Goal: Task Accomplishment & Management: Manage account settings

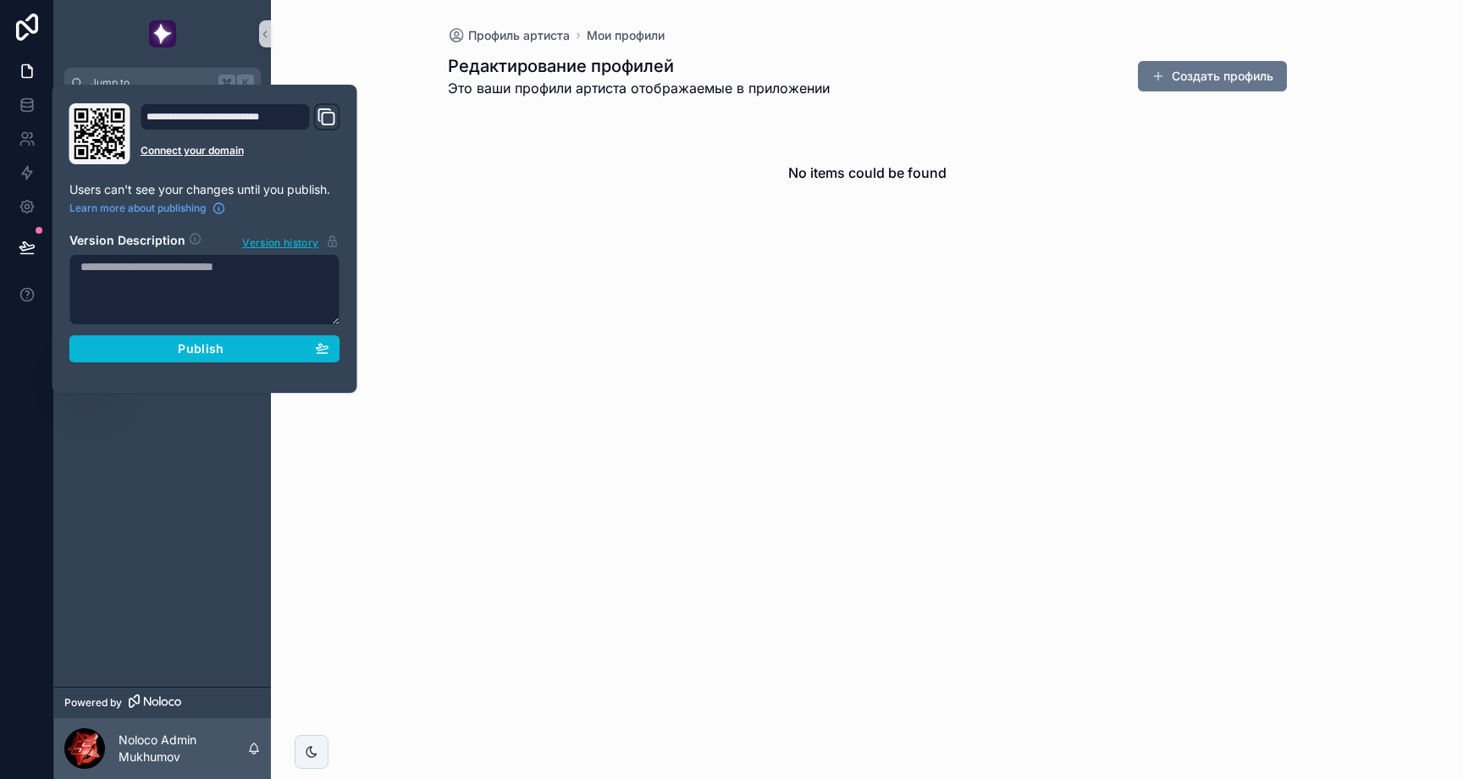
click at [713, 291] on div "Профиль артиста Мои профили Редактирование профилей Это ваши профили артиста от…" at bounding box center [867, 389] width 1192 height 779
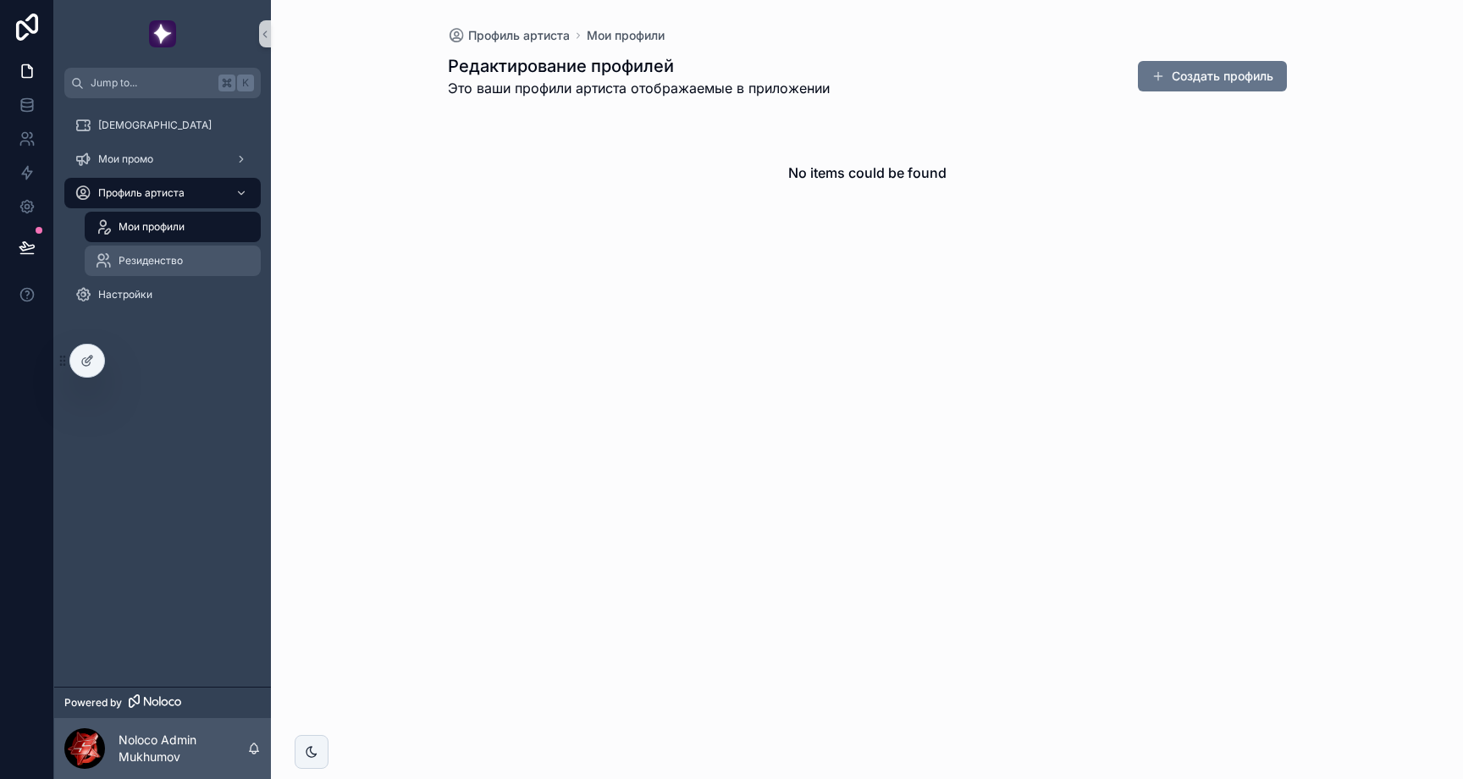
click at [177, 258] on span "Резиденство" at bounding box center [151, 261] width 64 height 14
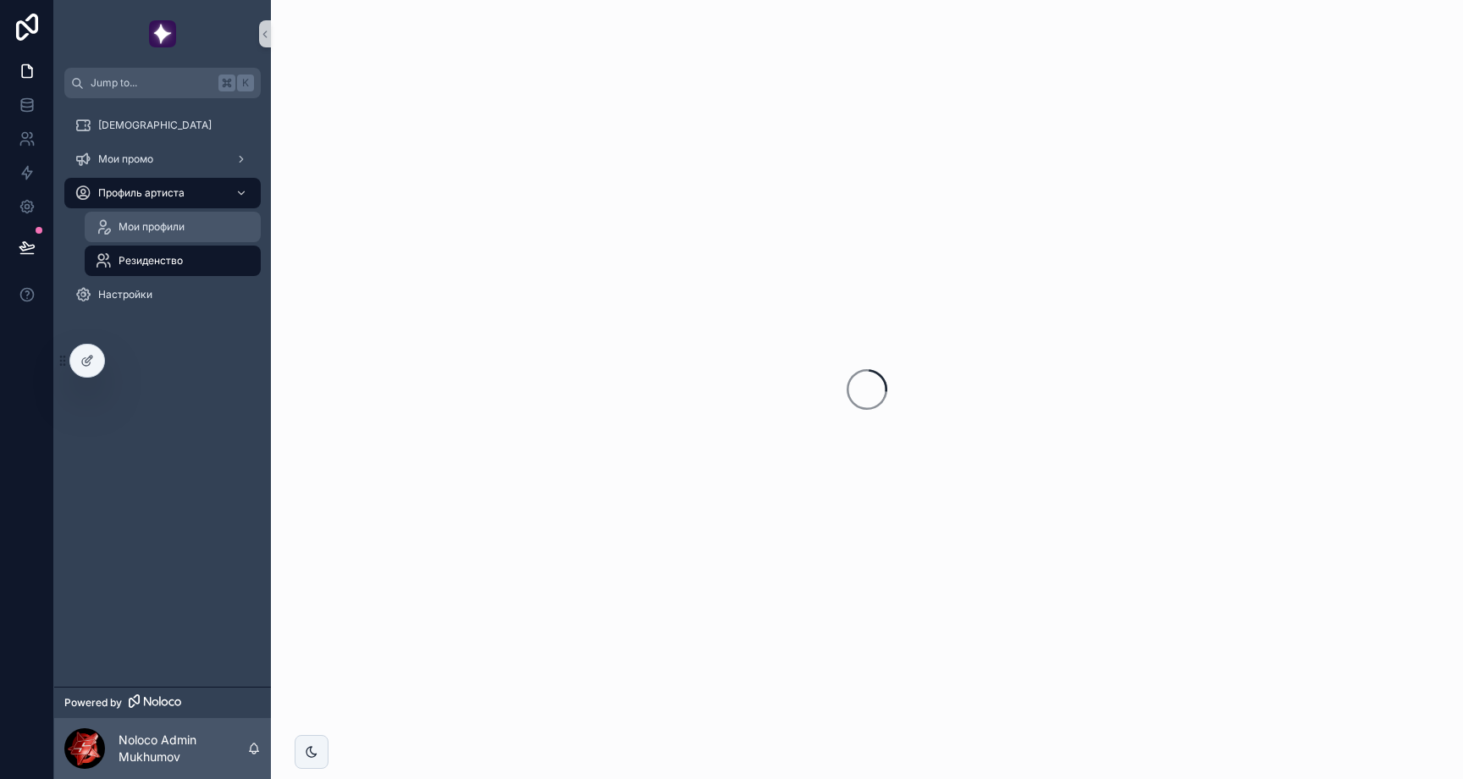
click at [174, 234] on div "Мои профили" at bounding box center [173, 226] width 156 height 27
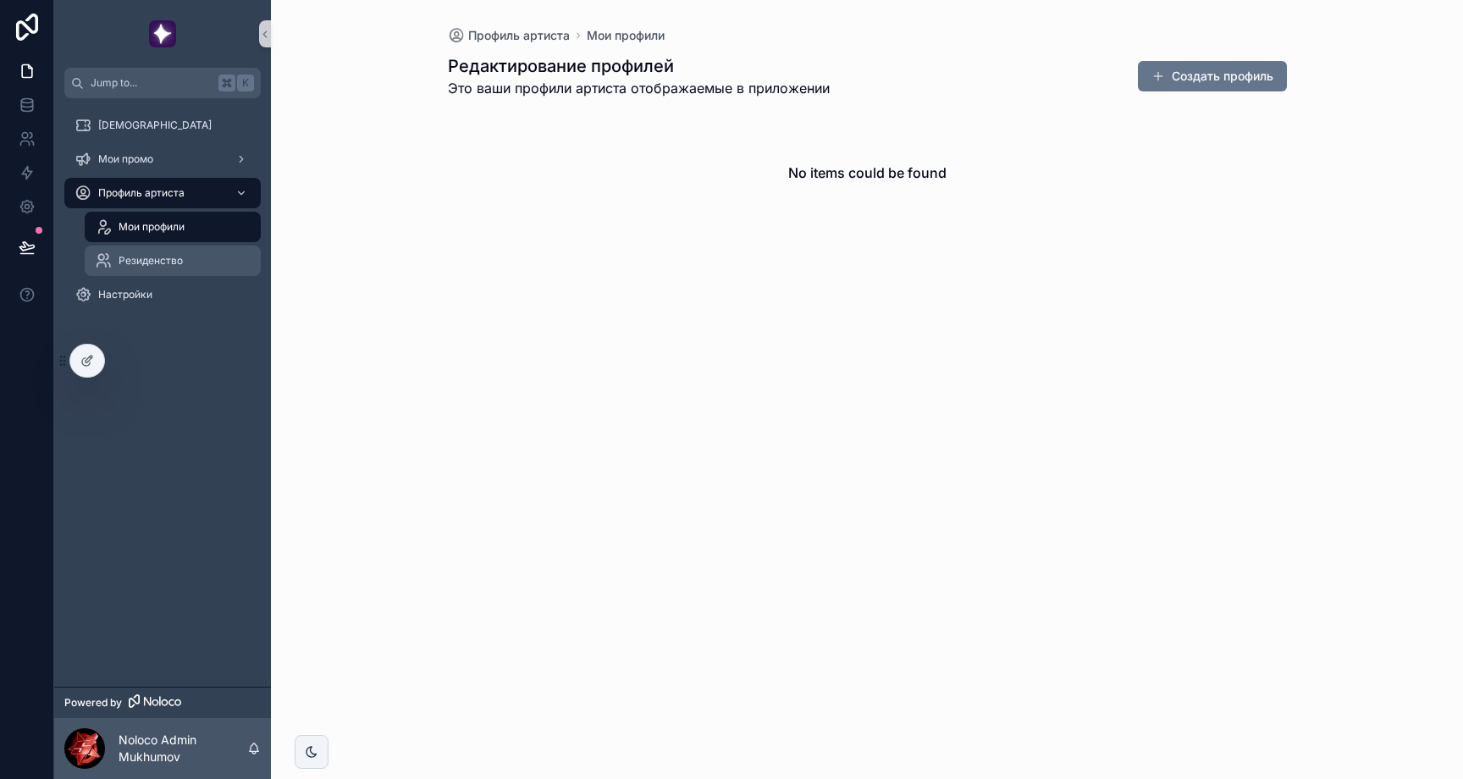
click at [162, 267] on span "Резиденство" at bounding box center [151, 261] width 64 height 14
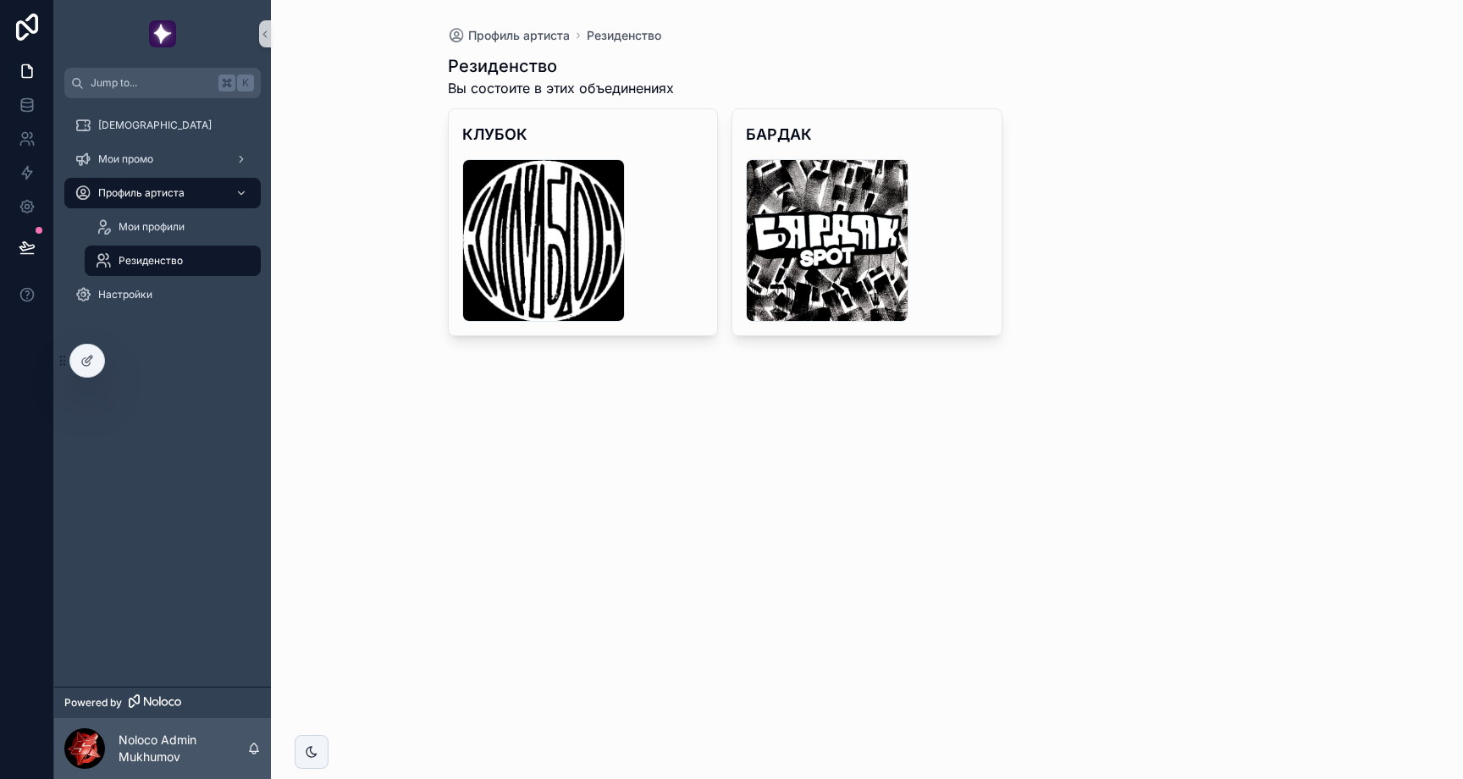
click at [416, 471] on div "Профиль артиста Резиденство Резиденство Вы состоите в этих объединениях КЛУБОК …" at bounding box center [867, 389] width 1192 height 779
click at [161, 237] on div "Мои профили" at bounding box center [173, 226] width 156 height 27
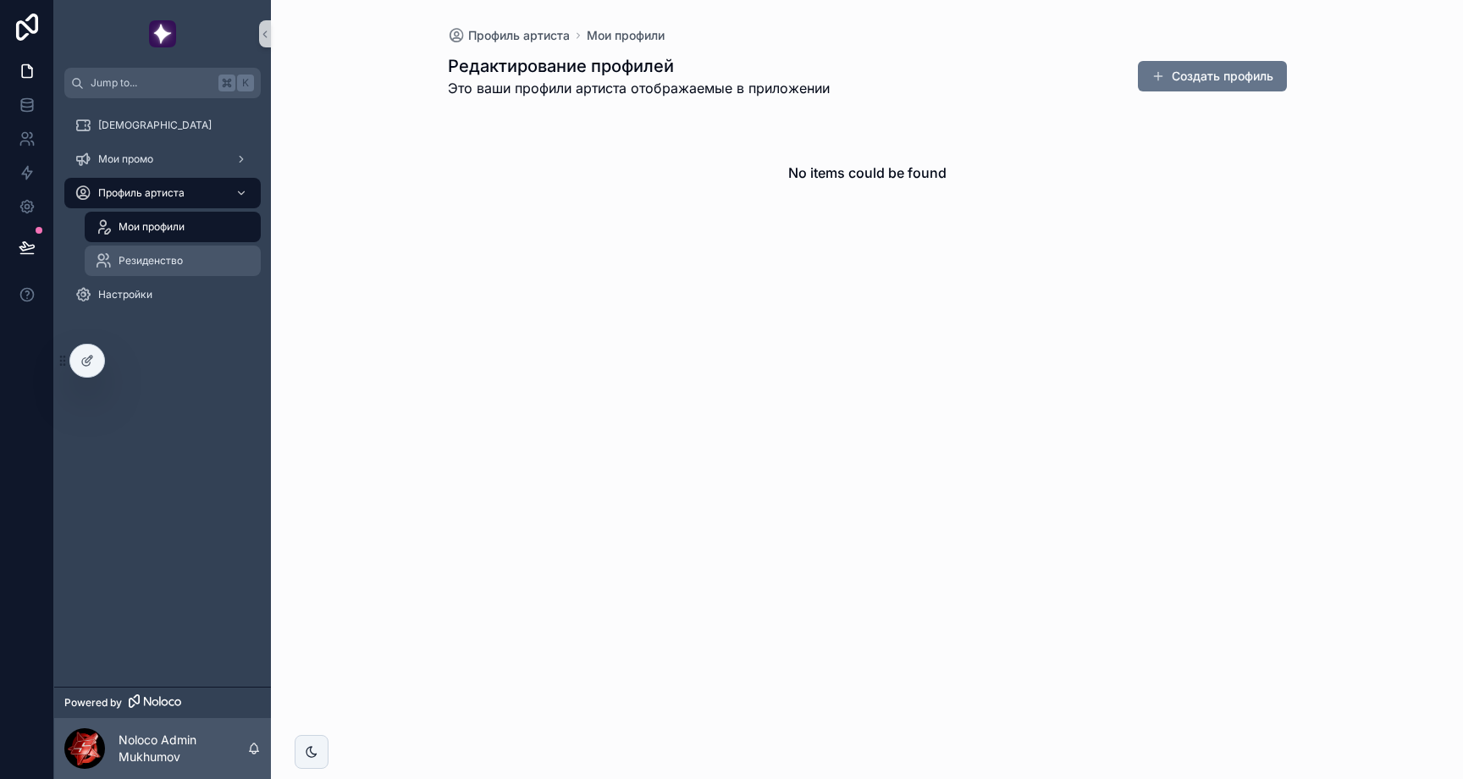
click at [201, 262] on div "Резиденство" at bounding box center [173, 260] width 156 height 27
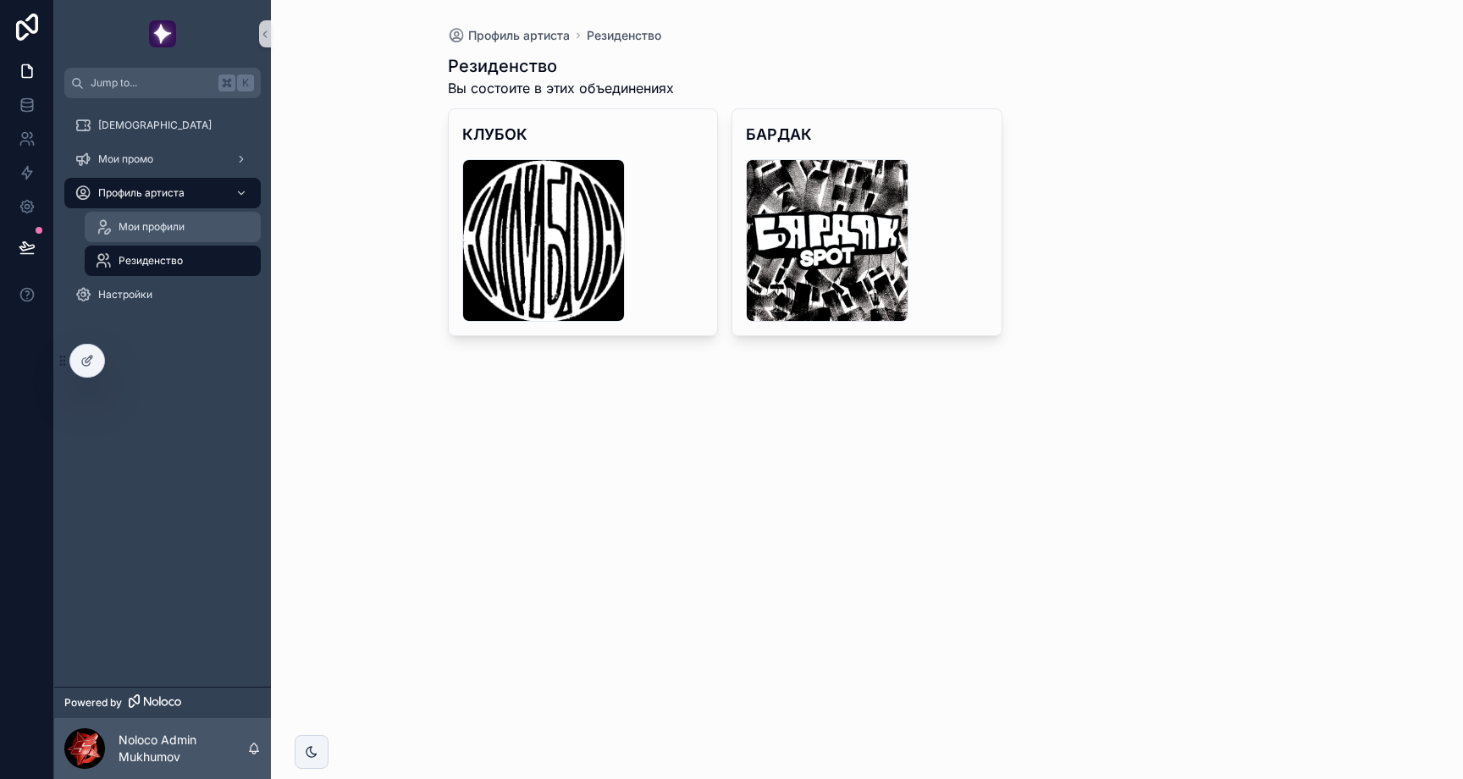
click at [180, 227] on span "Мои профили" at bounding box center [152, 227] width 66 height 14
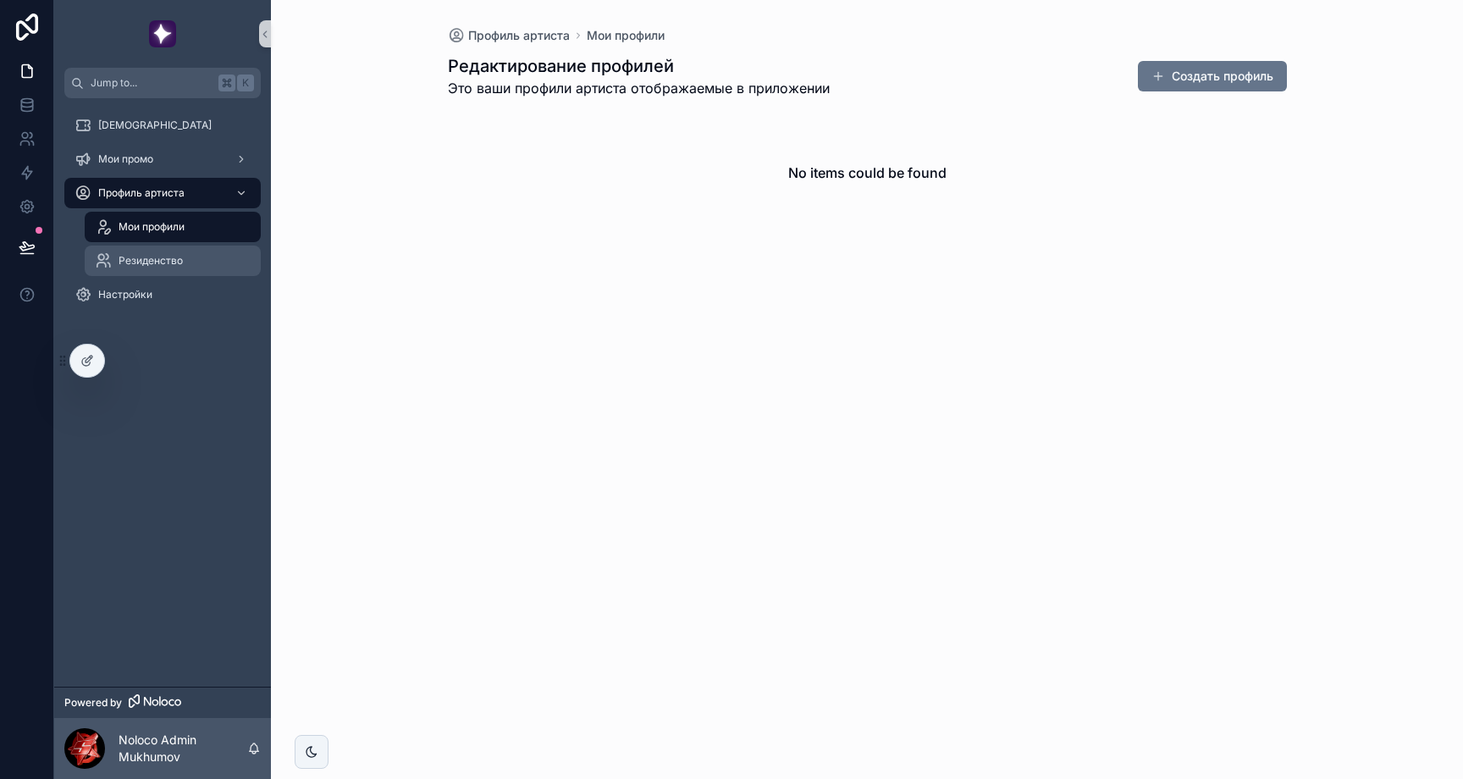
click at [196, 259] on div "Резиденство" at bounding box center [173, 260] width 156 height 27
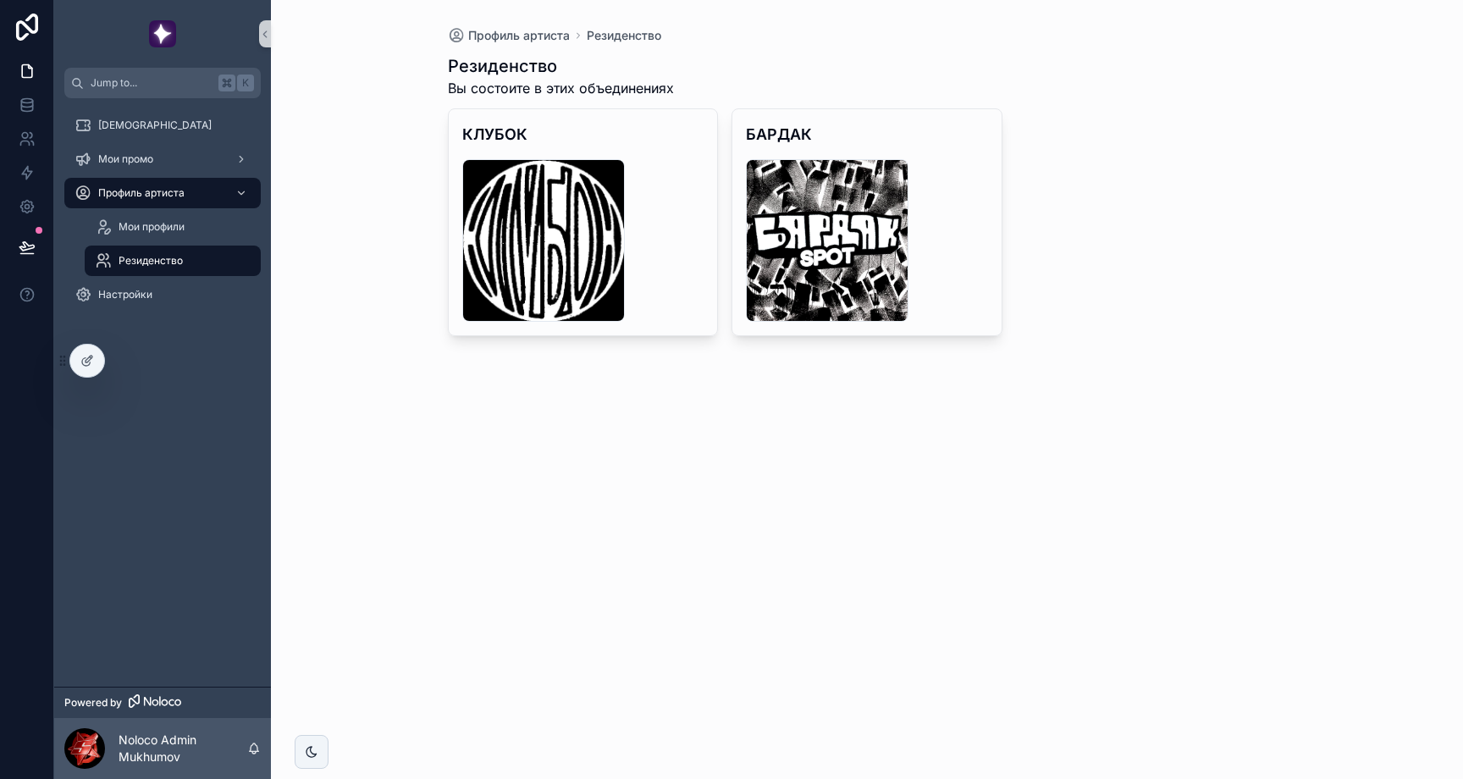
drag, startPoint x: 593, startPoint y: 400, endPoint x: 368, endPoint y: 296, distance: 247.4
click at [592, 400] on div "Профиль артиста Резиденство Резиденство Вы состоите в этих объединениях КЛУБОК …" at bounding box center [867, 389] width 1192 height 779
click at [177, 262] on span "Резиденство" at bounding box center [151, 261] width 64 height 14
click at [91, 367] on icon at bounding box center [87, 361] width 14 height 14
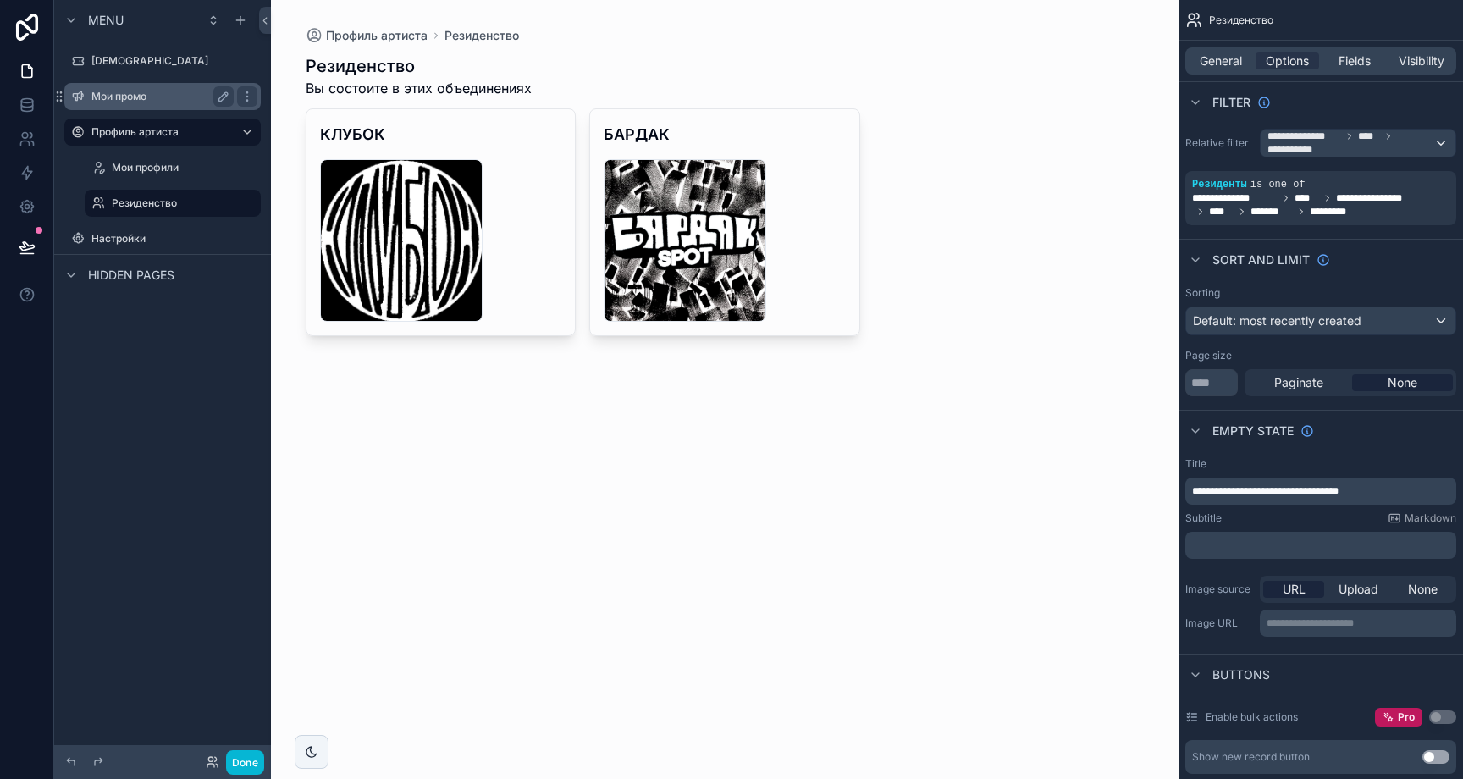
click at [143, 96] on label "Мои промо" at bounding box center [158, 97] width 135 height 14
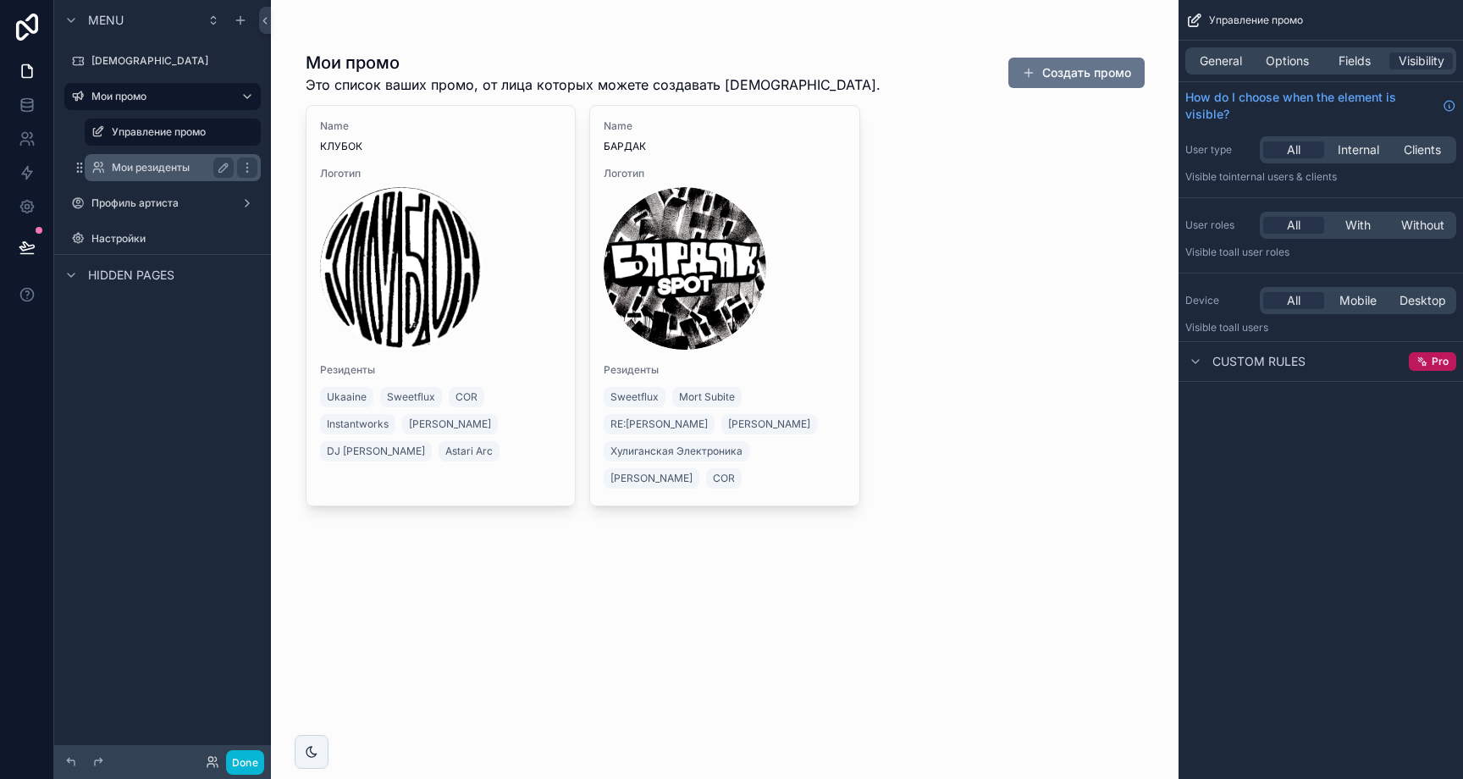
click at [156, 163] on label "Мои резиденты" at bounding box center [169, 168] width 115 height 14
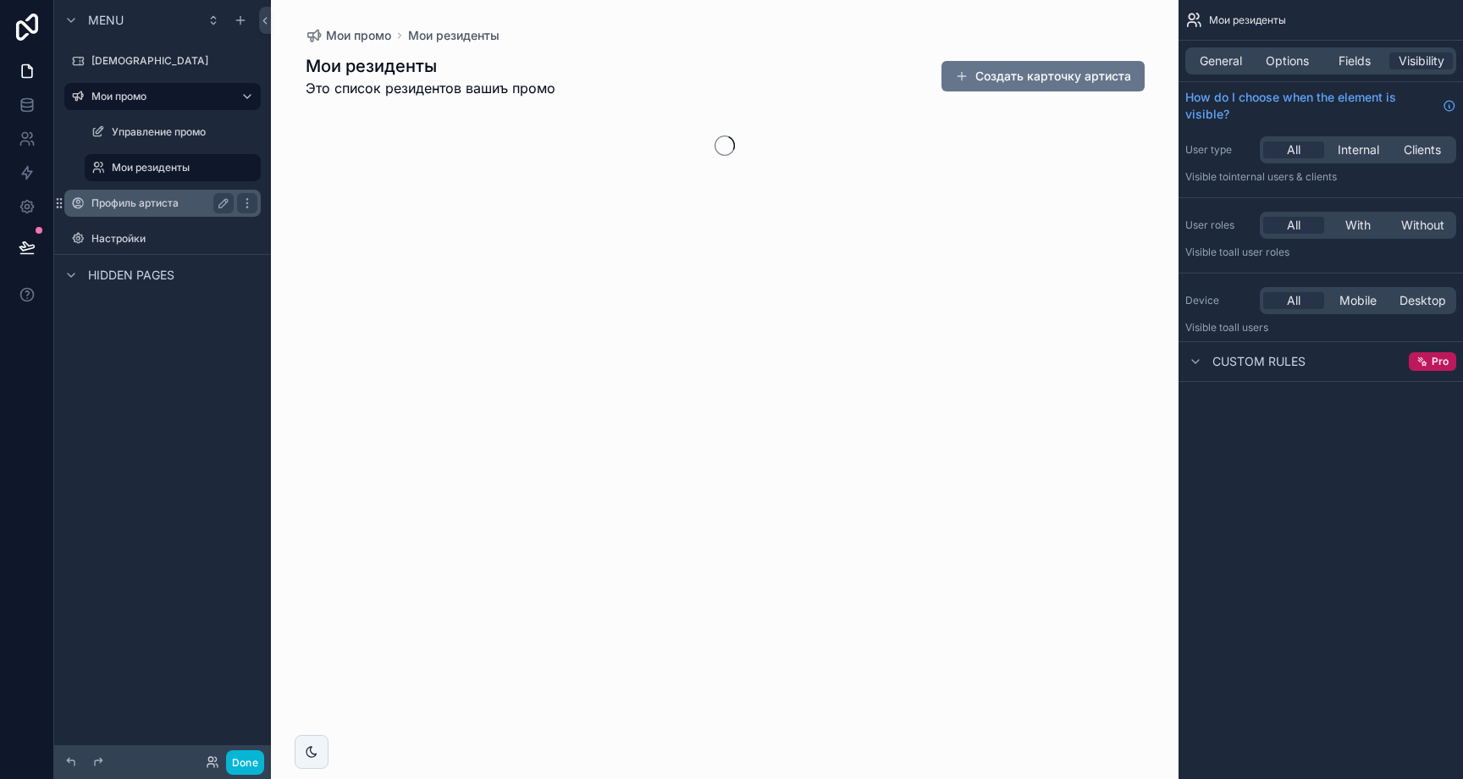
click at [165, 201] on label "Профиль артиста" at bounding box center [158, 203] width 135 height 14
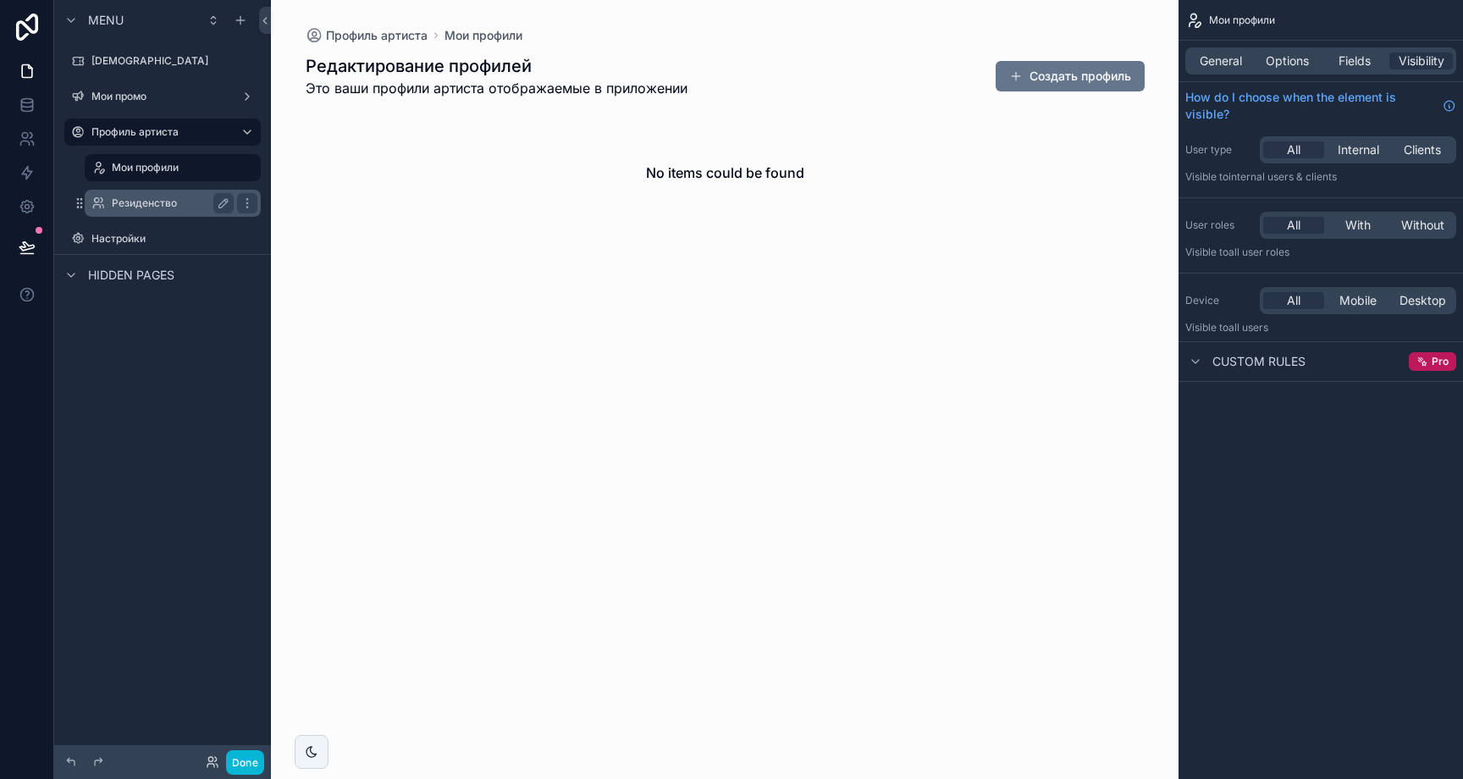
click at [176, 207] on label "Резиденство" at bounding box center [169, 203] width 115 height 14
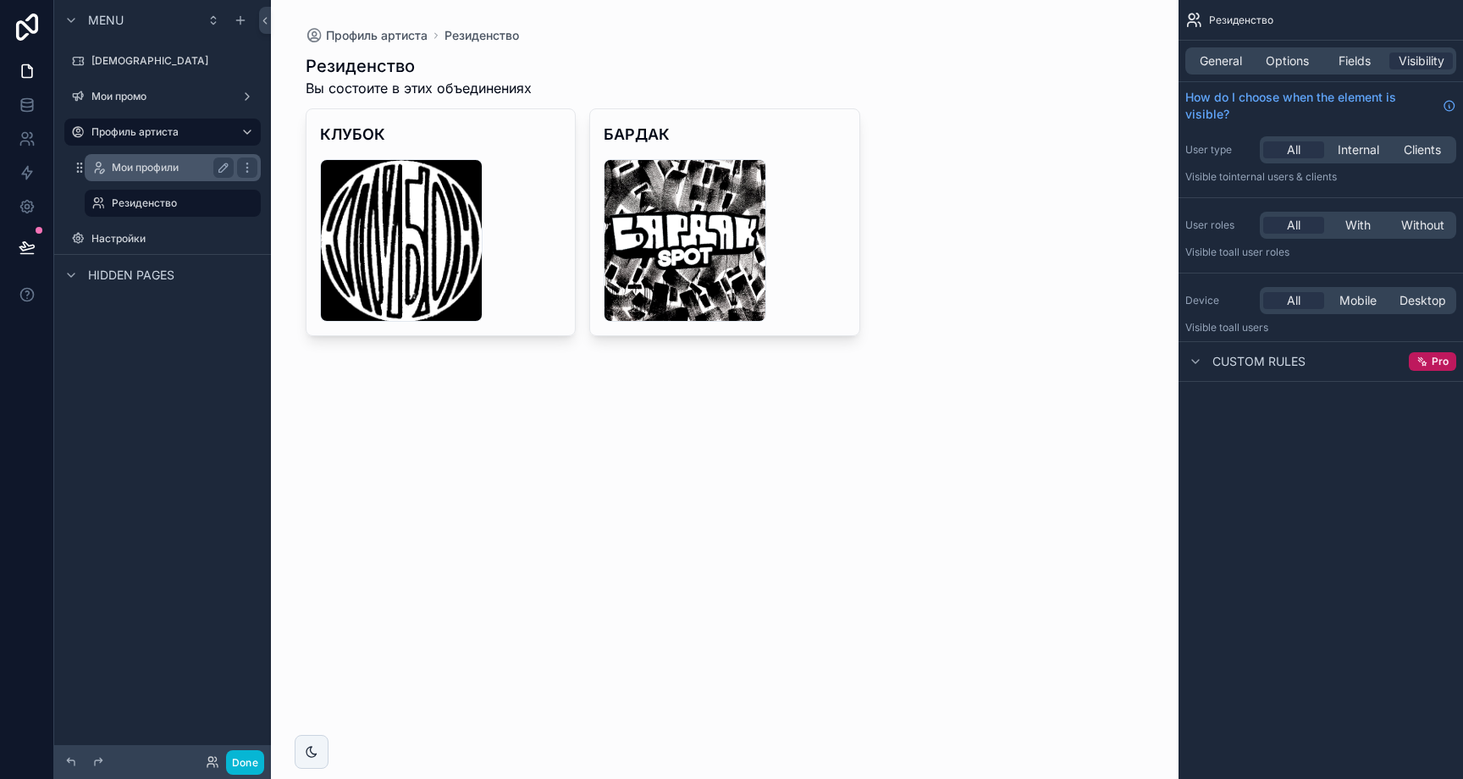
click at [170, 172] on label "Мои профили" at bounding box center [169, 168] width 115 height 14
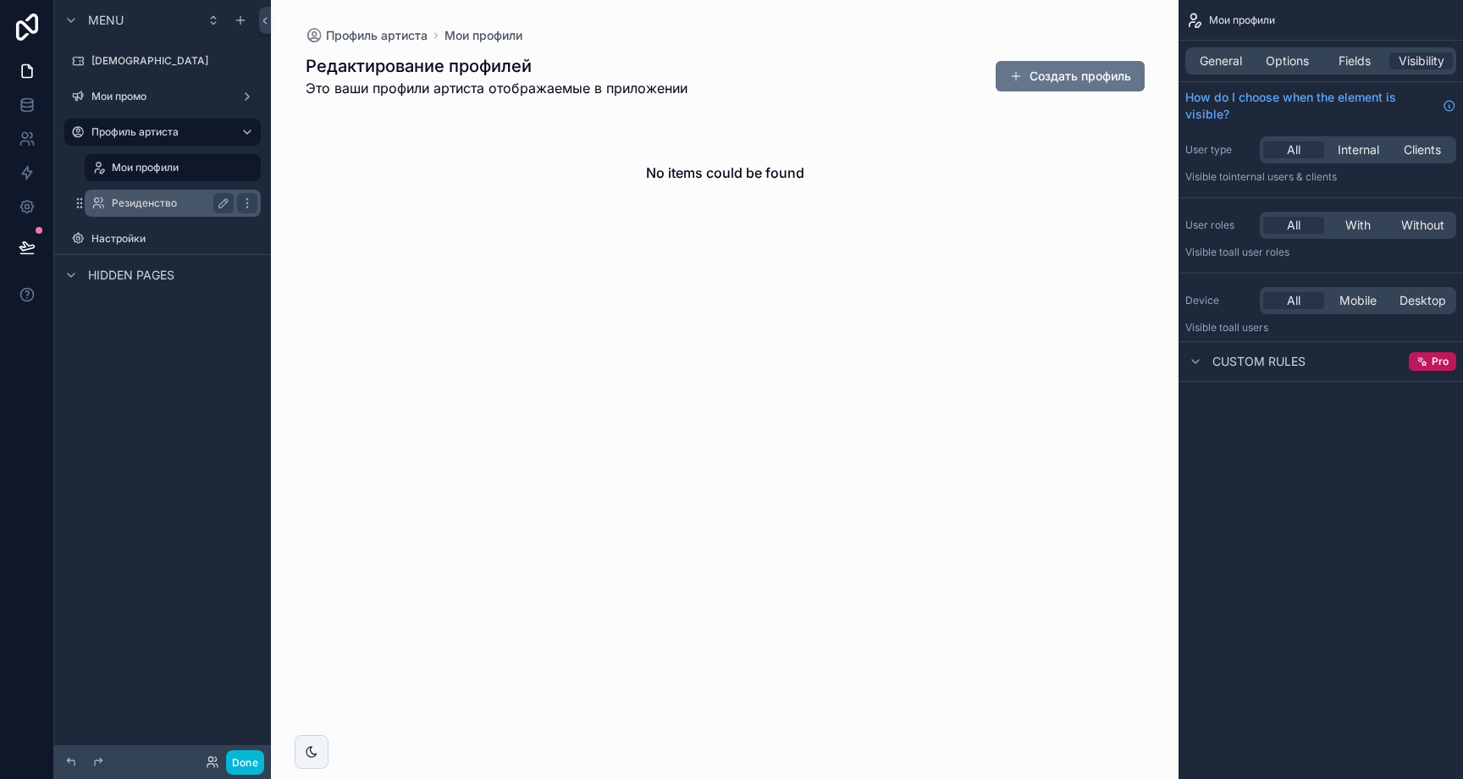
click at [179, 193] on div "Резиденство" at bounding box center [173, 203] width 122 height 20
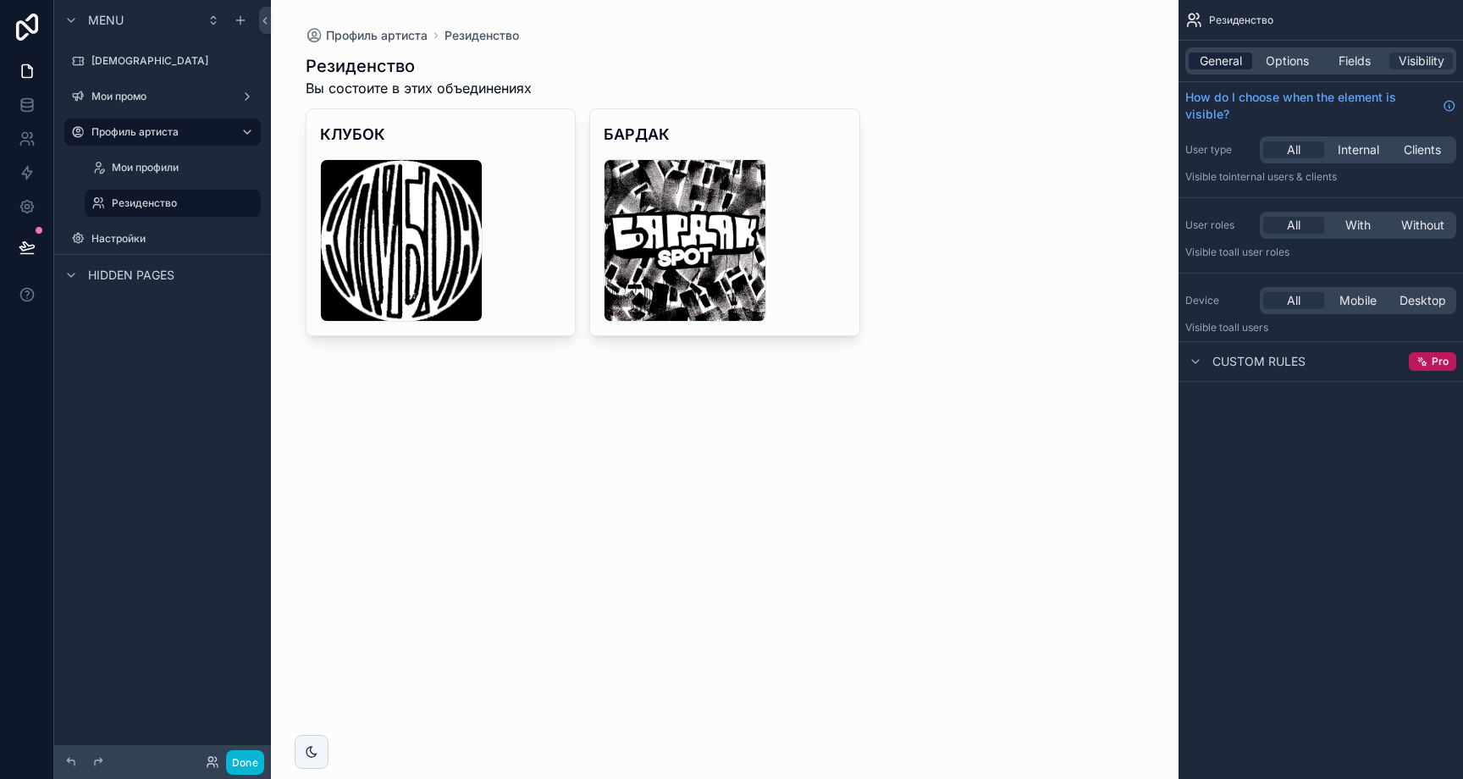
click at [1234, 58] on span "General" at bounding box center [1221, 60] width 42 height 17
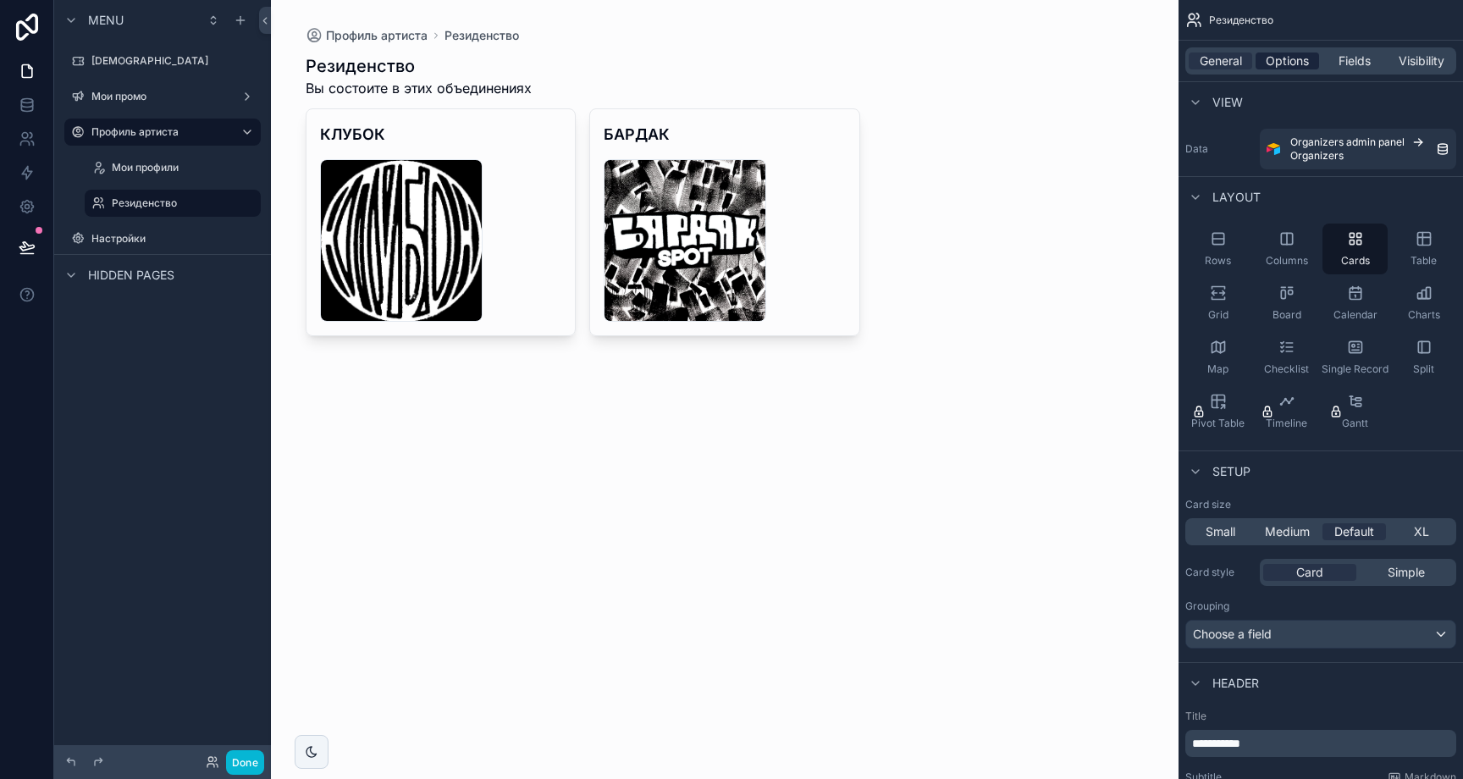
click at [1297, 59] on span "Options" at bounding box center [1287, 60] width 43 height 17
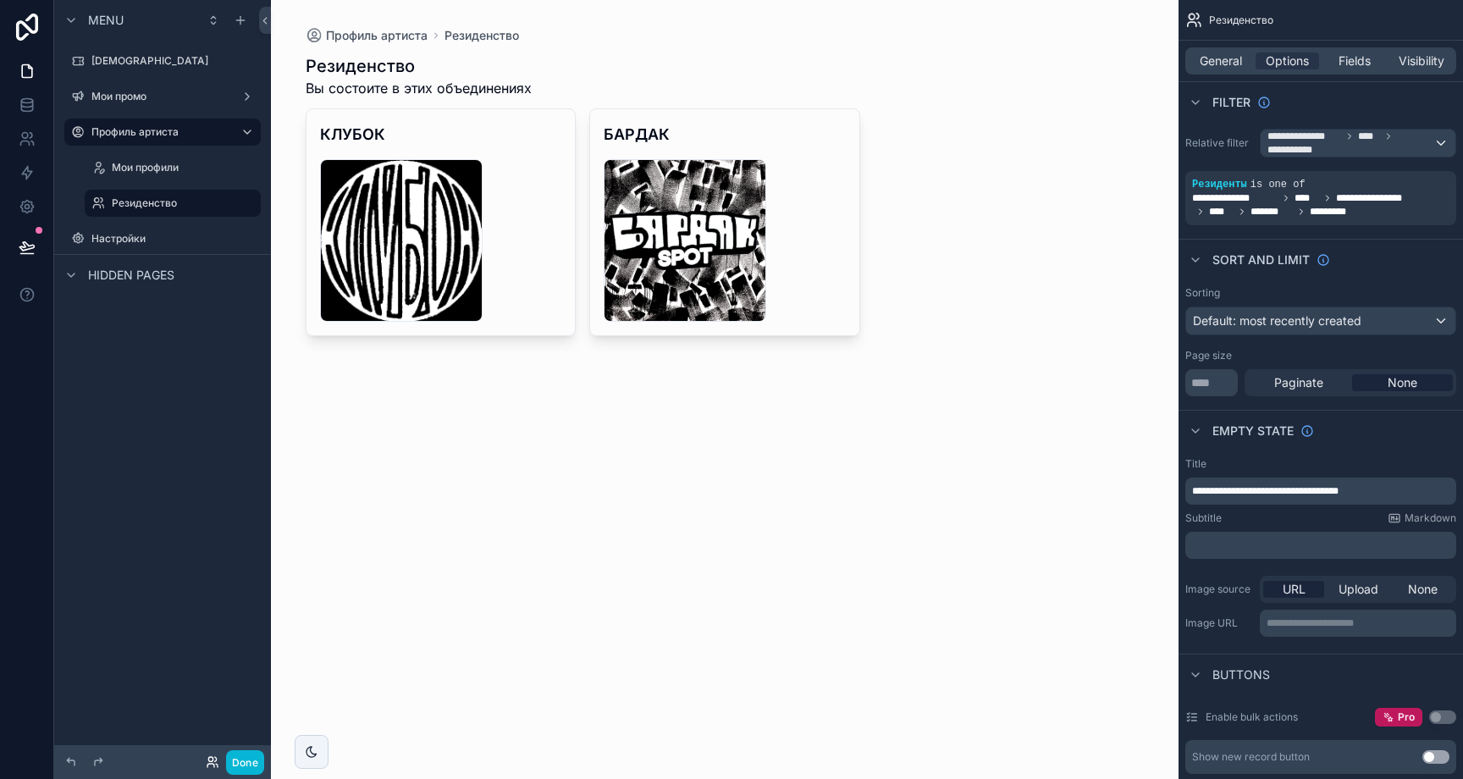
click at [211, 755] on icon at bounding box center [213, 762] width 14 height 14
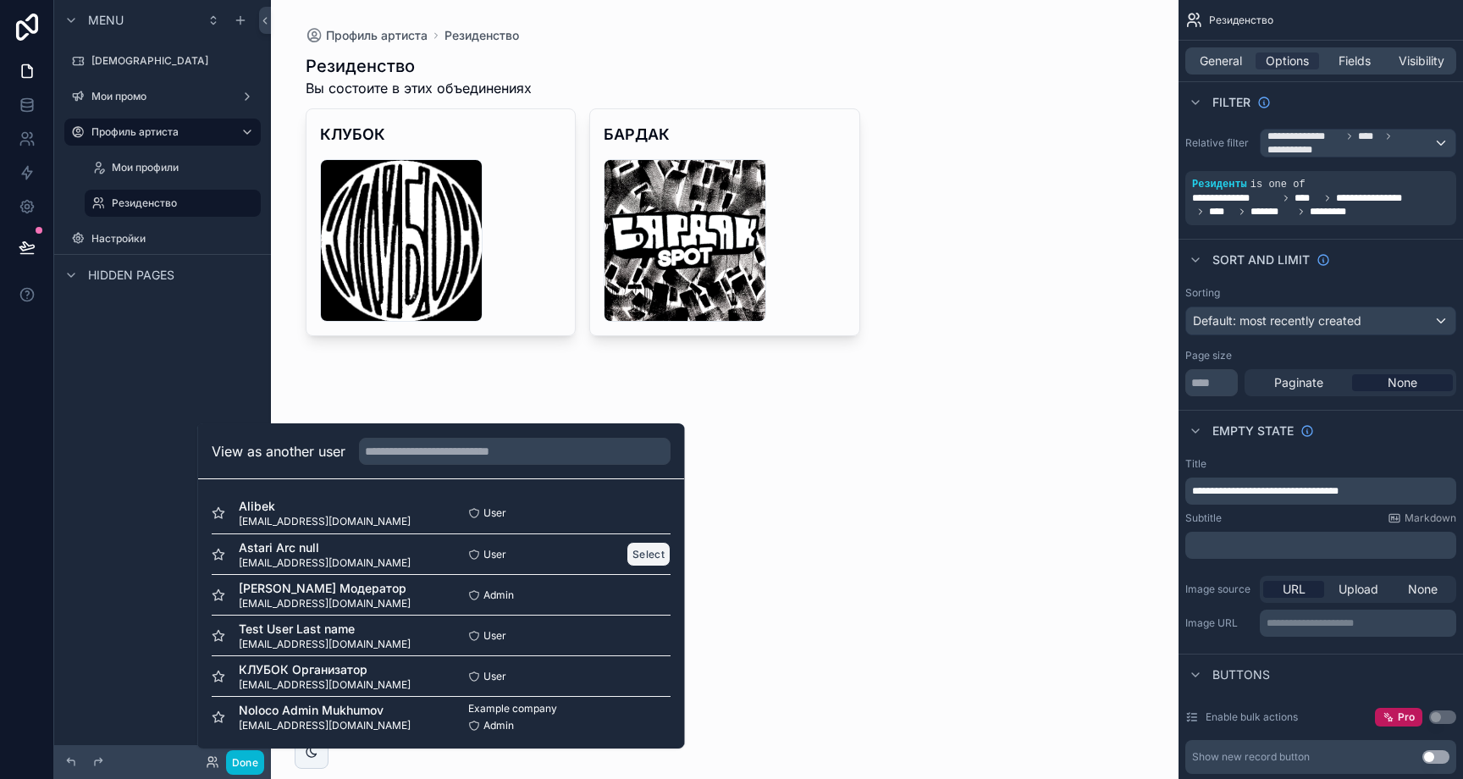
click at [636, 554] on button "Select" at bounding box center [649, 554] width 44 height 25
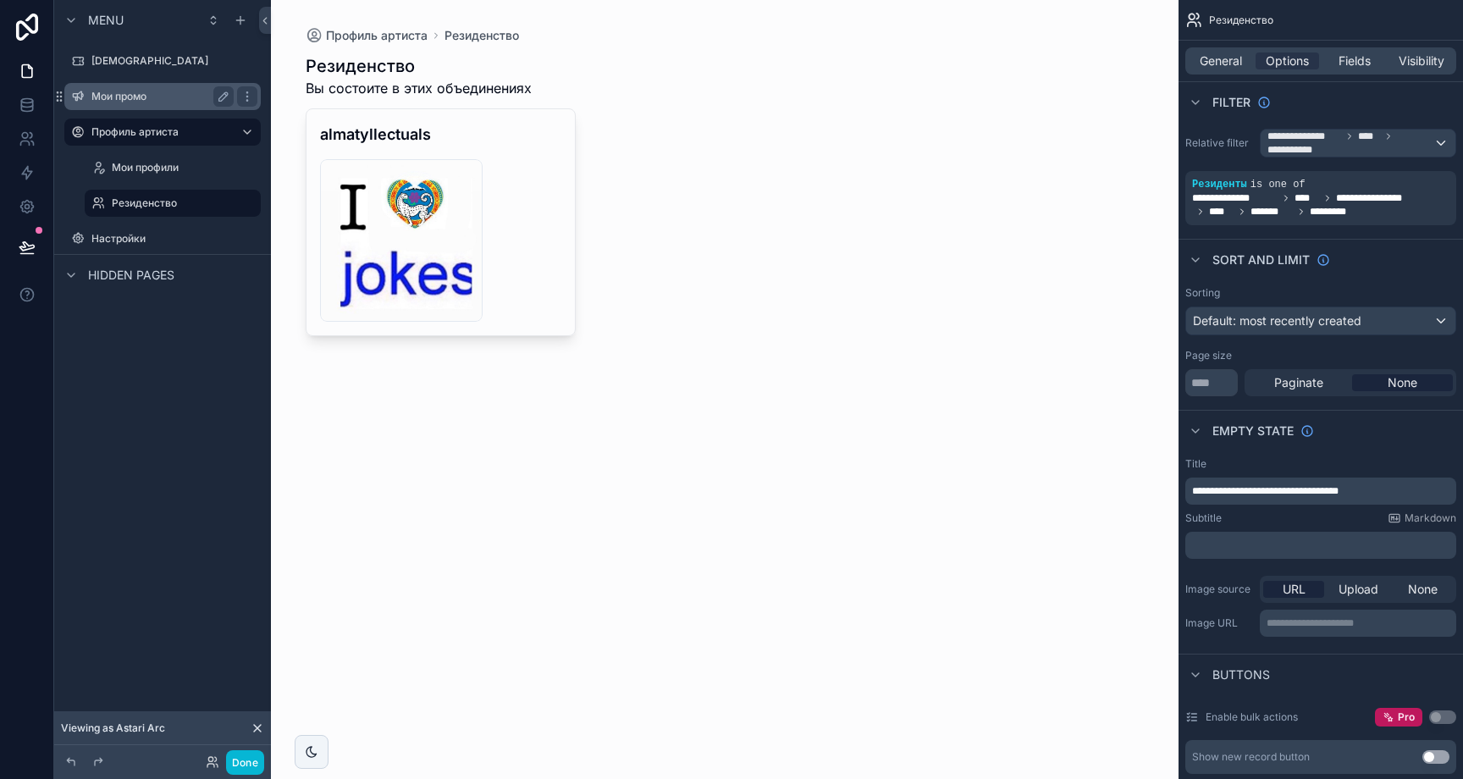
click at [146, 99] on label "Мои промо" at bounding box center [158, 97] width 135 height 14
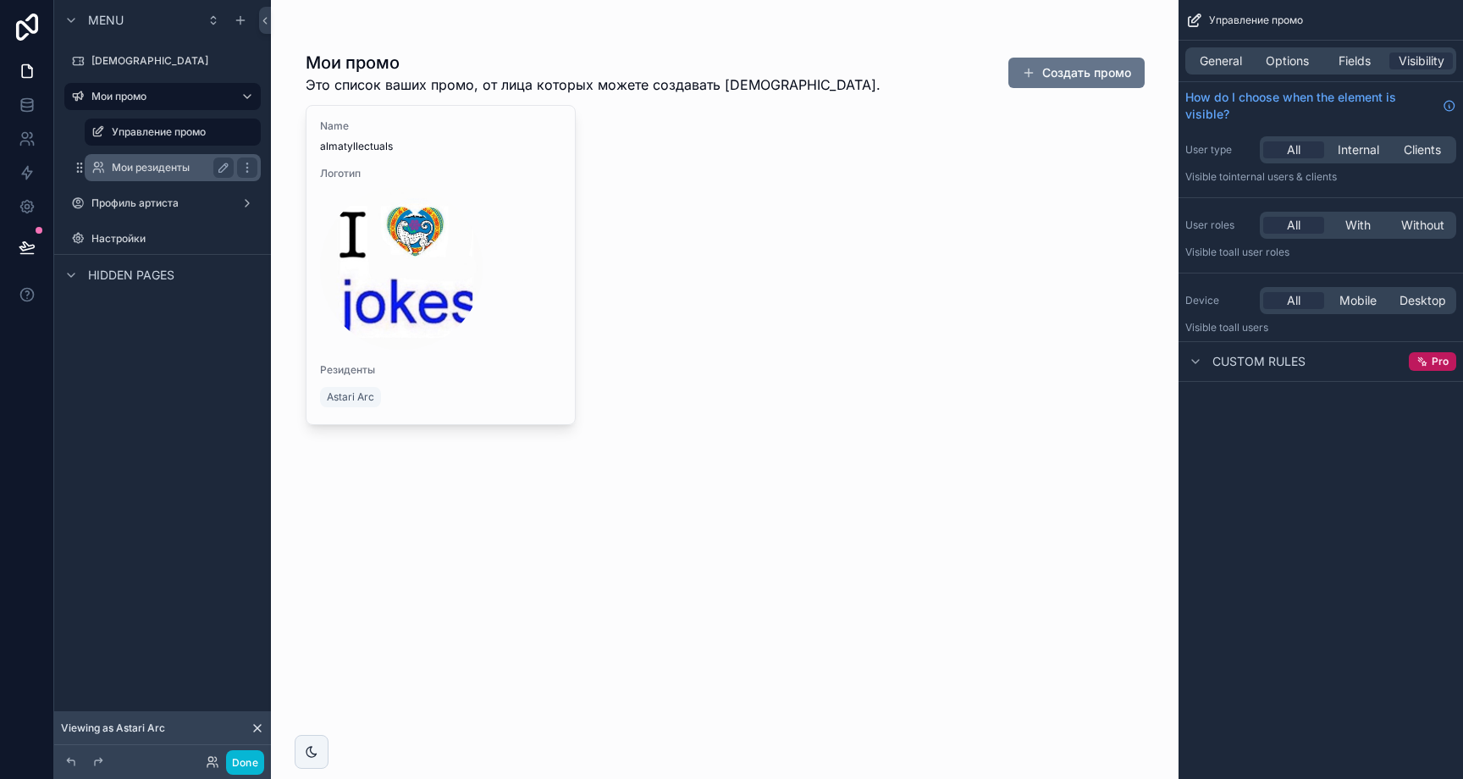
click at [148, 164] on label "Мои резиденты" at bounding box center [169, 168] width 115 height 14
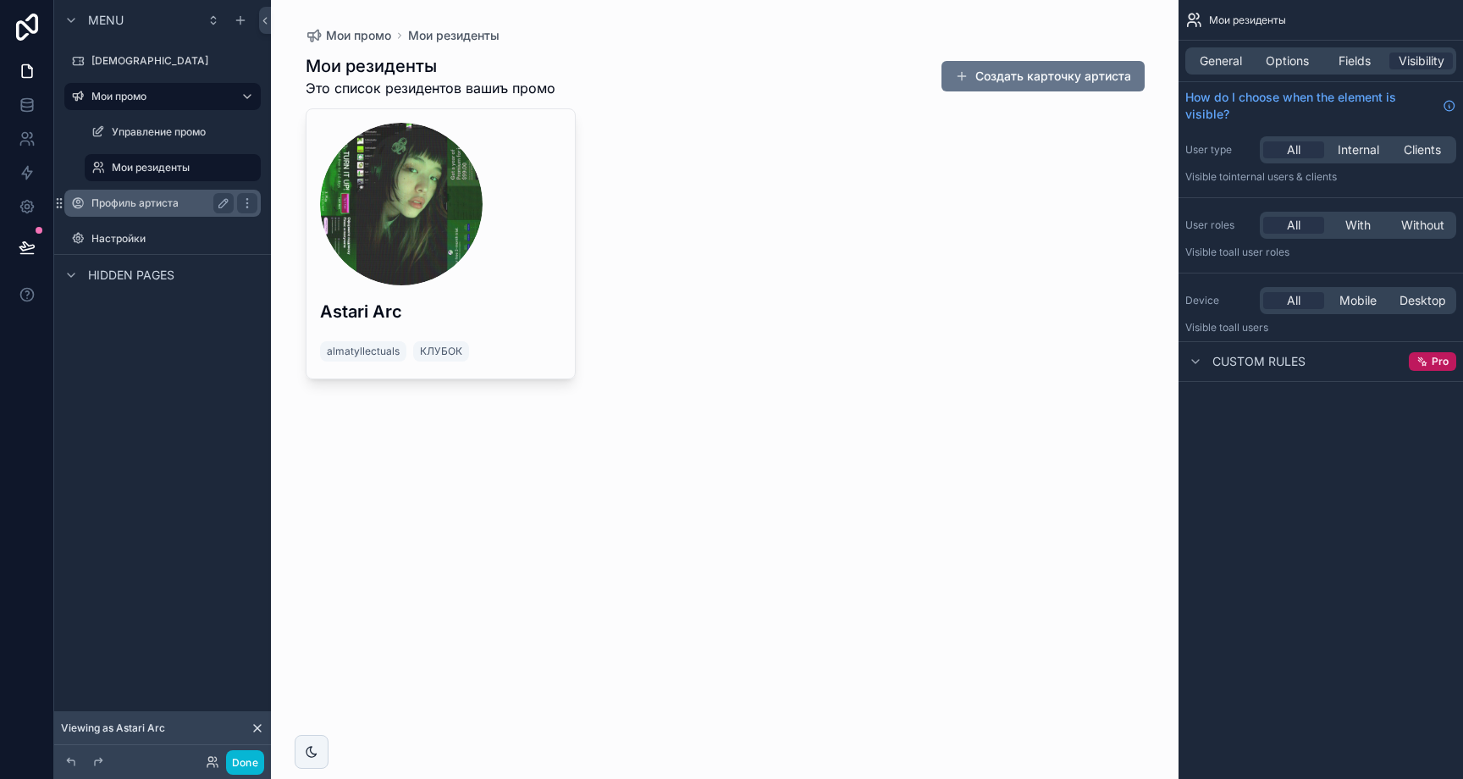
click at [146, 201] on label "Профиль артиста" at bounding box center [158, 203] width 135 height 14
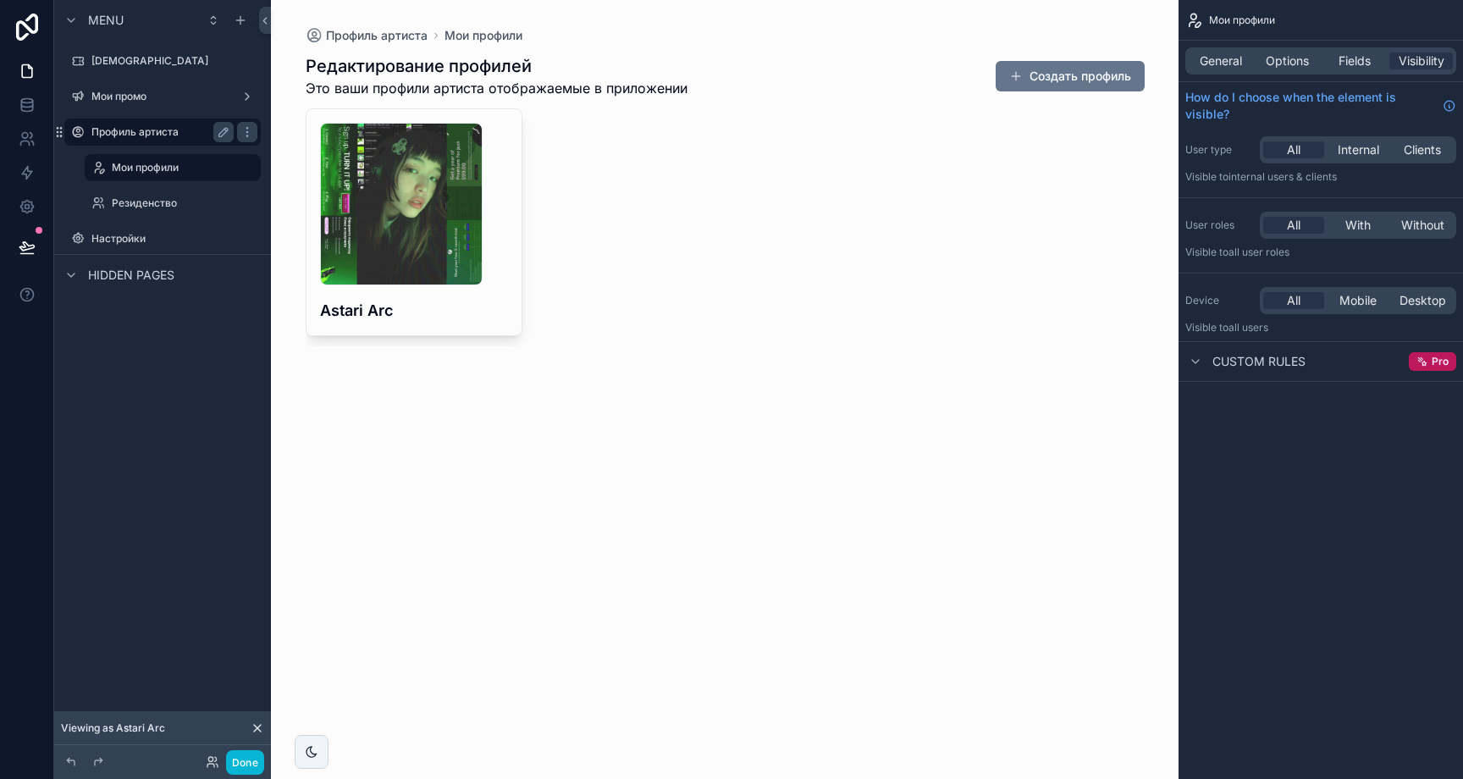
click at [146, 201] on label "Резиденство" at bounding box center [185, 203] width 146 height 14
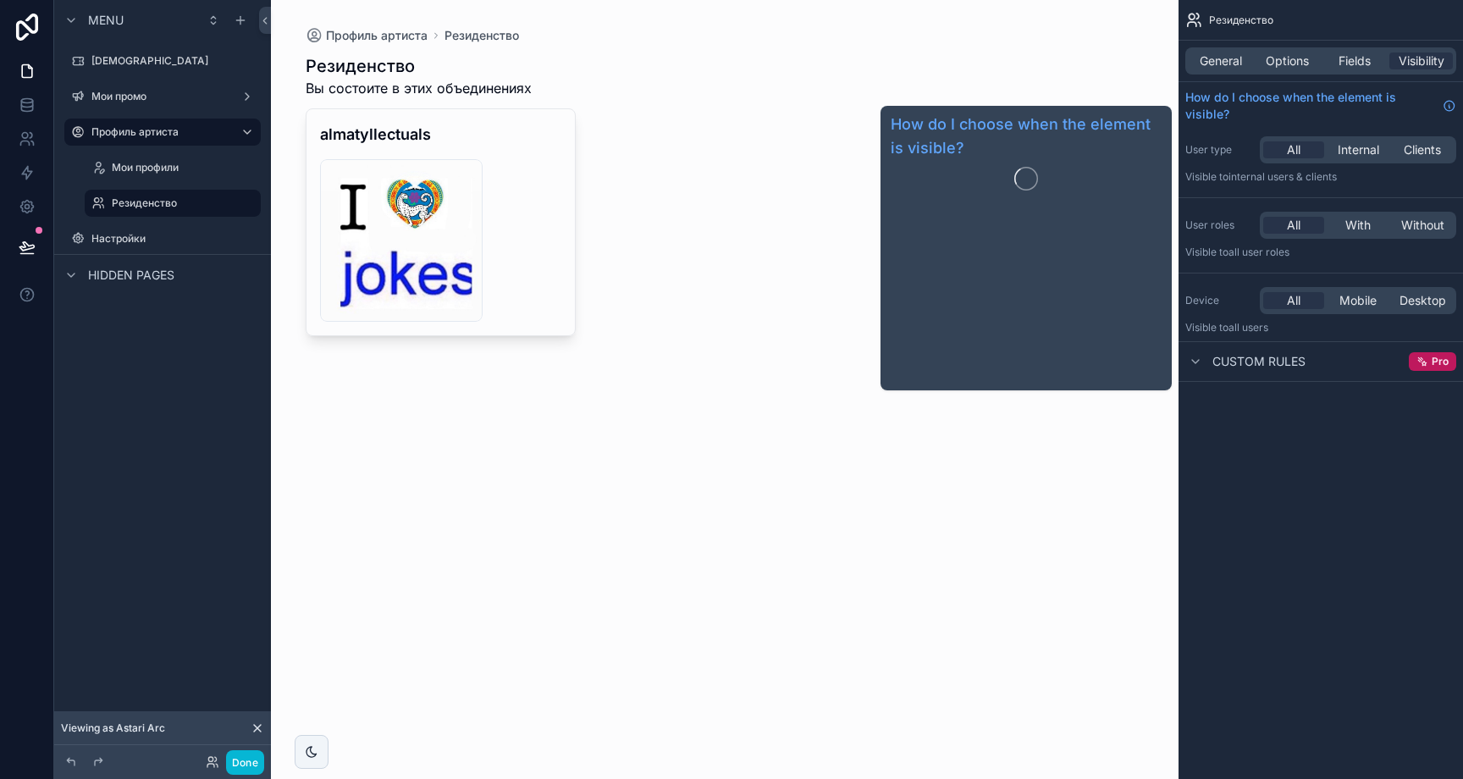
click at [1217, 69] on div "General Options Fields Visibility" at bounding box center [1320, 60] width 271 height 27
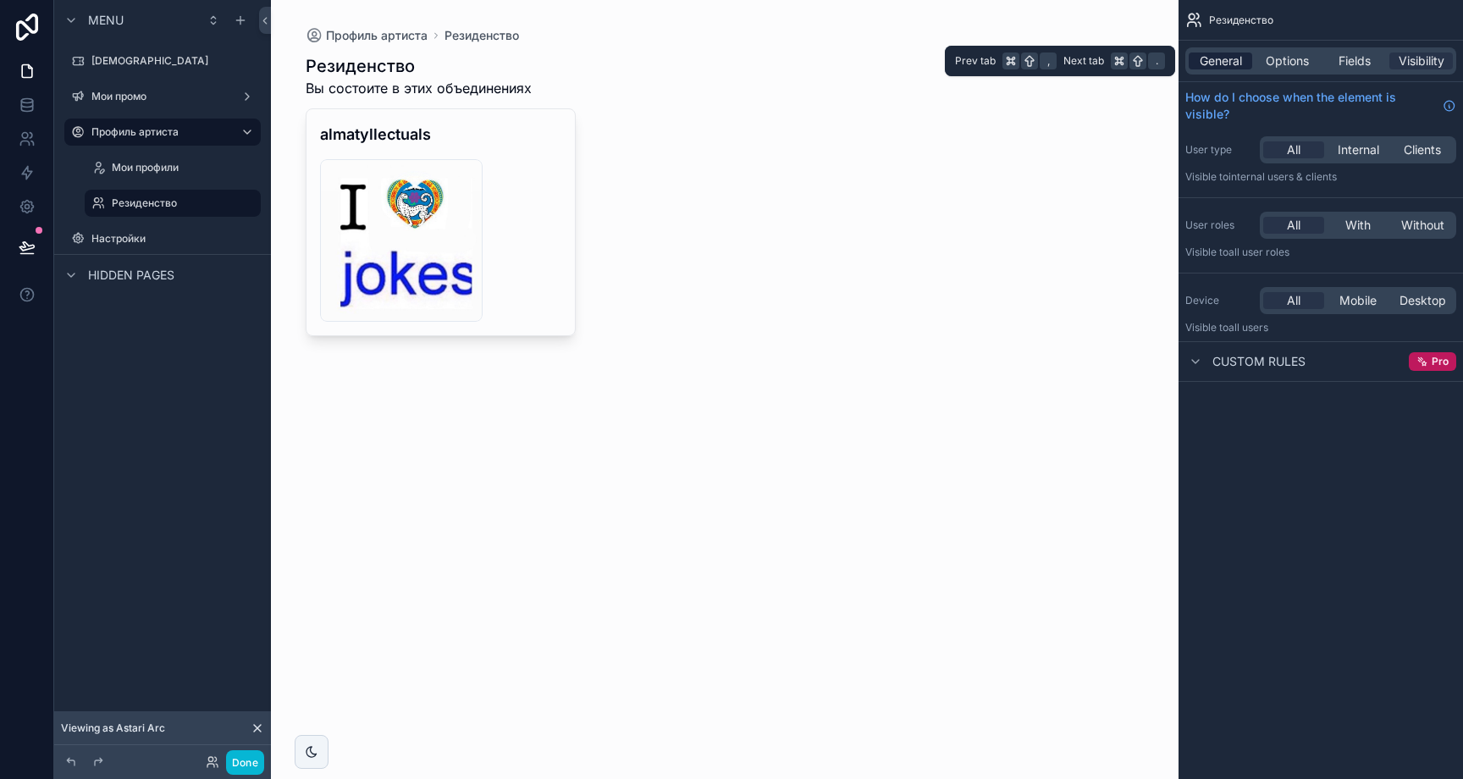
click at [1223, 64] on span "General" at bounding box center [1221, 60] width 42 height 17
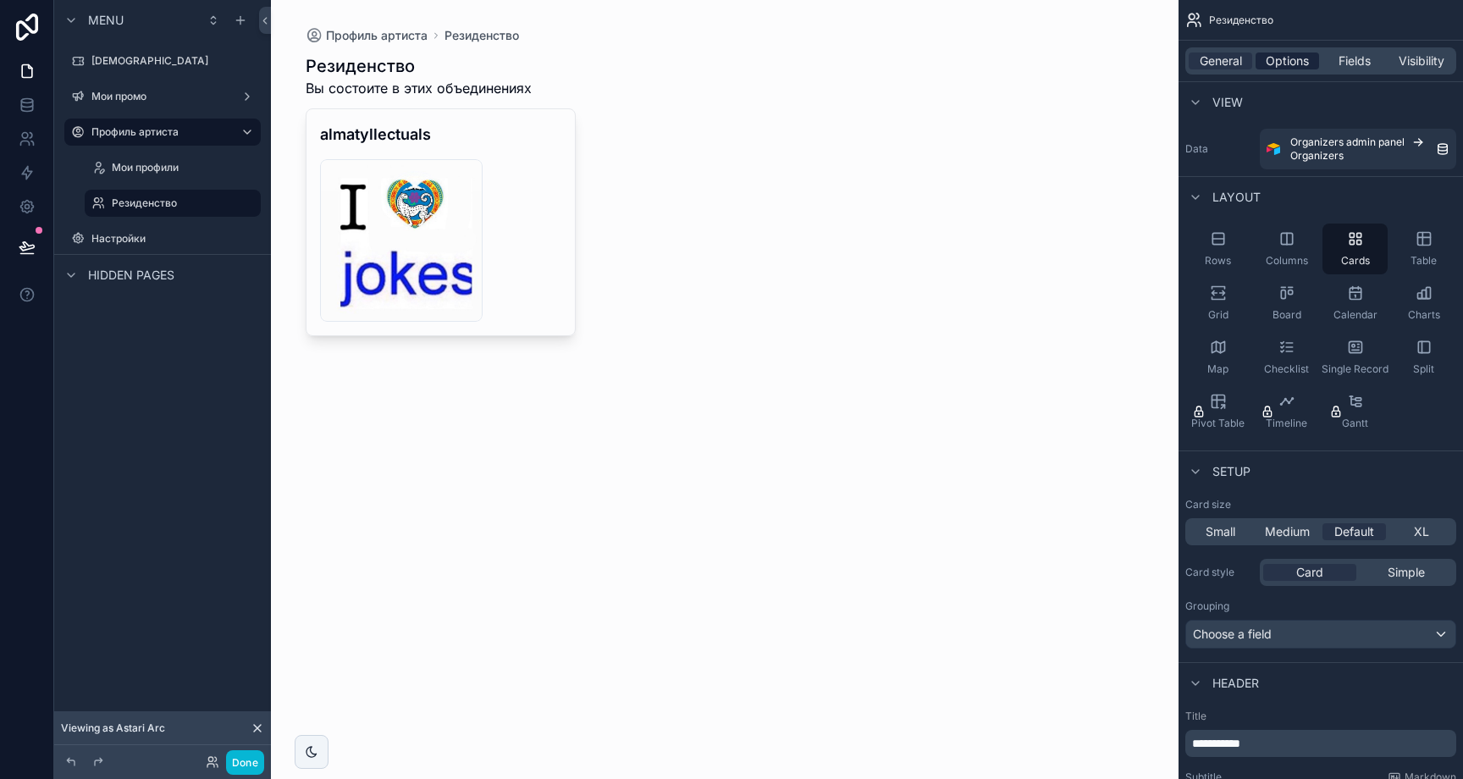
click at [1313, 67] on div "Options" at bounding box center [1288, 60] width 64 height 17
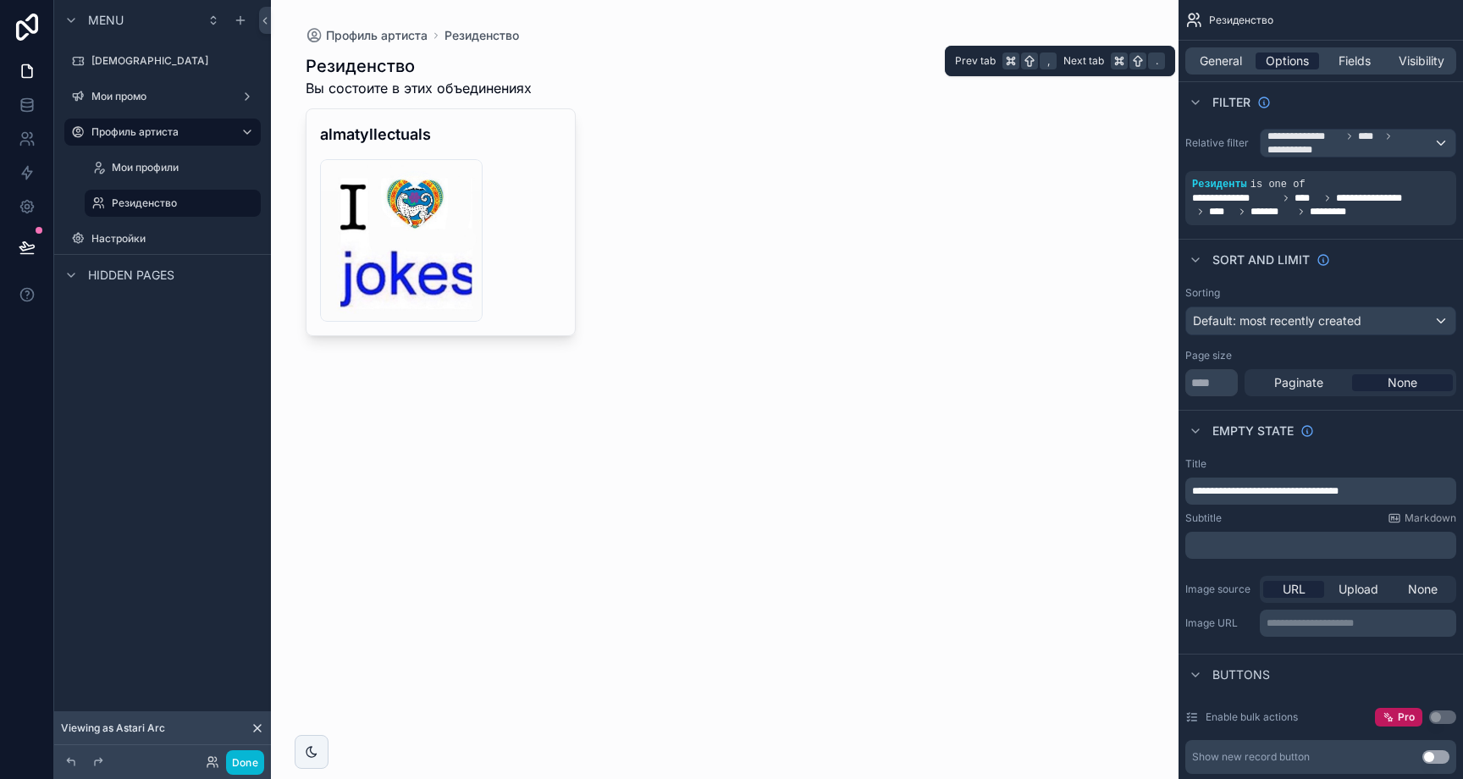
click at [1257, 61] on div "Options" at bounding box center [1288, 60] width 64 height 17
click at [1223, 60] on span "General" at bounding box center [1221, 60] width 42 height 17
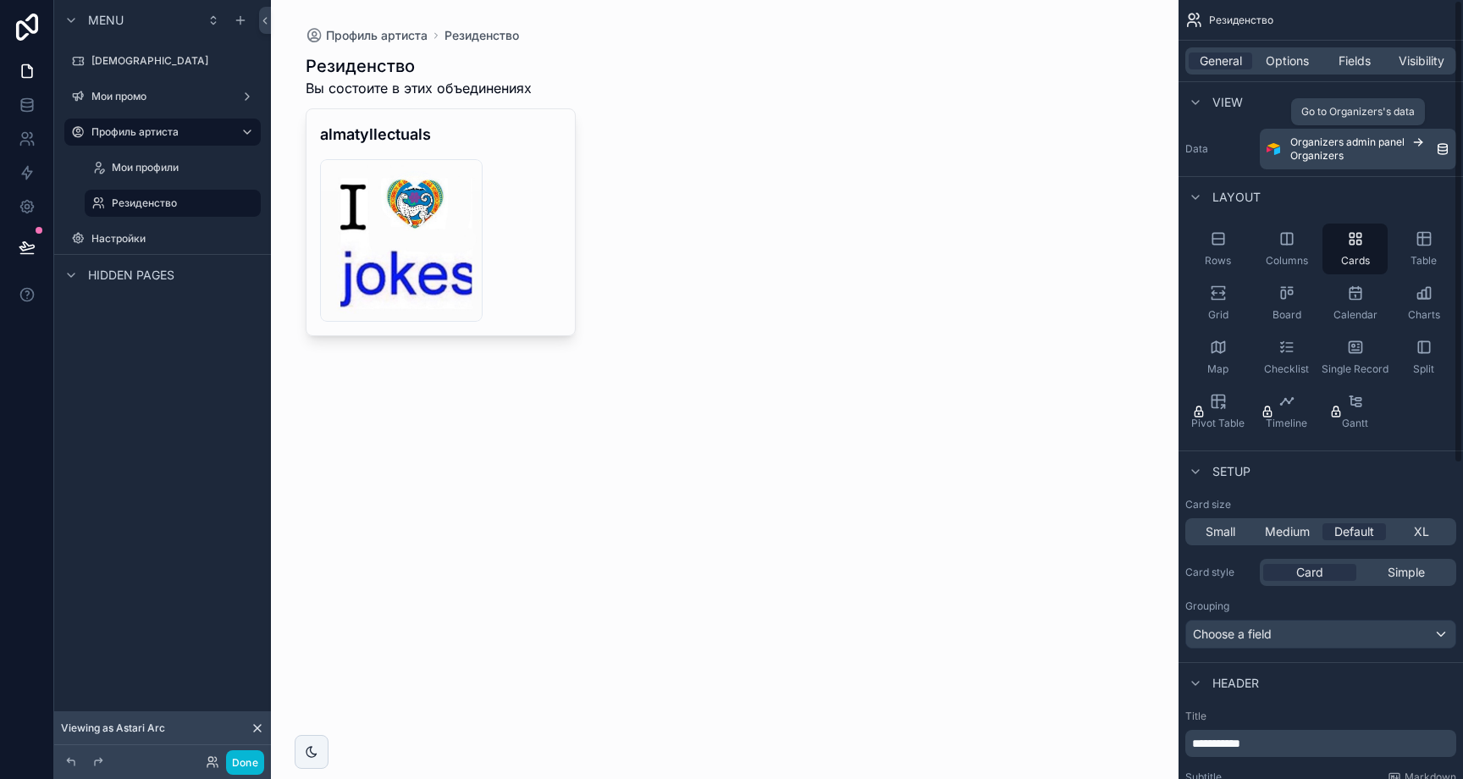
click at [1334, 145] on span "Organizers admin panel" at bounding box center [1347, 142] width 114 height 14
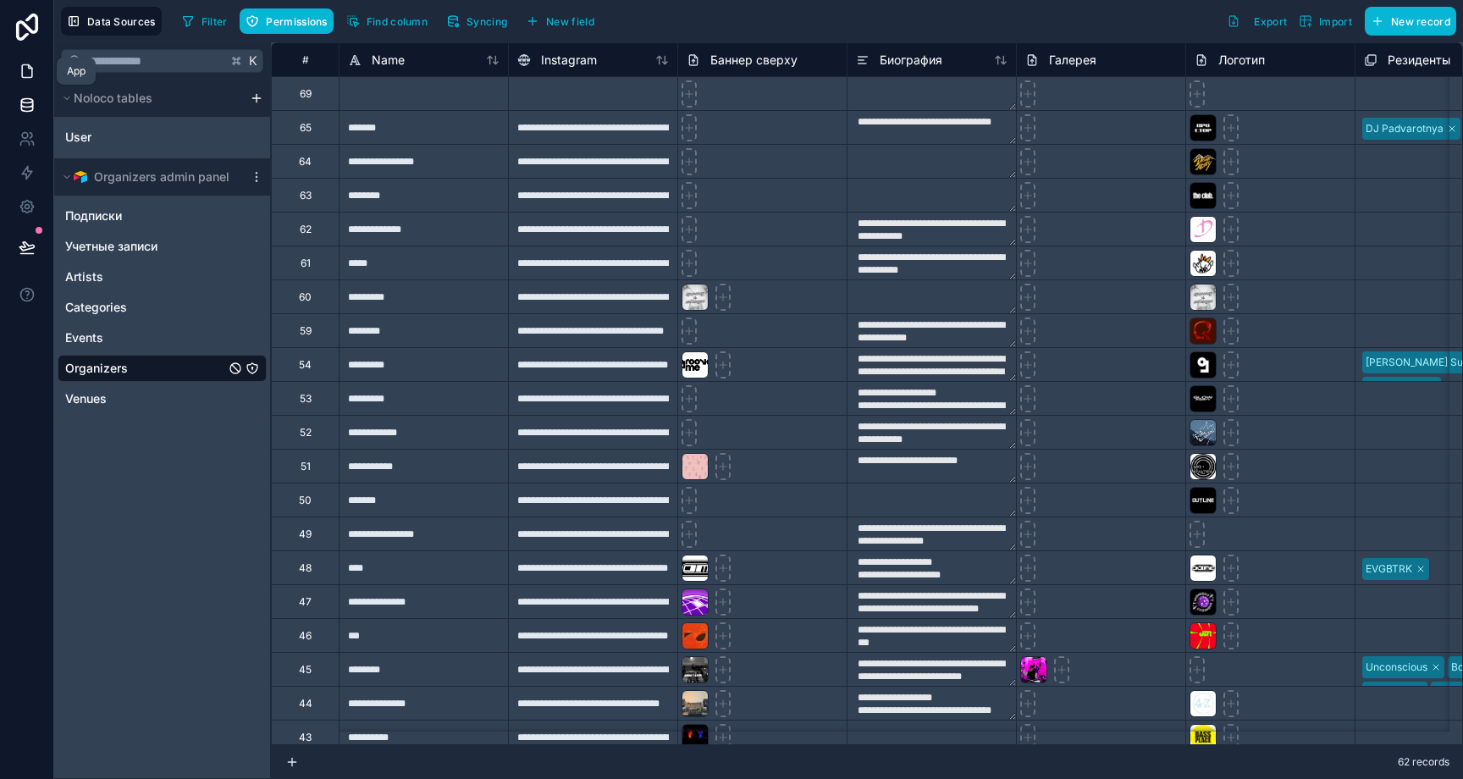
click at [28, 75] on icon at bounding box center [27, 71] width 17 height 17
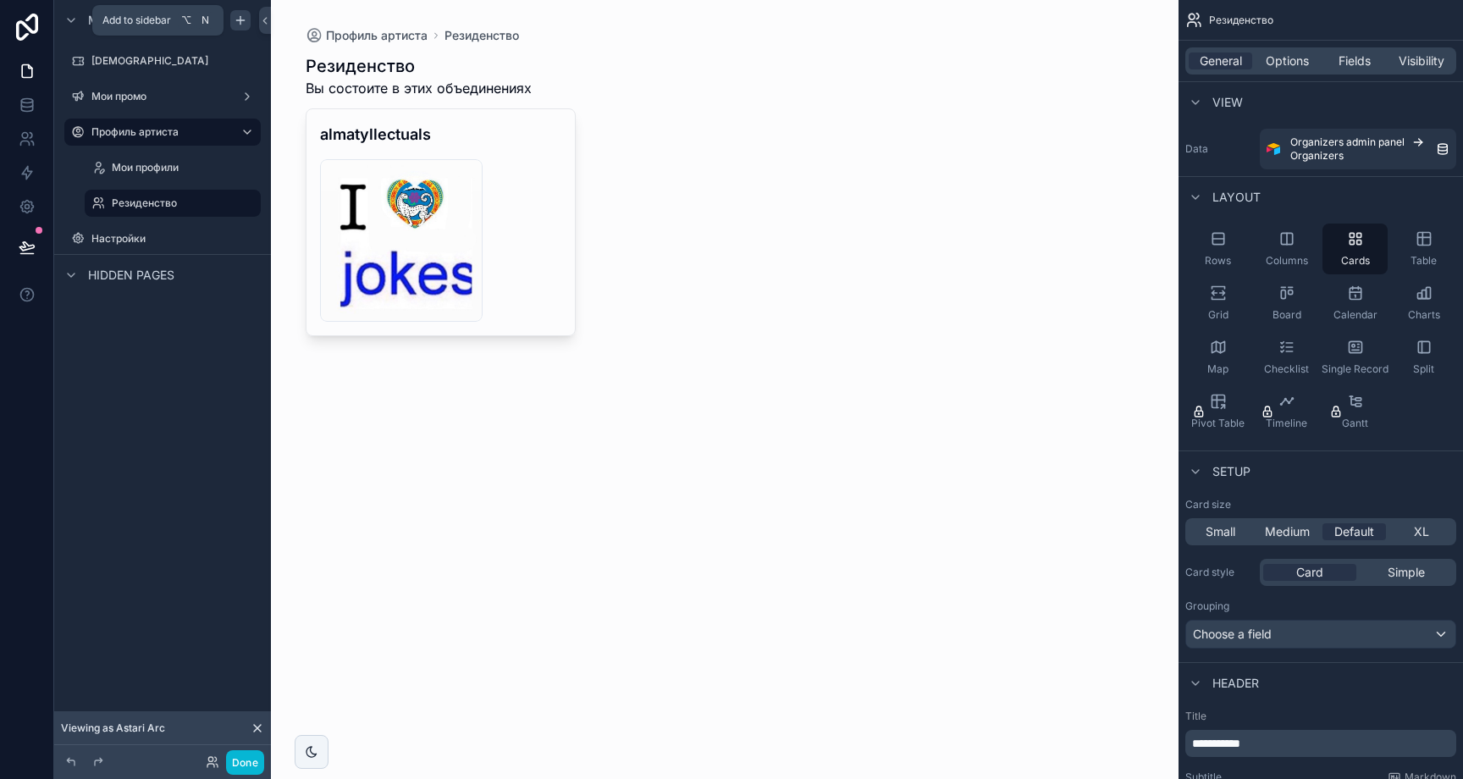
click at [245, 19] on icon "scrollable content" at bounding box center [241, 21] width 14 height 14
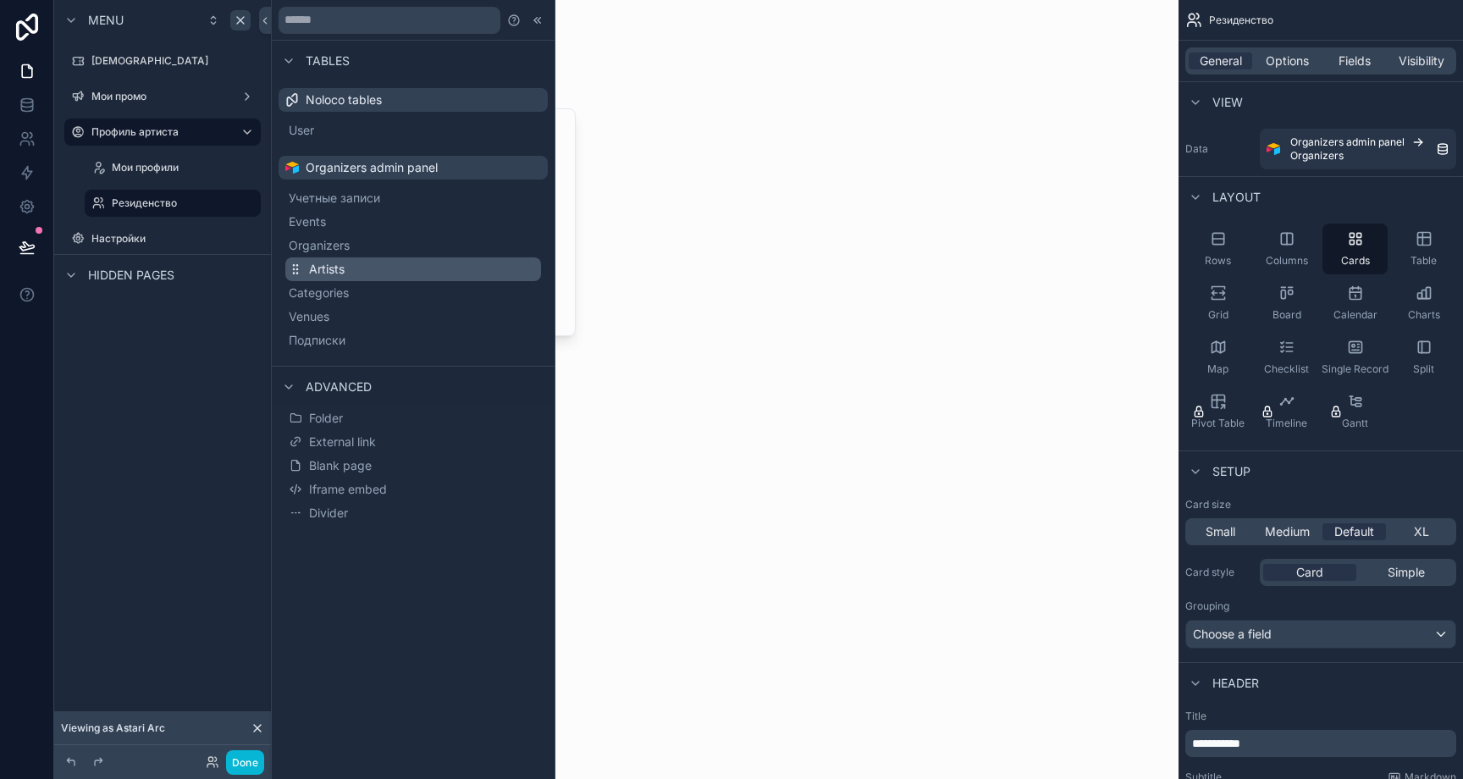
click at [349, 264] on button "Artists" at bounding box center [413, 269] width 256 height 24
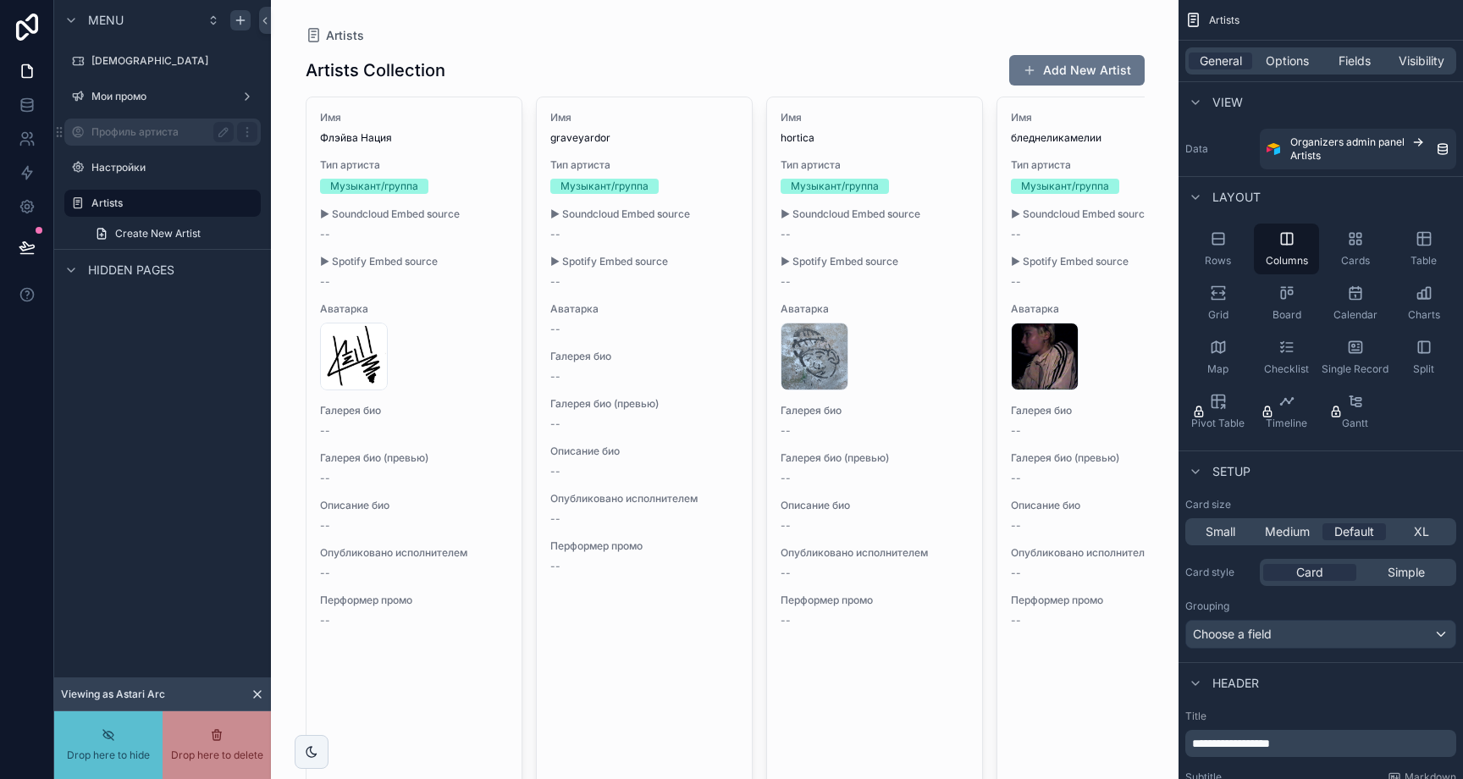
click at [158, 137] on label "Профиль артиста" at bounding box center [158, 132] width 135 height 14
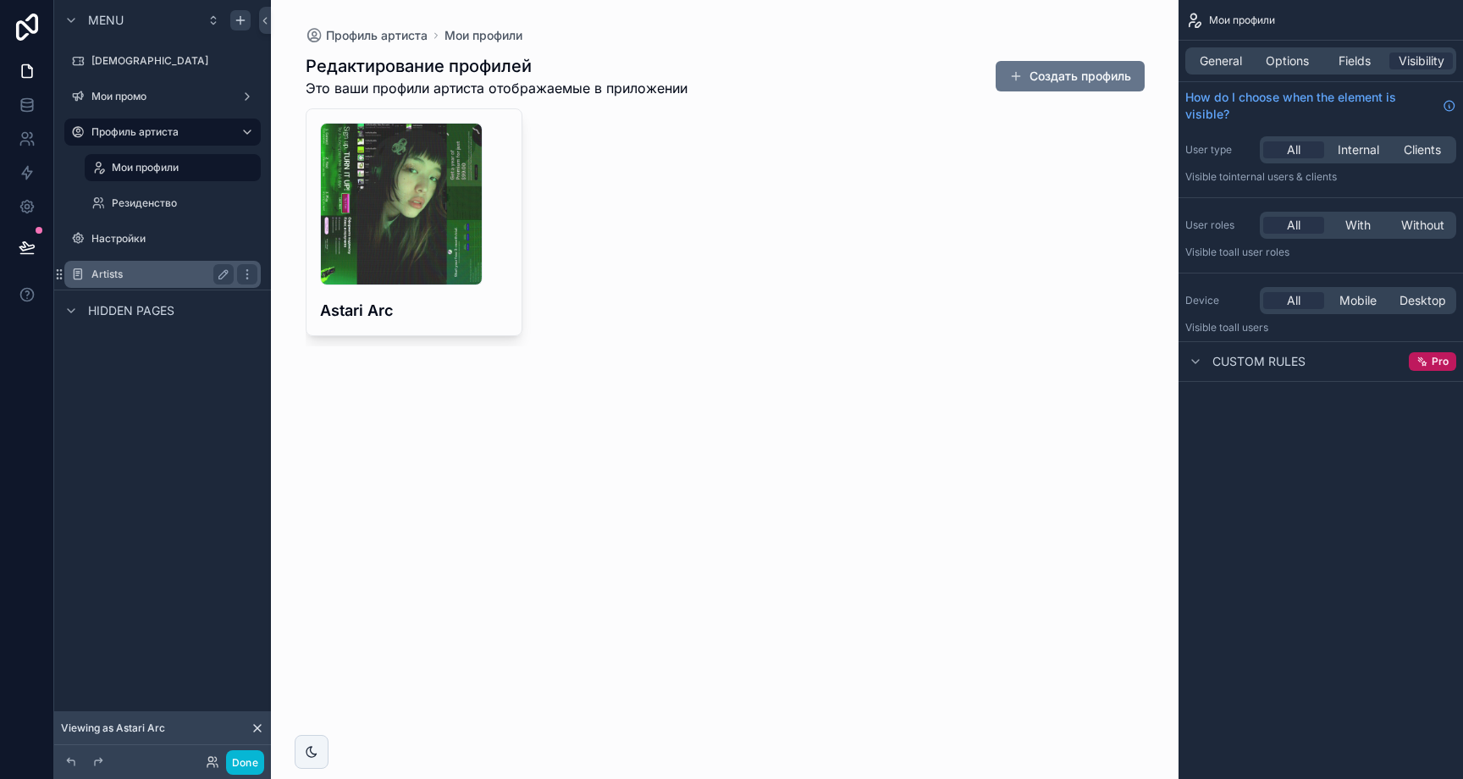
click at [133, 273] on label "Artists" at bounding box center [158, 275] width 135 height 14
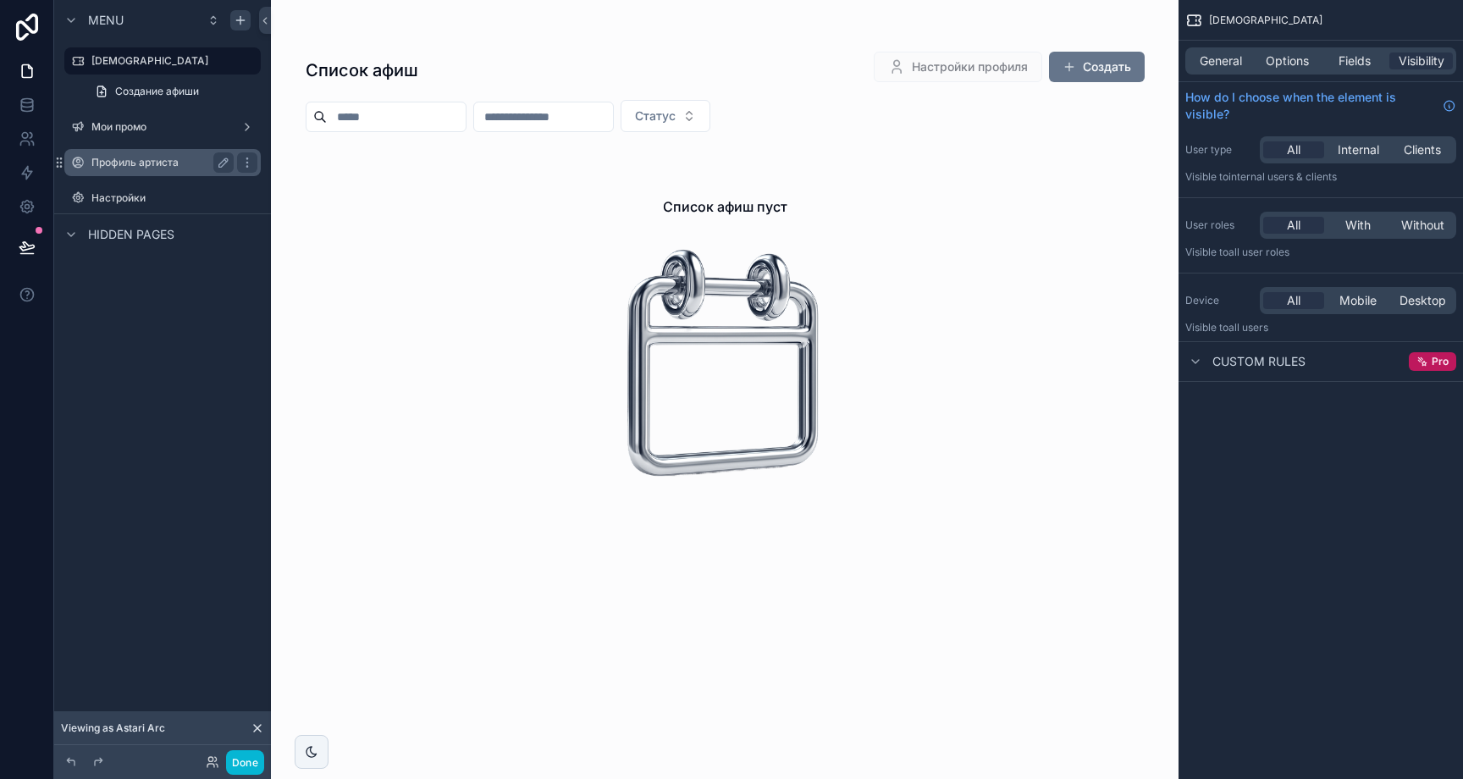
click at [141, 164] on label "Профиль артиста" at bounding box center [158, 163] width 135 height 14
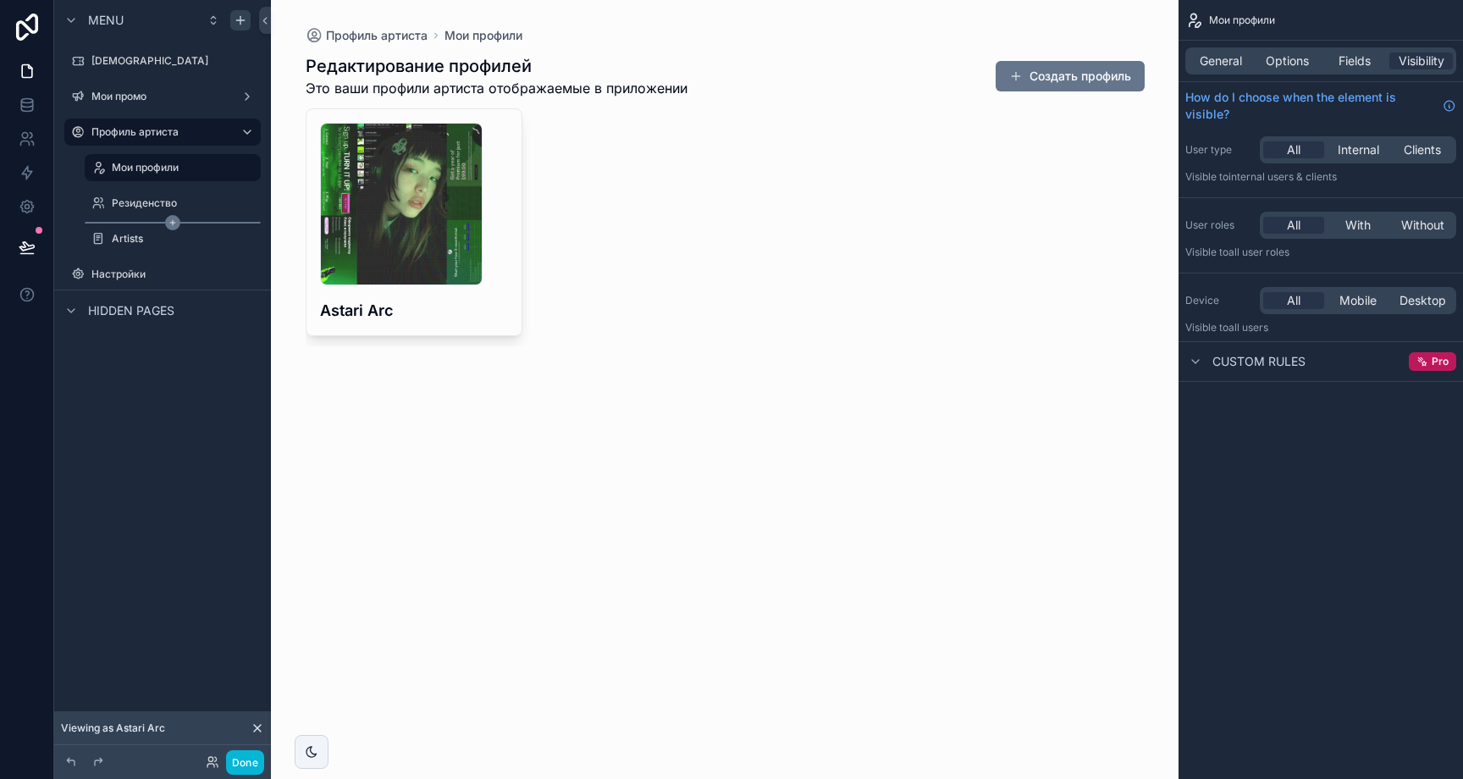
click at [138, 223] on div "scrollable content" at bounding box center [173, 223] width 176 height 2
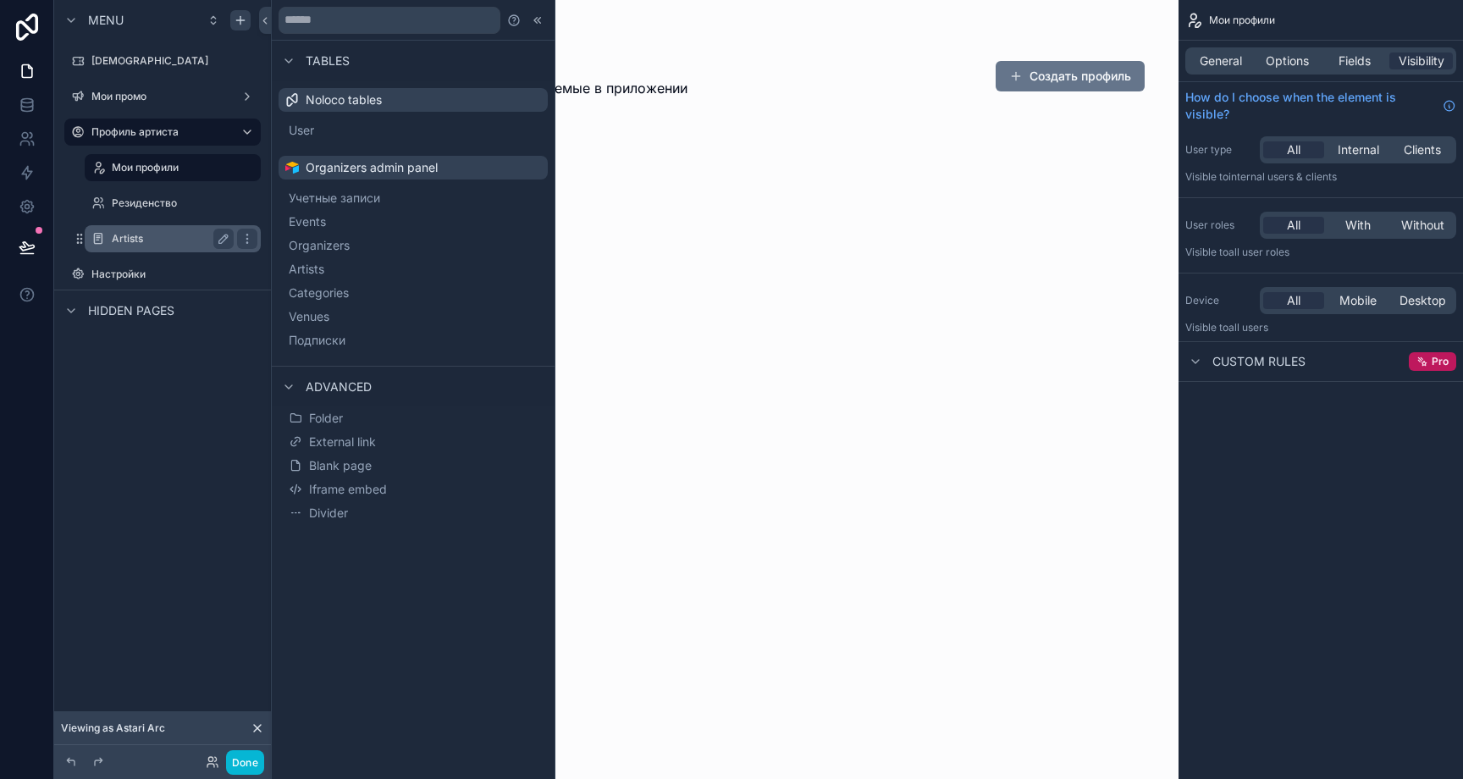
click at [142, 229] on div "Artists" at bounding box center [173, 239] width 122 height 20
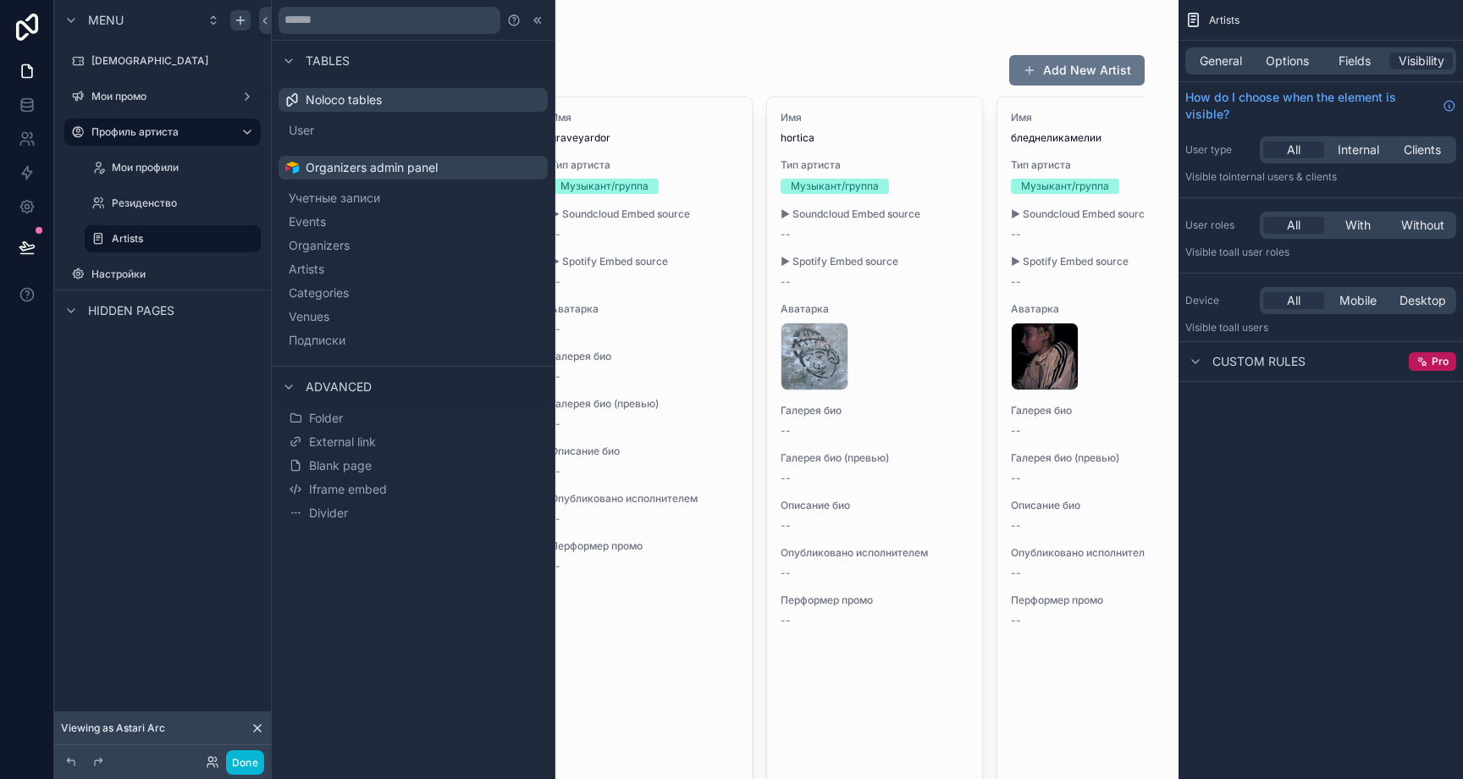
click at [776, 33] on div "scrollable content" at bounding box center [725, 482] width 866 height 964
click at [544, 19] on icon at bounding box center [538, 21] width 14 height 14
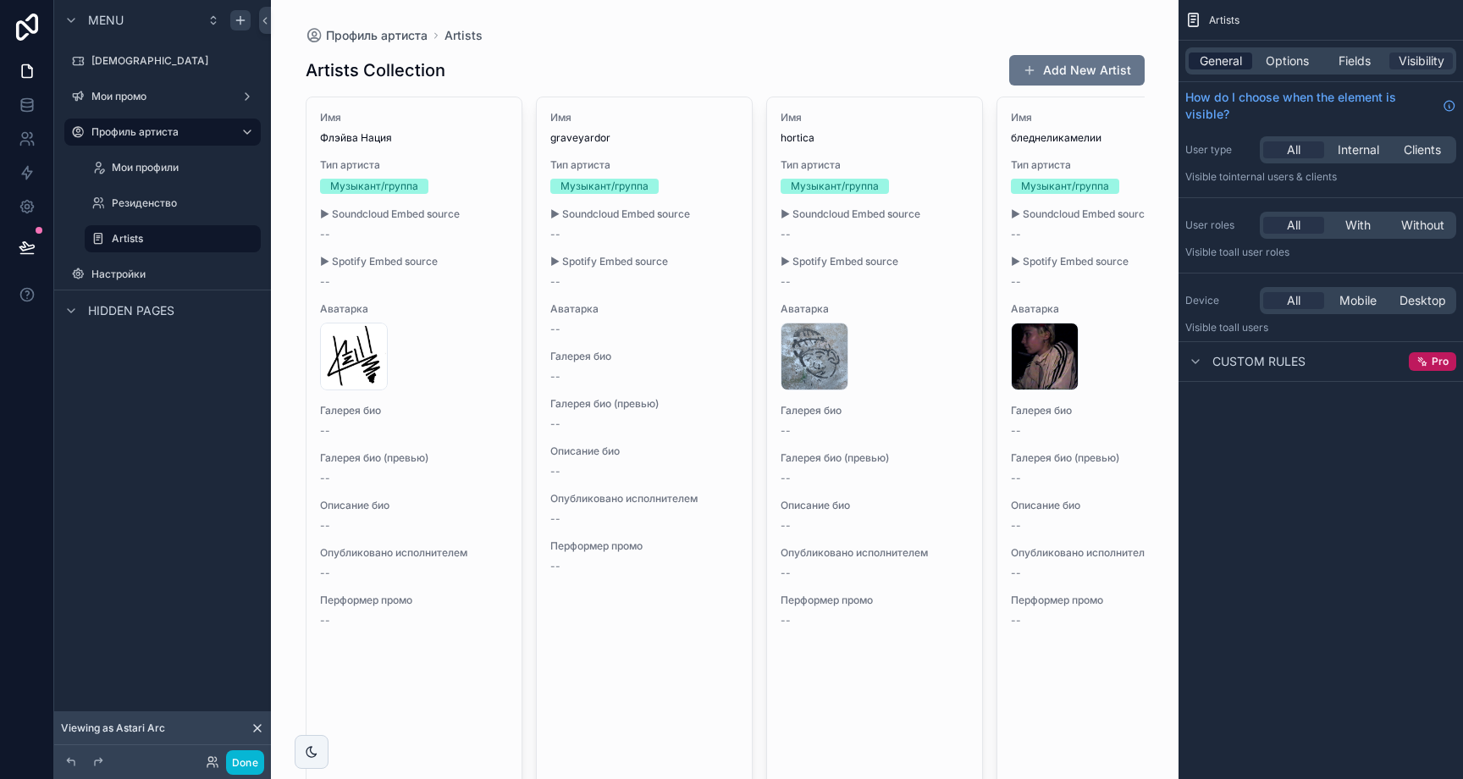
click at [1239, 64] on span "General" at bounding box center [1221, 60] width 42 height 17
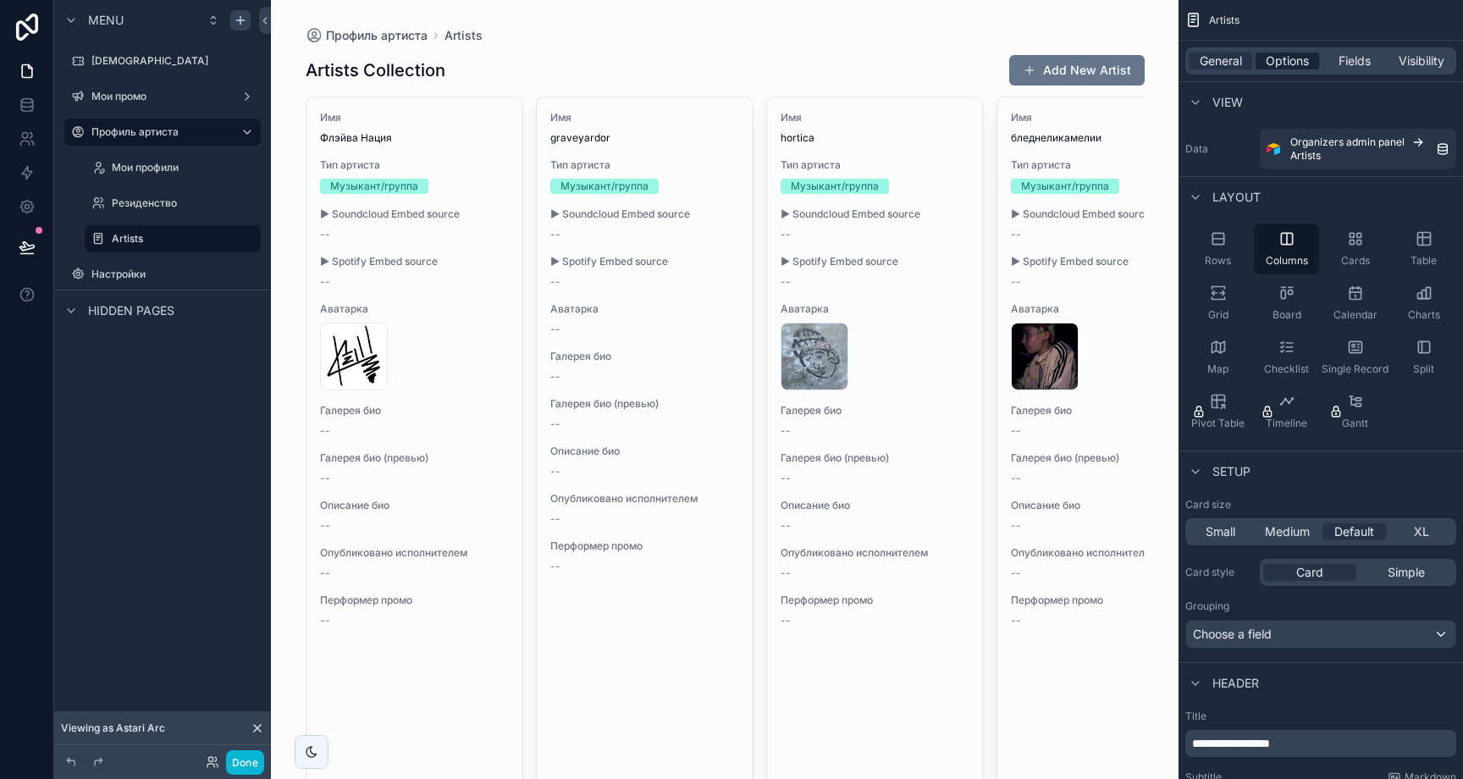
click at [1284, 54] on span "Options" at bounding box center [1287, 60] width 43 height 17
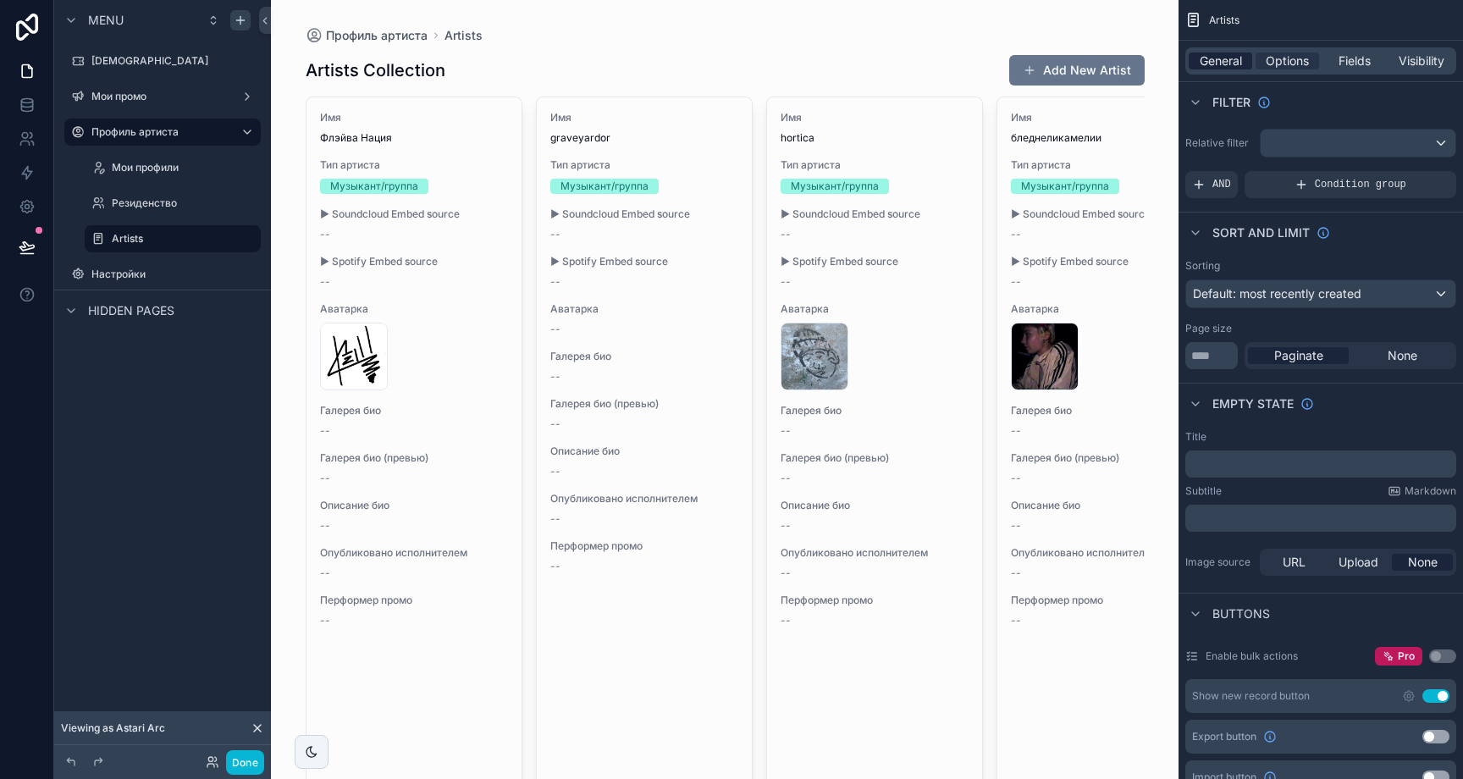
click at [1241, 67] on span "General" at bounding box center [1221, 60] width 42 height 17
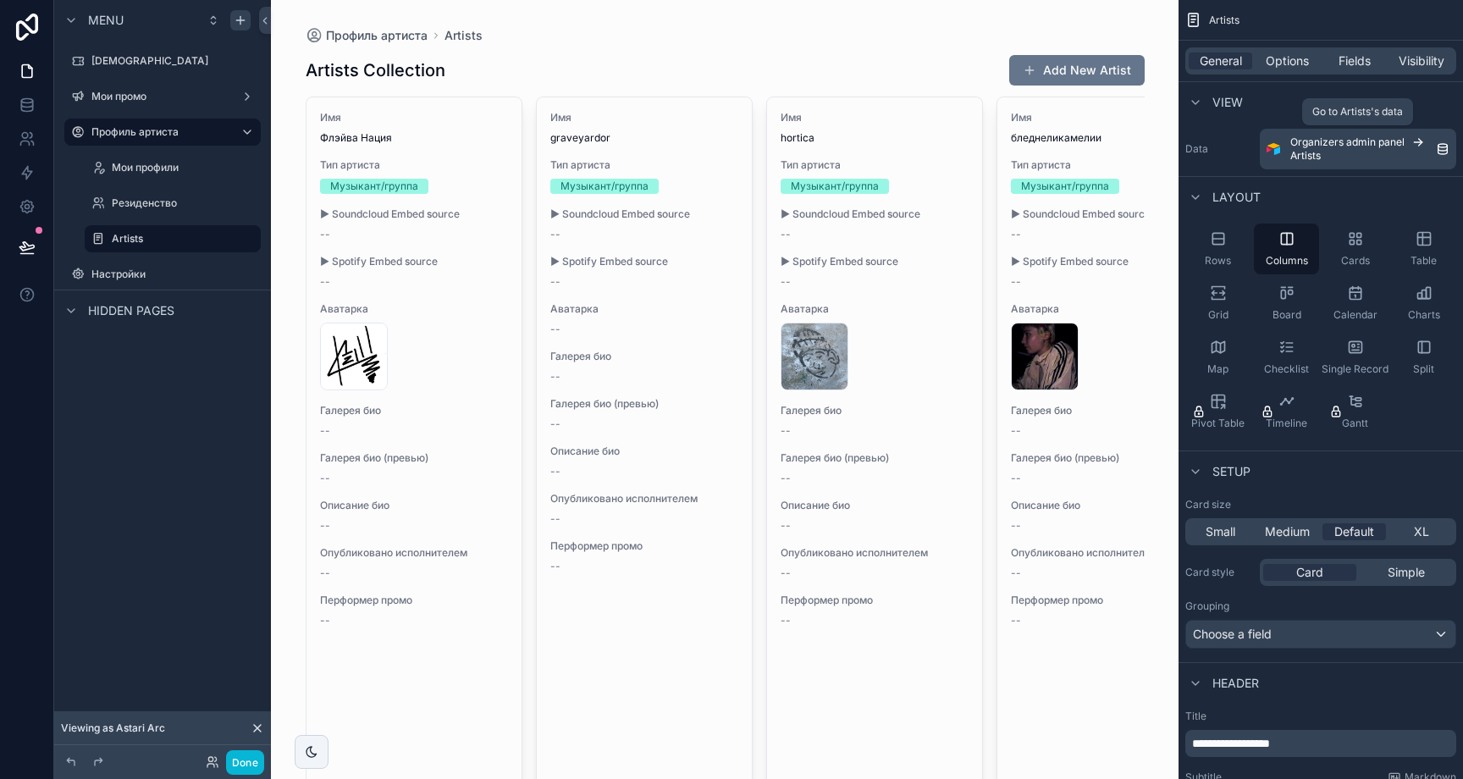
click at [1423, 147] on icon "scrollable content" at bounding box center [1418, 142] width 14 height 14
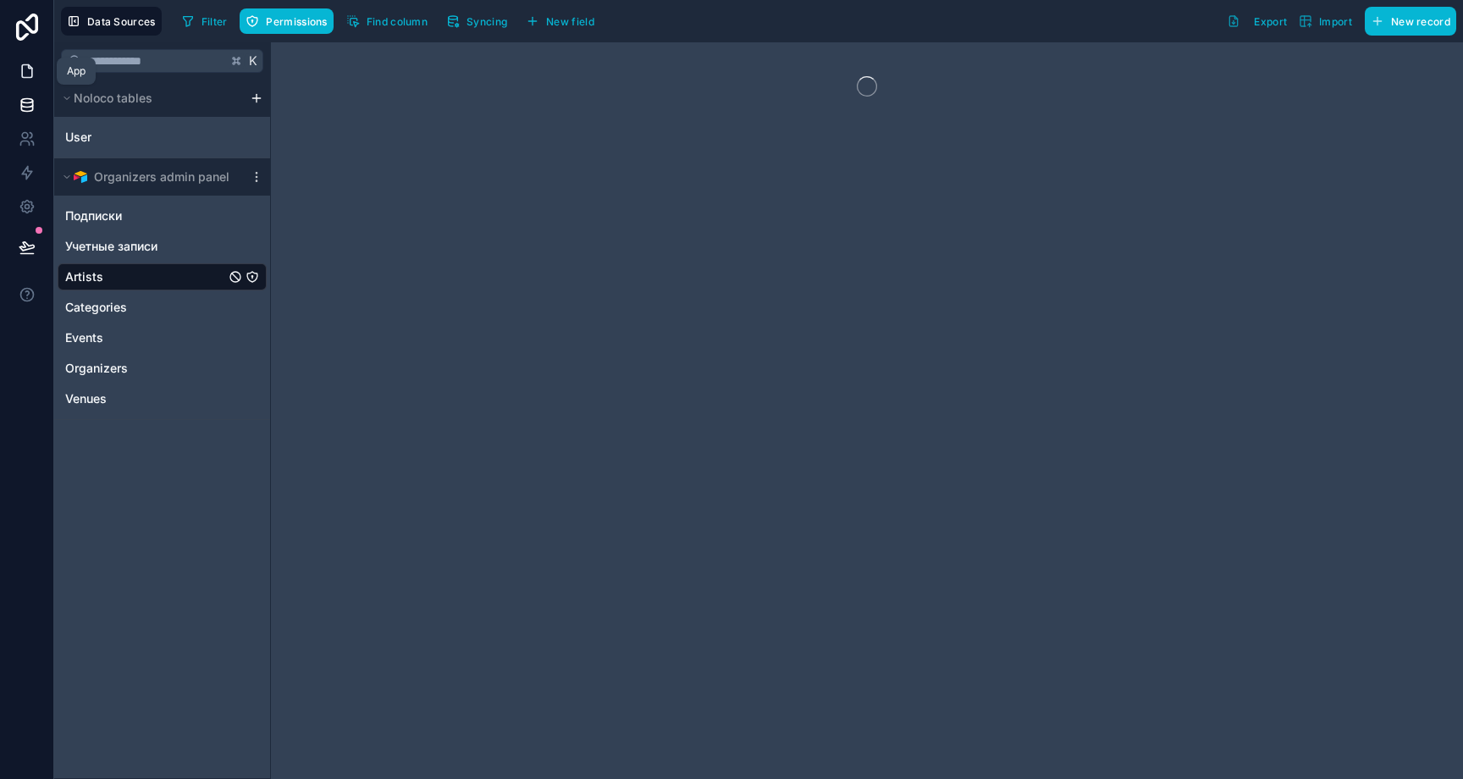
click at [21, 77] on icon at bounding box center [27, 71] width 17 height 17
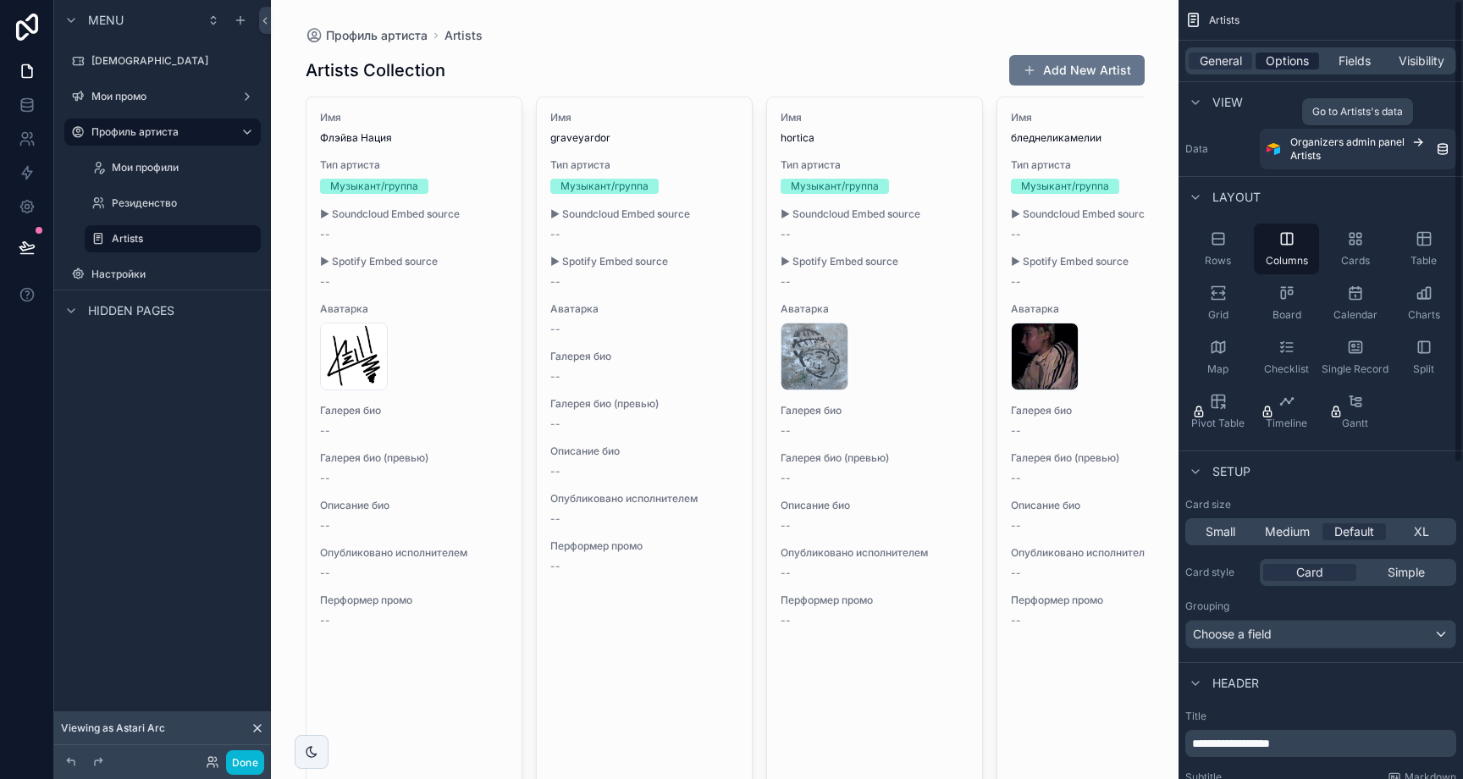
click at [1290, 62] on span "Options" at bounding box center [1287, 60] width 43 height 17
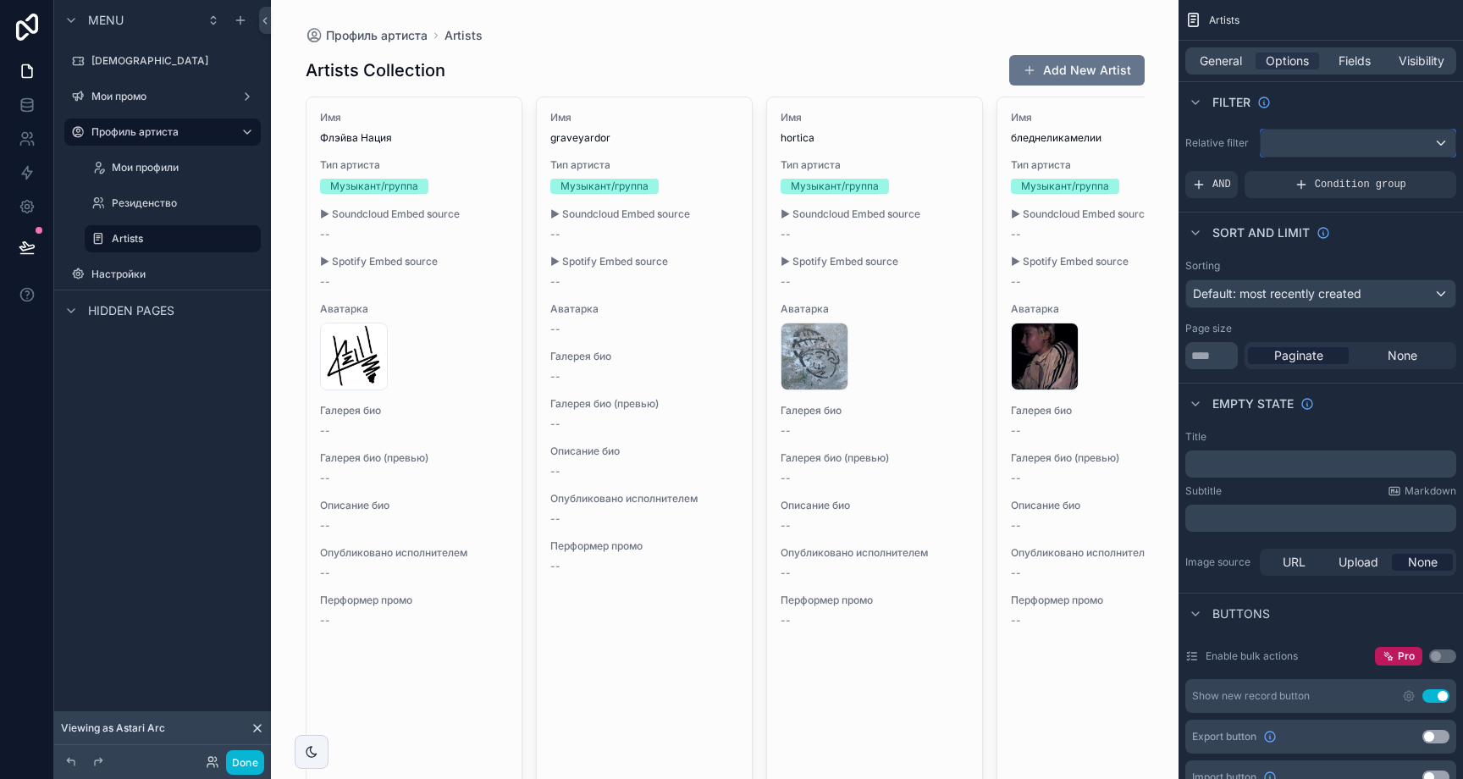
click at [1381, 141] on div "scrollable content" at bounding box center [1358, 143] width 195 height 27
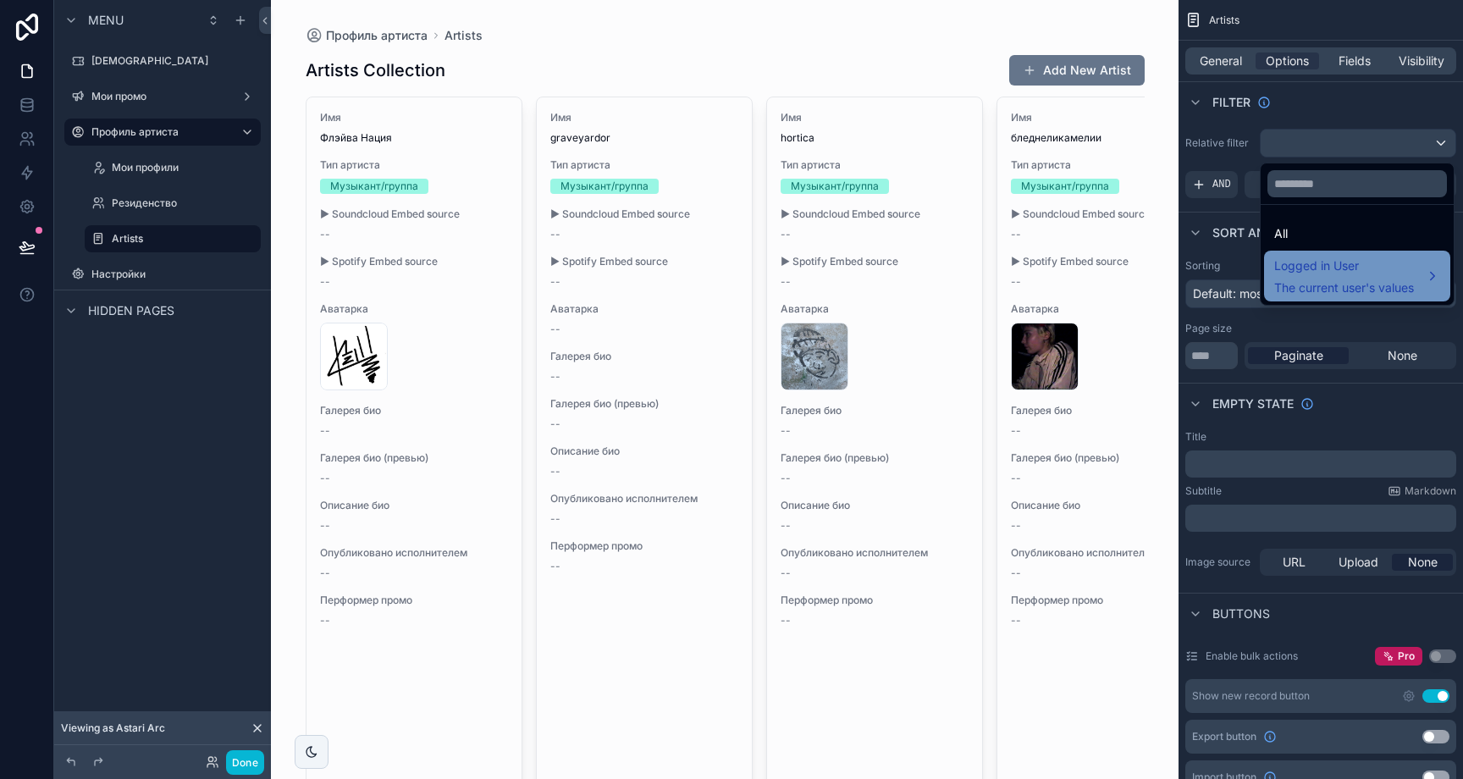
click at [1434, 274] on div "Logged in User The current user's values" at bounding box center [1357, 276] width 166 height 41
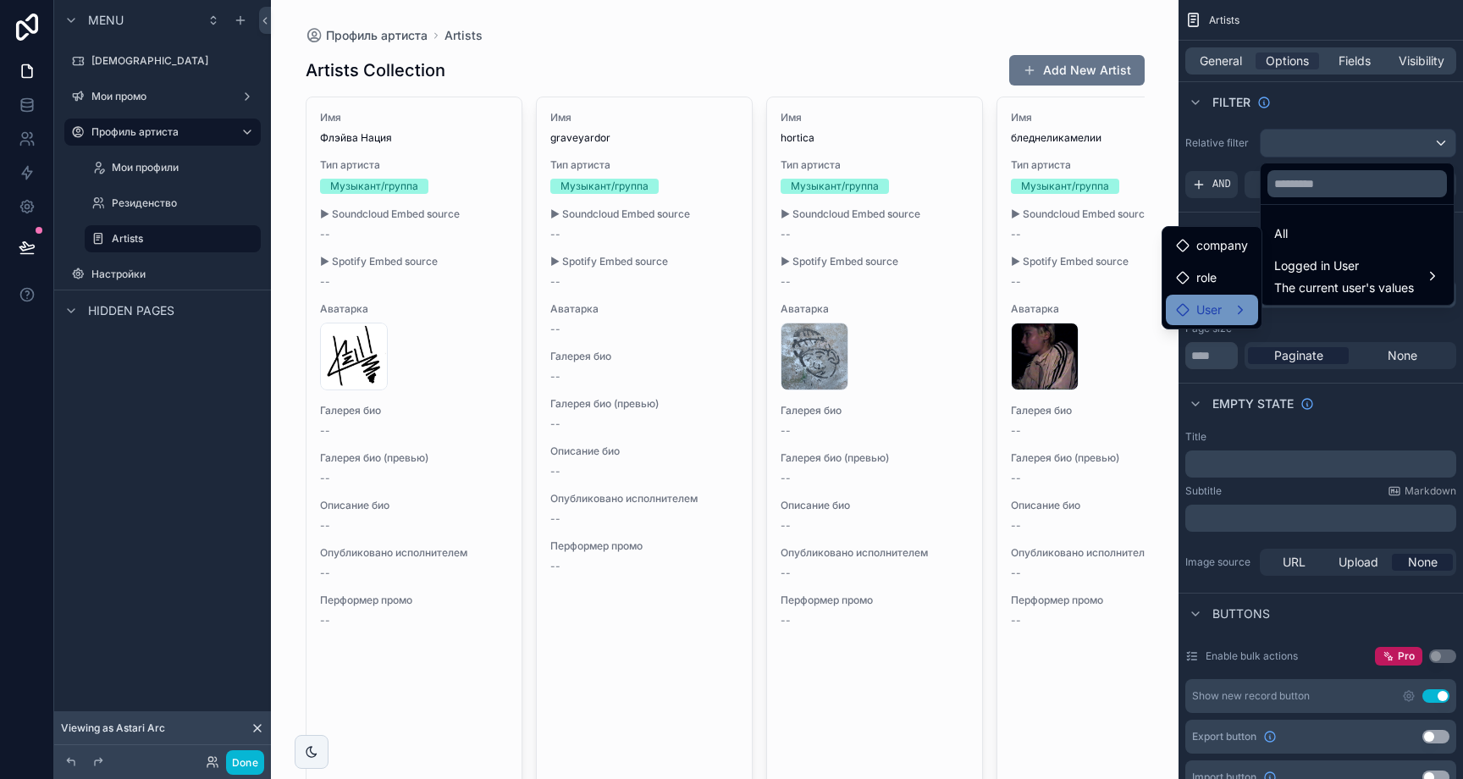
click at [1238, 305] on div "User" at bounding box center [1212, 310] width 72 height 20
click at [1300, 299] on span "Artists" at bounding box center [1313, 295] width 36 height 20
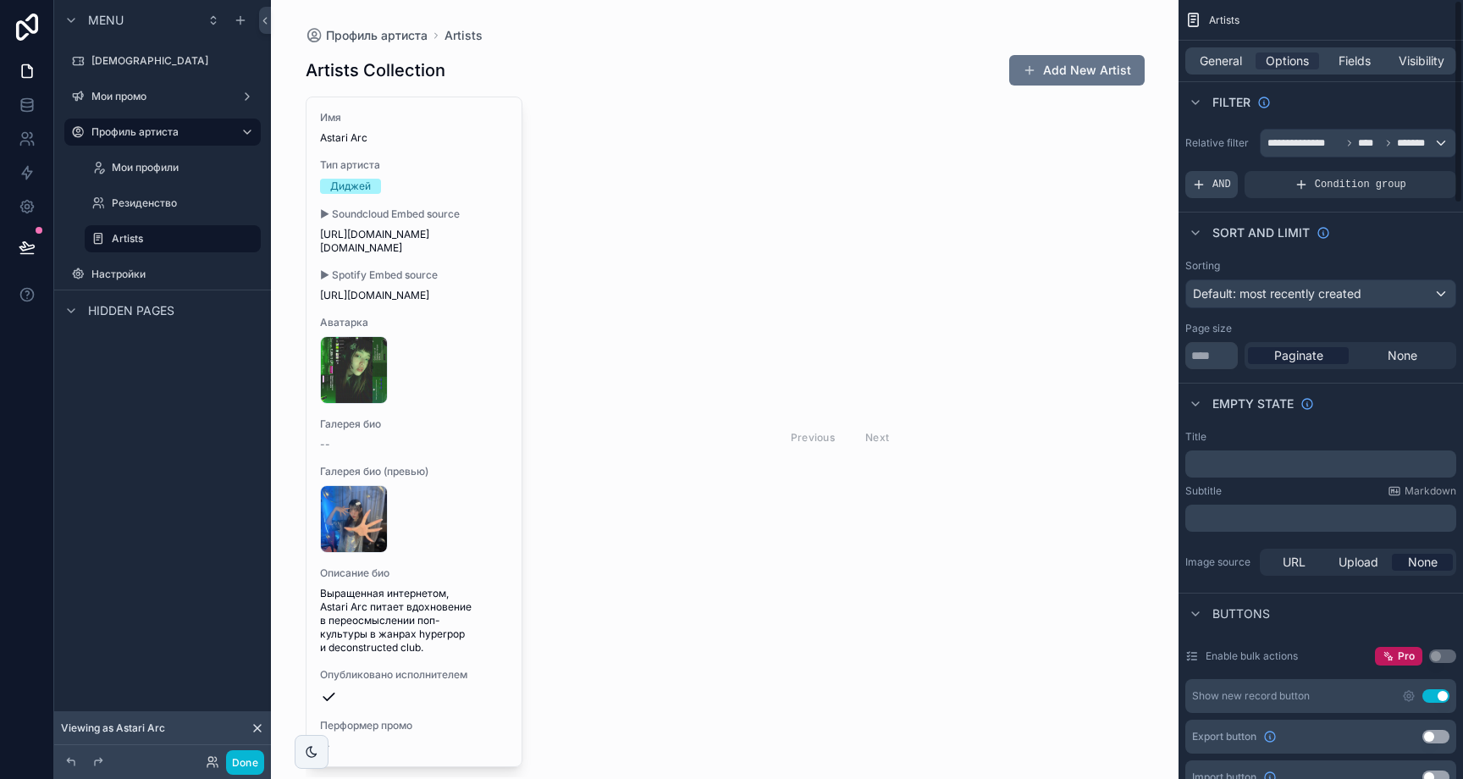
click at [1234, 178] on div "AND" at bounding box center [1211, 184] width 52 height 27
click at [1321, 182] on div "Add a filter" at bounding box center [1320, 184] width 271 height 27
click at [1436, 170] on icon "scrollable content" at bounding box center [1438, 173] width 10 height 10
click at [1431, 144] on div "**********" at bounding box center [1358, 143] width 195 height 27
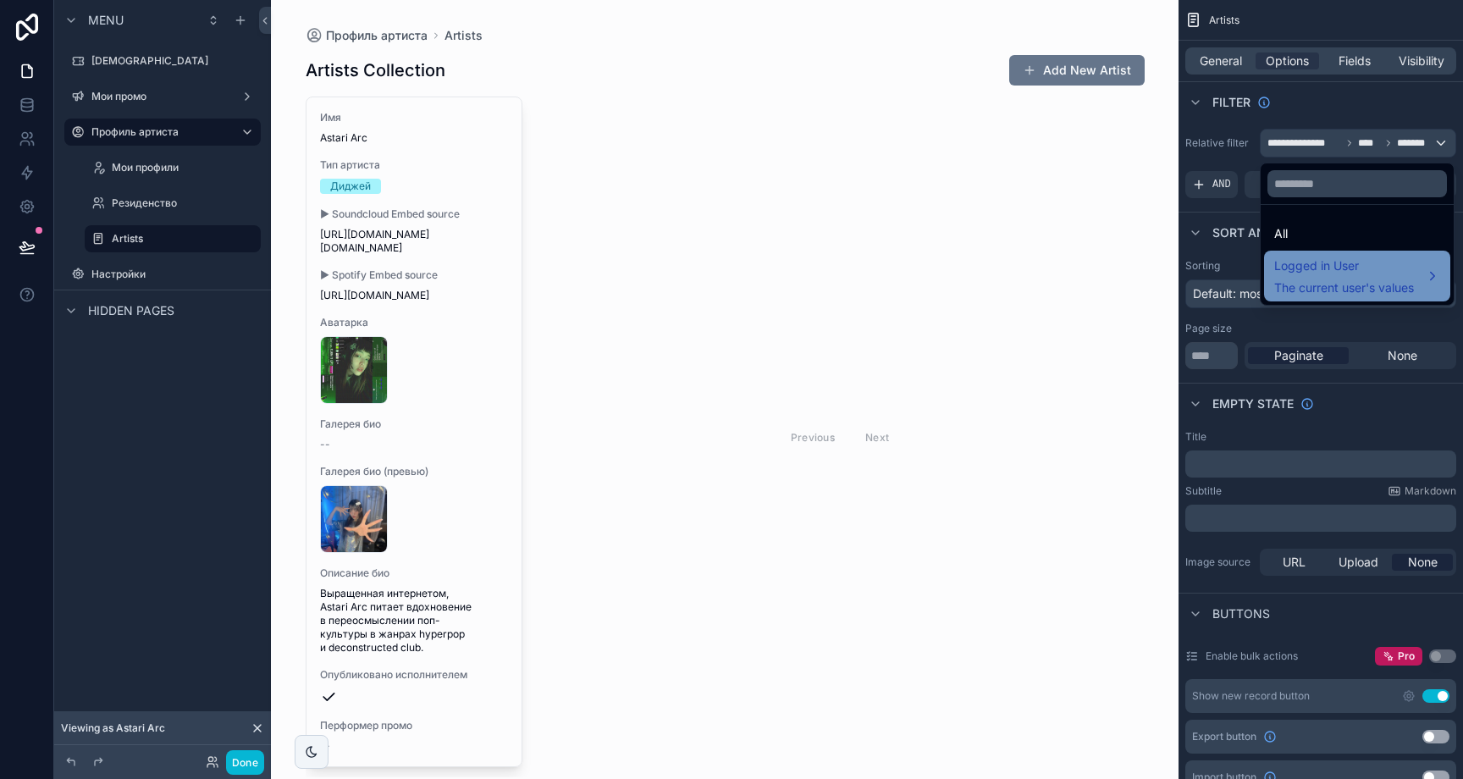
click at [1428, 273] on div "Logged in User The current user's values" at bounding box center [1357, 276] width 166 height 41
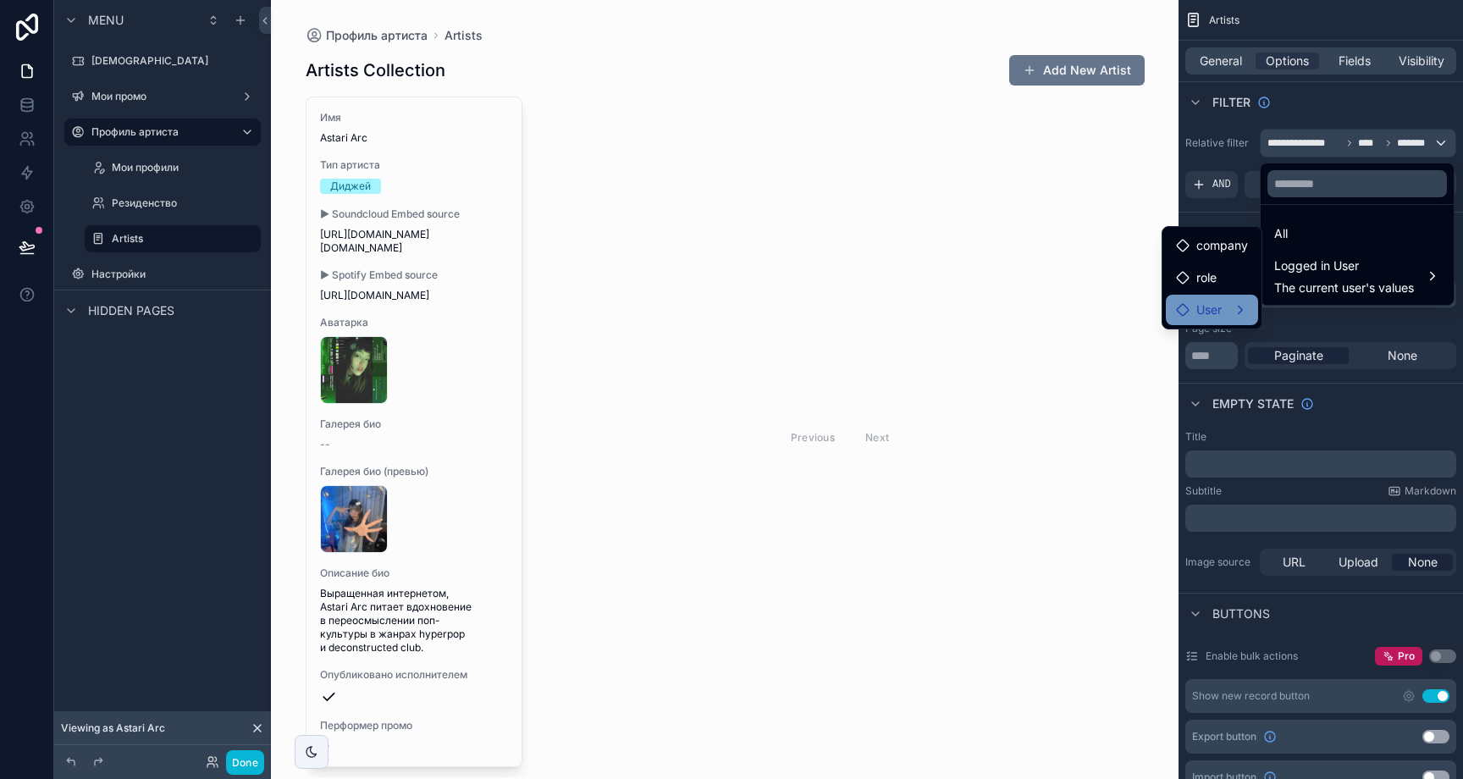
click at [1242, 303] on div "User" at bounding box center [1212, 310] width 72 height 20
click at [1392, 326] on div "user (from user)" at bounding box center [1339, 328] width 130 height 20
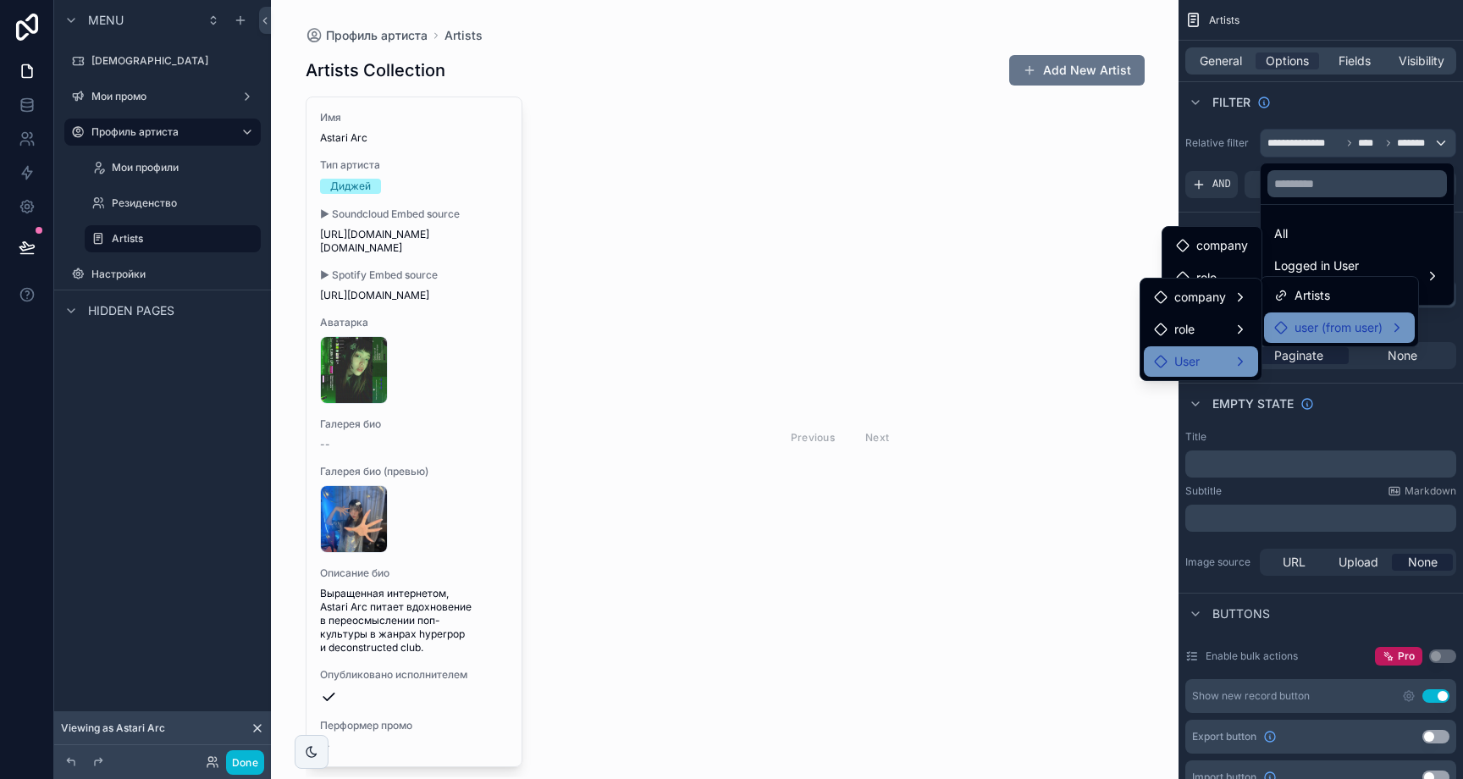
click at [1233, 362] on div "User" at bounding box center [1201, 361] width 94 height 20
click at [1326, 290] on span "Artists" at bounding box center [1313, 295] width 36 height 20
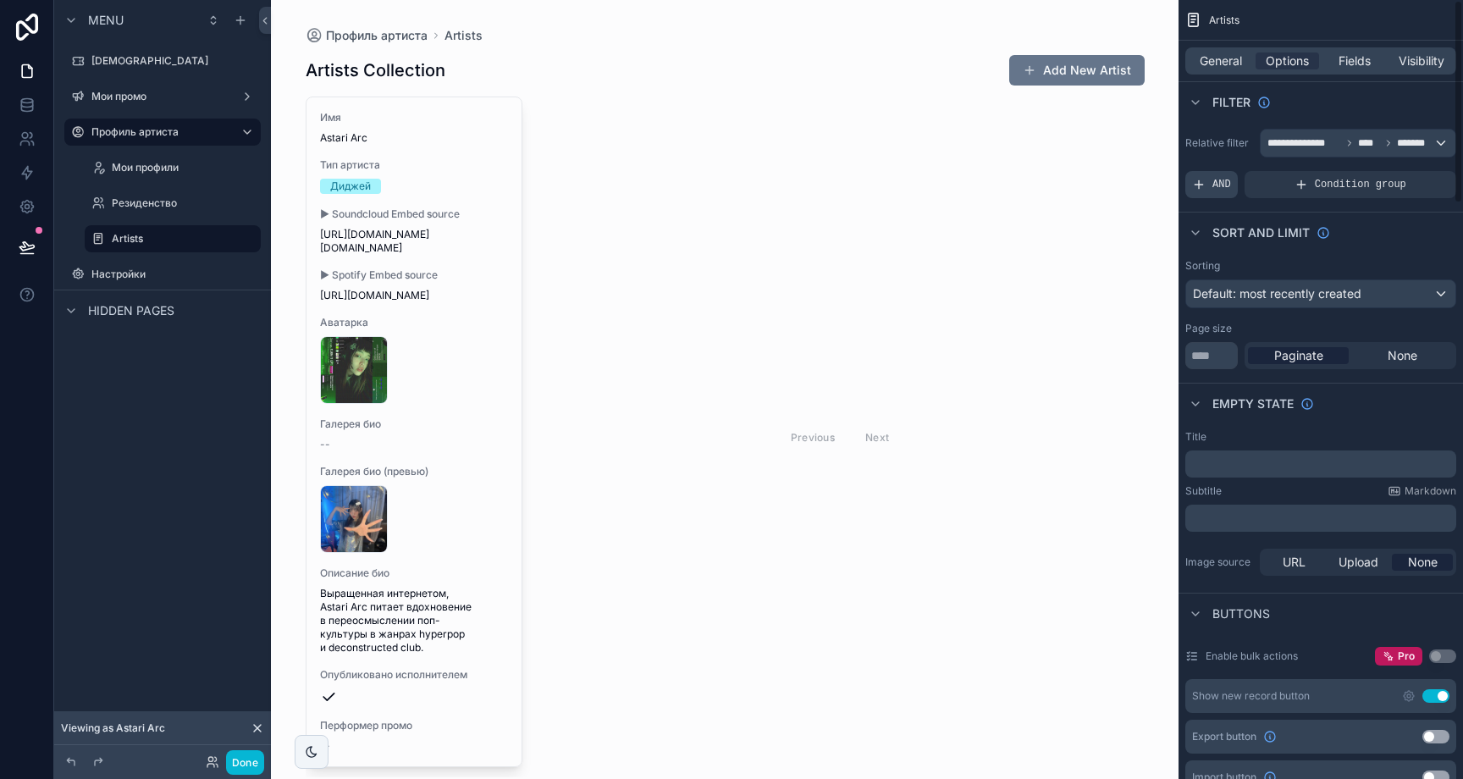
click at [1207, 190] on div "AND" at bounding box center [1211, 184] width 52 height 27
click at [1234, 192] on div "Add a filter" at bounding box center [1320, 184] width 271 height 27
click at [1405, 170] on div "scrollable content" at bounding box center [1414, 173] width 24 height 24
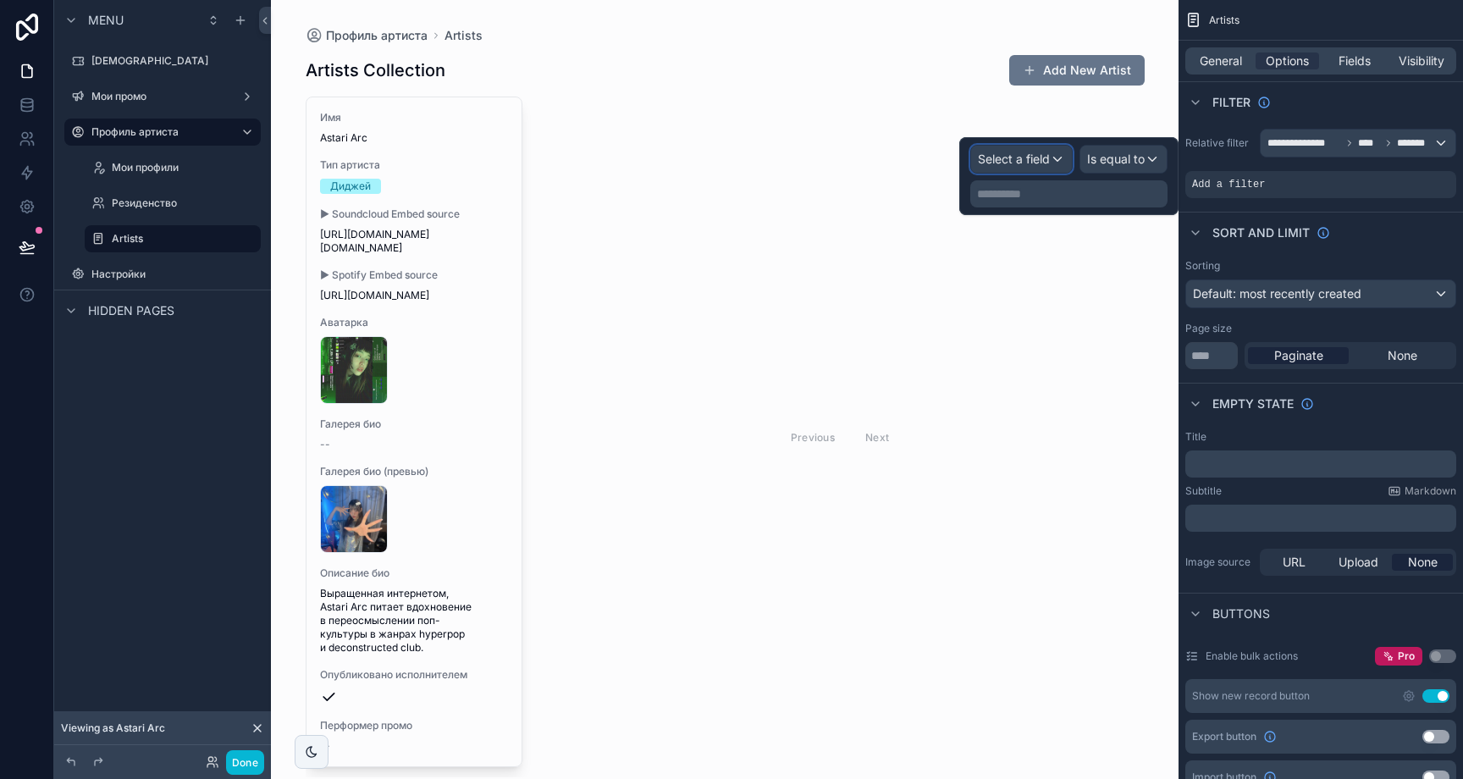
click at [1030, 159] on span "Select a field" at bounding box center [1014, 159] width 72 height 14
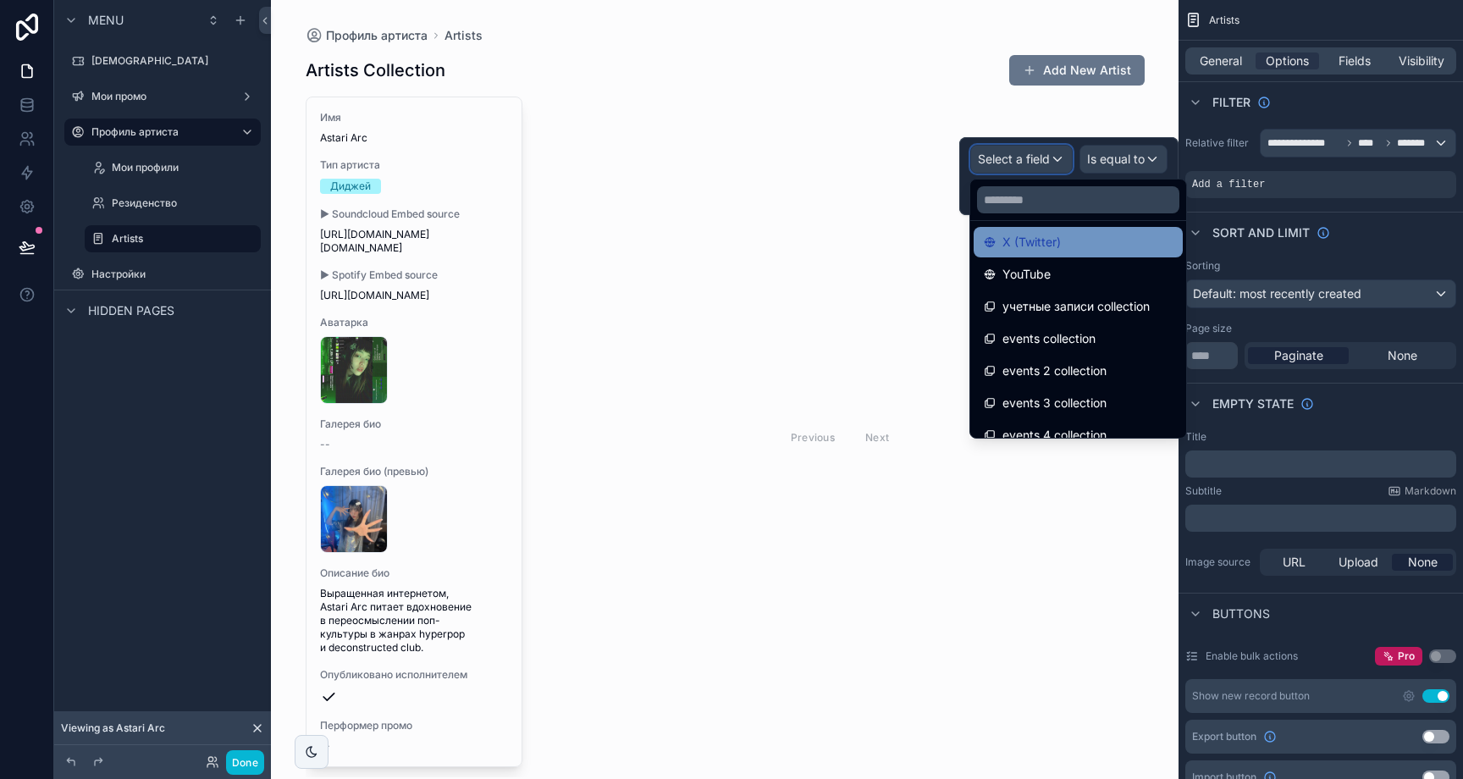
scroll to position [1246, 0]
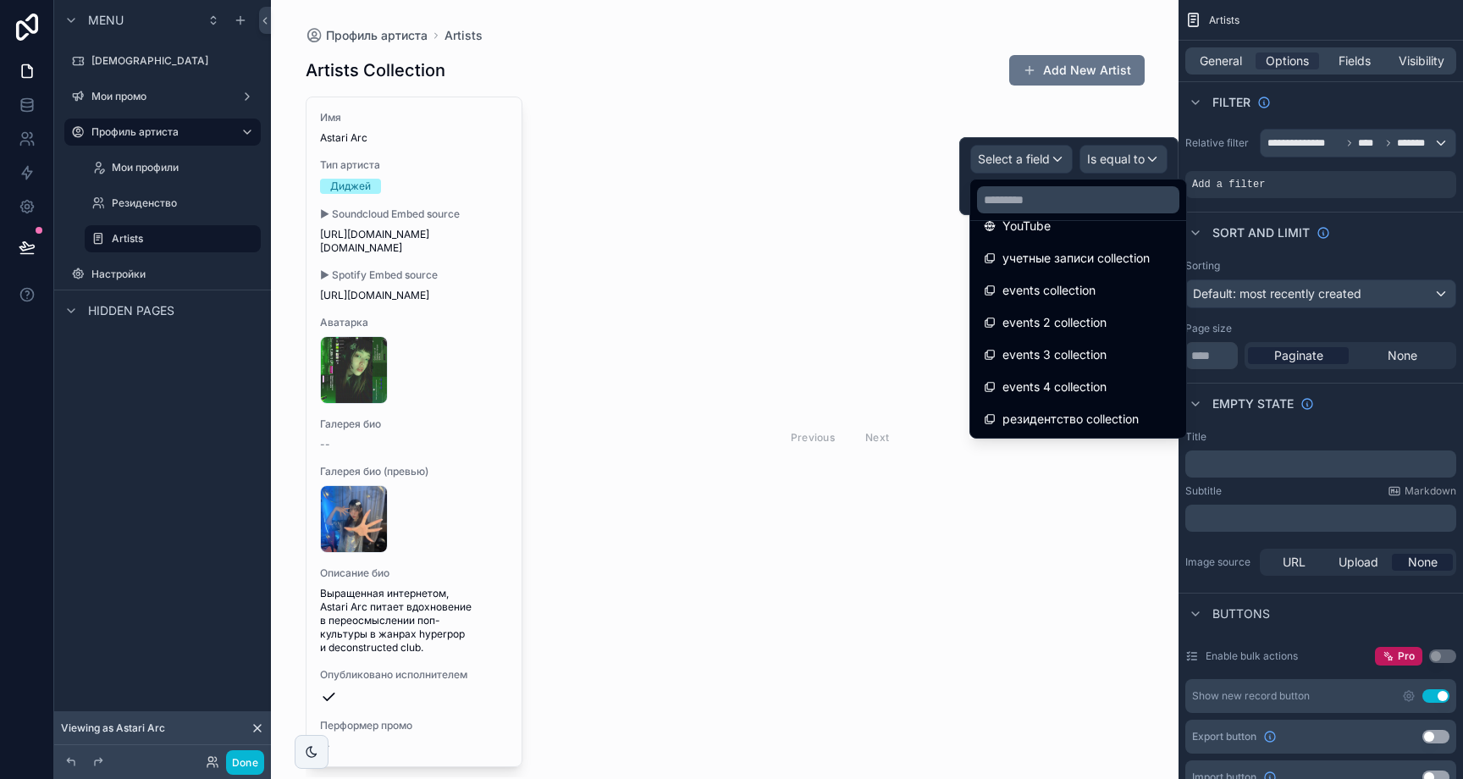
click at [1103, 423] on span "резидентство collection" at bounding box center [1070, 419] width 136 height 20
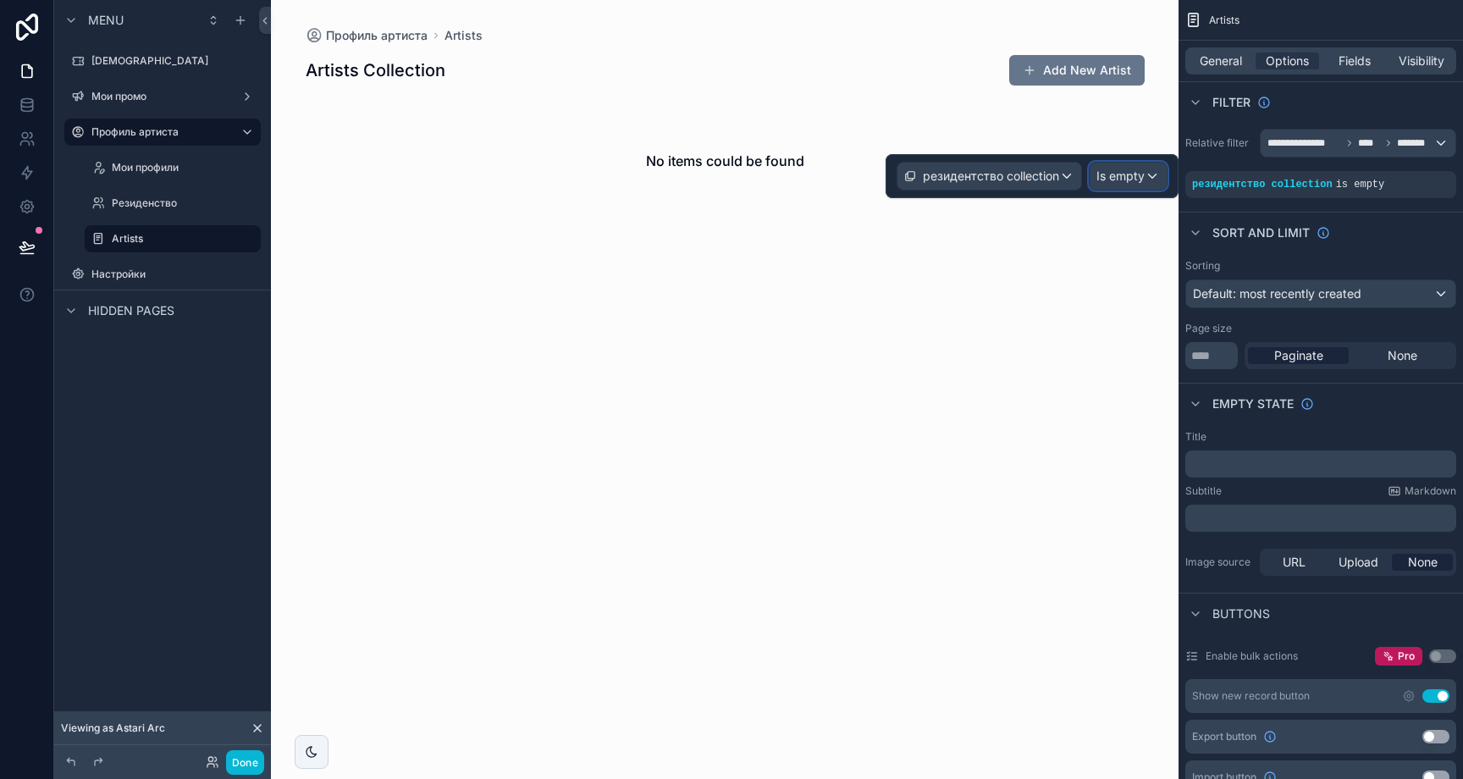
click at [1124, 169] on span "Is empty" at bounding box center [1120, 176] width 48 height 17
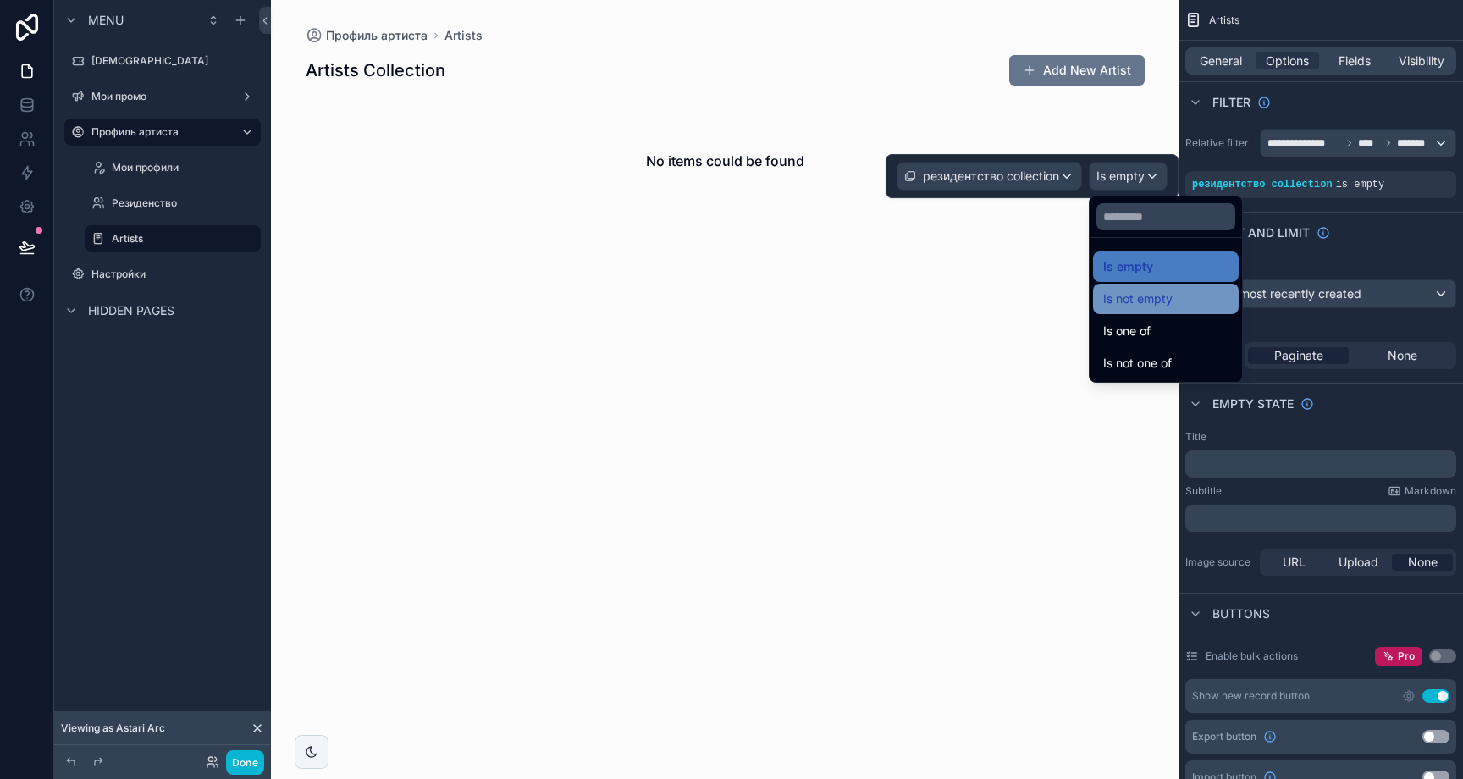
click at [1145, 306] on span "Is not empty" at bounding box center [1137, 299] width 69 height 20
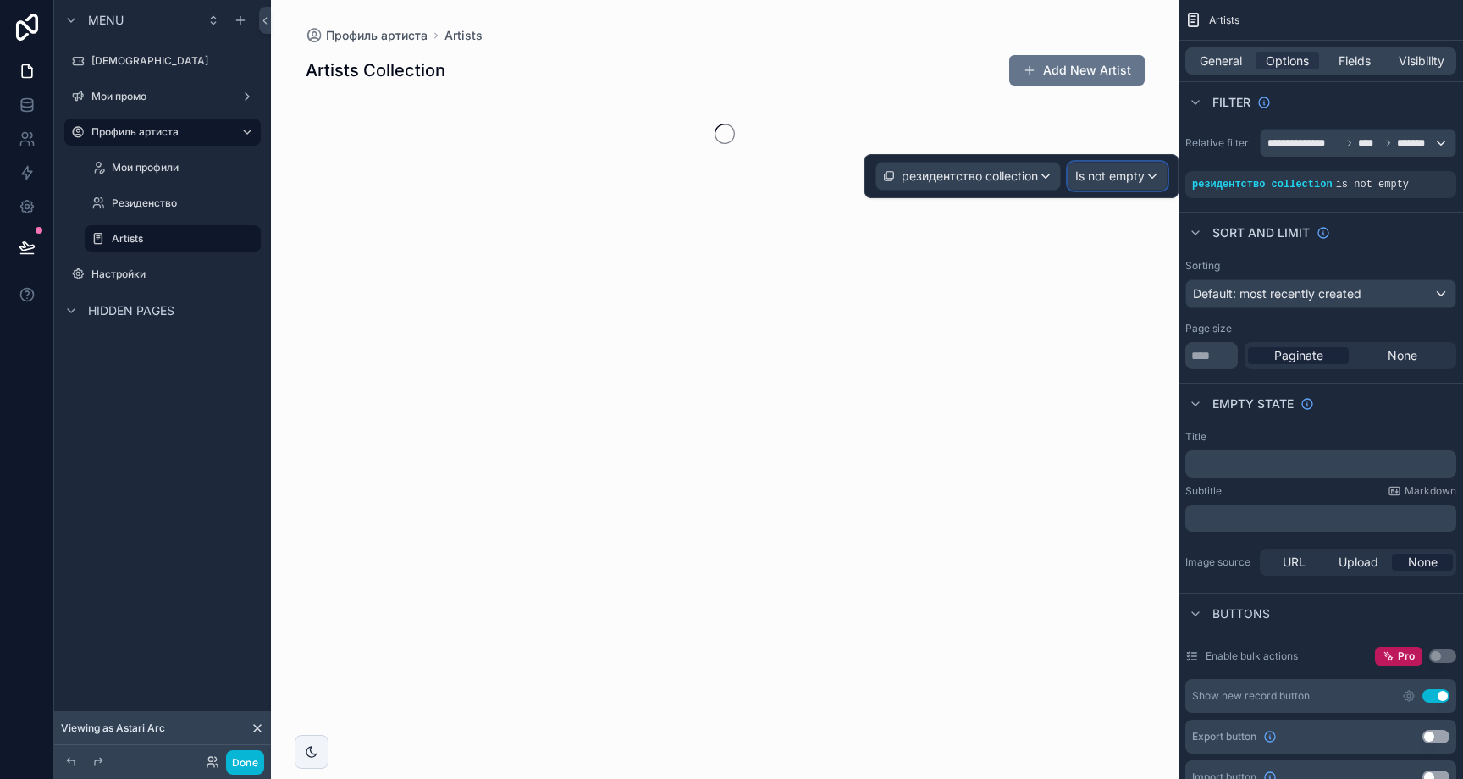
click at [1129, 168] on span "Is not empty" at bounding box center [1109, 176] width 69 height 17
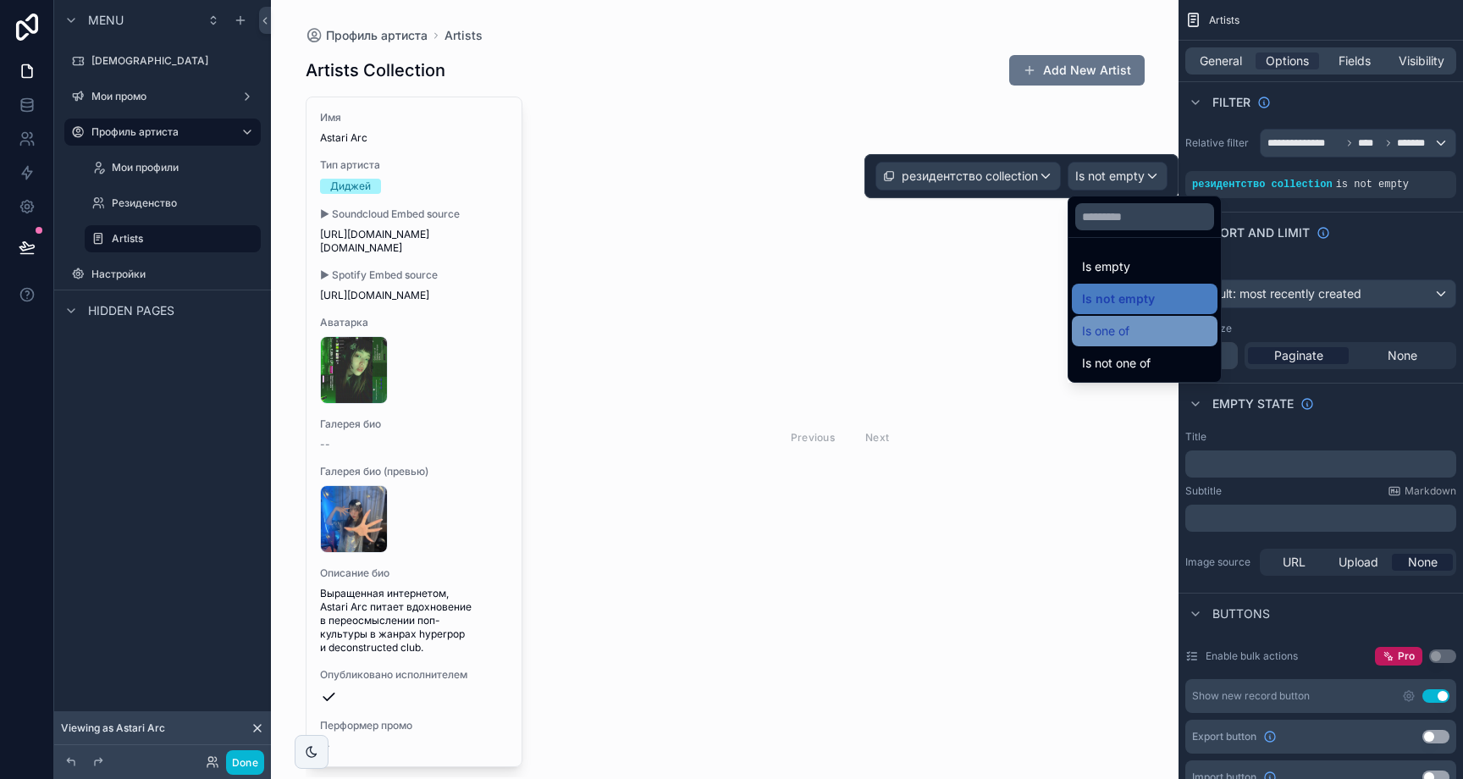
click at [1111, 337] on span "Is one of" at bounding box center [1105, 331] width 47 height 20
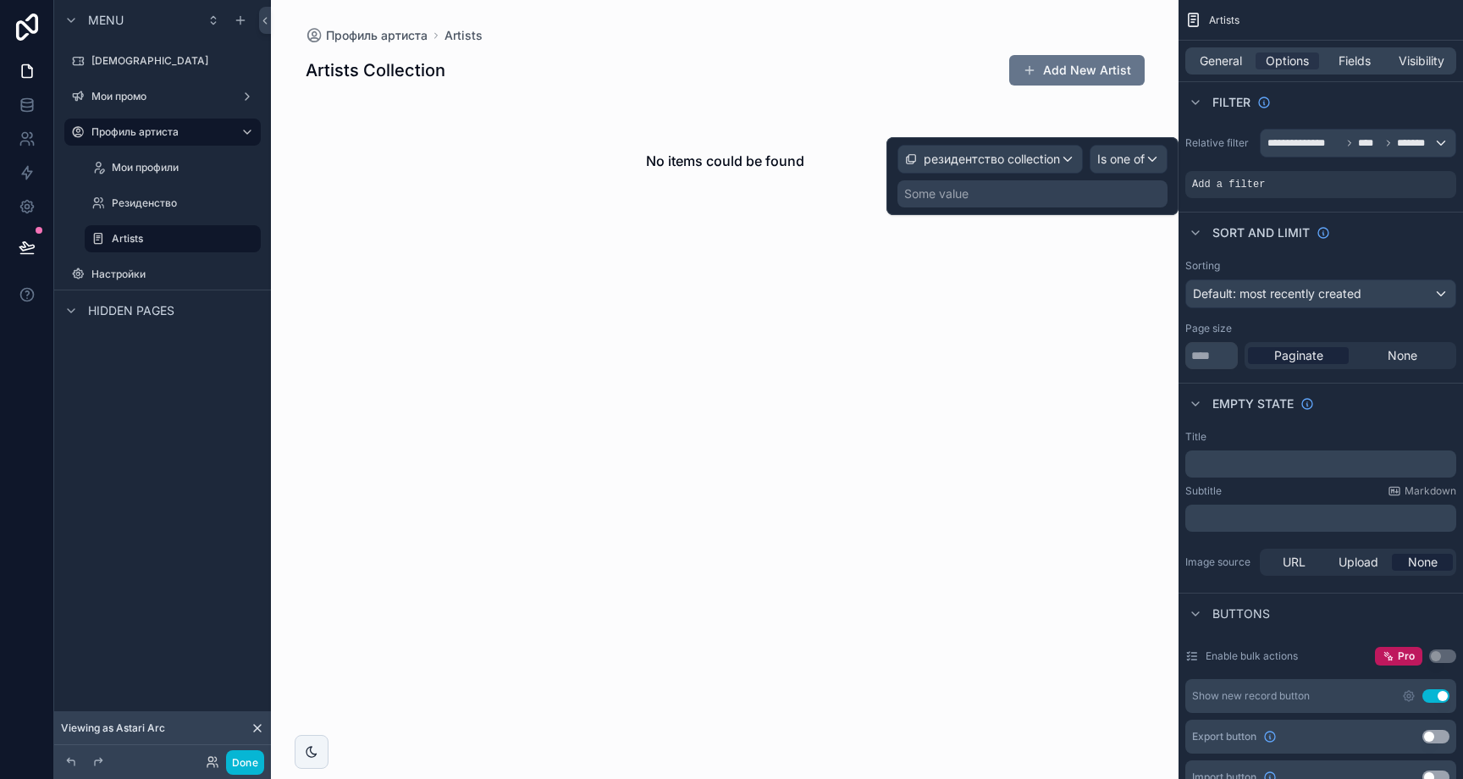
click at [1095, 190] on div "Some value" at bounding box center [1032, 193] width 270 height 27
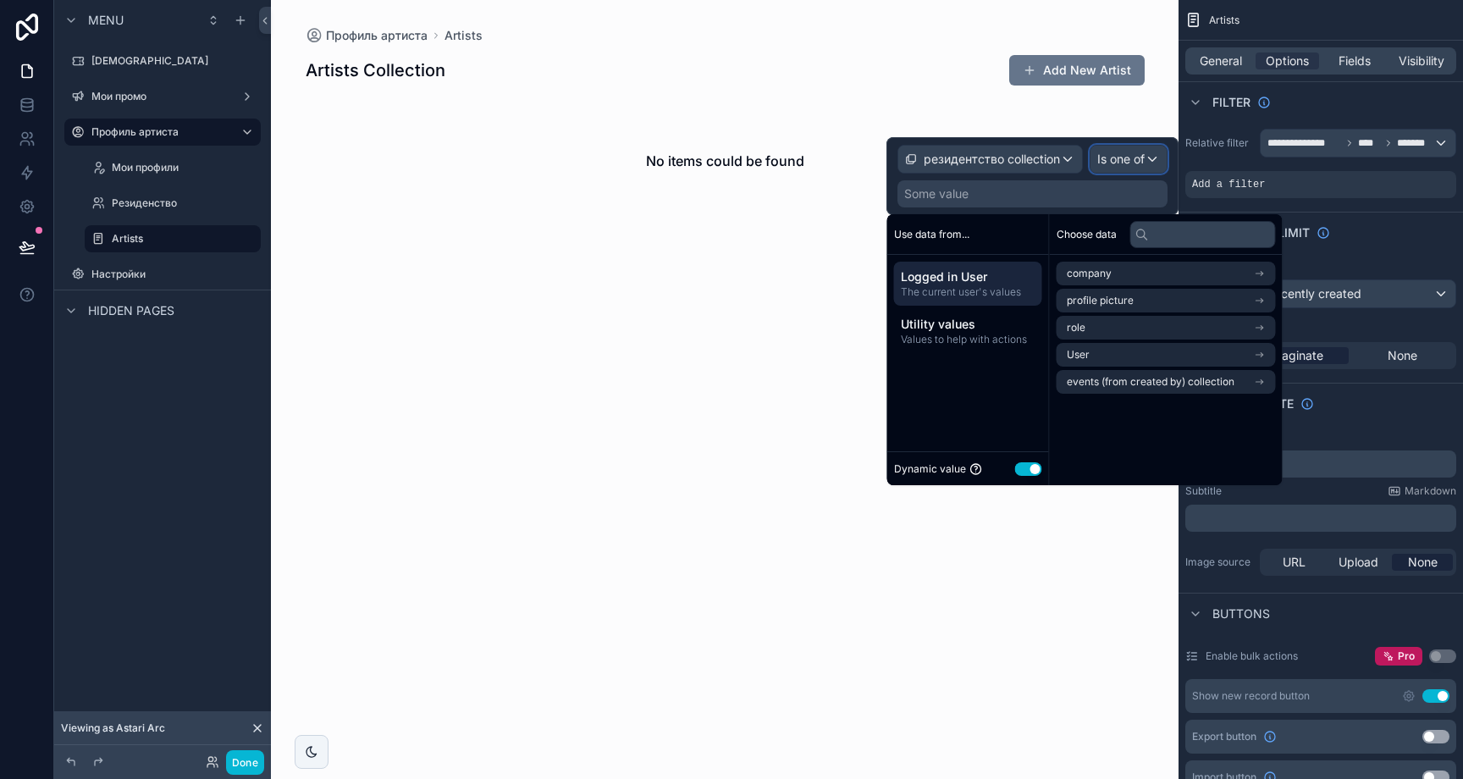
click at [1112, 169] on div "Is one of" at bounding box center [1129, 159] width 76 height 27
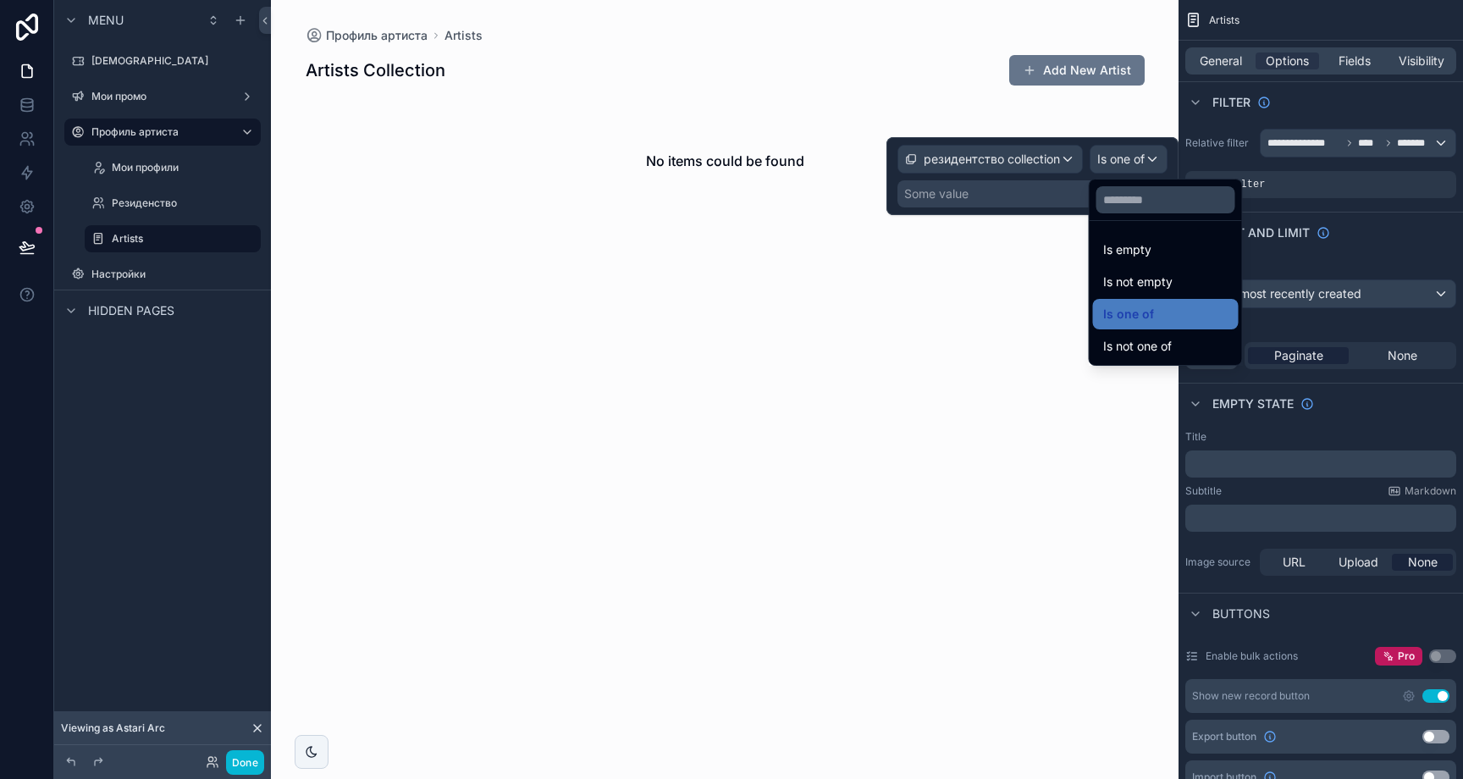
click at [1126, 163] on div at bounding box center [1032, 176] width 292 height 78
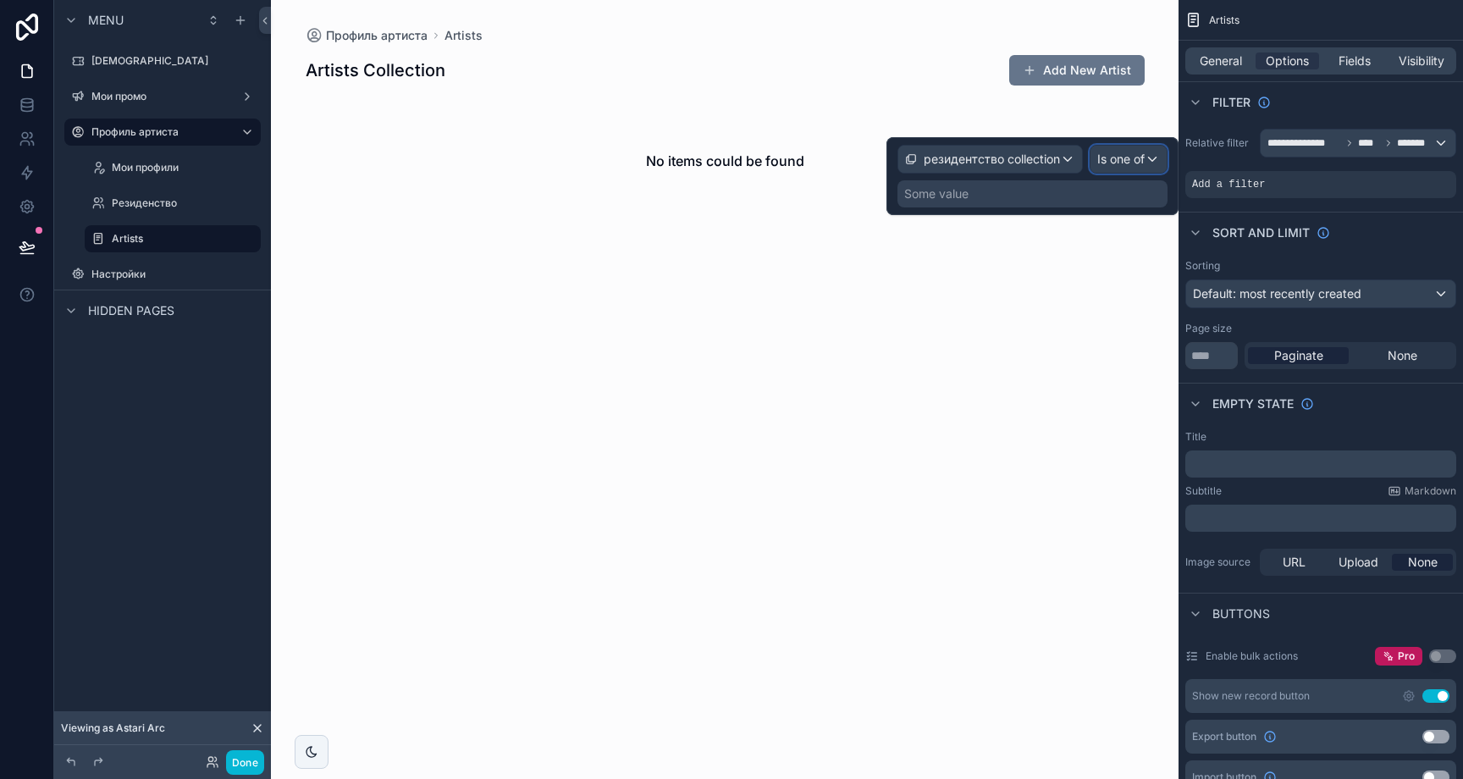
click at [1126, 163] on span "Is one of" at bounding box center [1120, 159] width 47 height 17
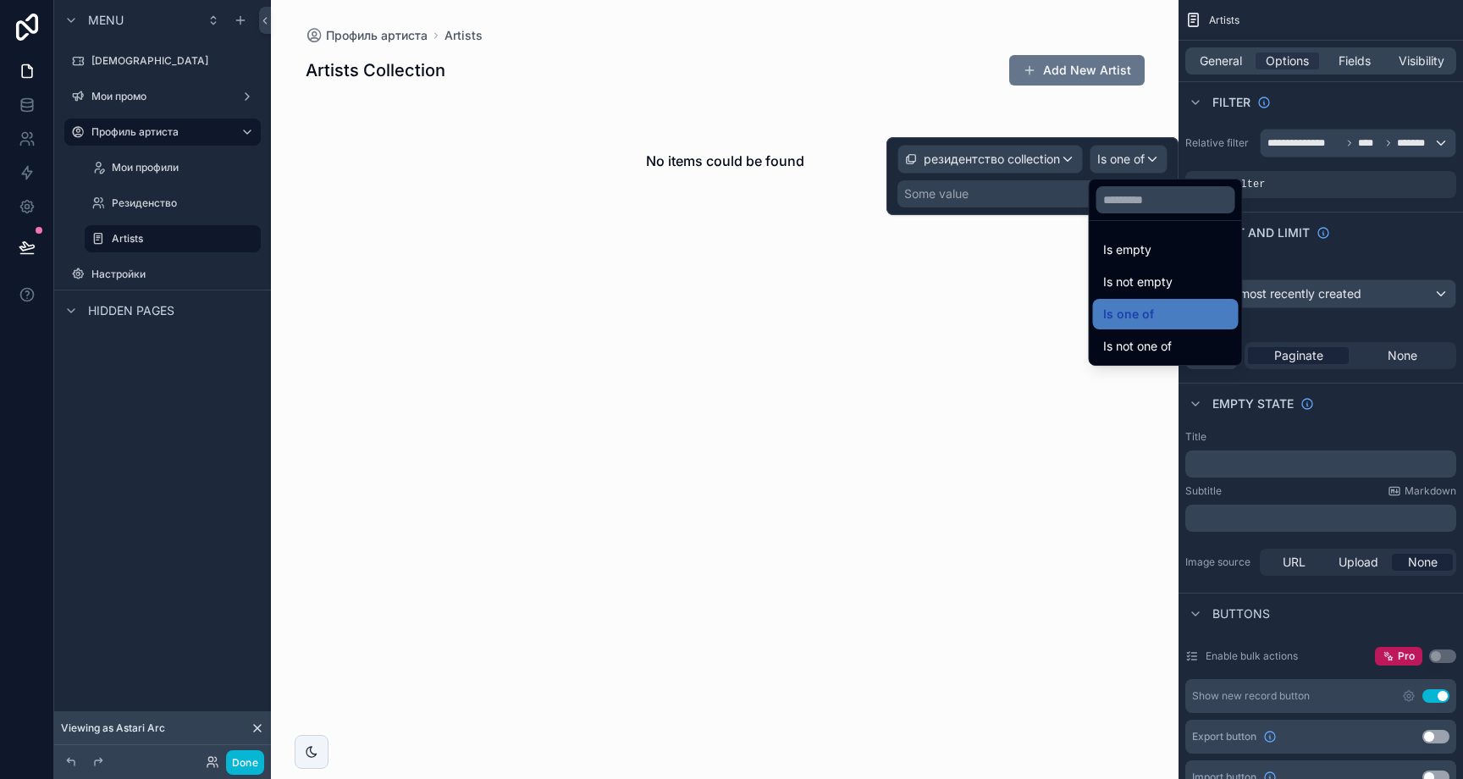
click at [1129, 161] on div at bounding box center [1032, 176] width 292 height 78
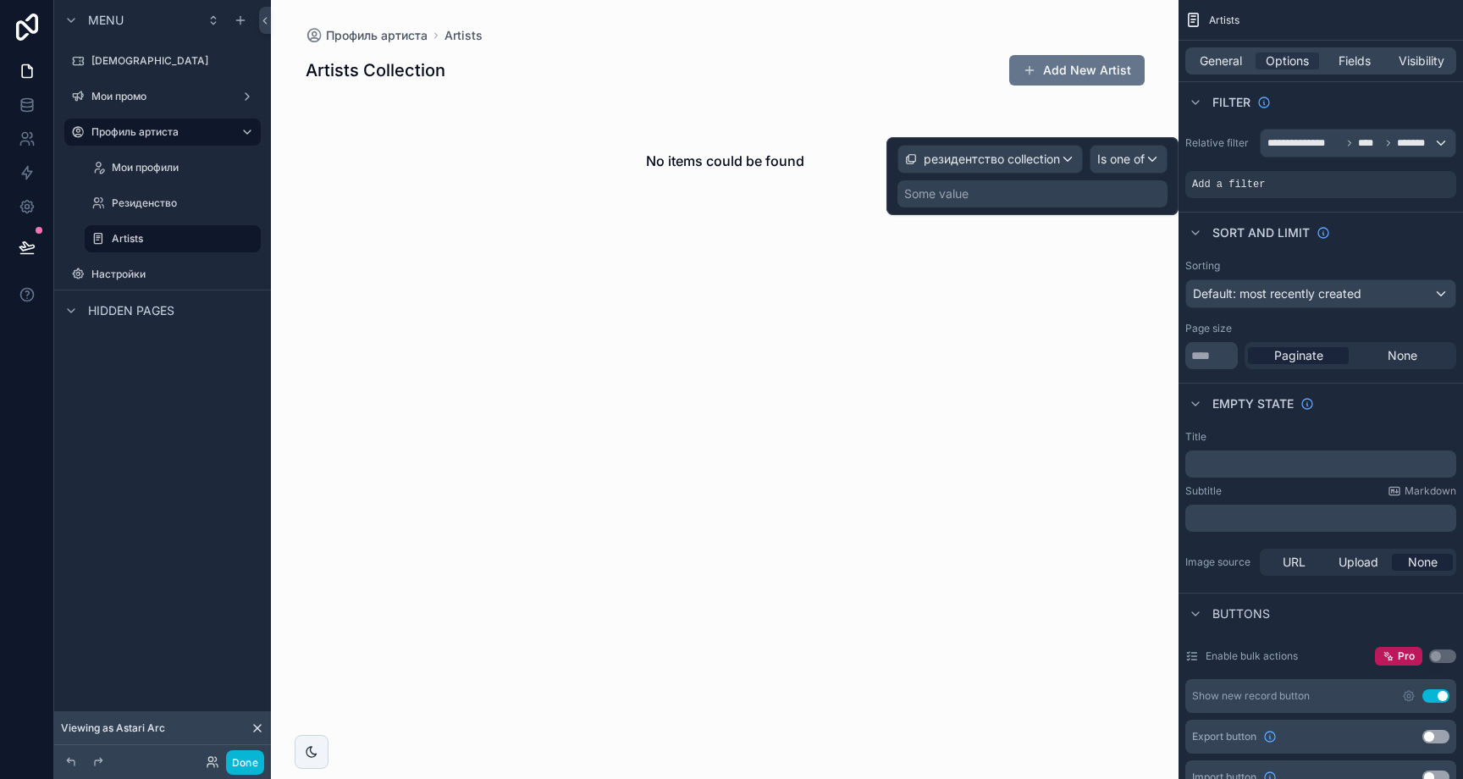
click at [1052, 198] on div "Some value" at bounding box center [1032, 193] width 270 height 27
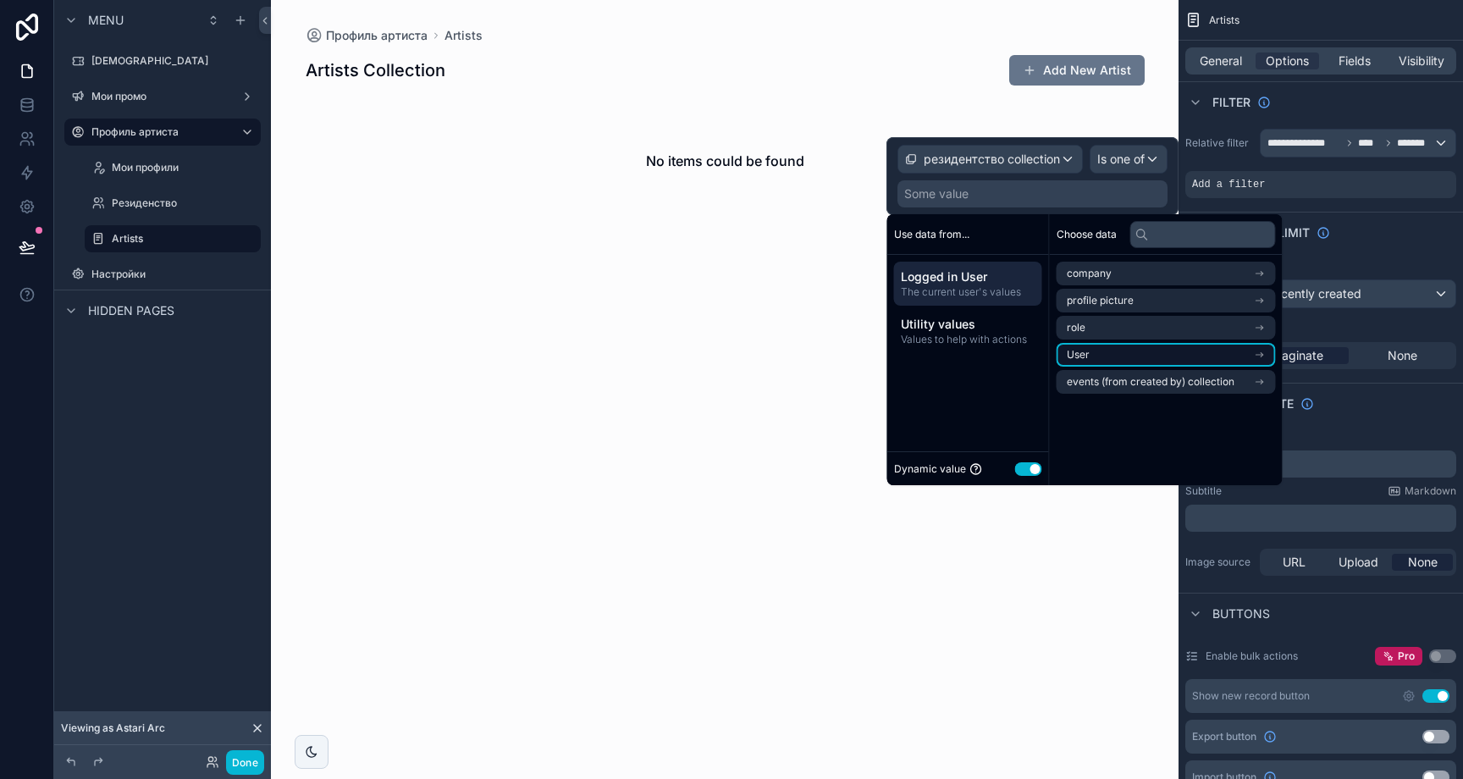
click at [1266, 350] on icon "scrollable content" at bounding box center [1260, 355] width 12 height 12
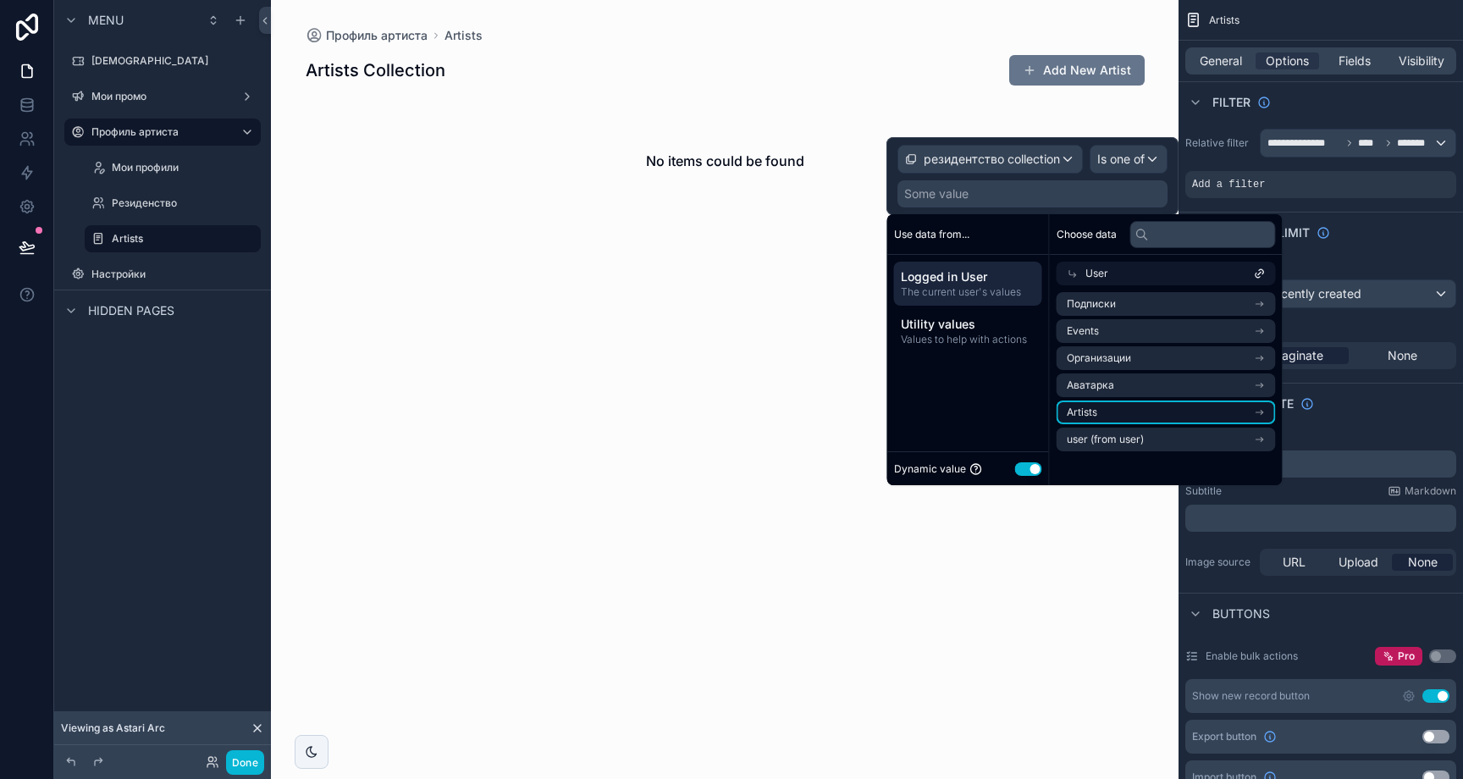
click at [1246, 407] on li "Artists" at bounding box center [1166, 412] width 219 height 24
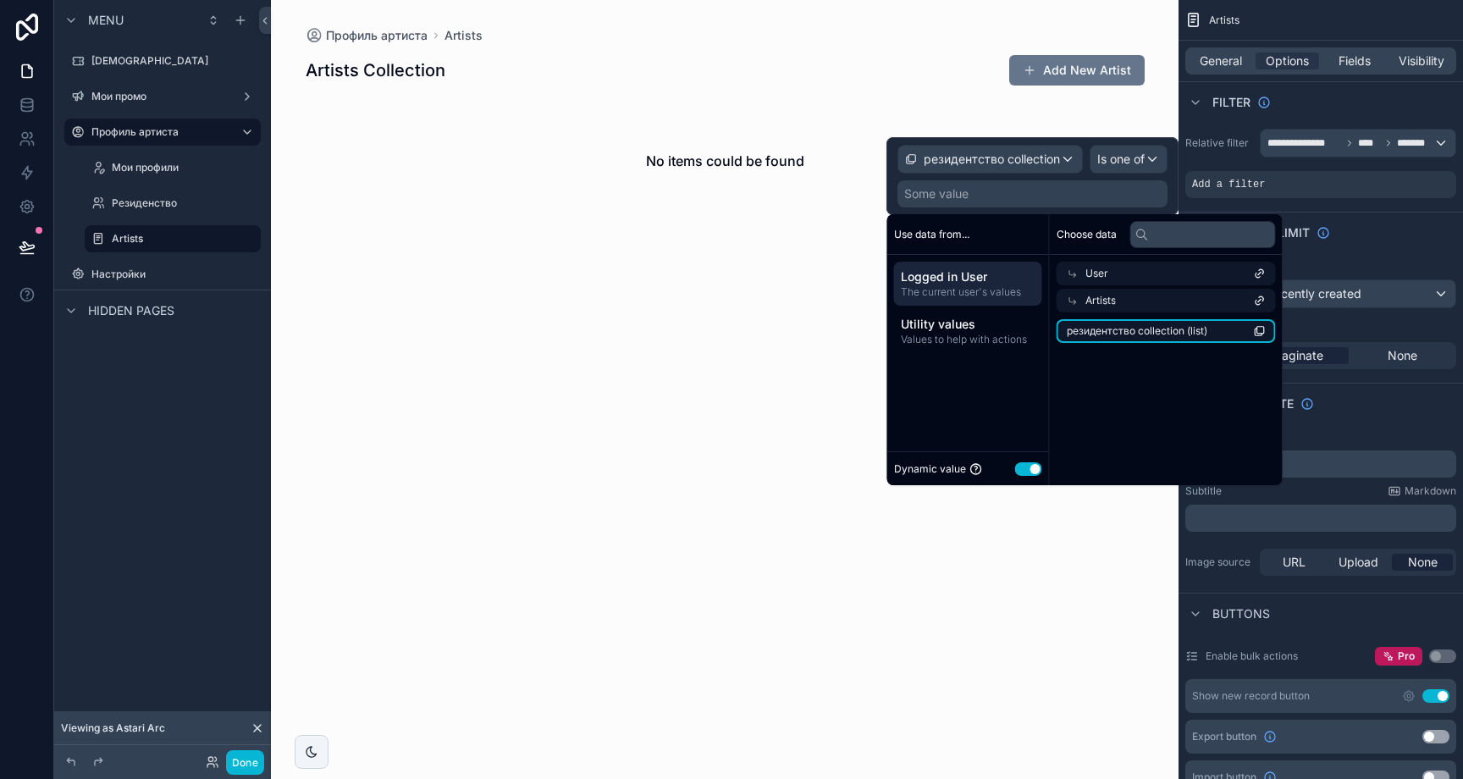
click at [1175, 338] on li "резидентство collection (list)" at bounding box center [1166, 331] width 219 height 24
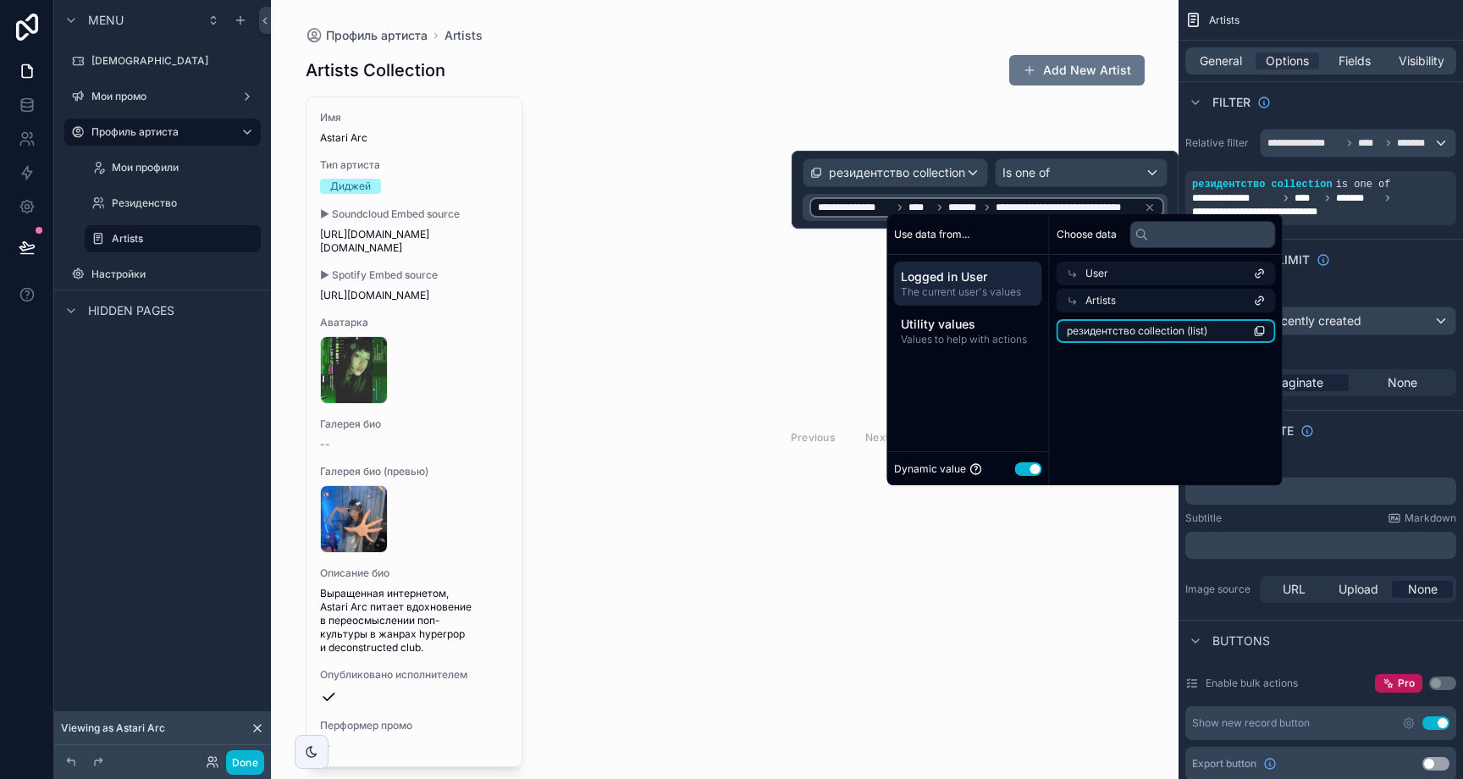
click at [1160, 340] on li "резидентство collection (list)" at bounding box center [1166, 331] width 219 height 24
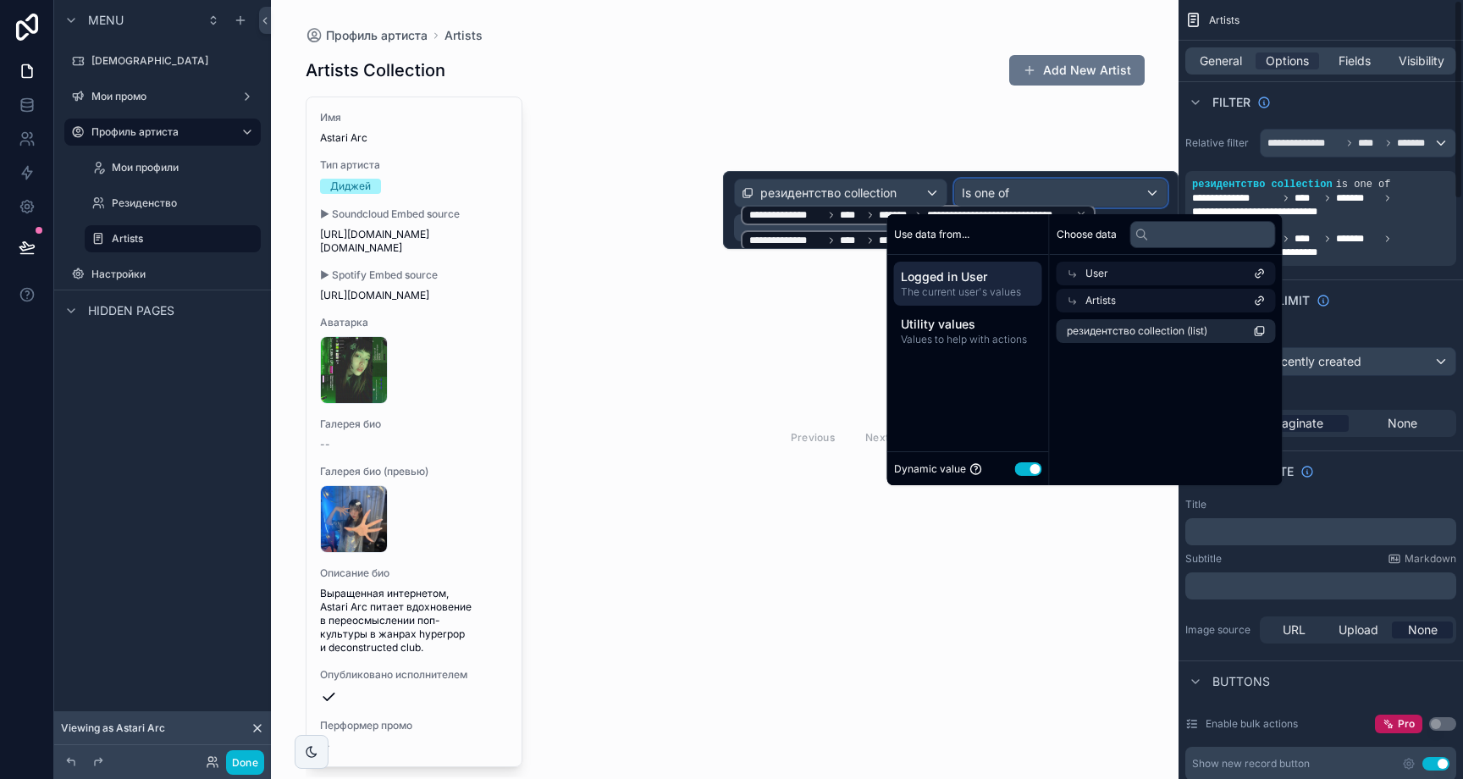
click at [955, 191] on div "Is one of" at bounding box center [1061, 192] width 212 height 27
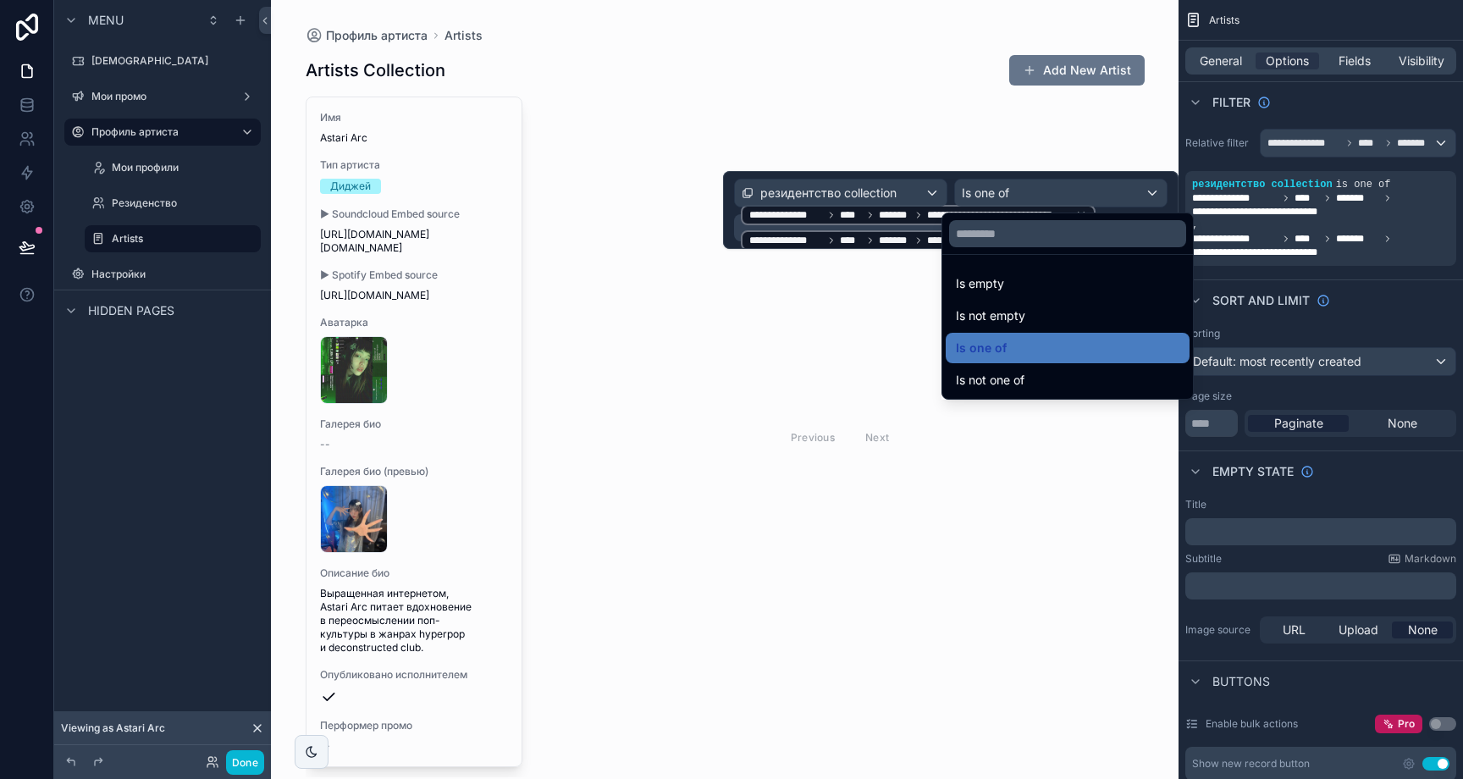
click at [1099, 191] on div at bounding box center [951, 210] width 456 height 78
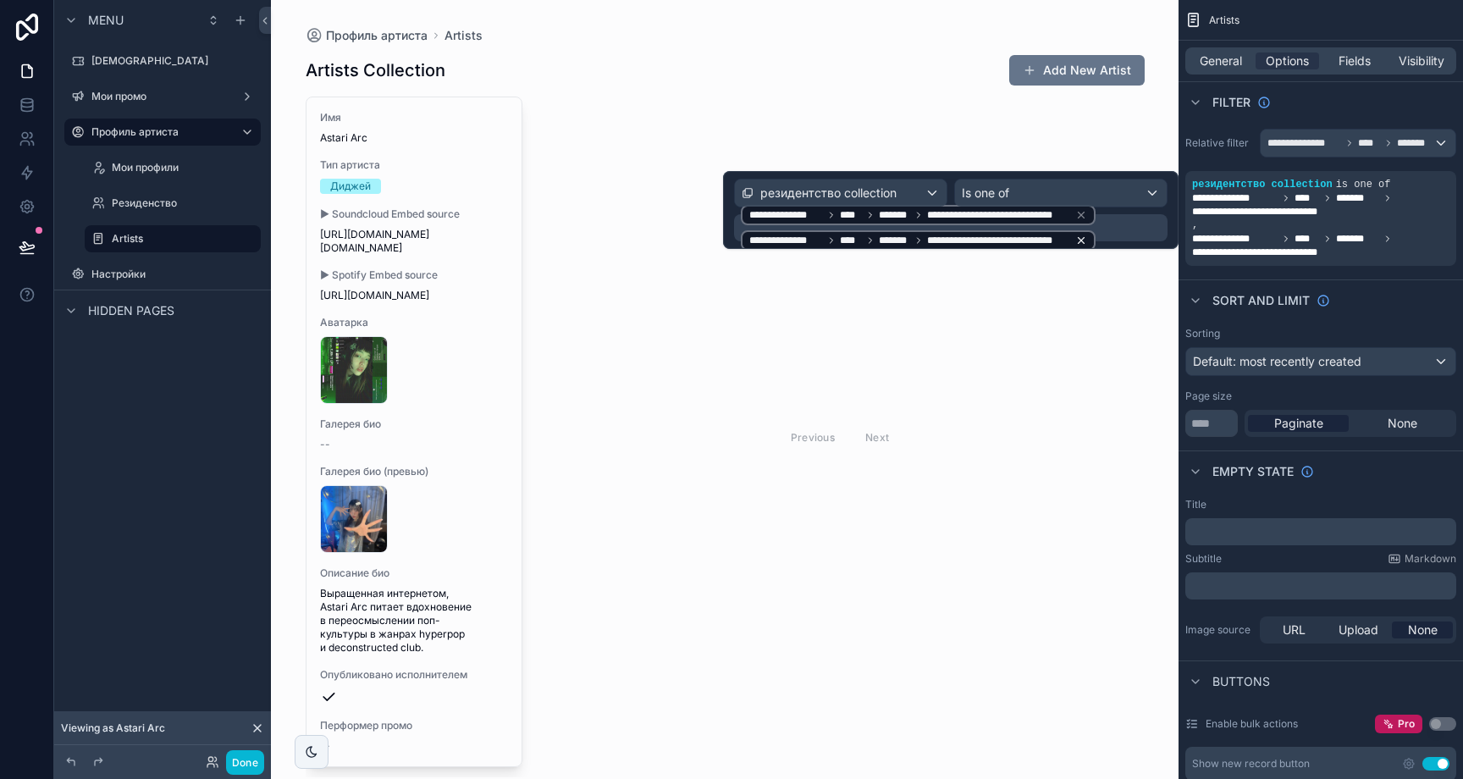
click at [1075, 240] on icon at bounding box center [1081, 241] width 12 height 12
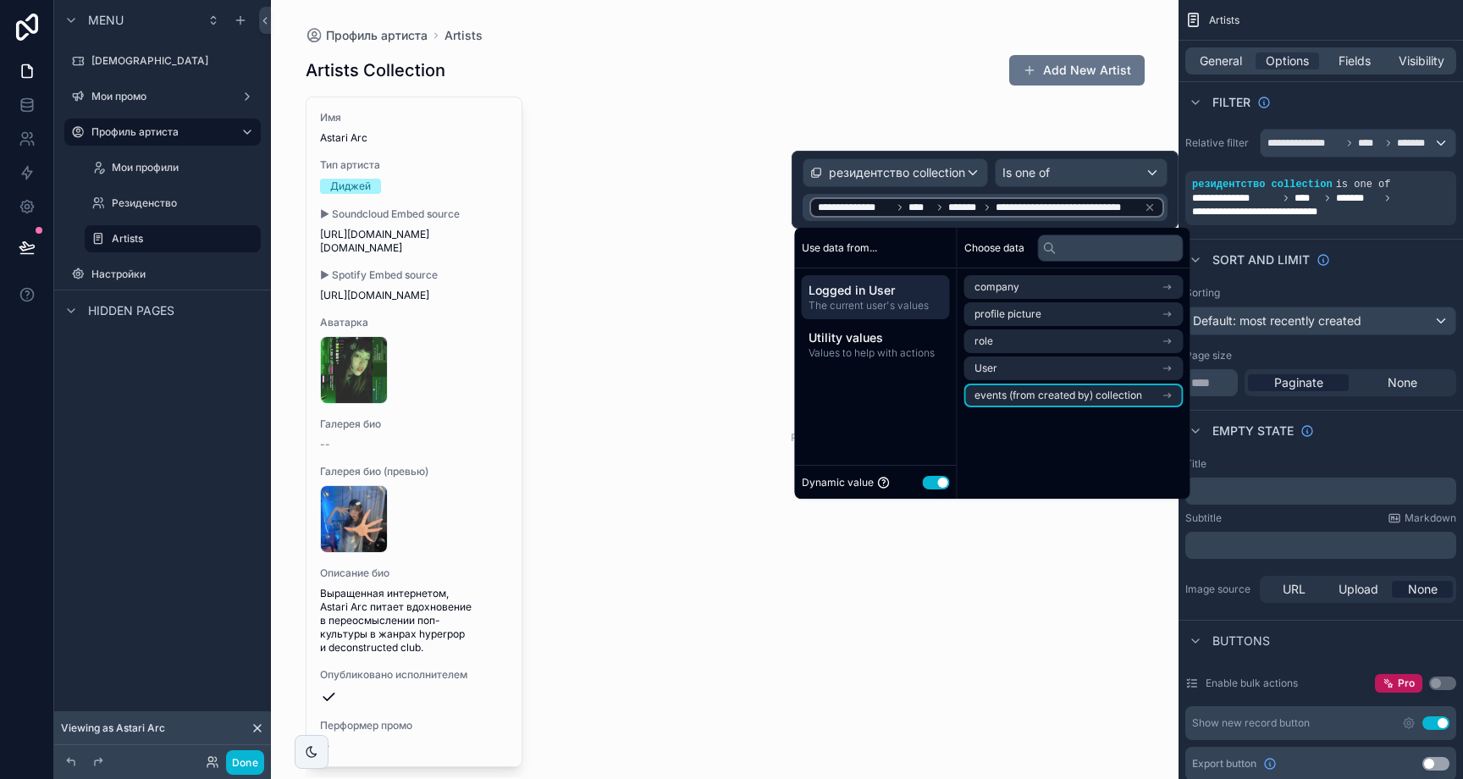
click at [623, 400] on div "Previous Next" at bounding box center [840, 437] width 609 height 681
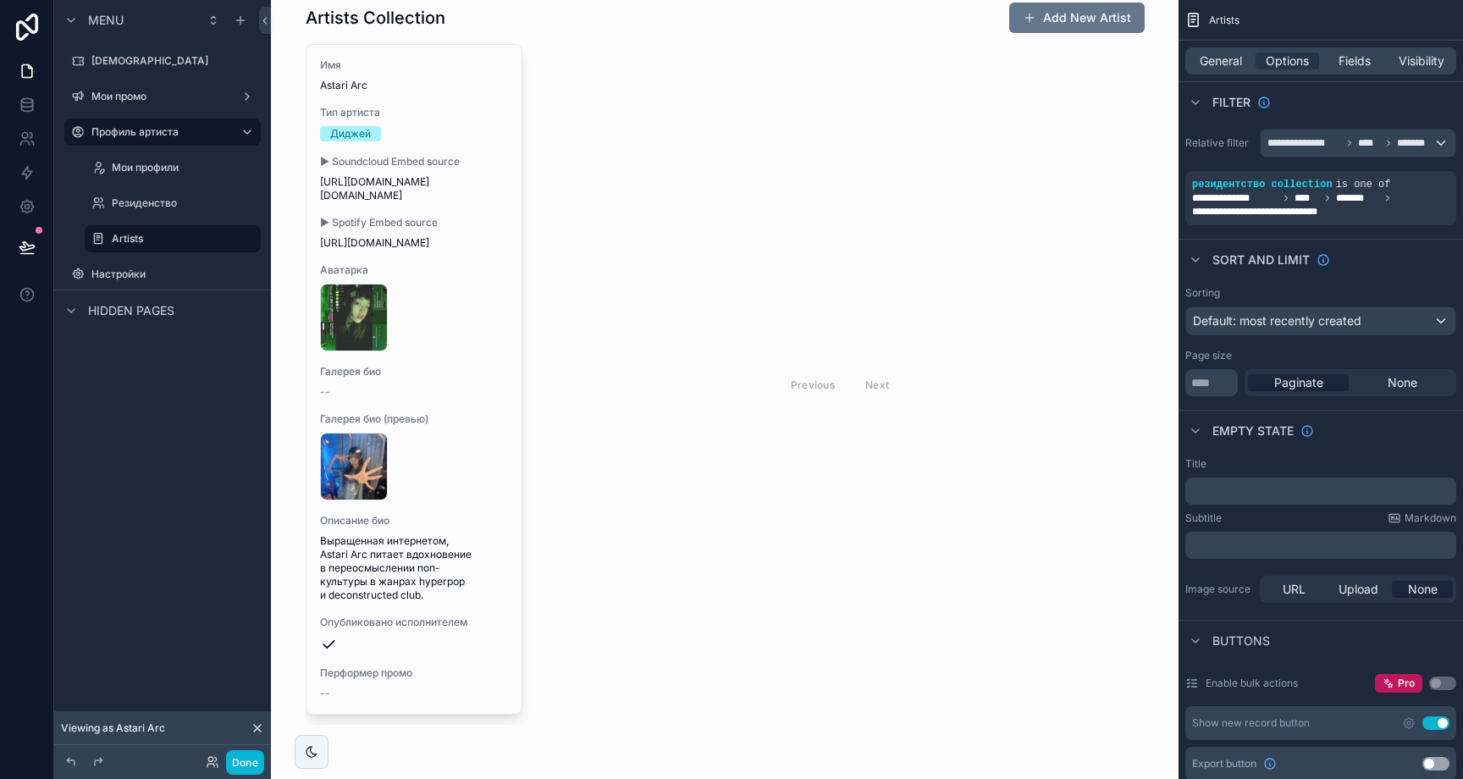
scroll to position [0, 0]
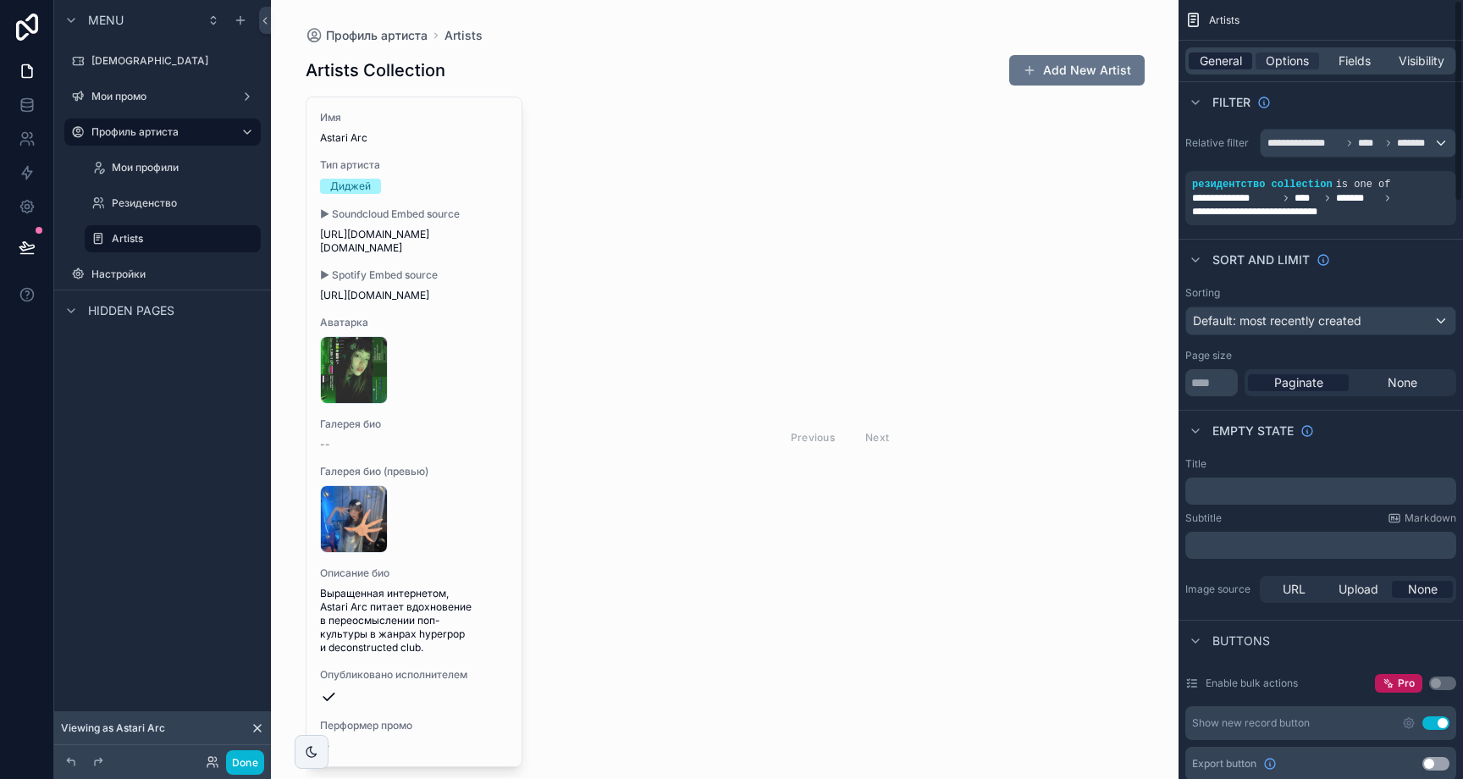
click at [1206, 65] on span "General" at bounding box center [1221, 60] width 42 height 17
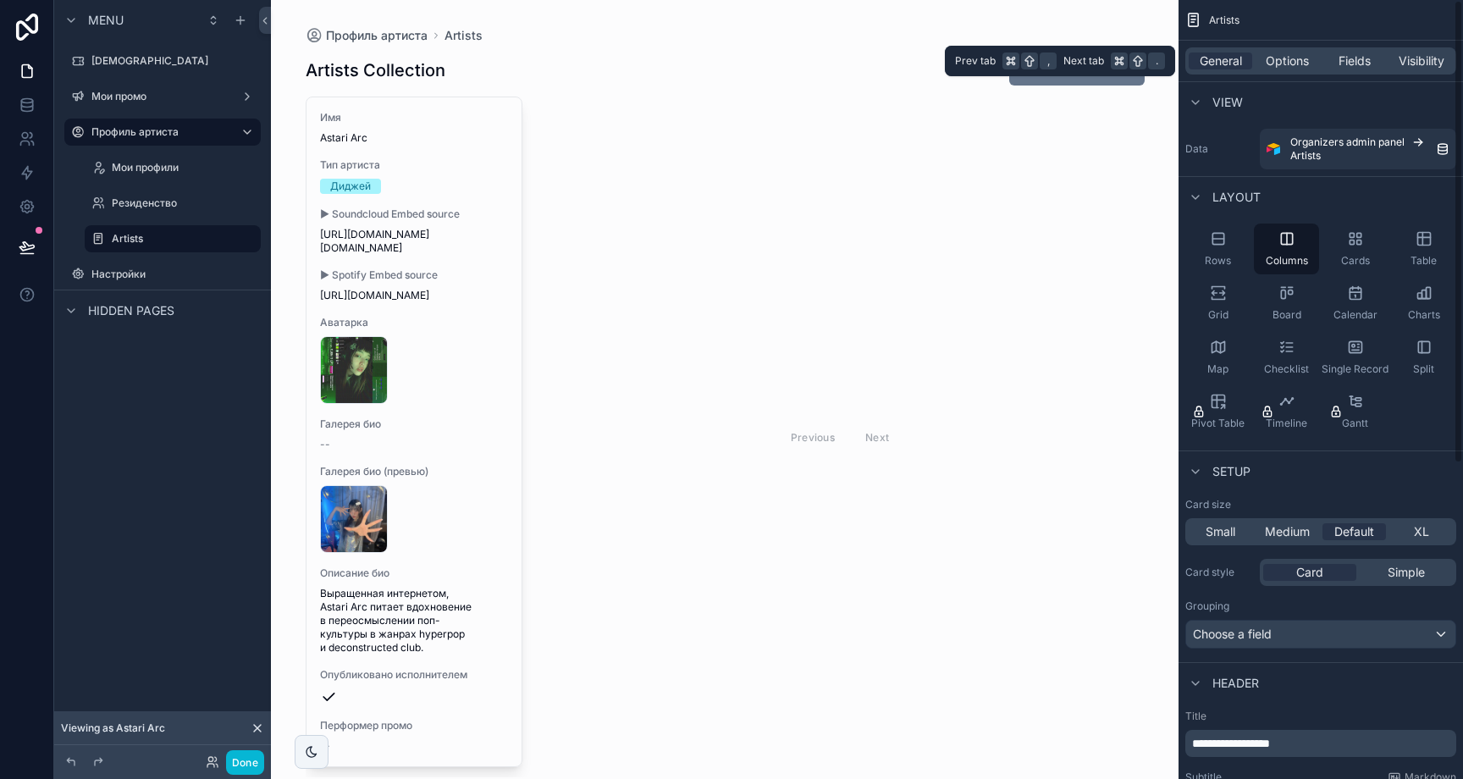
click at [1320, 57] on div "General Options Fields Visibility" at bounding box center [1320, 60] width 271 height 27
click at [1356, 57] on span "Fields" at bounding box center [1355, 60] width 32 height 17
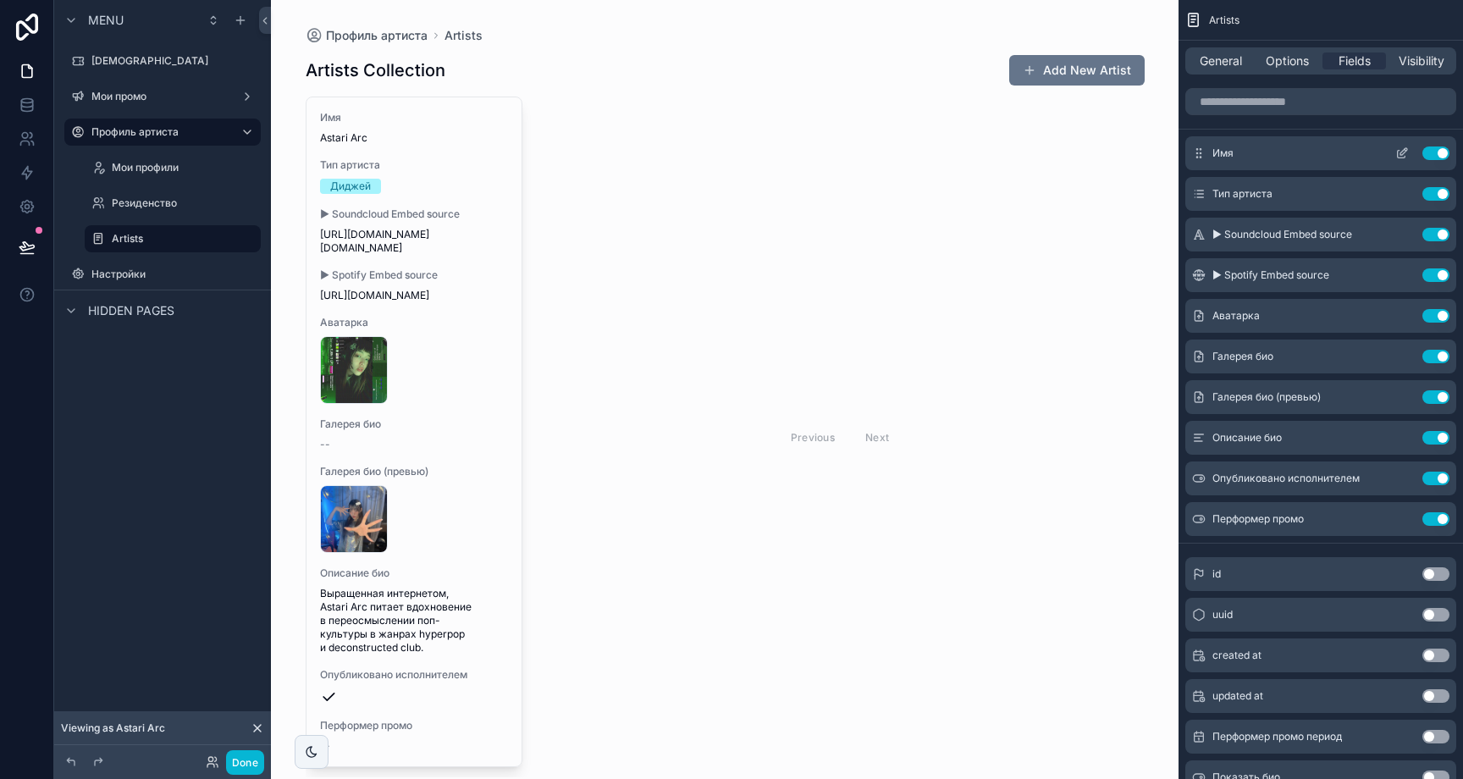
click at [1433, 153] on button "Use setting" at bounding box center [1435, 153] width 27 height 14
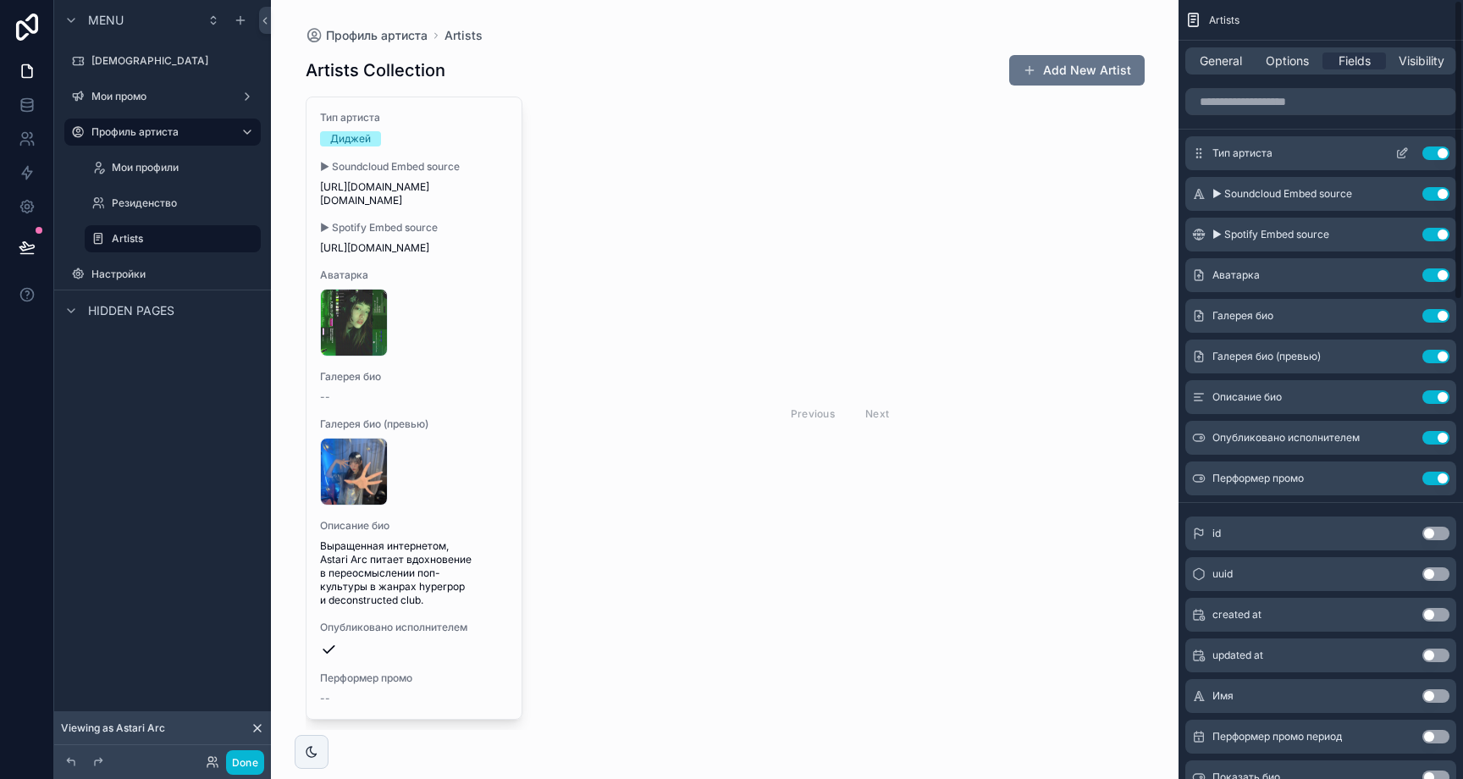
click at [1433, 156] on button "Use setting" at bounding box center [1435, 153] width 27 height 14
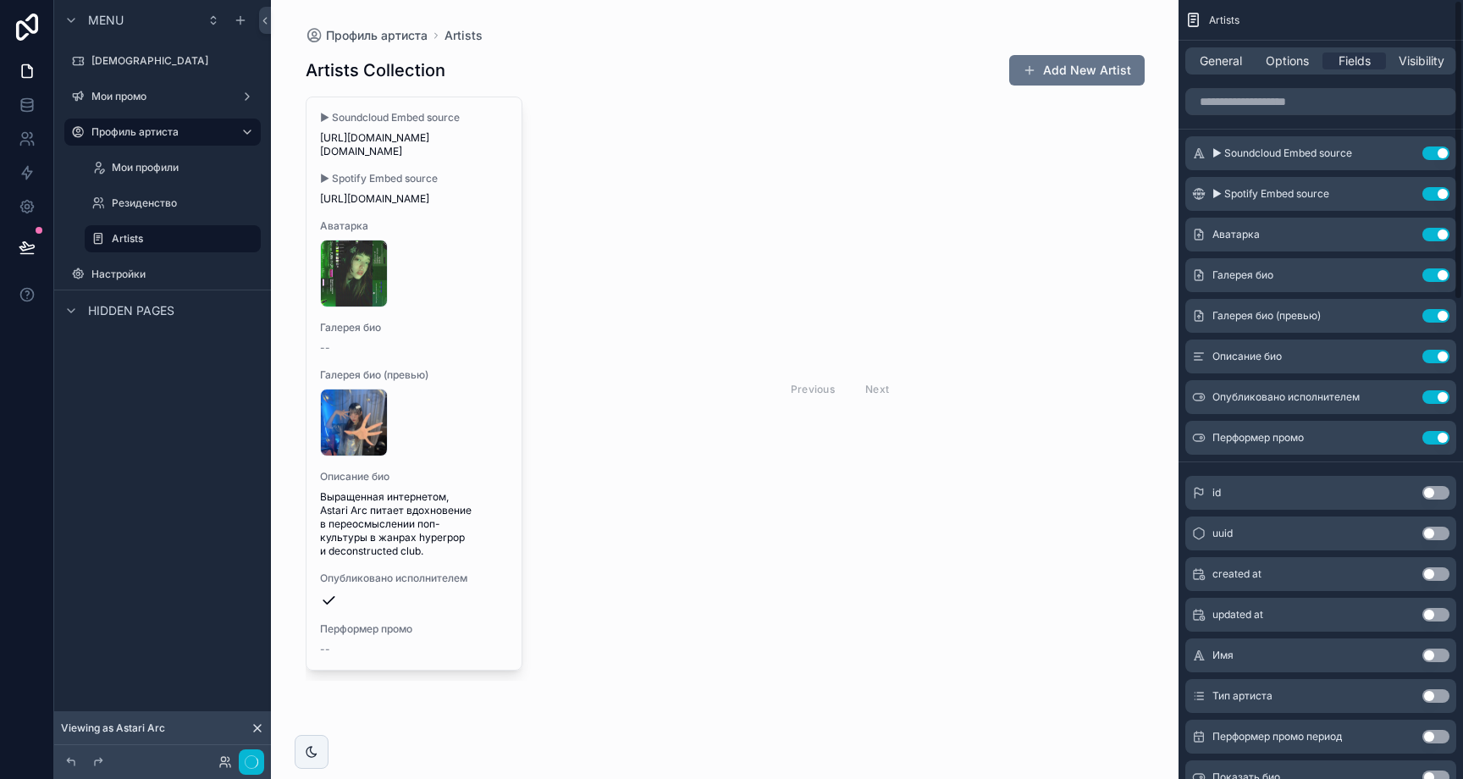
click at [1433, 156] on button "Use setting" at bounding box center [1435, 153] width 27 height 14
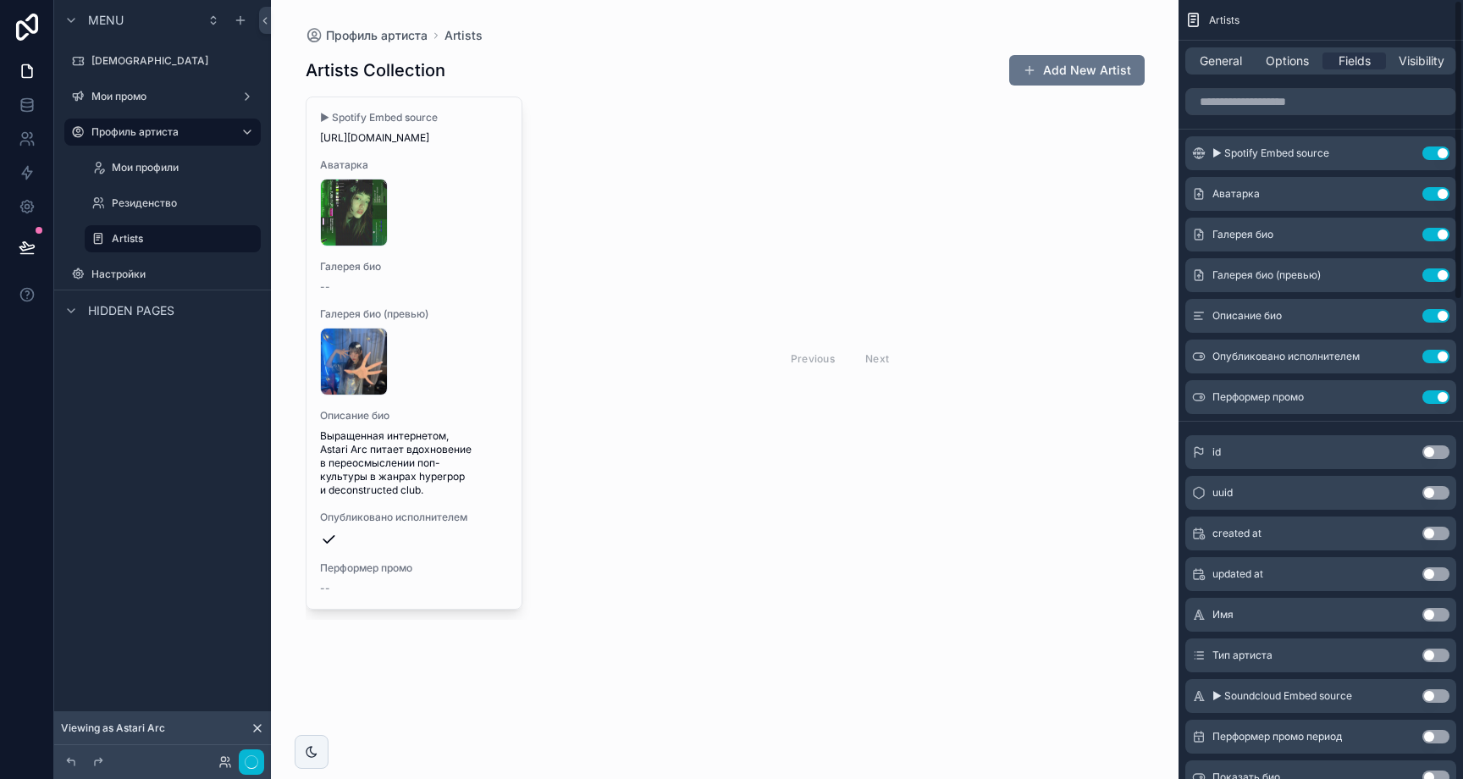
click at [1433, 156] on button "Use setting" at bounding box center [1435, 153] width 27 height 14
click at [1433, 187] on button "Use setting" at bounding box center [1435, 194] width 27 height 14
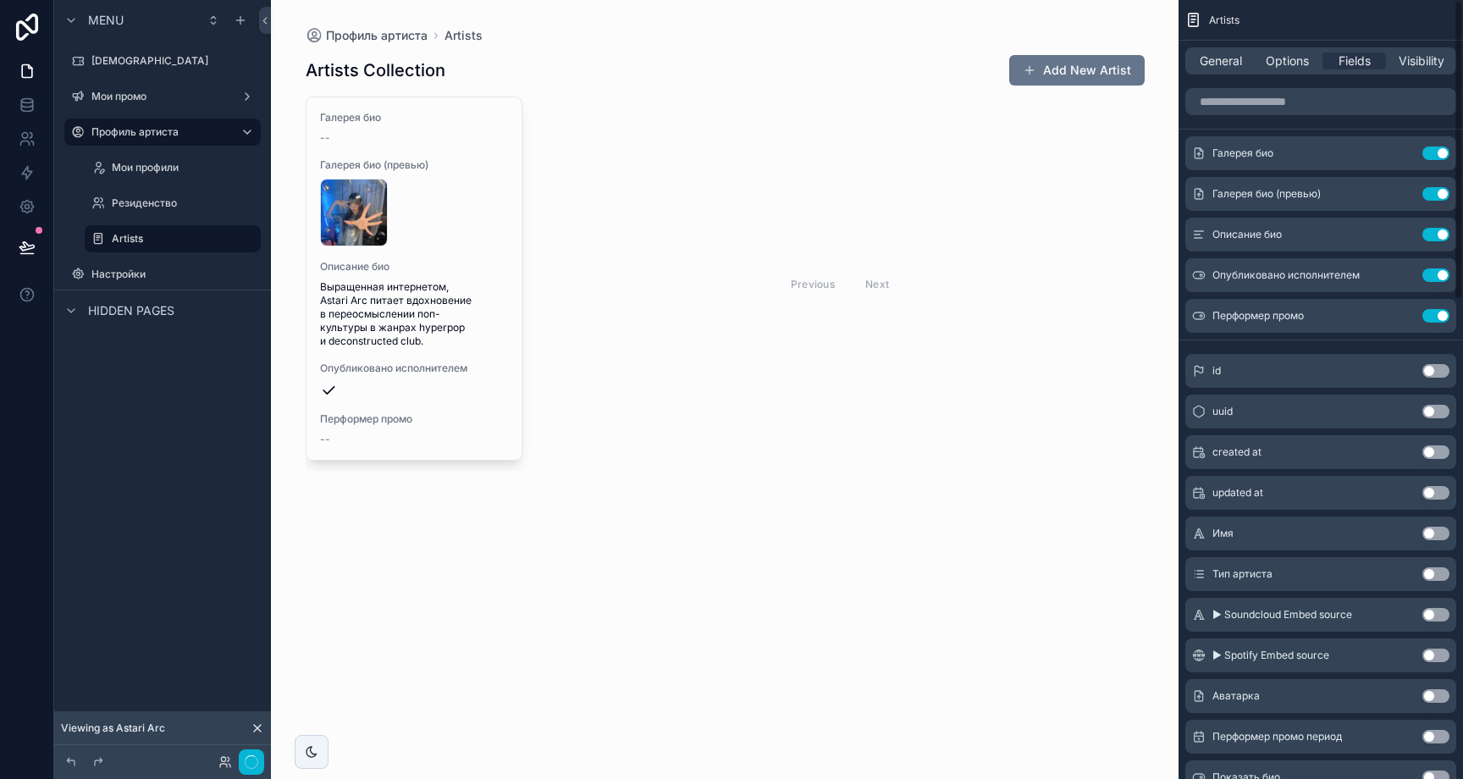
click at [1433, 156] on button "Use setting" at bounding box center [1435, 153] width 27 height 14
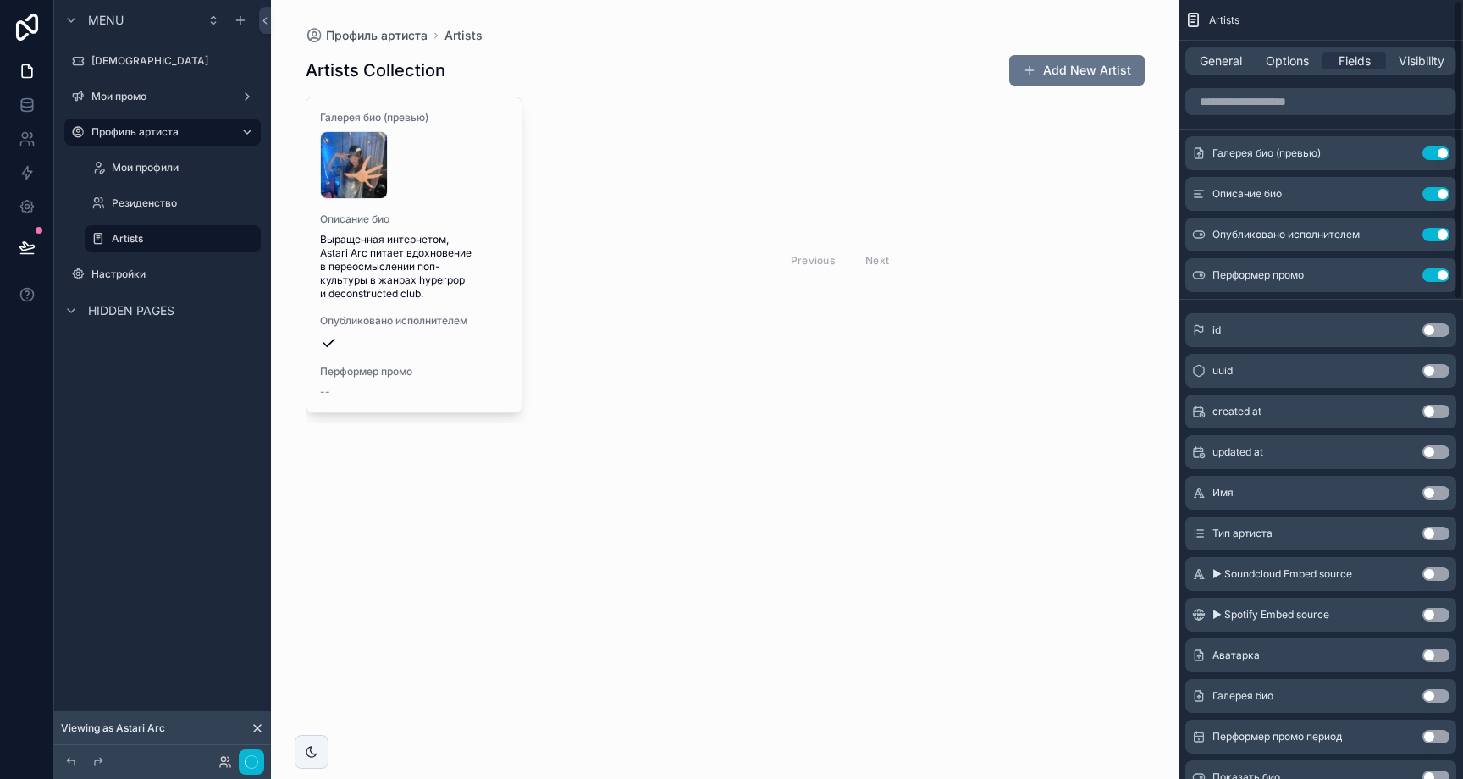
click at [1433, 156] on button "Use setting" at bounding box center [1435, 153] width 27 height 14
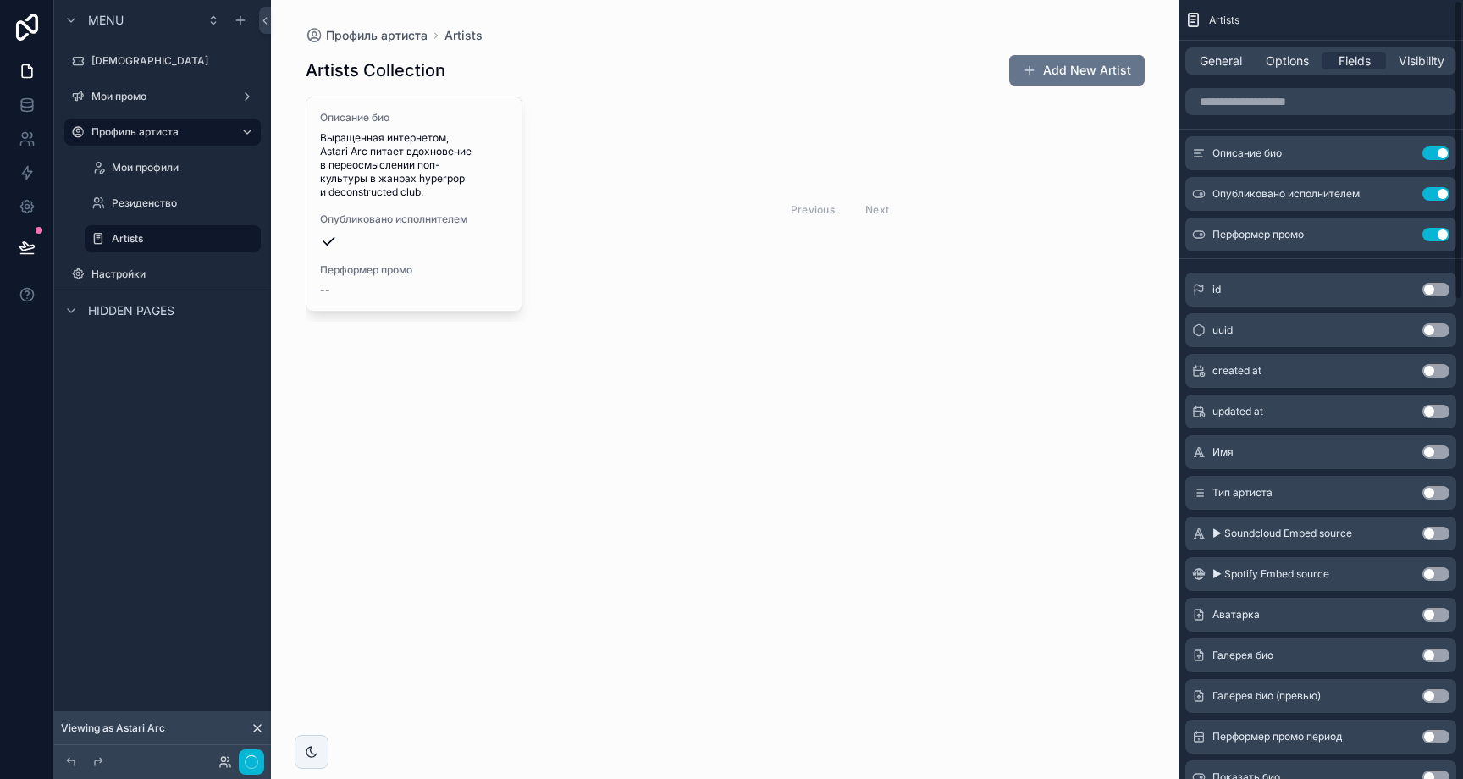
click at [1433, 156] on button "Use setting" at bounding box center [1435, 153] width 27 height 14
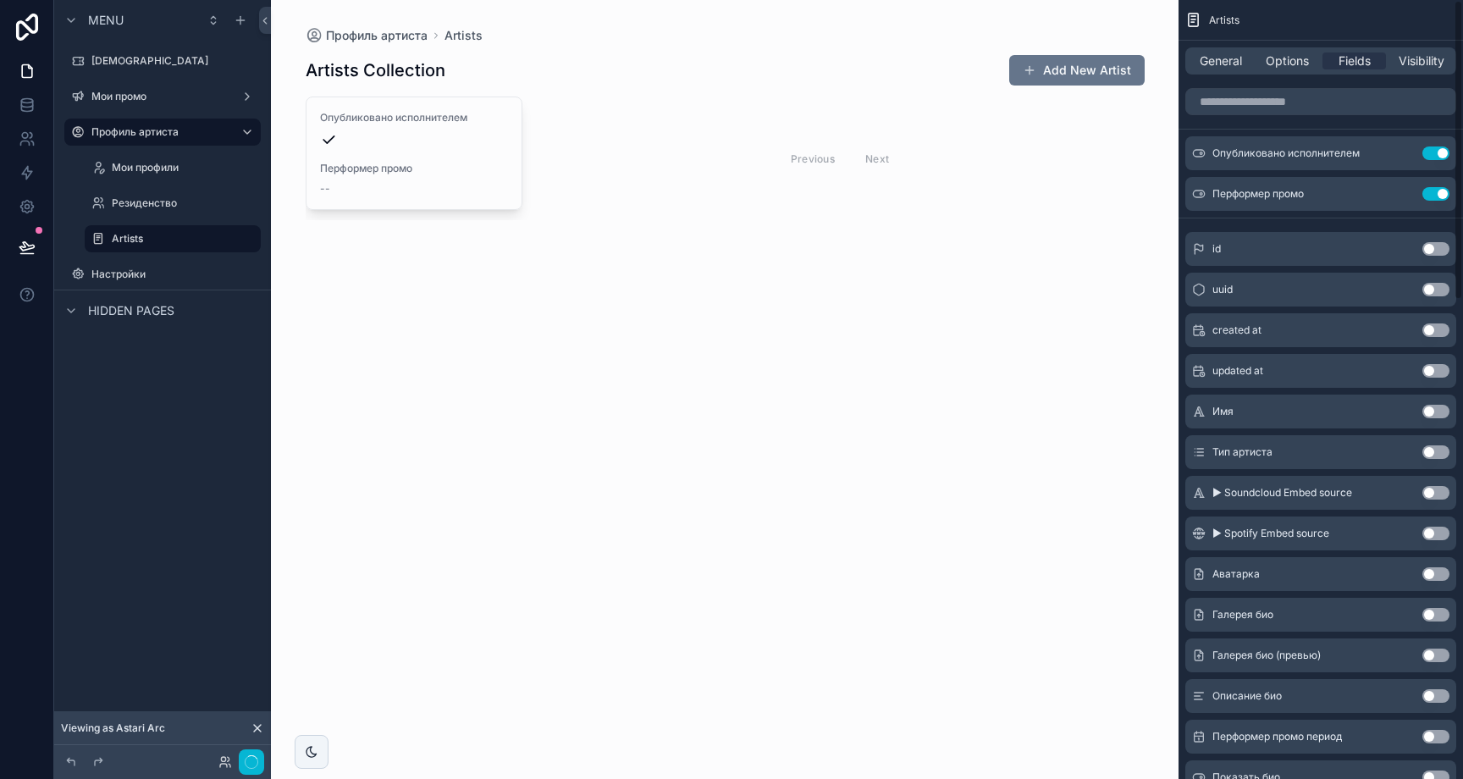
click at [1433, 156] on button "Use setting" at bounding box center [1435, 153] width 27 height 14
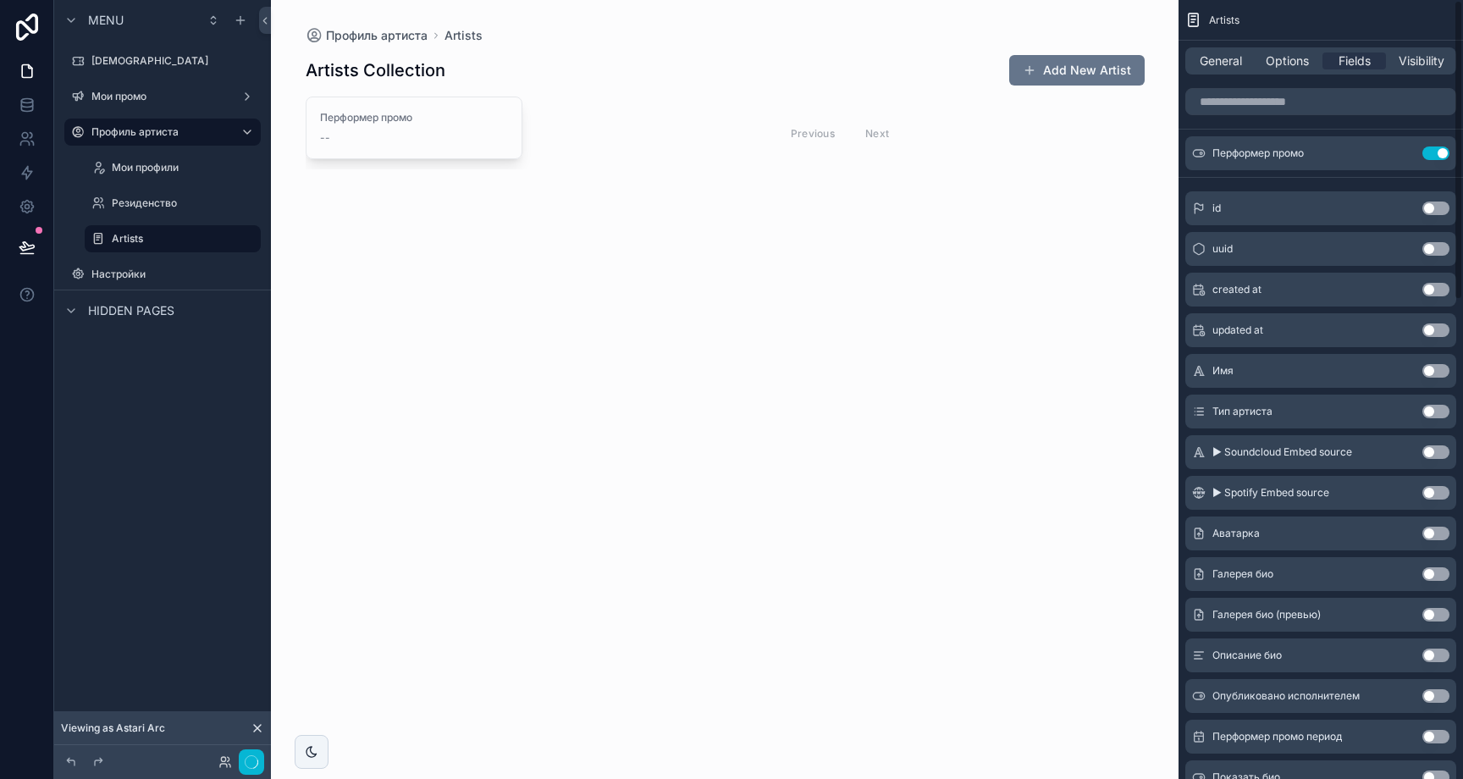
click at [1433, 156] on button "Use setting" at bounding box center [1435, 153] width 27 height 14
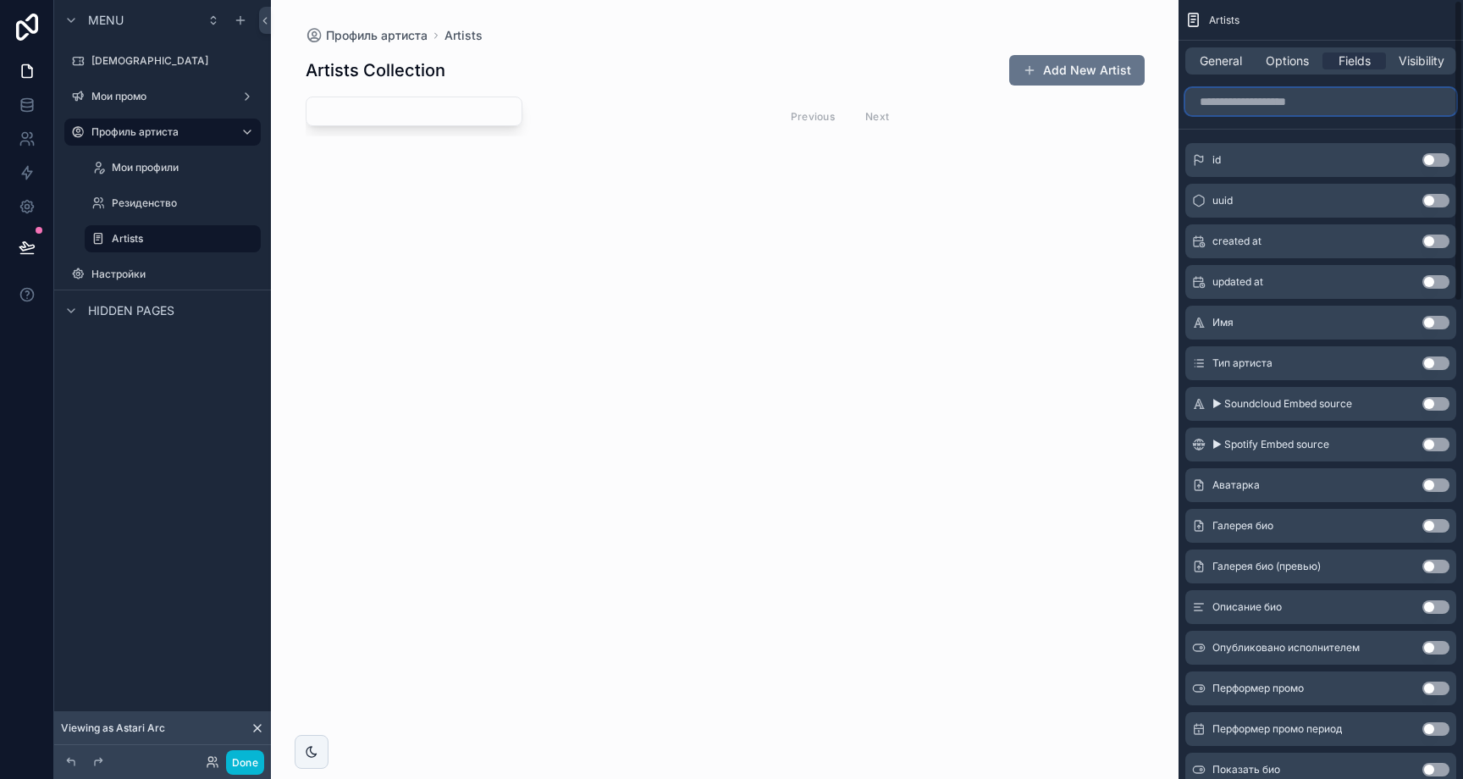
click at [1337, 111] on input "scrollable content" at bounding box center [1320, 101] width 271 height 27
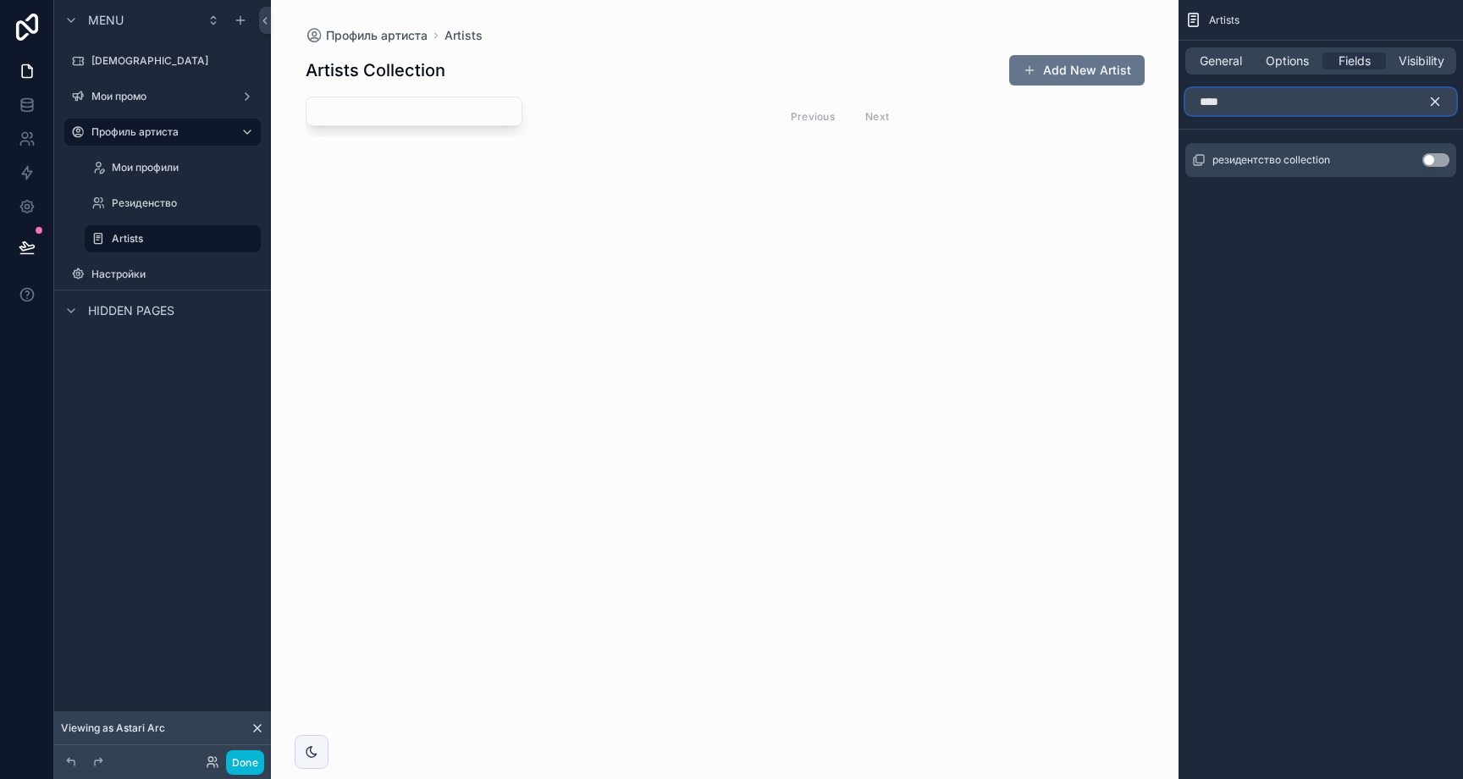
type input "****"
click at [1423, 158] on button "Use setting" at bounding box center [1435, 160] width 27 height 14
click at [1360, 183] on div "**** резидентство collection Use setting" at bounding box center [1321, 146] width 284 height 130
click at [1435, 97] on icon "scrollable content" at bounding box center [1435, 101] width 15 height 15
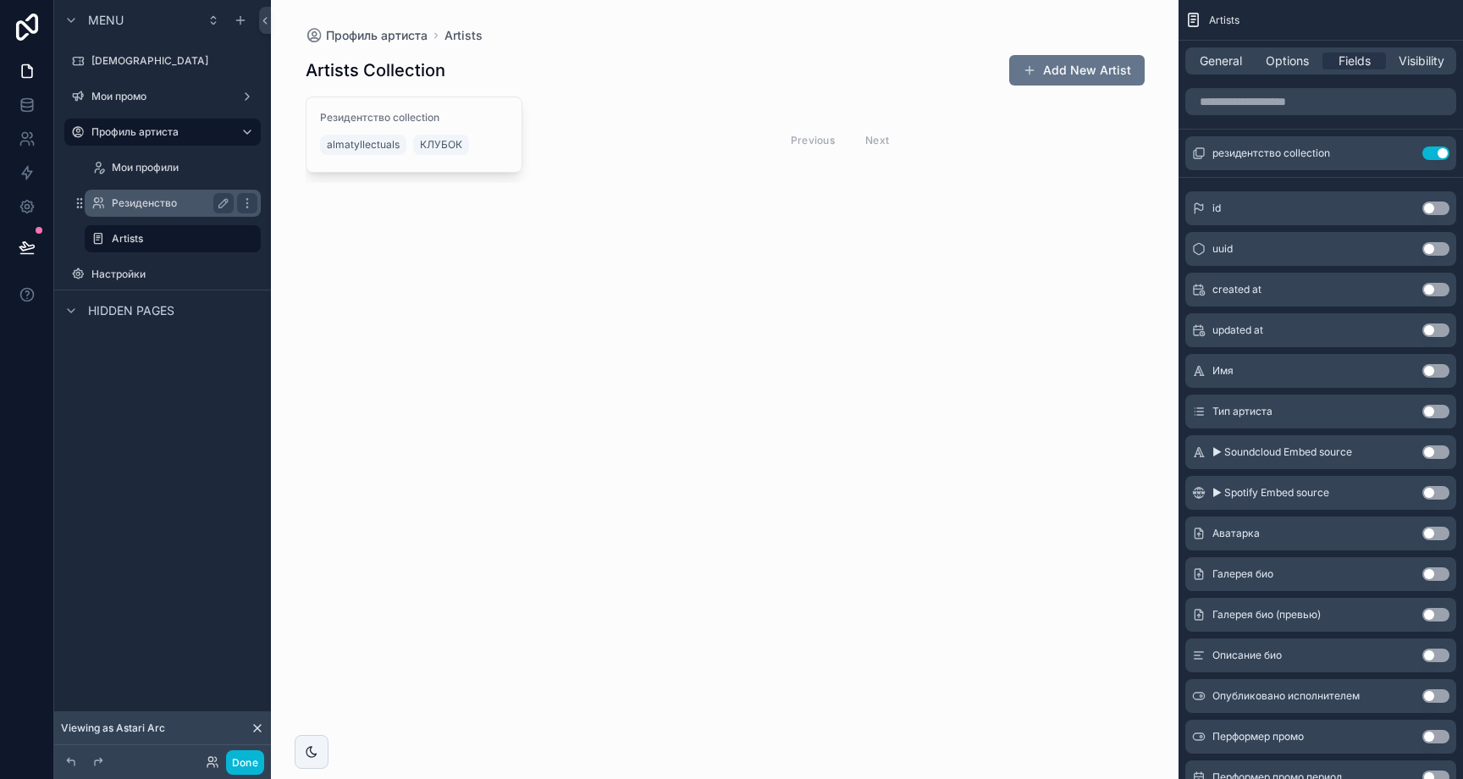
click at [168, 209] on label "Резиденство" at bounding box center [169, 203] width 115 height 14
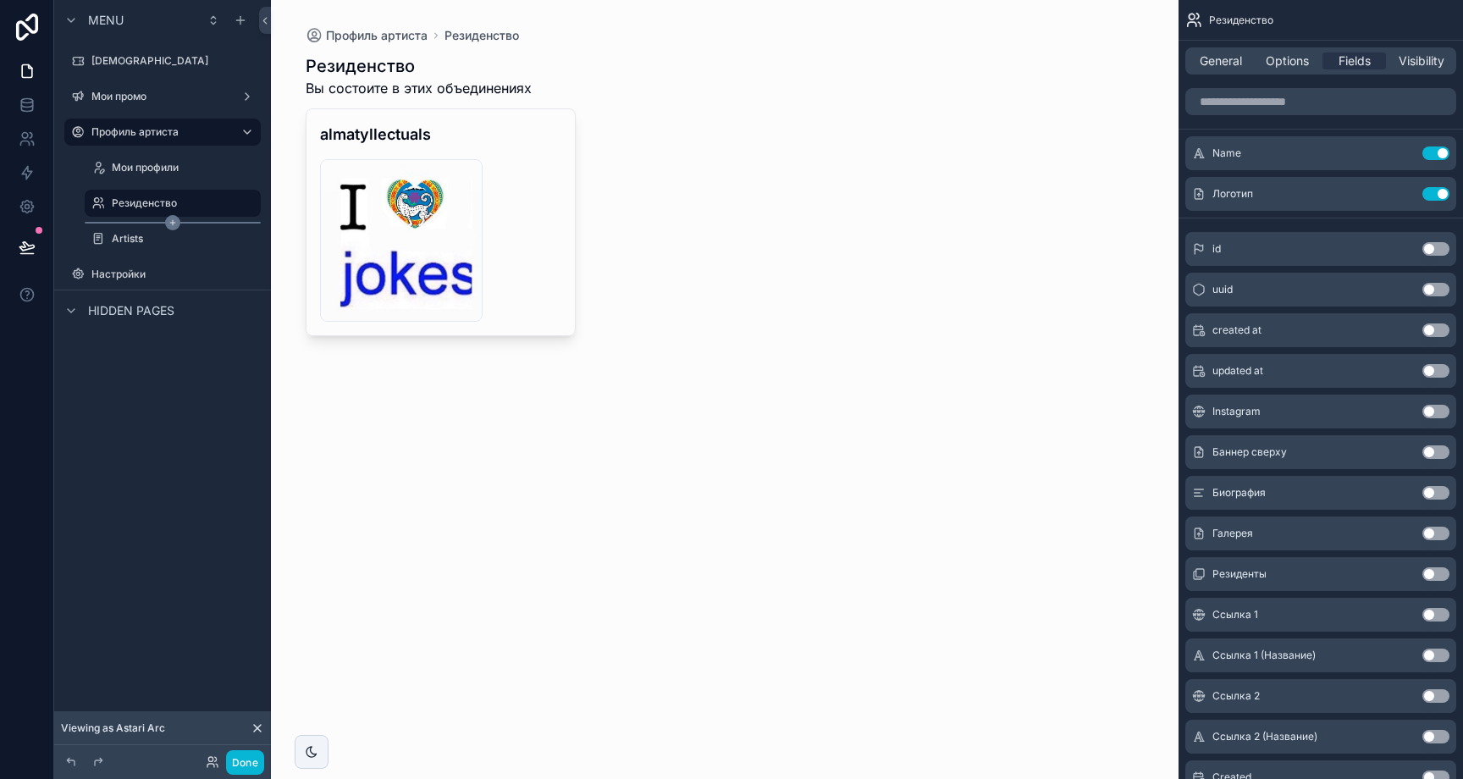
click at [163, 223] on div "scrollable content" at bounding box center [173, 223] width 176 height 2
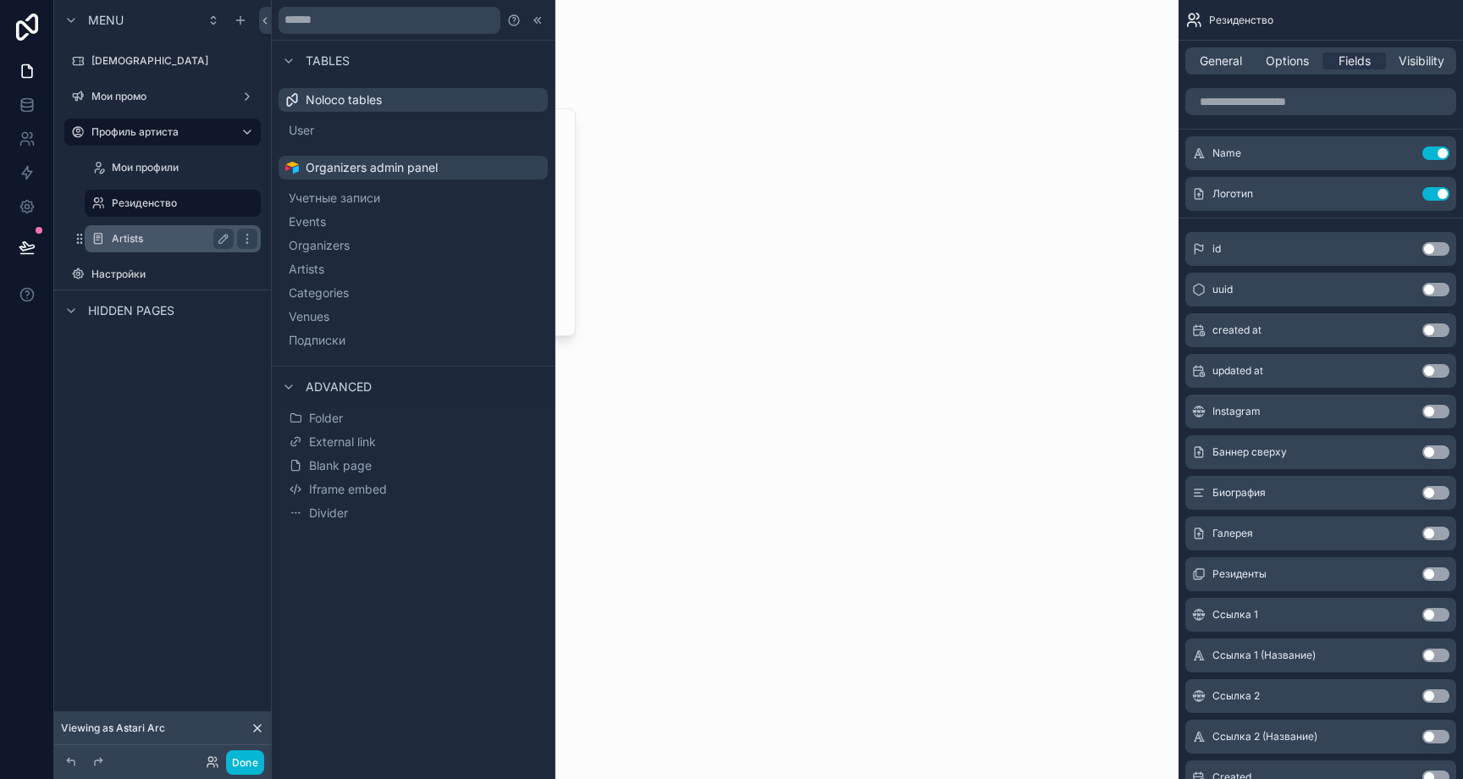
click at [124, 233] on label "Artists" at bounding box center [169, 239] width 115 height 14
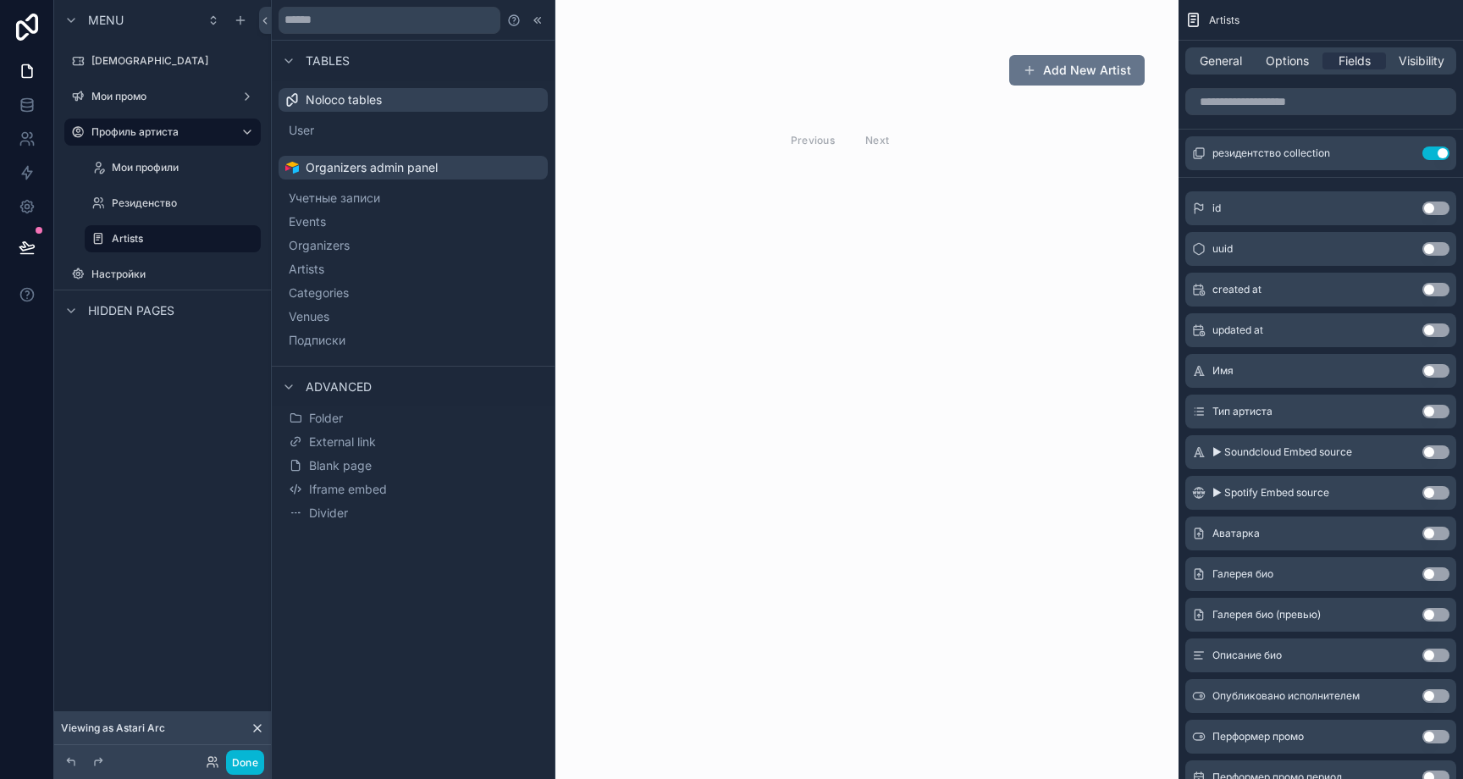
click at [537, 20] on icon at bounding box center [538, 21] width 14 height 14
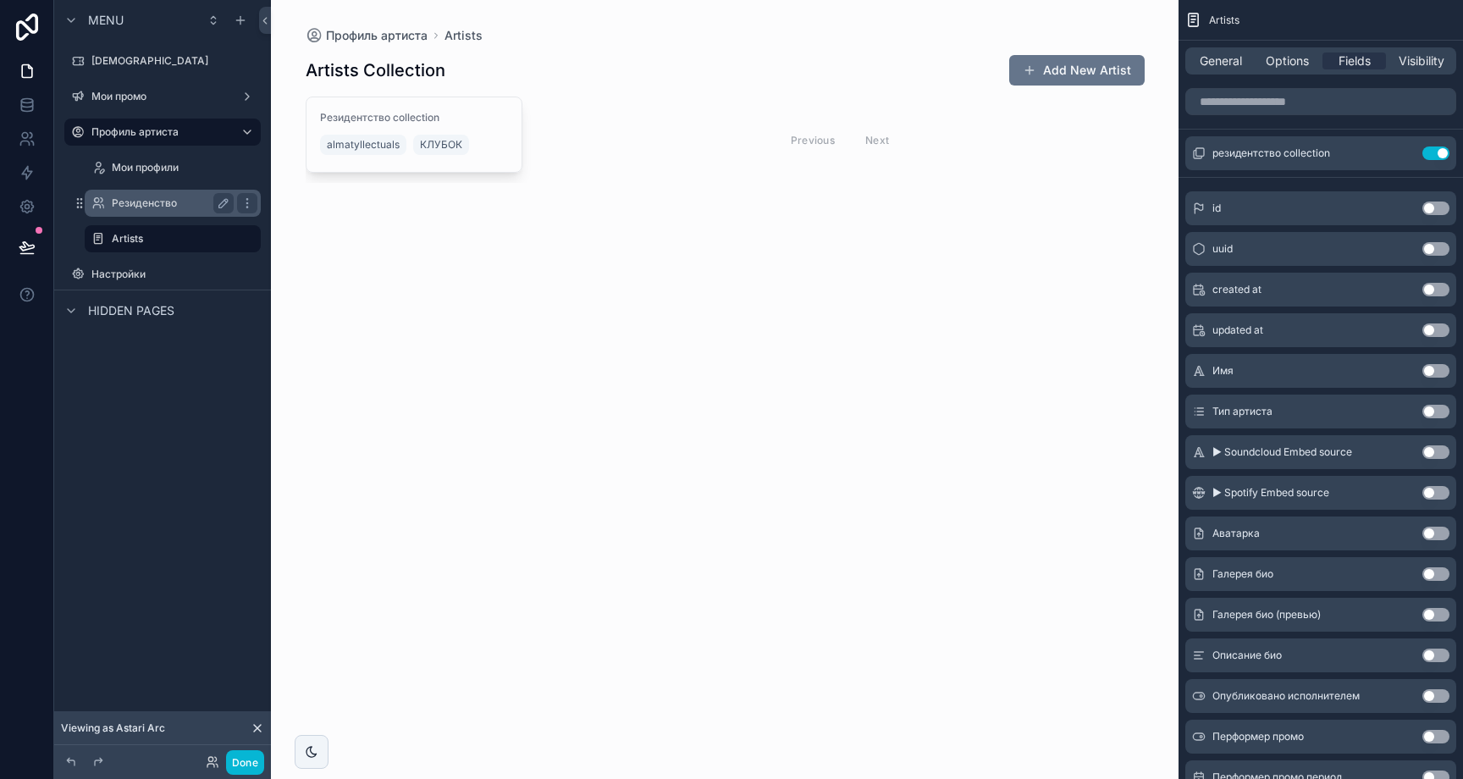
click at [165, 204] on label "Резиденство" at bounding box center [169, 203] width 115 height 14
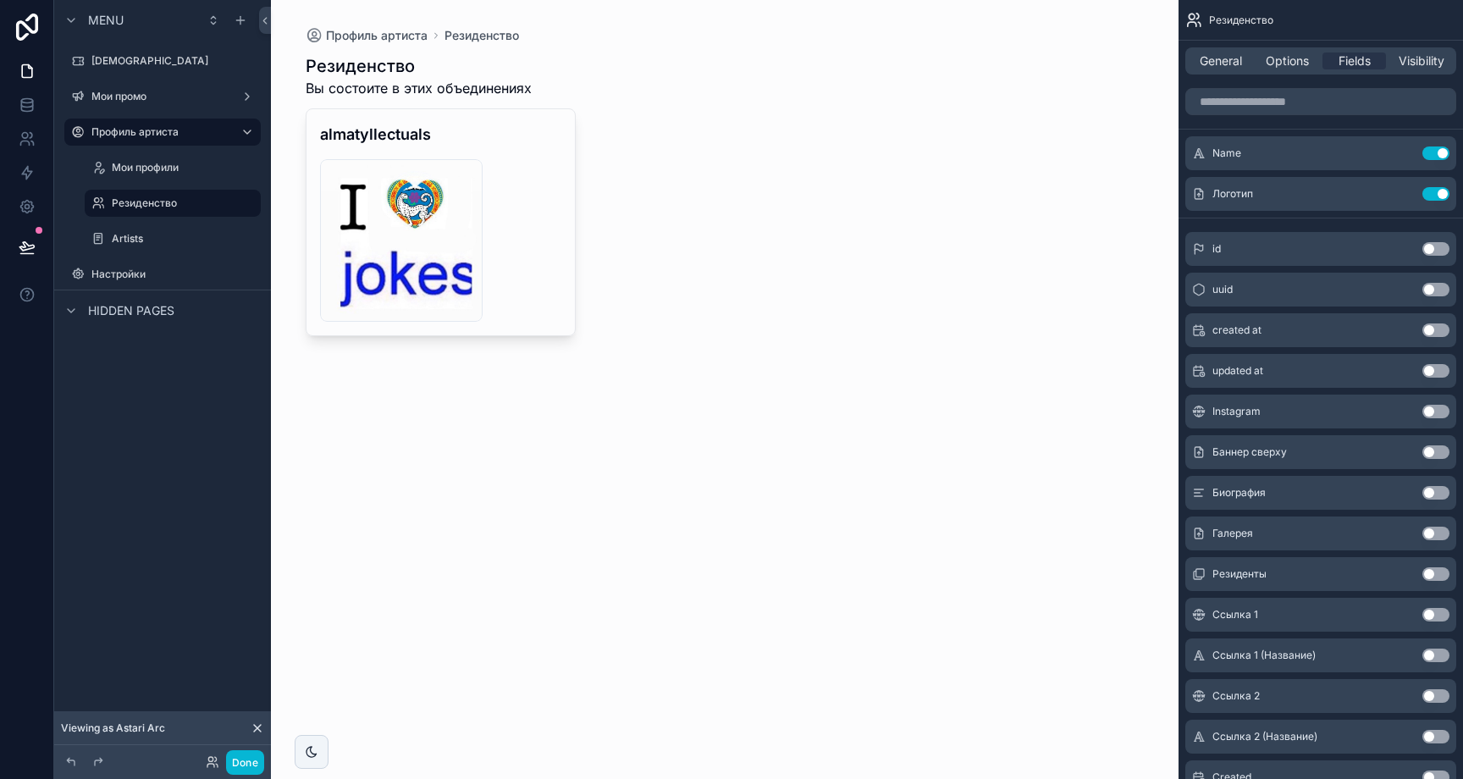
click at [523, 183] on div "scrollable content" at bounding box center [725, 195] width 866 height 390
click at [527, 177] on div "68568cdcca03ac58c8284b1e_233692160_252162636518091_5319202563879335604_n .jpg" at bounding box center [441, 240] width 242 height 163
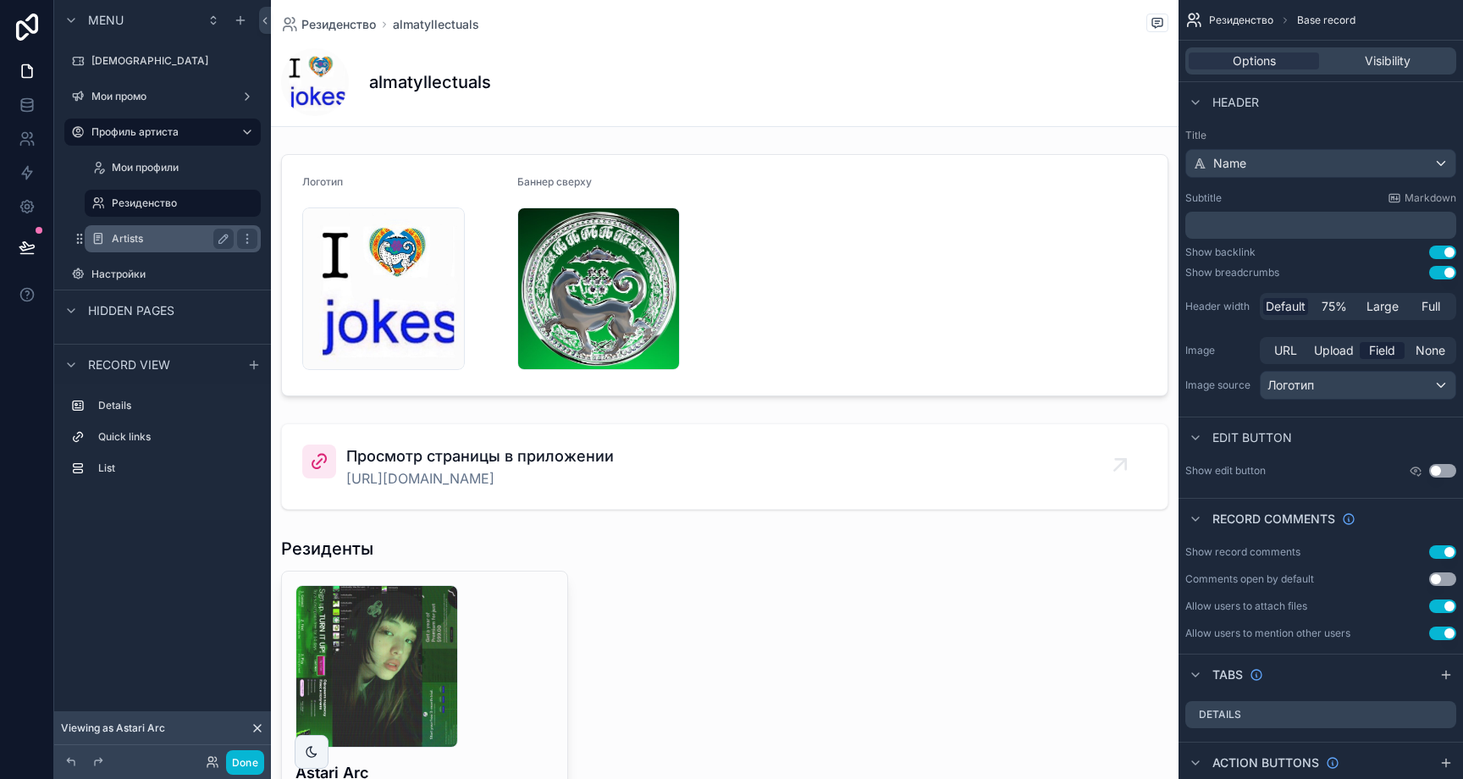
click at [162, 245] on label "Artists" at bounding box center [169, 239] width 115 height 14
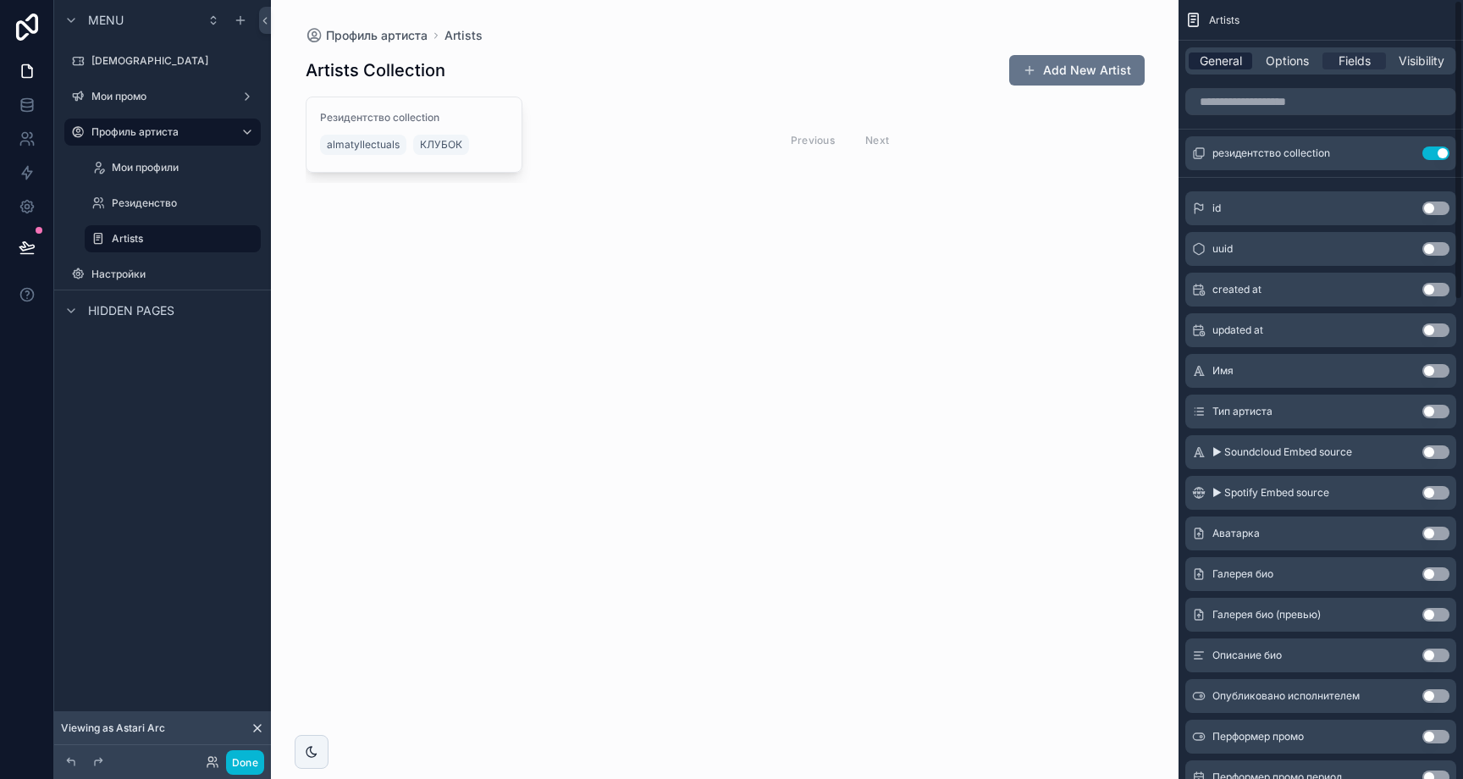
click at [1224, 60] on span "General" at bounding box center [1221, 60] width 42 height 17
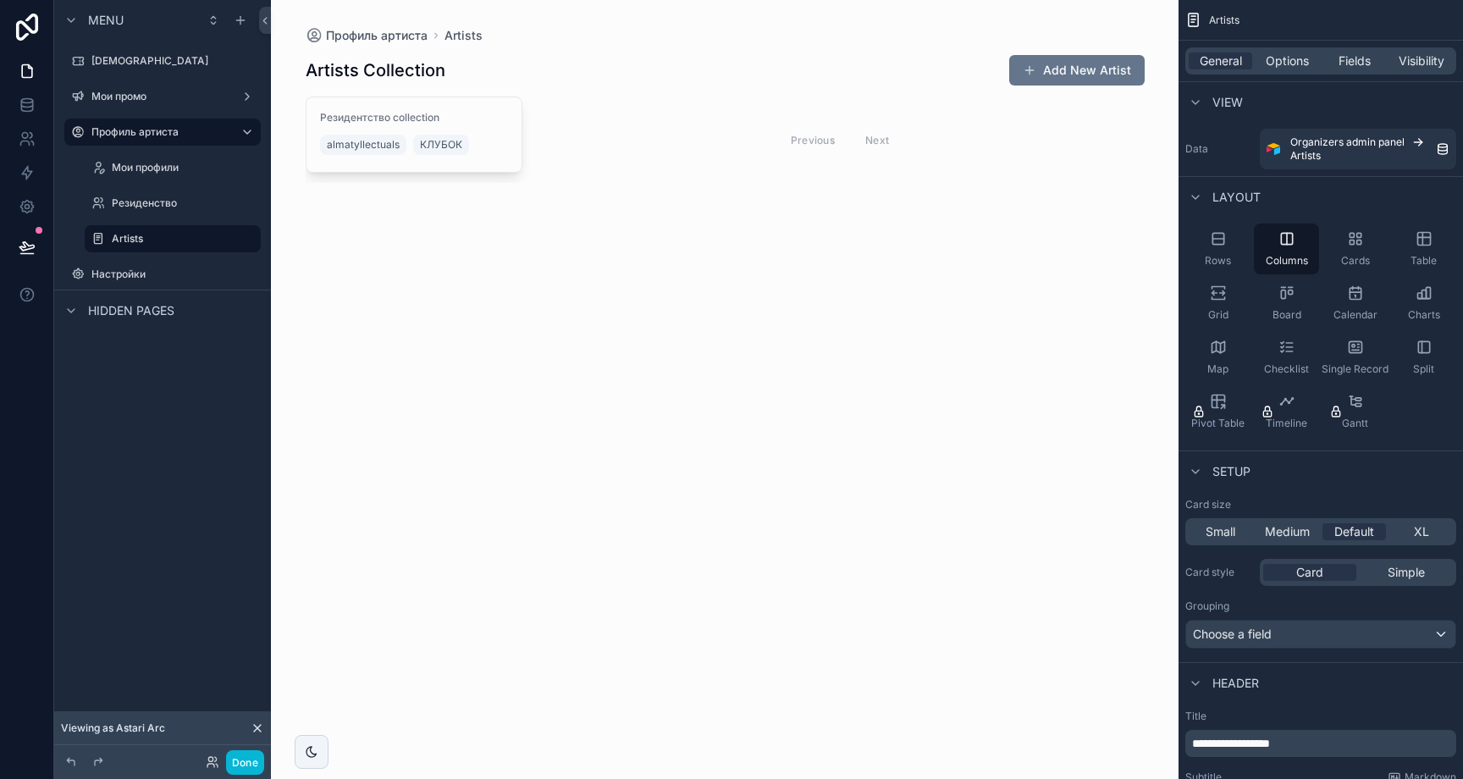
drag, startPoint x: 821, startPoint y: 293, endPoint x: 676, endPoint y: 275, distance: 146.7
click at [821, 293] on div "Профиль артиста Artists Artists Collection Add New Artist Резидентство collecti…" at bounding box center [725, 389] width 908 height 779
click at [247, 19] on div "scrollable content" at bounding box center [240, 20] width 20 height 20
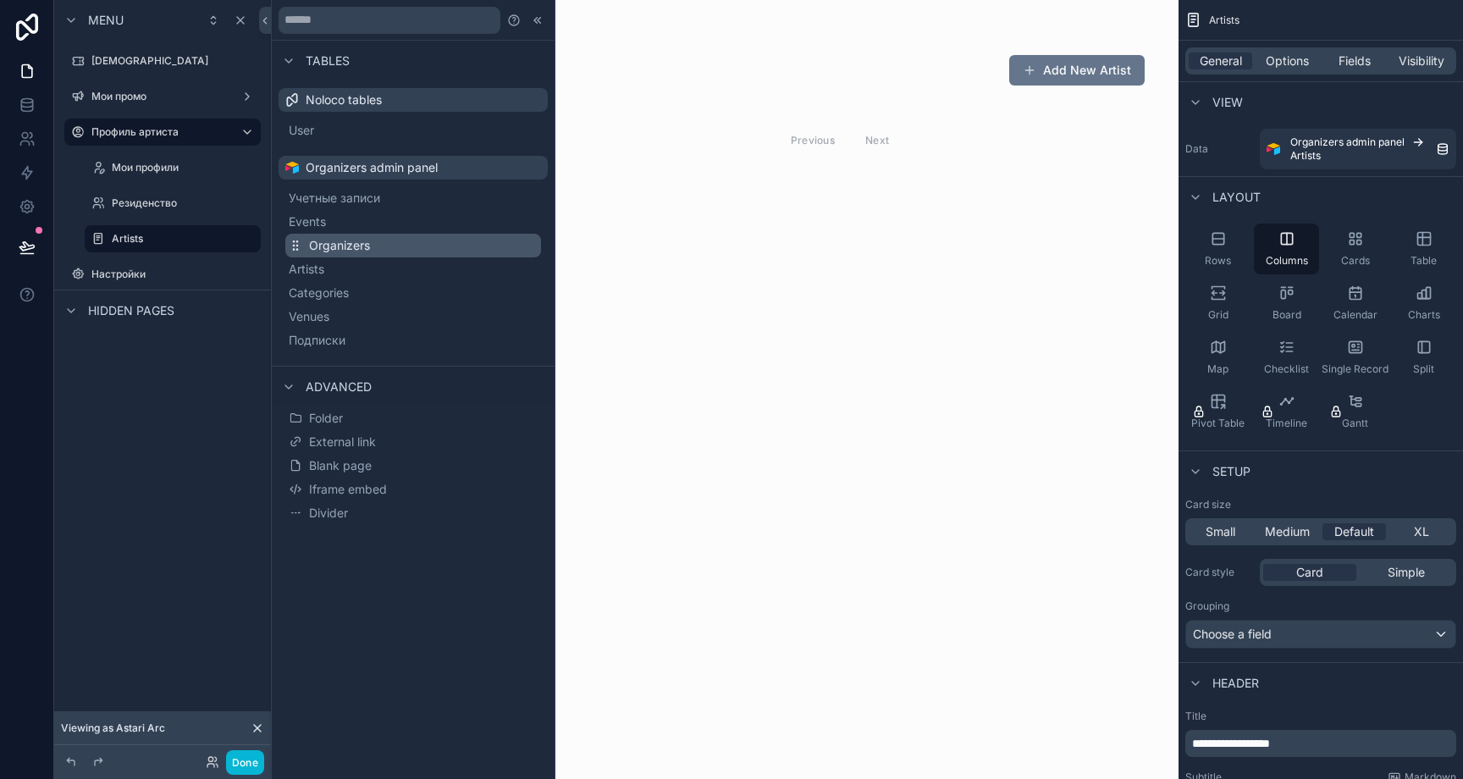
click at [350, 245] on span "Organizers" at bounding box center [339, 245] width 61 height 17
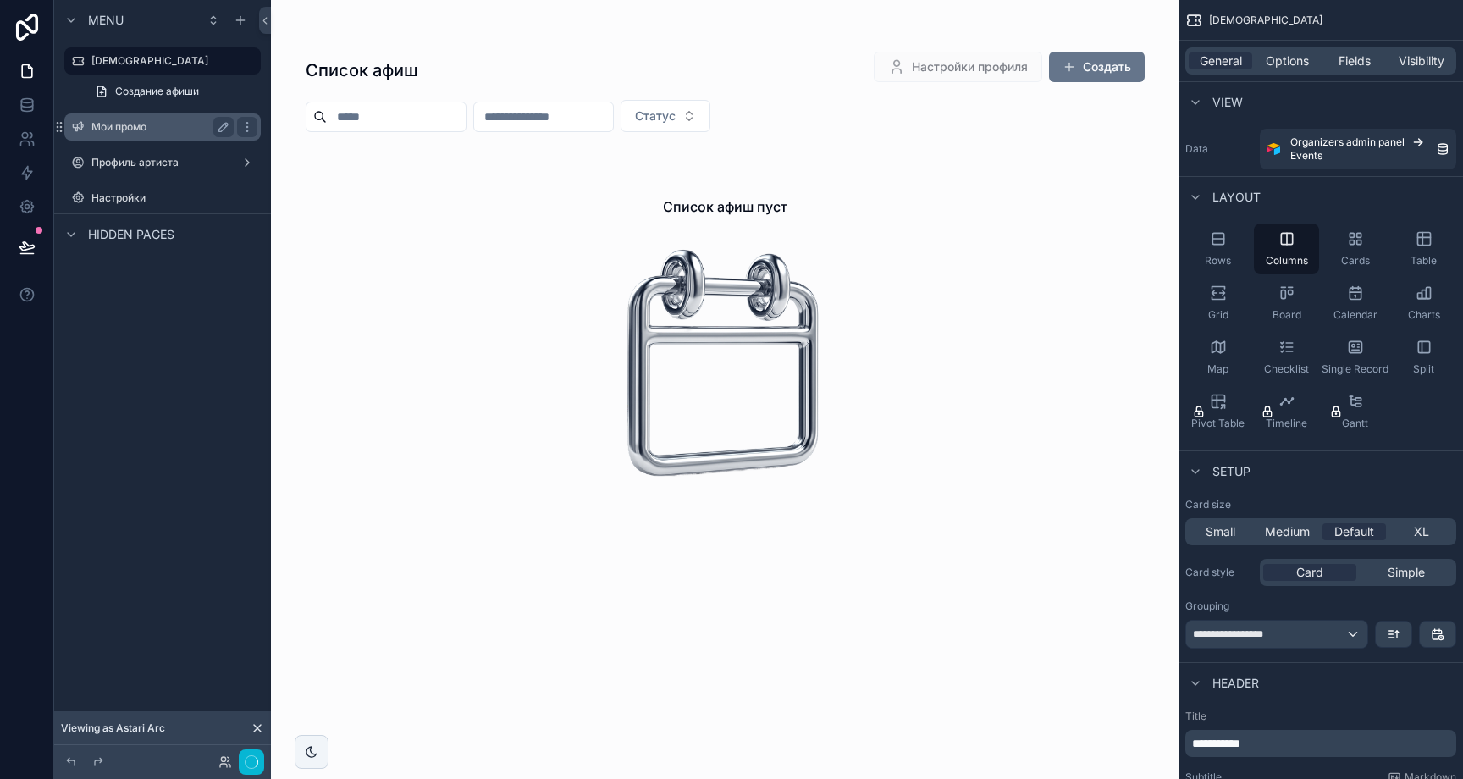
click at [174, 134] on div "Мои промо" at bounding box center [162, 127] width 142 height 20
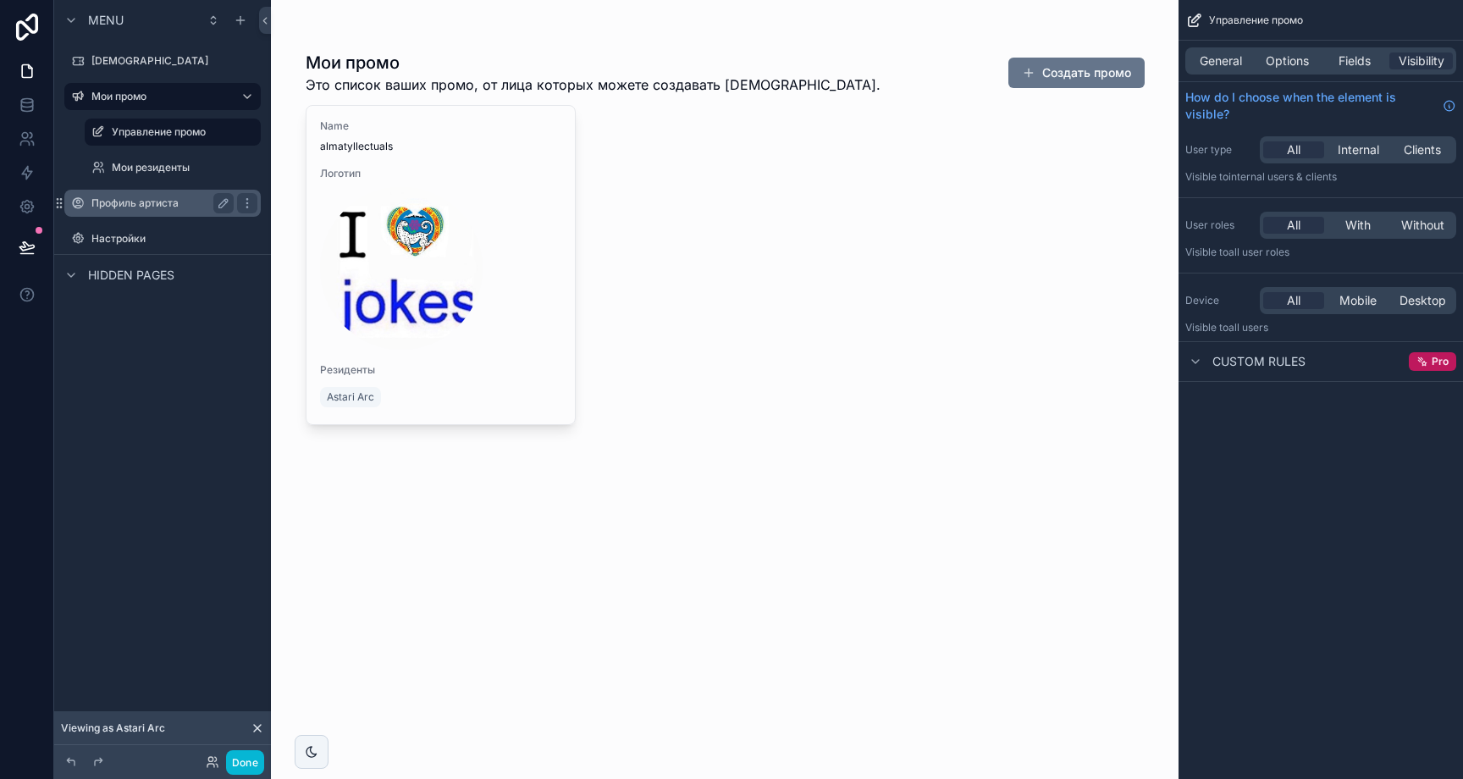
click at [141, 207] on label "Профиль артиста" at bounding box center [158, 203] width 135 height 14
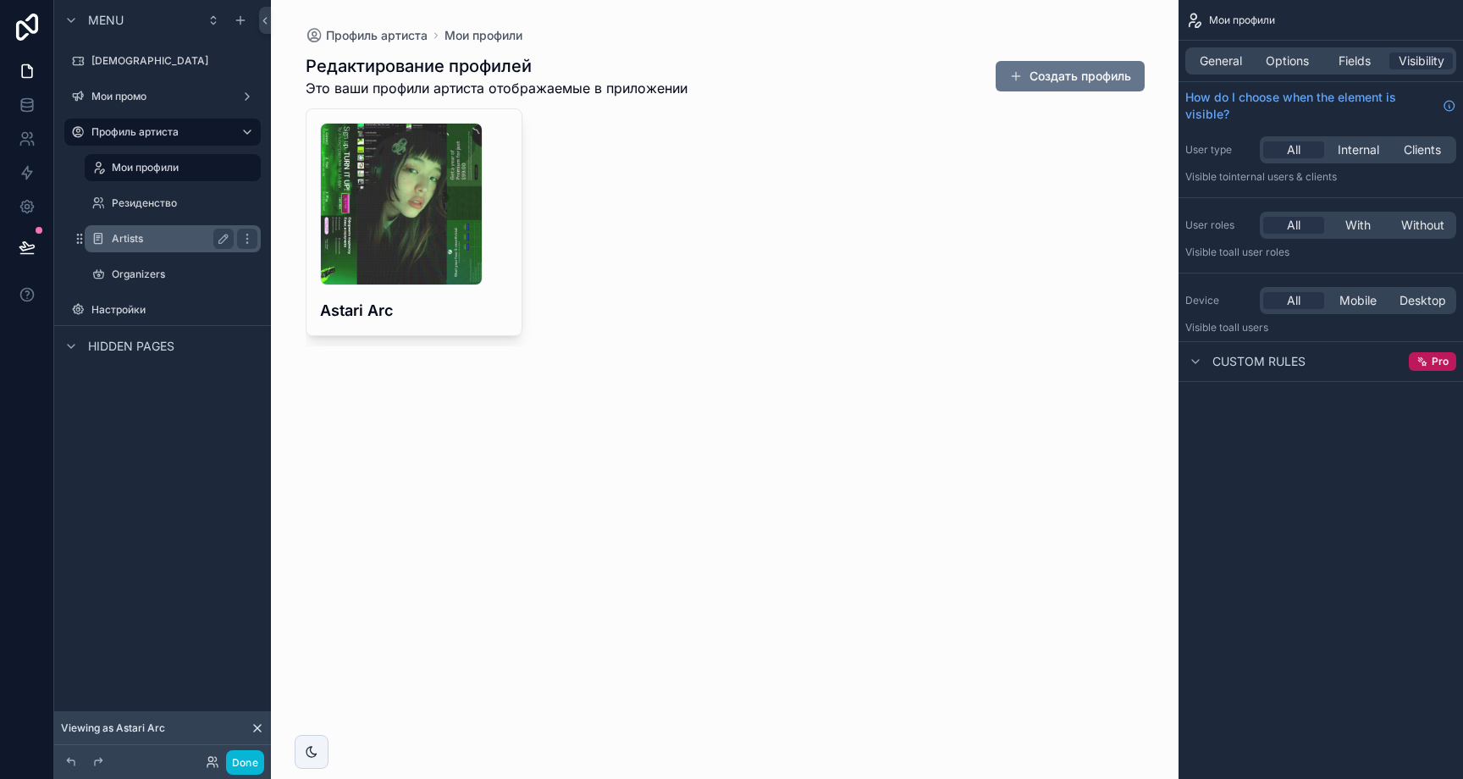
click at [162, 237] on label "Artists" at bounding box center [169, 239] width 115 height 14
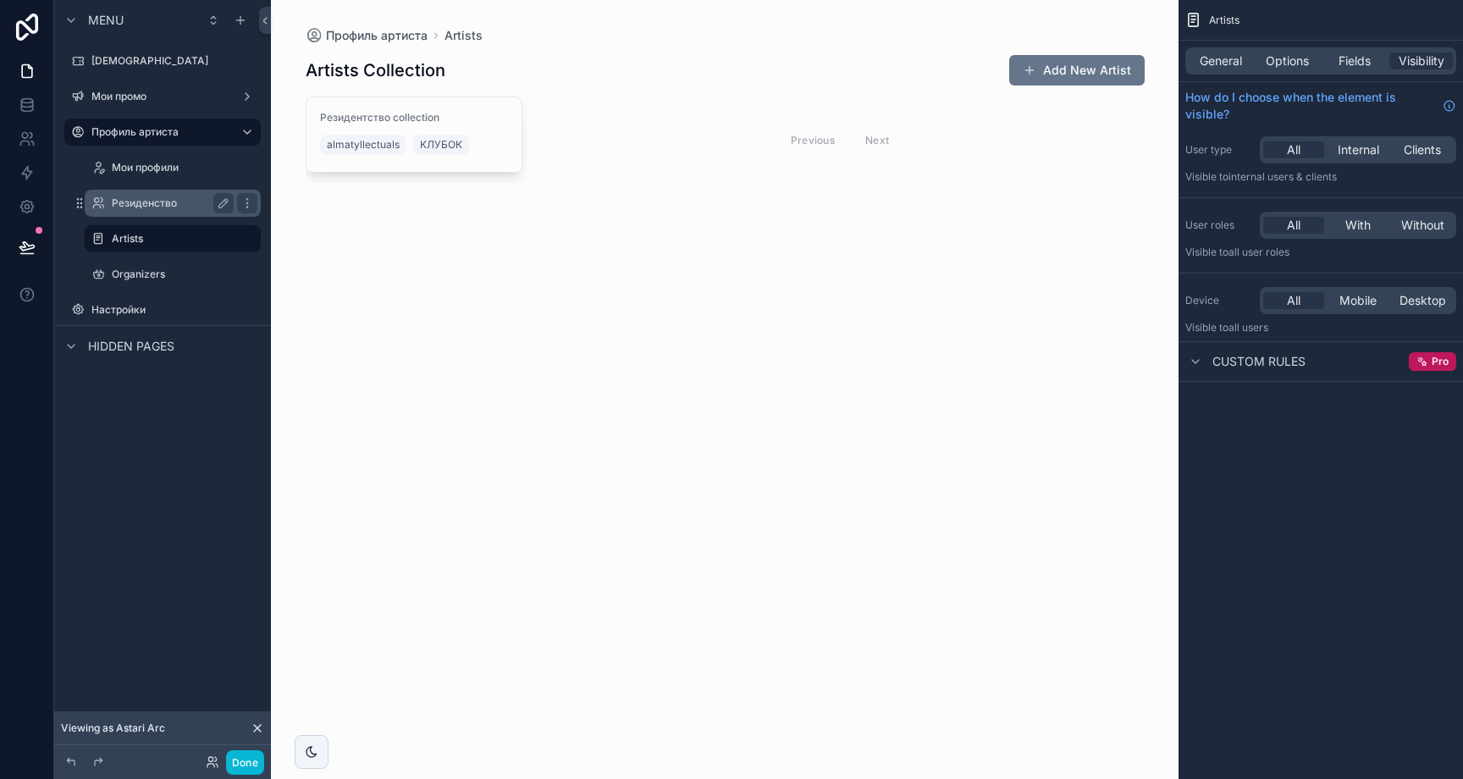
click at [164, 215] on div "Резиденство" at bounding box center [172, 203] width 169 height 27
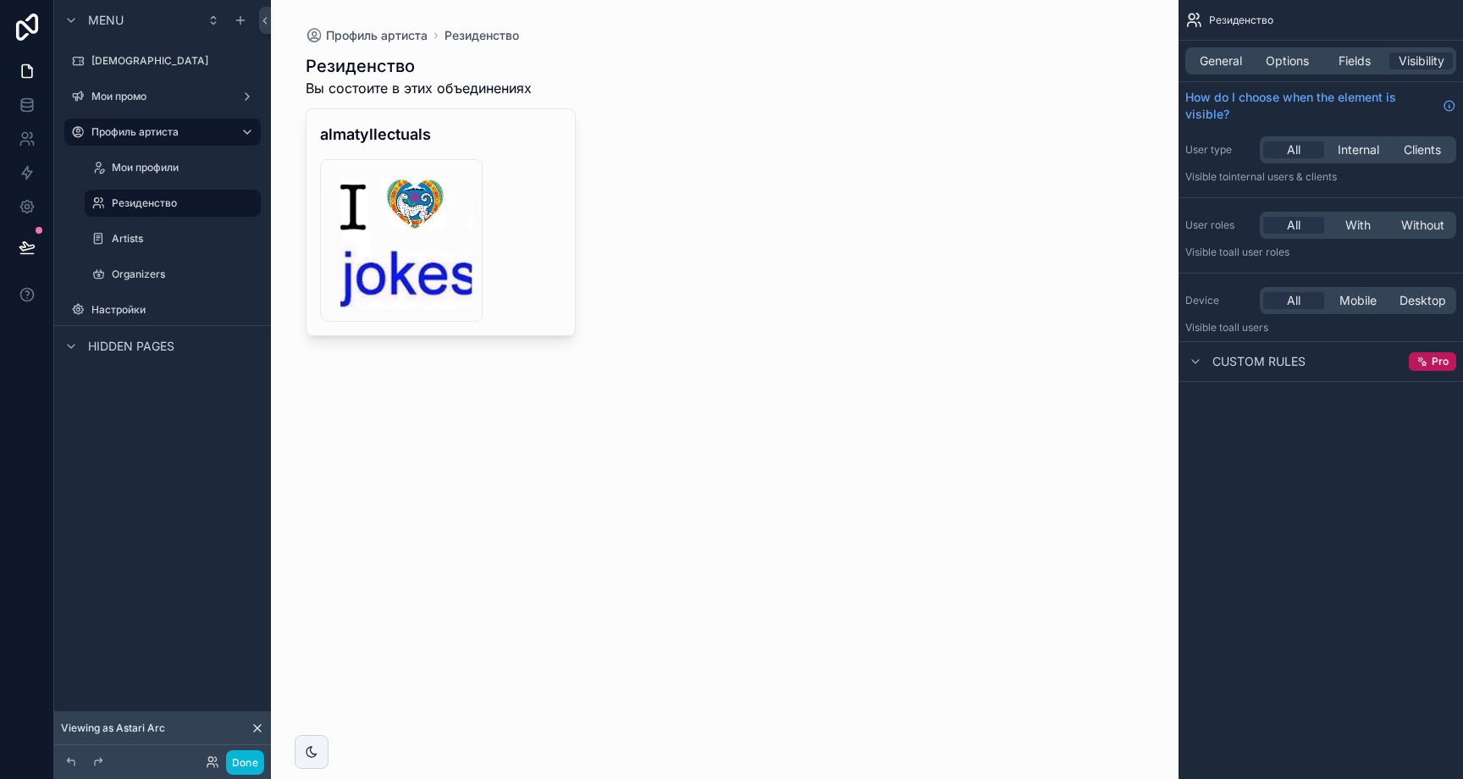
click at [811, 272] on div "almatyllectuals 68568cdcca03ac58c8284b1e_233692160_252162636518091_531920256387…" at bounding box center [725, 222] width 839 height 228
click at [1168, 75] on div "Профиль артиста Резиденство Резиденство Вы состоите в этих объединениях almatyl…" at bounding box center [725, 389] width 908 height 779
click at [1197, 66] on div "General" at bounding box center [1221, 60] width 64 height 17
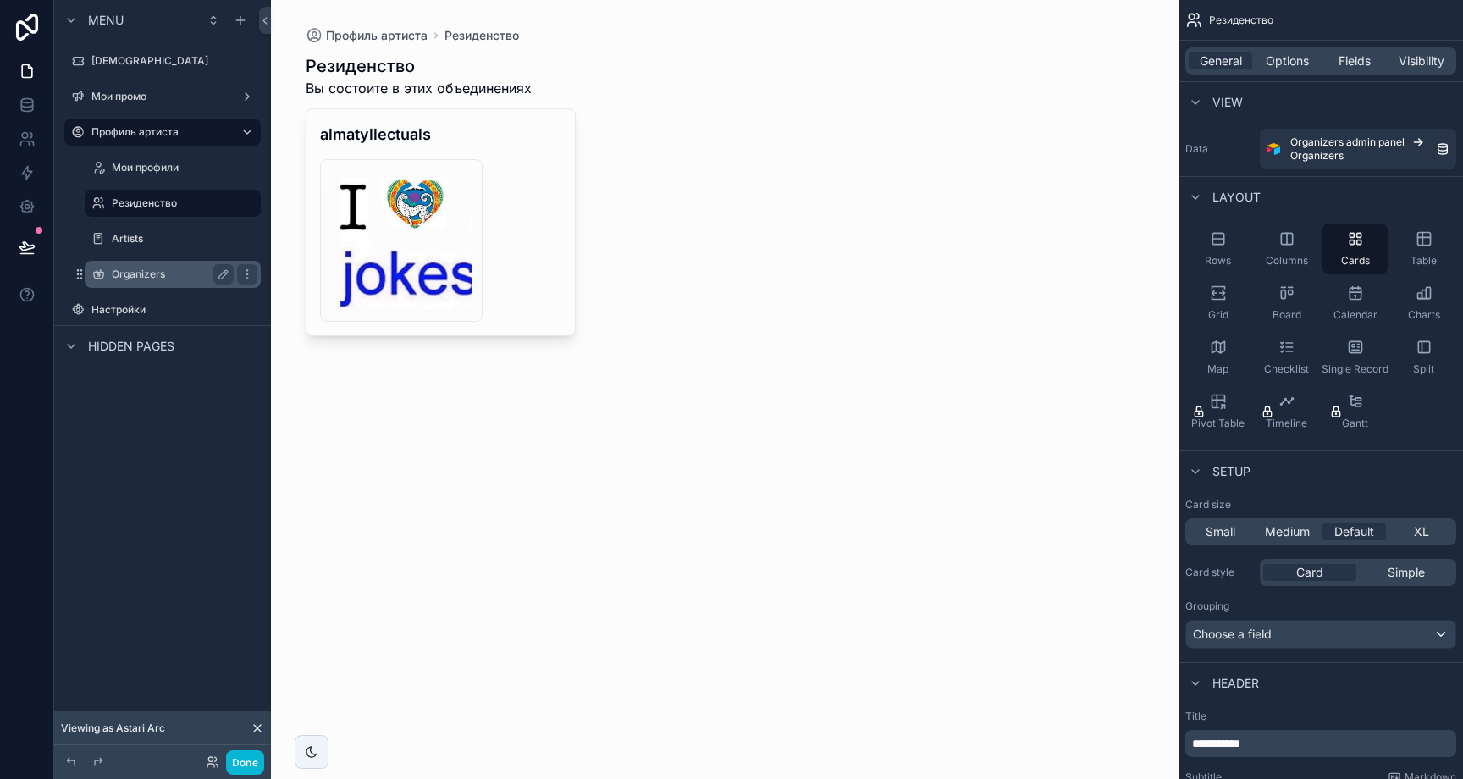
click at [187, 274] on label "Organizers" at bounding box center [169, 275] width 115 height 14
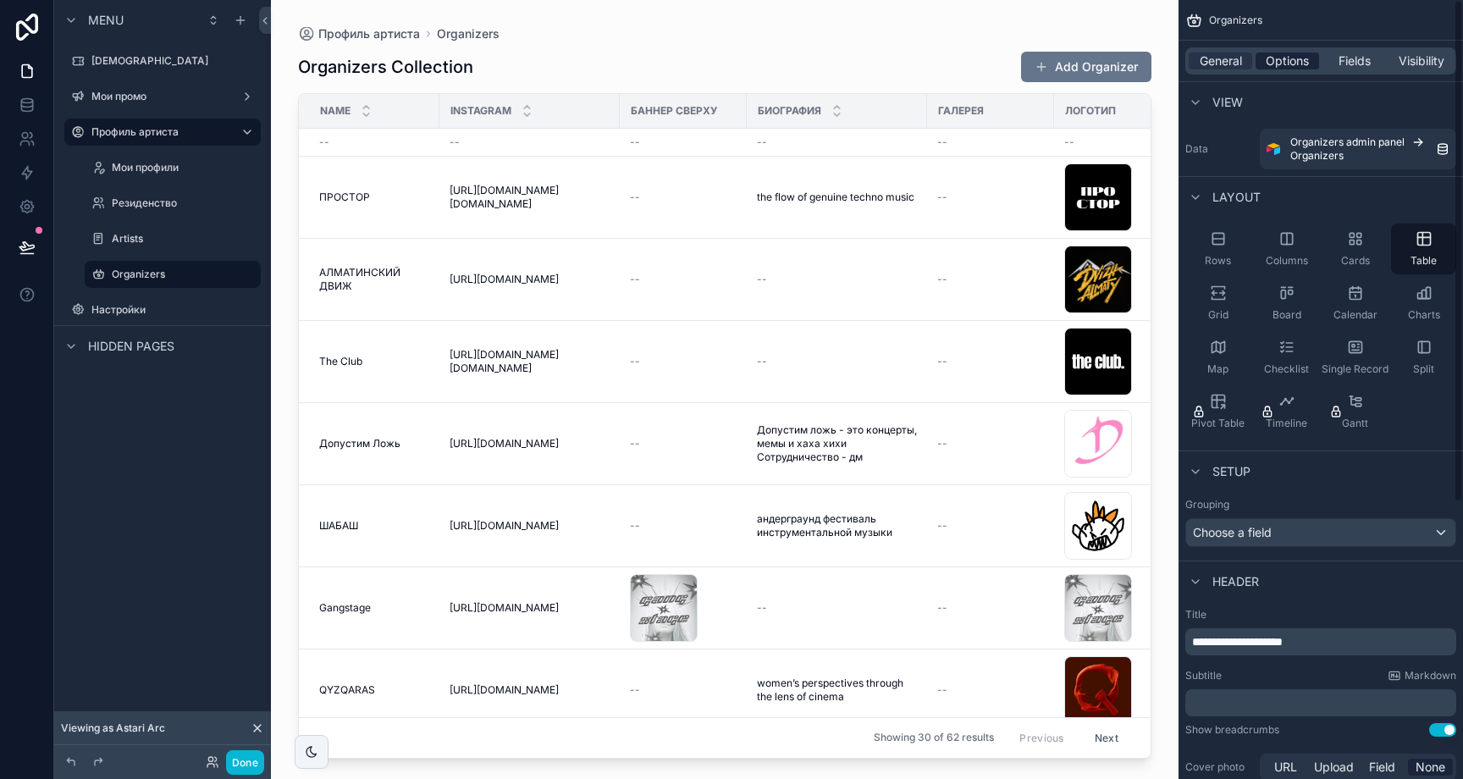
click at [1285, 58] on span "Options" at bounding box center [1287, 60] width 43 height 17
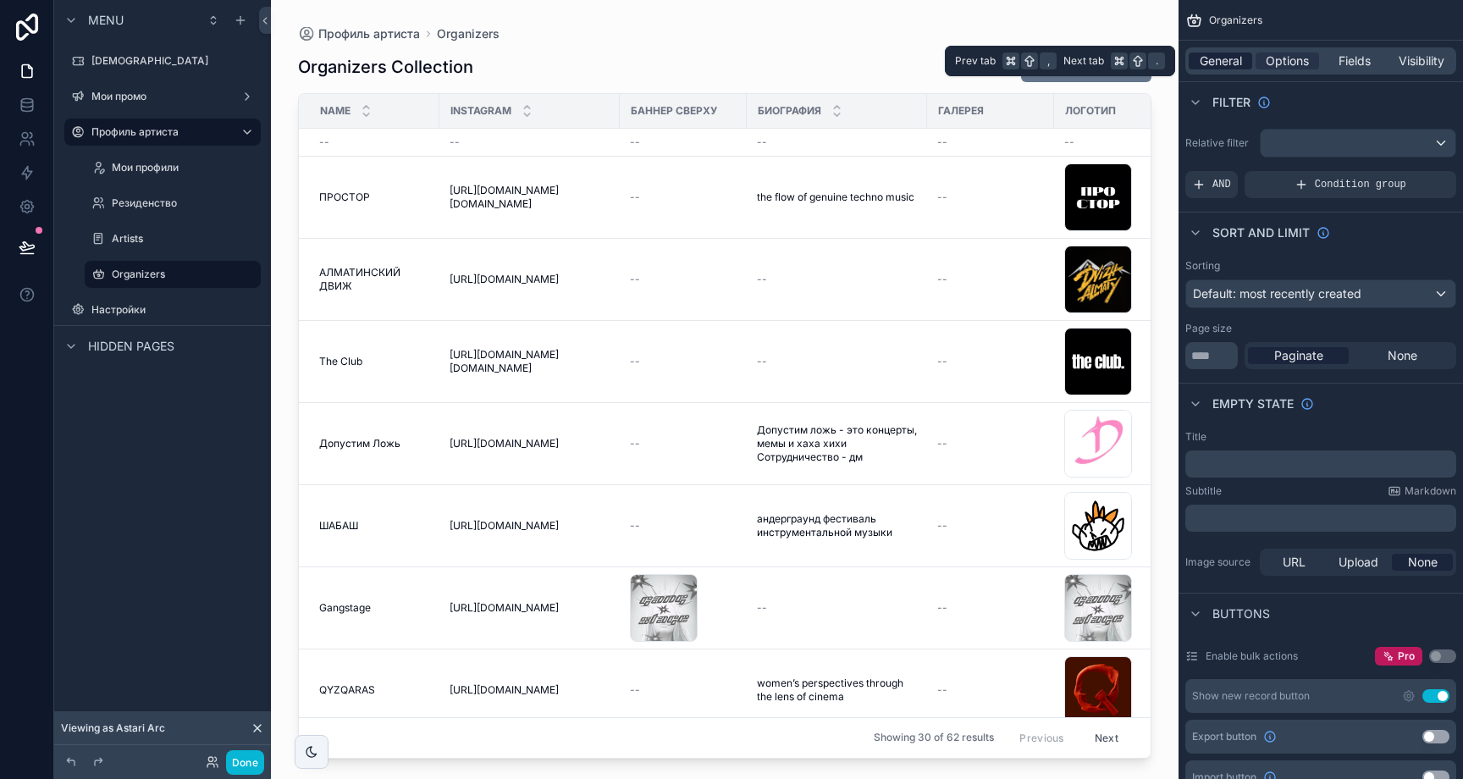
click at [1211, 64] on span "General" at bounding box center [1221, 60] width 42 height 17
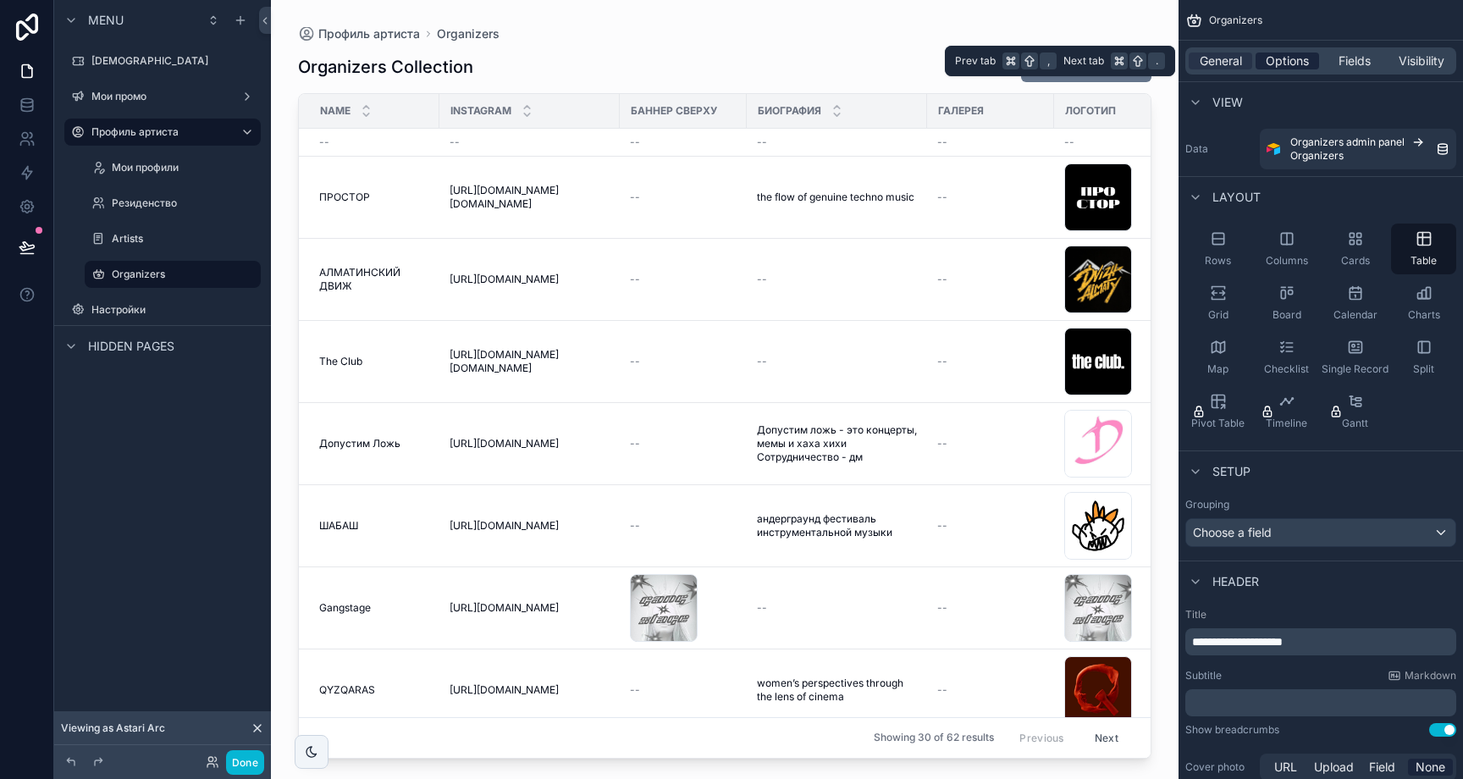
click at [1282, 55] on span "Options" at bounding box center [1287, 60] width 43 height 17
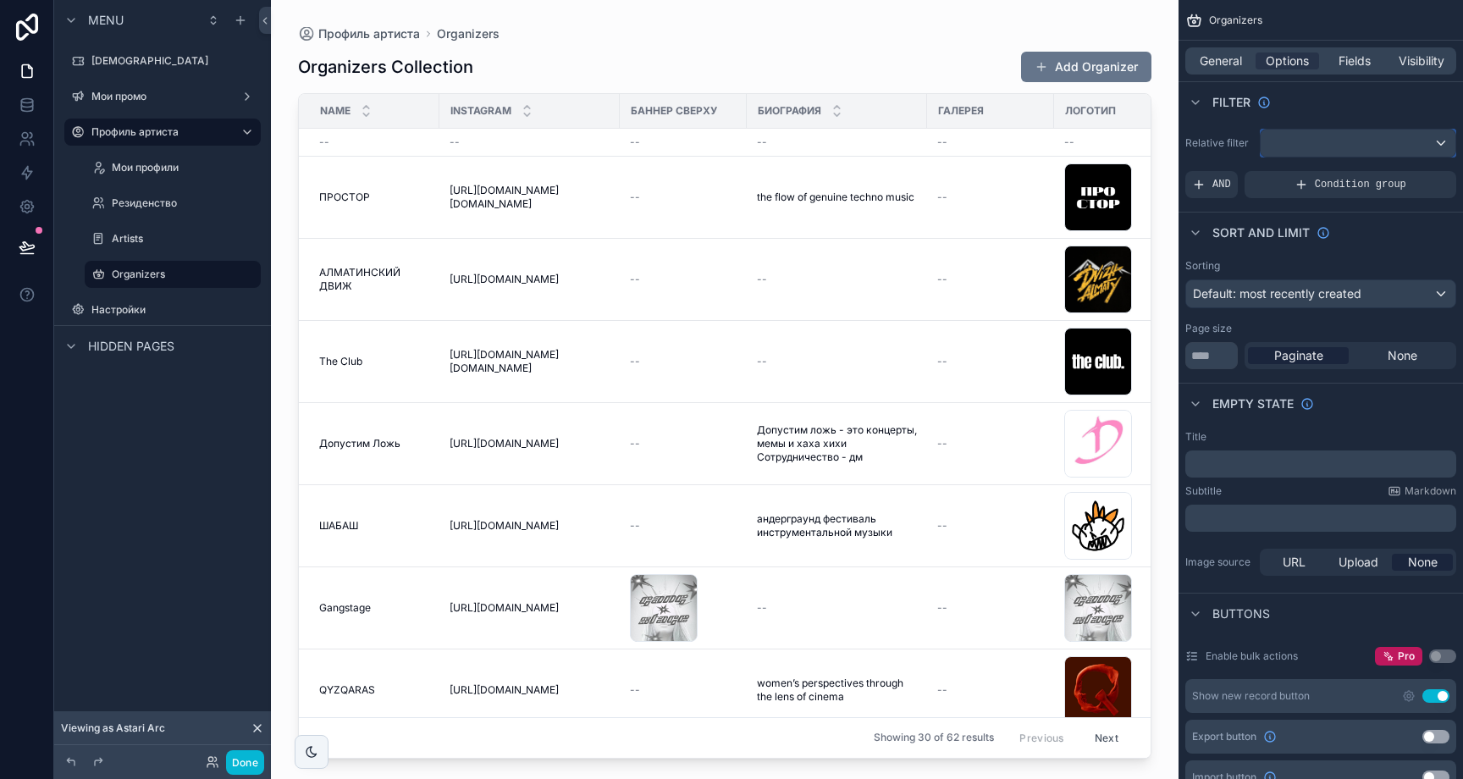
click at [1339, 143] on div "scrollable content" at bounding box center [1358, 143] width 195 height 27
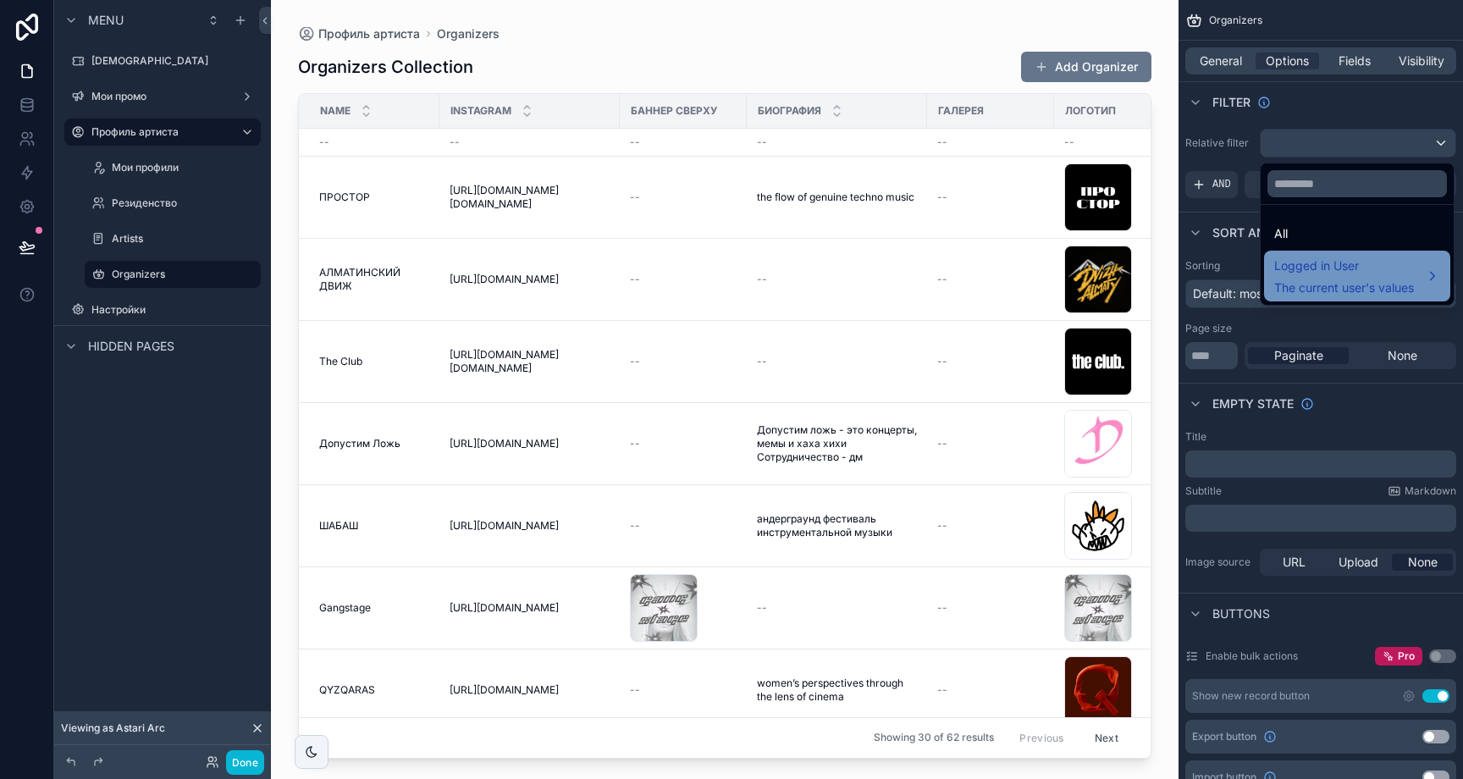
click at [1418, 268] on div "Logged in User The current user's values" at bounding box center [1357, 276] width 166 height 41
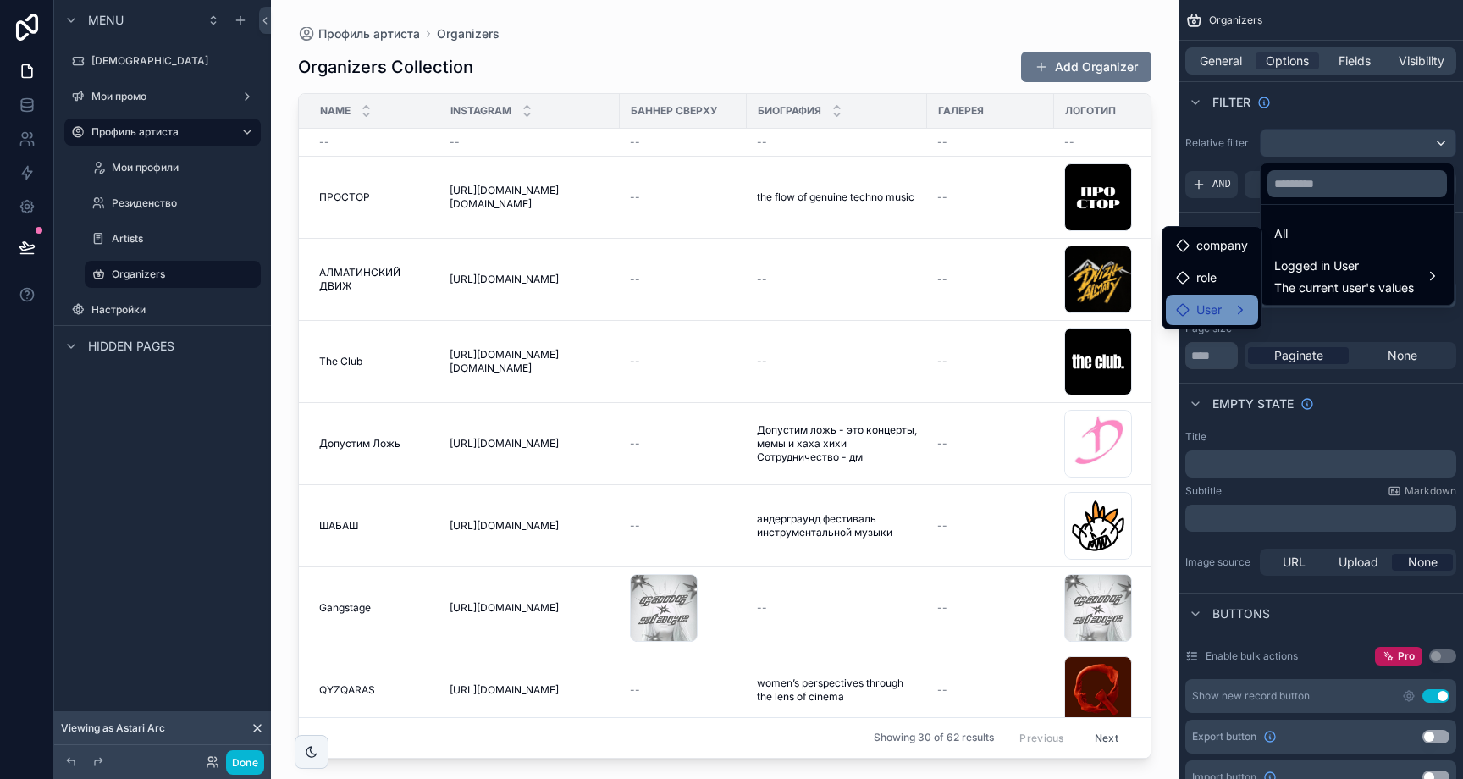
click at [1235, 307] on div "User" at bounding box center [1212, 310] width 72 height 20
click at [1361, 301] on span "Организации" at bounding box center [1332, 295] width 75 height 20
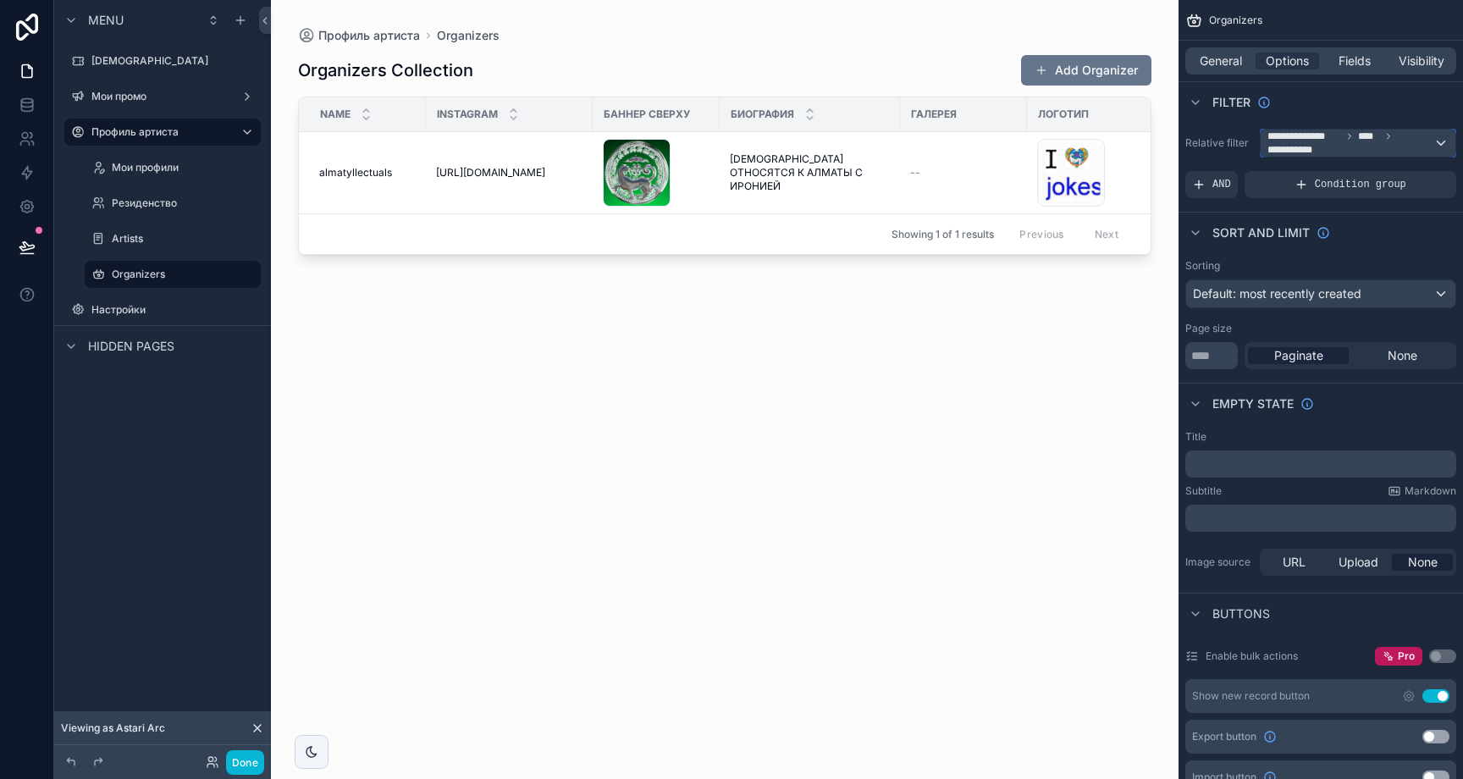
click at [1381, 136] on span "**********" at bounding box center [1351, 143] width 166 height 27
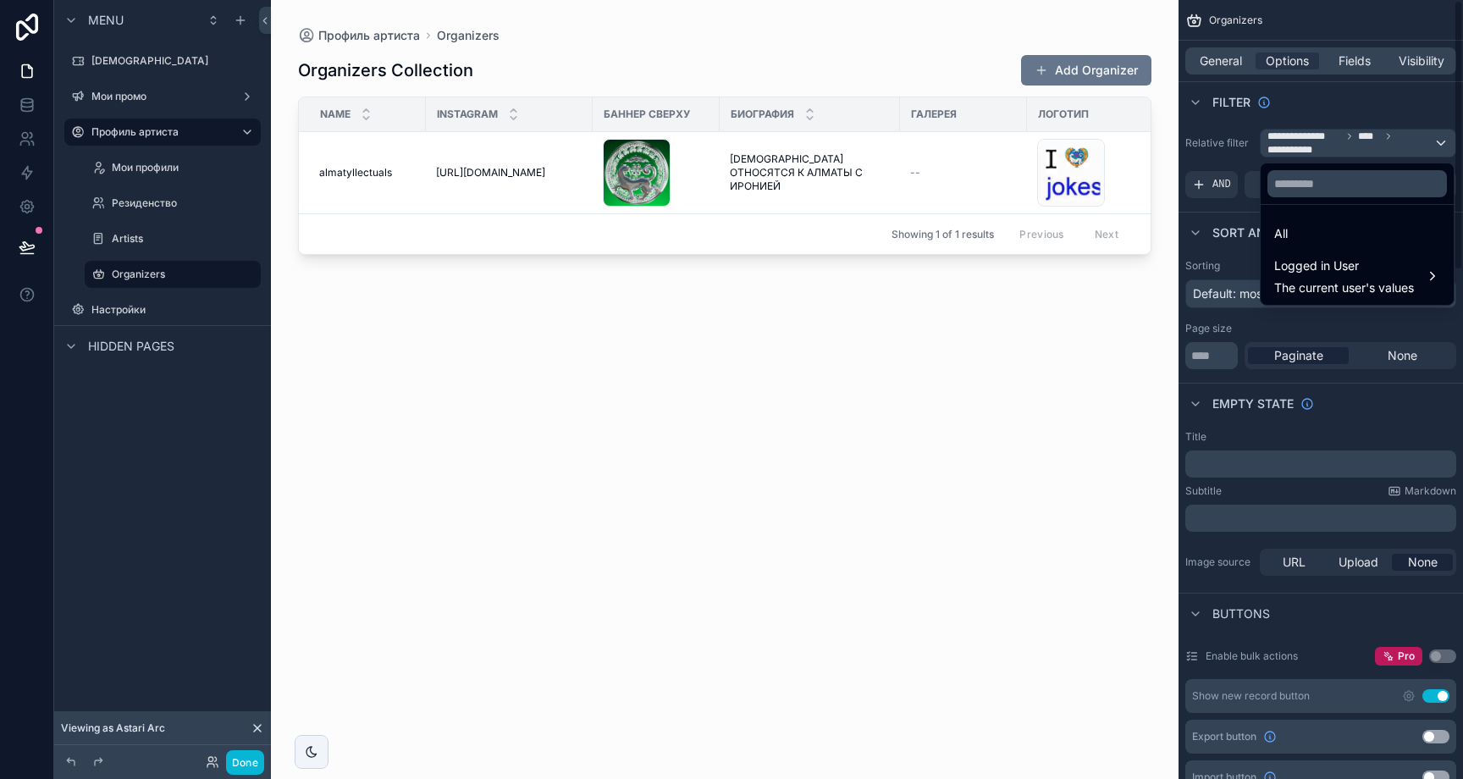
click at [1229, 146] on div "scrollable content" at bounding box center [731, 389] width 1463 height 779
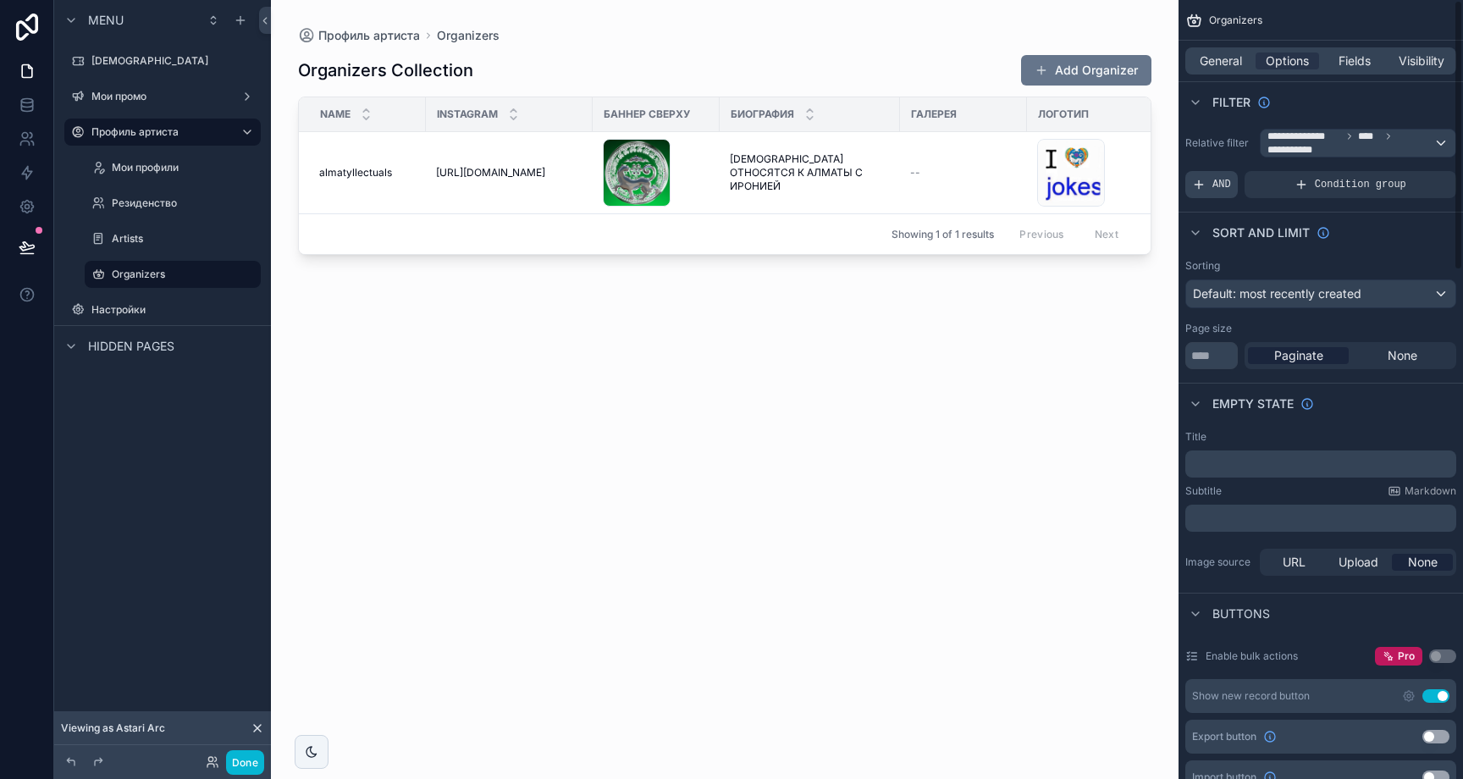
click at [1224, 180] on span "AND" at bounding box center [1221, 185] width 19 height 14
click at [1297, 178] on div "Add a filter" at bounding box center [1320, 184] width 271 height 27
click at [1415, 168] on div "**********" at bounding box center [1321, 163] width 284 height 83
click at [1398, 185] on div "Add a filter" at bounding box center [1320, 184] width 271 height 27
click at [1411, 174] on icon "scrollable content" at bounding box center [1414, 174] width 6 height 6
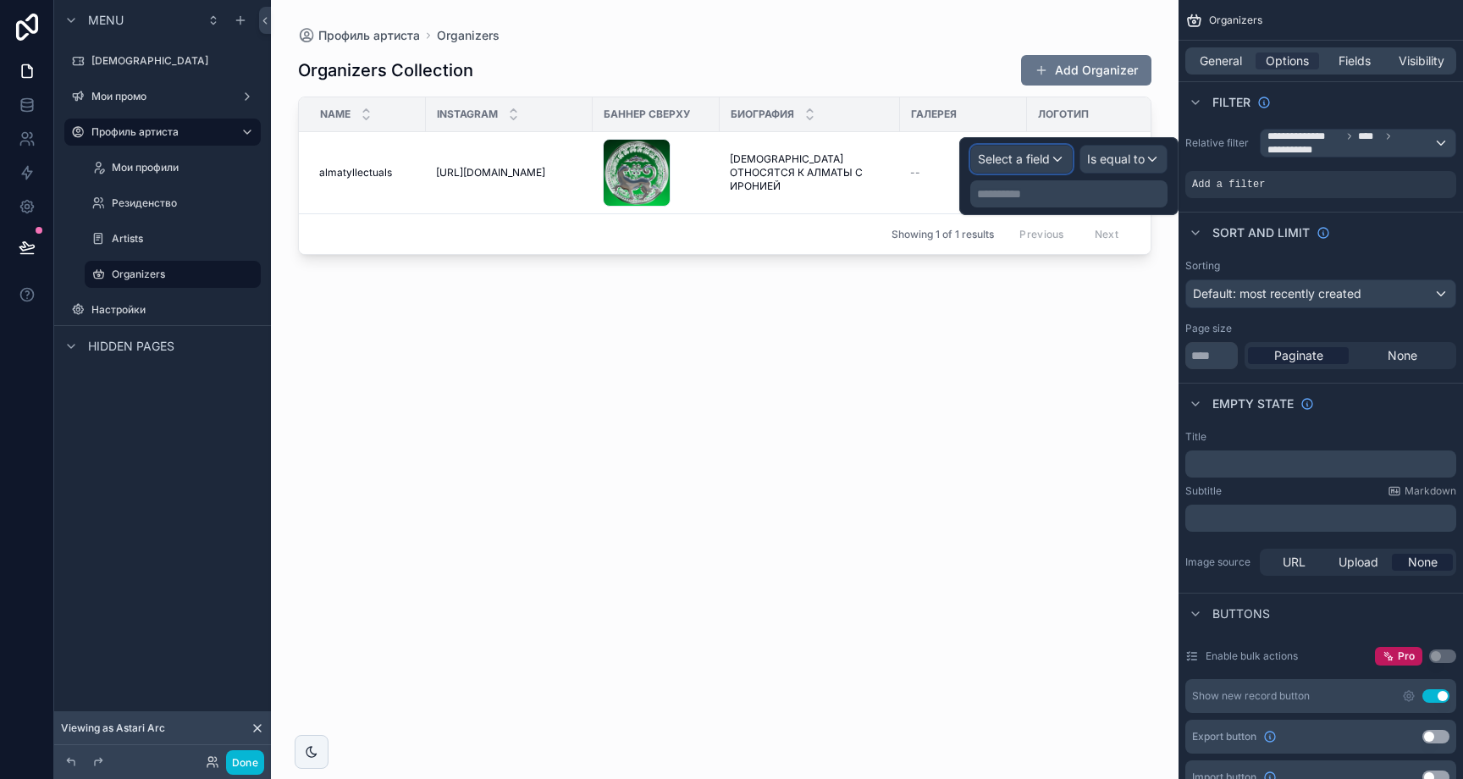
click at [1060, 166] on div "Select a field" at bounding box center [1021, 159] width 101 height 27
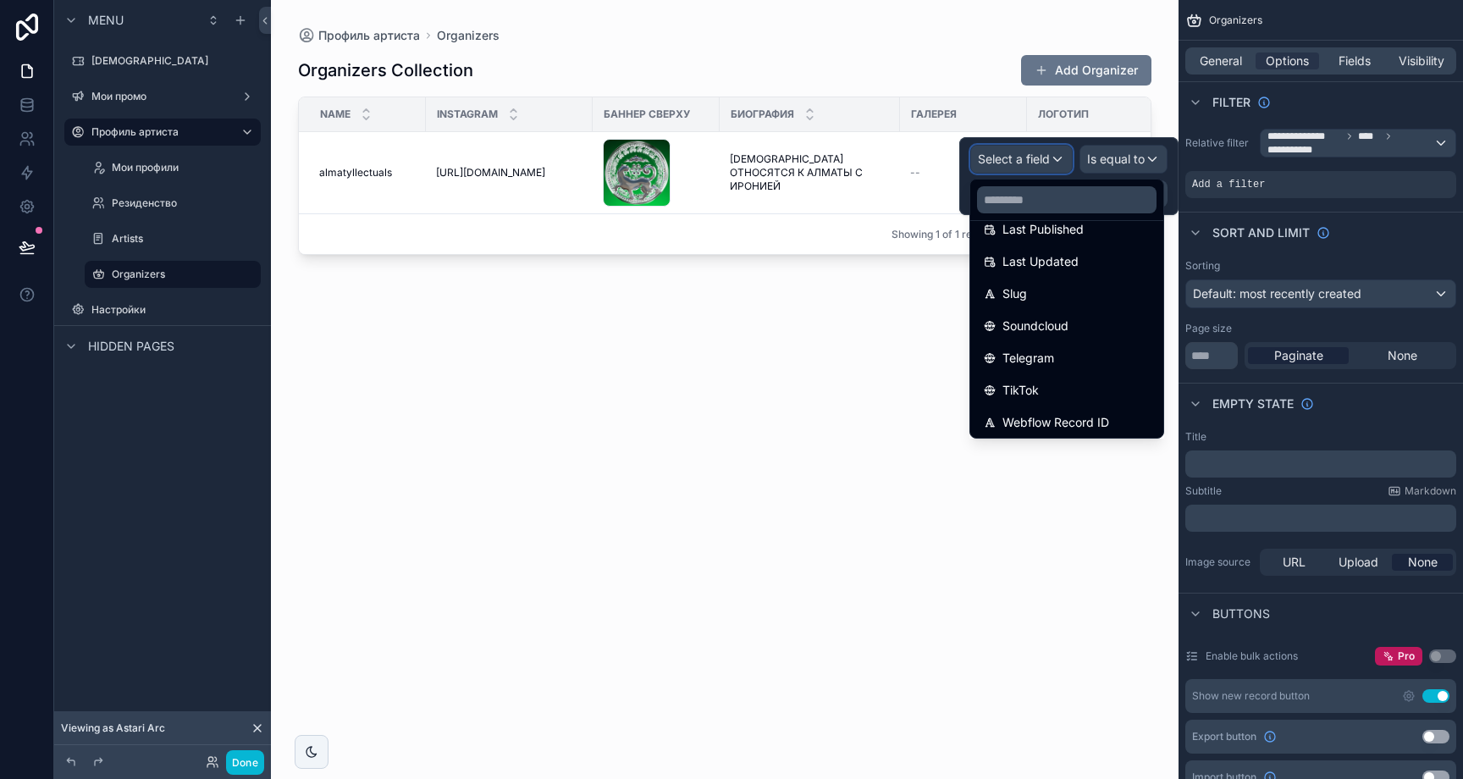
scroll to position [667, 0]
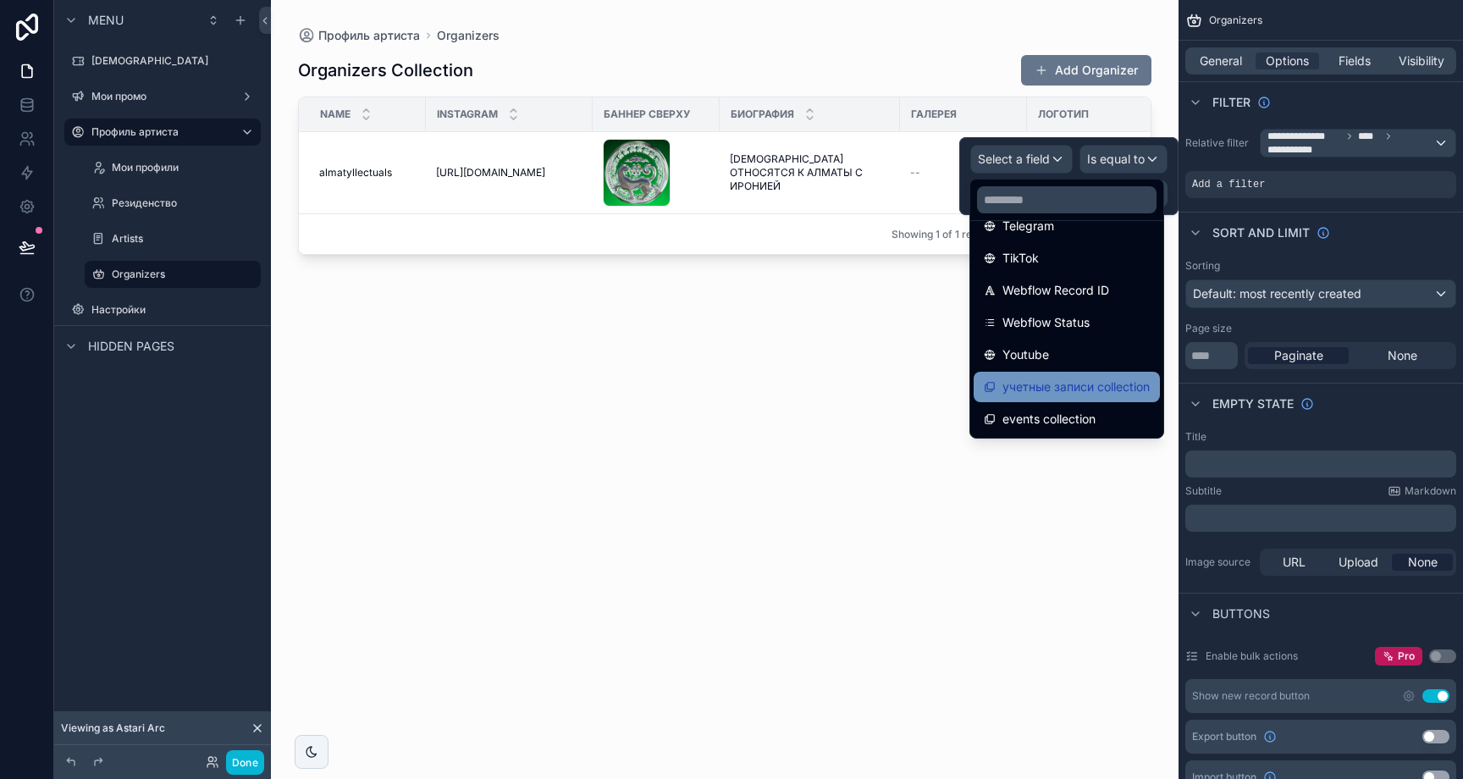
click at [1118, 387] on span "учетные записи collection" at bounding box center [1075, 387] width 147 height 20
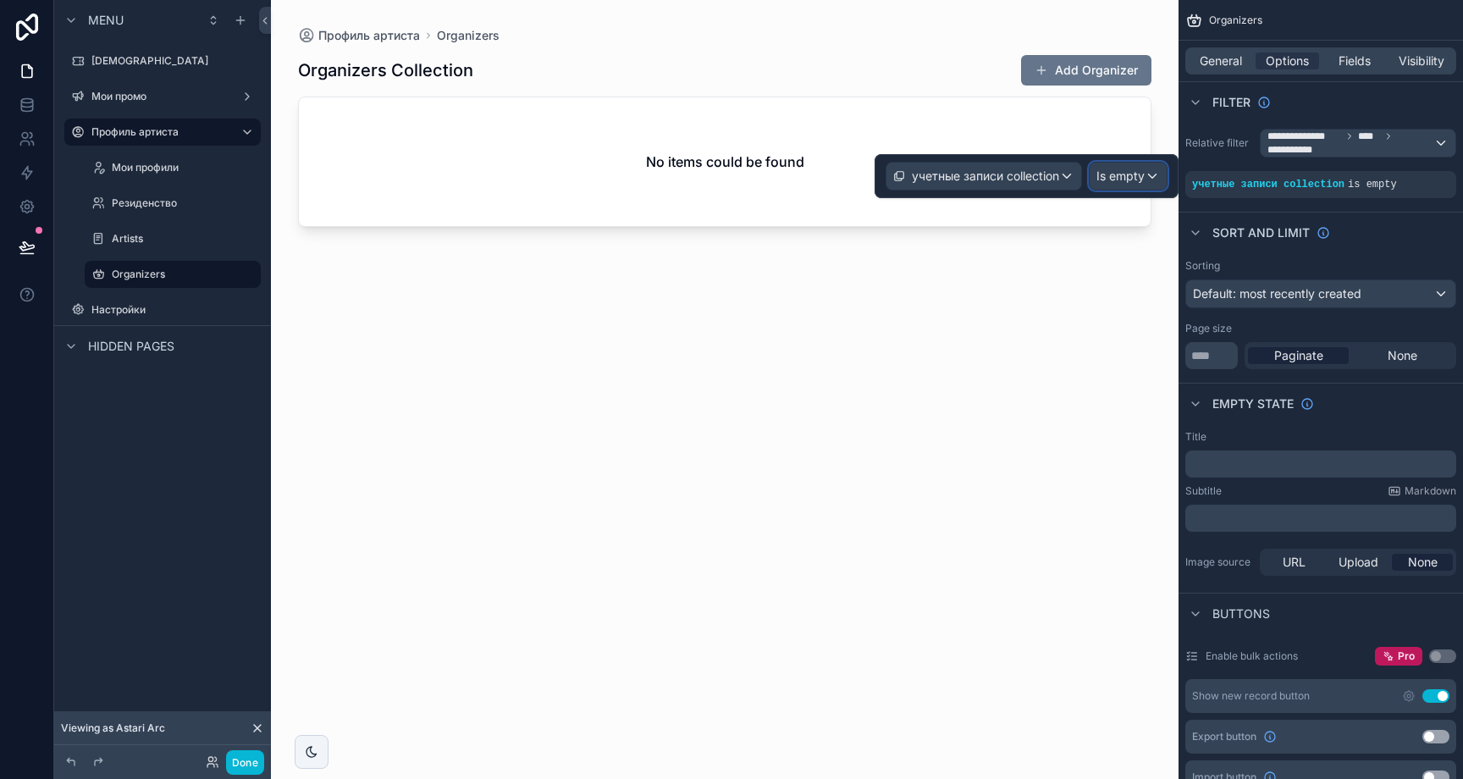
click at [1124, 182] on span "Is empty" at bounding box center [1120, 176] width 48 height 17
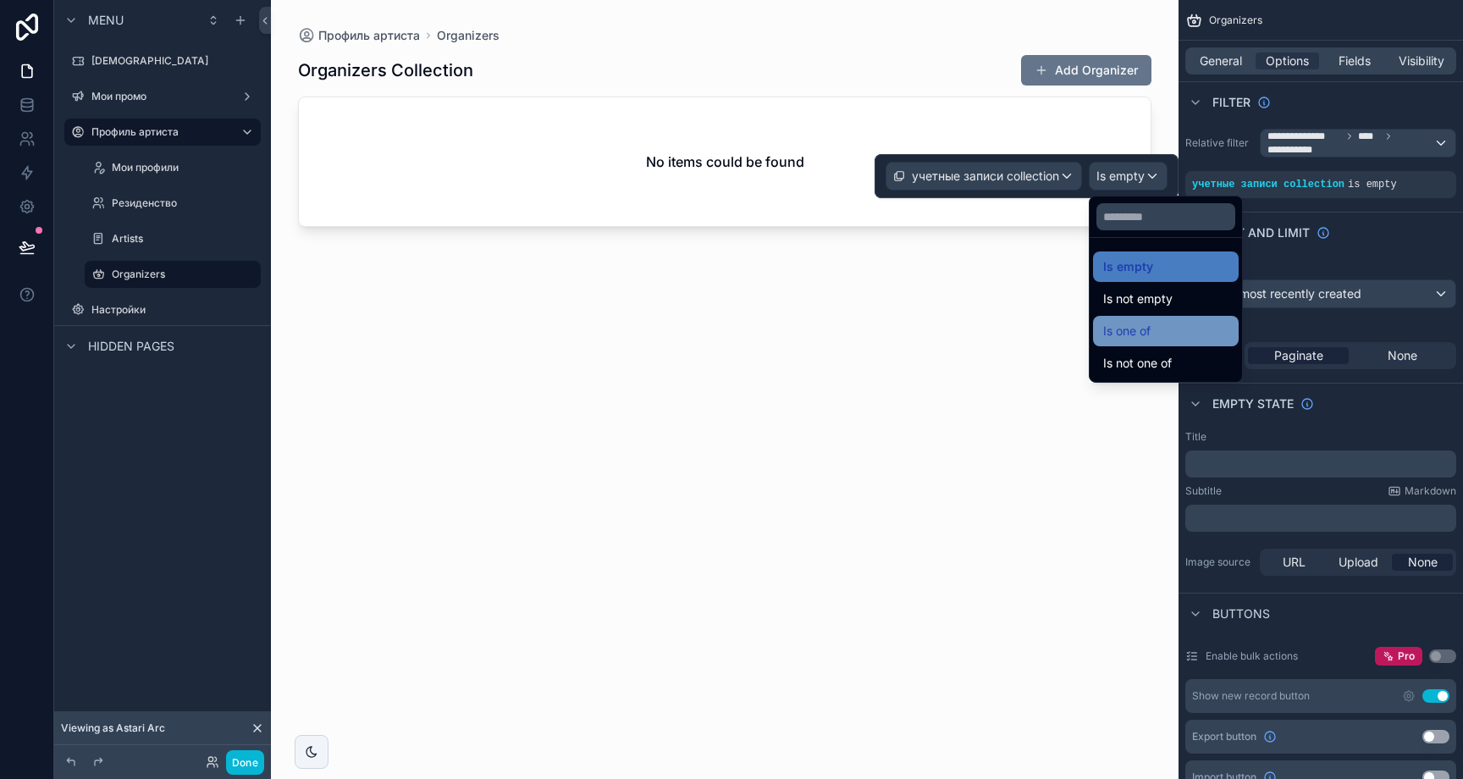
click at [1149, 330] on span "Is one of" at bounding box center [1126, 331] width 47 height 20
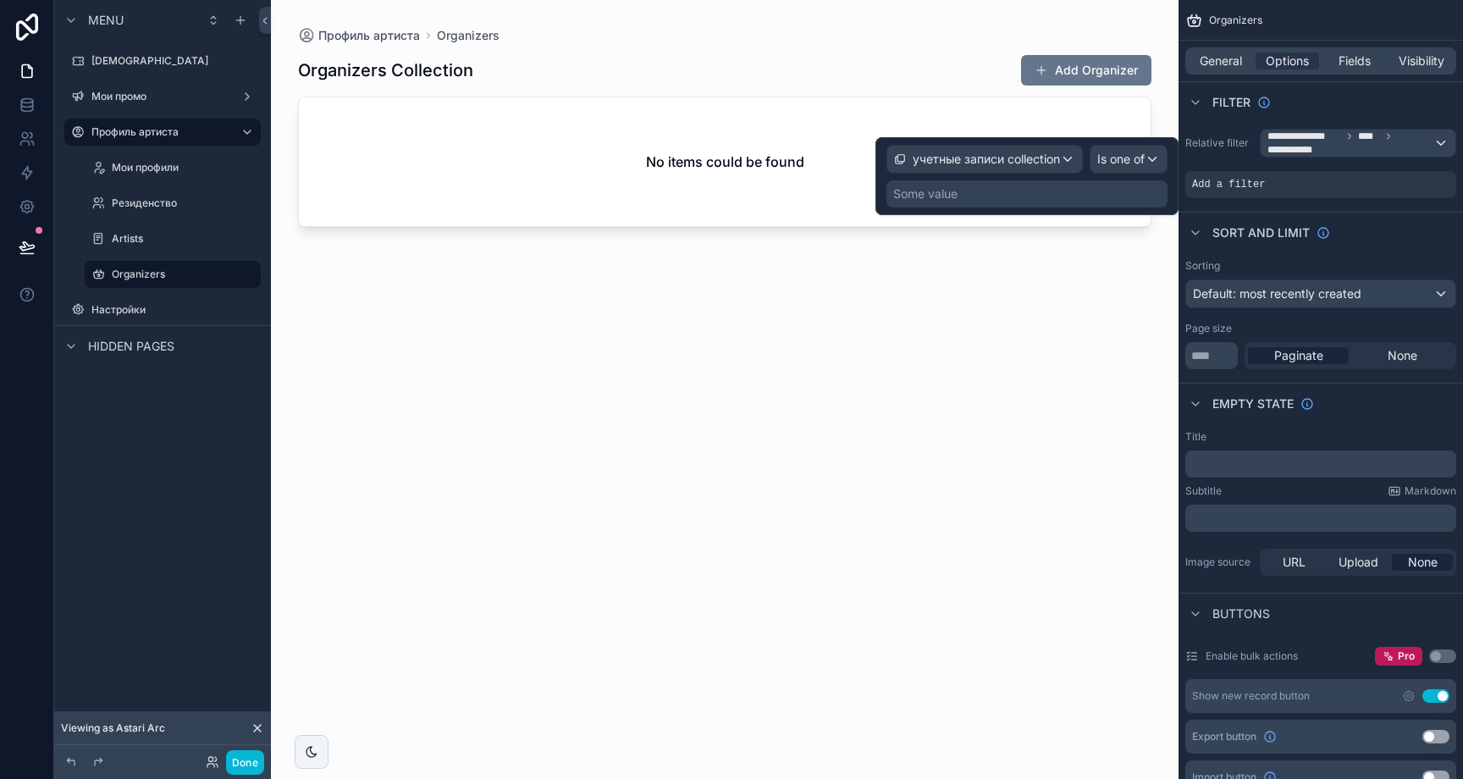
click at [1033, 196] on div "Some value" at bounding box center [1026, 193] width 281 height 27
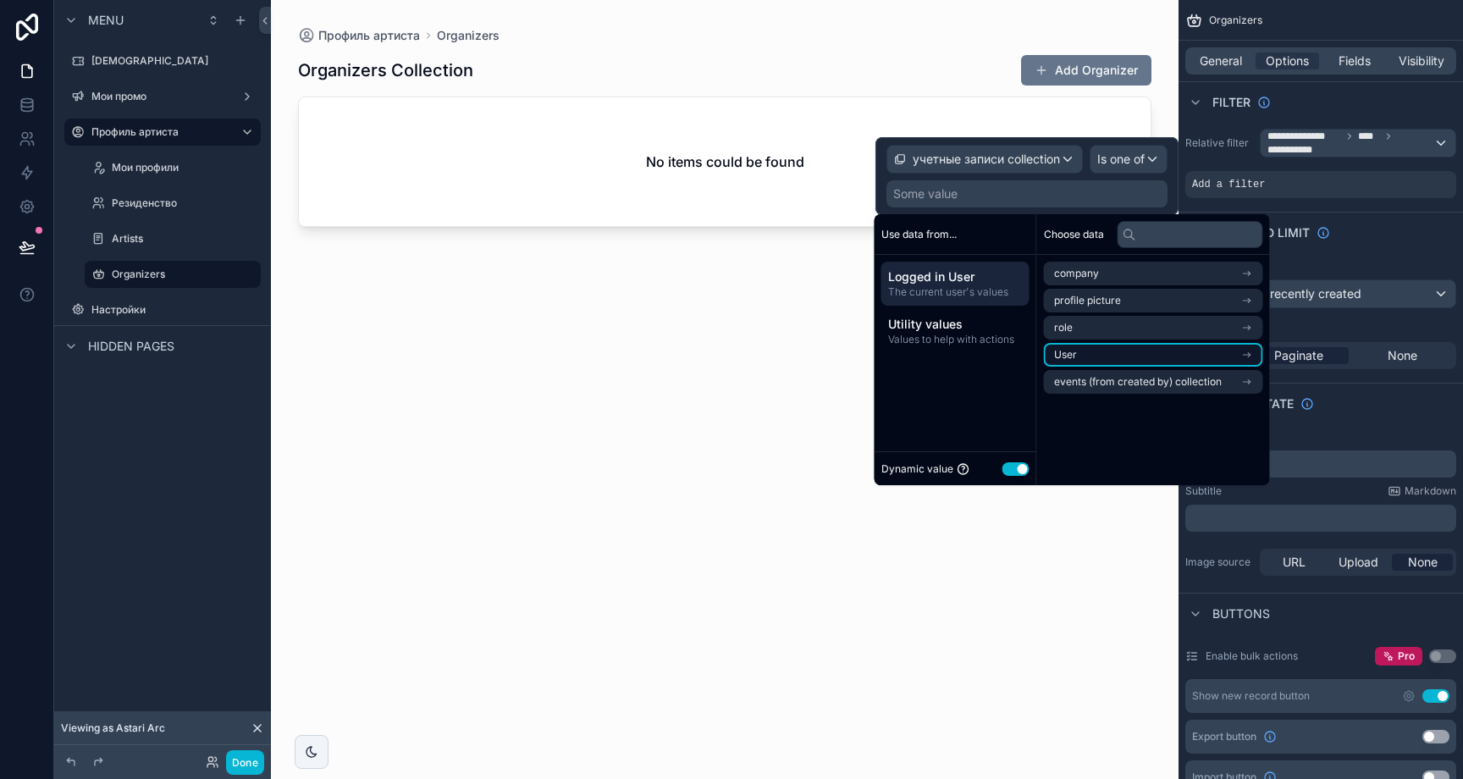
click at [1252, 358] on icon "scrollable content" at bounding box center [1247, 355] width 12 height 12
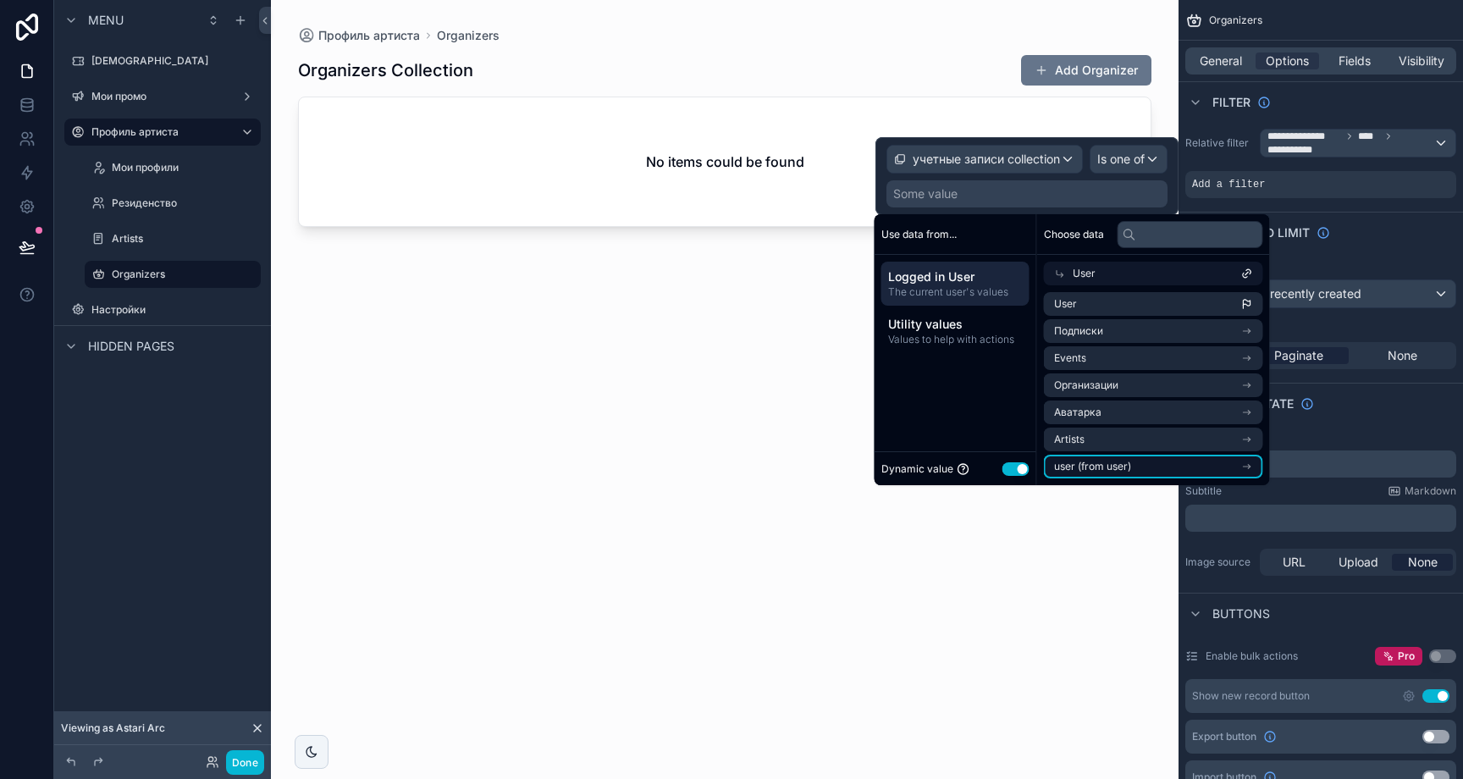
click at [1253, 463] on icon "scrollable content" at bounding box center [1247, 467] width 12 height 12
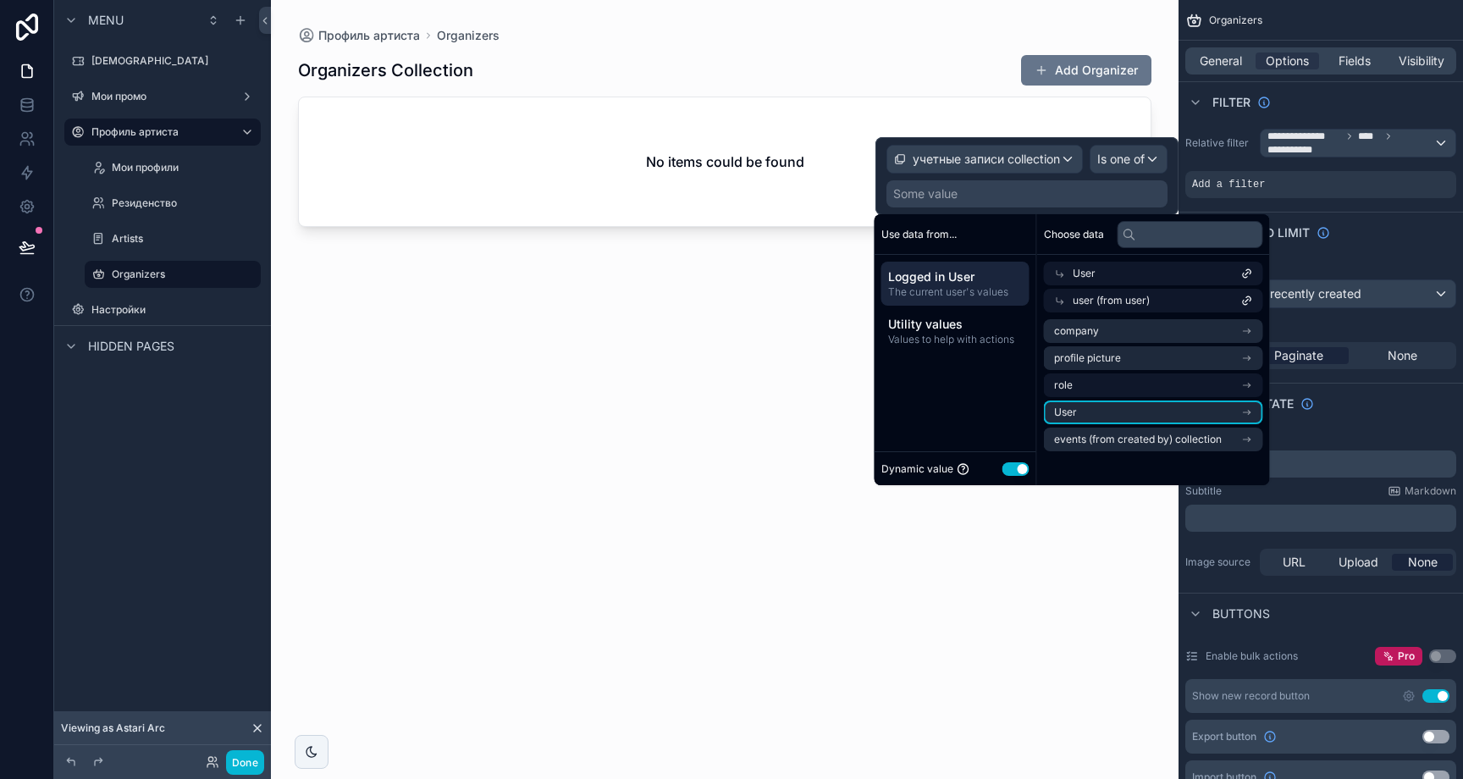
click at [1249, 411] on li "User" at bounding box center [1153, 412] width 219 height 24
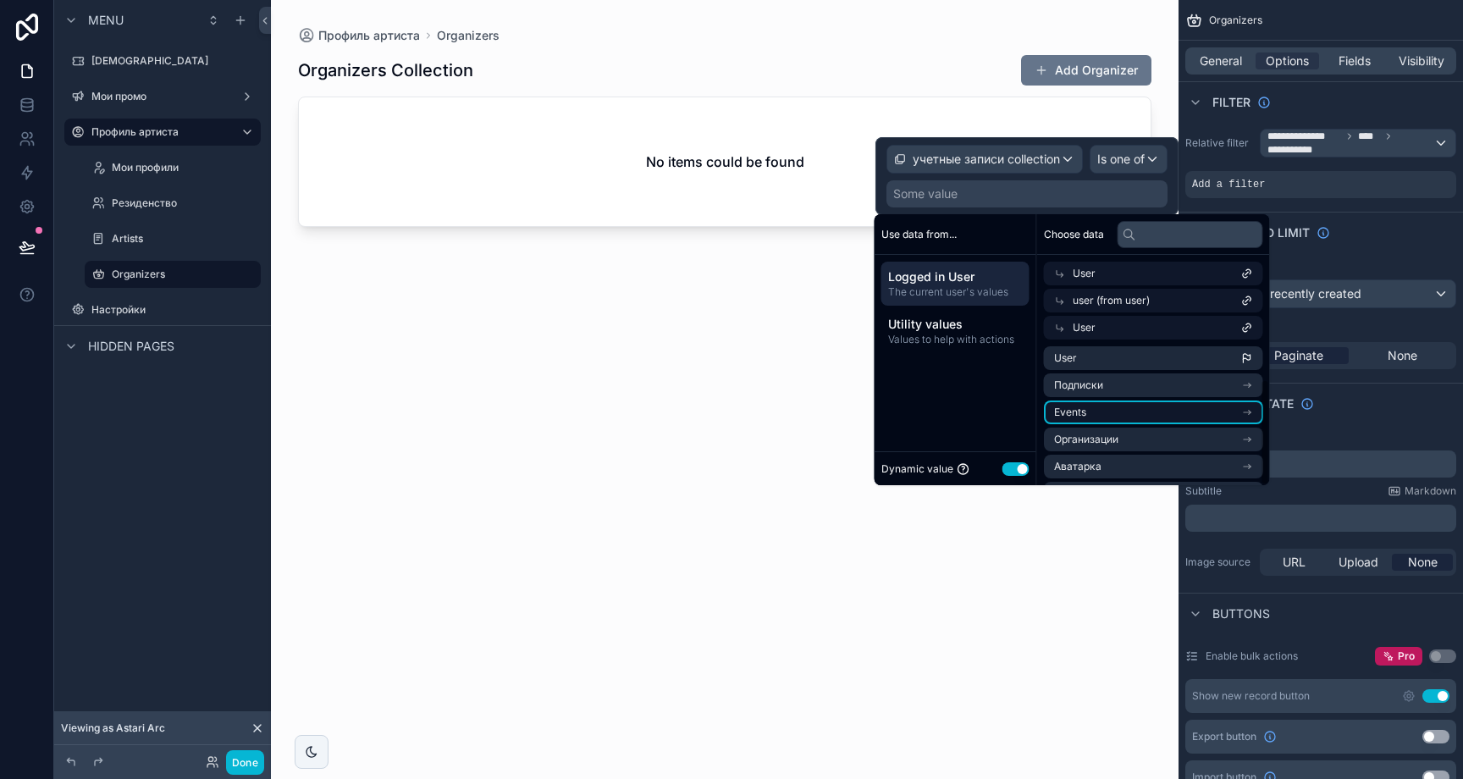
scroll to position [54, 0]
click at [1252, 461] on icon "scrollable content" at bounding box center [1247, 467] width 12 height 12
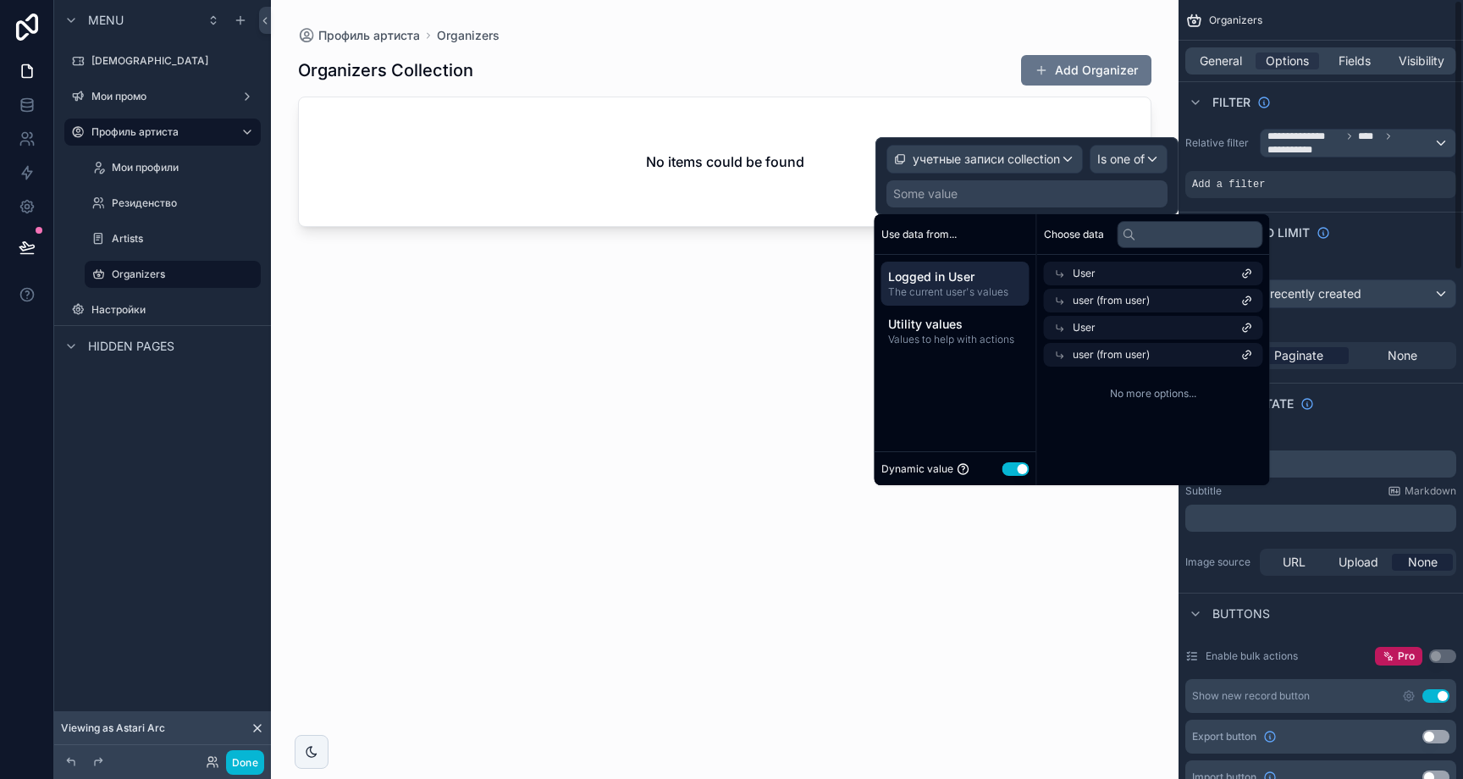
click at [1372, 238] on div "Sort And Limit" at bounding box center [1321, 232] width 284 height 41
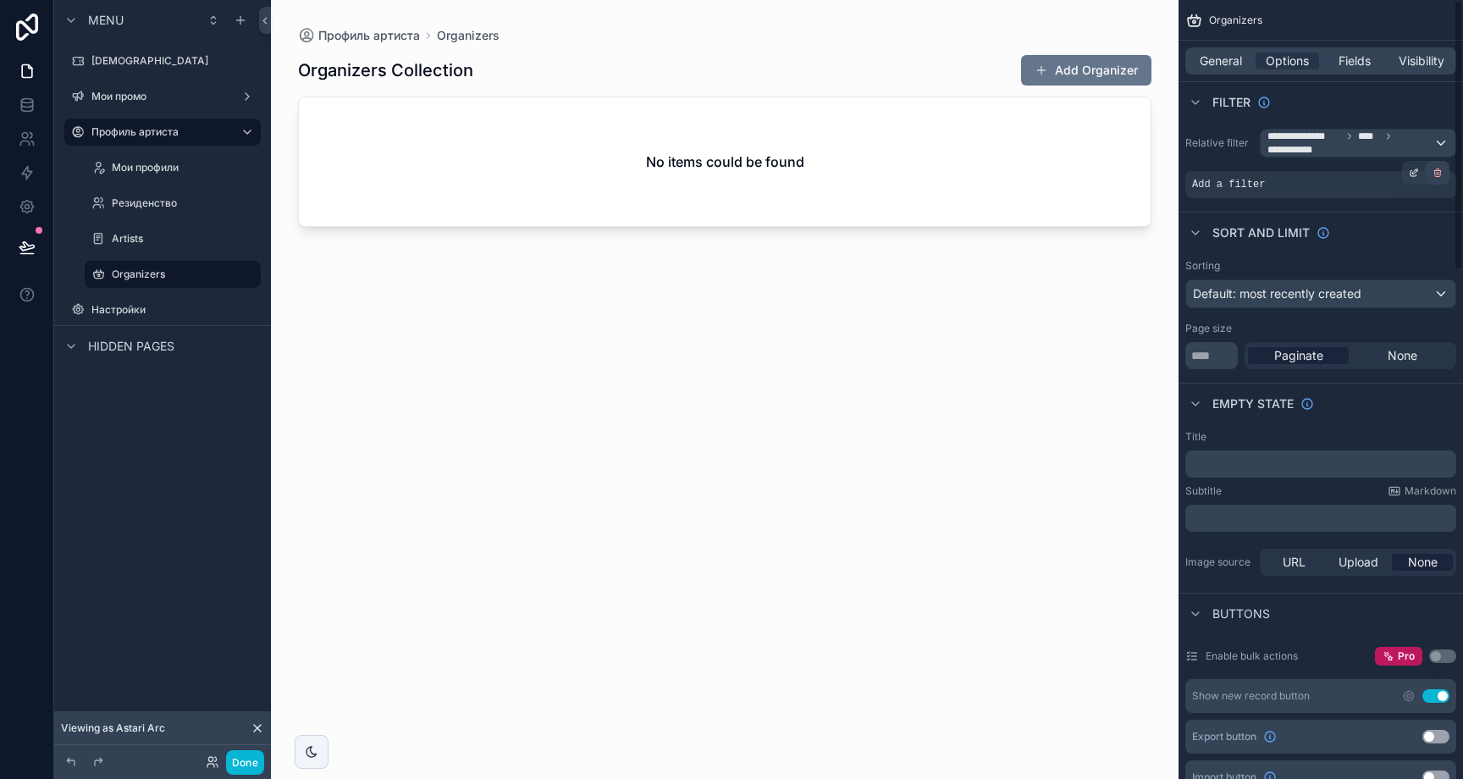
click at [1435, 168] on icon "scrollable content" at bounding box center [1438, 173] width 10 height 10
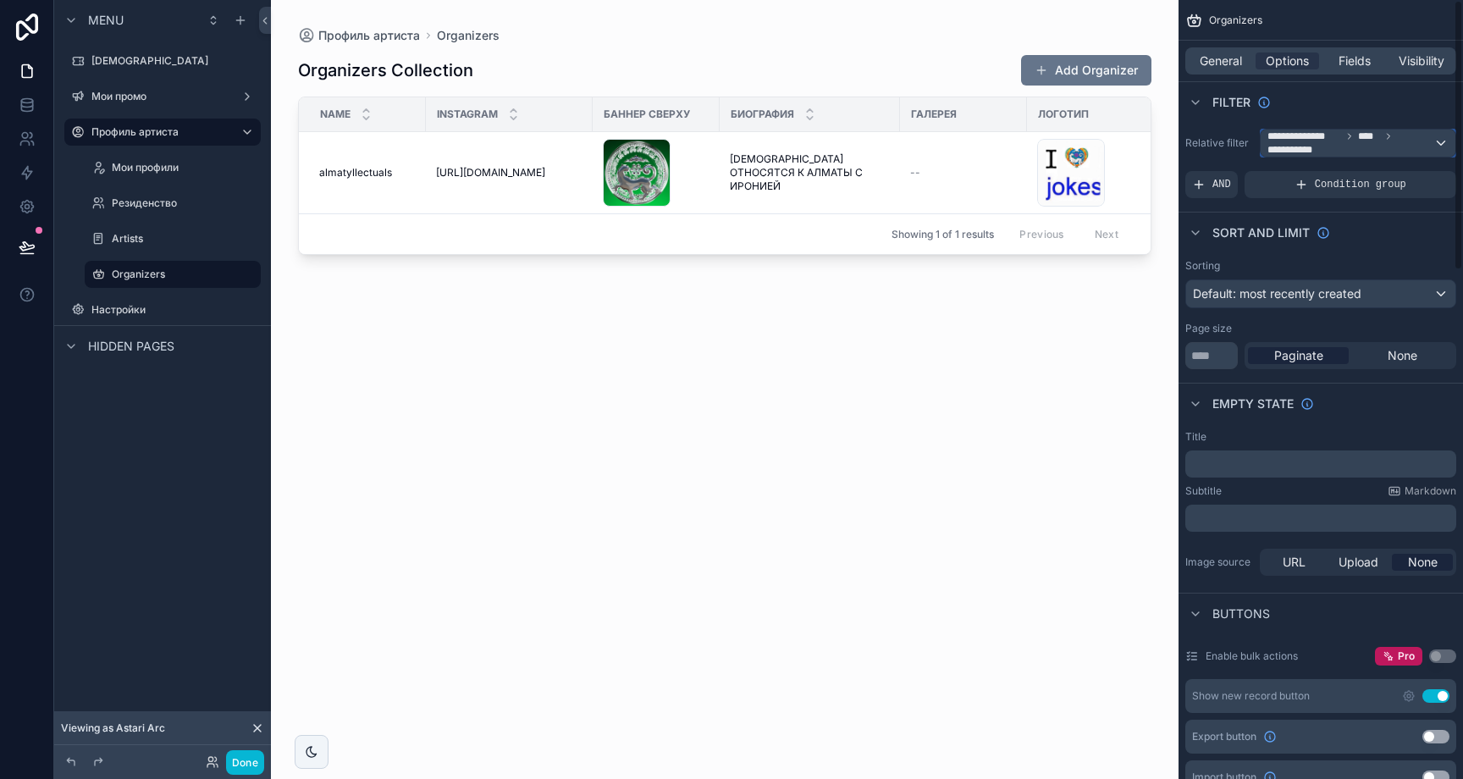
click at [1421, 142] on span "**********" at bounding box center [1351, 143] width 166 height 27
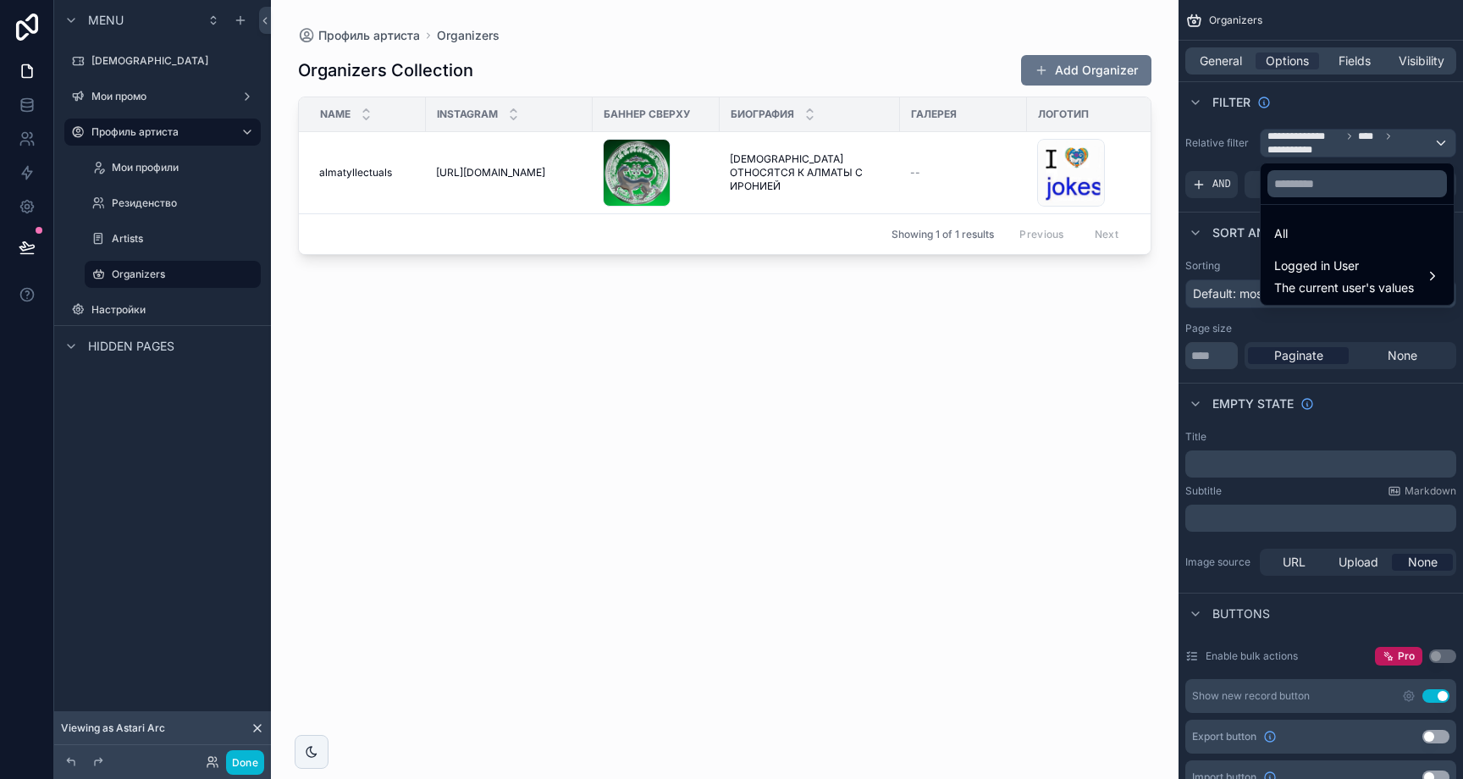
click at [1344, 224] on div "All" at bounding box center [1357, 234] width 166 height 20
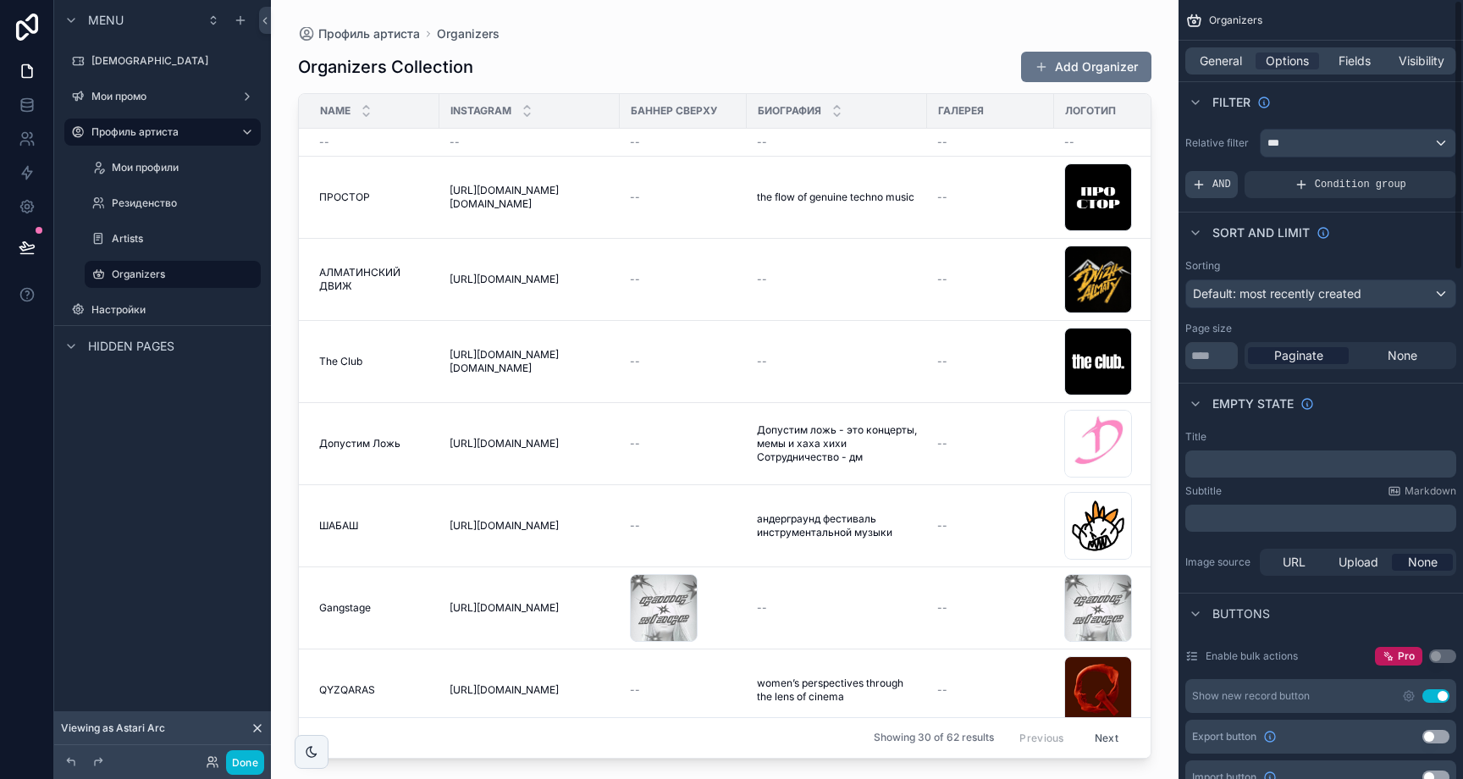
click at [1208, 185] on div "AND" at bounding box center [1211, 184] width 52 height 27
click at [1240, 183] on span "Add a filter" at bounding box center [1228, 185] width 73 height 14
click at [1409, 178] on div "scrollable content" at bounding box center [1414, 173] width 24 height 24
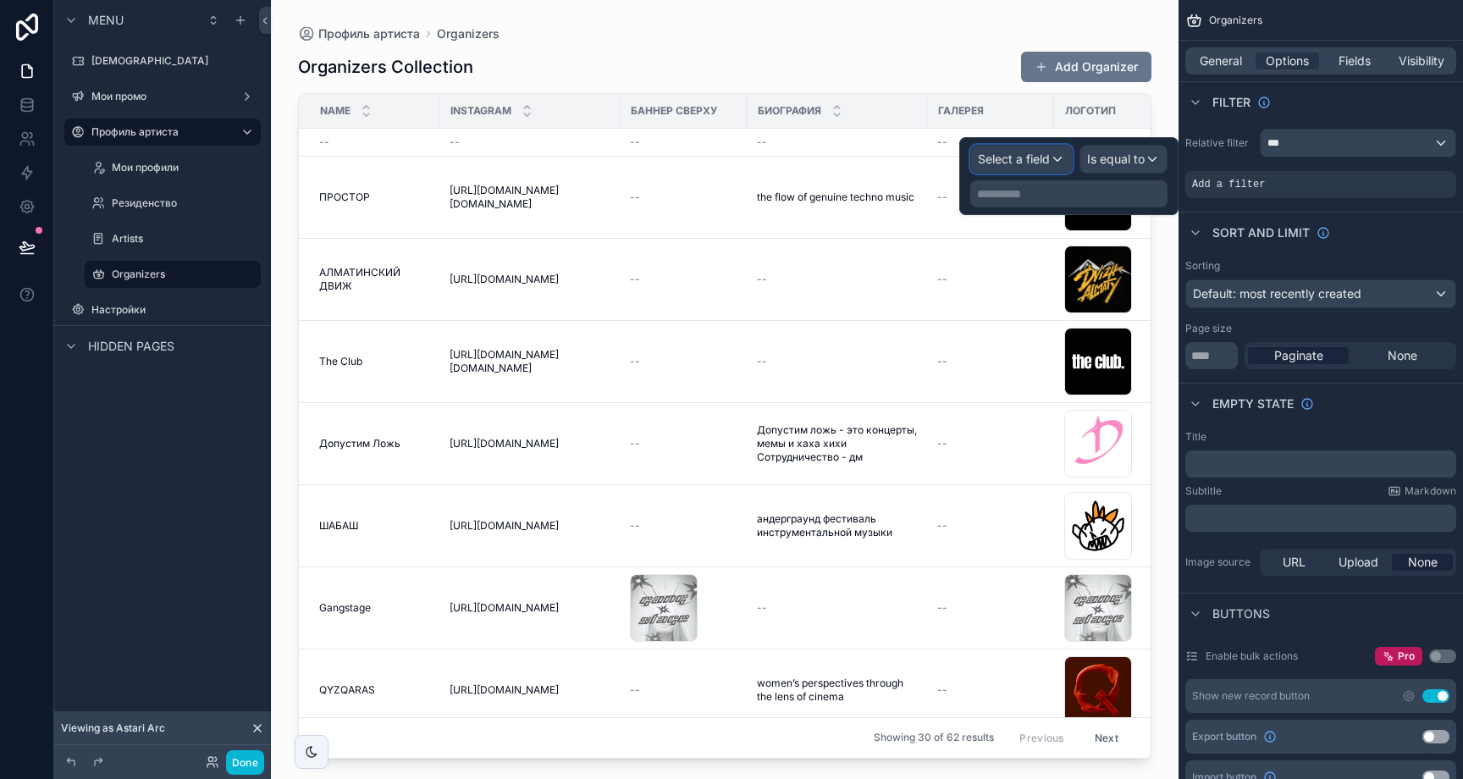
click at [1016, 157] on span "Select a field" at bounding box center [1014, 159] width 72 height 14
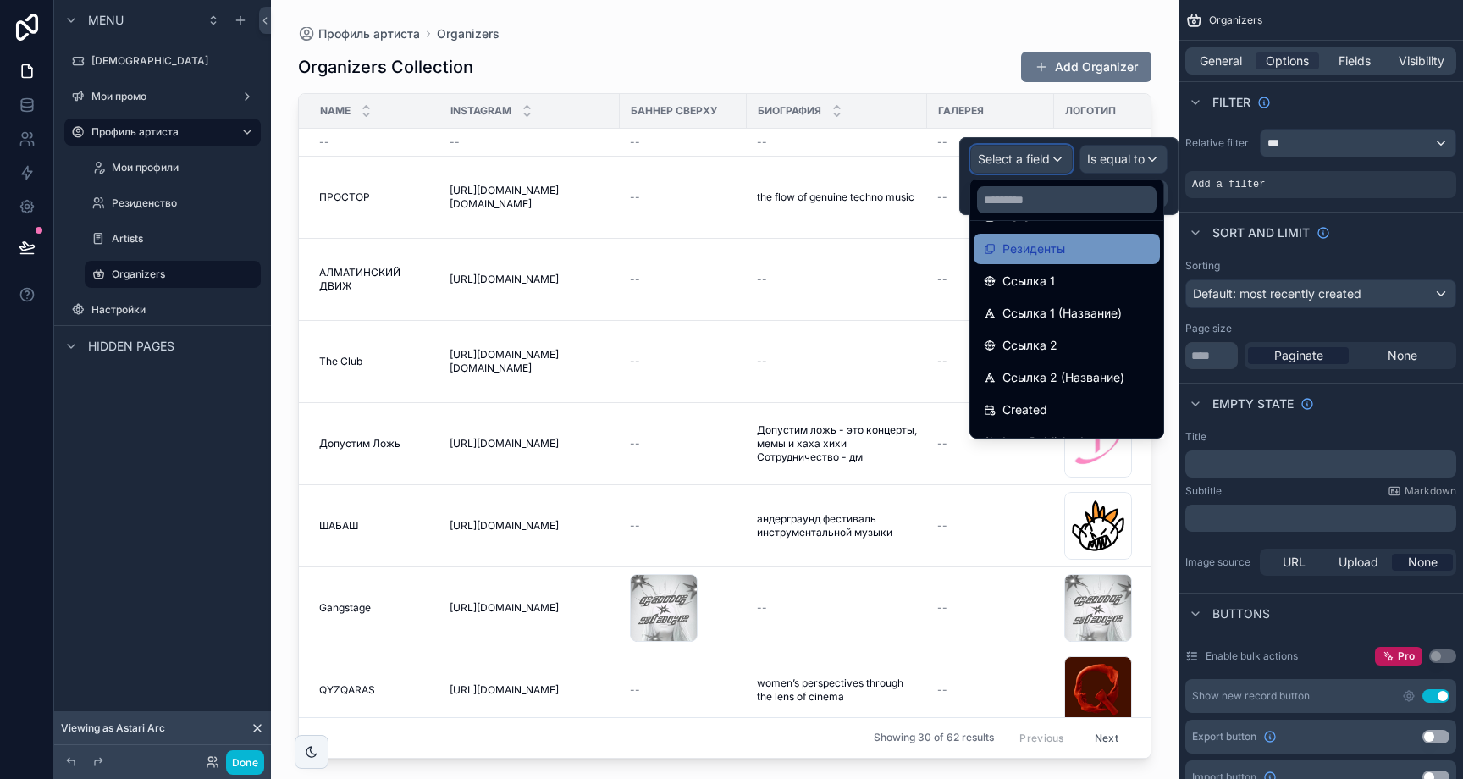
scroll to position [301, 0]
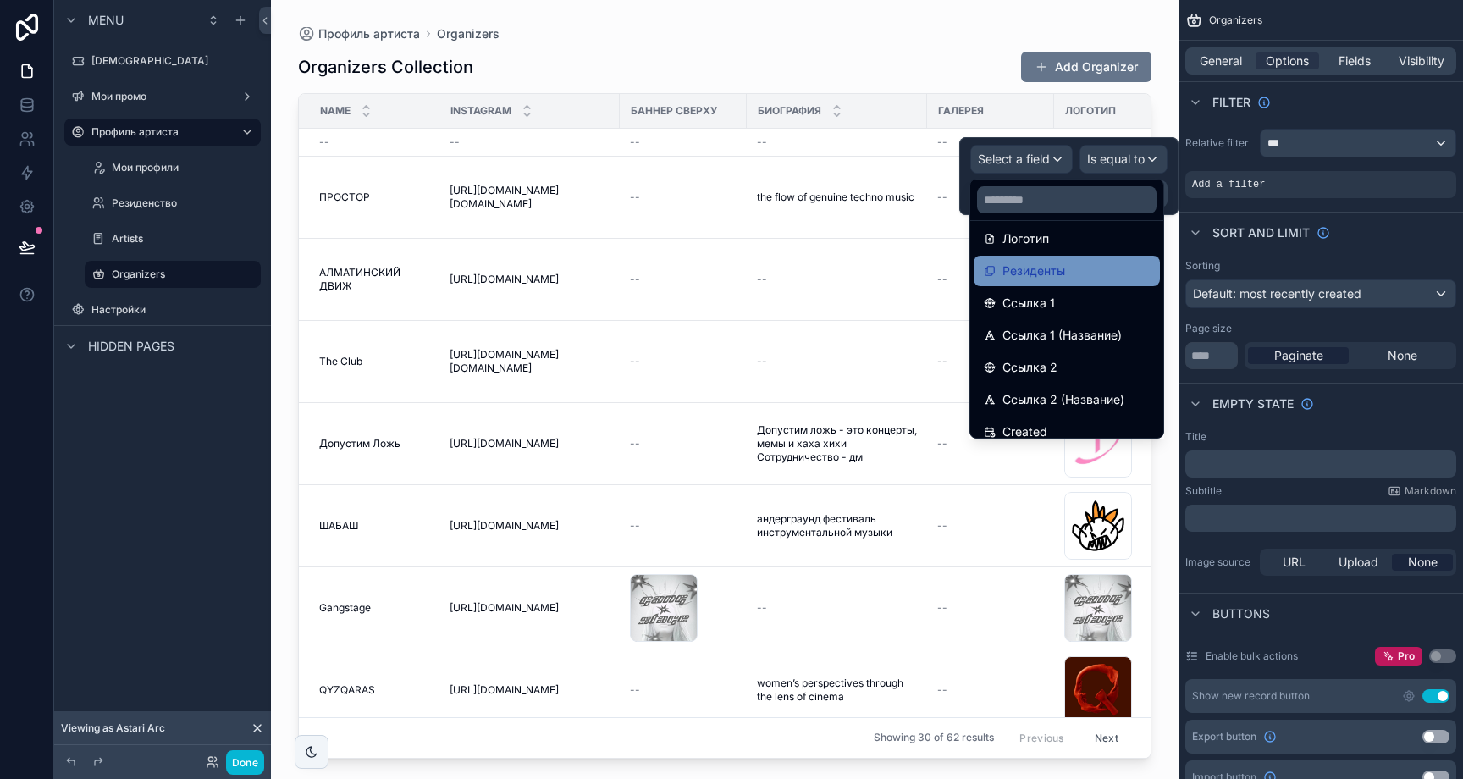
click at [1085, 271] on div "Резиденты" at bounding box center [1067, 271] width 166 height 20
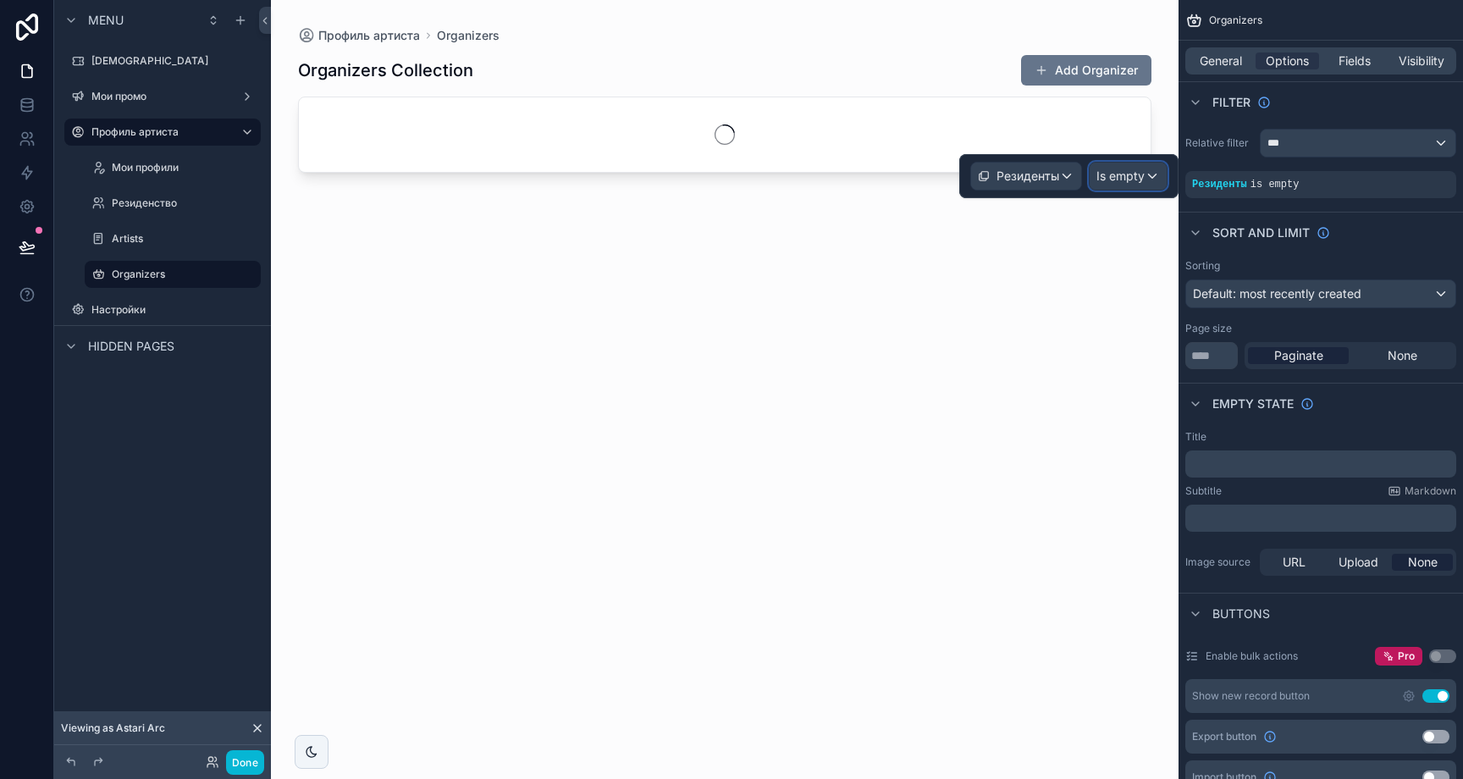
click at [1136, 180] on span "Is empty" at bounding box center [1120, 176] width 48 height 17
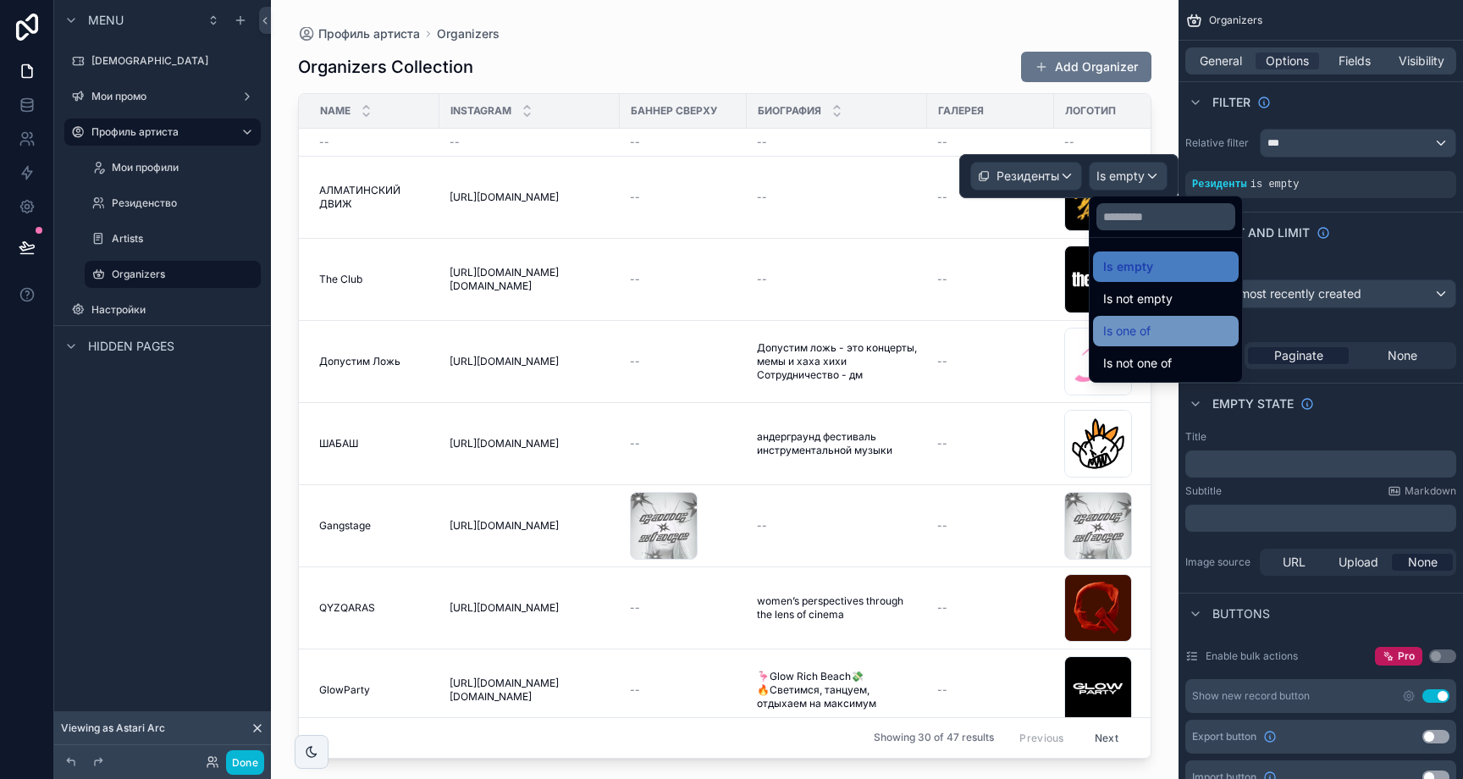
click at [1139, 325] on span "Is one of" at bounding box center [1126, 331] width 47 height 20
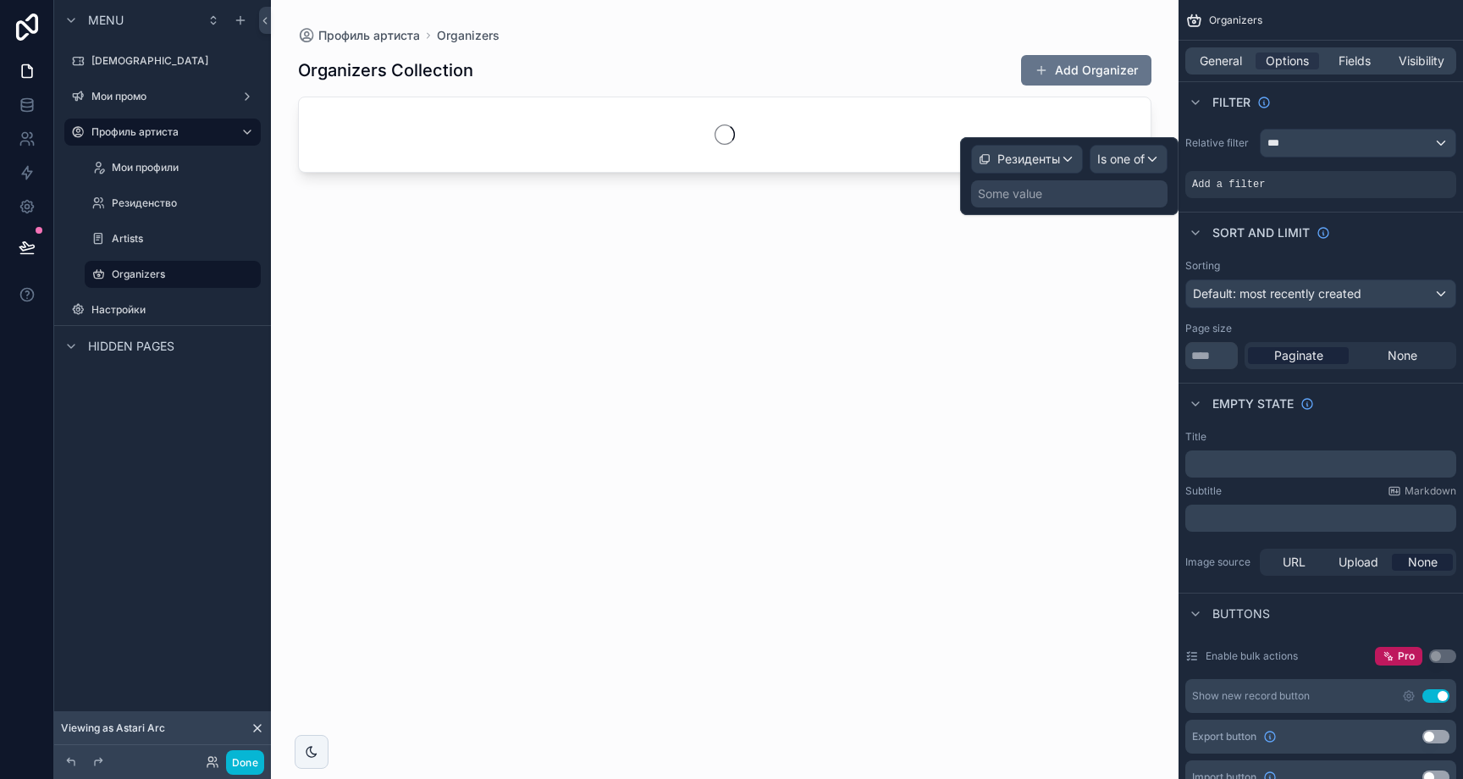
click at [1069, 207] on div "Резиденты Is one of Some value" at bounding box center [1069, 176] width 218 height 78
click at [1071, 201] on div "Some value" at bounding box center [1069, 193] width 196 height 27
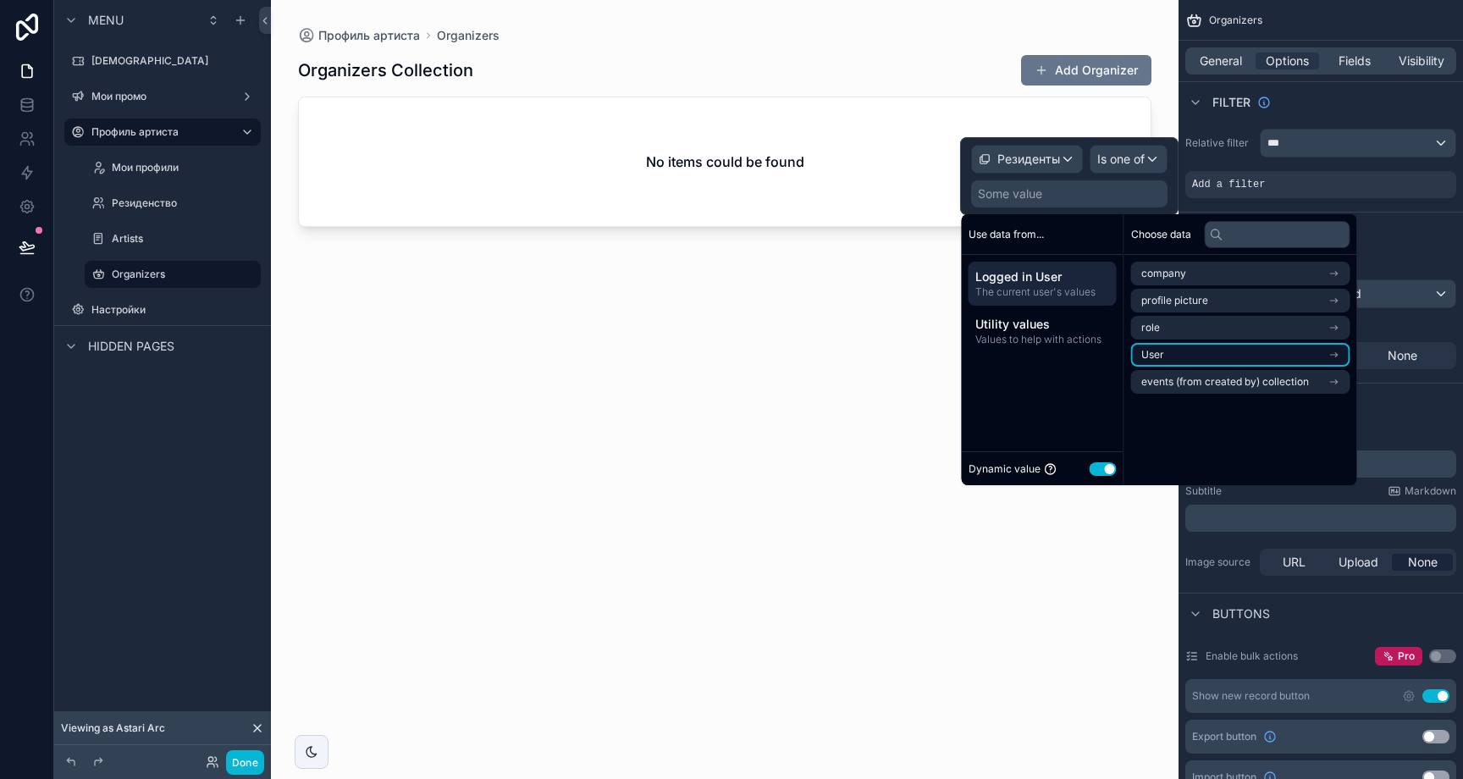
click at [1337, 355] on icon "scrollable content" at bounding box center [1333, 355] width 7 height 0
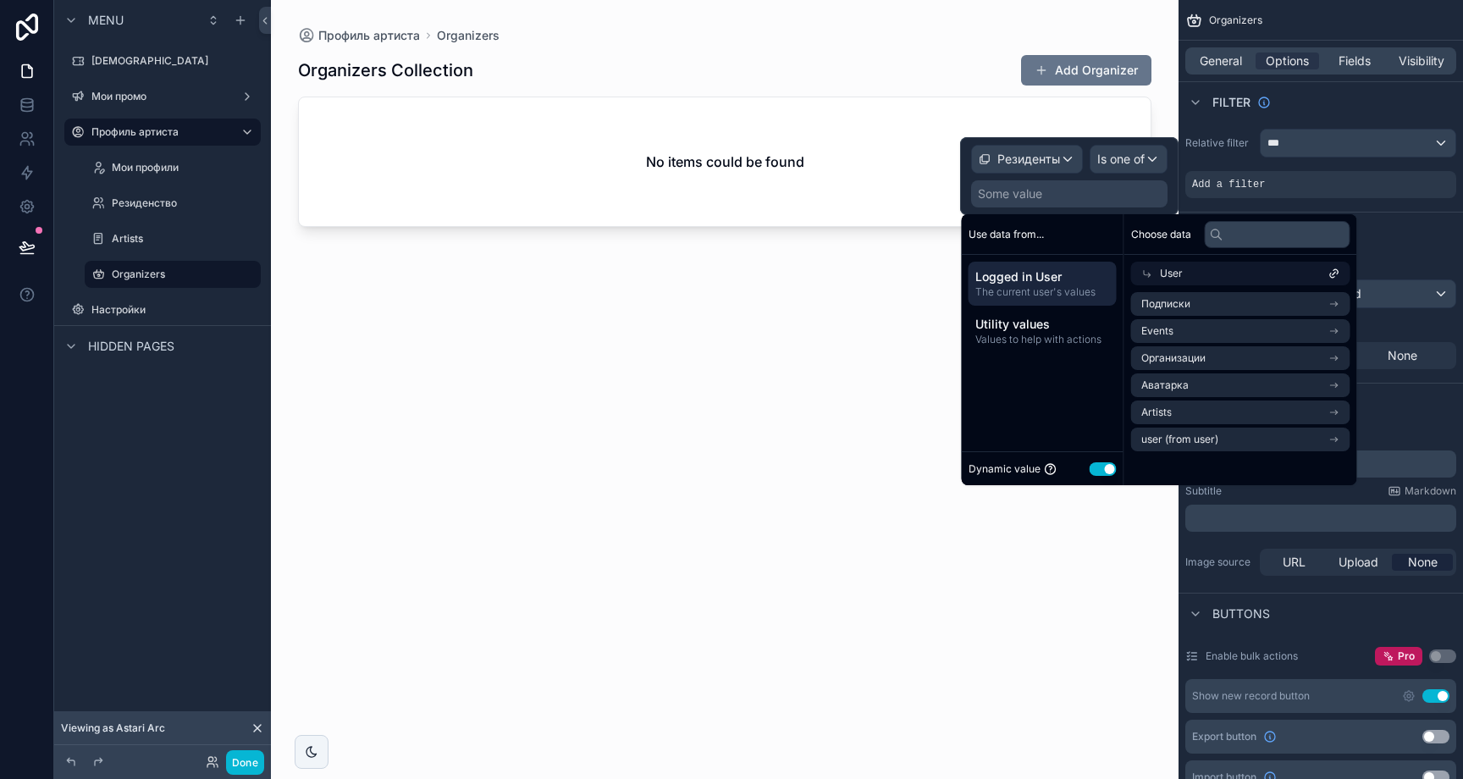
click at [1114, 191] on div "Some value" at bounding box center [1069, 193] width 196 height 27
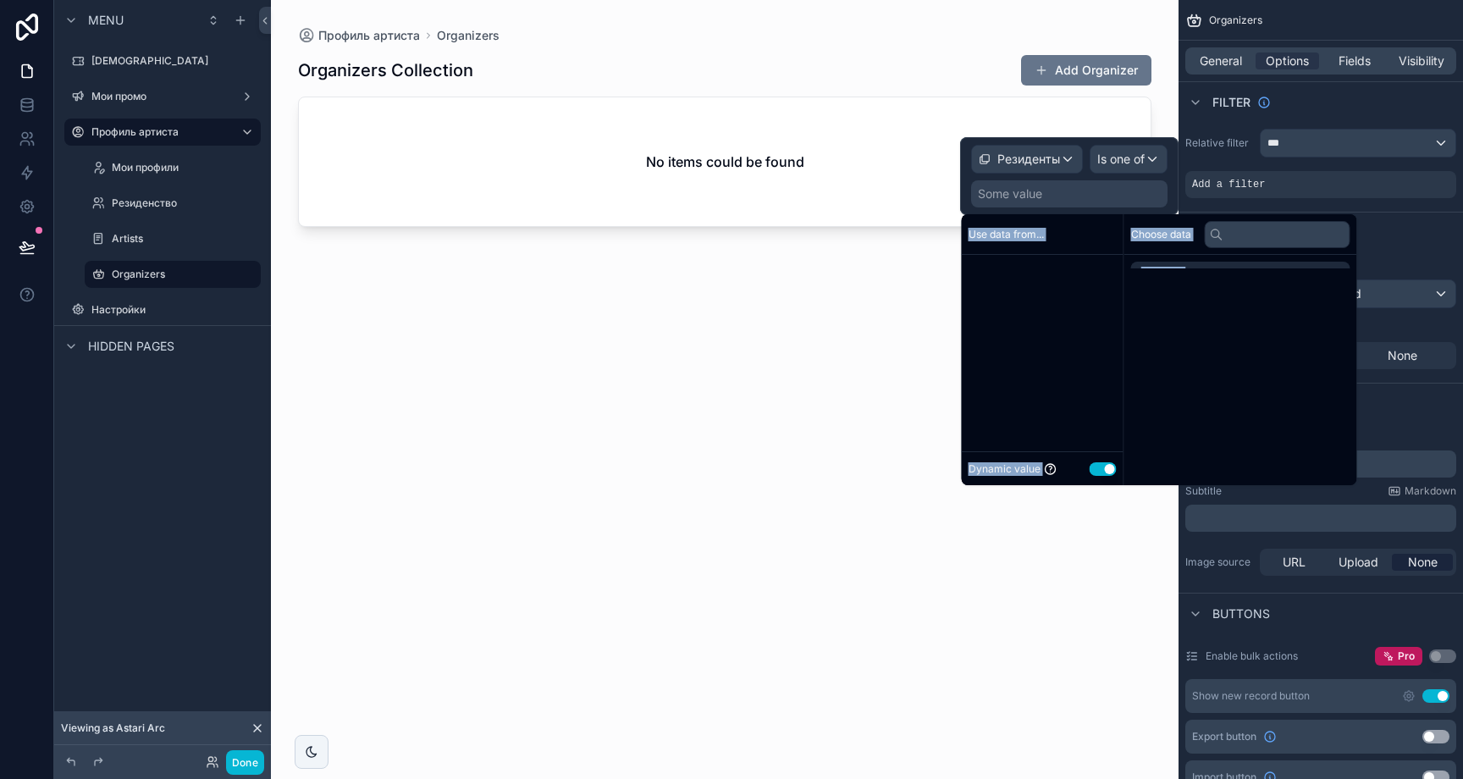
click at [1114, 191] on div "Some value" at bounding box center [1069, 193] width 196 height 27
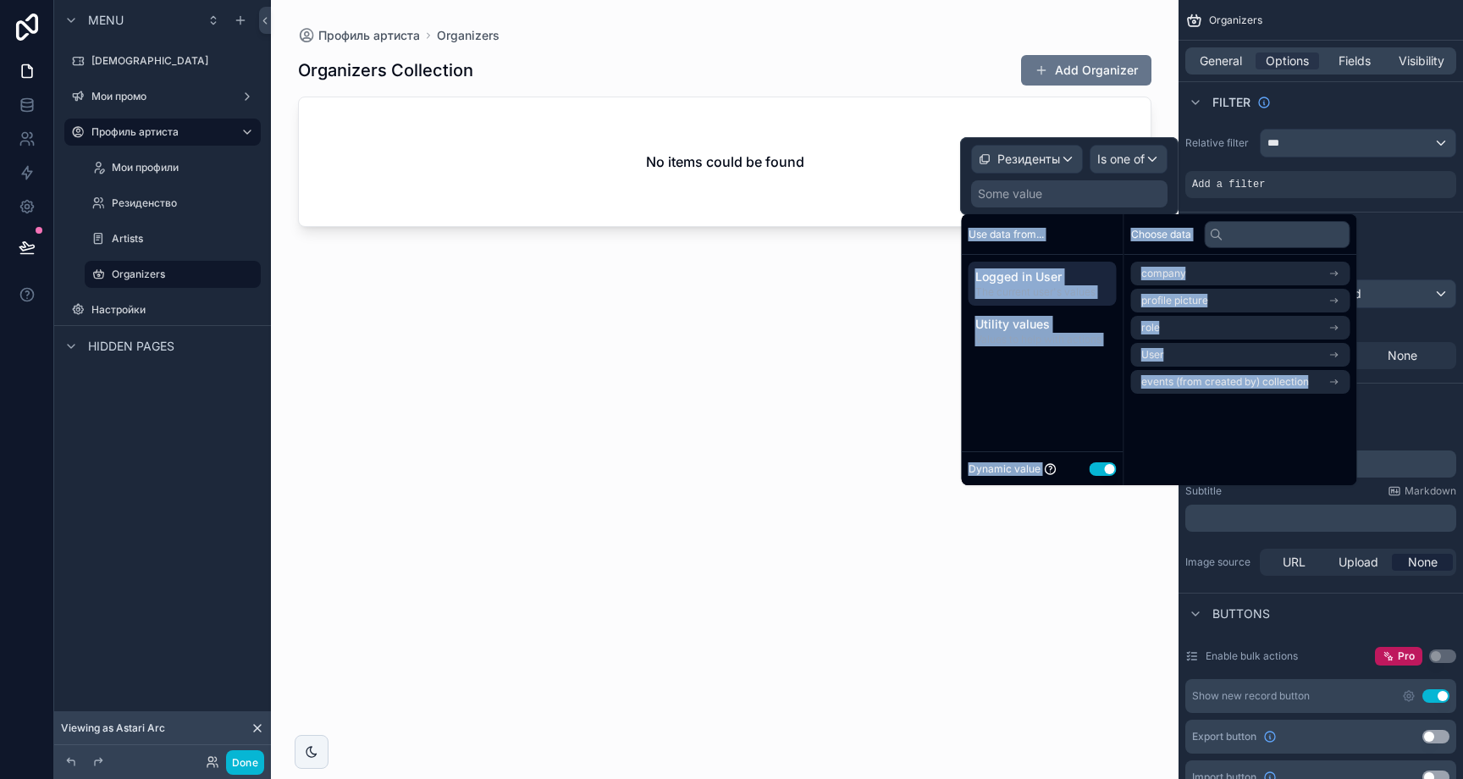
click at [1065, 276] on span "Logged in User" at bounding box center [1042, 276] width 135 height 17
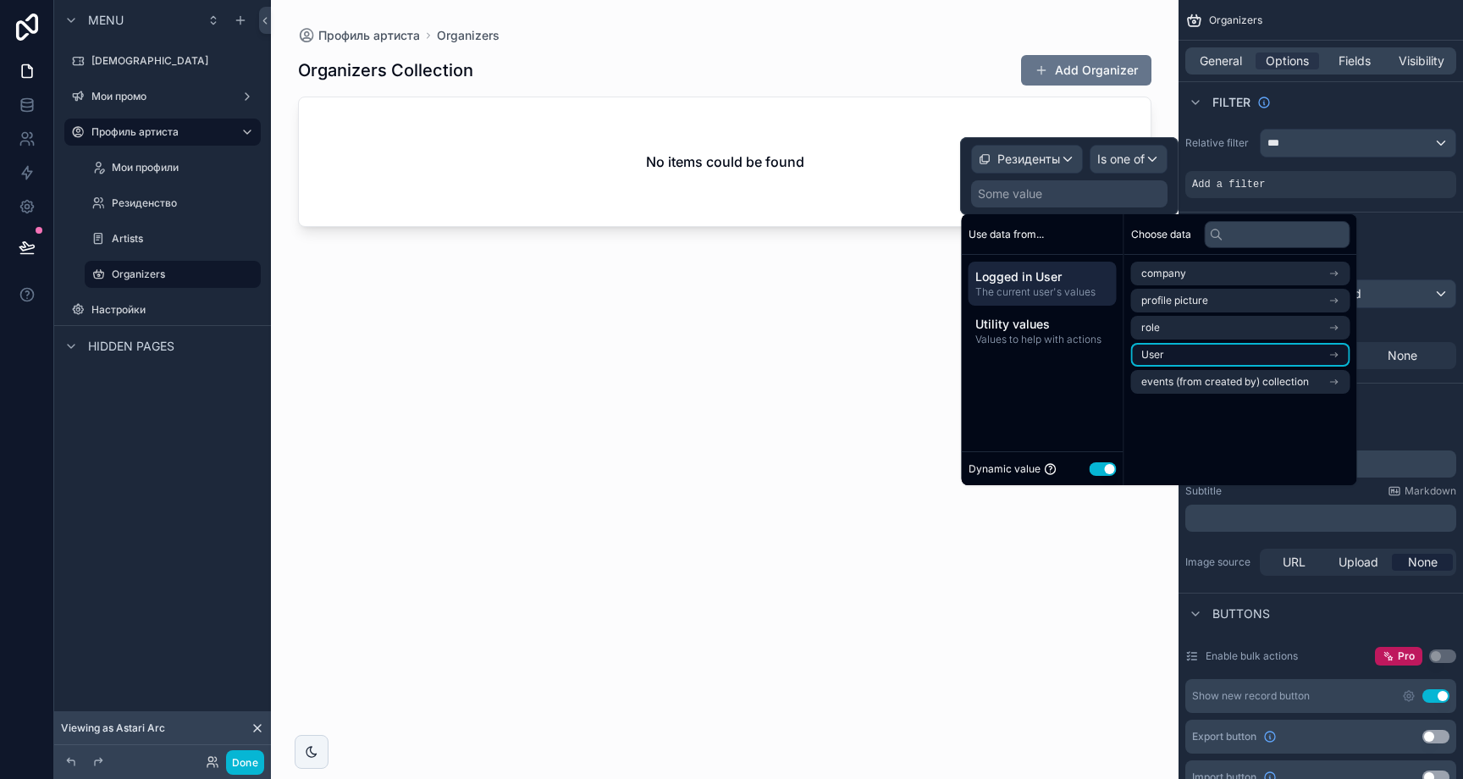
click at [1333, 349] on li "User" at bounding box center [1240, 355] width 219 height 24
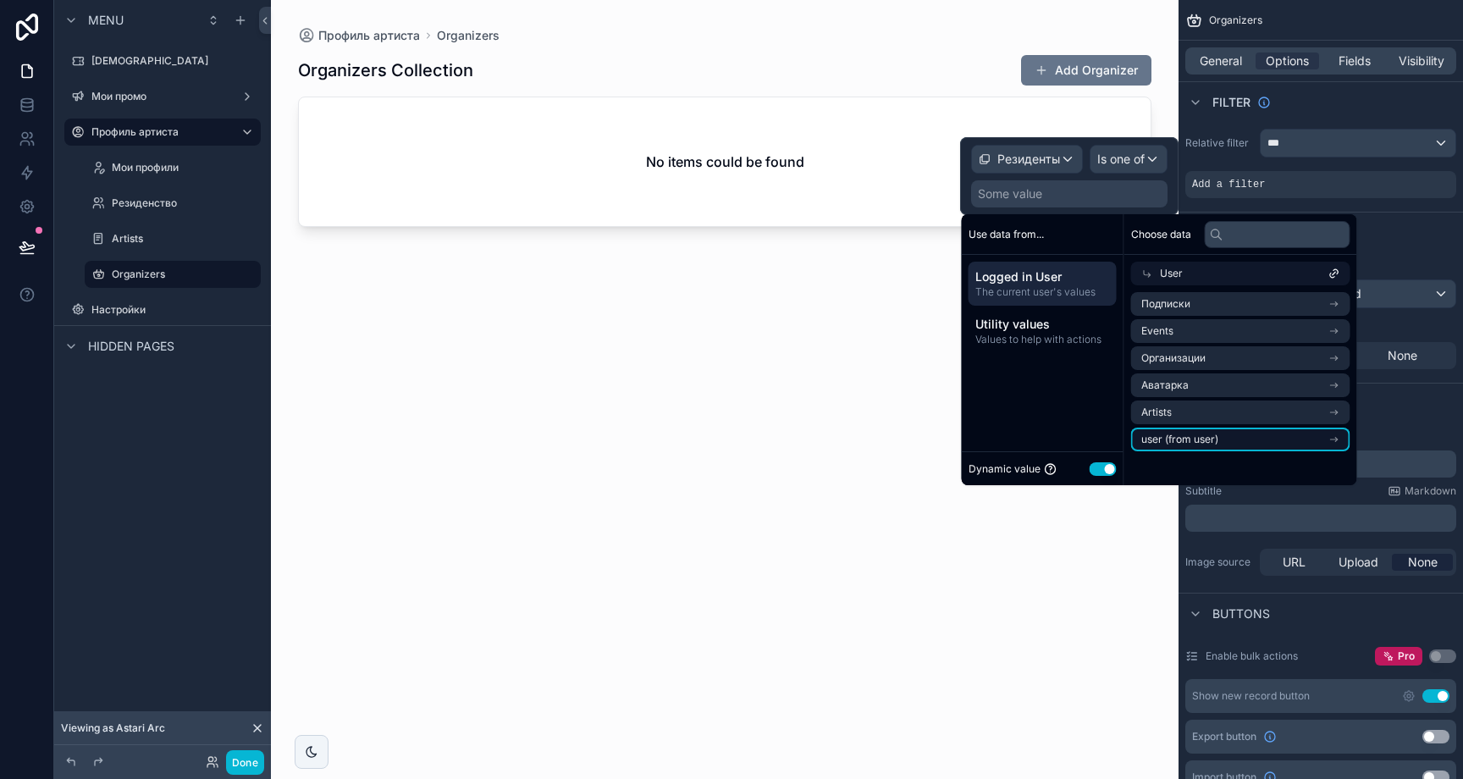
click at [1339, 433] on li "user (from user)" at bounding box center [1240, 440] width 219 height 24
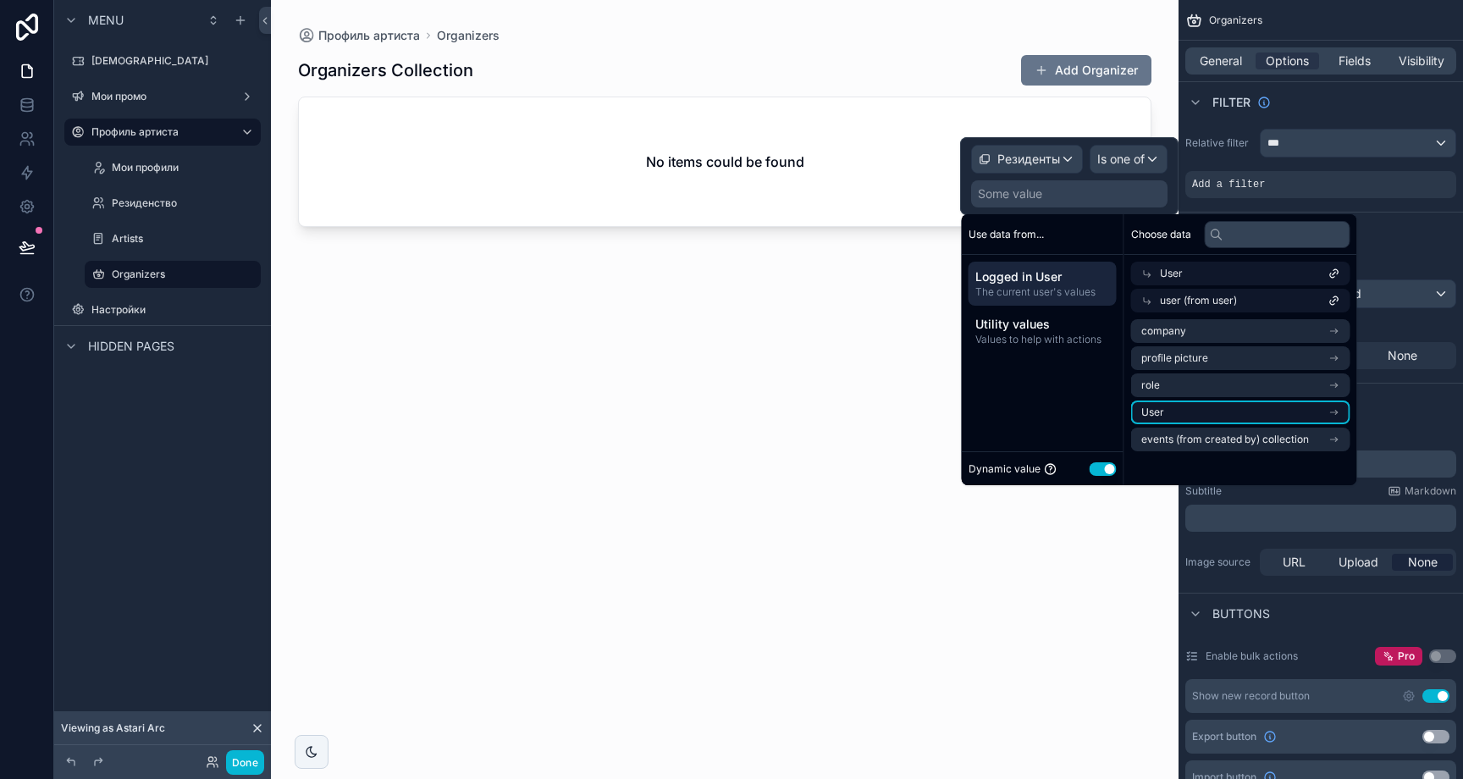
click at [1337, 411] on icon "scrollable content" at bounding box center [1336, 412] width 2 height 2
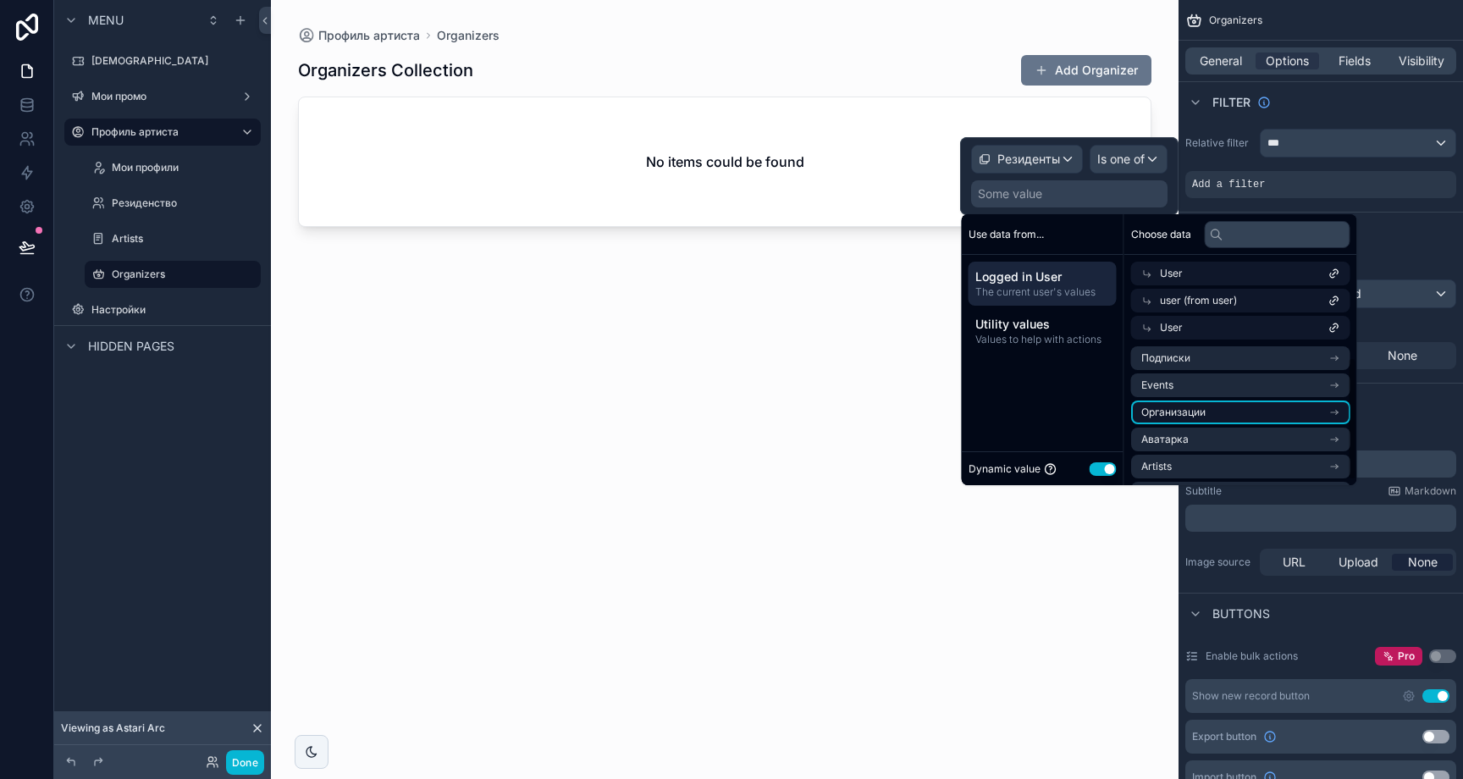
scroll to position [27, 0]
click at [1216, 270] on div "User" at bounding box center [1240, 274] width 219 height 24
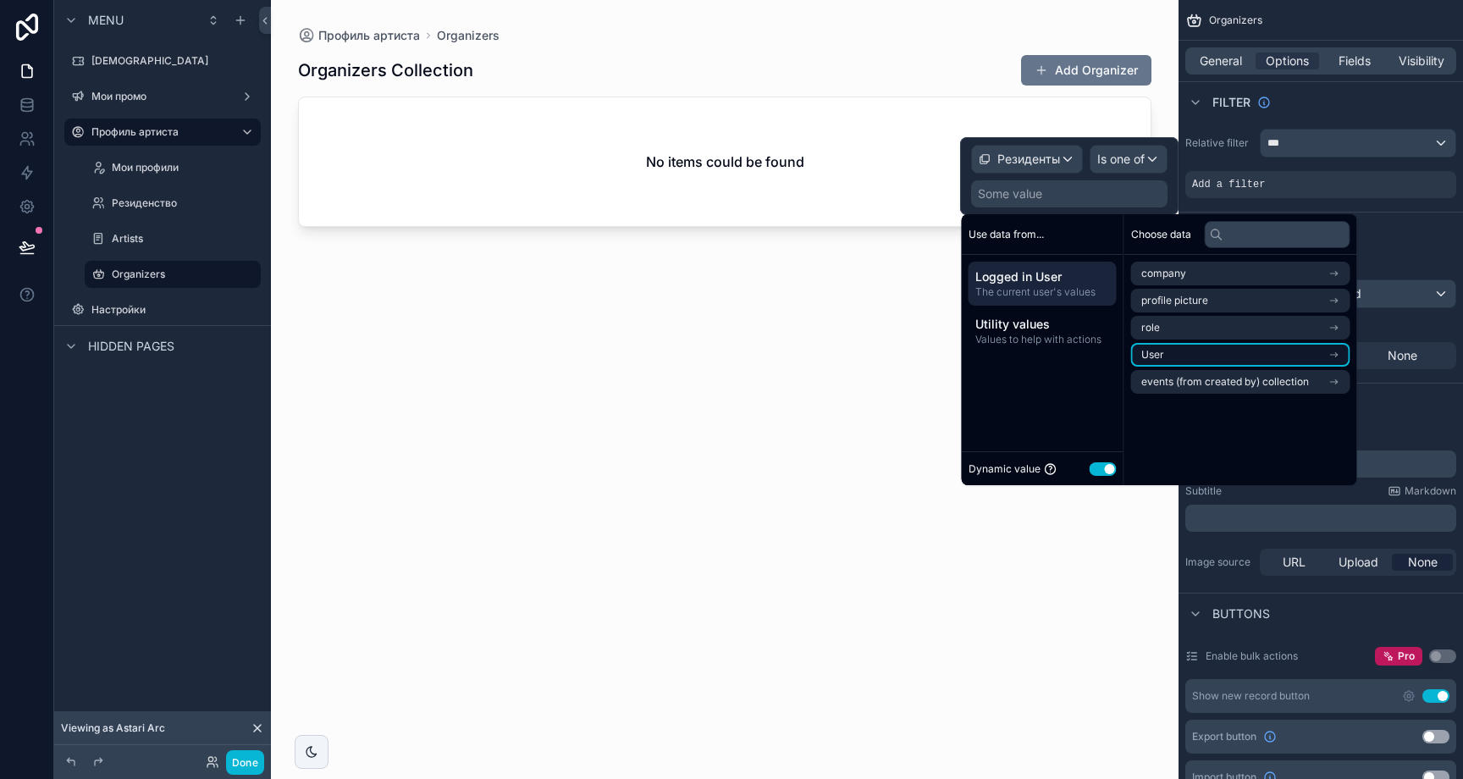
click at [1336, 355] on li "User" at bounding box center [1240, 355] width 219 height 24
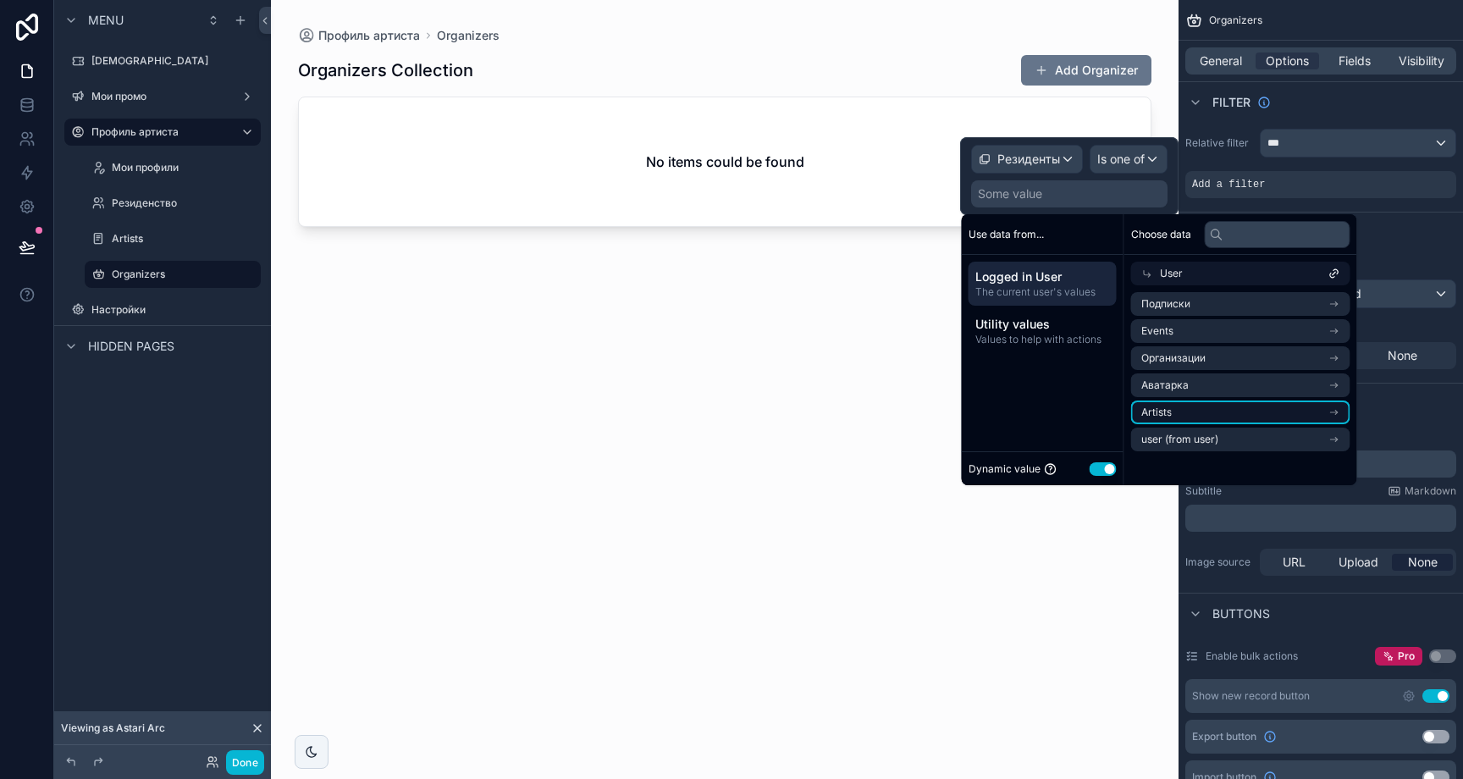
click at [1339, 409] on icon "scrollable content" at bounding box center [1334, 412] width 12 height 12
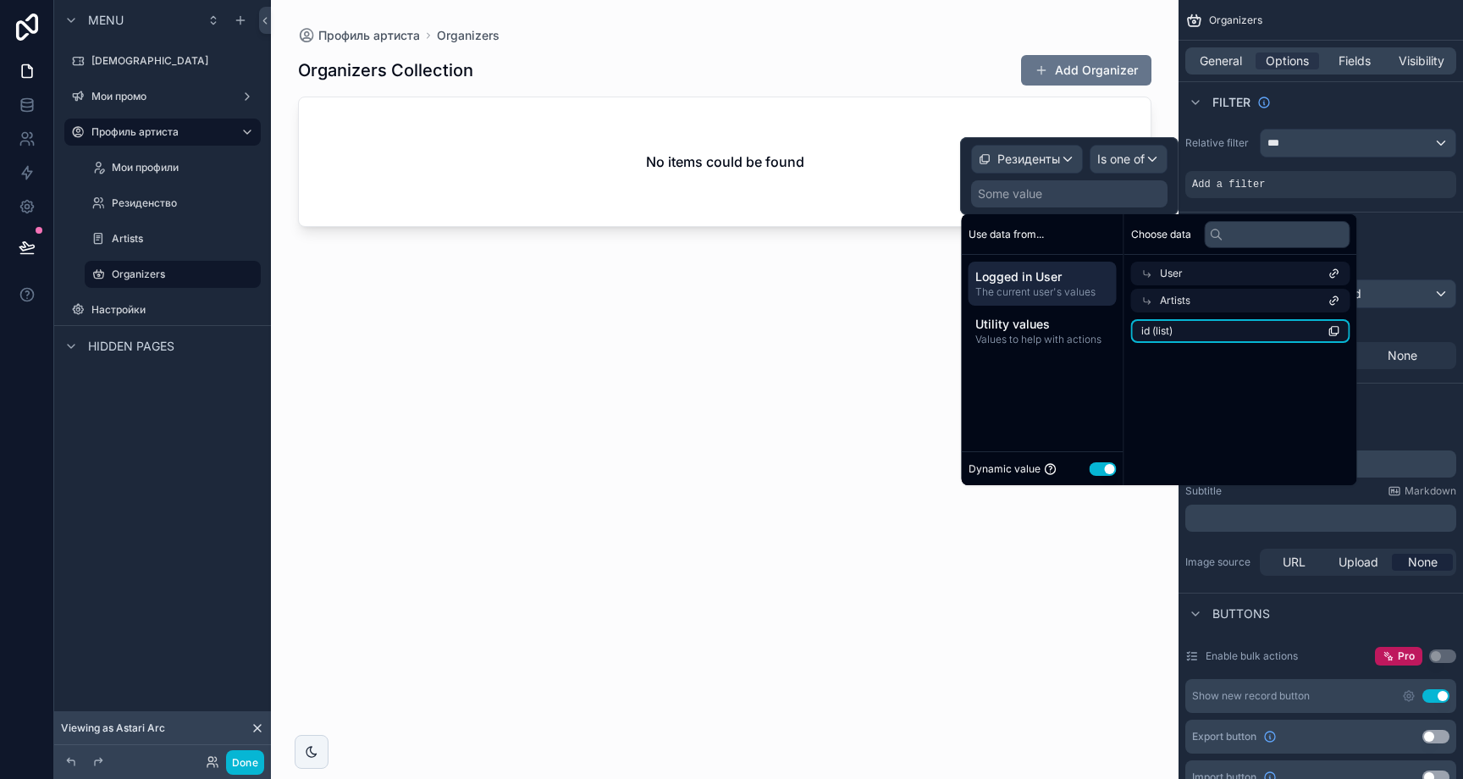
click at [1230, 334] on li "id (list)" at bounding box center [1240, 331] width 219 height 24
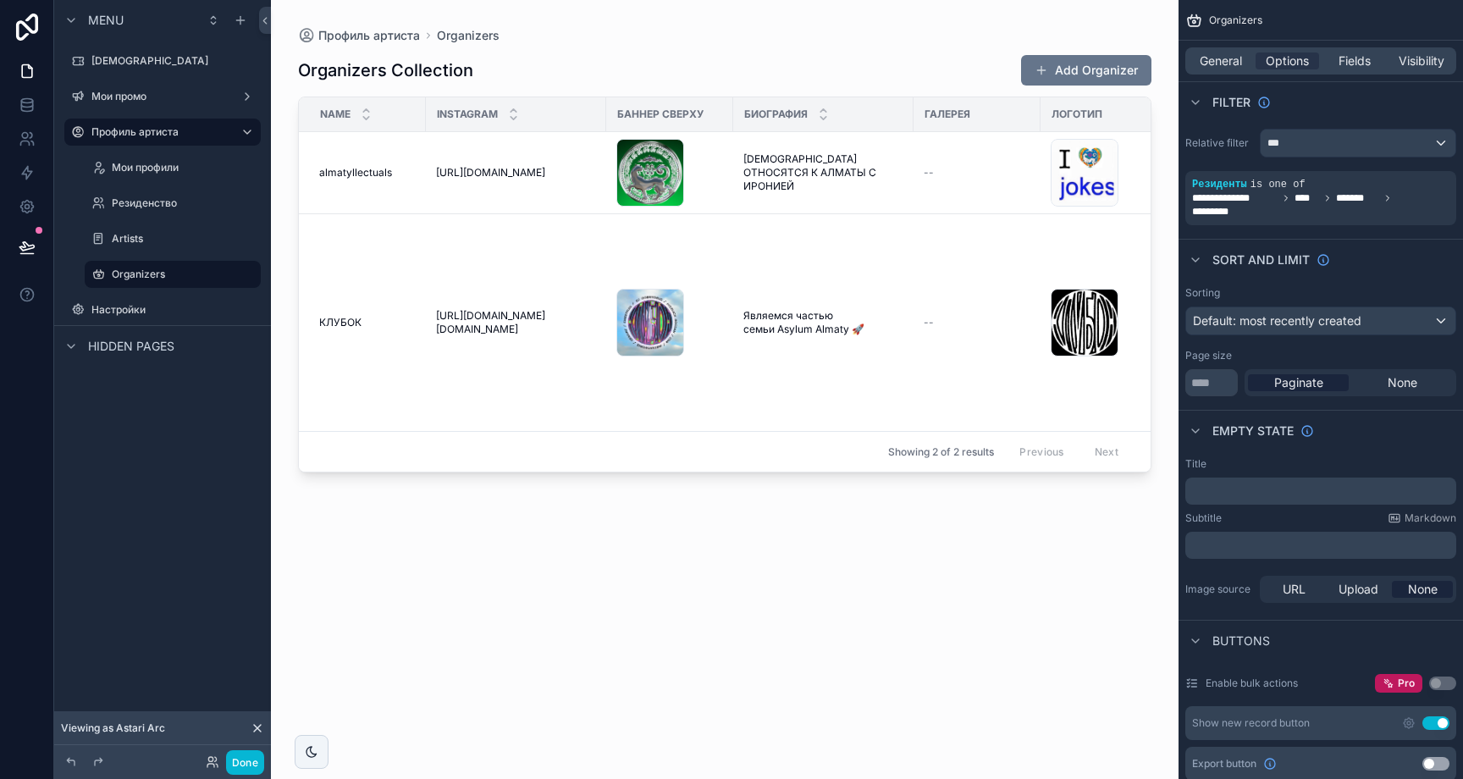
click at [732, 533] on div "scrollable content" at bounding box center [725, 379] width 908 height 759
click at [159, 198] on label "Резиденство" at bounding box center [169, 203] width 115 height 14
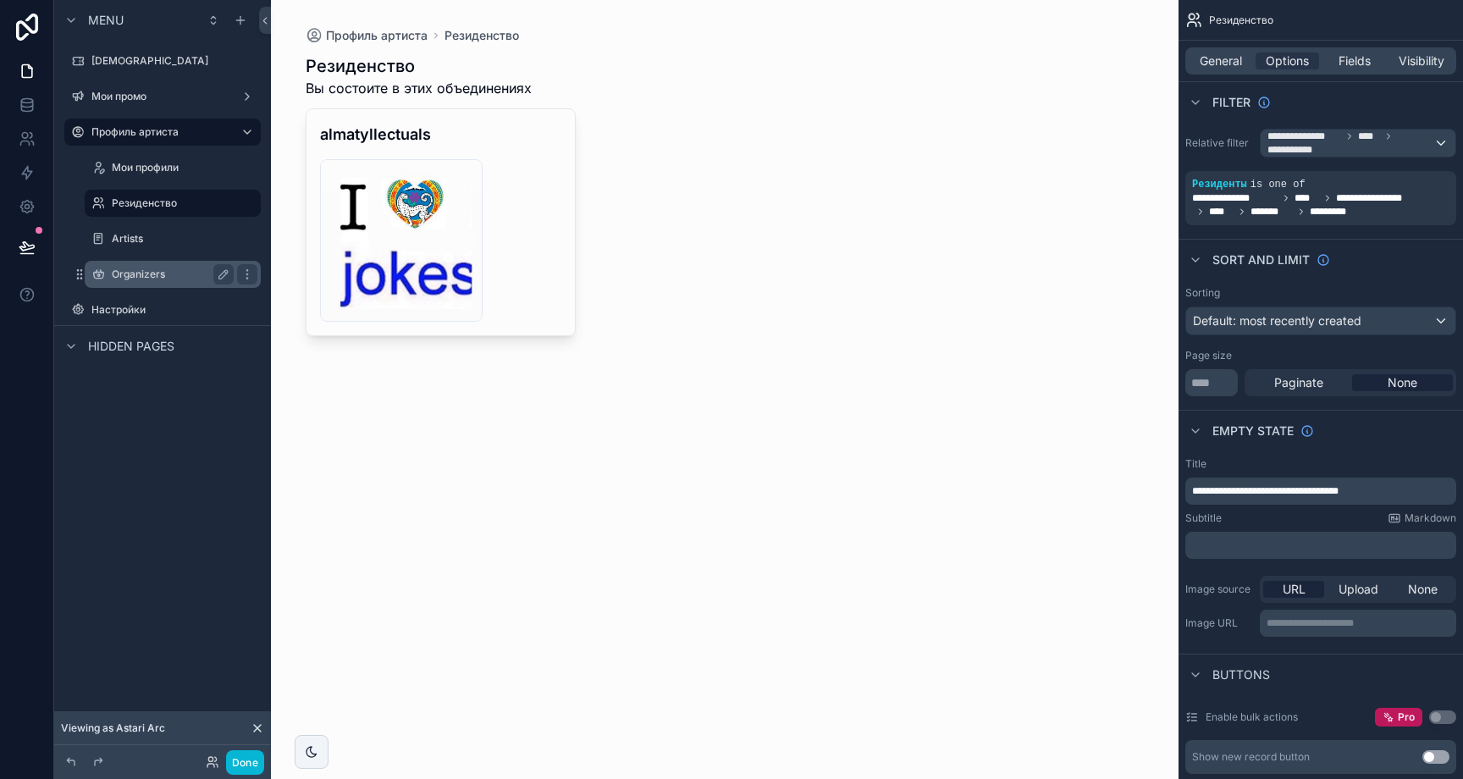
click at [160, 272] on label "Organizers" at bounding box center [169, 275] width 115 height 14
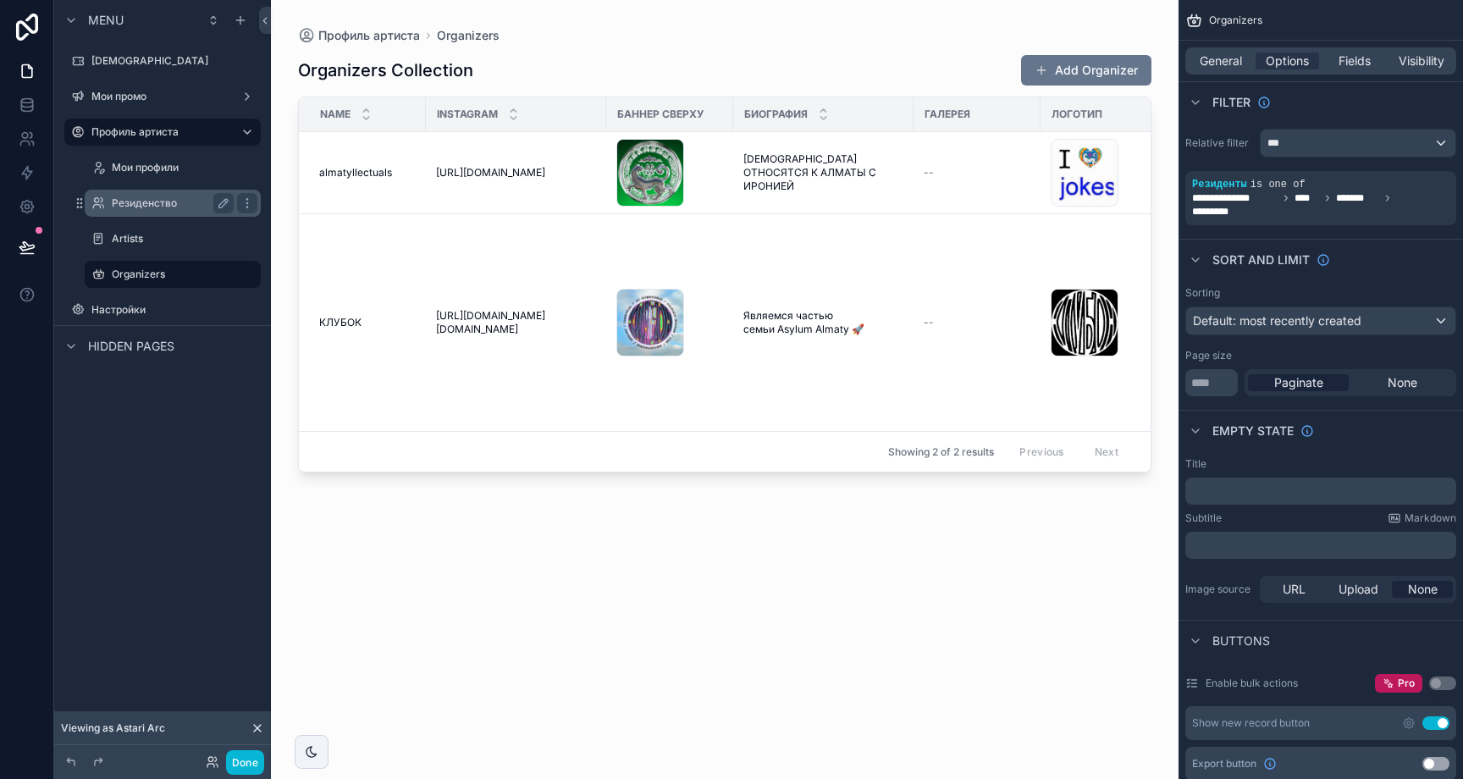
click at [163, 208] on label "Резиденство" at bounding box center [169, 203] width 115 height 14
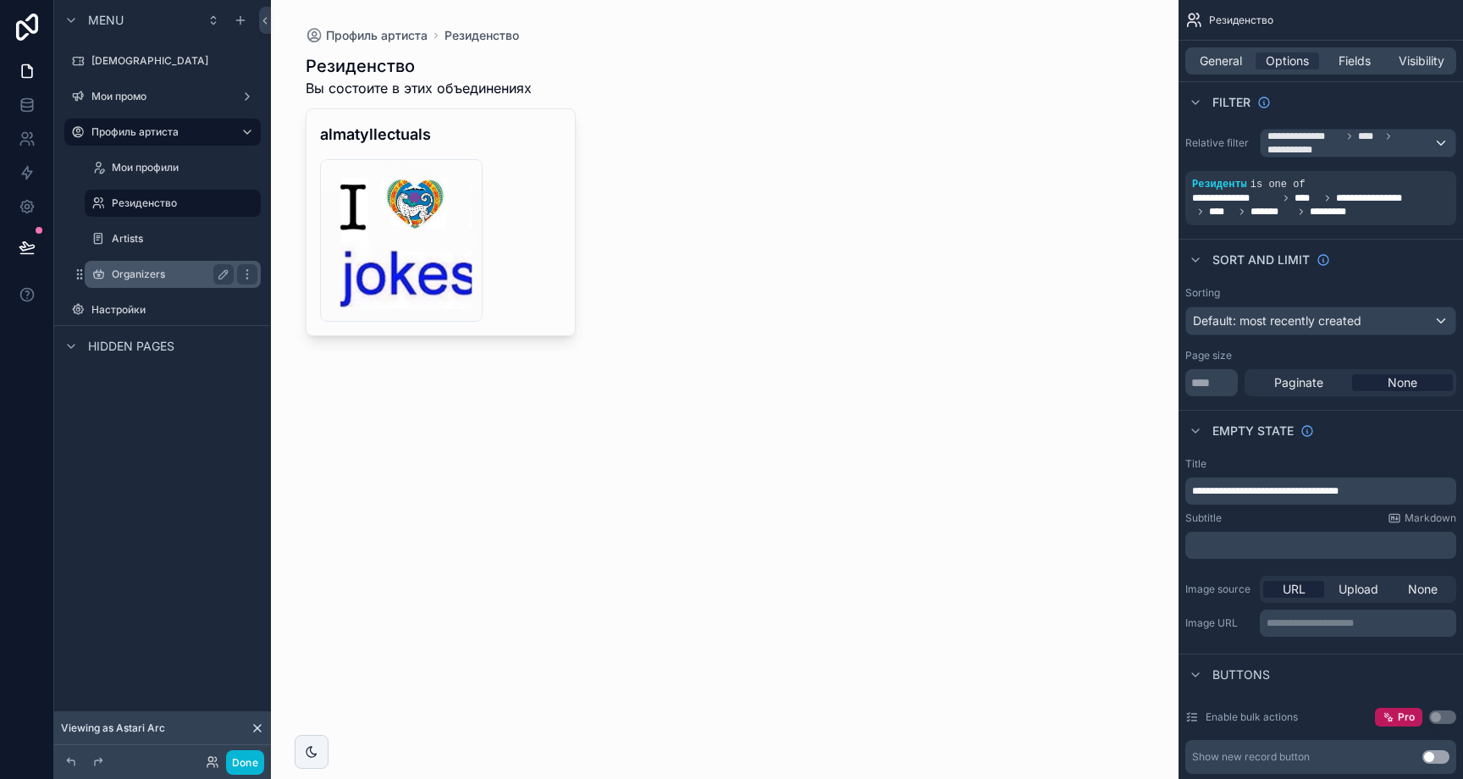
click at [152, 272] on label "Organizers" at bounding box center [169, 275] width 115 height 14
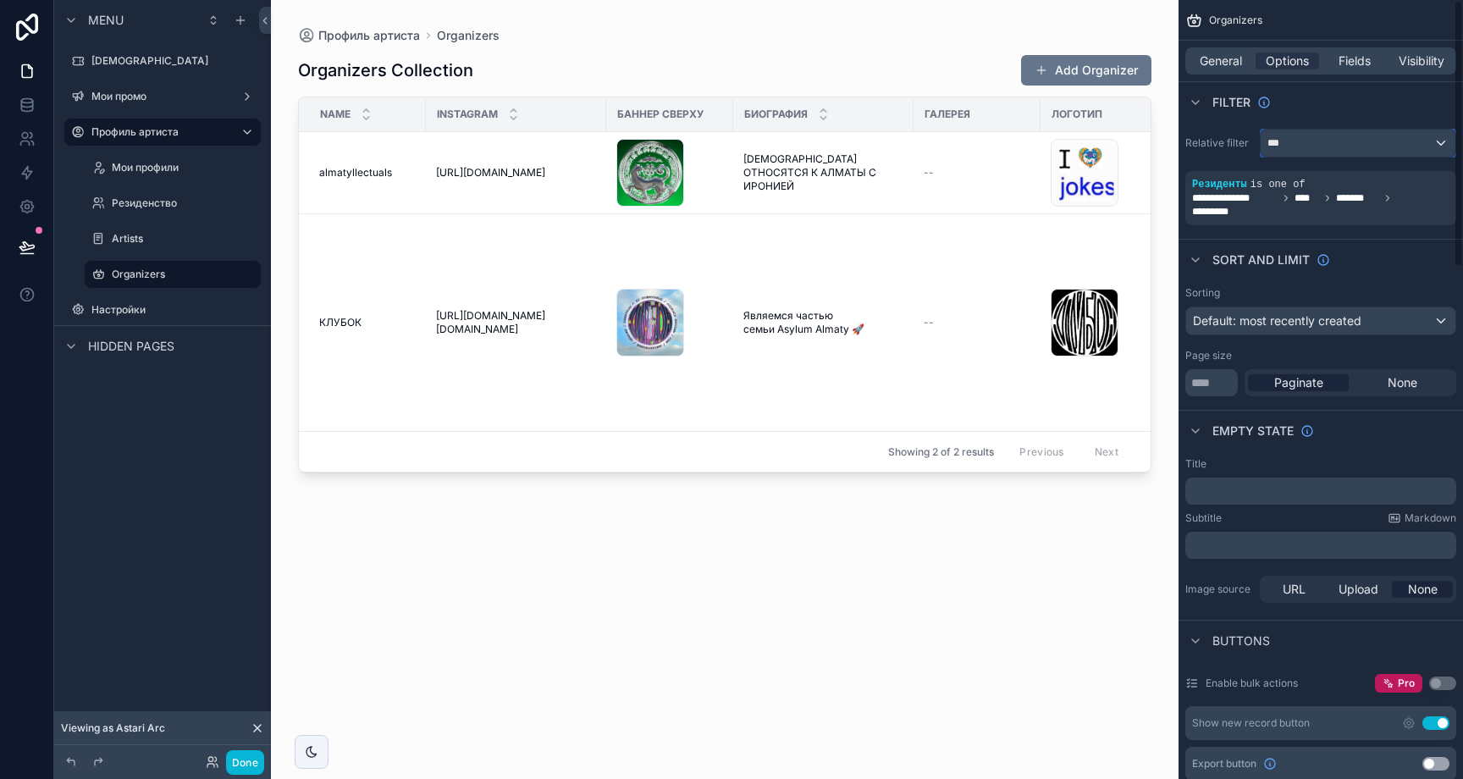
click at [1367, 133] on div "***" at bounding box center [1358, 143] width 195 height 27
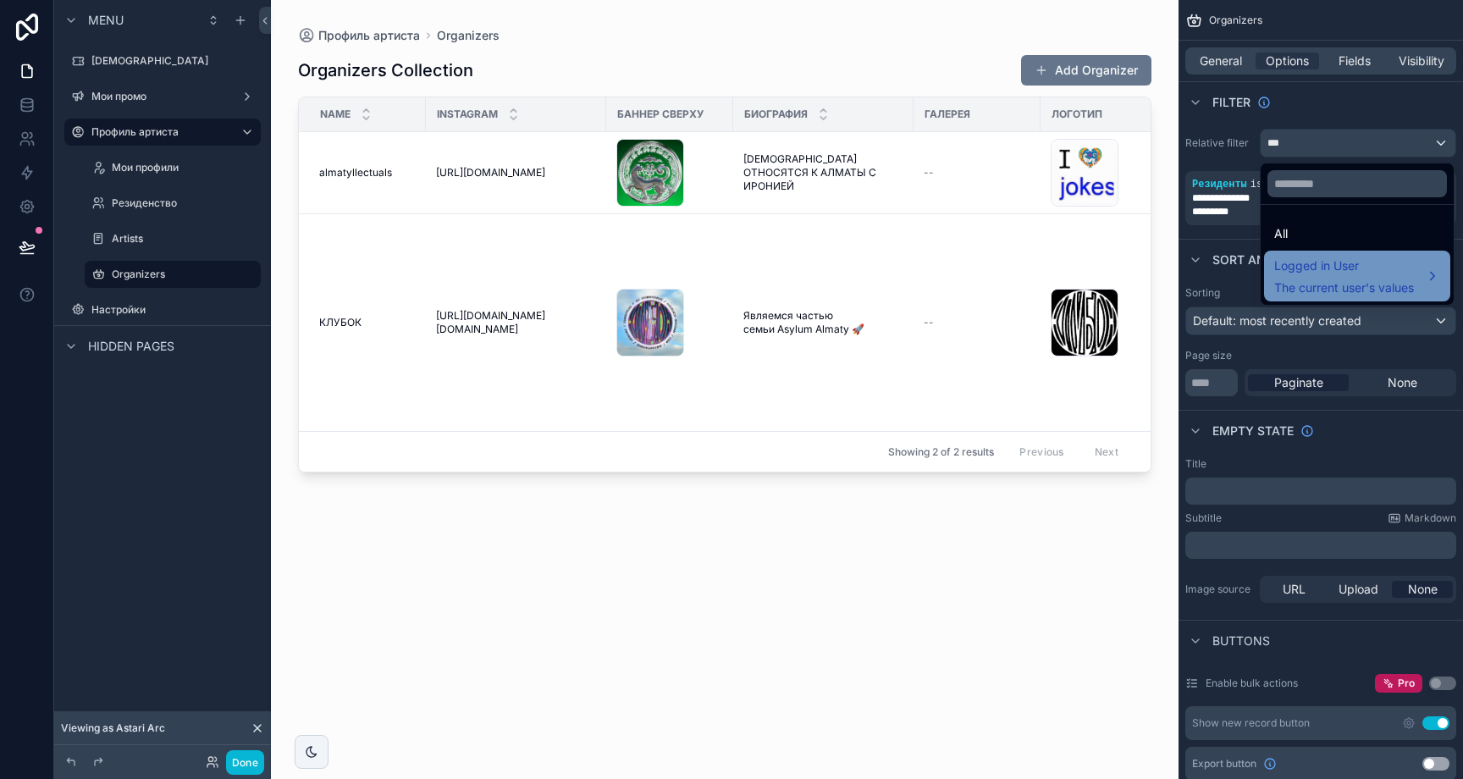
click at [1336, 280] on span "The current user's values" at bounding box center [1344, 287] width 140 height 17
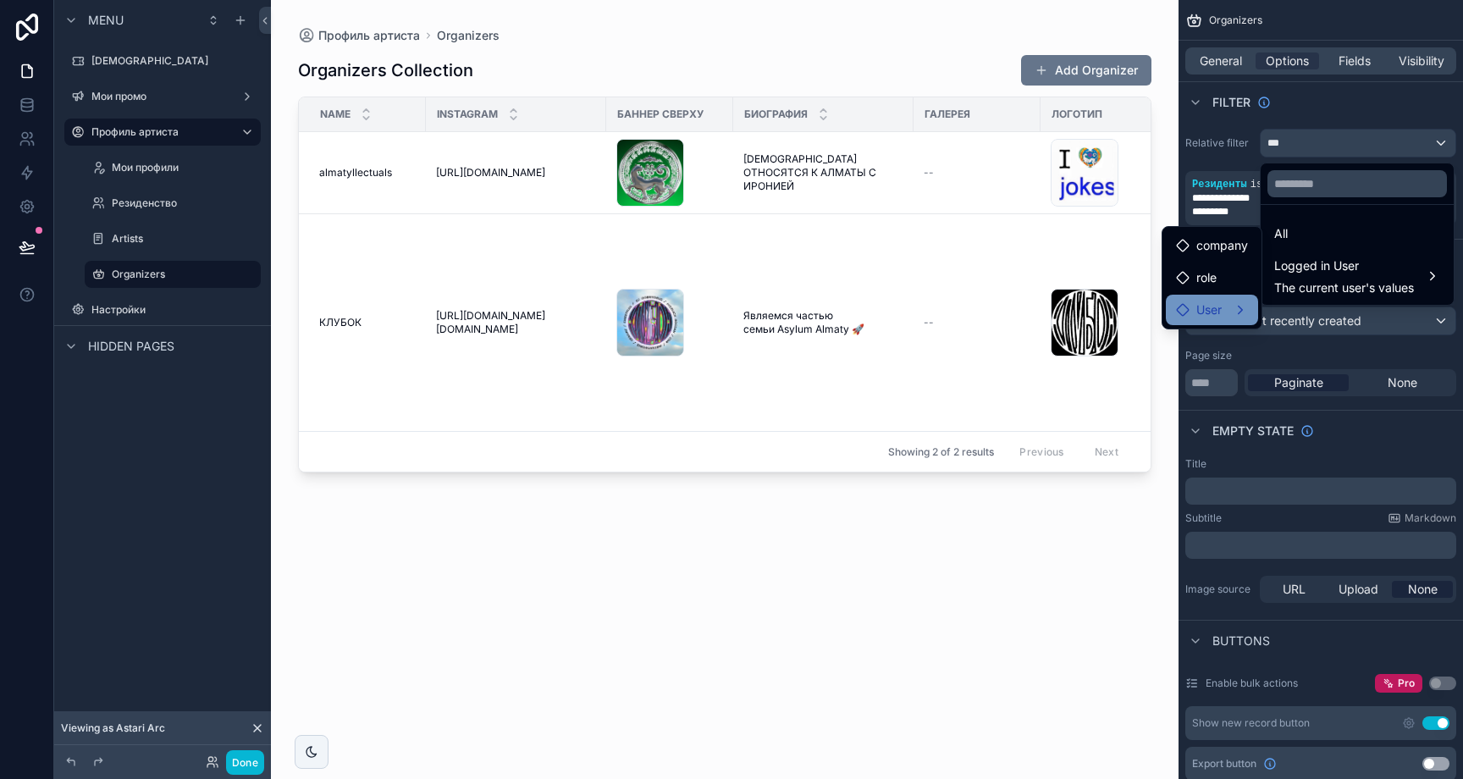
click at [1241, 306] on div "User" at bounding box center [1212, 310] width 72 height 20
click at [1328, 300] on span "Организации" at bounding box center [1332, 295] width 75 height 20
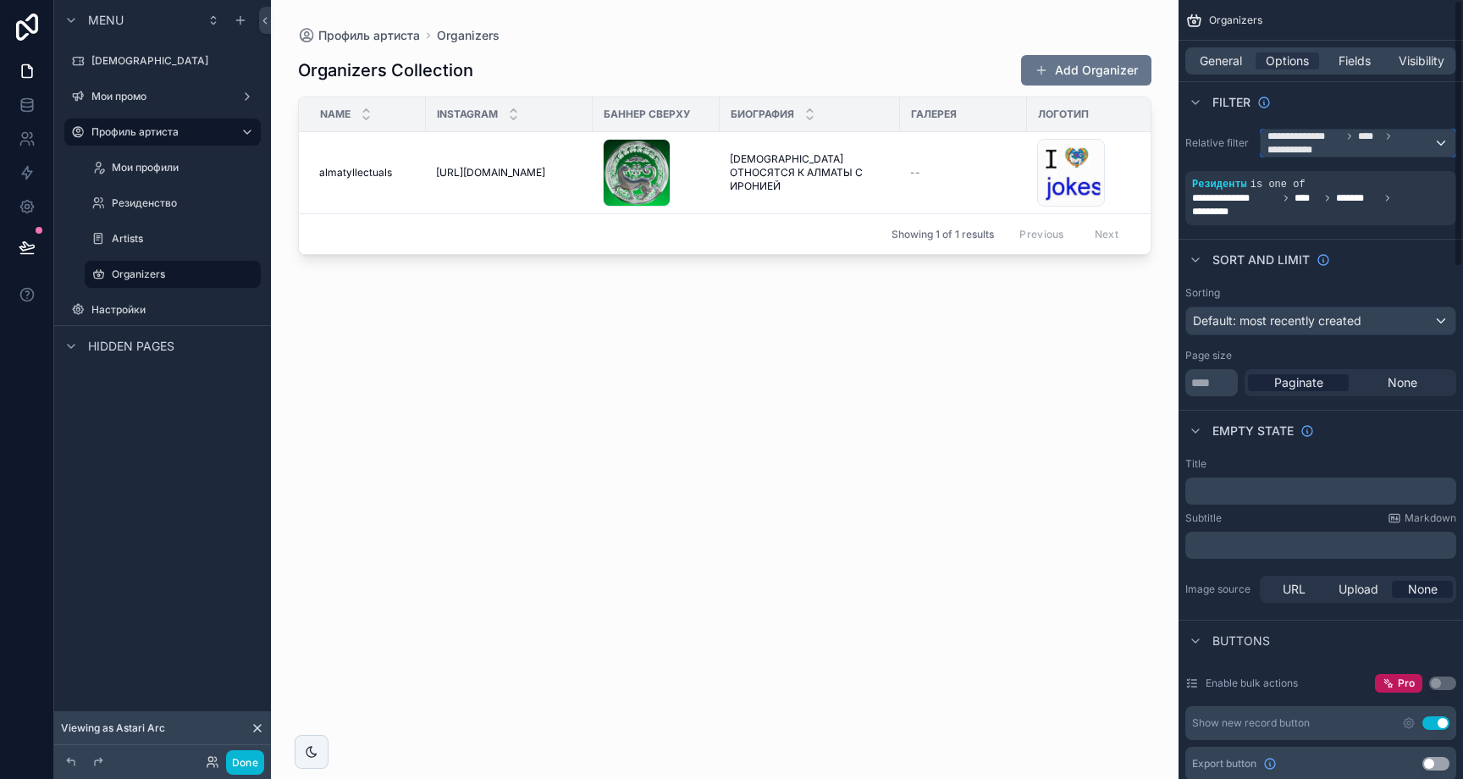
click at [1386, 147] on span "**********" at bounding box center [1351, 143] width 166 height 27
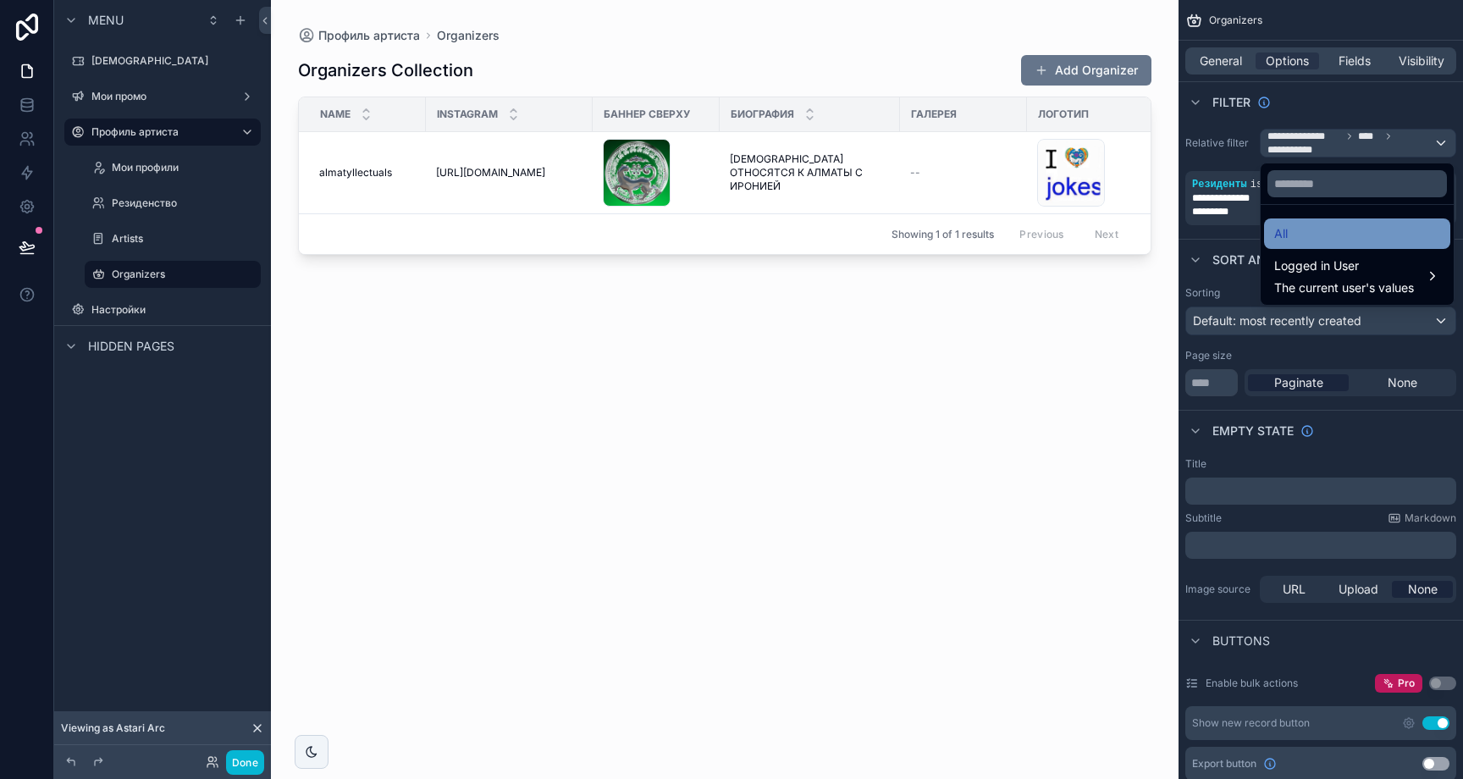
click at [1314, 246] on div "All" at bounding box center [1357, 233] width 186 height 30
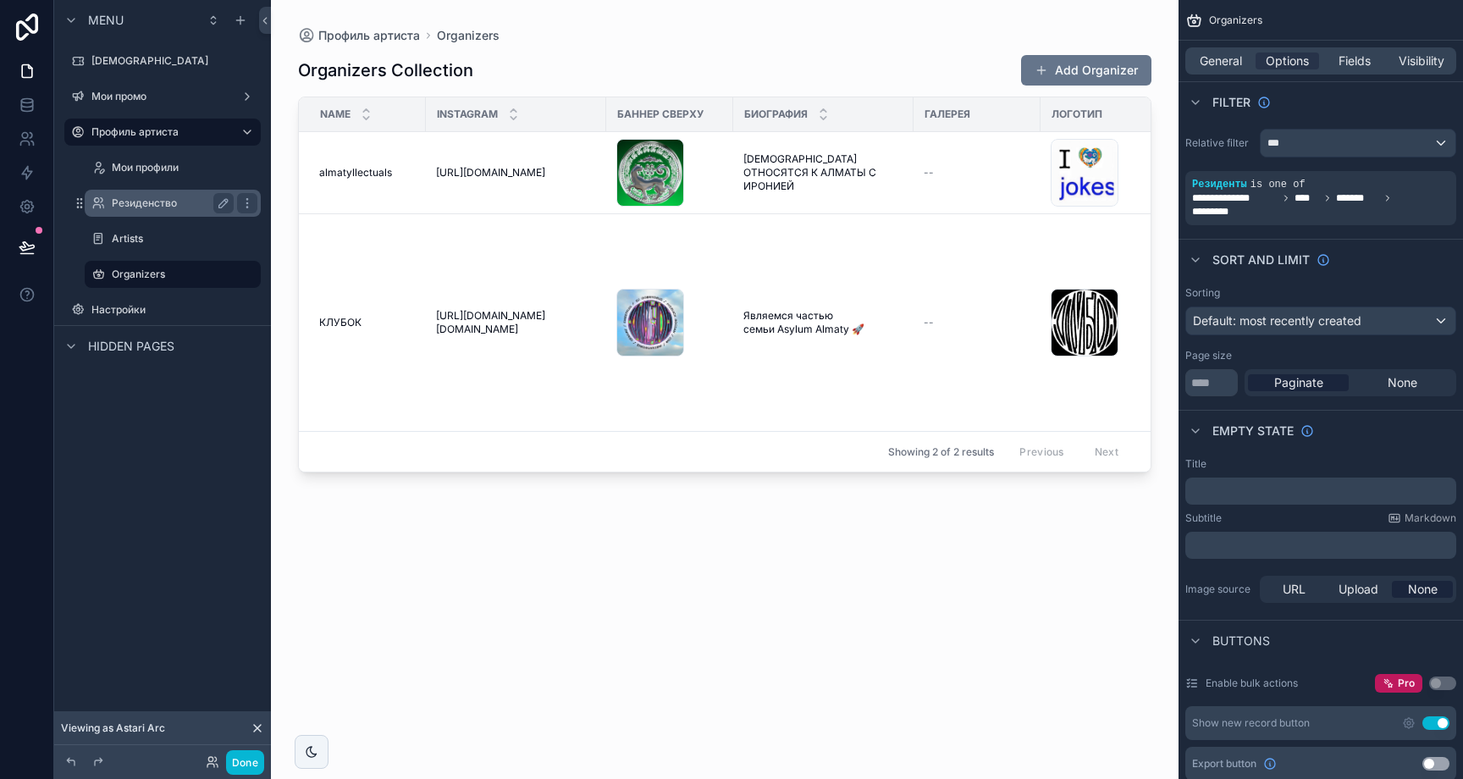
click at [124, 202] on label "Резиденство" at bounding box center [169, 203] width 115 height 14
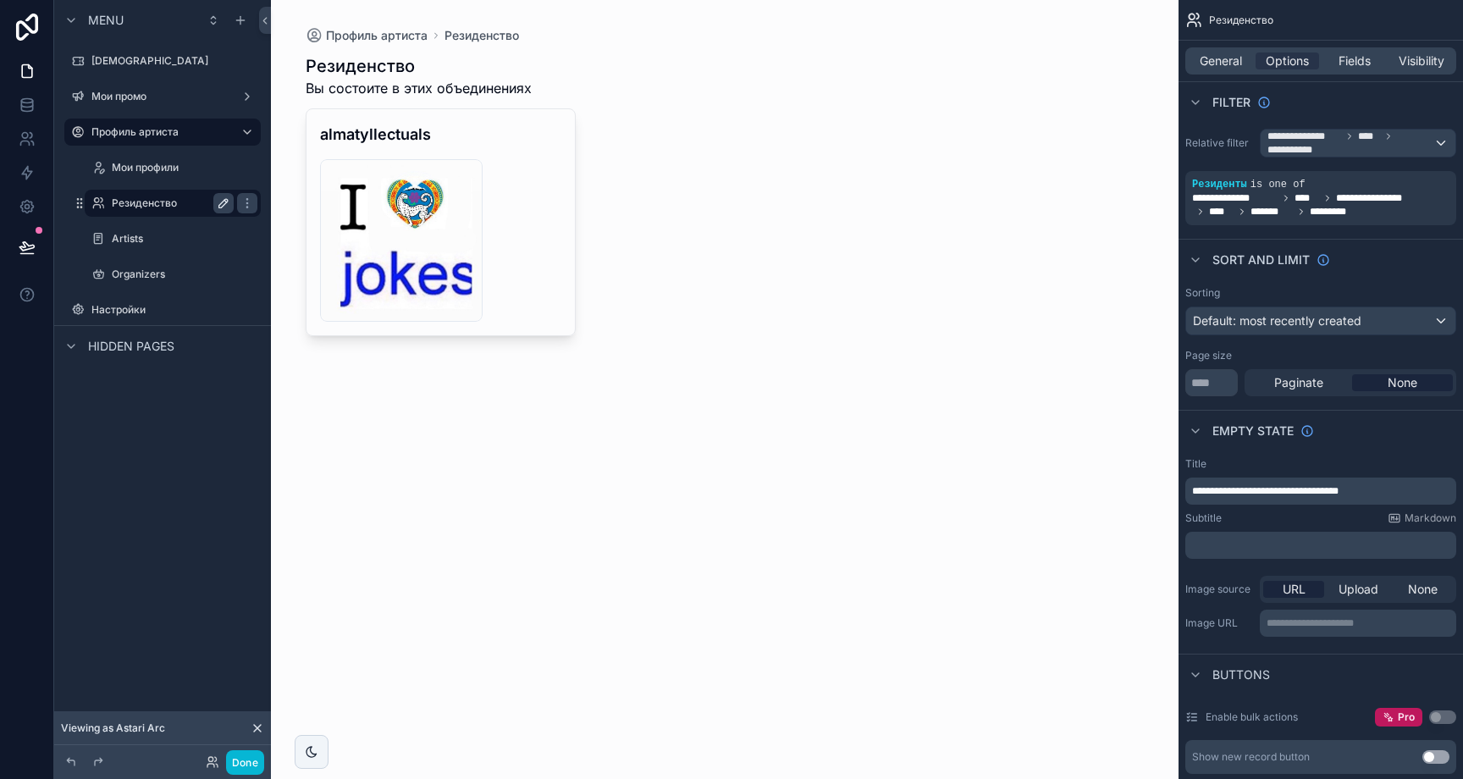
click at [223, 200] on icon "scrollable content" at bounding box center [224, 203] width 14 height 14
click at [189, 202] on input "**********" at bounding box center [159, 203] width 95 height 20
click at [168, 277] on label "Organizers" at bounding box center [169, 275] width 115 height 14
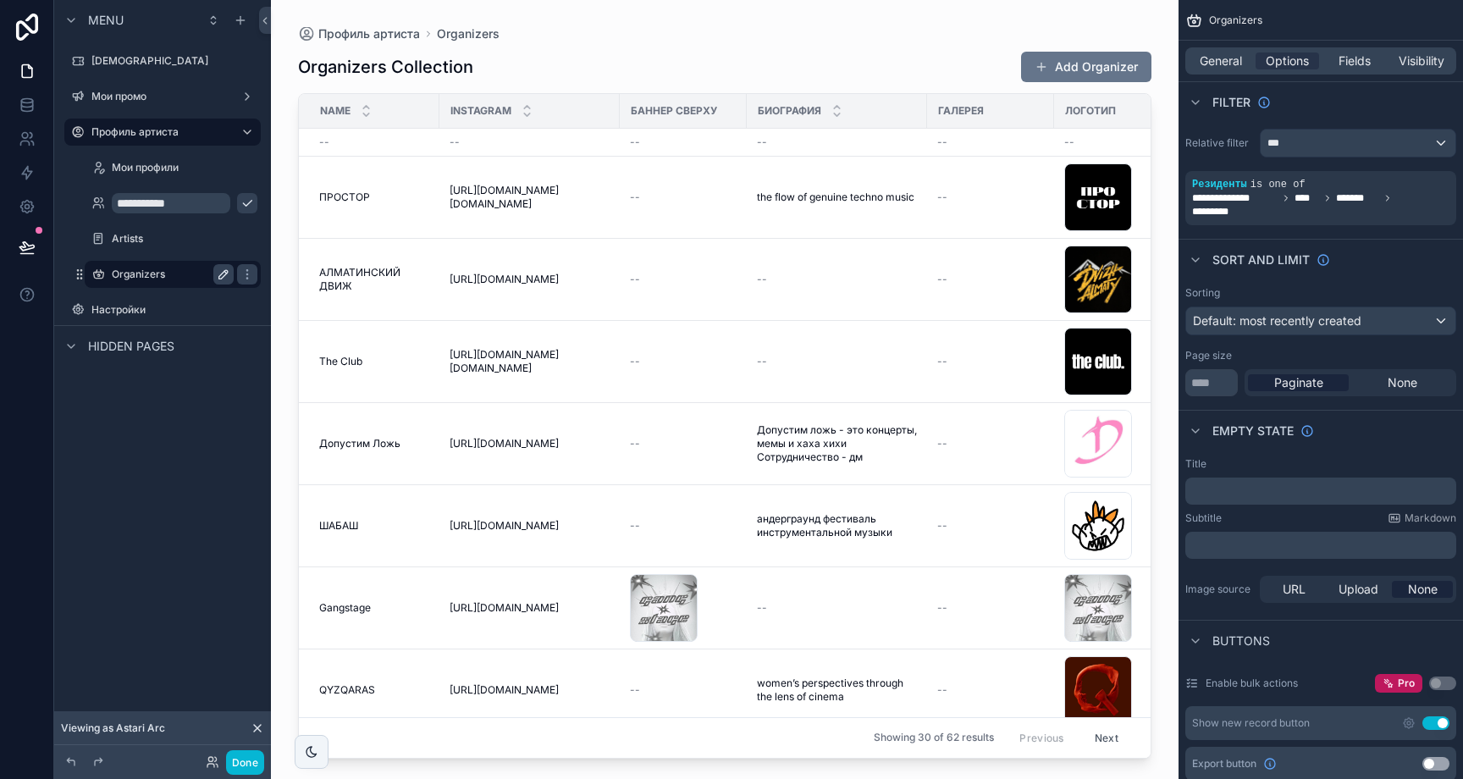
click at [218, 273] on icon "scrollable content" at bounding box center [224, 275] width 14 height 14
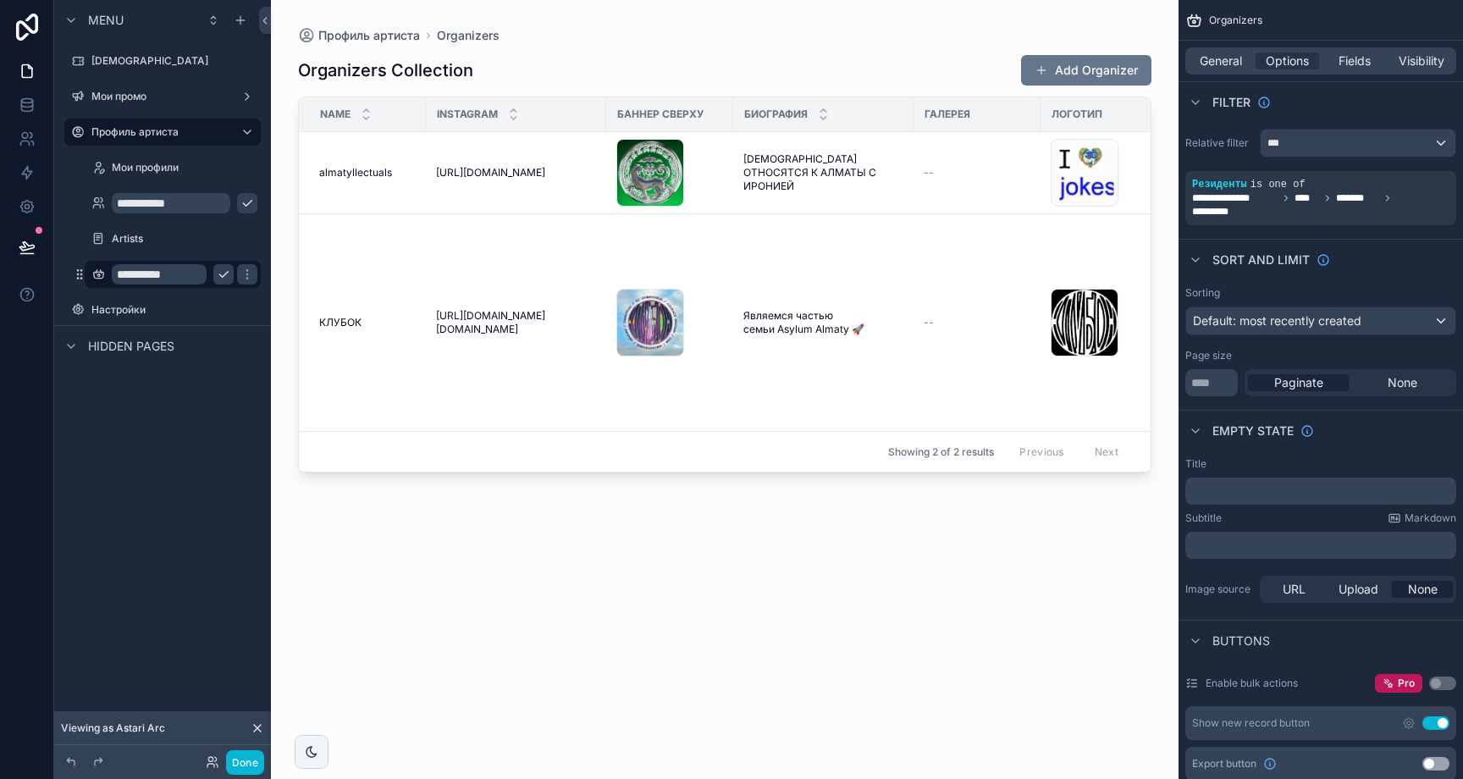
click at [175, 277] on input "**********" at bounding box center [159, 274] width 95 height 20
paste input "*"
type input "**********"
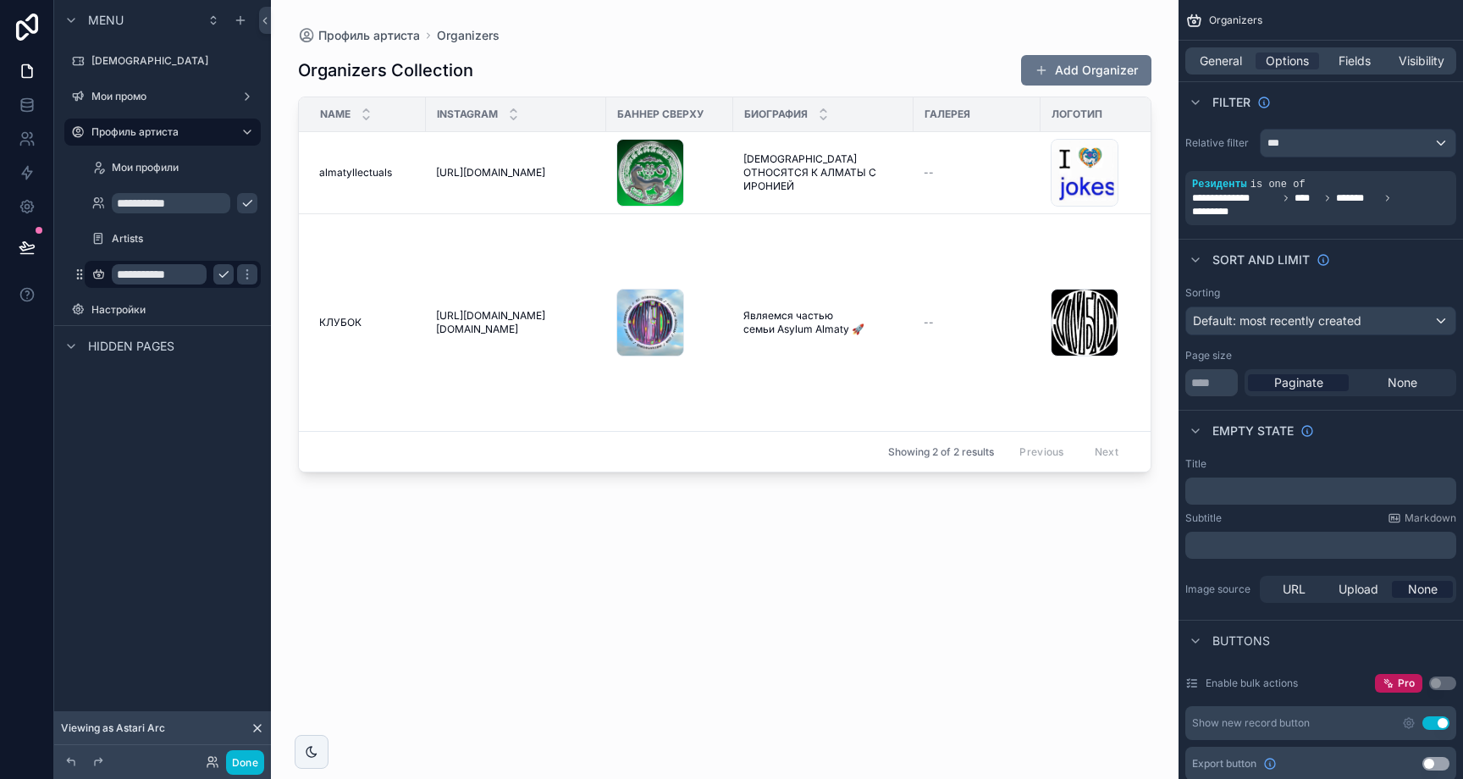
click at [245, 285] on div "scrollable content" at bounding box center [246, 274] width 24 height 27
click at [246, 278] on icon "scrollable content" at bounding box center [246, 278] width 1 height 1
click at [237, 277] on button "scrollable content" at bounding box center [247, 274] width 20 height 20
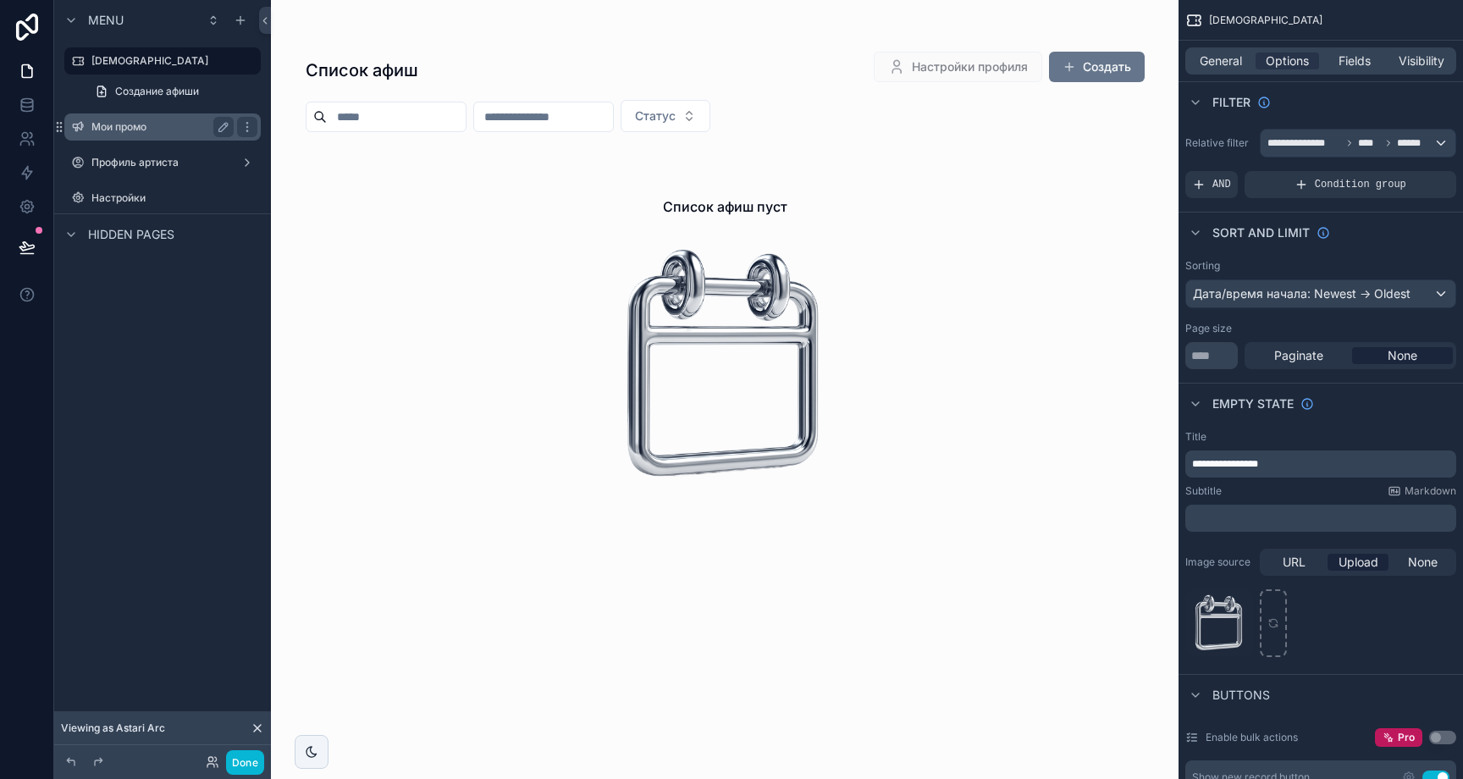
click at [178, 130] on label "Мои промо" at bounding box center [158, 127] width 135 height 14
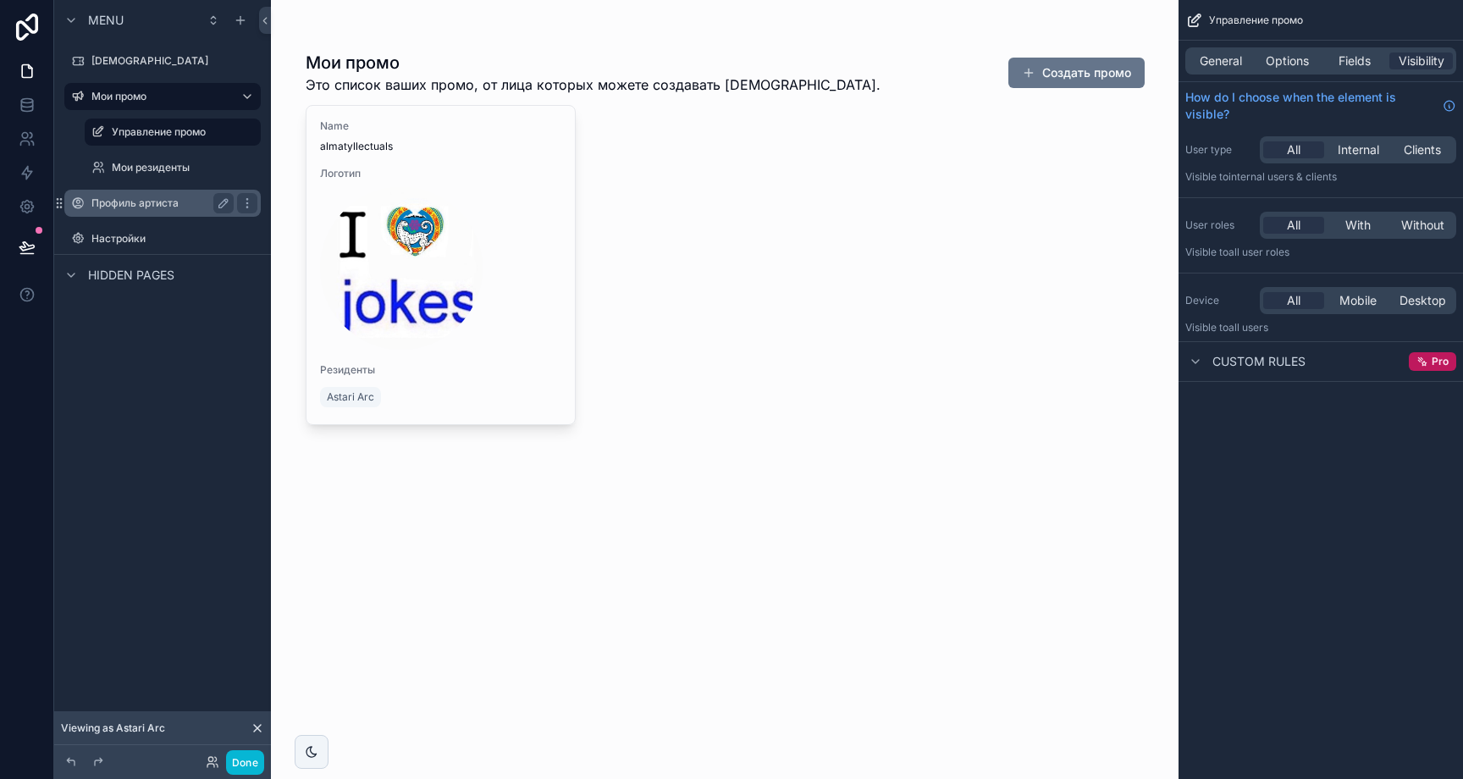
click at [140, 196] on label "Профиль артиста" at bounding box center [158, 203] width 135 height 14
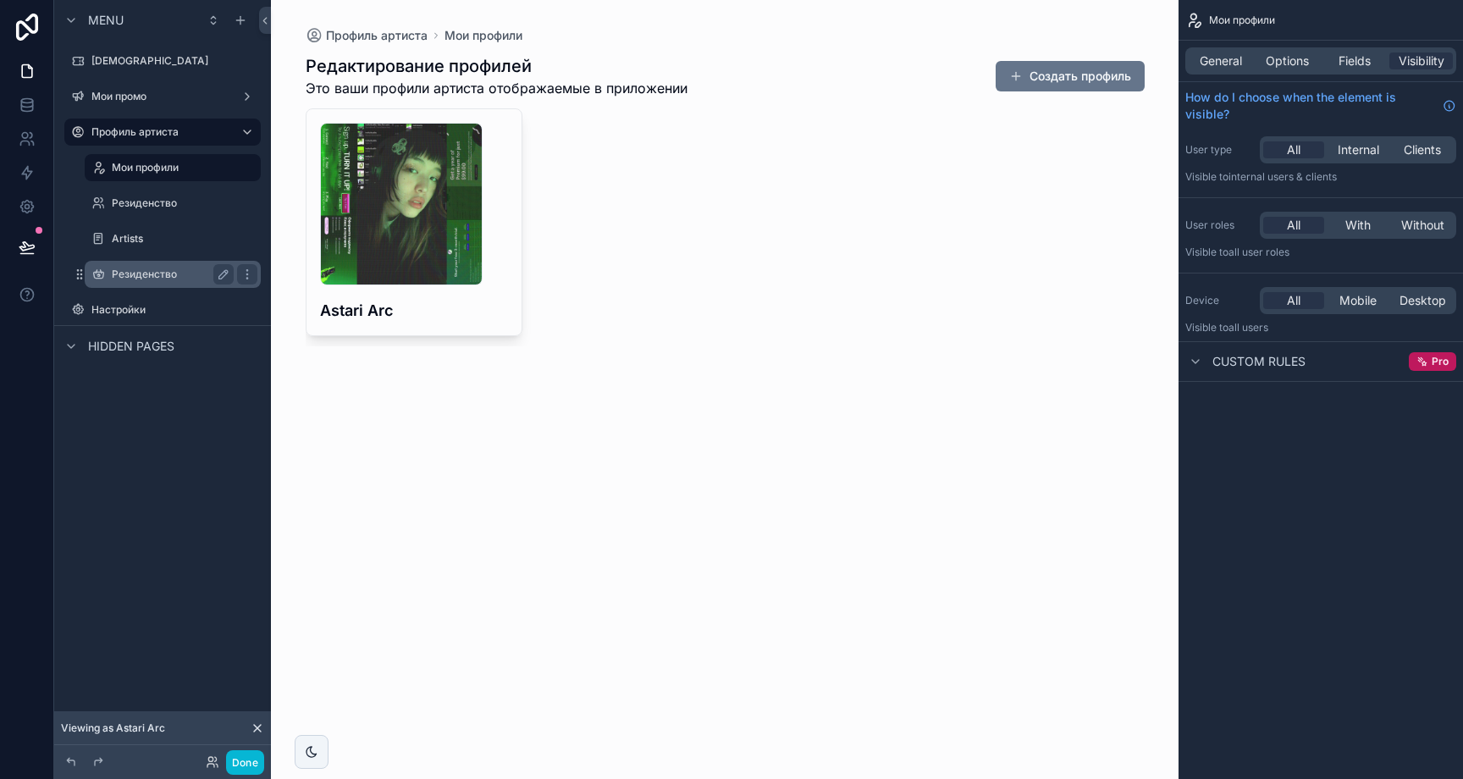
click at [147, 286] on div "Резиденство" at bounding box center [172, 274] width 169 height 27
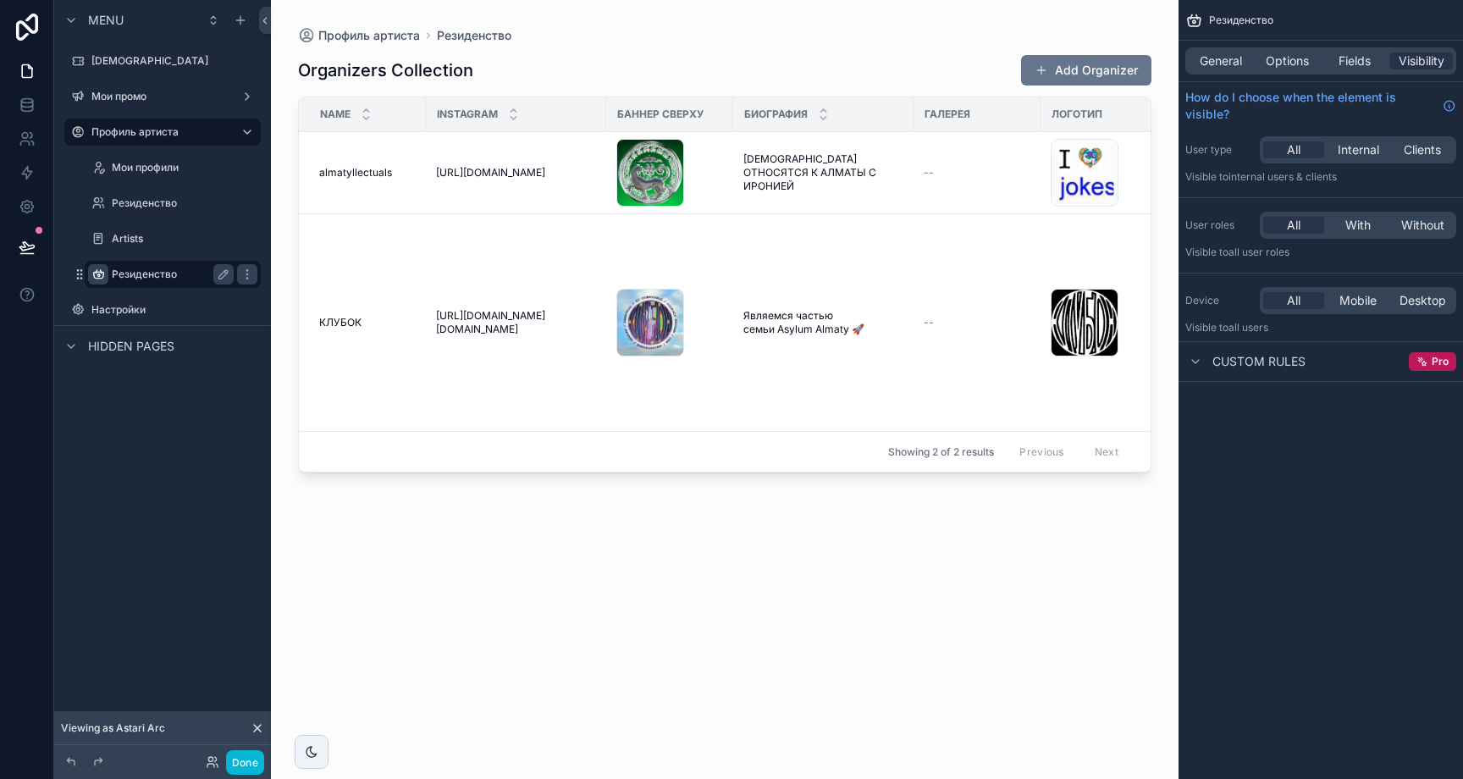
click at [97, 273] on icon "scrollable content" at bounding box center [98, 275] width 14 height 14
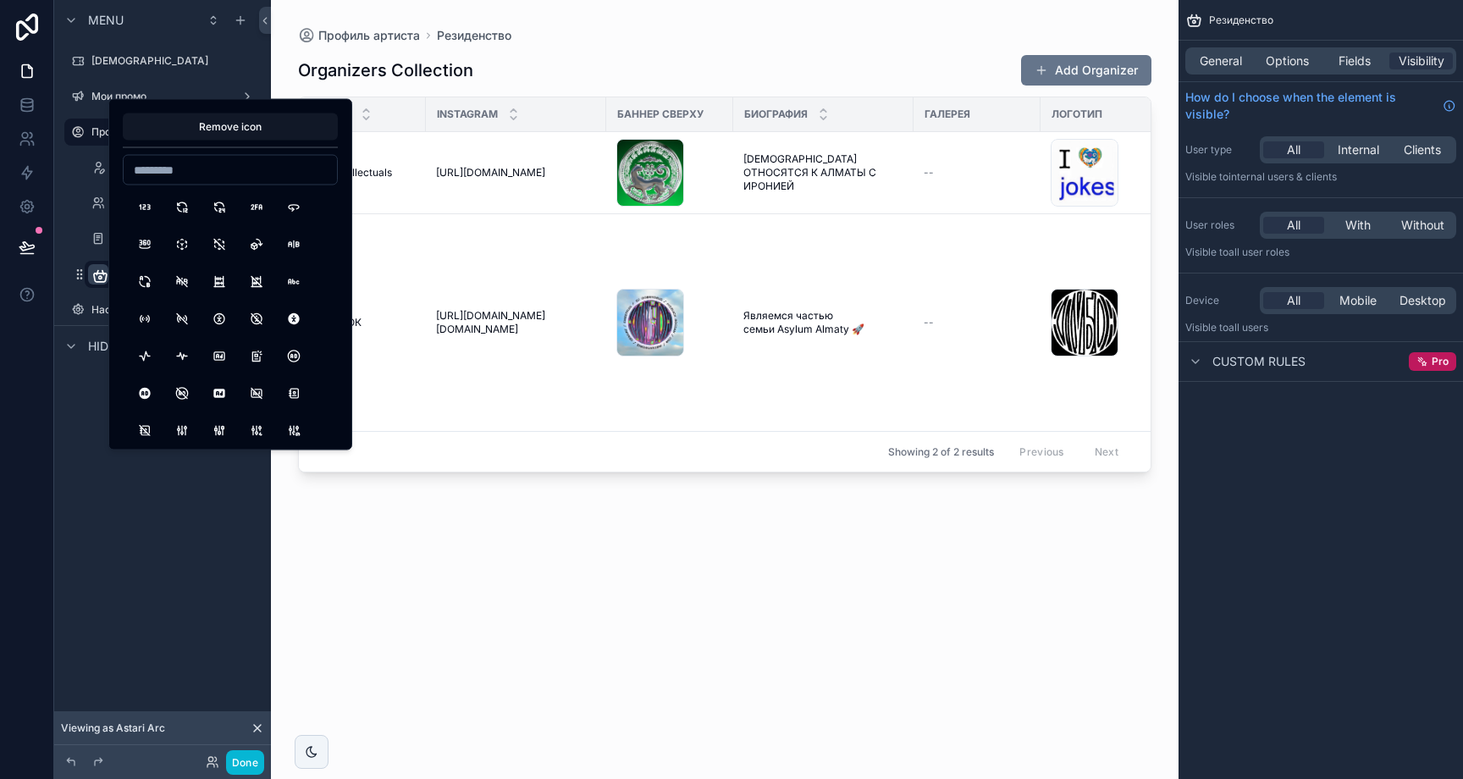
click at [191, 168] on input at bounding box center [230, 170] width 213 height 24
type input "*****"
click at [149, 206] on button "Users" at bounding box center [145, 207] width 30 height 30
click at [417, 549] on div "Organizers Collection Add Organizer Name Instagram Баннер сверху Биография Гале…" at bounding box center [724, 401] width 853 height 715
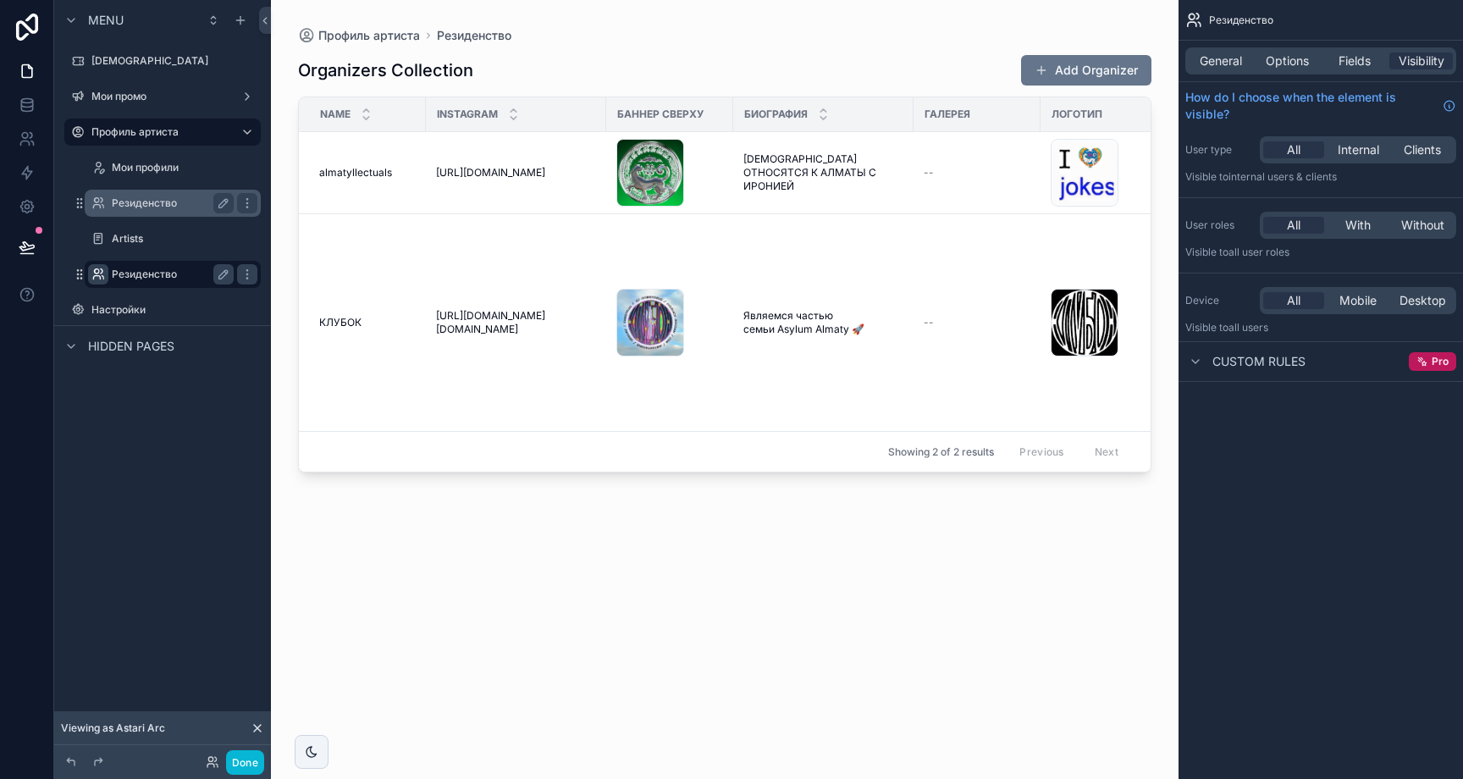
click at [164, 210] on div "Резиденство" at bounding box center [173, 203] width 122 height 20
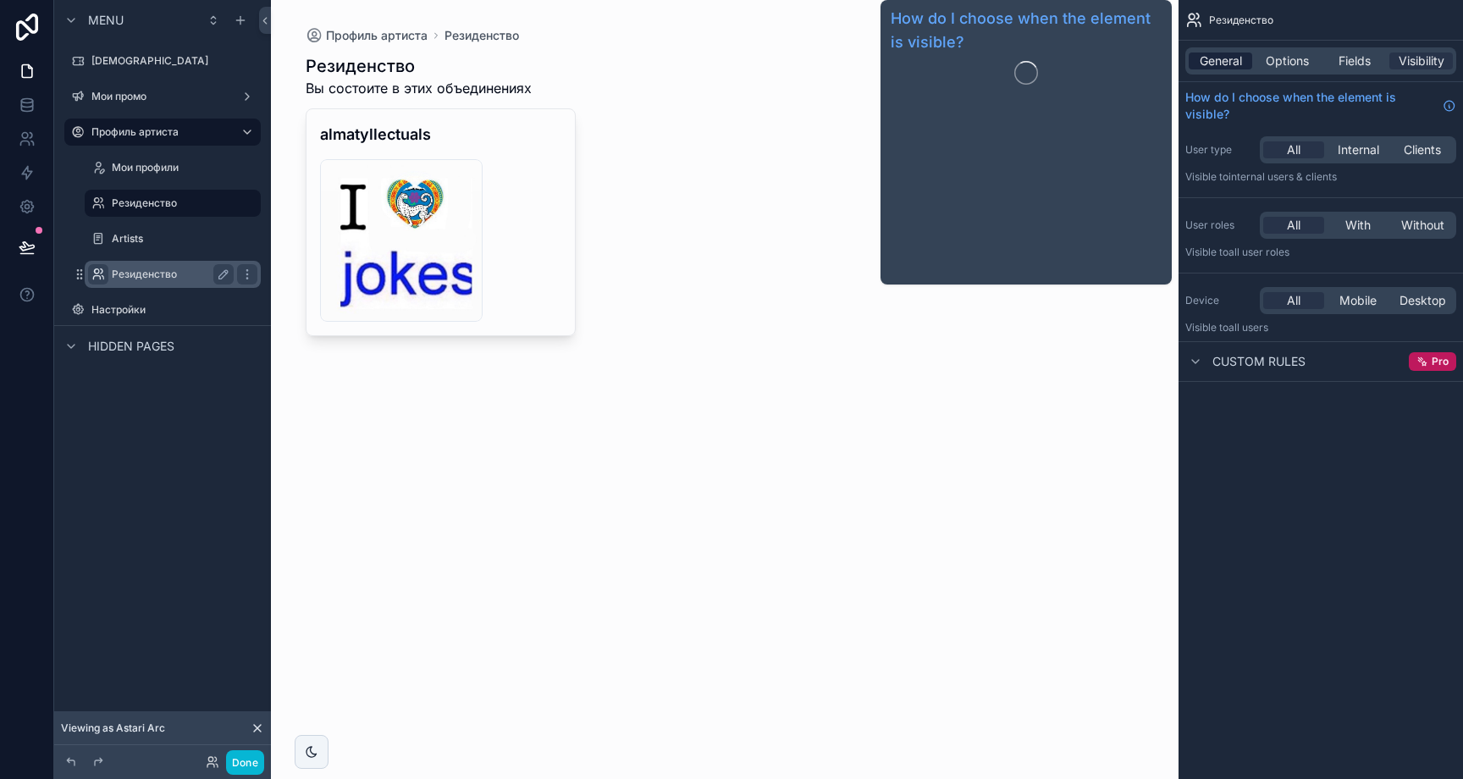
click at [1229, 57] on span "General" at bounding box center [1221, 60] width 42 height 17
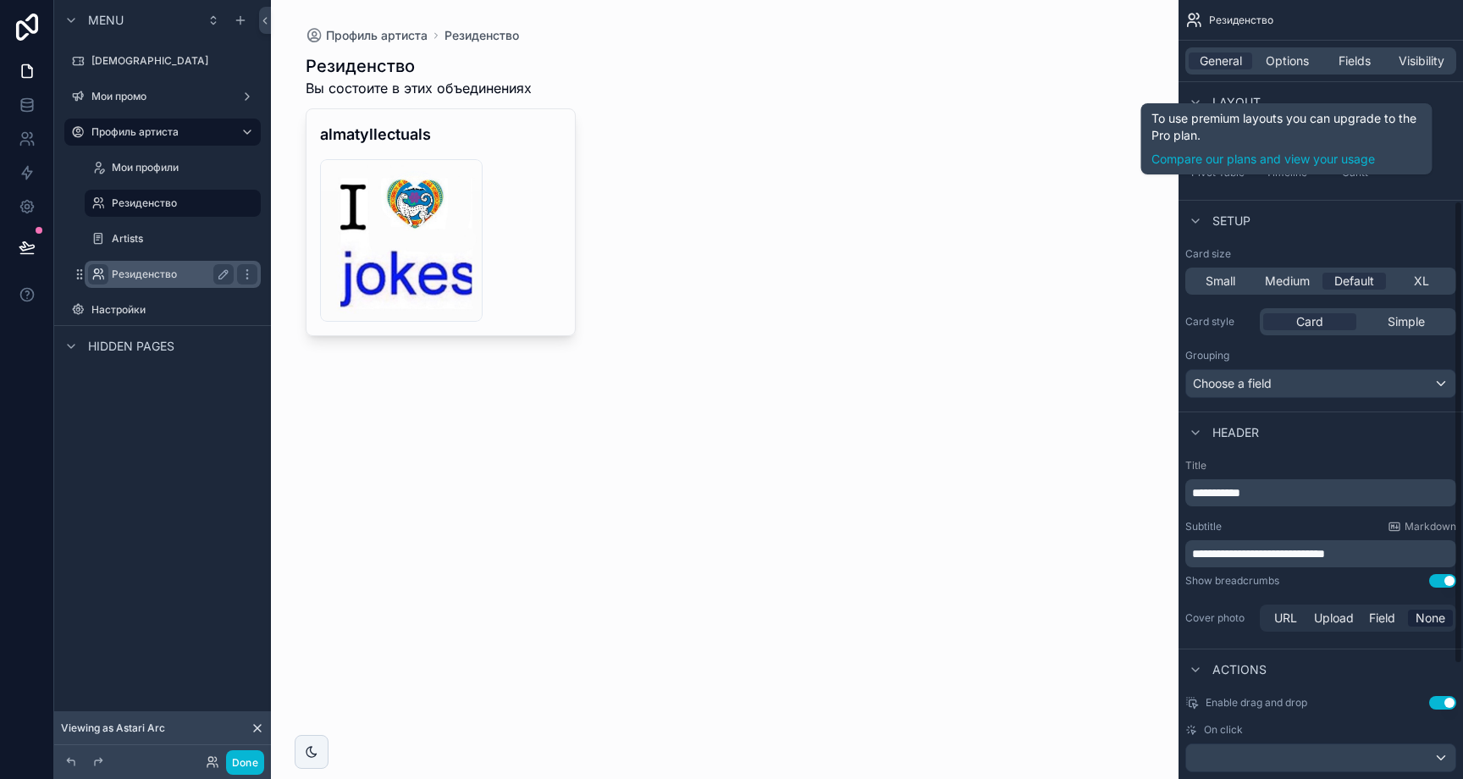
scroll to position [337, 0]
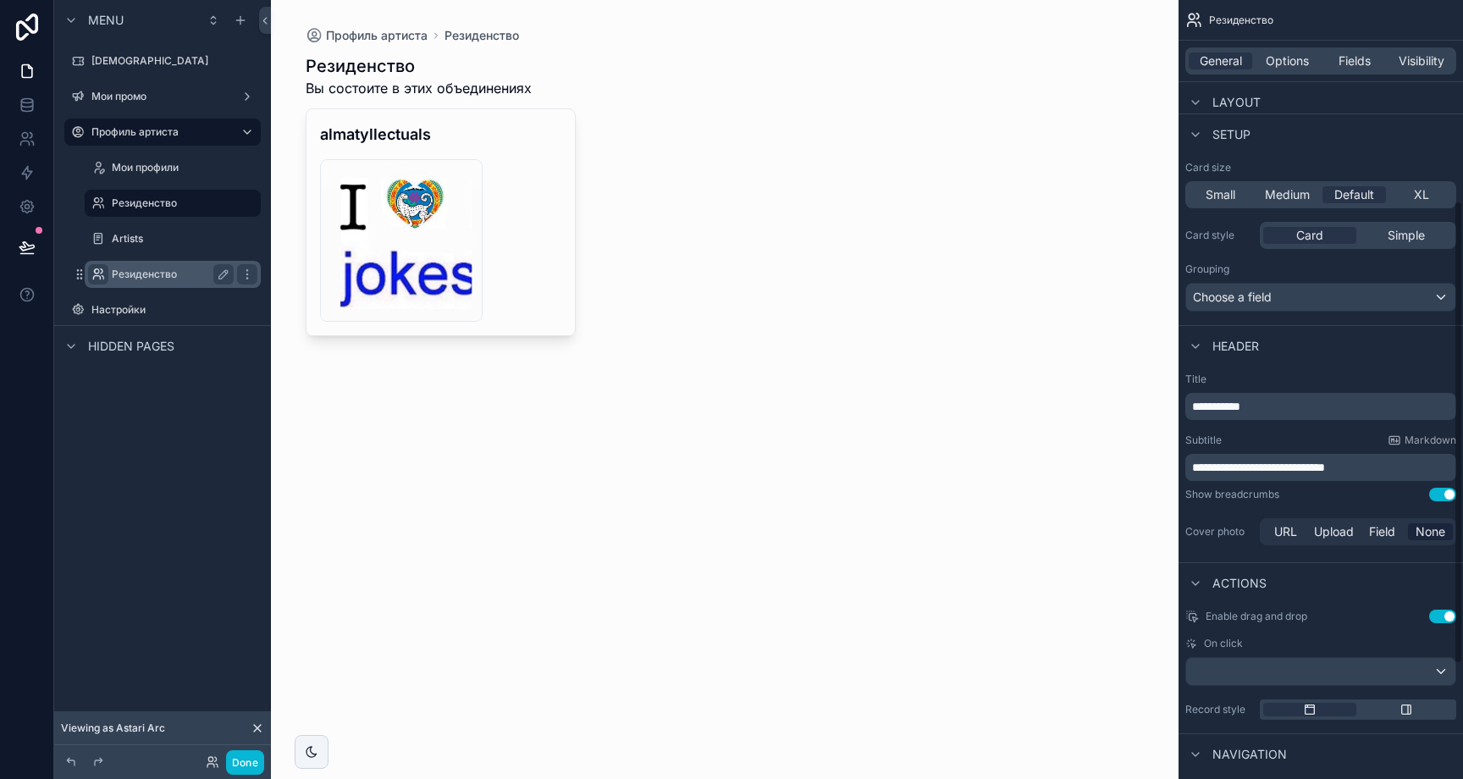
click at [1298, 461] on span "**********" at bounding box center [1258, 467] width 133 height 12
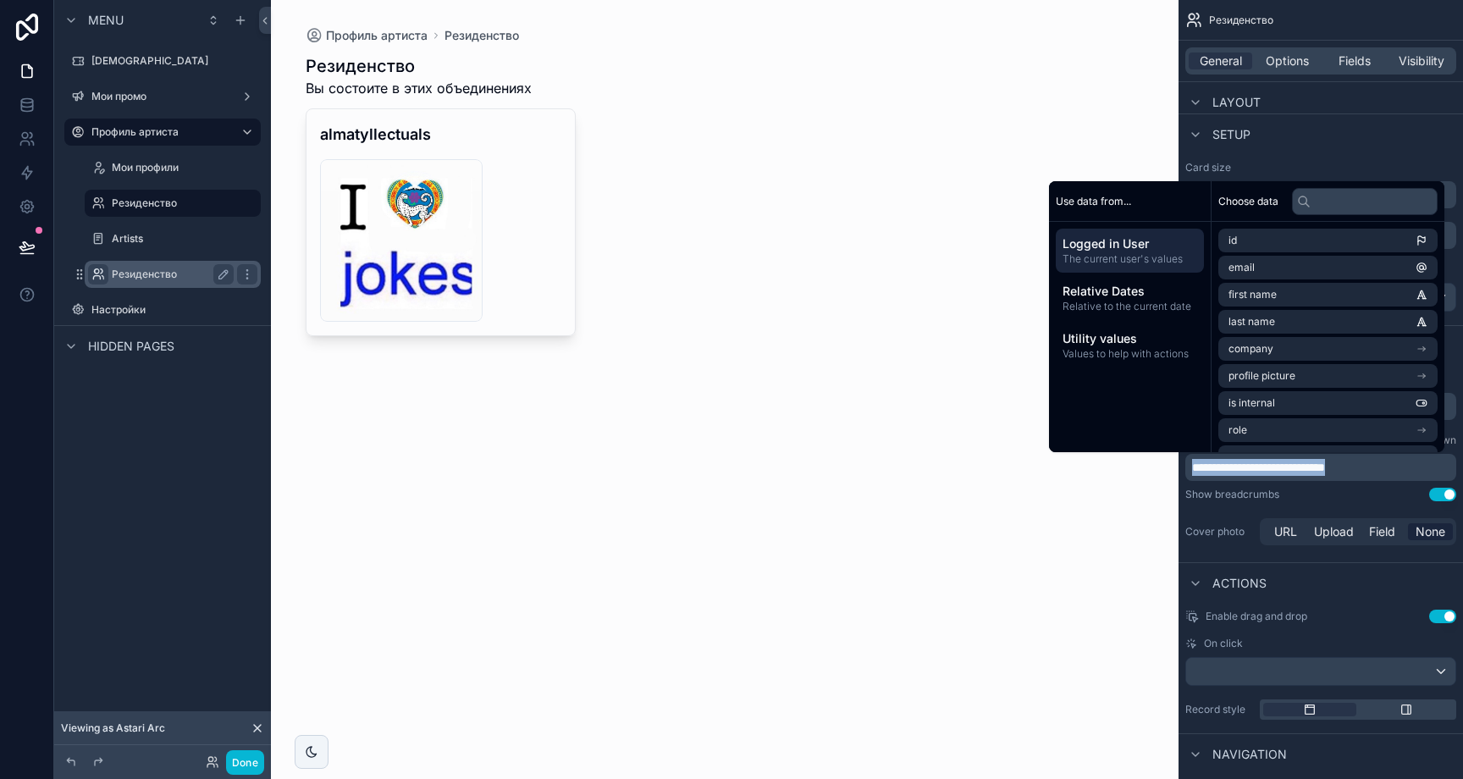
copy span "**********"
click at [854, 526] on div "Профиль артиста Резиденство Резиденство Вы состоите в этих объединениях almatyl…" at bounding box center [725, 389] width 908 height 779
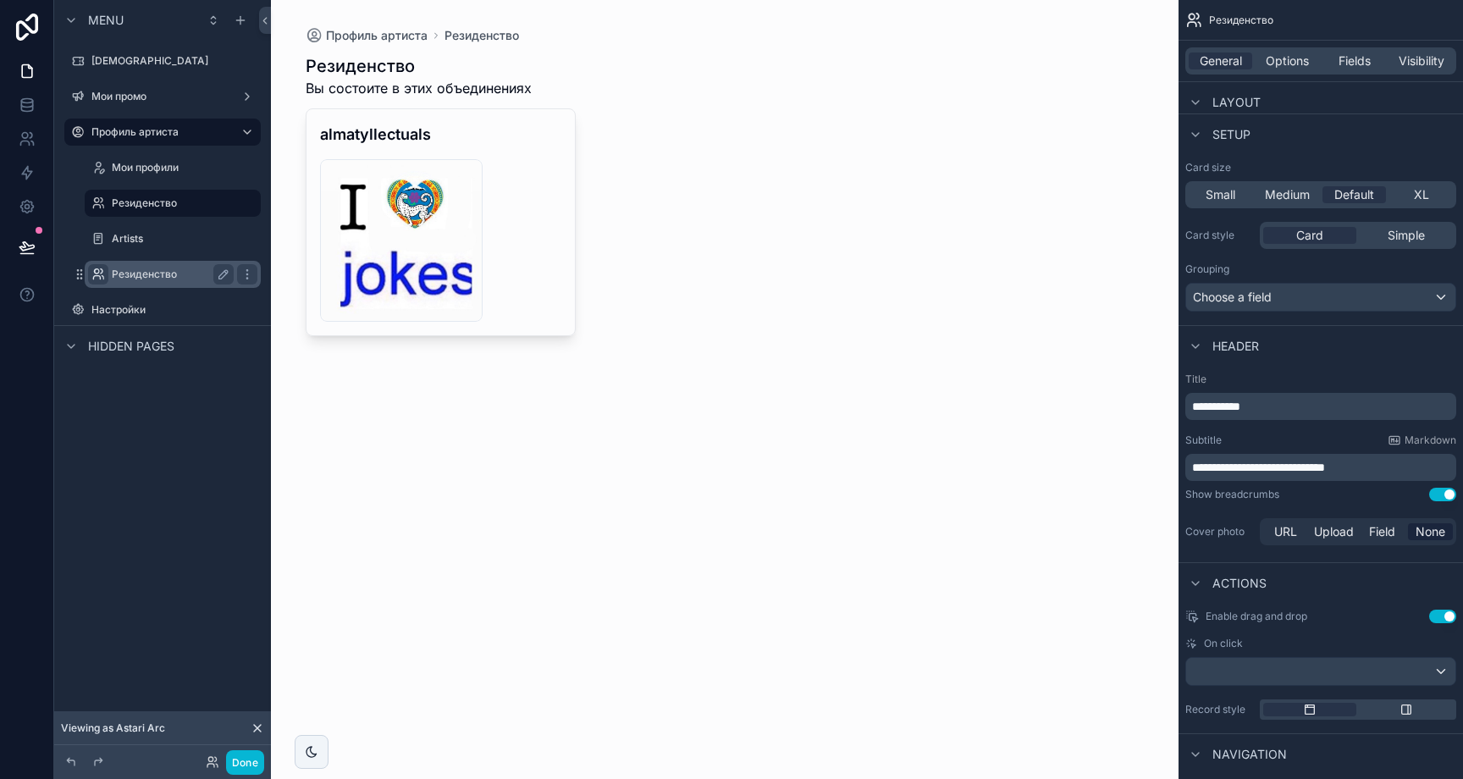
click at [187, 276] on label "Резиденство" at bounding box center [169, 275] width 115 height 14
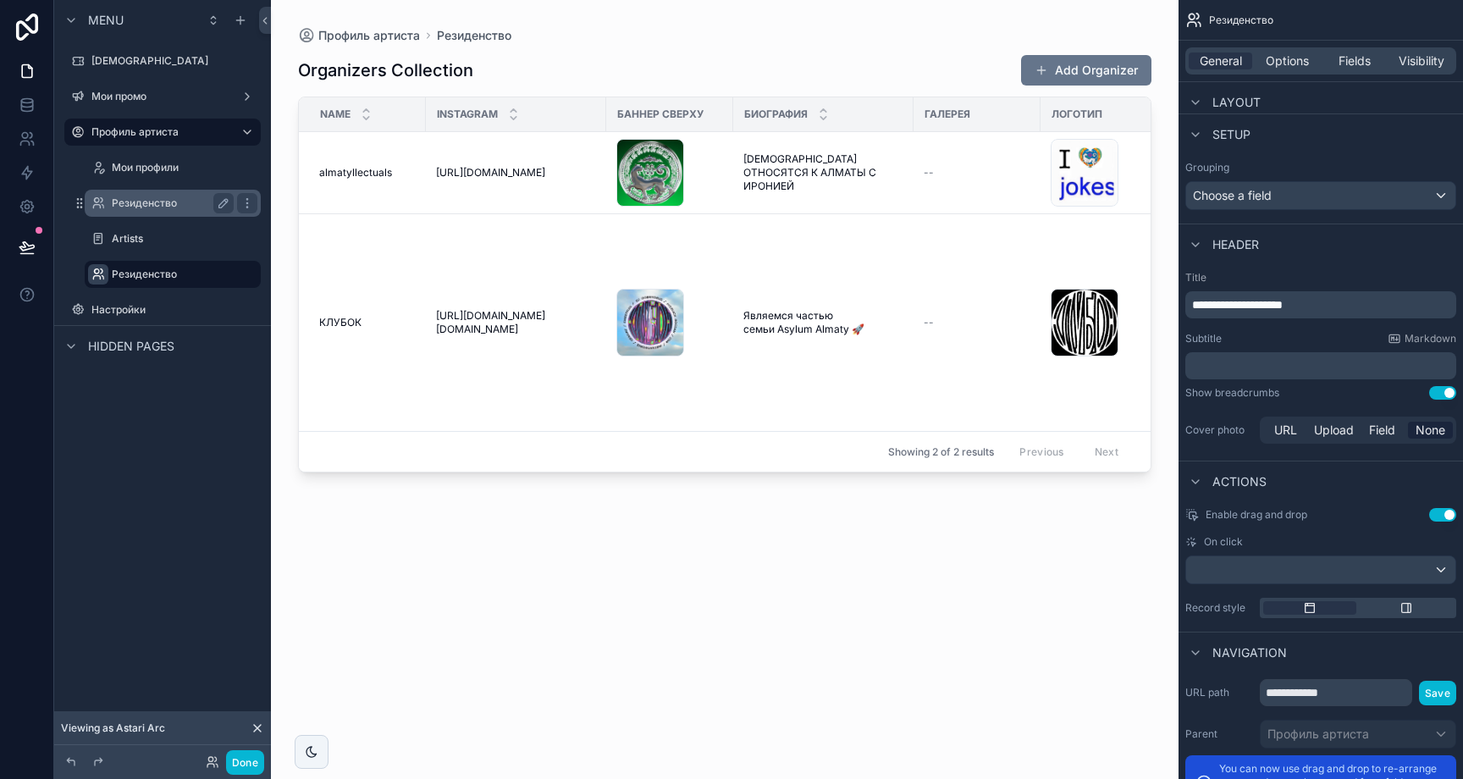
click at [157, 203] on label "Резиденство" at bounding box center [169, 203] width 115 height 14
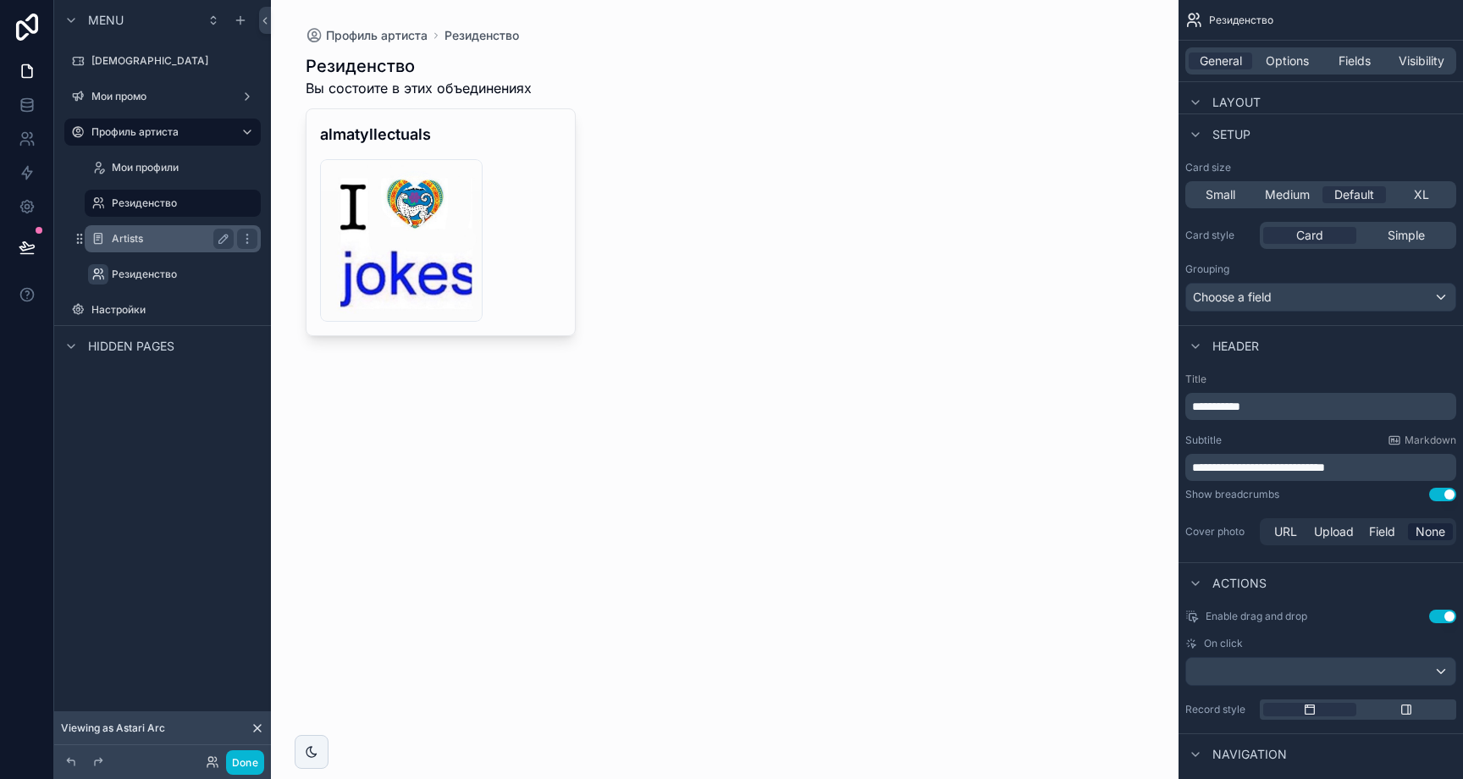
click at [157, 246] on div "Artists" at bounding box center [173, 239] width 122 height 20
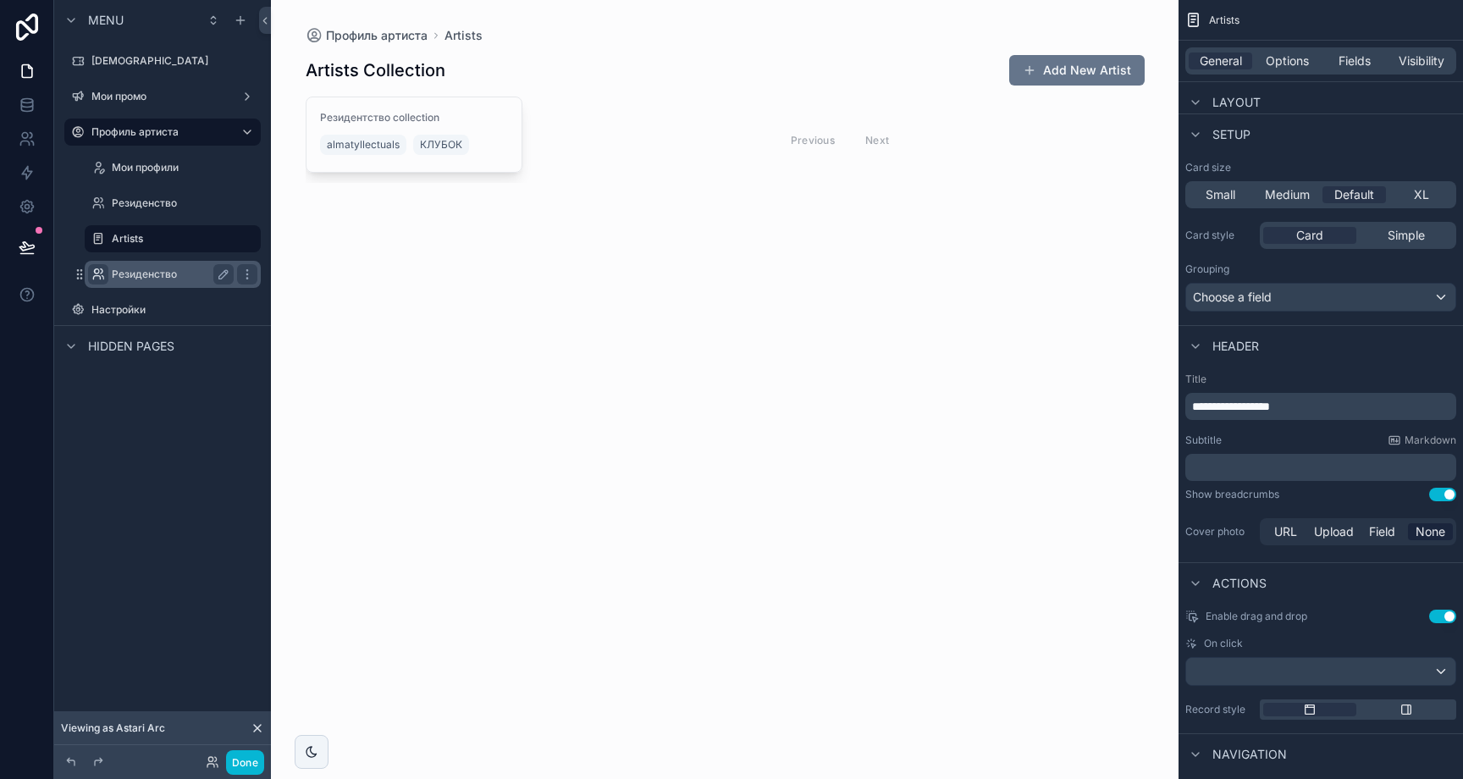
click at [153, 274] on label "Резиденство" at bounding box center [169, 275] width 115 height 14
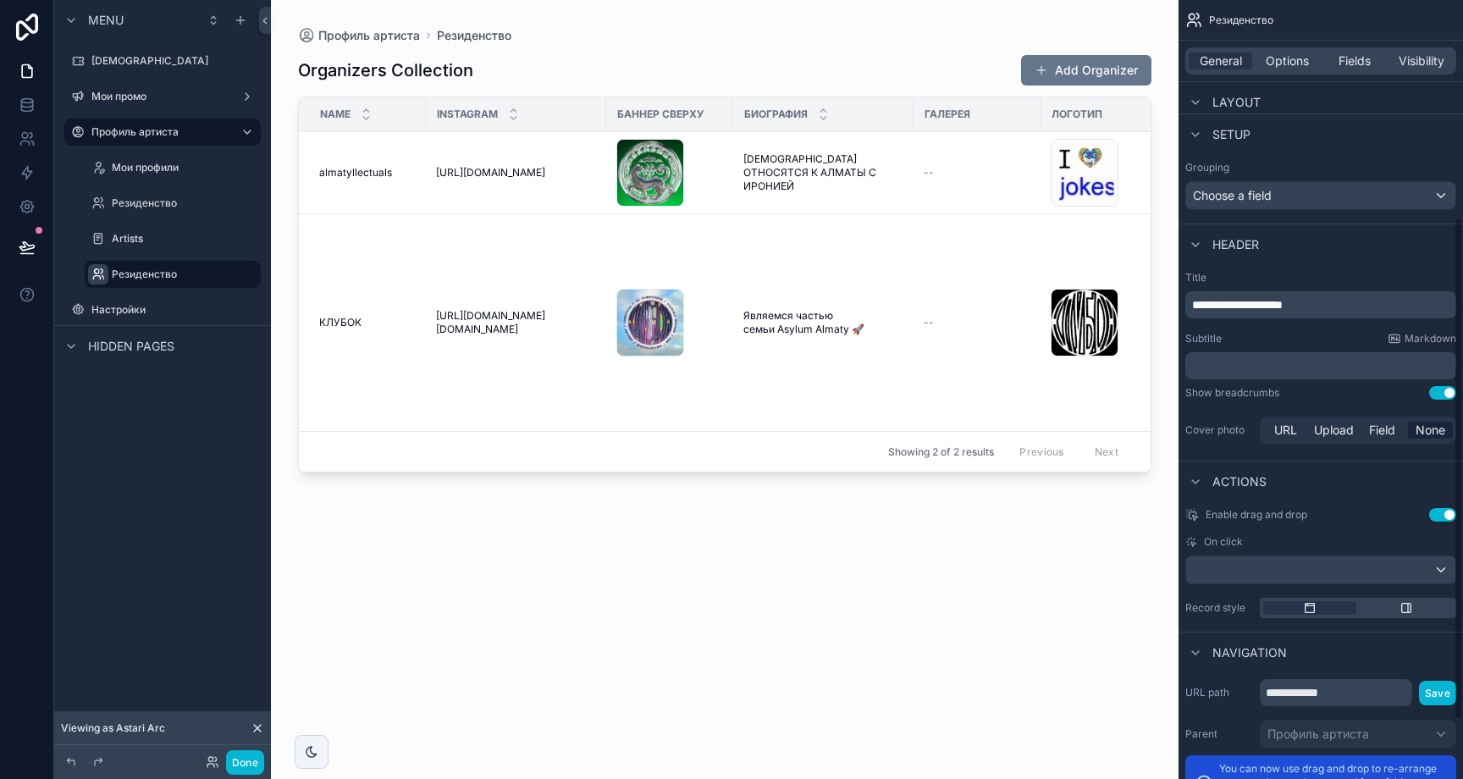
click at [1292, 367] on p "﻿" at bounding box center [1322, 365] width 261 height 17
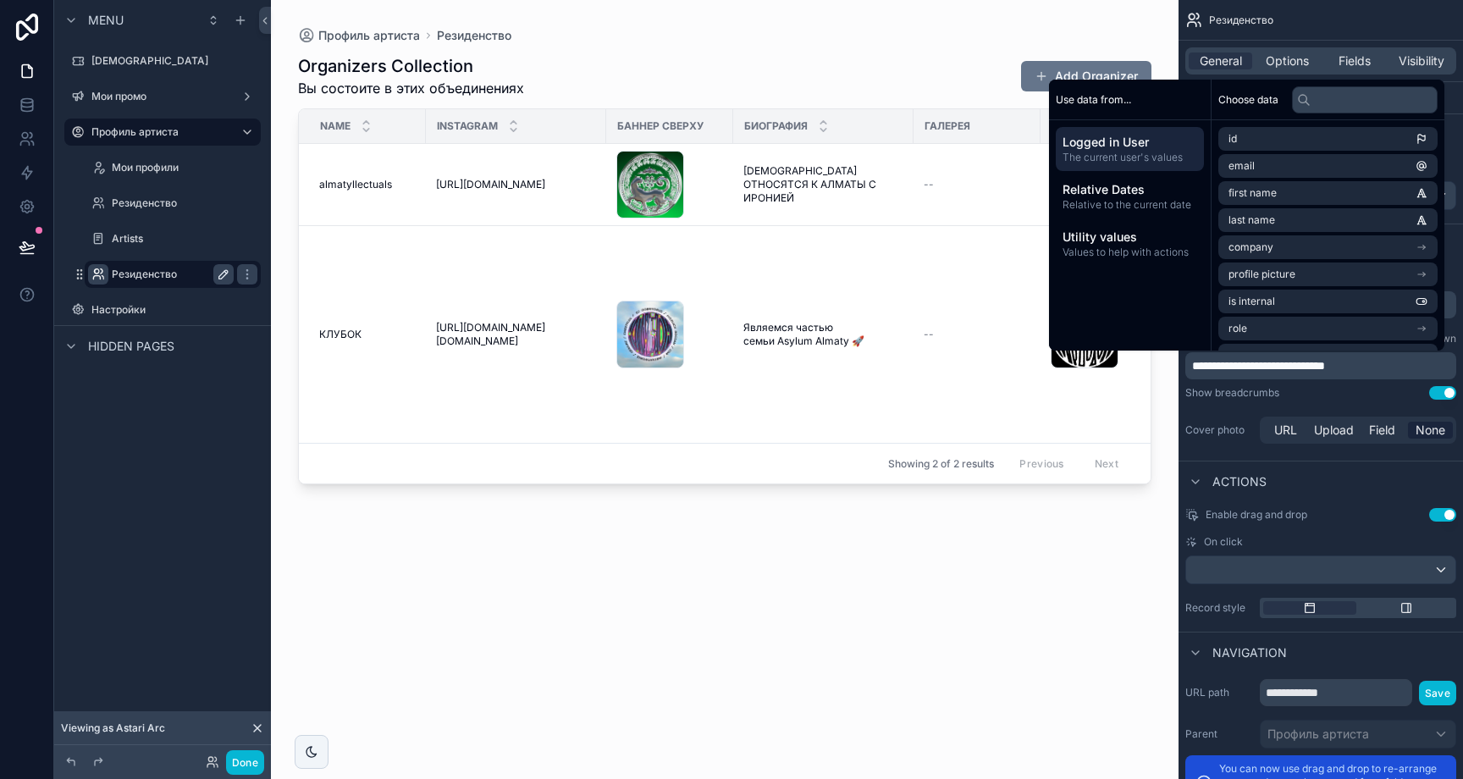
click at [229, 273] on icon "scrollable content" at bounding box center [224, 275] width 14 height 14
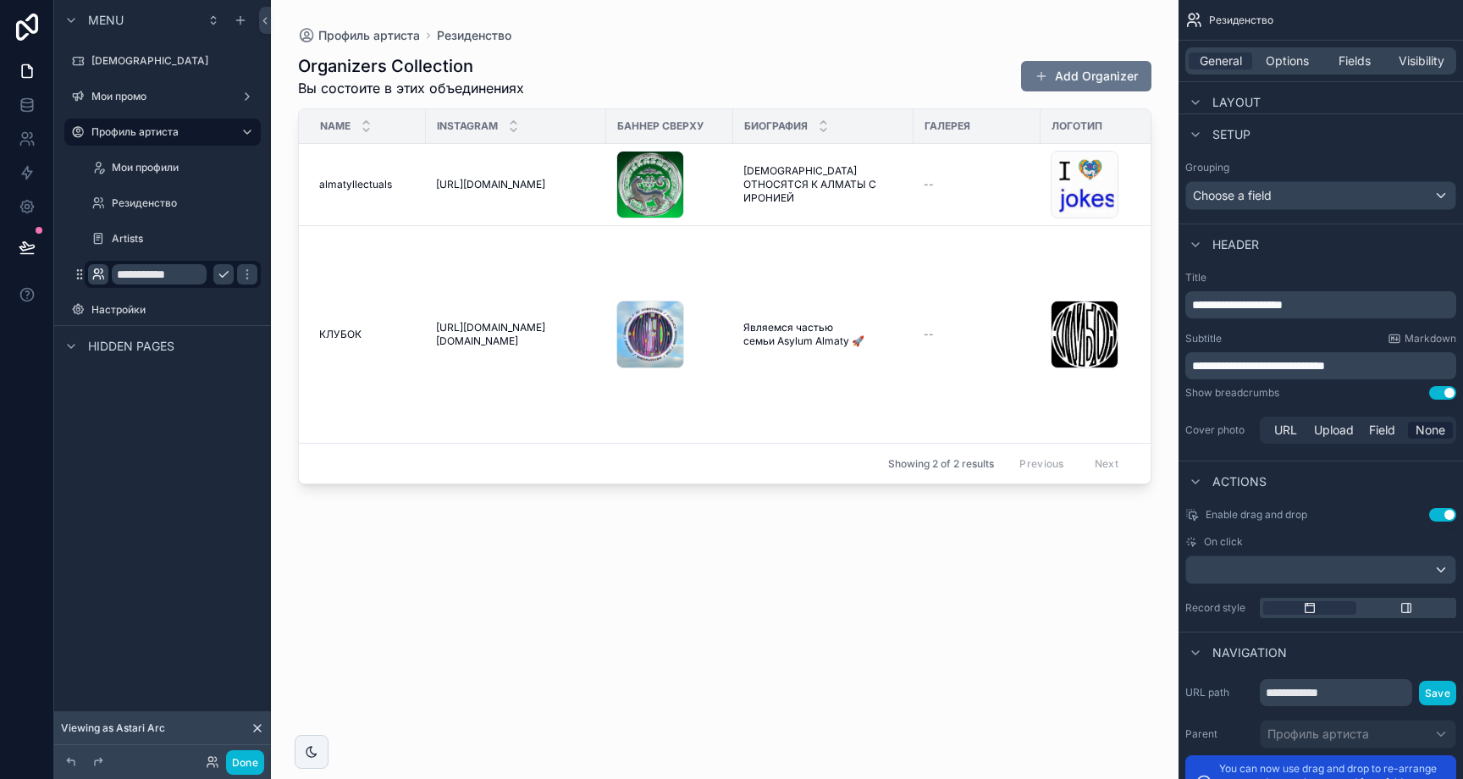
click at [168, 275] on input "**********" at bounding box center [159, 274] width 95 height 20
click at [1316, 309] on p "**********" at bounding box center [1322, 304] width 261 height 17
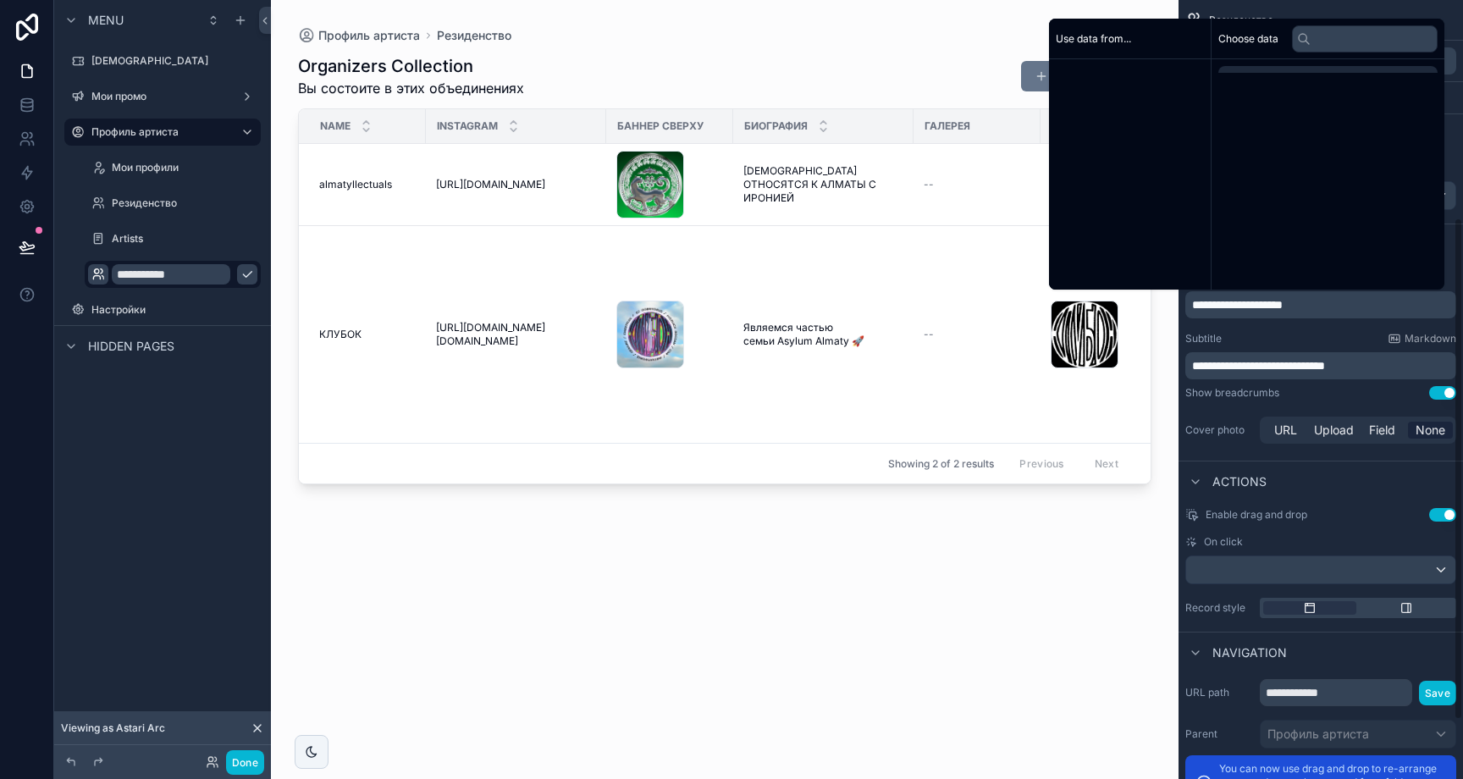
click at [1316, 309] on p "**********" at bounding box center [1322, 304] width 261 height 17
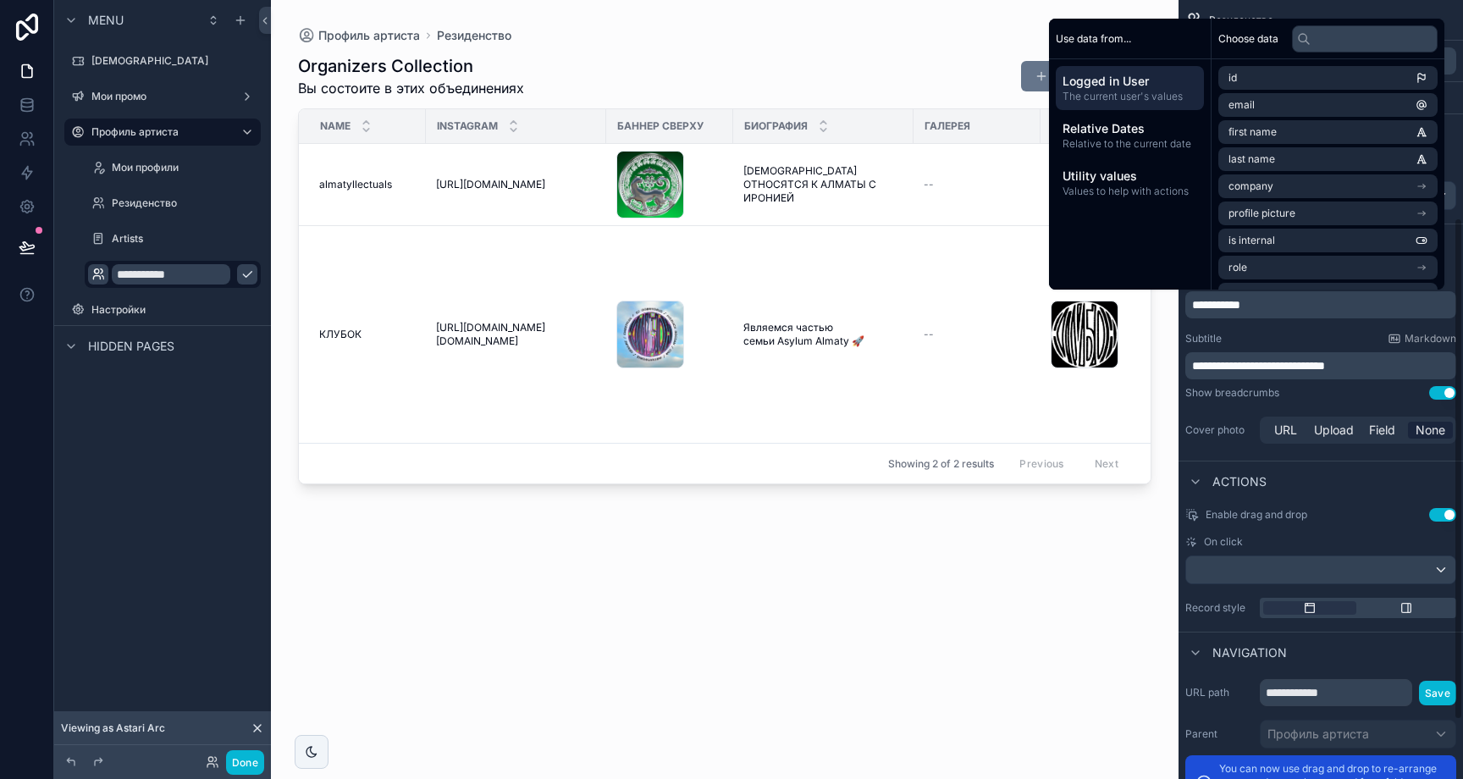
click at [930, 553] on div "Organizers Collection Вы состоите в этих объединениях Add Organizer Name Instag…" at bounding box center [724, 401] width 853 height 715
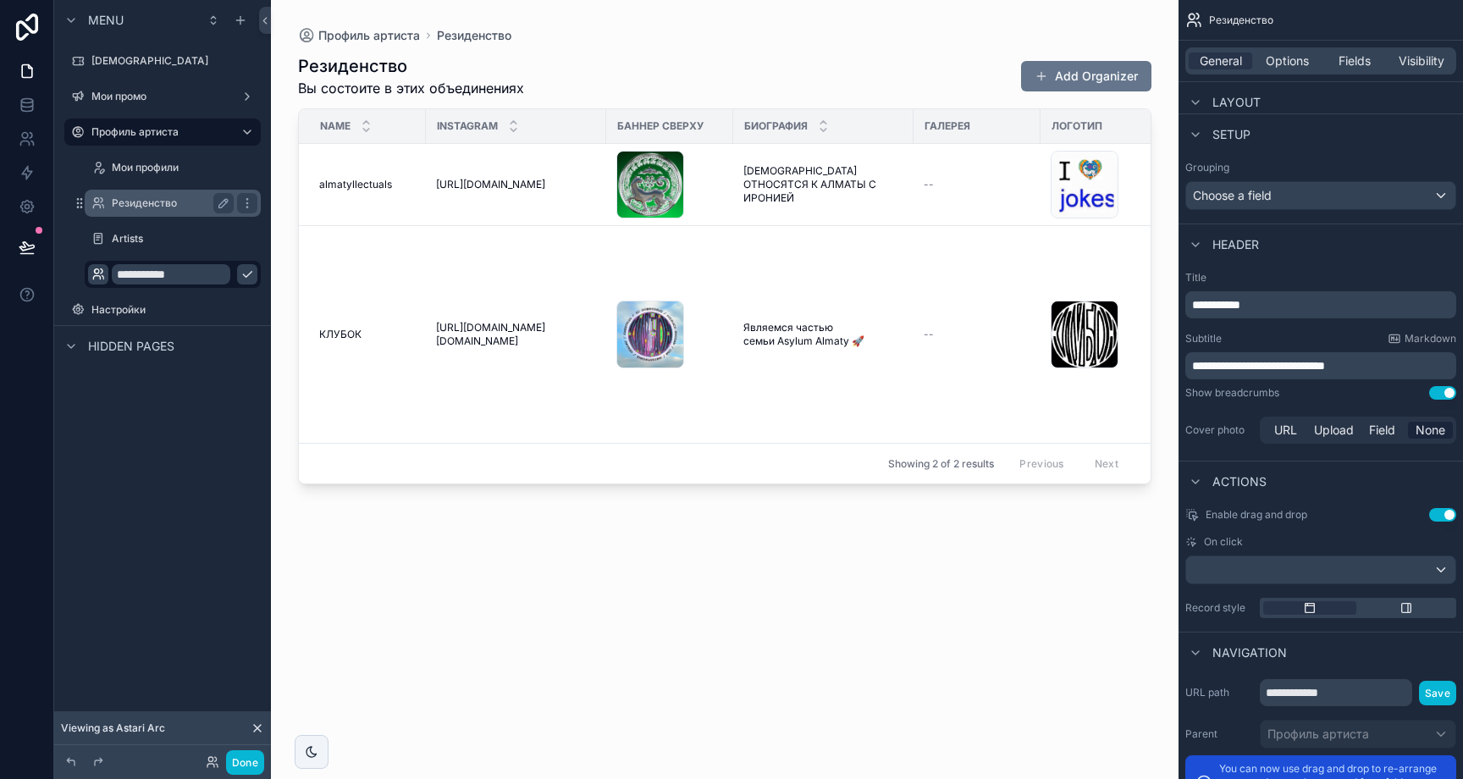
click at [180, 206] on label "Резиденство" at bounding box center [169, 203] width 115 height 14
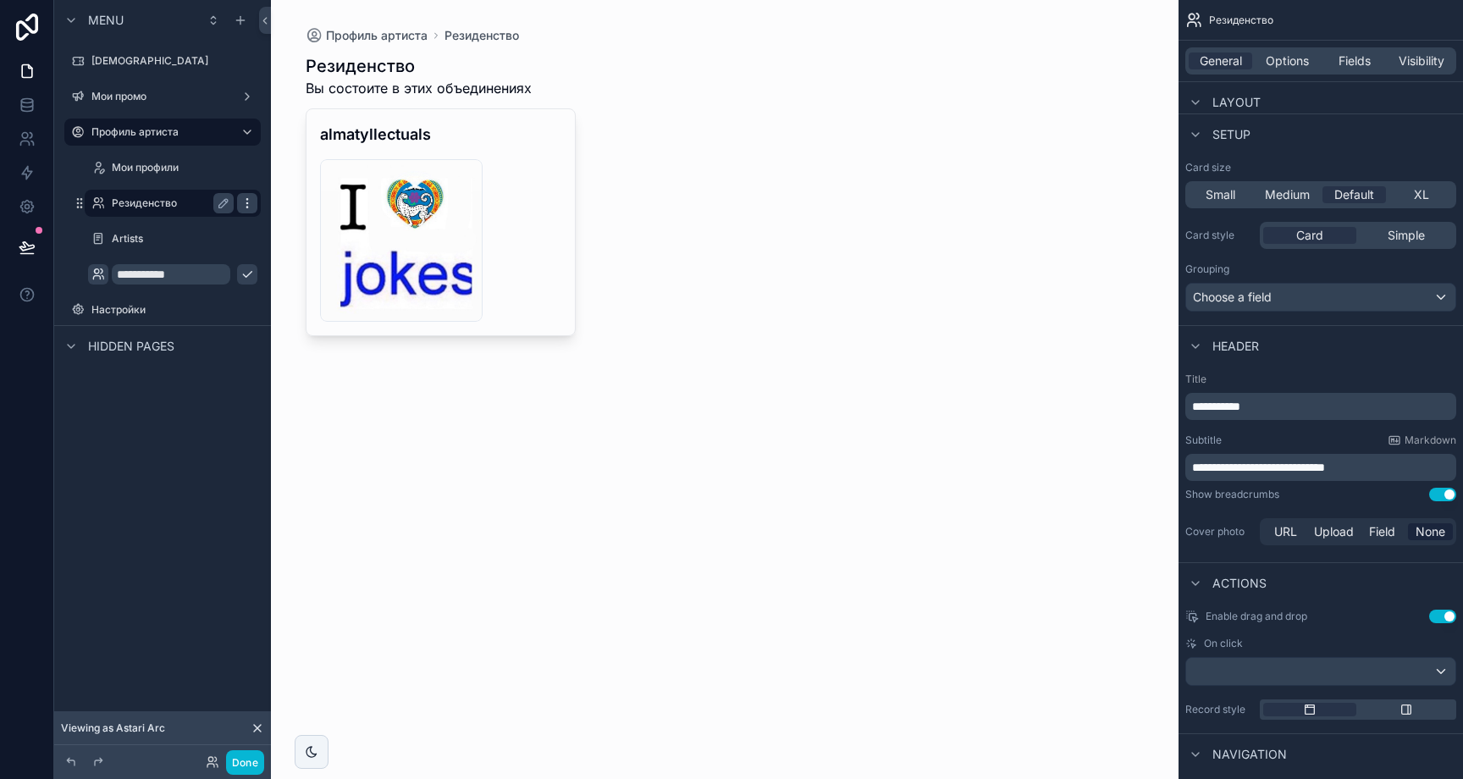
click at [248, 201] on icon "scrollable content" at bounding box center [247, 203] width 14 height 14
click at [307, 217] on span "Remove" at bounding box center [323, 215] width 45 height 17
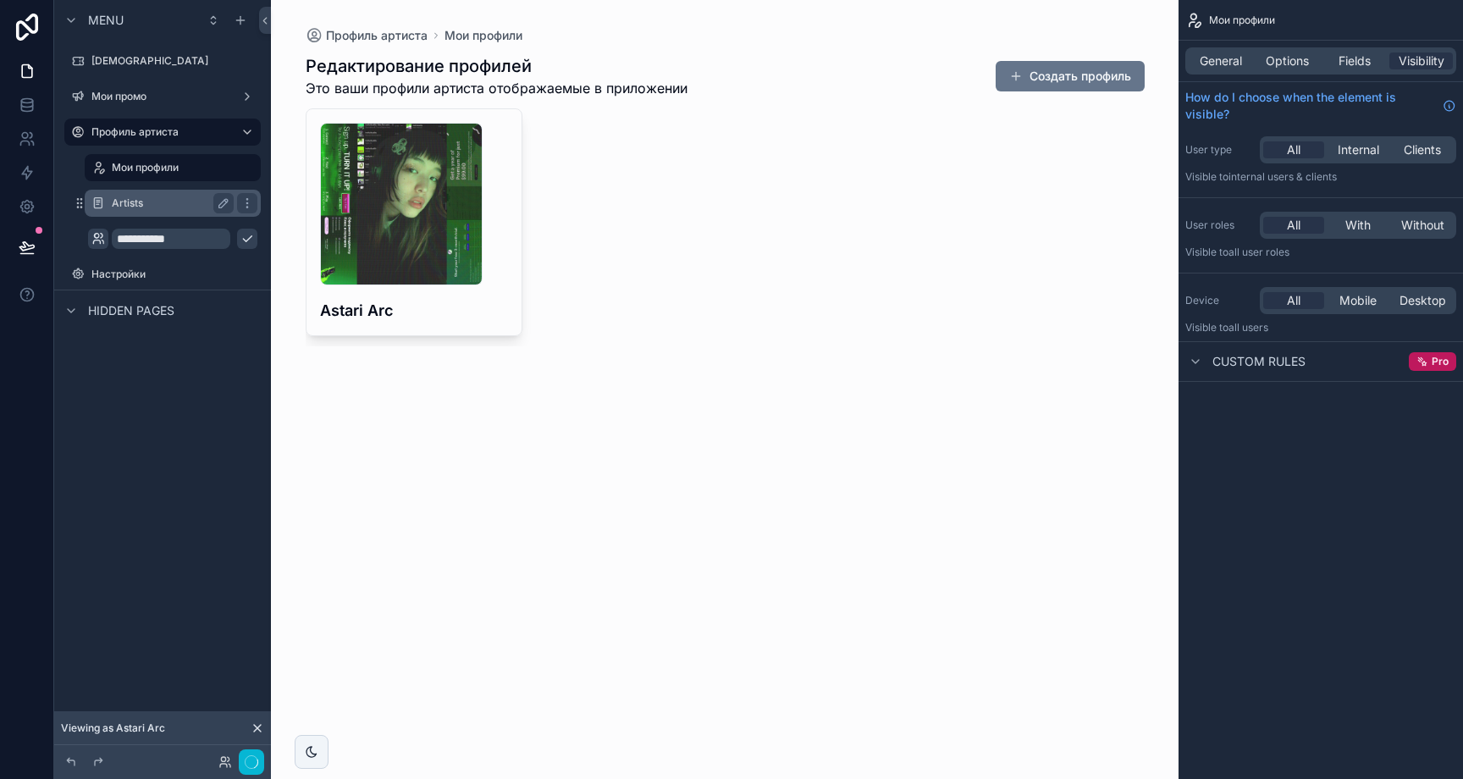
click at [207, 196] on label "Artists" at bounding box center [169, 203] width 115 height 14
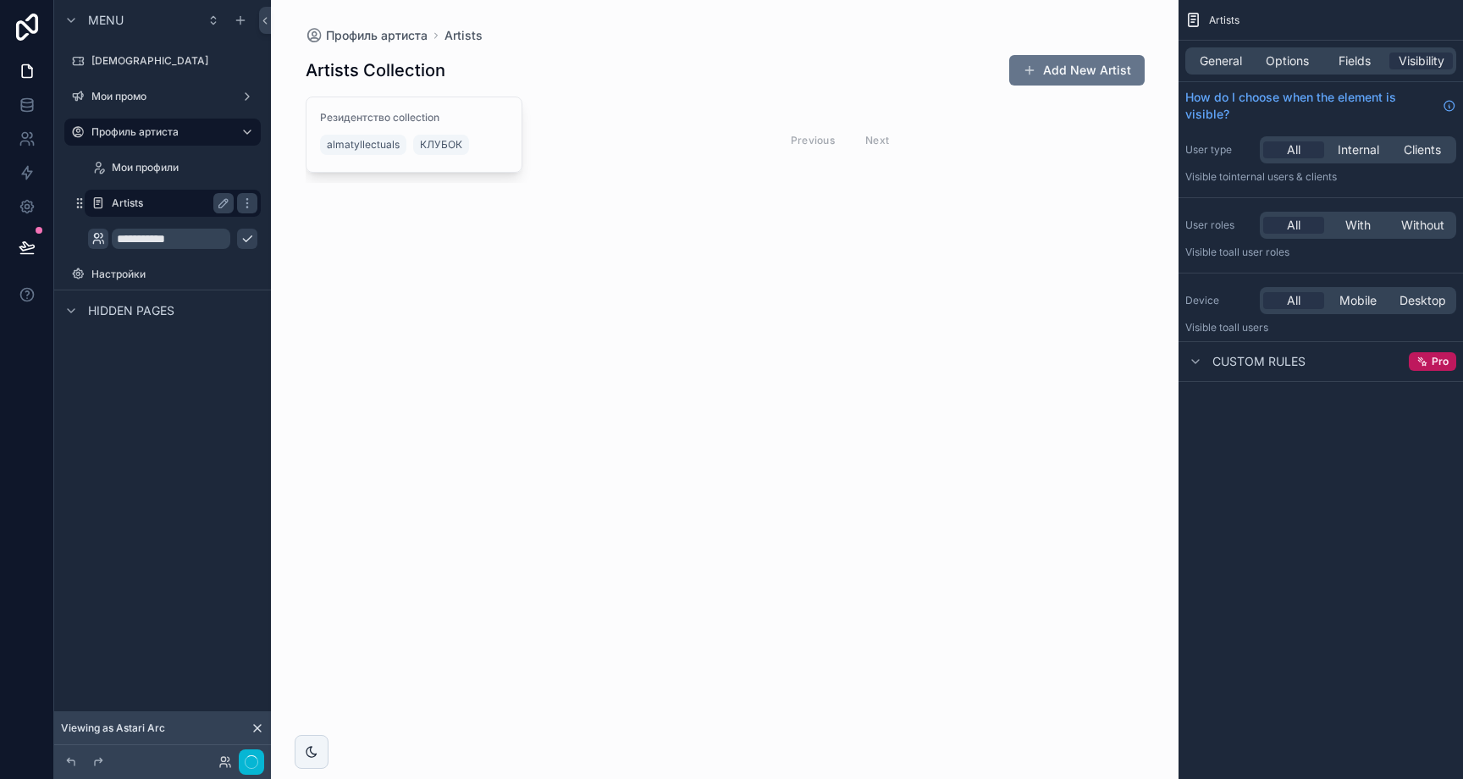
click at [174, 205] on label "Artists" at bounding box center [169, 203] width 115 height 14
click at [243, 200] on icon "scrollable content" at bounding box center [247, 203] width 14 height 14
click at [316, 220] on span "Remove" at bounding box center [323, 215] width 45 height 17
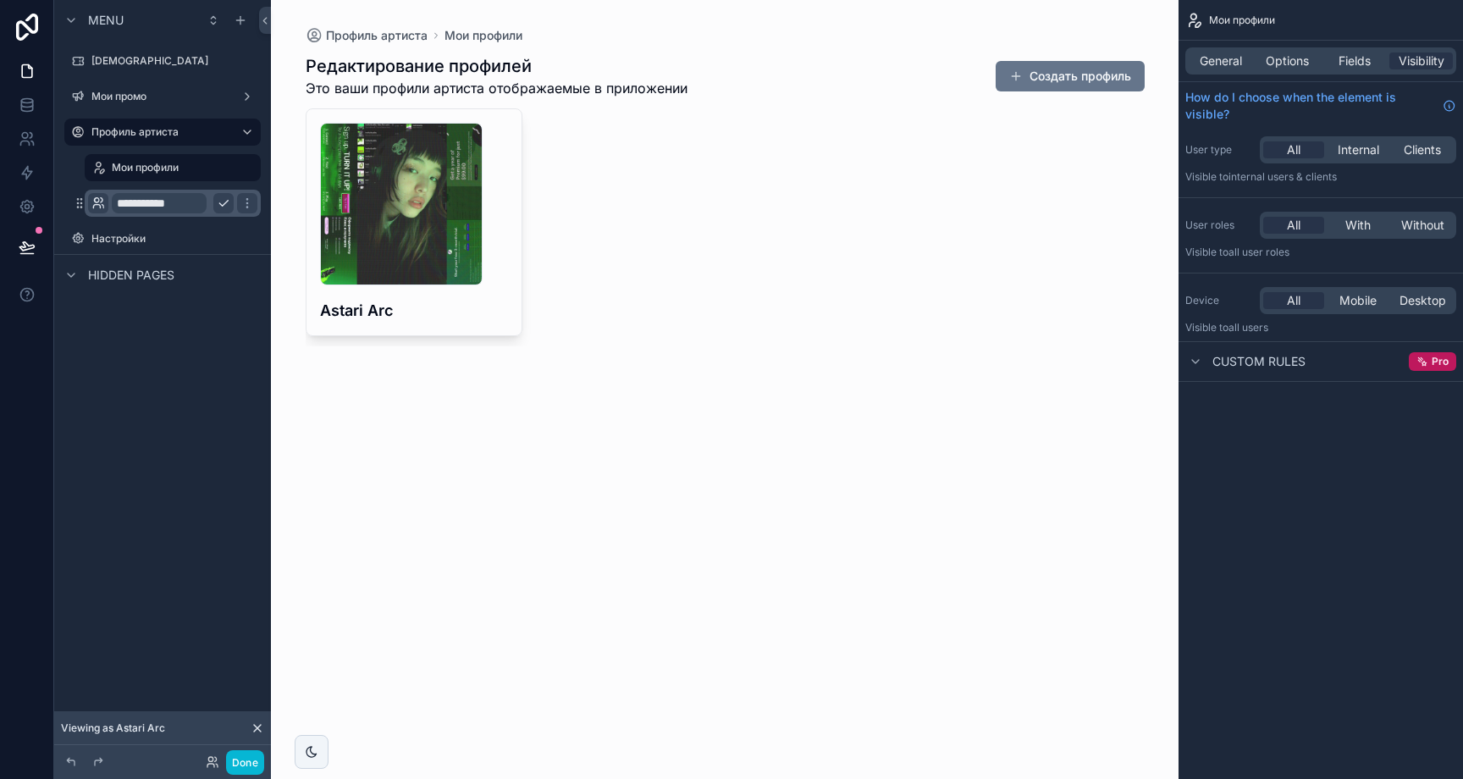
click at [157, 208] on input "**********" at bounding box center [159, 203] width 95 height 20
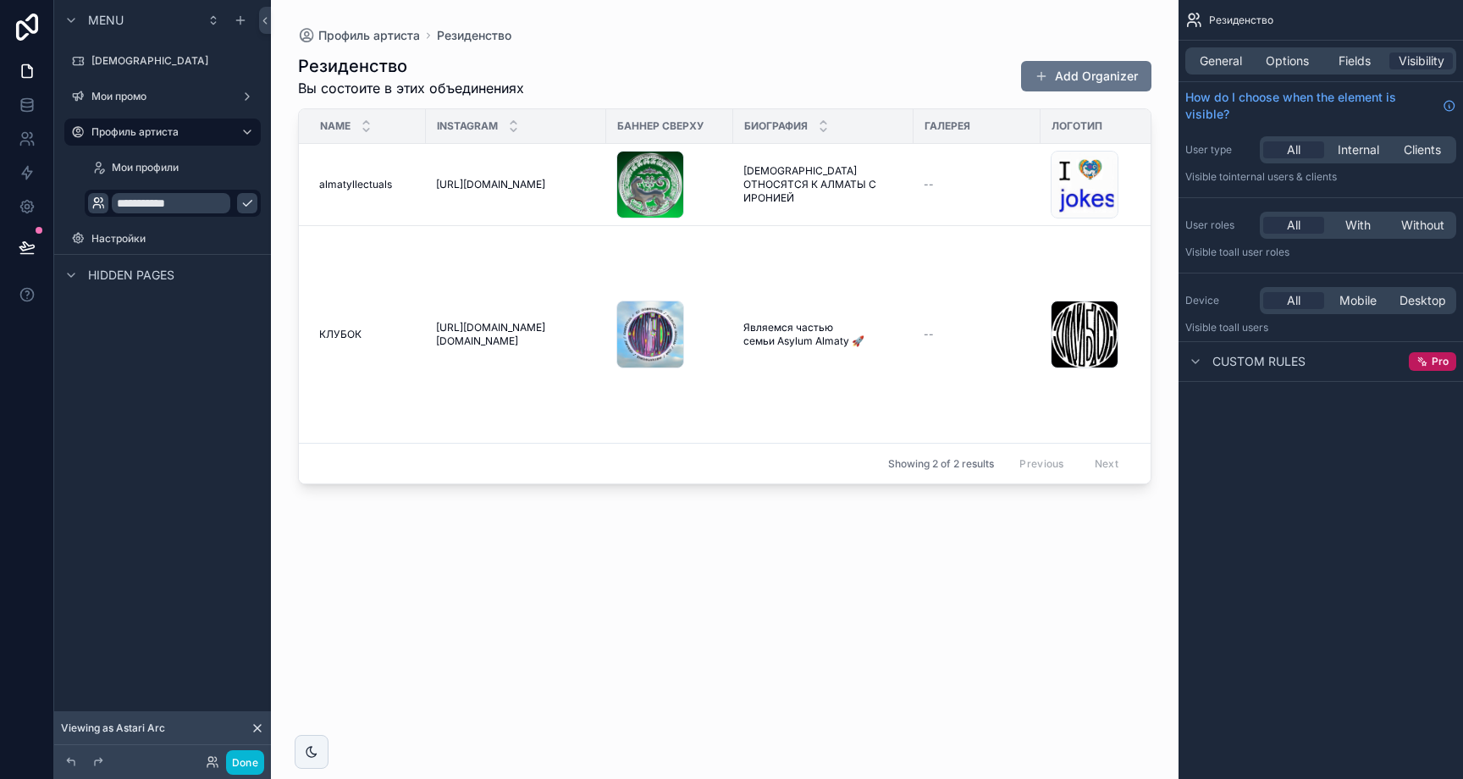
click at [240, 201] on icon "scrollable content" at bounding box center [247, 203] width 14 height 14
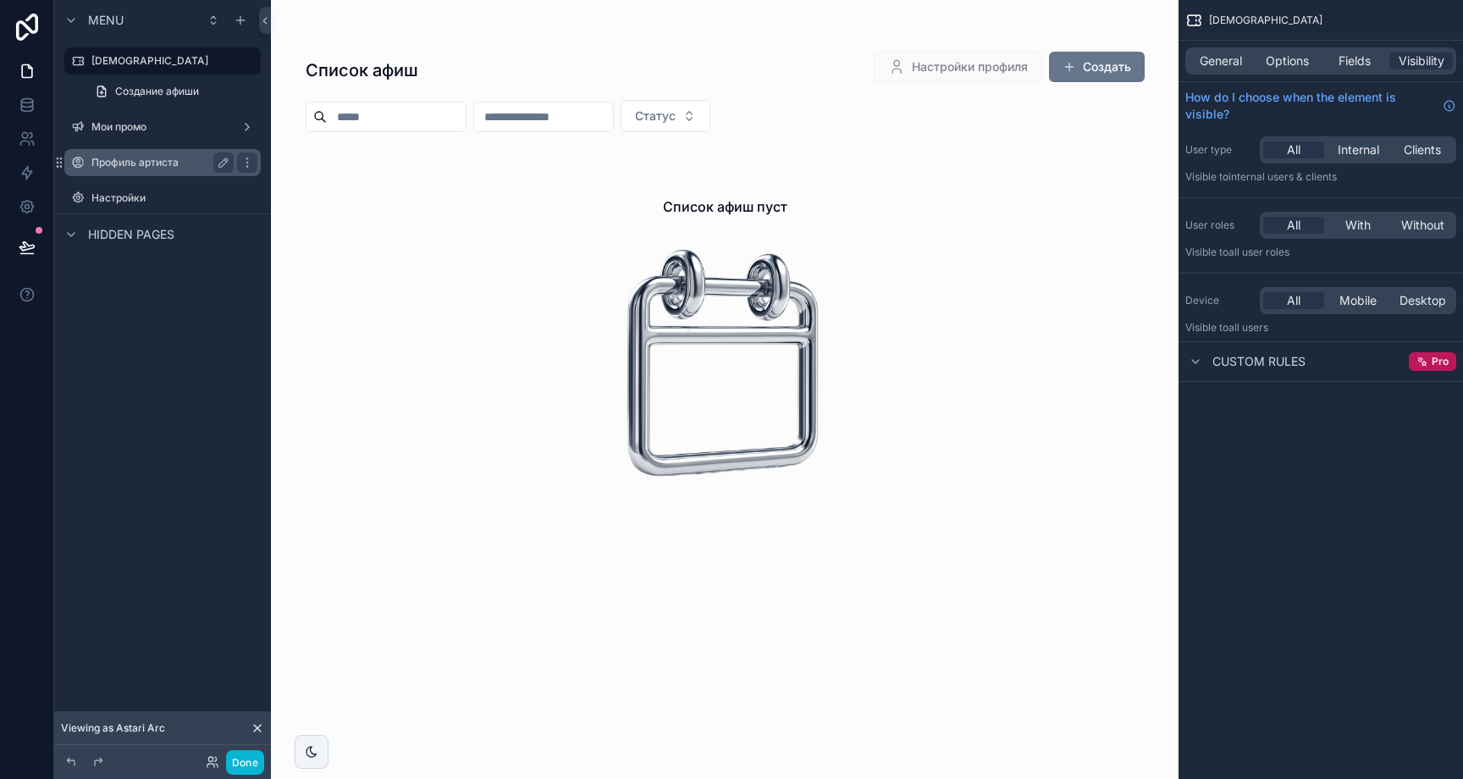
click at [156, 162] on label "Профиль артиста" at bounding box center [158, 163] width 135 height 14
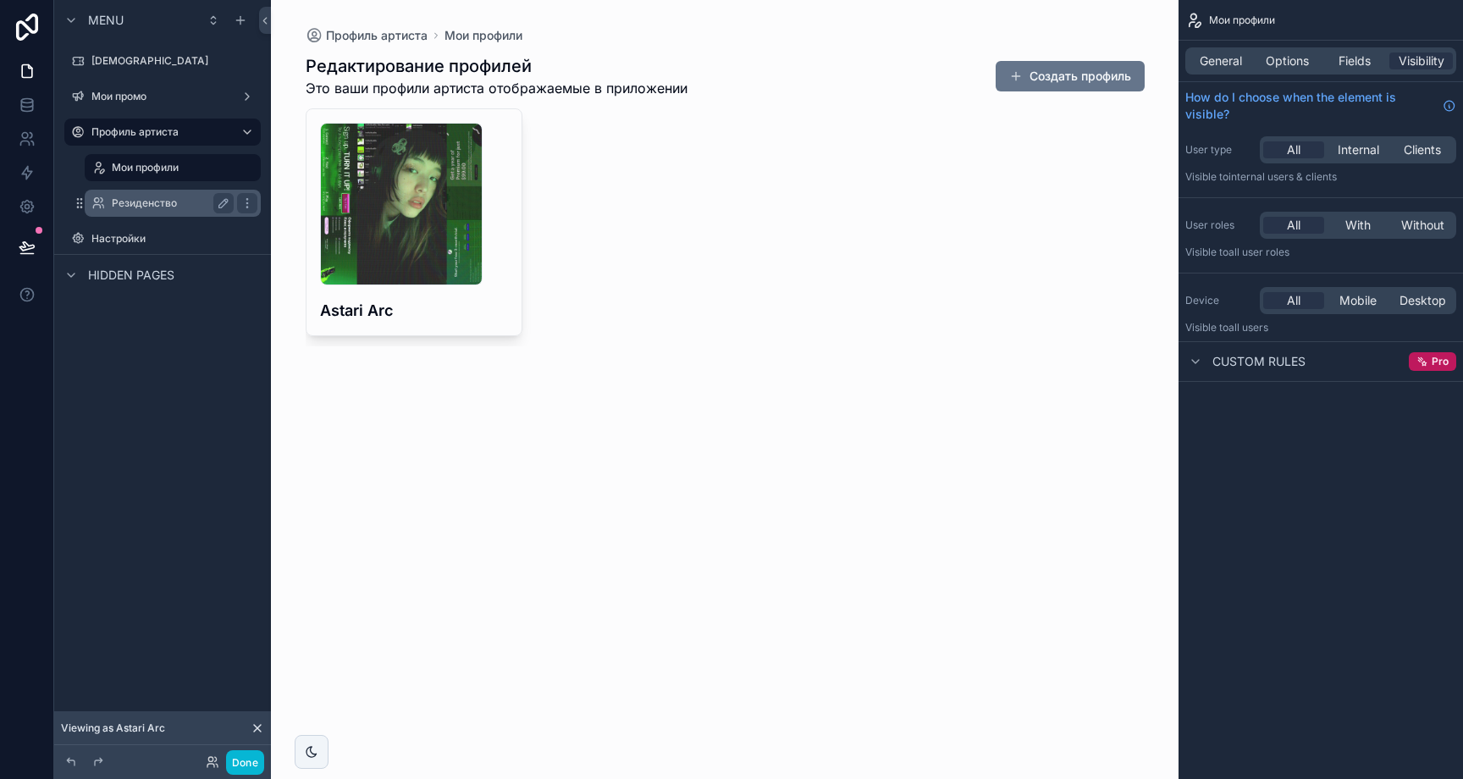
click at [157, 191] on div "Резиденство" at bounding box center [172, 203] width 169 height 27
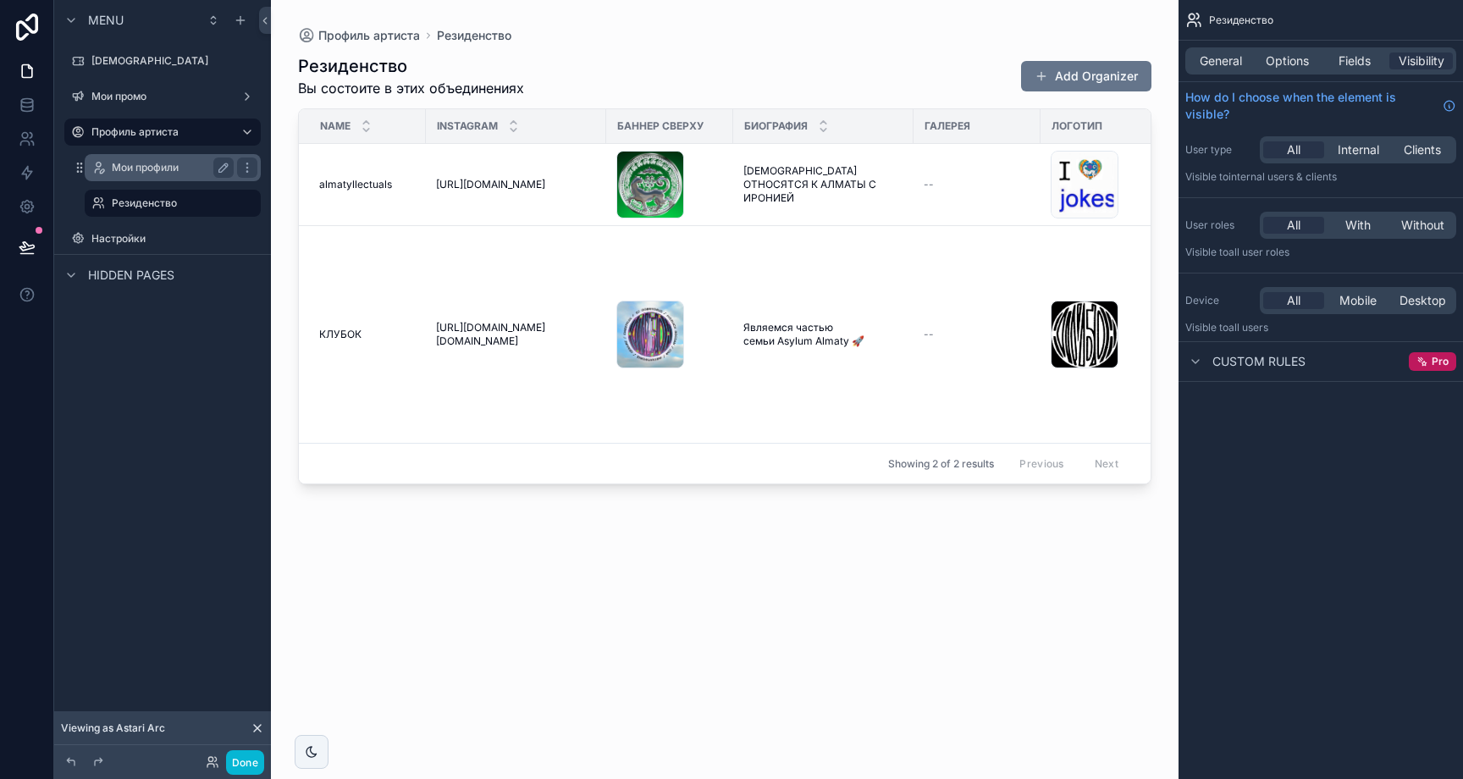
click at [160, 171] on label "Мои профили" at bounding box center [169, 168] width 115 height 14
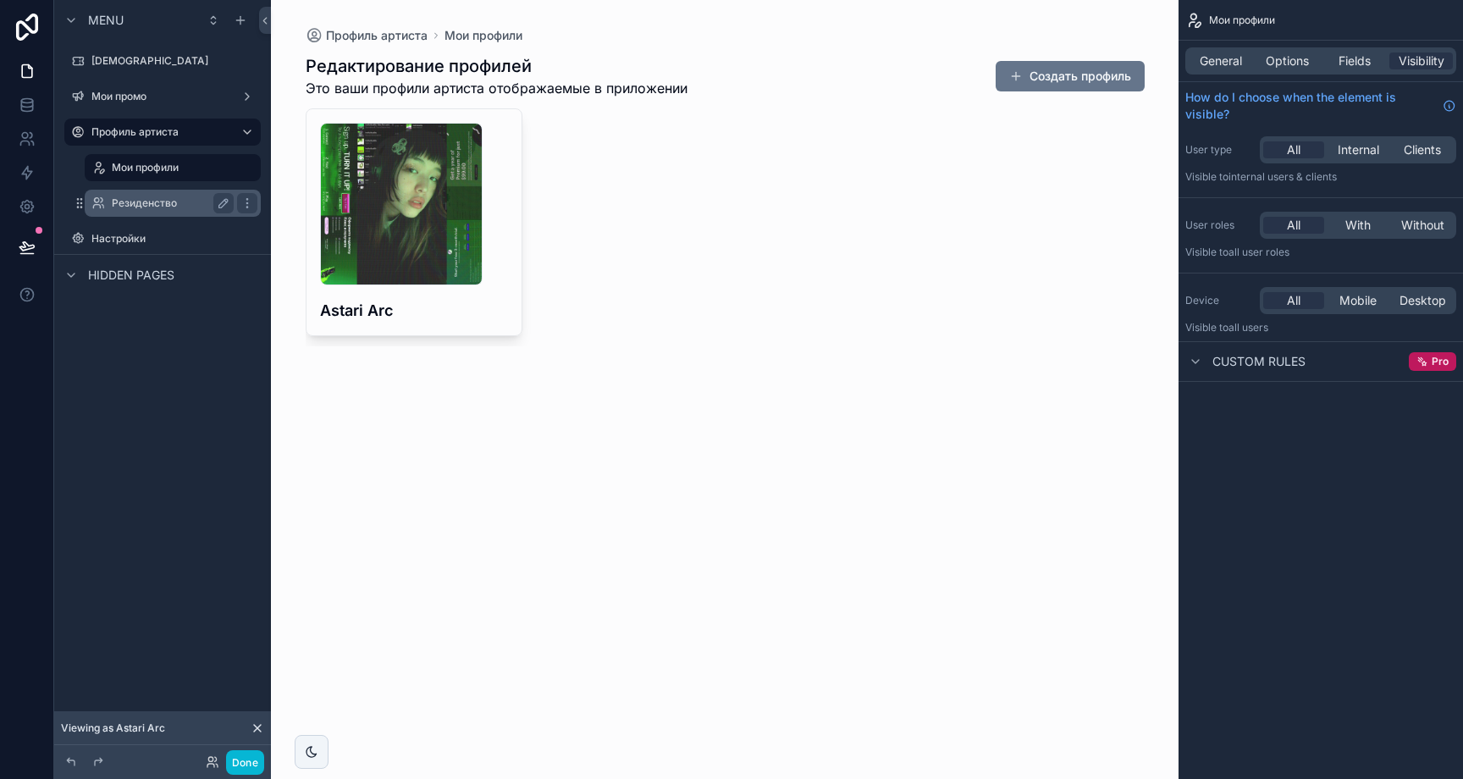
click at [141, 202] on label "Резиденство" at bounding box center [169, 203] width 115 height 14
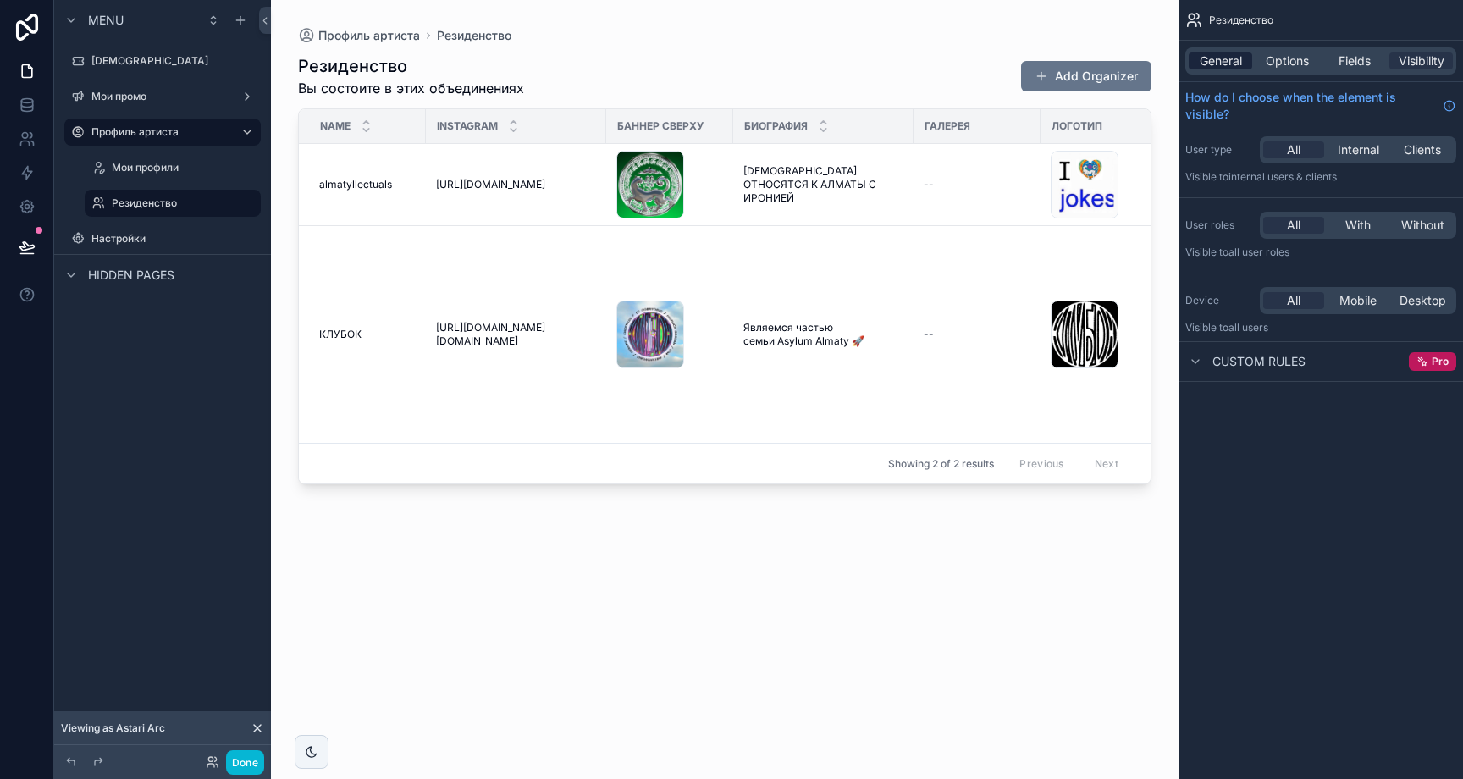
click at [1223, 67] on span "General" at bounding box center [1221, 60] width 42 height 17
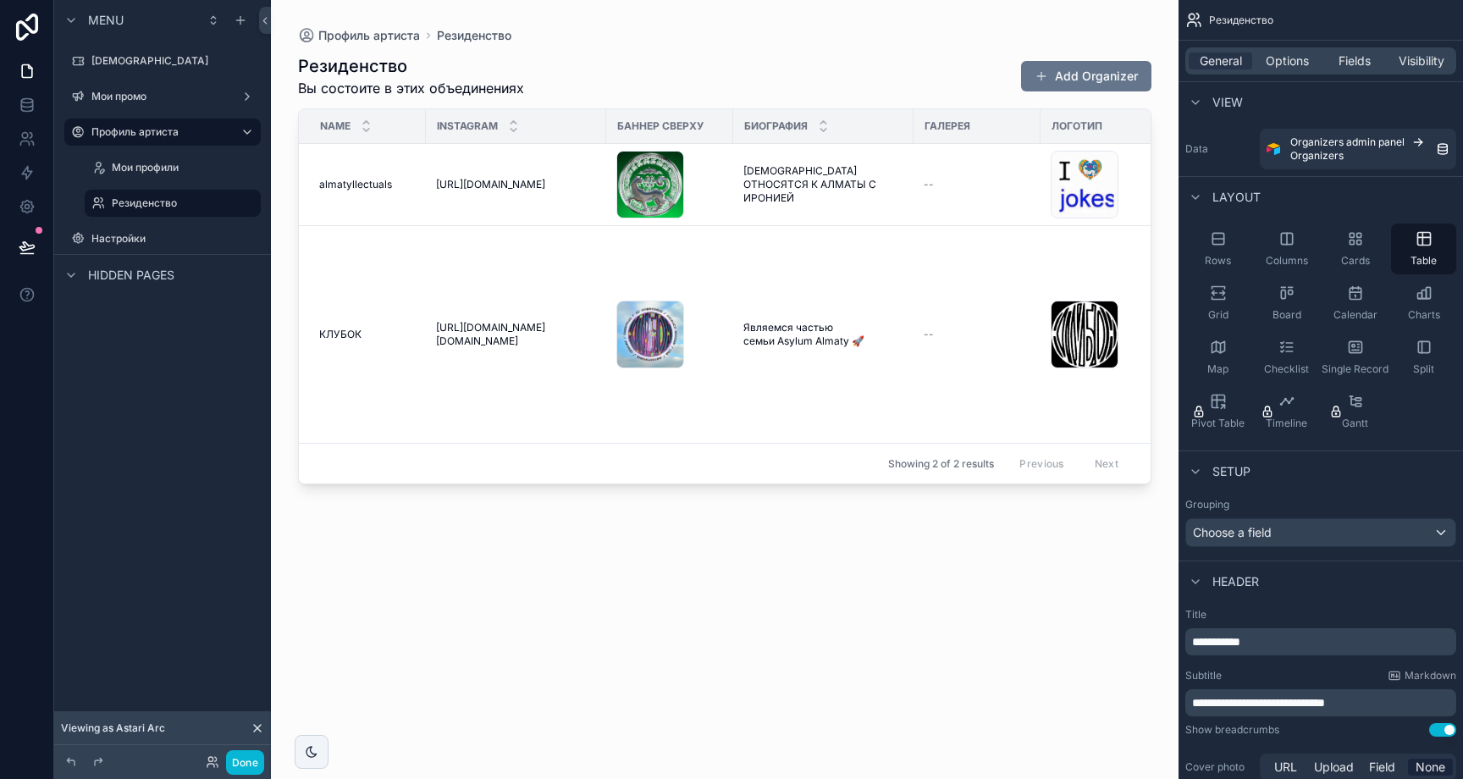
click at [1272, 49] on div "General Options Fields Visibility" at bounding box center [1320, 60] width 271 height 27
drag, startPoint x: 673, startPoint y: 476, endPoint x: 965, endPoint y: 474, distance: 292.1
click at [965, 474] on div "scrollable content" at bounding box center [725, 379] width 908 height 759
click at [1330, 249] on div "Cards" at bounding box center [1355, 249] width 65 height 51
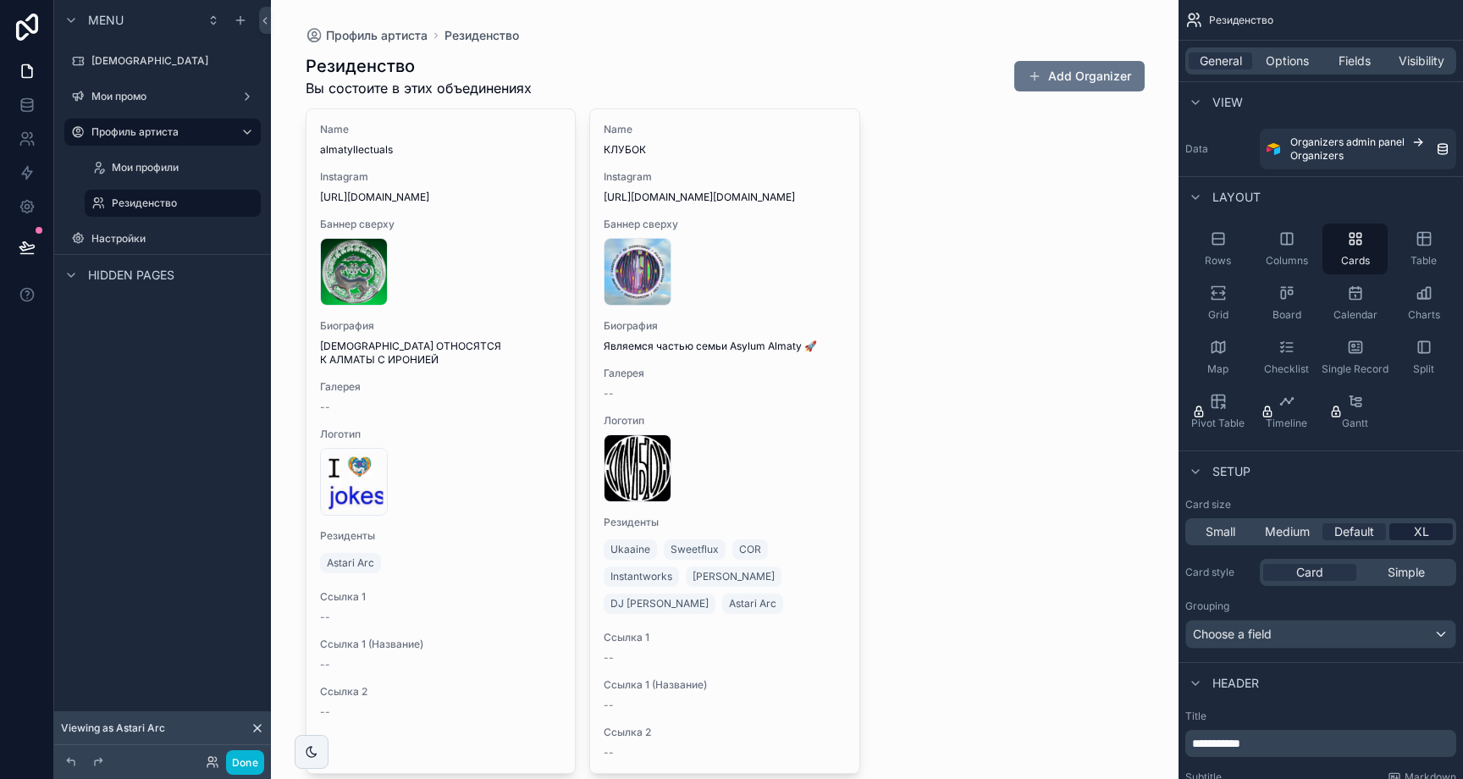
click at [1424, 532] on span "XL" at bounding box center [1421, 531] width 15 height 17
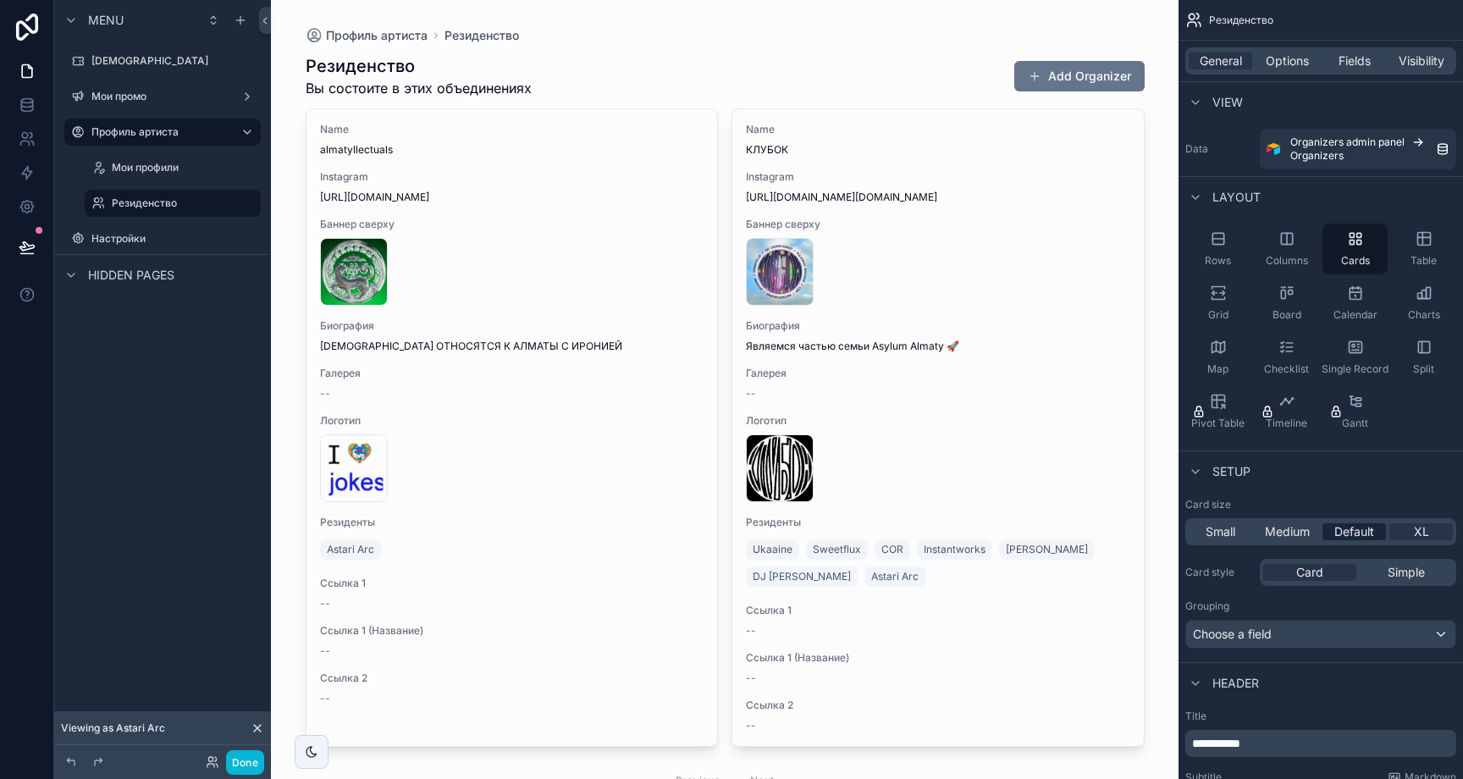
click at [1344, 533] on span "Default" at bounding box center [1354, 531] width 40 height 17
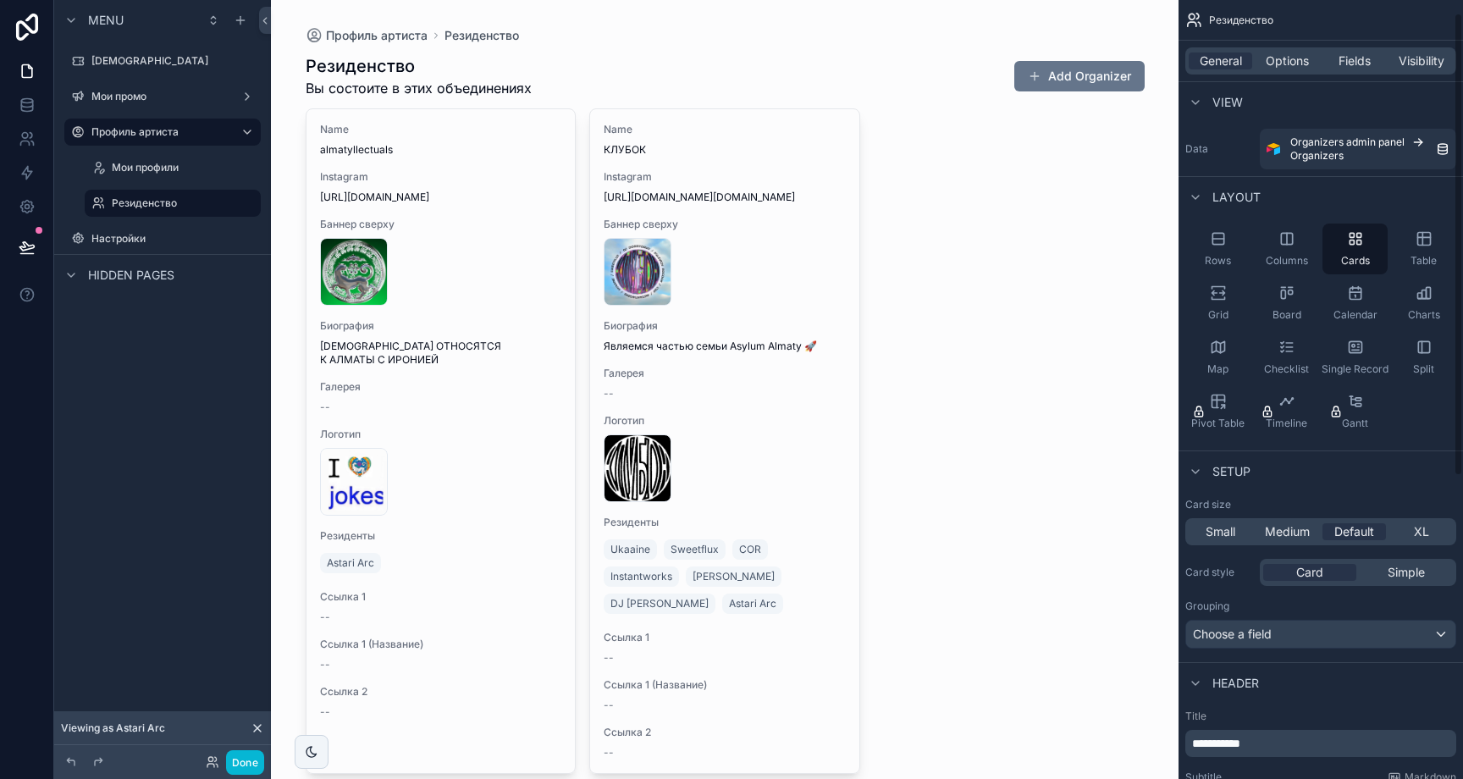
scroll to position [59, 0]
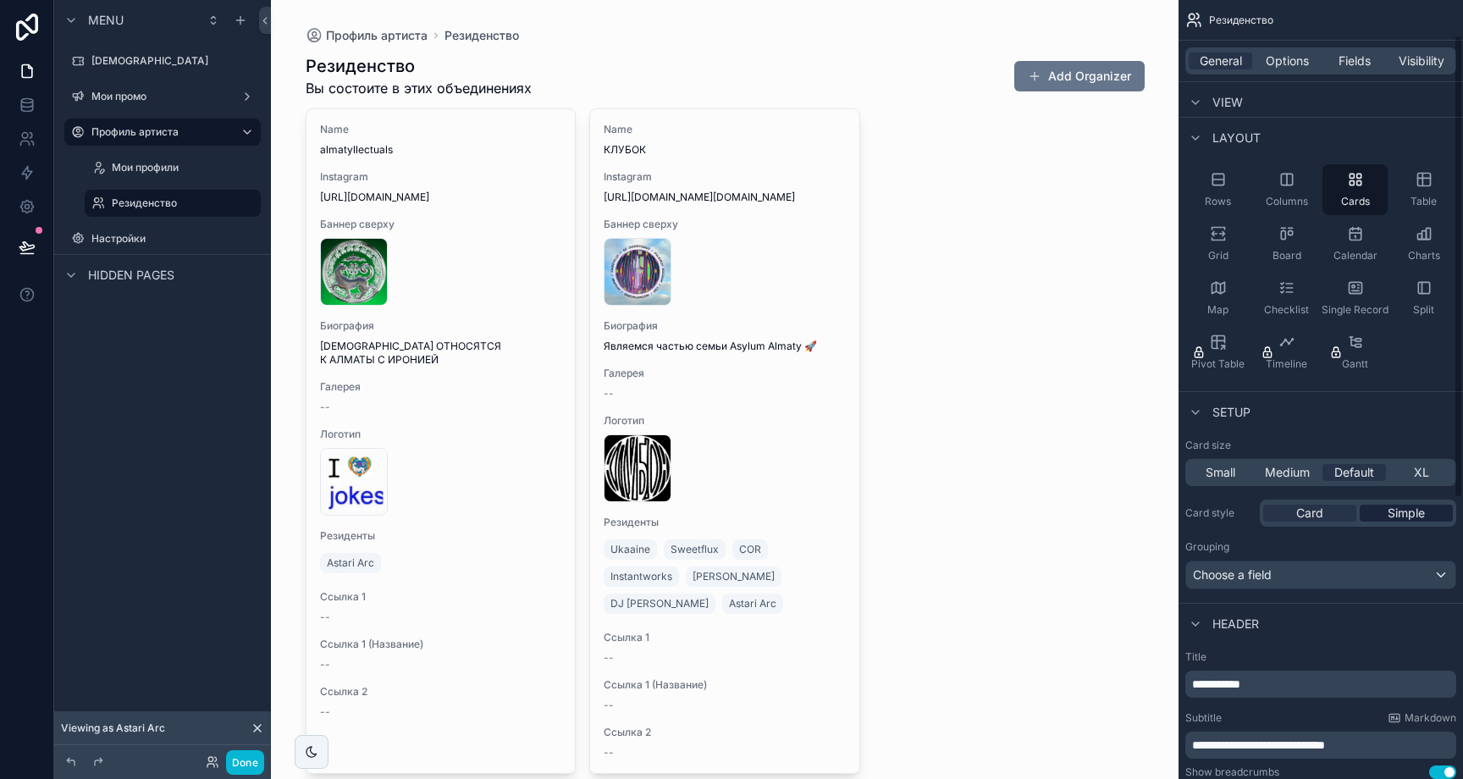
click at [1400, 514] on span "Simple" at bounding box center [1406, 513] width 37 height 17
click at [1322, 515] on span "Card" at bounding box center [1309, 513] width 27 height 17
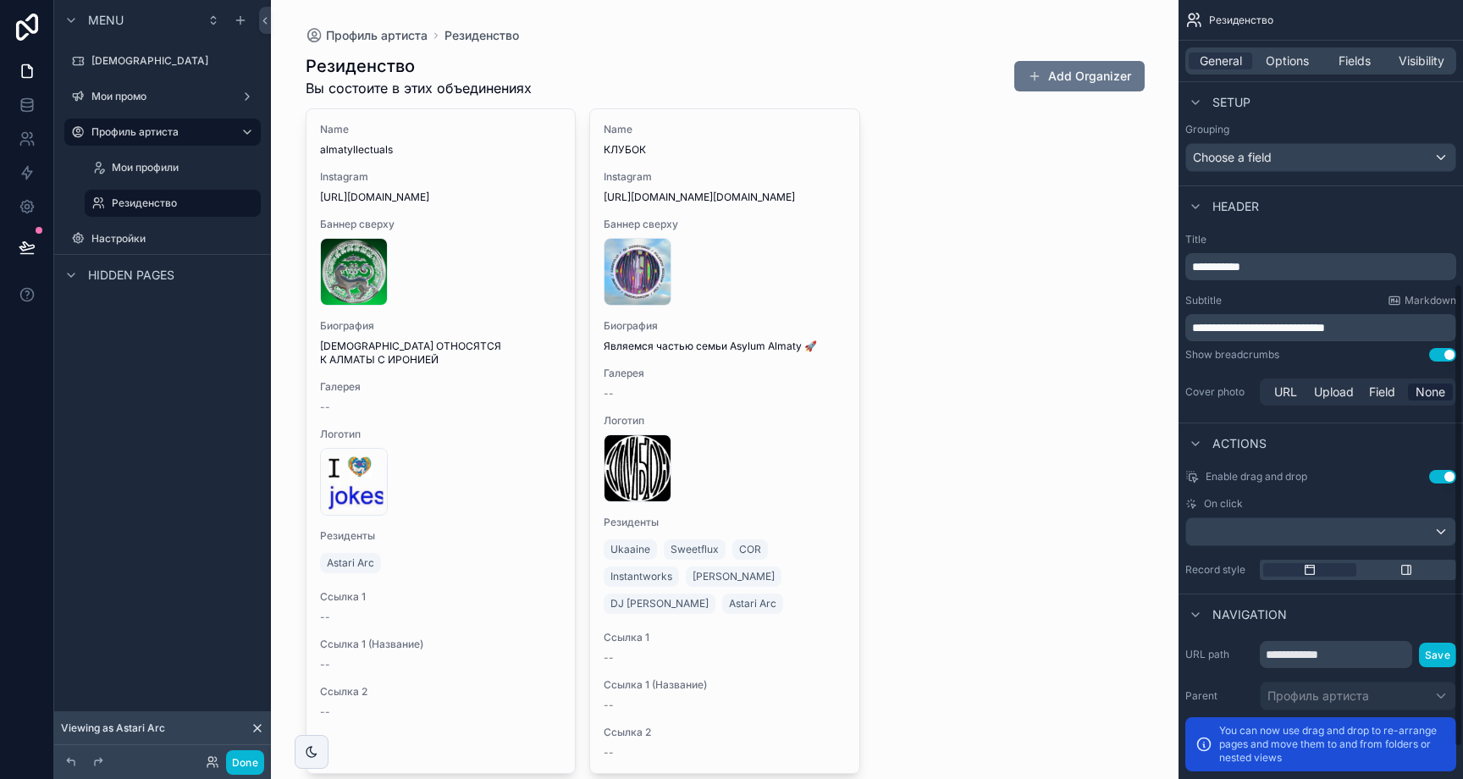
scroll to position [530, 0]
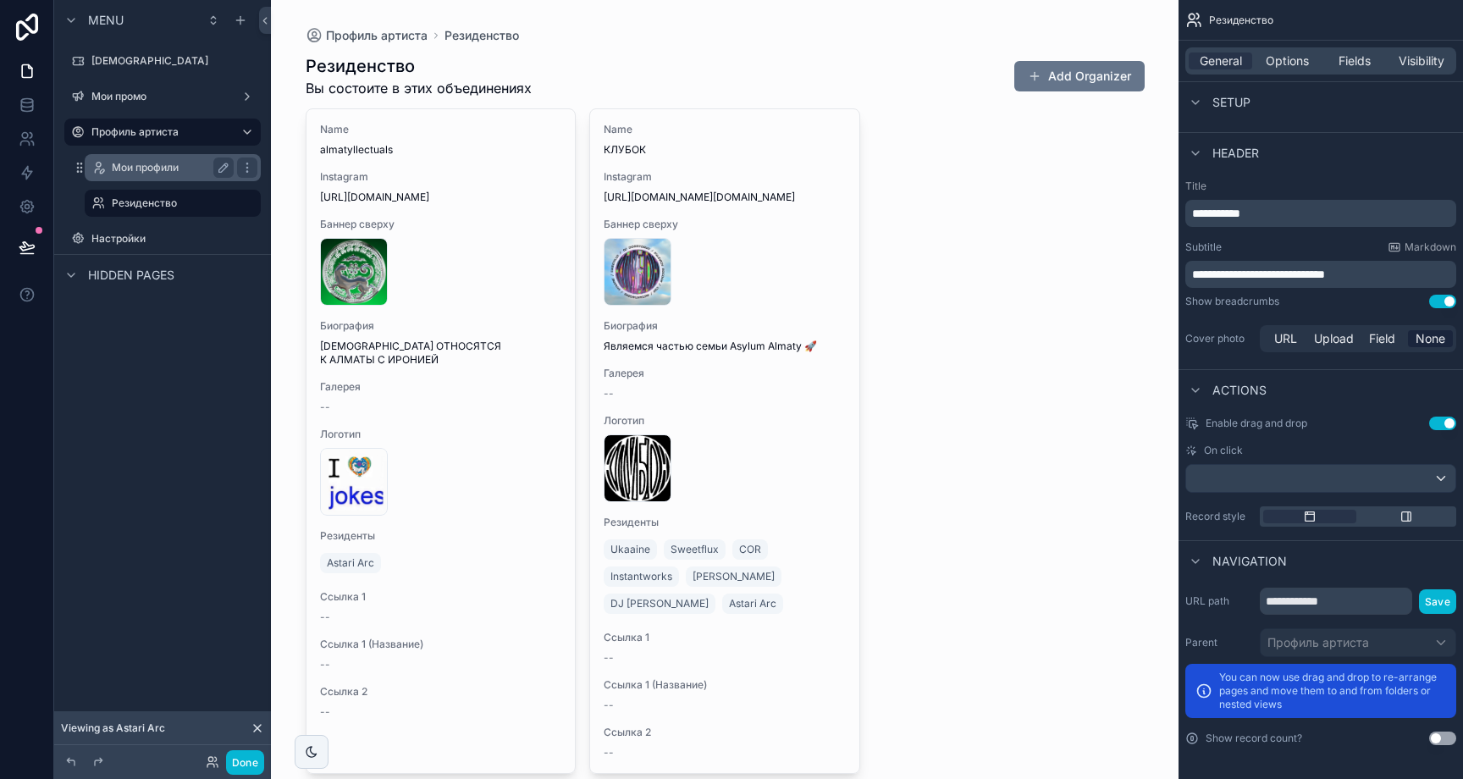
click at [142, 159] on div "Мои профили" at bounding box center [173, 167] width 122 height 20
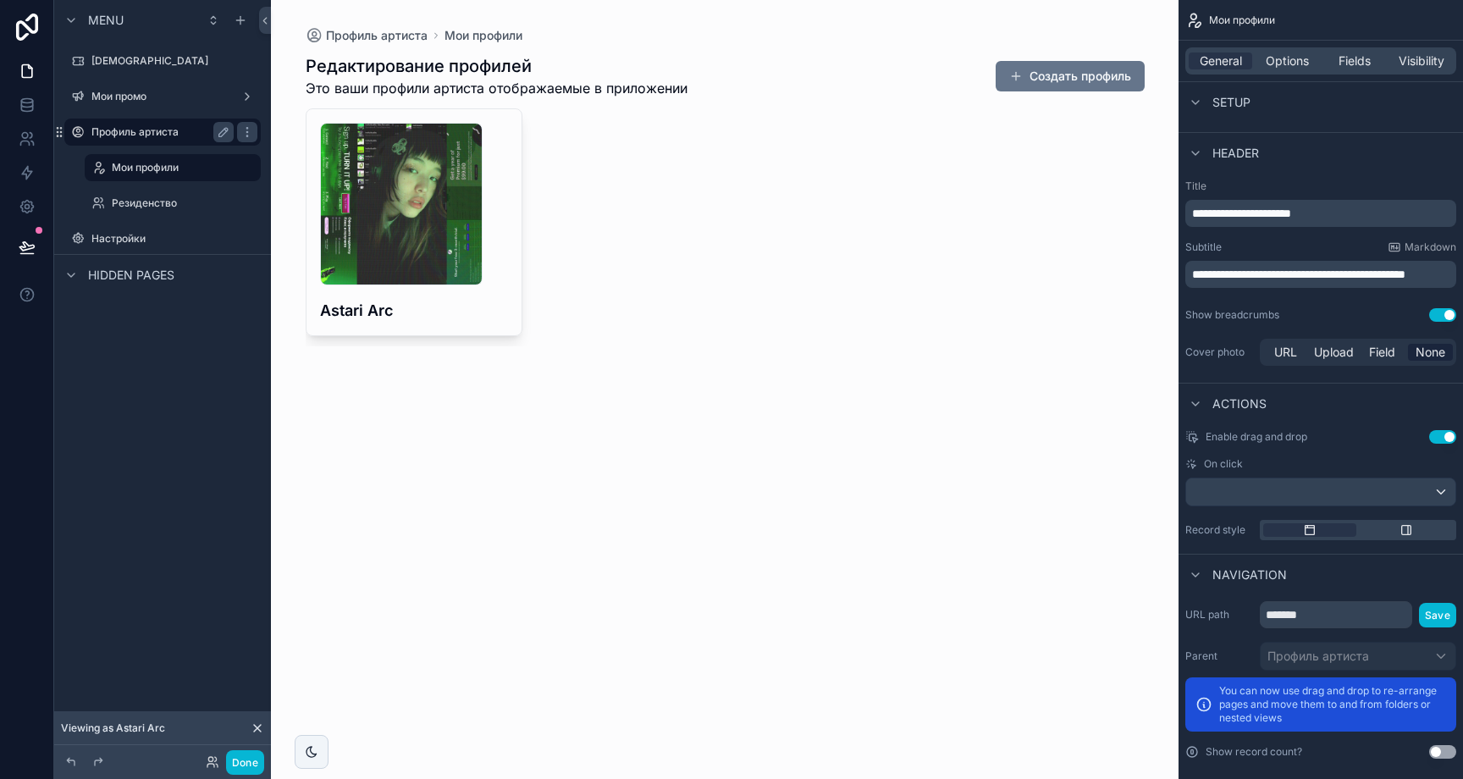
click at [149, 136] on label "Профиль артиста" at bounding box center [158, 132] width 135 height 14
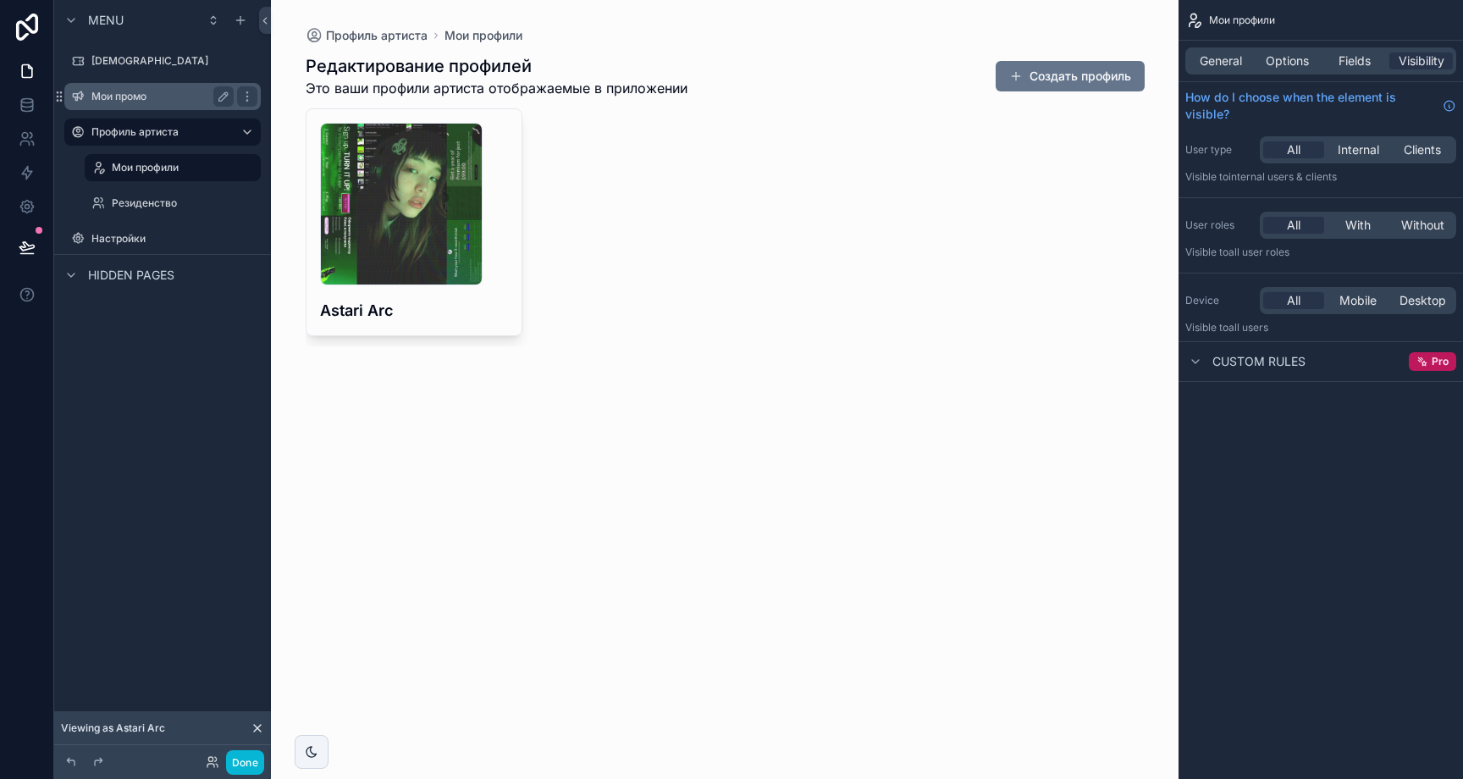
click at [146, 86] on div "Мои промо" at bounding box center [163, 96] width 190 height 27
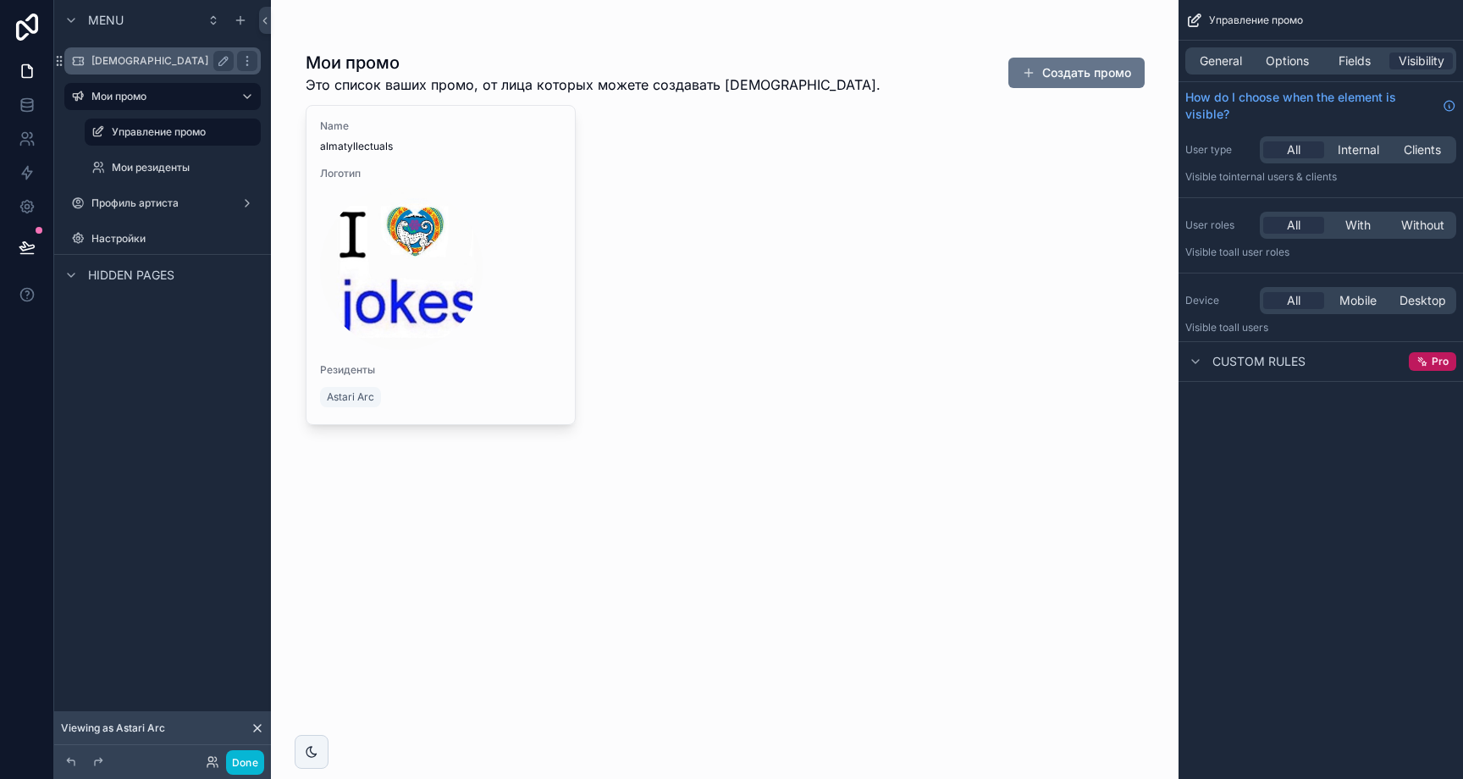
click at [149, 63] on label "[DEMOGRAPHIC_DATA]" at bounding box center [158, 61] width 135 height 14
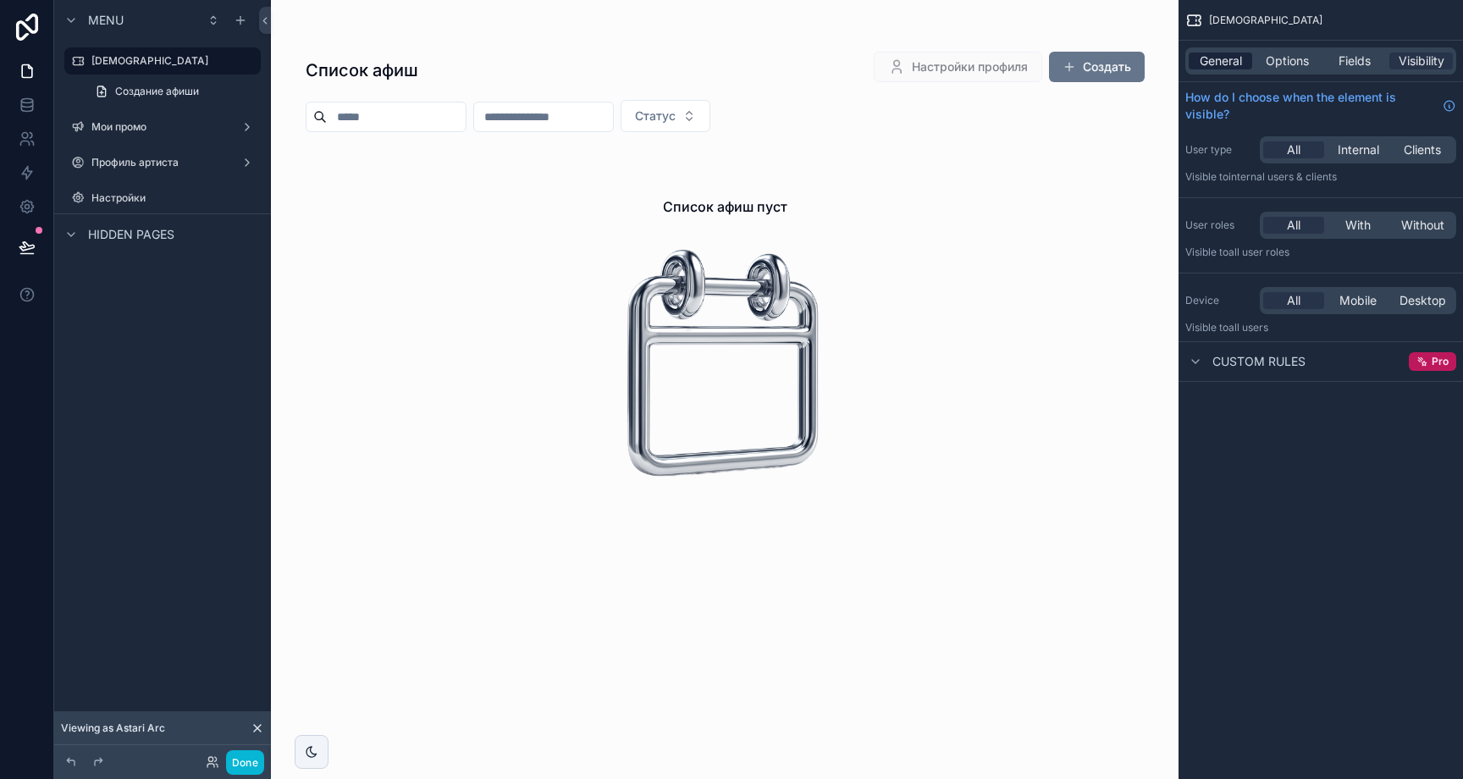
click at [1220, 63] on span "General" at bounding box center [1221, 60] width 42 height 17
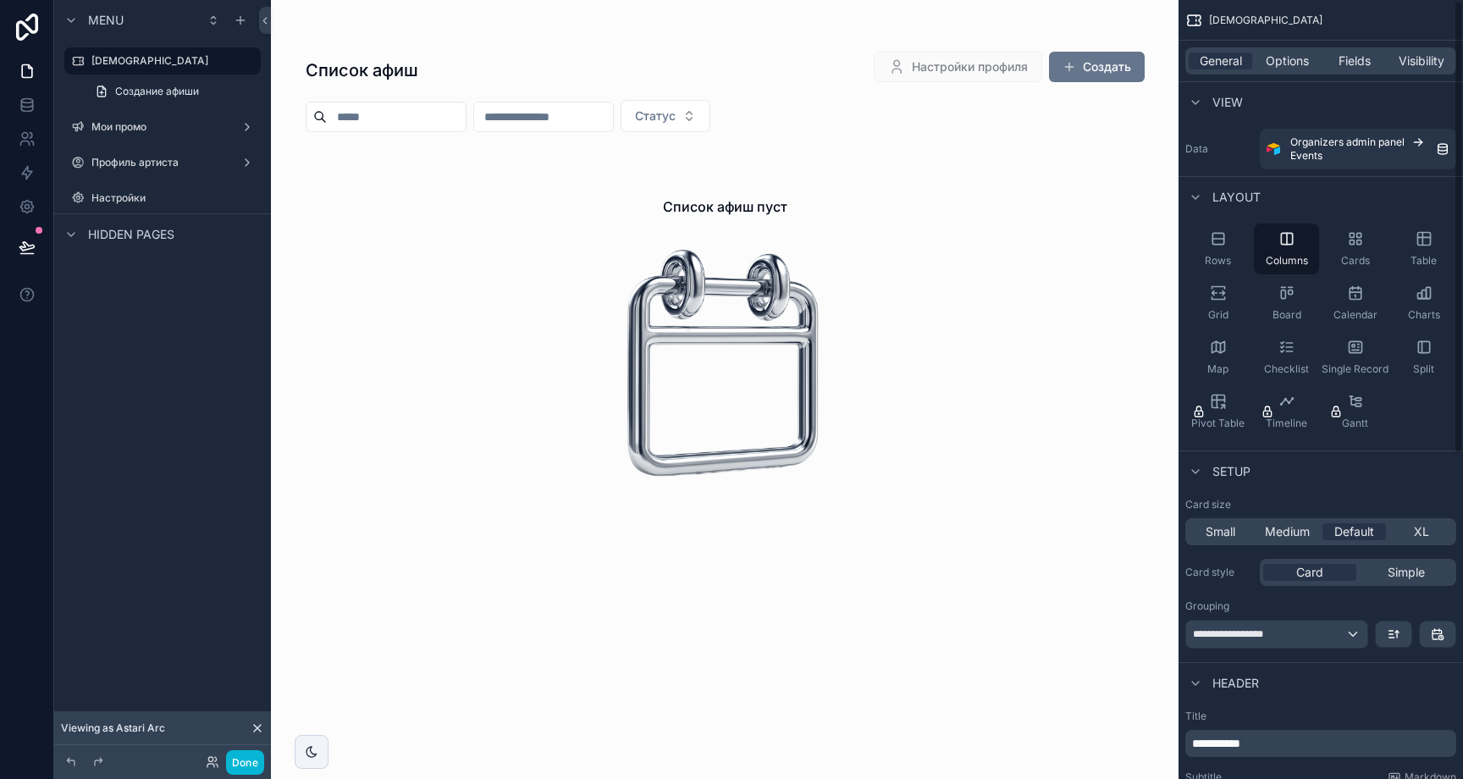
scroll to position [557, 0]
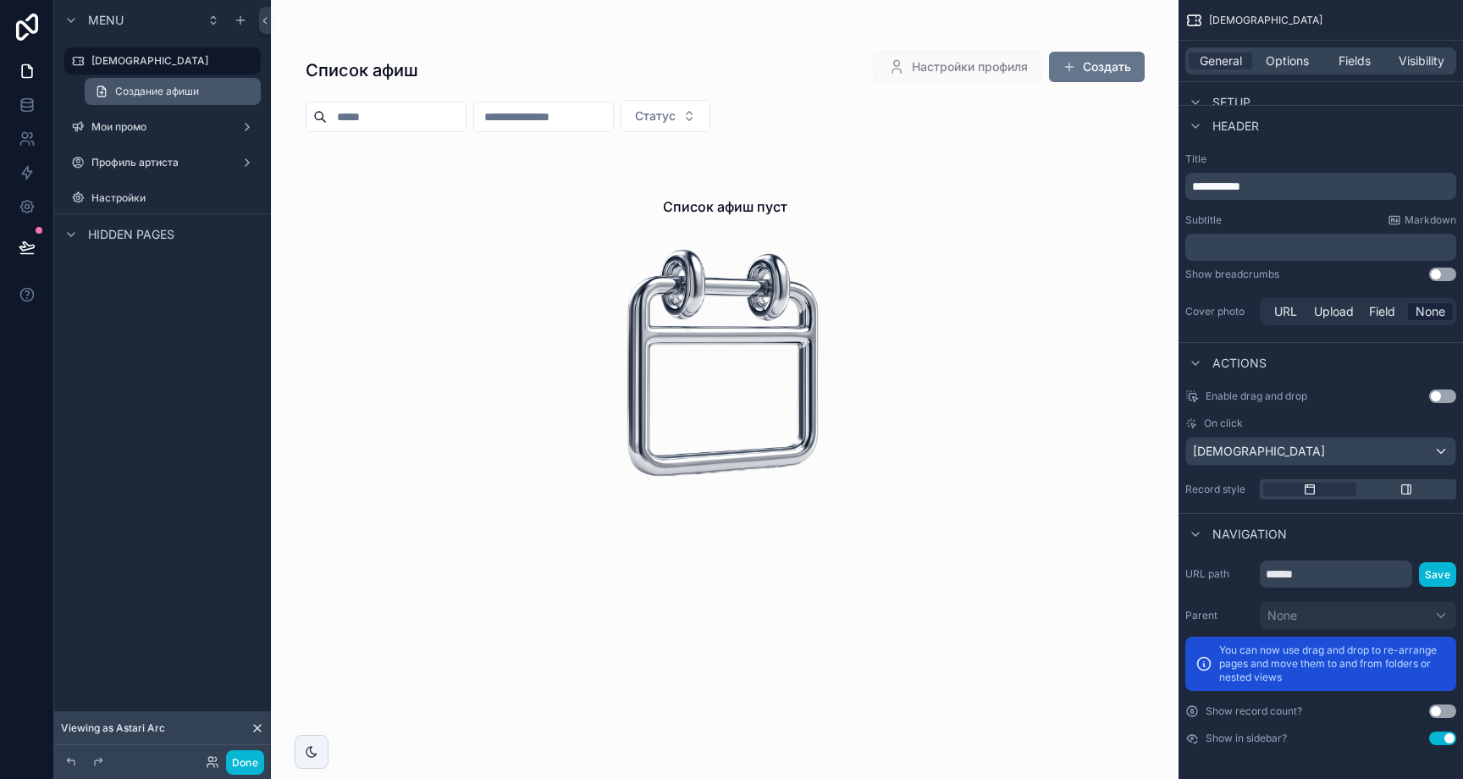
click at [155, 91] on span "Создание афиши" at bounding box center [157, 92] width 84 height 14
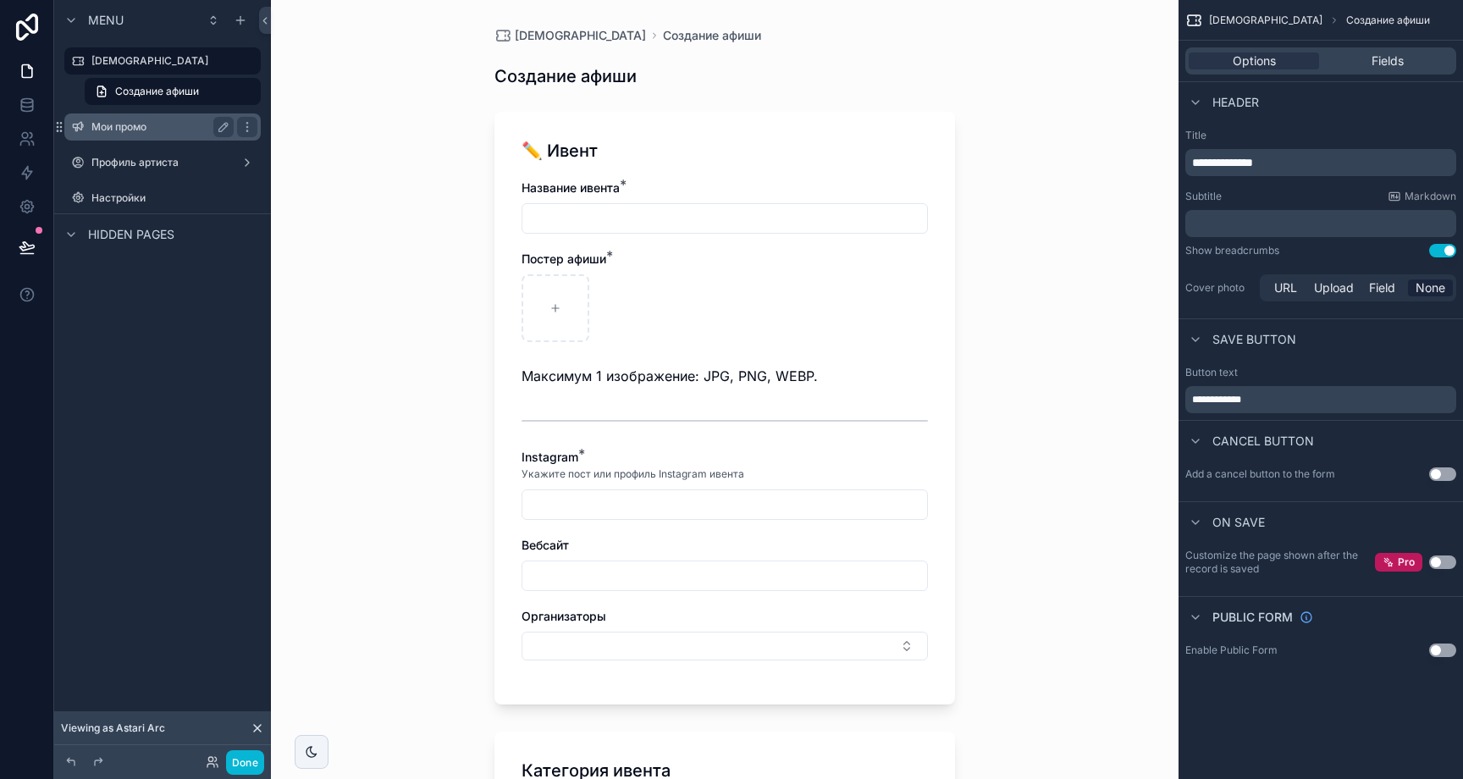
click at [168, 123] on label "Мои промо" at bounding box center [158, 127] width 135 height 14
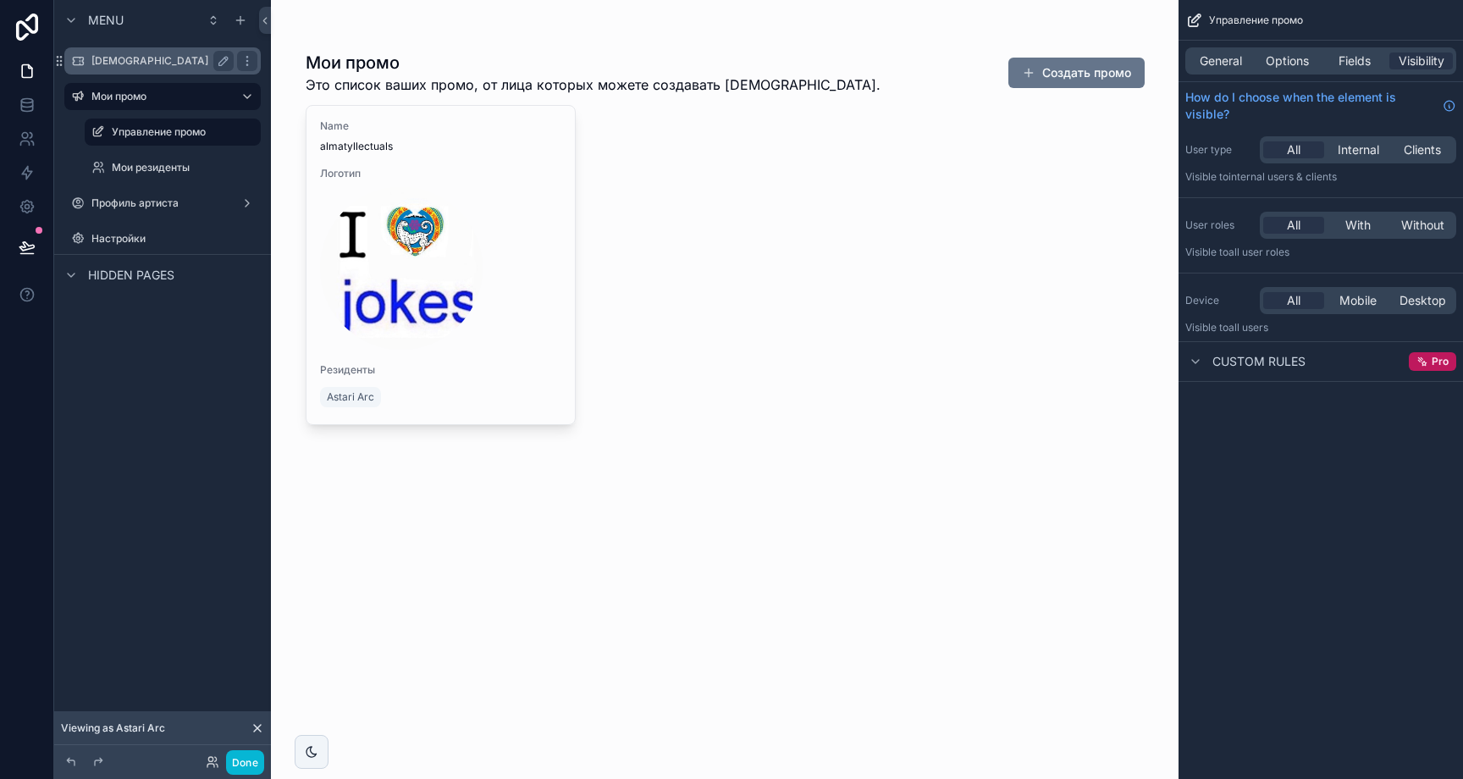
click at [114, 65] on label "[DEMOGRAPHIC_DATA]" at bounding box center [158, 61] width 135 height 14
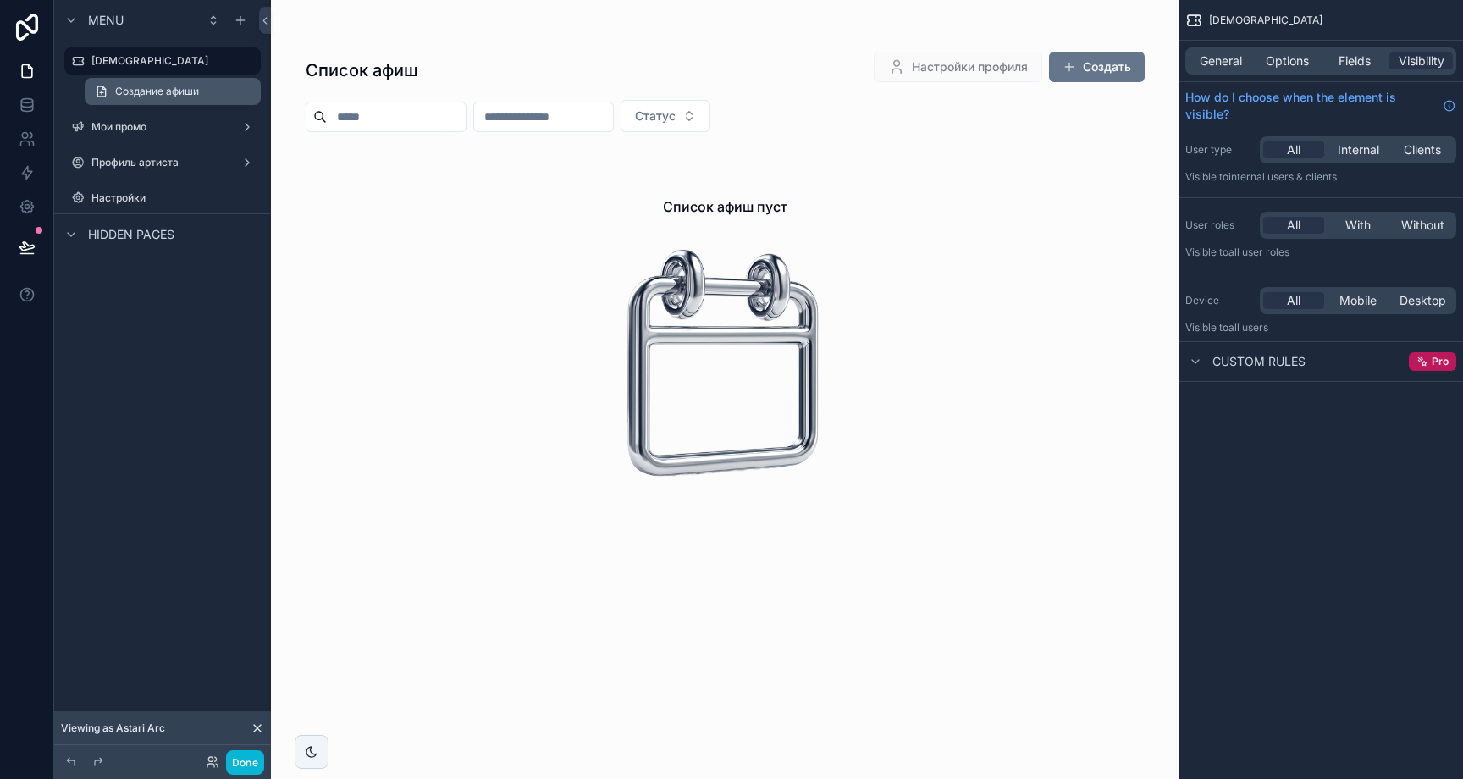
click at [162, 93] on span "Создание афиши" at bounding box center [157, 92] width 84 height 14
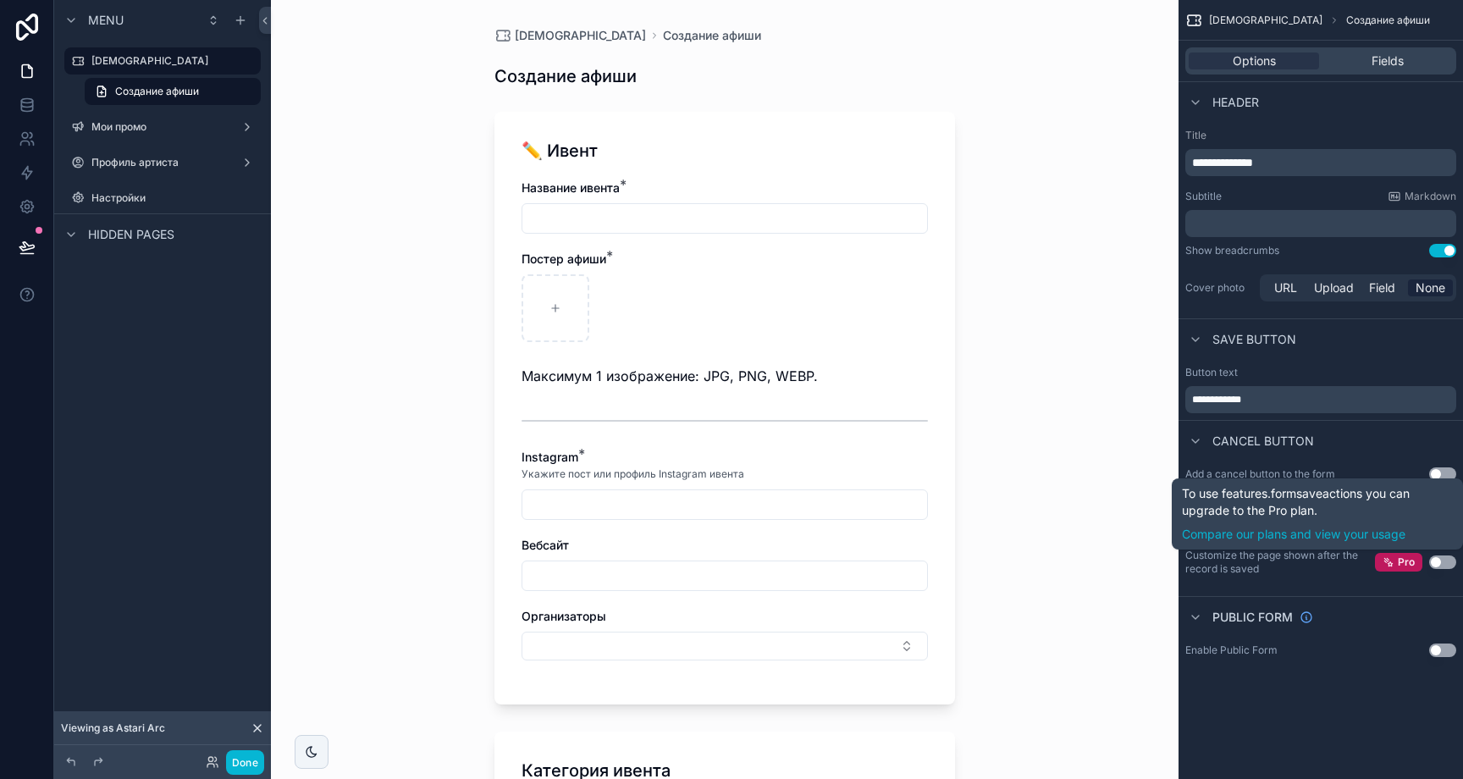
click at [1432, 564] on button "Use setting" at bounding box center [1442, 562] width 27 height 14
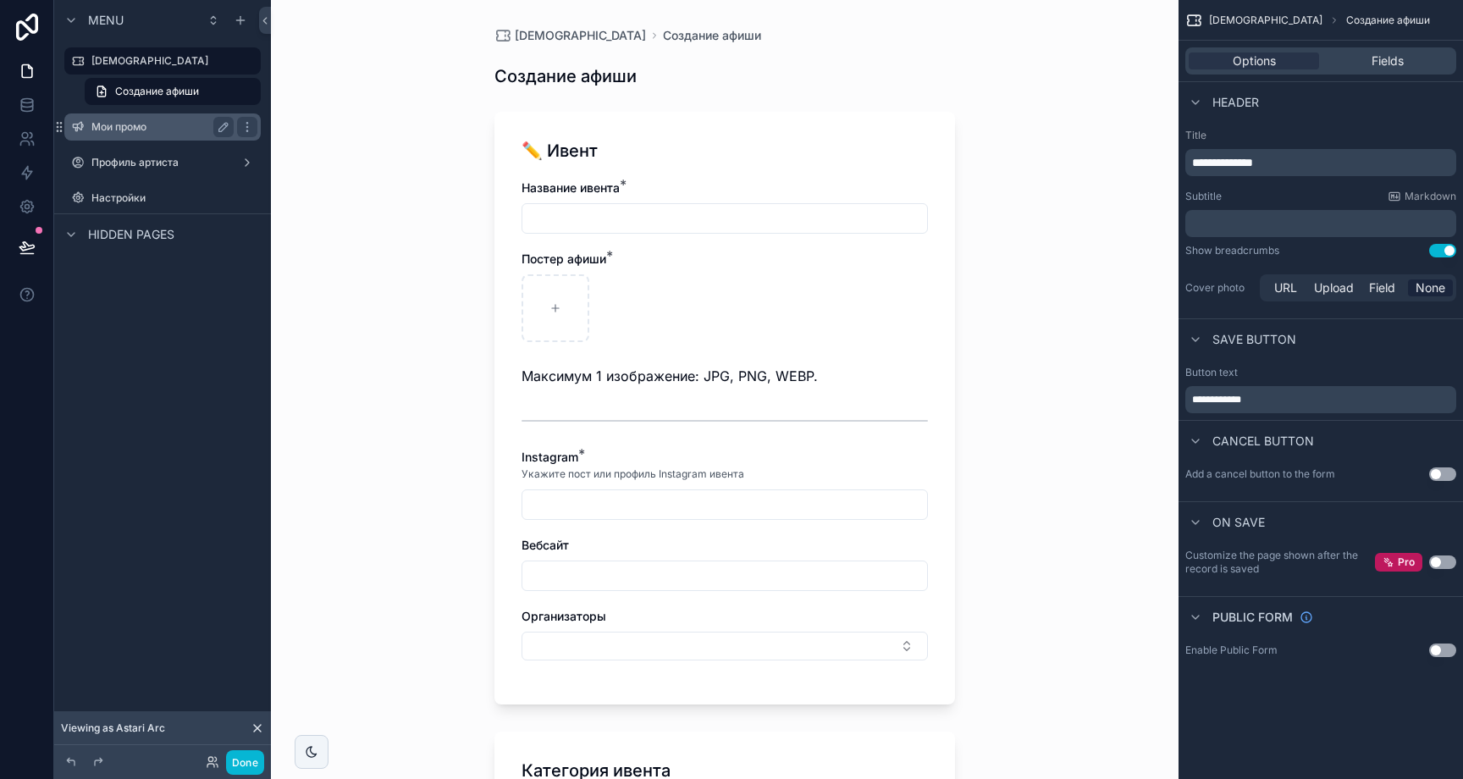
click at [139, 130] on label "Мои промо" at bounding box center [158, 127] width 135 height 14
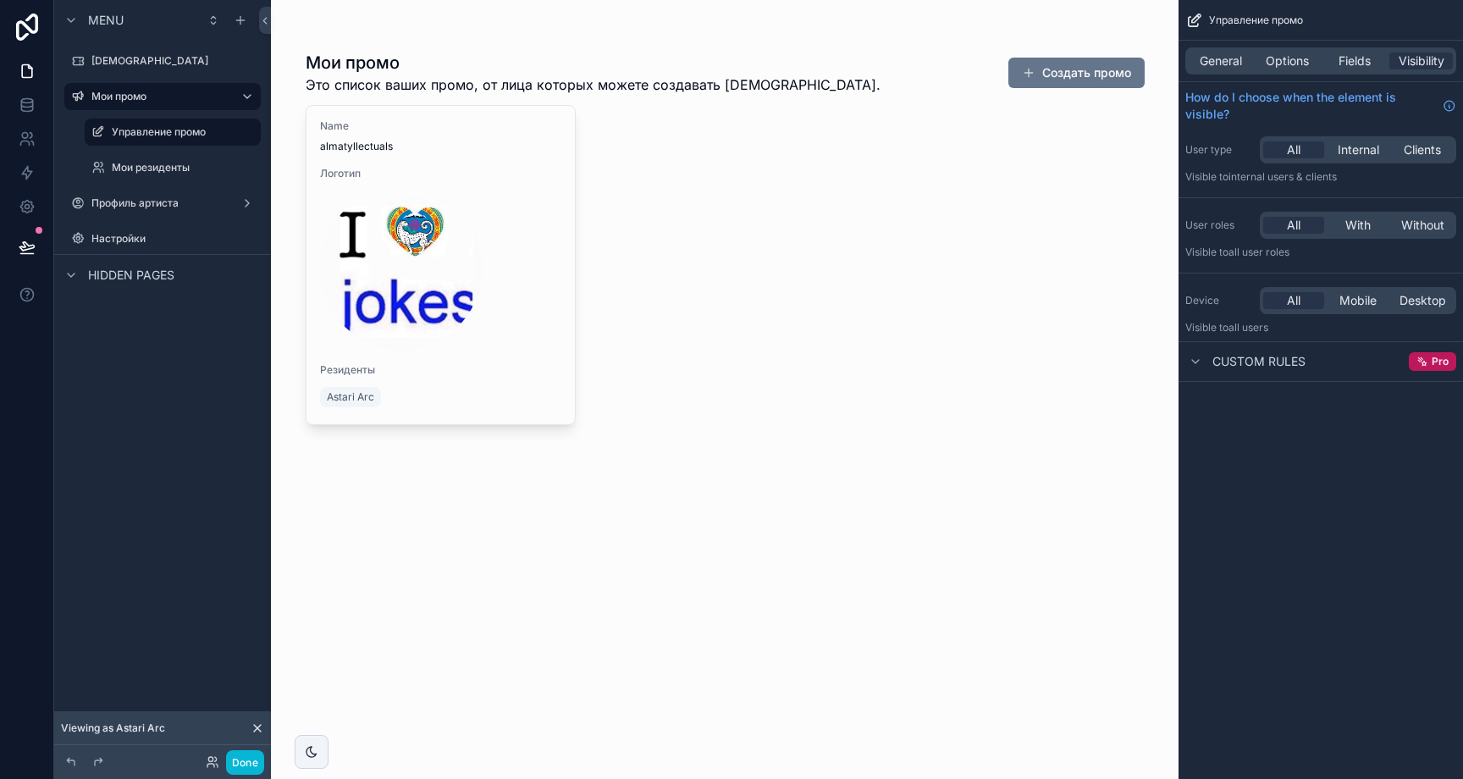
click at [1252, 55] on div "General Options Fields Visibility" at bounding box center [1320, 60] width 271 height 27
click at [1240, 60] on span "General" at bounding box center [1221, 60] width 42 height 17
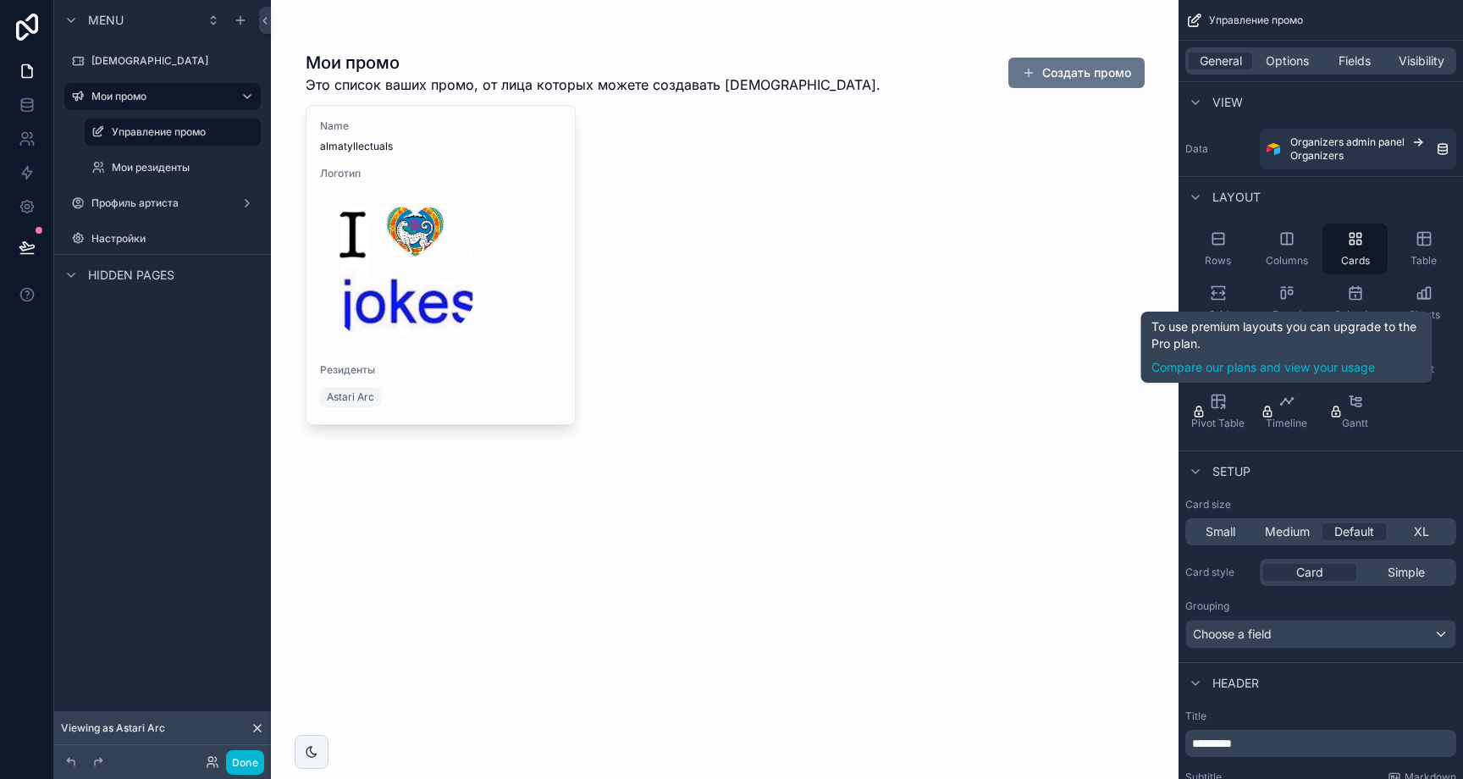
scroll to position [544, 0]
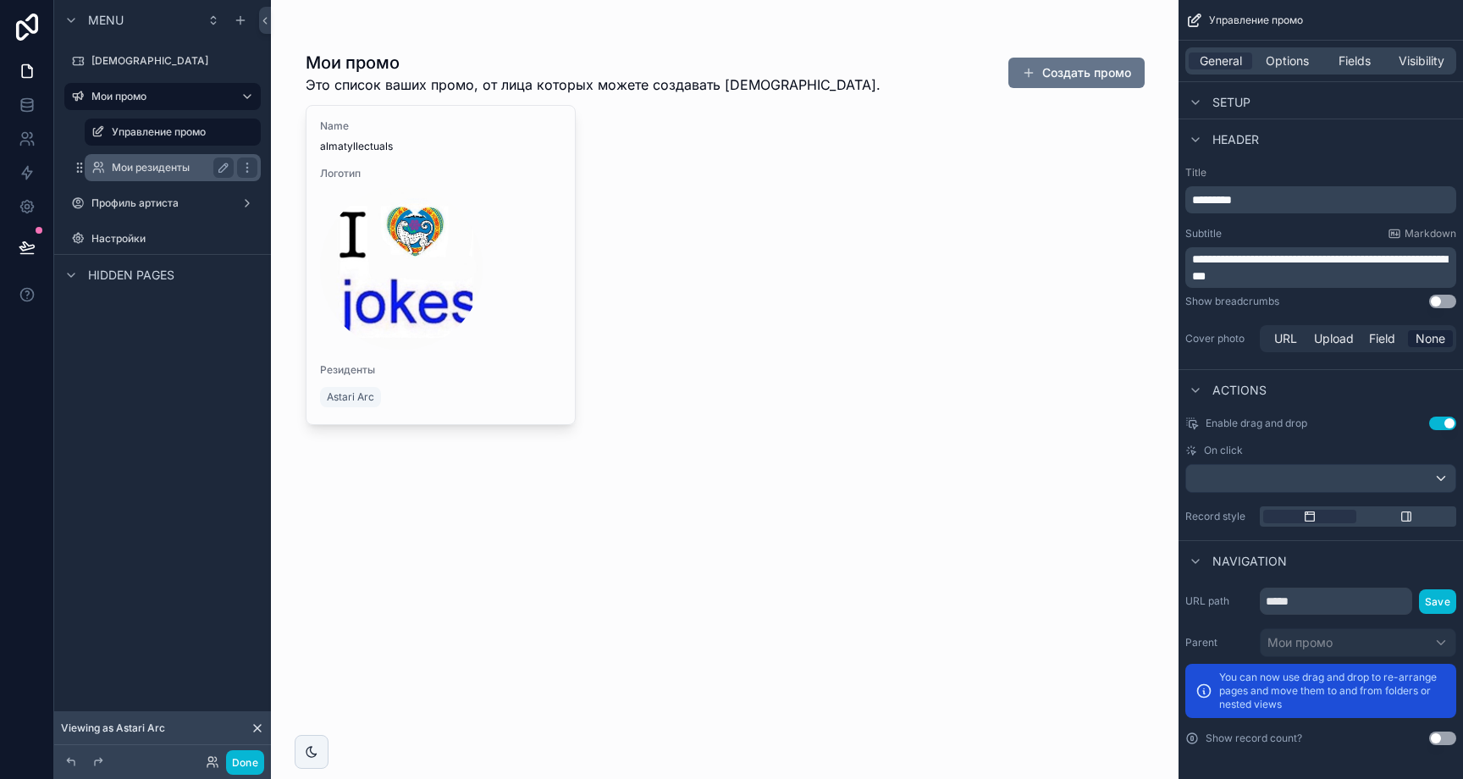
click at [161, 173] on label "Мои резиденты" at bounding box center [169, 168] width 115 height 14
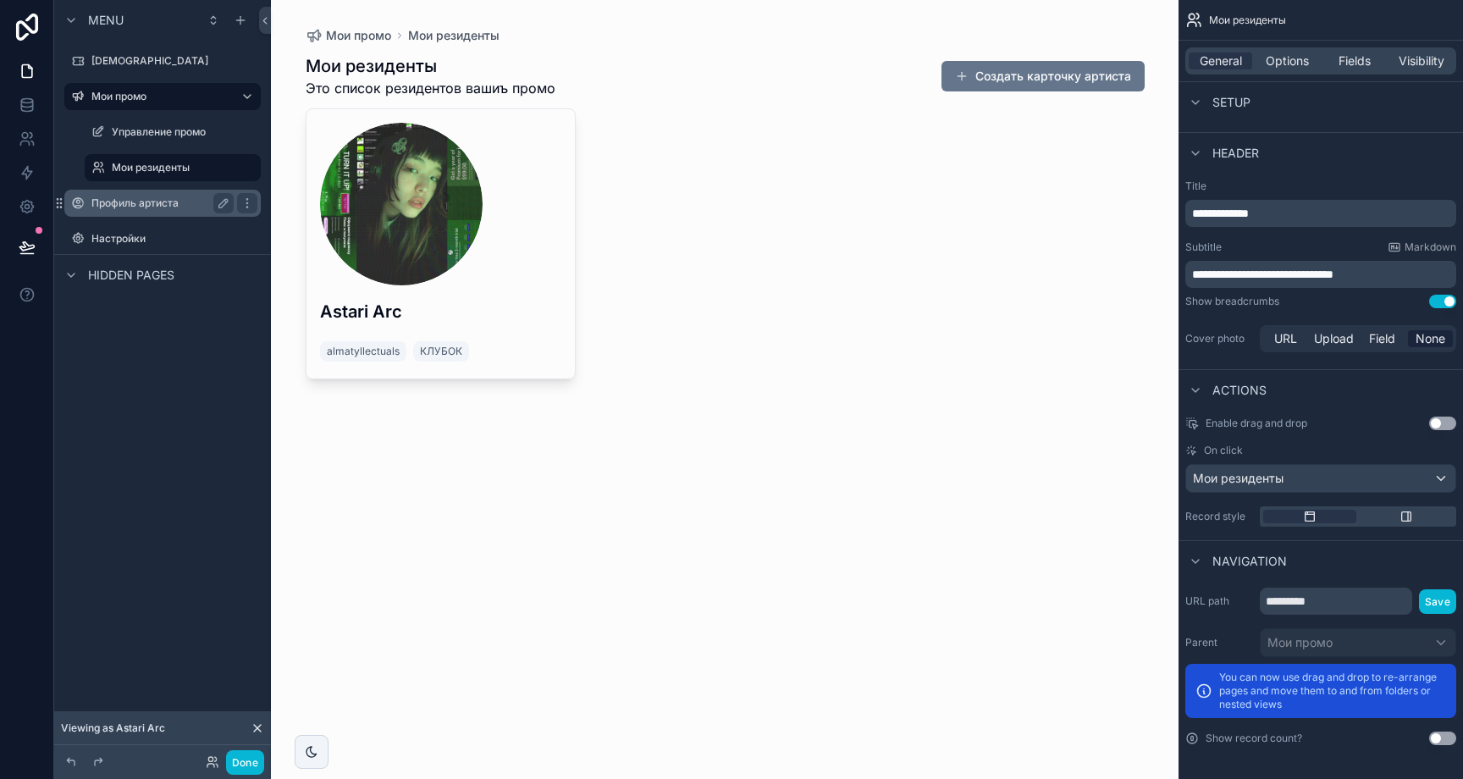
click at [156, 196] on label "Профиль артиста" at bounding box center [158, 203] width 135 height 14
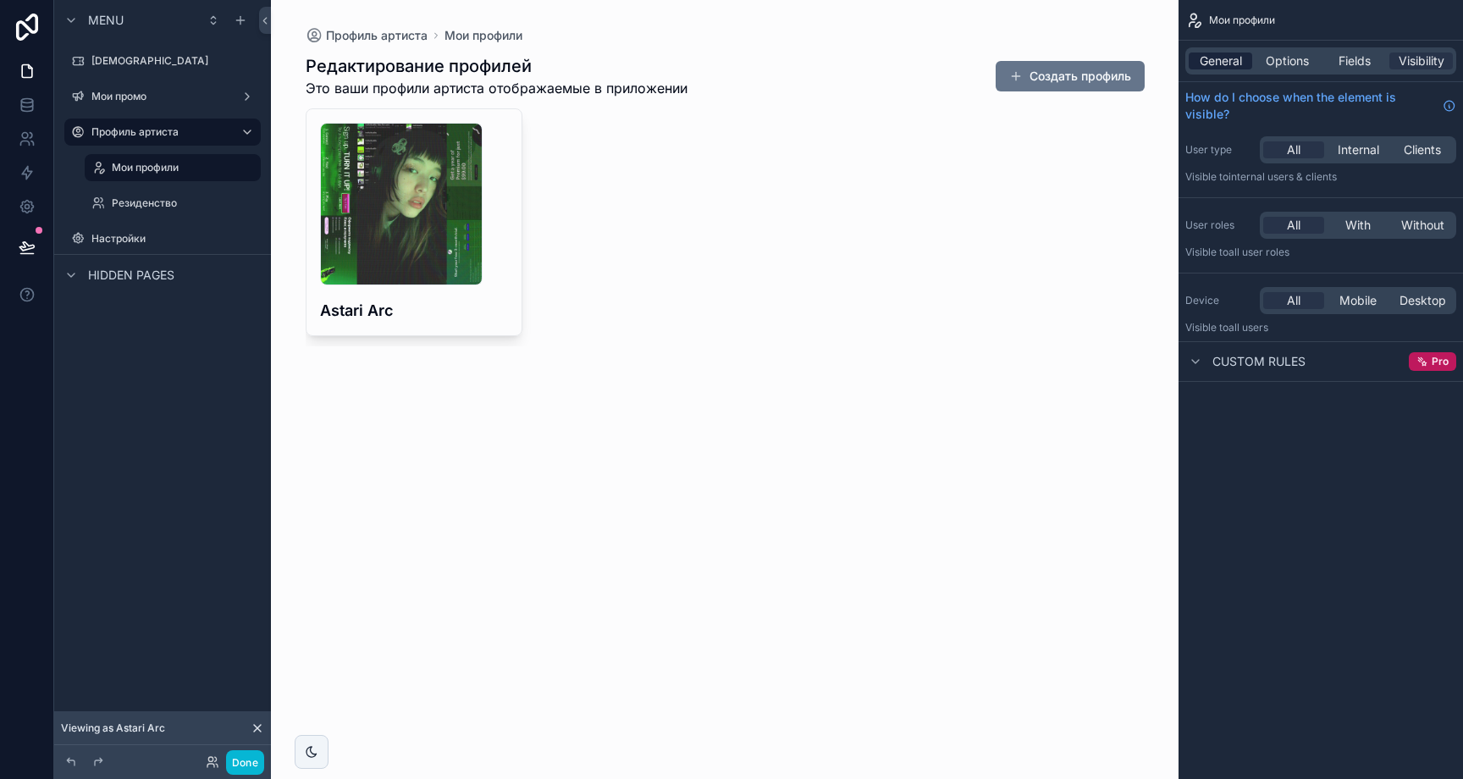
click at [1218, 64] on span "General" at bounding box center [1221, 60] width 42 height 17
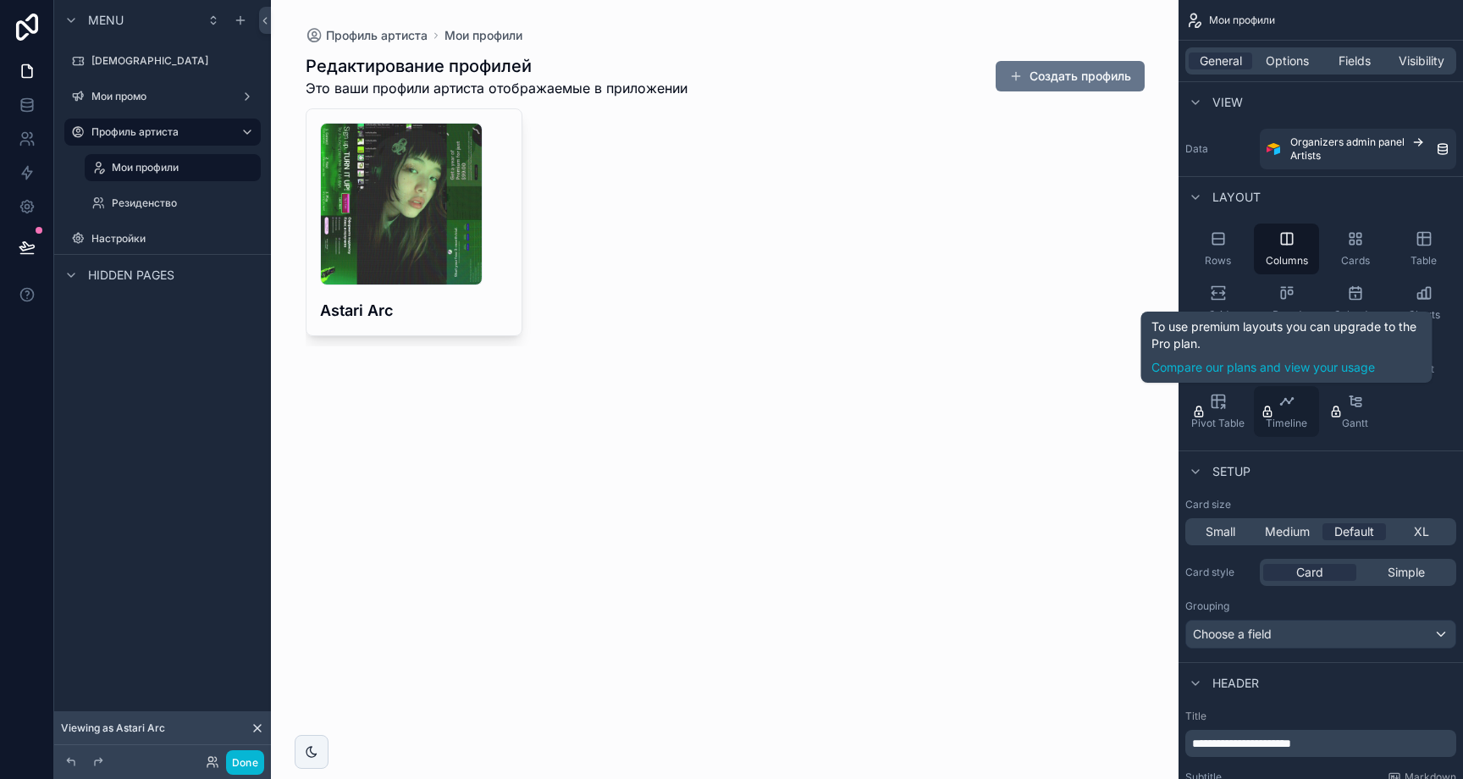
scroll to position [544, 0]
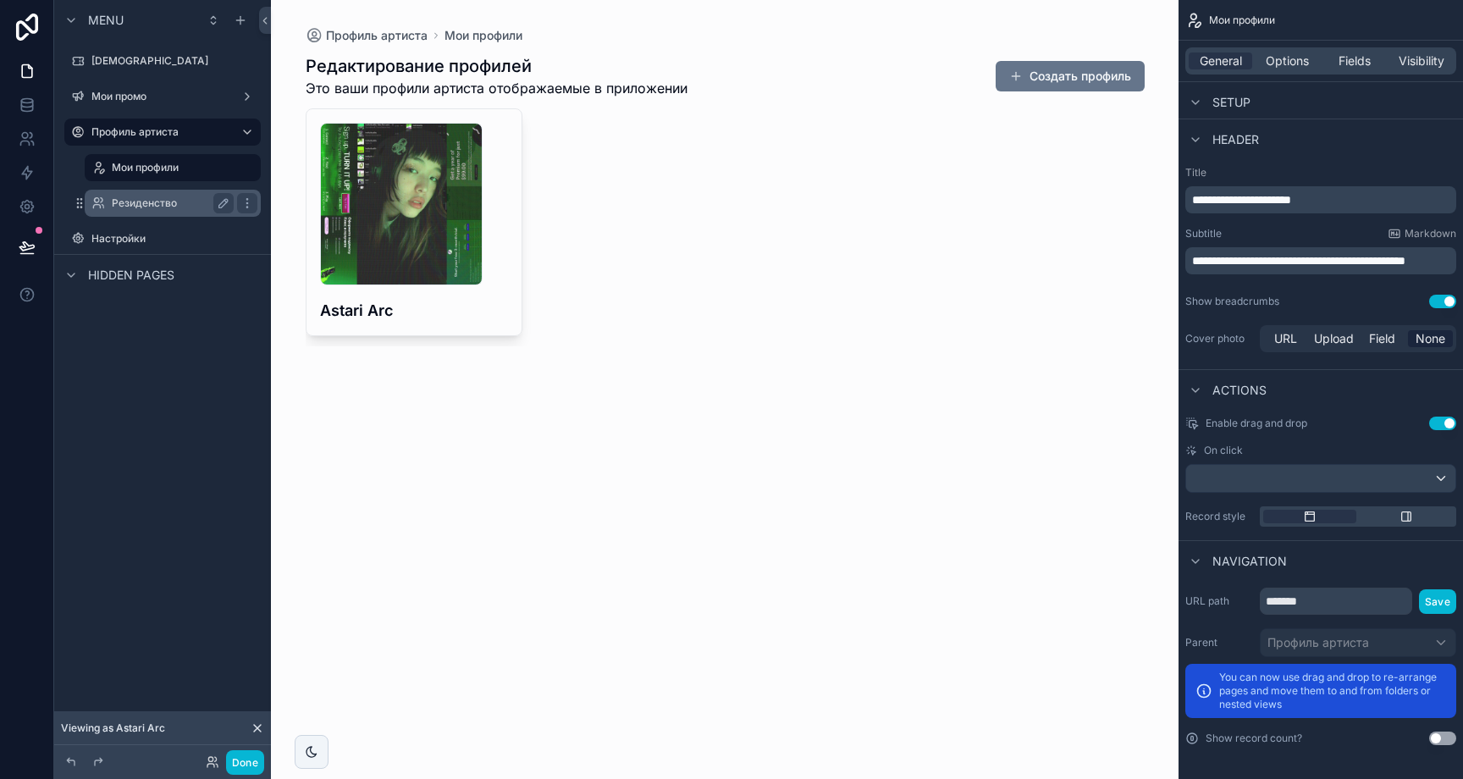
click at [156, 211] on div "Резиденство" at bounding box center [173, 203] width 122 height 20
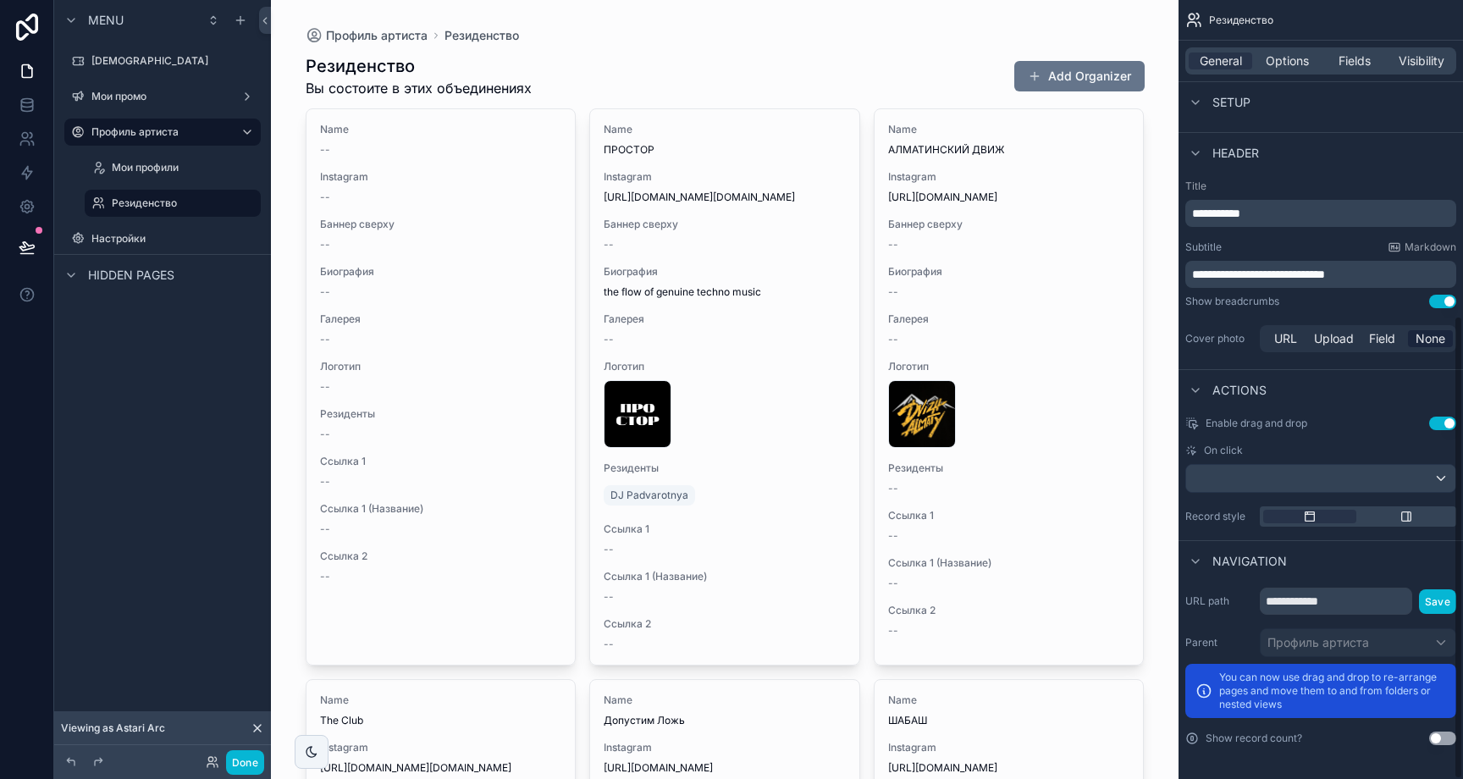
scroll to position [530, 0]
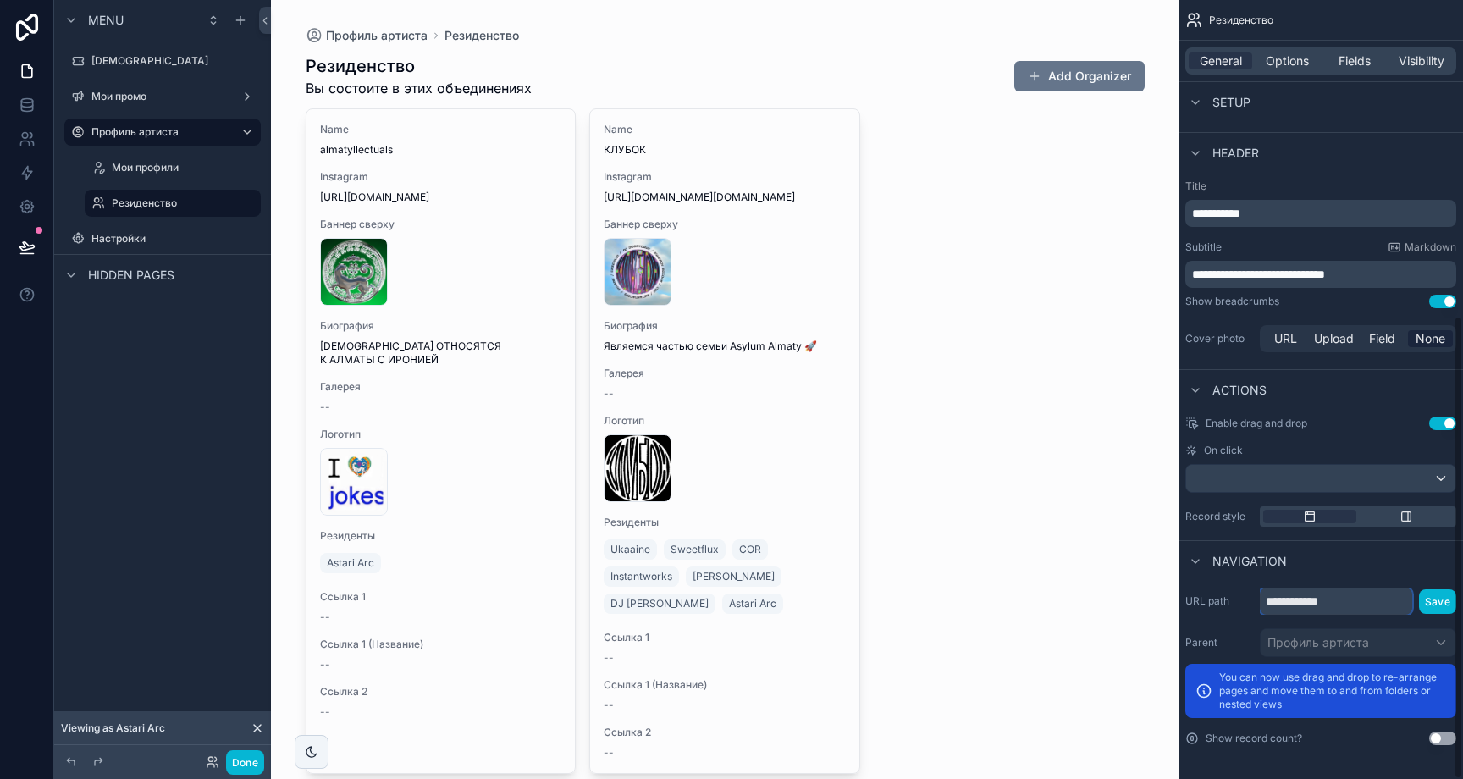
click at [1341, 610] on input "**********" at bounding box center [1336, 601] width 152 height 27
type input "*"
click at [1325, 597] on input "**********" at bounding box center [1336, 601] width 152 height 27
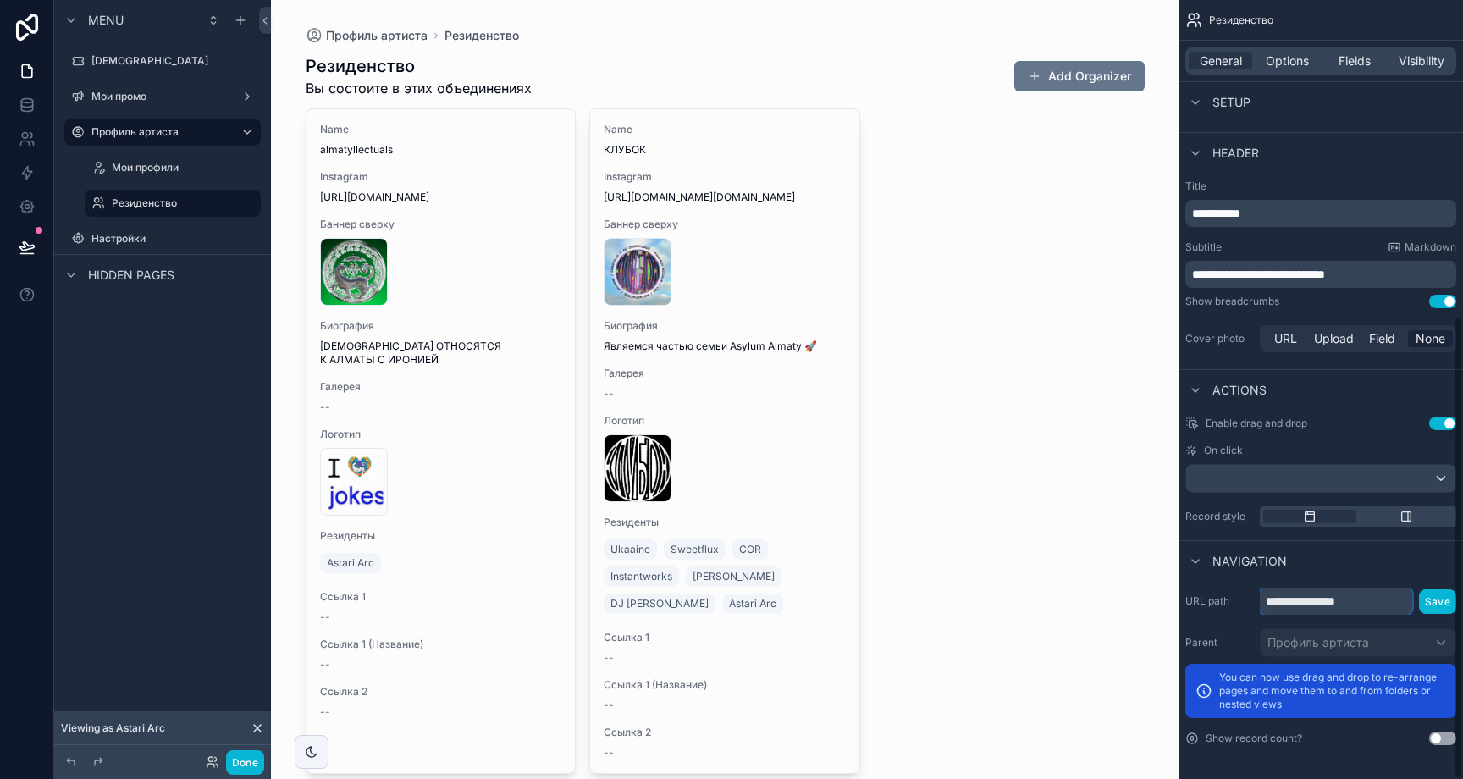
click at [1325, 597] on input "**********" at bounding box center [1336, 601] width 152 height 27
click at [1331, 600] on input "**********" at bounding box center [1336, 601] width 152 height 27
paste input "scrollable content"
click at [1315, 581] on div "**********" at bounding box center [1321, 666] width 284 height 171
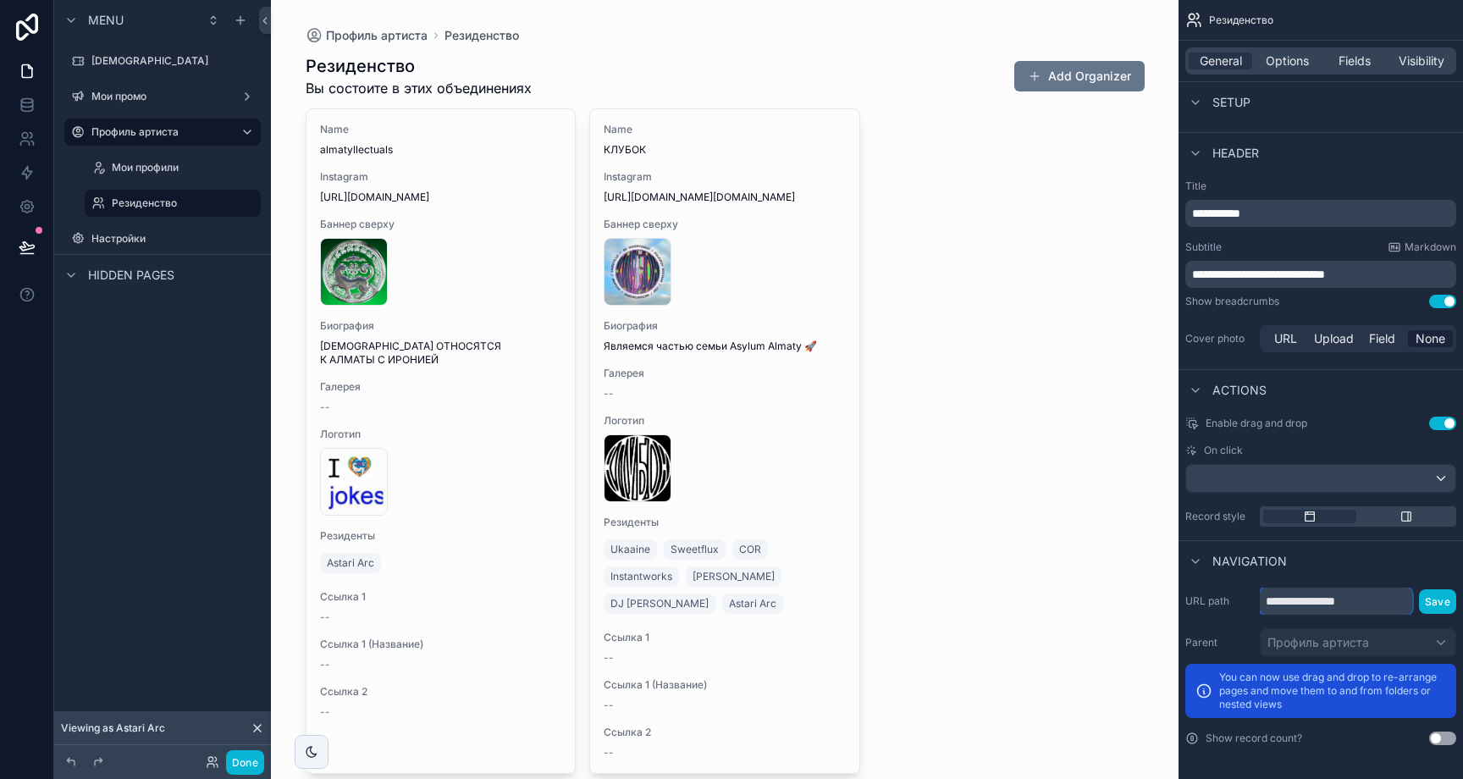
click at [1302, 599] on input "**********" at bounding box center [1336, 601] width 152 height 27
click at [1367, 605] on input "**********" at bounding box center [1336, 601] width 152 height 27
type input "**********"
click at [1434, 602] on button "Save" at bounding box center [1437, 601] width 37 height 25
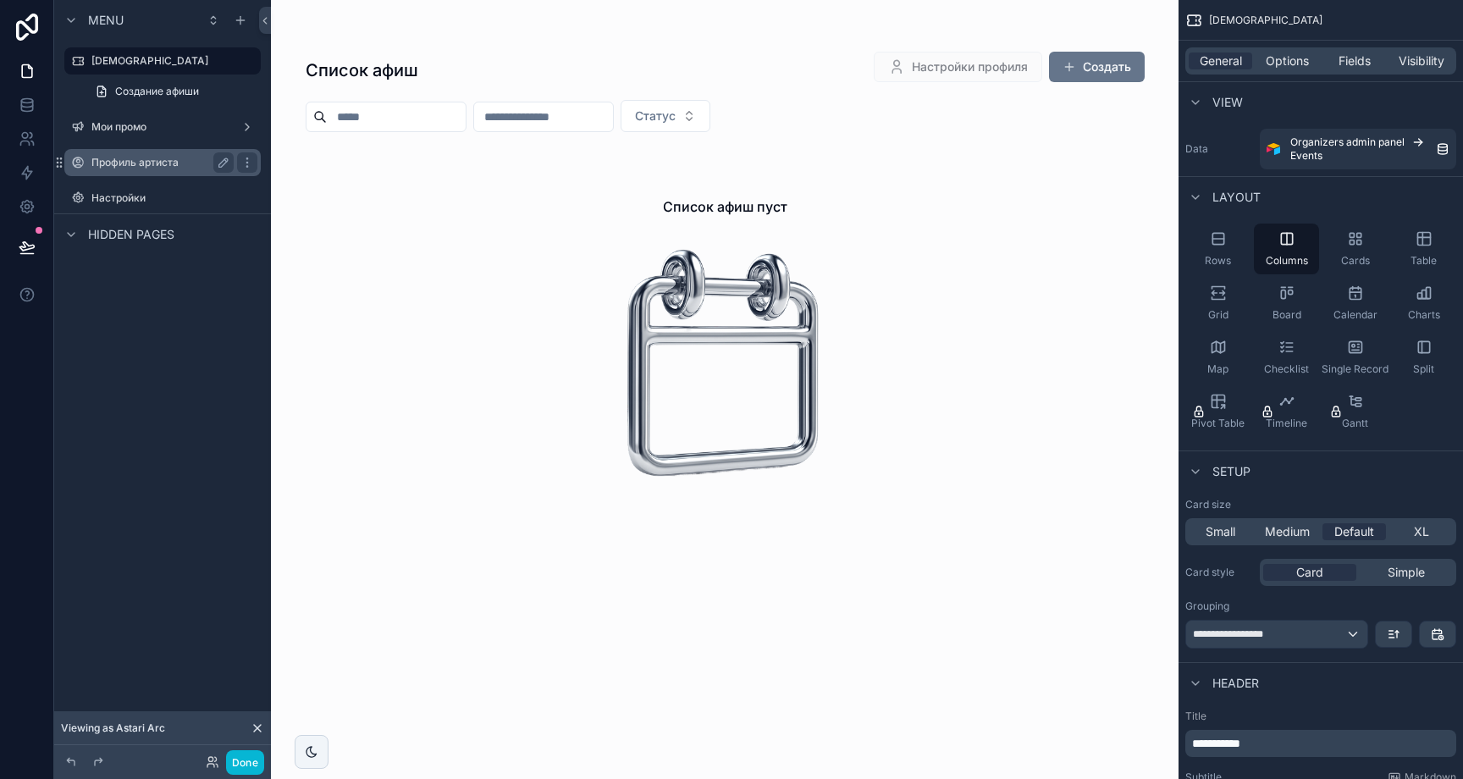
click at [167, 153] on div "Профиль артиста" at bounding box center [162, 162] width 142 height 20
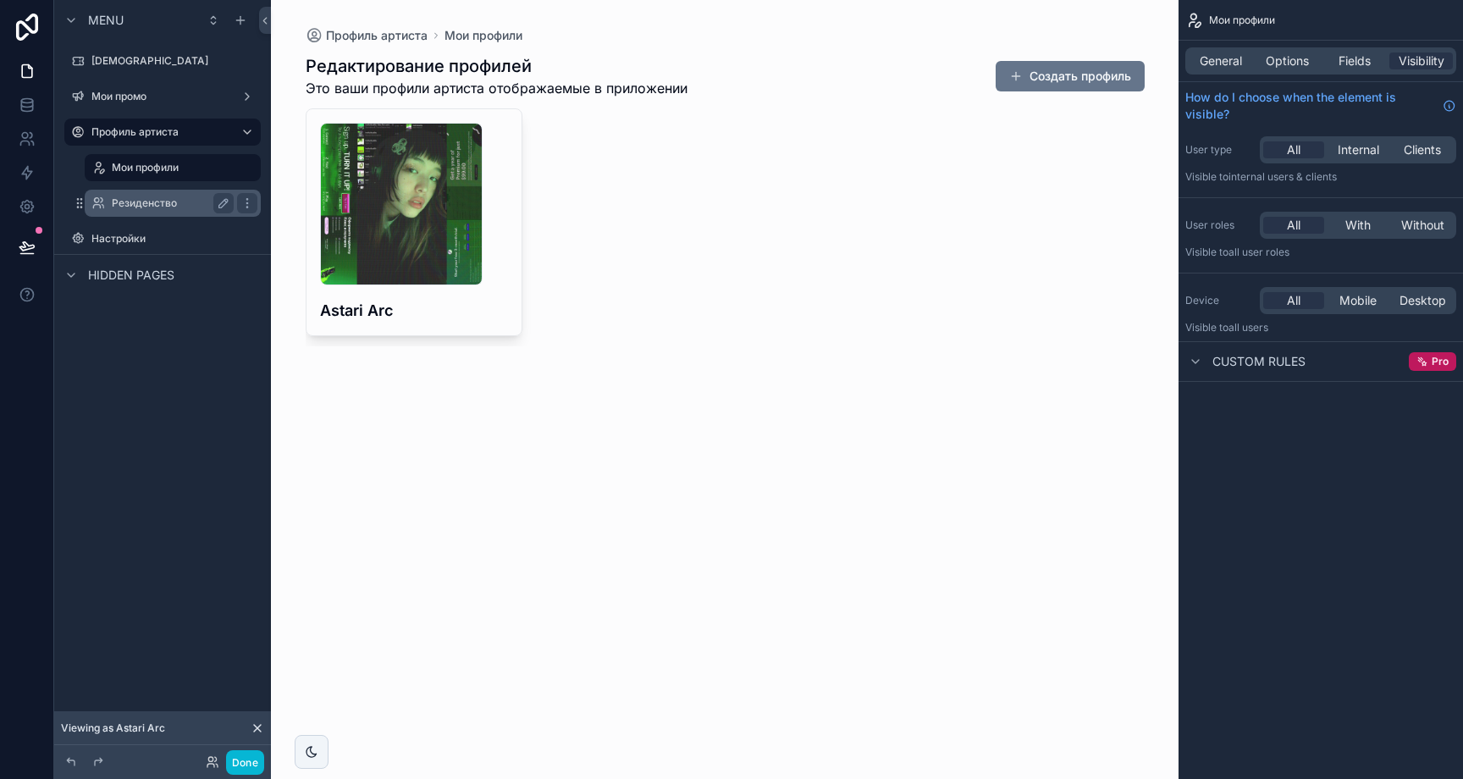
click at [158, 199] on label "Резиденство" at bounding box center [169, 203] width 115 height 14
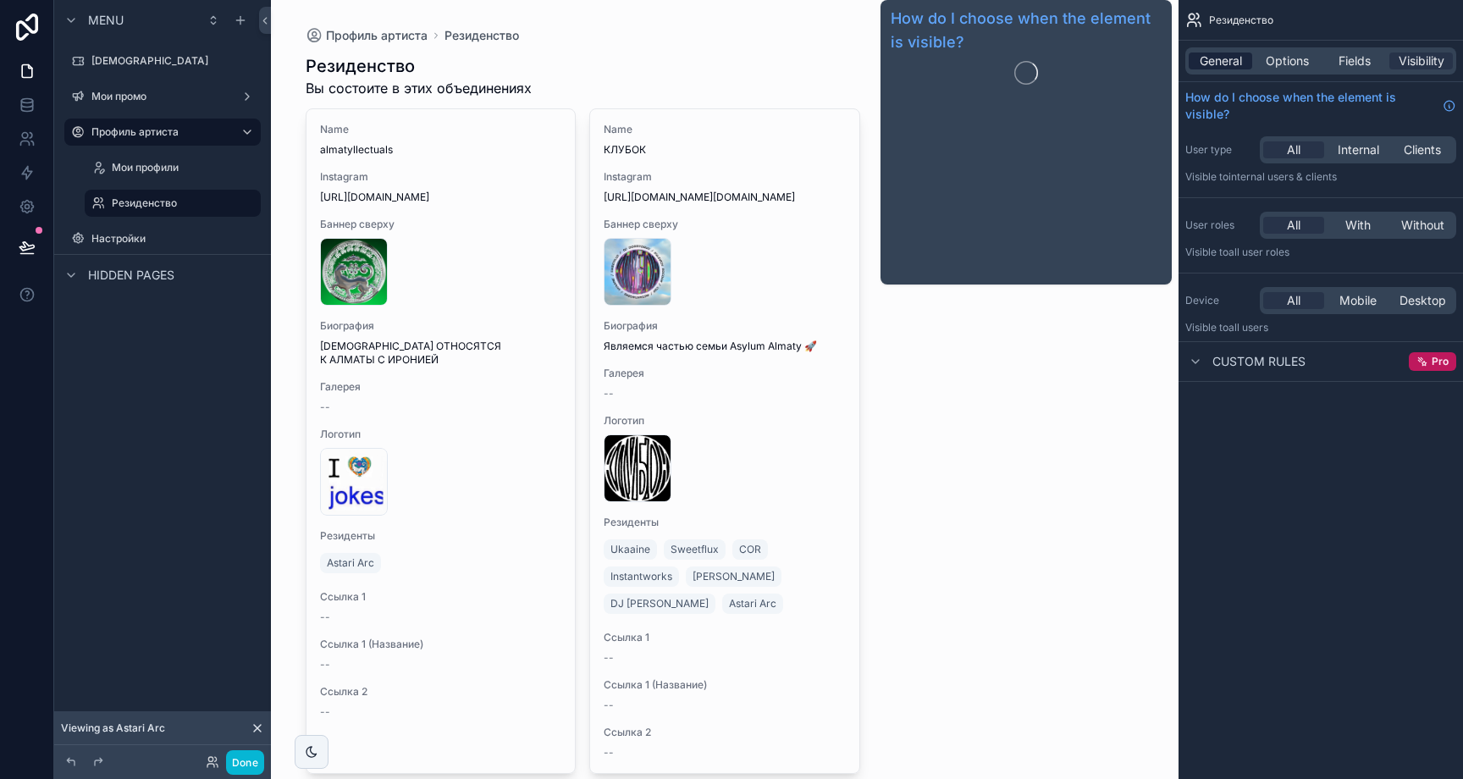
click at [1225, 62] on span "General" at bounding box center [1221, 60] width 42 height 17
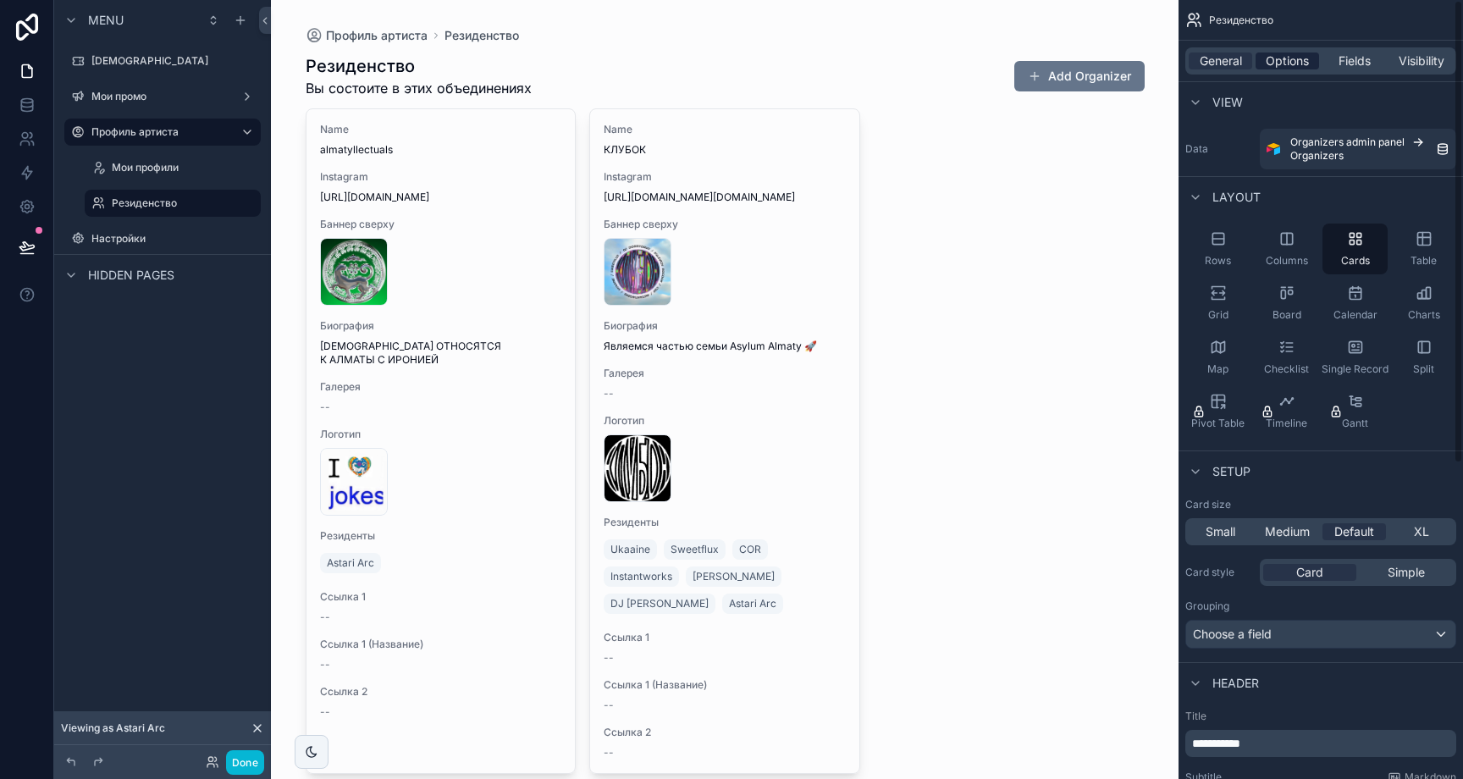
click at [1284, 53] on span "Options" at bounding box center [1287, 60] width 43 height 17
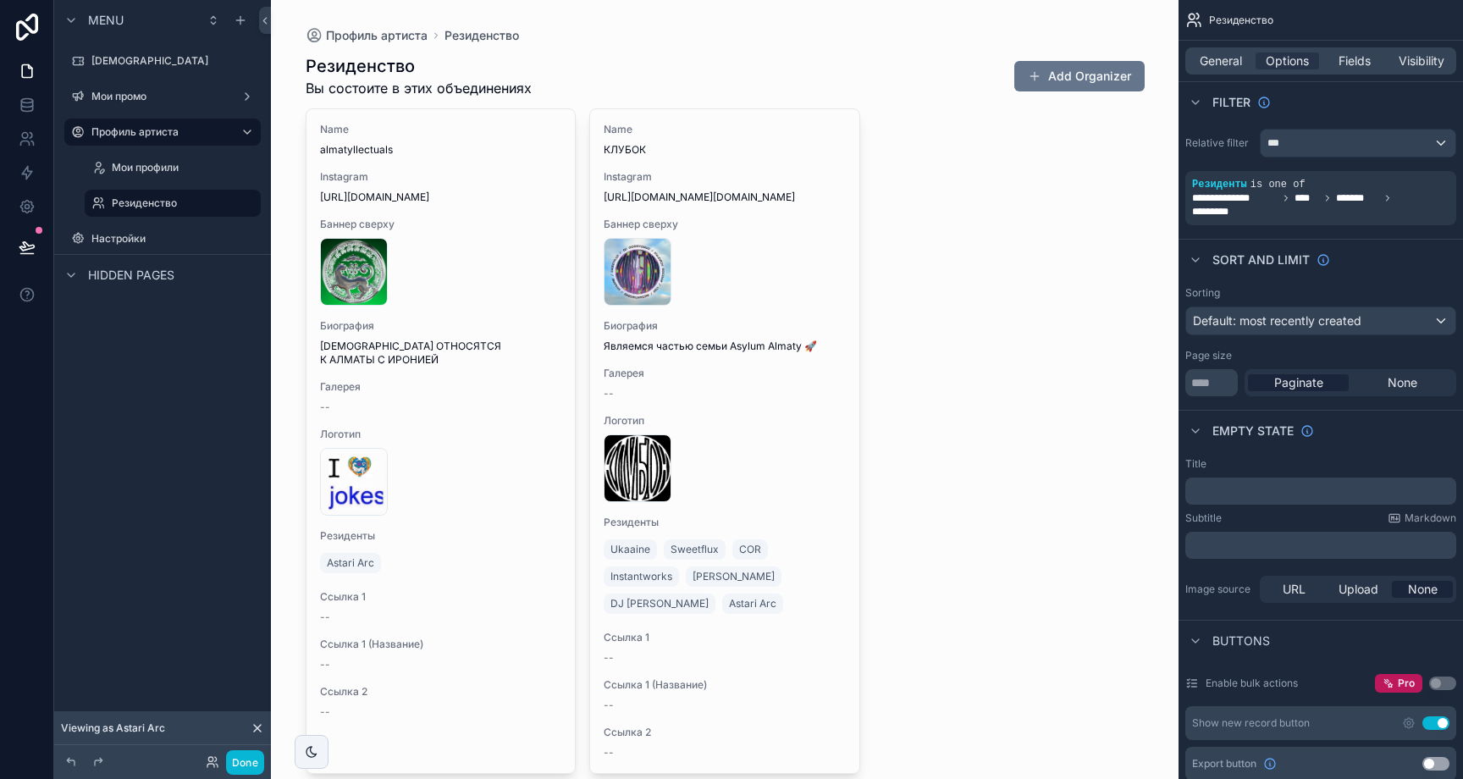
click at [1356, 49] on div "General Options Fields Visibility" at bounding box center [1320, 60] width 271 height 27
click at [1361, 58] on span "Fields" at bounding box center [1355, 60] width 32 height 17
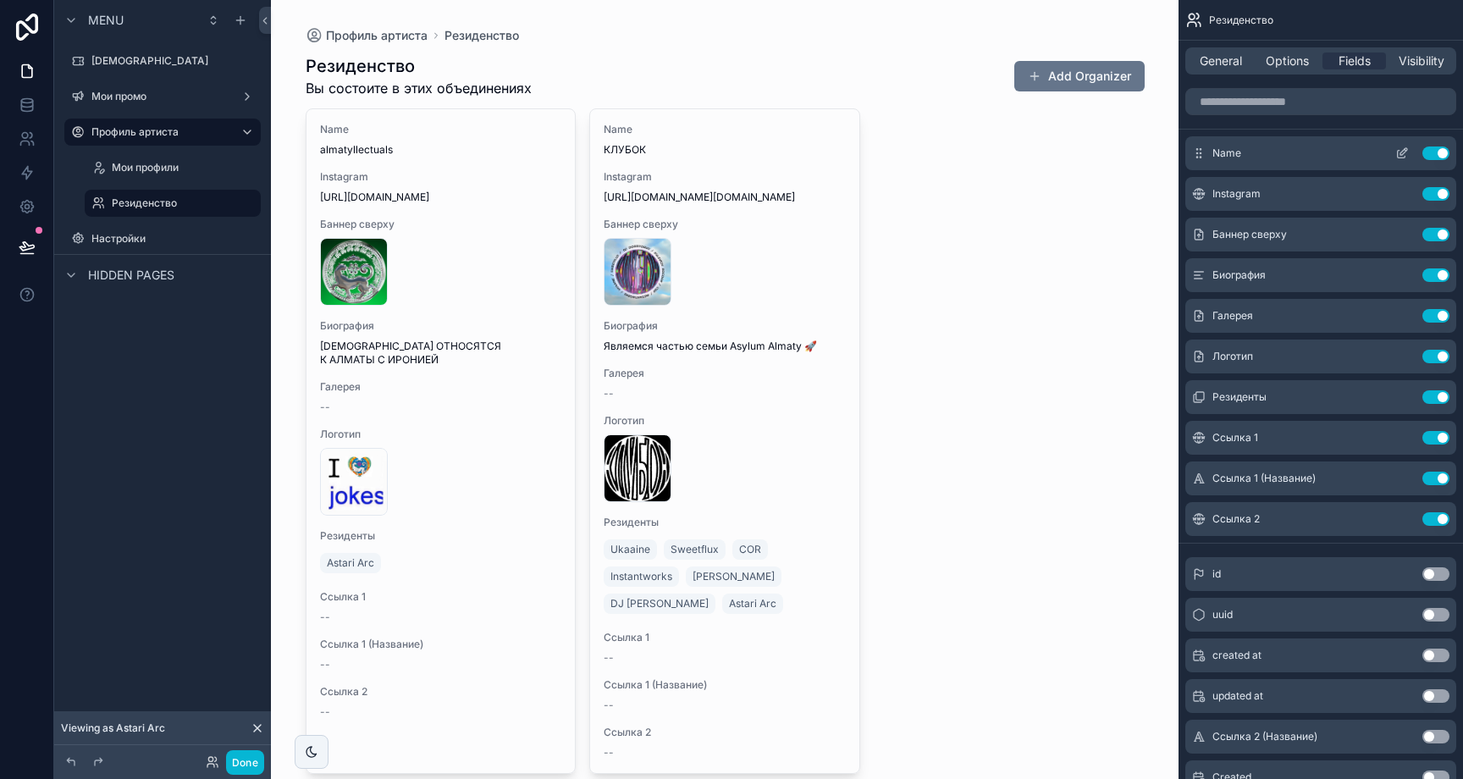
click at [1433, 154] on button "Use setting" at bounding box center [1435, 153] width 27 height 14
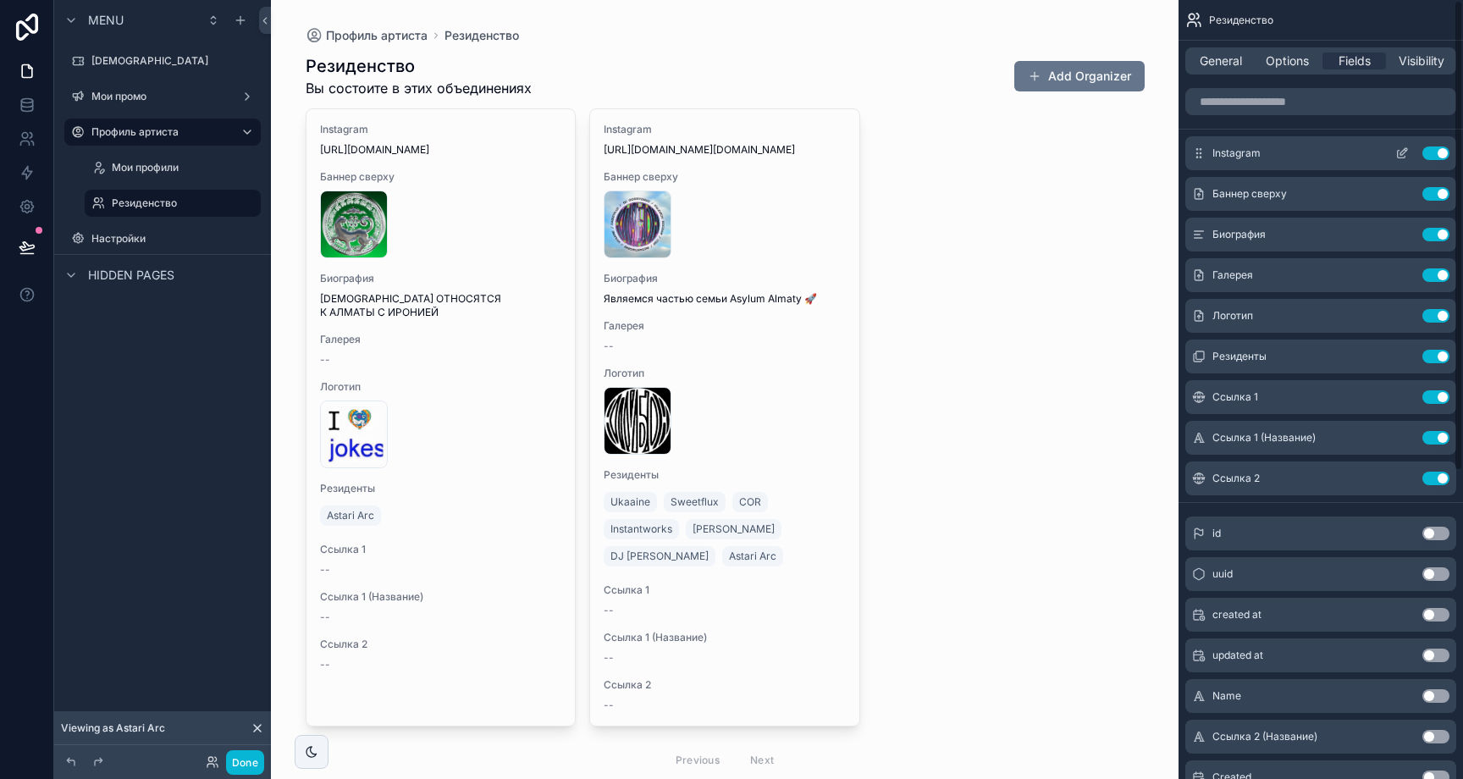
click at [1434, 154] on button "Use setting" at bounding box center [1435, 153] width 27 height 14
click at [1434, 187] on button "Use setting" at bounding box center [1435, 194] width 27 height 14
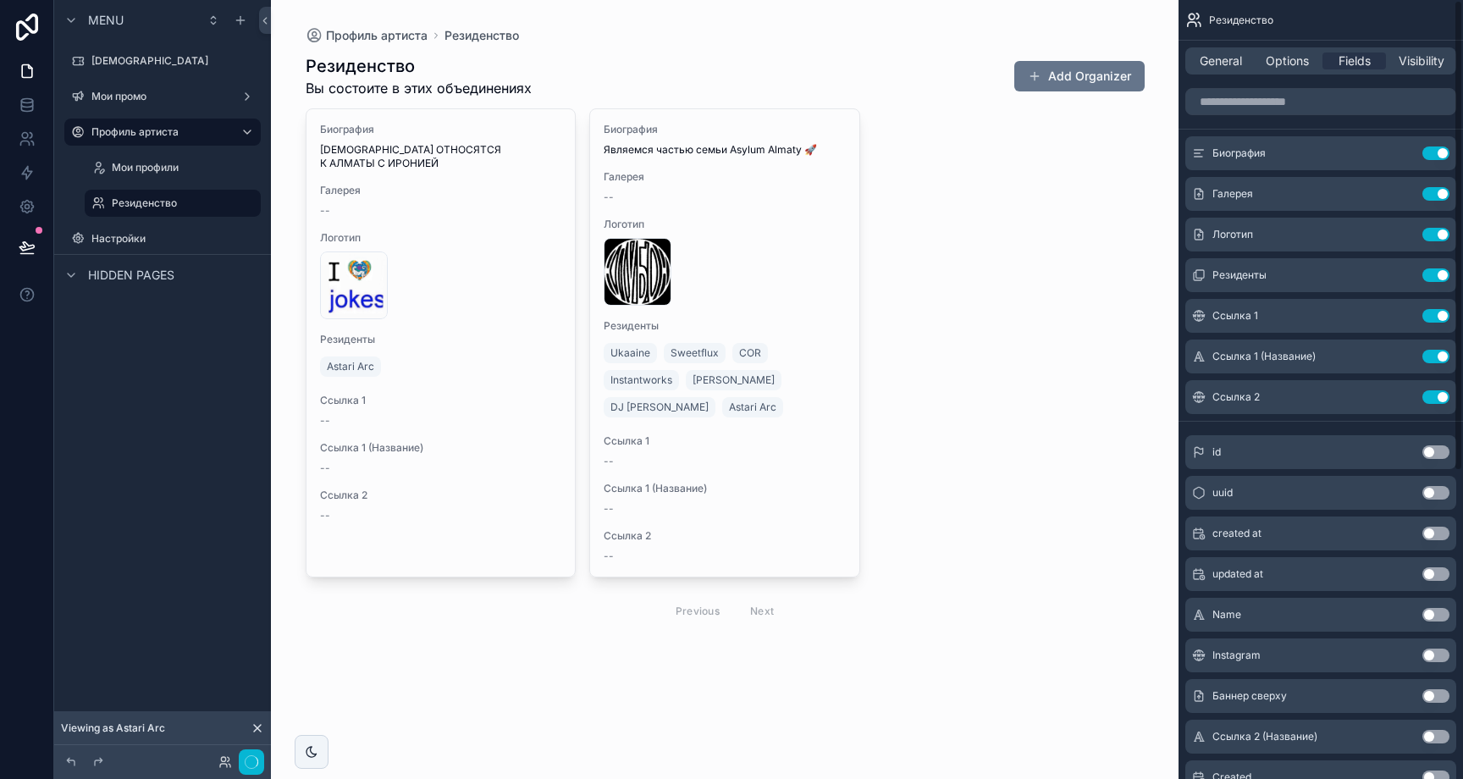
click at [1434, 154] on button "Use setting" at bounding box center [1435, 153] width 27 height 14
click at [1434, 187] on button "Use setting" at bounding box center [1435, 194] width 27 height 14
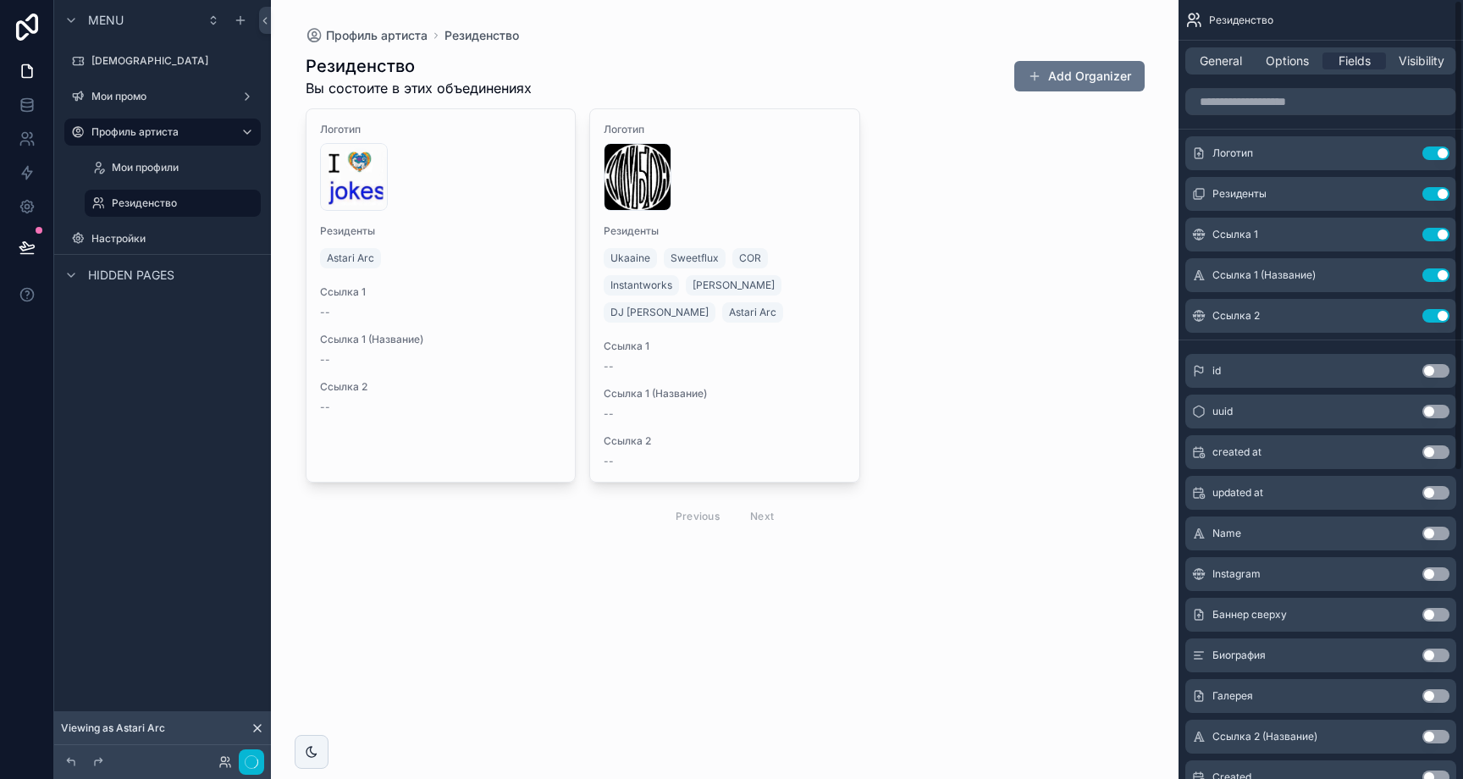
click at [1434, 154] on button "Use setting" at bounding box center [1435, 153] width 27 height 14
click at [1434, 187] on button "Use setting" at bounding box center [1435, 194] width 27 height 14
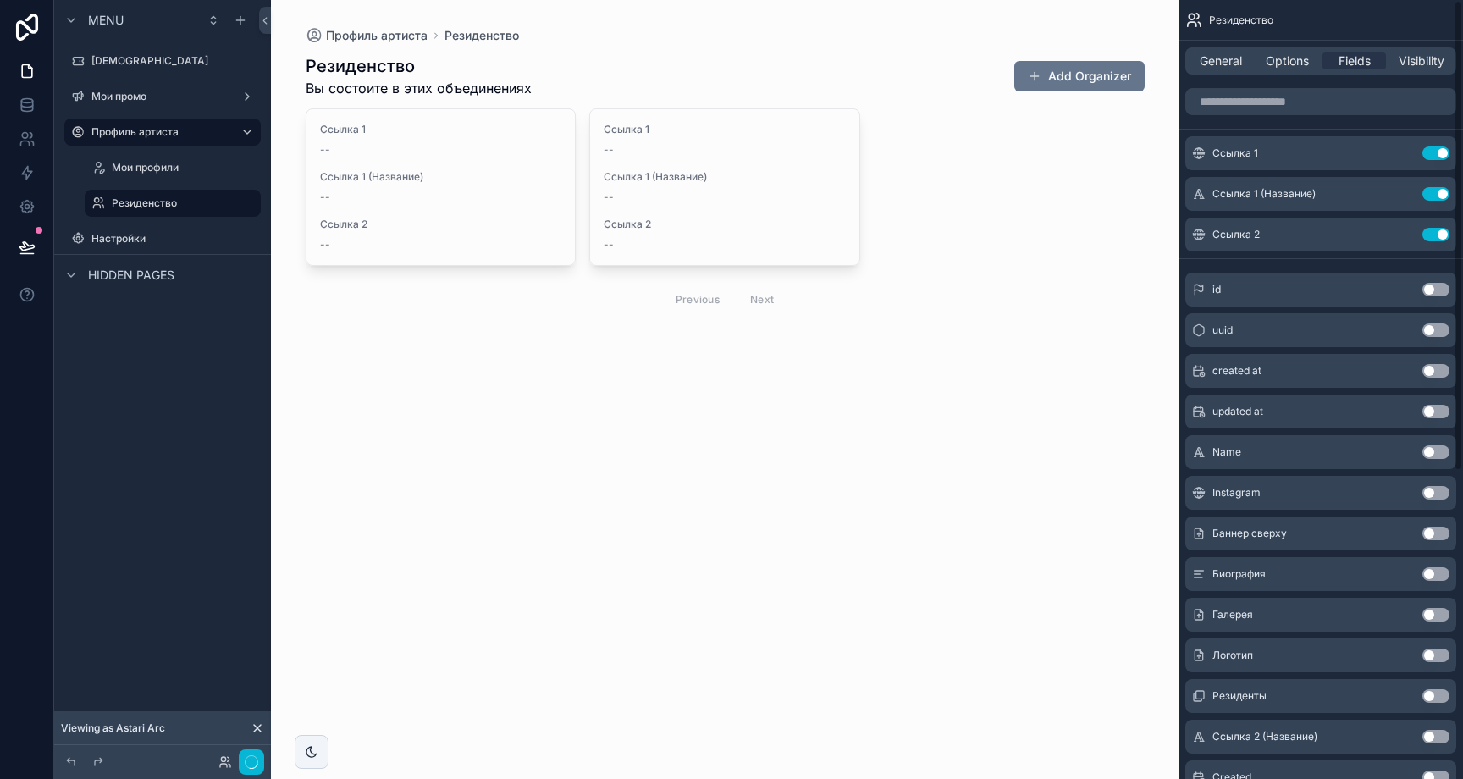
click at [1434, 154] on button "Use setting" at bounding box center [1435, 153] width 27 height 14
click at [1434, 187] on button "Use setting" at bounding box center [1435, 194] width 27 height 14
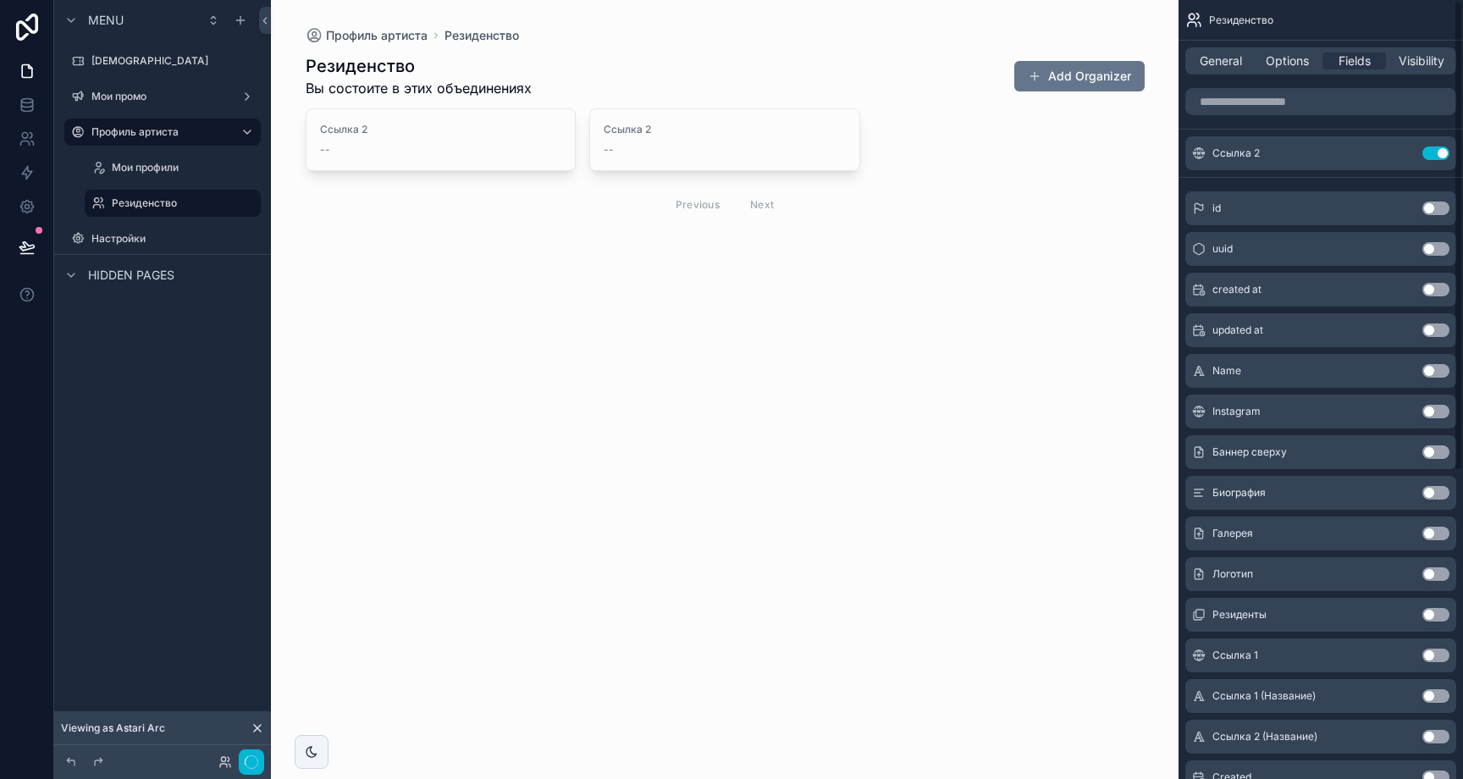
click at [1434, 154] on button "Use setting" at bounding box center [1435, 153] width 27 height 14
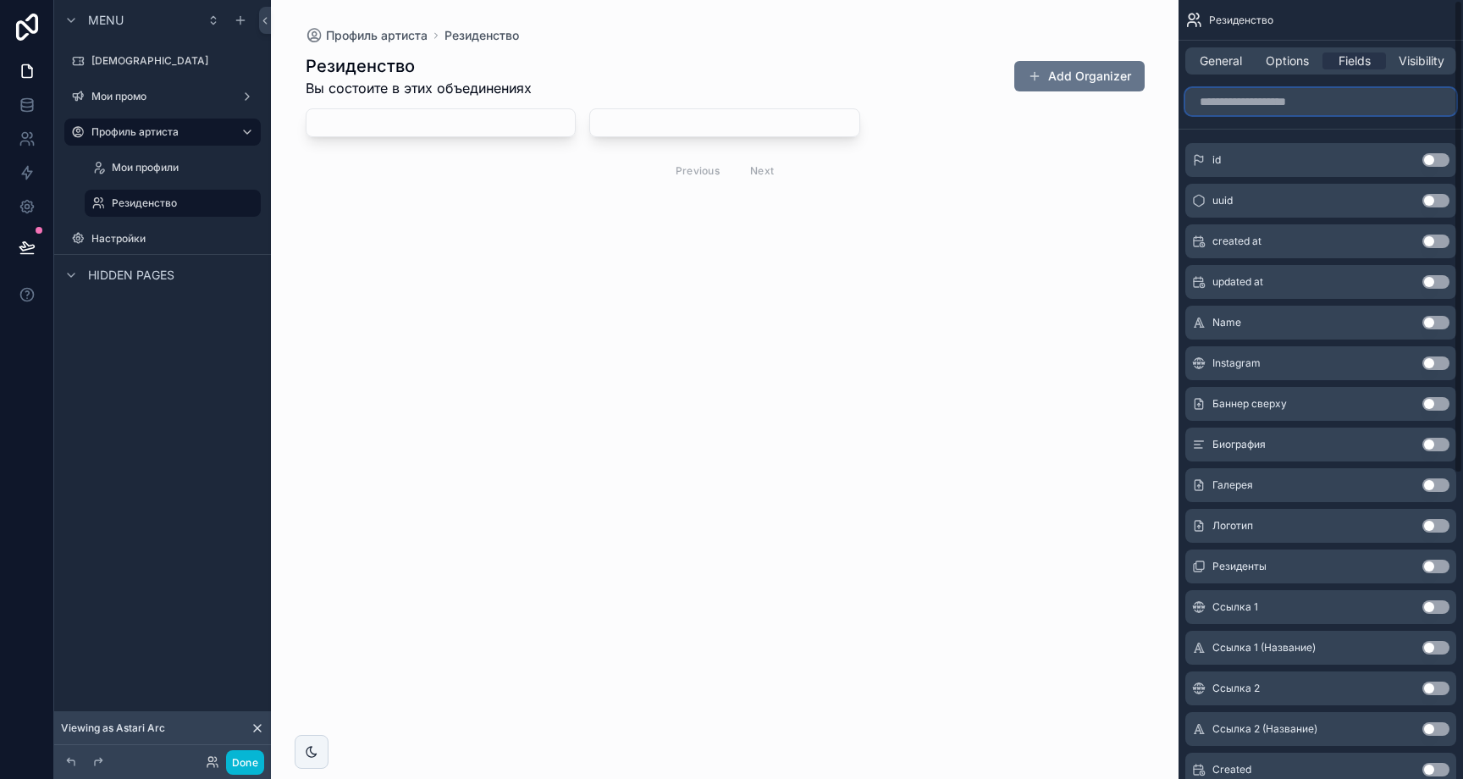
click at [1370, 107] on input "scrollable content" at bounding box center [1320, 101] width 271 height 27
click at [1240, 106] on input "scrollable content" at bounding box center [1320, 101] width 271 height 27
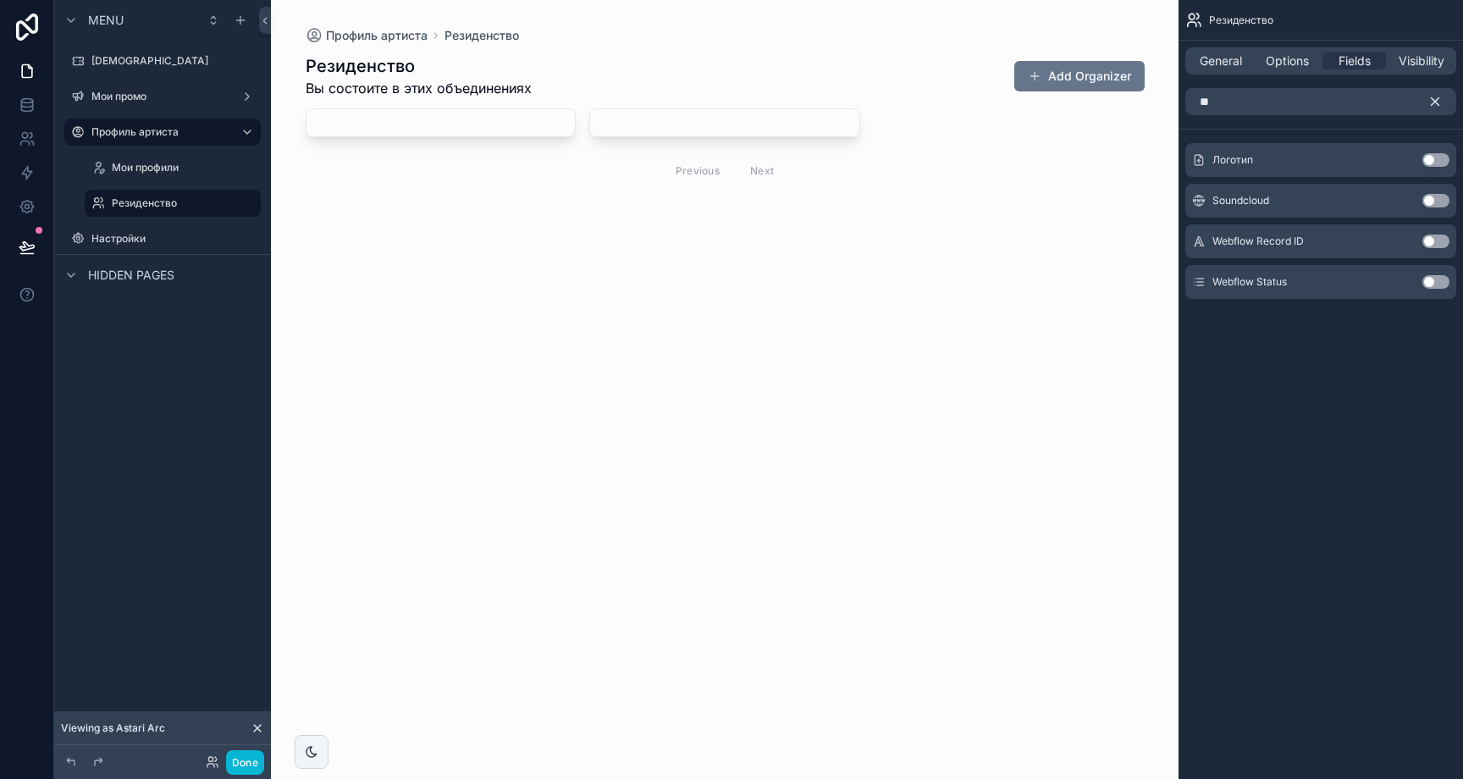
click at [1442, 161] on button "Use setting" at bounding box center [1435, 160] width 27 height 14
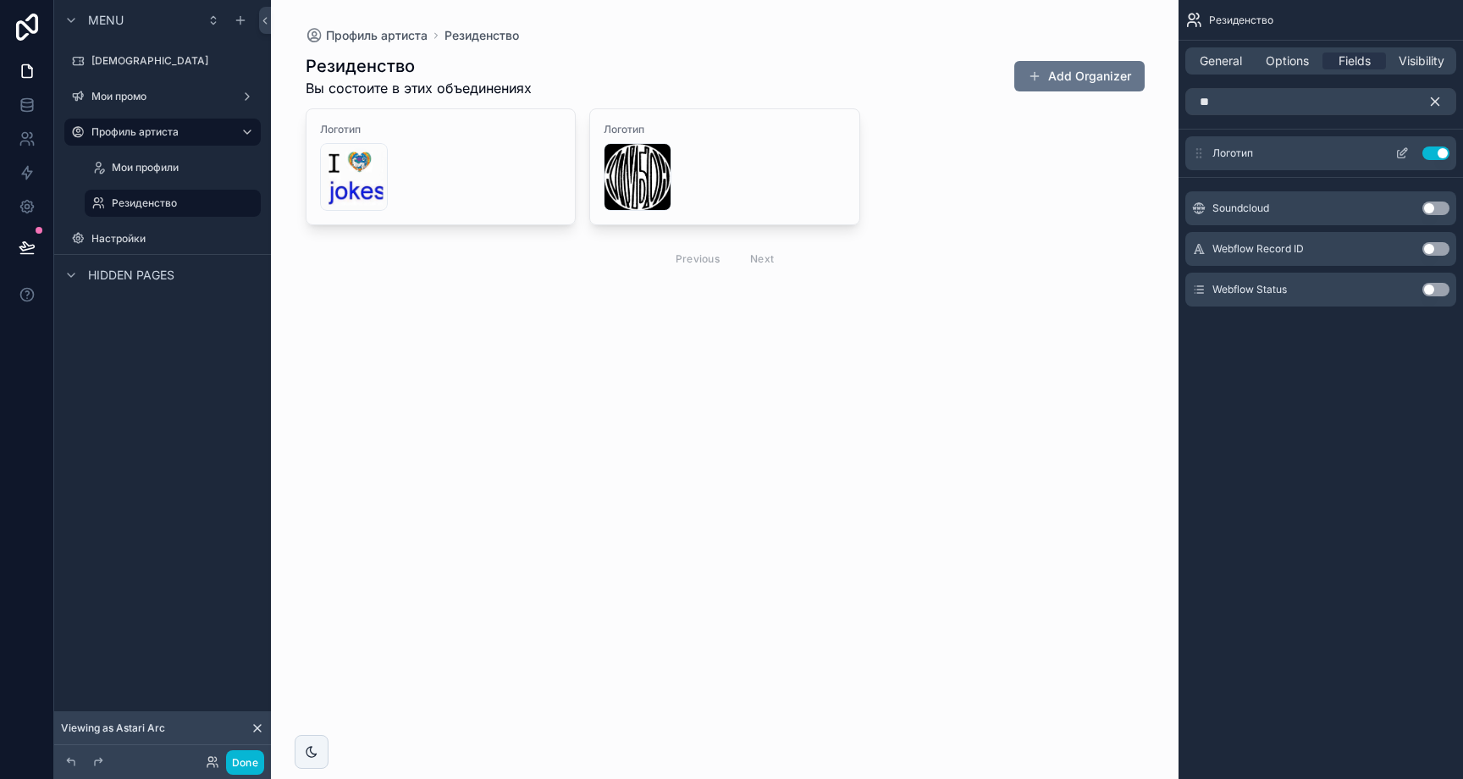
click at [1408, 155] on icon "scrollable content" at bounding box center [1402, 153] width 14 height 14
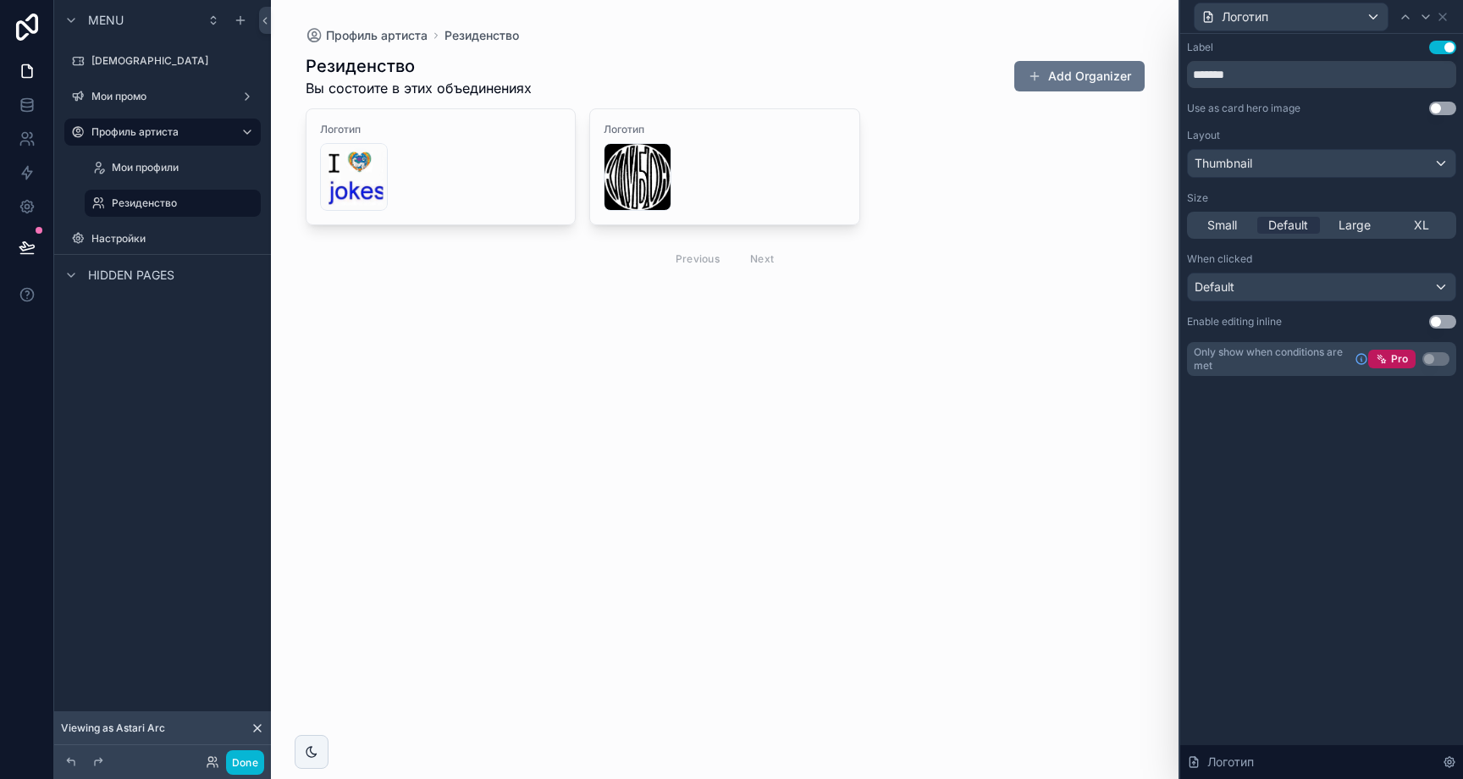
click at [1438, 53] on button "Use setting" at bounding box center [1442, 48] width 27 height 14
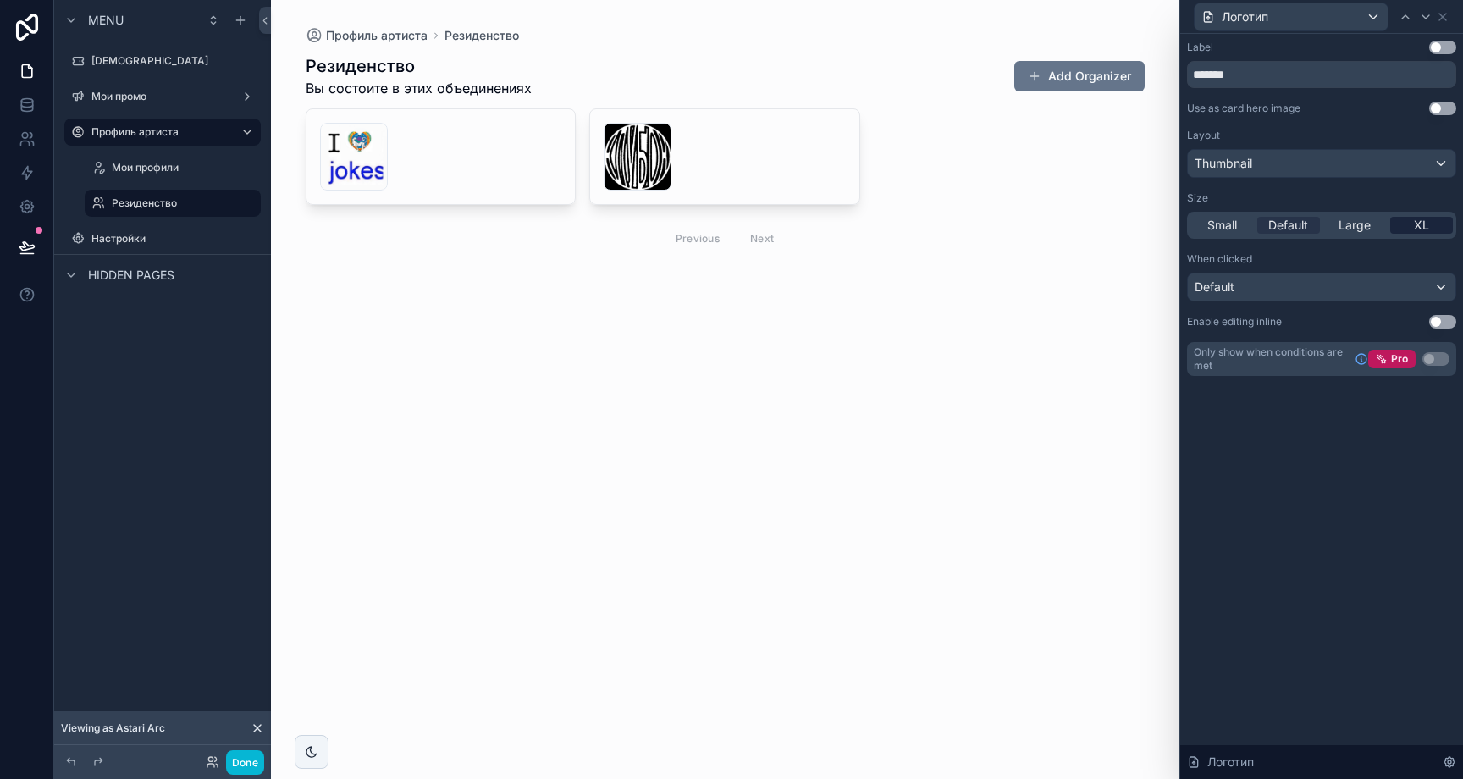
click at [1422, 224] on span "XL" at bounding box center [1421, 225] width 15 height 17
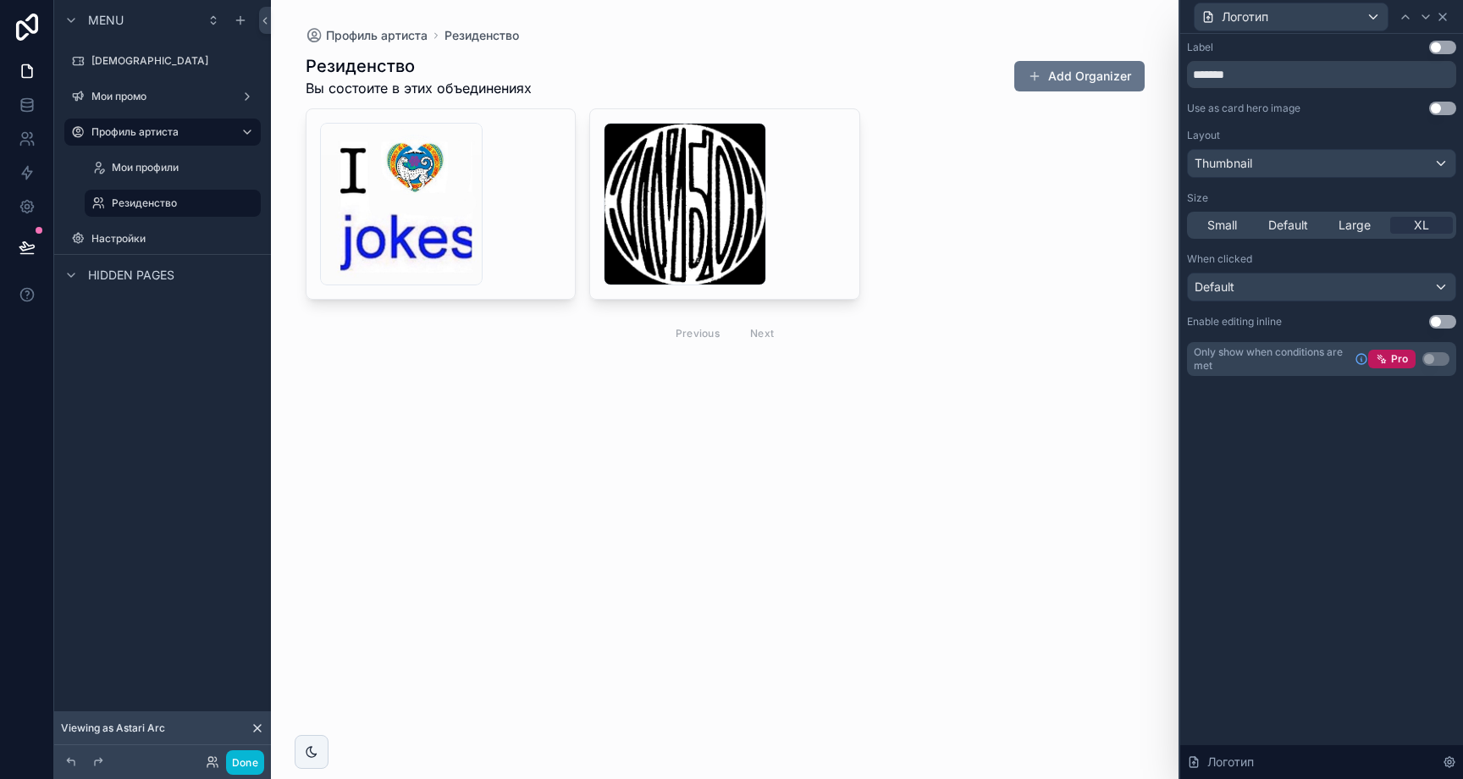
click at [1449, 18] on div "Логотип" at bounding box center [1321, 16] width 269 height 33
click at [1441, 19] on icon at bounding box center [1443, 17] width 14 height 14
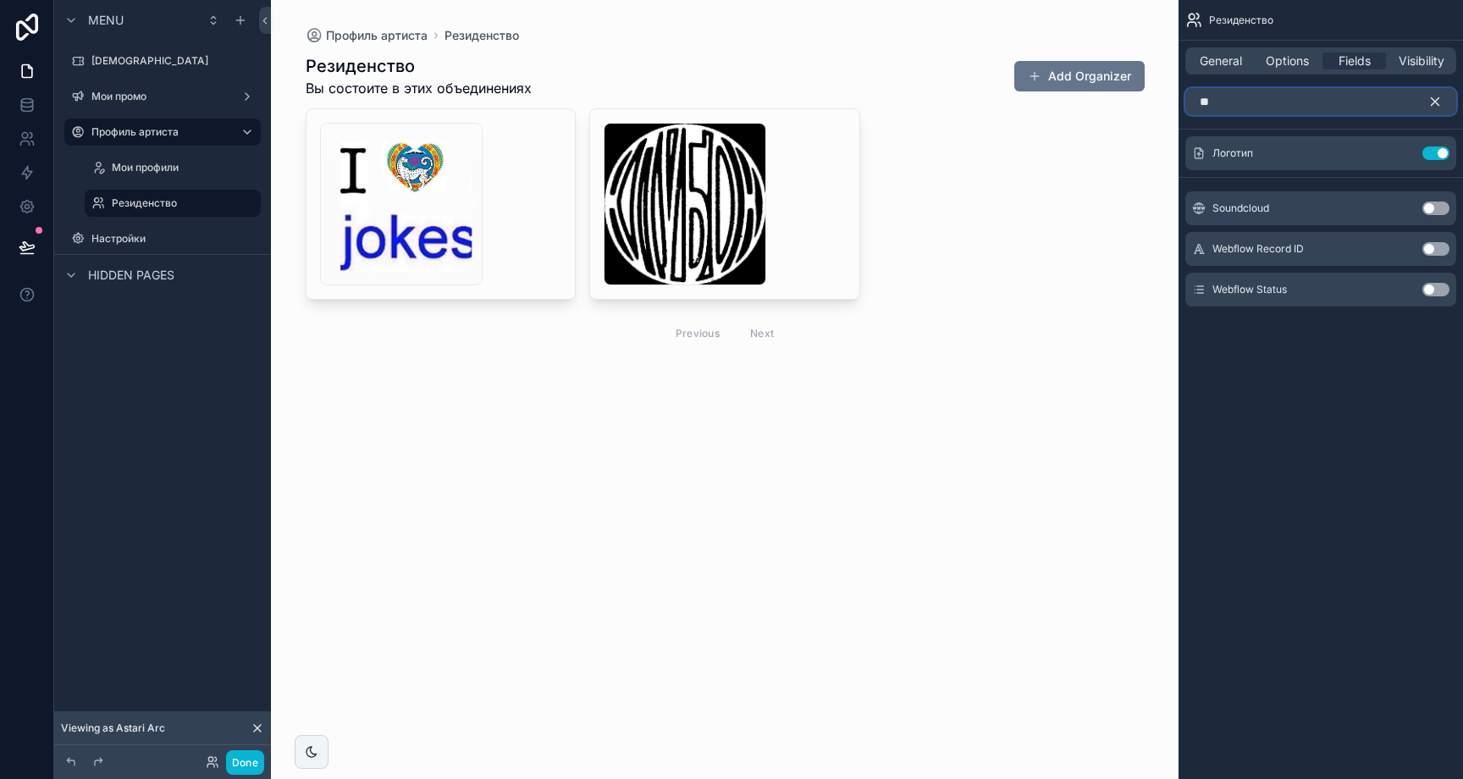
click at [1352, 97] on input "**" at bounding box center [1320, 101] width 271 height 27
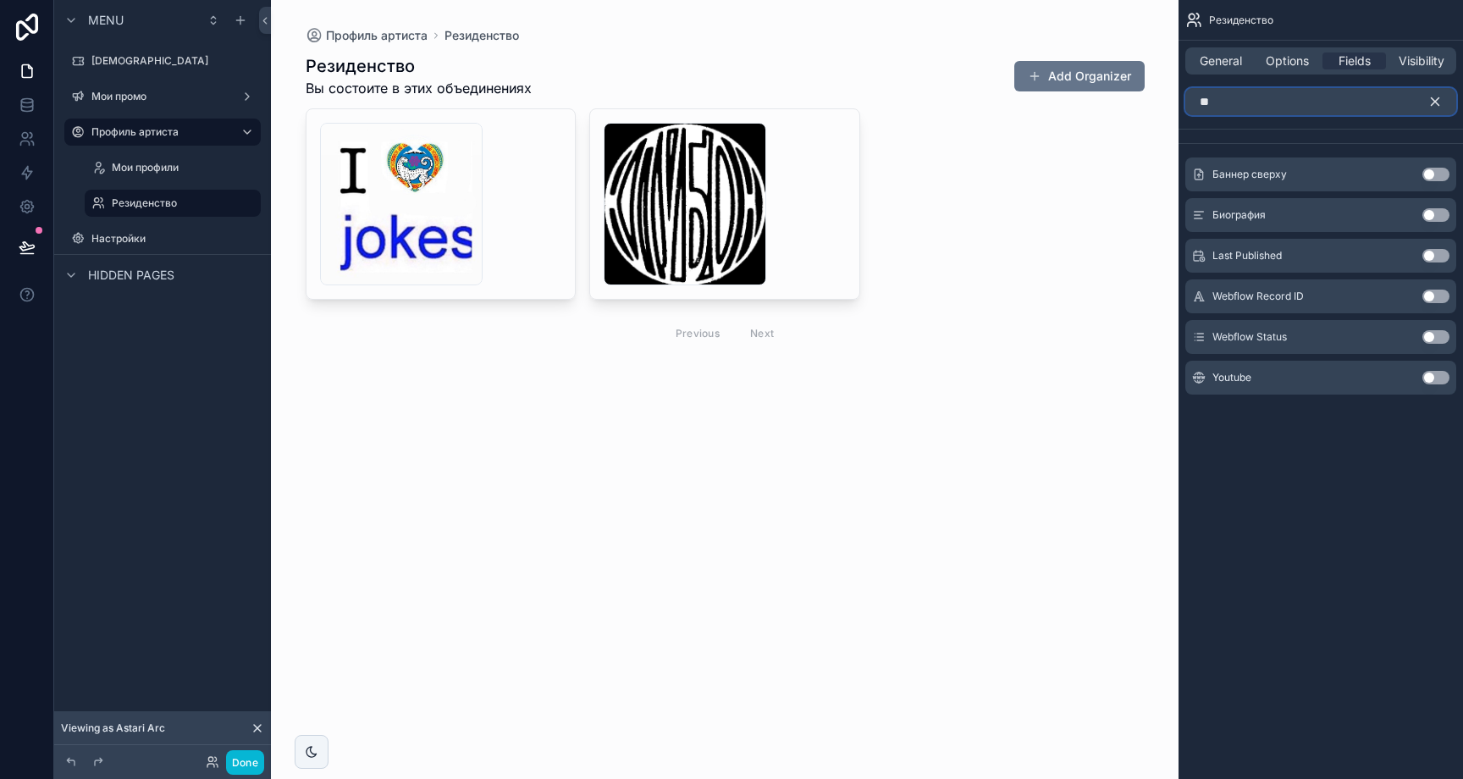
type input "*"
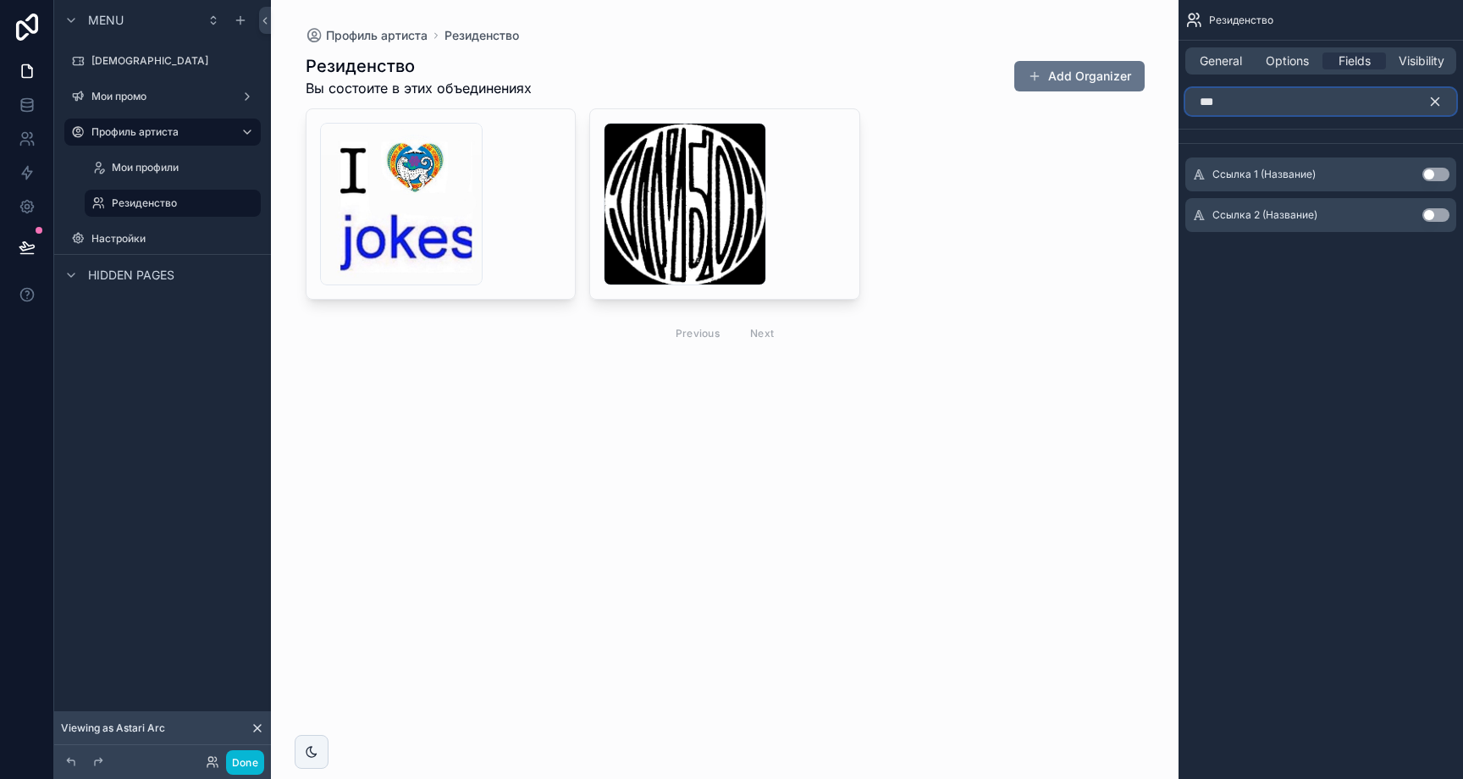
type input "***"
click at [1428, 104] on icon "scrollable content" at bounding box center [1435, 101] width 15 height 15
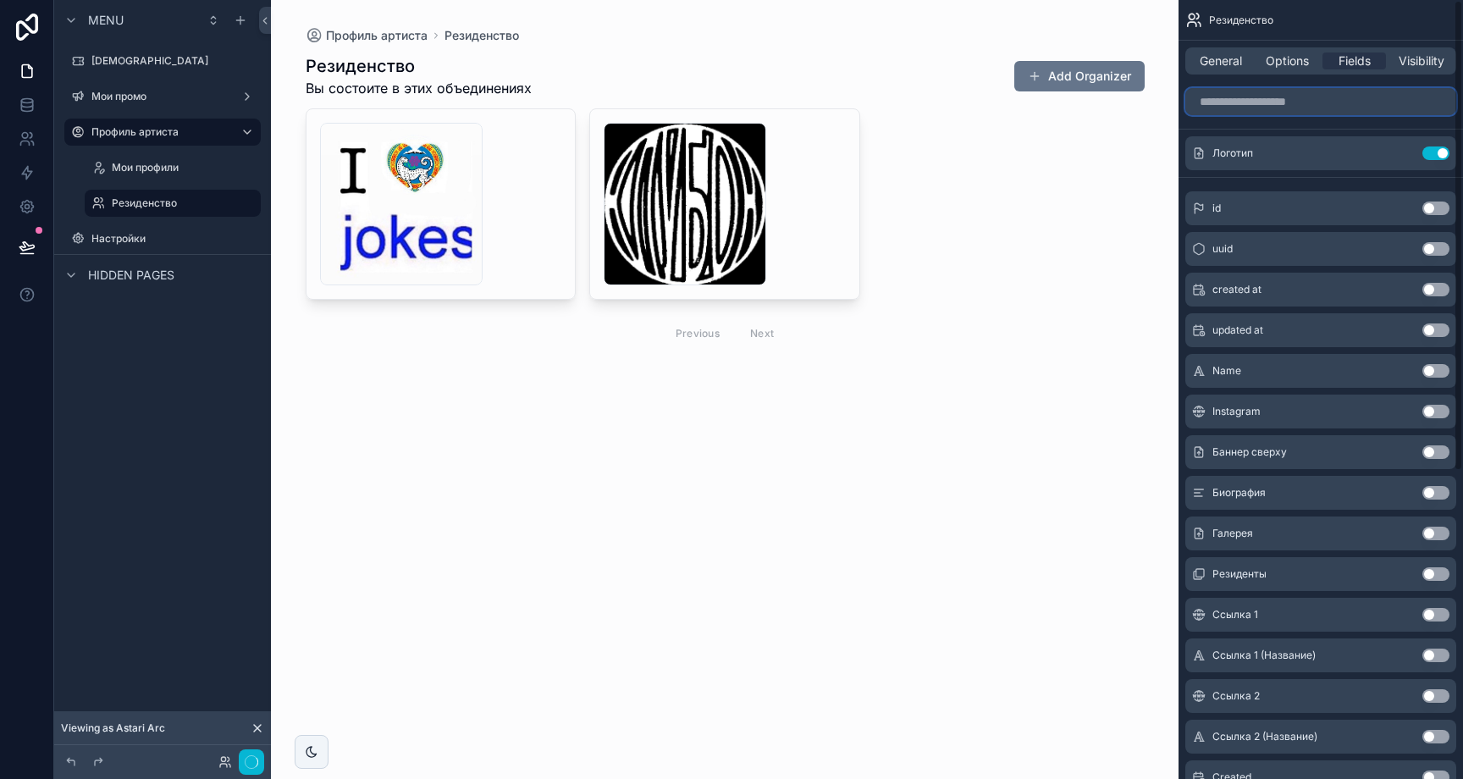
click at [1361, 101] on input "scrollable content" at bounding box center [1320, 101] width 271 height 27
type input "*"
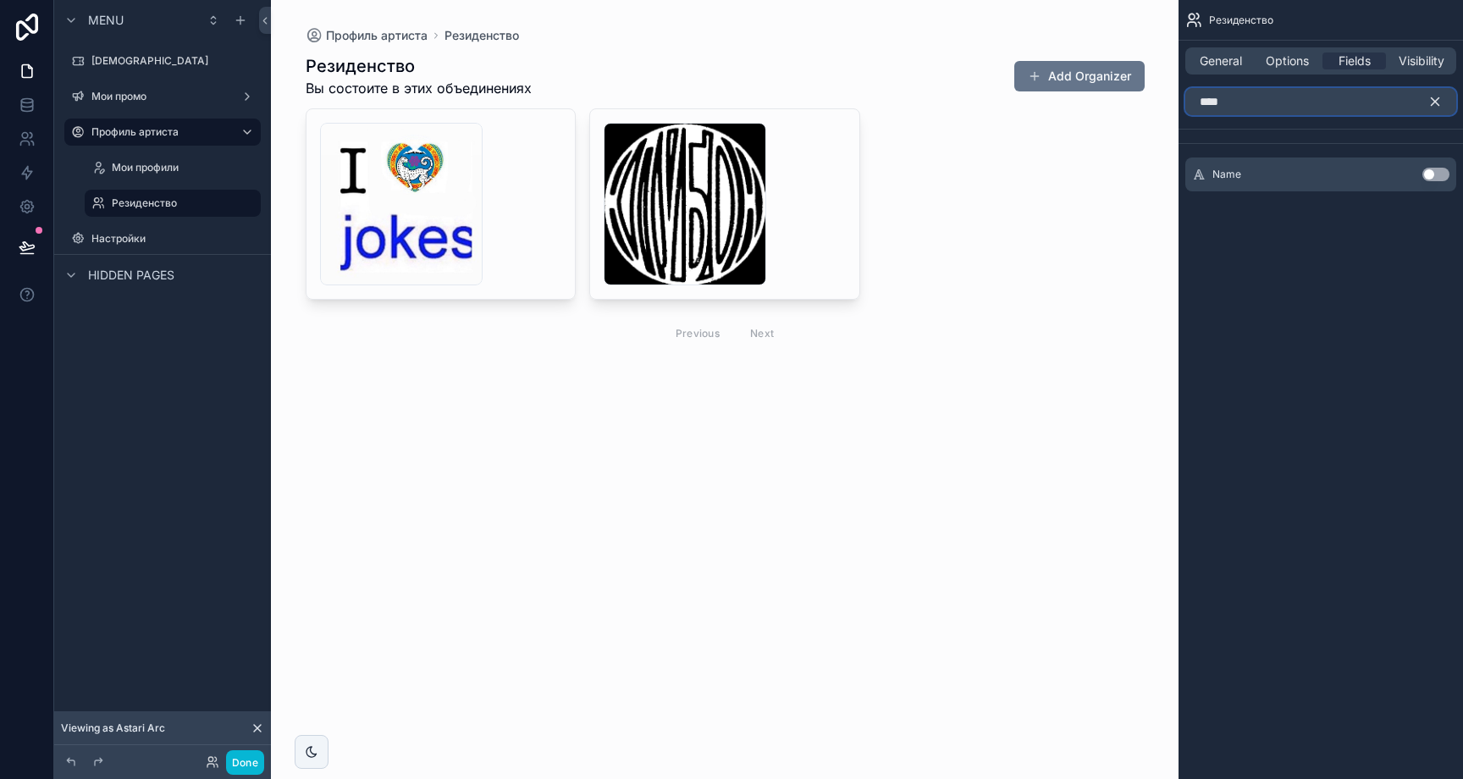
type input "****"
click at [1445, 179] on button "Use setting" at bounding box center [1435, 175] width 27 height 14
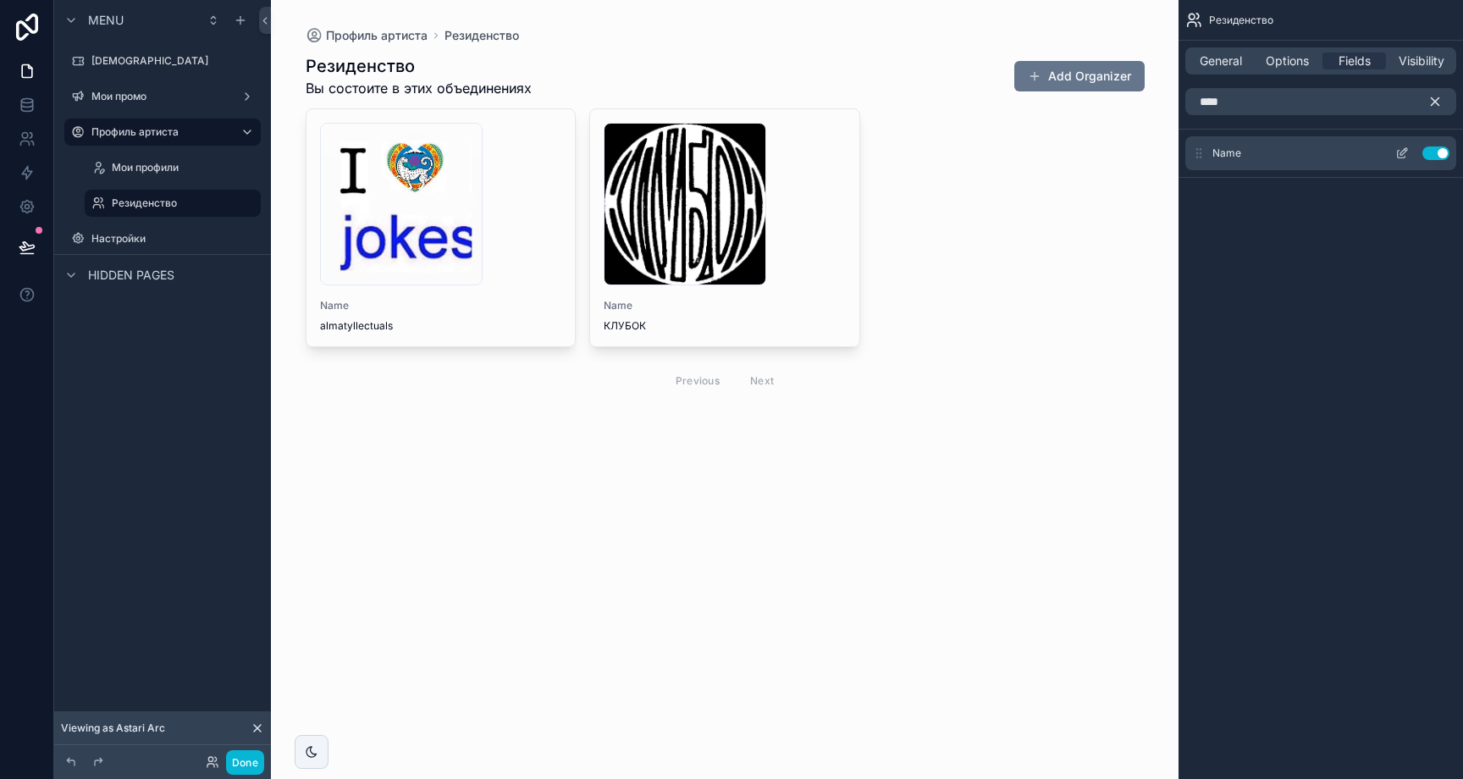
click at [1396, 154] on icon "scrollable content" at bounding box center [1402, 153] width 14 height 14
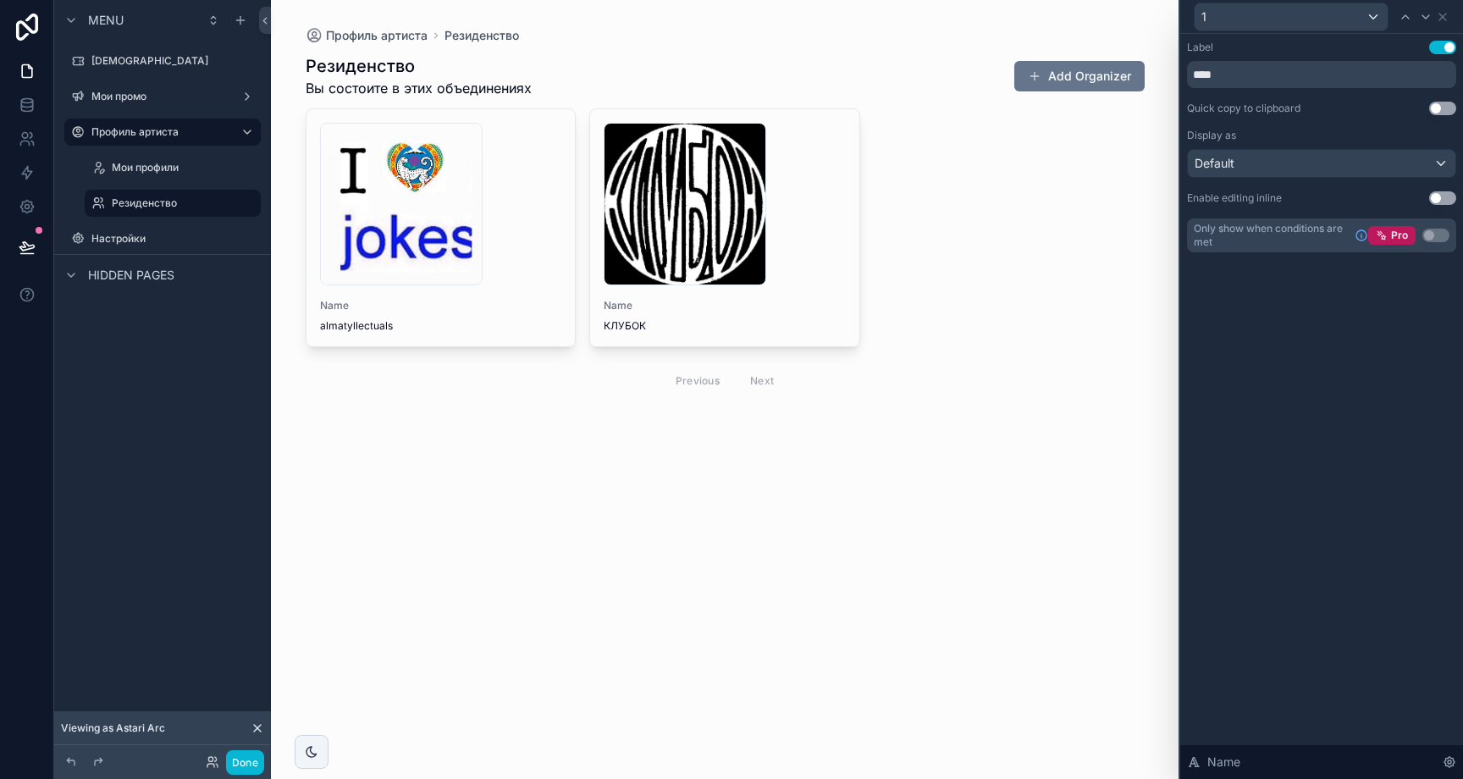
click at [1432, 47] on button "Use setting" at bounding box center [1442, 48] width 27 height 14
click at [1402, 151] on div "Default" at bounding box center [1322, 163] width 268 height 27
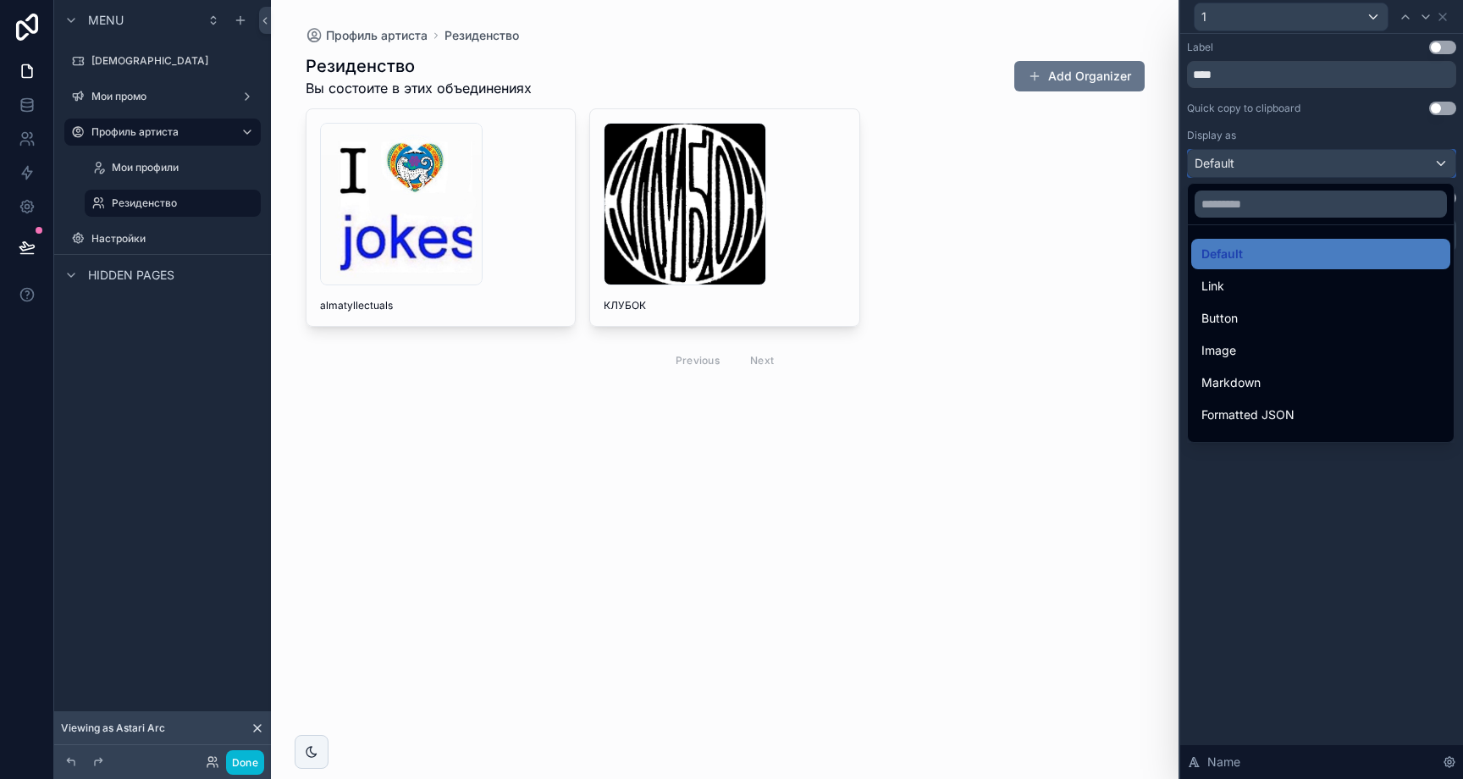
scroll to position [185, 0]
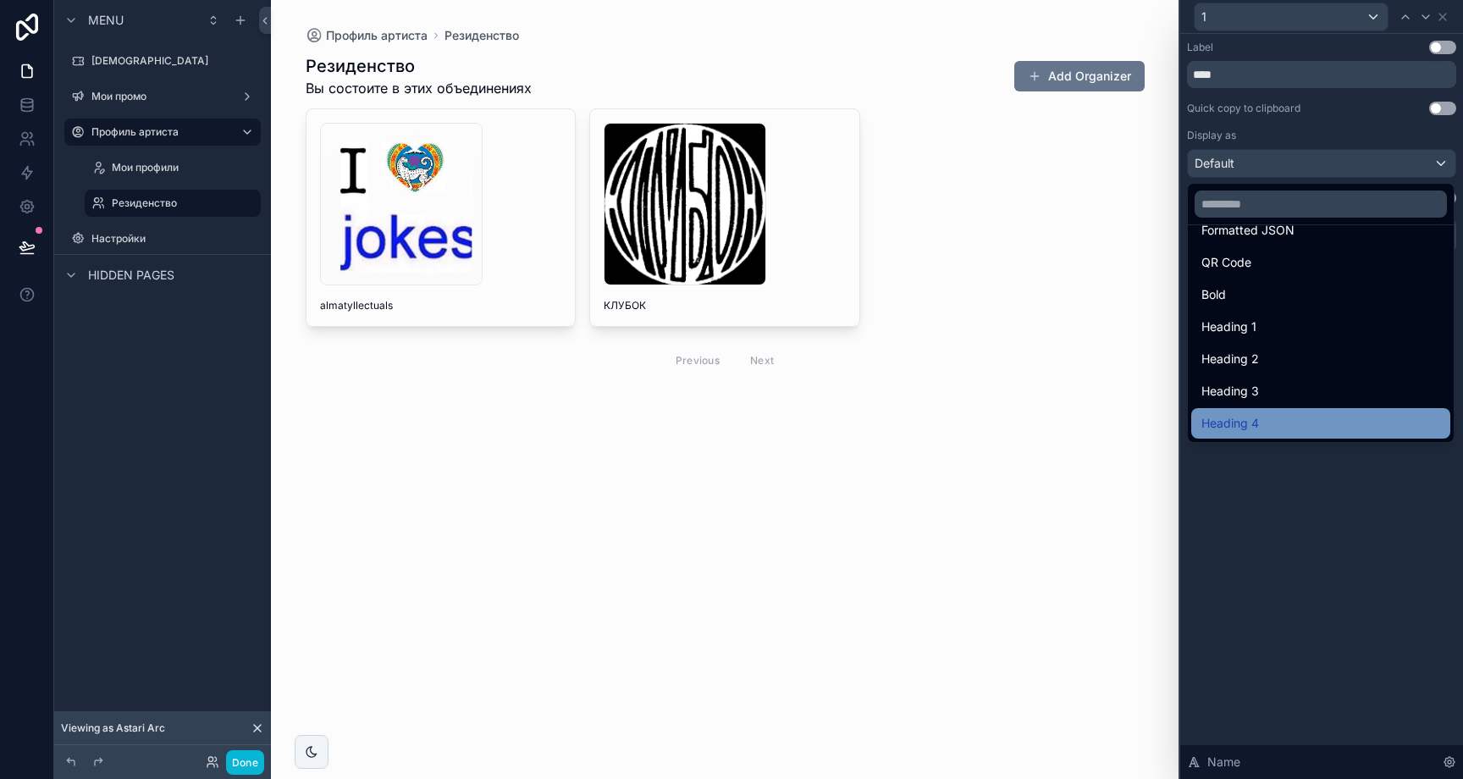
click at [1257, 428] on span "Heading 4" at bounding box center [1230, 423] width 58 height 20
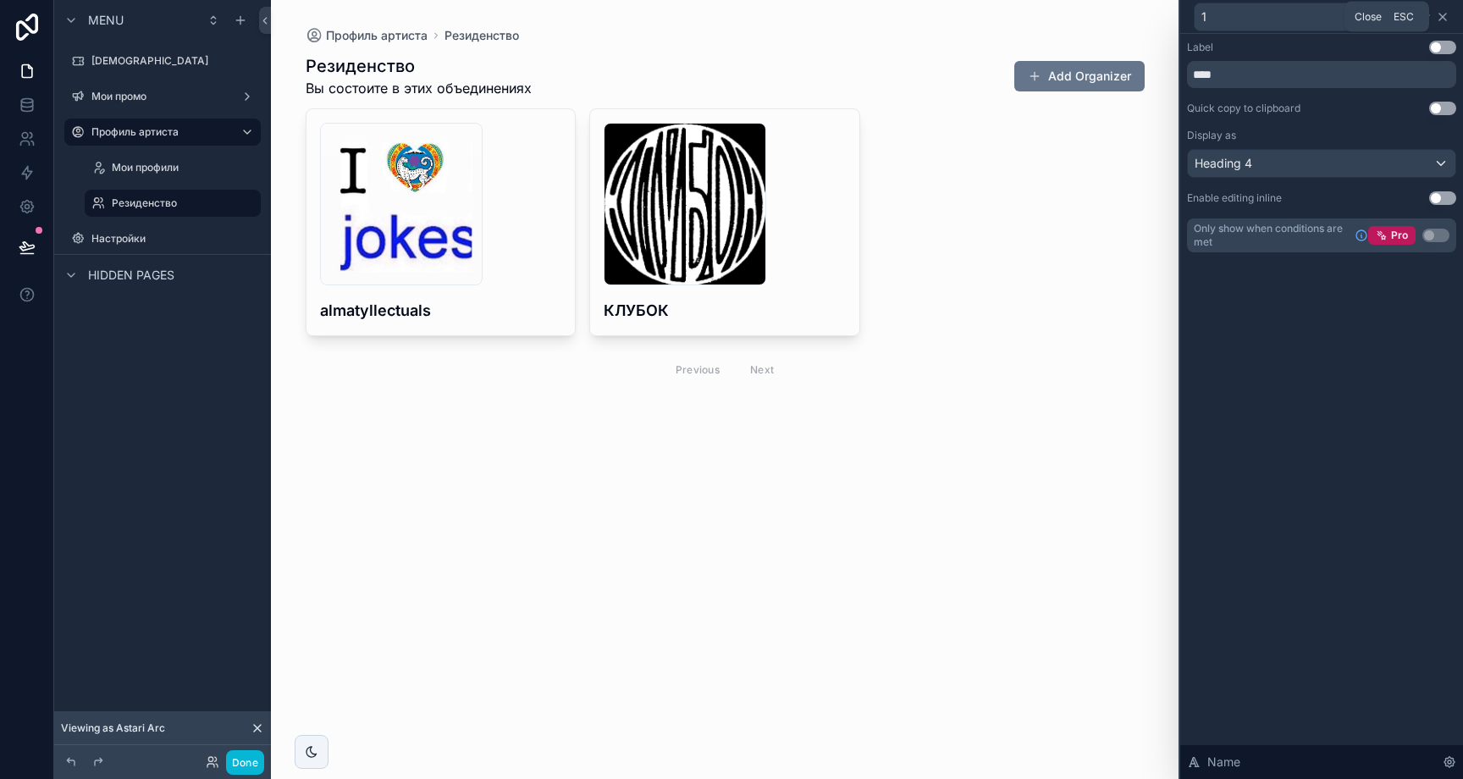
click at [1449, 16] on icon at bounding box center [1443, 17] width 14 height 14
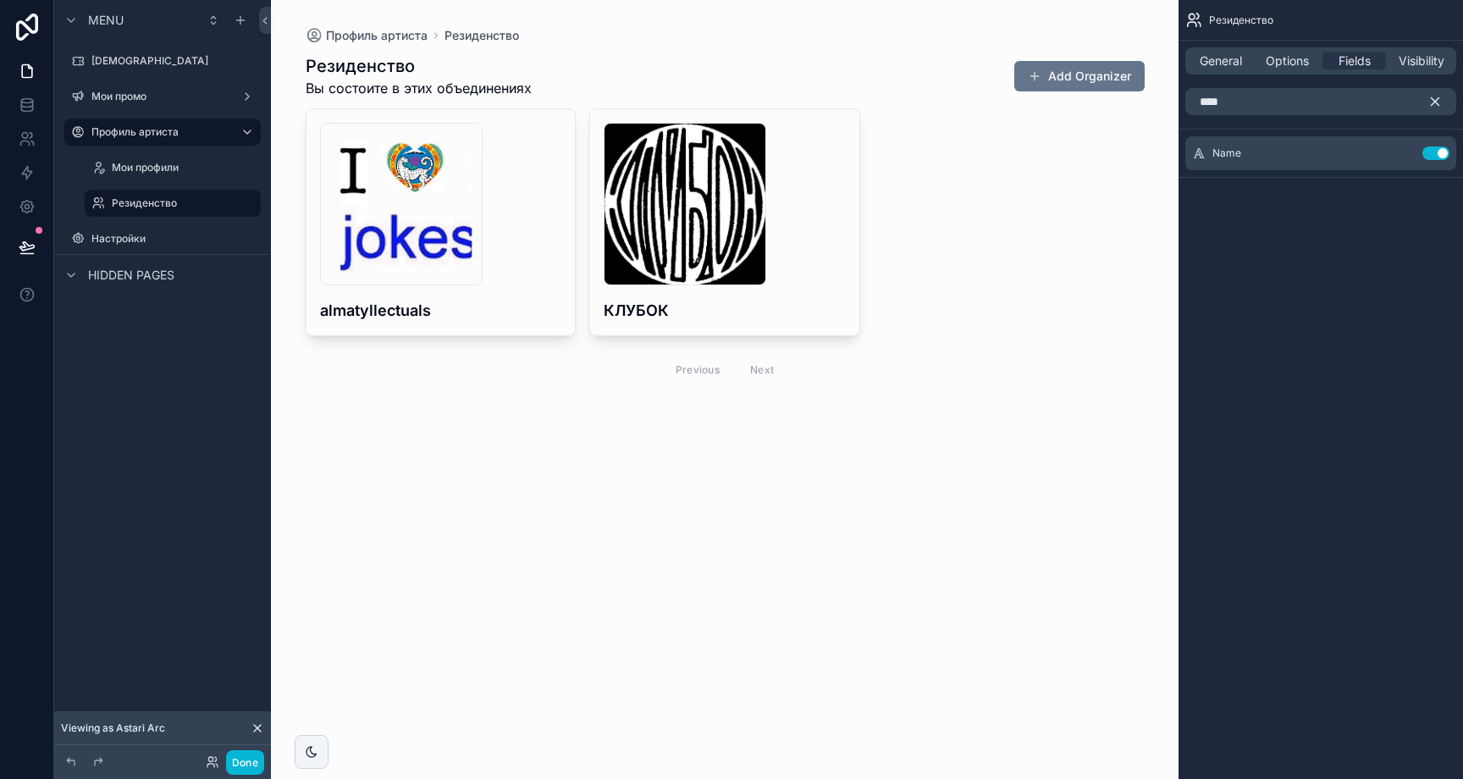
click at [1432, 94] on icon "scrollable content" at bounding box center [1435, 101] width 15 height 15
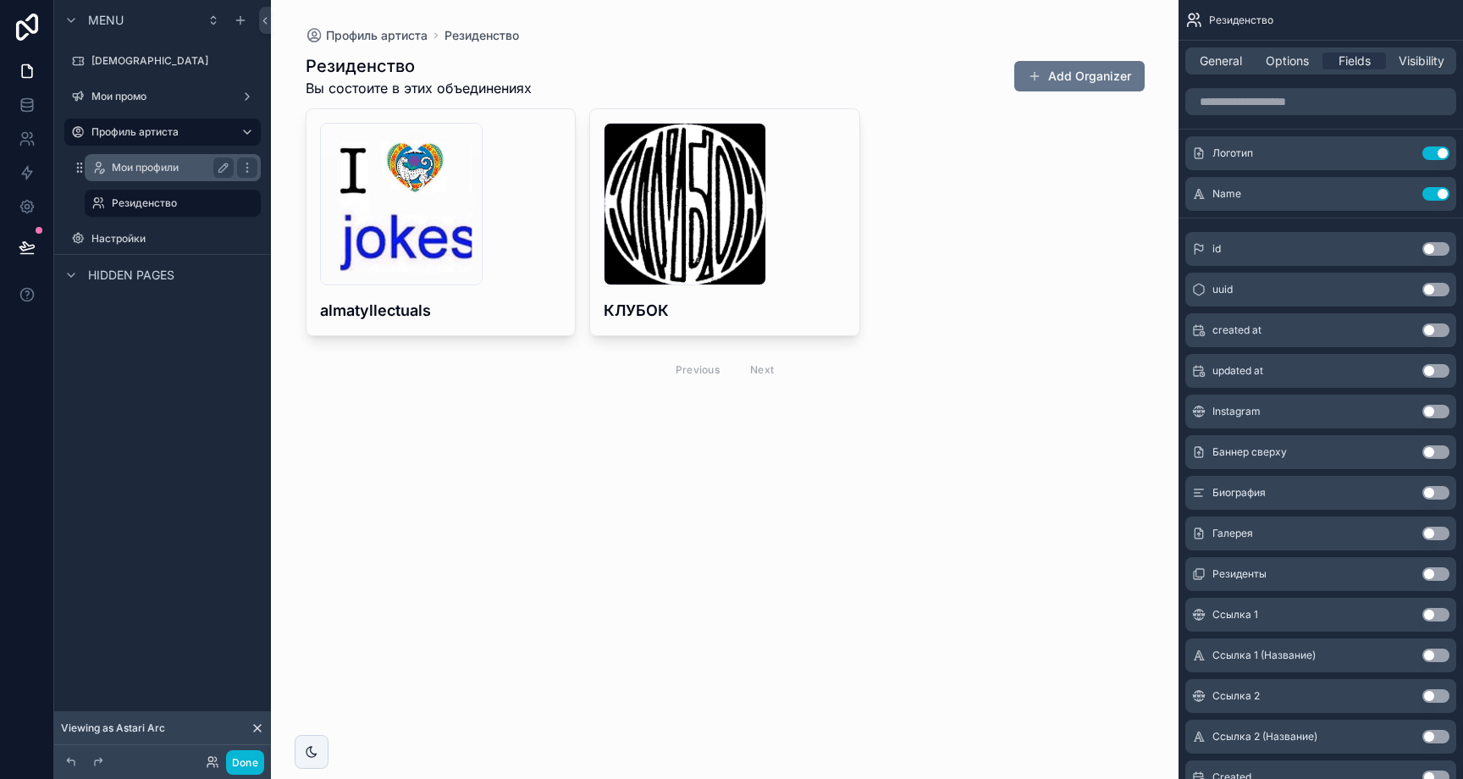
click at [147, 168] on label "Мои профили" at bounding box center [169, 168] width 115 height 14
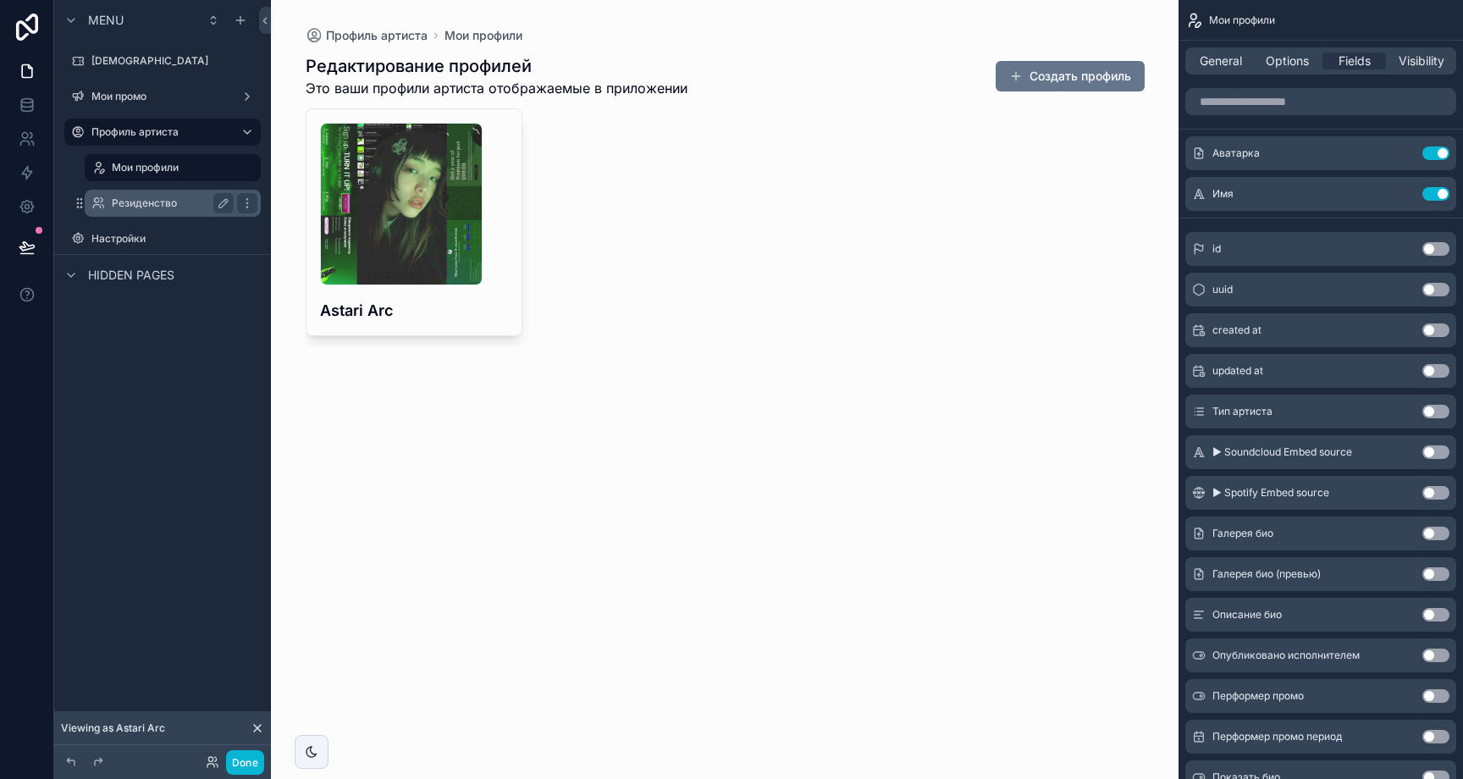
click at [147, 204] on label "Резиденство" at bounding box center [169, 203] width 115 height 14
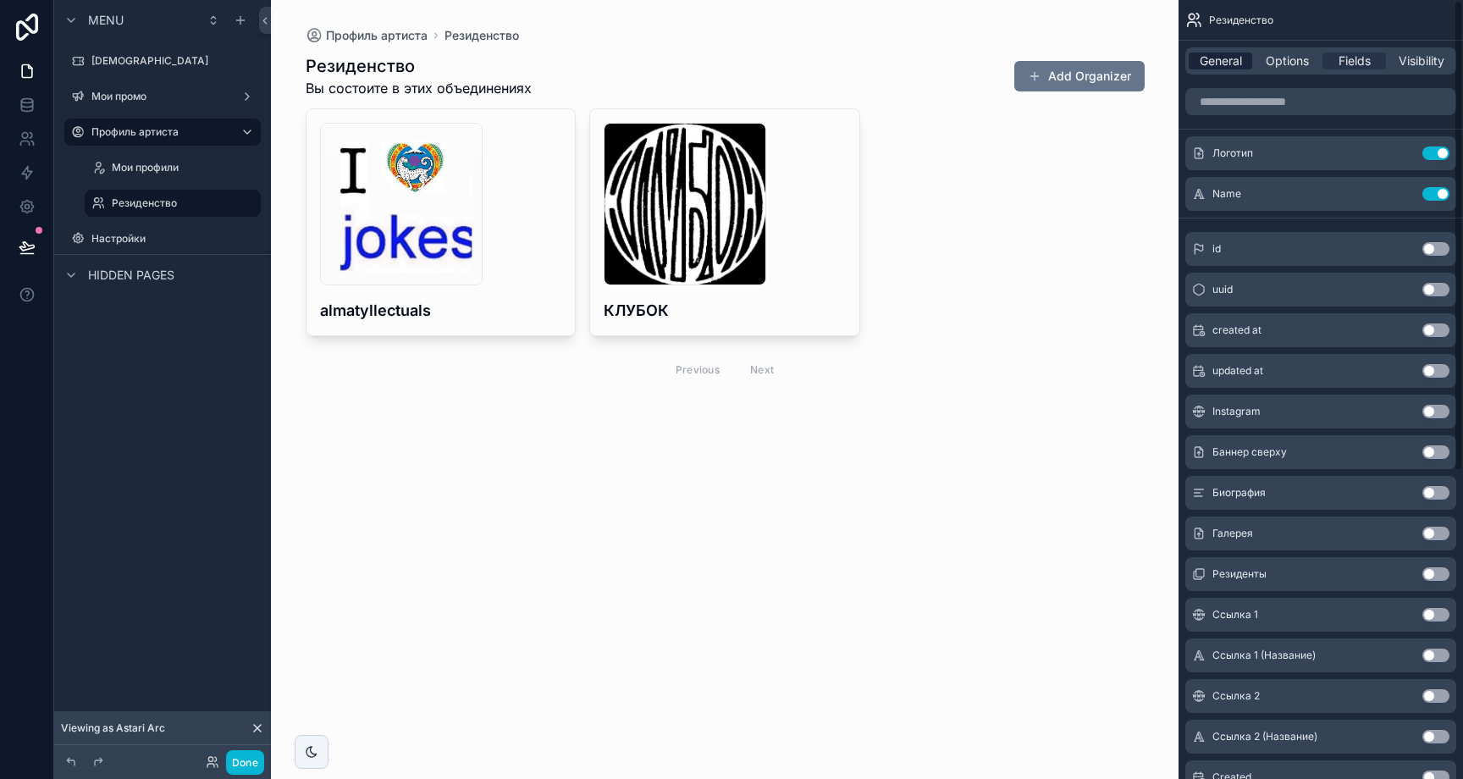
click at [1212, 65] on span "General" at bounding box center [1221, 60] width 42 height 17
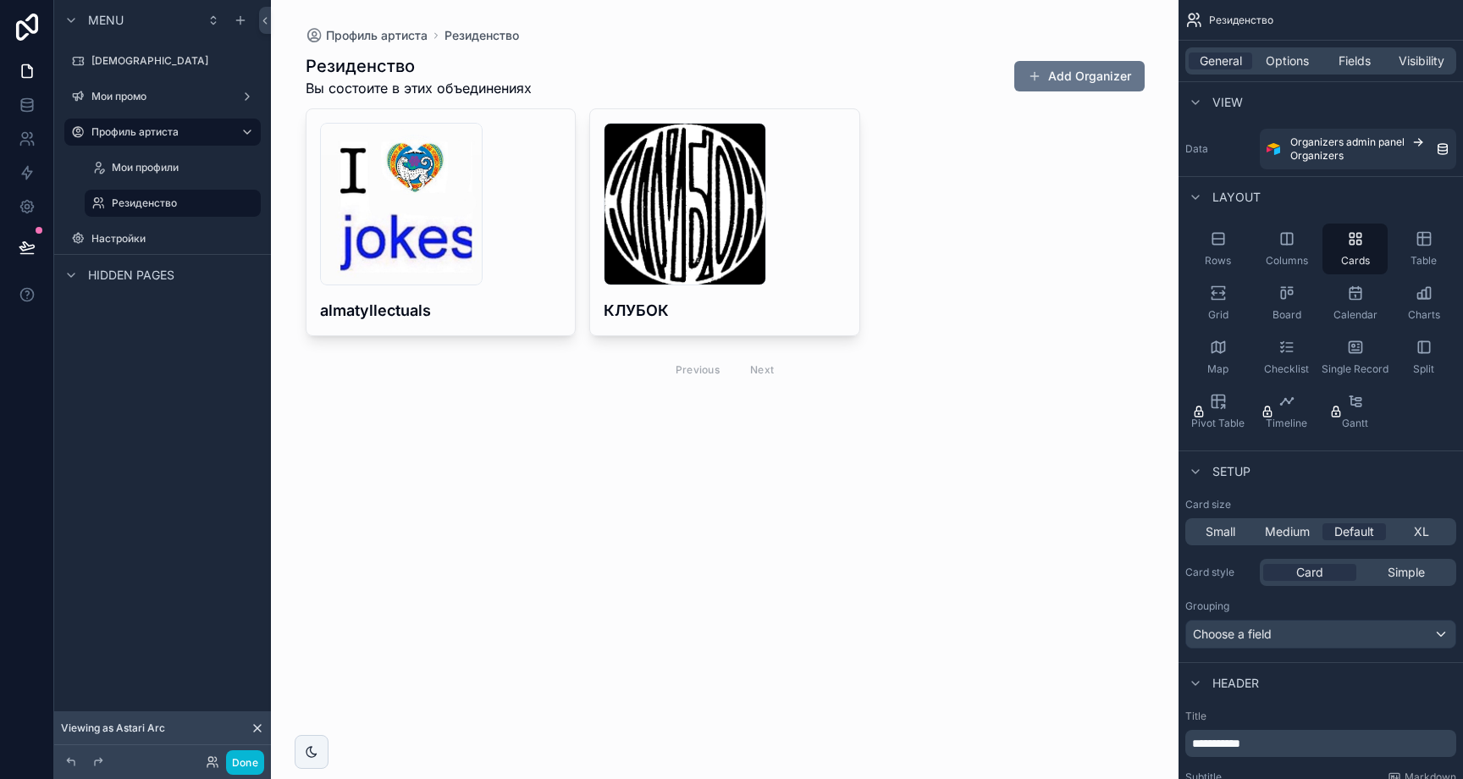
scroll to position [119, 0]
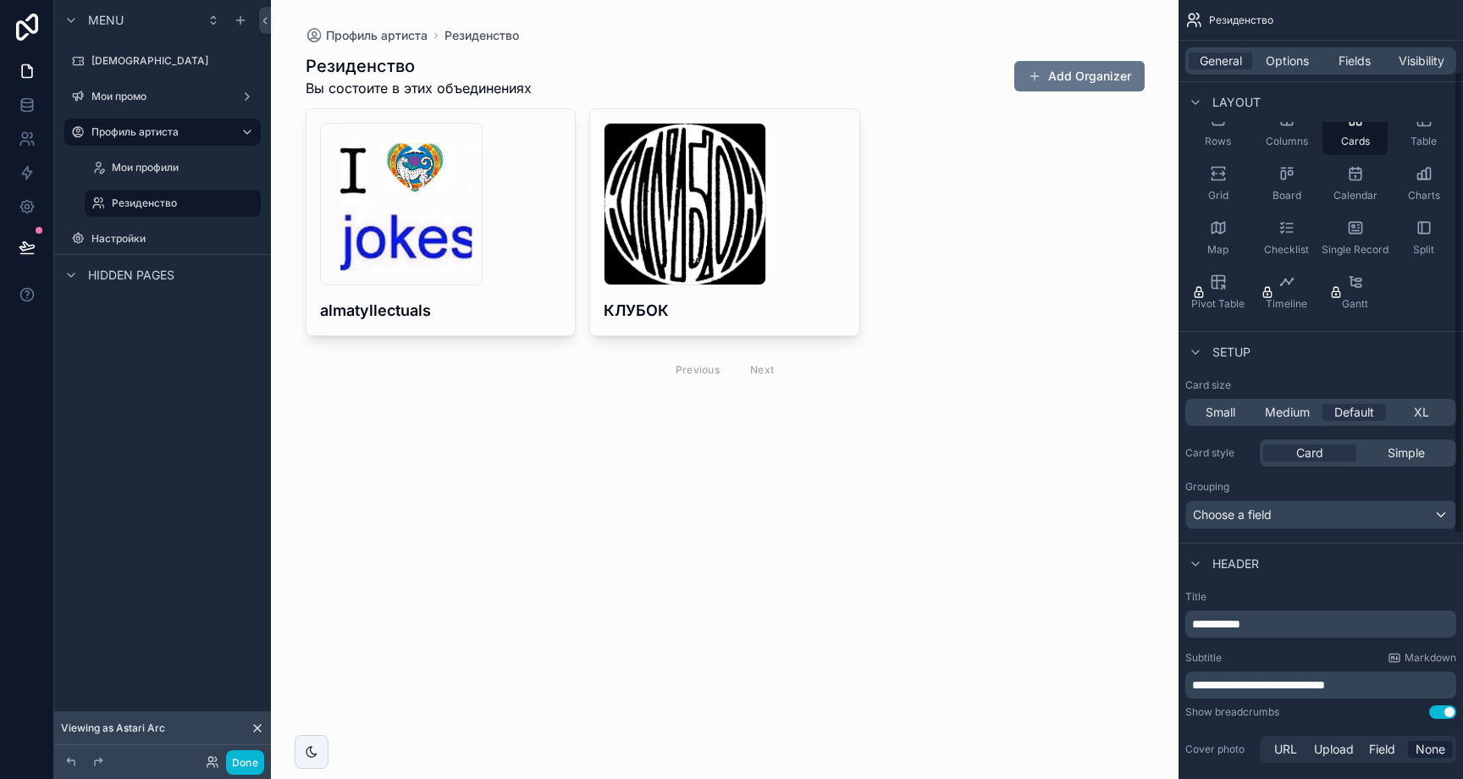
click at [1399, 555] on div "Header" at bounding box center [1321, 563] width 284 height 41
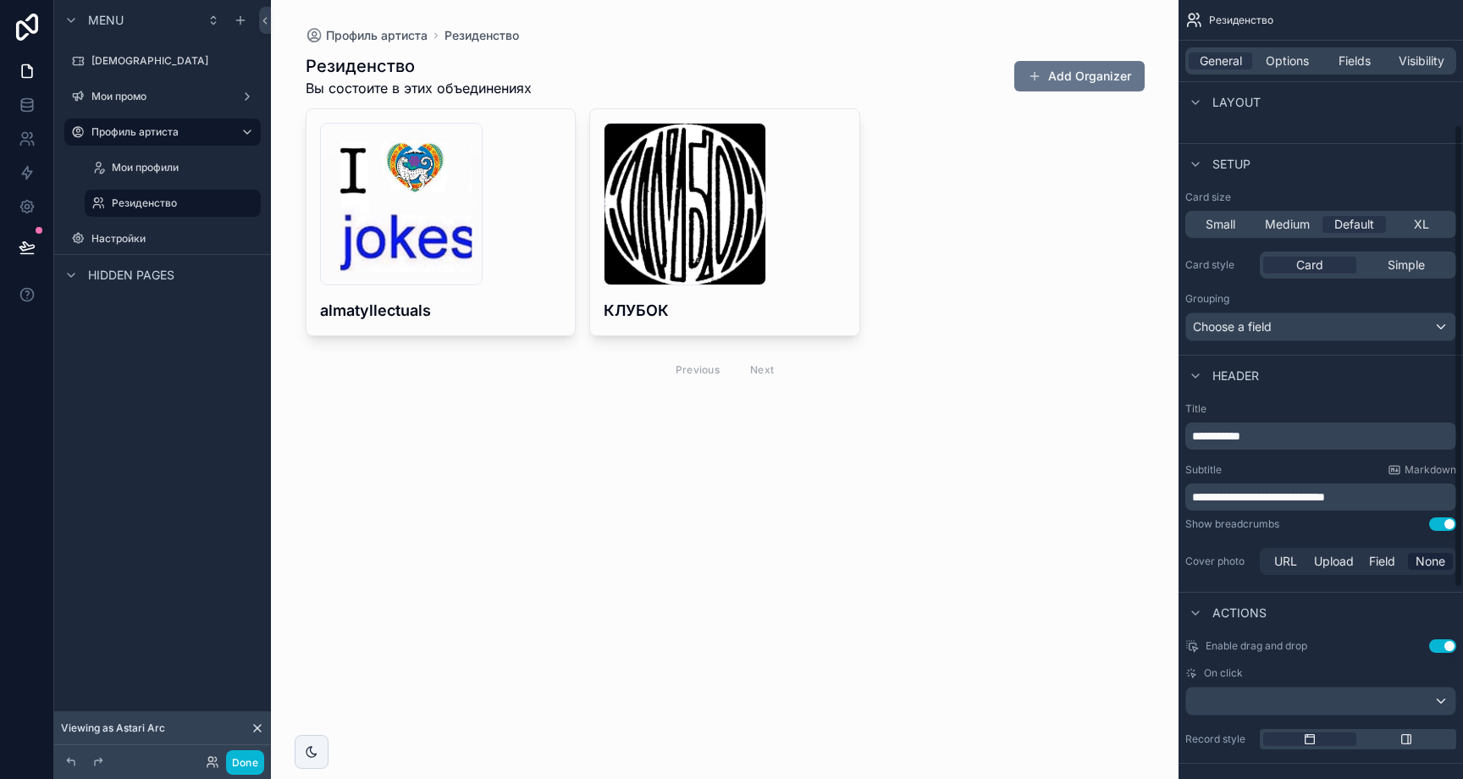
scroll to position [0, 0]
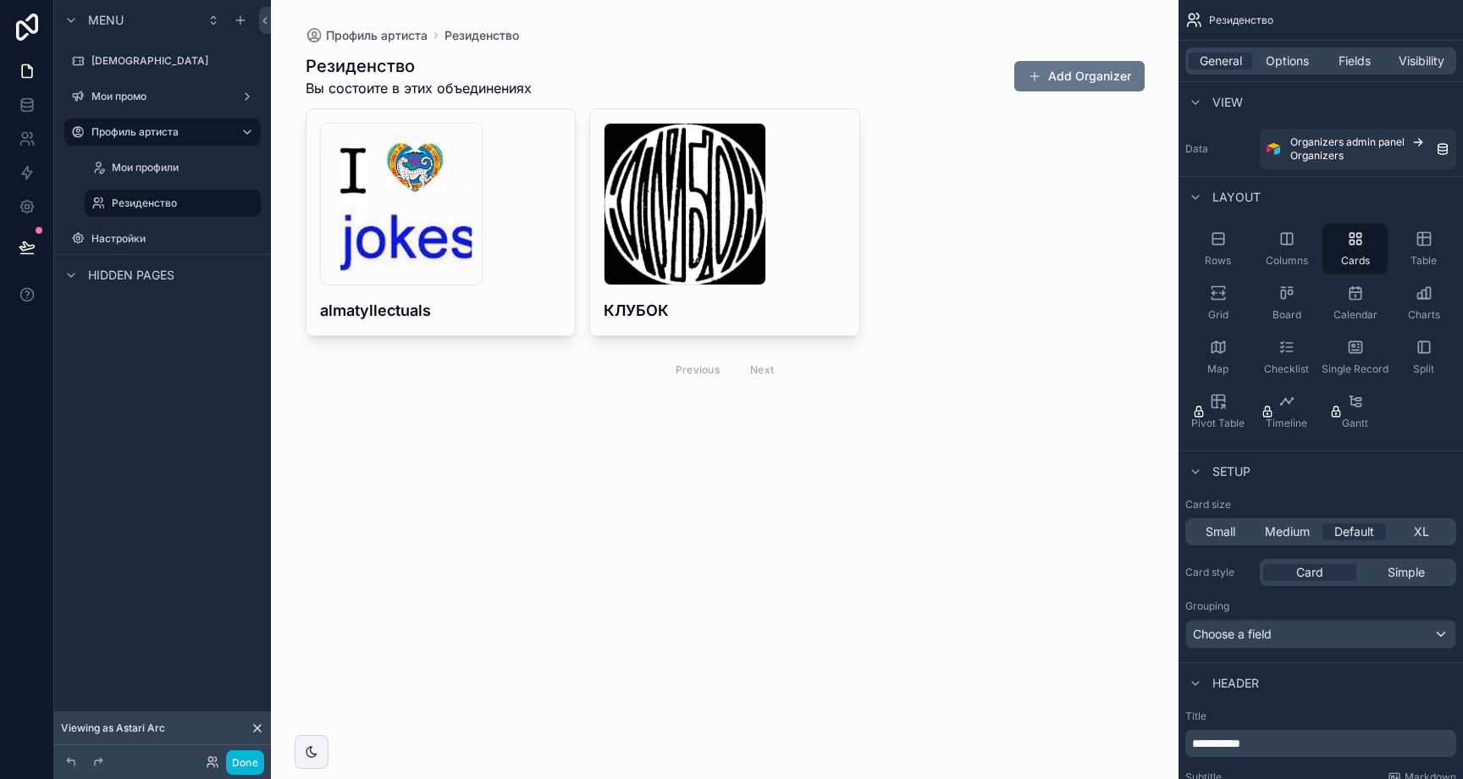
click at [1367, 482] on div "Setup" at bounding box center [1321, 470] width 284 height 41
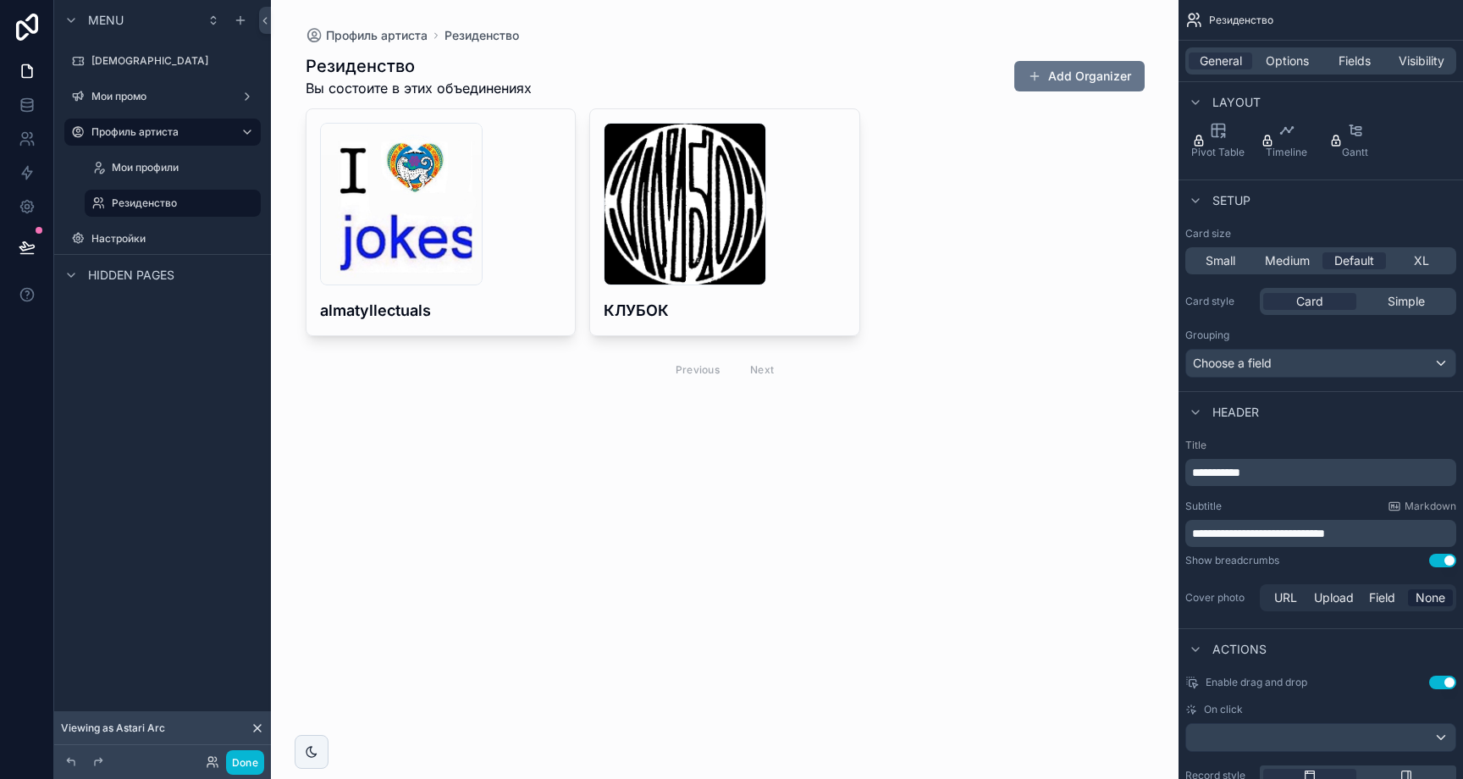
scroll to position [530, 0]
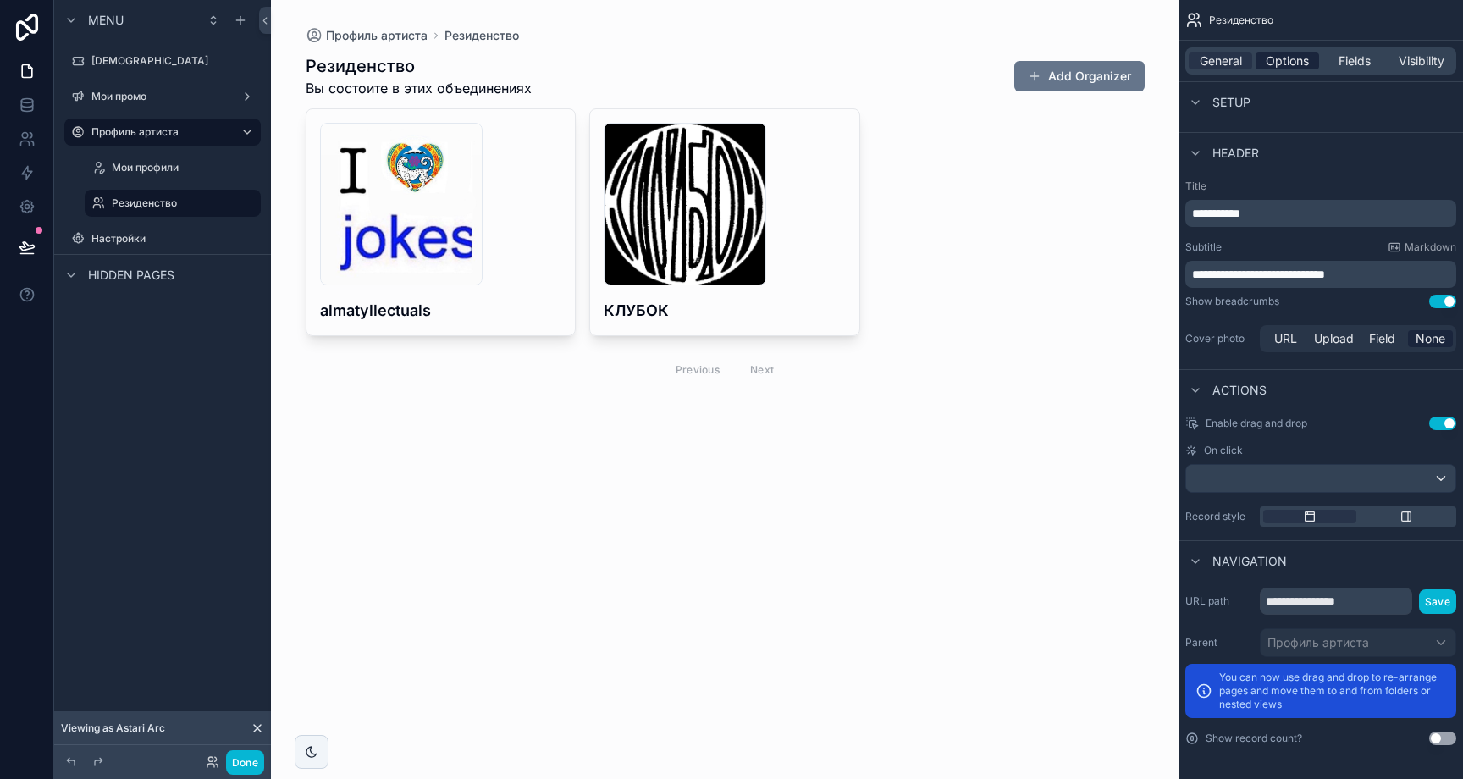
click at [1301, 62] on span "Options" at bounding box center [1287, 60] width 43 height 17
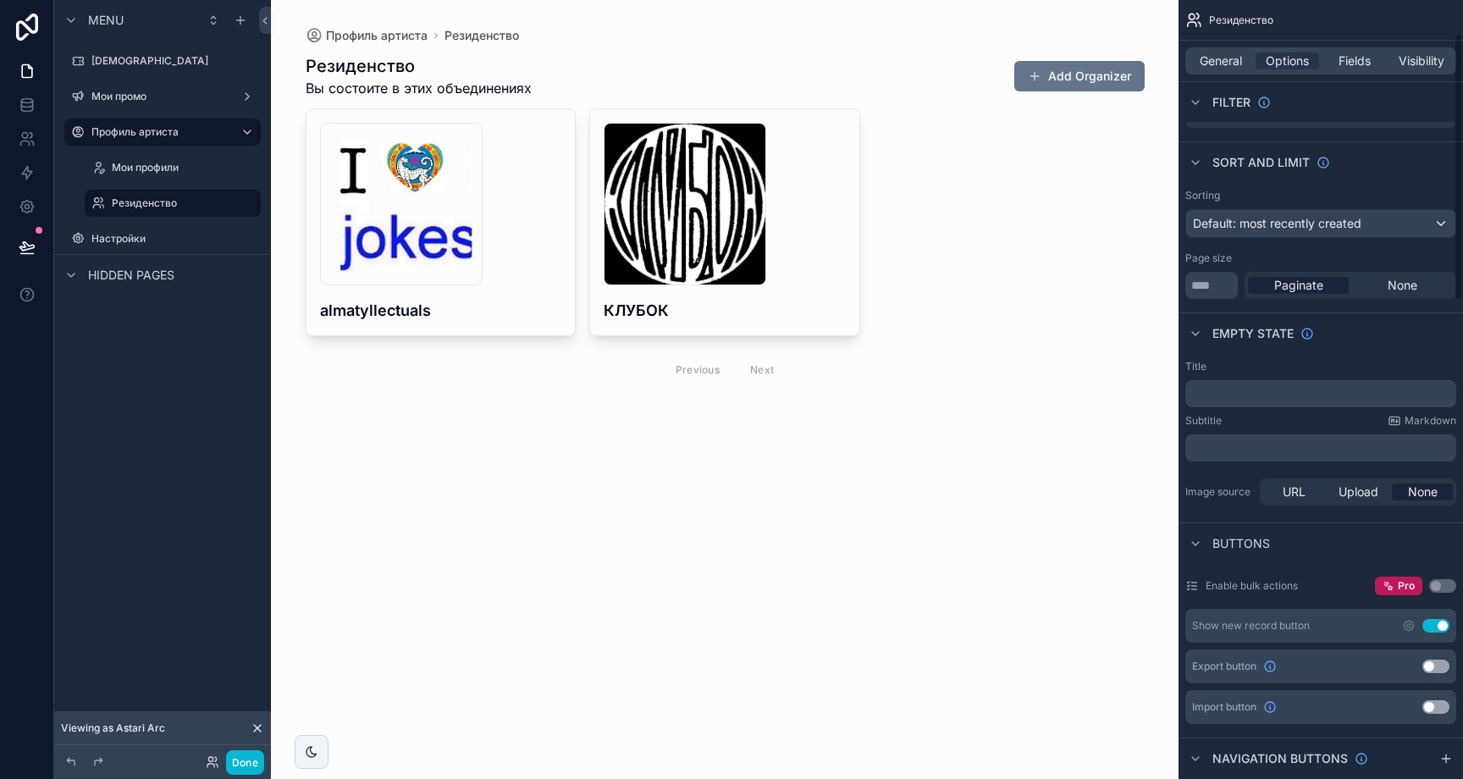
scroll to position [0, 0]
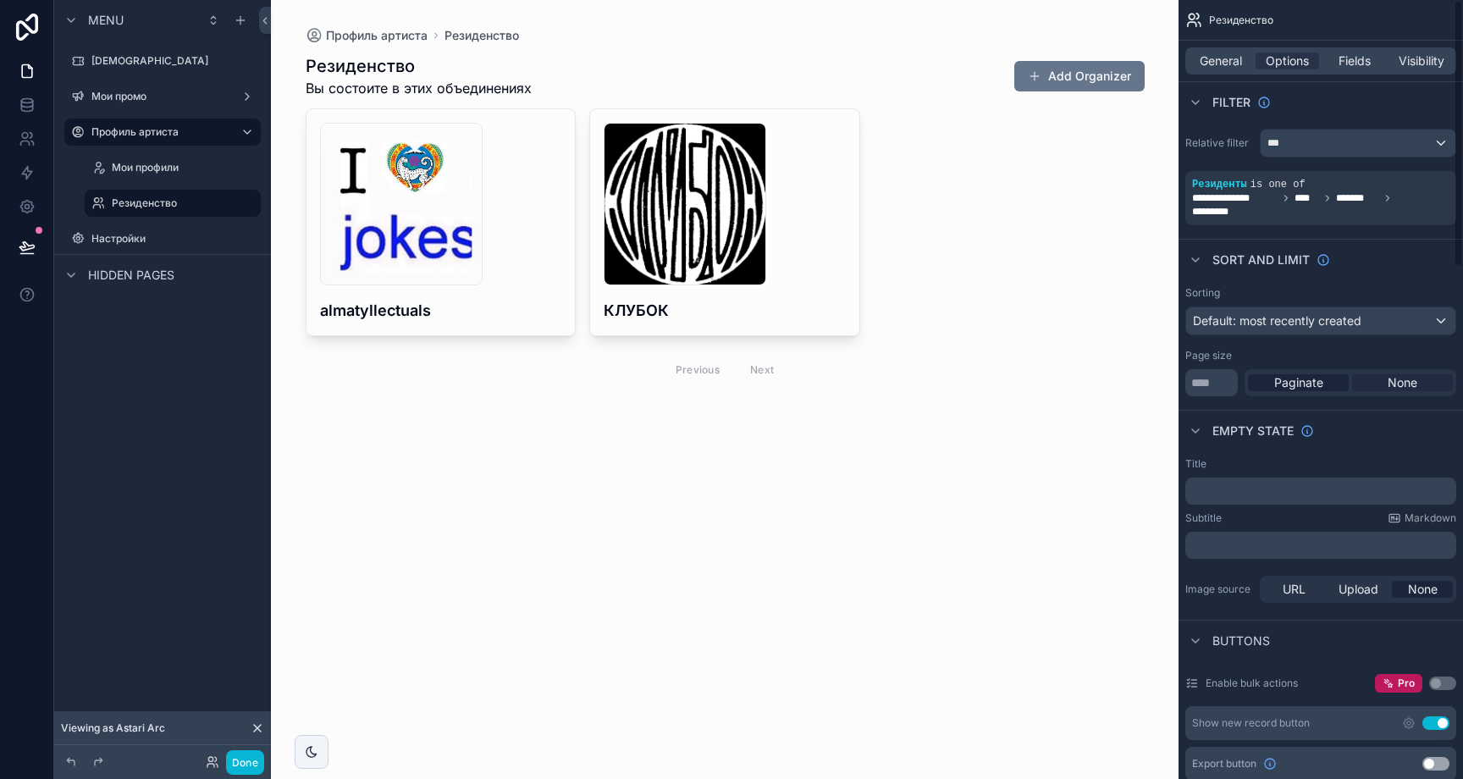
click at [1388, 385] on span "None" at bounding box center [1403, 382] width 30 height 17
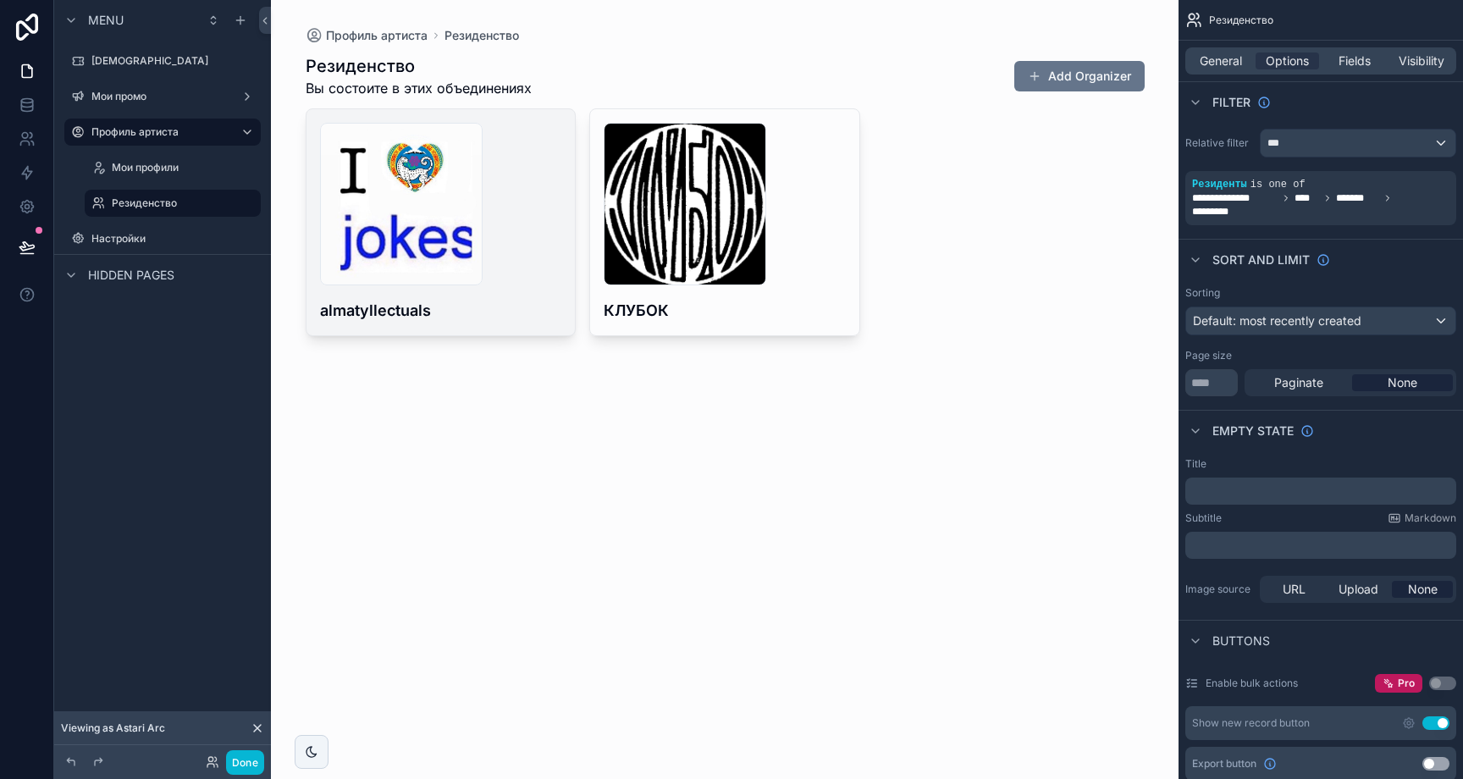
click at [524, 322] on div "68568cdcca03ac58c8284b1e_233692160_252162636518091_5319202563879335604_n .jpg a…" at bounding box center [441, 222] width 269 height 226
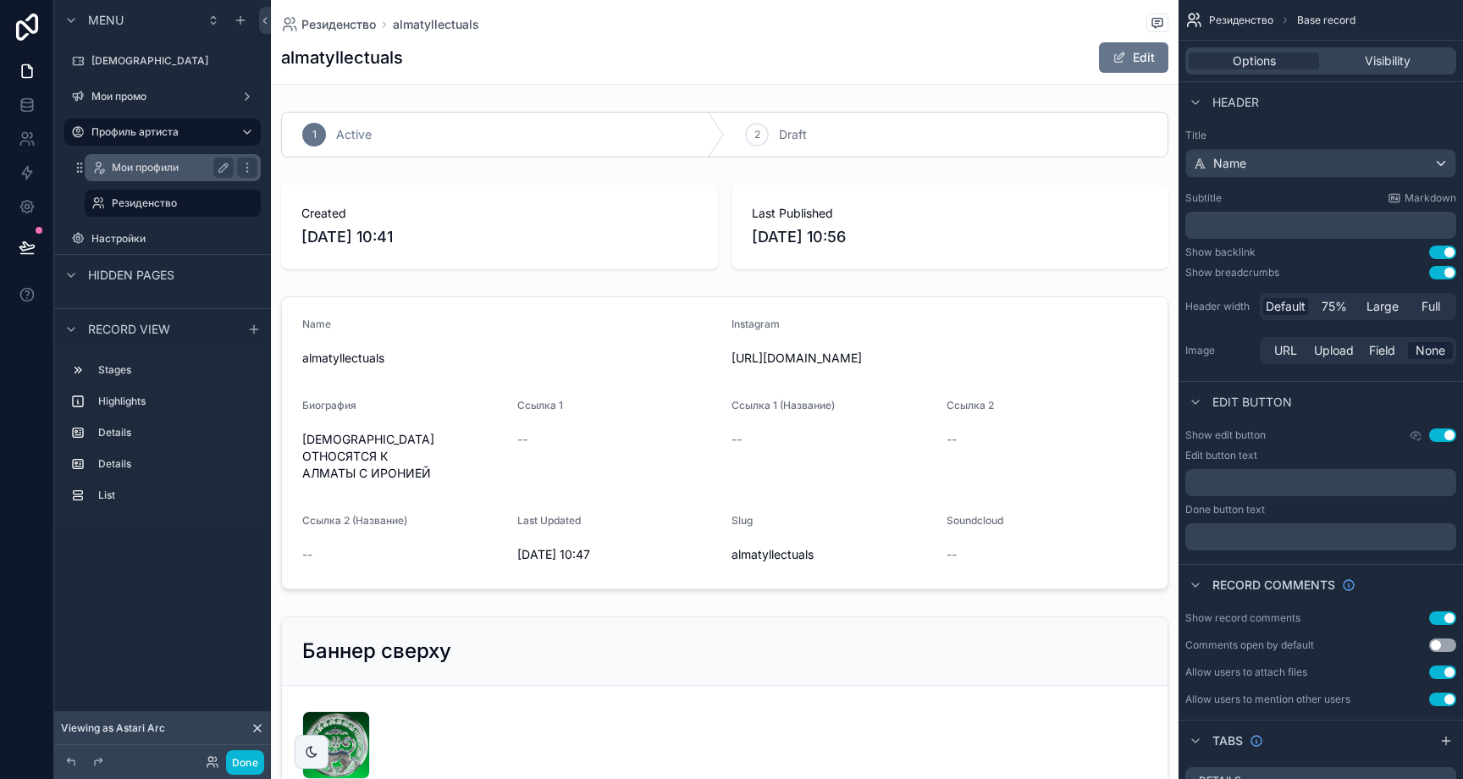
click at [163, 172] on label "Мои профили" at bounding box center [169, 168] width 115 height 14
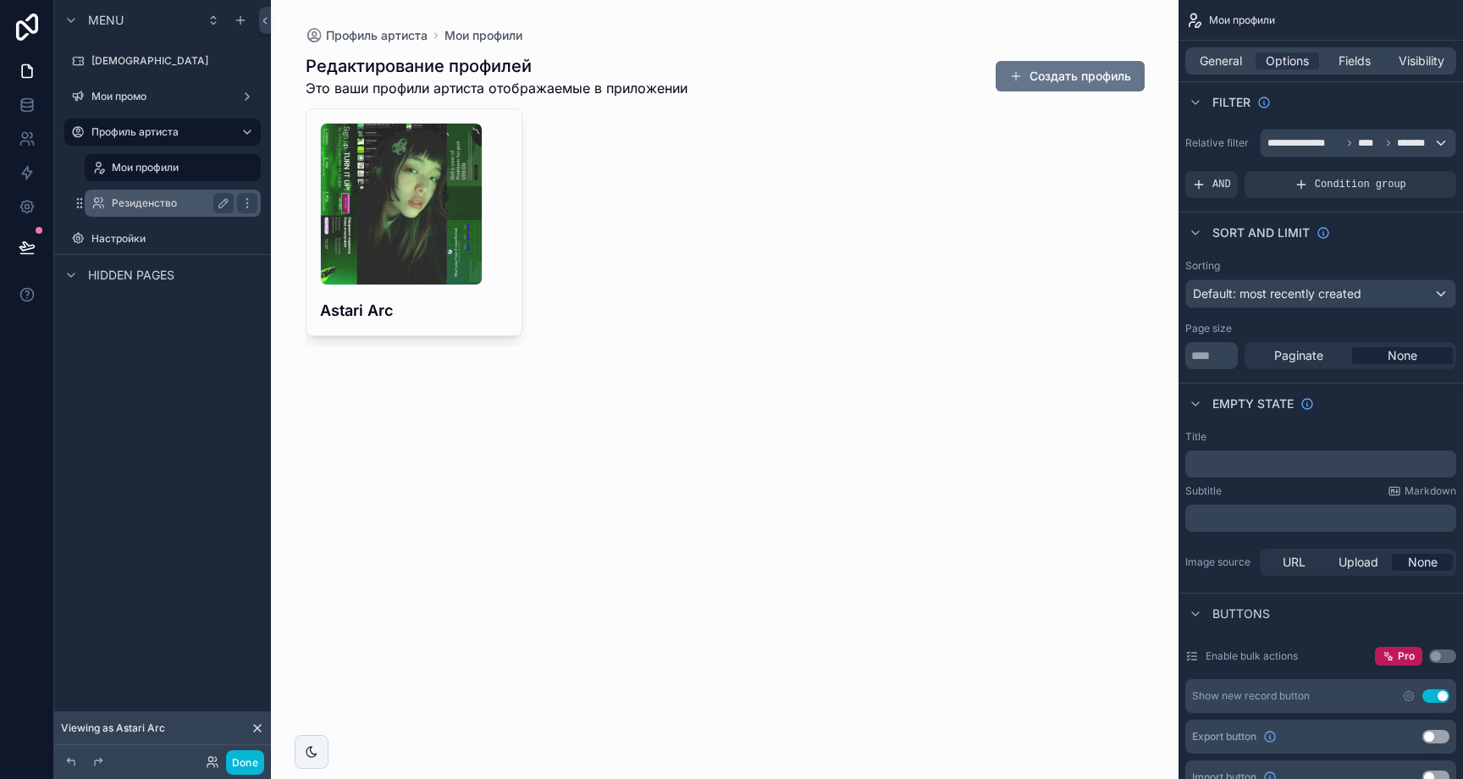
click at [156, 195] on div "Резиденство" at bounding box center [173, 203] width 122 height 20
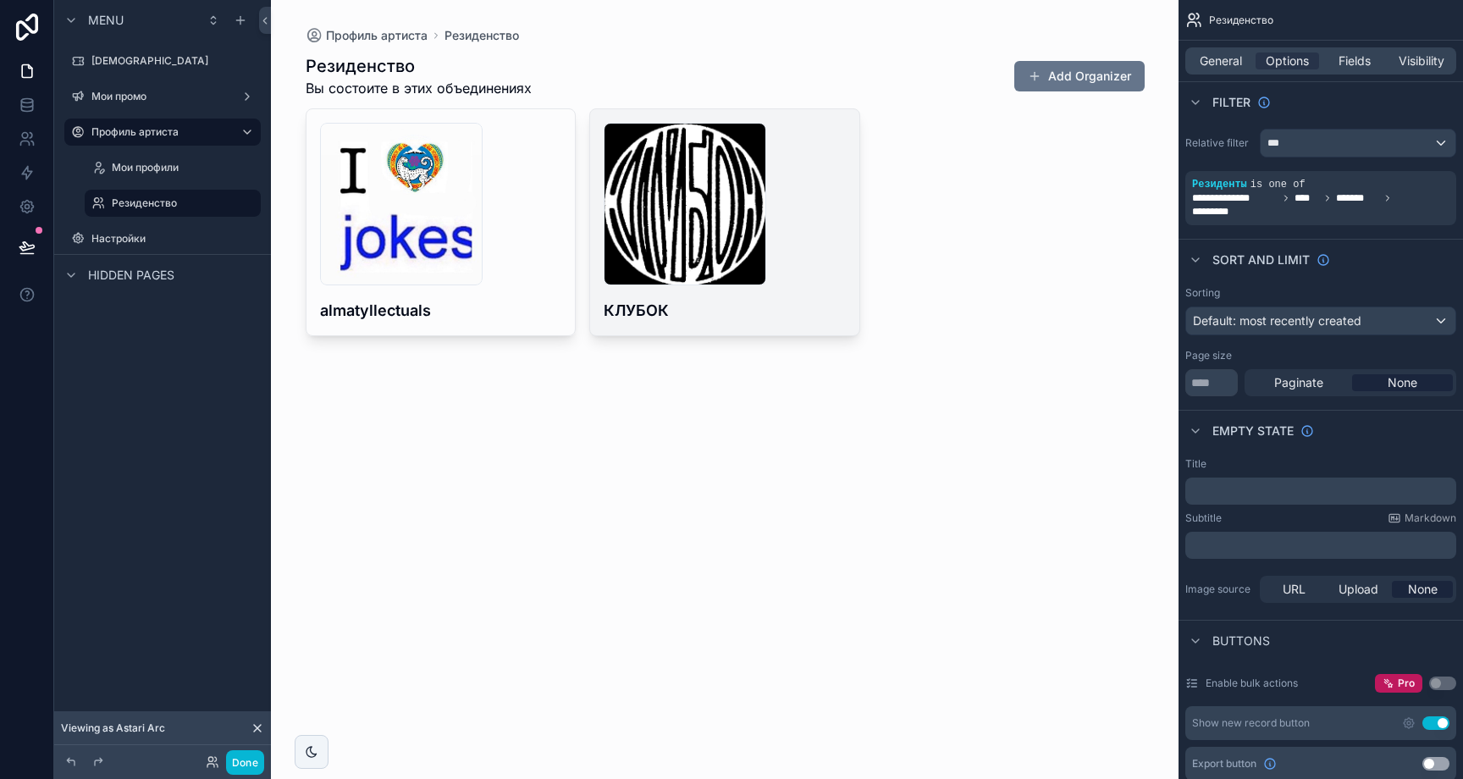
click at [784, 310] on h4 "КЛУБОК" at bounding box center [725, 310] width 242 height 23
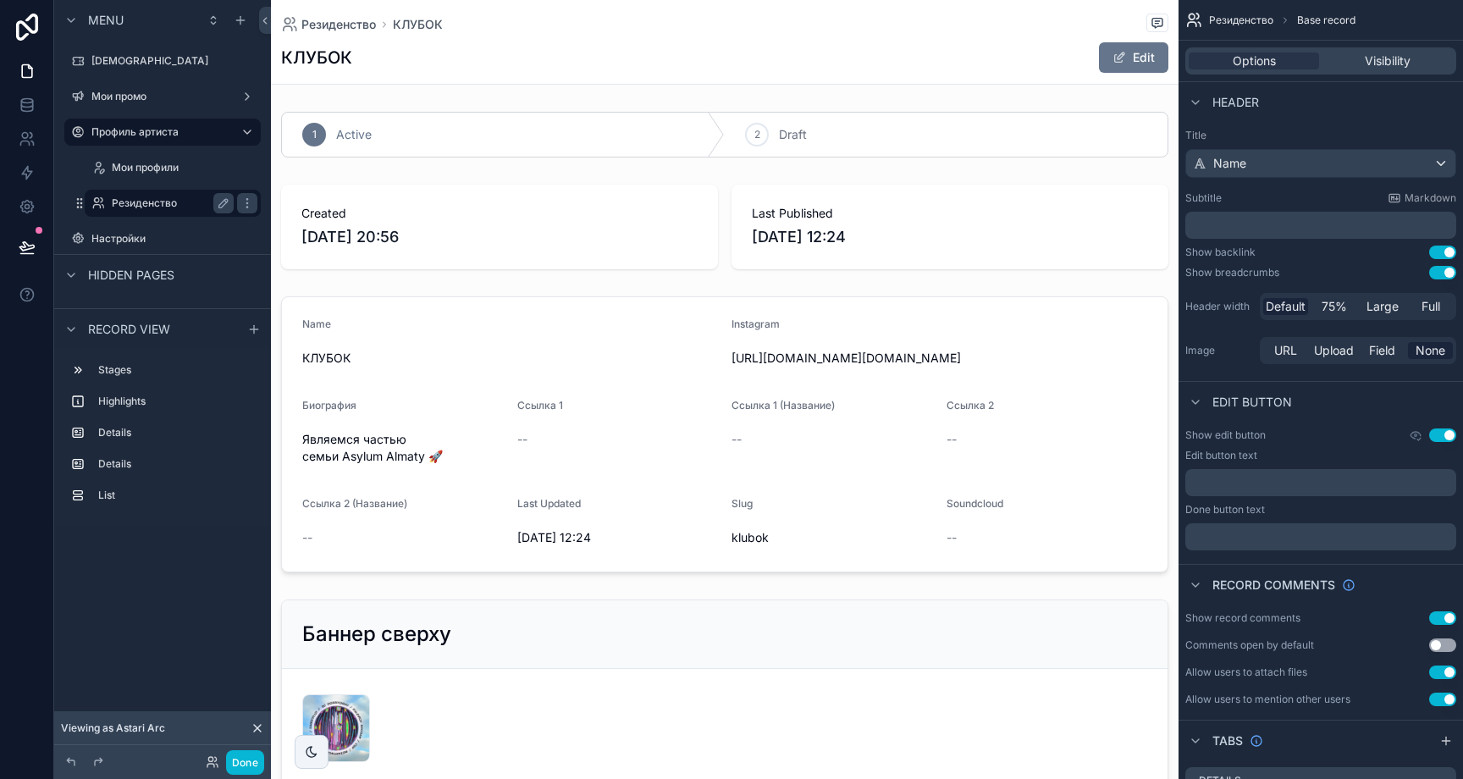
click at [130, 211] on div "Резиденство" at bounding box center [173, 203] width 122 height 20
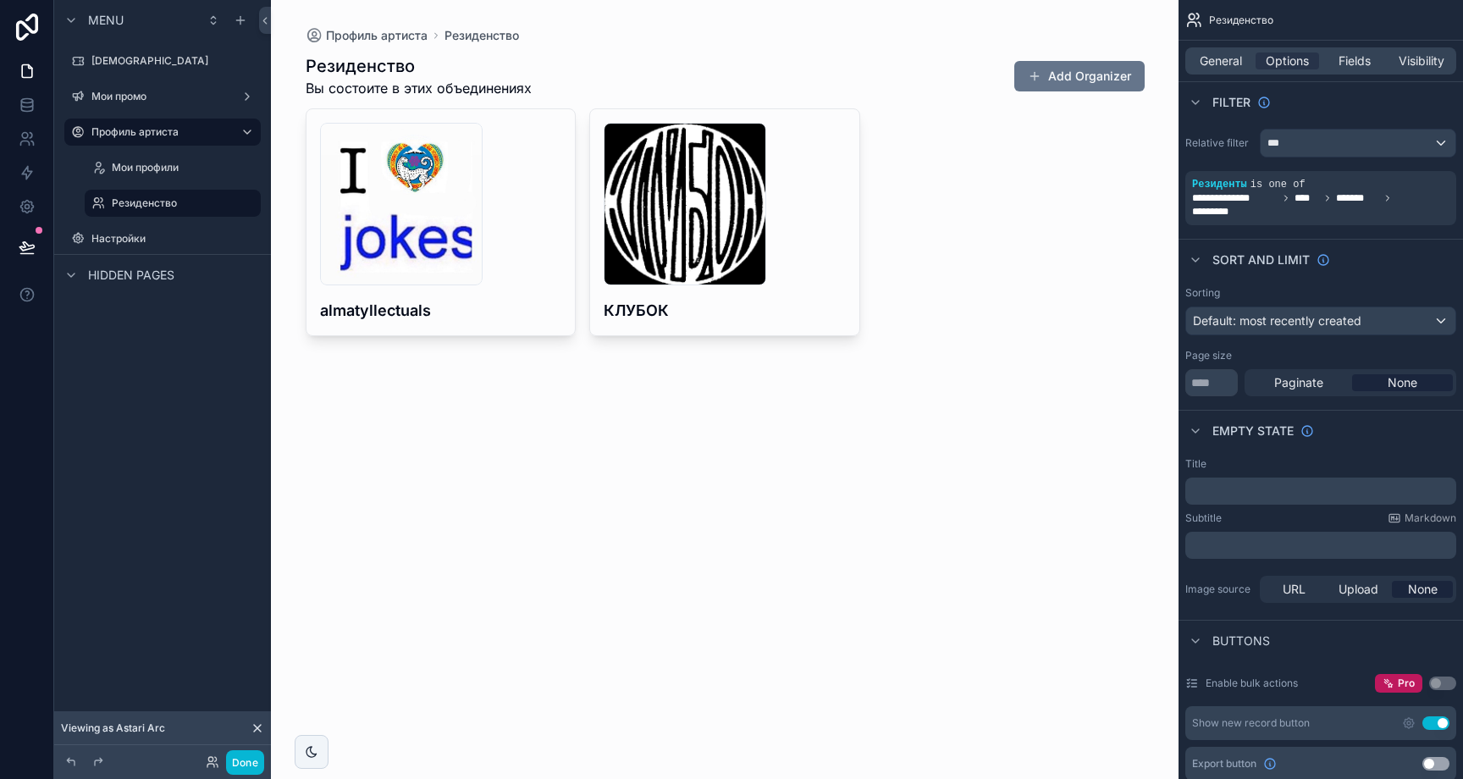
click at [1079, 268] on div "68568cdcca03ac58c8284b1e_233692160_252162636518091_5319202563879335604_n .jpg a…" at bounding box center [725, 222] width 839 height 228
click at [170, 184] on icon "scrollable content" at bounding box center [172, 186] width 15 height 15
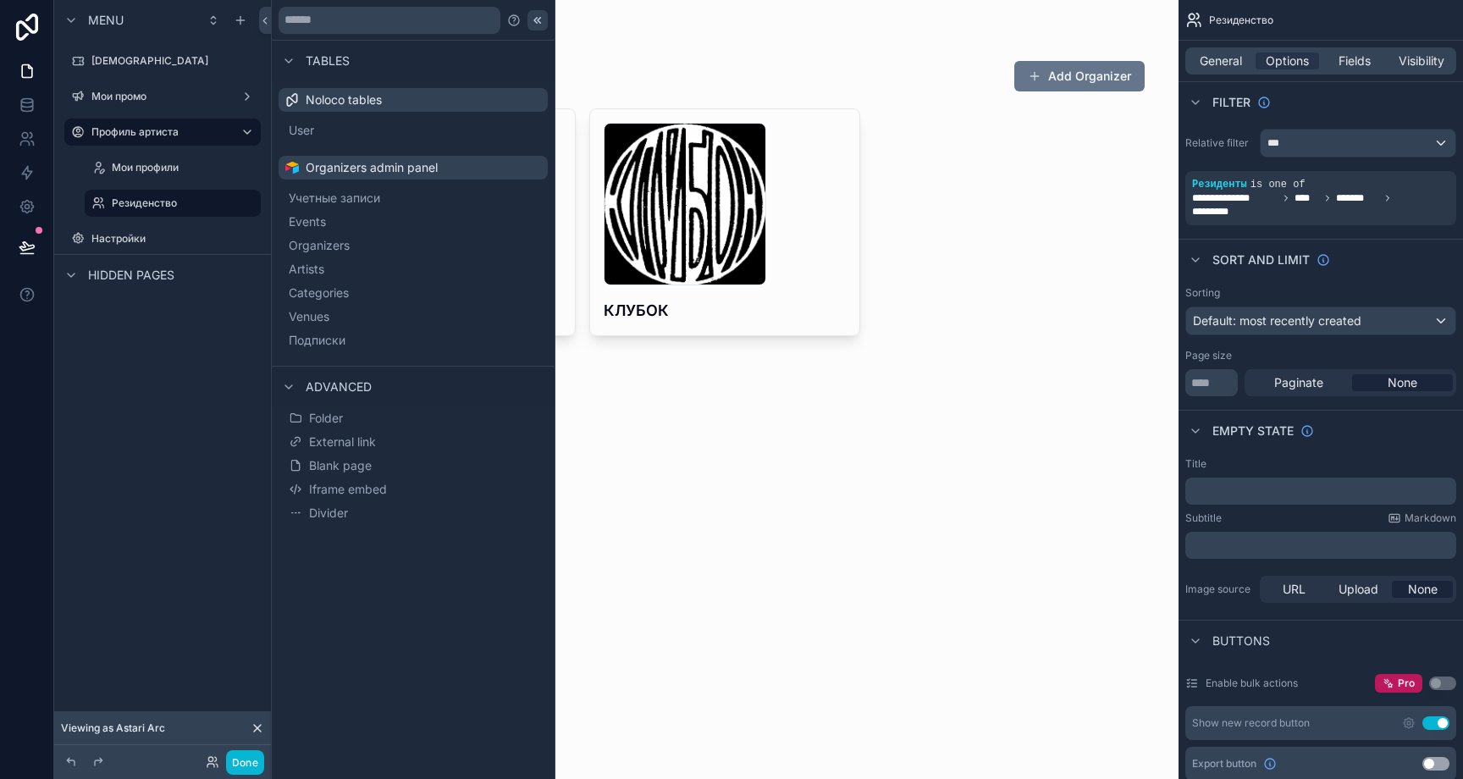
click at [533, 22] on icon at bounding box center [538, 21] width 14 height 14
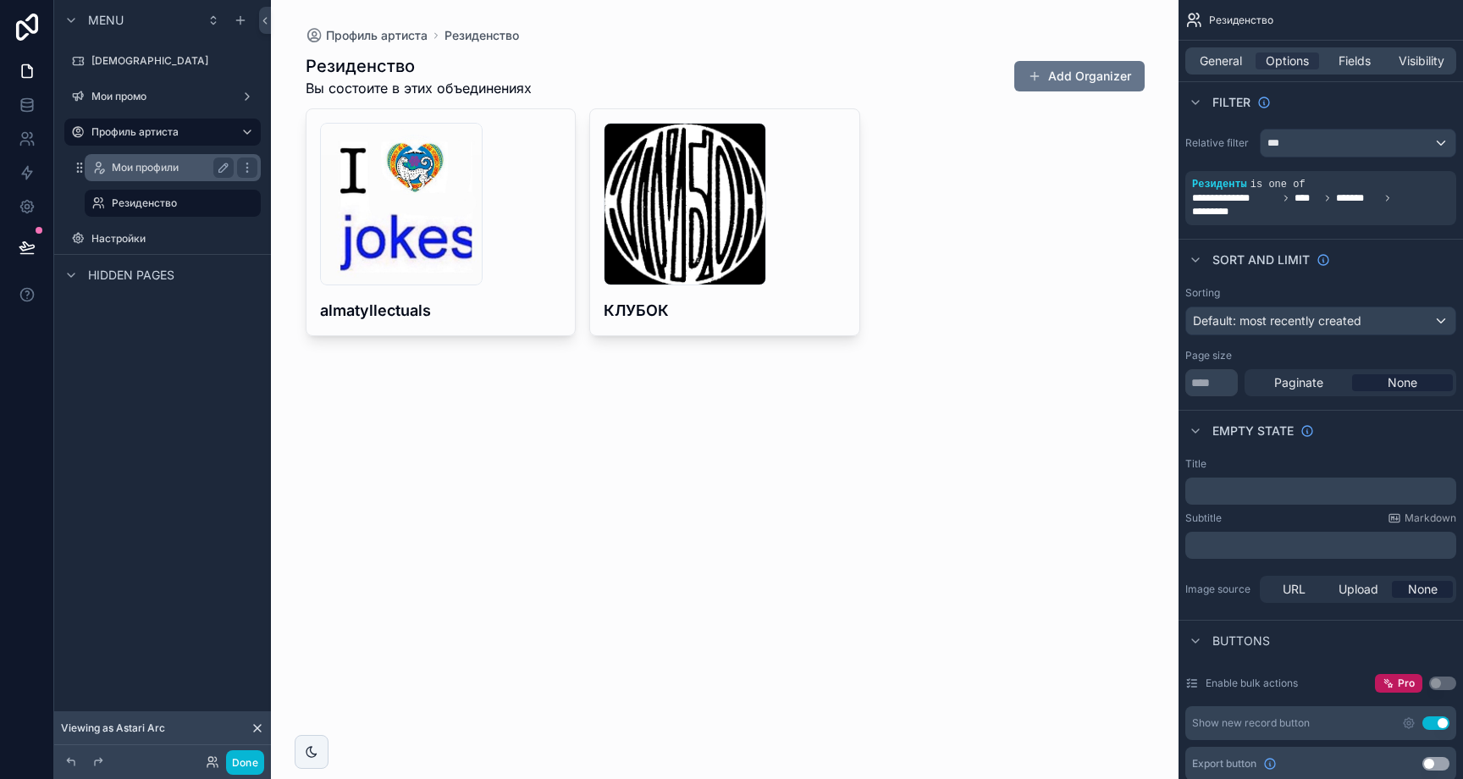
click at [174, 163] on label "Мои профили" at bounding box center [169, 168] width 115 height 14
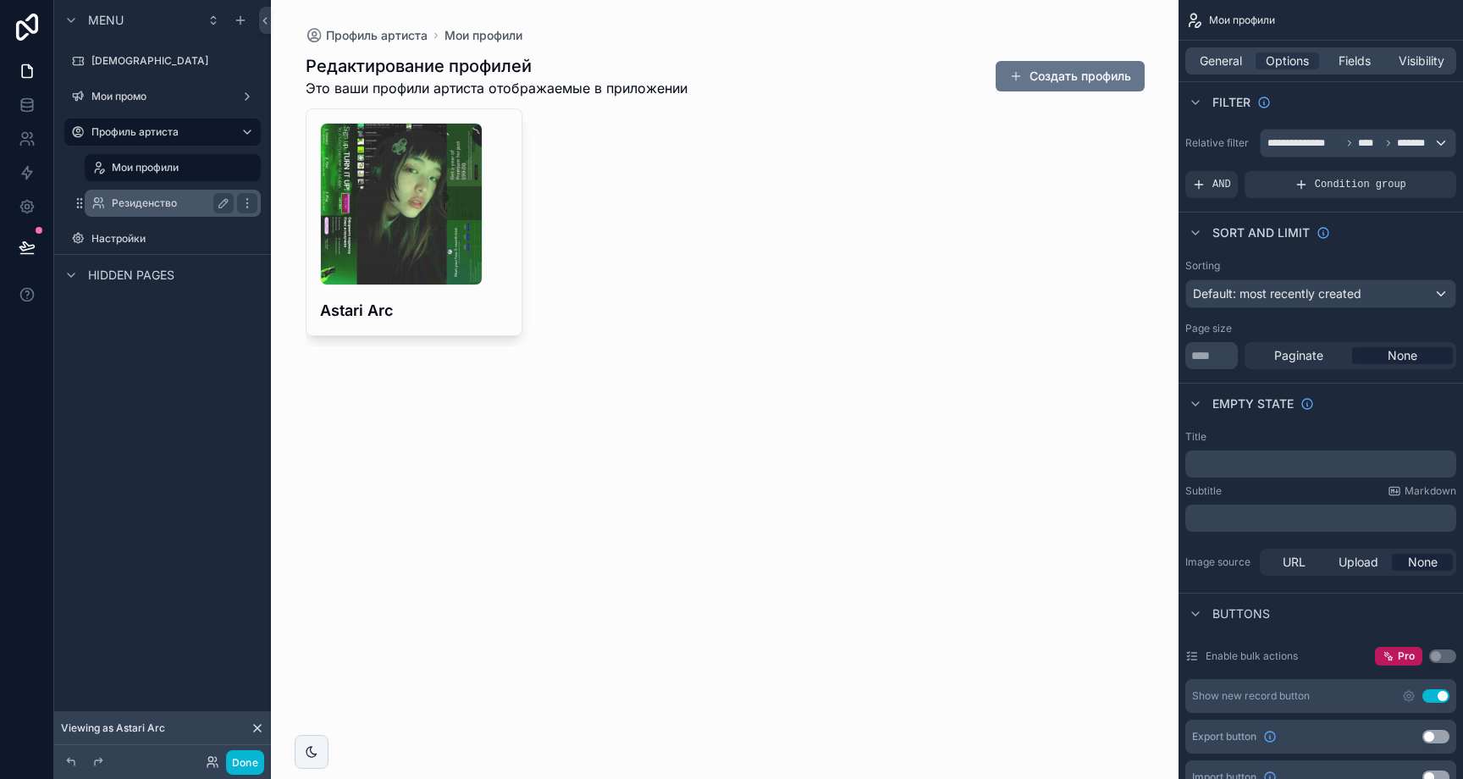
click at [179, 202] on label "Резиденство" at bounding box center [169, 203] width 115 height 14
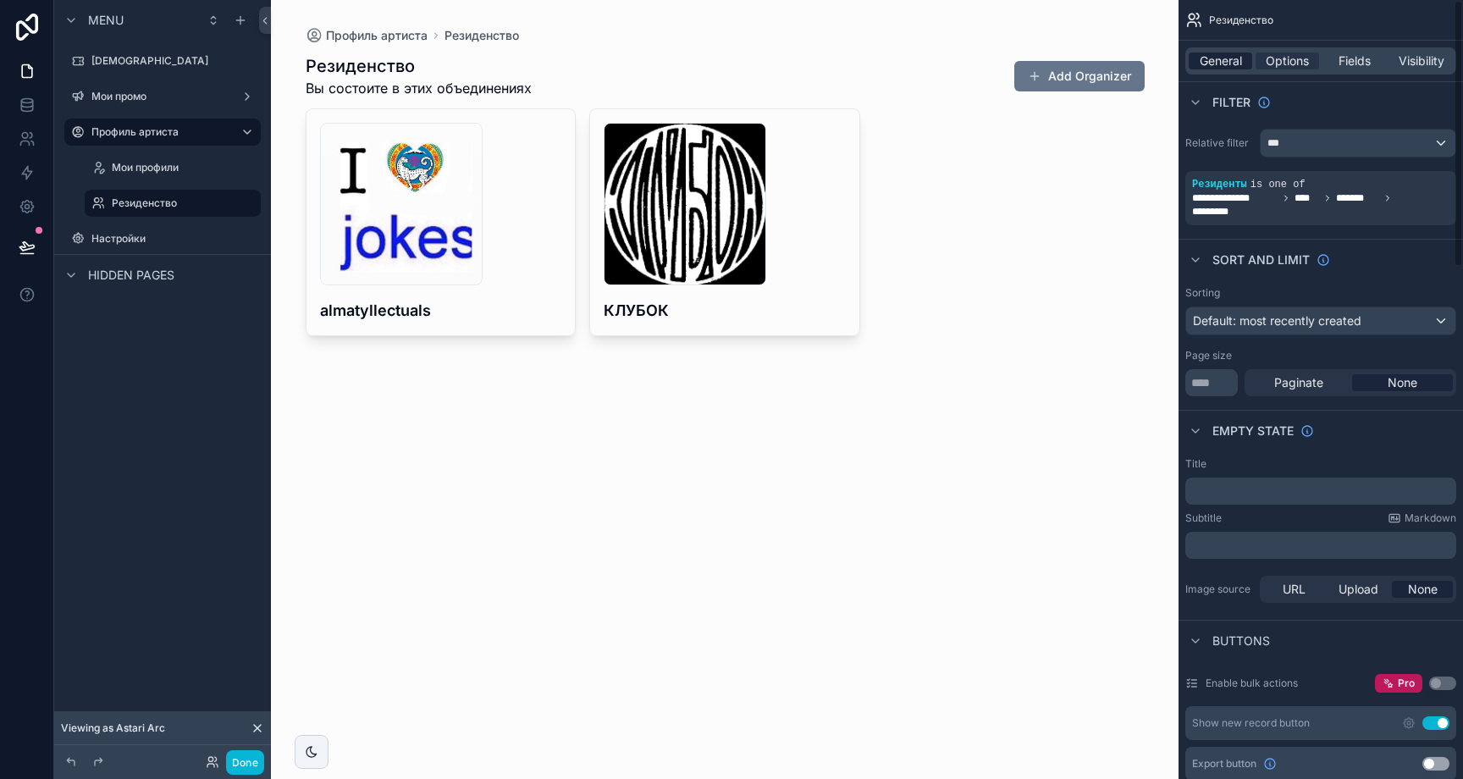
click at [1241, 69] on span "General" at bounding box center [1221, 60] width 42 height 17
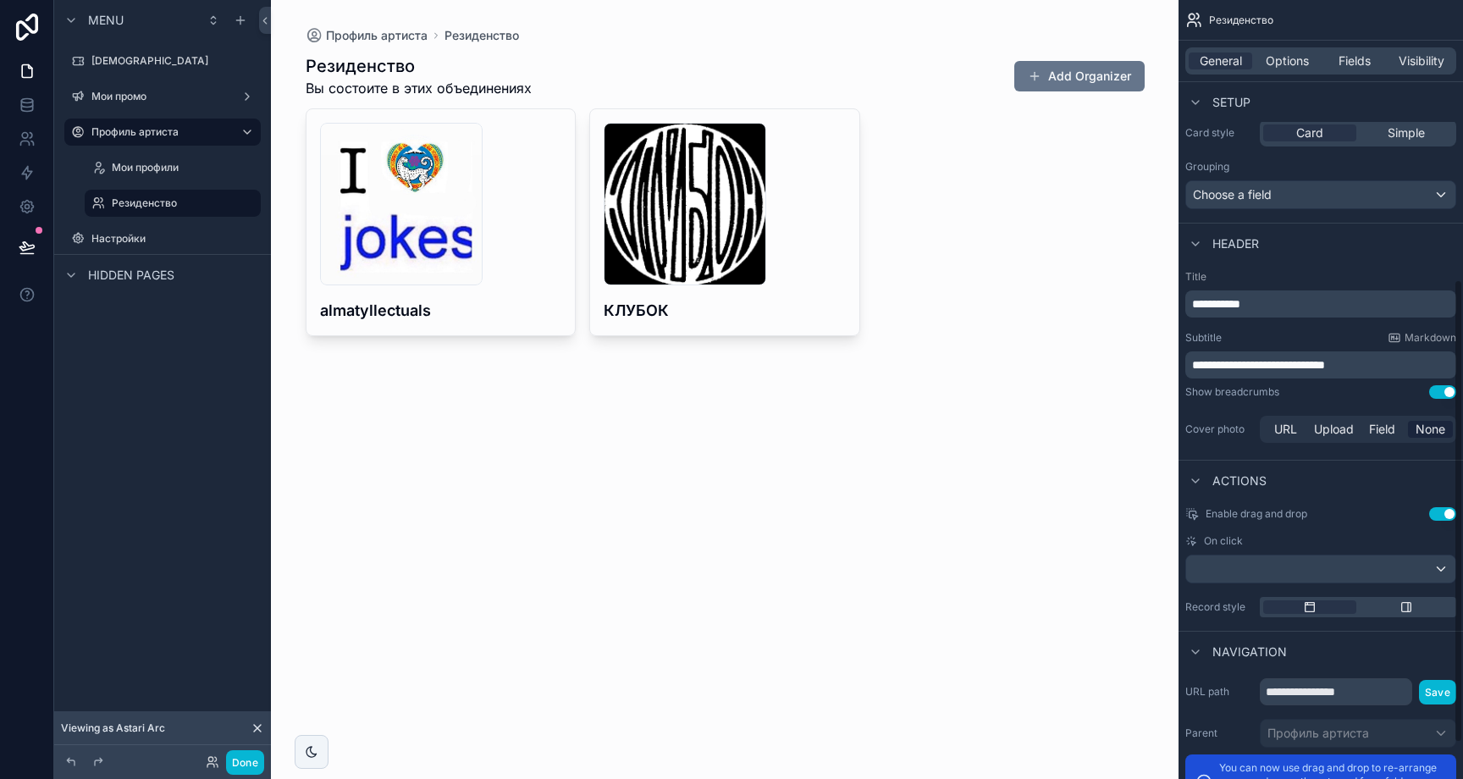
scroll to position [530, 0]
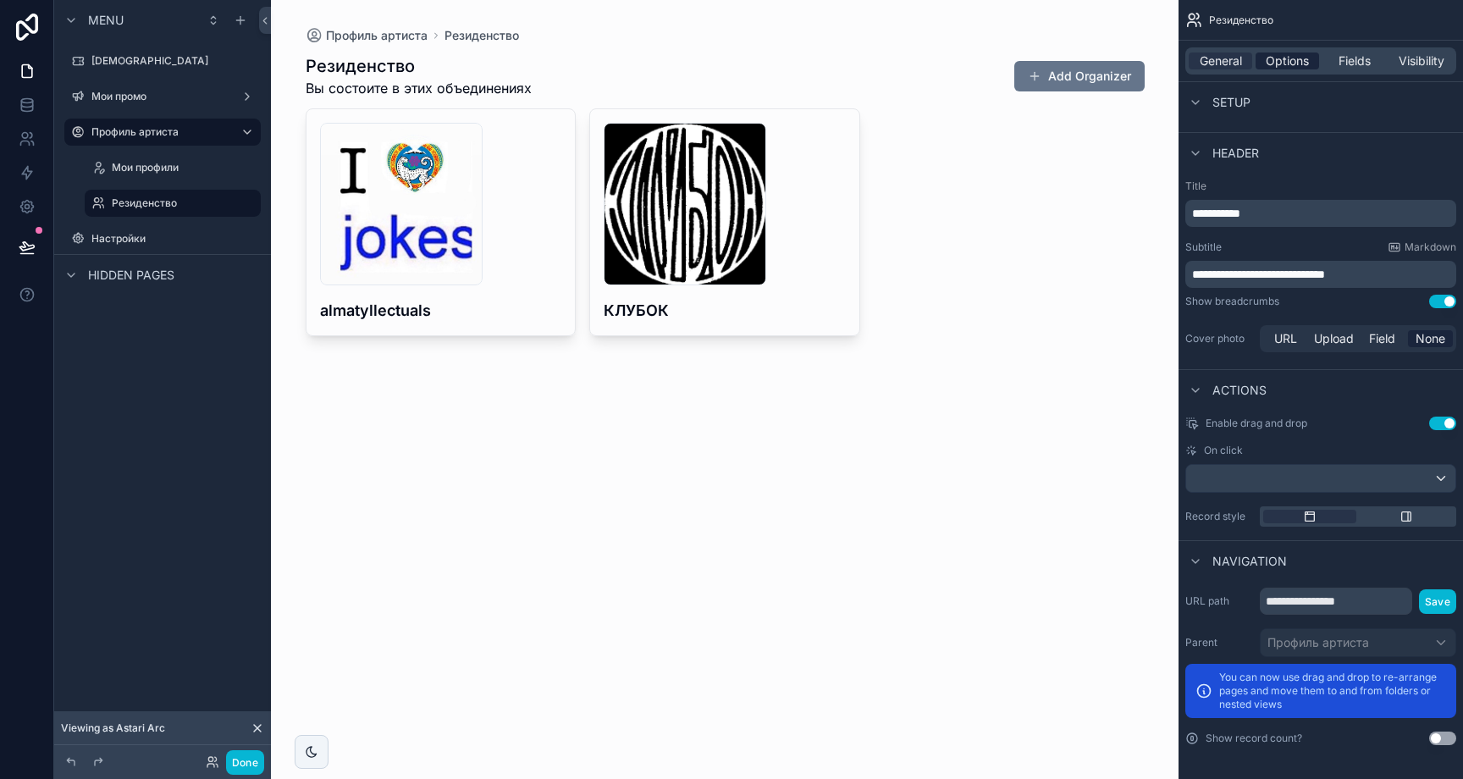
click at [1296, 67] on span "Options" at bounding box center [1287, 60] width 43 height 17
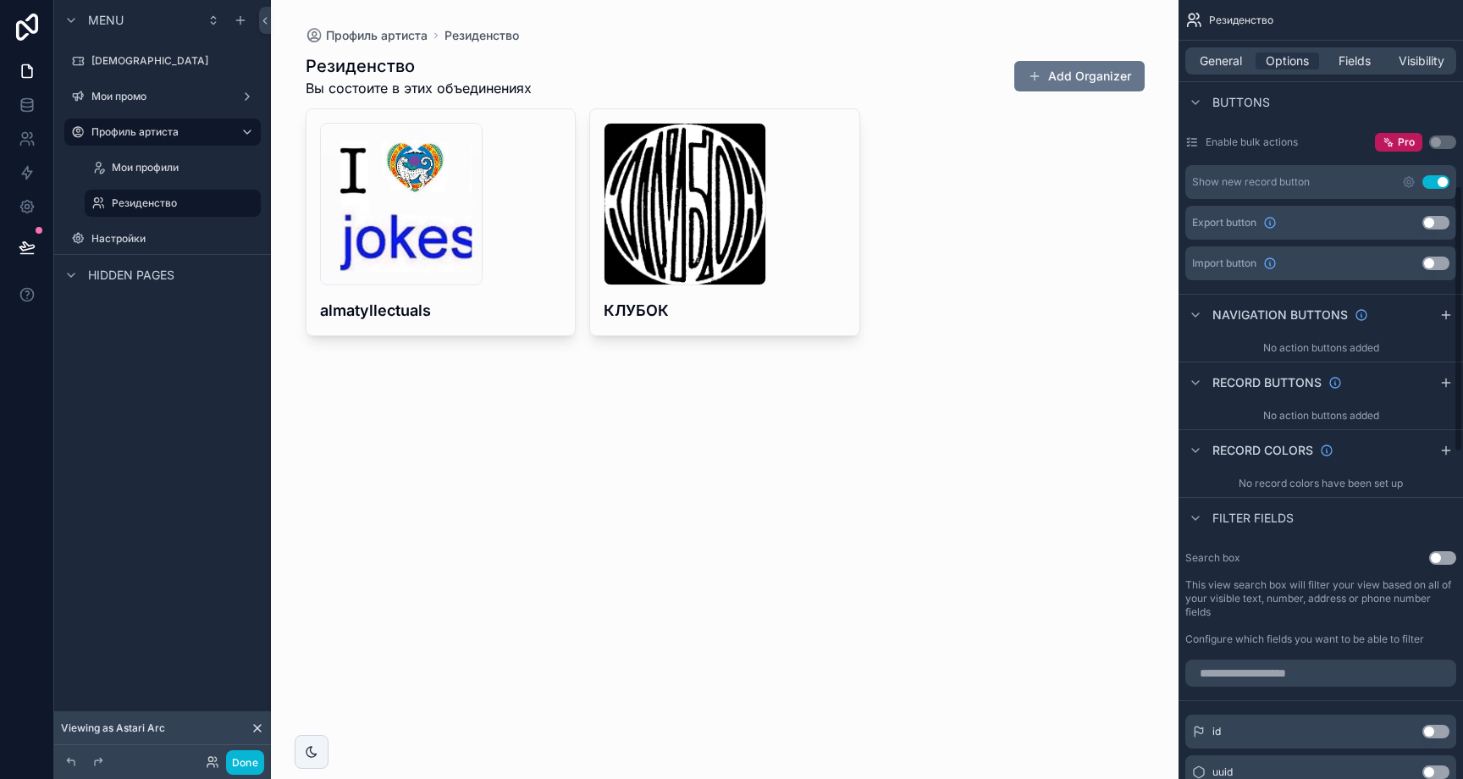
scroll to position [182, 0]
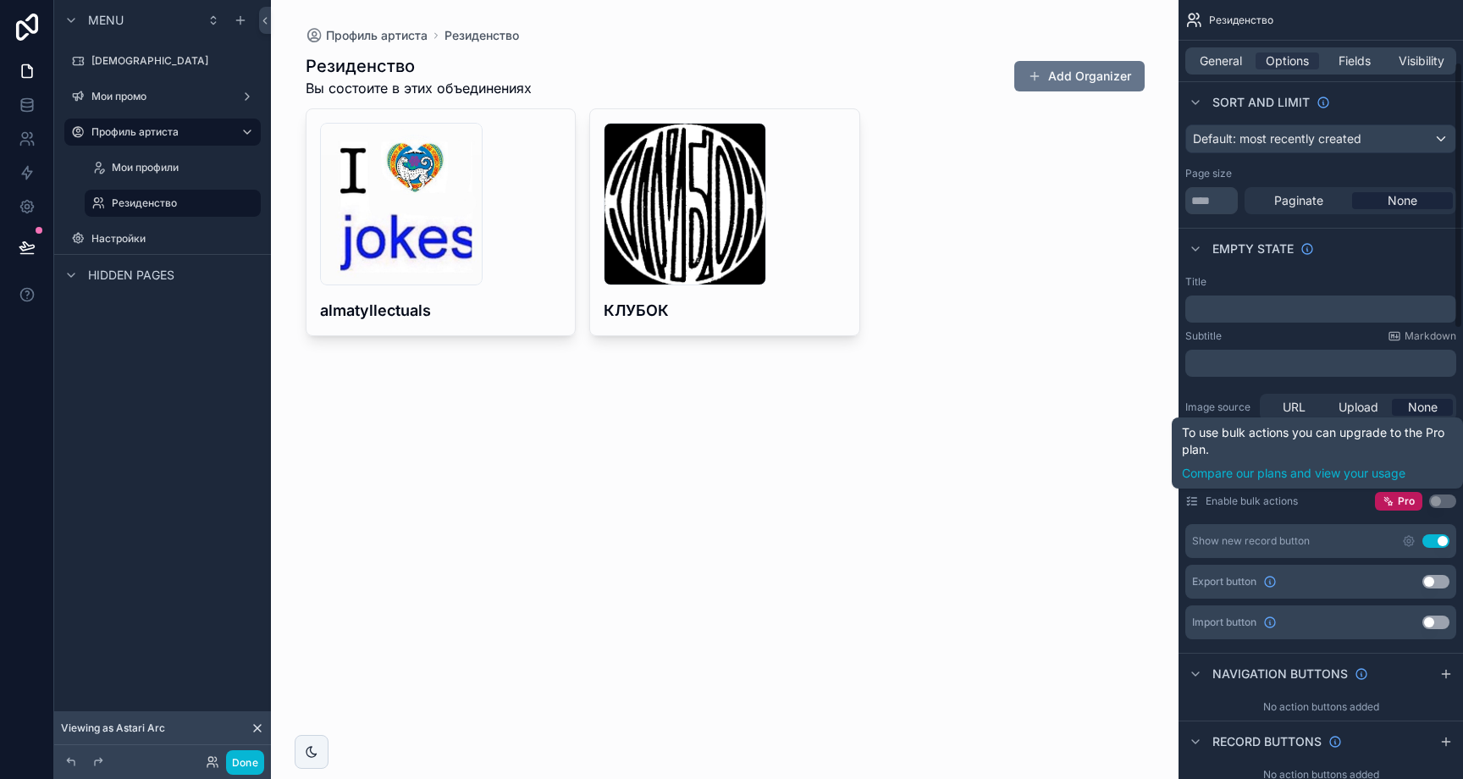
click at [1432, 545] on button "Use setting" at bounding box center [1435, 541] width 27 height 14
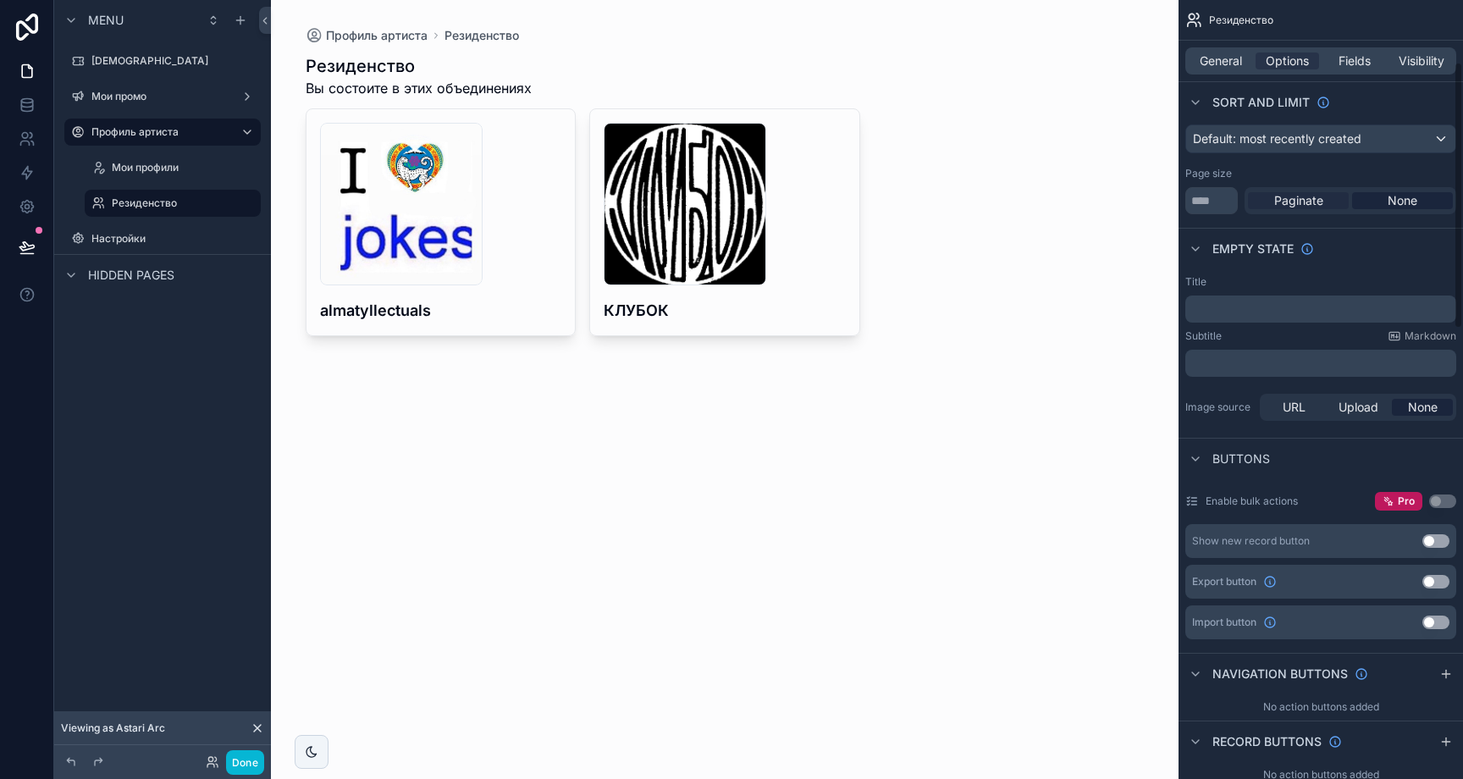
scroll to position [0, 0]
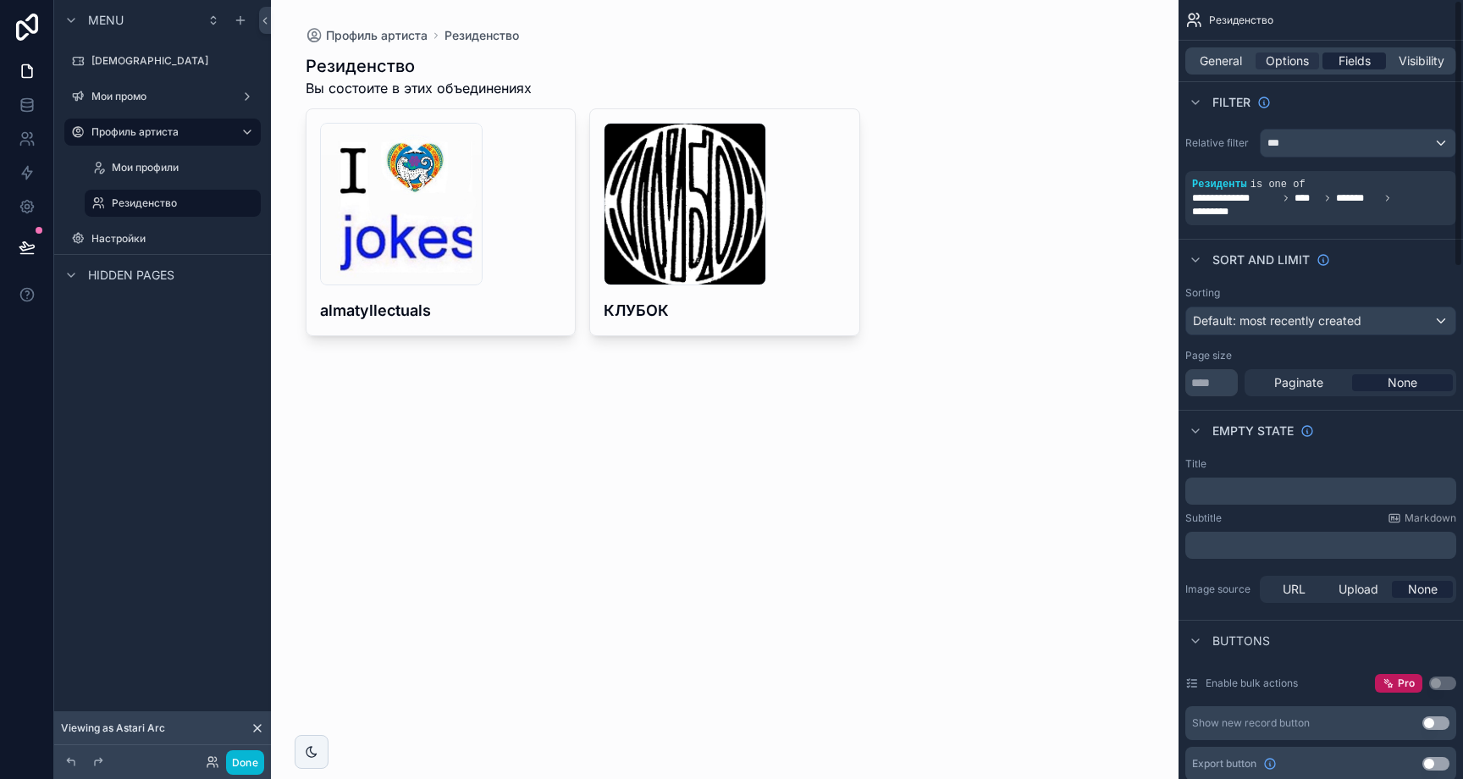
click at [1345, 59] on span "Fields" at bounding box center [1355, 60] width 32 height 17
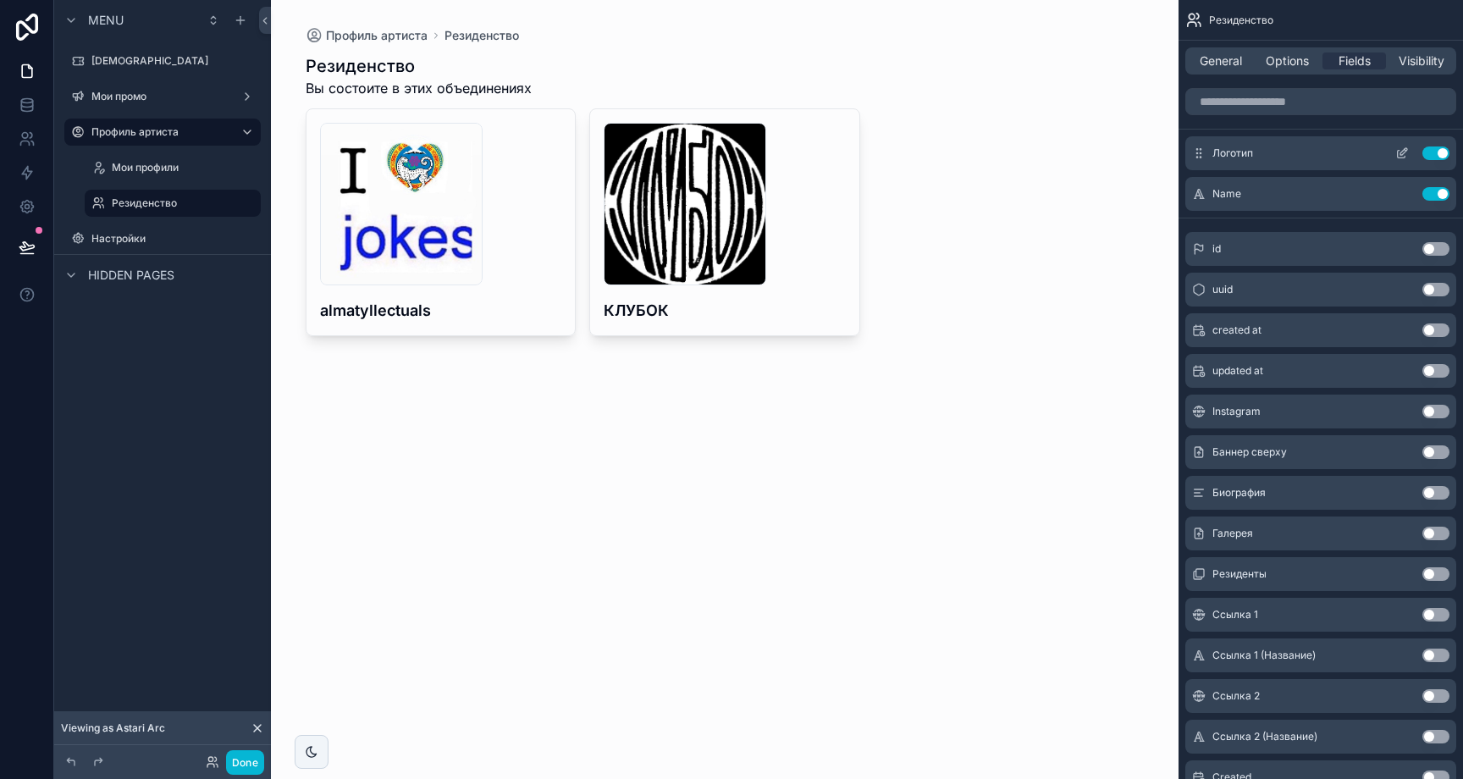
click at [1405, 151] on icon "scrollable content" at bounding box center [1403, 151] width 7 height 7
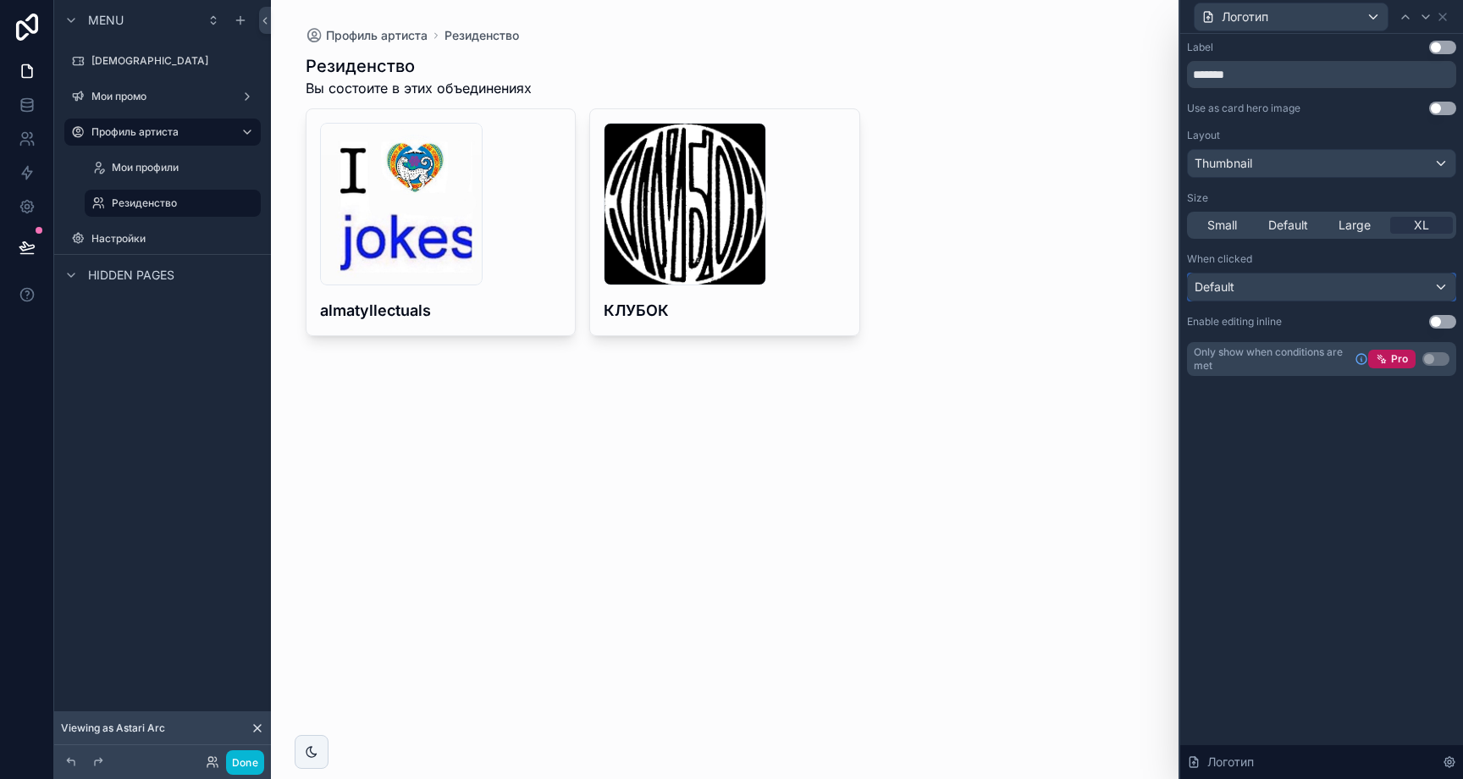
click at [1257, 277] on div "Default" at bounding box center [1322, 286] width 268 height 27
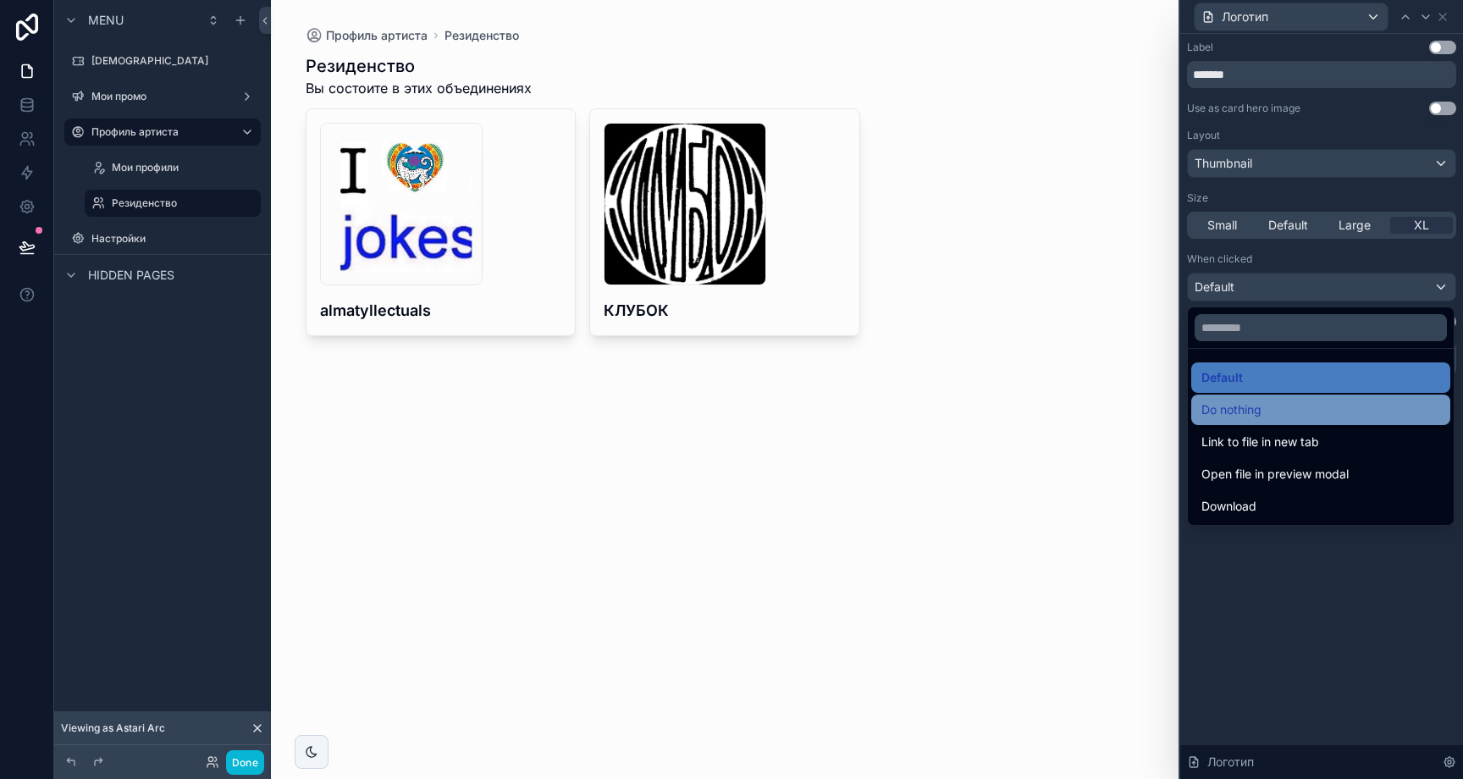
click at [1253, 406] on span "Do nothing" at bounding box center [1231, 410] width 60 height 20
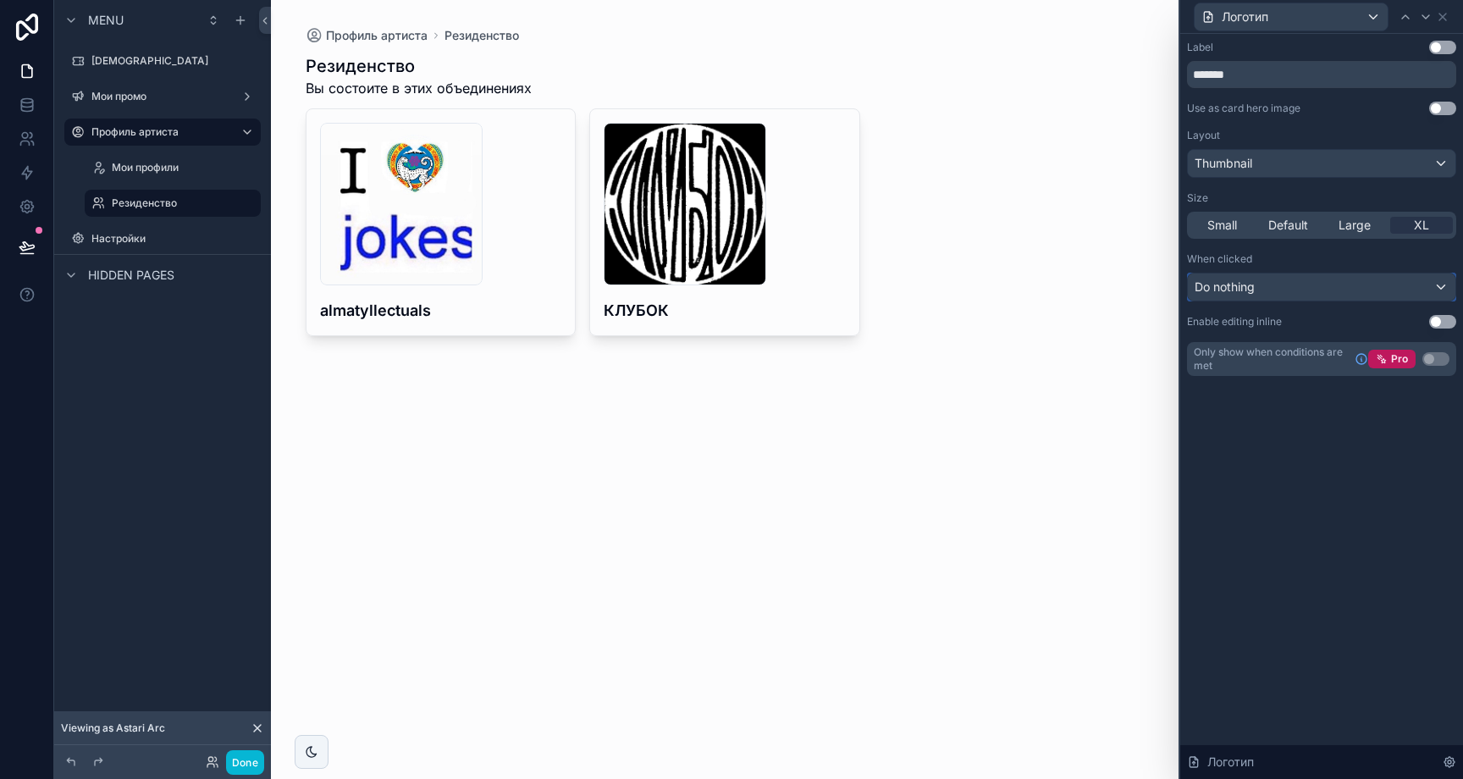
click at [1318, 292] on div "Do nothing" at bounding box center [1322, 286] width 268 height 27
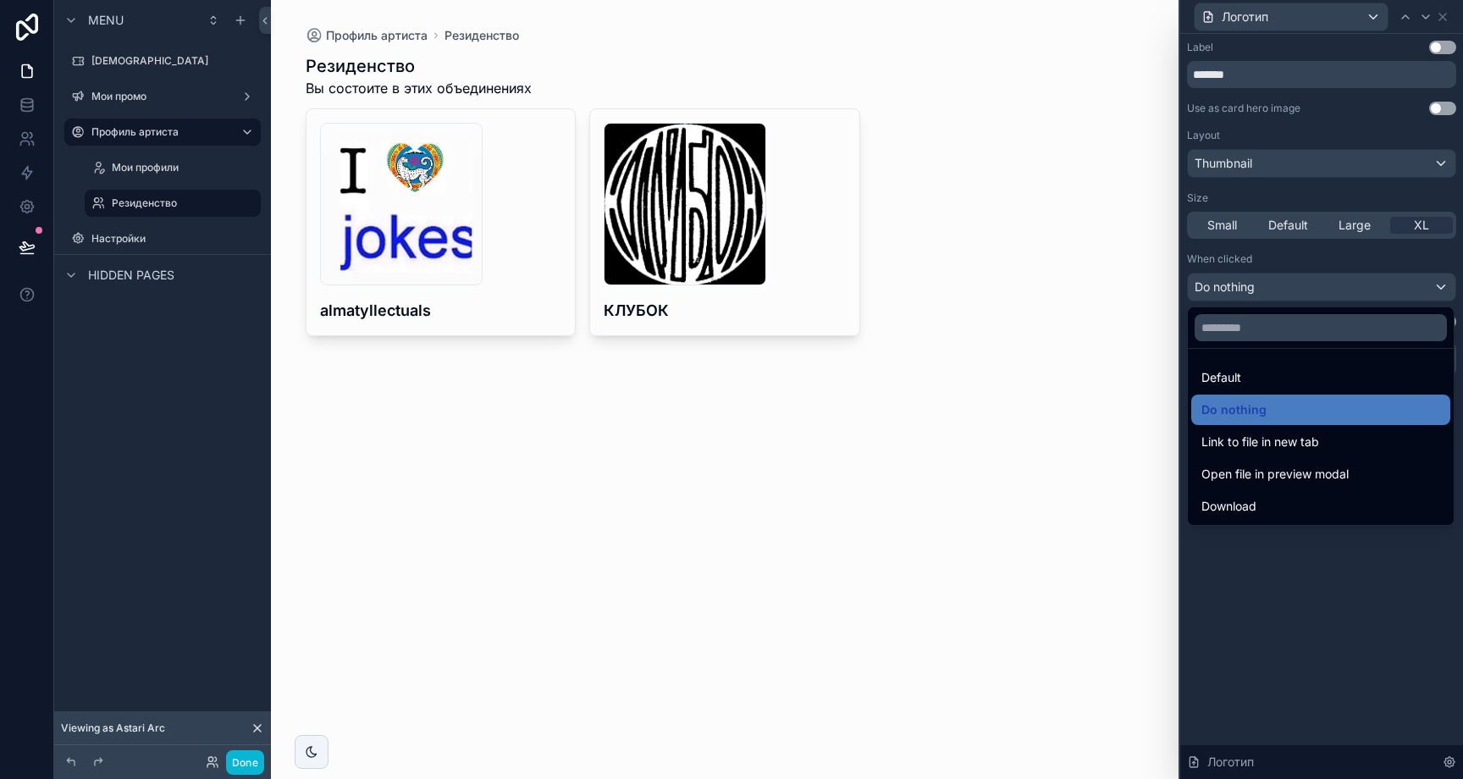
click at [1315, 264] on div at bounding box center [1321, 389] width 283 height 779
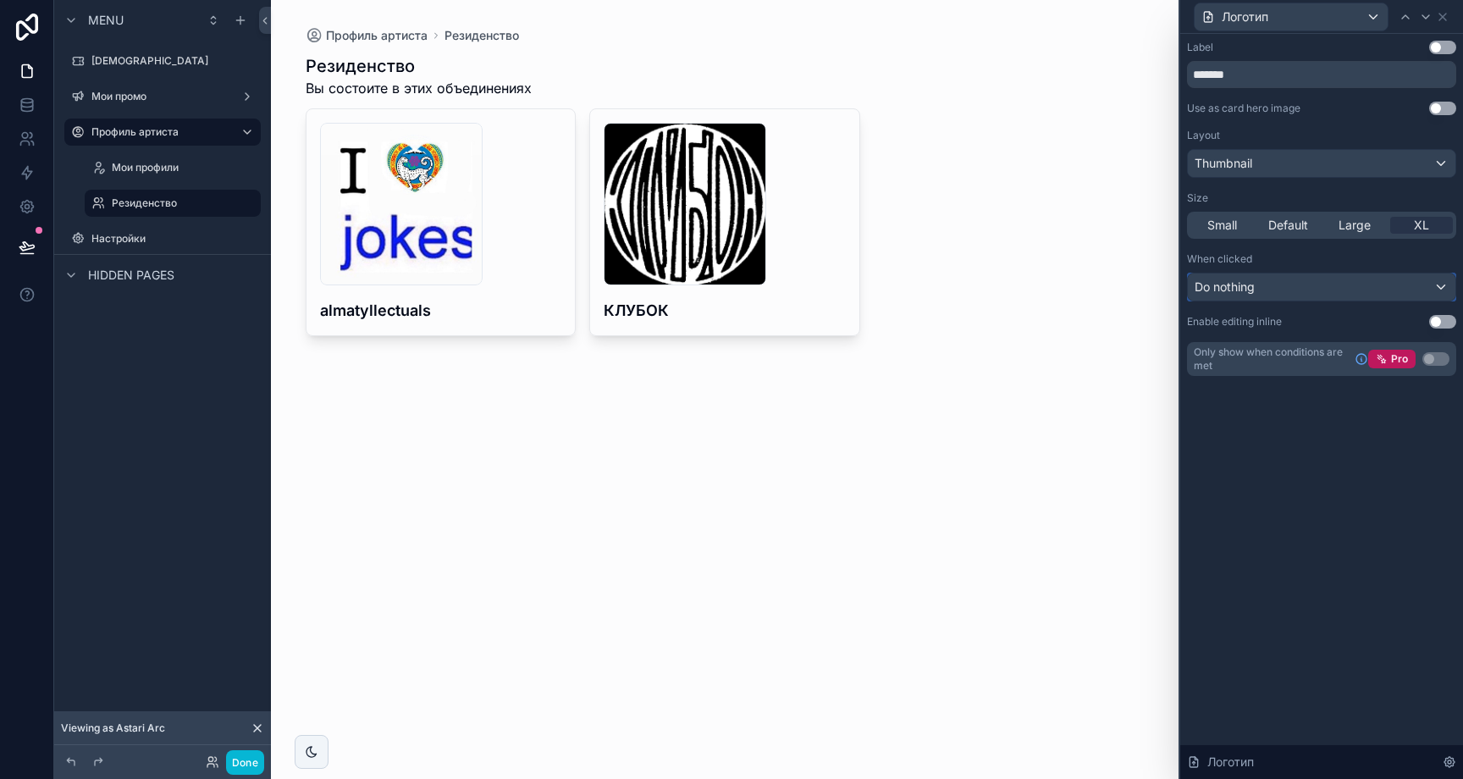
click at [1310, 277] on div "Do nothing" at bounding box center [1322, 286] width 268 height 27
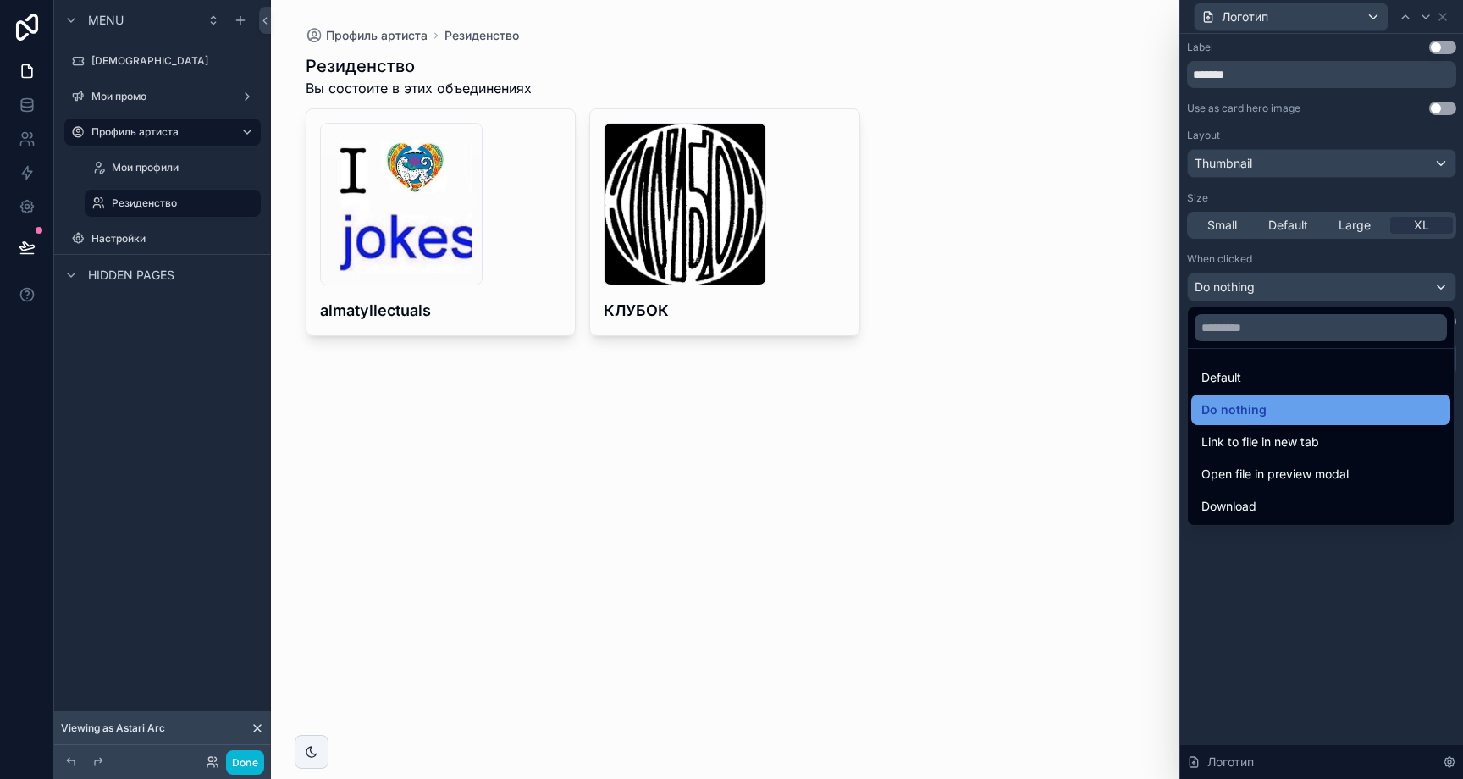
click at [1259, 406] on span "Do nothing" at bounding box center [1233, 410] width 65 height 20
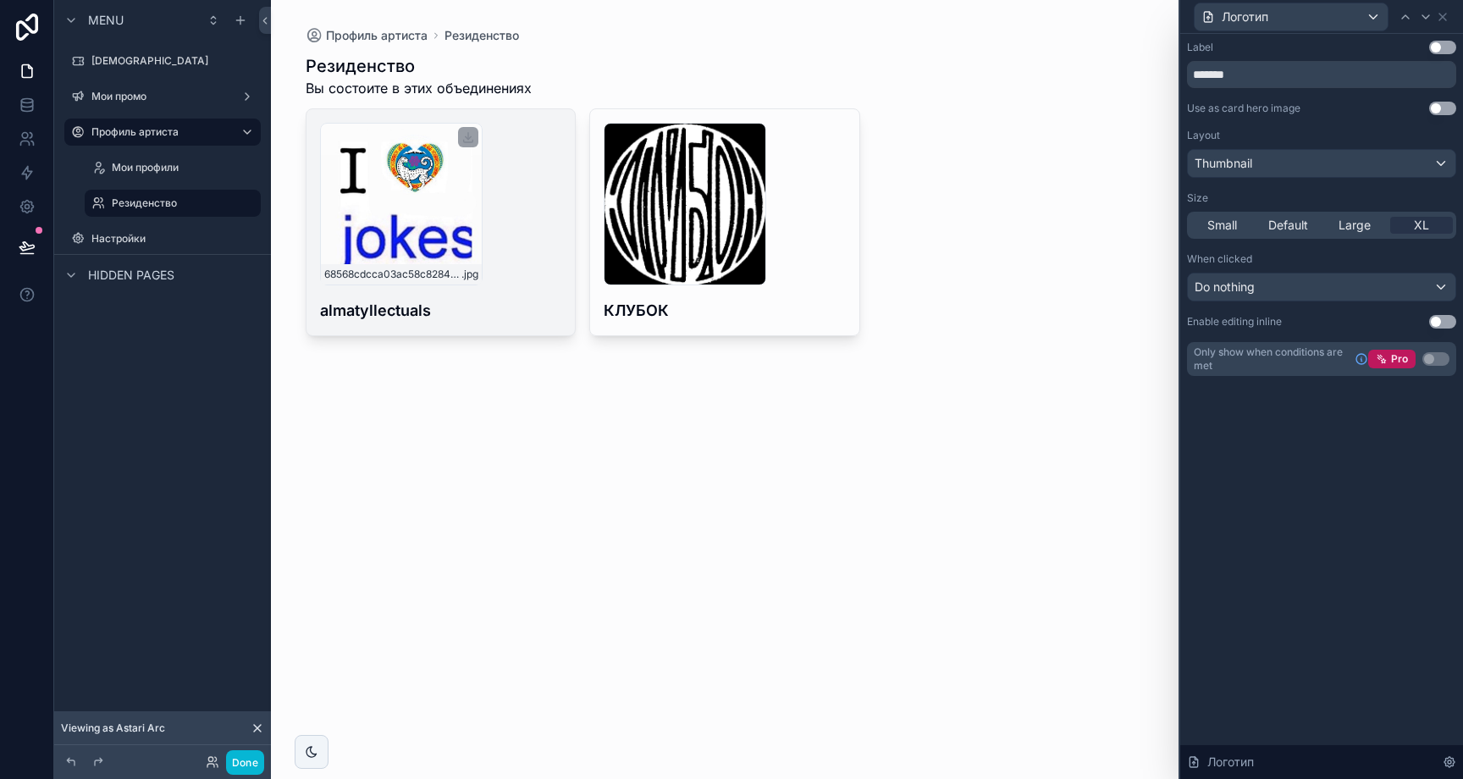
click at [443, 209] on div "68568cdcca03ac58c8284b1e_233692160_252162636518091_5319202563879335604_n .jpg" at bounding box center [401, 204] width 163 height 163
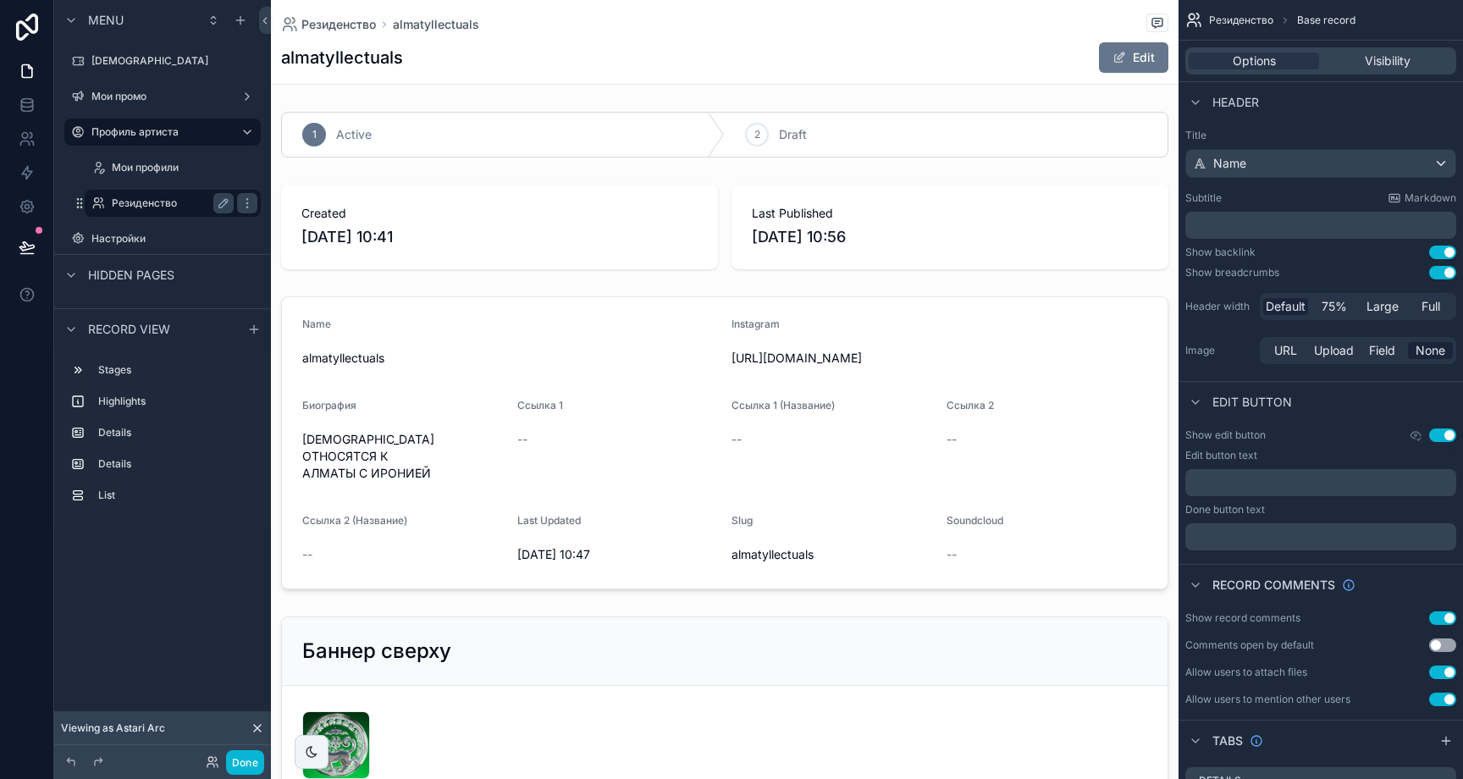
click at [174, 195] on div "Резиденство" at bounding box center [173, 203] width 122 height 20
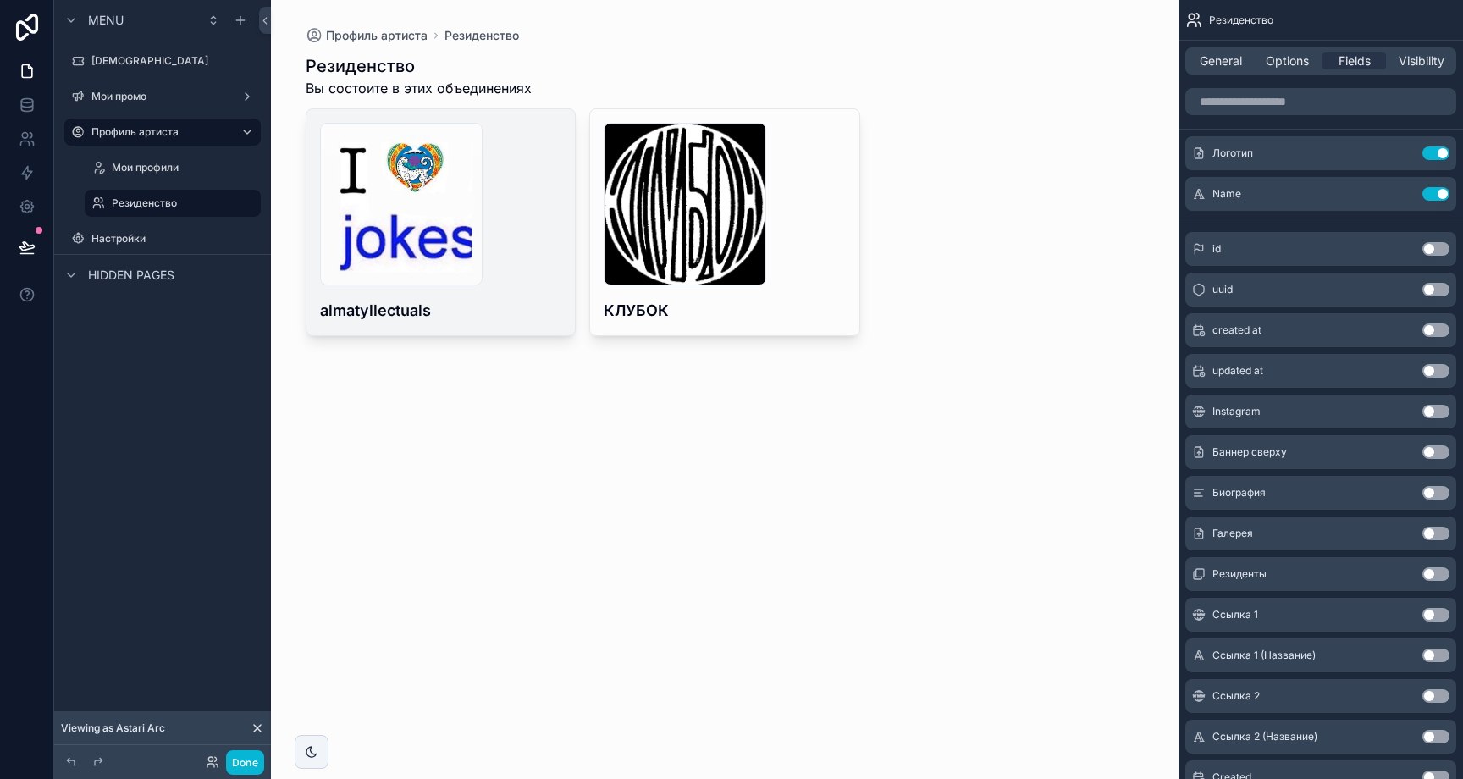
click at [529, 288] on div "68568cdcca03ac58c8284b1e_233692160_252162636518091_5319202563879335604_n .jpg a…" at bounding box center [441, 222] width 269 height 226
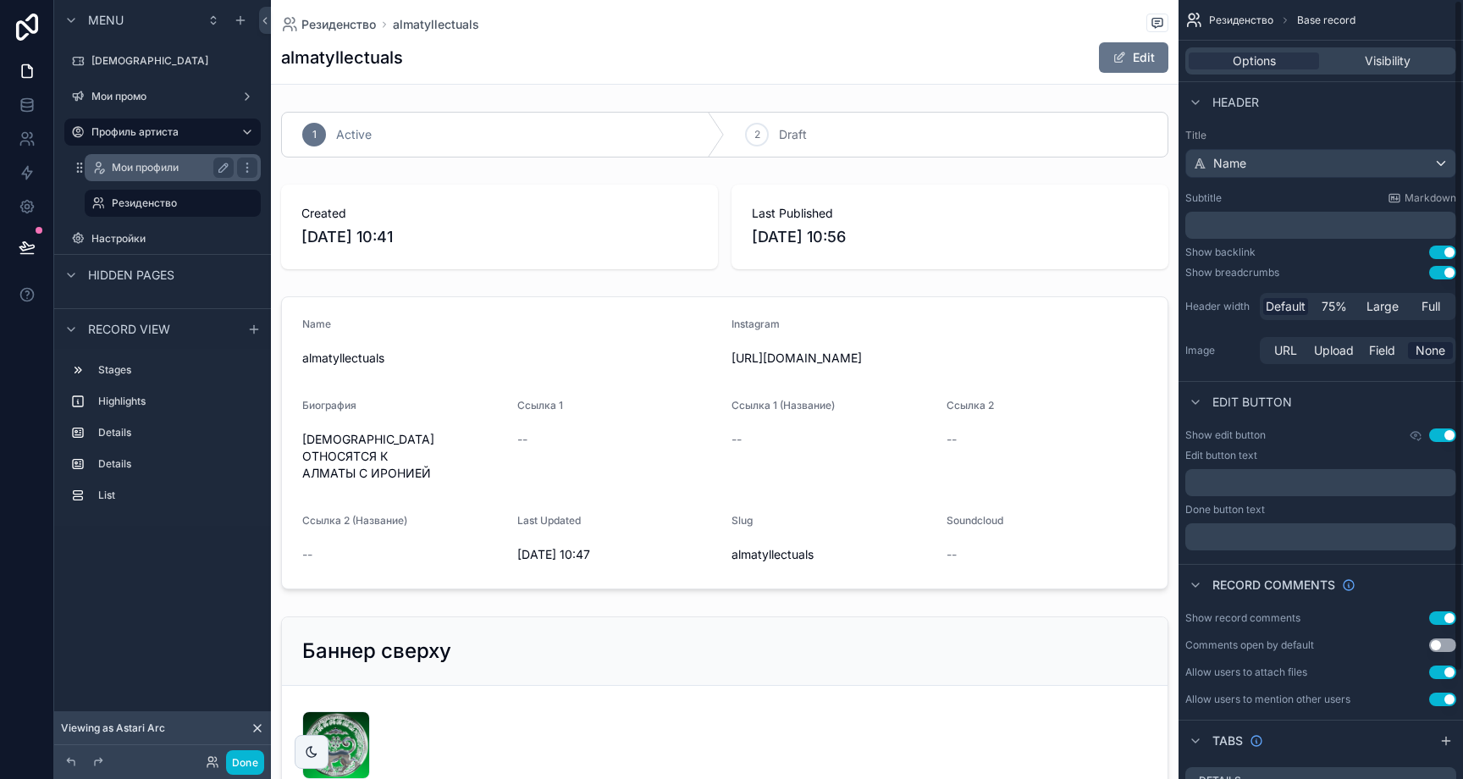
click at [112, 166] on label "Мои профили" at bounding box center [169, 168] width 115 height 14
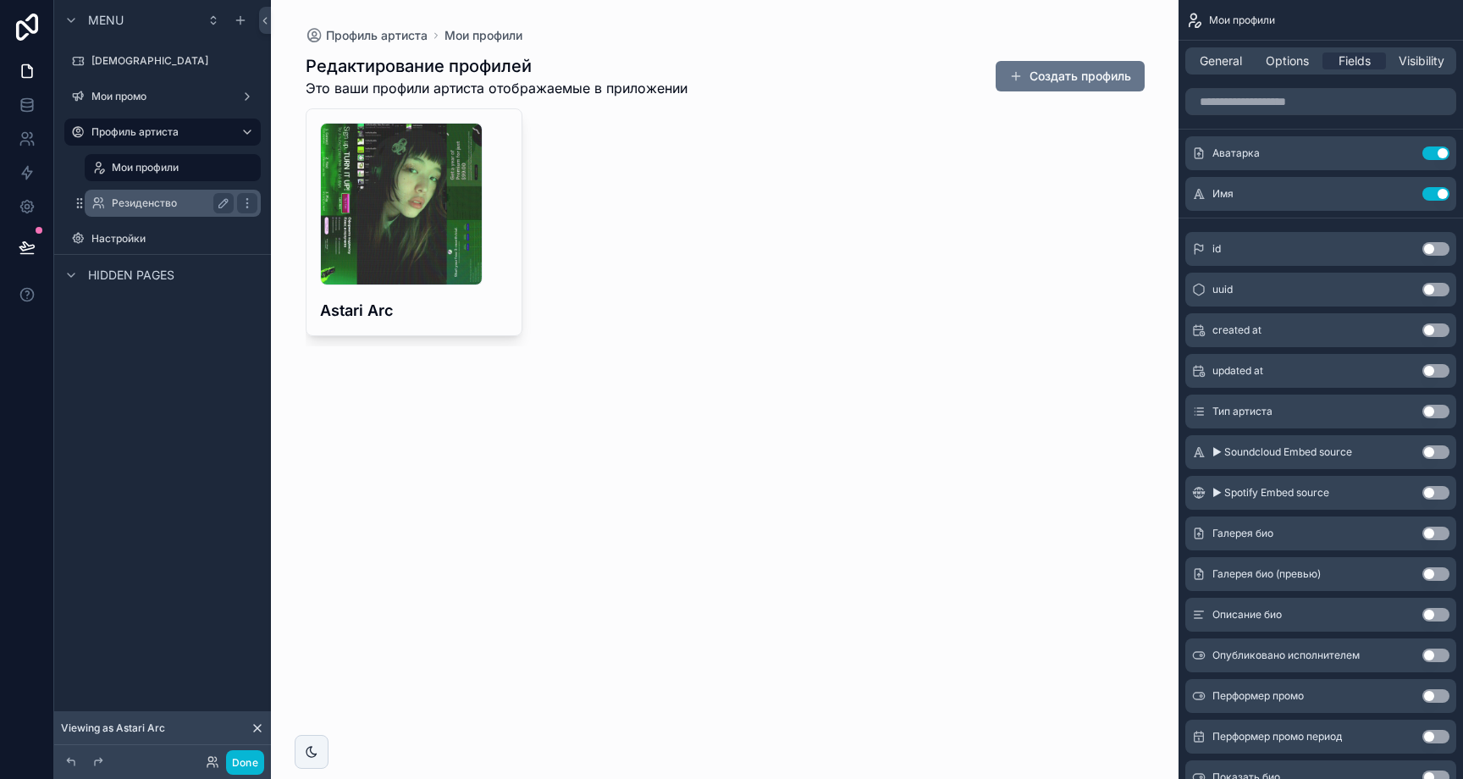
click at [154, 203] on label "Резиденство" at bounding box center [169, 203] width 115 height 14
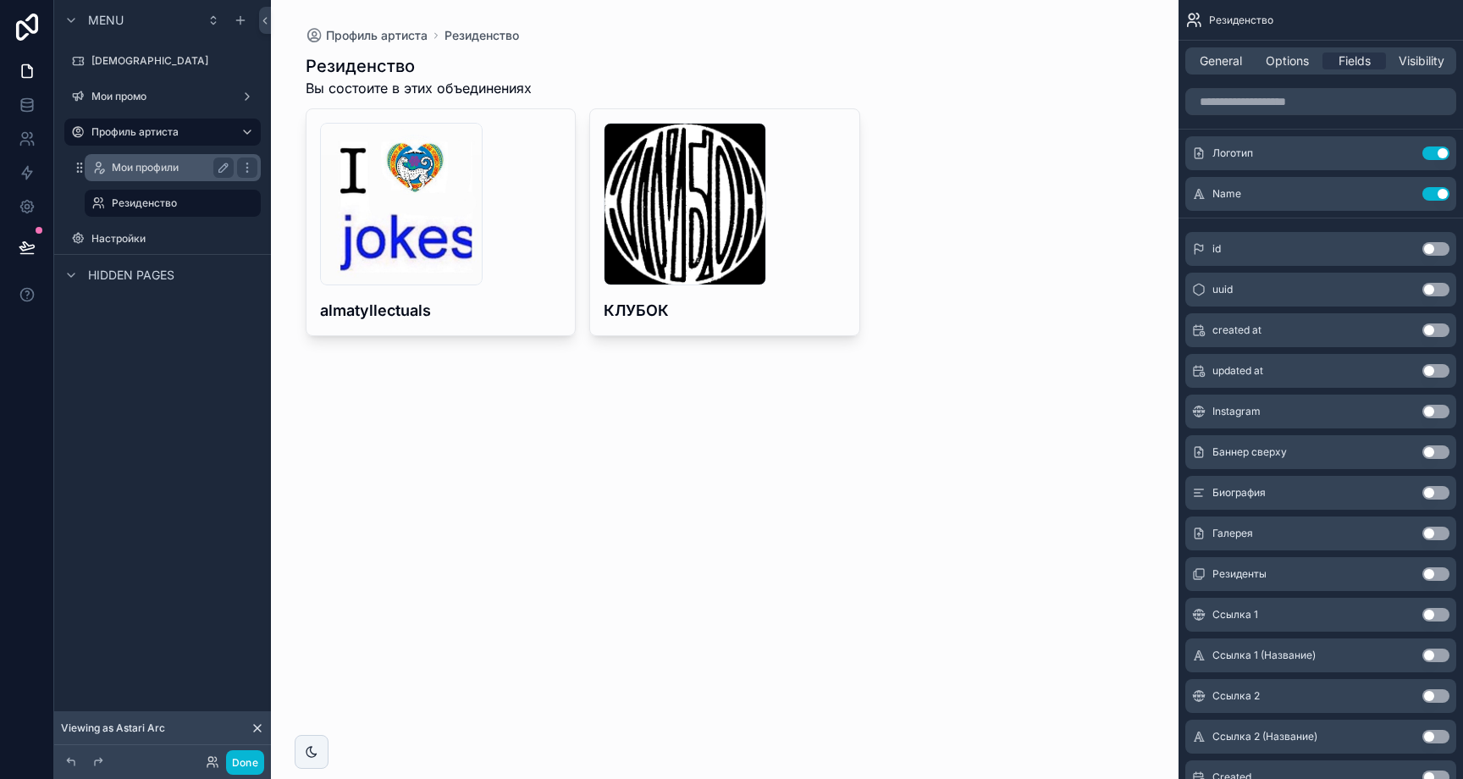
click at [167, 167] on label "Мои профили" at bounding box center [169, 168] width 115 height 14
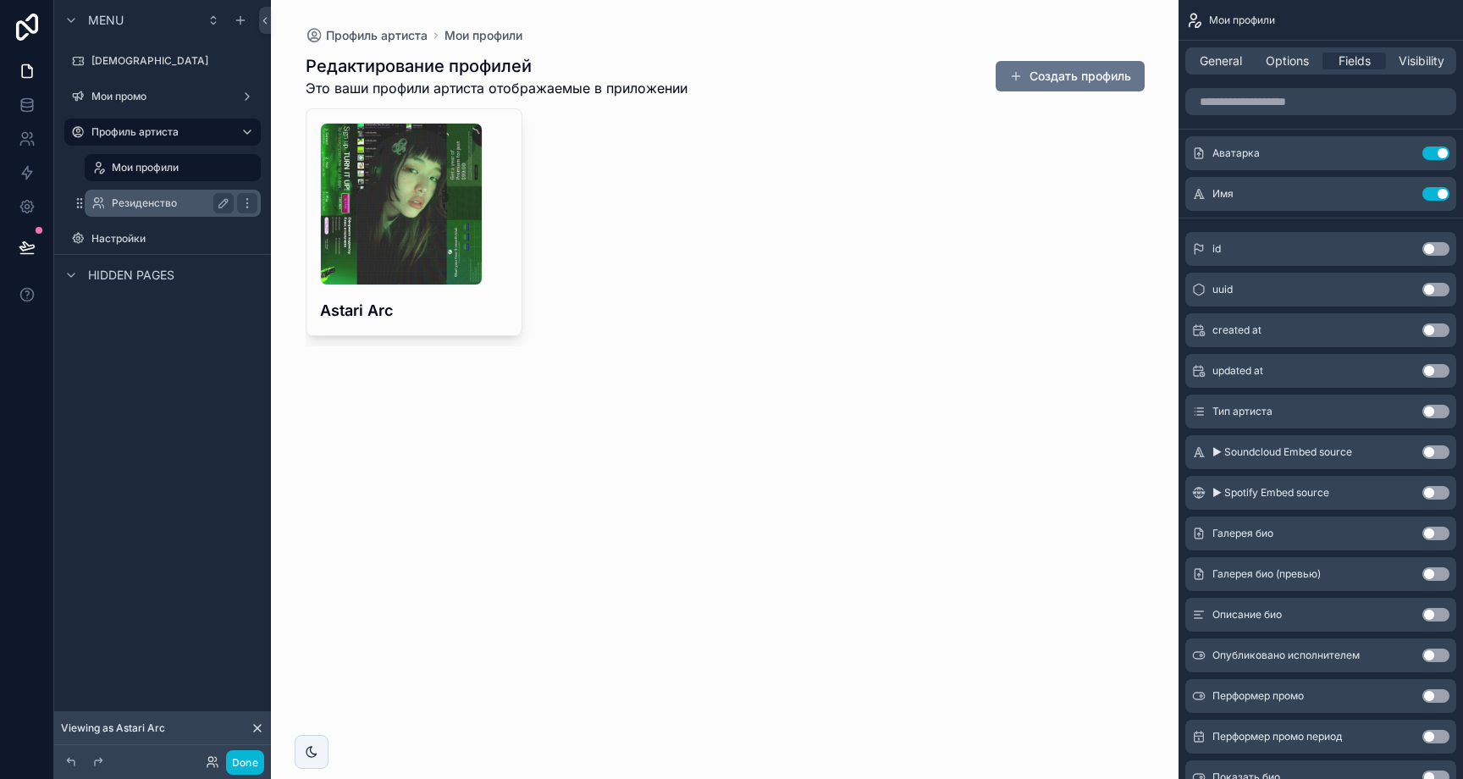
click at [158, 197] on label "Резиденство" at bounding box center [169, 203] width 115 height 14
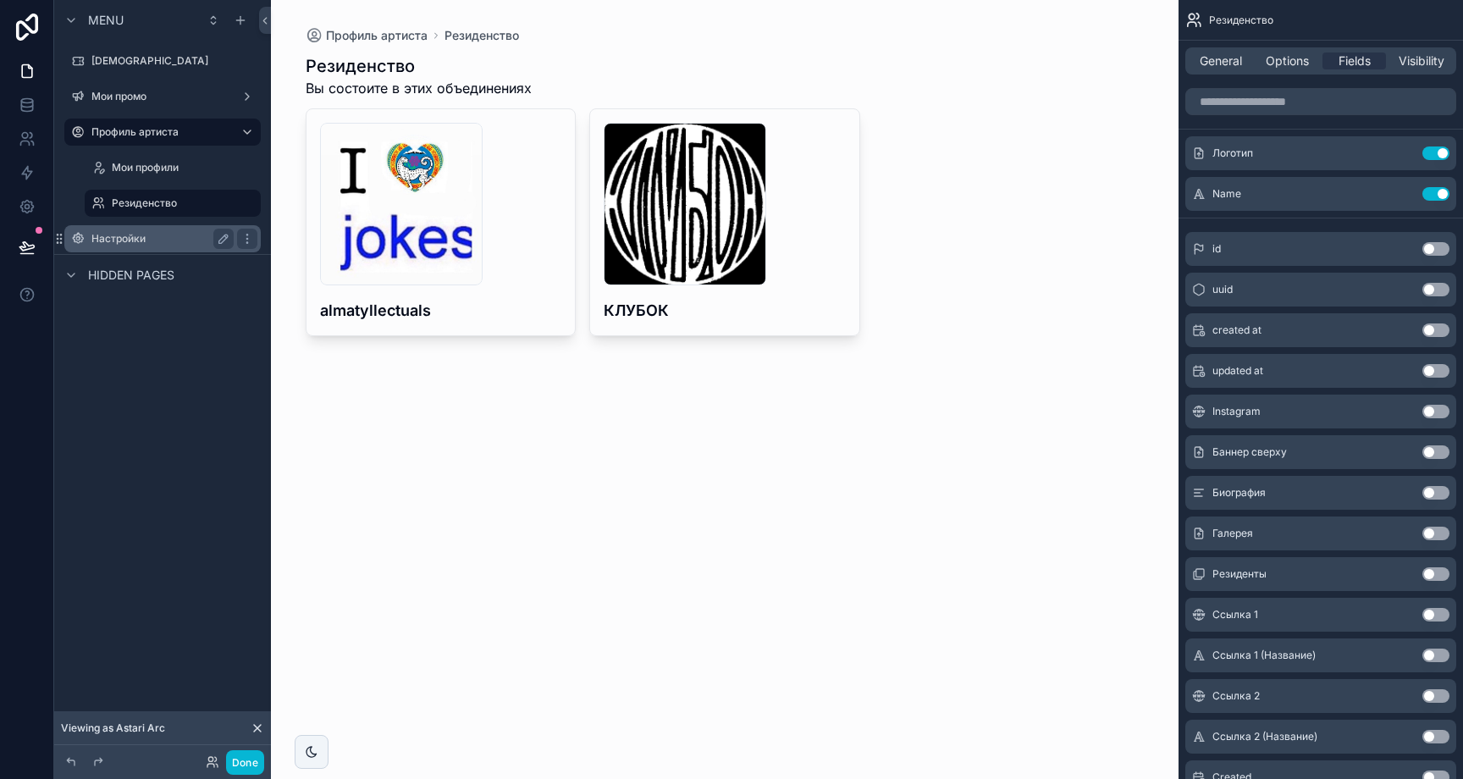
click at [165, 244] on label "Настройки" at bounding box center [158, 239] width 135 height 14
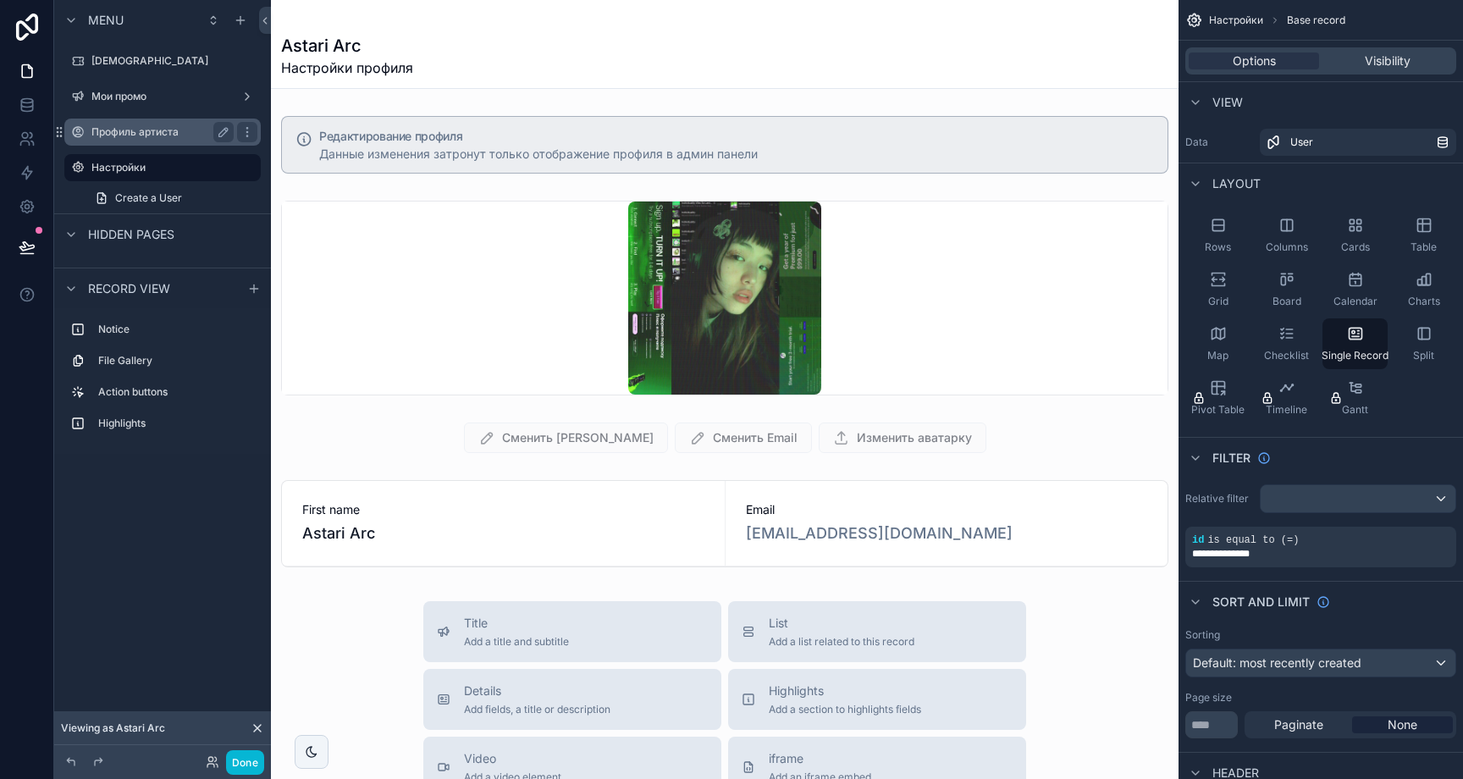
click at [157, 141] on div "Профиль артиста" at bounding box center [162, 132] width 142 height 20
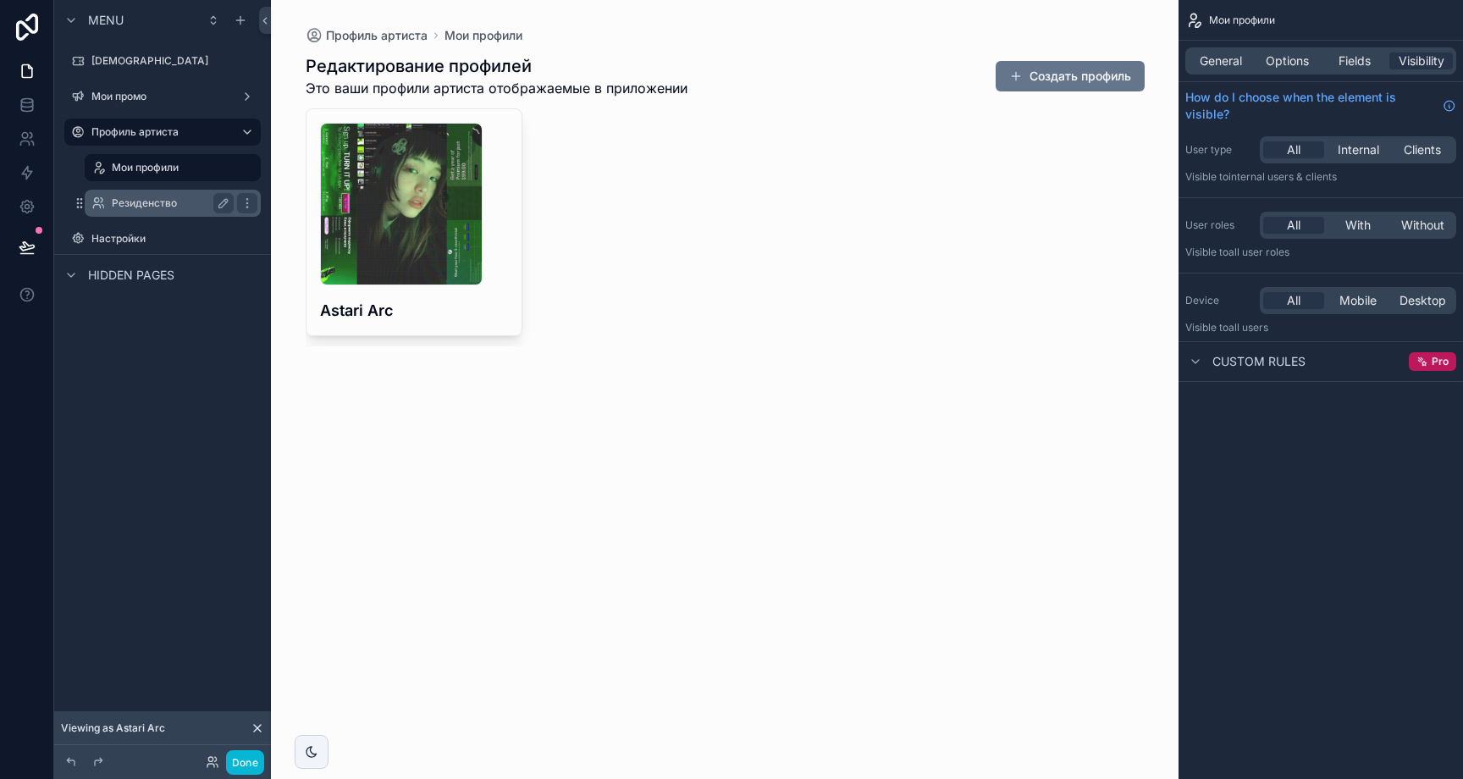
click at [162, 202] on label "Резиденство" at bounding box center [169, 203] width 115 height 14
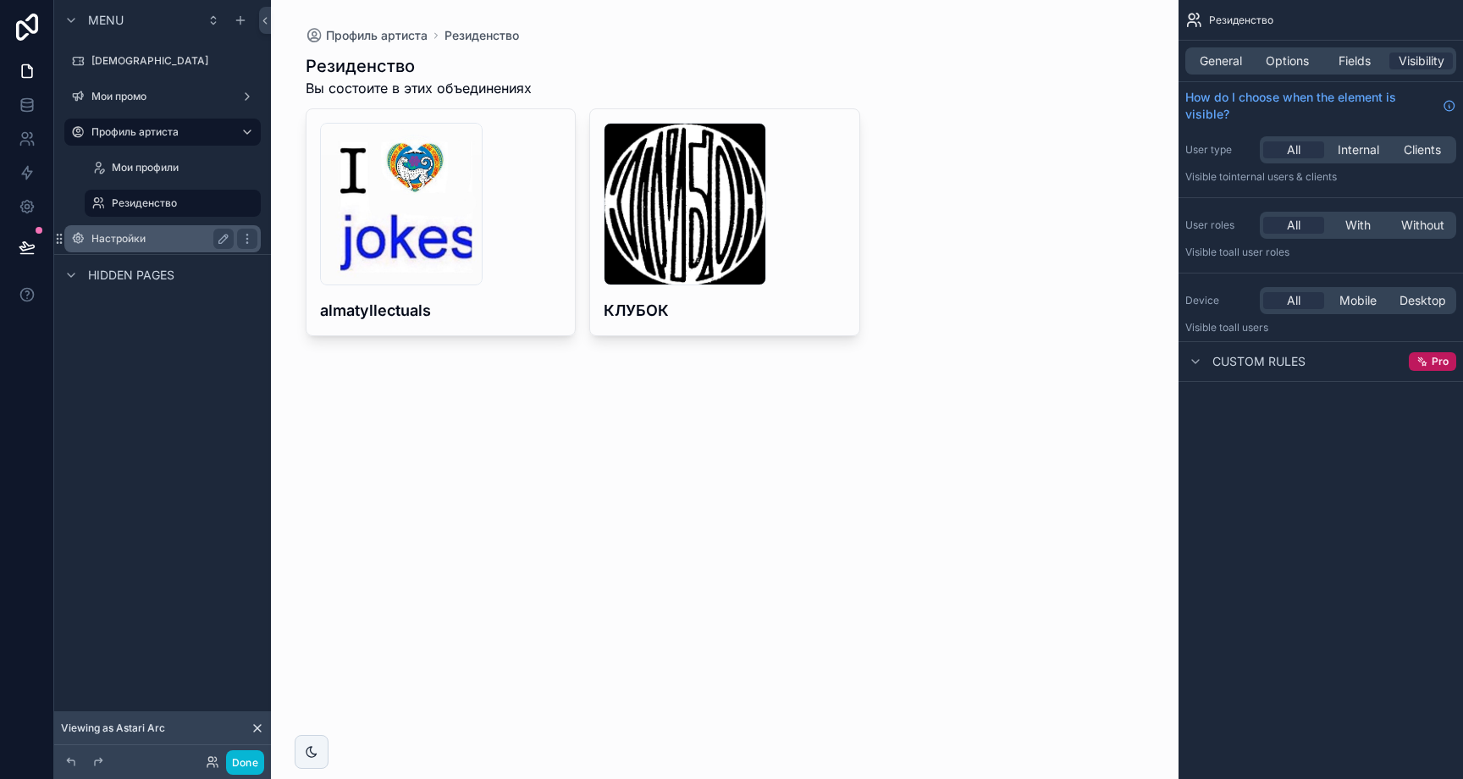
click at [125, 241] on label "Настройки" at bounding box center [158, 239] width 135 height 14
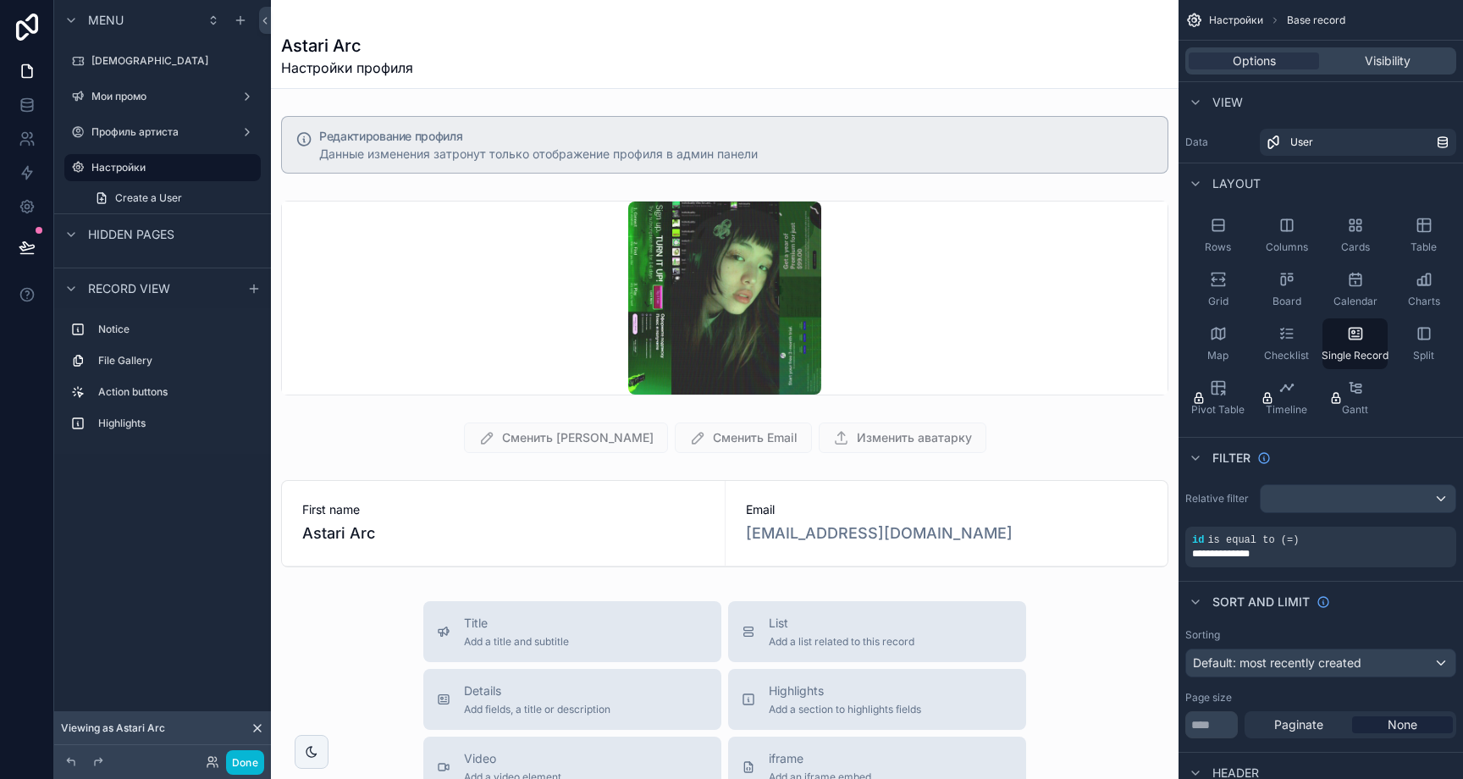
click at [894, 337] on div "scrollable content" at bounding box center [725, 669] width 908 height 1339
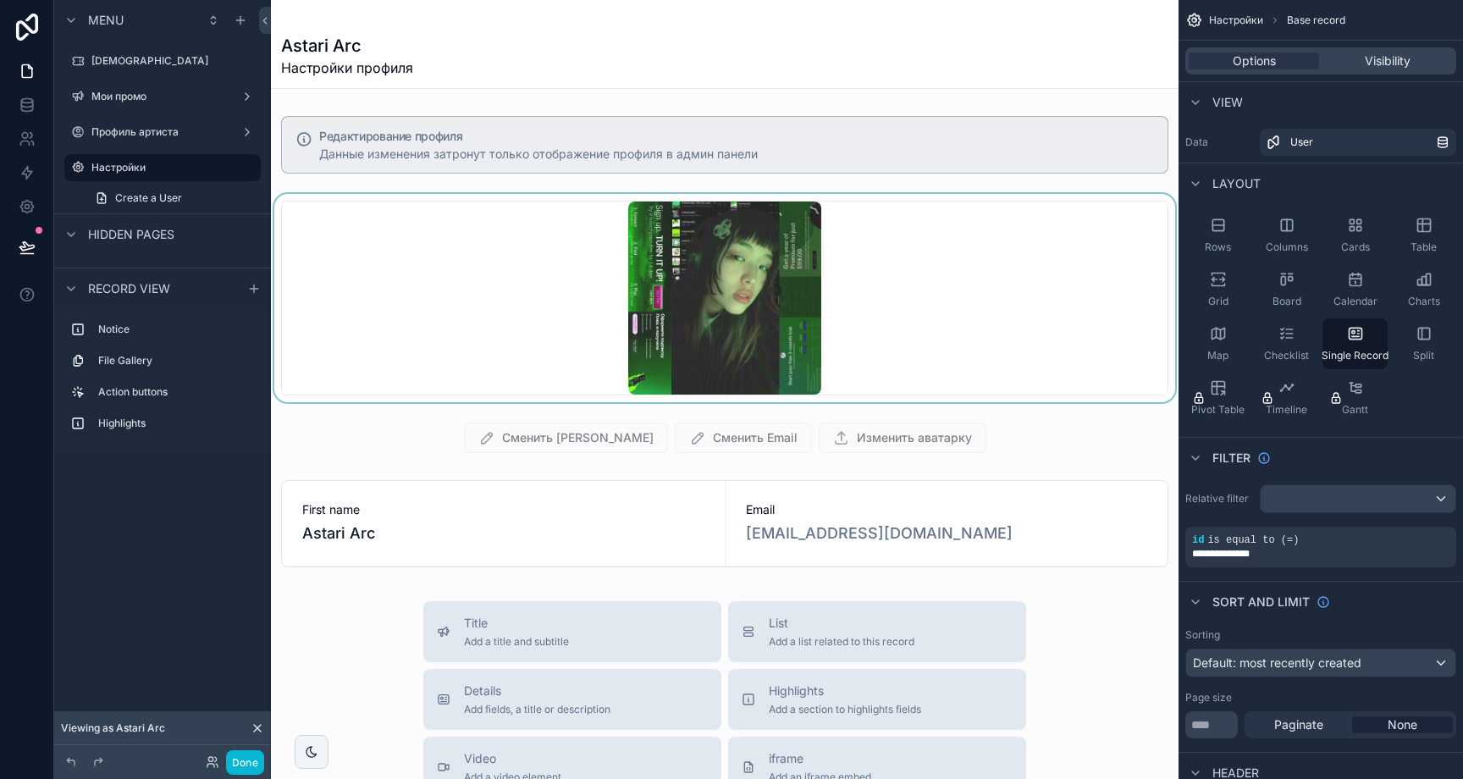
click at [874, 323] on div "scrollable content" at bounding box center [725, 298] width 908 height 208
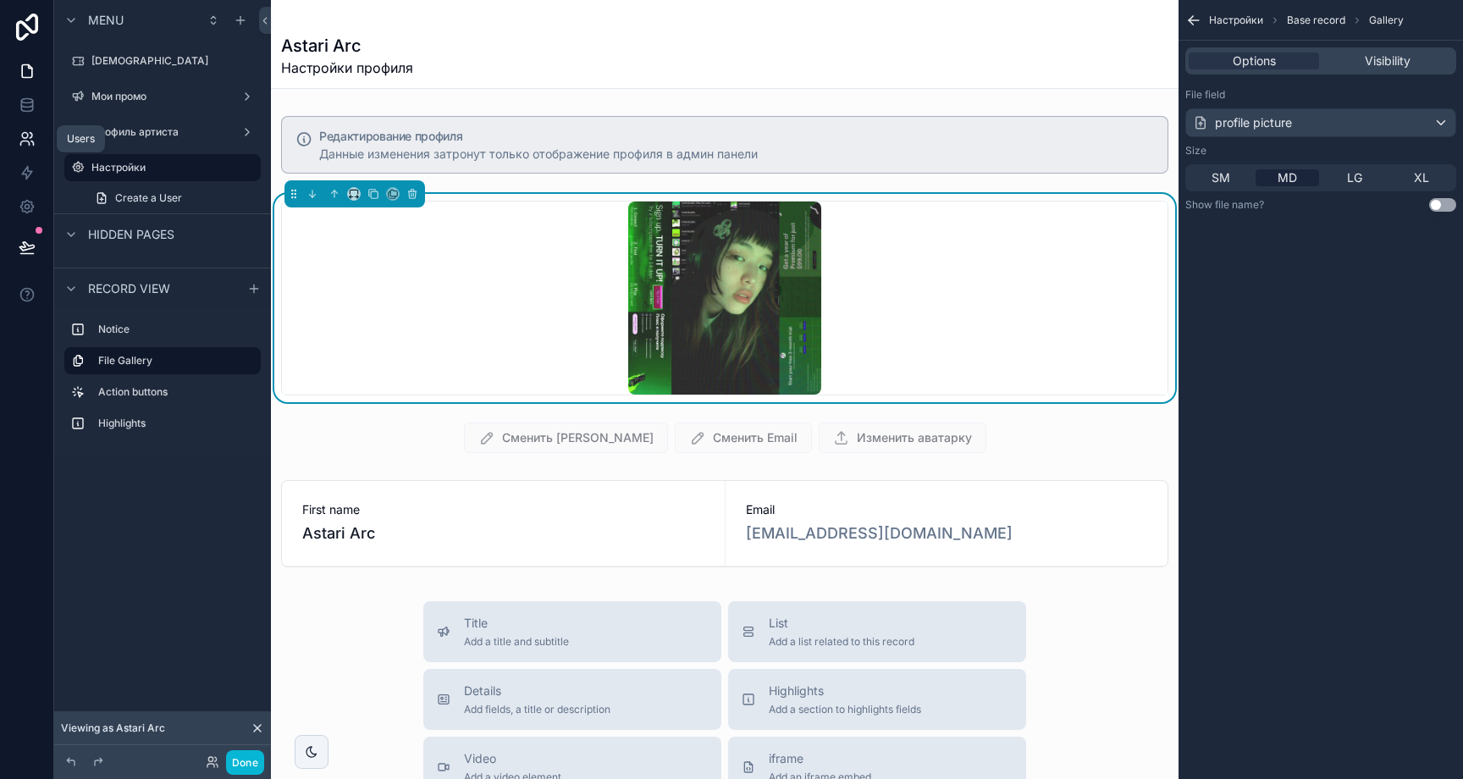
click at [27, 136] on icon at bounding box center [25, 136] width 6 height 6
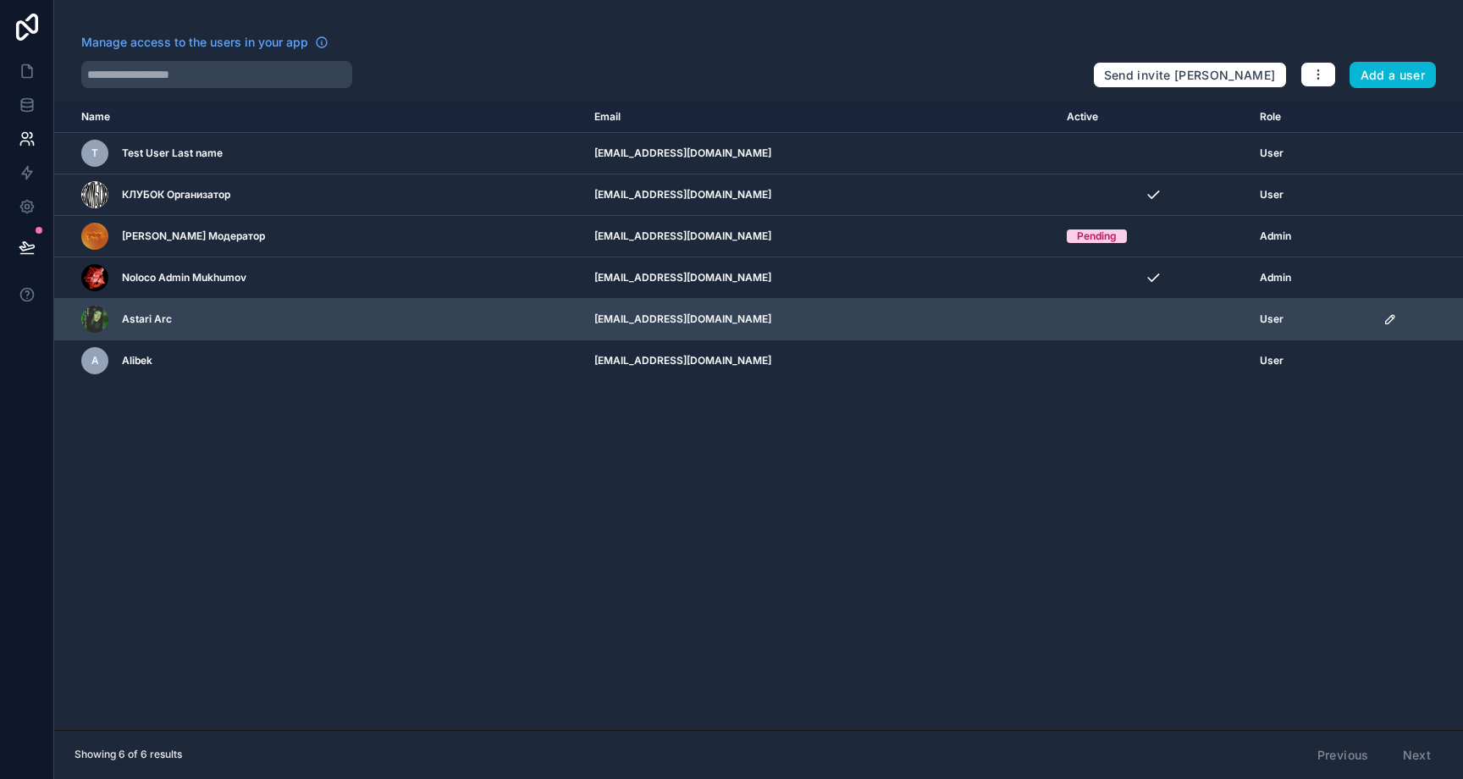
click at [1386, 315] on icon "scrollable content" at bounding box center [1390, 319] width 8 height 8
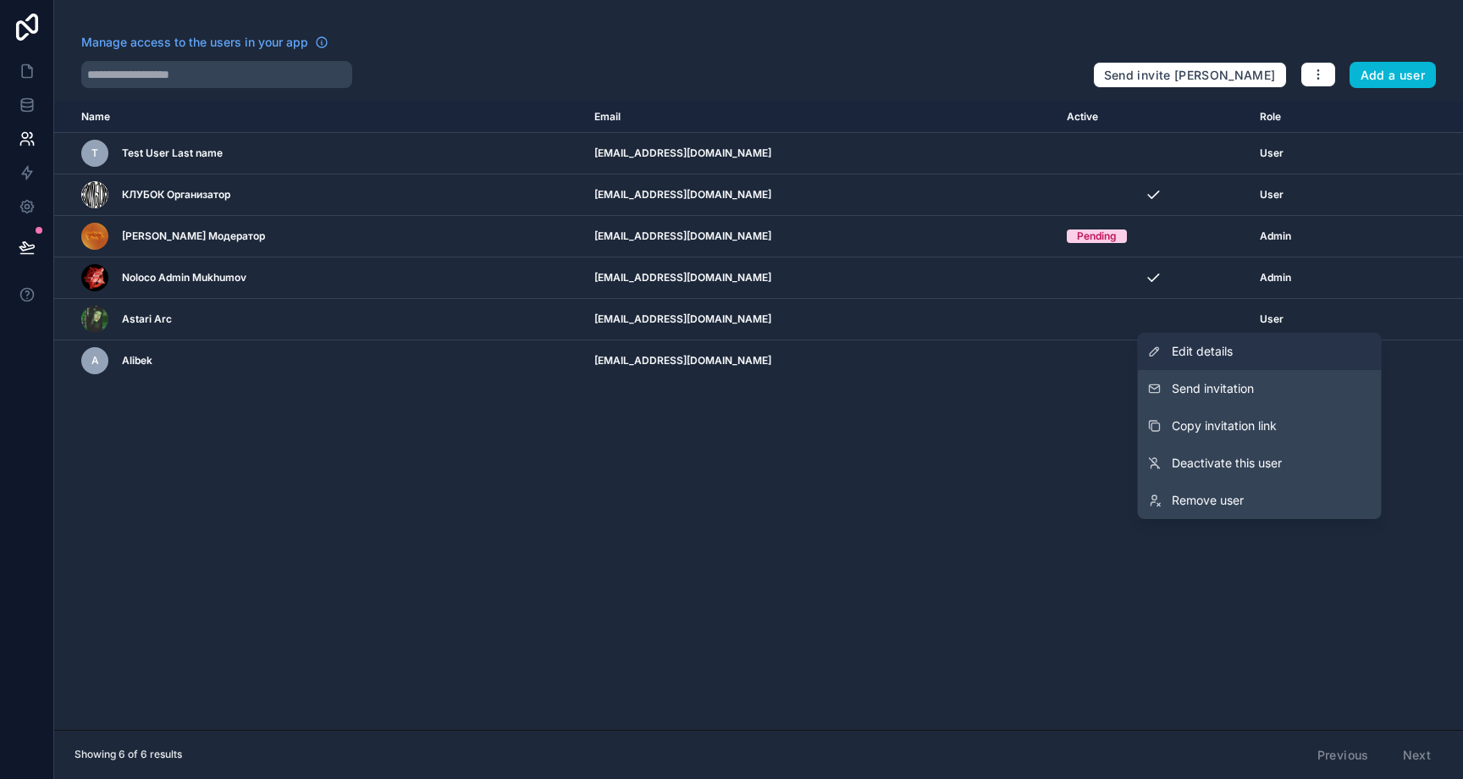
click at [1256, 344] on link "Edit details" at bounding box center [1260, 351] width 244 height 37
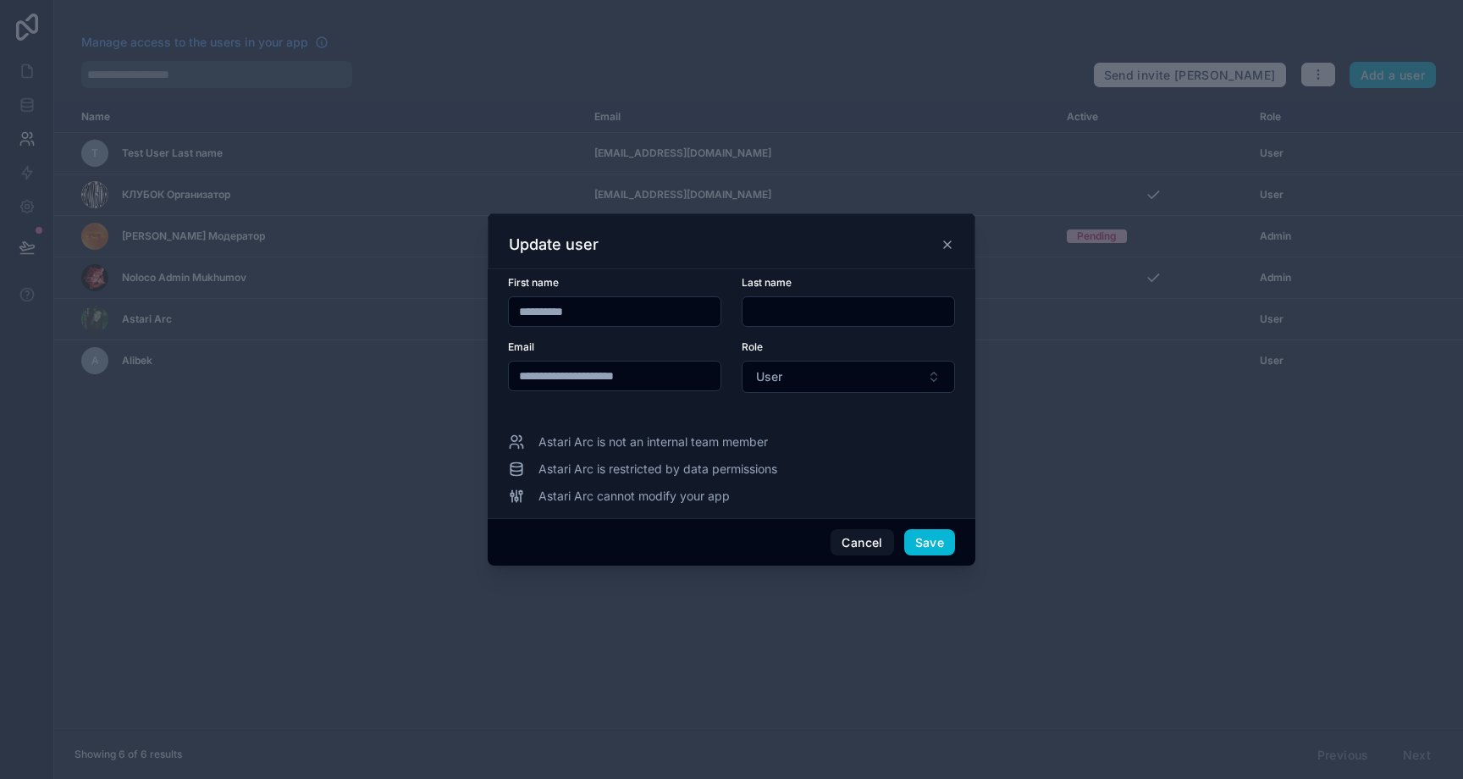
click at [946, 242] on icon at bounding box center [948, 245] width 14 height 14
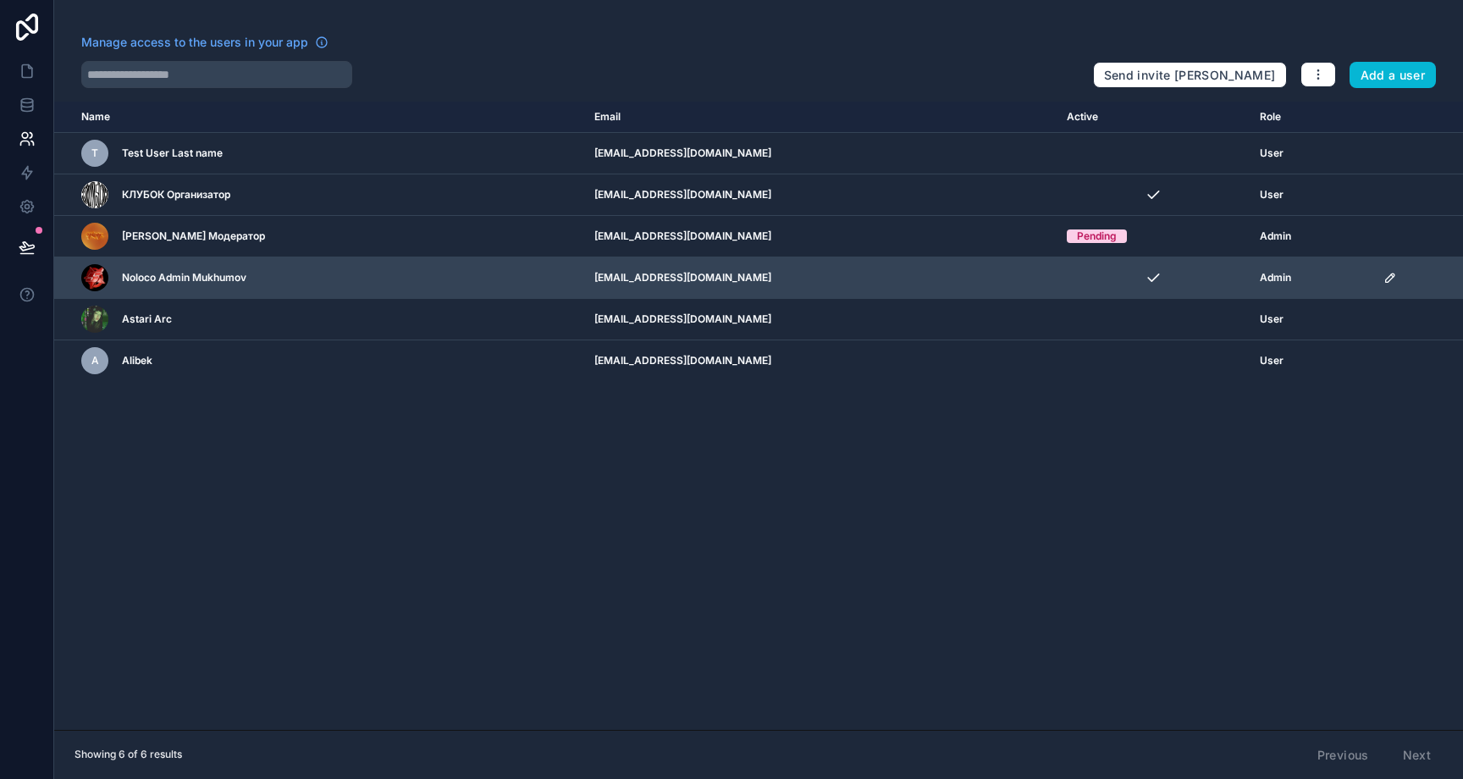
click at [511, 275] on div "Noloco Admin Mukhumov" at bounding box center [325, 277] width 488 height 27
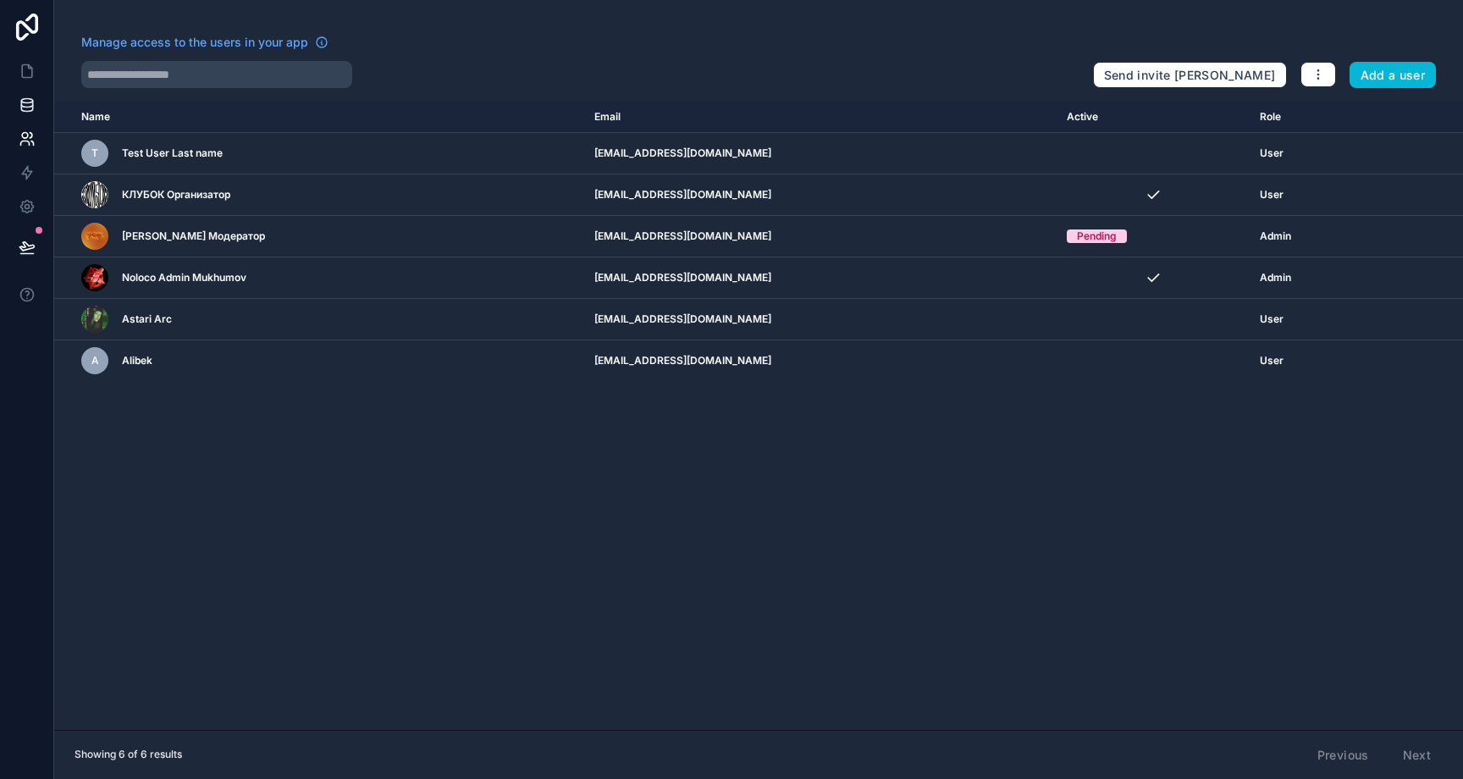
click at [30, 102] on icon at bounding box center [27, 105] width 17 height 17
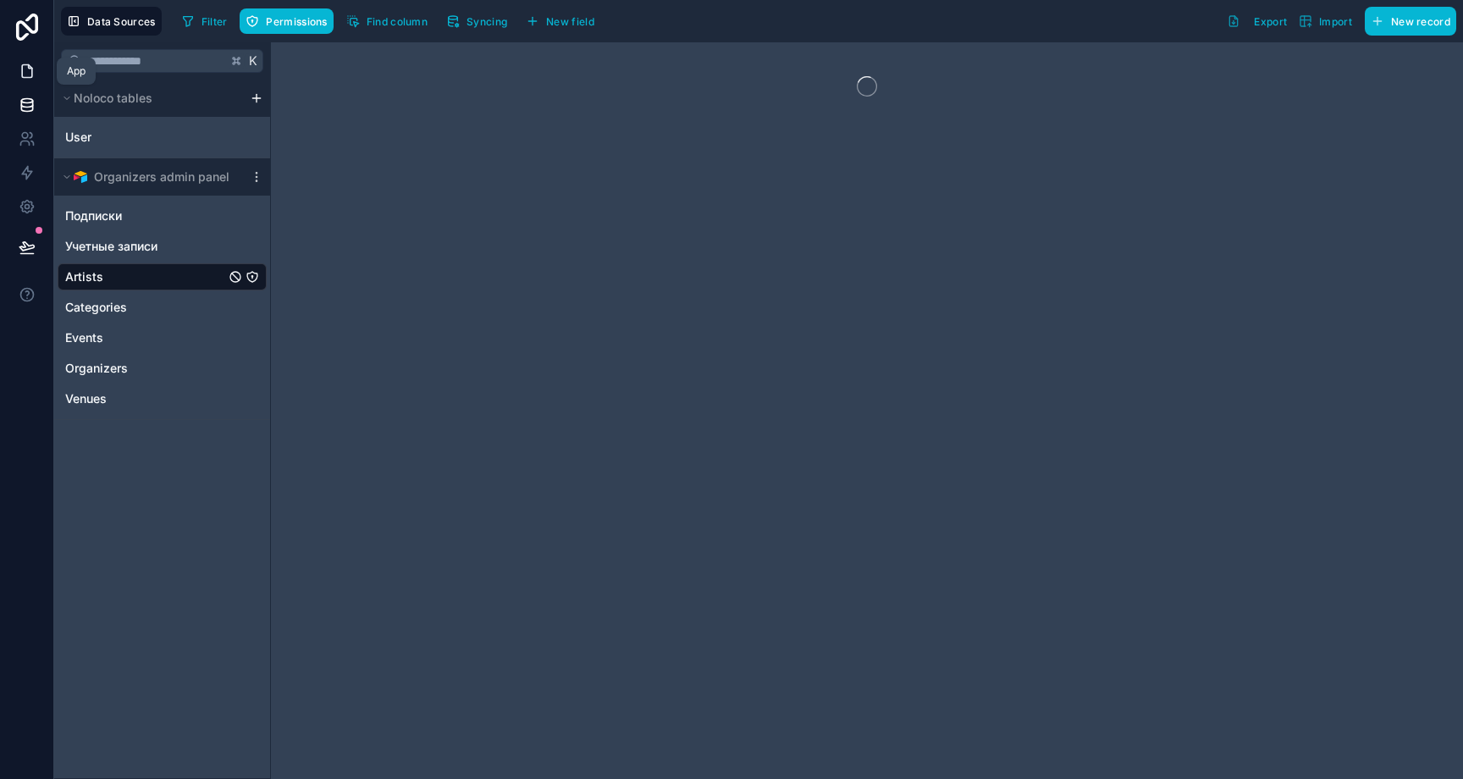
click at [25, 69] on icon at bounding box center [27, 71] width 17 height 17
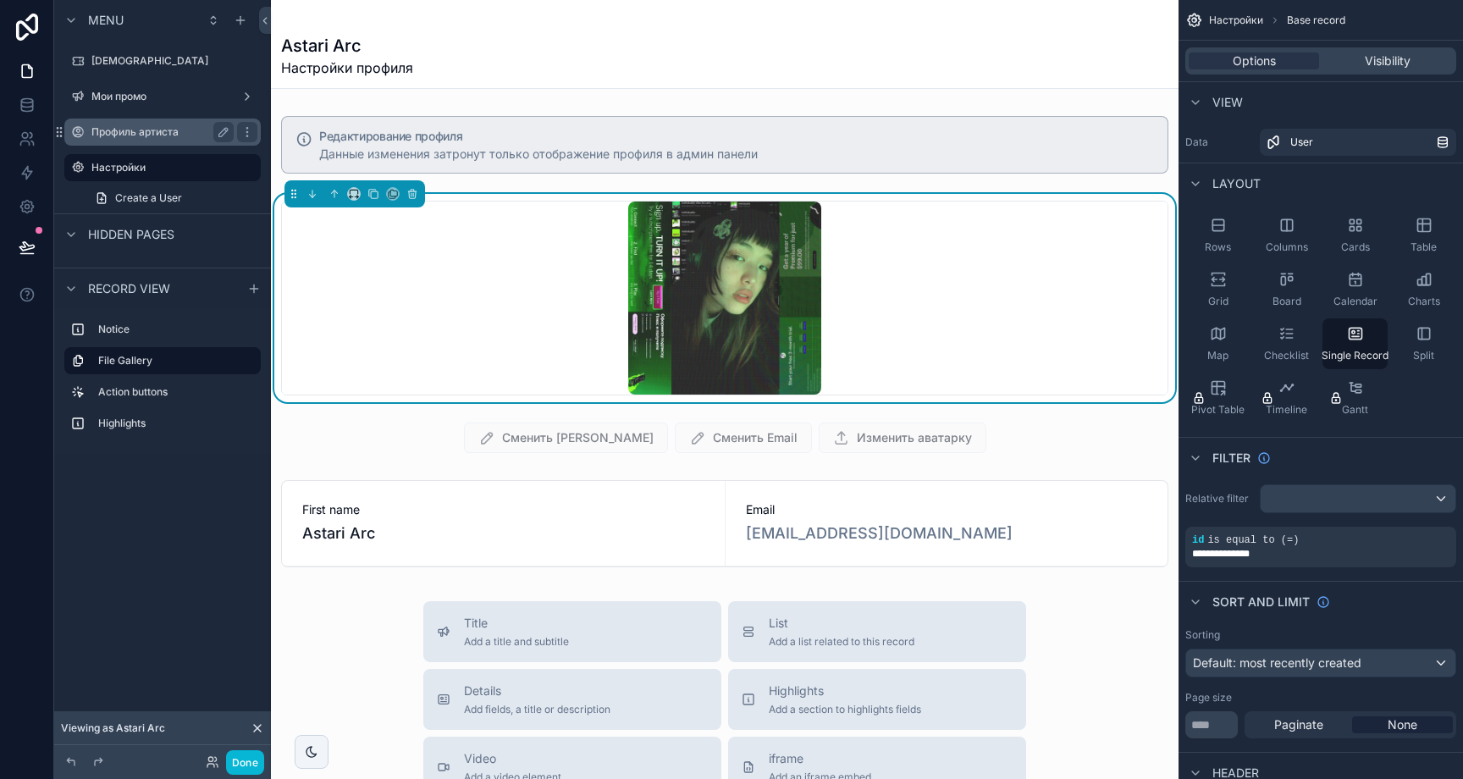
click at [136, 135] on label "Профиль артиста" at bounding box center [158, 132] width 135 height 14
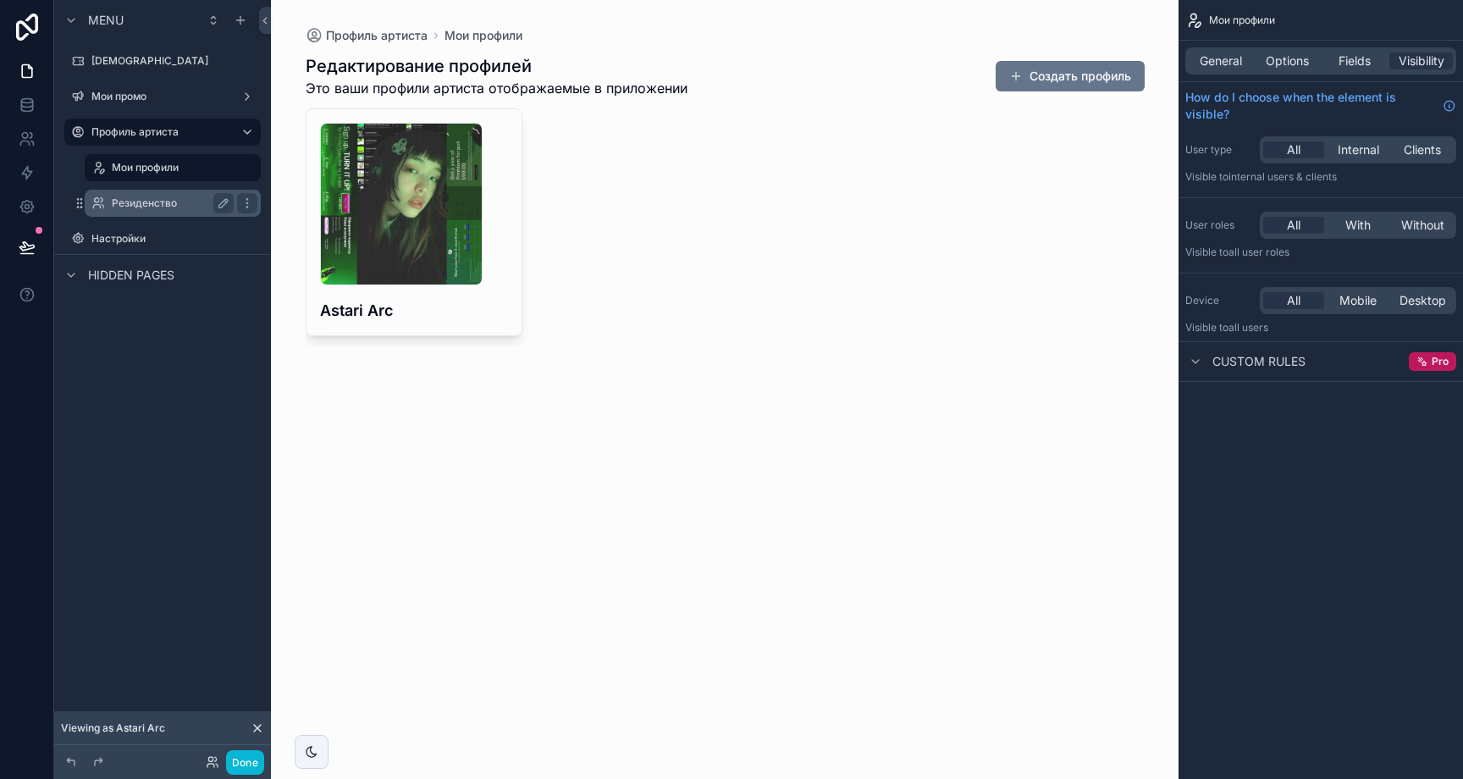
click at [141, 207] on label "Резиденство" at bounding box center [169, 203] width 115 height 14
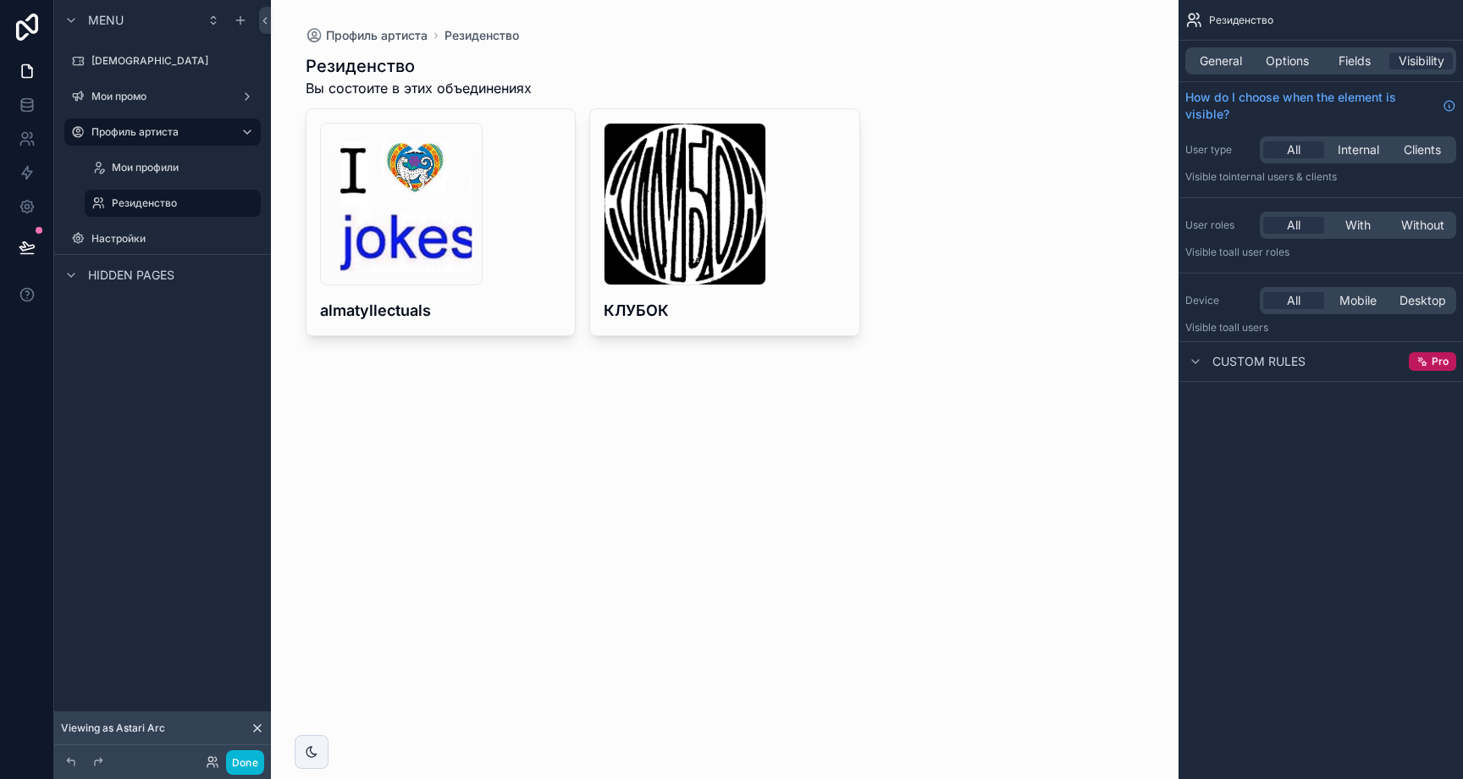
click at [509, 307] on div "scrollable content" at bounding box center [725, 195] width 866 height 390
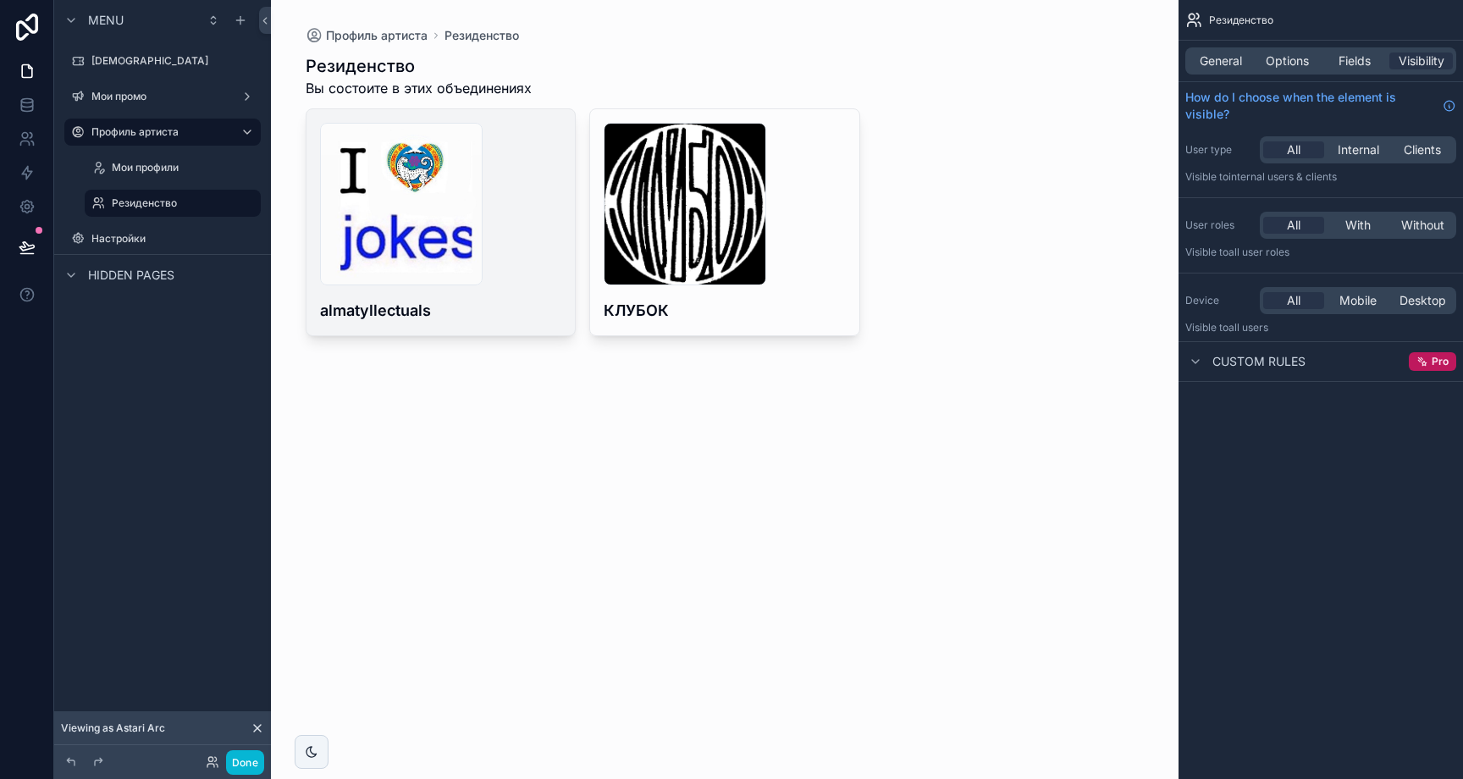
click at [502, 307] on h4 "almatyllectuals" at bounding box center [441, 310] width 242 height 23
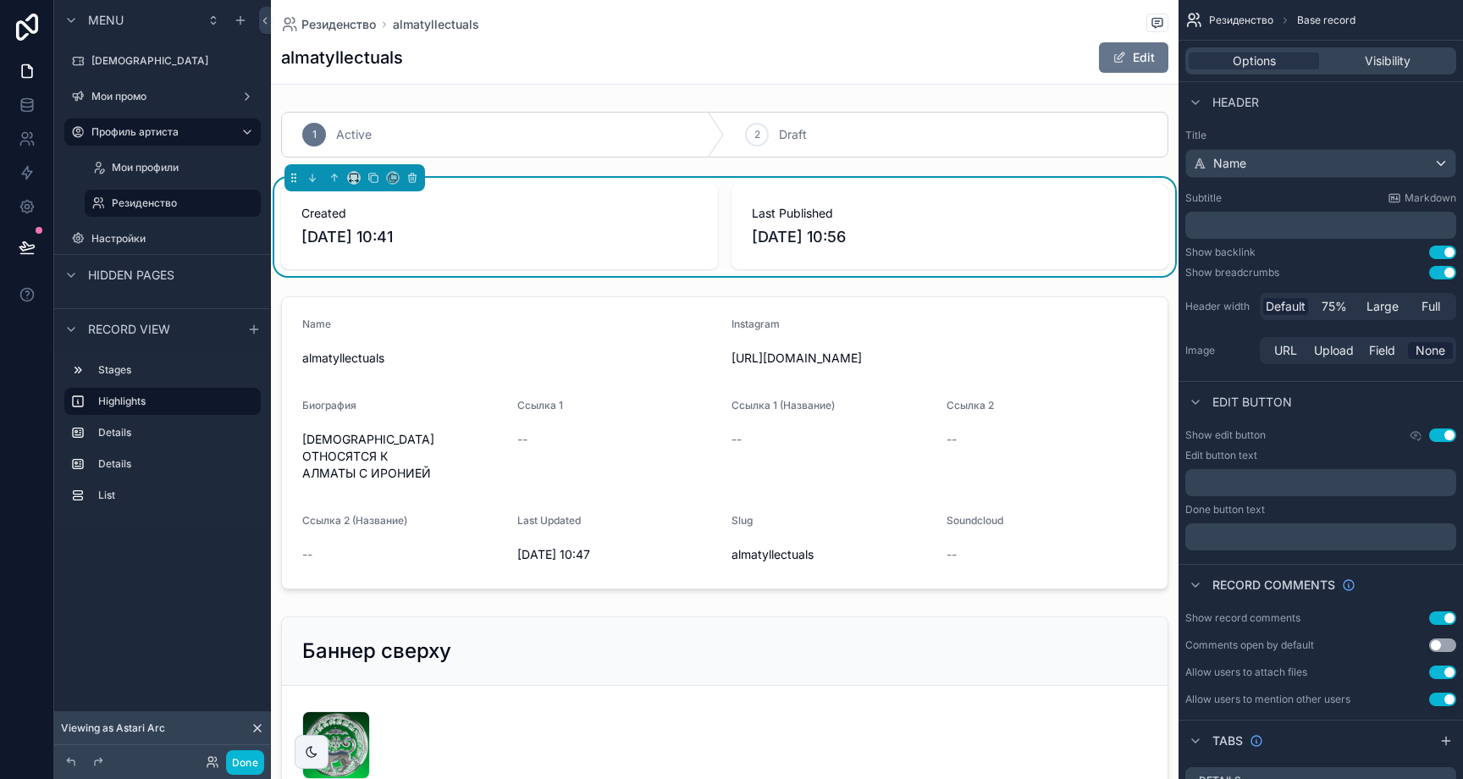
click at [999, 63] on div "almatyllectuals Edit" at bounding box center [724, 57] width 887 height 32
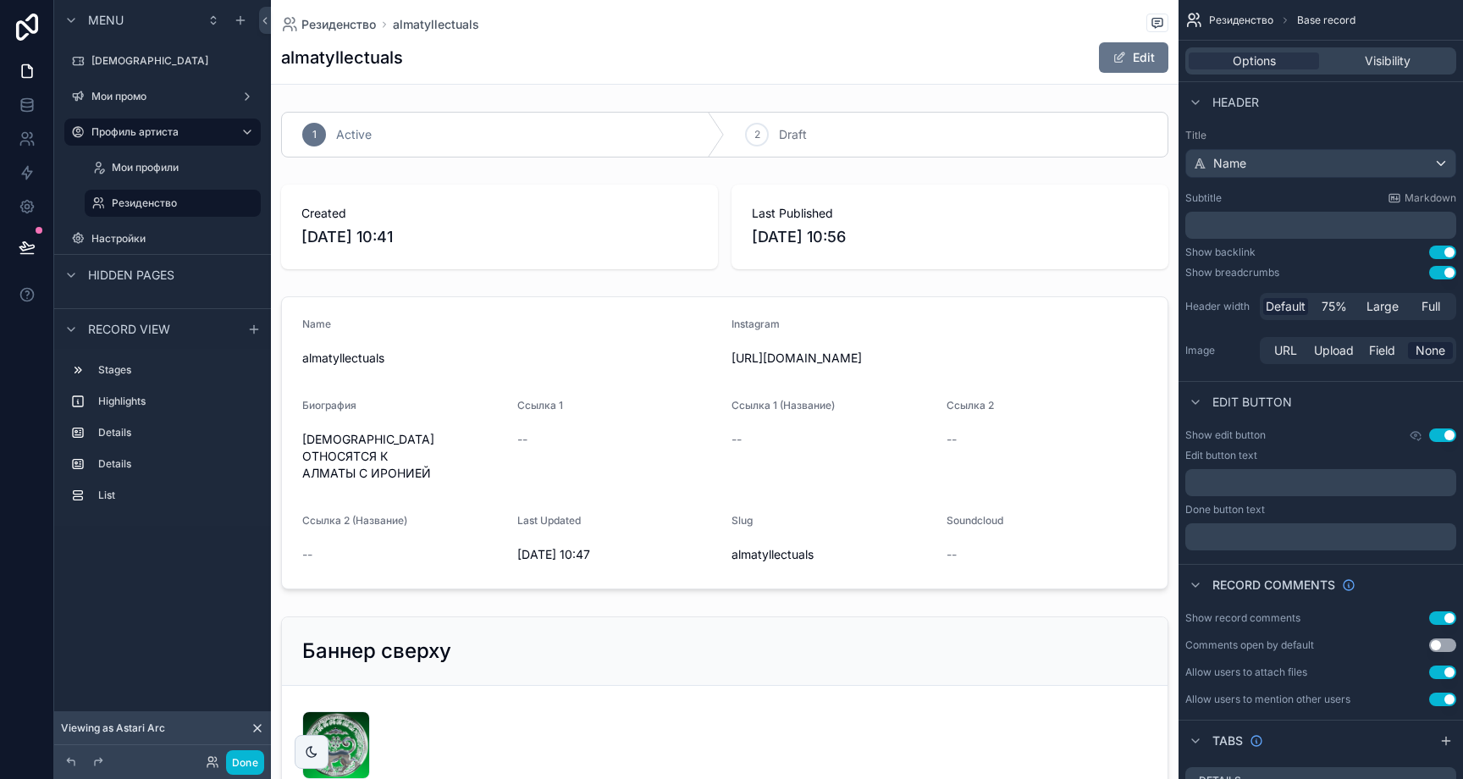
click at [1454, 433] on button "Use setting" at bounding box center [1442, 435] width 27 height 14
click at [1447, 437] on button "Use setting" at bounding box center [1442, 435] width 27 height 14
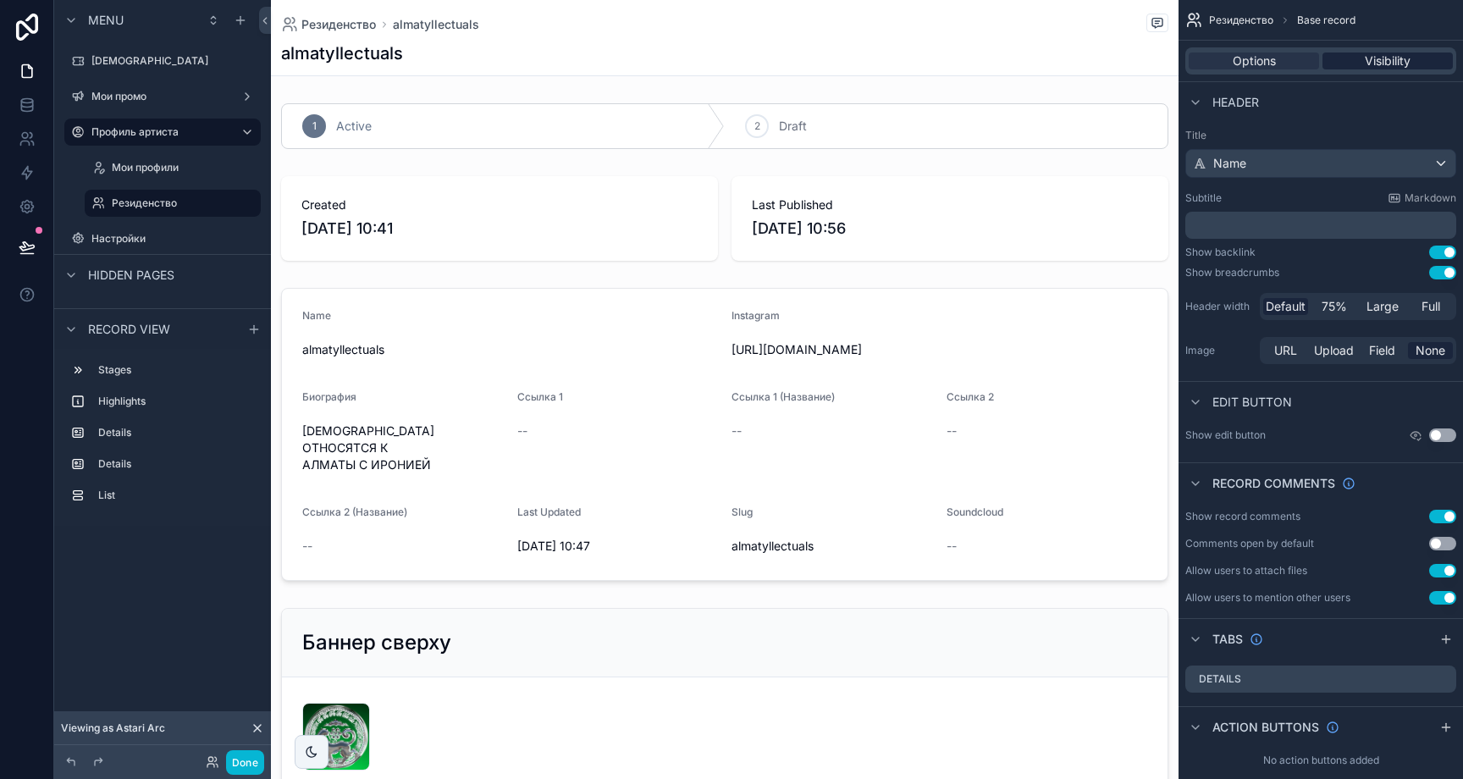
click at [1374, 66] on span "Visibility" at bounding box center [1388, 60] width 46 height 17
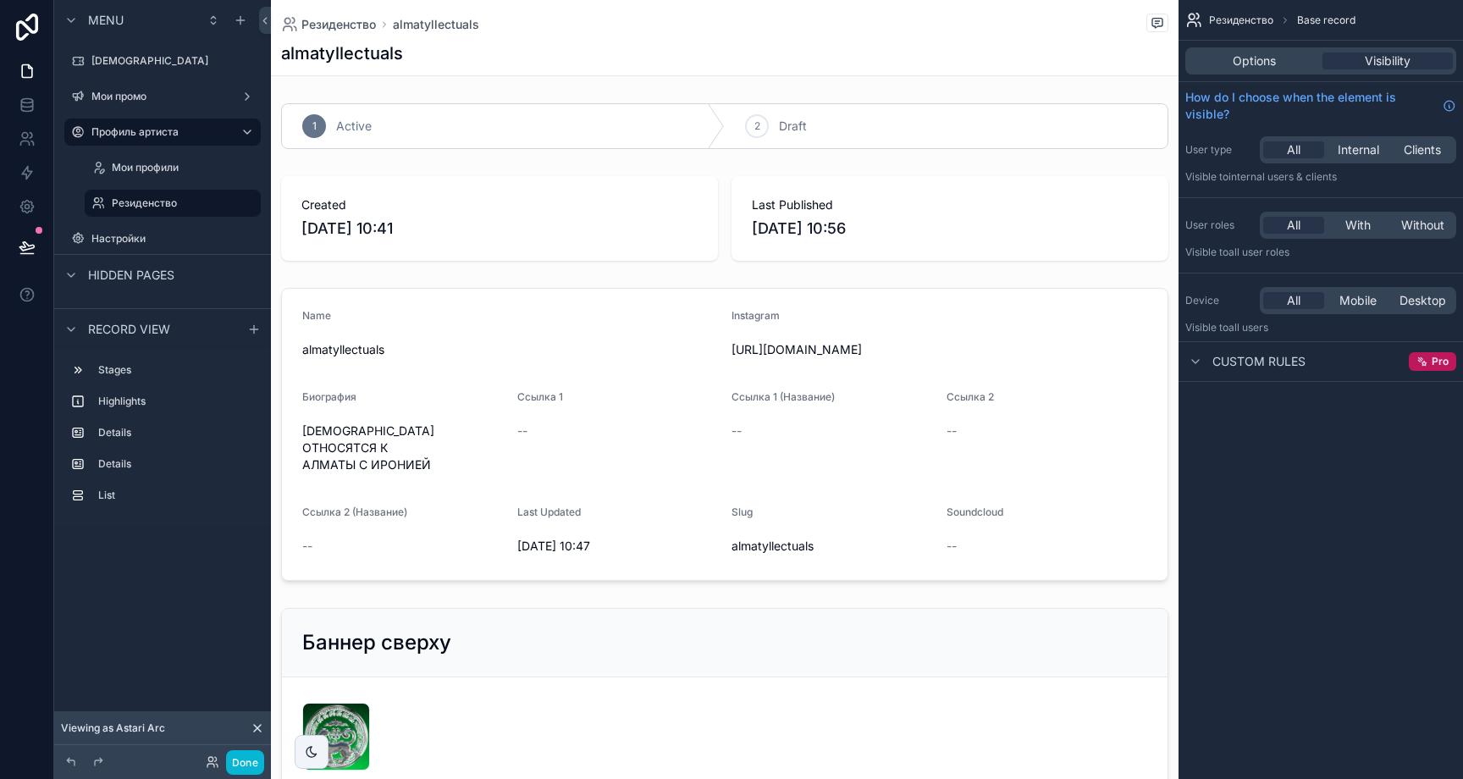
click at [1259, 69] on div "Options Visibility" at bounding box center [1320, 60] width 271 height 27
click at [1240, 60] on span "Options" at bounding box center [1254, 60] width 43 height 17
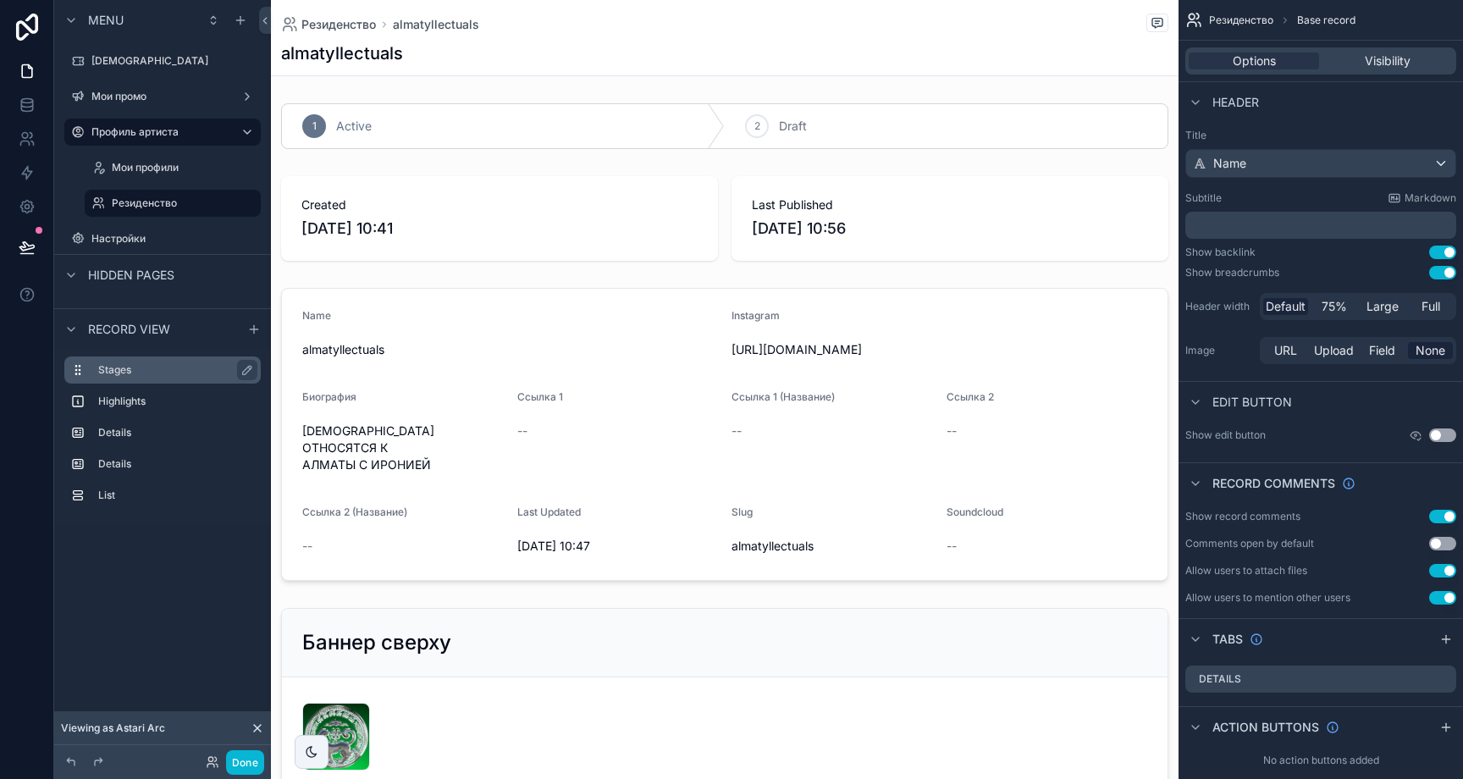
click at [168, 375] on label "Stages" at bounding box center [172, 370] width 149 height 14
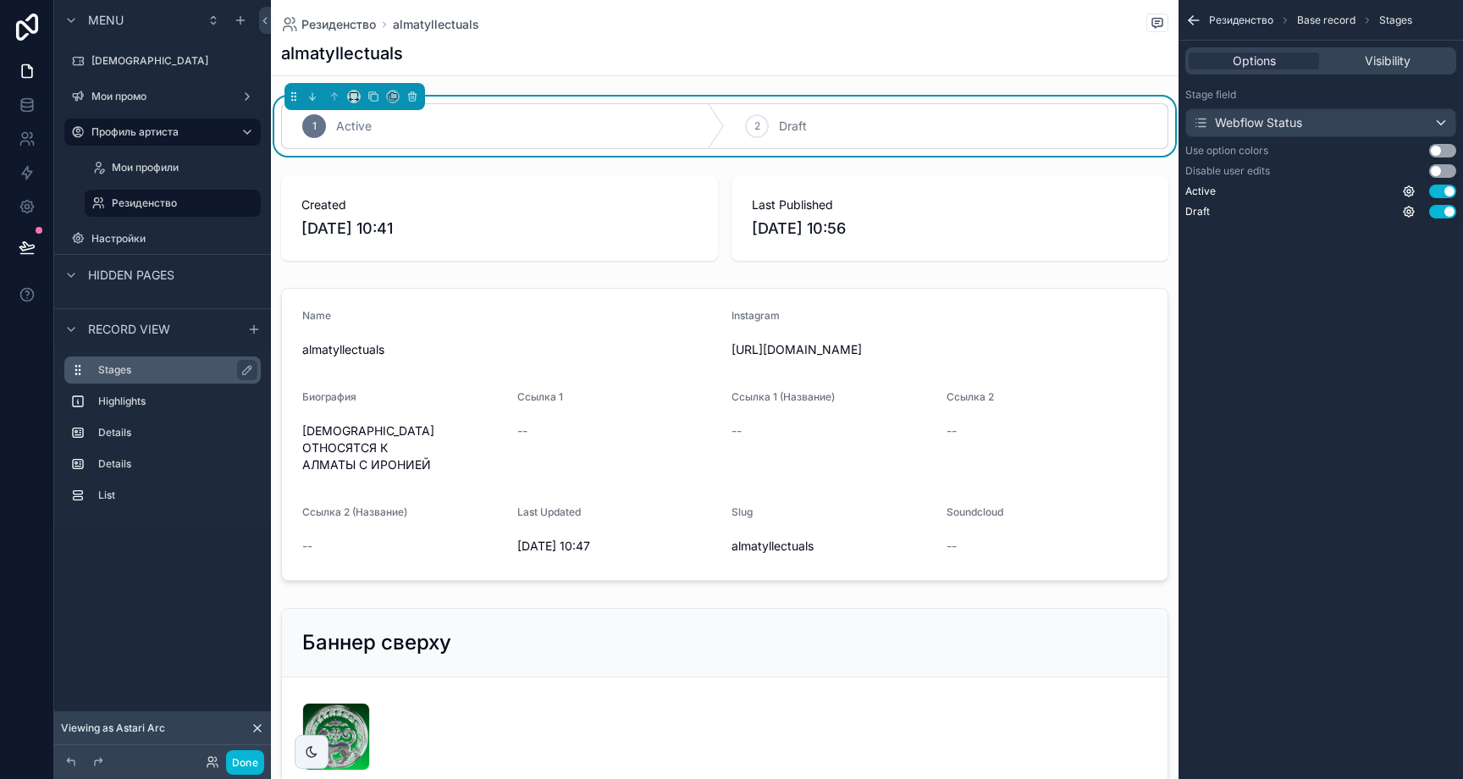
click at [194, 373] on label "Stages" at bounding box center [172, 370] width 149 height 14
click at [238, 371] on button "scrollable content" at bounding box center [247, 370] width 20 height 20
click at [204, 369] on input "******" at bounding box center [162, 370] width 129 height 20
click at [245, 371] on icon "scrollable content" at bounding box center [244, 370] width 14 height 14
click at [143, 369] on label "Stages" at bounding box center [172, 370] width 149 height 14
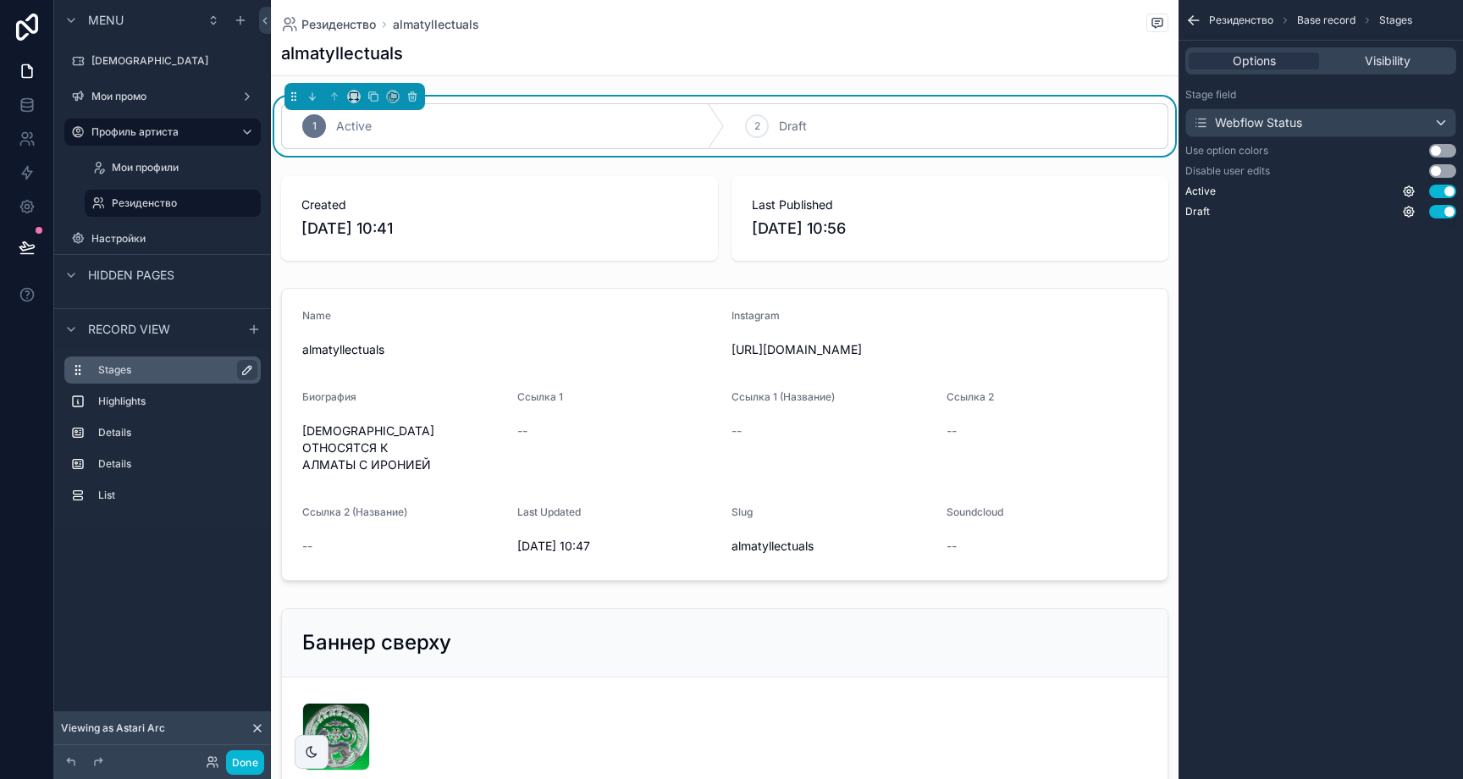
click at [118, 360] on div "Stages" at bounding box center [176, 370] width 156 height 20
click at [1357, 63] on div "Visibility" at bounding box center [1388, 60] width 130 height 17
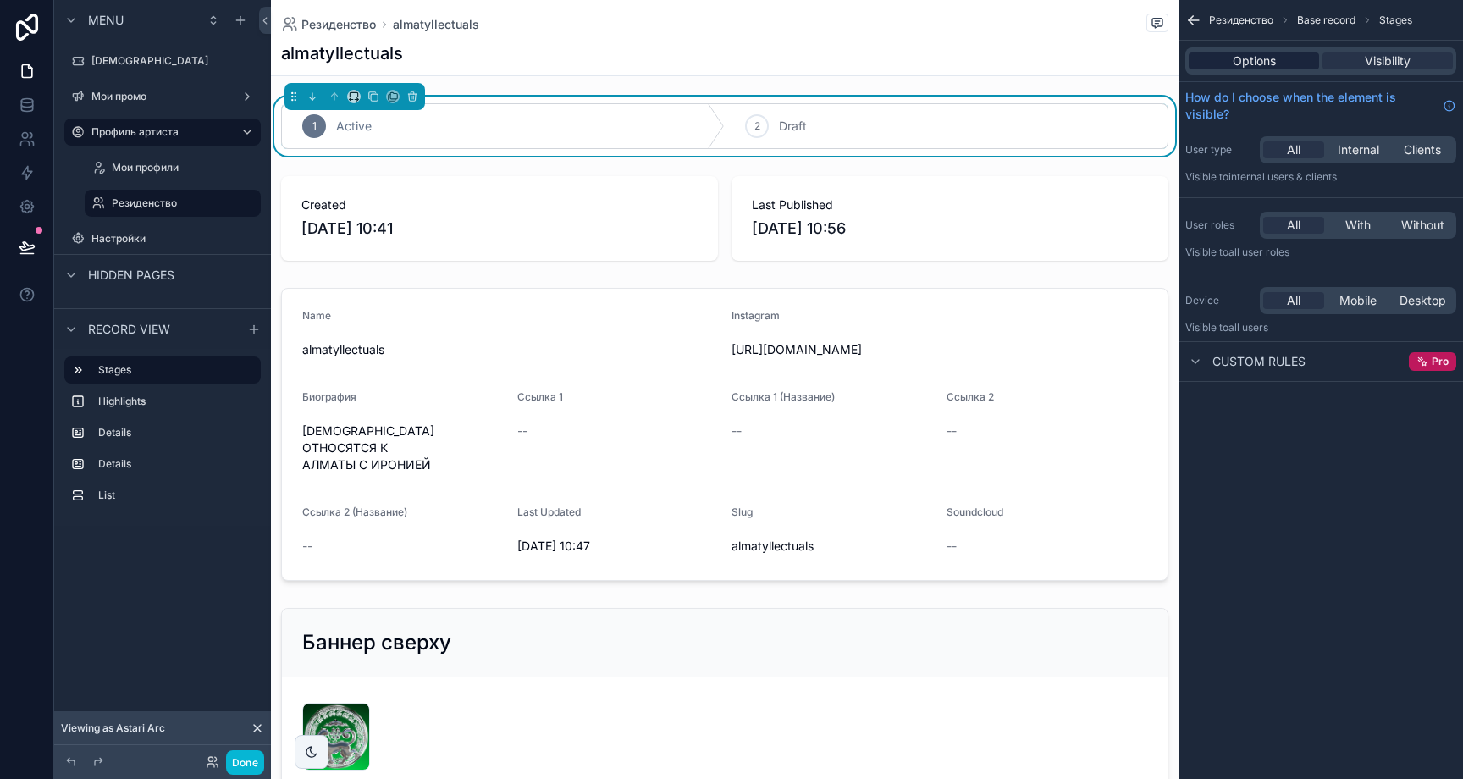
click at [1311, 62] on div "Options" at bounding box center [1254, 60] width 130 height 17
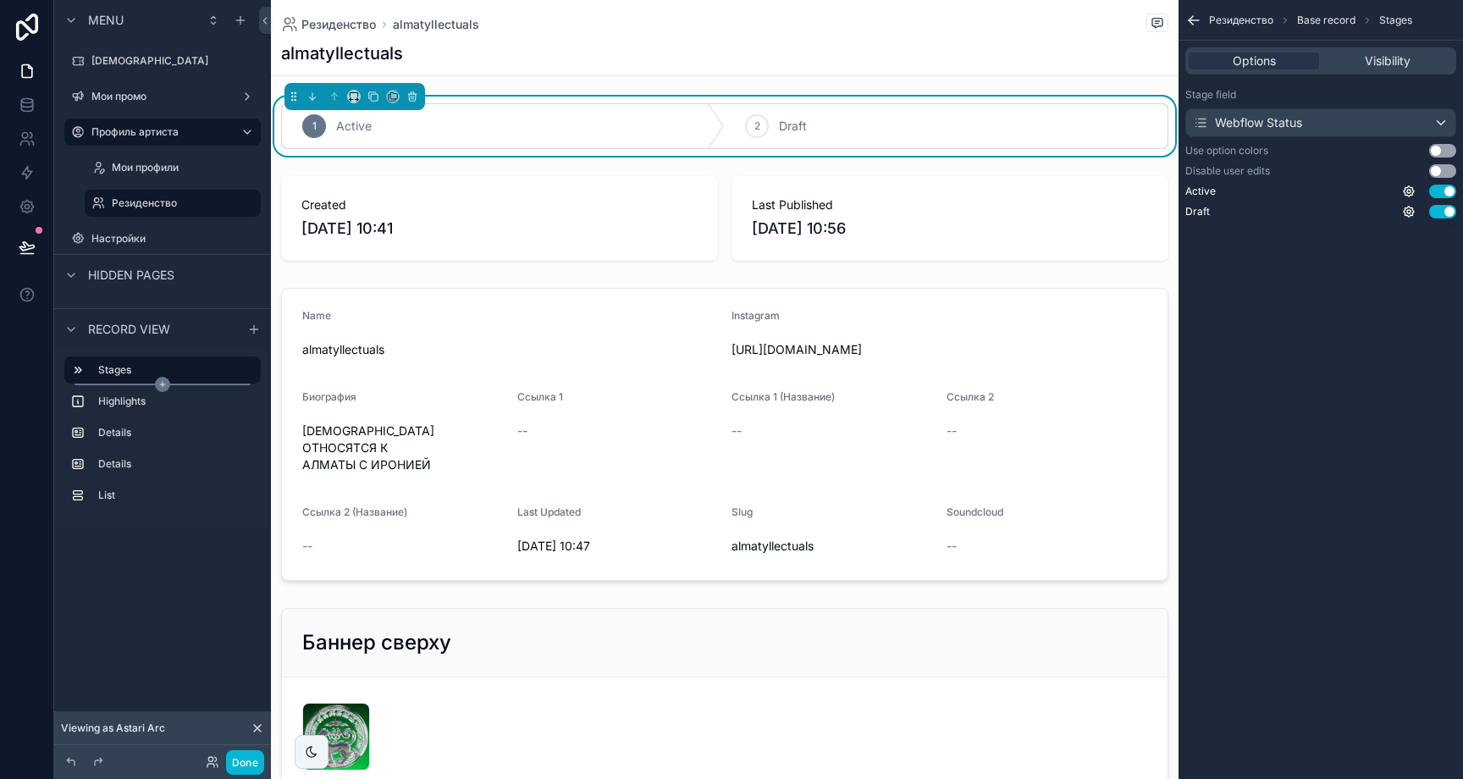
click at [157, 380] on icon "scrollable content" at bounding box center [162, 384] width 15 height 15
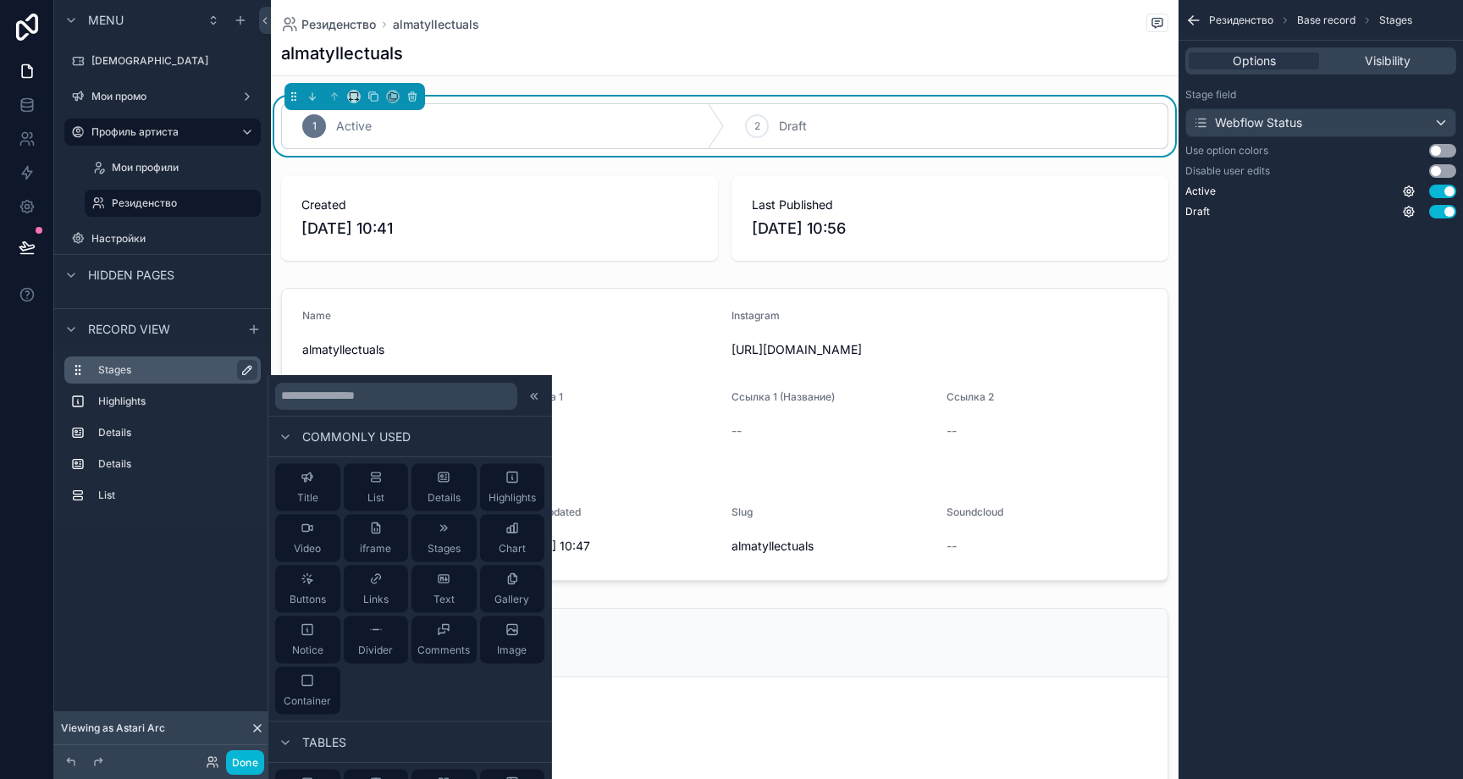
click at [188, 372] on label "Stages" at bounding box center [172, 370] width 149 height 14
drag, startPoint x: 194, startPoint y: 367, endPoint x: 386, endPoint y: 393, distance: 193.9
click at [195, 367] on label "Stages" at bounding box center [172, 370] width 149 height 14
click at [527, 392] on icon at bounding box center [534, 396] width 14 height 14
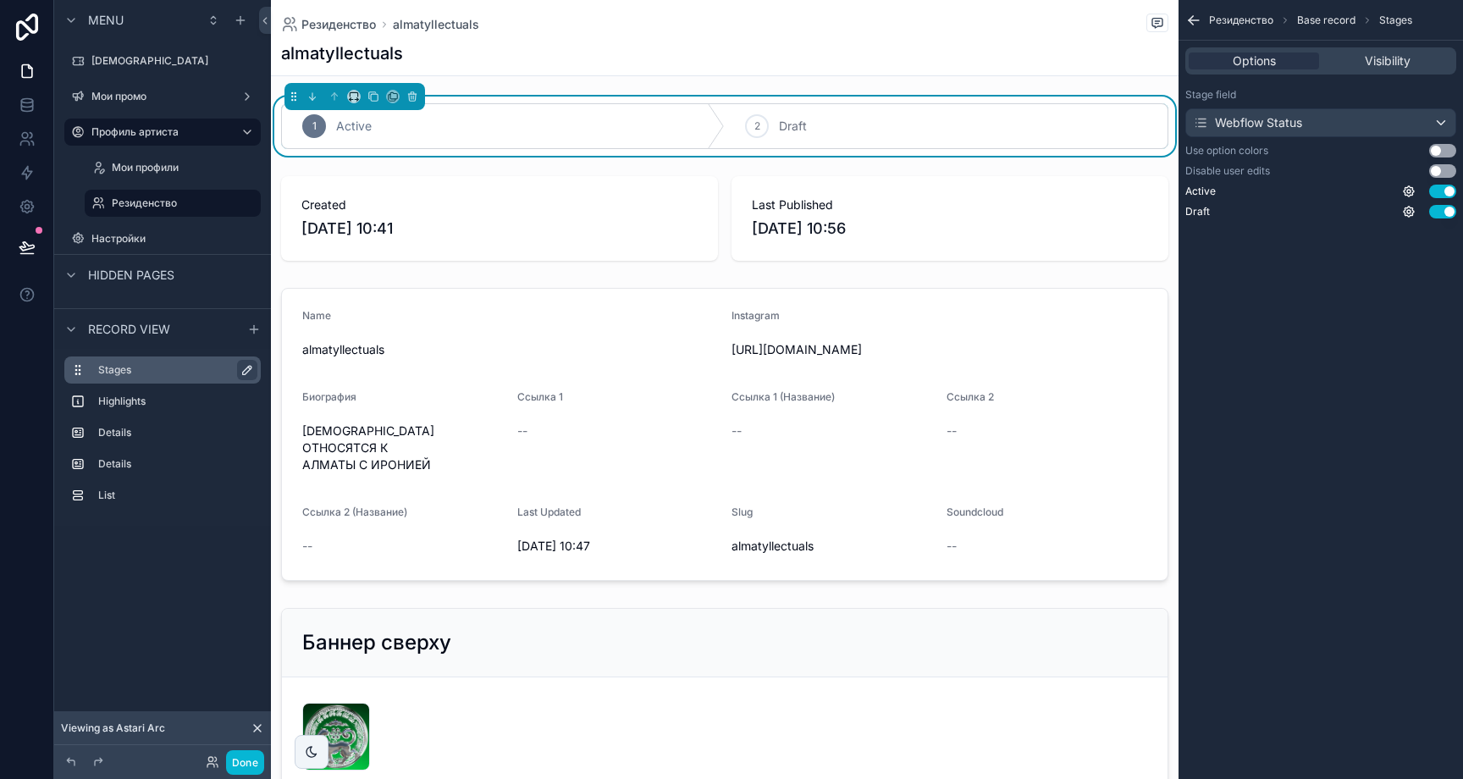
click at [176, 373] on label "Stages" at bounding box center [172, 370] width 149 height 14
click at [0, 0] on icon "scrollable content" at bounding box center [0, 0] width 0 height 0
click at [229, 373] on div "******" at bounding box center [176, 370] width 156 height 20
click at [235, 371] on button "scrollable content" at bounding box center [244, 370] width 20 height 20
click at [1393, 51] on div "Options Visibility" at bounding box center [1320, 60] width 271 height 27
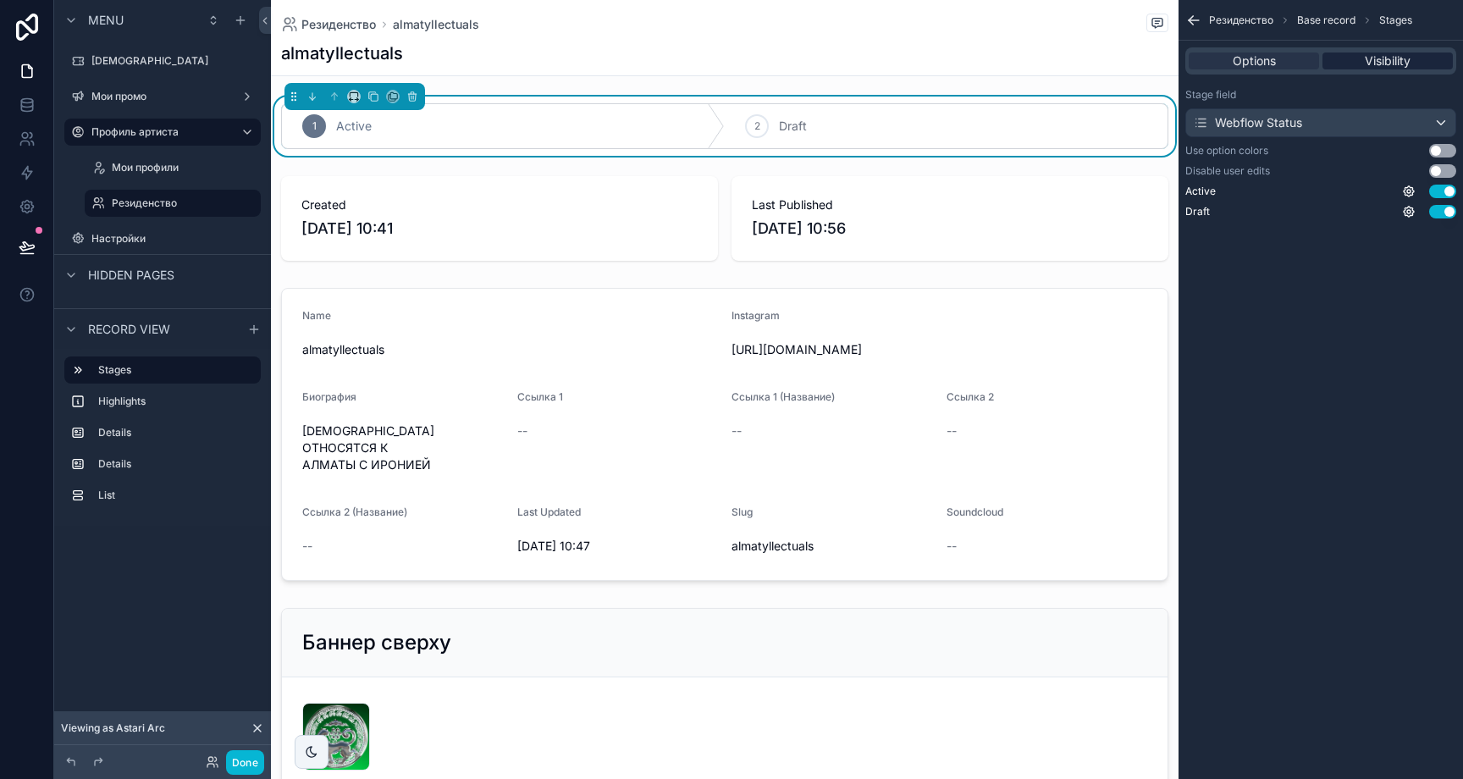
click at [1360, 60] on div "Visibility" at bounding box center [1388, 60] width 130 height 17
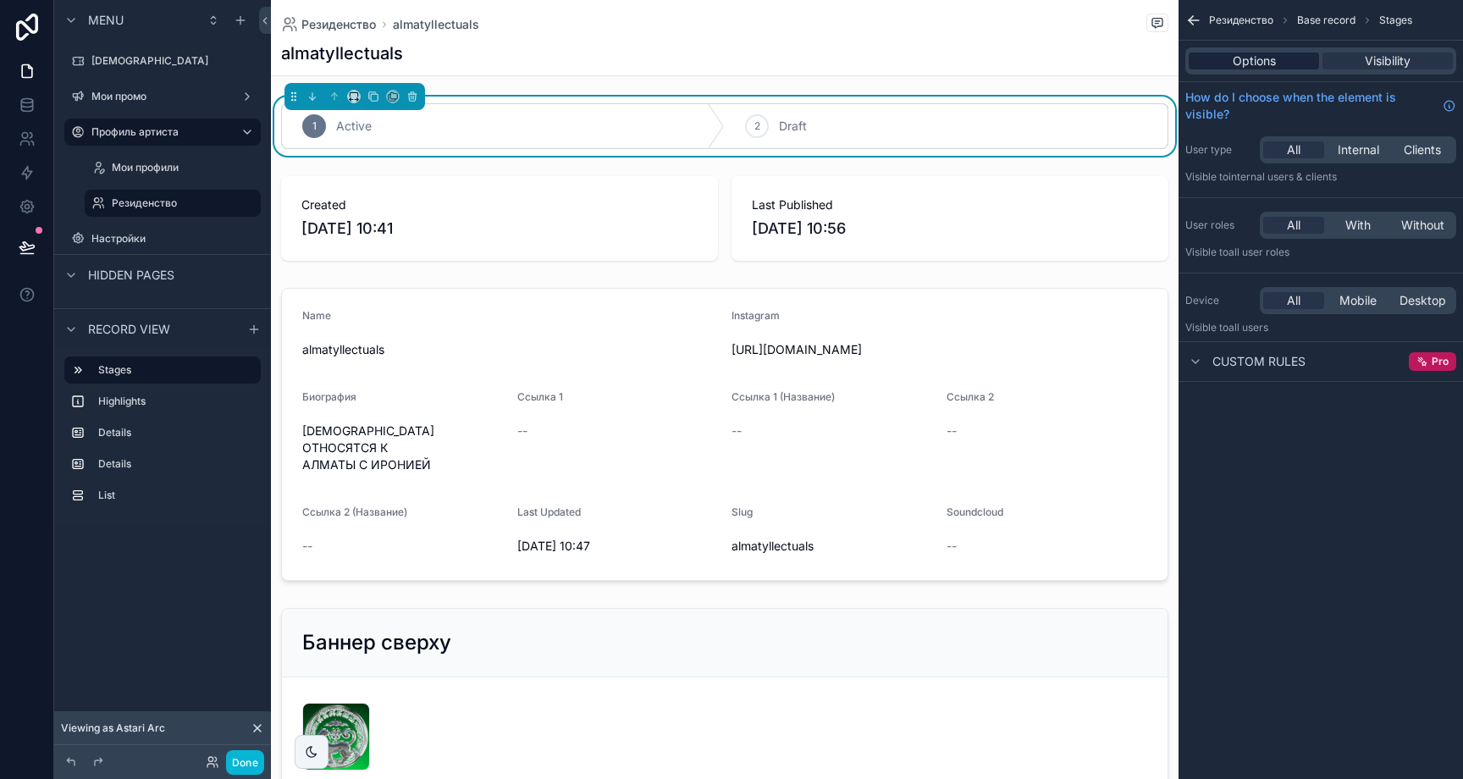
click at [1277, 64] on div "Options" at bounding box center [1254, 60] width 130 height 17
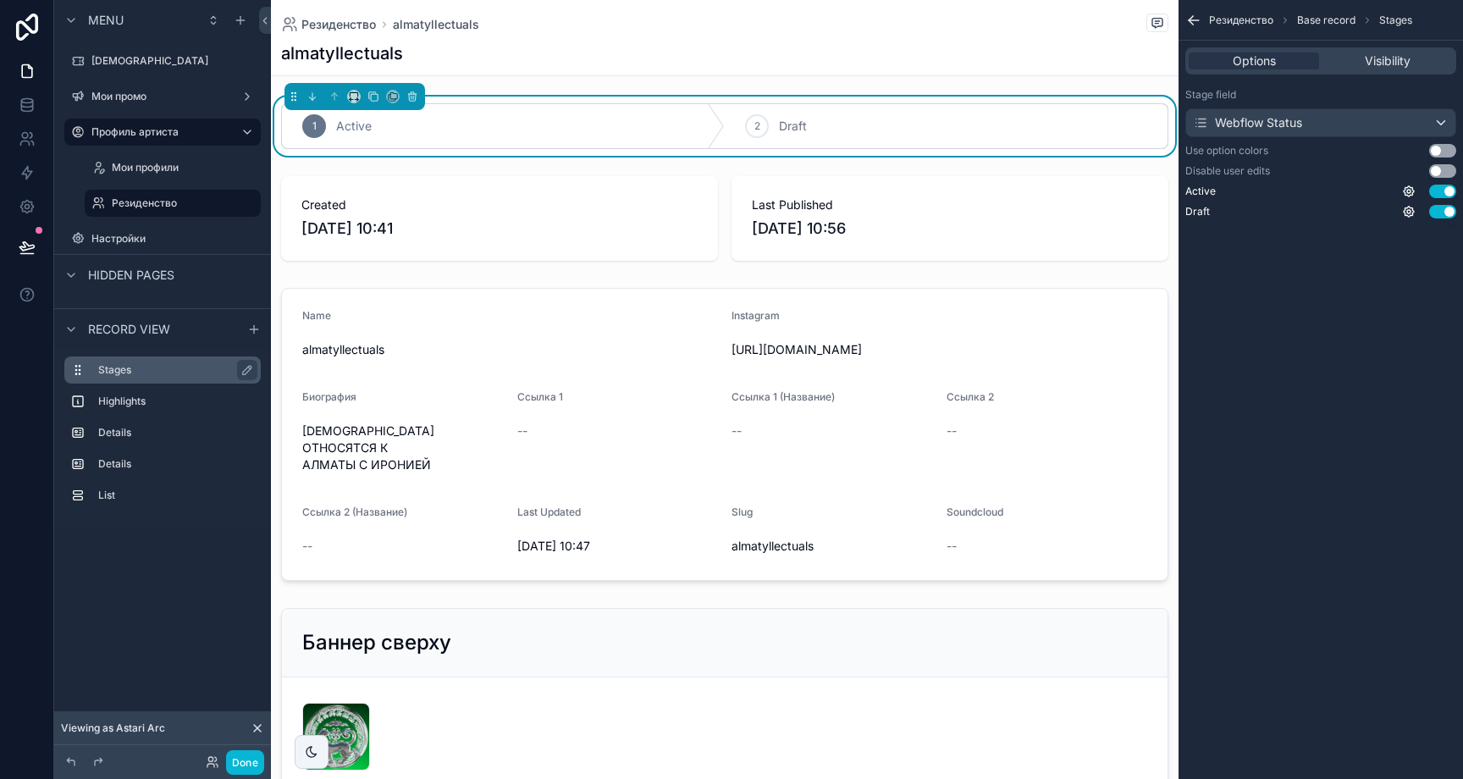
click at [75, 371] on icon "scrollable content" at bounding box center [78, 370] width 14 height 14
click at [135, 388] on div "Highlights" at bounding box center [162, 401] width 196 height 27
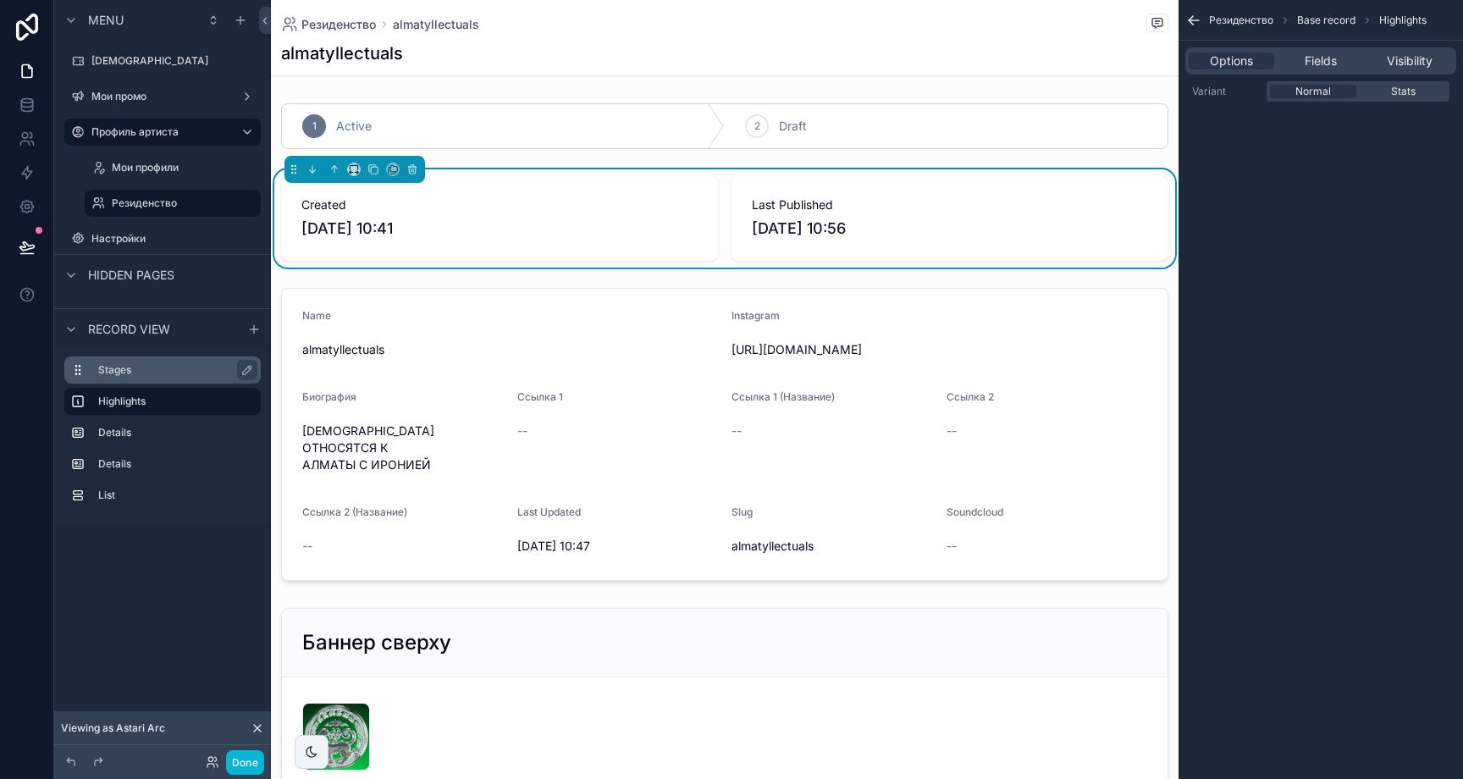
click at [147, 375] on label "Stages" at bounding box center [172, 370] width 149 height 14
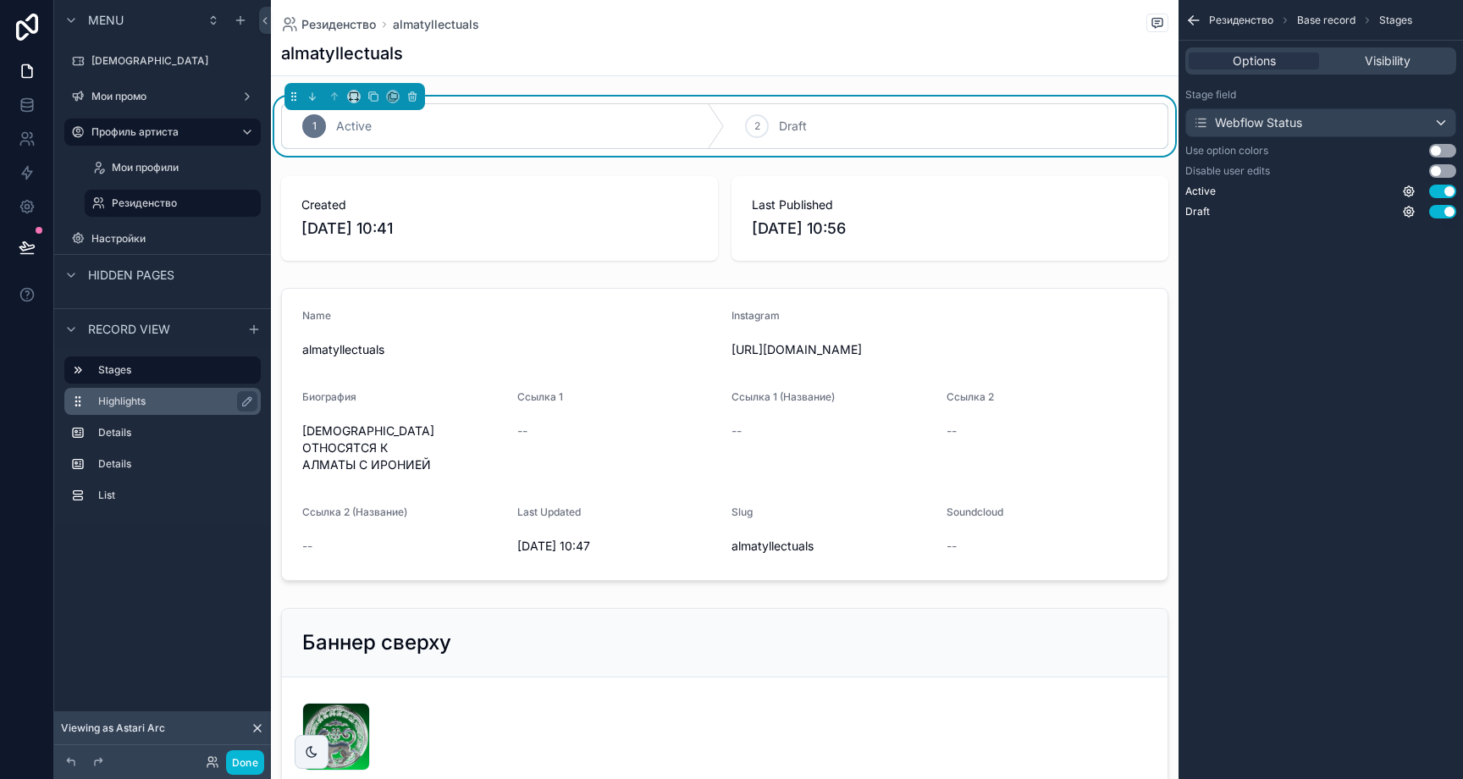
click at [147, 398] on label "Highlights" at bounding box center [172, 402] width 149 height 14
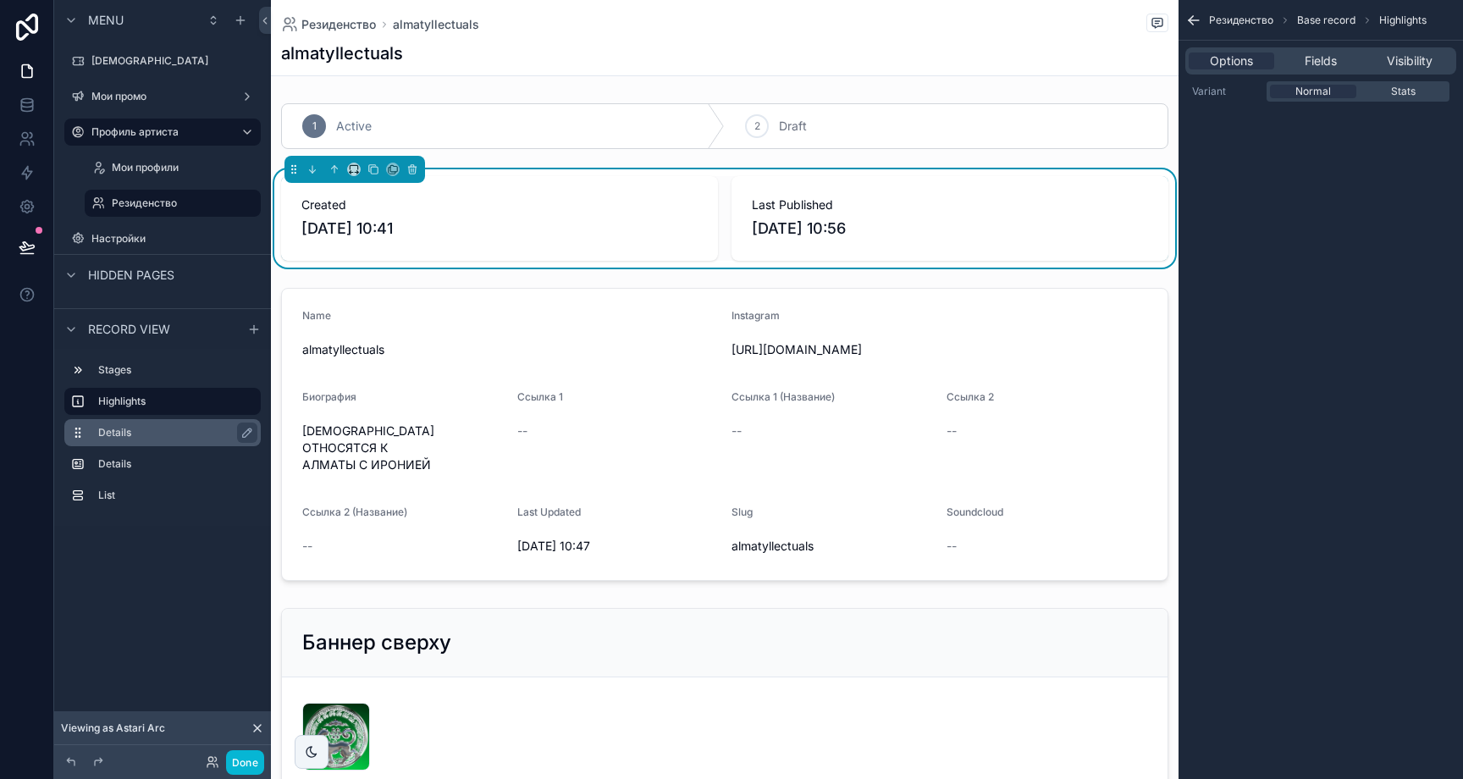
click at [150, 434] on label "Details" at bounding box center [172, 433] width 149 height 14
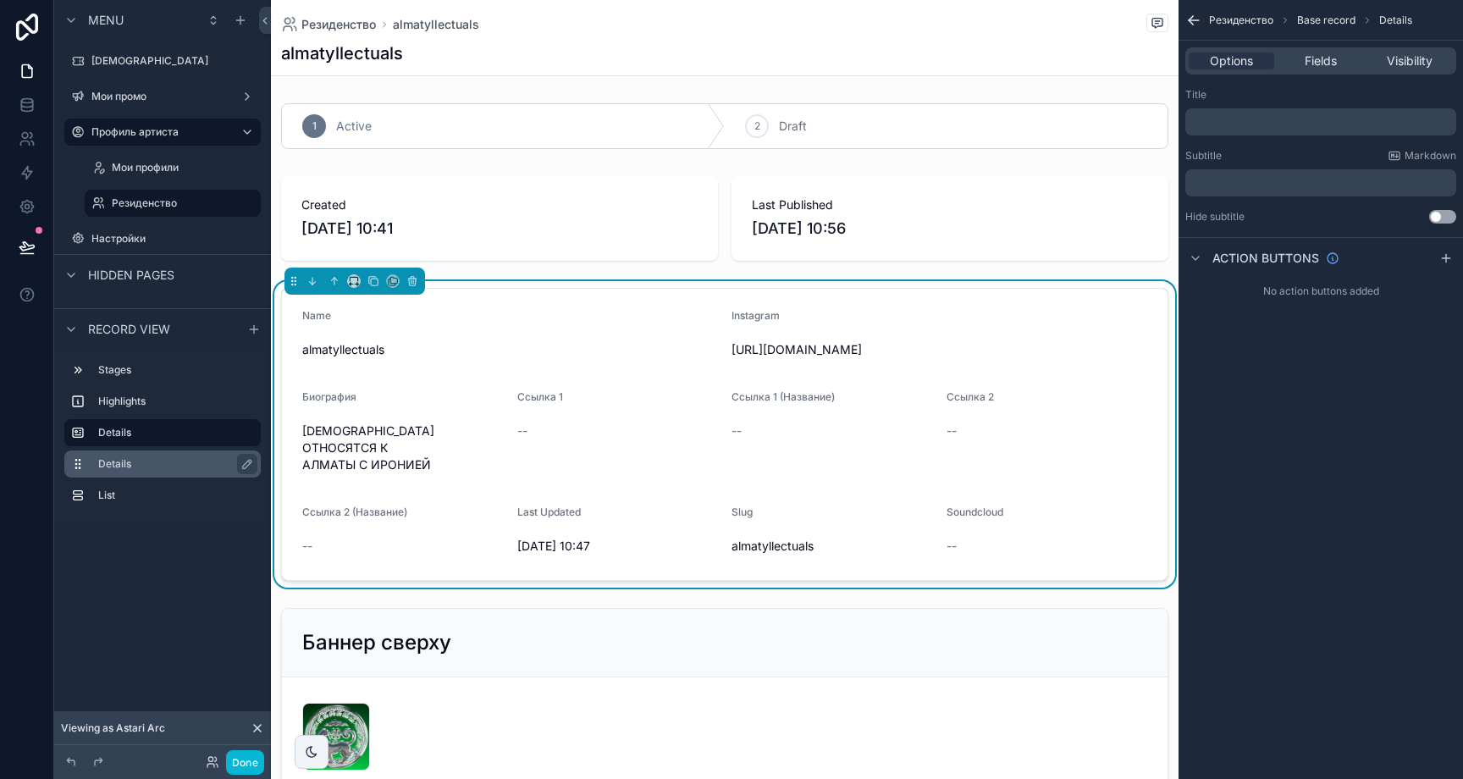
click at [149, 457] on label "Details" at bounding box center [172, 464] width 149 height 14
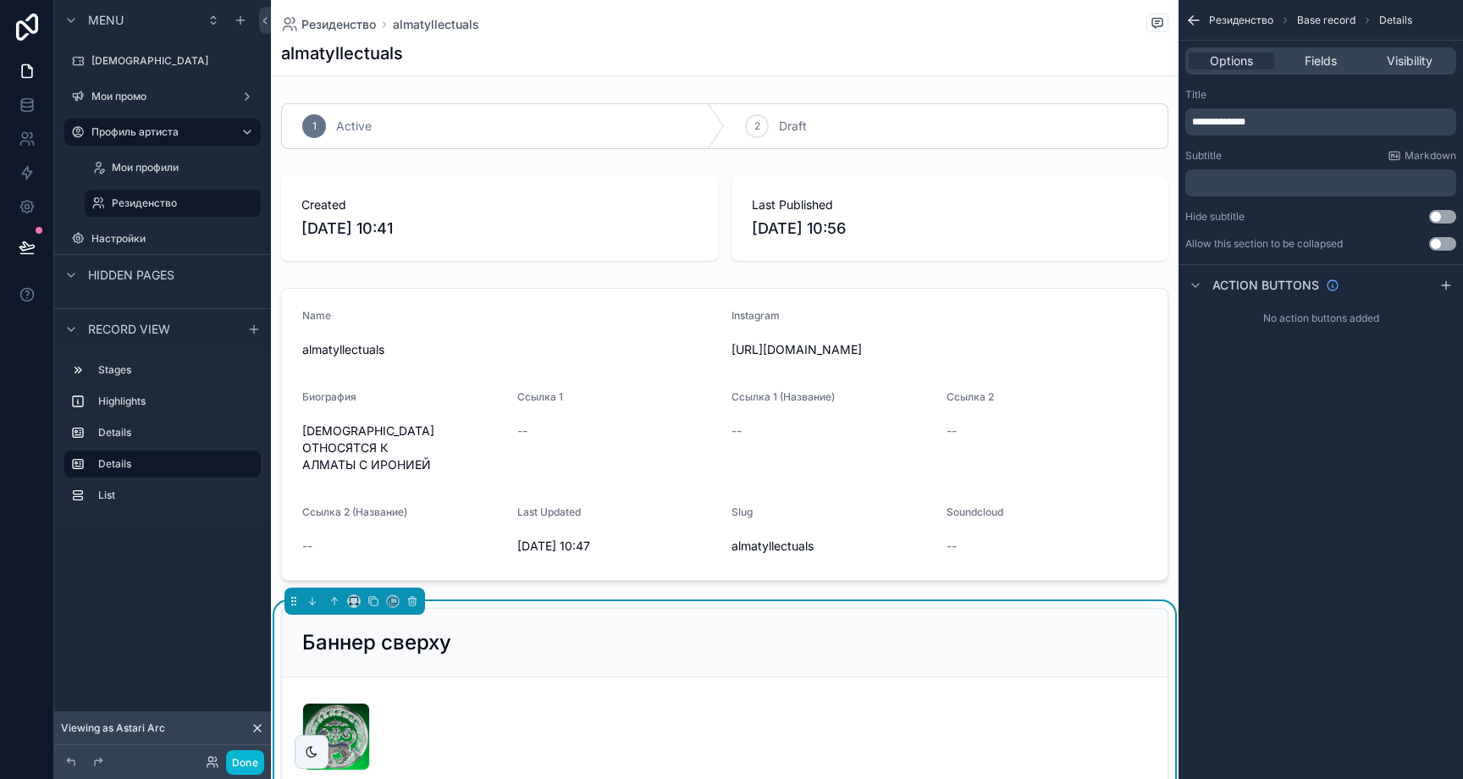
click at [146, 479] on div "scrollable content" at bounding box center [162, 478] width 196 height 3
click at [153, 483] on div "List" at bounding box center [162, 495] width 196 height 27
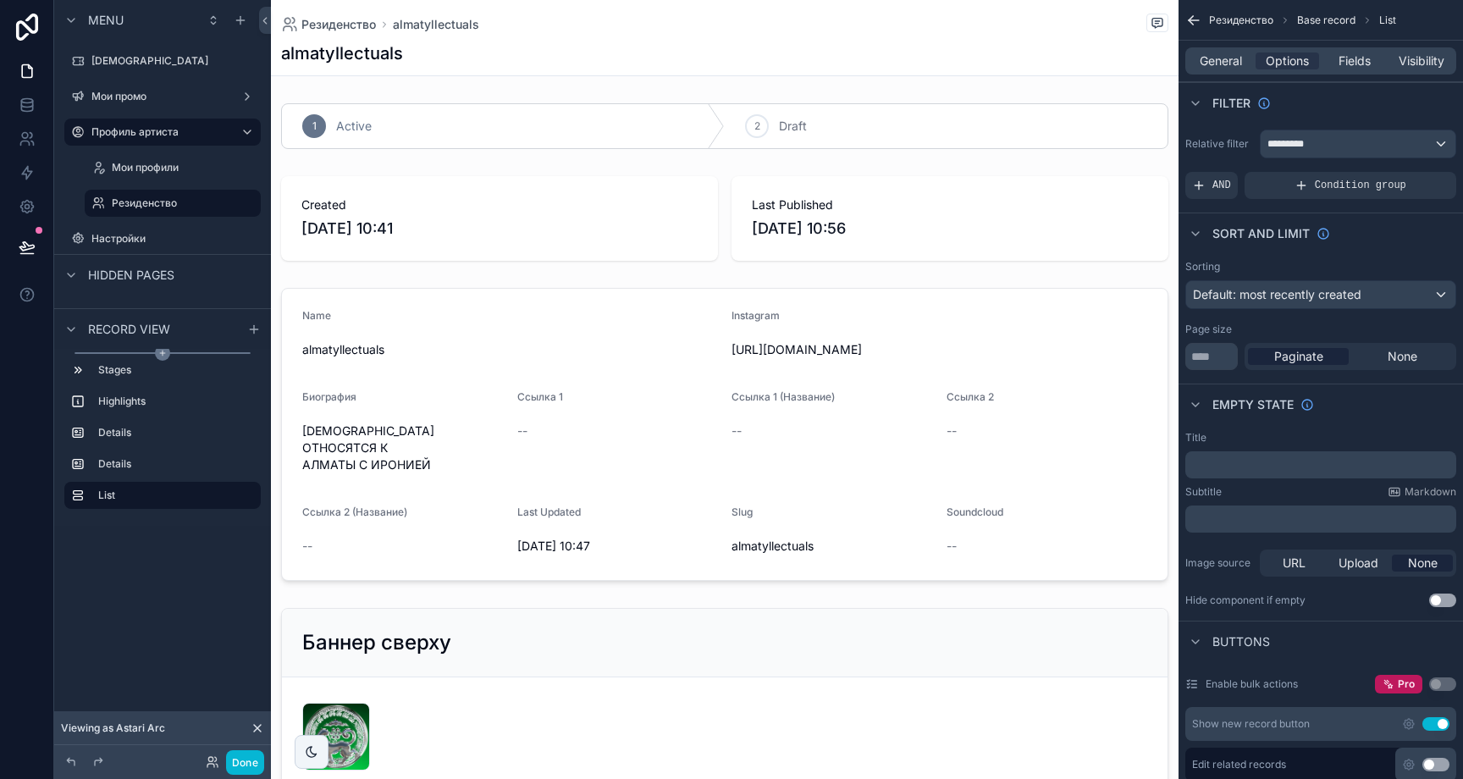
click at [152, 353] on div "scrollable content" at bounding box center [163, 353] width 176 height 2
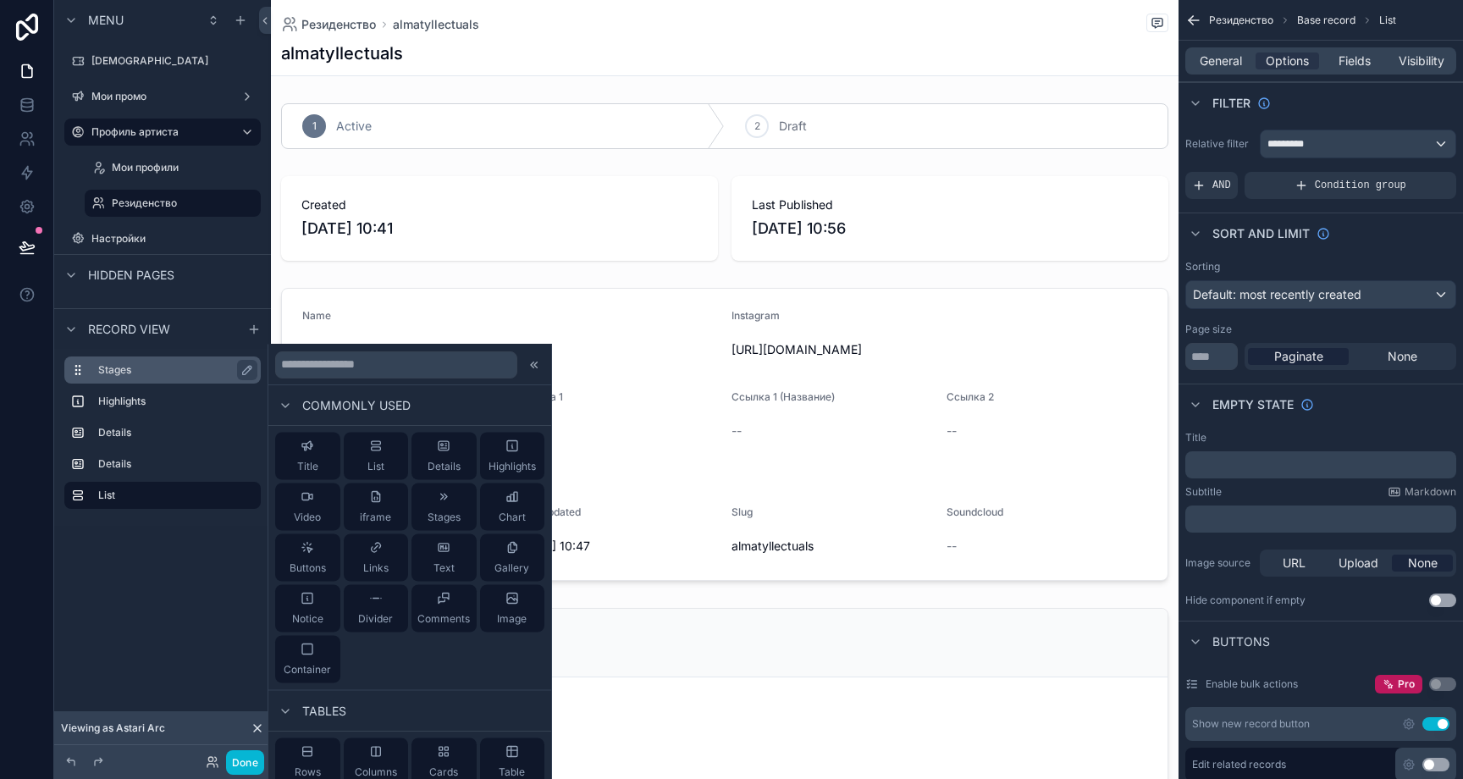
click at [162, 363] on label "Stages" at bounding box center [172, 370] width 149 height 14
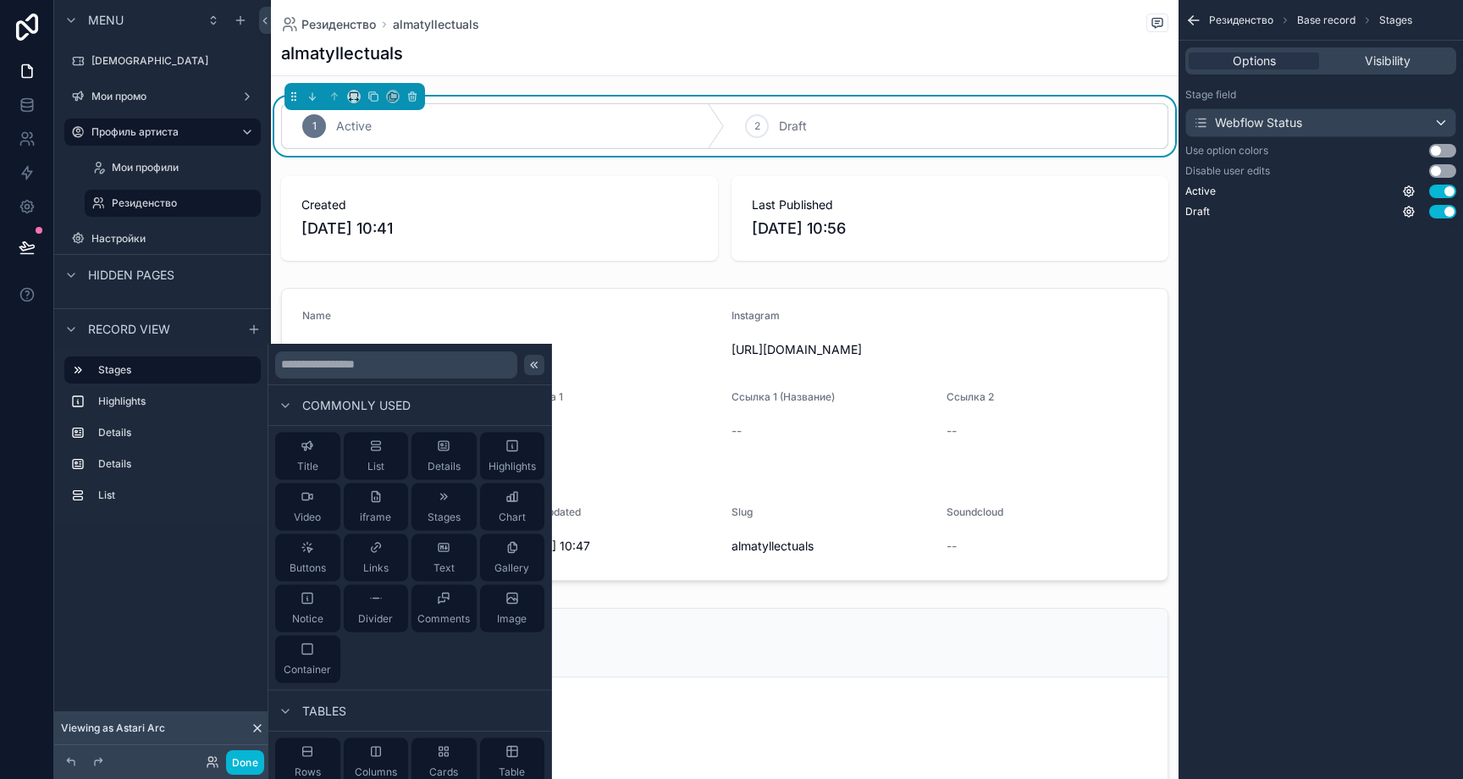
click at [527, 367] on icon at bounding box center [534, 364] width 14 height 14
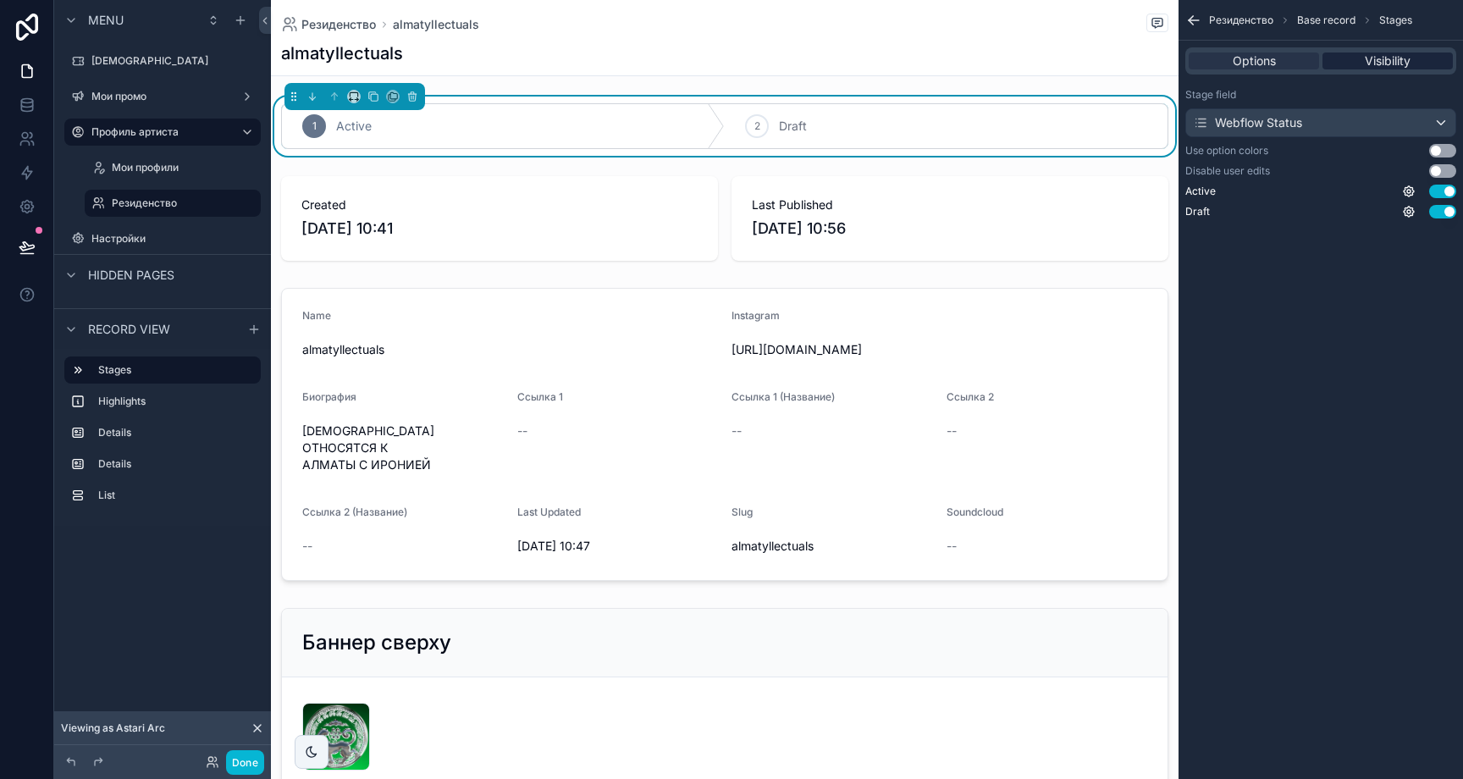
click at [1377, 62] on span "Visibility" at bounding box center [1388, 60] width 46 height 17
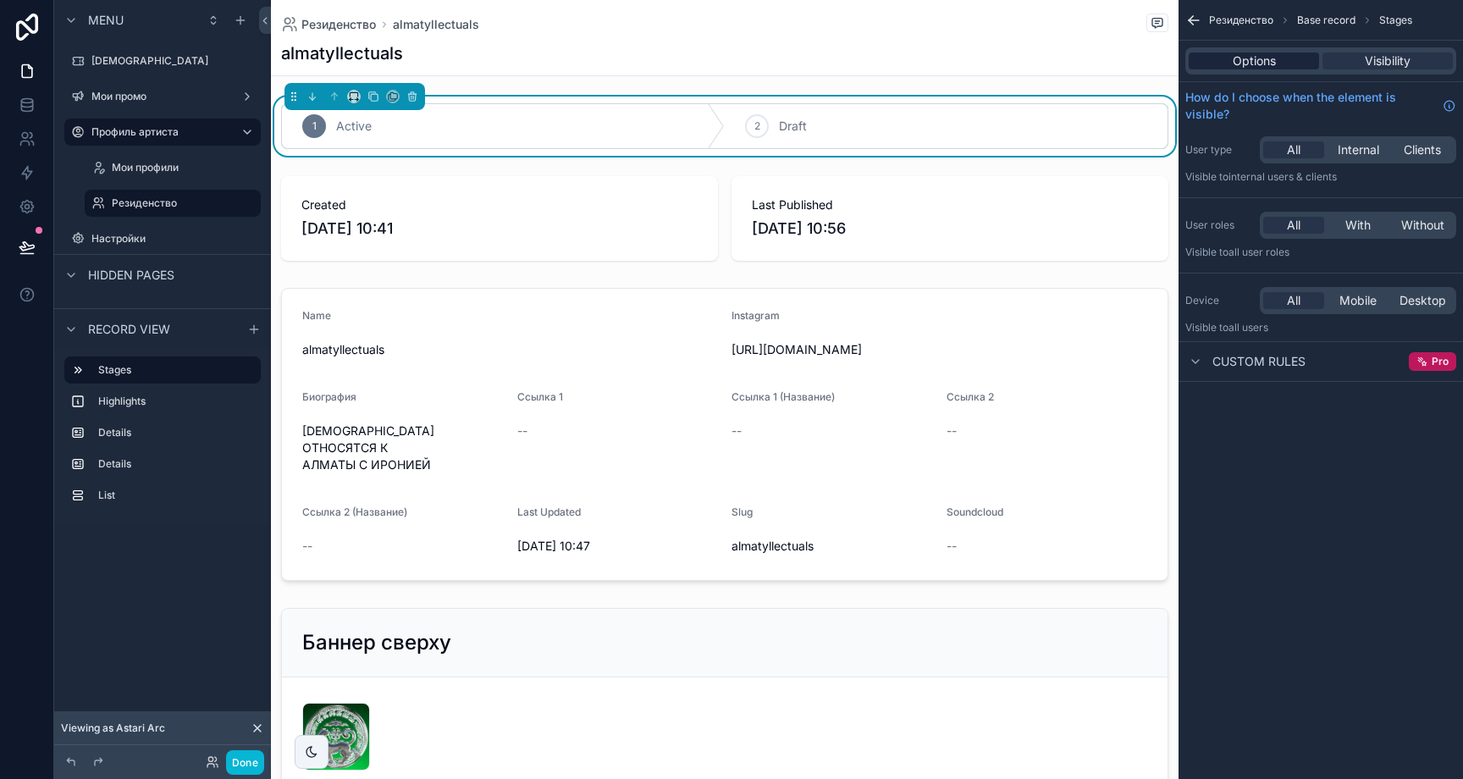
click at [1283, 69] on div "Options" at bounding box center [1254, 60] width 130 height 17
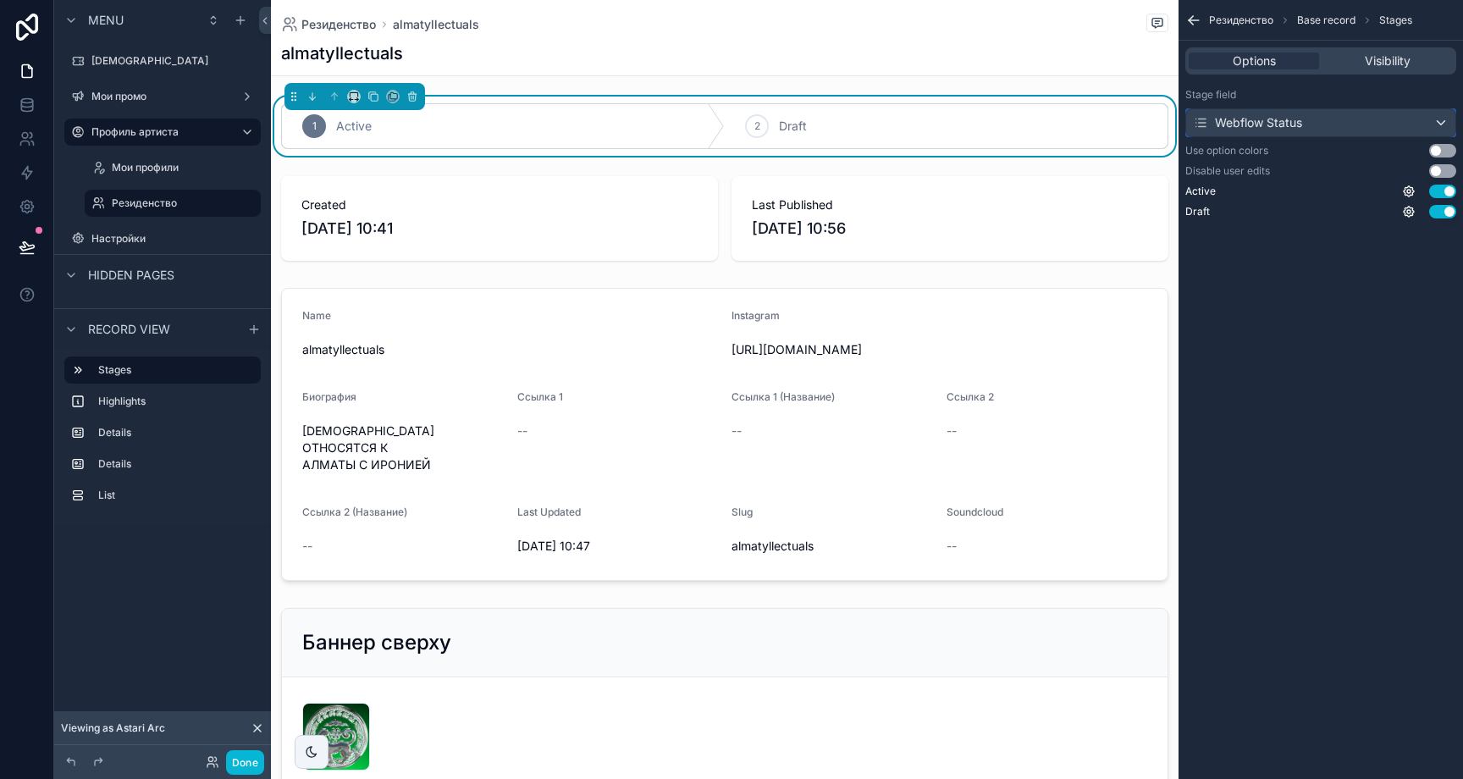
click at [1358, 127] on div "Webflow Status" at bounding box center [1320, 122] width 269 height 27
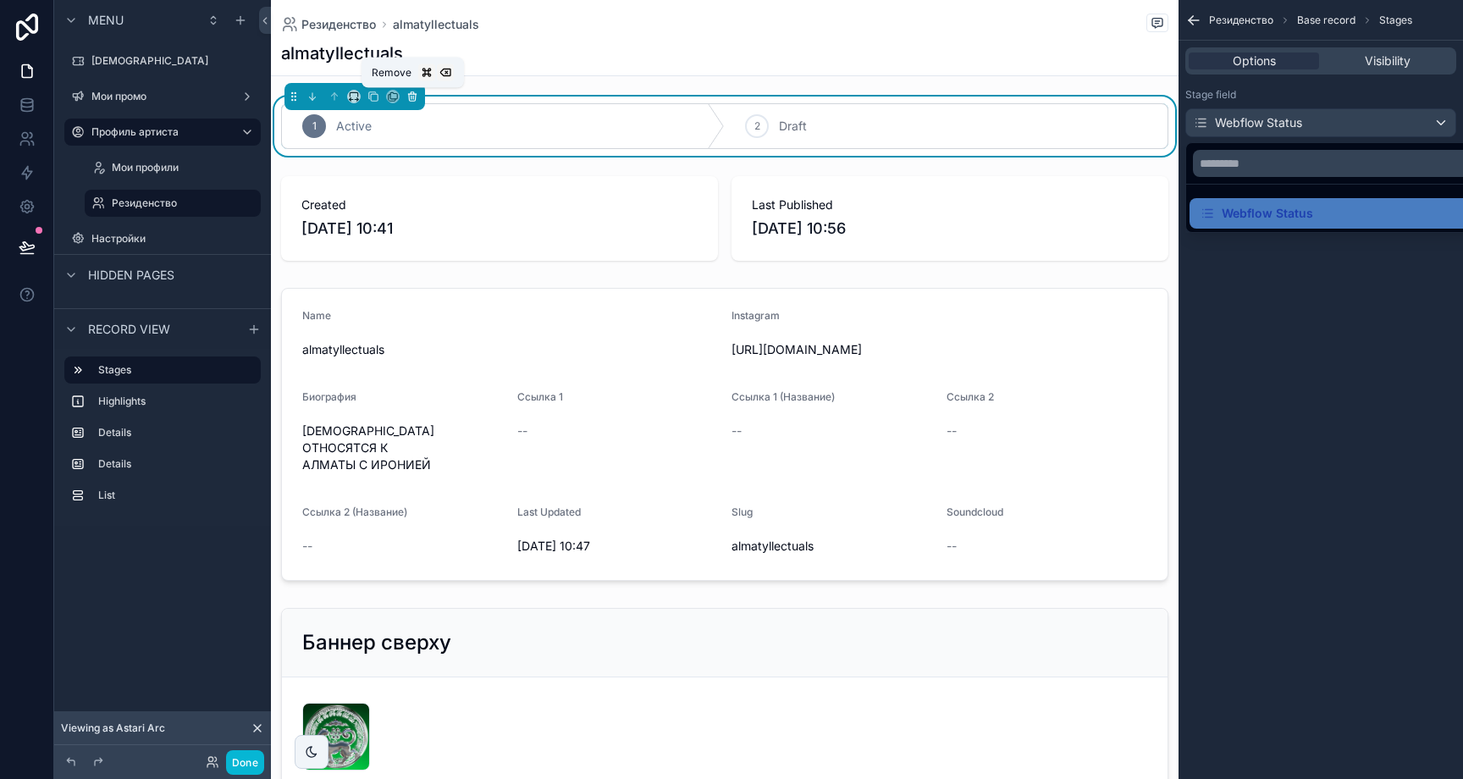
click at [411, 97] on icon "scrollable content" at bounding box center [412, 97] width 12 height 12
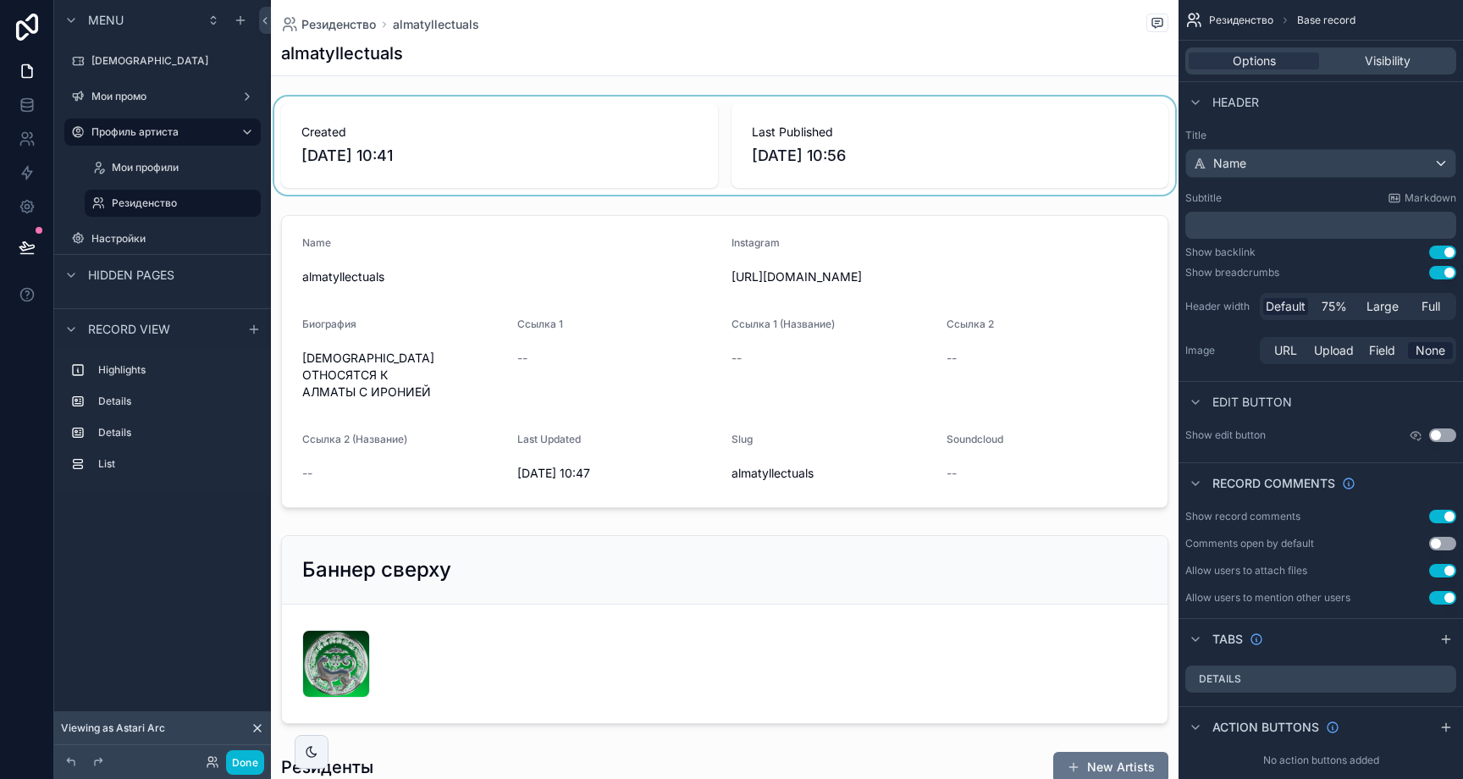
click at [410, 109] on div "scrollable content" at bounding box center [725, 146] width 908 height 98
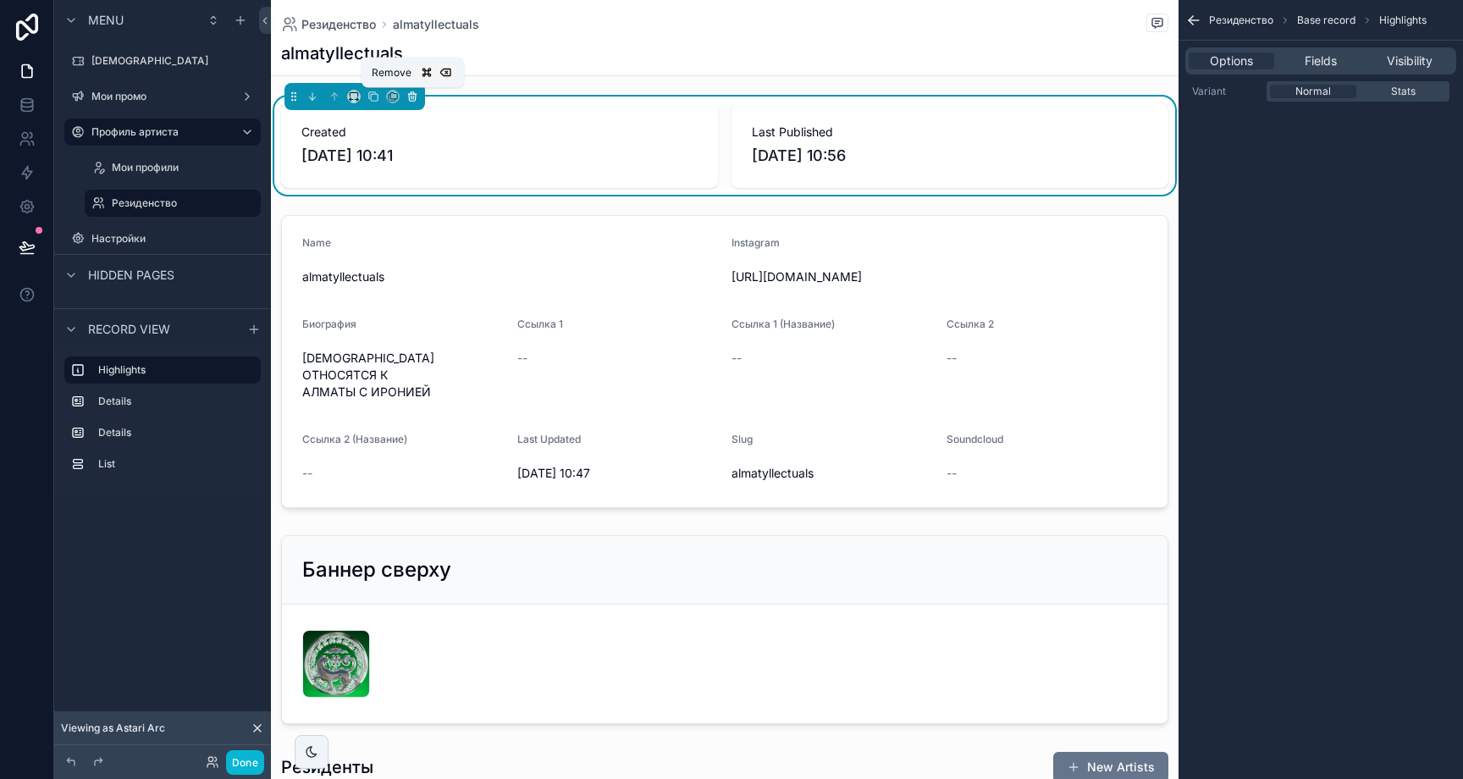
click at [413, 99] on icon "scrollable content" at bounding box center [413, 97] width 0 height 3
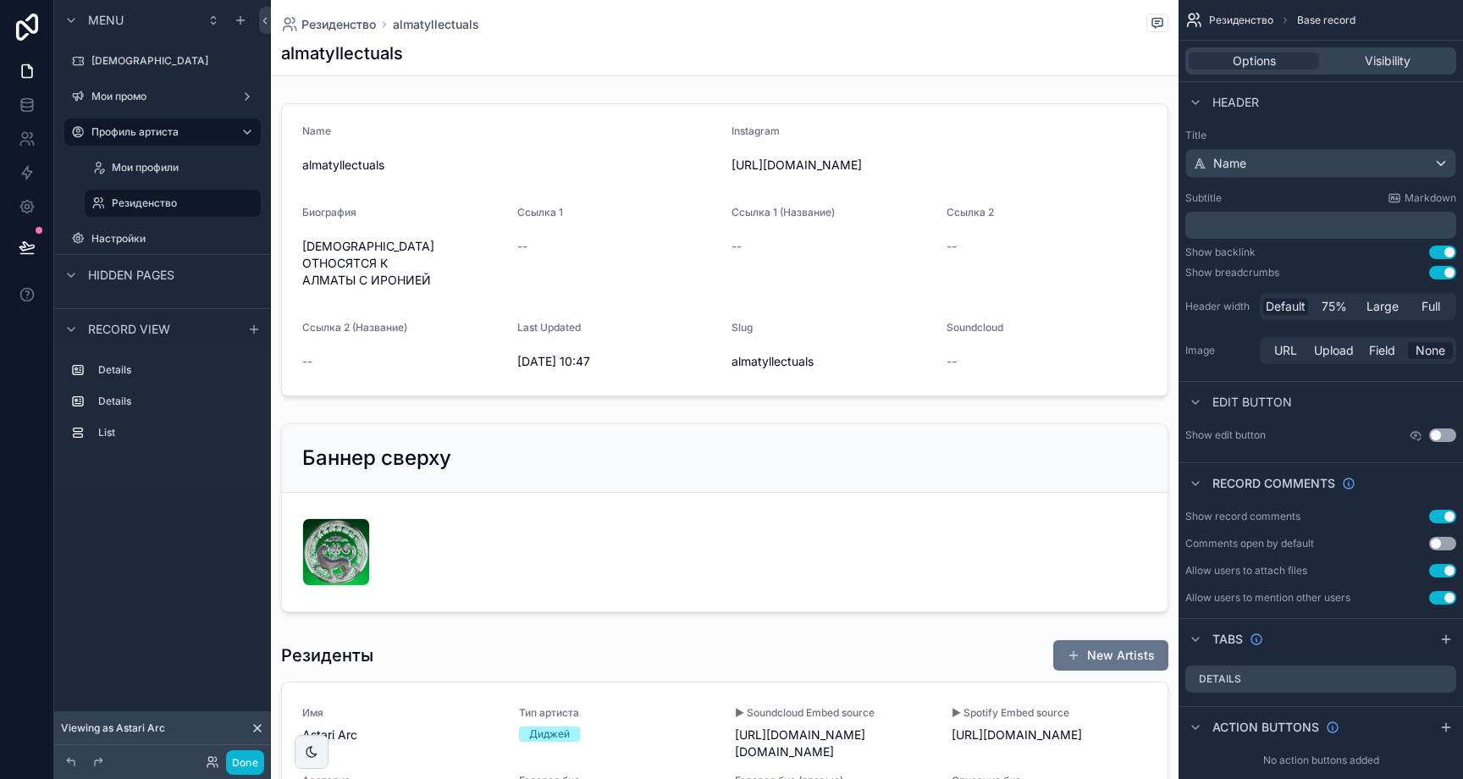
click at [413, 99] on div "scrollable content" at bounding box center [725, 250] width 908 height 307
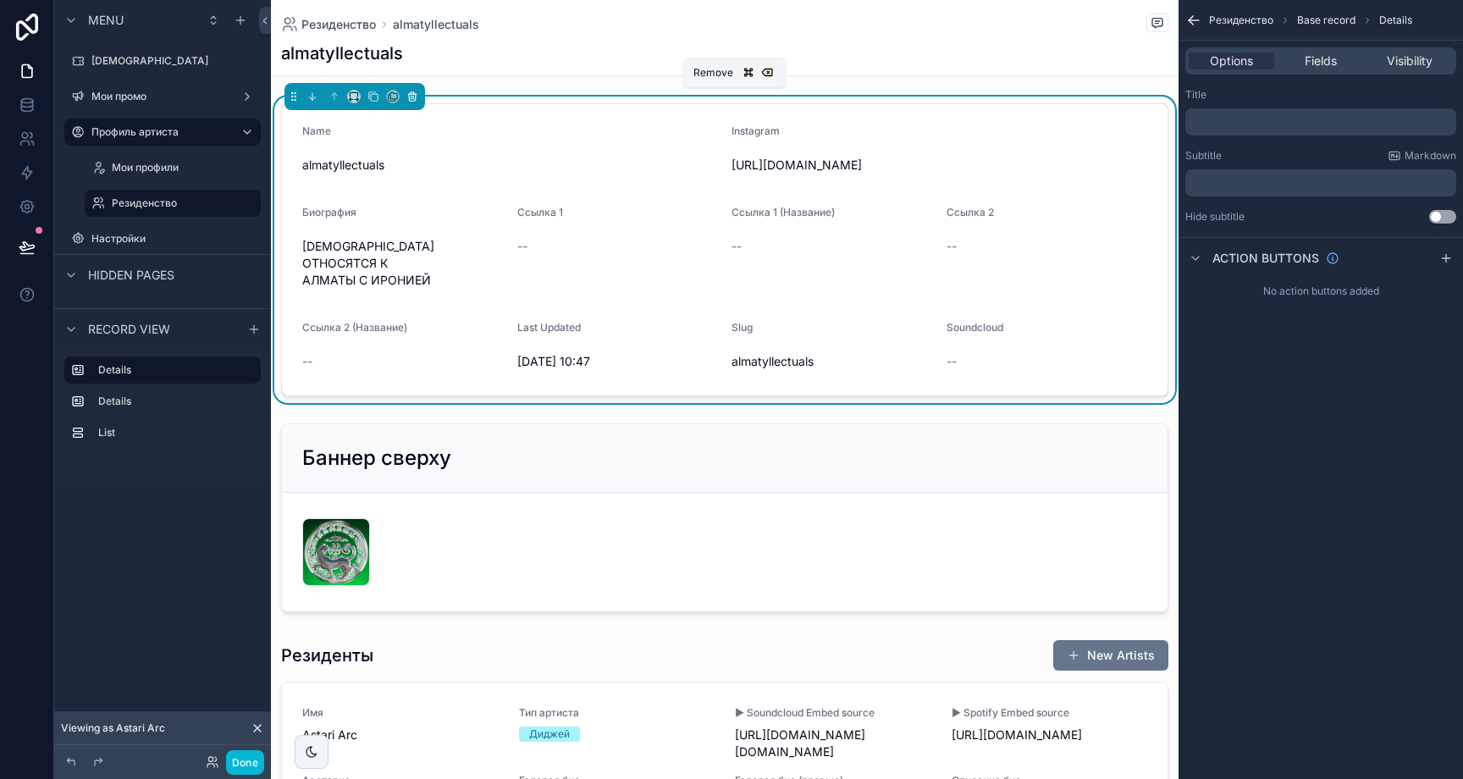
click at [415, 96] on icon "scrollable content" at bounding box center [412, 97] width 7 height 7
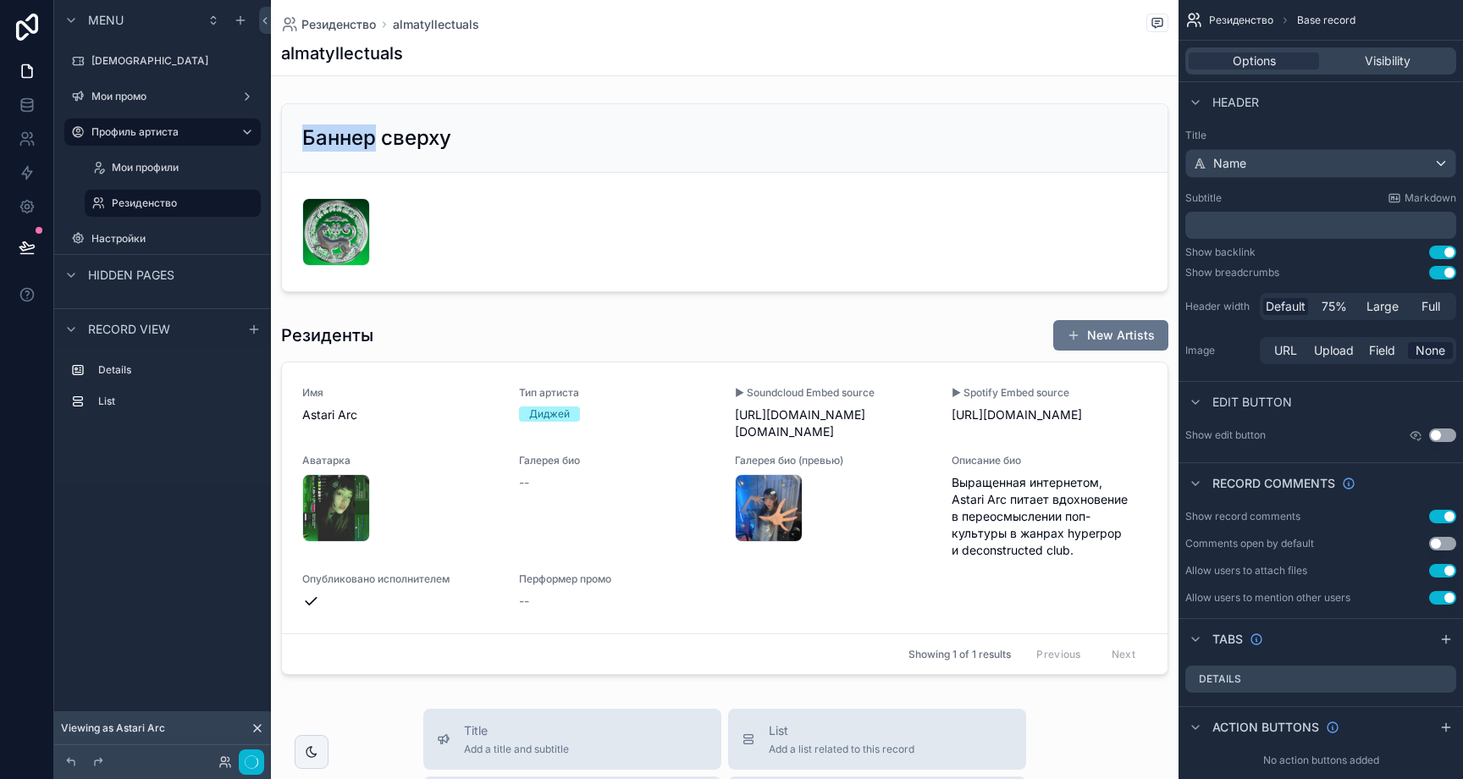
click at [415, 96] on div "Резиденство almatyllectuals almatyllectuals Баннер сверху 68568da89974e33b2e58f…" at bounding box center [725, 723] width 908 height 1447
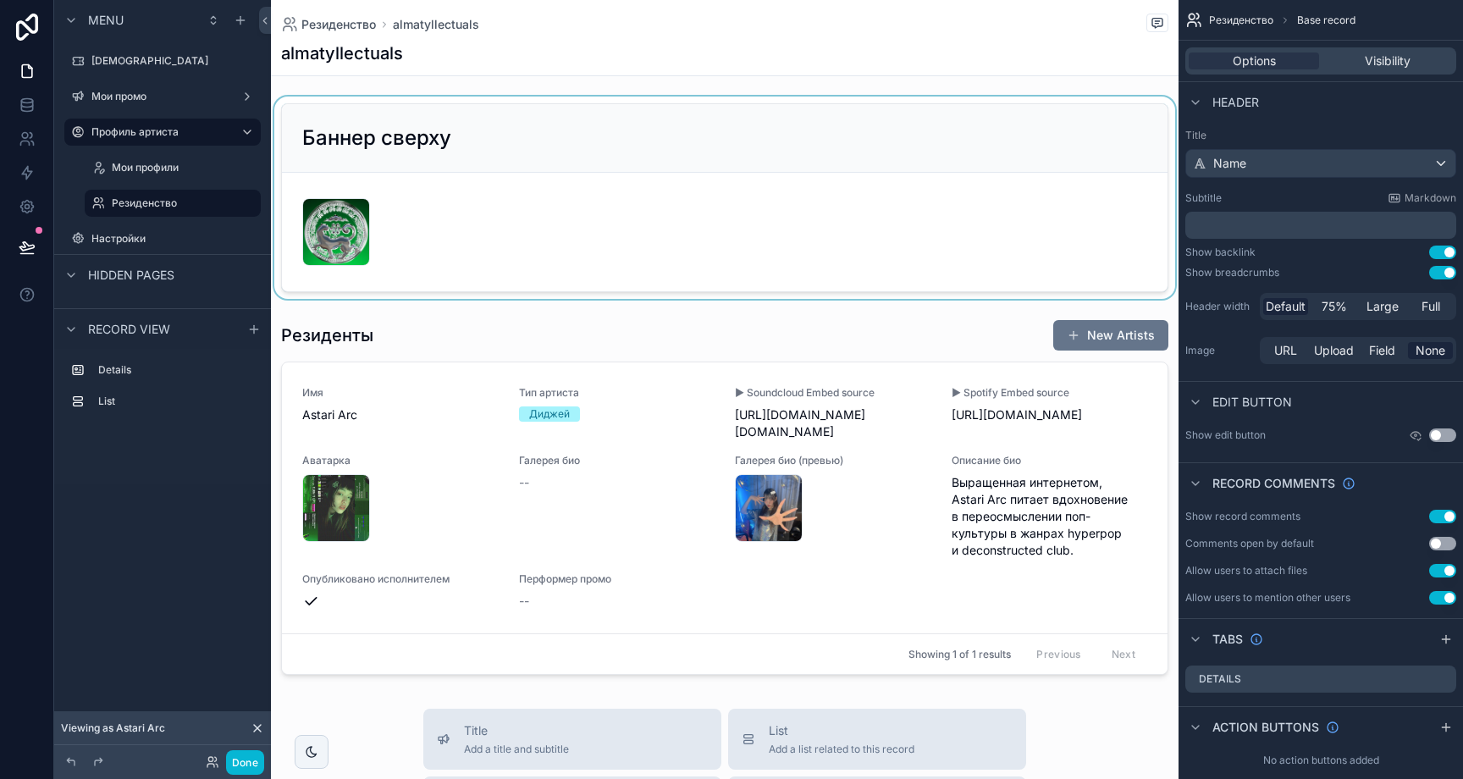
click at [457, 124] on div "scrollable content" at bounding box center [725, 198] width 908 height 202
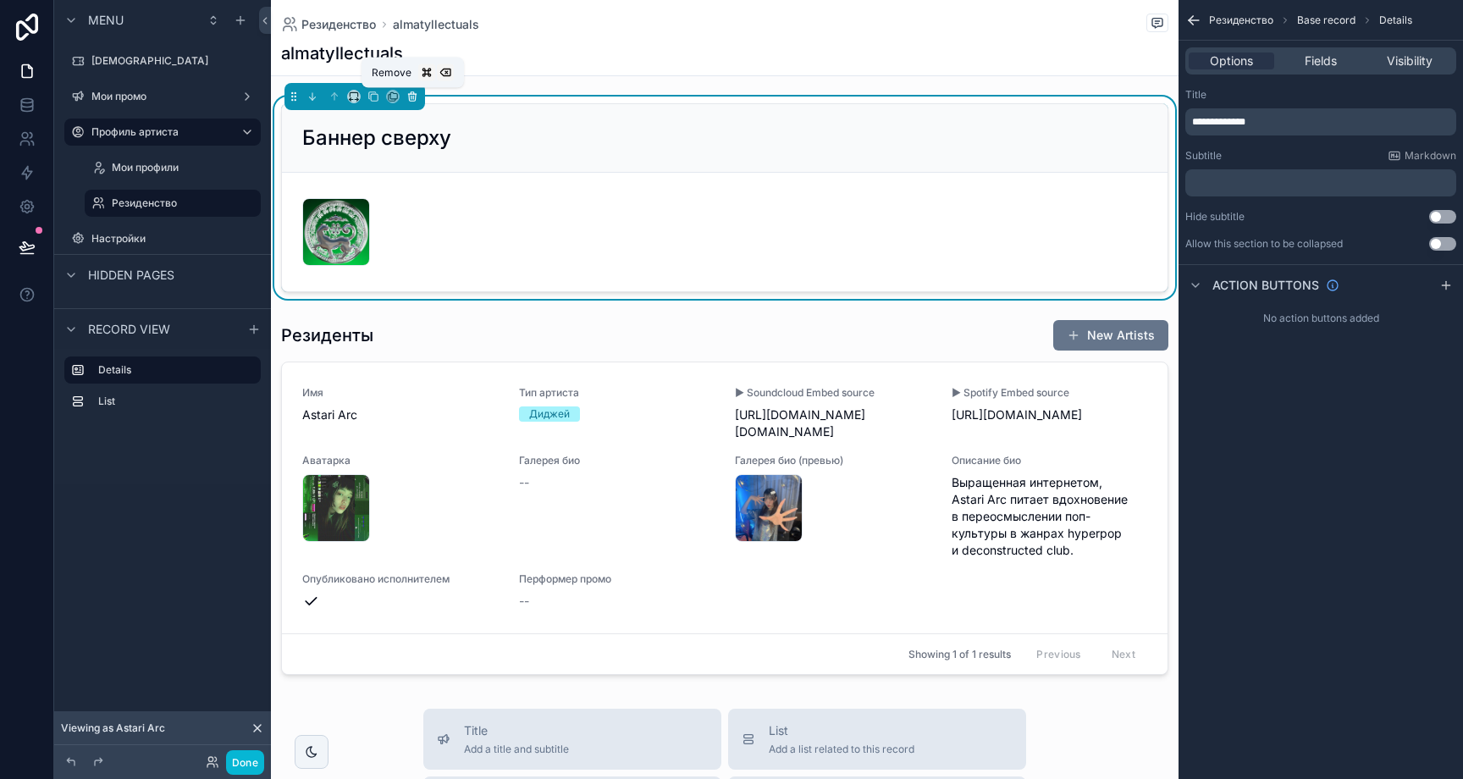
click at [418, 102] on button "scrollable content" at bounding box center [412, 96] width 19 height 19
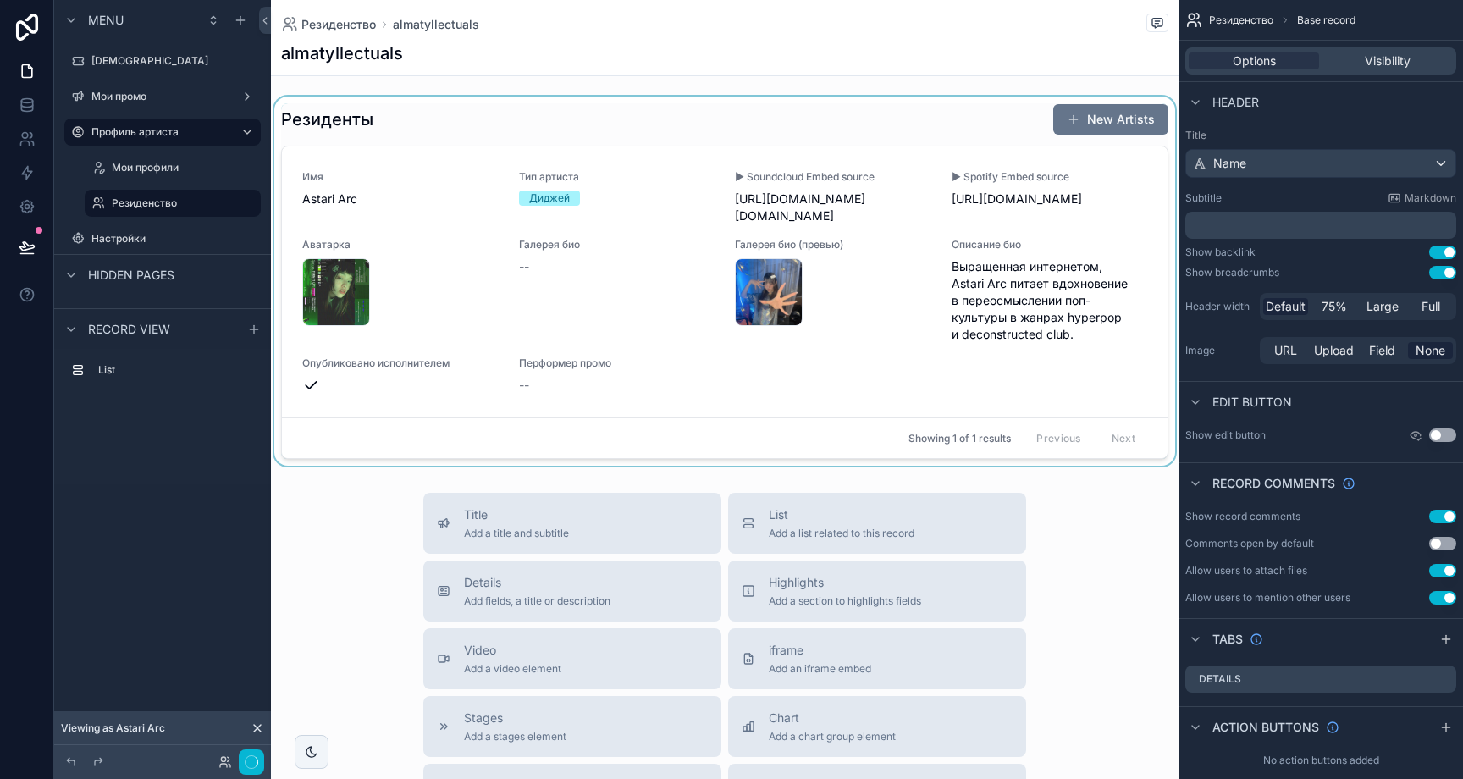
click at [424, 119] on div "scrollable content" at bounding box center [725, 281] width 908 height 369
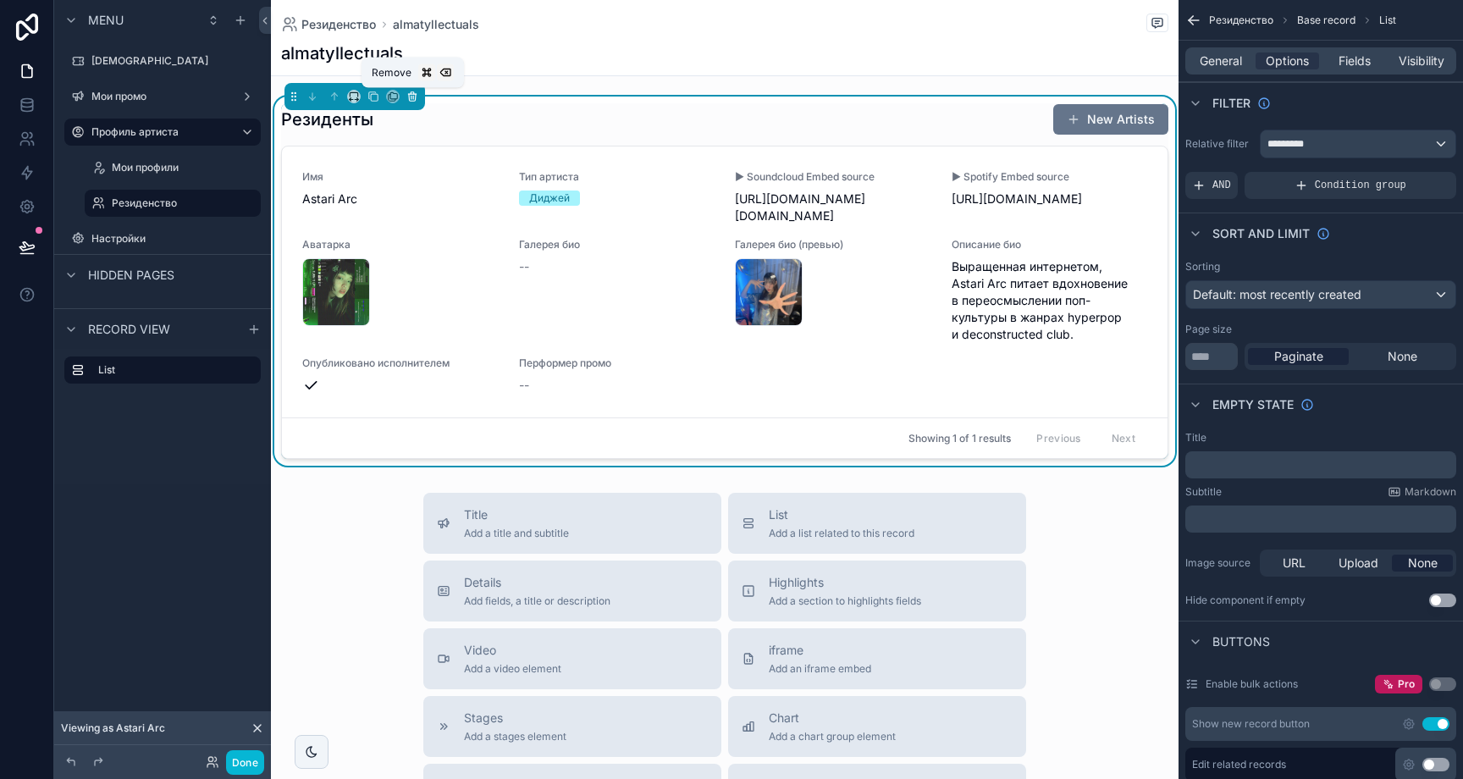
click at [417, 100] on icon "scrollable content" at bounding box center [412, 97] width 12 height 12
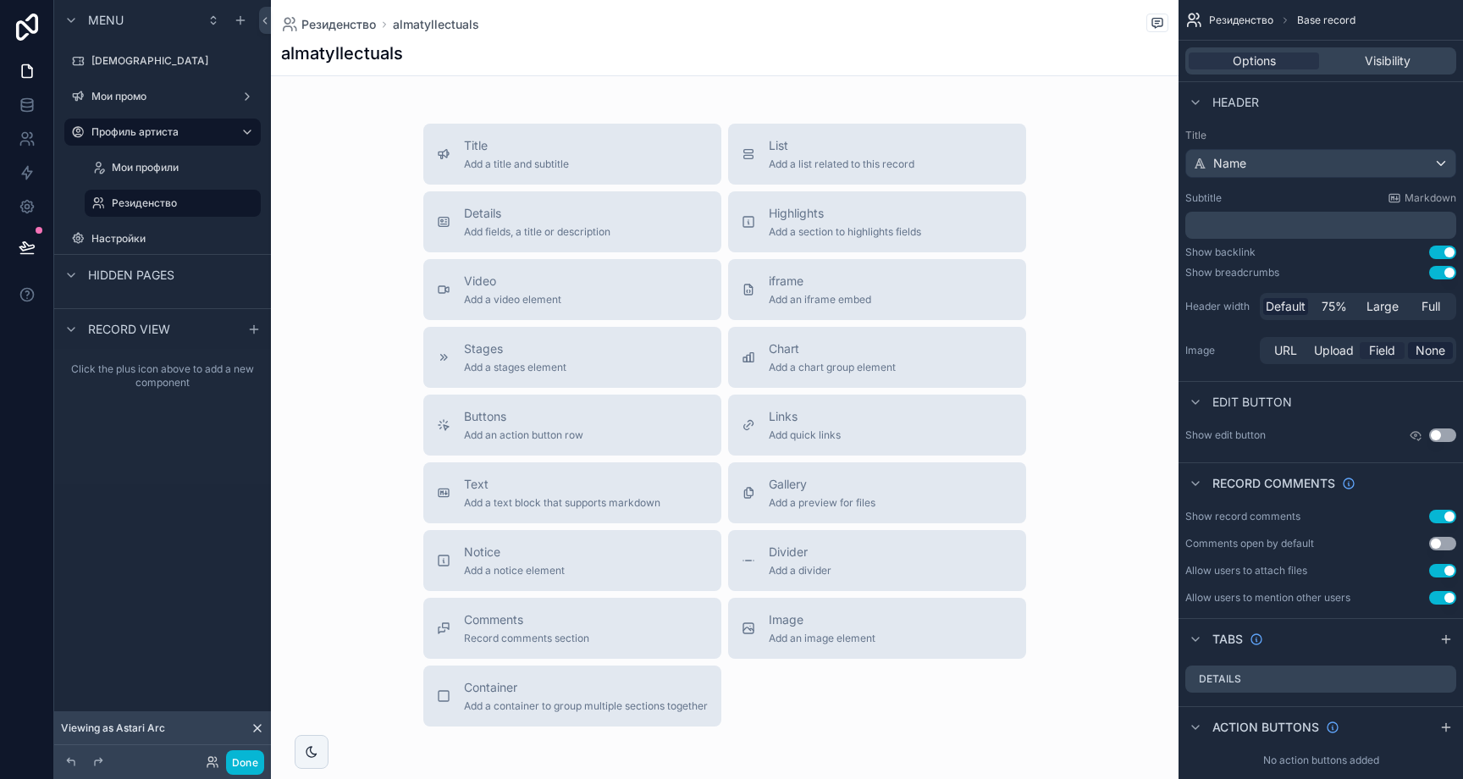
click at [1392, 351] on span "Field" at bounding box center [1382, 350] width 26 height 17
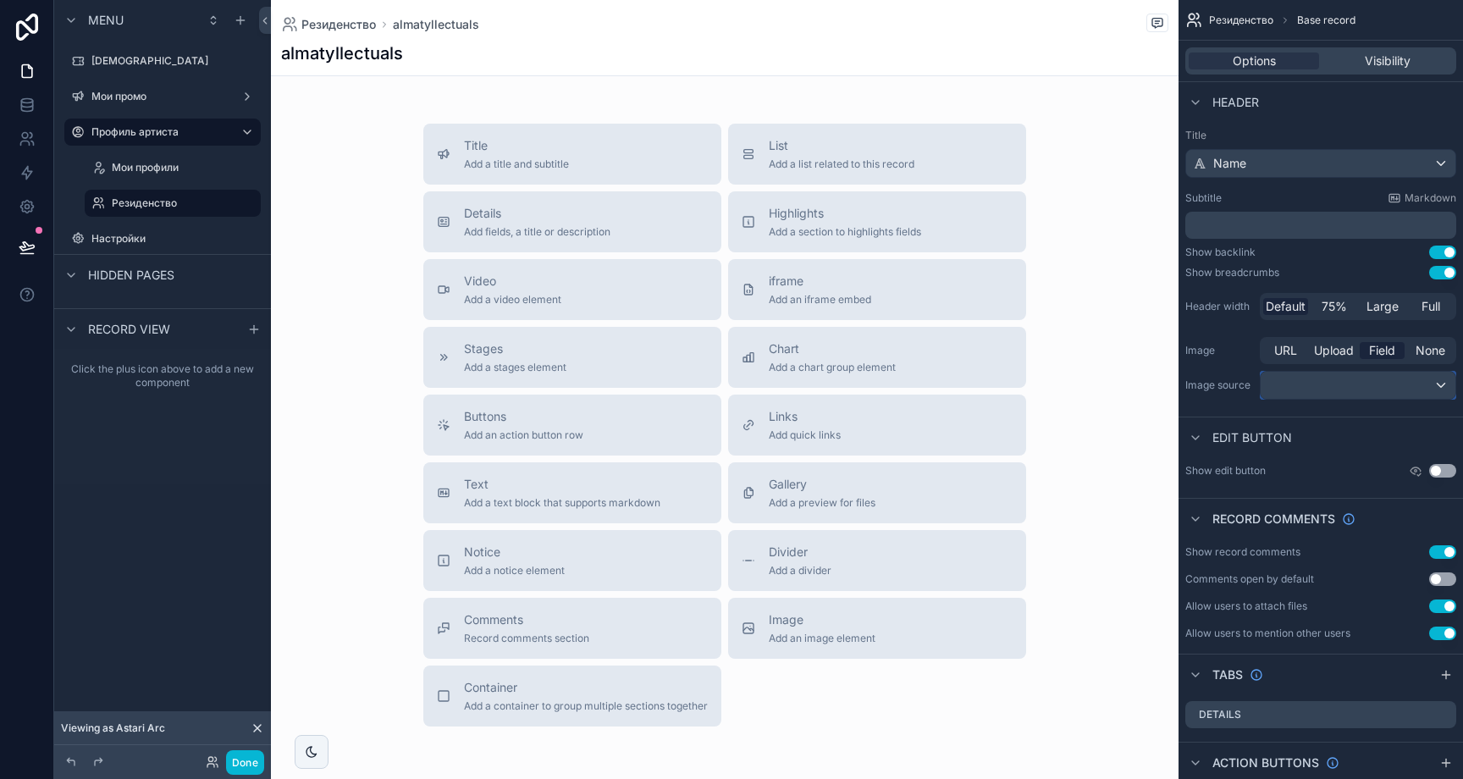
click at [1383, 373] on div "scrollable content" at bounding box center [1358, 385] width 195 height 27
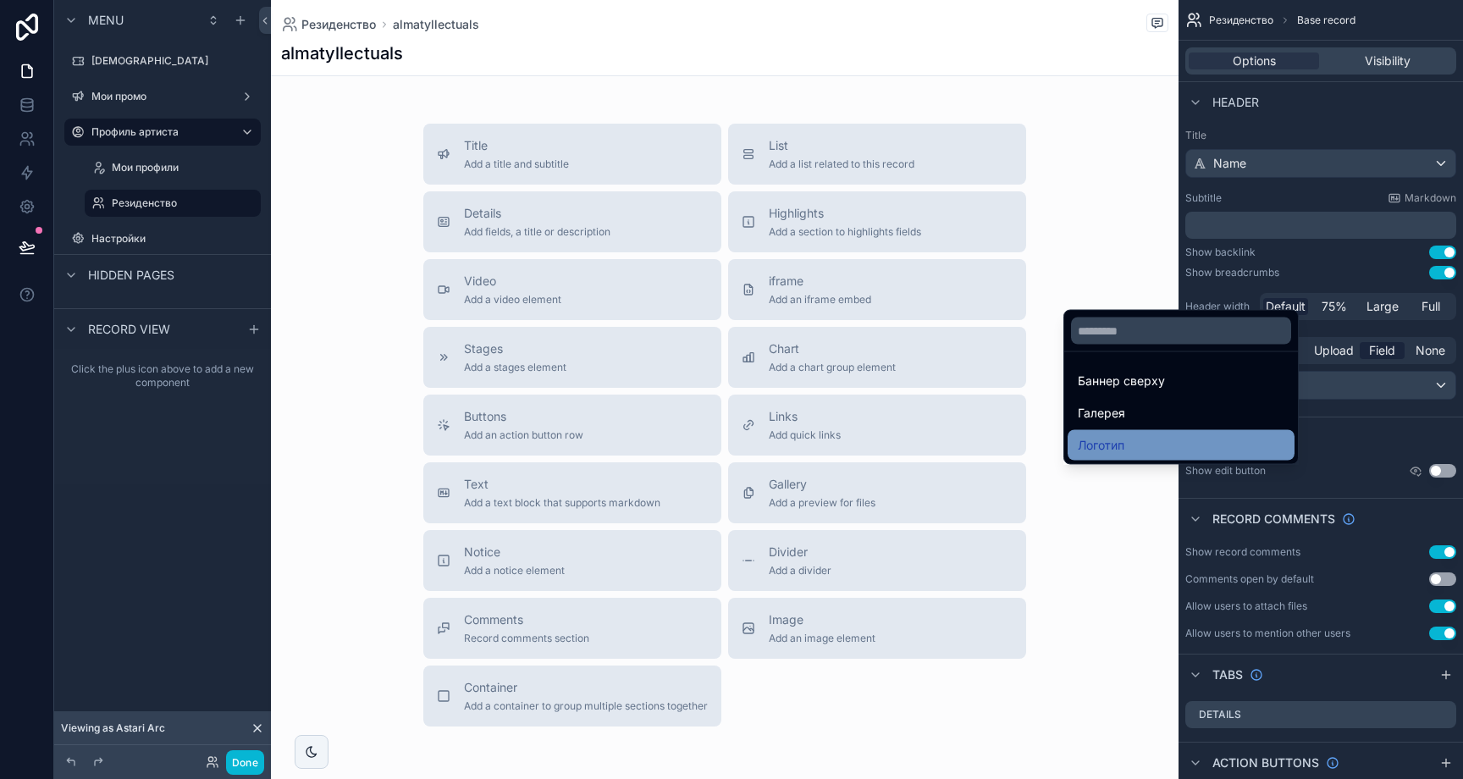
click at [1157, 433] on div "Логотип" at bounding box center [1181, 445] width 227 height 30
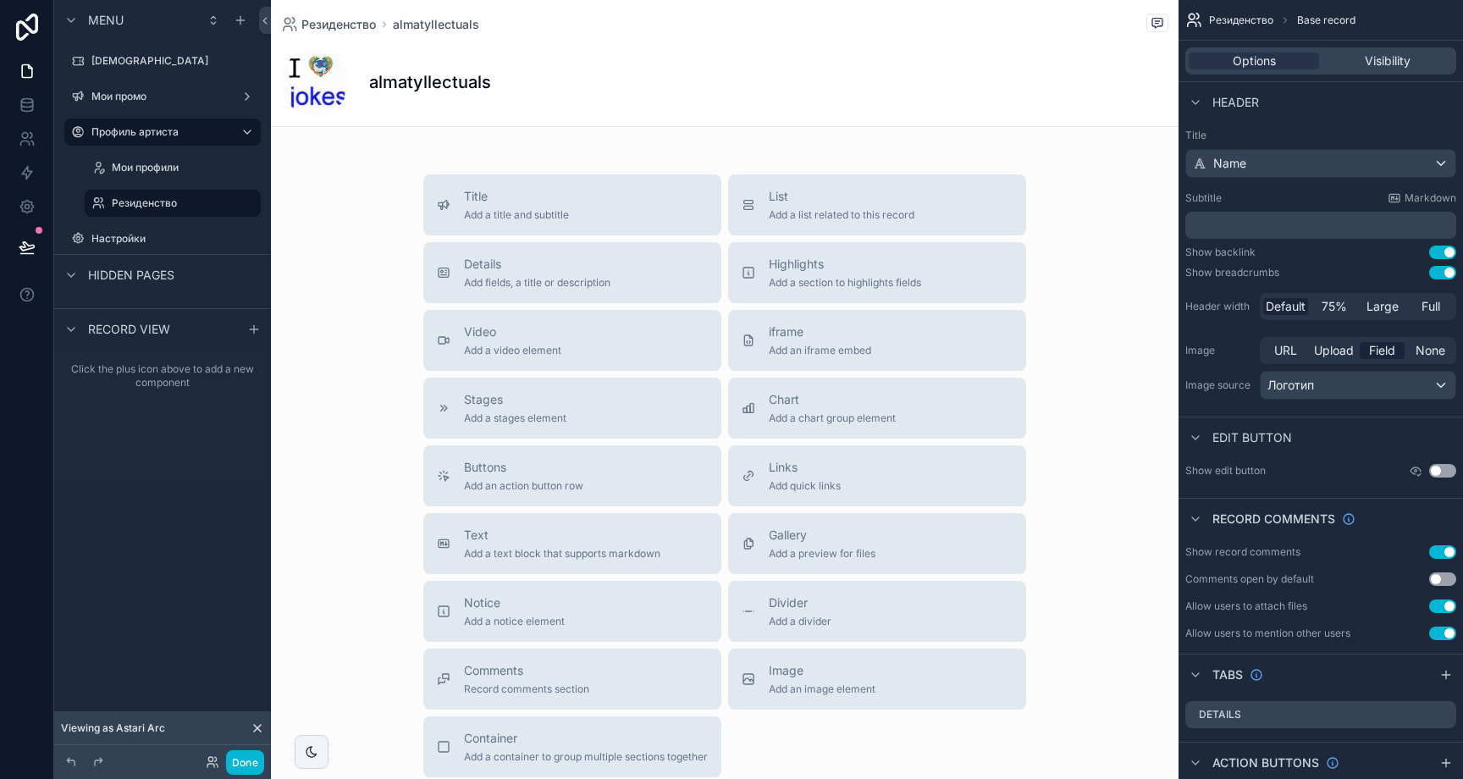
click at [1251, 215] on div "﻿" at bounding box center [1320, 225] width 271 height 27
click at [1254, 220] on p "﻿" at bounding box center [1322, 225] width 261 height 17
click at [1254, 219] on p "***" at bounding box center [1322, 225] width 261 height 17
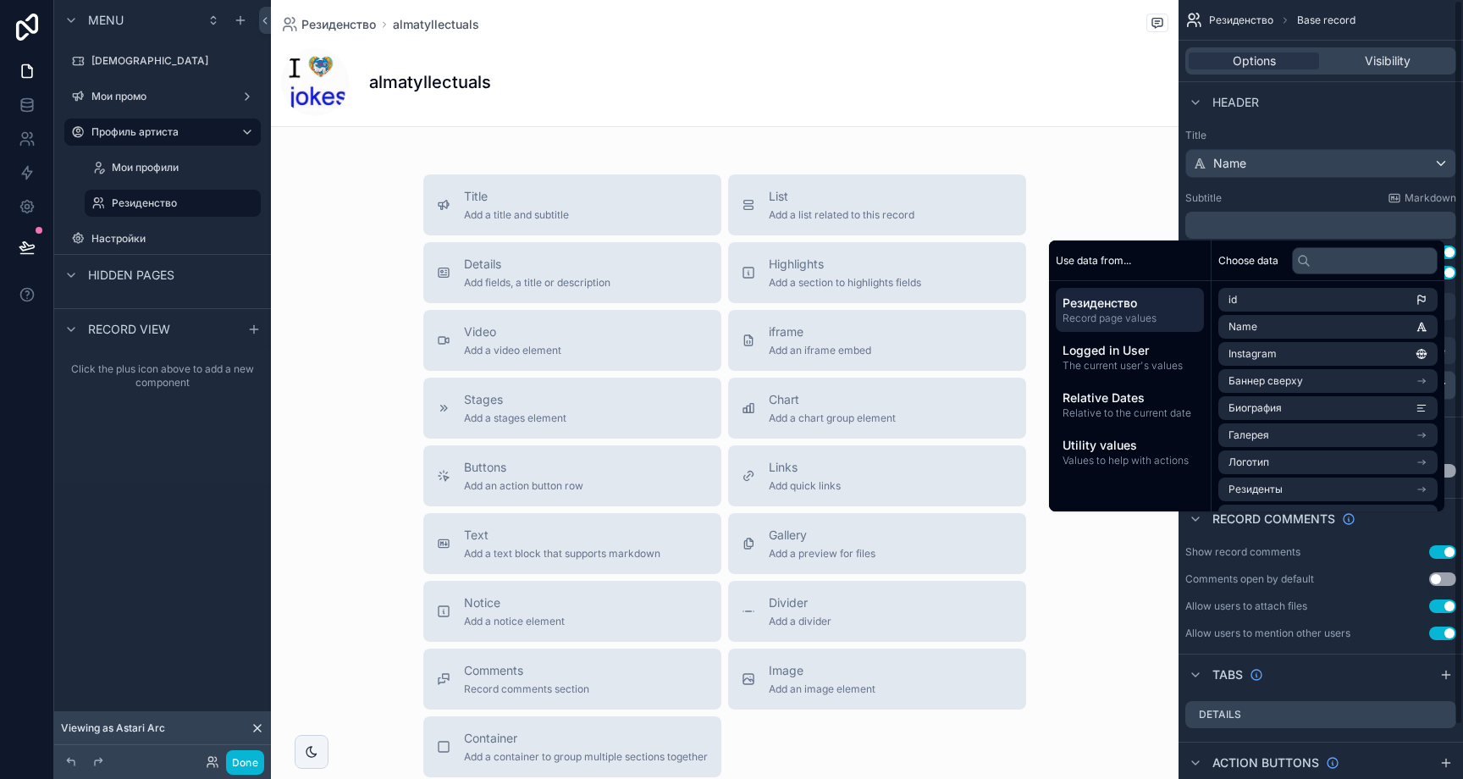
click at [1250, 207] on div "Subtitle Markdown ﻿" at bounding box center [1320, 214] width 271 height 47
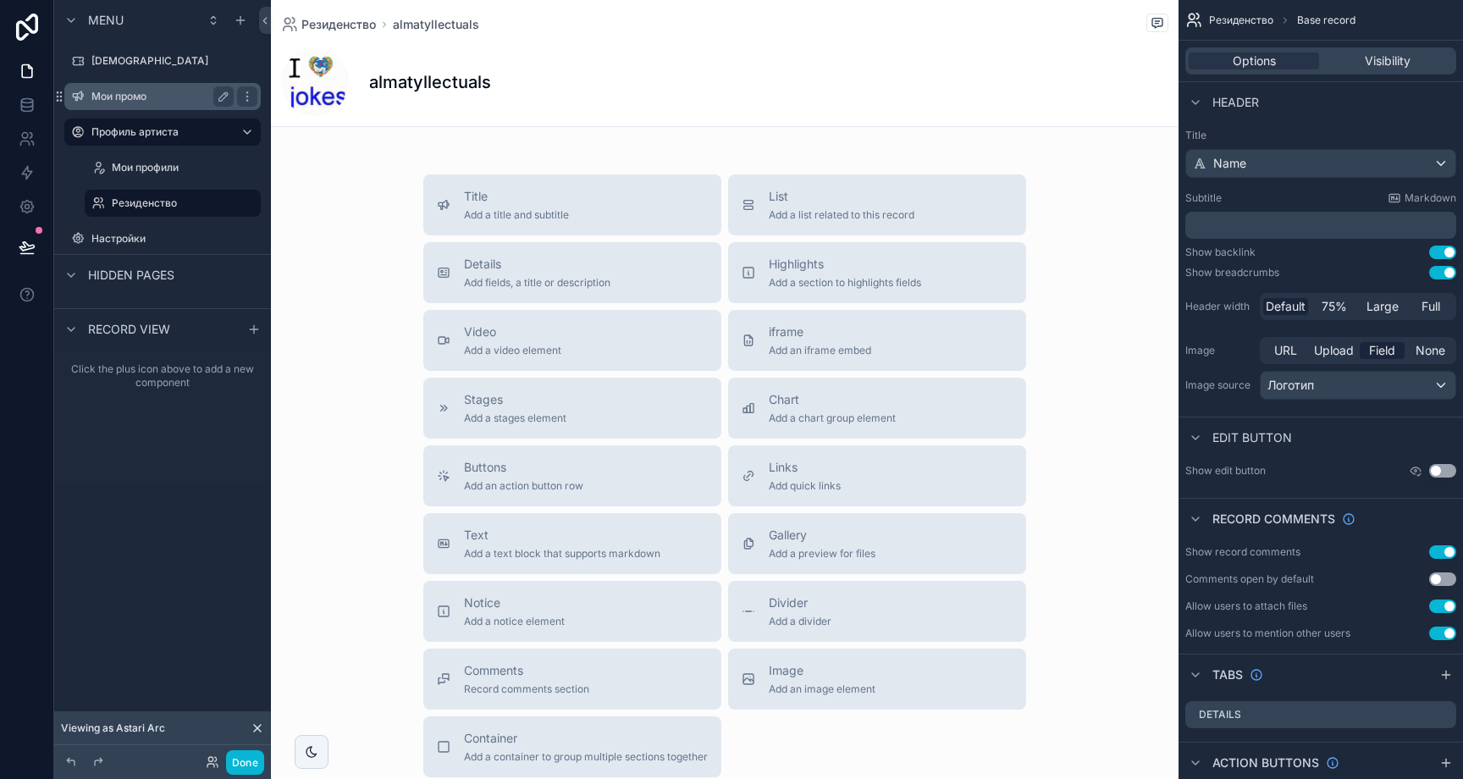
click at [165, 93] on label "Мои промо" at bounding box center [158, 97] width 135 height 14
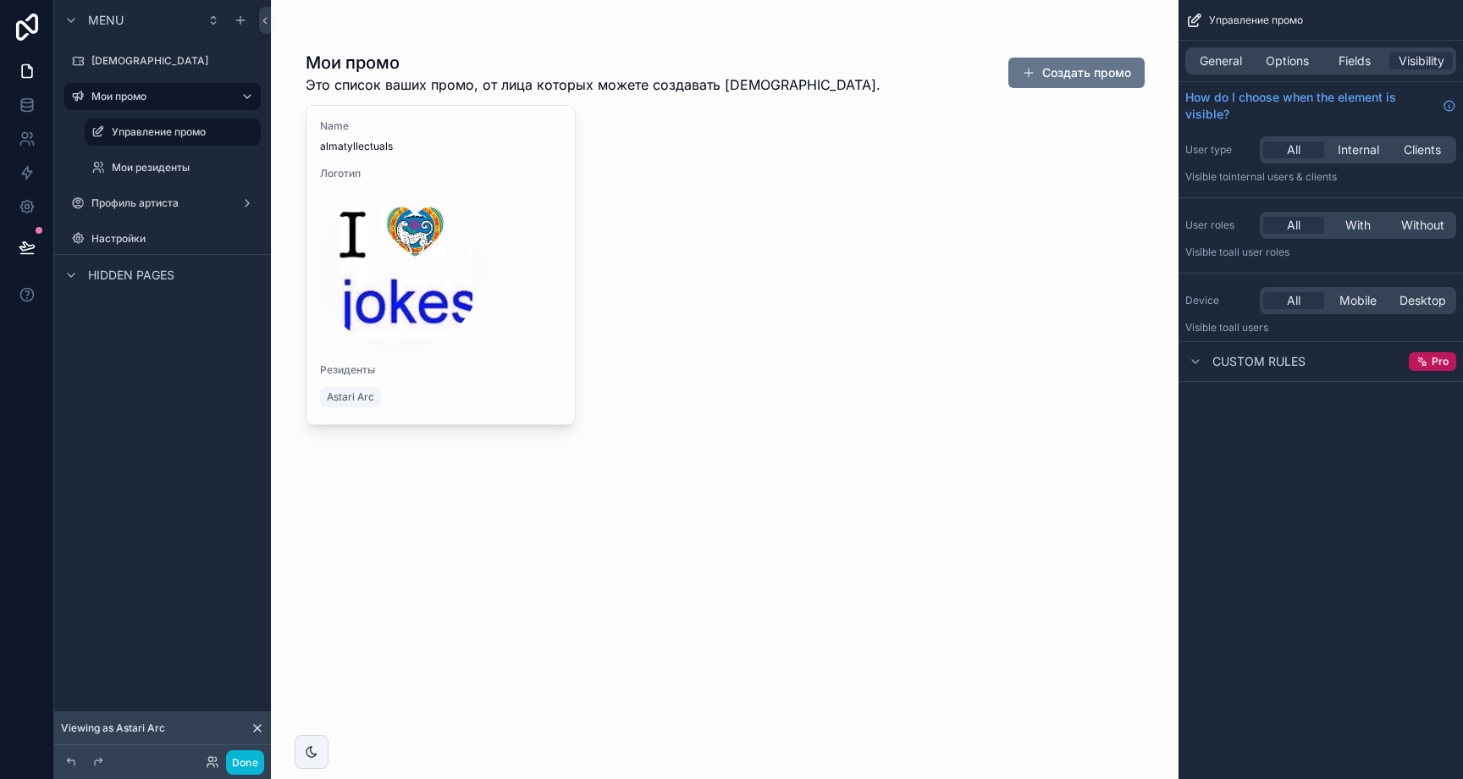
click at [550, 325] on div "scrollable content" at bounding box center [725, 239] width 866 height 479
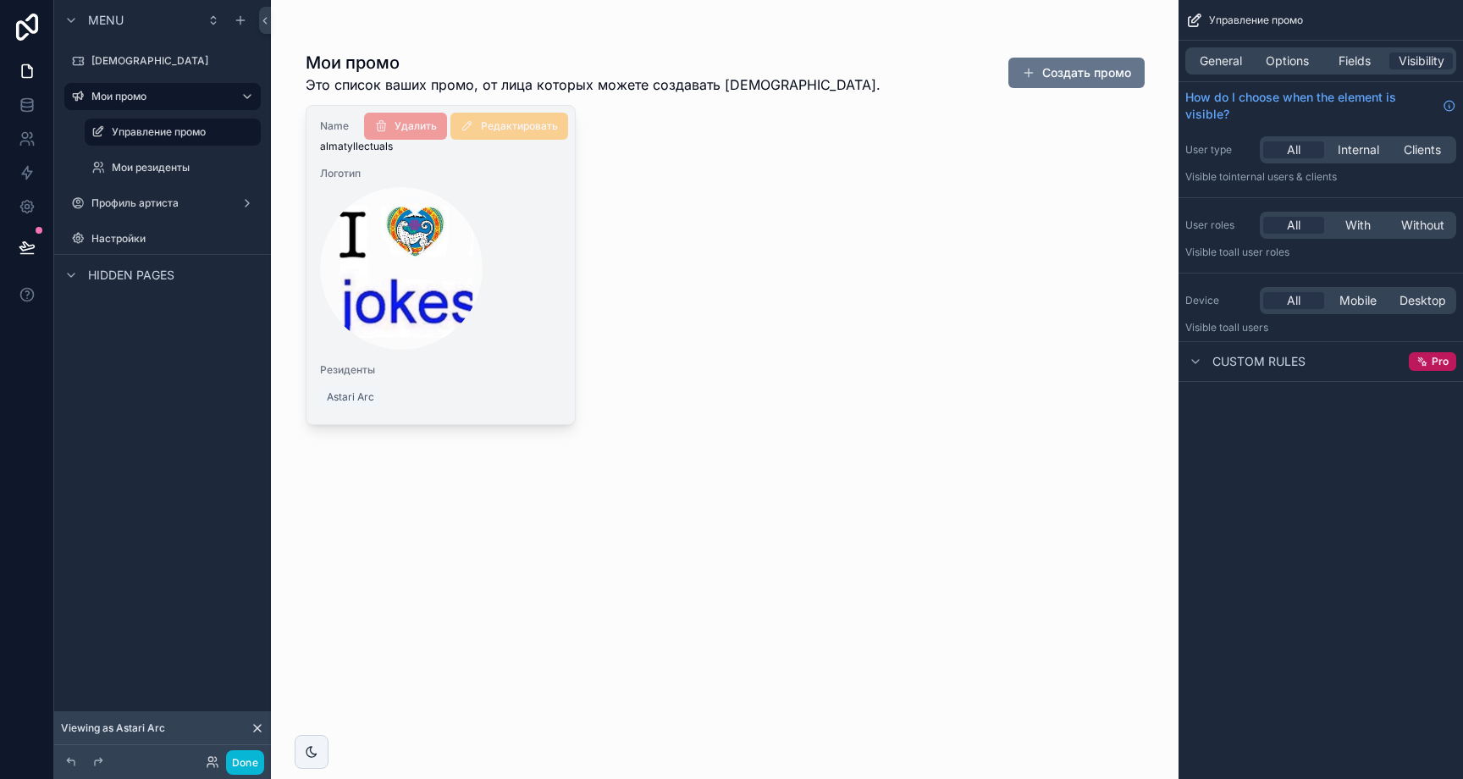
click at [533, 360] on div "Name almatyllectuals Логотип Резиденты Astari Arc" at bounding box center [441, 265] width 269 height 318
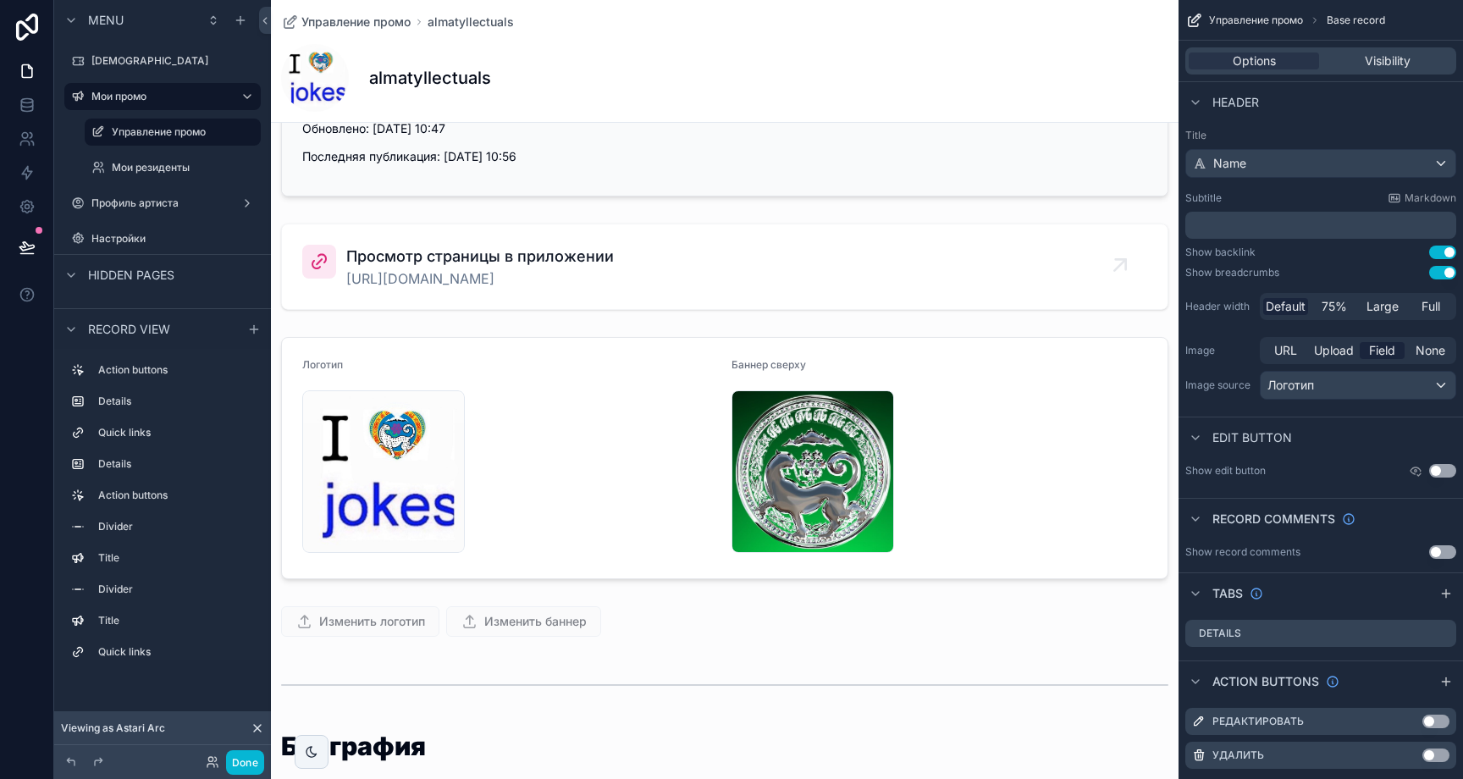
scroll to position [196, 0]
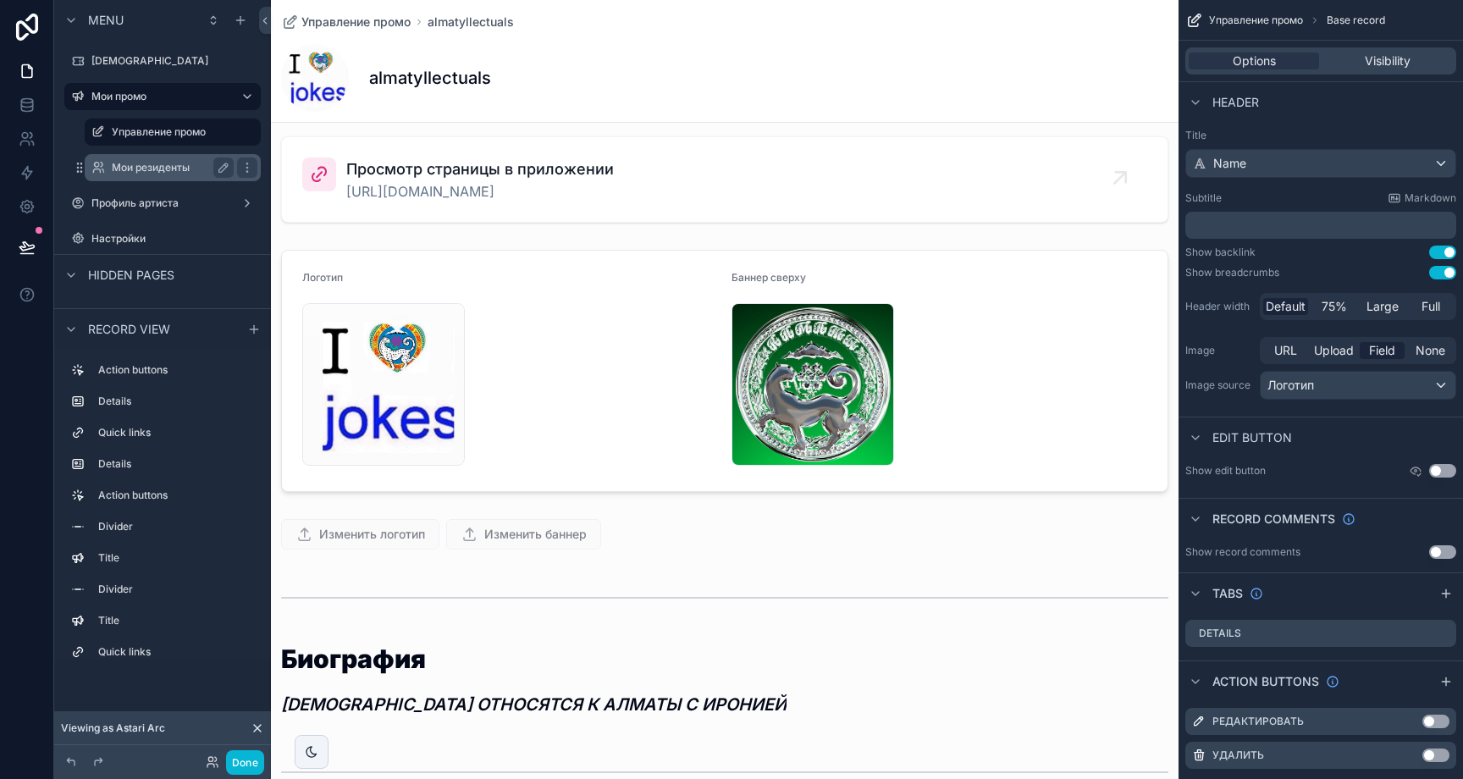
click at [153, 163] on label "Мои резиденты" at bounding box center [169, 168] width 115 height 14
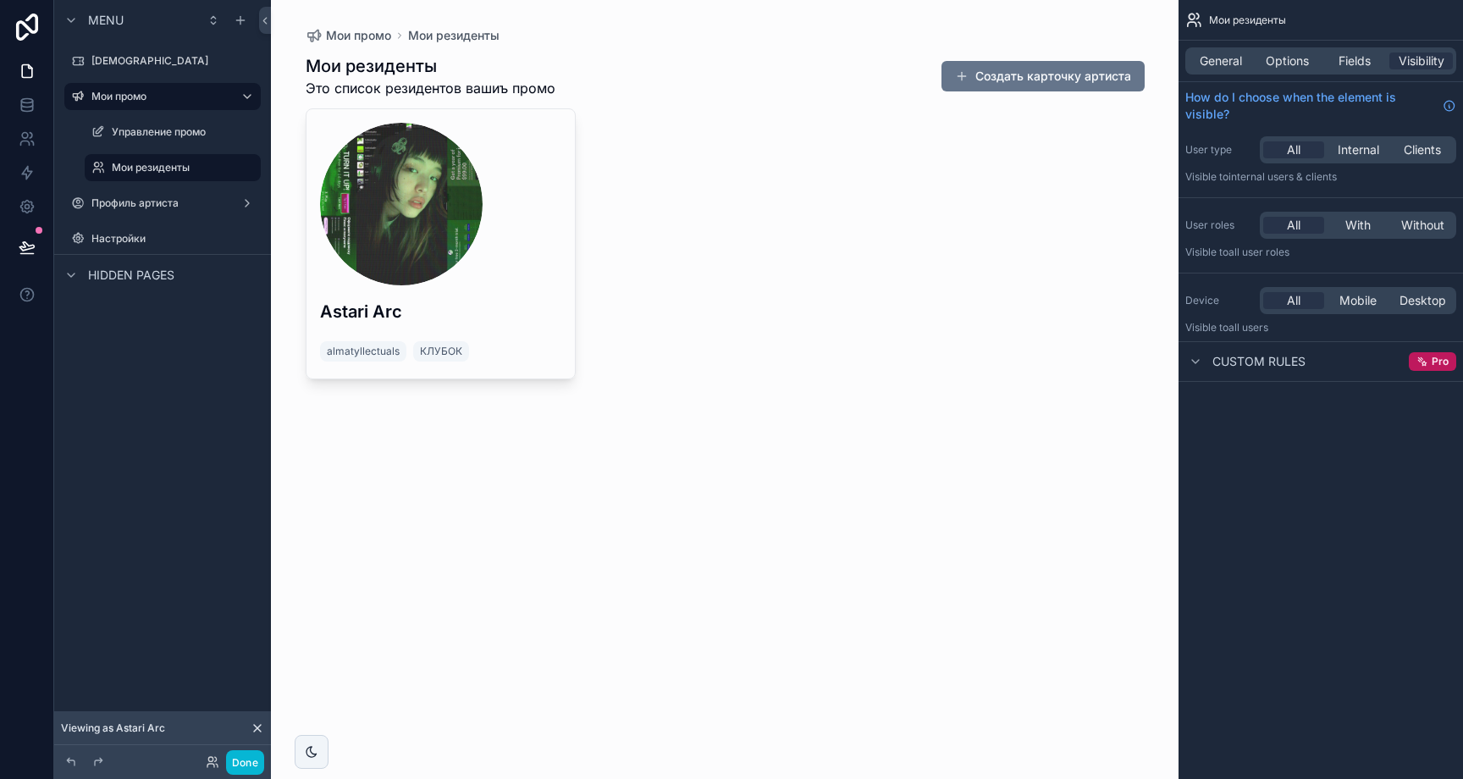
click at [566, 247] on div "scrollable content" at bounding box center [725, 217] width 866 height 434
click at [157, 135] on label "Управление промо" at bounding box center [169, 132] width 115 height 14
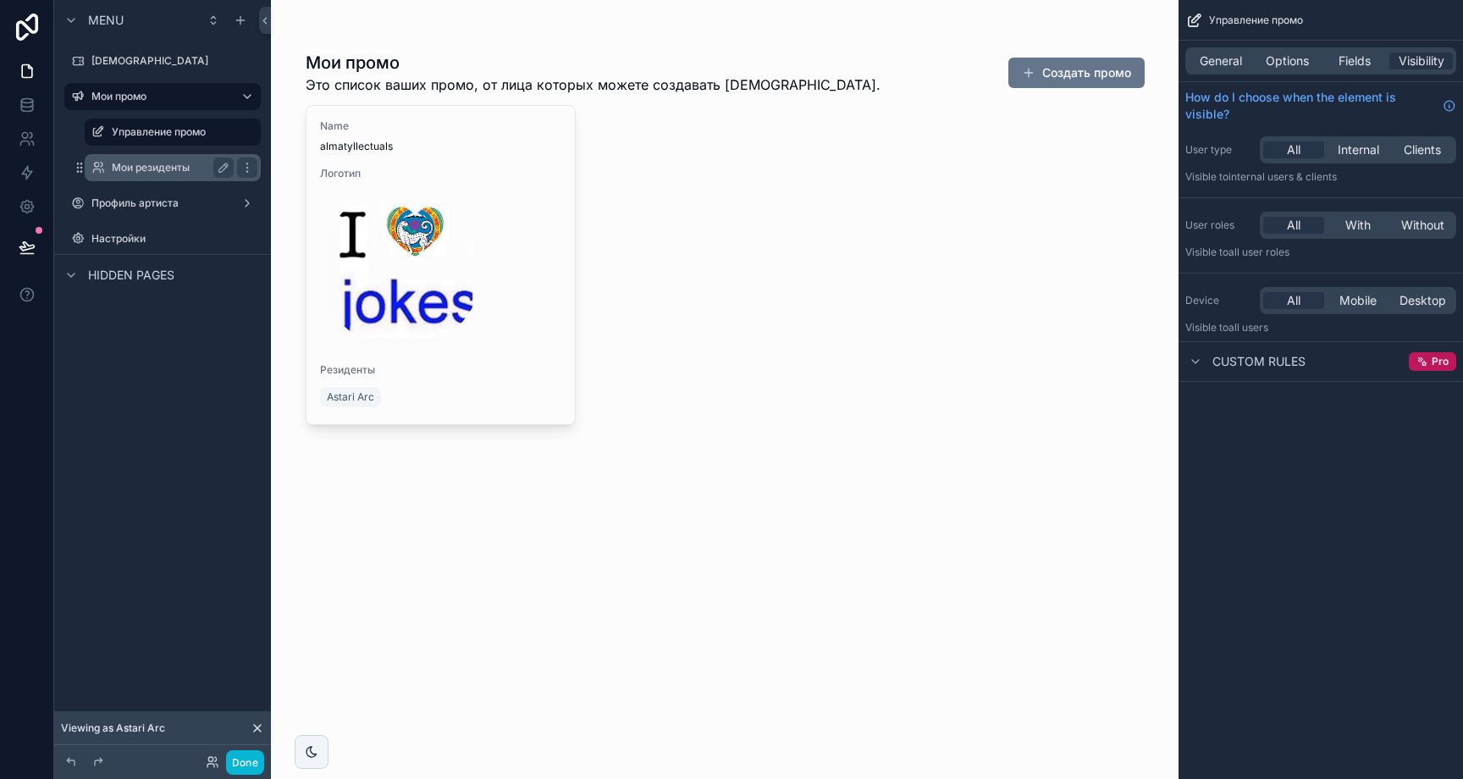
click at [155, 166] on label "Мои резиденты" at bounding box center [169, 168] width 115 height 14
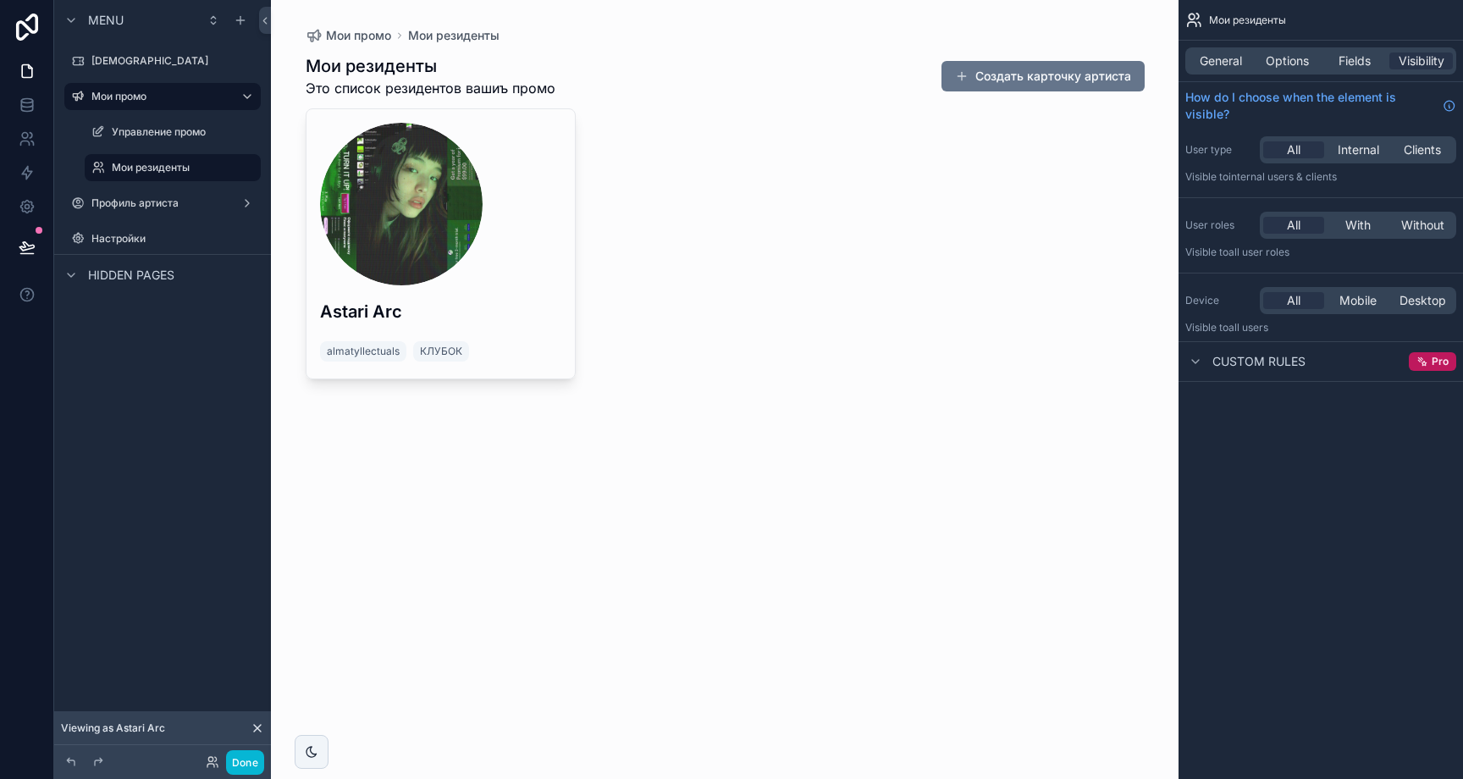
click at [1257, 51] on div "General Options Fields Visibility" at bounding box center [1320, 60] width 271 height 27
click at [1244, 53] on div "General" at bounding box center [1221, 60] width 64 height 17
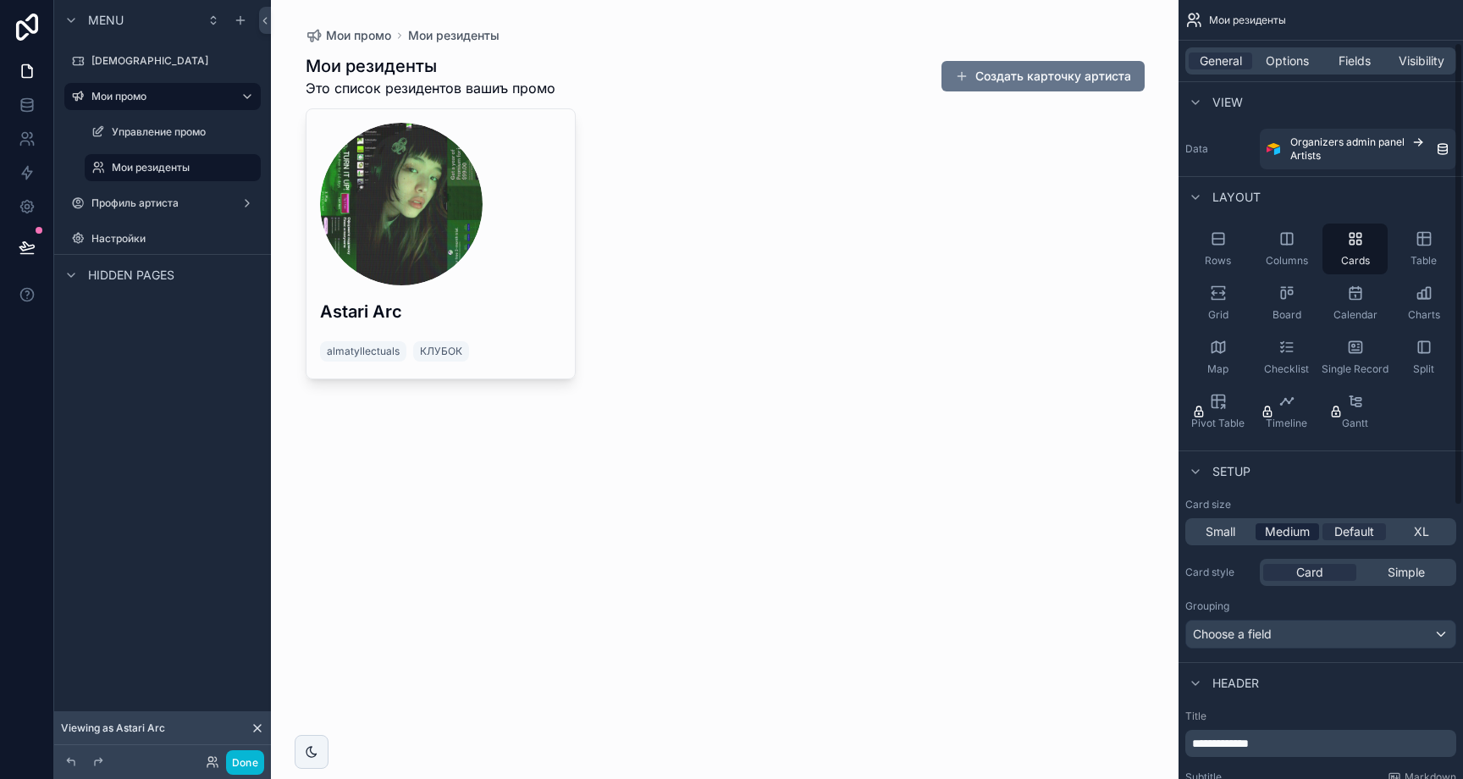
scroll to position [246, 0]
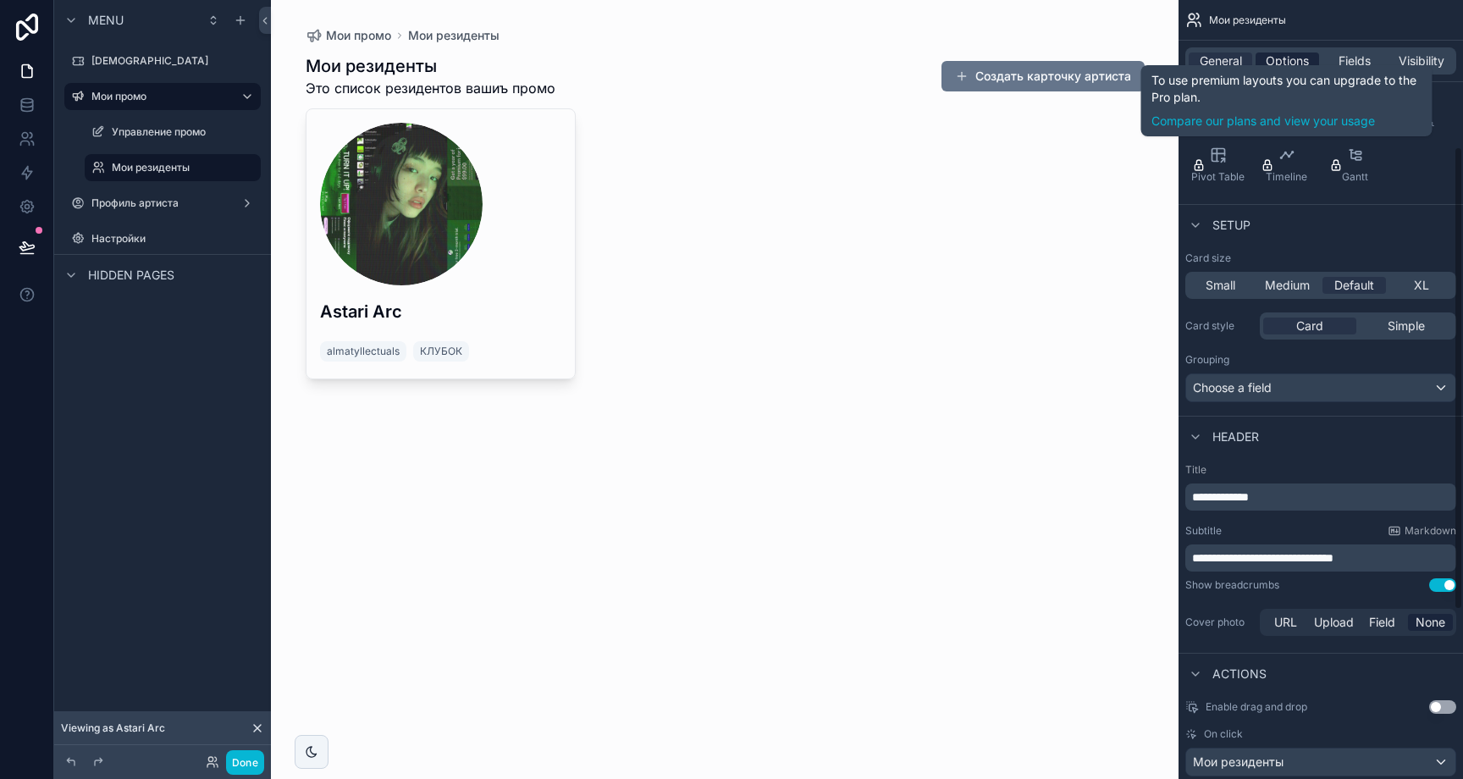
click at [1301, 61] on span "Options" at bounding box center [1287, 60] width 43 height 17
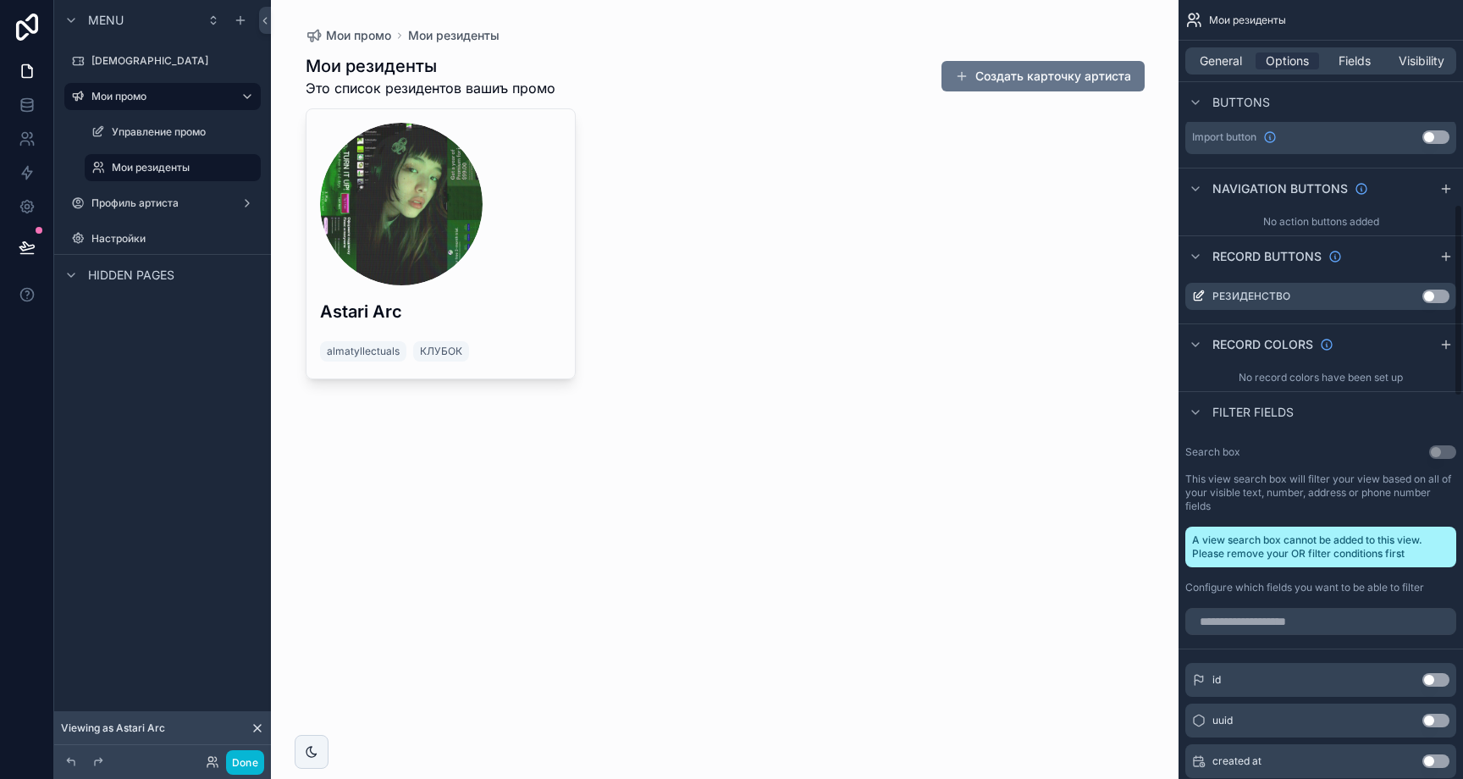
scroll to position [828, 0]
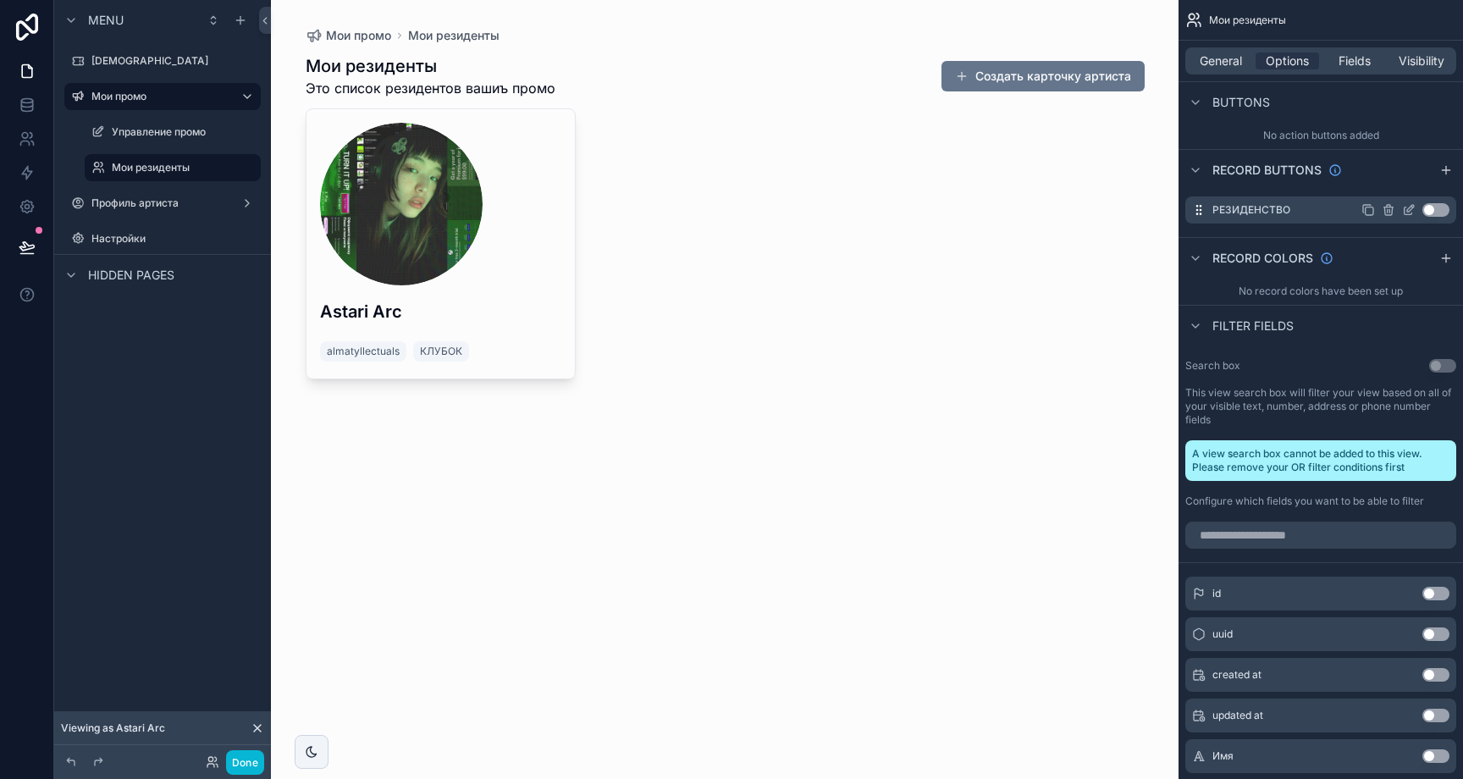
click at [1436, 213] on button "Use setting" at bounding box center [1435, 210] width 27 height 14
click at [1433, 207] on button "Use setting" at bounding box center [1435, 210] width 27 height 14
click at [181, 202] on label "Профиль артиста" at bounding box center [158, 203] width 135 height 14
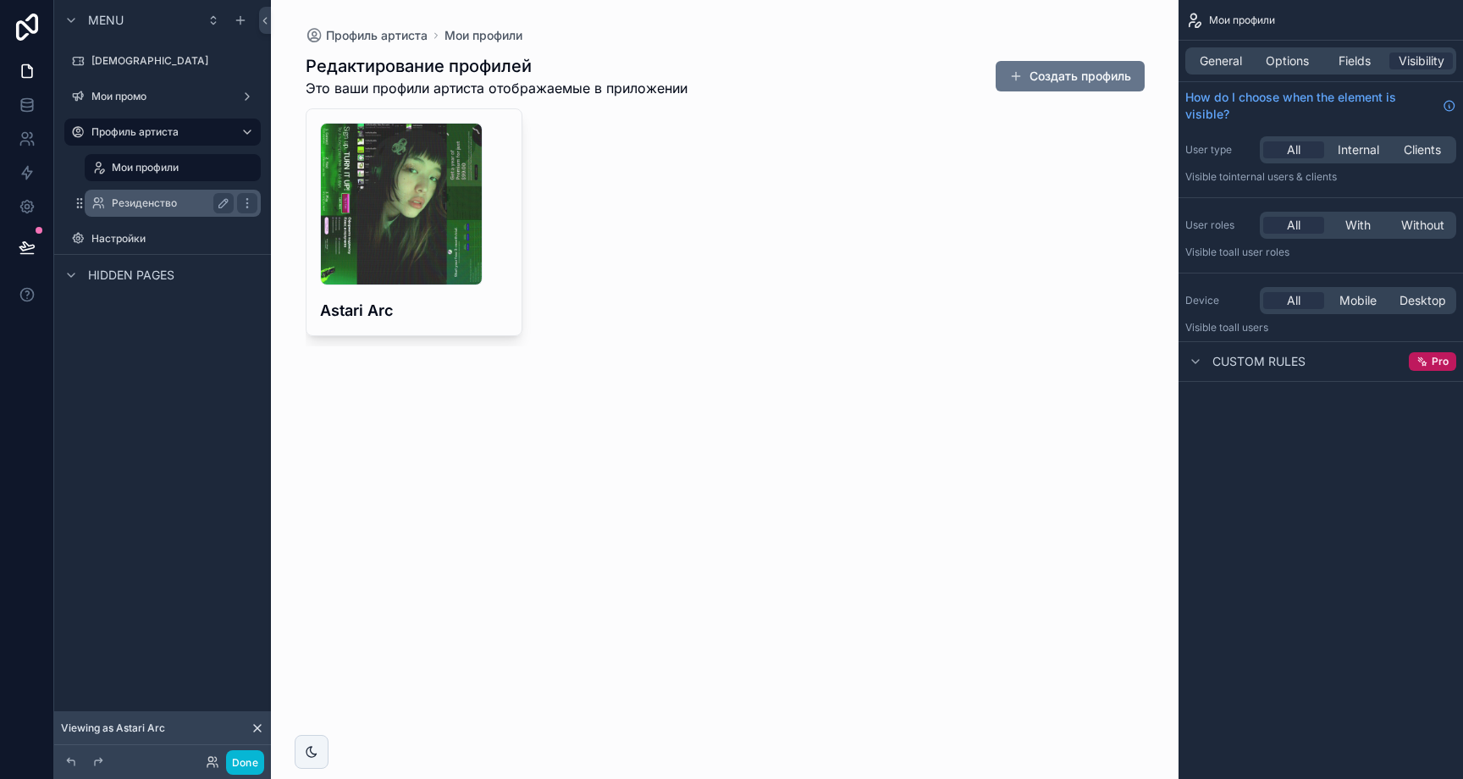
click at [160, 213] on div "Резиденство" at bounding box center [172, 203] width 169 height 27
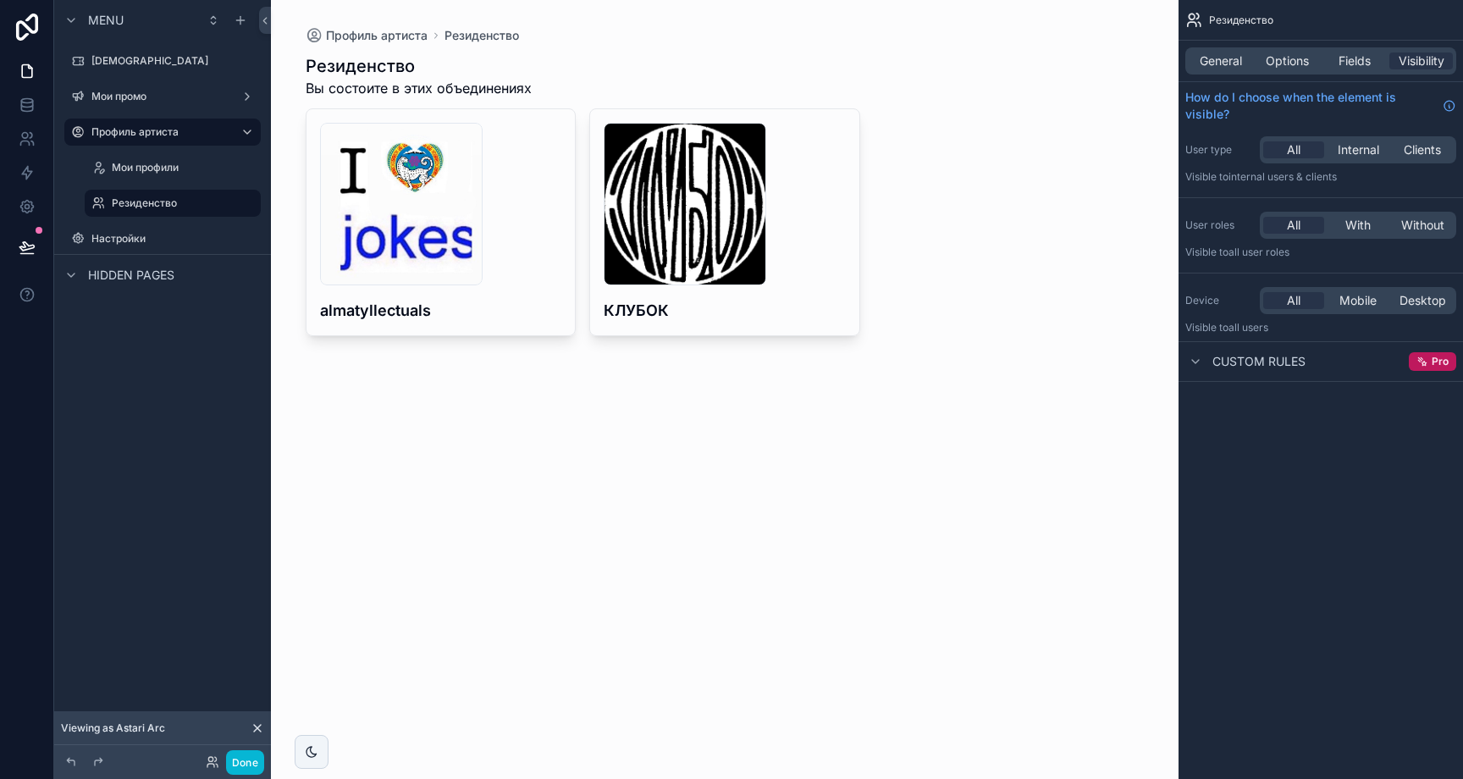
click at [525, 314] on div "scrollable content" at bounding box center [725, 195] width 866 height 390
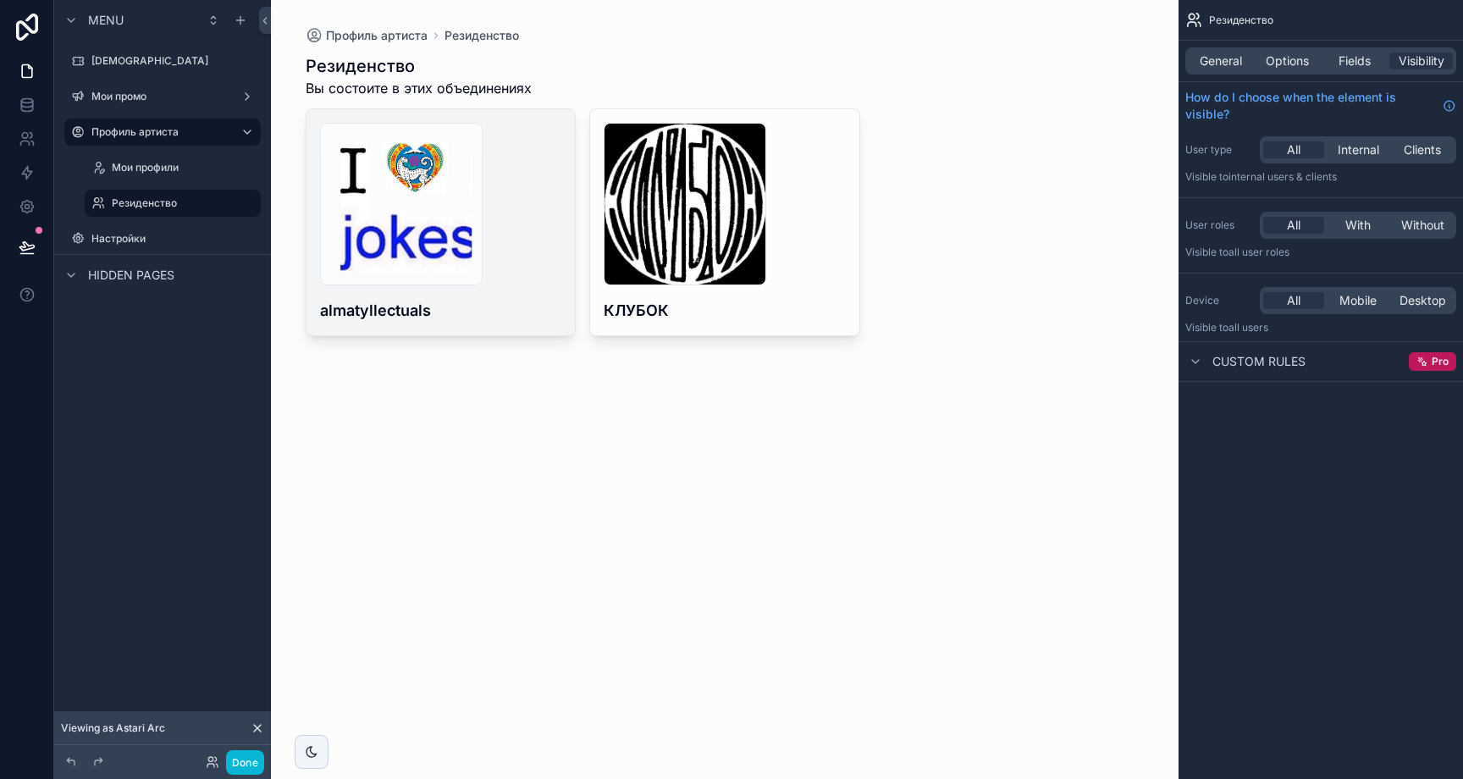
click at [535, 309] on h4 "almatyllectuals" at bounding box center [441, 310] width 242 height 23
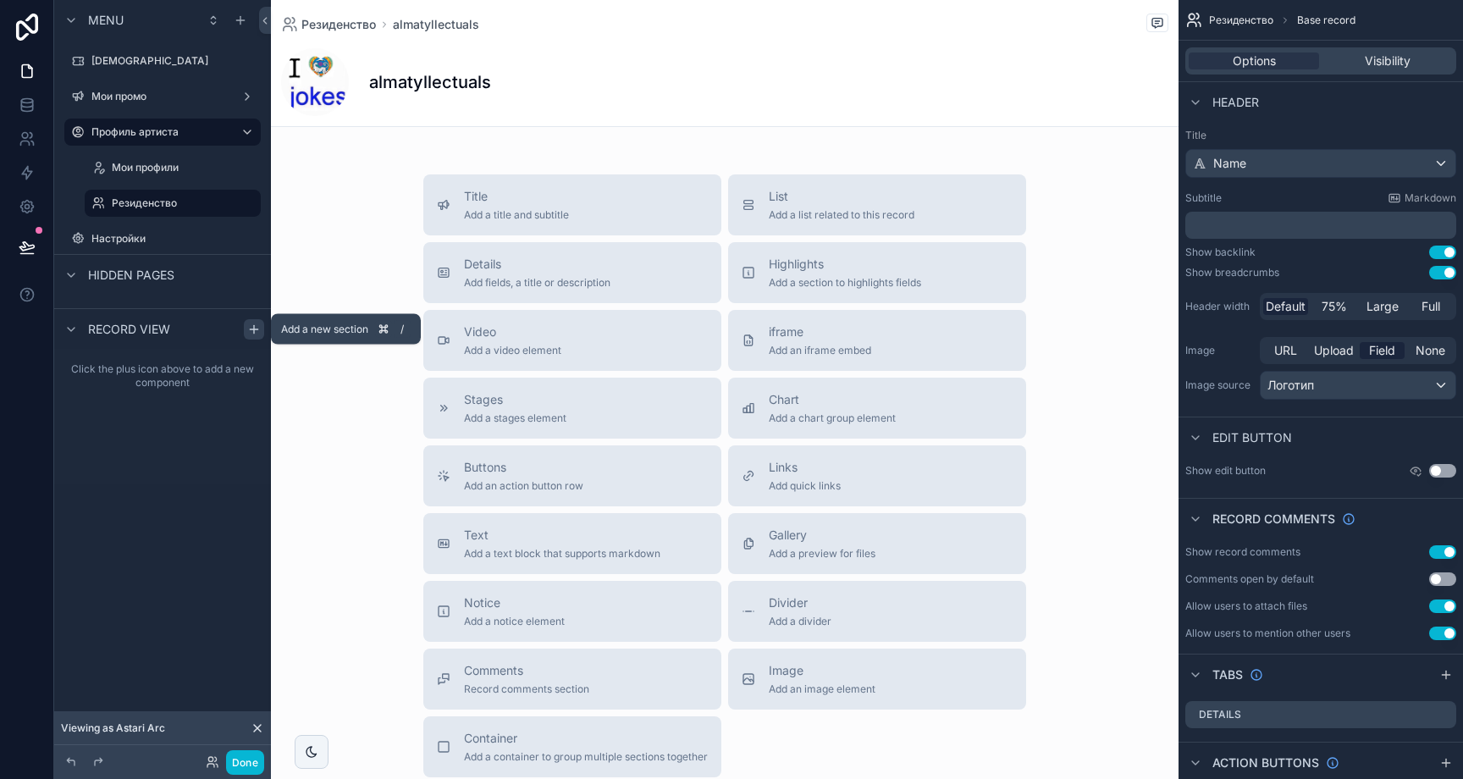
click at [257, 330] on icon "scrollable content" at bounding box center [254, 330] width 14 height 14
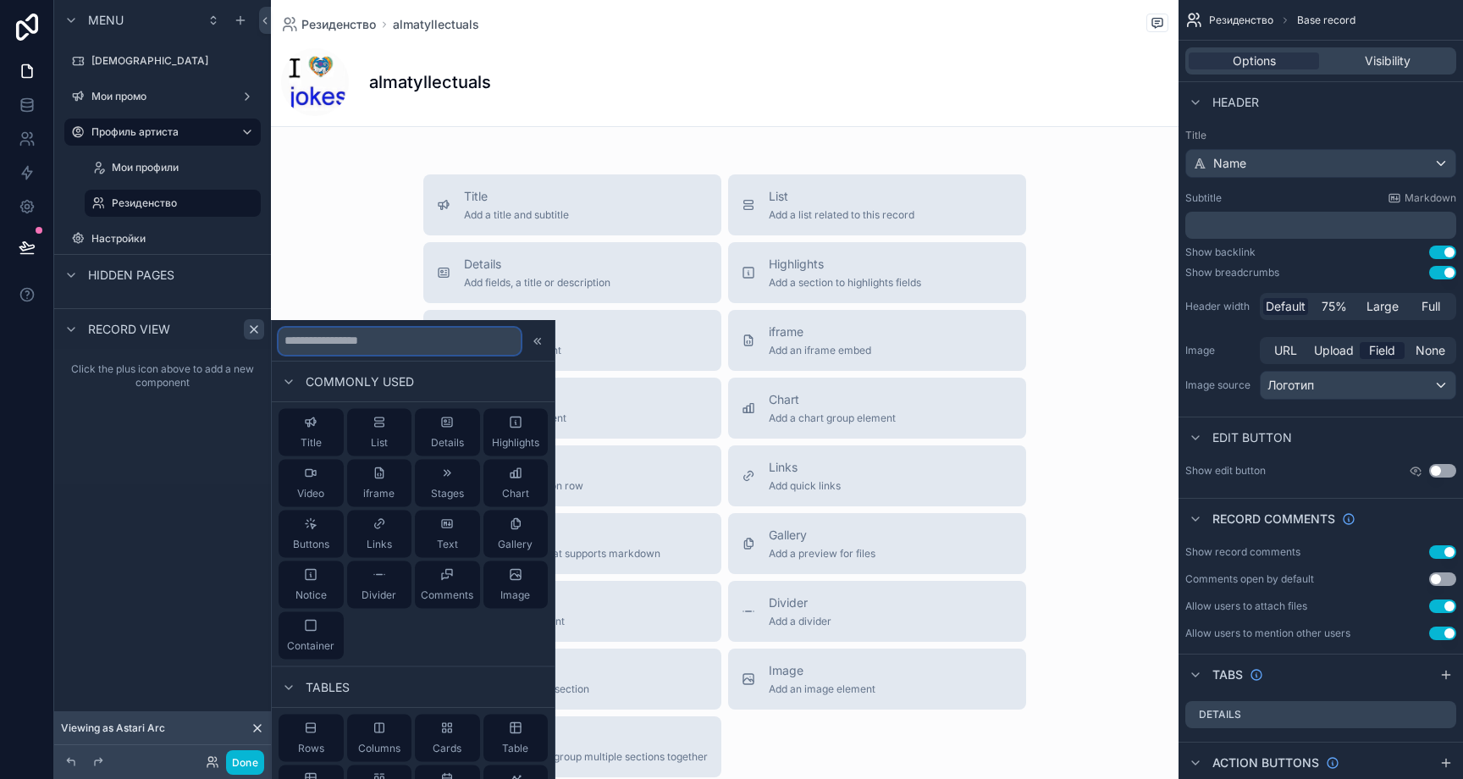
click at [365, 344] on input "text" at bounding box center [400, 340] width 242 height 27
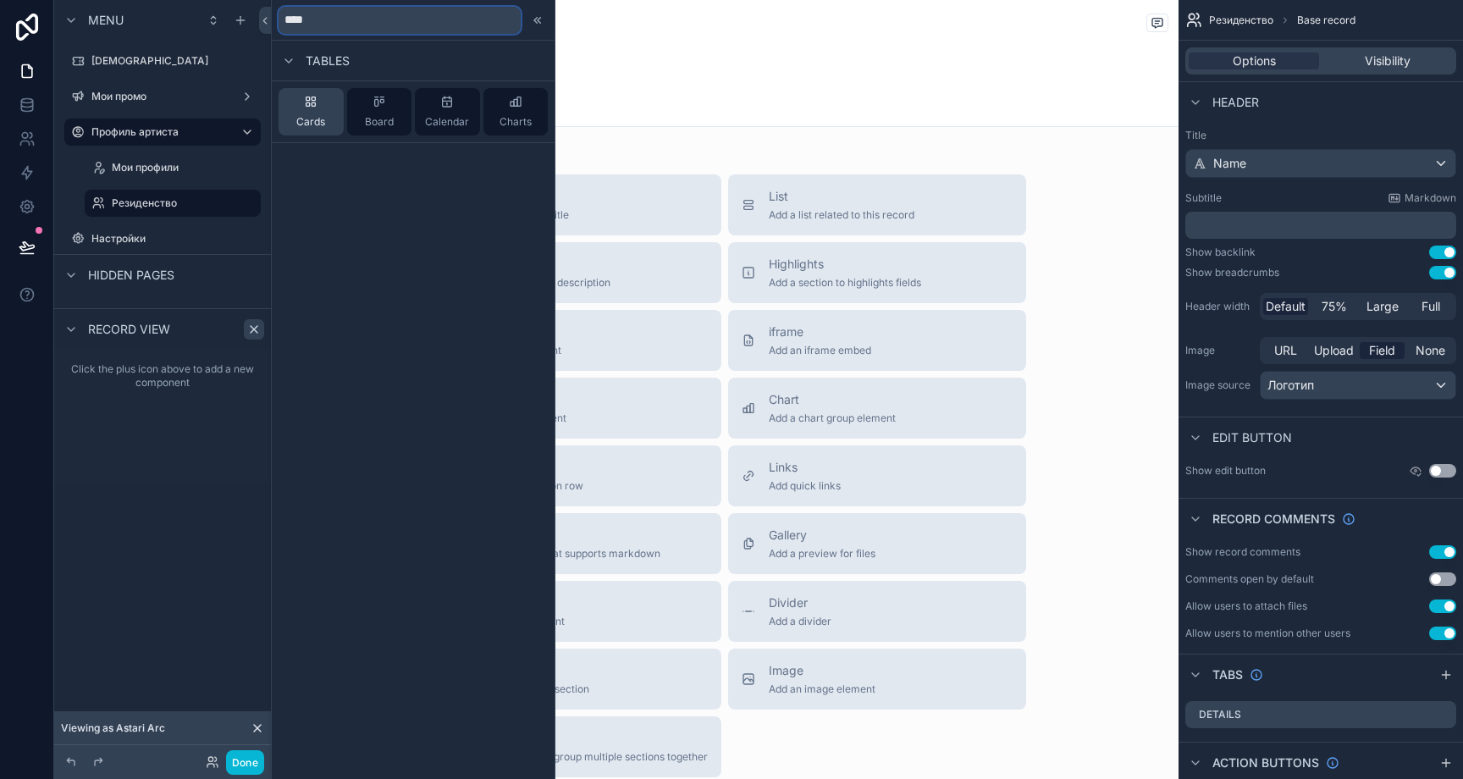
type input "****"
click at [323, 122] on span "Cards" at bounding box center [310, 122] width 29 height 14
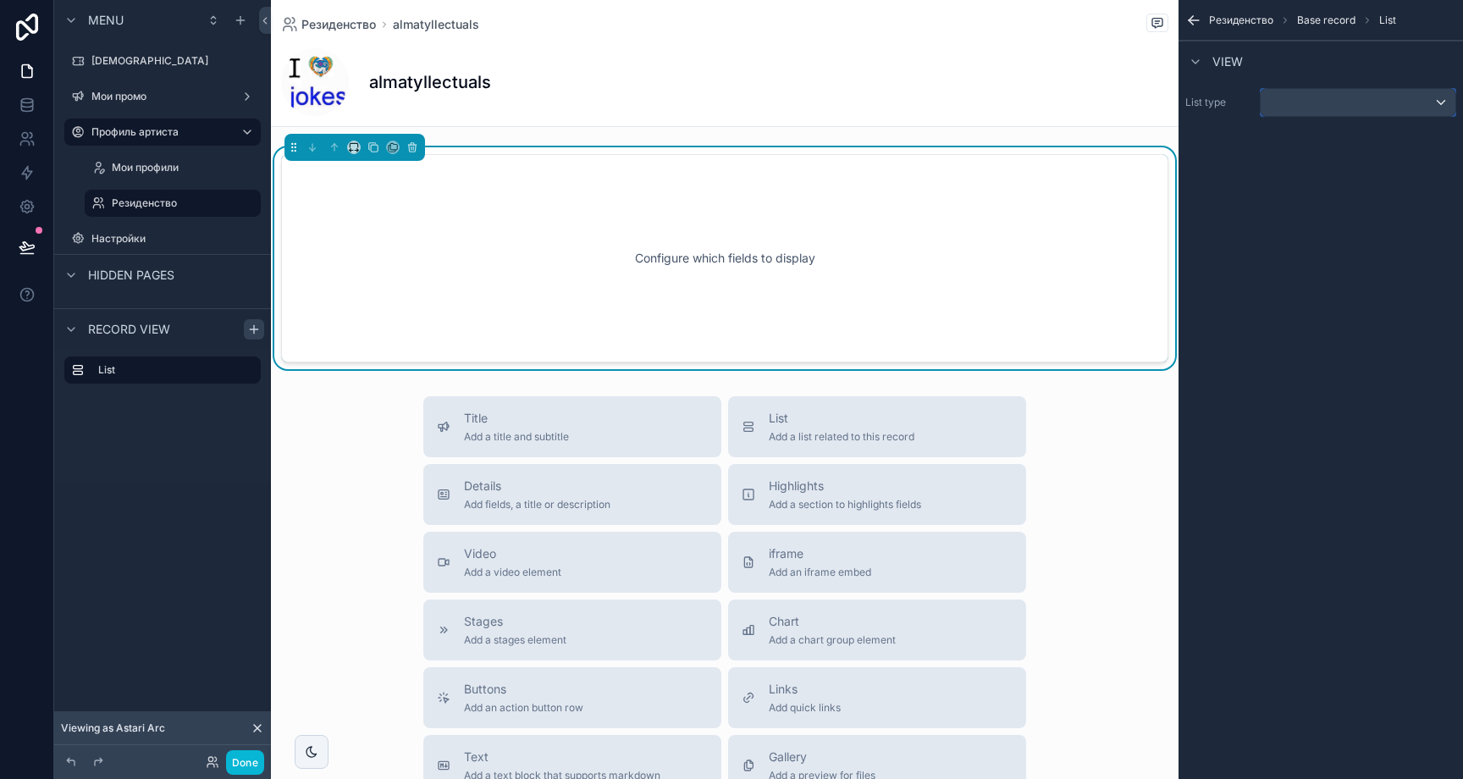
click at [1311, 102] on div "scrollable content" at bounding box center [1358, 102] width 195 height 27
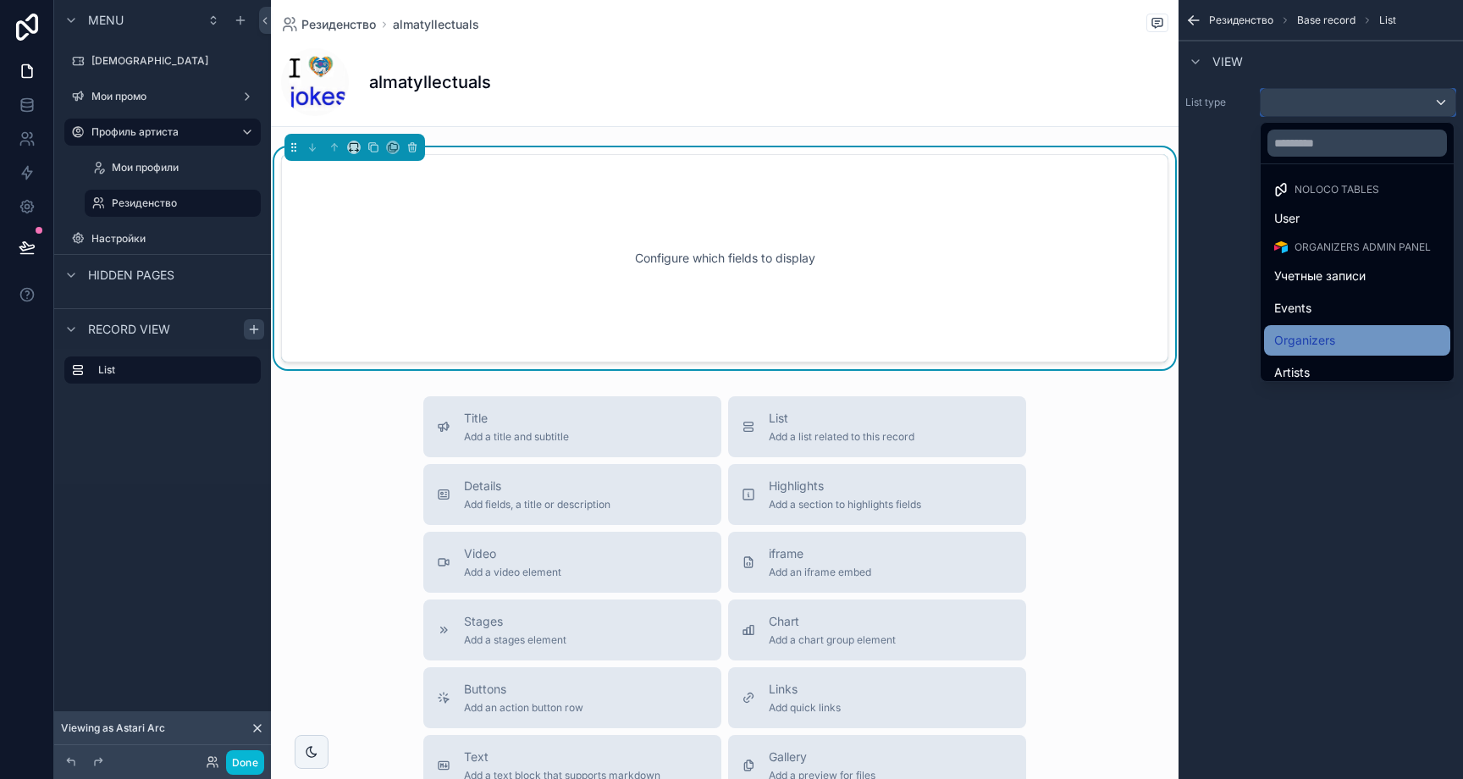
scroll to position [107, 0]
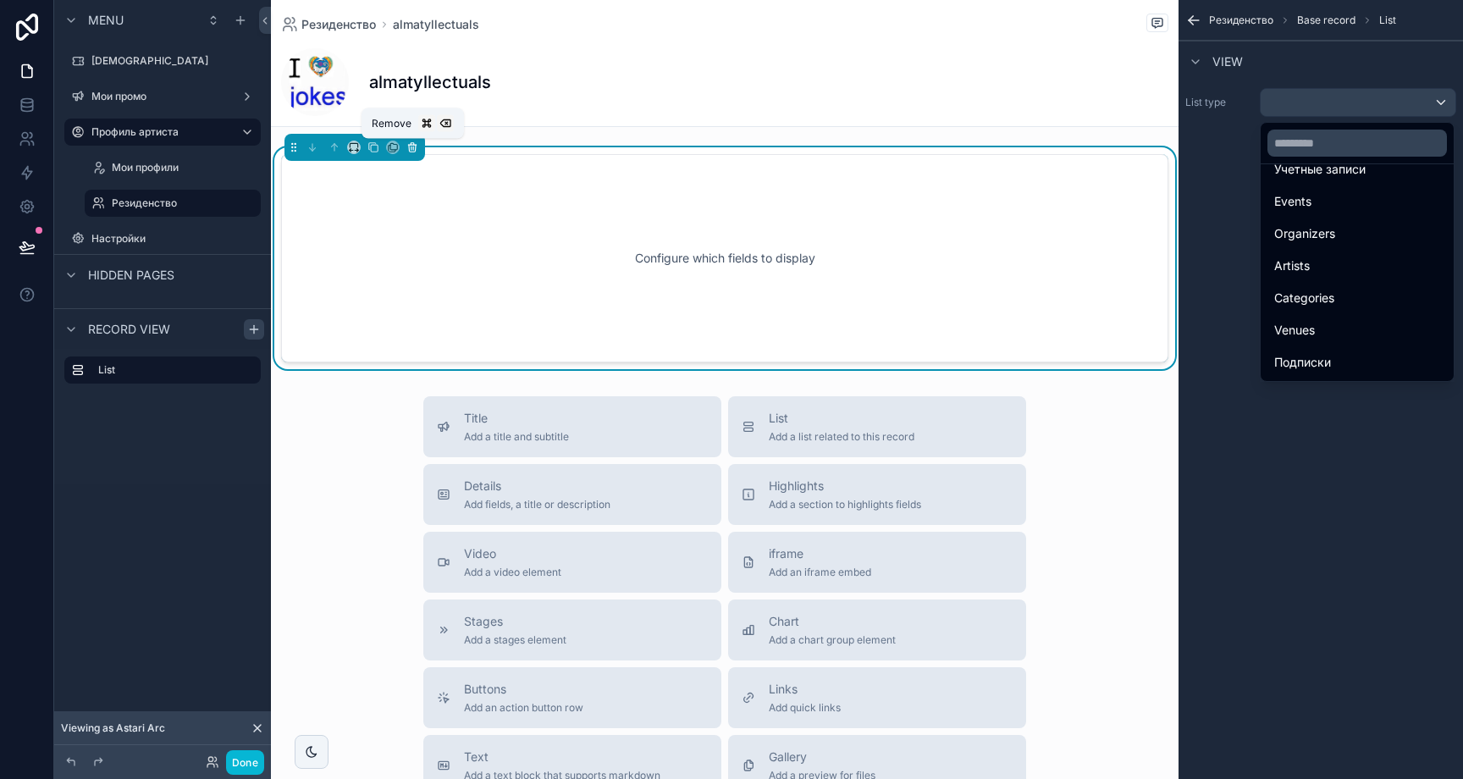
click at [409, 143] on icon "scrollable content" at bounding box center [412, 147] width 12 height 12
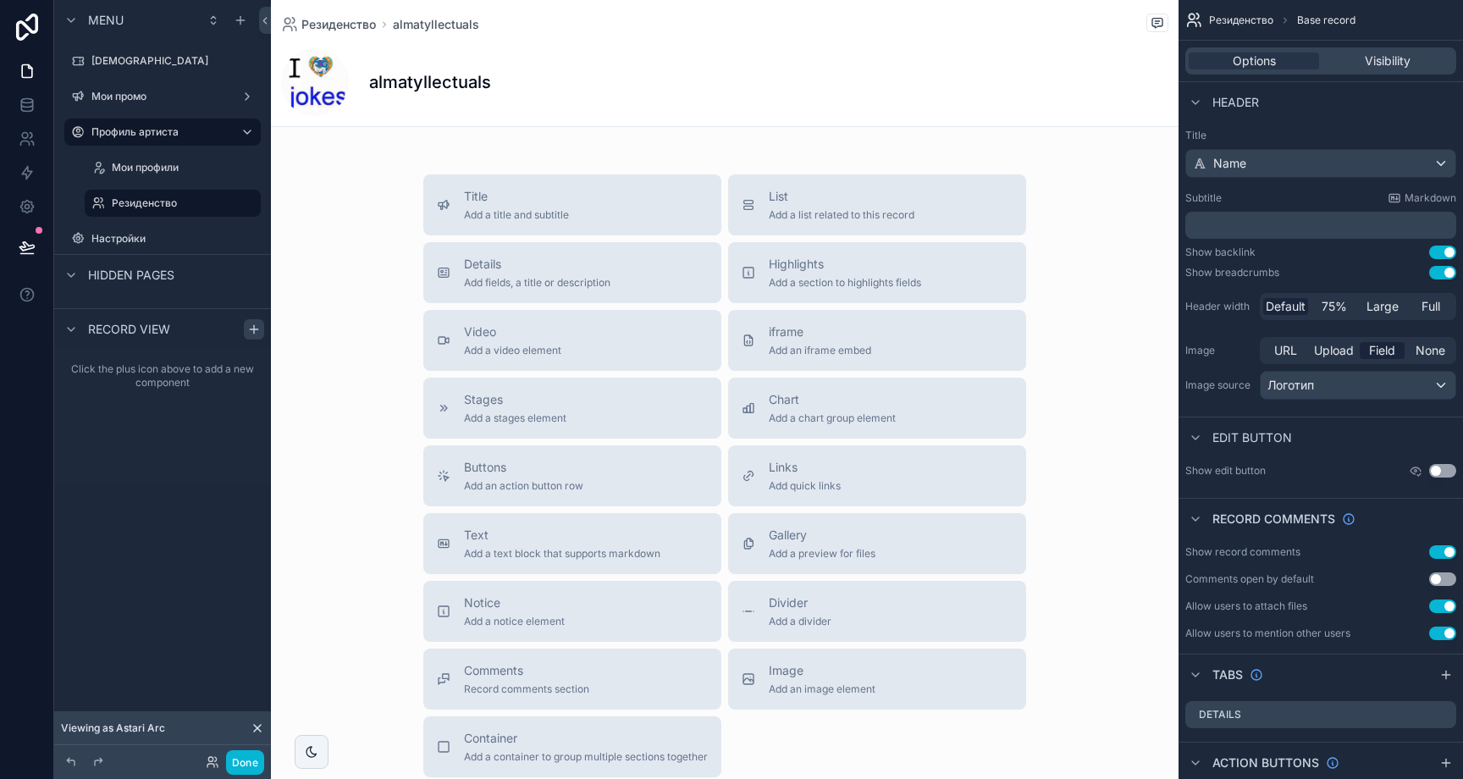
click at [240, 326] on div "Record view" at bounding box center [162, 328] width 217 height 41
click at [251, 328] on icon "scrollable content" at bounding box center [254, 330] width 14 height 14
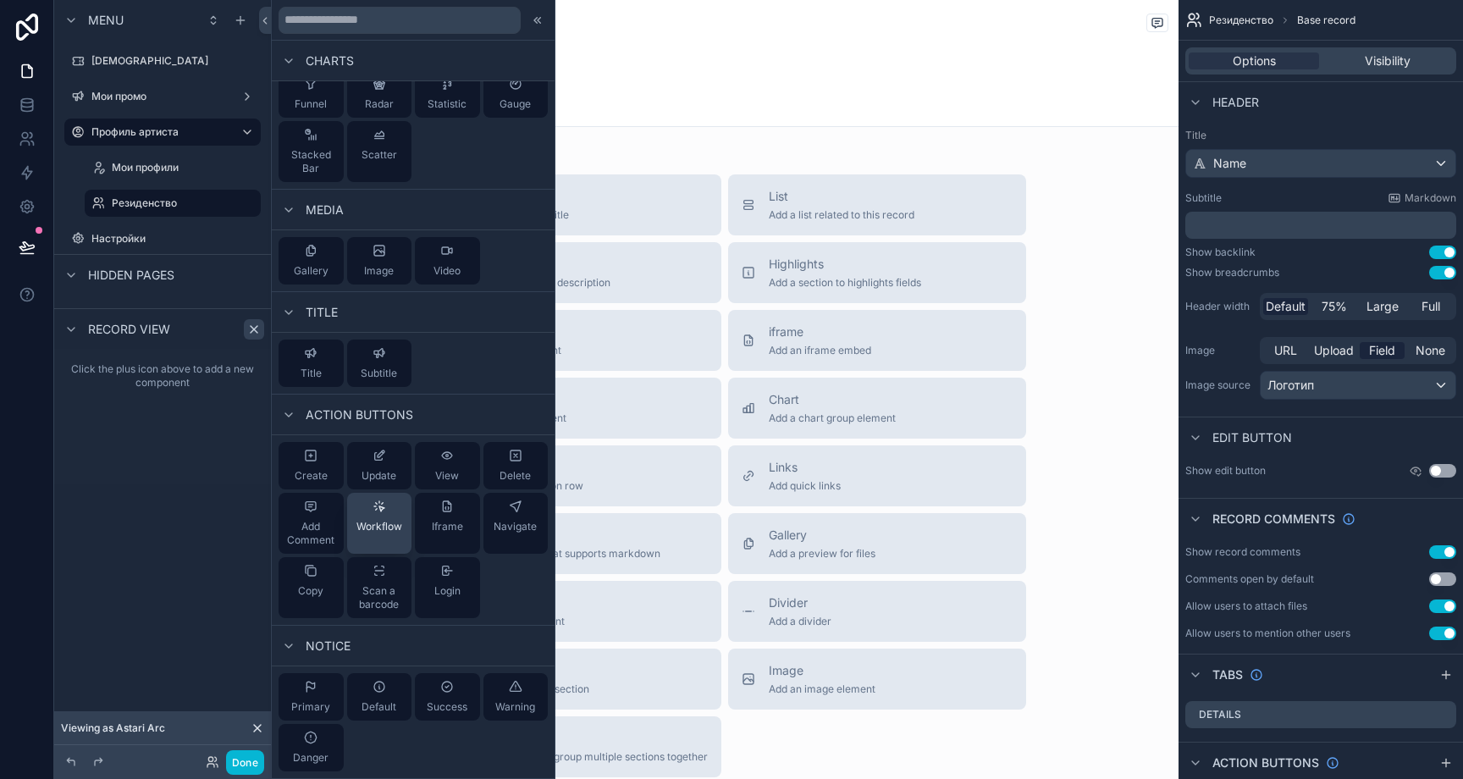
scroll to position [0, 0]
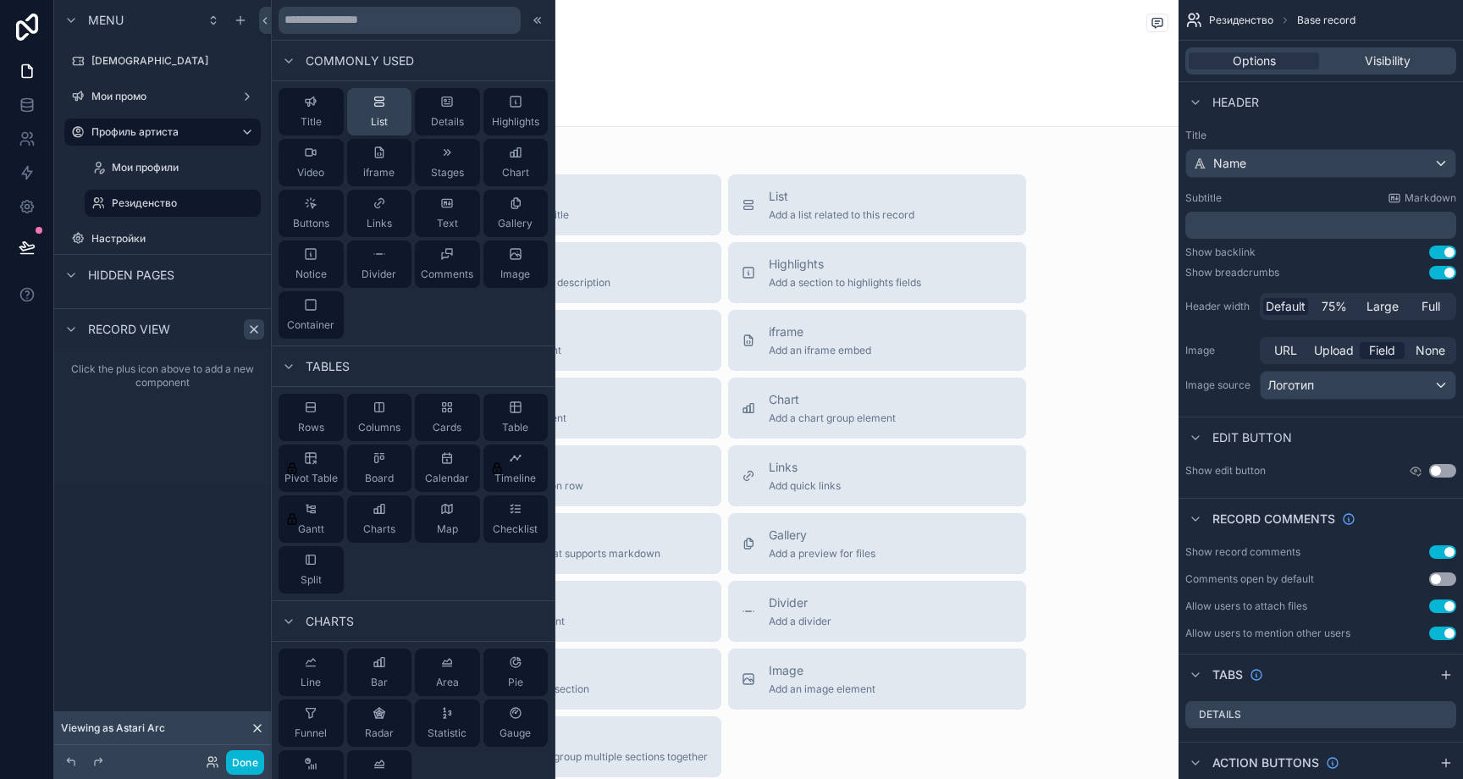
click at [371, 116] on span "List" at bounding box center [379, 122] width 17 height 14
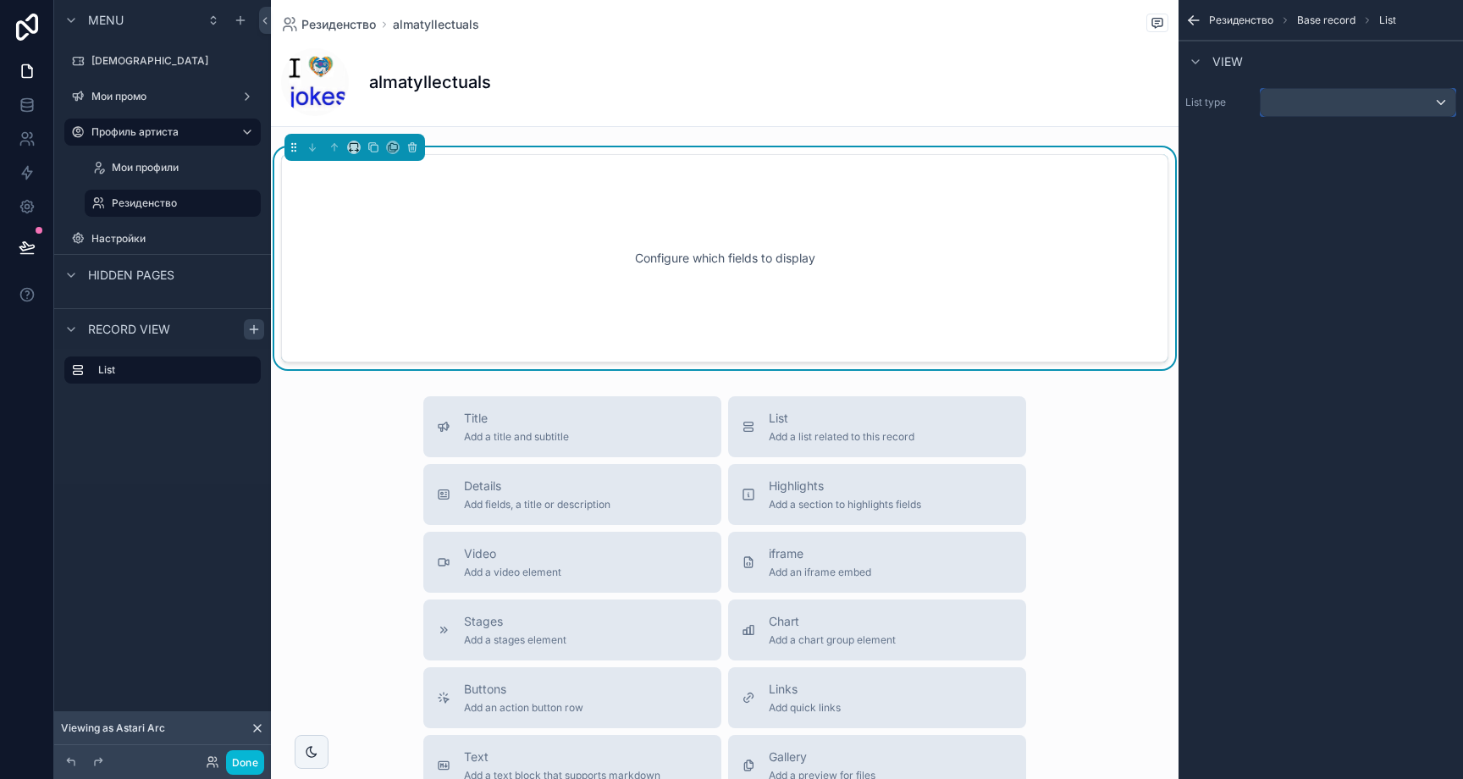
click at [1378, 111] on div "scrollable content" at bounding box center [1358, 102] width 195 height 27
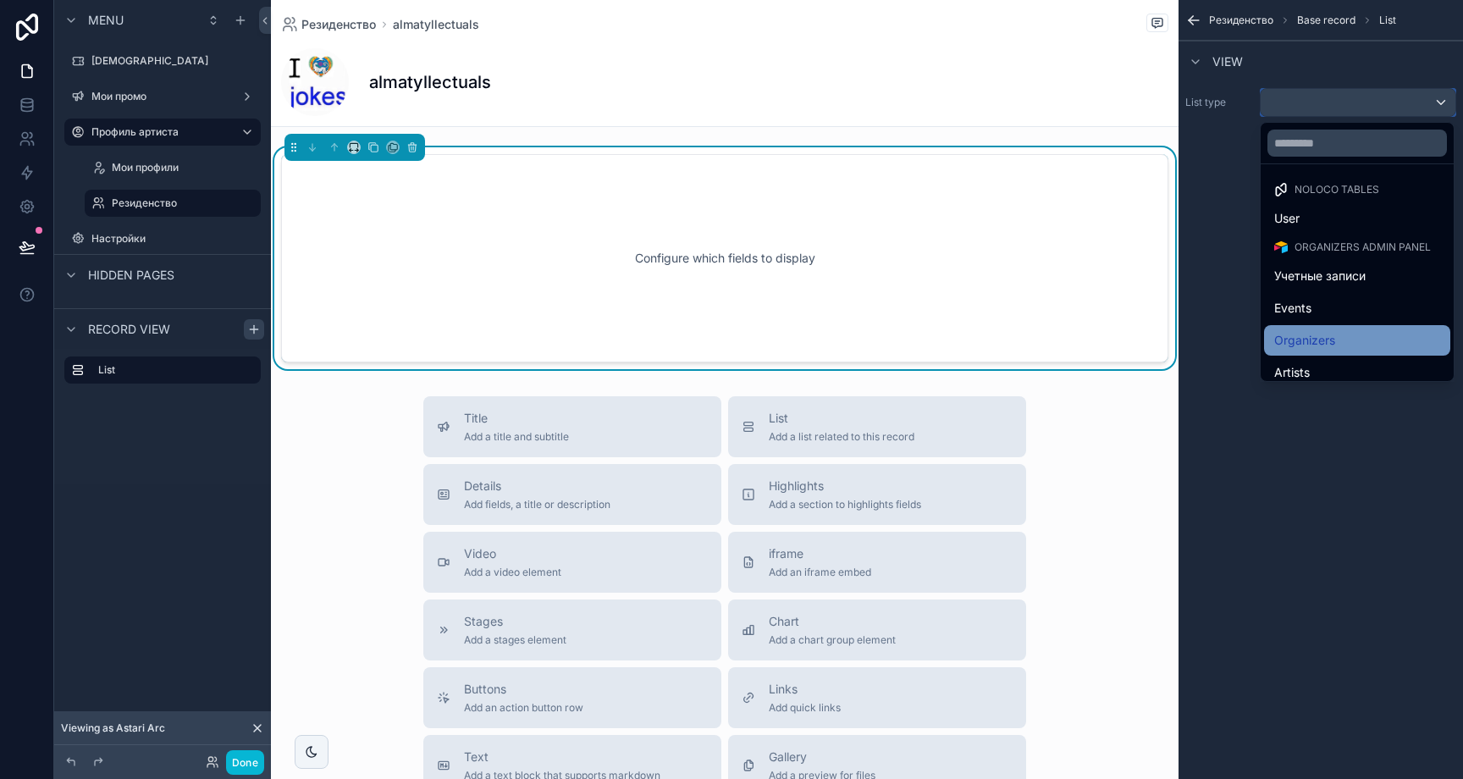
scroll to position [107, 0]
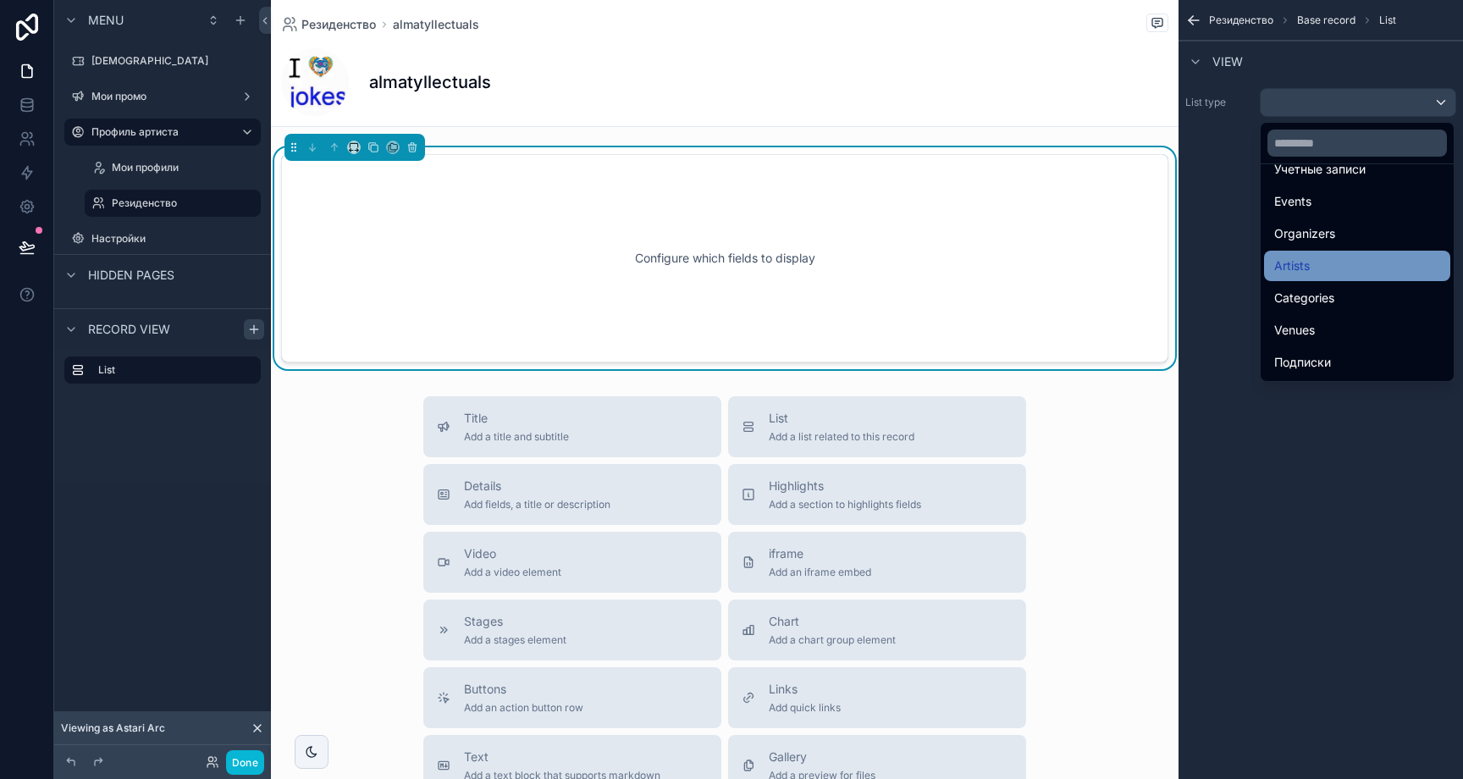
click at [1334, 259] on div "Artists" at bounding box center [1357, 266] width 166 height 20
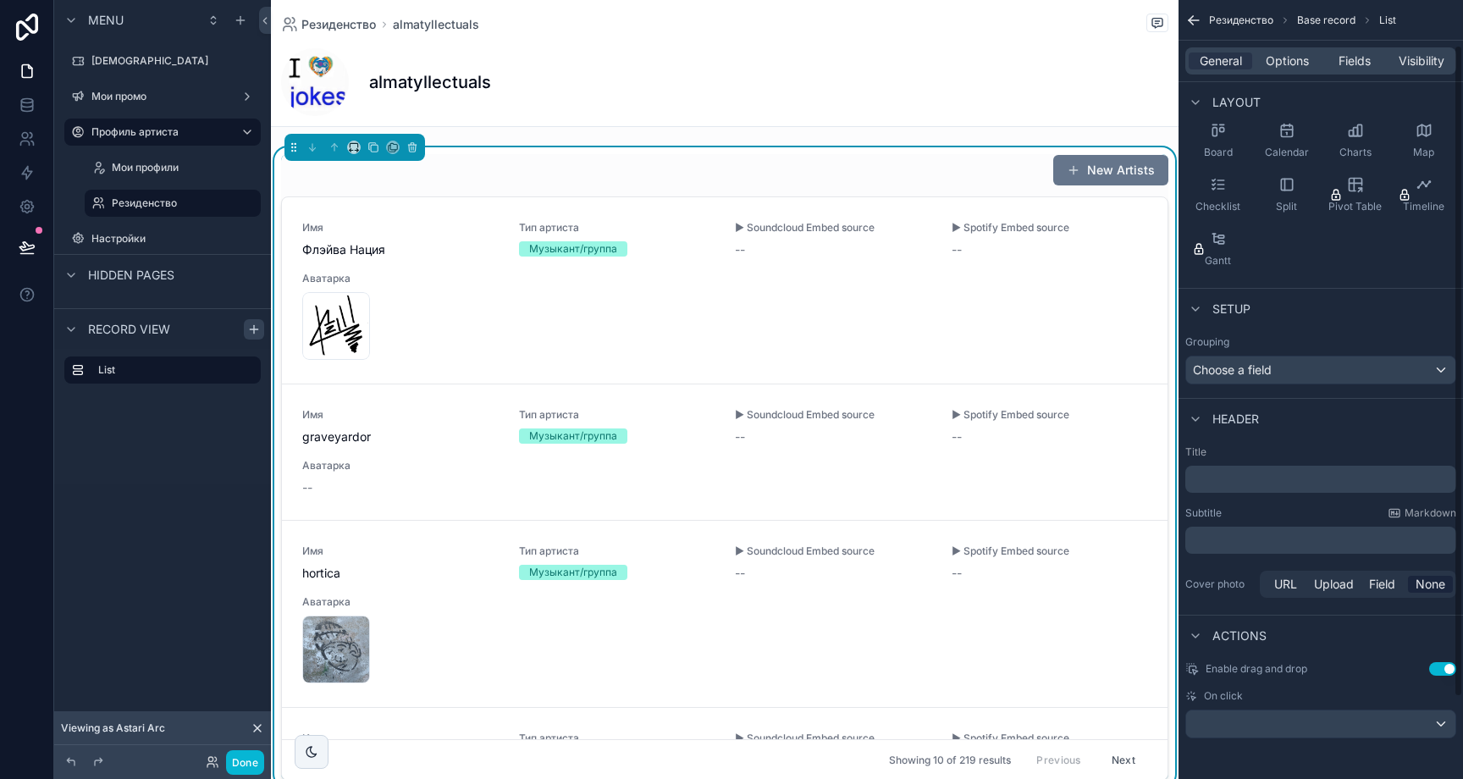
scroll to position [0, 0]
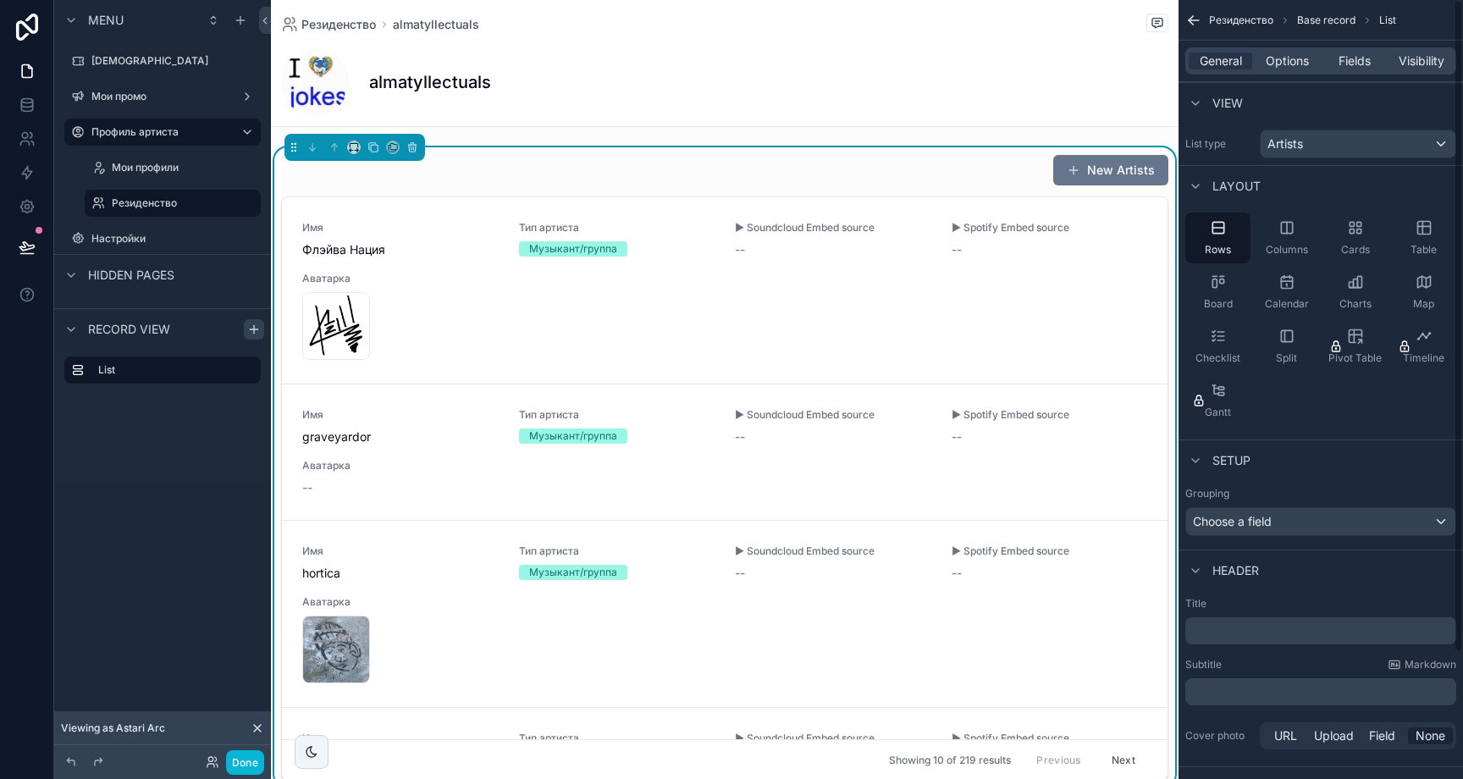
click at [1274, 71] on div "General Options Fields Visibility" at bounding box center [1320, 60] width 271 height 27
click at [1276, 67] on span "Options" at bounding box center [1287, 60] width 43 height 17
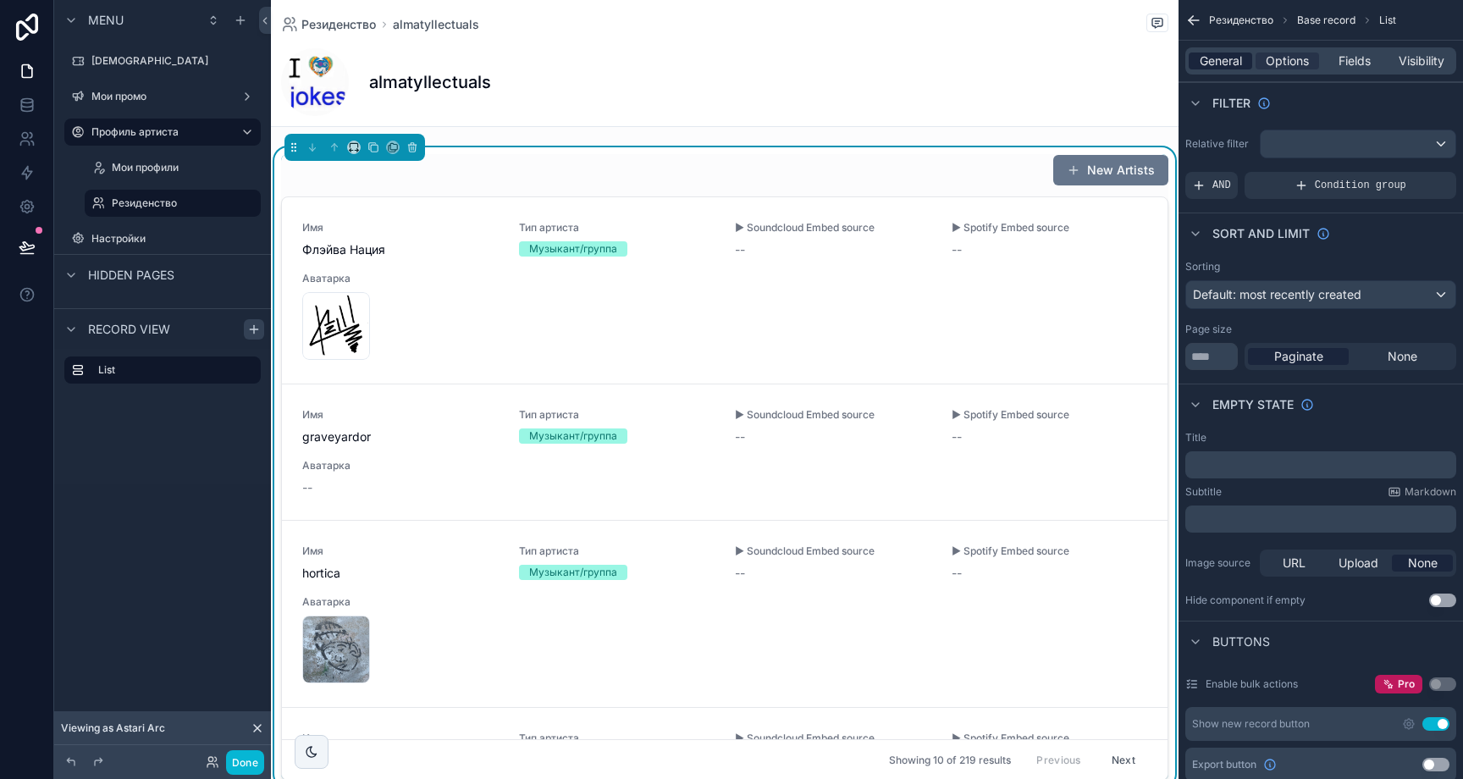
click at [1204, 61] on span "General" at bounding box center [1221, 60] width 42 height 17
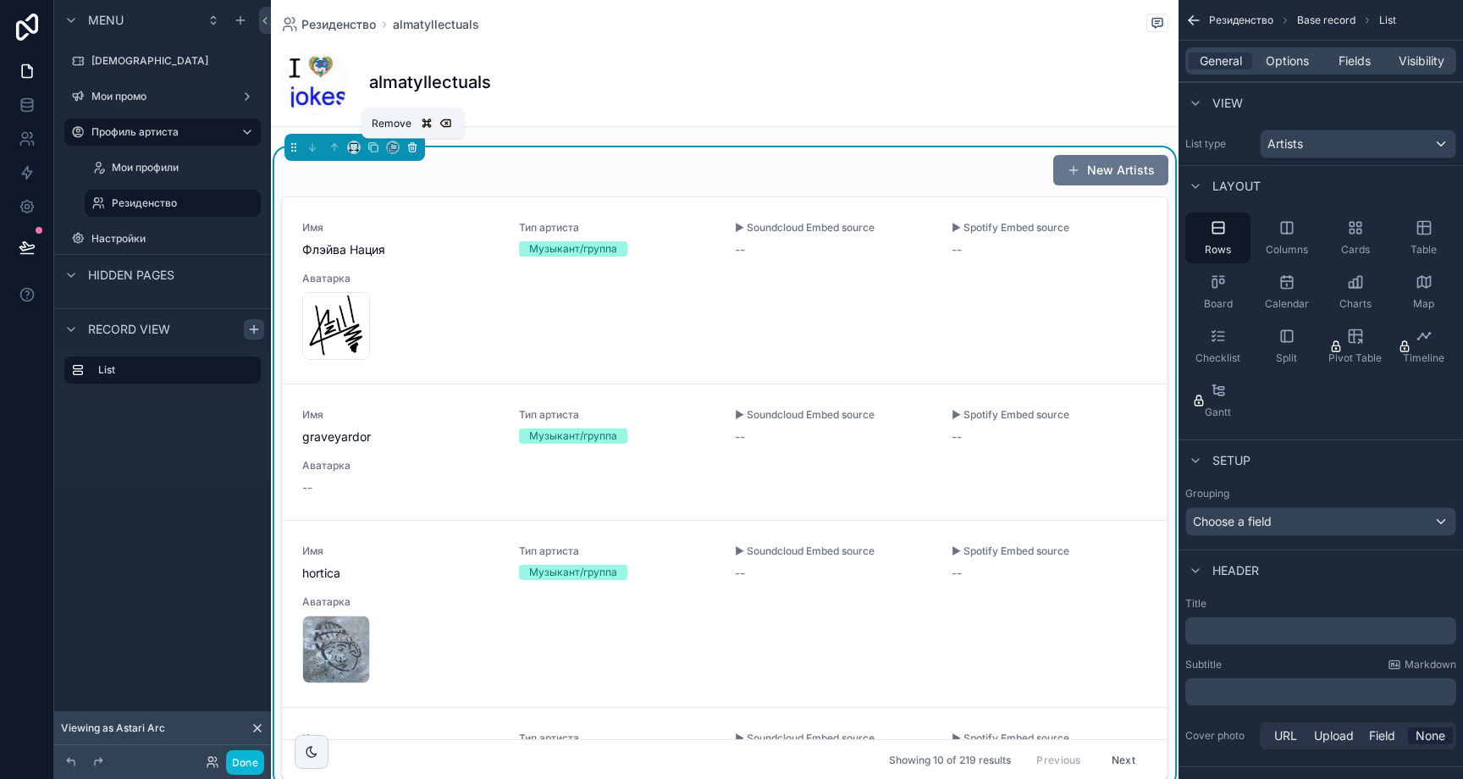
click at [417, 145] on icon "scrollable content" at bounding box center [412, 147] width 12 height 12
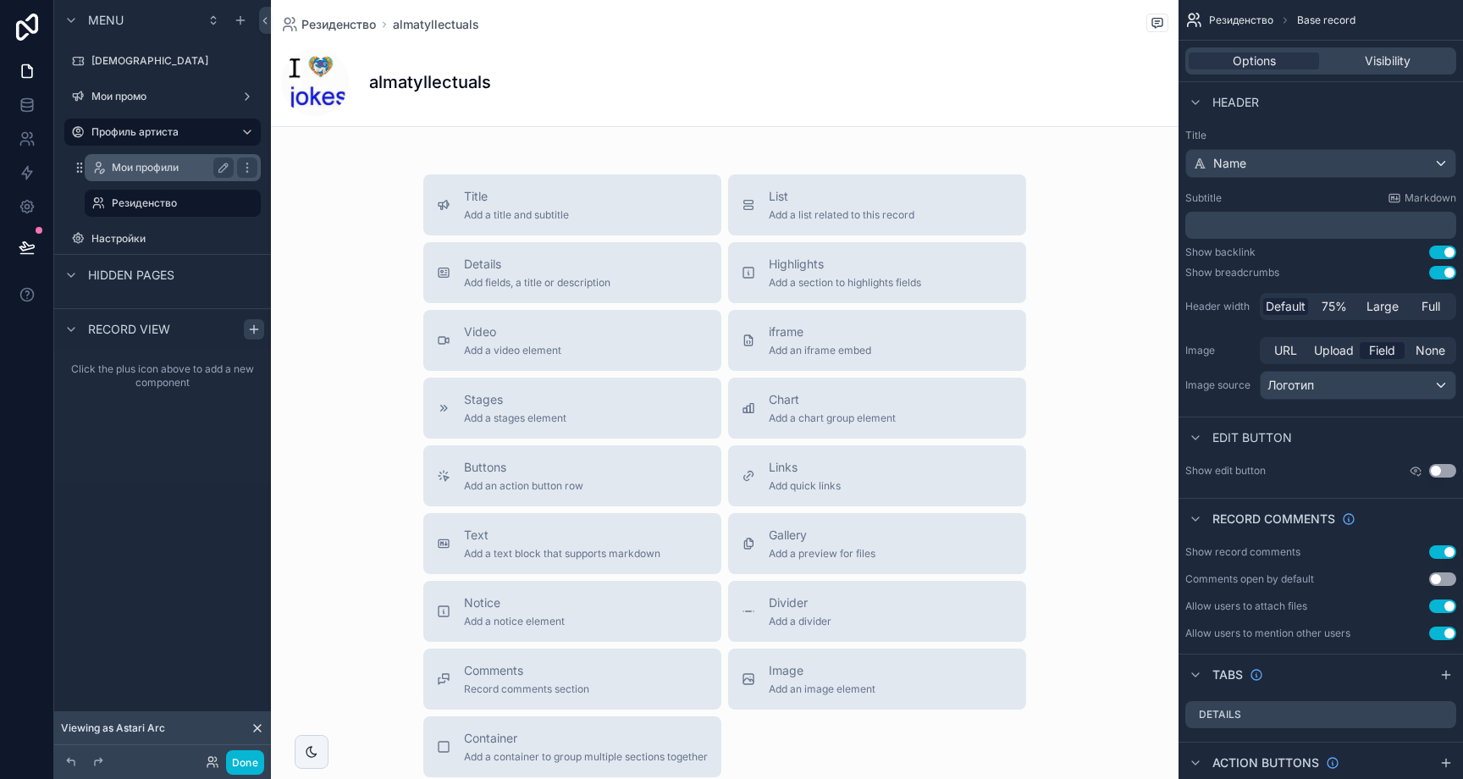
click at [169, 169] on label "Мои профили" at bounding box center [169, 168] width 115 height 14
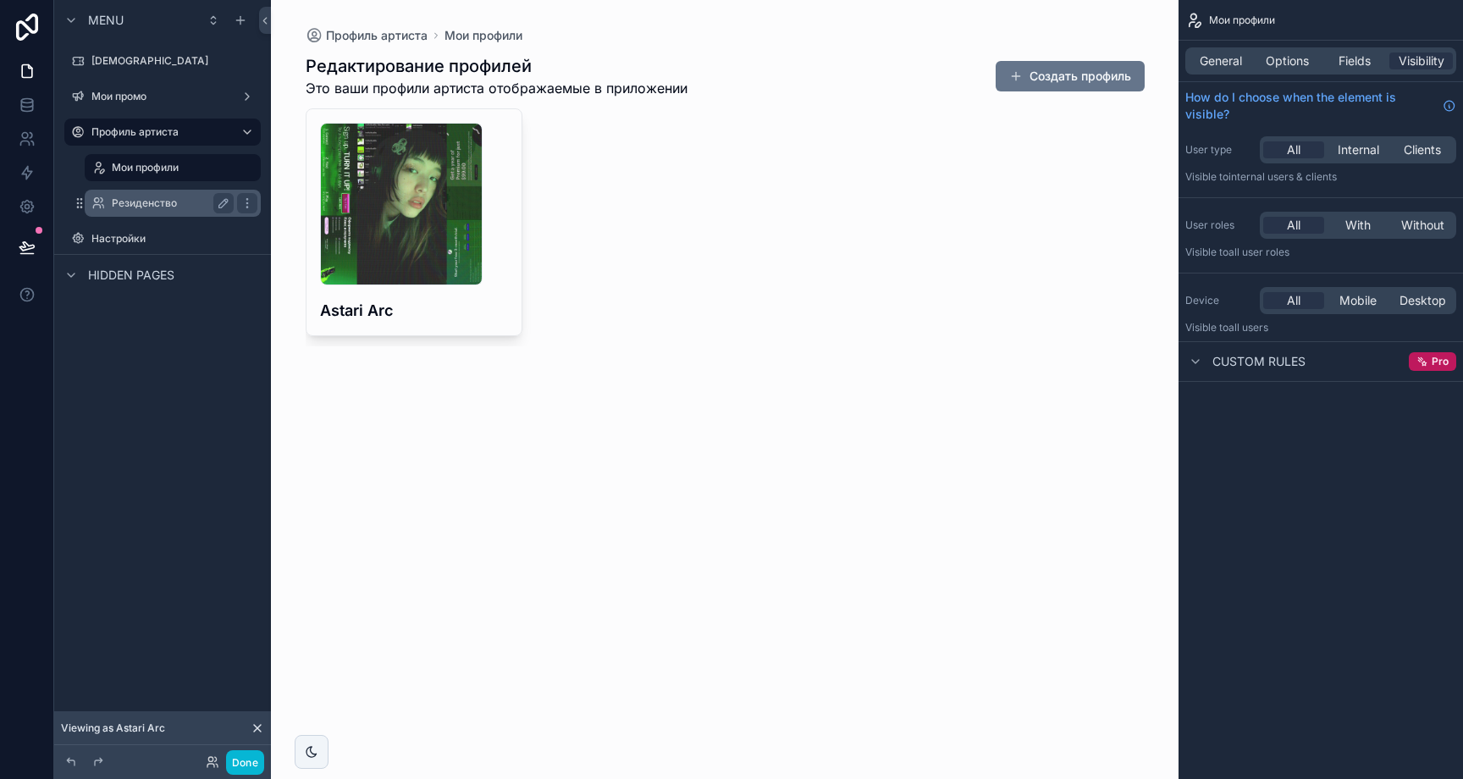
click at [167, 193] on div "Резиденство" at bounding box center [173, 203] width 122 height 20
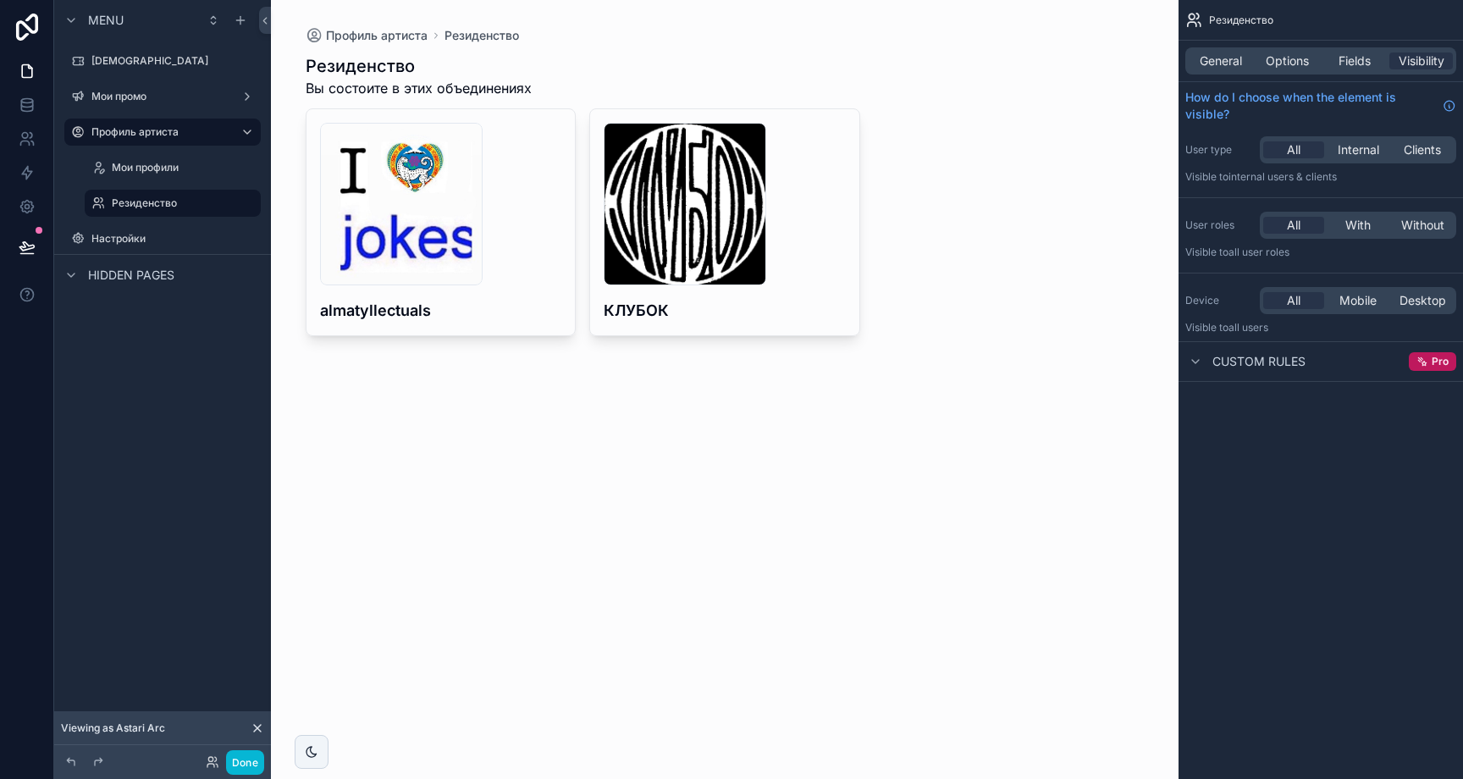
click at [538, 284] on div "scrollable content" at bounding box center [725, 195] width 866 height 390
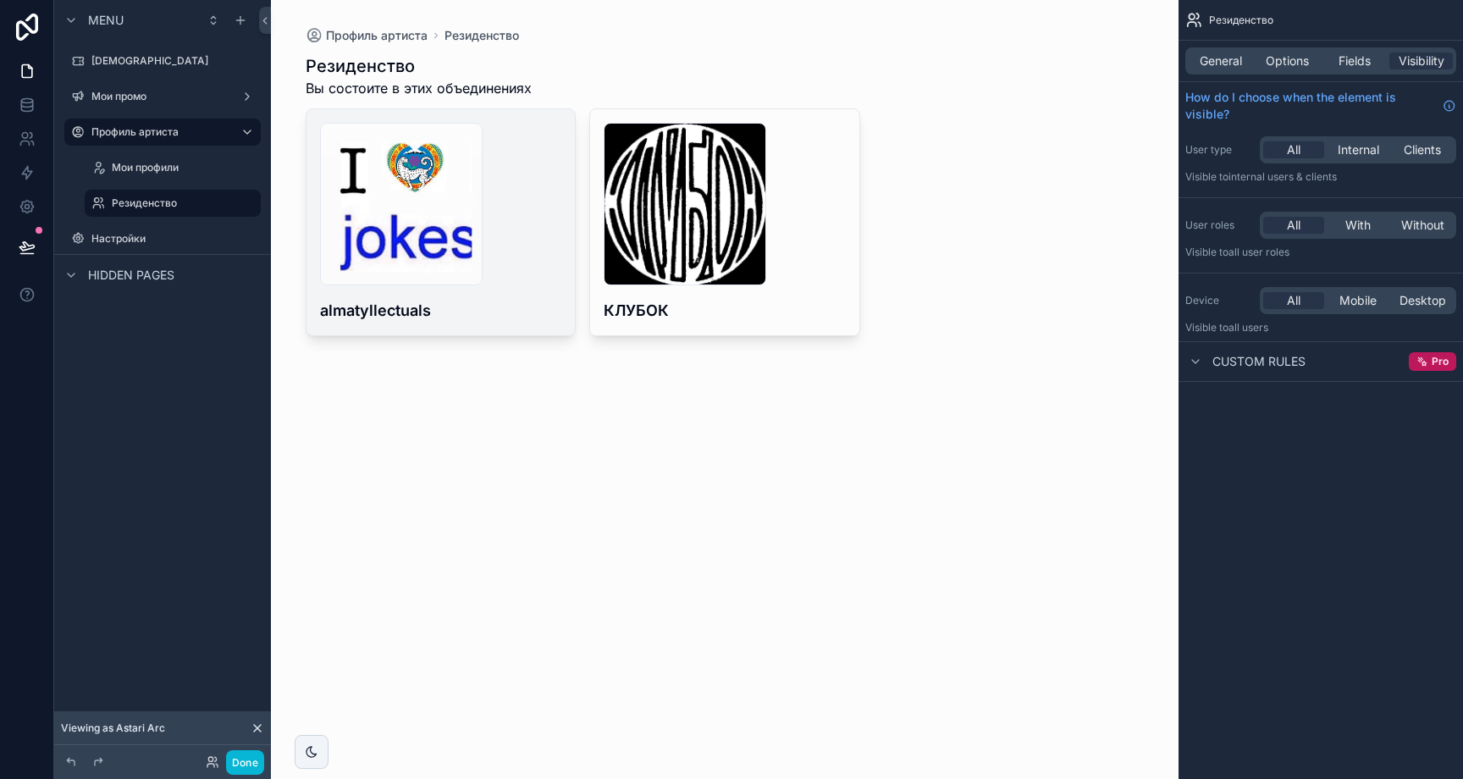
click at [533, 290] on div "68568cdcca03ac58c8284b1e_233692160_252162636518091_5319202563879335604_n .jpg a…" at bounding box center [441, 222] width 269 height 226
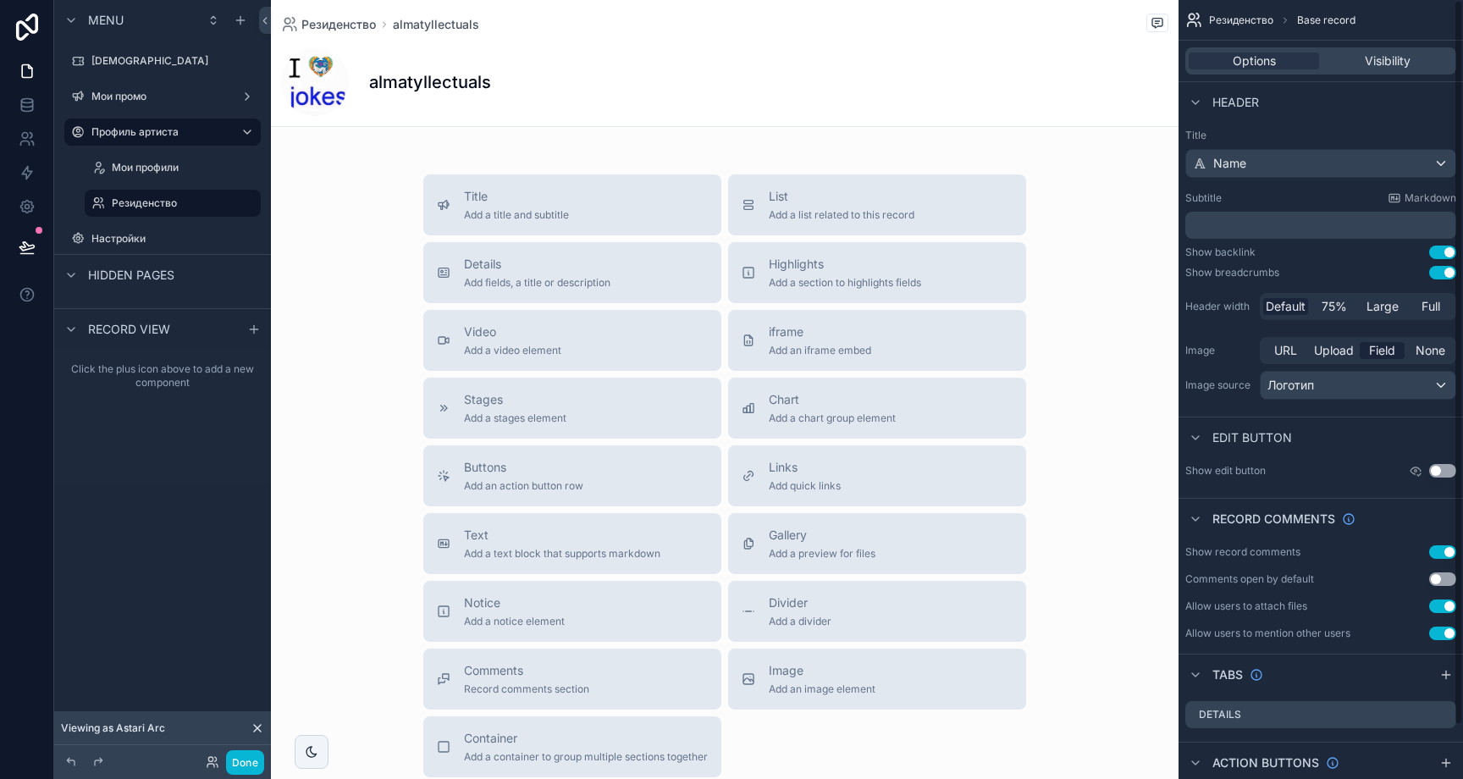
click at [1299, 108] on div "Header" at bounding box center [1321, 101] width 284 height 41
click at [1353, 64] on div "Visibility" at bounding box center [1388, 60] width 130 height 17
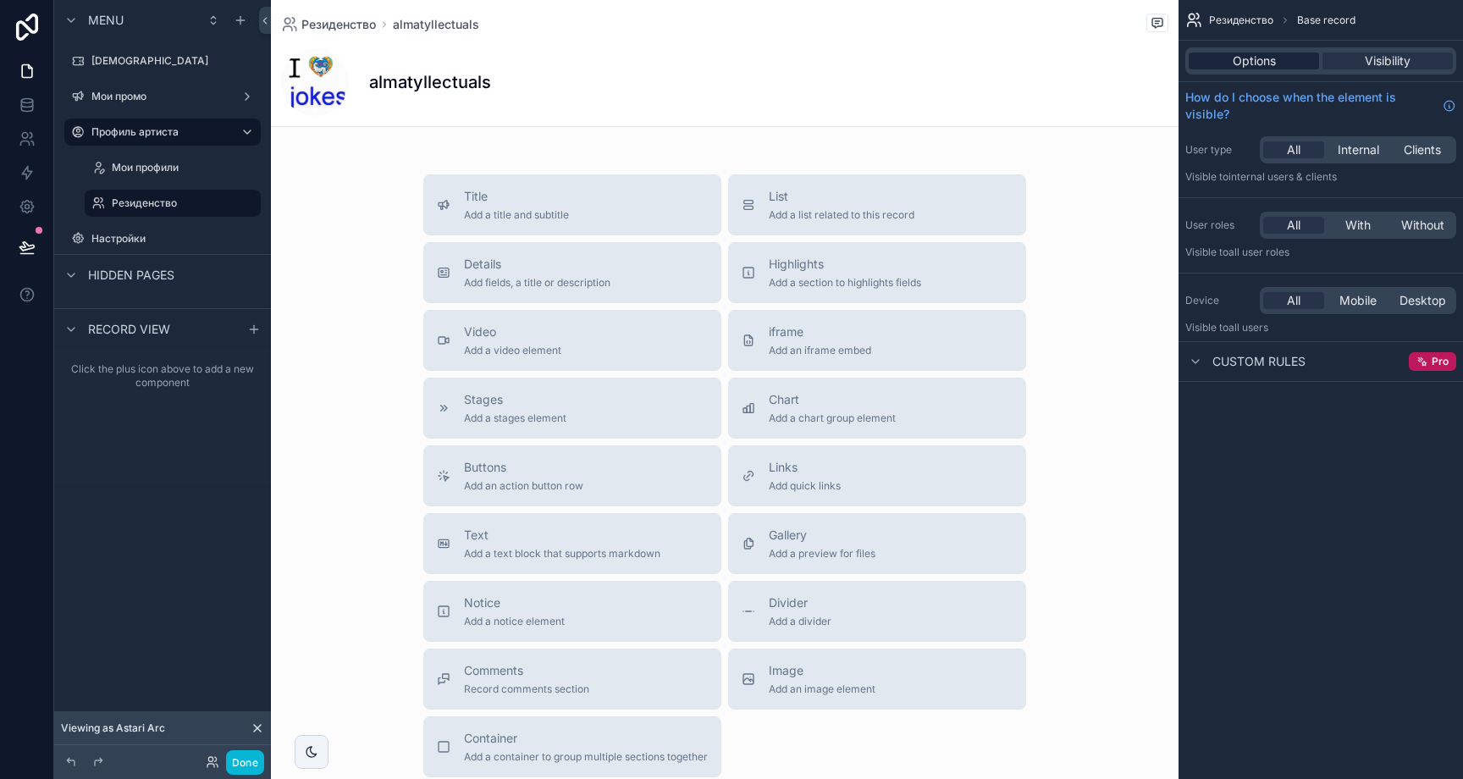
click at [1288, 58] on div "Options" at bounding box center [1254, 60] width 130 height 17
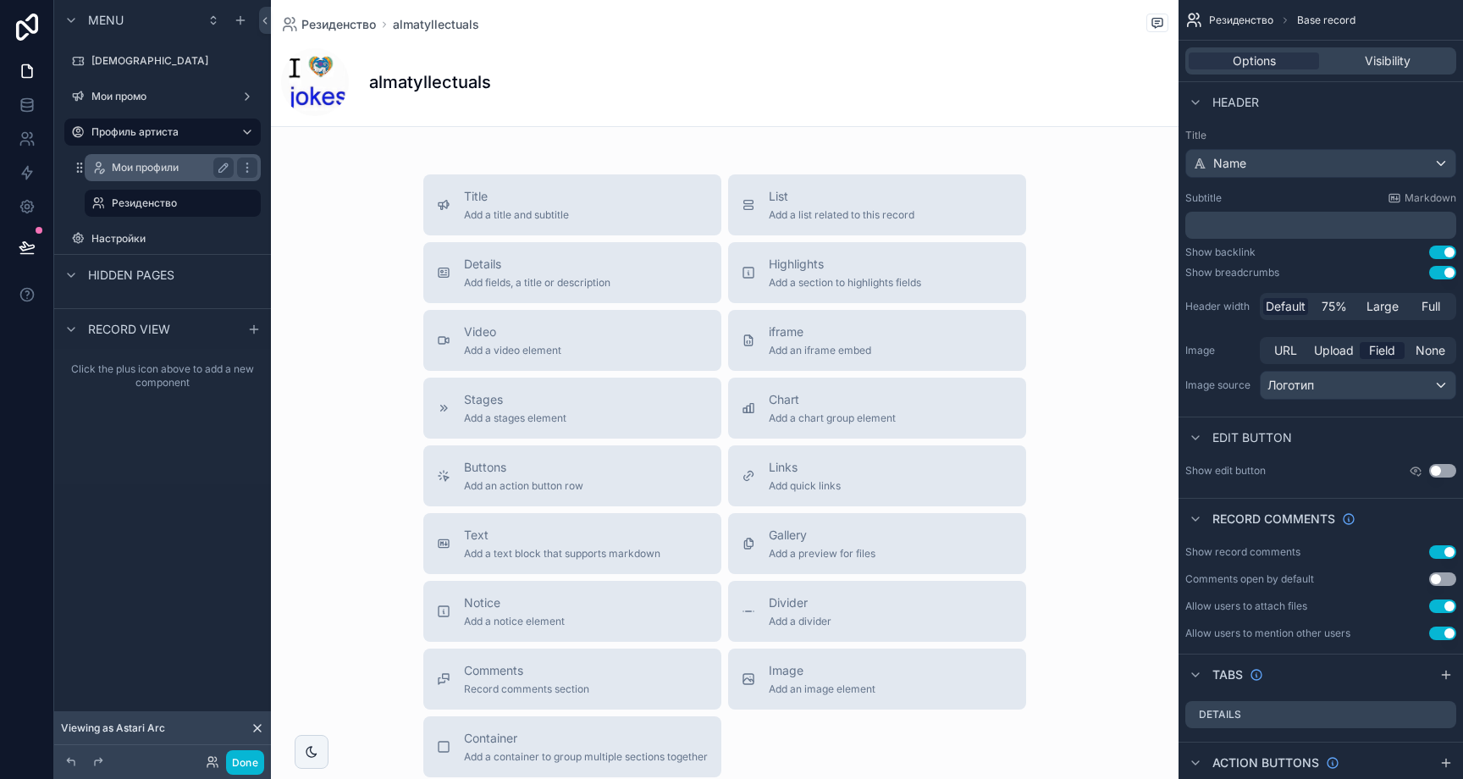
click at [168, 164] on label "Мои профили" at bounding box center [169, 168] width 115 height 14
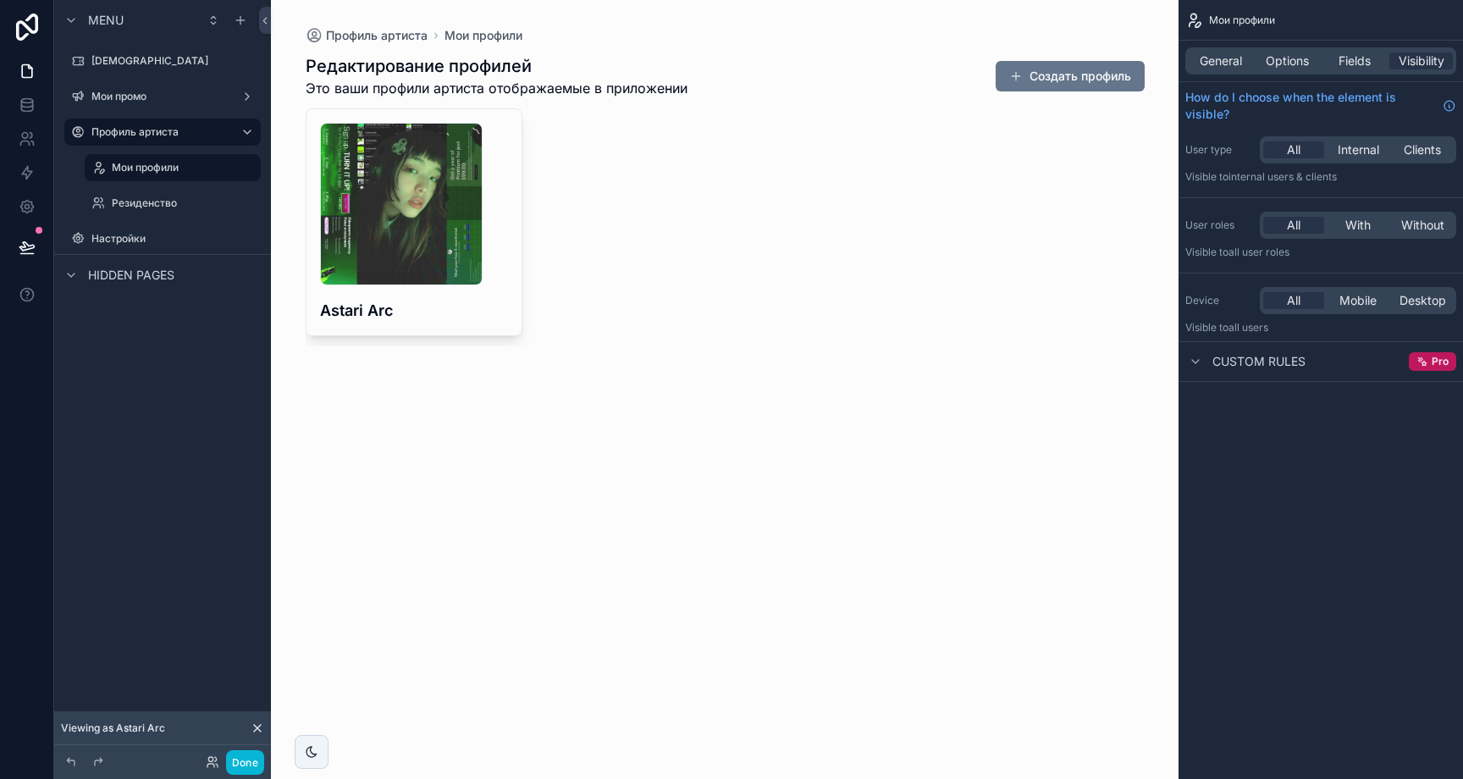
click at [168, 118] on div "Профиль артиста" at bounding box center [162, 132] width 217 height 30
click at [165, 107] on div "Мои промо" at bounding box center [163, 96] width 190 height 27
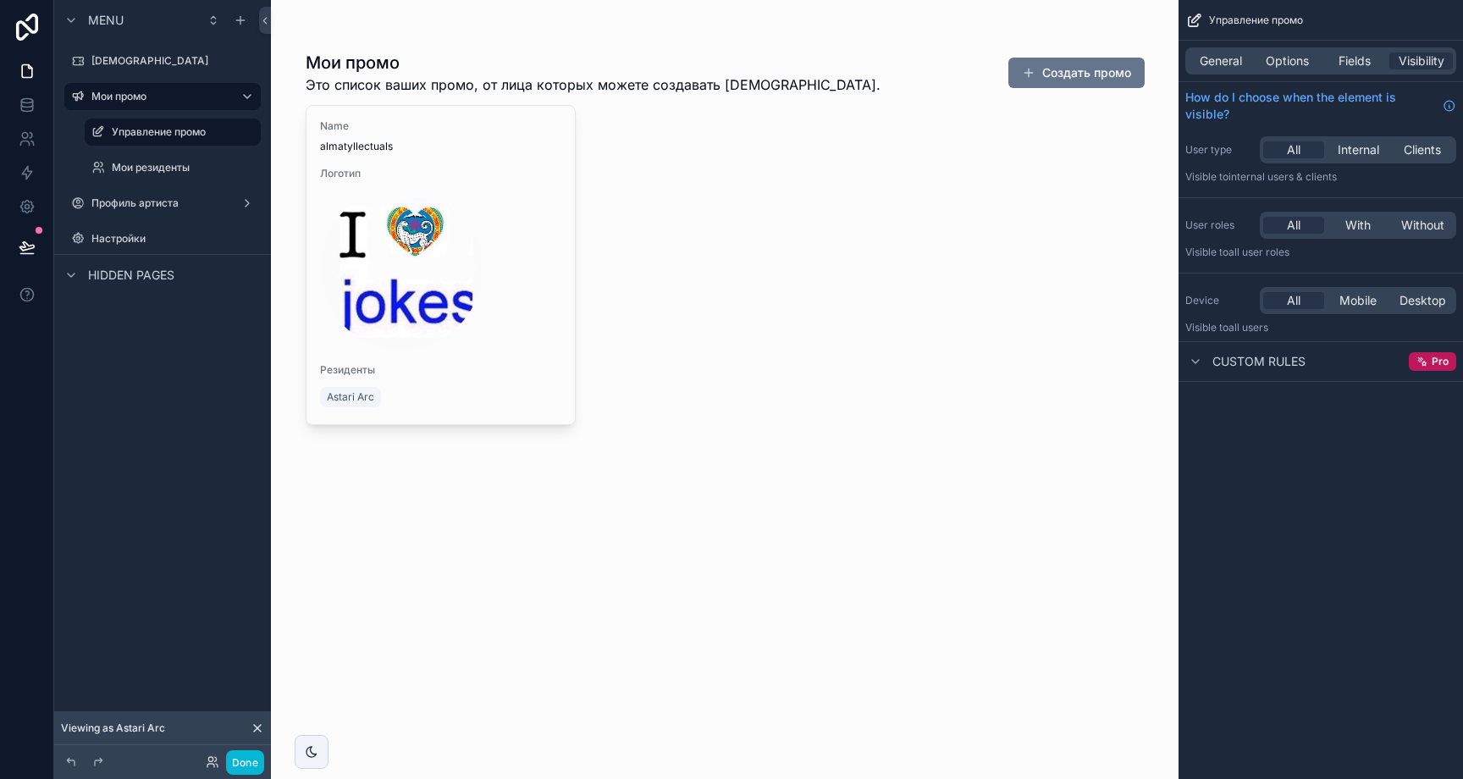
click at [470, 378] on div "scrollable content" at bounding box center [725, 239] width 866 height 479
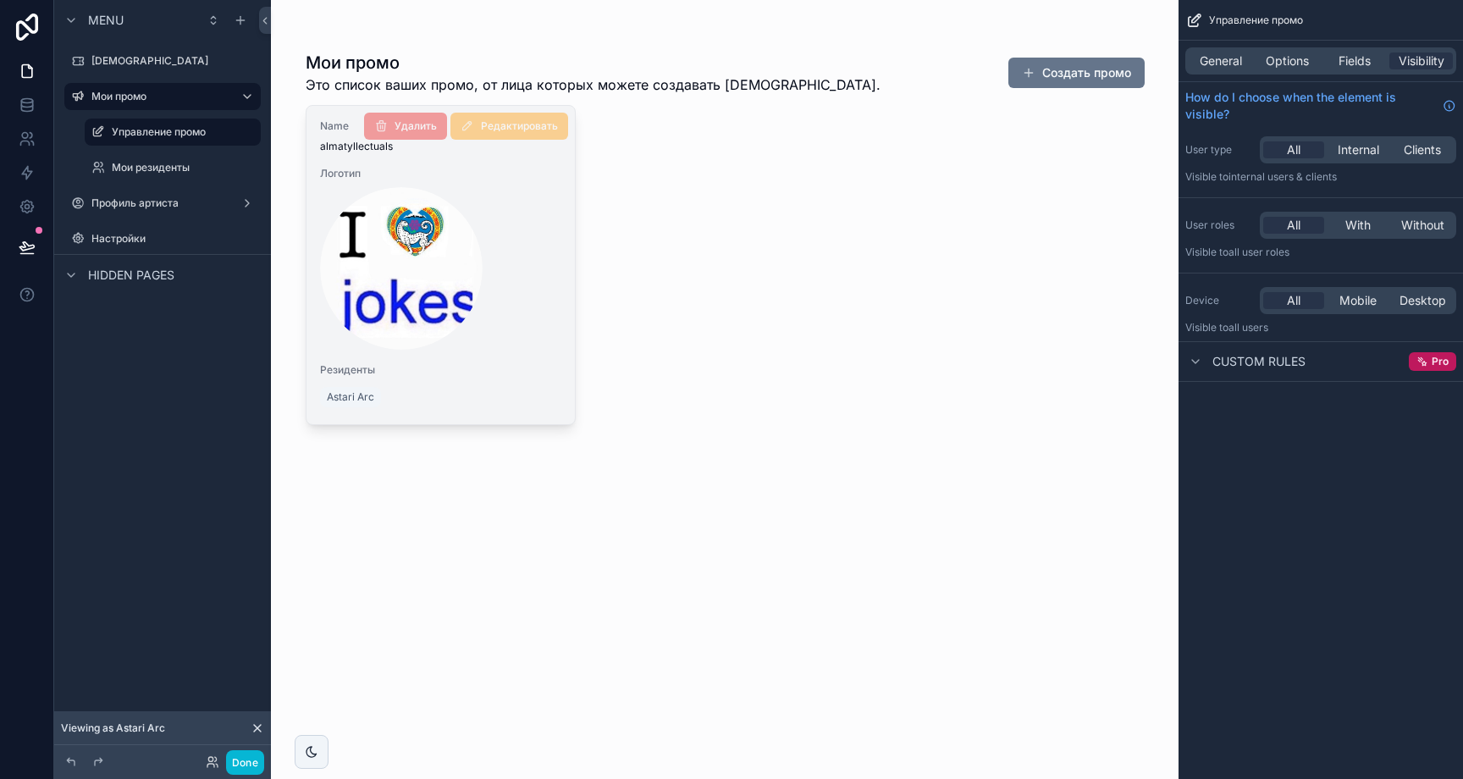
click at [497, 379] on div "Резиденты Astari Arc" at bounding box center [441, 386] width 242 height 47
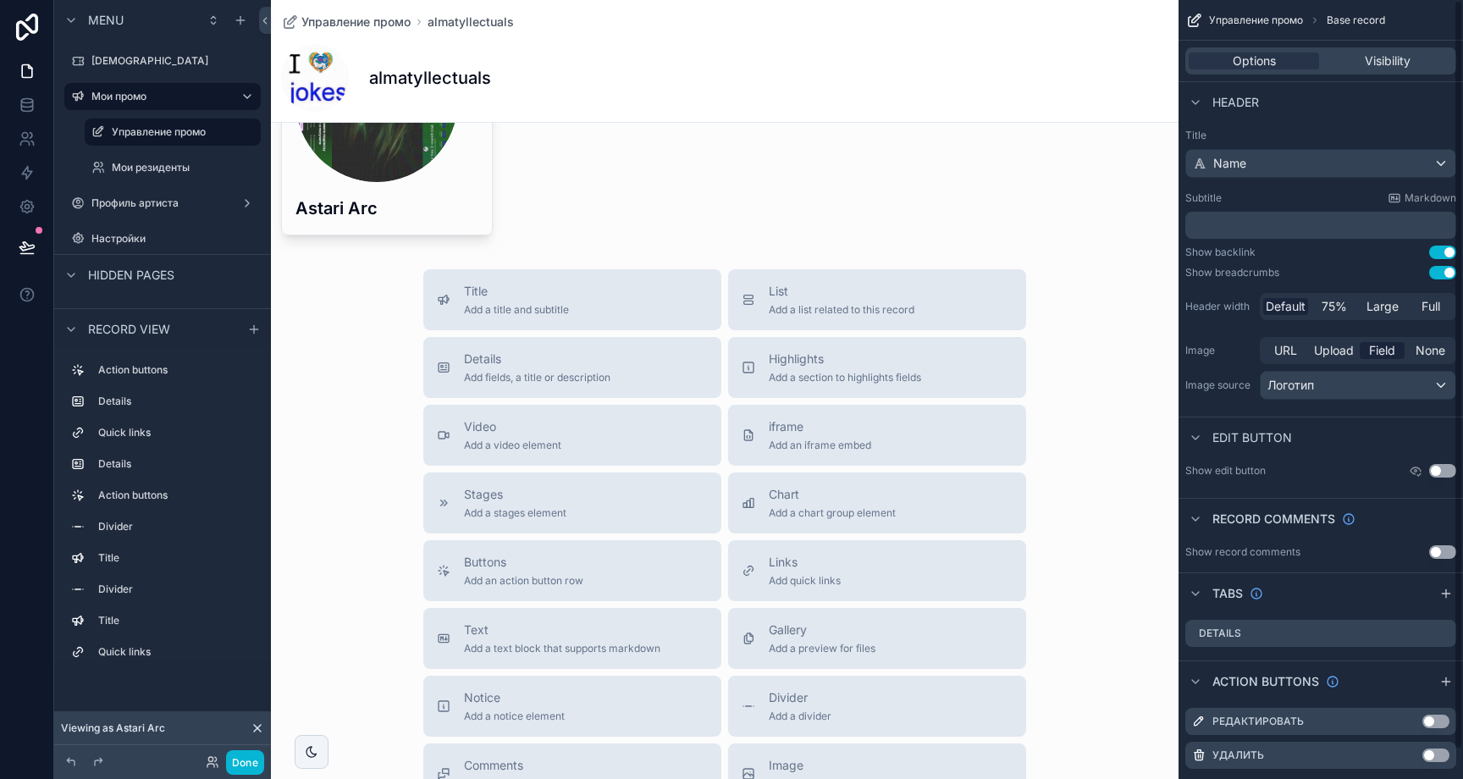
scroll to position [1343, 0]
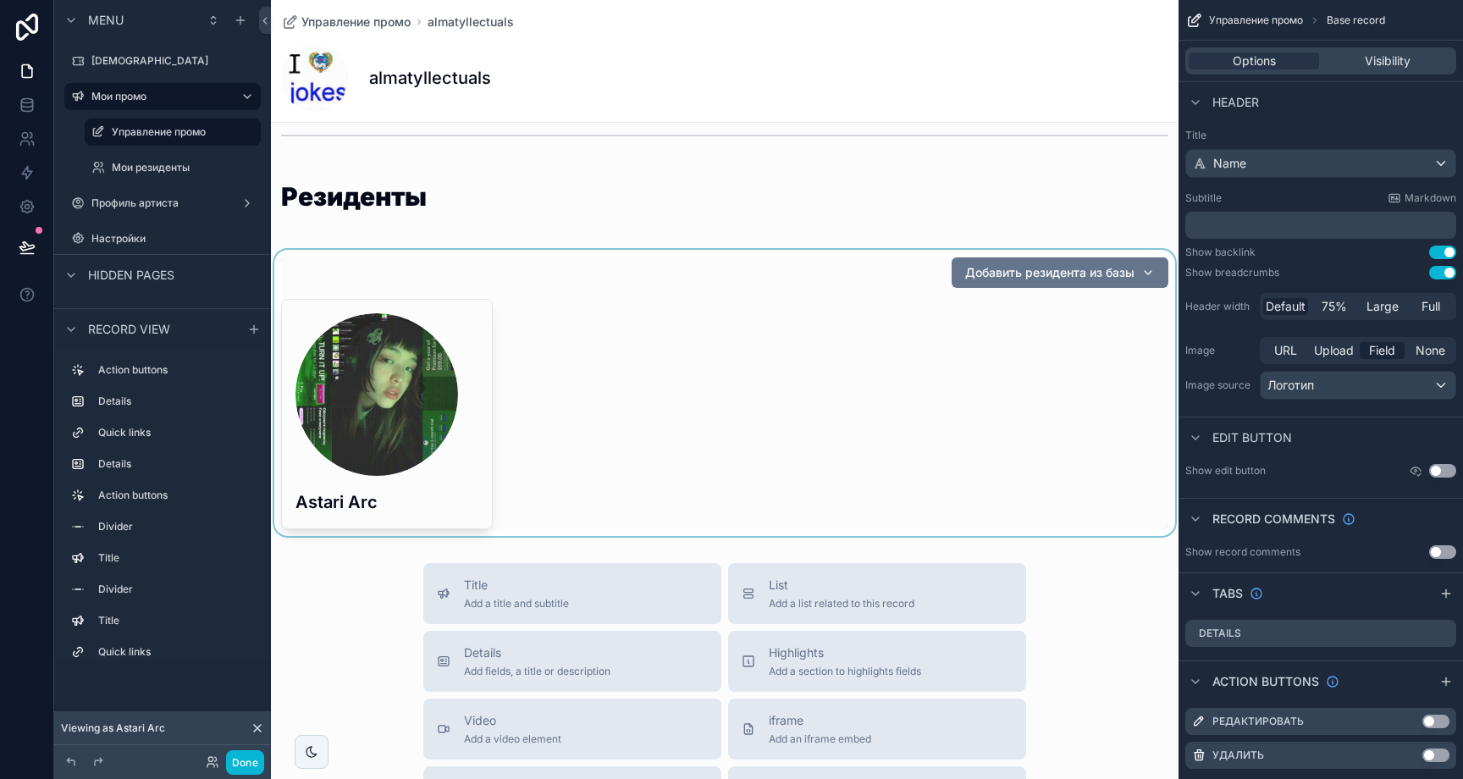
click at [711, 321] on div "scrollable content" at bounding box center [725, 393] width 908 height 286
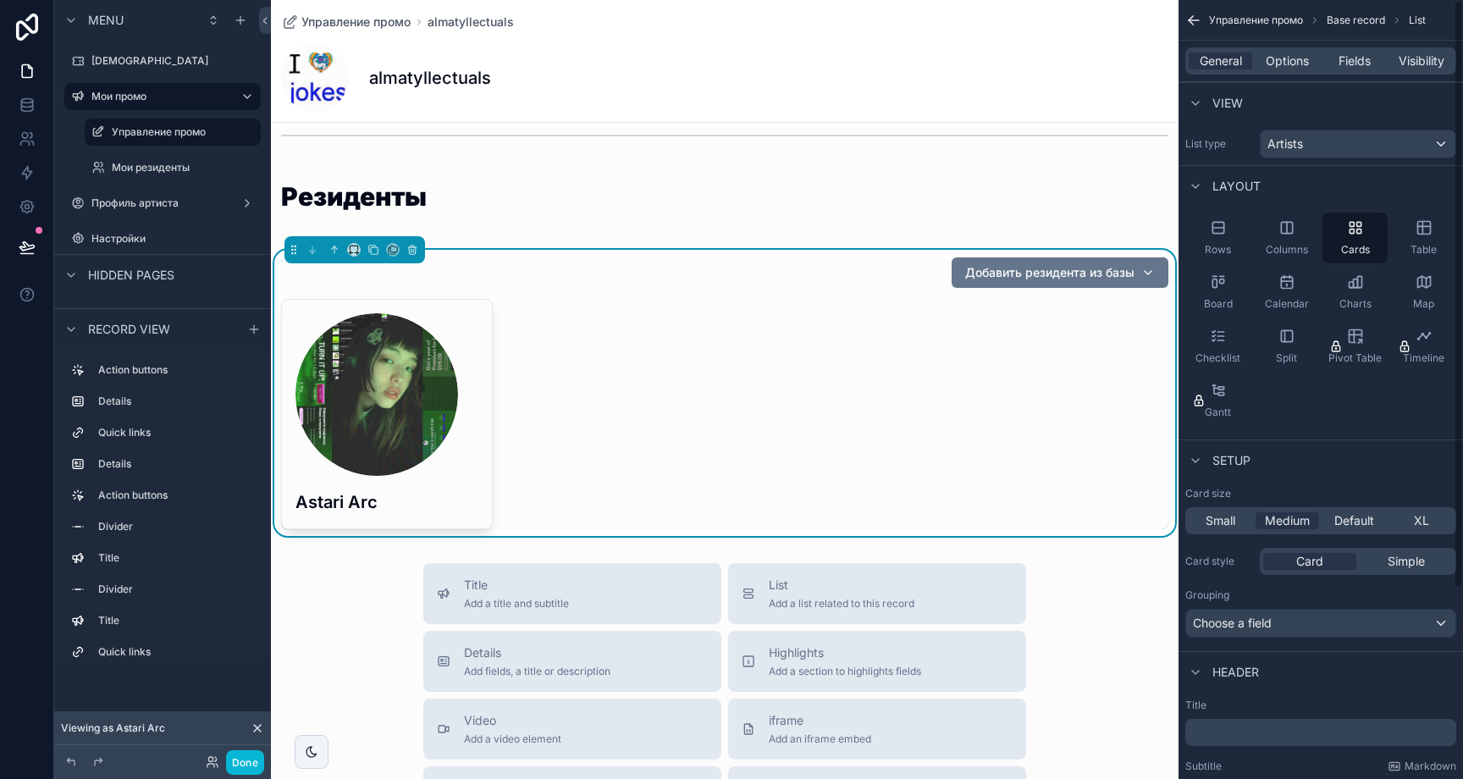
click at [1291, 47] on div "General Options Fields Visibility" at bounding box center [1320, 60] width 271 height 27
click at [1295, 53] on span "Options" at bounding box center [1287, 60] width 43 height 17
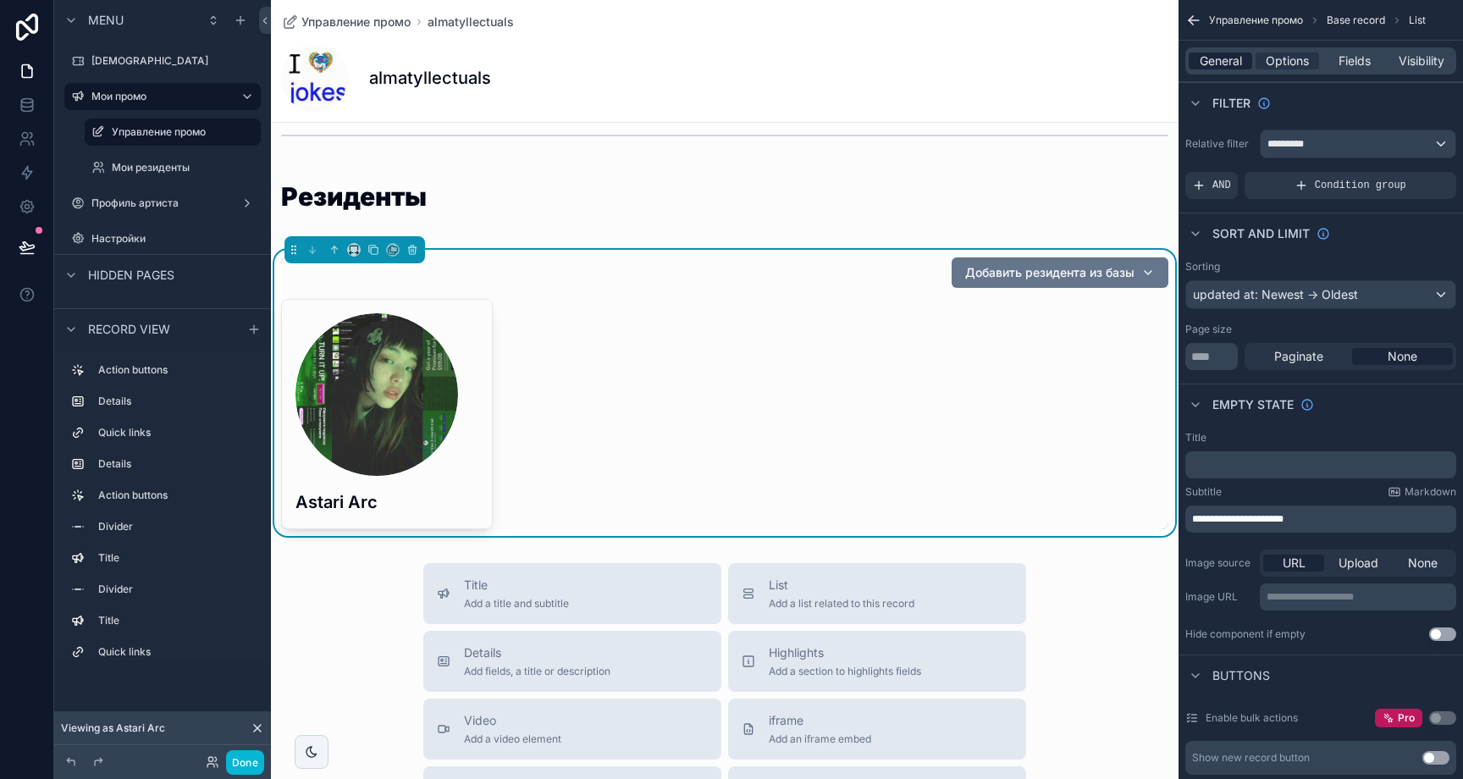
click at [1233, 58] on span "General" at bounding box center [1221, 60] width 42 height 17
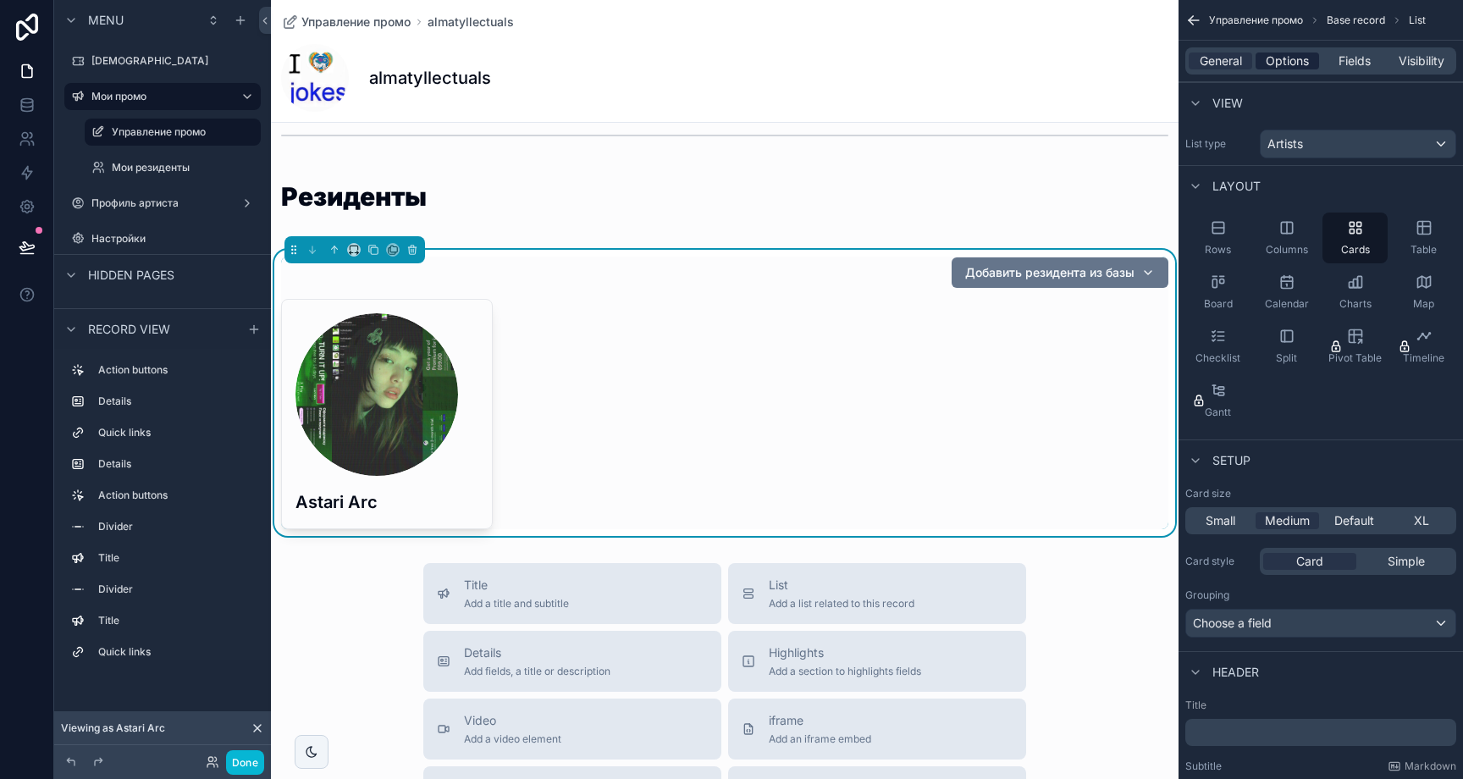
click at [1269, 60] on span "Options" at bounding box center [1287, 60] width 43 height 17
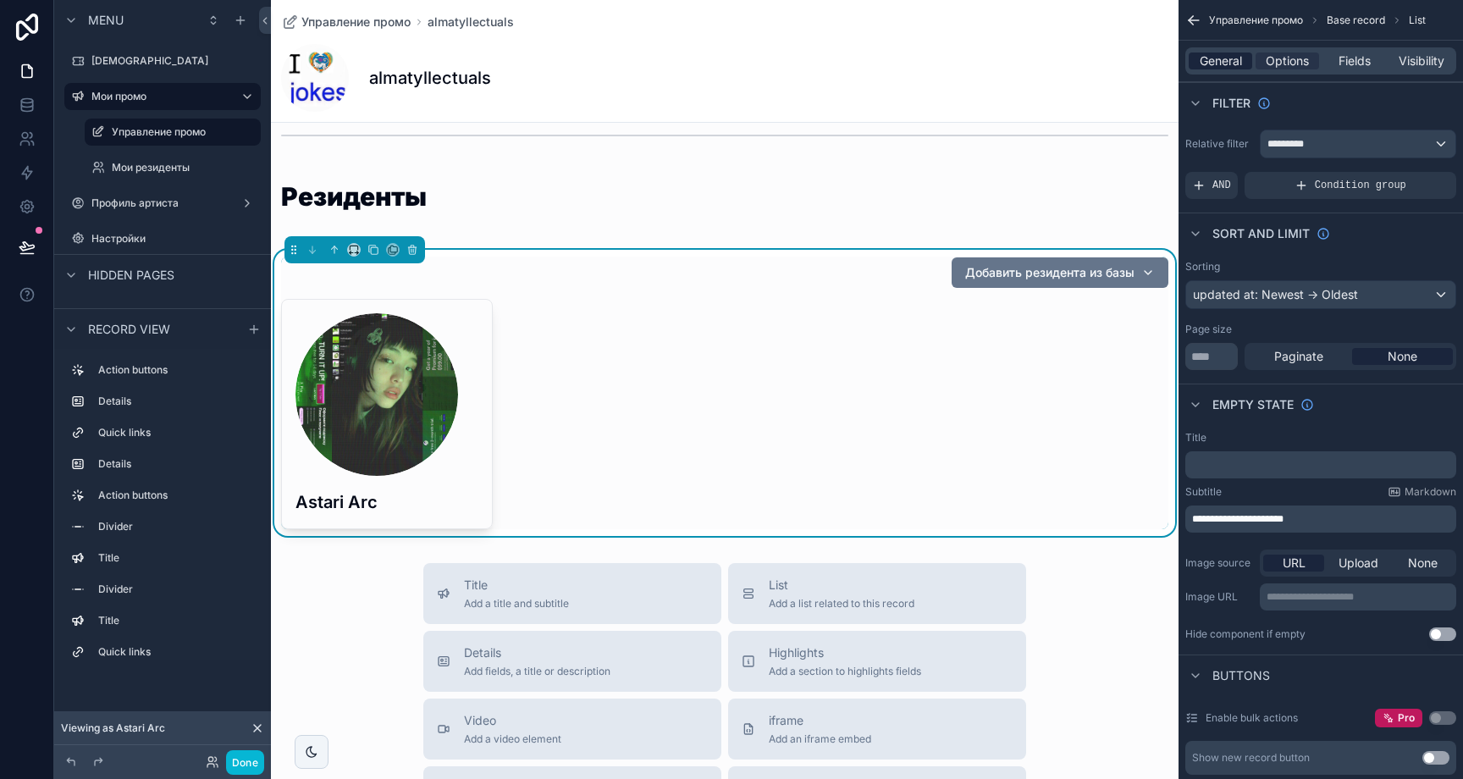
click at [1226, 69] on span "General" at bounding box center [1221, 60] width 42 height 17
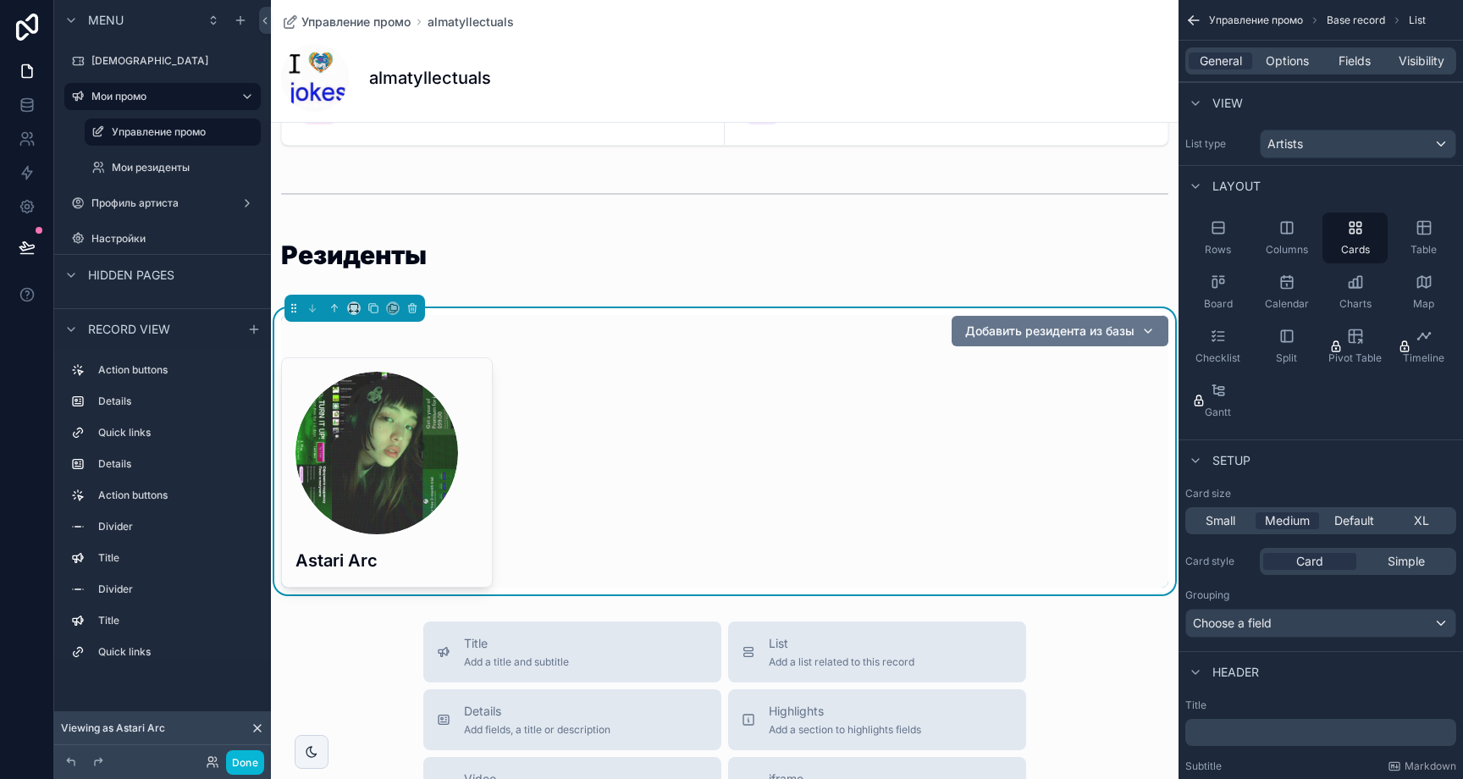
scroll to position [1197, 0]
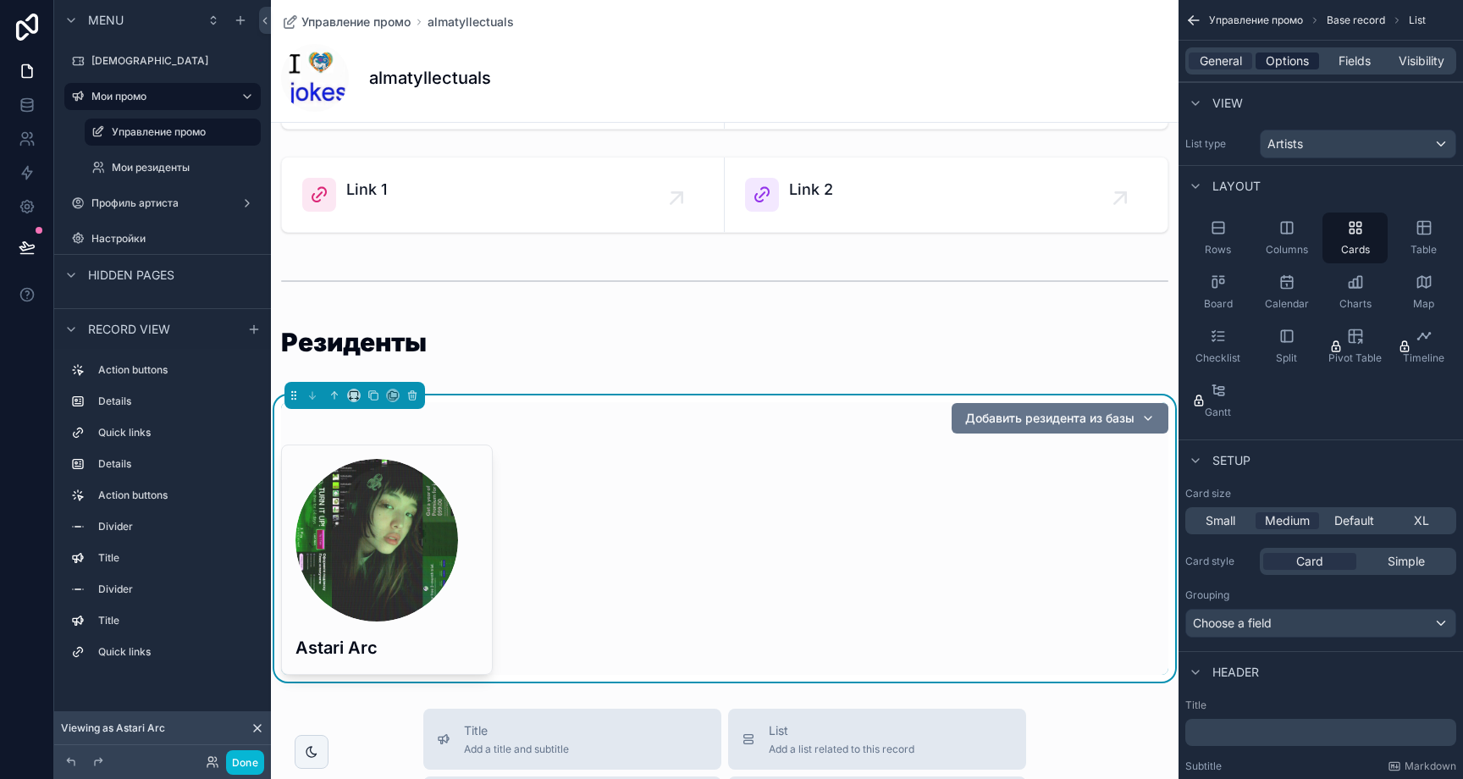
click at [1296, 58] on span "Options" at bounding box center [1287, 60] width 43 height 17
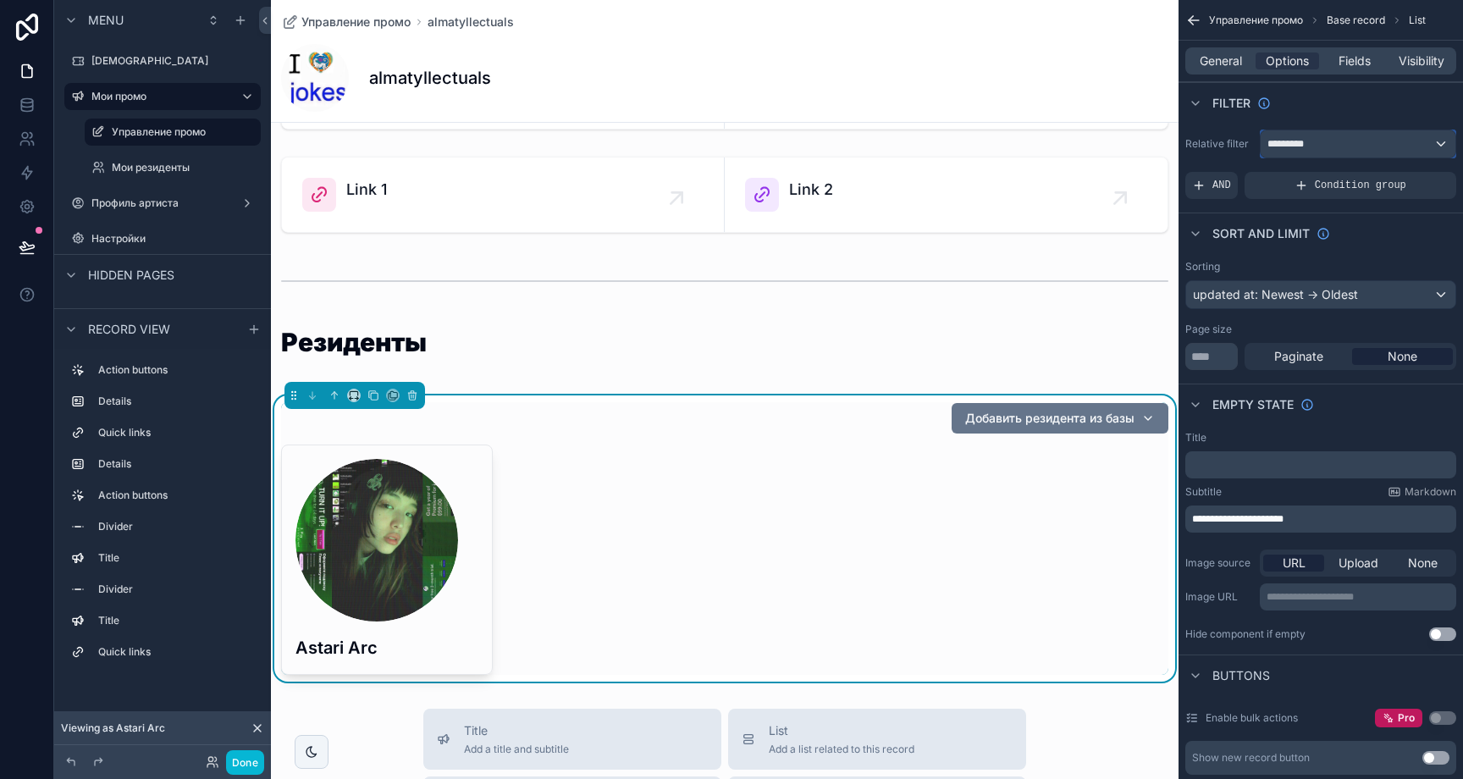
click at [1314, 143] on span "*********" at bounding box center [1294, 144] width 53 height 14
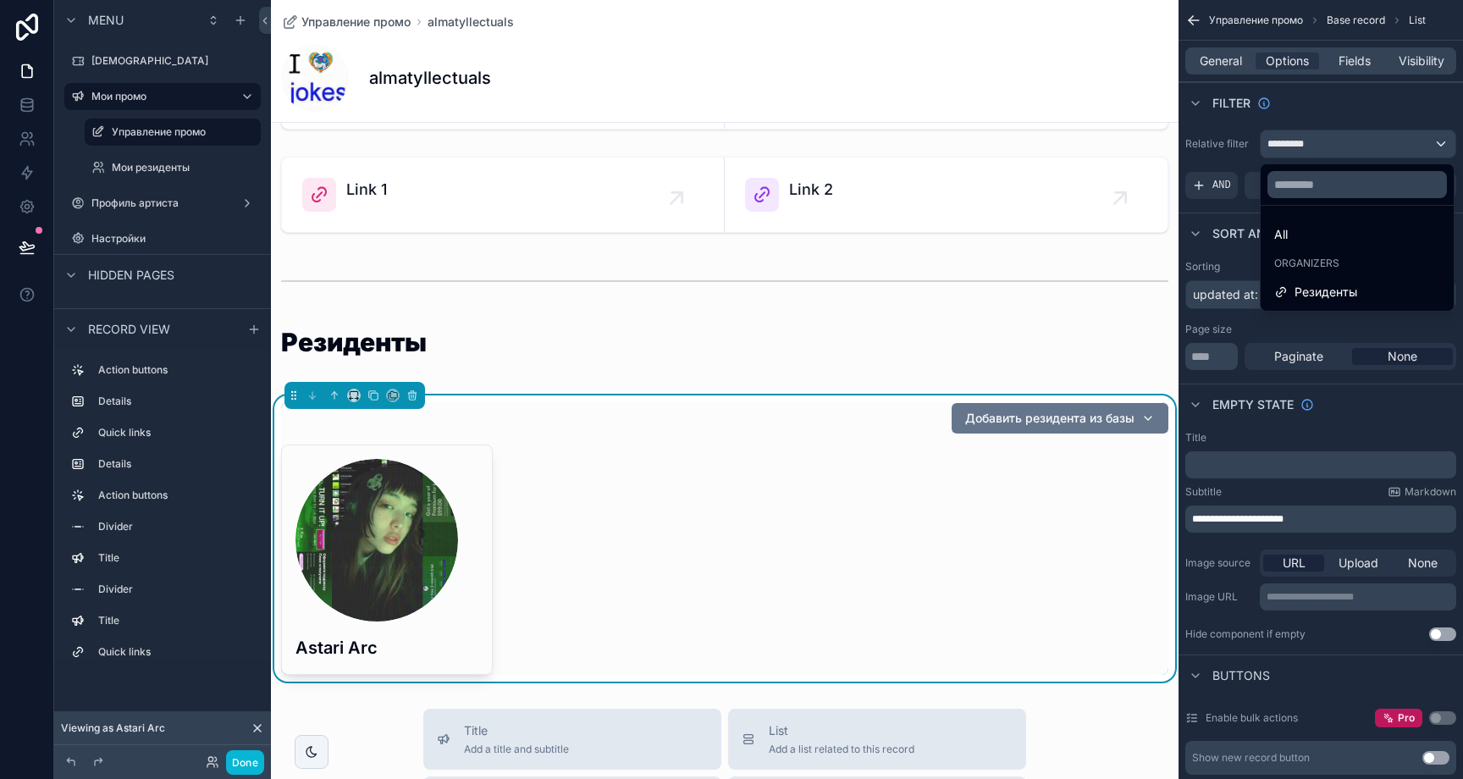
click at [1330, 115] on div "scrollable content" at bounding box center [731, 389] width 1463 height 779
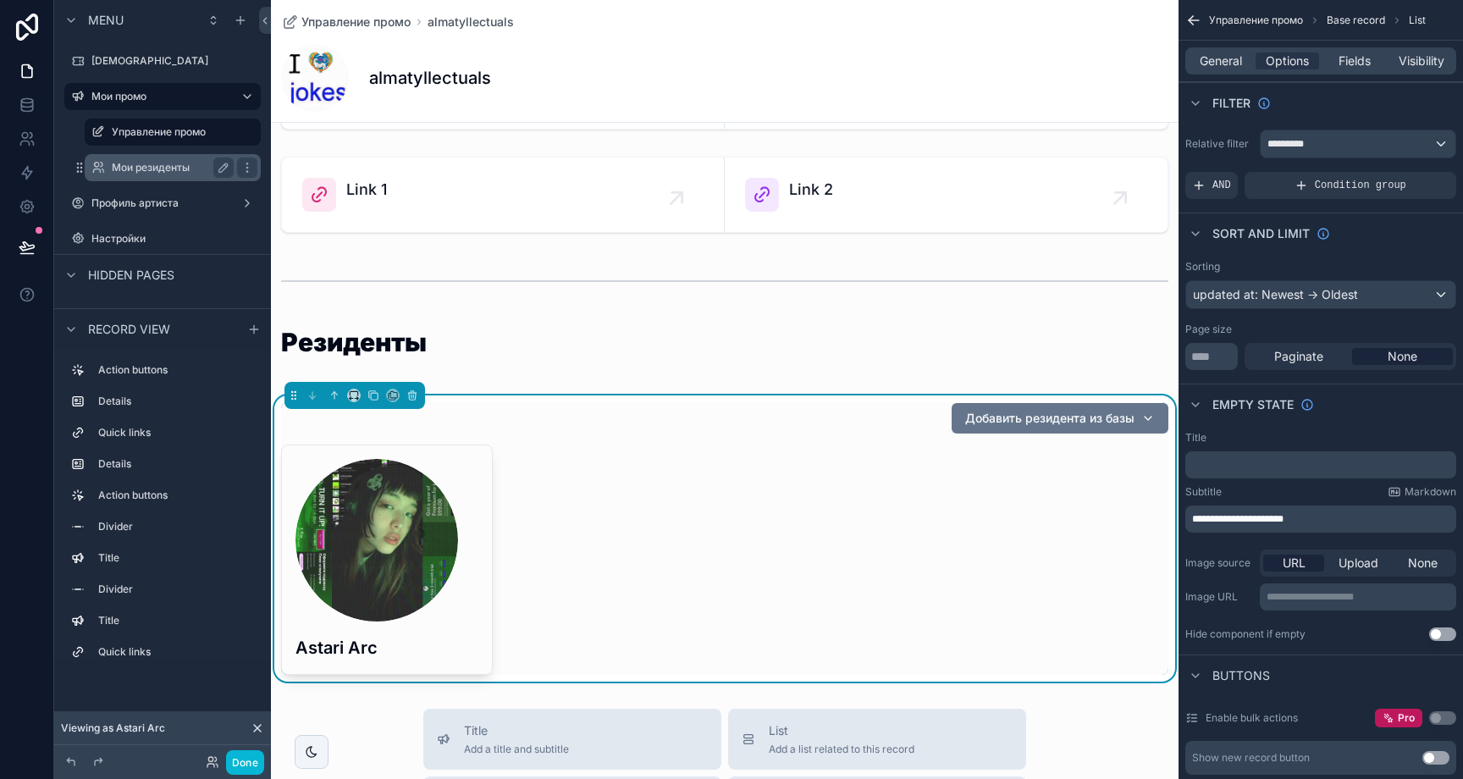
click at [179, 161] on label "Мои резиденты" at bounding box center [169, 168] width 115 height 14
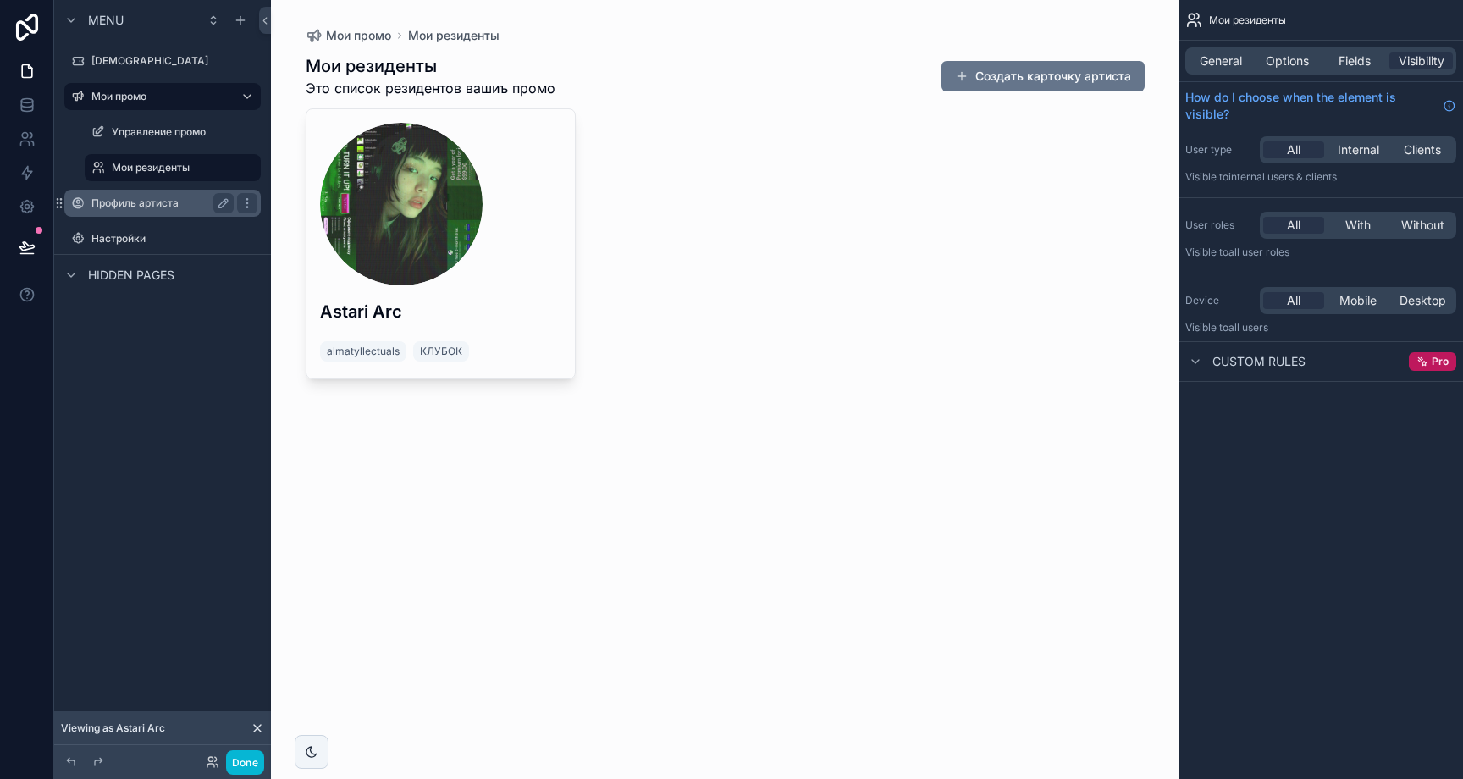
click at [165, 198] on label "Профиль артиста" at bounding box center [158, 203] width 135 height 14
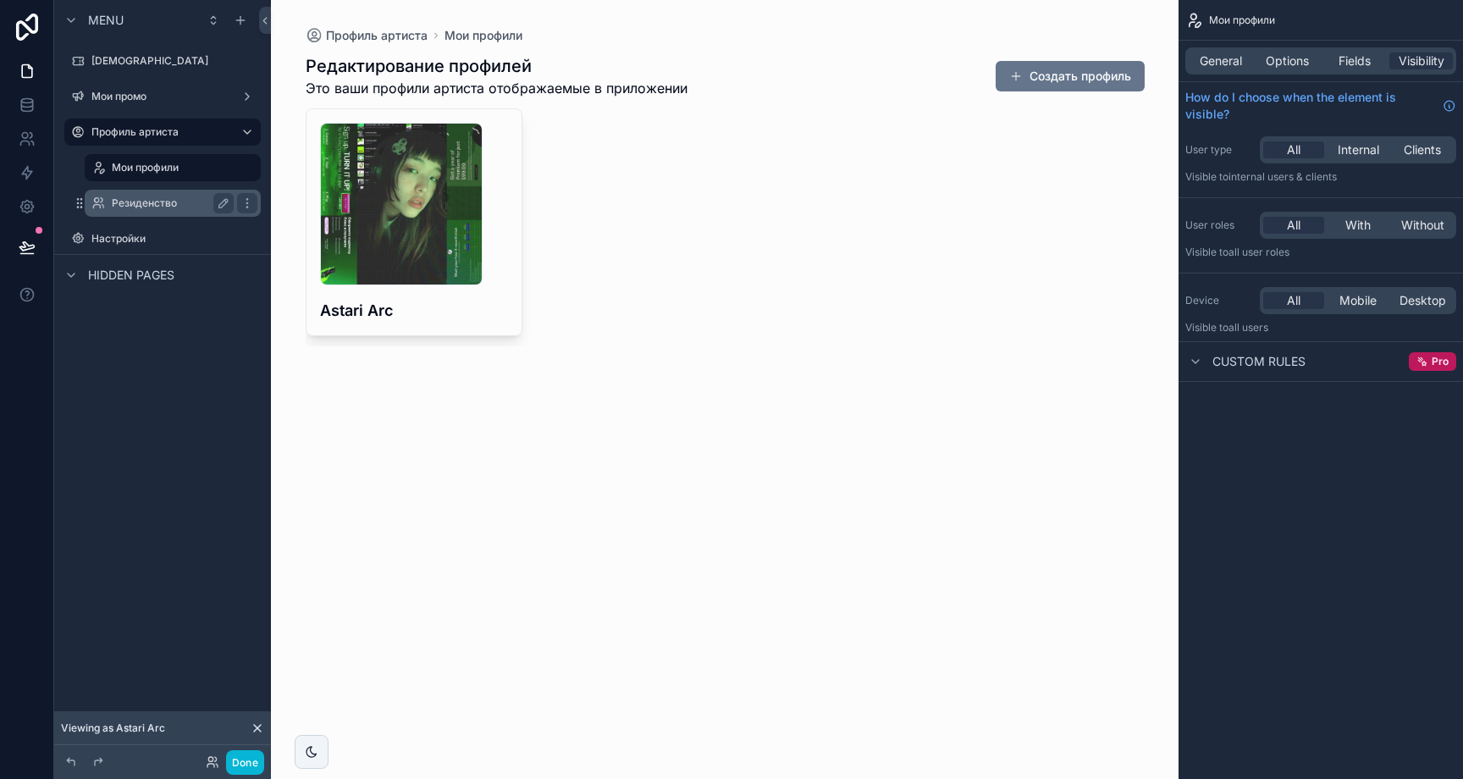
click at [165, 205] on label "Резиденство" at bounding box center [169, 203] width 115 height 14
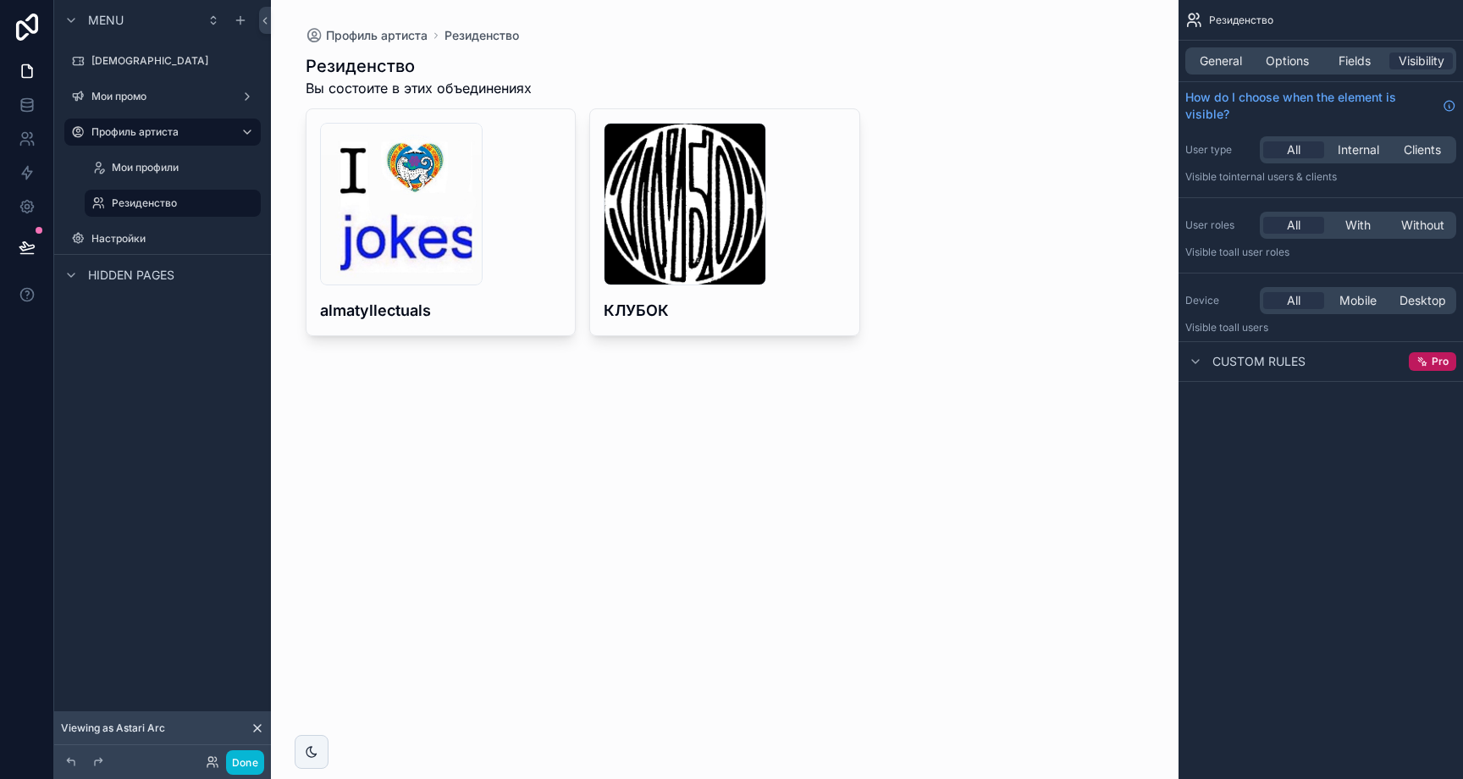
click at [531, 307] on div "scrollable content" at bounding box center [725, 195] width 866 height 390
click at [531, 307] on h4 "almatyllectuals" at bounding box center [441, 310] width 242 height 23
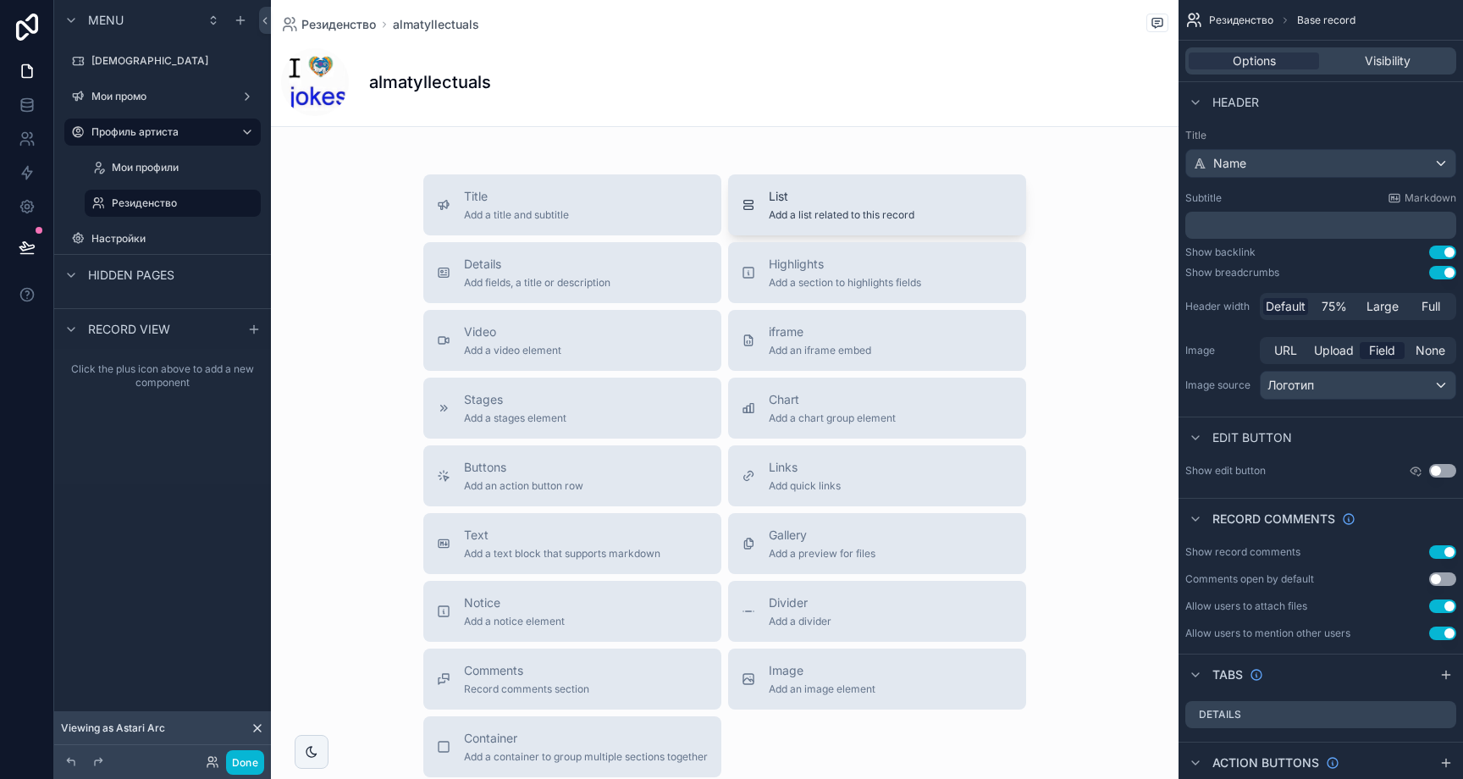
click at [814, 224] on button "List Add a list related to this record" at bounding box center [877, 204] width 298 height 61
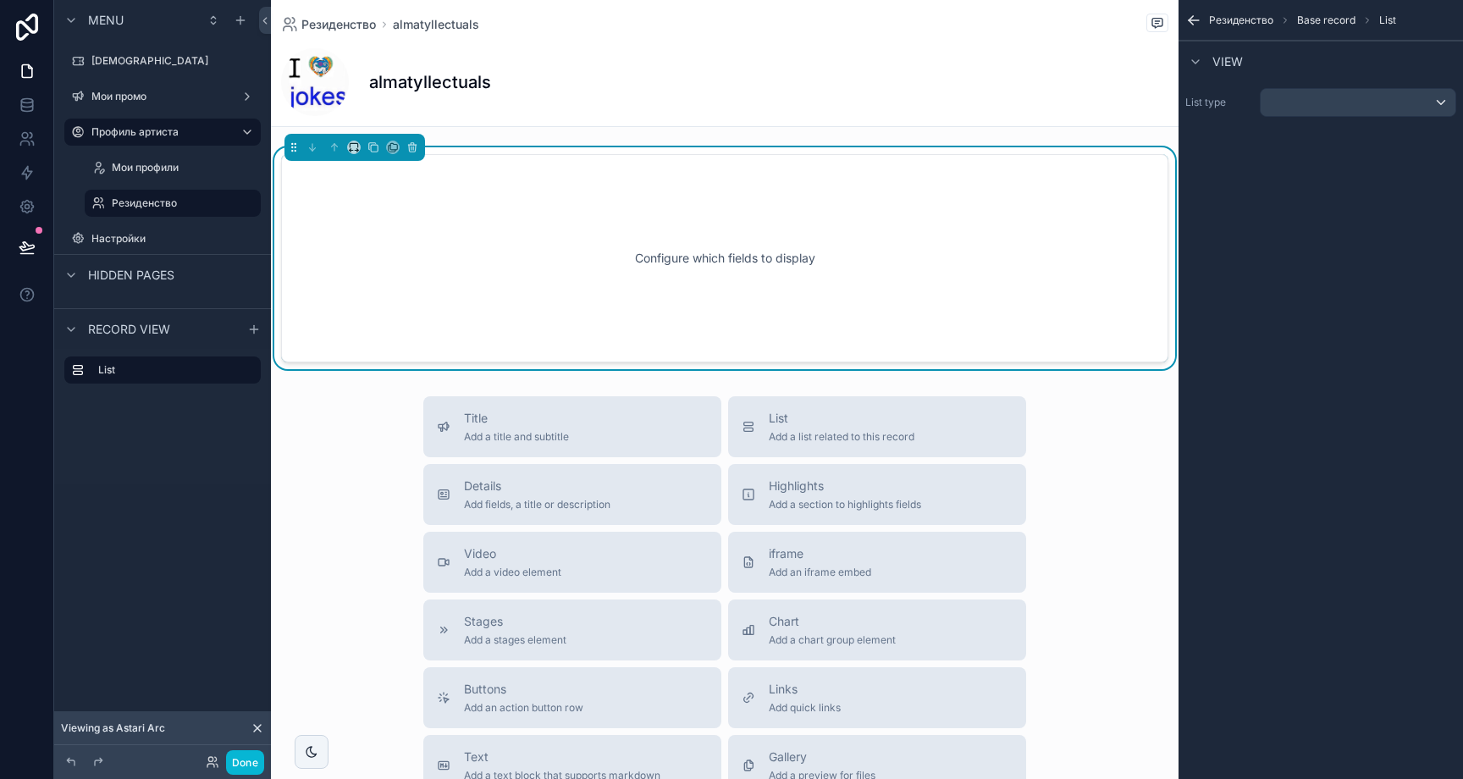
click at [1284, 117] on div "List type" at bounding box center [1321, 102] width 284 height 42
click at [1310, 108] on div "scrollable content" at bounding box center [1358, 102] width 195 height 27
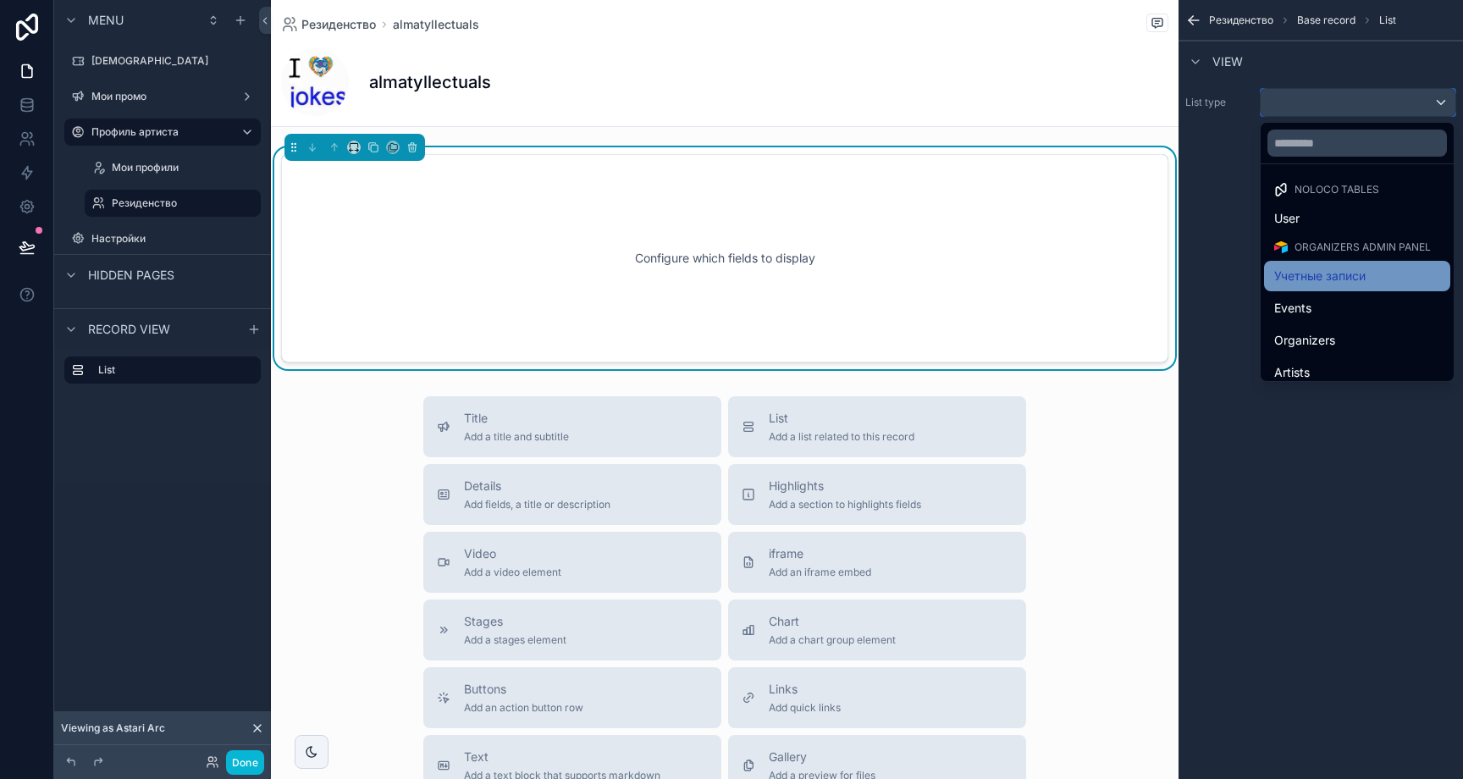
scroll to position [97, 0]
click at [1320, 271] on div "Artists" at bounding box center [1357, 275] width 166 height 20
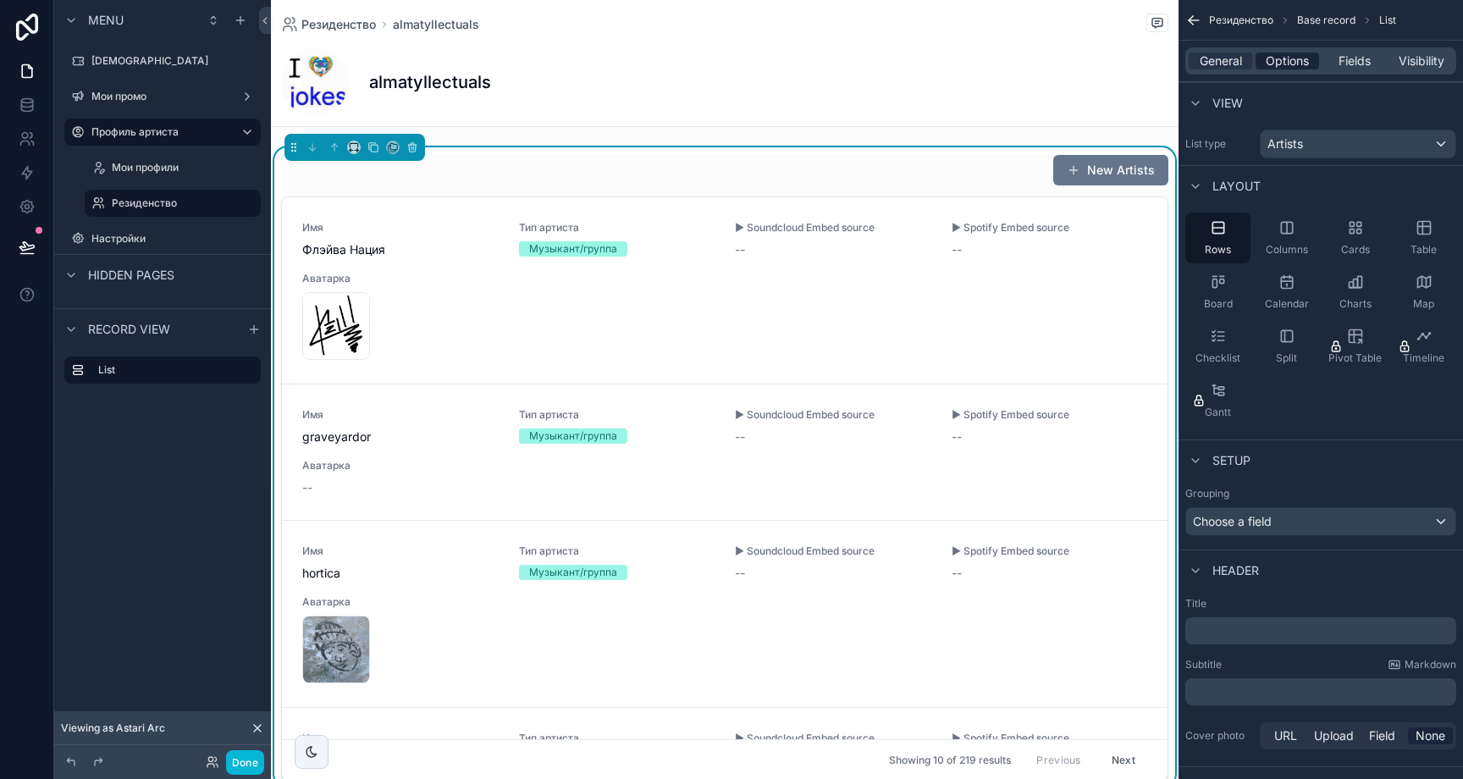
click at [1295, 61] on span "Options" at bounding box center [1287, 60] width 43 height 17
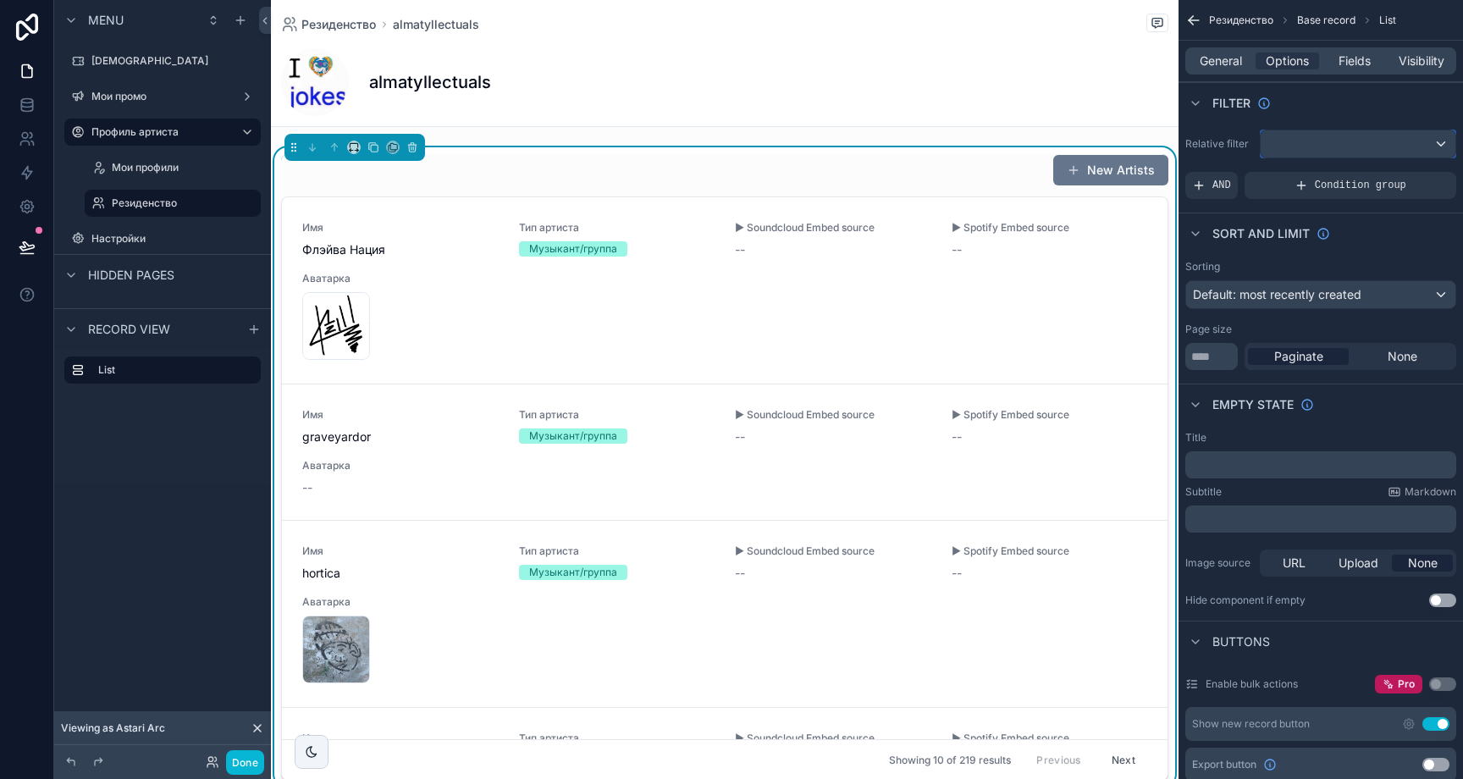
click at [1309, 148] on div "scrollable content" at bounding box center [1358, 143] width 195 height 27
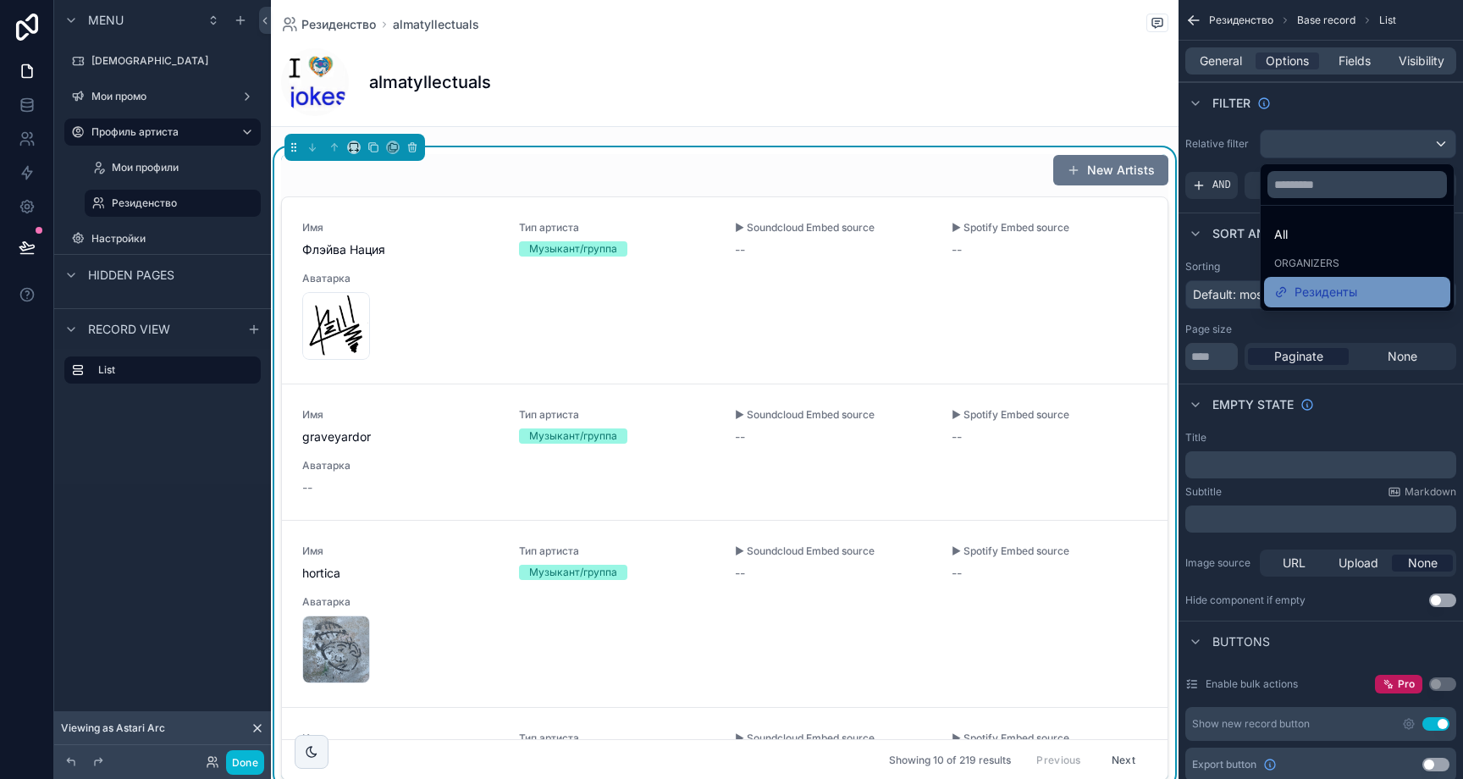
click at [1321, 284] on span "Резиденты" at bounding box center [1326, 292] width 63 height 20
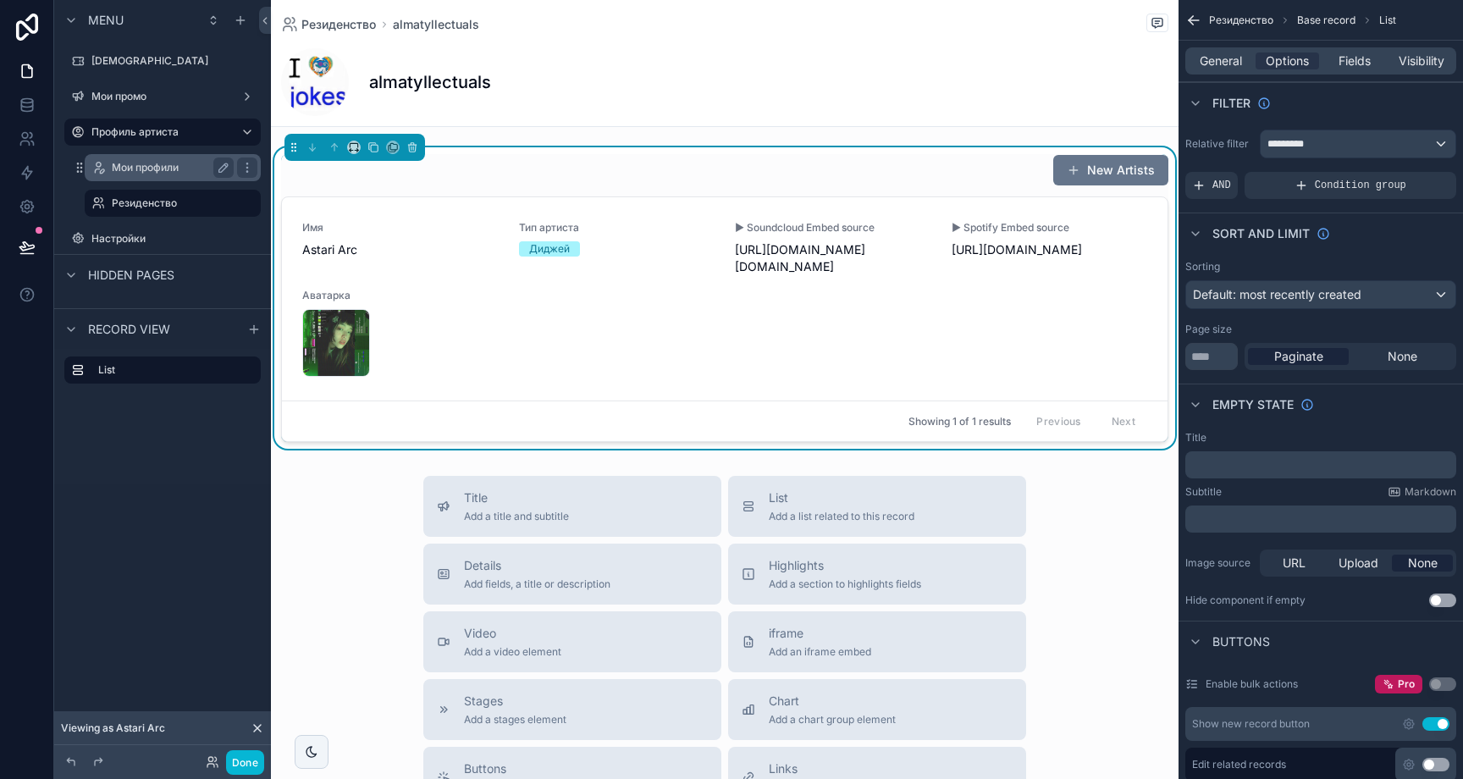
click at [149, 173] on label "Мои профили" at bounding box center [169, 168] width 115 height 14
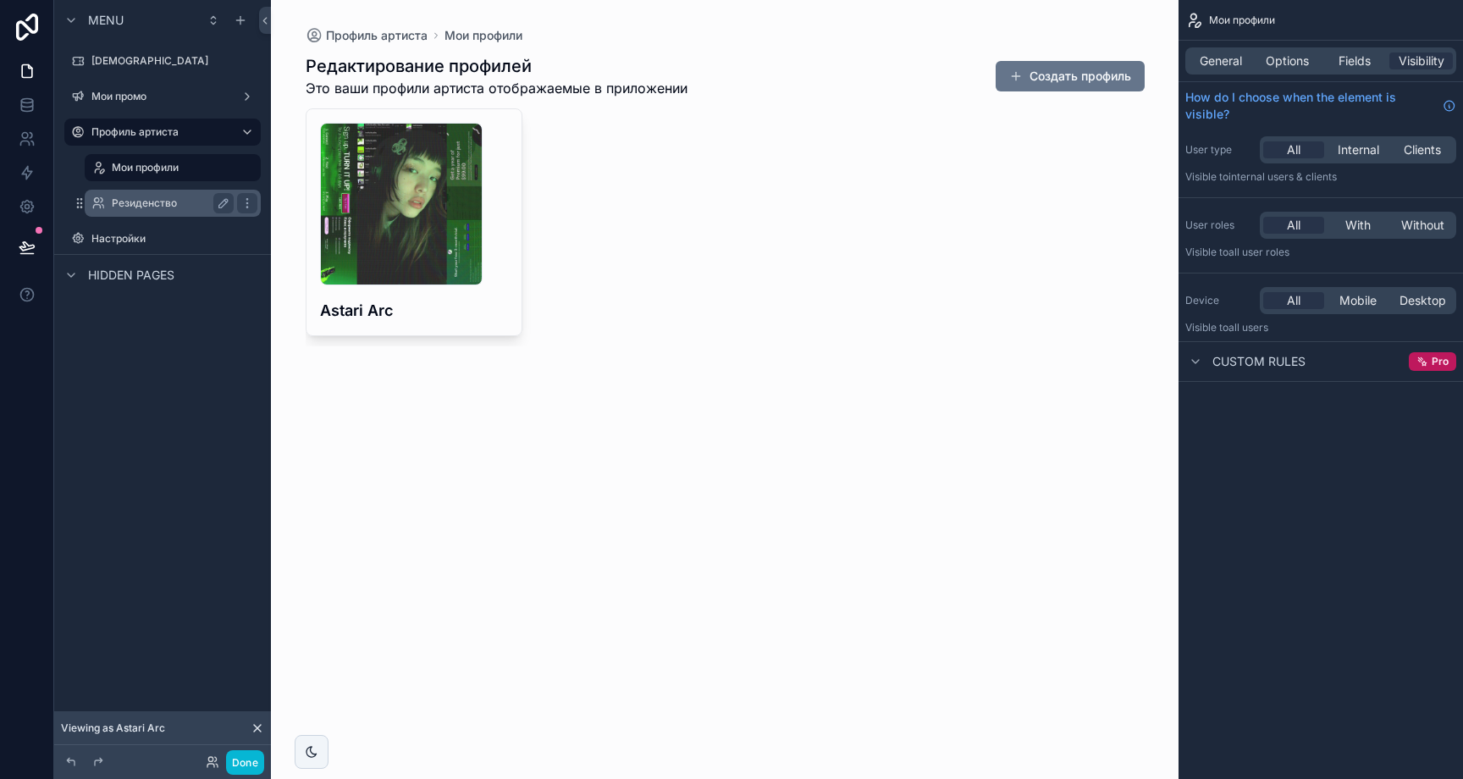
click at [156, 196] on label "Резиденство" at bounding box center [169, 203] width 115 height 14
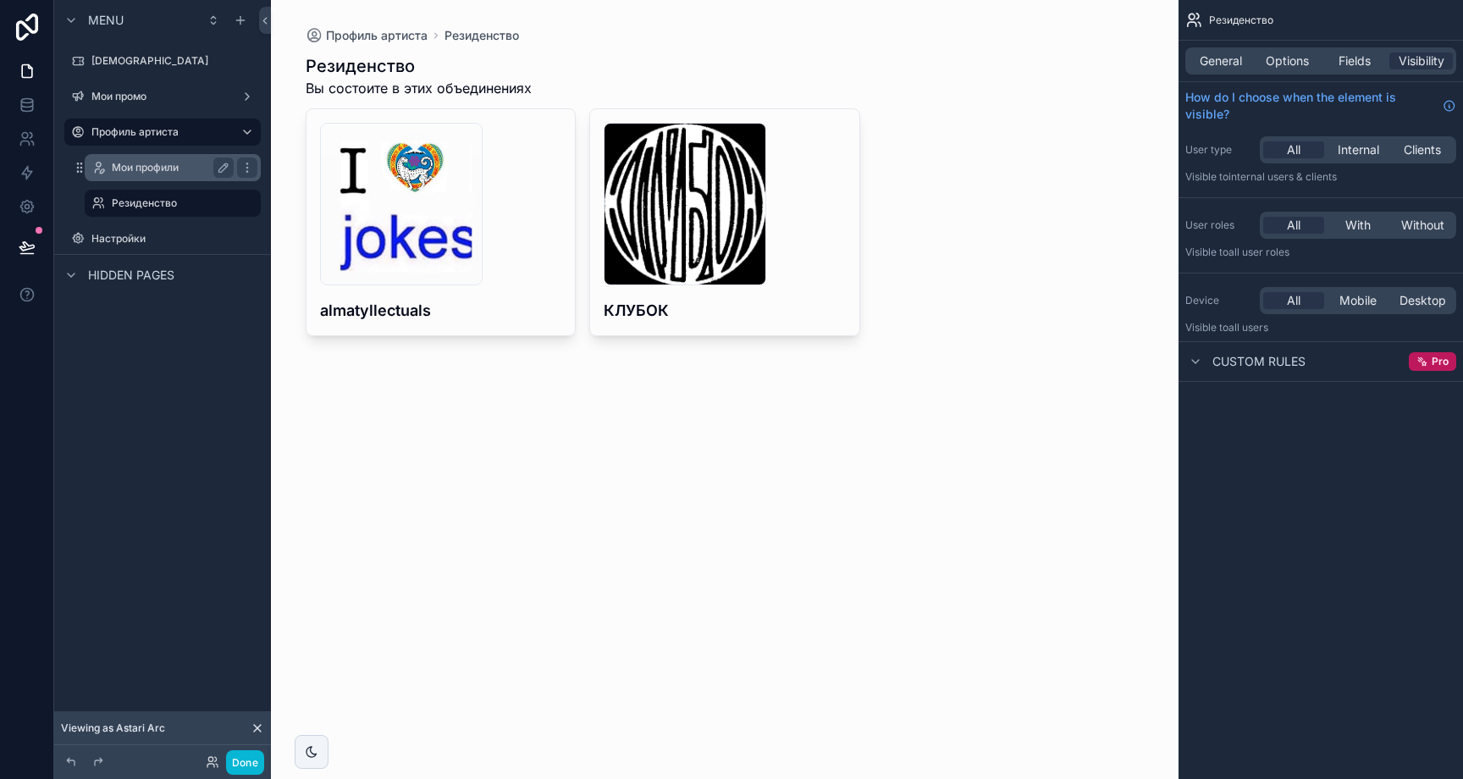
click at [168, 168] on label "Мои профили" at bounding box center [169, 168] width 115 height 14
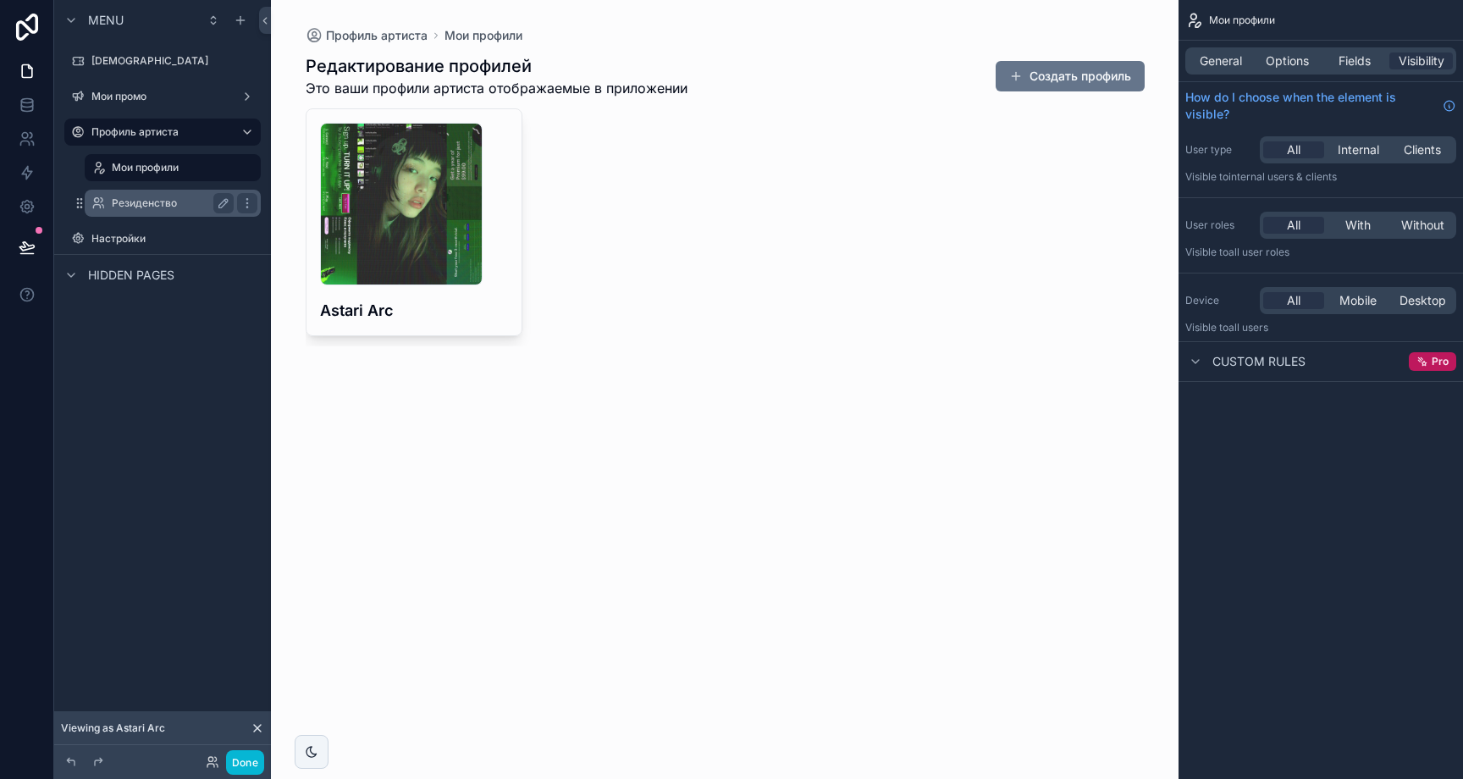
click at [164, 195] on div "Резиденство" at bounding box center [173, 203] width 122 height 20
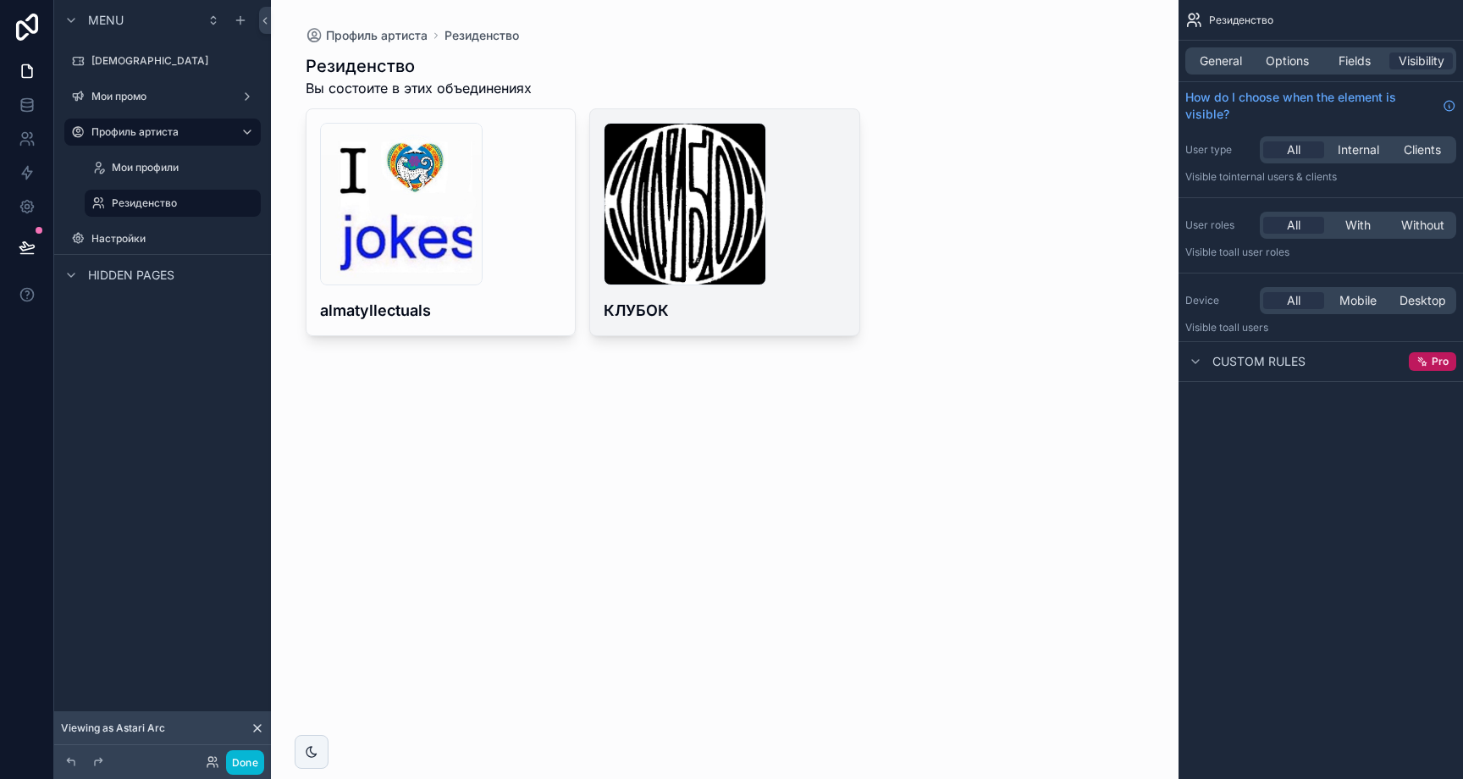
click at [717, 329] on div "КЛУБОК" at bounding box center [724, 222] width 269 height 226
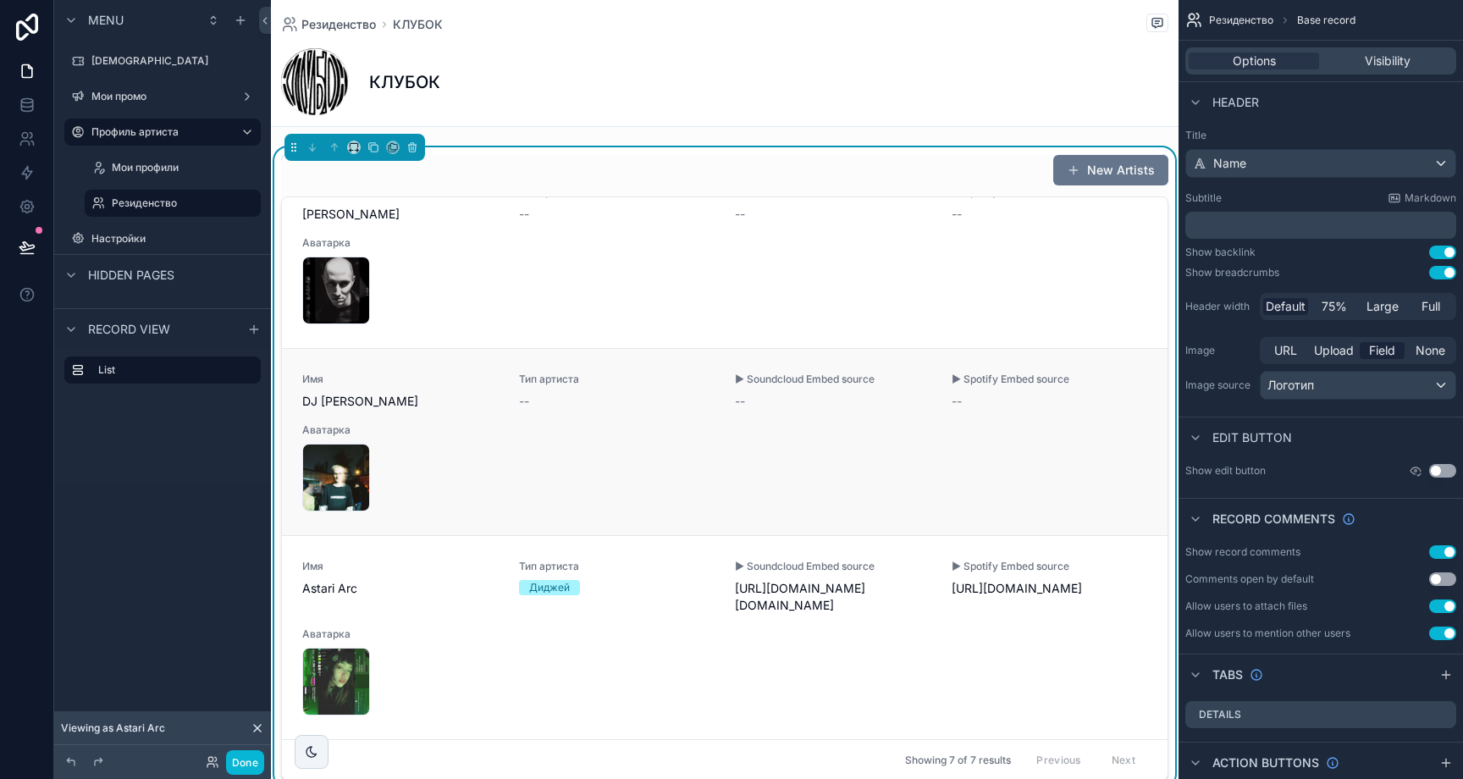
scroll to position [1038, 0]
click at [156, 170] on label "Мои профили" at bounding box center [169, 168] width 115 height 14
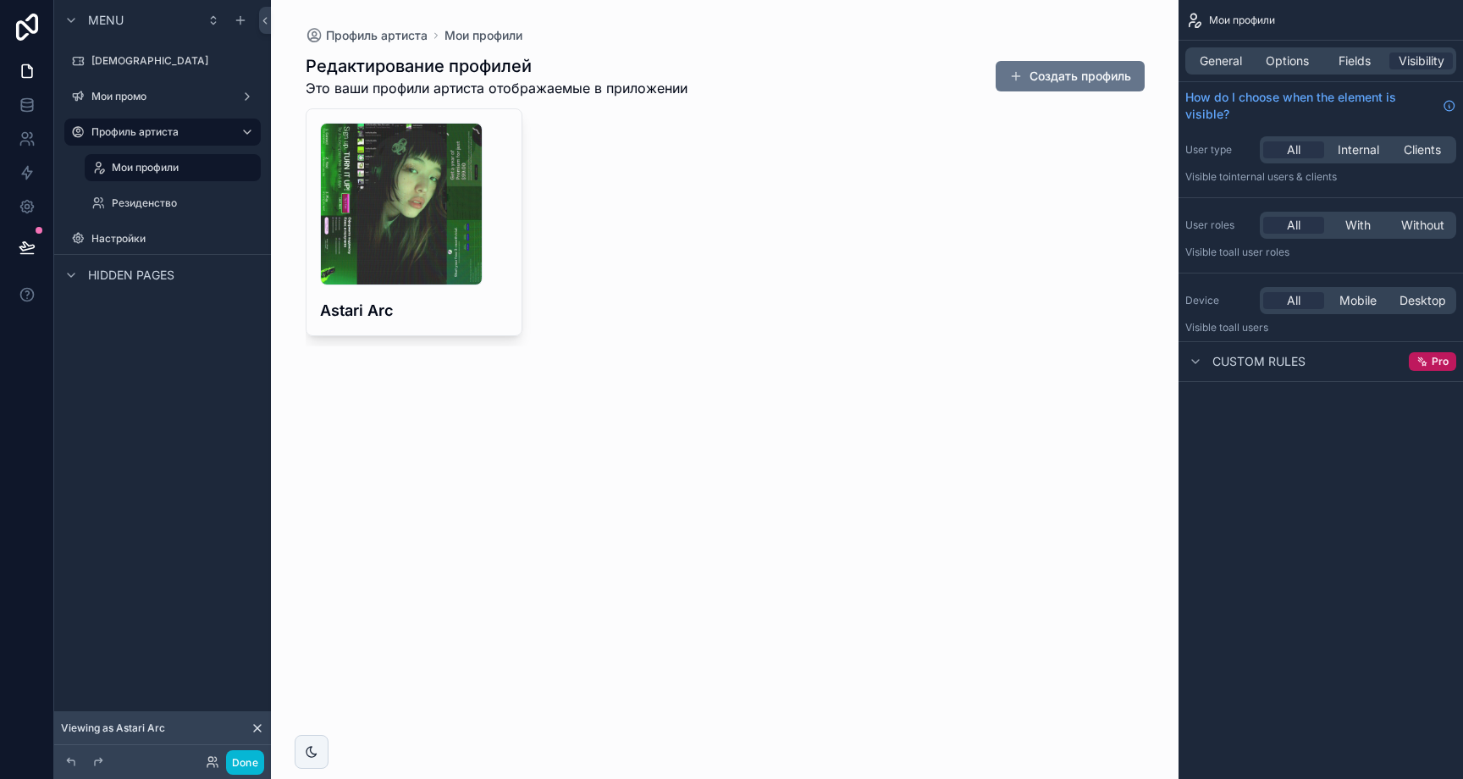
click at [469, 331] on div "scrollable content" at bounding box center [725, 200] width 866 height 400
click at [162, 202] on label "Резиденство" at bounding box center [169, 203] width 115 height 14
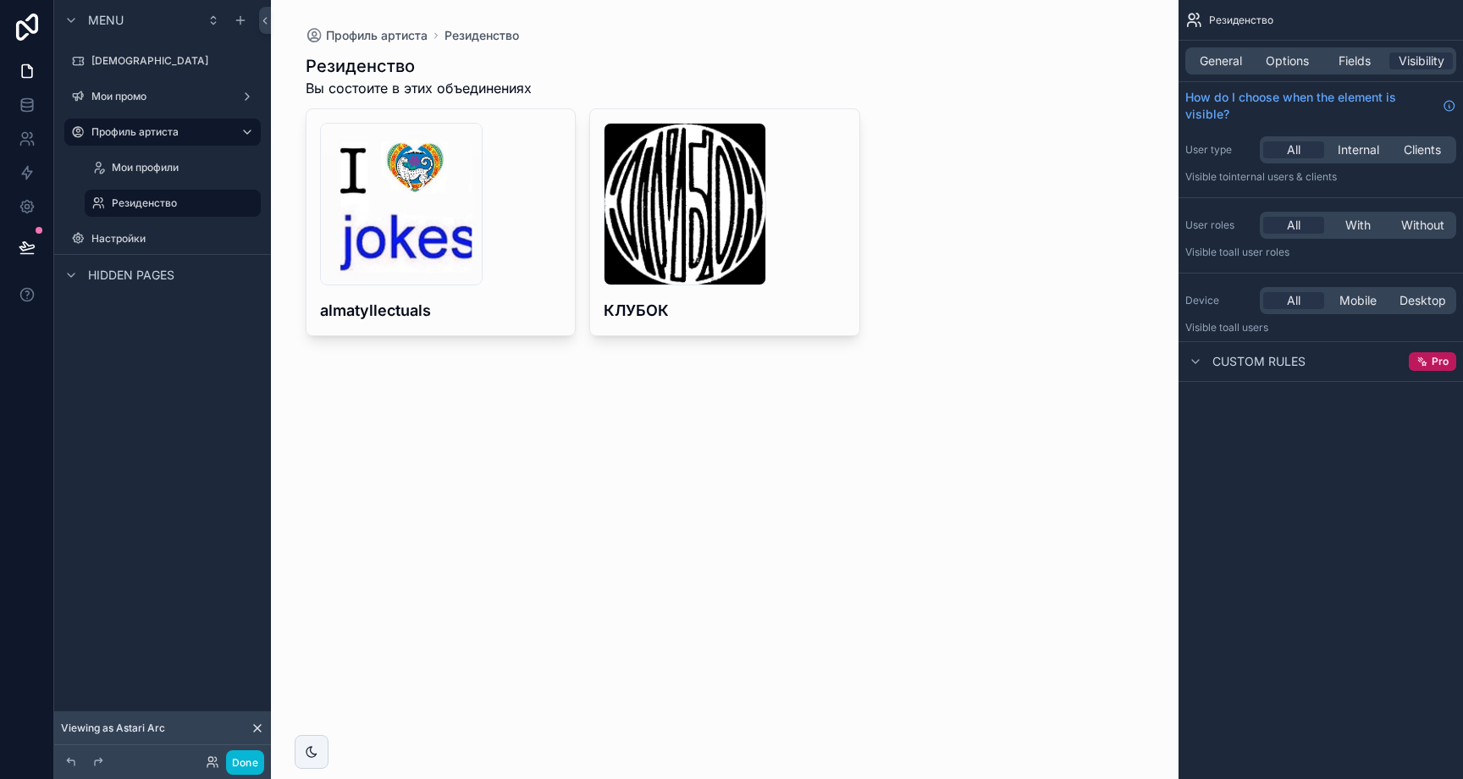
click at [516, 305] on div "scrollable content" at bounding box center [725, 195] width 866 height 390
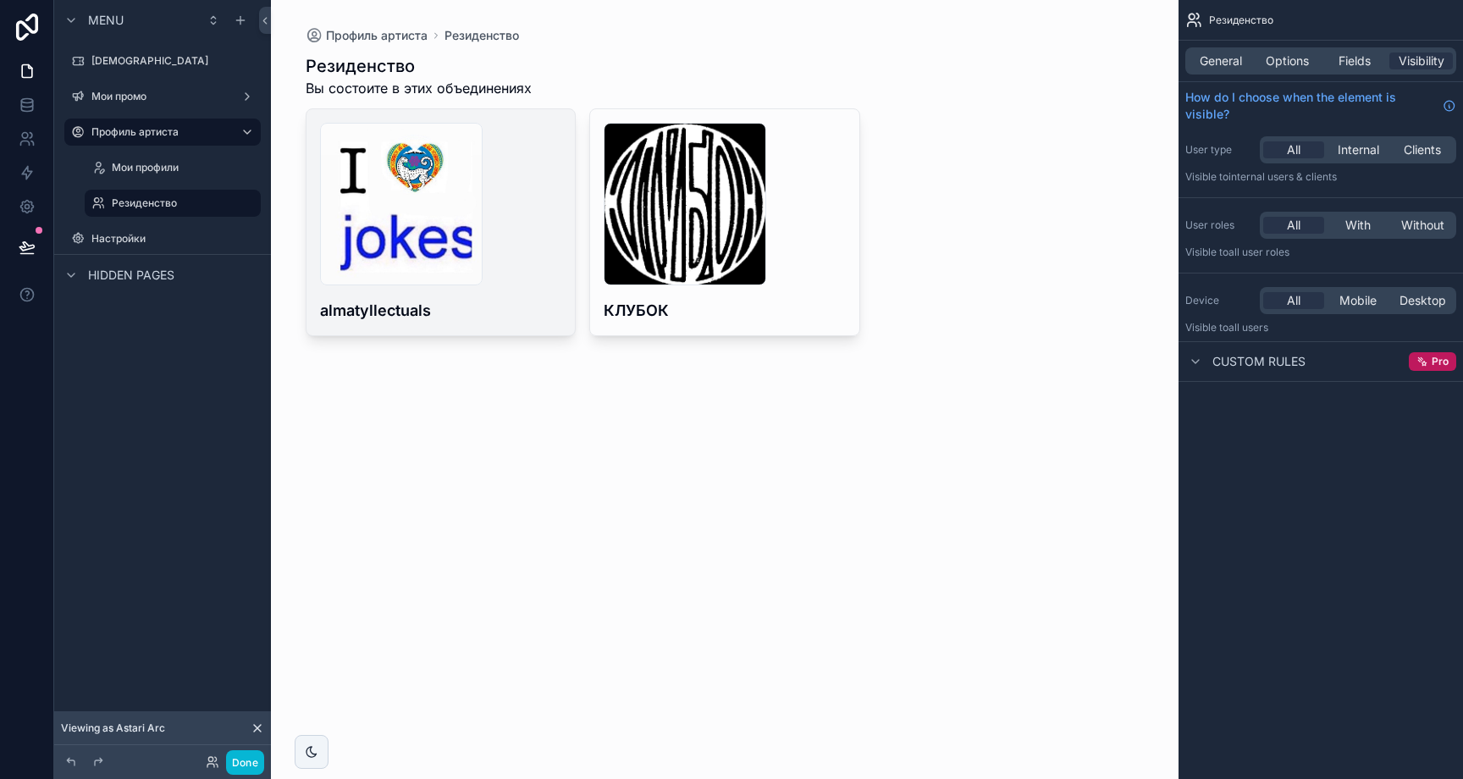
click at [512, 310] on h4 "almatyllectuals" at bounding box center [441, 310] width 242 height 23
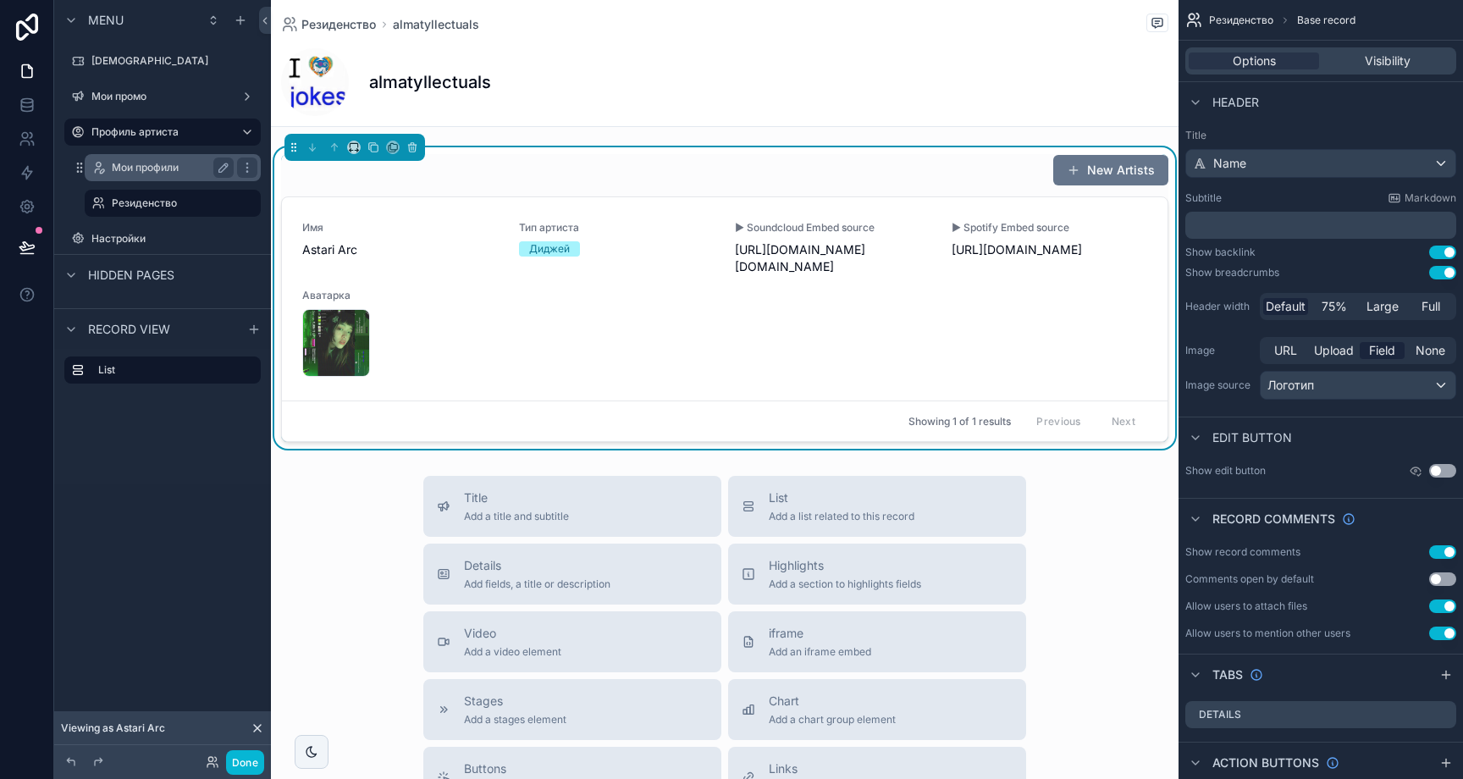
click at [168, 161] on label "Мои профили" at bounding box center [169, 168] width 115 height 14
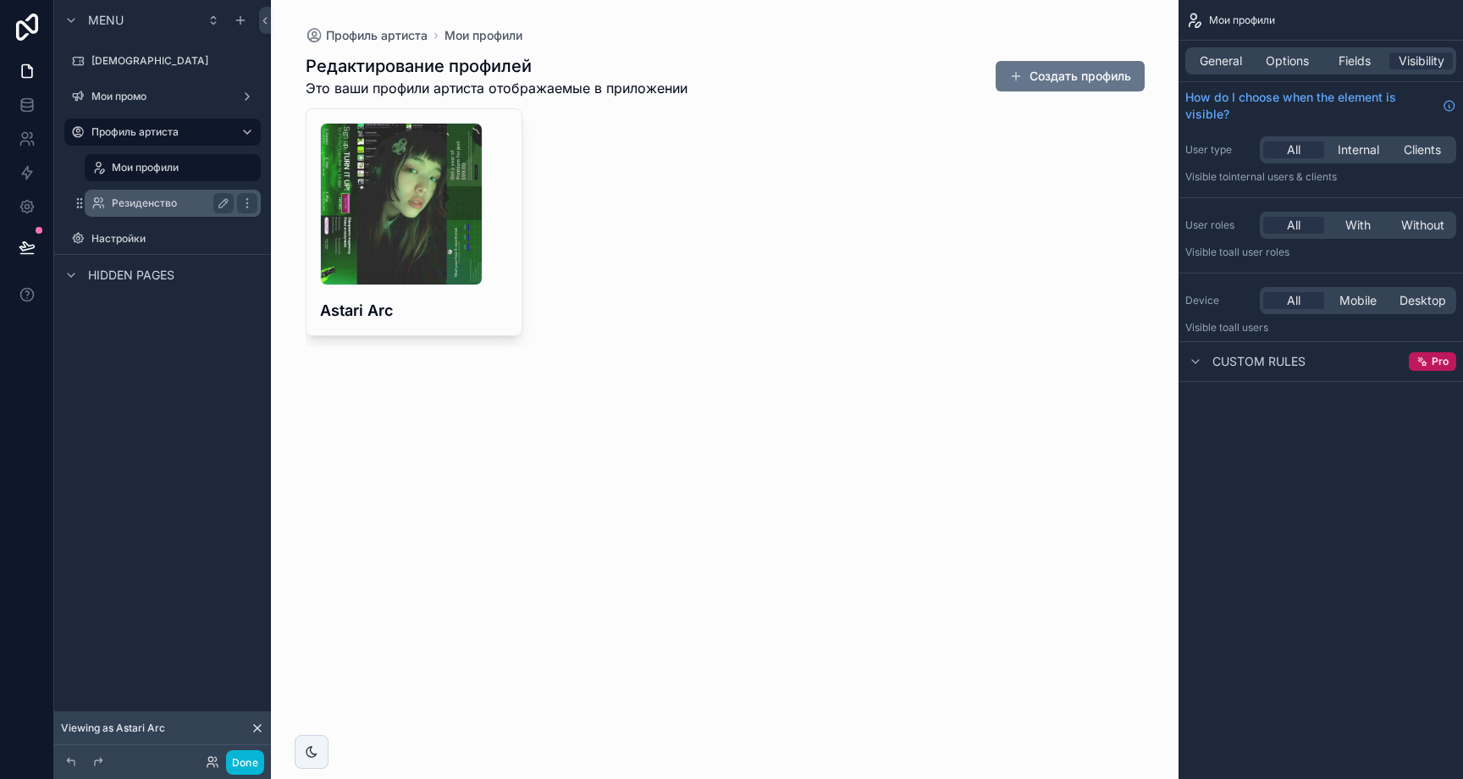
click at [170, 200] on label "Резиденство" at bounding box center [169, 203] width 115 height 14
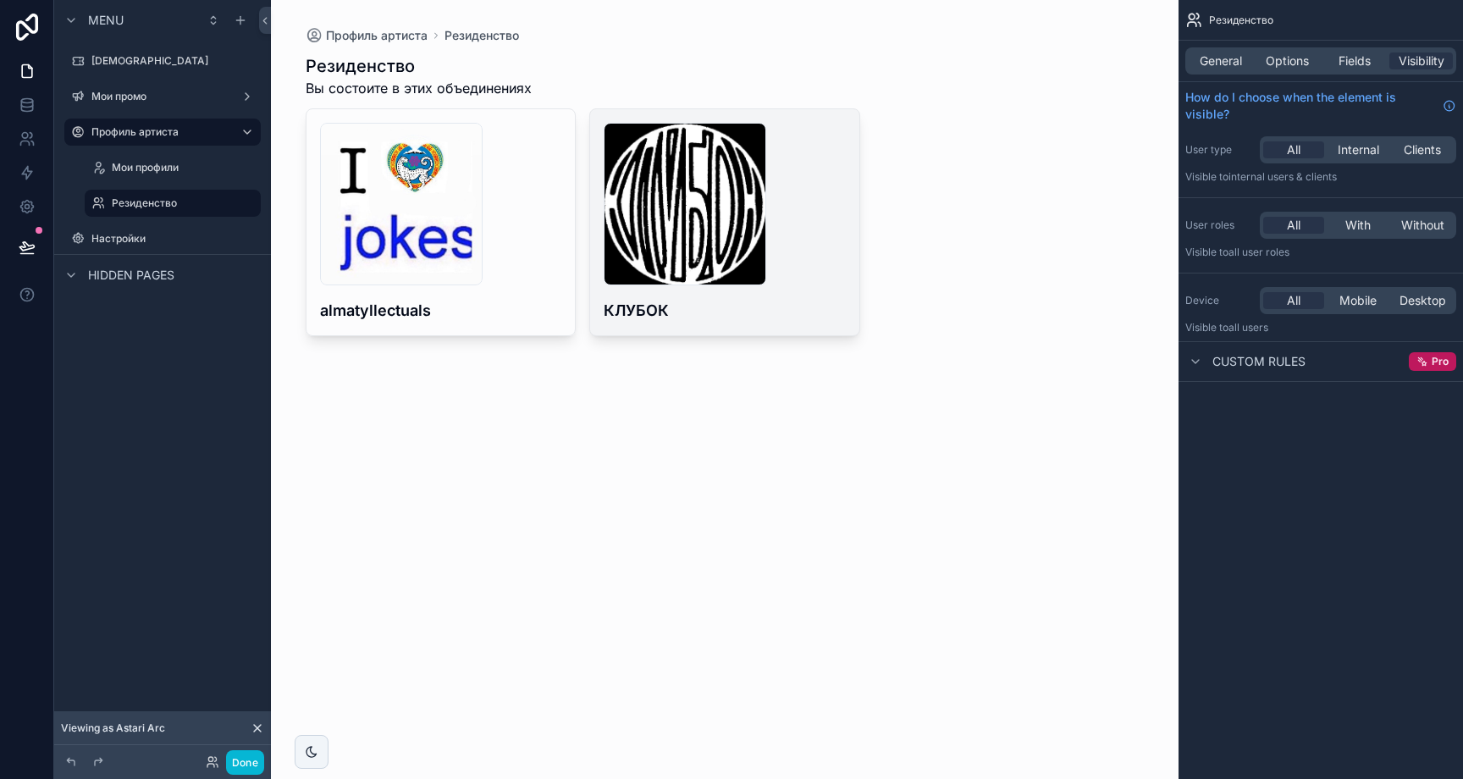
click at [787, 314] on h4 "КЛУБОК" at bounding box center [725, 310] width 242 height 23
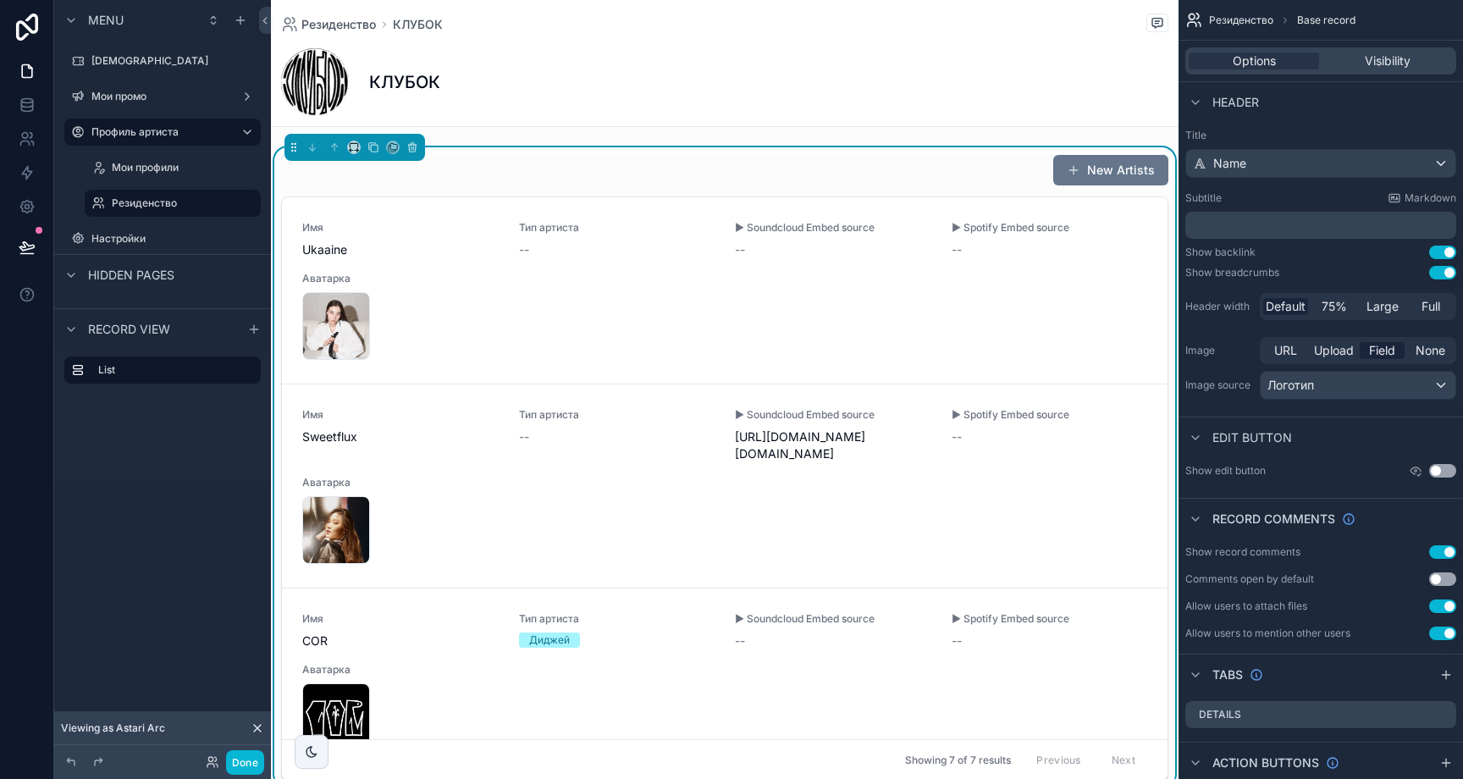
click at [639, 157] on div "New Artists" at bounding box center [724, 170] width 887 height 32
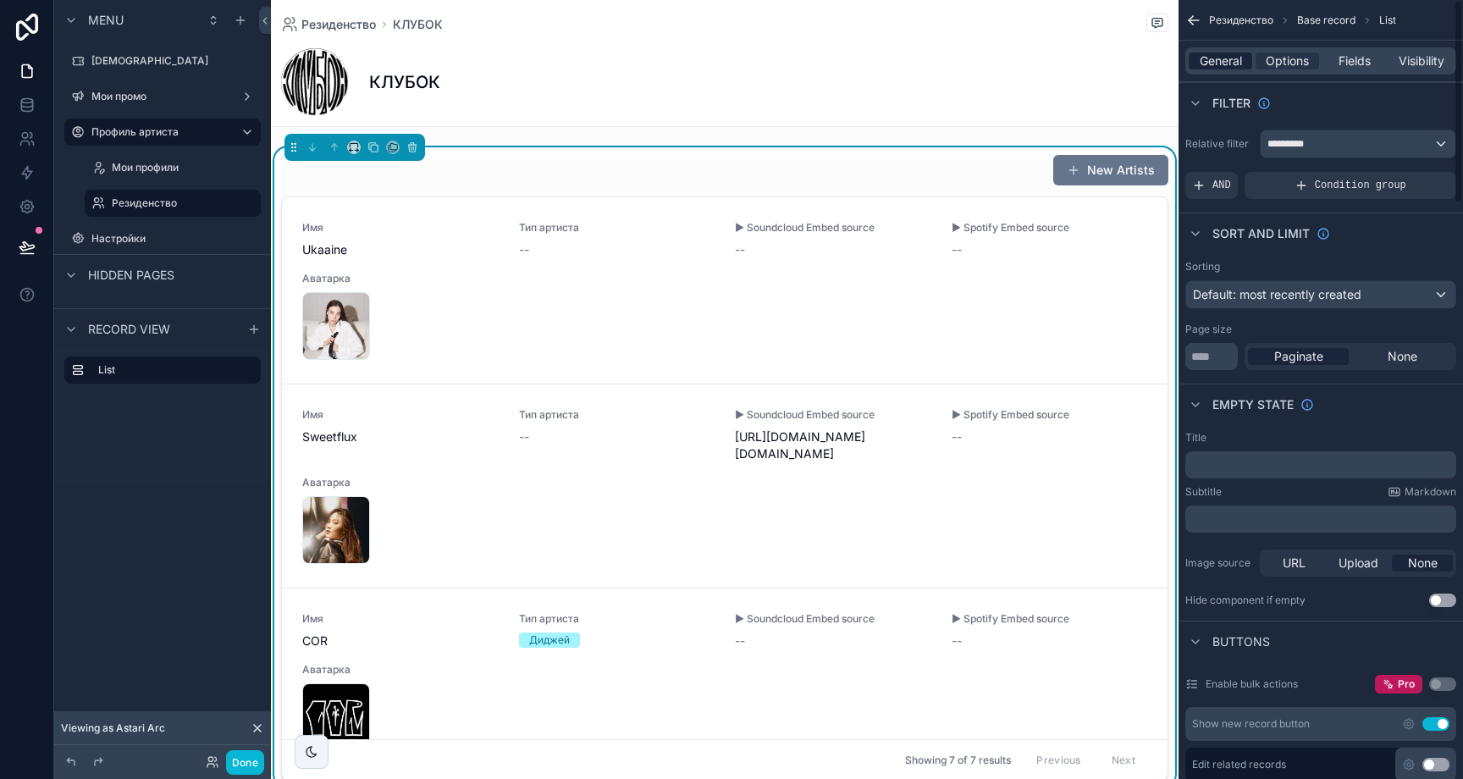
click at [1201, 54] on span "General" at bounding box center [1221, 60] width 42 height 17
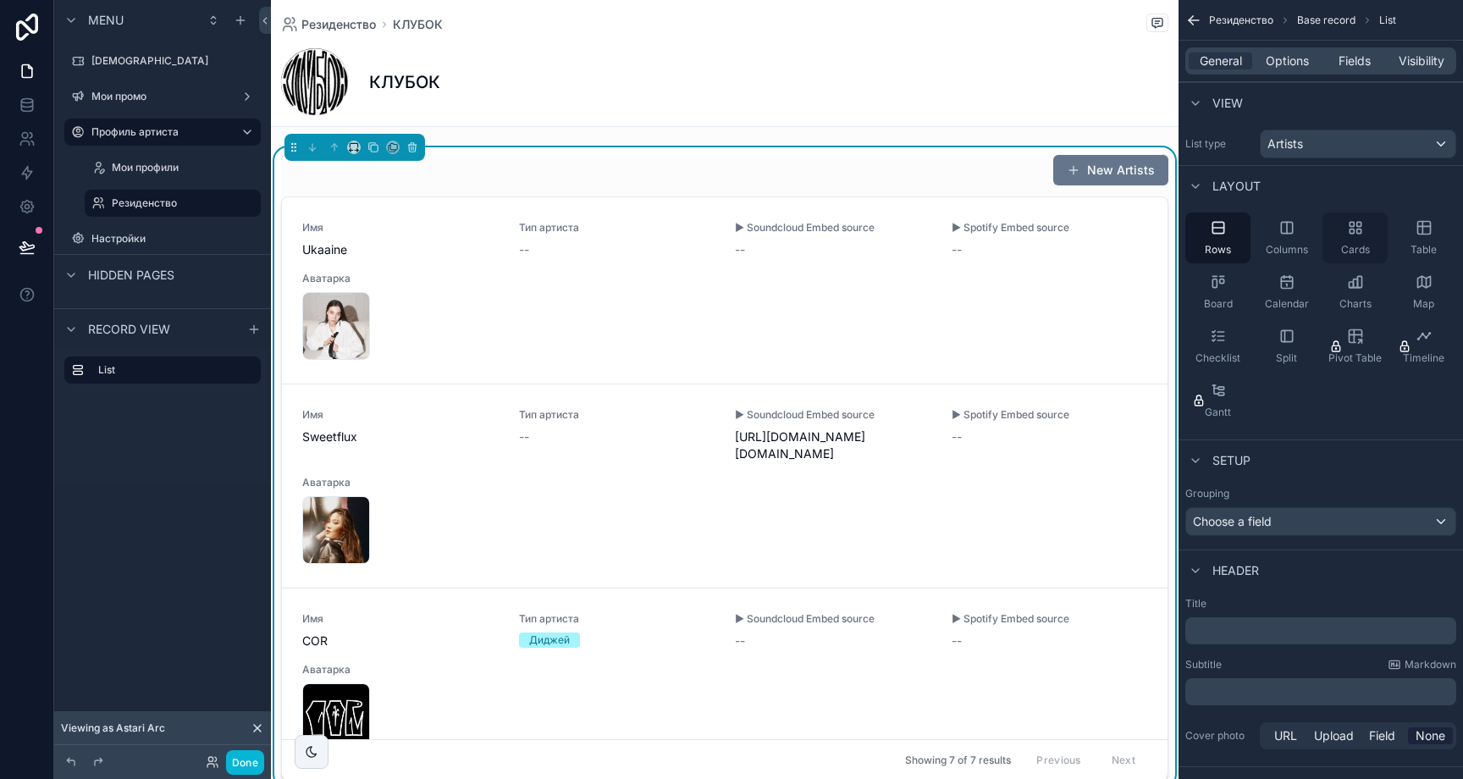
click at [1361, 246] on span "Cards" at bounding box center [1355, 250] width 29 height 14
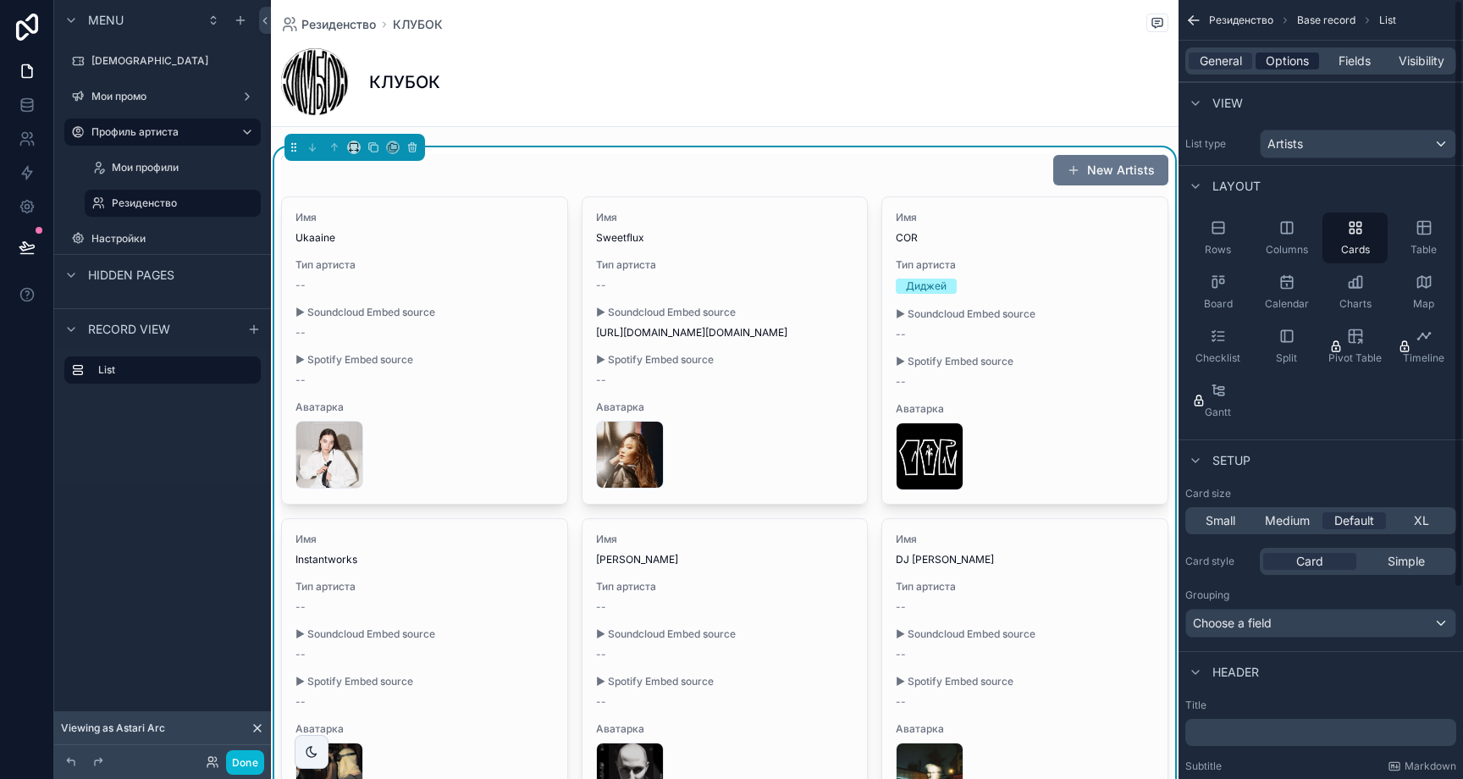
click at [1288, 64] on span "Options" at bounding box center [1287, 60] width 43 height 17
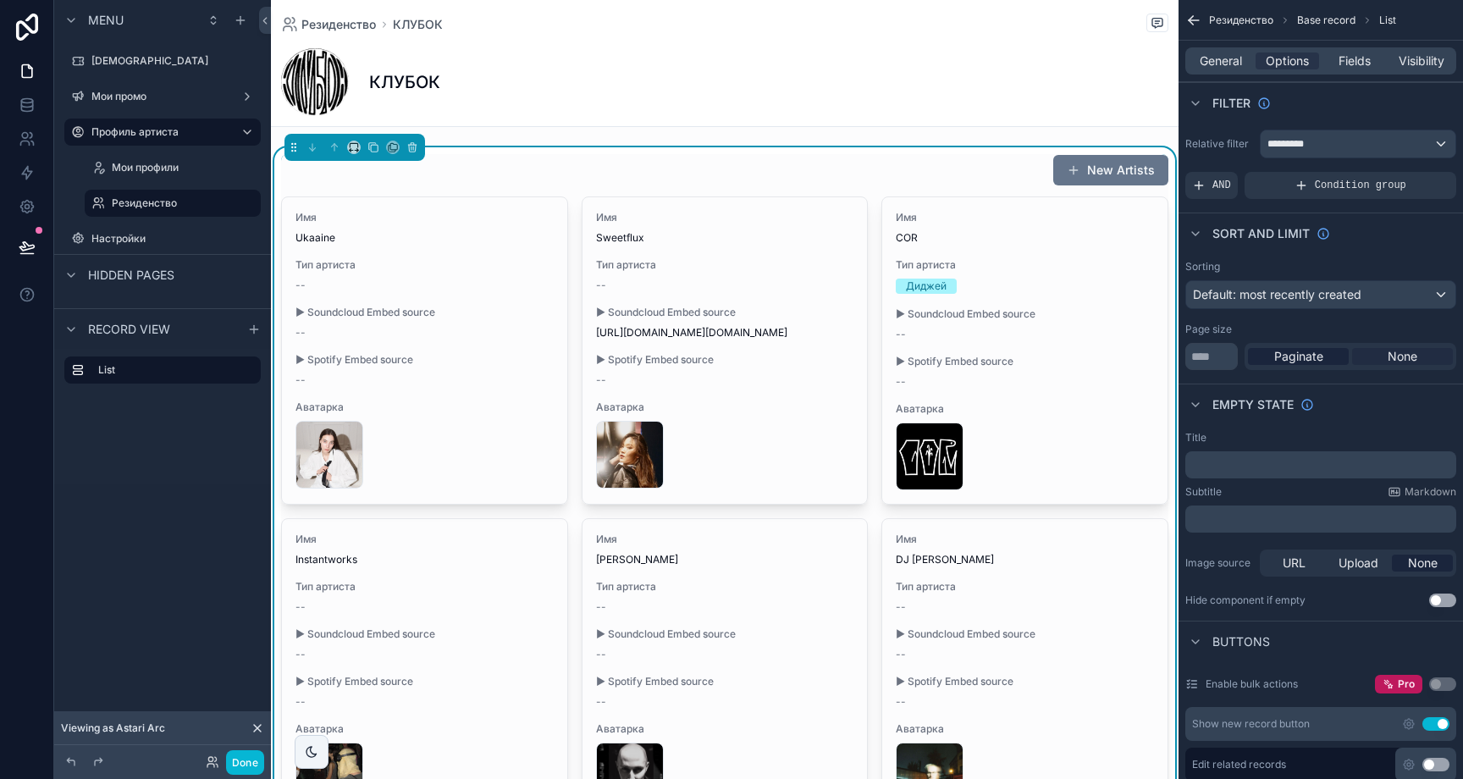
click at [1404, 359] on span "None" at bounding box center [1403, 356] width 30 height 17
click at [1352, 64] on span "Fields" at bounding box center [1355, 60] width 32 height 17
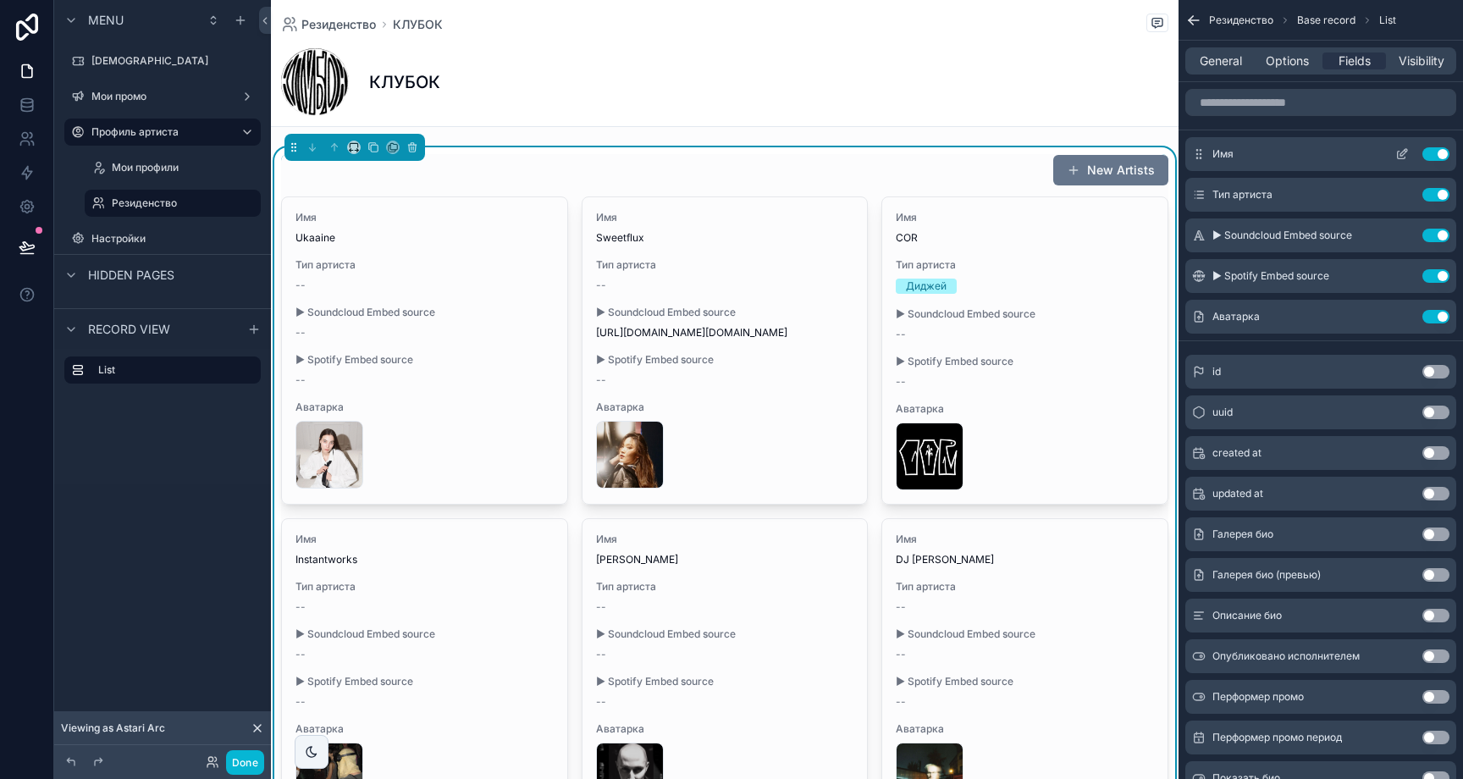
click at [1407, 158] on icon "scrollable content" at bounding box center [1402, 154] width 14 height 14
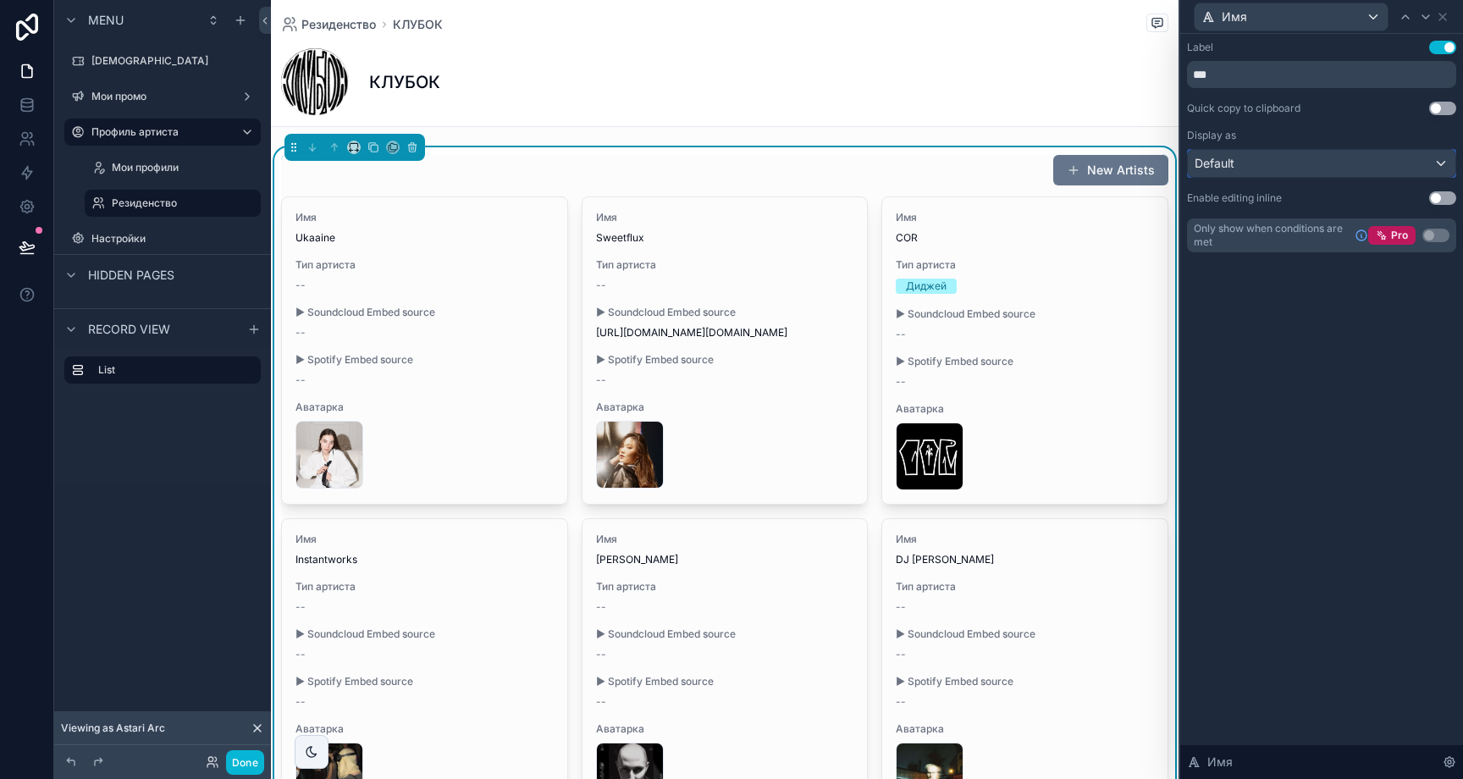
click at [1353, 177] on button "Default" at bounding box center [1321, 163] width 269 height 29
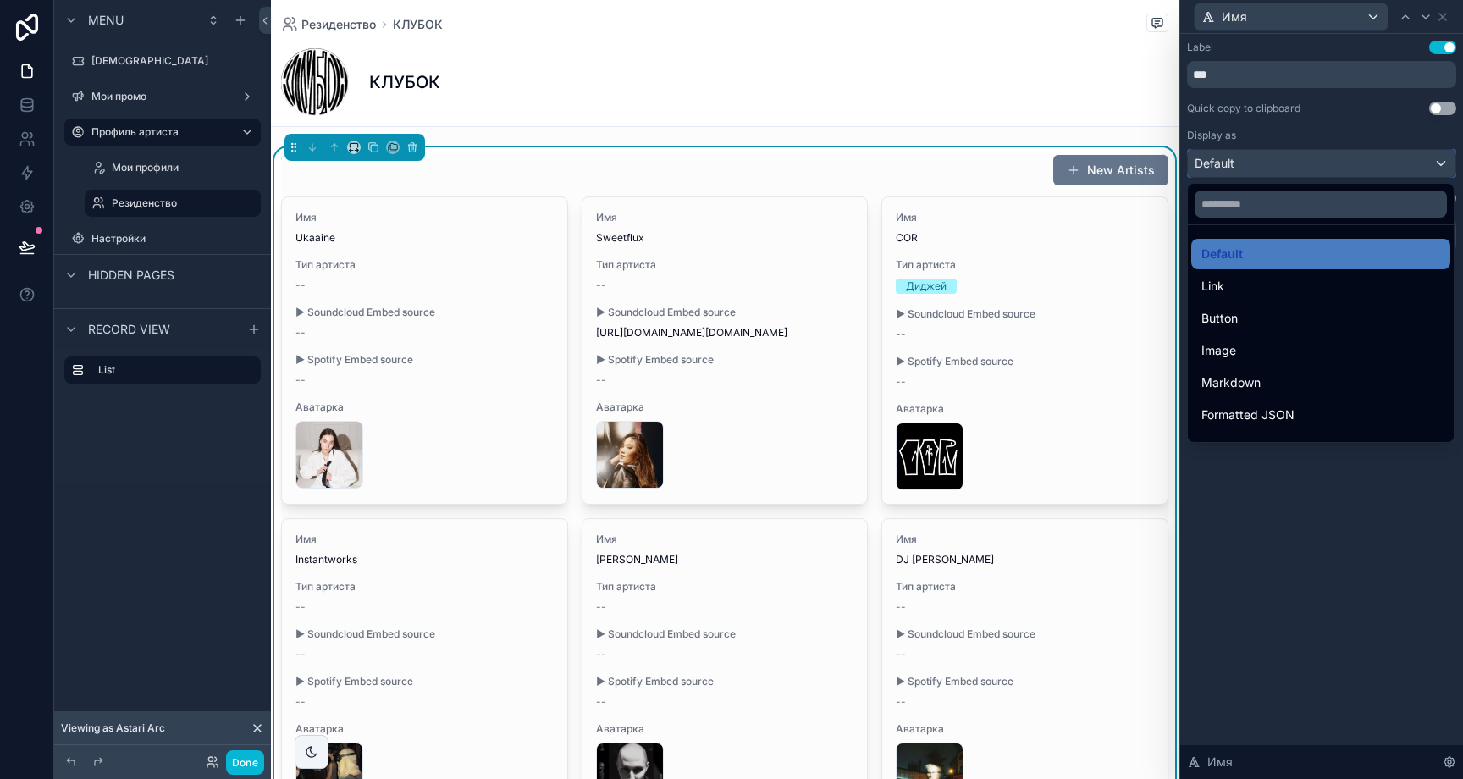
scroll to position [185, 0]
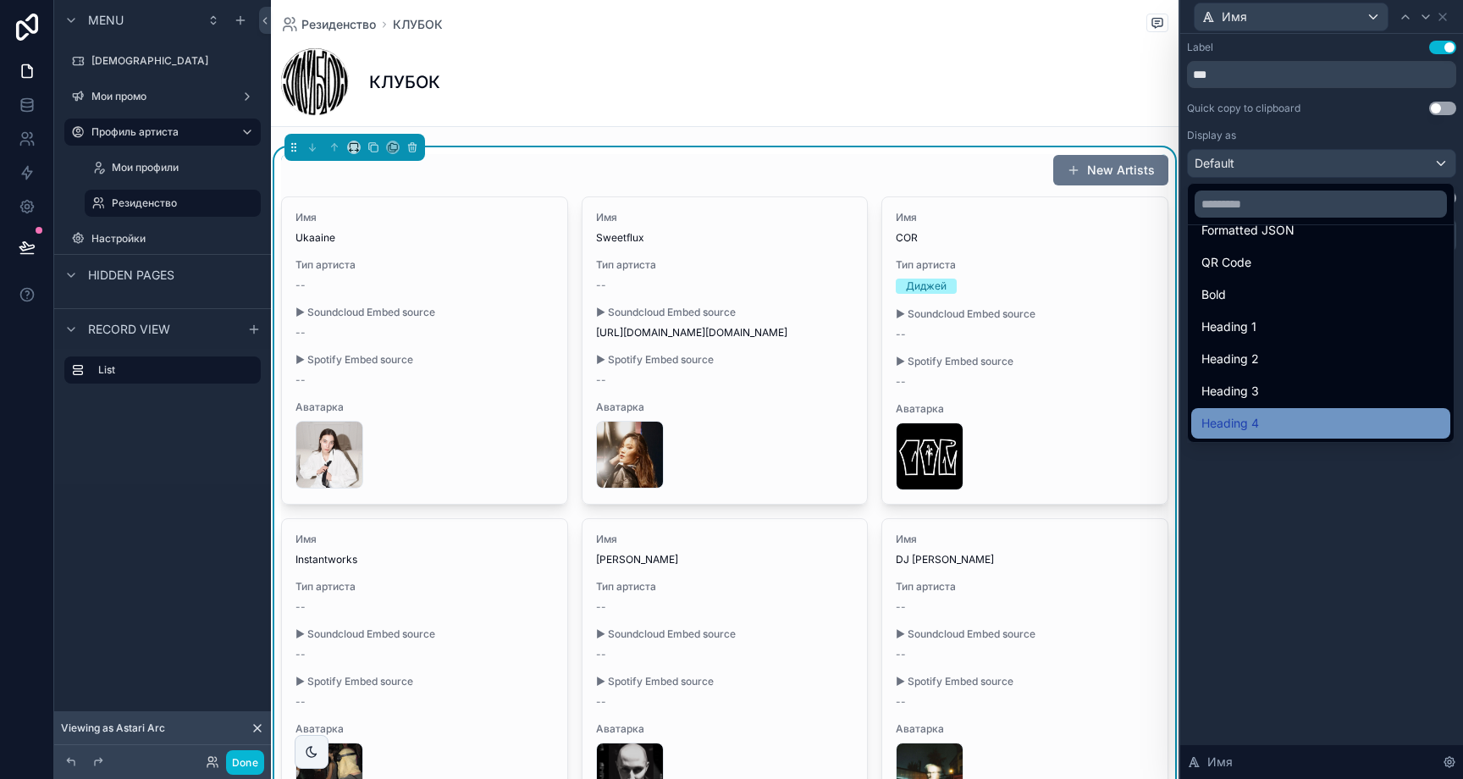
click at [1269, 413] on div "Heading 4" at bounding box center [1320, 423] width 239 height 20
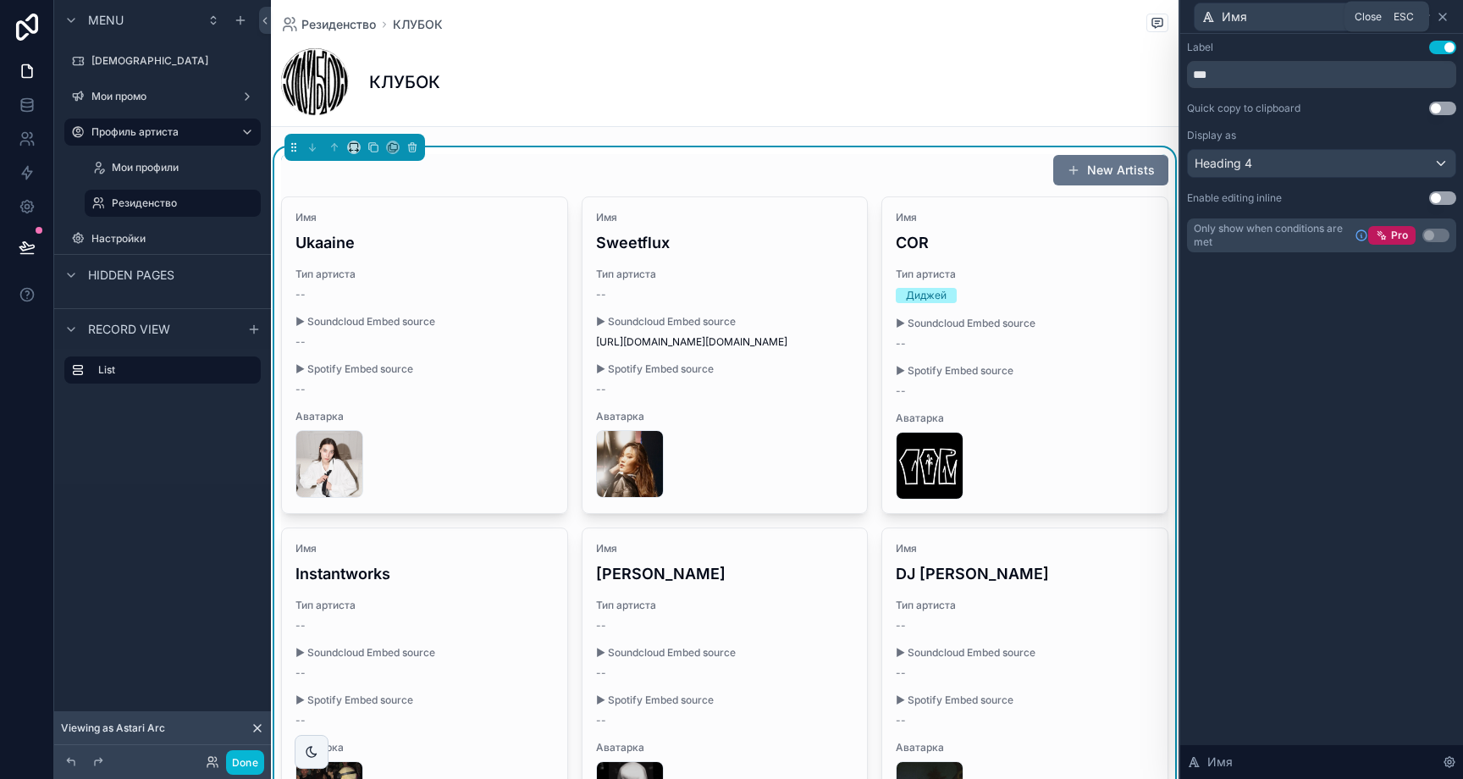
click at [1444, 17] on icon at bounding box center [1442, 17] width 7 height 7
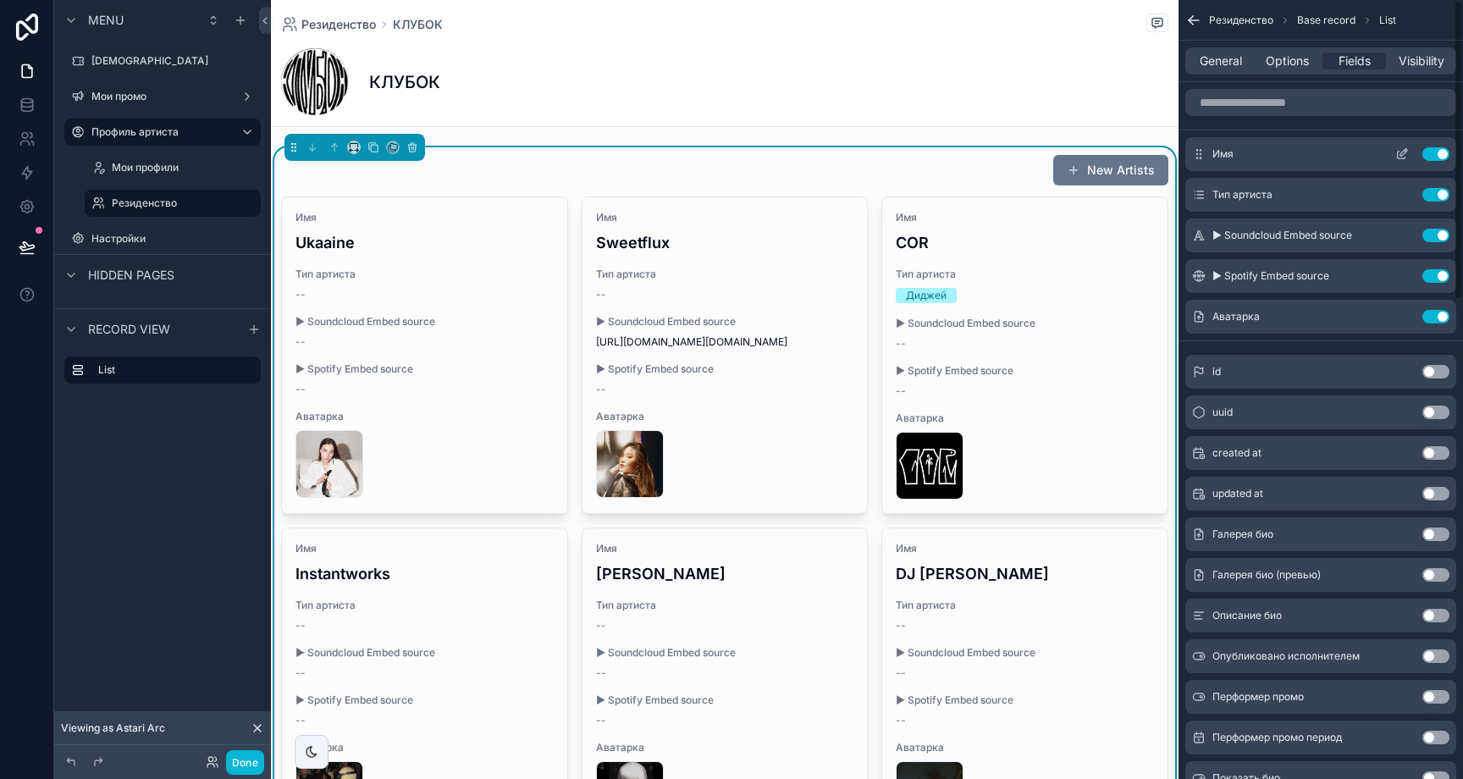
click at [1400, 152] on icon "scrollable content" at bounding box center [1402, 154] width 14 height 14
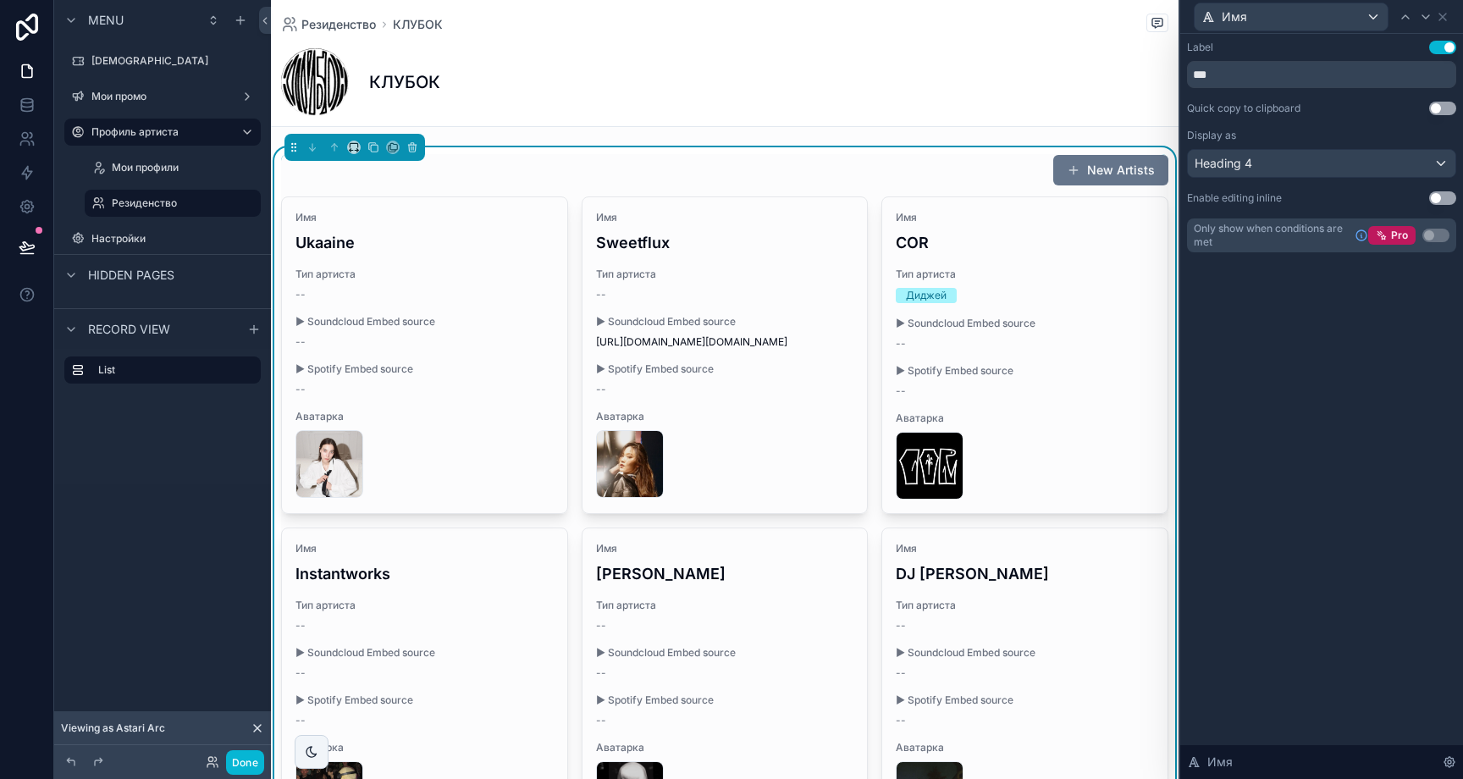
click at [1436, 46] on button "Use setting" at bounding box center [1442, 48] width 27 height 14
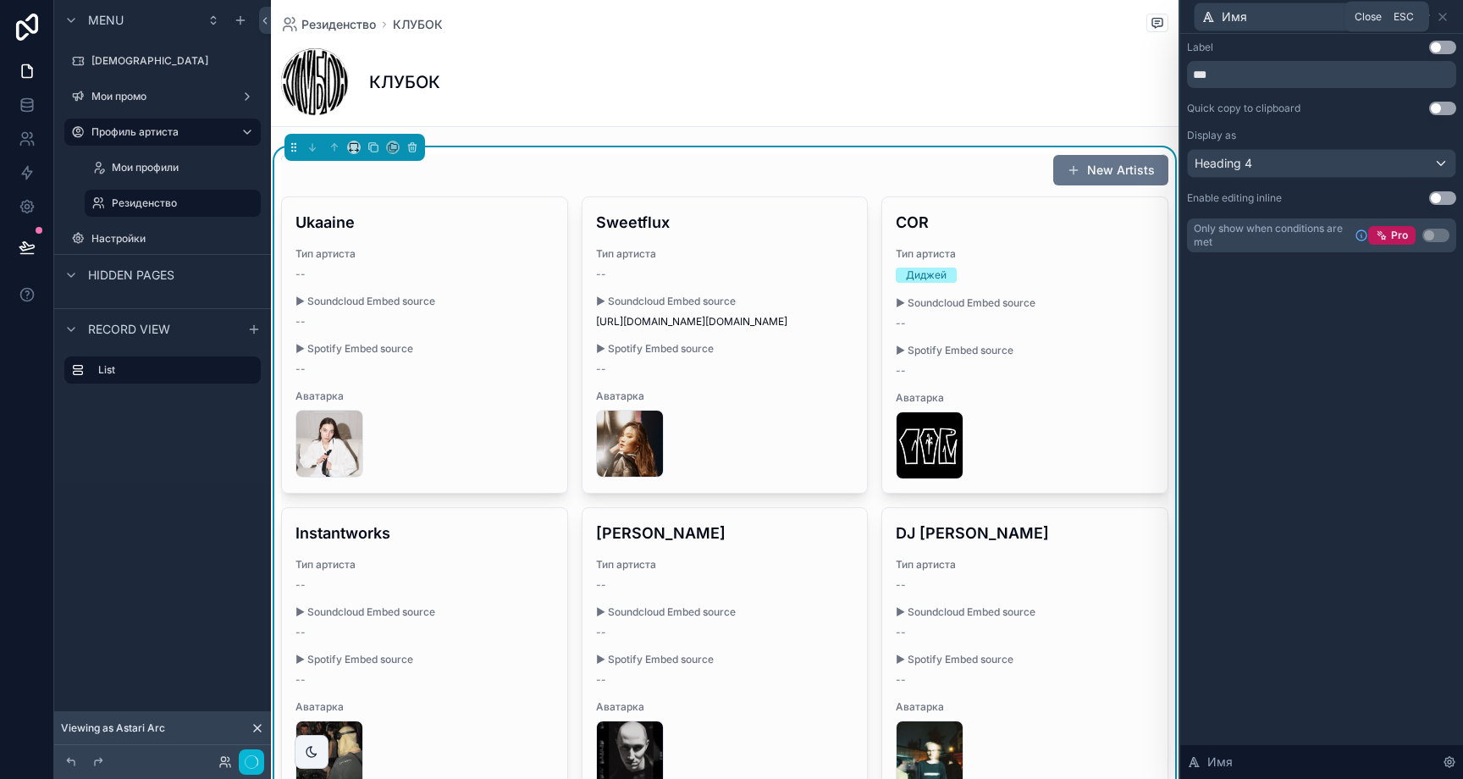
click at [1445, 14] on icon at bounding box center [1443, 17] width 14 height 14
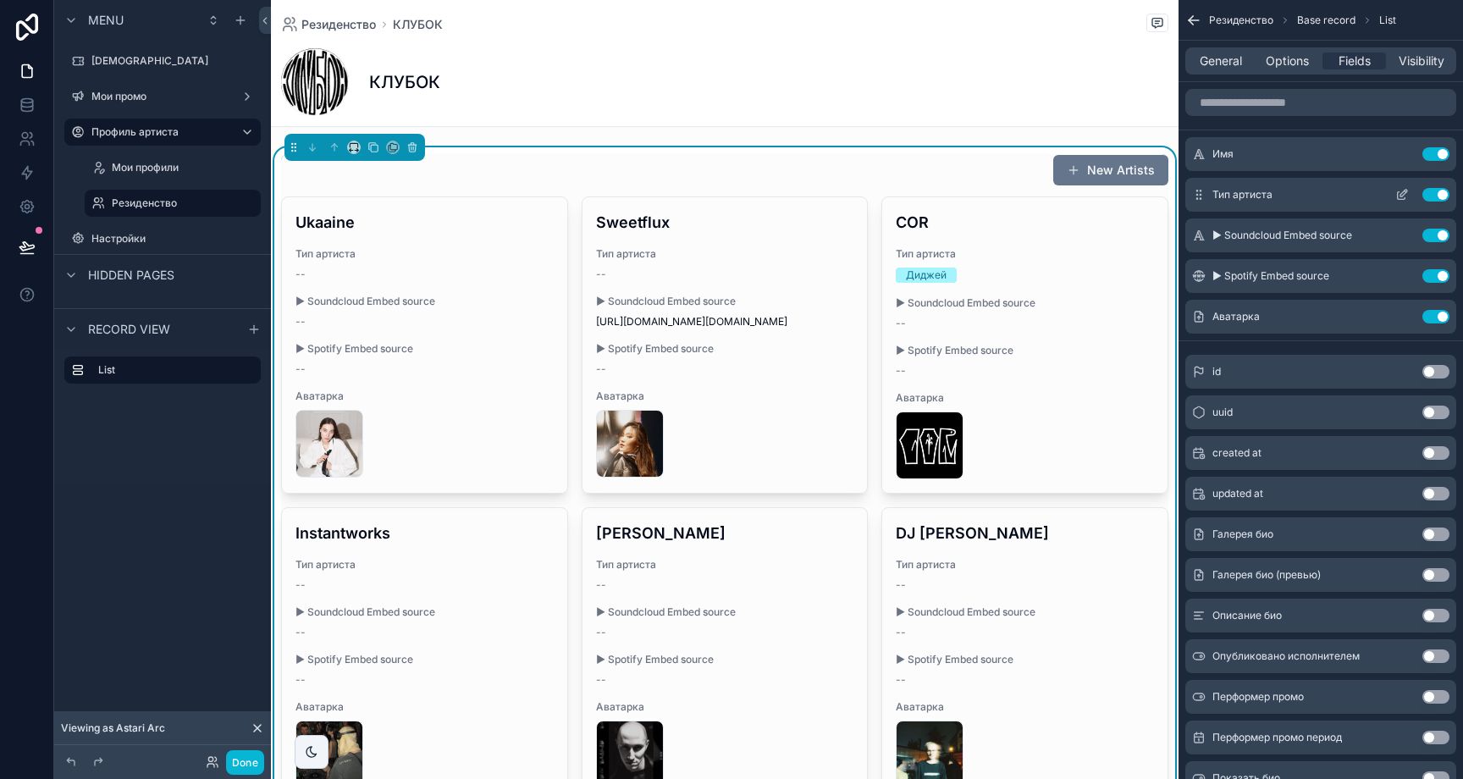
click at [1429, 191] on button "Use setting" at bounding box center [1435, 195] width 27 height 14
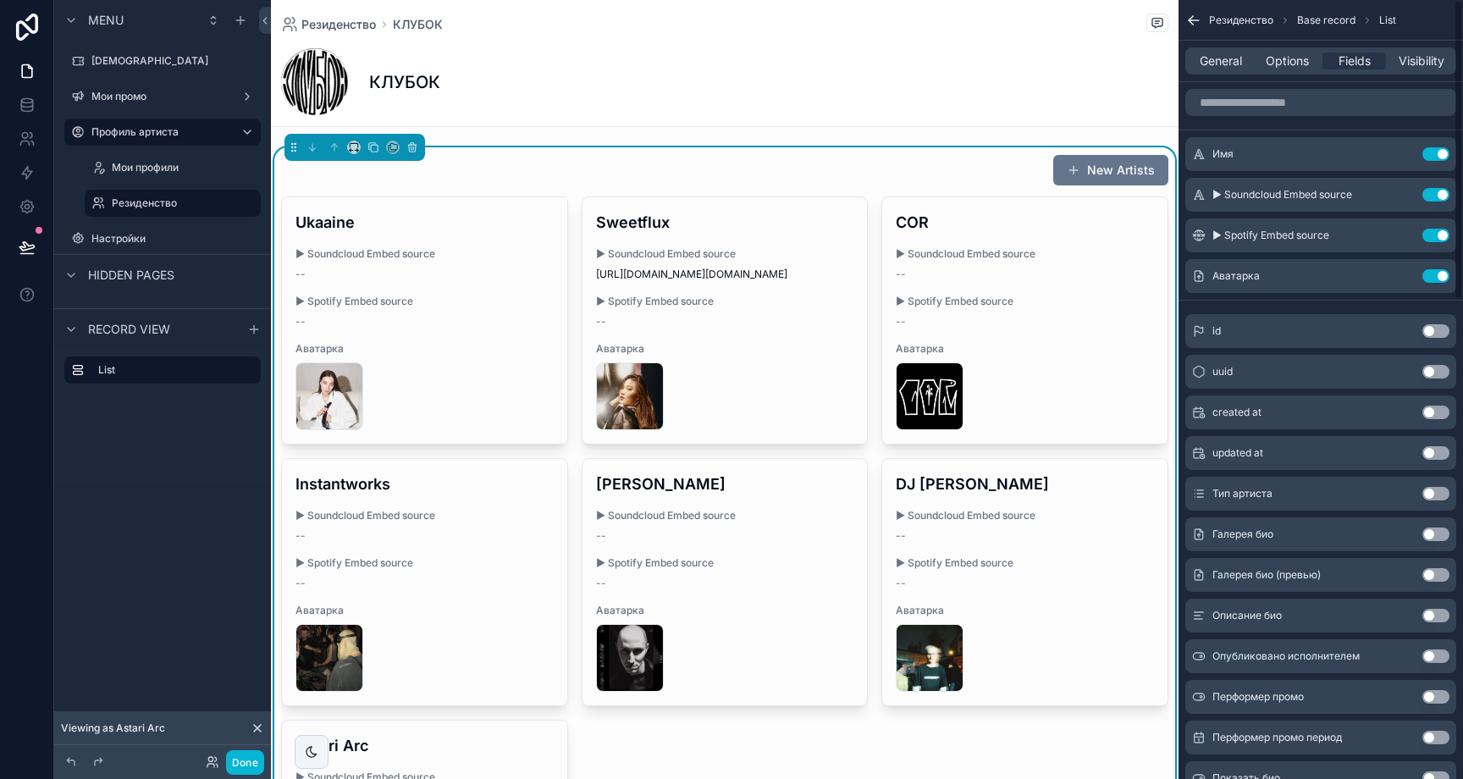
click at [1429, 191] on button "Use setting" at bounding box center [1435, 195] width 27 height 14
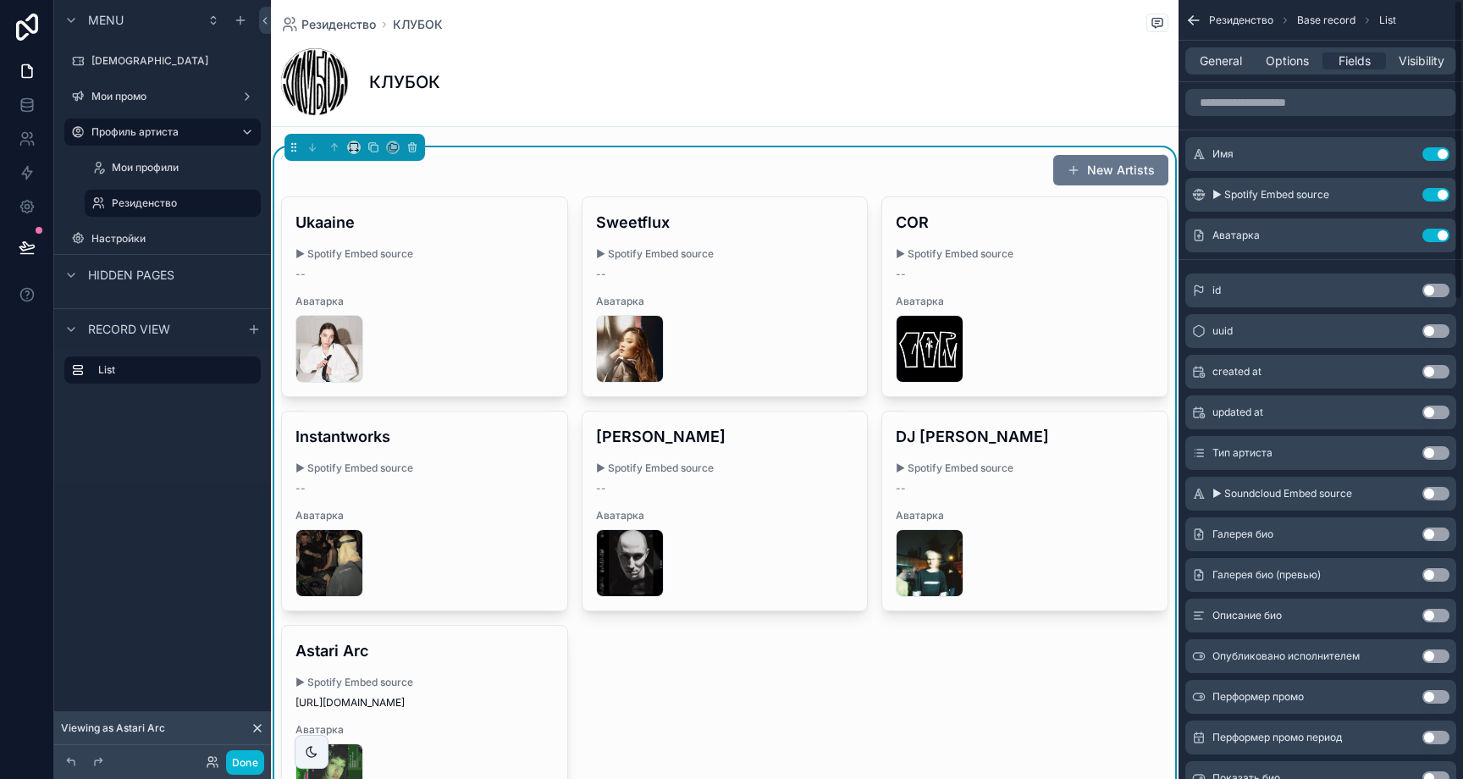
click at [1429, 191] on button "Use setting" at bounding box center [1435, 195] width 27 height 14
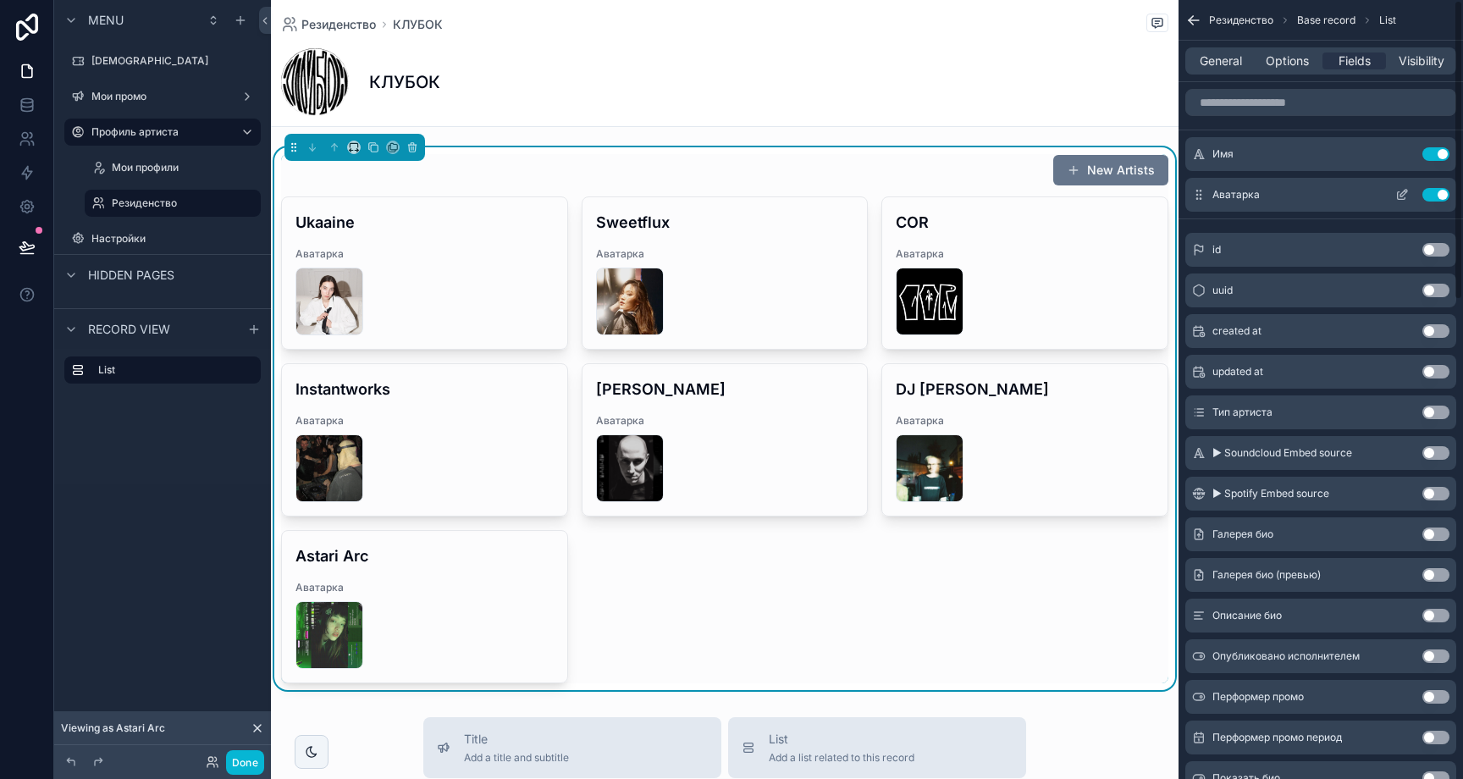
click at [1400, 194] on icon "scrollable content" at bounding box center [1403, 193] width 7 height 7
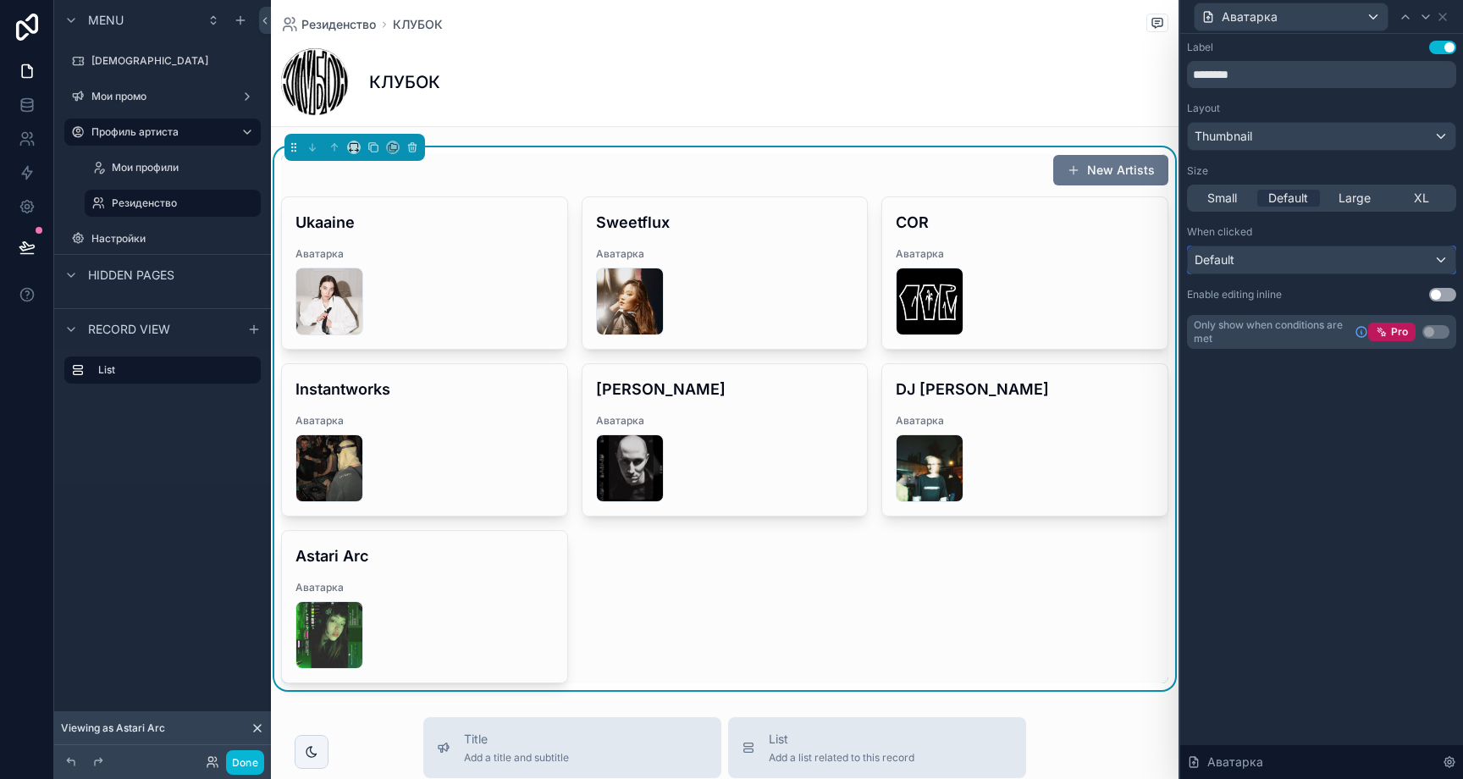
click at [1321, 253] on div "Default" at bounding box center [1322, 259] width 268 height 27
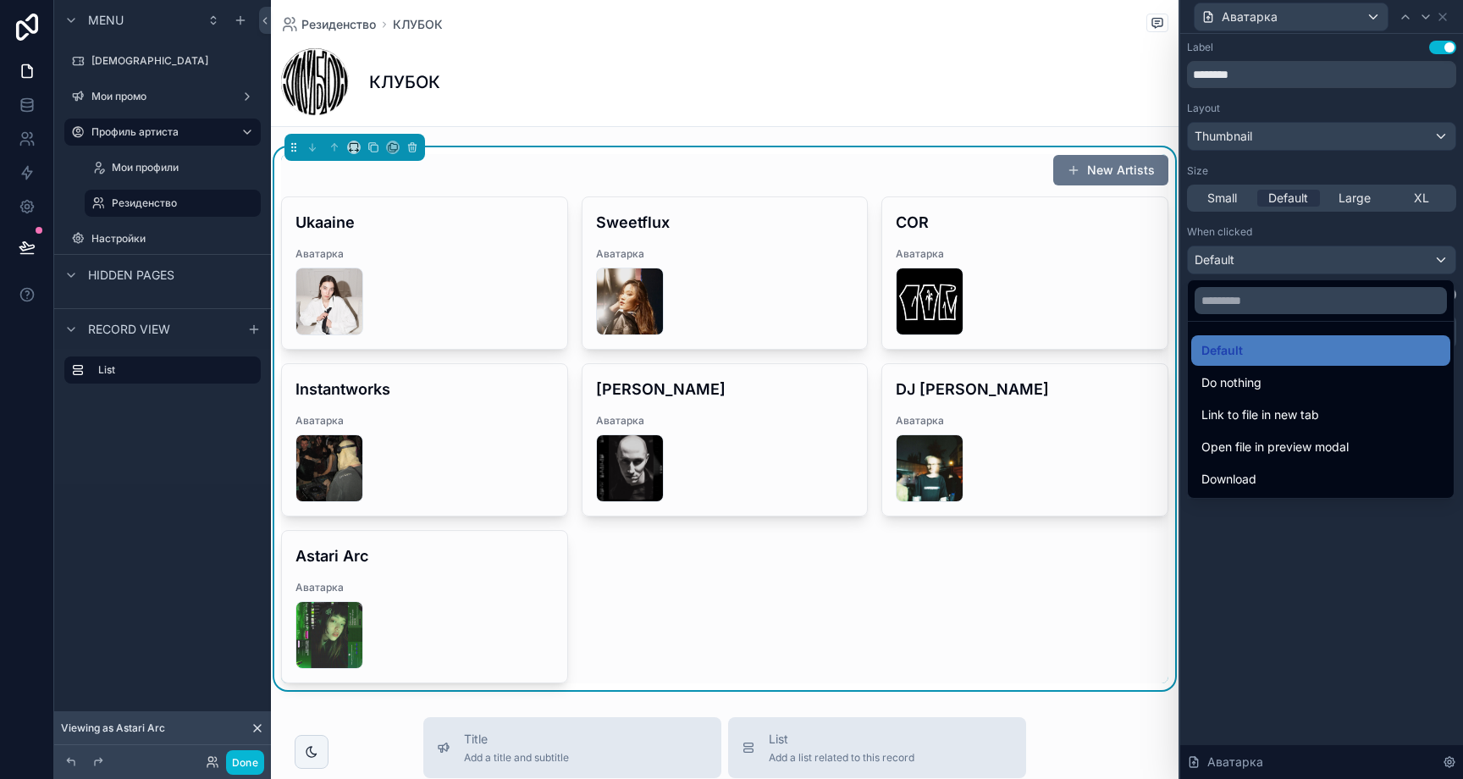
click at [1305, 251] on div at bounding box center [1321, 389] width 283 height 779
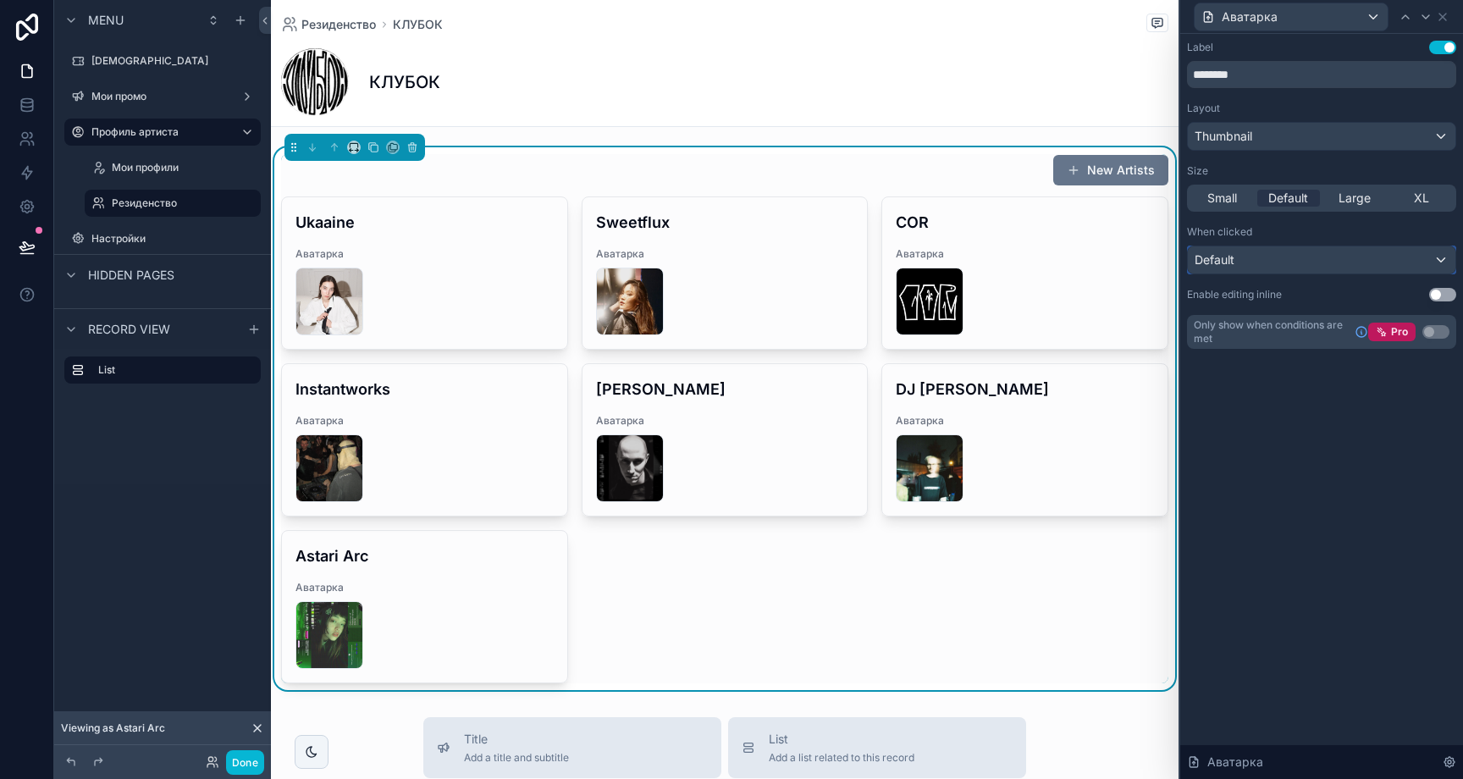
click at [1303, 259] on div "Default" at bounding box center [1322, 259] width 268 height 27
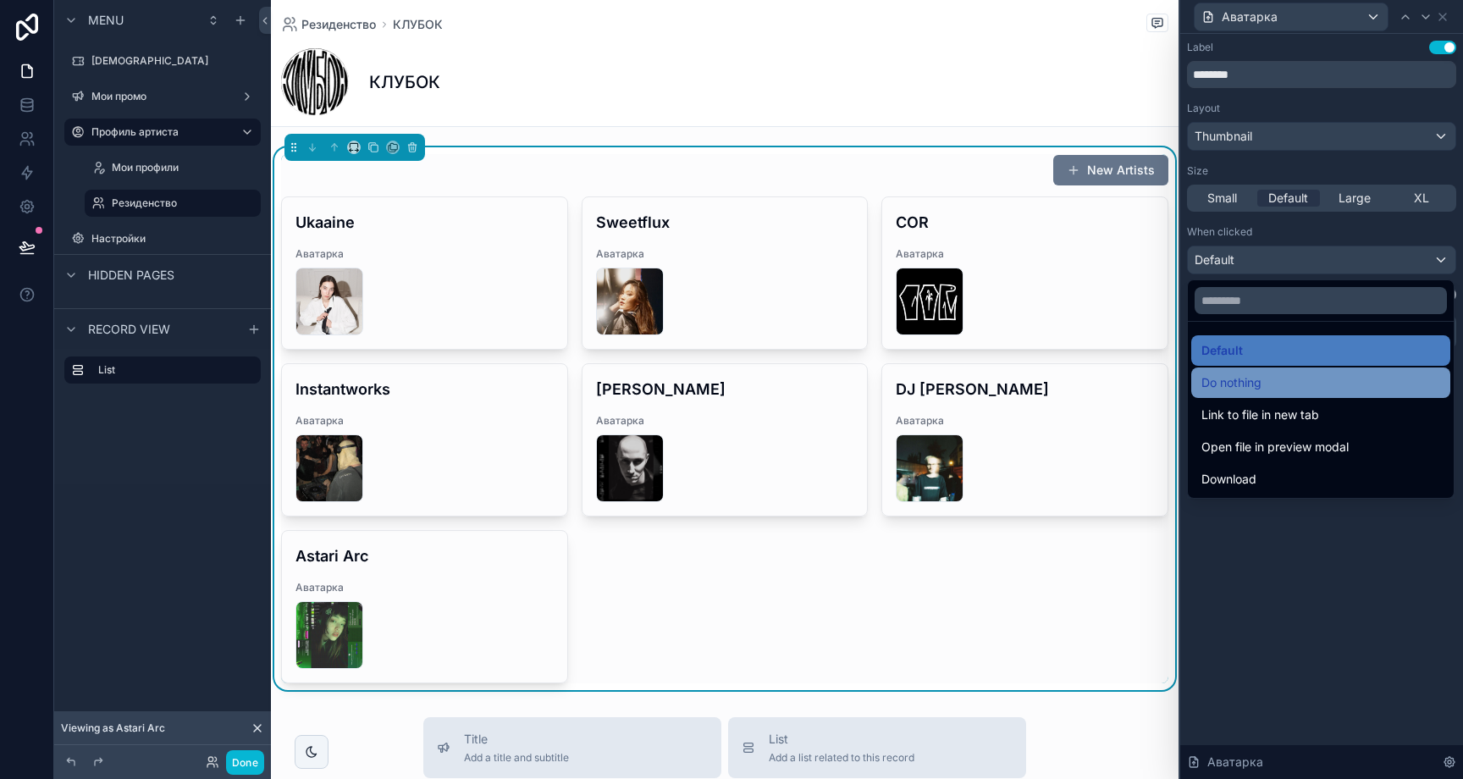
click at [1262, 387] on span "Do nothing" at bounding box center [1231, 383] width 60 height 20
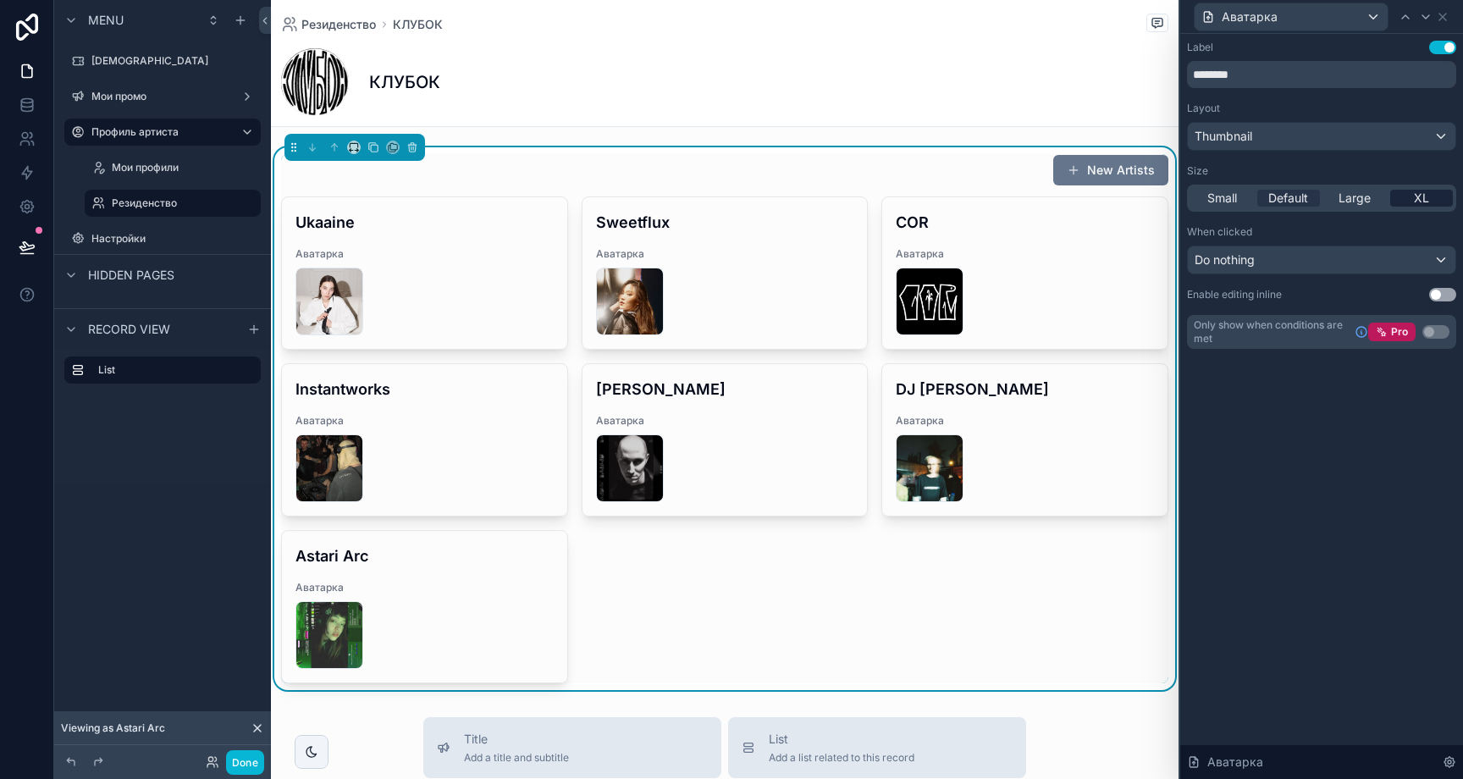
click at [1414, 200] on span "XL" at bounding box center [1421, 198] width 15 height 17
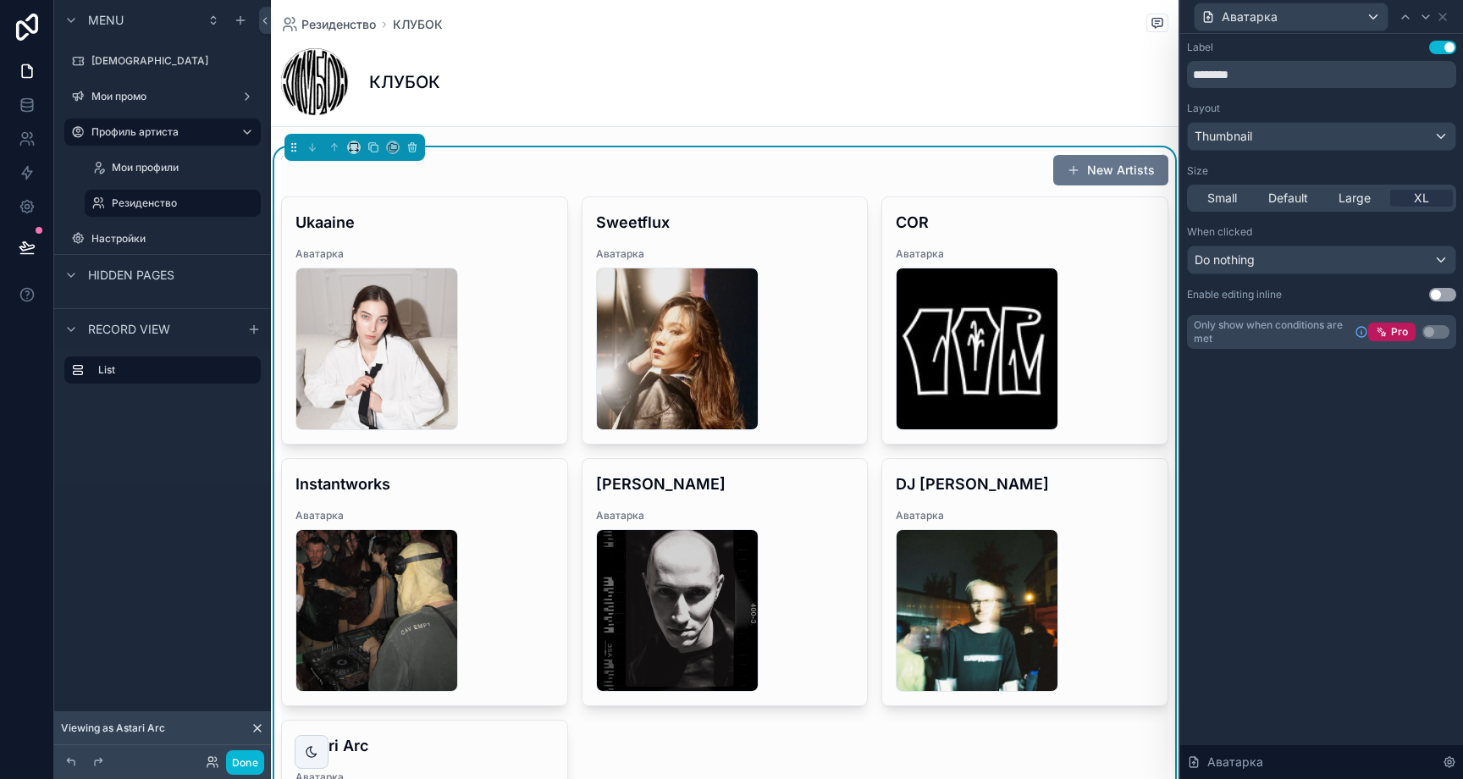
click at [1436, 54] on div "Label Use setting ********" at bounding box center [1321, 64] width 269 height 47
click at [1439, 48] on button "Use setting" at bounding box center [1442, 48] width 27 height 14
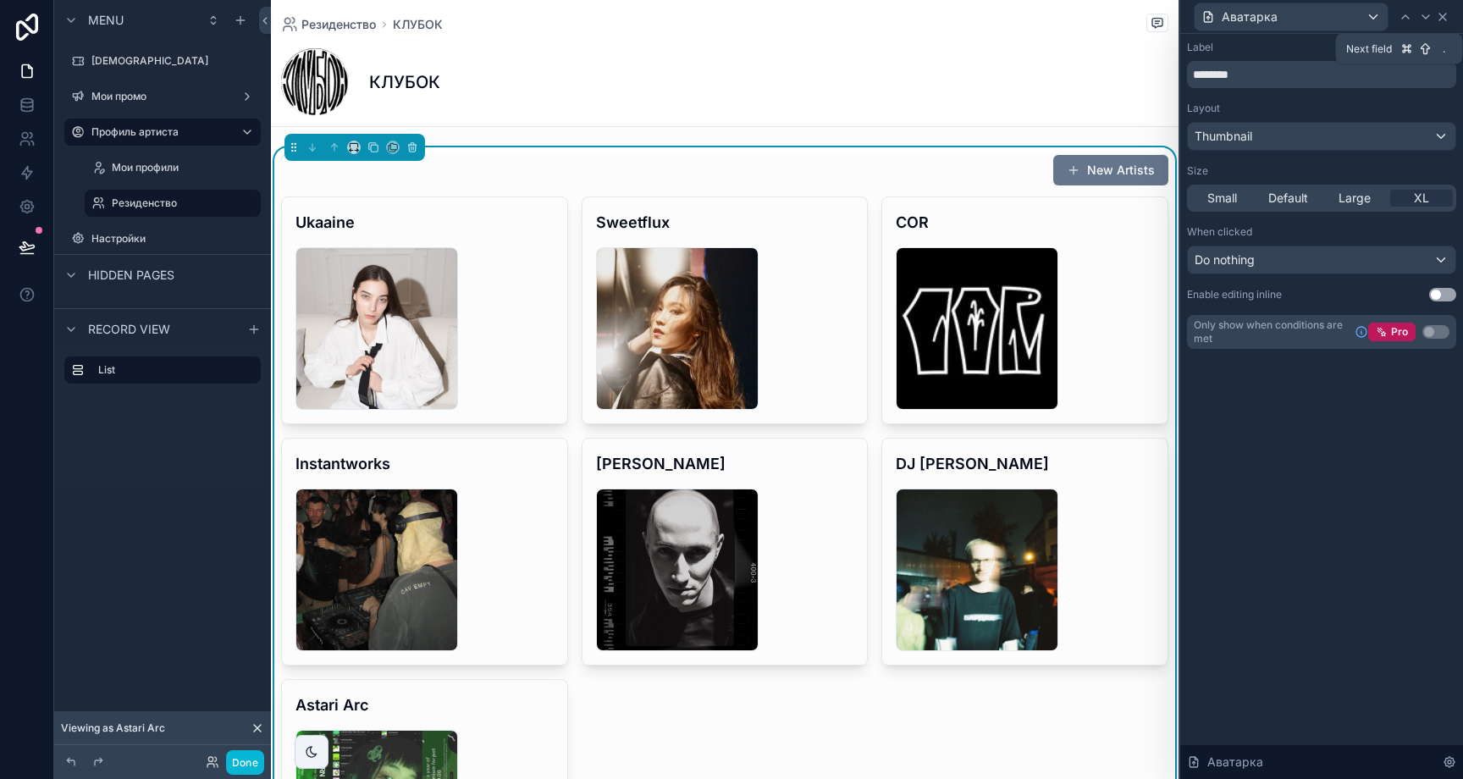
click at [1444, 15] on icon at bounding box center [1442, 17] width 7 height 7
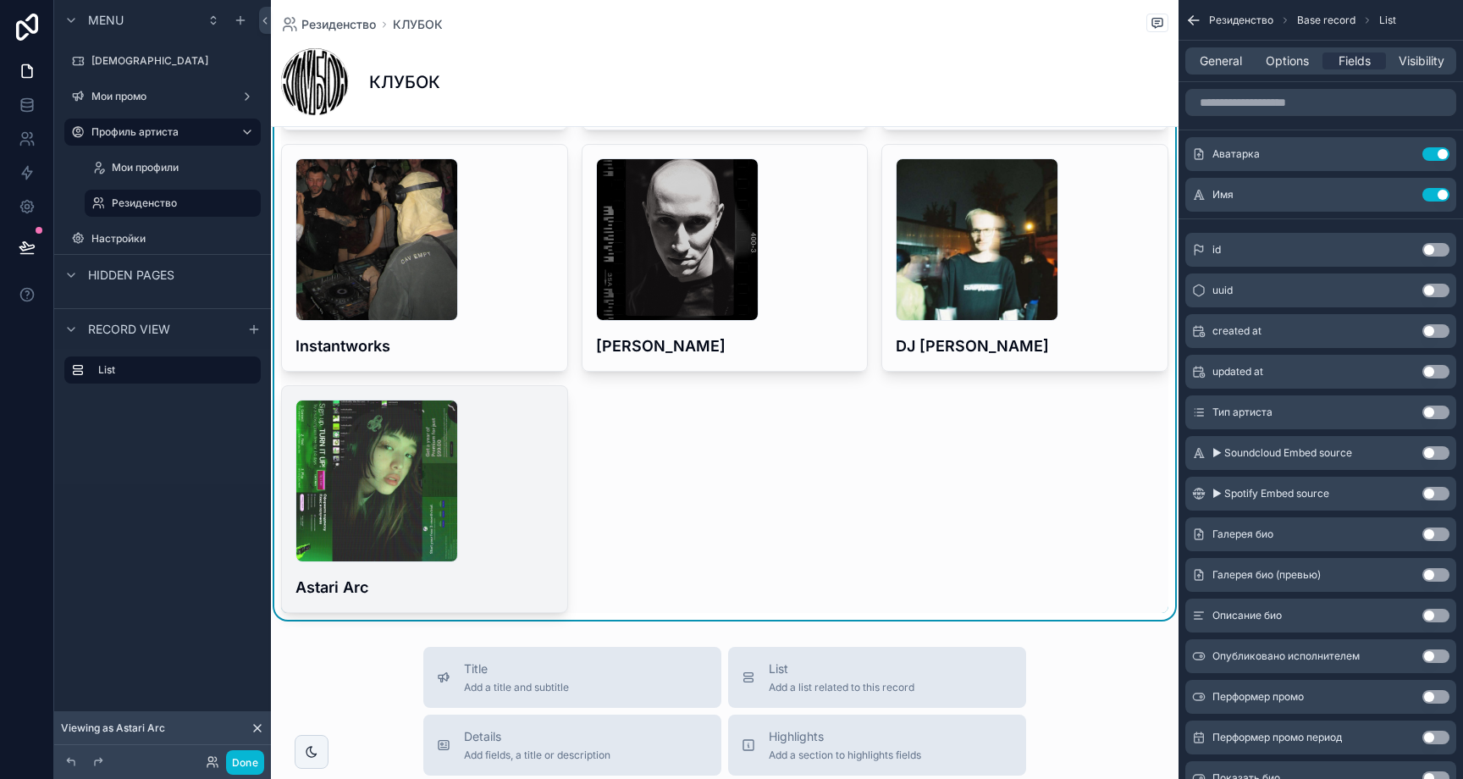
scroll to position [257, 0]
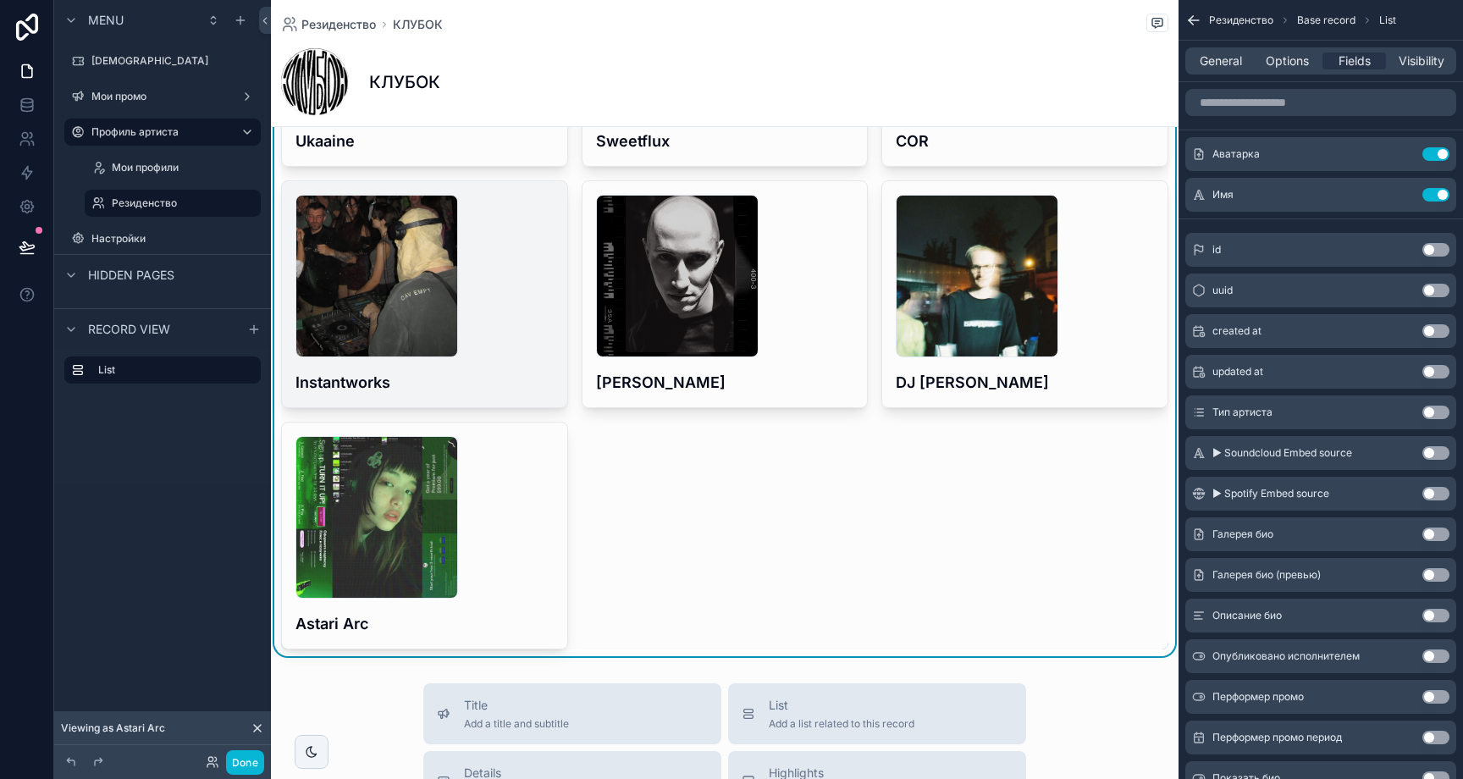
click at [524, 378] on h4 "Instantworks" at bounding box center [424, 382] width 258 height 23
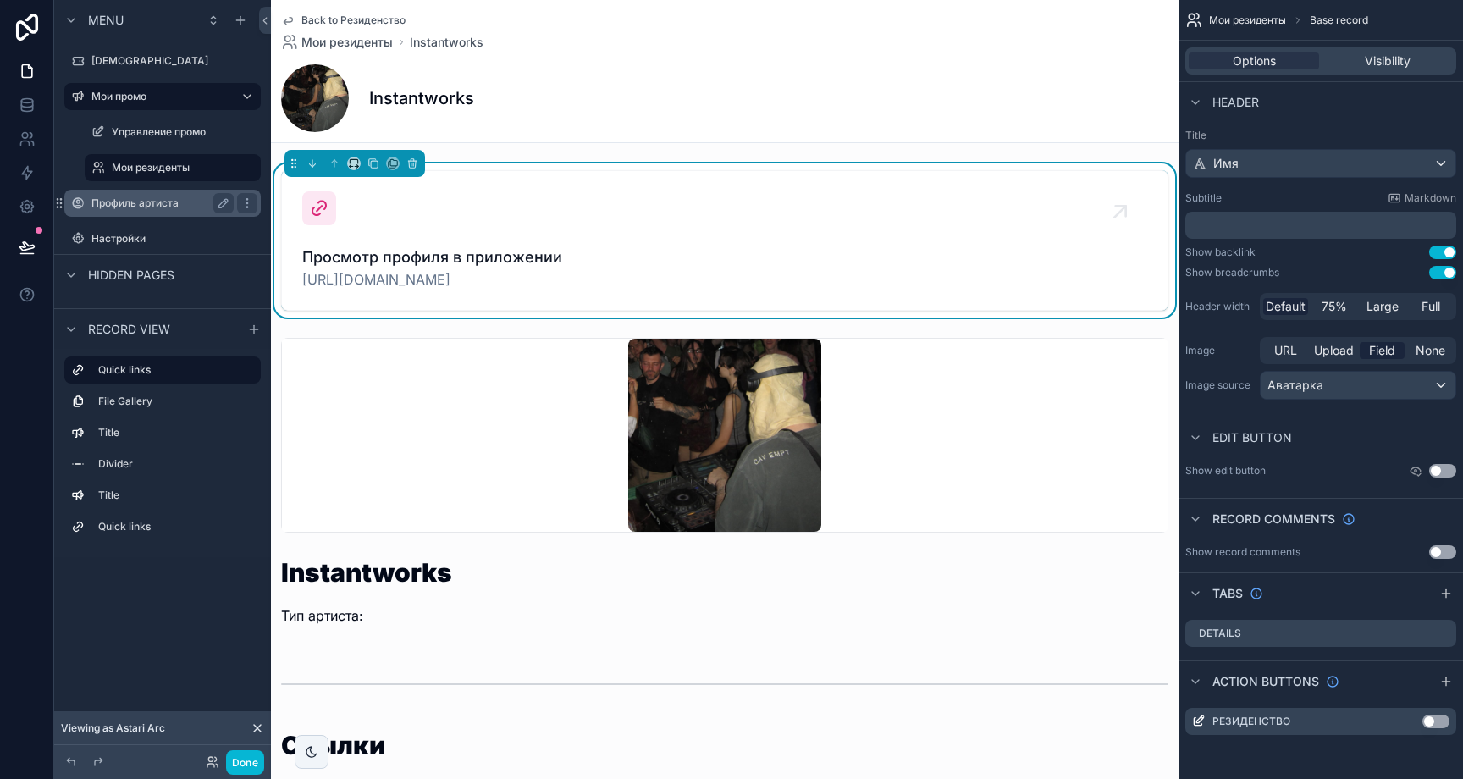
click at [196, 207] on label "Профиль артиста" at bounding box center [158, 203] width 135 height 14
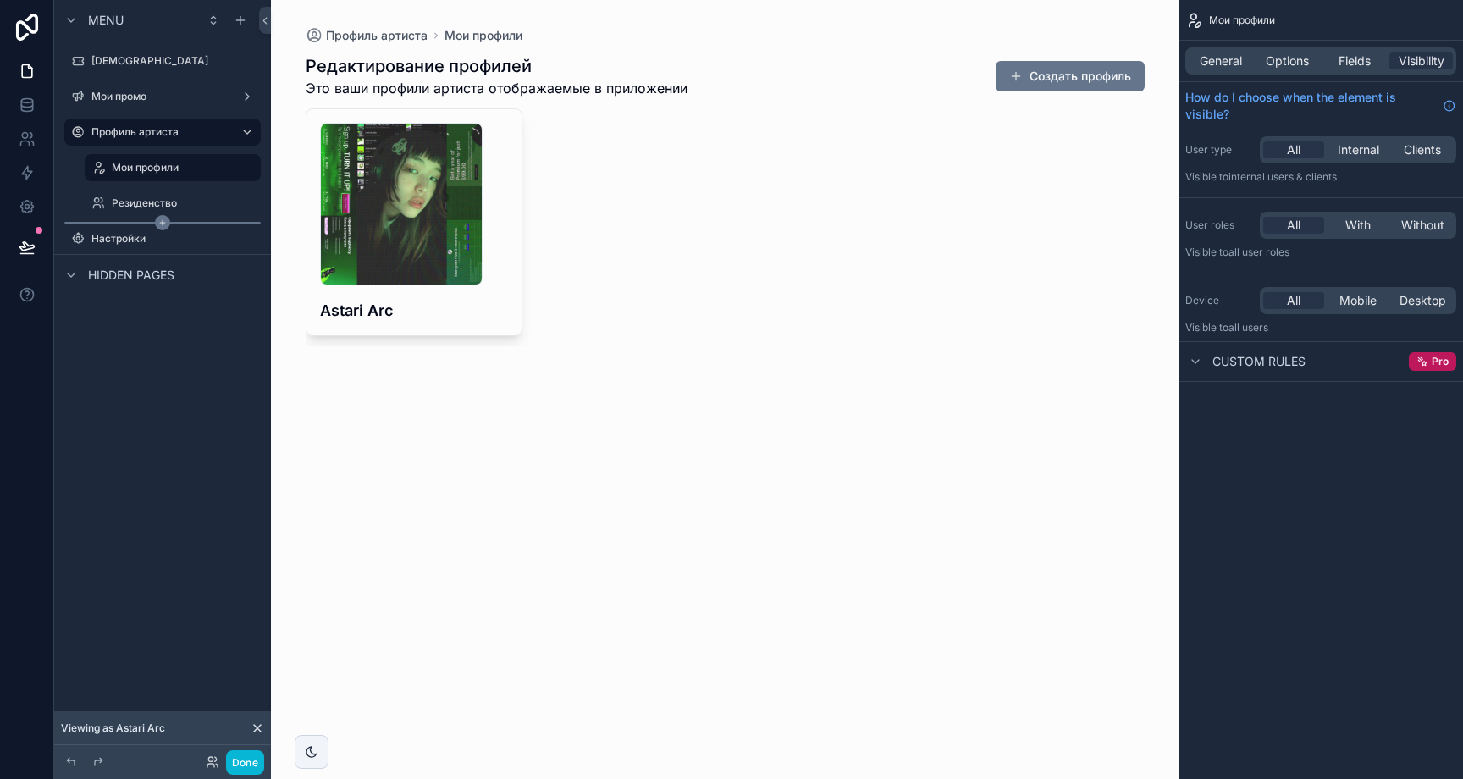
click at [166, 217] on icon "scrollable content" at bounding box center [162, 222] width 15 height 15
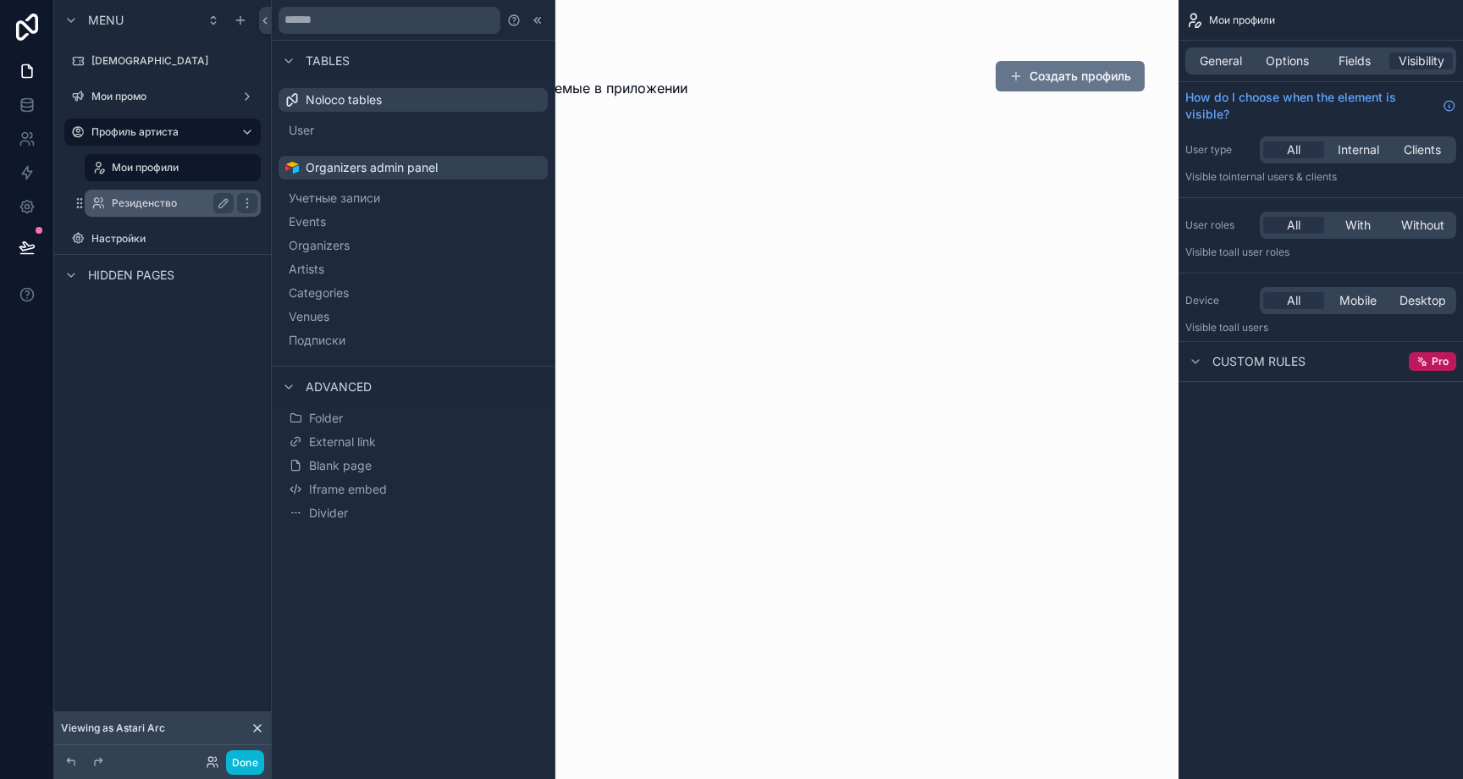
click at [171, 206] on label "Резиденство" at bounding box center [169, 203] width 115 height 14
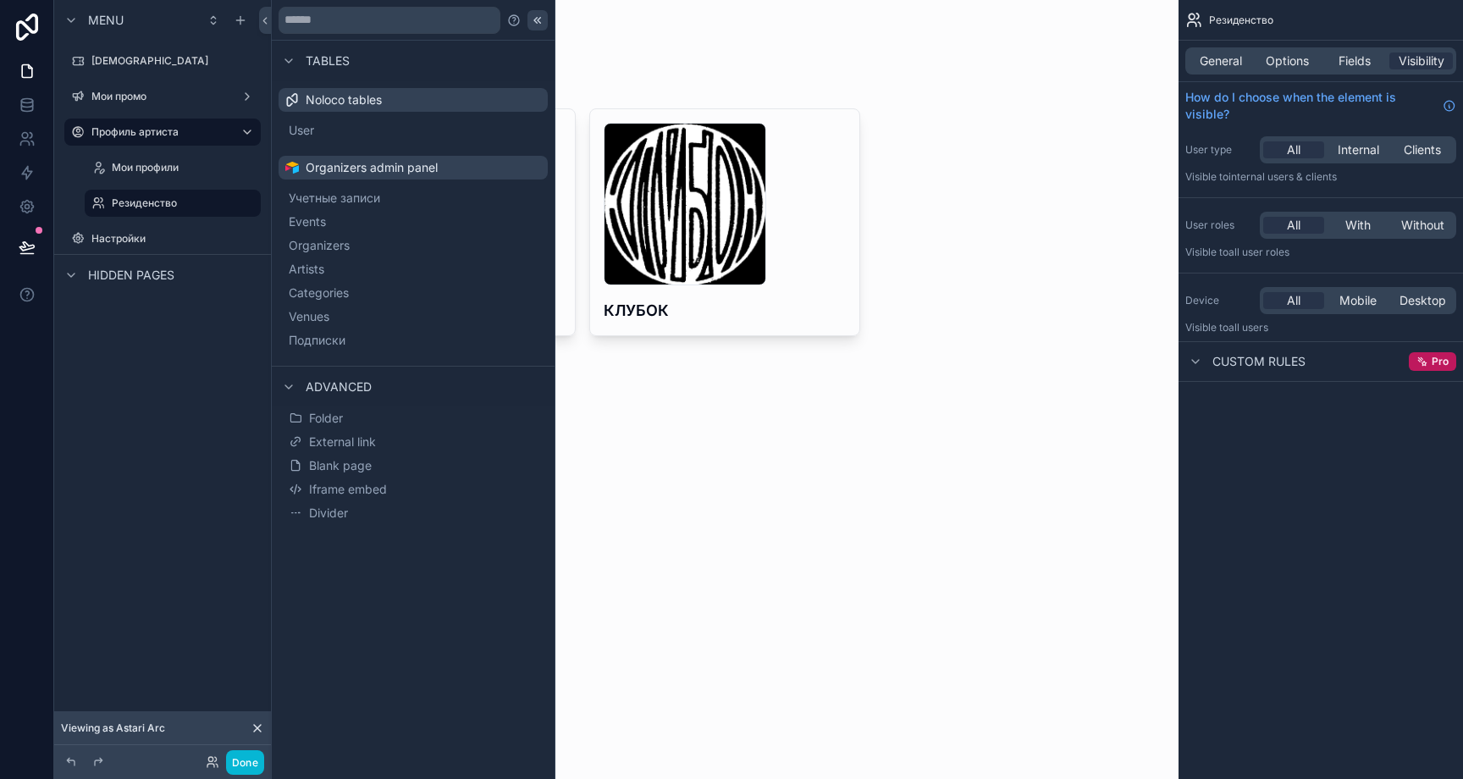
click at [536, 18] on icon at bounding box center [538, 21] width 14 height 14
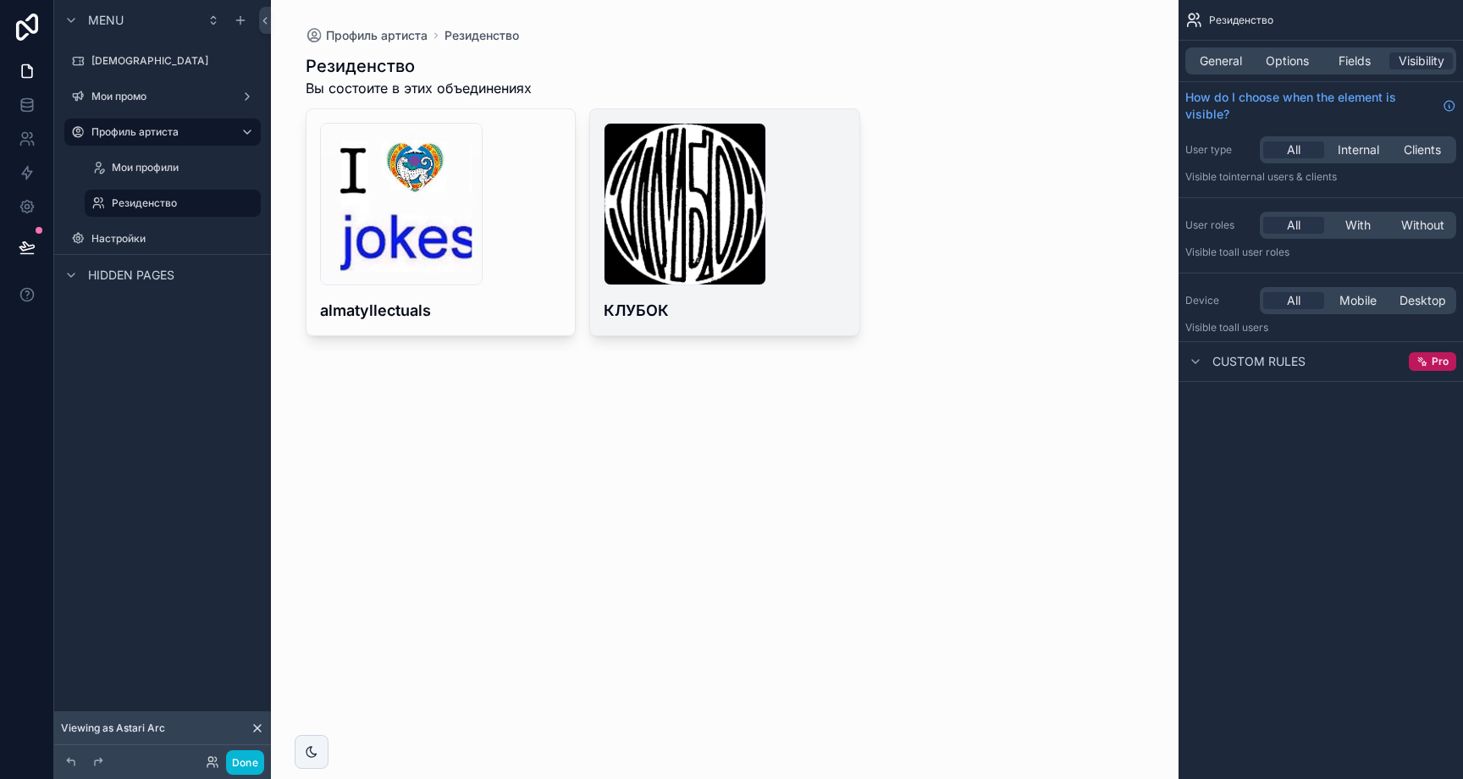
click at [593, 275] on div "КЛУБОК" at bounding box center [724, 222] width 269 height 226
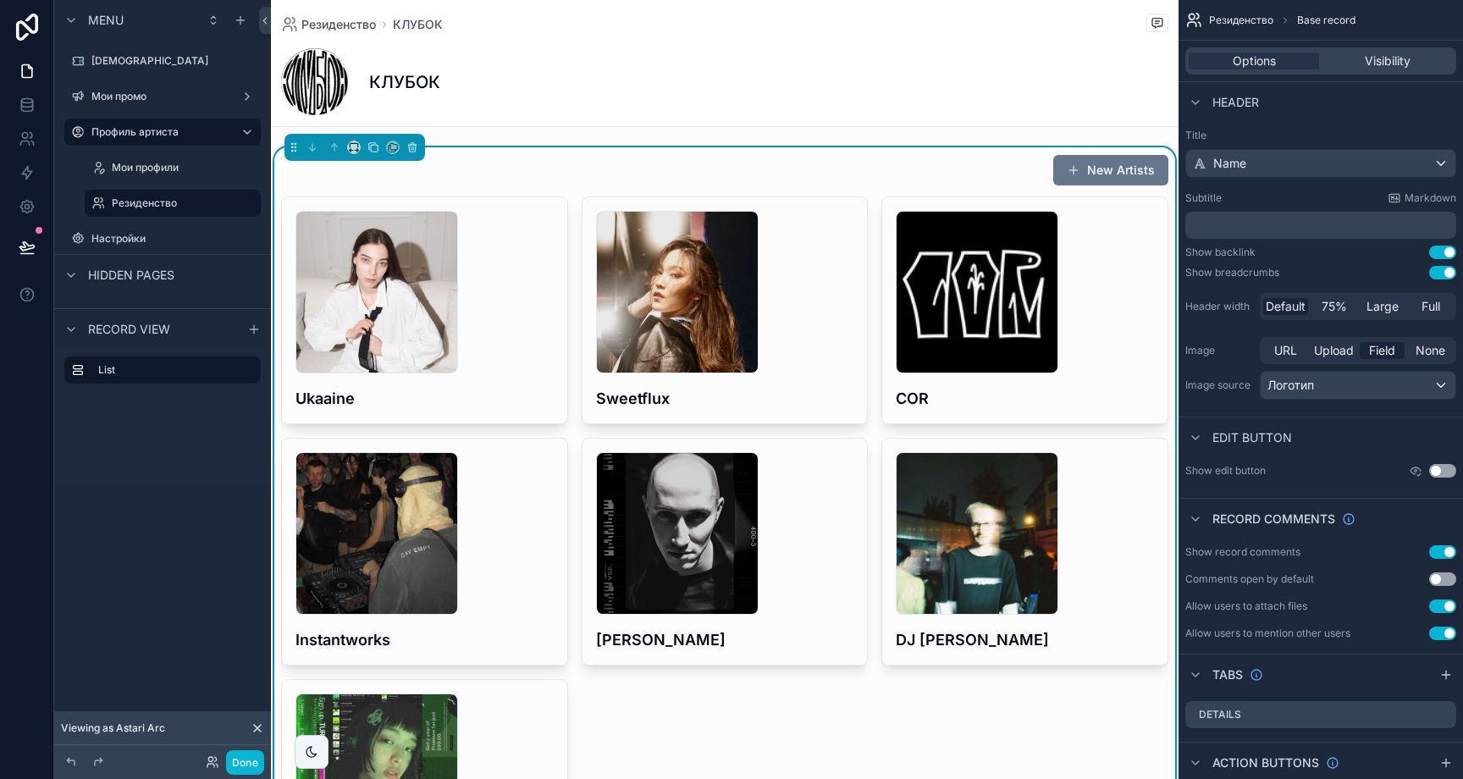
click at [564, 282] on div "6863b36c3a2b28e4aecfcd01_444503033_1149648306276473_1835863604749073572_n .jpg …" at bounding box center [724, 551] width 887 height 710
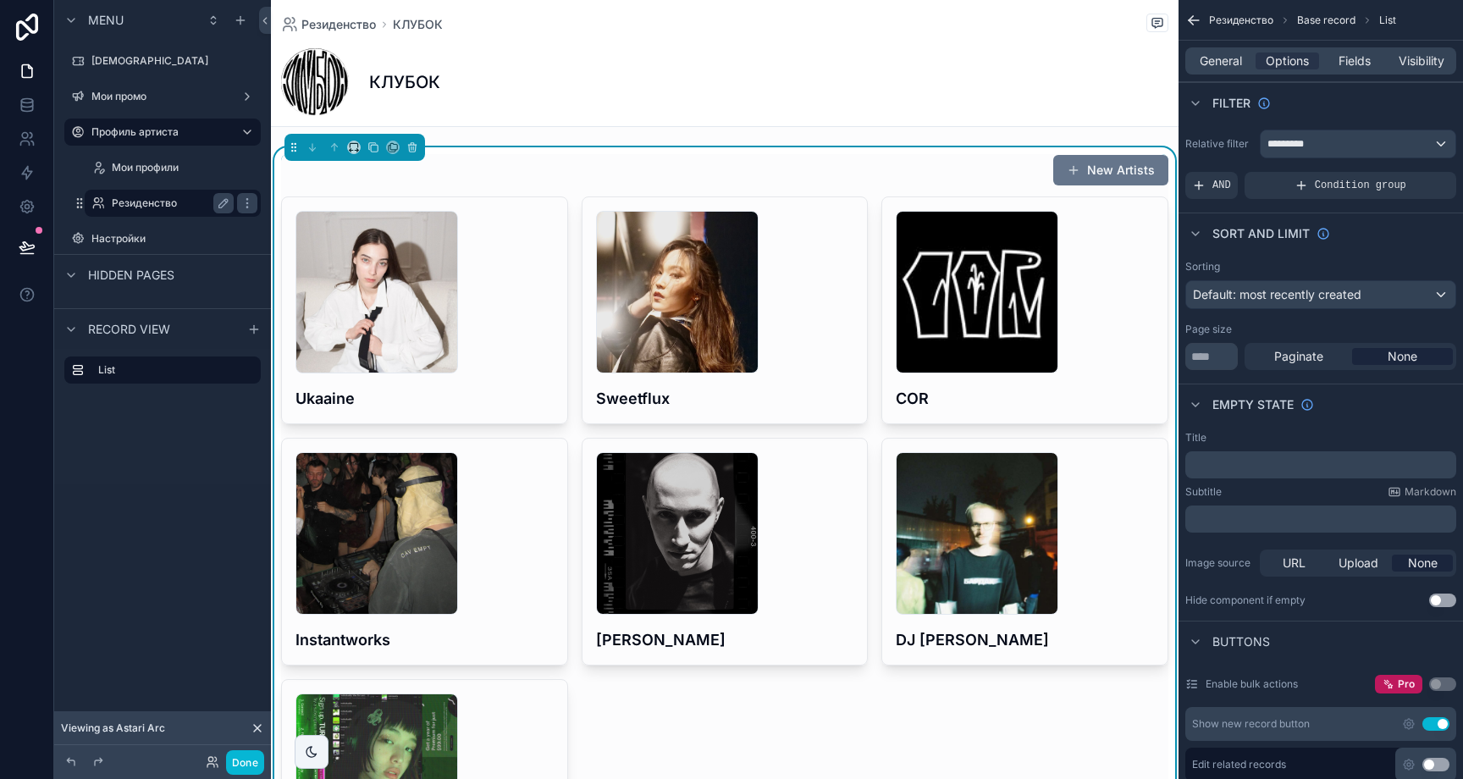
click at [163, 196] on label "Резиденство" at bounding box center [169, 203] width 115 height 14
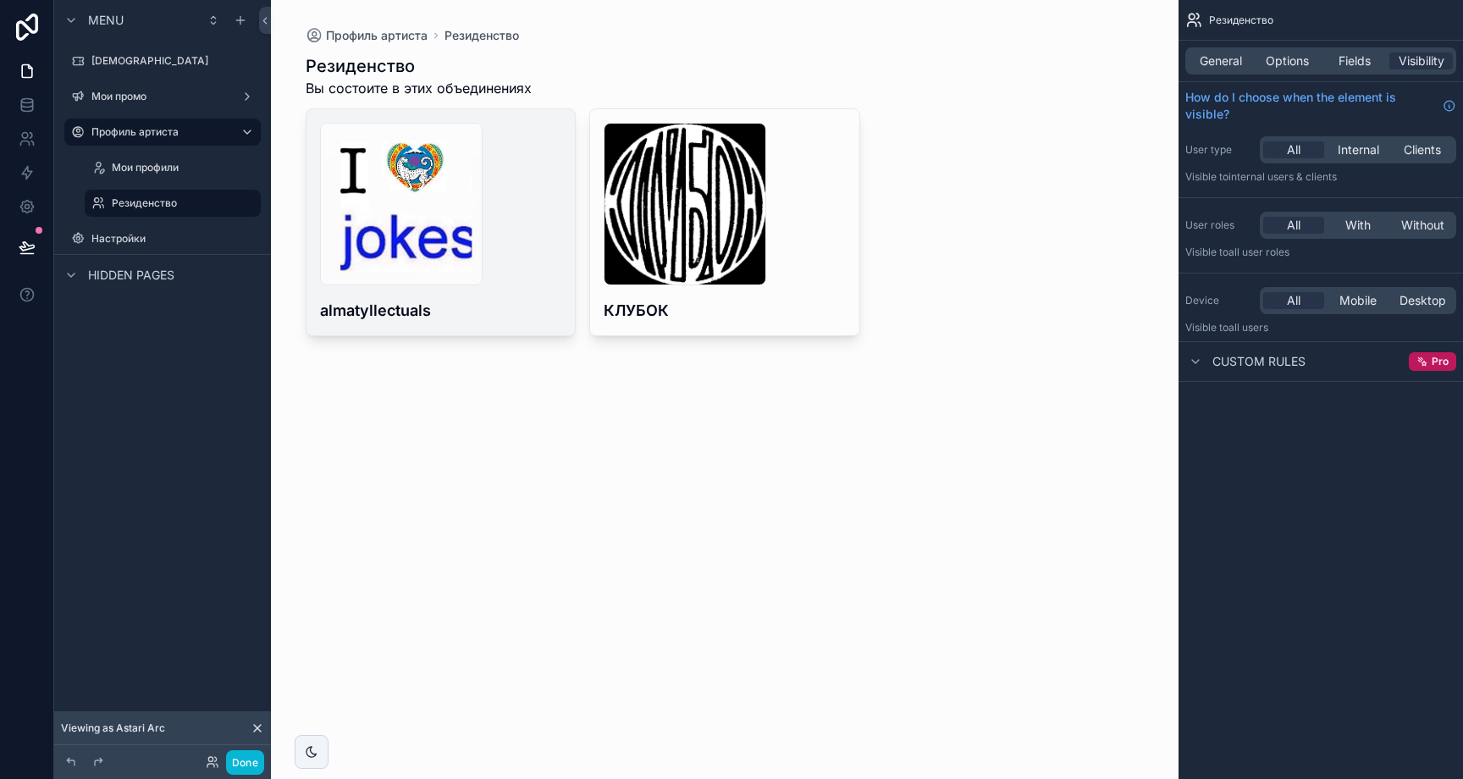
click at [505, 290] on div "68568cdcca03ac58c8284b1e_233692160_252162636518091_5319202563879335604_n .jpg a…" at bounding box center [441, 222] width 269 height 226
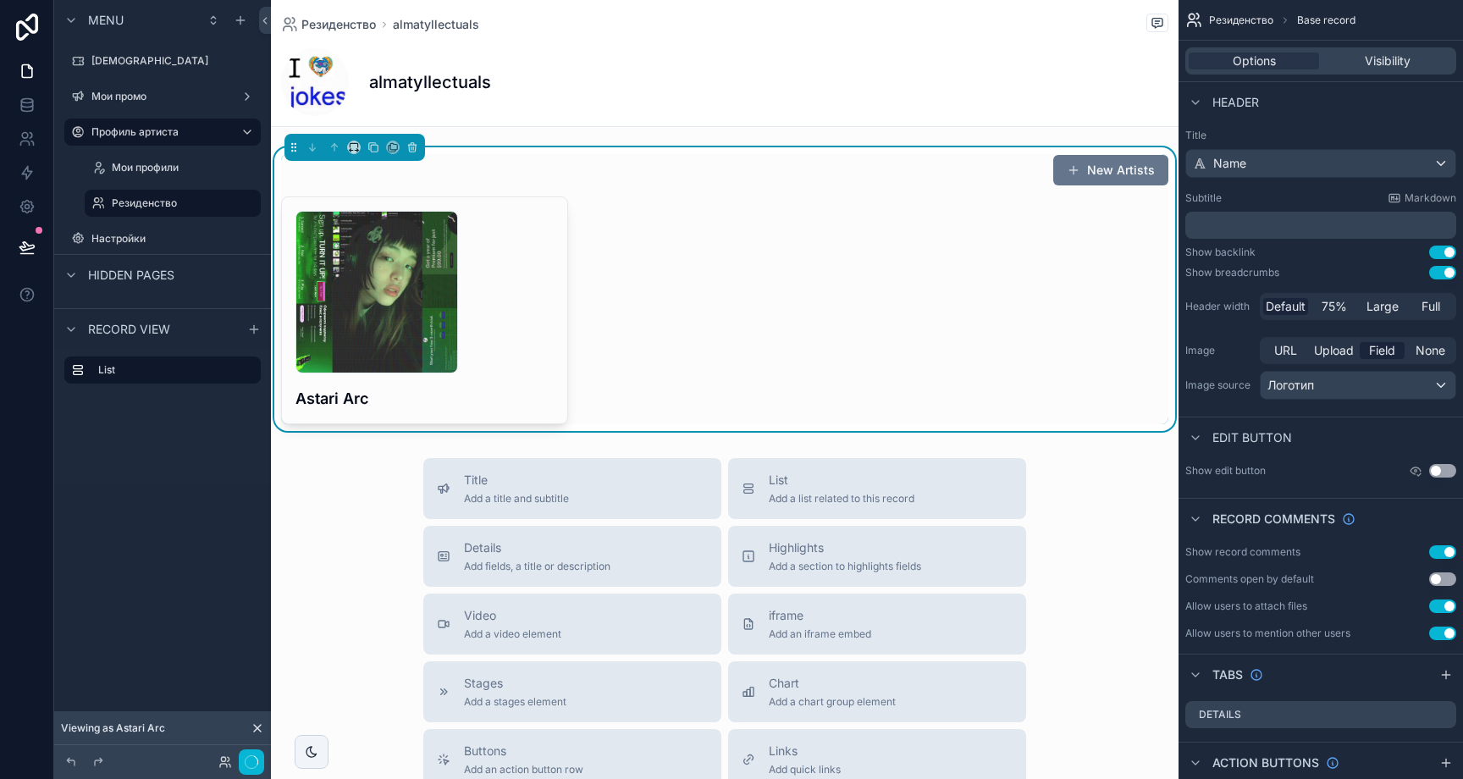
click at [798, 328] on div "685333b9c96b0eff642cd060_avatars-wIya3p1HOs69zsS1-NRs2qQ-t500x500 .jpg Astari A…" at bounding box center [724, 310] width 887 height 228
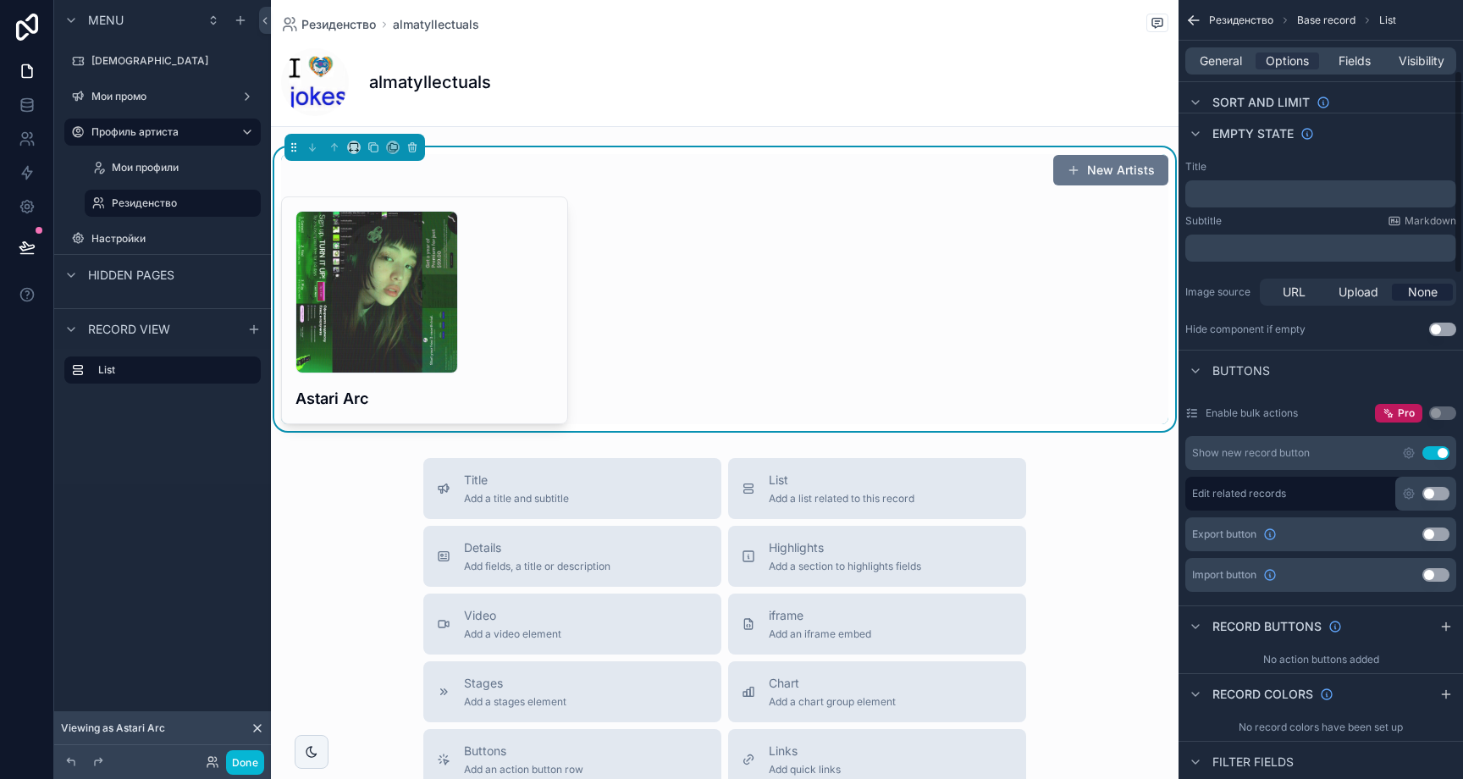
scroll to position [467, 0]
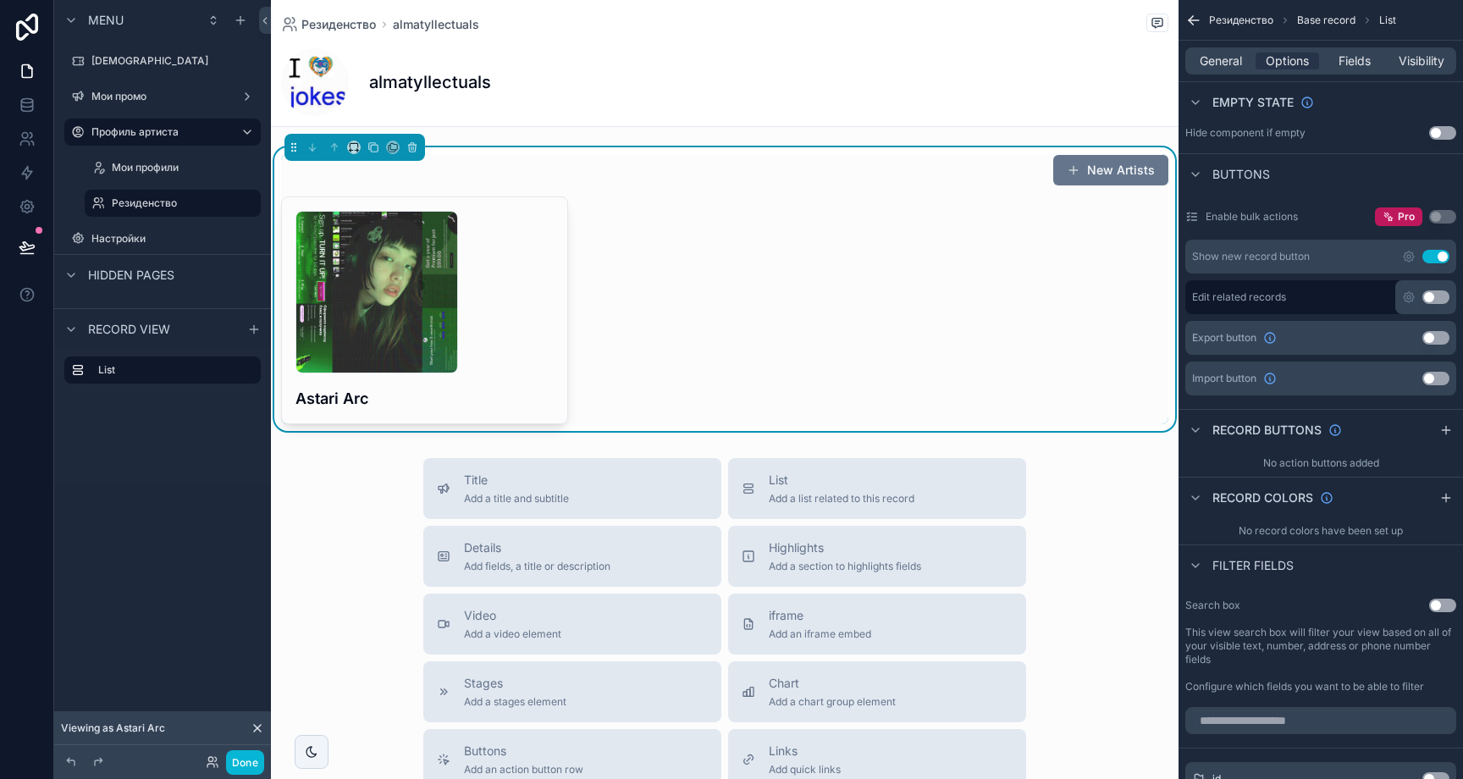
click at [1430, 259] on button "Use setting" at bounding box center [1435, 257] width 27 height 14
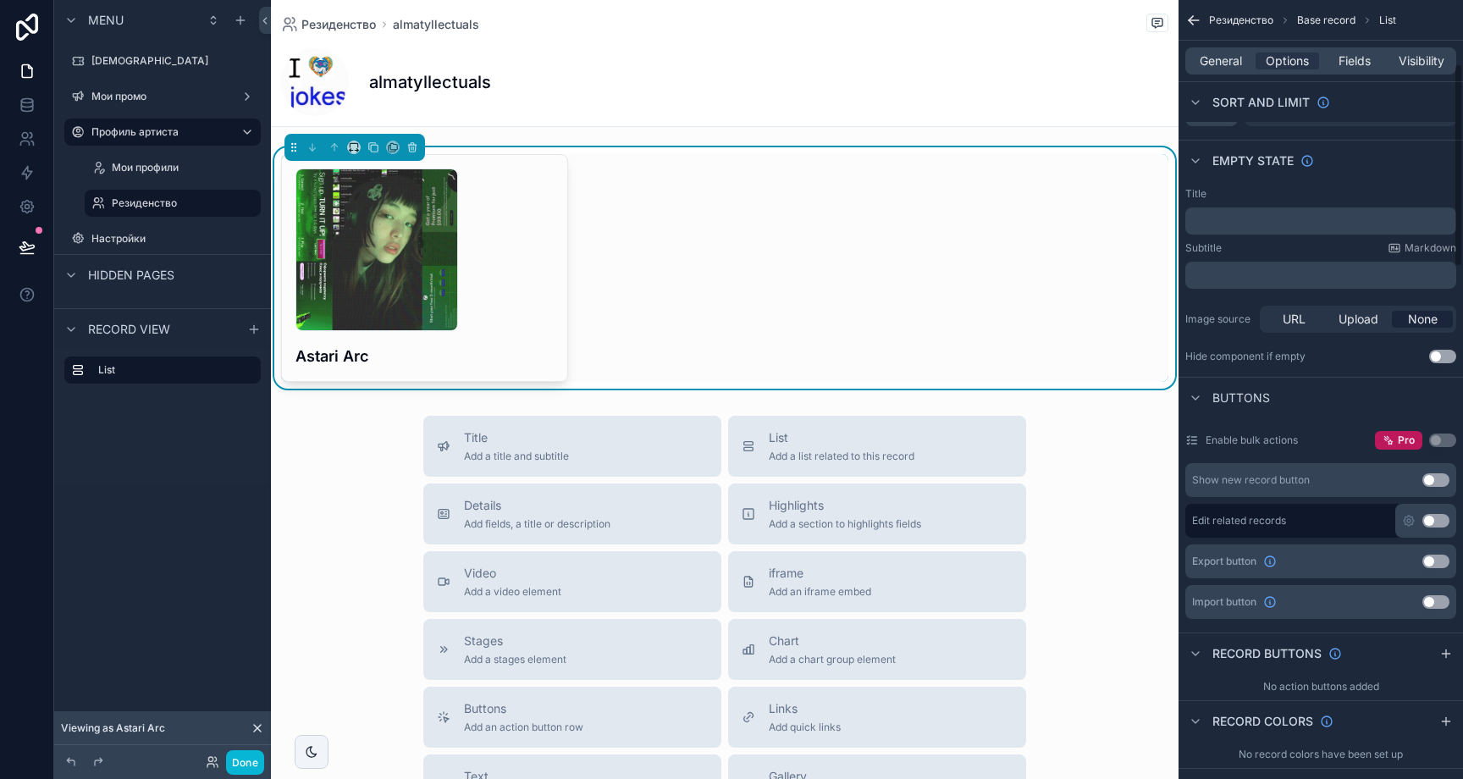
scroll to position [0, 0]
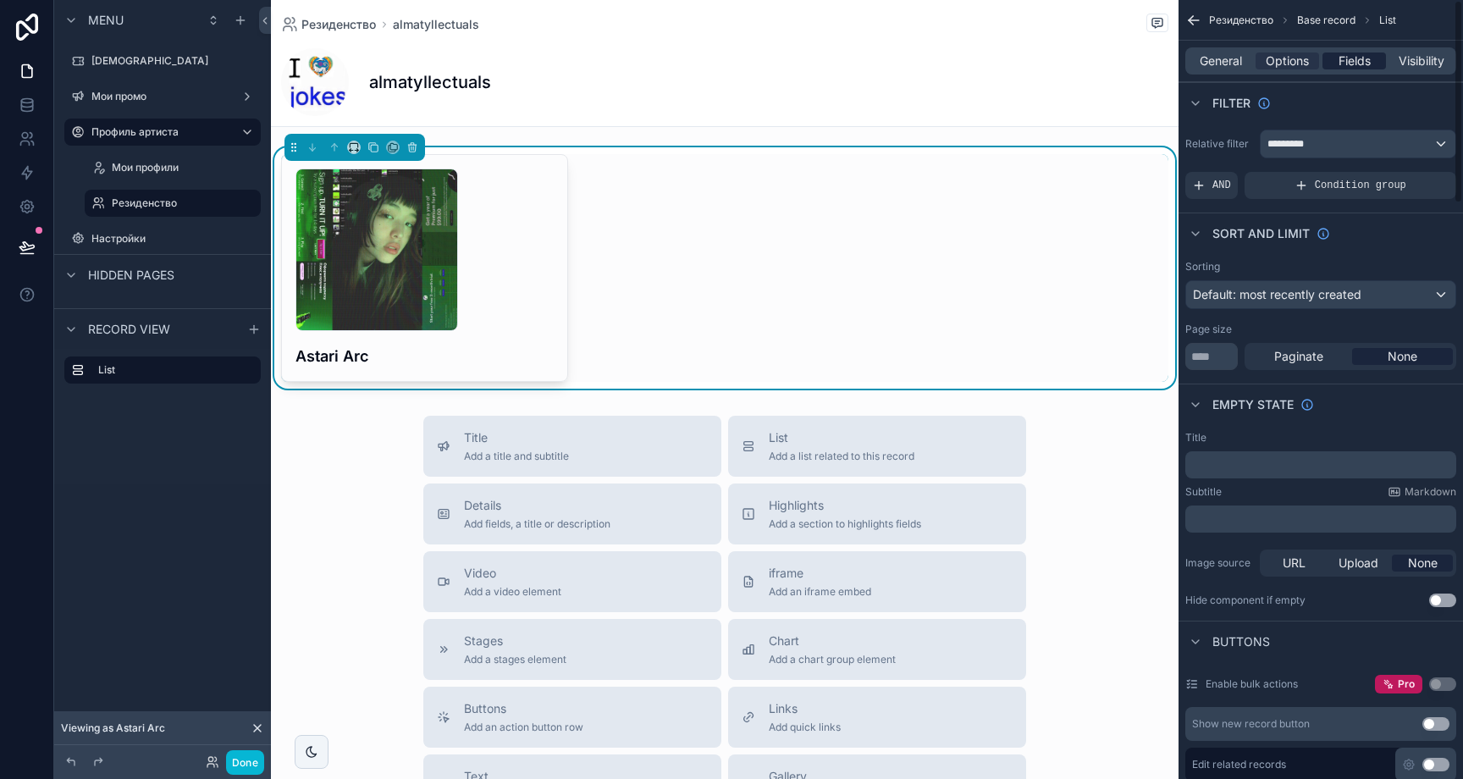
click at [1356, 66] on span "Fields" at bounding box center [1355, 60] width 32 height 17
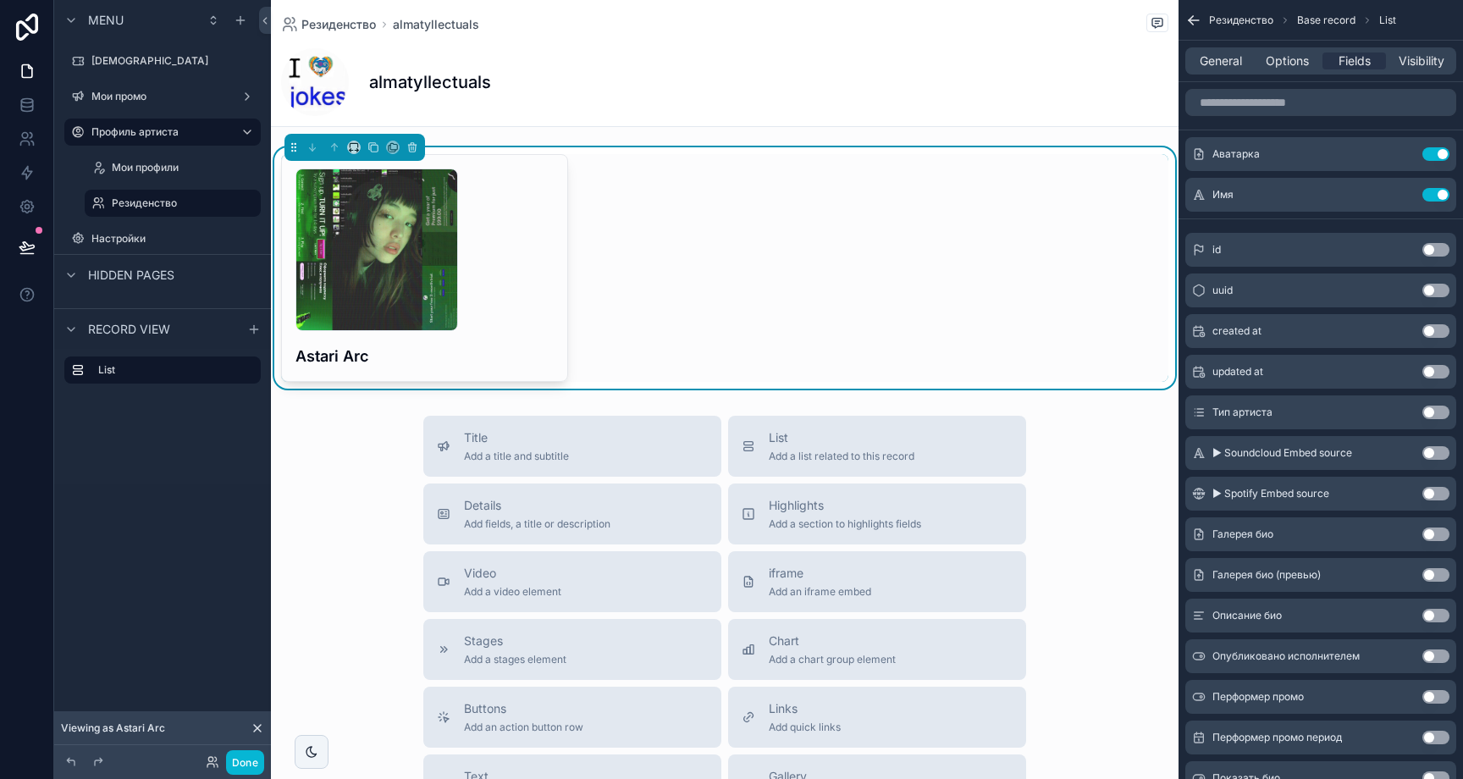
click at [318, 447] on div "Title Add a title and subtitle List Add a list related to this record Details A…" at bounding box center [725, 717] width 908 height 603
click at [163, 175] on div "Мои профили" at bounding box center [173, 167] width 122 height 20
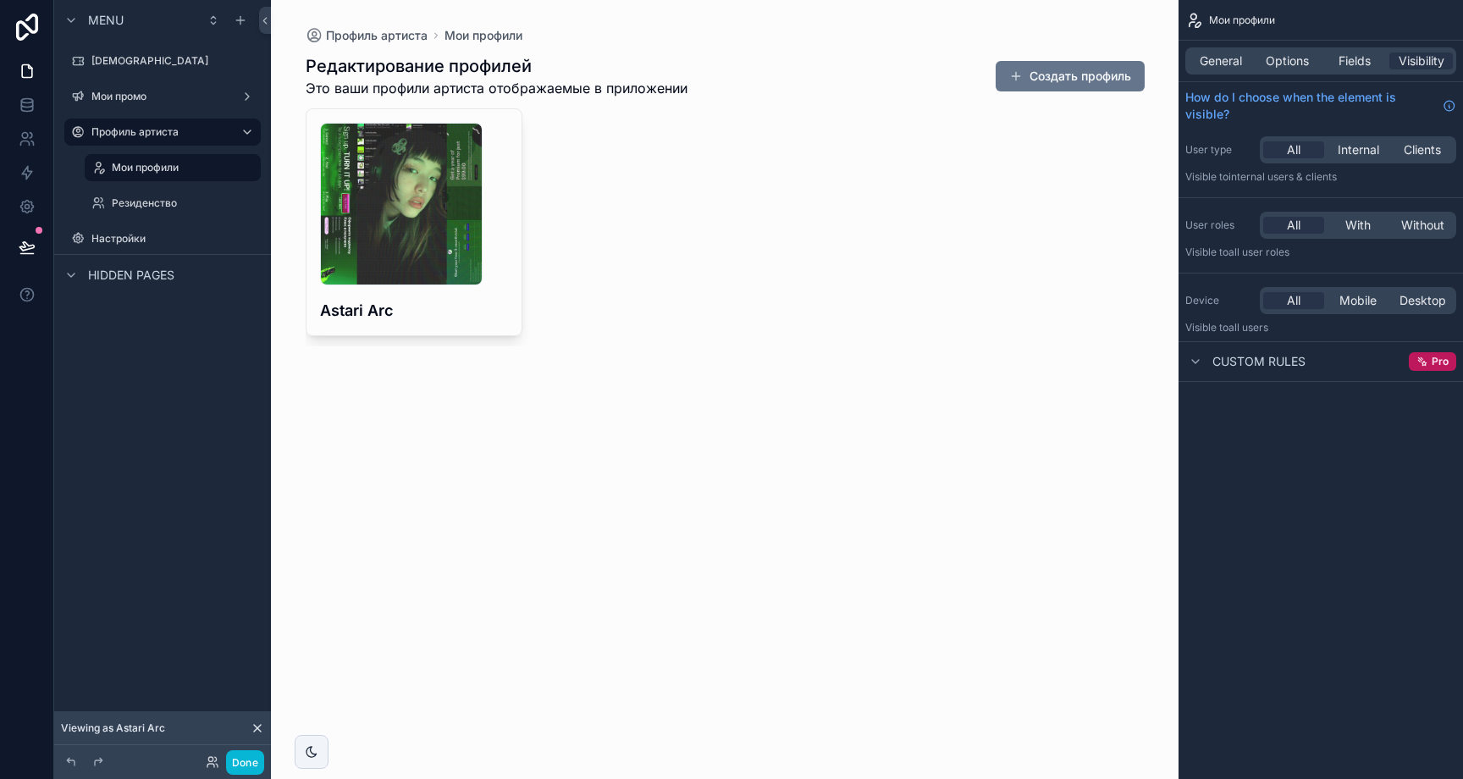
click at [164, 188] on div "Резиденство" at bounding box center [173, 203] width 196 height 30
click at [171, 196] on label "Резиденство" at bounding box center [169, 203] width 115 height 14
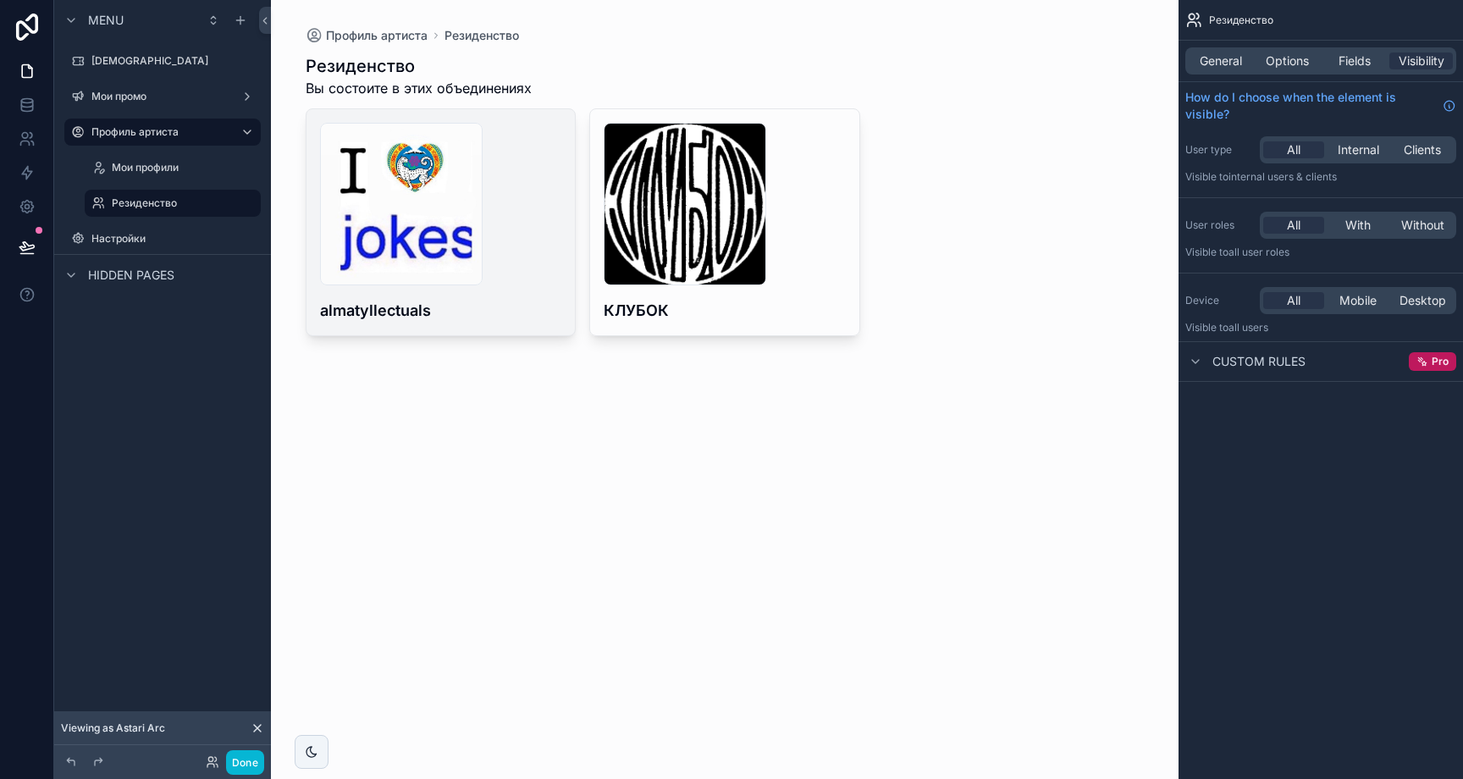
click at [532, 284] on div "68568cdcca03ac58c8284b1e_233692160_252162636518091_5319202563879335604_n .jpg" at bounding box center [441, 204] width 242 height 163
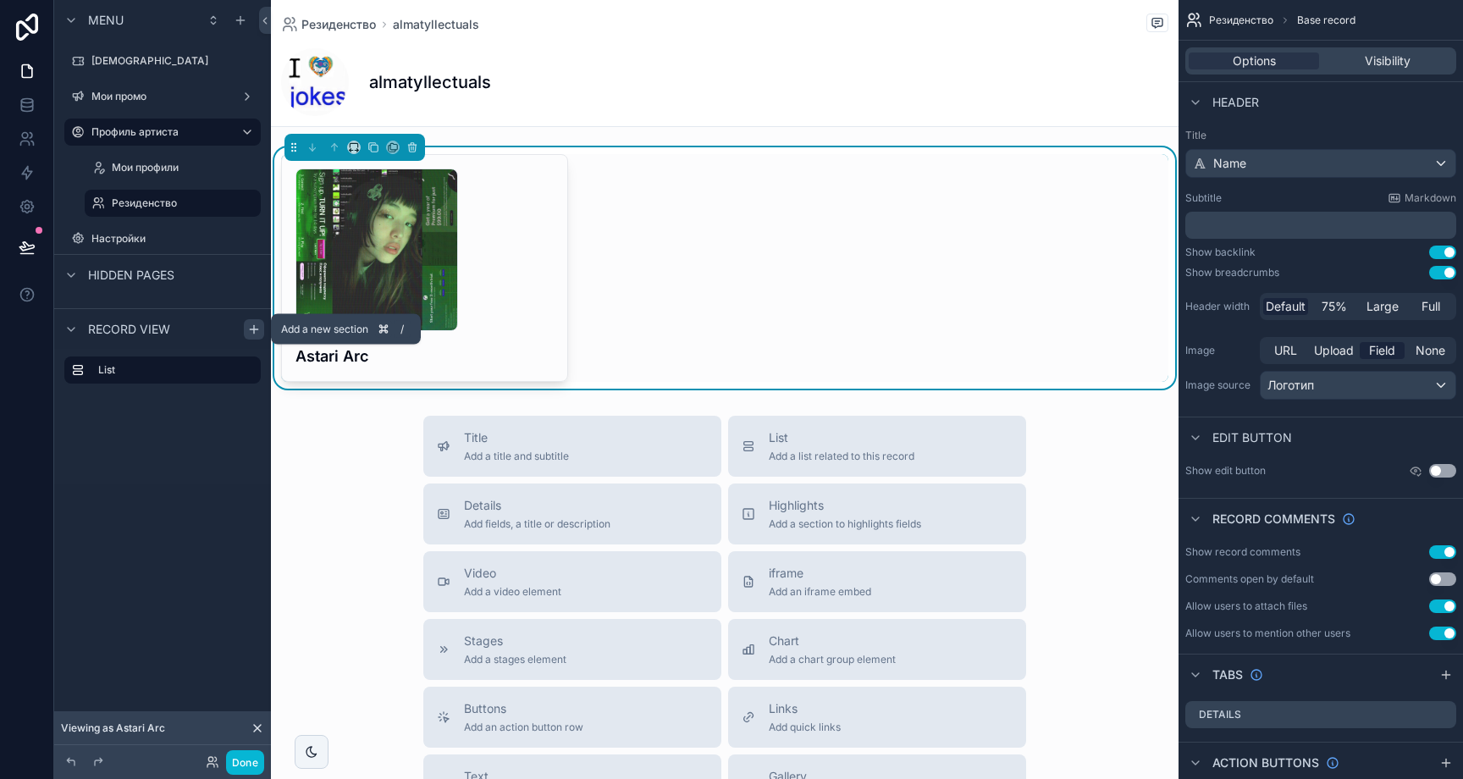
click at [249, 330] on icon "scrollable content" at bounding box center [254, 330] width 14 height 14
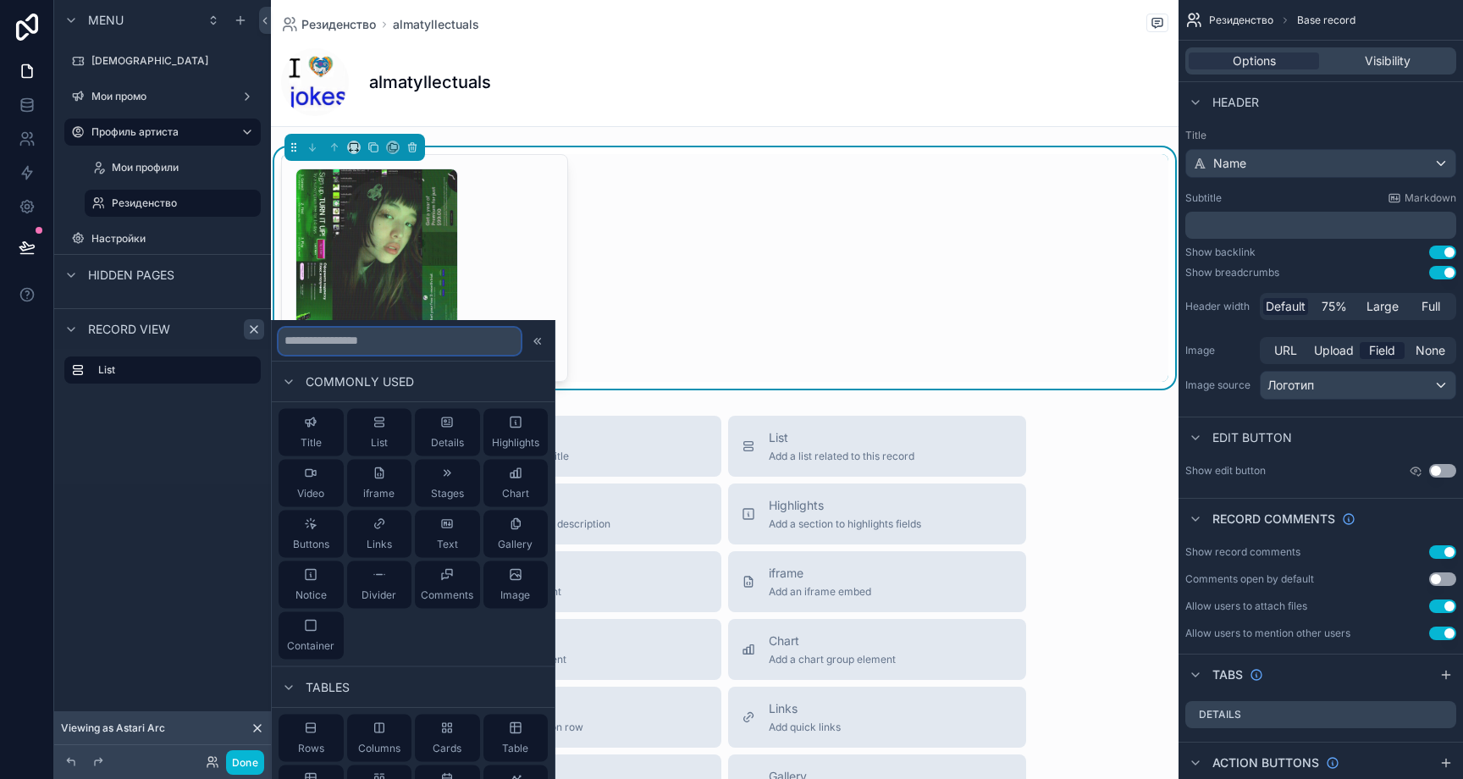
click at [380, 335] on input "text" at bounding box center [400, 340] width 242 height 27
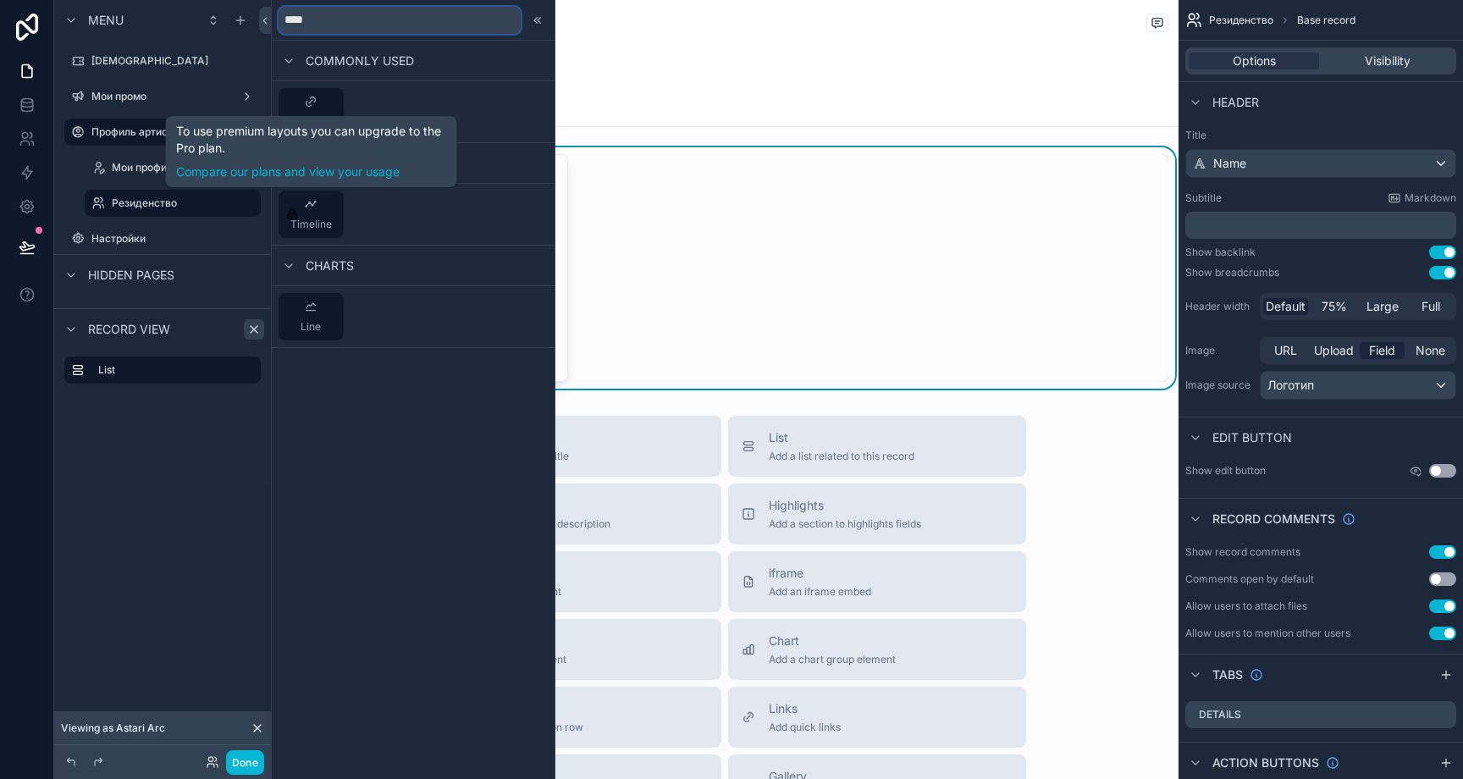
type input "****"
click at [321, 128] on div "To use premium layouts you can upgrade to the Pro plan. Compare our plans and v…" at bounding box center [311, 152] width 271 height 58
click at [332, 113] on button "Links" at bounding box center [311, 111] width 65 height 47
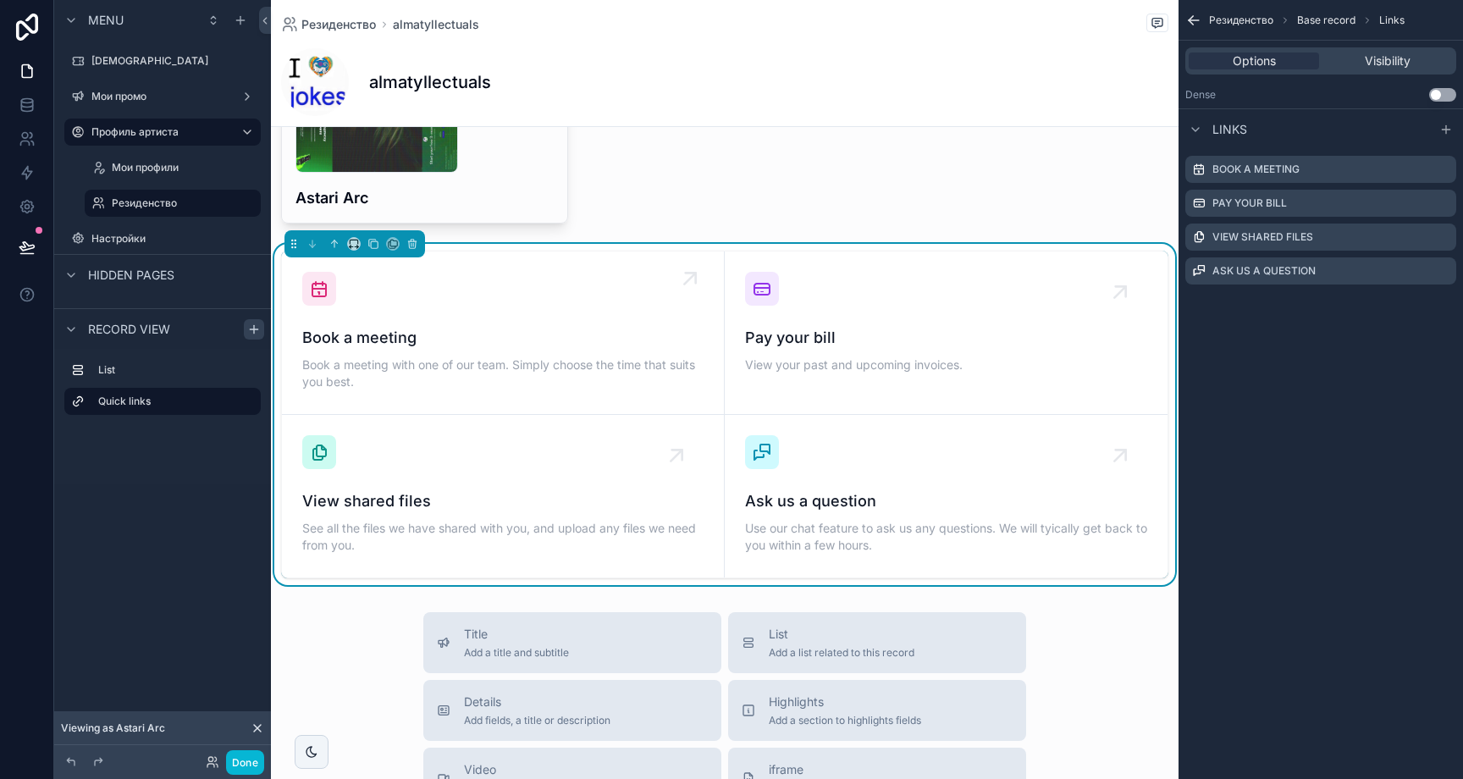
scroll to position [184, 0]
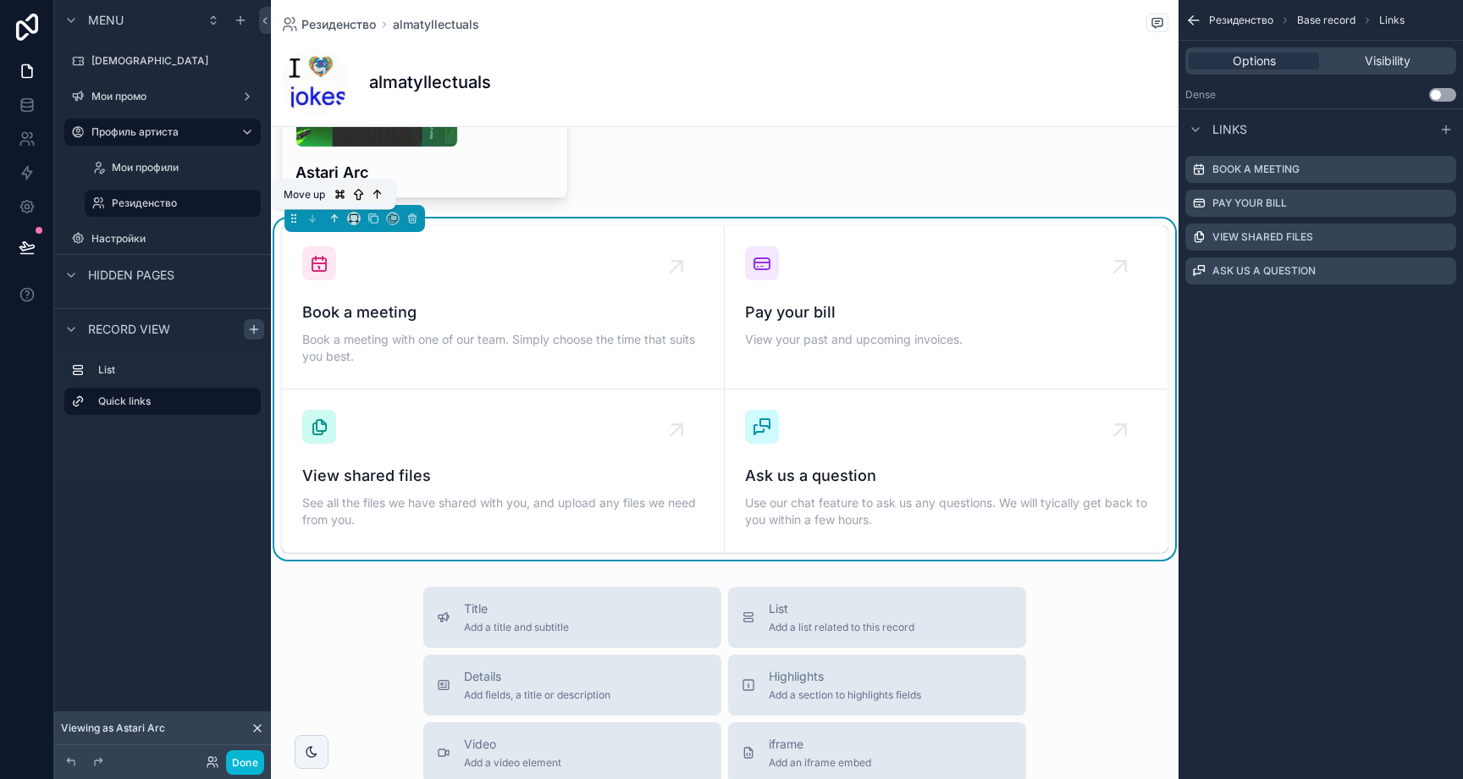
click at [335, 218] on icon "scrollable content" at bounding box center [335, 219] width 12 height 12
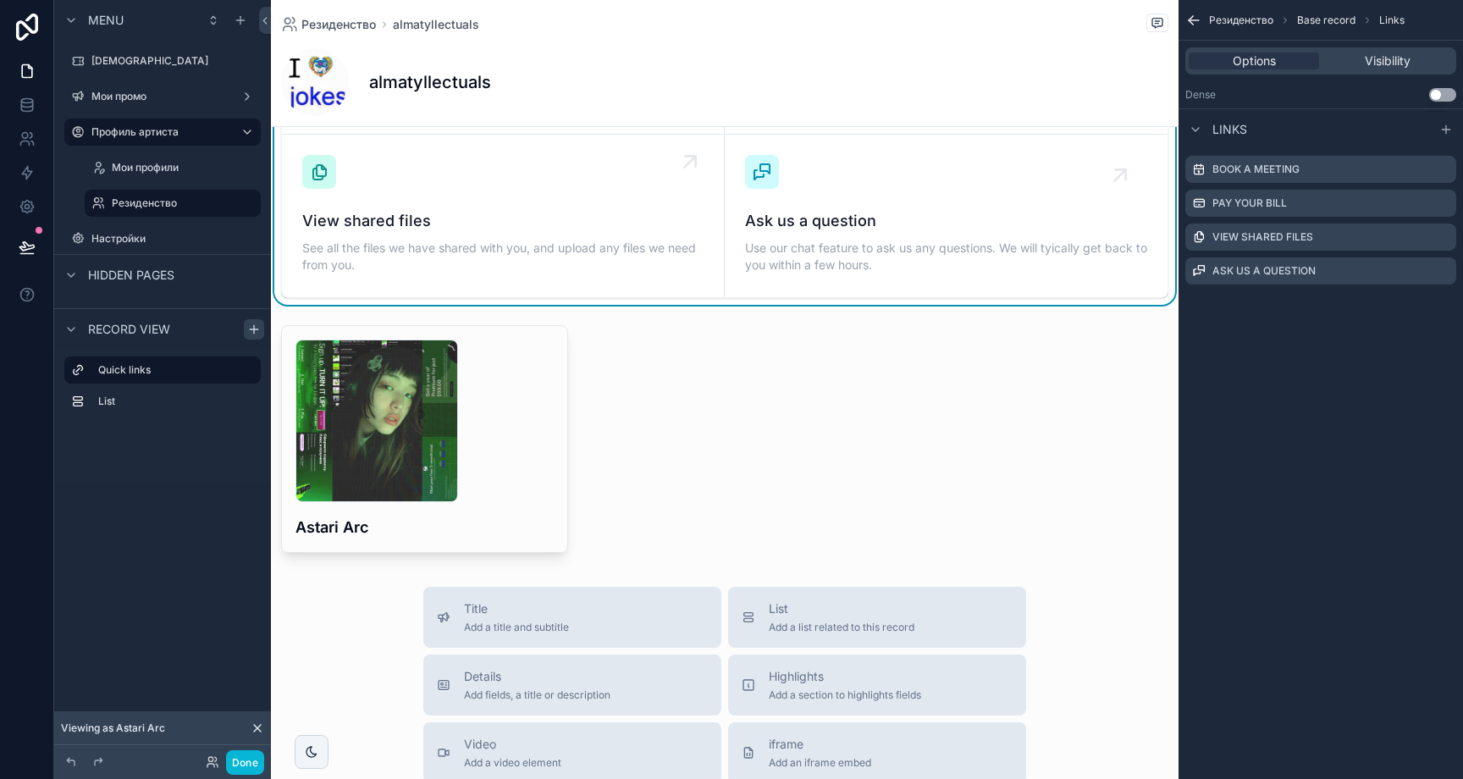
scroll to position [0, 0]
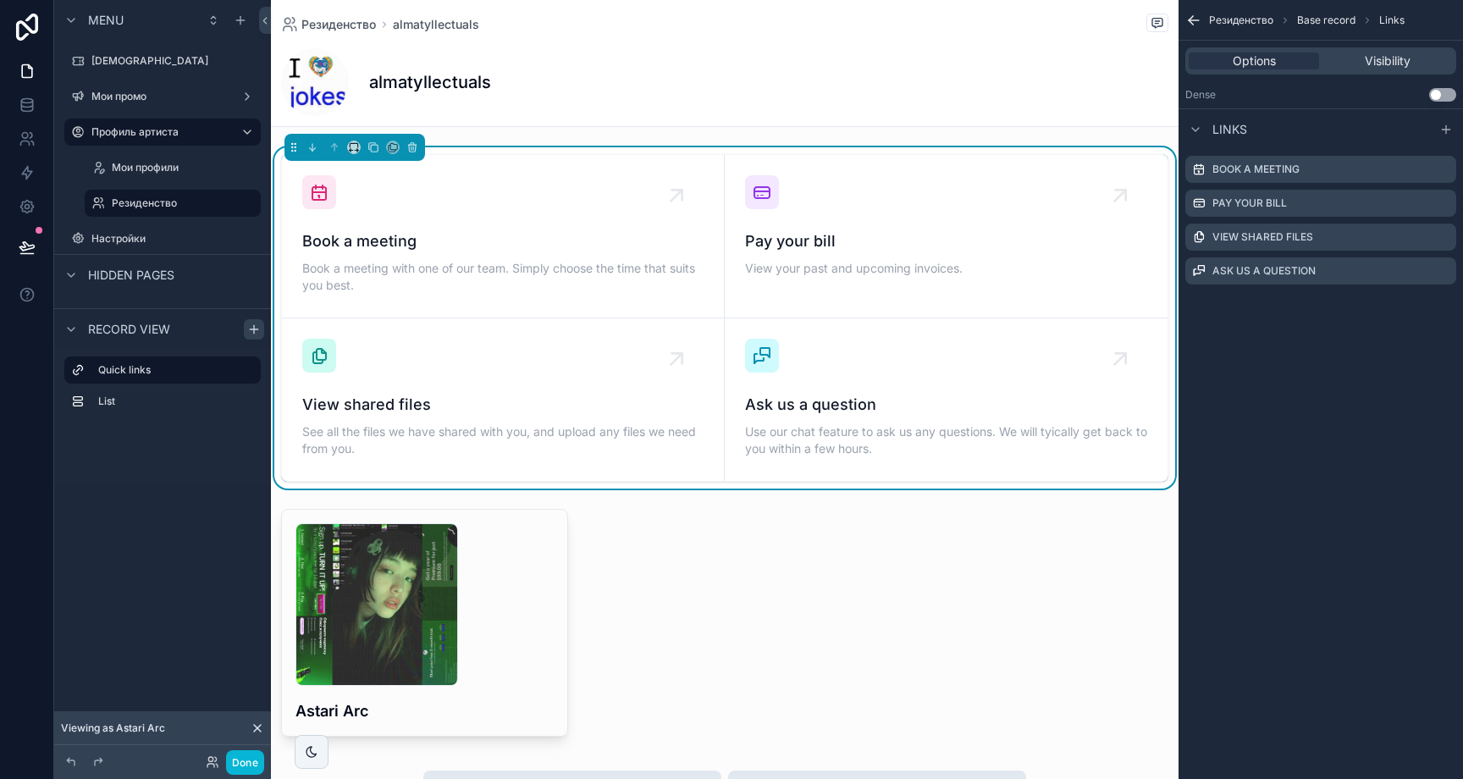
click at [1457, 93] on div "Dense Use setting" at bounding box center [1321, 94] width 284 height 27
click at [1452, 93] on button "Use setting" at bounding box center [1442, 95] width 27 height 14
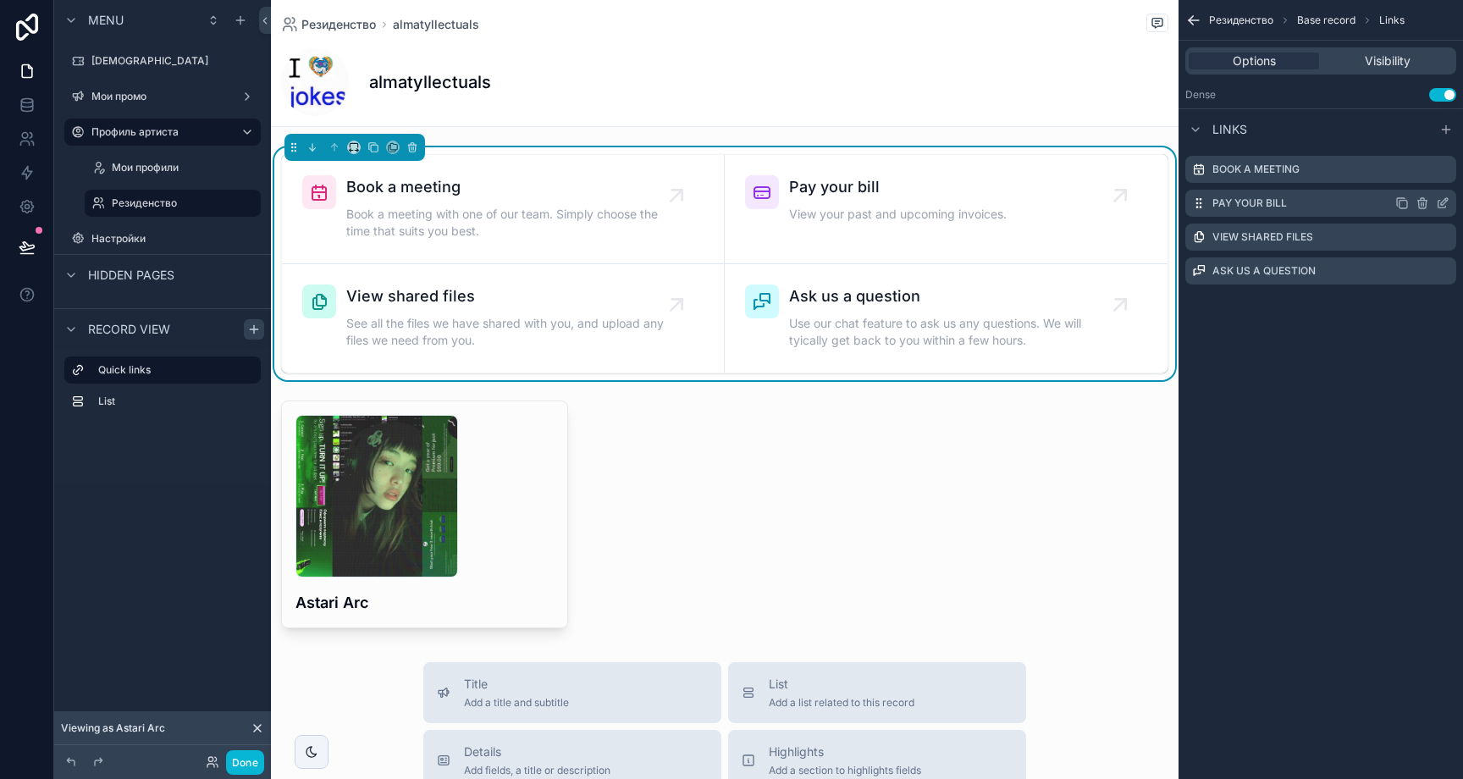
click at [1423, 201] on icon "scrollable content" at bounding box center [1423, 203] width 14 height 14
click at [1419, 181] on icon at bounding box center [1416, 176] width 14 height 14
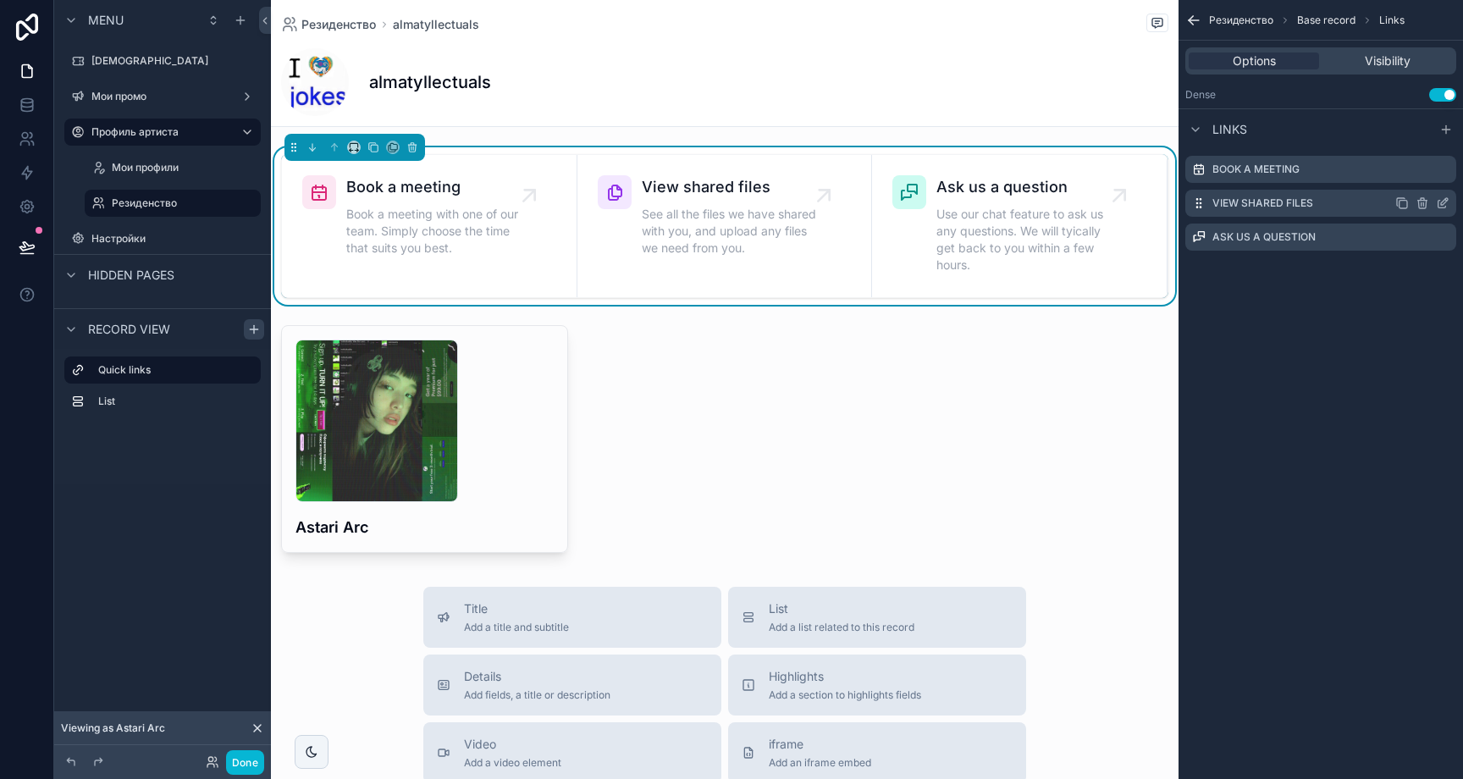
click at [1422, 203] on icon "scrollable content" at bounding box center [1422, 203] width 0 height 3
click at [1418, 179] on icon at bounding box center [1415, 178] width 8 height 8
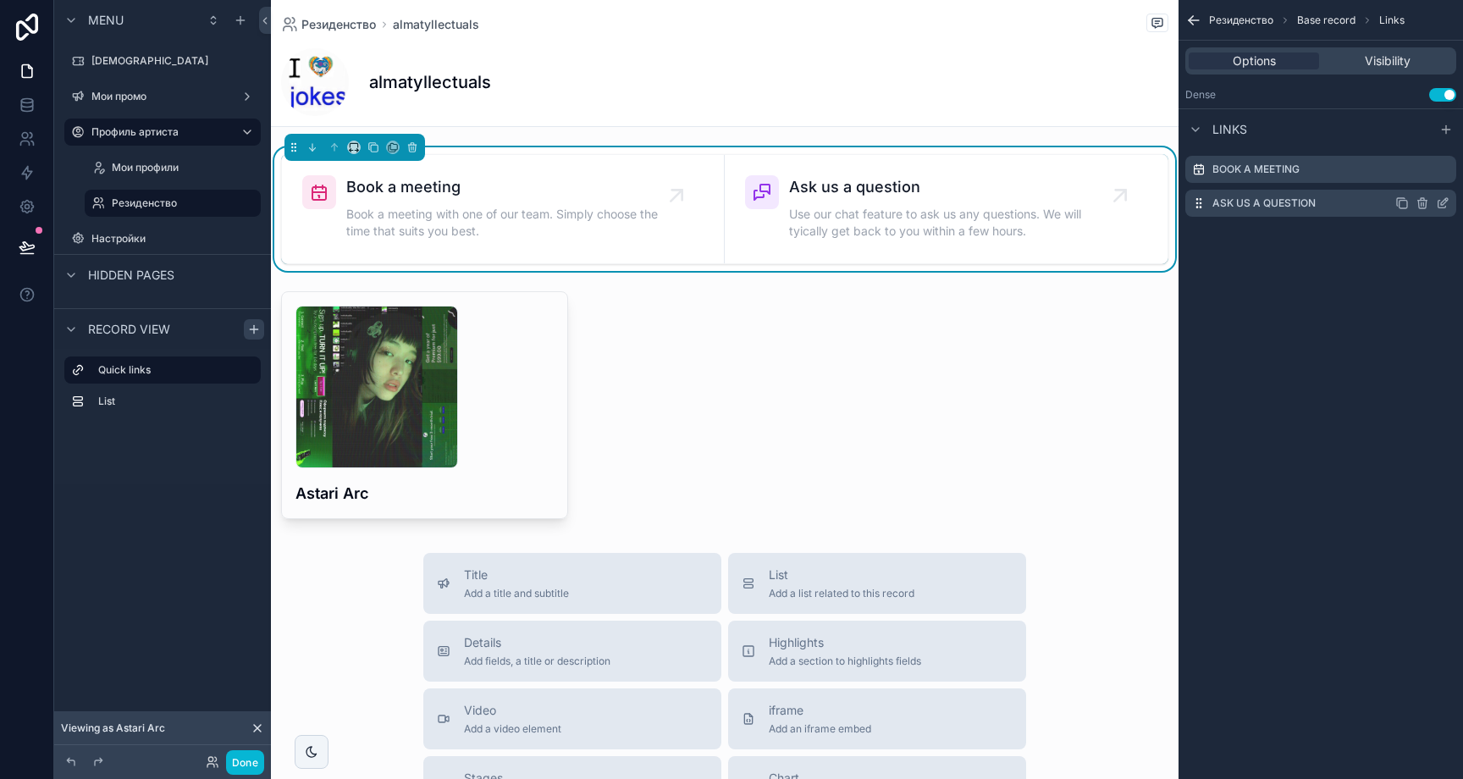
click at [1422, 203] on icon "scrollable content" at bounding box center [1422, 203] width 0 height 3
click at [1418, 181] on icon at bounding box center [1416, 176] width 14 height 14
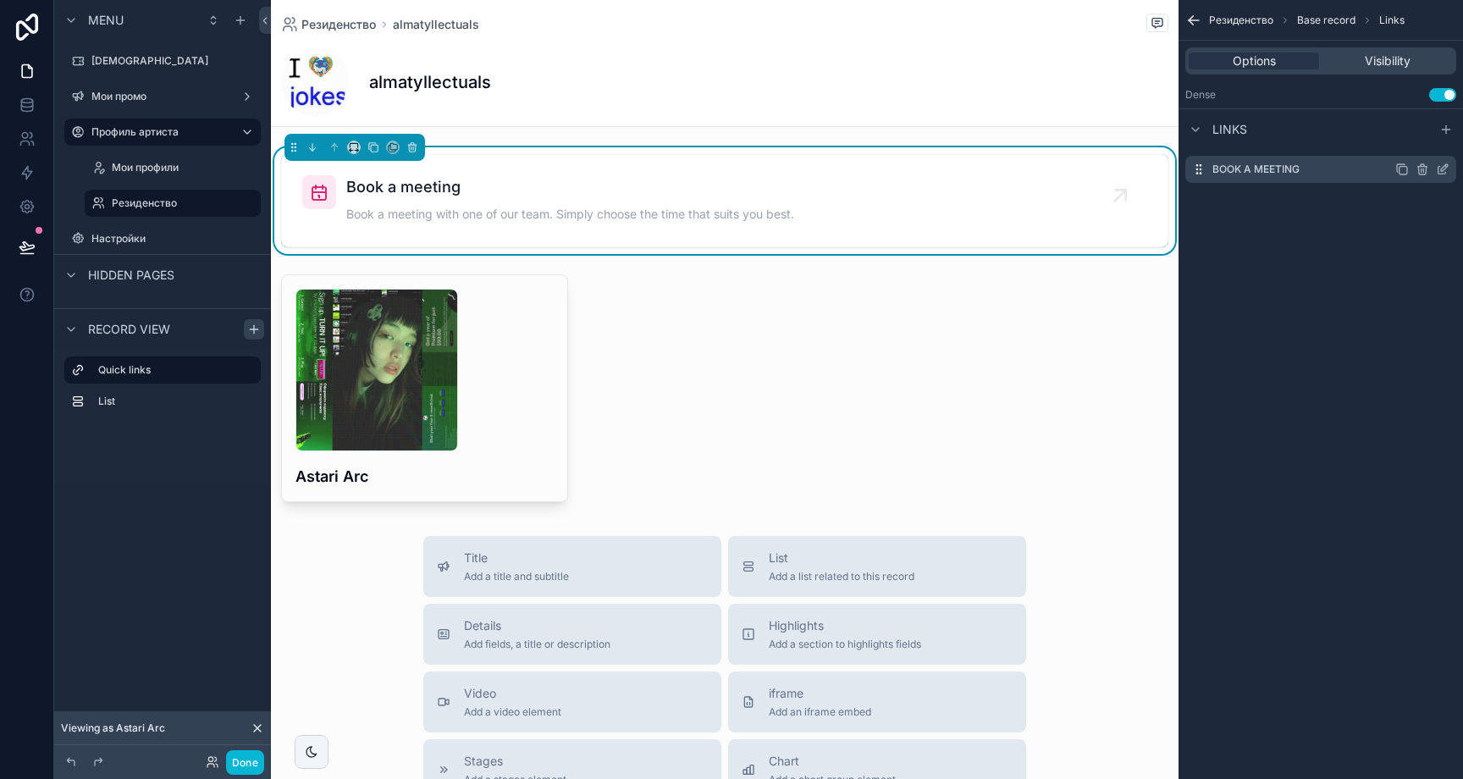
click at [1443, 170] on icon "scrollable content" at bounding box center [1444, 167] width 7 height 7
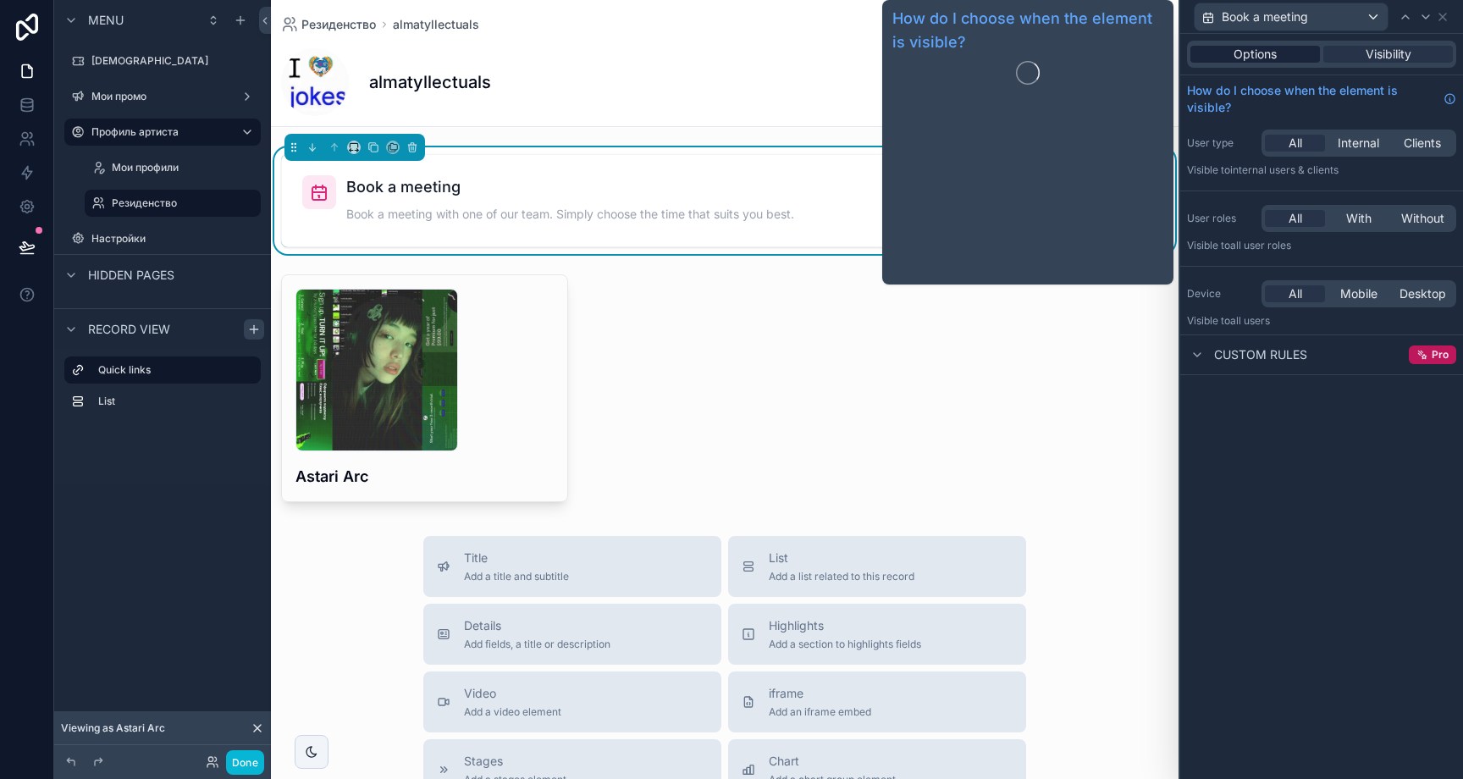
click at [1281, 61] on div "Options" at bounding box center [1255, 54] width 130 height 17
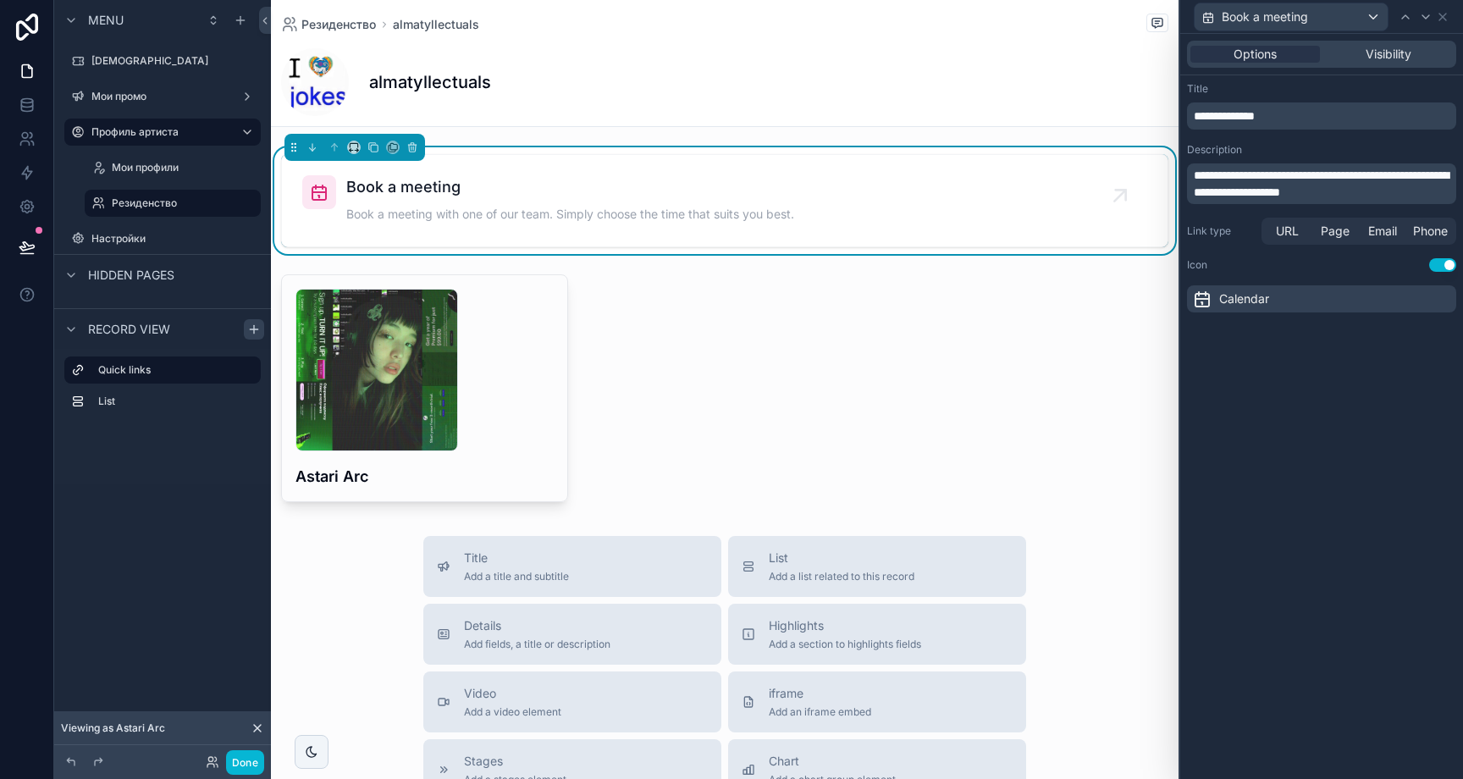
click at [1291, 105] on div "**********" at bounding box center [1321, 115] width 269 height 27
click at [1302, 109] on p "**********" at bounding box center [1323, 116] width 259 height 17
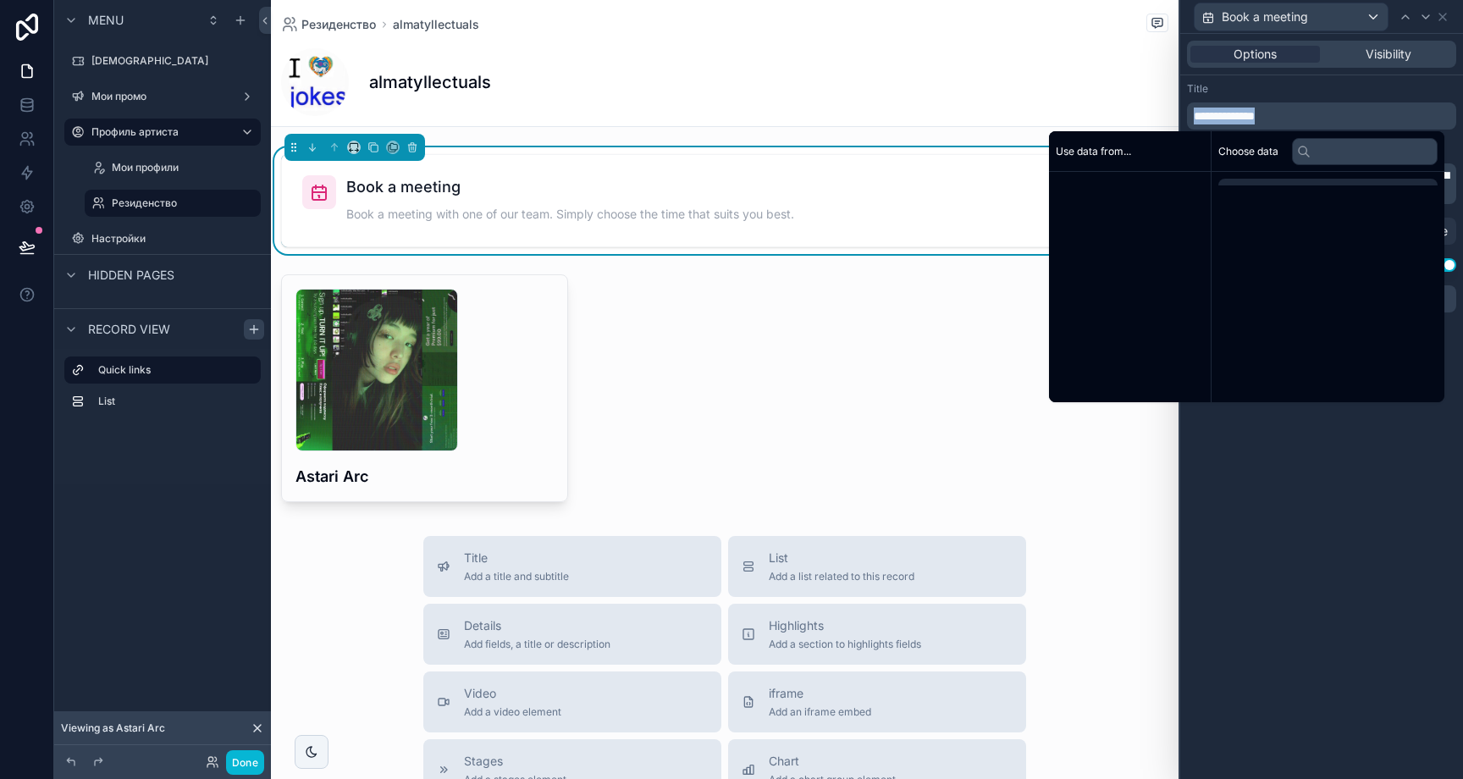
click at [1302, 109] on p "**********" at bounding box center [1323, 116] width 259 height 17
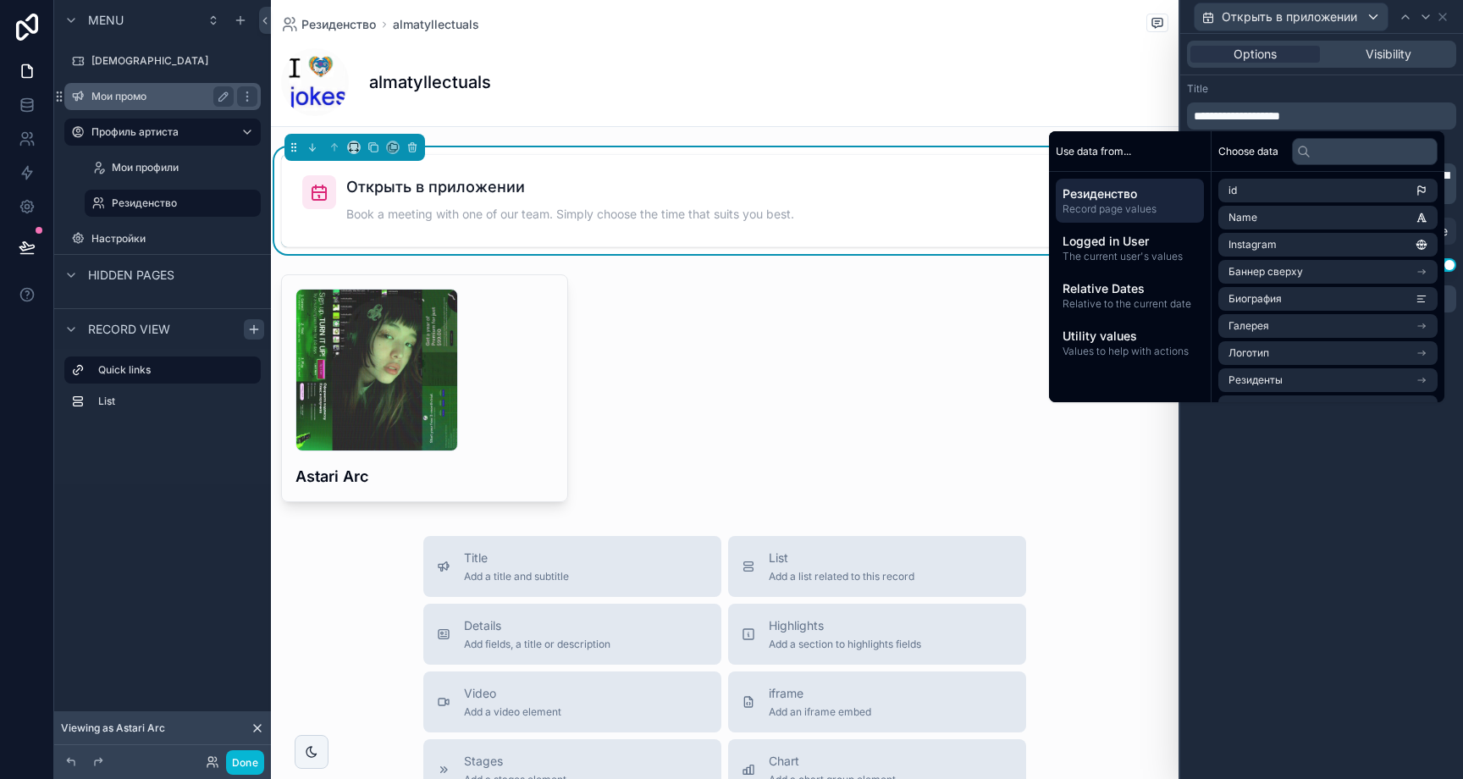
click at [130, 101] on label "Мои промо" at bounding box center [158, 97] width 135 height 14
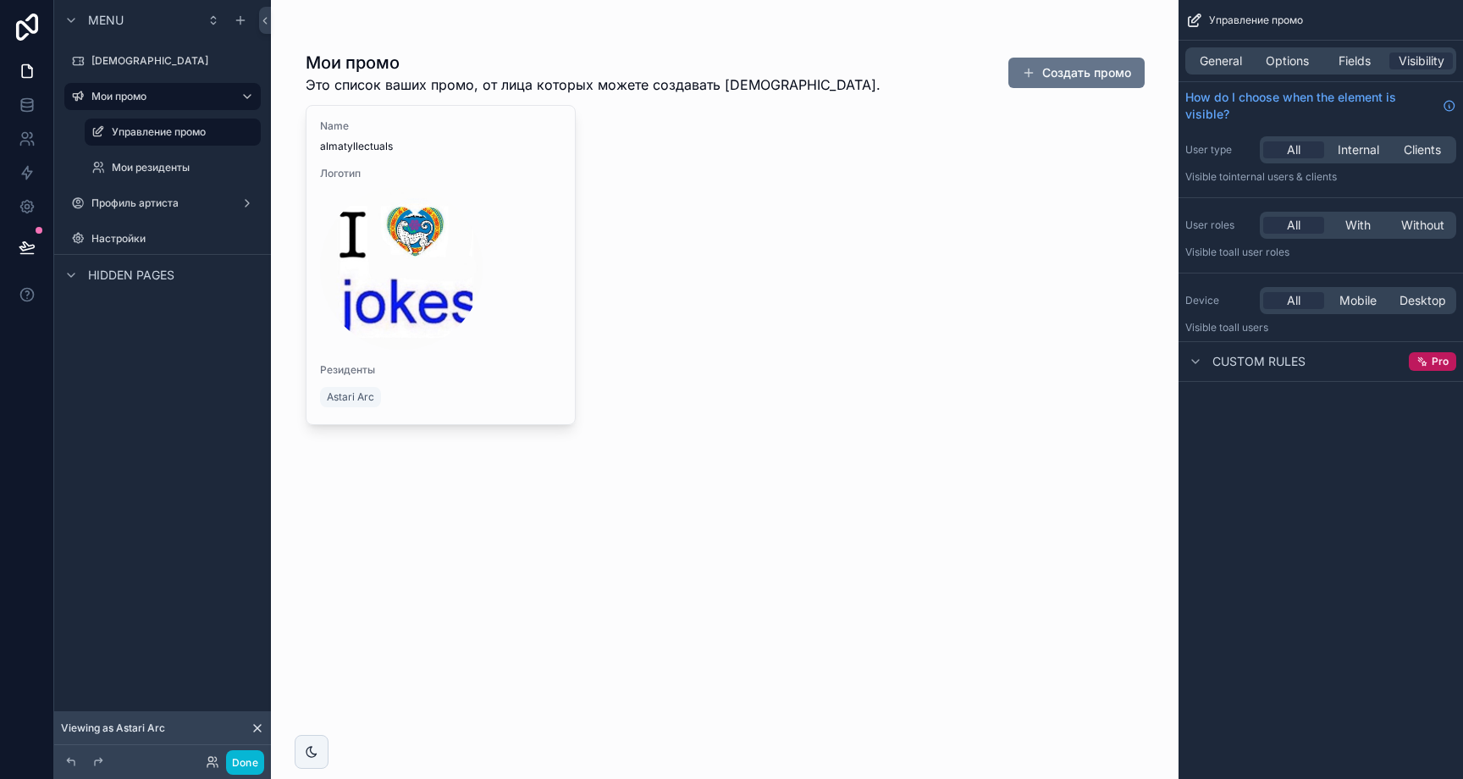
click at [519, 302] on div "scrollable content" at bounding box center [725, 239] width 866 height 479
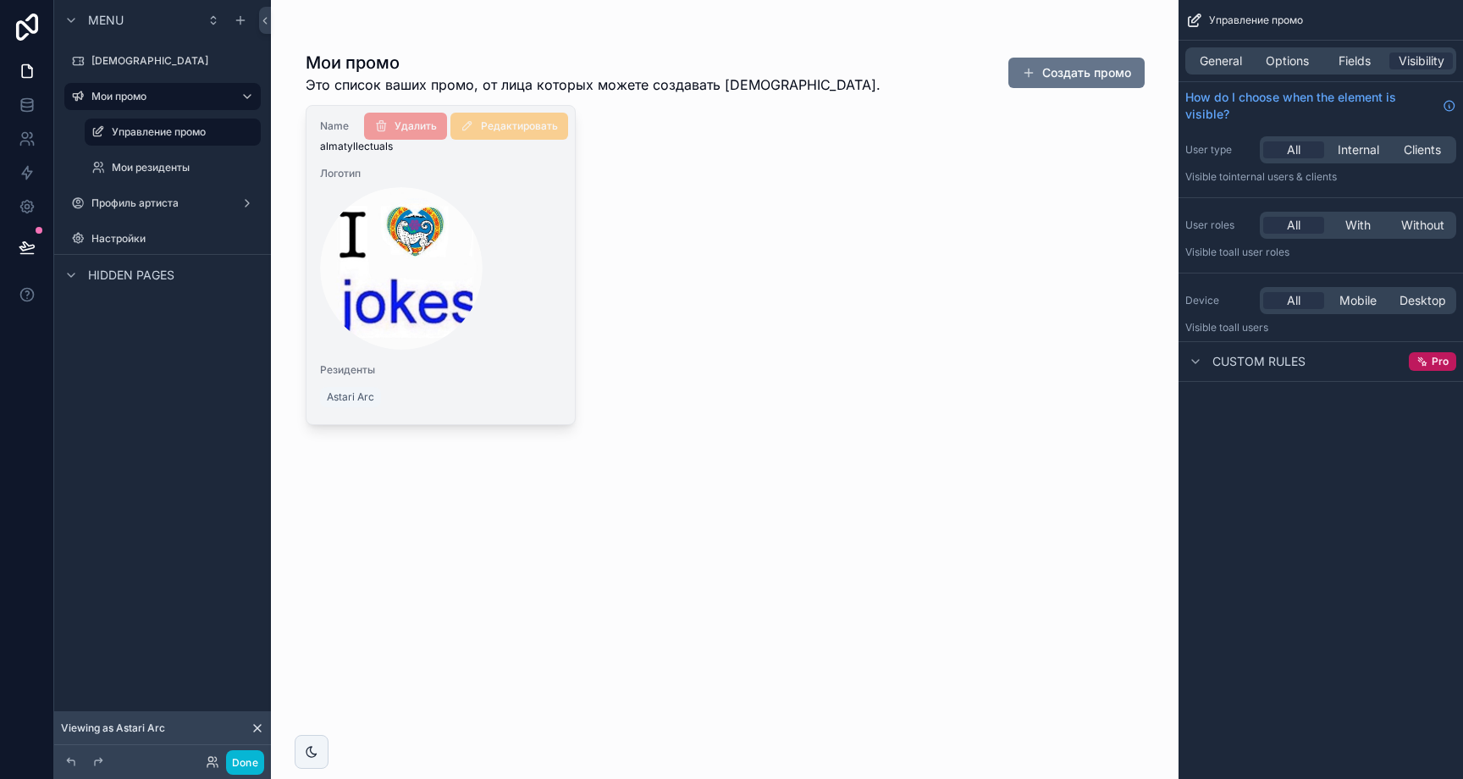
click at [532, 311] on div "scrollable content" at bounding box center [441, 268] width 242 height 163
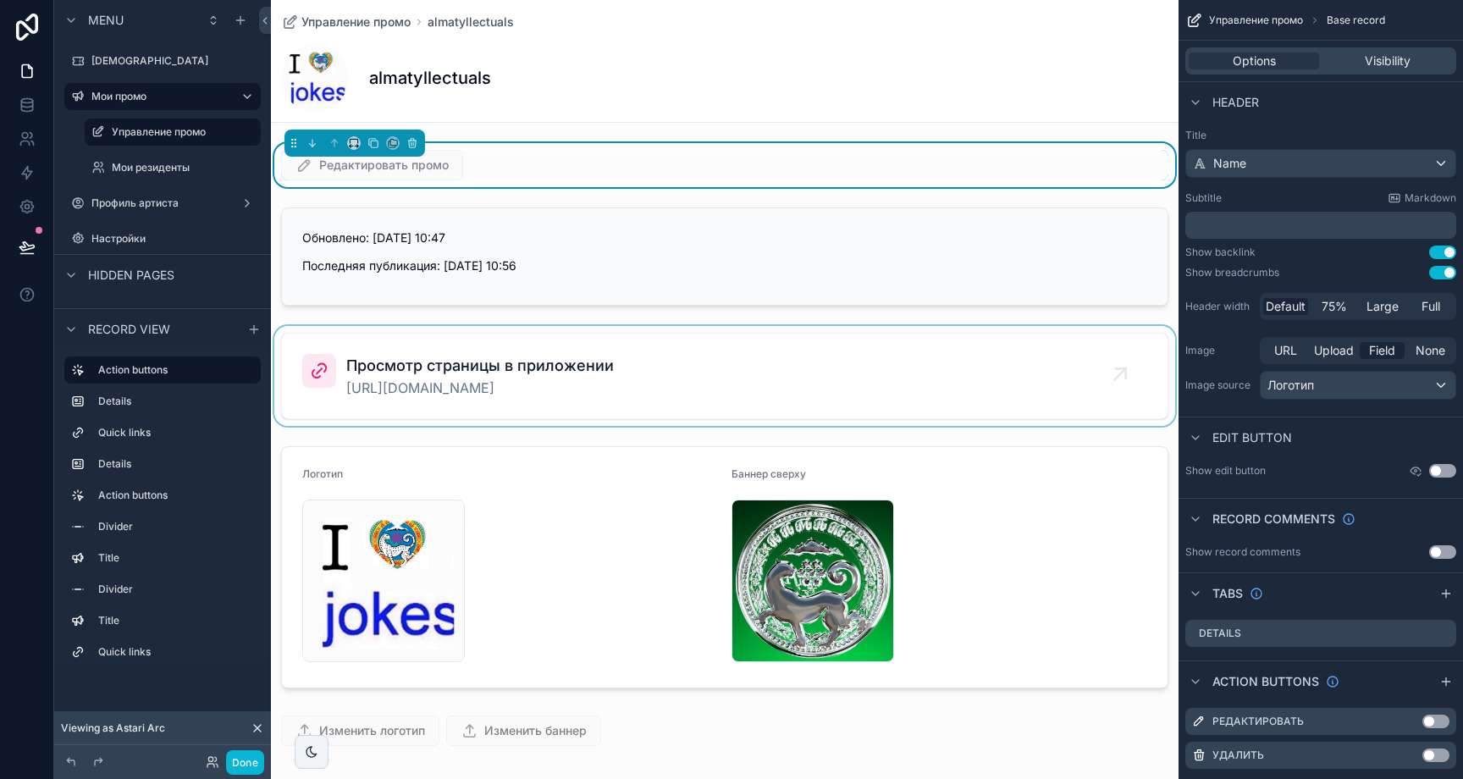
click at [623, 350] on div "scrollable content" at bounding box center [725, 376] width 908 height 100
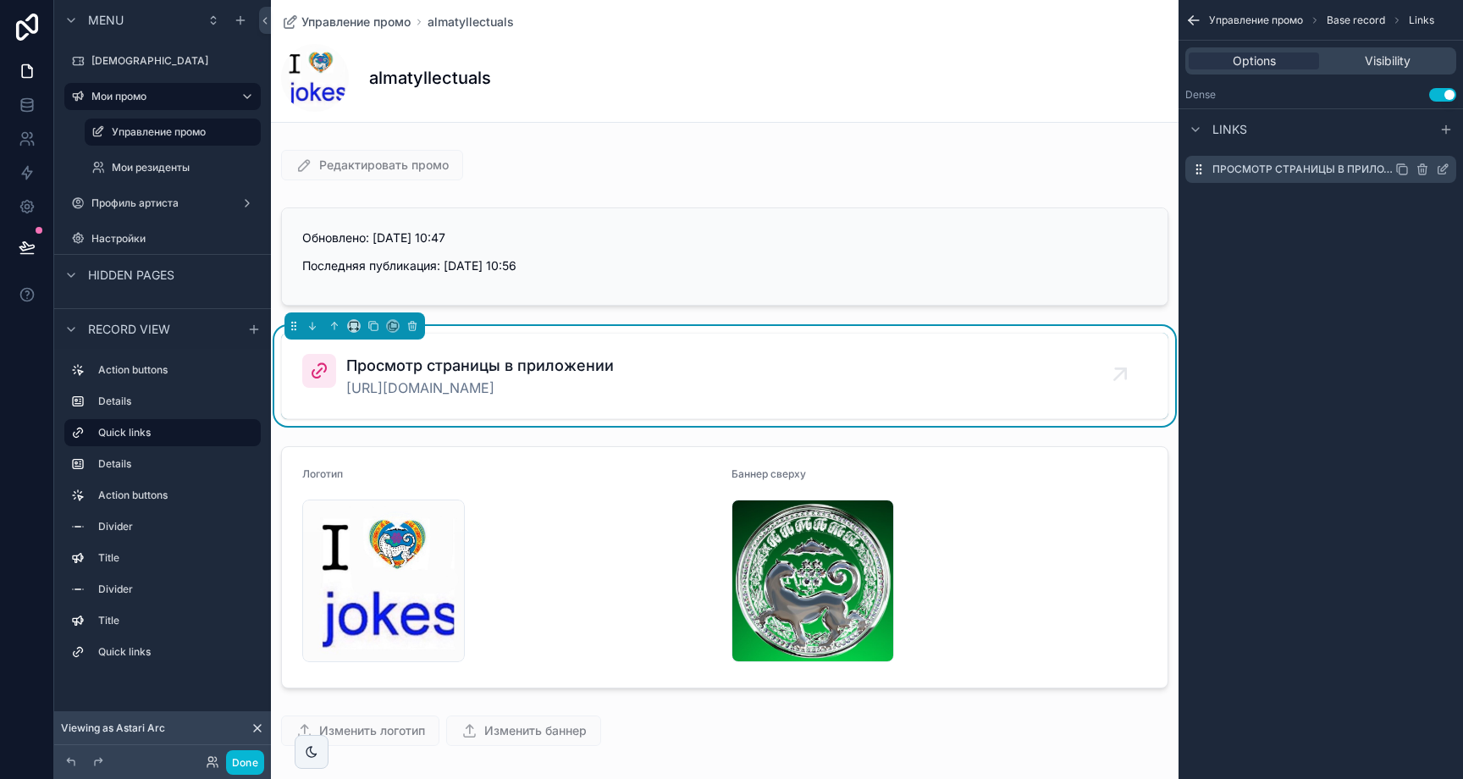
click at [1302, 173] on label "Просмотр страницы в приложении" at bounding box center [1303, 170] width 183 height 14
click at [1446, 167] on icon "scrollable content" at bounding box center [1446, 166] width 2 height 2
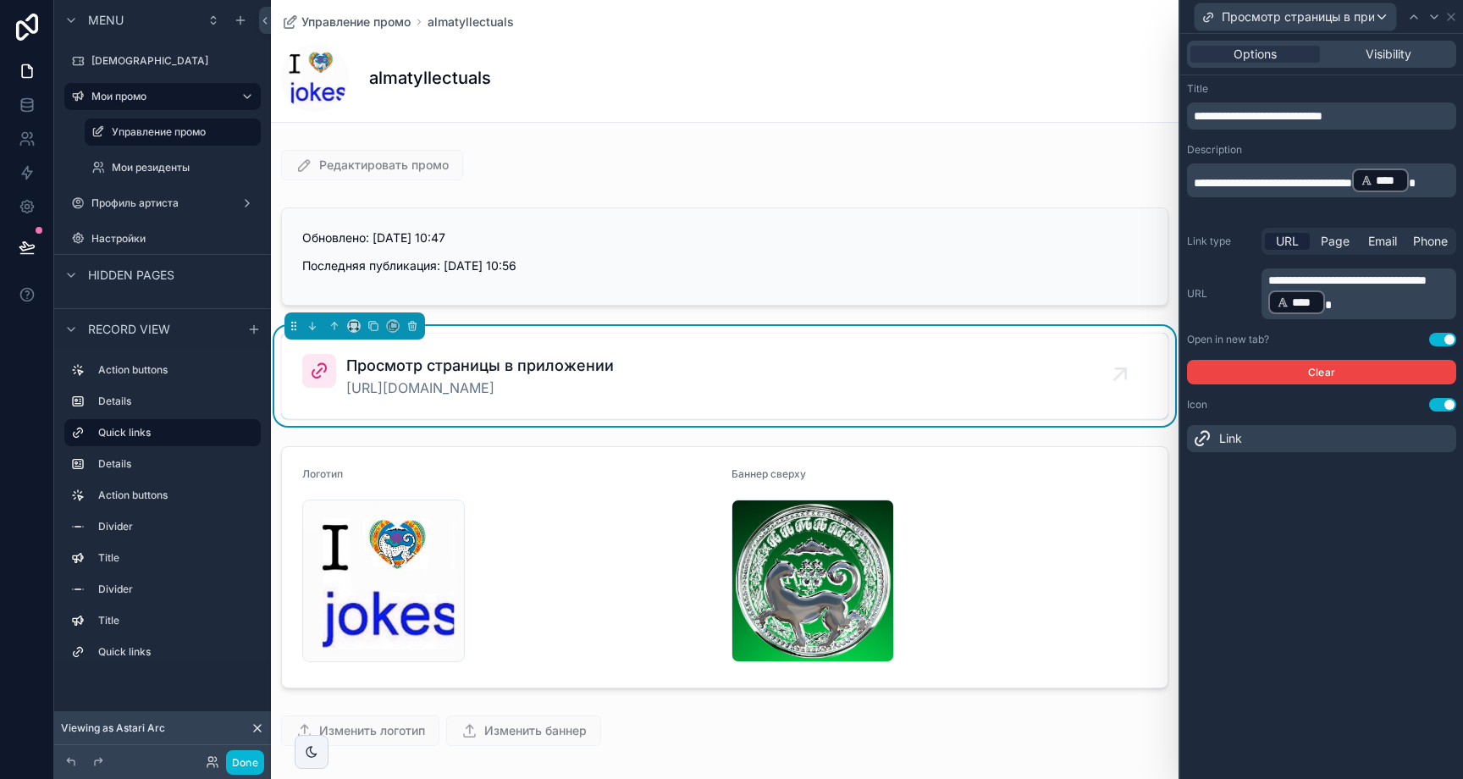
click at [1304, 181] on span "**********" at bounding box center [1273, 183] width 158 height 12
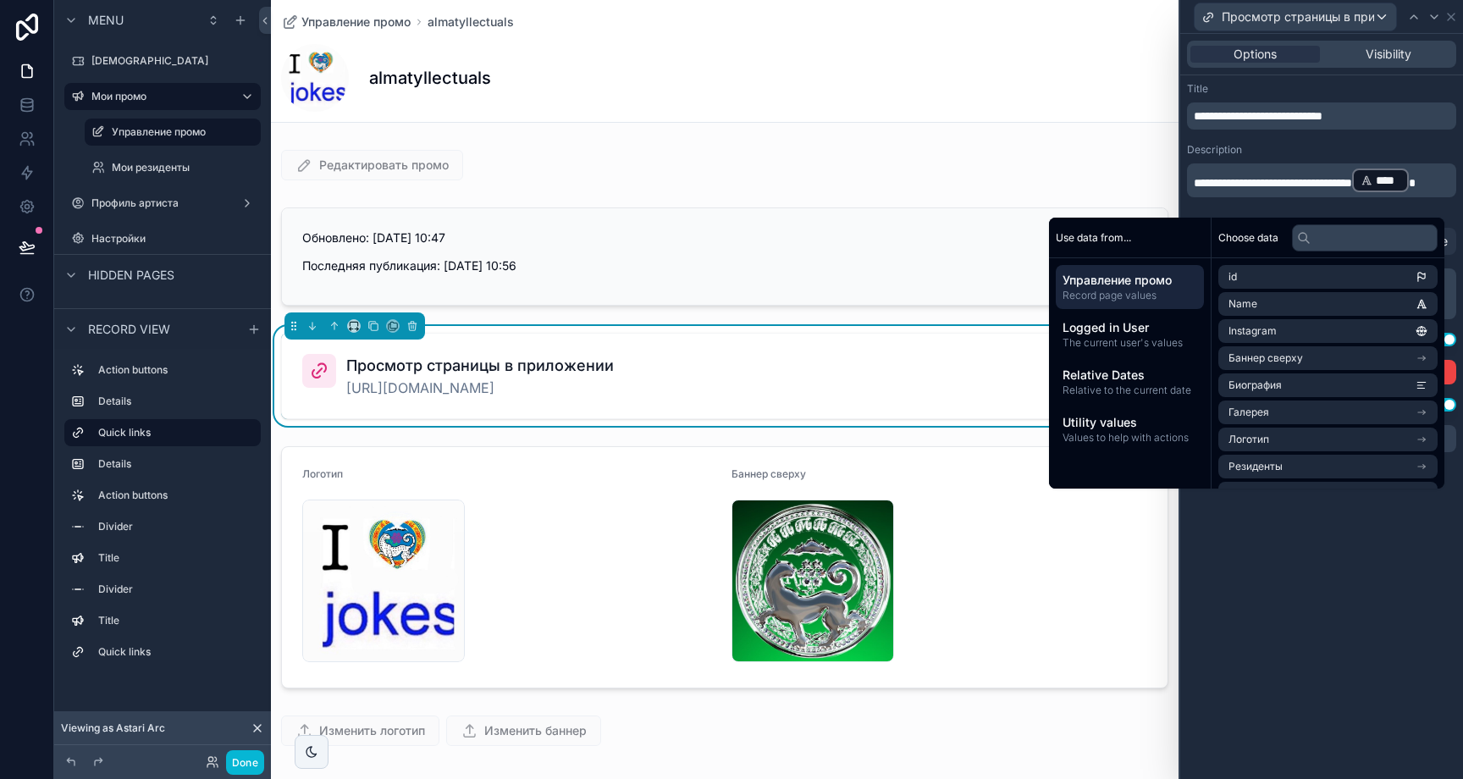
click at [1297, 119] on span "**********" at bounding box center [1258, 116] width 129 height 12
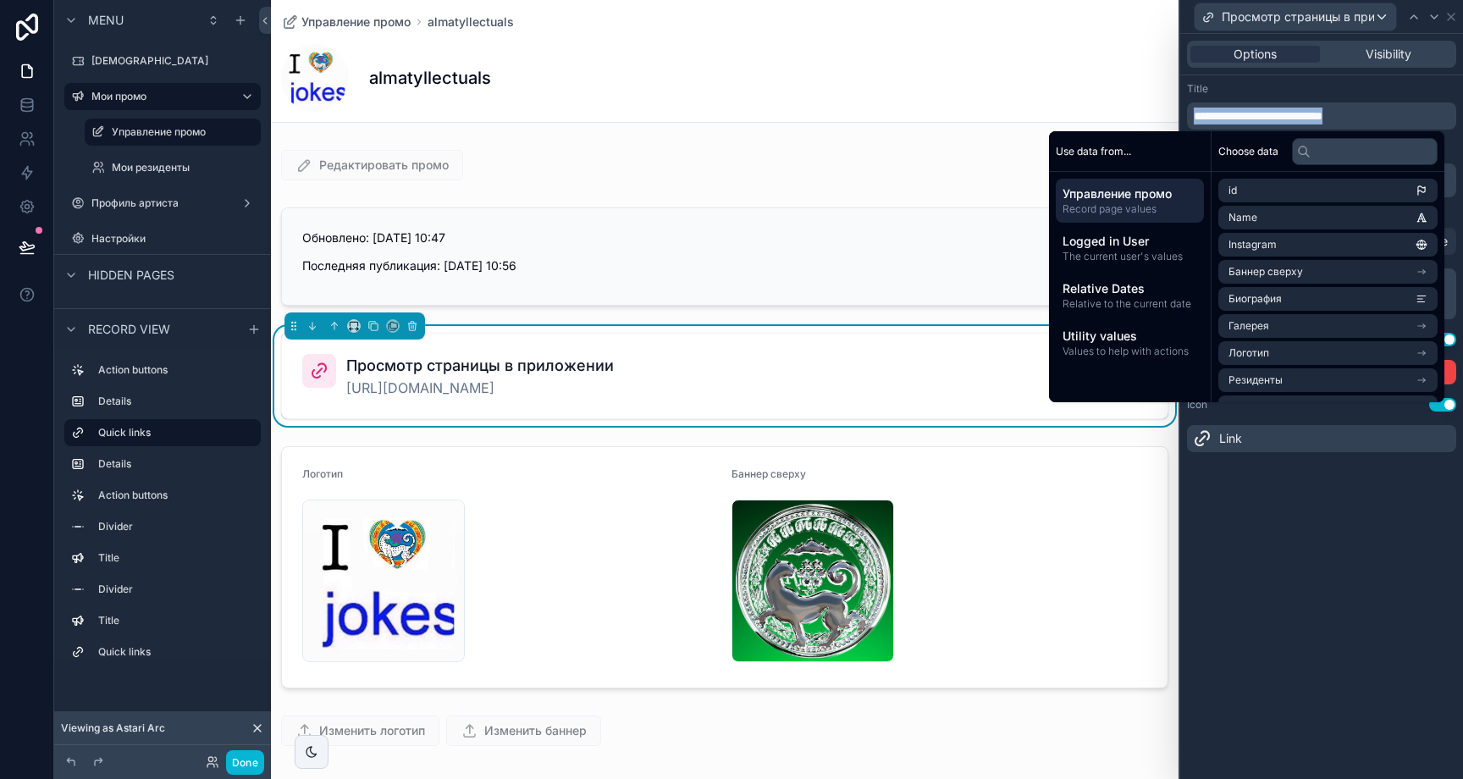
copy span "**********"
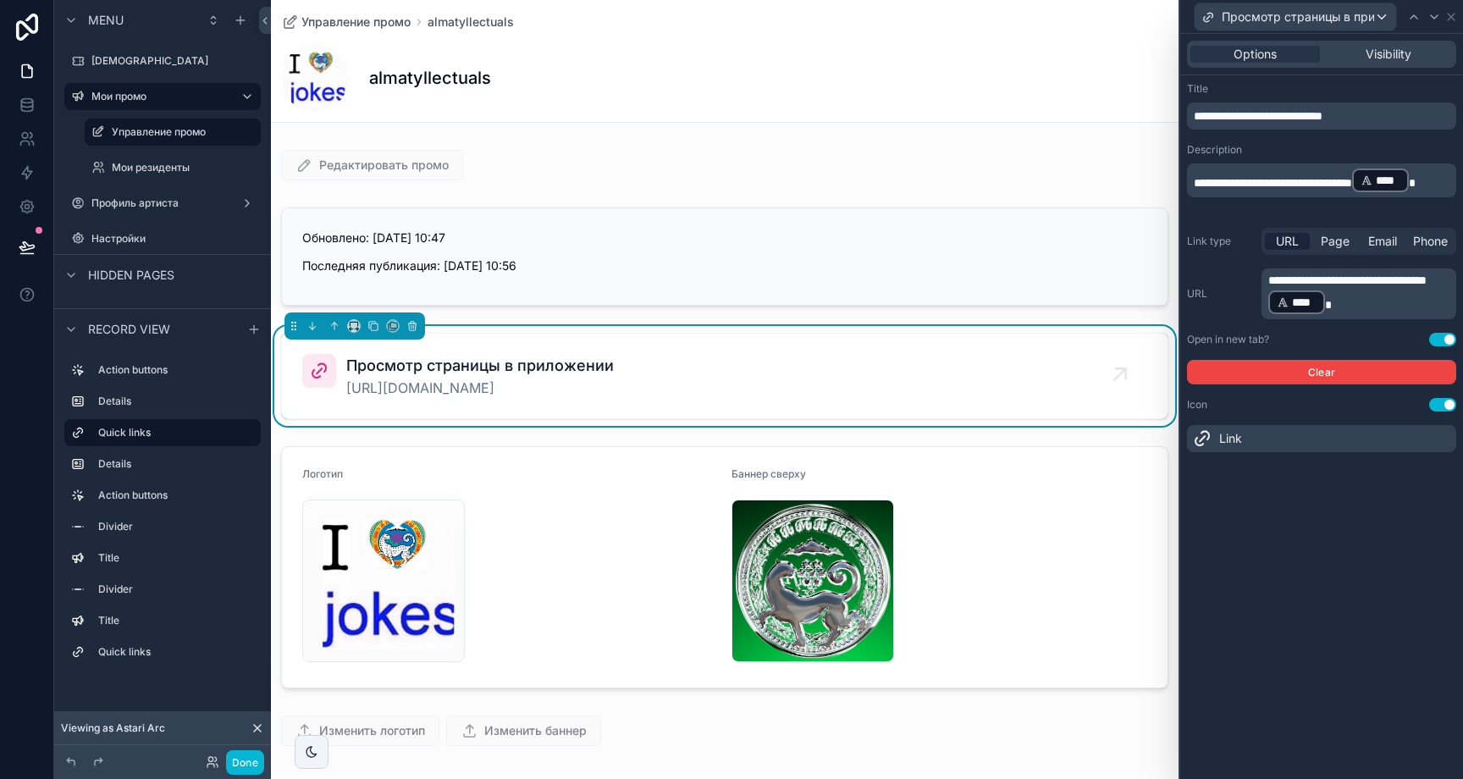
click at [1289, 99] on div "**********" at bounding box center [1321, 105] width 269 height 47
click at [1303, 177] on span "**********" at bounding box center [1273, 183] width 158 height 12
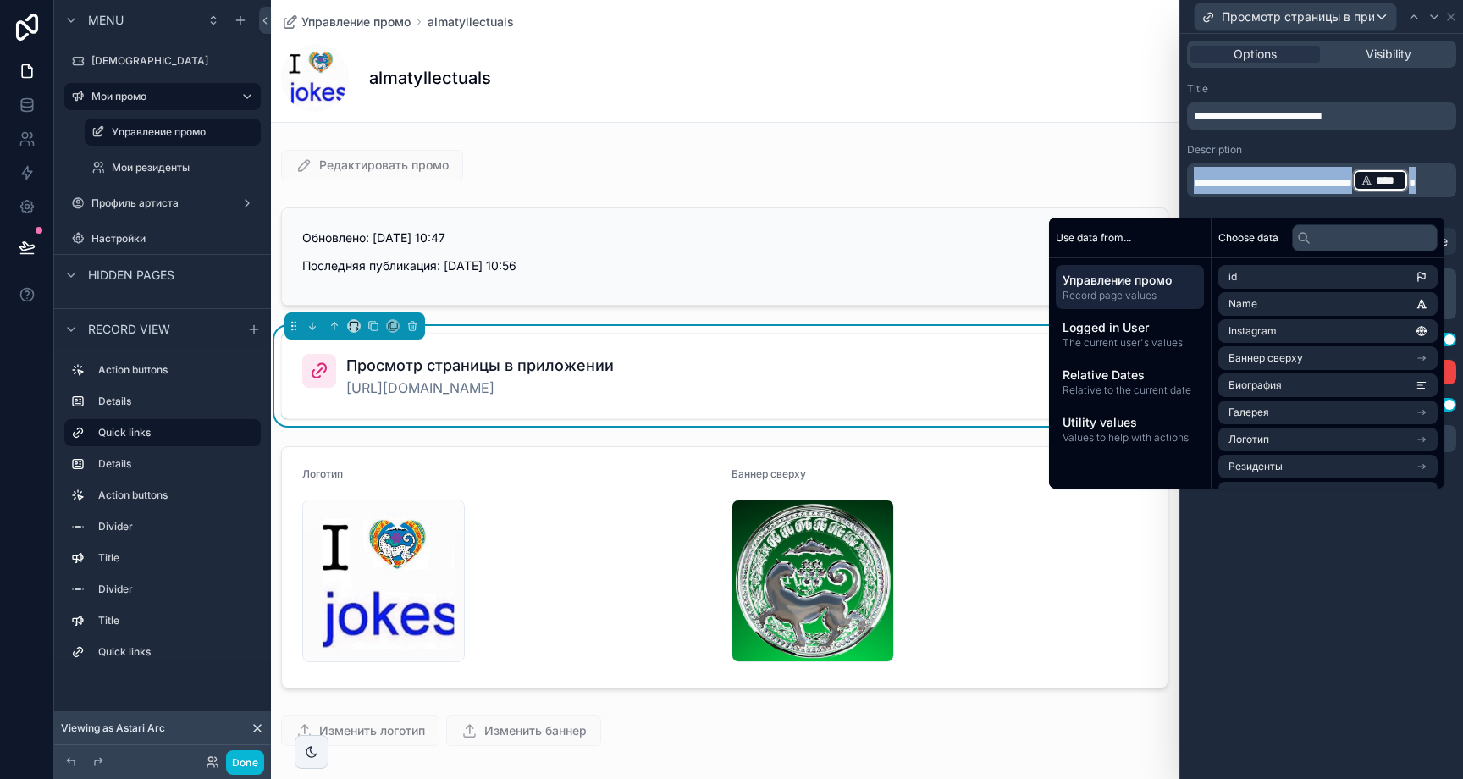
copy p "**********"
click at [1286, 156] on div "Description" at bounding box center [1321, 150] width 269 height 14
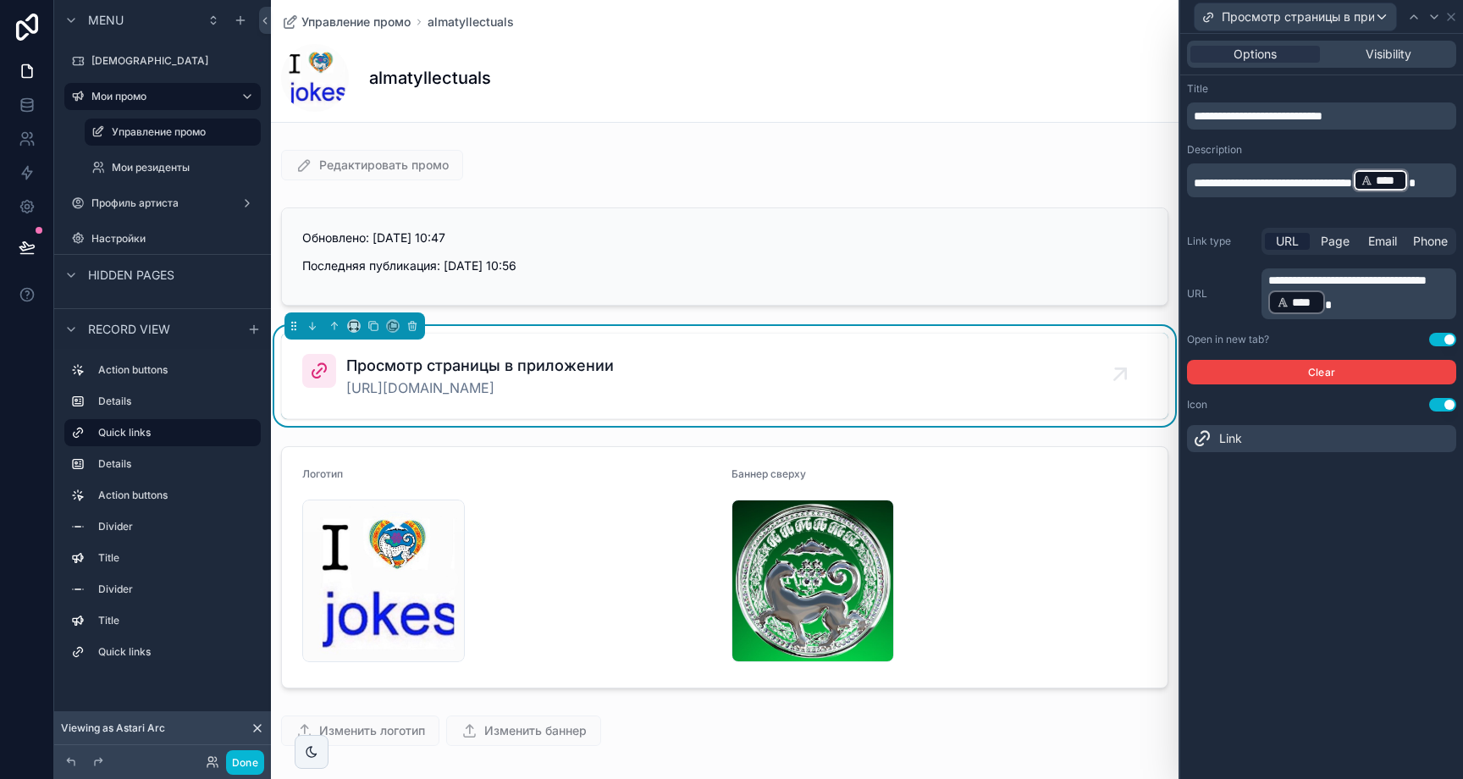
click at [1286, 156] on div "Description" at bounding box center [1321, 150] width 269 height 14
click at [1307, 293] on p "**********" at bounding box center [1360, 294] width 185 height 44
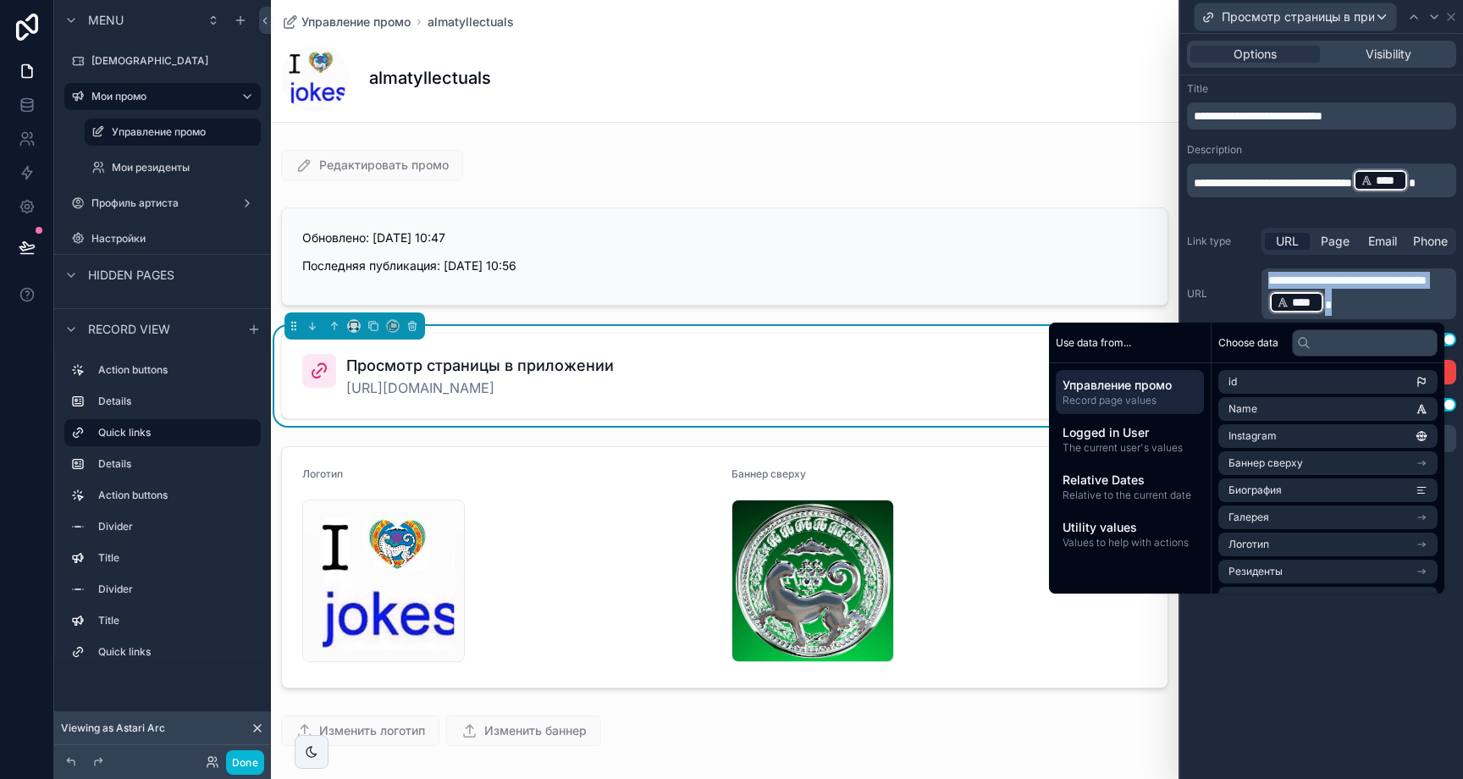
copy p "**********"
click at [1247, 290] on label "URL" at bounding box center [1221, 294] width 68 height 14
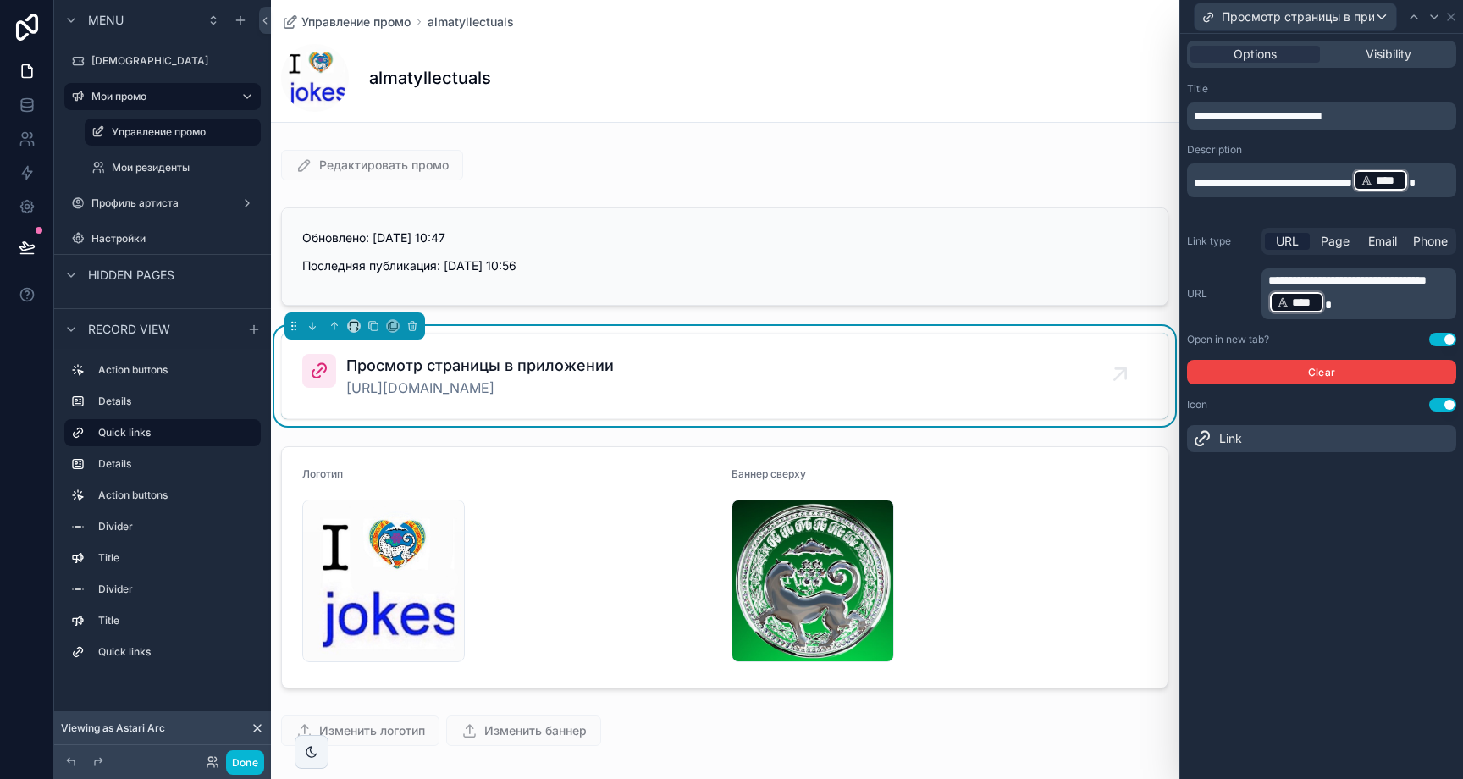
click at [1247, 290] on label "URL" at bounding box center [1221, 294] width 68 height 14
click at [163, 219] on div "scrollable content" at bounding box center [162, 219] width 217 height 3
click at [163, 207] on label "Профиль артиста" at bounding box center [158, 203] width 135 height 14
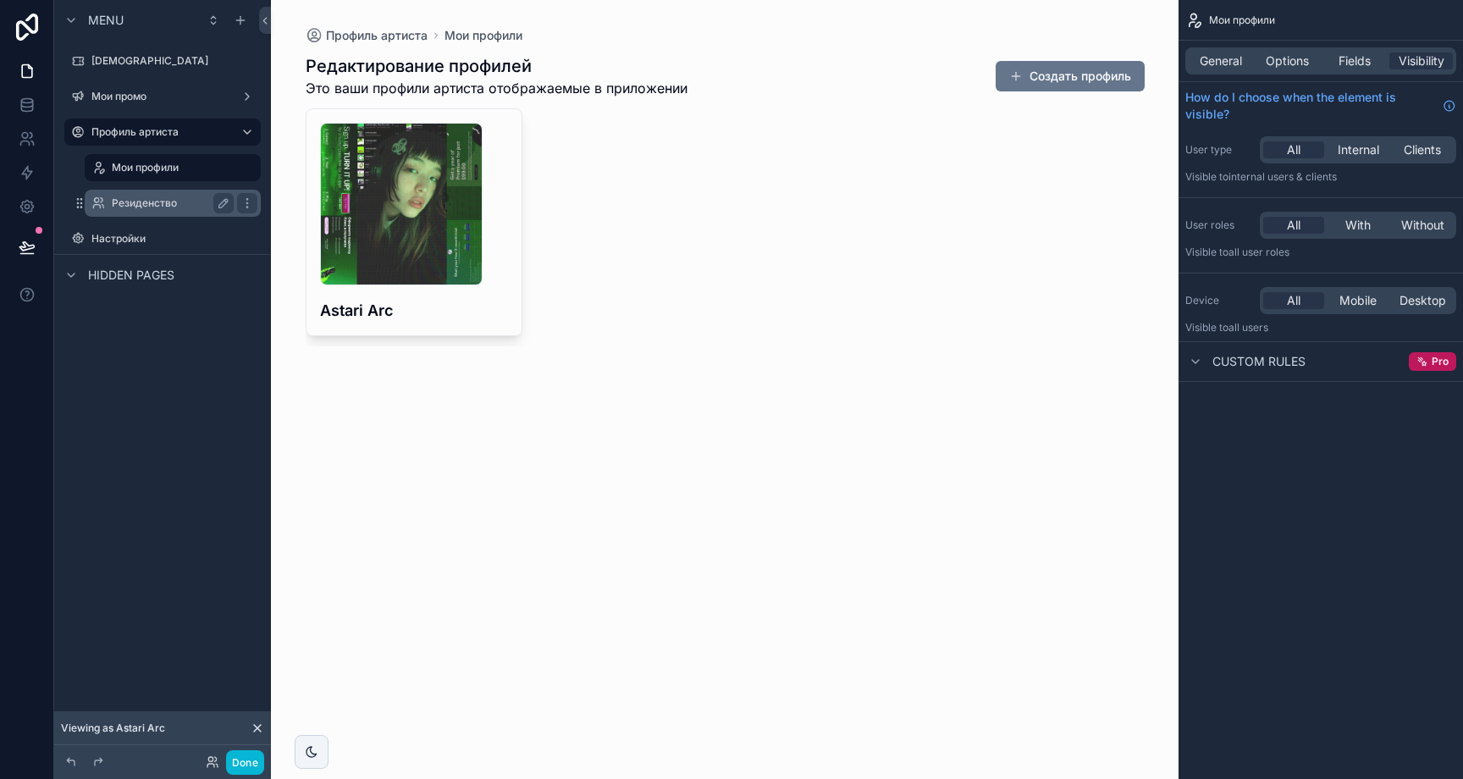
click at [159, 206] on label "Резиденство" at bounding box center [169, 203] width 115 height 14
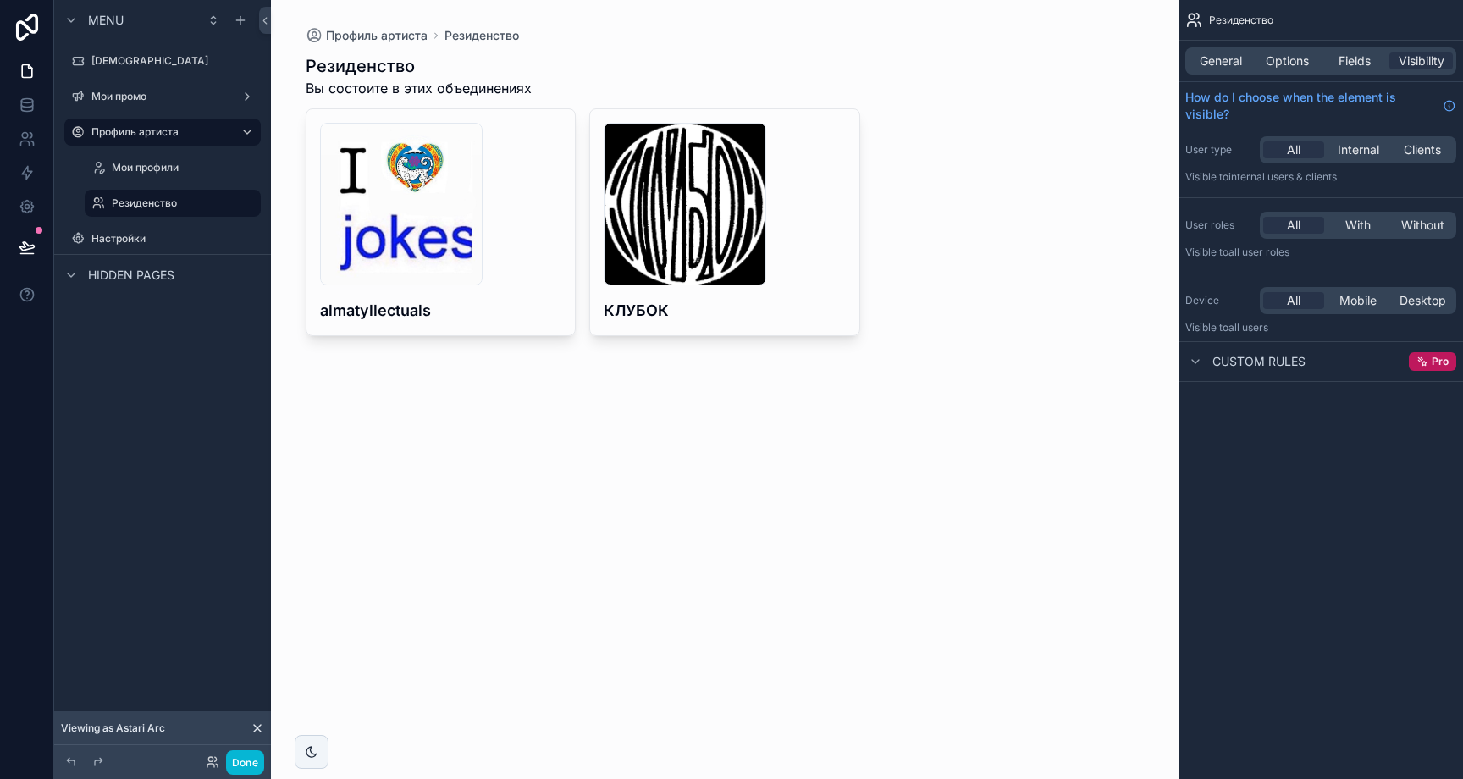
click at [572, 301] on div "scrollable content" at bounding box center [725, 195] width 866 height 390
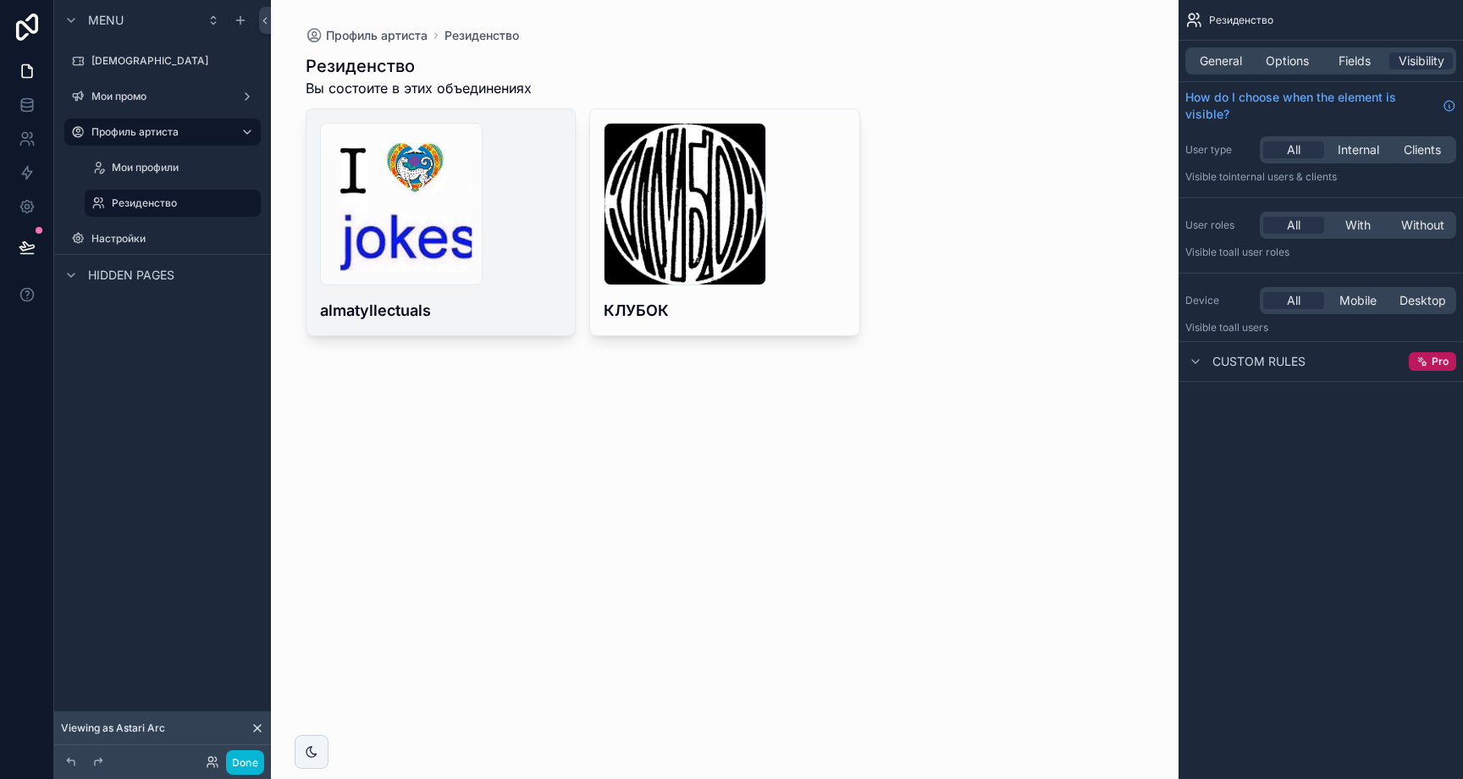
click at [548, 301] on h4 "almatyllectuals" at bounding box center [441, 310] width 242 height 23
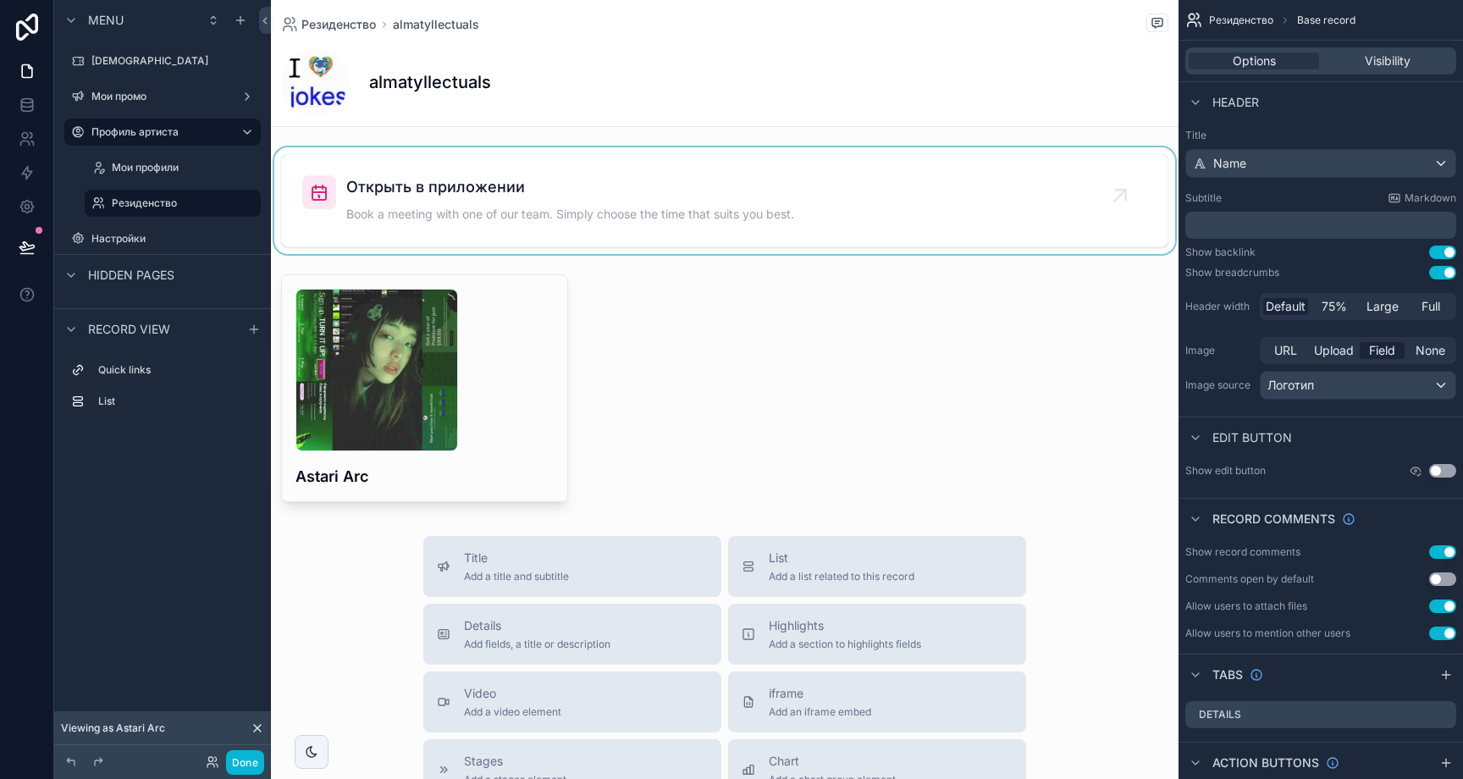
click at [748, 228] on div "scrollable content" at bounding box center [725, 200] width 908 height 107
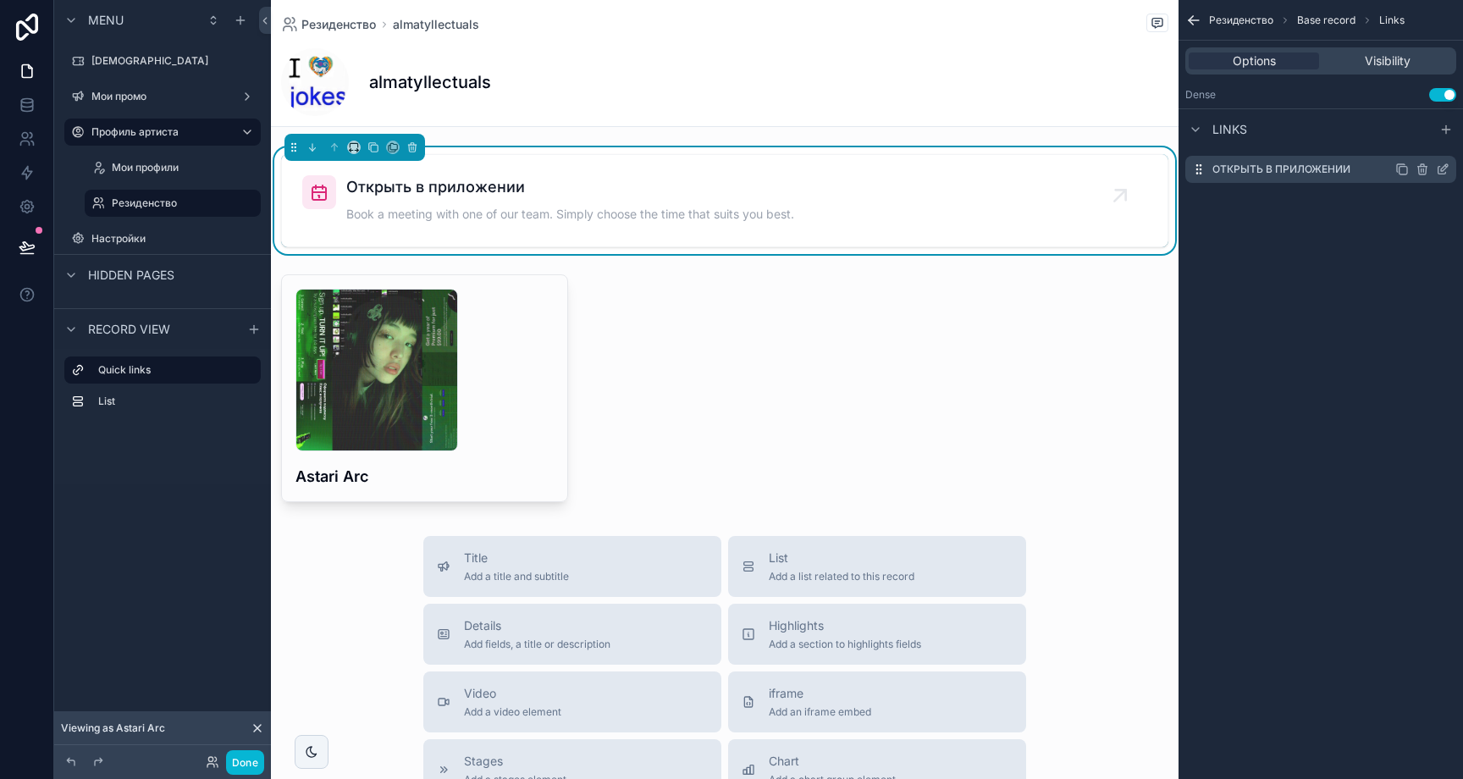
click at [1445, 166] on icon "scrollable content" at bounding box center [1446, 166] width 2 height 2
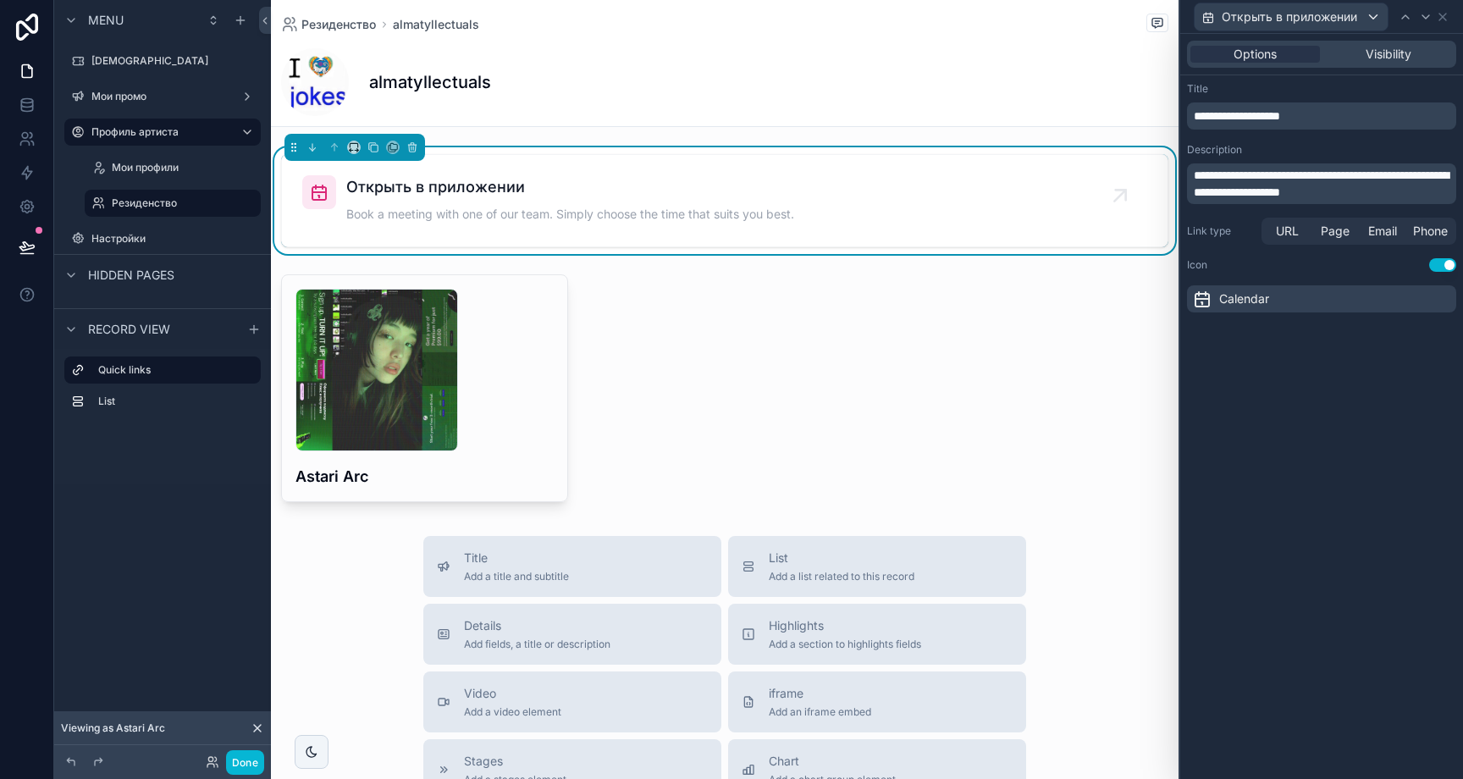
click at [1333, 181] on span "**********" at bounding box center [1321, 183] width 255 height 29
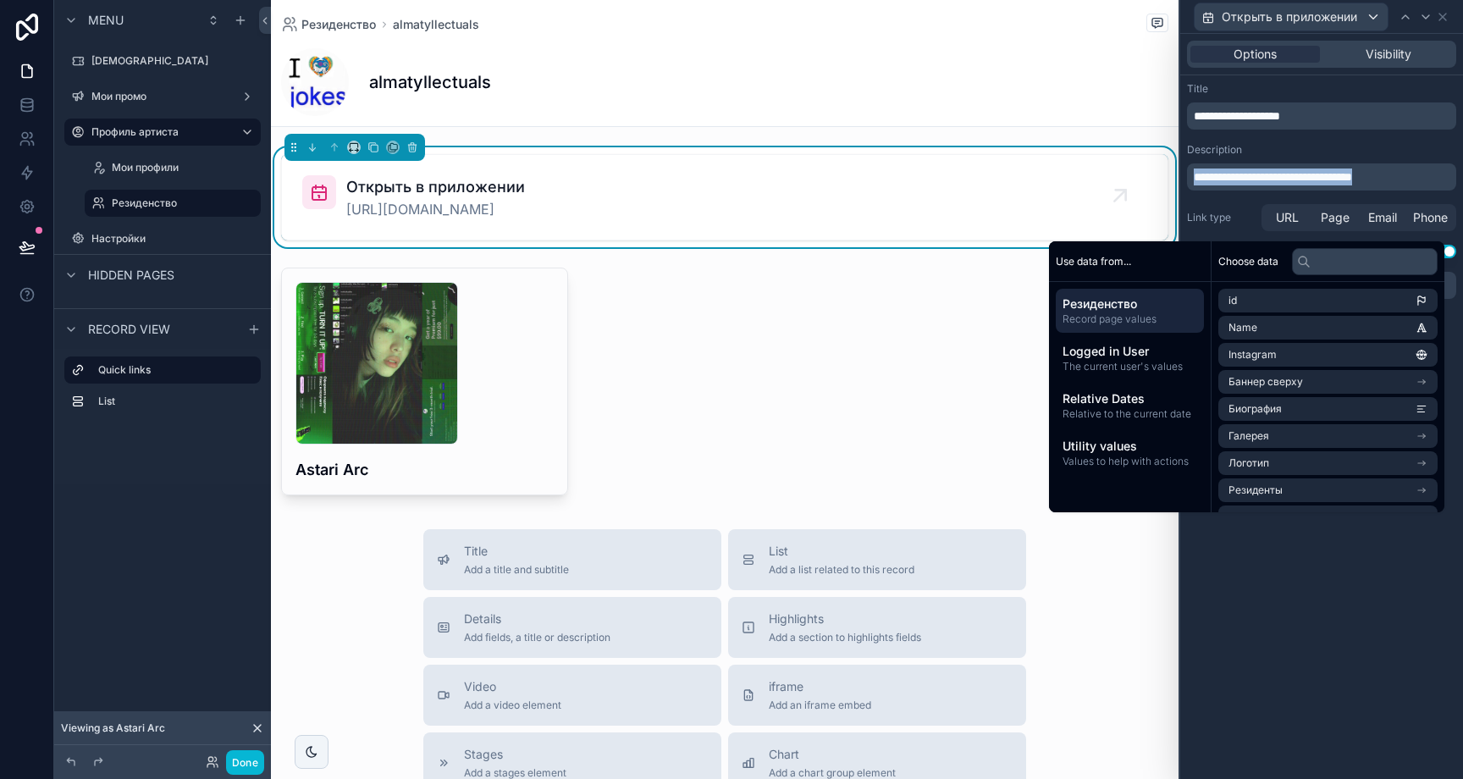
click at [1331, 159] on div "**********" at bounding box center [1321, 166] width 269 height 47
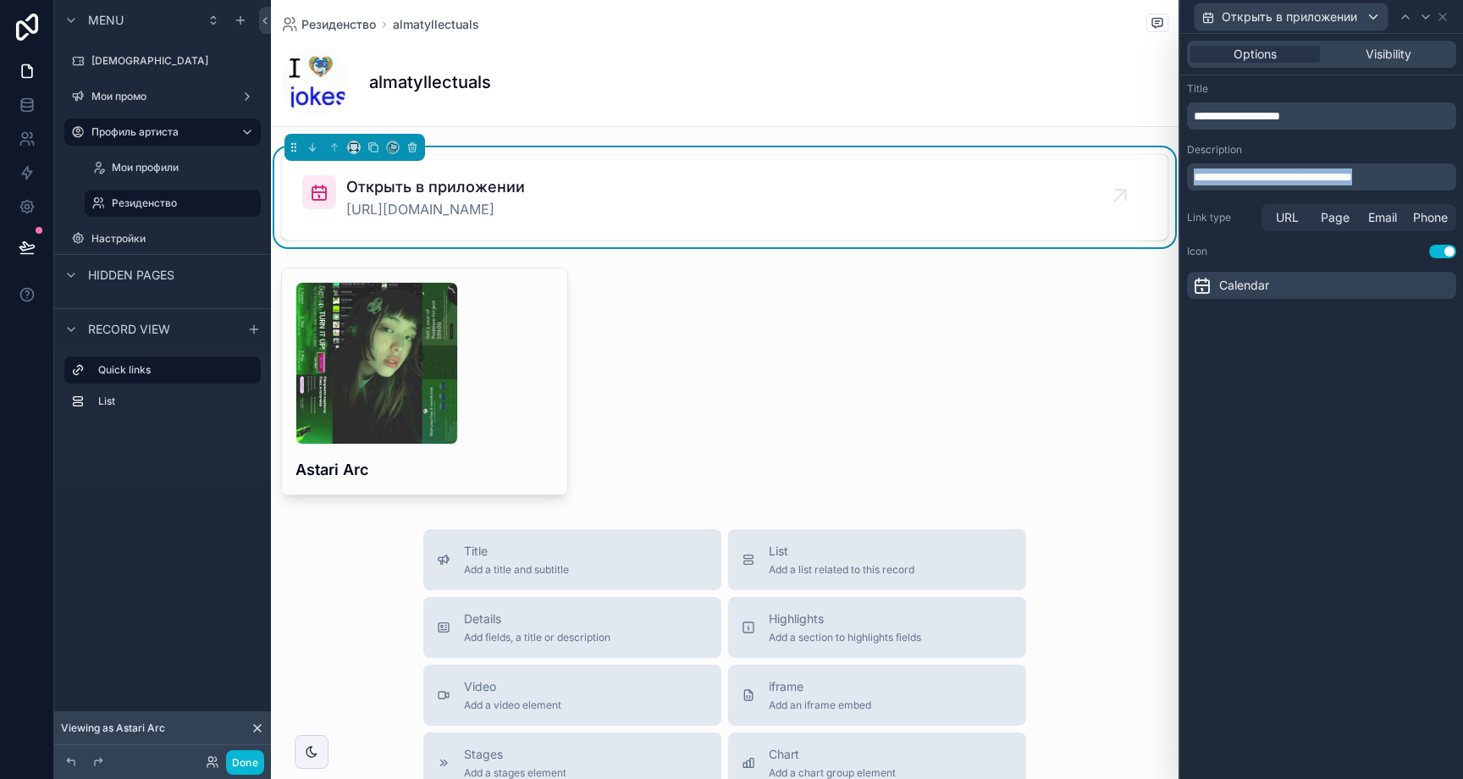
click at [1429, 181] on p "**********" at bounding box center [1323, 176] width 259 height 17
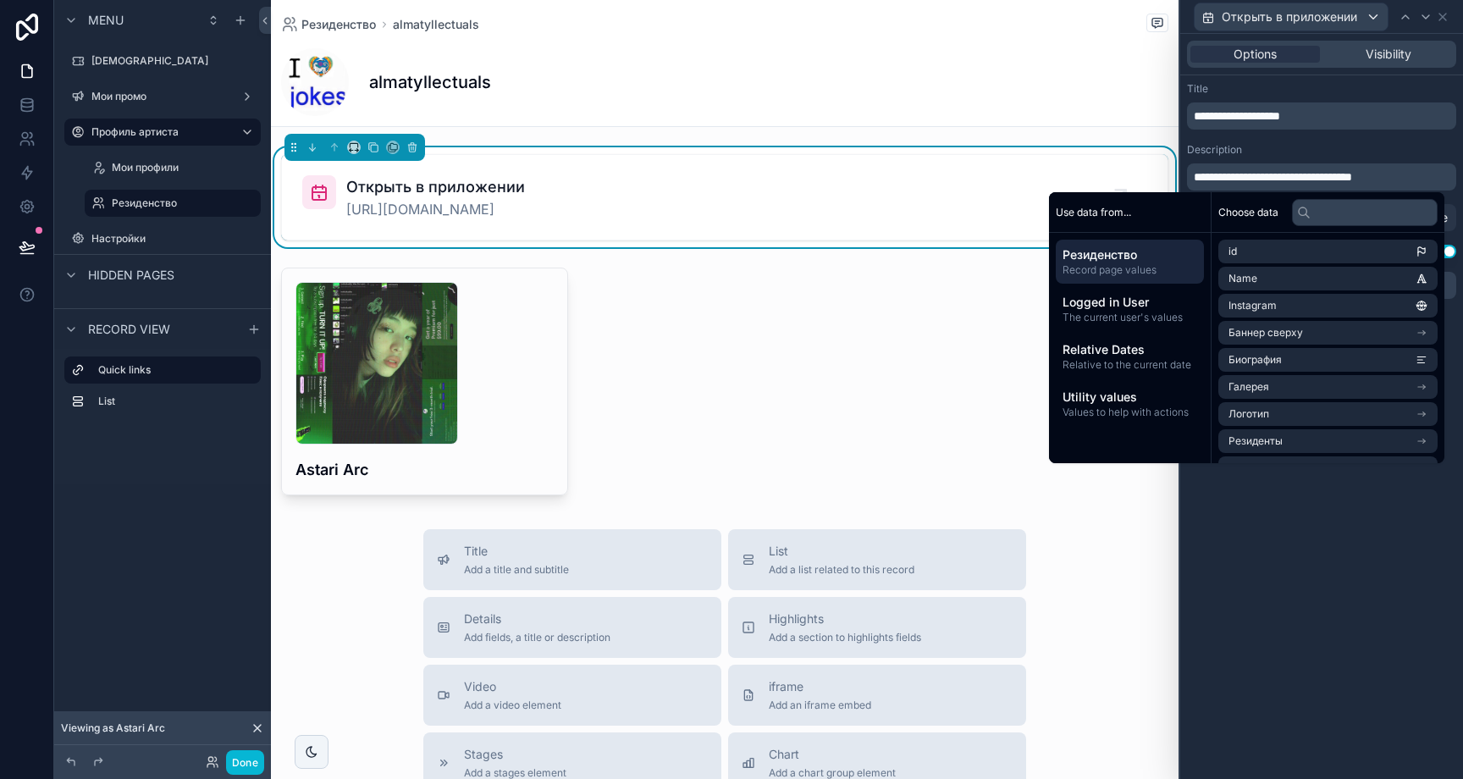
click at [1355, 228] on div "Choose data" at bounding box center [1328, 212] width 233 height 41
click at [1358, 218] on input "text" at bounding box center [1365, 212] width 146 height 27
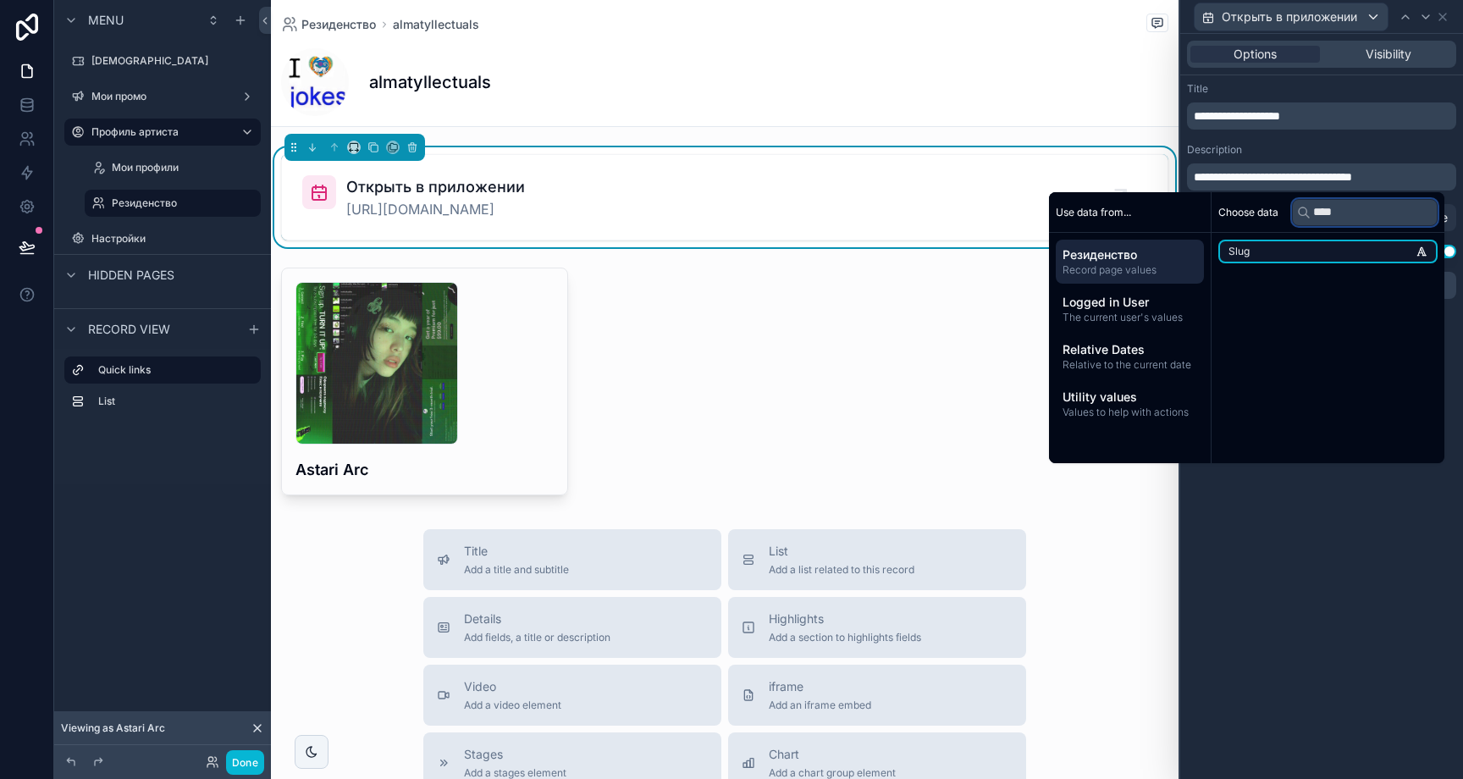
type input "****"
click at [1340, 244] on li "Slug" at bounding box center [1327, 252] width 219 height 24
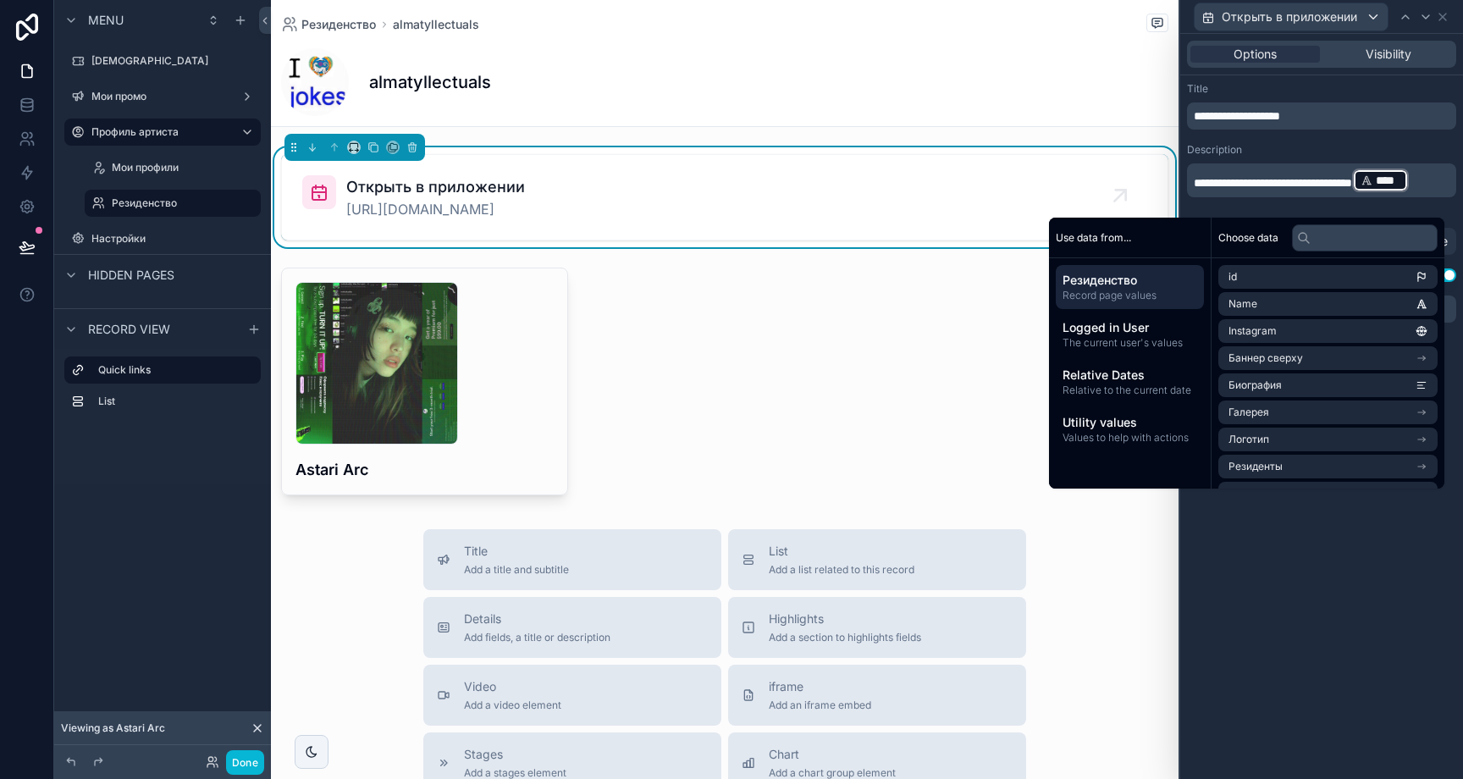
drag, startPoint x: 1323, startPoint y: 152, endPoint x: 1296, endPoint y: 177, distance: 35.9
click at [1323, 152] on div "Description" at bounding box center [1321, 150] width 269 height 14
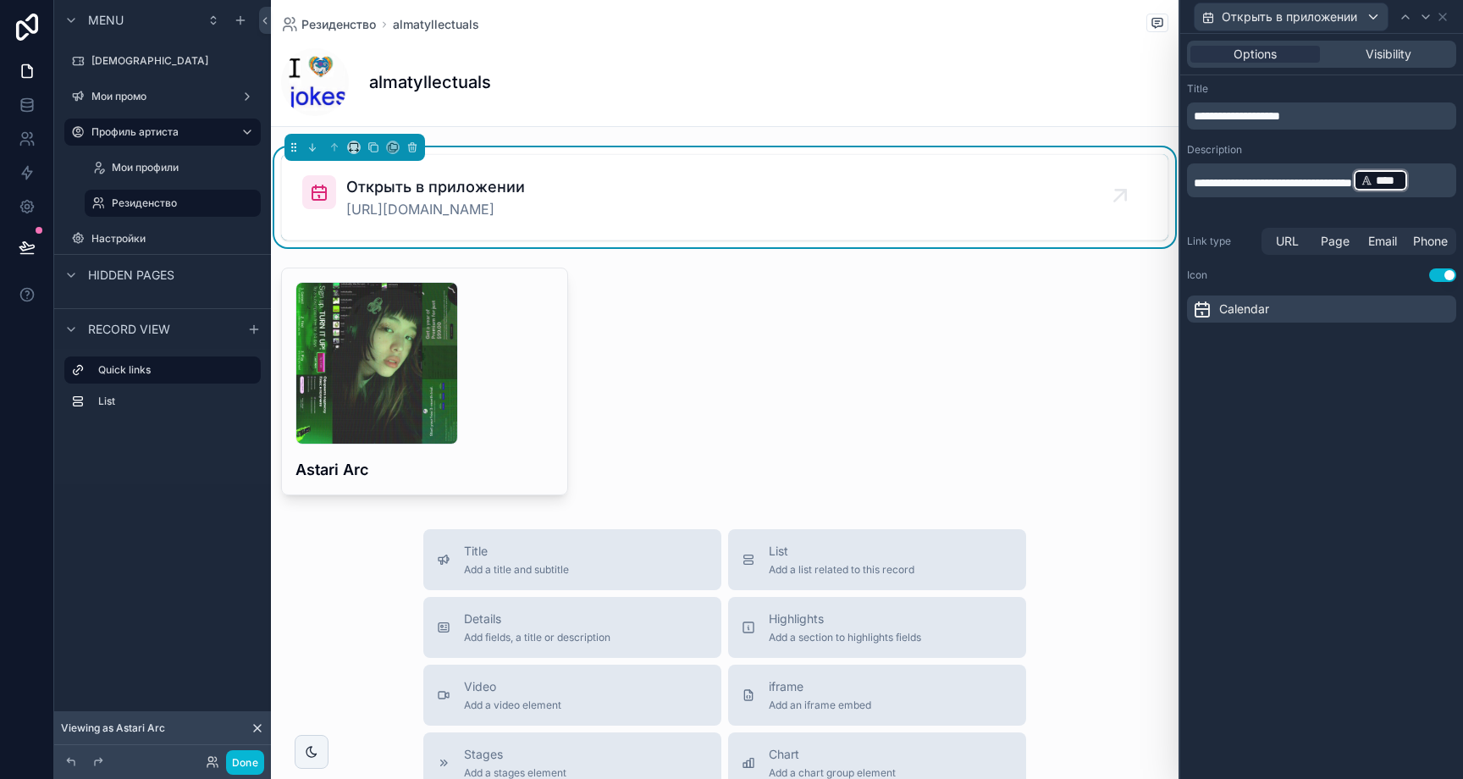
click at [1291, 180] on span "**********" at bounding box center [1273, 183] width 158 height 12
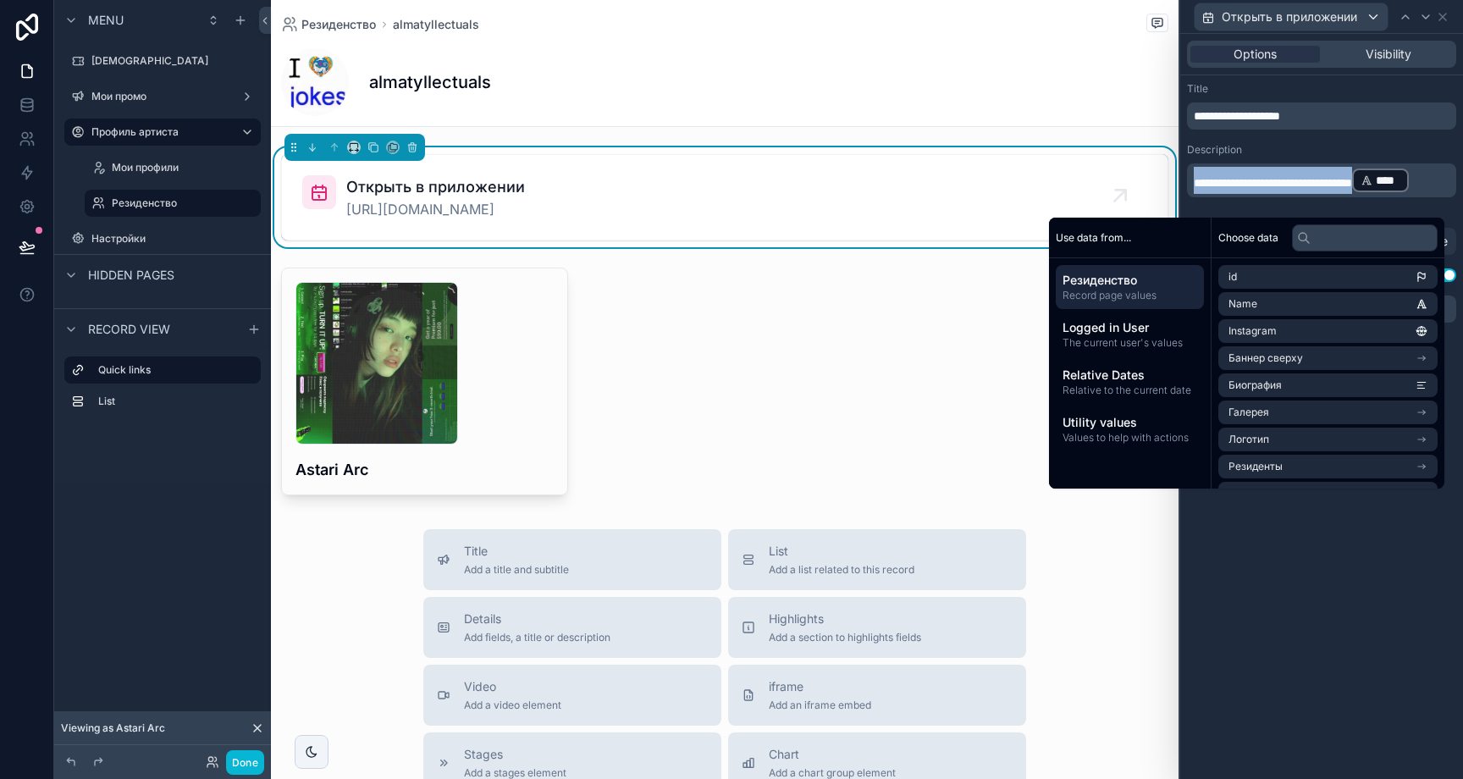
copy p "**********"
click at [1302, 163] on div "**********" at bounding box center [1321, 178] width 269 height 71
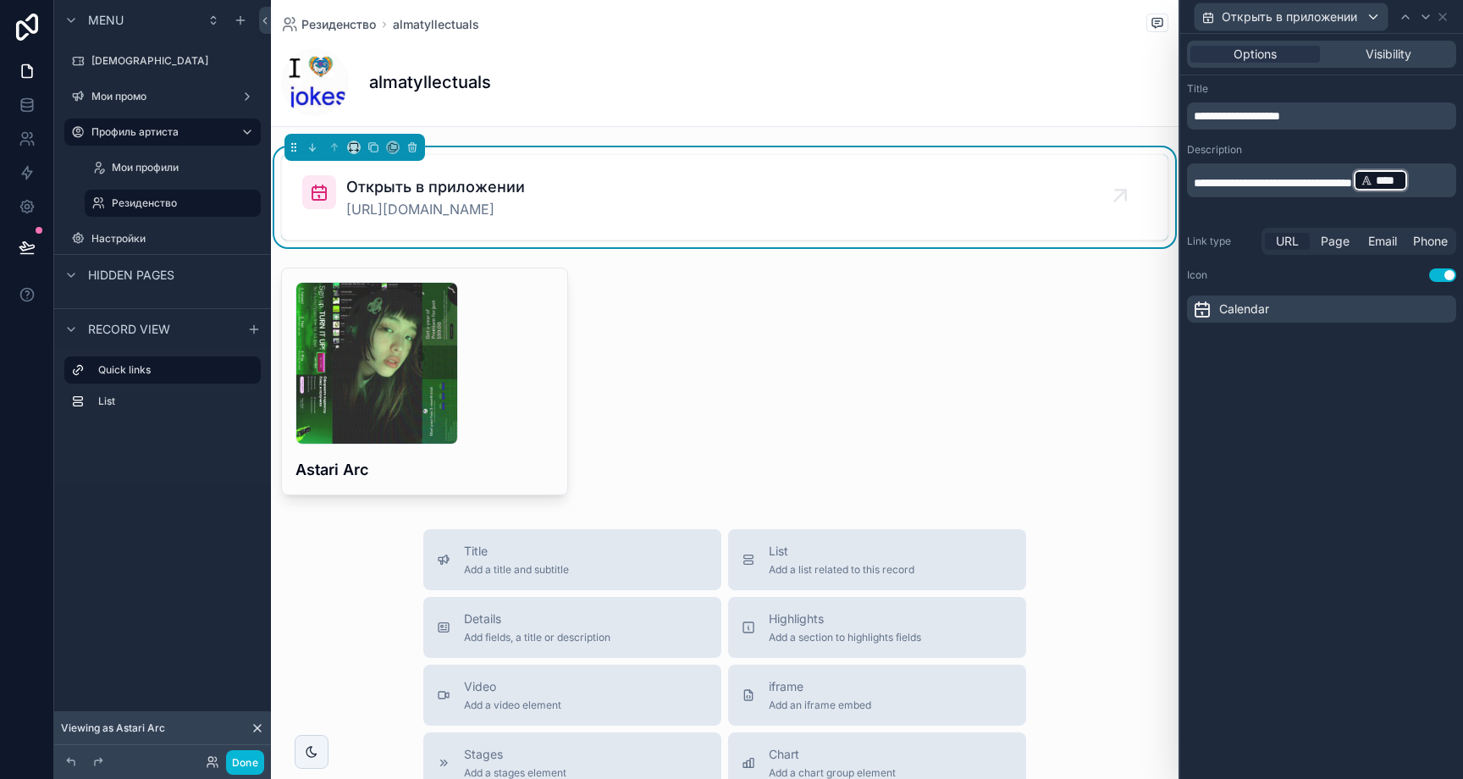
click at [1290, 244] on span "URL" at bounding box center [1287, 241] width 23 height 17
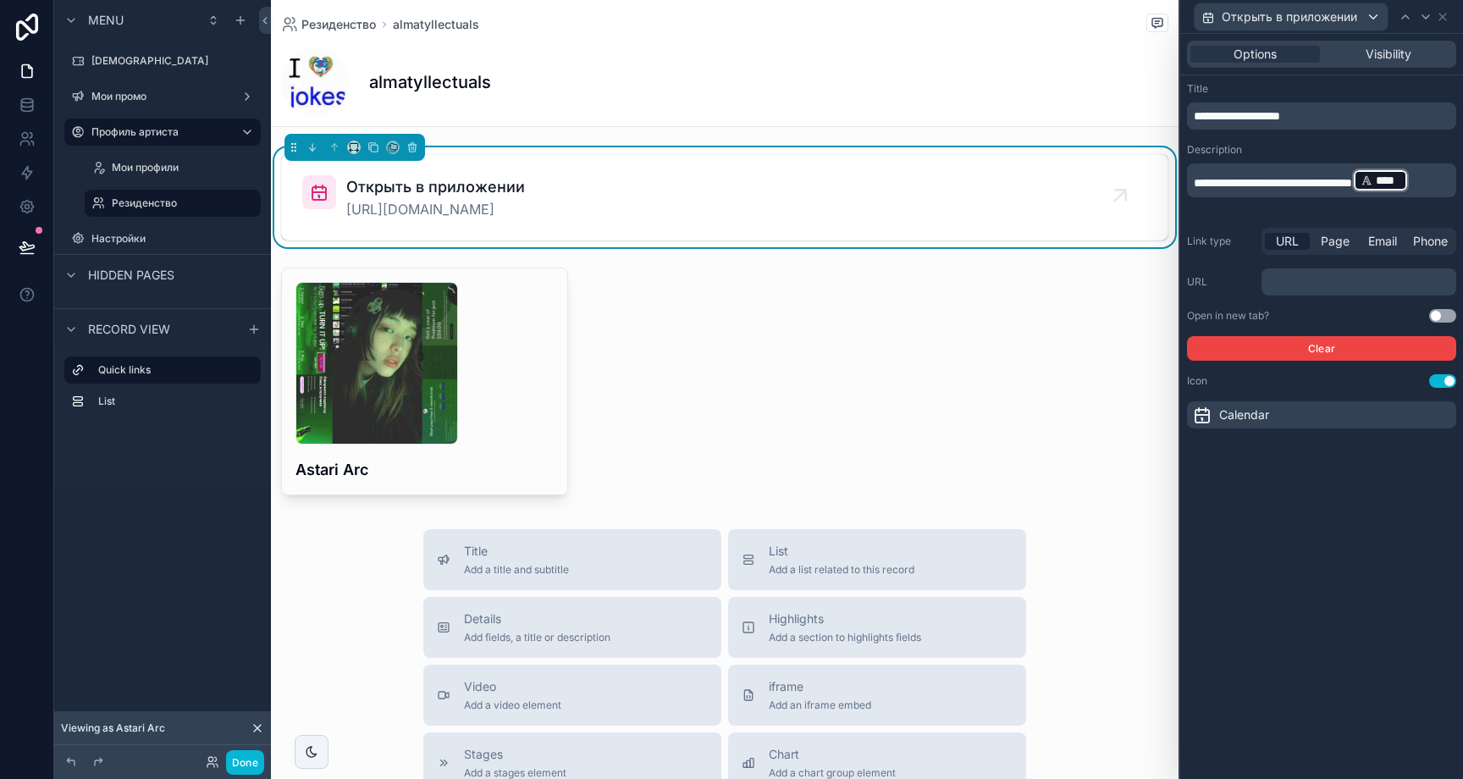
click at [1300, 281] on p "﻿" at bounding box center [1360, 281] width 185 height 17
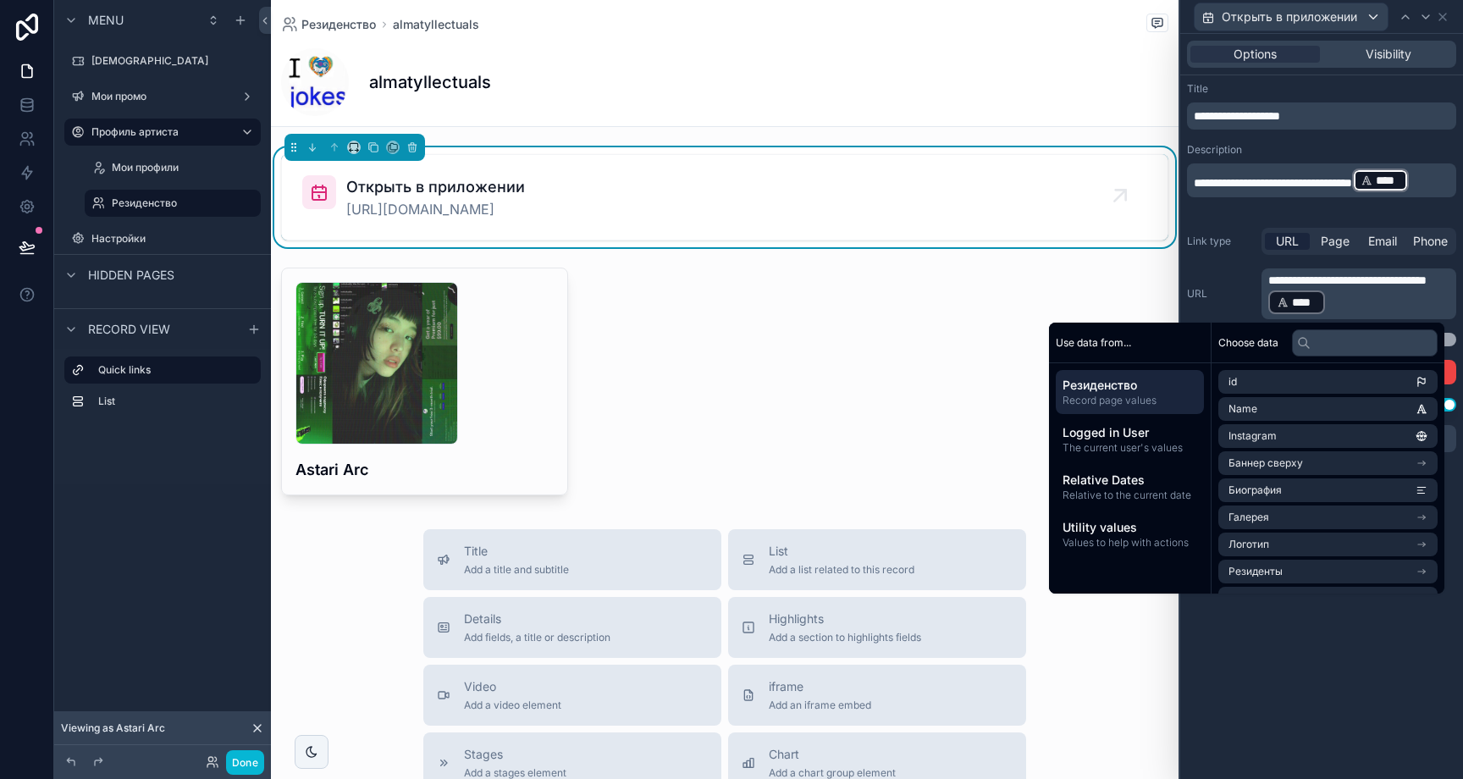
click at [1242, 281] on div "**********" at bounding box center [1321, 293] width 269 height 51
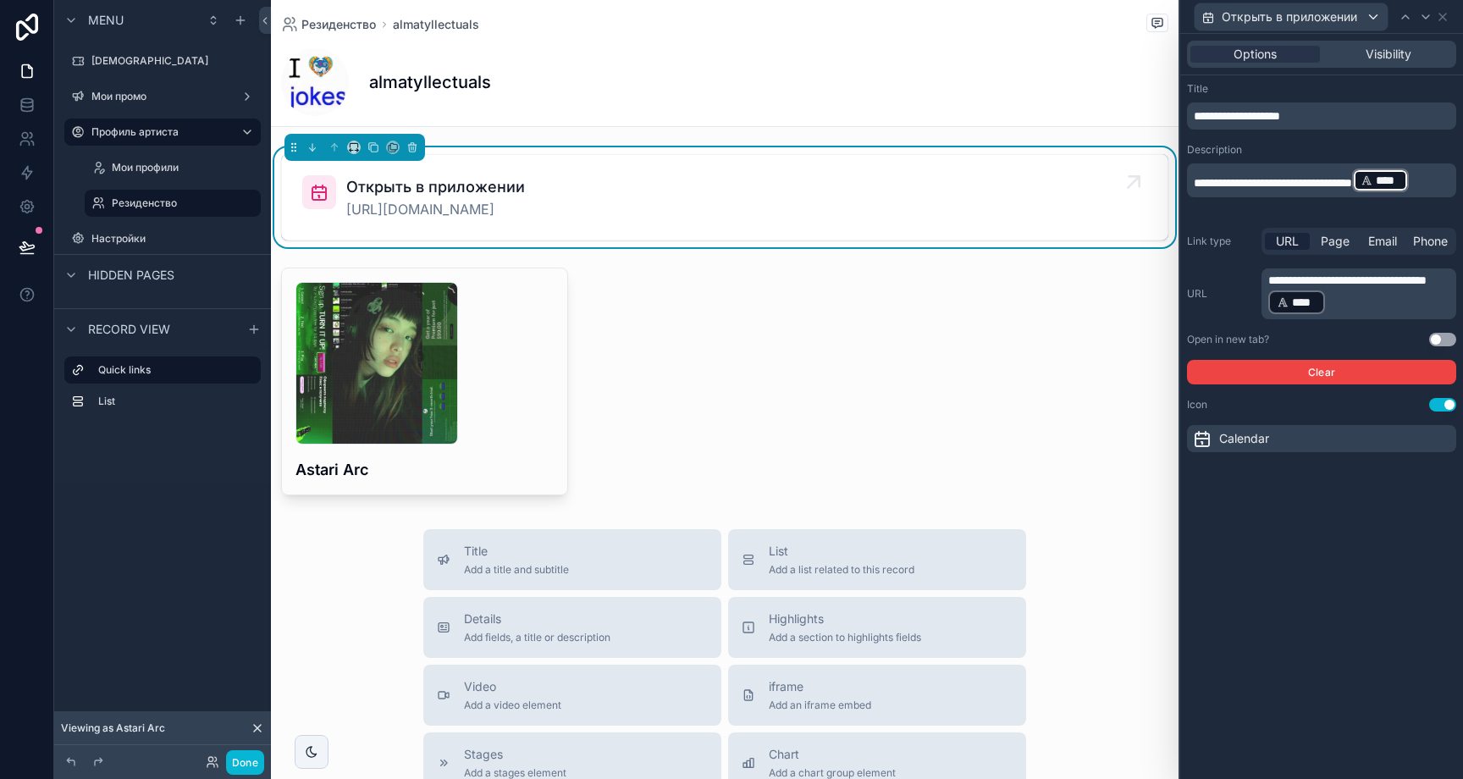
click at [1064, 199] on div "Открыть в приложении https://www.eventgram.app/organizers/almatyllectuals" at bounding box center [724, 197] width 845 height 44
click at [641, 105] on div "almatyllectuals" at bounding box center [724, 82] width 887 height 68
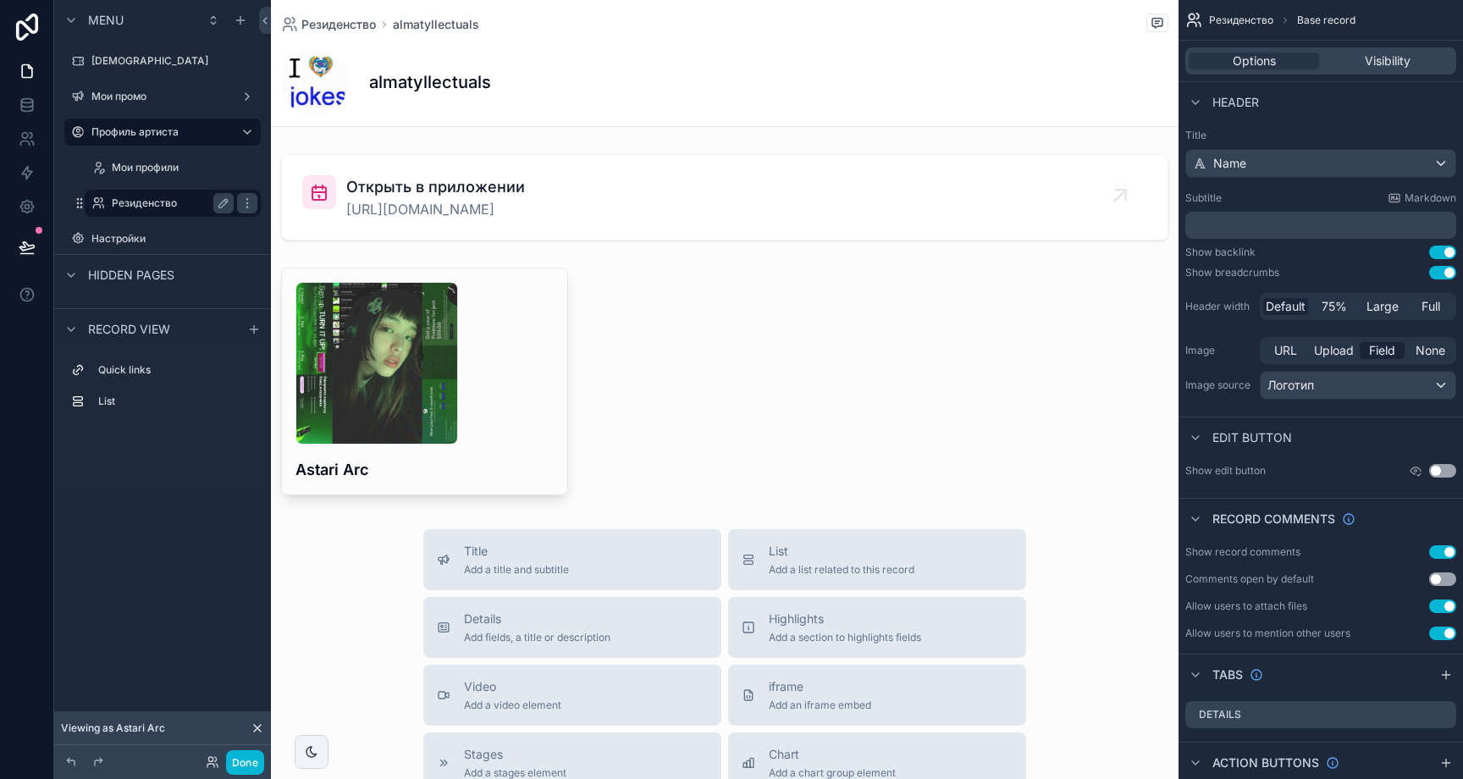
click at [163, 195] on div "Резиденство" at bounding box center [173, 203] width 122 height 20
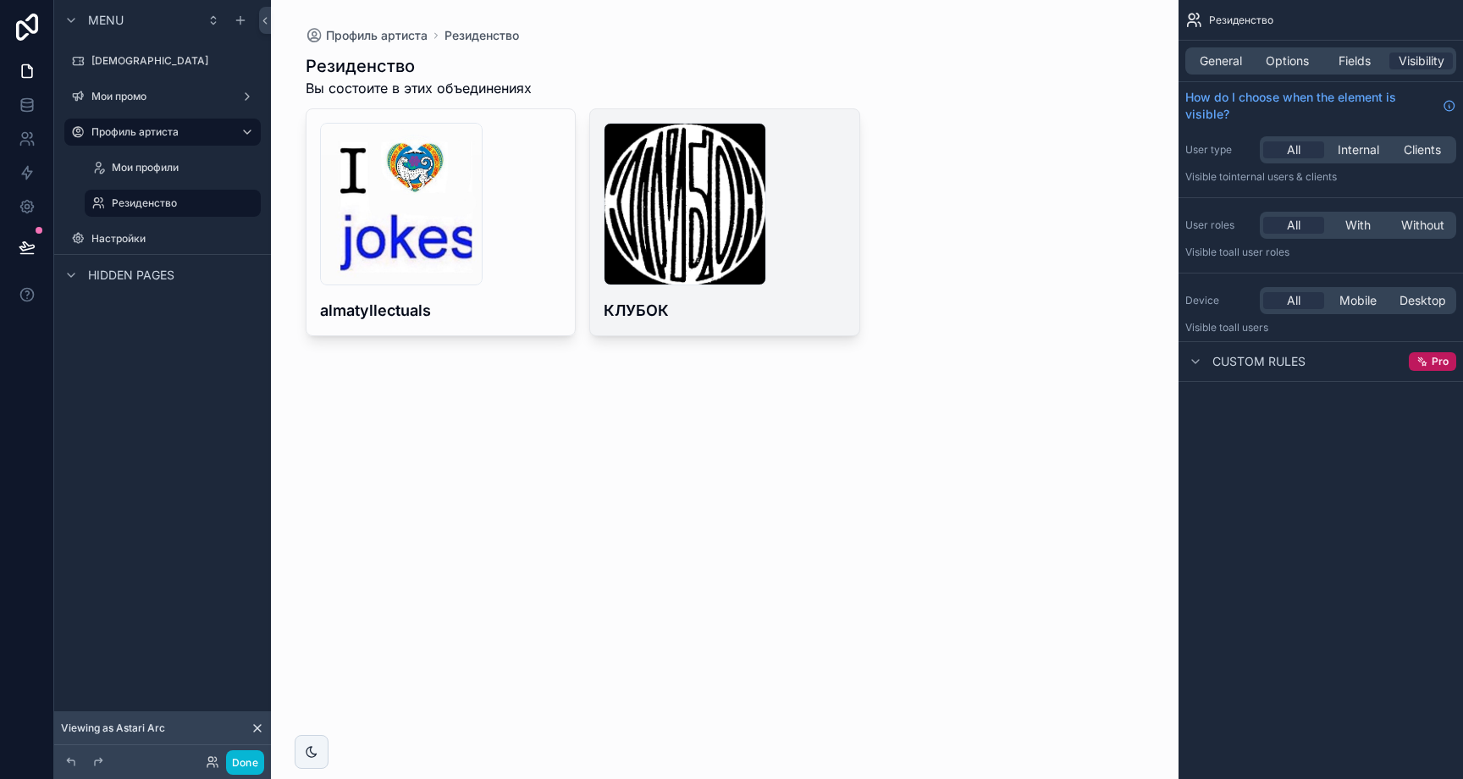
click at [813, 284] on div "scrollable content" at bounding box center [725, 204] width 242 height 163
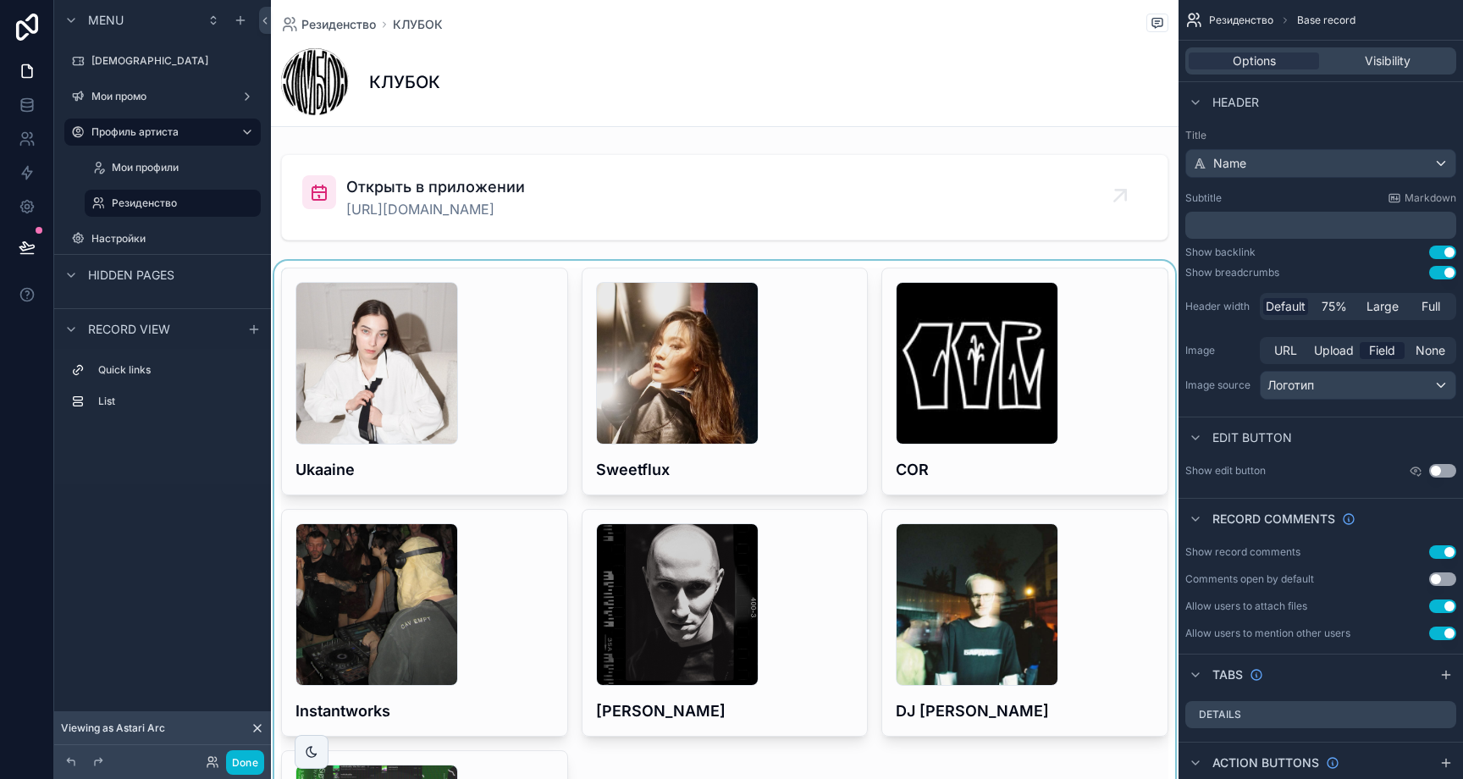
click at [507, 395] on div "scrollable content" at bounding box center [725, 623] width 908 height 724
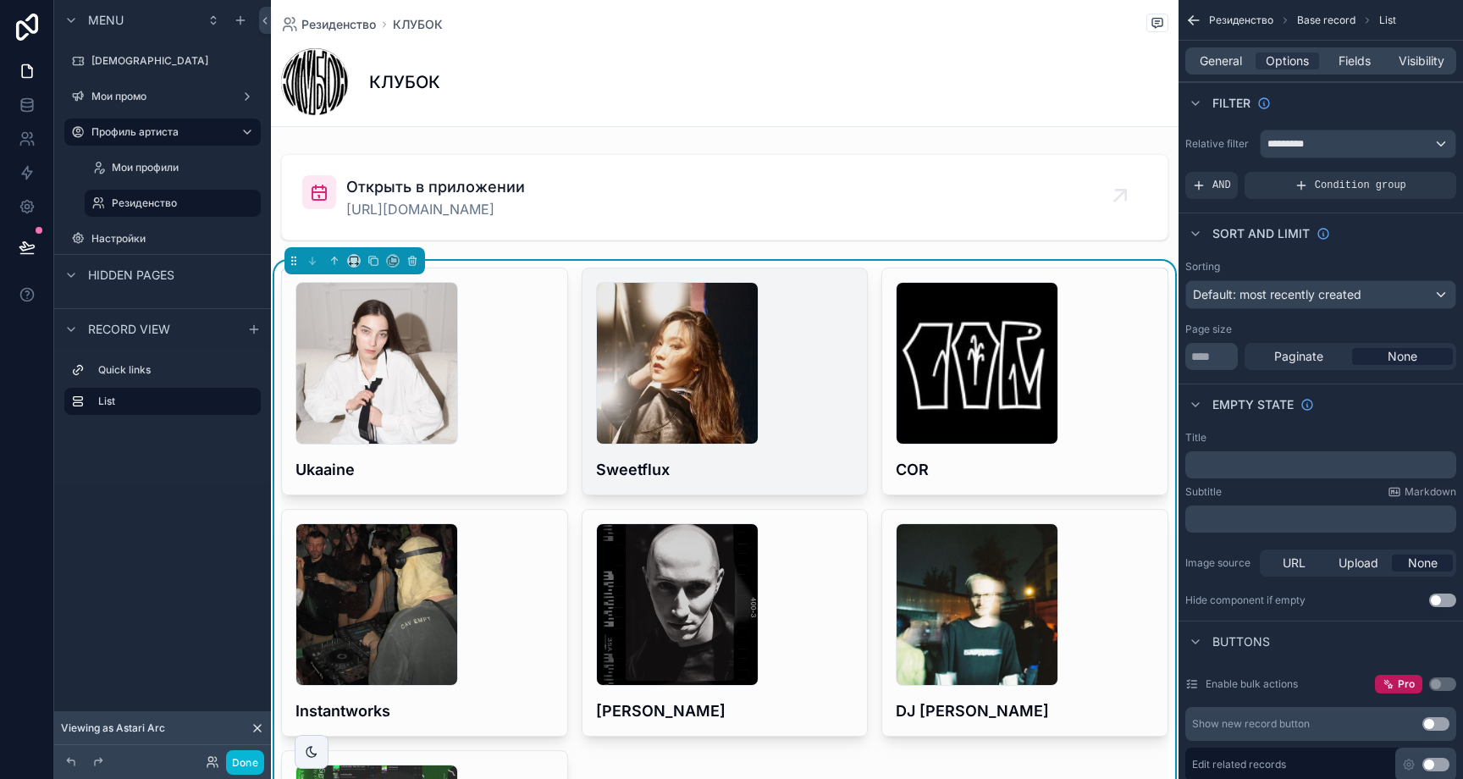
scroll to position [177, 0]
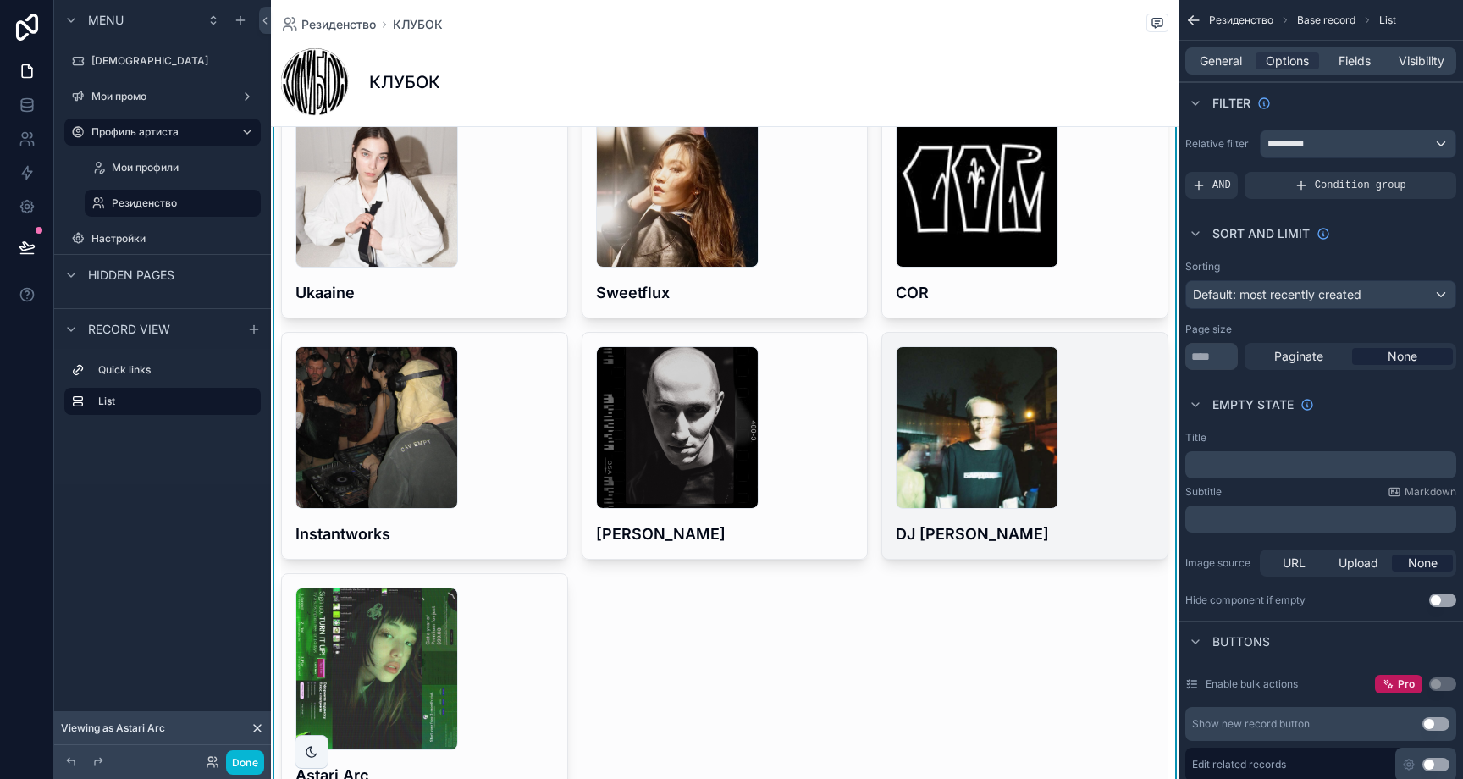
click at [1122, 476] on div "djdobriydrug_1755622641927-(1) .jpeg" at bounding box center [1025, 427] width 258 height 163
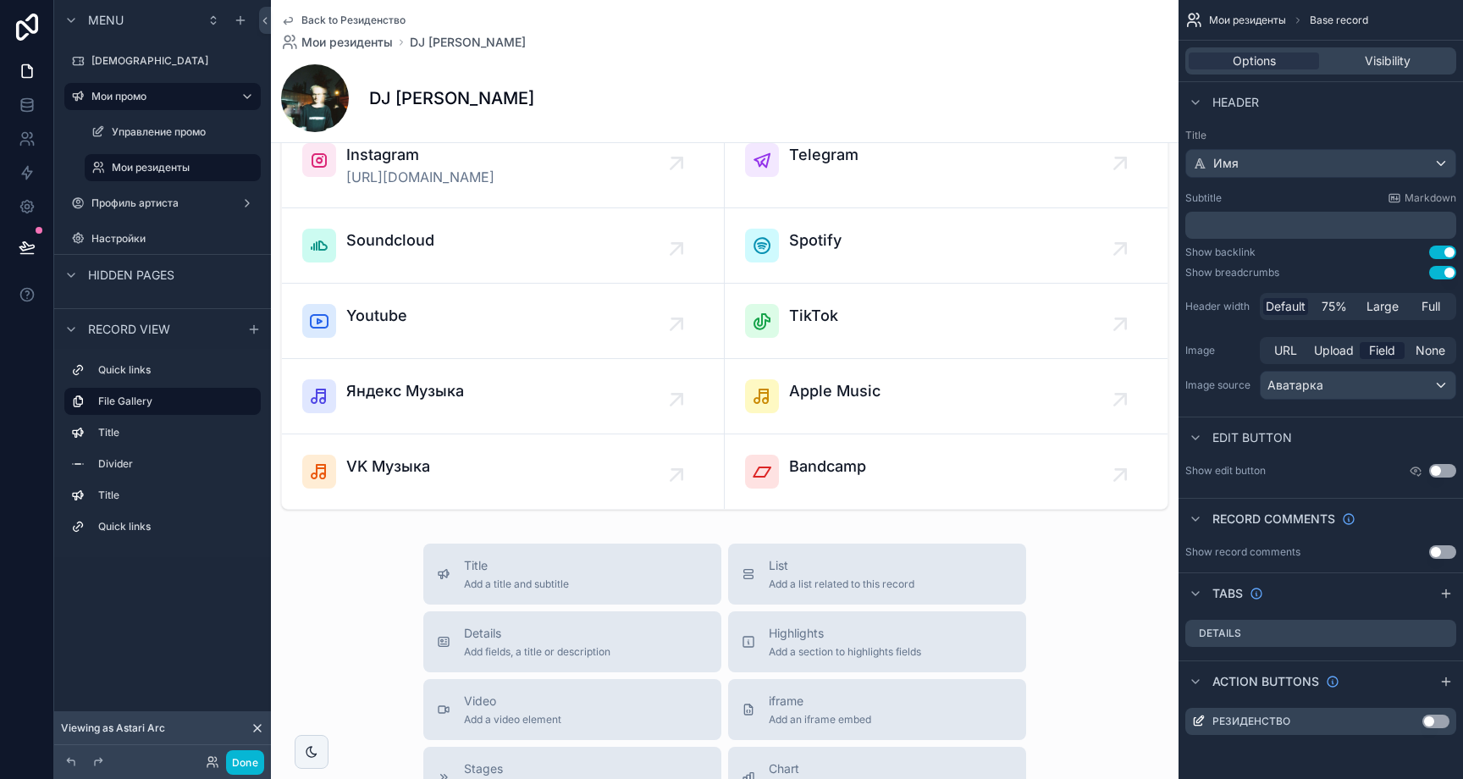
scroll to position [323, 0]
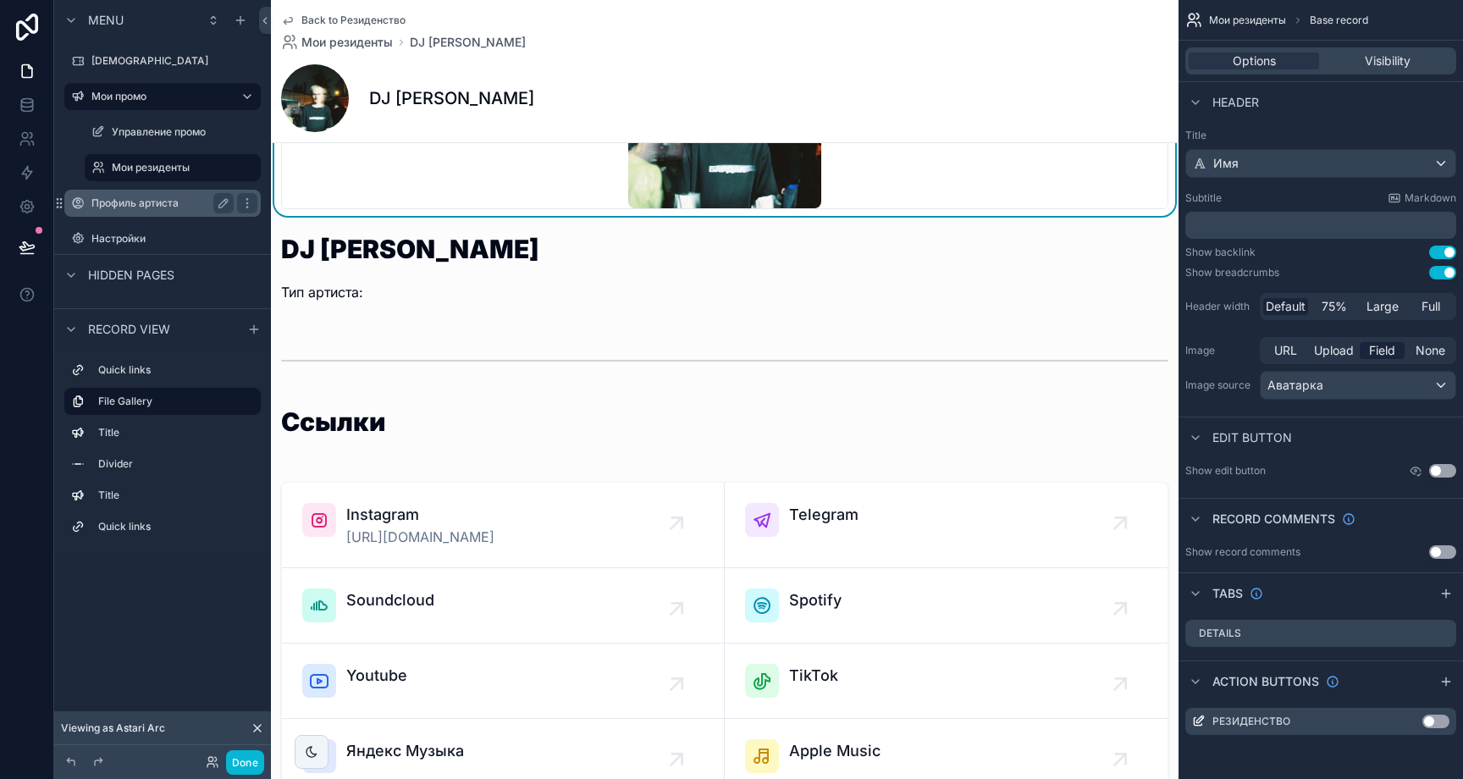
click at [179, 213] on div "Профиль артиста" at bounding box center [162, 203] width 142 height 20
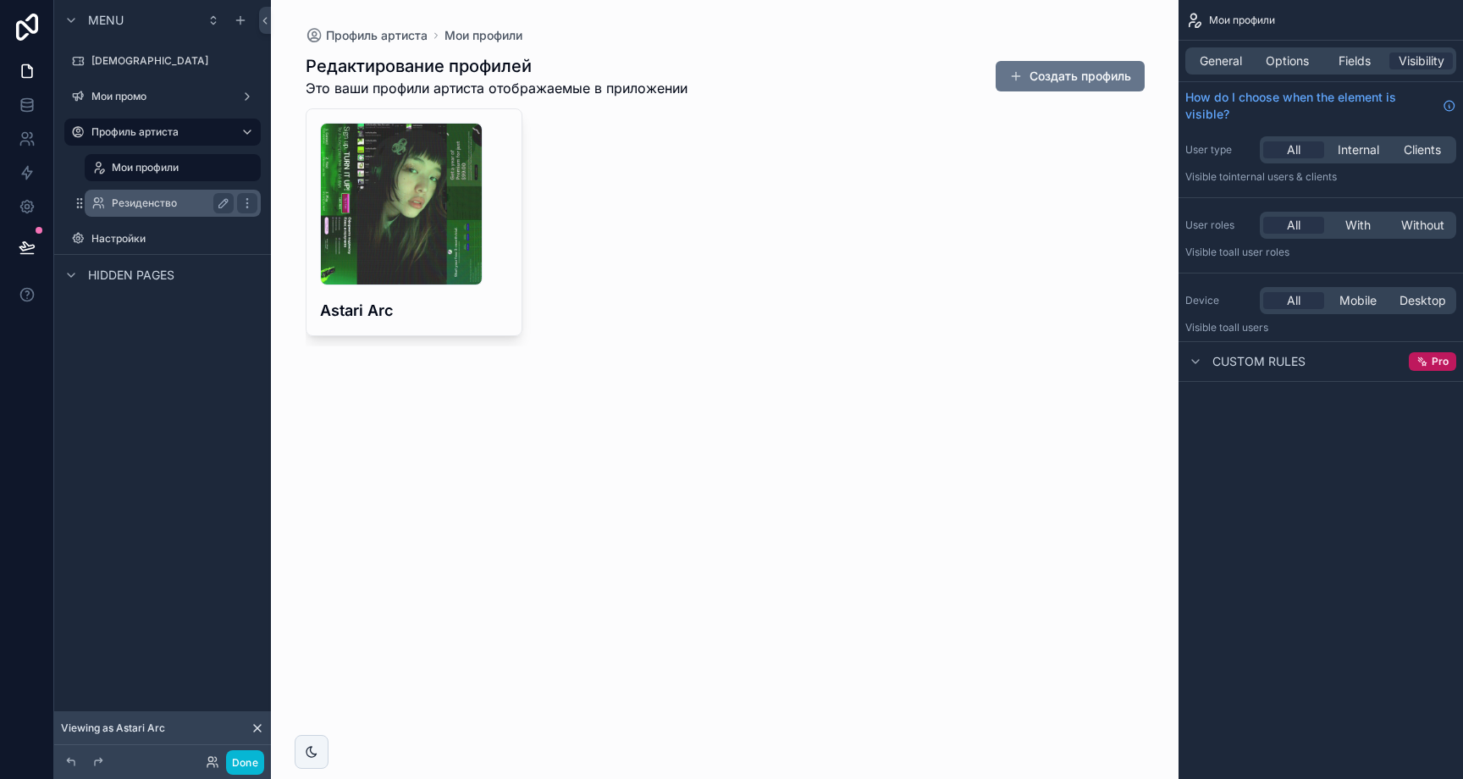
click at [166, 214] on div "Резиденство" at bounding box center [172, 203] width 169 height 27
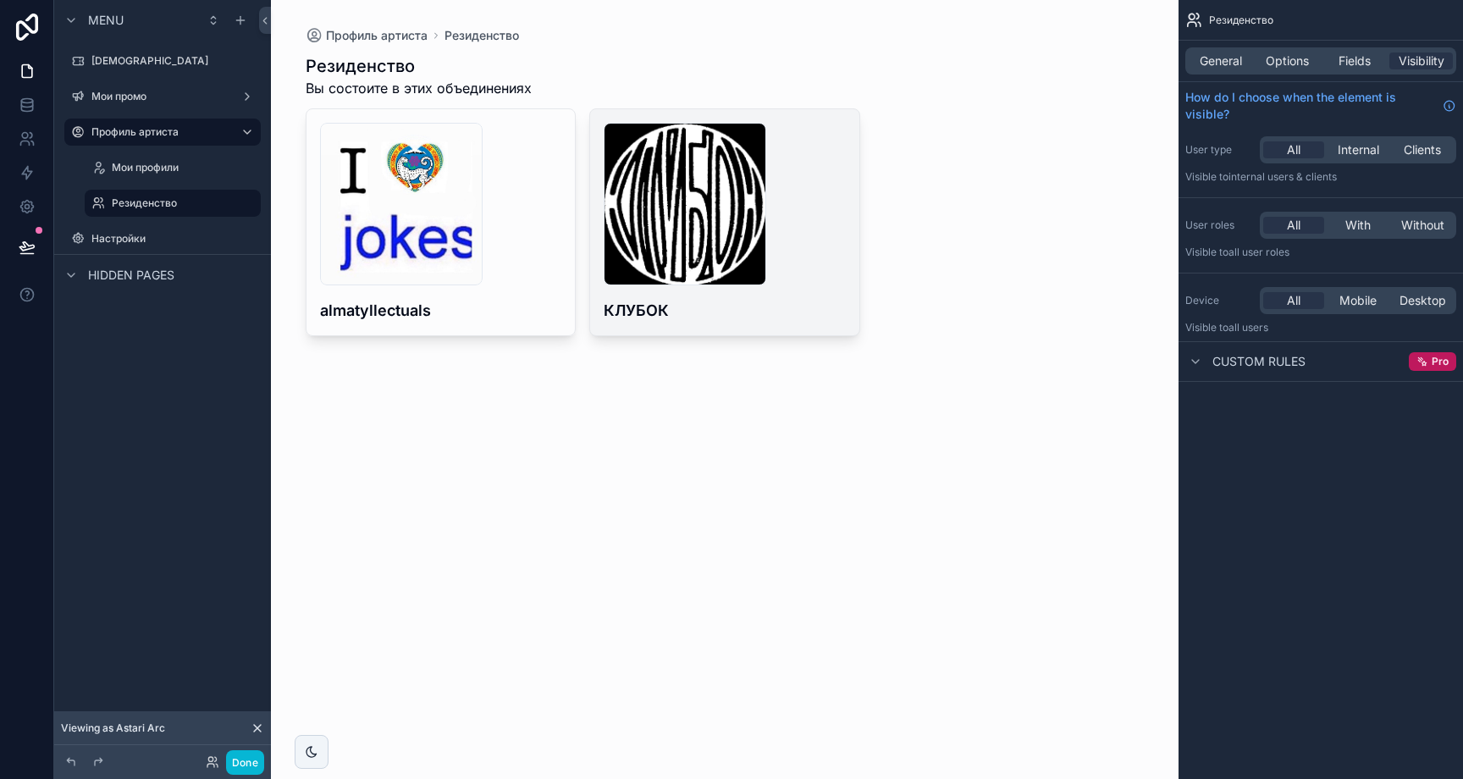
click at [837, 320] on h4 "КЛУБОК" at bounding box center [725, 310] width 242 height 23
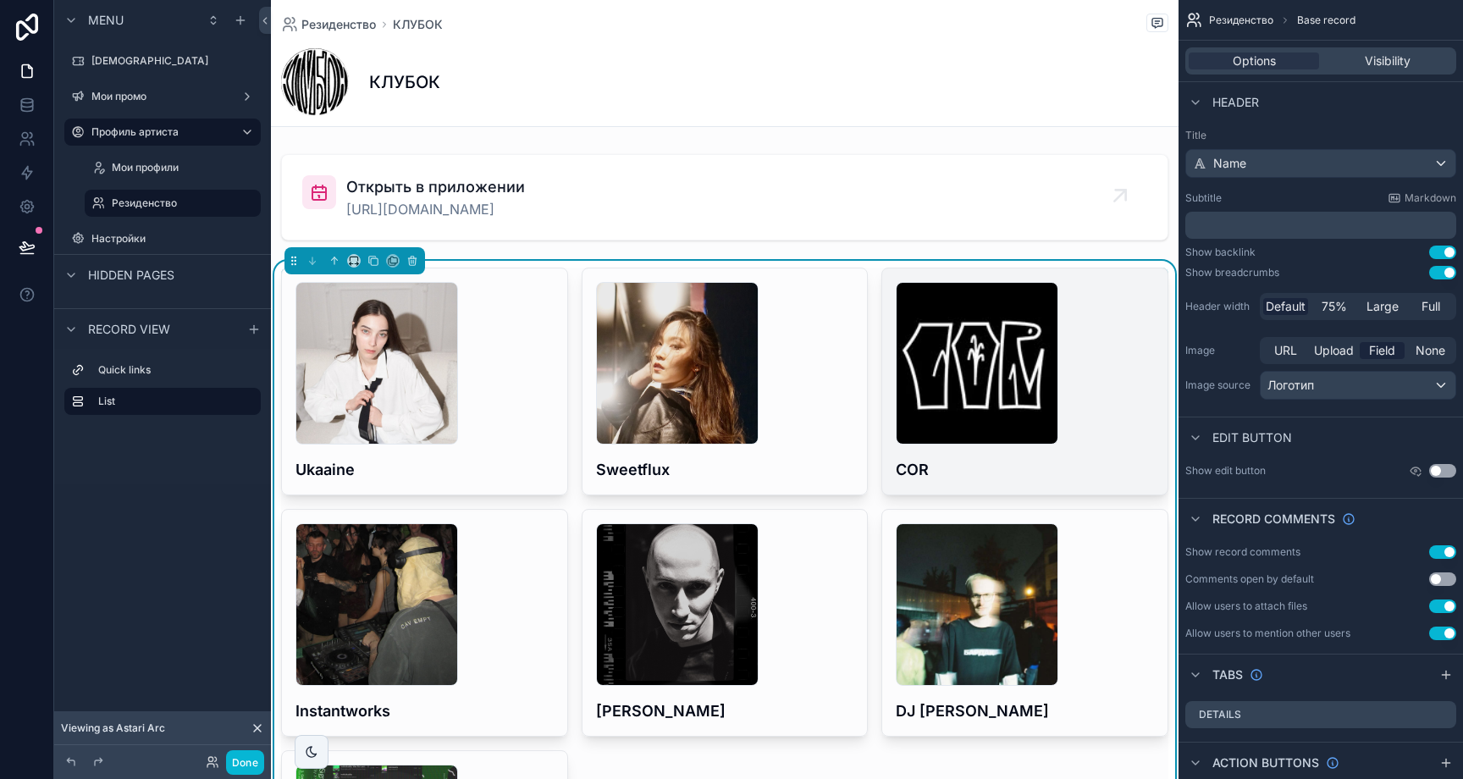
click at [1105, 279] on div "686ec9905dd5b287e32eff35_307637557_2713128772156962_9102484346371950437_n .jpg …" at bounding box center [1024, 381] width 285 height 226
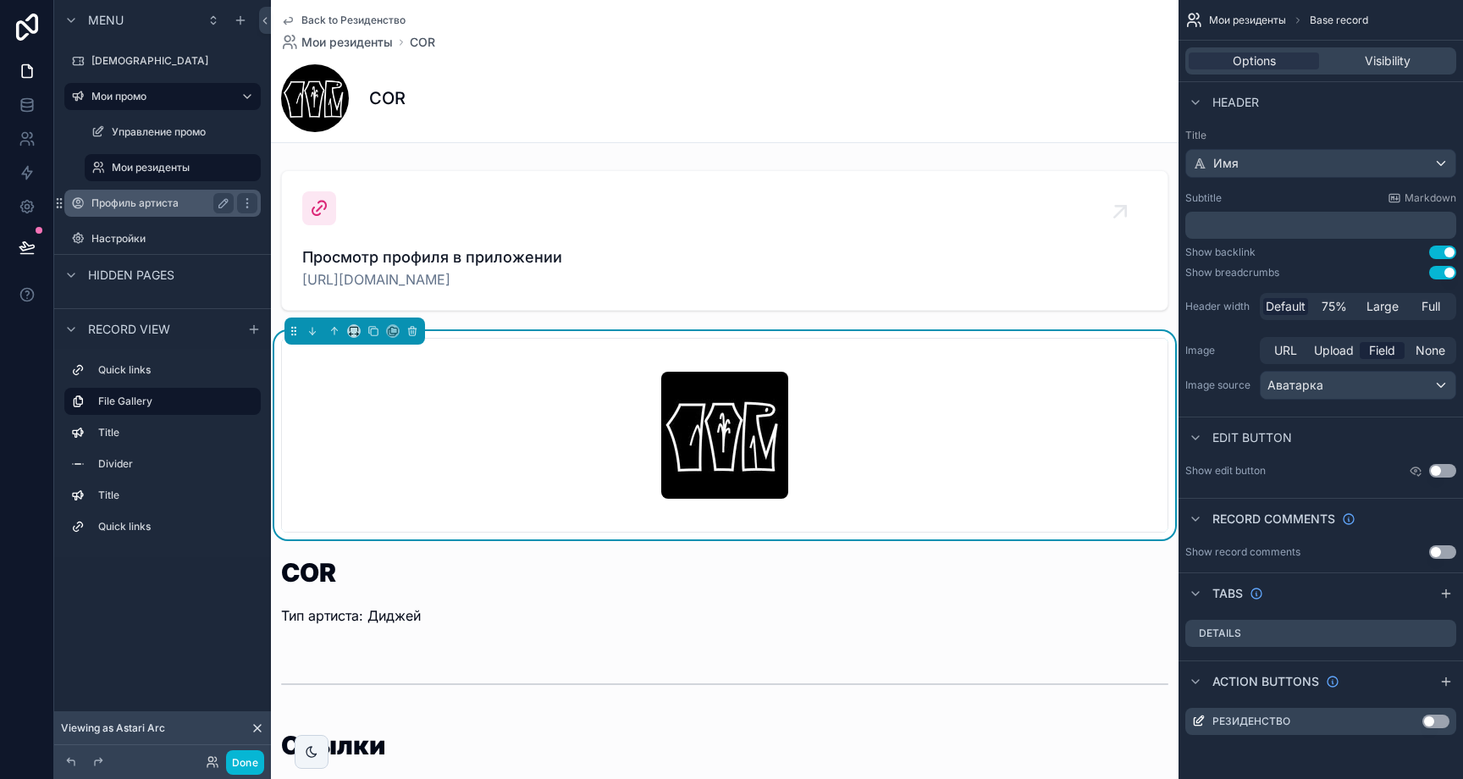
click at [168, 196] on label "Профиль артиста" at bounding box center [158, 203] width 135 height 14
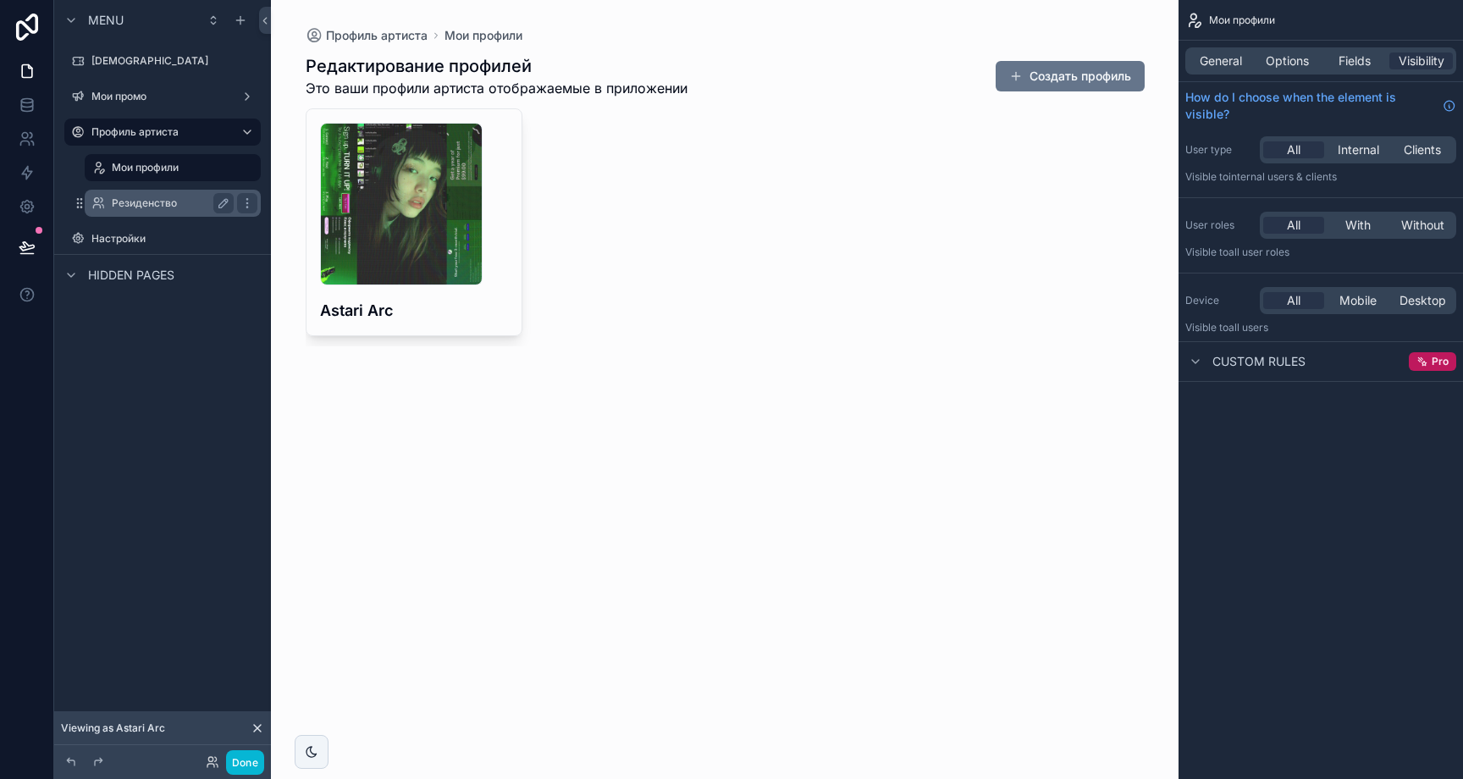
drag, startPoint x: 174, startPoint y: 205, endPoint x: 207, endPoint y: 207, distance: 33.9
click at [174, 205] on label "Резиденство" at bounding box center [169, 203] width 115 height 14
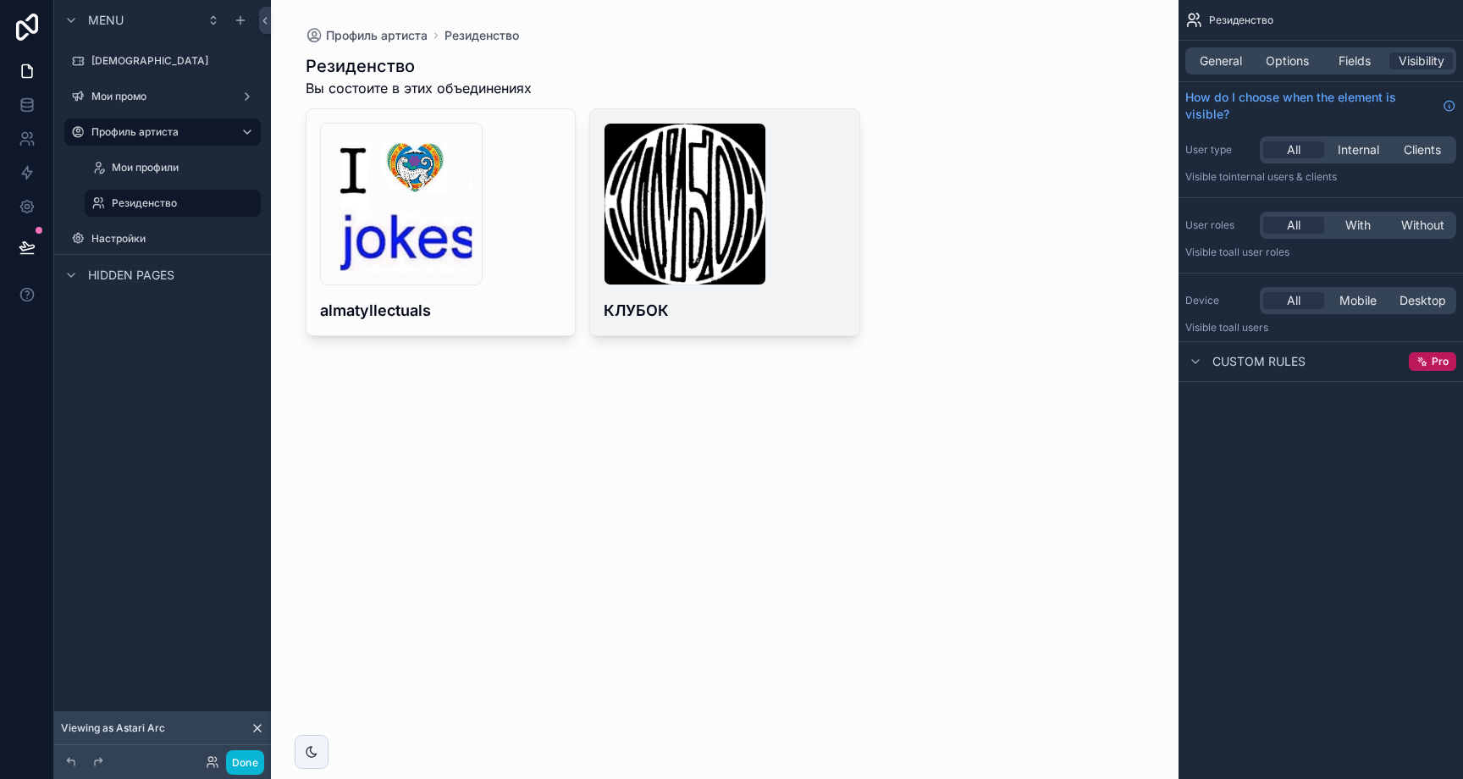
click at [815, 268] on div "scrollable content" at bounding box center [725, 204] width 242 height 163
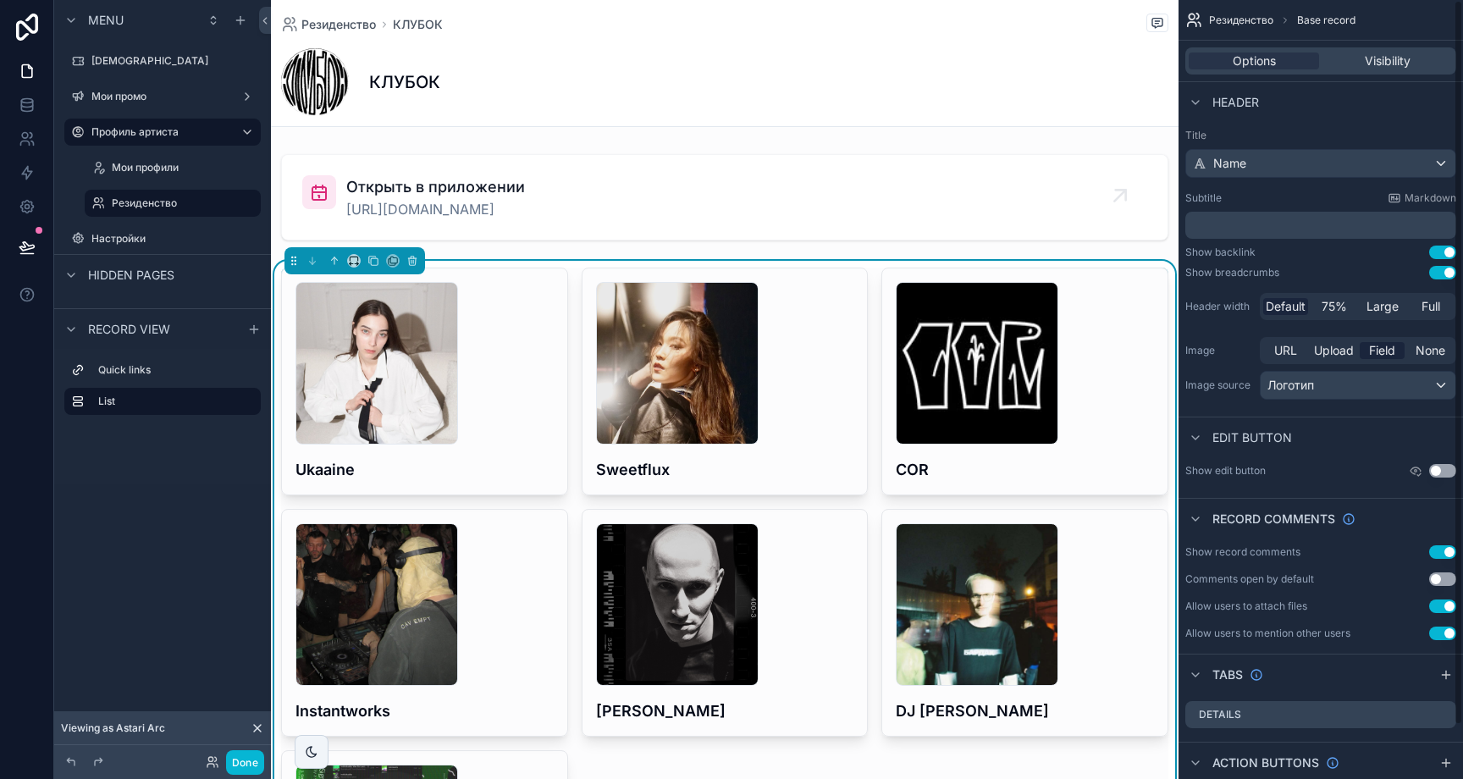
scroll to position [58, 0]
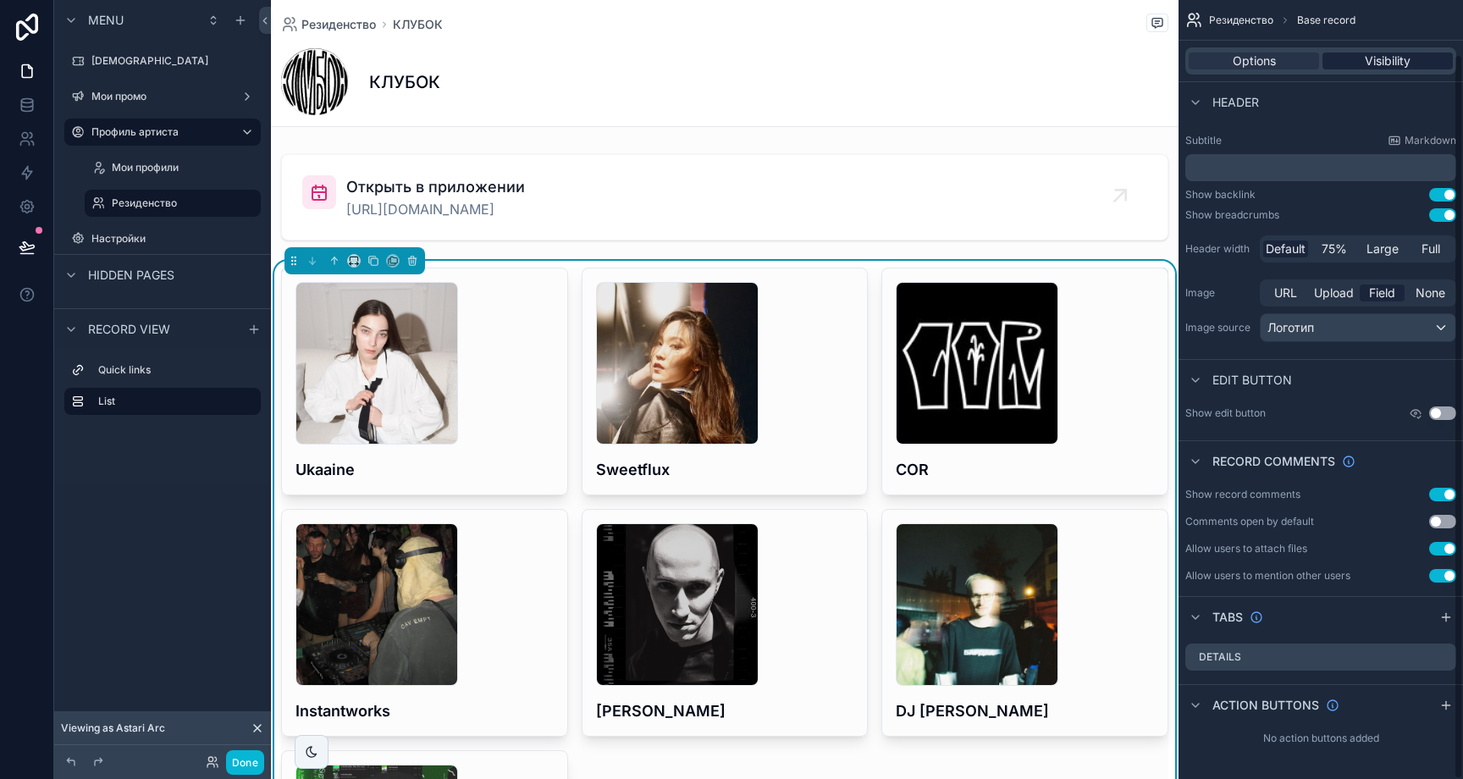
click at [1374, 56] on span "Visibility" at bounding box center [1388, 60] width 46 height 17
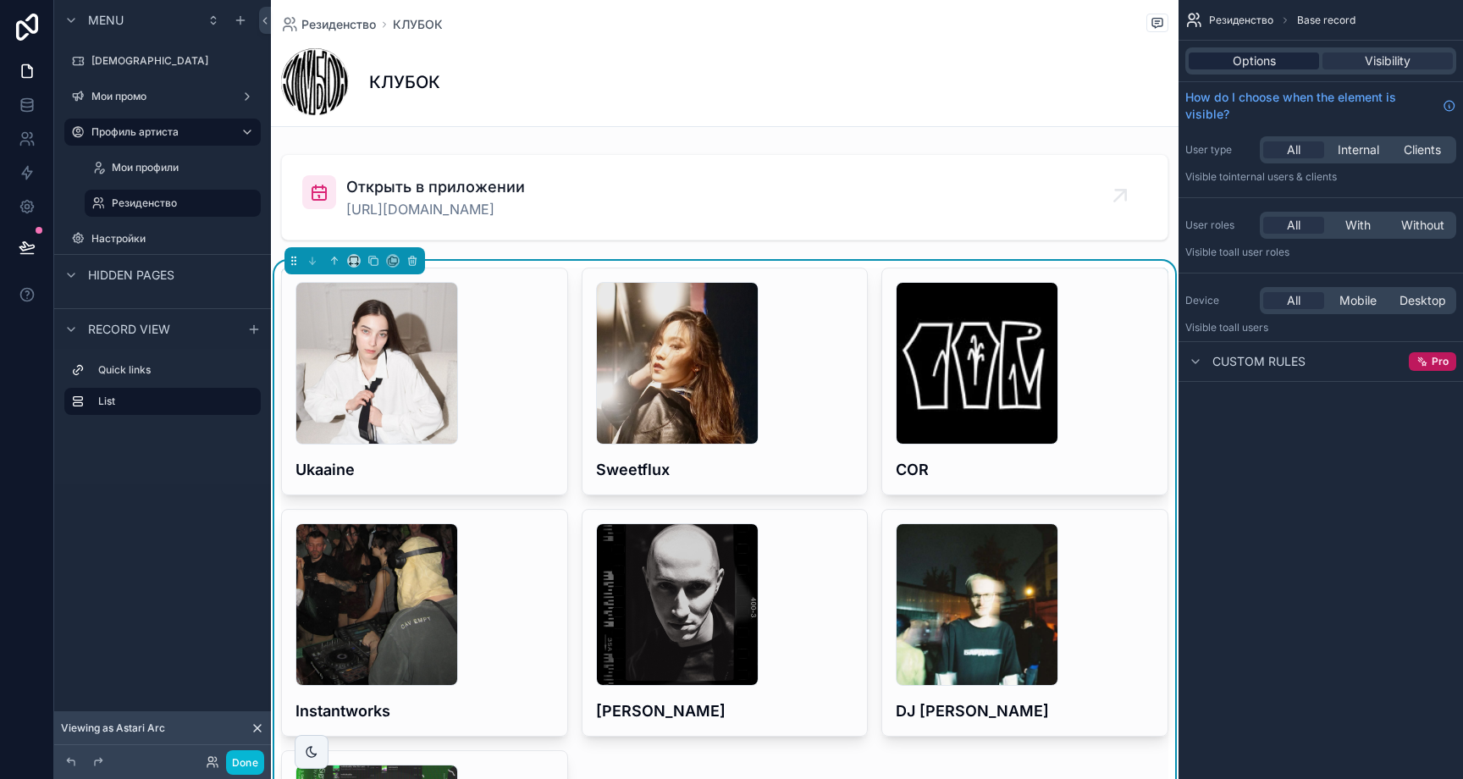
click at [1273, 62] on span "Options" at bounding box center [1254, 60] width 43 height 17
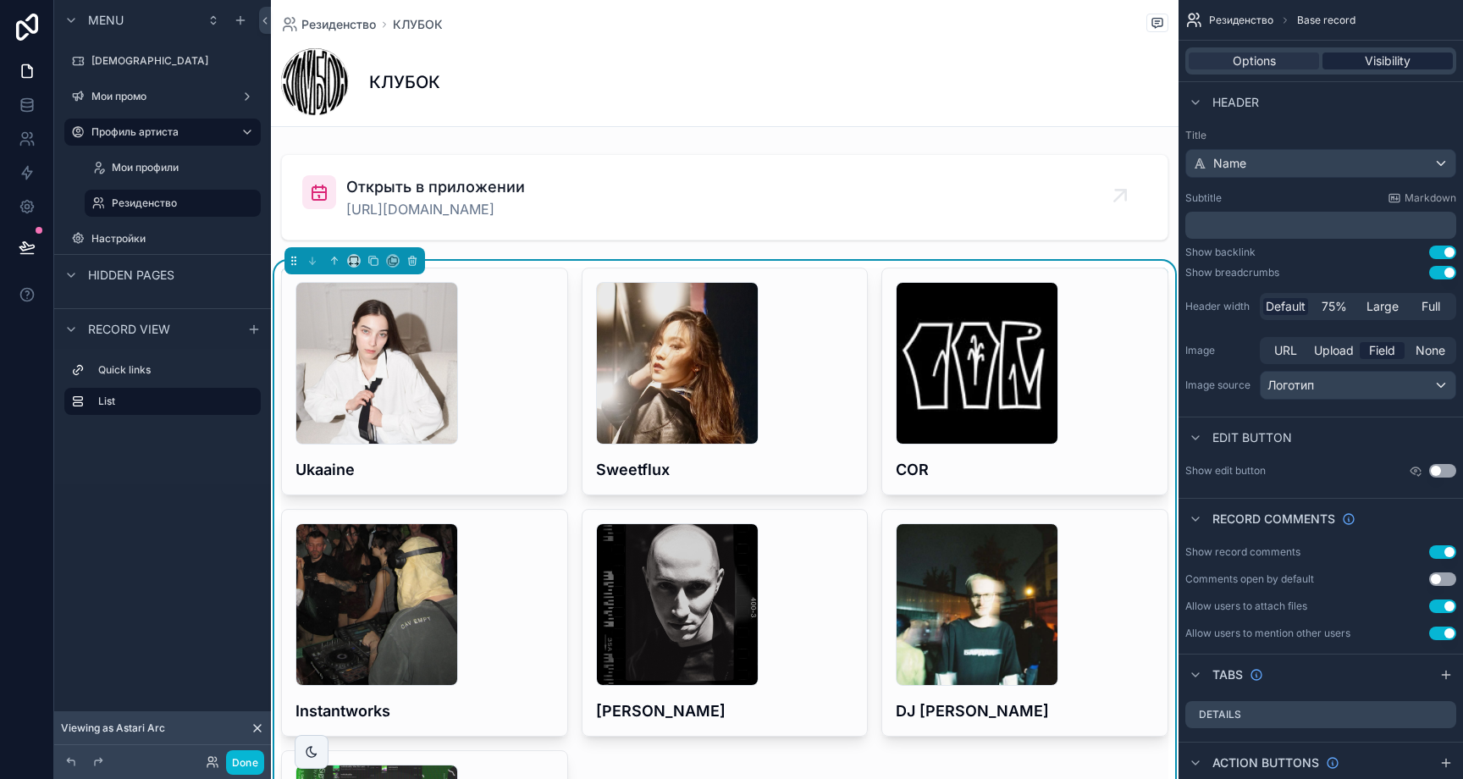
click at [1367, 64] on span "Visibility" at bounding box center [1388, 60] width 46 height 17
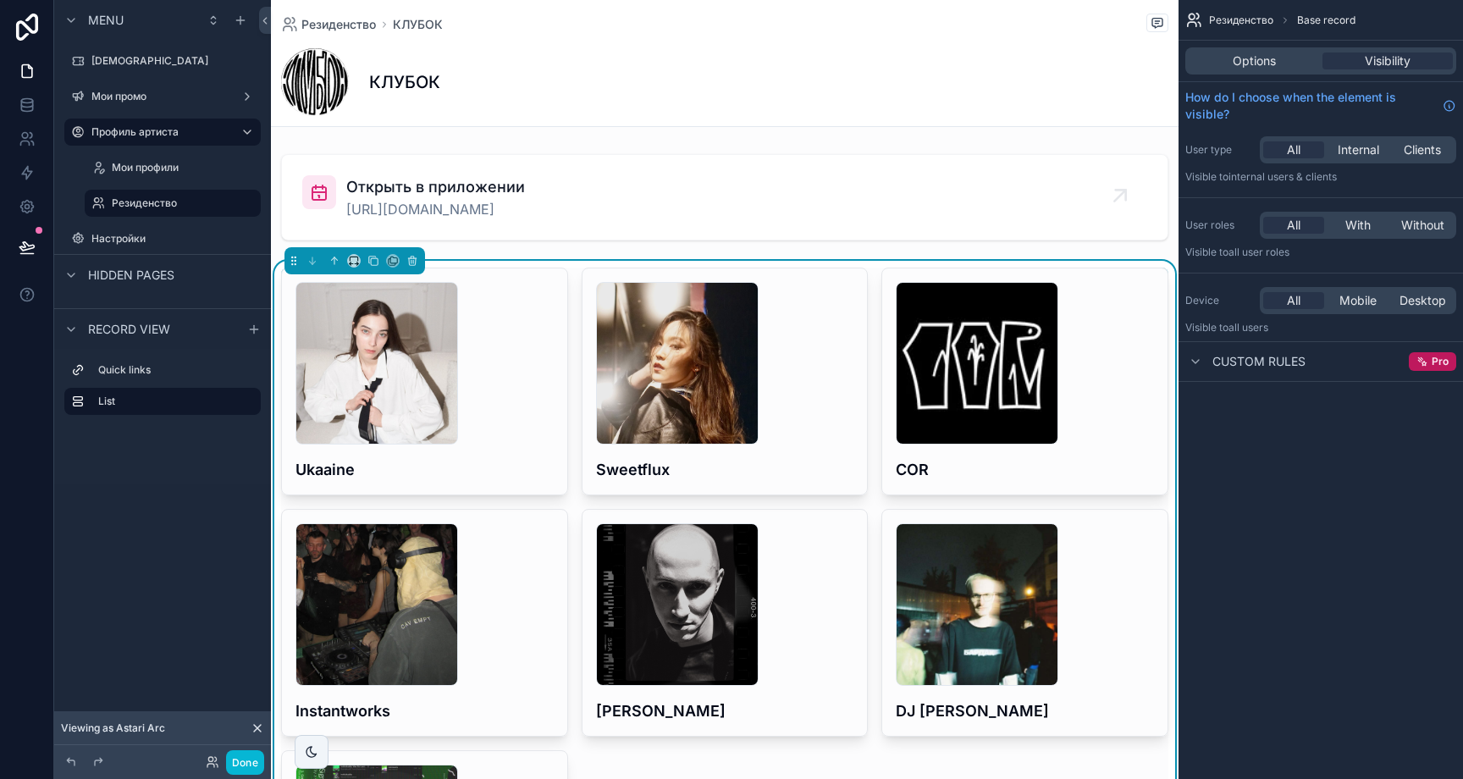
click at [1252, 48] on div "Options Visibility" at bounding box center [1320, 60] width 271 height 27
click at [1252, 58] on span "Options" at bounding box center [1254, 60] width 43 height 17
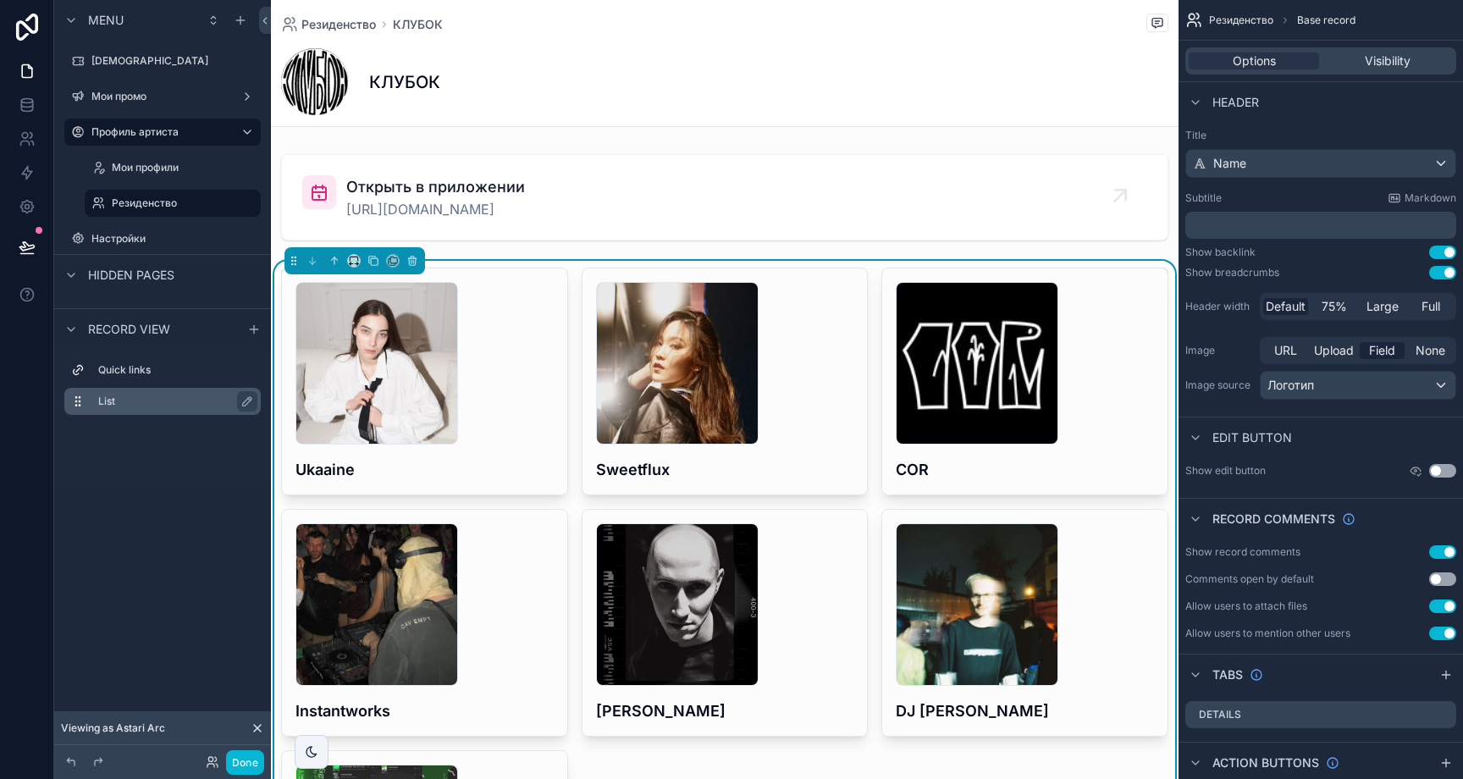
click at [134, 395] on label "List" at bounding box center [172, 402] width 149 height 14
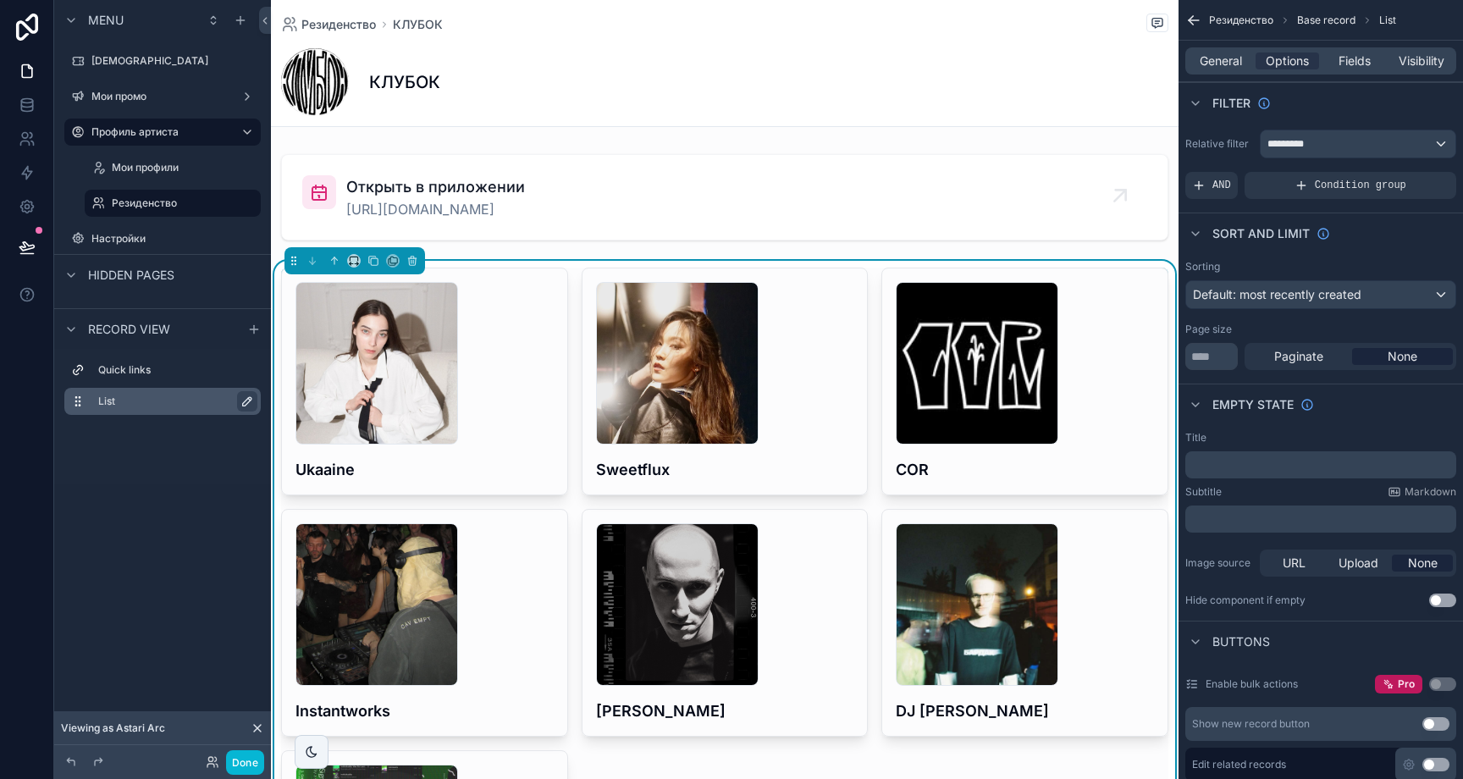
click at [251, 401] on icon "scrollable content" at bounding box center [247, 402] width 14 height 14
click at [241, 400] on icon "scrollable content" at bounding box center [244, 402] width 14 height 14
click at [245, 311] on div "Record view" at bounding box center [162, 328] width 217 height 41
click at [248, 324] on icon "scrollable content" at bounding box center [254, 330] width 14 height 14
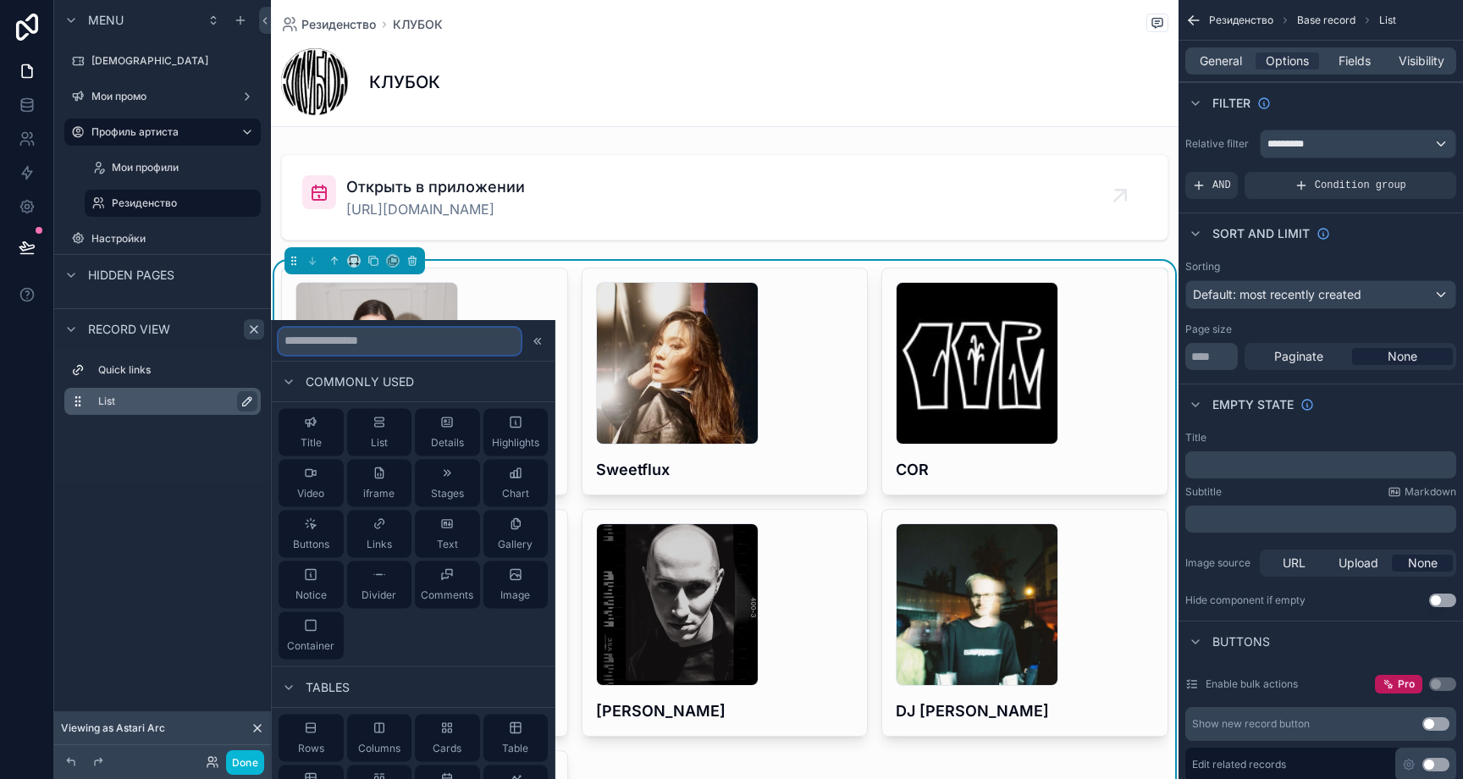
click at [384, 337] on input "text" at bounding box center [400, 340] width 242 height 27
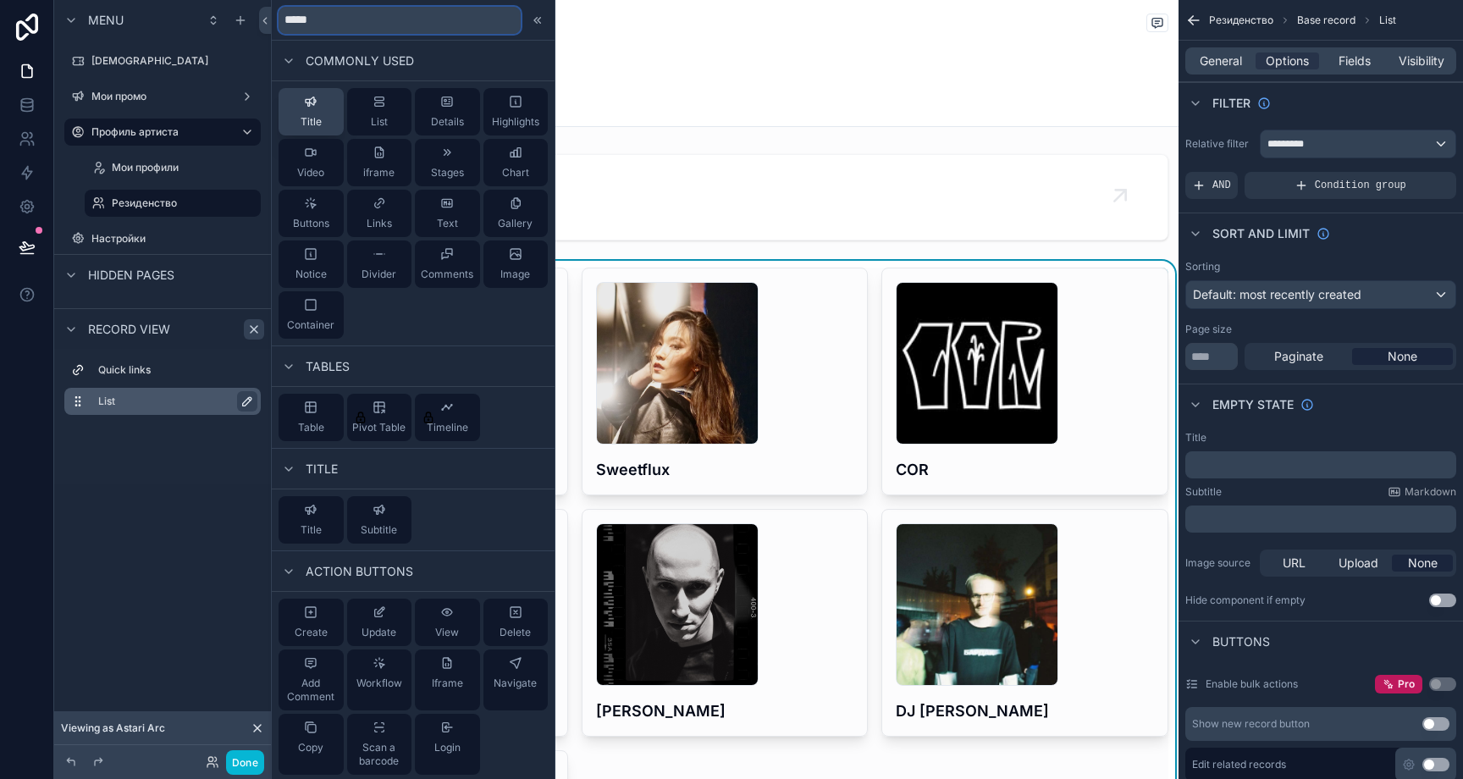
type input "*****"
click at [312, 119] on span "Title" at bounding box center [311, 122] width 21 height 14
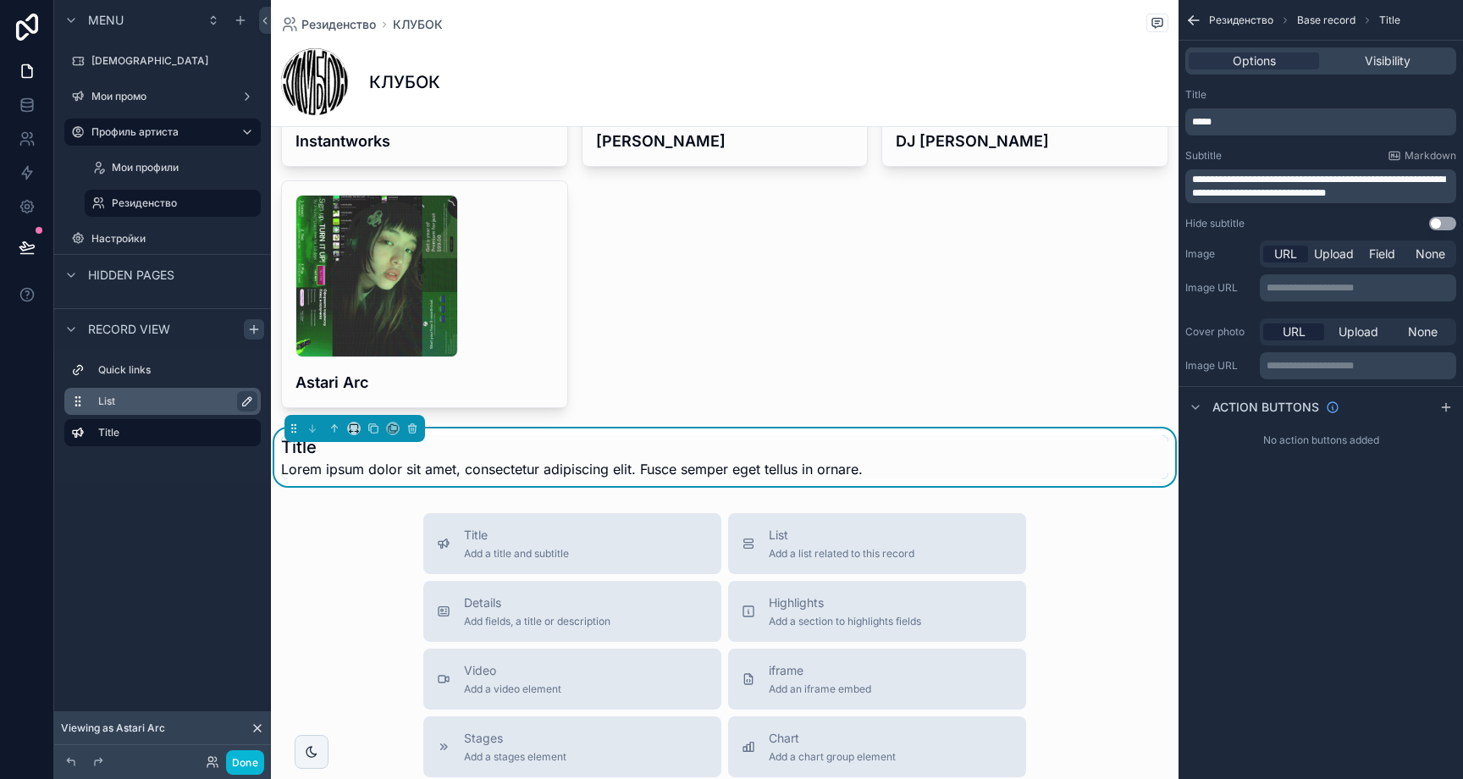
scroll to position [638, 0]
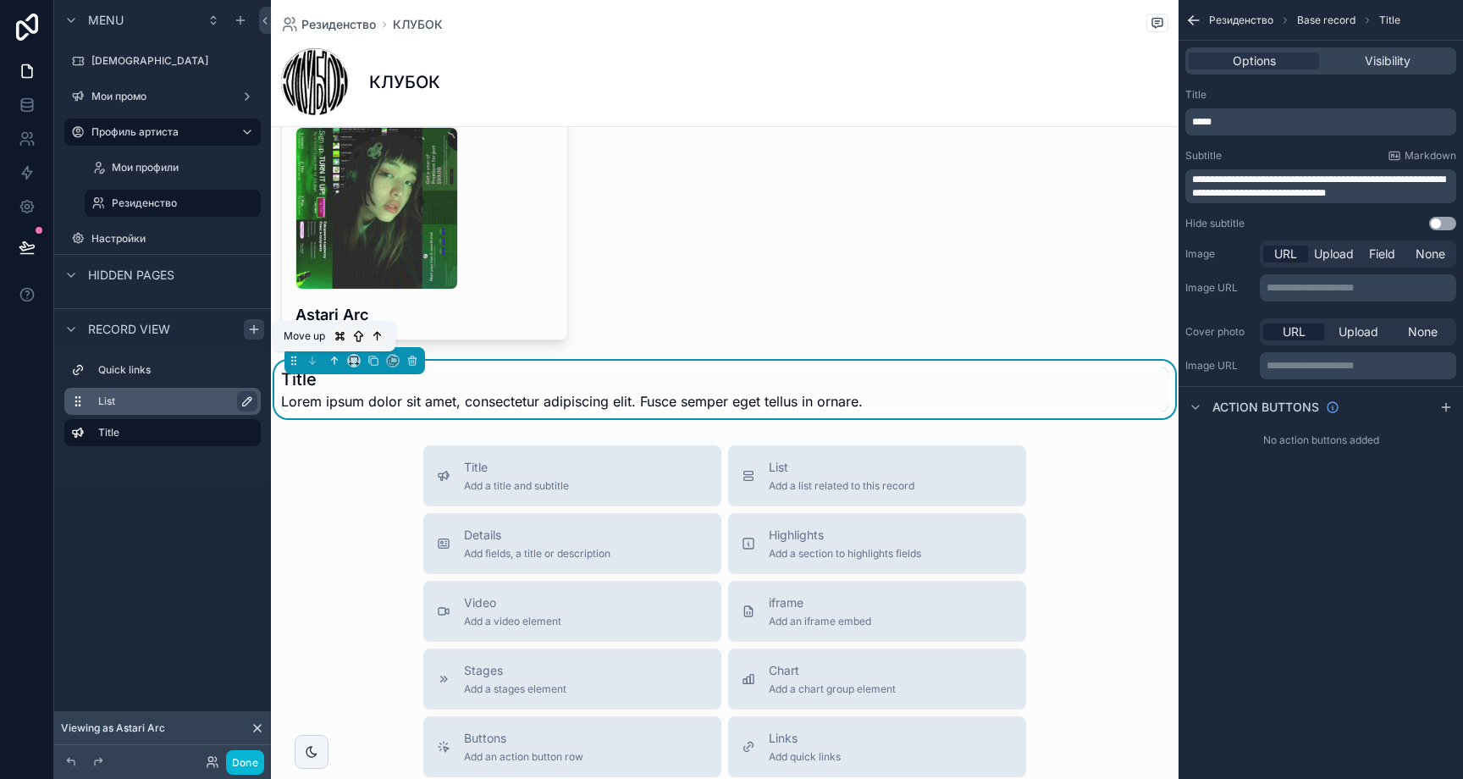
click at [341, 357] on button "scrollable content" at bounding box center [334, 360] width 19 height 19
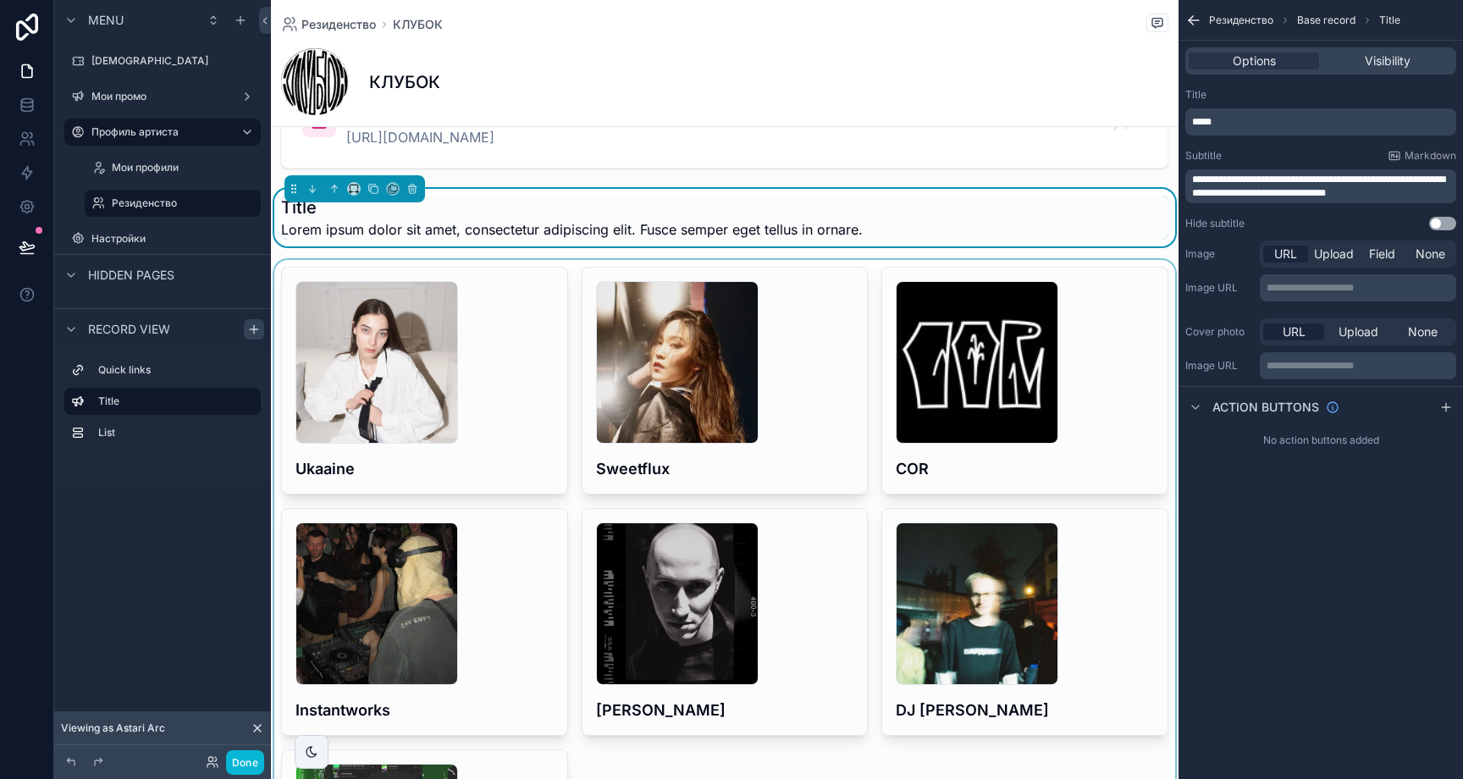
scroll to position [0, 0]
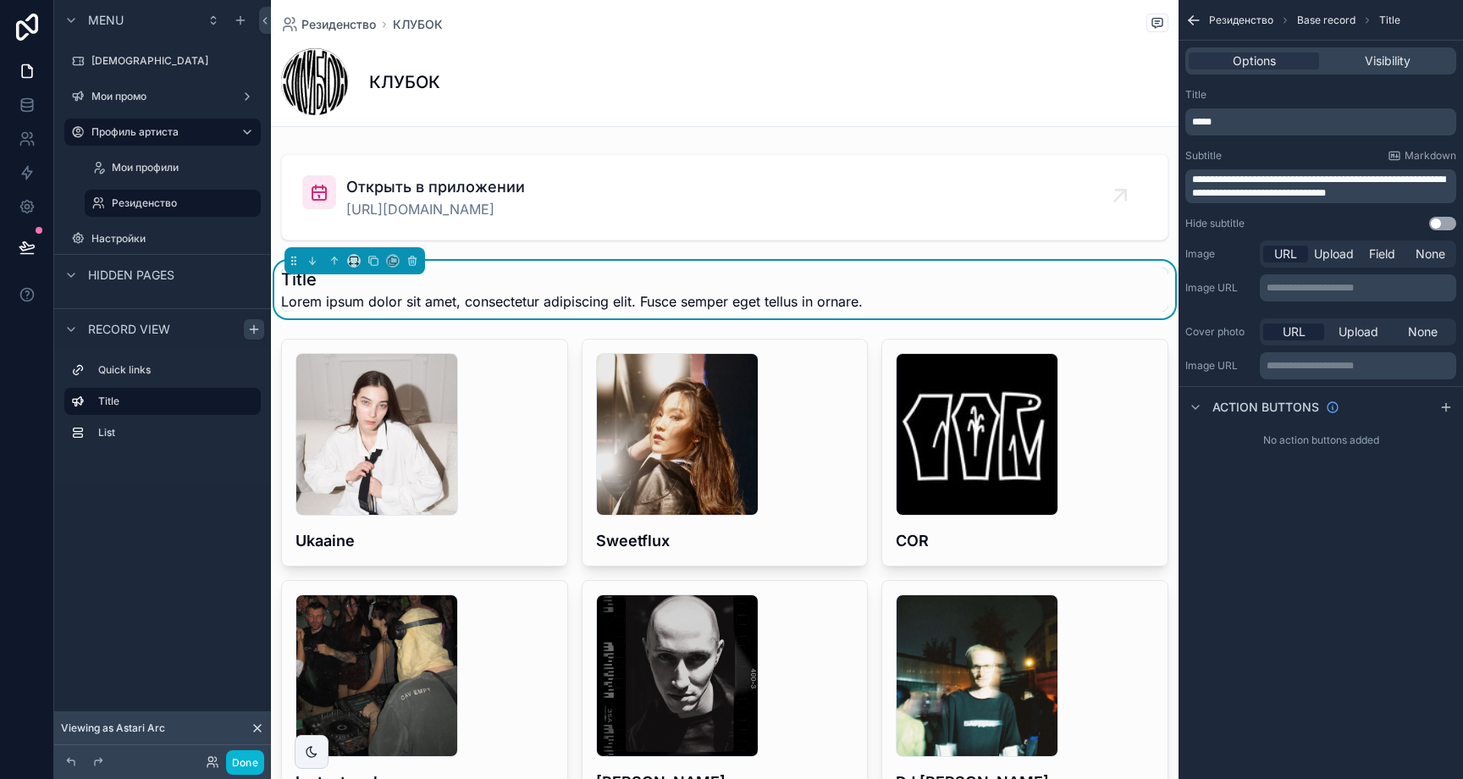
click at [311, 288] on h1 "Title" at bounding box center [572, 280] width 582 height 24
click at [1246, 130] on div "*****" at bounding box center [1320, 121] width 271 height 27
click at [1250, 124] on p "*****" at bounding box center [1322, 122] width 261 height 14
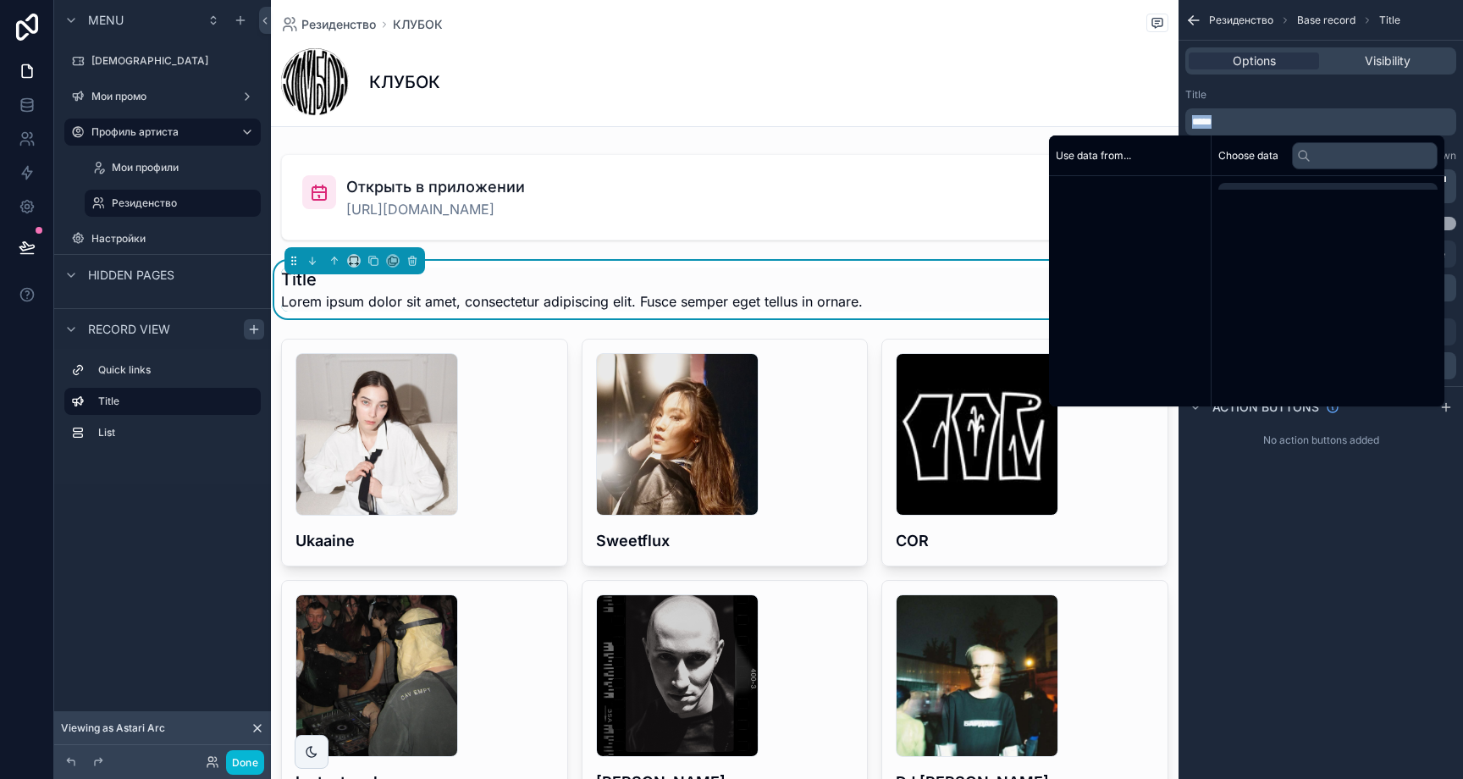
click at [1250, 124] on p "*****" at bounding box center [1322, 122] width 261 height 14
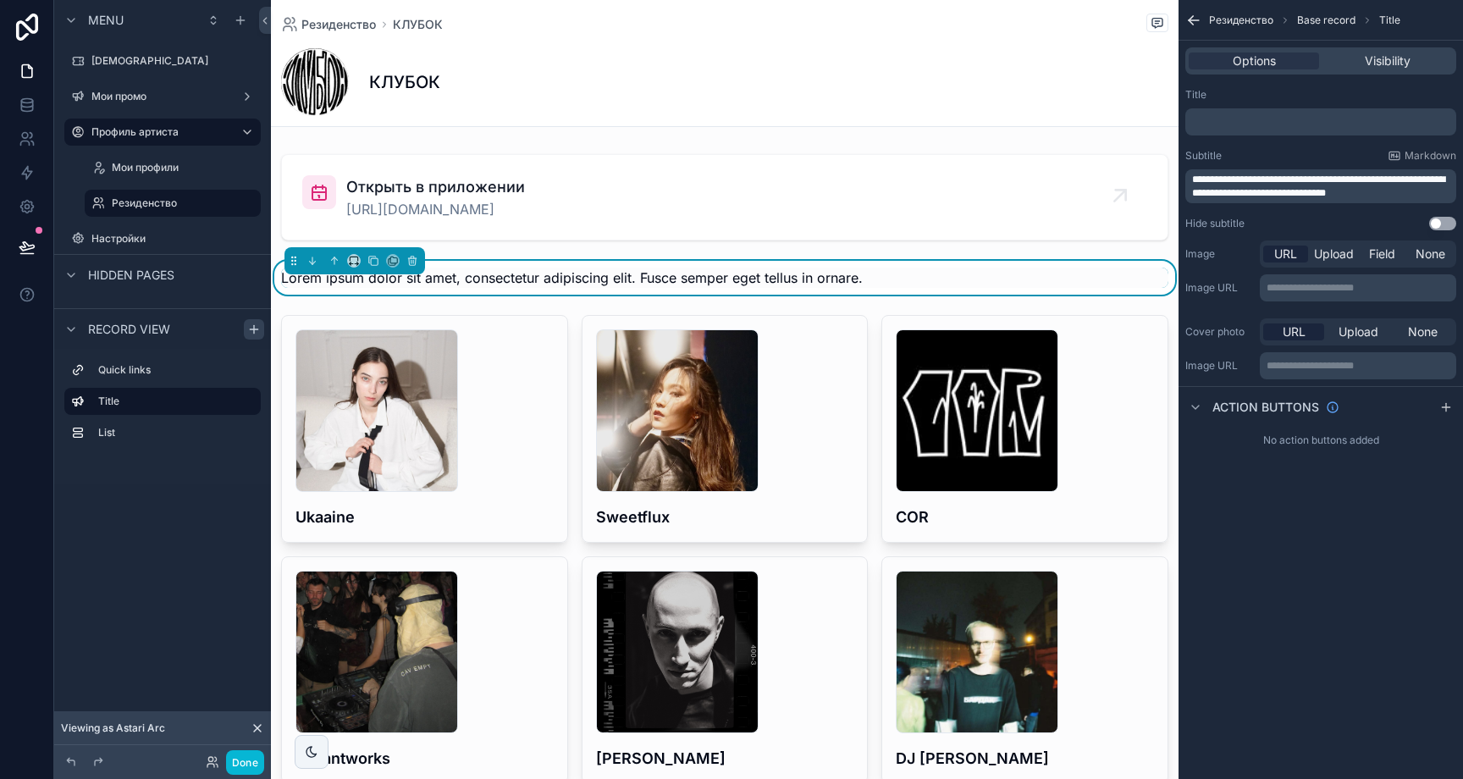
click at [1300, 91] on div "Title" at bounding box center [1320, 95] width 271 height 14
click at [1285, 183] on span "**********" at bounding box center [1318, 186] width 253 height 24
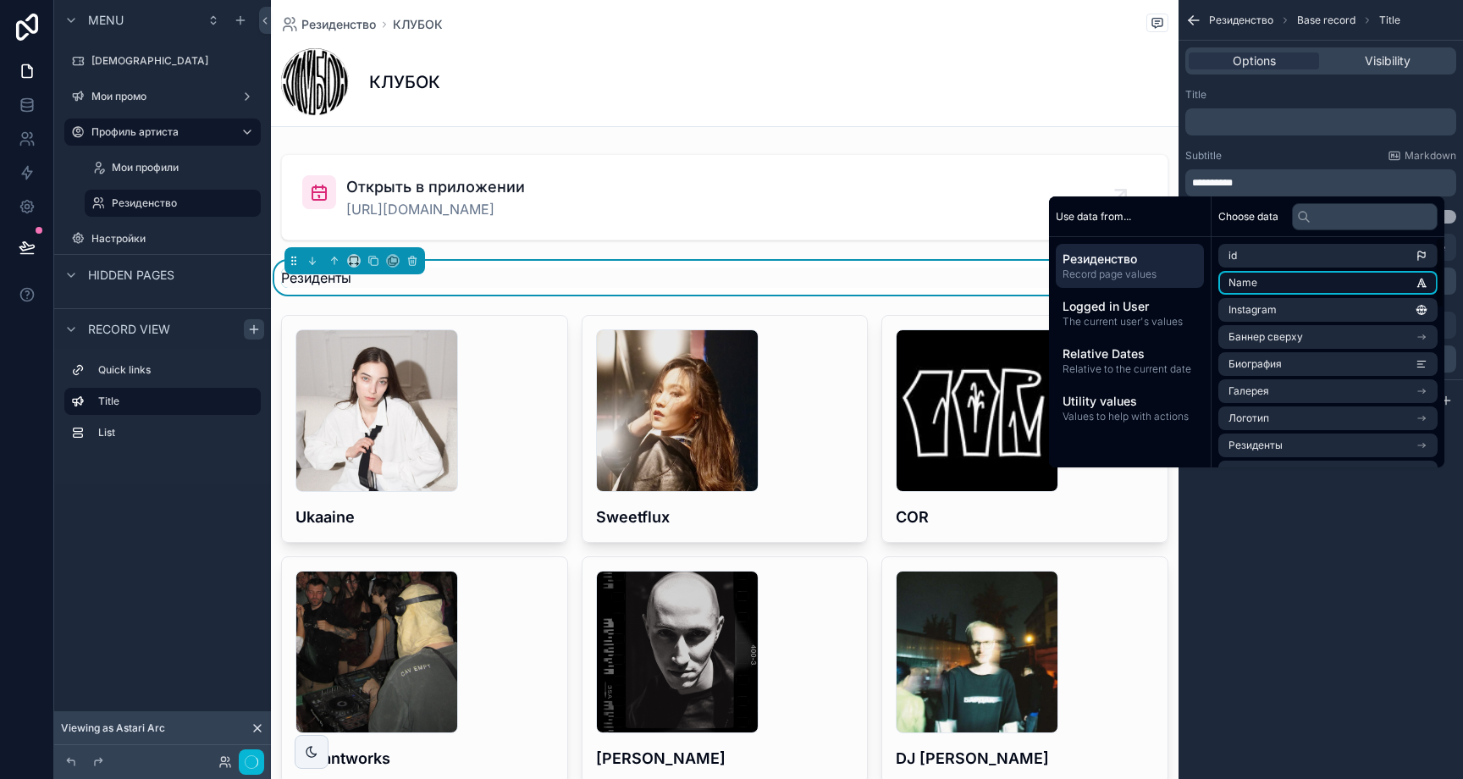
click at [1306, 279] on li "Name" at bounding box center [1327, 283] width 219 height 24
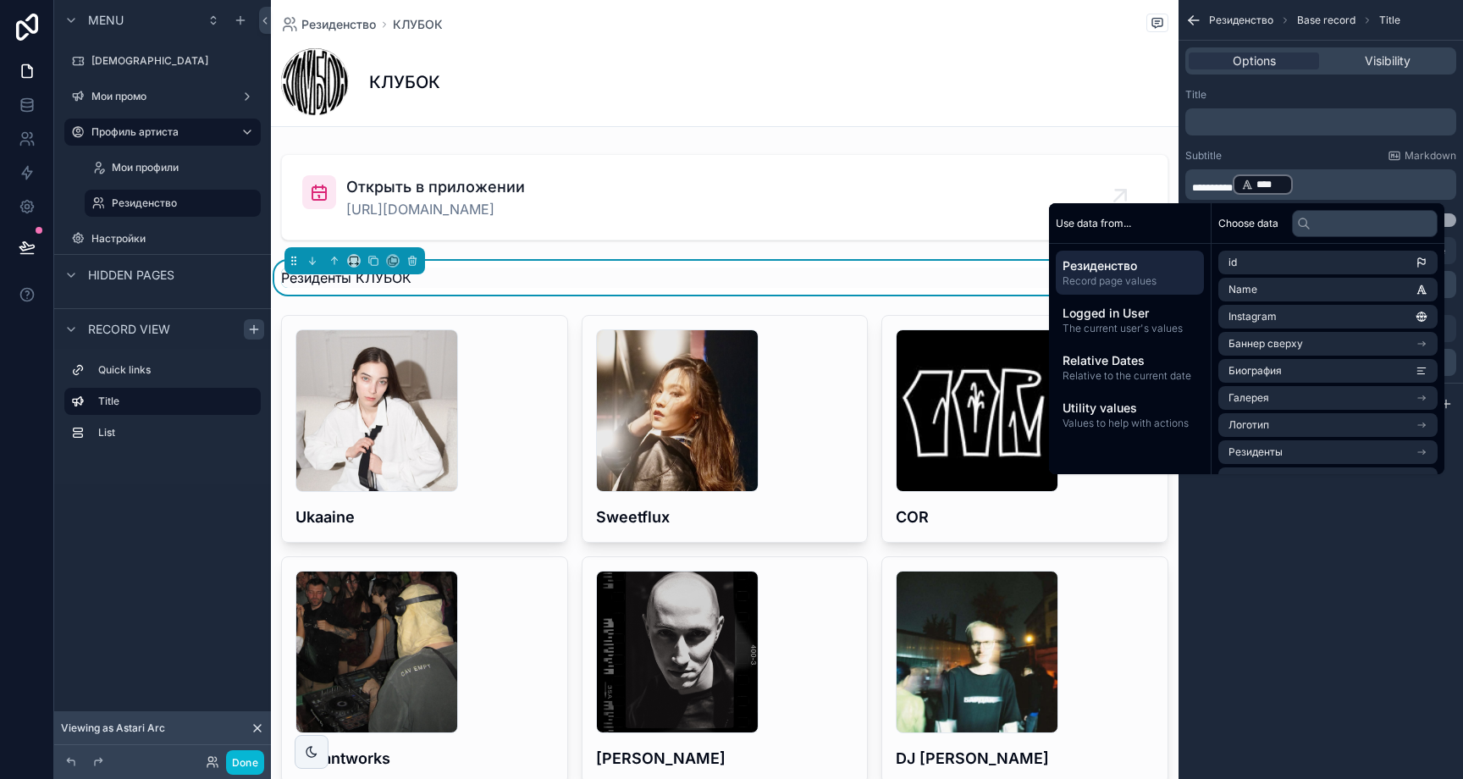
click at [1233, 191] on span "*********" at bounding box center [1212, 188] width 41 height 10
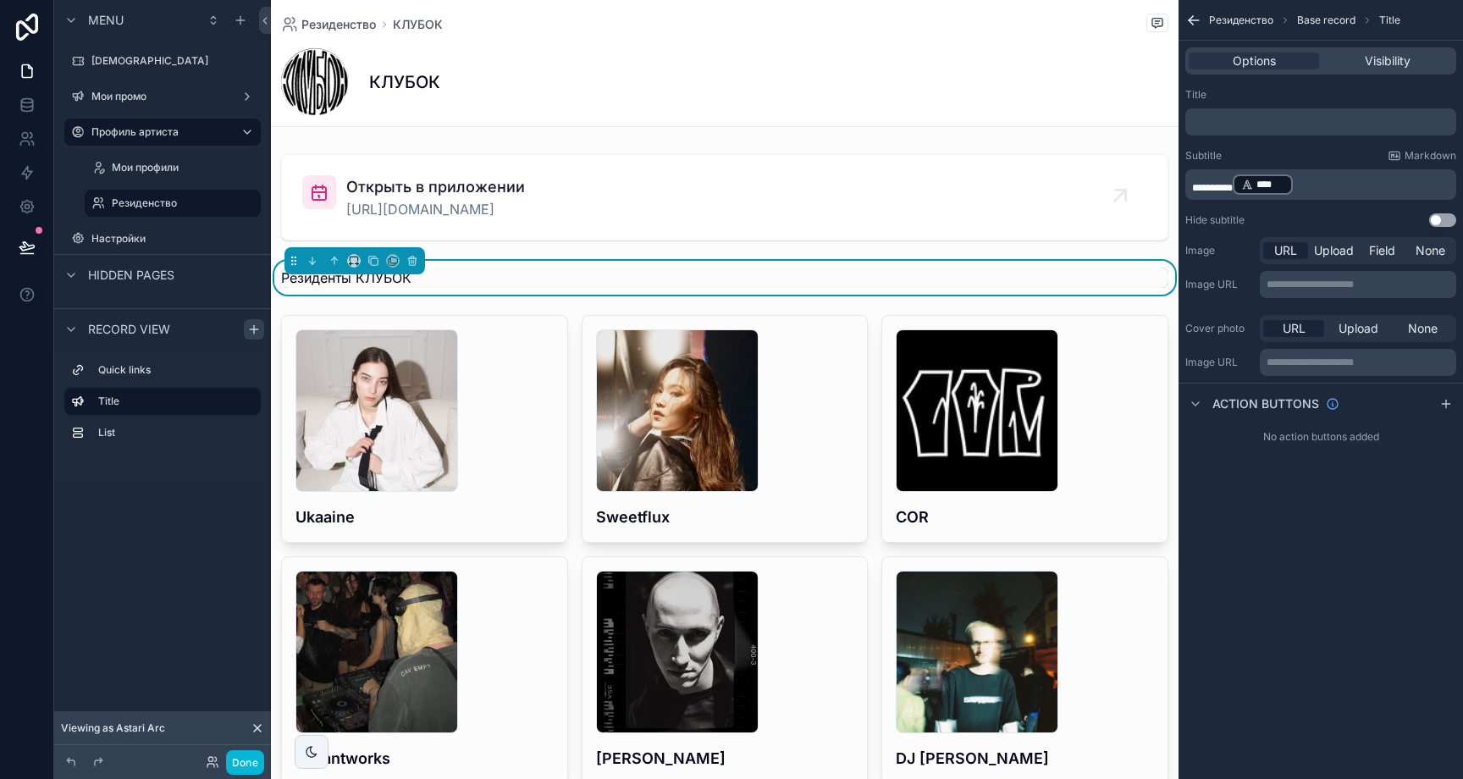
click at [1356, 190] on p "********* **** ﻿ ﻿" at bounding box center [1322, 185] width 261 height 24
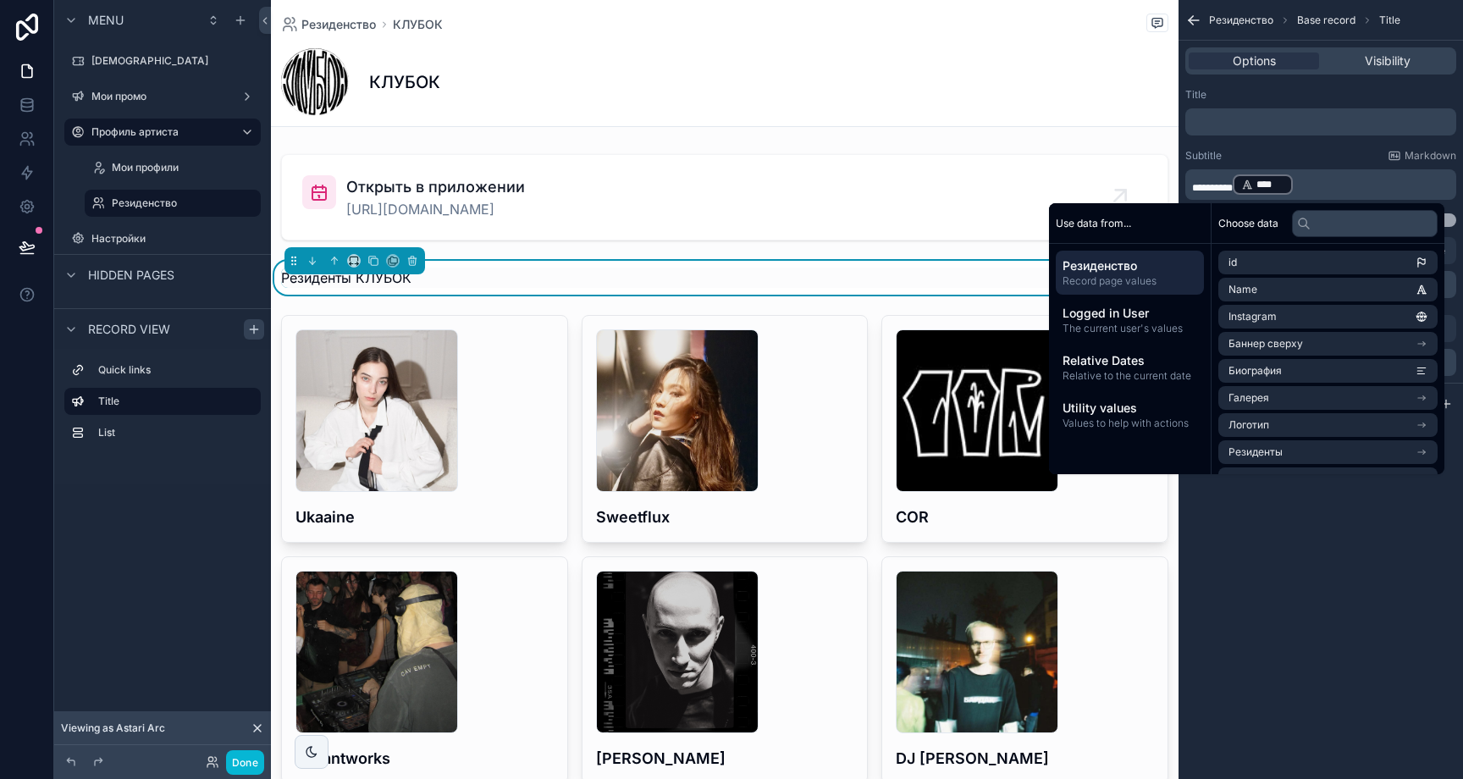
click at [1347, 187] on p "********* **** ﻿ ﻿" at bounding box center [1322, 185] width 261 height 24
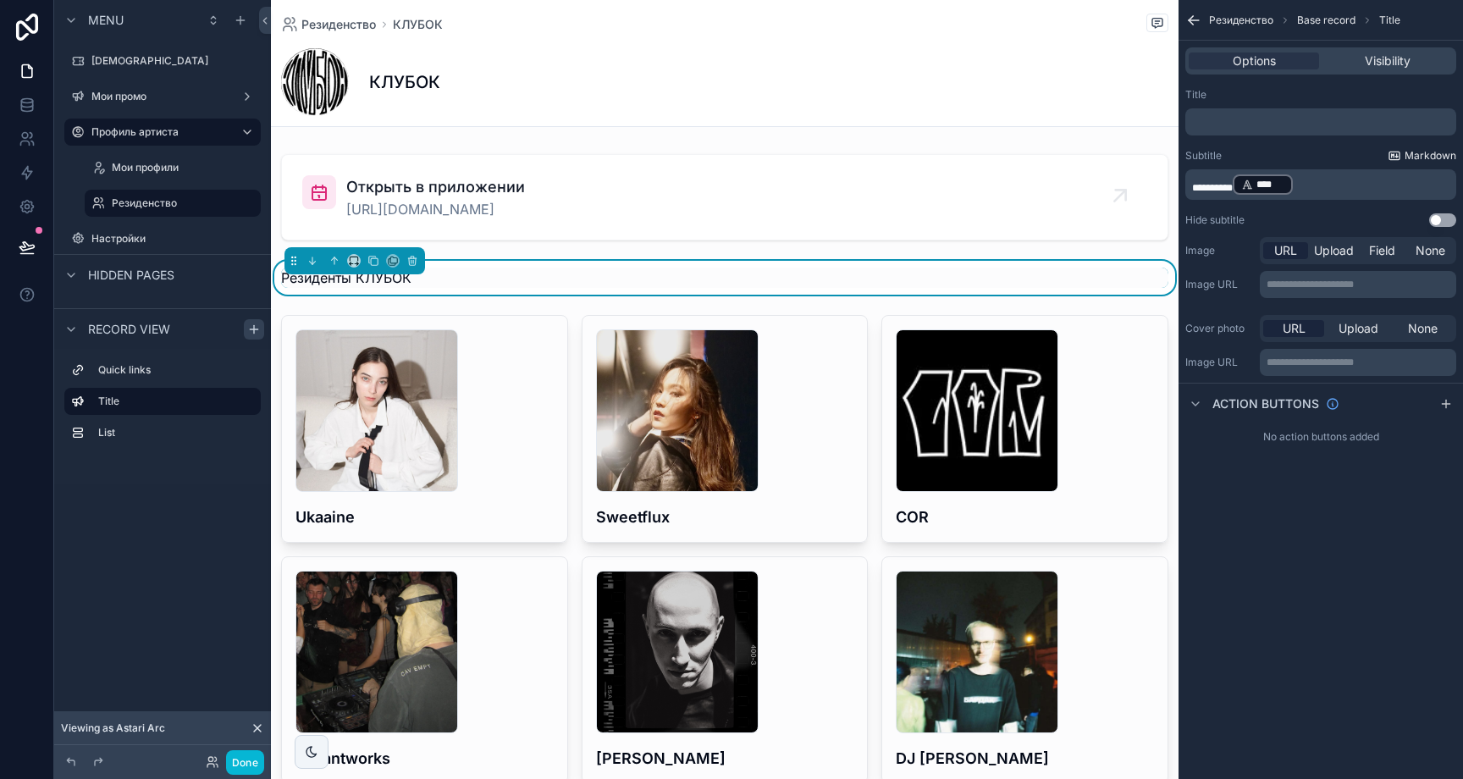
click at [1406, 152] on span "Markdown" at bounding box center [1431, 156] width 52 height 14
click at [1332, 195] on p "********* **** ﻿ ﻿" at bounding box center [1322, 185] width 261 height 24
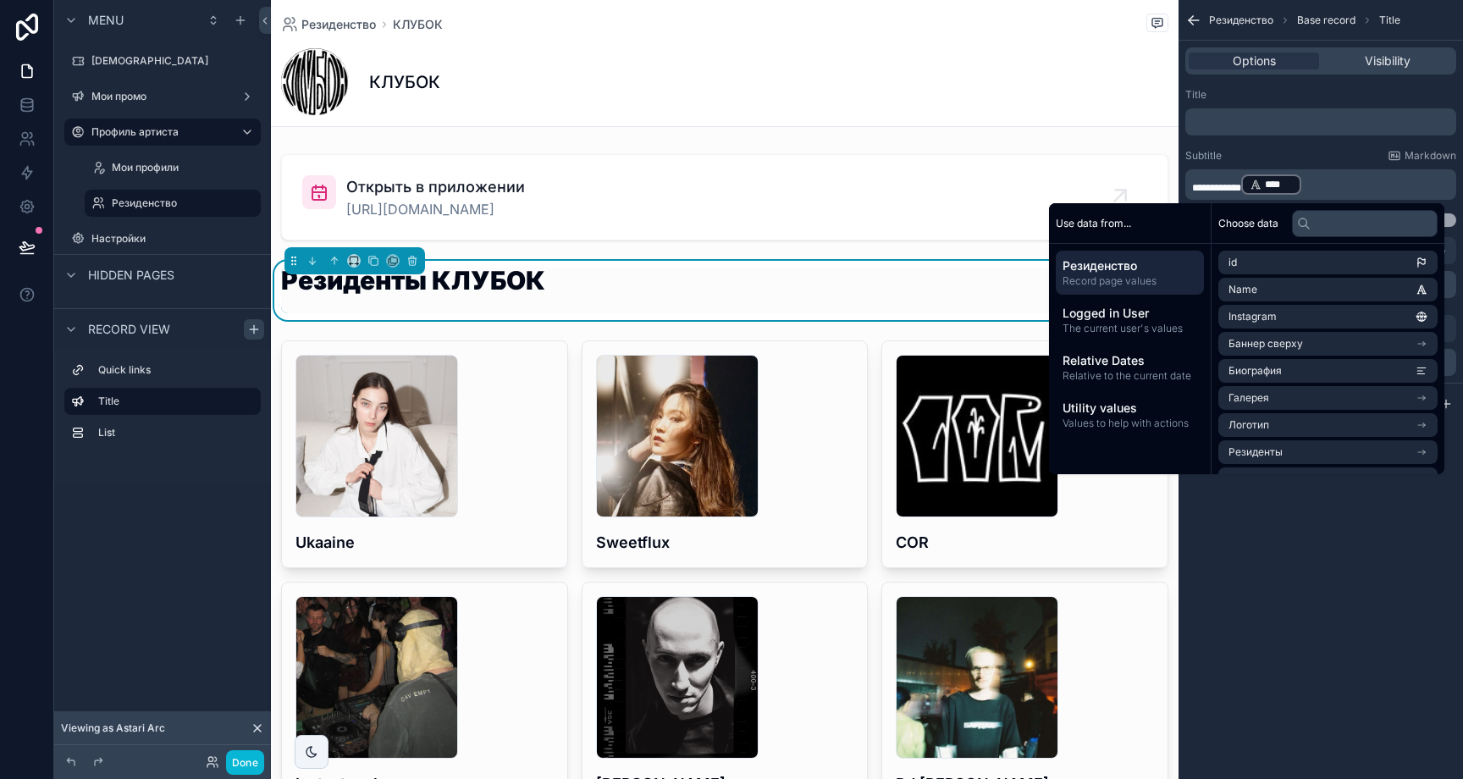
click at [1331, 163] on div "**********" at bounding box center [1320, 174] width 271 height 51
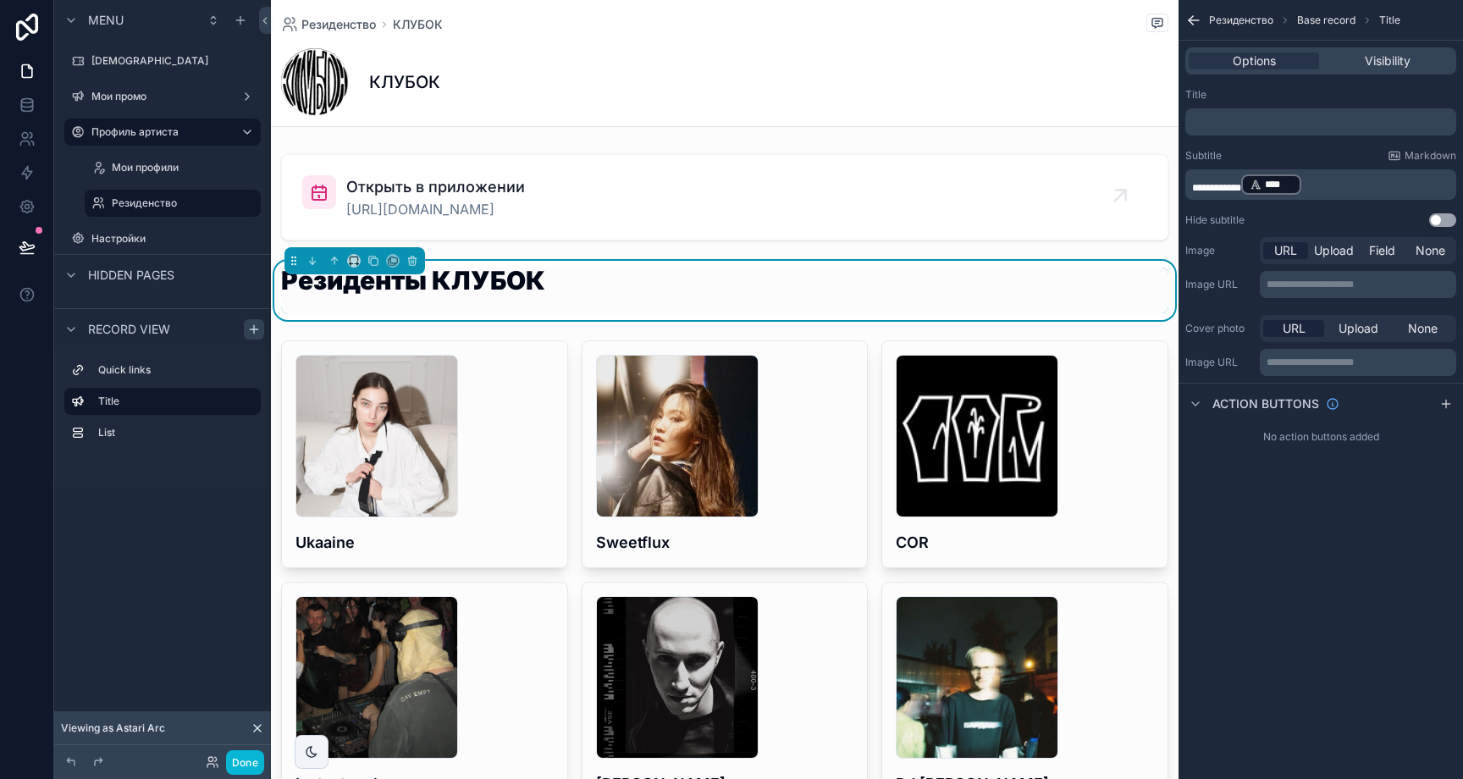
click at [259, 326] on icon "scrollable content" at bounding box center [254, 330] width 14 height 14
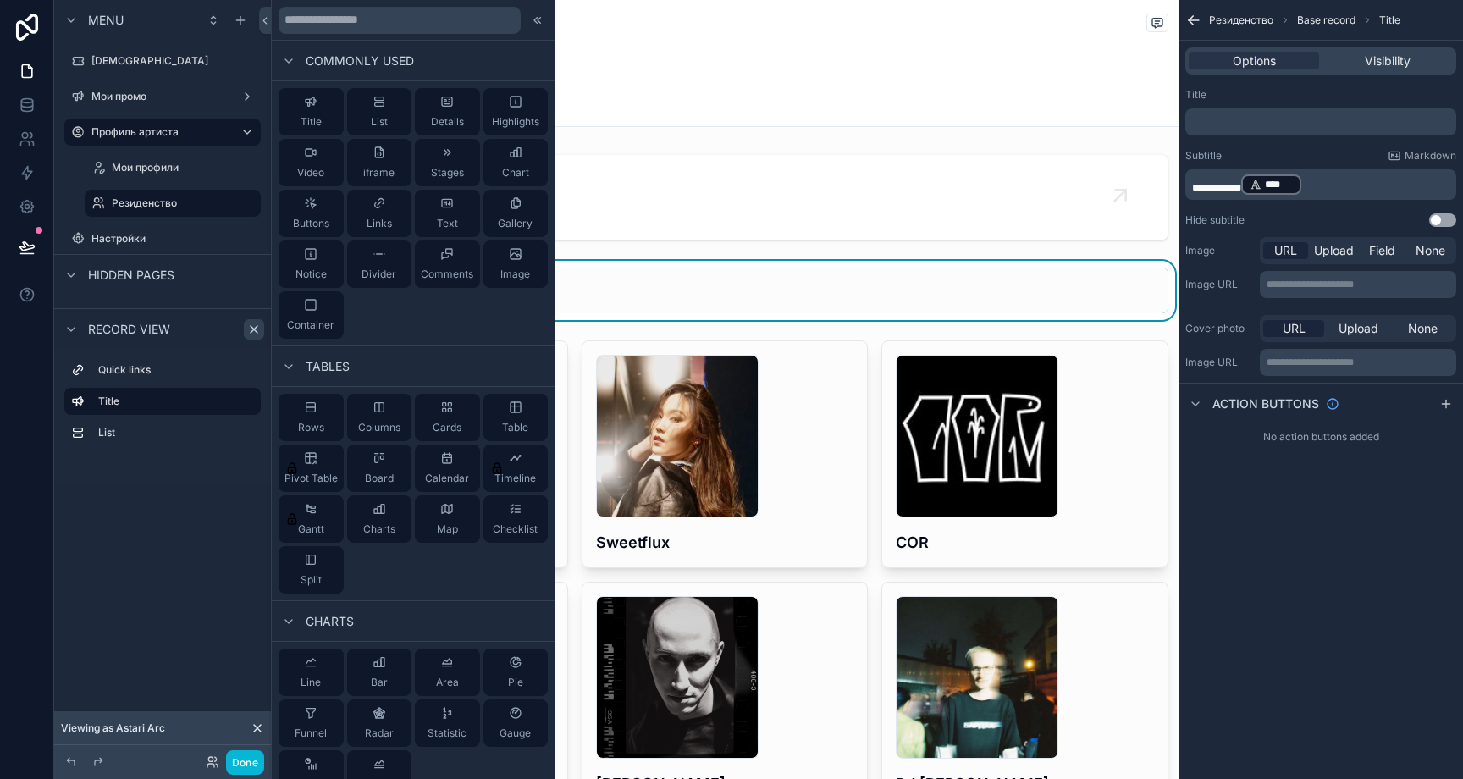
click at [434, 35] on div at bounding box center [413, 20] width 283 height 41
click at [436, 31] on input "text" at bounding box center [400, 20] width 242 height 27
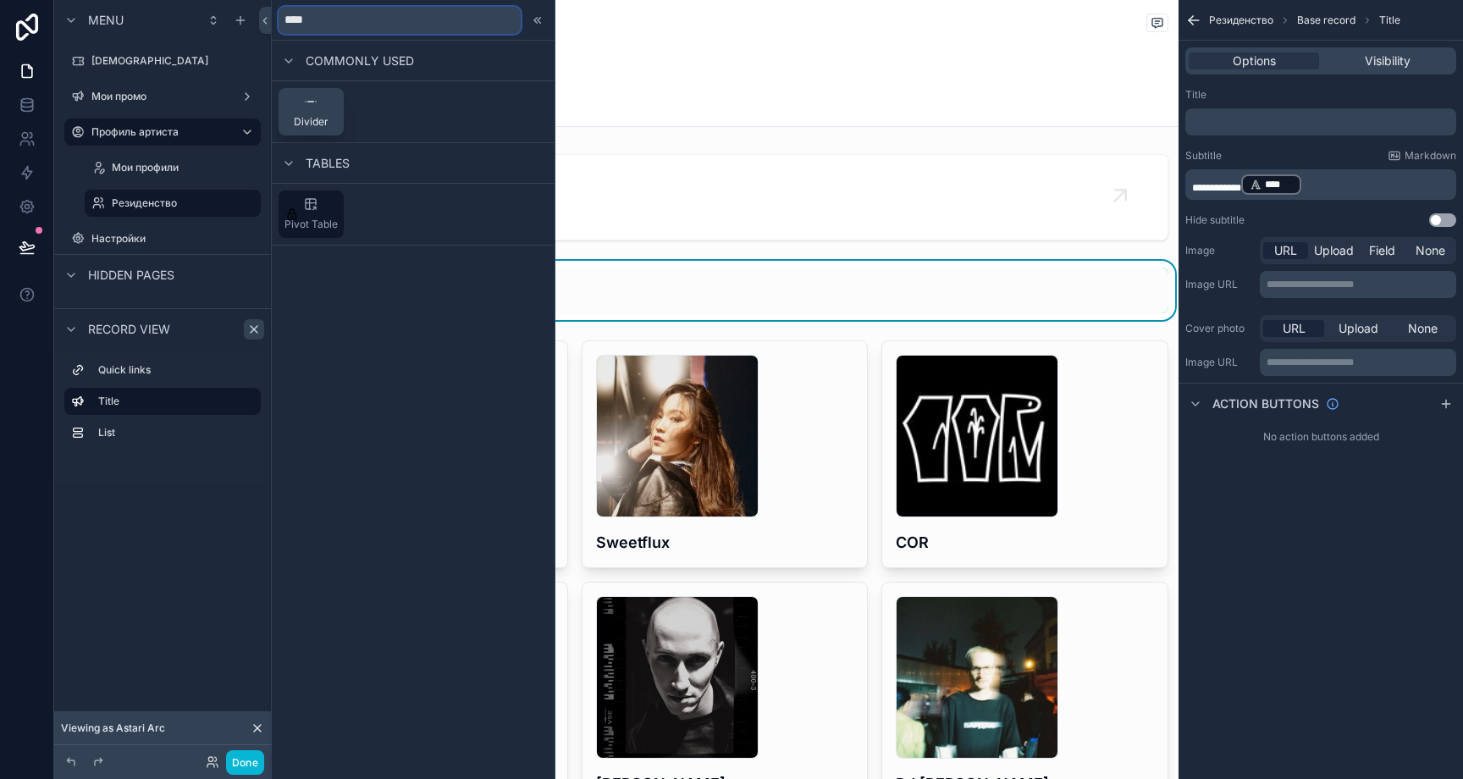
type input "****"
click at [306, 121] on span "Divider" at bounding box center [311, 122] width 35 height 14
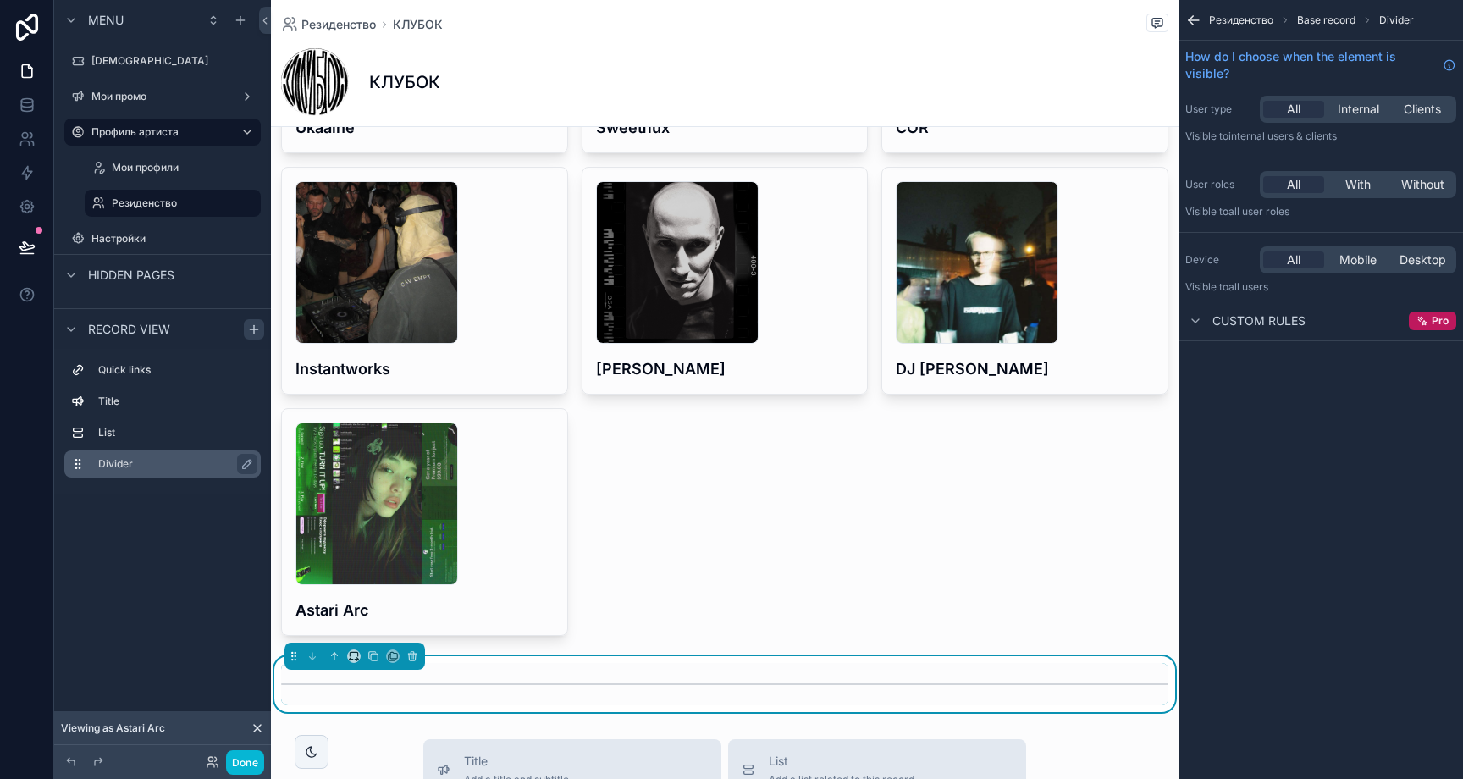
scroll to position [710, 0]
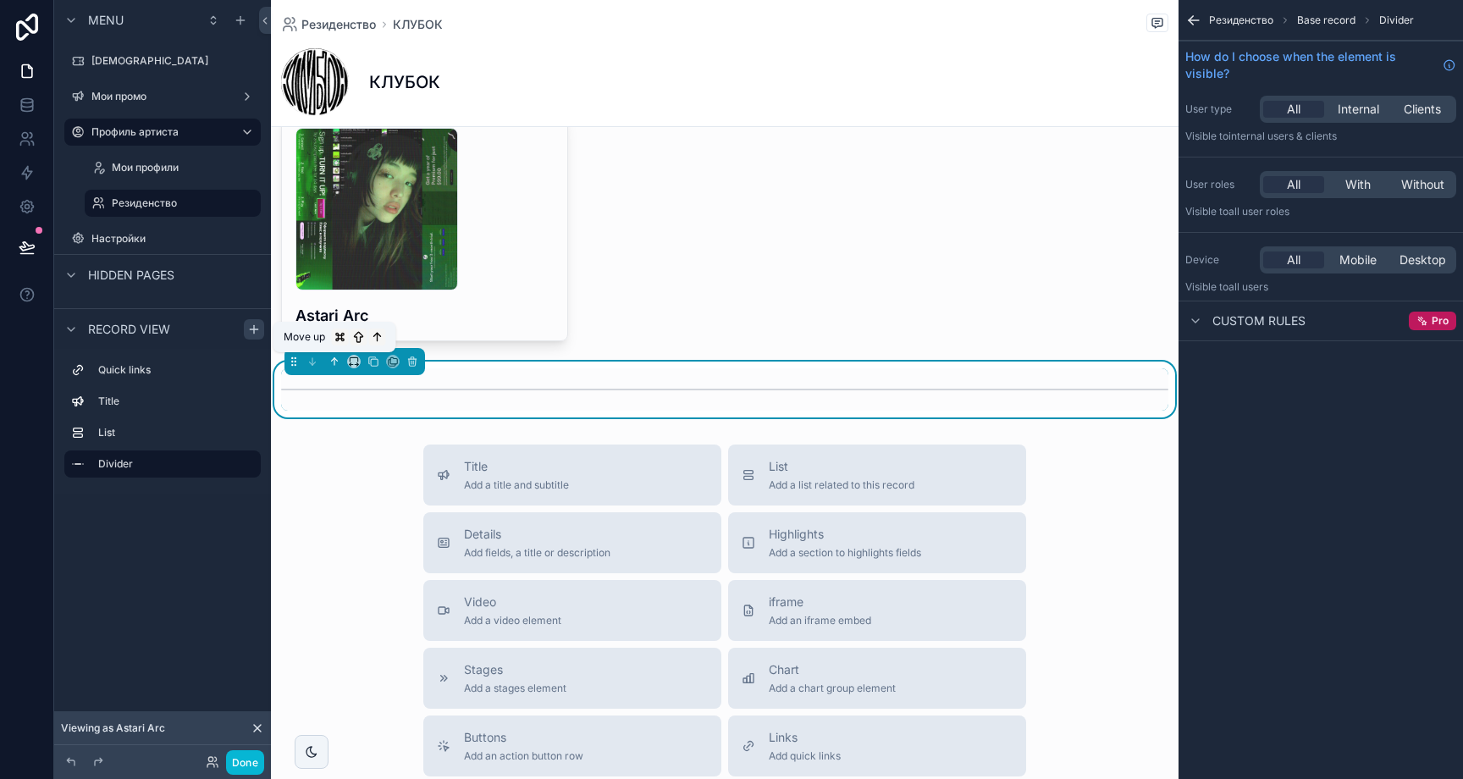
click at [338, 363] on icon "scrollable content" at bounding box center [335, 362] width 12 height 12
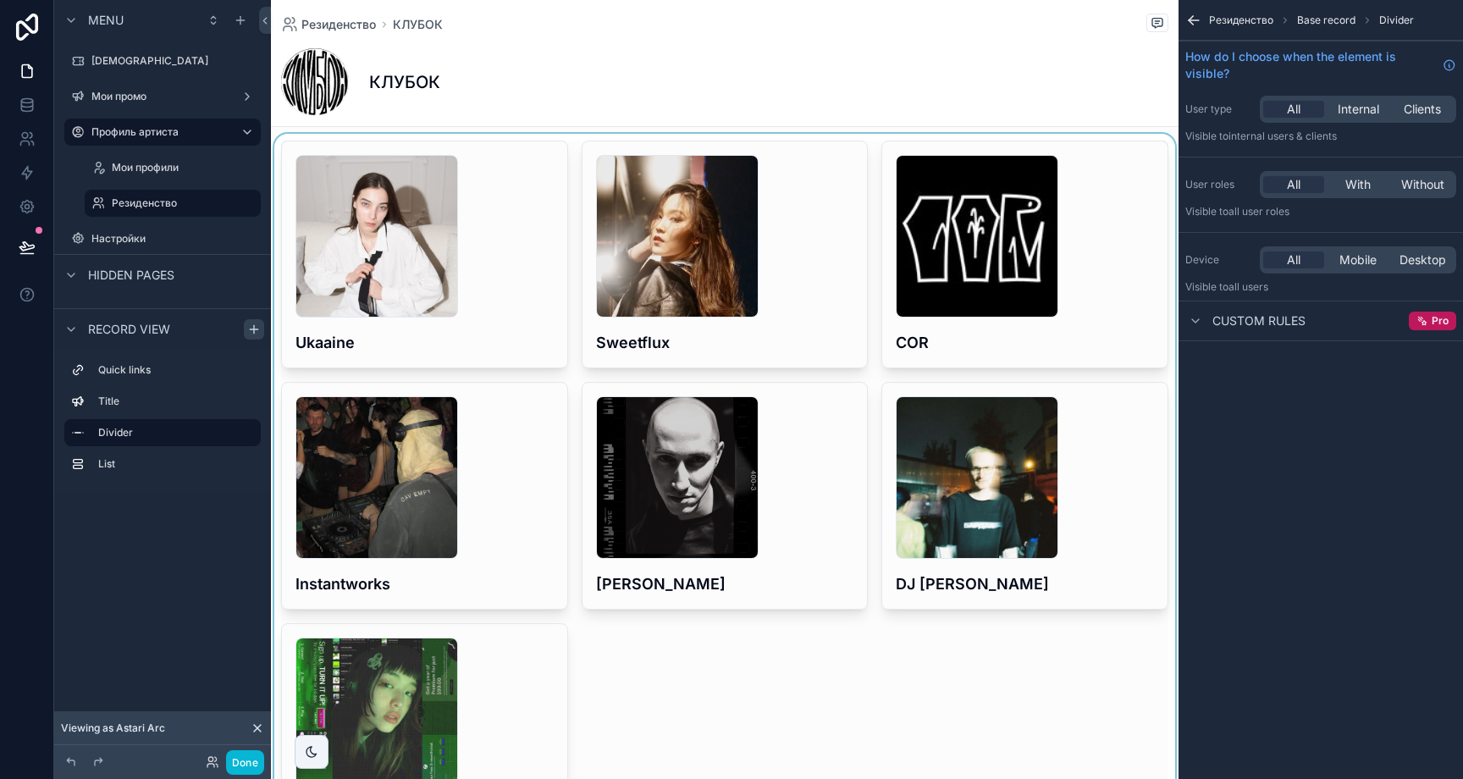
scroll to position [22, 0]
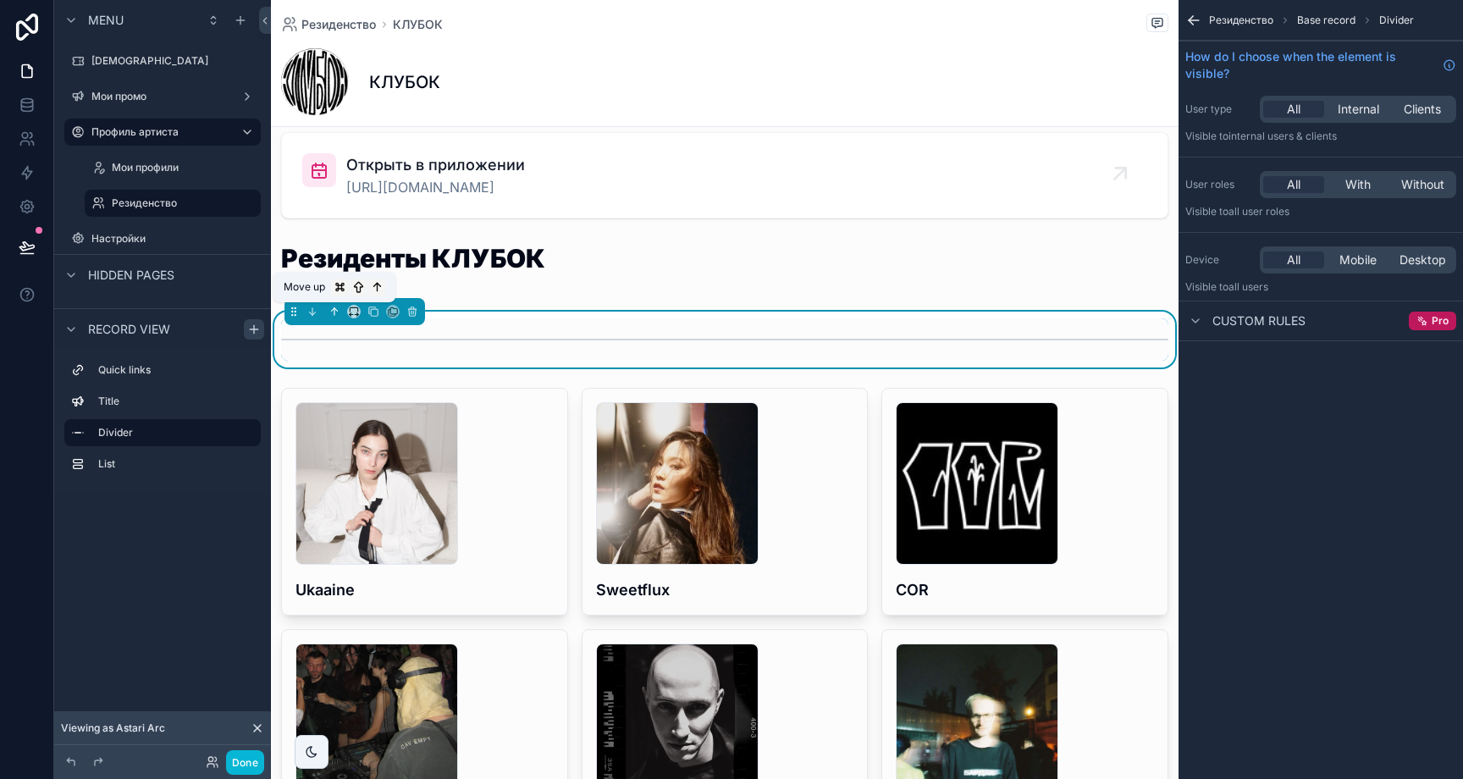
click at [340, 311] on icon "scrollable content" at bounding box center [335, 312] width 12 height 12
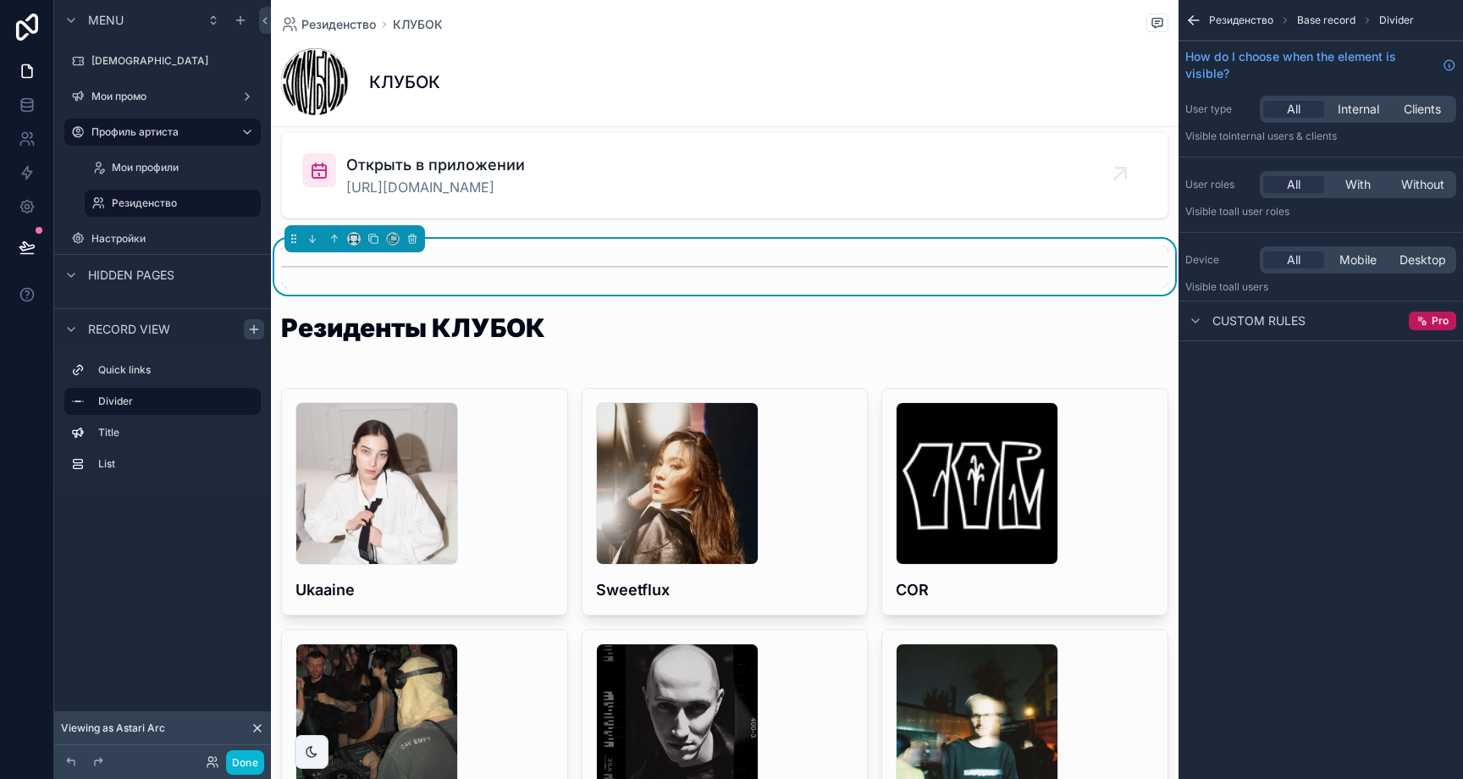
click at [197, 503] on div "Record view Quick links Divider Title List" at bounding box center [162, 414] width 217 height 213
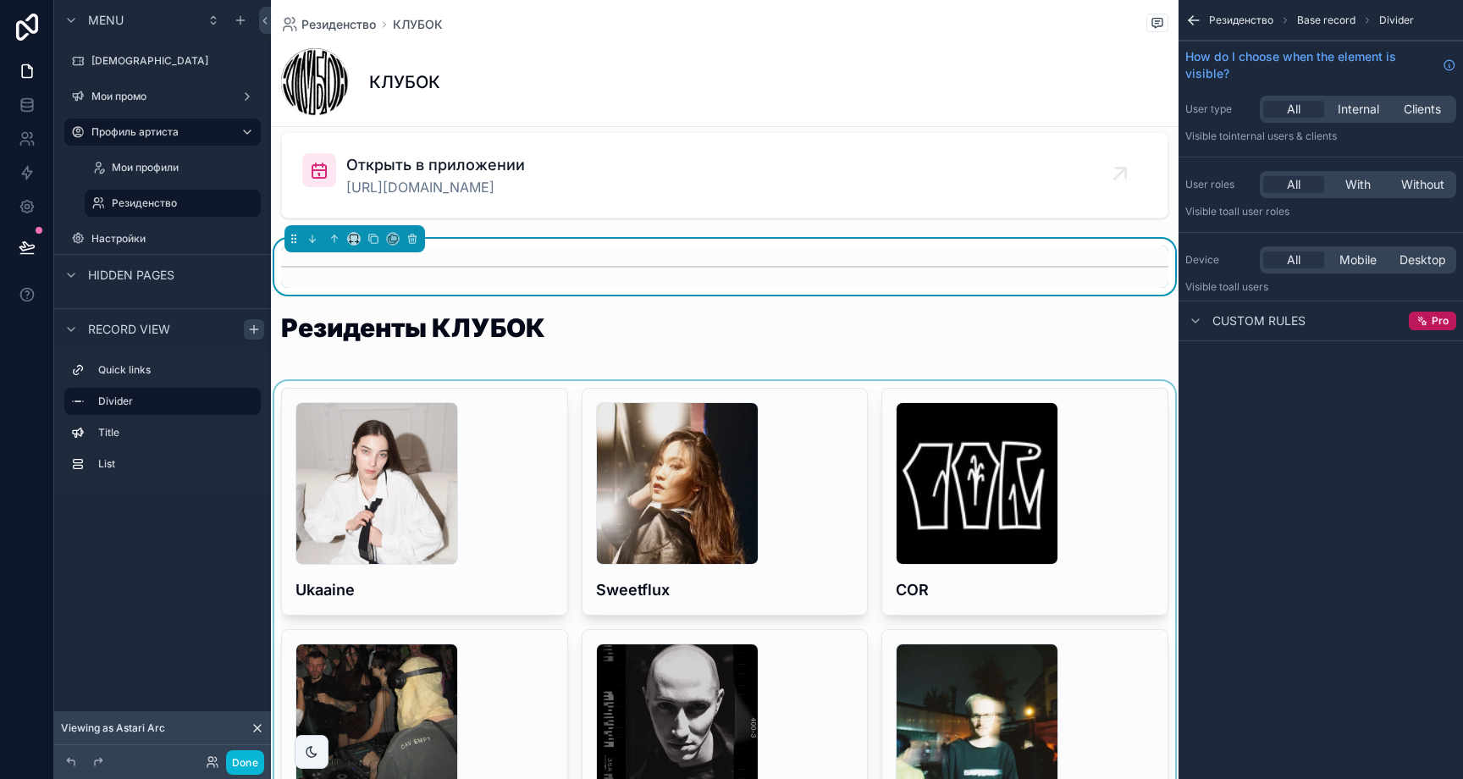
click at [572, 410] on div "scrollable content" at bounding box center [725, 743] width 908 height 724
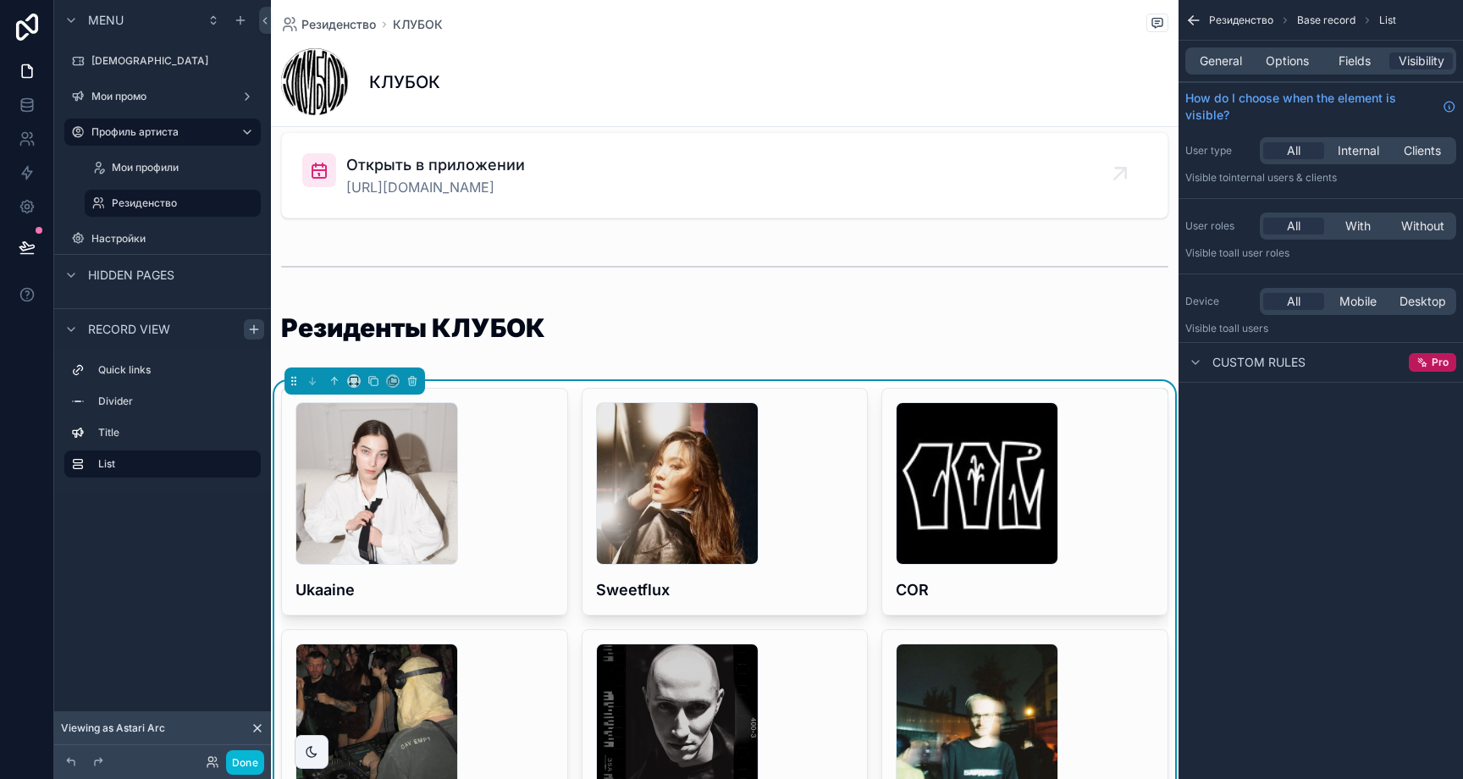
click at [1356, 51] on div "General Options Fields Visibility" at bounding box center [1320, 60] width 271 height 27
click at [1359, 56] on span "Fields" at bounding box center [1355, 60] width 32 height 17
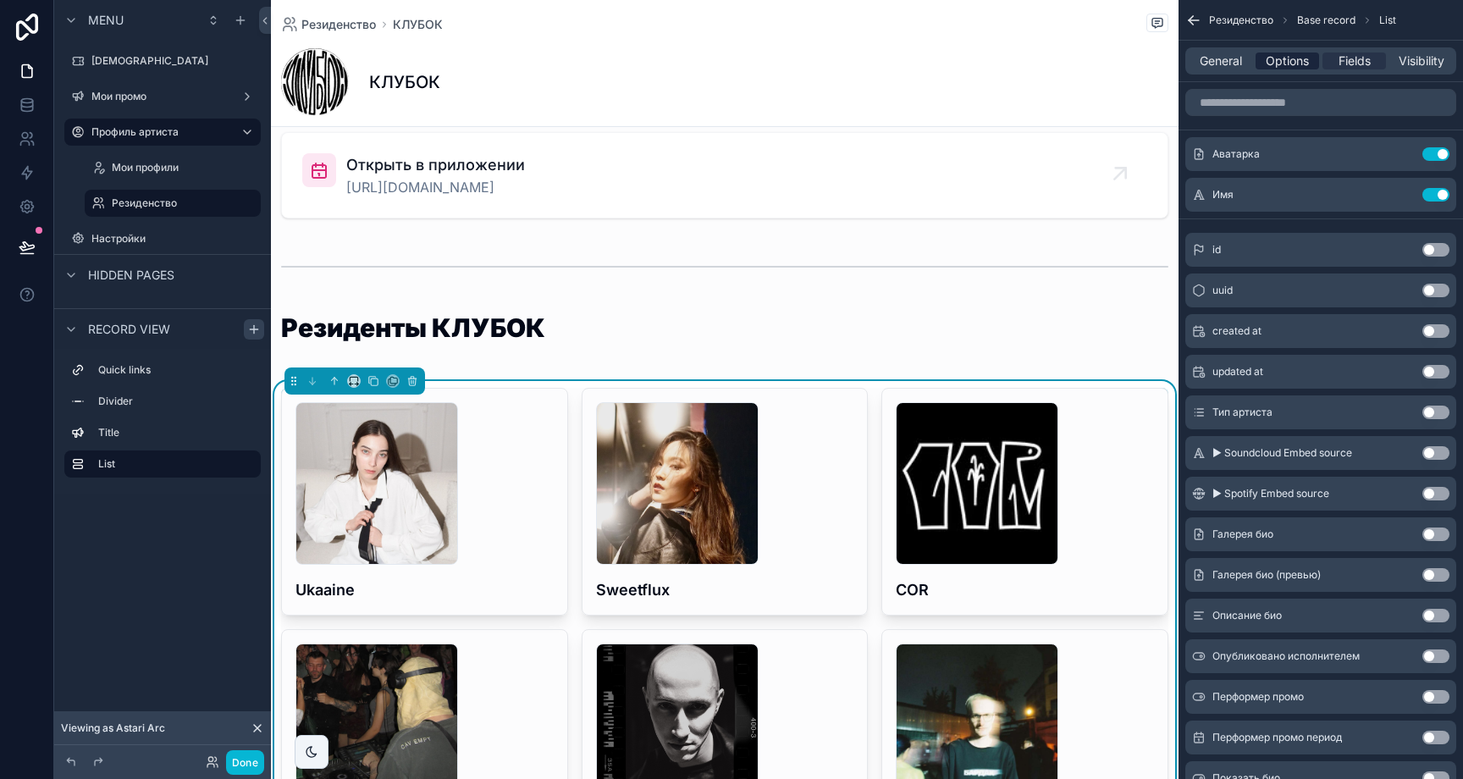
click at [1292, 67] on span "Options" at bounding box center [1287, 60] width 43 height 17
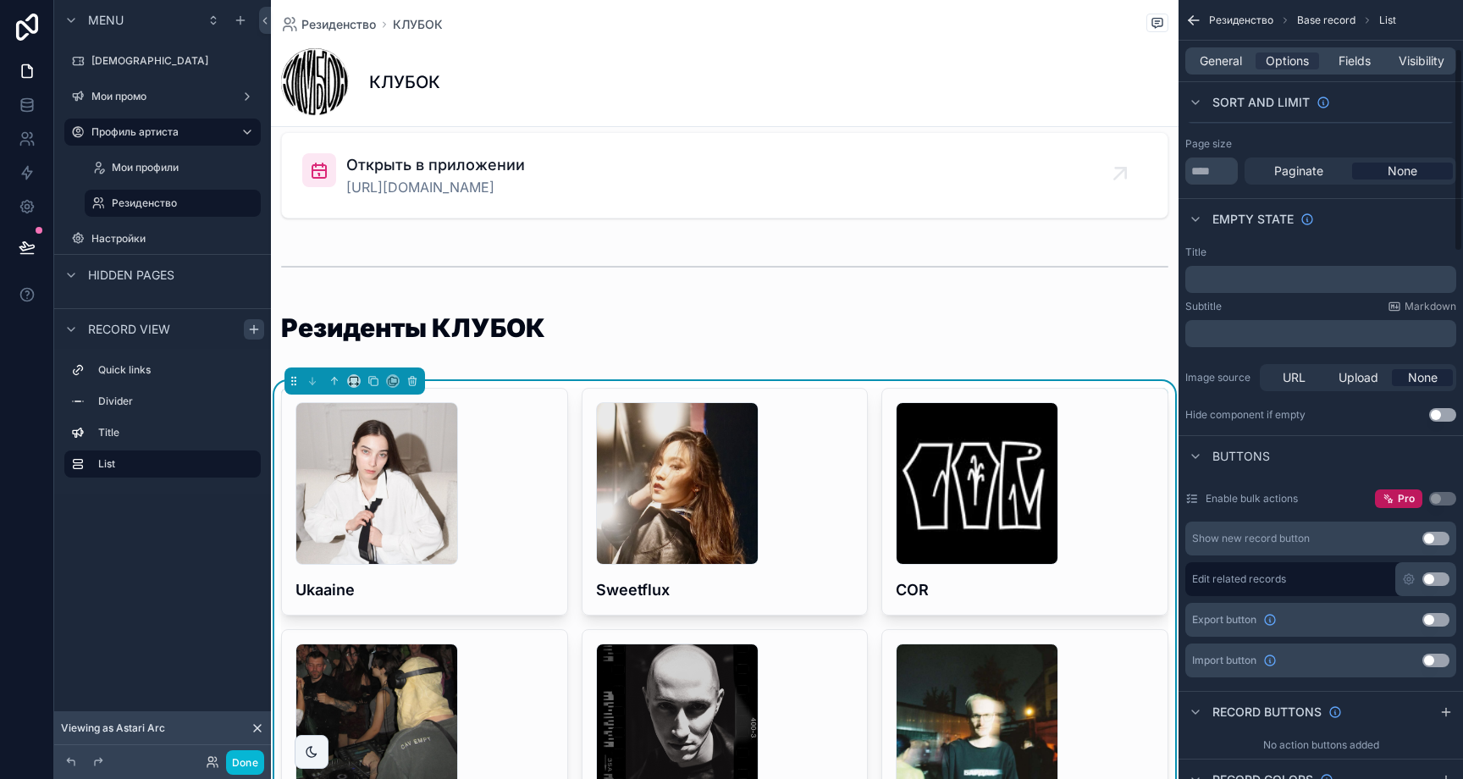
scroll to position [0, 0]
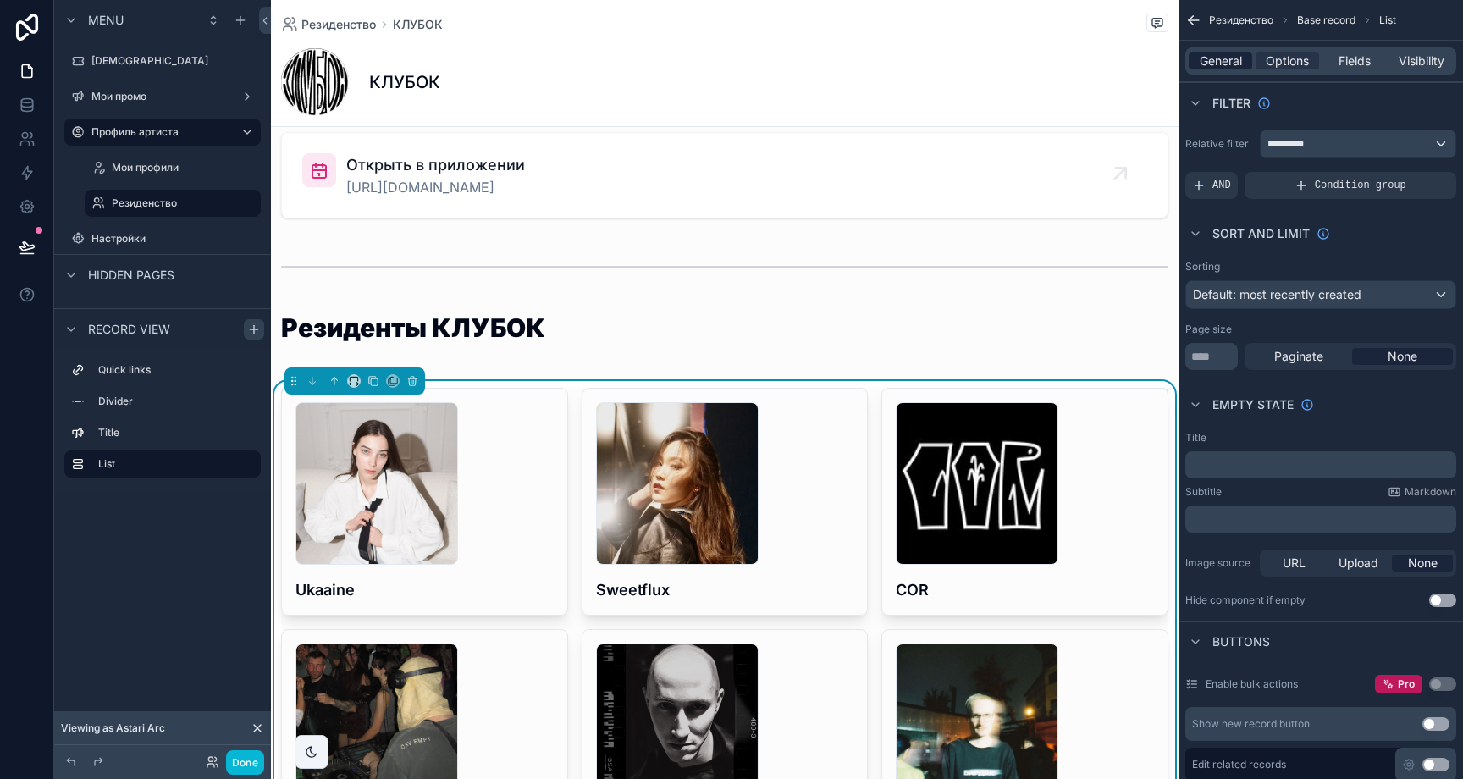
click at [1234, 66] on span "General" at bounding box center [1221, 60] width 42 height 17
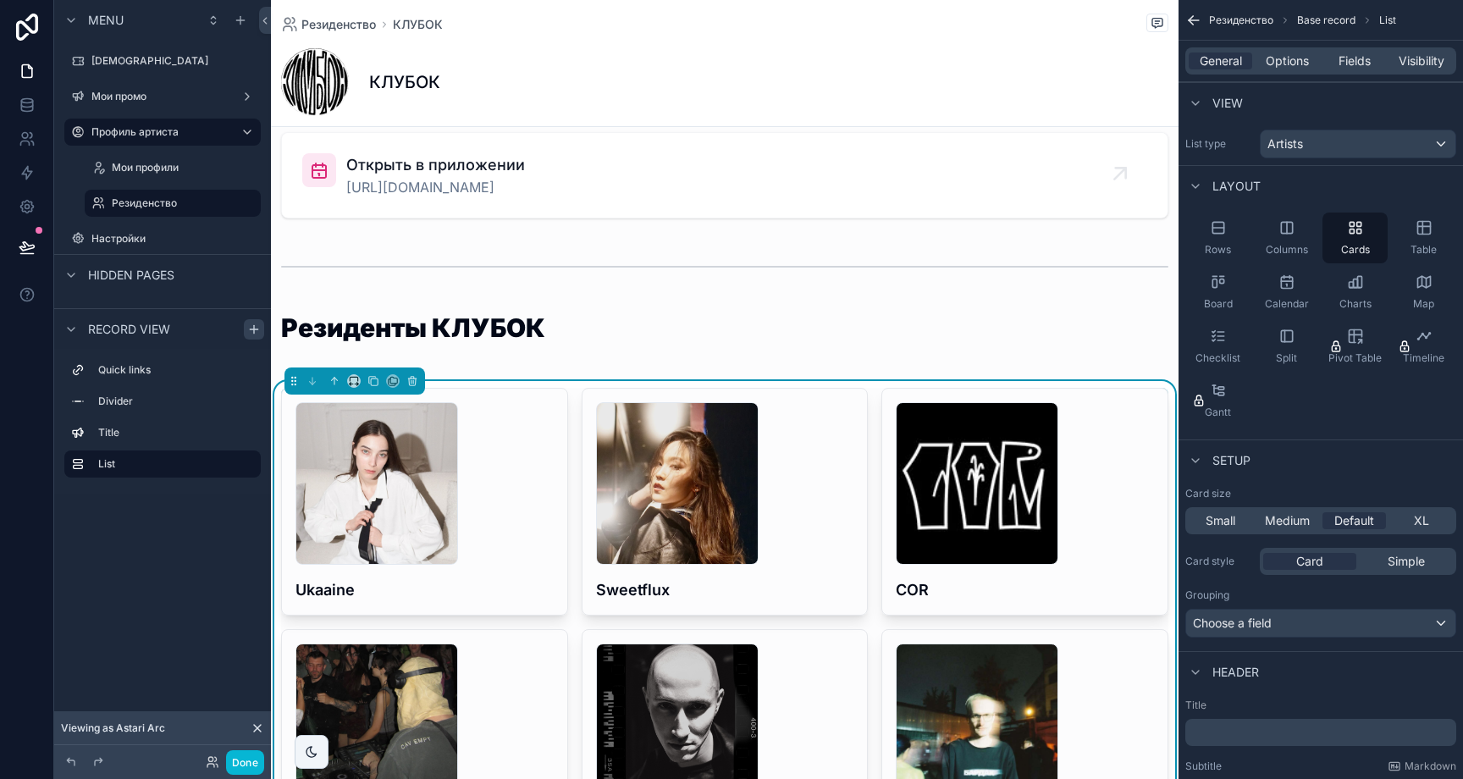
scroll to position [253, 0]
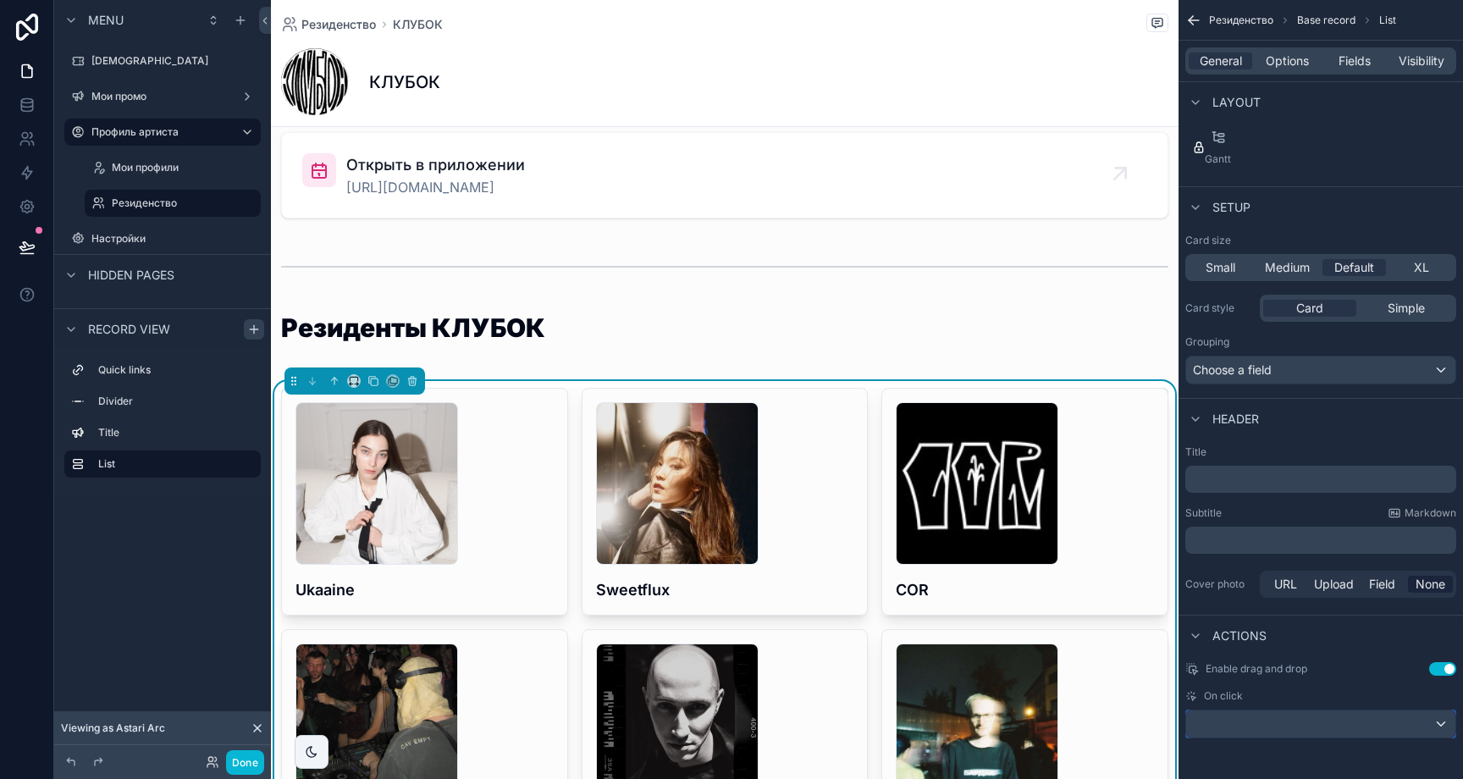
click at [1316, 718] on div "scrollable content" at bounding box center [1320, 723] width 269 height 27
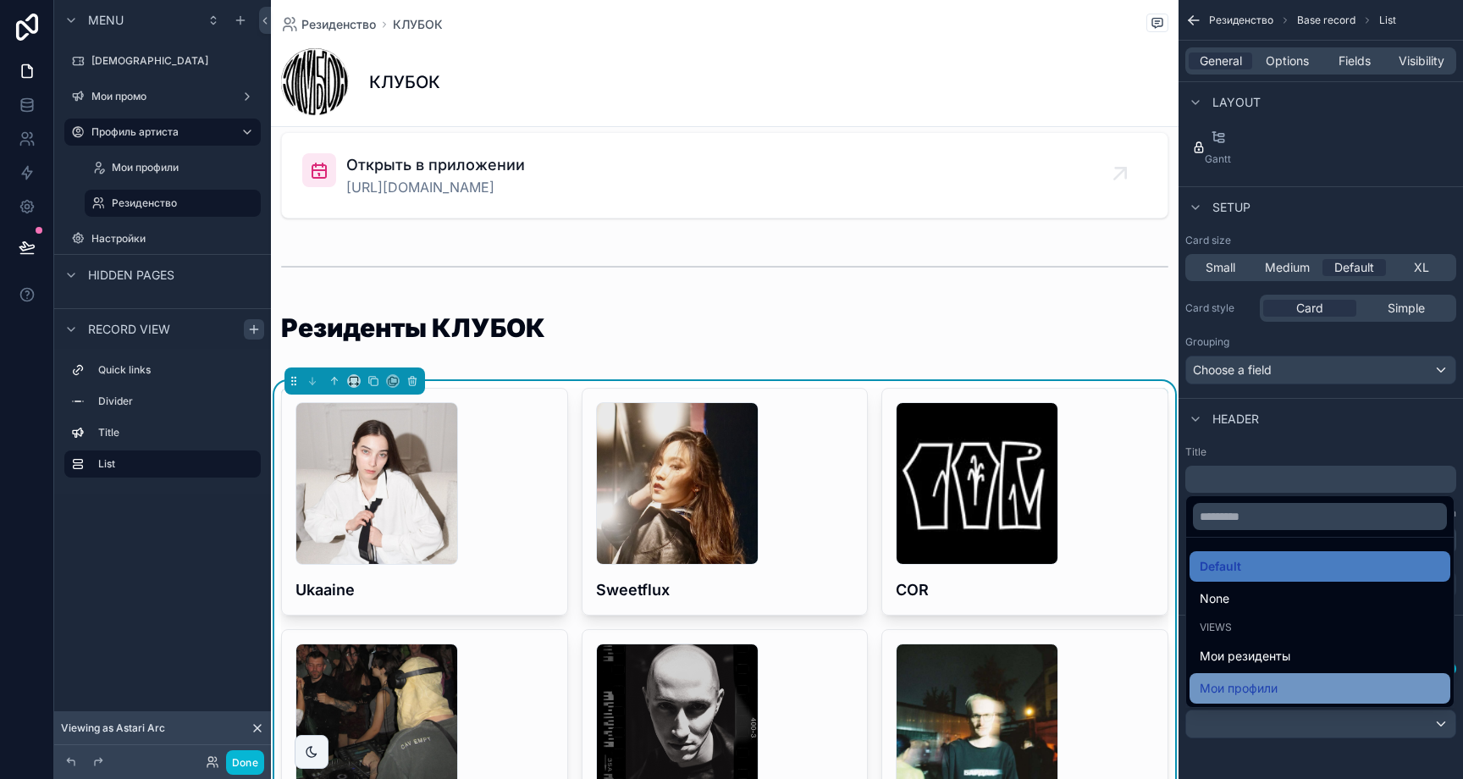
click at [1292, 685] on div "Мои профили" at bounding box center [1320, 688] width 240 height 20
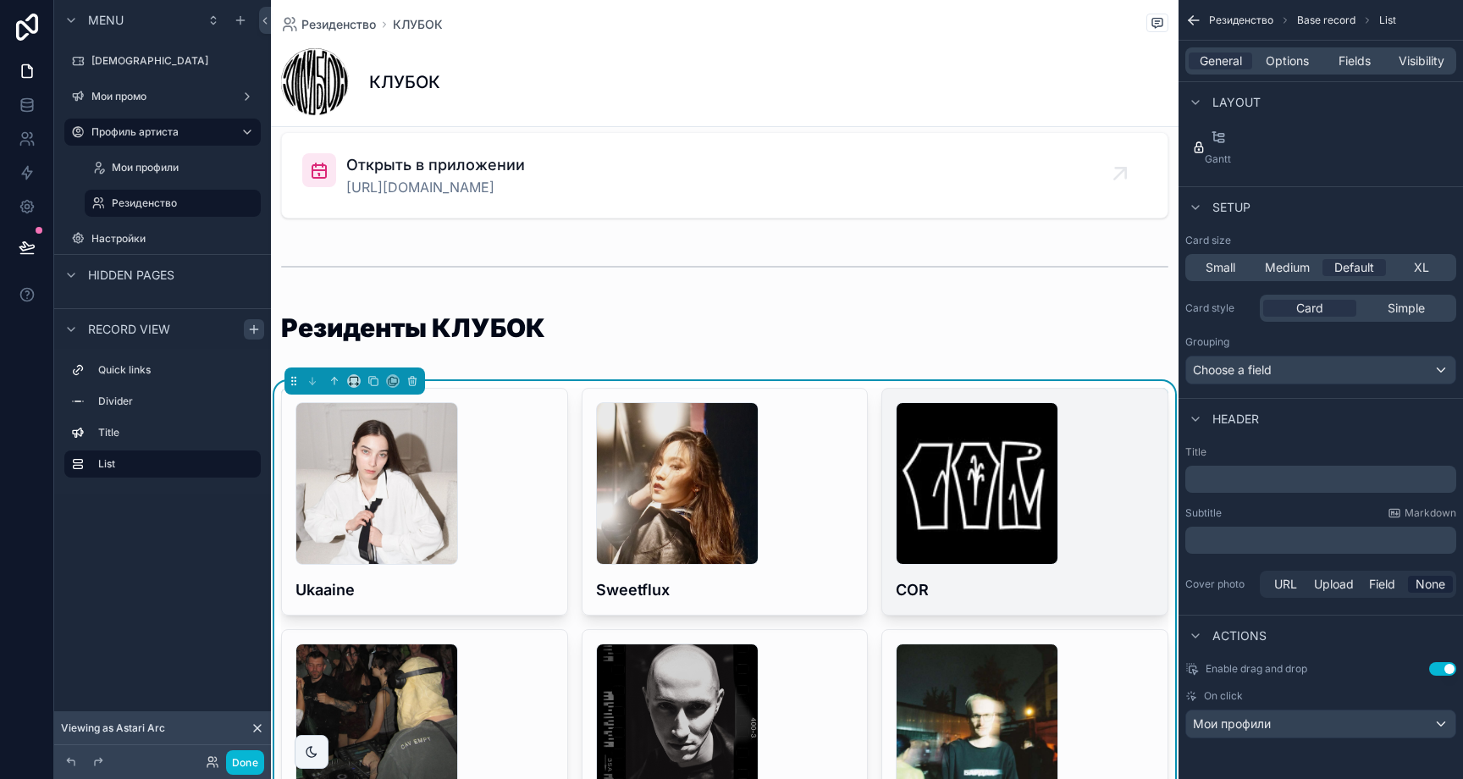
click at [1092, 550] on div "686ec9905dd5b287e32eff35_307637557_2713128772156962_9102484346371950437_n .jpg" at bounding box center [1025, 483] width 258 height 163
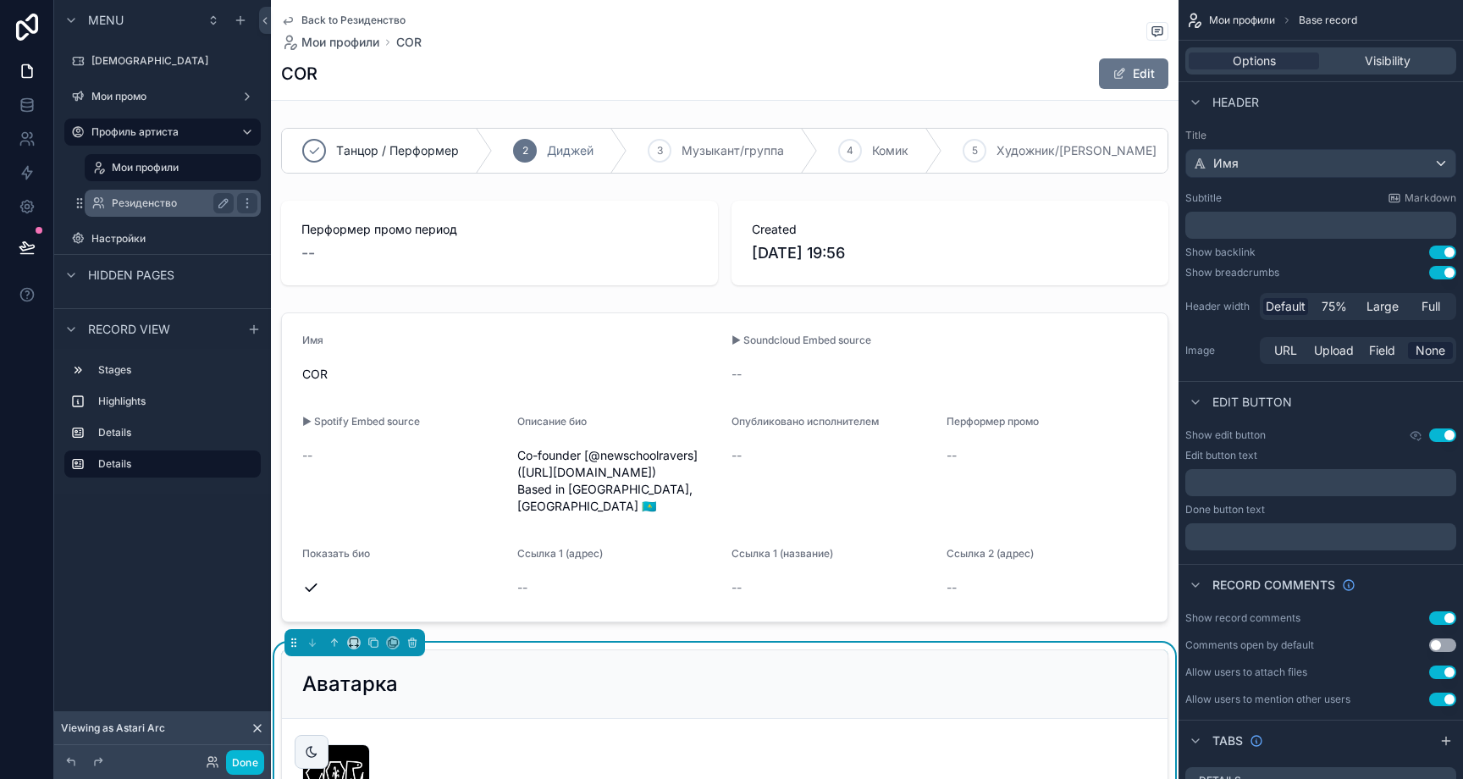
click at [169, 203] on label "Резиденство" at bounding box center [169, 203] width 115 height 14
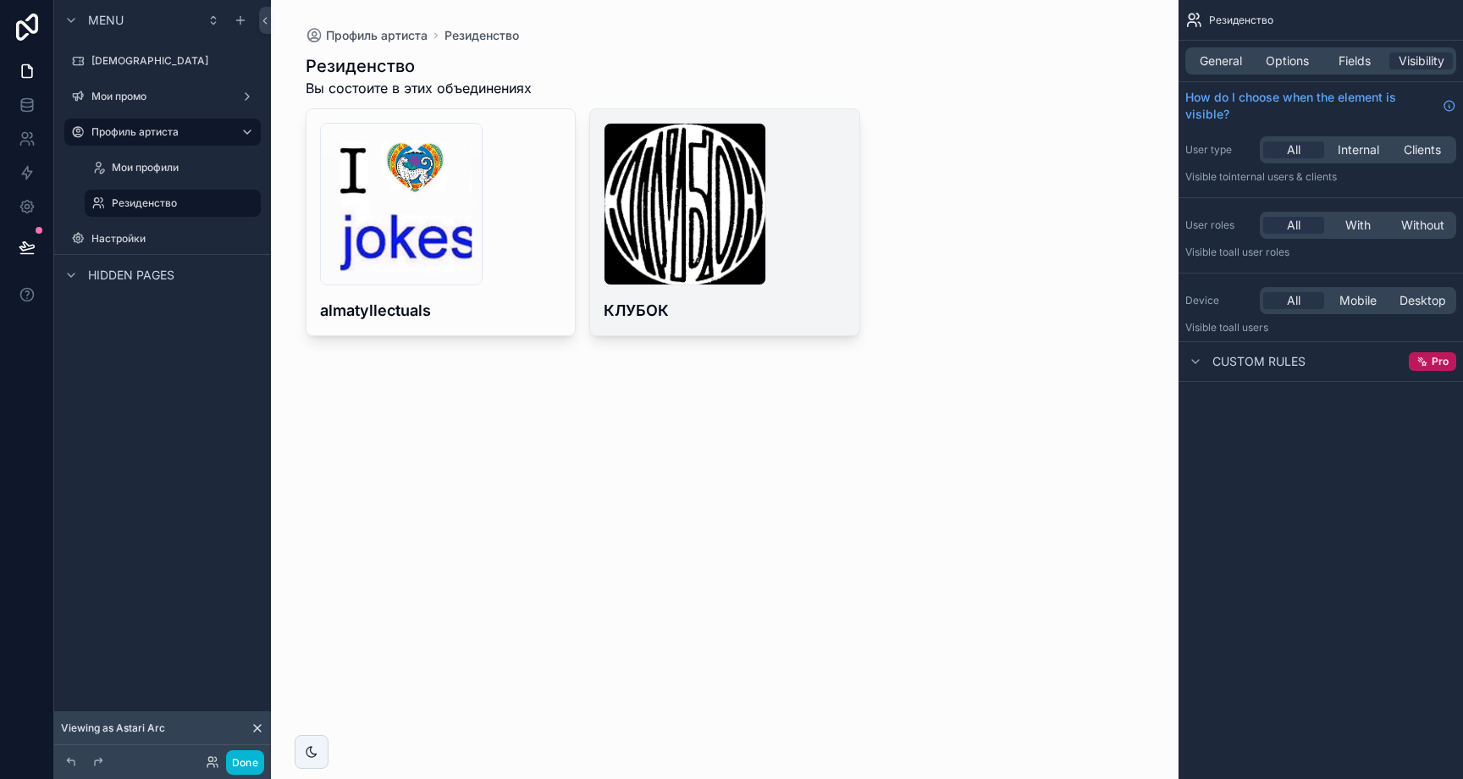
click at [825, 312] on h4 "КЛУБОК" at bounding box center [725, 310] width 242 height 23
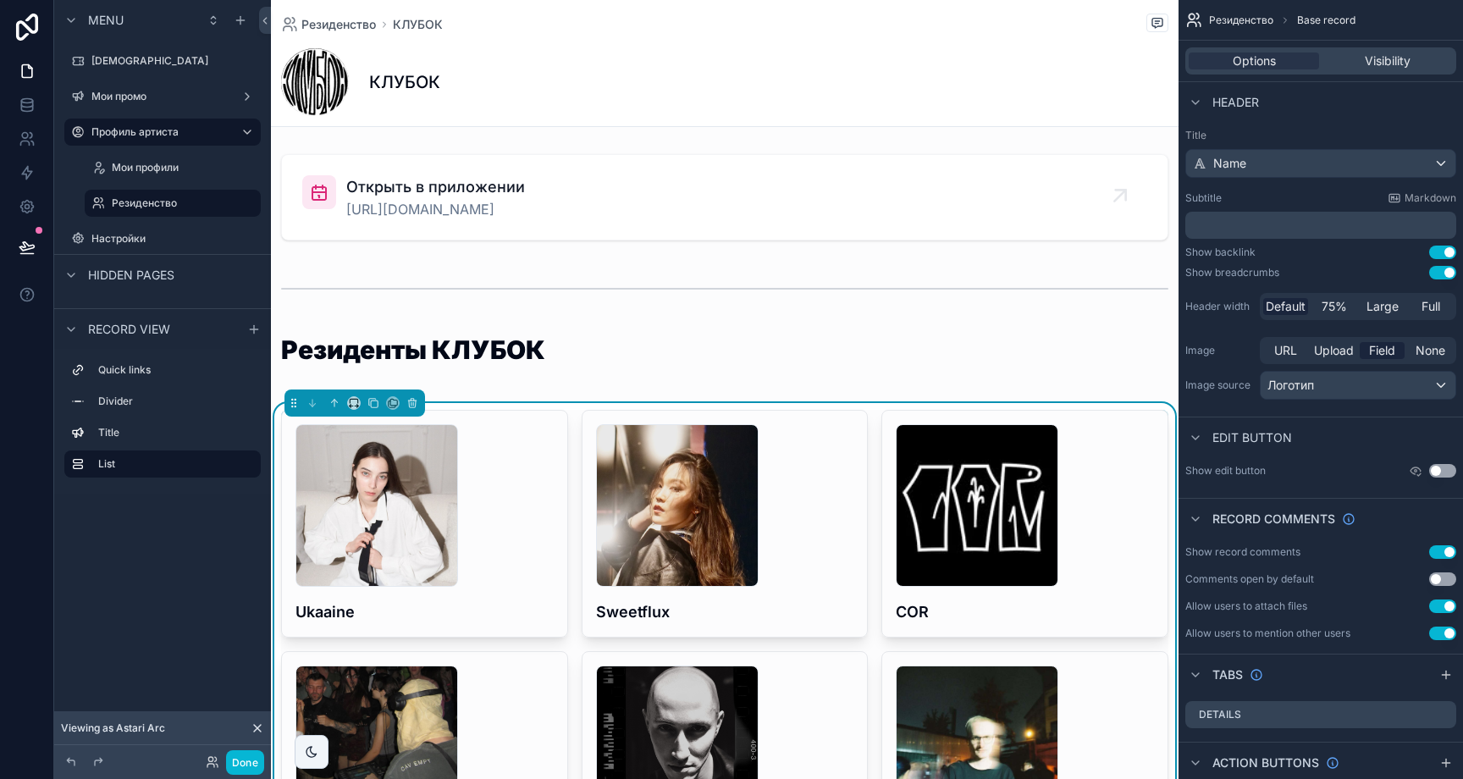
scroll to position [58, 0]
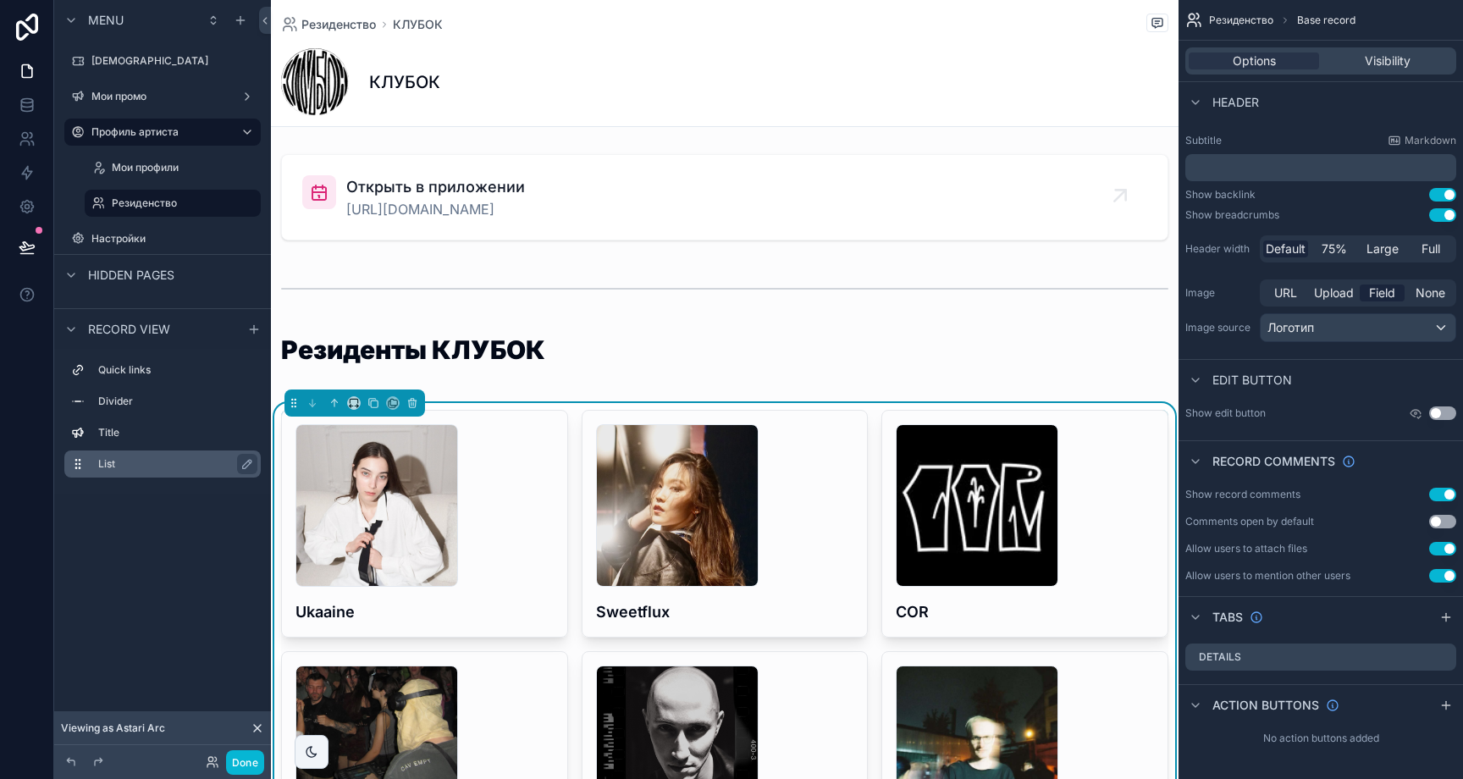
click at [121, 467] on label "List" at bounding box center [172, 464] width 149 height 14
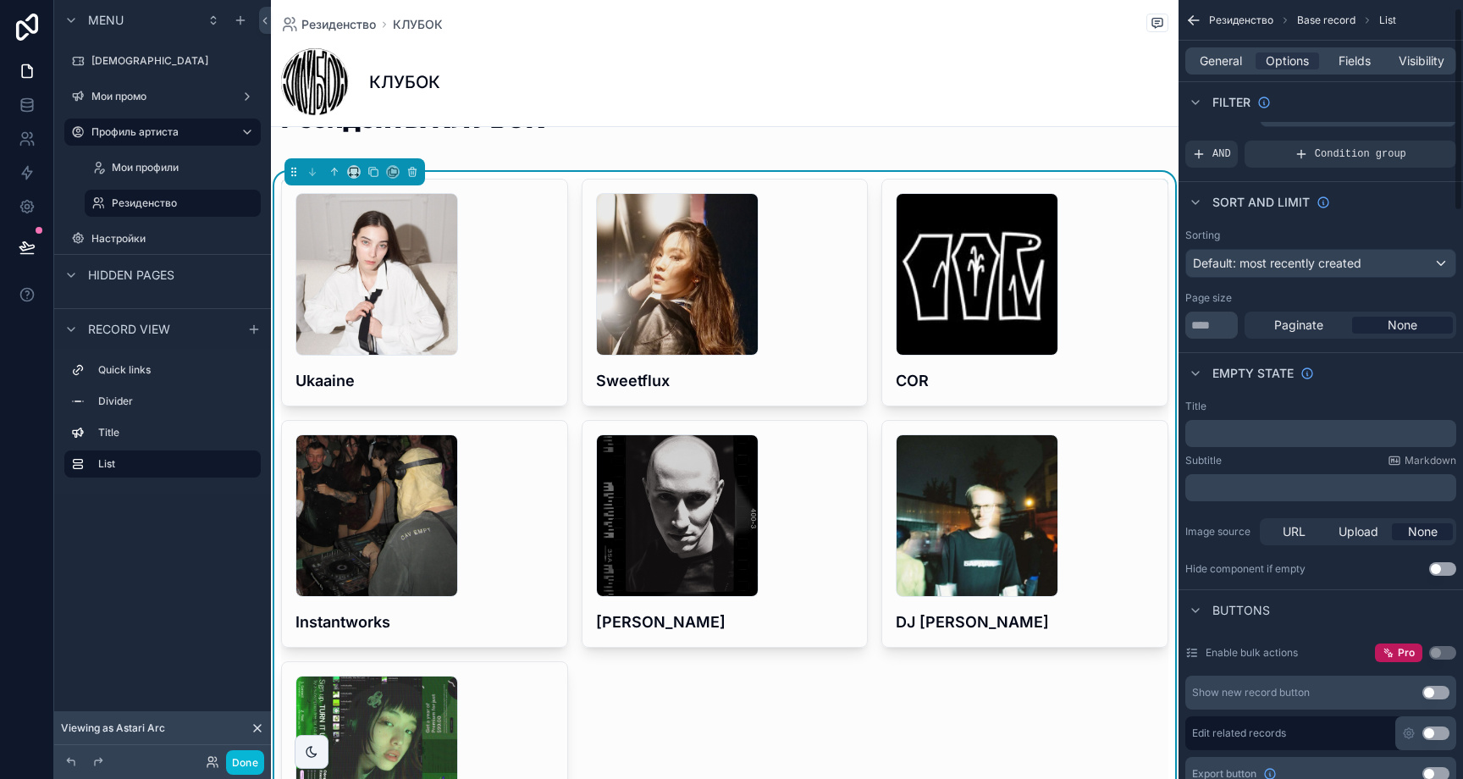
scroll to position [0, 0]
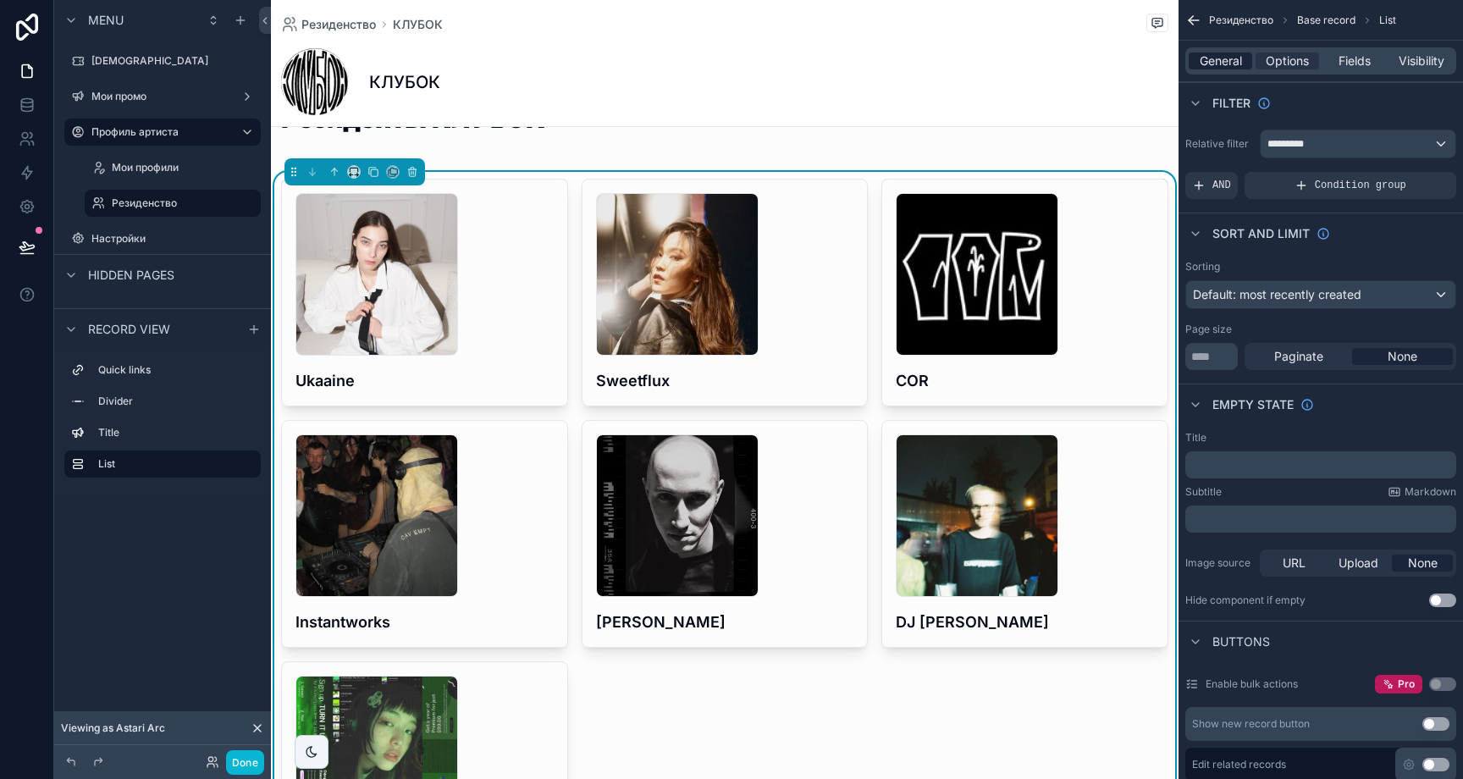
click at [1243, 61] on div "General" at bounding box center [1221, 60] width 64 height 17
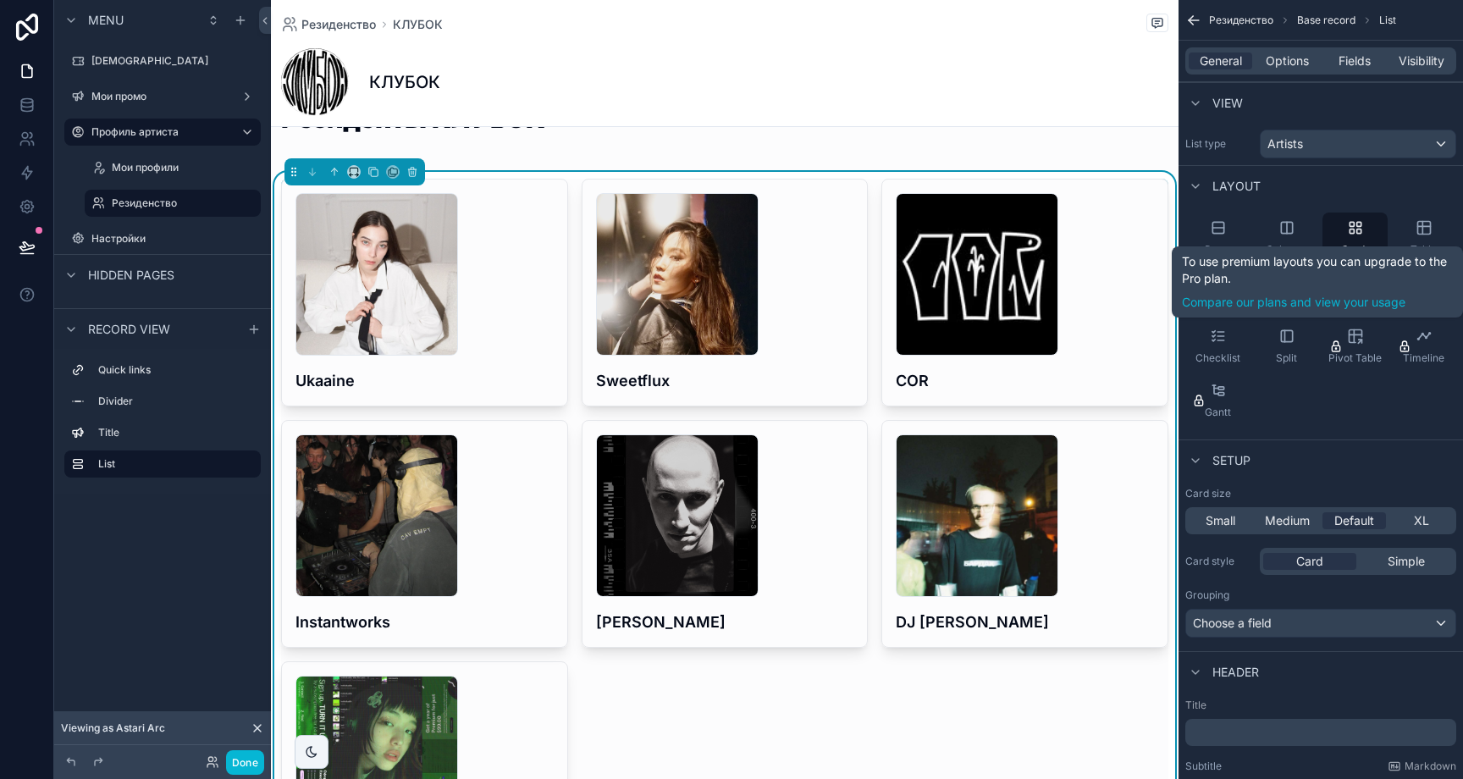
scroll to position [253, 0]
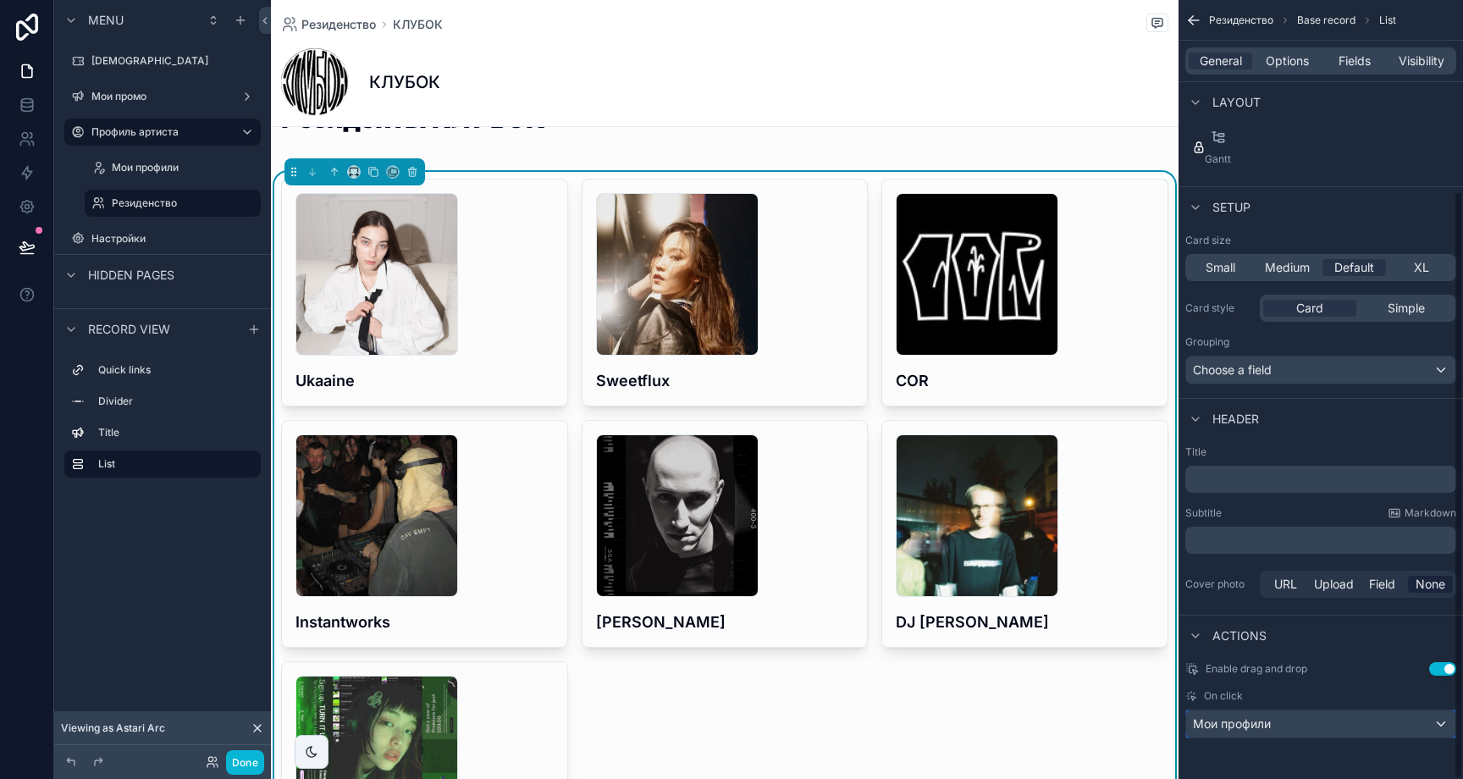
click at [1295, 724] on div "Мои профили" at bounding box center [1320, 723] width 269 height 27
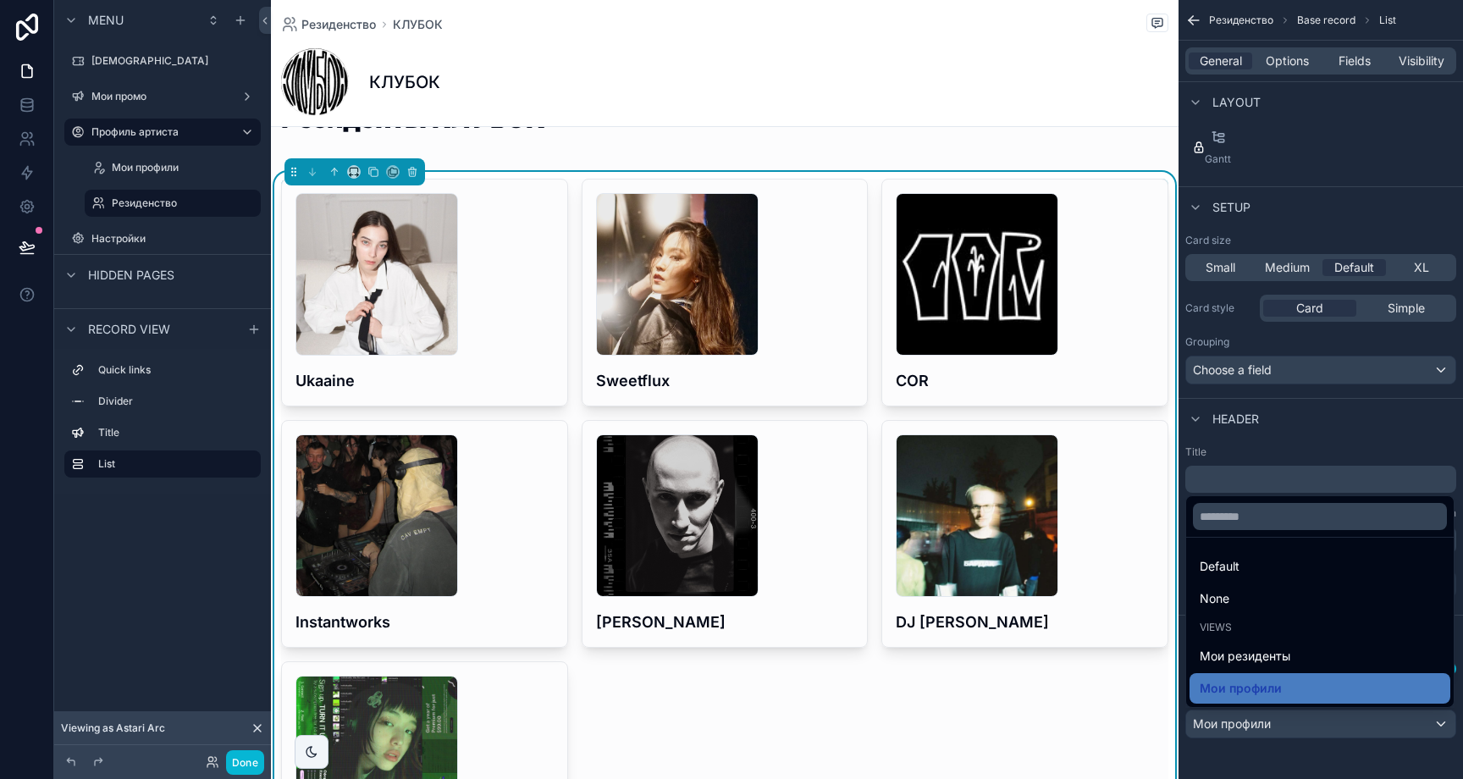
click at [1289, 726] on div "scrollable content" at bounding box center [731, 389] width 1463 height 779
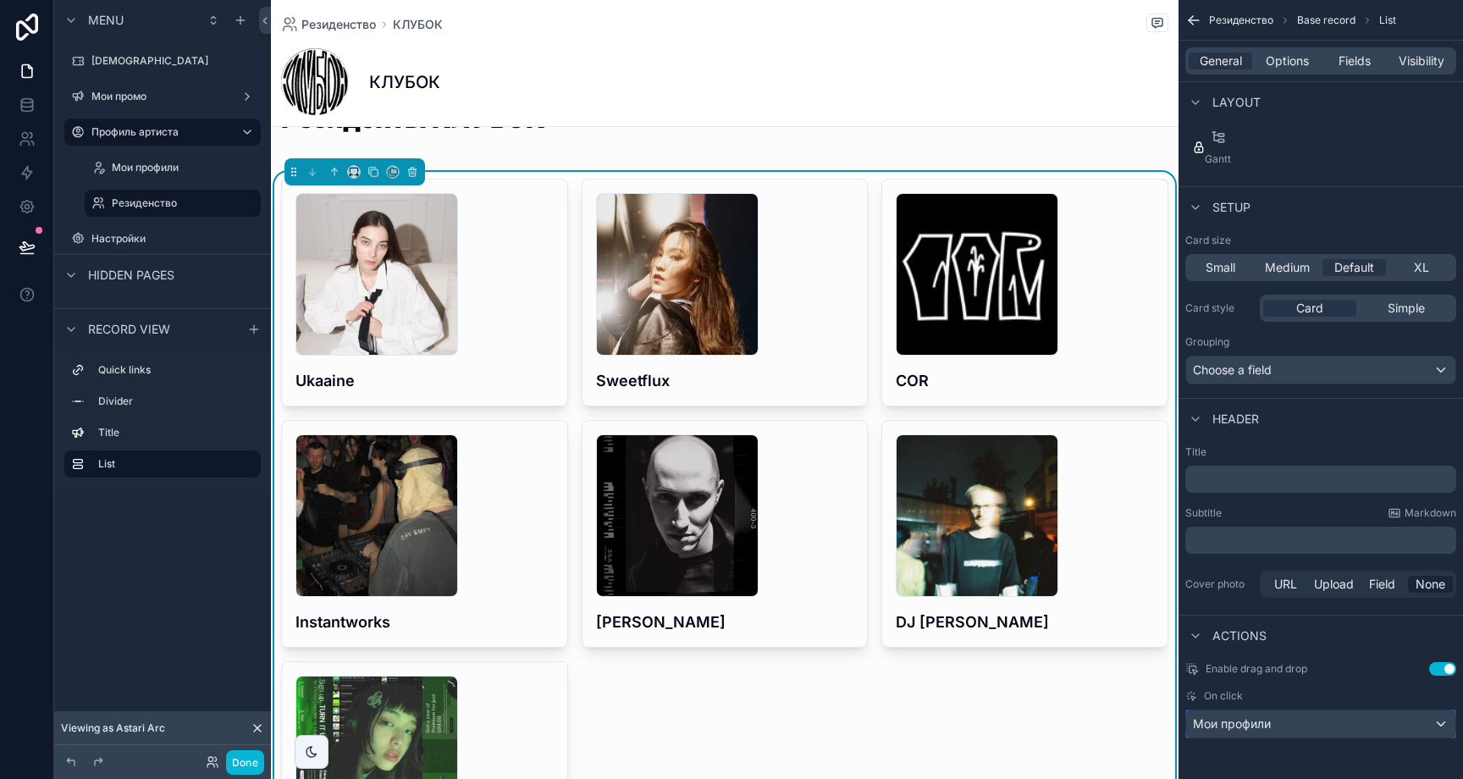
click at [1250, 722] on span "Мои профили" at bounding box center [1232, 723] width 78 height 17
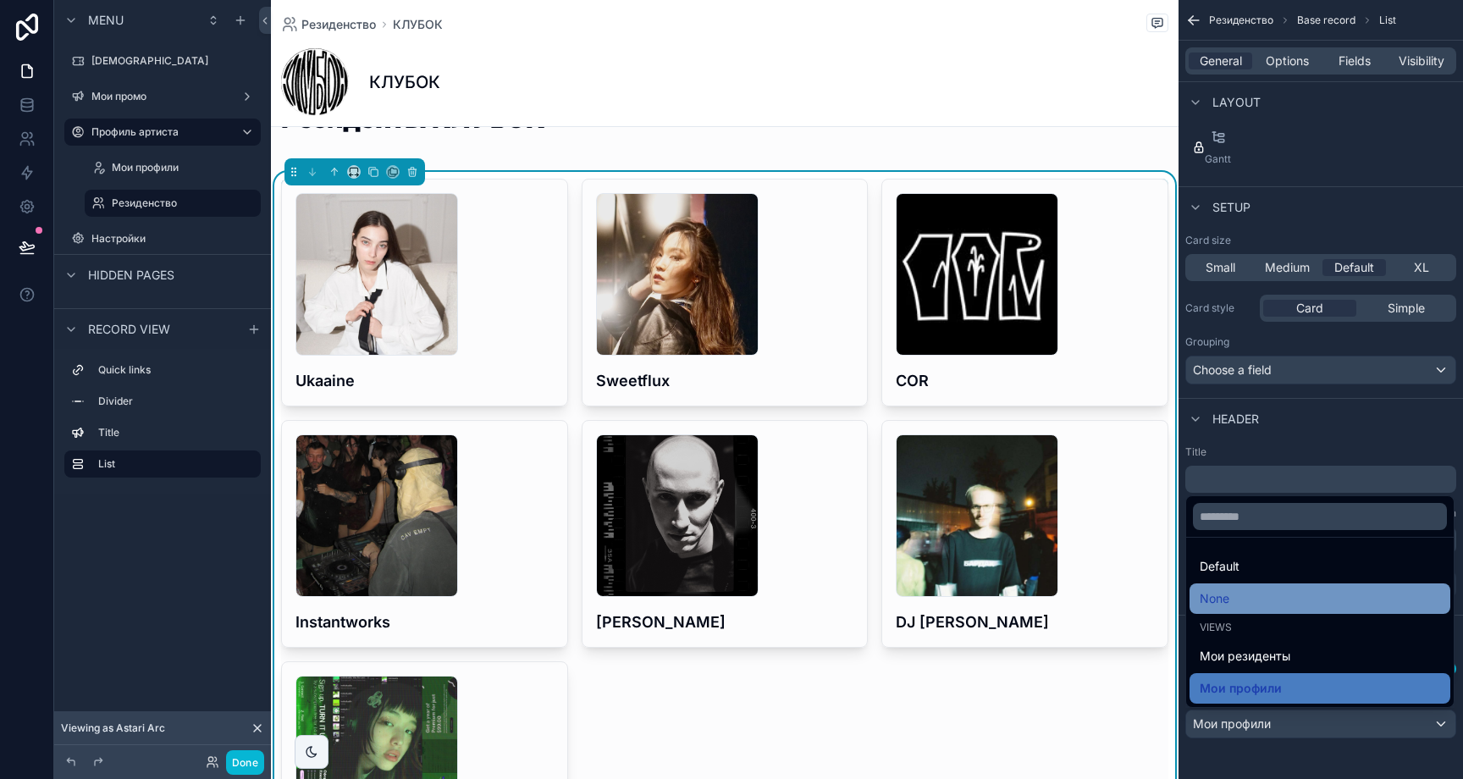
click at [1247, 600] on div "None" at bounding box center [1320, 598] width 240 height 20
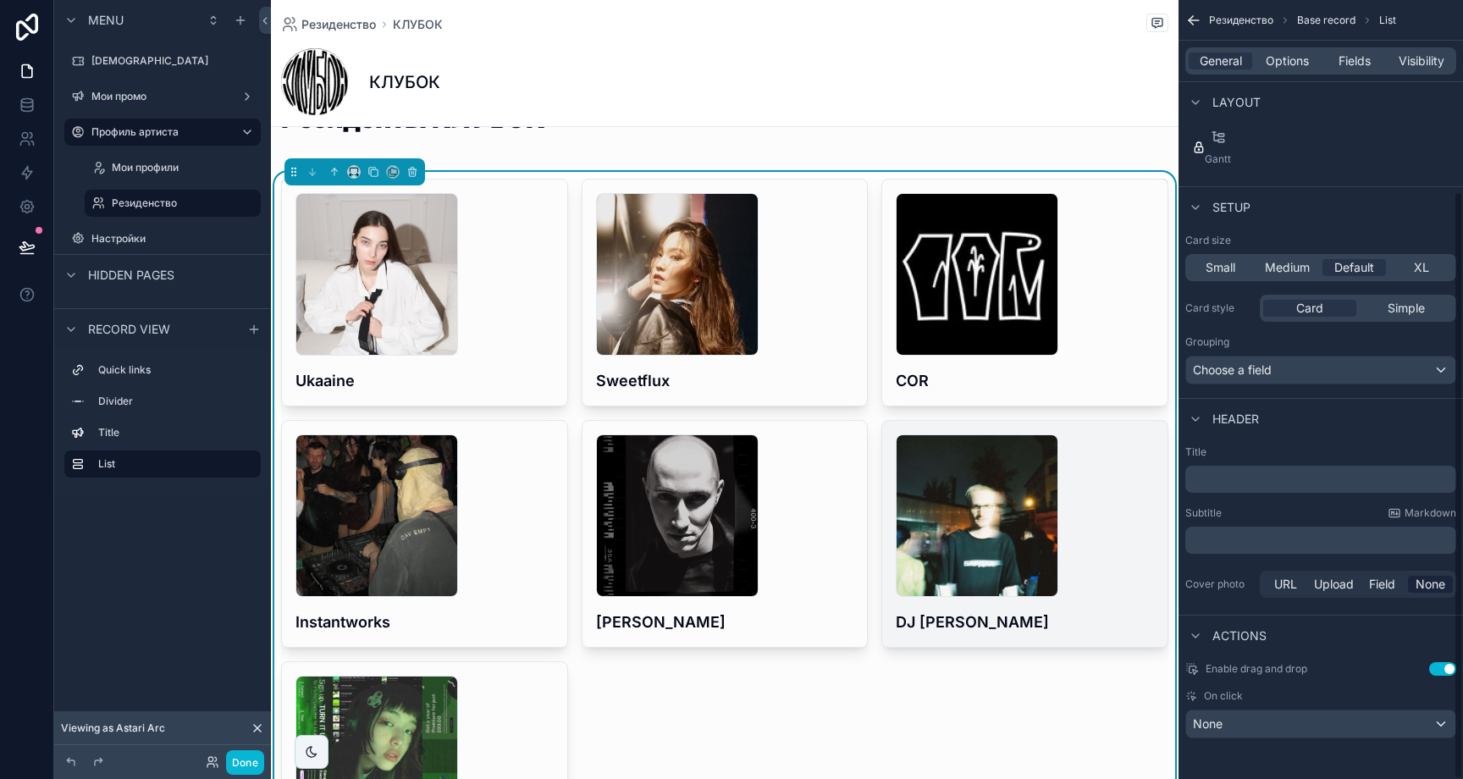
click at [1061, 568] on div "djdobriydrug_1755622641927-(1) .jpeg" at bounding box center [1025, 515] width 258 height 163
click at [1085, 561] on div "djdobriydrug_1755622641927-(1) .jpeg" at bounding box center [1025, 515] width 258 height 163
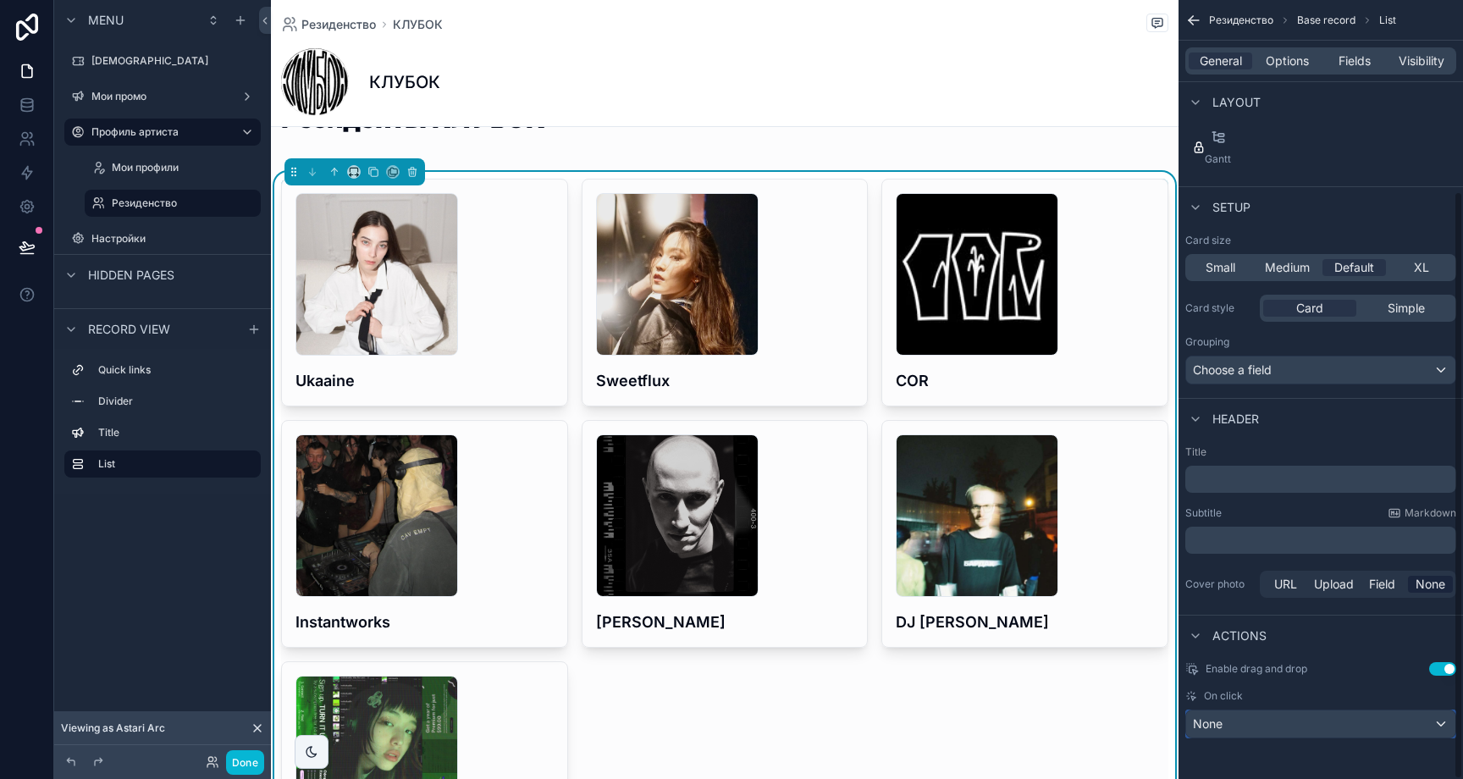
click at [1260, 733] on div "None" at bounding box center [1320, 723] width 269 height 27
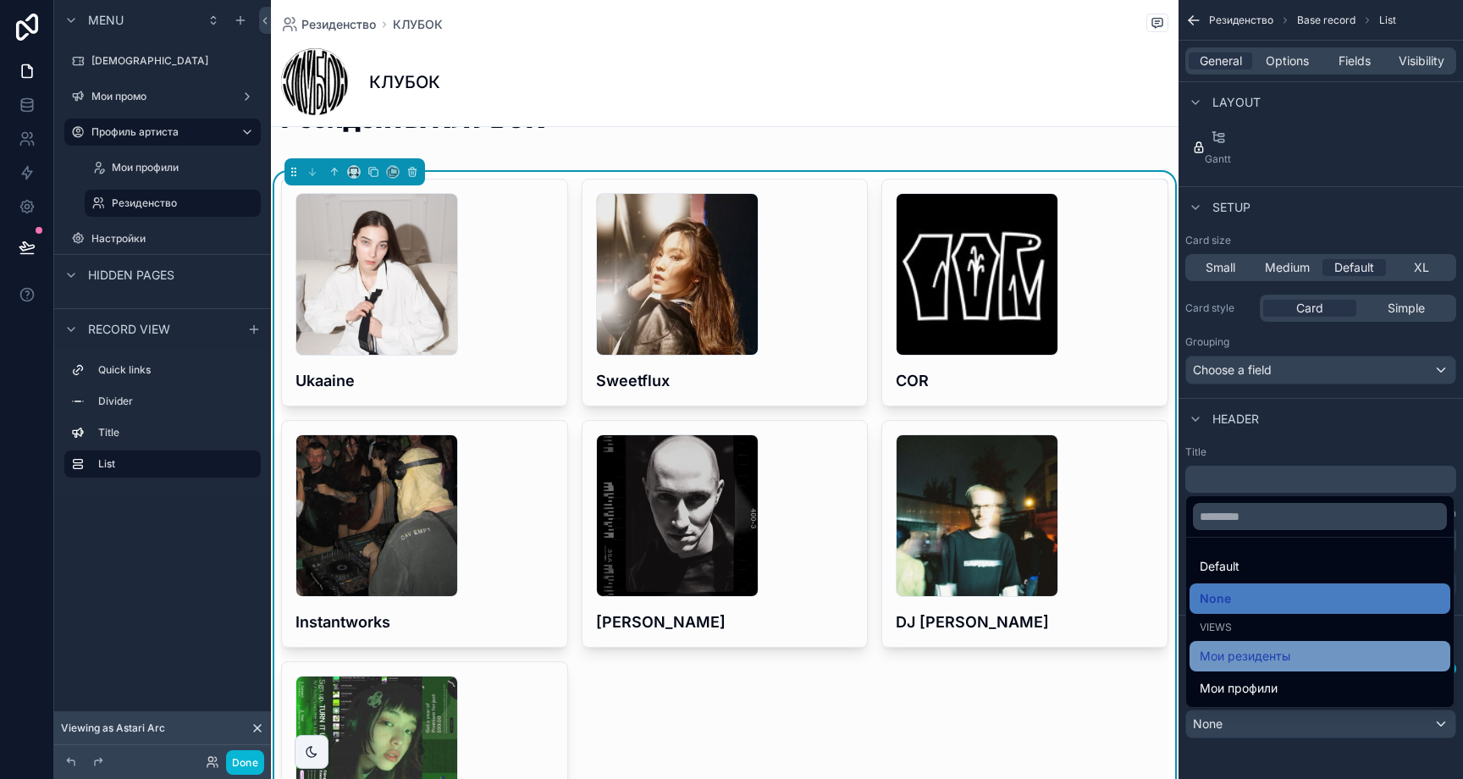
click at [1256, 664] on span "Мои резиденты" at bounding box center [1245, 656] width 91 height 20
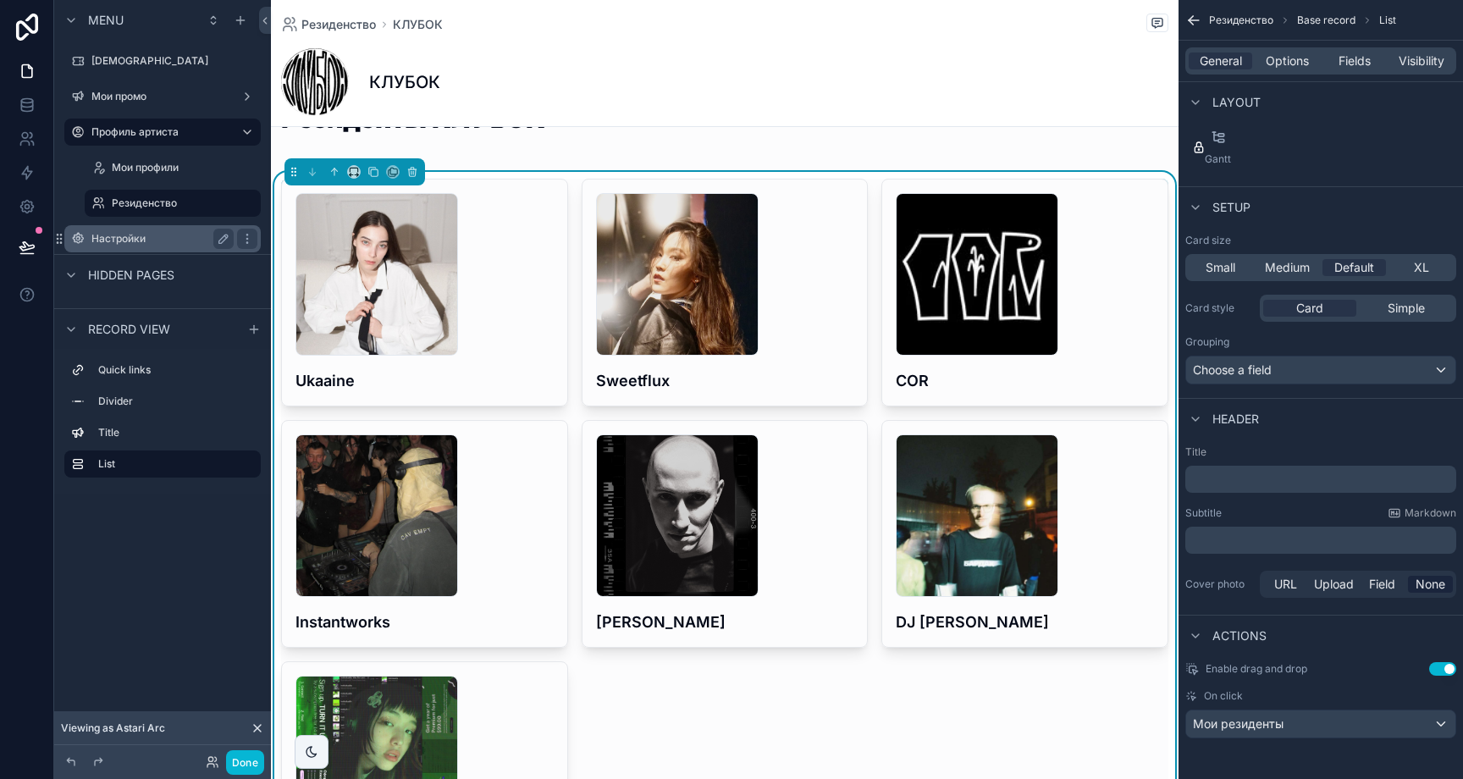
scroll to position [101, 0]
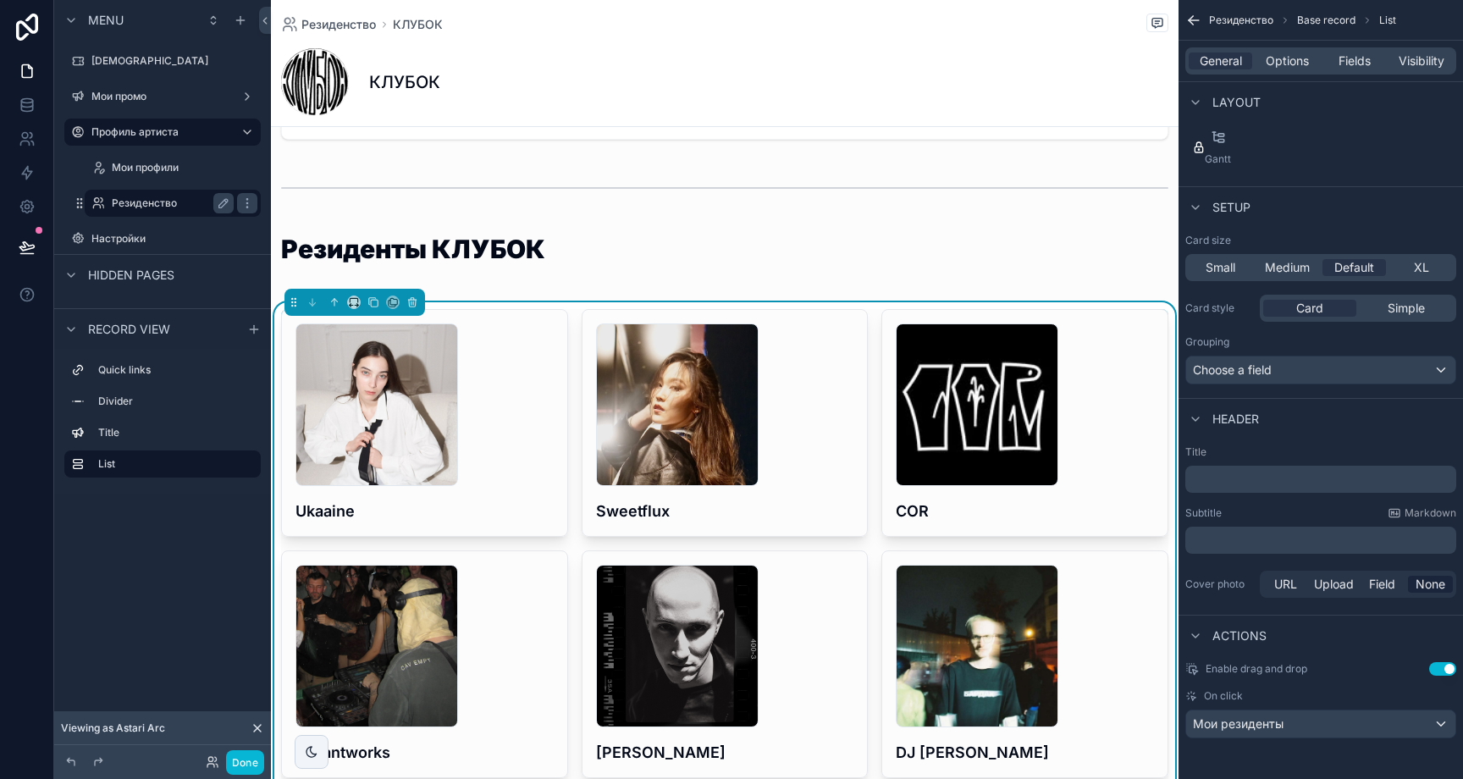
click at [138, 196] on label "Резиденство" at bounding box center [169, 203] width 115 height 14
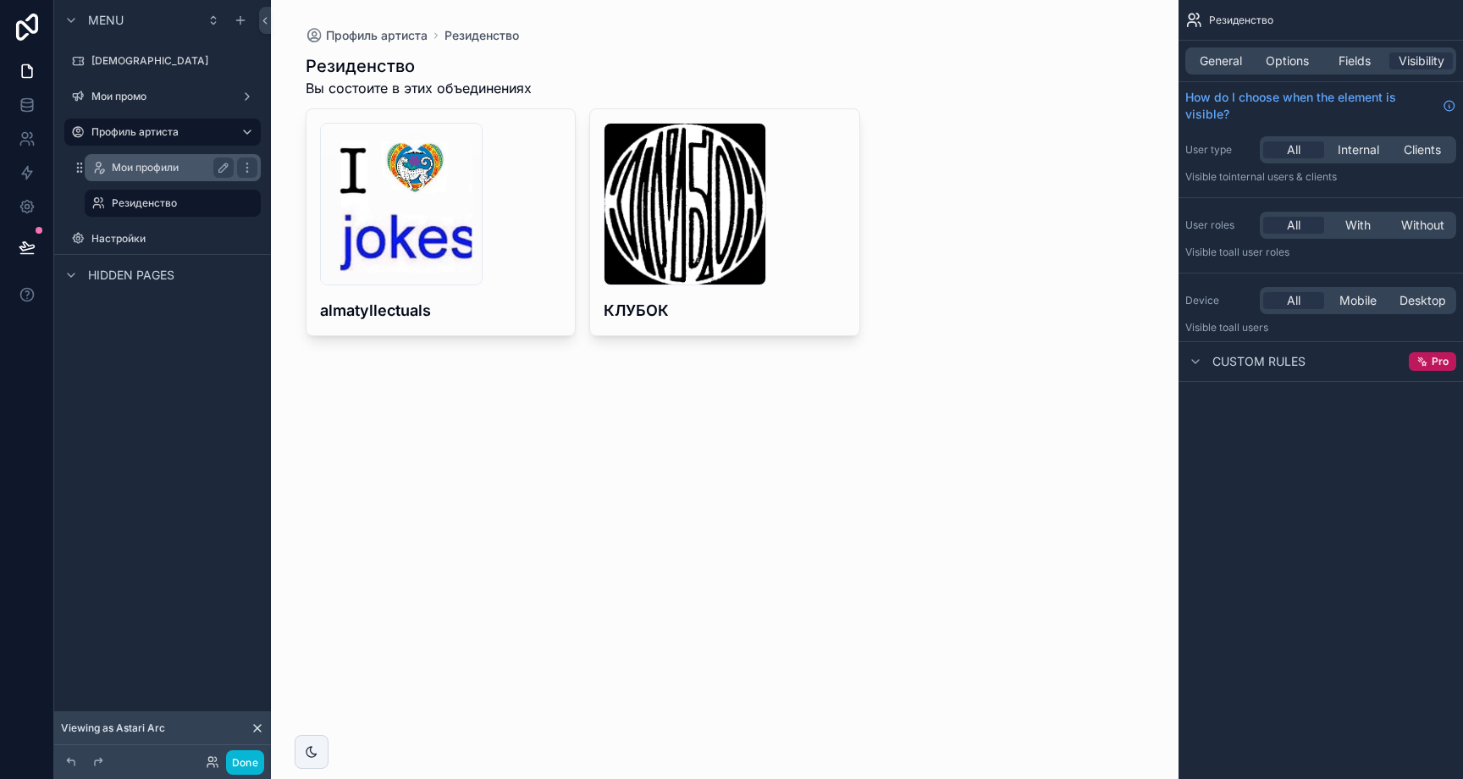
click at [187, 173] on label "Мои профили" at bounding box center [169, 168] width 115 height 14
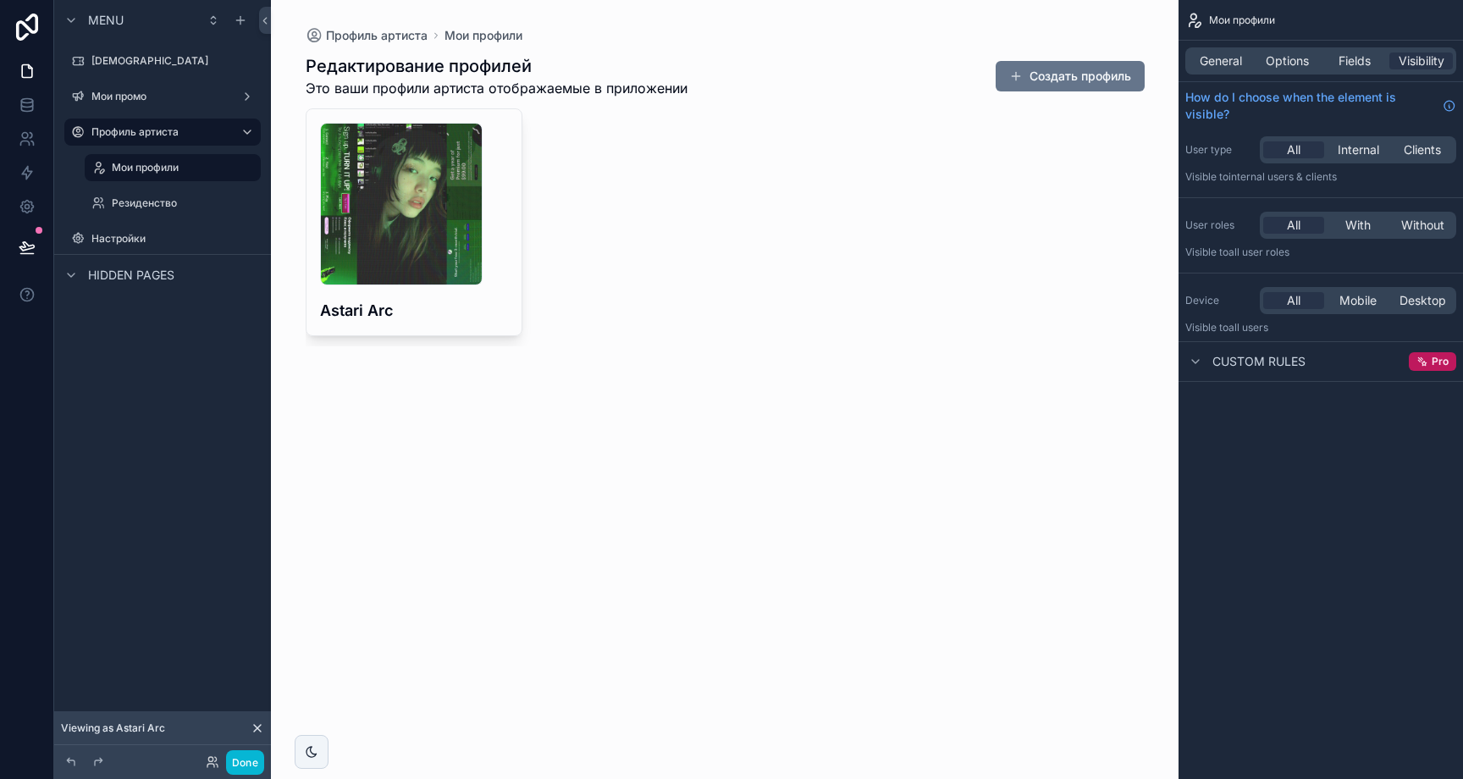
click at [520, 237] on div "scrollable content" at bounding box center [725, 200] width 866 height 400
click at [511, 238] on div "685333b9c96b0eff642cd060_avatars-wIya3p1HOs69zsS1-NRs2qQ-t500x500 .jpg Astari A…" at bounding box center [414, 222] width 215 height 226
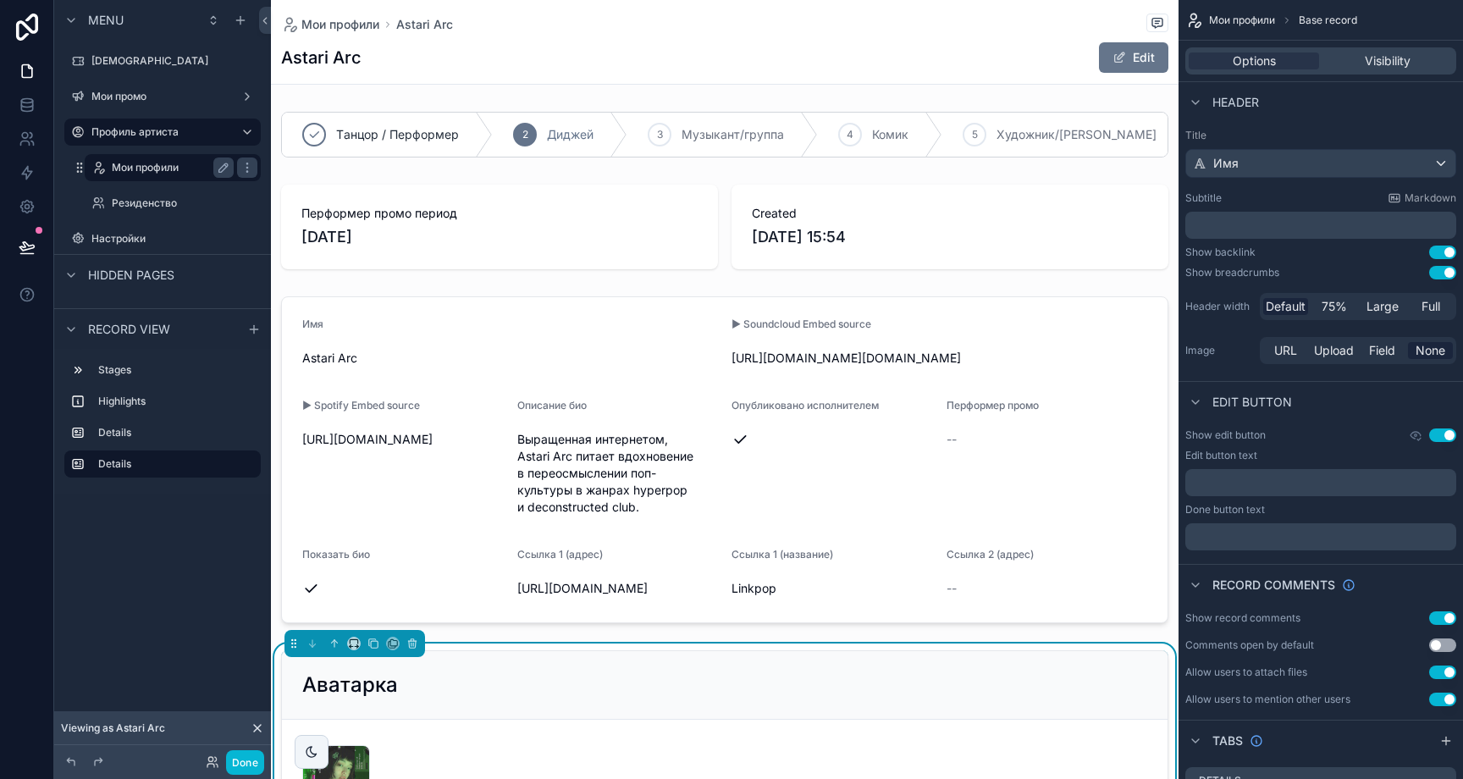
click at [177, 166] on label "Мои профили" at bounding box center [169, 168] width 115 height 14
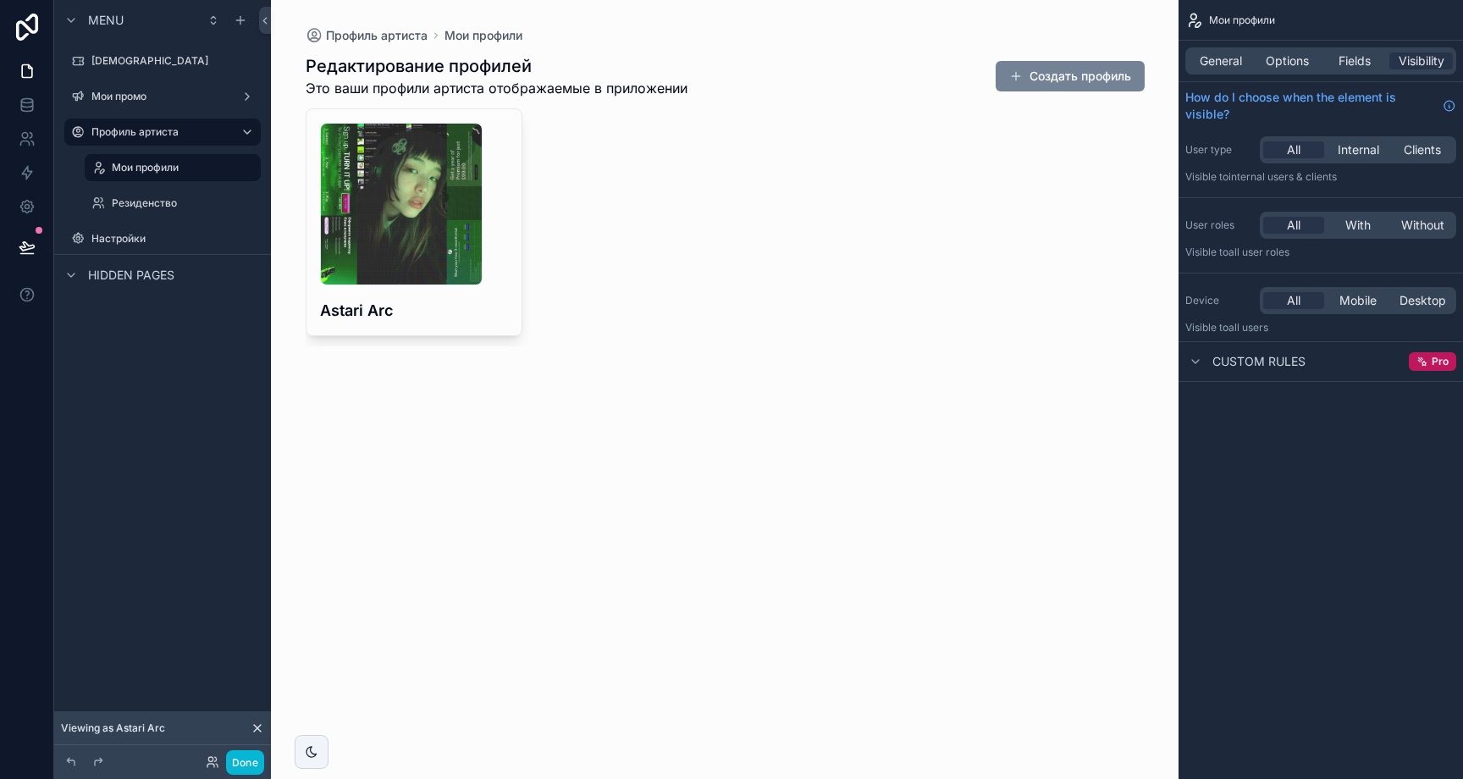
click at [1051, 90] on button "Создать профиль" at bounding box center [1070, 76] width 149 height 30
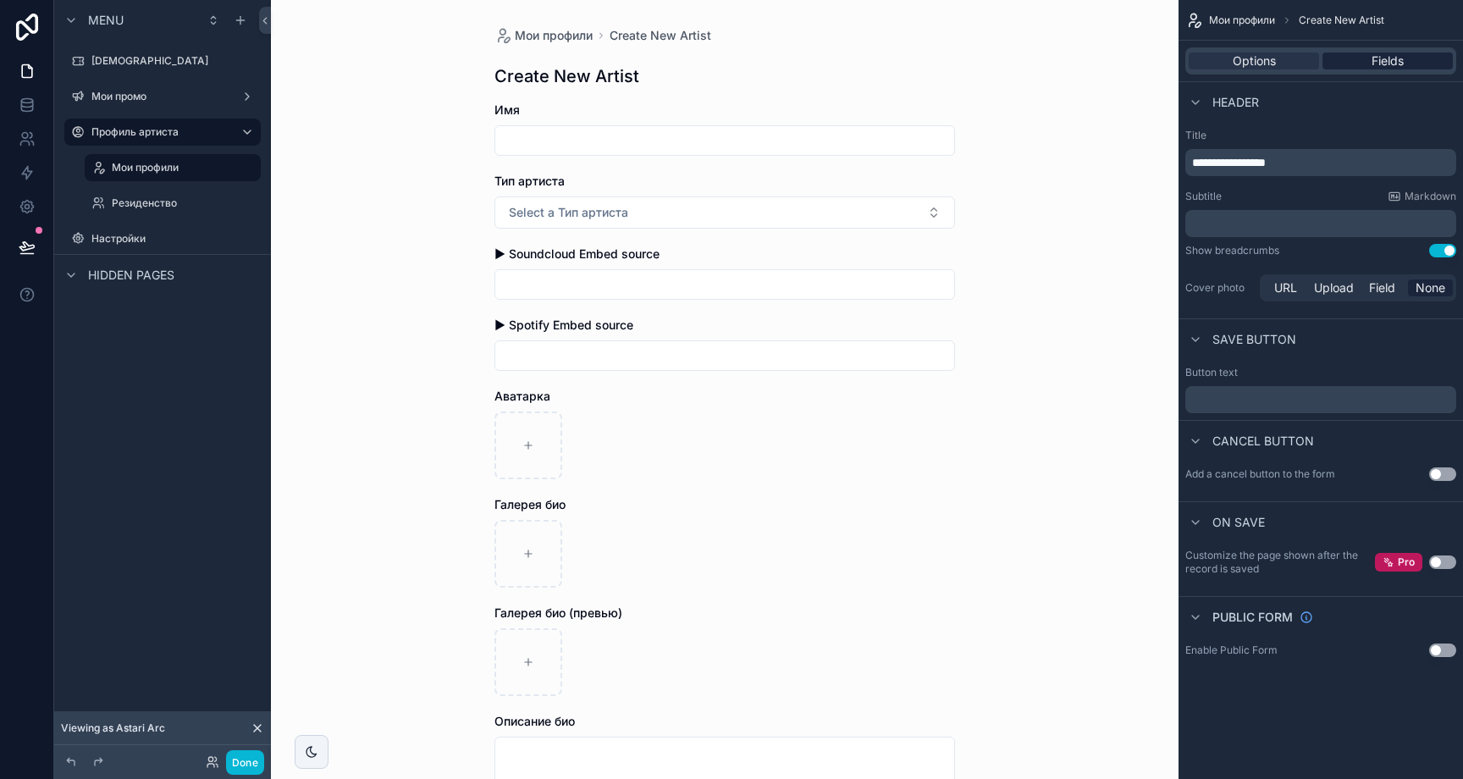
click at [1368, 64] on div "Fields" at bounding box center [1388, 60] width 130 height 17
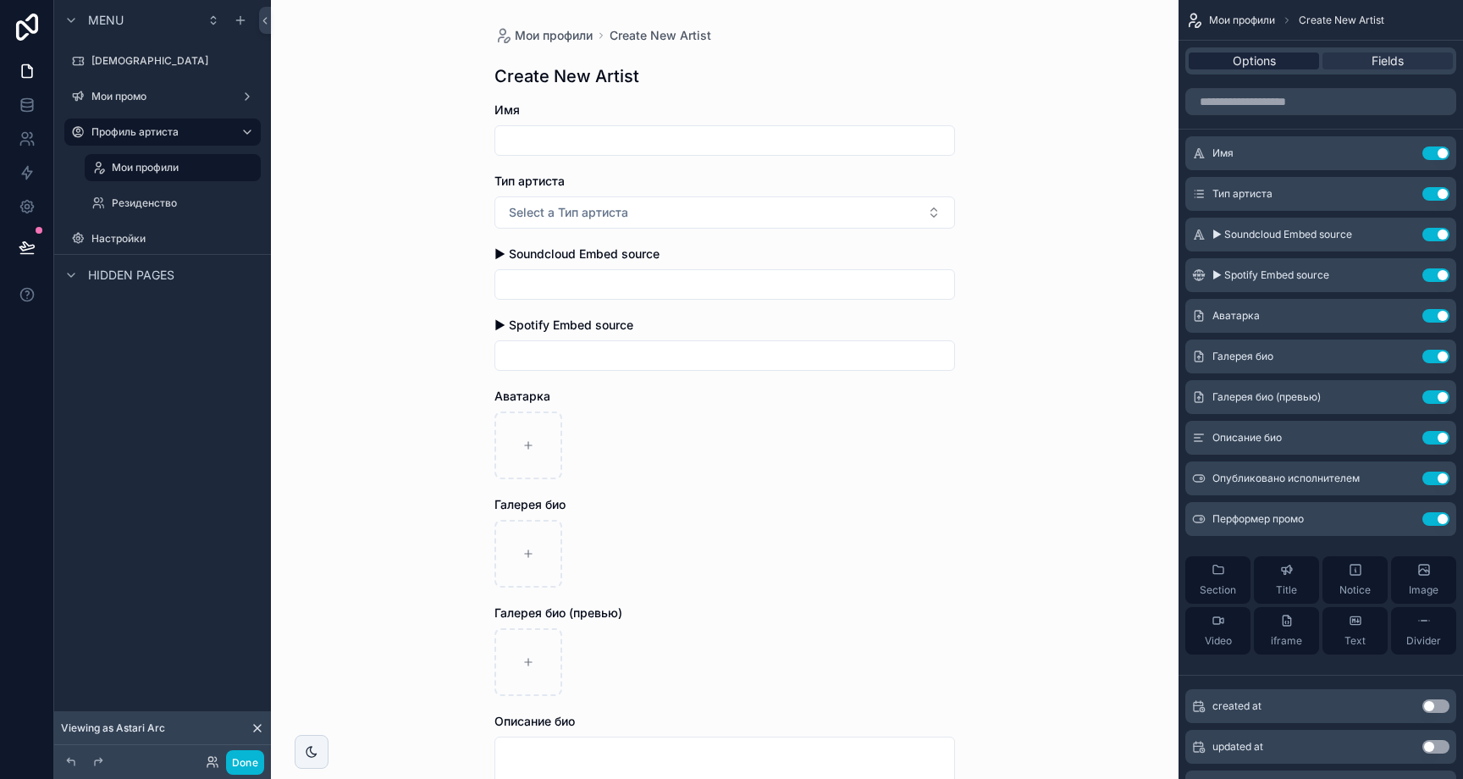
click at [1290, 57] on div "Options" at bounding box center [1254, 60] width 130 height 17
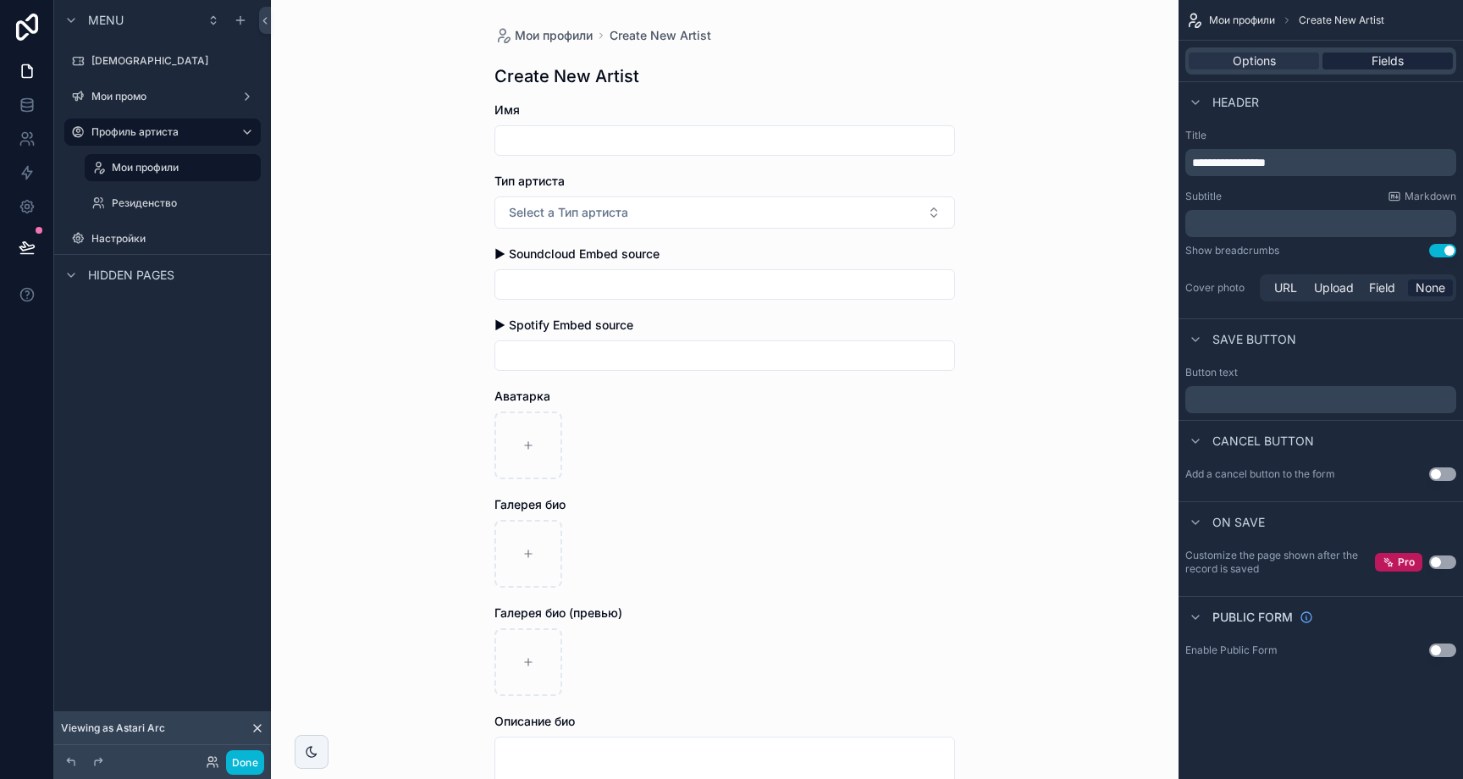
click at [1367, 52] on div "Fields" at bounding box center [1388, 60] width 130 height 17
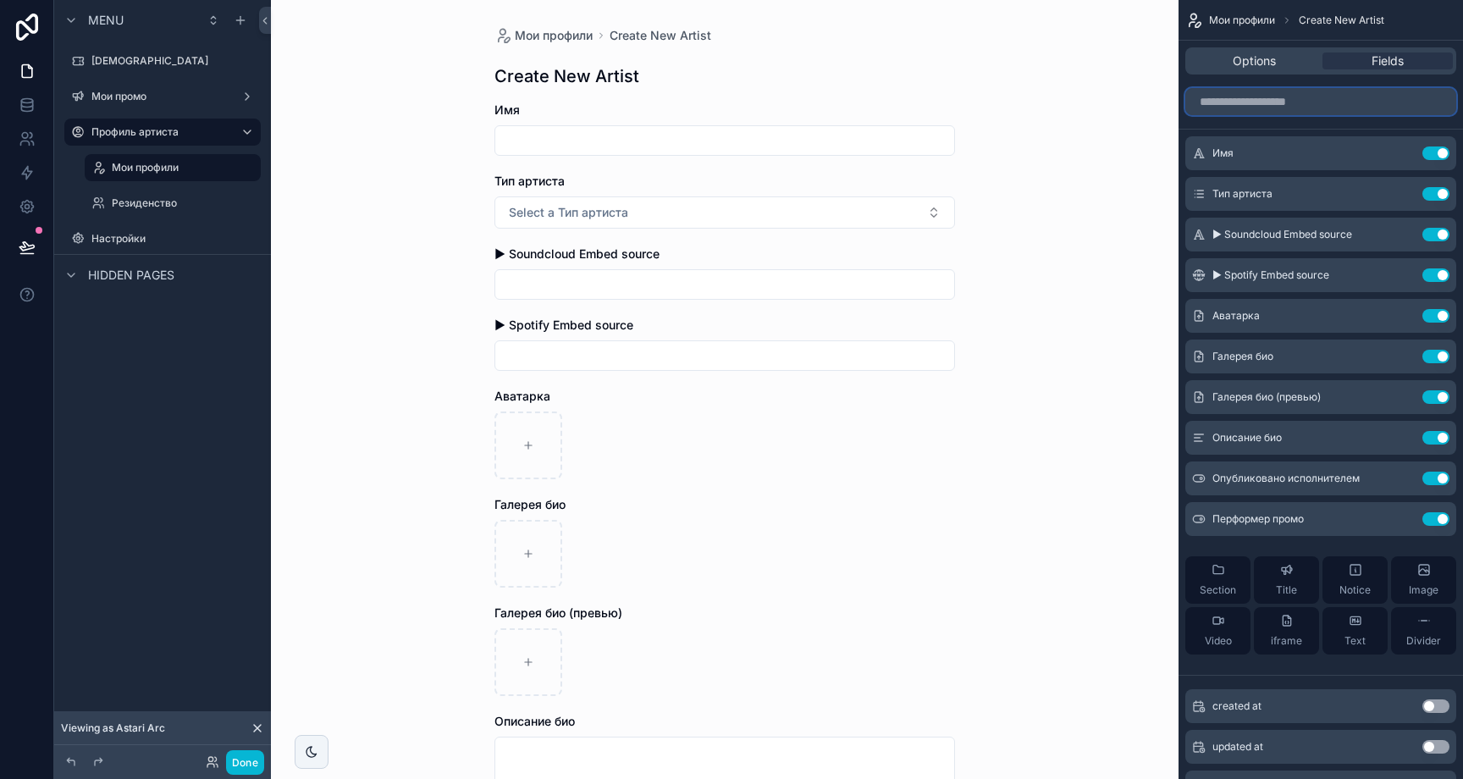
click at [1318, 102] on input "scrollable content" at bounding box center [1320, 101] width 271 height 27
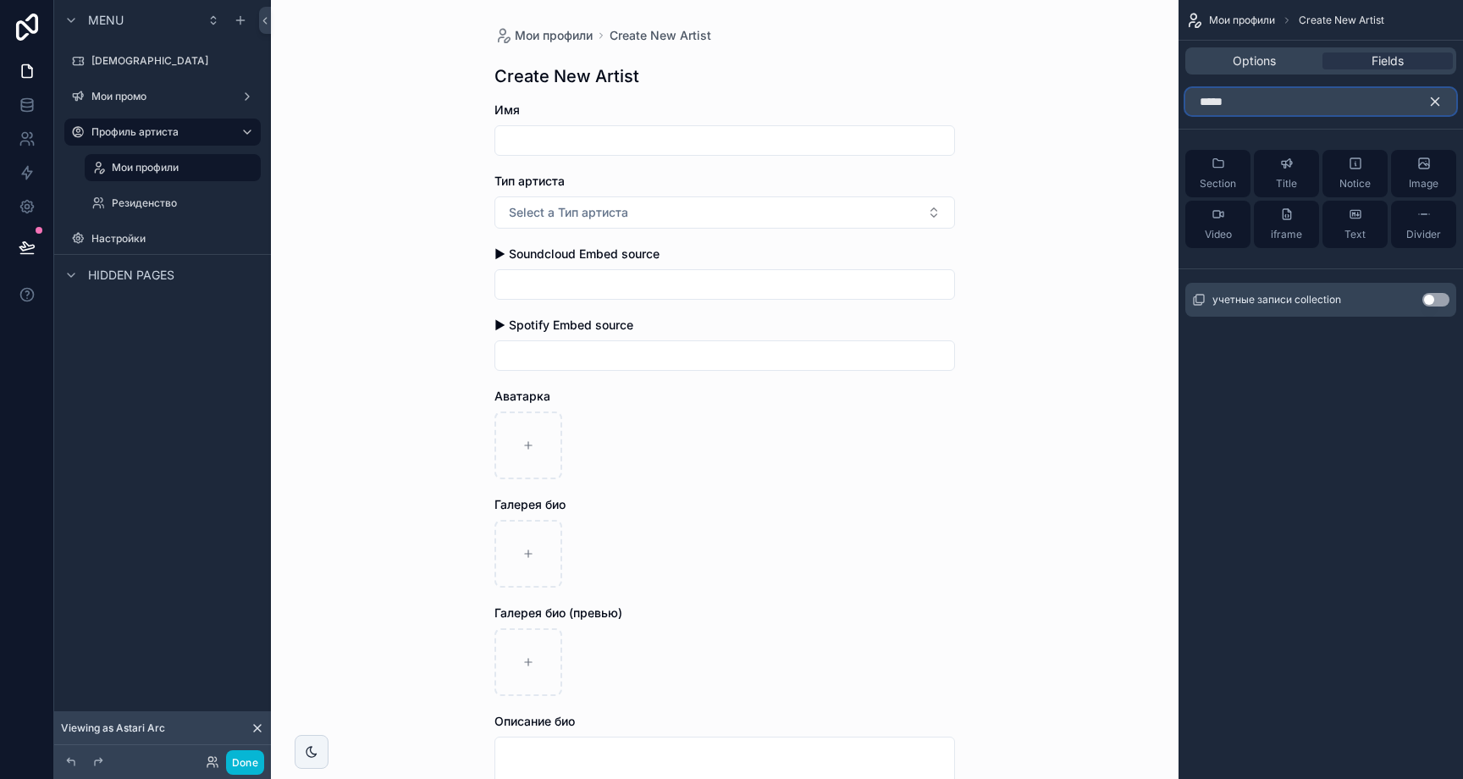
type input "*****"
click at [1433, 302] on button "Use setting" at bounding box center [1435, 300] width 27 height 14
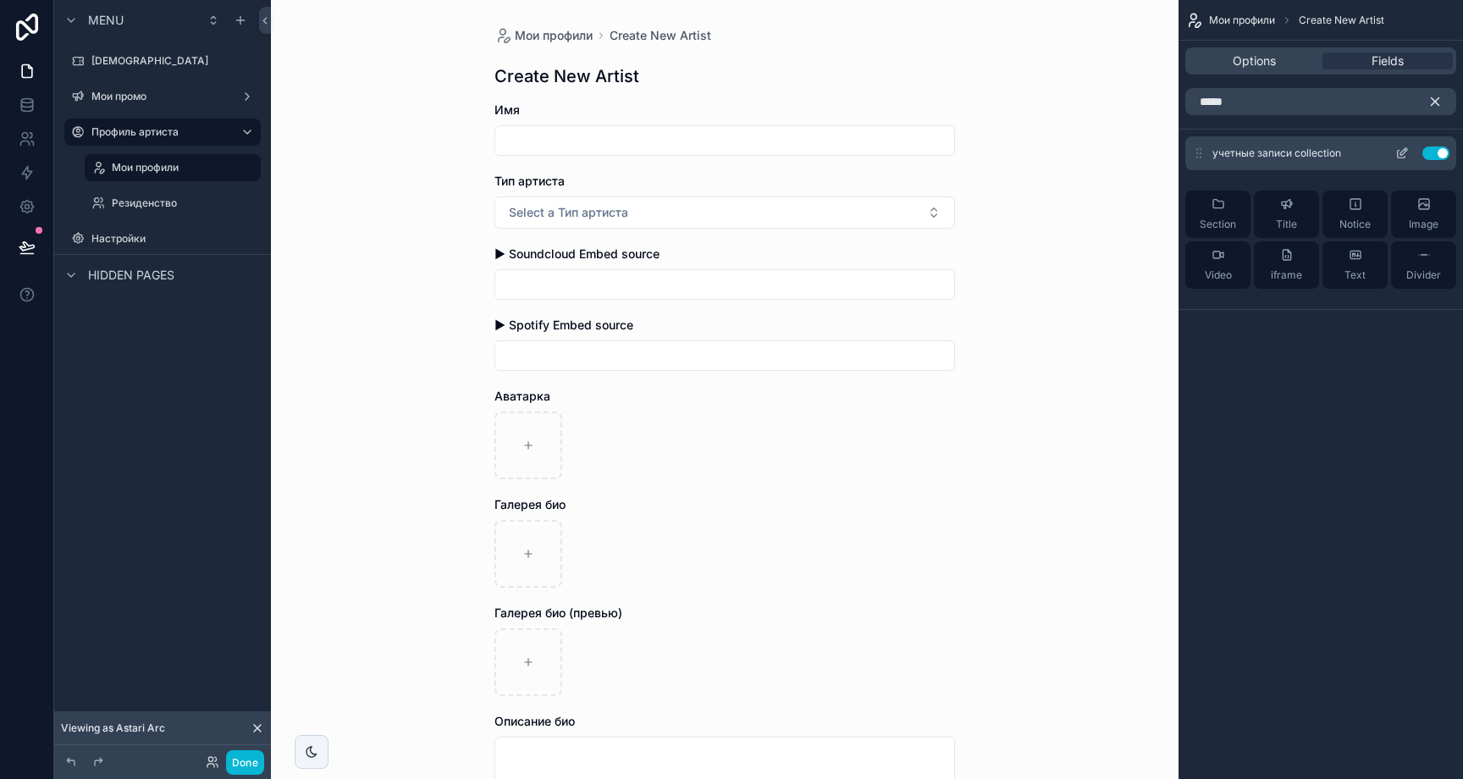
click at [1396, 152] on icon "scrollable content" at bounding box center [1402, 153] width 14 height 14
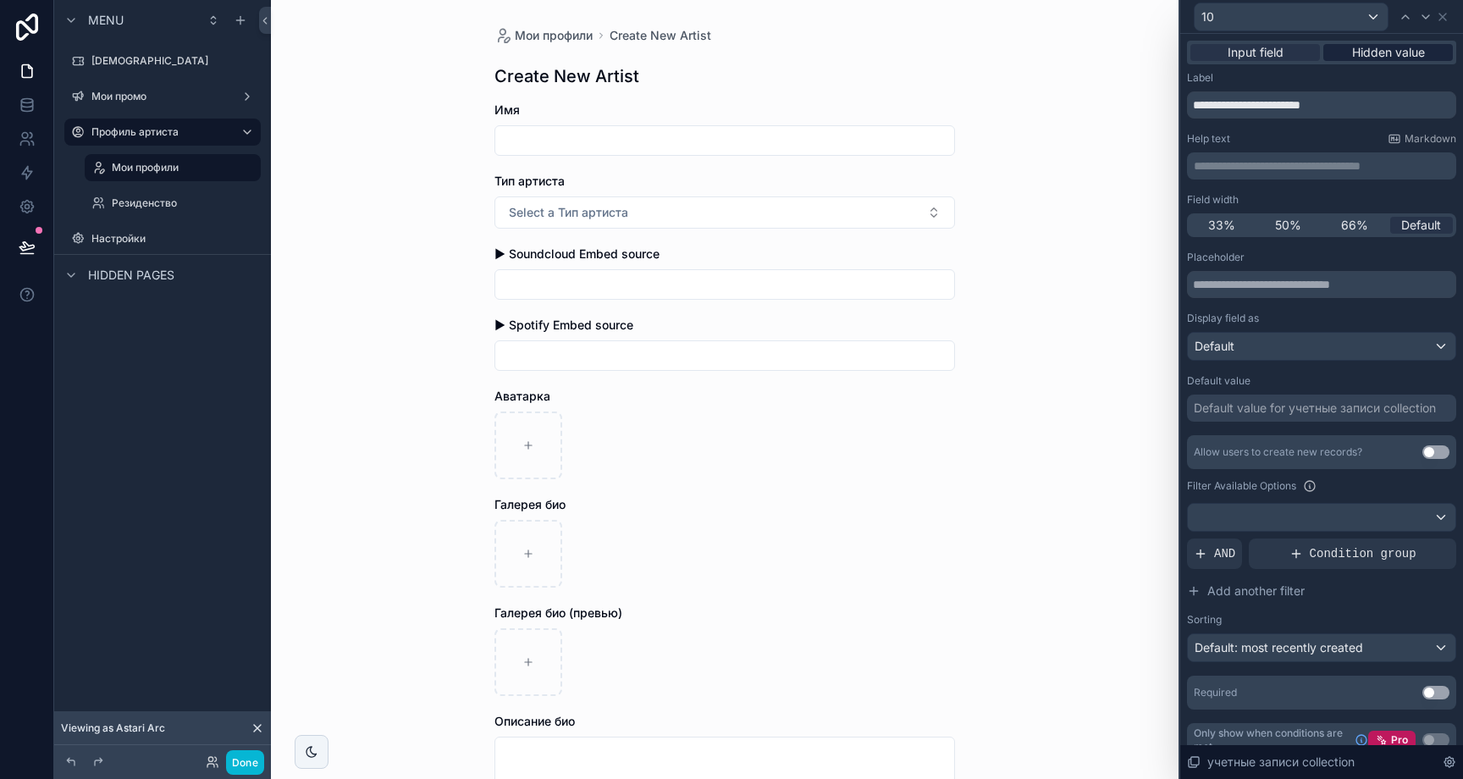
click at [1393, 56] on span "Hidden value" at bounding box center [1388, 52] width 73 height 17
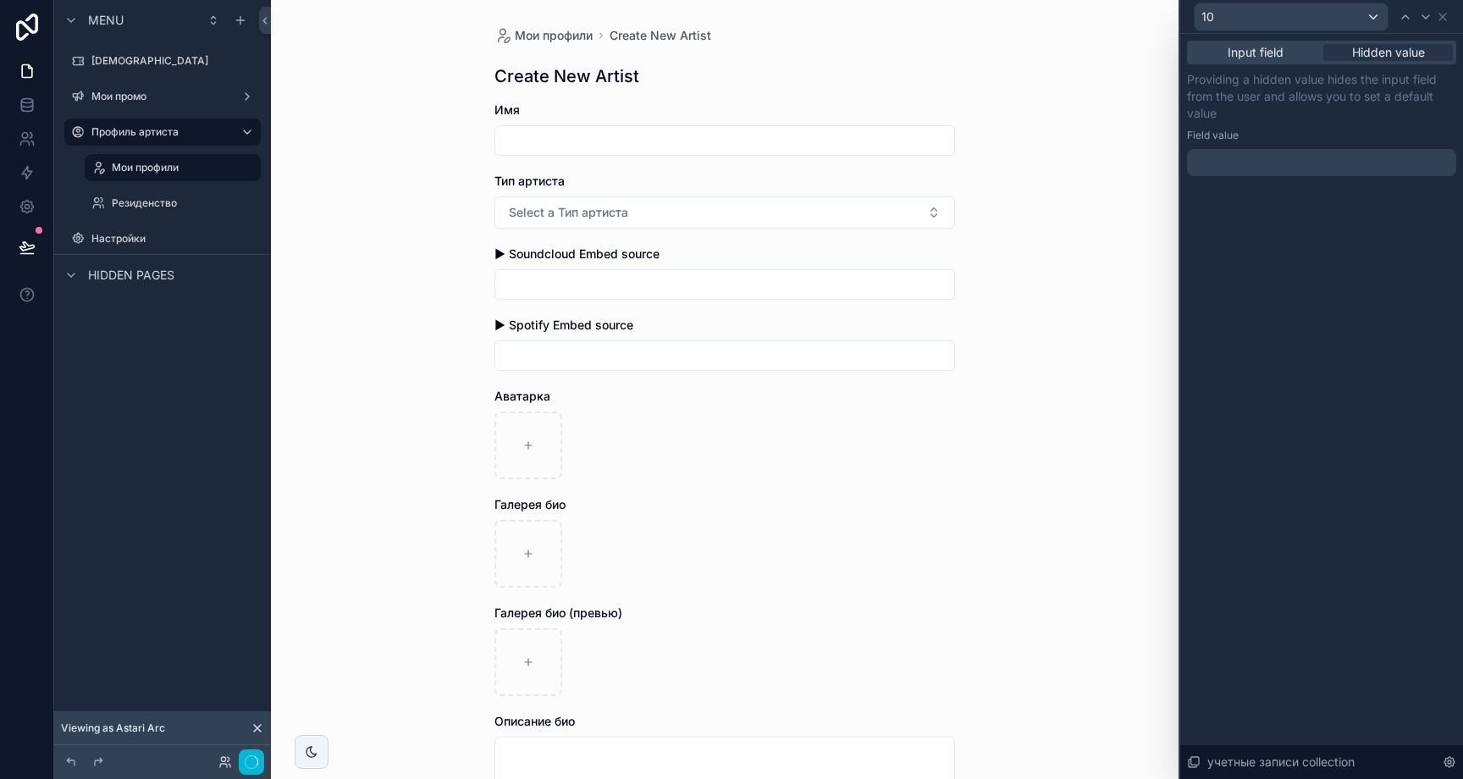
click at [1288, 168] on div at bounding box center [1321, 162] width 269 height 27
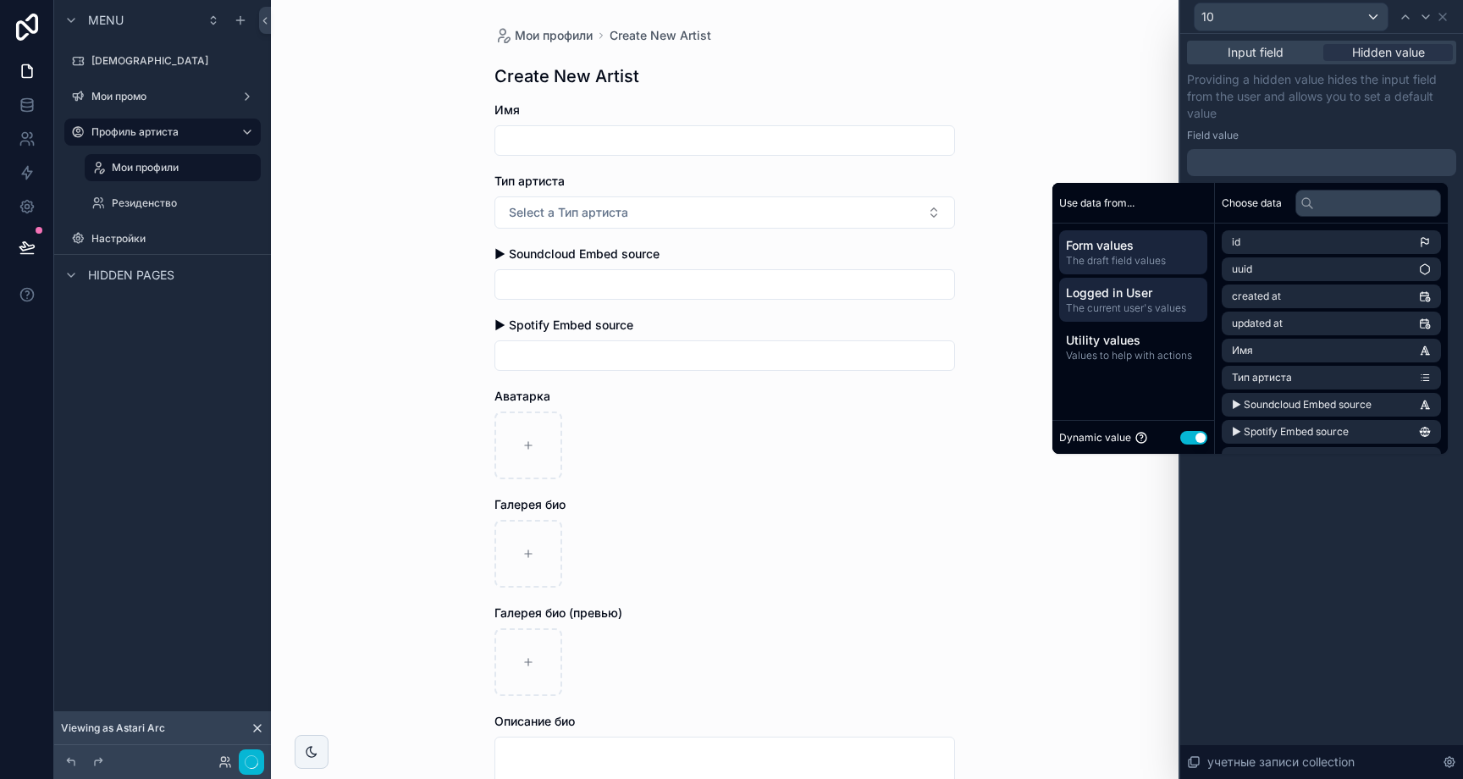
click at [1143, 292] on span "Logged in User" at bounding box center [1133, 292] width 135 height 17
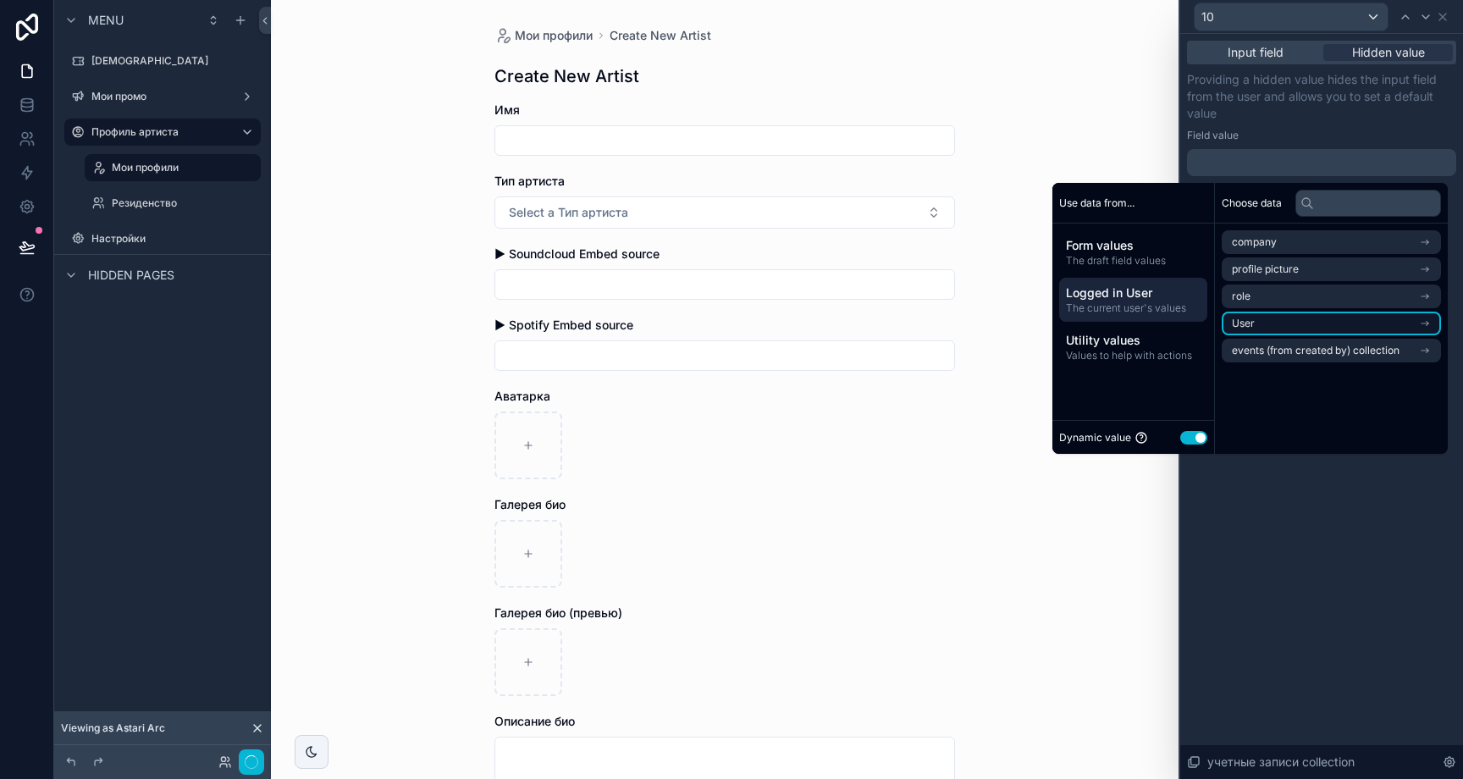
click at [1405, 323] on li "User" at bounding box center [1331, 324] width 219 height 24
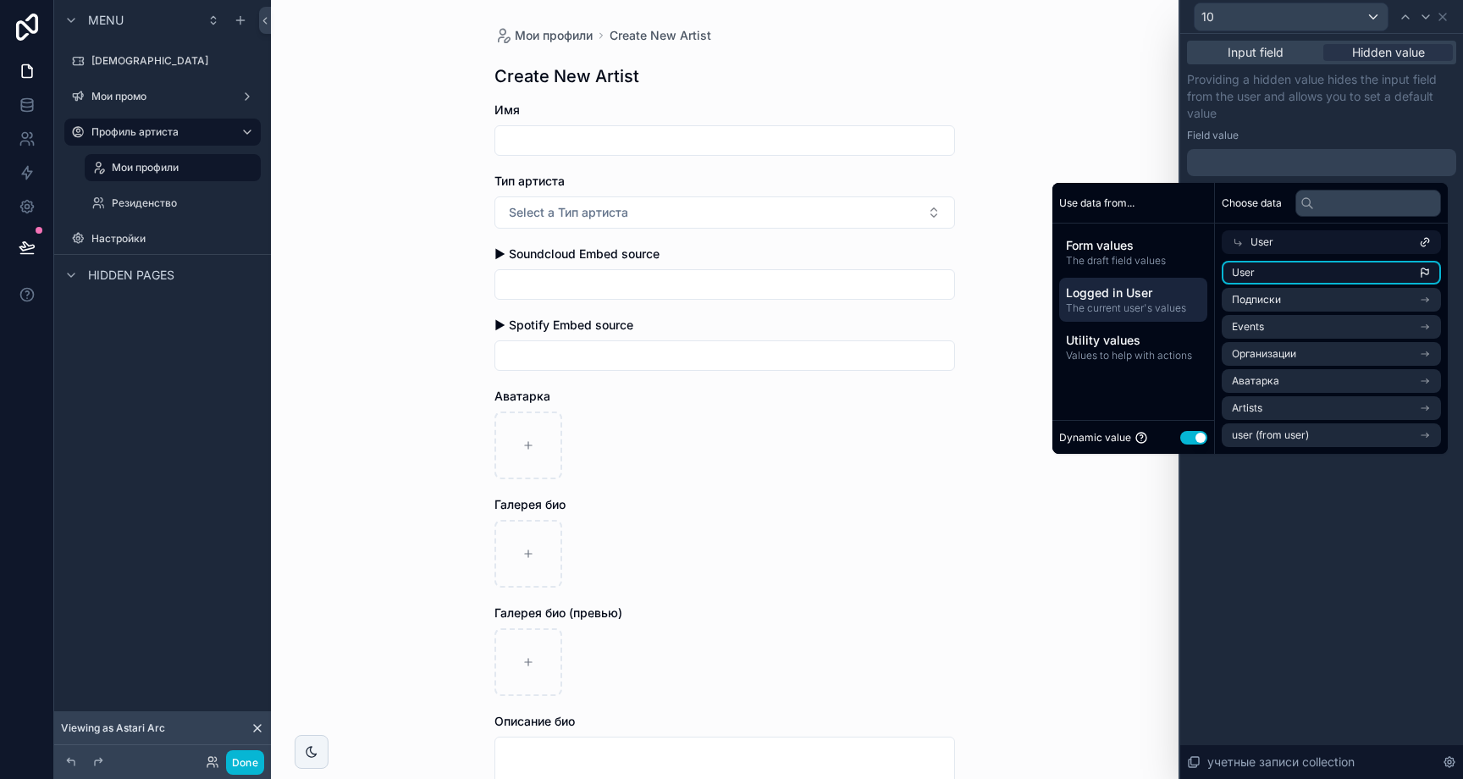
click at [1353, 269] on li "User" at bounding box center [1331, 273] width 219 height 24
click at [1358, 507] on div "**********" at bounding box center [1321, 406] width 283 height 745
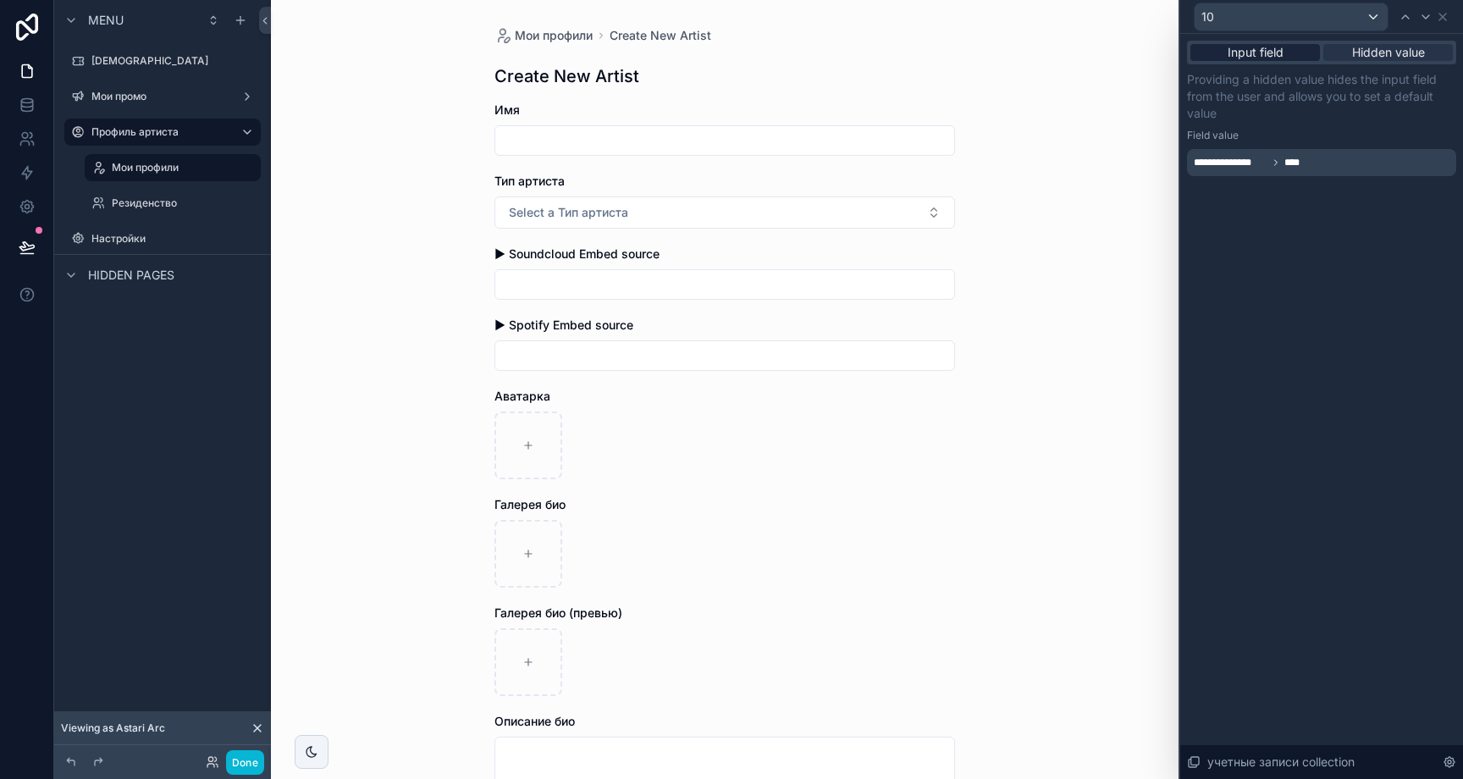
click at [1300, 56] on div "Input field" at bounding box center [1255, 52] width 130 height 17
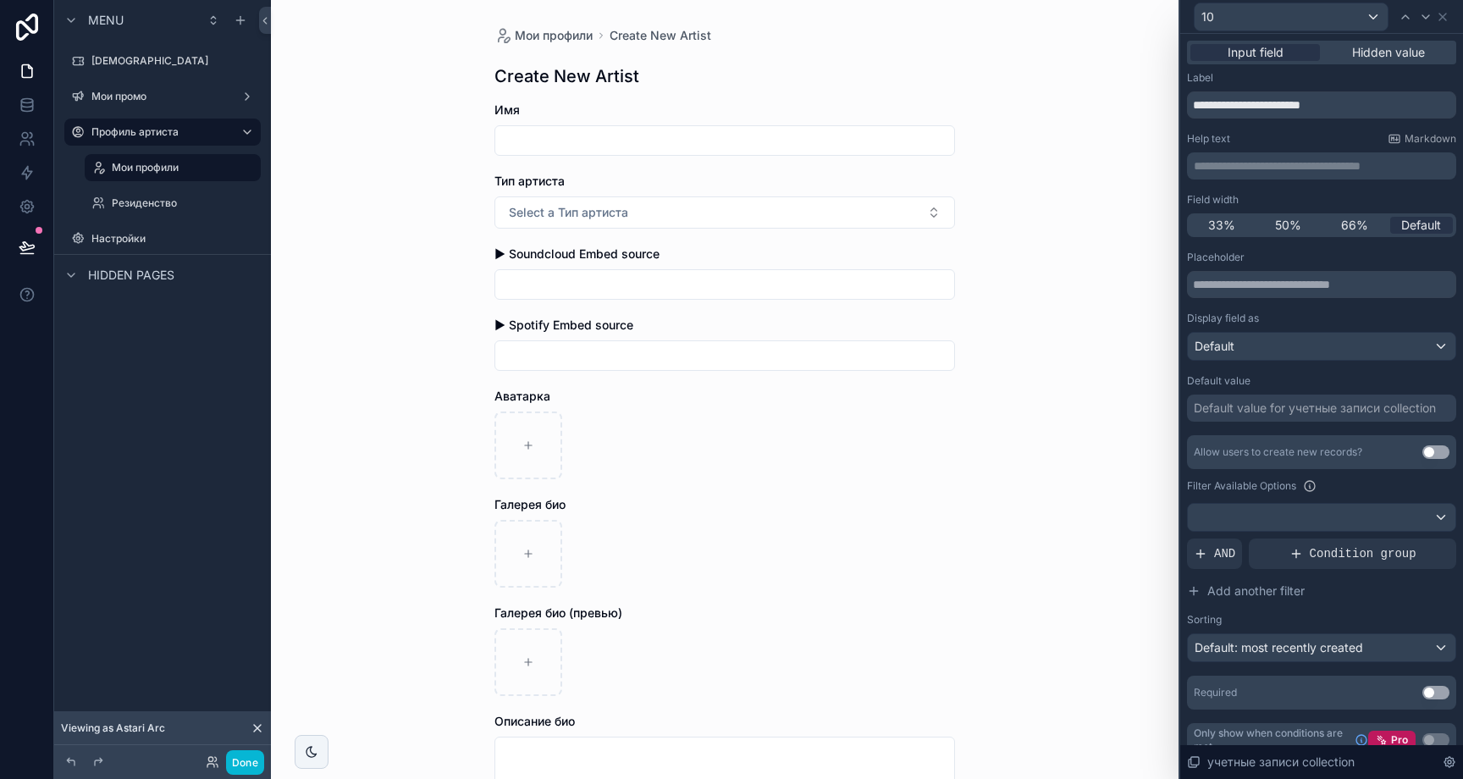
click at [1451, 14] on div "10" at bounding box center [1321, 16] width 269 height 33
click at [1446, 15] on icon at bounding box center [1443, 17] width 14 height 14
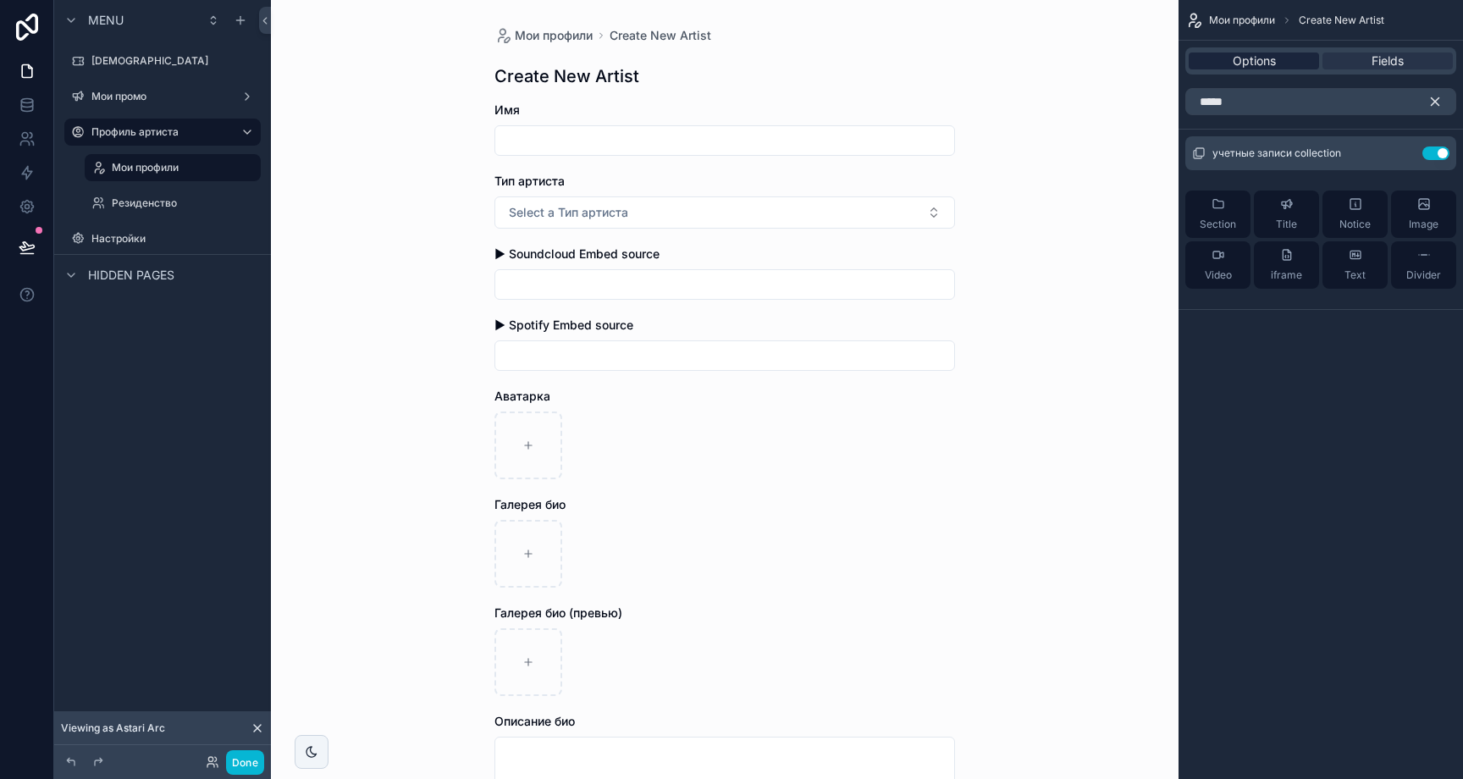
click at [1299, 67] on div "Options" at bounding box center [1254, 60] width 130 height 17
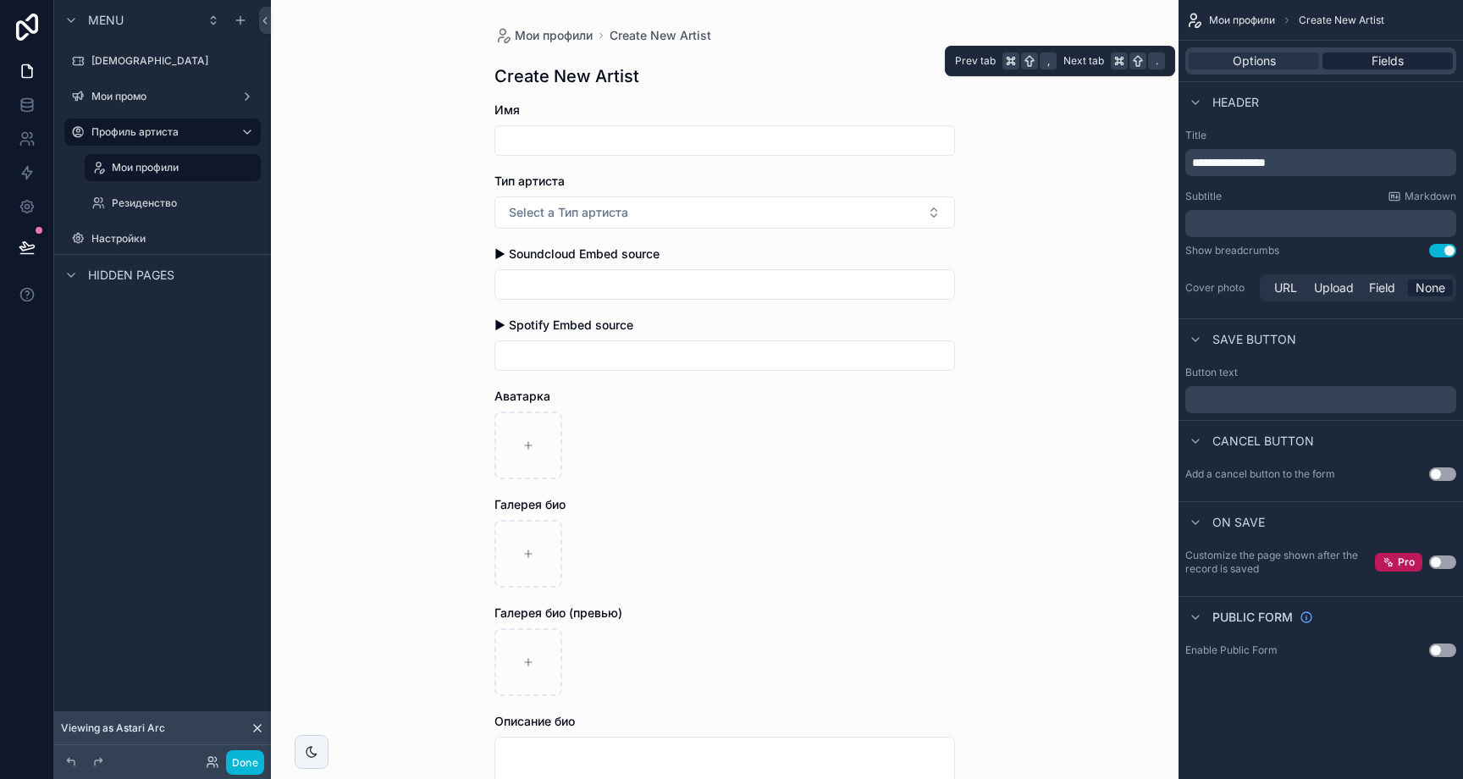
click at [1364, 62] on div "Fields" at bounding box center [1388, 60] width 130 height 17
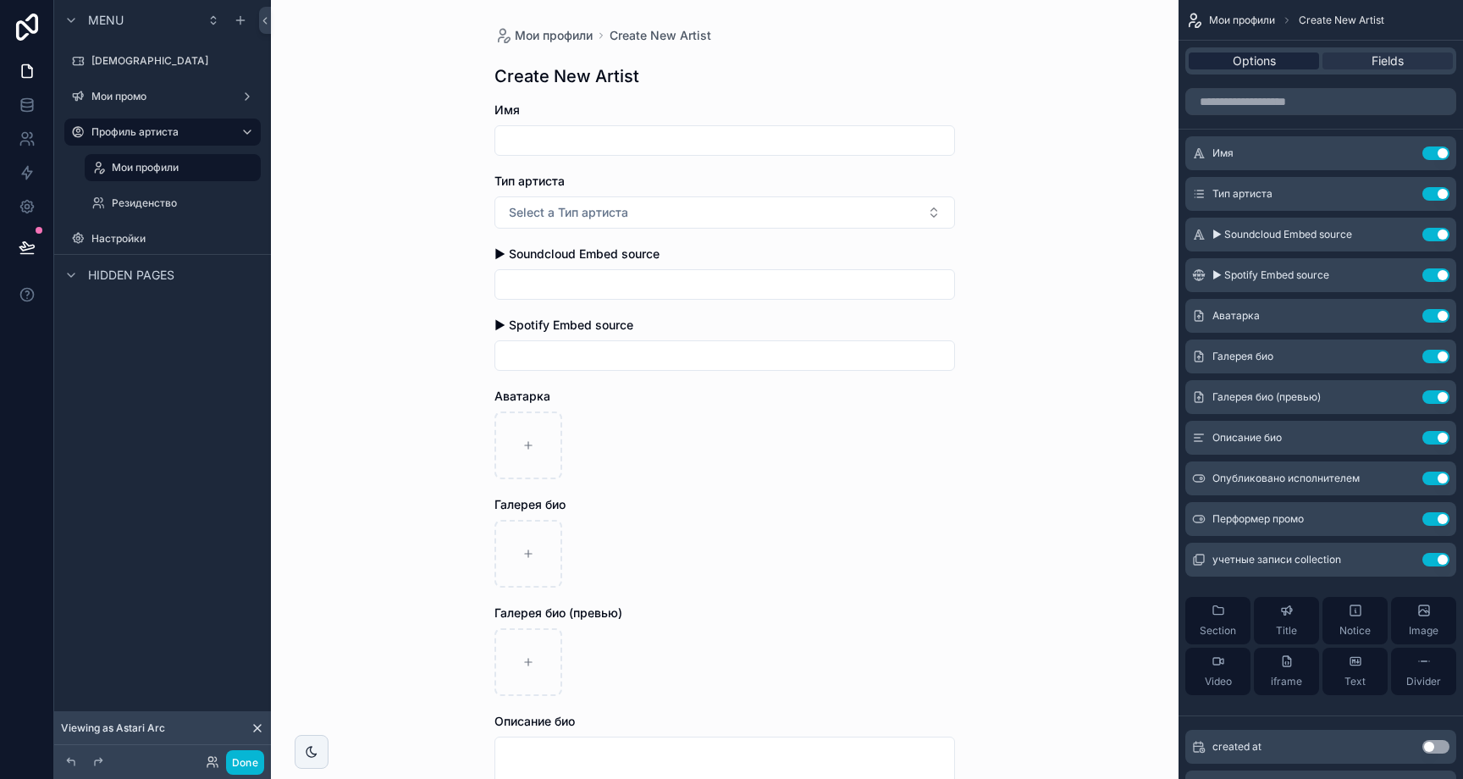
click at [1288, 64] on div "Options" at bounding box center [1254, 60] width 130 height 17
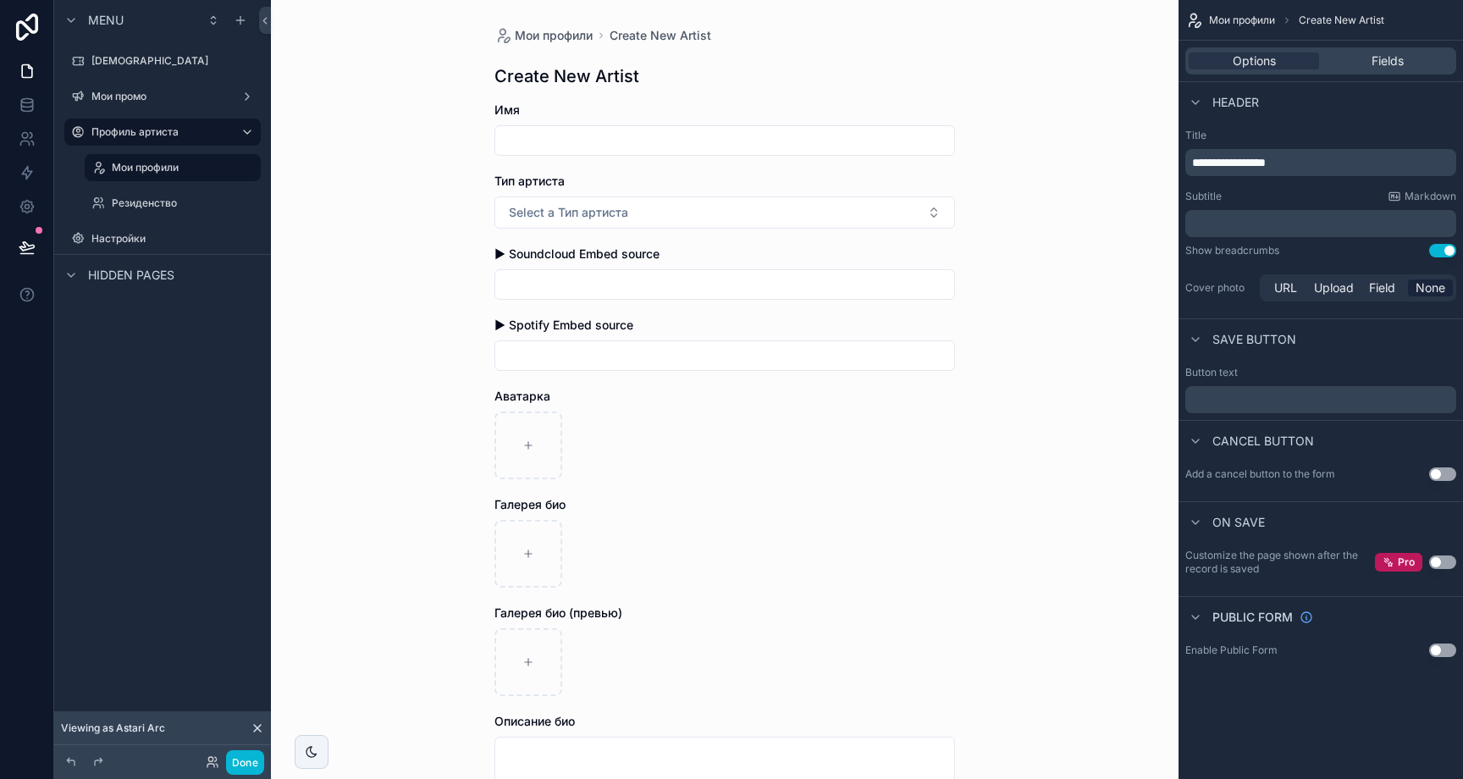
click at [1324, 175] on div "**********" at bounding box center [1320, 162] width 271 height 27
click at [1326, 172] on div "**********" at bounding box center [1320, 162] width 271 height 27
click at [1327, 168] on p "**********" at bounding box center [1322, 162] width 261 height 17
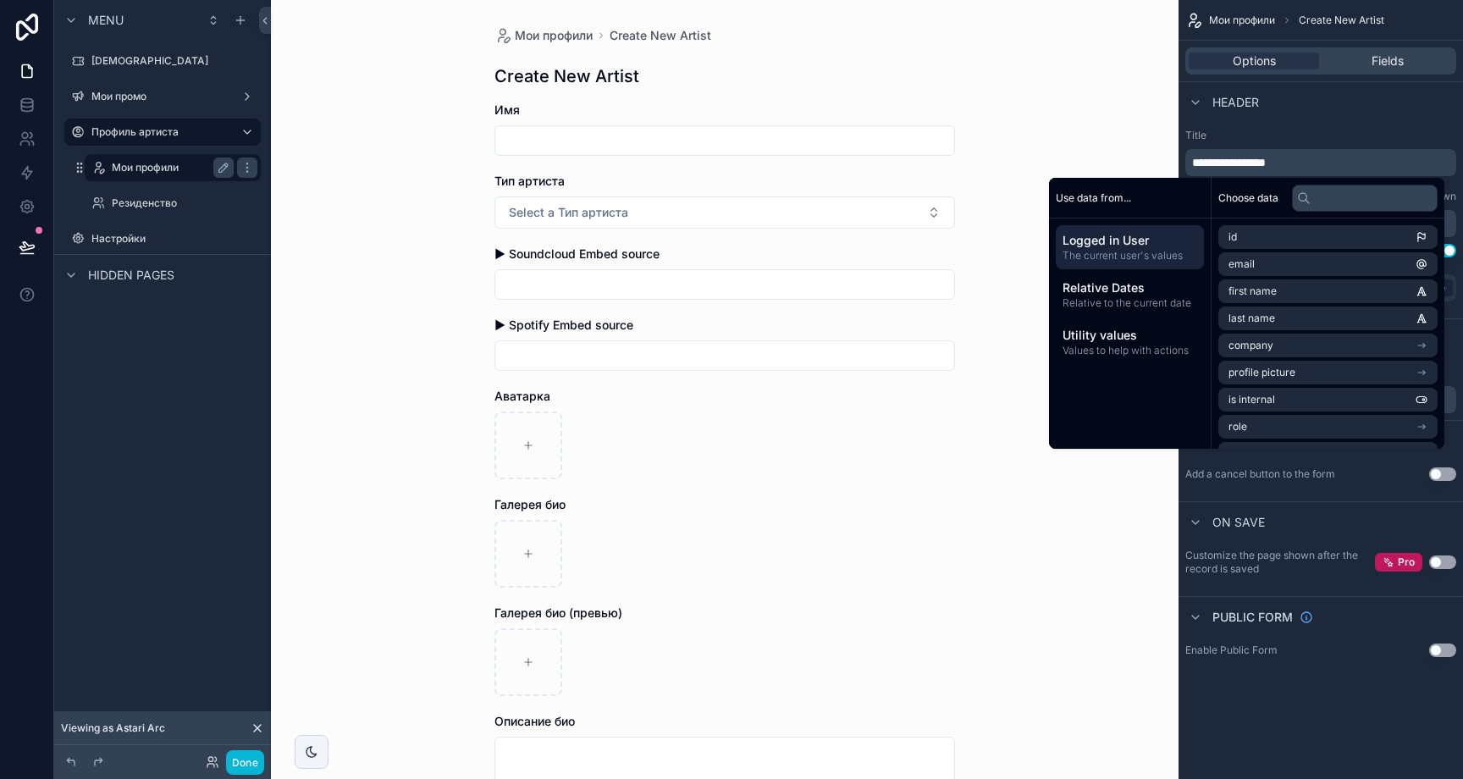
click at [158, 165] on label "Мои профили" at bounding box center [169, 168] width 115 height 14
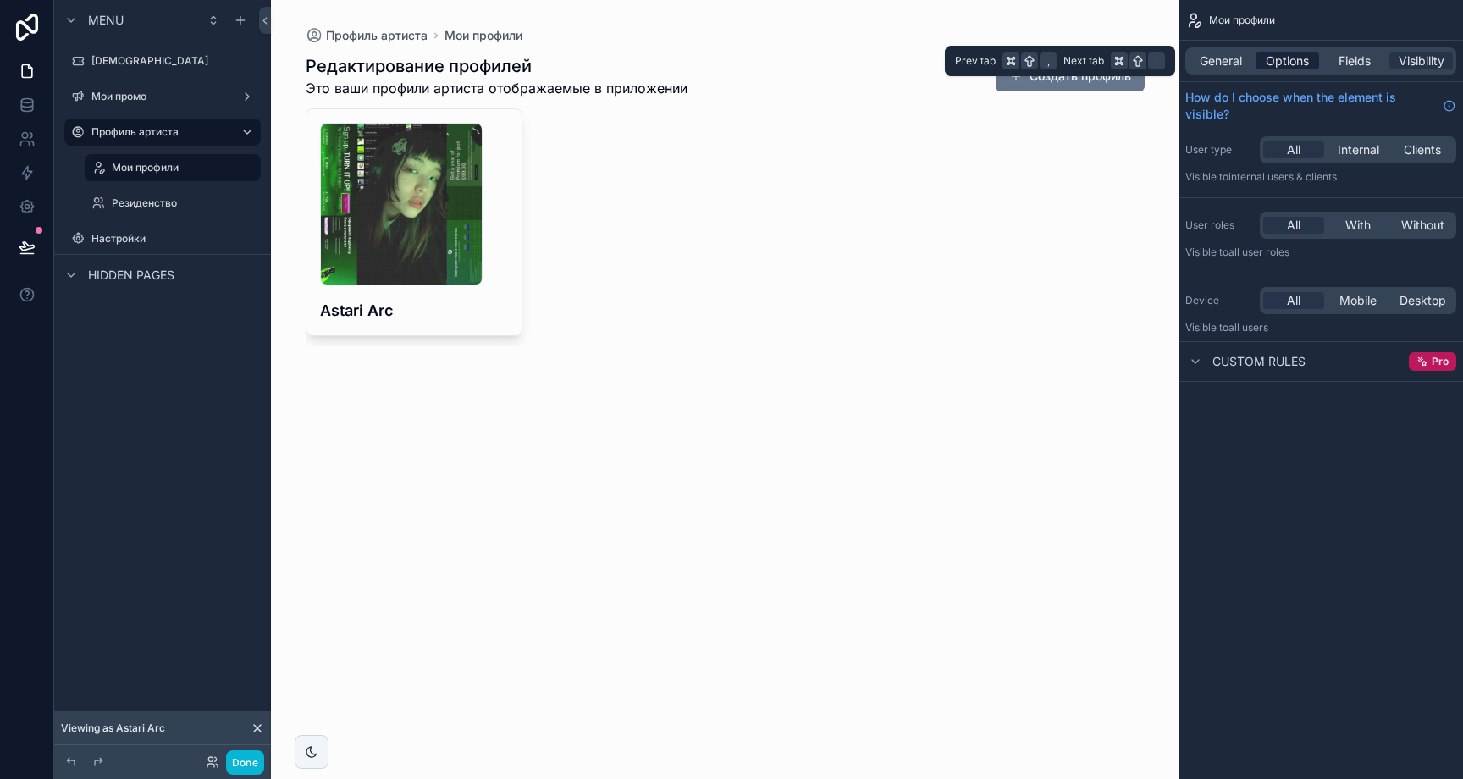
click at [1284, 59] on span "Options" at bounding box center [1287, 60] width 43 height 17
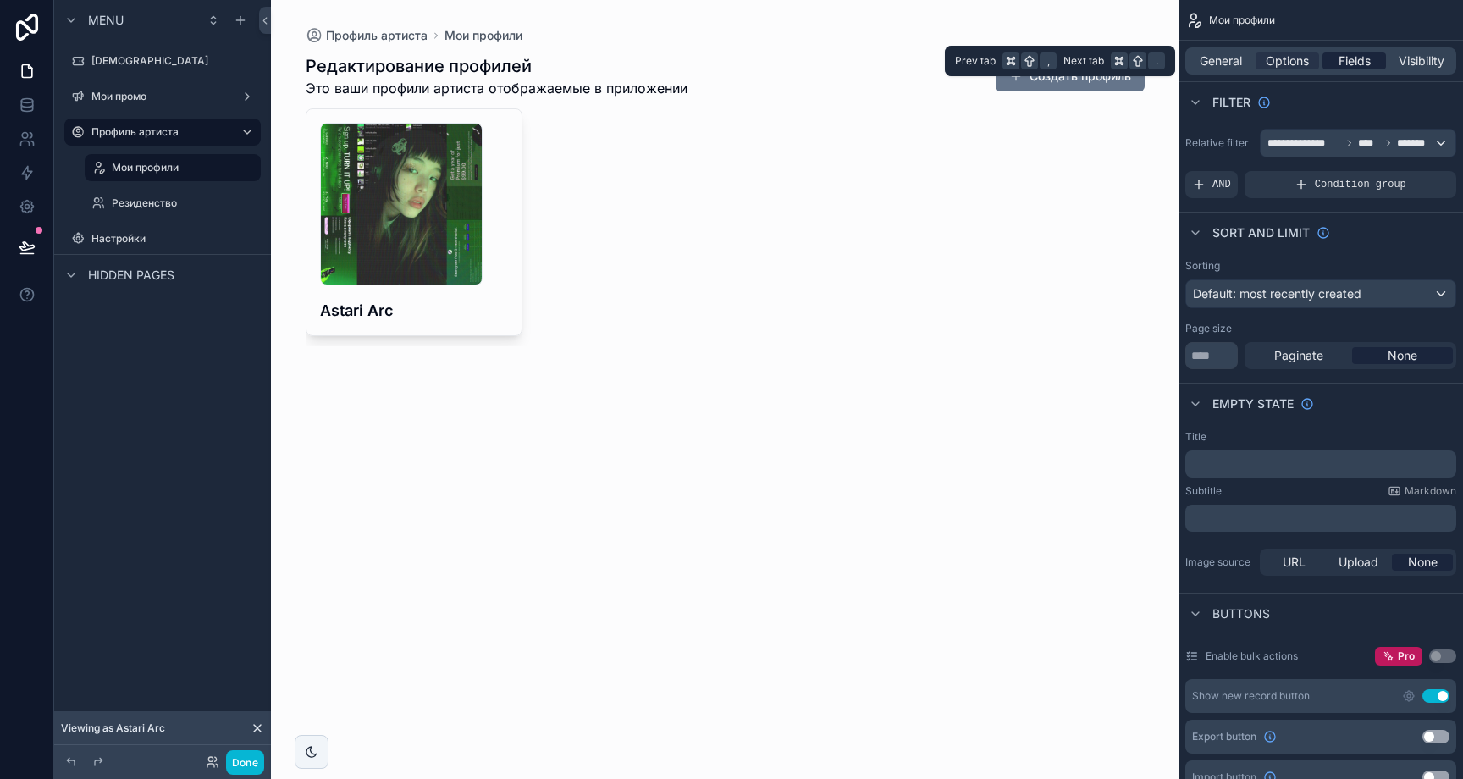
click at [1333, 62] on div "Fields" at bounding box center [1355, 60] width 64 height 17
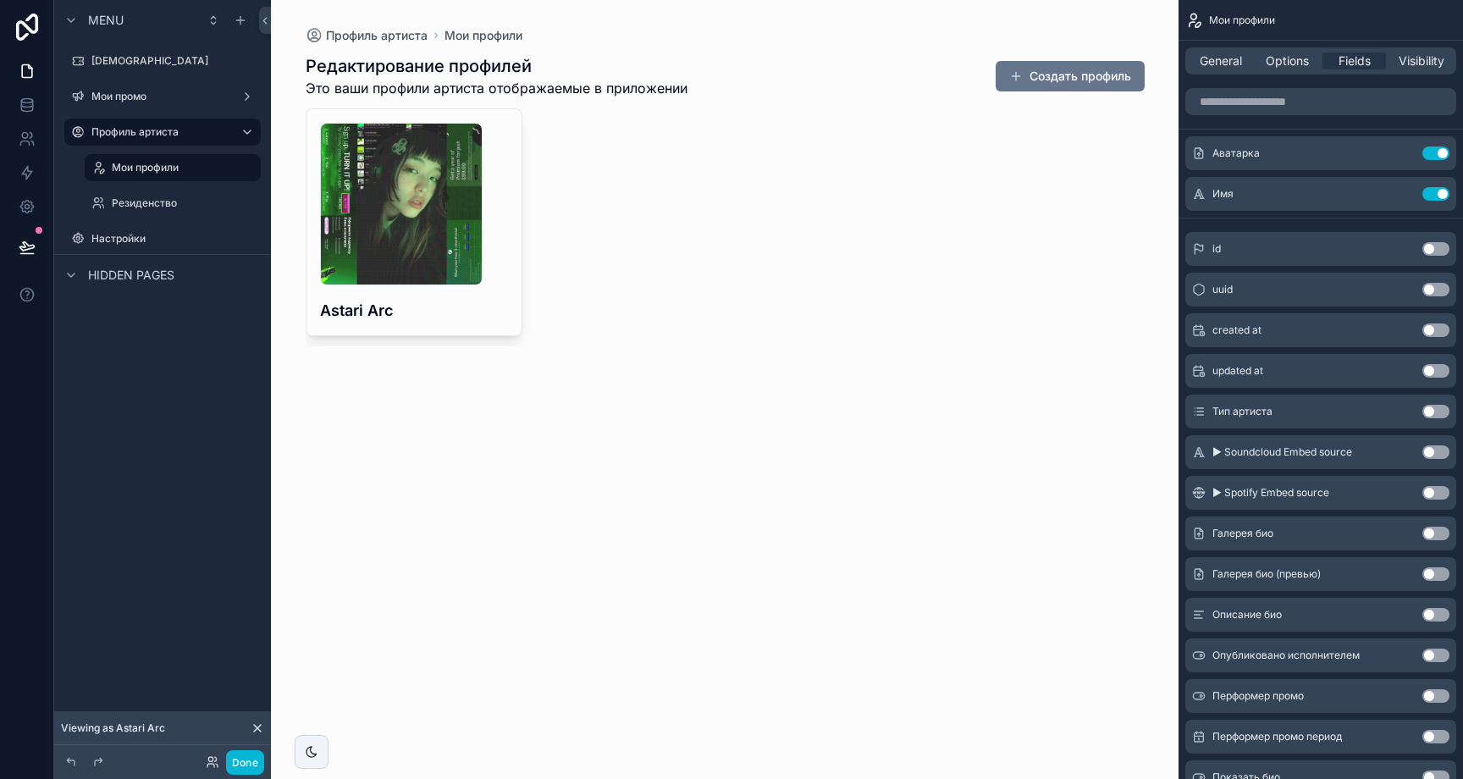
click at [1031, 139] on div "685333b9c96b0eff642cd060_avatars-wIya3p1HOs69zsS1-NRs2qQ-t500x500 .jpg Astari A…" at bounding box center [725, 227] width 839 height 238
drag, startPoint x: 1064, startPoint y: 73, endPoint x: 1082, endPoint y: 73, distance: 17.8
click at [1064, 73] on button "Создать профиль" at bounding box center [1070, 76] width 149 height 30
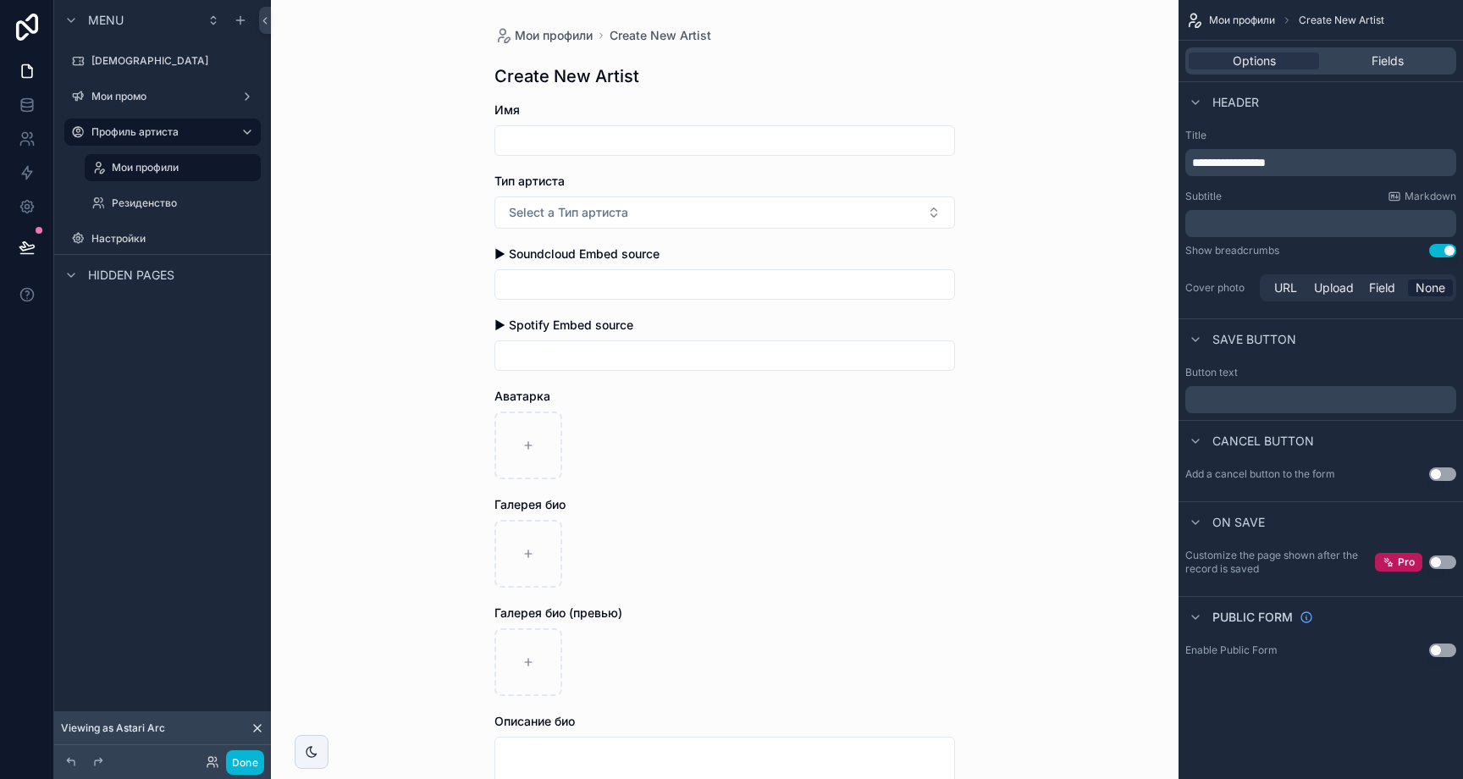
click at [1266, 157] on span "**********" at bounding box center [1229, 163] width 74 height 12
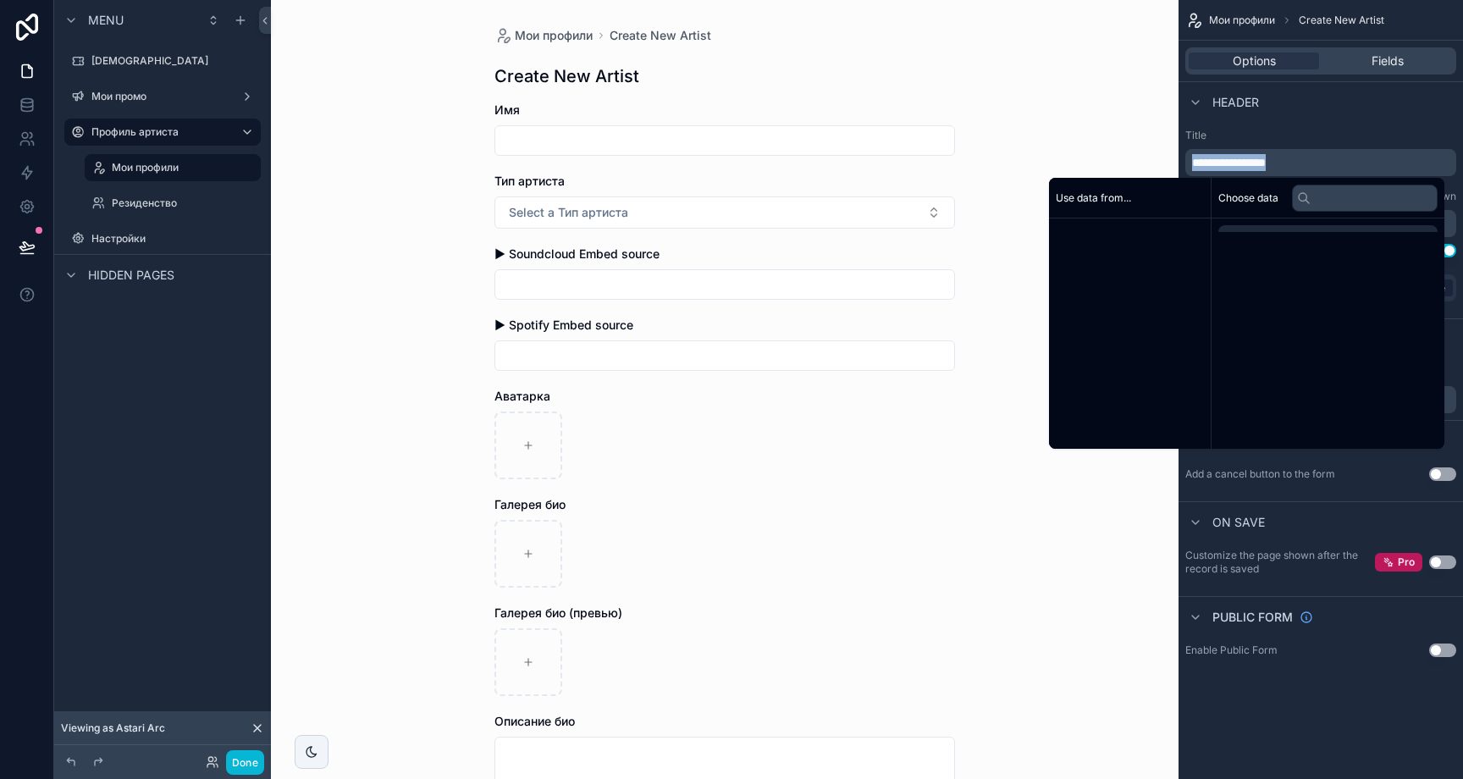
click at [1266, 157] on span "**********" at bounding box center [1229, 163] width 74 height 12
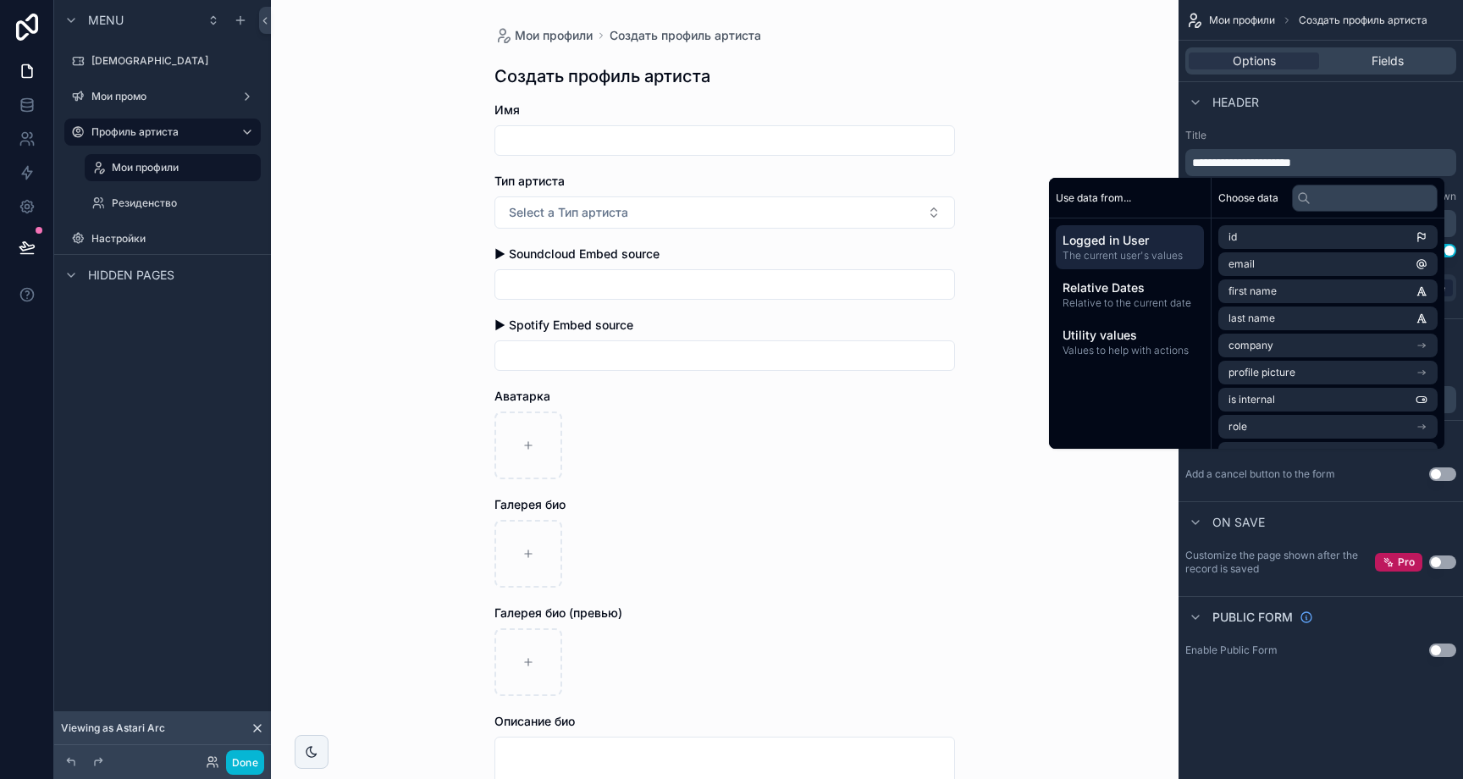
click at [1290, 86] on div "Header" at bounding box center [1321, 101] width 284 height 41
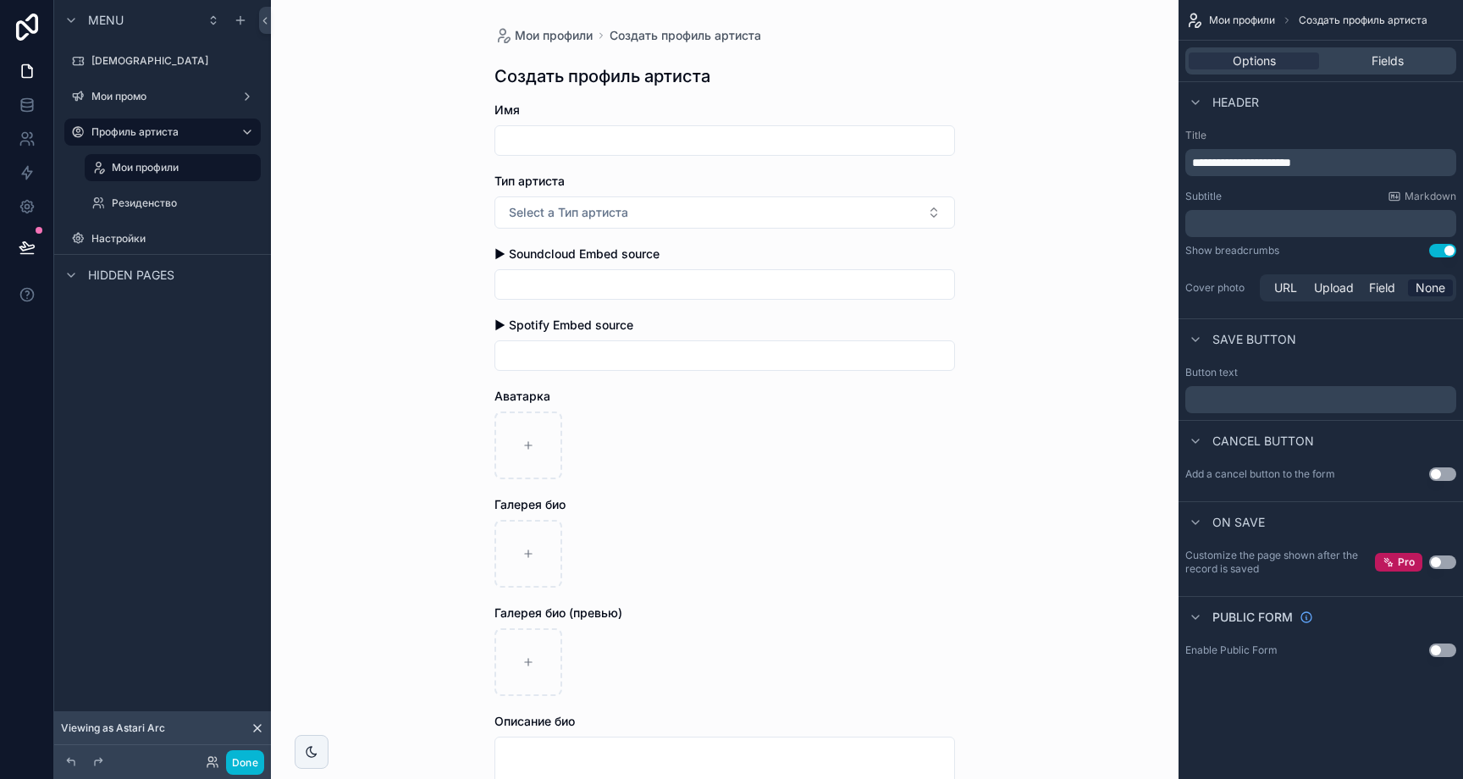
click at [1252, 202] on div "Subtitle Markdown" at bounding box center [1320, 197] width 271 height 14
click at [1368, 63] on div "Fields" at bounding box center [1388, 60] width 130 height 17
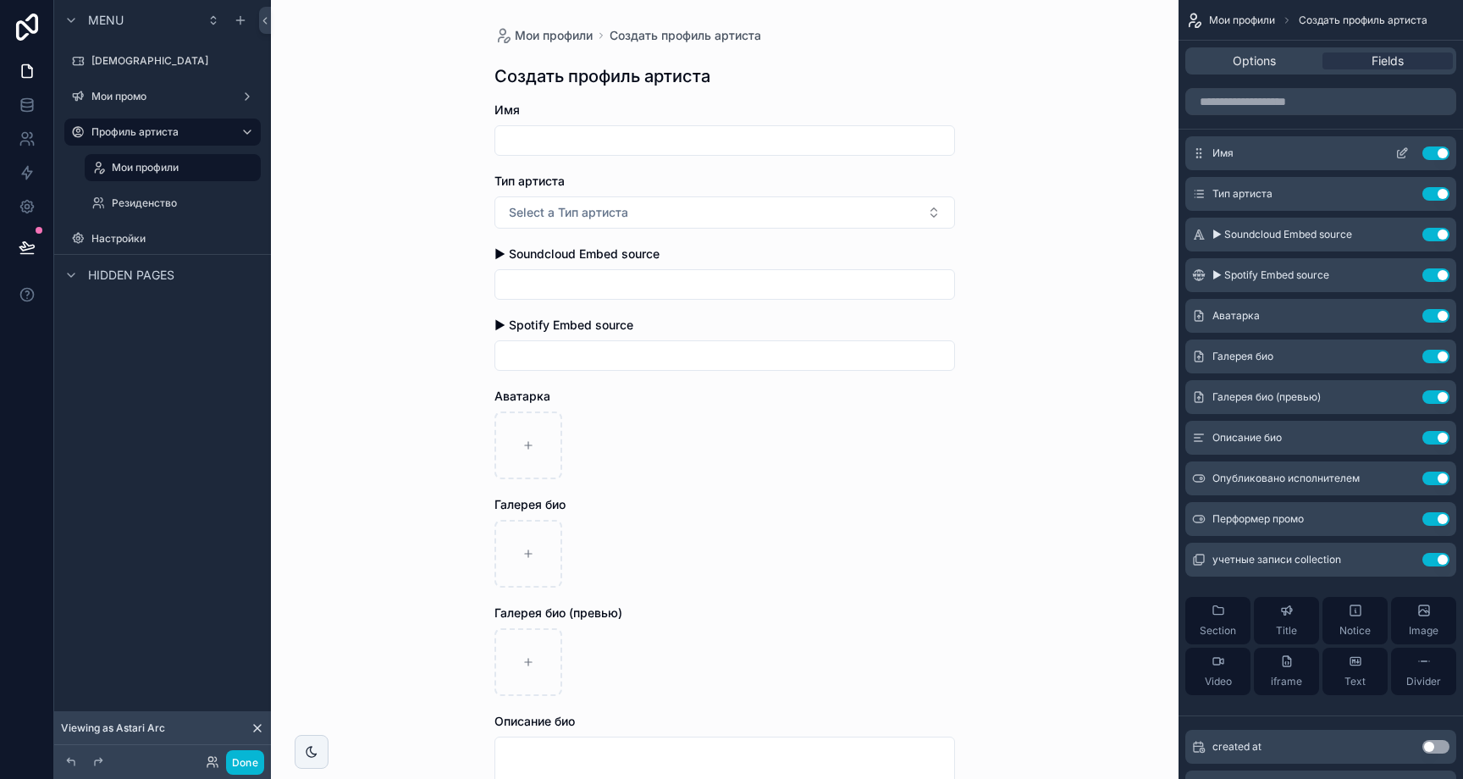
click at [1402, 157] on icon "scrollable content" at bounding box center [1402, 153] width 14 height 14
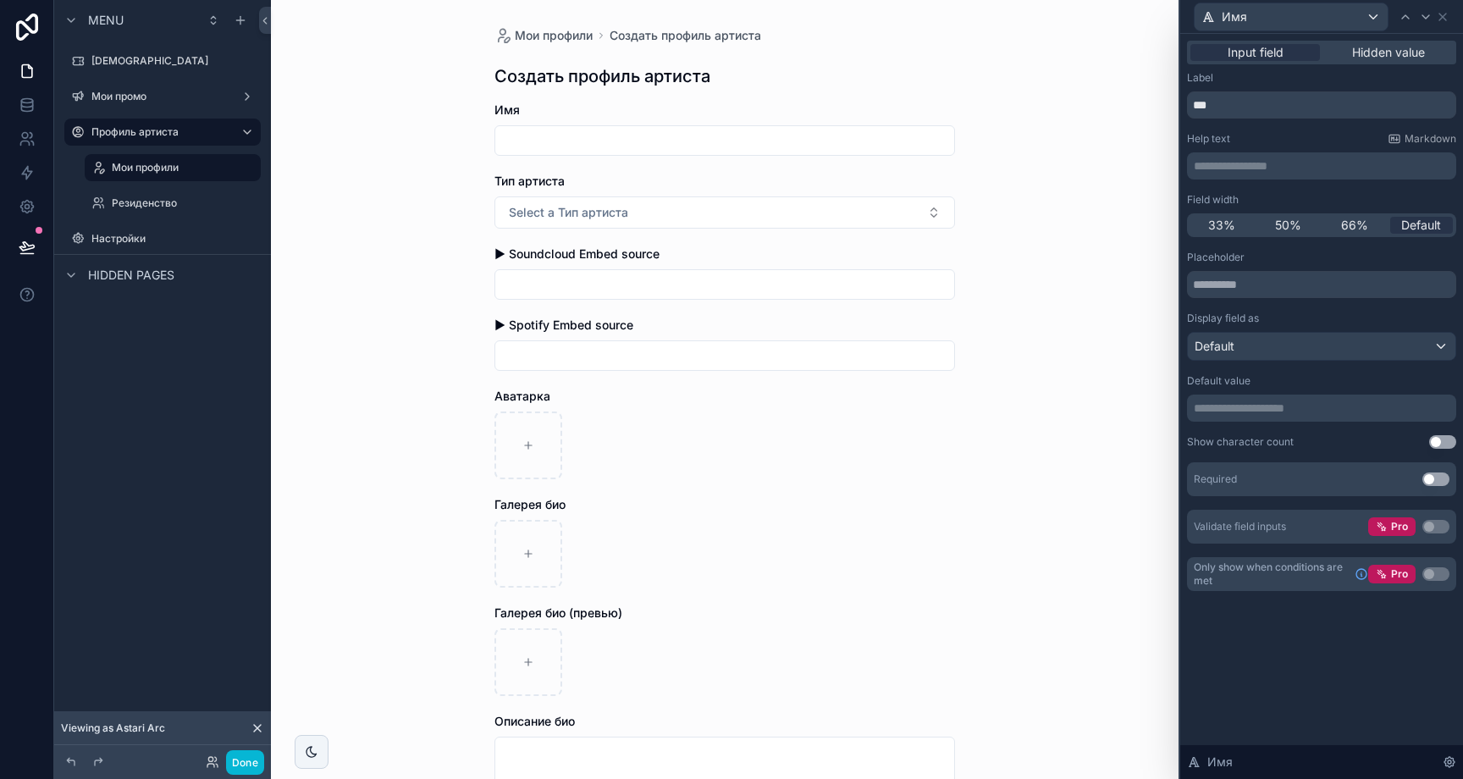
click at [1423, 478] on button "Use setting" at bounding box center [1435, 479] width 27 height 14
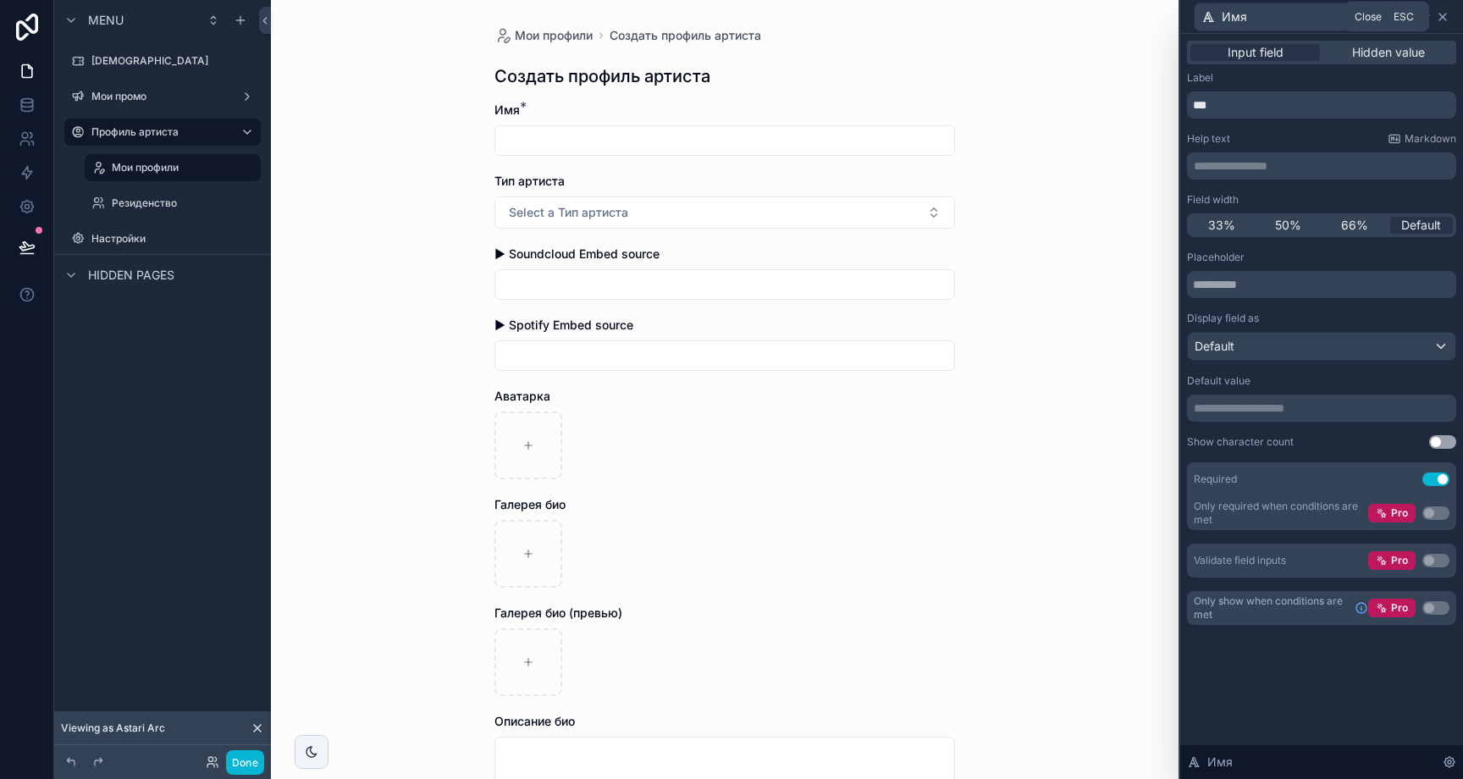
click at [1443, 21] on icon at bounding box center [1443, 17] width 14 height 14
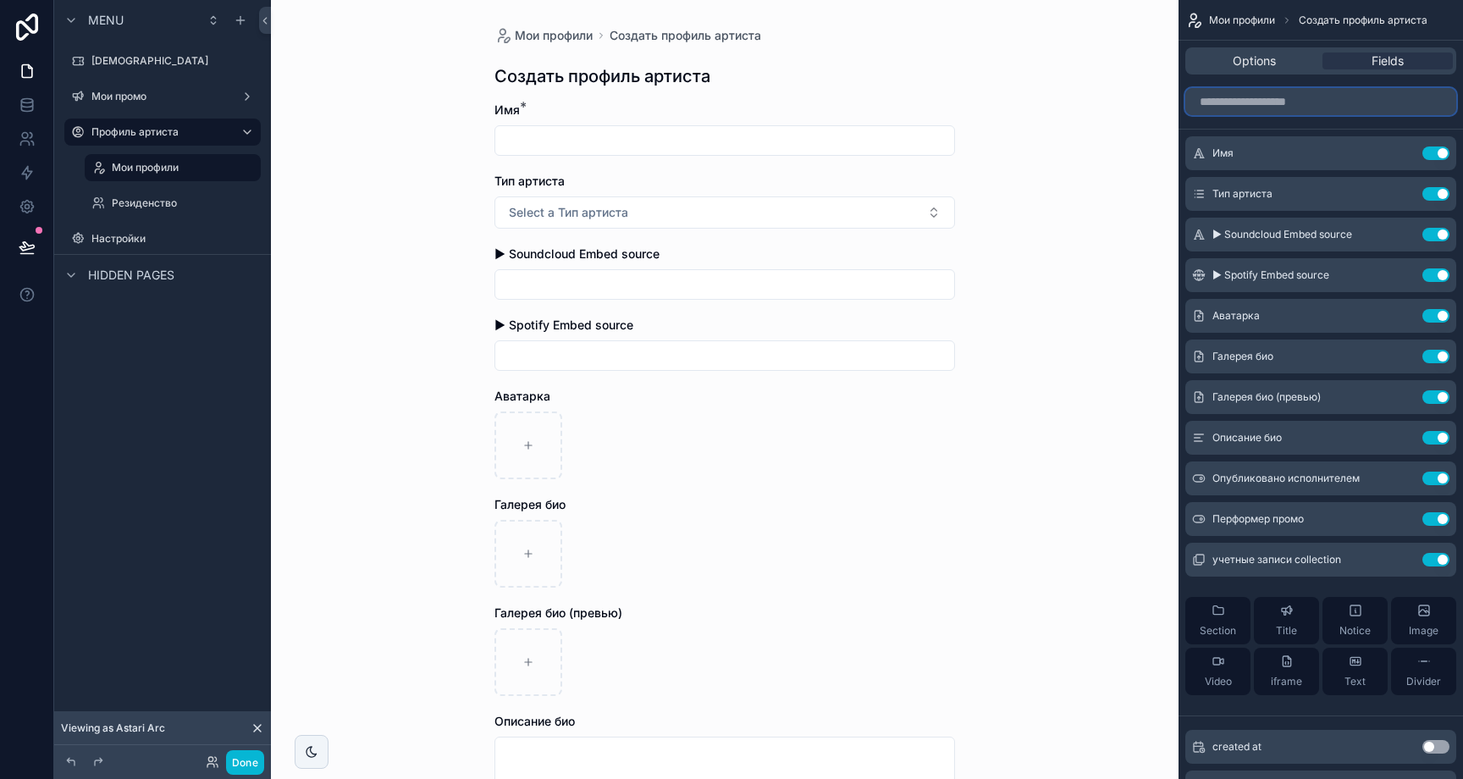
click at [1272, 97] on input "scrollable content" at bounding box center [1320, 101] width 271 height 27
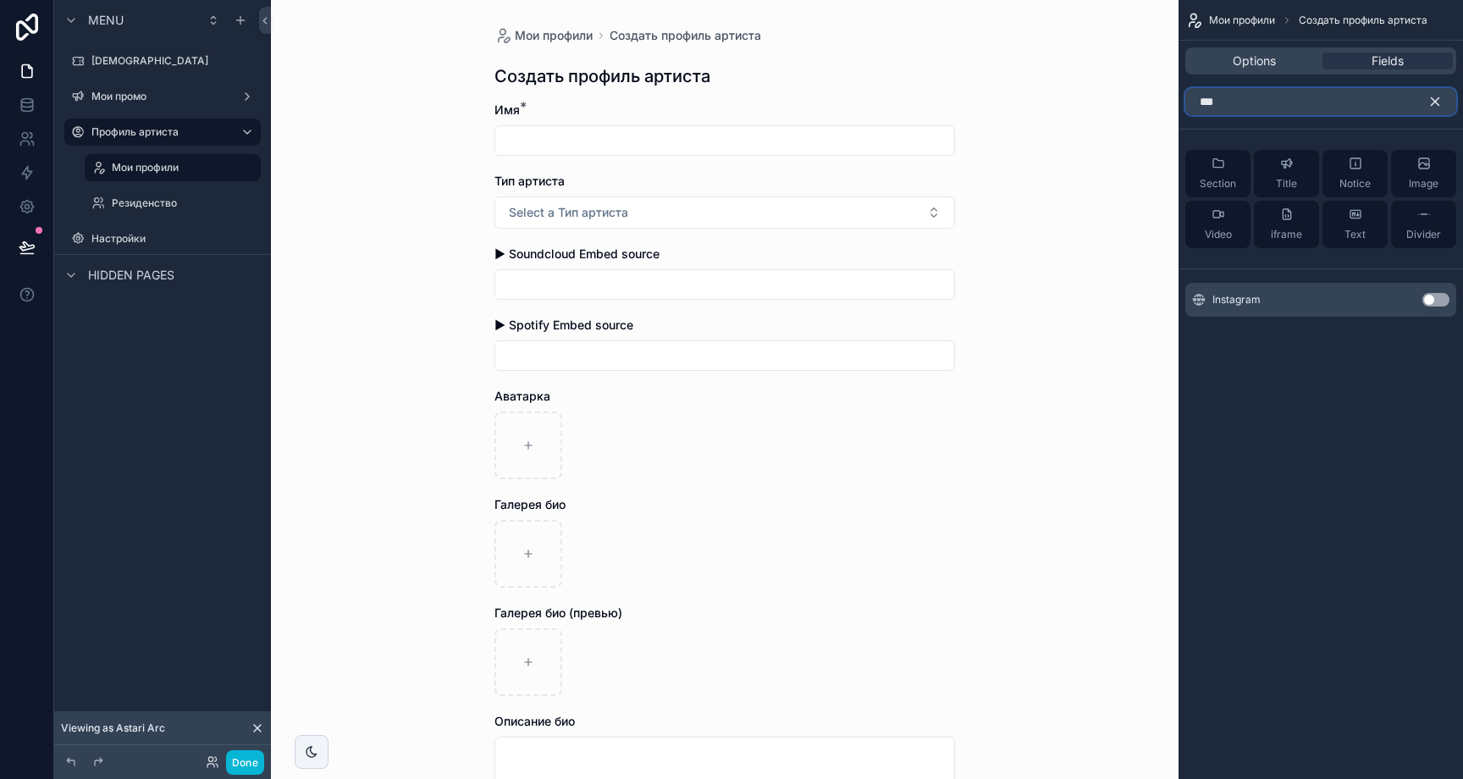
type input "***"
click at [1434, 301] on button "Use setting" at bounding box center [1435, 300] width 27 height 14
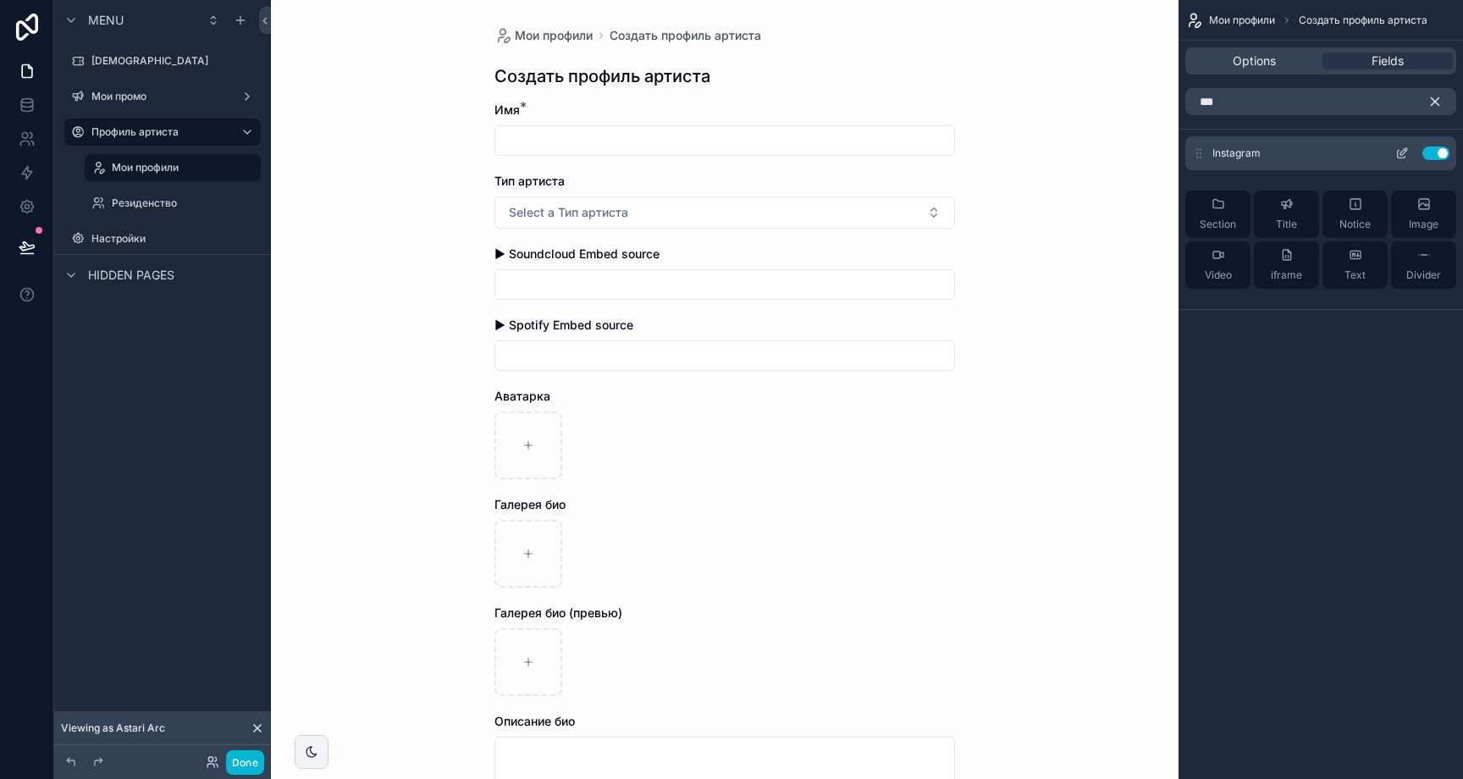
click at [1395, 146] on icon "scrollable content" at bounding box center [1402, 153] width 14 height 14
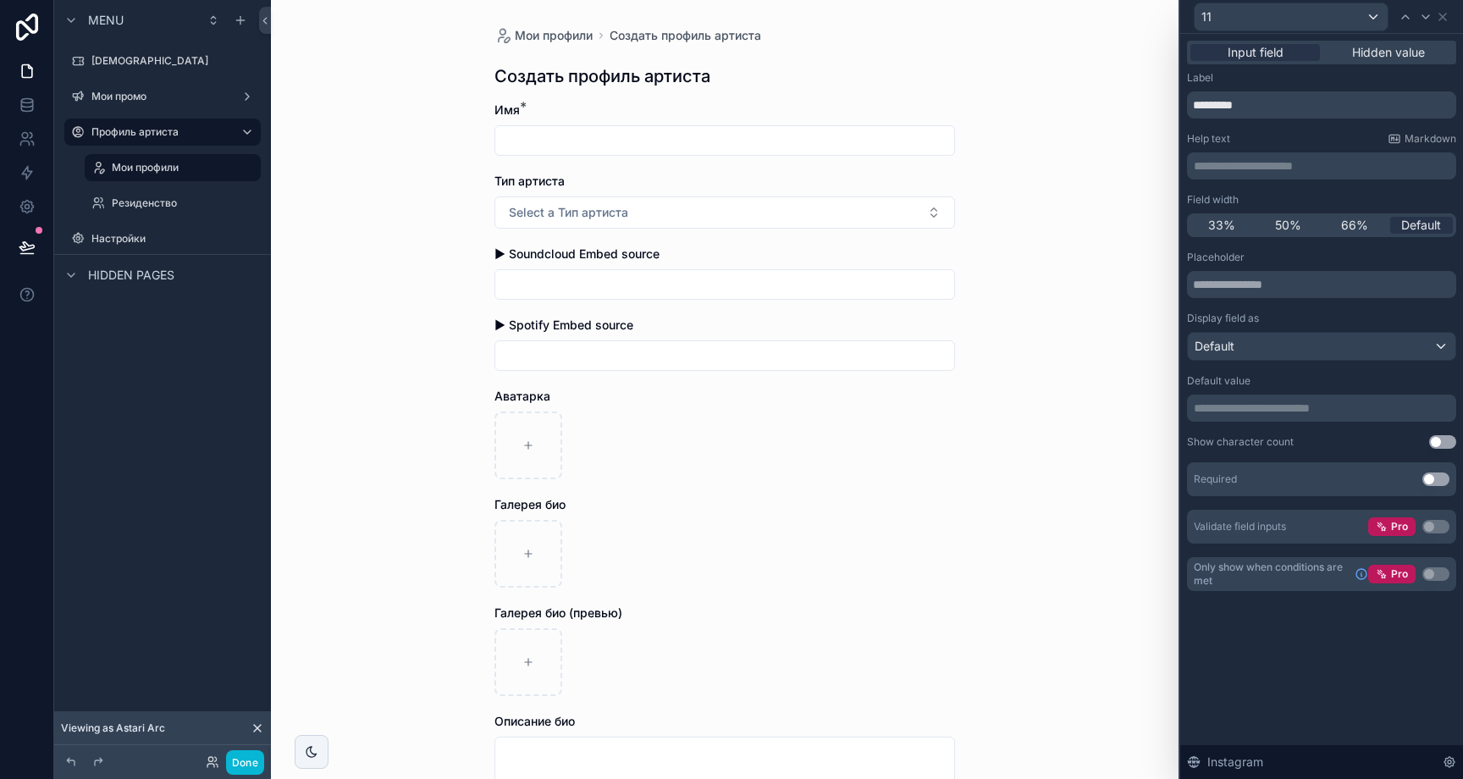
click at [1444, 476] on button "Use setting" at bounding box center [1435, 479] width 27 height 14
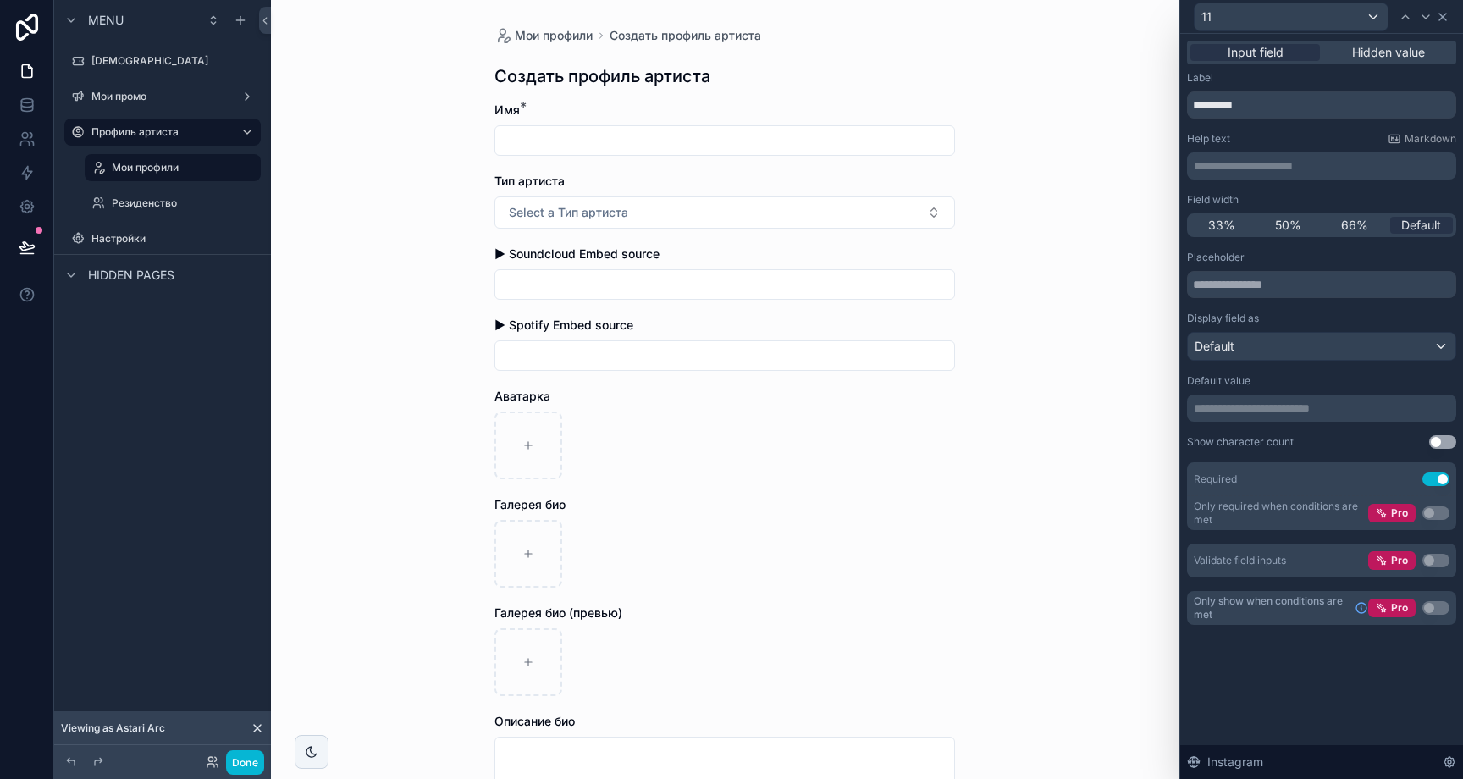
click at [1445, 14] on icon at bounding box center [1443, 17] width 14 height 14
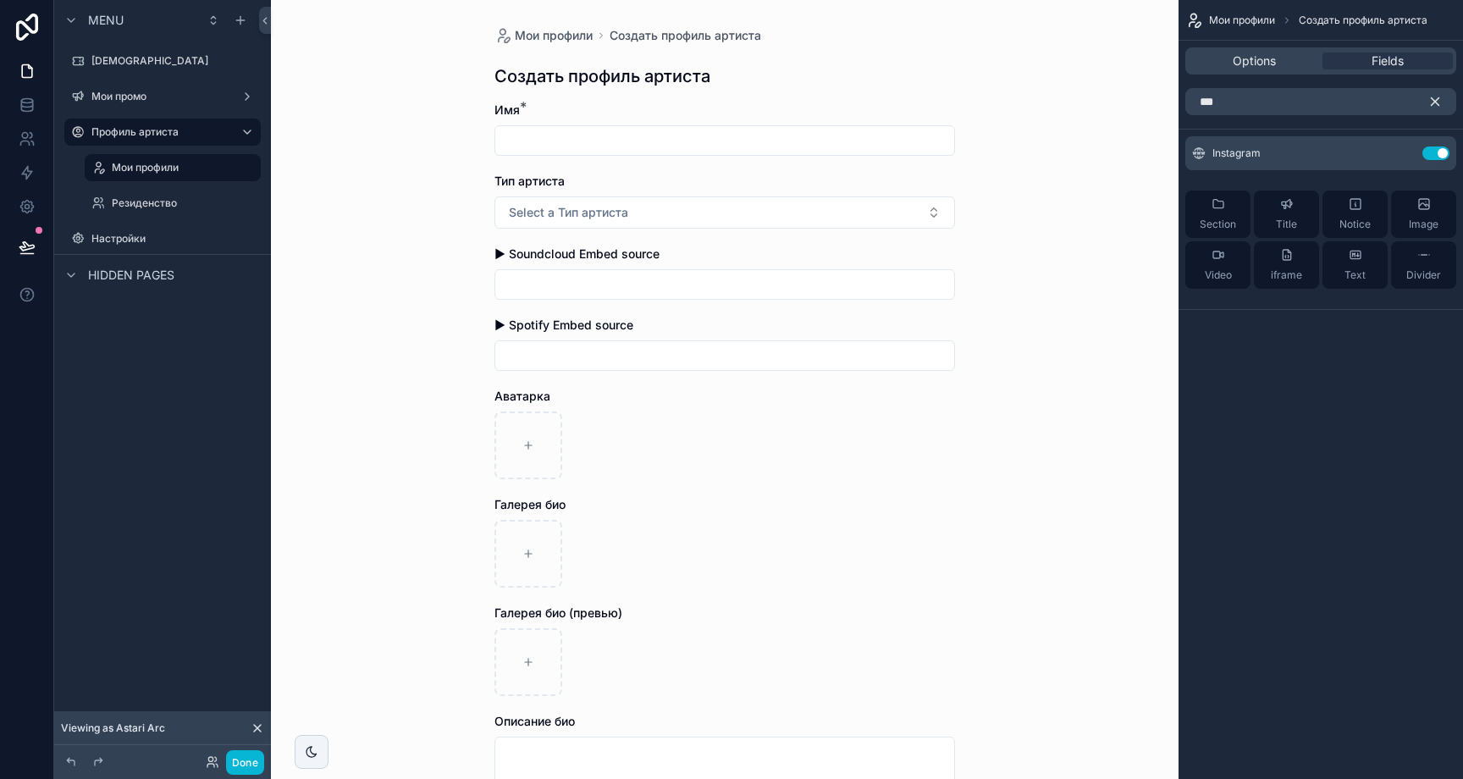
click at [1433, 99] on icon "scrollable content" at bounding box center [1436, 102] width 8 height 8
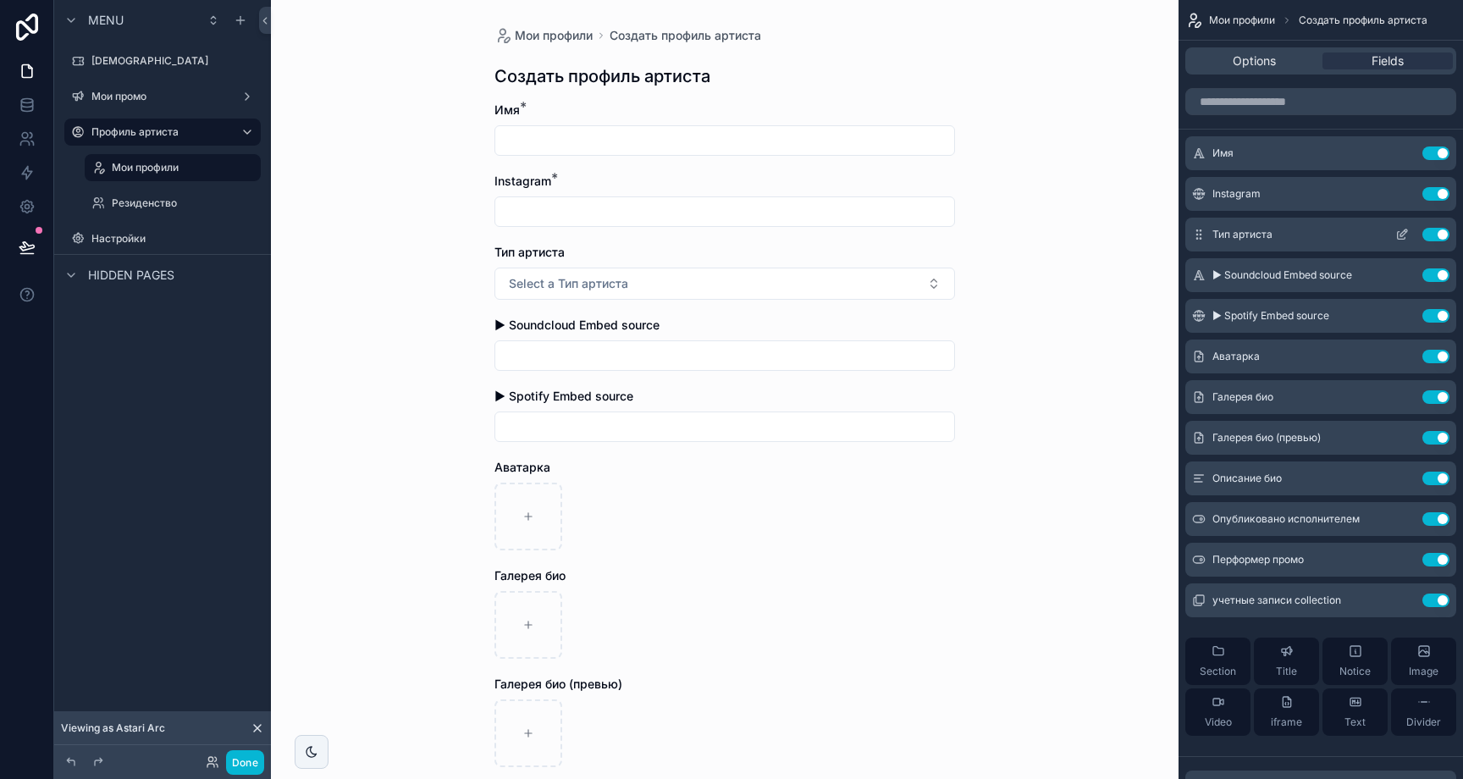
click at [1395, 232] on icon "scrollable content" at bounding box center [1402, 235] width 14 height 14
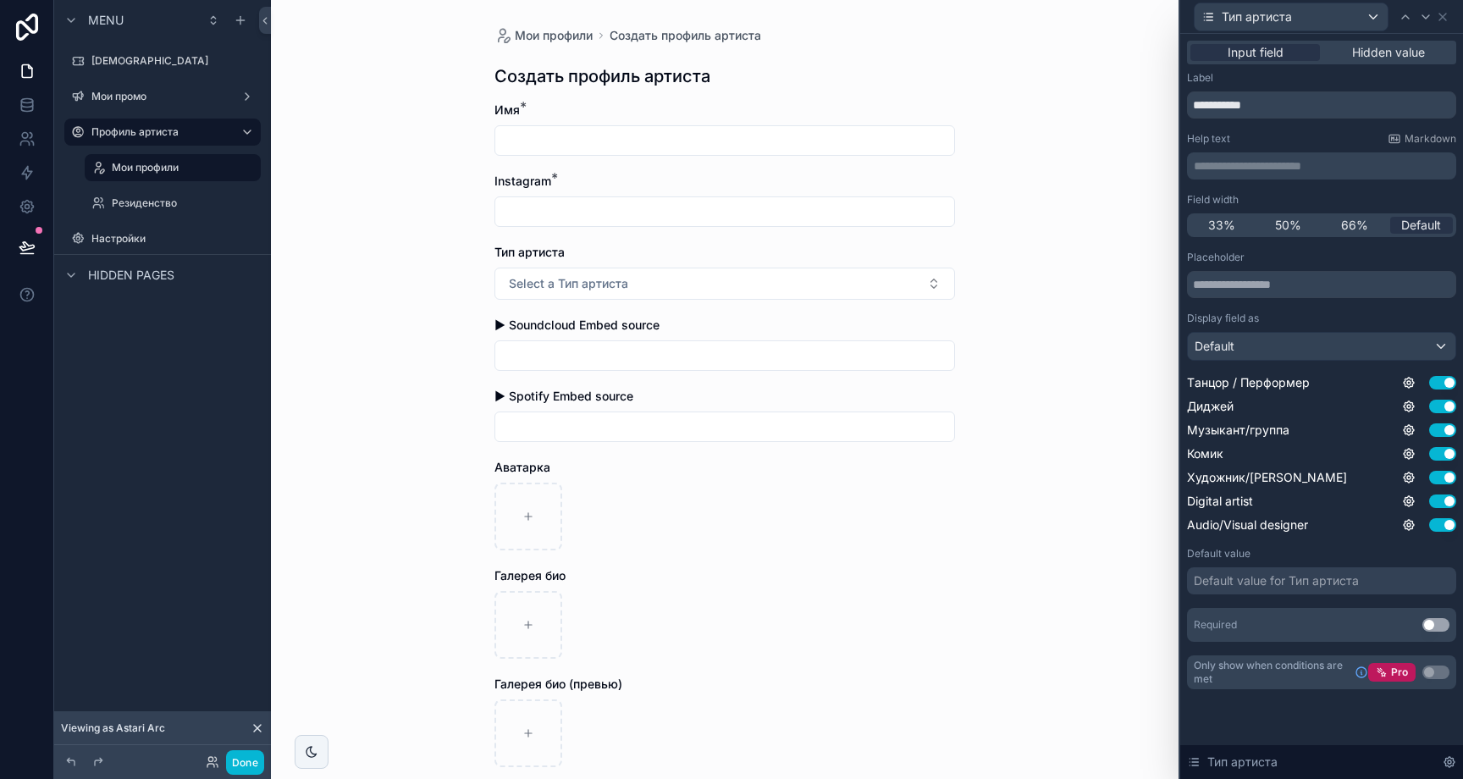
click at [1436, 622] on button "Use setting" at bounding box center [1435, 625] width 27 height 14
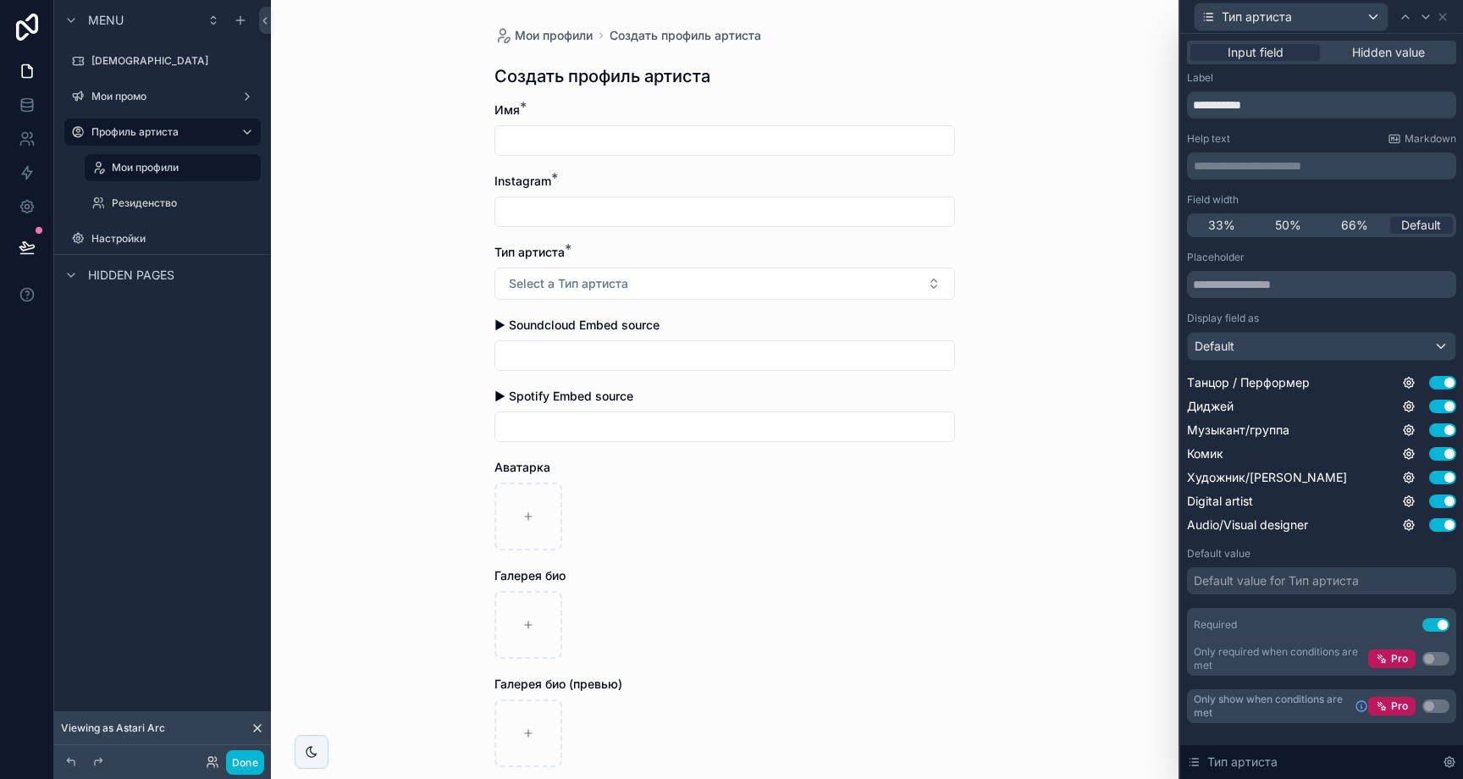
click at [1450, 15] on div "Тип артиста" at bounding box center [1321, 16] width 269 height 33
click at [1445, 16] on icon at bounding box center [1443, 17] width 14 height 14
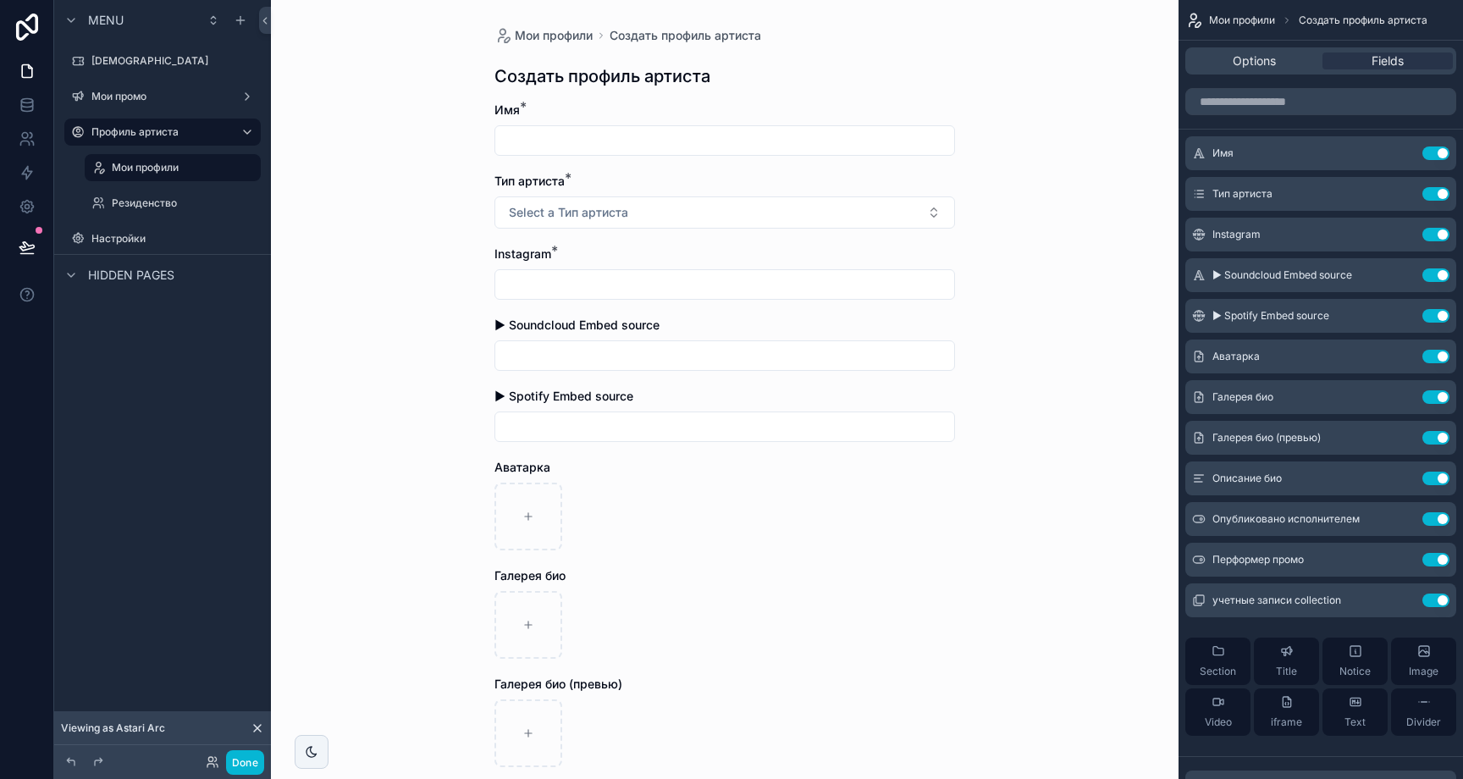
click at [642, 272] on div "scrollable content" at bounding box center [724, 284] width 461 height 30
click at [864, 290] on input "scrollable content" at bounding box center [724, 285] width 459 height 24
click at [1024, 271] on div "Мои профили Создать профиль артиста Создать профиль артиста Имя * Тип артиста *…" at bounding box center [725, 389] width 908 height 779
click at [756, 361] on input "scrollable content" at bounding box center [724, 356] width 459 height 24
click at [1034, 321] on div "Мои профили Создать профиль артиста Создать профиль артиста Имя * Тип артиста *…" at bounding box center [725, 389] width 908 height 779
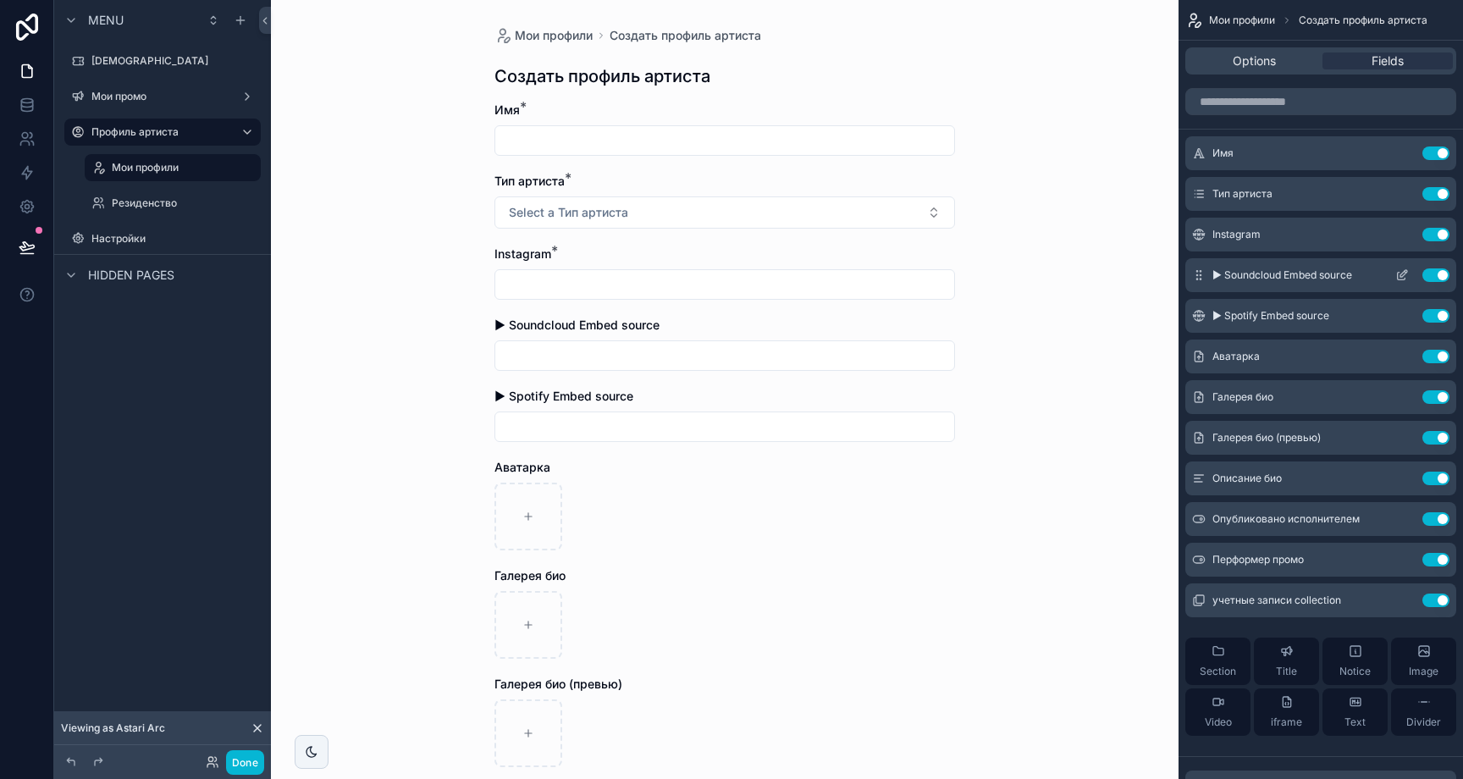
click at [1437, 277] on button "Use setting" at bounding box center [1435, 275] width 27 height 14
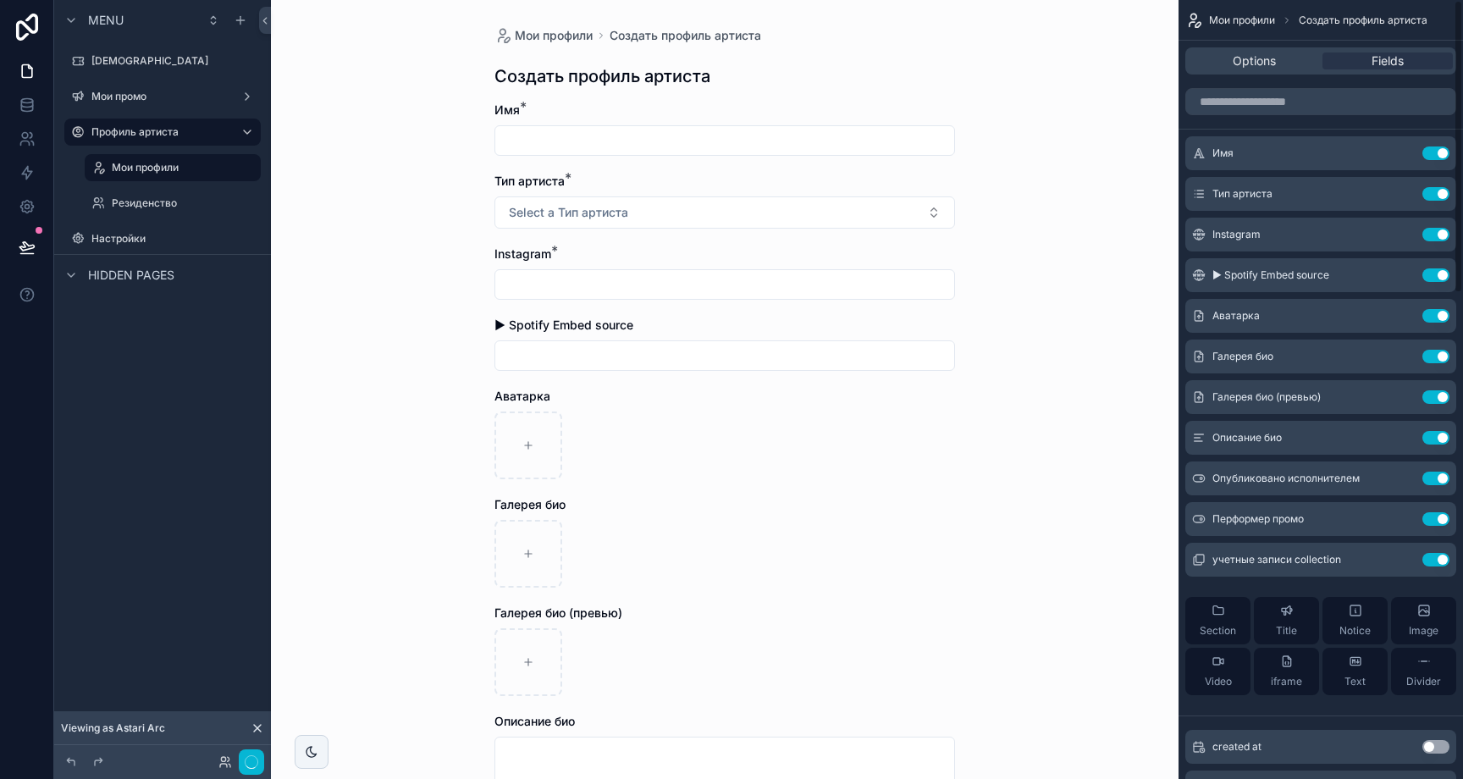
click at [1437, 277] on button "Use setting" at bounding box center [1435, 275] width 27 height 14
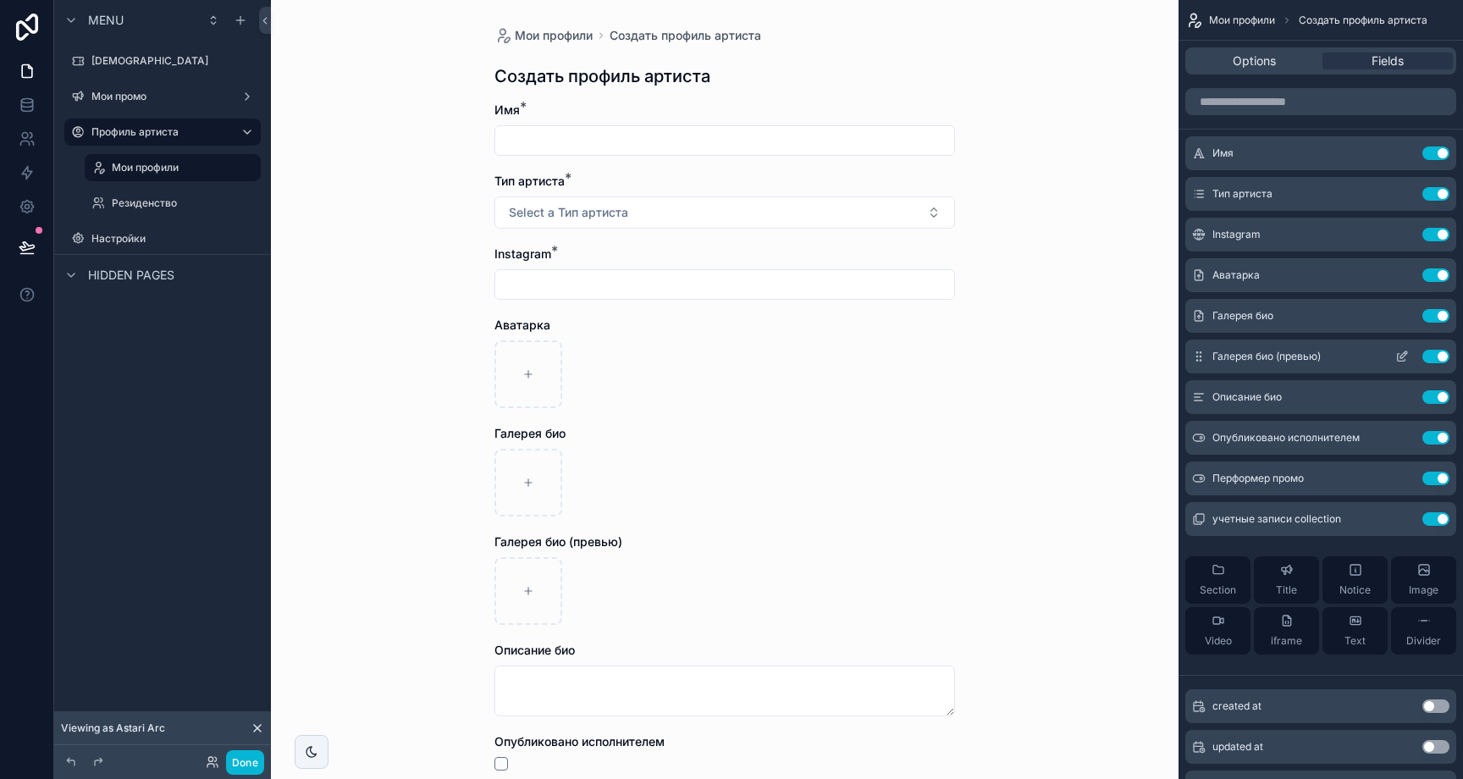
click at [1438, 351] on button "Use setting" at bounding box center [1435, 357] width 27 height 14
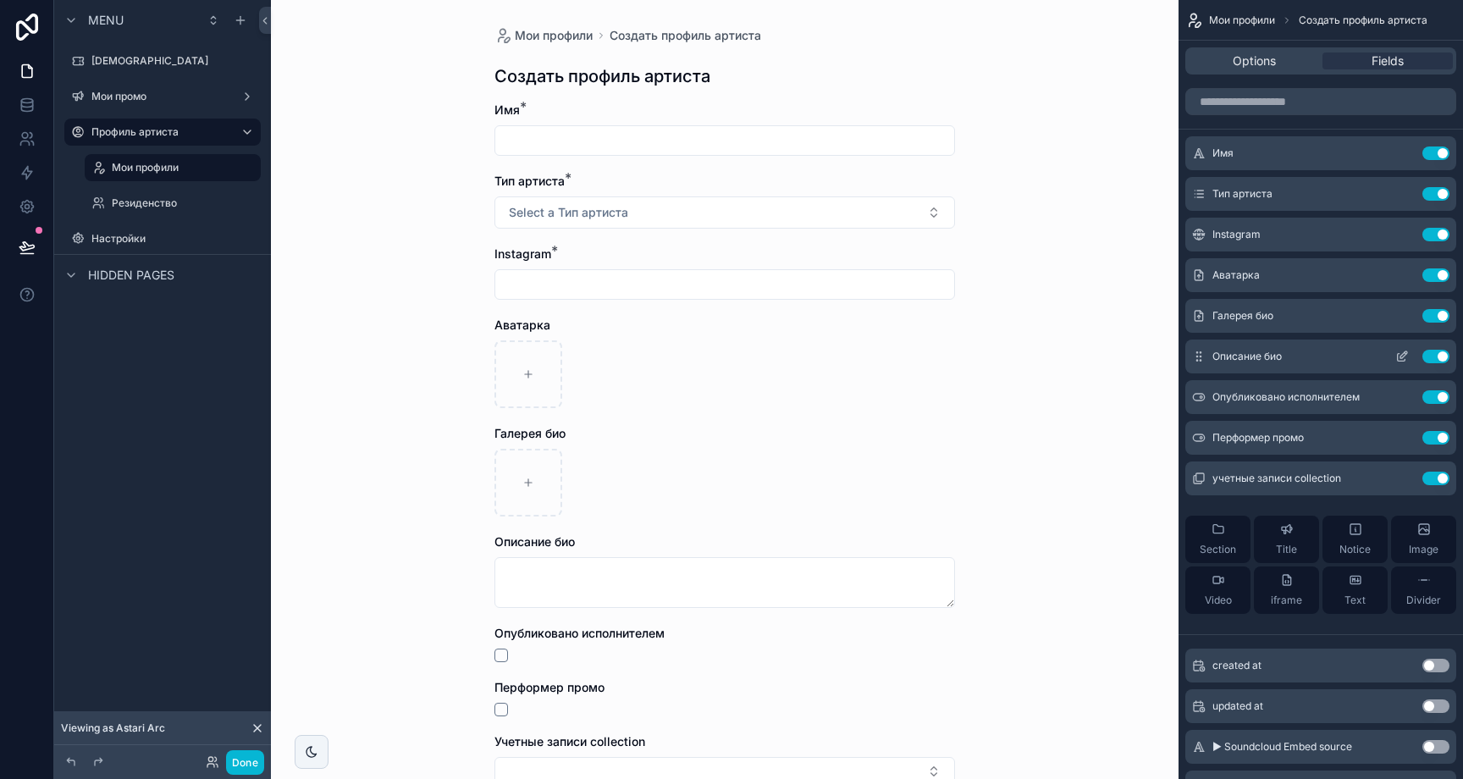
click at [1438, 352] on button "Use setting" at bounding box center [1435, 357] width 27 height 14
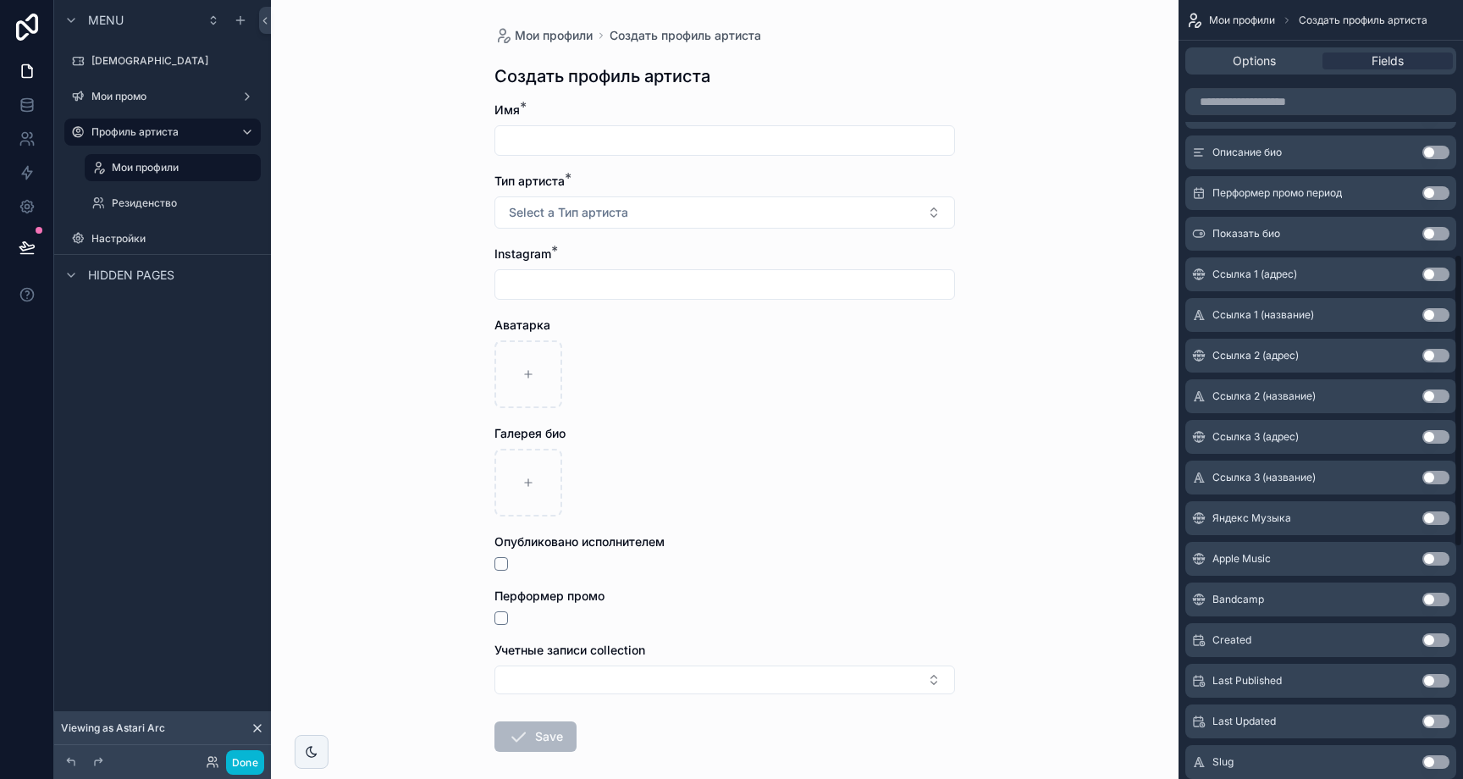
scroll to position [317, 0]
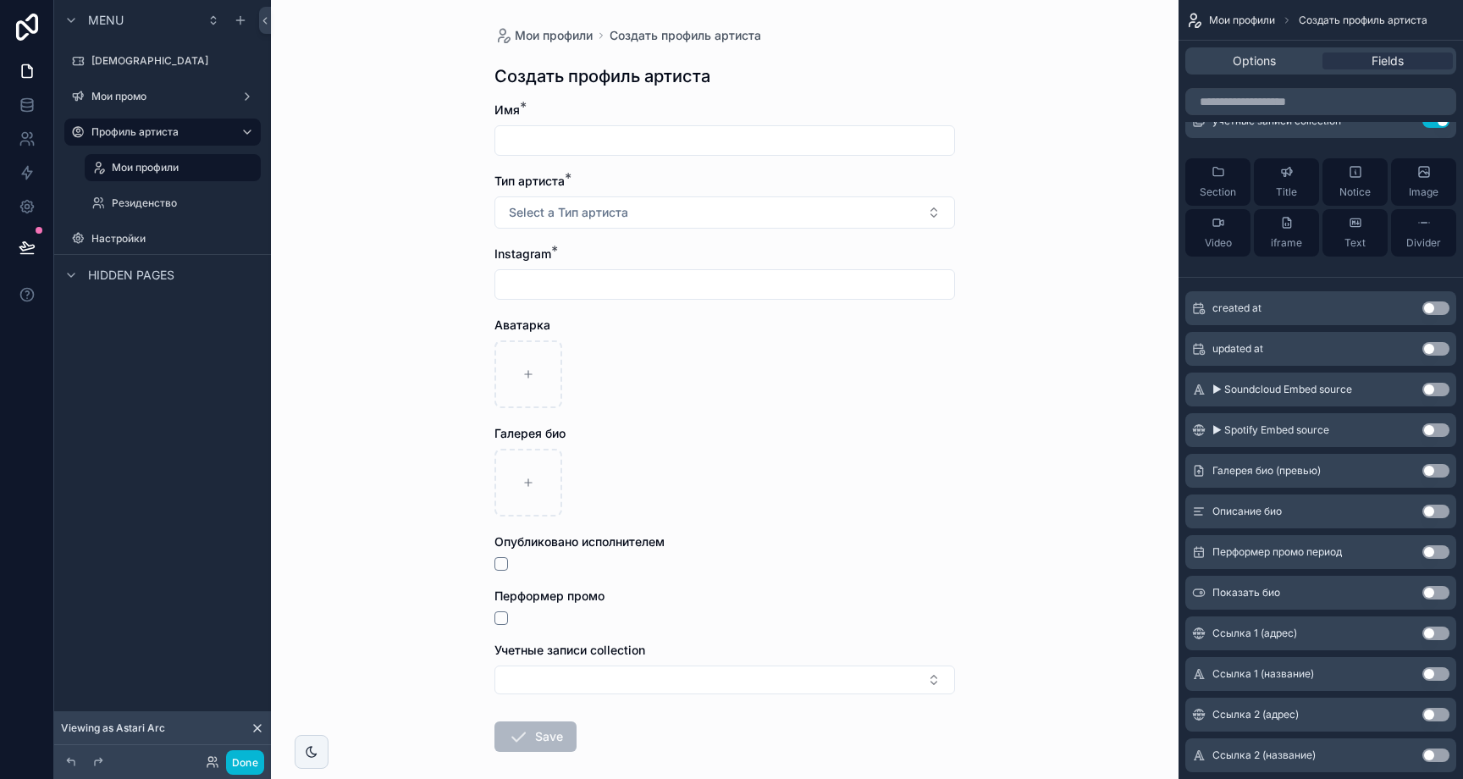
click at [1436, 473] on button "Use setting" at bounding box center [1435, 471] width 27 height 14
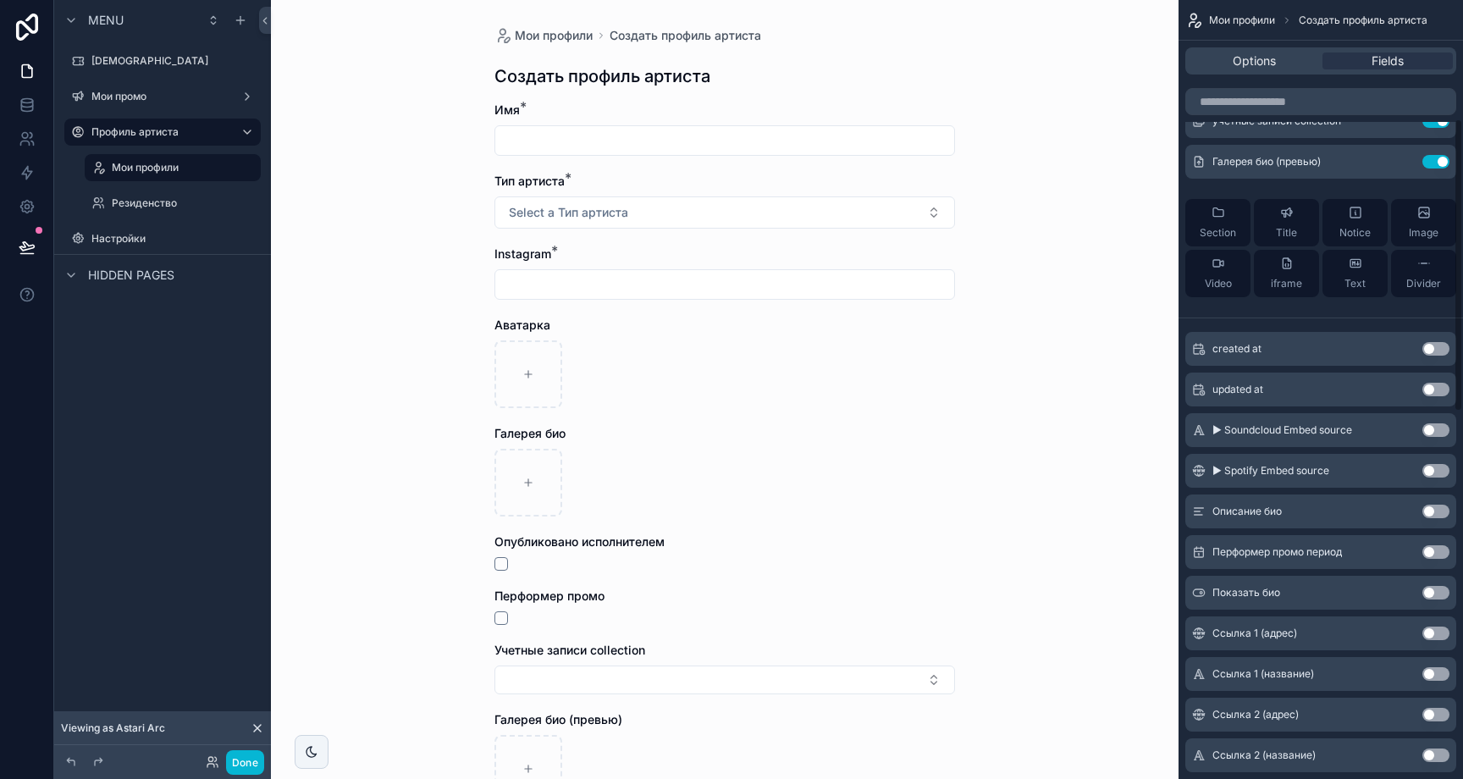
click at [1434, 512] on button "Use setting" at bounding box center [1435, 512] width 27 height 14
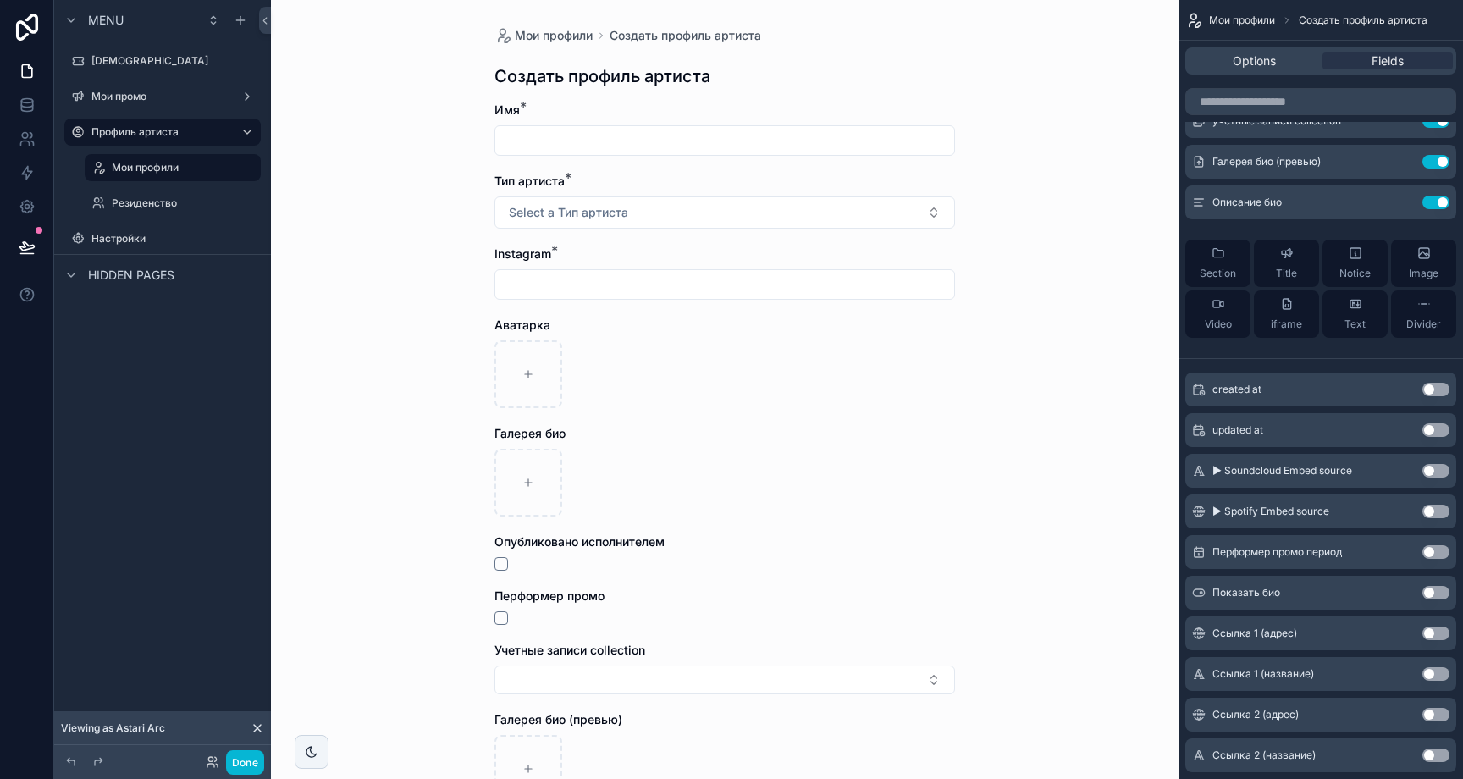
click at [1434, 588] on button "Use setting" at bounding box center [1435, 593] width 27 height 14
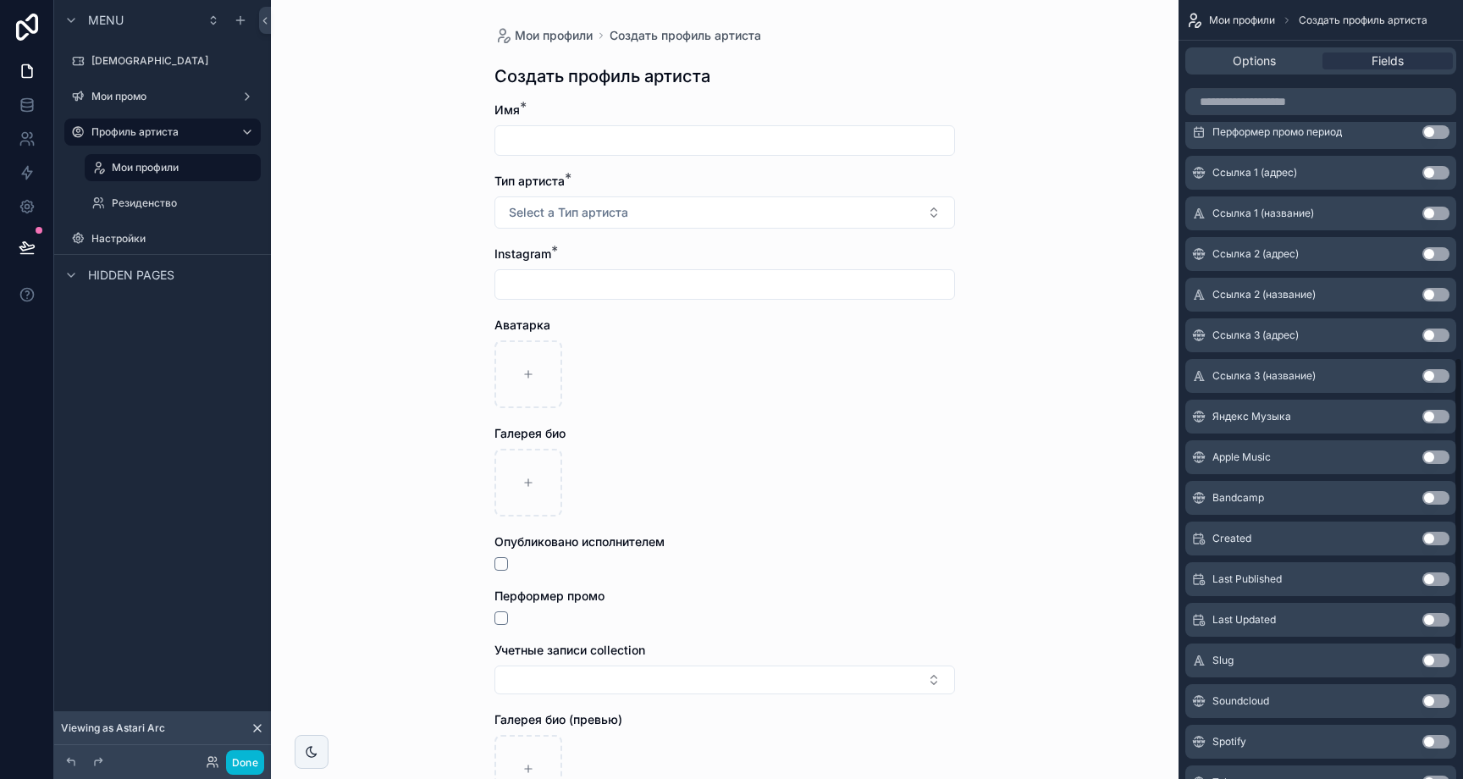
scroll to position [952, 0]
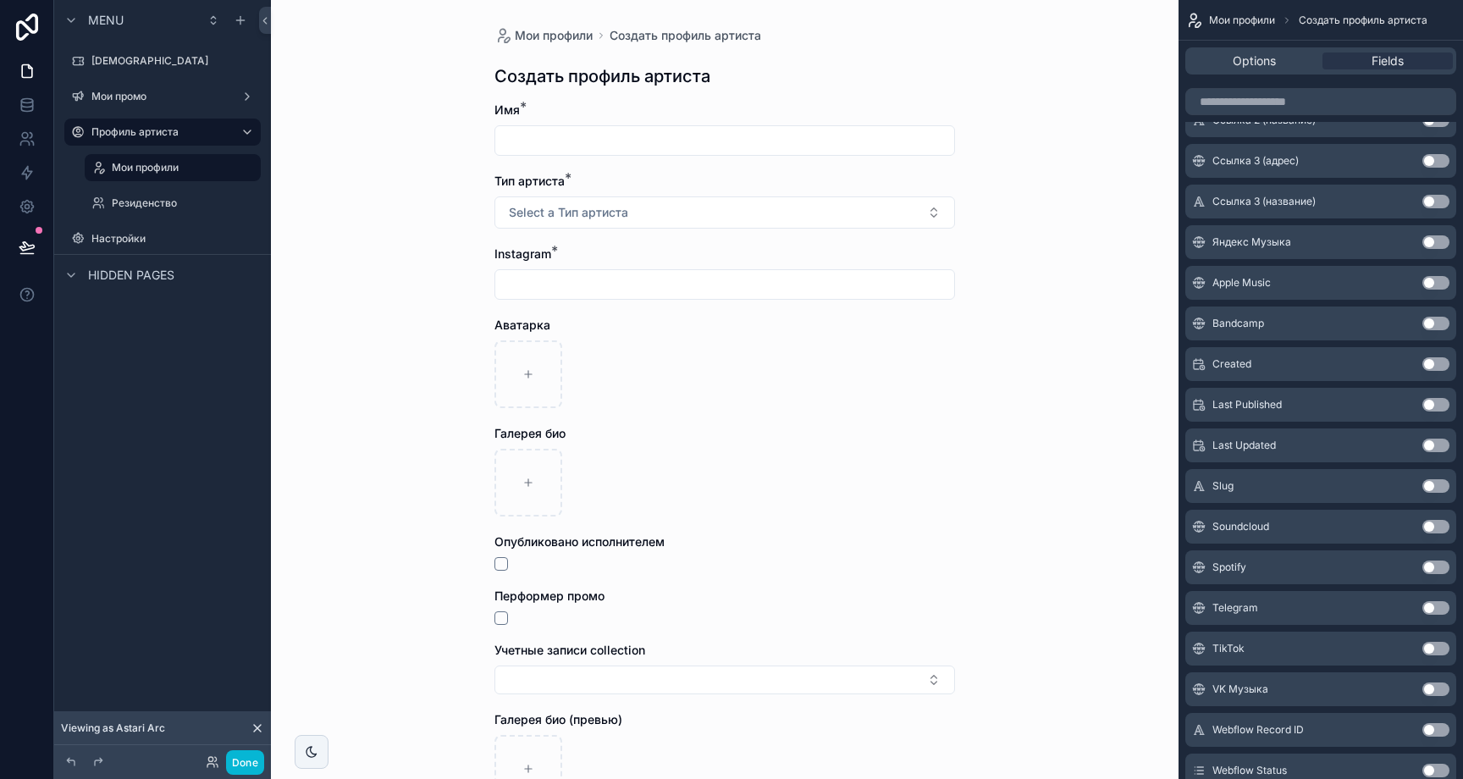
click at [1436, 691] on button "Use setting" at bounding box center [1435, 689] width 27 height 14
click at [1437, 649] on button "Use setting" at bounding box center [1435, 649] width 27 height 14
click at [1436, 609] on button "Use setting" at bounding box center [1435, 608] width 27 height 14
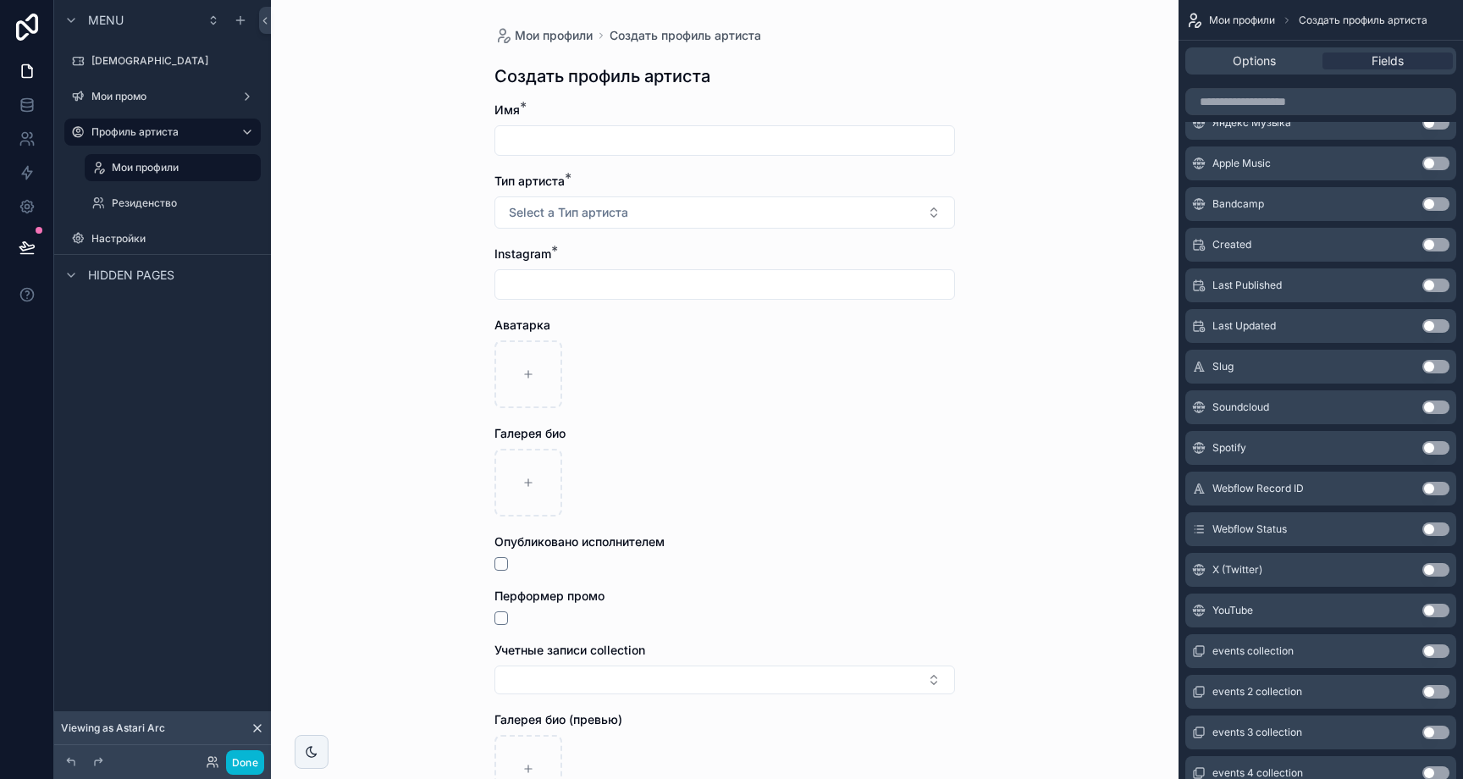
click at [1284, 533] on span "Webflow Status" at bounding box center [1249, 529] width 75 height 14
click at [1440, 531] on button "Use setting" at bounding box center [1435, 529] width 27 height 14
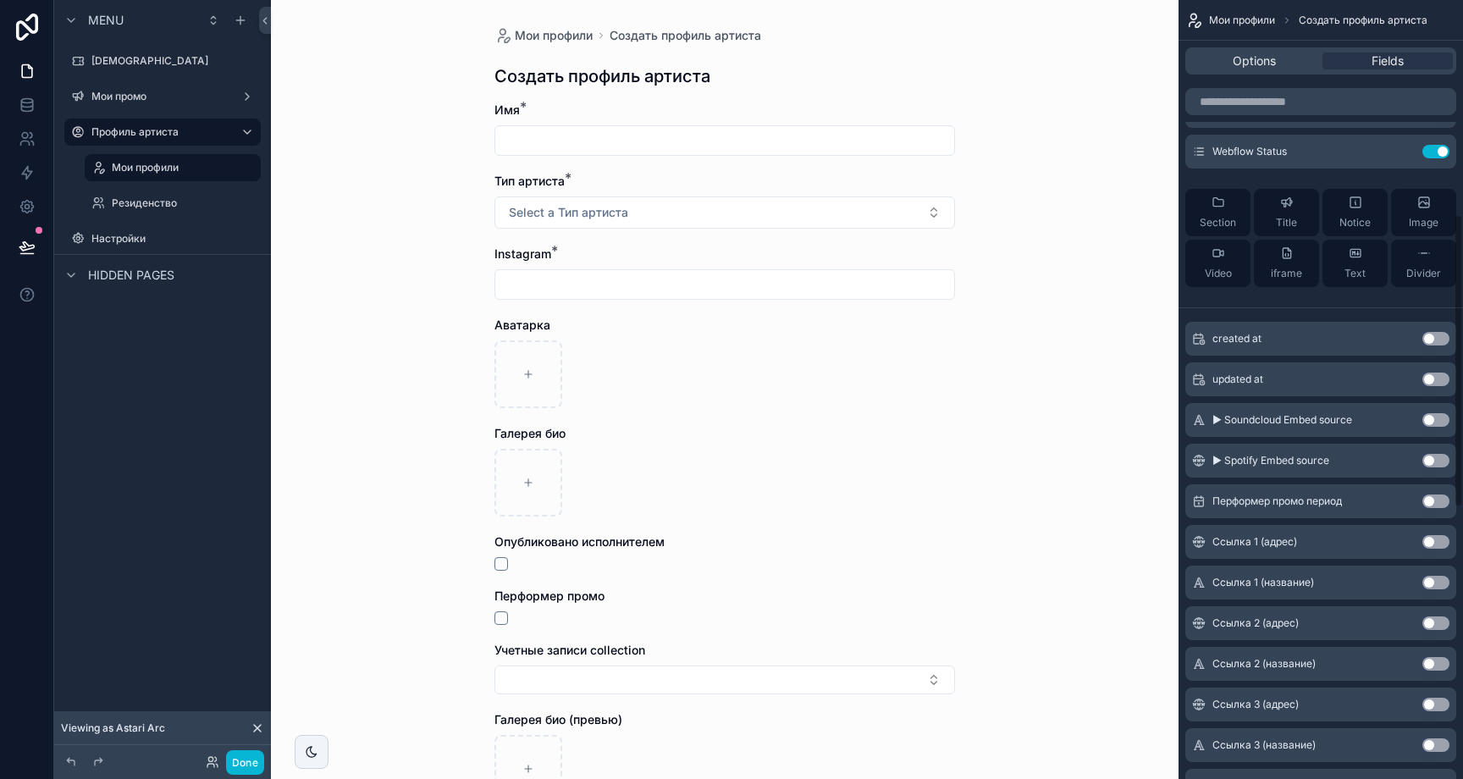
scroll to position [256, 0]
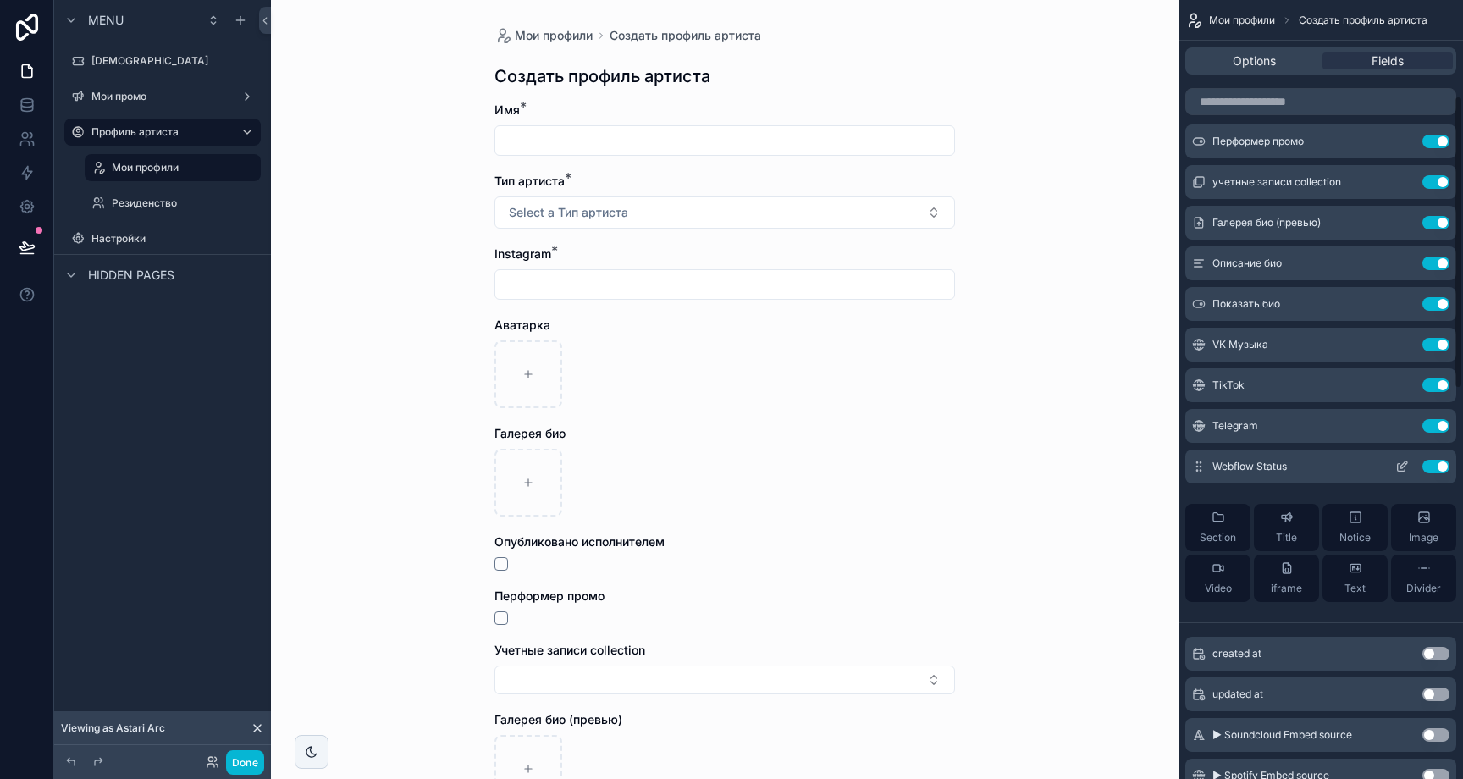
click at [1401, 463] on icon "scrollable content" at bounding box center [1402, 467] width 14 height 14
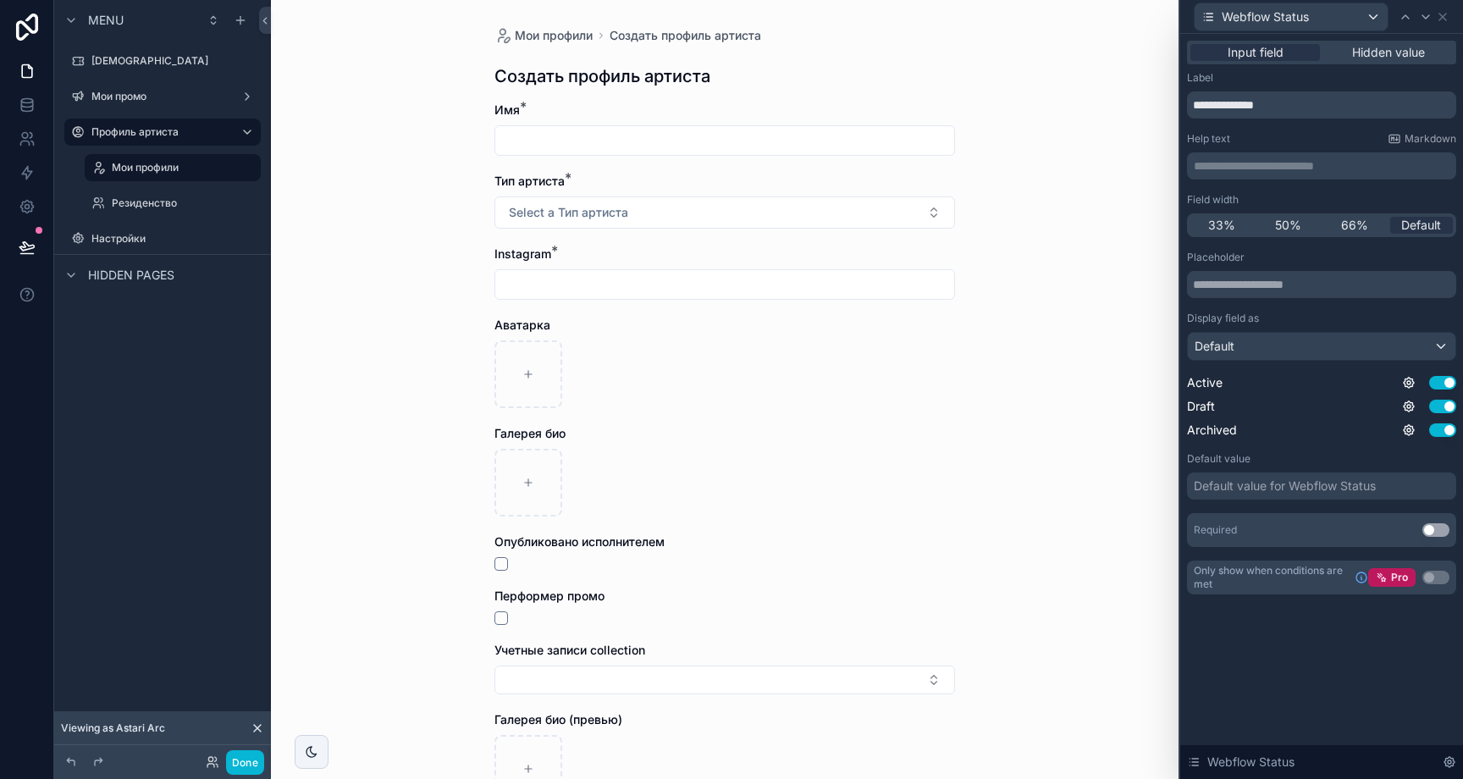
click at [1427, 63] on div "Input field Hidden value" at bounding box center [1321, 53] width 269 height 24
click at [1431, 53] on div "Hidden value" at bounding box center [1388, 52] width 130 height 17
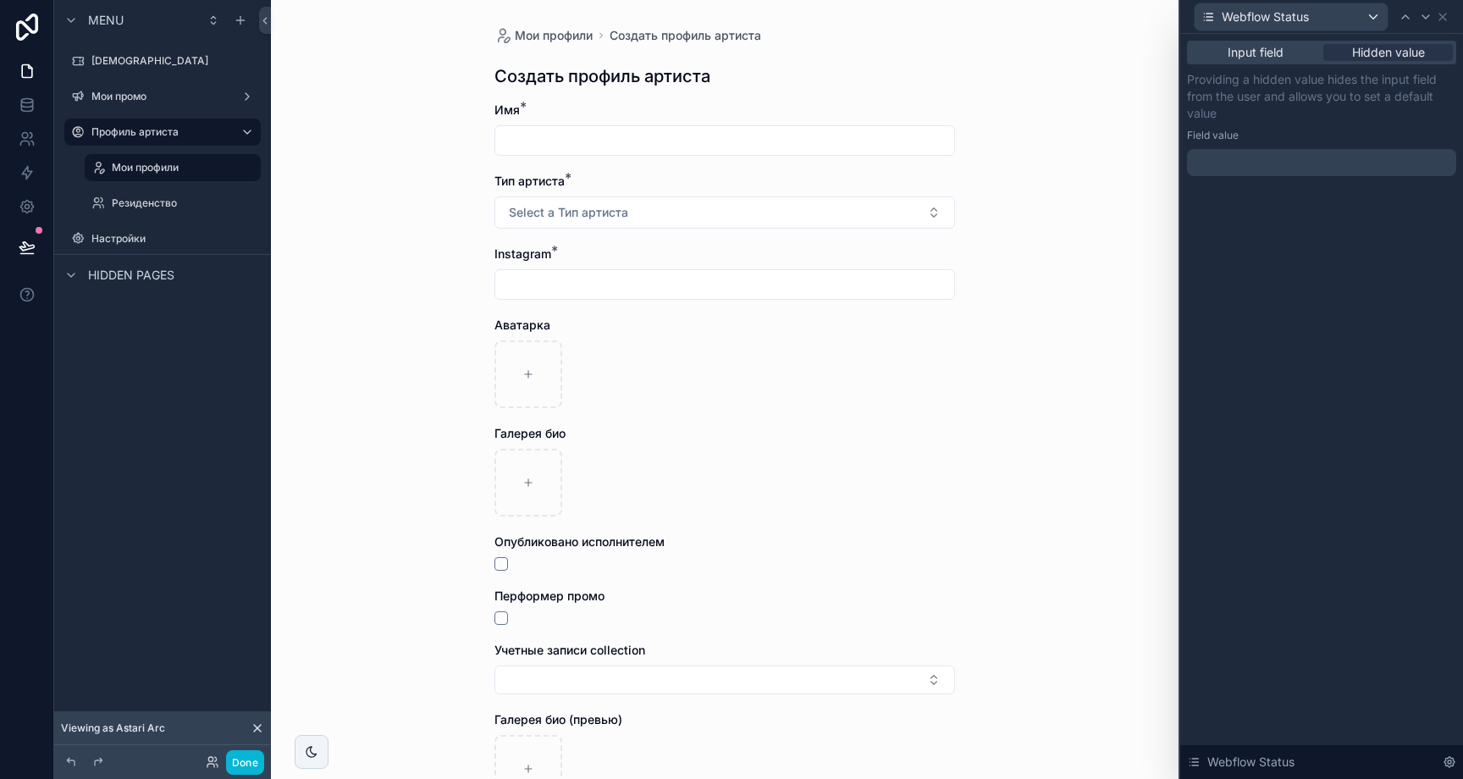
click at [1282, 157] on div at bounding box center [1321, 162] width 269 height 27
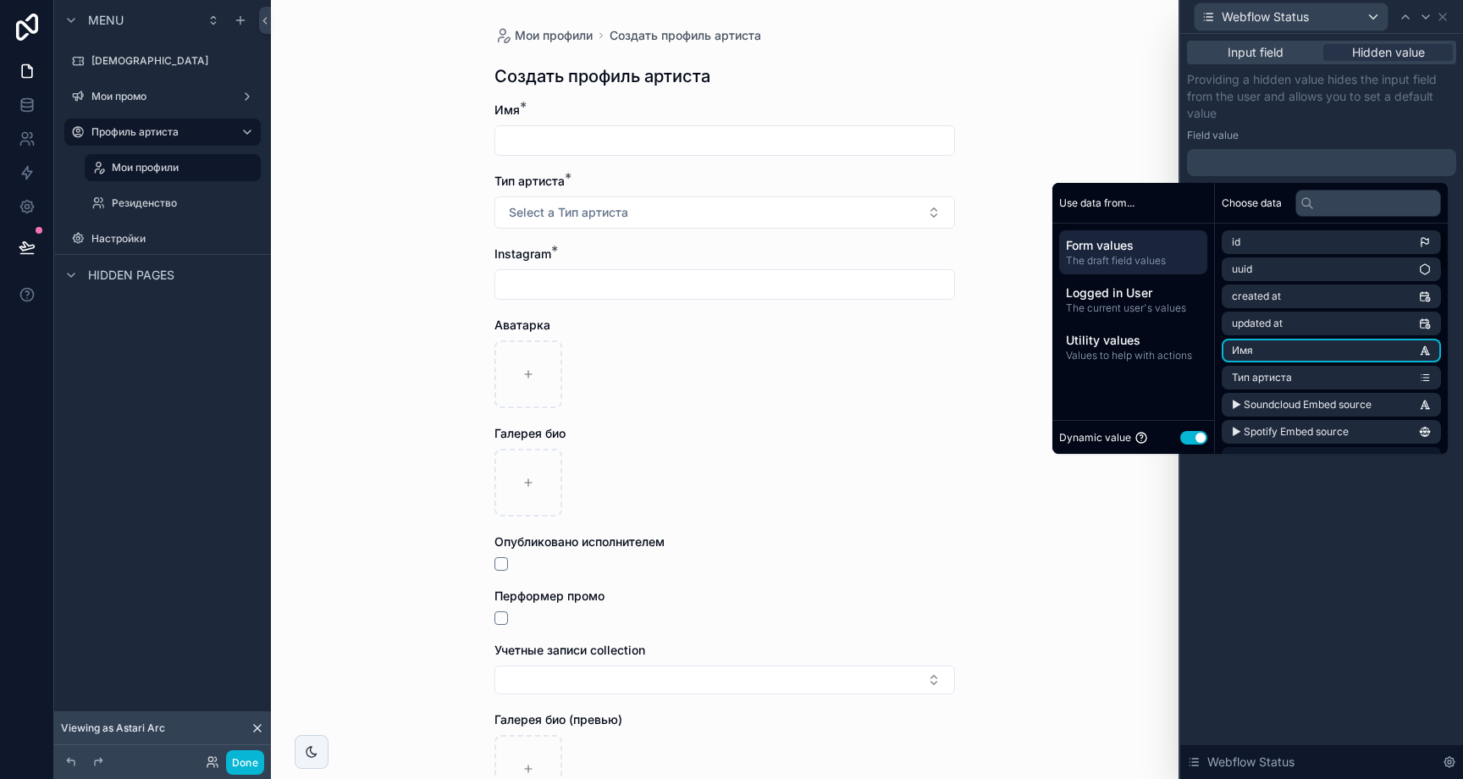
scroll to position [122, 0]
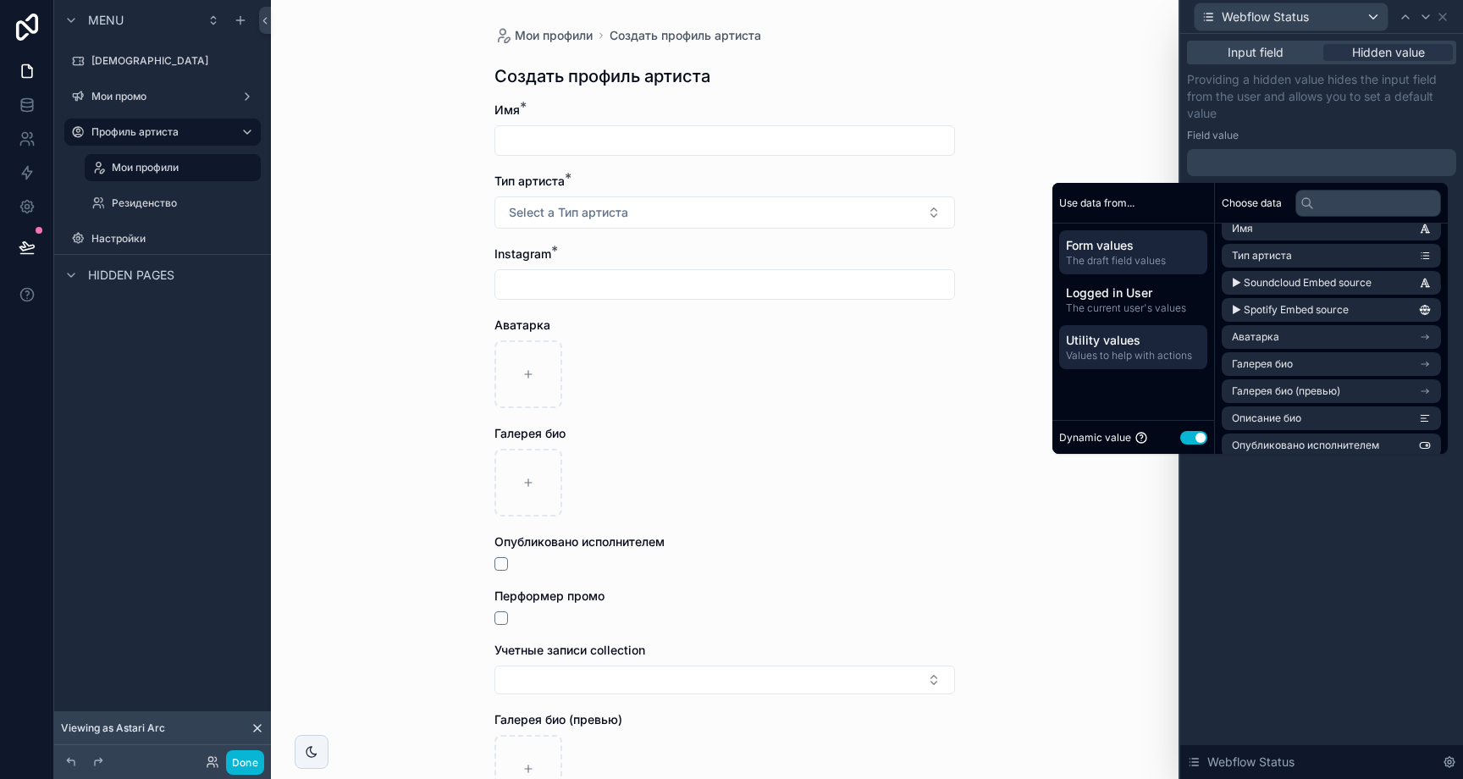
click at [1138, 339] on span "Utility values" at bounding box center [1133, 340] width 135 height 17
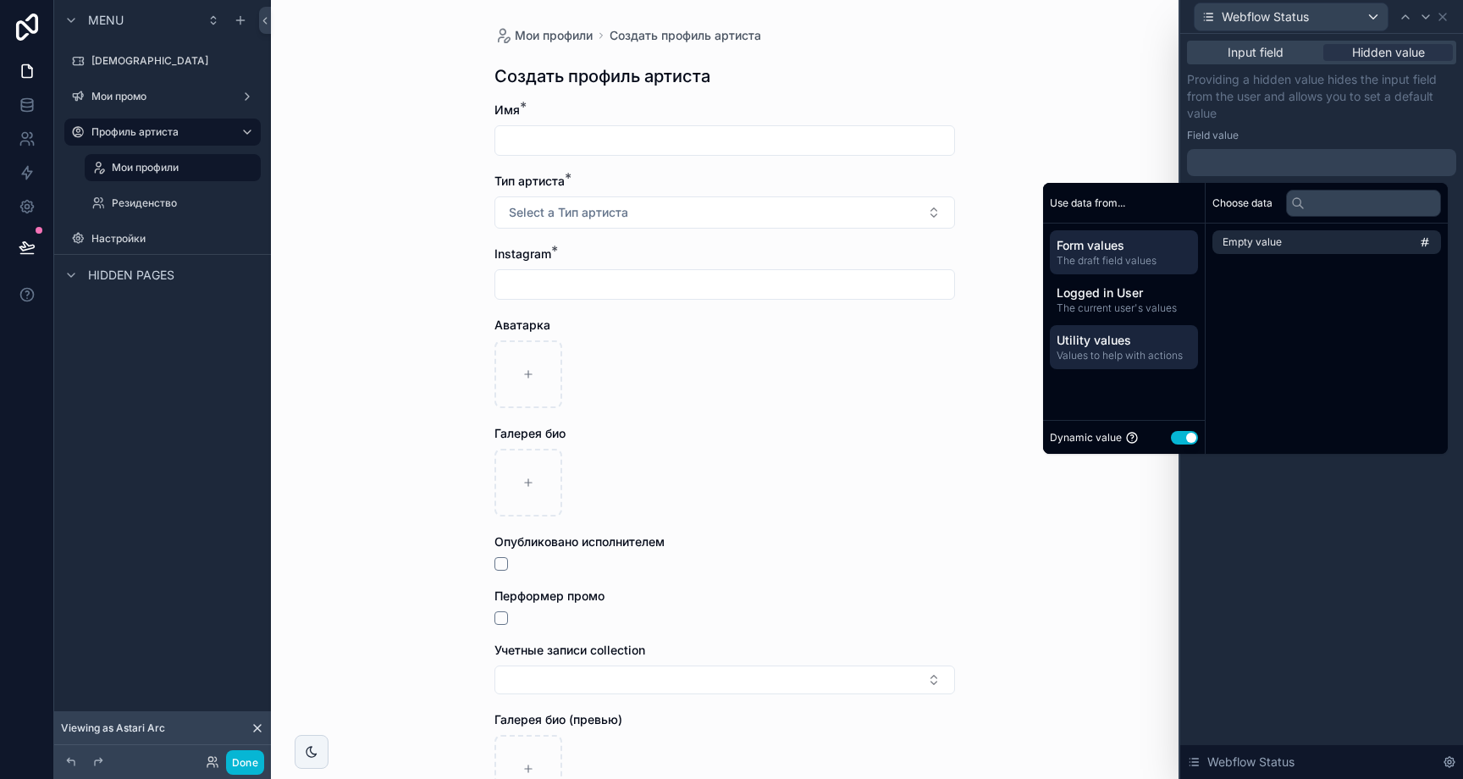
scroll to position [0, 0]
click at [1142, 251] on span "Form values" at bounding box center [1133, 245] width 135 height 17
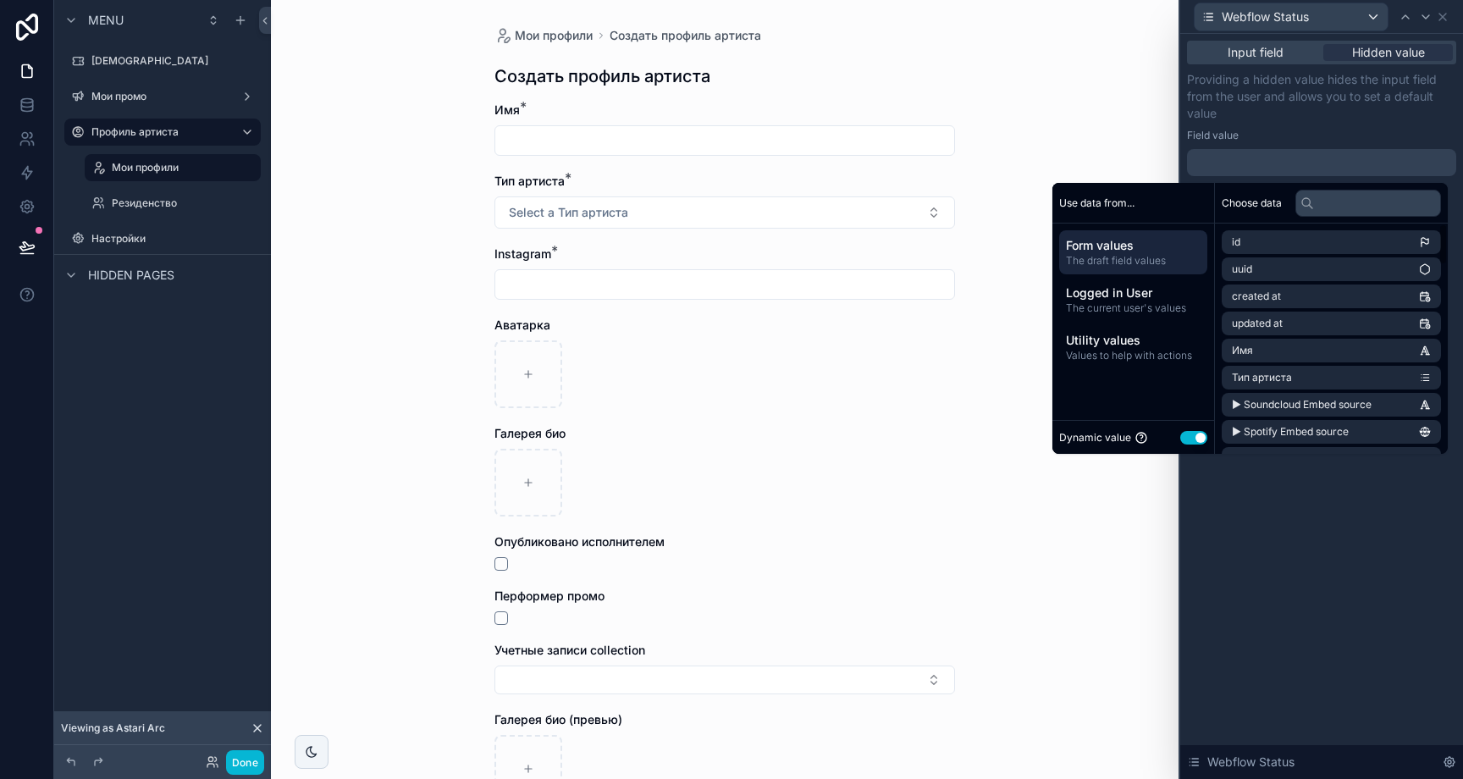
click at [1353, 143] on div "Providing a hidden value hides the input field from the user and allows you to …" at bounding box center [1321, 123] width 269 height 105
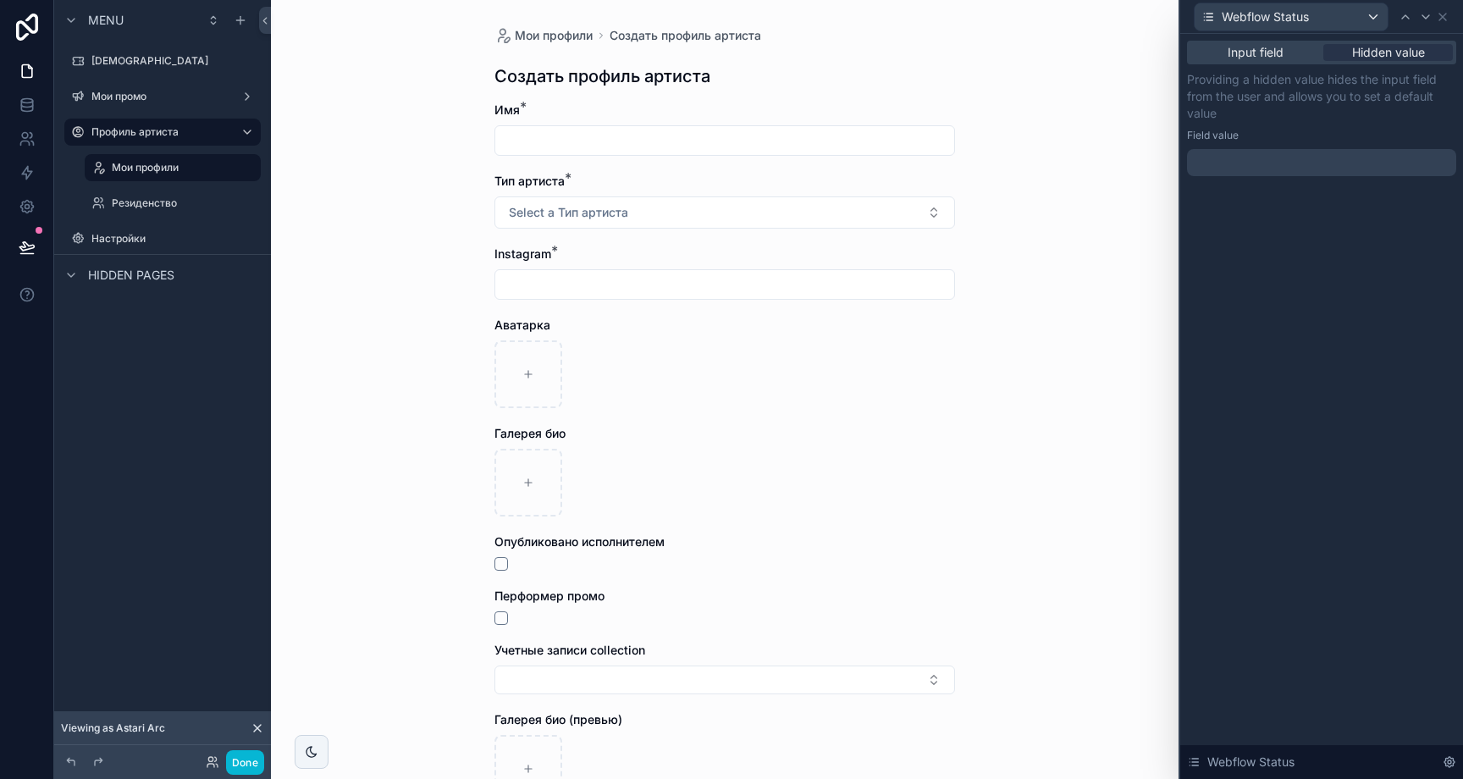
click at [1346, 160] on div at bounding box center [1321, 162] width 269 height 27
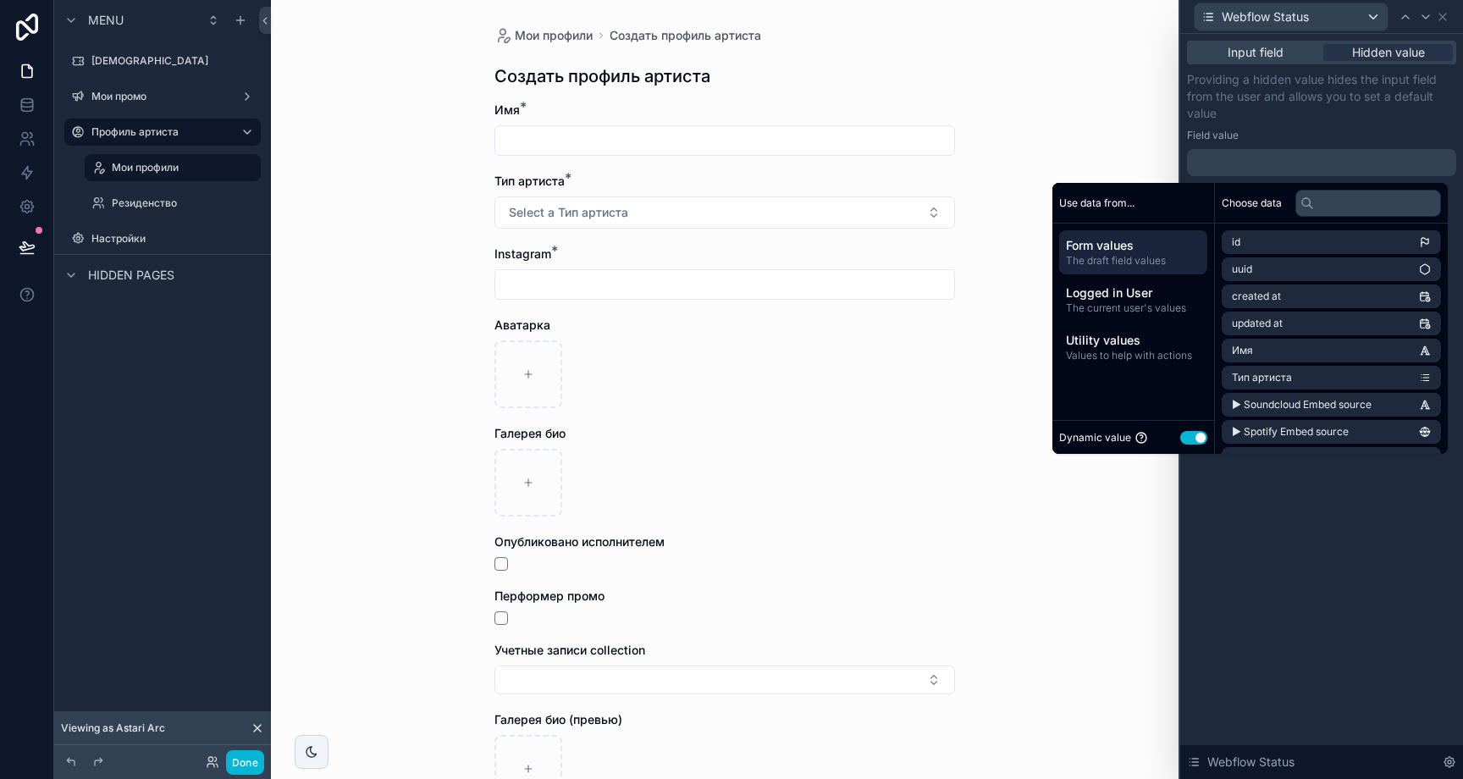
click at [1180, 435] on button "Use setting" at bounding box center [1193, 438] width 27 height 14
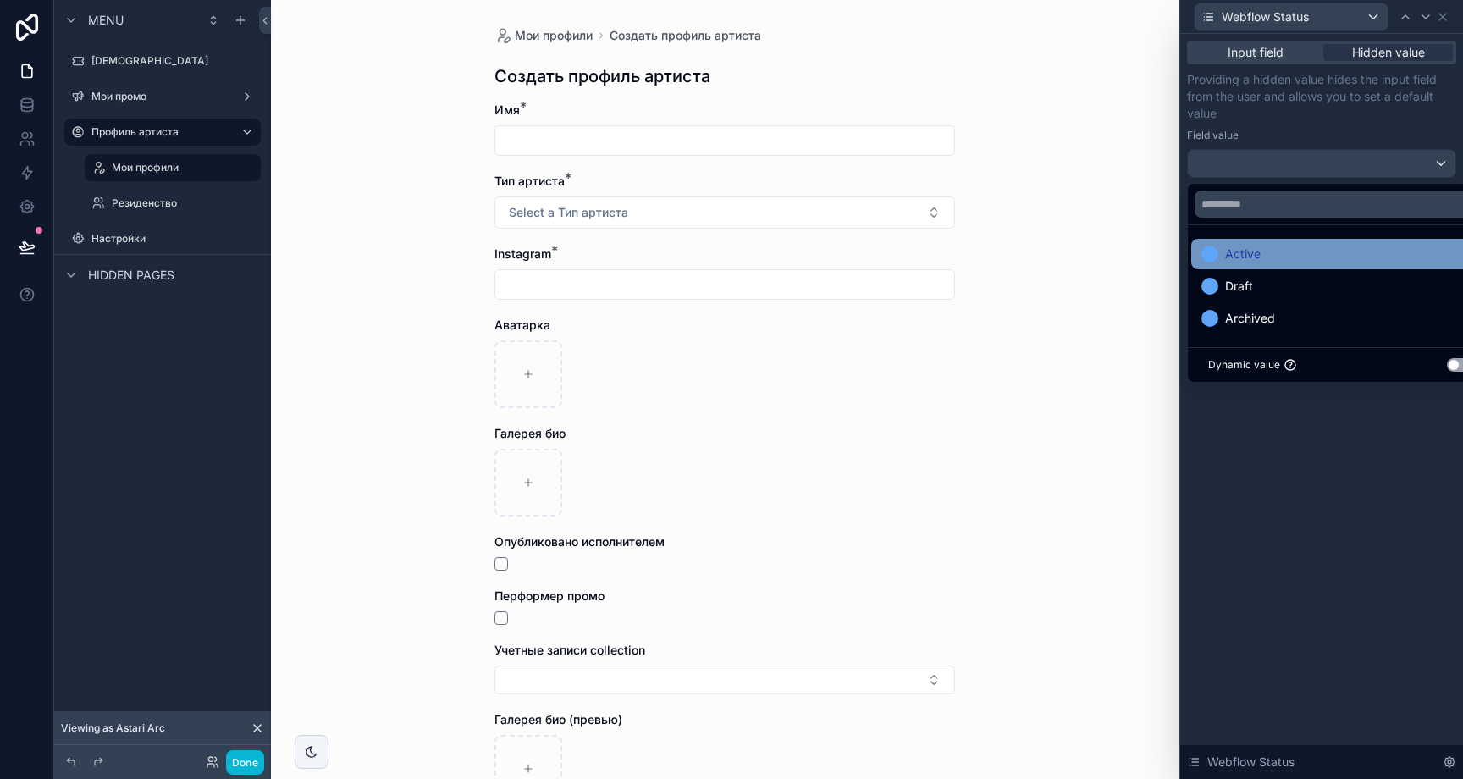
click at [1256, 250] on span "Active" at bounding box center [1243, 254] width 36 height 20
click at [1300, 69] on div "Input field Hidden value Providing a hidden value hides the input field from th…" at bounding box center [1321, 109] width 269 height 137
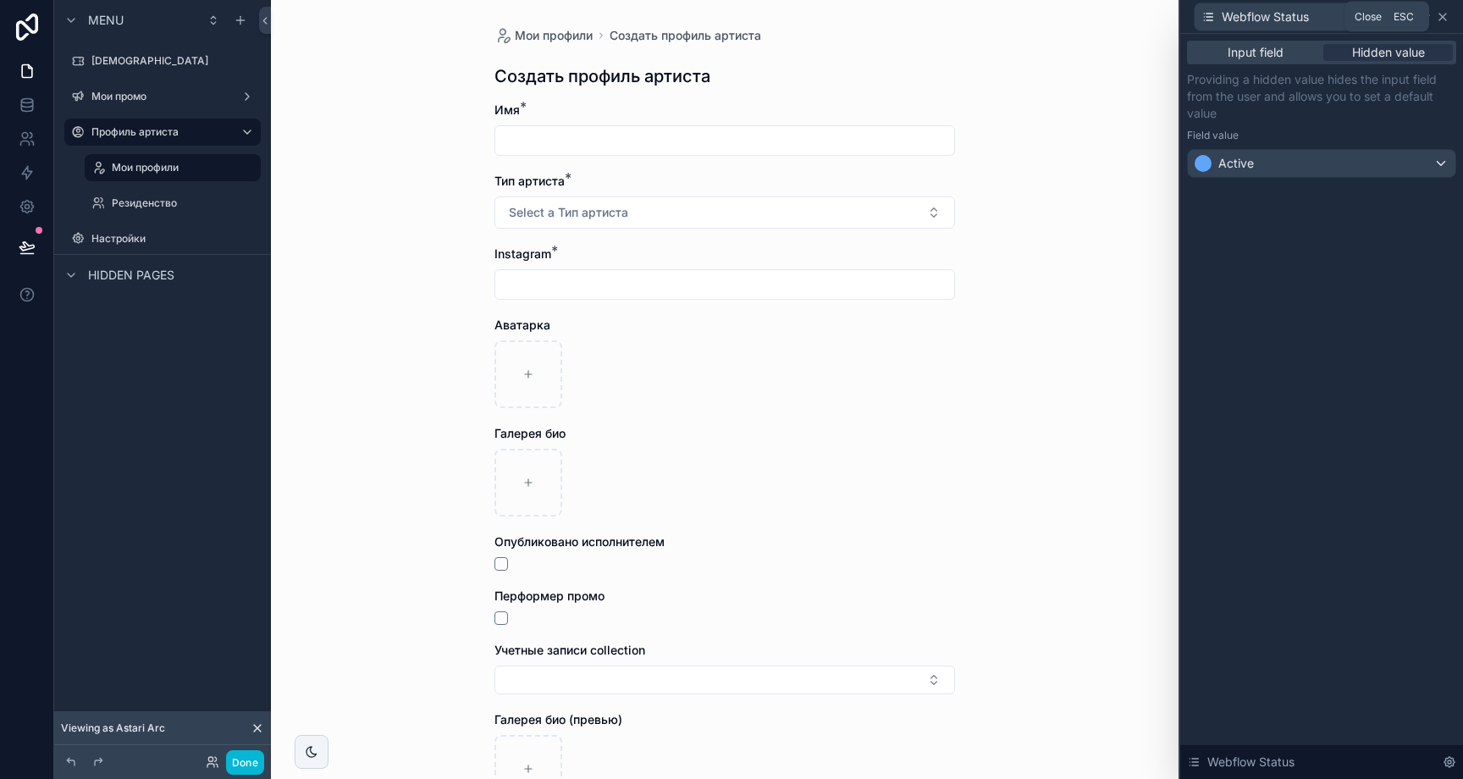
click at [1446, 22] on icon at bounding box center [1443, 17] width 14 height 14
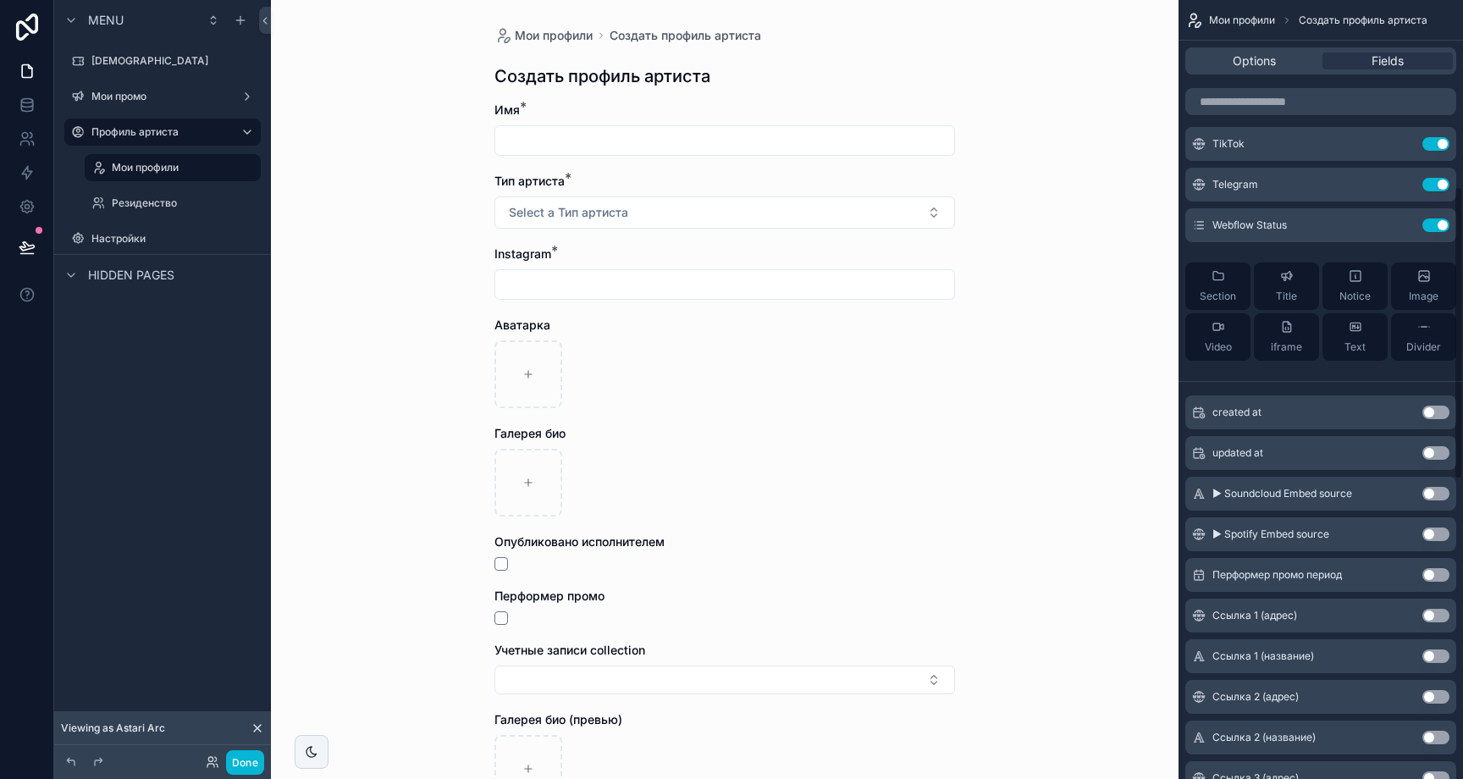
scroll to position [584, 0]
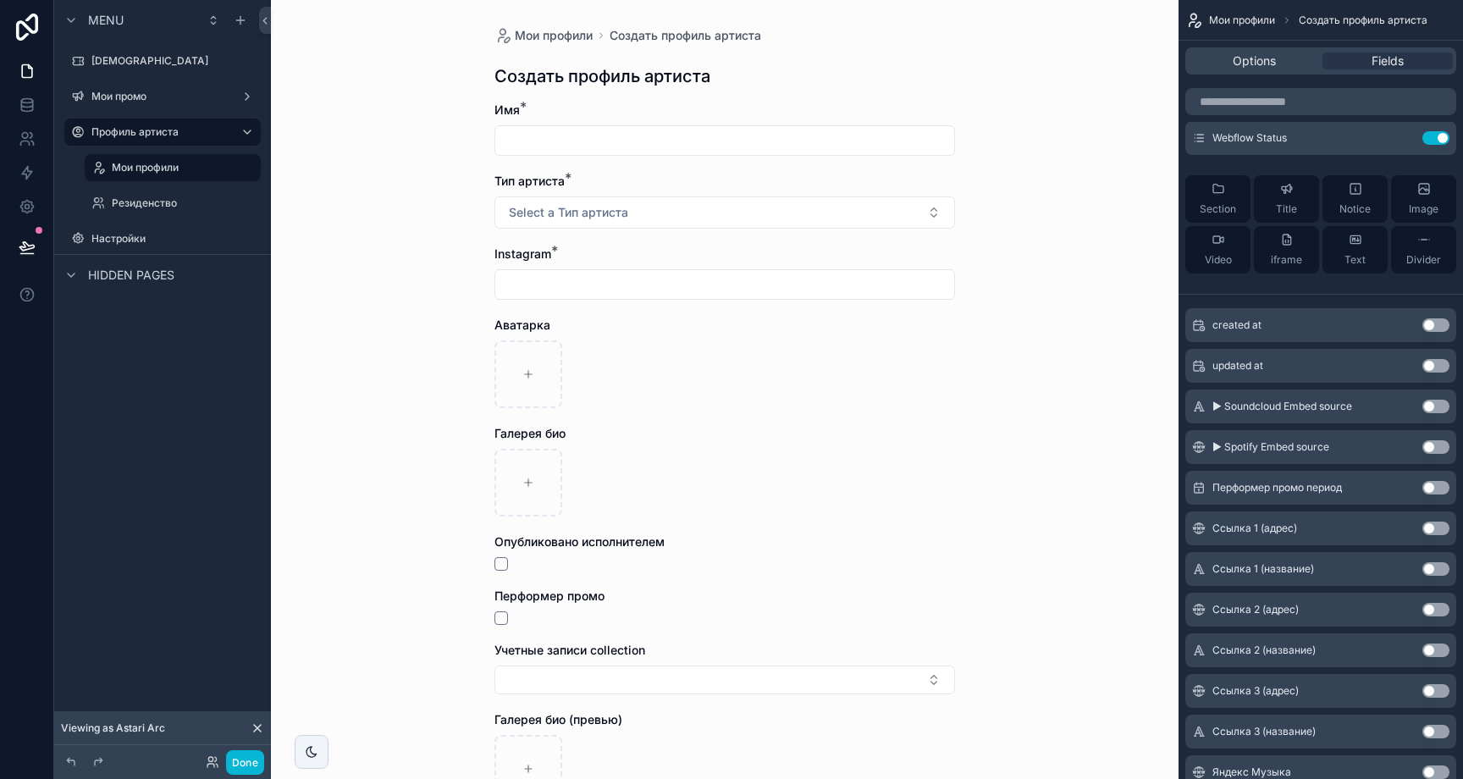
click at [1436, 531] on button "Use setting" at bounding box center [1435, 529] width 27 height 14
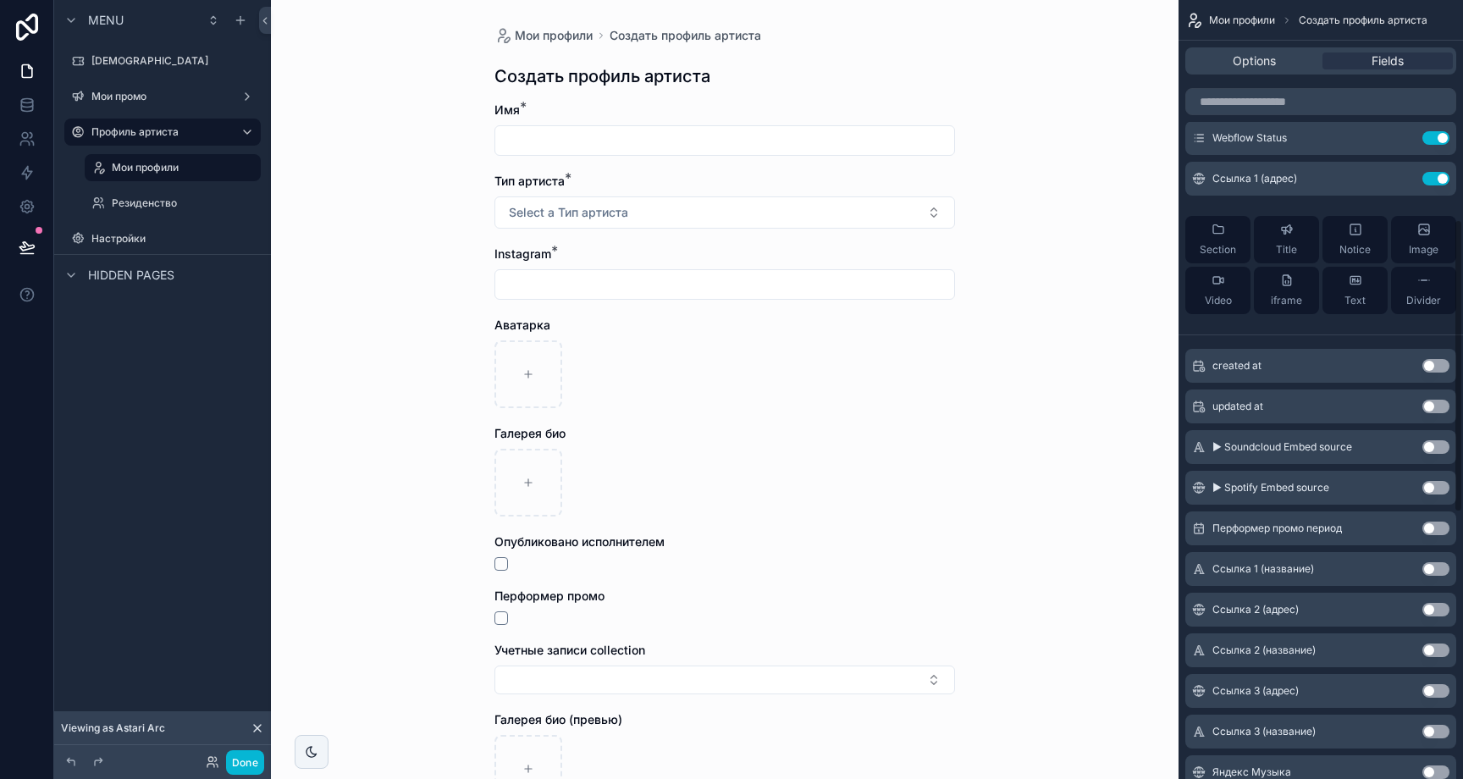
click at [1432, 562] on button "Use setting" at bounding box center [1435, 569] width 27 height 14
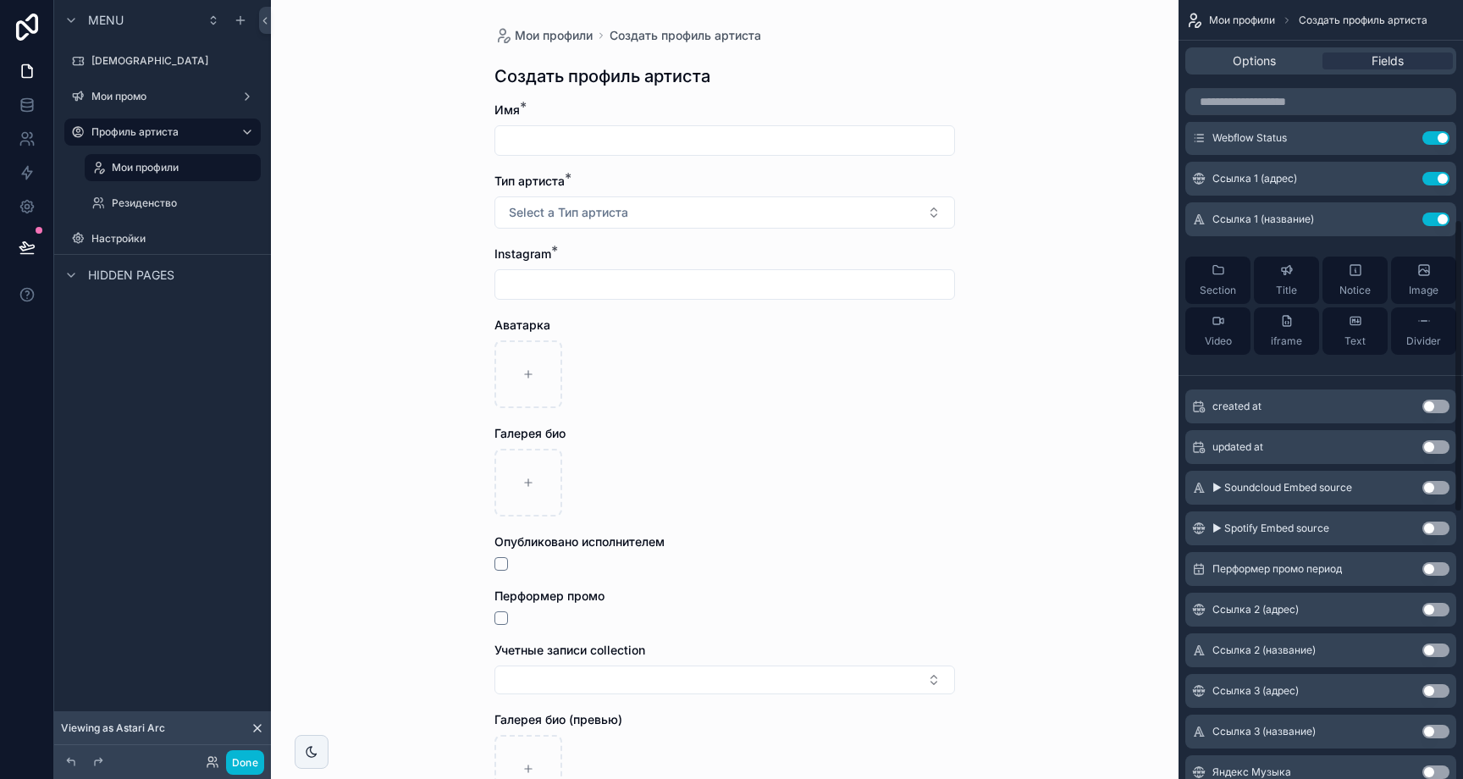
scroll to position [672, 0]
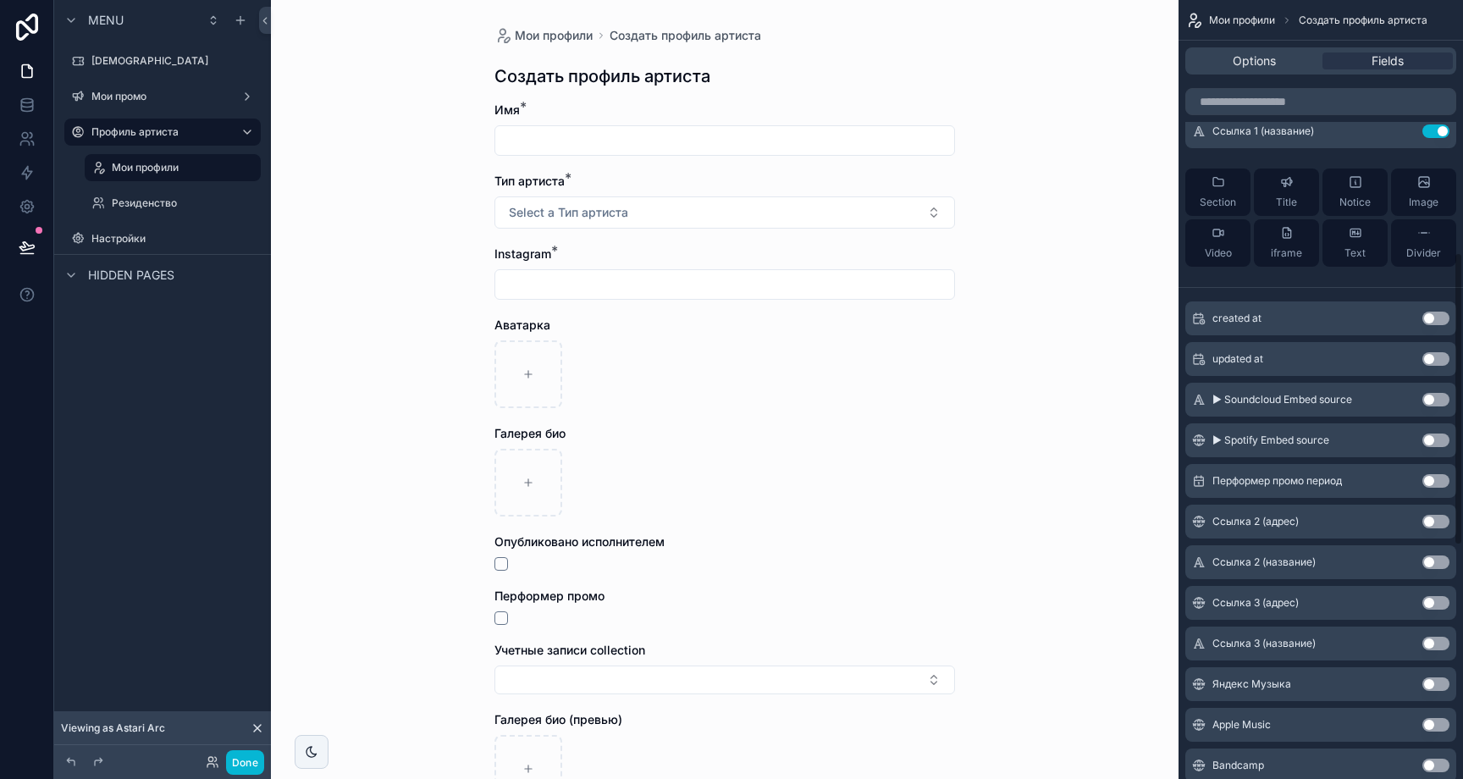
click at [1439, 522] on button "Use setting" at bounding box center [1435, 522] width 27 height 14
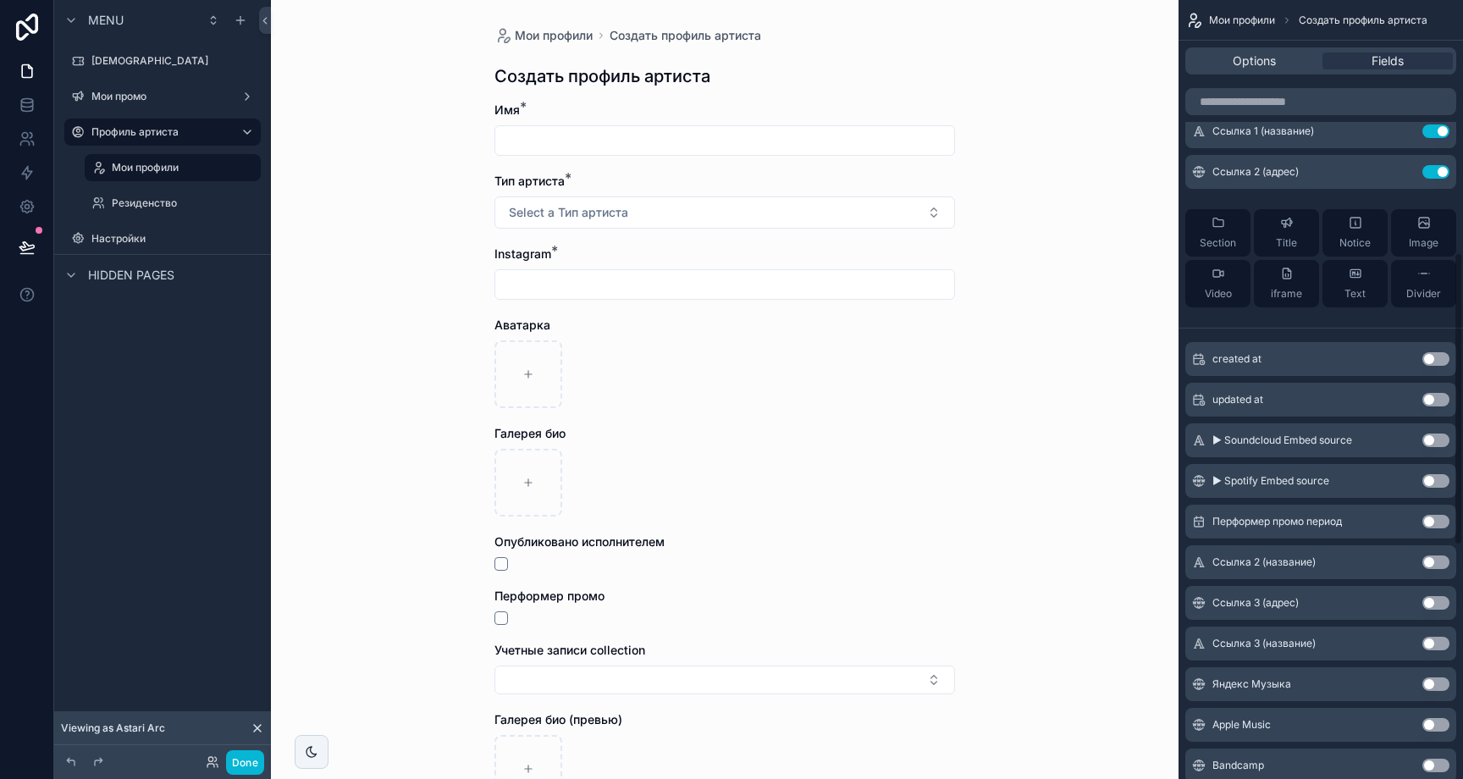
click at [1436, 563] on button "Use setting" at bounding box center [1435, 562] width 27 height 14
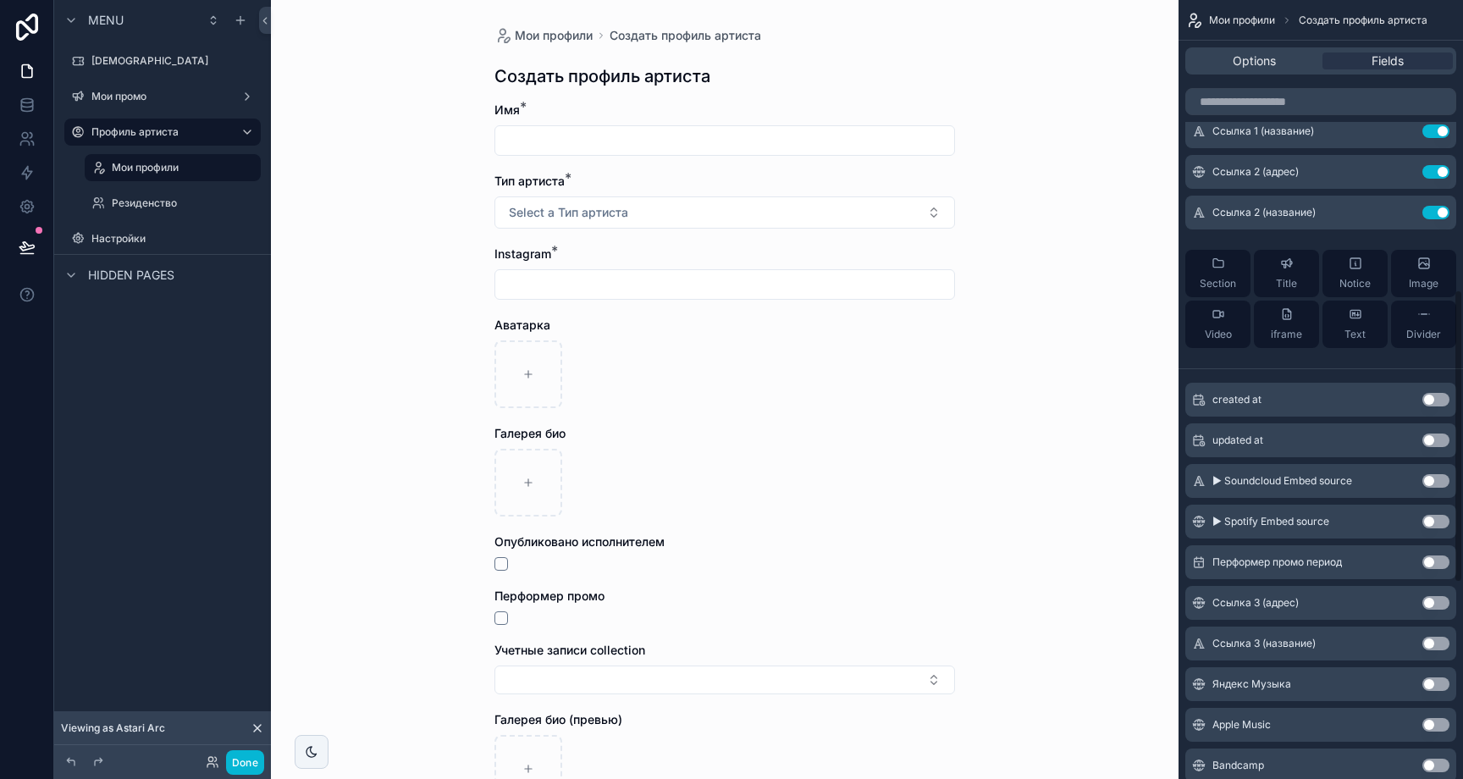
scroll to position [770, 0]
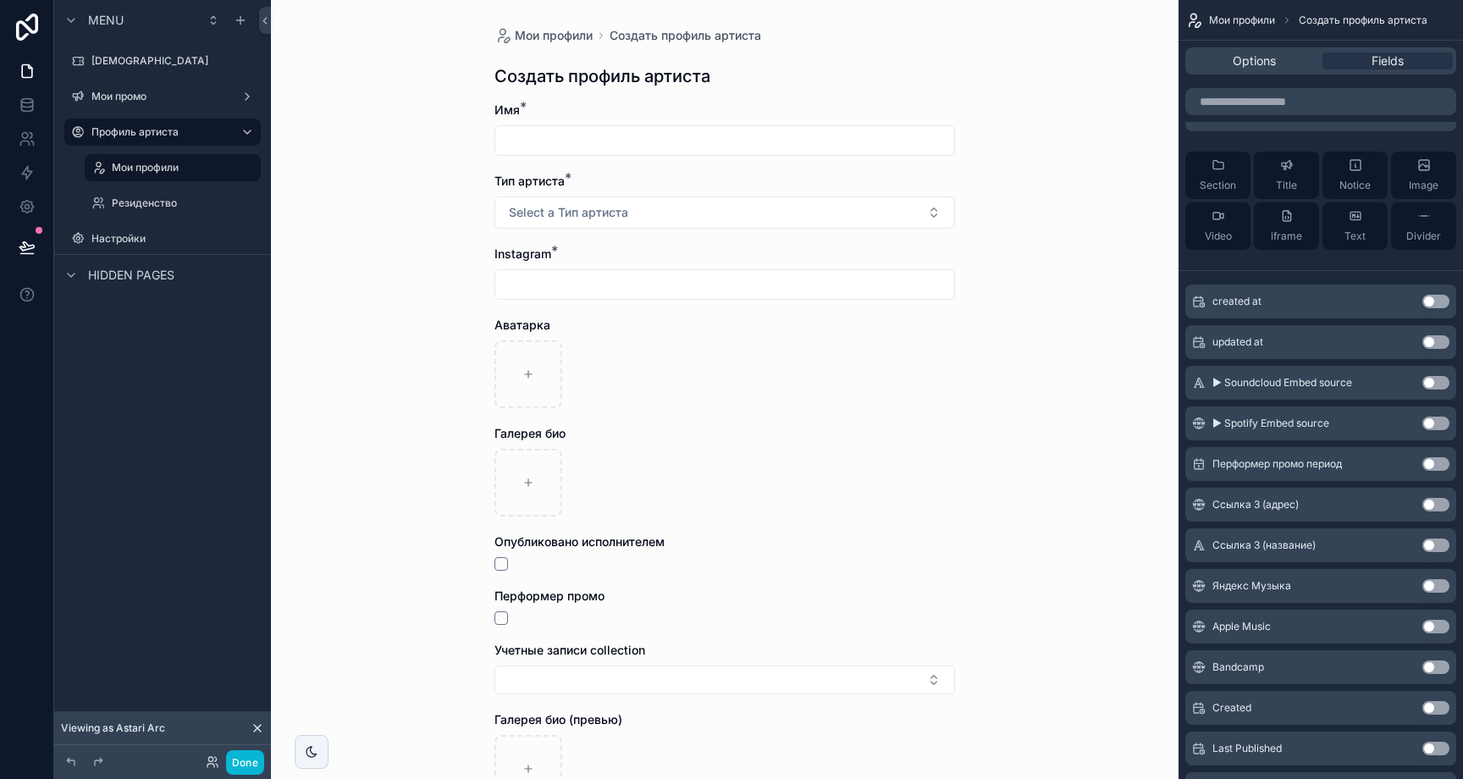
click at [1436, 505] on button "Use setting" at bounding box center [1435, 505] width 27 height 14
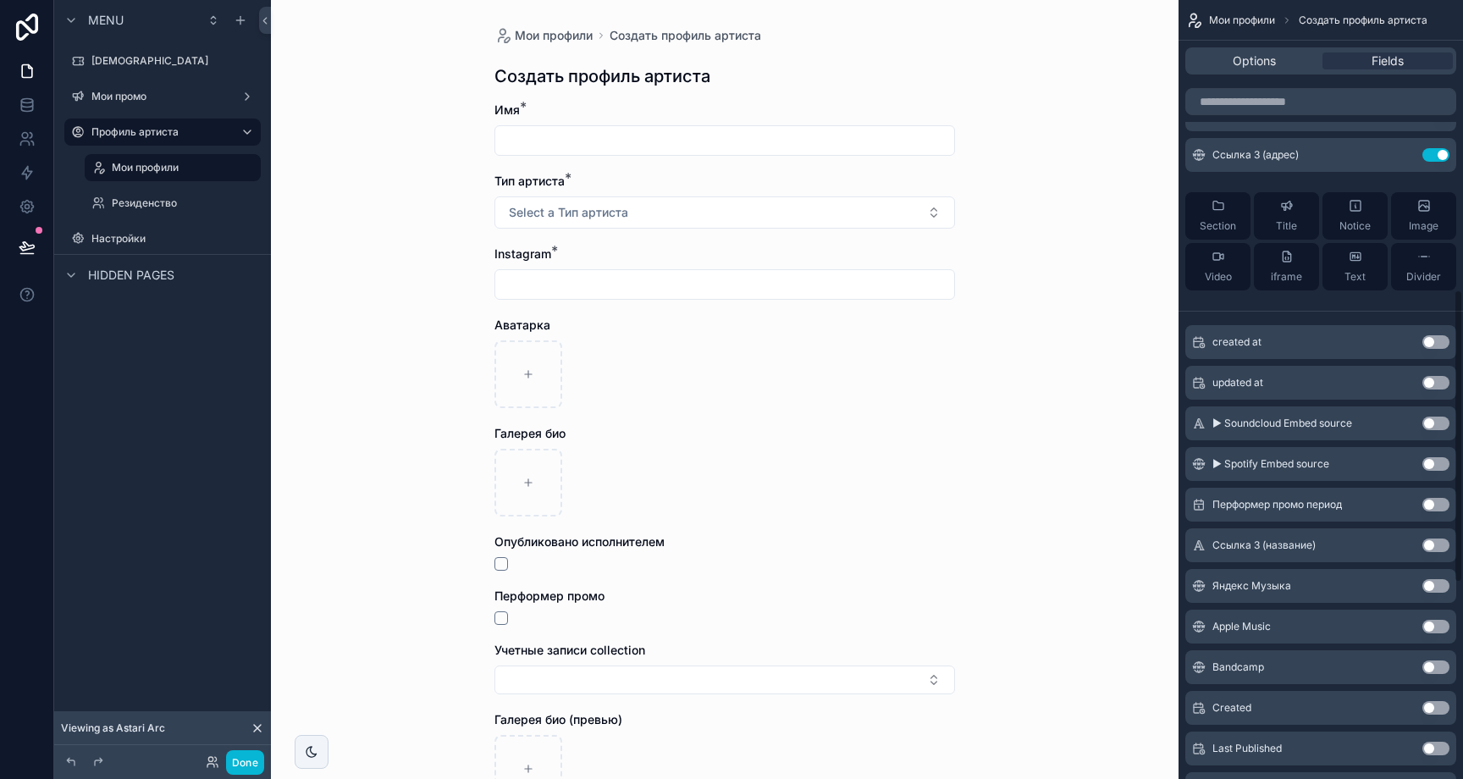
click at [1436, 543] on button "Use setting" at bounding box center [1435, 545] width 27 height 14
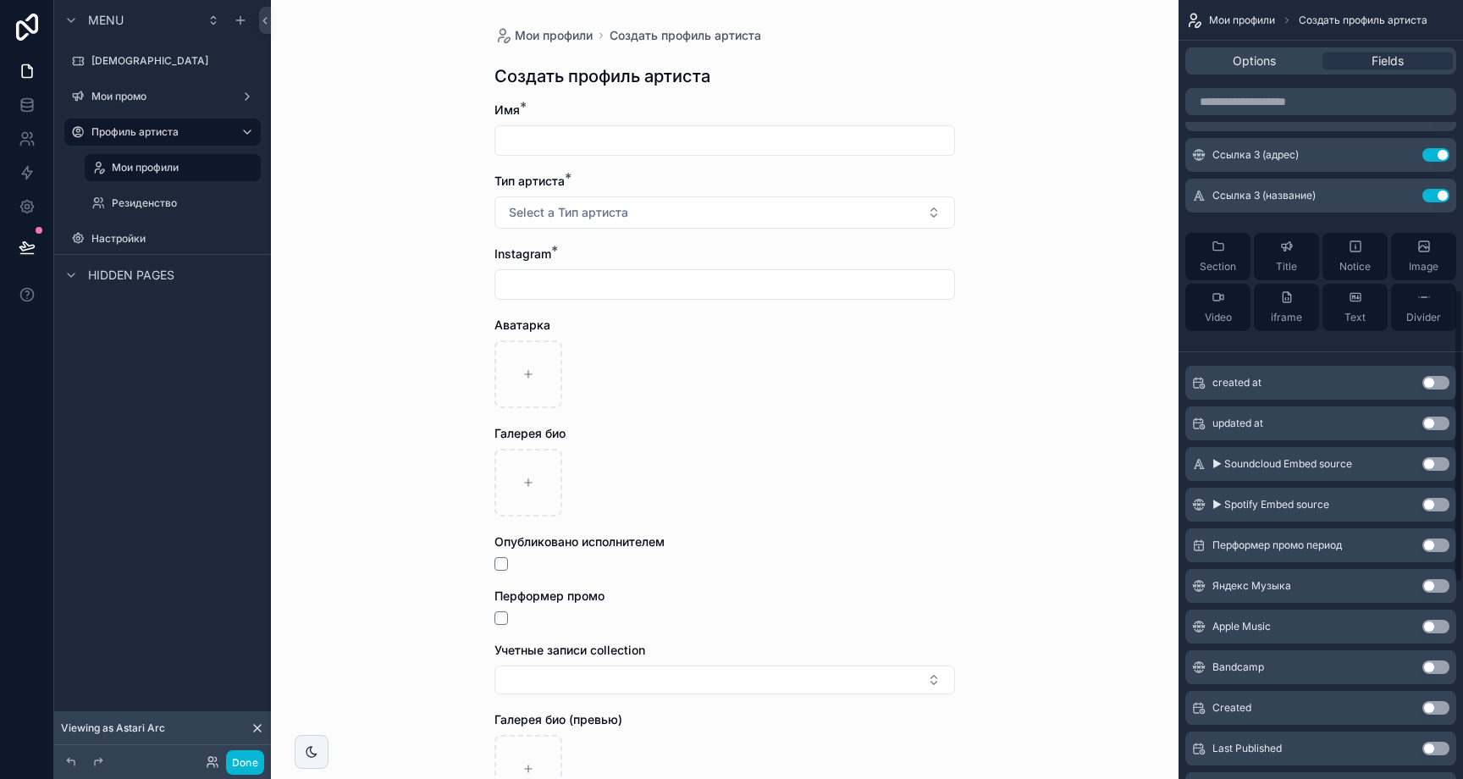
scroll to position [869, 0]
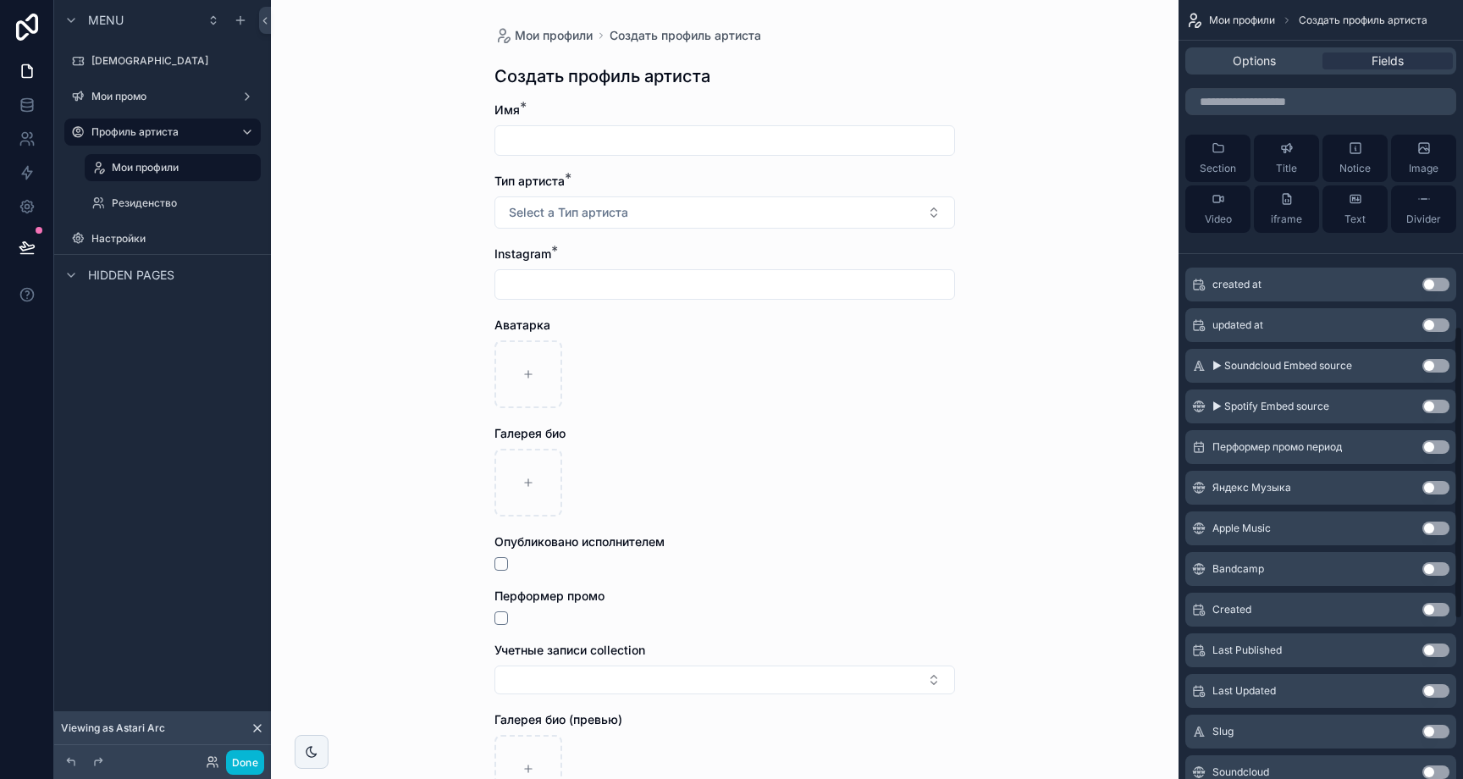
click at [1436, 526] on button "Use setting" at bounding box center [1435, 529] width 27 height 14
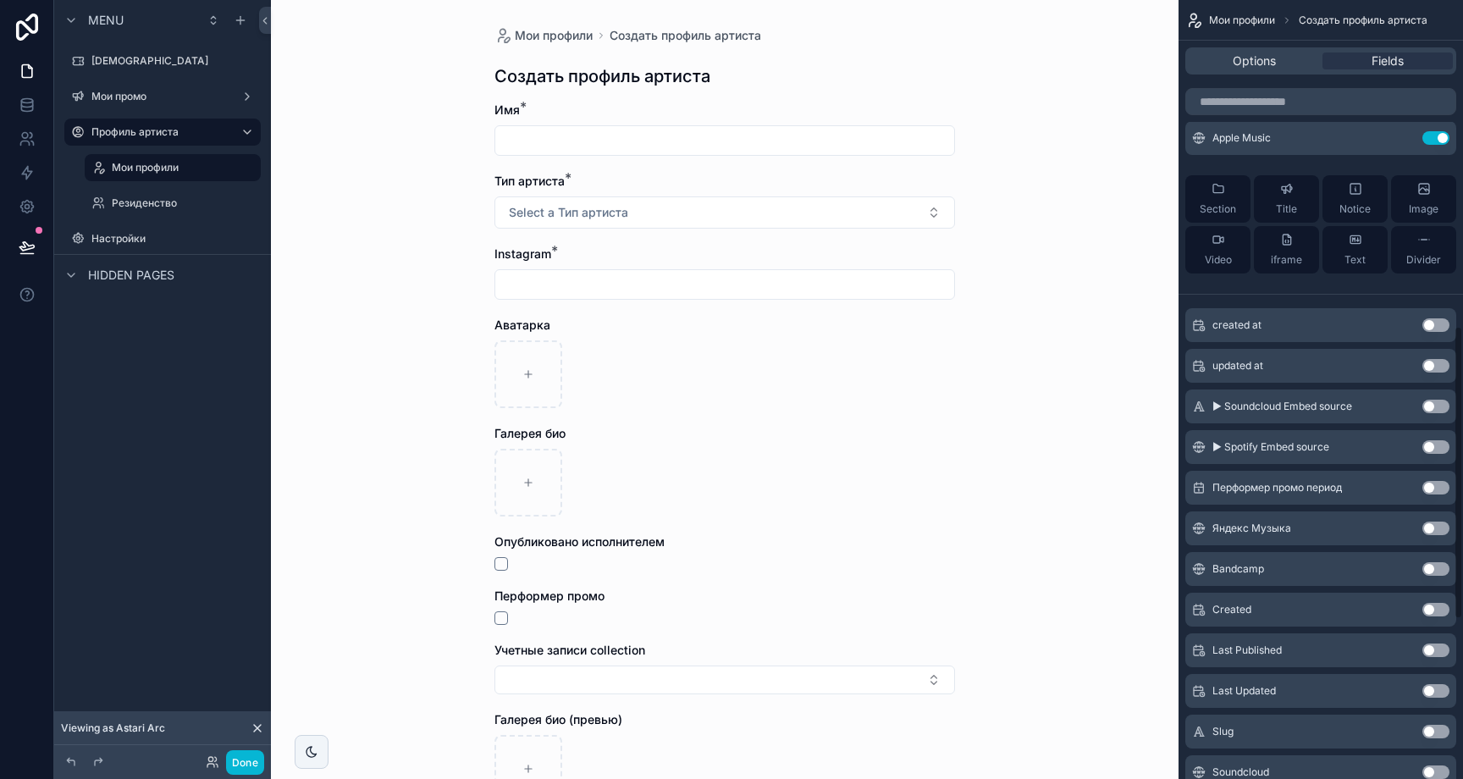
click at [1435, 522] on button "Use setting" at bounding box center [1435, 529] width 27 height 14
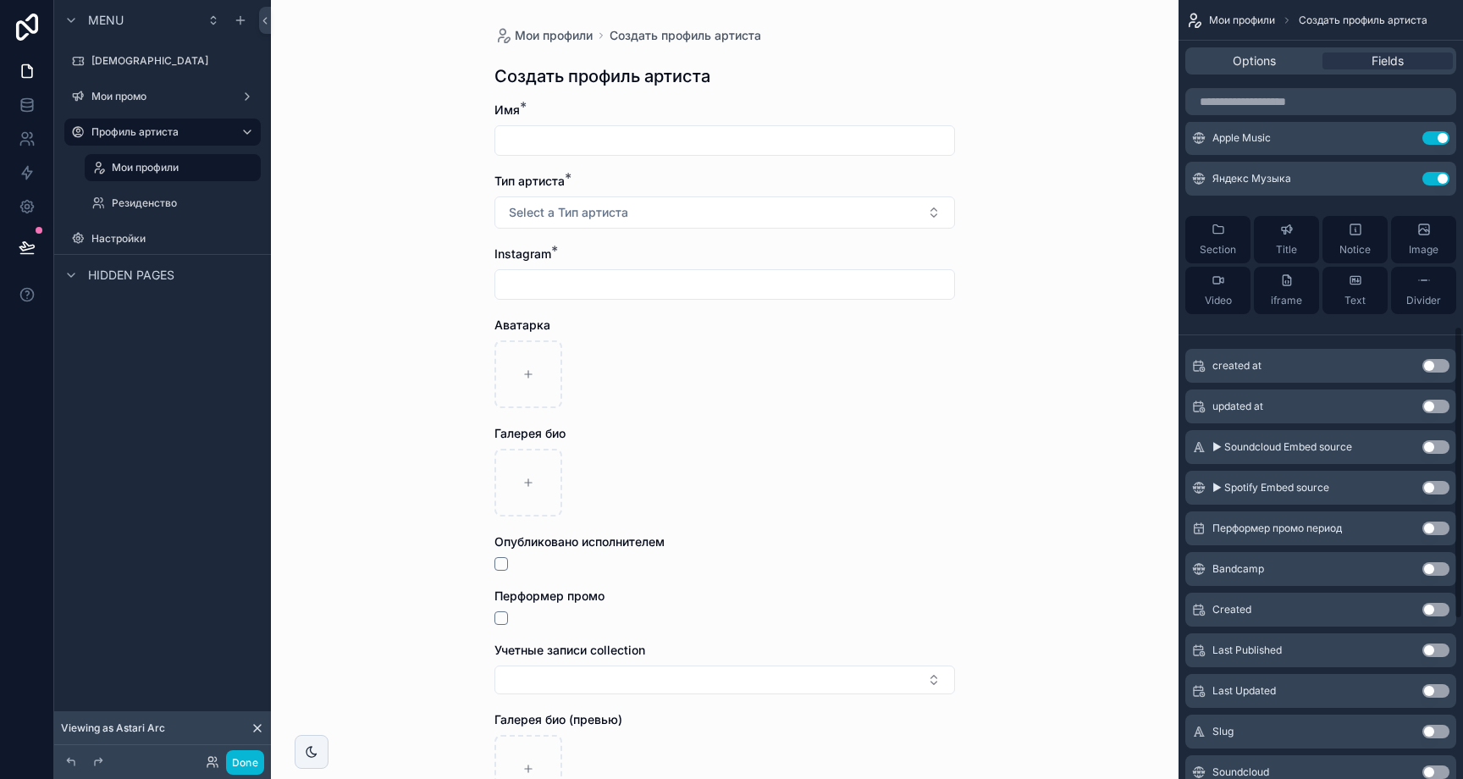
click at [1435, 562] on button "Use setting" at bounding box center [1435, 569] width 27 height 14
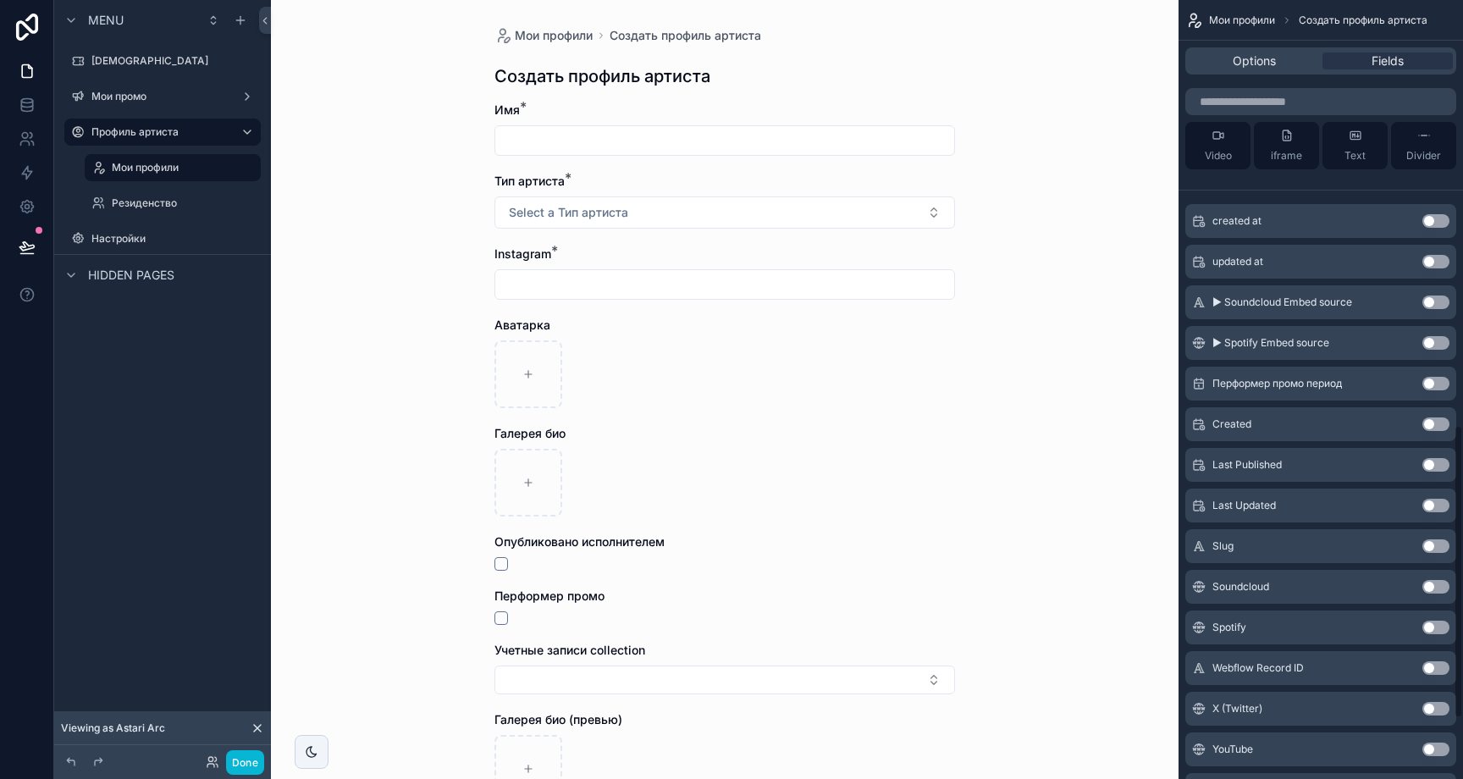
scroll to position [1130, 0]
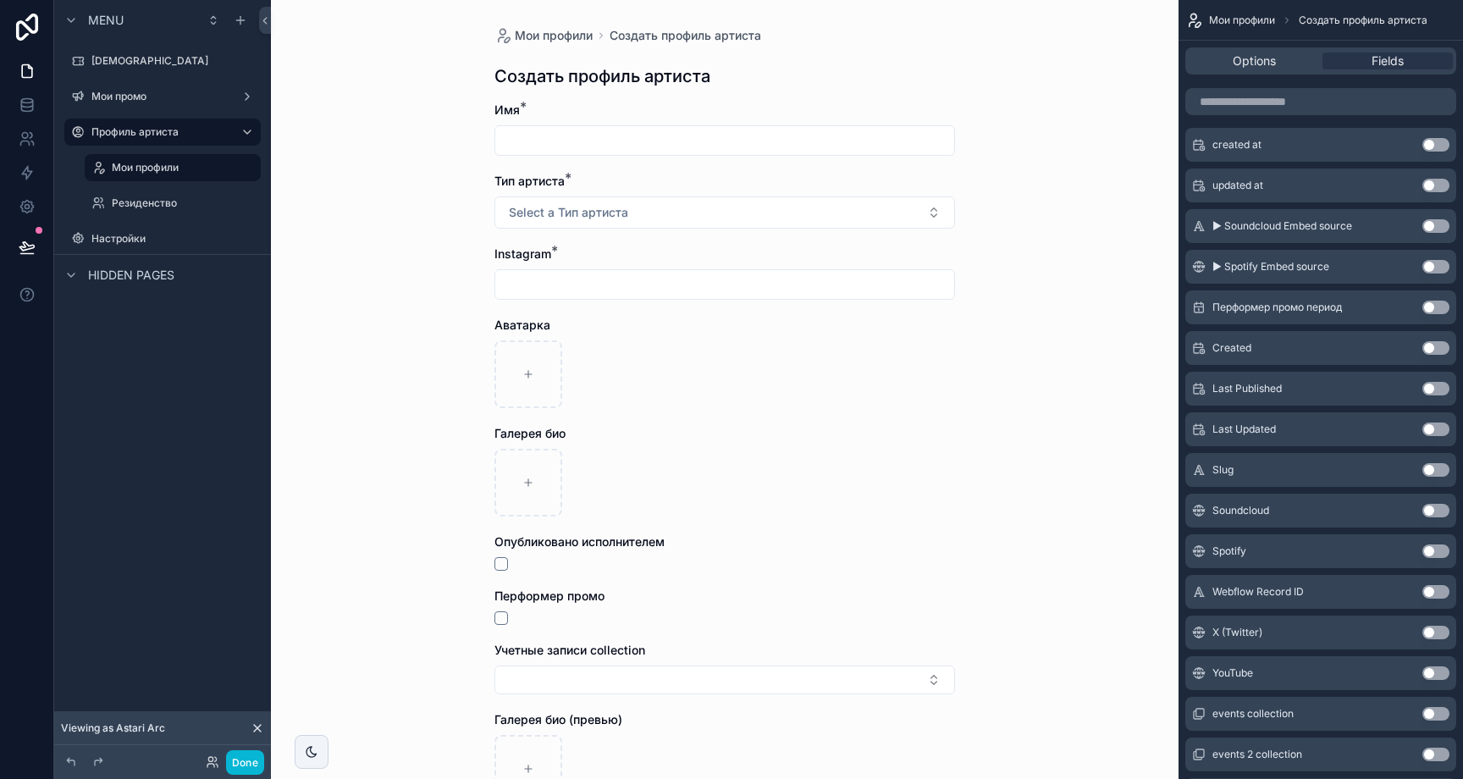
click at [1436, 509] on button "Use setting" at bounding box center [1435, 511] width 27 height 14
click at [1439, 513] on button "Use setting" at bounding box center [1435, 511] width 27 height 14
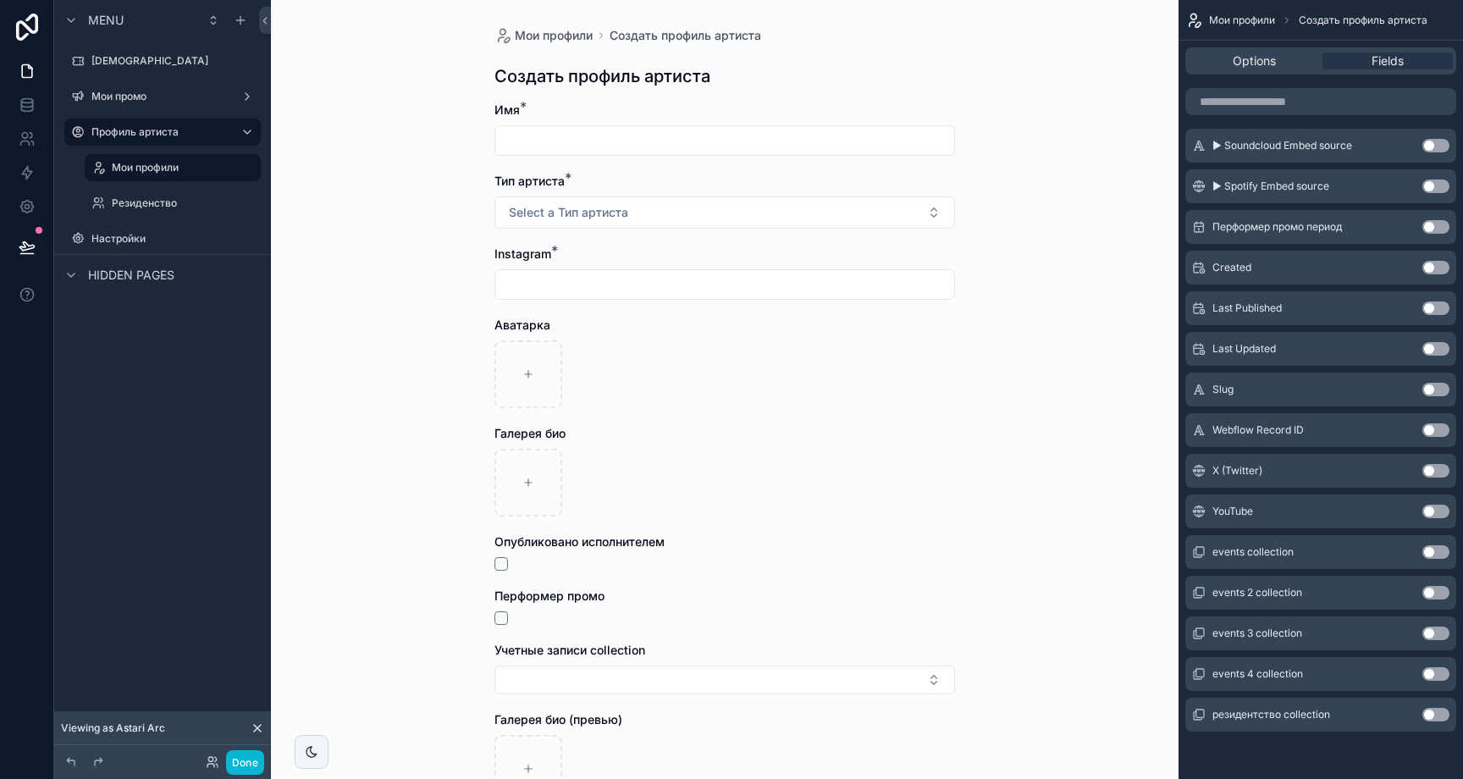
click at [1429, 506] on button "Use setting" at bounding box center [1435, 512] width 27 height 14
click at [1428, 713] on button "Use setting" at bounding box center [1435, 715] width 27 height 14
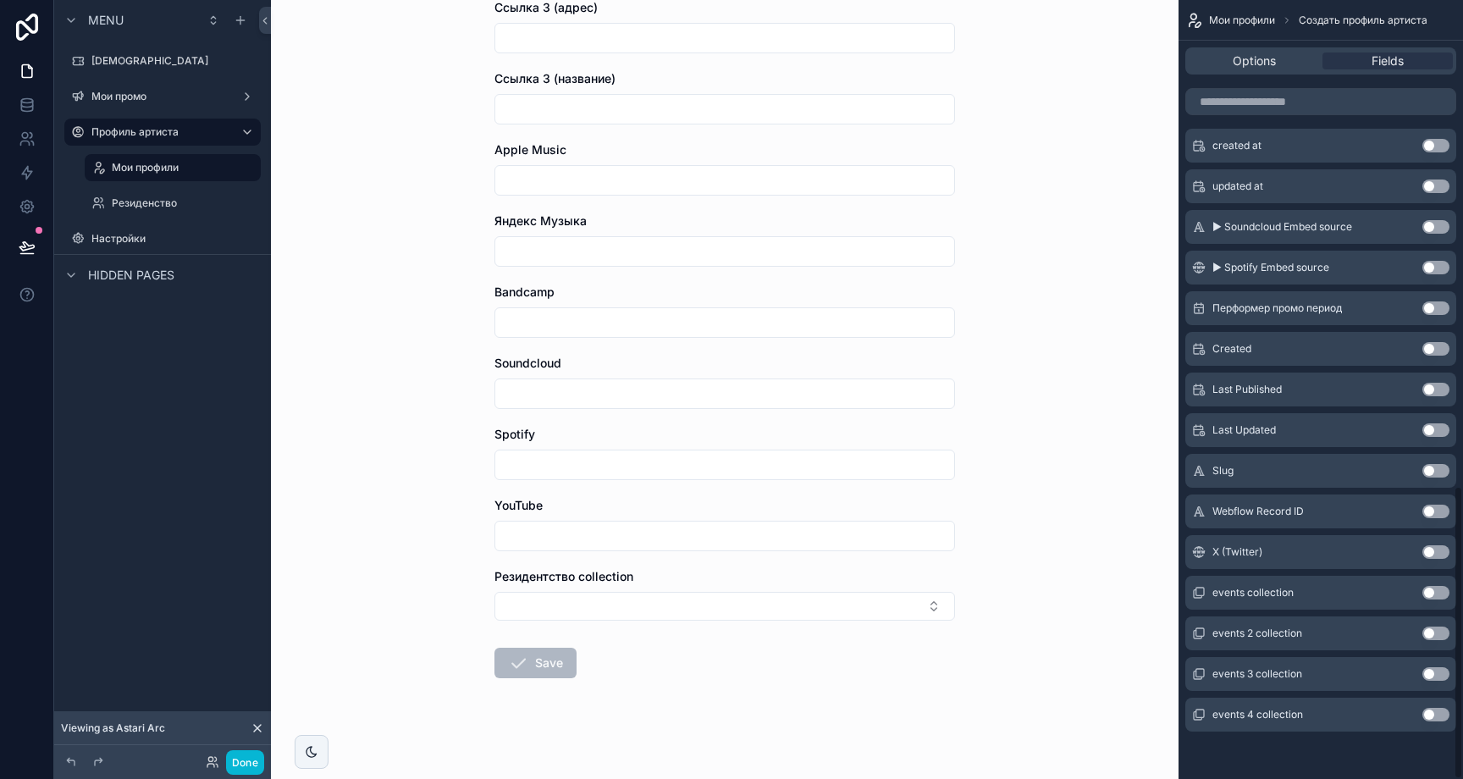
scroll to position [1472, 0]
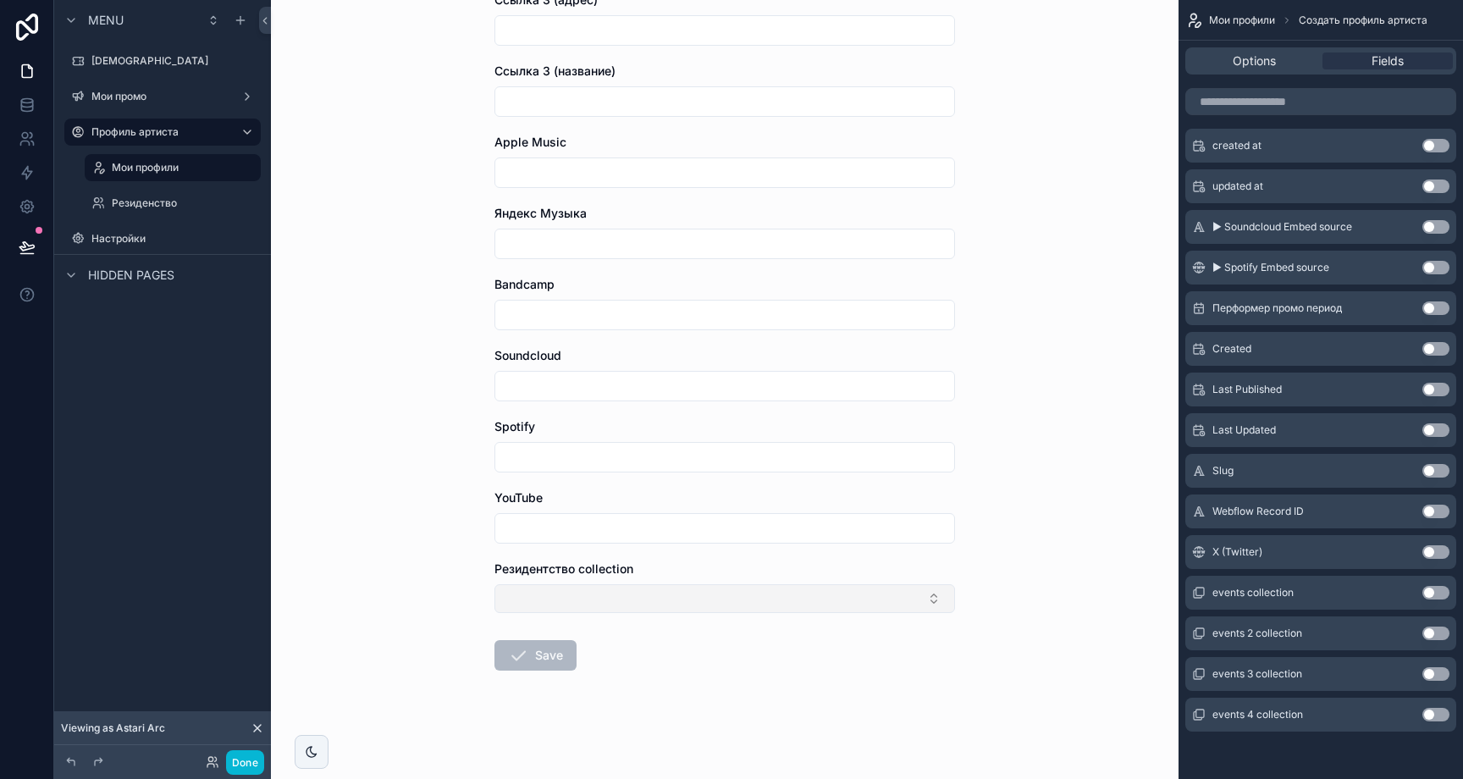
click at [937, 604] on button "Select Button" at bounding box center [724, 598] width 461 height 29
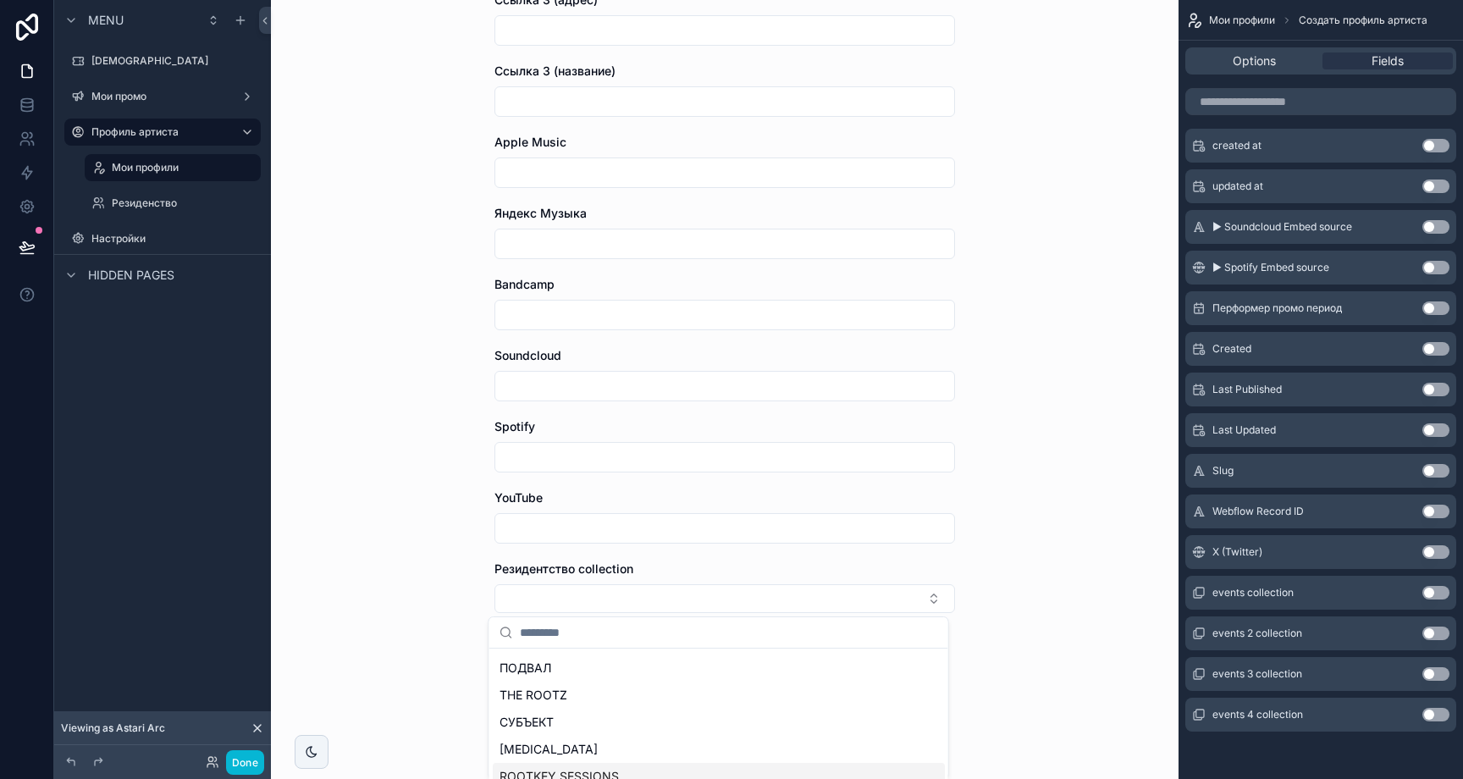
scroll to position [627, 0]
click at [1017, 638] on div "Мои профили Создать профиль артиста Создать профиль артиста Имя * Тип артиста *…" at bounding box center [725, 389] width 908 height 779
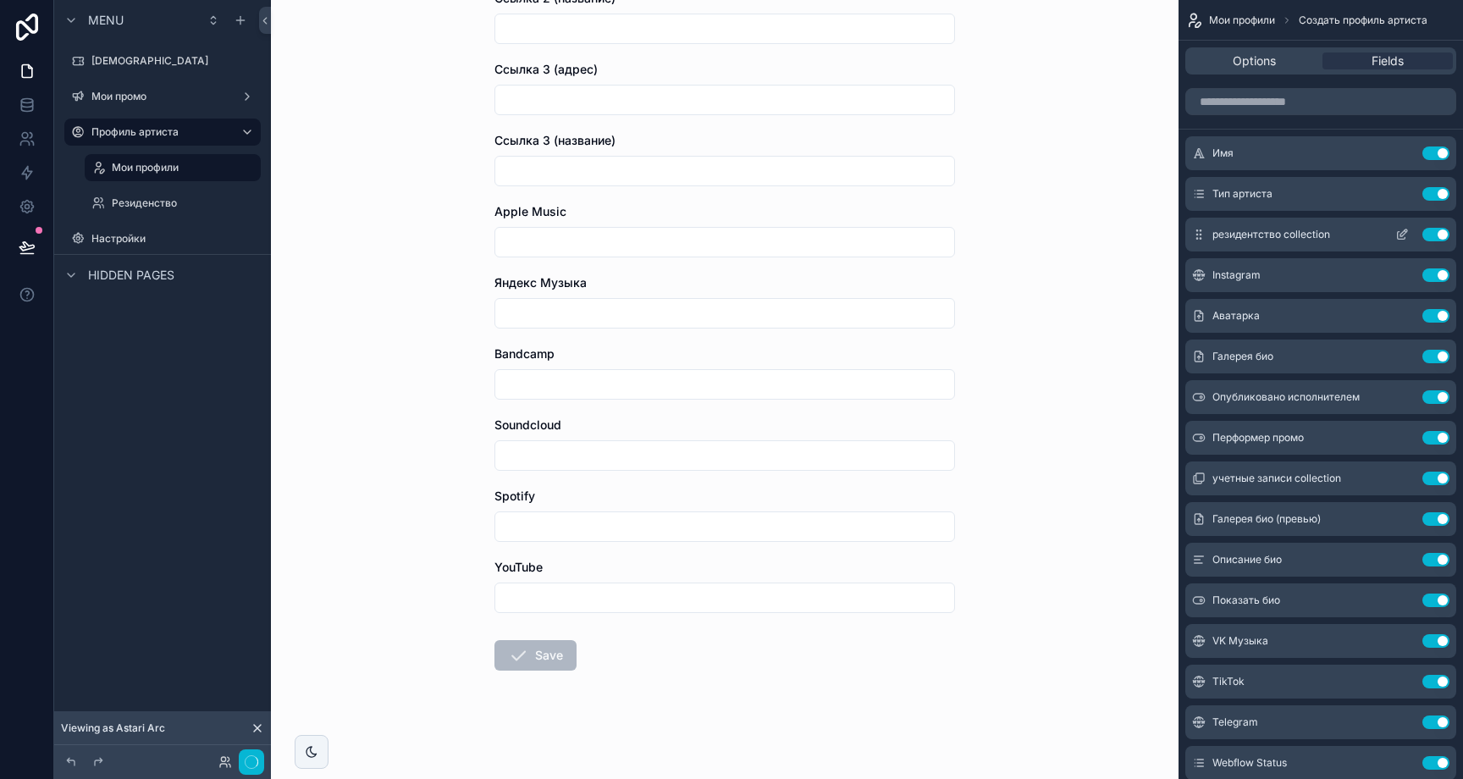
scroll to position [0, 0]
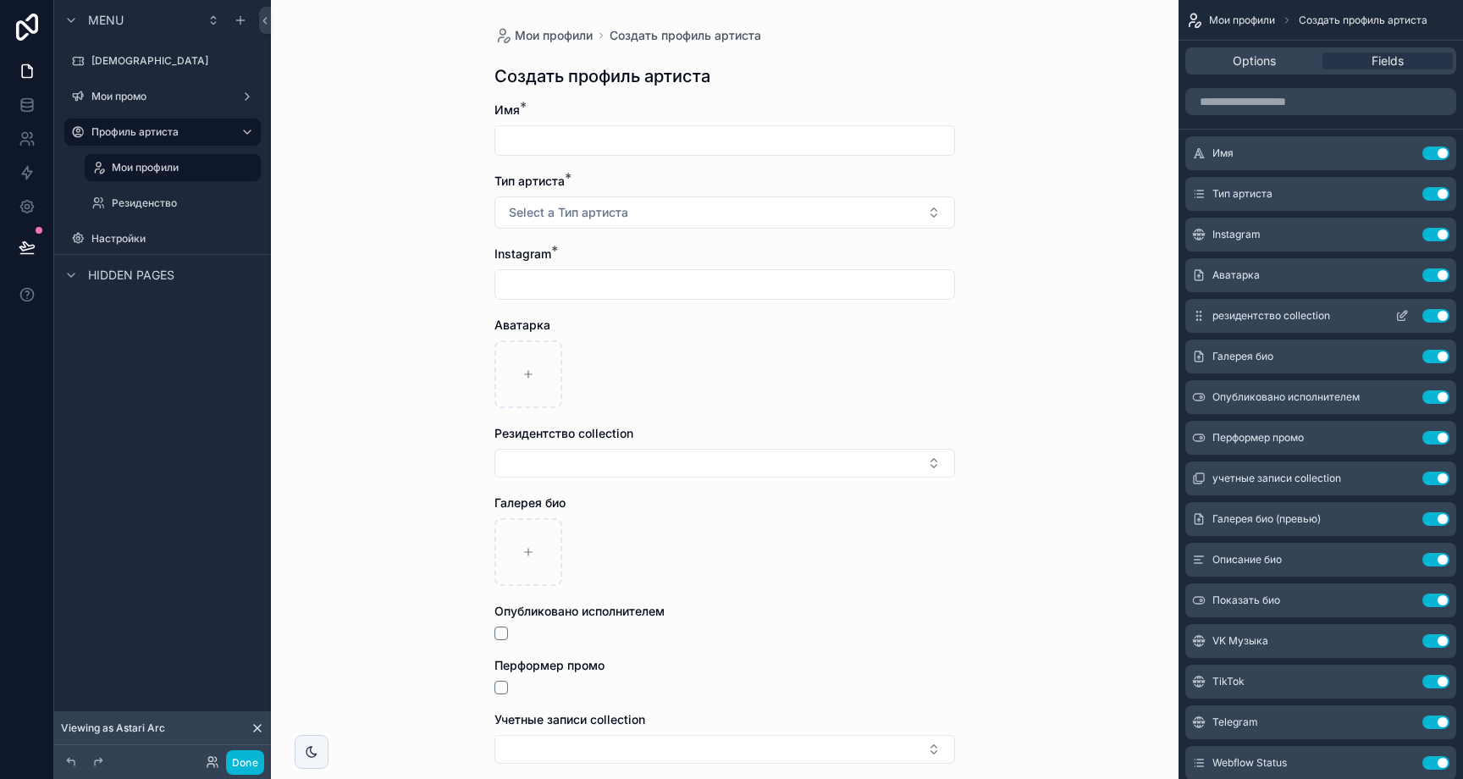
click at [1409, 316] on button "scrollable content" at bounding box center [1402, 316] width 27 height 14
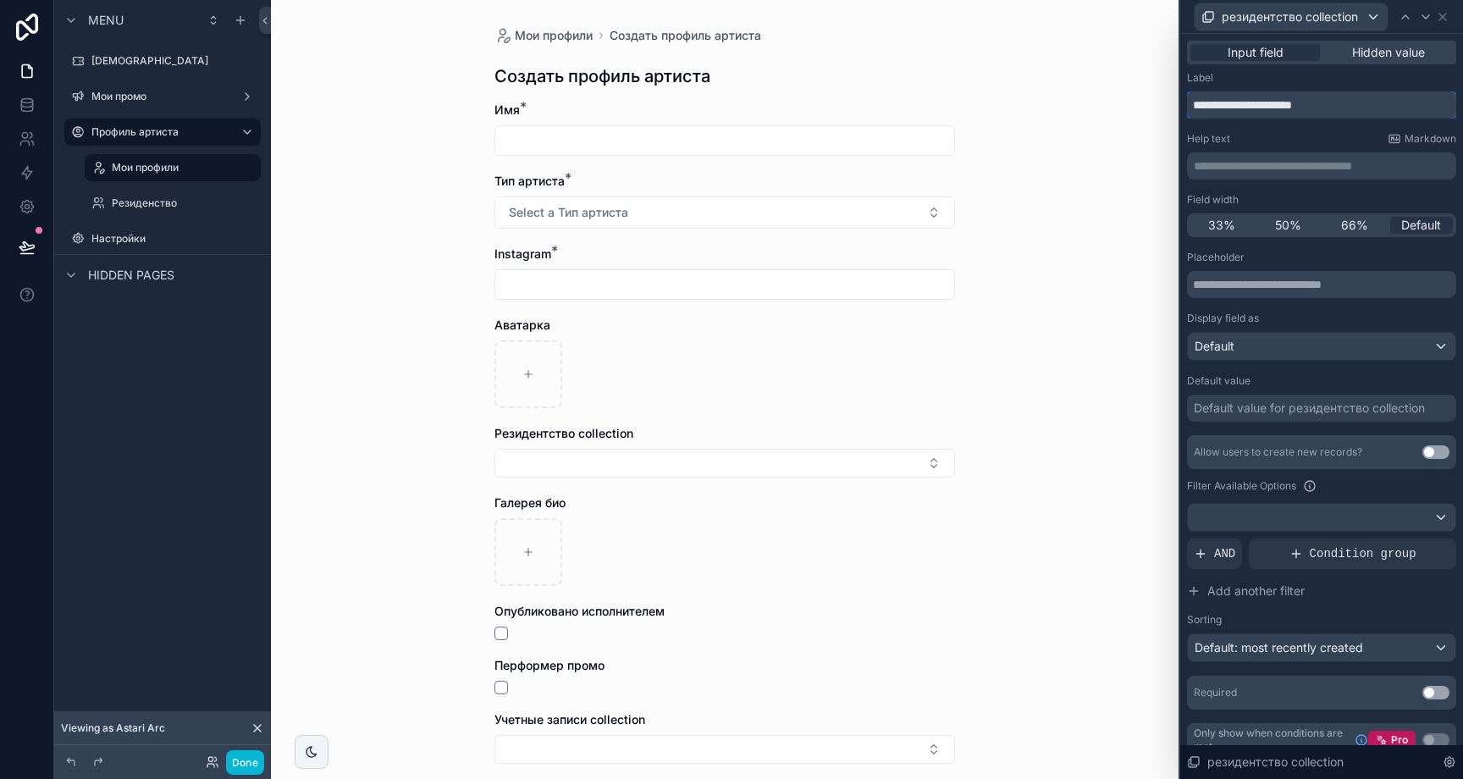
click at [1339, 101] on input "**********" at bounding box center [1321, 104] width 269 height 27
type input "**********"
click at [1444, 18] on icon at bounding box center [1442, 17] width 7 height 7
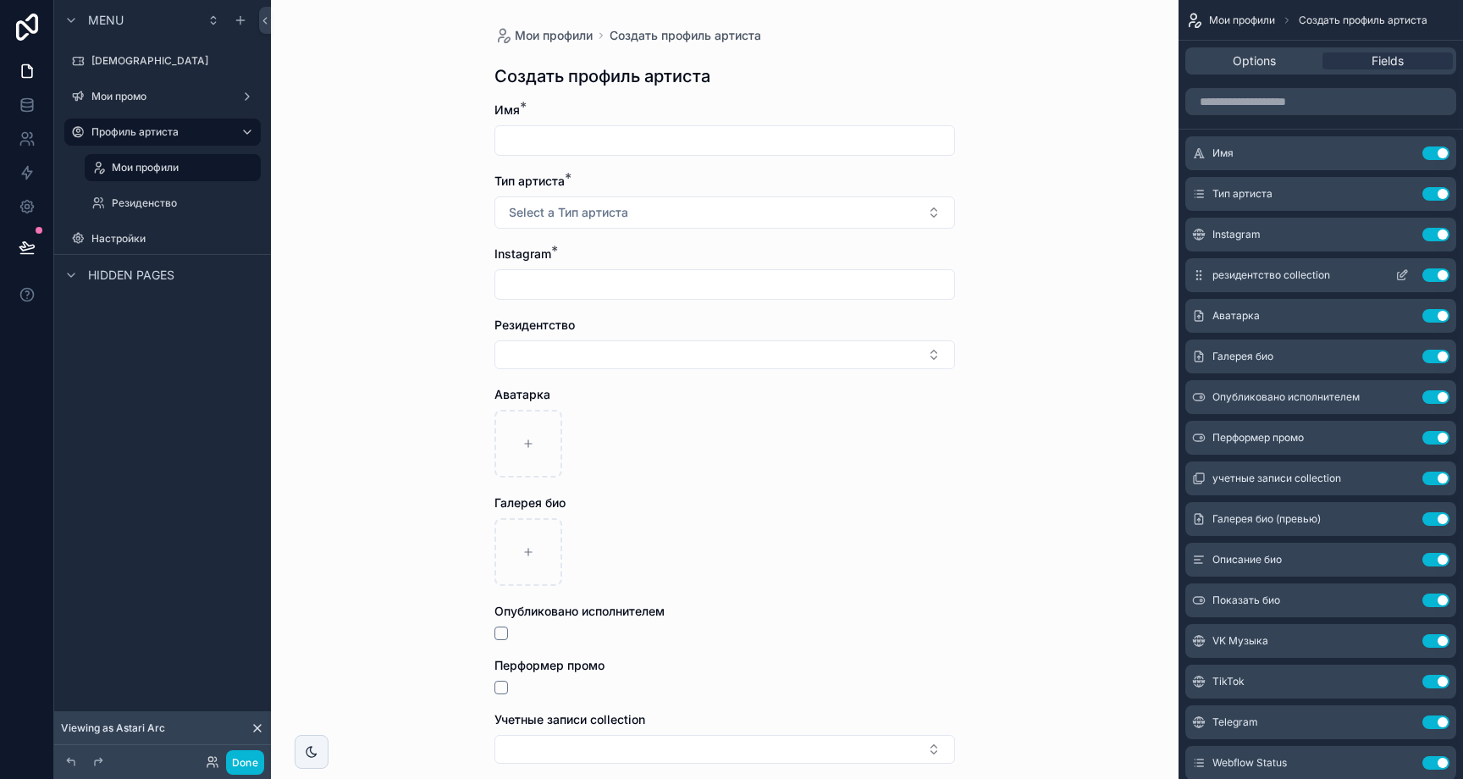
click at [1399, 273] on icon "scrollable content" at bounding box center [1402, 277] width 8 height 8
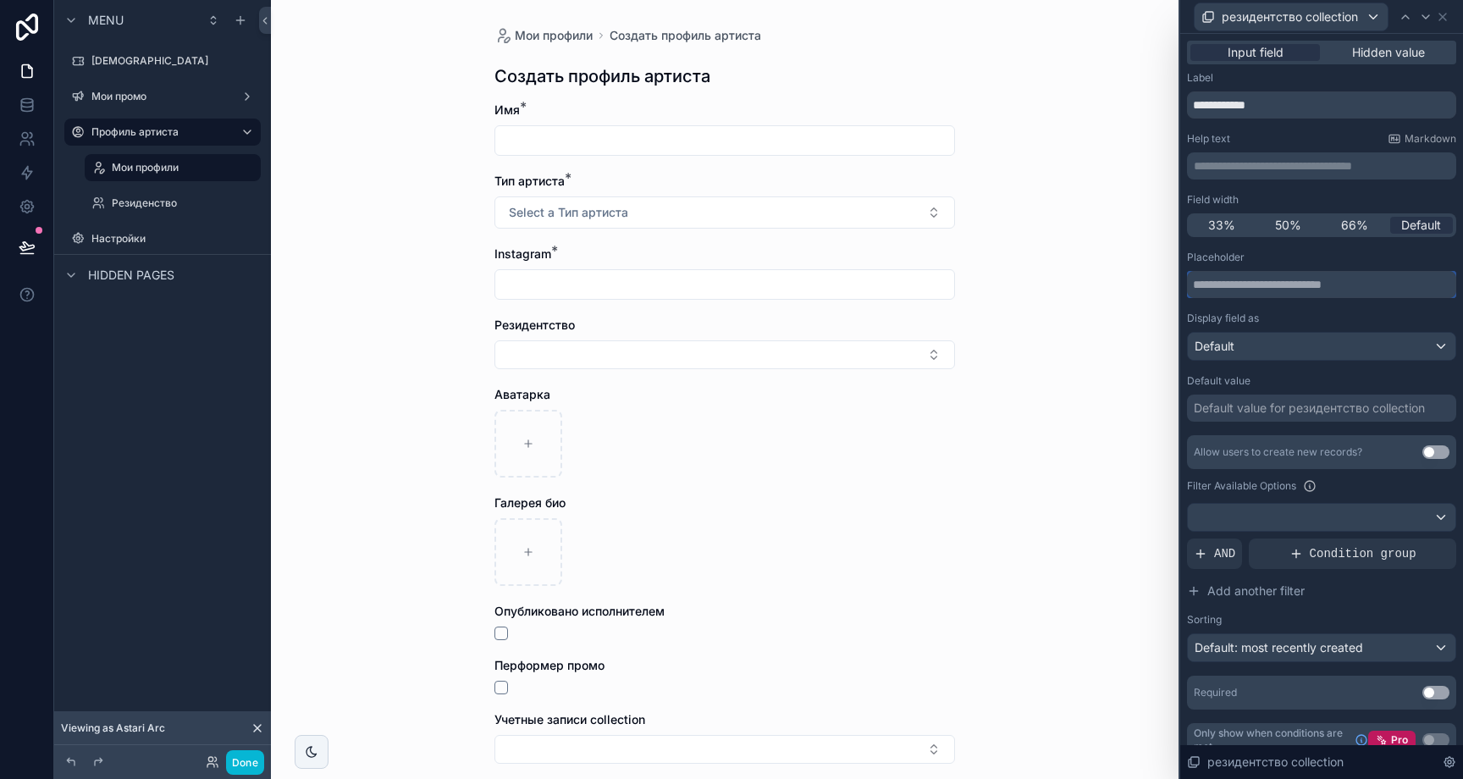
click at [1279, 288] on input "text" at bounding box center [1321, 284] width 269 height 27
click at [1287, 260] on div "Placeholder" at bounding box center [1321, 258] width 269 height 14
click at [1269, 509] on div at bounding box center [1322, 517] width 268 height 27
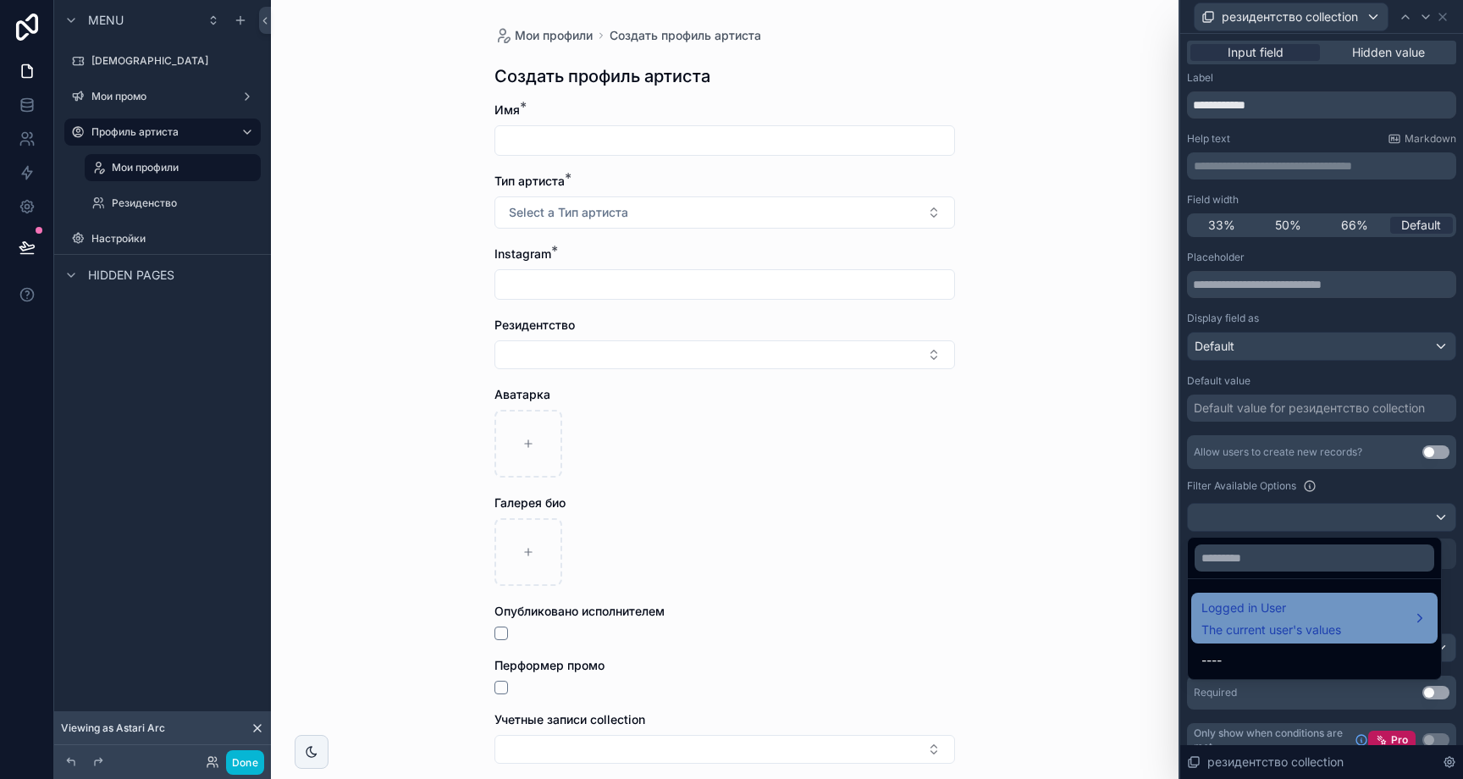
click at [1404, 598] on div "Logged in User The current user's values" at bounding box center [1314, 618] width 226 height 41
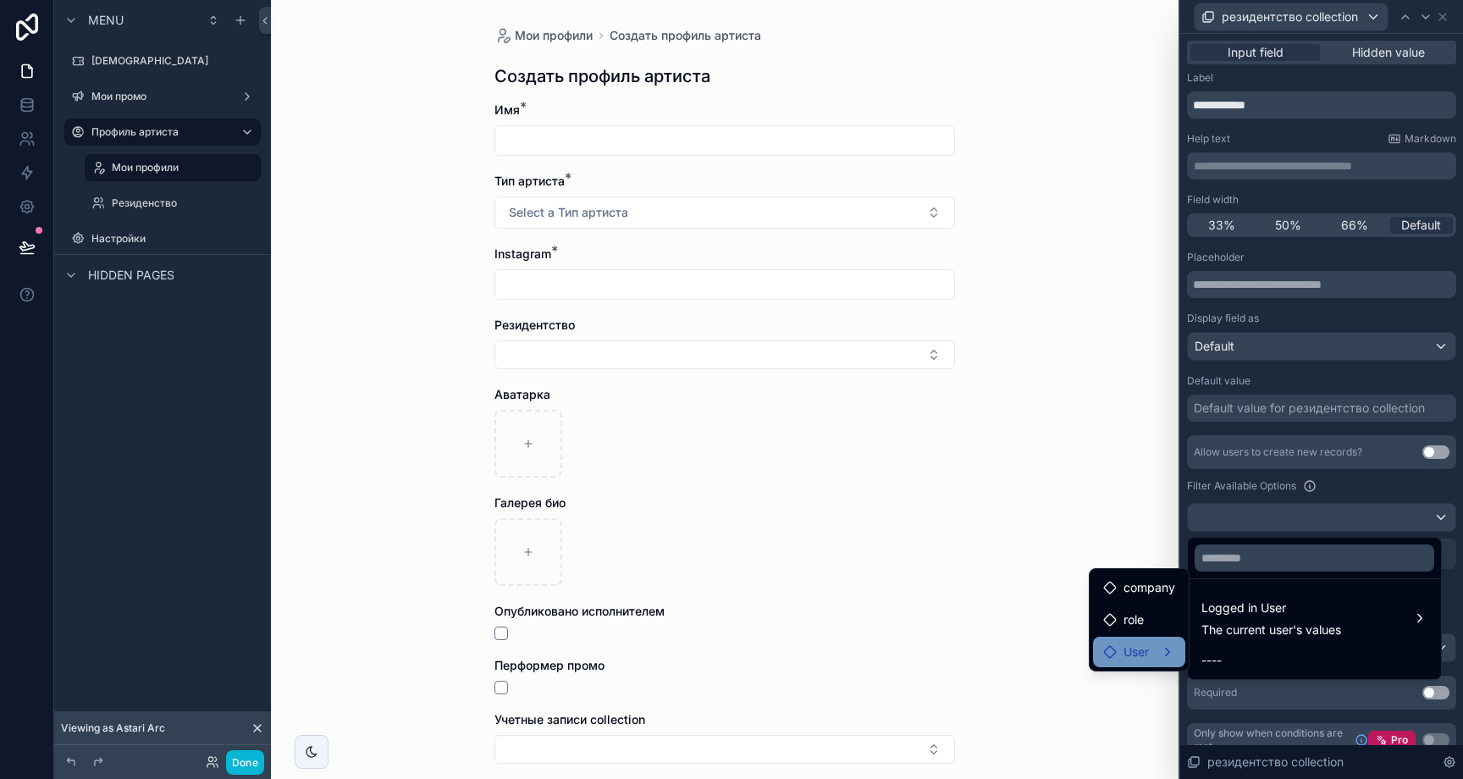
click at [1167, 646] on div "User" at bounding box center [1139, 652] width 72 height 20
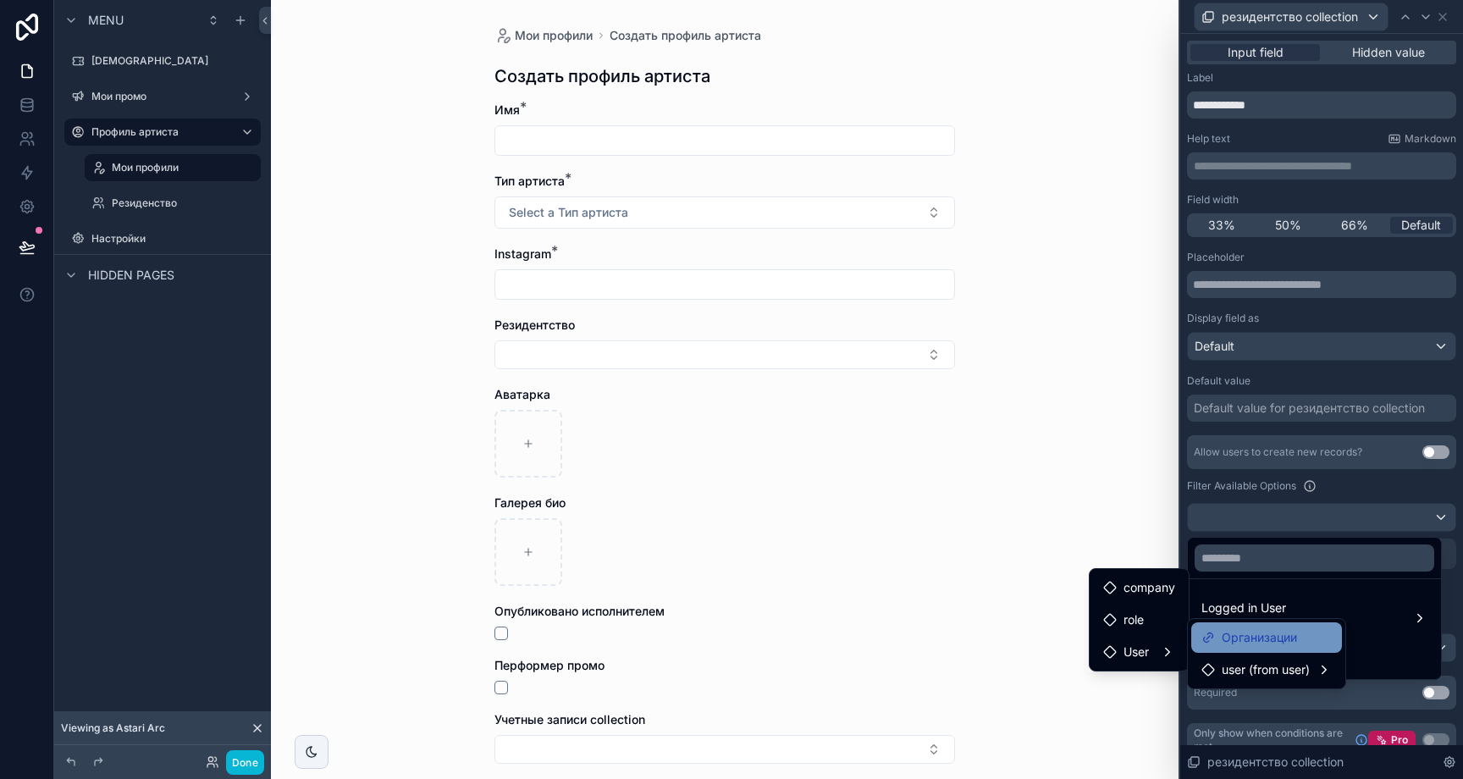
click at [1280, 638] on span "Организации" at bounding box center [1259, 637] width 75 height 20
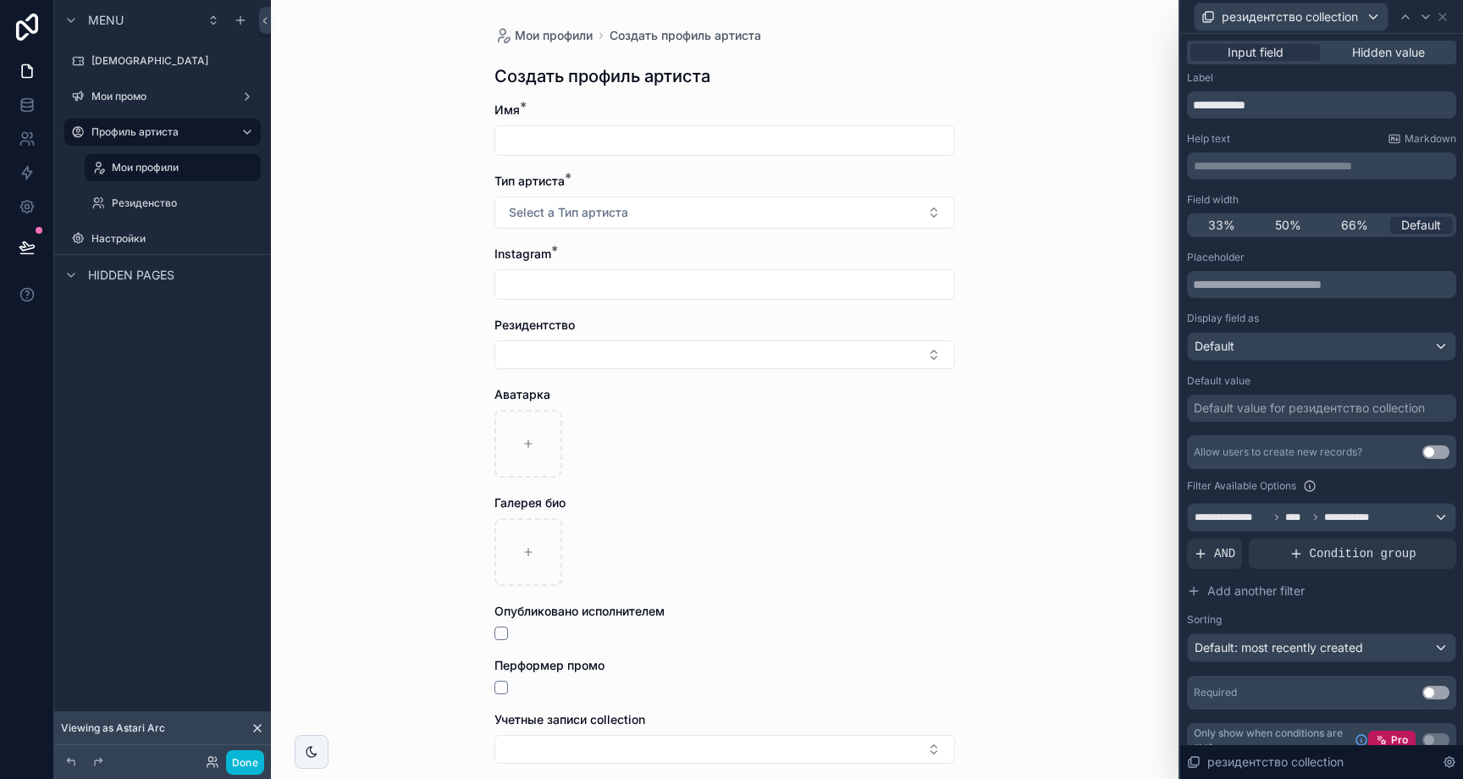
scroll to position [196, 0]
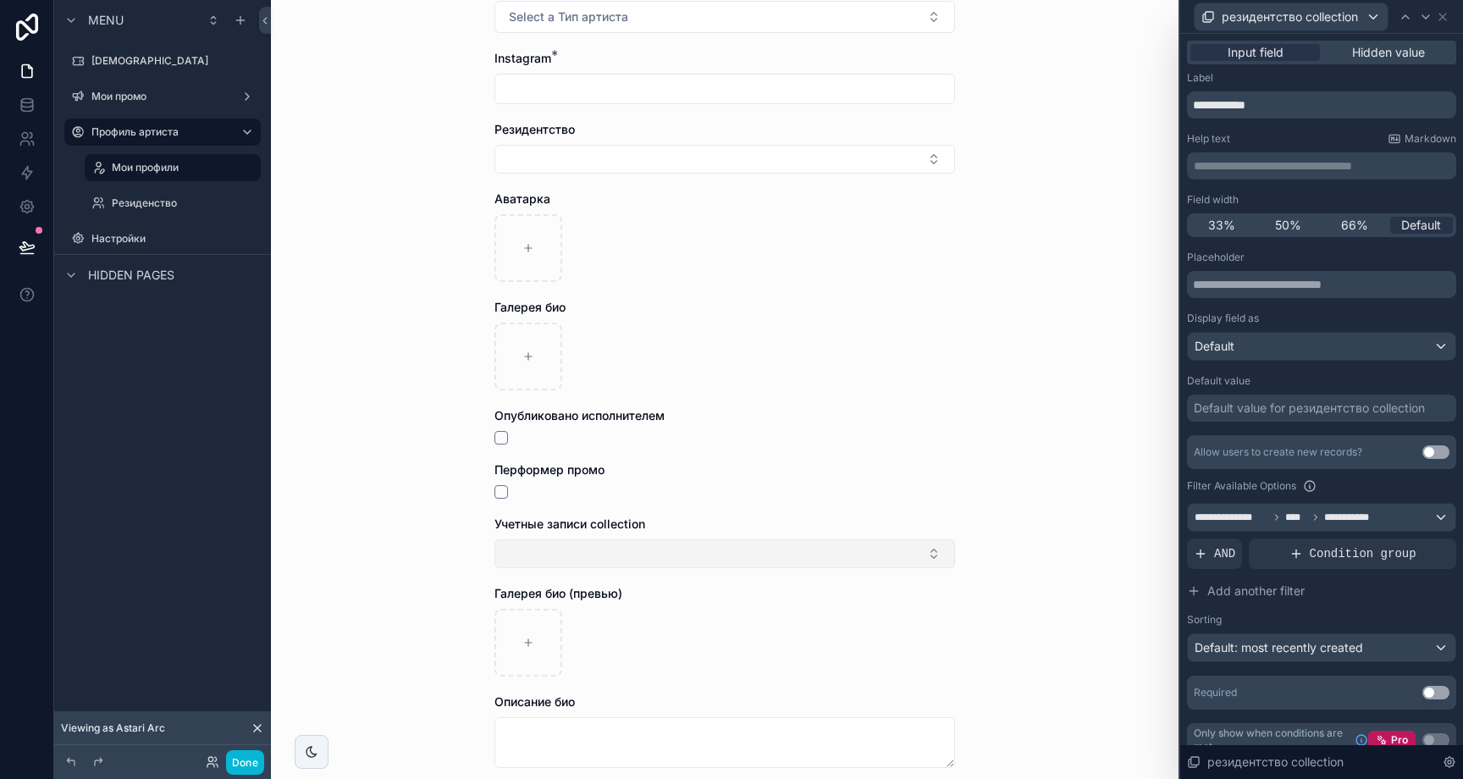
click at [914, 543] on button "Select Button" at bounding box center [724, 553] width 461 height 29
click at [1024, 495] on div "Мои профили Создать профиль артиста Создать профиль артиста Имя * Тип артиста *…" at bounding box center [725, 193] width 908 height 779
click at [924, 539] on button "Select Button" at bounding box center [724, 553] width 461 height 29
click at [1013, 543] on div "Мои профили Создать профиль артиста Создать профиль артиста Имя * Тип артиста *…" at bounding box center [725, 193] width 908 height 779
click at [932, 550] on button "Select Button" at bounding box center [724, 553] width 461 height 29
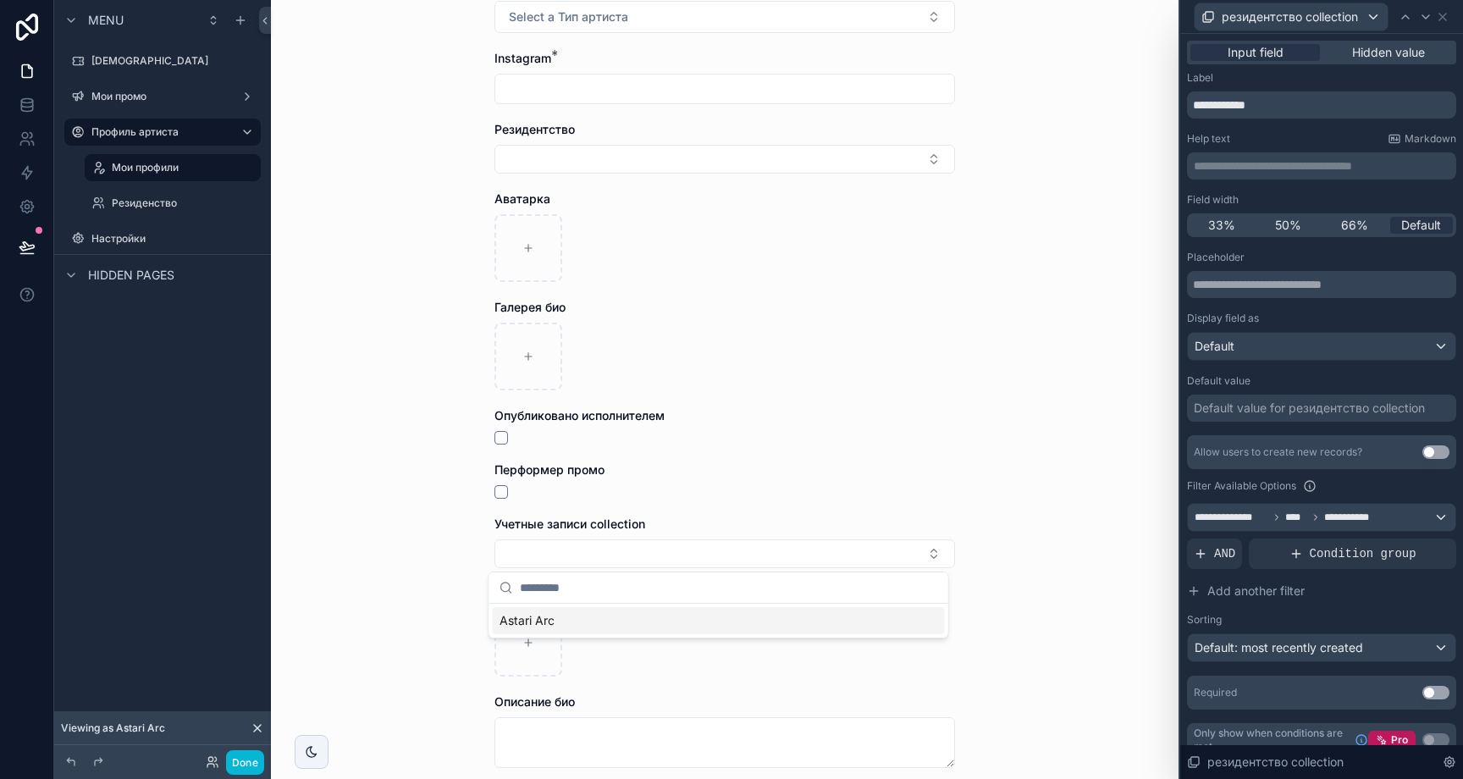
click at [1029, 532] on div "Мои профили Создать профиль артиста Создать профиль артиста Имя * Тип артиста *…" at bounding box center [725, 193] width 908 height 779
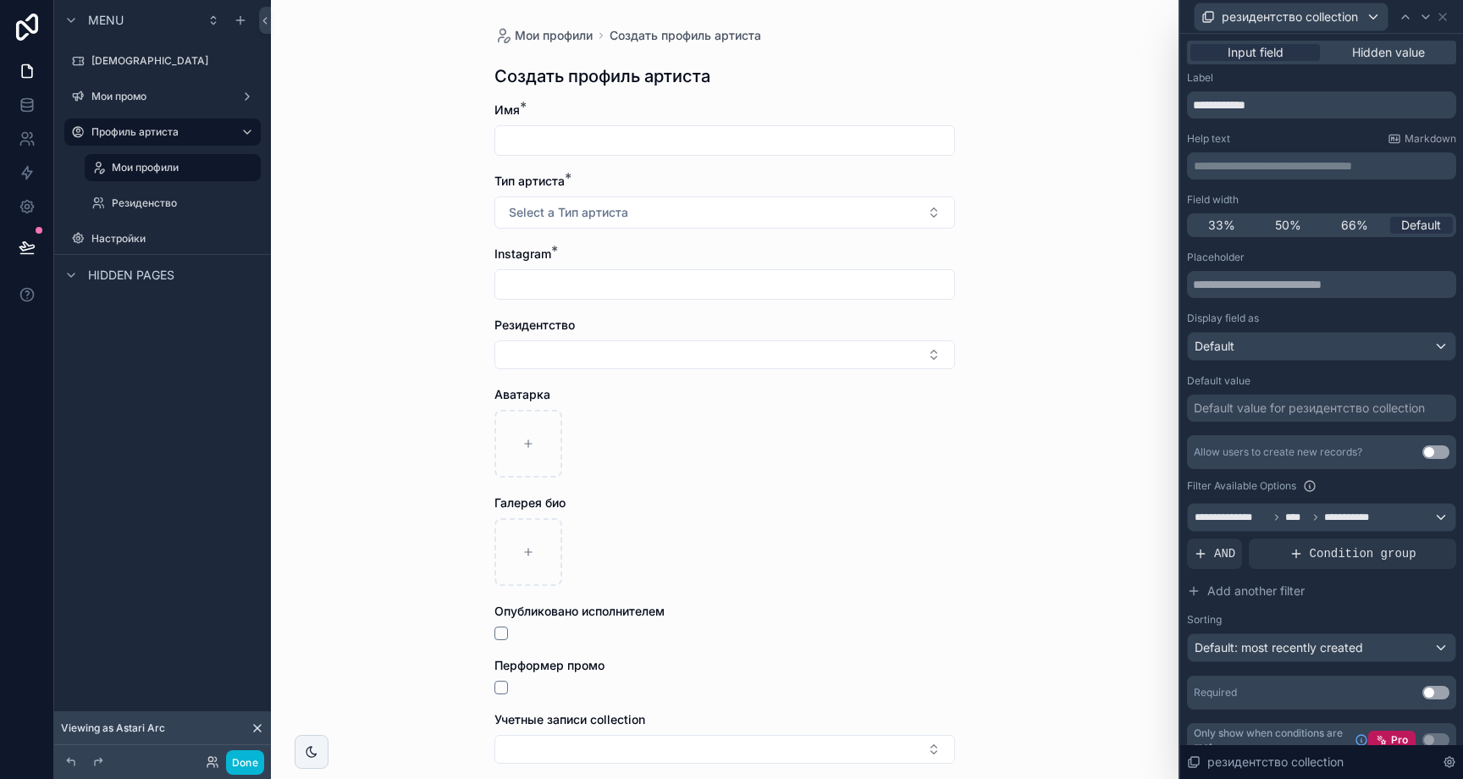
scroll to position [196, 0]
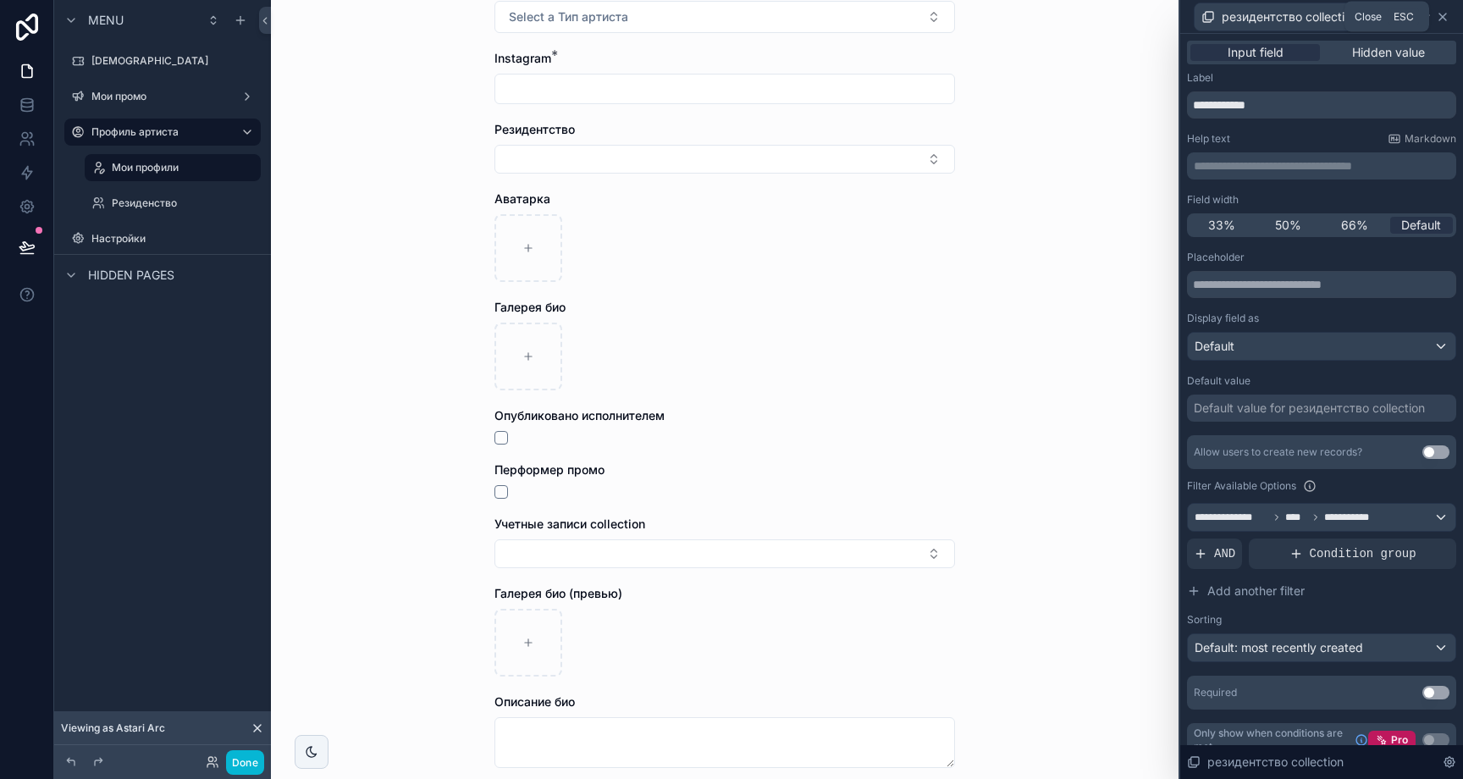
click at [1439, 18] on icon at bounding box center [1443, 17] width 14 height 14
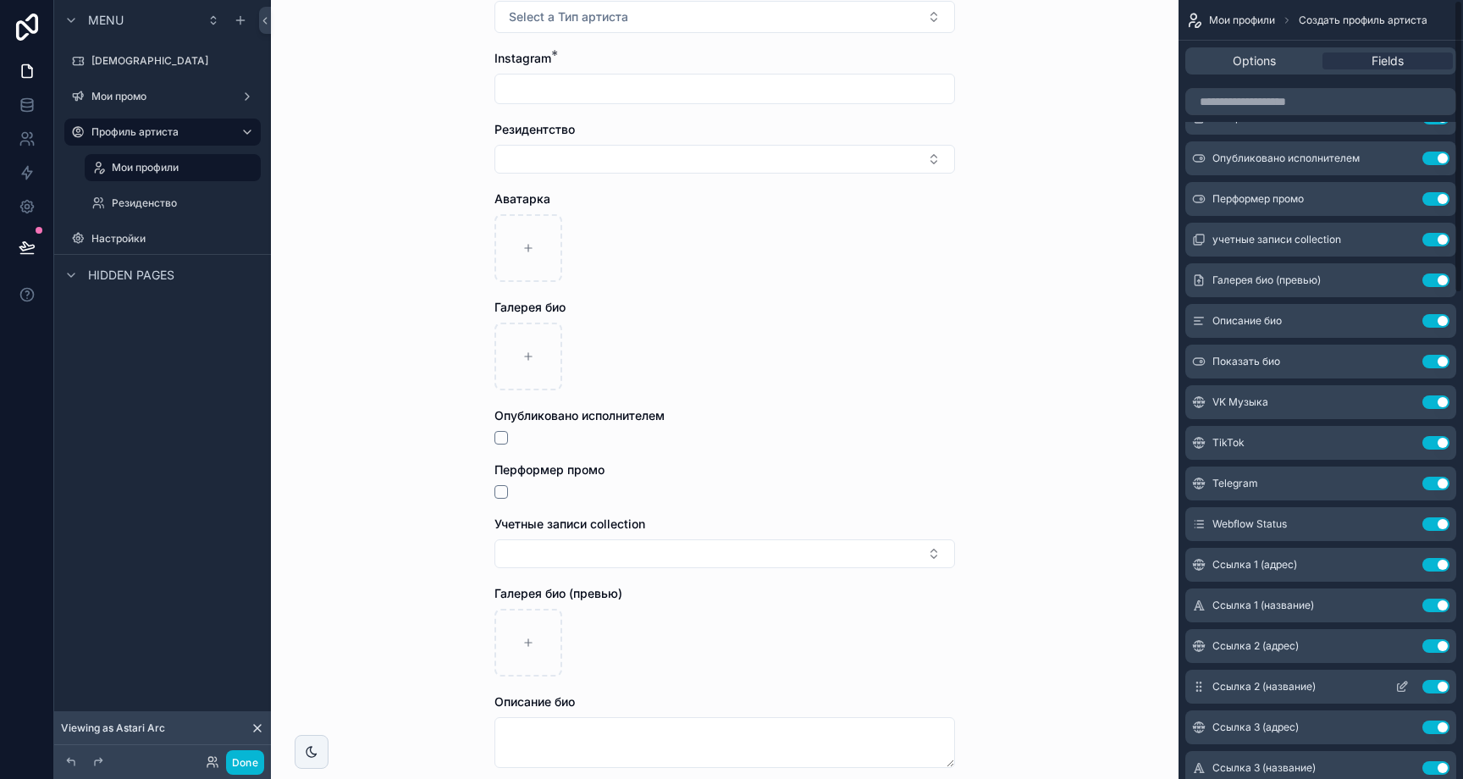
scroll to position [0, 0]
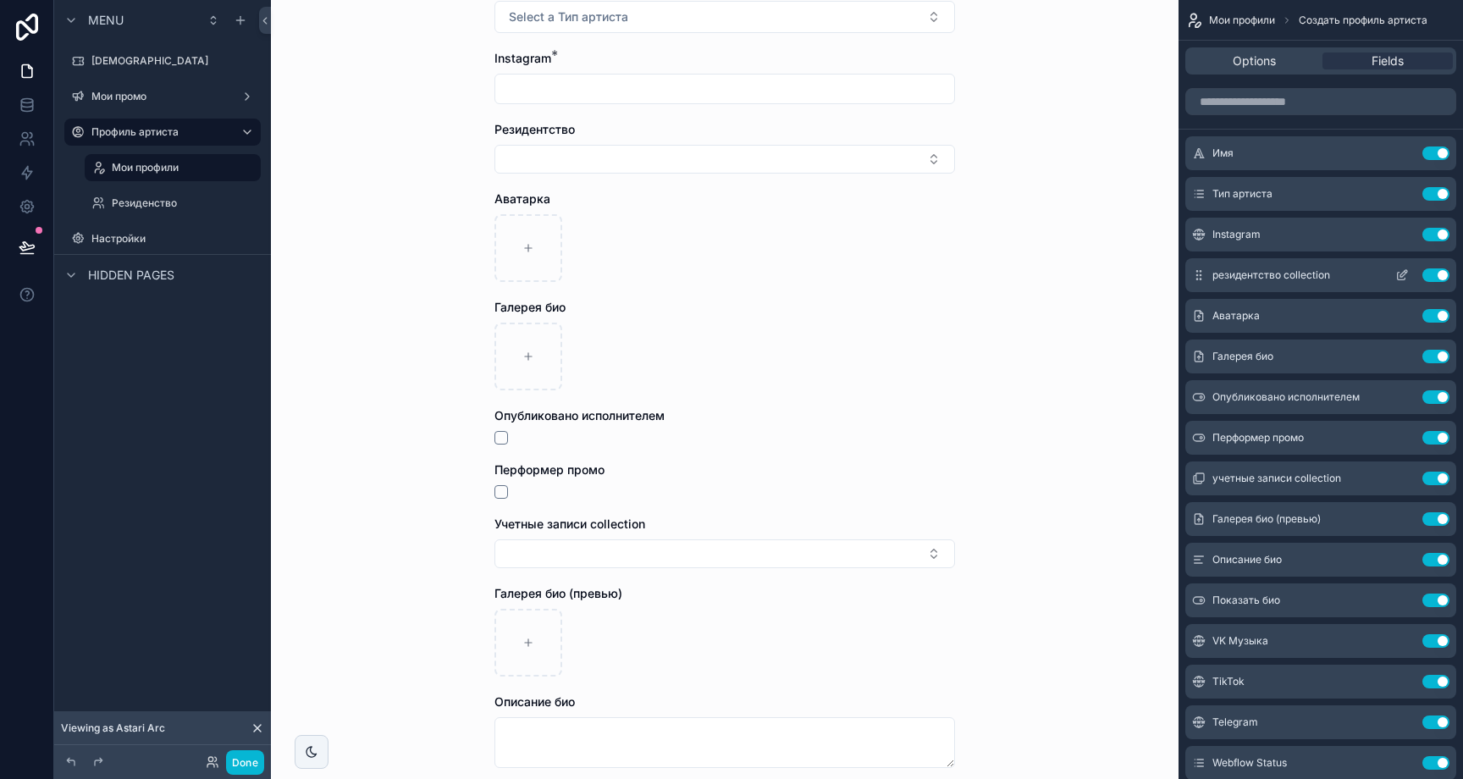
click at [1395, 272] on icon "scrollable content" at bounding box center [1402, 275] width 14 height 14
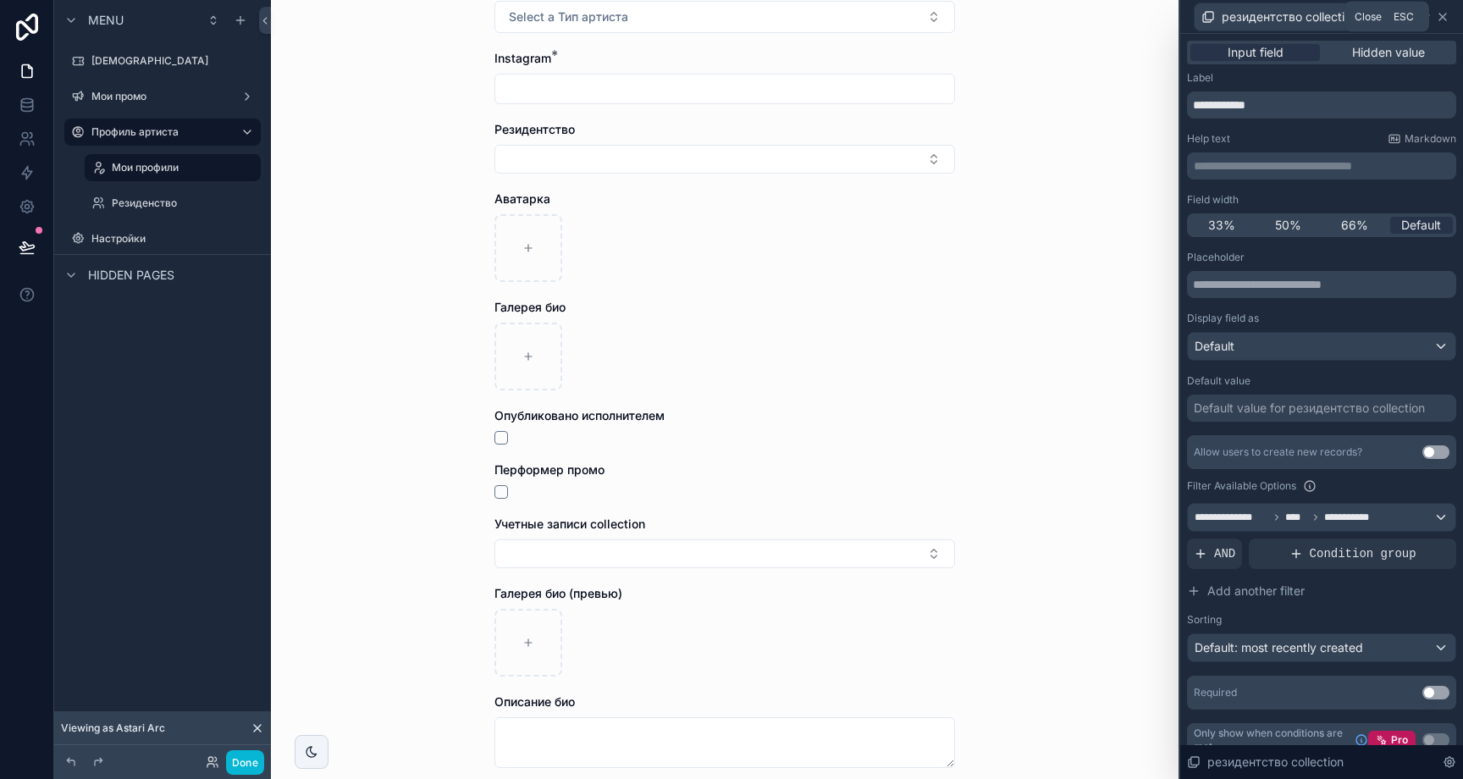
click at [1442, 10] on icon at bounding box center [1443, 17] width 14 height 14
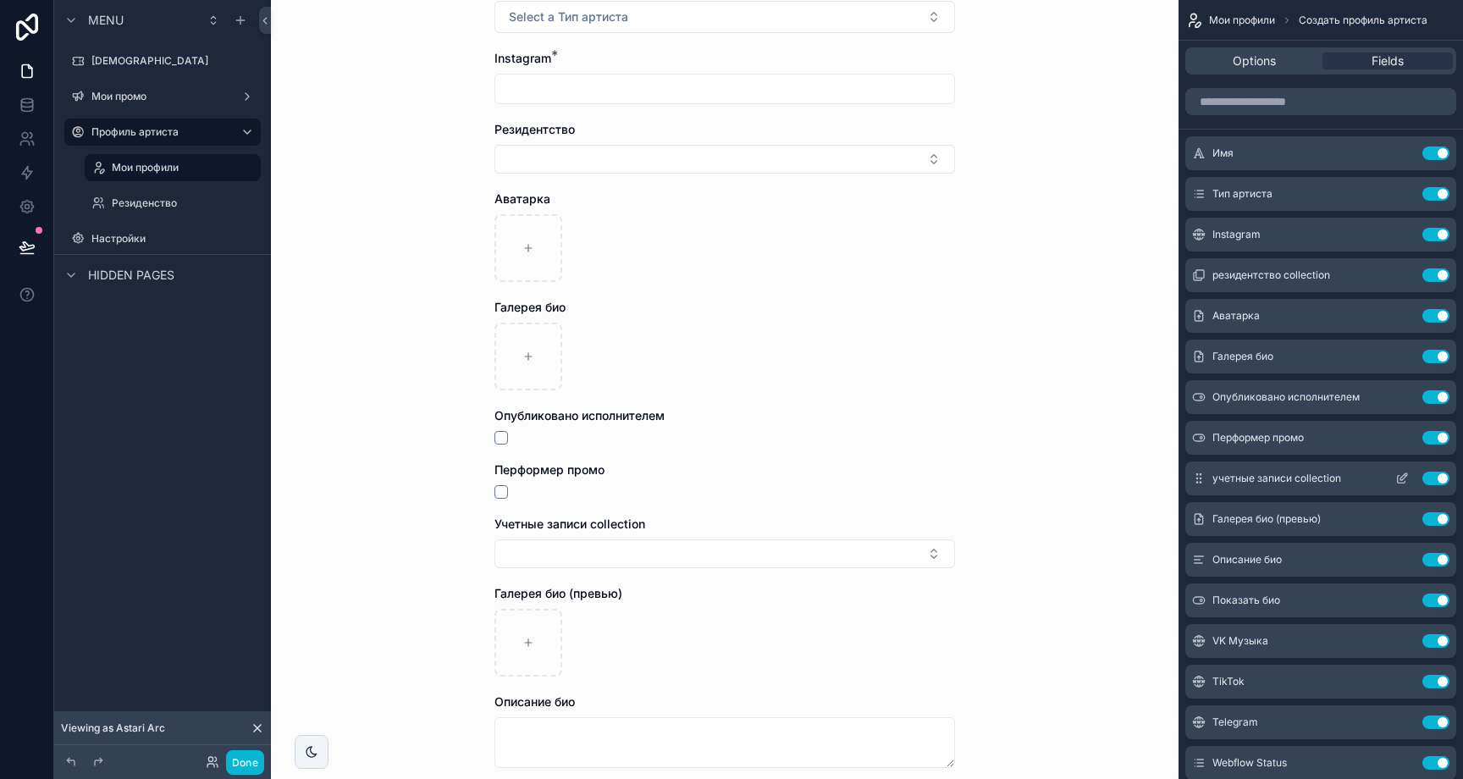
click at [1401, 475] on icon "scrollable content" at bounding box center [1402, 479] width 14 height 14
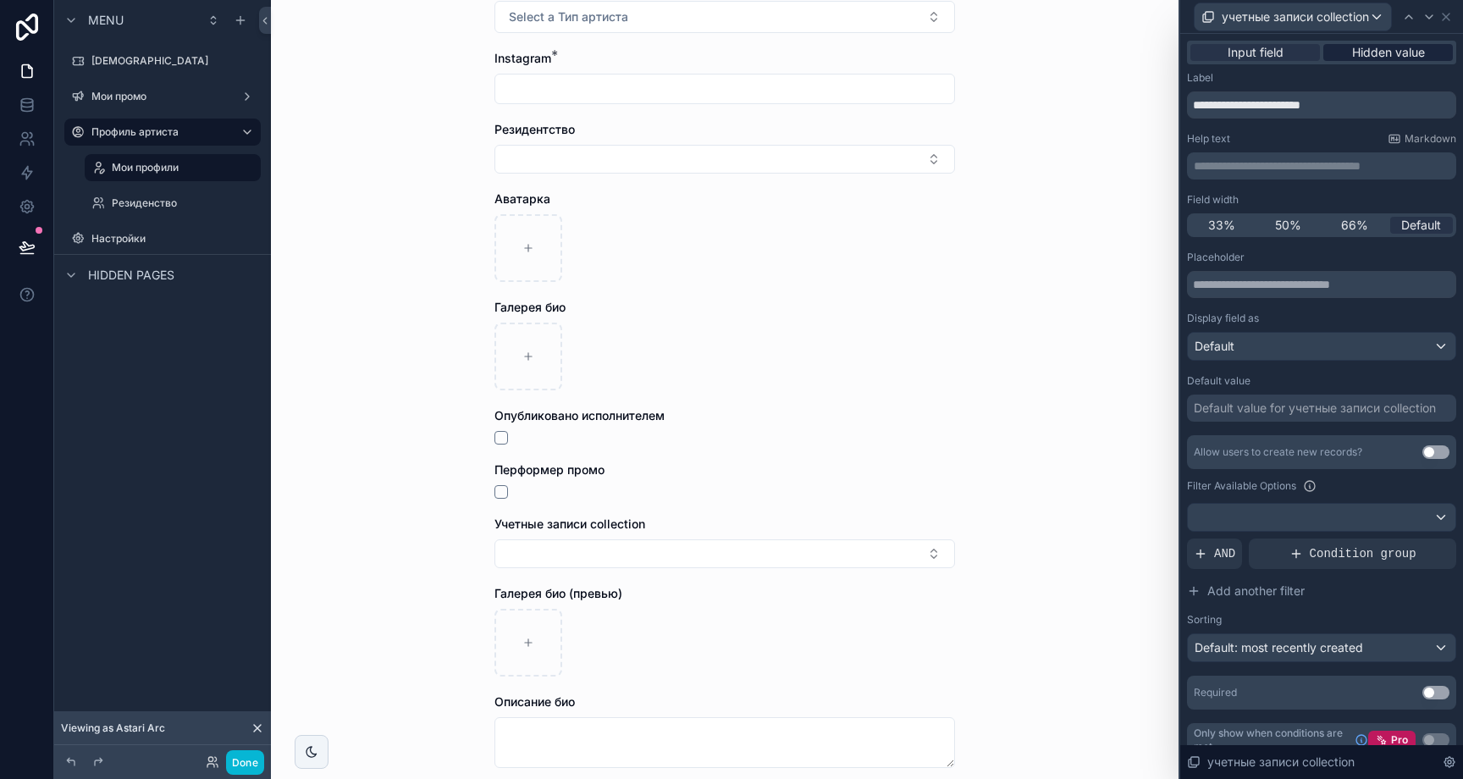
click at [1400, 46] on span "Hidden value" at bounding box center [1388, 52] width 73 height 17
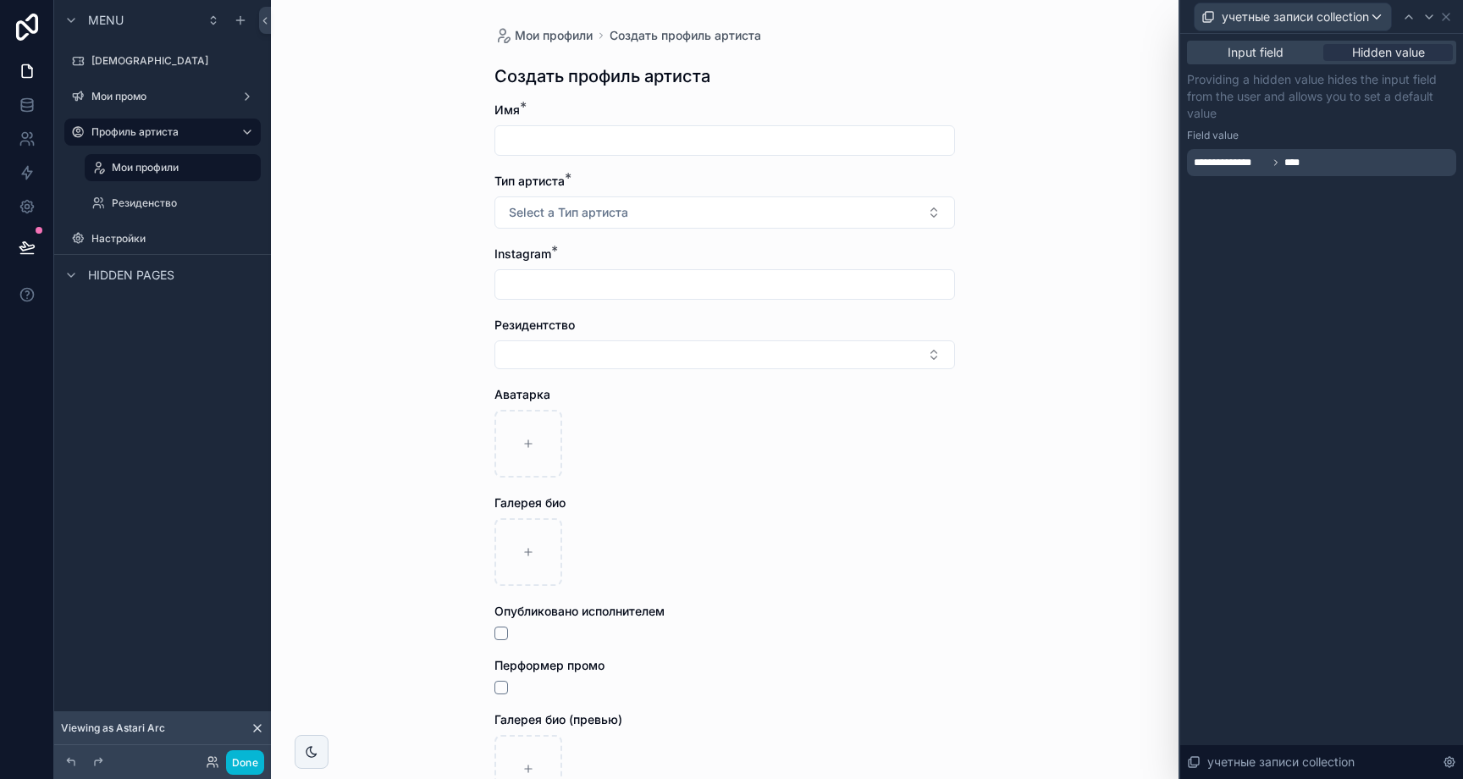
click at [1311, 176] on div "**********" at bounding box center [1321, 125] width 283 height 183
click at [1450, 10] on icon at bounding box center [1446, 17] width 14 height 14
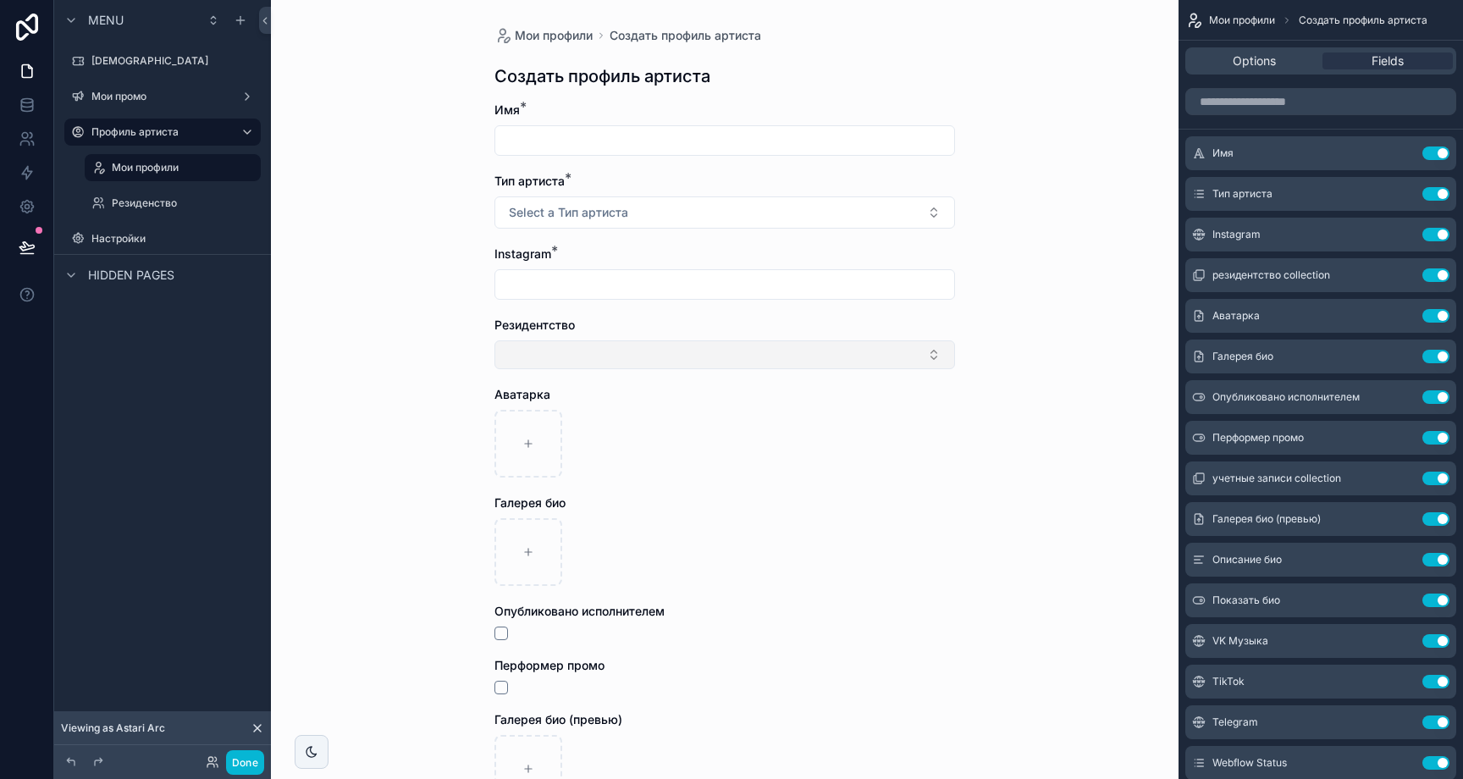
click at [906, 345] on button "Select Button" at bounding box center [724, 354] width 461 height 29
click at [743, 420] on div "almatyllectuals" at bounding box center [719, 421] width 452 height 27
click at [599, 354] on div "almatyllectuals" at bounding box center [562, 357] width 106 height 19
click at [1077, 351] on div "Мои профили Создать профиль артиста Создать профиль артиста Имя * Тип артиста *…" at bounding box center [725, 389] width 908 height 779
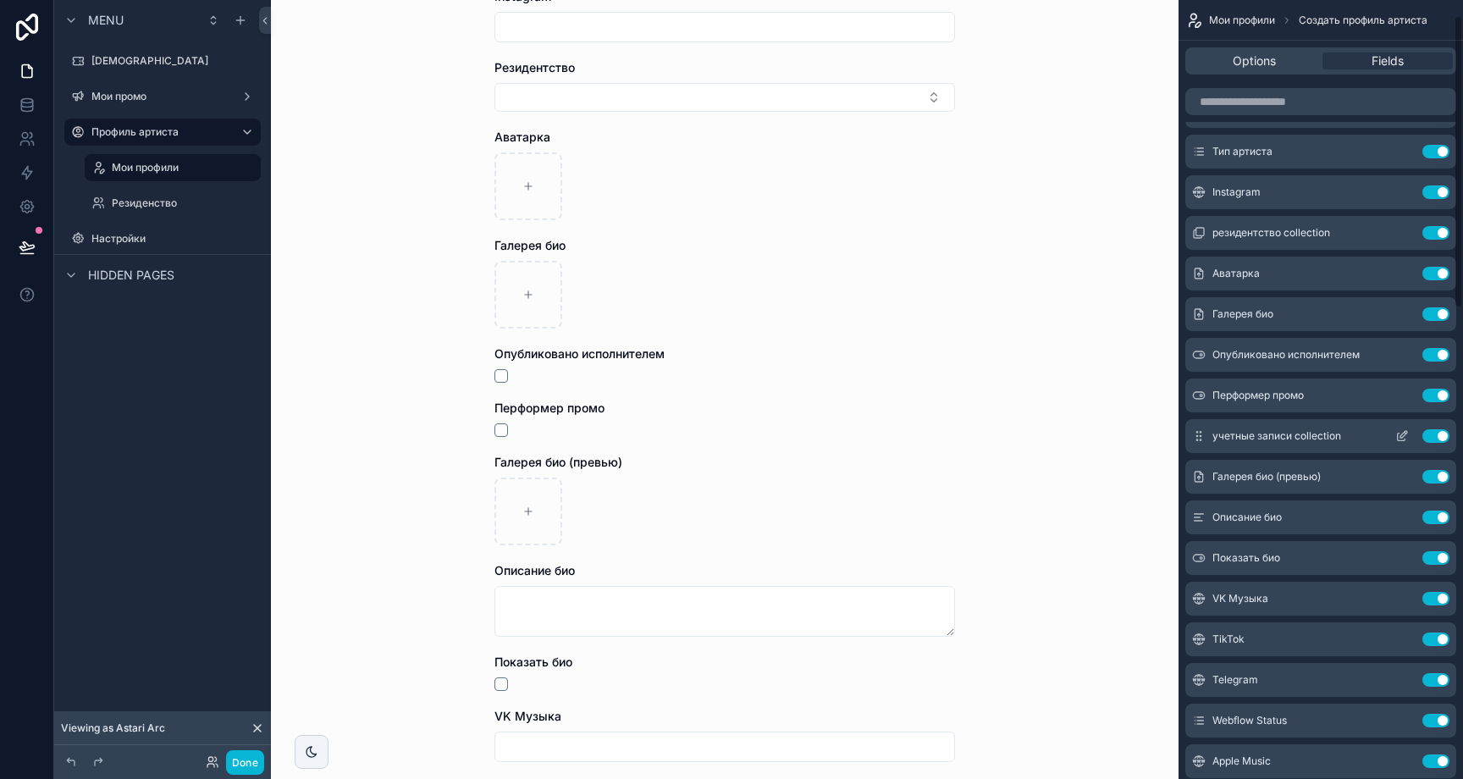
scroll to position [22, 0]
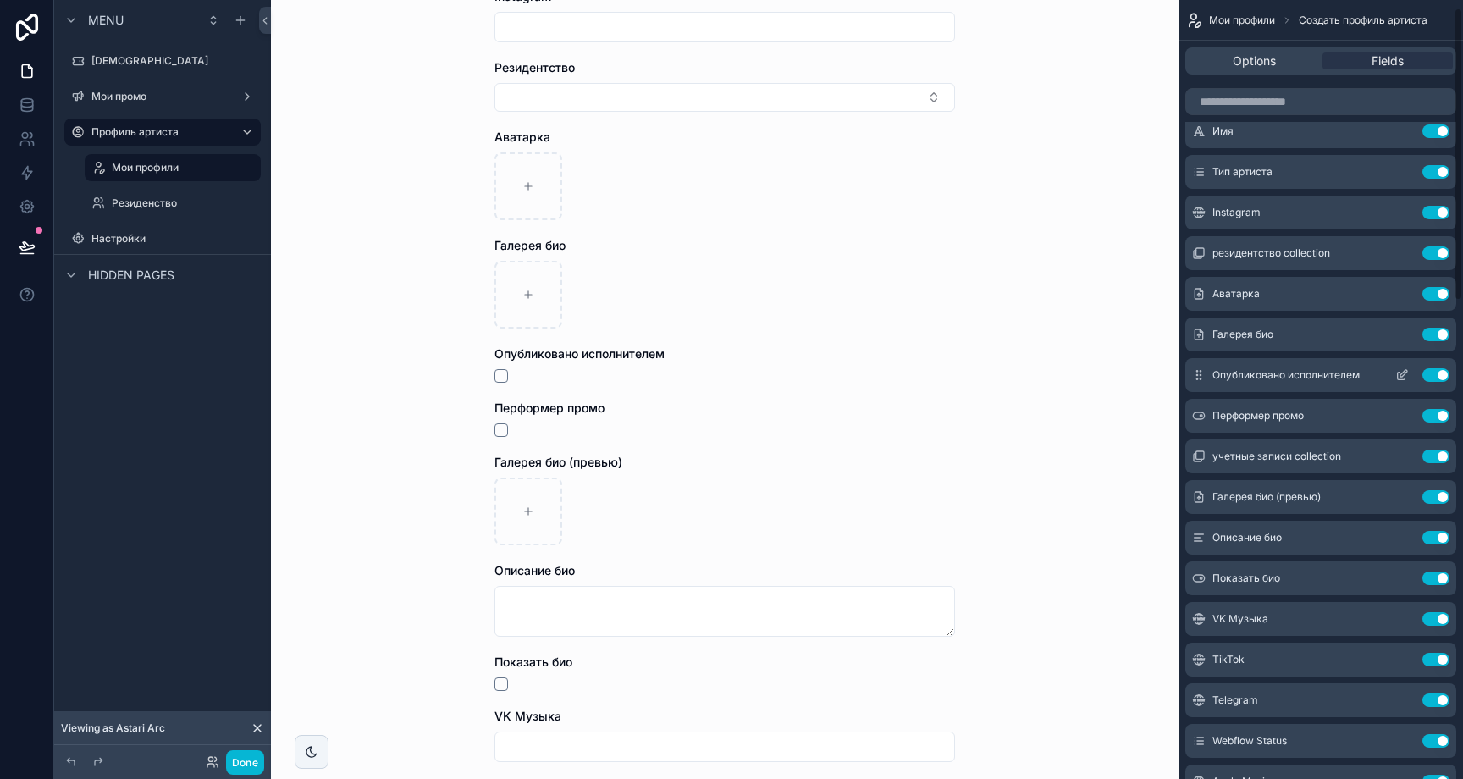
click at [1422, 373] on button "Use setting" at bounding box center [1435, 375] width 27 height 14
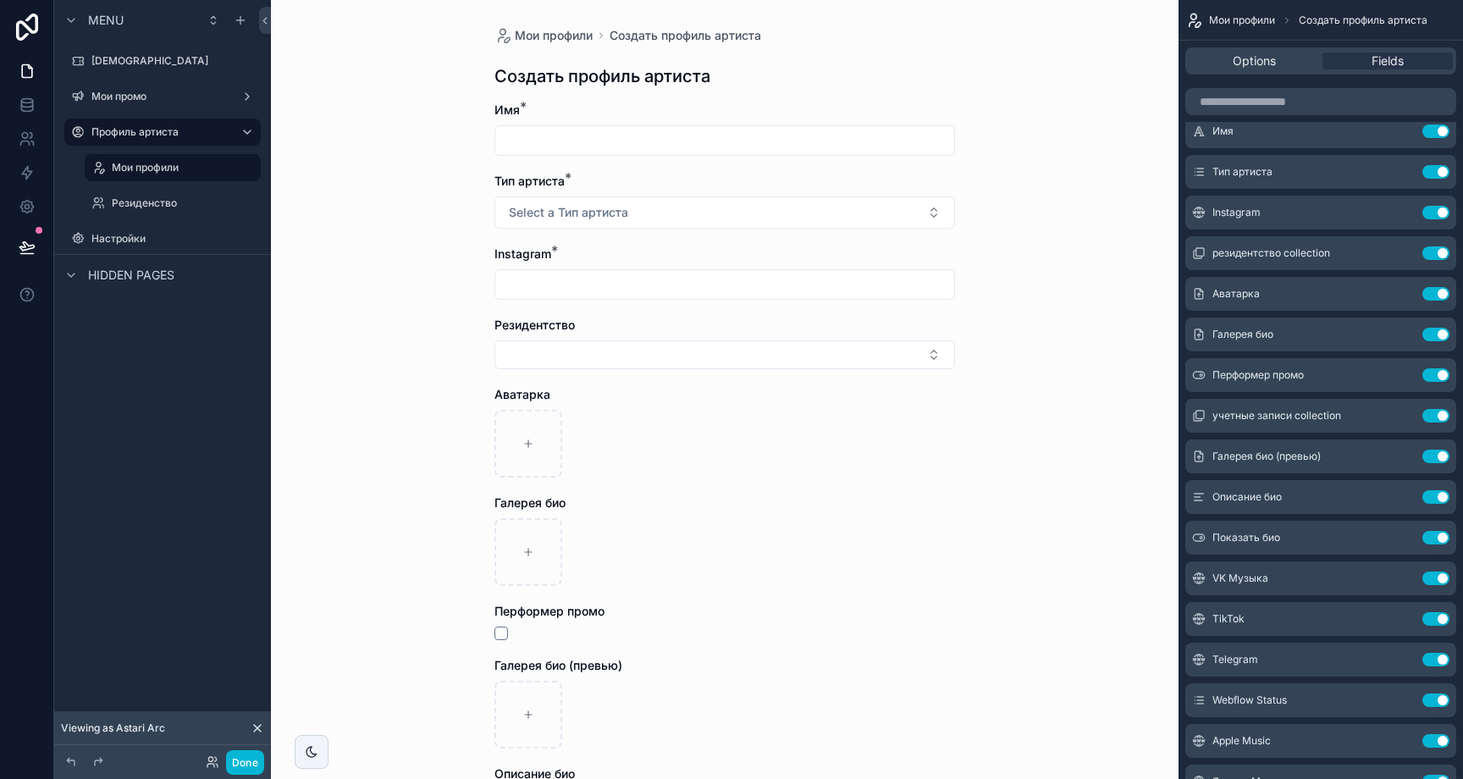
scroll to position [124, 0]
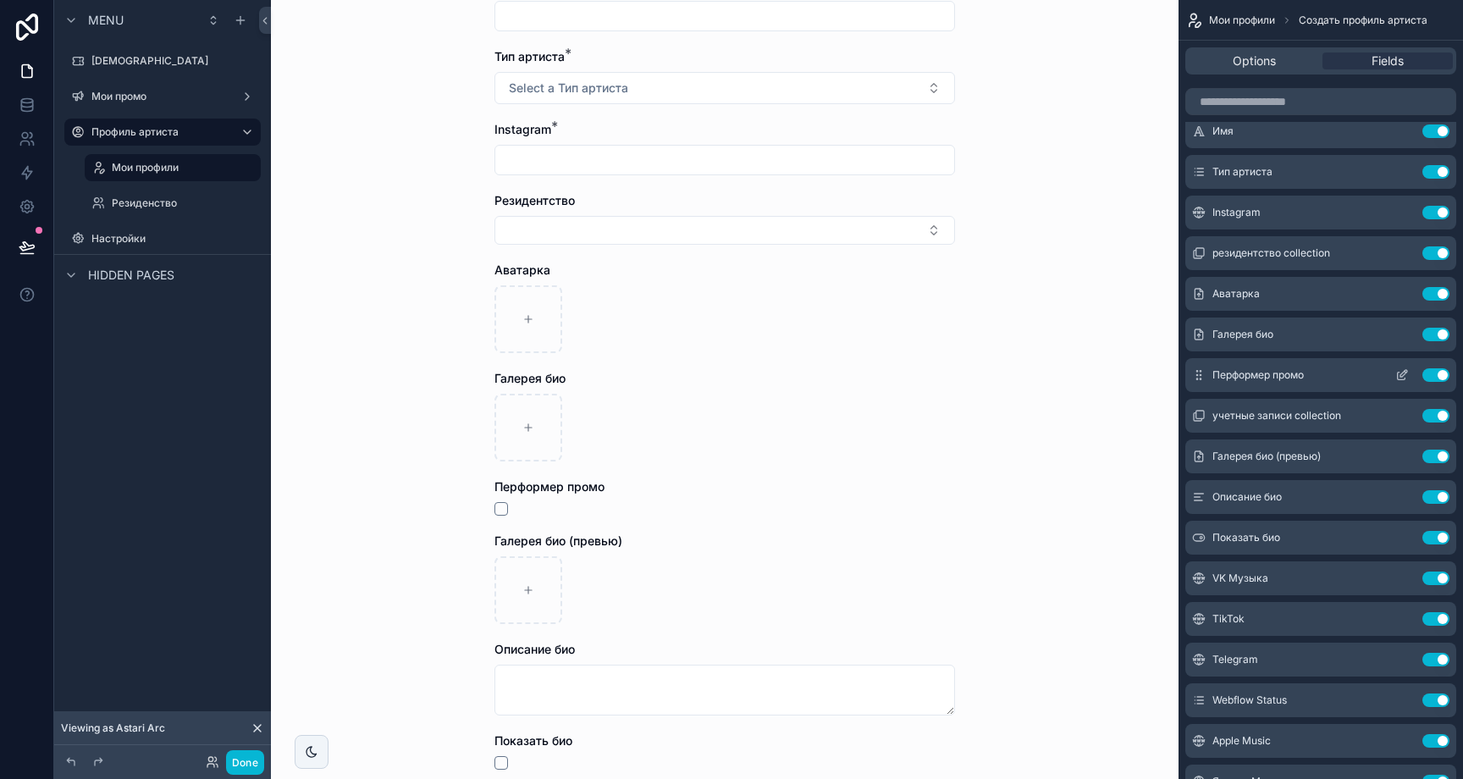
click at [1439, 373] on button "Use setting" at bounding box center [1435, 375] width 27 height 14
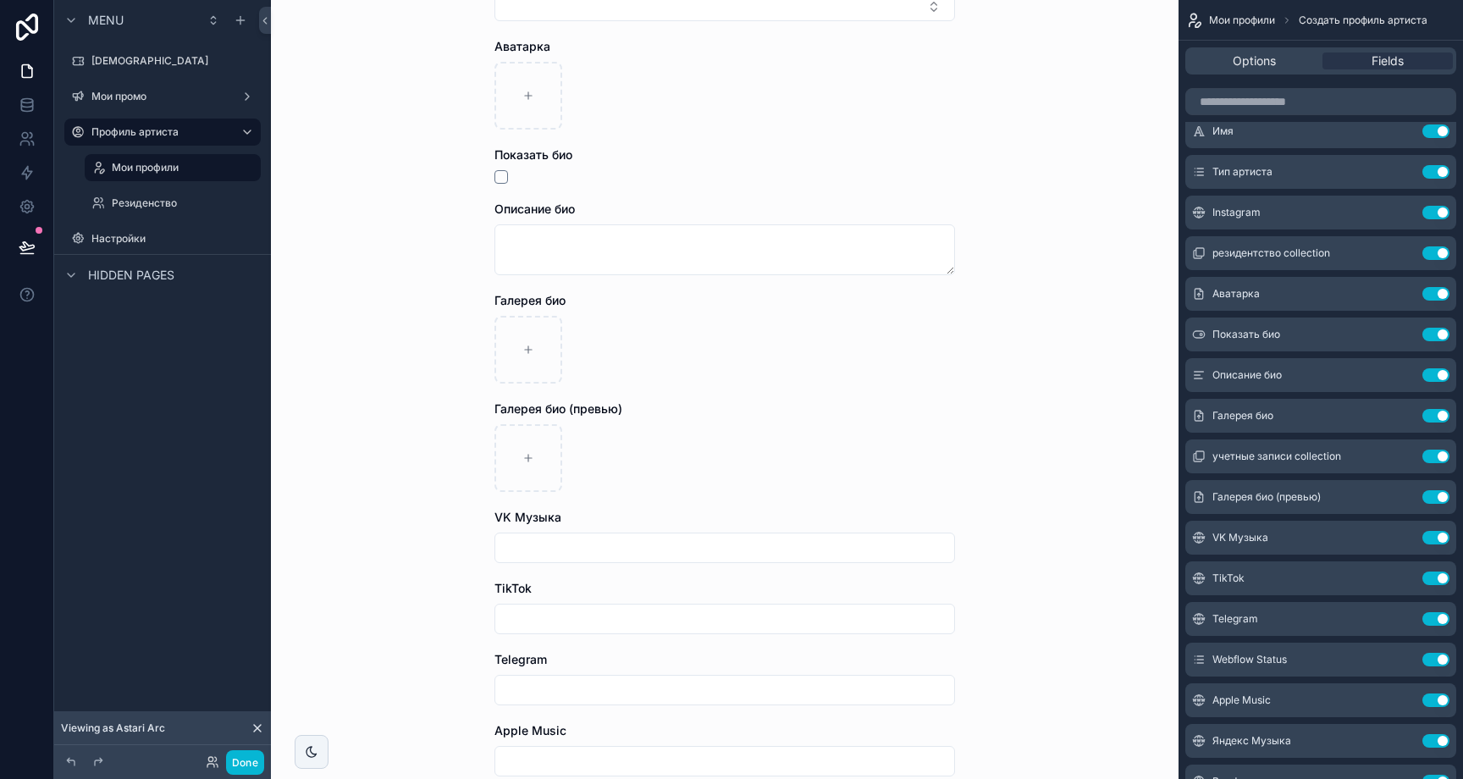
scroll to position [484, 0]
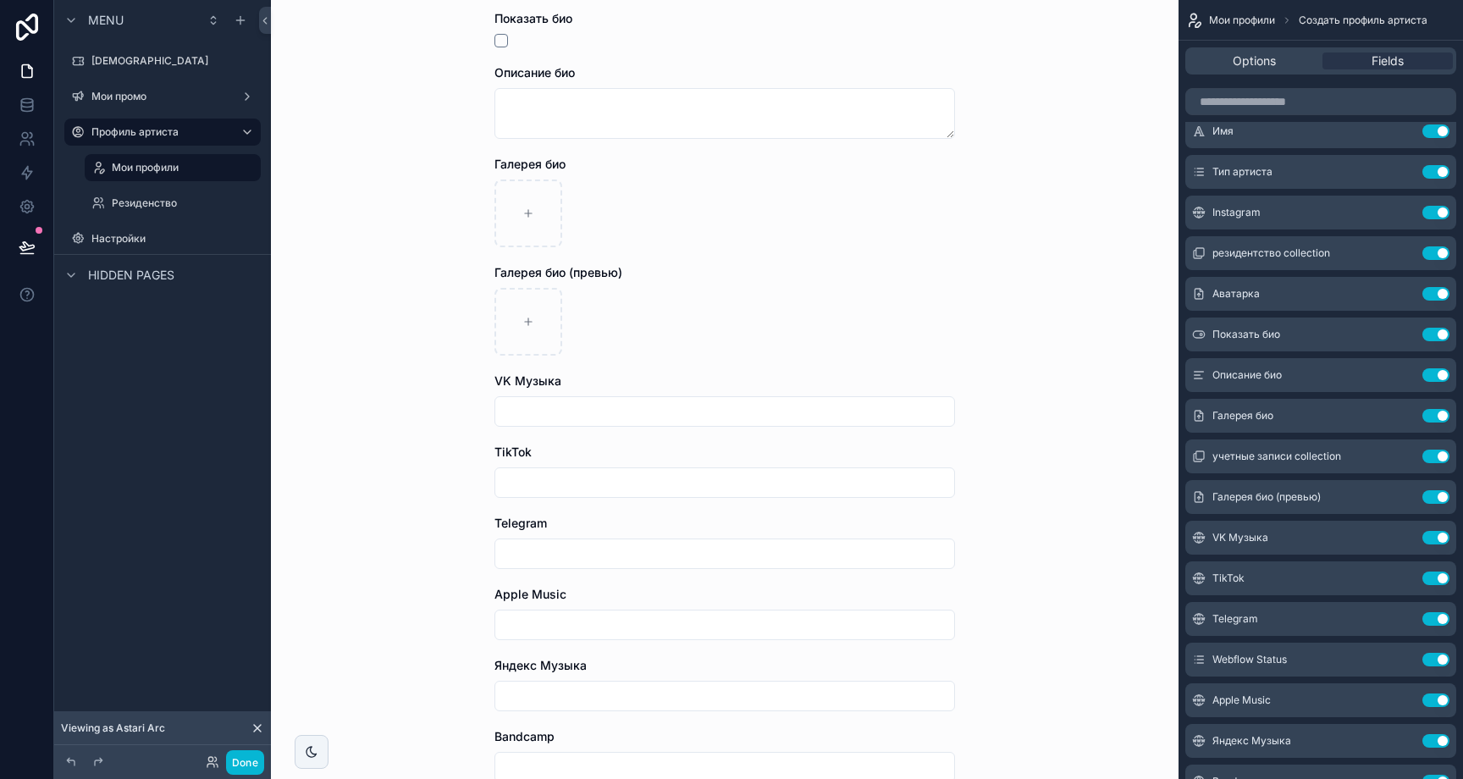
drag, startPoint x: 1200, startPoint y: 495, endPoint x: 503, endPoint y: 3, distance: 853.5
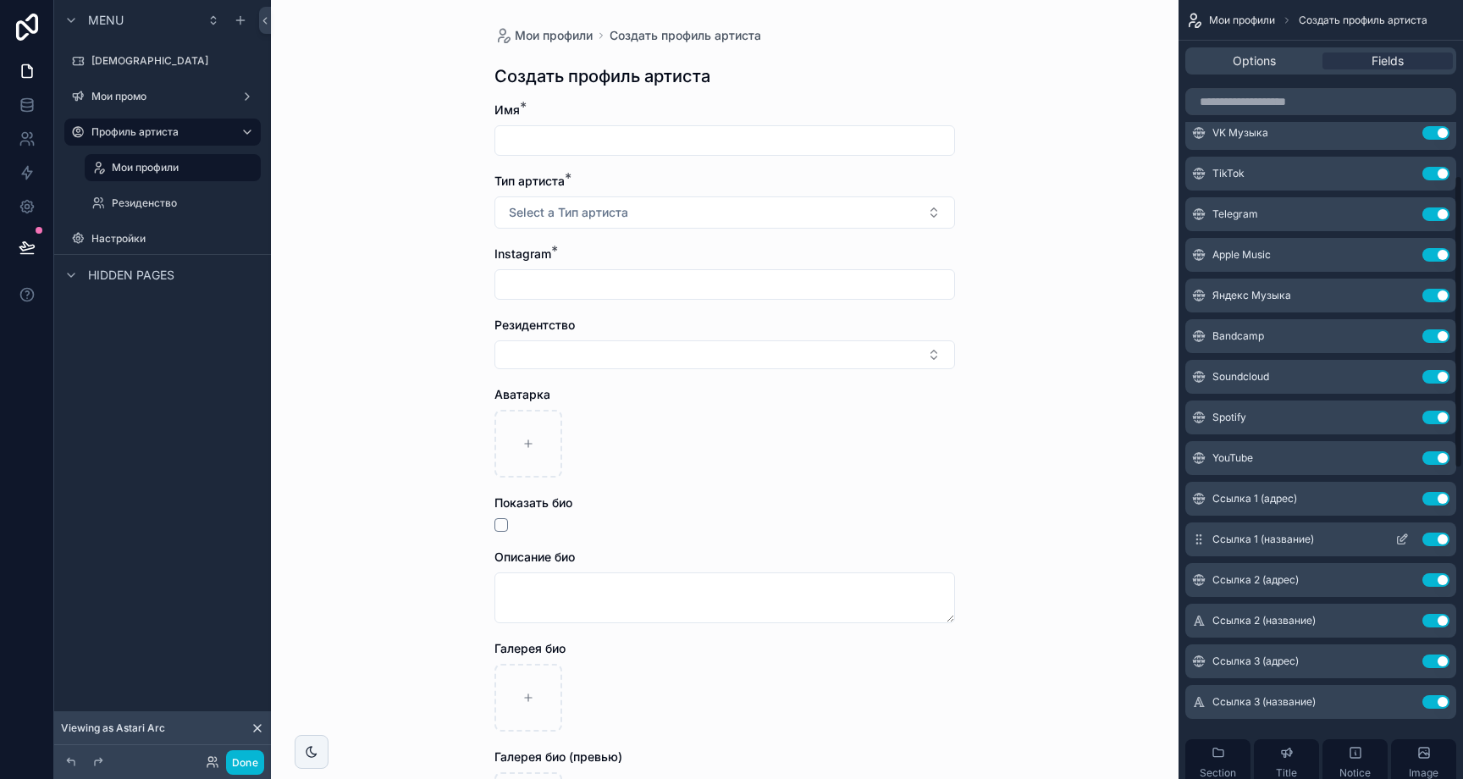
scroll to position [764, 0]
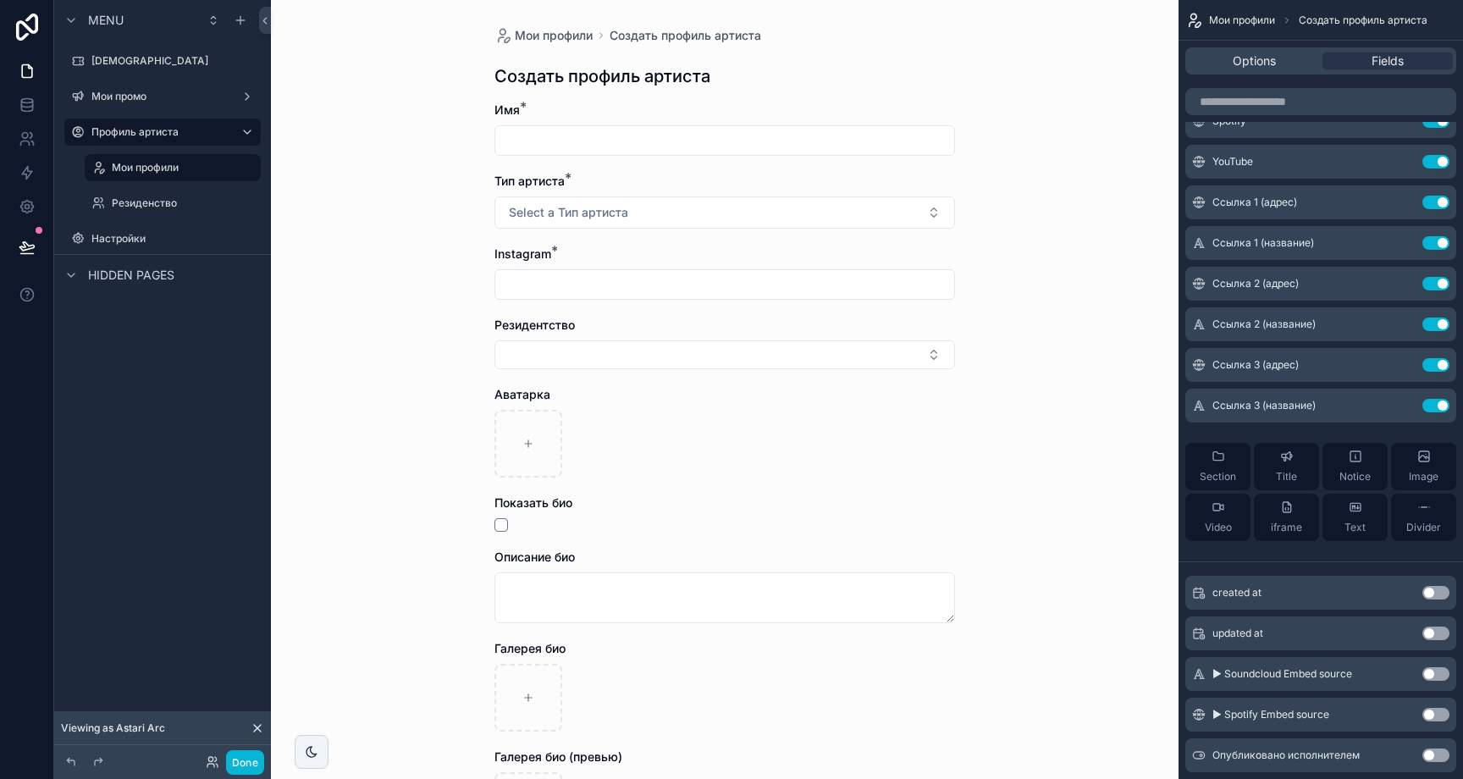
click at [1235, 473] on span "Section" at bounding box center [1218, 477] width 36 height 14
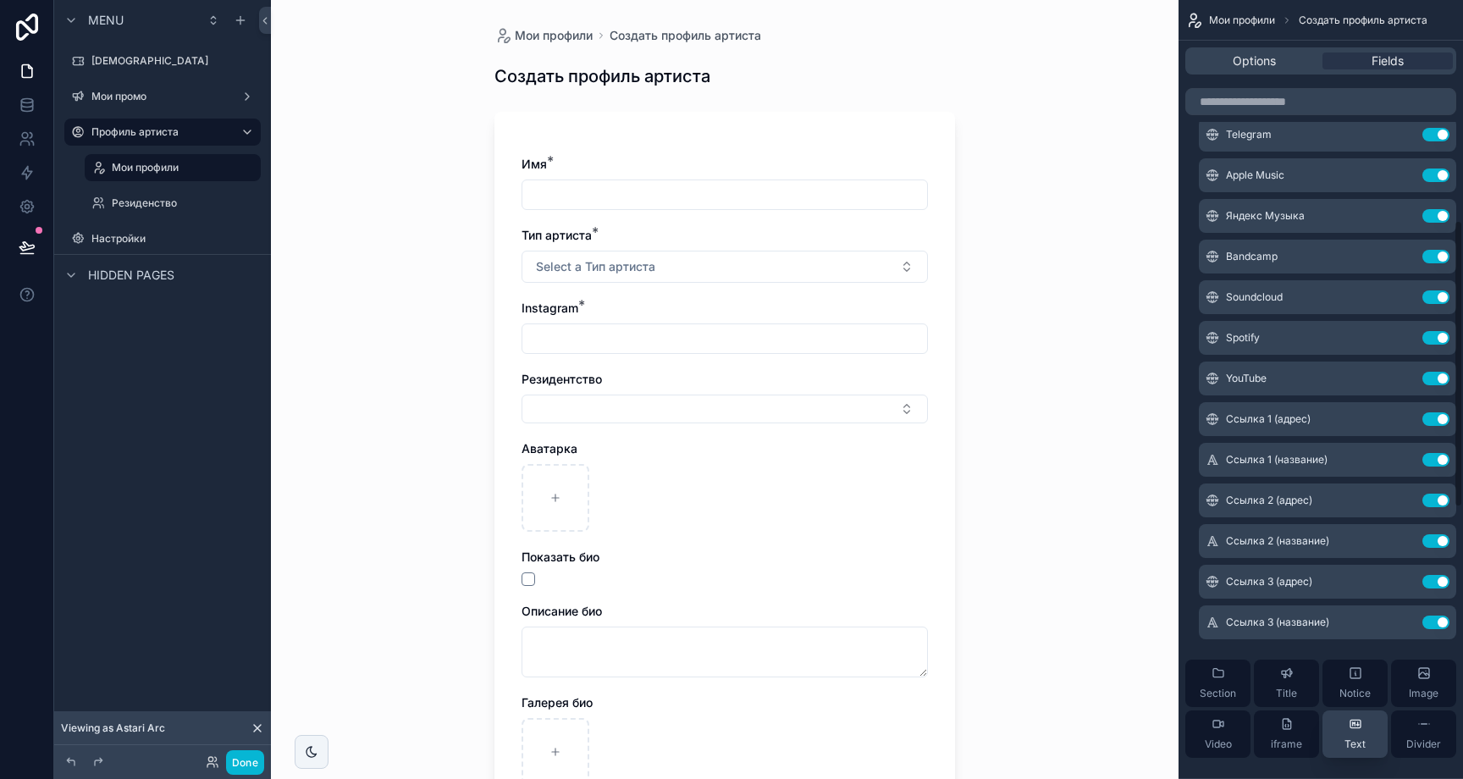
scroll to position [921, 0]
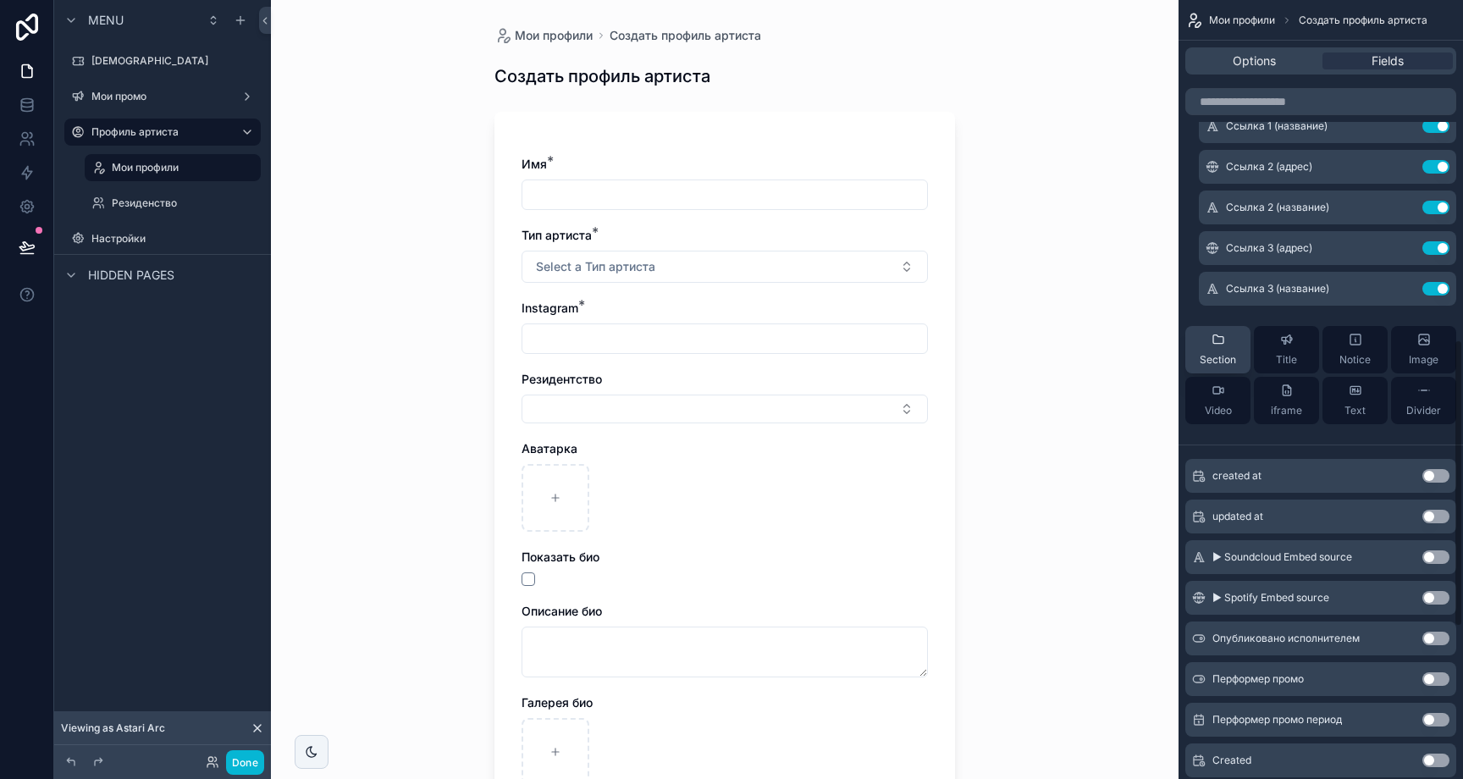
click at [1245, 354] on button "Section" at bounding box center [1217, 349] width 65 height 47
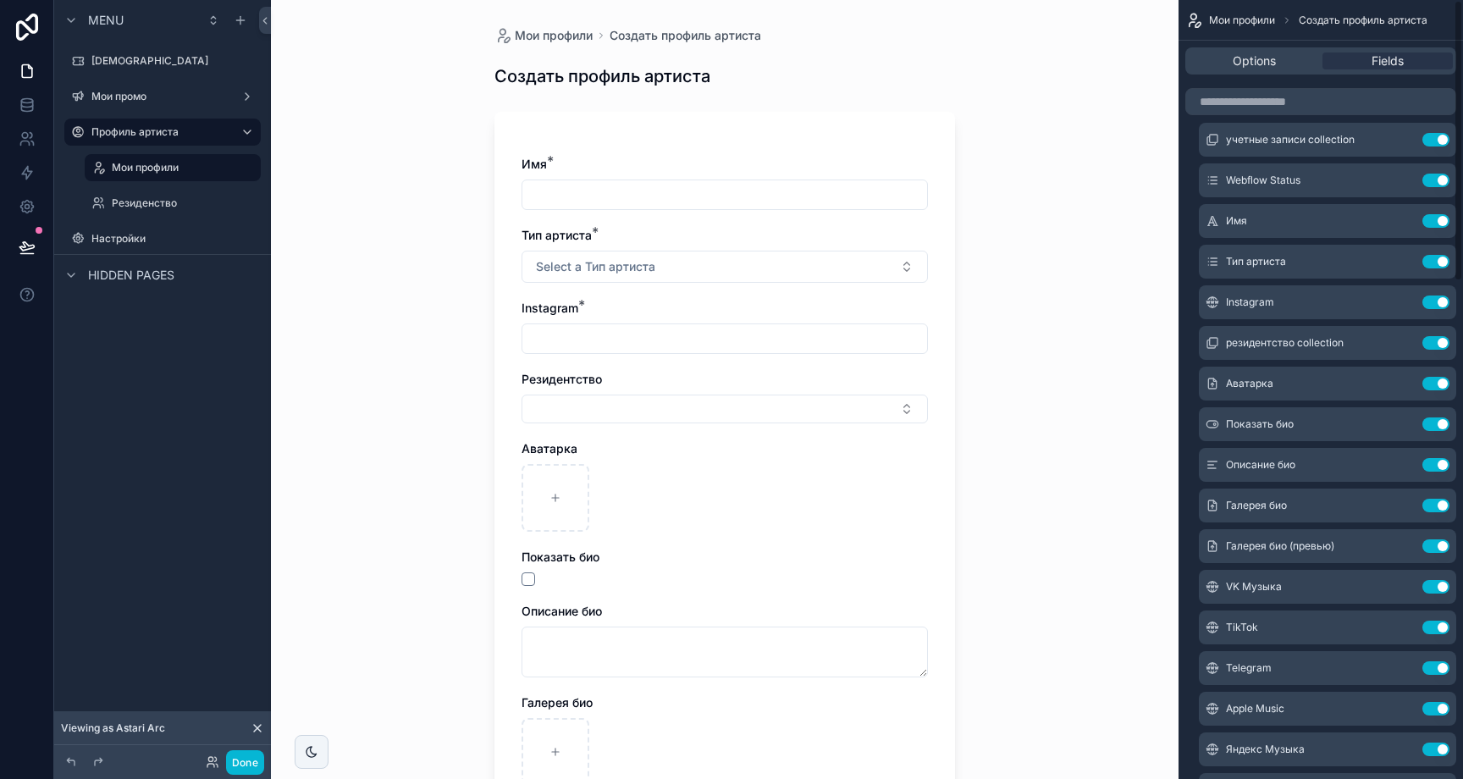
scroll to position [0, 0]
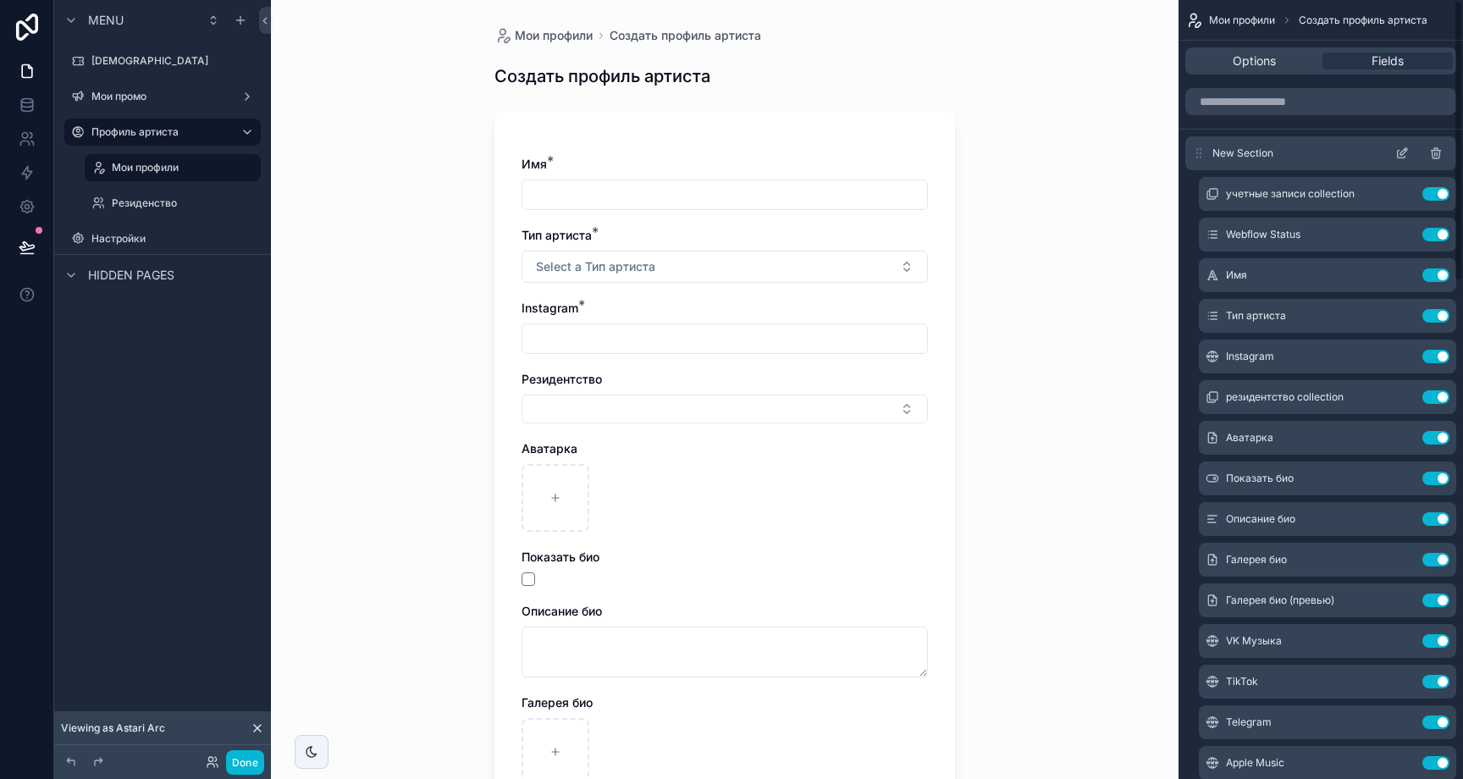
click at [1401, 152] on icon "scrollable content" at bounding box center [1403, 151] width 7 height 7
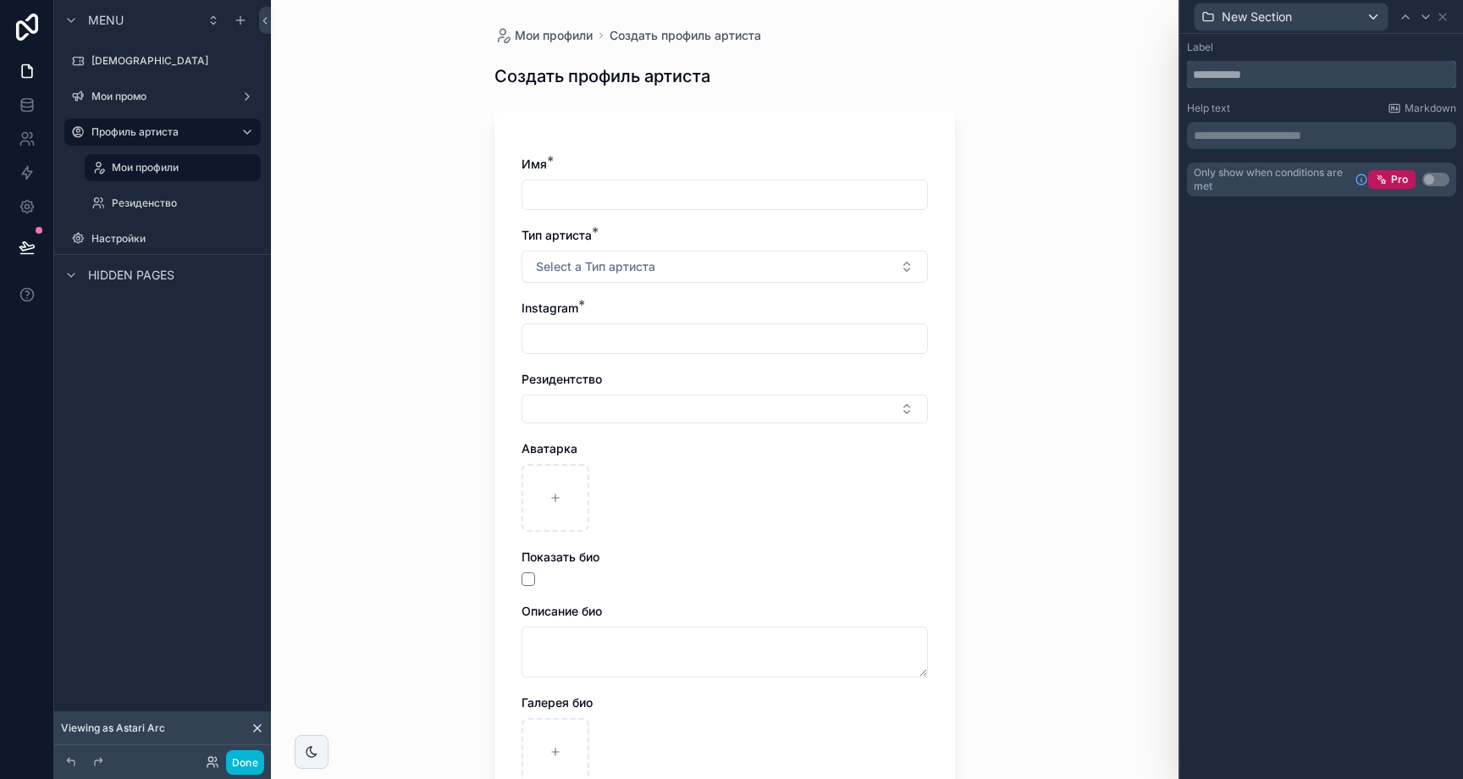
click at [1317, 80] on input "text" at bounding box center [1321, 74] width 269 height 27
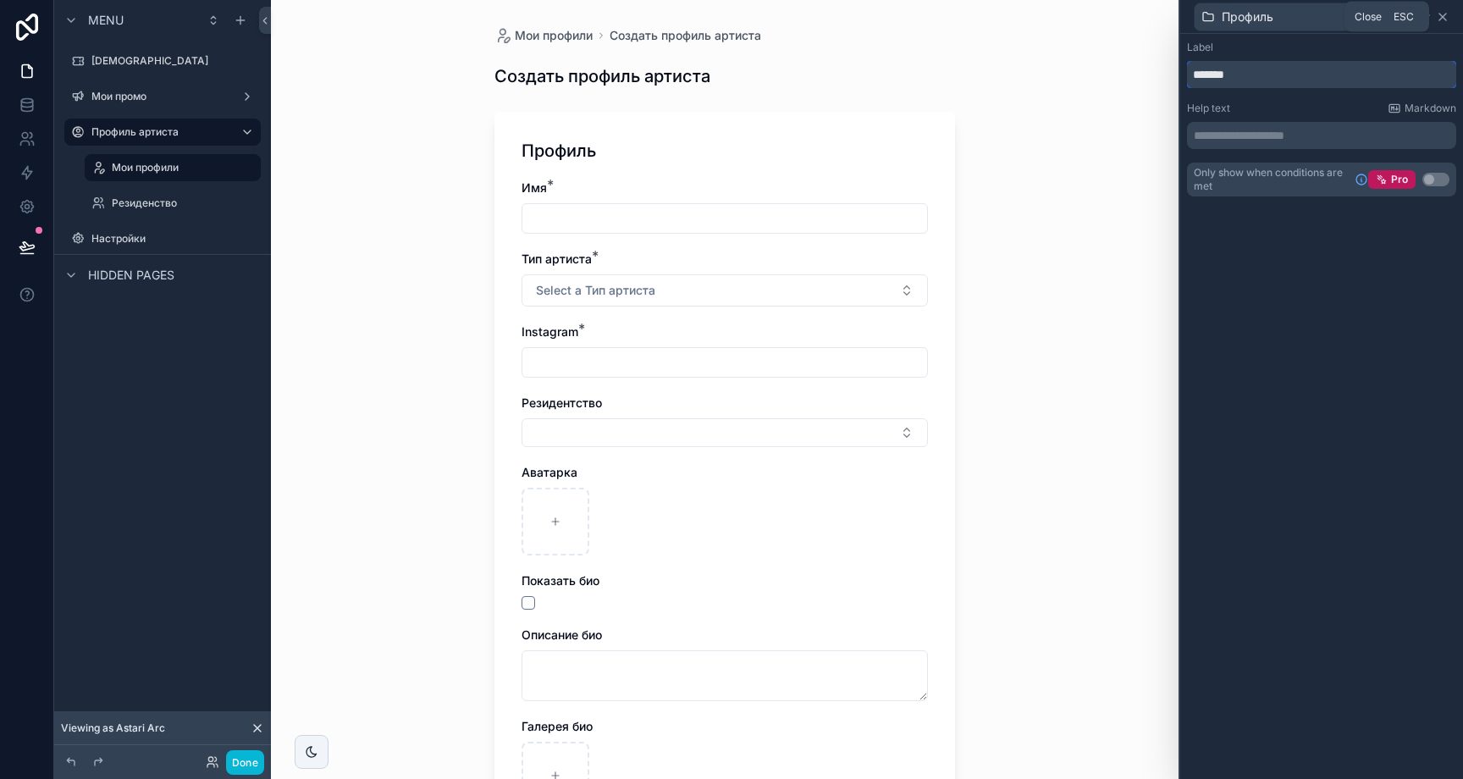
type input "*******"
click at [1442, 19] on icon at bounding box center [1443, 17] width 14 height 14
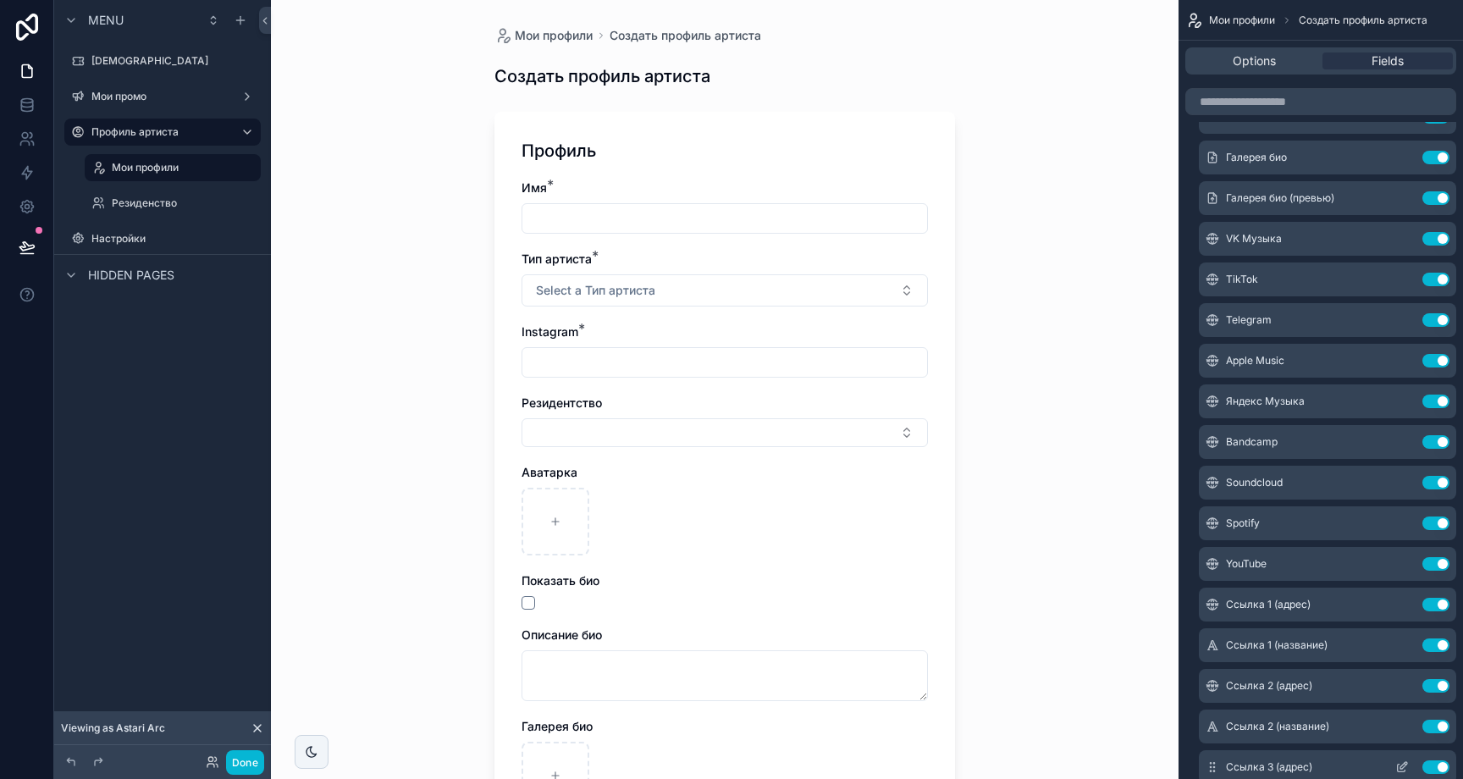
scroll to position [772, 0]
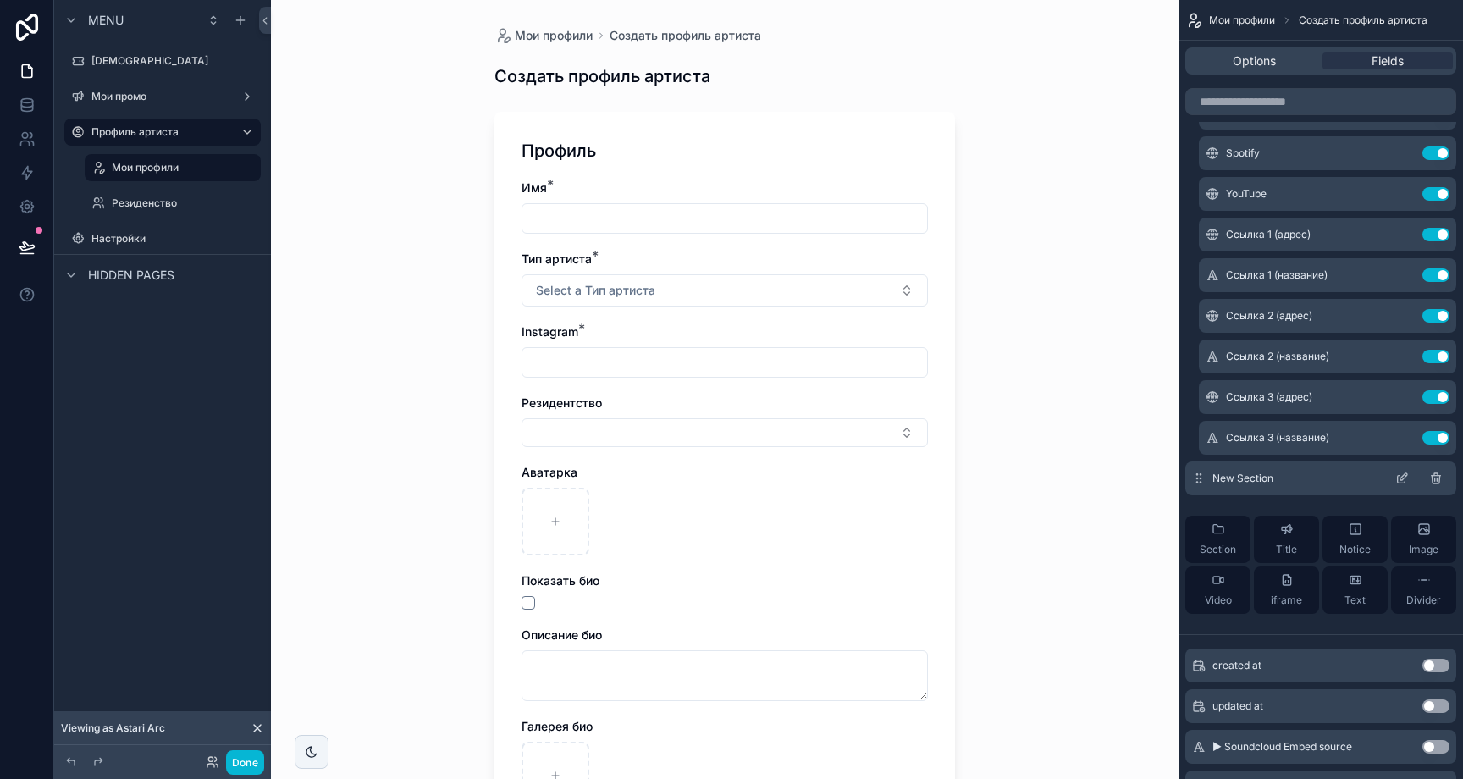
click at [1396, 480] on icon "scrollable content" at bounding box center [1402, 479] width 14 height 14
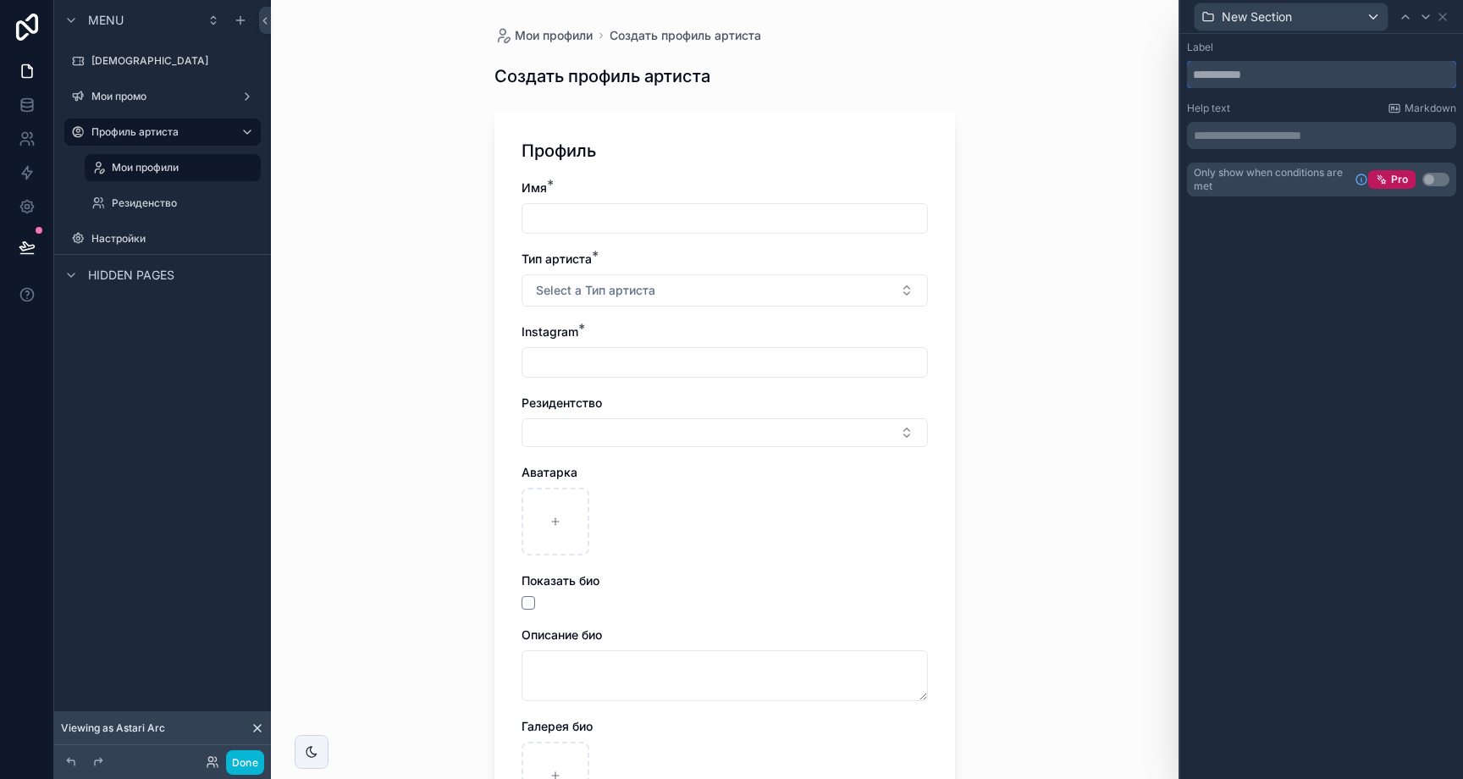
click at [1292, 79] on input "text" at bounding box center [1321, 74] width 269 height 27
type input "*********"
click at [1320, 56] on div "Label *********" at bounding box center [1321, 64] width 269 height 47
click at [1452, 20] on div "Биография" at bounding box center [1321, 16] width 269 height 33
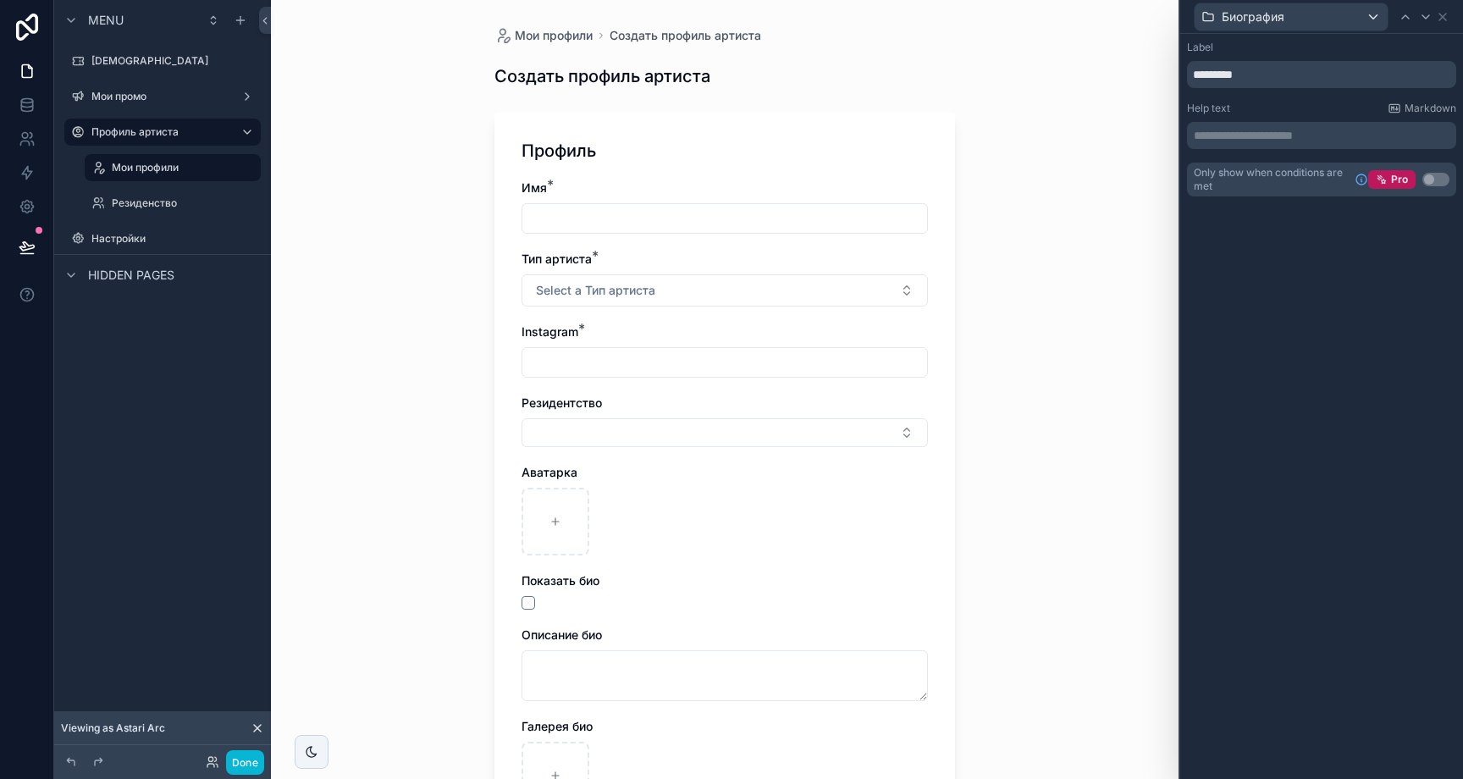
click at [1450, 19] on div "Биография" at bounding box center [1321, 16] width 269 height 33
click at [1447, 18] on icon at bounding box center [1443, 17] width 14 height 14
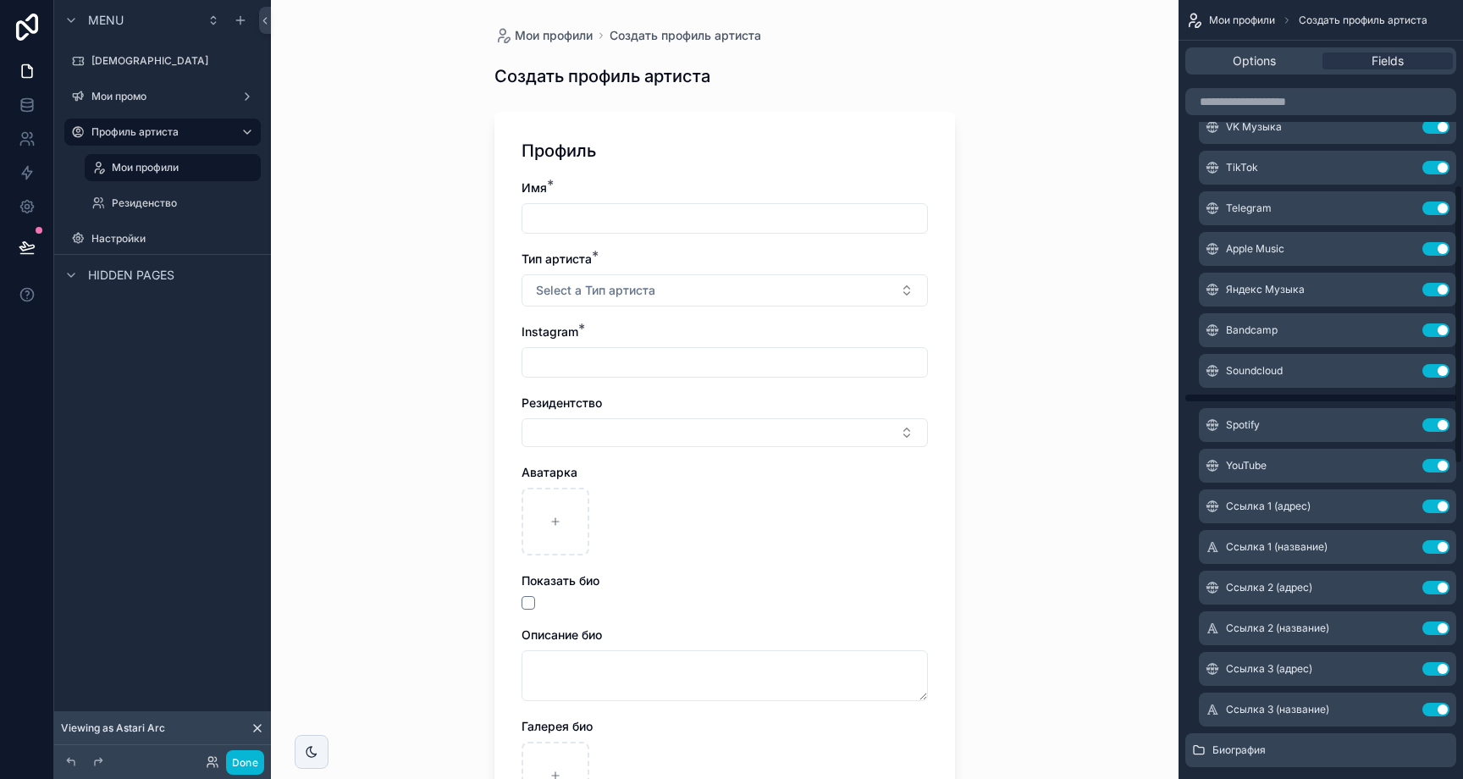
scroll to position [809, 0]
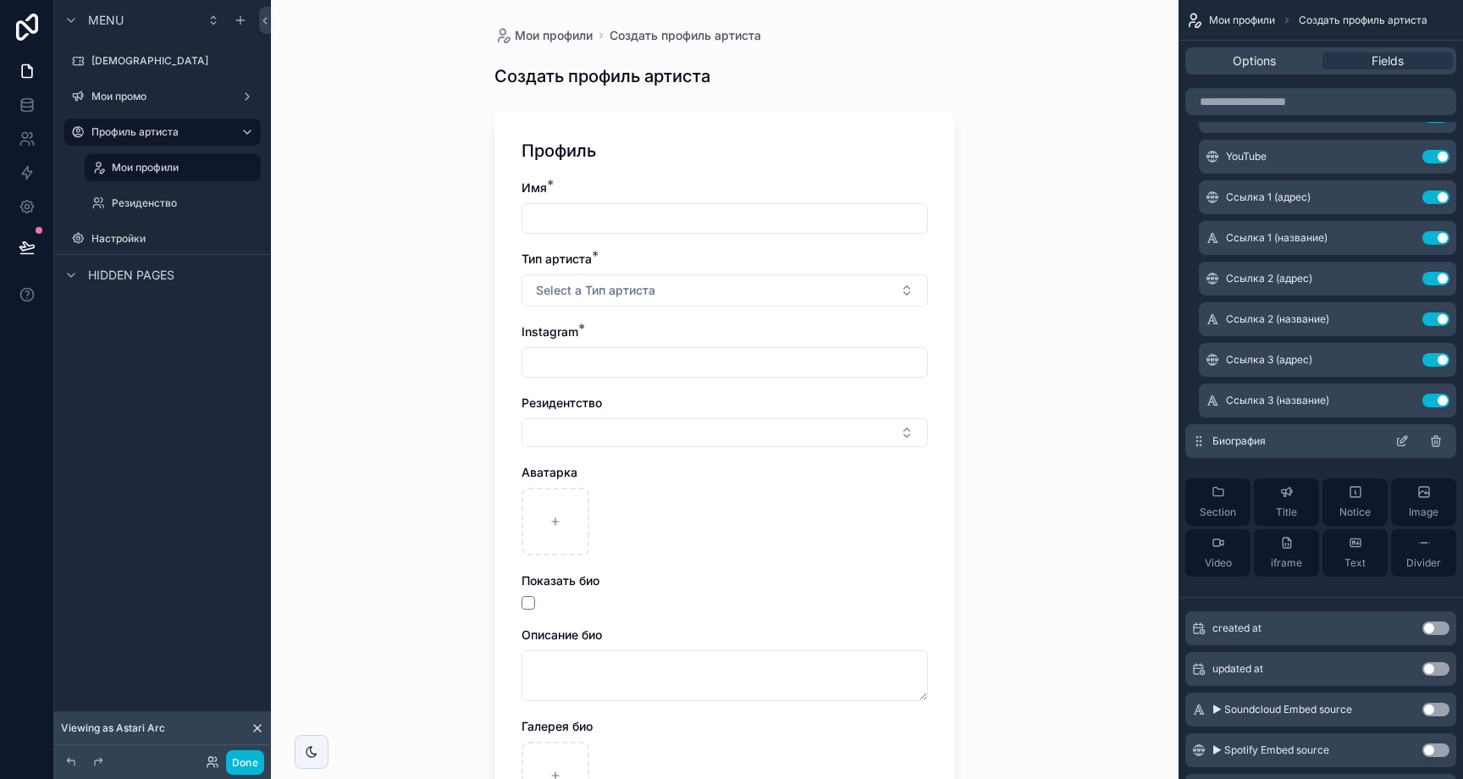
click at [1227, 439] on span "Биография" at bounding box center [1238, 441] width 53 height 14
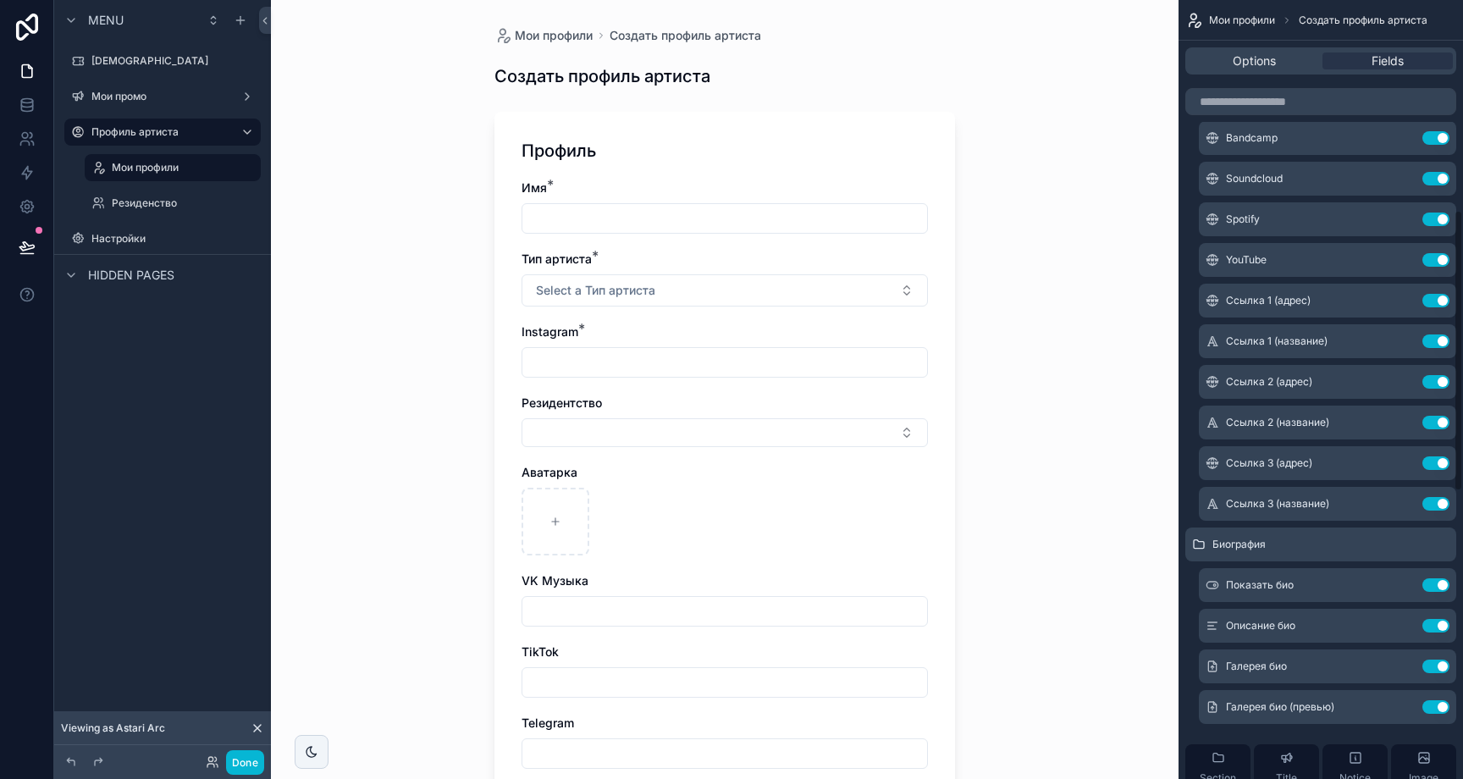
scroll to position [652, 0]
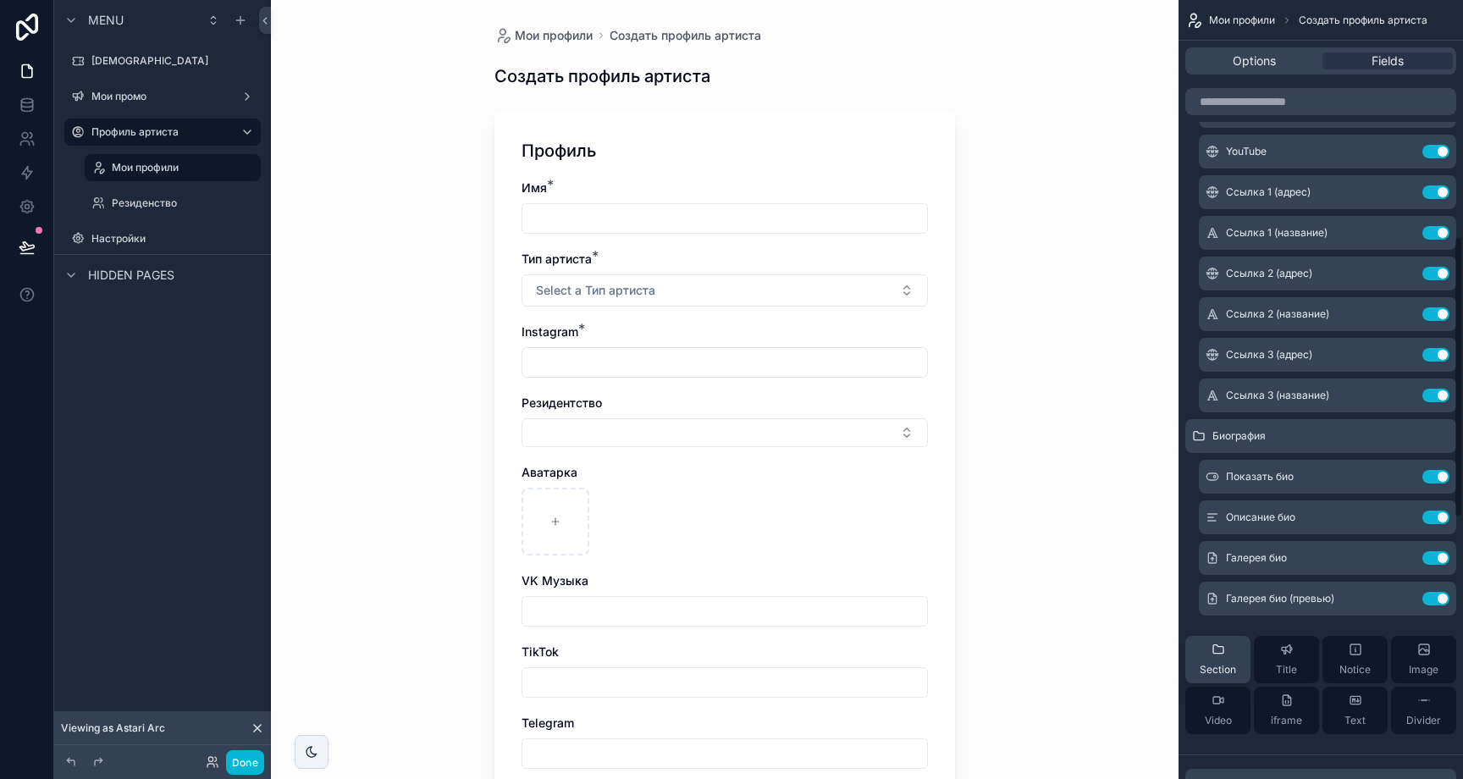
click at [1229, 654] on div "Section" at bounding box center [1218, 660] width 36 height 34
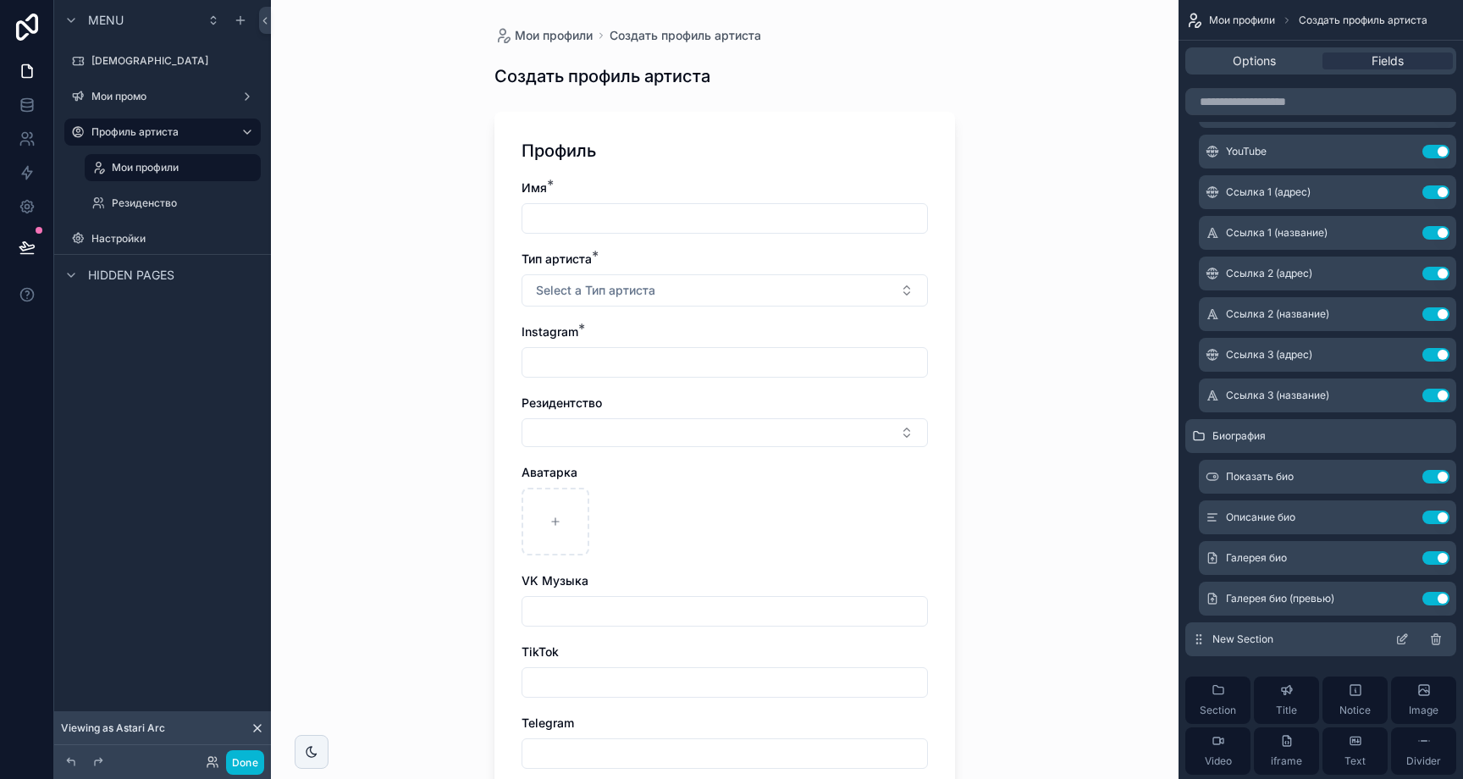
click at [1400, 639] on icon "scrollable content" at bounding box center [1403, 637] width 7 height 7
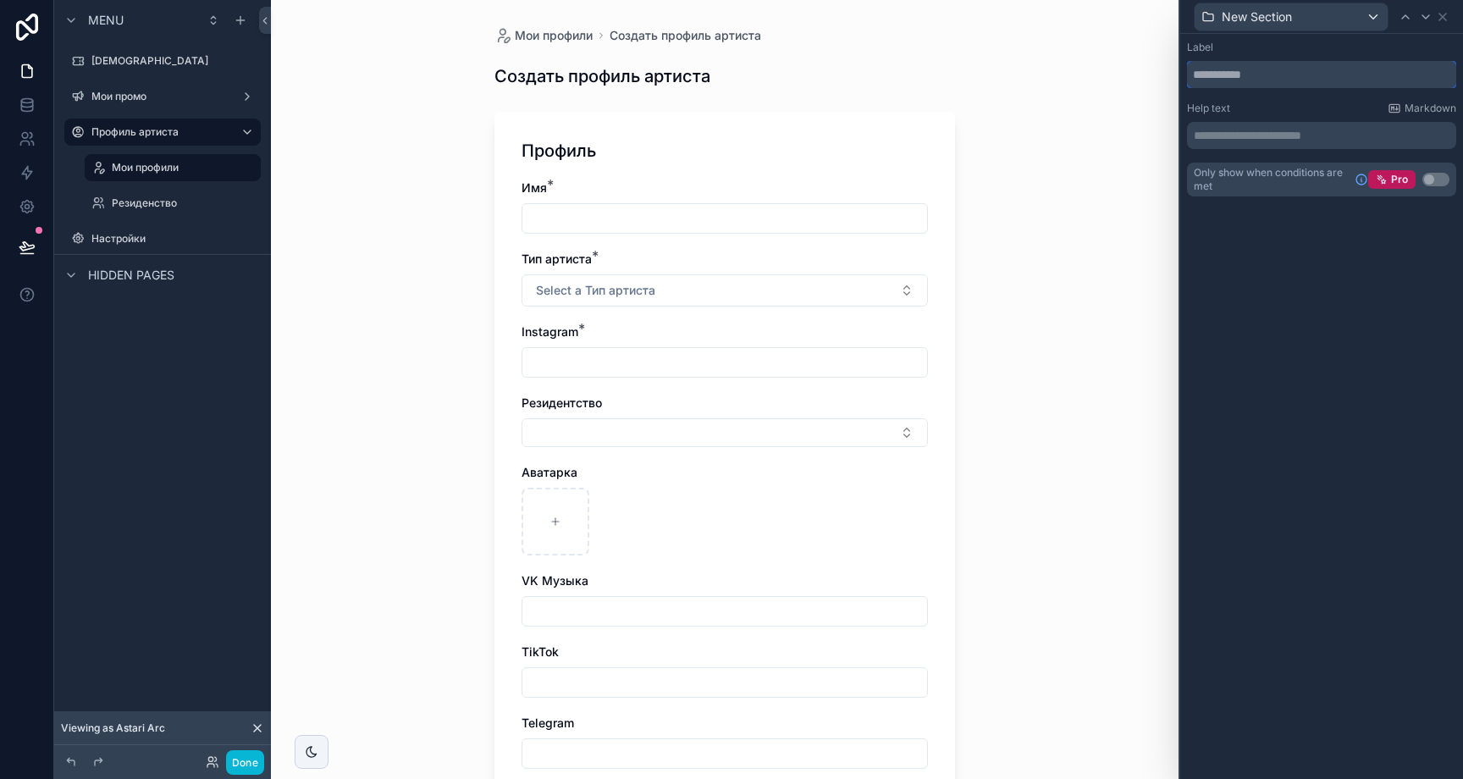
click at [1277, 84] on input "text" at bounding box center [1321, 74] width 269 height 27
type input "******"
click at [1441, 18] on icon at bounding box center [1443, 17] width 14 height 14
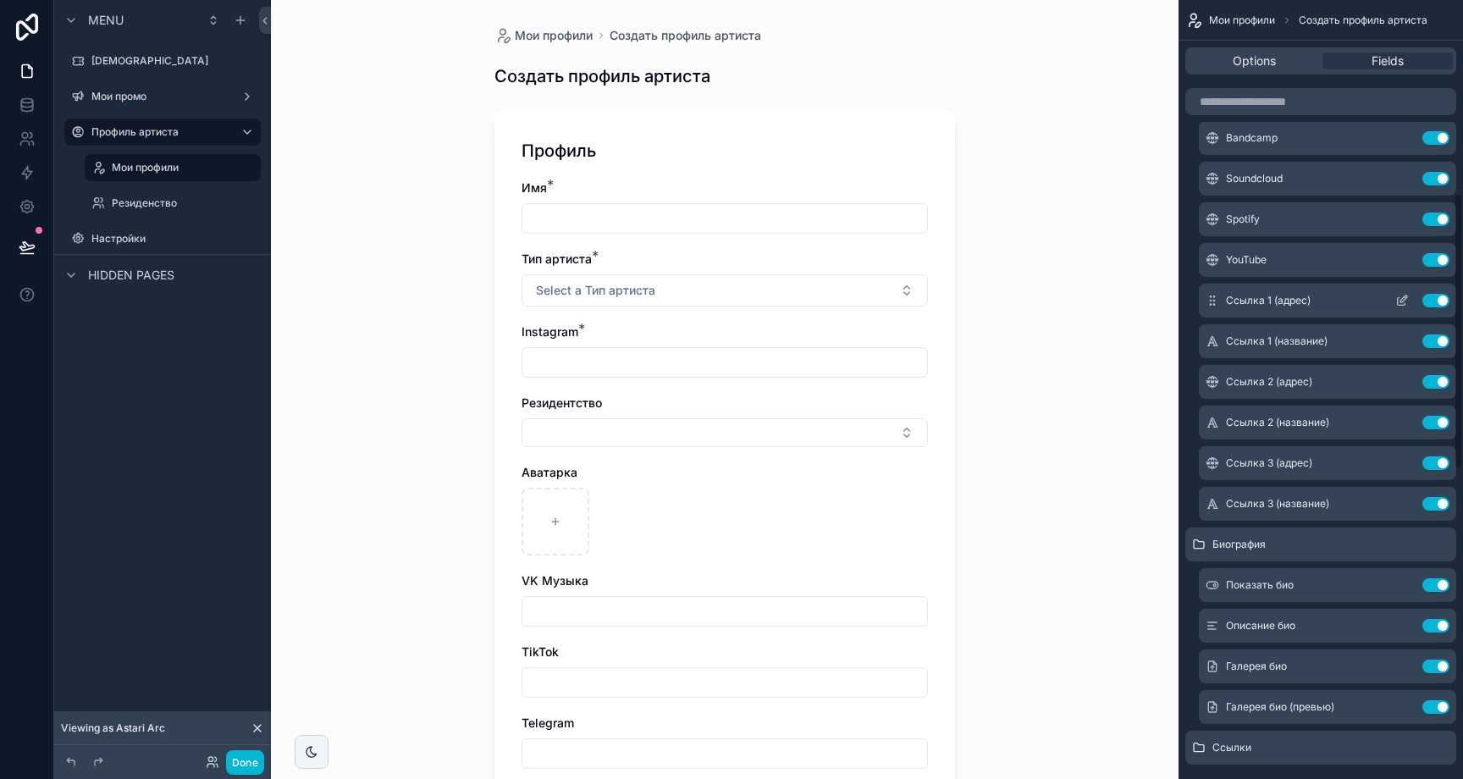
scroll to position [185, 0]
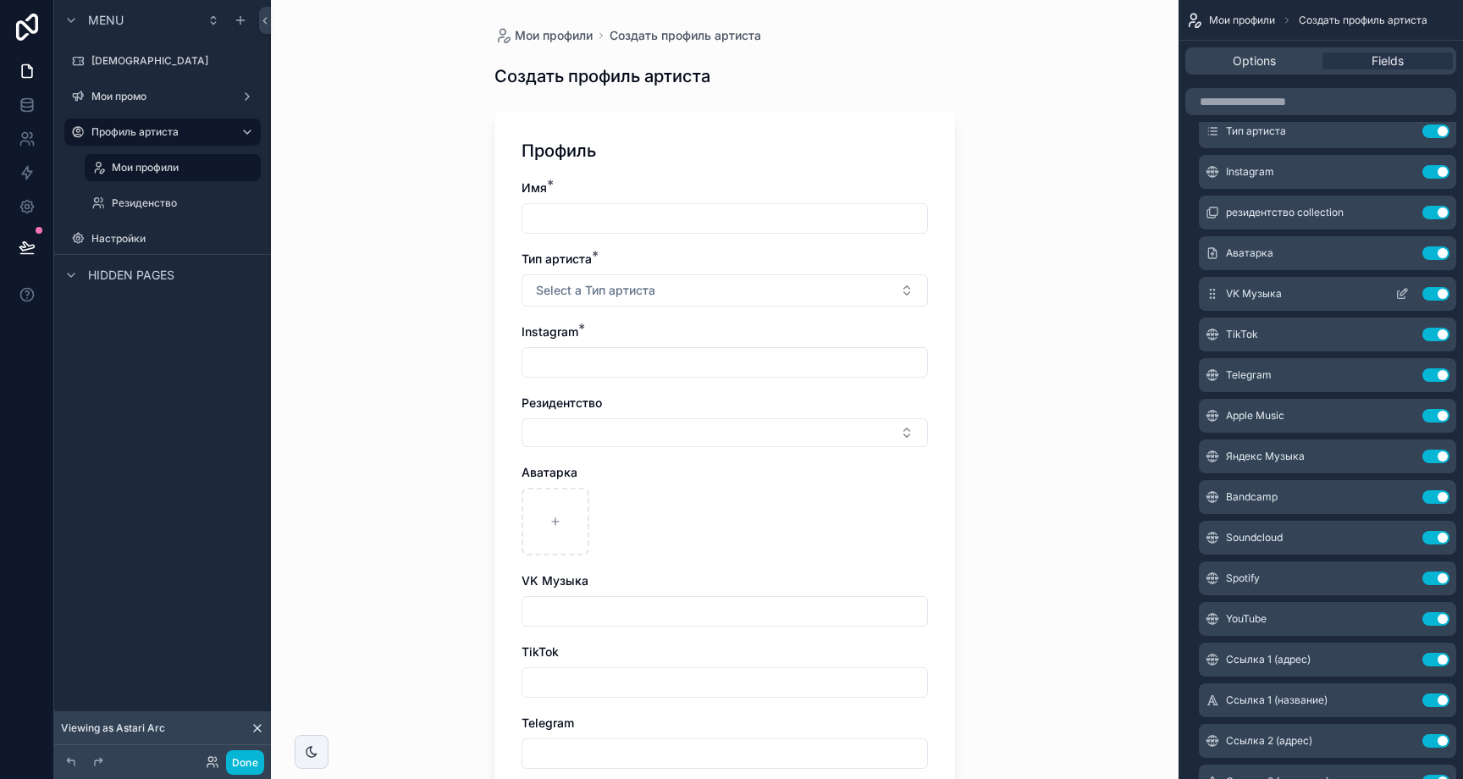
click at [1441, 296] on button "Use setting" at bounding box center [1435, 294] width 27 height 14
click at [1442, 295] on button "Use setting" at bounding box center [1435, 294] width 27 height 14
click at [1442, 328] on button "Use setting" at bounding box center [1435, 335] width 27 height 14
click at [1442, 295] on button "Use setting" at bounding box center [1435, 294] width 27 height 14
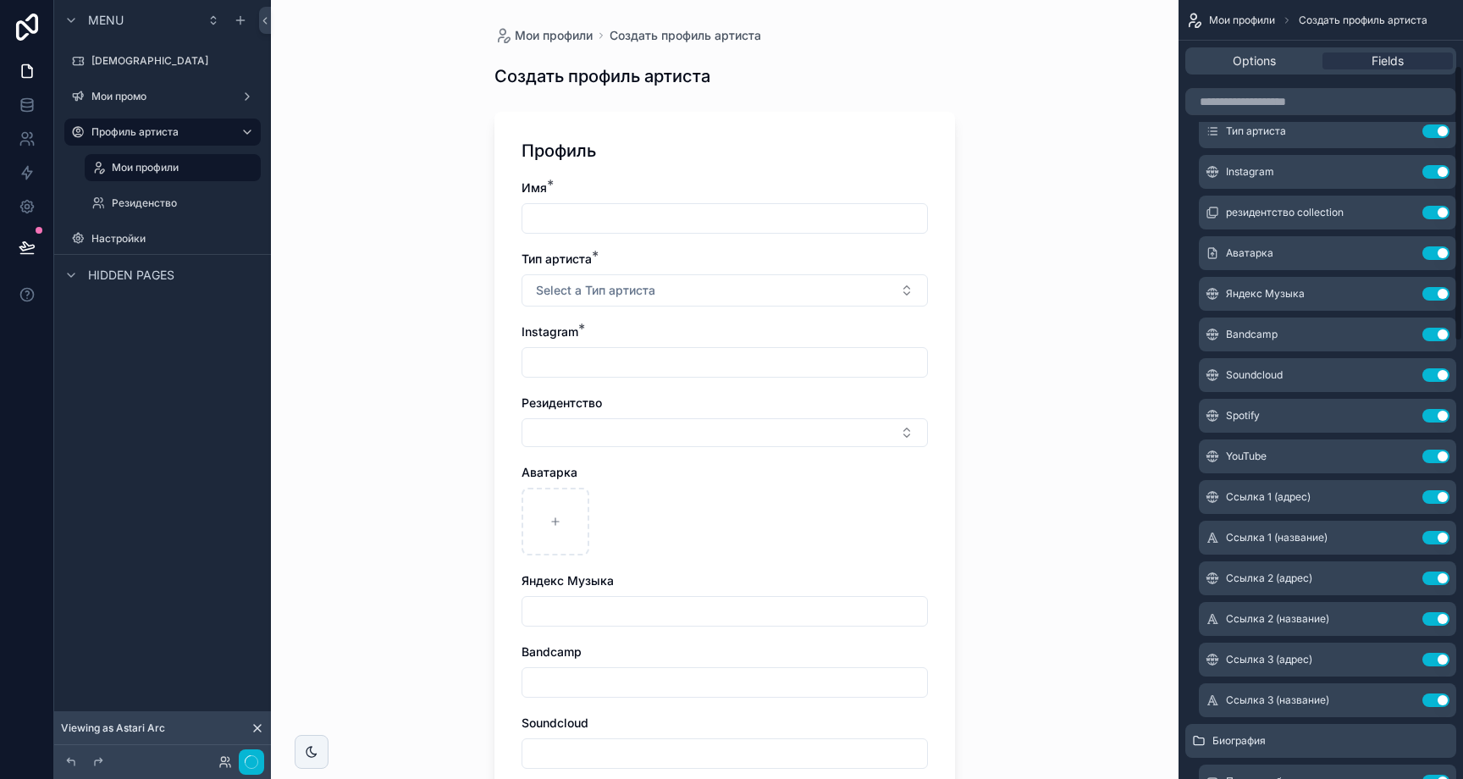
click at [1442, 328] on button "Use setting" at bounding box center [1435, 335] width 27 height 14
click at [1442, 295] on button "Use setting" at bounding box center [1435, 294] width 27 height 14
click at [1442, 328] on button "Use setting" at bounding box center [1435, 335] width 27 height 14
click at [1442, 295] on button "Use setting" at bounding box center [1435, 294] width 27 height 14
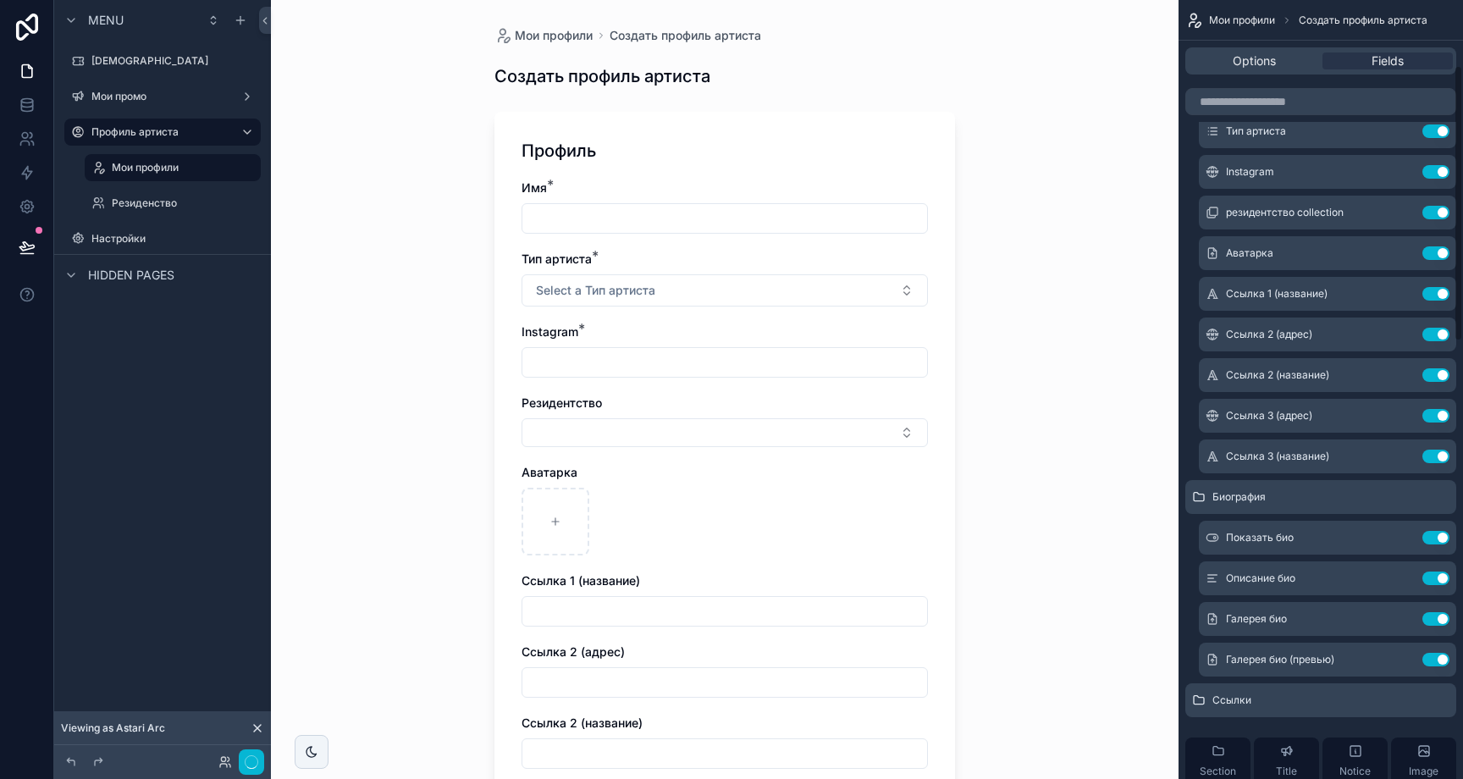
click at [1442, 295] on button "Use setting" at bounding box center [1435, 294] width 27 height 14
click at [1442, 328] on button "Use setting" at bounding box center [1435, 335] width 27 height 14
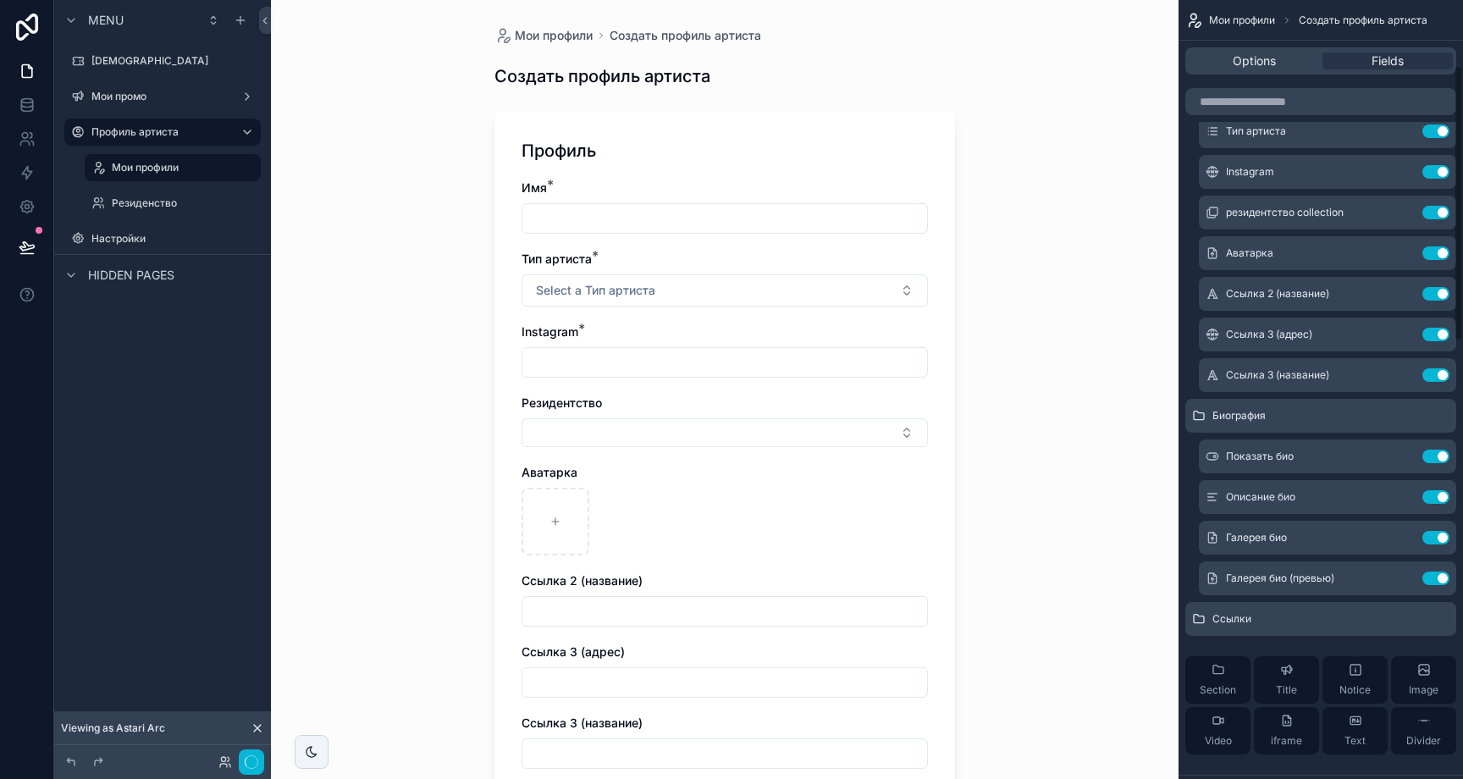
click at [1442, 295] on button "Use setting" at bounding box center [1435, 294] width 27 height 14
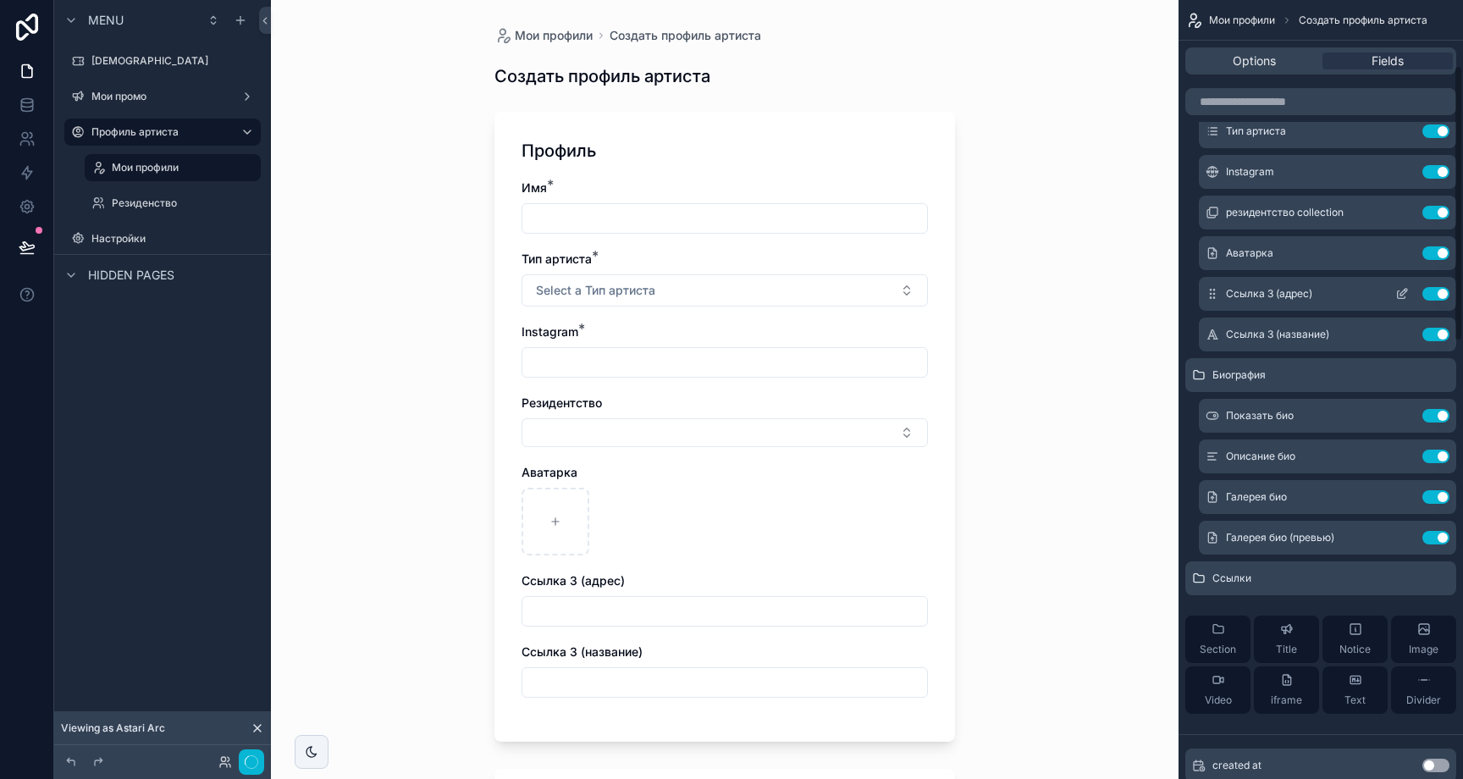
click at [1442, 295] on button "Use setting" at bounding box center [1435, 294] width 27 height 14
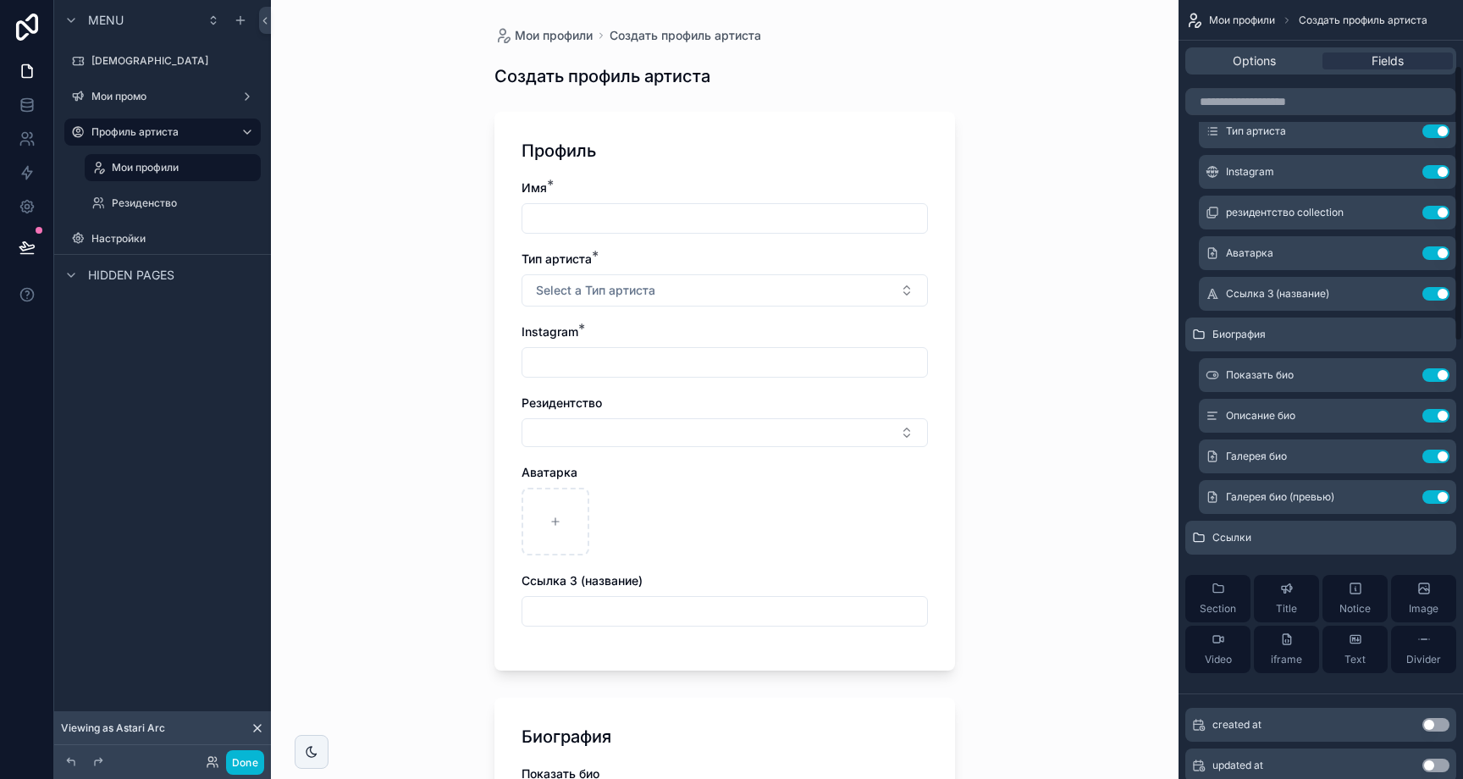
click at [1442, 295] on button "Use setting" at bounding box center [1435, 294] width 27 height 14
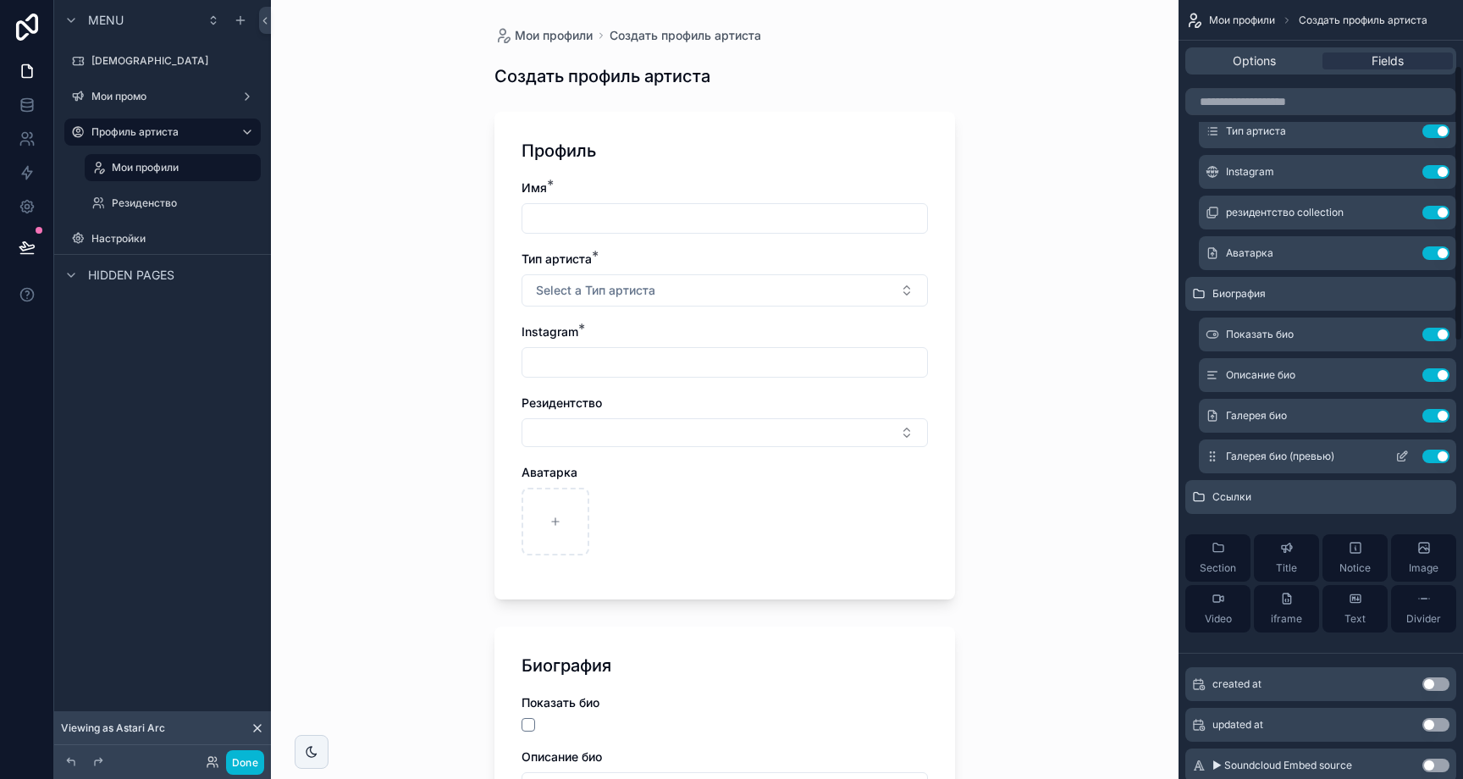
scroll to position [293, 0]
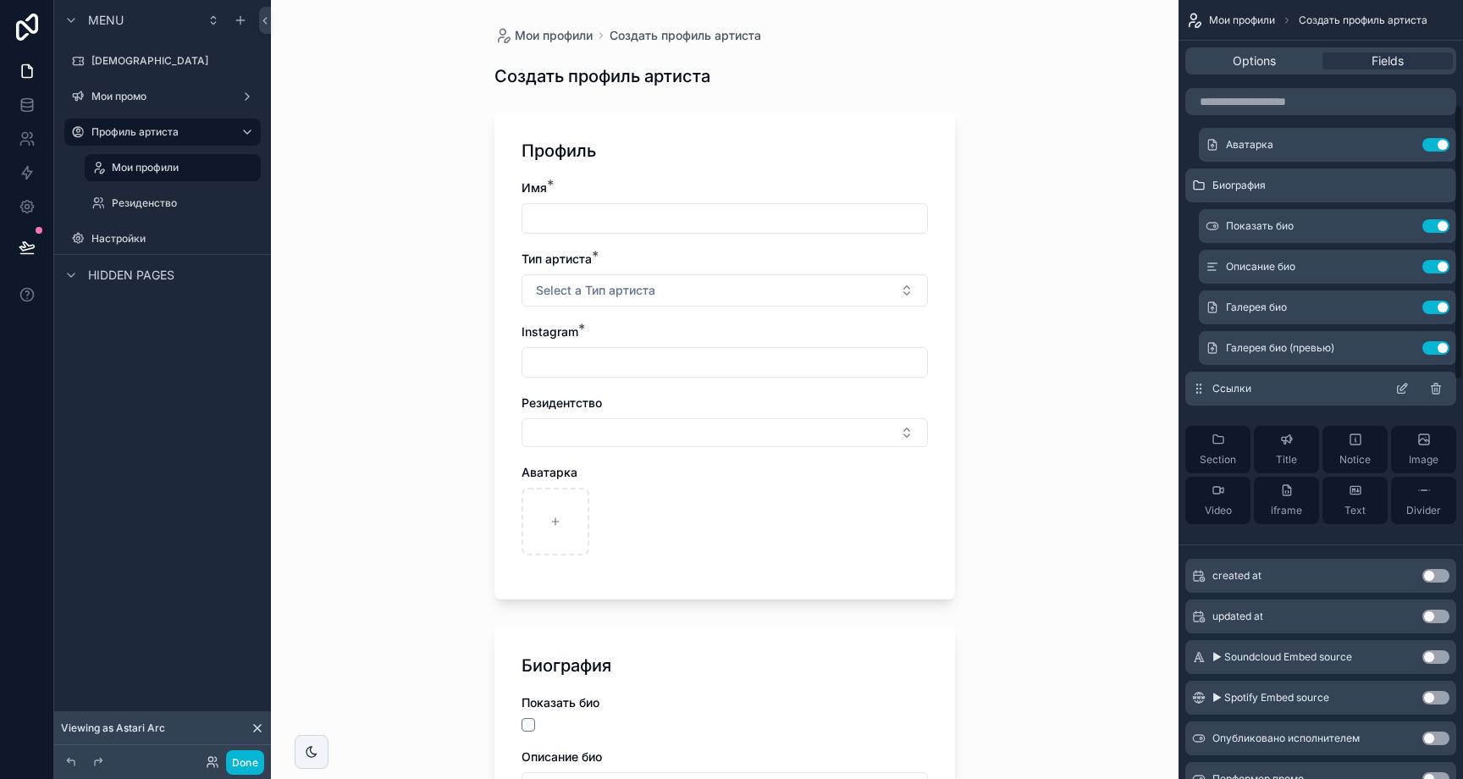
click at [1308, 384] on div "Ссылки" at bounding box center [1320, 389] width 271 height 34
click at [1396, 387] on icon "scrollable content" at bounding box center [1402, 389] width 14 height 14
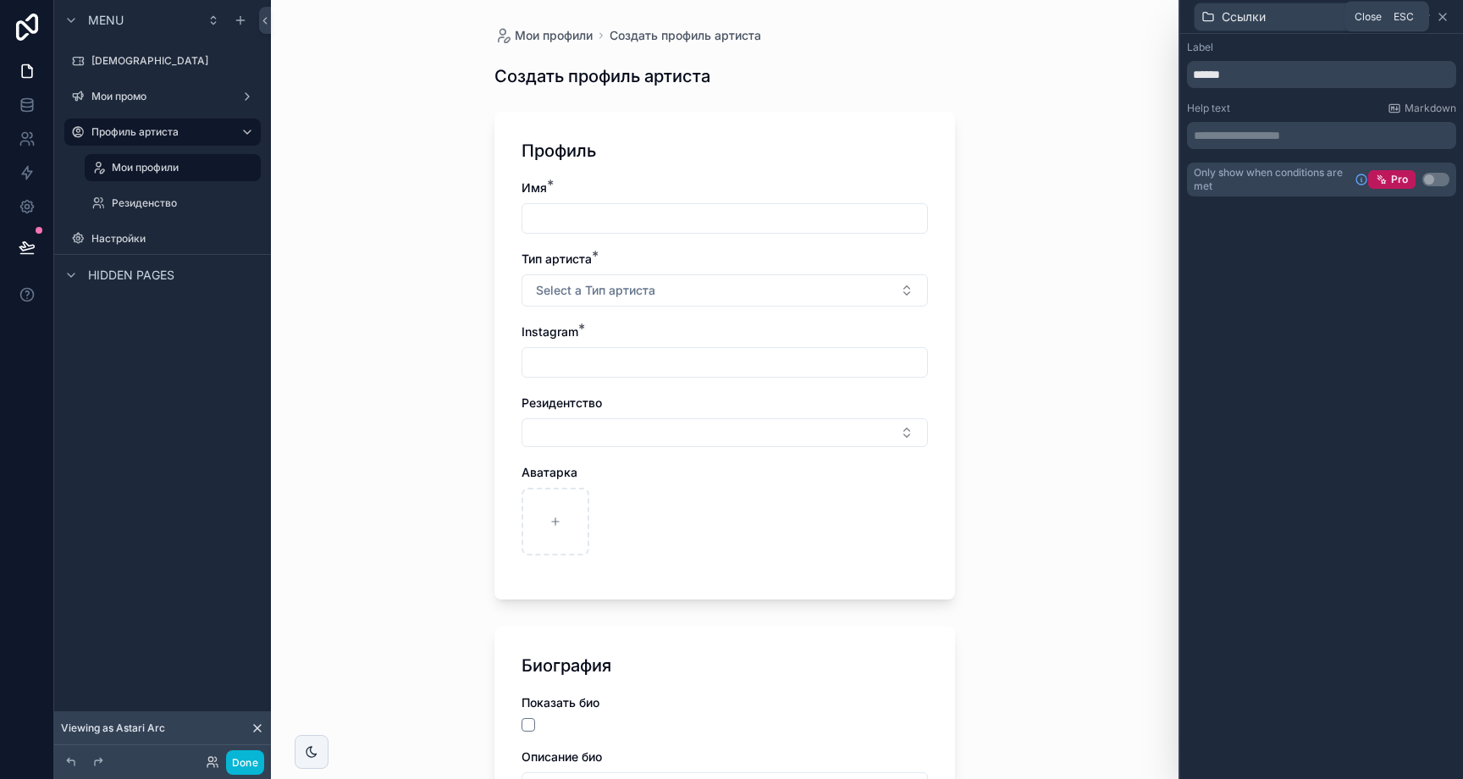
click at [1446, 14] on icon at bounding box center [1443, 17] width 14 height 14
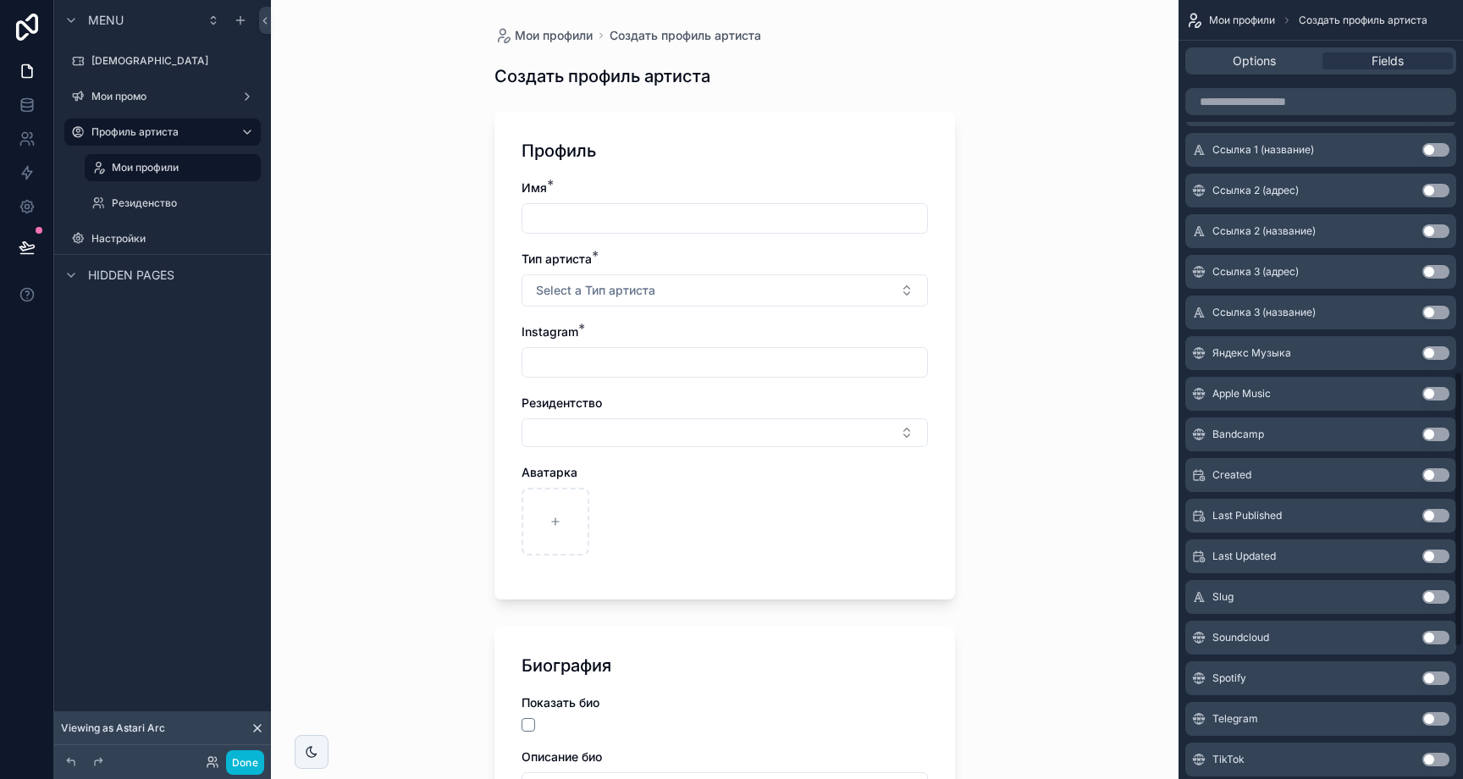
scroll to position [1123, 0]
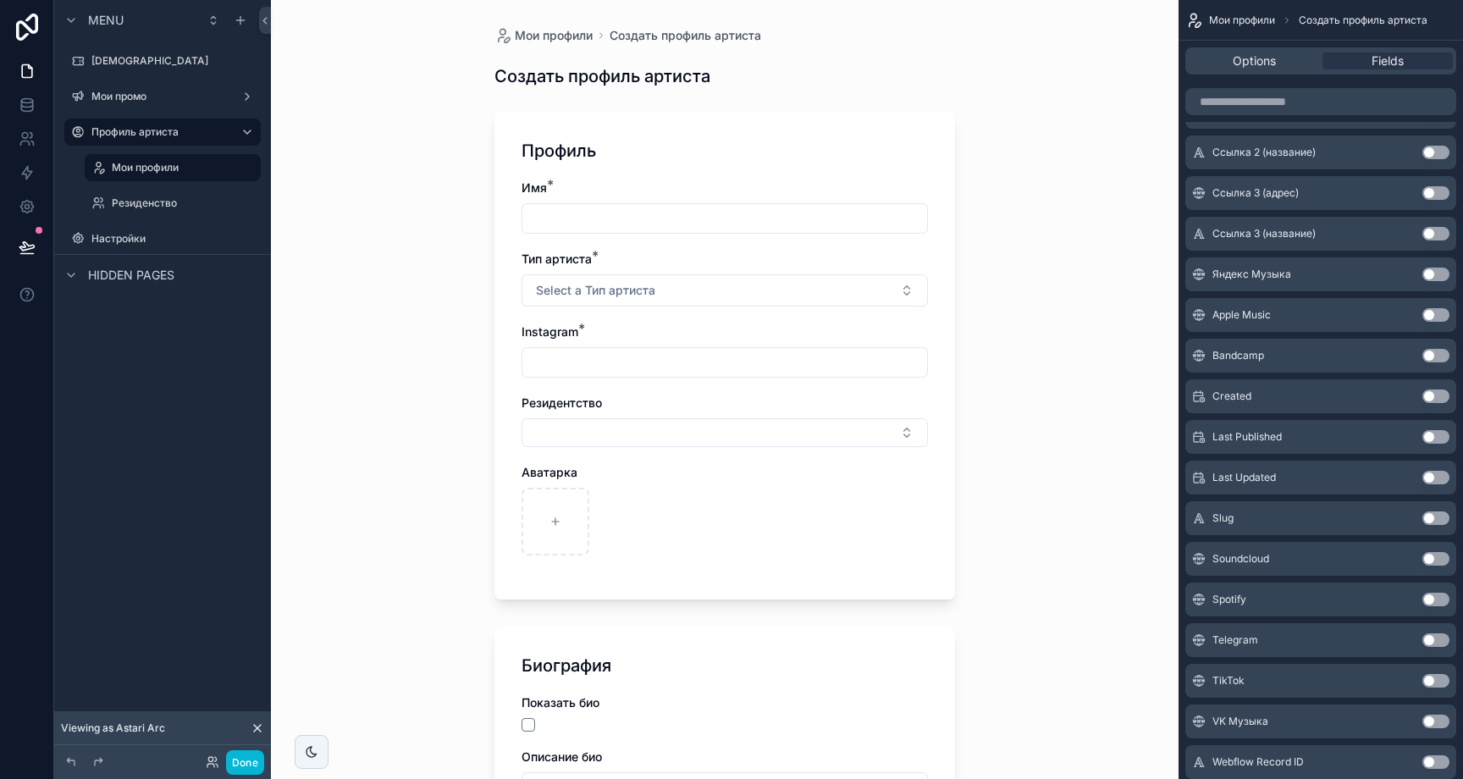
click at [1434, 602] on button "Use setting" at bounding box center [1435, 600] width 27 height 14
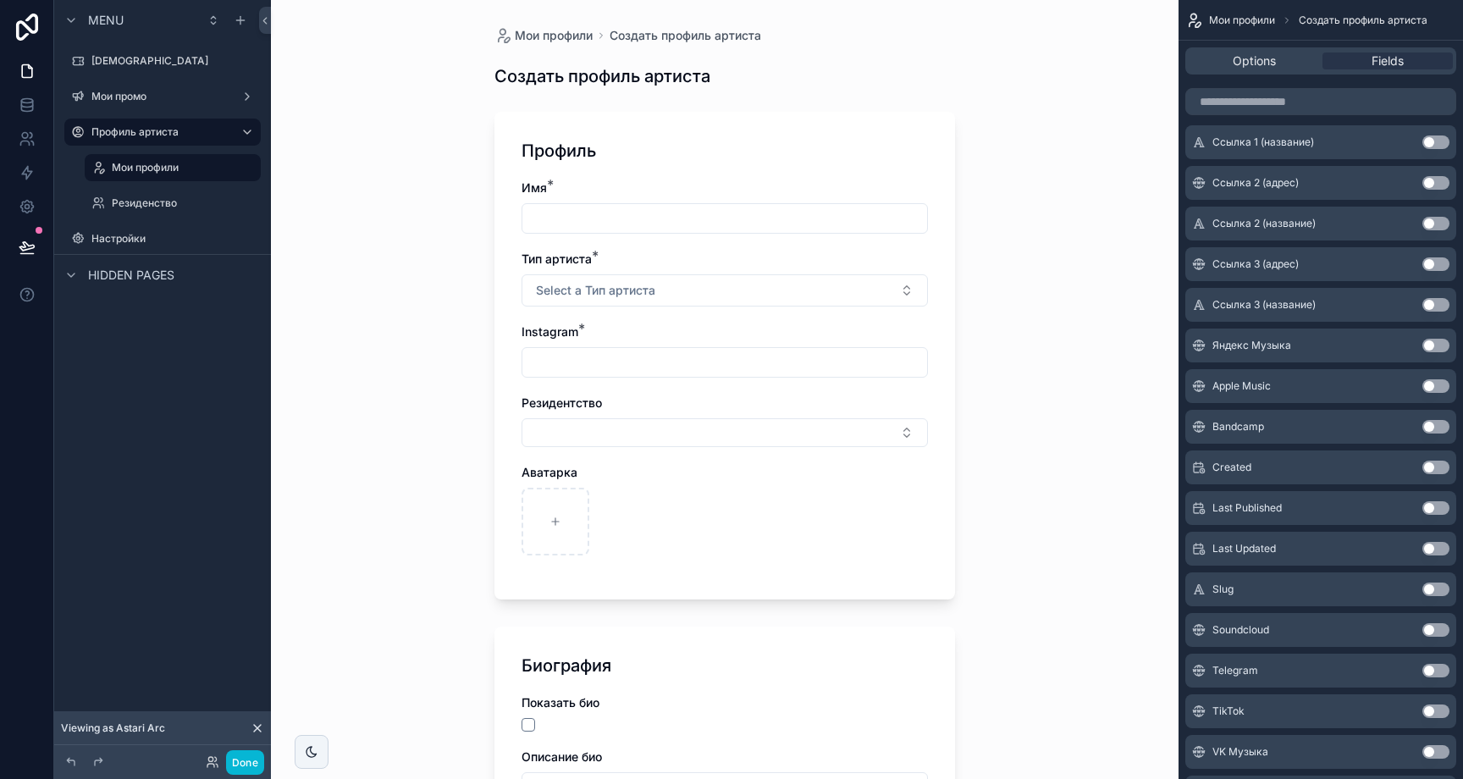
click at [1435, 632] on button "Use setting" at bounding box center [1435, 630] width 27 height 14
click at [1434, 631] on button "Use setting" at bounding box center [1435, 630] width 27 height 14
click at [1434, 632] on button "Use setting" at bounding box center [1435, 630] width 27 height 14
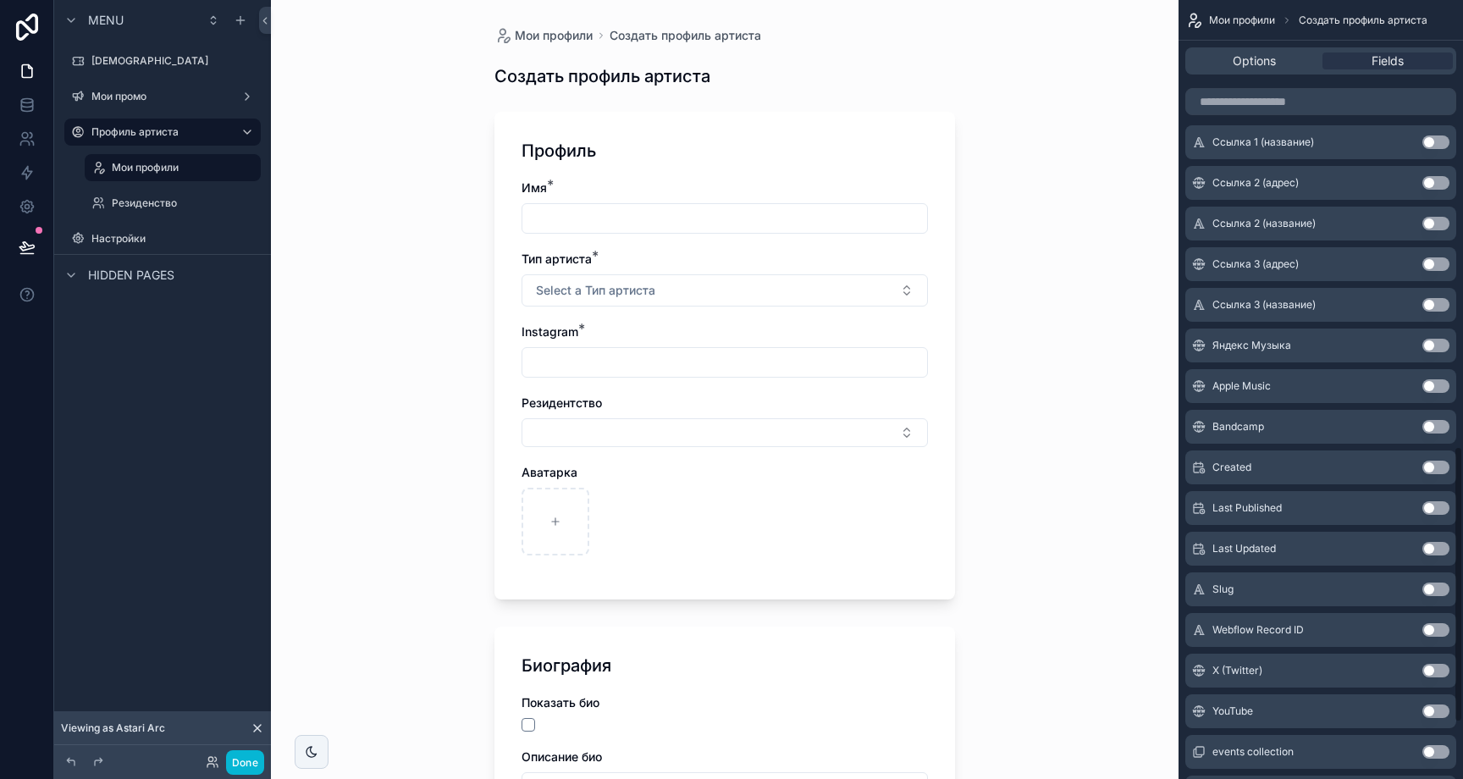
scroll to position [1059, 0]
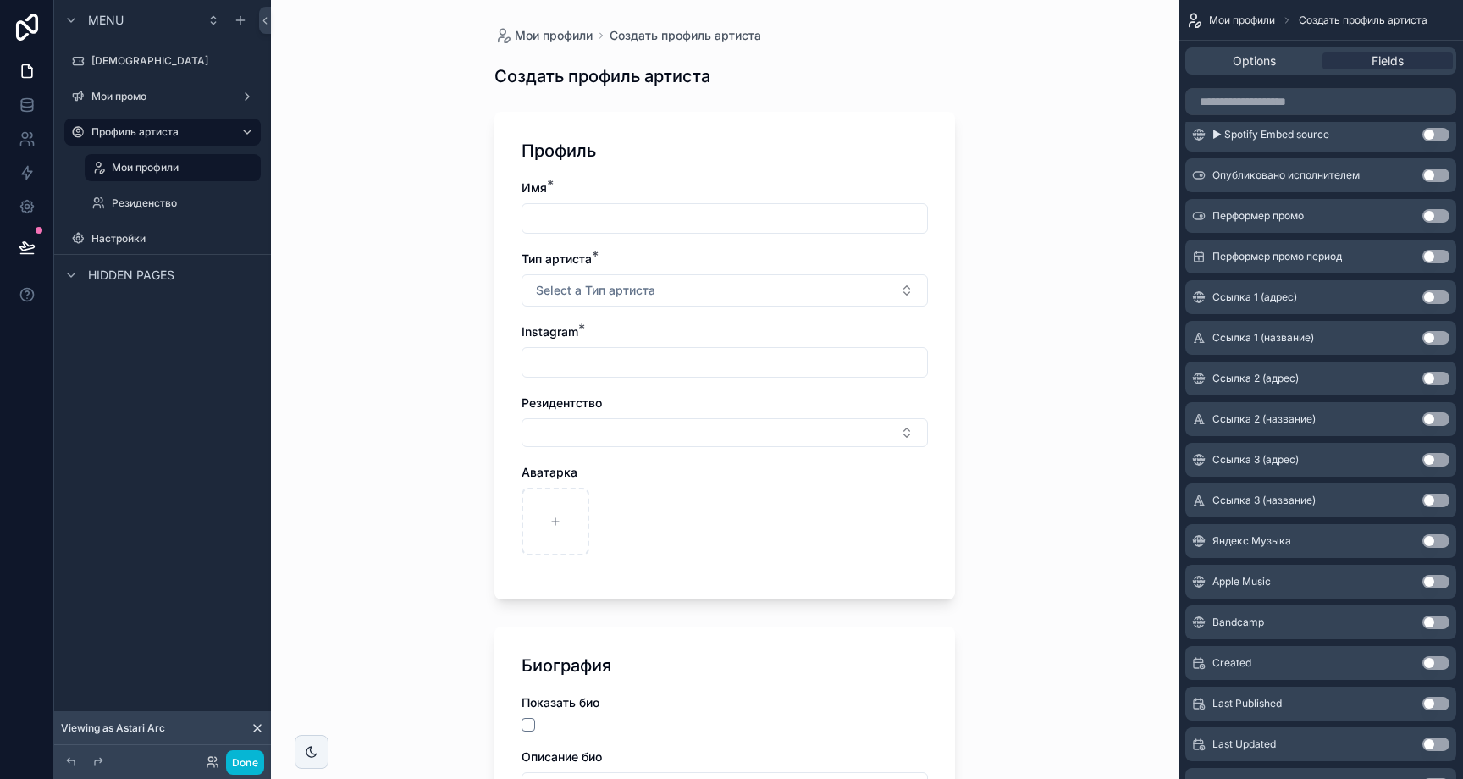
click at [1435, 548] on div "Яндекс Музыка Use setting" at bounding box center [1320, 541] width 271 height 34
click at [1437, 542] on button "Use setting" at bounding box center [1435, 541] width 27 height 14
click at [1437, 543] on button "Use setting" at bounding box center [1435, 541] width 27 height 14
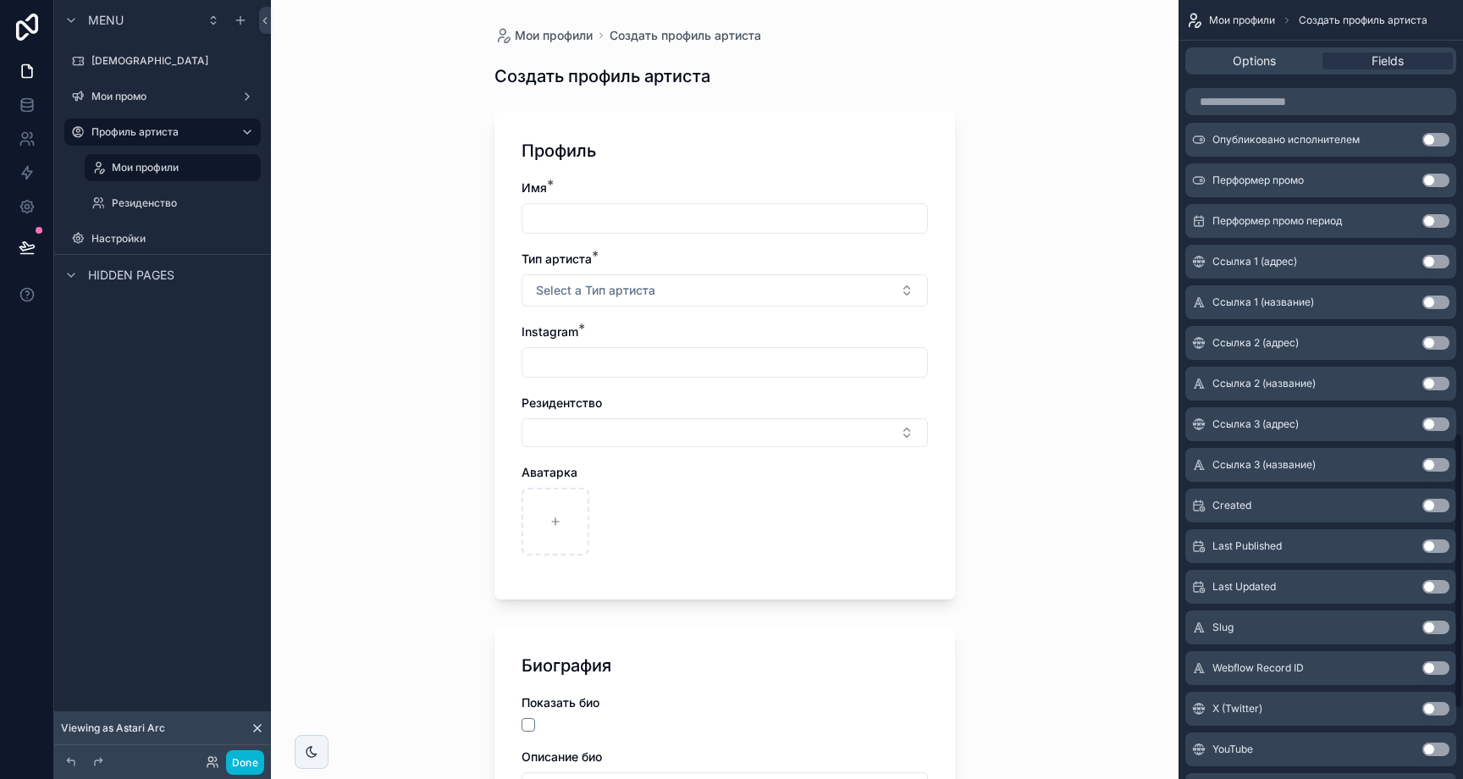
scroll to position [1414, 0]
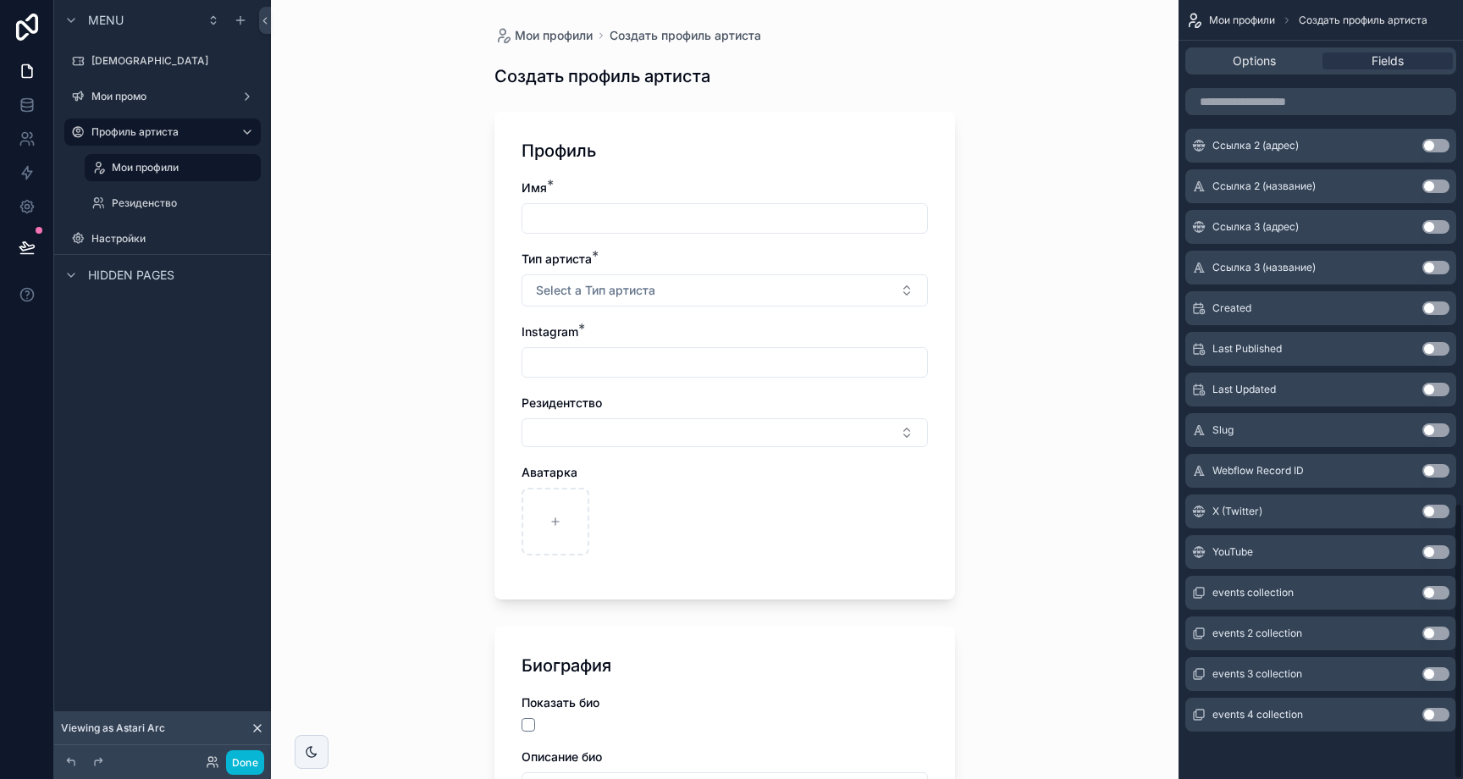
click at [1432, 557] on button "Use setting" at bounding box center [1435, 552] width 27 height 14
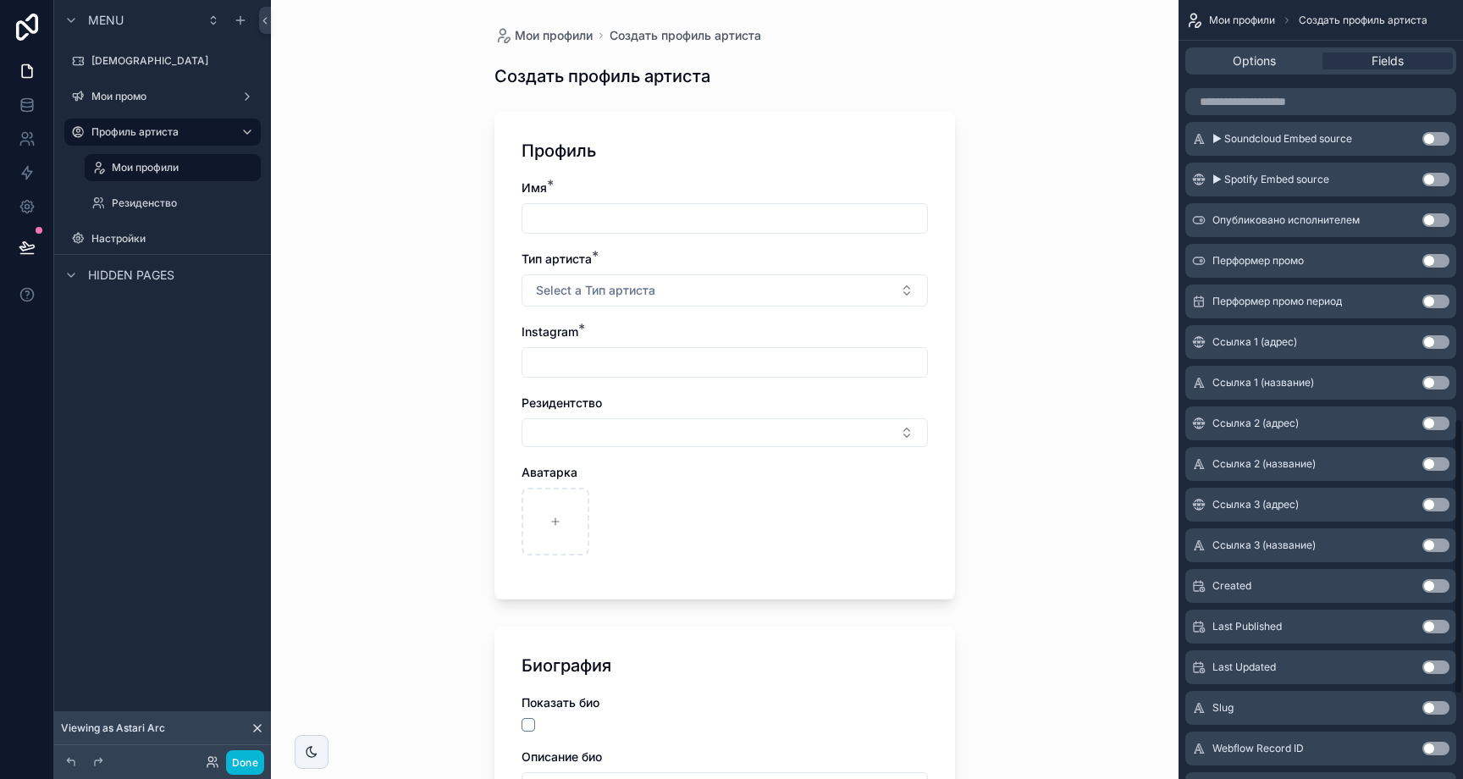
scroll to position [1102, 0]
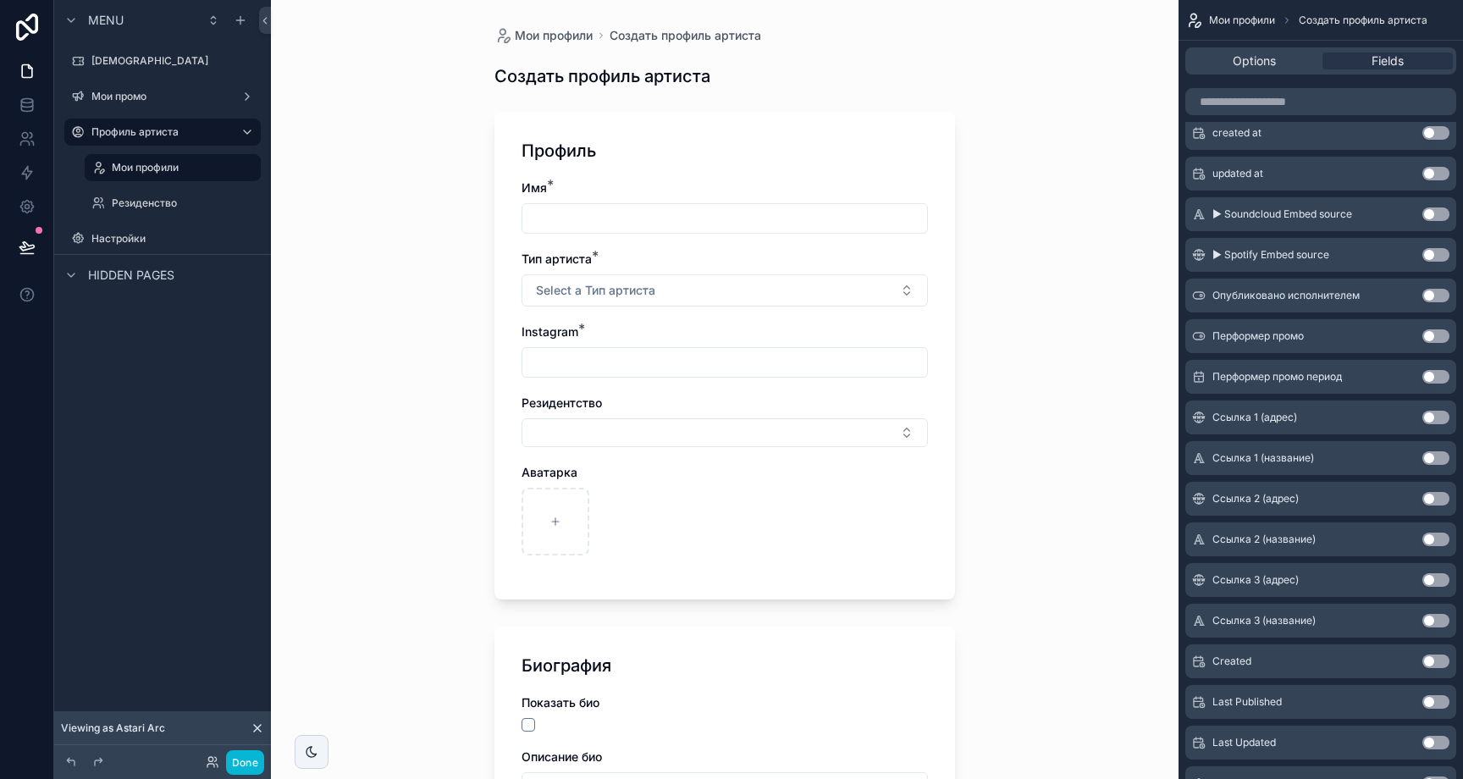
click at [1439, 417] on button "Use setting" at bounding box center [1435, 418] width 27 height 14
click at [1439, 420] on button "Use setting" at bounding box center [1435, 418] width 27 height 14
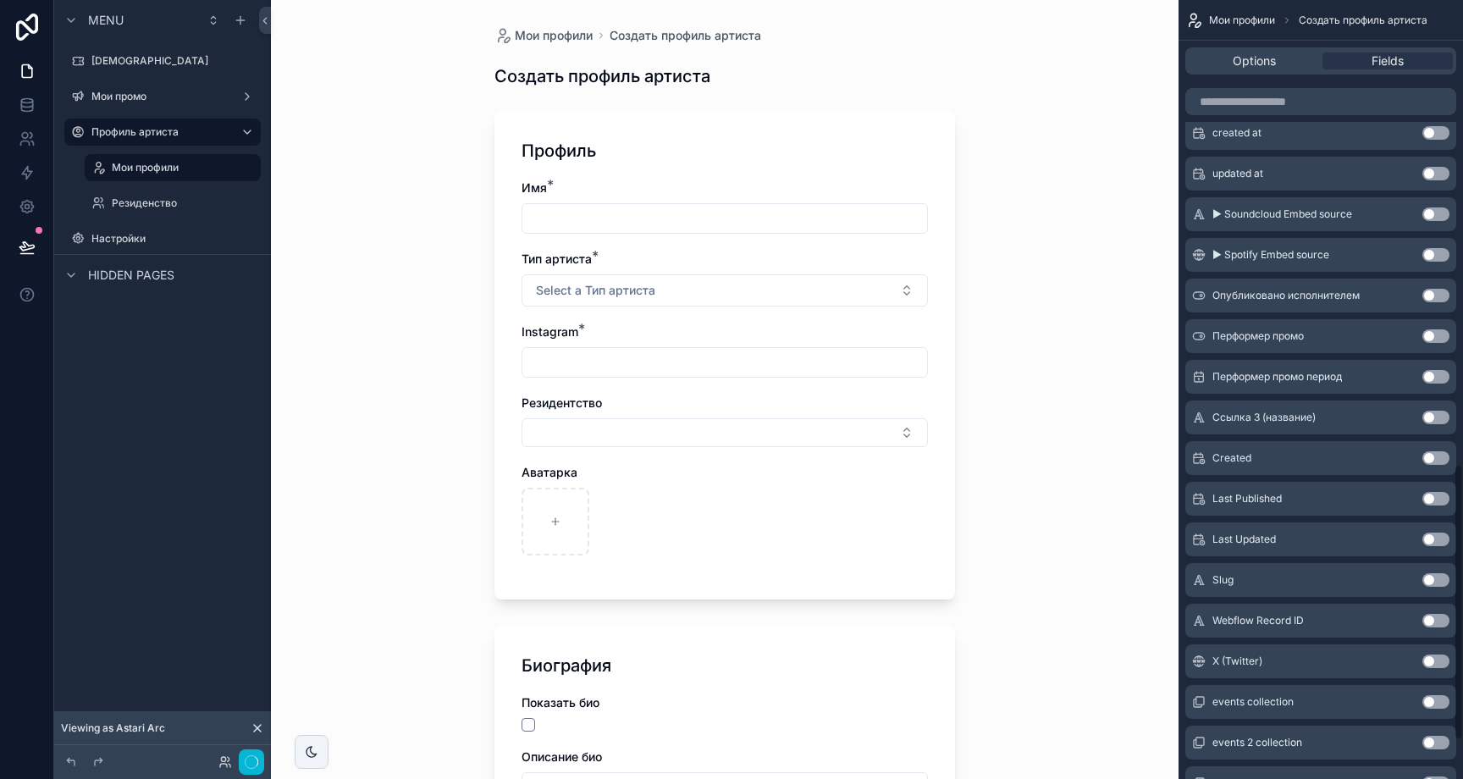
click at [1439, 420] on button "Use setting" at bounding box center [1435, 418] width 27 height 14
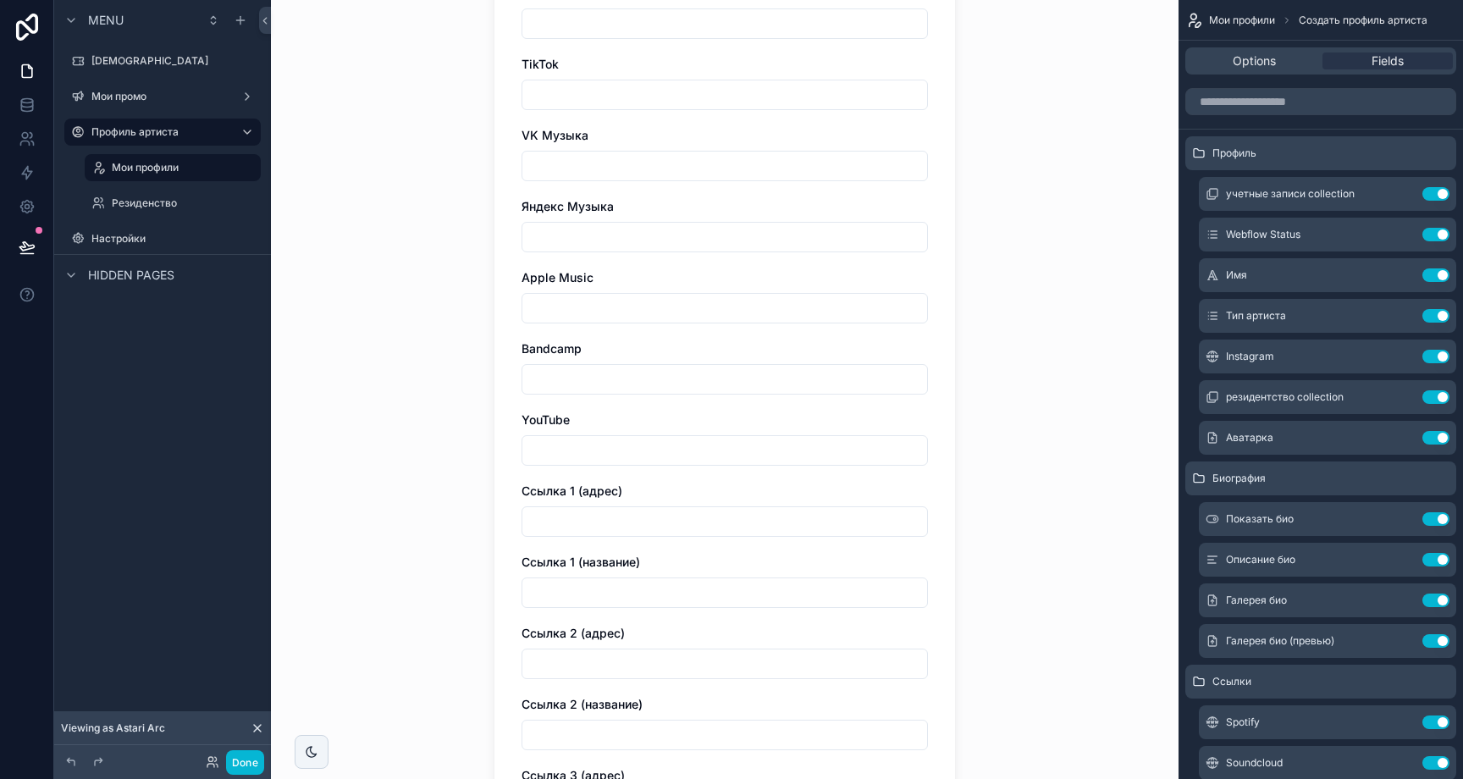
scroll to position [1660, 0]
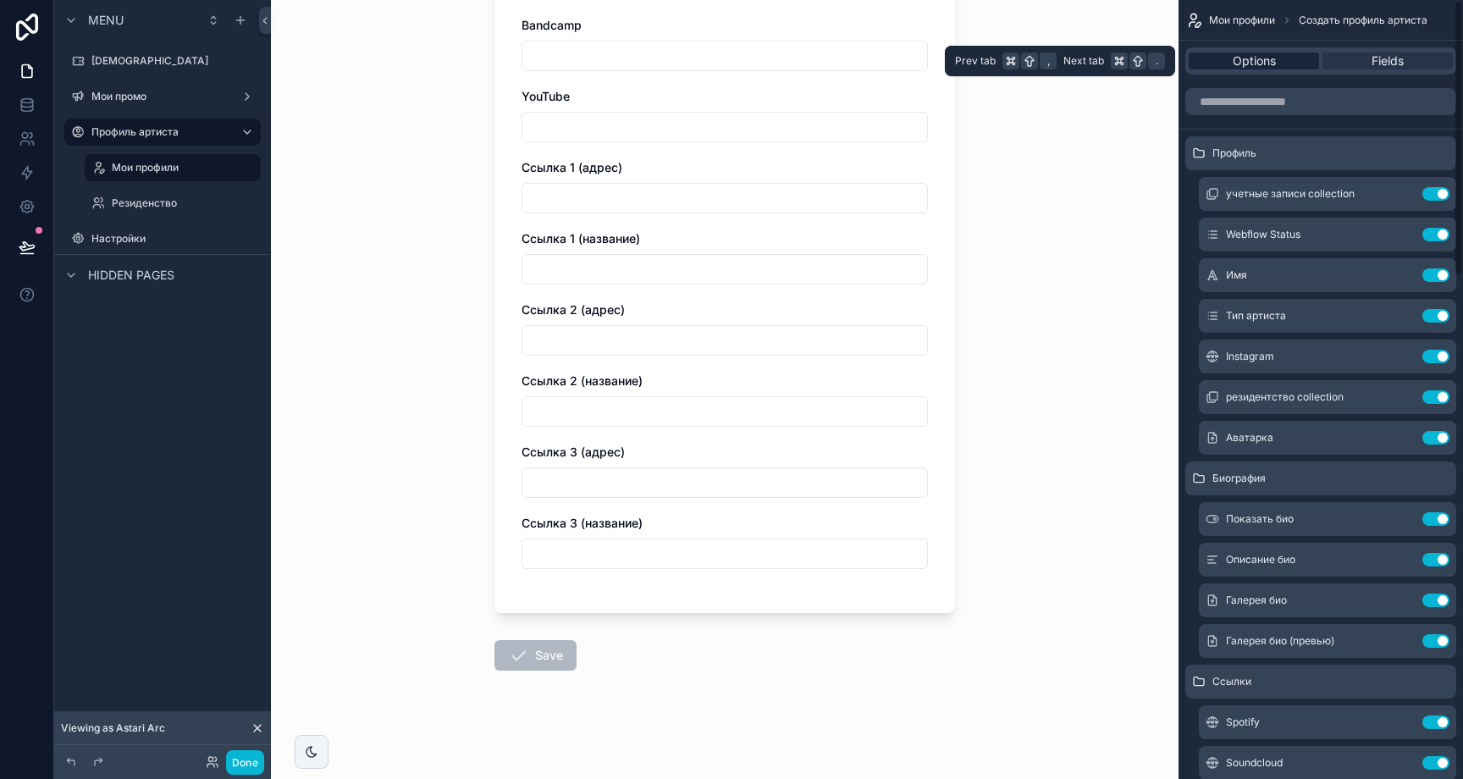
click at [1238, 54] on span "Options" at bounding box center [1254, 60] width 43 height 17
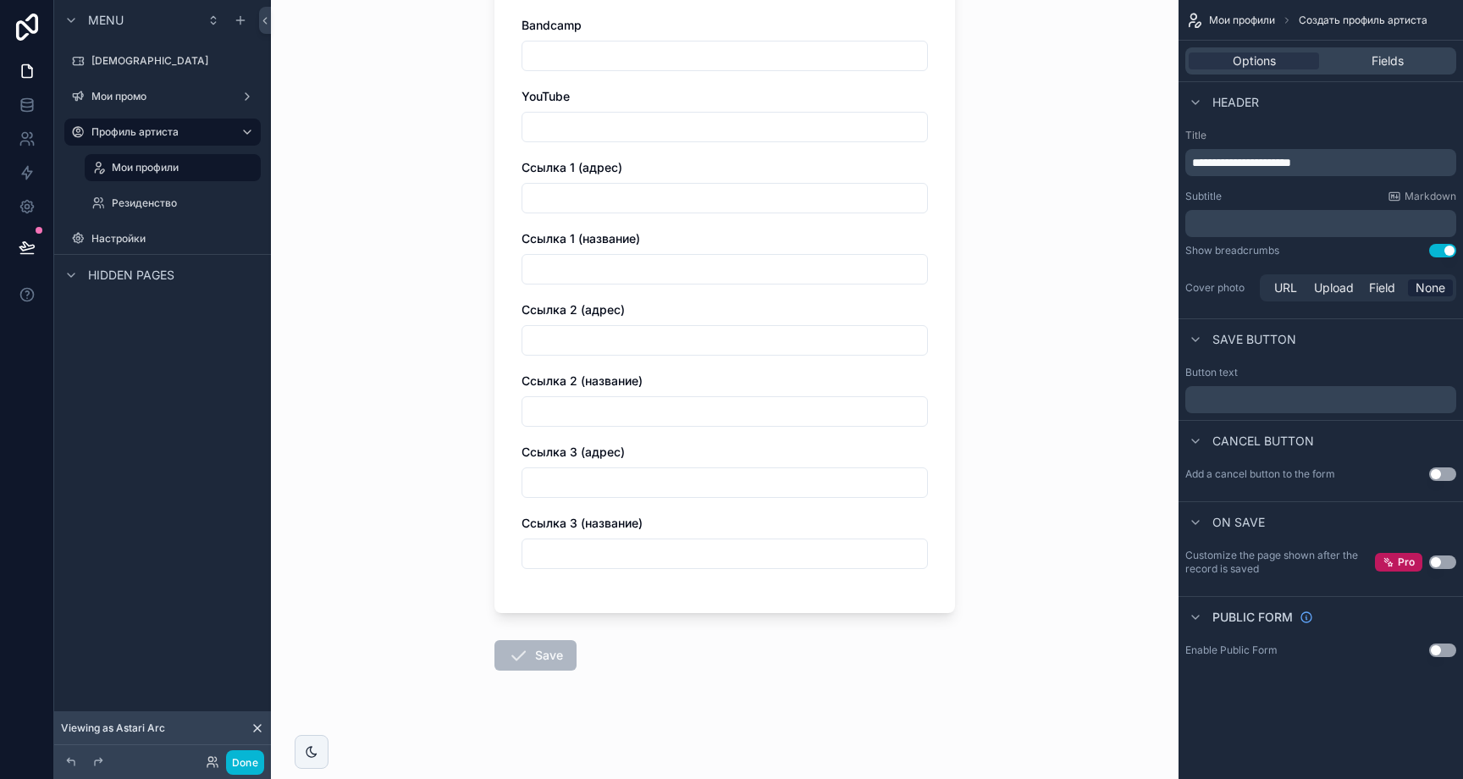
click at [1346, 405] on p "﻿" at bounding box center [1322, 400] width 261 height 14
click at [976, 614] on div "Мои профили Создать профиль артиста Создать профиль артиста Профиль Имя * Тип а…" at bounding box center [725, 389] width 908 height 779
click at [1300, 398] on p "**********" at bounding box center [1322, 400] width 261 height 14
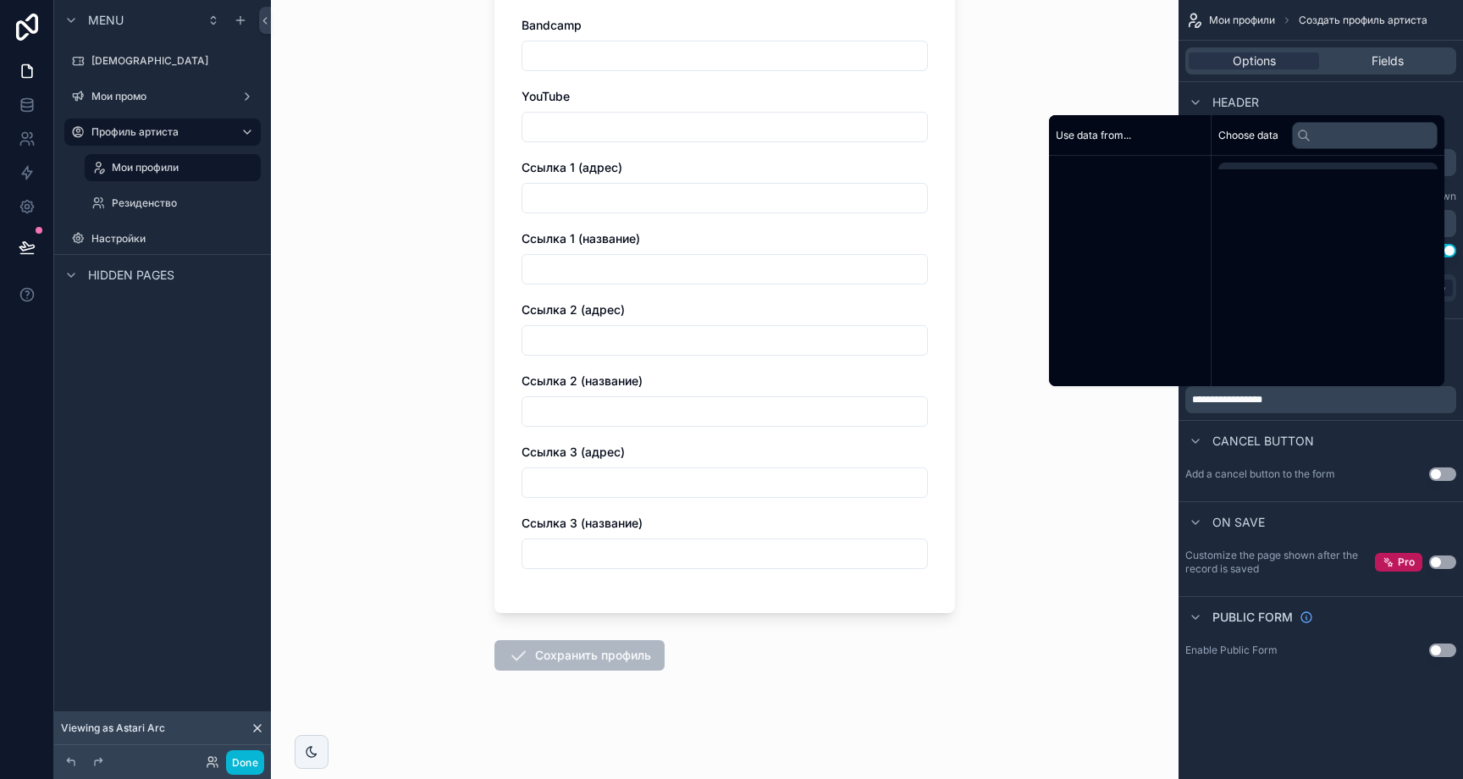
click at [1300, 398] on p "**********" at bounding box center [1322, 400] width 261 height 14
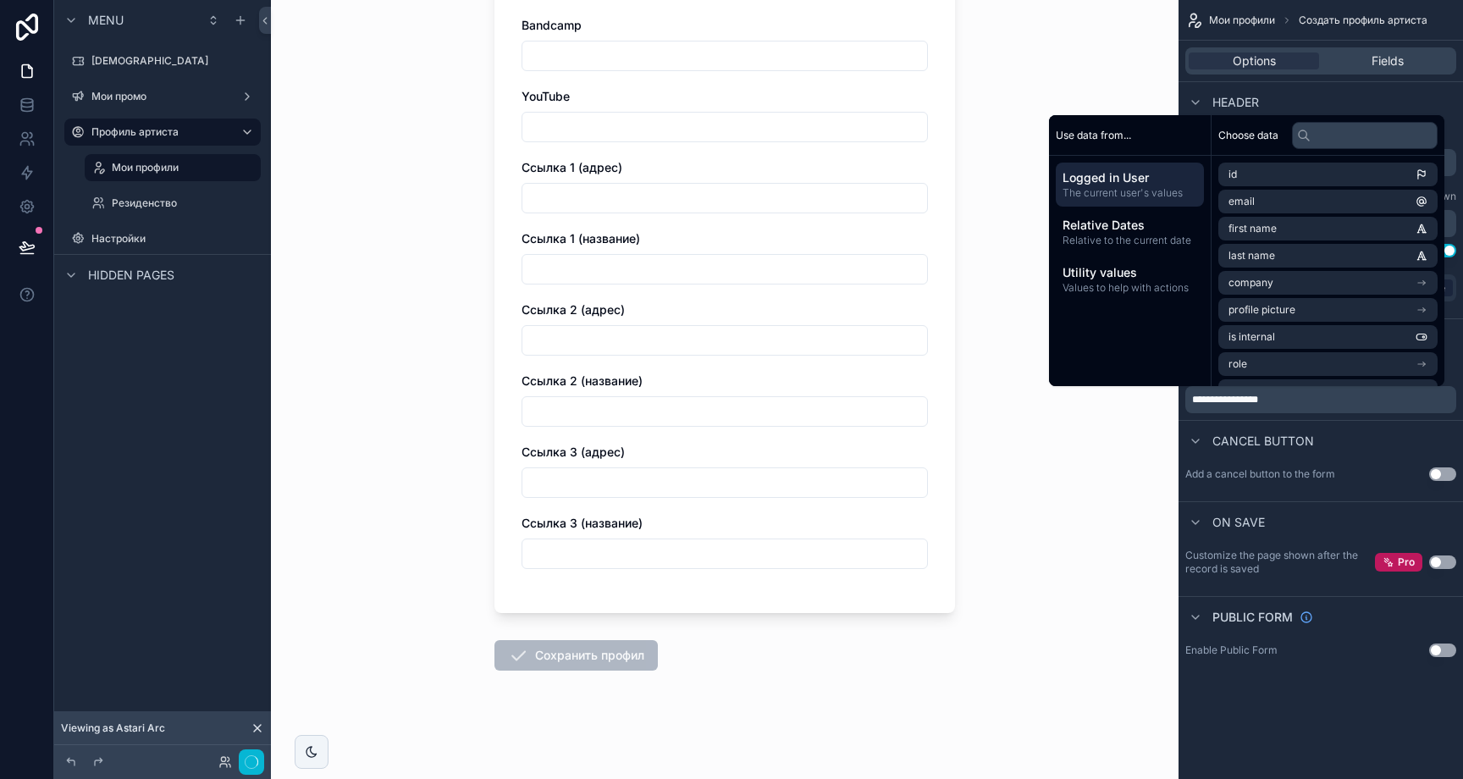
scroll to position [0, 0]
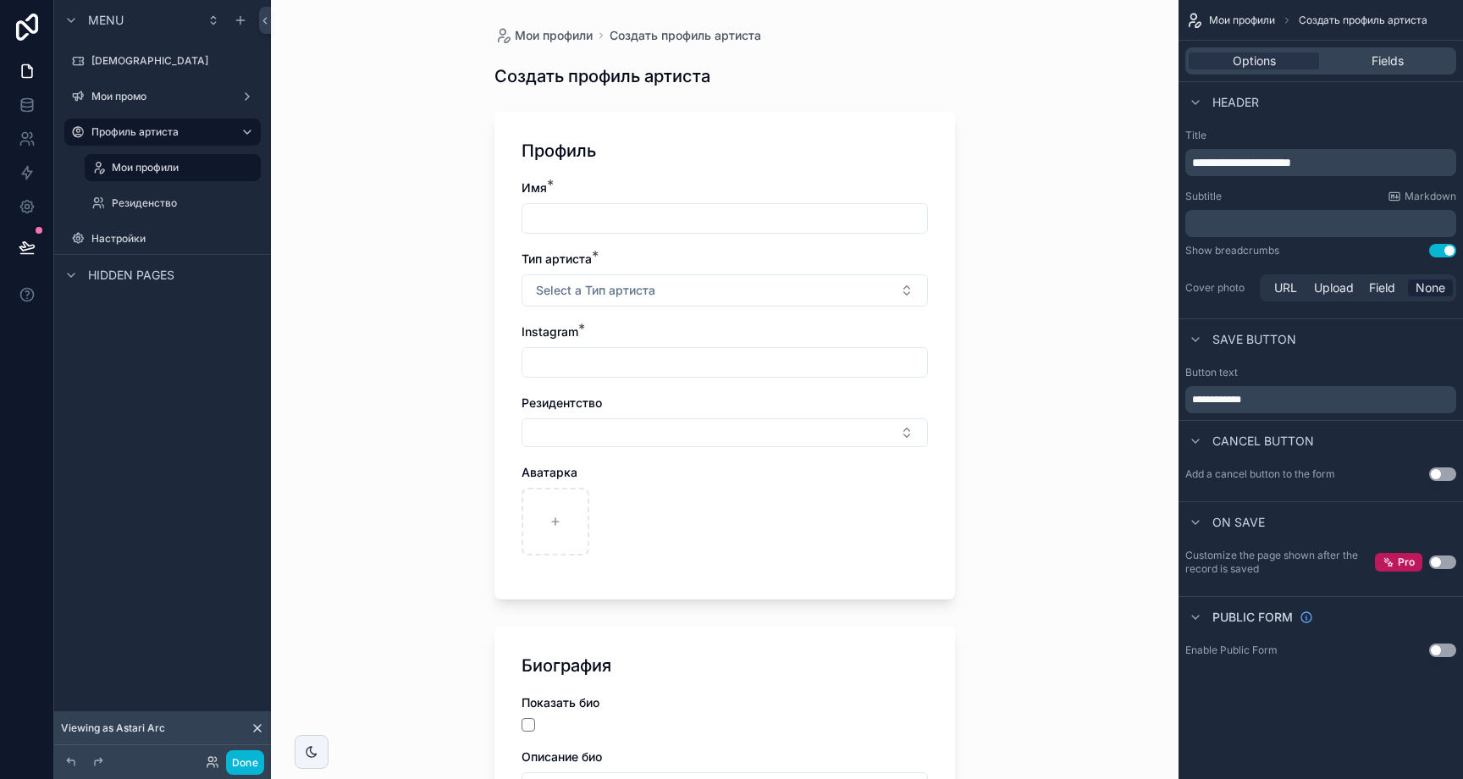
click at [1328, 709] on div "**********" at bounding box center [1321, 389] width 284 height 779
click at [1426, 254] on div "Show breadcrumbs Use setting" at bounding box center [1320, 251] width 271 height 14
click at [1436, 254] on button "Use setting" at bounding box center [1442, 251] width 27 height 14
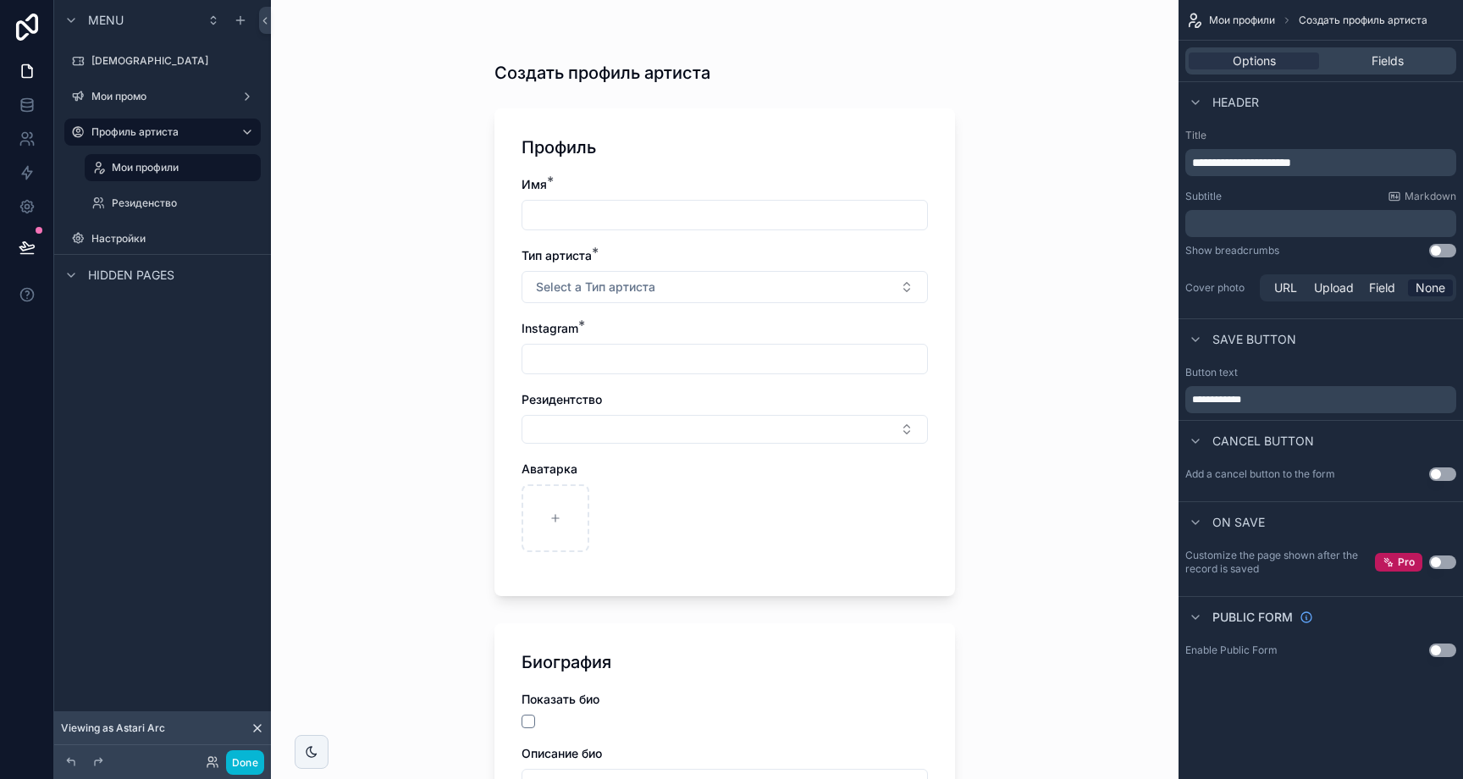
click at [1440, 251] on button "Use setting" at bounding box center [1442, 251] width 27 height 14
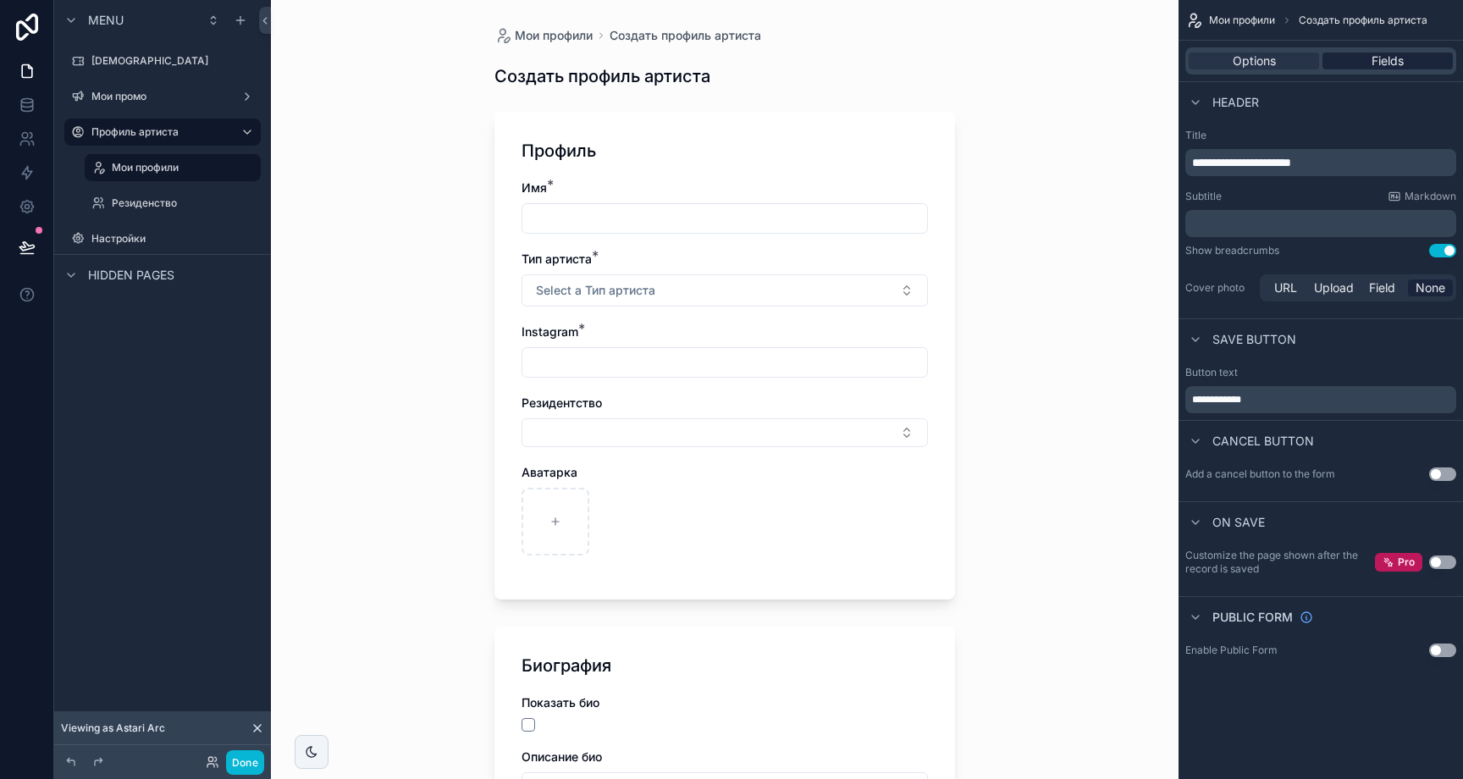
click at [1383, 69] on span "Fields" at bounding box center [1388, 60] width 32 height 17
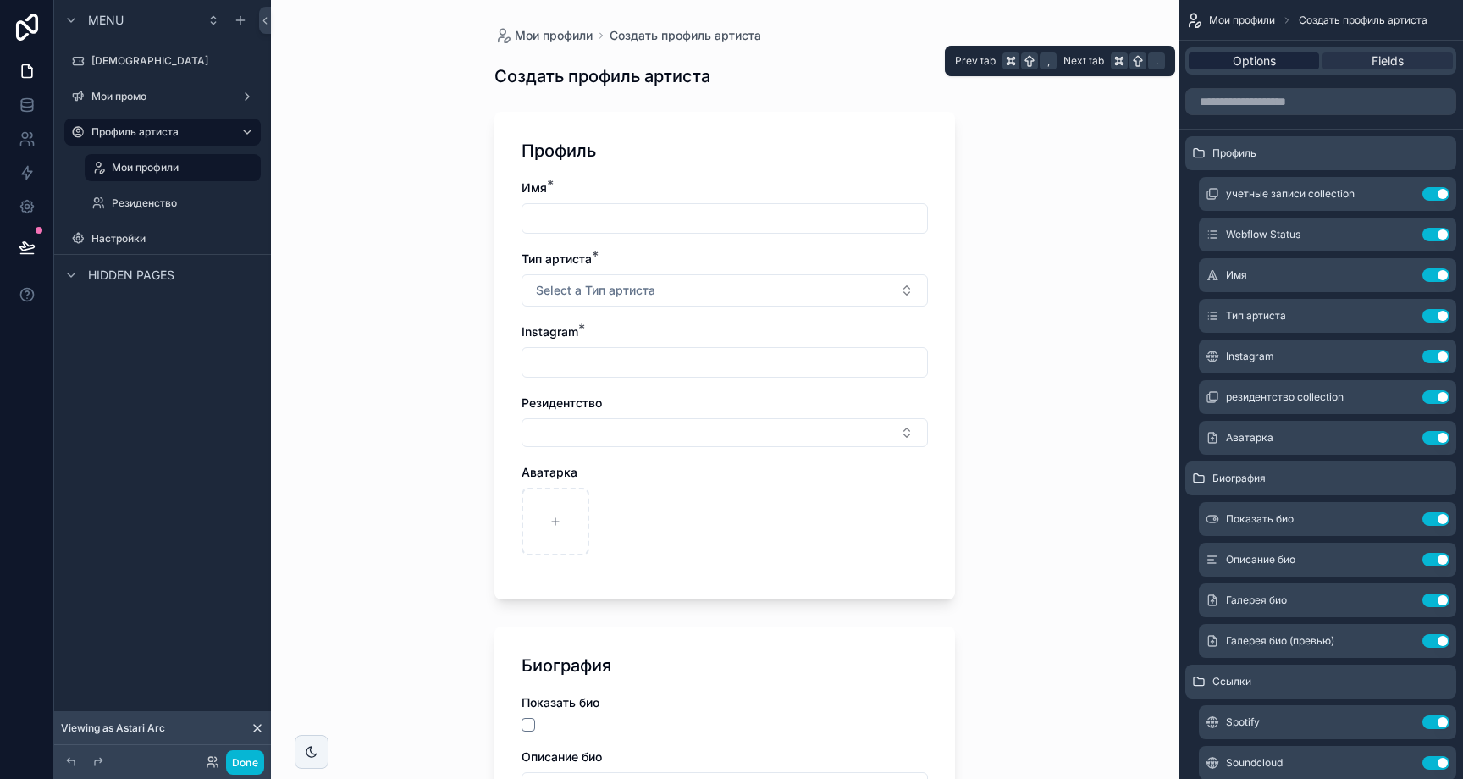
click at [1273, 58] on span "Options" at bounding box center [1254, 60] width 43 height 17
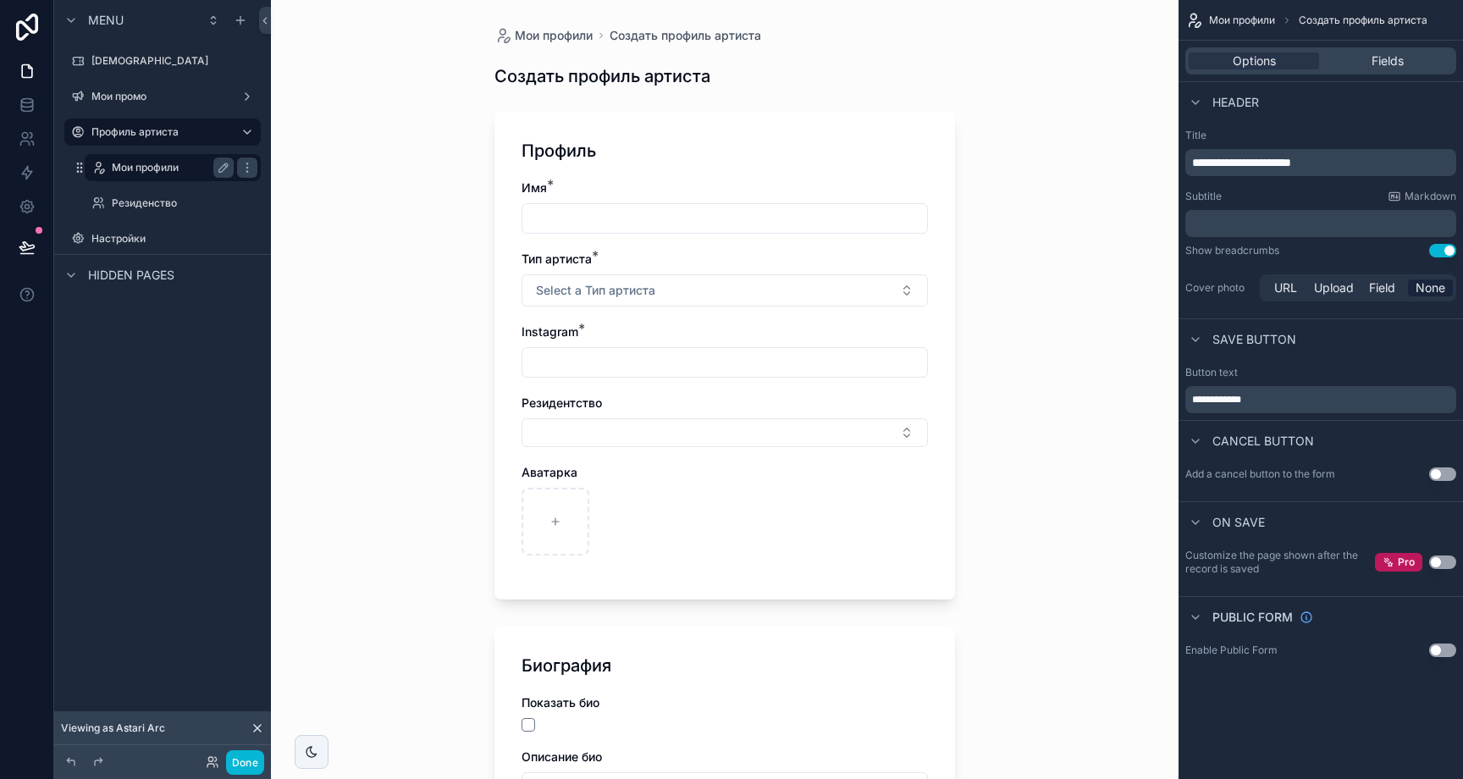
click at [135, 163] on label "Мои профили" at bounding box center [169, 168] width 115 height 14
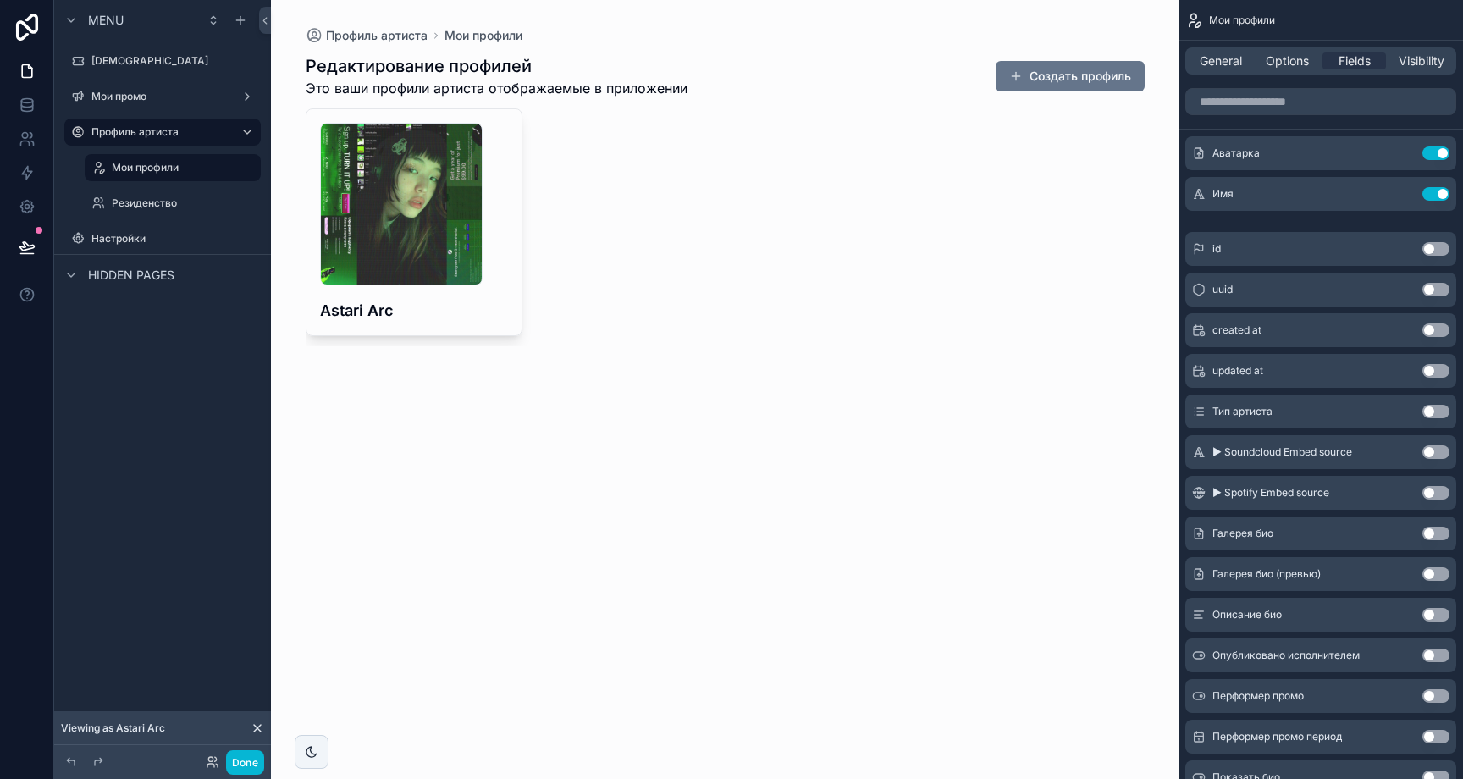
click at [958, 265] on div "685333b9c96b0eff642cd060_avatars-wIya3p1HOs69zsS1-NRs2qQ-t500x500 .jpg Astari A…" at bounding box center [725, 227] width 839 height 238
click at [1085, 86] on button "Создать профиль" at bounding box center [1070, 76] width 149 height 30
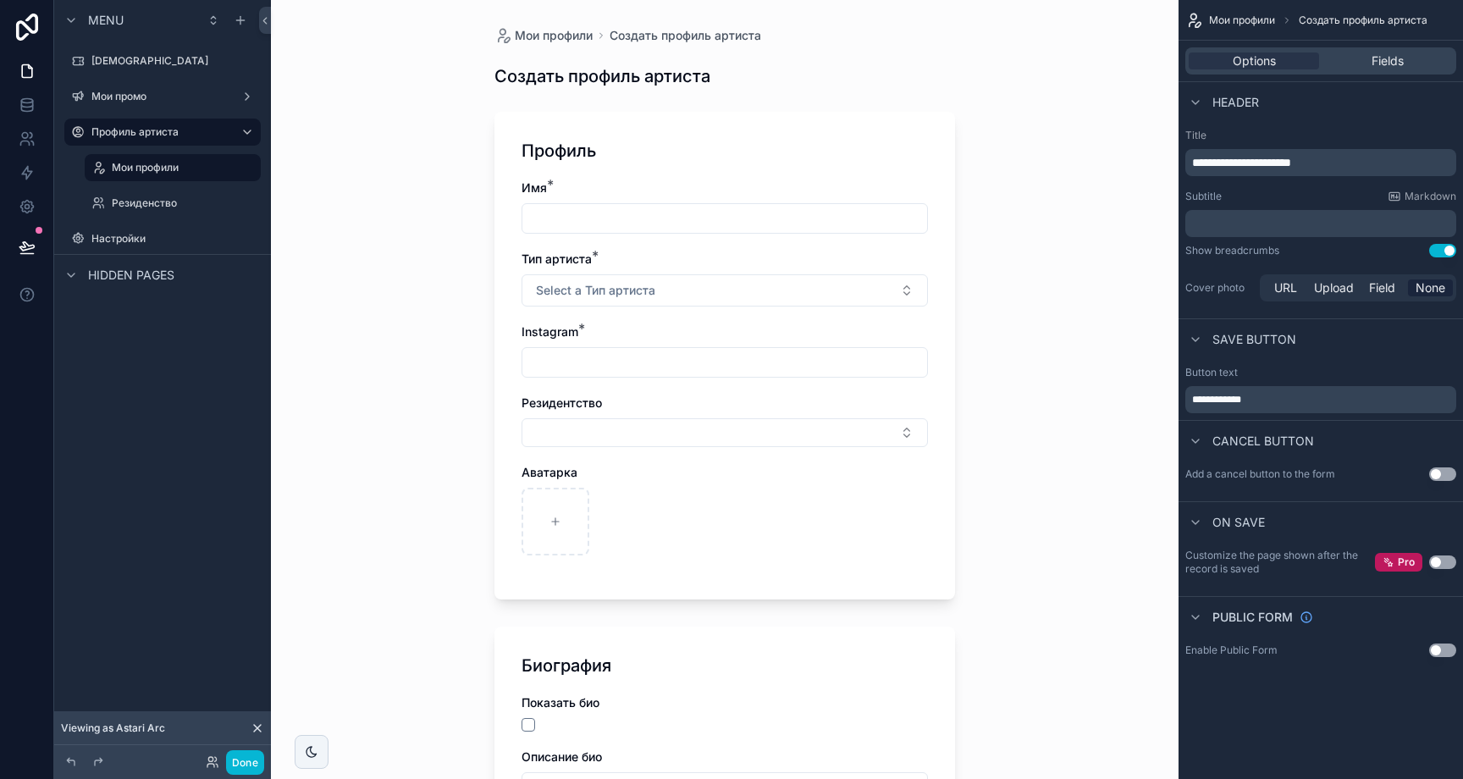
click at [596, 225] on input "scrollable content" at bounding box center [724, 219] width 405 height 24
type input "**********"
drag, startPoint x: 1124, startPoint y: 256, endPoint x: 1079, endPoint y: 260, distance: 45.1
click at [1123, 256] on div "**********" at bounding box center [725, 389] width 908 height 779
click at [864, 286] on button "Select a Тип артиста" at bounding box center [725, 290] width 406 height 32
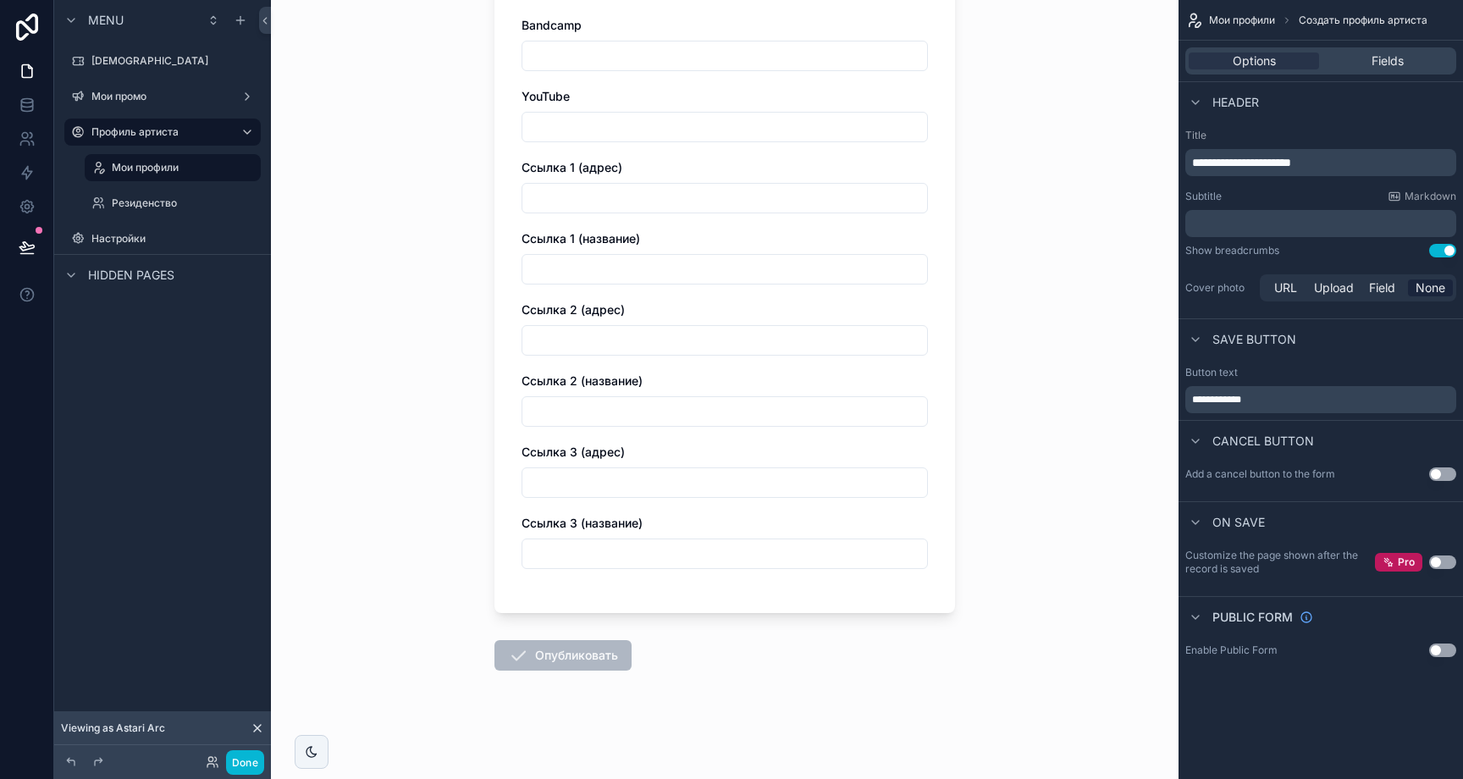
click at [559, 659] on span "Опубликовать" at bounding box center [562, 658] width 137 height 17
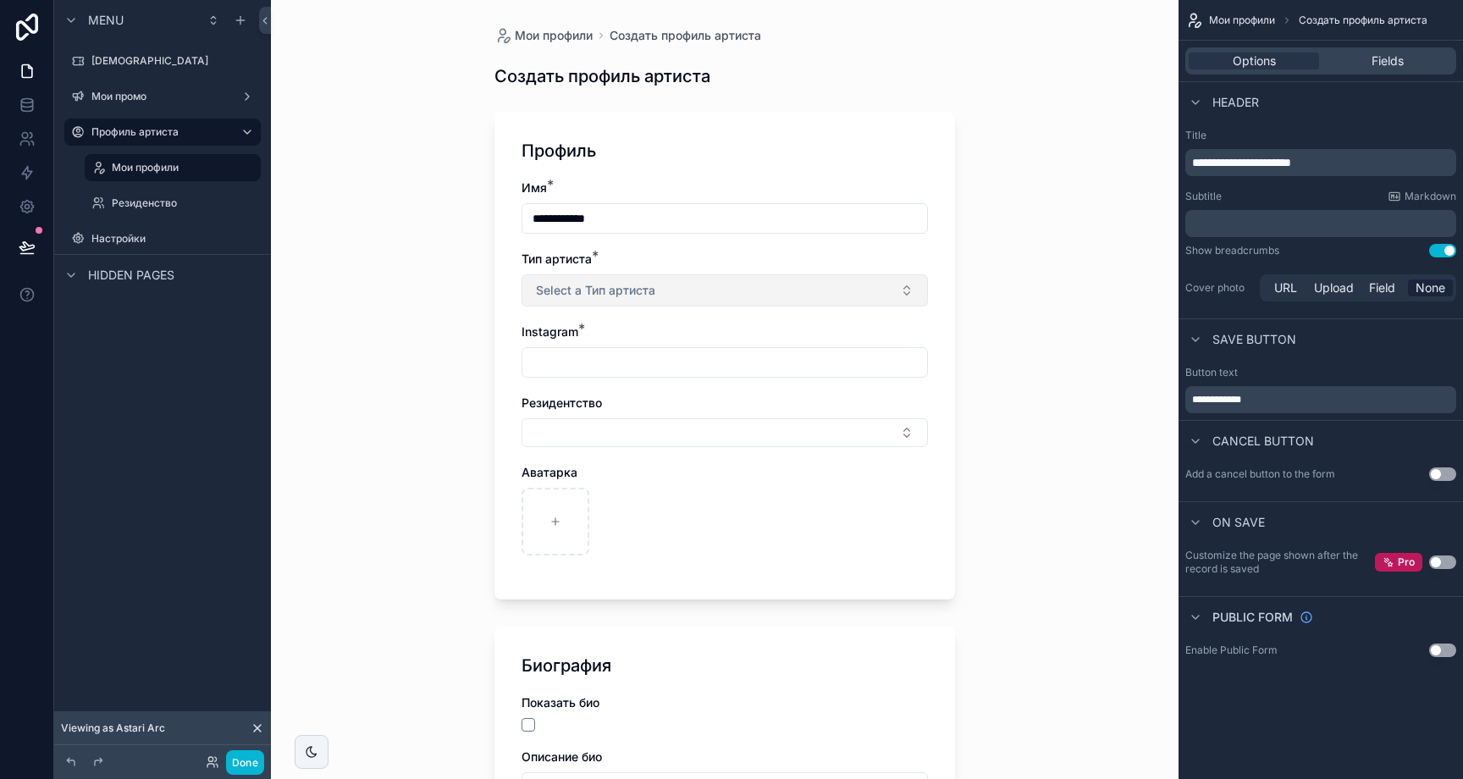
click at [627, 299] on button "Select a Тип артиста" at bounding box center [725, 290] width 406 height 32
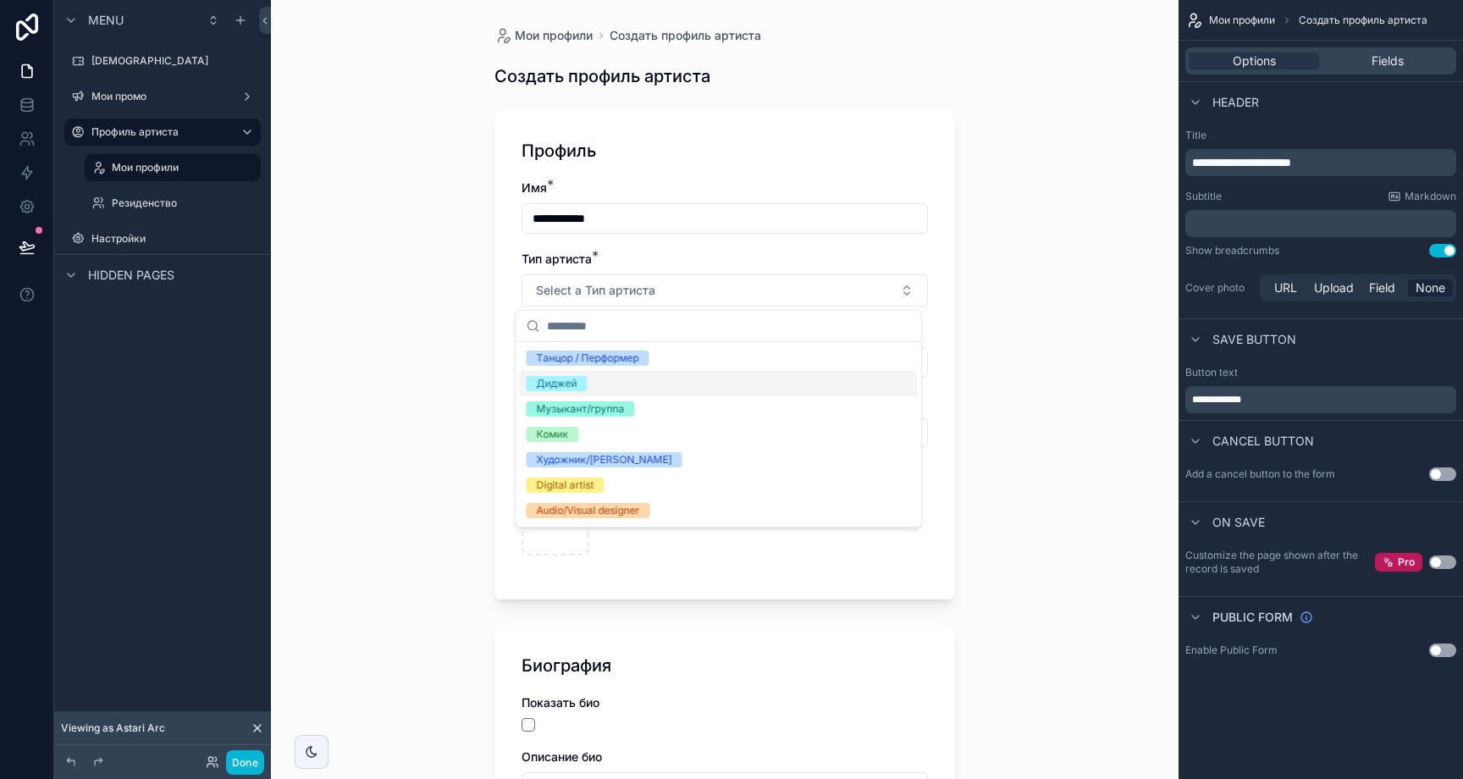
click at [588, 376] on div "Диджей" at bounding box center [719, 383] width 398 height 25
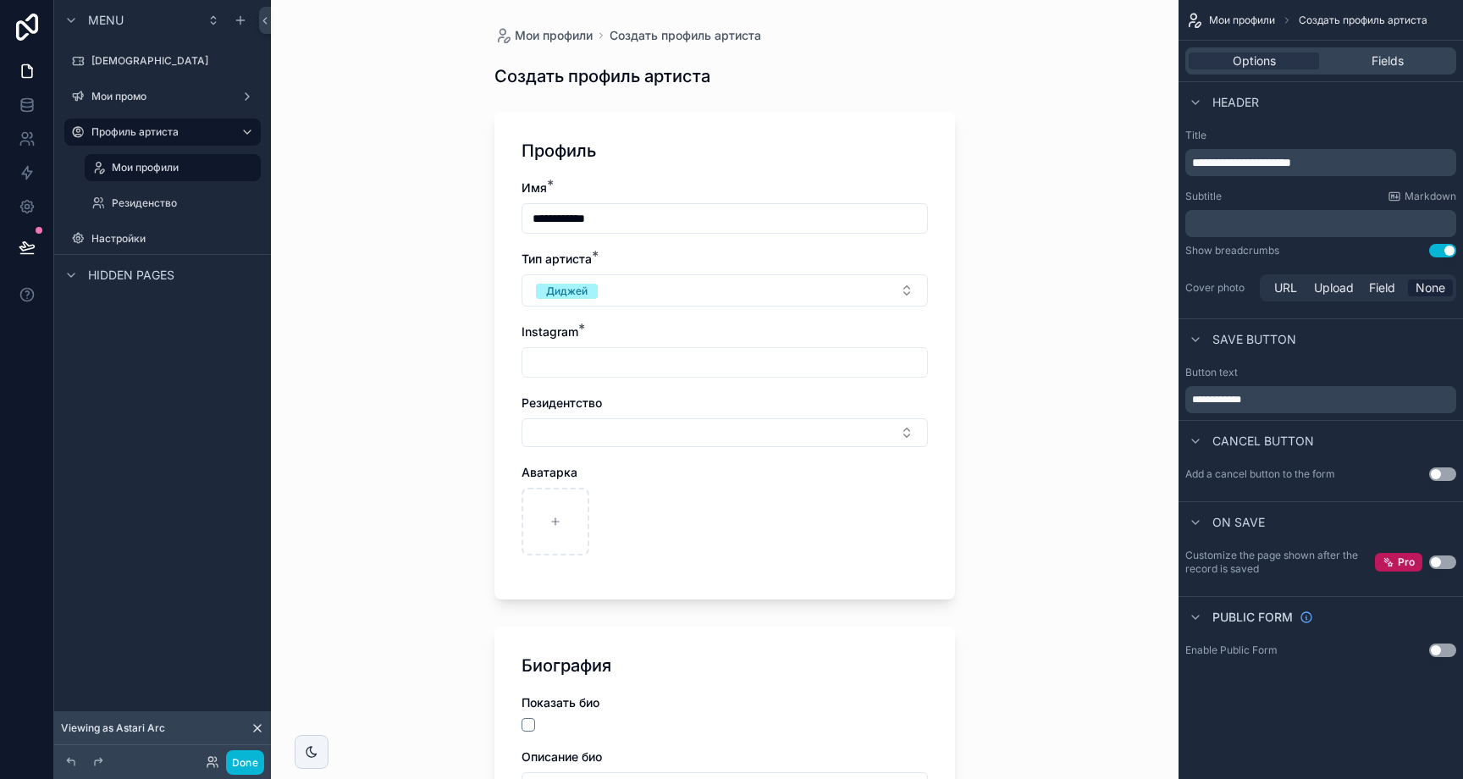
click at [593, 353] on input "scrollable content" at bounding box center [724, 363] width 405 height 24
type input "**********"
click at [588, 438] on button "Select Button" at bounding box center [725, 432] width 406 height 29
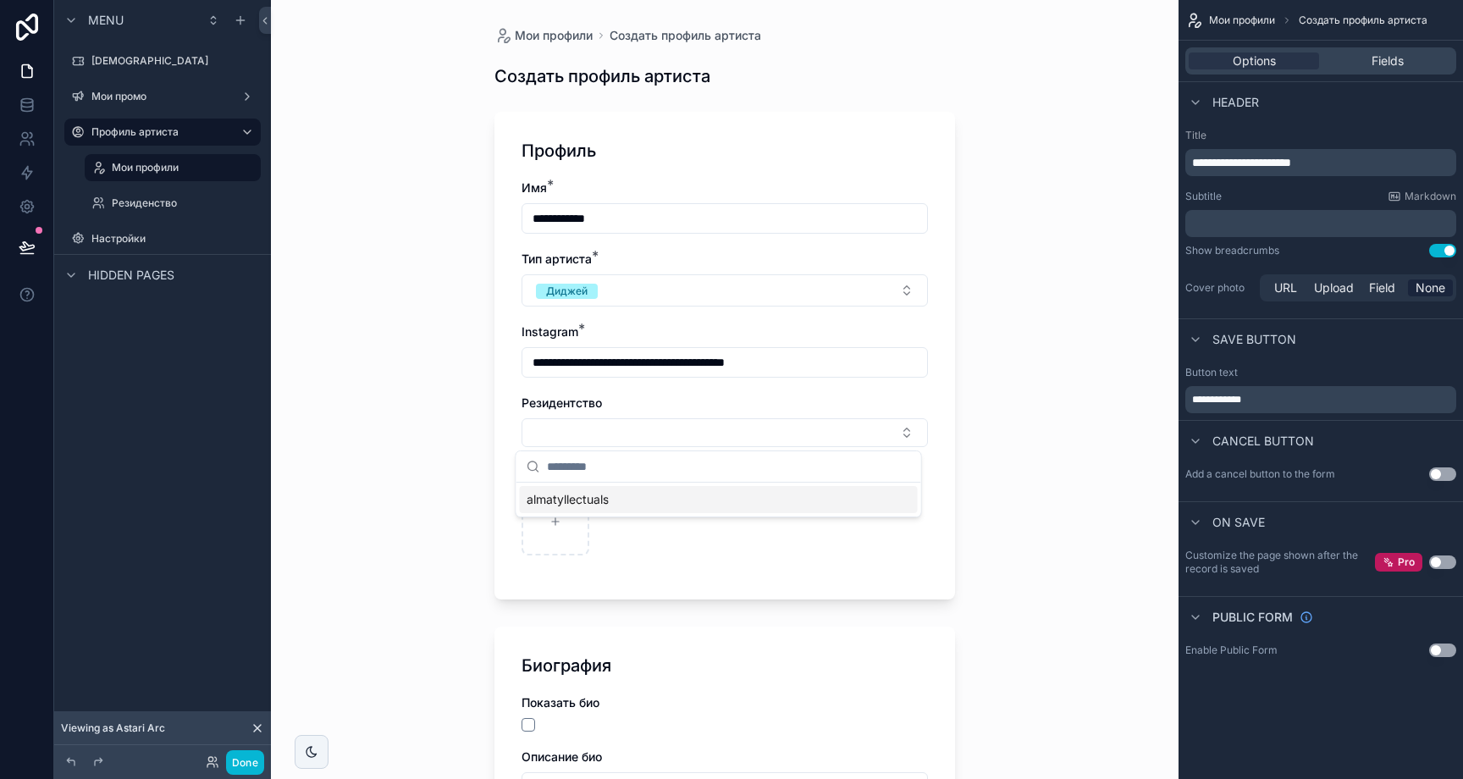
click at [591, 494] on span "almatyllectuals" at bounding box center [568, 499] width 82 height 17
click at [1028, 450] on div "**********" at bounding box center [725, 389] width 908 height 779
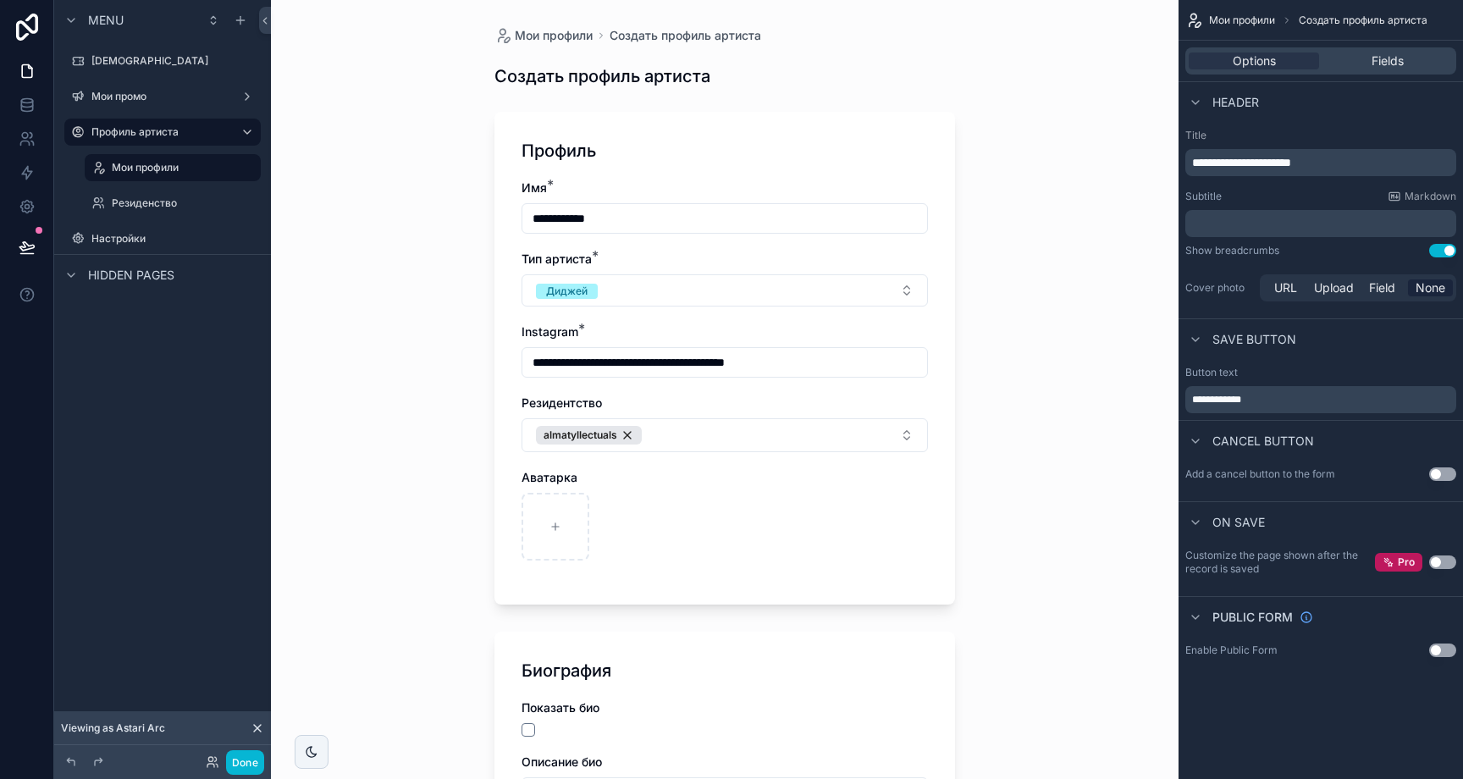
click at [599, 540] on div "scrollable content" at bounding box center [725, 527] width 406 height 68
click at [572, 516] on div "scrollable content" at bounding box center [556, 527] width 68 height 68
type input "**********"
click at [1016, 435] on div "**********" at bounding box center [725, 389] width 908 height 779
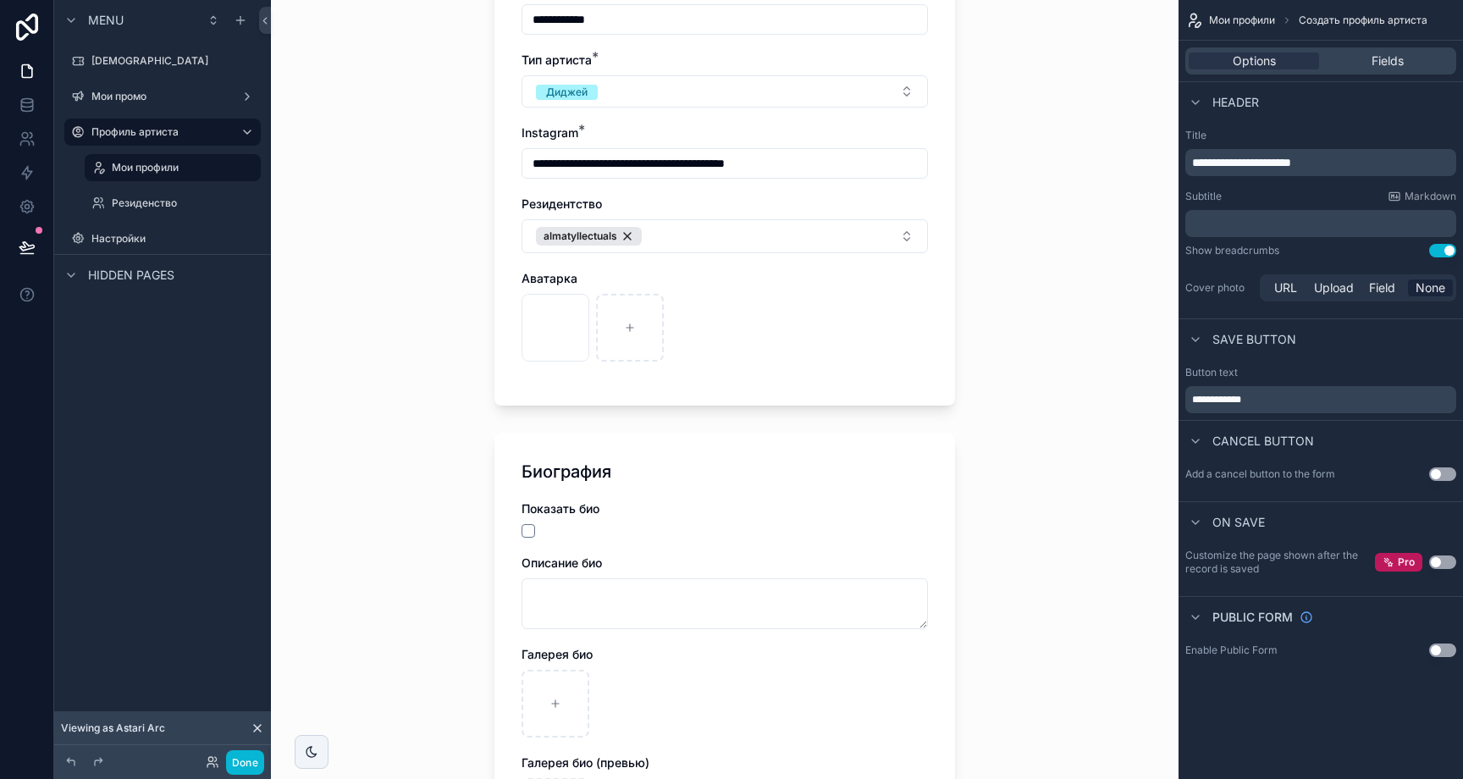
scroll to position [285, 0]
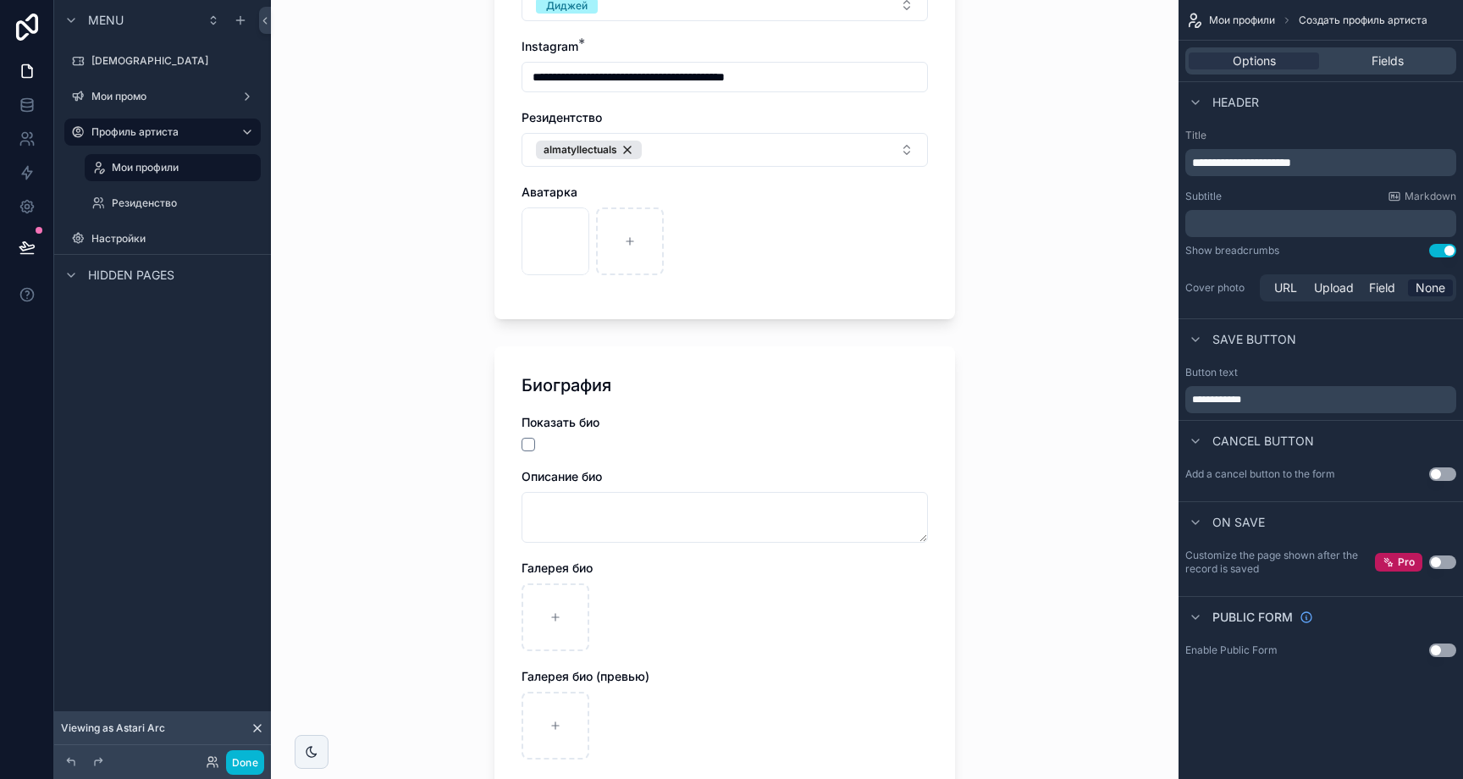
click at [748, 287] on div "**********" at bounding box center [725, 93] width 406 height 398
click at [1348, 58] on div "Fields" at bounding box center [1388, 60] width 130 height 17
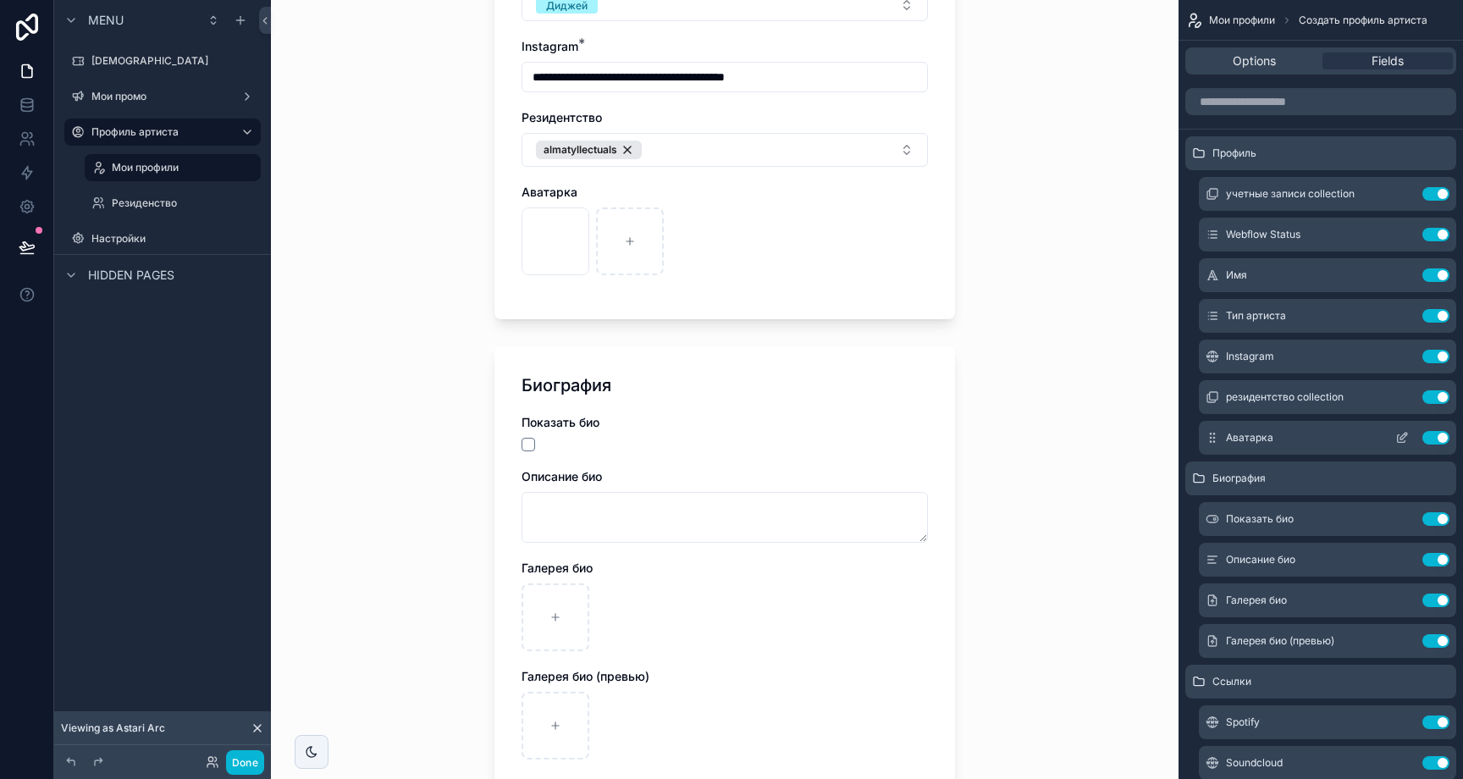
click at [1400, 431] on icon "scrollable content" at bounding box center [1402, 438] width 14 height 14
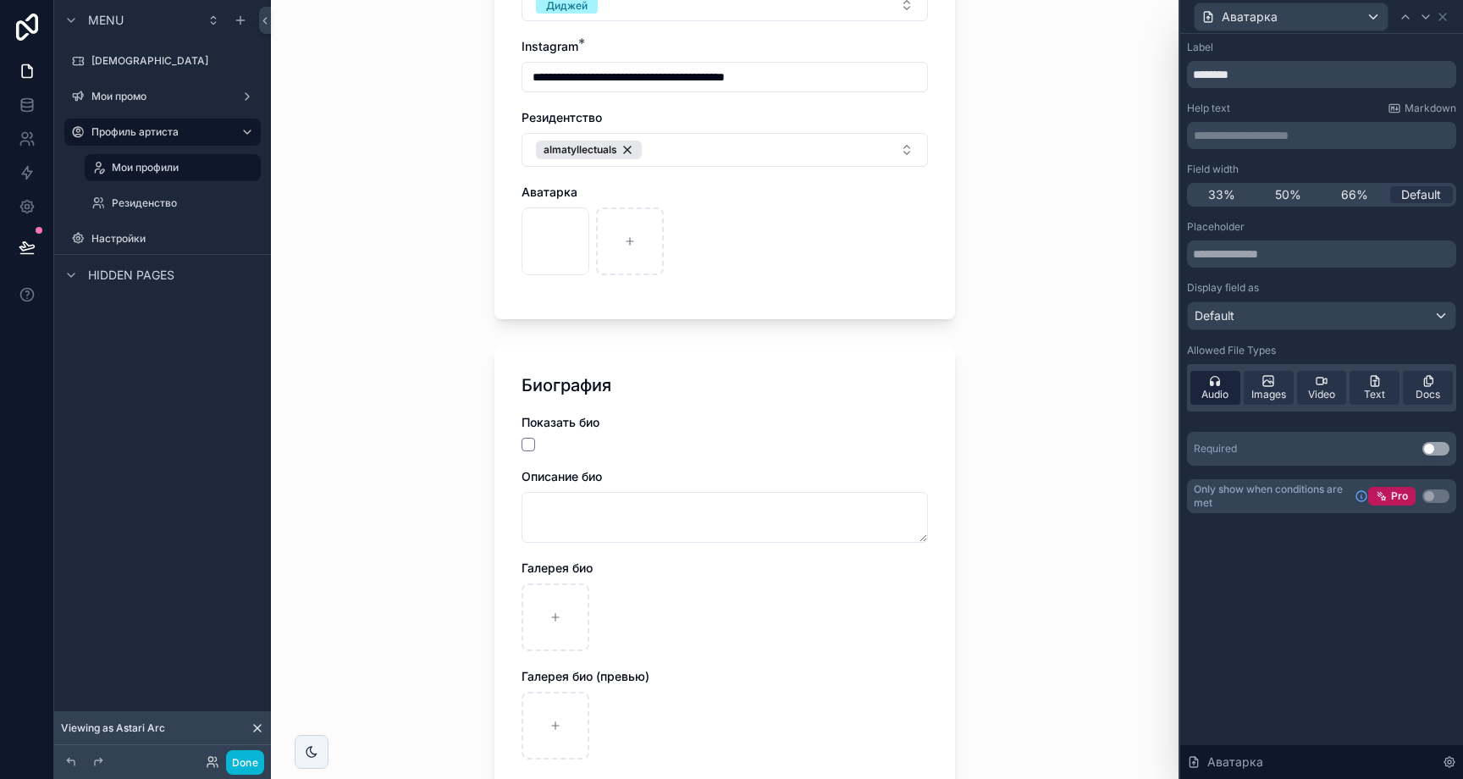
click at [1220, 387] on icon at bounding box center [1215, 381] width 14 height 14
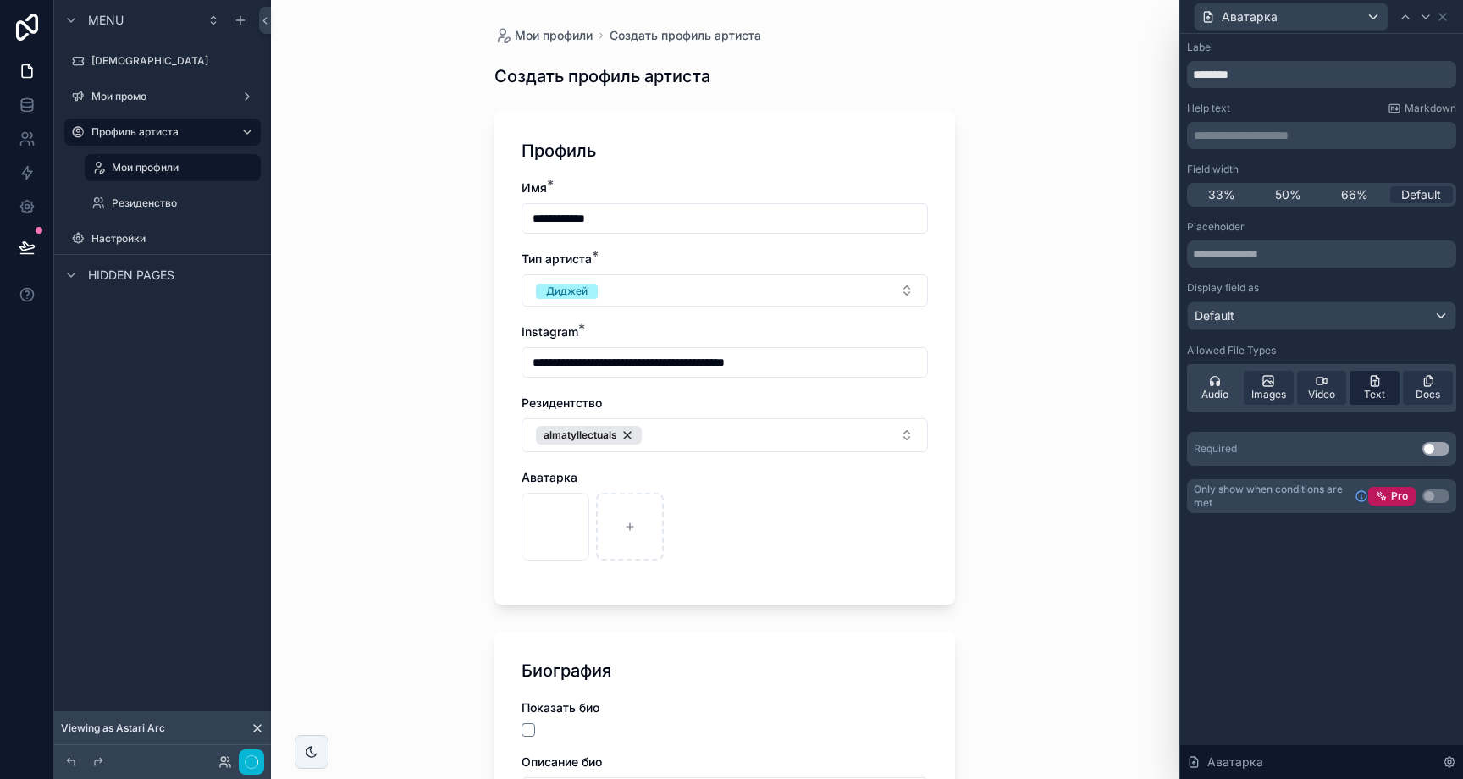
drag, startPoint x: 1339, startPoint y: 389, endPoint x: 1387, endPoint y: 389, distance: 48.3
click at [1339, 389] on div "Video" at bounding box center [1322, 388] width 50 height 34
click at [1396, 388] on div "Text" at bounding box center [1375, 388] width 50 height 34
click at [1428, 389] on span "Docs" at bounding box center [1428, 395] width 25 height 14
click at [1433, 444] on button "Use setting" at bounding box center [1435, 449] width 27 height 14
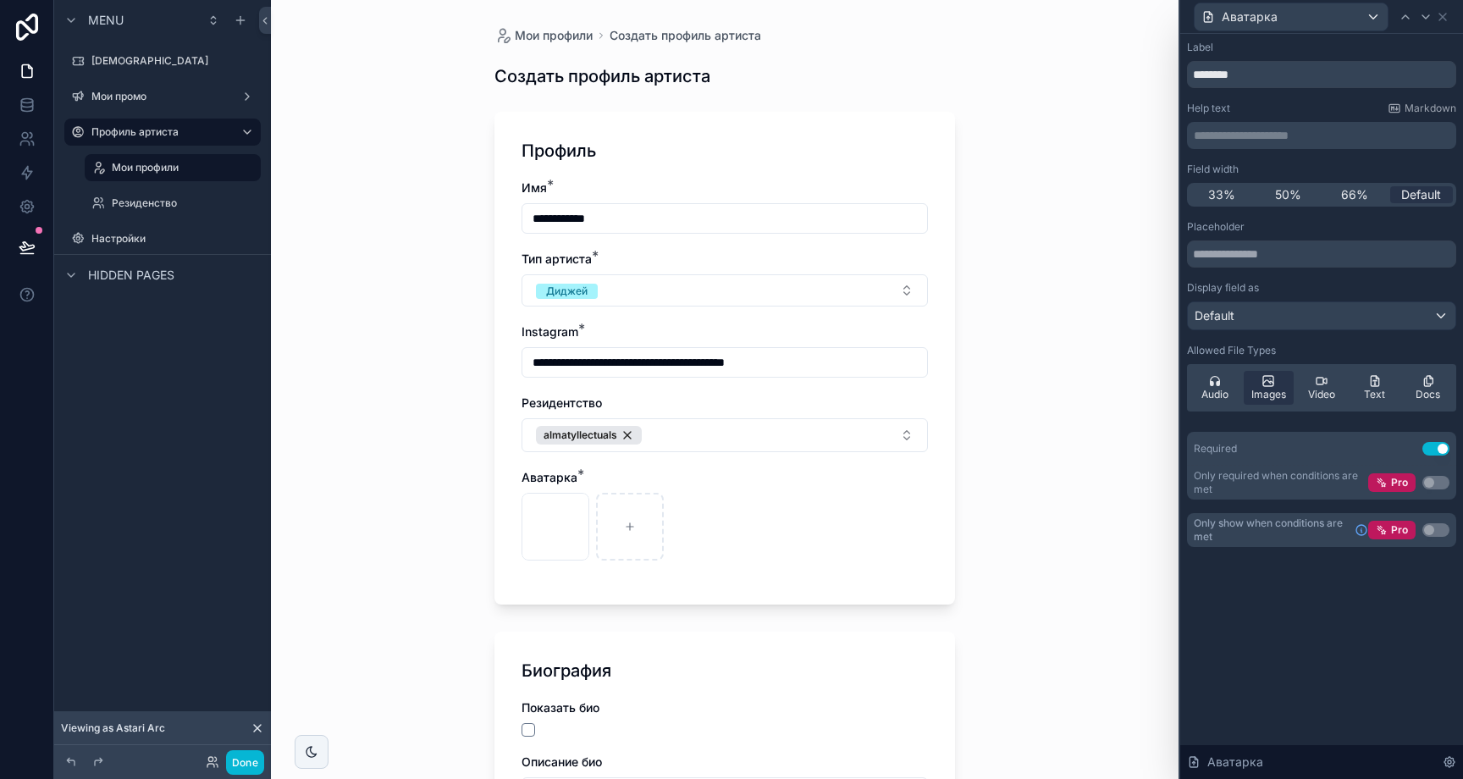
scroll to position [196, 0]
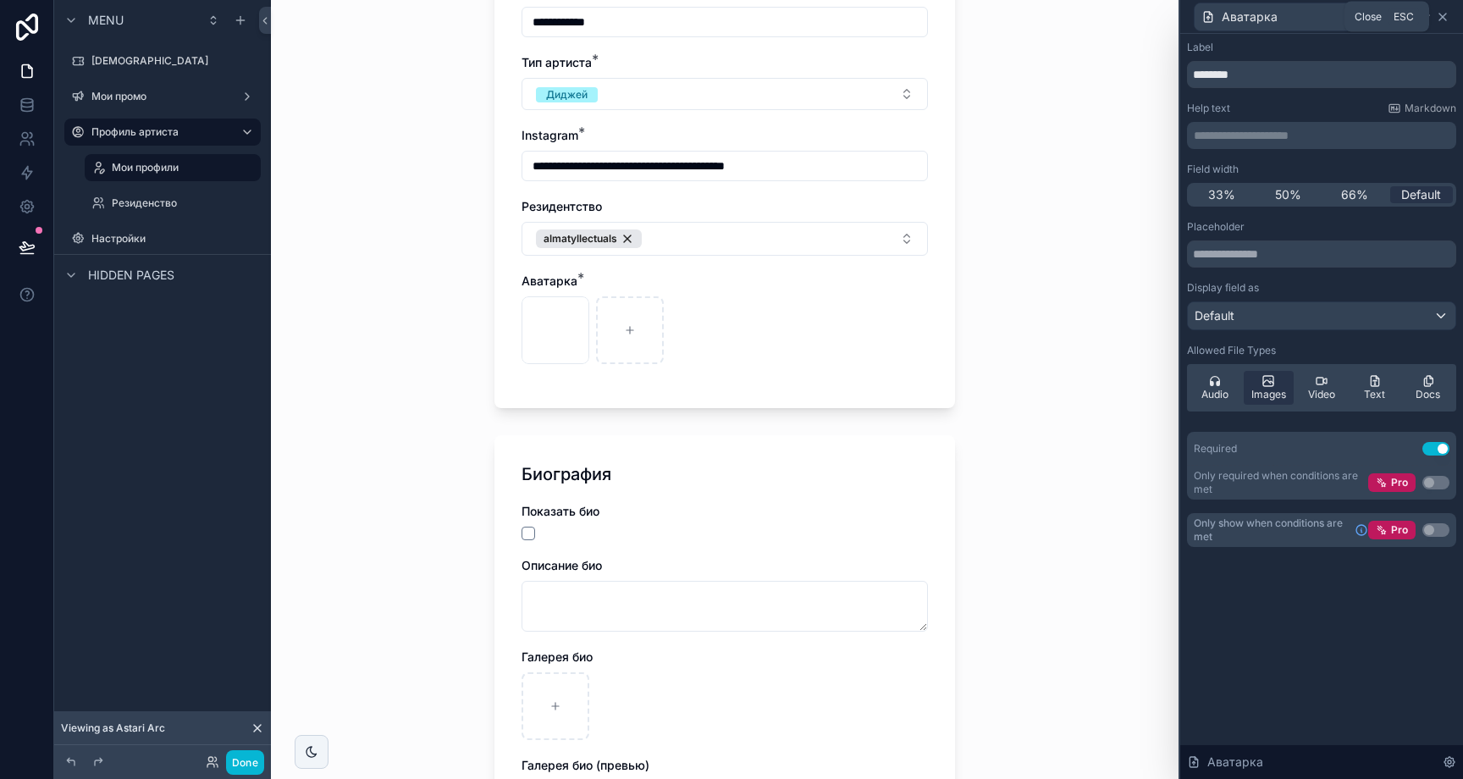
click at [1445, 19] on icon at bounding box center [1442, 17] width 7 height 7
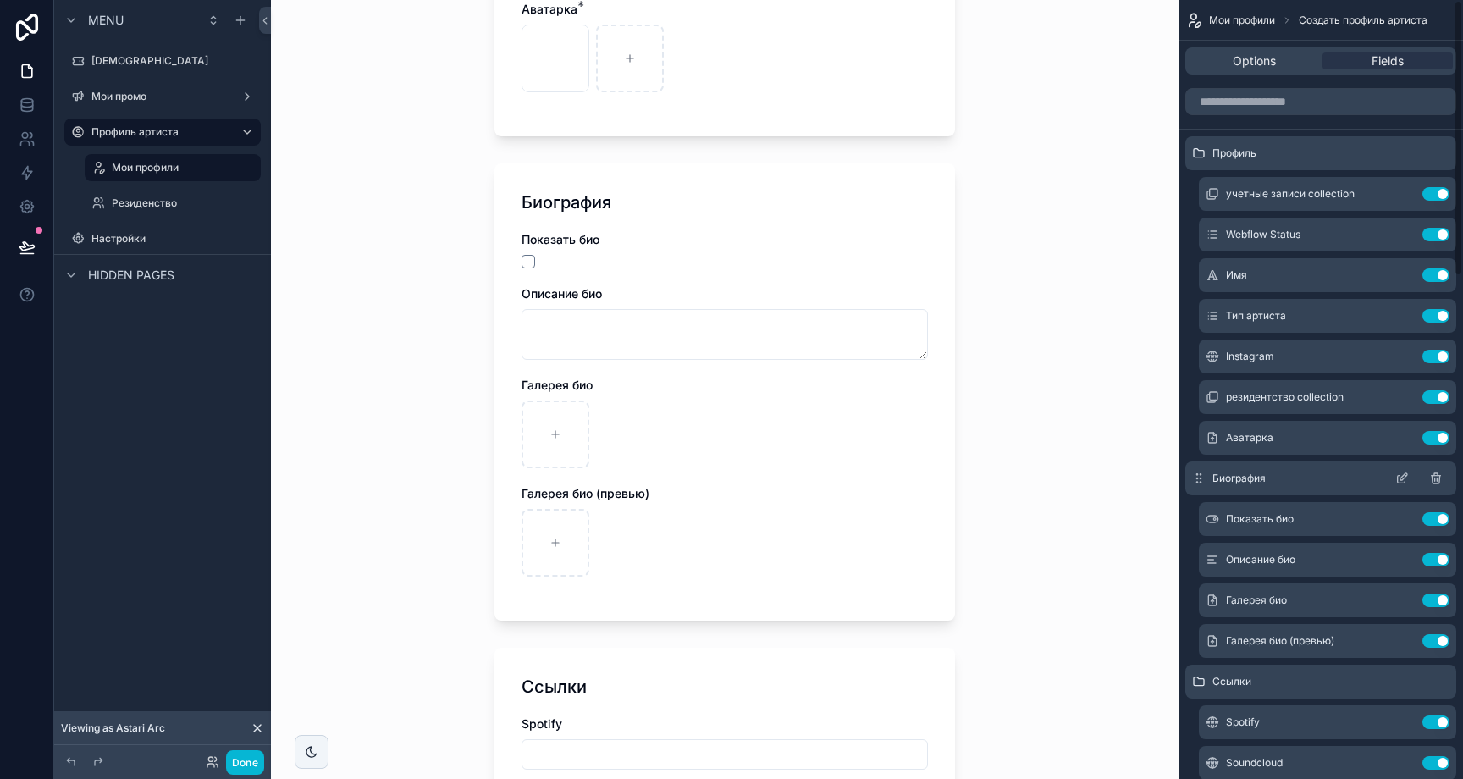
scroll to position [79, 0]
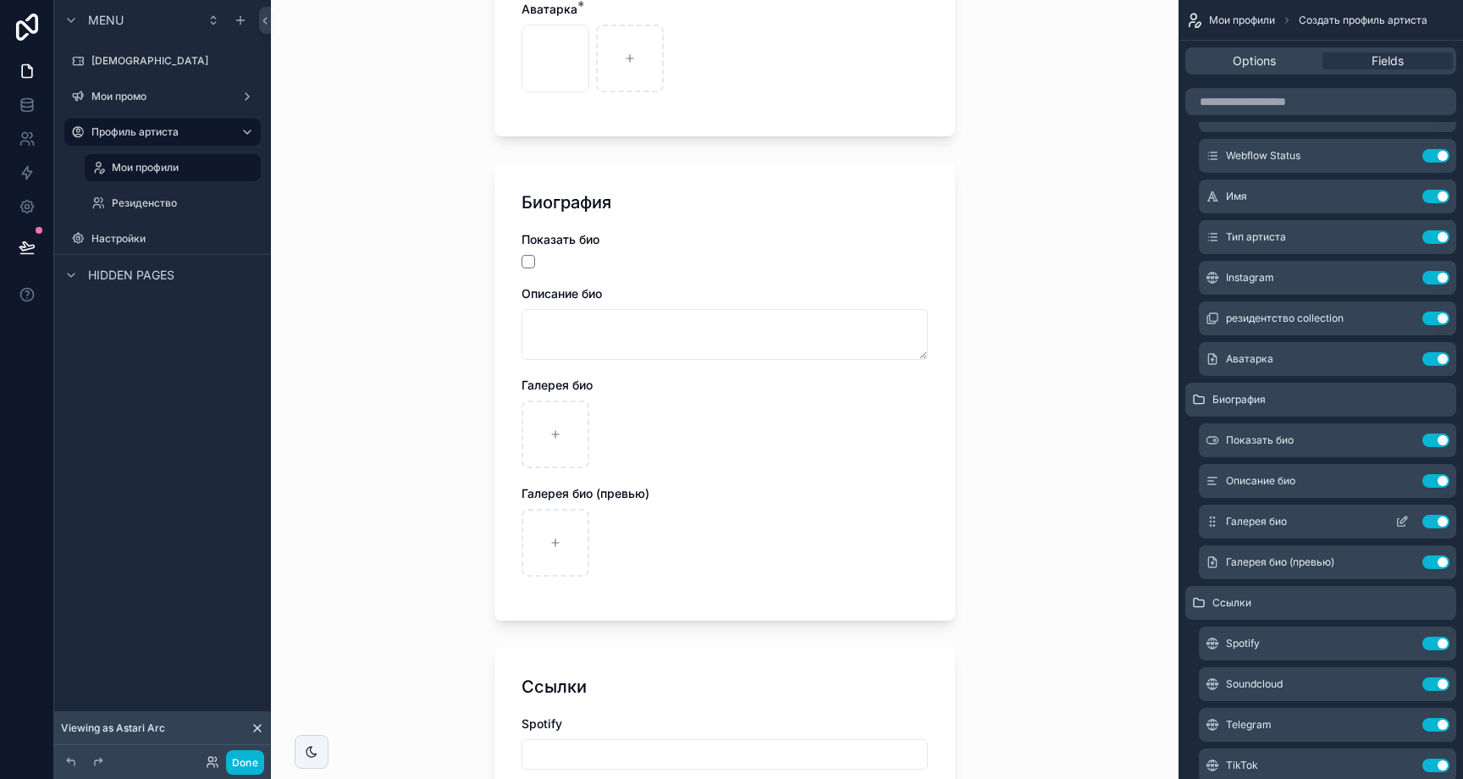
click at [1397, 528] on div "Галерея био Use setting" at bounding box center [1327, 522] width 257 height 34
click at [1400, 525] on icon "scrollable content" at bounding box center [1402, 522] width 14 height 14
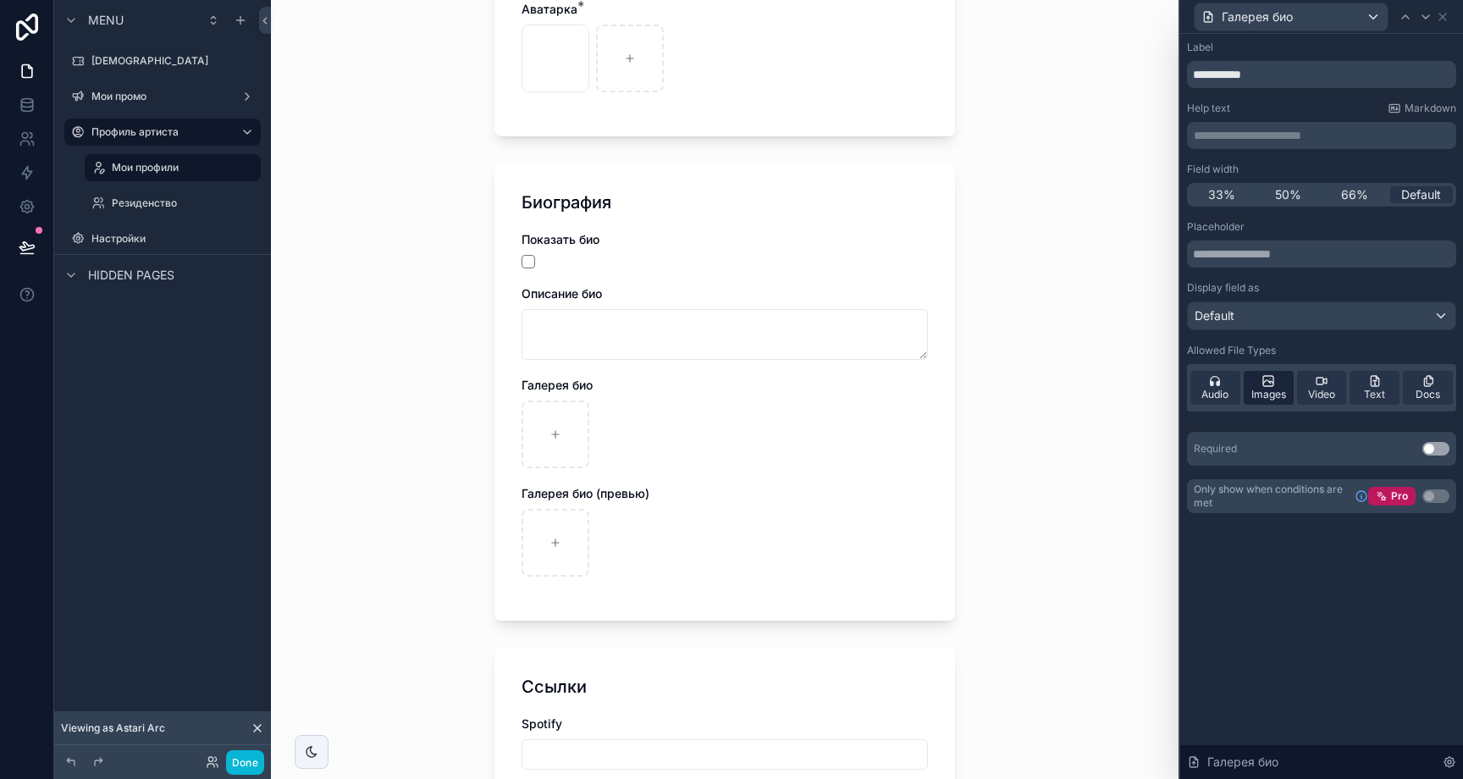
click at [1230, 389] on div "Audio" at bounding box center [1215, 388] width 50 height 34
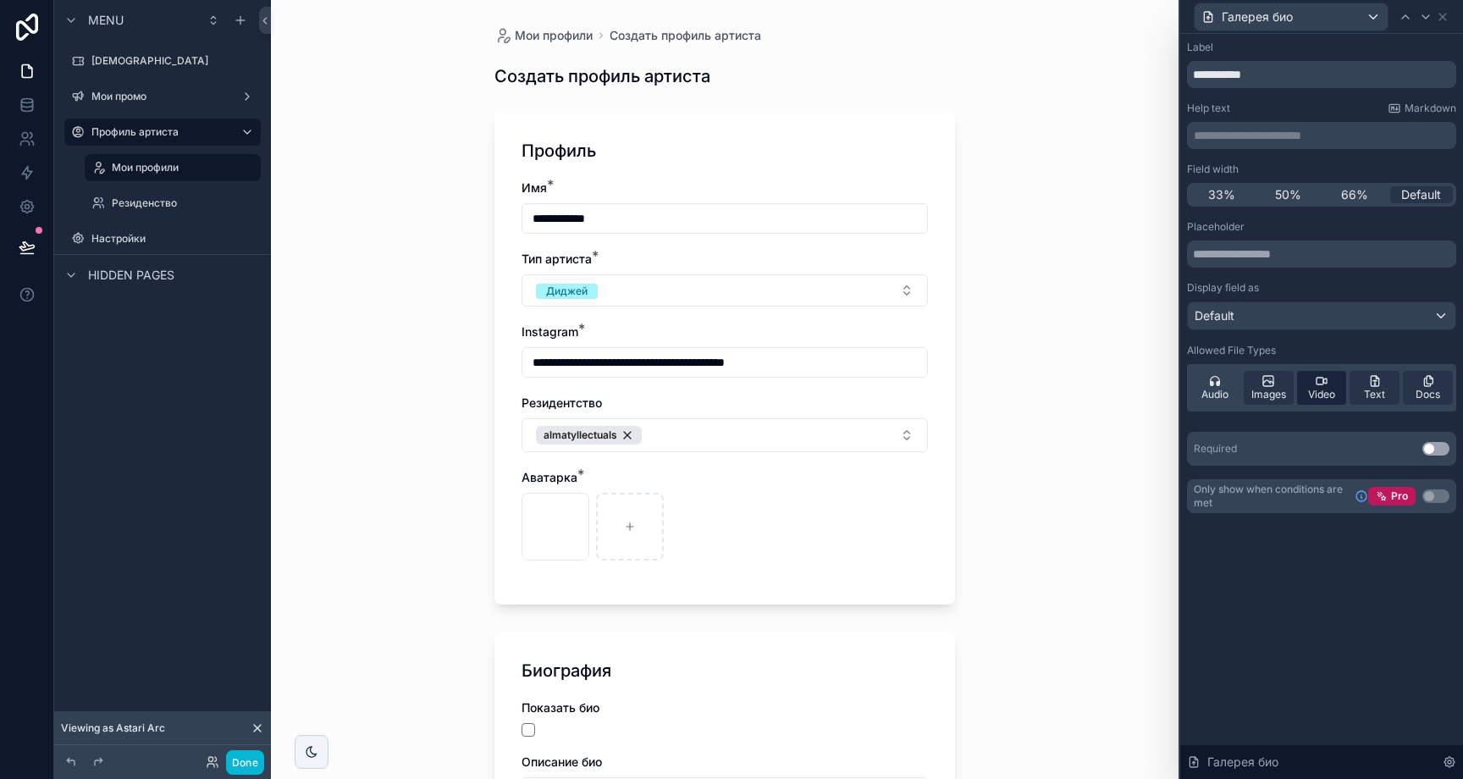
click at [1335, 386] on div "Video" at bounding box center [1322, 388] width 50 height 34
click at [1366, 385] on div "Text" at bounding box center [1375, 388] width 50 height 34
click at [1402, 384] on div "Audio Images Video Text Docs" at bounding box center [1321, 387] width 269 height 47
click at [1425, 390] on span "Docs" at bounding box center [1428, 395] width 25 height 14
click at [1445, 22] on icon at bounding box center [1443, 17] width 14 height 14
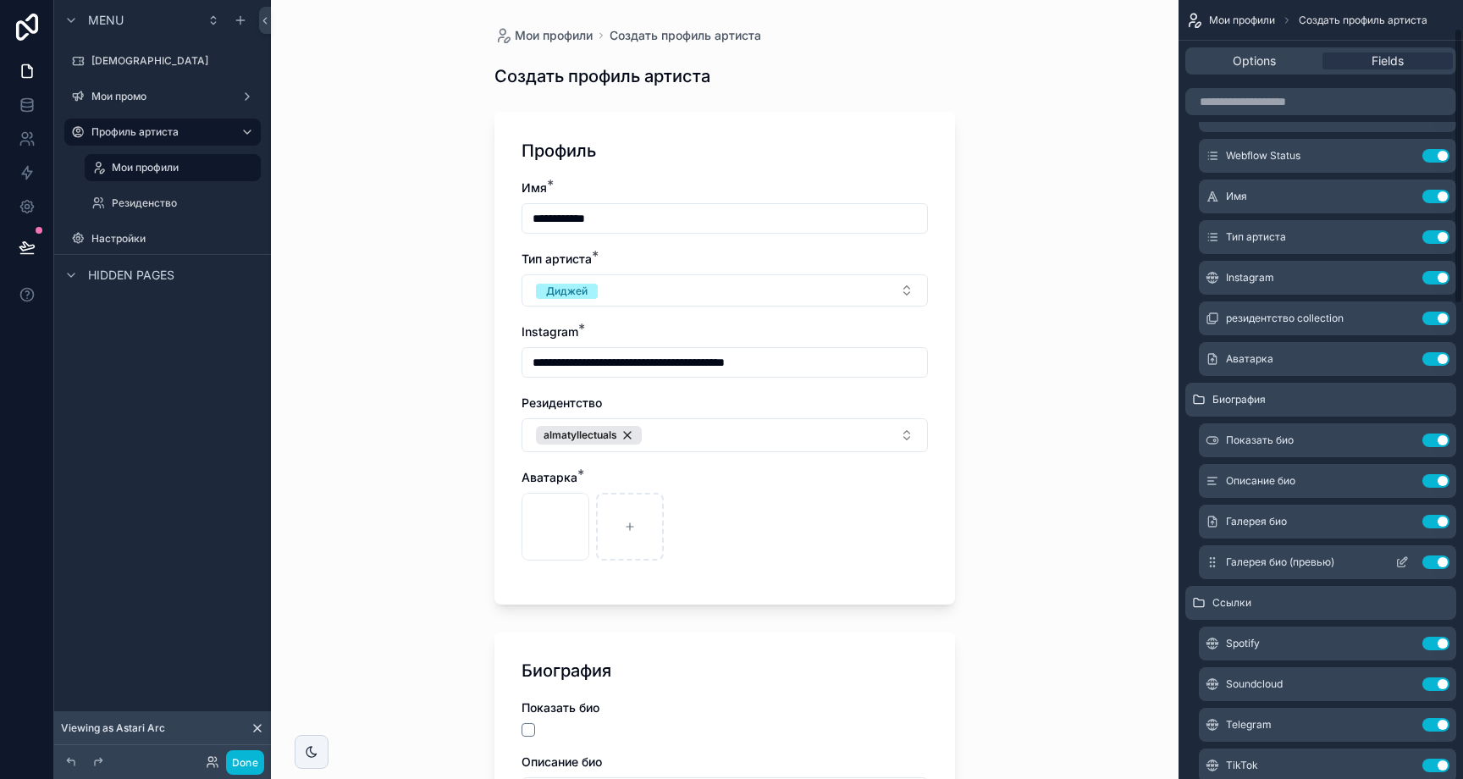
click at [1407, 562] on icon "scrollable content" at bounding box center [1402, 562] width 14 height 14
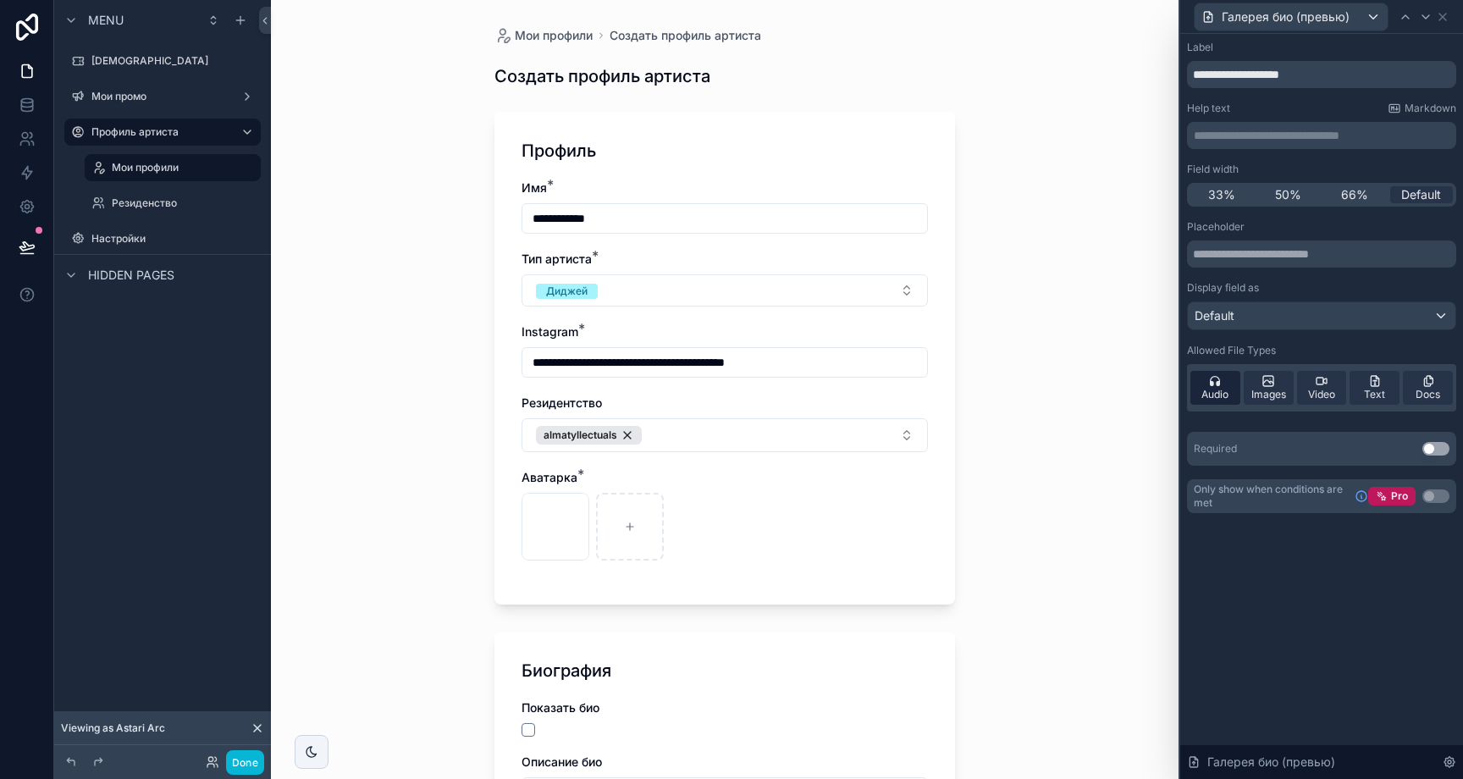
click at [1223, 377] on div "Audio" at bounding box center [1215, 388] width 50 height 34
click at [1324, 390] on span "Video" at bounding box center [1321, 395] width 27 height 14
click at [1379, 389] on span "Text" at bounding box center [1374, 395] width 21 height 14
click at [1418, 388] on span "Docs" at bounding box center [1428, 395] width 25 height 14
click at [1443, 21] on icon at bounding box center [1443, 17] width 14 height 14
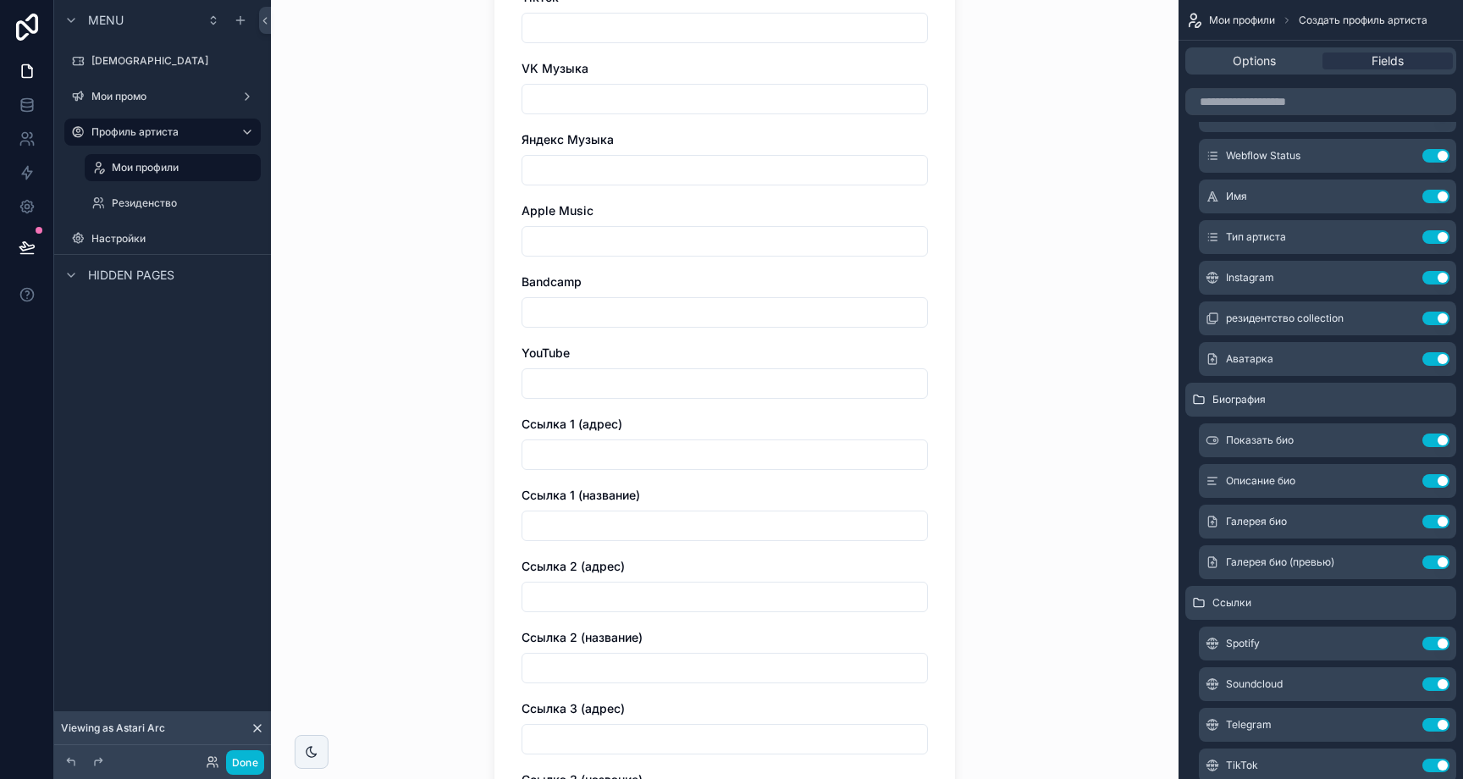
scroll to position [1665, 0]
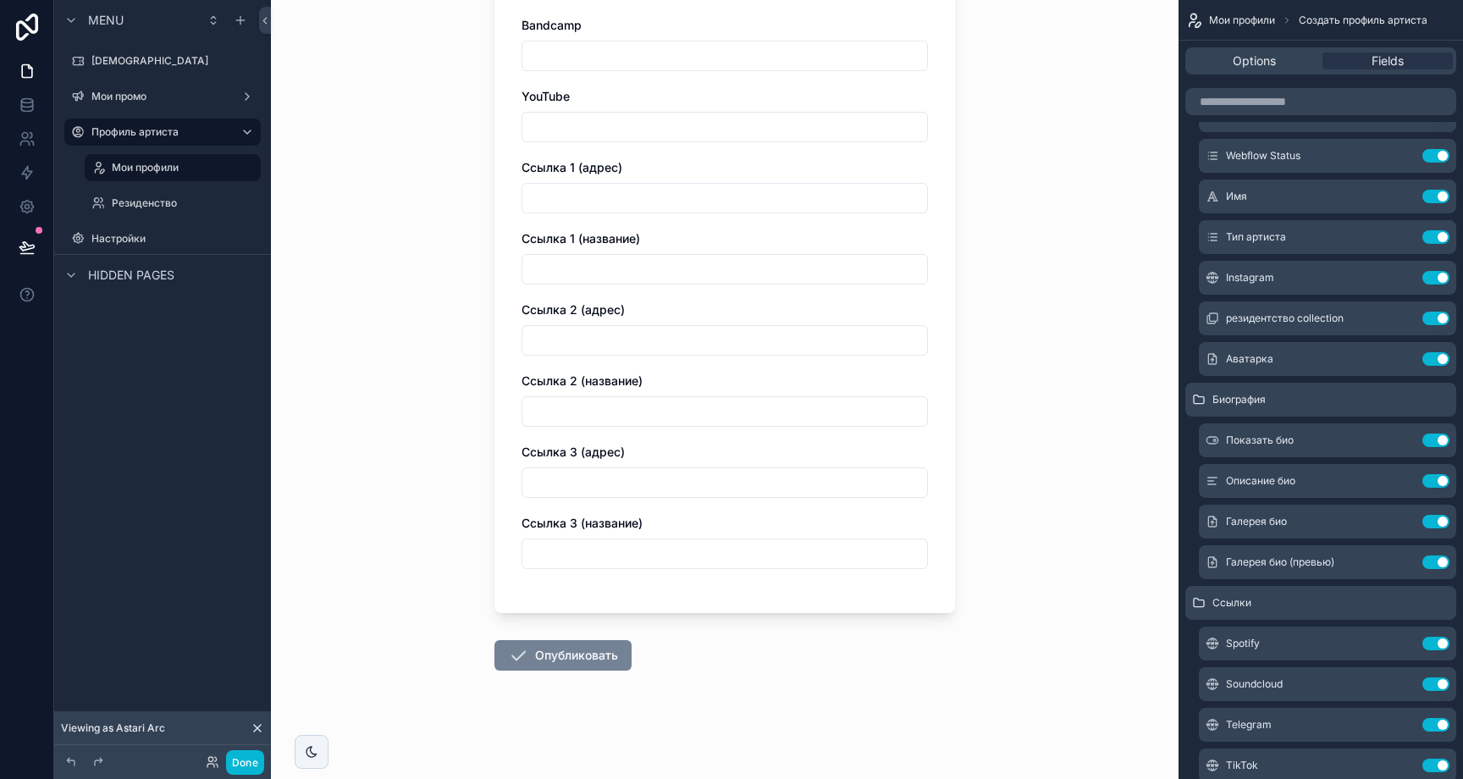
click at [605, 654] on button "Опубликовать" at bounding box center [562, 655] width 137 height 30
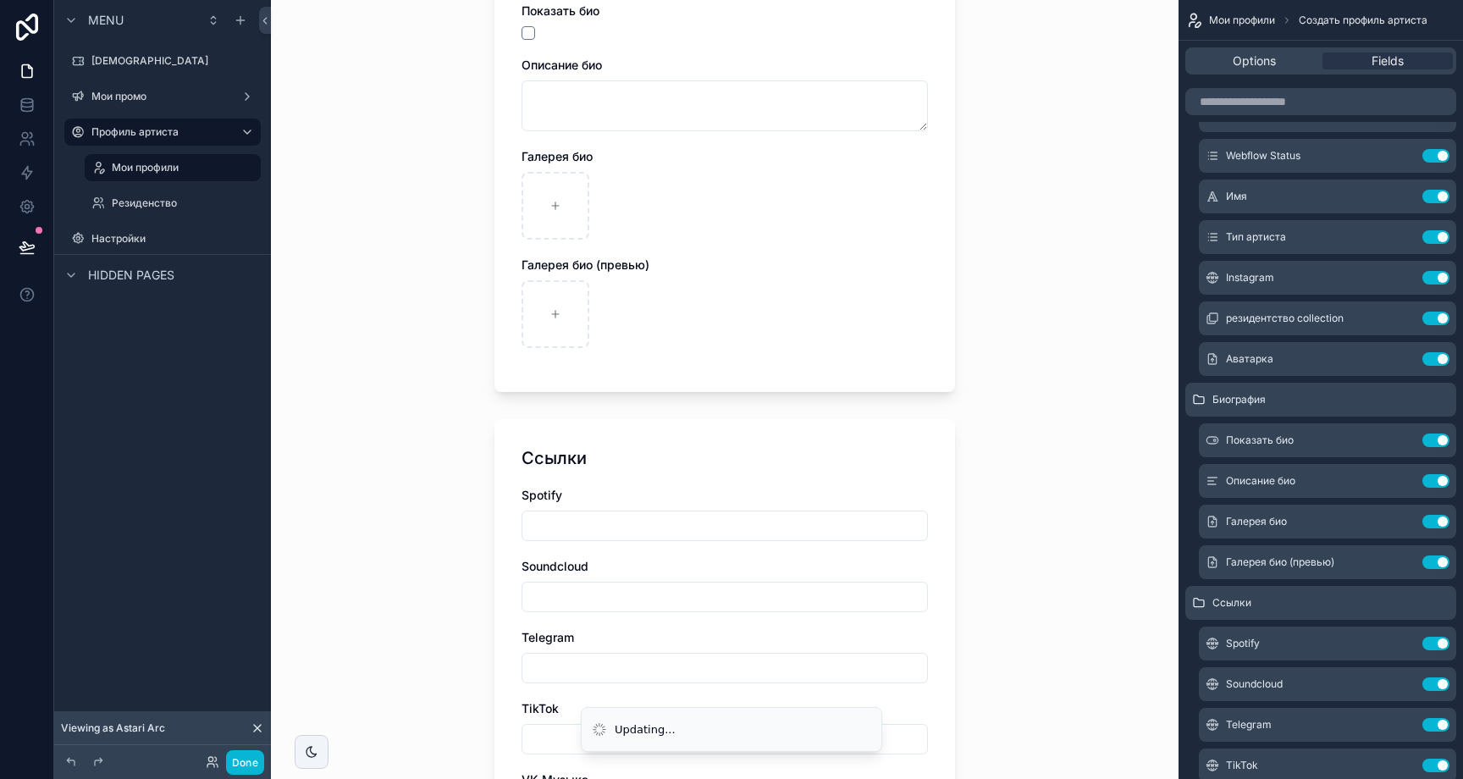
scroll to position [0, 0]
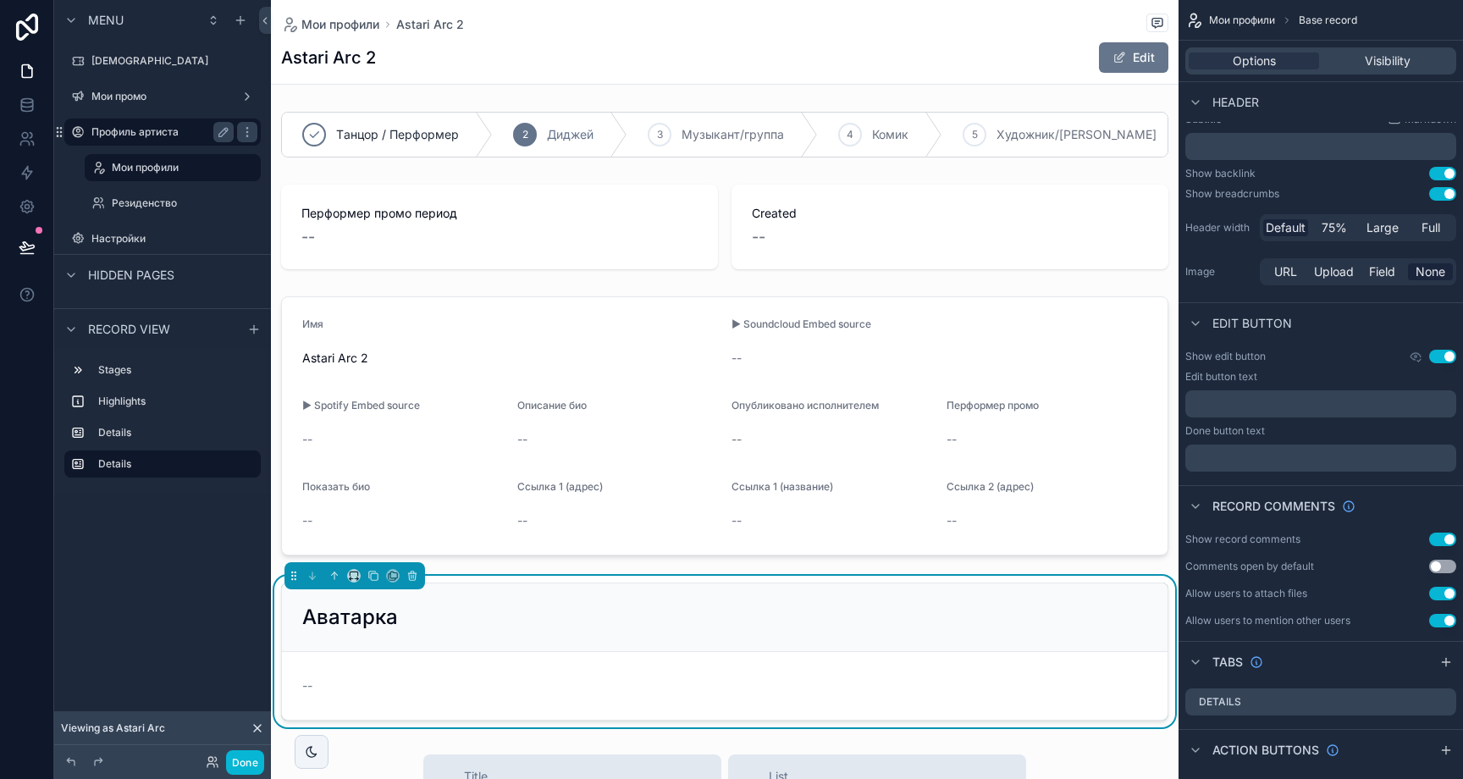
click at [165, 130] on label "Профиль артиста" at bounding box center [158, 132] width 135 height 14
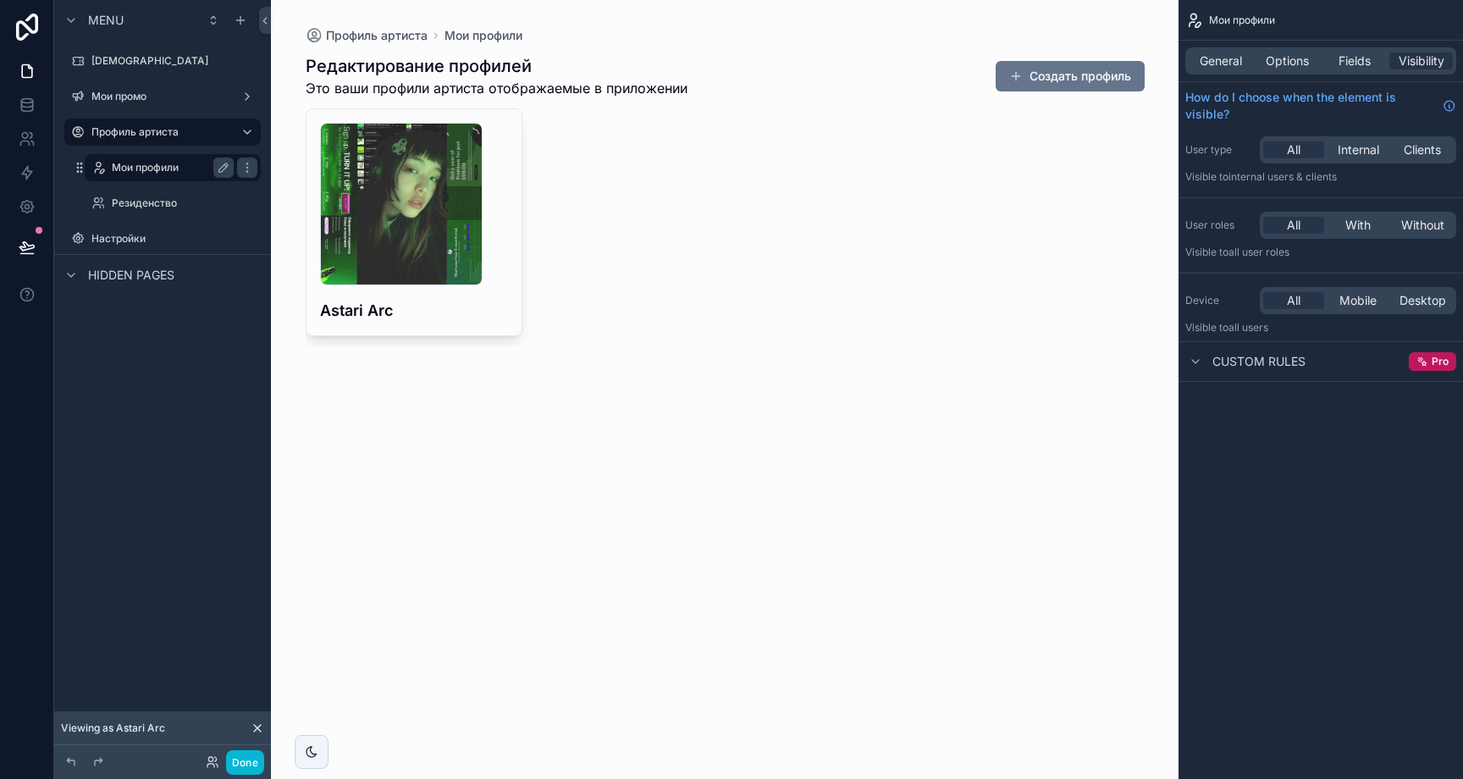
click at [158, 154] on div "Мои профили" at bounding box center [172, 167] width 169 height 27
click at [168, 161] on label "Мои профили" at bounding box center [169, 168] width 115 height 14
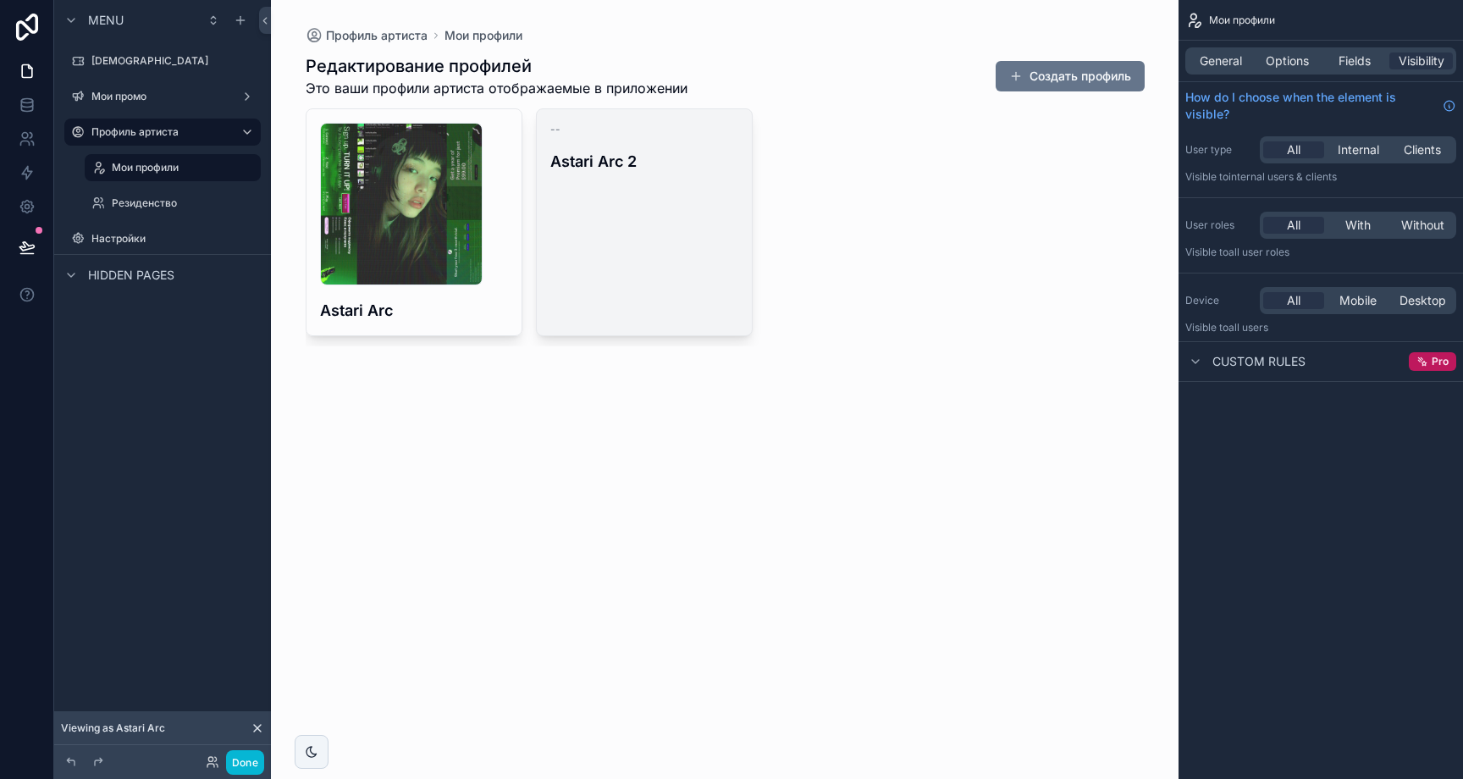
click at [728, 281] on div "-- Astari Arc 2" at bounding box center [644, 222] width 215 height 226
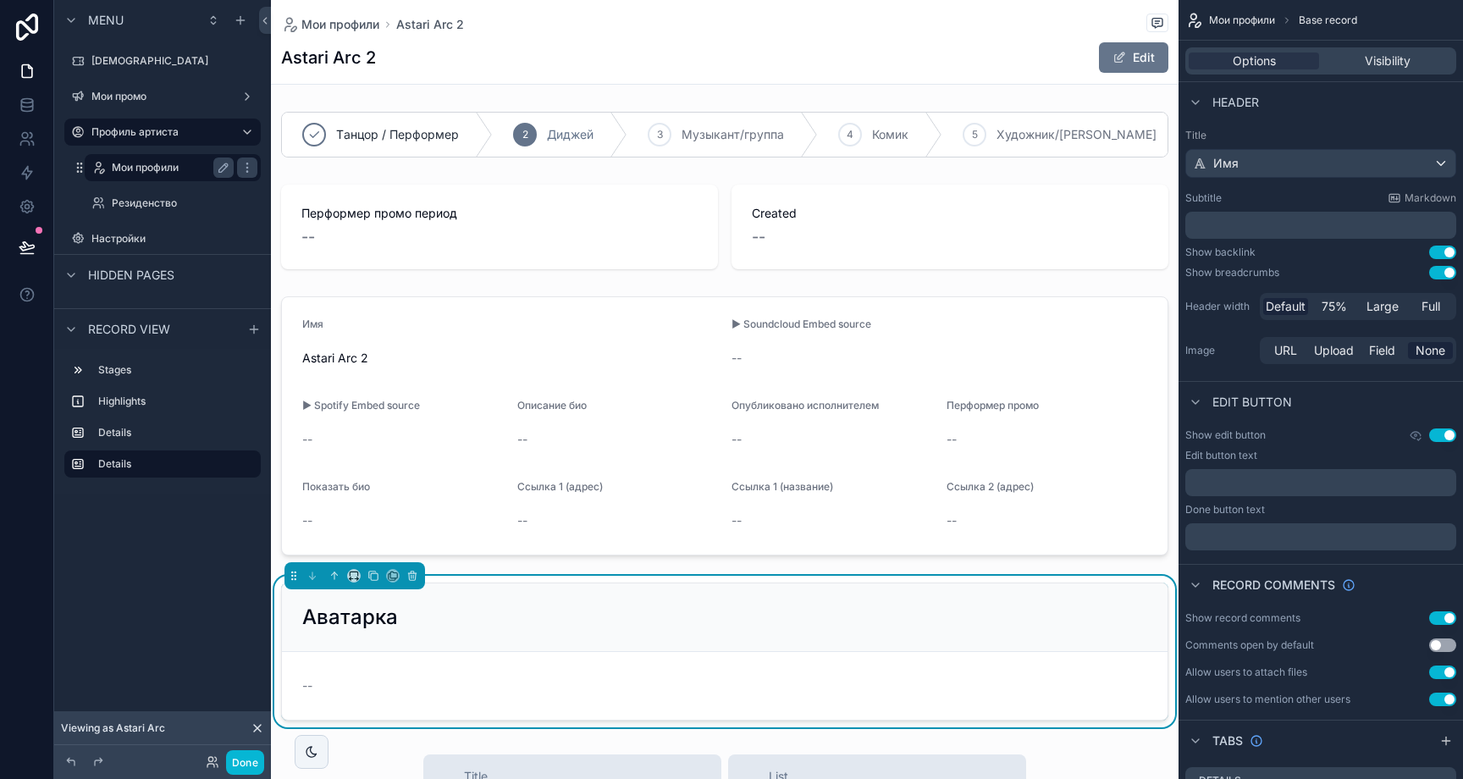
click at [167, 177] on div "Мои профили" at bounding box center [173, 167] width 122 height 20
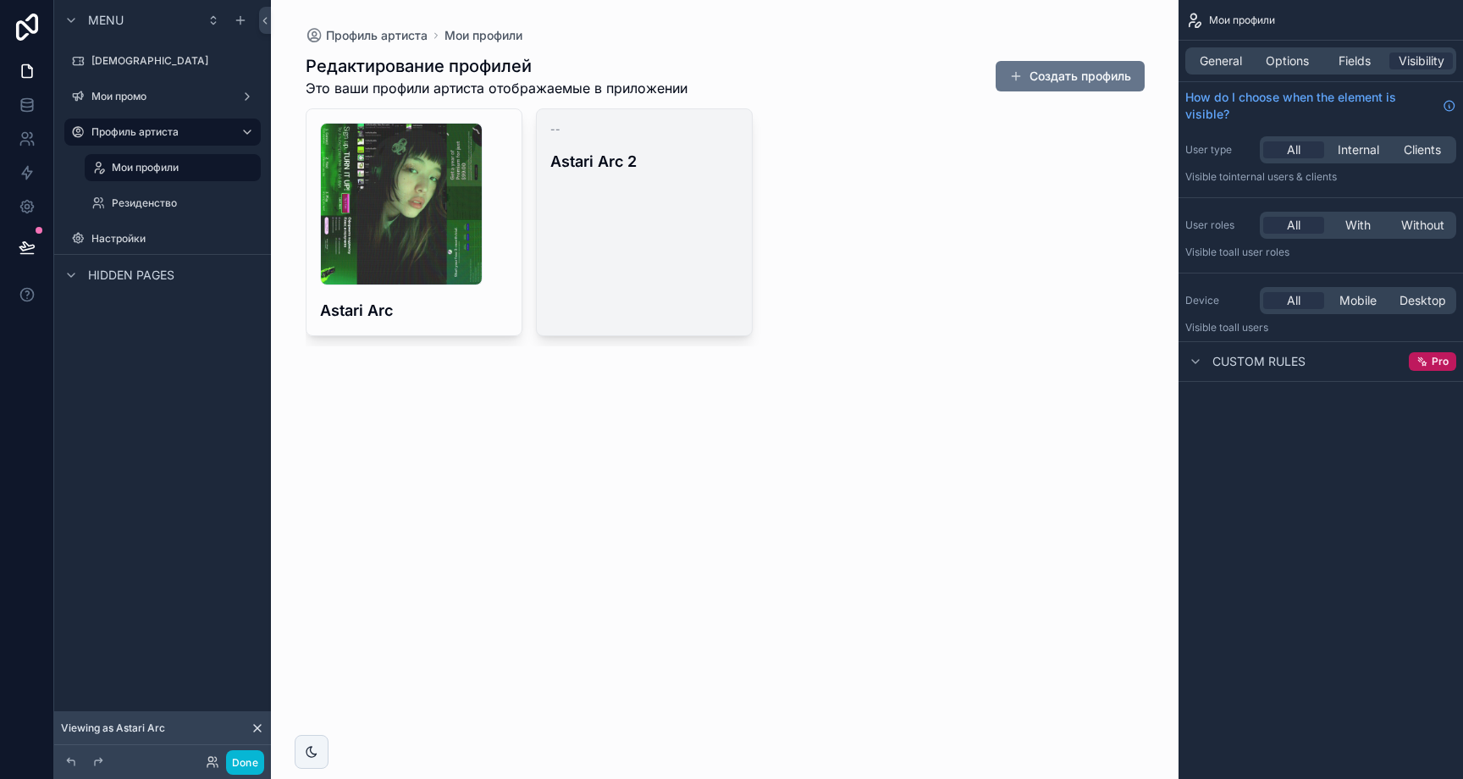
click at [704, 236] on div "-- Astari Arc 2" at bounding box center [644, 222] width 215 height 226
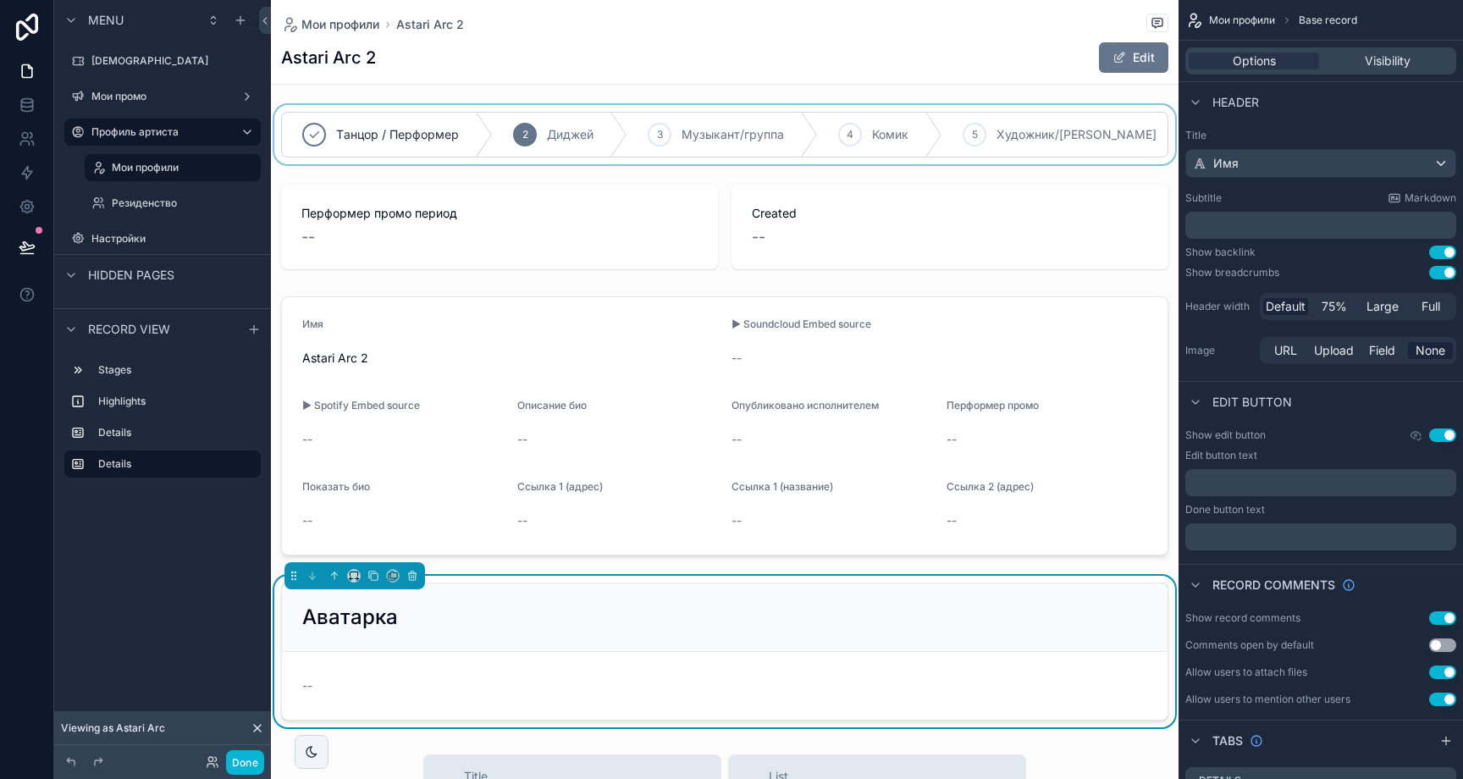
click at [610, 142] on div "scrollable content" at bounding box center [725, 134] width 908 height 59
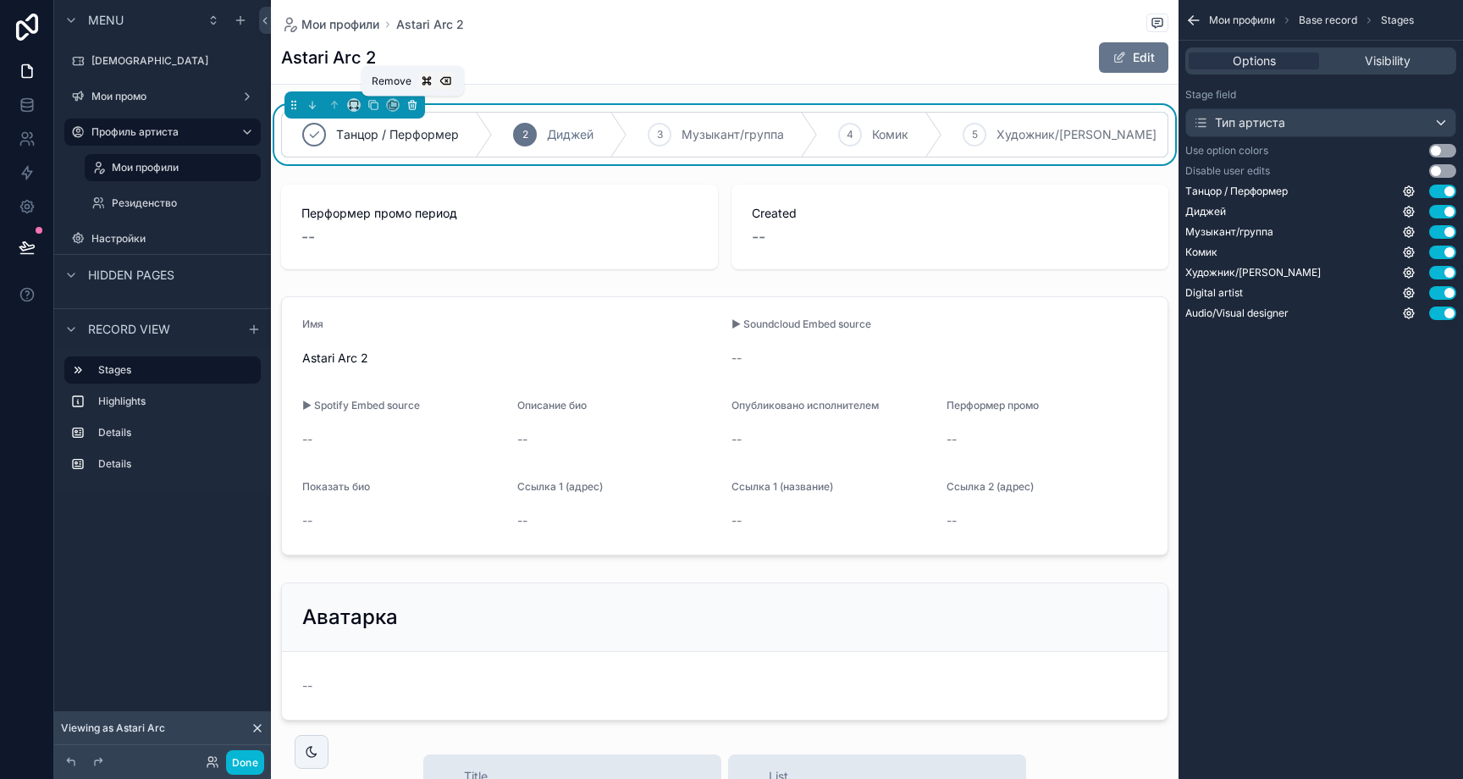
click at [411, 104] on icon "scrollable content" at bounding box center [411, 105] width 0 height 3
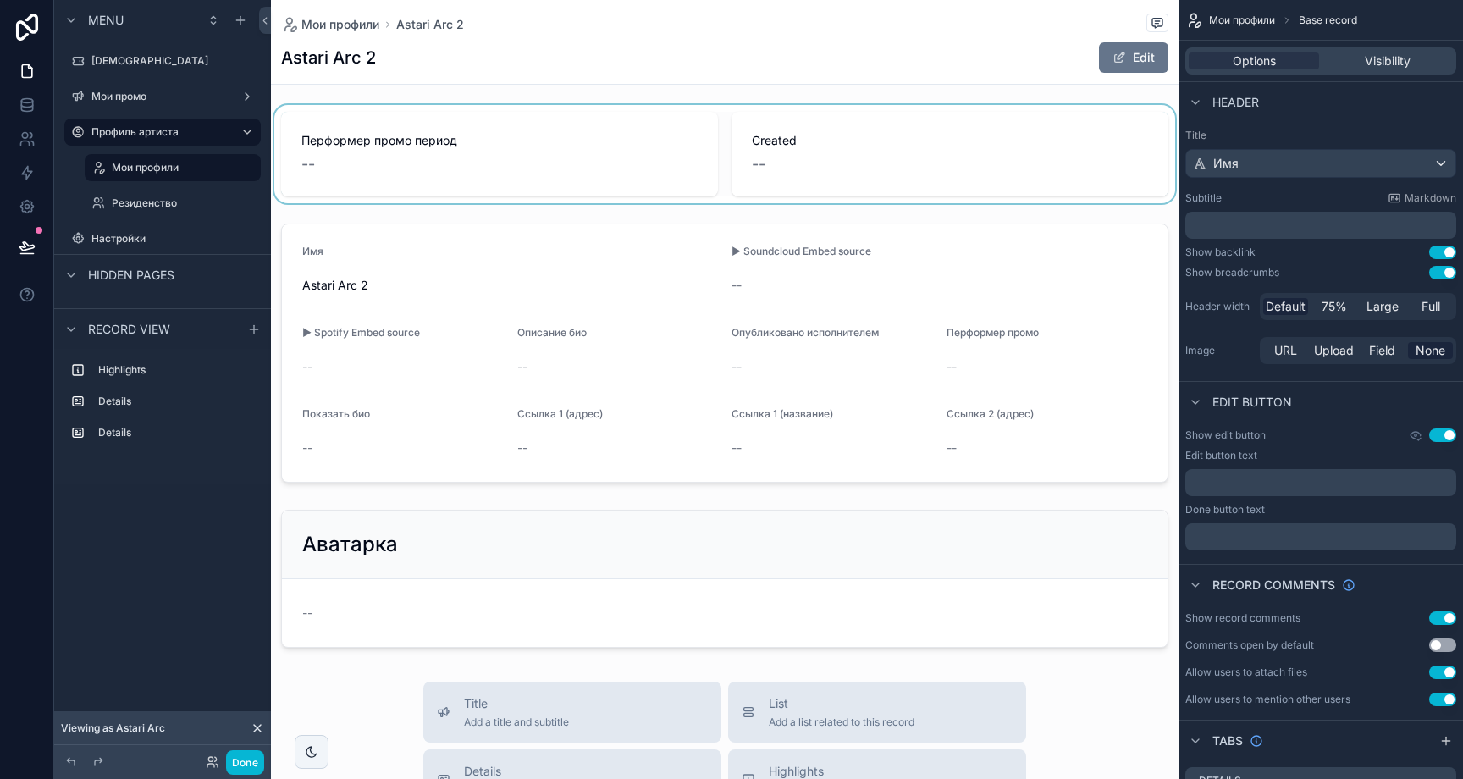
click at [439, 116] on div "scrollable content" at bounding box center [725, 154] width 908 height 98
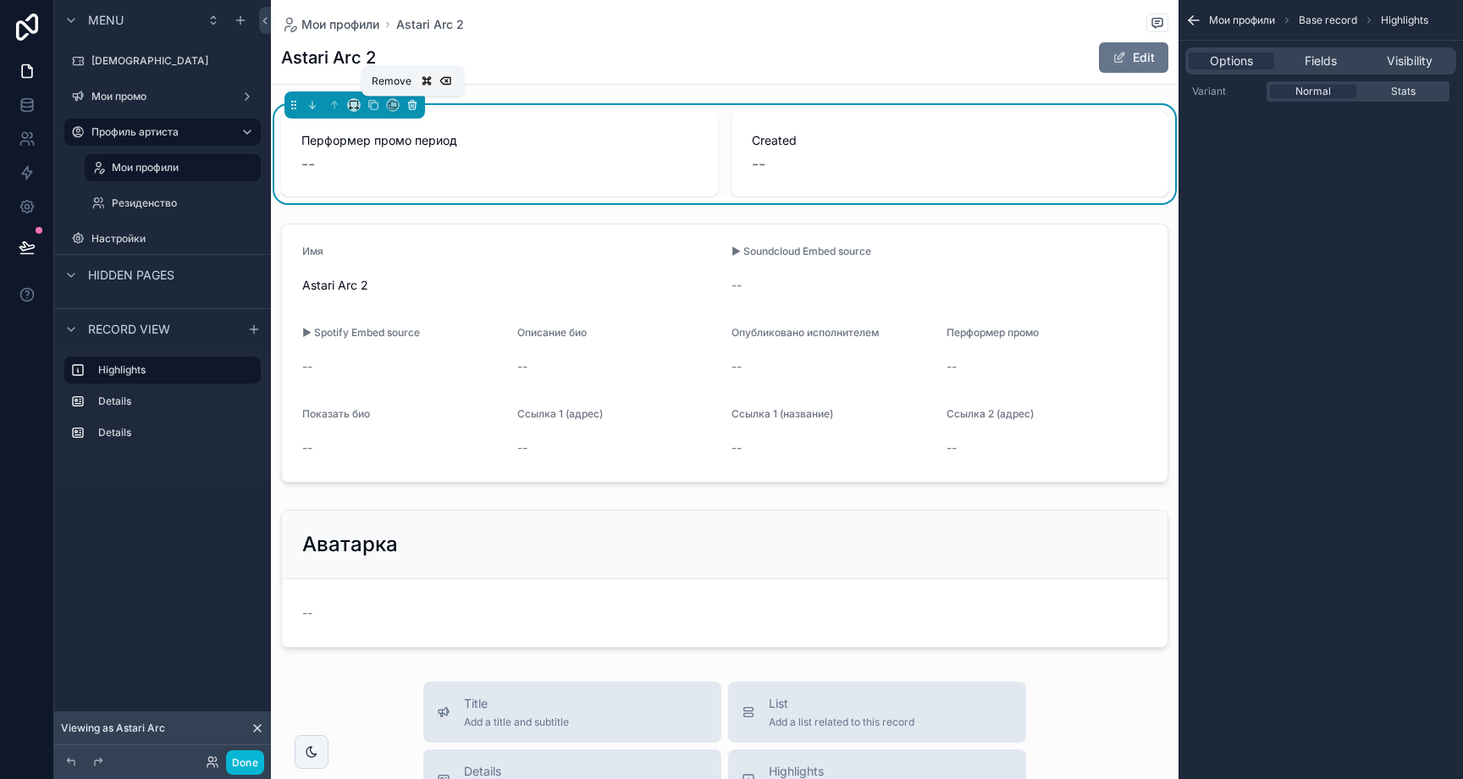
click at [417, 108] on icon "scrollable content" at bounding box center [412, 105] width 12 height 12
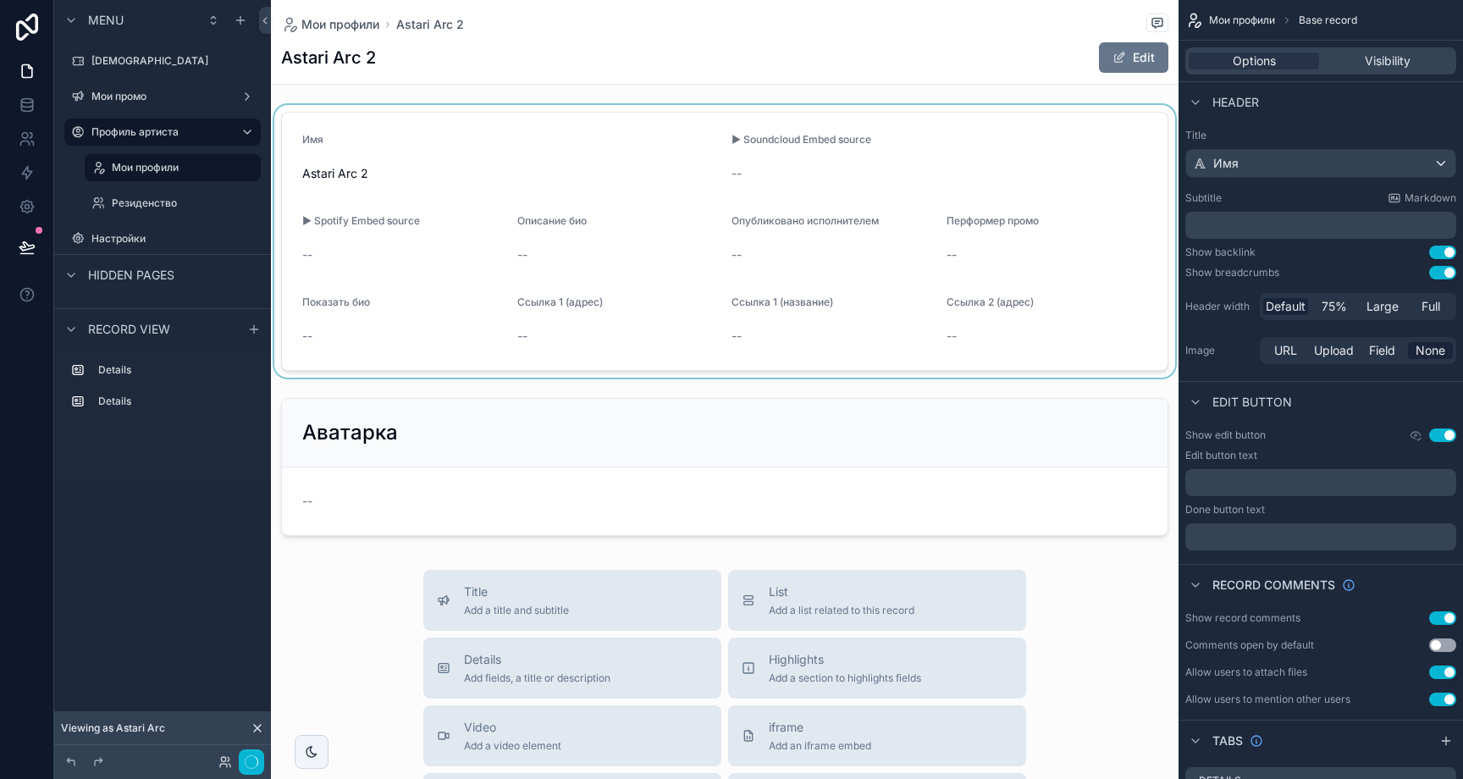
click at [417, 112] on div "scrollable content" at bounding box center [725, 241] width 908 height 273
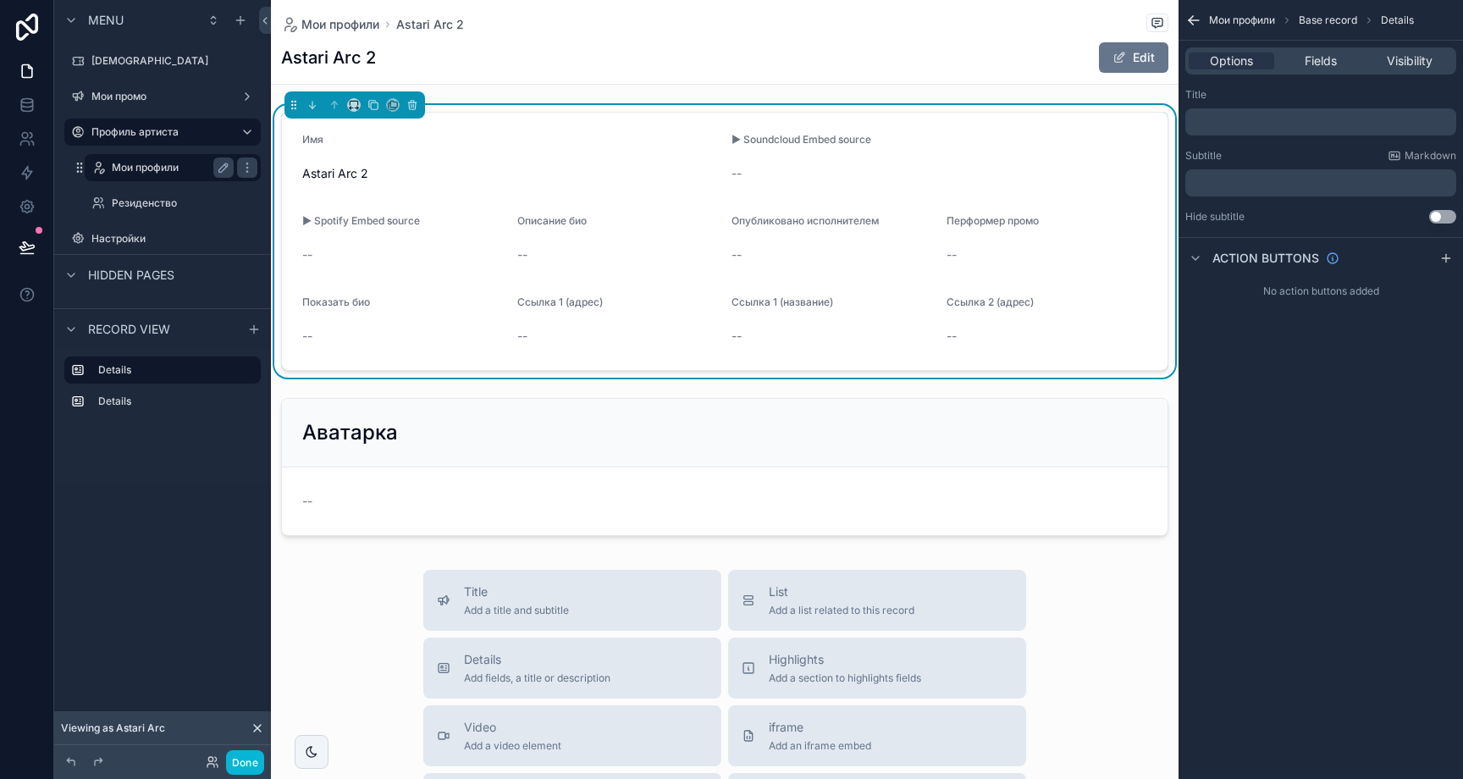
click at [163, 168] on label "Мои профили" at bounding box center [169, 168] width 115 height 14
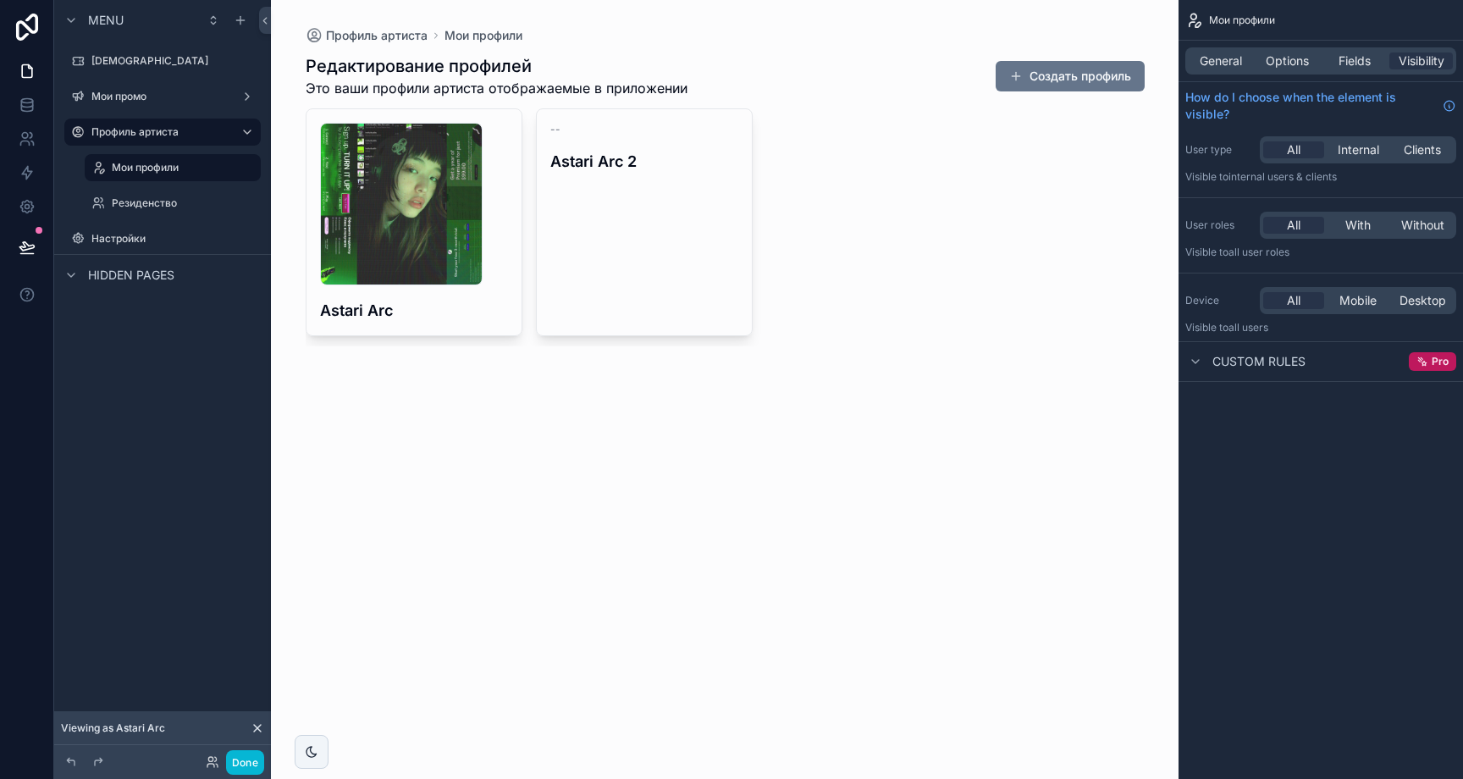
click at [1034, 183] on div "685333b9c96b0eff642cd060_avatars-wIya3p1HOs69zsS1-NRs2qQ-t500x500 .jpg Astari A…" at bounding box center [725, 227] width 839 height 238
click at [1087, 67] on button "Создать профиль" at bounding box center [1070, 76] width 149 height 30
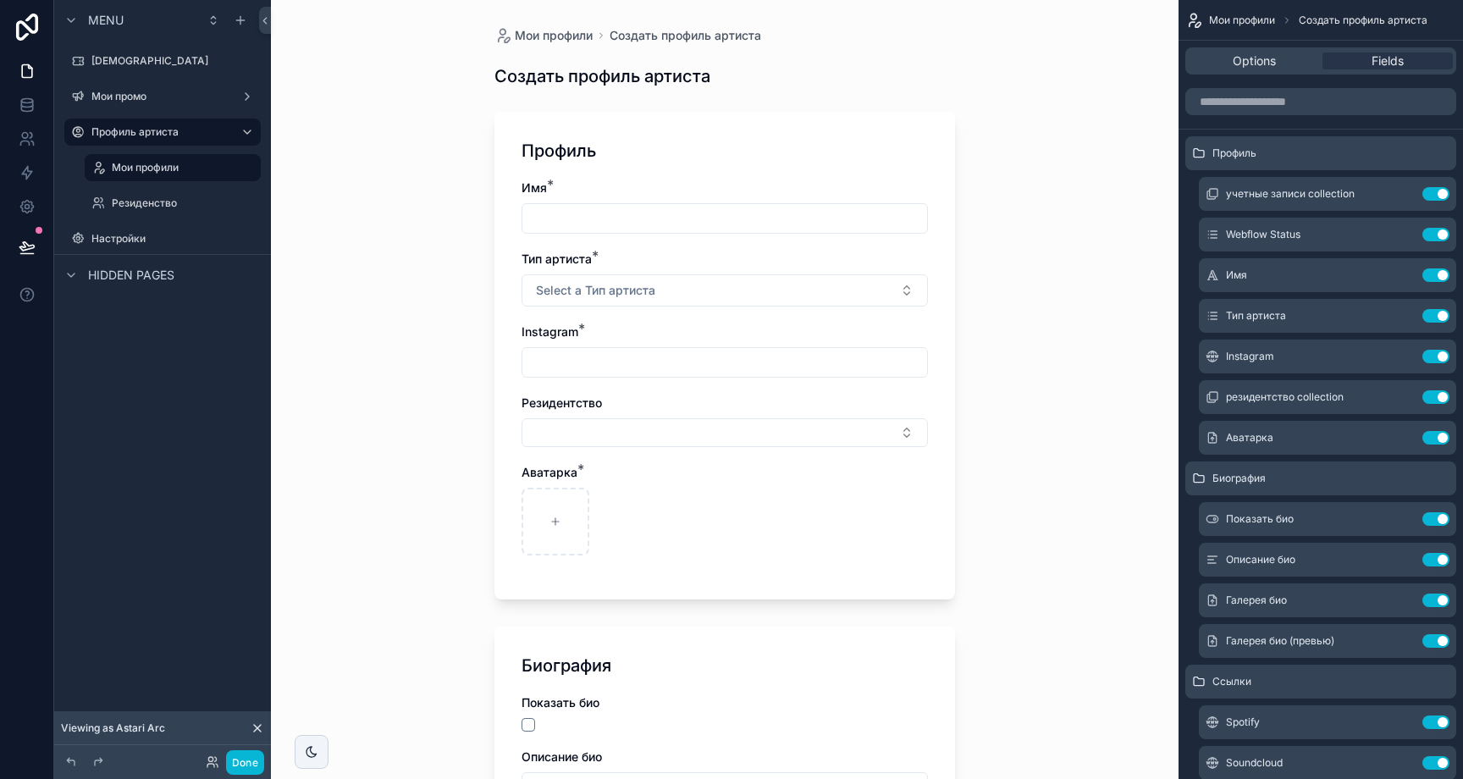
click at [694, 227] on input "scrollable content" at bounding box center [724, 219] width 405 height 24
type input "**********"
click at [682, 274] on button "Select a Тип артиста" at bounding box center [725, 290] width 406 height 32
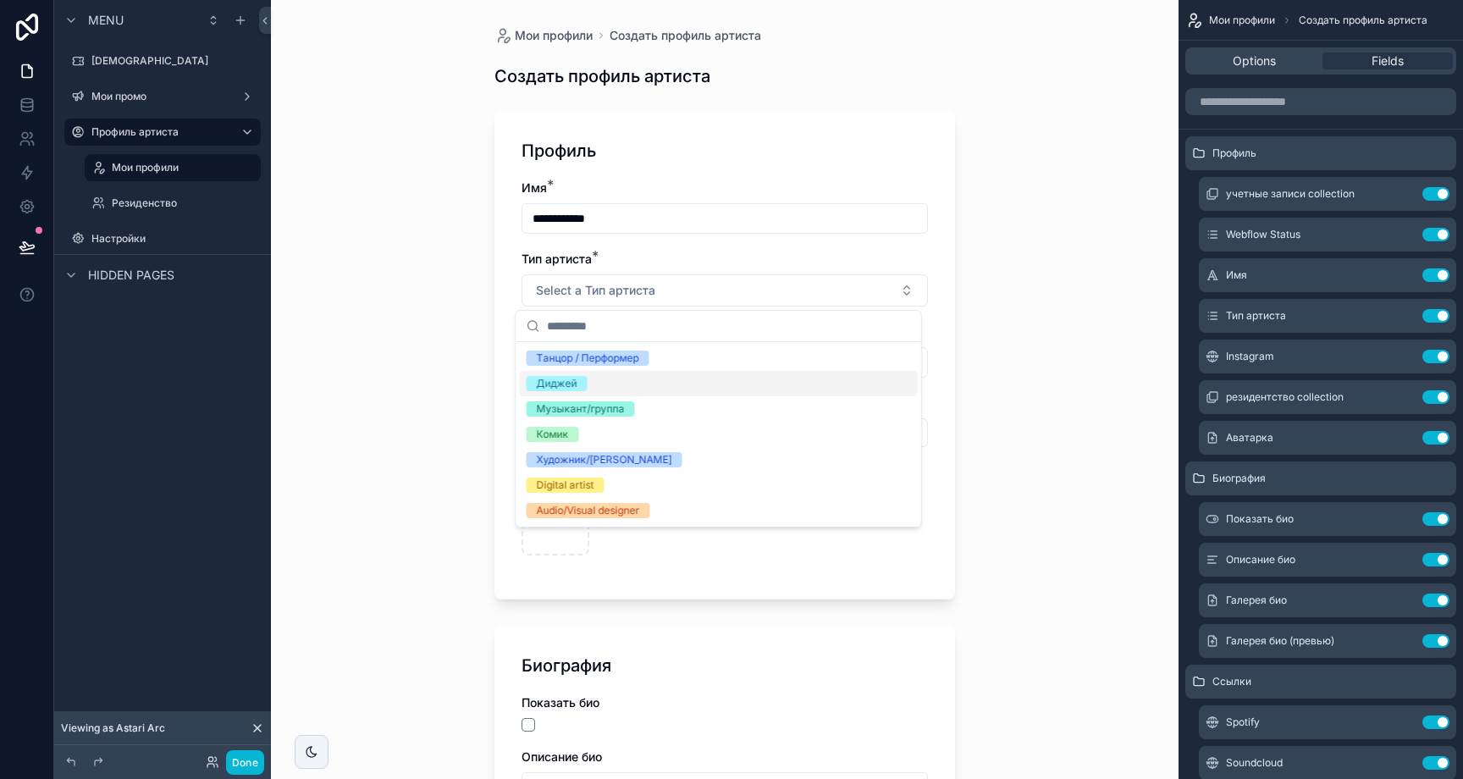
click at [603, 385] on div "Диджей" at bounding box center [719, 383] width 398 height 25
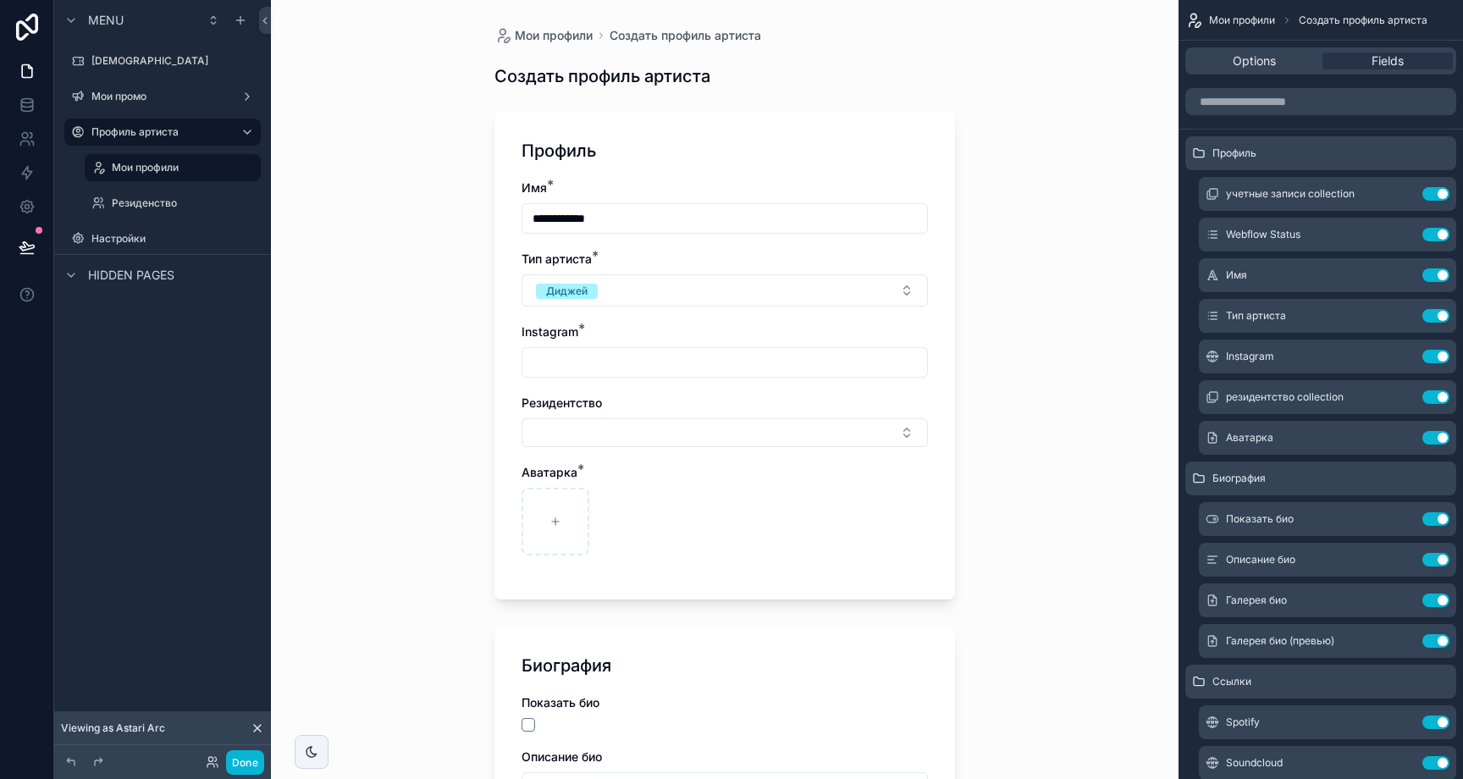
click at [610, 368] on input "scrollable content" at bounding box center [724, 363] width 405 height 24
type input "**********"
click at [605, 443] on button "Select Button" at bounding box center [725, 432] width 406 height 29
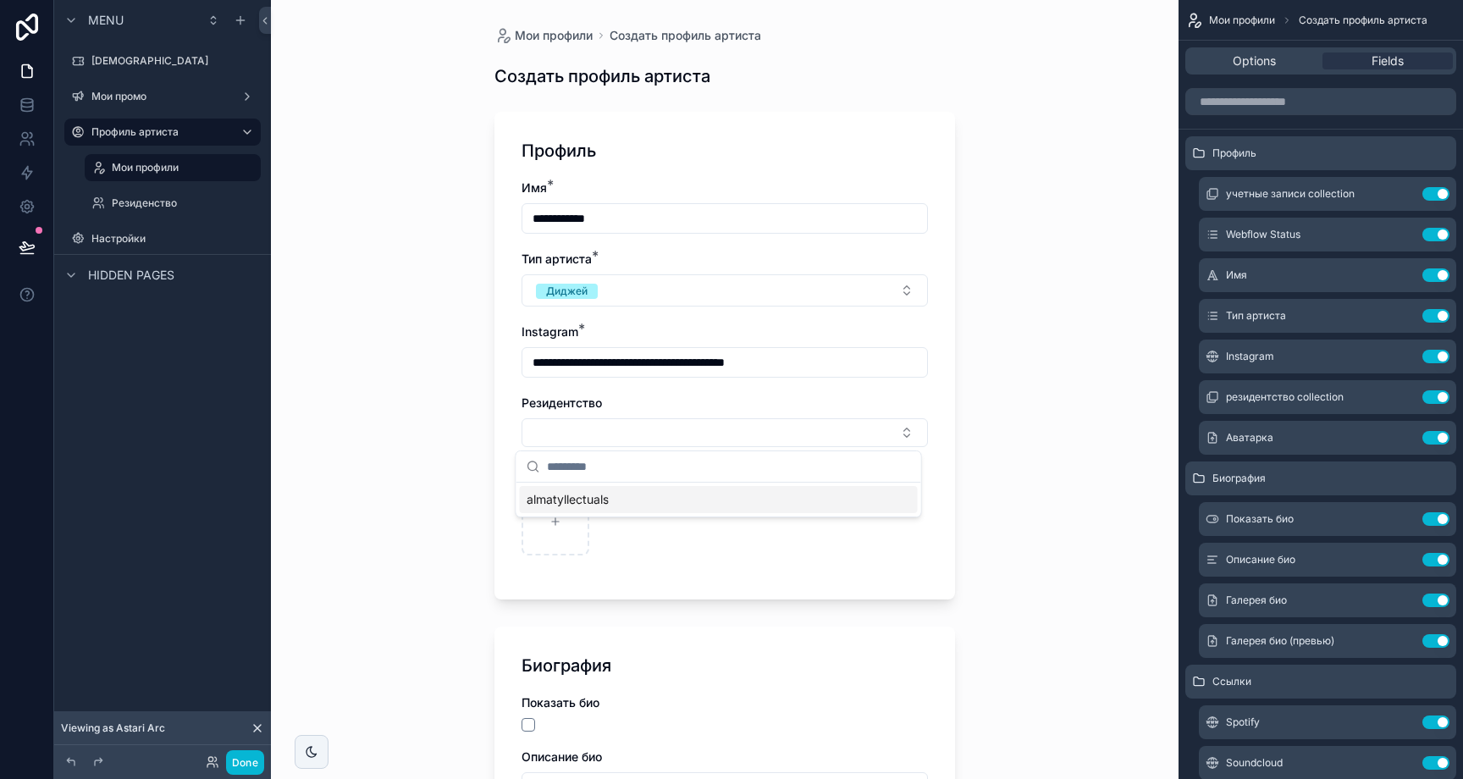
click at [579, 504] on span "almatyllectuals" at bounding box center [568, 499] width 82 height 17
click at [994, 484] on div "**********" at bounding box center [725, 389] width 908 height 779
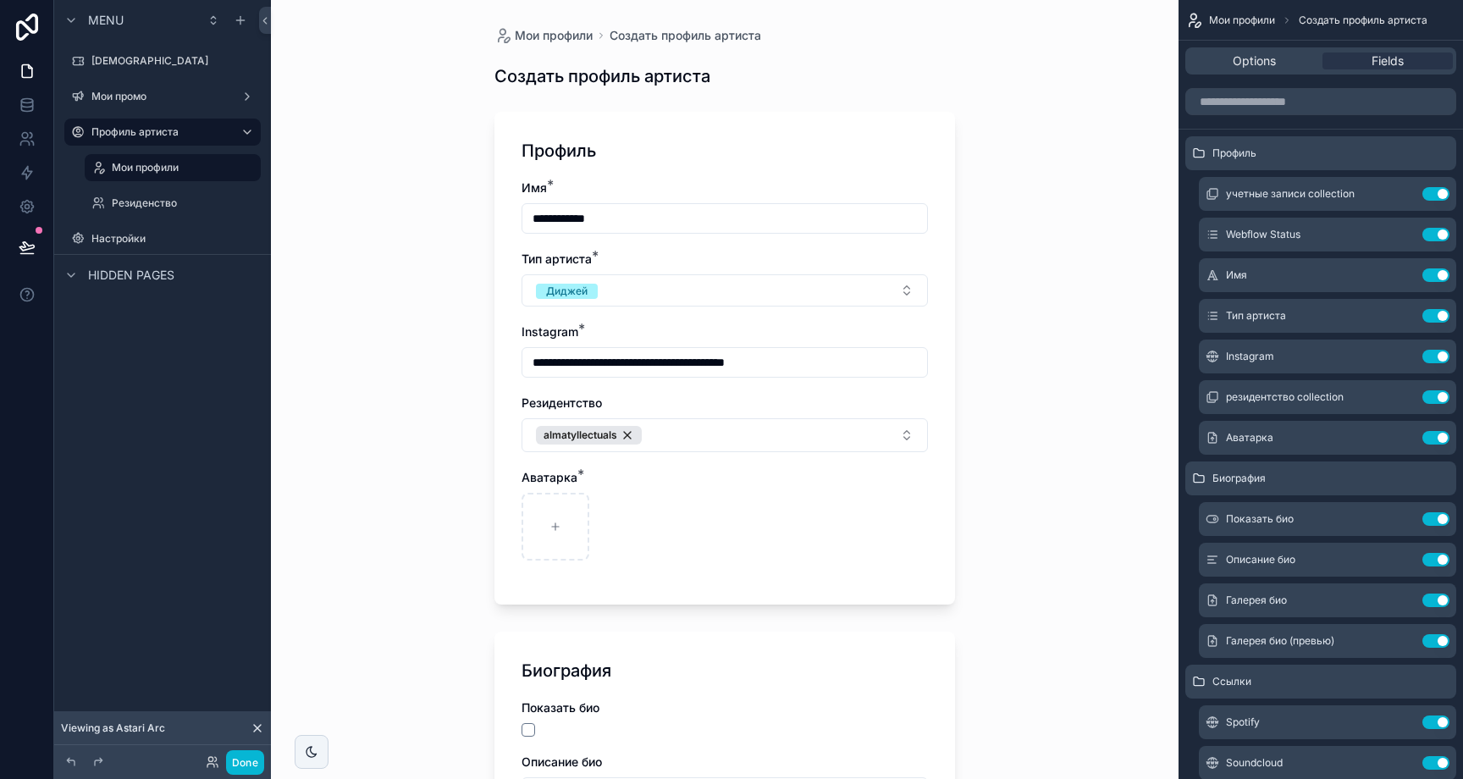
scroll to position [36, 0]
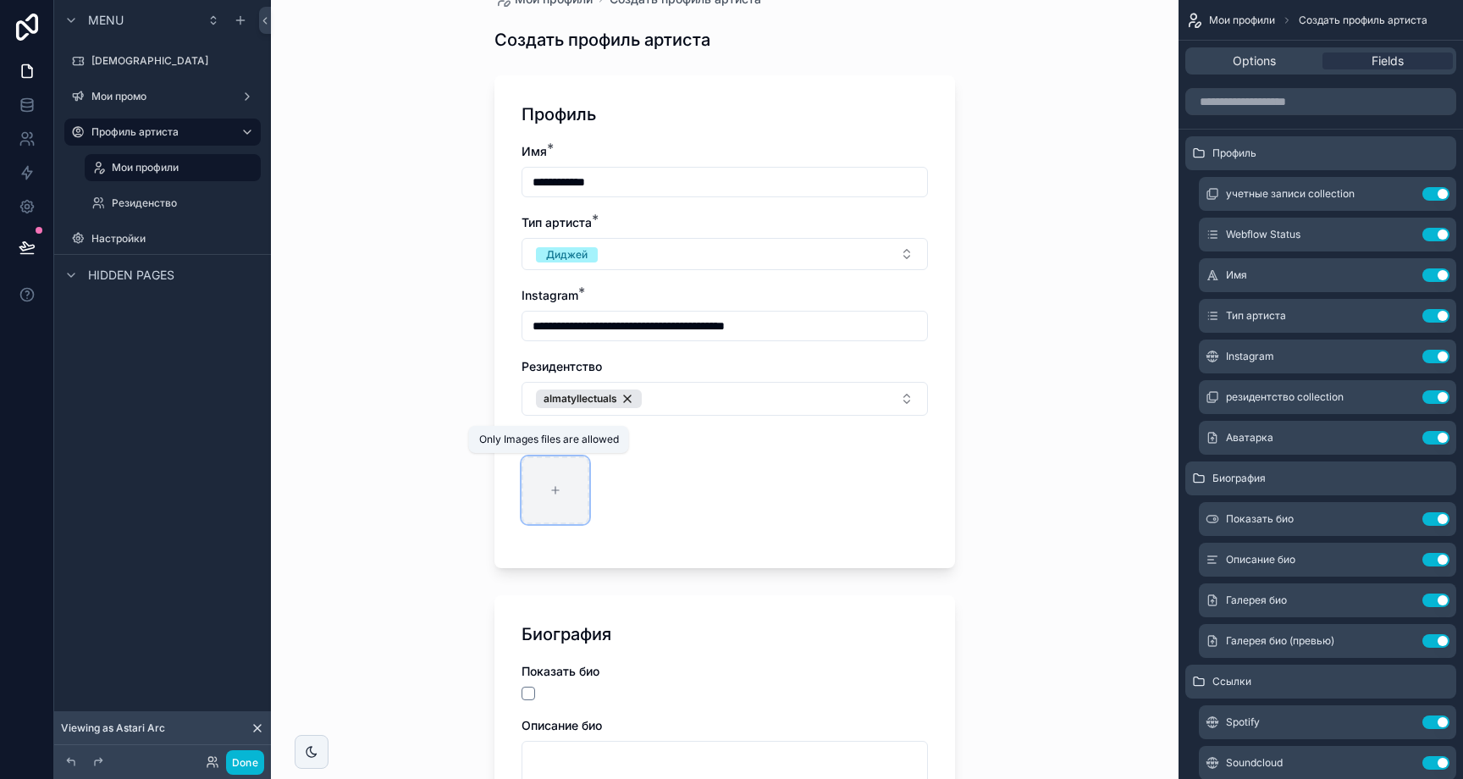
click at [542, 494] on div "scrollable content" at bounding box center [556, 490] width 68 height 68
type input "**********"
click at [558, 472] on icon "scrollable content" at bounding box center [558, 471] width 14 height 14
click at [583, 444] on icon "scrollable content" at bounding box center [588, 441] width 14 height 14
click at [583, 444] on div "Аватарка *" at bounding box center [725, 441] width 406 height 17
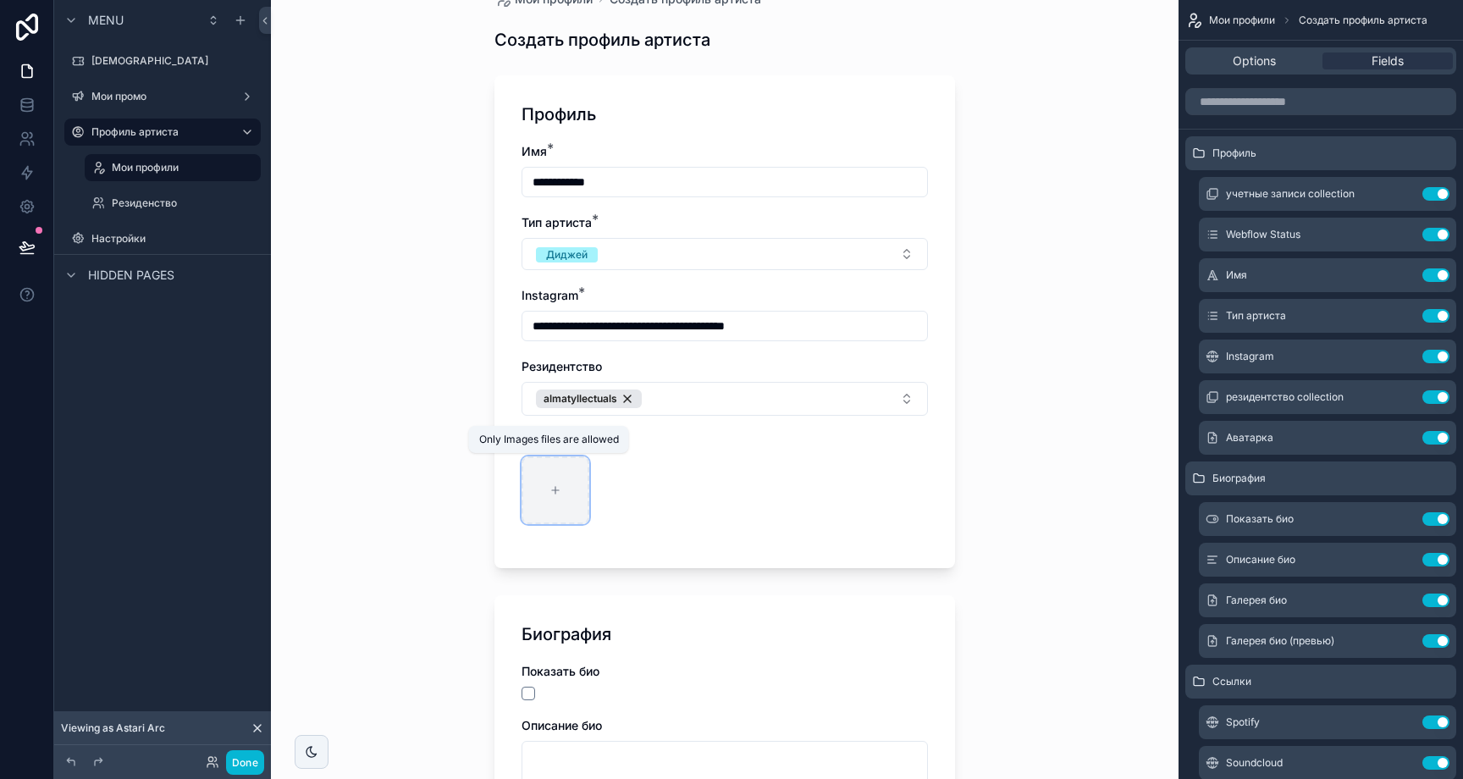
click at [550, 475] on div "scrollable content" at bounding box center [556, 490] width 68 height 68
type input "**********"
click at [1069, 433] on div "**********" at bounding box center [725, 353] width 908 height 779
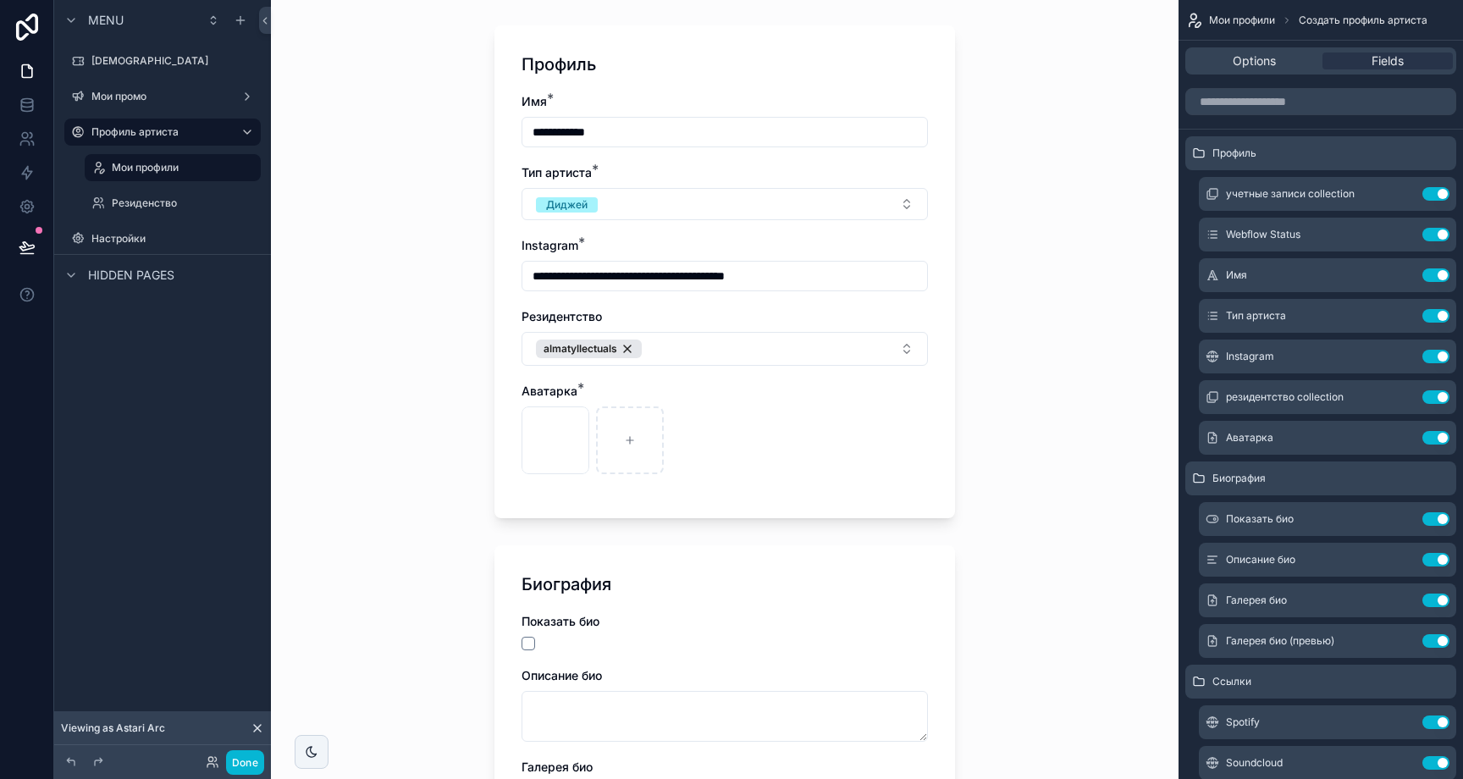
scroll to position [0, 0]
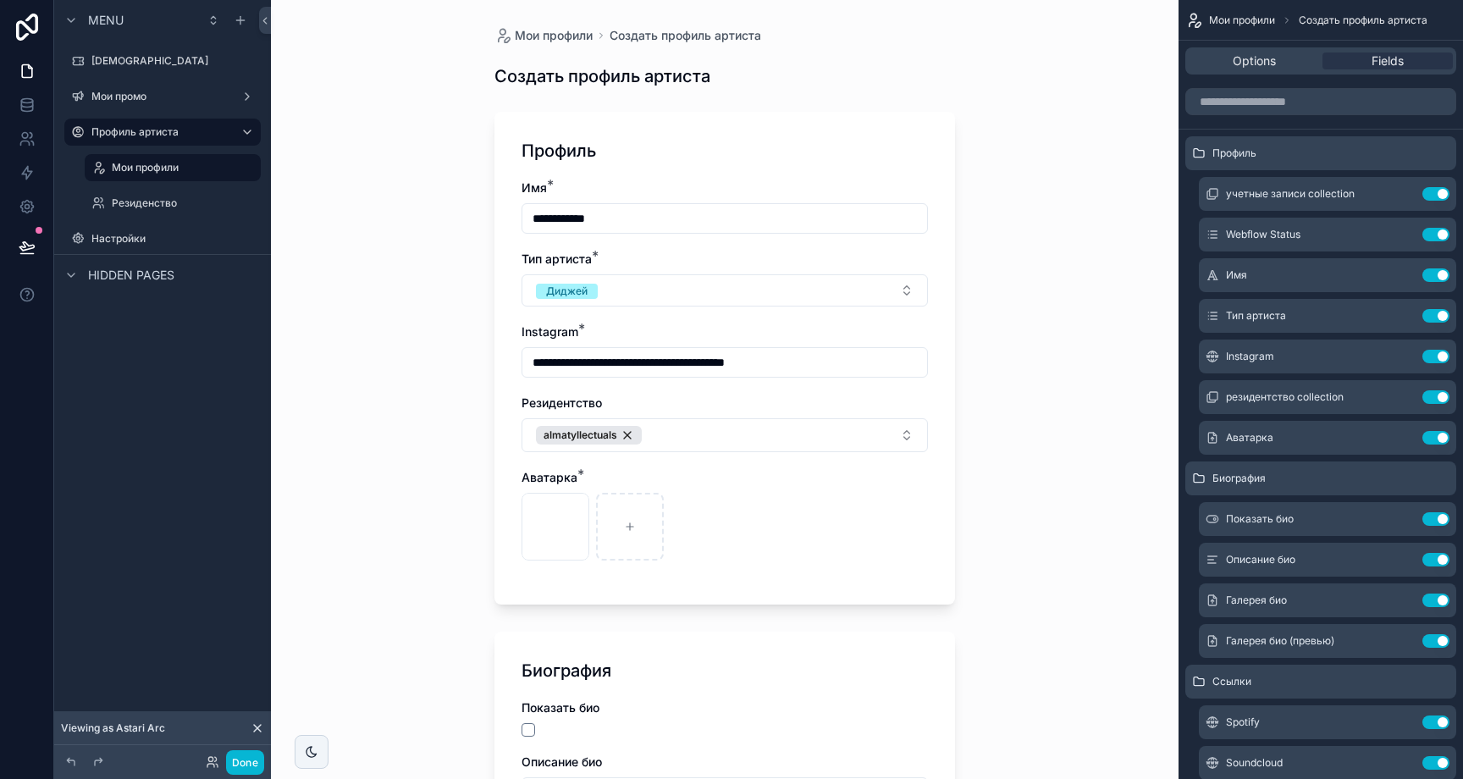
click at [1051, 435] on div "**********" at bounding box center [725, 389] width 908 height 779
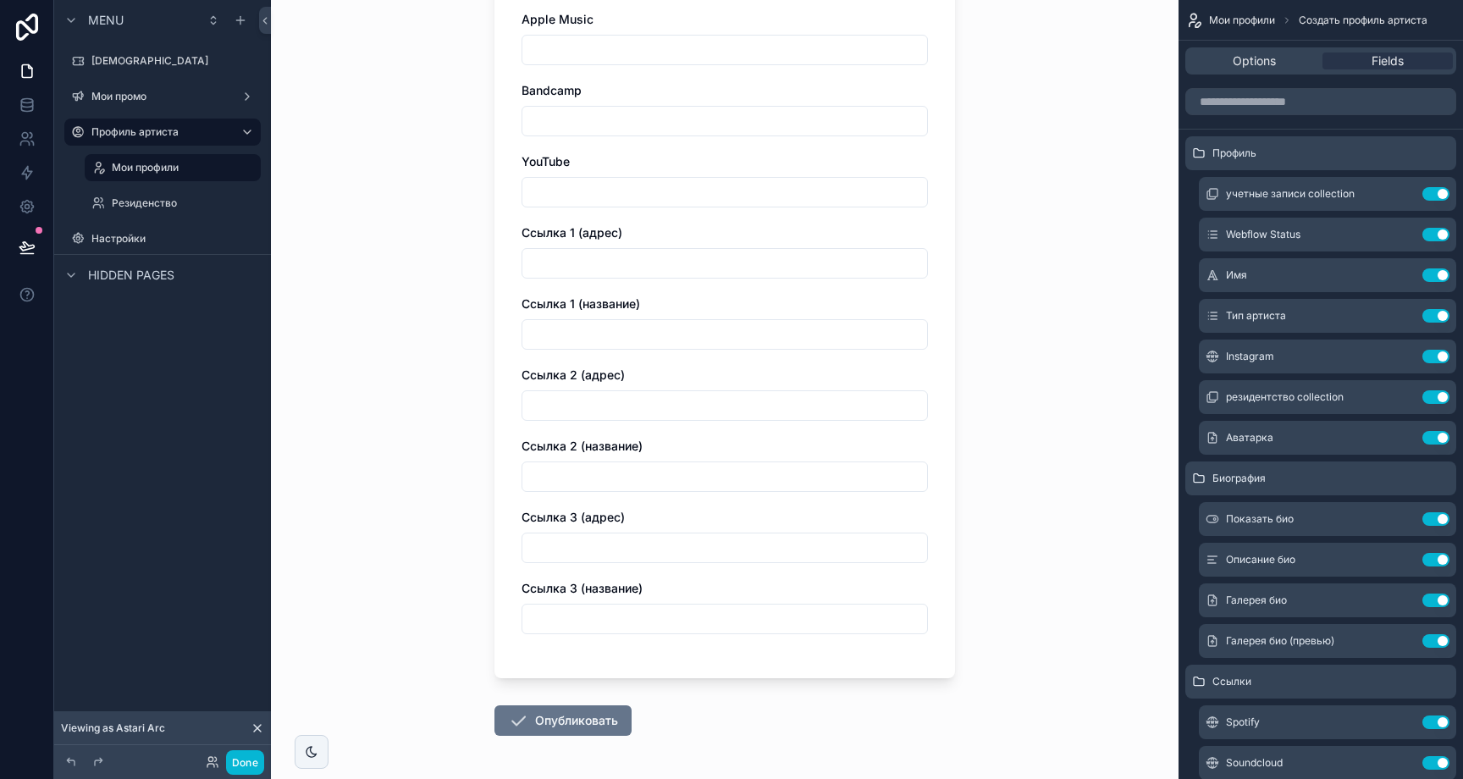
scroll to position [1665, 0]
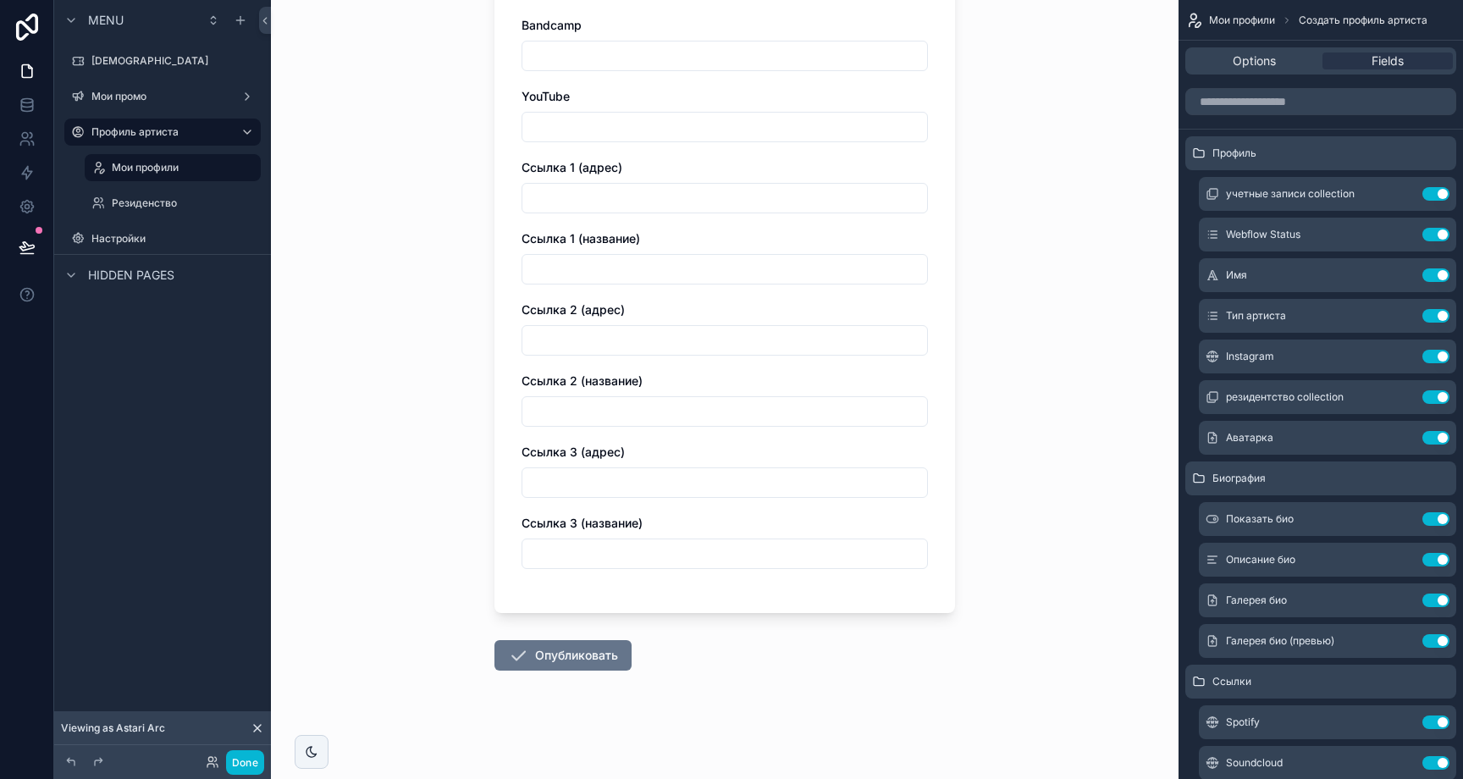
drag, startPoint x: 590, startPoint y: 644, endPoint x: 795, endPoint y: 539, distance: 230.2
click at [590, 644] on button "Опубликовать" at bounding box center [562, 655] width 137 height 30
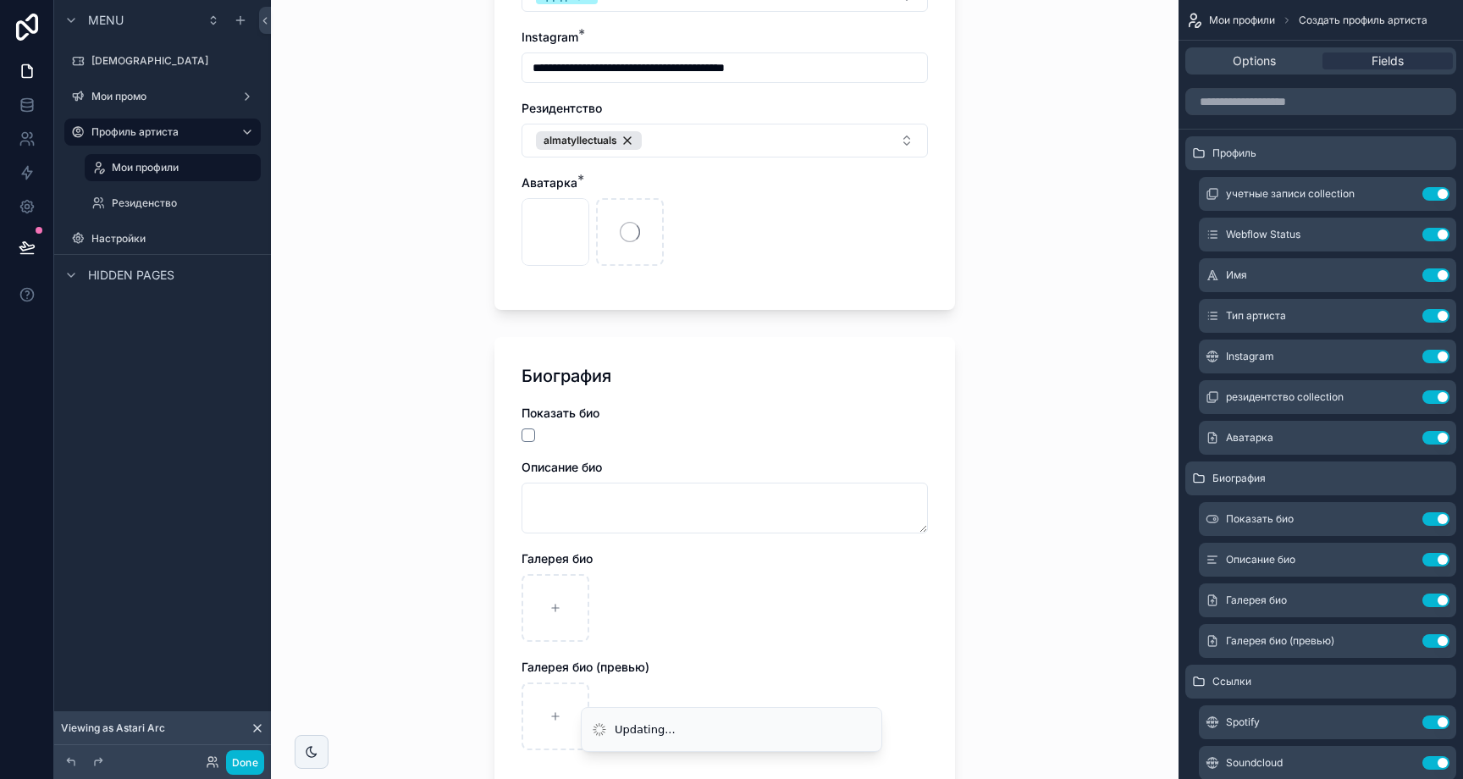
scroll to position [0, 0]
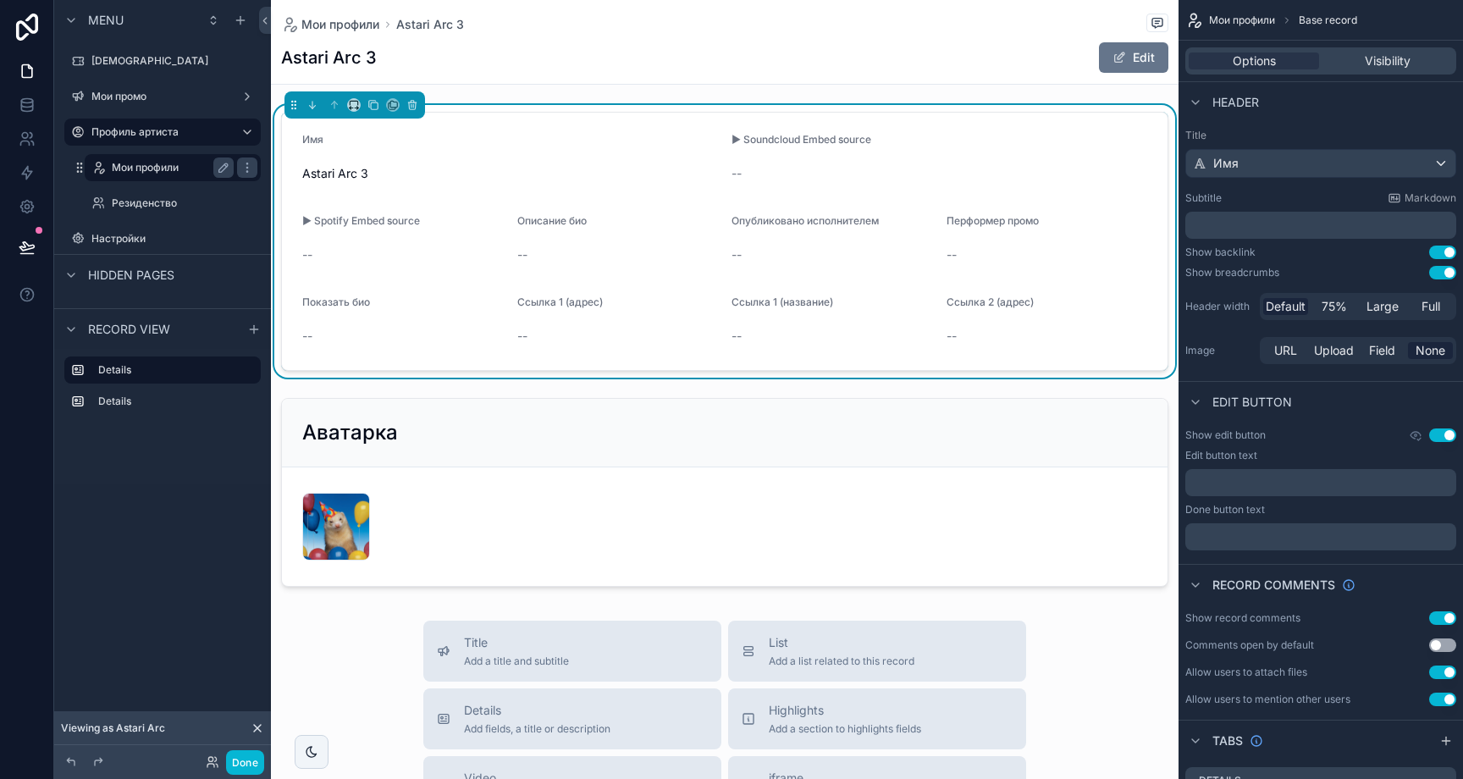
click at [163, 163] on label "Мои профили" at bounding box center [169, 168] width 115 height 14
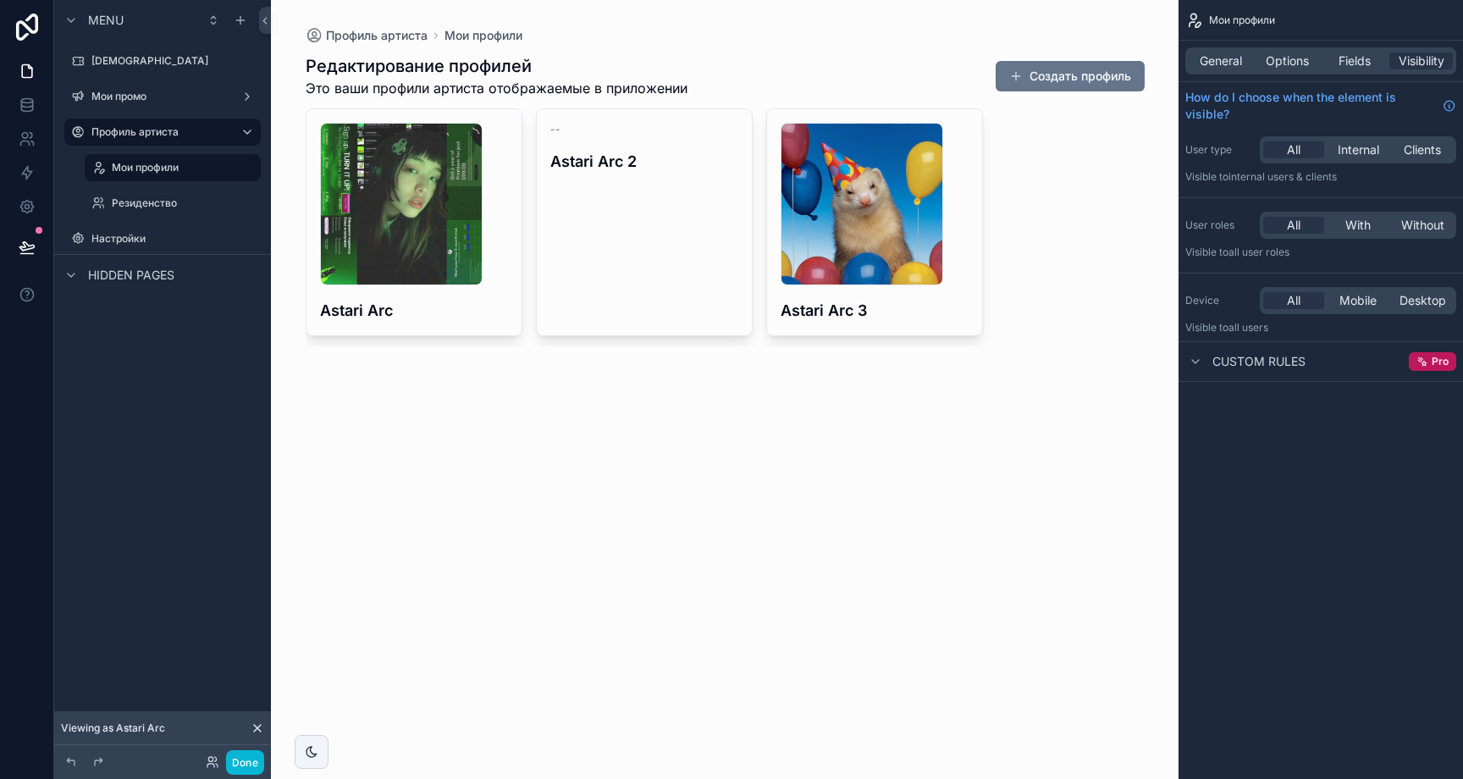
click at [817, 423] on div "Профиль артиста Мои профили Редактирование профилей Это ваши профили артиста от…" at bounding box center [725, 389] width 908 height 779
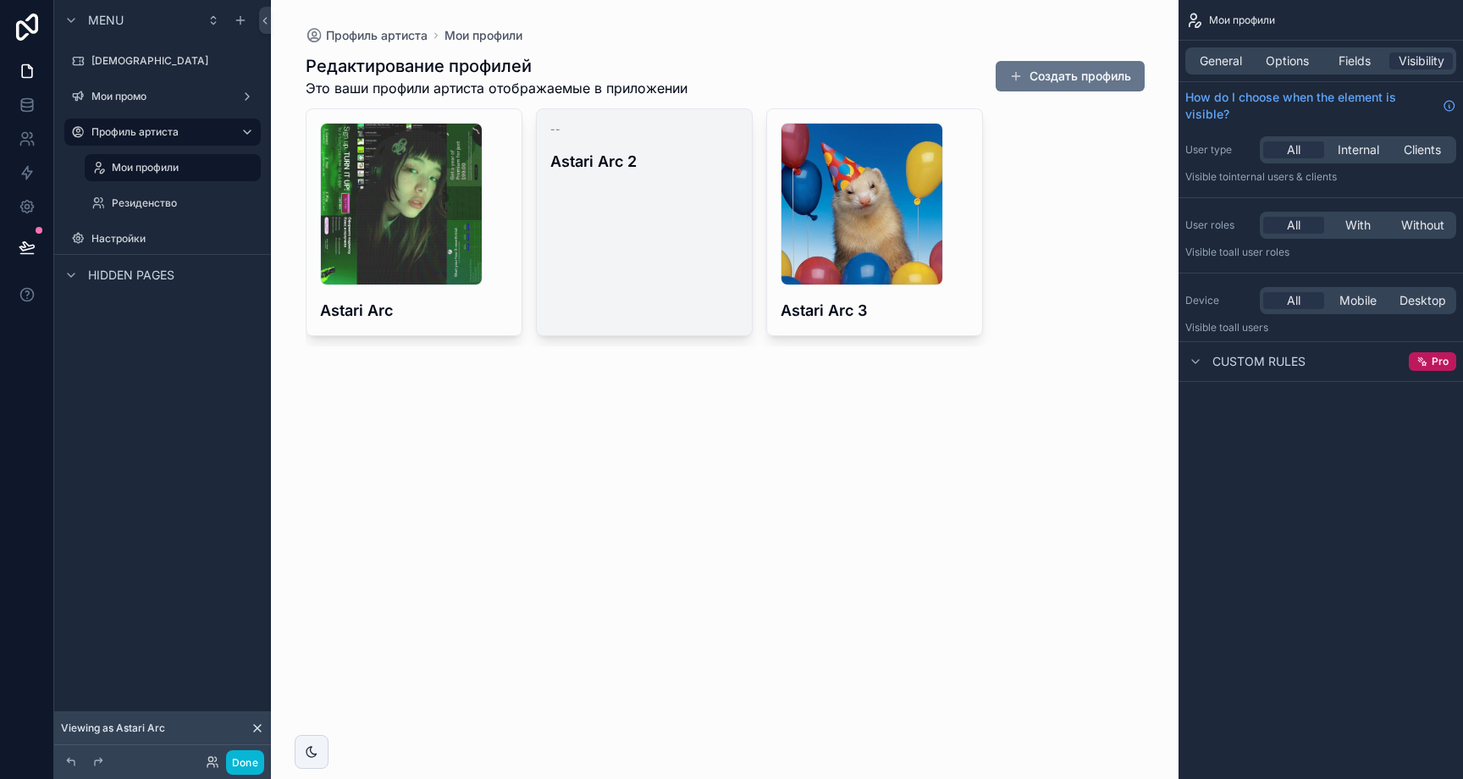
click at [715, 318] on div "-- Astari Arc 2" at bounding box center [644, 222] width 215 height 226
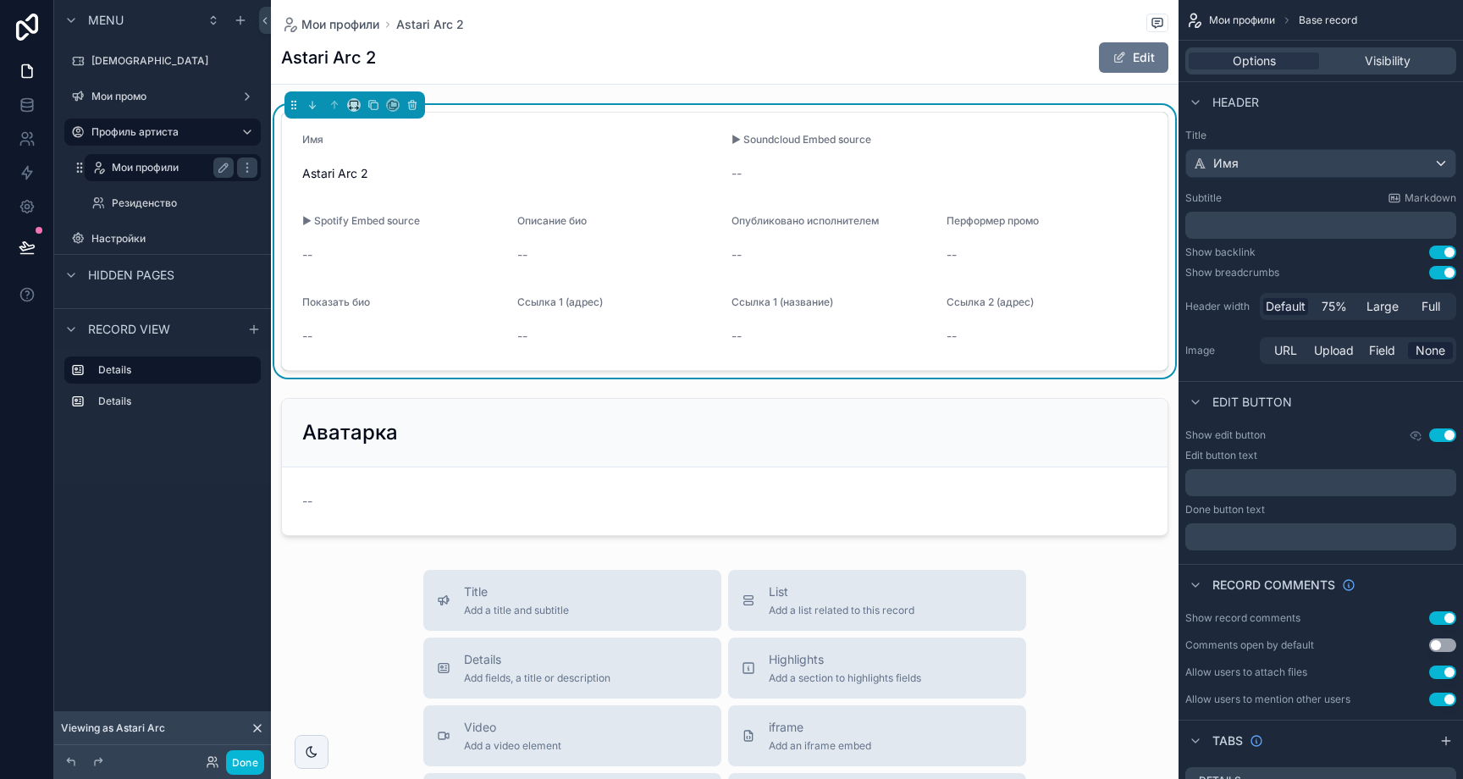
click at [181, 161] on label "Мои профили" at bounding box center [169, 168] width 115 height 14
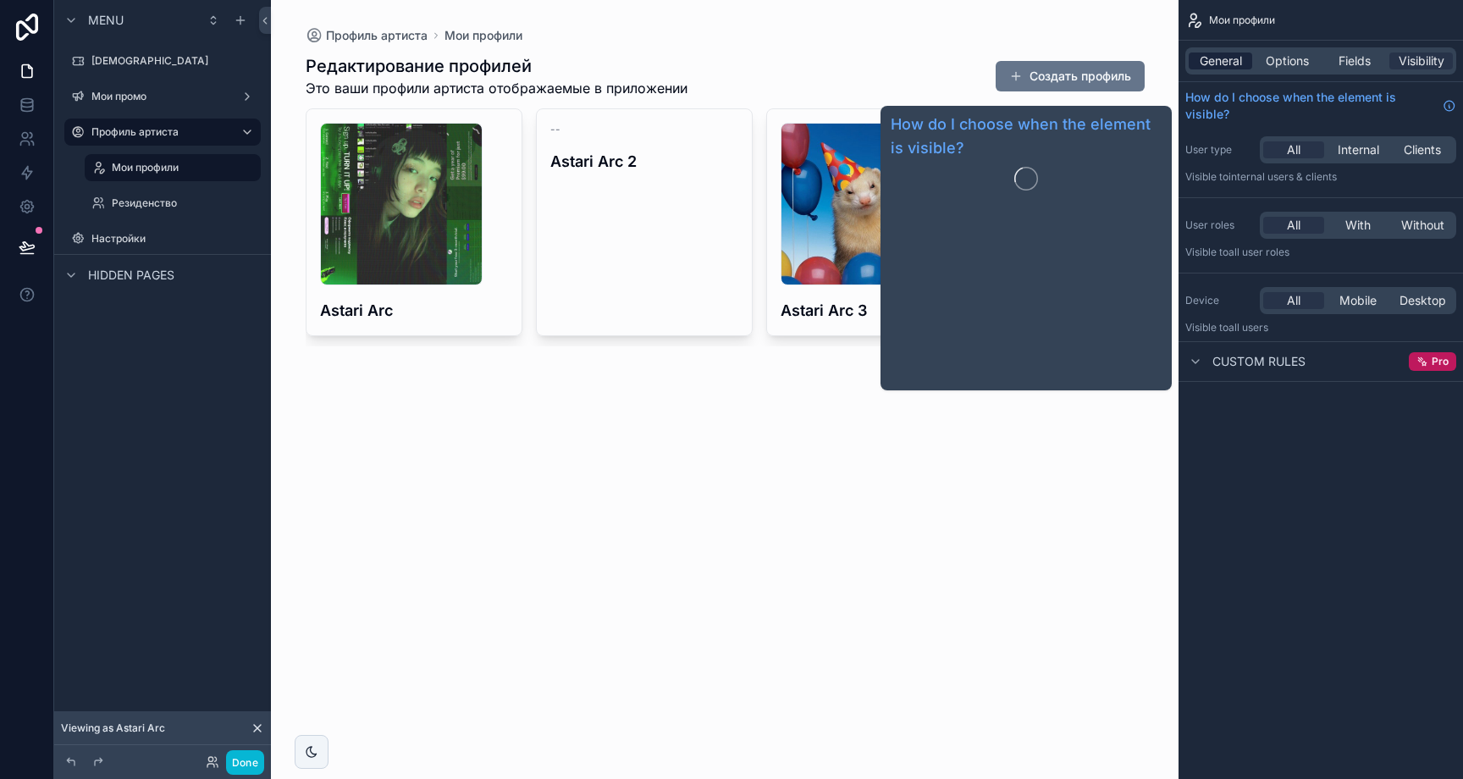
click at [1244, 63] on div "General" at bounding box center [1221, 60] width 64 height 17
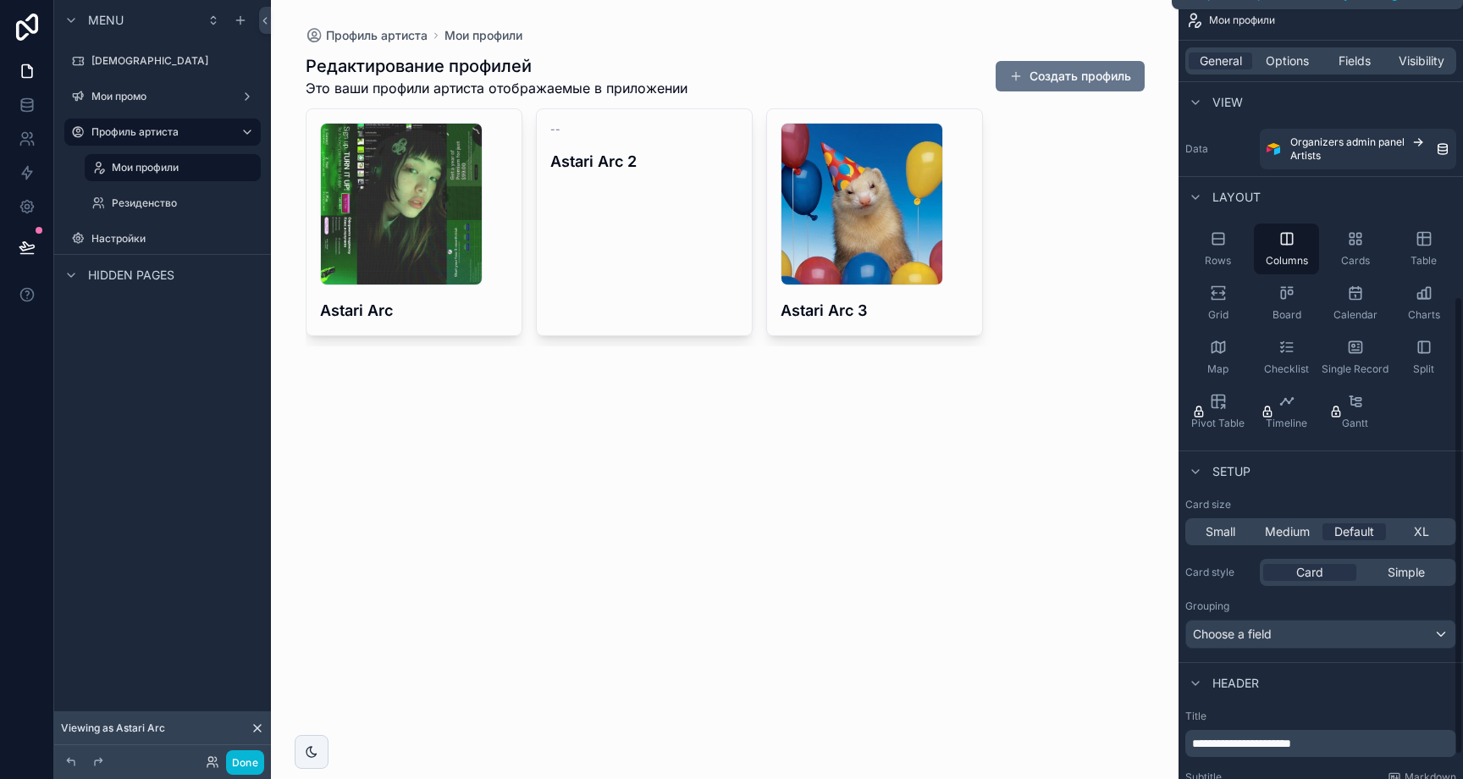
scroll to position [544, 0]
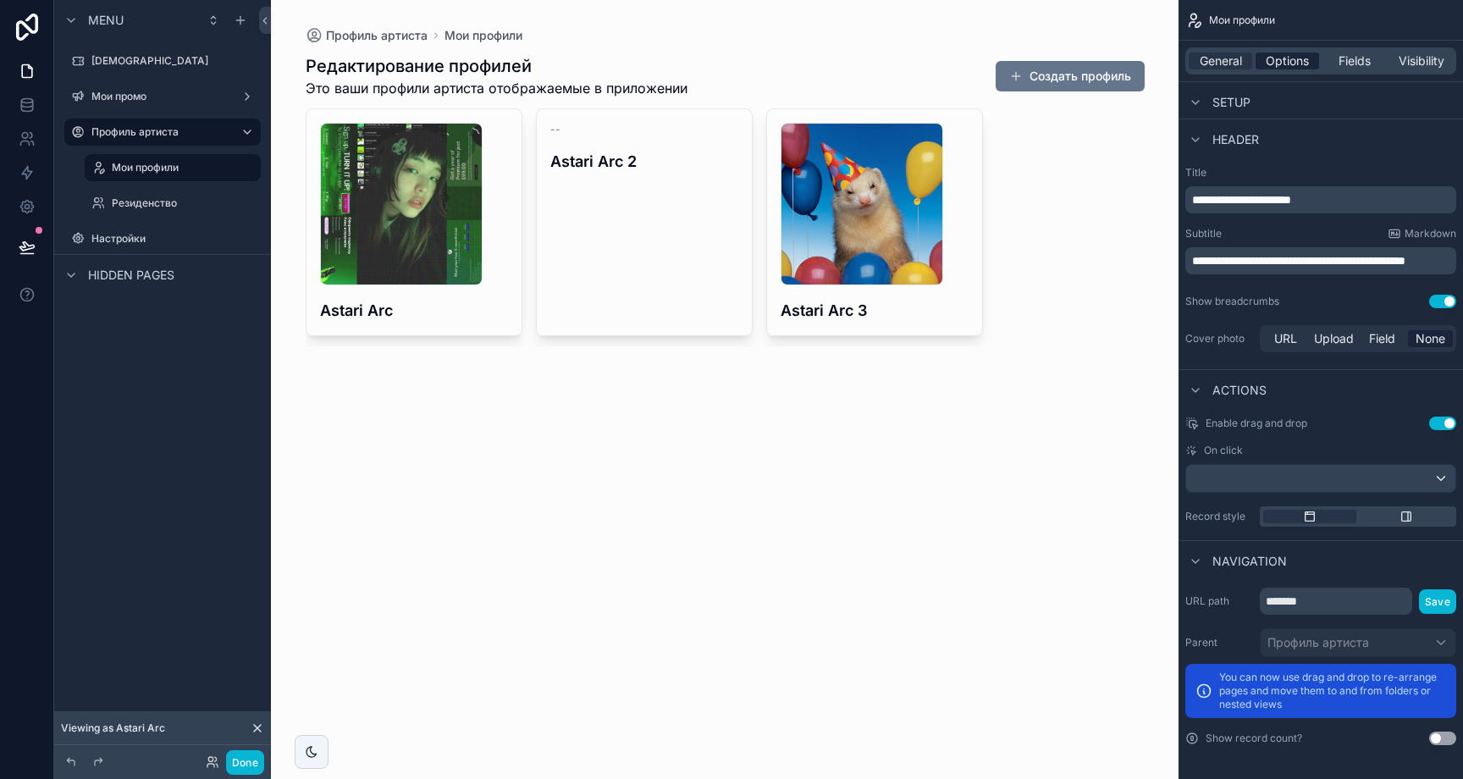
click at [1299, 61] on span "Options" at bounding box center [1287, 60] width 43 height 17
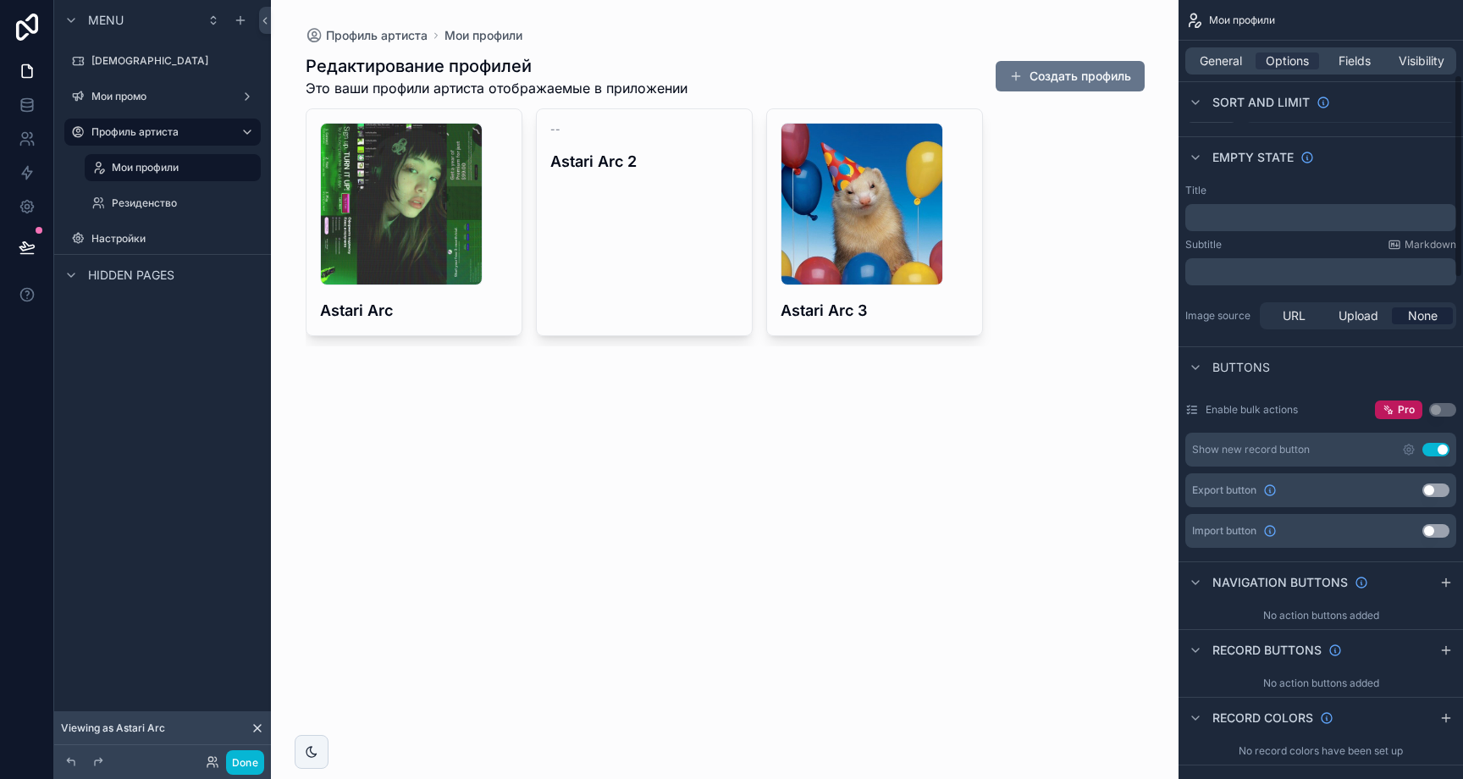
scroll to position [452, 0]
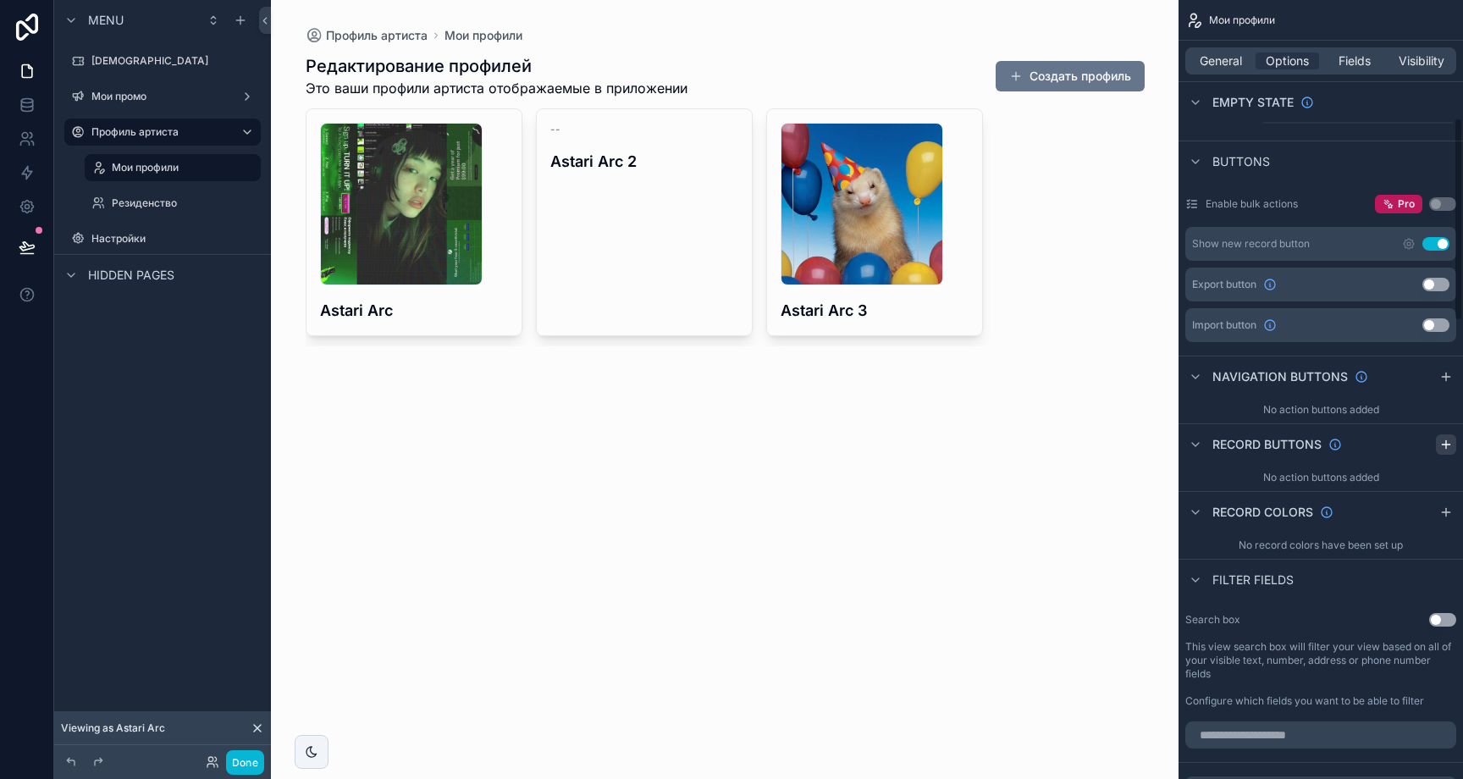
click at [1441, 442] on icon "scrollable content" at bounding box center [1446, 445] width 14 height 14
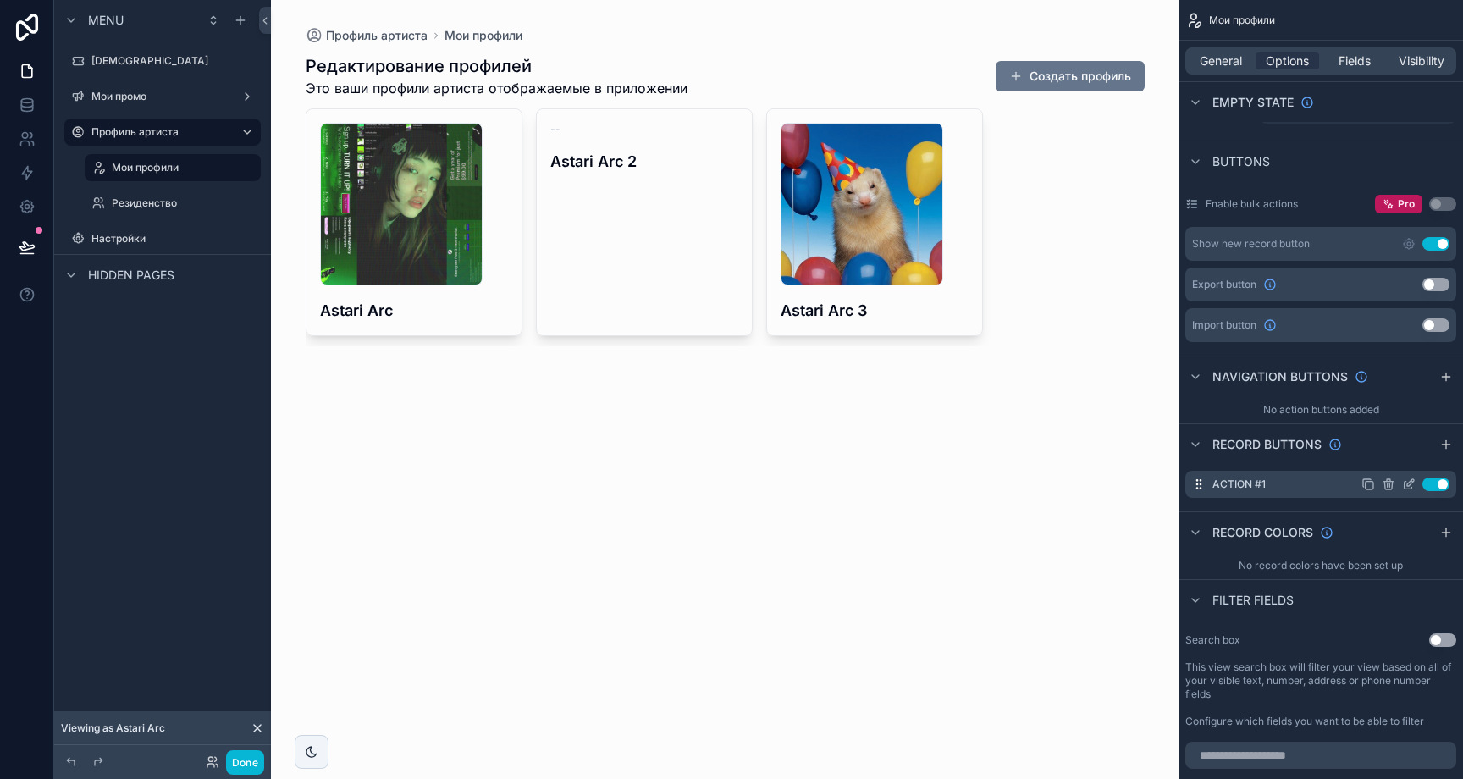
click at [1406, 478] on icon "scrollable content" at bounding box center [1409, 485] width 14 height 14
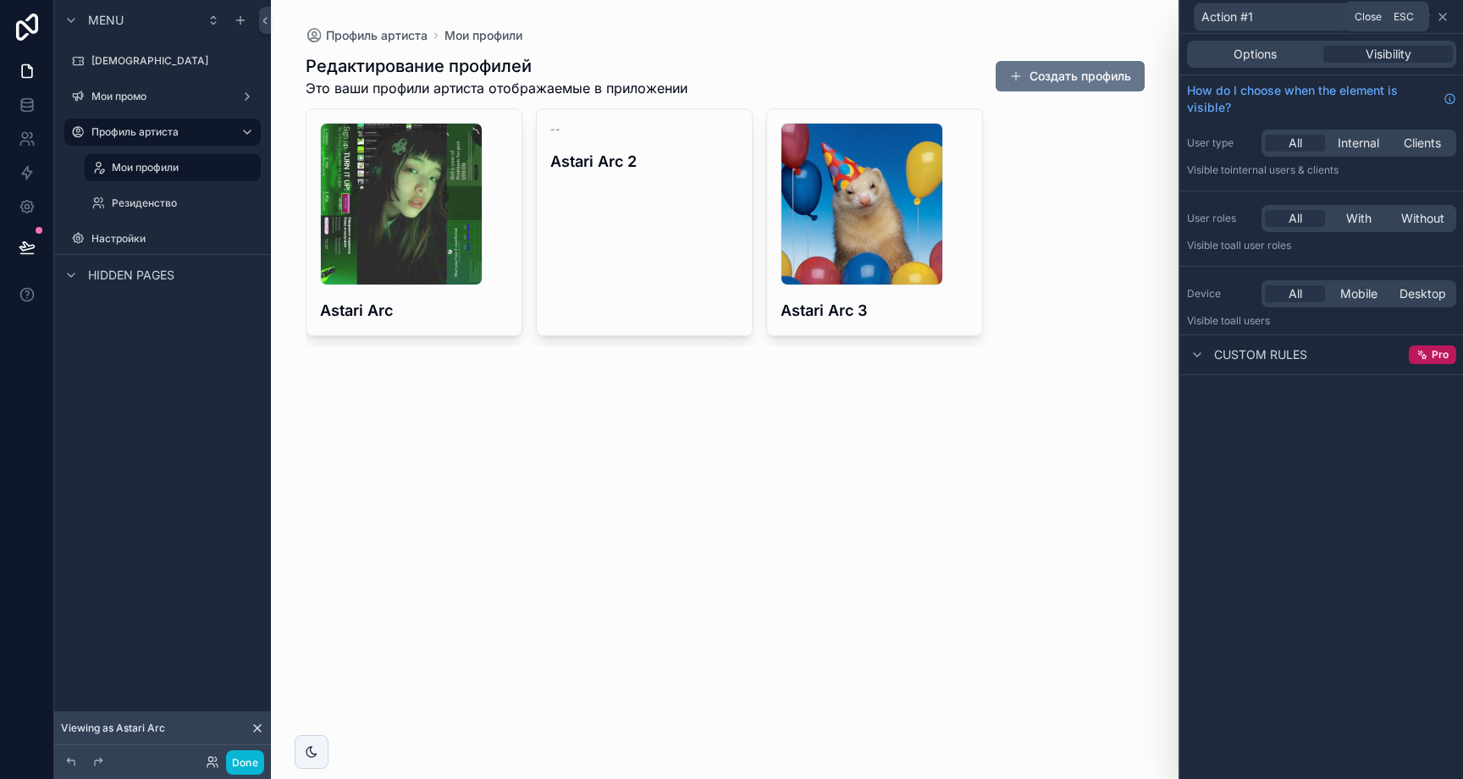
click at [1445, 14] on icon at bounding box center [1443, 17] width 14 height 14
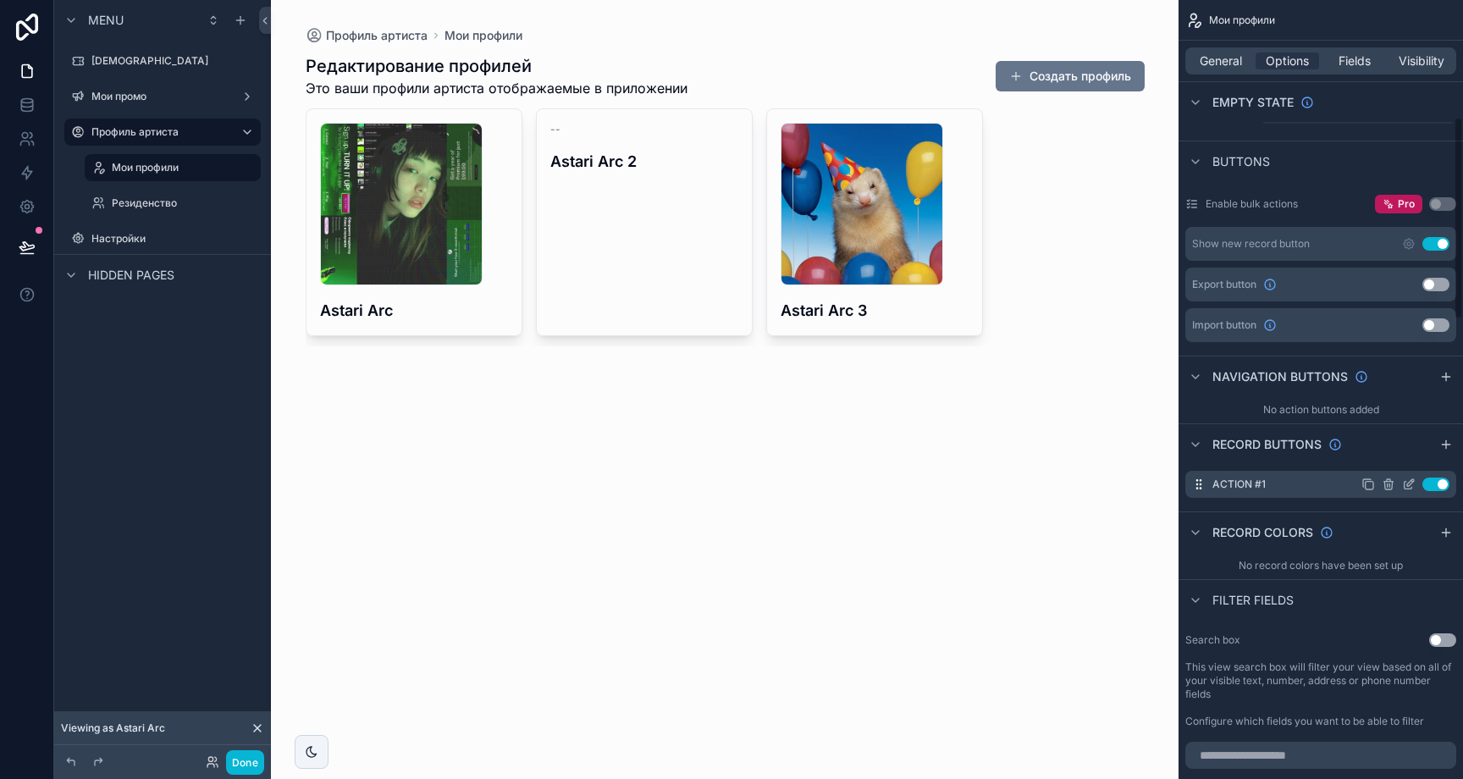
click at [1405, 483] on icon "scrollable content" at bounding box center [1409, 485] width 14 height 14
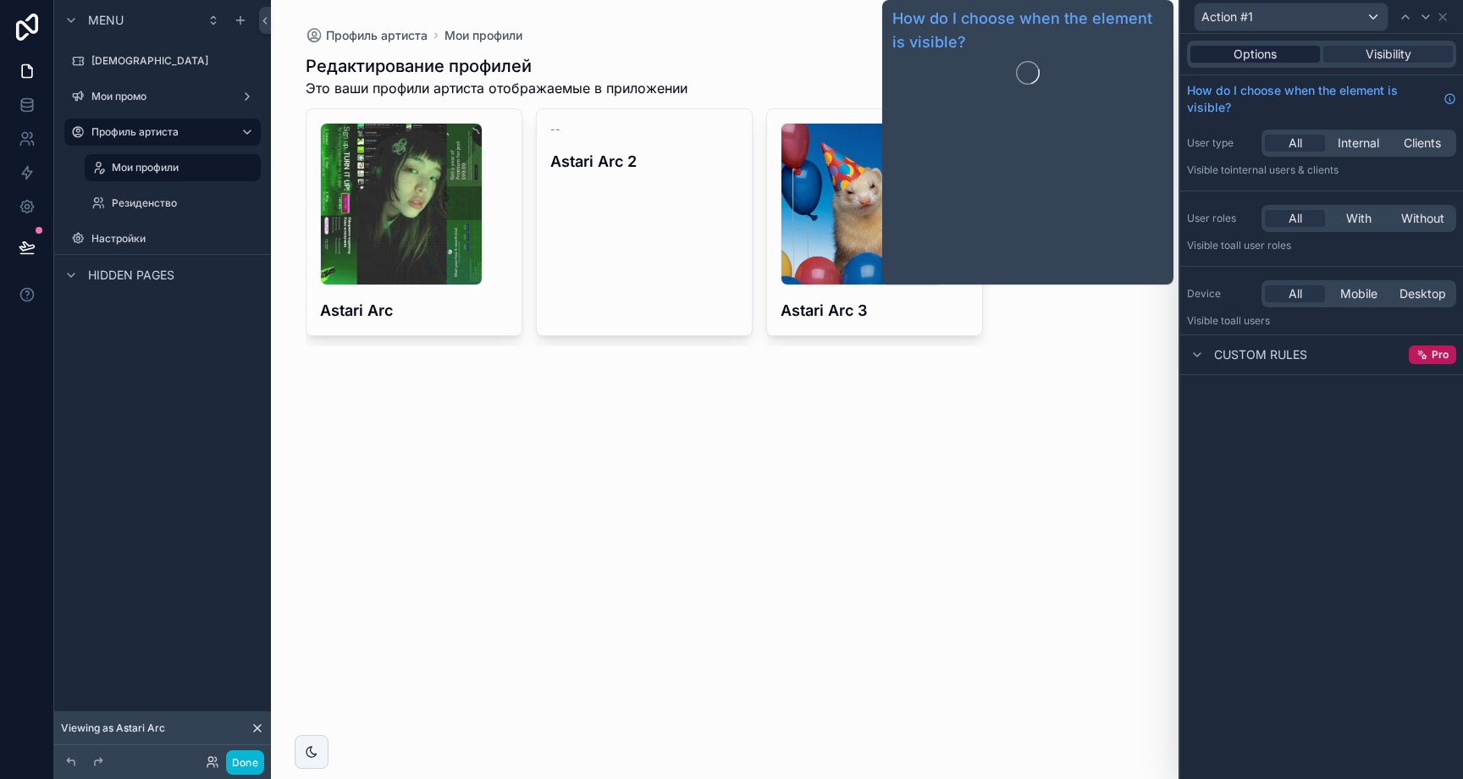
click at [1261, 48] on span "Options" at bounding box center [1255, 54] width 43 height 17
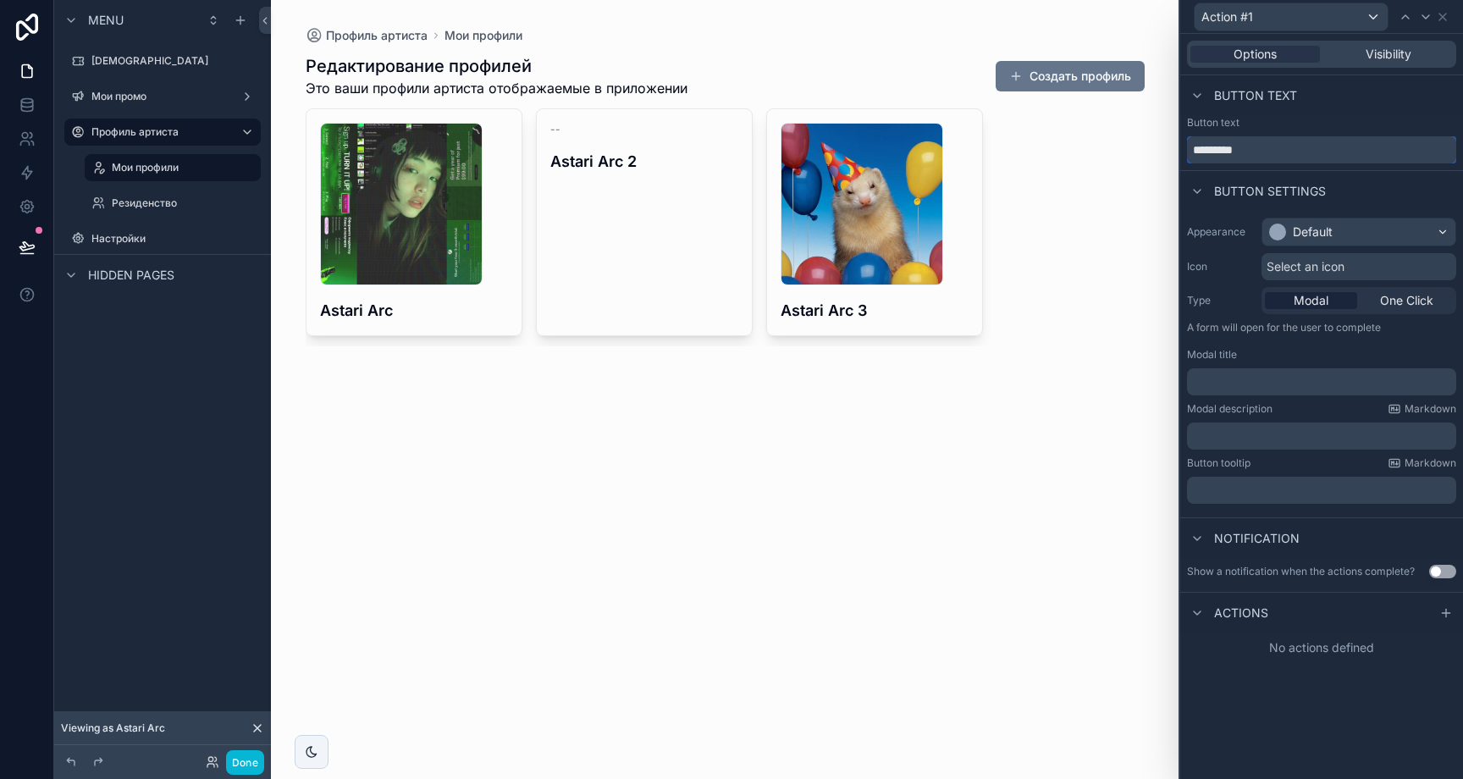
click at [1292, 155] on input "*********" at bounding box center [1321, 149] width 269 height 27
type input "**********"
click at [1431, 569] on button "Use setting" at bounding box center [1442, 572] width 27 height 14
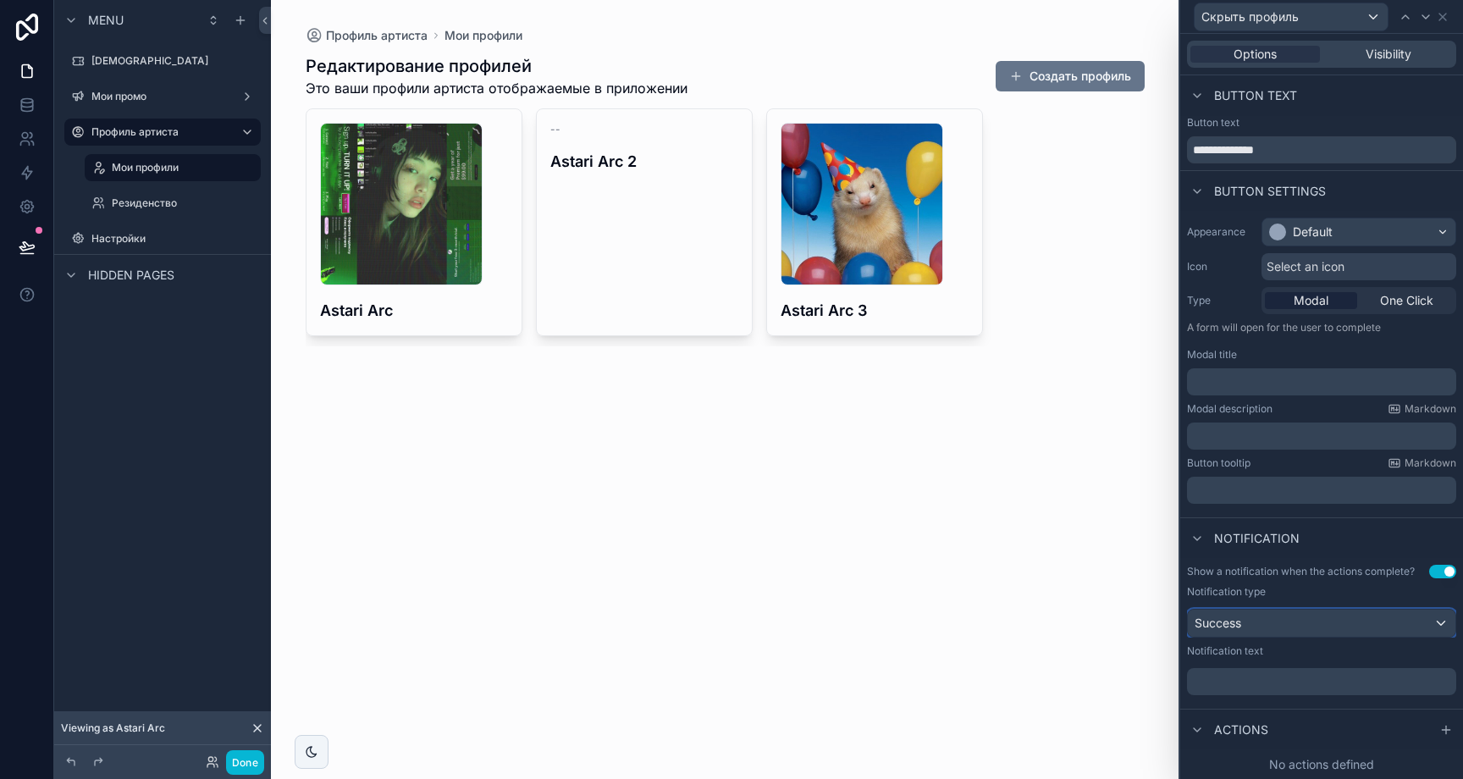
click at [1367, 616] on div "Success" at bounding box center [1322, 623] width 268 height 27
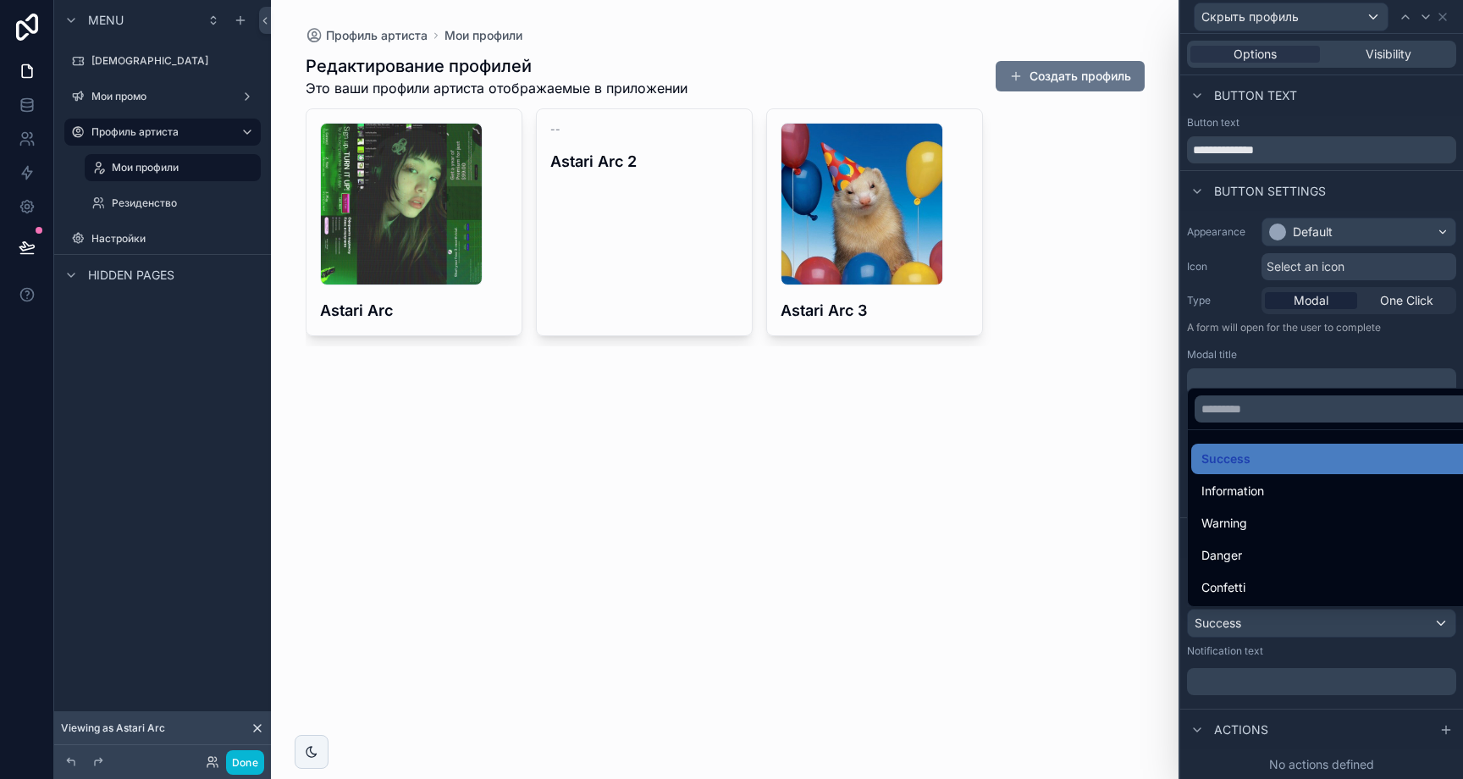
click at [1305, 666] on div at bounding box center [1321, 389] width 283 height 779
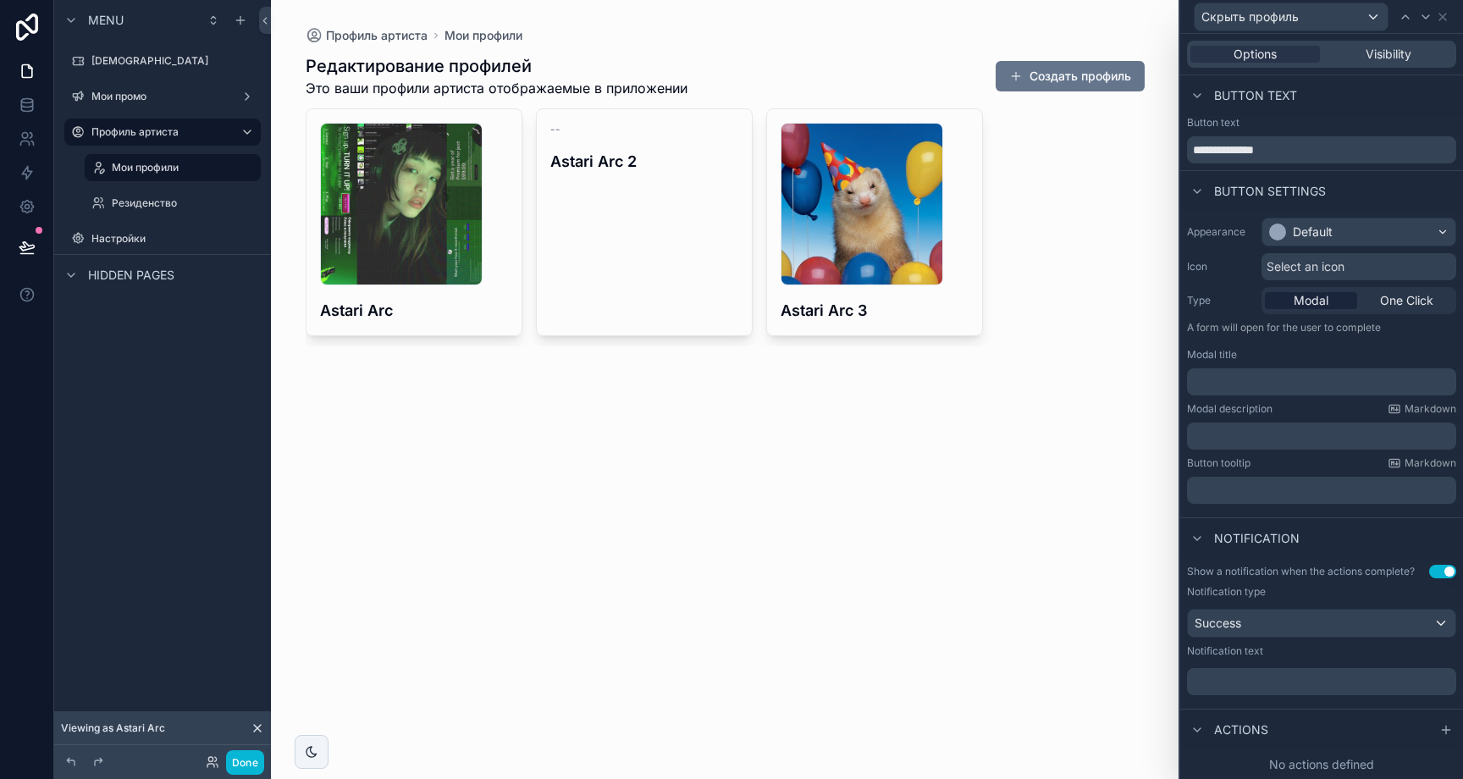
click at [1293, 686] on p "﻿" at bounding box center [1323, 681] width 259 height 17
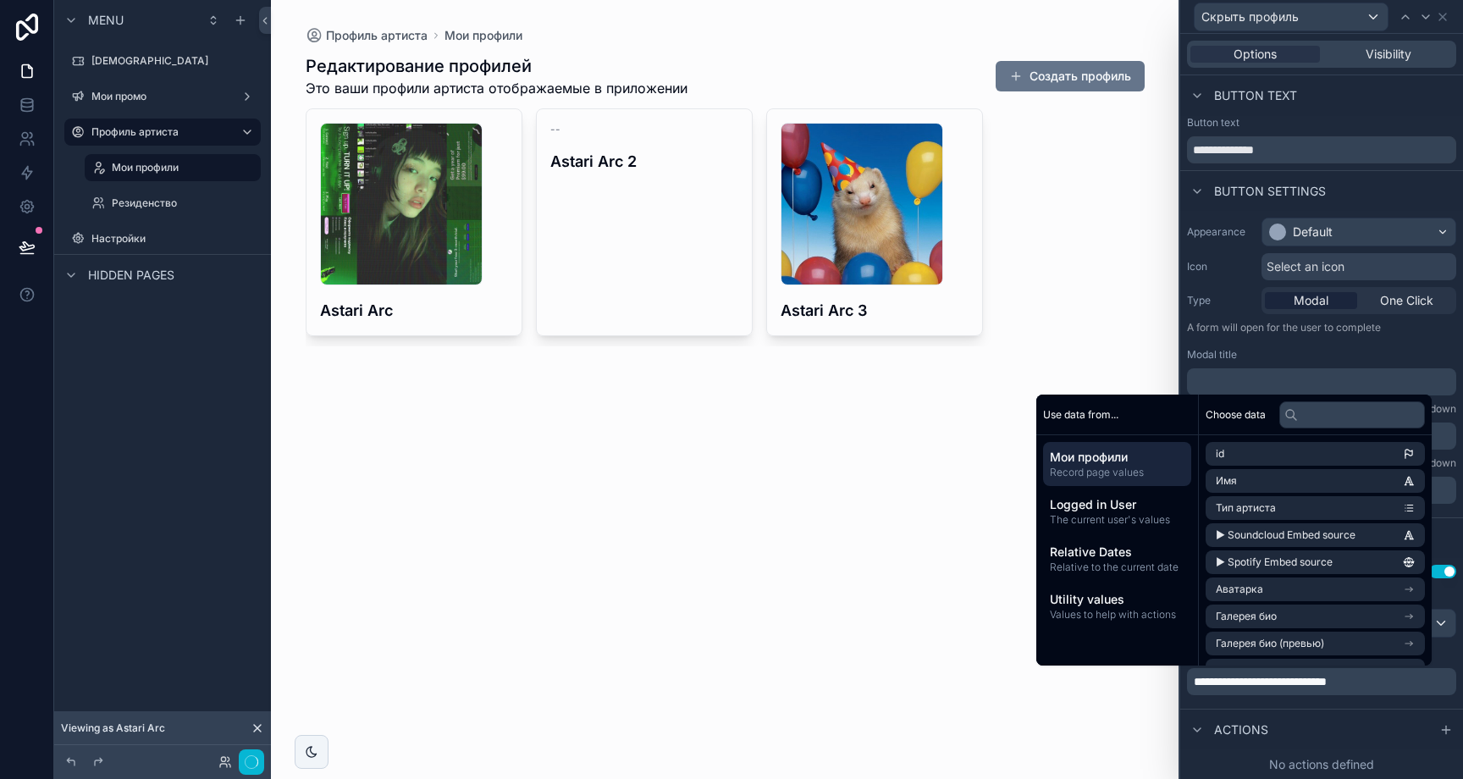
scroll to position [1, 0]
click at [1294, 699] on div "**********" at bounding box center [1321, 629] width 283 height 144
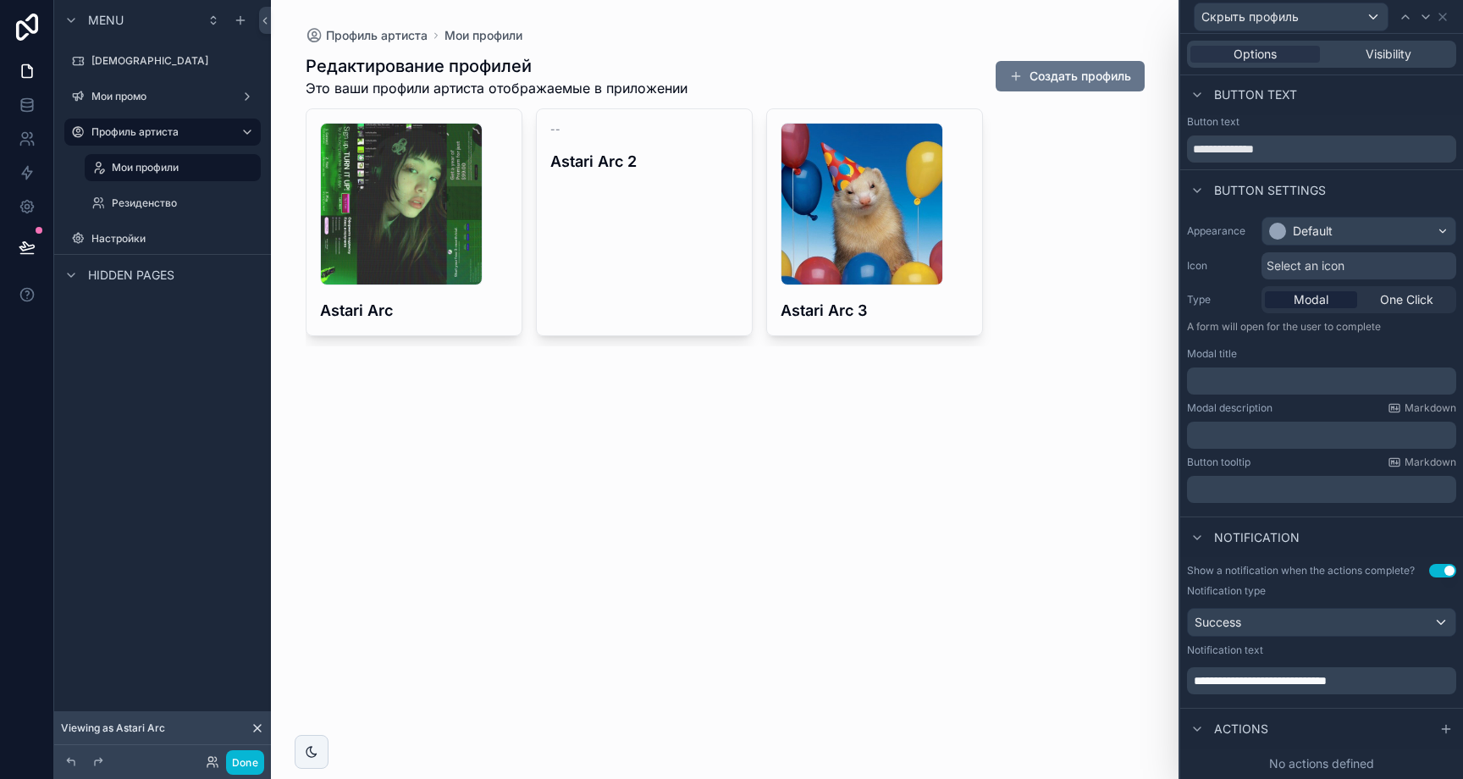
click at [1406, 731] on div "Actions" at bounding box center [1321, 728] width 283 height 41
click at [1439, 728] on icon at bounding box center [1446, 729] width 14 height 14
click at [1323, 265] on span "Select an icon" at bounding box center [1306, 265] width 78 height 17
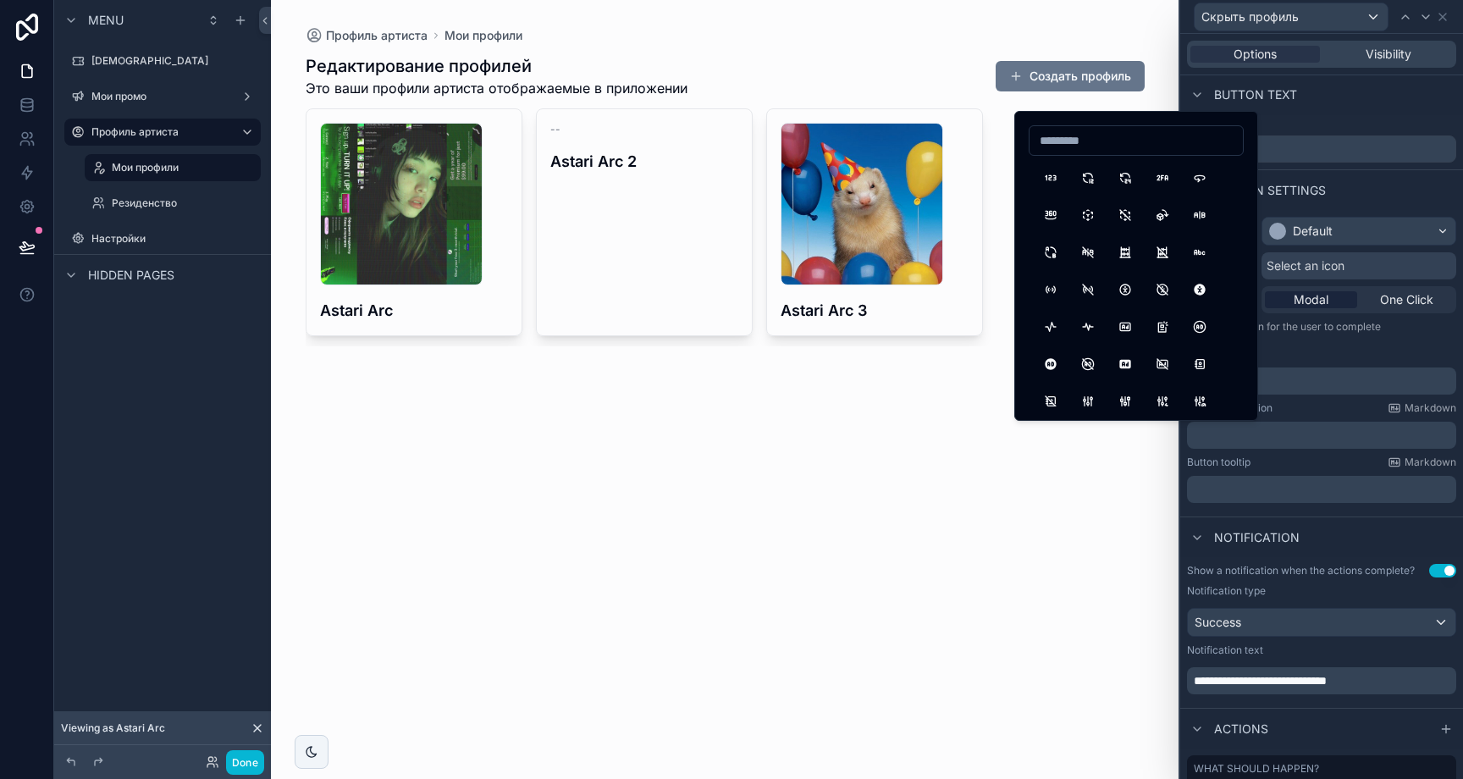
click at [1141, 141] on input at bounding box center [1136, 141] width 213 height 24
click at [1302, 265] on span "Select an icon" at bounding box center [1306, 265] width 78 height 17
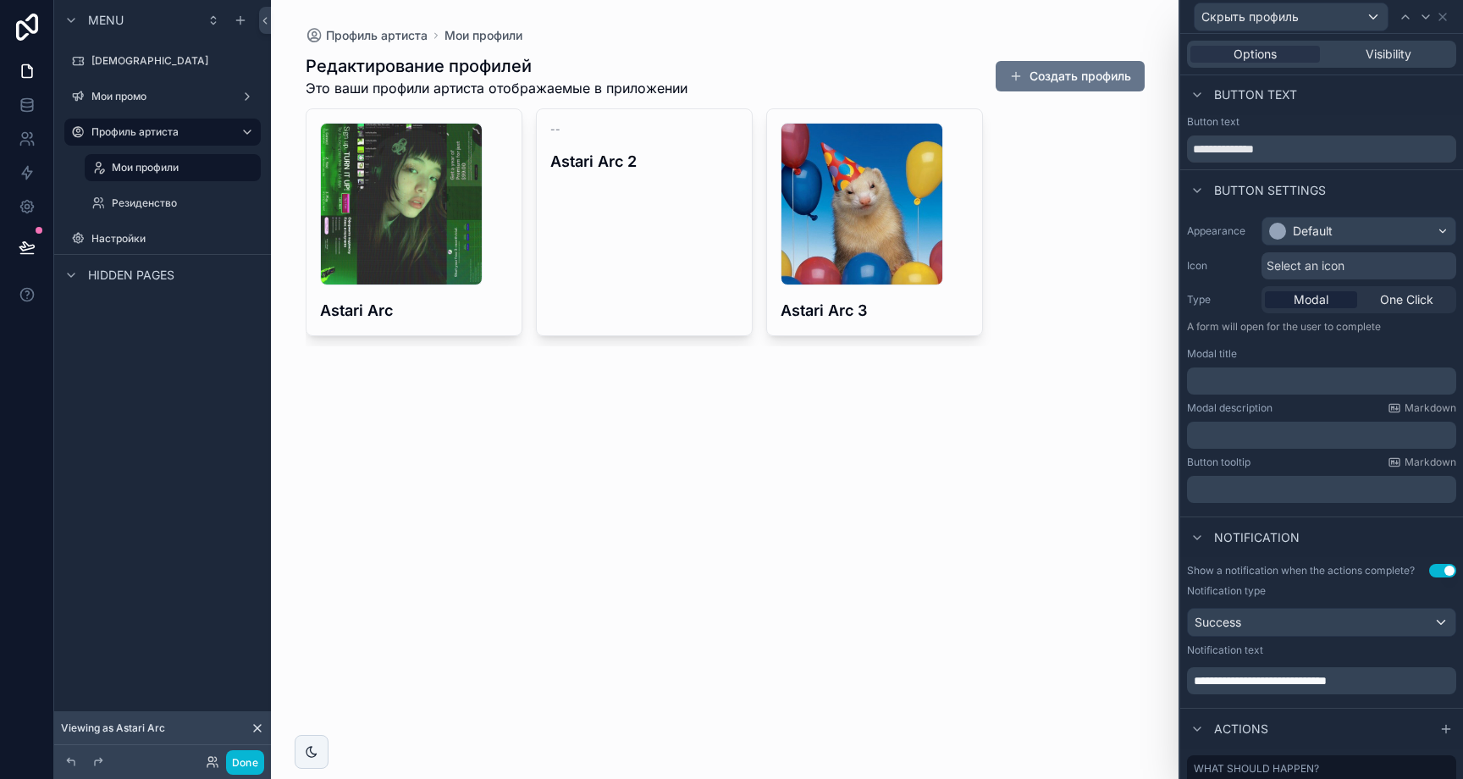
click at [1303, 263] on span "Select an icon" at bounding box center [1306, 265] width 78 height 17
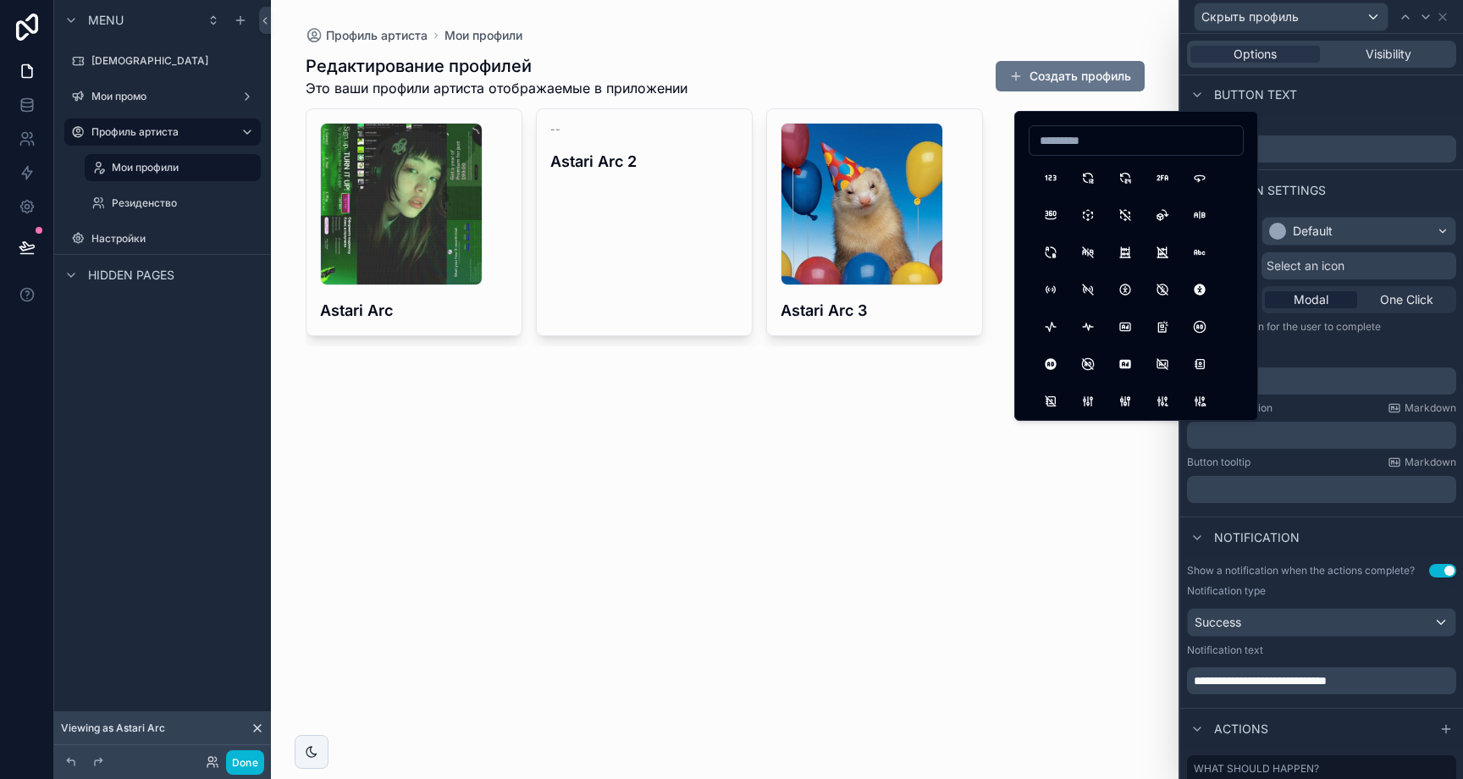
click at [1168, 151] on input at bounding box center [1136, 141] width 213 height 24
type input "***"
click at [1060, 291] on button "EyeOff" at bounding box center [1051, 289] width 30 height 30
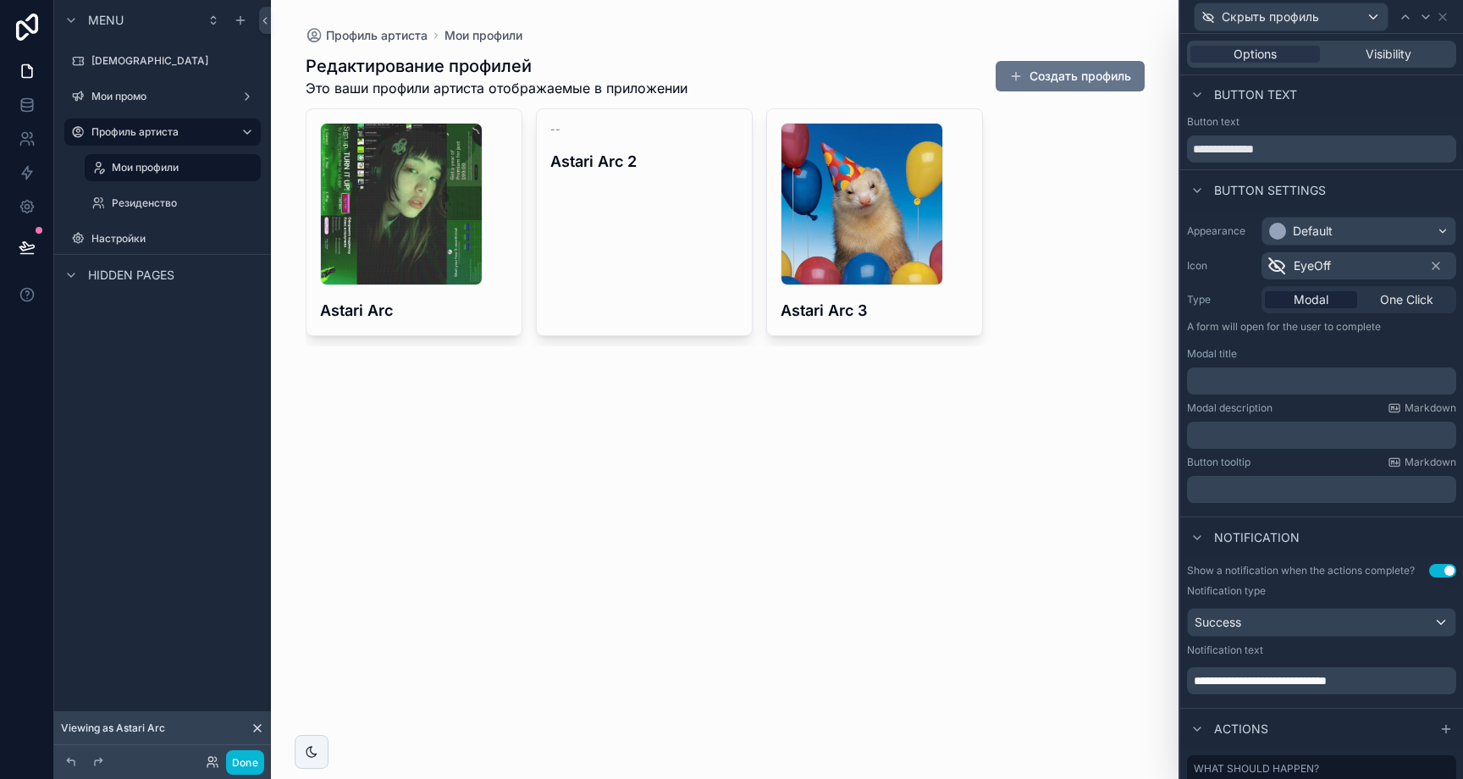
scroll to position [90, 0]
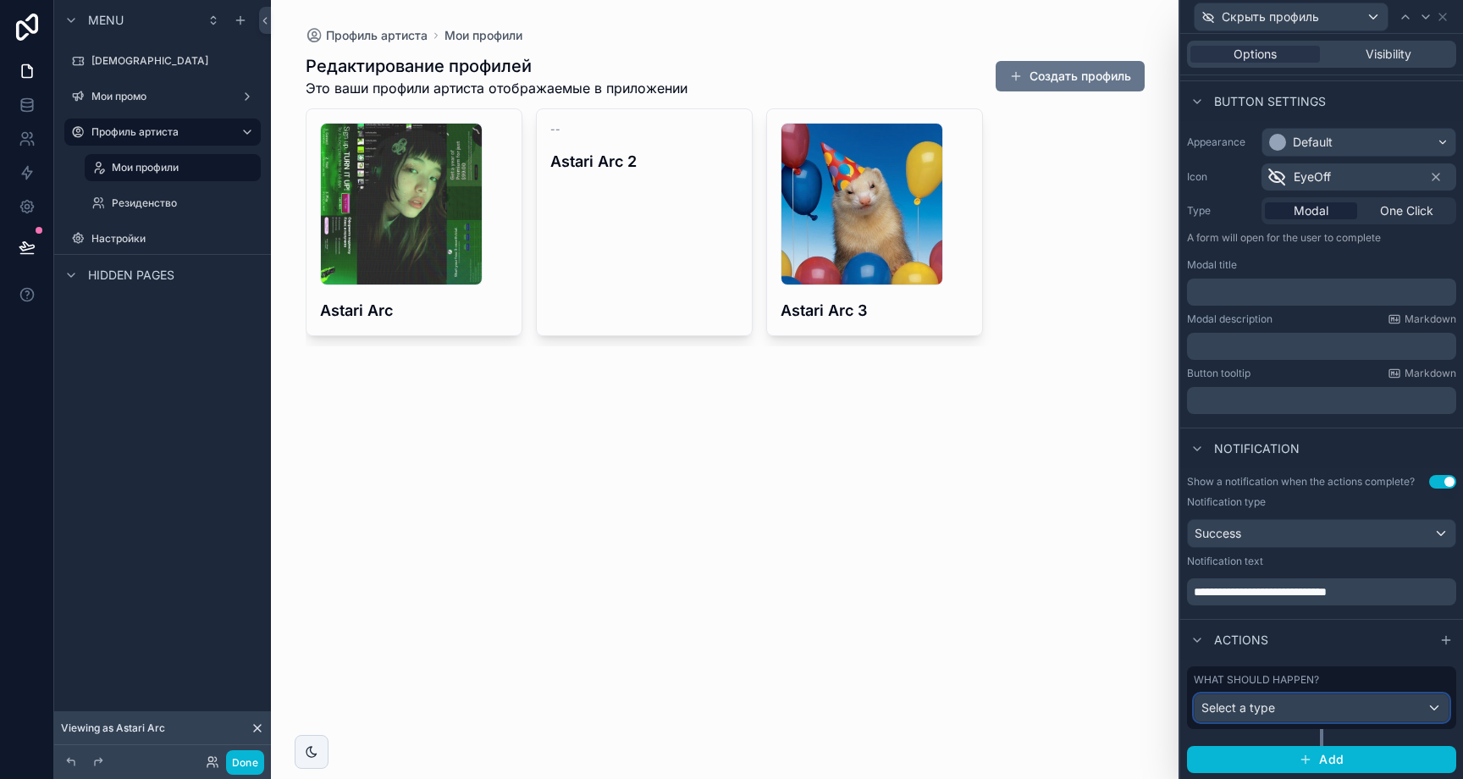
click at [1311, 712] on div "Select a type" at bounding box center [1322, 707] width 254 height 27
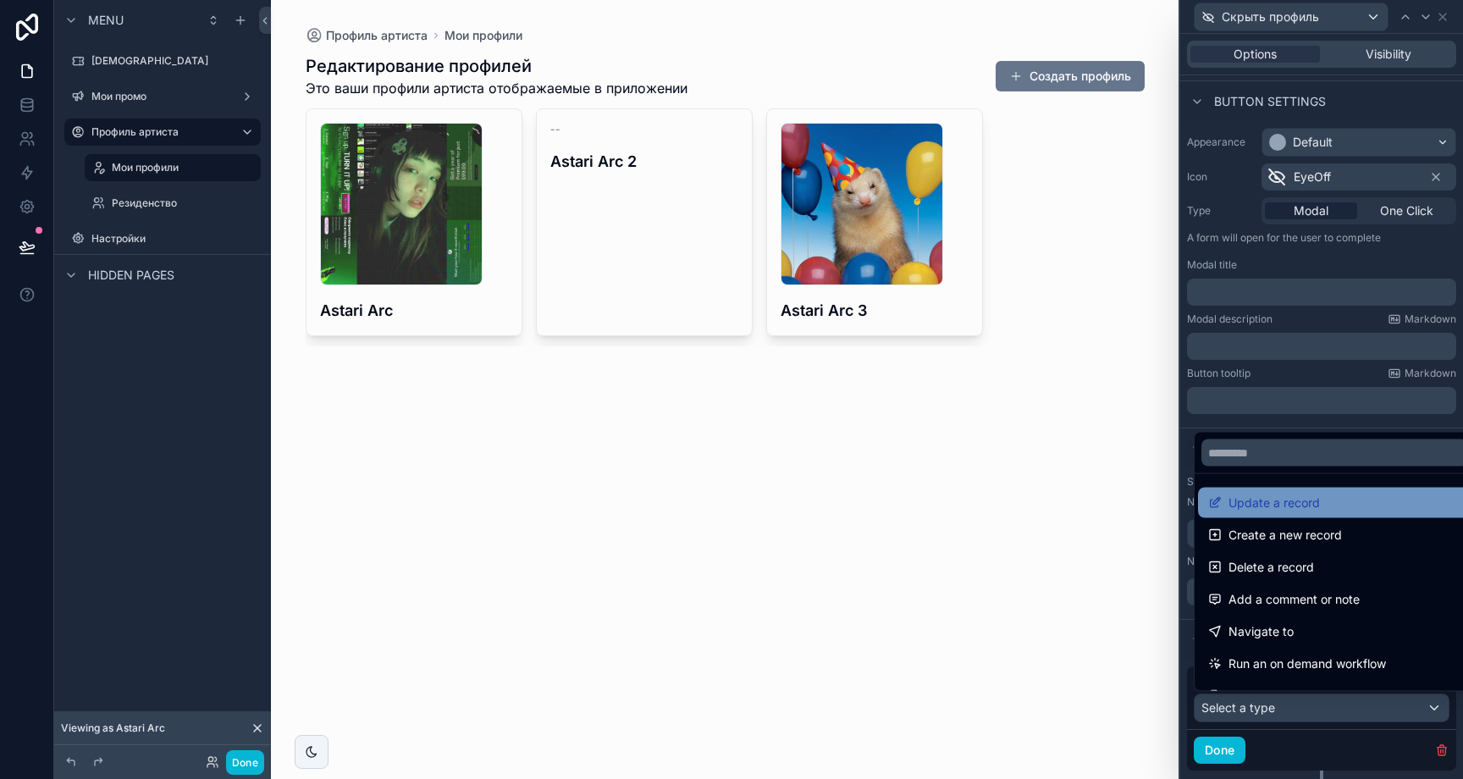
click at [1301, 497] on span "Update a record" at bounding box center [1274, 503] width 91 height 20
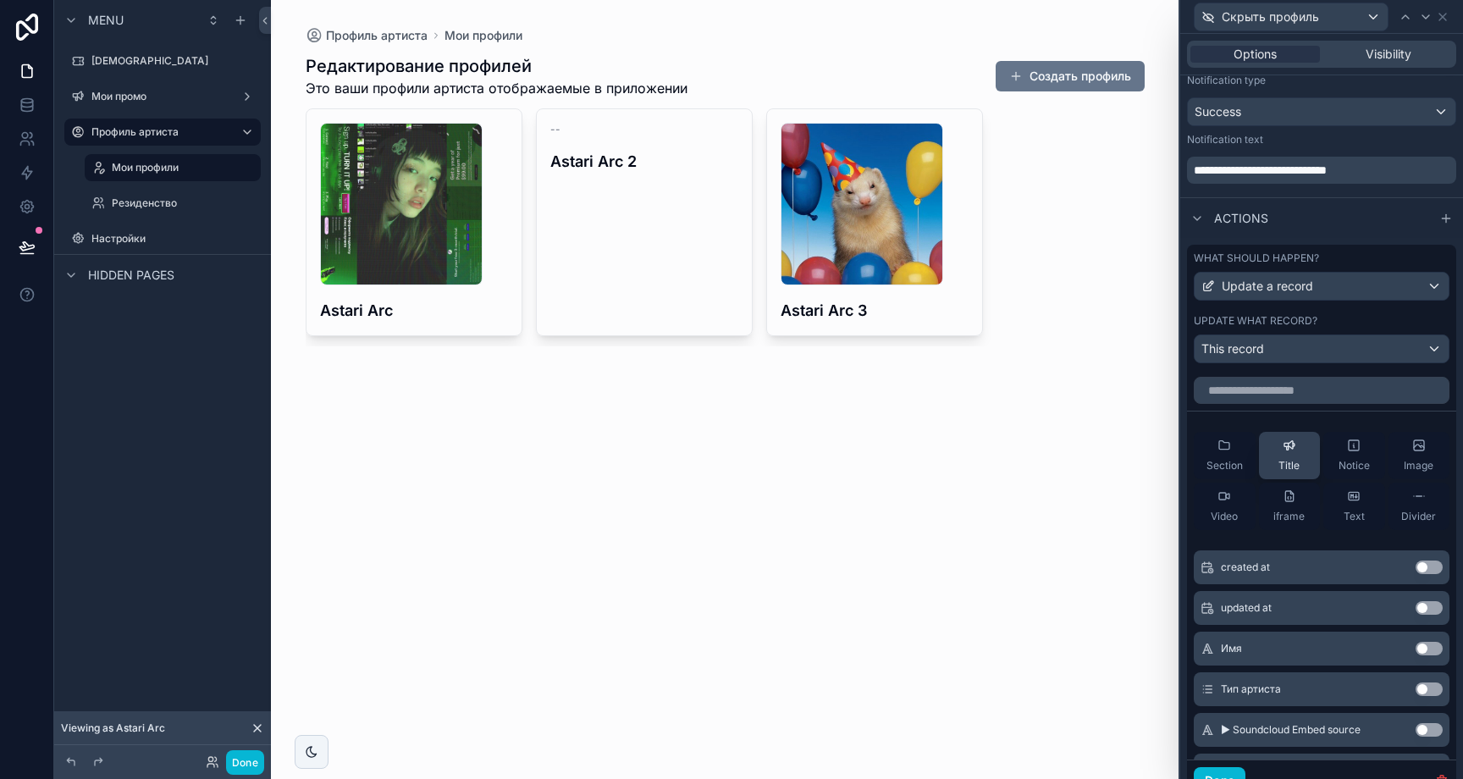
scroll to position [583, 0]
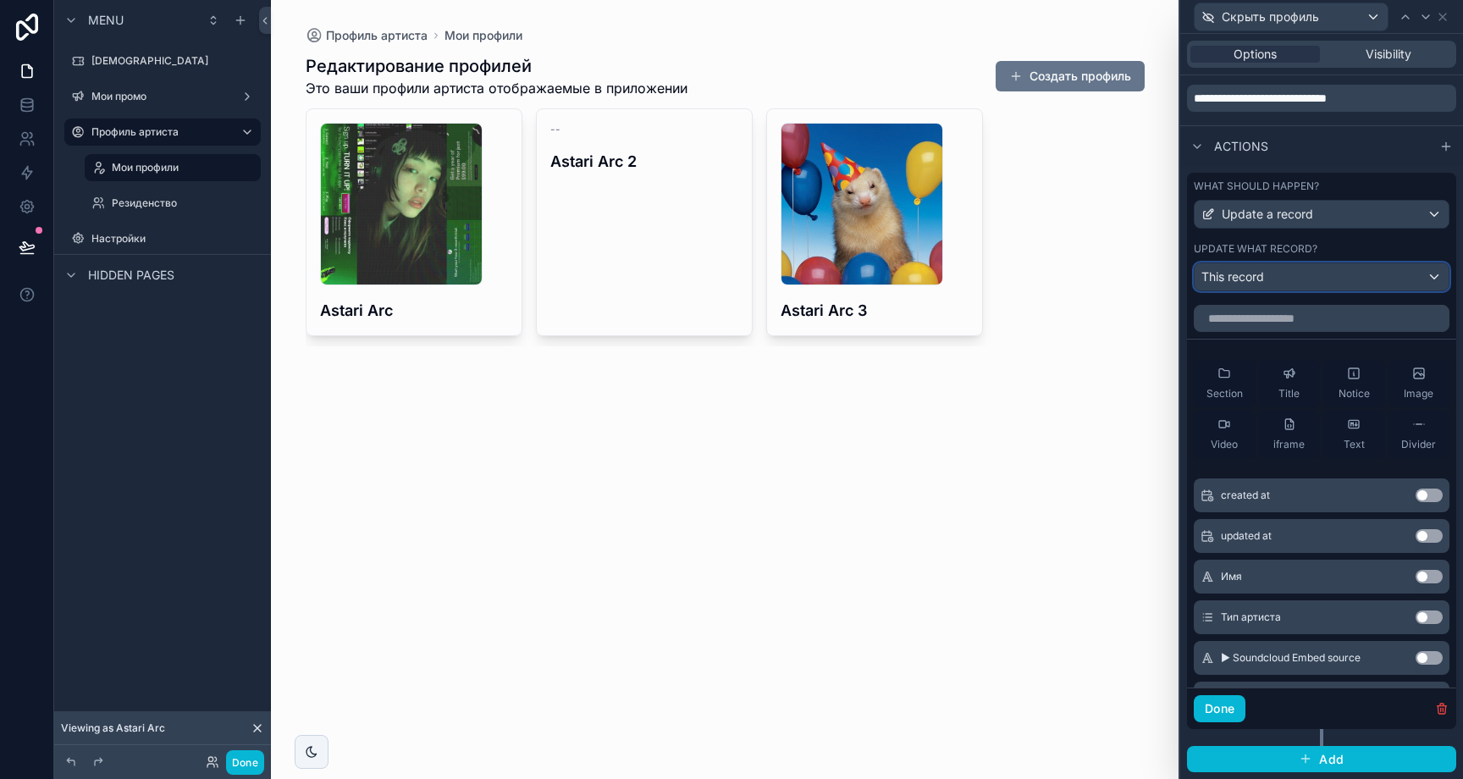
click at [1328, 279] on div "This record" at bounding box center [1322, 276] width 254 height 27
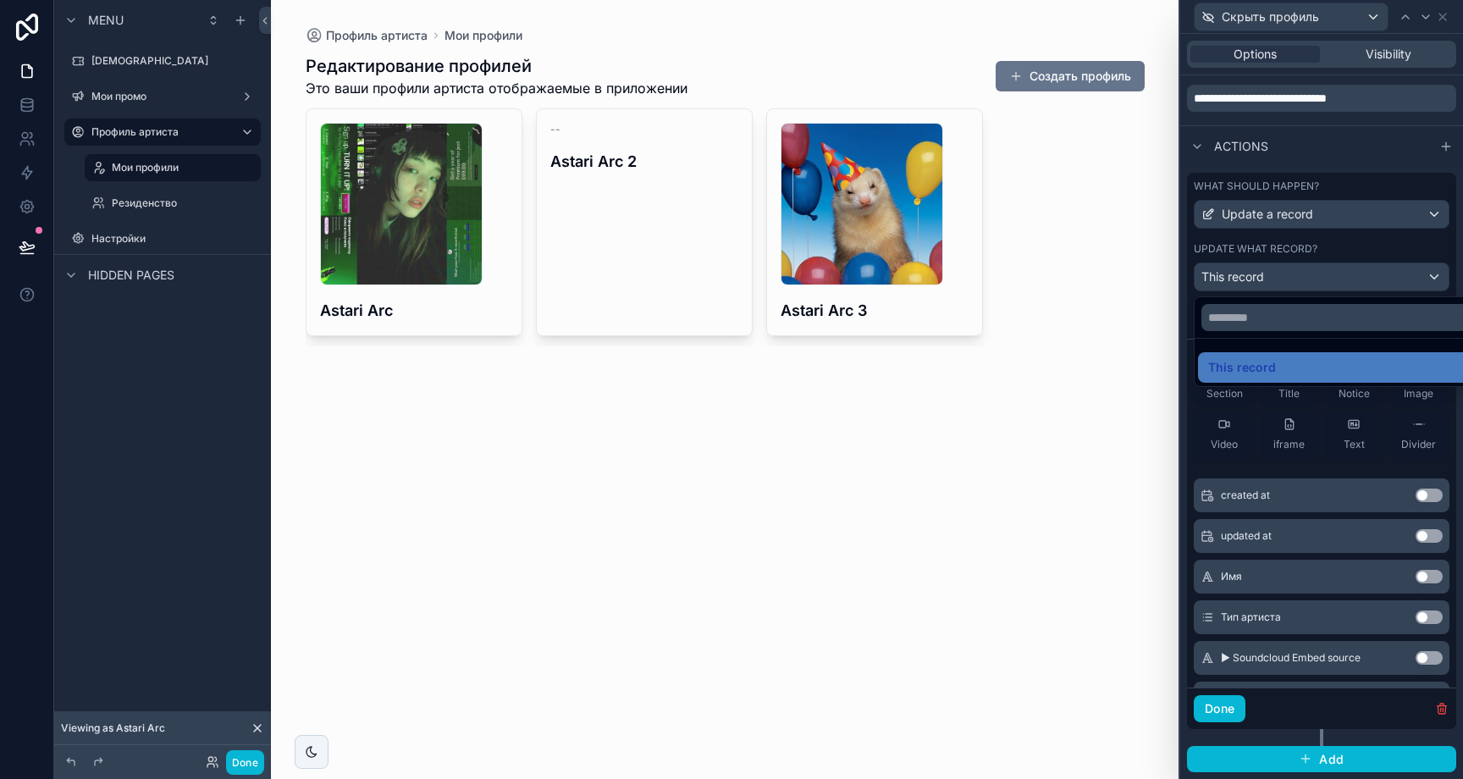
click at [1310, 273] on div at bounding box center [1321, 389] width 283 height 779
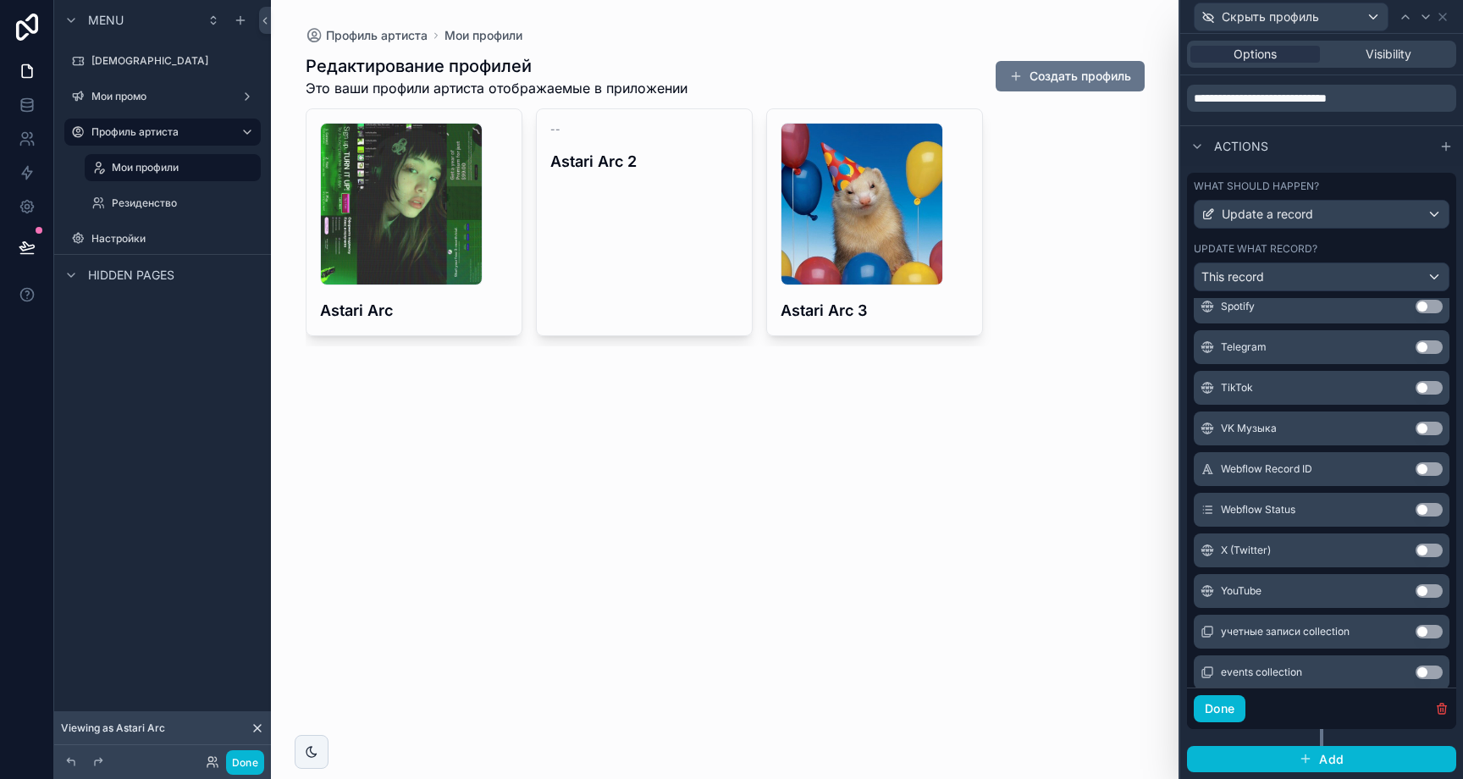
scroll to position [1356, 0]
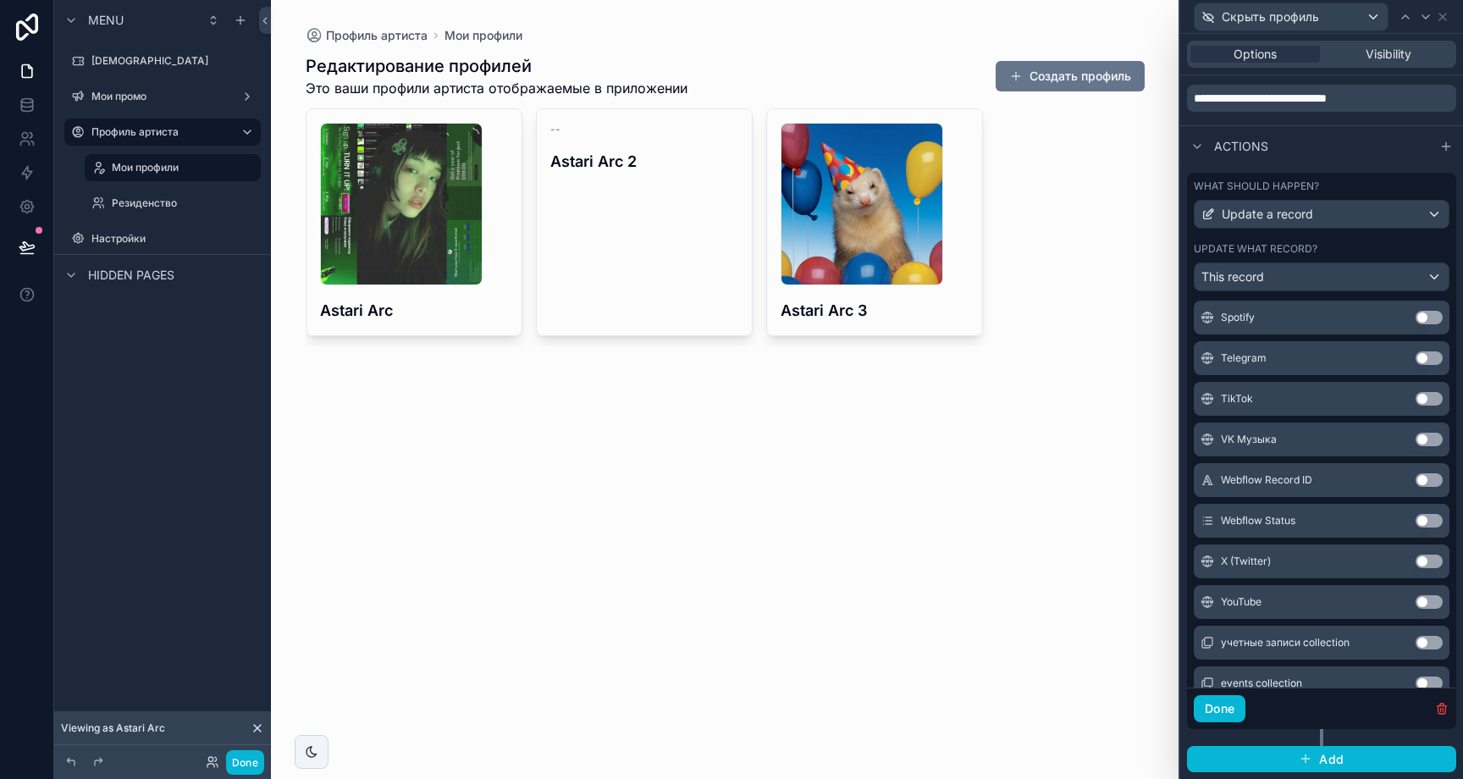
click at [1416, 519] on button "Use setting" at bounding box center [1429, 521] width 27 height 14
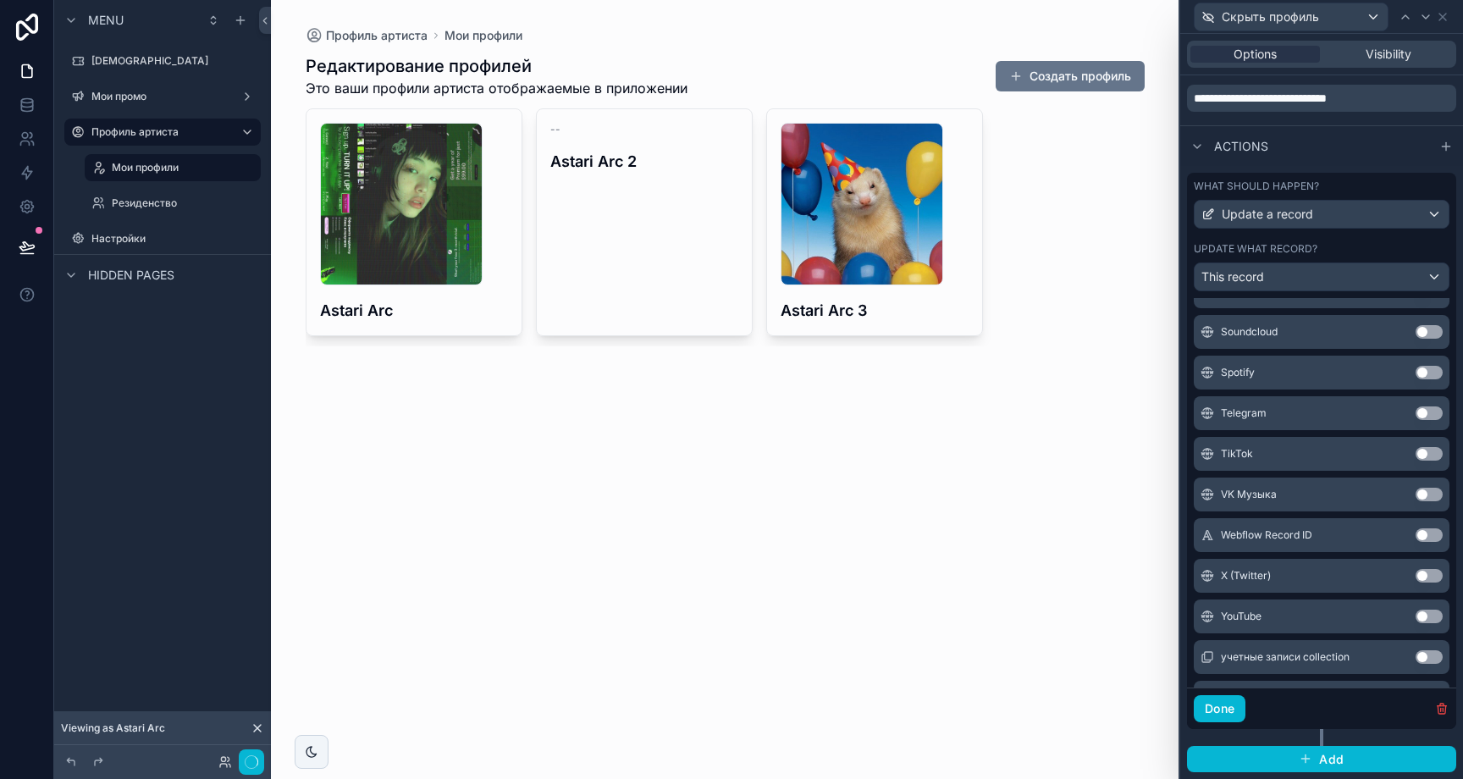
scroll to position [1411, 0]
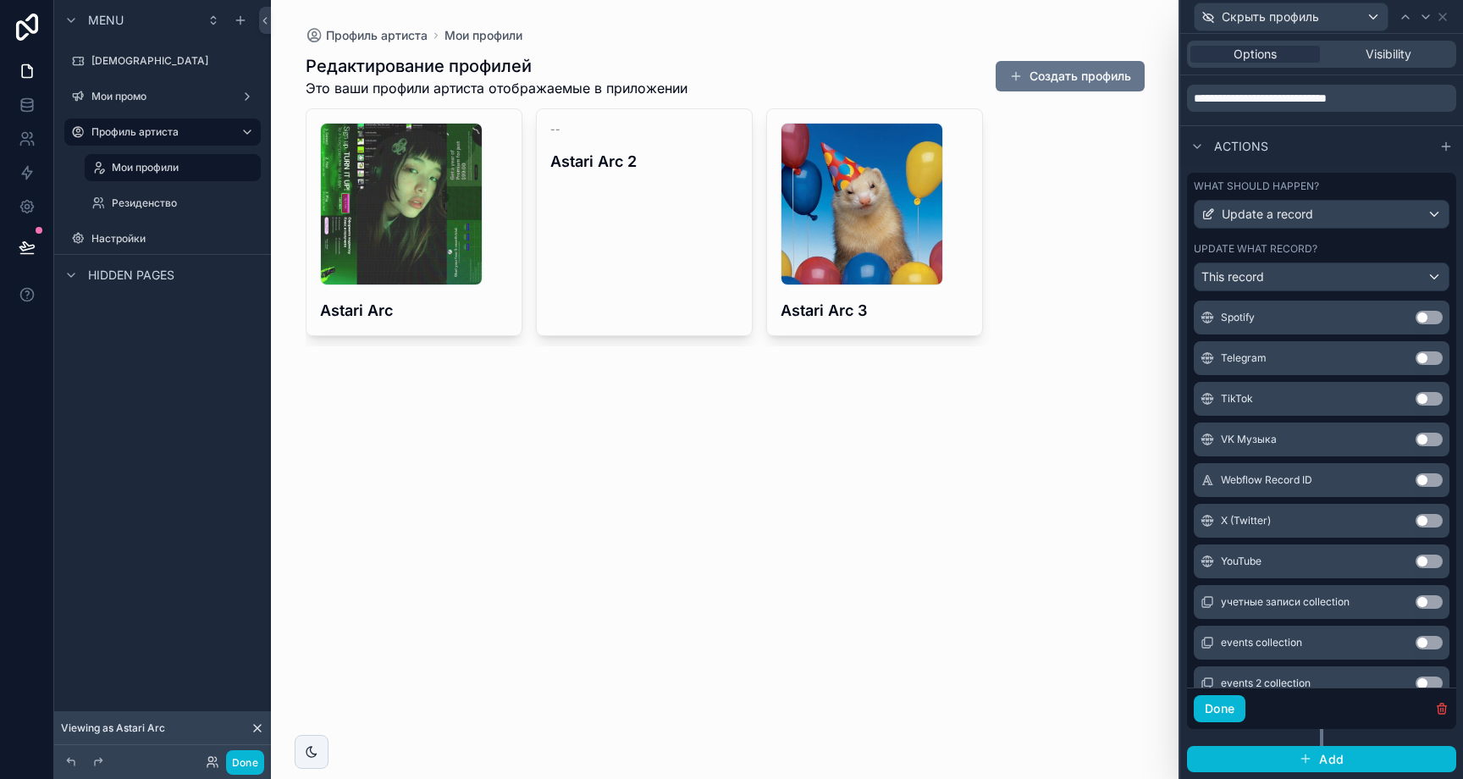
click at [1314, 246] on label "Update what record?" at bounding box center [1256, 249] width 124 height 14
click at [1319, 266] on div "This record" at bounding box center [1322, 276] width 254 height 27
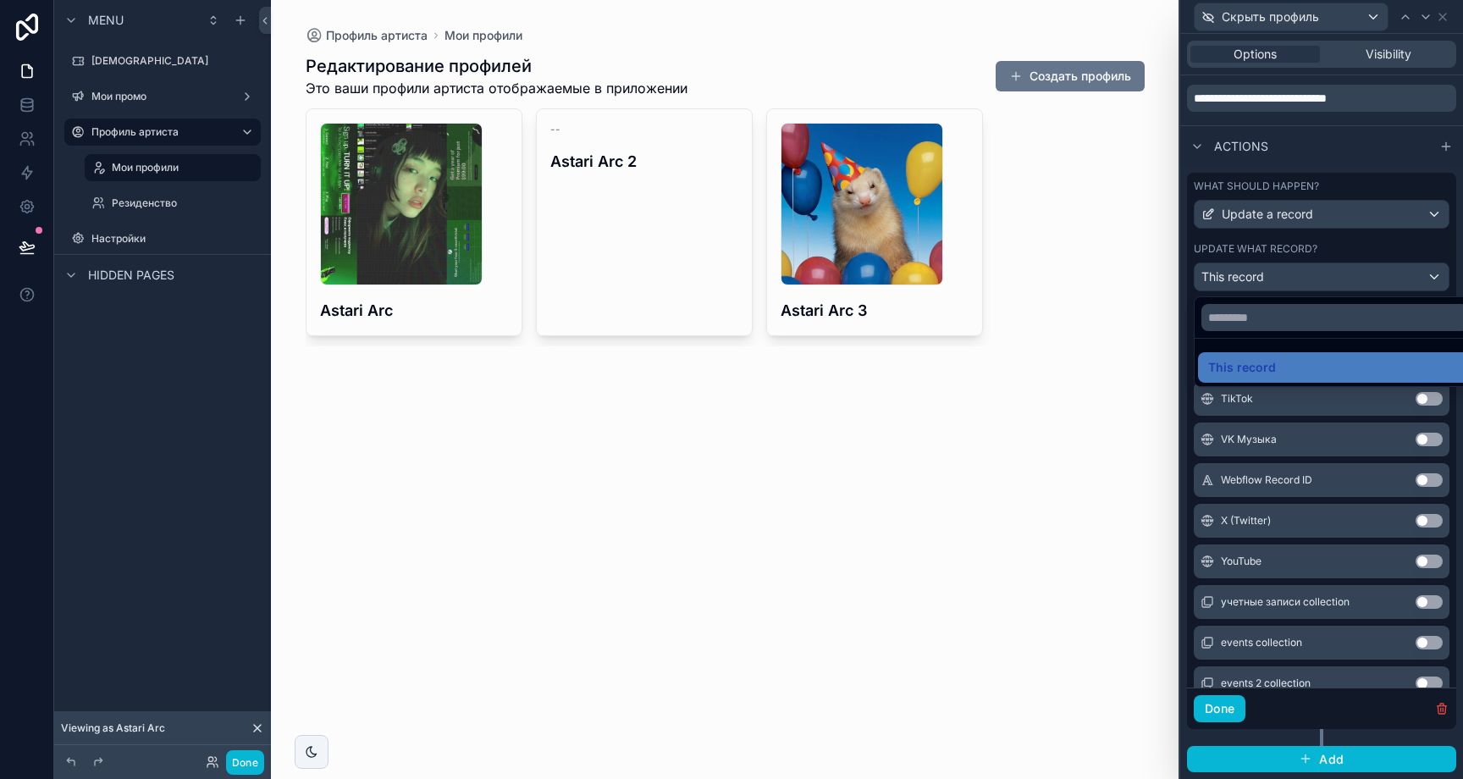
click at [1334, 275] on div at bounding box center [1321, 389] width 283 height 779
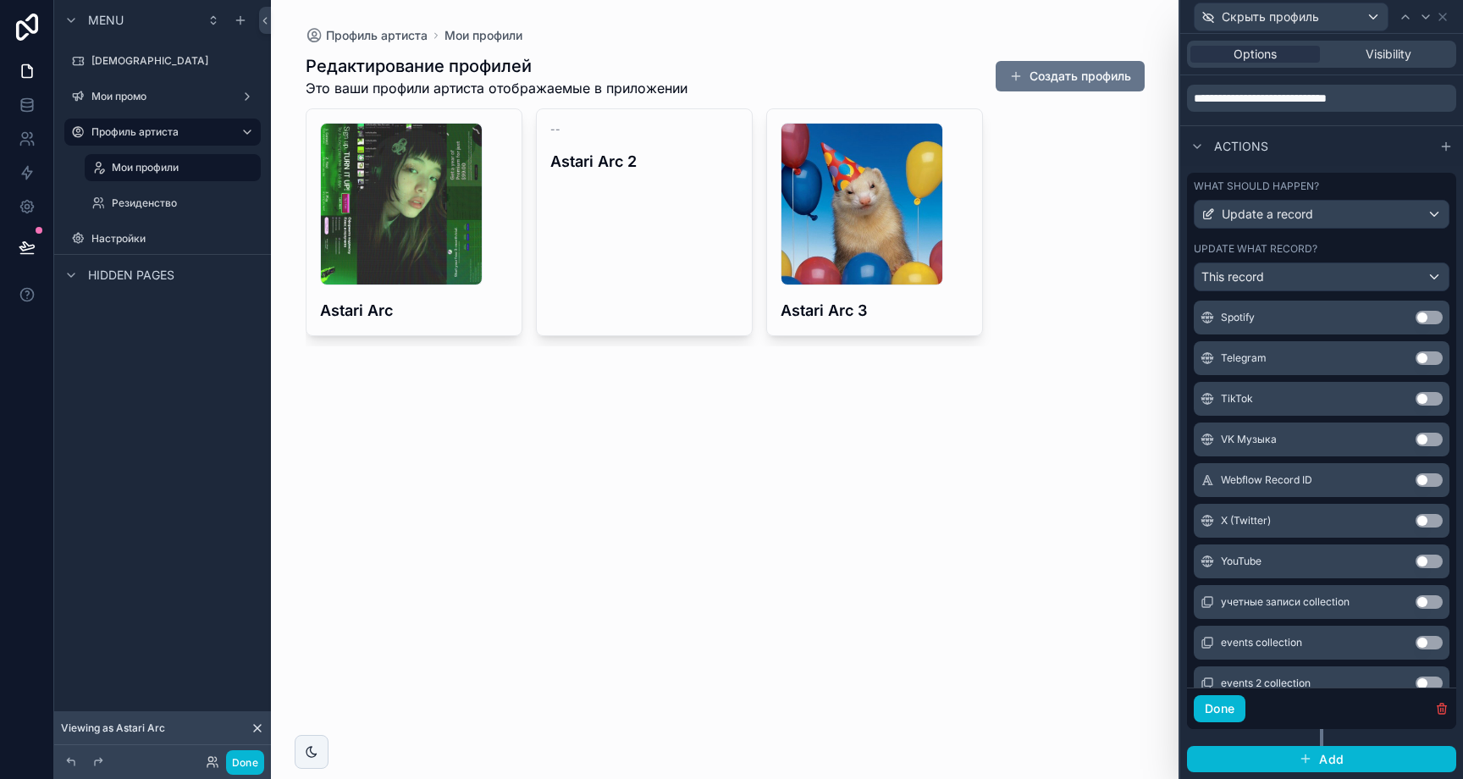
click at [1340, 260] on div "Update what record? This record" at bounding box center [1322, 266] width 256 height 49
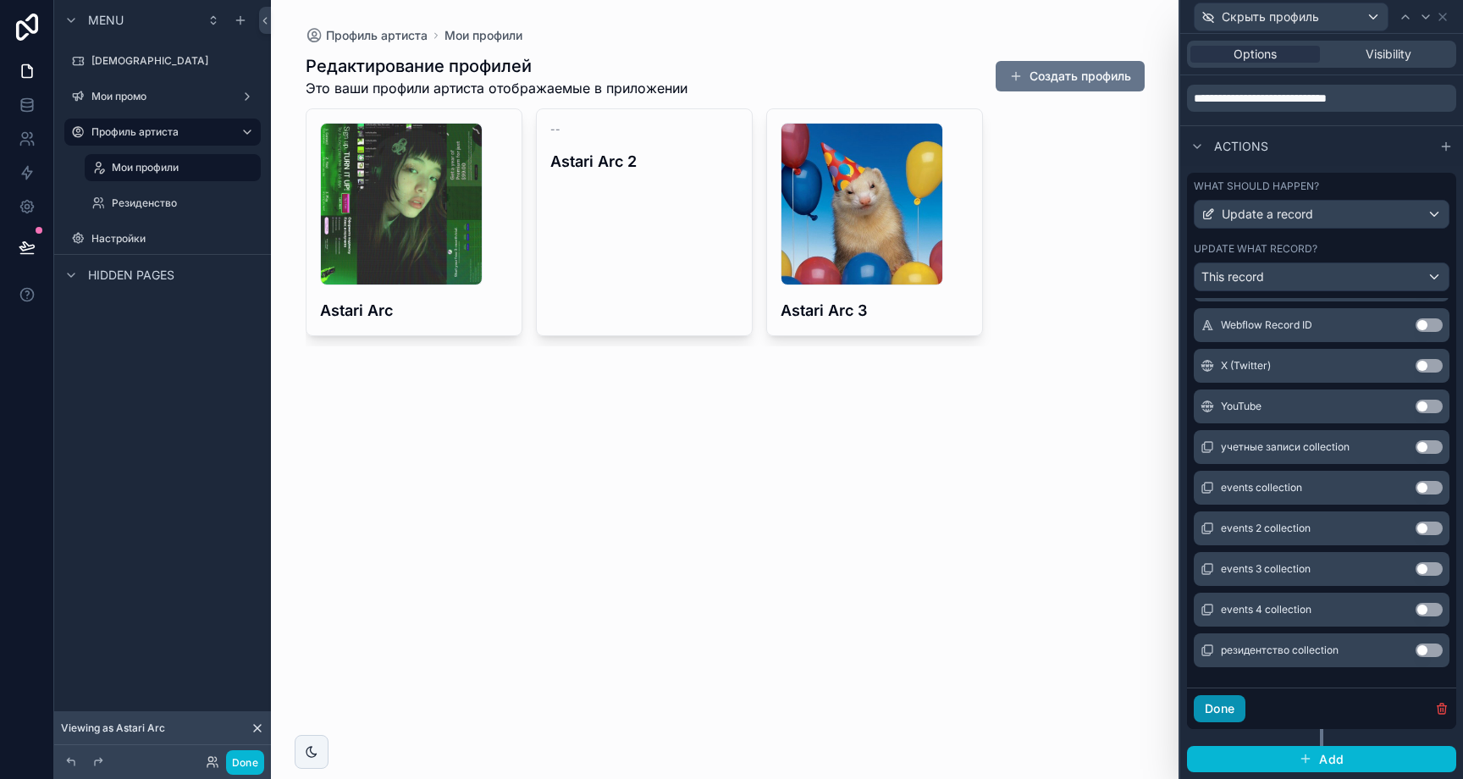
click at [1239, 708] on button "Done" at bounding box center [1220, 708] width 52 height 27
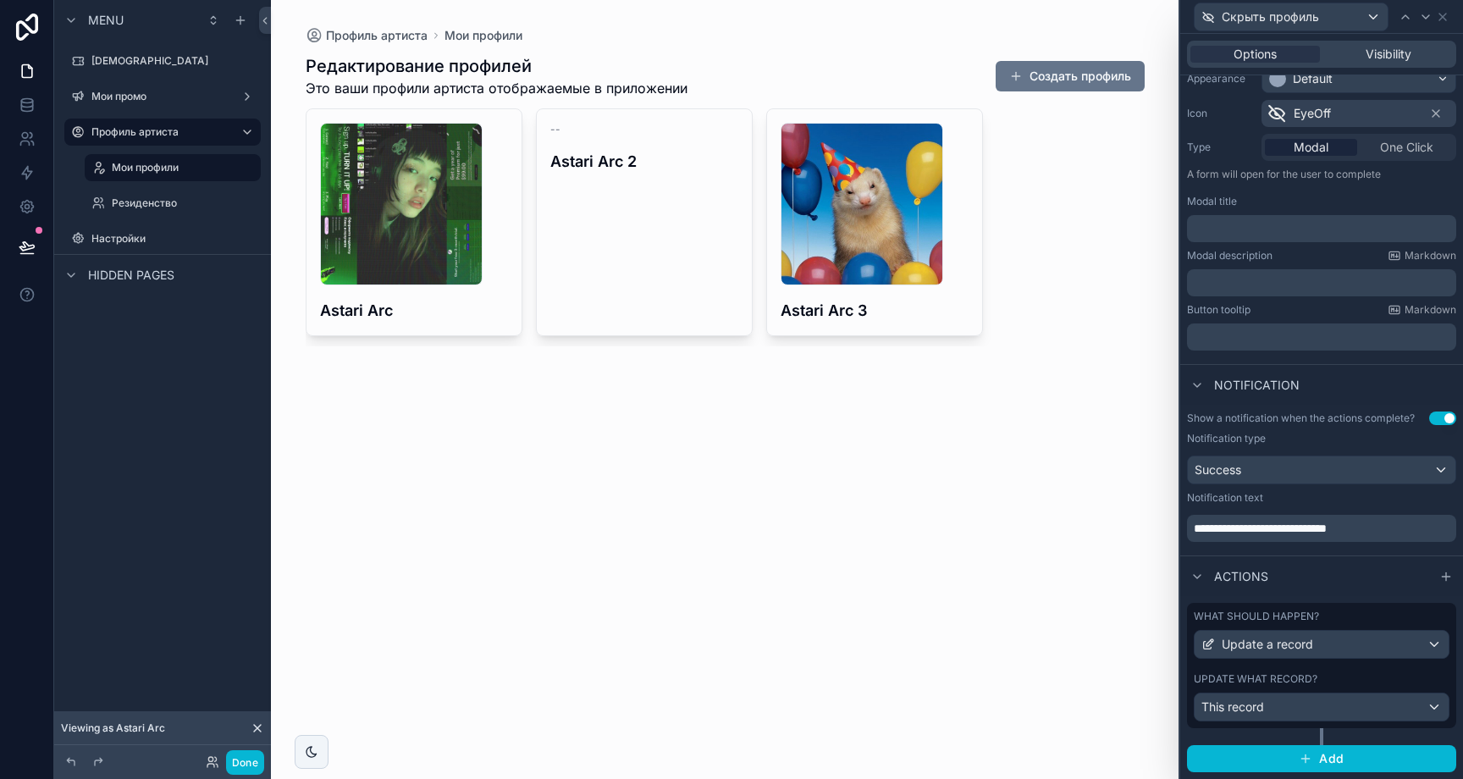
scroll to position [152, 0]
click at [1270, 707] on div "This record" at bounding box center [1322, 707] width 254 height 27
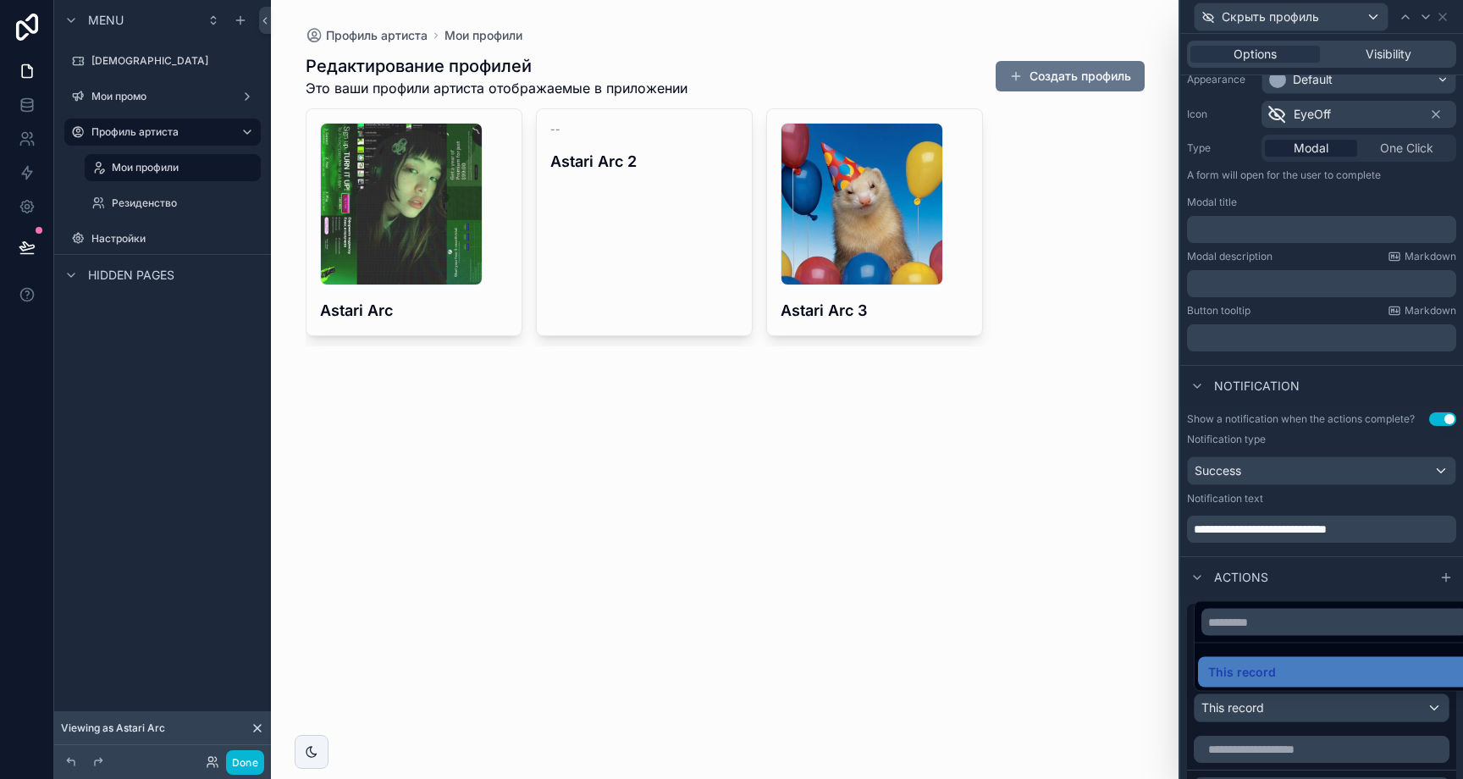
click at [1304, 587] on div at bounding box center [1321, 389] width 283 height 779
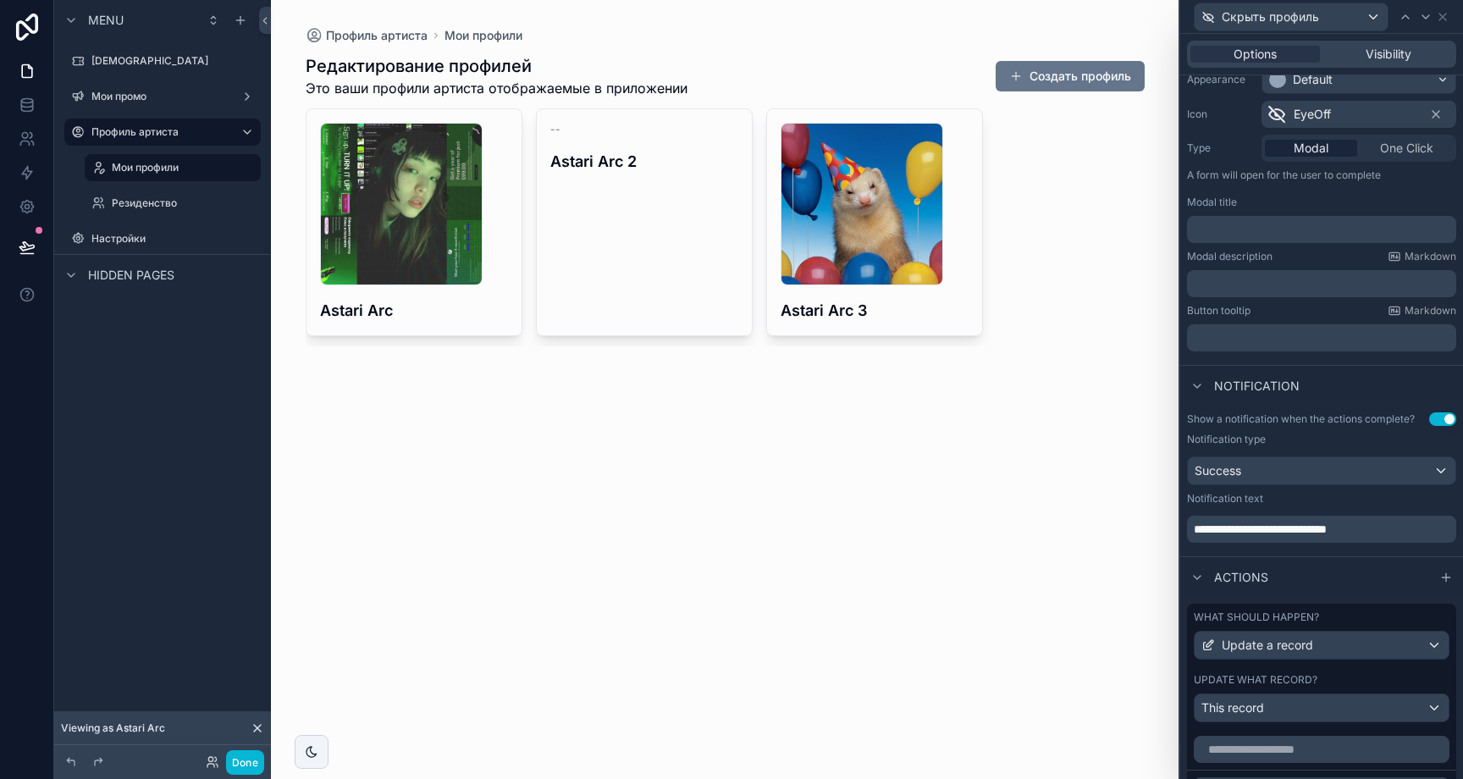
scroll to position [473, 0]
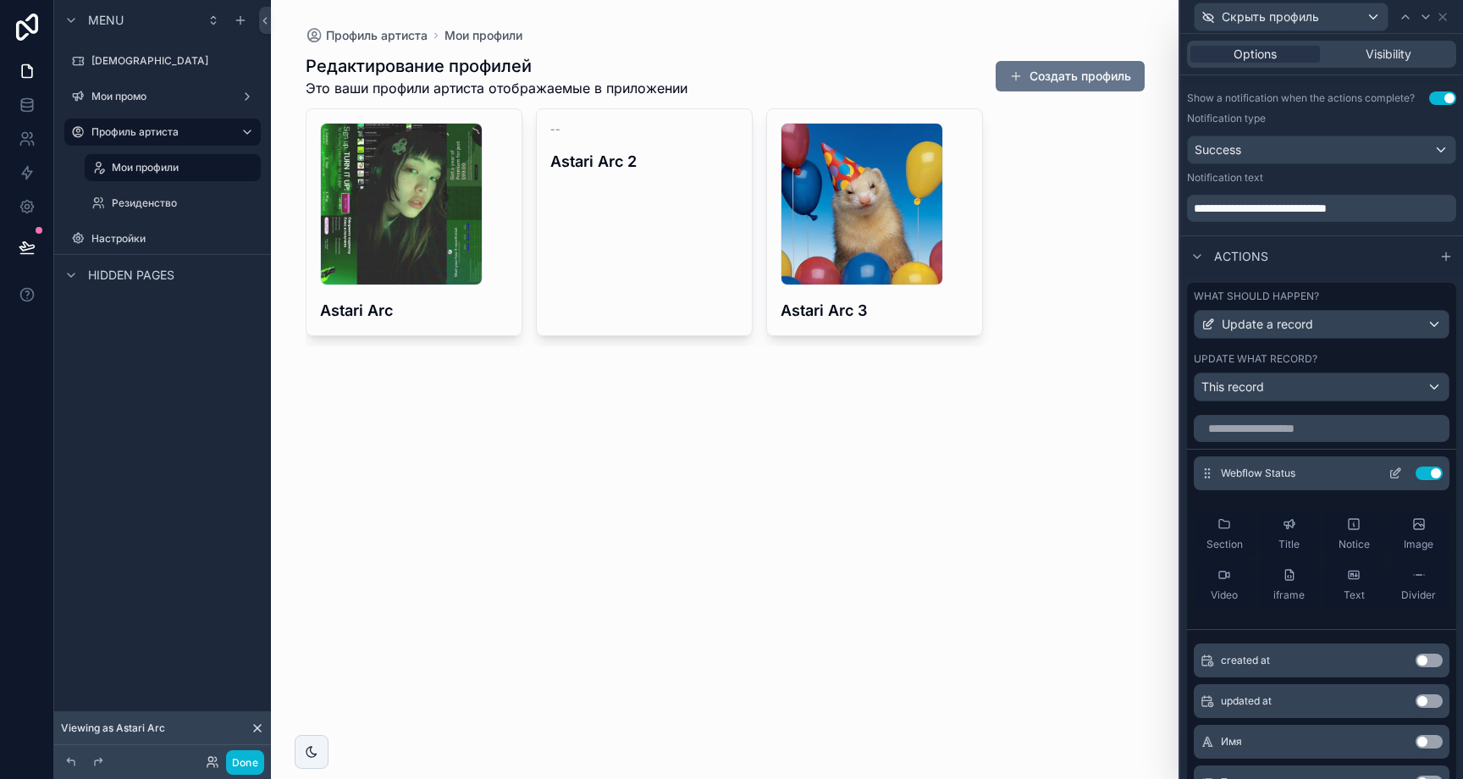
click at [1394, 468] on icon at bounding box center [1397, 471] width 7 height 7
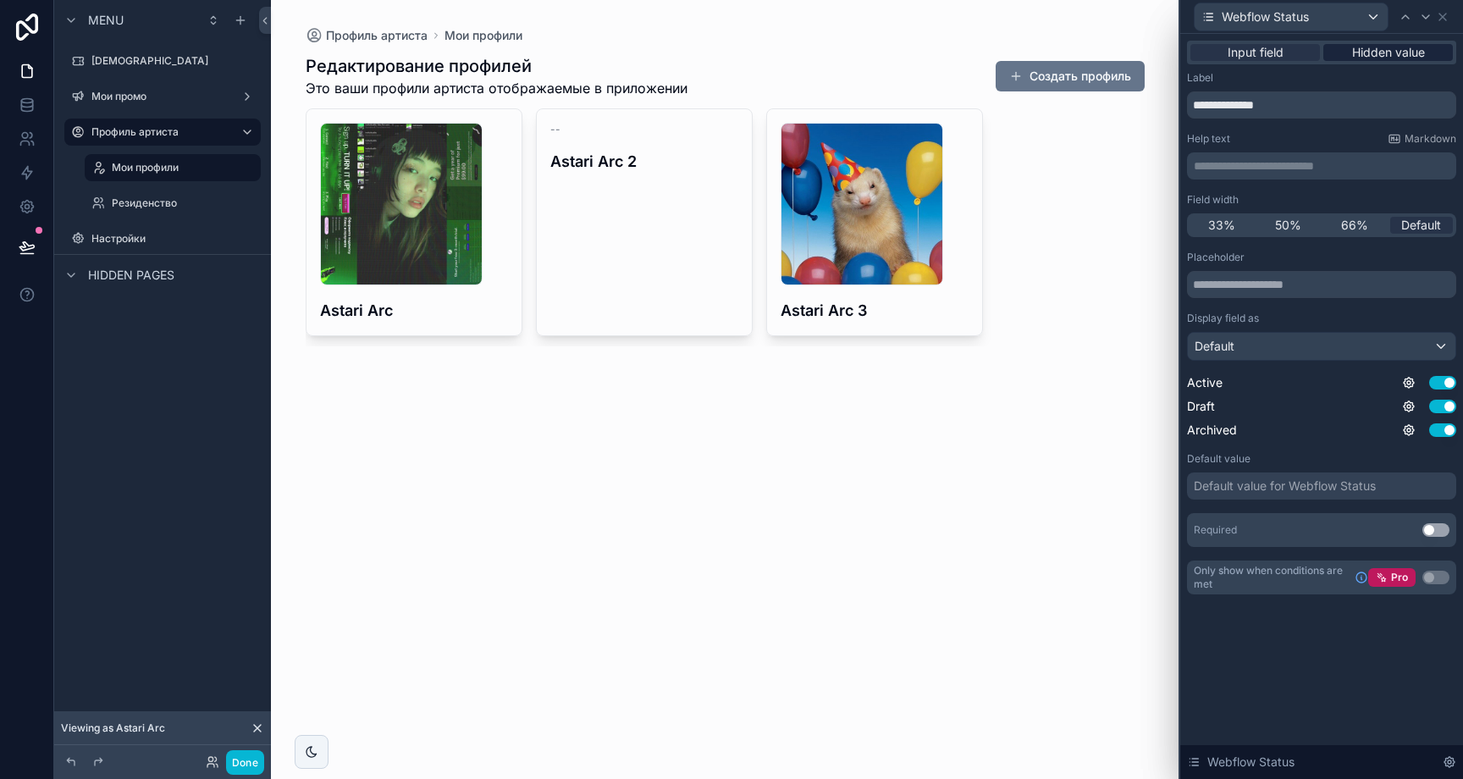
click at [1396, 59] on span "Hidden value" at bounding box center [1388, 52] width 73 height 17
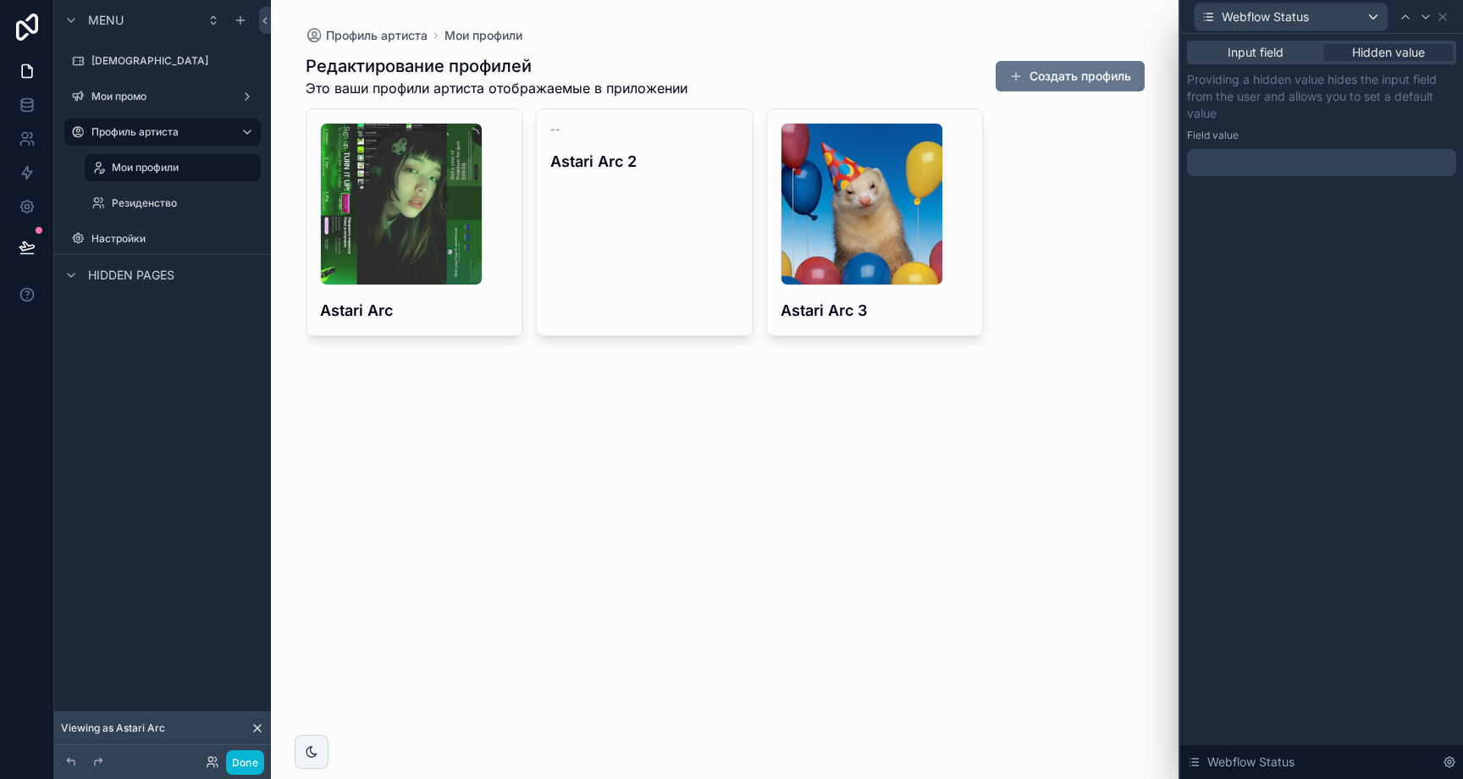
click at [1316, 174] on div at bounding box center [1321, 162] width 269 height 27
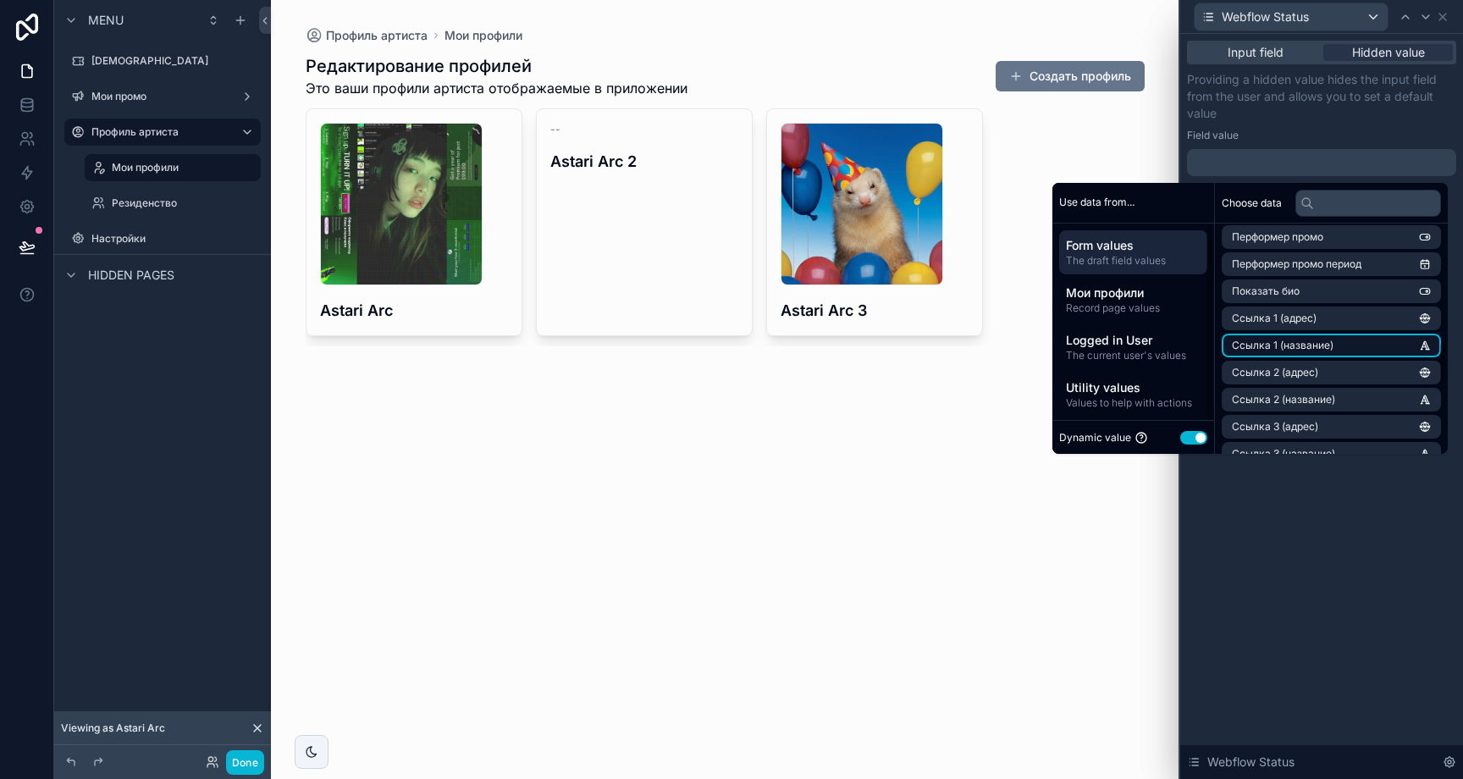
scroll to position [1026, 0]
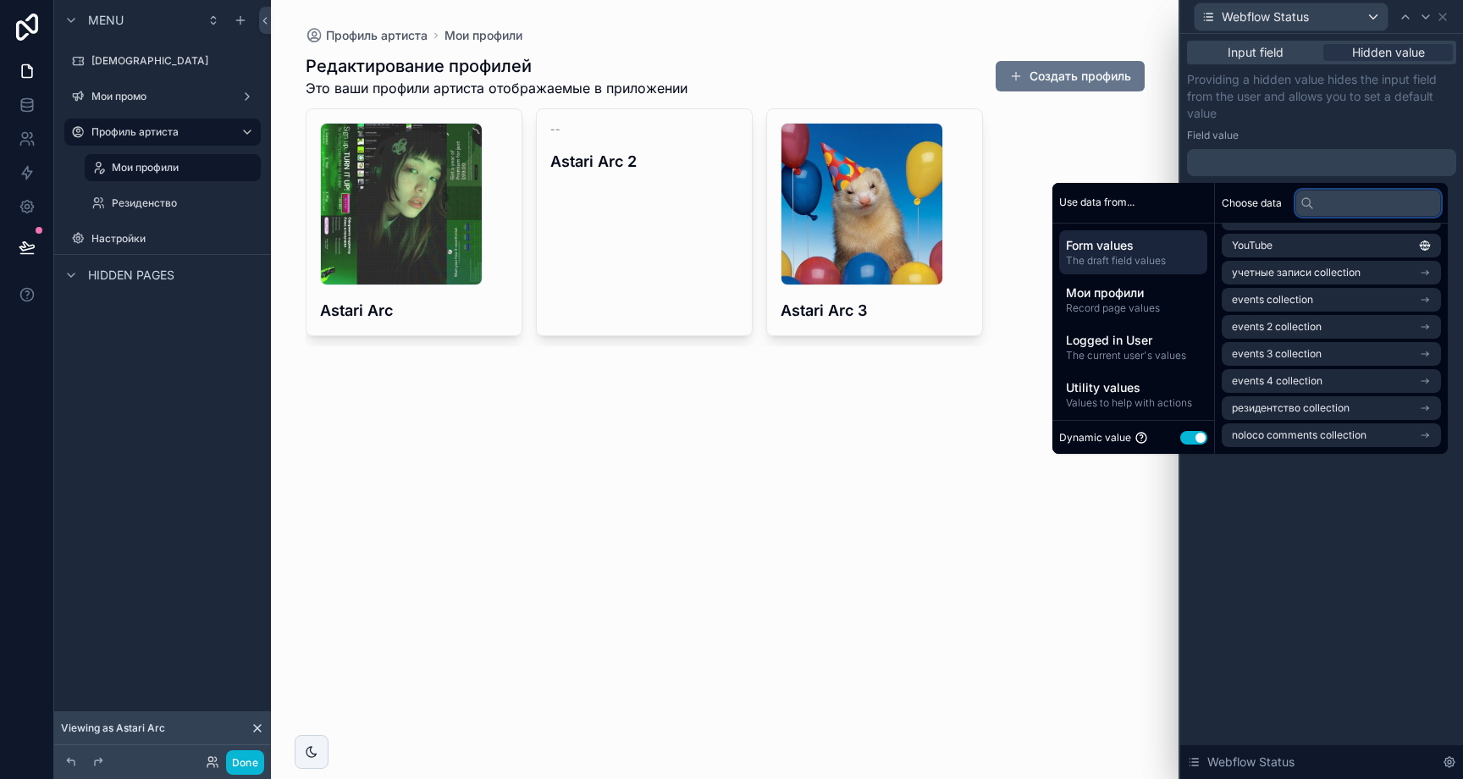
click at [1345, 197] on input "text" at bounding box center [1368, 203] width 146 height 27
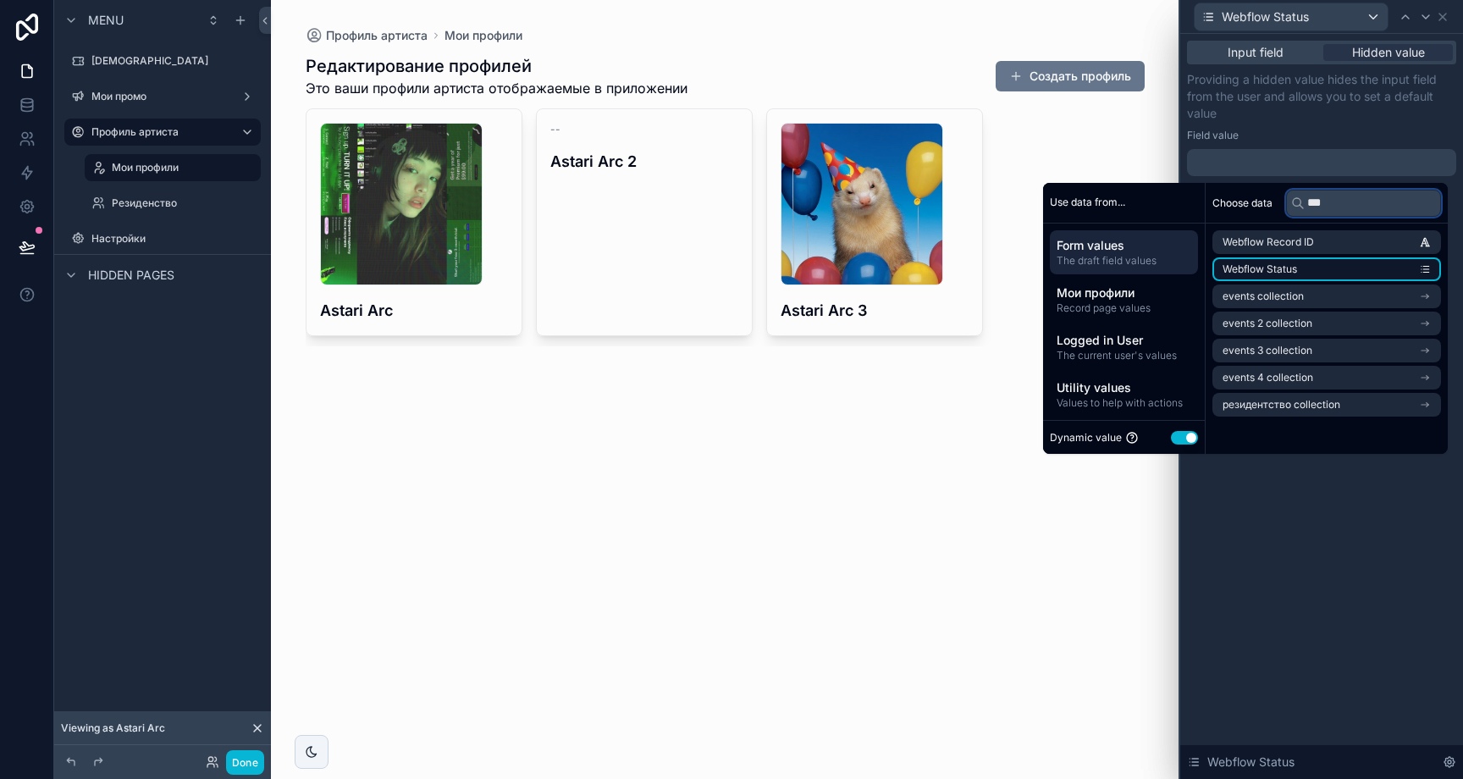
type input "***"
click at [1399, 266] on li "Webflow Status" at bounding box center [1326, 269] width 229 height 24
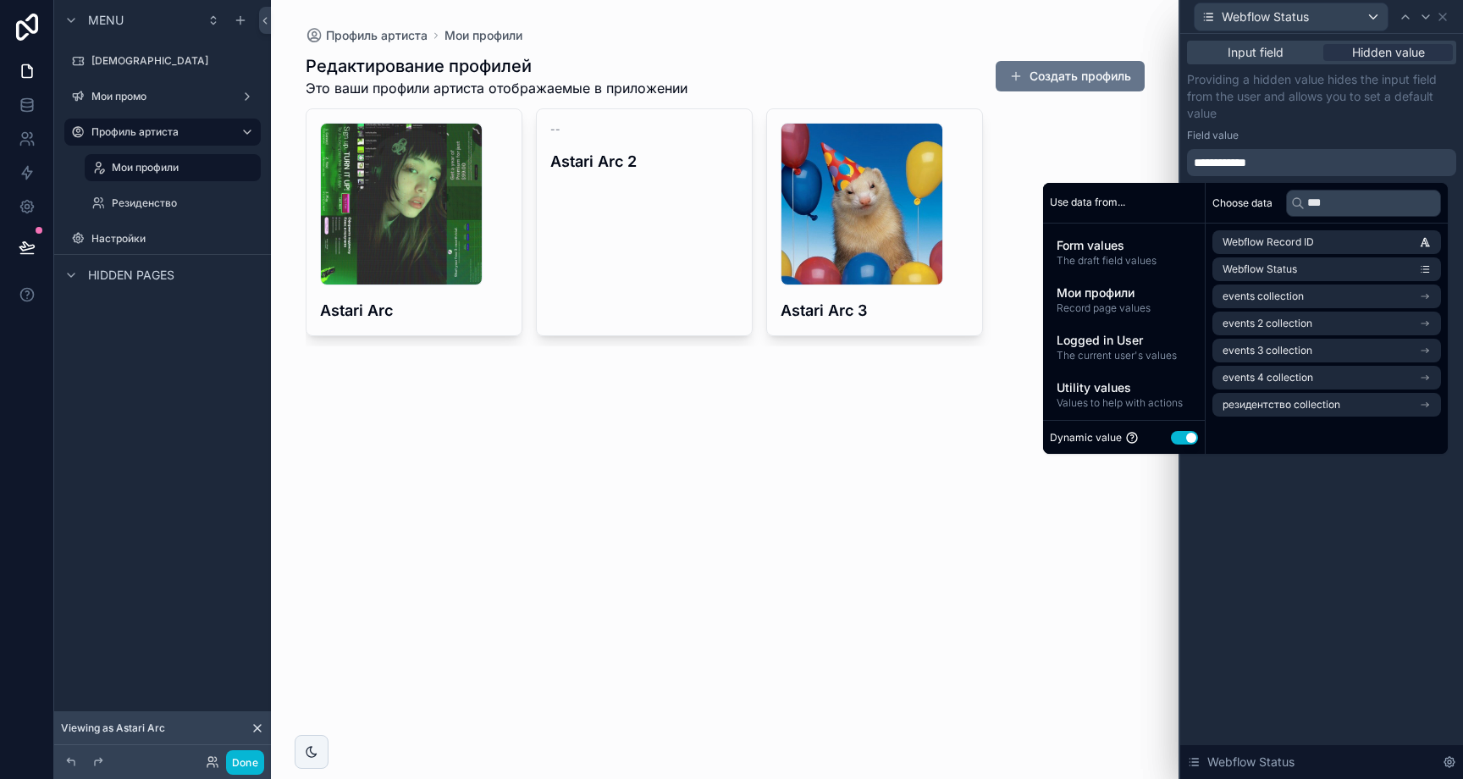
click at [1338, 124] on div "**********" at bounding box center [1321, 123] width 269 height 105
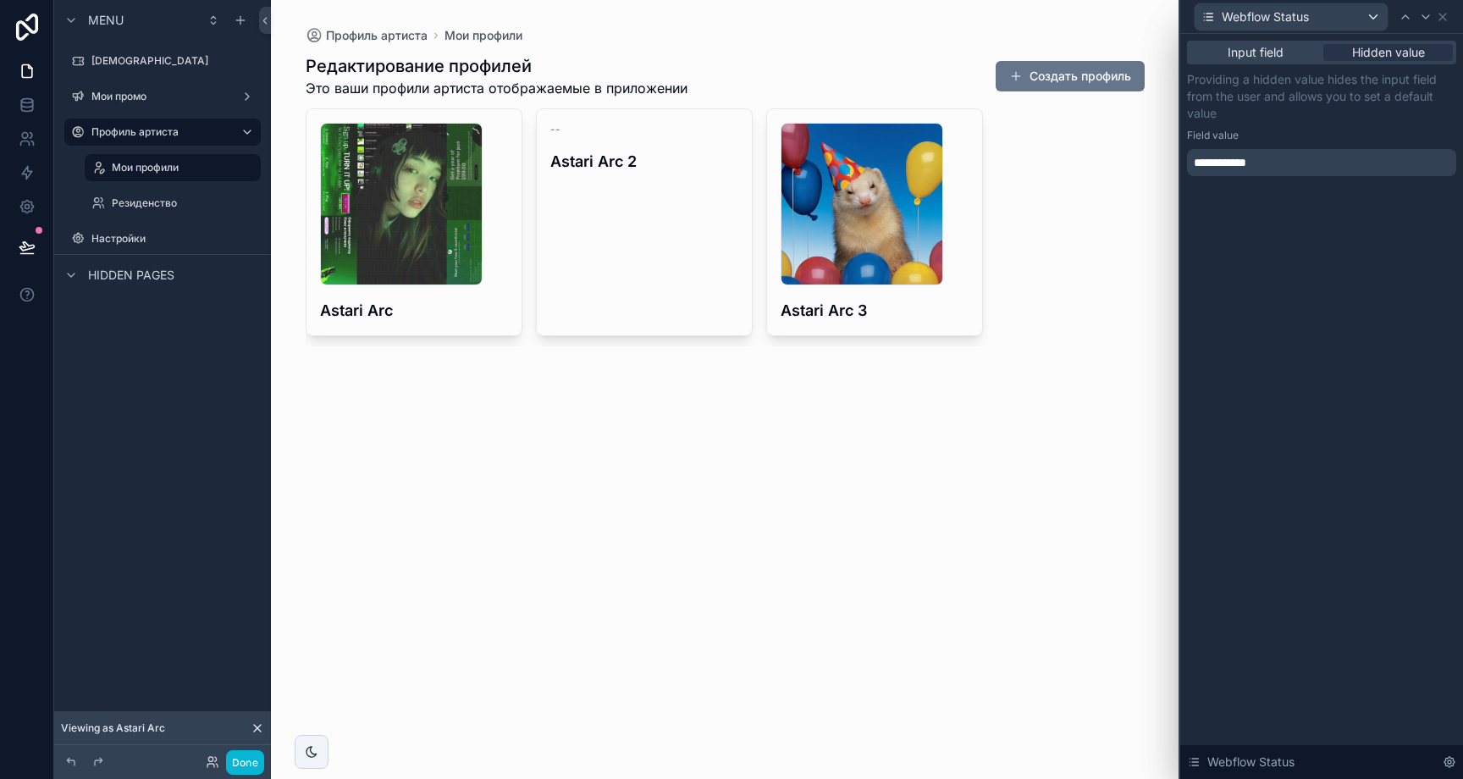
click at [1304, 156] on div "**********" at bounding box center [1321, 162] width 269 height 27
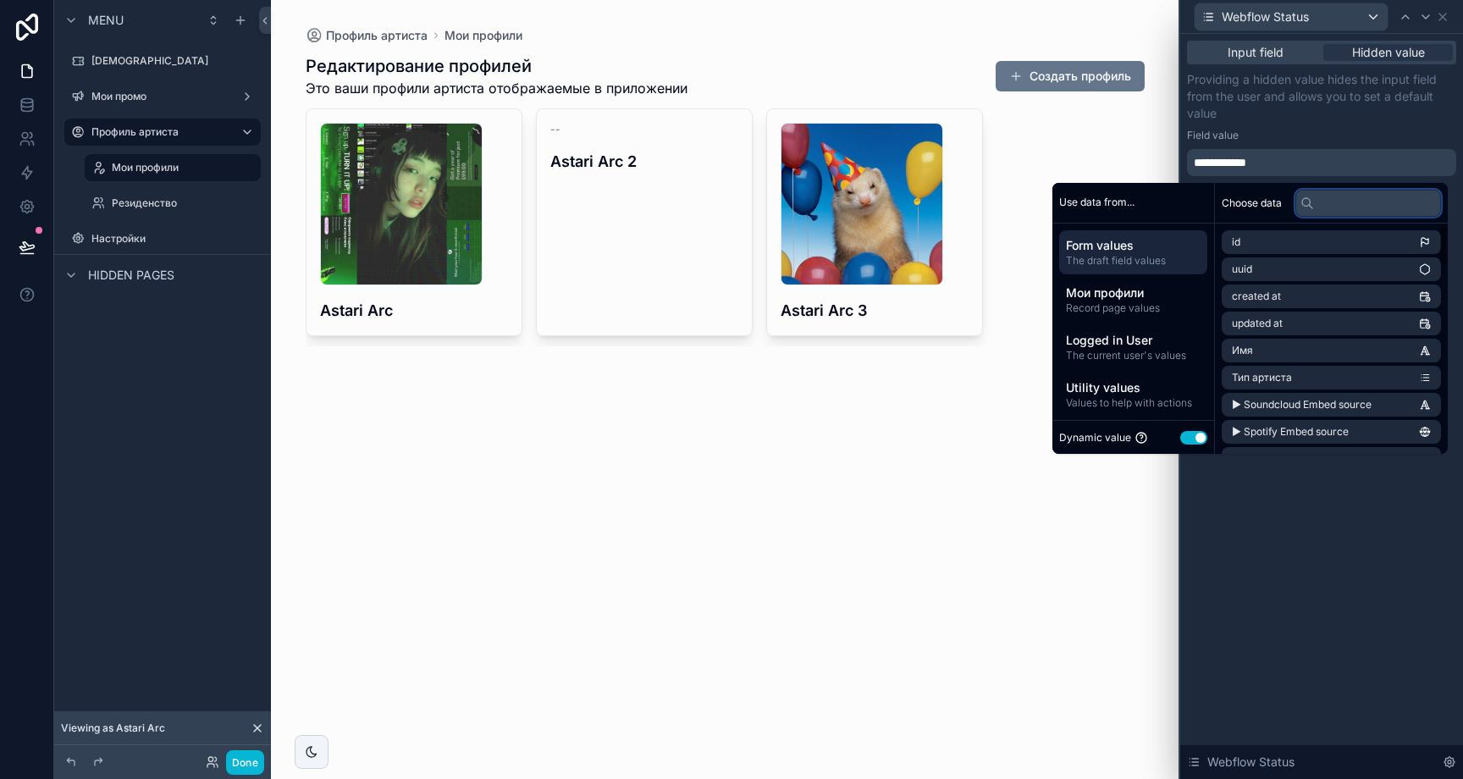
click at [1359, 202] on input "text" at bounding box center [1368, 203] width 146 height 27
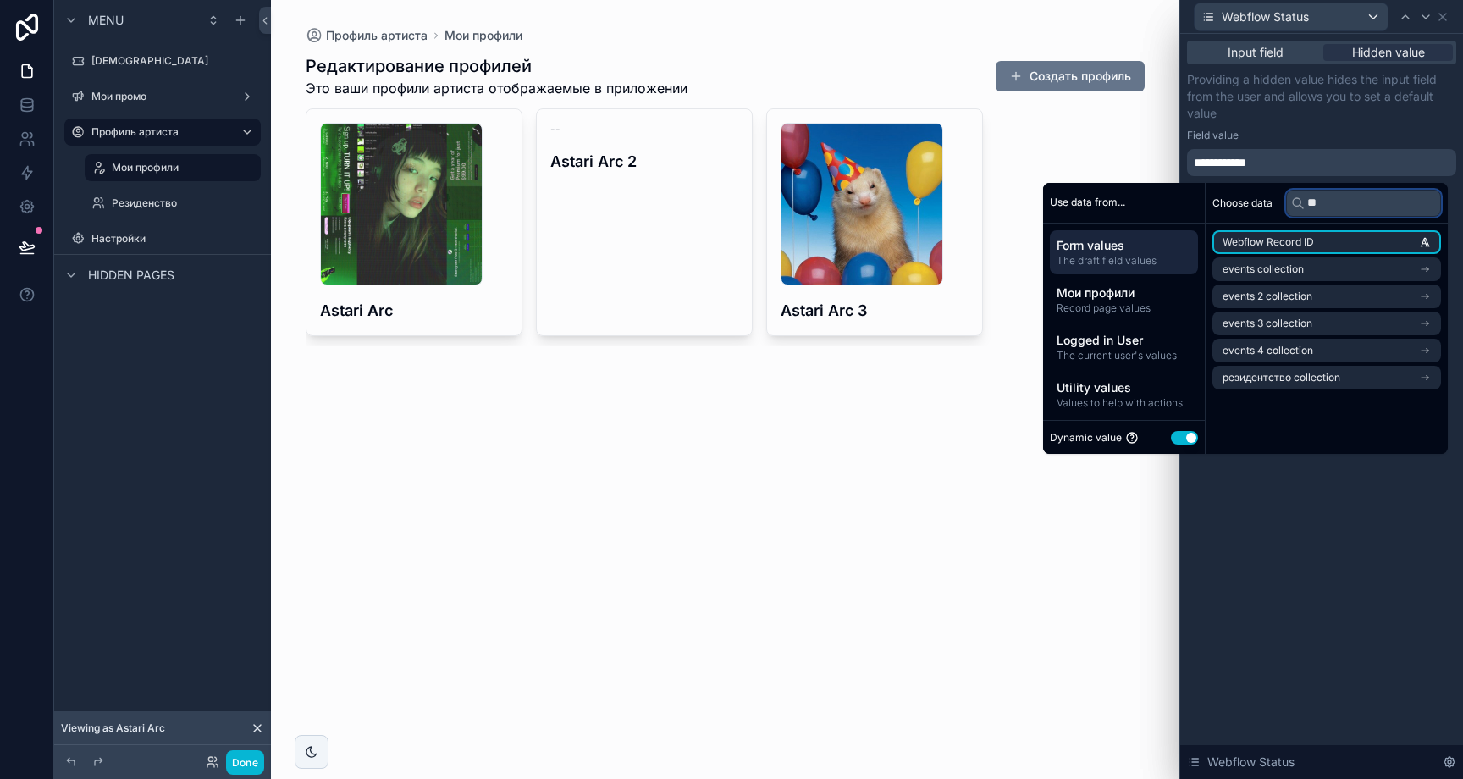
type input "***"
click at [1336, 202] on input "***" at bounding box center [1363, 203] width 155 height 27
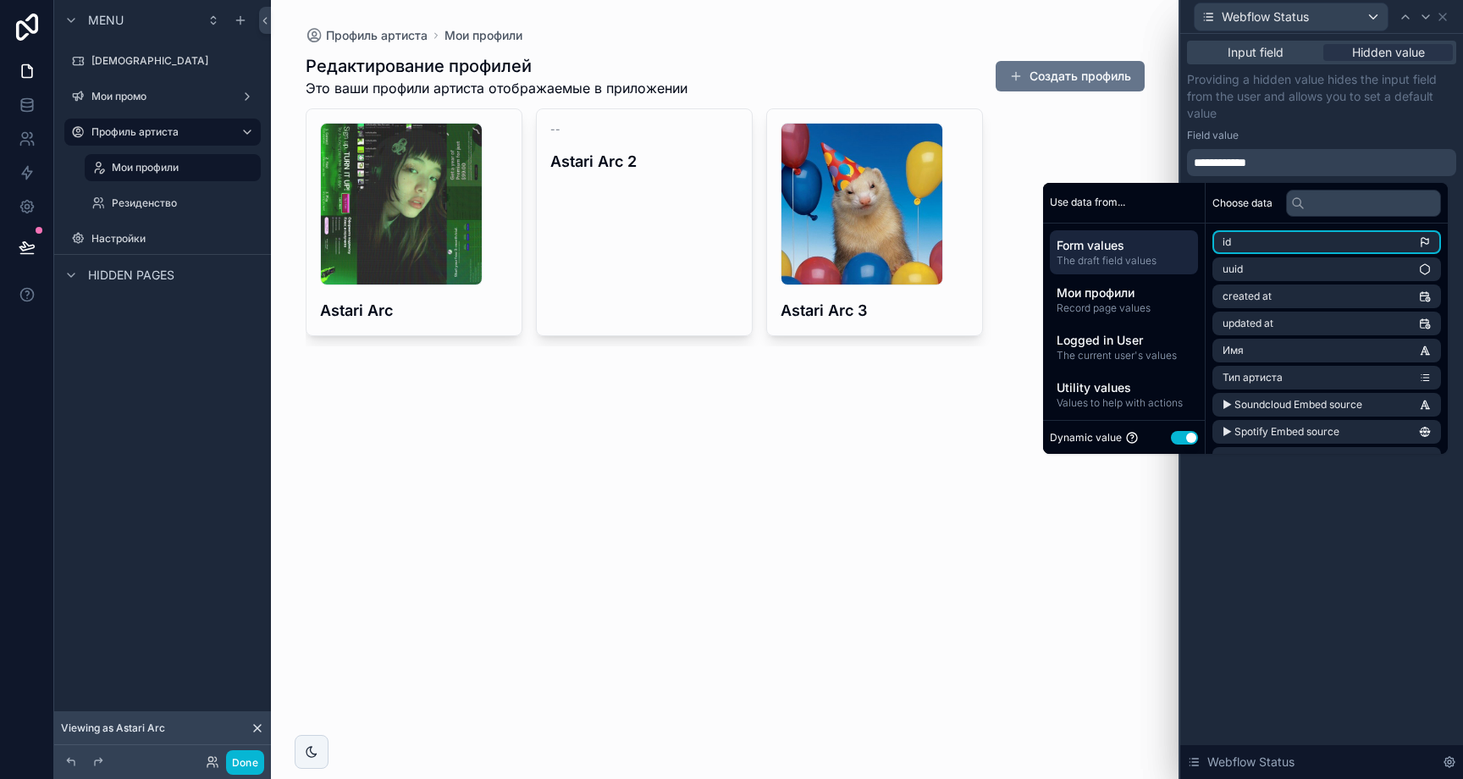
click at [1312, 143] on div "**********" at bounding box center [1321, 123] width 269 height 105
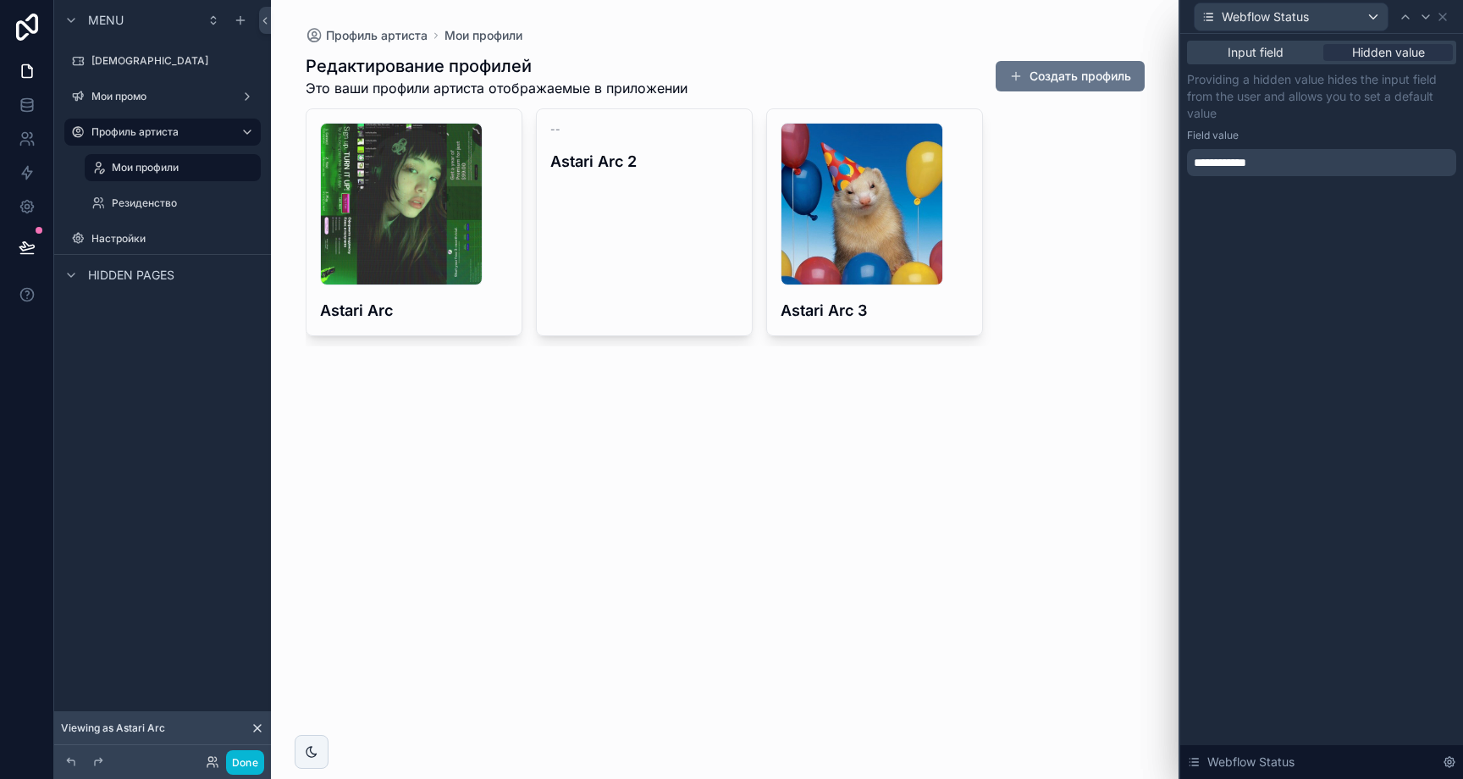
click at [1305, 158] on div "**********" at bounding box center [1321, 162] width 269 height 27
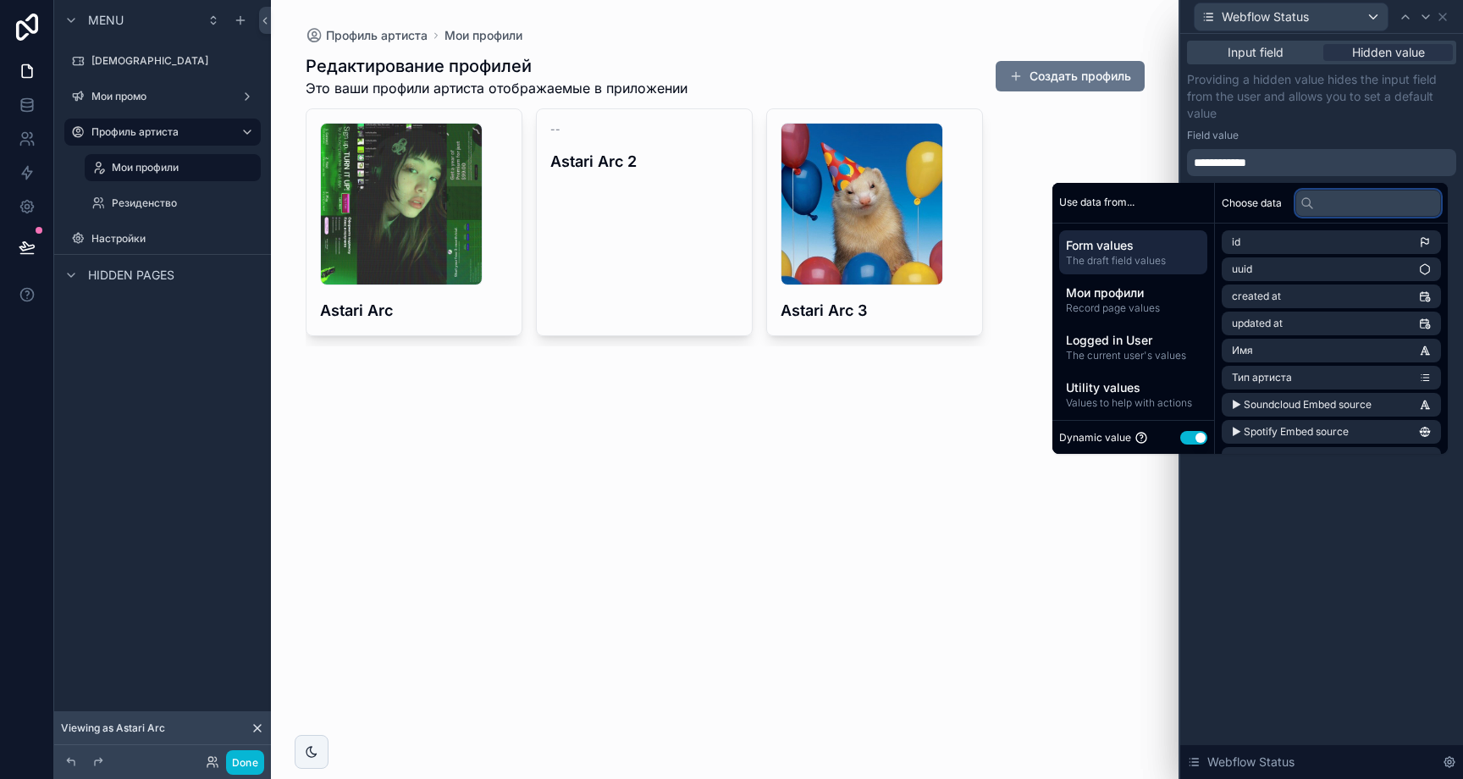
click at [1341, 202] on input "text" at bounding box center [1368, 203] width 146 height 27
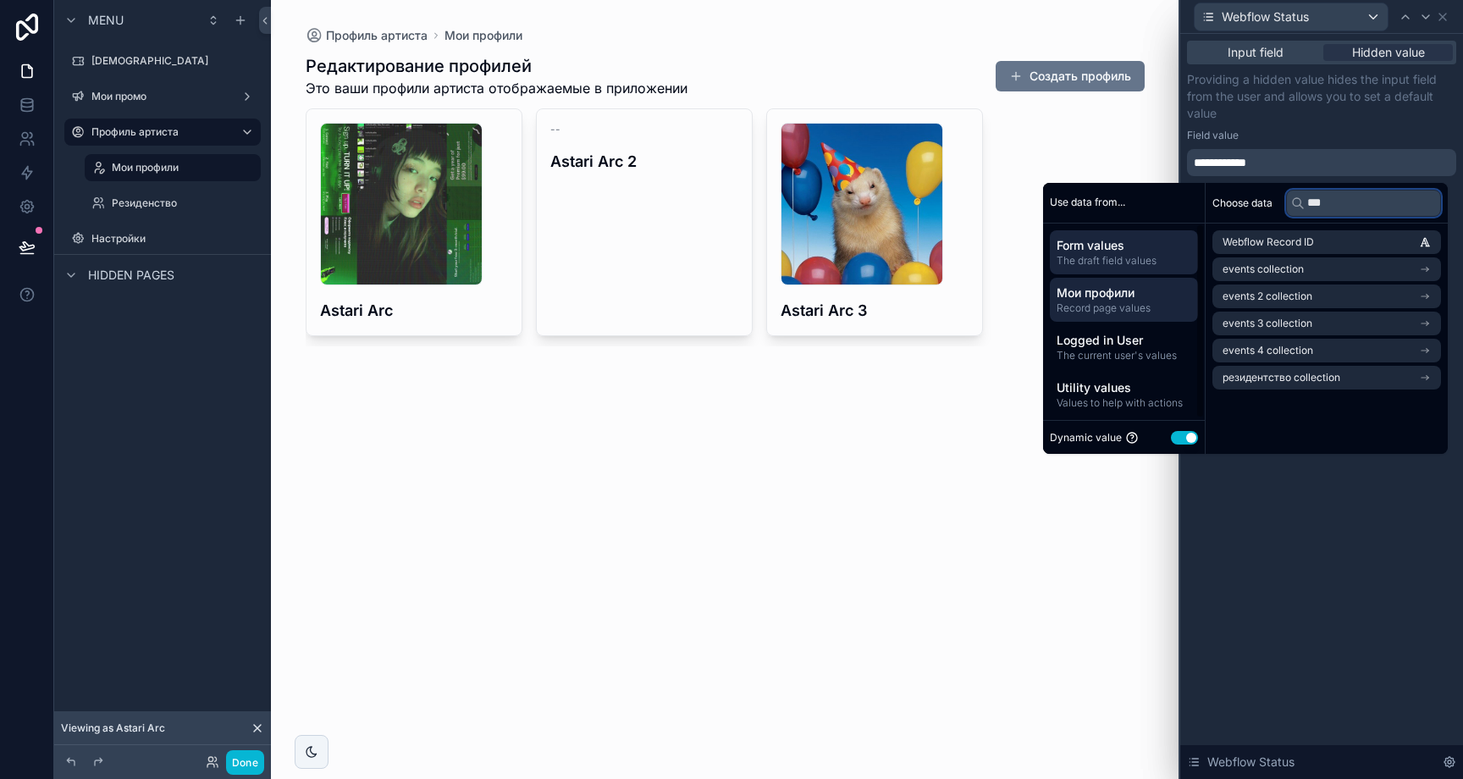
type input "***"
click at [1136, 302] on span "Record page values" at bounding box center [1124, 308] width 135 height 14
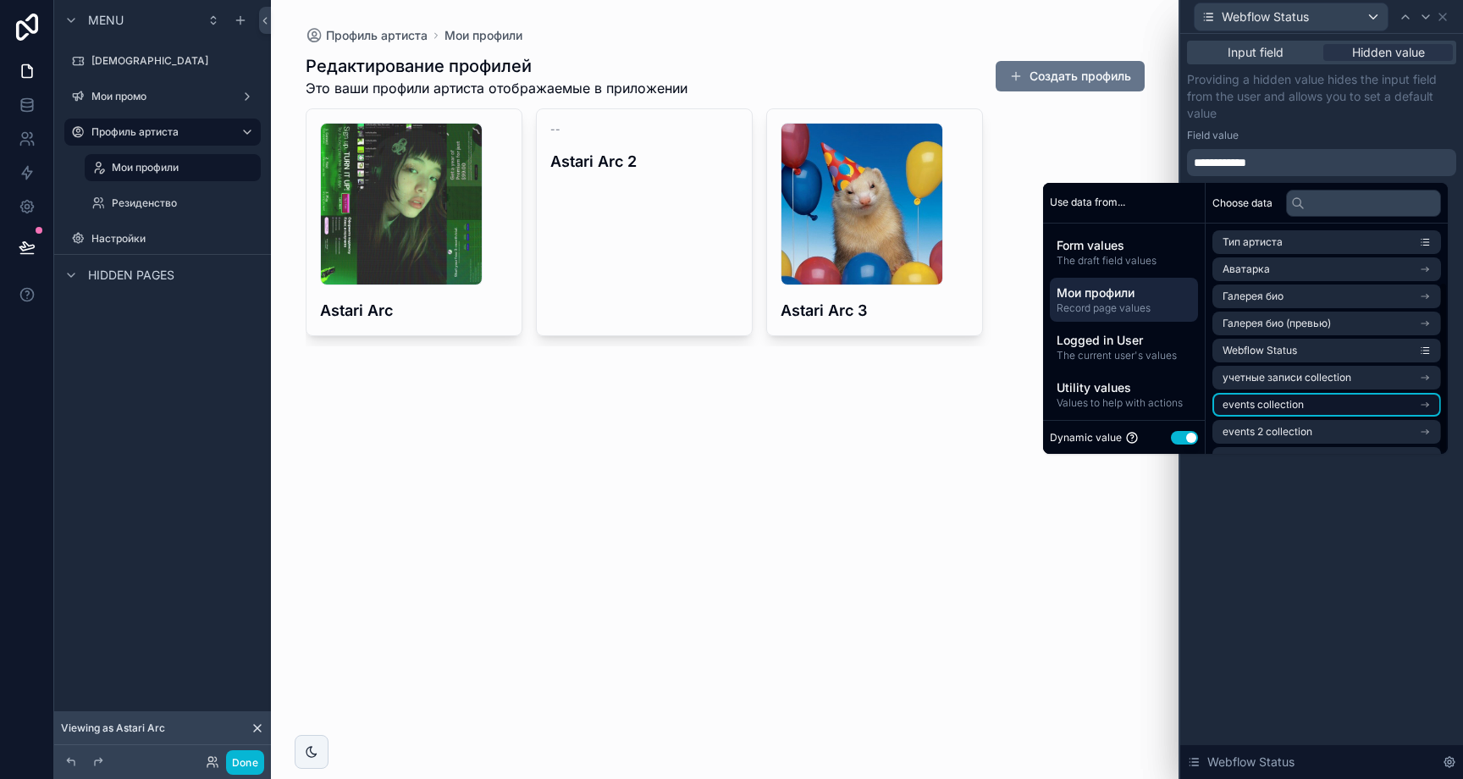
scroll to position [78, 0]
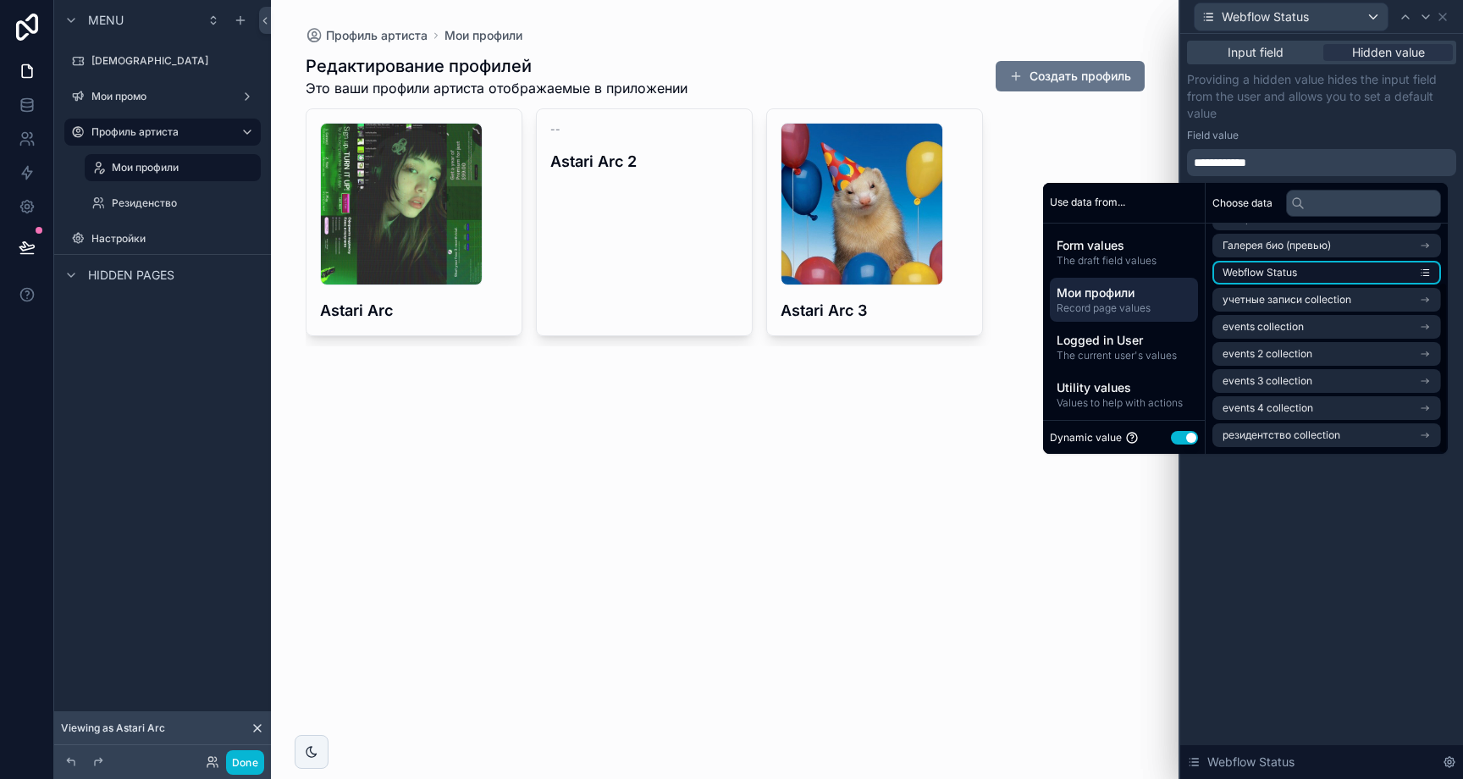
click at [1339, 273] on li "Webflow Status" at bounding box center [1326, 273] width 229 height 24
click at [1350, 119] on p "Providing a hidden value hides the input field from the user and allows you to …" at bounding box center [1321, 96] width 269 height 51
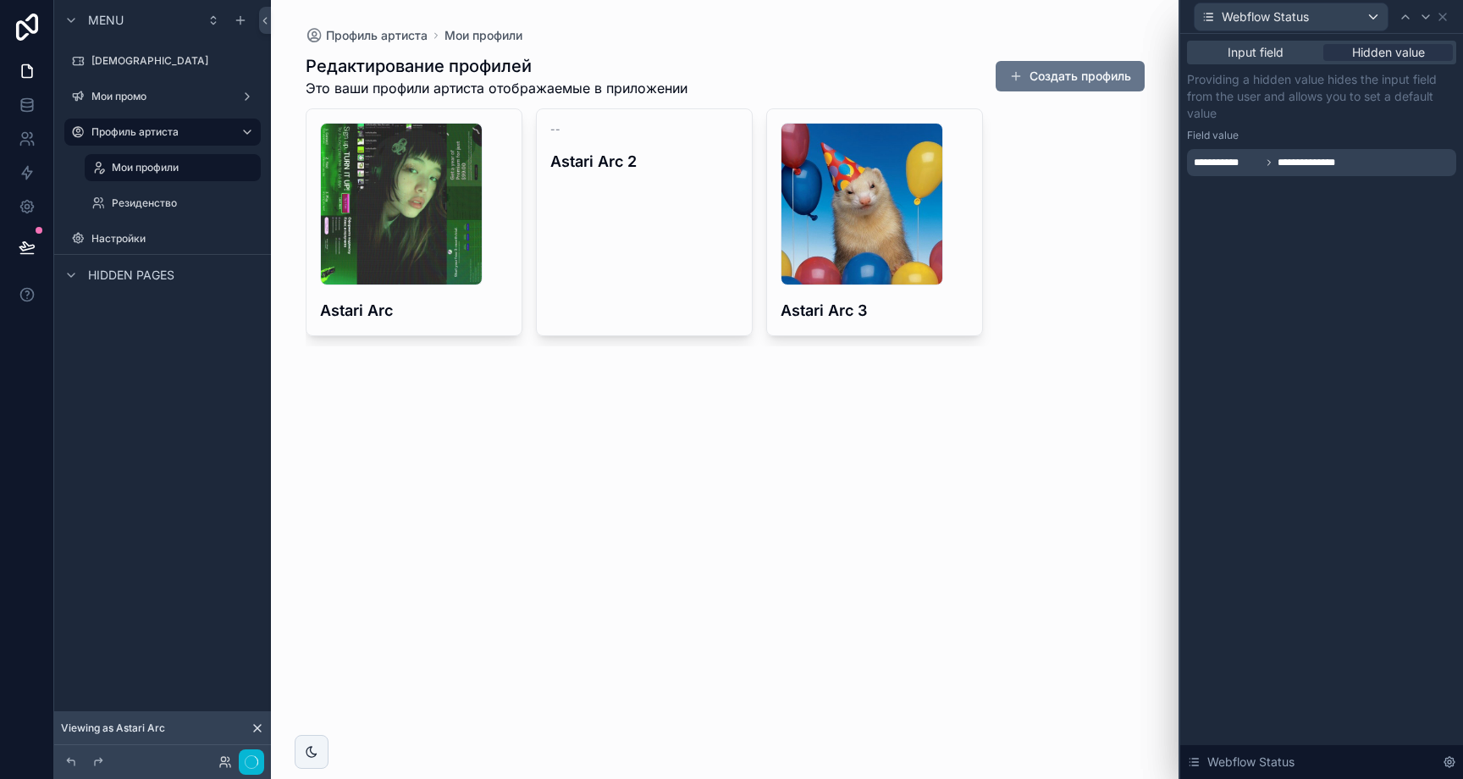
click at [1349, 156] on span "**********" at bounding box center [1315, 163] width 75 height 14
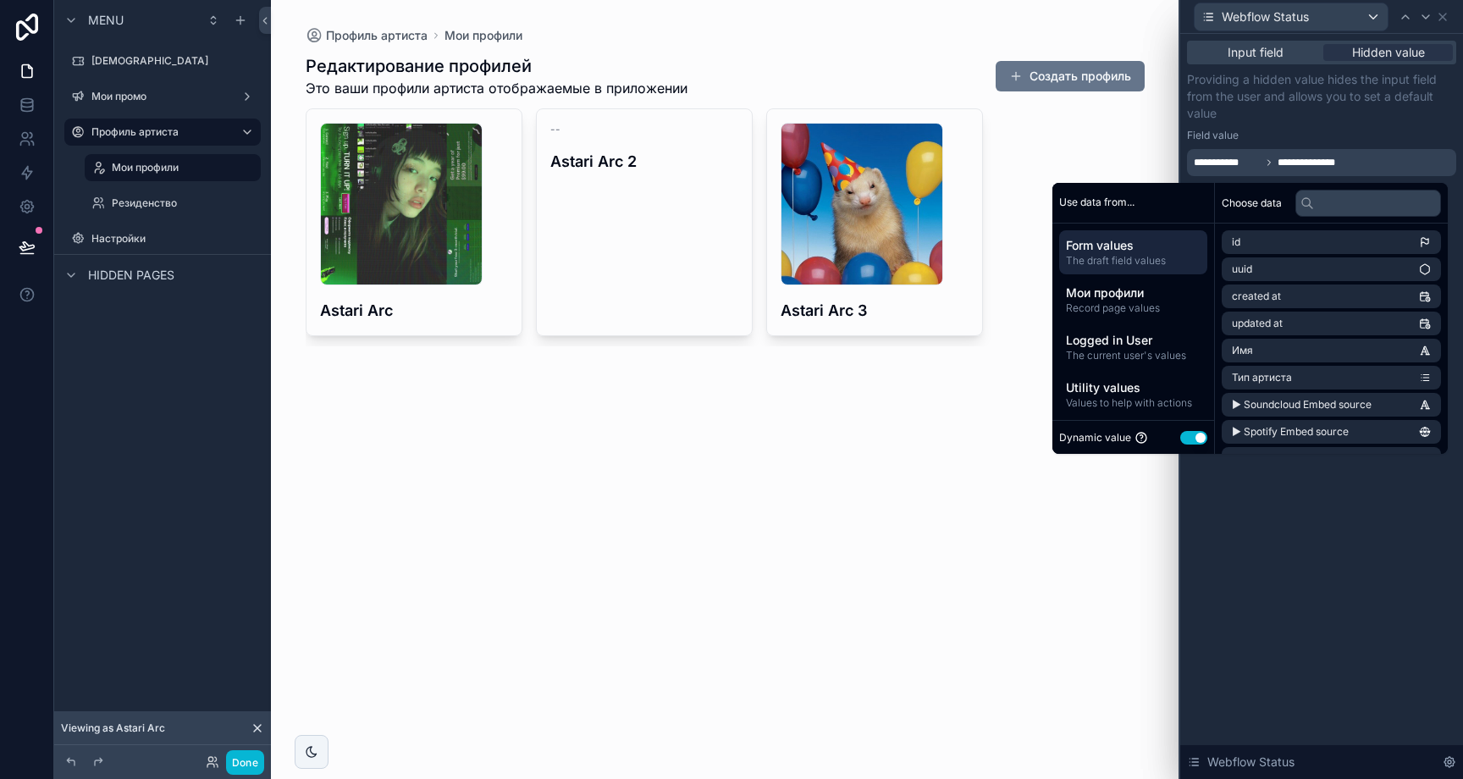
click at [1349, 139] on div "Field value" at bounding box center [1321, 136] width 269 height 14
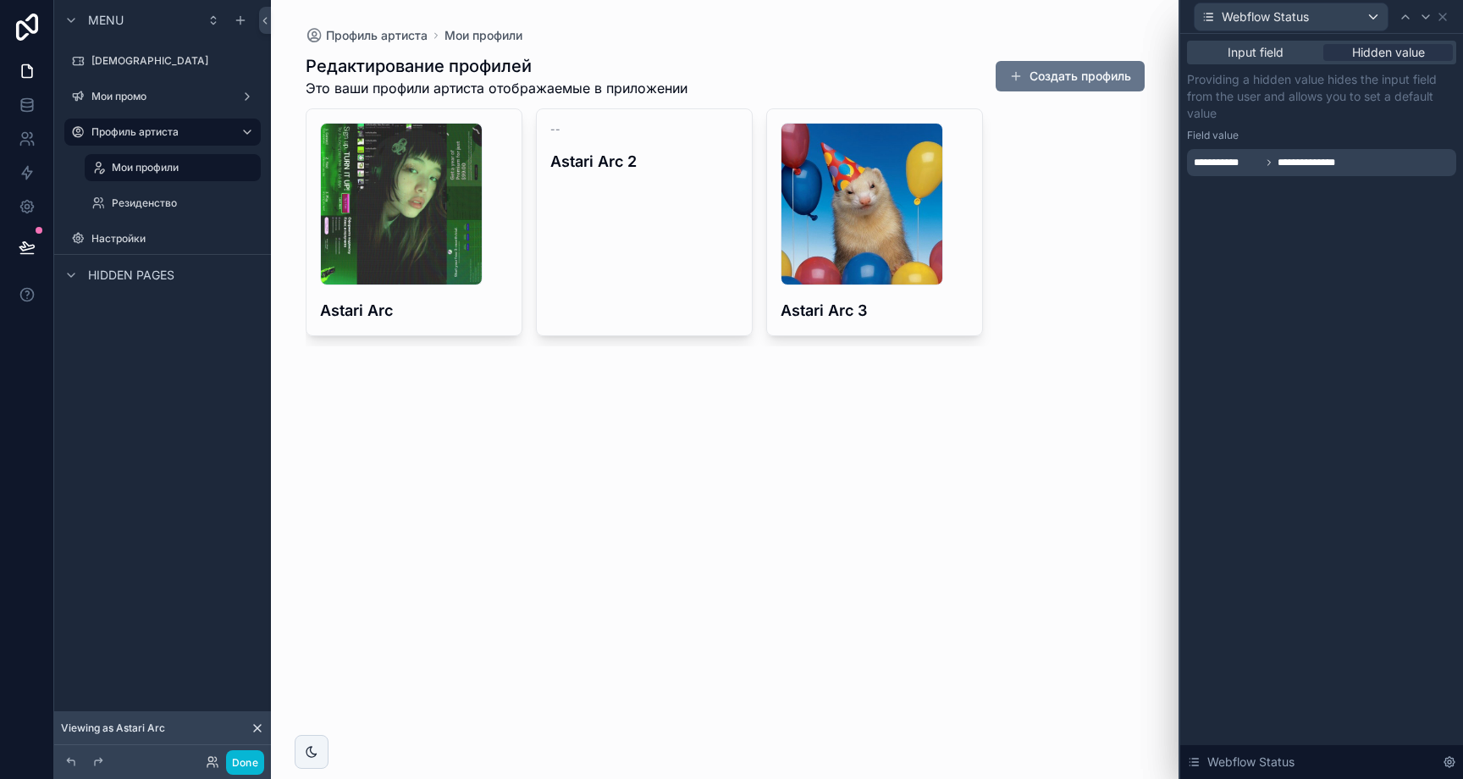
click at [1354, 156] on div "**********" at bounding box center [1321, 162] width 269 height 27
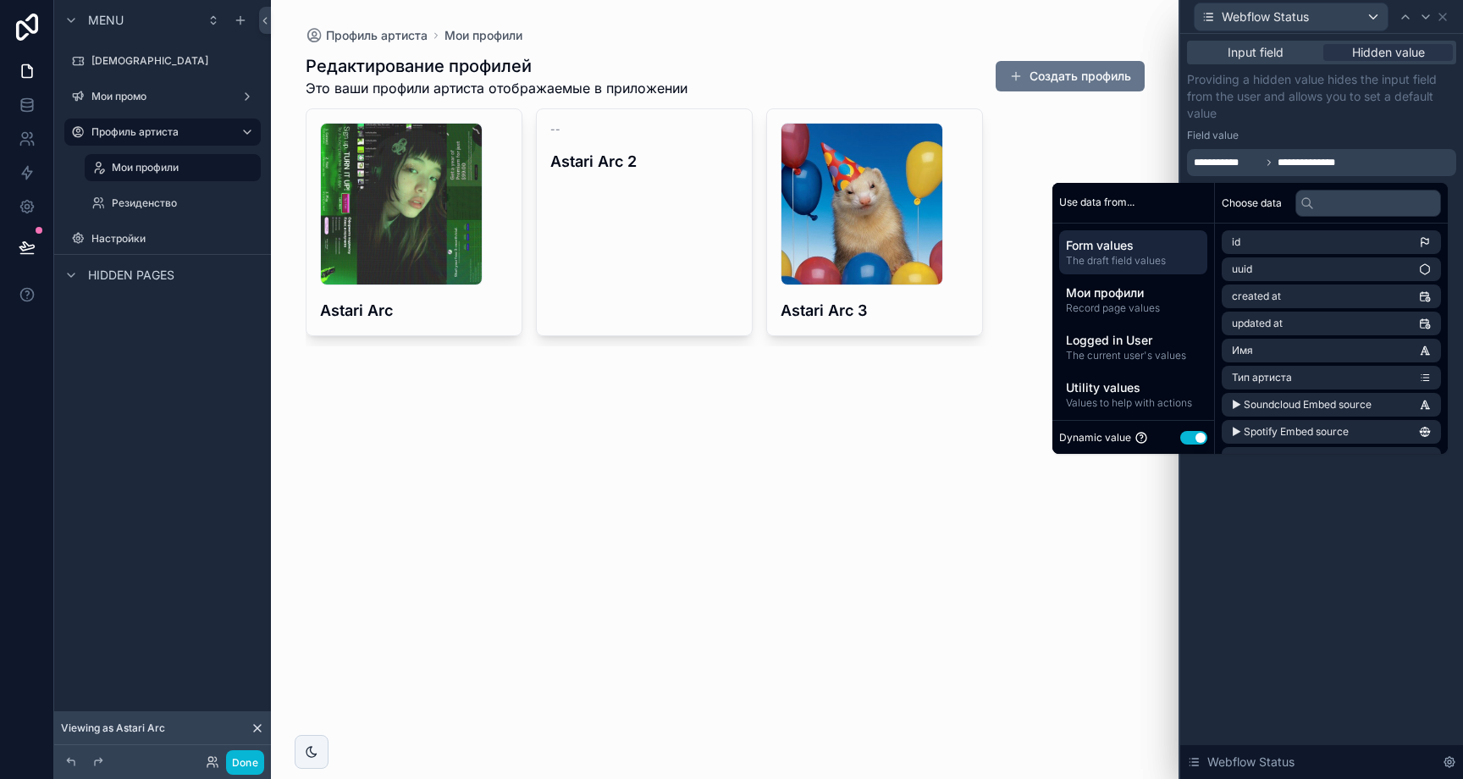
click at [1356, 118] on p "Providing a hidden value hides the input field from the user and allows you to …" at bounding box center [1321, 96] width 269 height 51
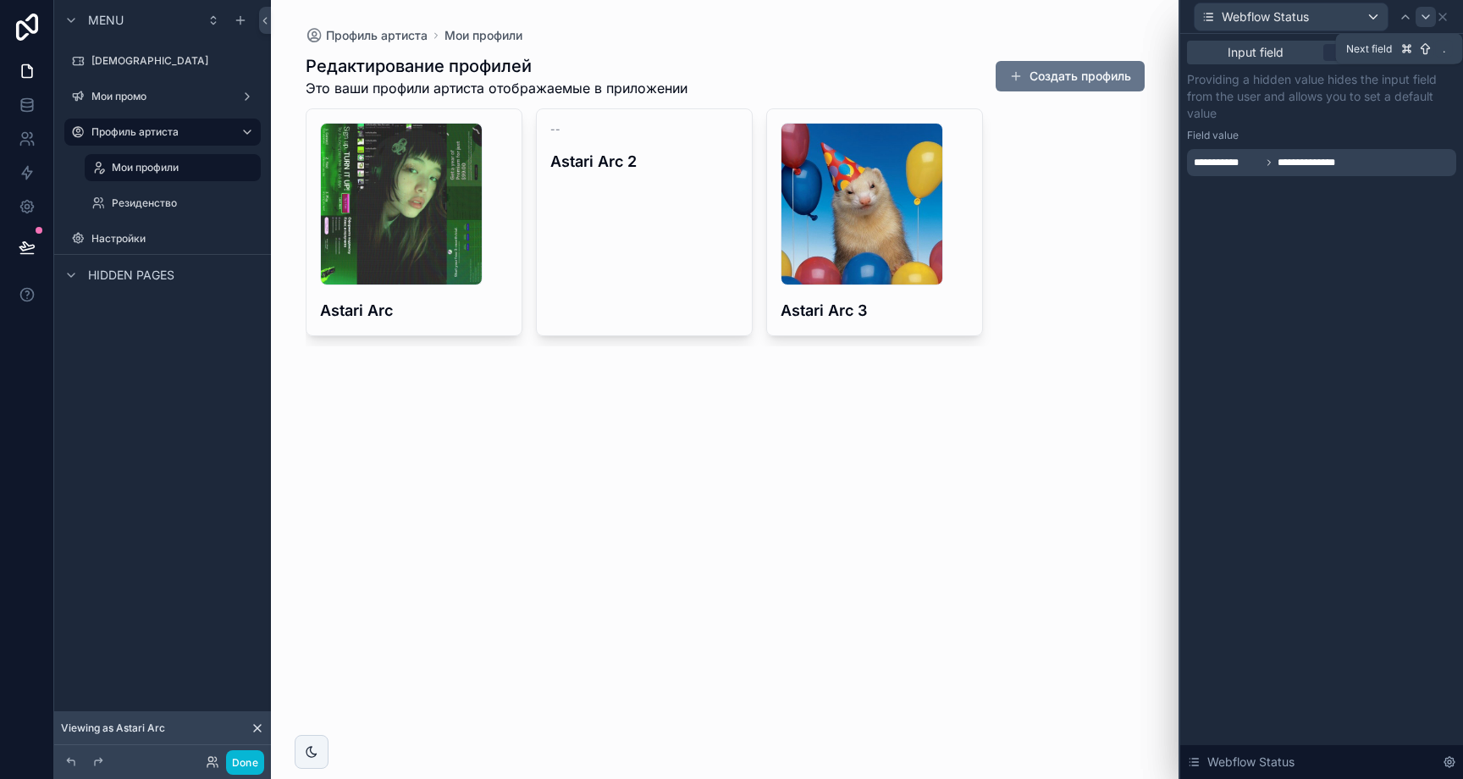
click at [1434, 18] on div at bounding box center [1426, 17] width 20 height 20
click at [1440, 15] on icon at bounding box center [1443, 17] width 14 height 14
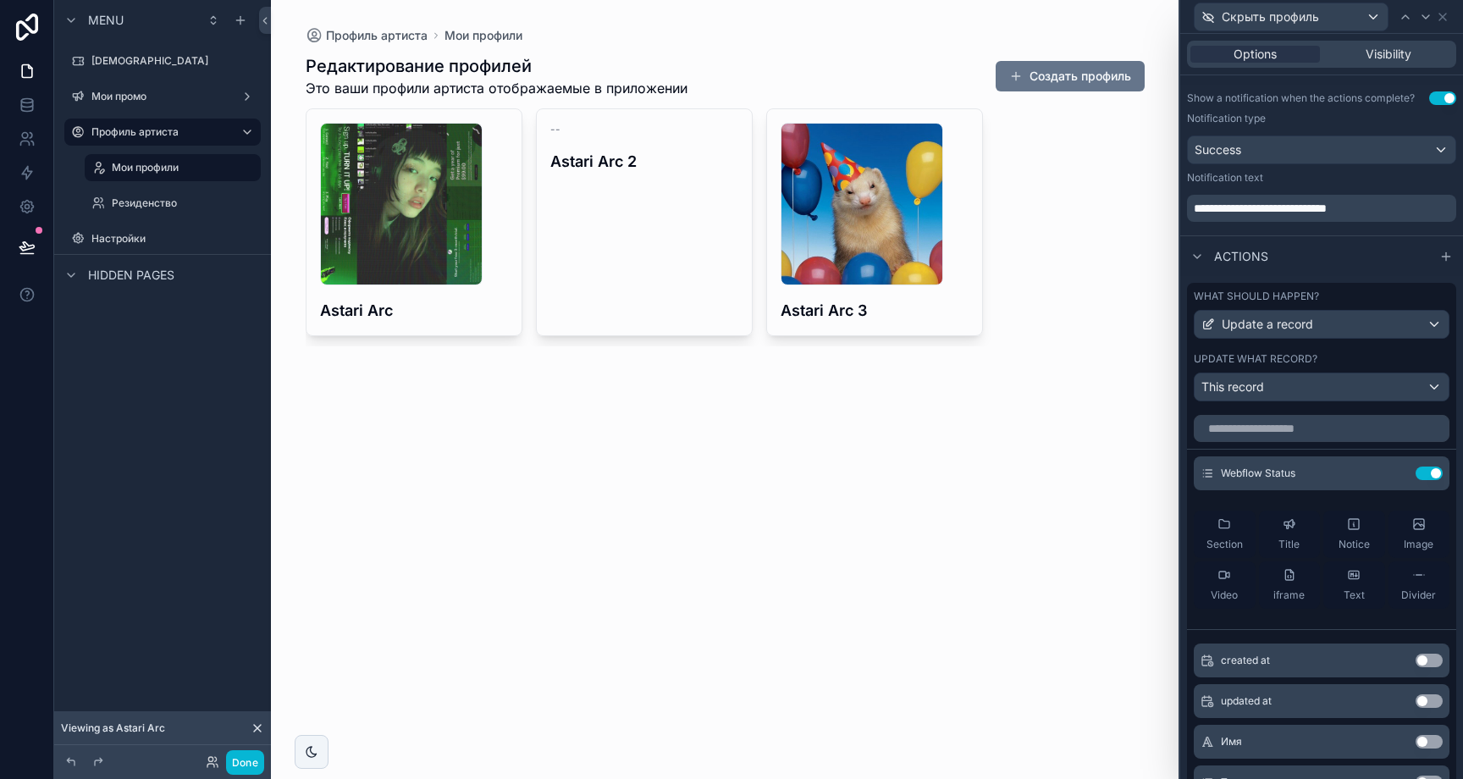
scroll to position [583, 0]
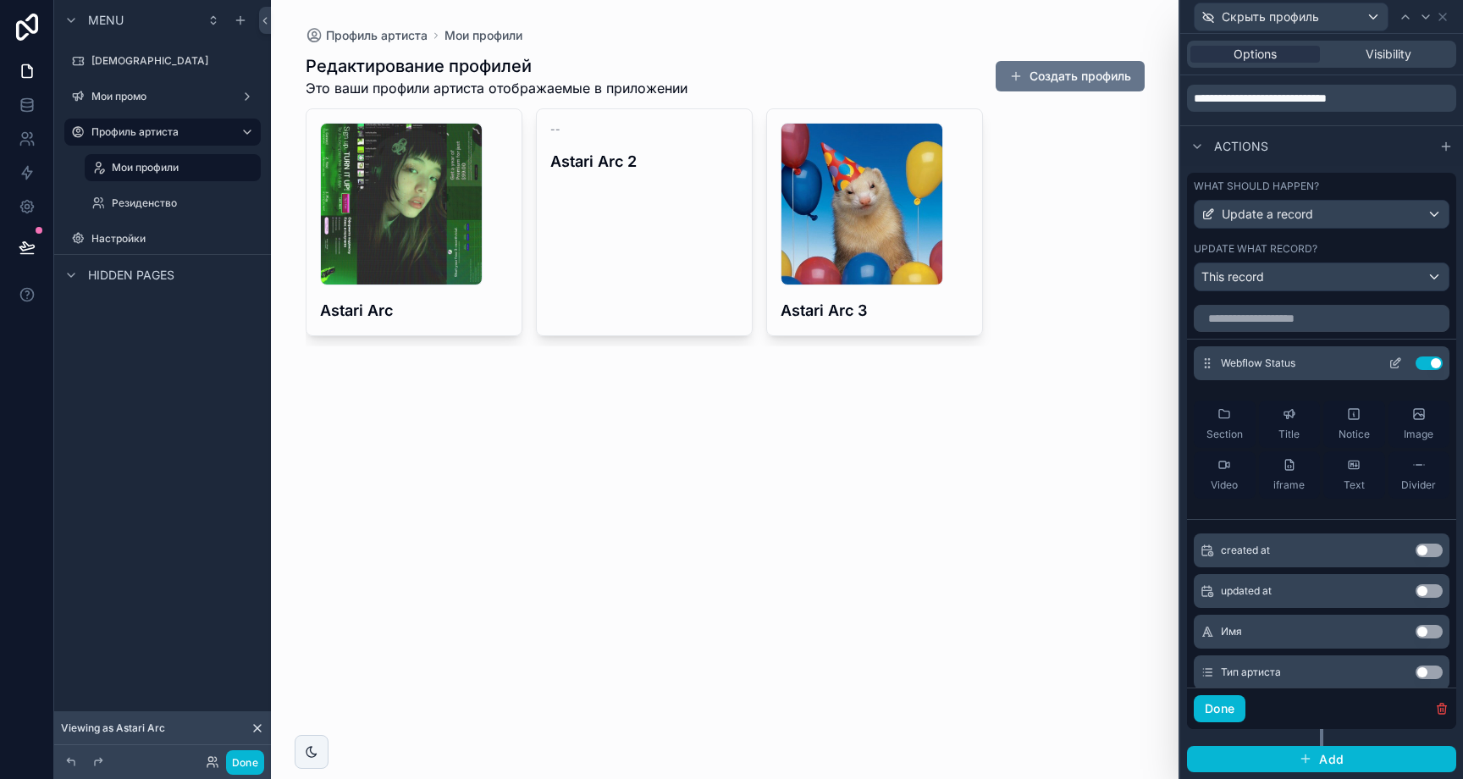
click at [1389, 363] on icon at bounding box center [1396, 363] width 14 height 14
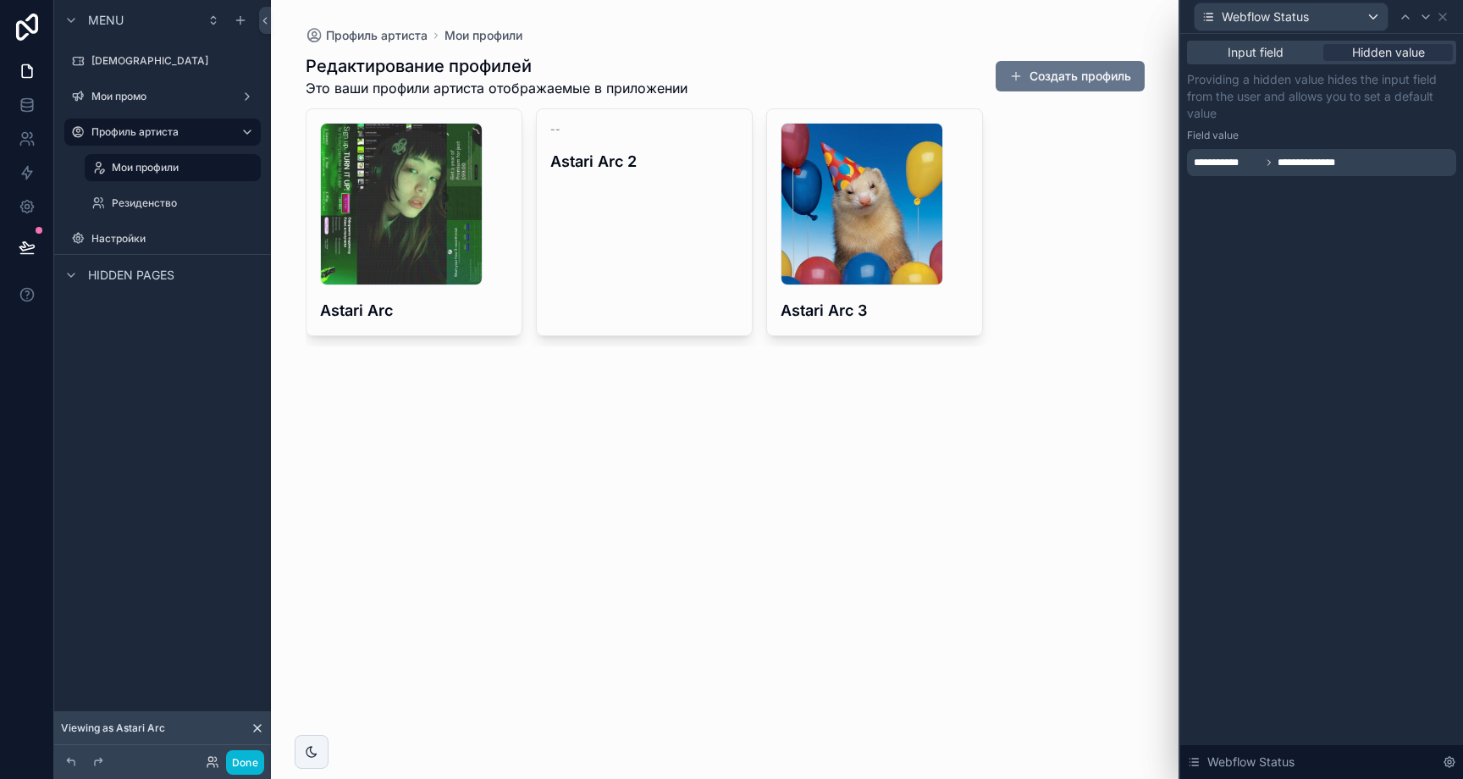
click at [1331, 163] on span "**********" at bounding box center [1315, 163] width 75 height 14
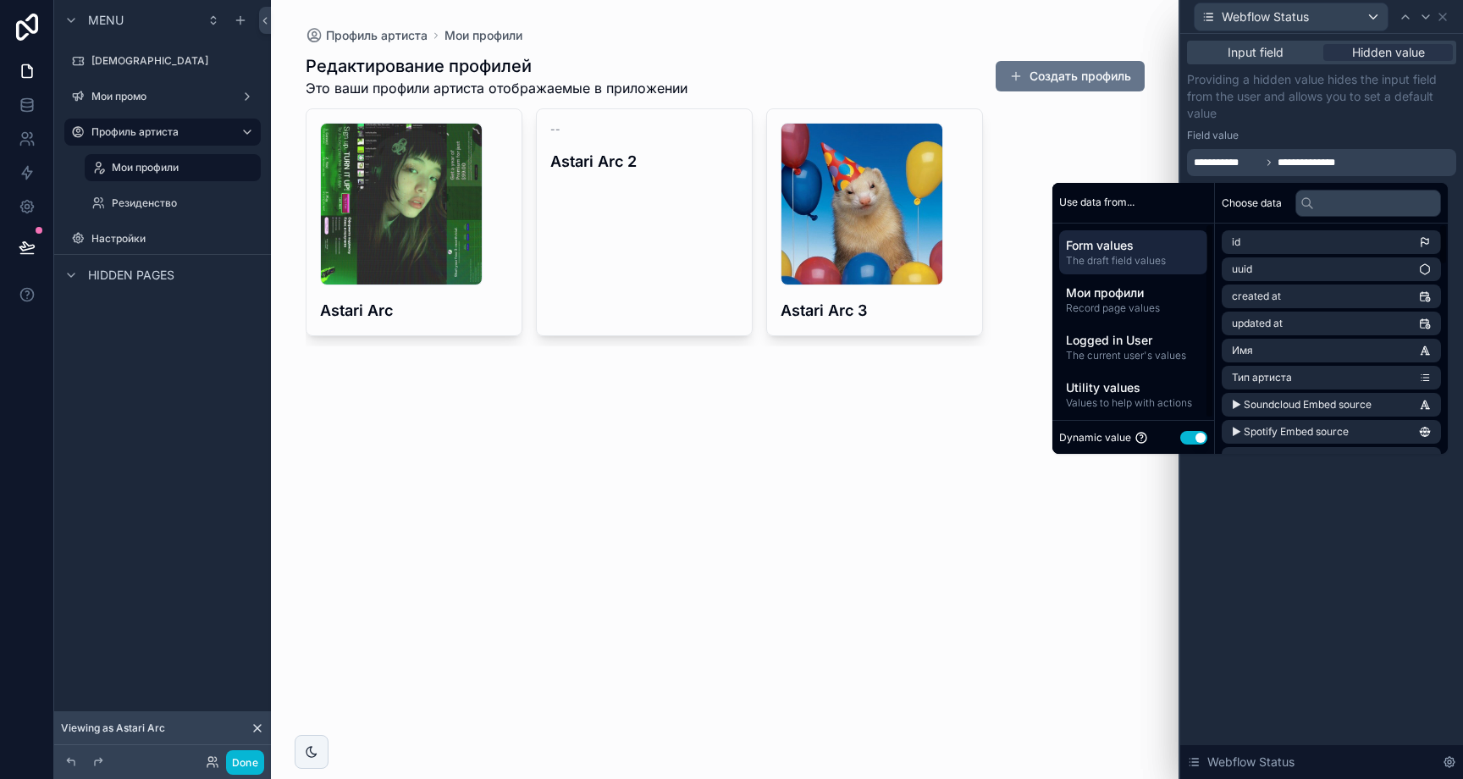
click at [1129, 369] on div "Form values The draft field values Мои профили Record page values Logged in Use…" at bounding box center [1133, 324] width 162 height 200
click at [1141, 379] on span "Utility values" at bounding box center [1133, 387] width 135 height 17
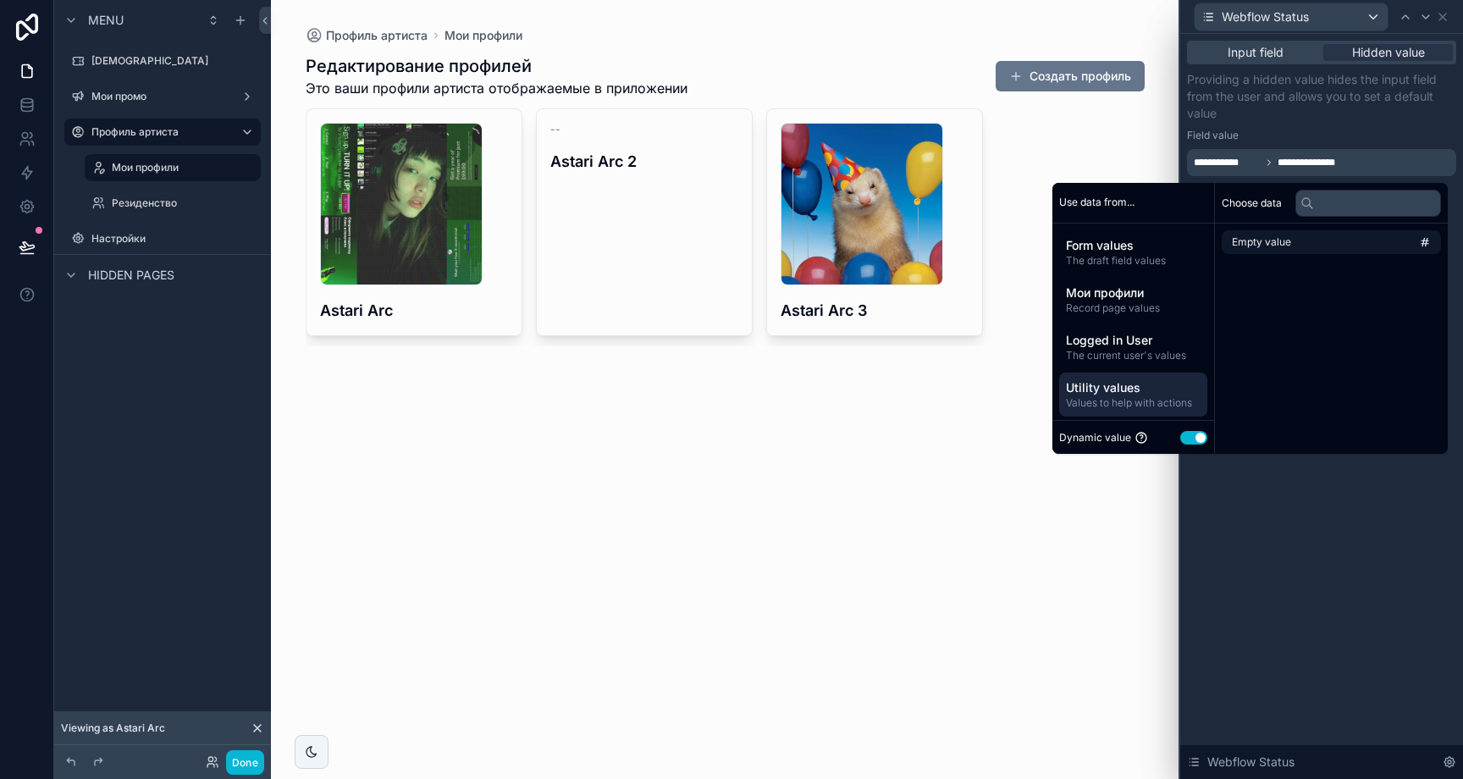
click at [1318, 246] on li "Empty value" at bounding box center [1331, 242] width 219 height 24
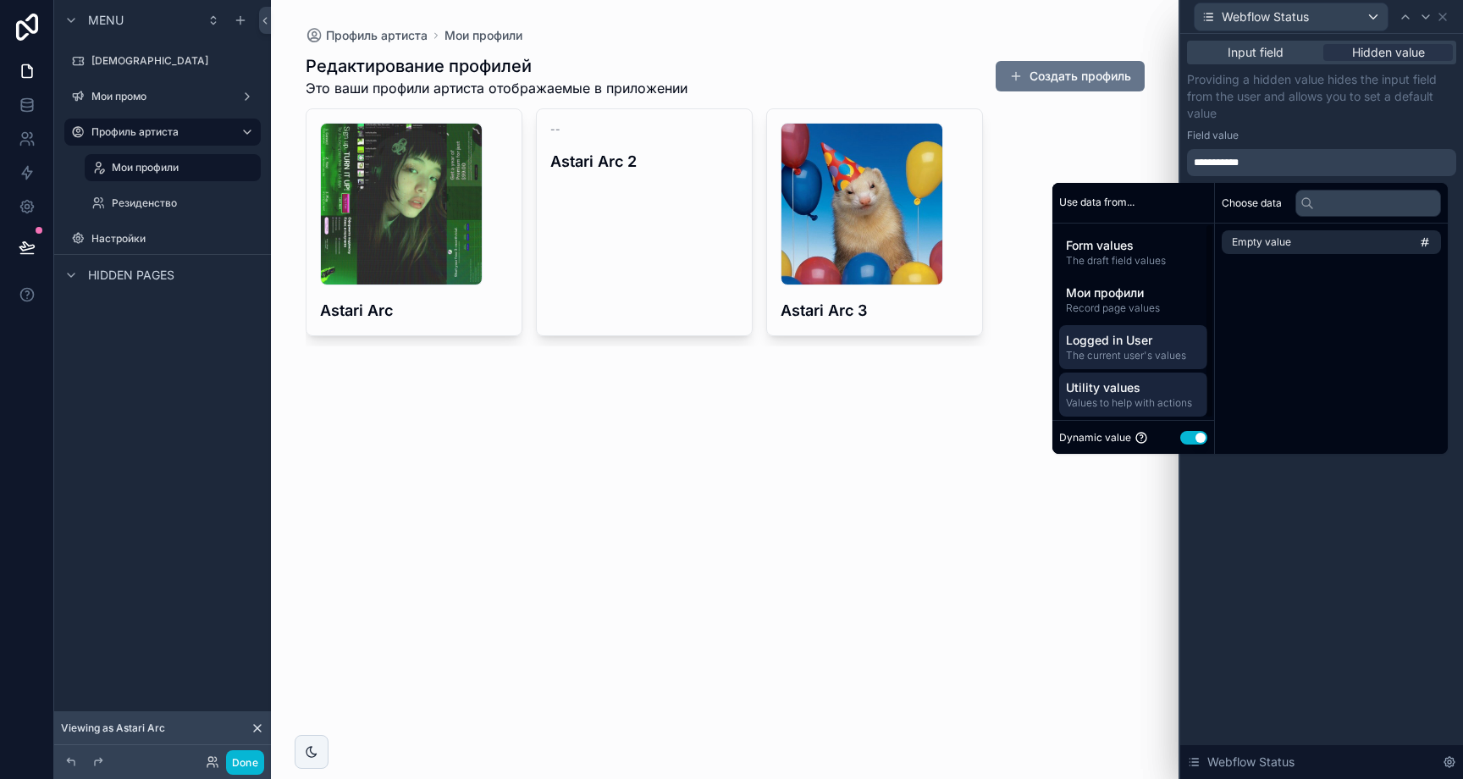
click at [1129, 360] on span "The current user's values" at bounding box center [1133, 356] width 135 height 14
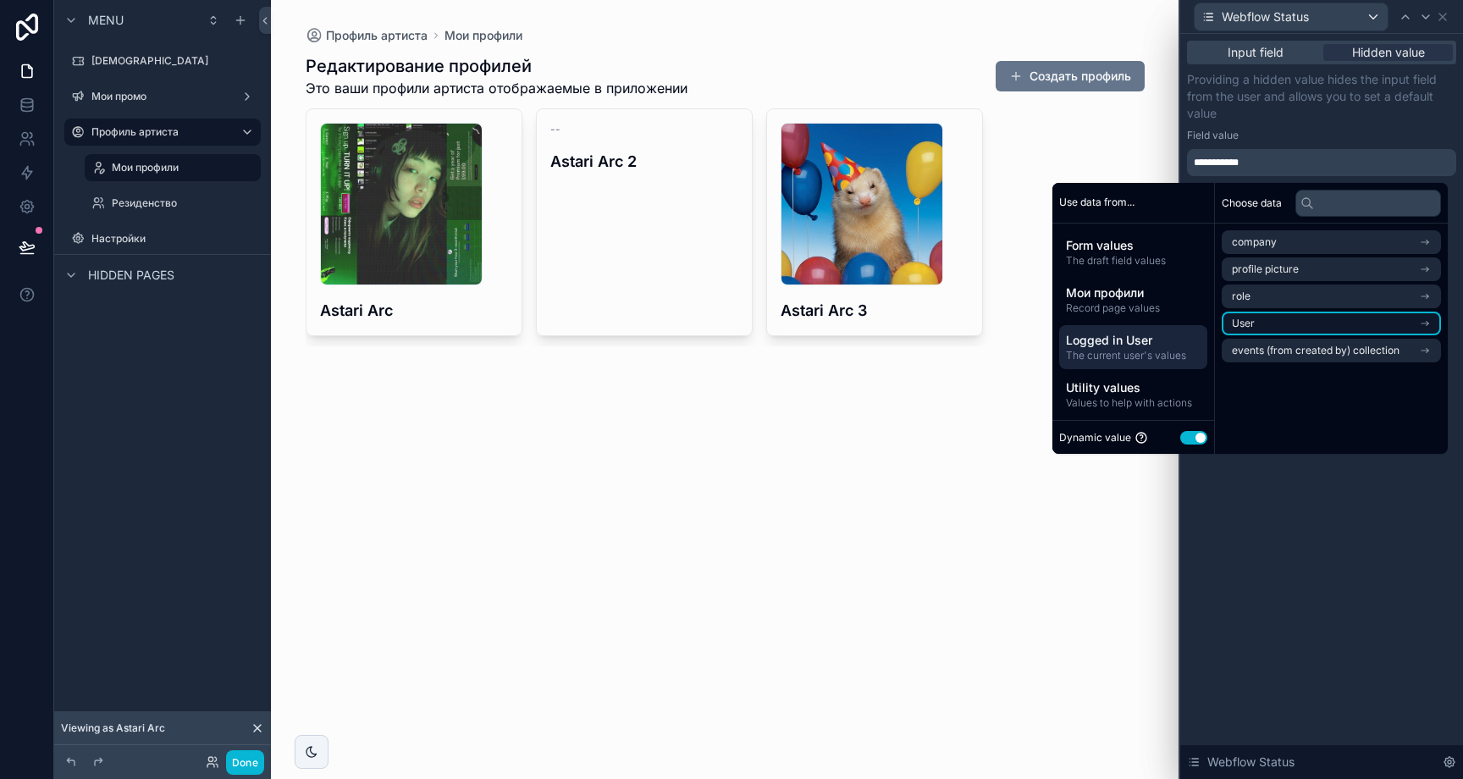
click at [1367, 326] on li "User" at bounding box center [1331, 324] width 219 height 24
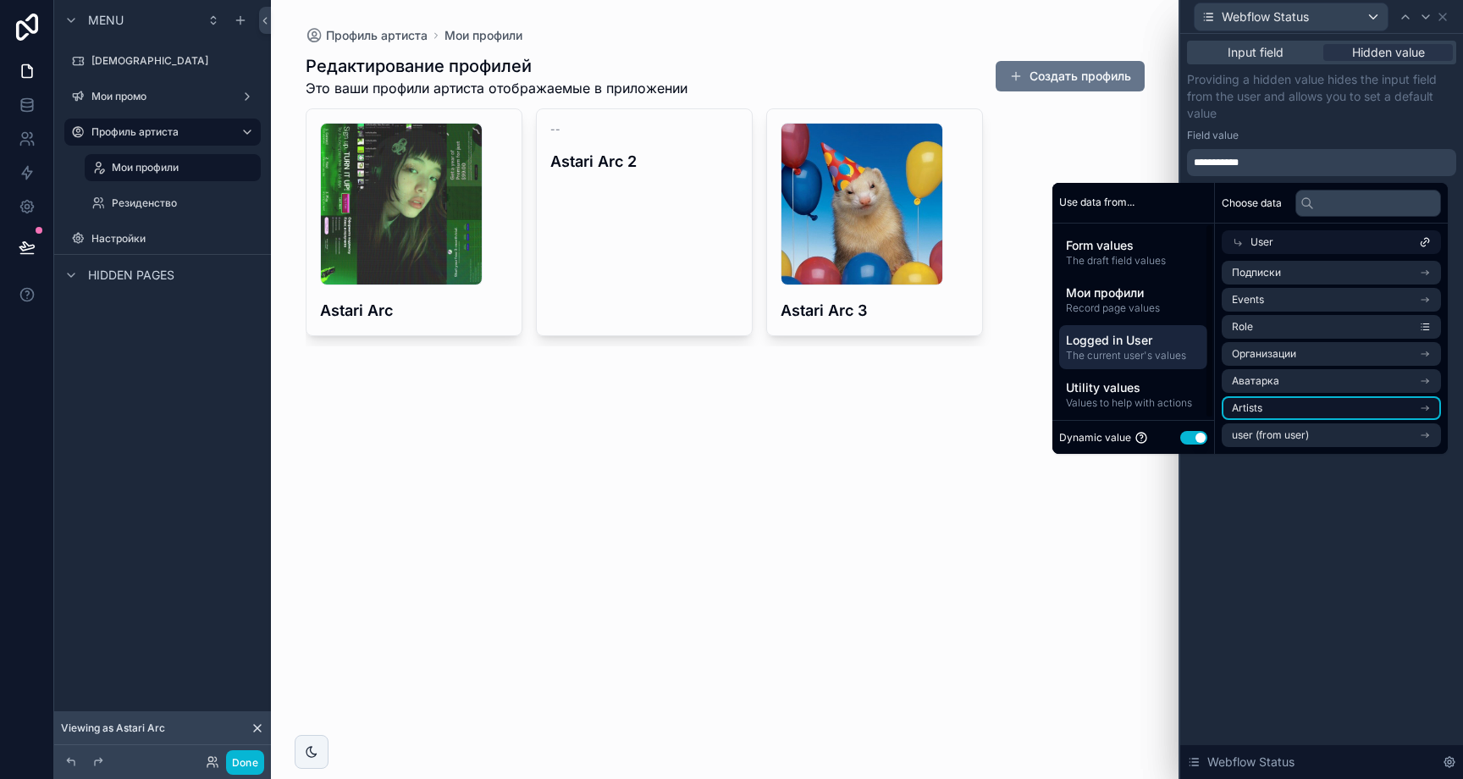
click at [1344, 402] on li "Artists" at bounding box center [1331, 408] width 219 height 24
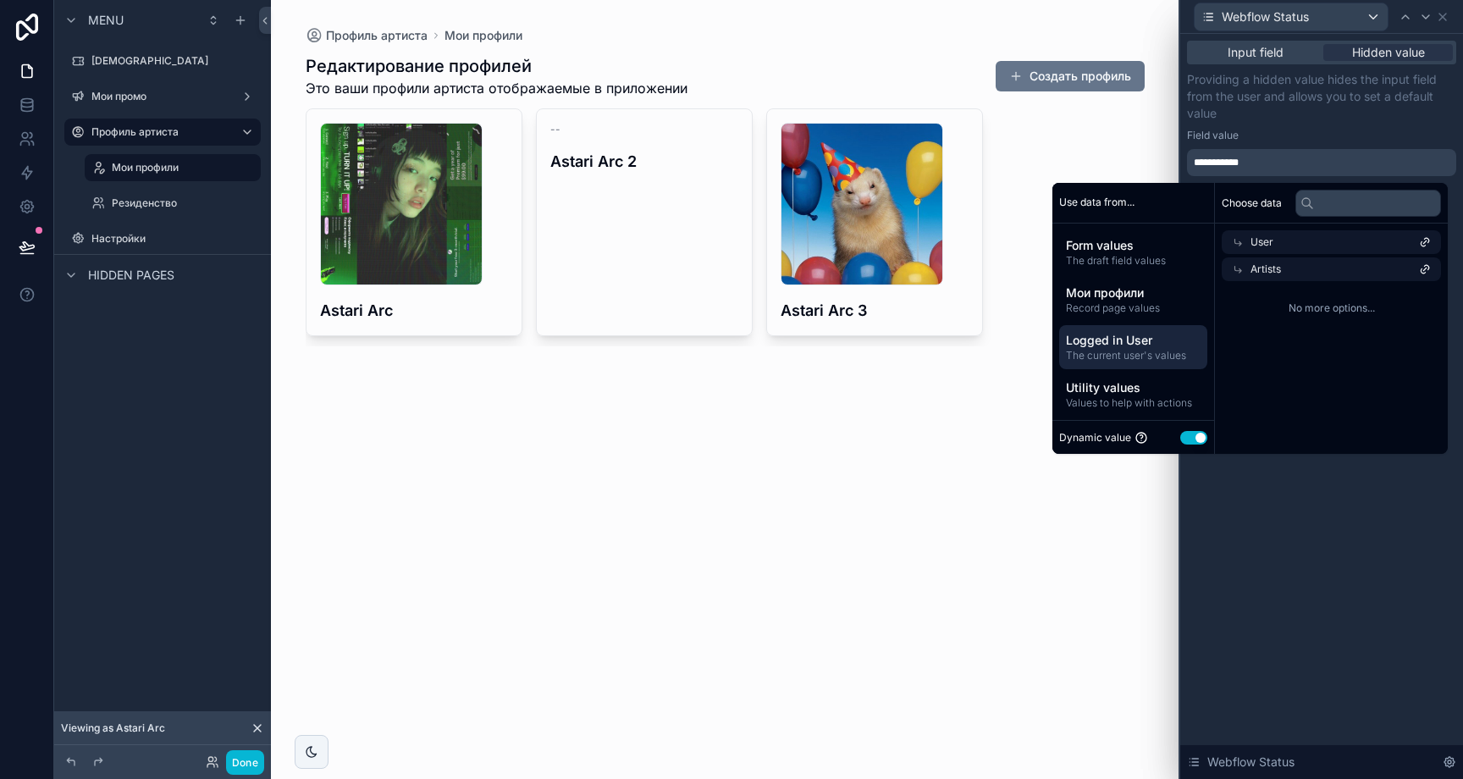
click at [1350, 239] on div "User" at bounding box center [1331, 242] width 219 height 24
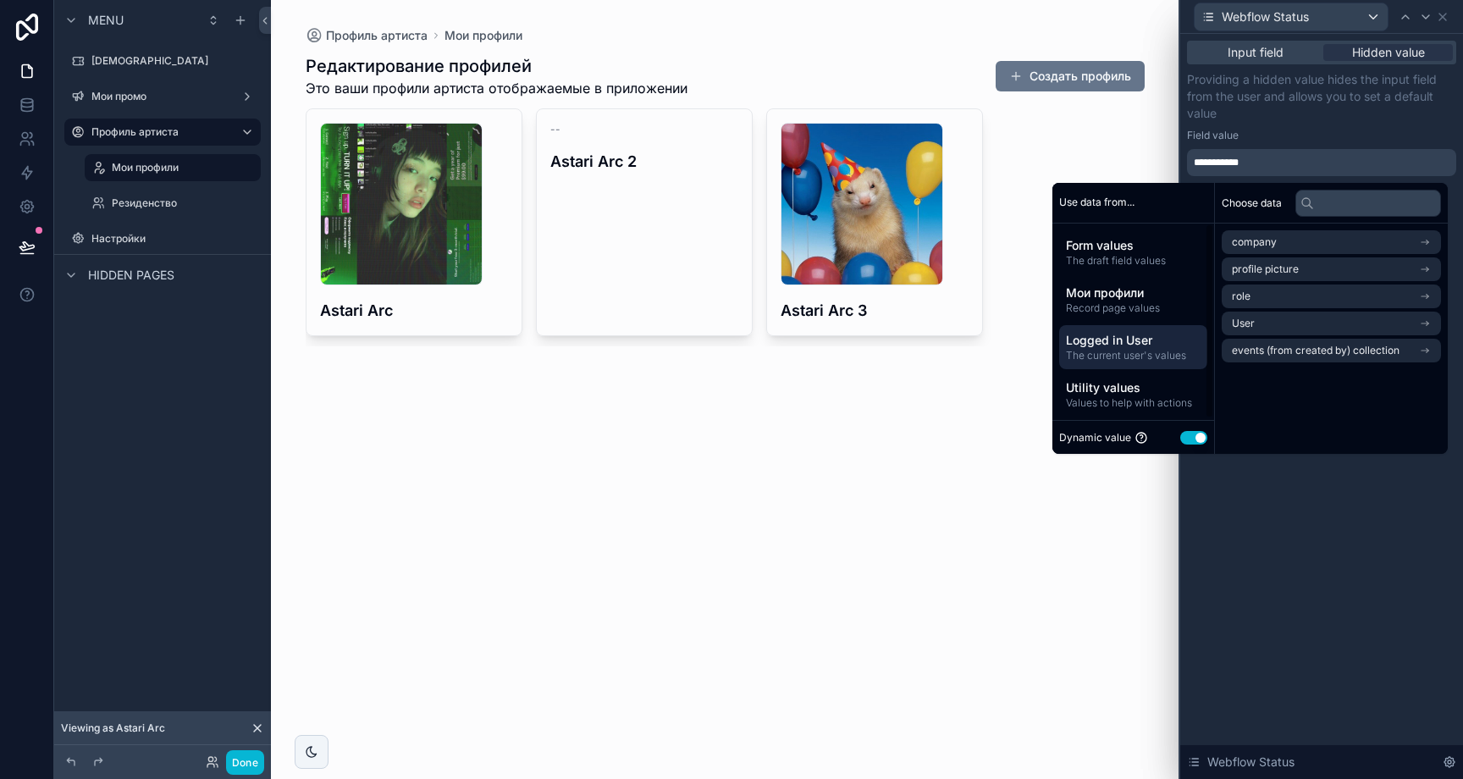
click at [1139, 347] on span "Logged in User" at bounding box center [1133, 340] width 135 height 17
click at [1289, 319] on li "User" at bounding box center [1331, 324] width 219 height 24
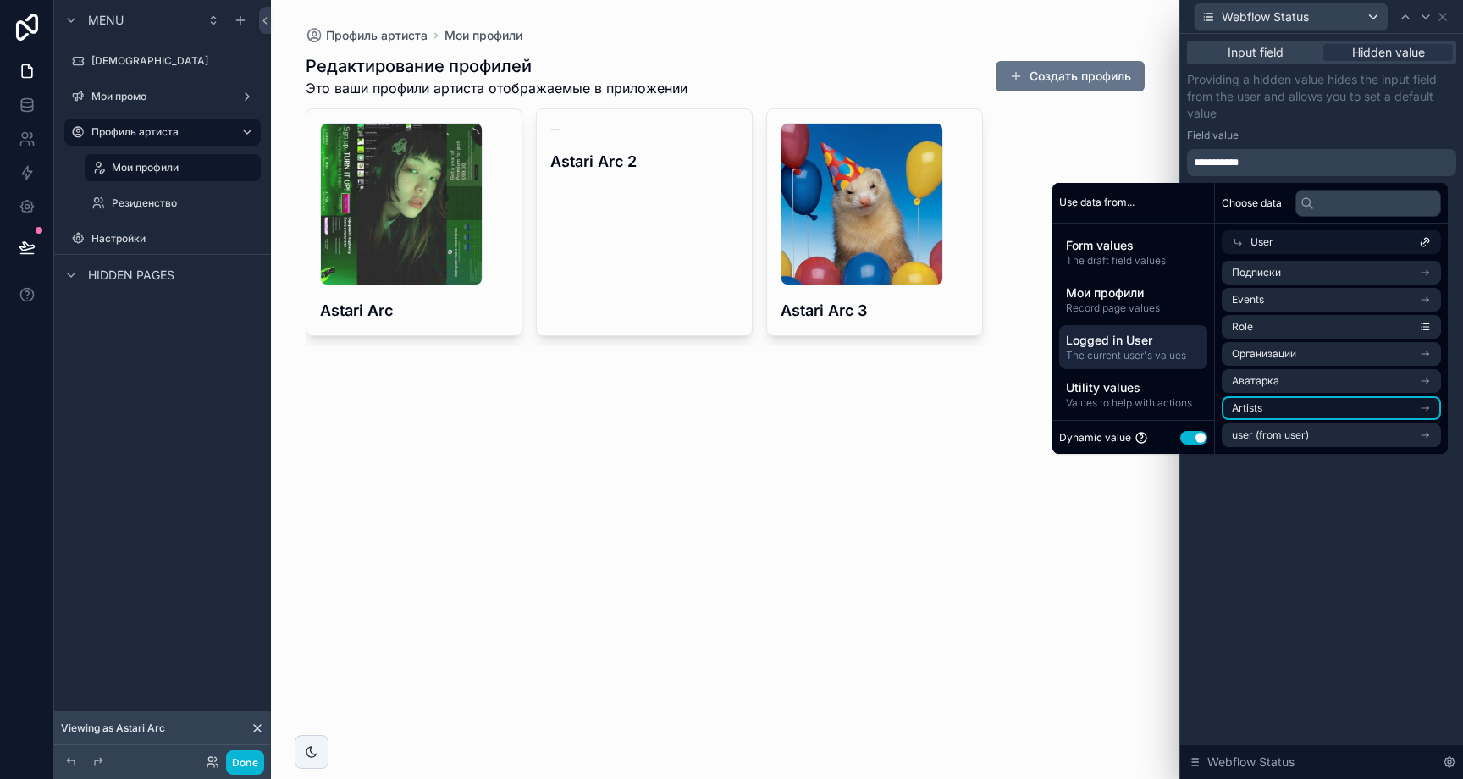
click at [1279, 403] on li "Artists" at bounding box center [1331, 408] width 219 height 24
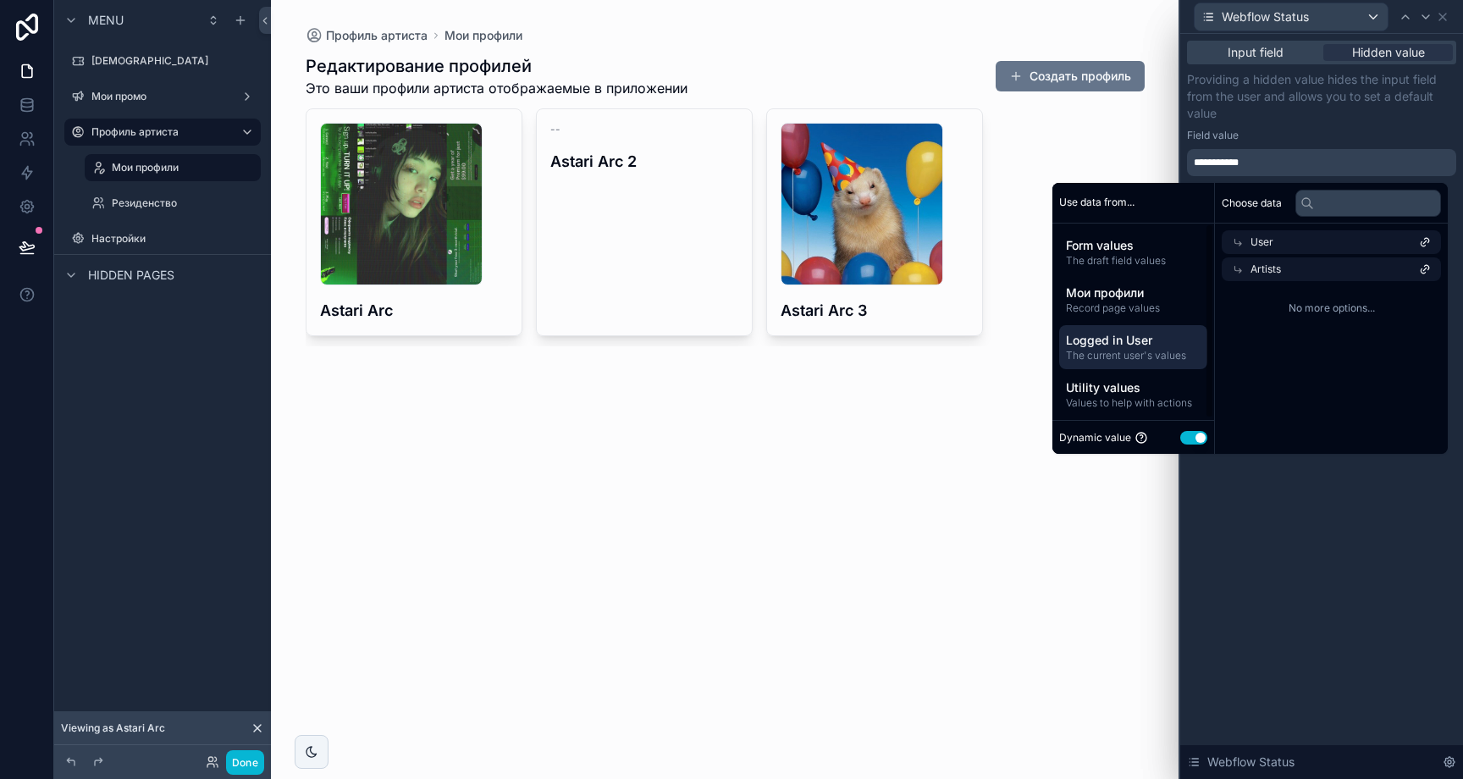
click at [1156, 356] on span "The current user's values" at bounding box center [1133, 356] width 135 height 14
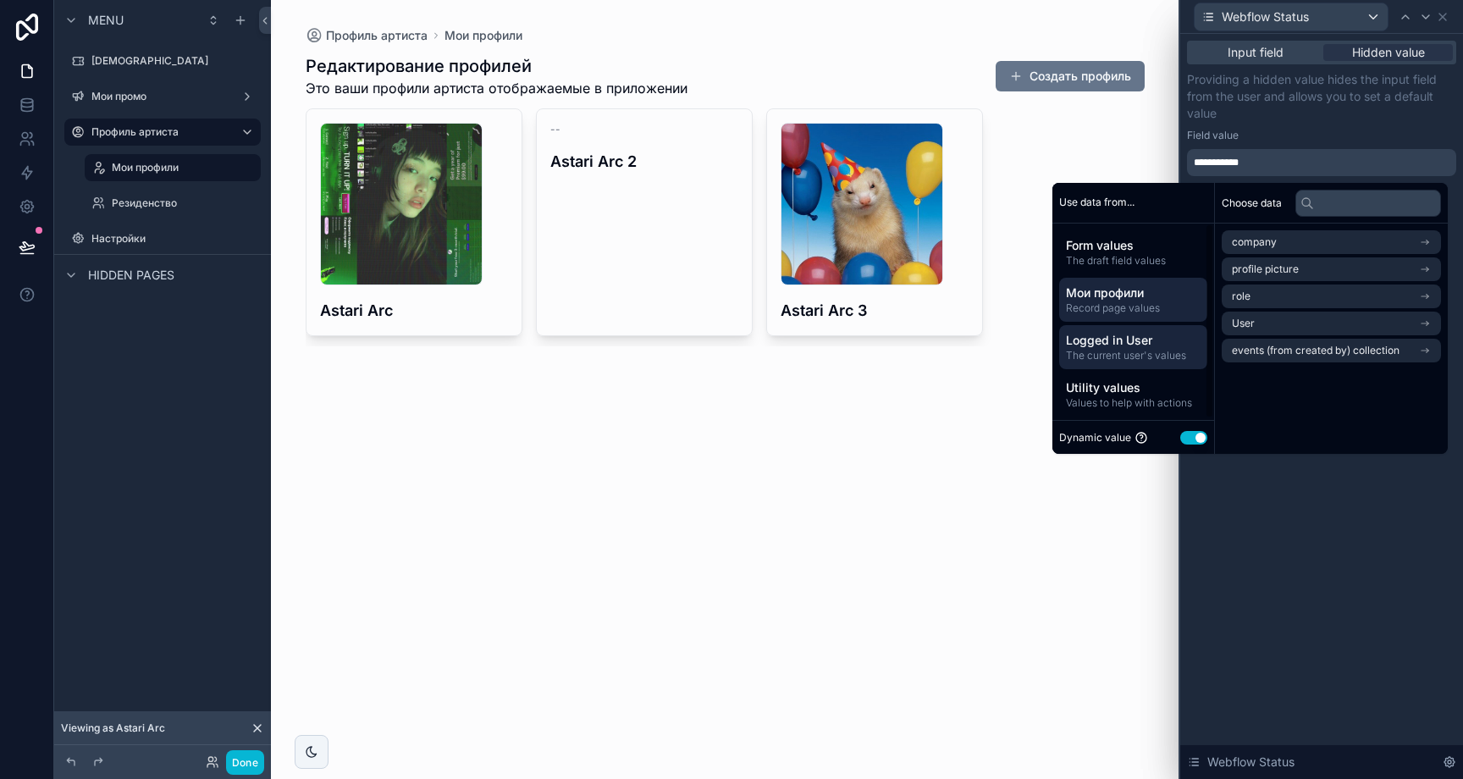
click at [1146, 305] on span "Record page values" at bounding box center [1133, 308] width 135 height 14
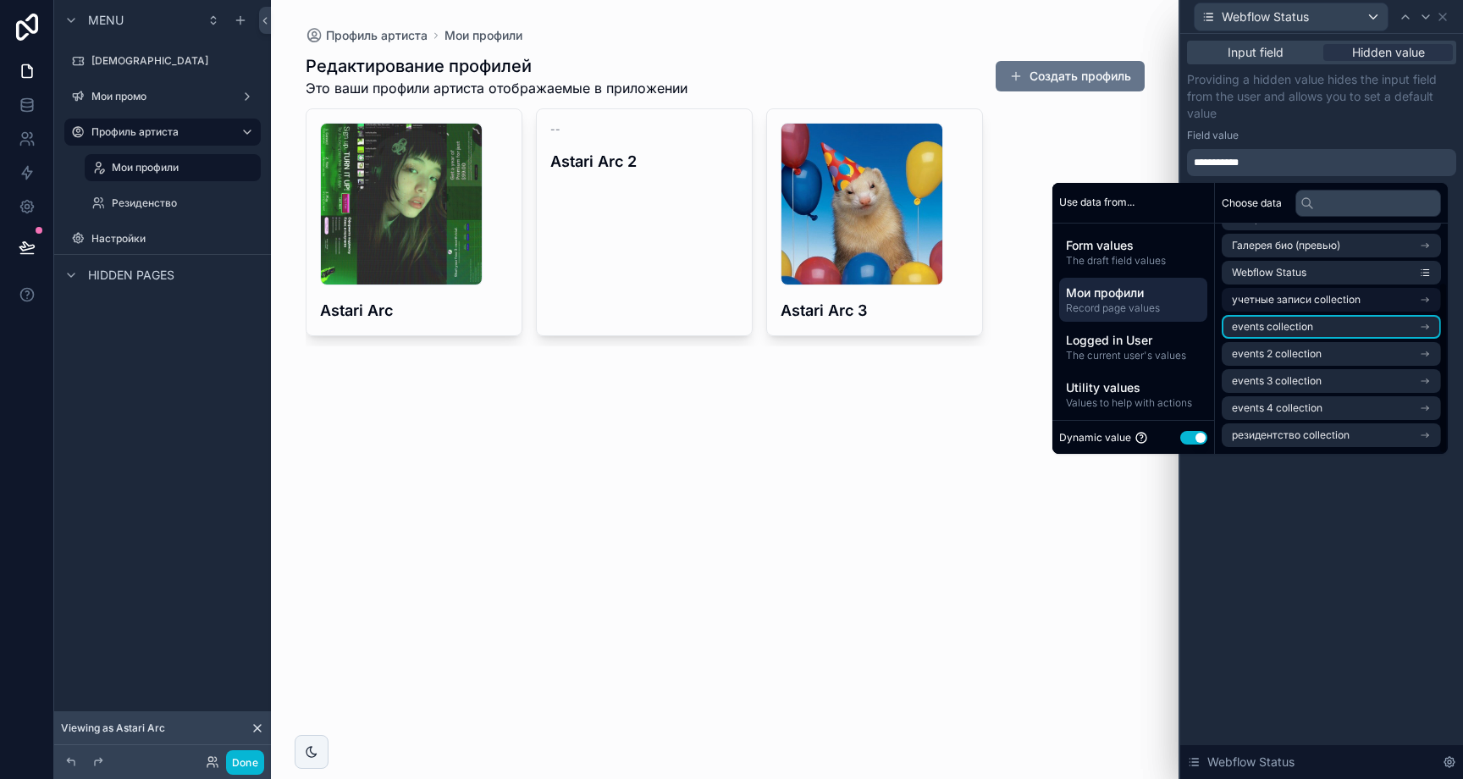
scroll to position [0, 0]
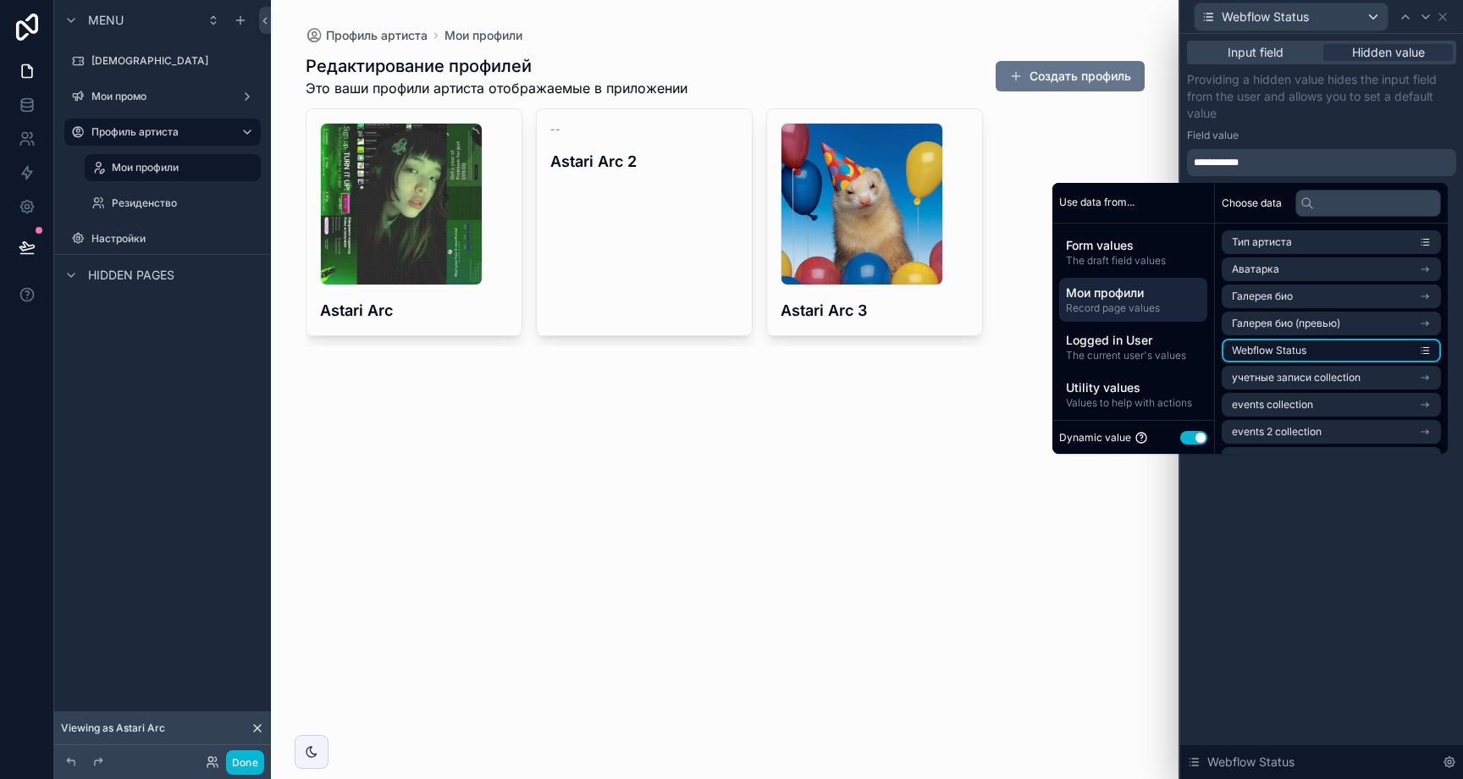
click at [1317, 351] on li "Webflow Status" at bounding box center [1331, 351] width 219 height 24
click at [1350, 157] on span "**********" at bounding box center [1315, 163] width 75 height 14
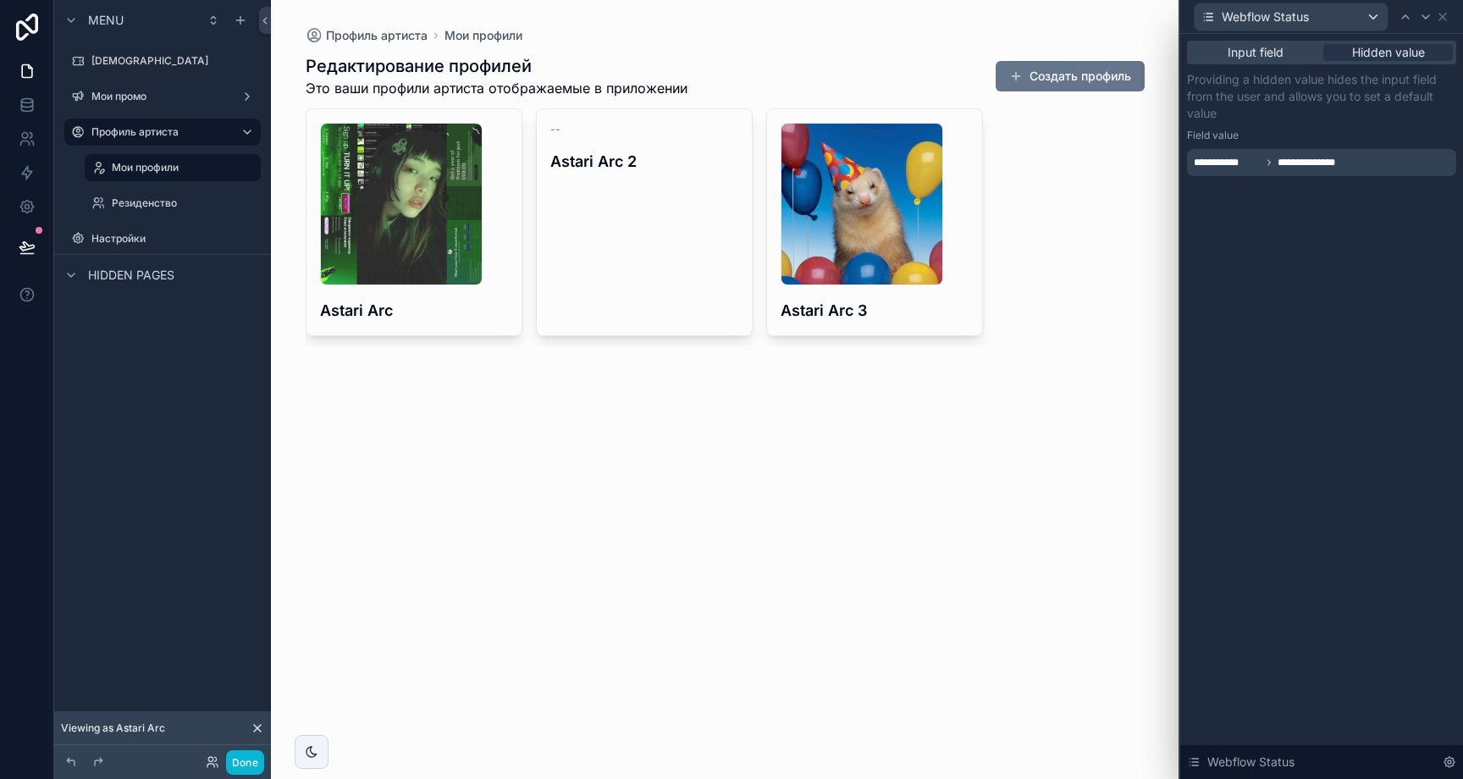
click at [1358, 119] on p "Providing a hidden value hides the input field from the user and allows you to …" at bounding box center [1321, 96] width 269 height 51
click at [1444, 20] on icon at bounding box center [1443, 17] width 14 height 14
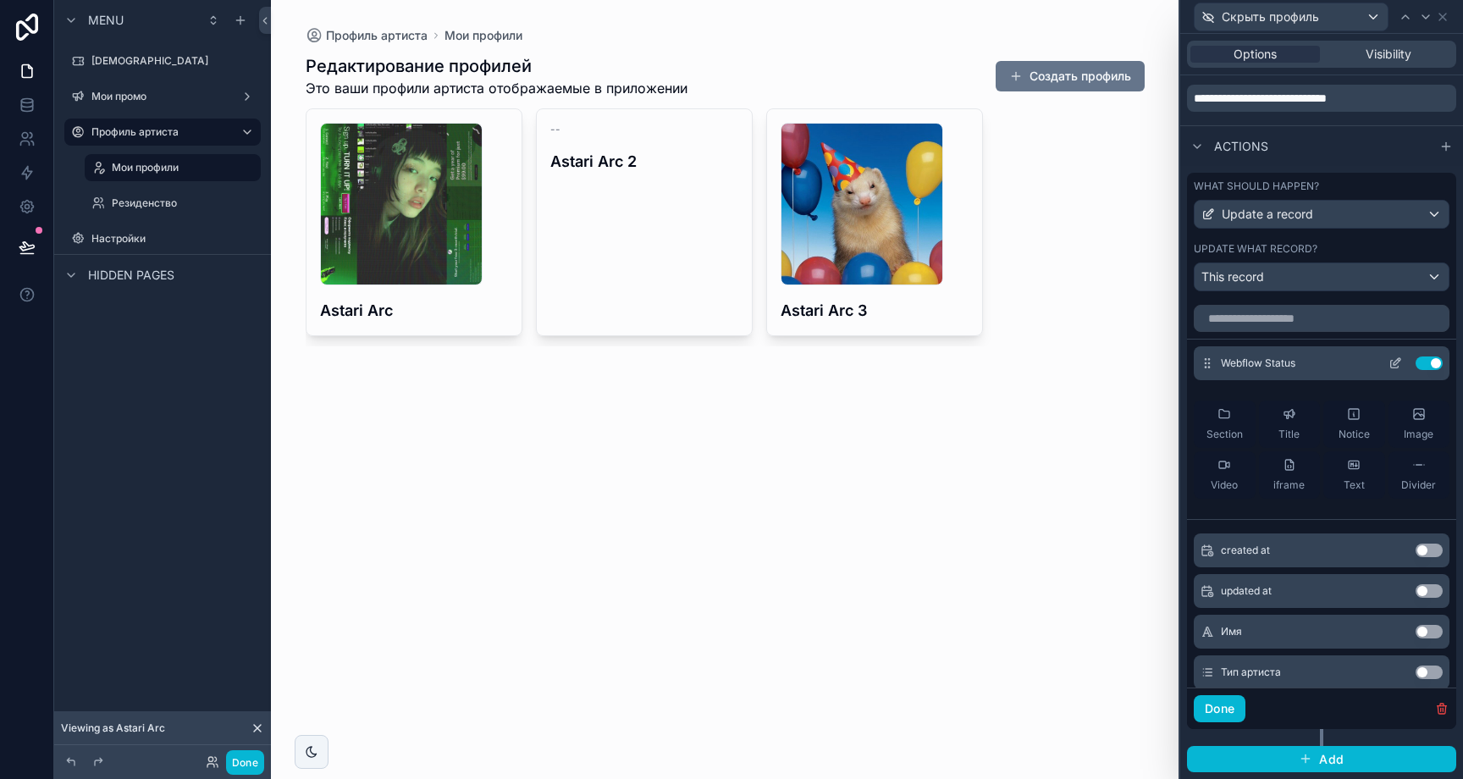
click at [1389, 359] on icon at bounding box center [1396, 363] width 14 height 14
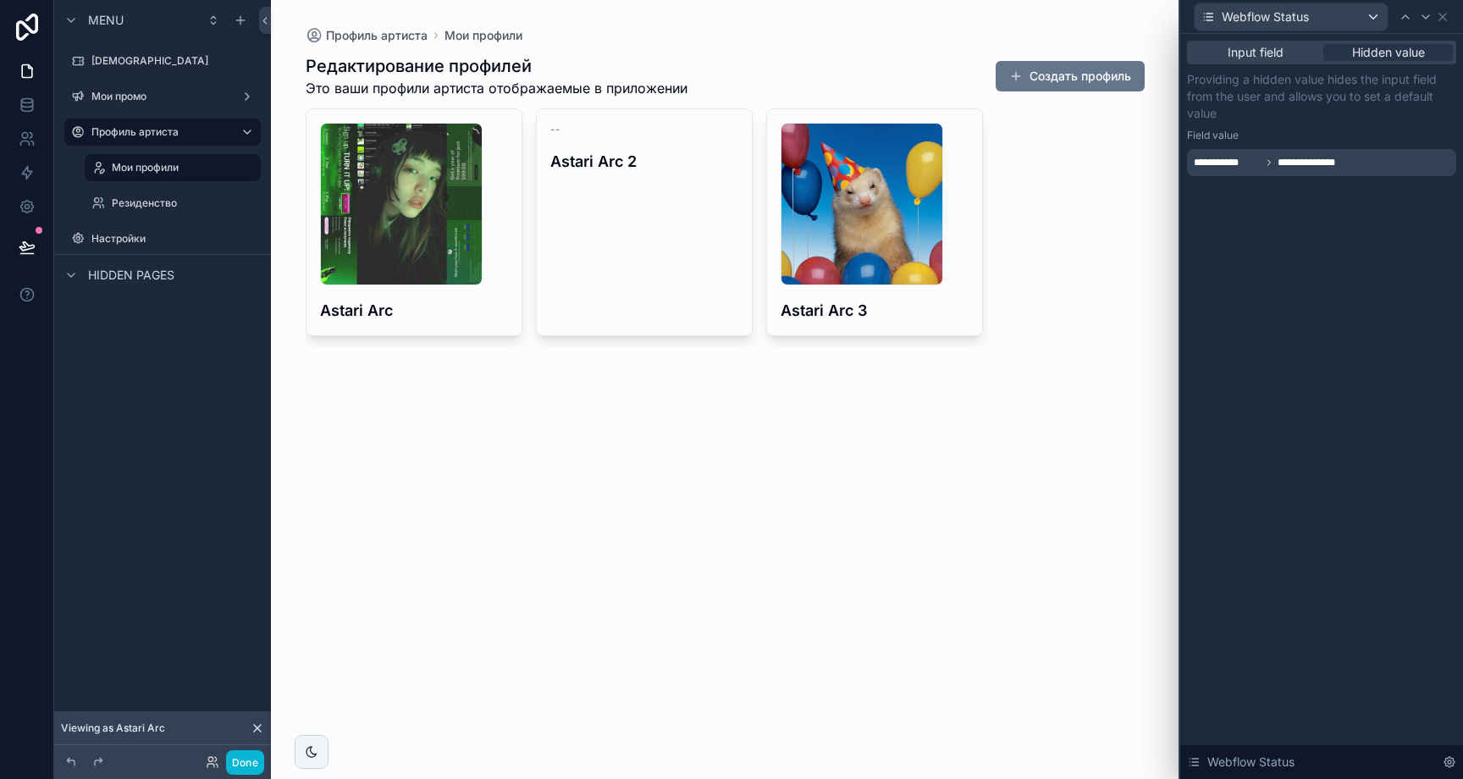
click at [1445, 8] on div "Webflow Status" at bounding box center [1321, 16] width 269 height 33
click at [1069, 189] on div "685333b9c96b0eff642cd060_avatars-wIya3p1HOs69zsS1-NRs2qQ-t500x500 .jpg Astari A…" at bounding box center [725, 227] width 839 height 238
click at [1347, 163] on span "**********" at bounding box center [1315, 163] width 75 height 14
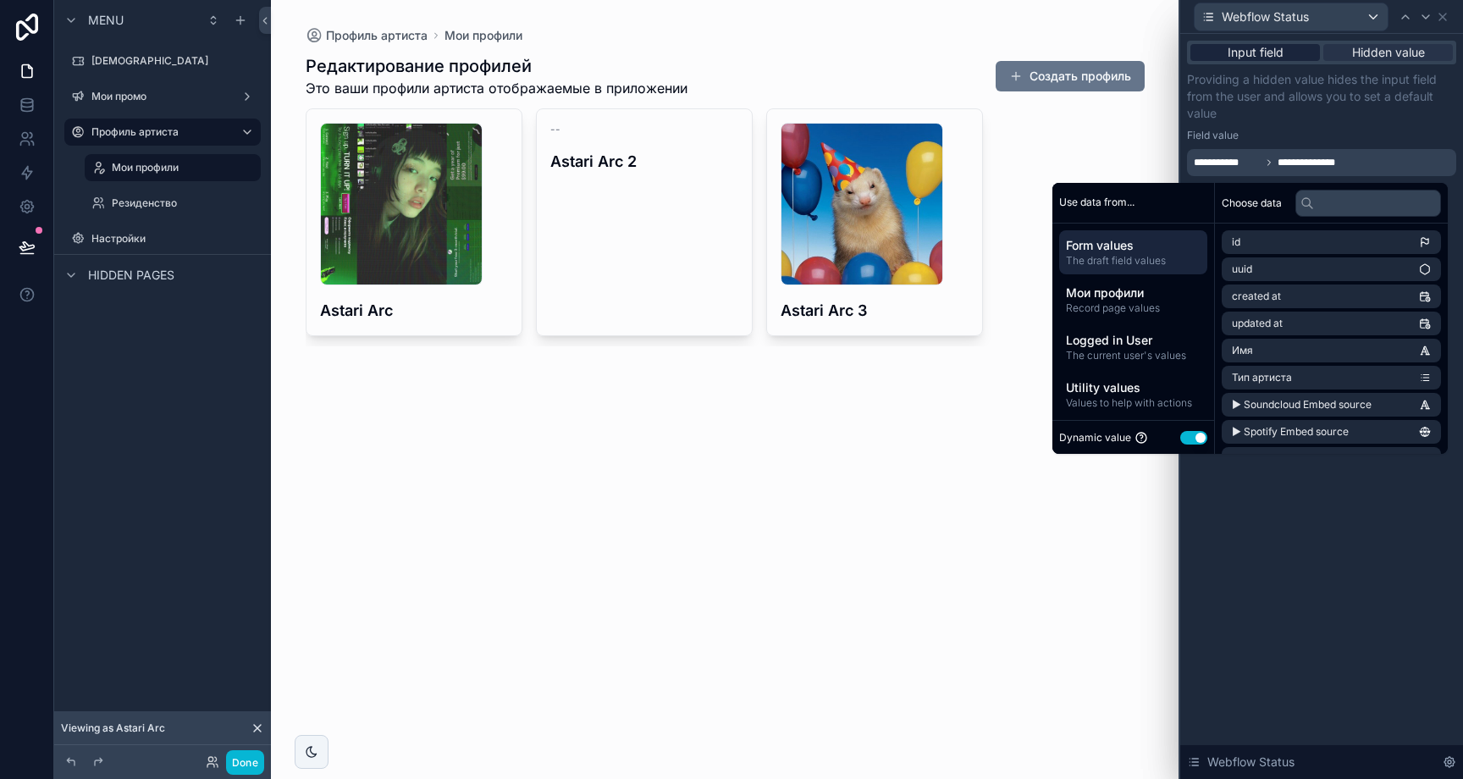
click at [1268, 57] on span "Input field" at bounding box center [1256, 52] width 56 height 17
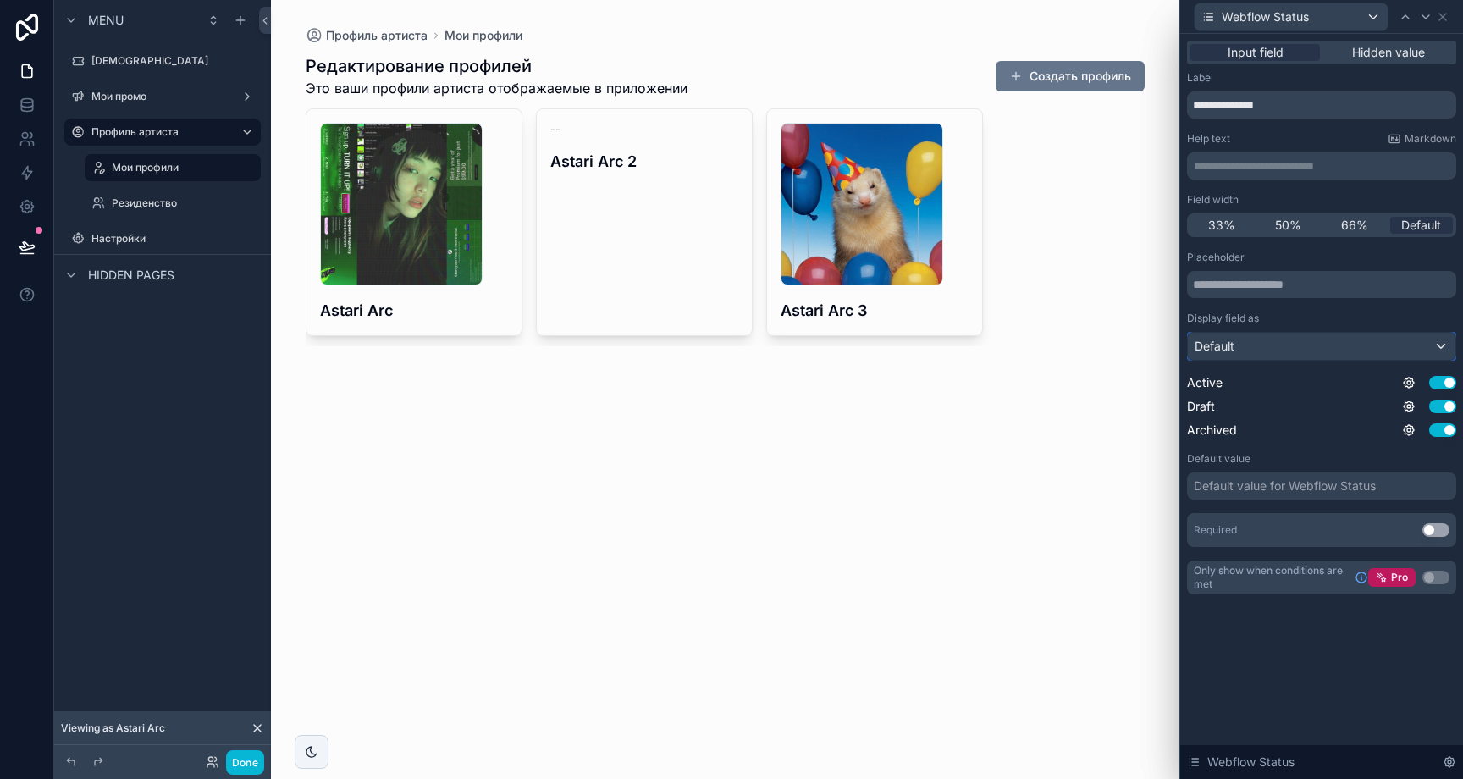
click at [1322, 348] on div "Default" at bounding box center [1322, 346] width 268 height 27
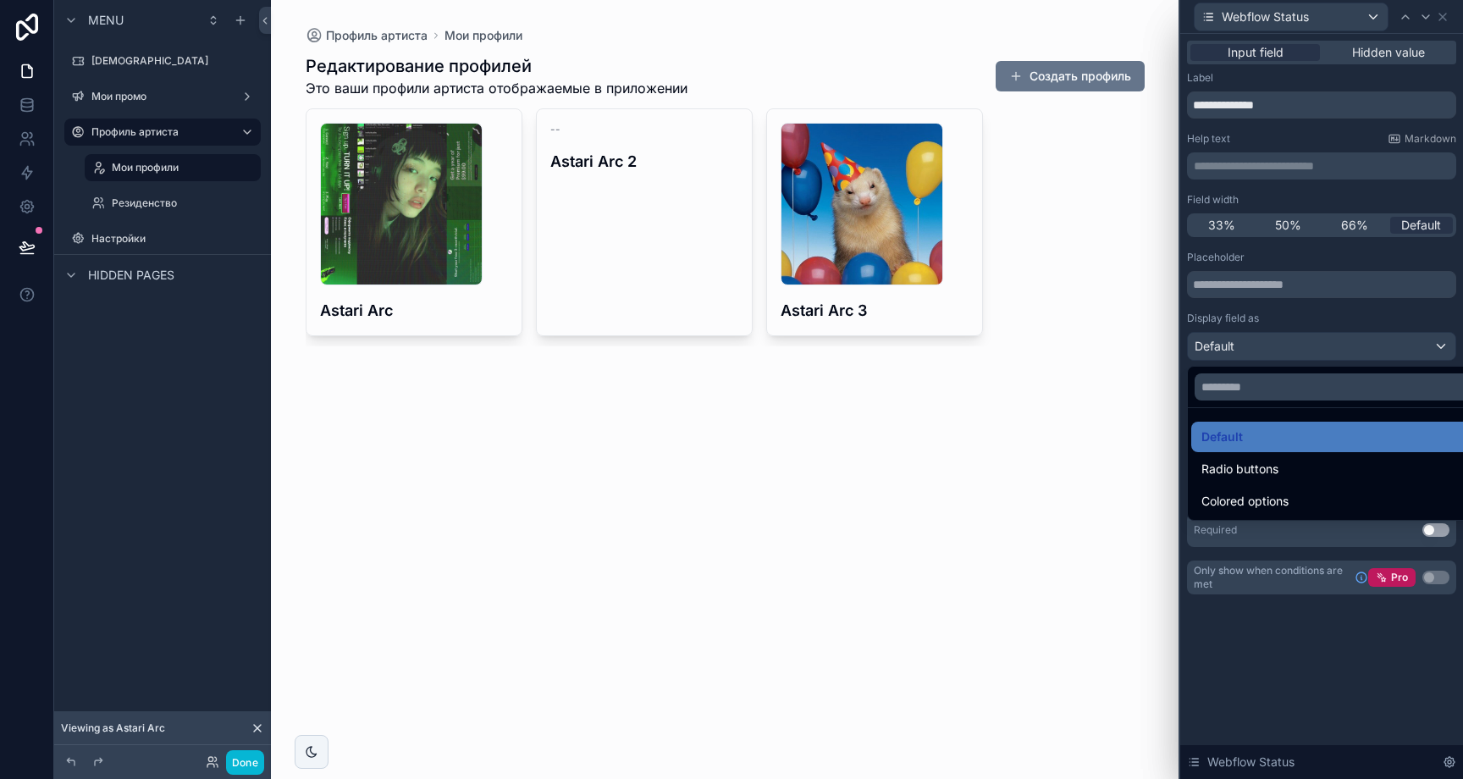
click at [1297, 307] on div at bounding box center [1321, 389] width 283 height 779
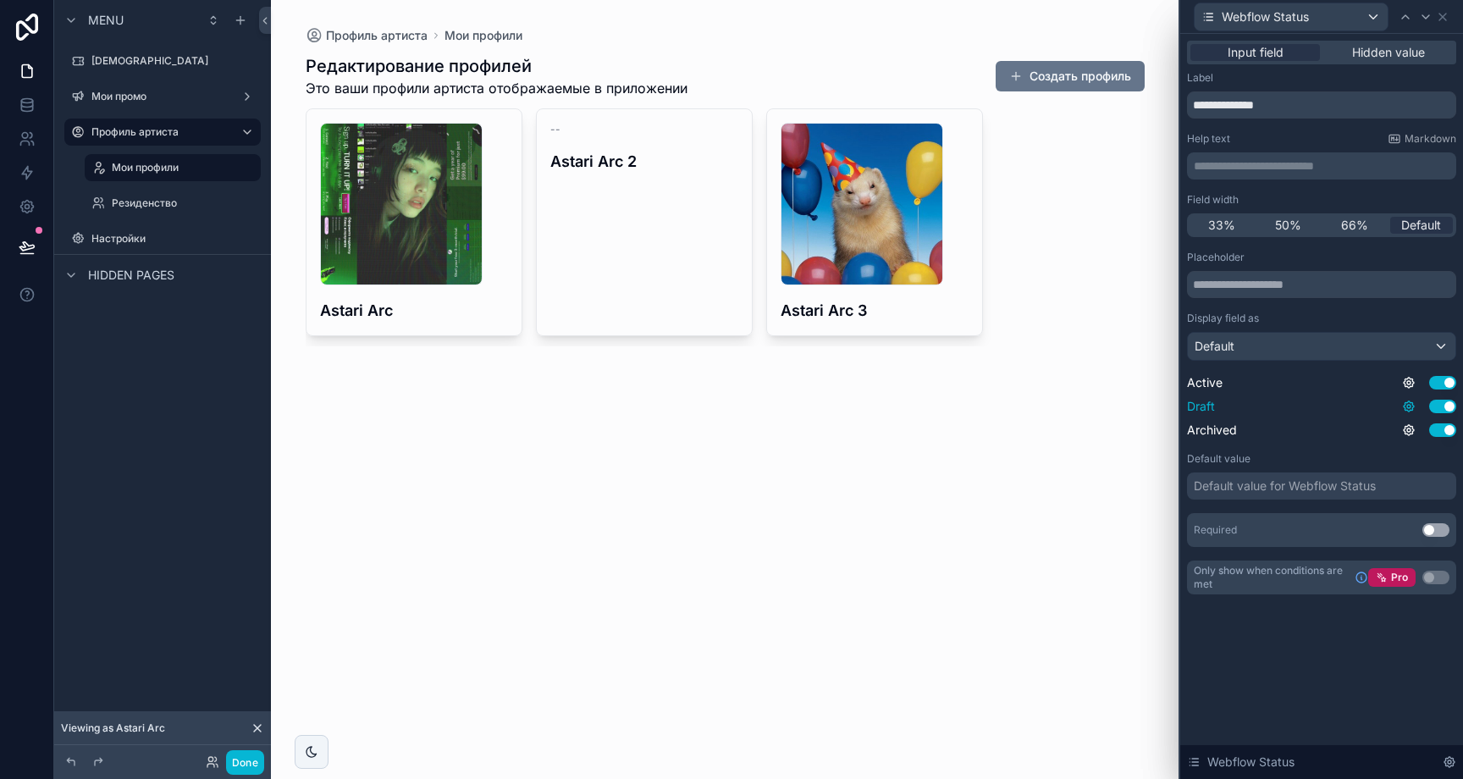
click at [1407, 408] on icon at bounding box center [1409, 407] width 14 height 14
click at [1396, 350] on div "Default" at bounding box center [1322, 346] width 268 height 27
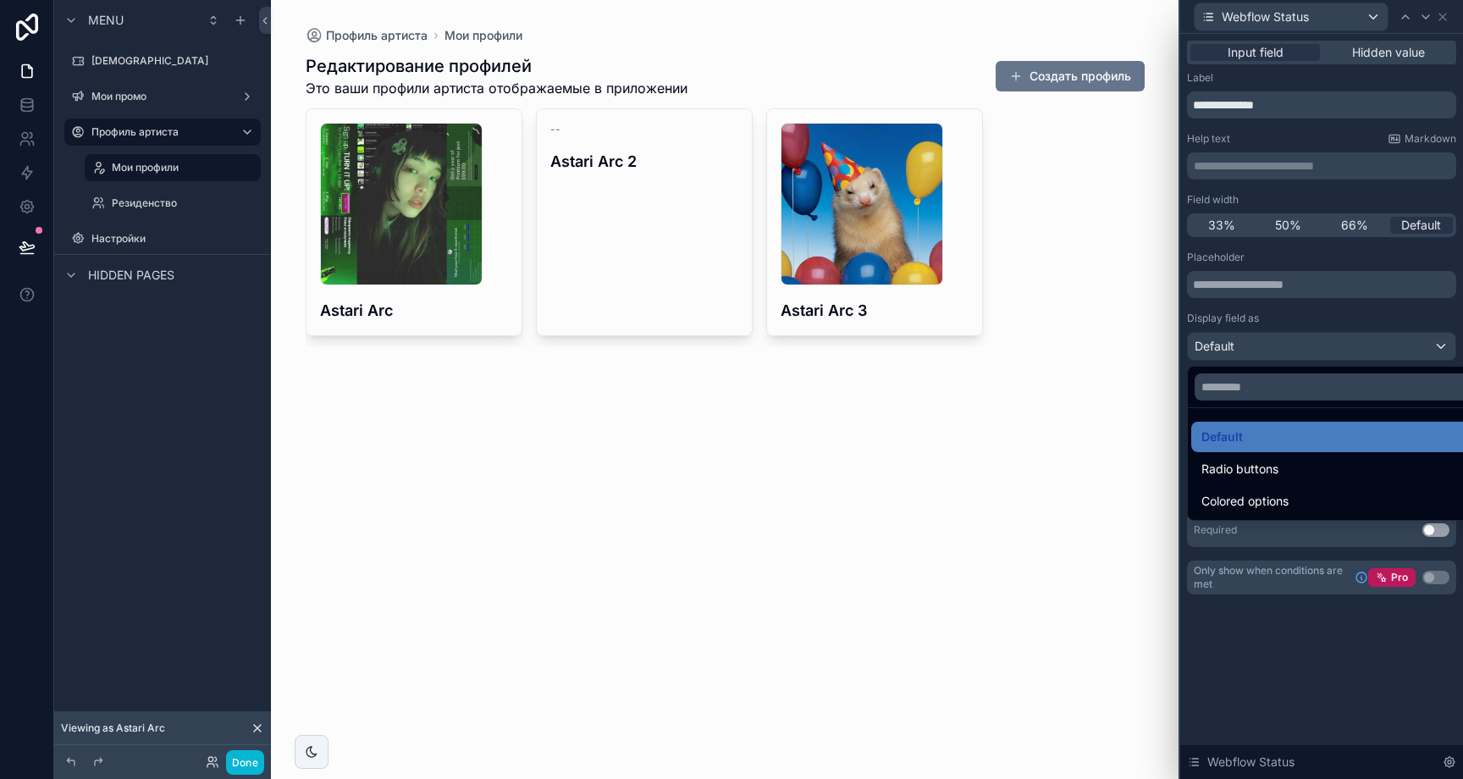
click at [1365, 314] on div at bounding box center [1321, 389] width 283 height 779
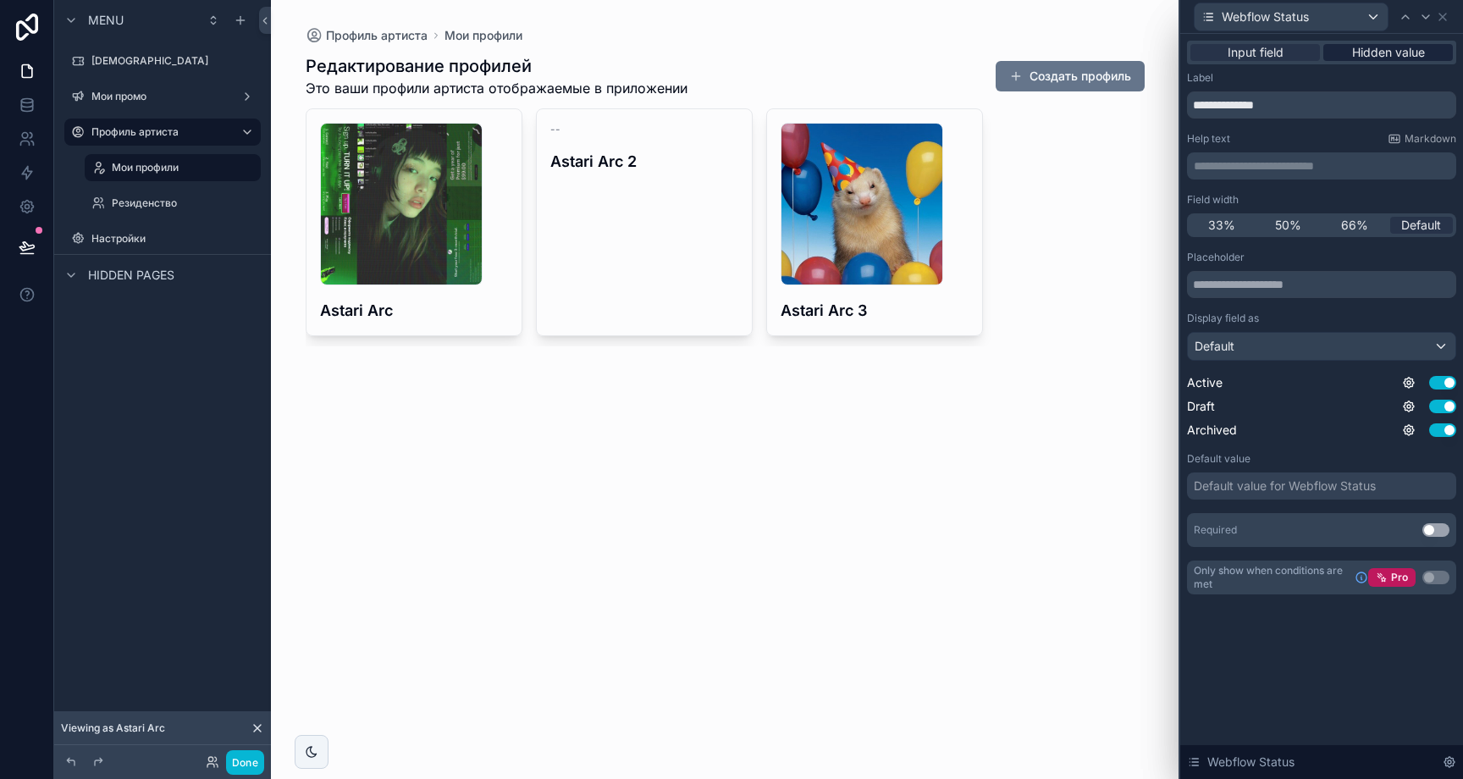
click at [1378, 47] on span "Hidden value" at bounding box center [1388, 52] width 73 height 17
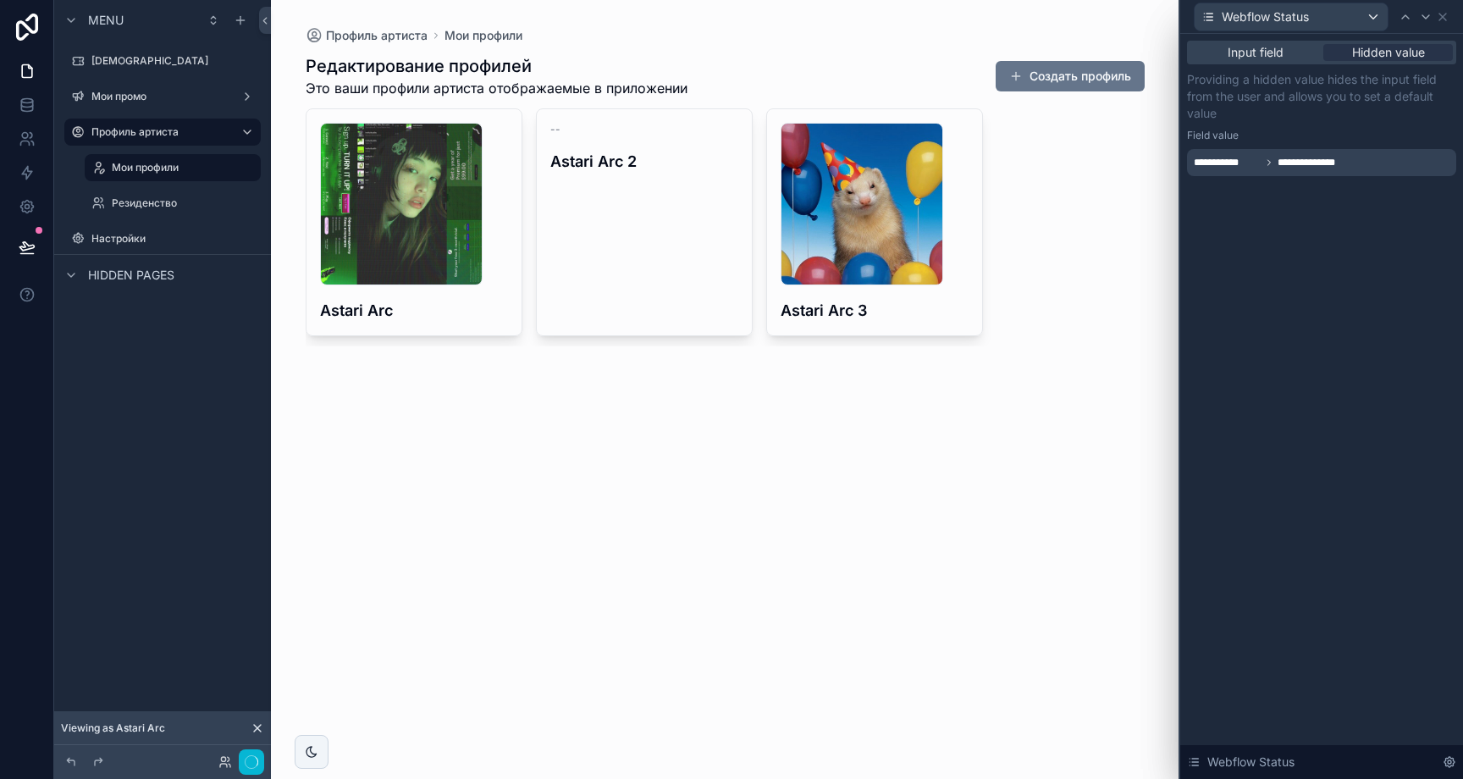
drag, startPoint x: 1309, startPoint y: 182, endPoint x: 1316, endPoint y: 158, distance: 24.7
click at [1309, 181] on div "**********" at bounding box center [1321, 125] width 283 height 183
click at [1316, 157] on span "**********" at bounding box center [1315, 163] width 75 height 14
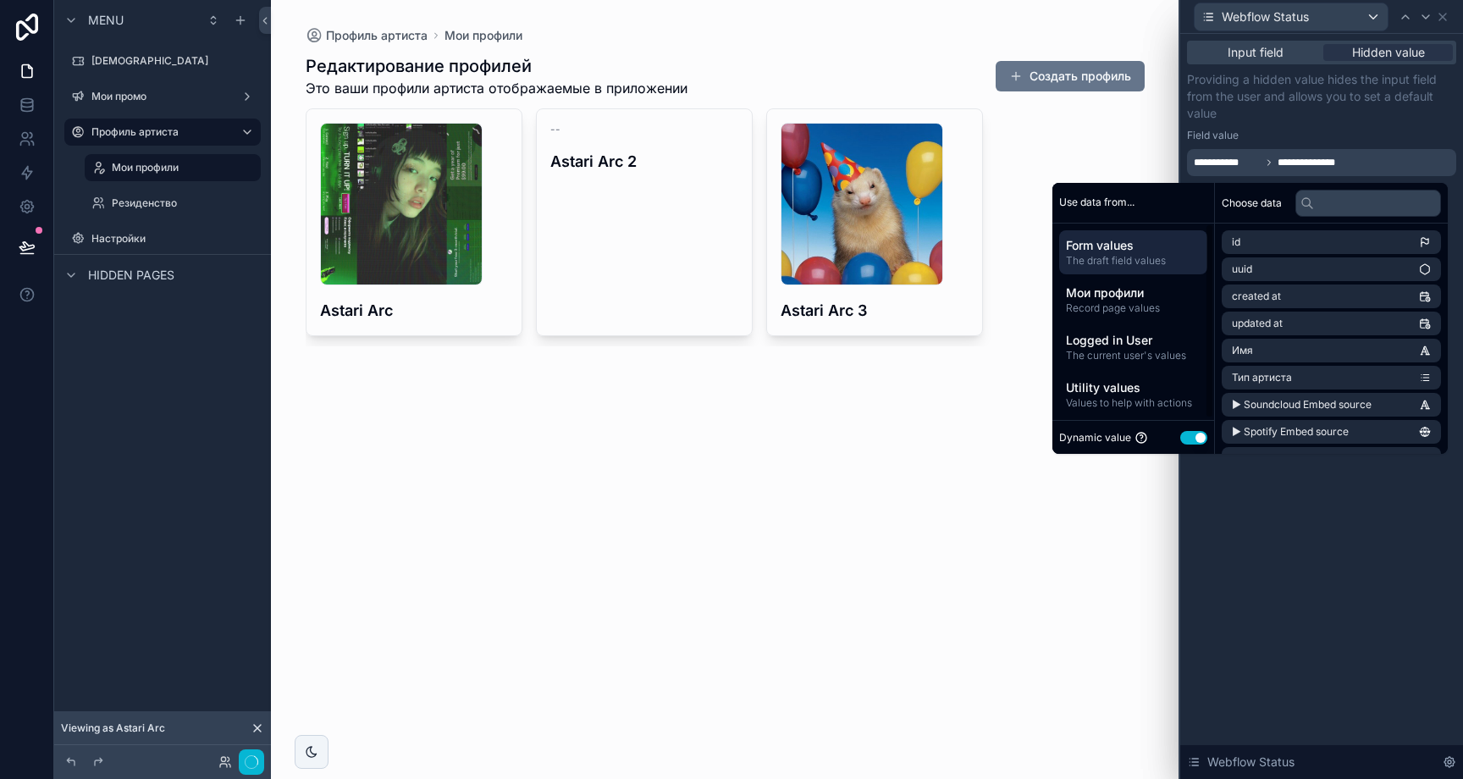
click at [1107, 250] on span "Form values" at bounding box center [1133, 245] width 135 height 17
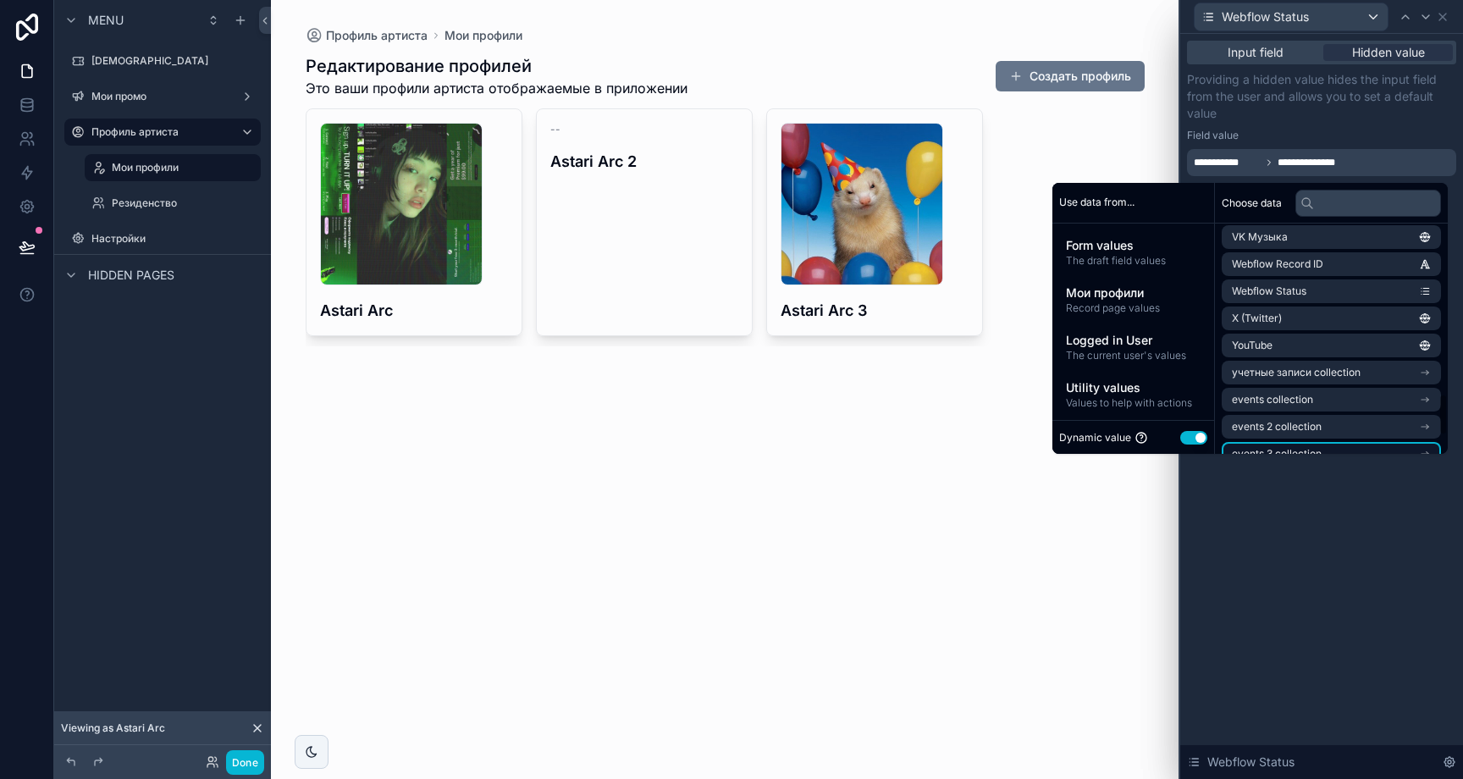
scroll to position [904, 0]
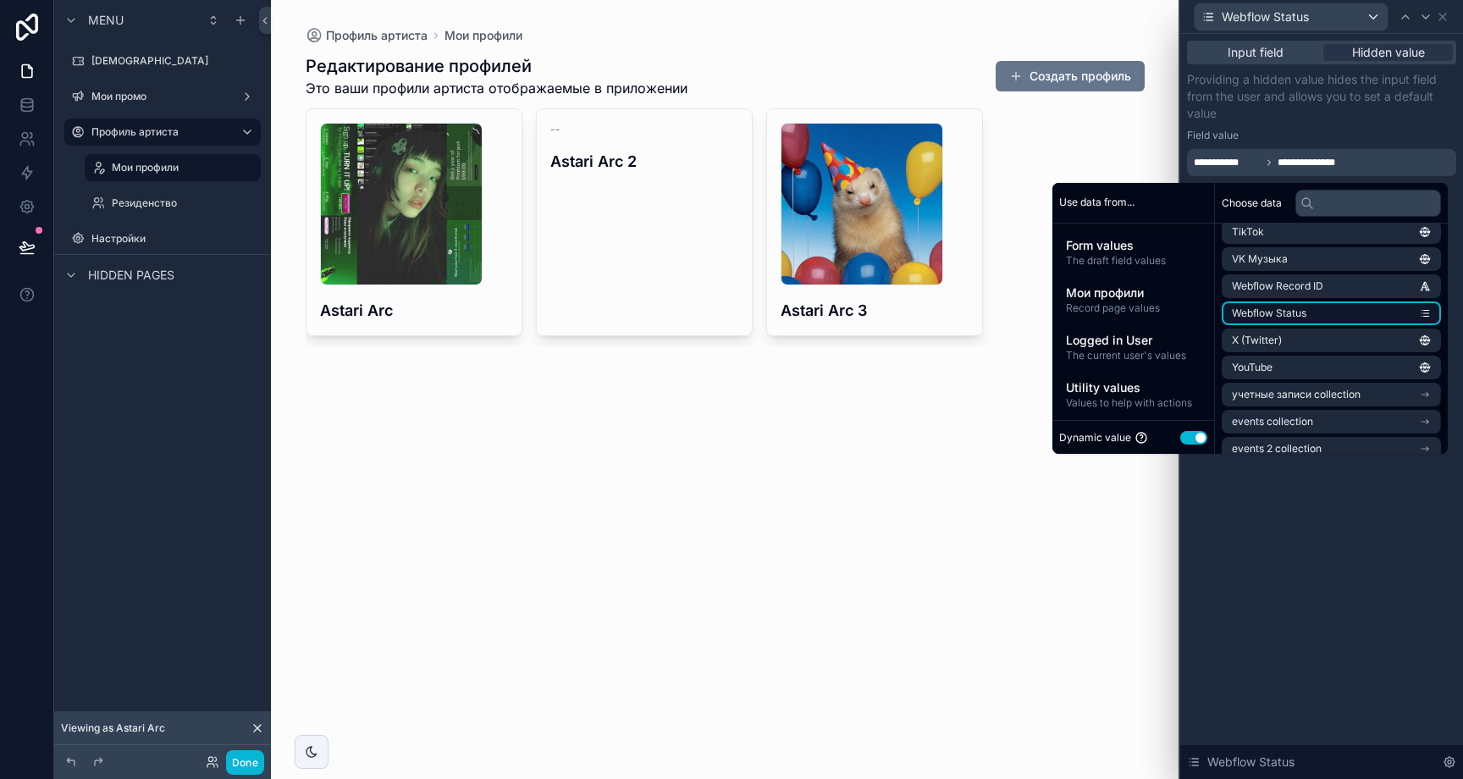
click at [1305, 319] on li "Webflow Status" at bounding box center [1331, 313] width 219 height 24
click at [1306, 316] on li "Webflow Status" at bounding box center [1331, 313] width 219 height 24
click at [1378, 318] on li "Webflow Status" at bounding box center [1331, 313] width 219 height 24
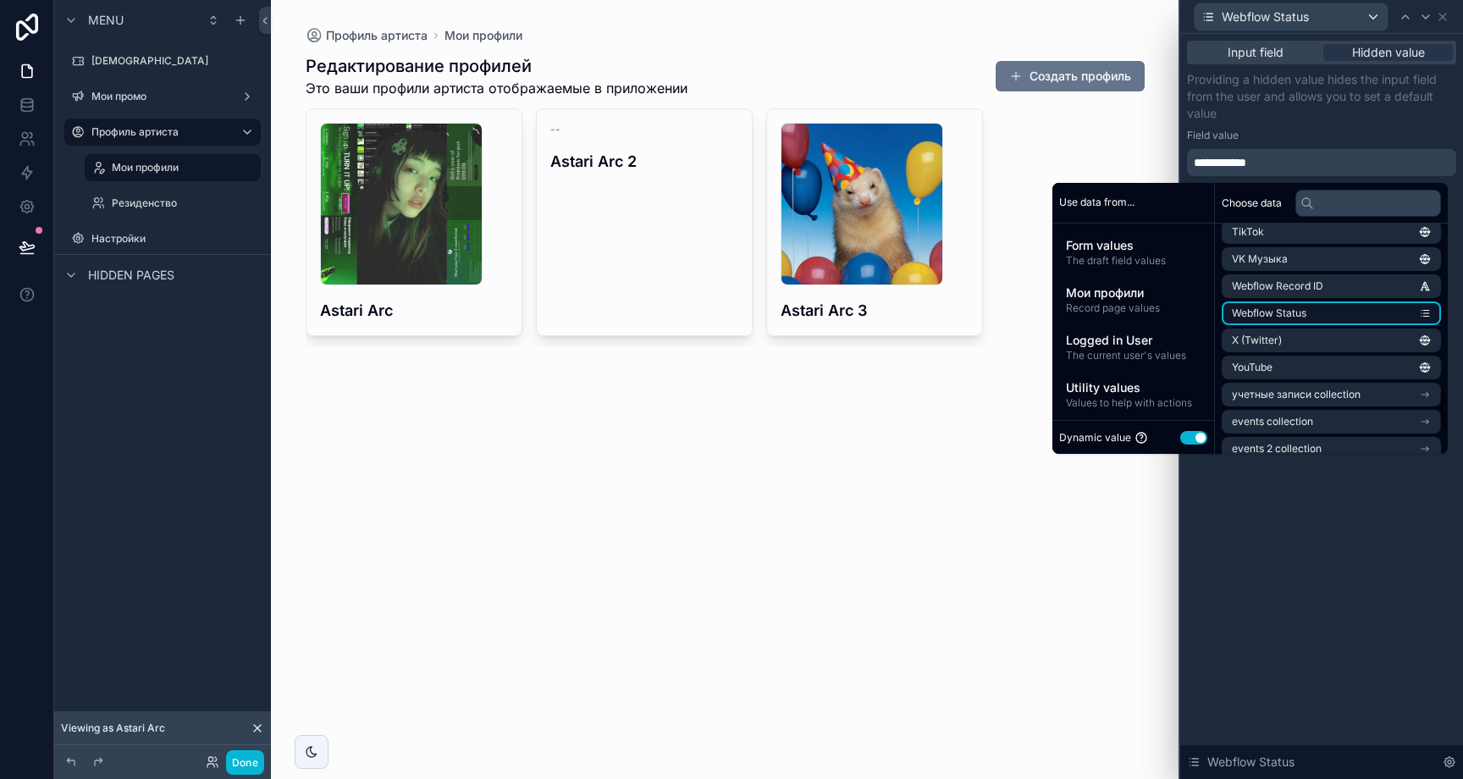
click at [1412, 316] on li "Webflow Status" at bounding box center [1331, 313] width 219 height 24
click at [1335, 117] on p "Providing a hidden value hides the input field from the user and allows you to …" at bounding box center [1321, 96] width 269 height 51
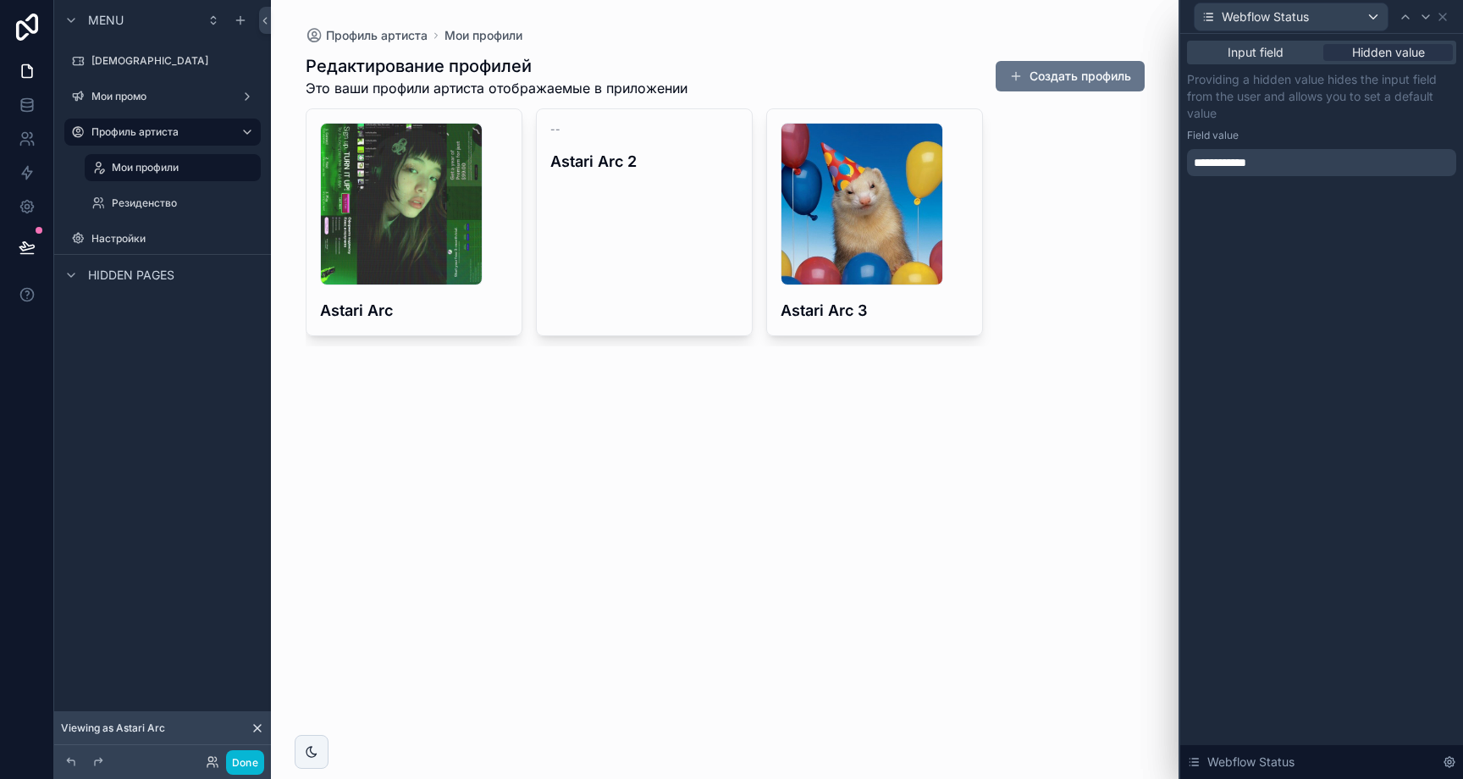
click at [1283, 168] on div "**********" at bounding box center [1321, 162] width 269 height 27
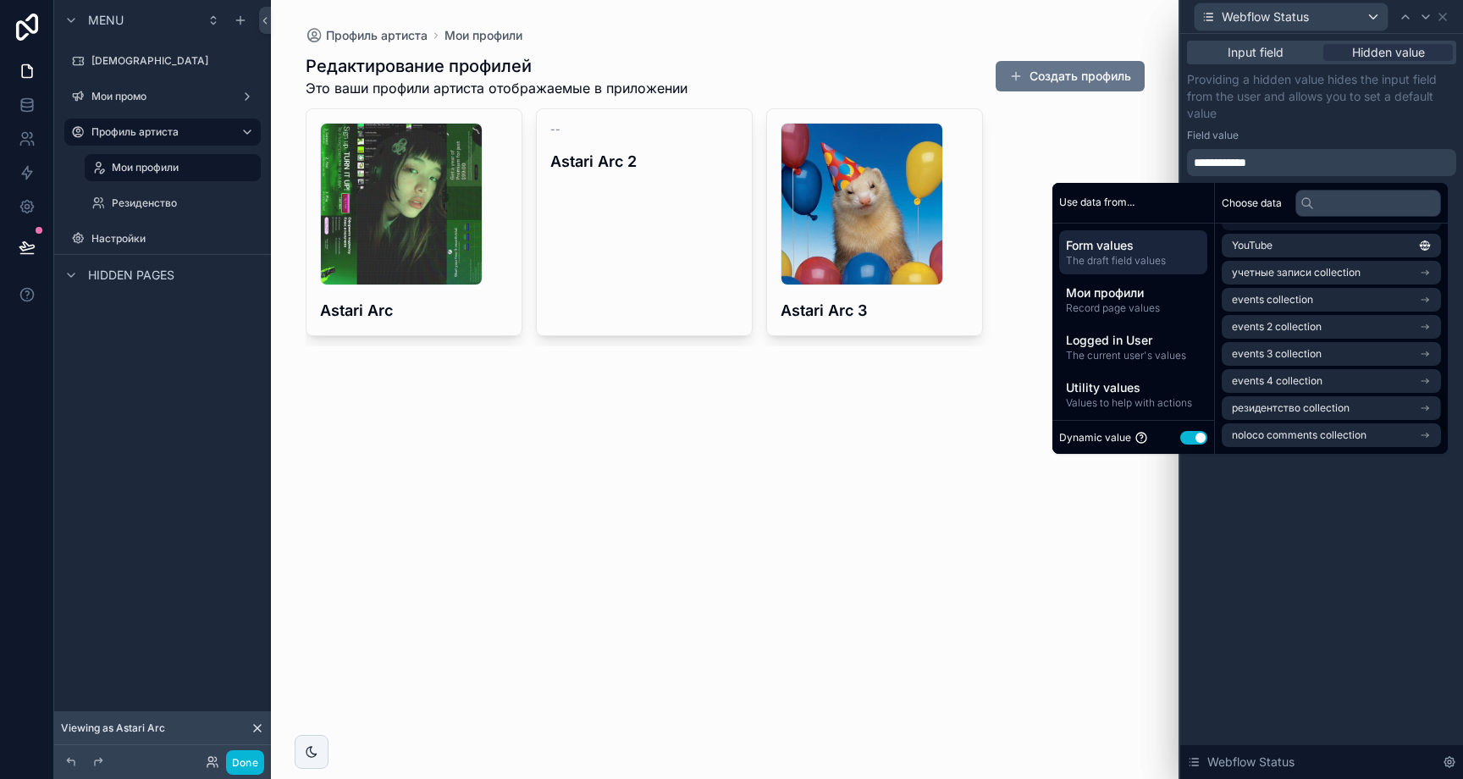
scroll to position [887, 0]
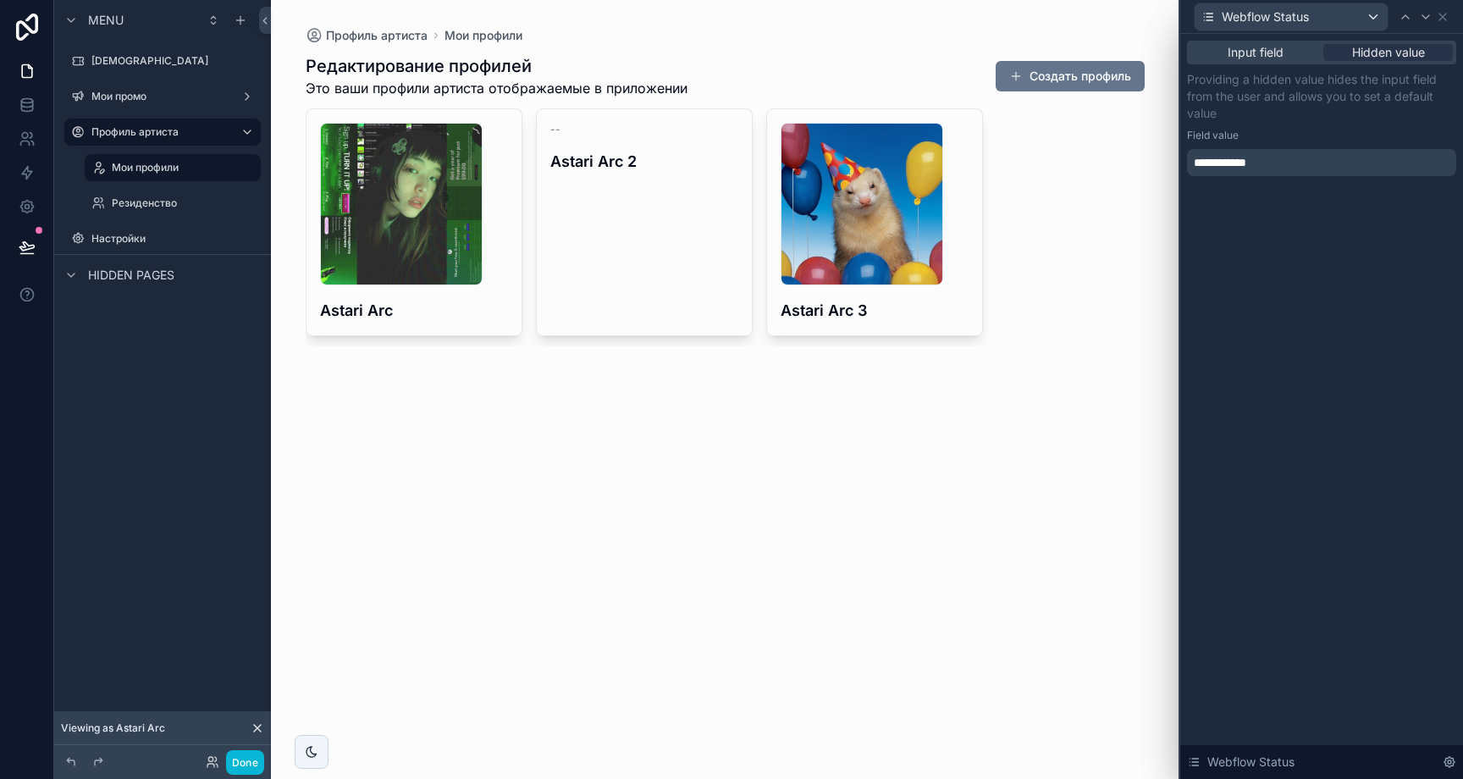
click at [1339, 151] on div "**********" at bounding box center [1321, 162] width 269 height 27
click at [1346, 101] on p "Providing a hidden value hides the input field from the user and allows you to …" at bounding box center [1321, 96] width 269 height 51
click at [1300, 167] on div "**********" at bounding box center [1321, 162] width 269 height 27
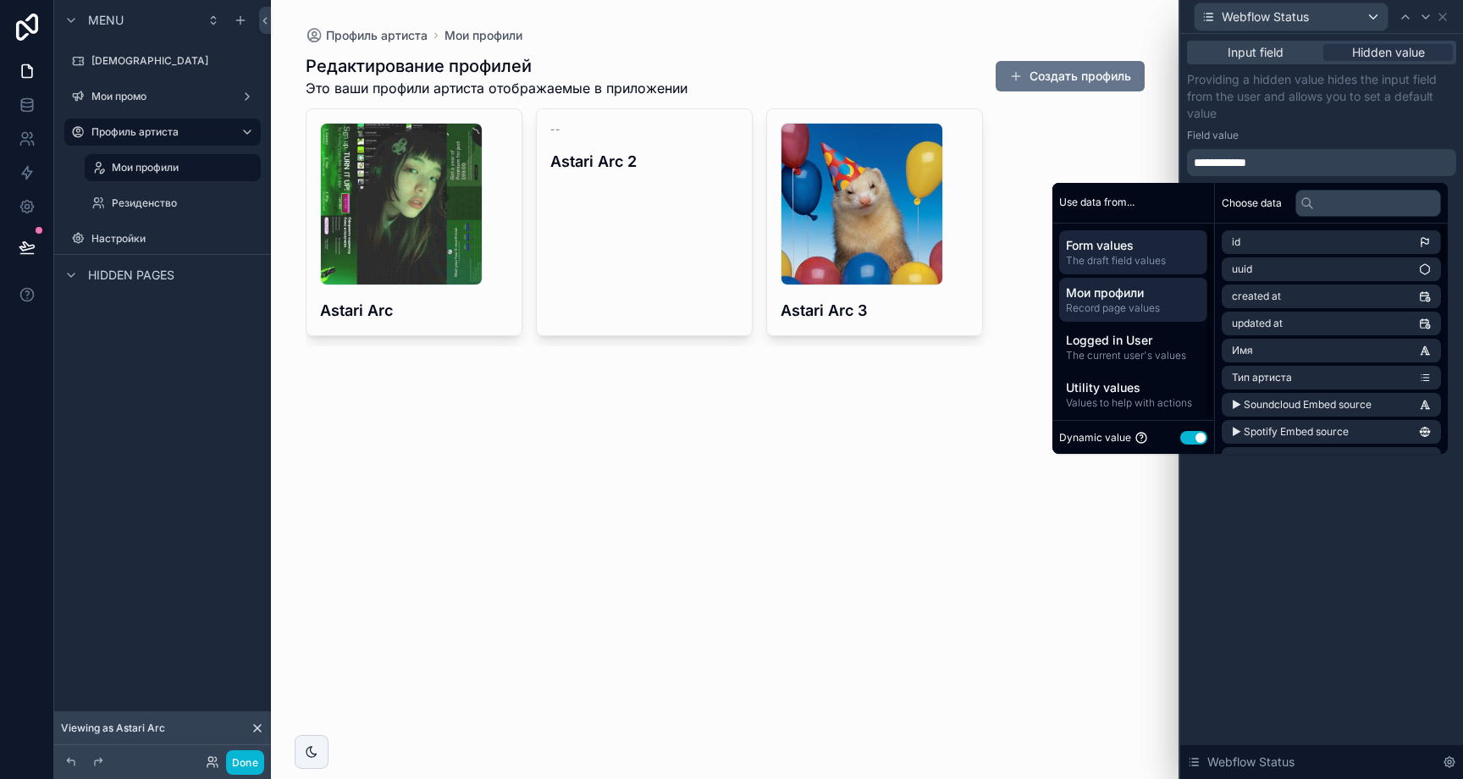
click at [1171, 278] on div "Мои профили Record page values" at bounding box center [1133, 300] width 148 height 44
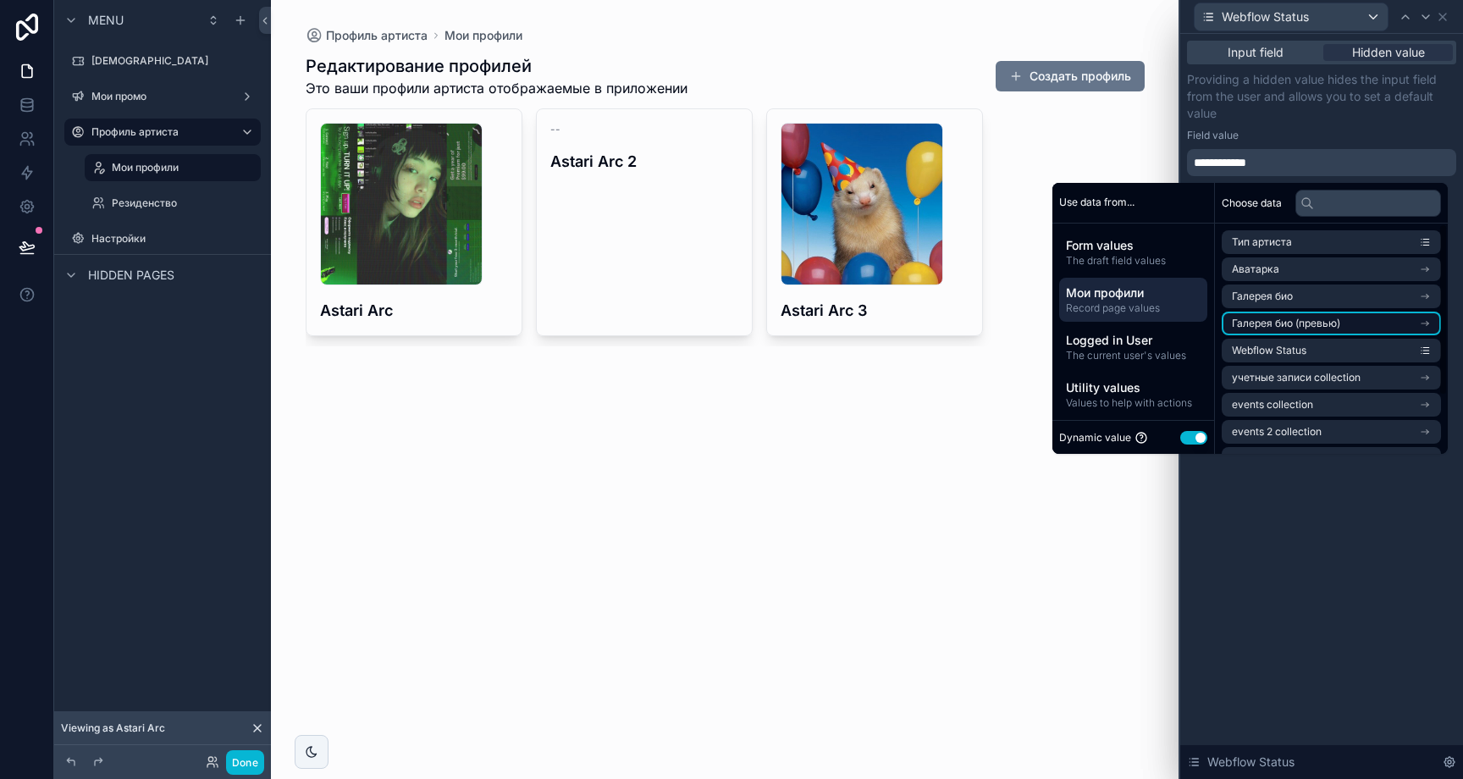
scroll to position [78, 0]
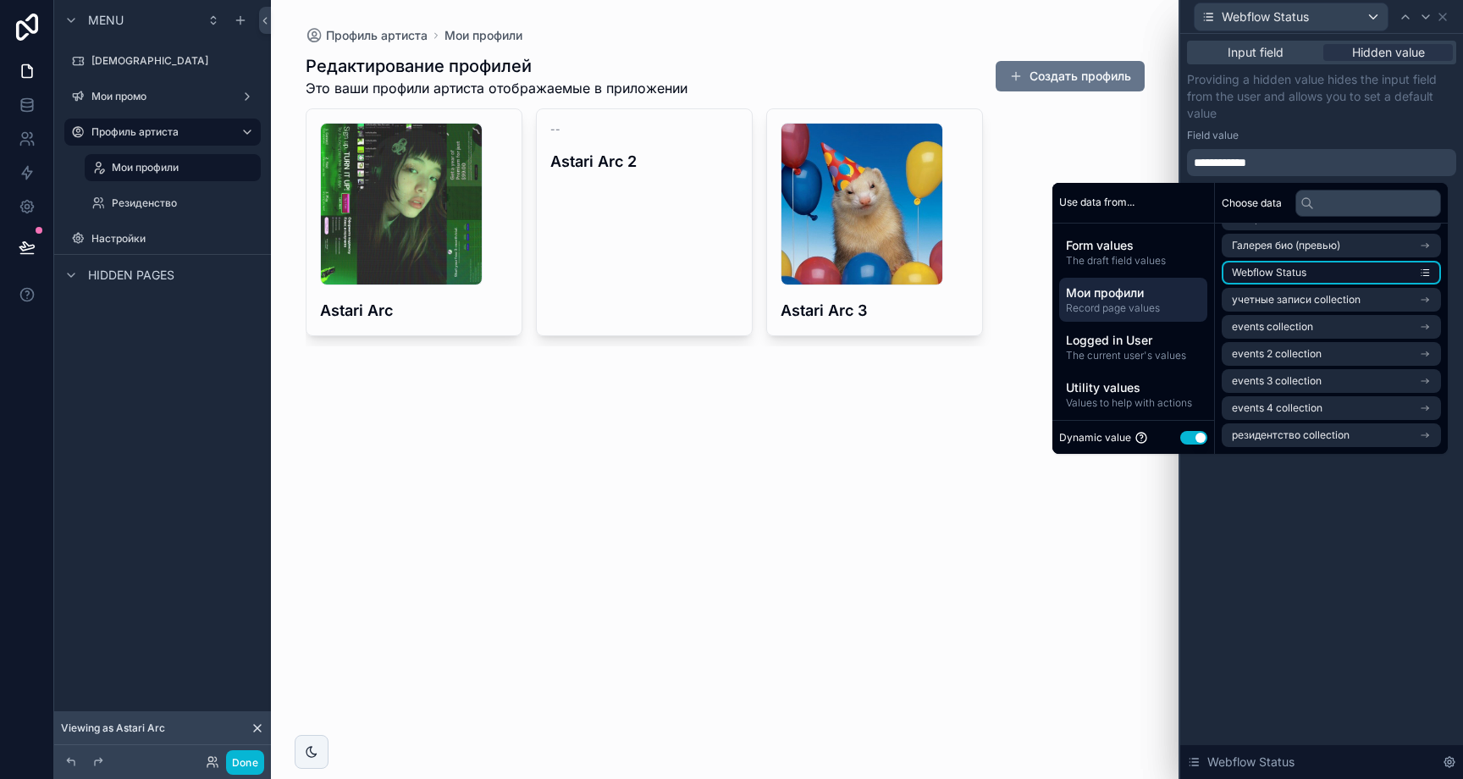
click at [1306, 279] on li "Webflow Status" at bounding box center [1331, 273] width 219 height 24
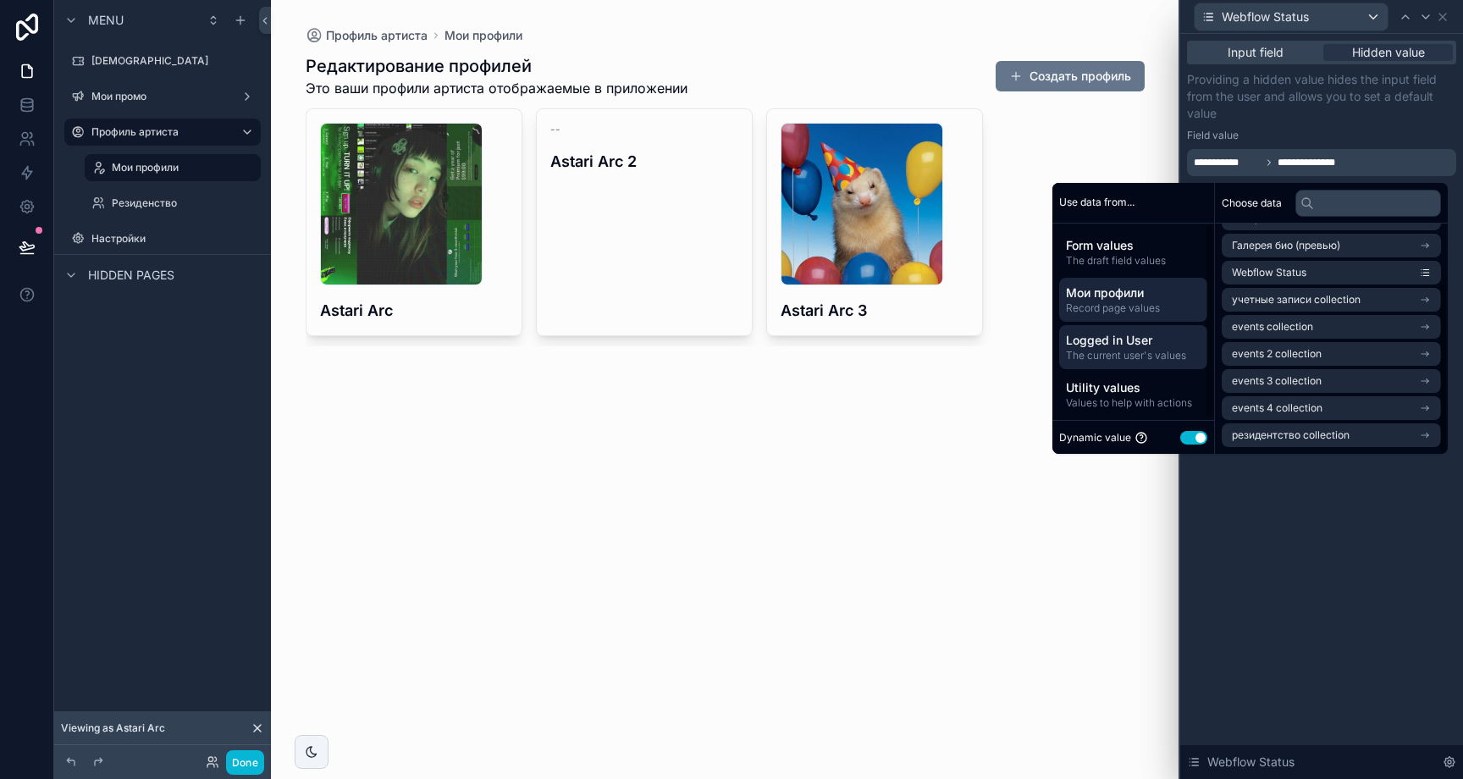
click at [1152, 340] on span "Logged in User" at bounding box center [1133, 340] width 135 height 17
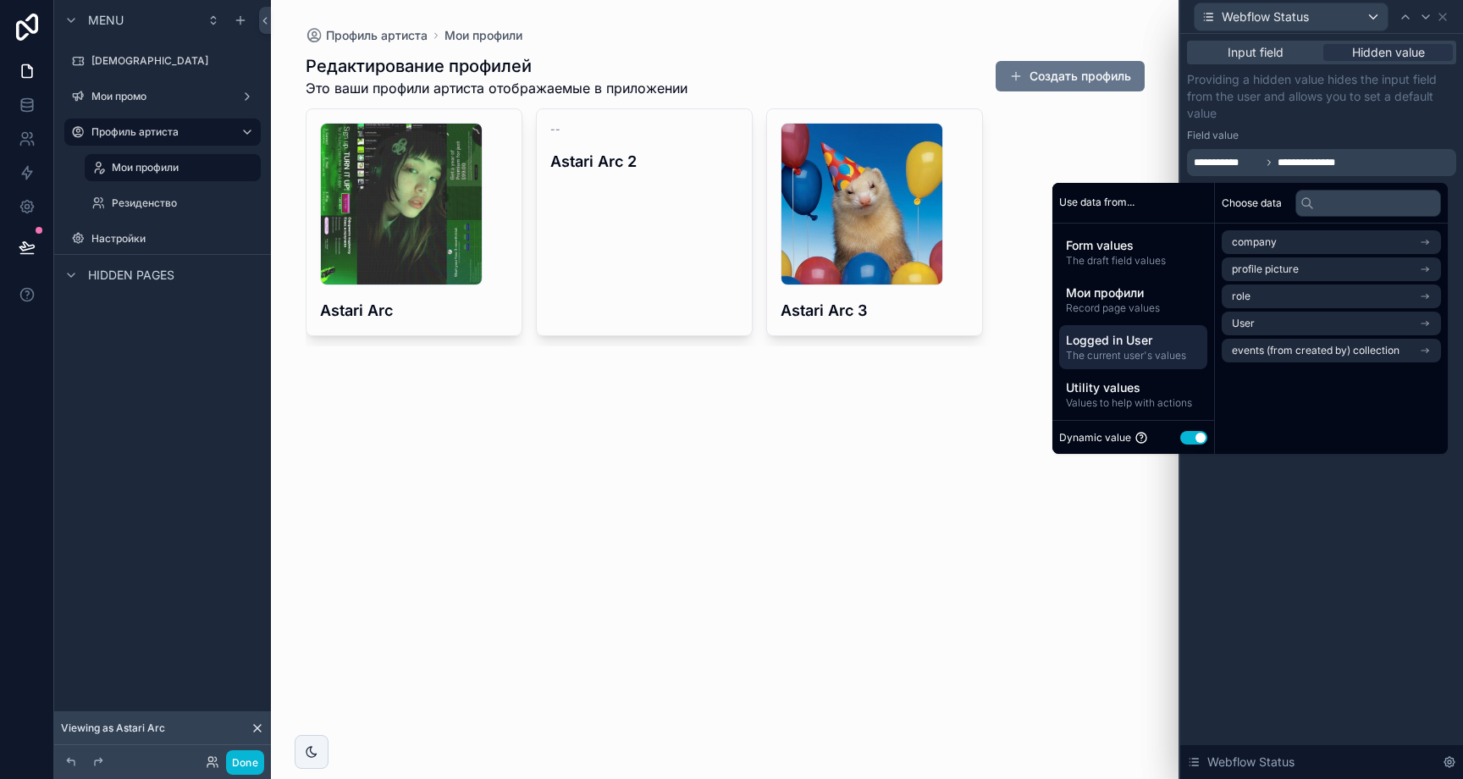
click at [1180, 440] on button "Use setting" at bounding box center [1193, 438] width 27 height 14
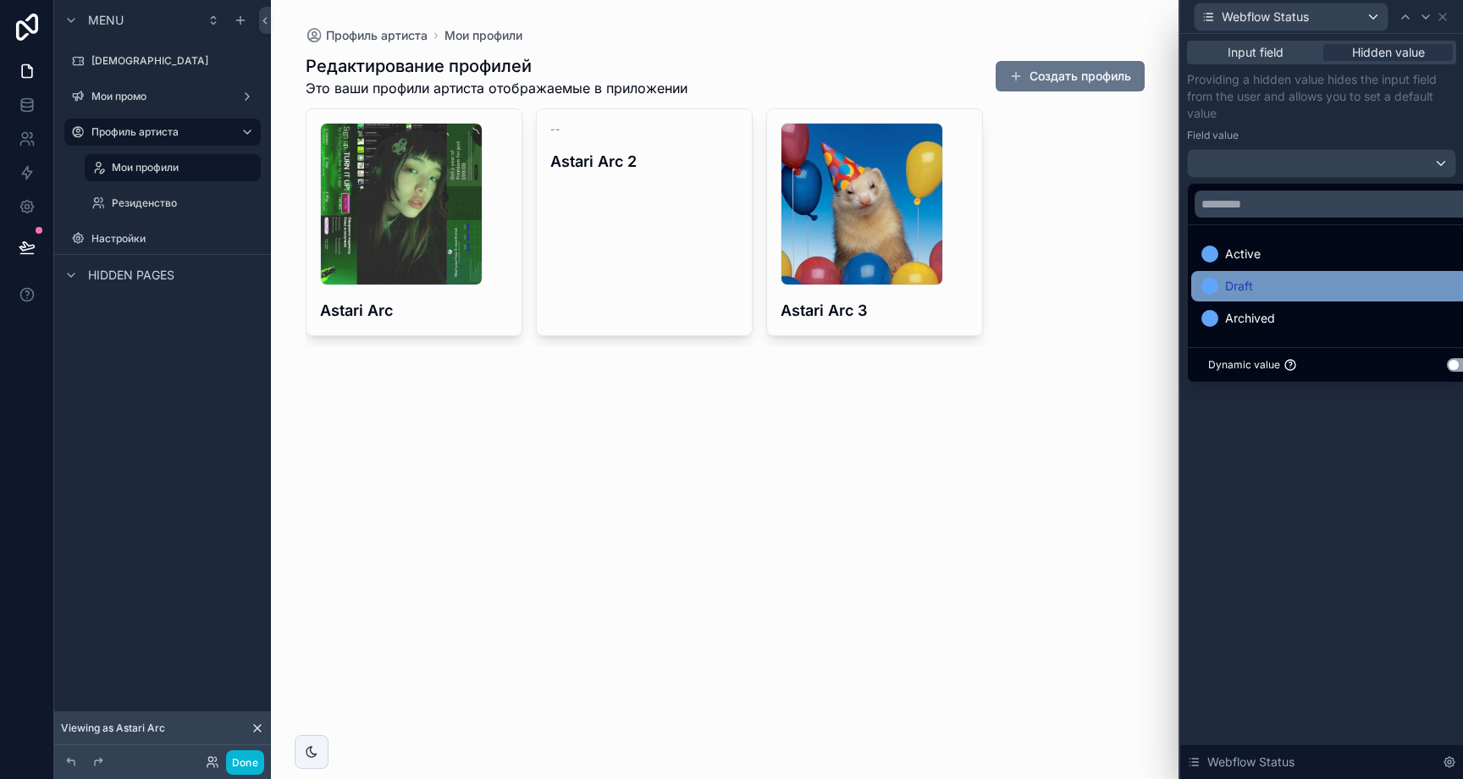
click at [1287, 290] on div "Draft" at bounding box center [1340, 286] width 279 height 20
click at [1341, 135] on div "Field value" at bounding box center [1321, 136] width 269 height 14
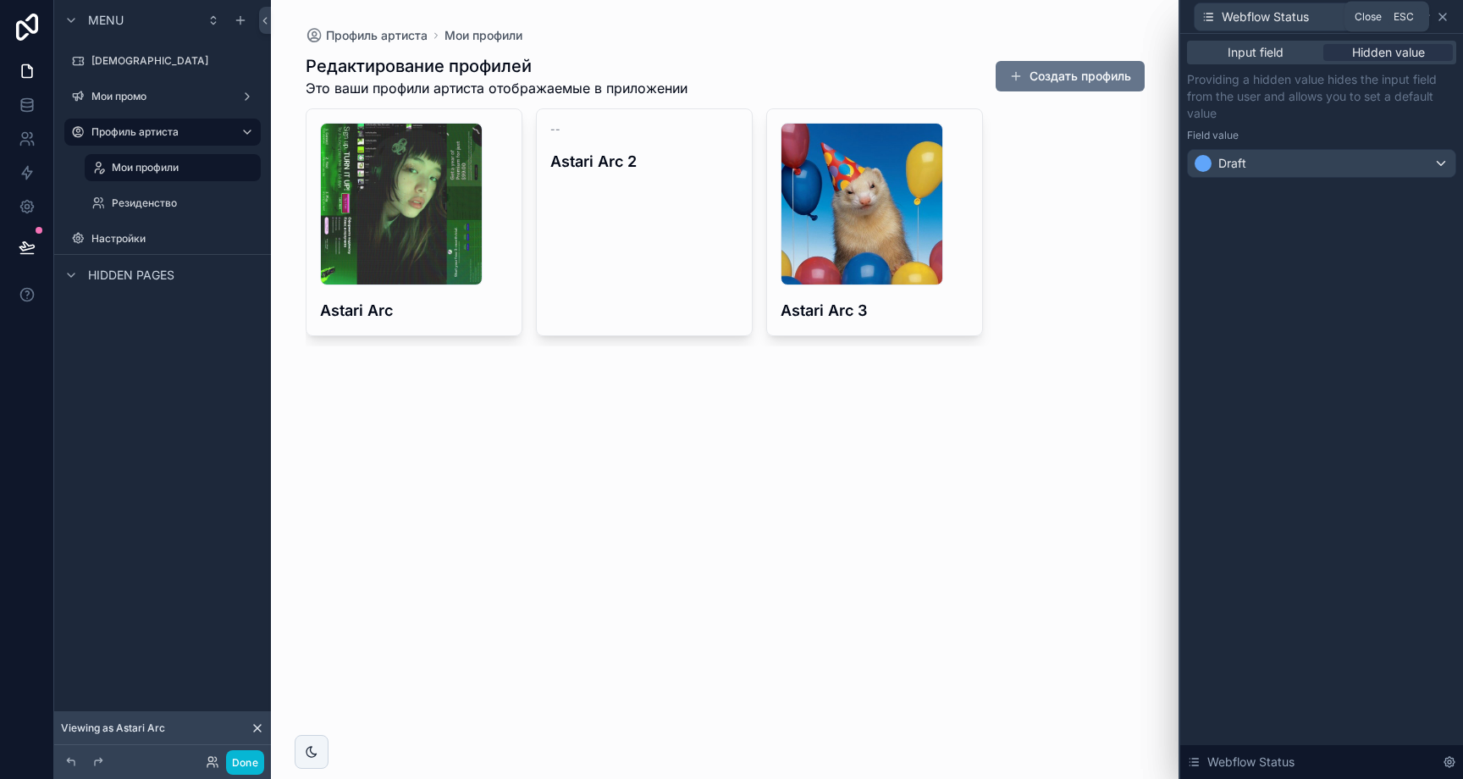
click at [1447, 14] on icon at bounding box center [1443, 17] width 14 height 14
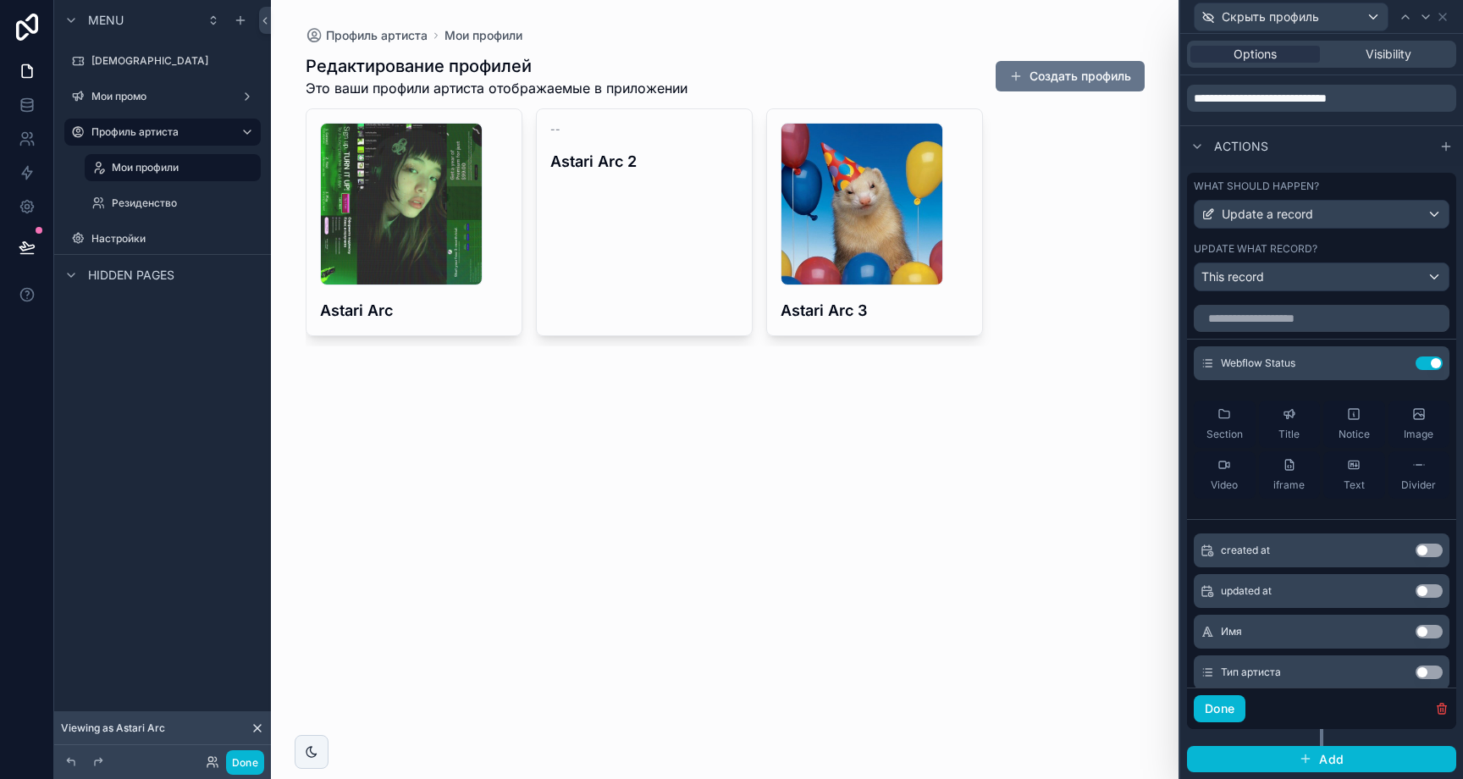
click at [1074, 201] on div "685333b9c96b0eff642cd060_avatars-wIya3p1HOs69zsS1-NRs2qQ-t500x500 .jpg Astari A…" at bounding box center [725, 227] width 839 height 238
click at [1058, 135] on div "685333b9c96b0eff642cd060_avatars-wIya3p1HOs69zsS1-NRs2qQ-t500x500 .jpg Astari A…" at bounding box center [725, 227] width 839 height 238
click at [958, 124] on div "Скрыть профиль" at bounding box center [905, 129] width 126 height 27
click at [1437, 18] on icon at bounding box center [1443, 17] width 14 height 14
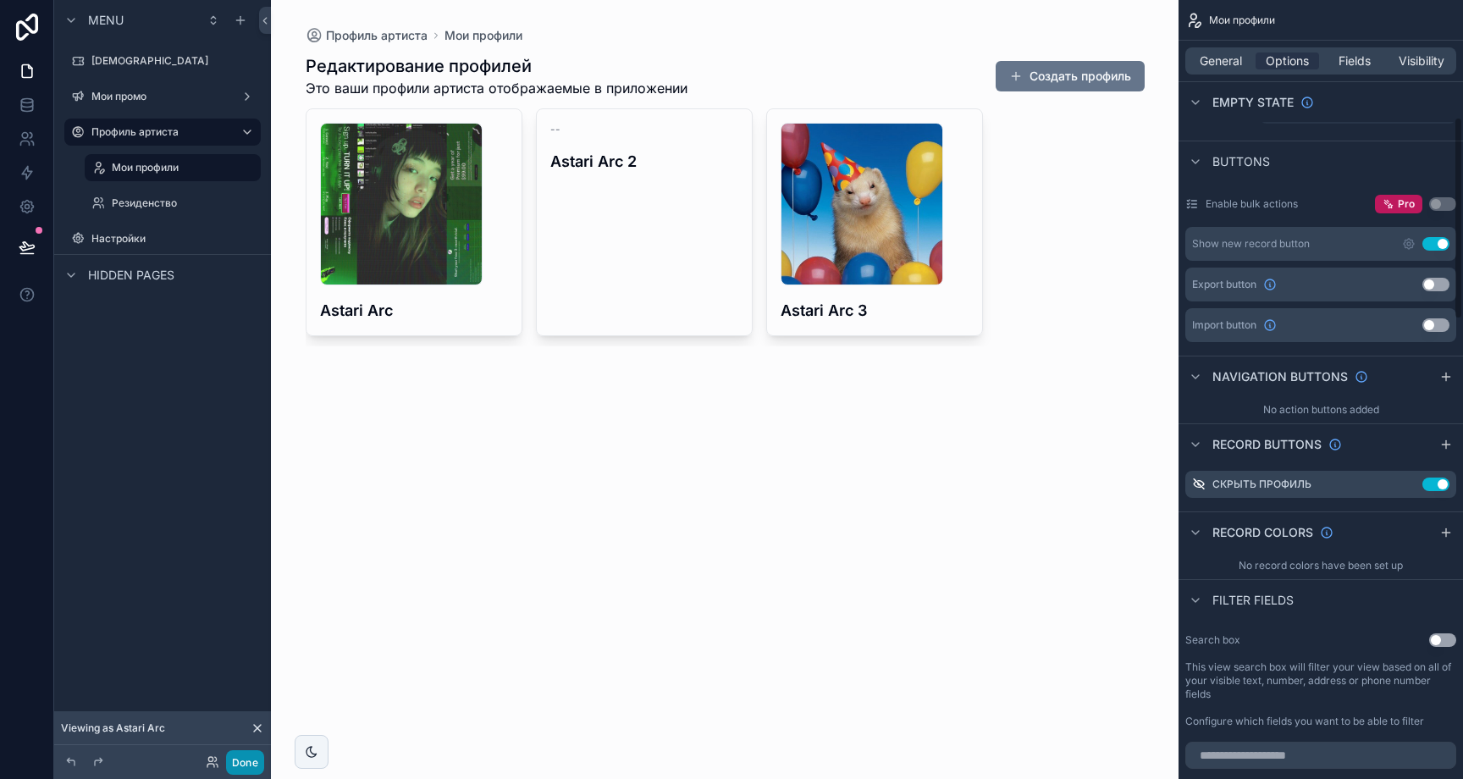
click at [240, 757] on button "Done" at bounding box center [245, 762] width 38 height 25
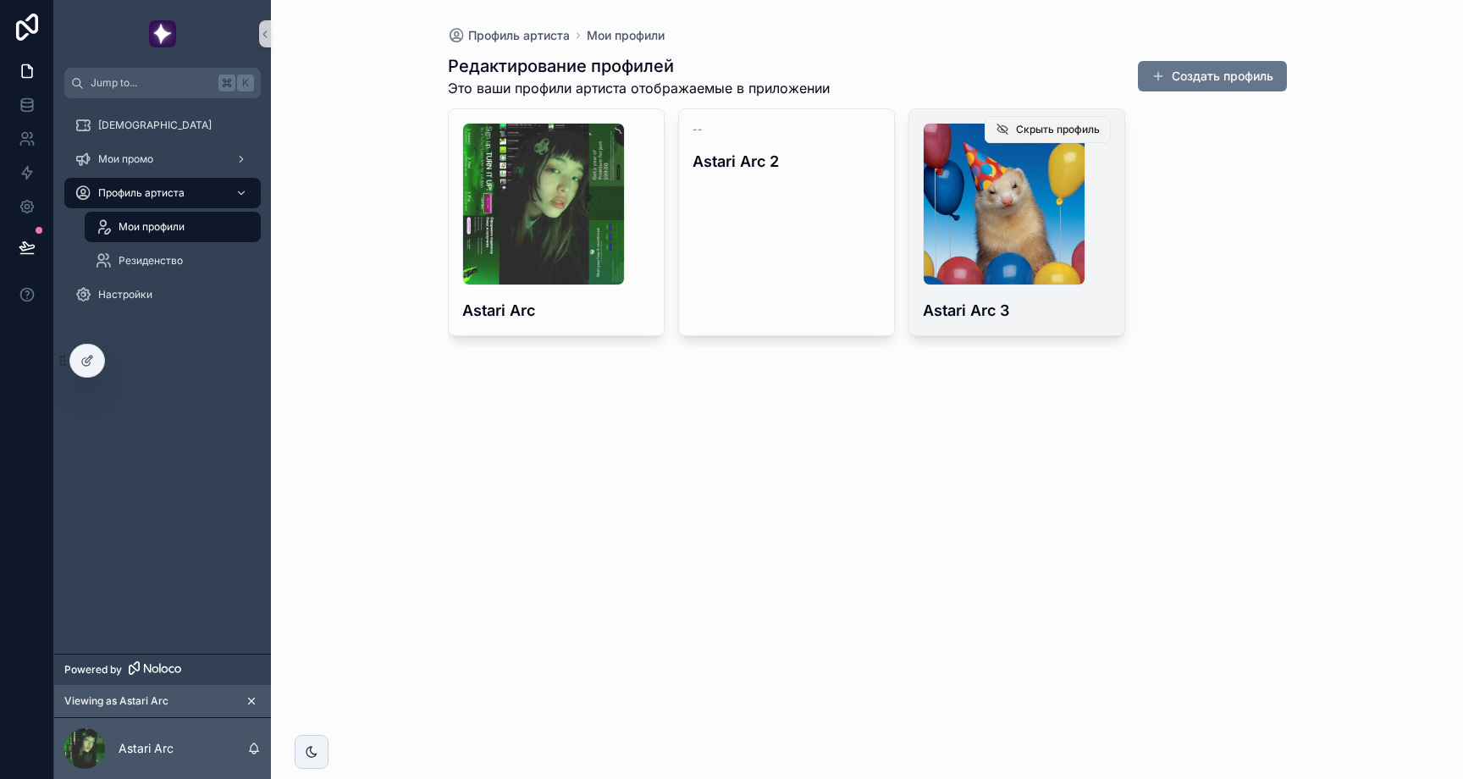
click at [1092, 129] on span "Скрыть профиль" at bounding box center [1058, 130] width 84 height 14
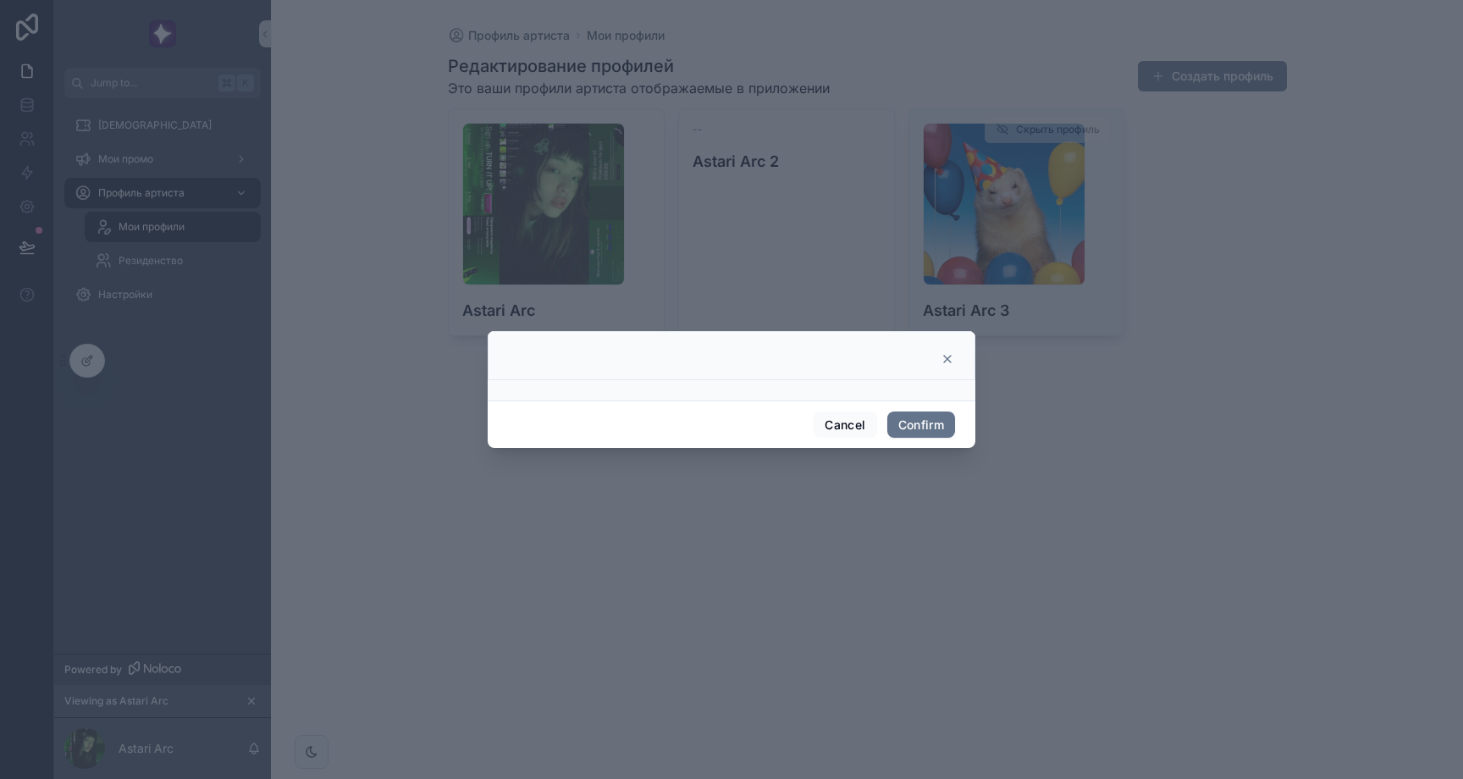
click at [945, 361] on icon at bounding box center [947, 359] width 7 height 7
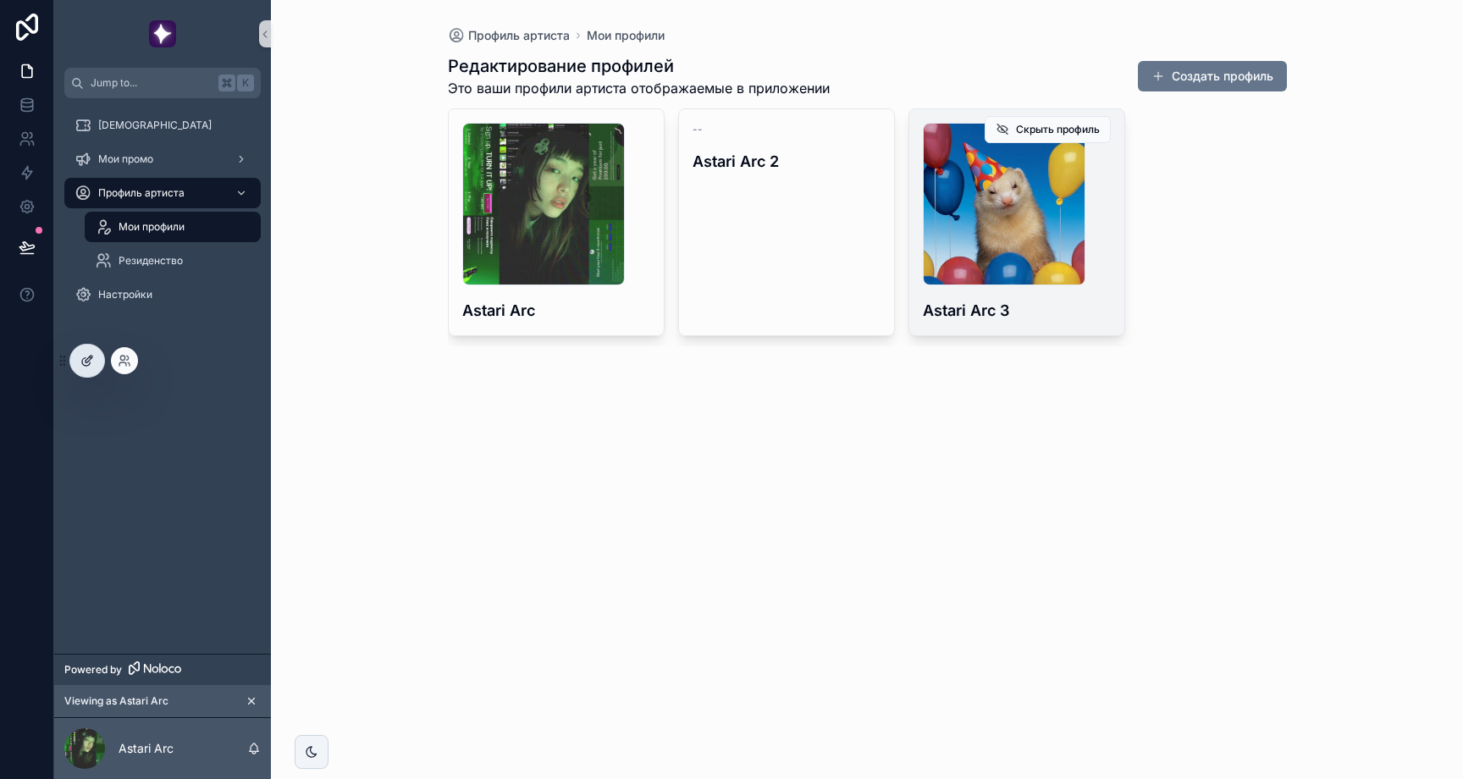
click at [89, 356] on icon at bounding box center [87, 361] width 14 height 14
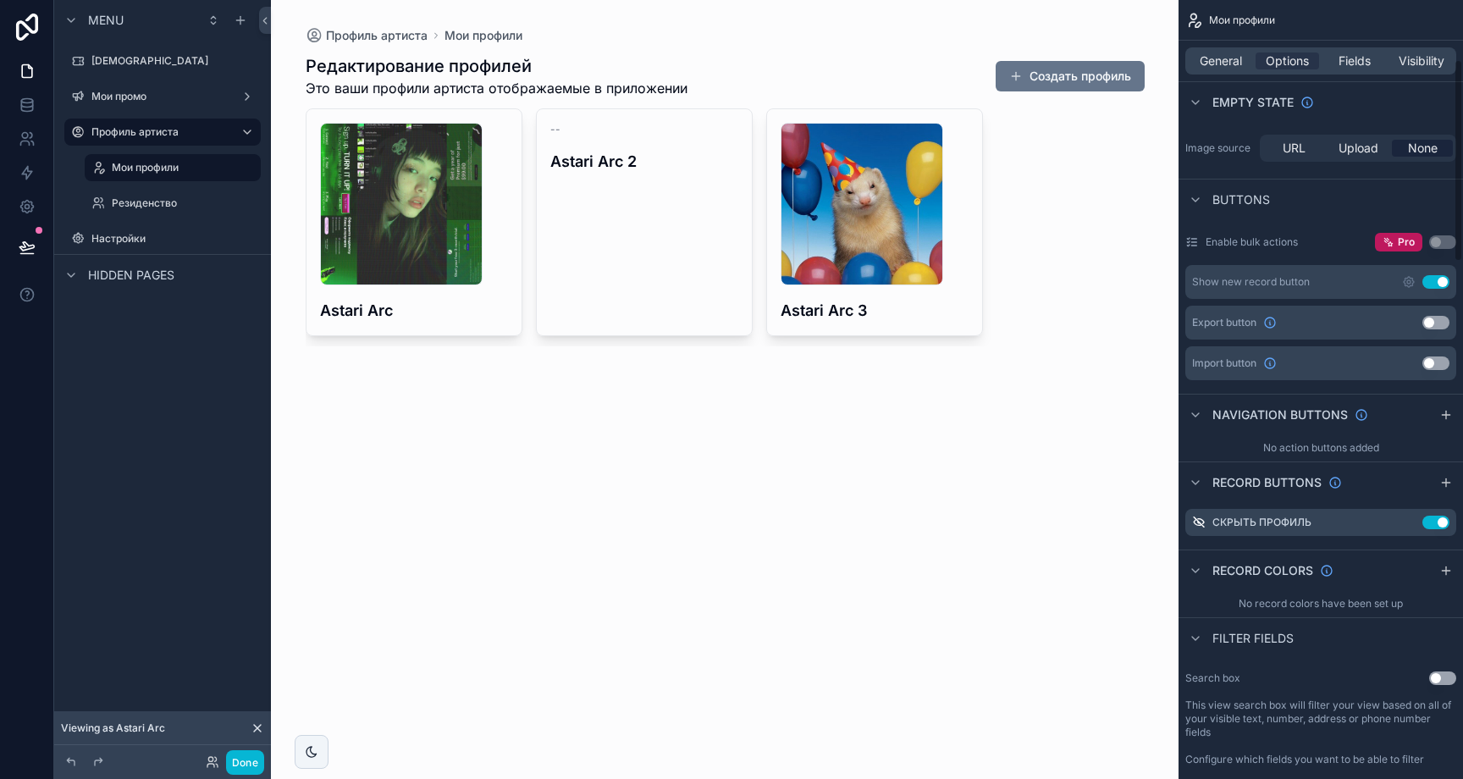
scroll to position [501, 0]
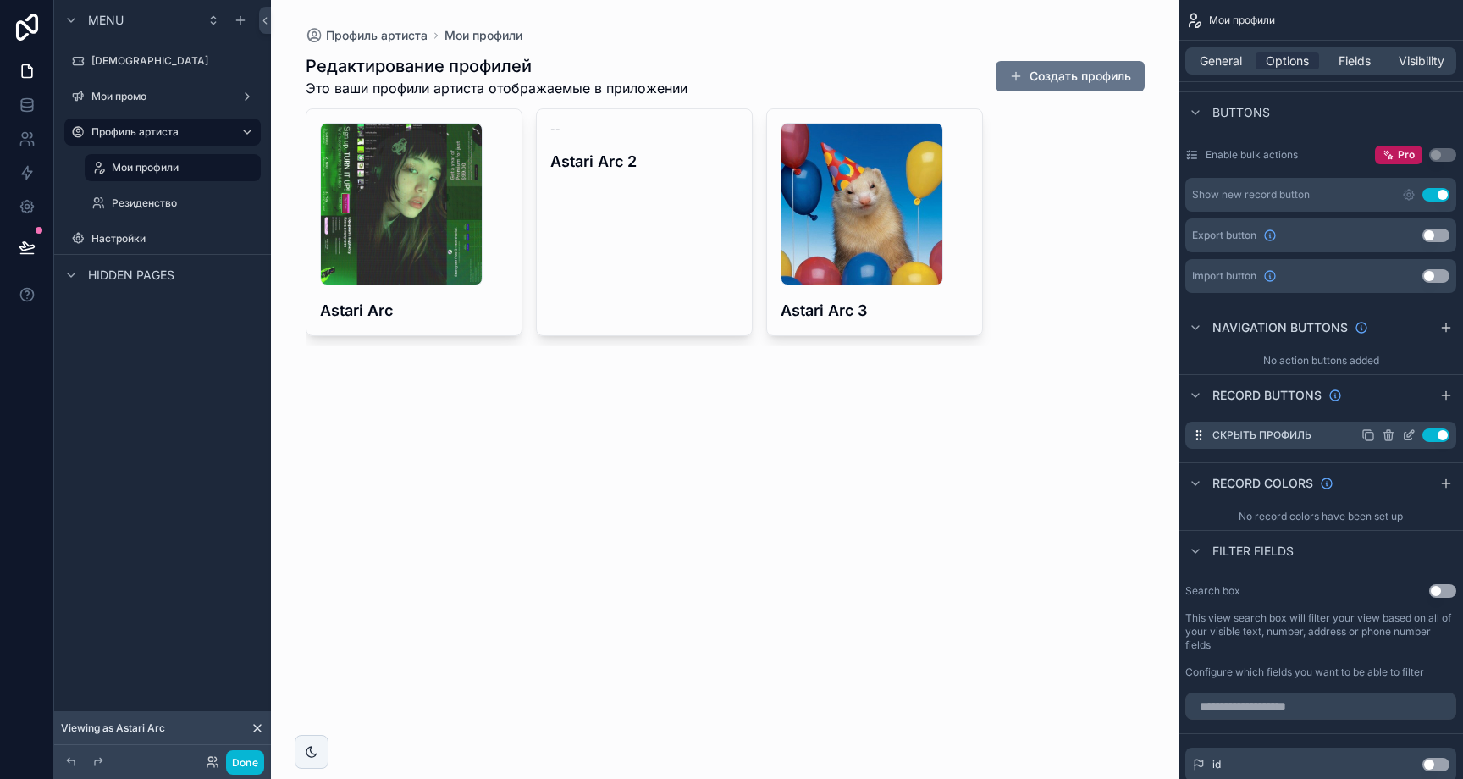
click at [1406, 434] on icon "scrollable content" at bounding box center [1409, 435] width 14 height 14
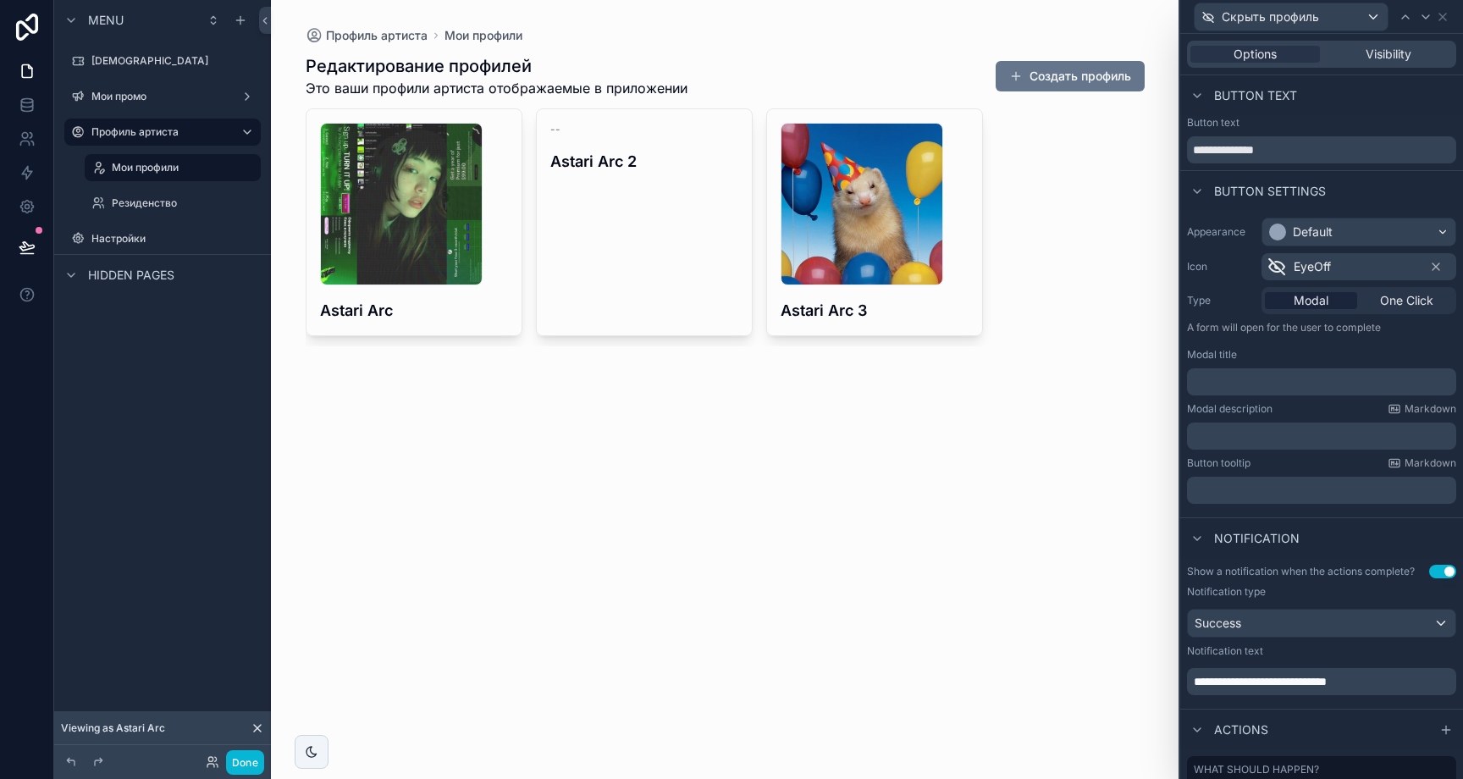
click at [1270, 382] on p "﻿" at bounding box center [1323, 381] width 259 height 17
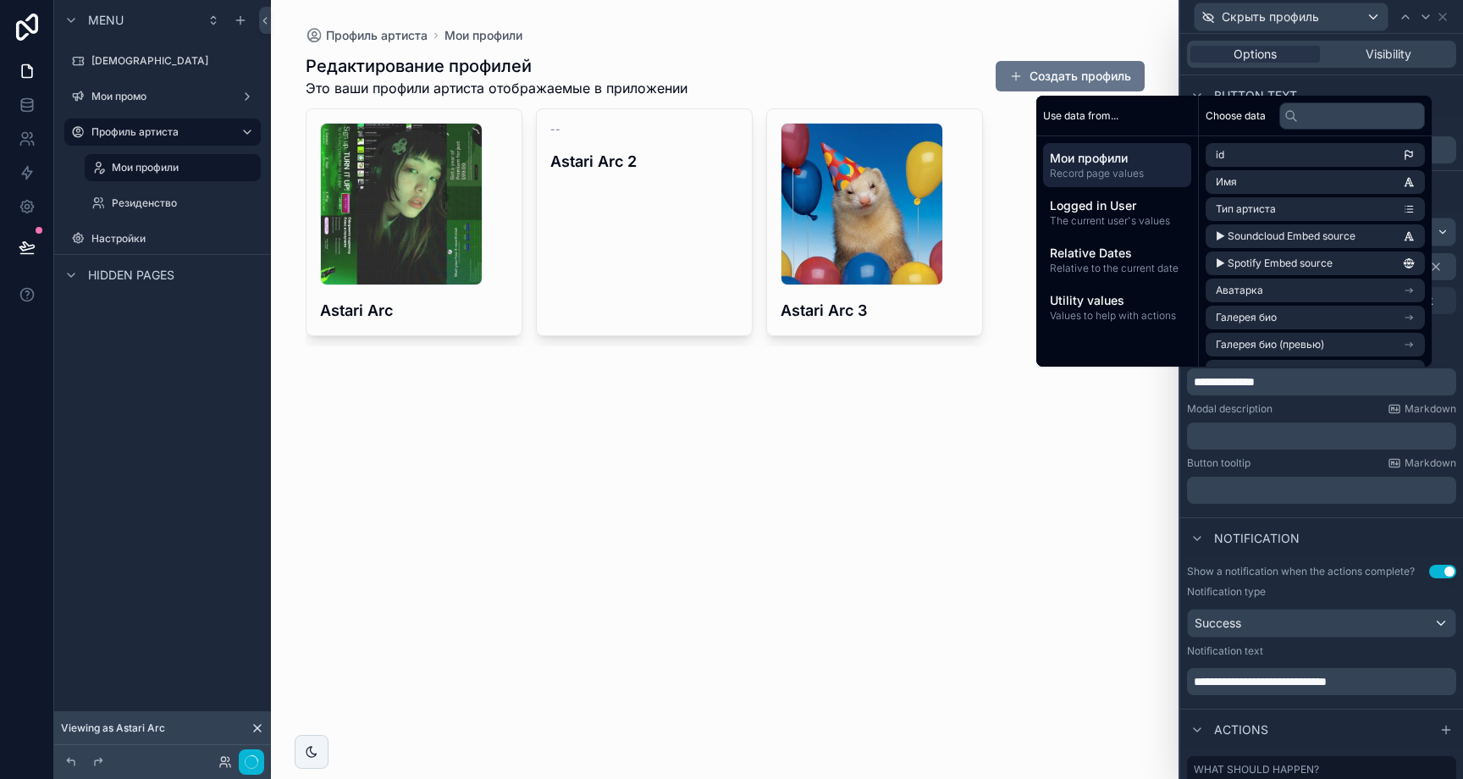
click at [1032, 431] on div "Профиль артиста Мои профили Редактирование профилей Это ваши профили артиста от…" at bounding box center [725, 389] width 908 height 779
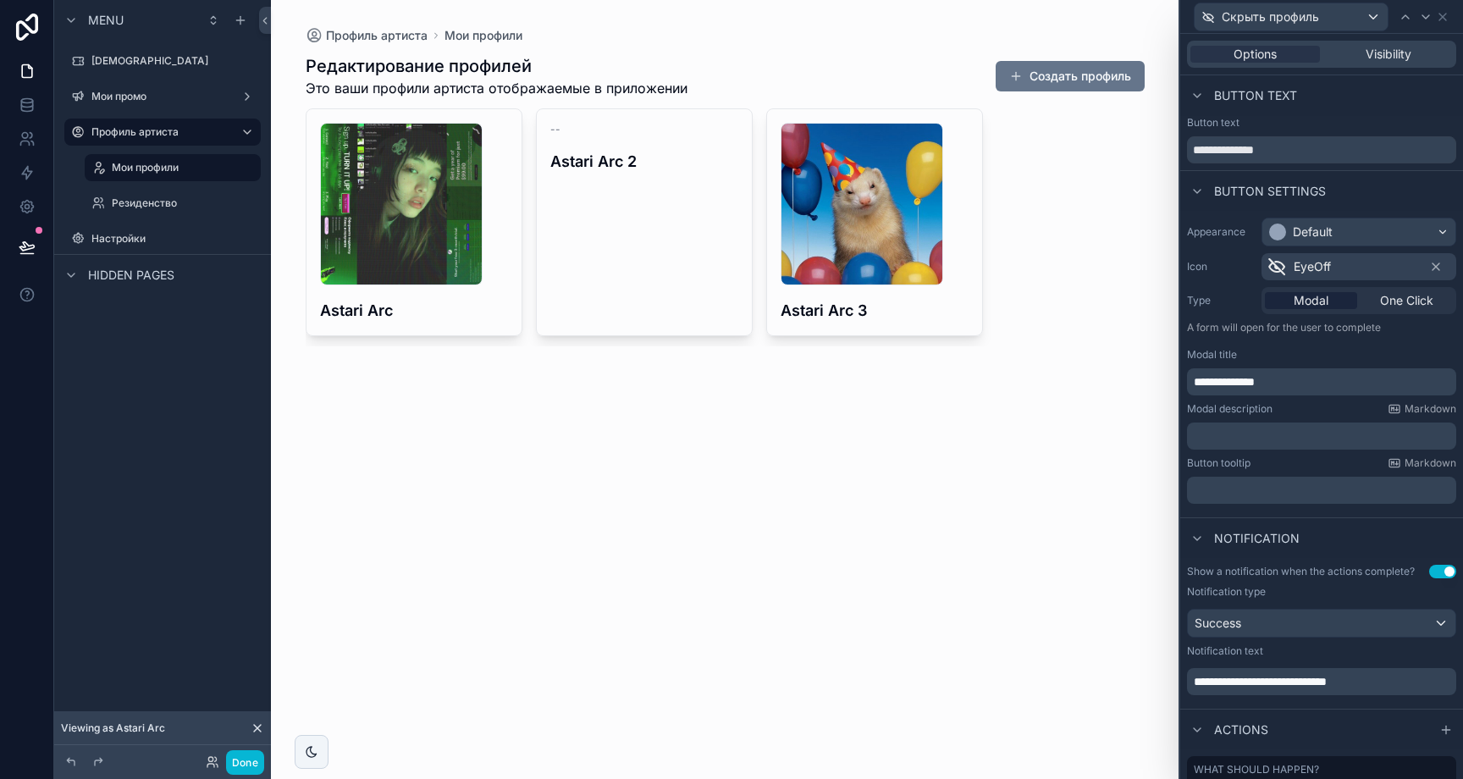
click at [1015, 170] on div "scrollable content" at bounding box center [725, 200] width 866 height 400
click at [1257, 434] on p "﻿" at bounding box center [1323, 436] width 259 height 17
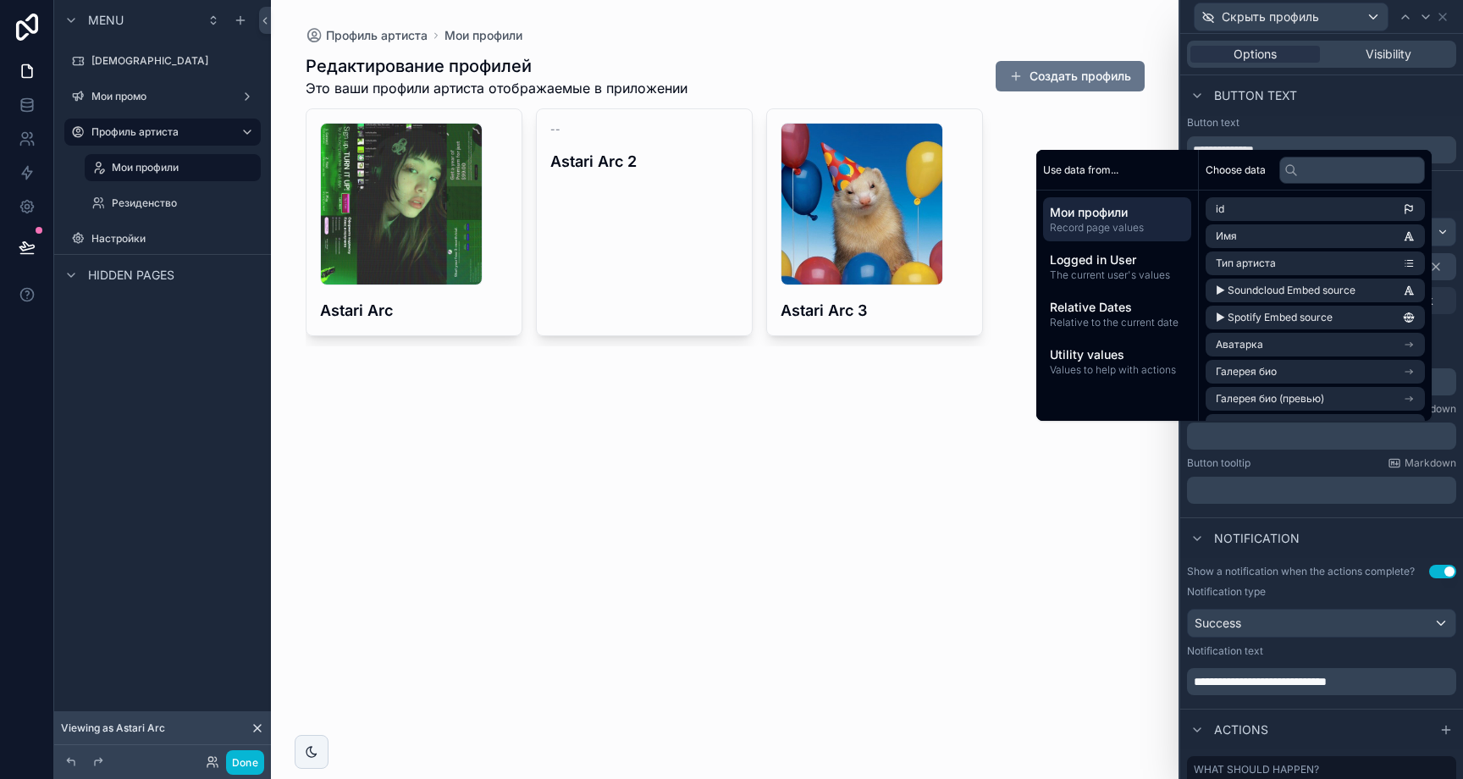
click at [1246, 499] on div "﻿" at bounding box center [1321, 490] width 269 height 27
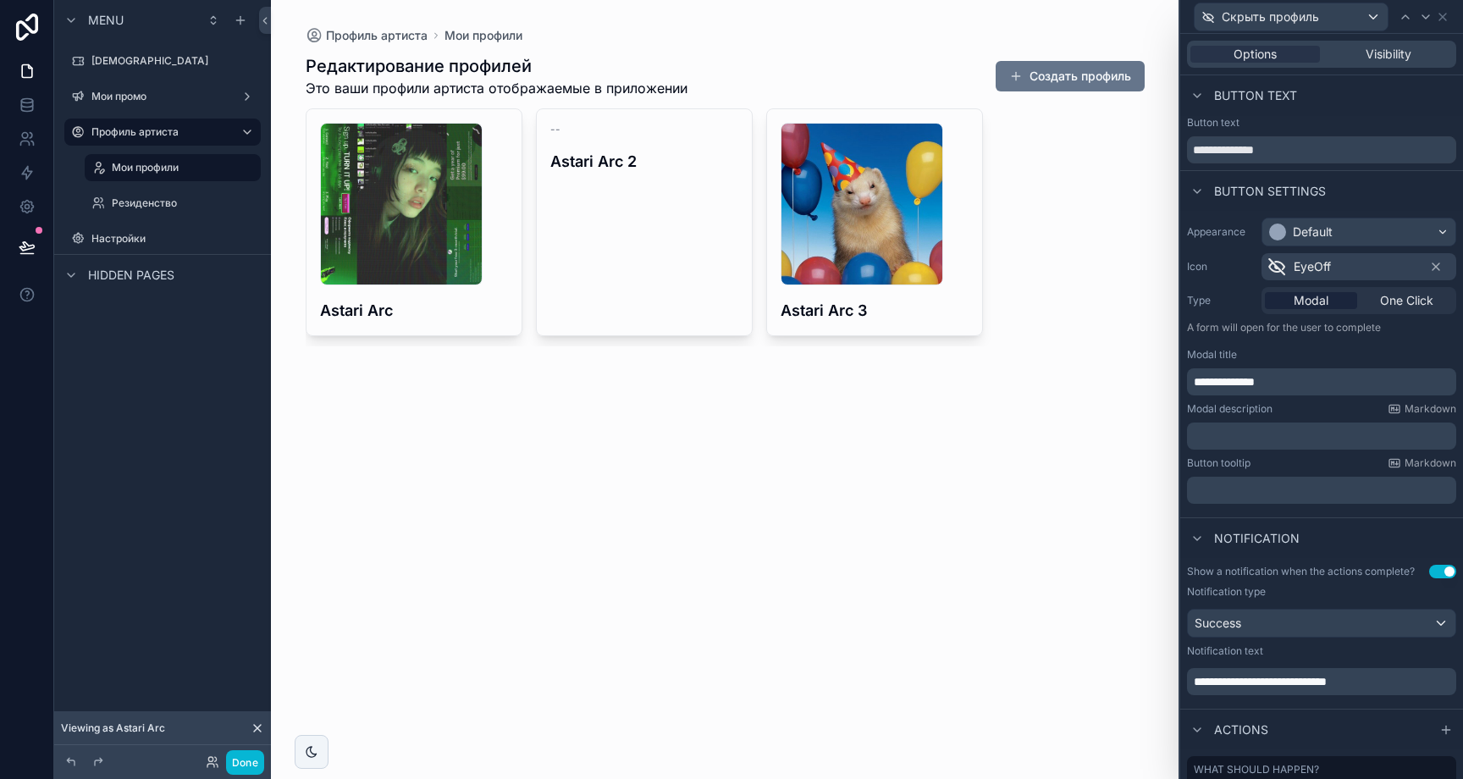
click at [1245, 439] on p "﻿" at bounding box center [1323, 436] width 259 height 17
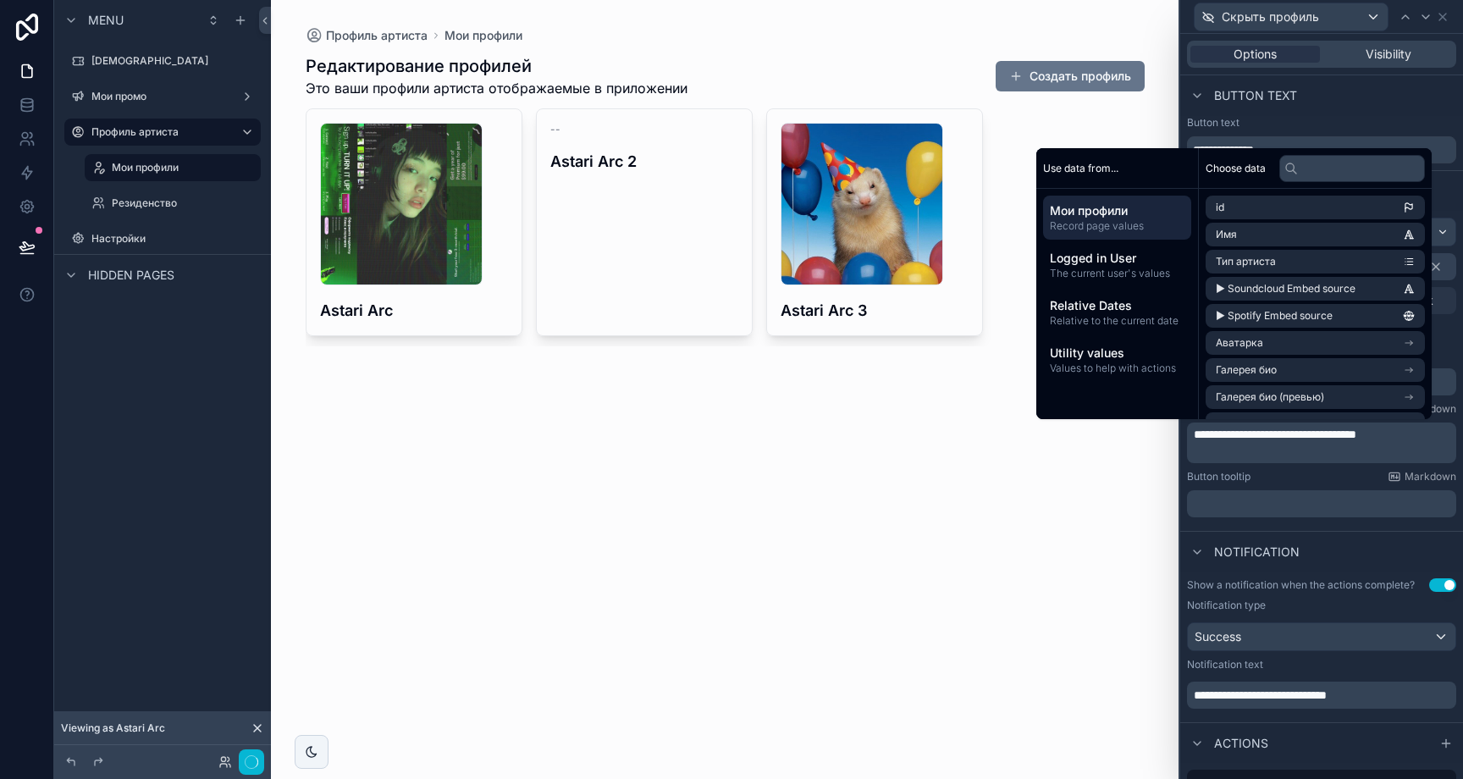
scroll to position [0, 0]
click at [1251, 483] on div "Button tooltip Markdown ﻿" at bounding box center [1321, 493] width 269 height 47
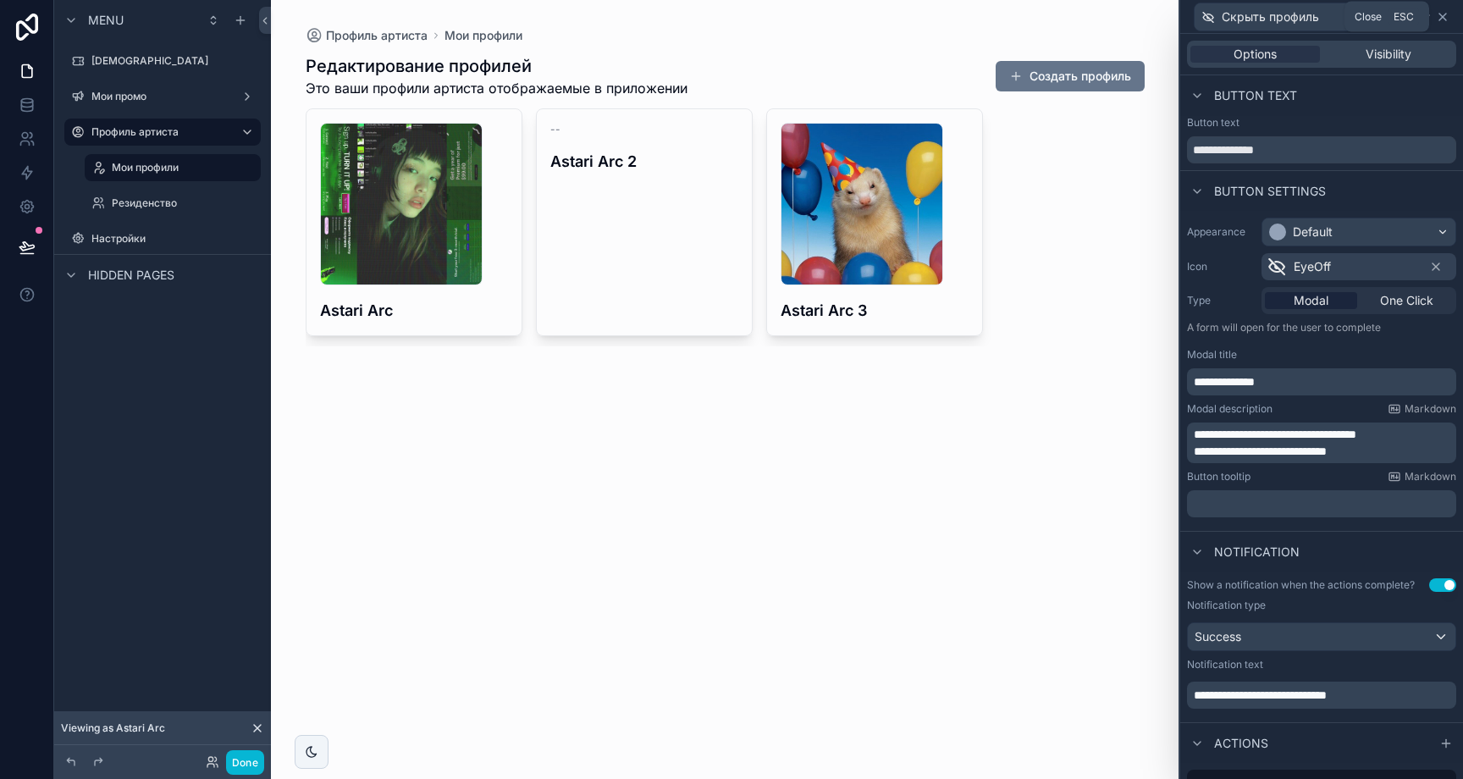
click at [1445, 11] on icon at bounding box center [1443, 17] width 14 height 14
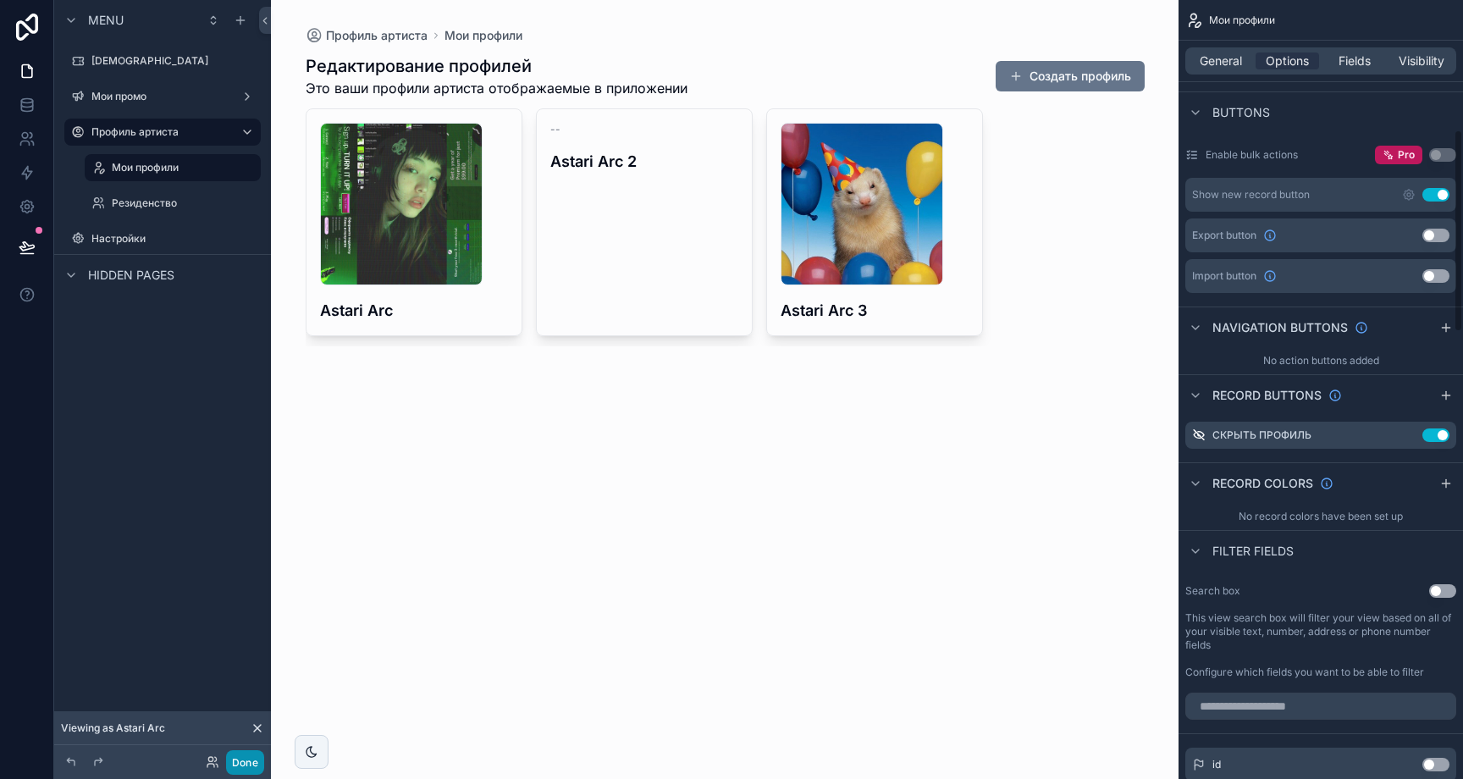
click at [251, 755] on button "Done" at bounding box center [245, 762] width 38 height 25
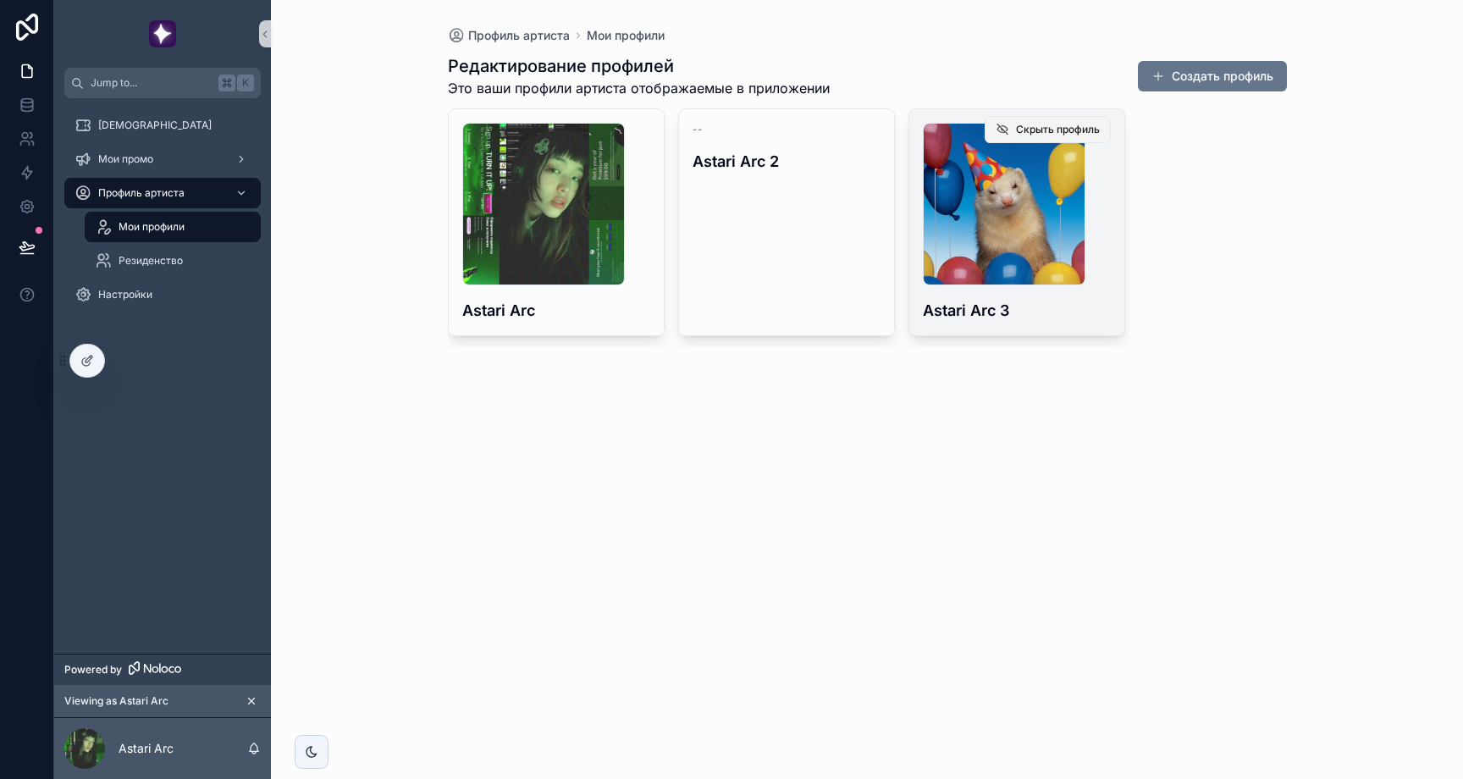
click at [1096, 127] on span "Скрыть профиль" at bounding box center [1058, 130] width 84 height 14
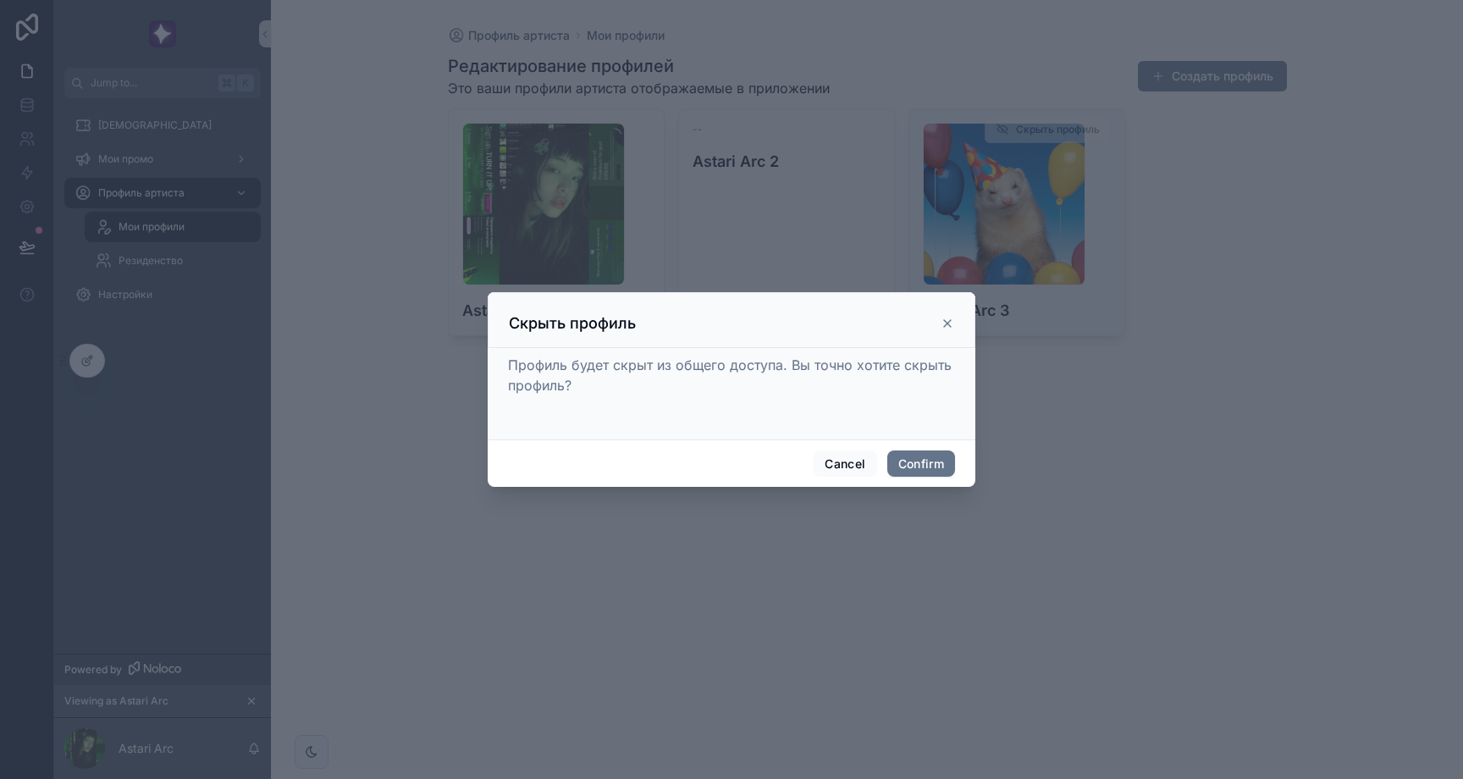
click at [939, 328] on div "Скрыть профиль" at bounding box center [731, 323] width 445 height 20
click at [947, 323] on icon at bounding box center [947, 323] width 7 height 7
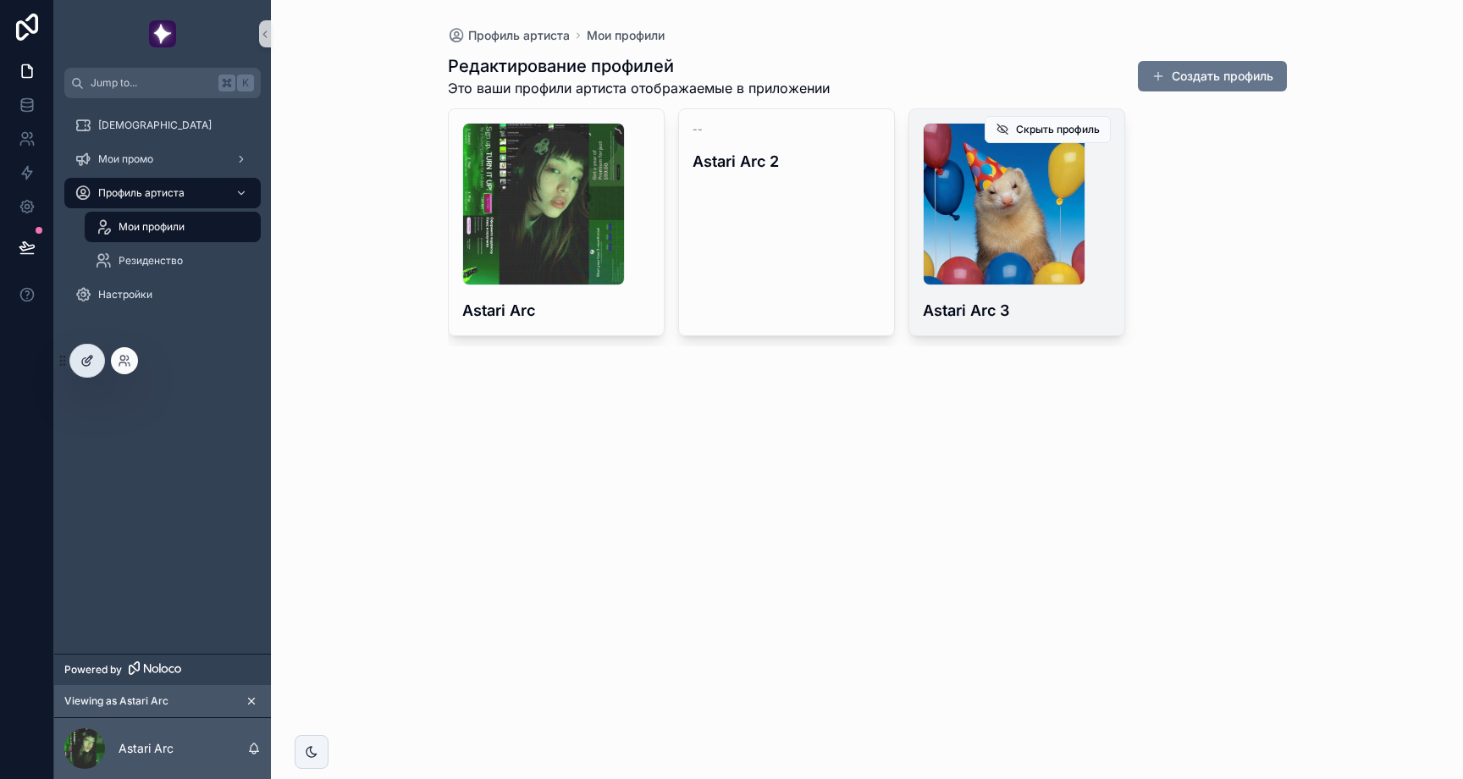
click at [92, 367] on icon at bounding box center [87, 361] width 14 height 14
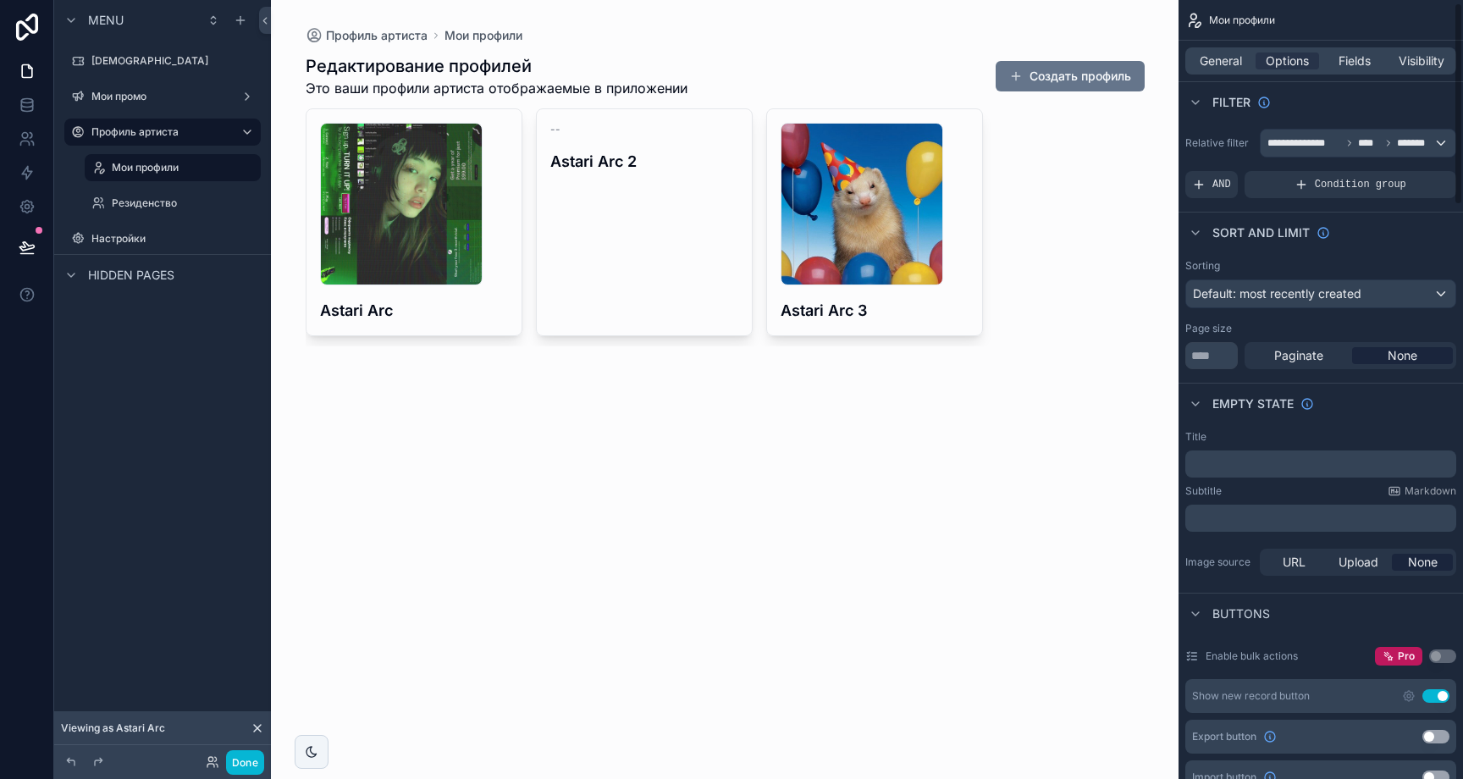
scroll to position [468, 0]
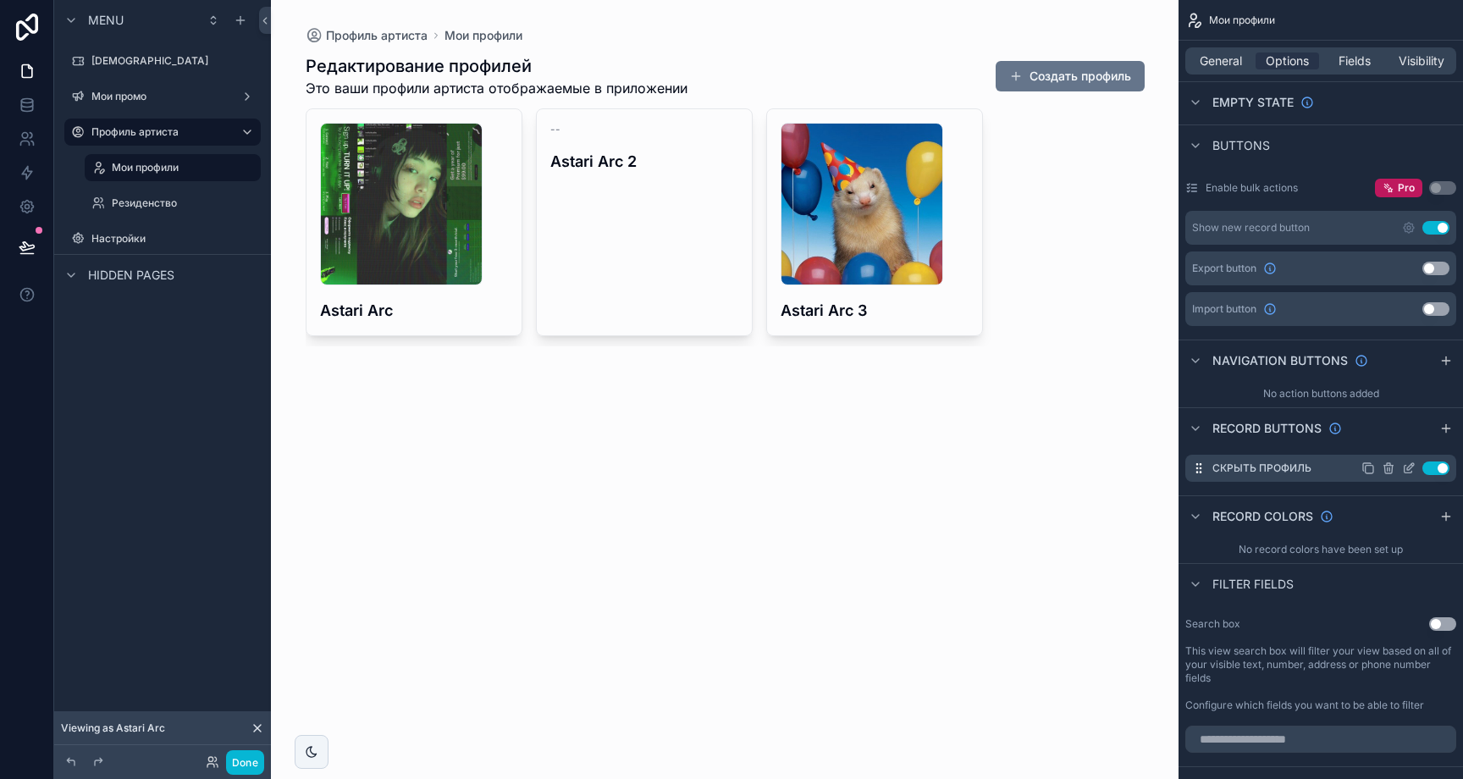
click at [1406, 468] on icon "scrollable content" at bounding box center [1409, 468] width 14 height 14
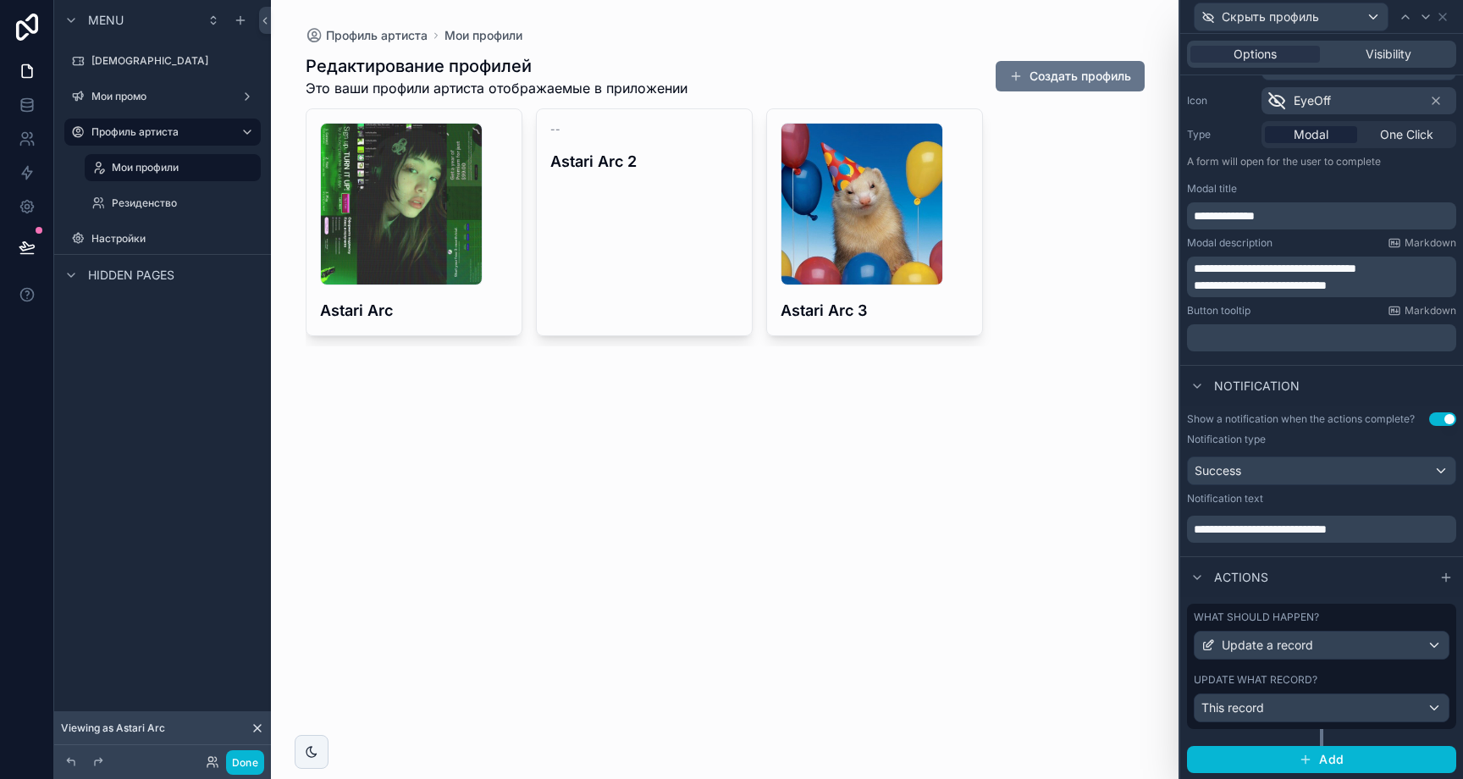
scroll to position [0, 0]
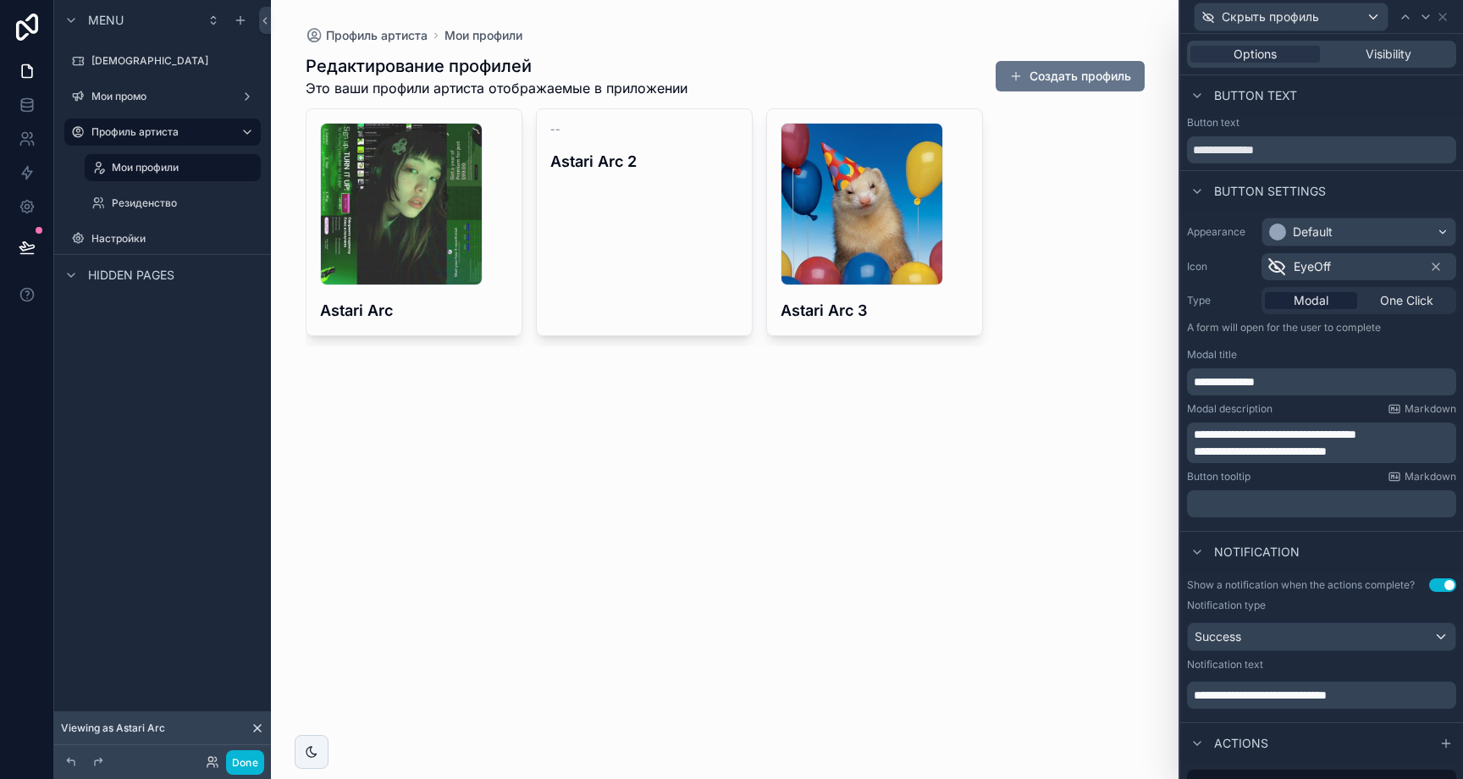
click at [1282, 503] on p "﻿" at bounding box center [1323, 503] width 259 height 17
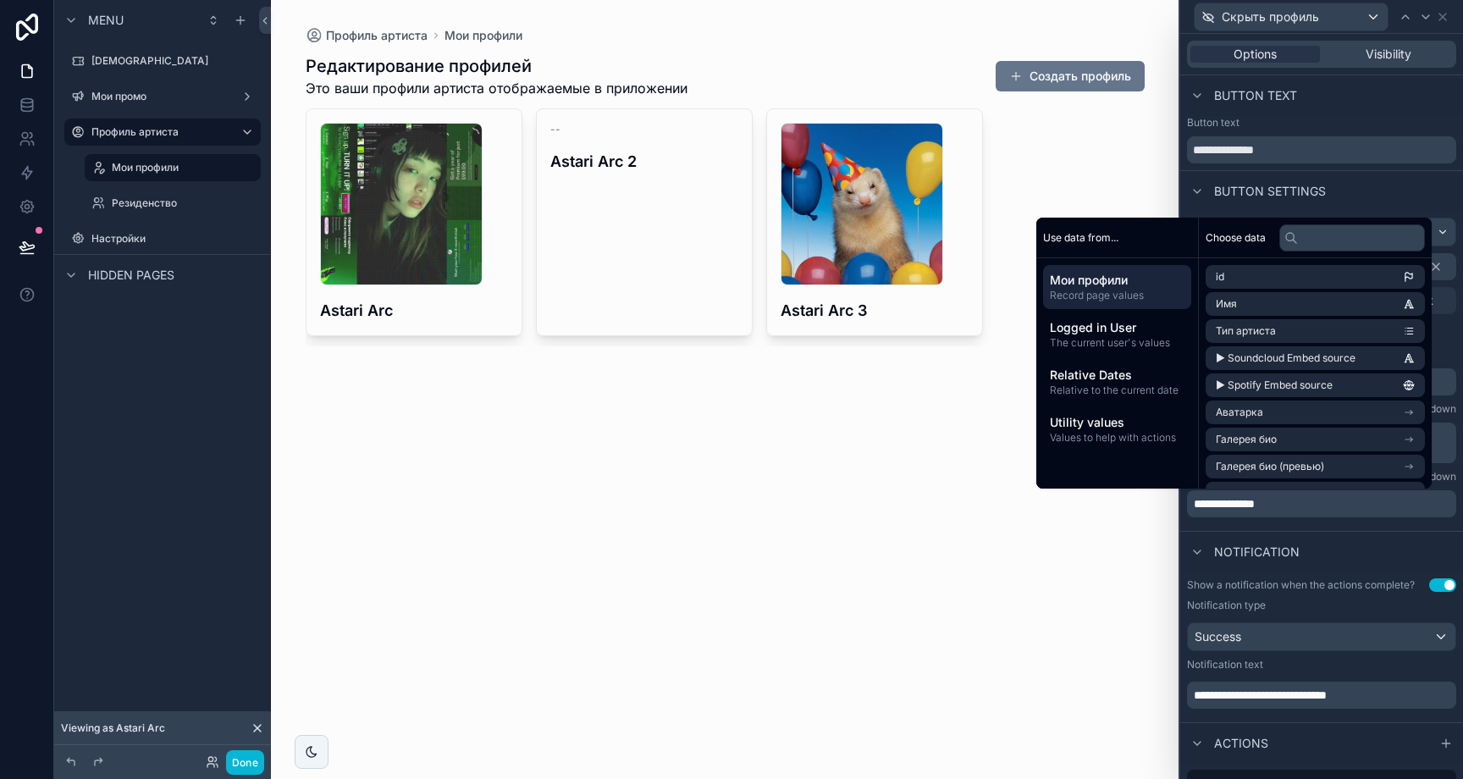
click at [1308, 520] on div "**********" at bounding box center [1321, 367] width 283 height 313
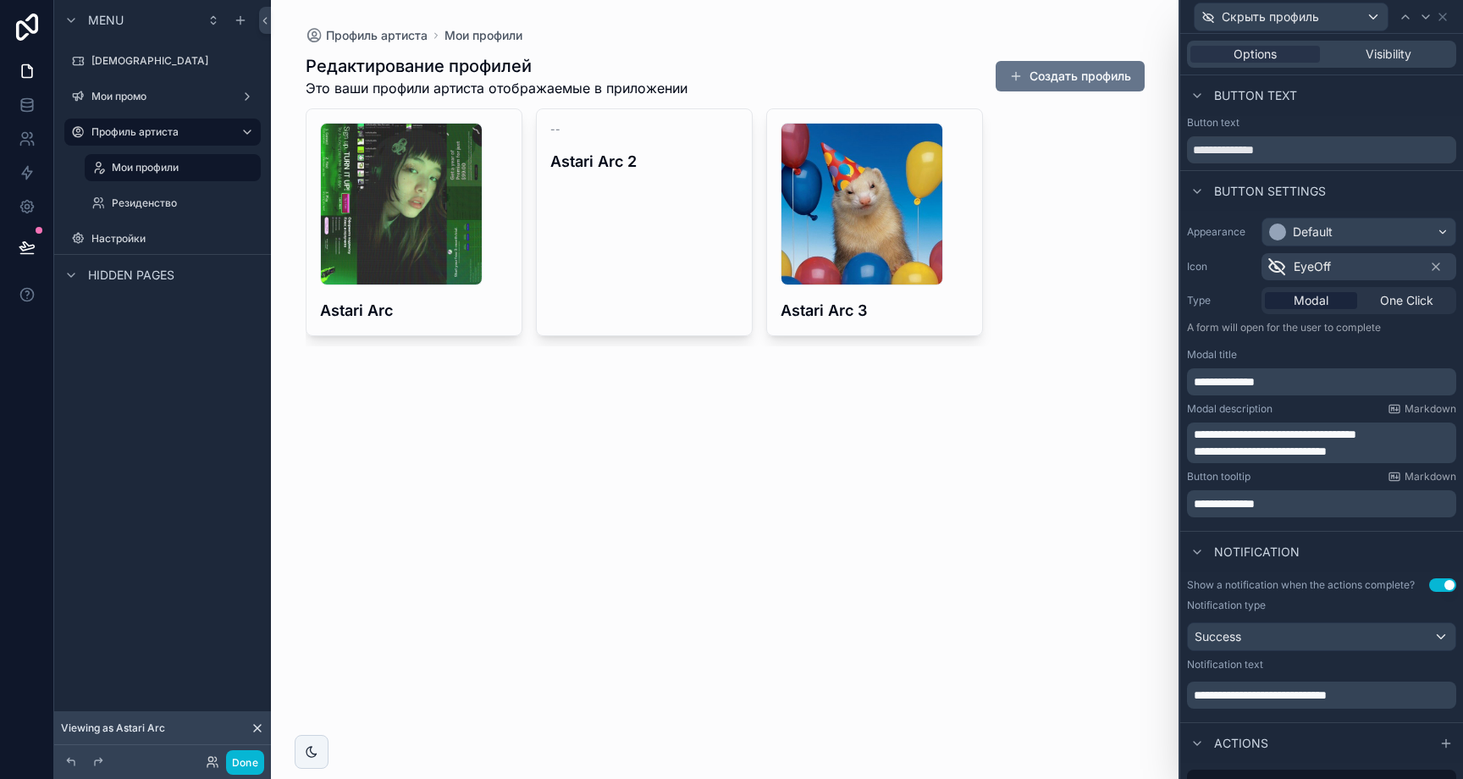
click at [1302, 505] on p "**********" at bounding box center [1323, 503] width 259 height 17
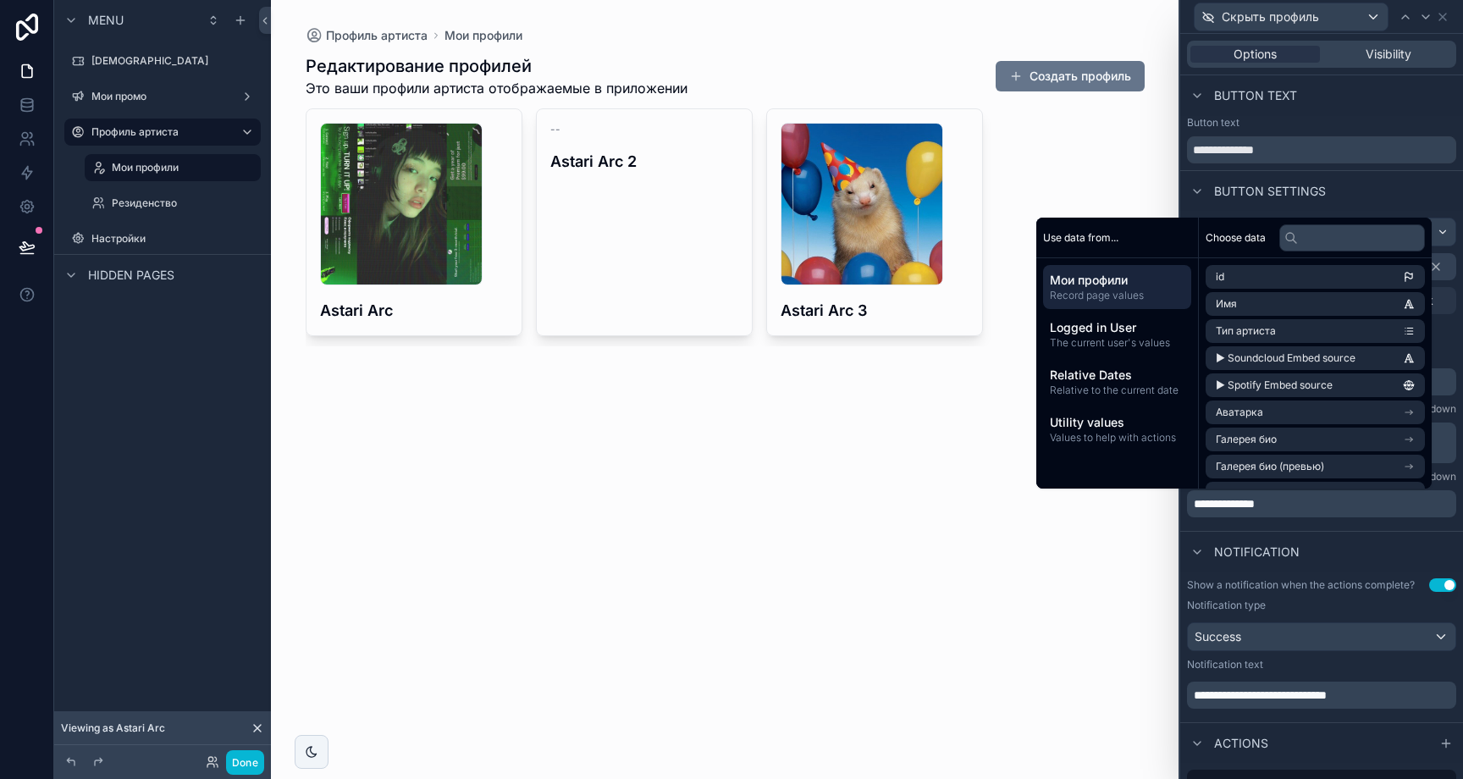
click at [1298, 526] on div "**********" at bounding box center [1321, 371] width 283 height 320
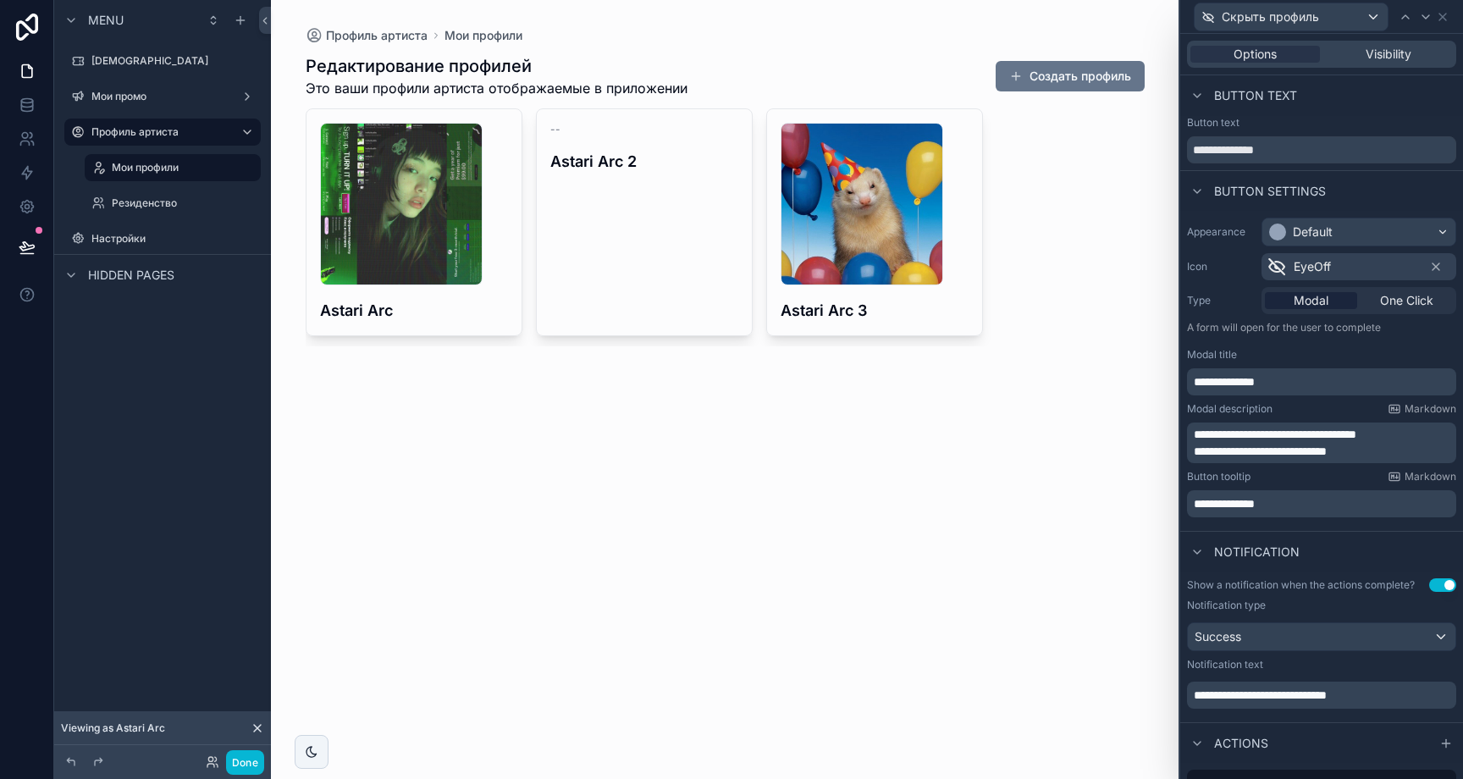
click at [1308, 502] on p "**********" at bounding box center [1323, 503] width 259 height 17
click at [1304, 538] on div "Notification" at bounding box center [1321, 551] width 283 height 41
click at [1315, 512] on div "**********" at bounding box center [1321, 503] width 269 height 27
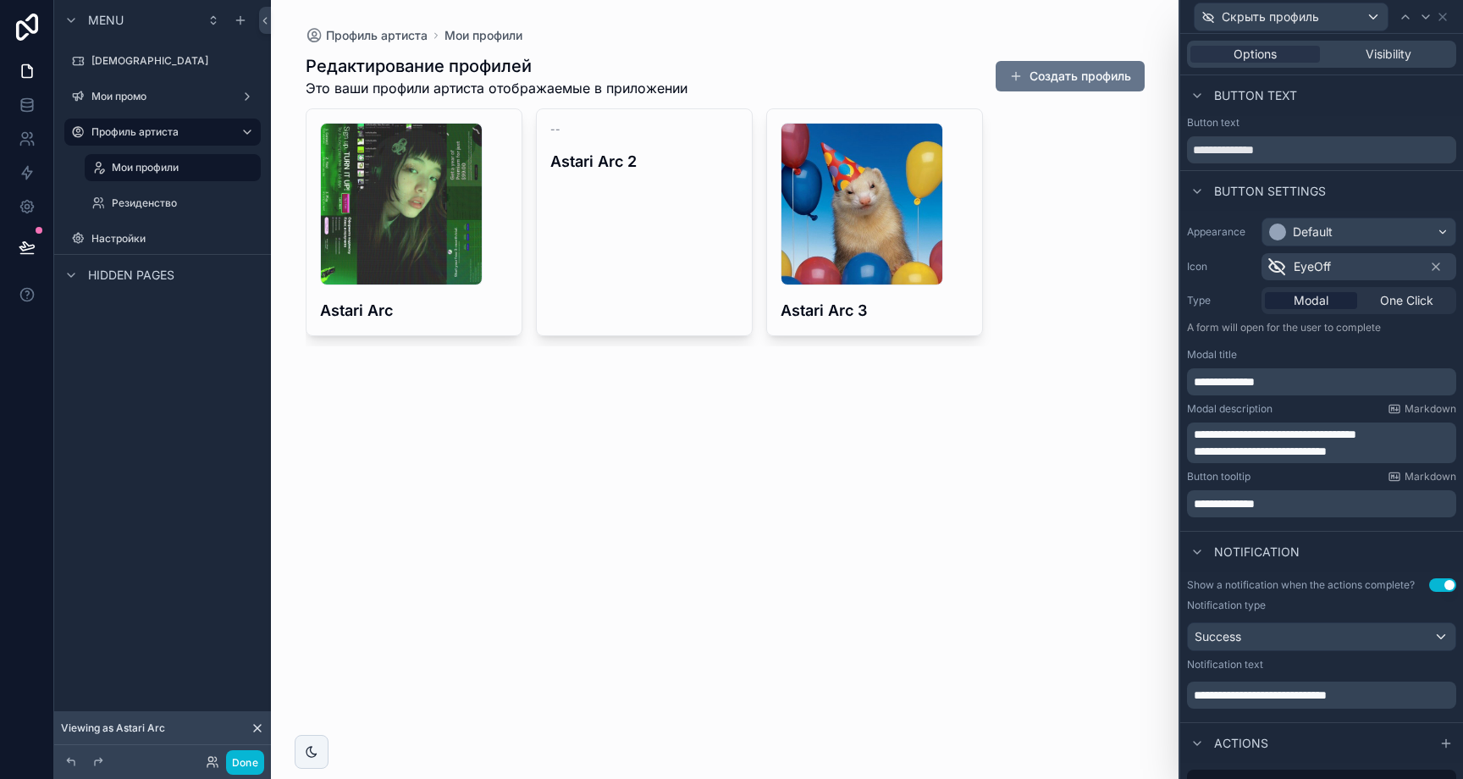
click at [1319, 505] on p "**********" at bounding box center [1323, 503] width 259 height 17
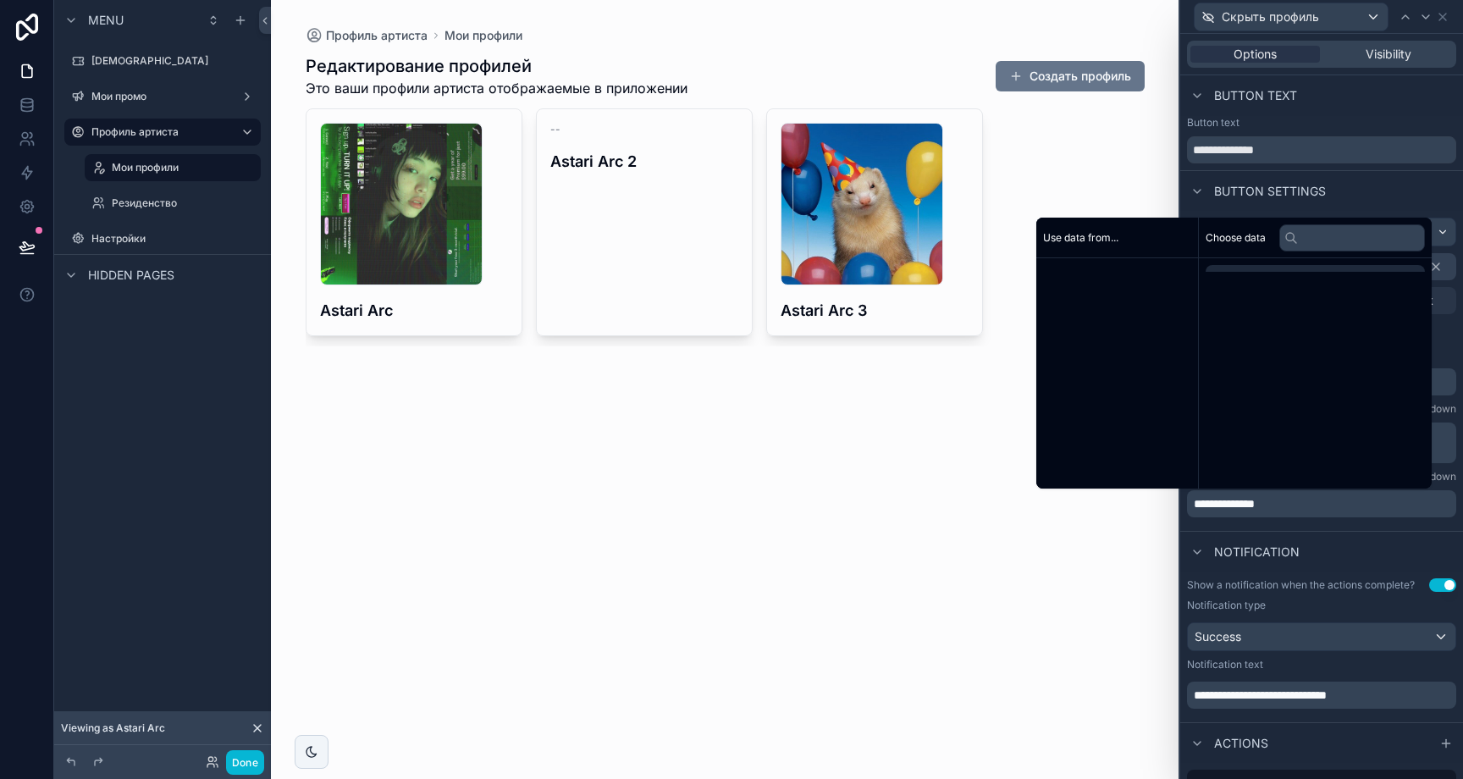
click at [1319, 505] on p "**********" at bounding box center [1323, 503] width 259 height 17
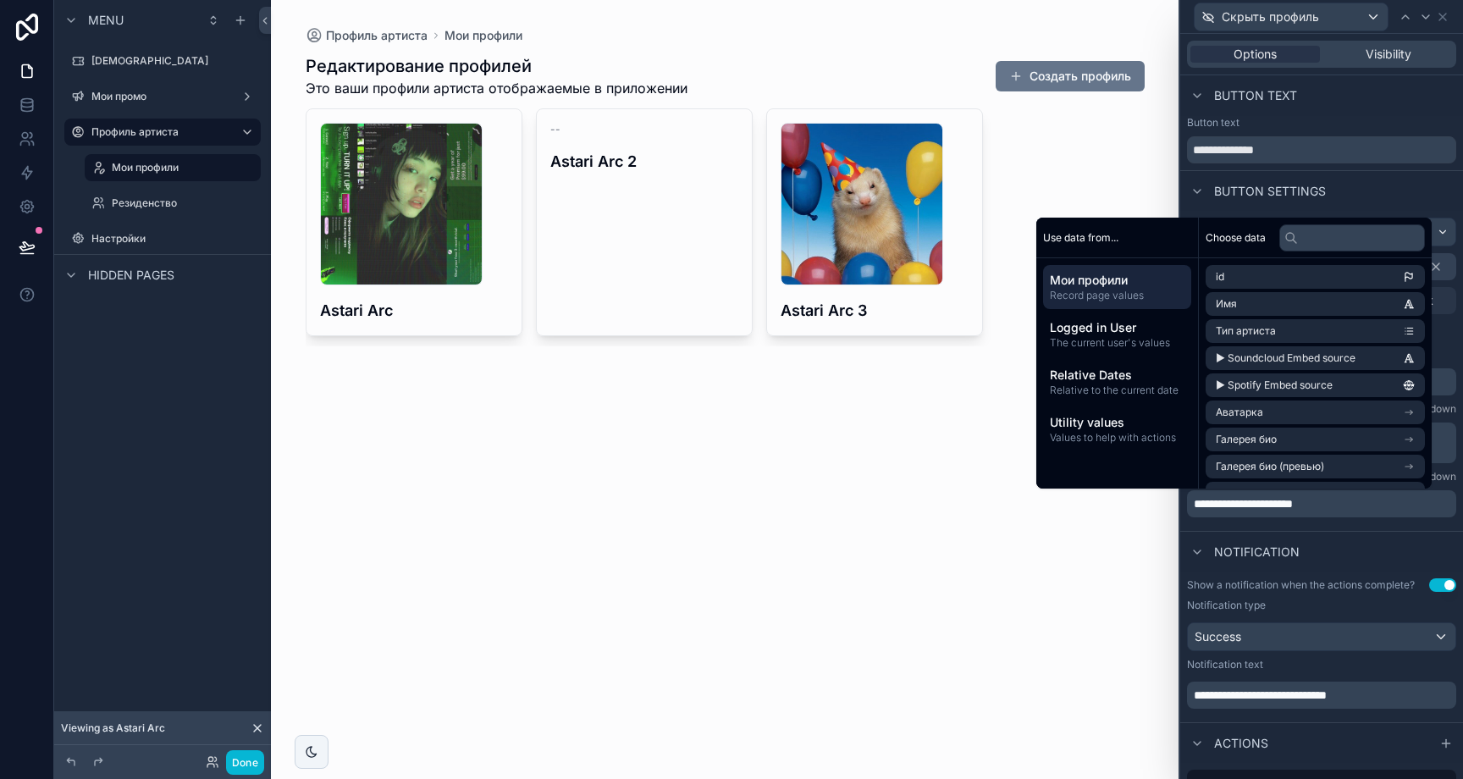
click at [1295, 538] on div "Notification" at bounding box center [1321, 551] width 283 height 41
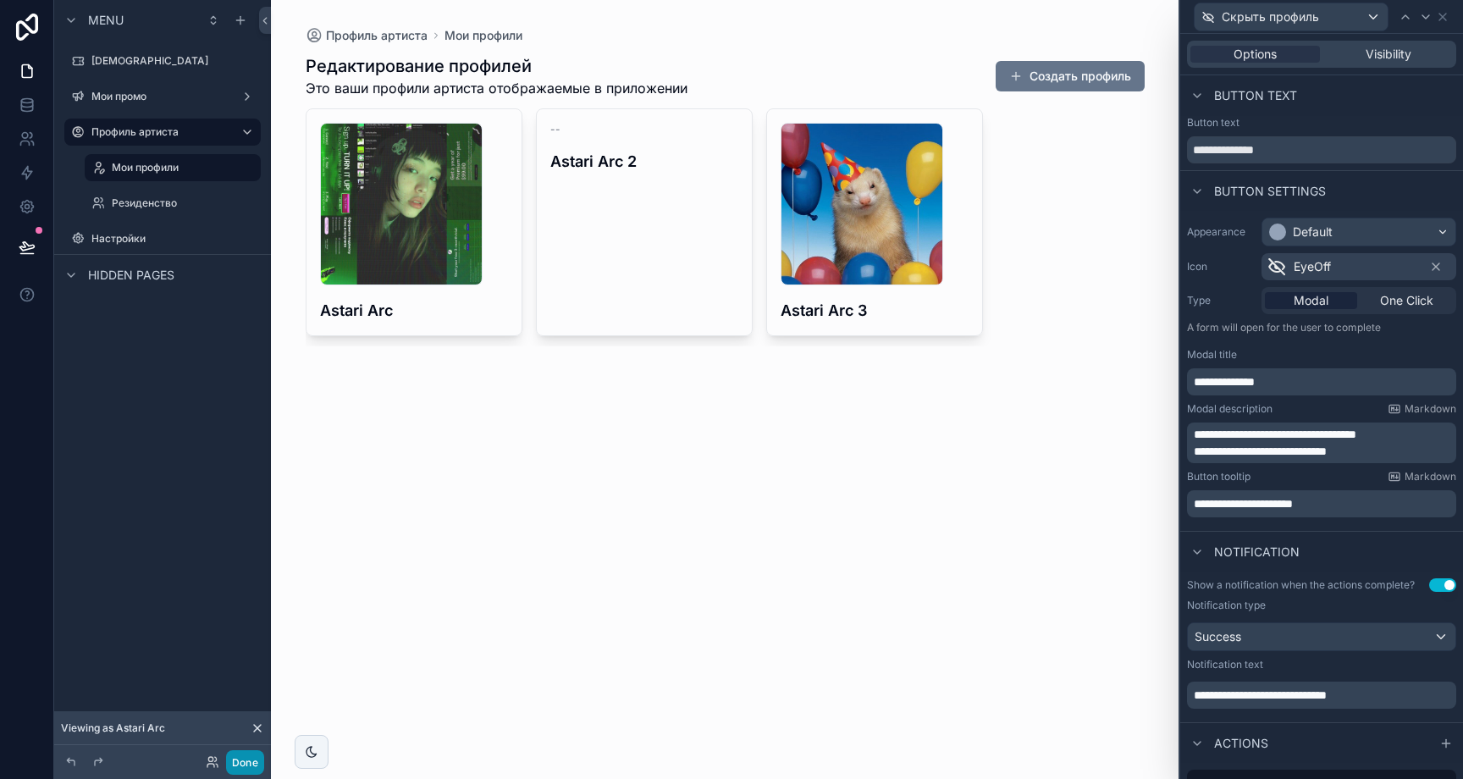
click at [248, 759] on button "Done" at bounding box center [245, 762] width 38 height 25
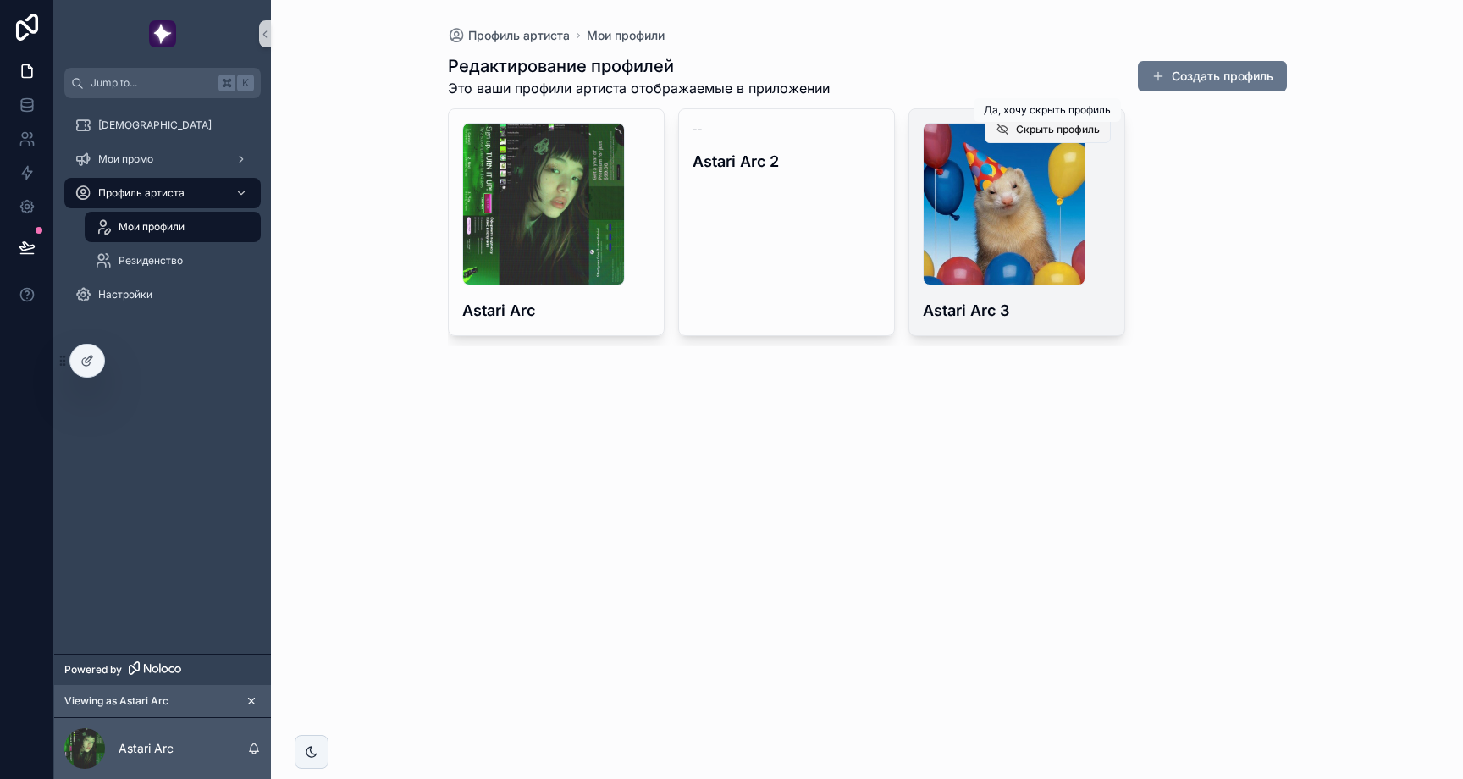
click at [1102, 129] on button "Скрыть профиль" at bounding box center [1048, 129] width 126 height 27
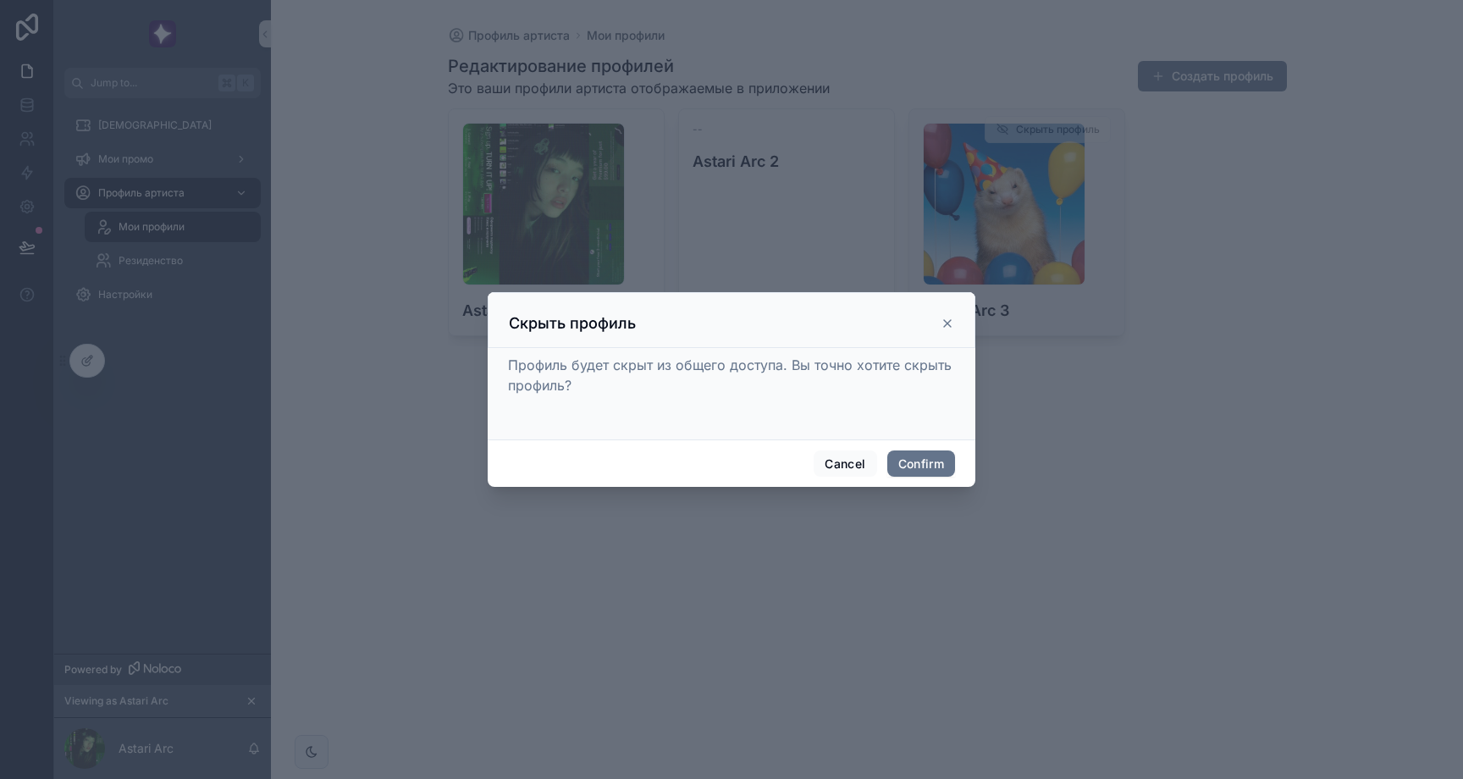
click at [948, 324] on icon at bounding box center [947, 323] width 7 height 7
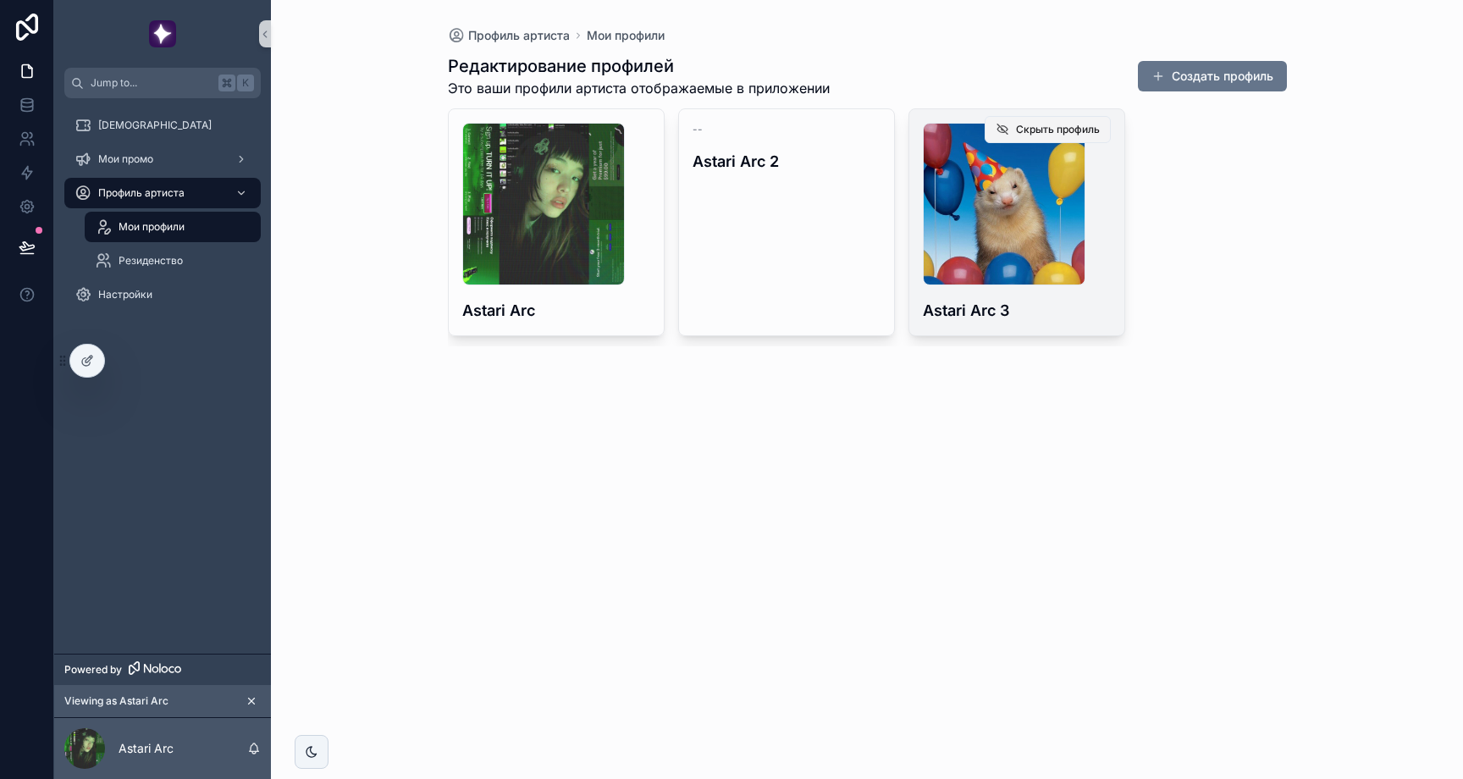
click at [1103, 136] on button "Скрыть профиль" at bounding box center [1048, 129] width 126 height 27
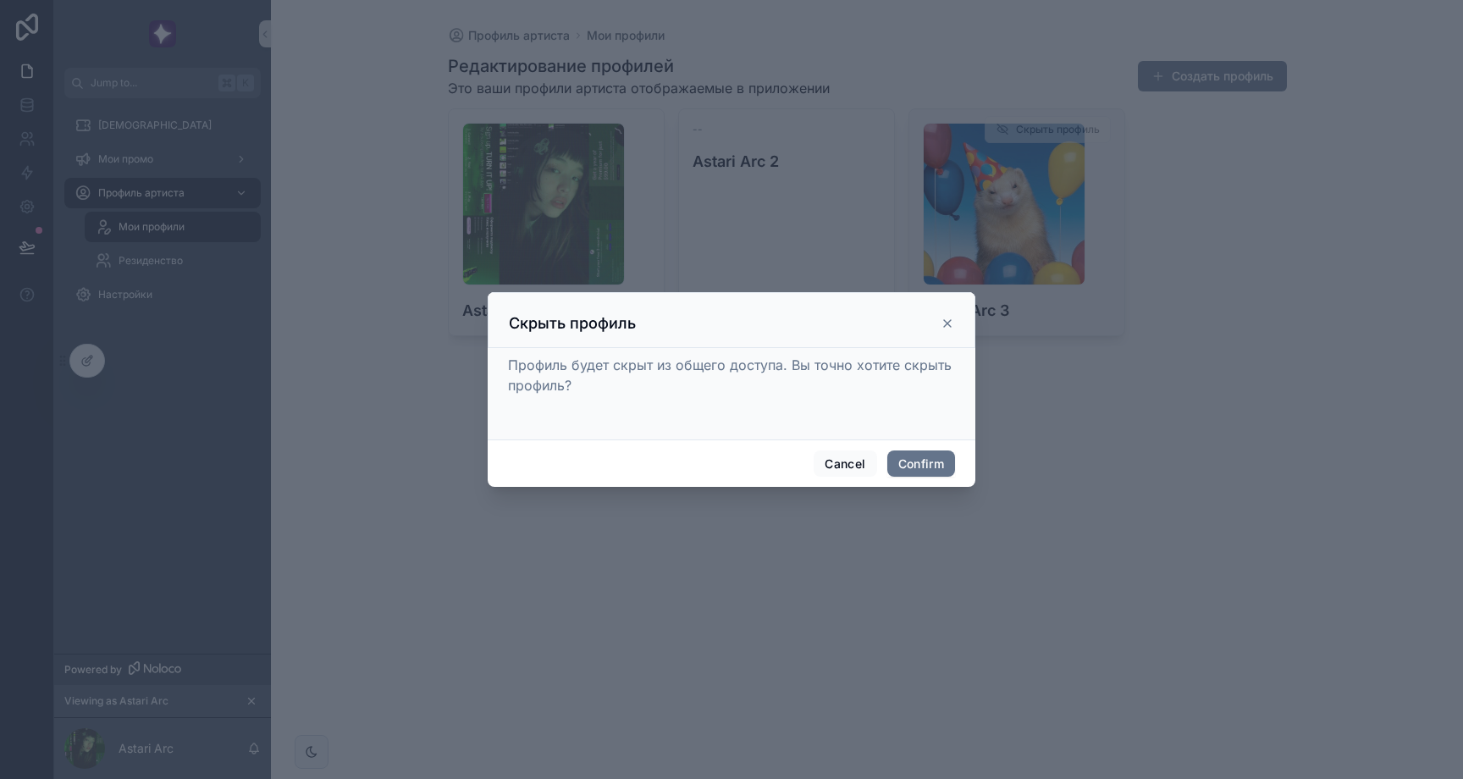
click at [948, 317] on icon at bounding box center [948, 324] width 14 height 14
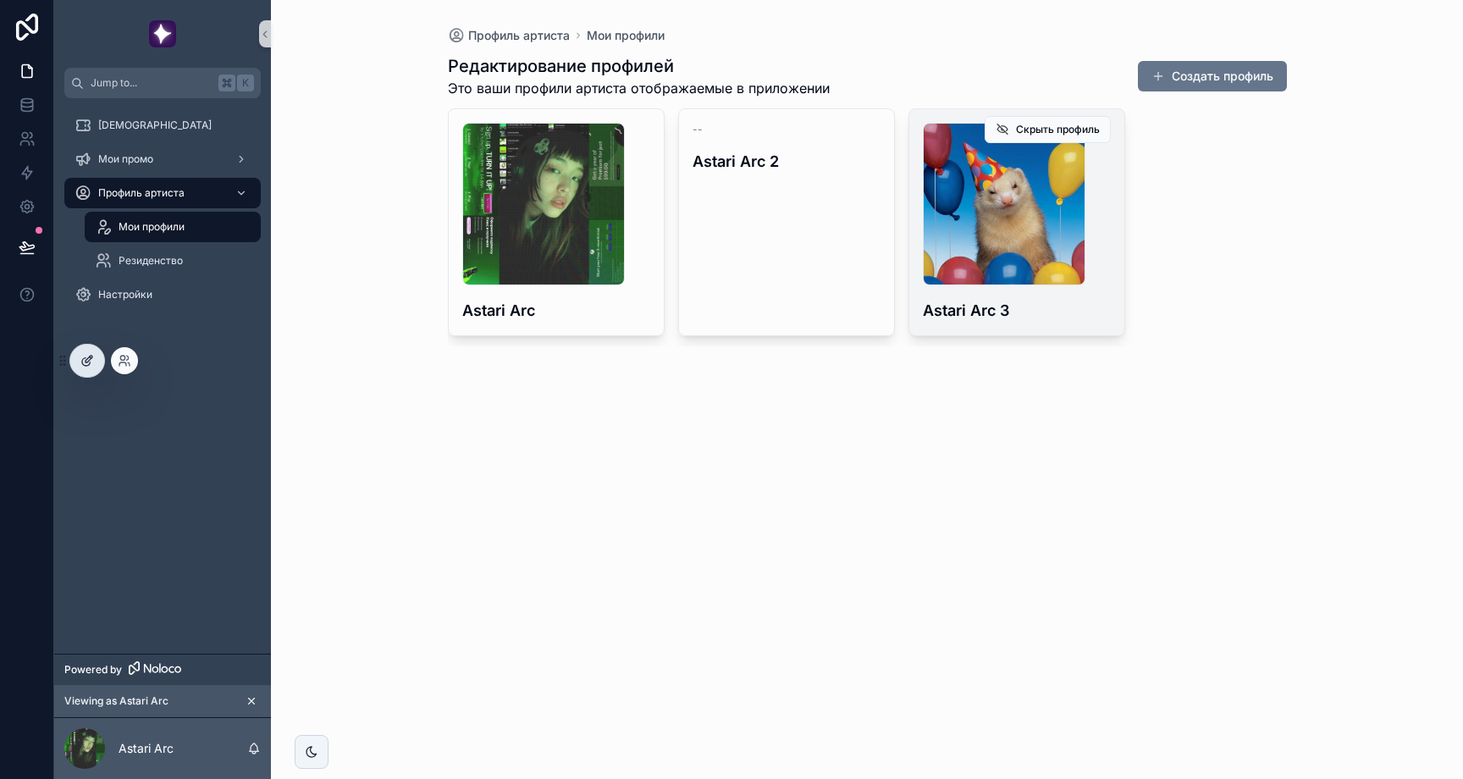
click at [98, 362] on div at bounding box center [87, 361] width 34 height 32
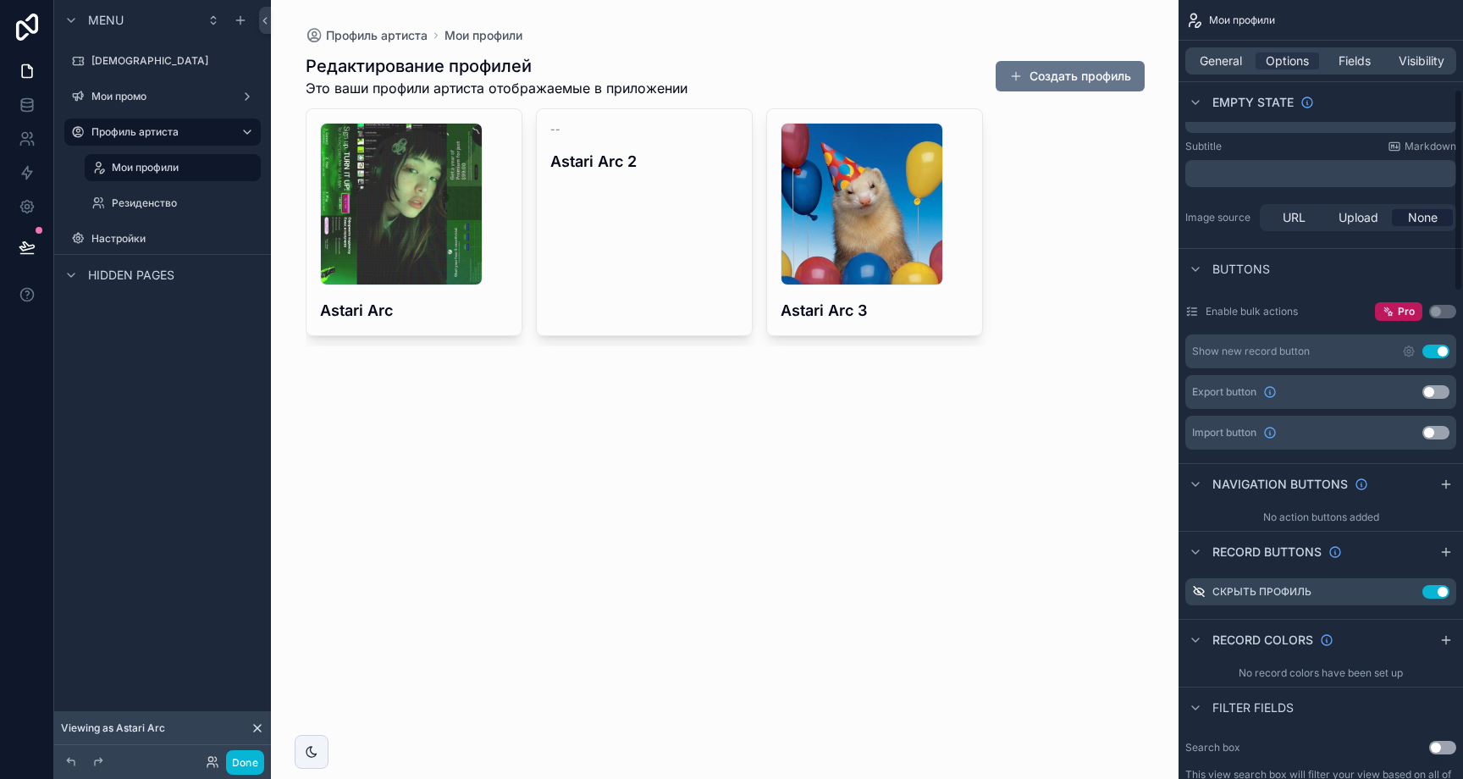
scroll to position [356, 0]
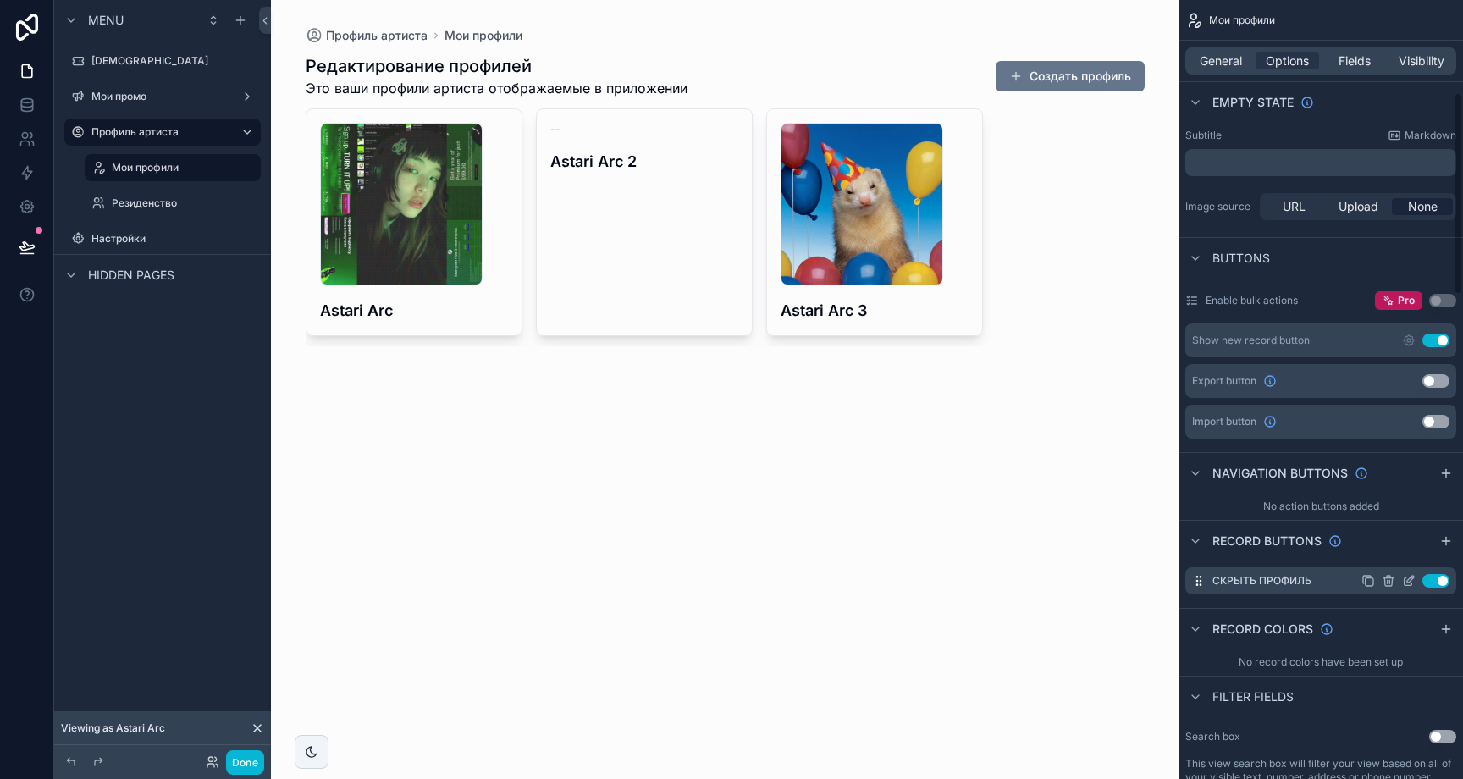
click at [1408, 582] on icon "scrollable content" at bounding box center [1409, 581] width 14 height 14
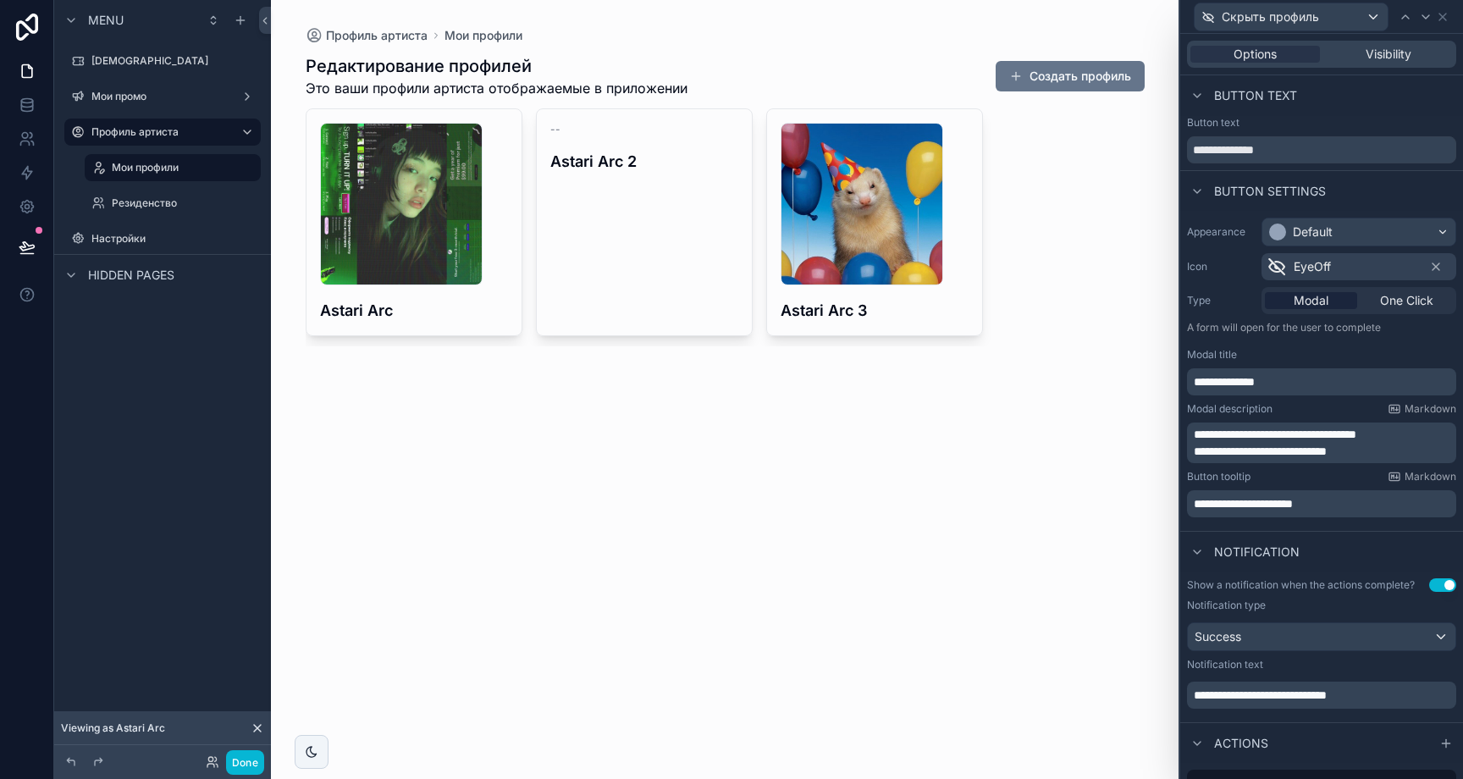
click at [1360, 510] on p "**********" at bounding box center [1323, 503] width 259 height 17
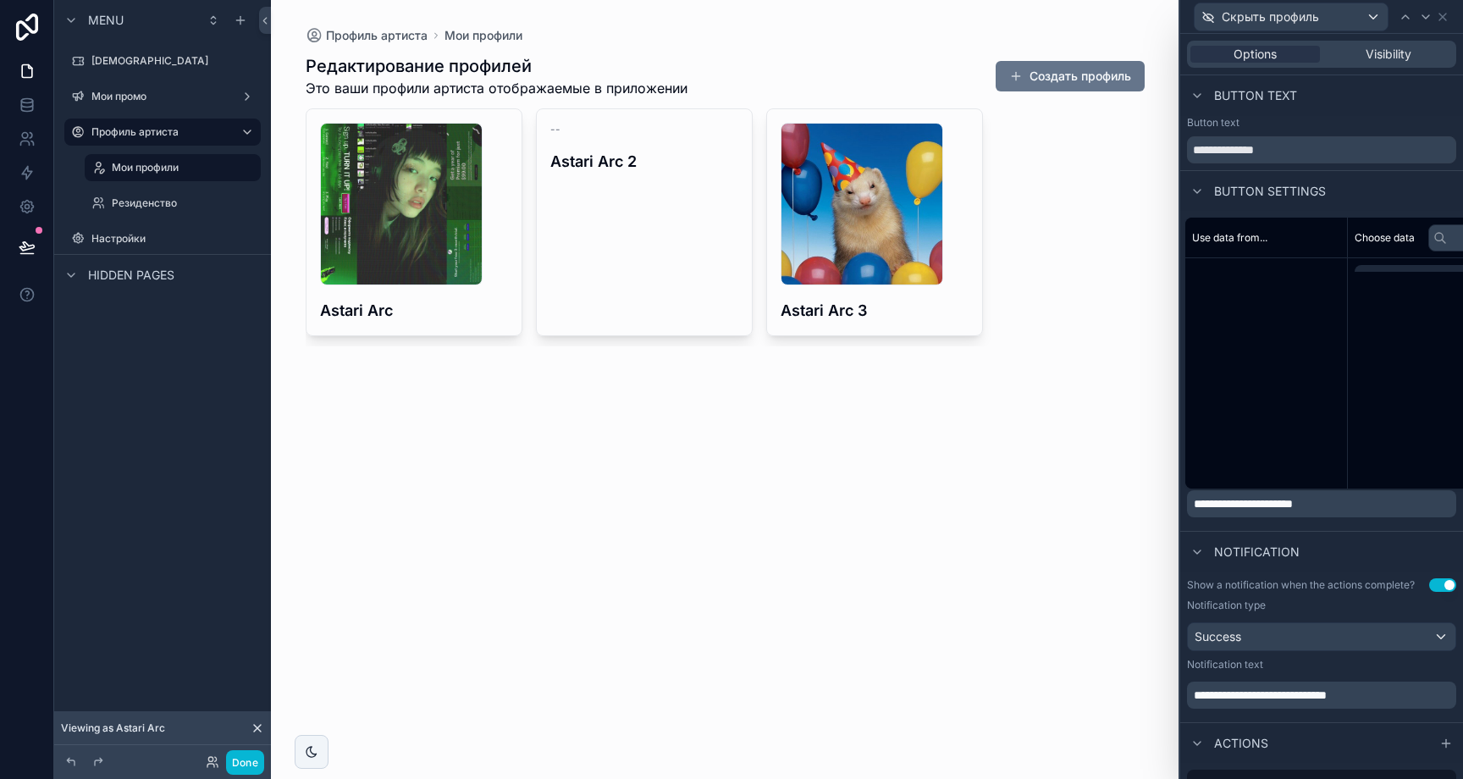
click at [1360, 510] on p "**********" at bounding box center [1323, 503] width 259 height 17
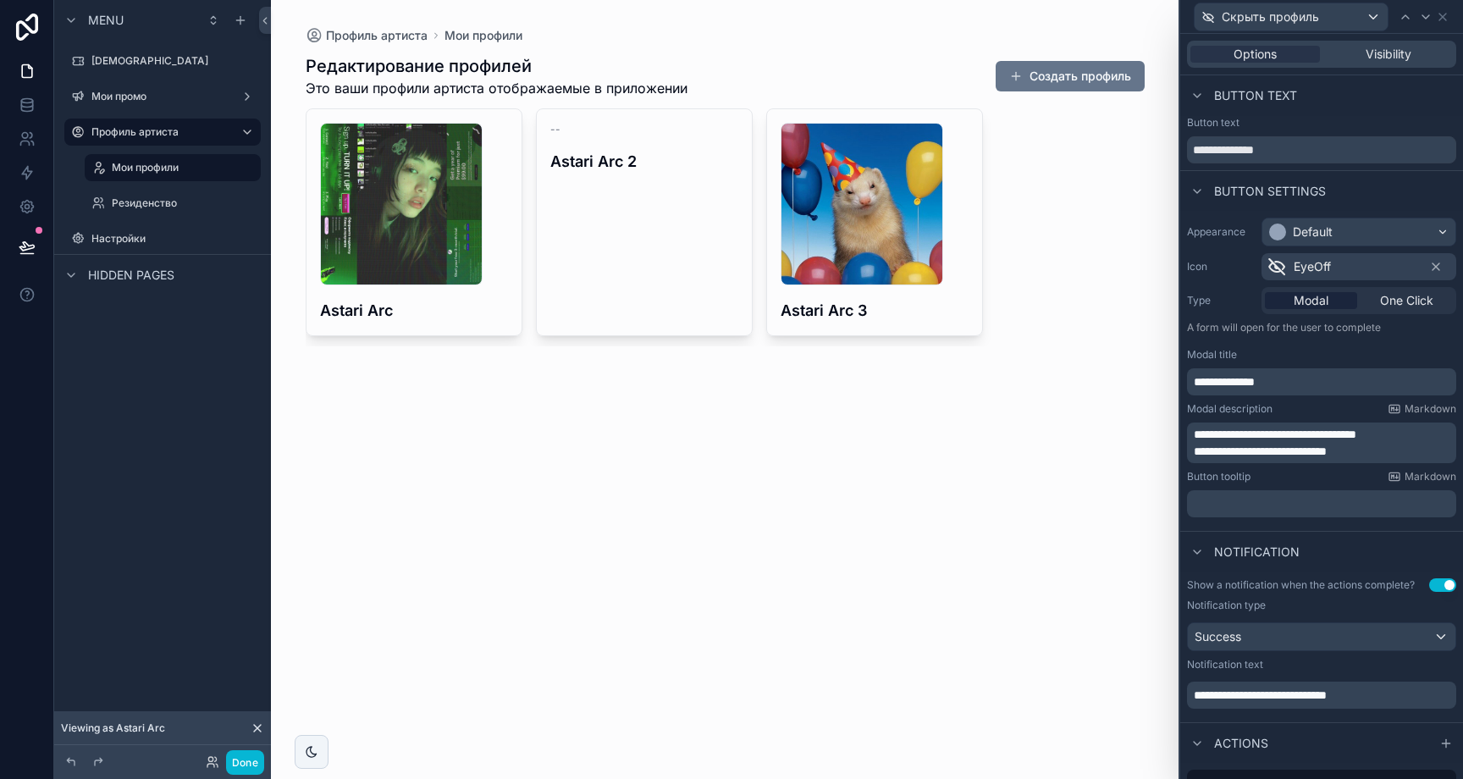
click at [1343, 532] on div "Notification" at bounding box center [1321, 551] width 283 height 41
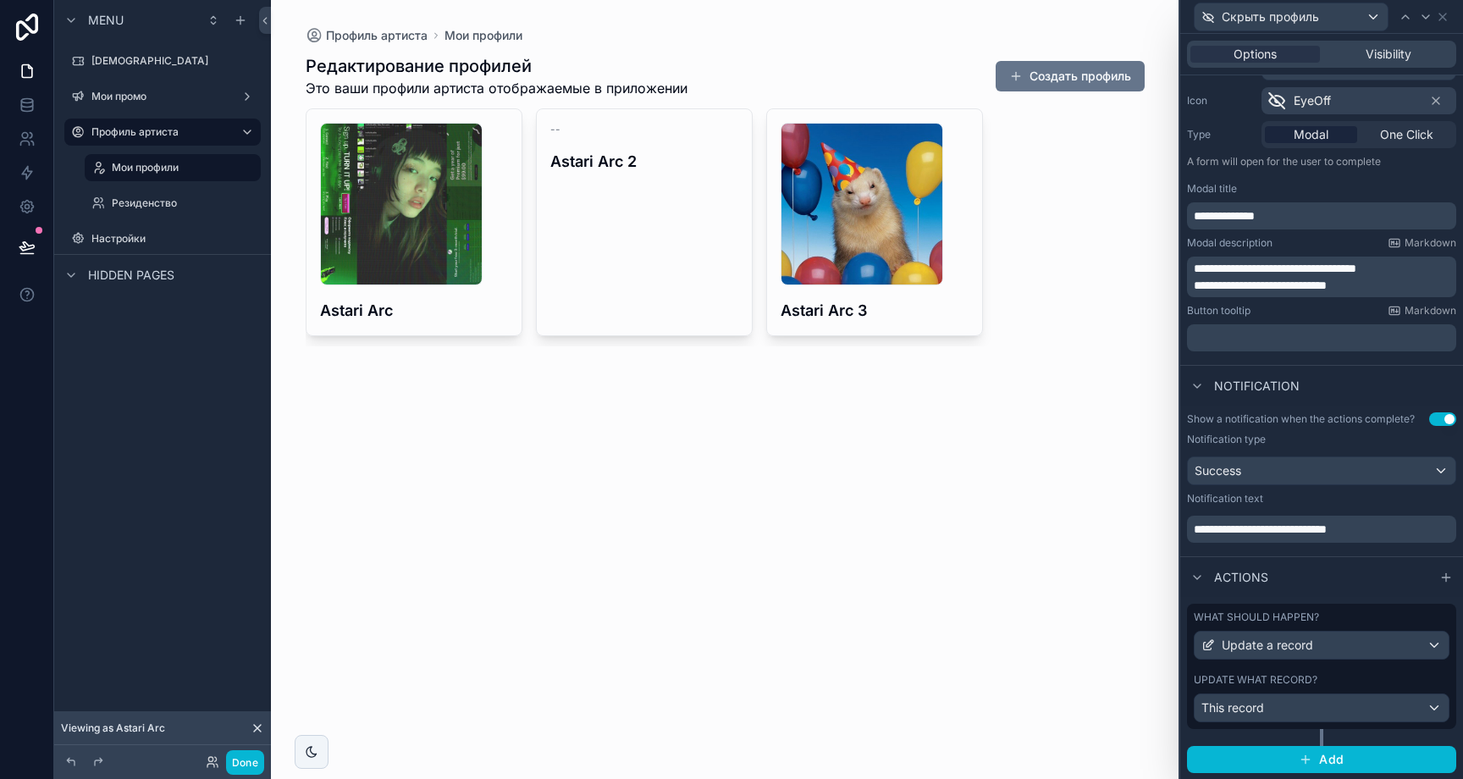
scroll to position [0, 0]
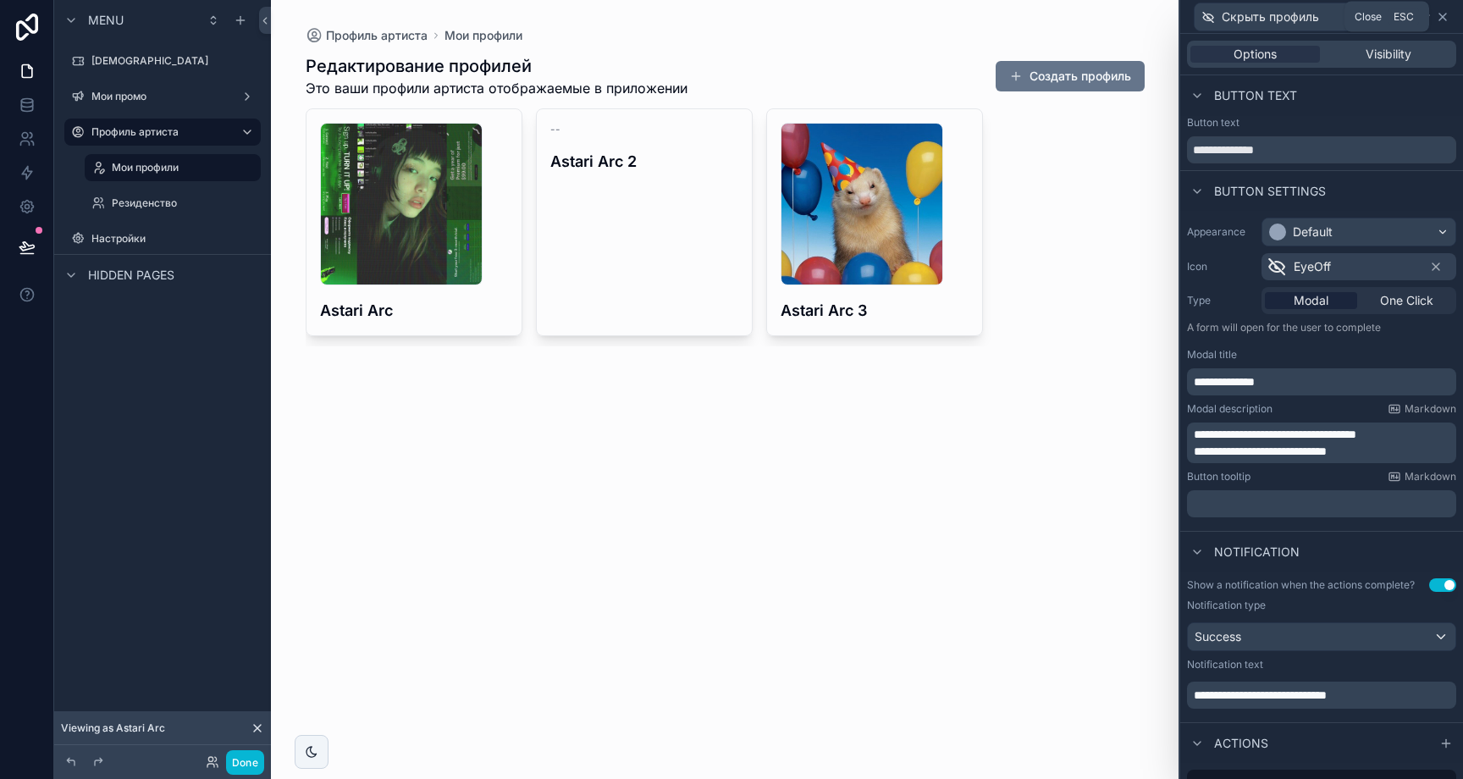
click at [1446, 15] on icon at bounding box center [1443, 17] width 14 height 14
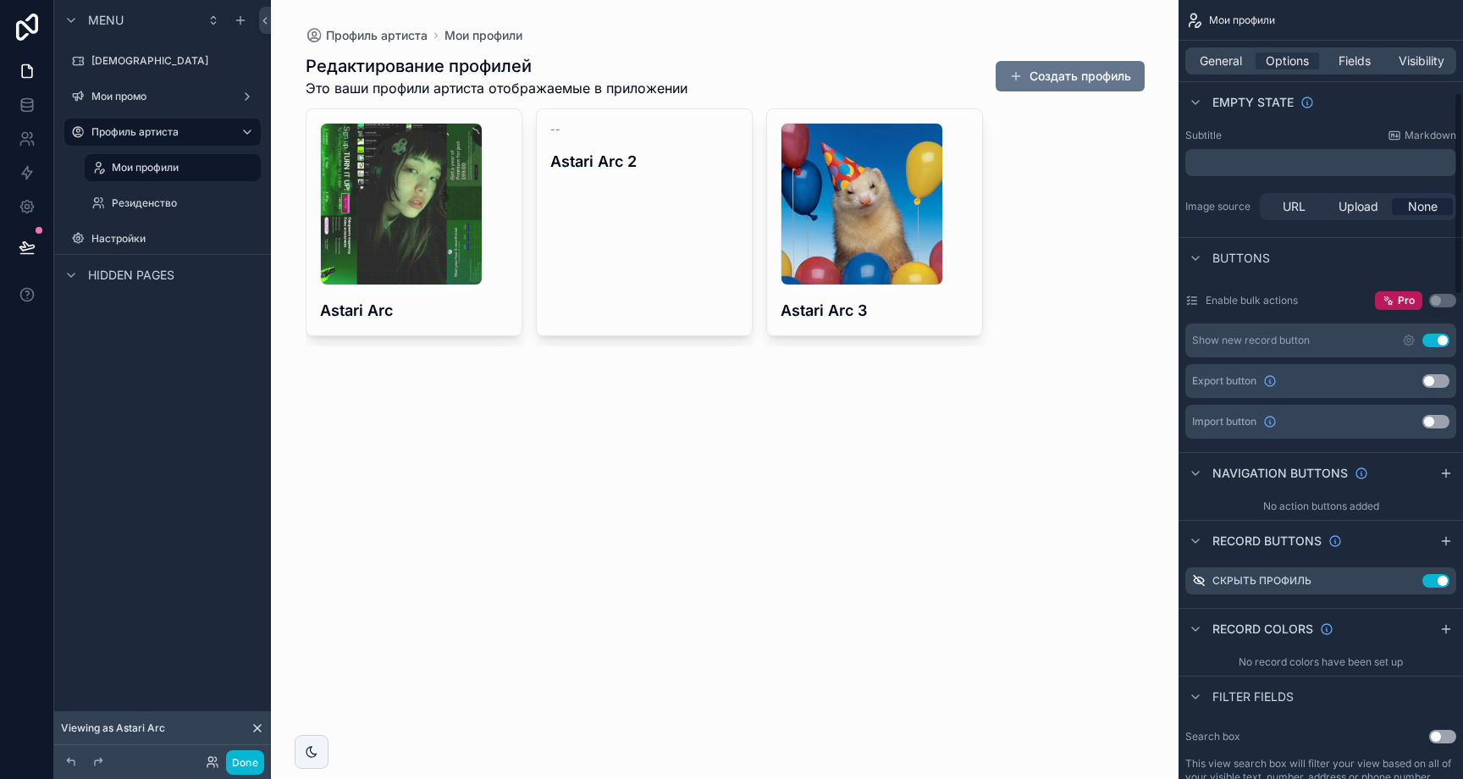
click at [1067, 427] on div "Профиль артиста Мои профили Редактирование профилей Это ваши профили артиста от…" at bounding box center [725, 389] width 908 height 779
click at [240, 759] on button "Done" at bounding box center [245, 762] width 38 height 25
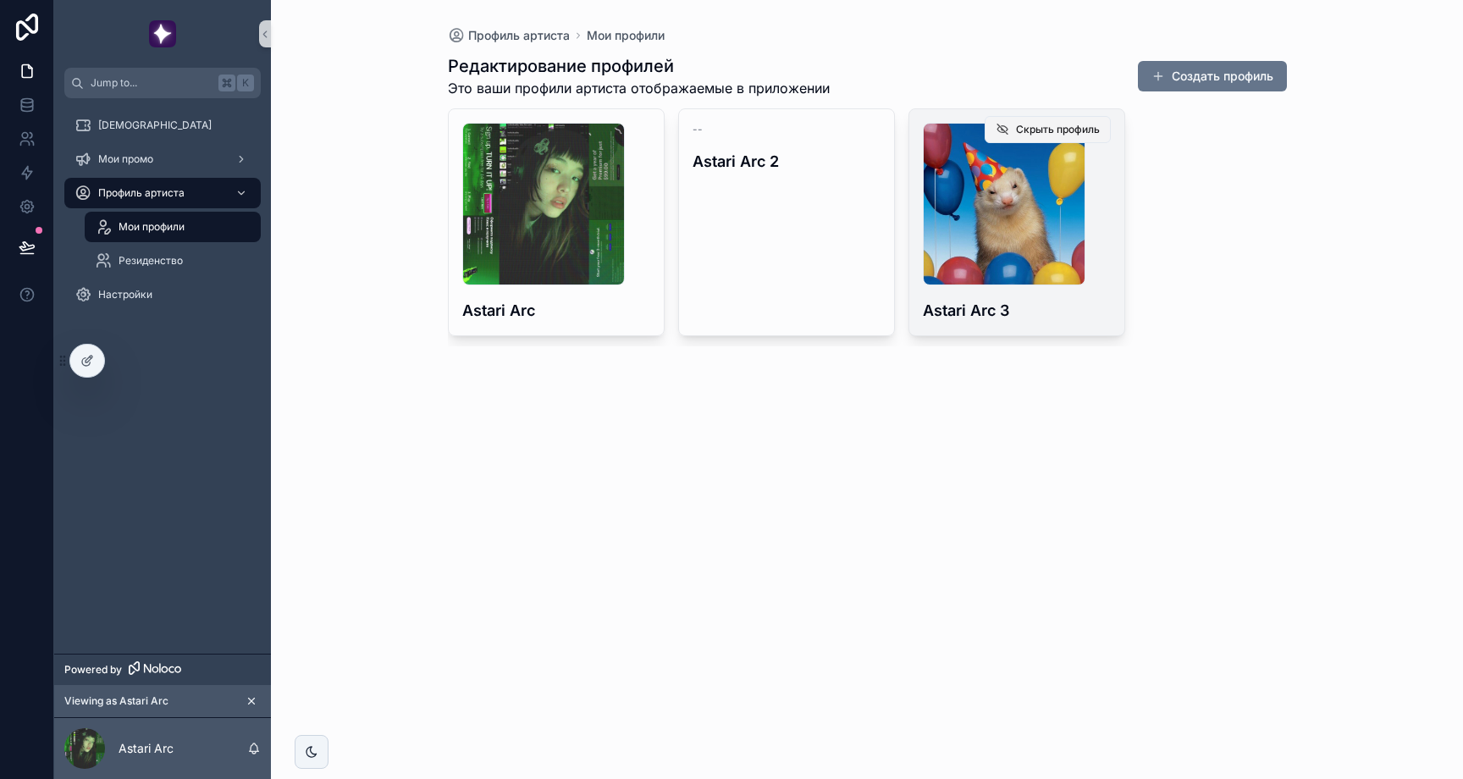
click at [1097, 130] on span "Скрыть профиль" at bounding box center [1058, 130] width 84 height 14
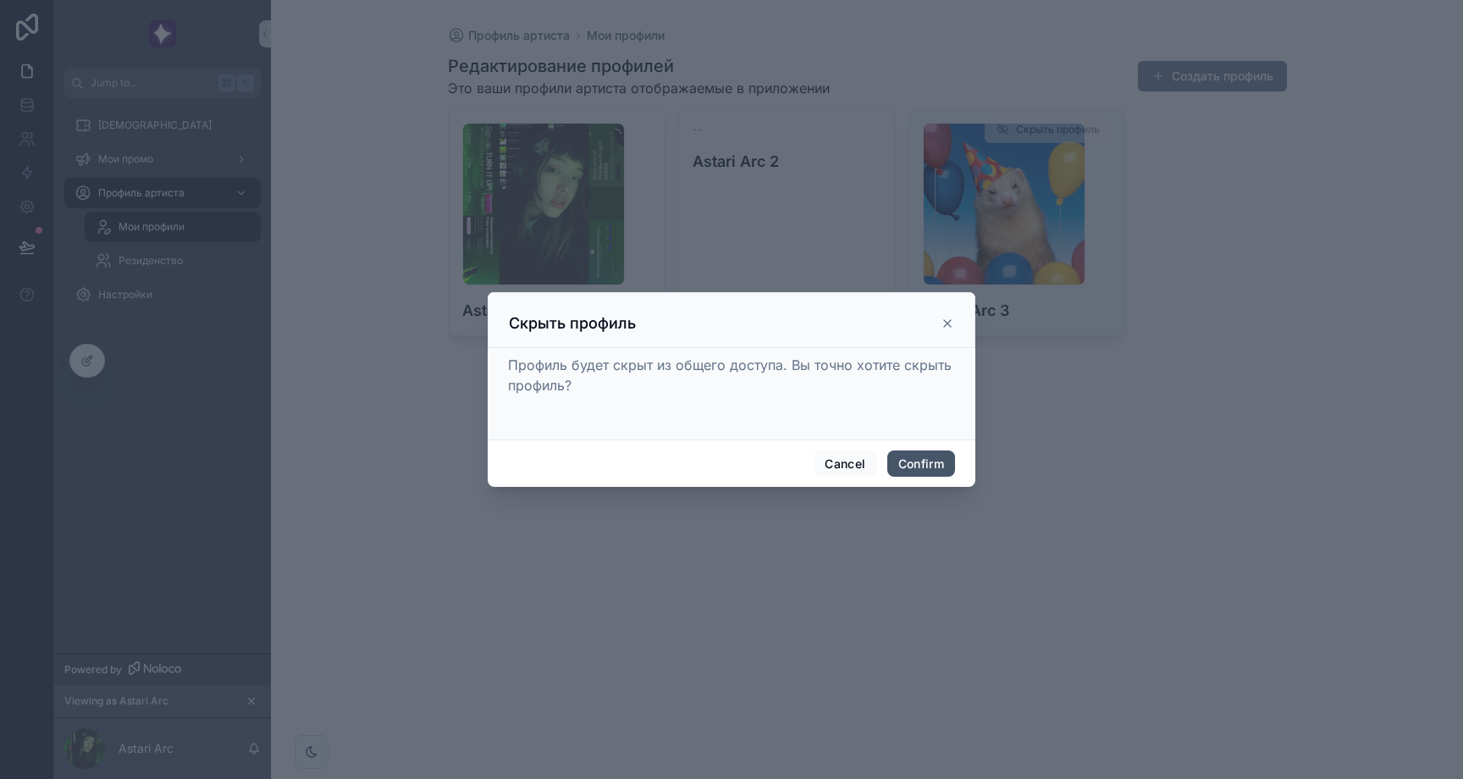
click at [923, 461] on button "Confirm" at bounding box center [921, 463] width 68 height 27
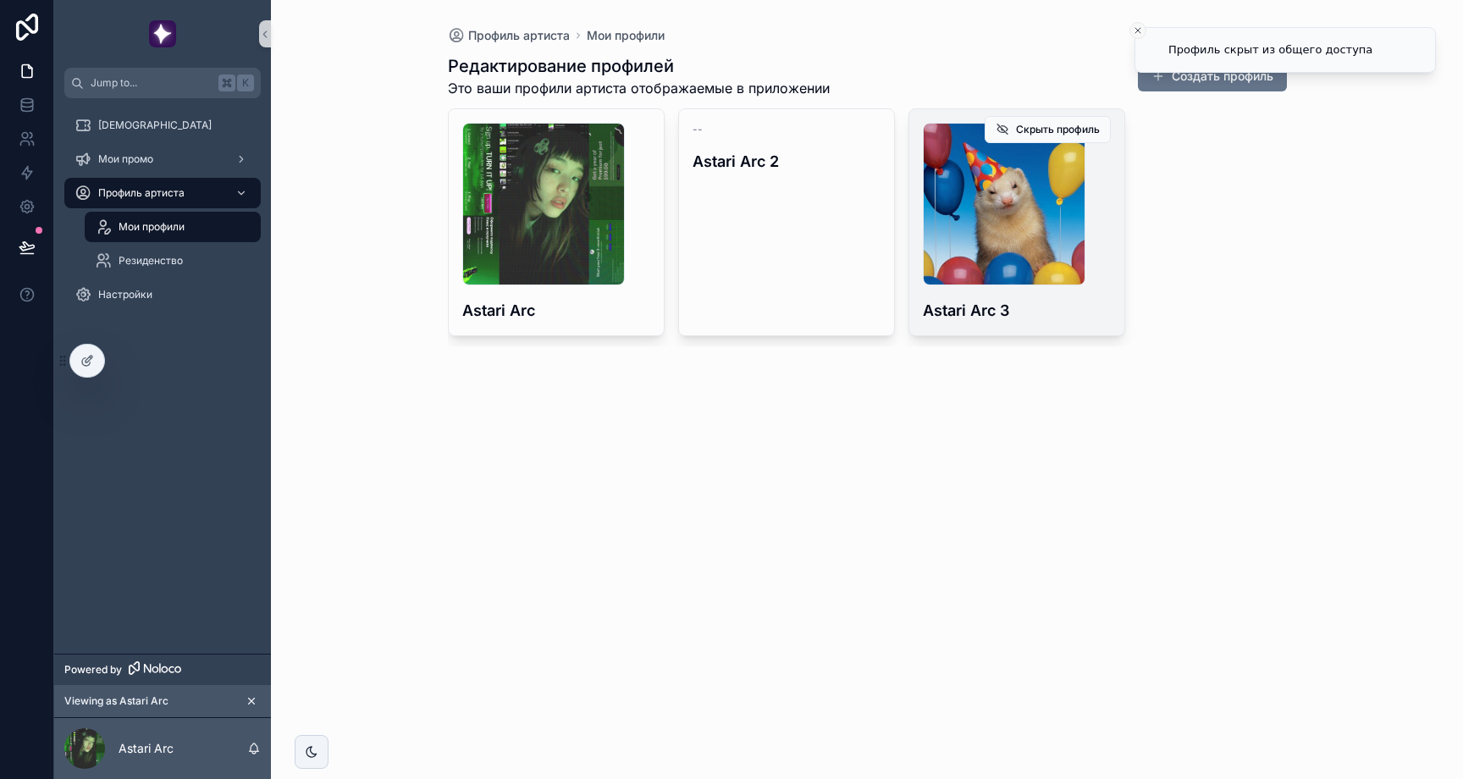
click at [1141, 29] on icon "Close toast" at bounding box center [1138, 30] width 10 height 10
click at [1224, 380] on div "Редактирование профилей Это ваши профили артиста отображаемые в приложении Созд…" at bounding box center [867, 222] width 839 height 356
click at [1093, 135] on span "Скрыть профиль" at bounding box center [1058, 130] width 84 height 14
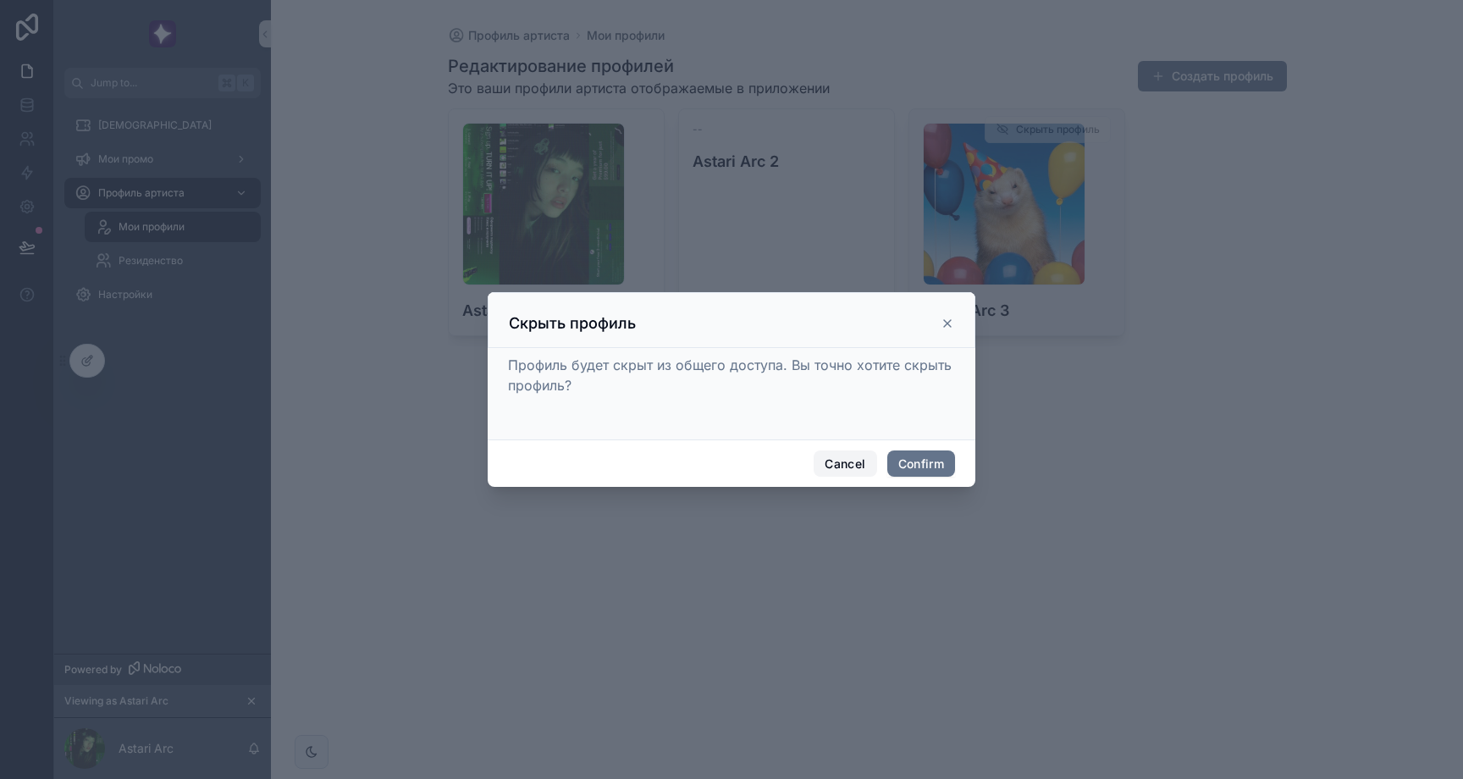
click at [857, 465] on button "Cancel" at bounding box center [845, 463] width 63 height 27
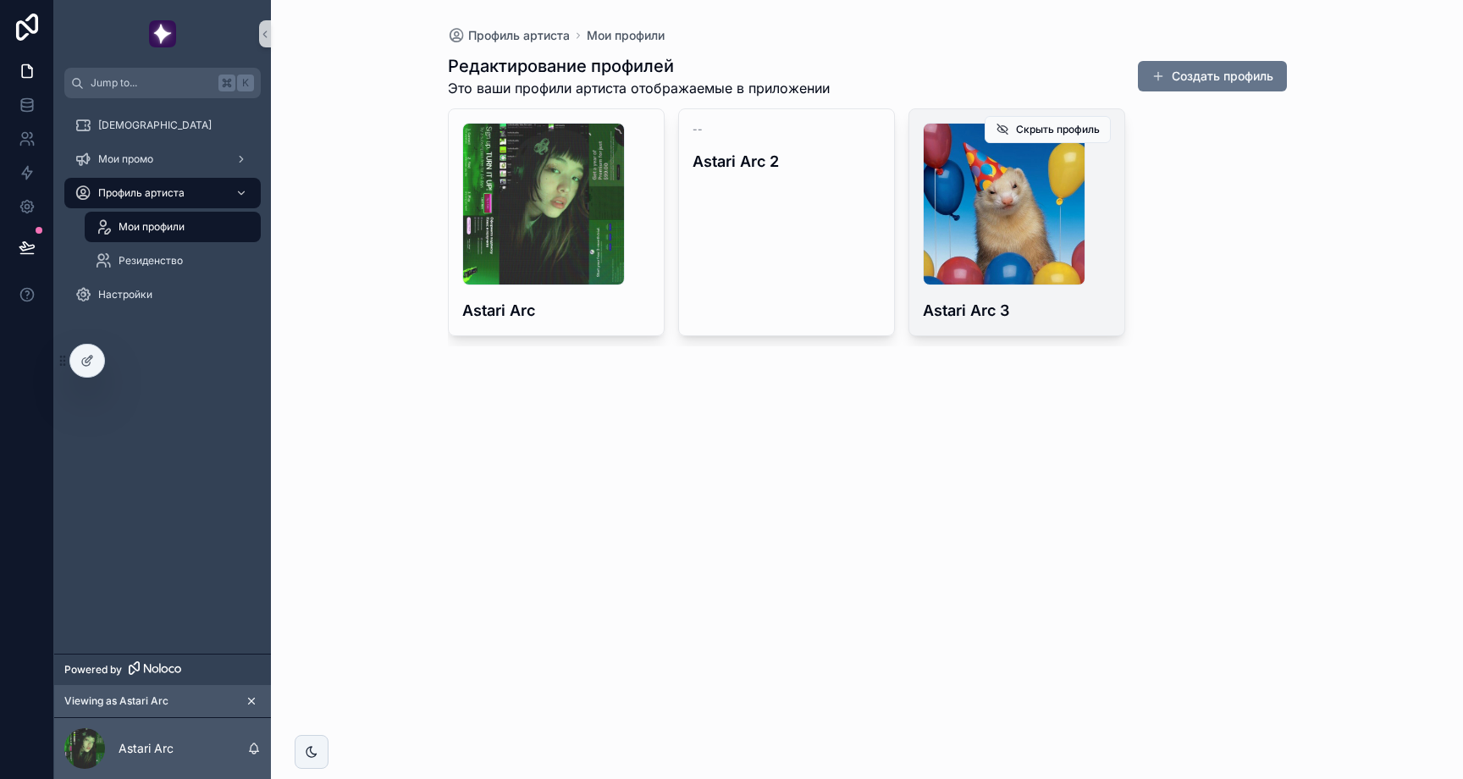
click at [1111, 203] on div "77dc2529072d580c6b6230a2b1a9393c .jpg Astari Arc 3" at bounding box center [1016, 222] width 215 height 226
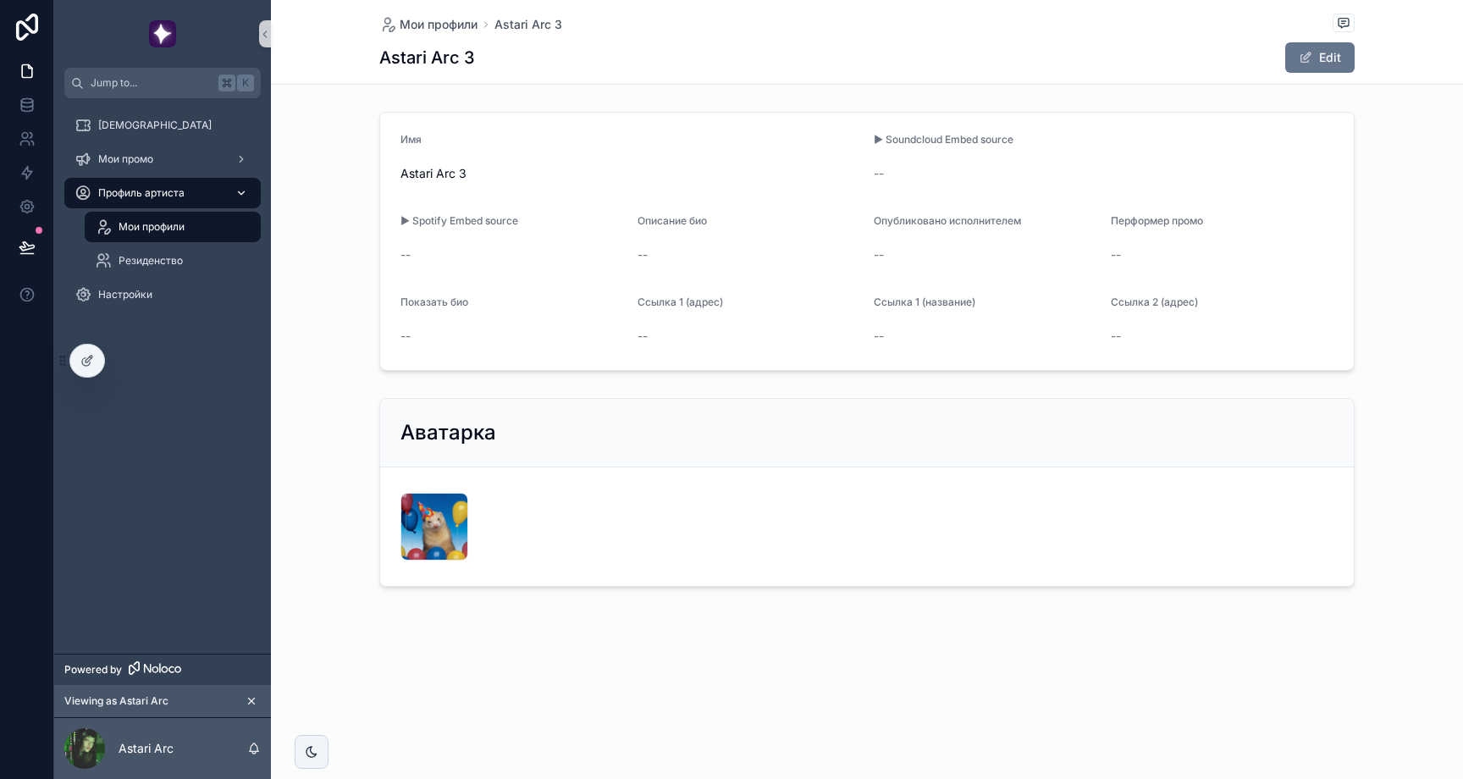
click at [165, 202] on div "Профиль артиста" at bounding box center [163, 192] width 176 height 27
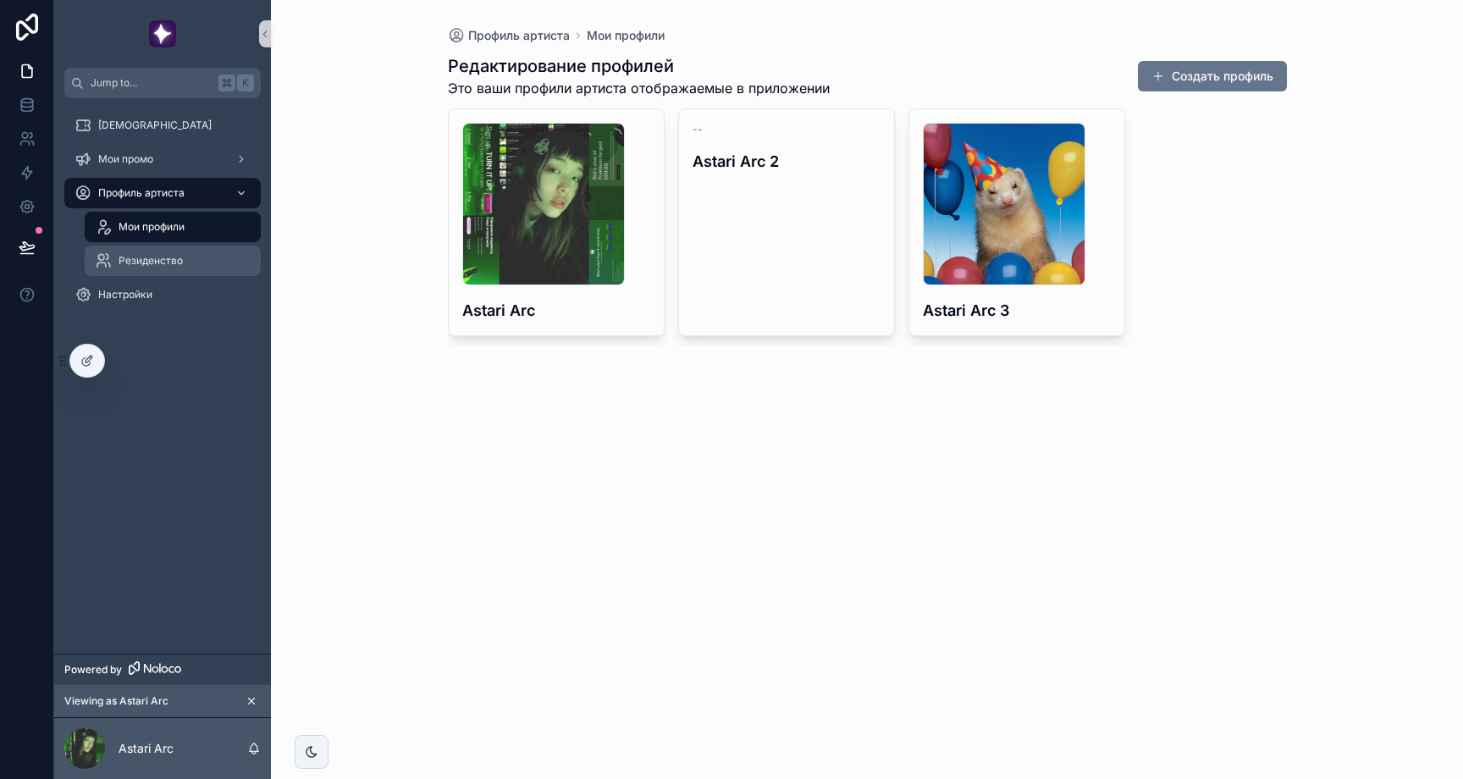
click at [135, 248] on div "Резиденство" at bounding box center [173, 260] width 156 height 27
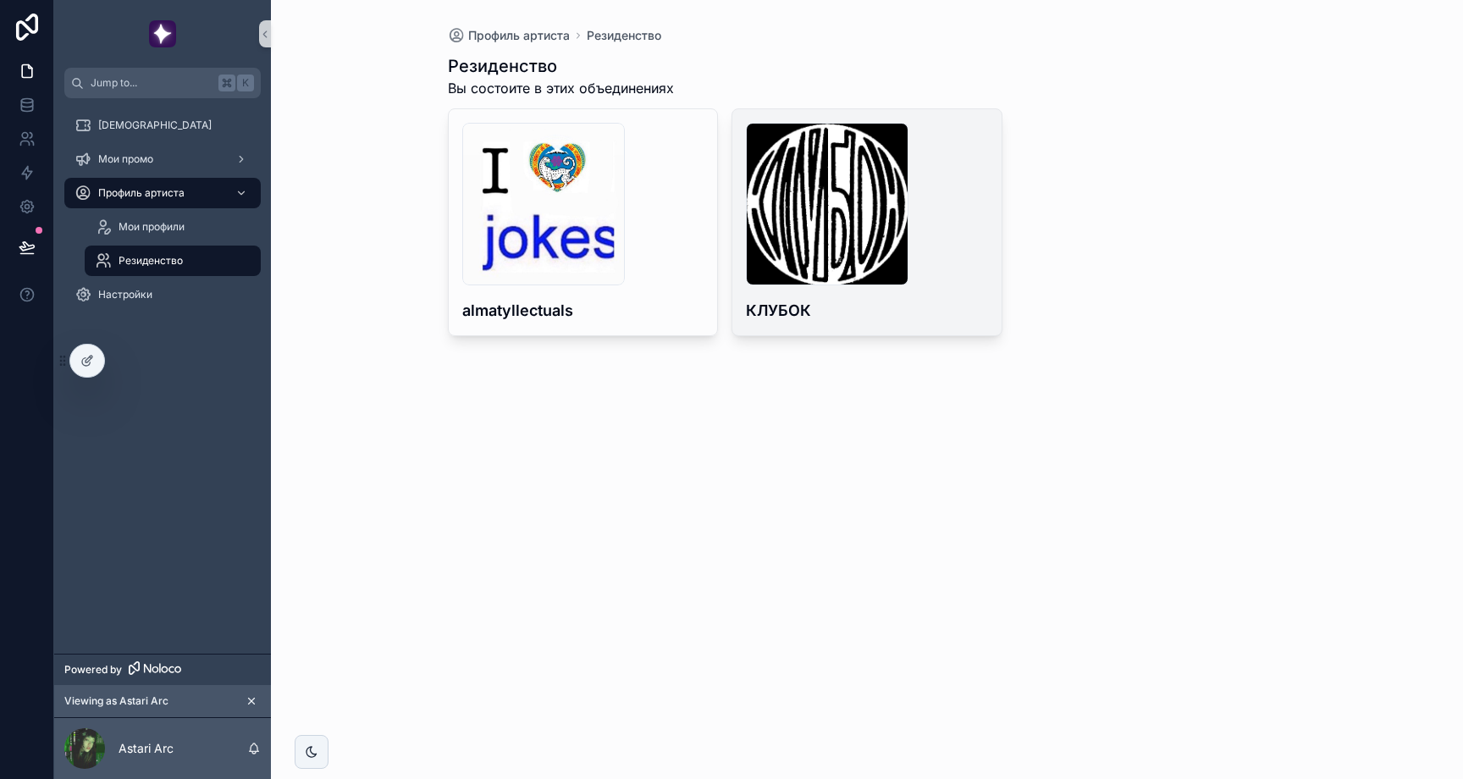
click at [964, 324] on div "КЛУБОК" at bounding box center [866, 222] width 269 height 226
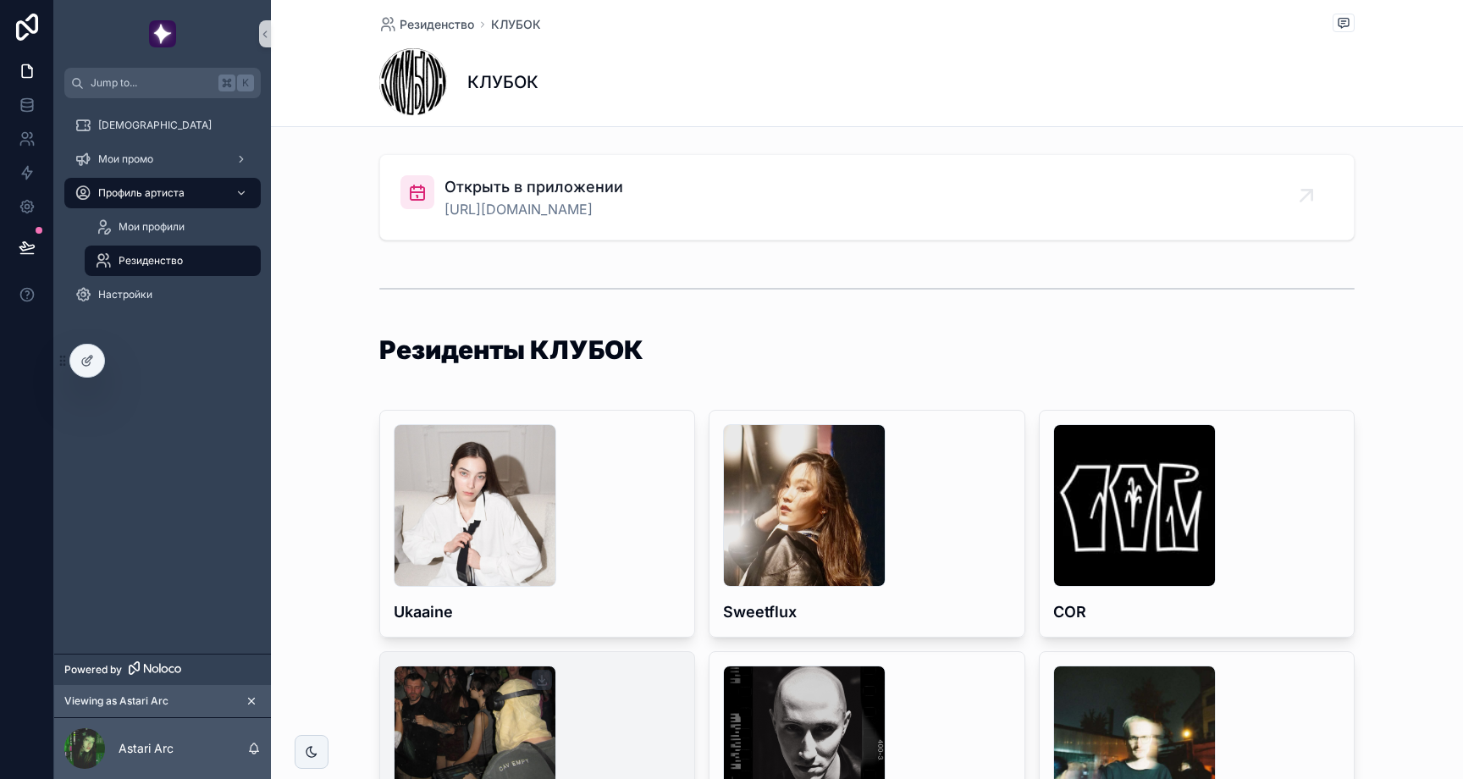
scroll to position [456, 0]
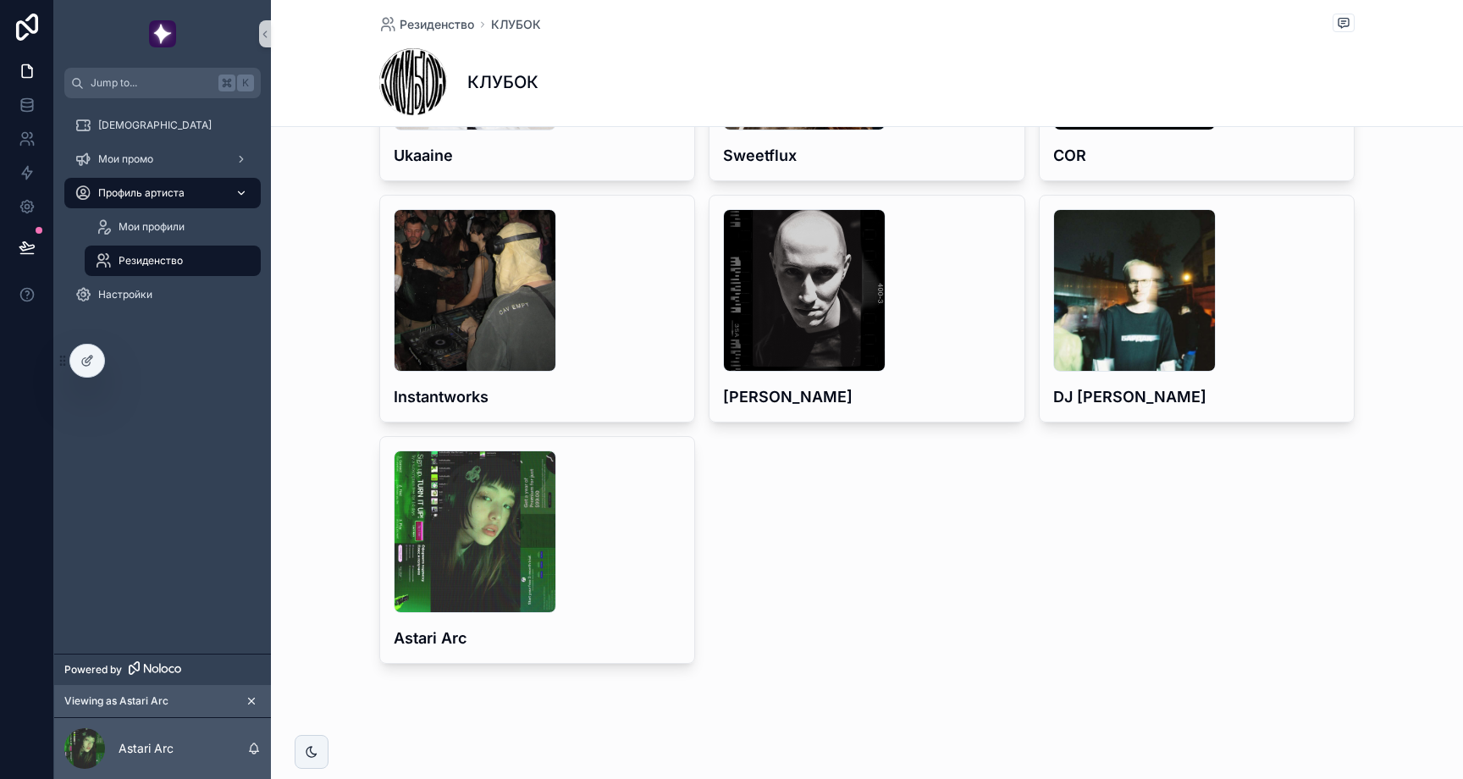
click at [168, 198] on span "Профиль артиста" at bounding box center [141, 193] width 86 height 14
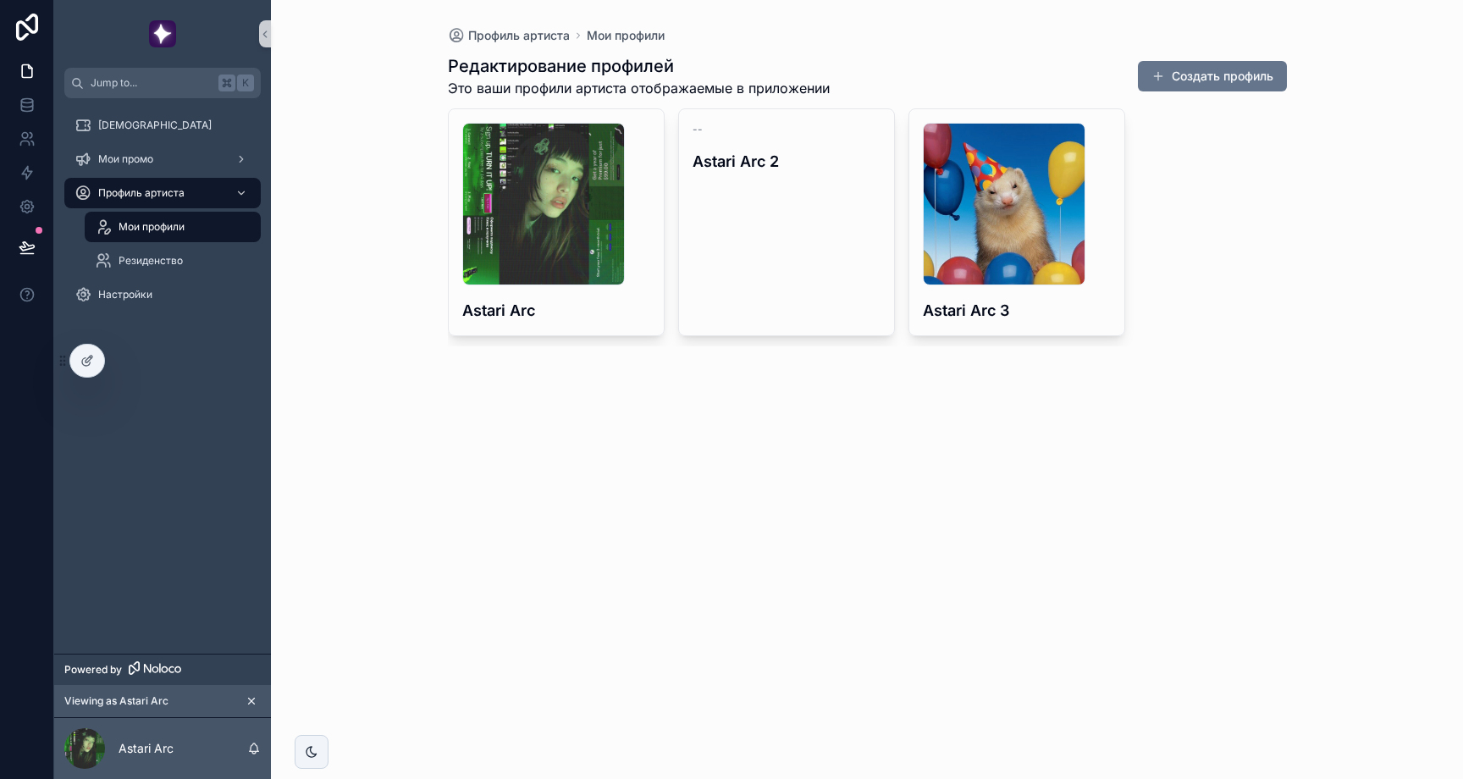
click at [160, 224] on span "Мои профили" at bounding box center [152, 227] width 66 height 14
click at [100, 359] on div at bounding box center [87, 361] width 34 height 32
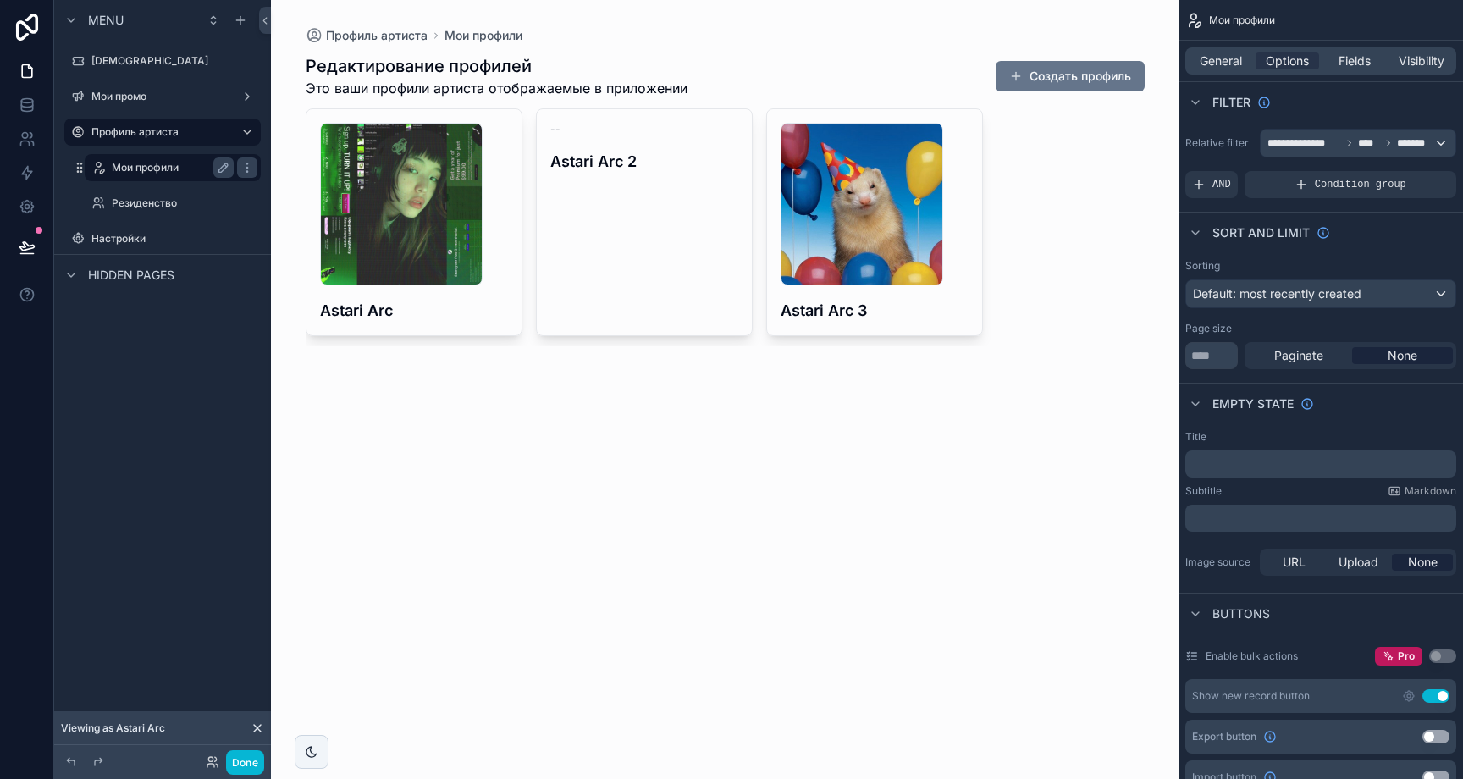
click at [162, 163] on label "Мои профили" at bounding box center [169, 168] width 115 height 14
click at [459, 303] on div "scrollable content" at bounding box center [725, 200] width 866 height 400
click at [472, 308] on h4 "Astari Arc" at bounding box center [414, 310] width 188 height 23
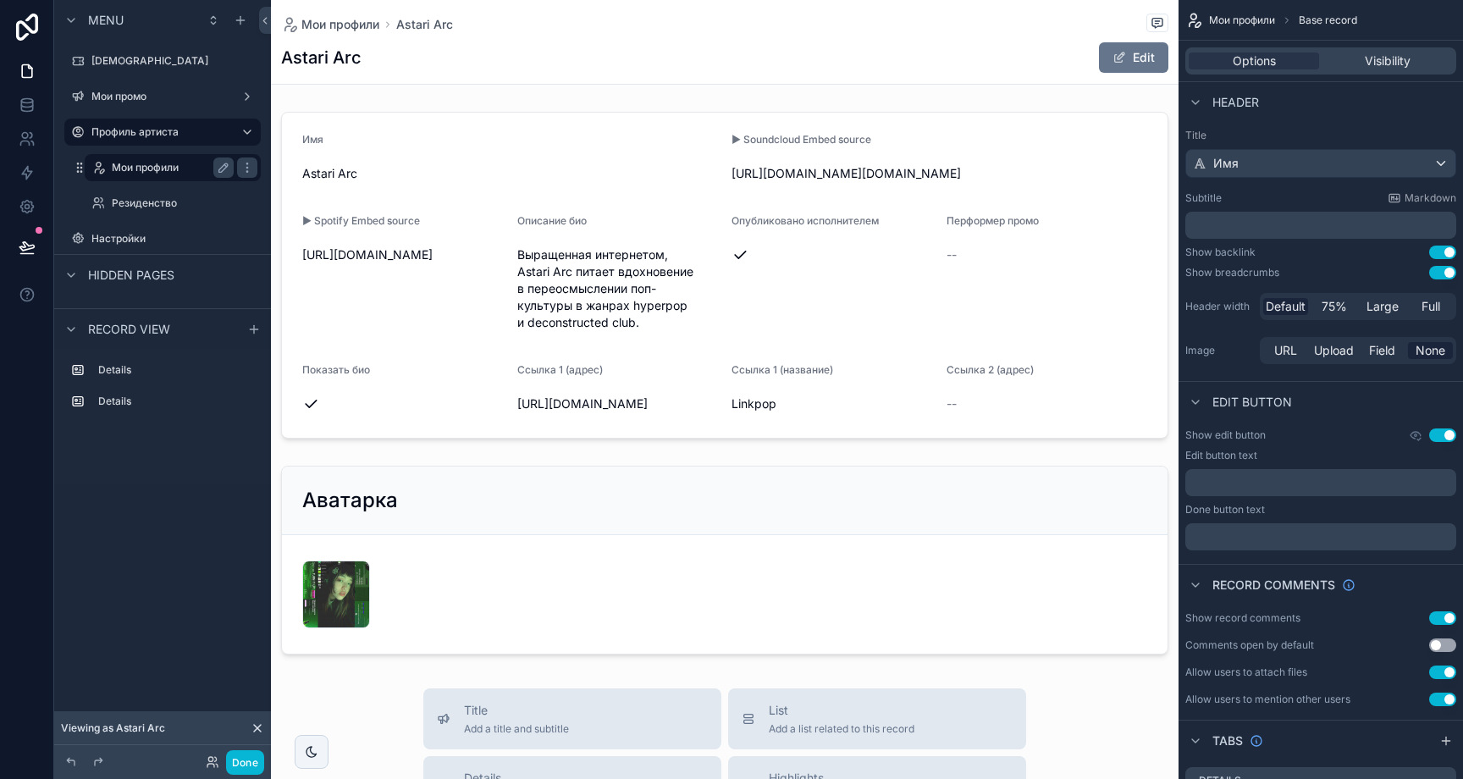
click at [140, 162] on label "Мои профили" at bounding box center [169, 168] width 115 height 14
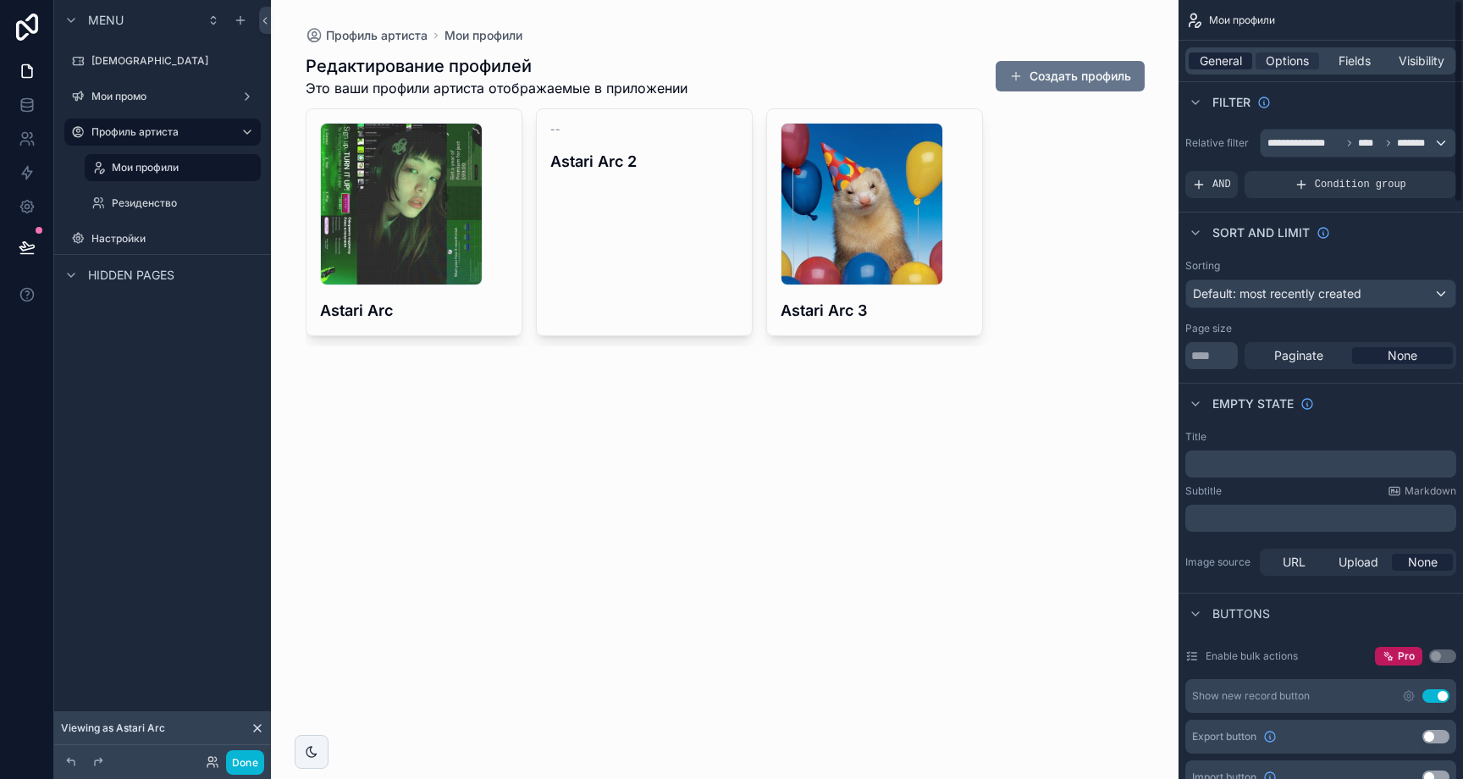
click at [1208, 58] on span "General" at bounding box center [1221, 60] width 42 height 17
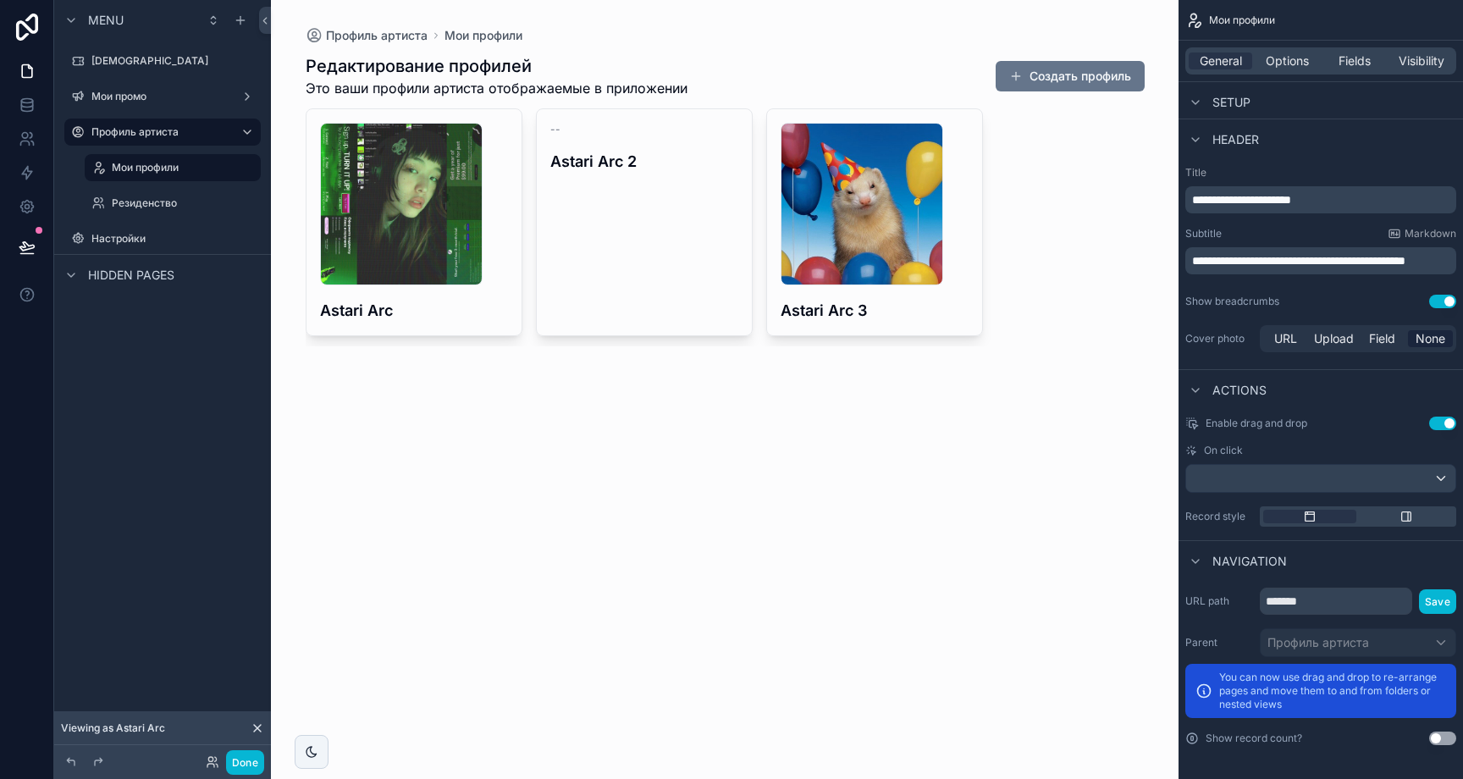
scroll to position [168, 0]
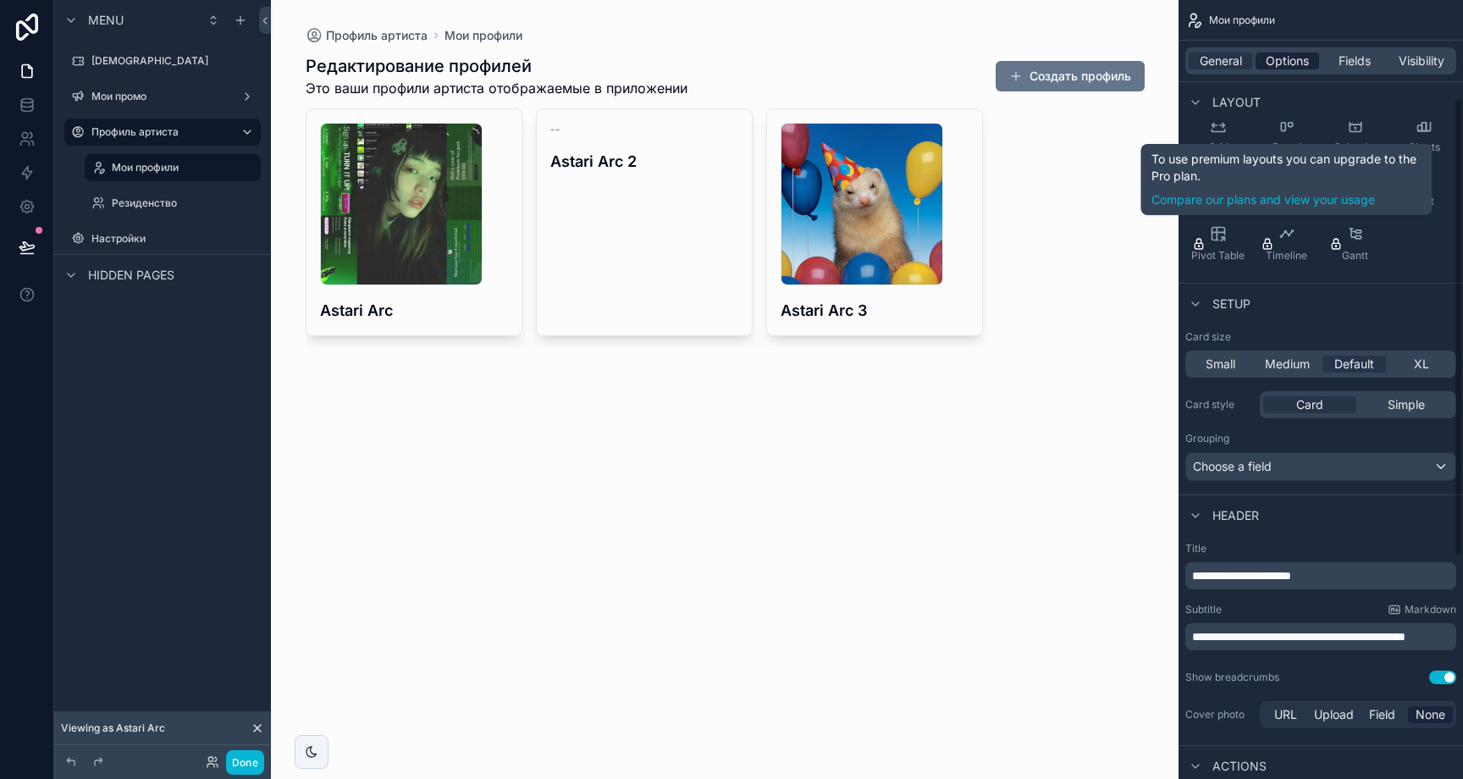
click at [1301, 66] on span "Options" at bounding box center [1287, 60] width 43 height 17
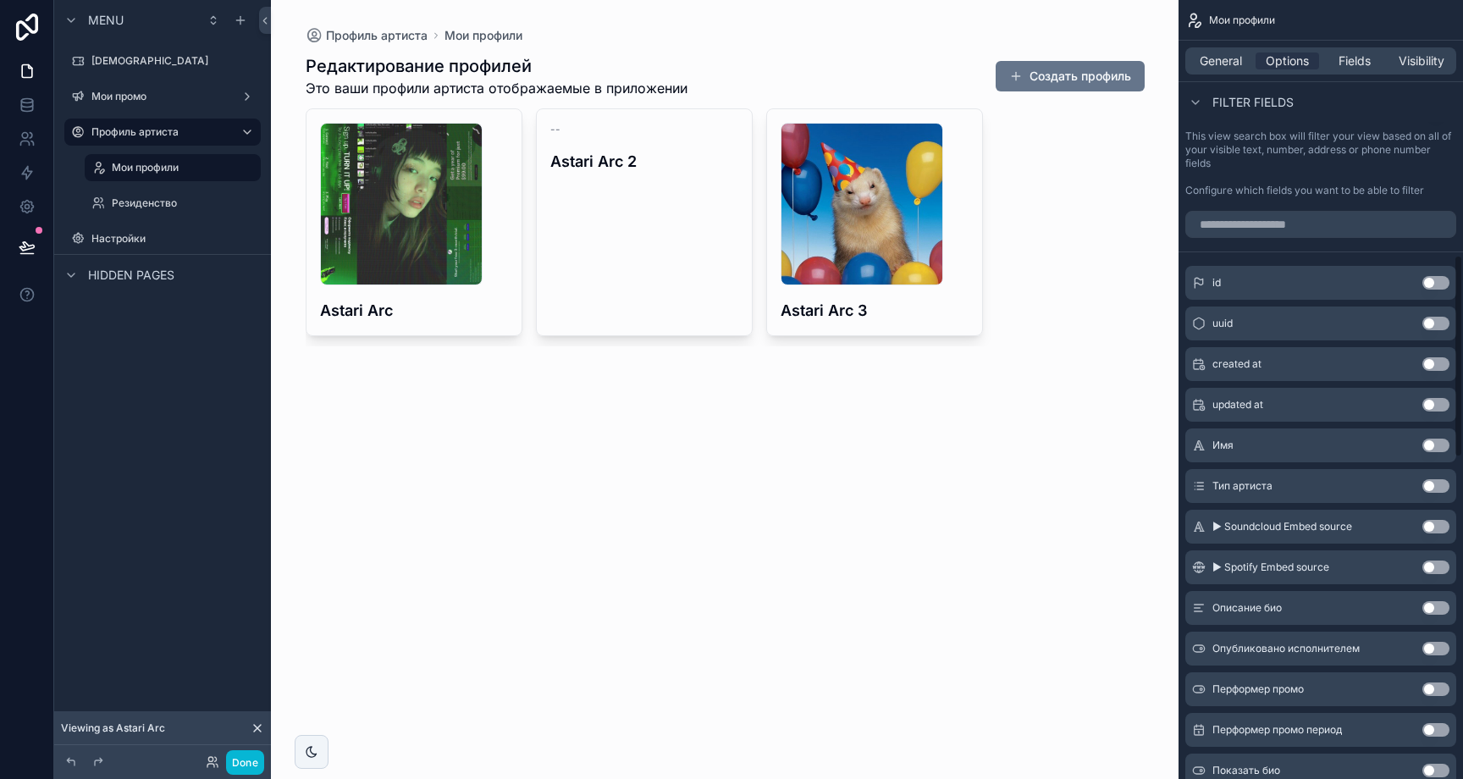
scroll to position [655, 0]
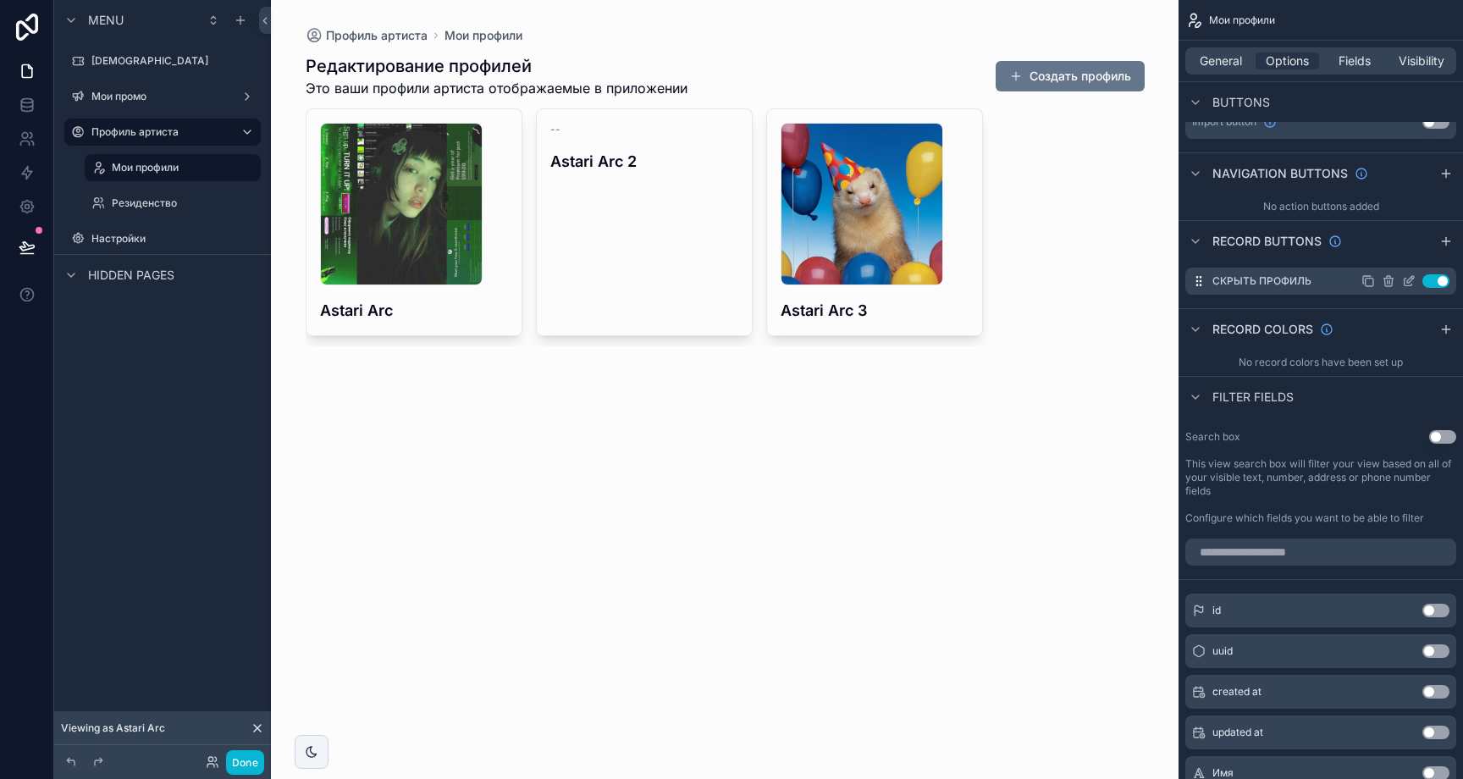
click at [1429, 280] on button "Use setting" at bounding box center [1435, 281] width 27 height 14
click at [1021, 294] on div "685333b9c96b0eff642cd060_avatars-wIya3p1HOs69zsS1-NRs2qQ-t500x500 .jpg Astari A…" at bounding box center [725, 227] width 839 height 238
click at [952, 321] on h4 "Astari Arc 3" at bounding box center [875, 310] width 188 height 23
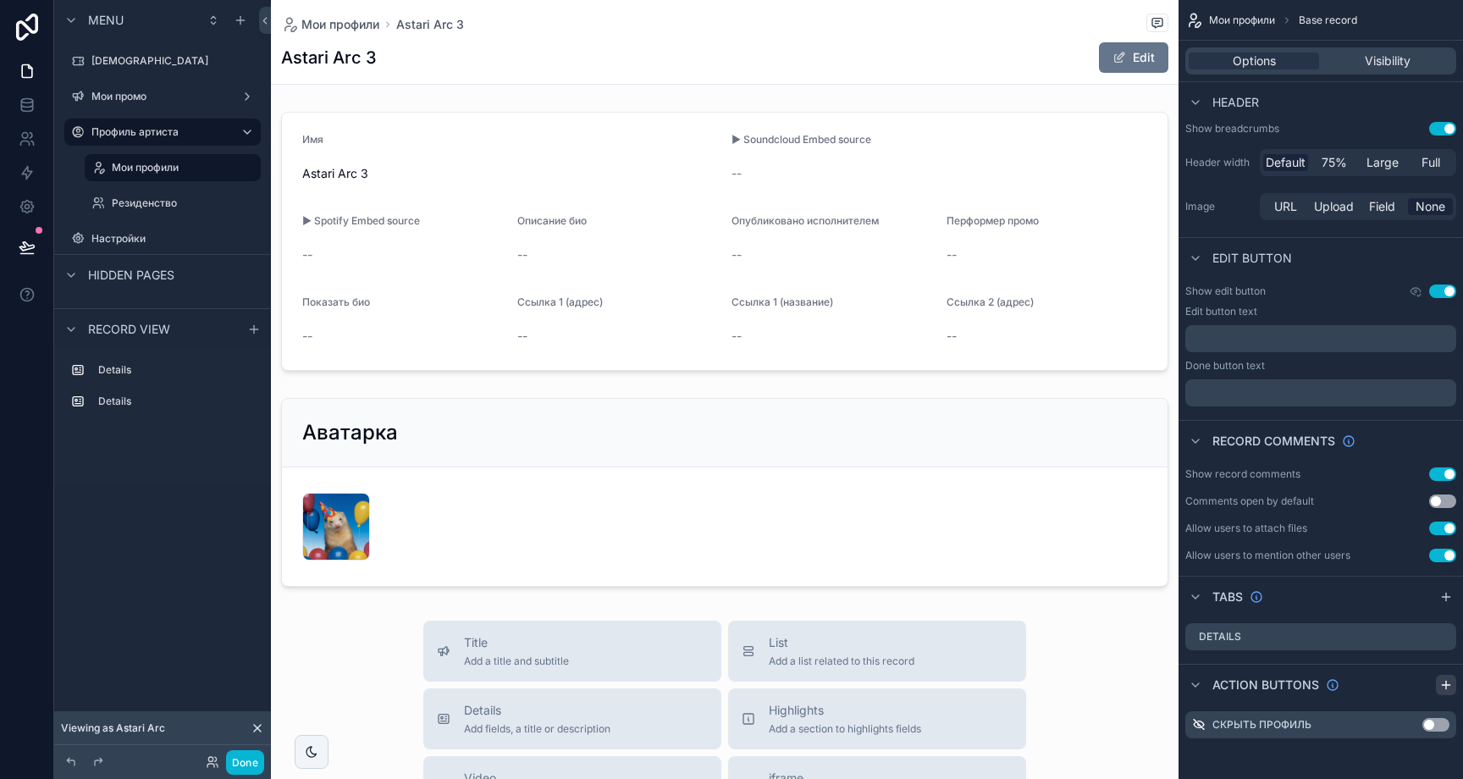
click at [1449, 691] on div "scrollable content" at bounding box center [1446, 685] width 20 height 20
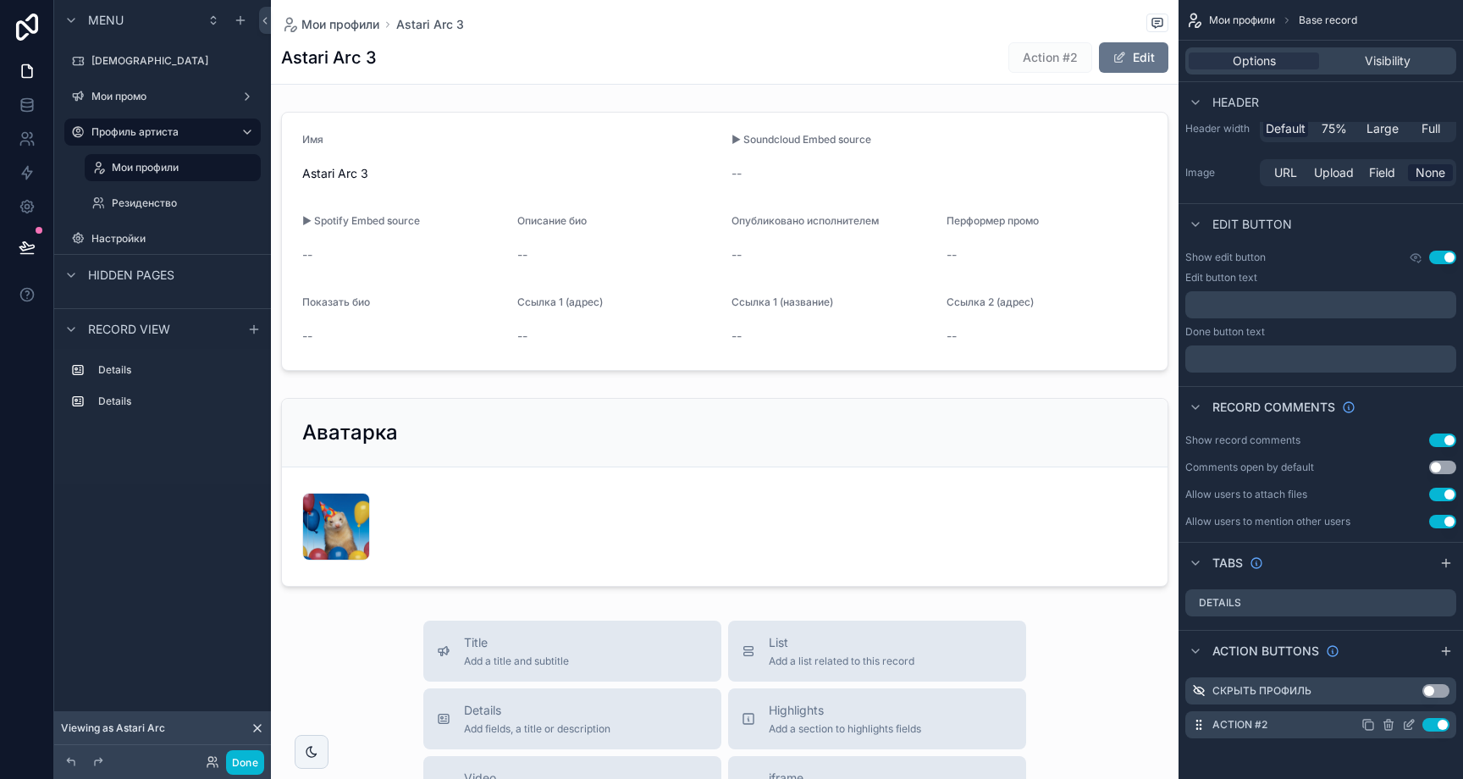
click at [1409, 725] on icon "scrollable content" at bounding box center [1409, 725] width 14 height 14
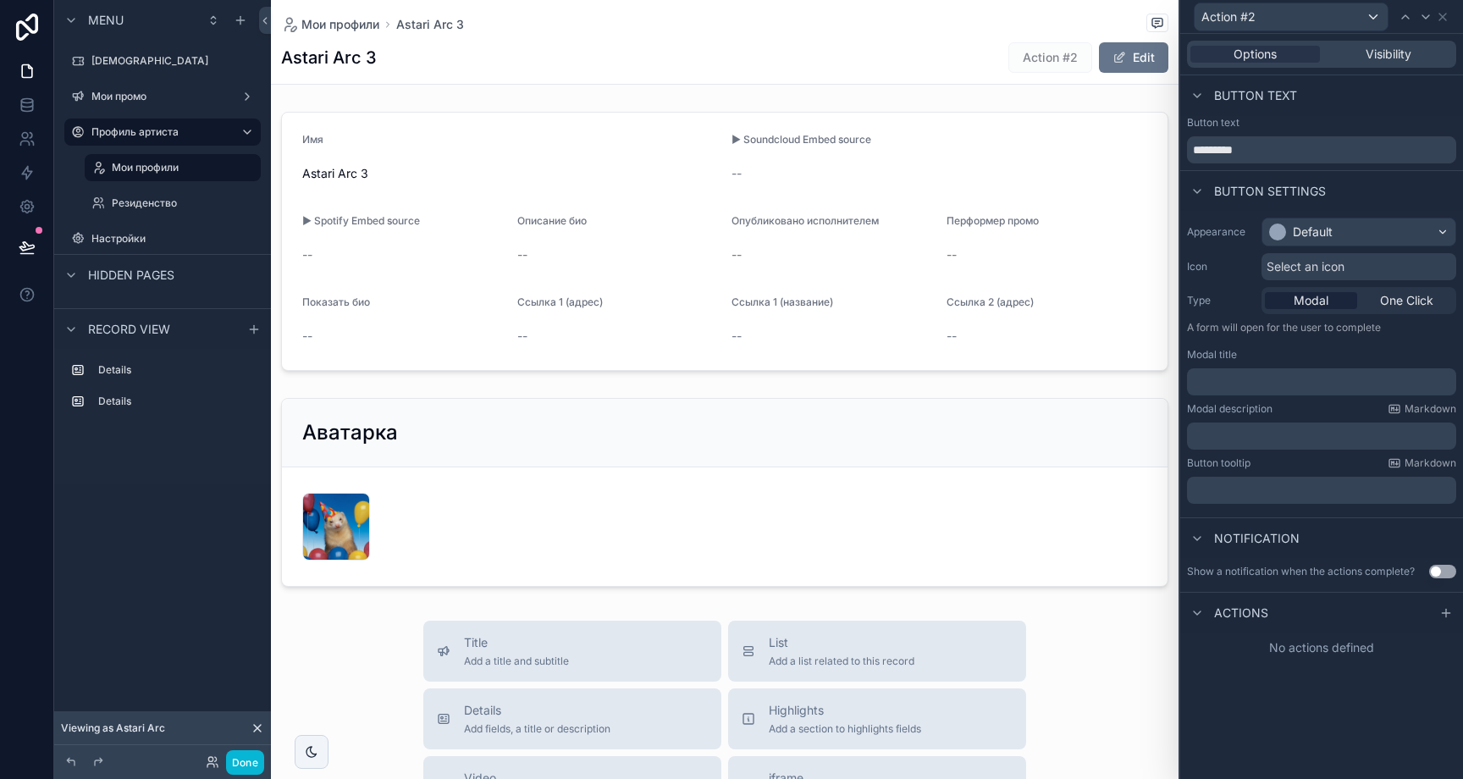
click at [1301, 389] on p "﻿" at bounding box center [1323, 381] width 259 height 17
click at [1294, 404] on div "Modal description Markdown" at bounding box center [1321, 409] width 269 height 14
click at [1441, 619] on icon at bounding box center [1446, 613] width 14 height 14
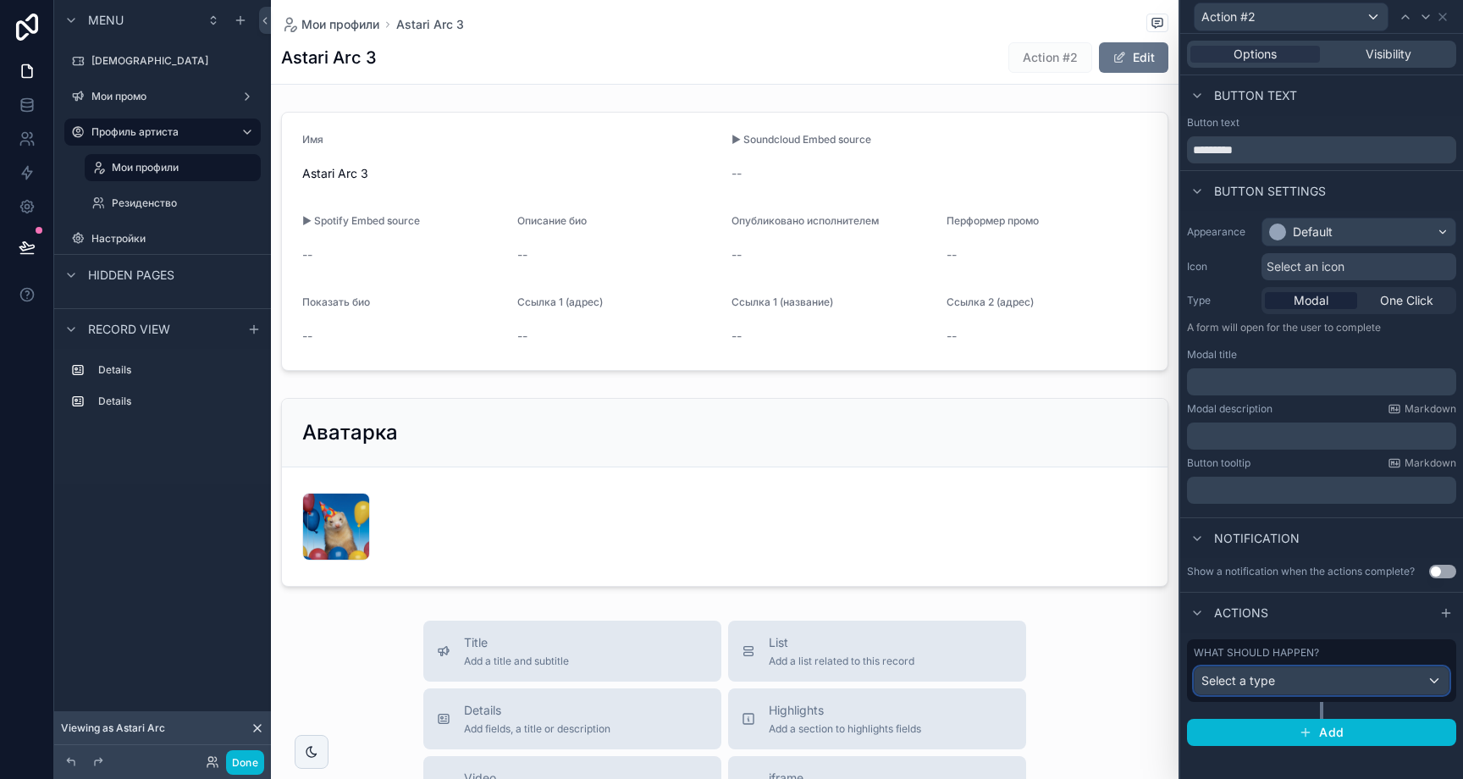
click at [1319, 681] on div "Select a type" at bounding box center [1322, 680] width 254 height 27
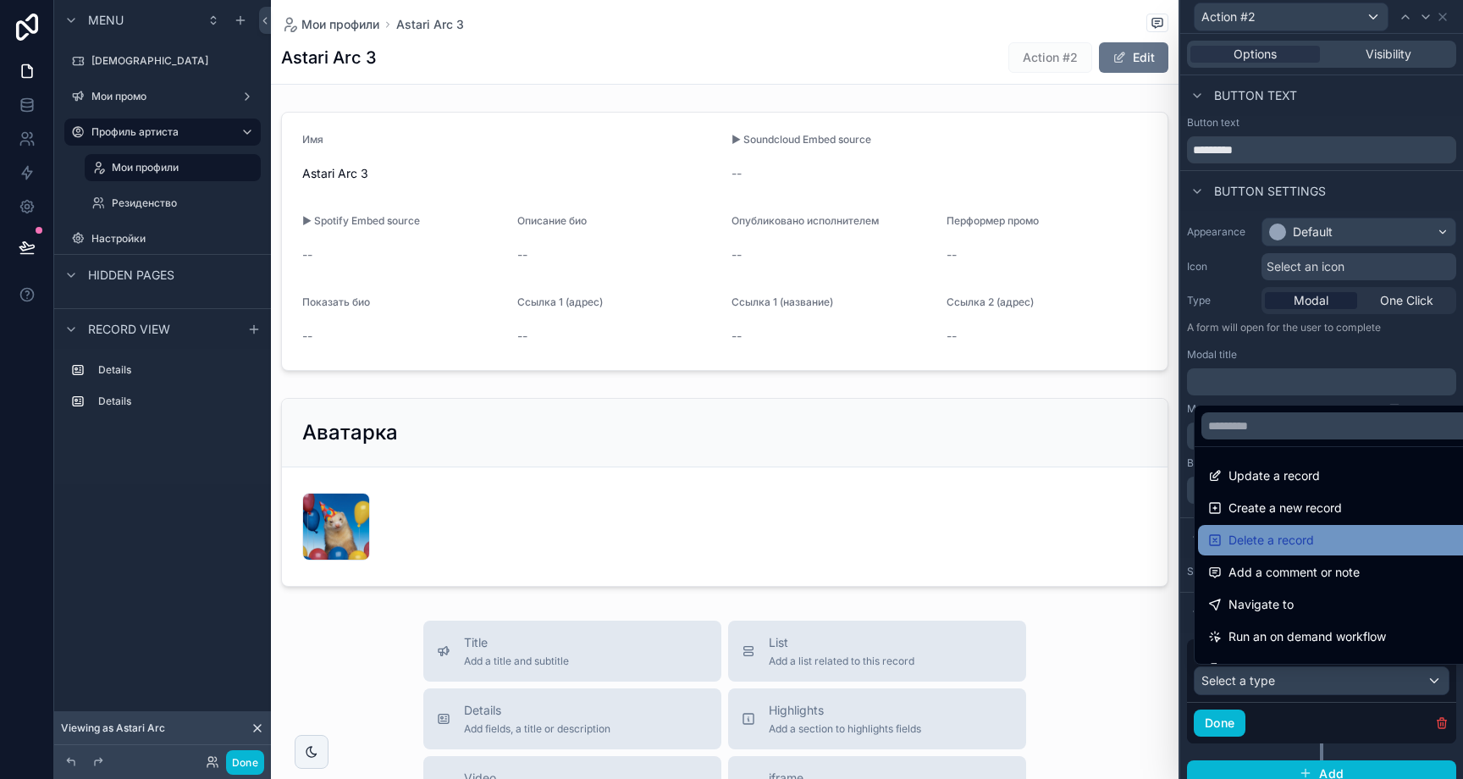
click at [1313, 540] on span "Delete a record" at bounding box center [1272, 540] width 86 height 20
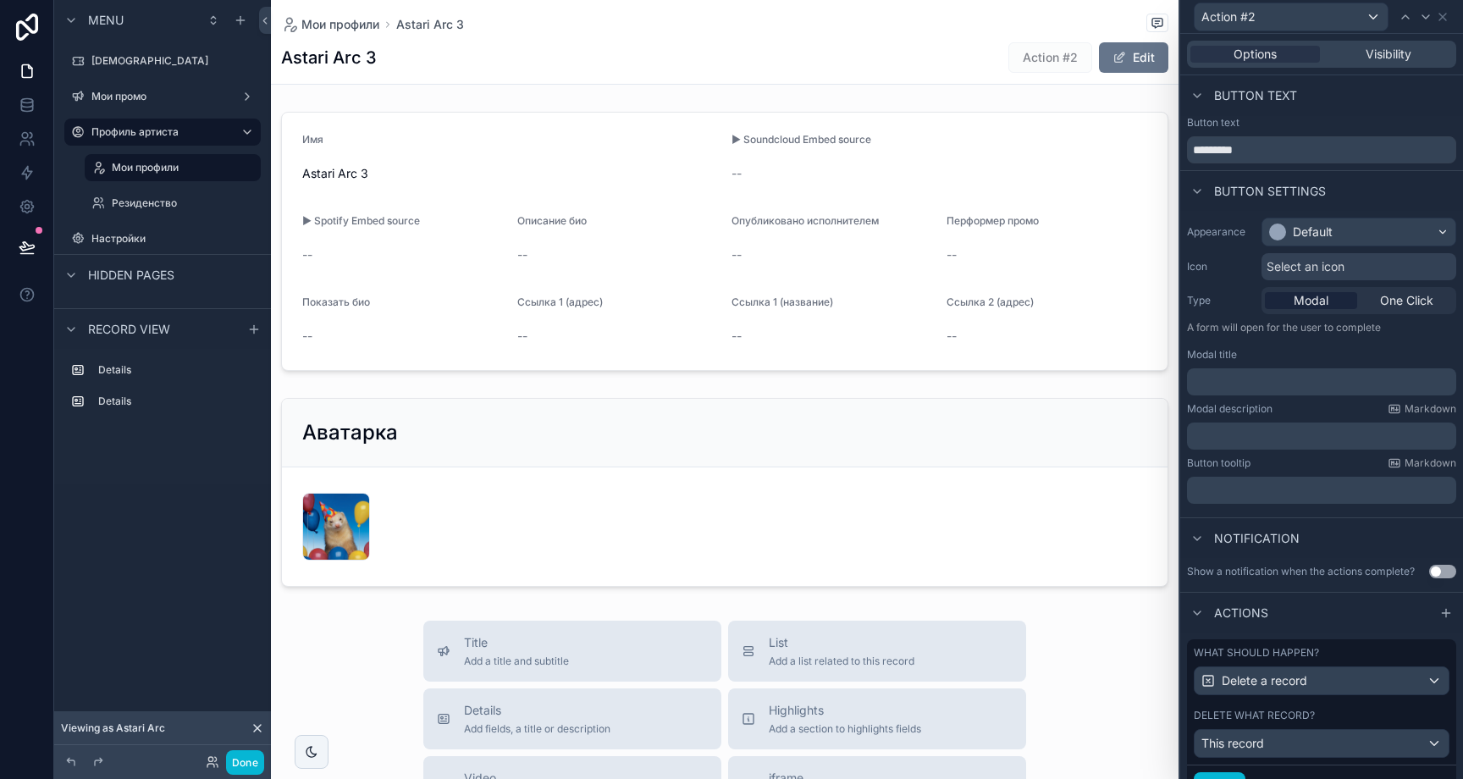
scroll to position [77, 0]
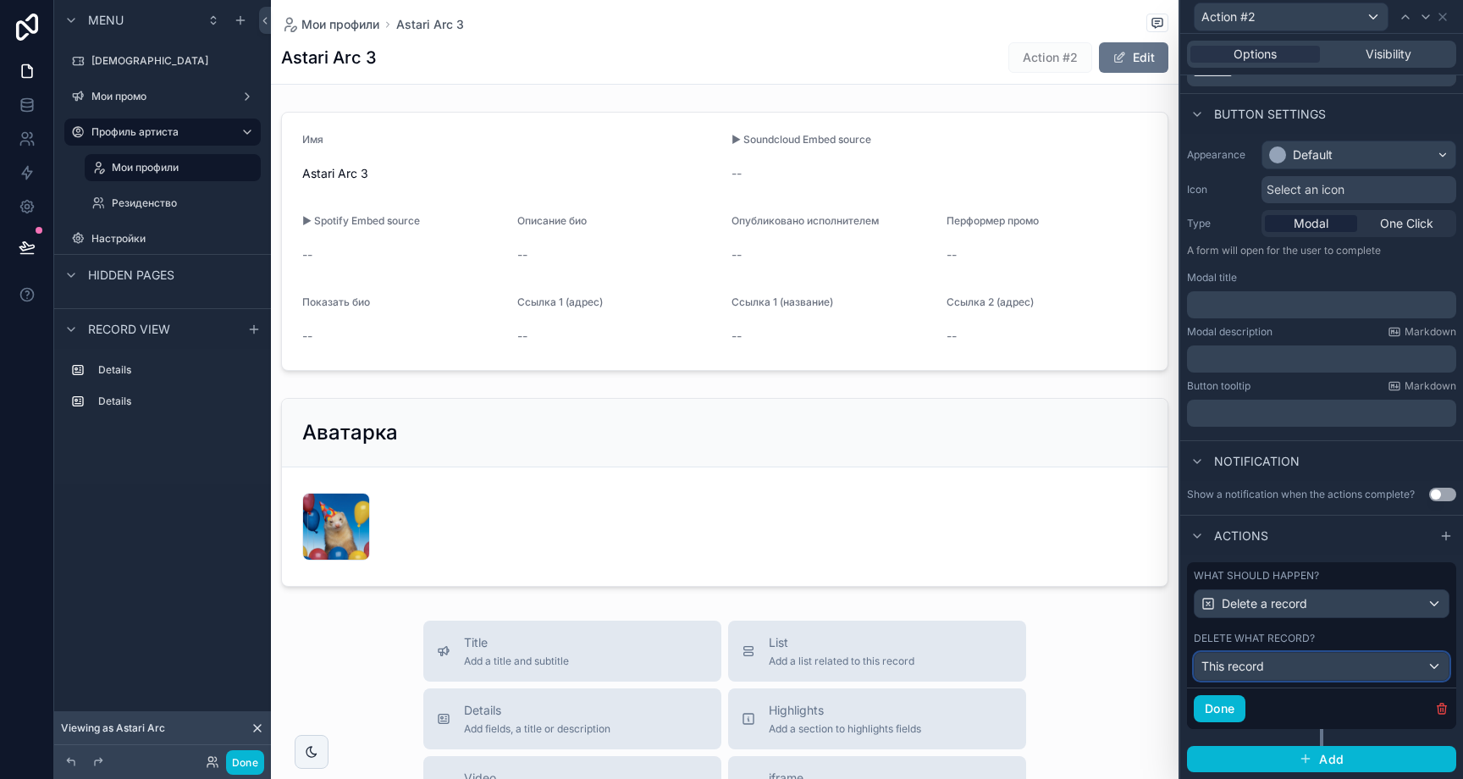
click at [1299, 661] on div "This record" at bounding box center [1322, 666] width 254 height 27
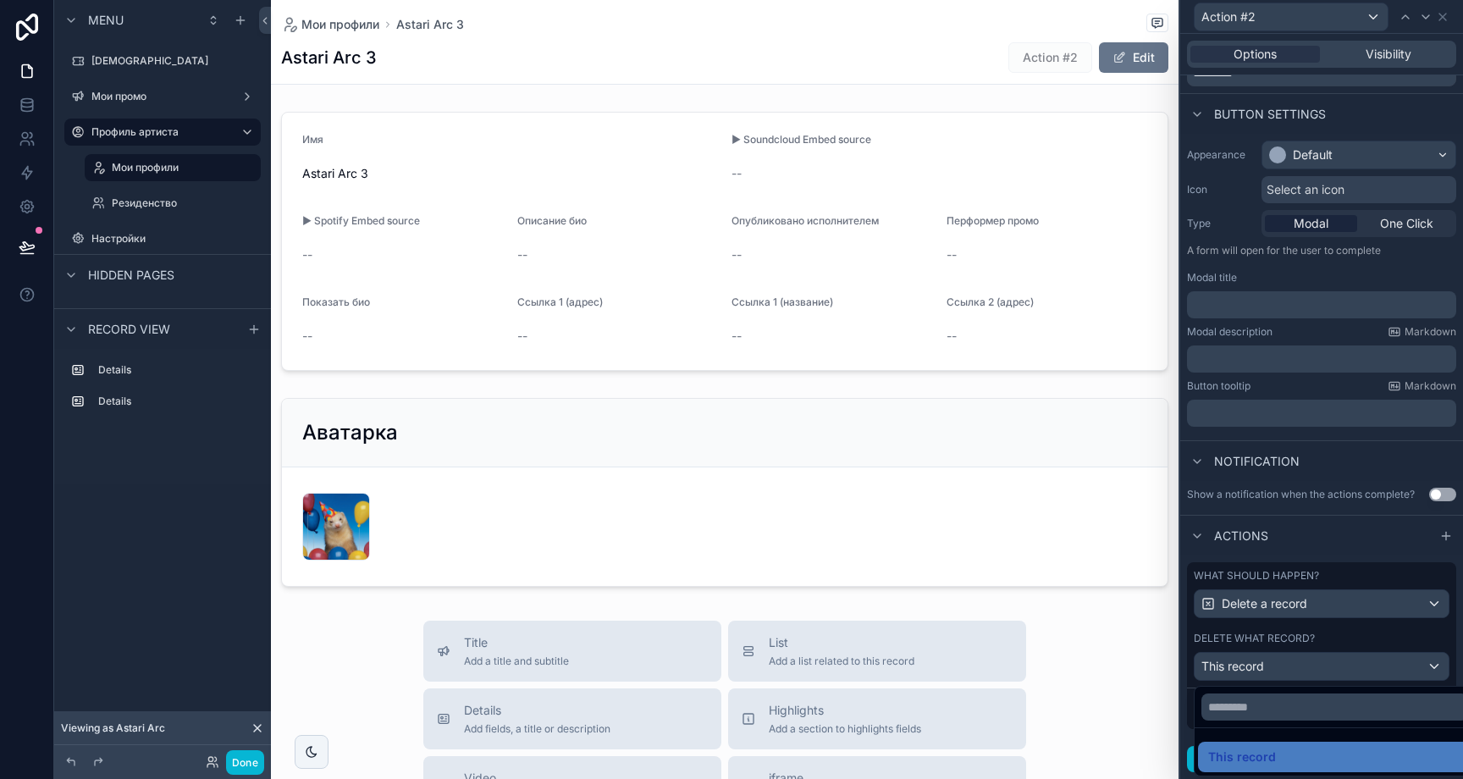
click at [1301, 629] on div at bounding box center [1321, 389] width 283 height 779
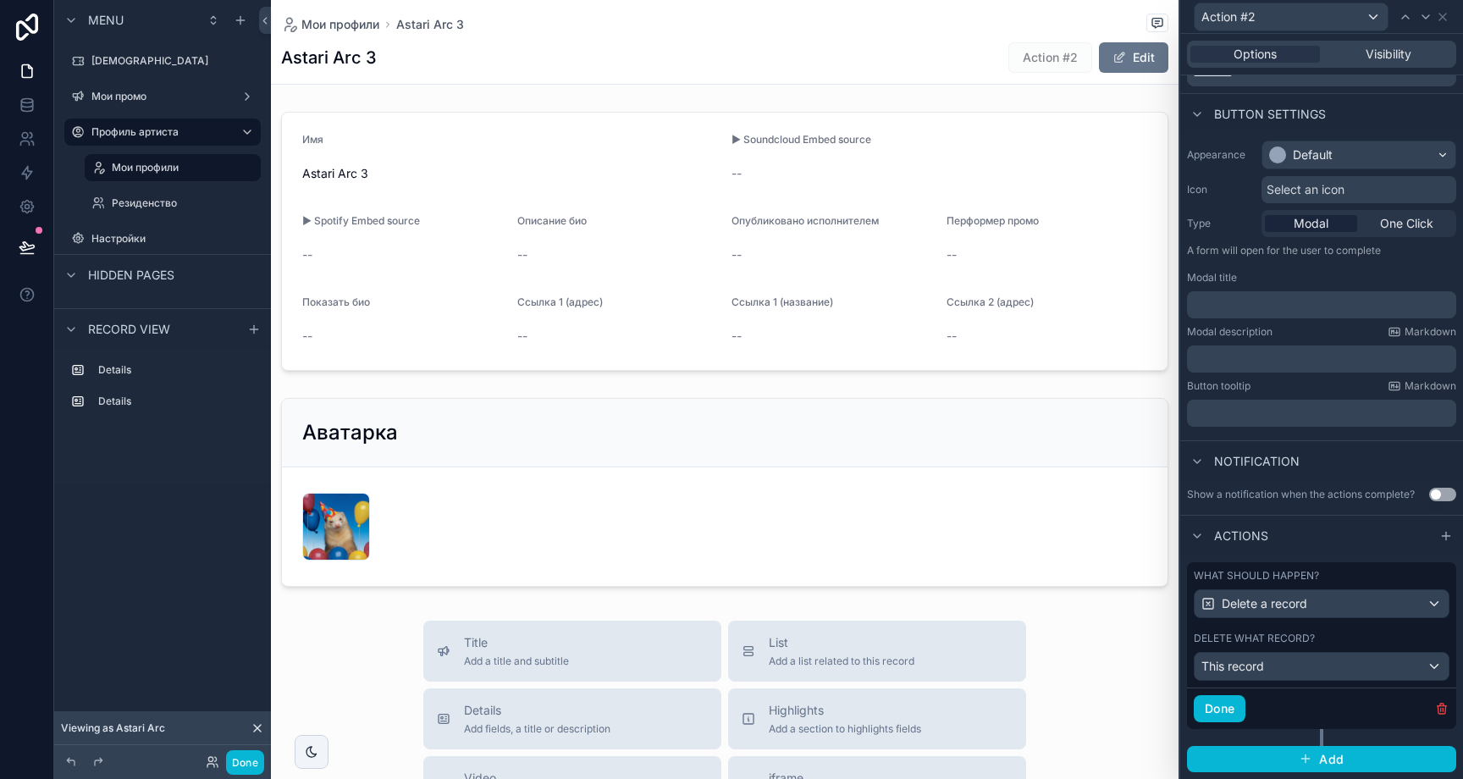
click at [1306, 682] on div "What should happen? Delete a record Delete what record? This record" at bounding box center [1321, 624] width 269 height 125
click at [1309, 670] on div "This record" at bounding box center [1322, 666] width 254 height 27
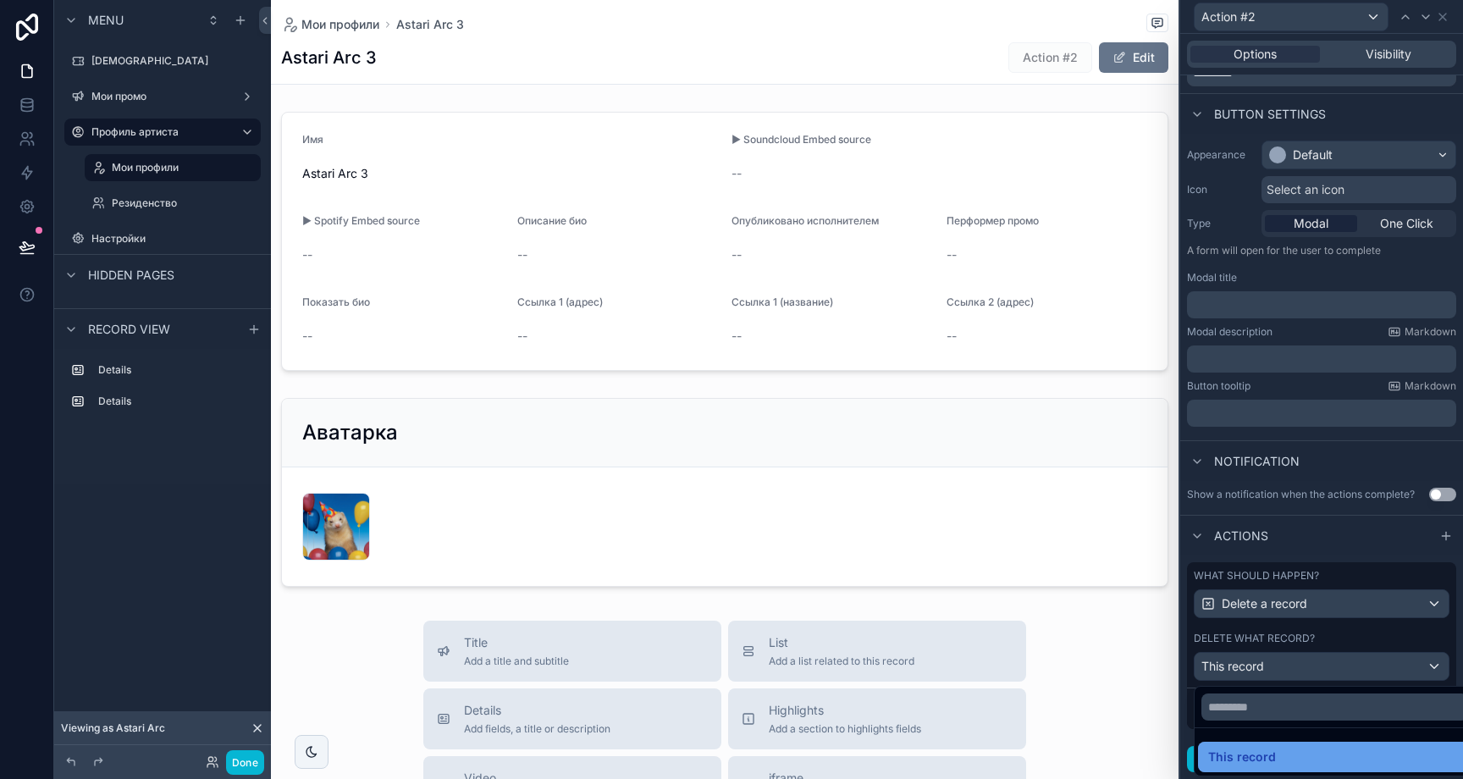
click at [1292, 753] on div "This record" at bounding box center [1334, 757] width 253 height 20
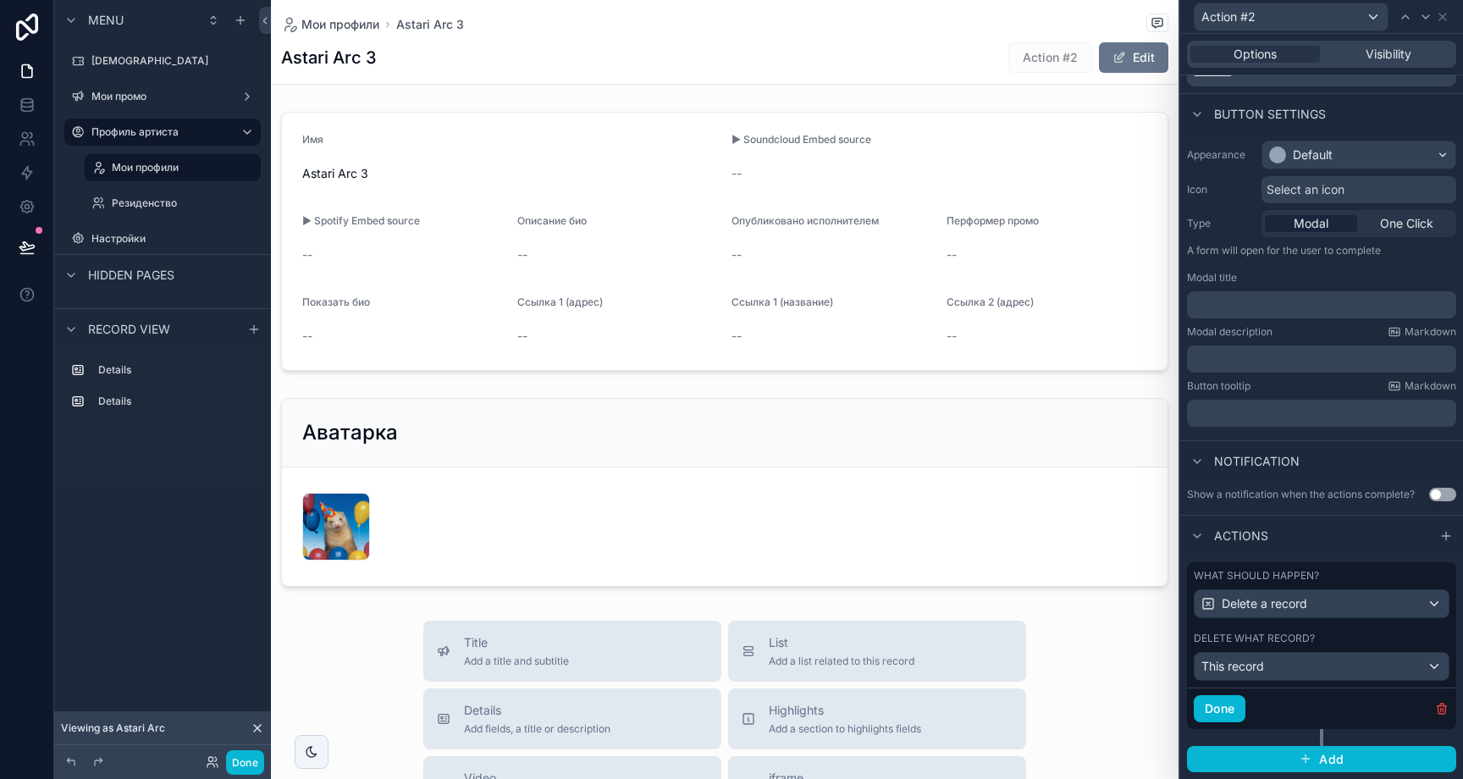
click at [1328, 628] on div "What should happen? Delete a record Delete what record? This record" at bounding box center [1321, 624] width 269 height 125
click at [1242, 703] on button "Done" at bounding box center [1220, 708] width 52 height 27
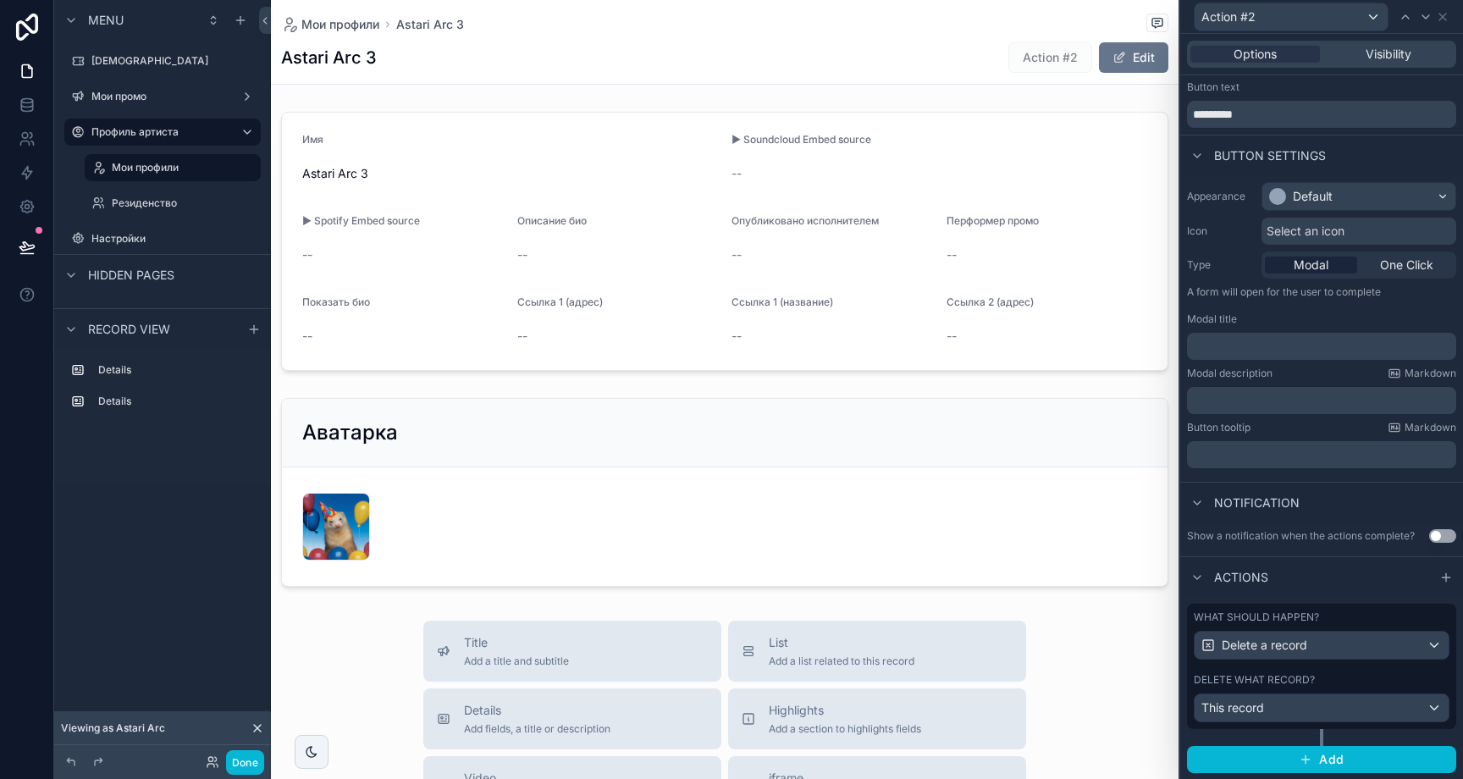
scroll to position [0, 0]
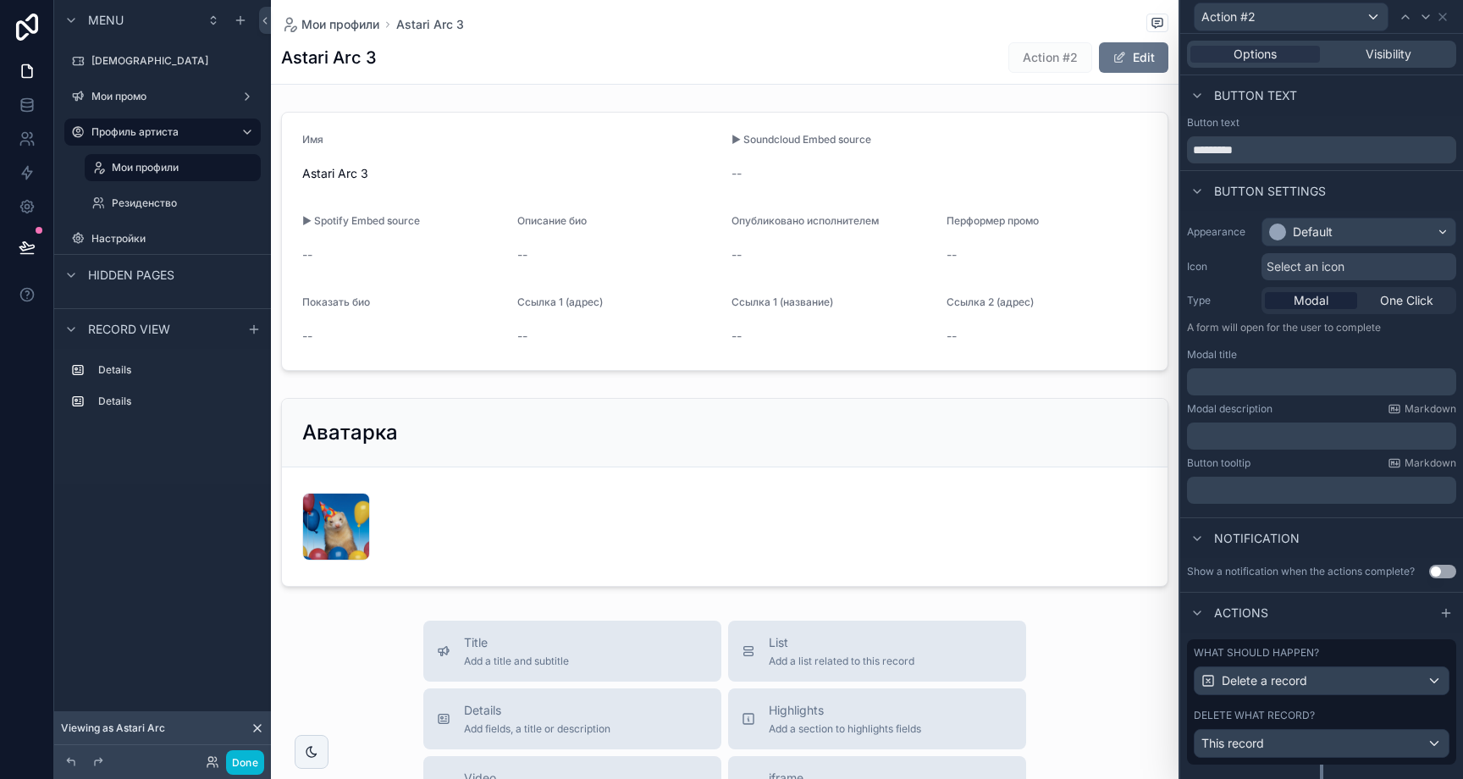
click at [1273, 359] on div "Modal title" at bounding box center [1321, 355] width 269 height 14
click at [1283, 368] on div "﻿" at bounding box center [1321, 381] width 269 height 27
click at [1292, 374] on p "﻿" at bounding box center [1323, 381] width 259 height 17
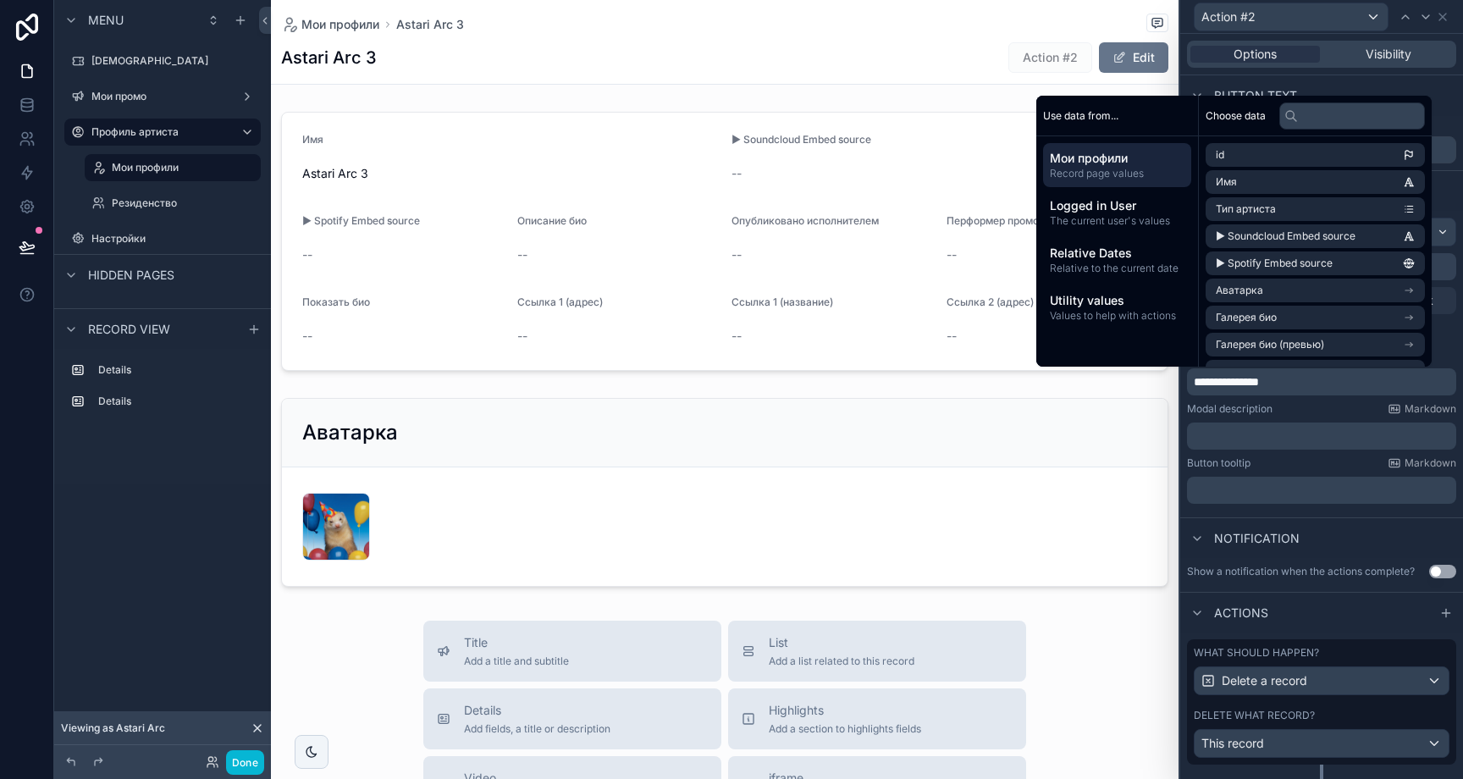
click at [1263, 460] on div "Button tooltip Markdown" at bounding box center [1321, 463] width 269 height 14
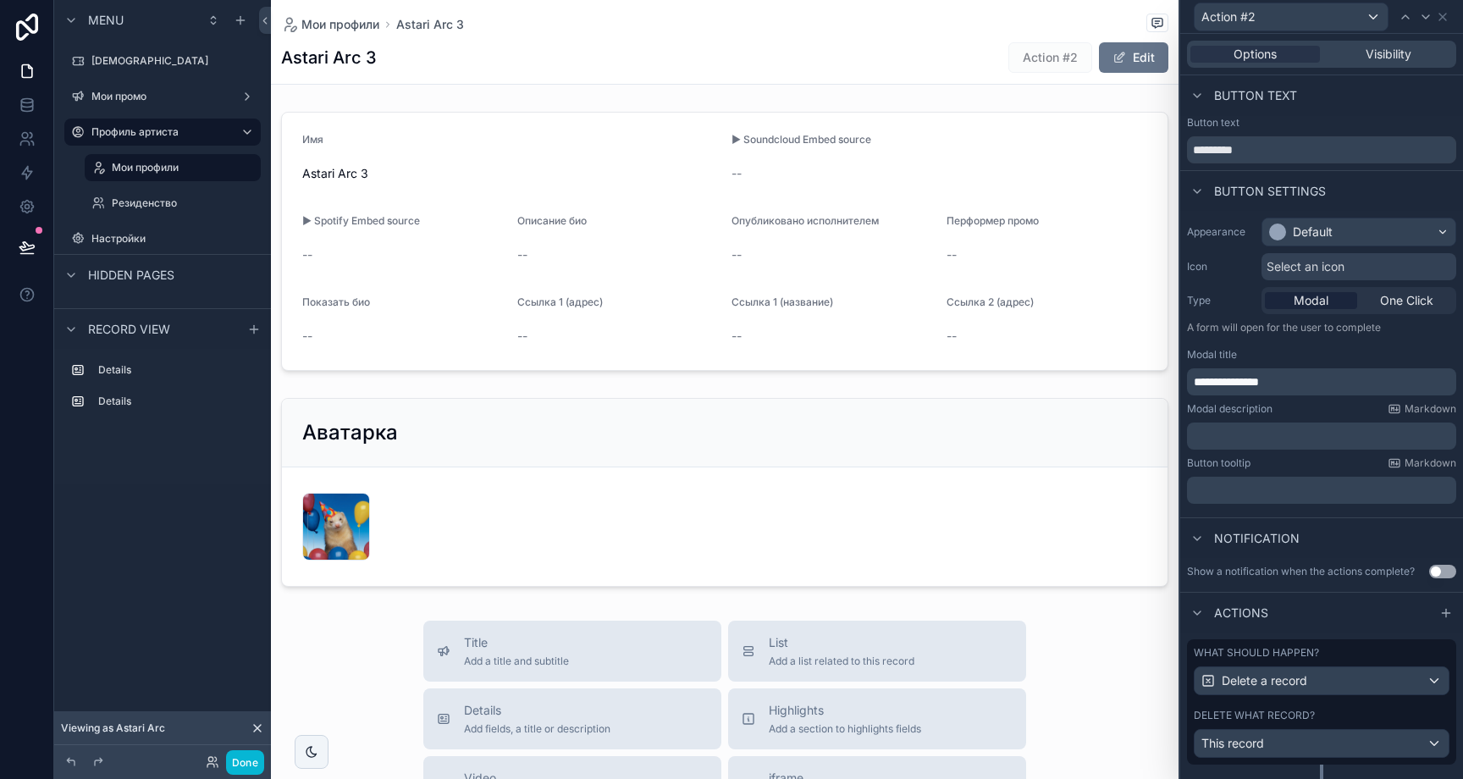
click at [1267, 428] on p "﻿" at bounding box center [1323, 436] width 259 height 17
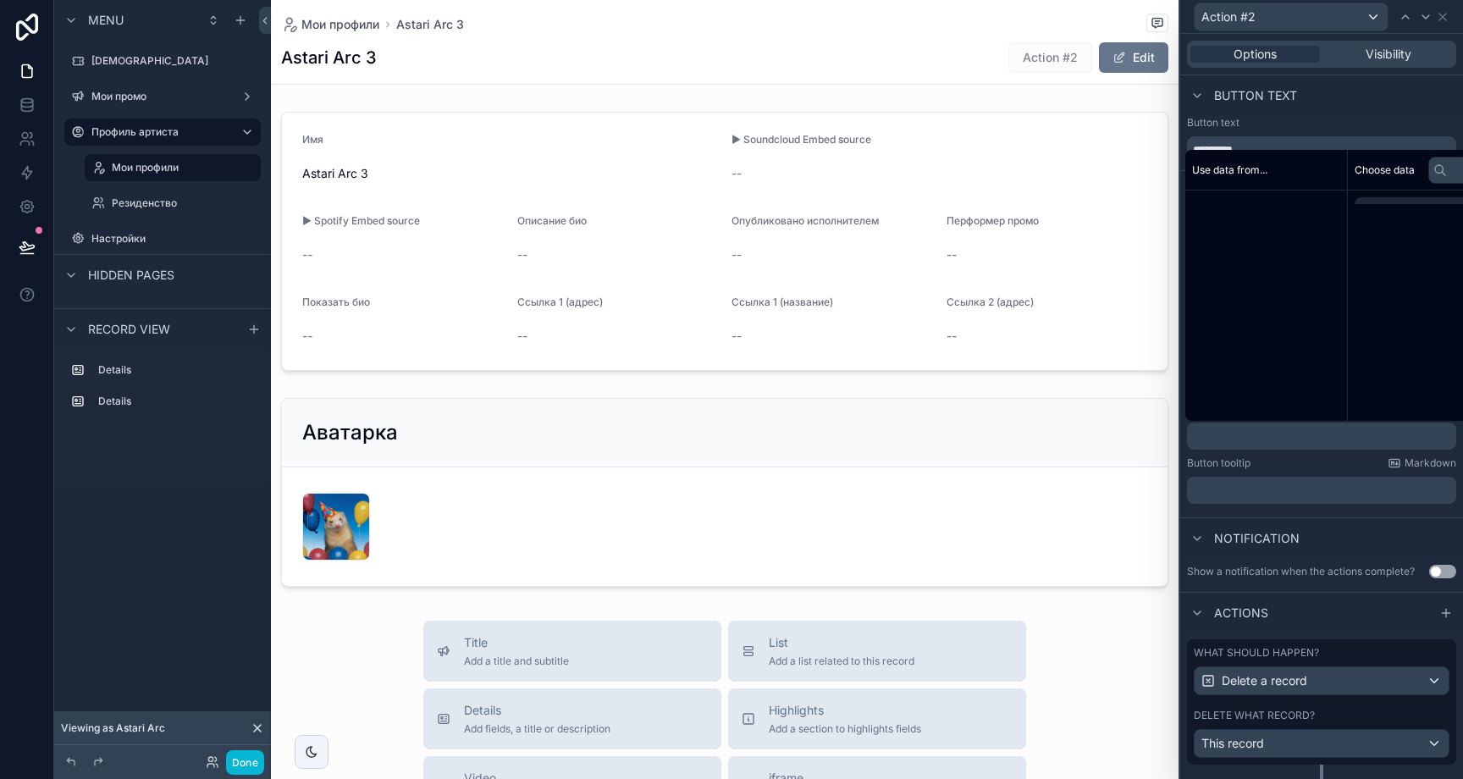
paste div "scrollable content"
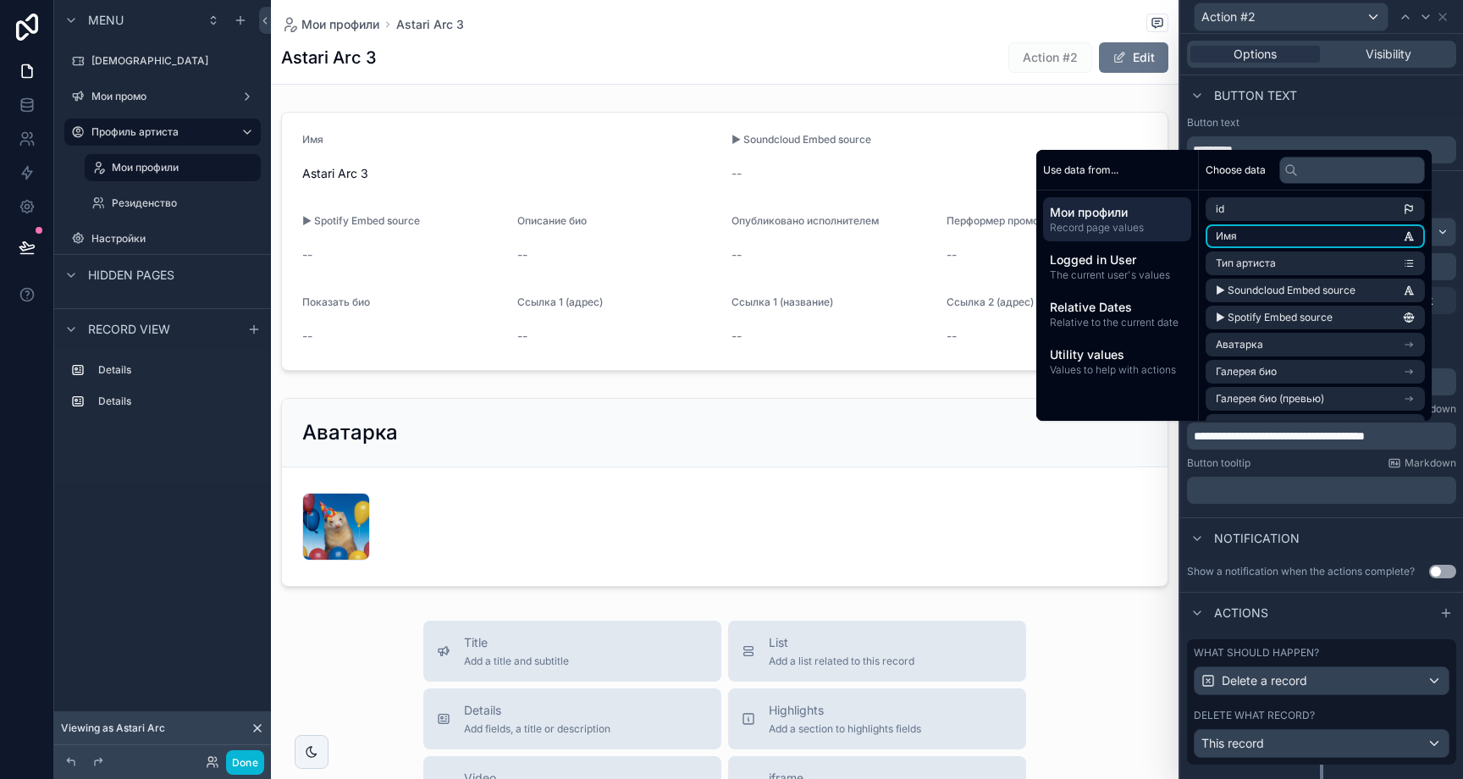
click at [1232, 230] on li "Имя" at bounding box center [1315, 236] width 219 height 24
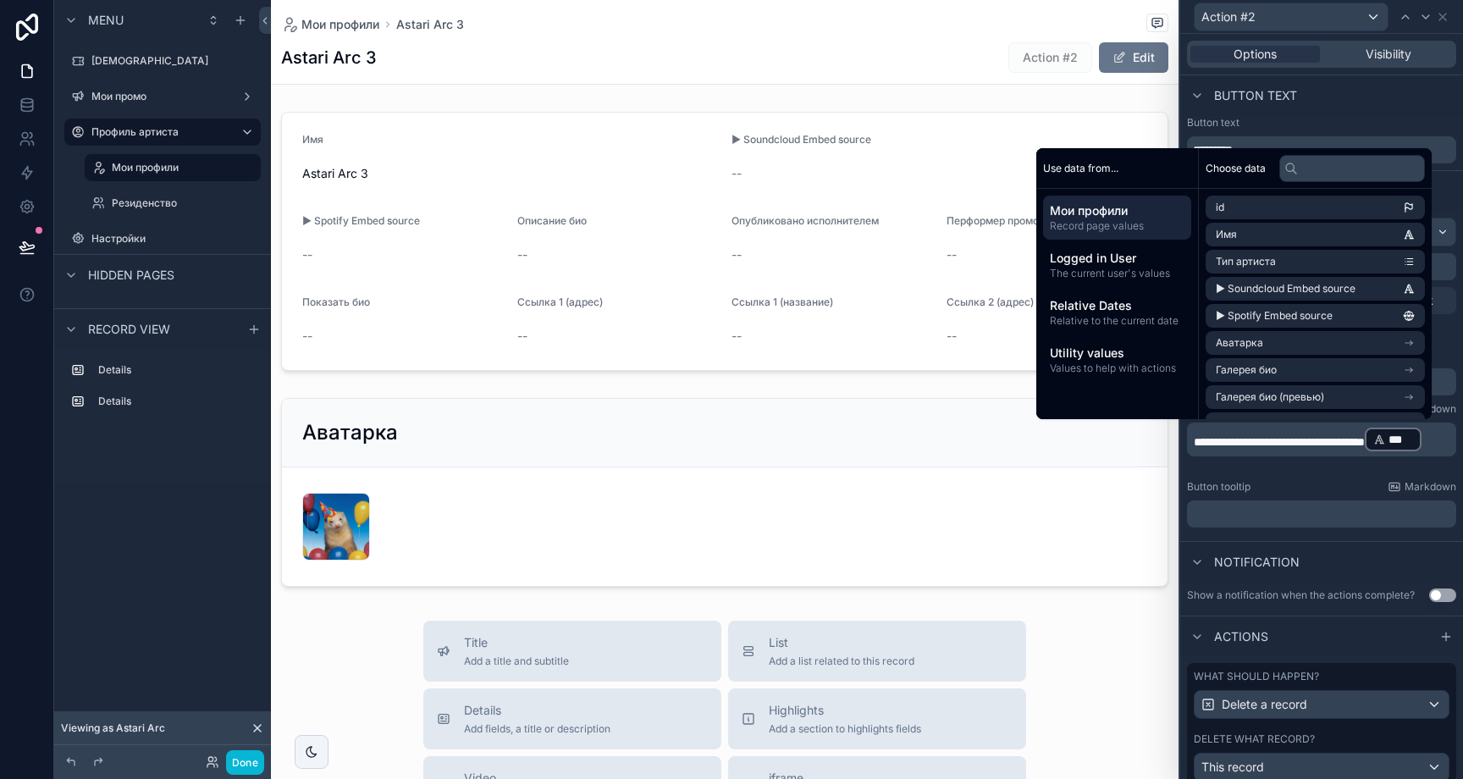
click at [1290, 453] on p "**********" at bounding box center [1323, 439] width 259 height 27
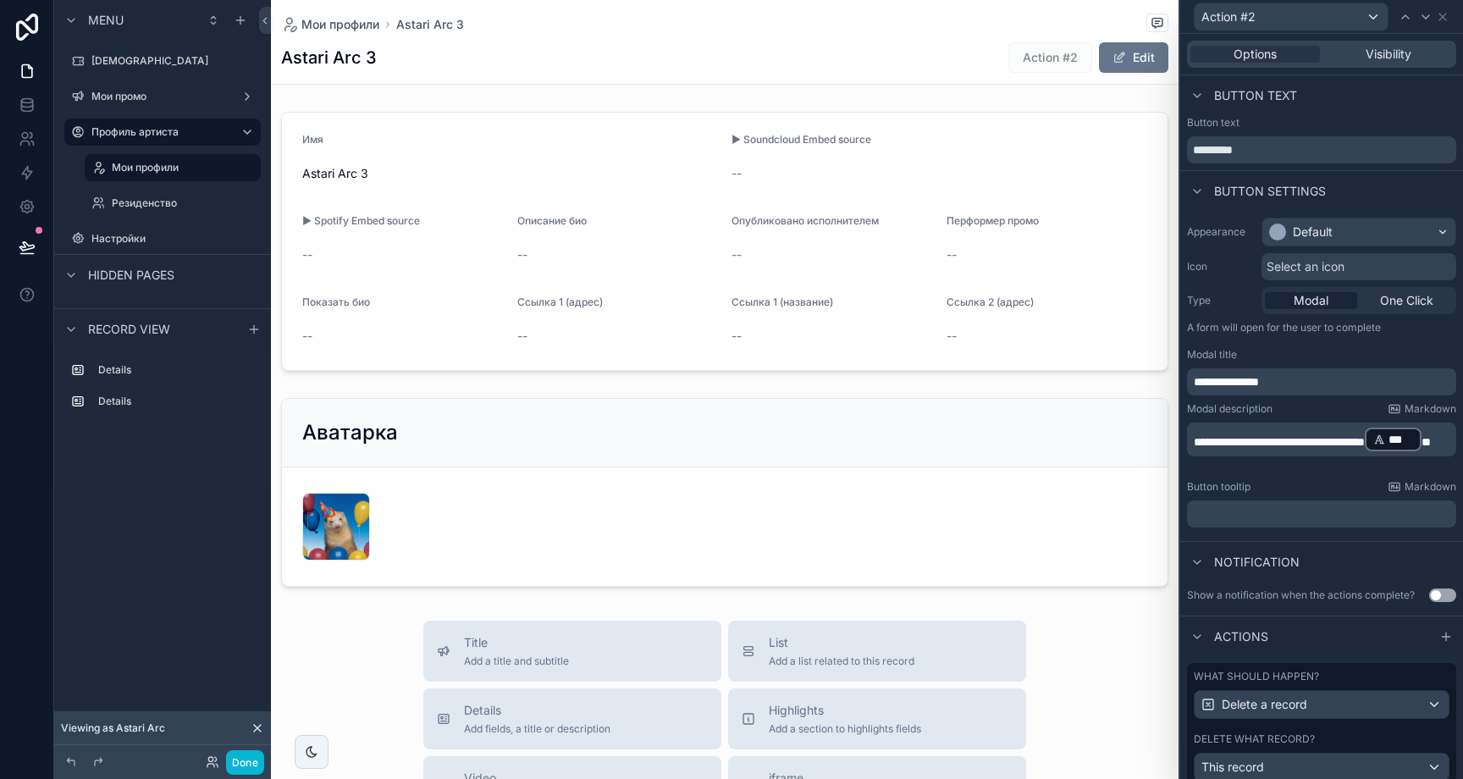
click at [1264, 498] on div "Button tooltip Markdown ﻿" at bounding box center [1321, 503] width 269 height 47
click at [1436, 594] on button "Use setting" at bounding box center [1442, 595] width 27 height 14
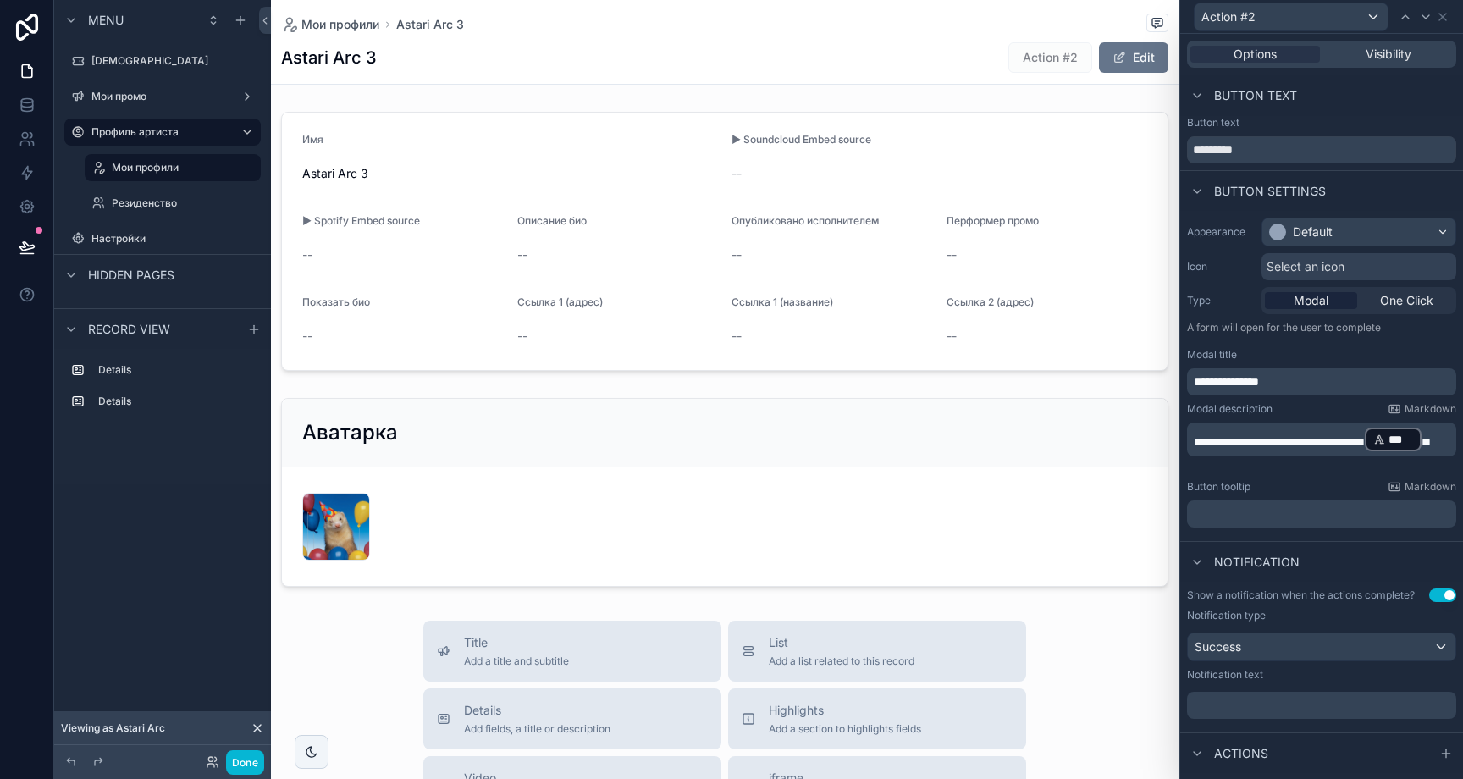
scroll to position [79, 0]
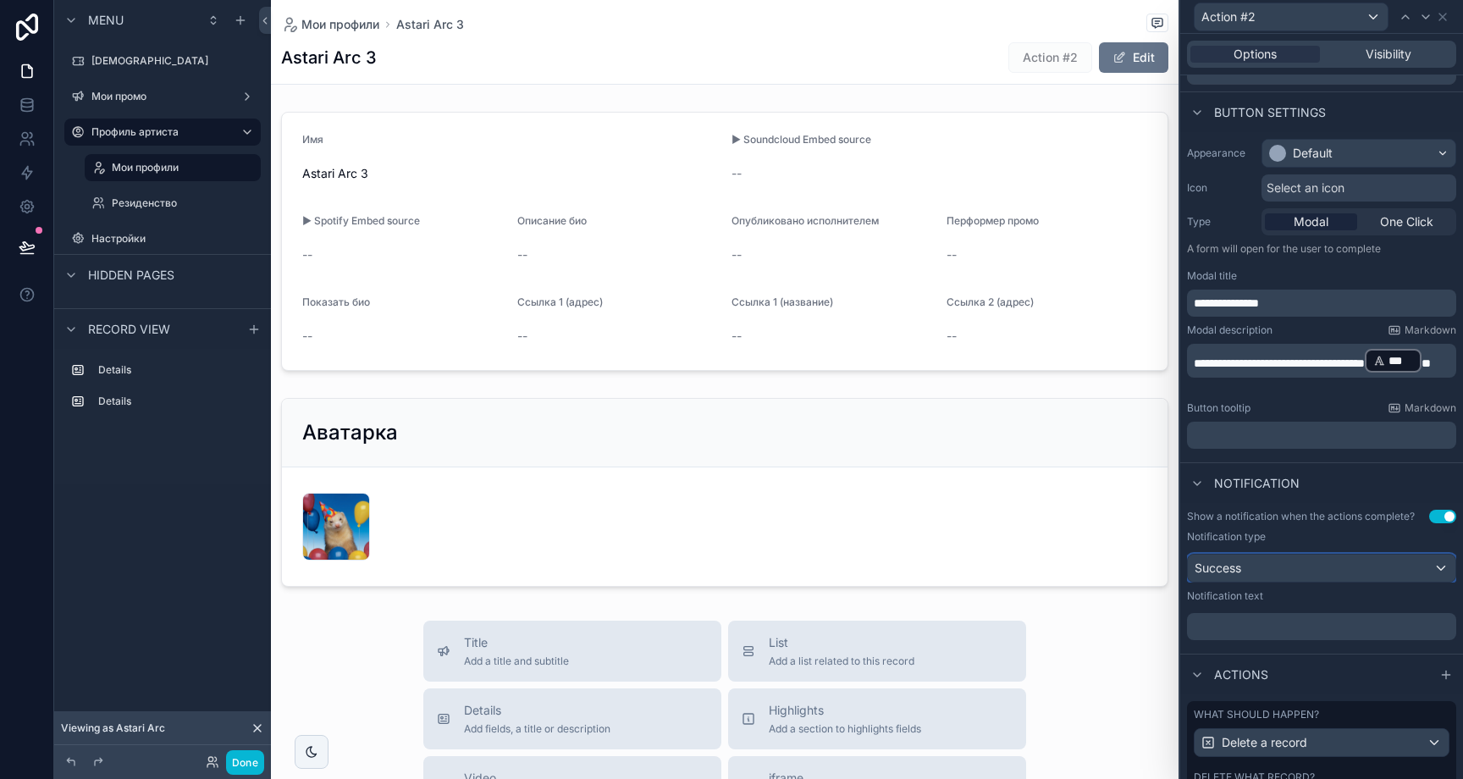
click at [1261, 571] on div "Success" at bounding box center [1322, 568] width 268 height 27
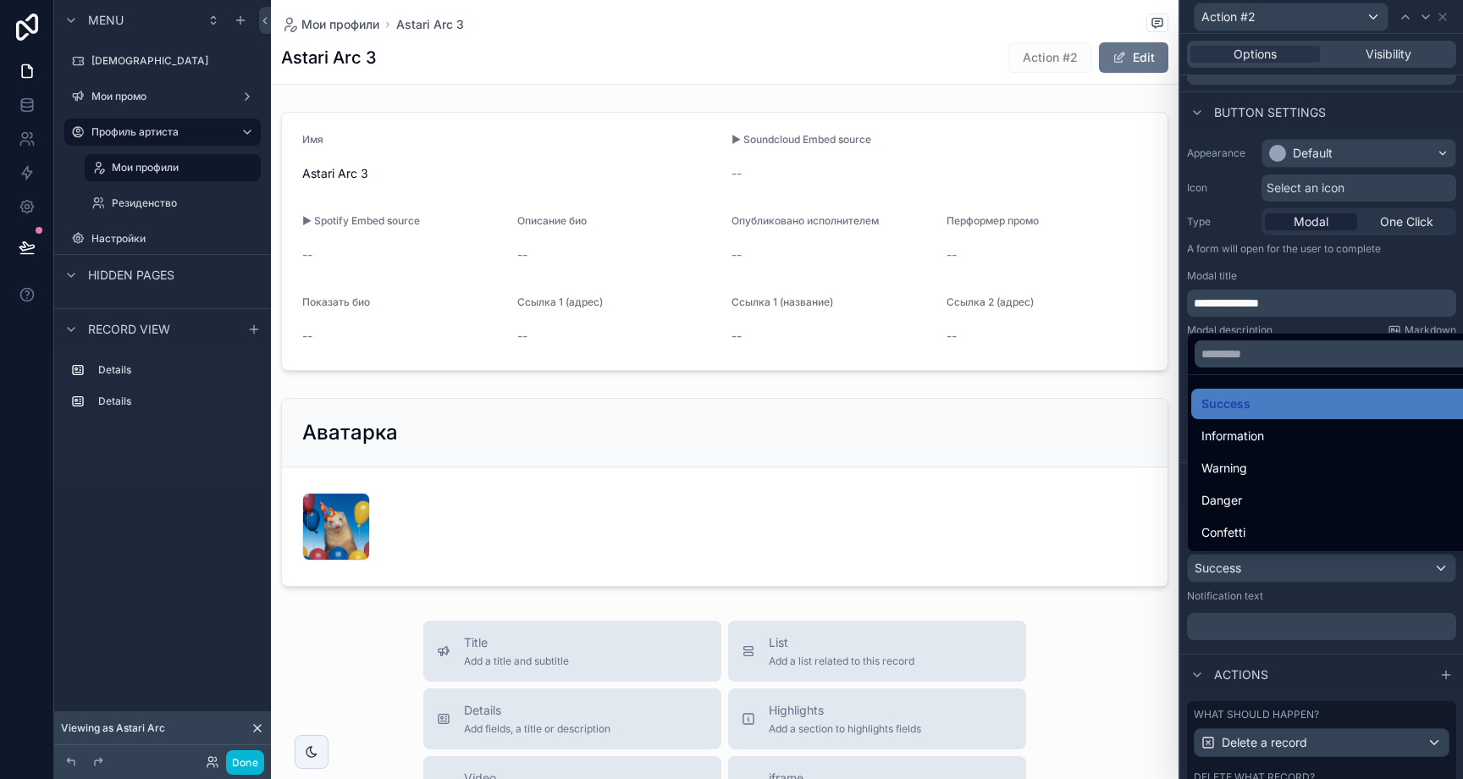
click at [1258, 626] on div at bounding box center [1321, 389] width 283 height 779
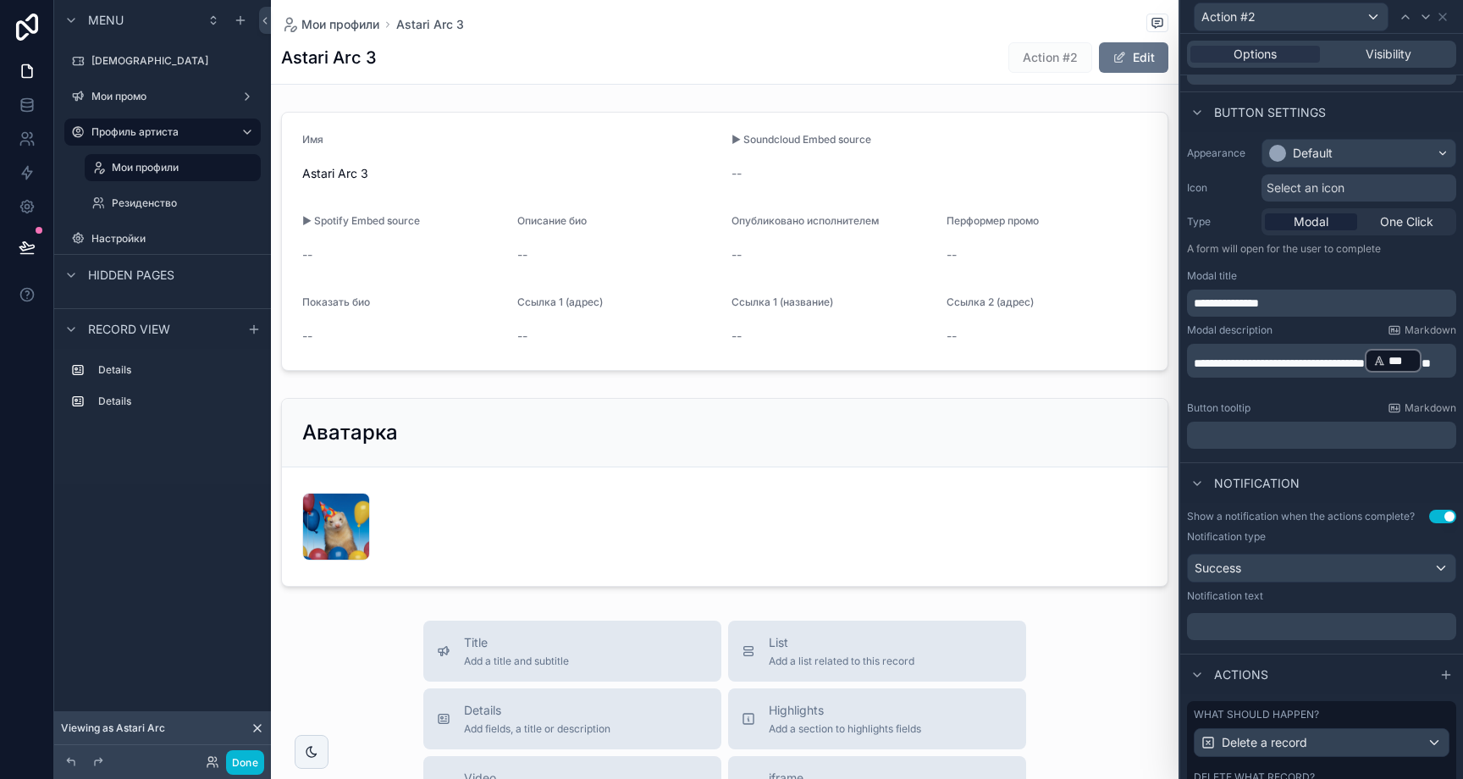
click at [1275, 627] on p "﻿" at bounding box center [1323, 626] width 259 height 17
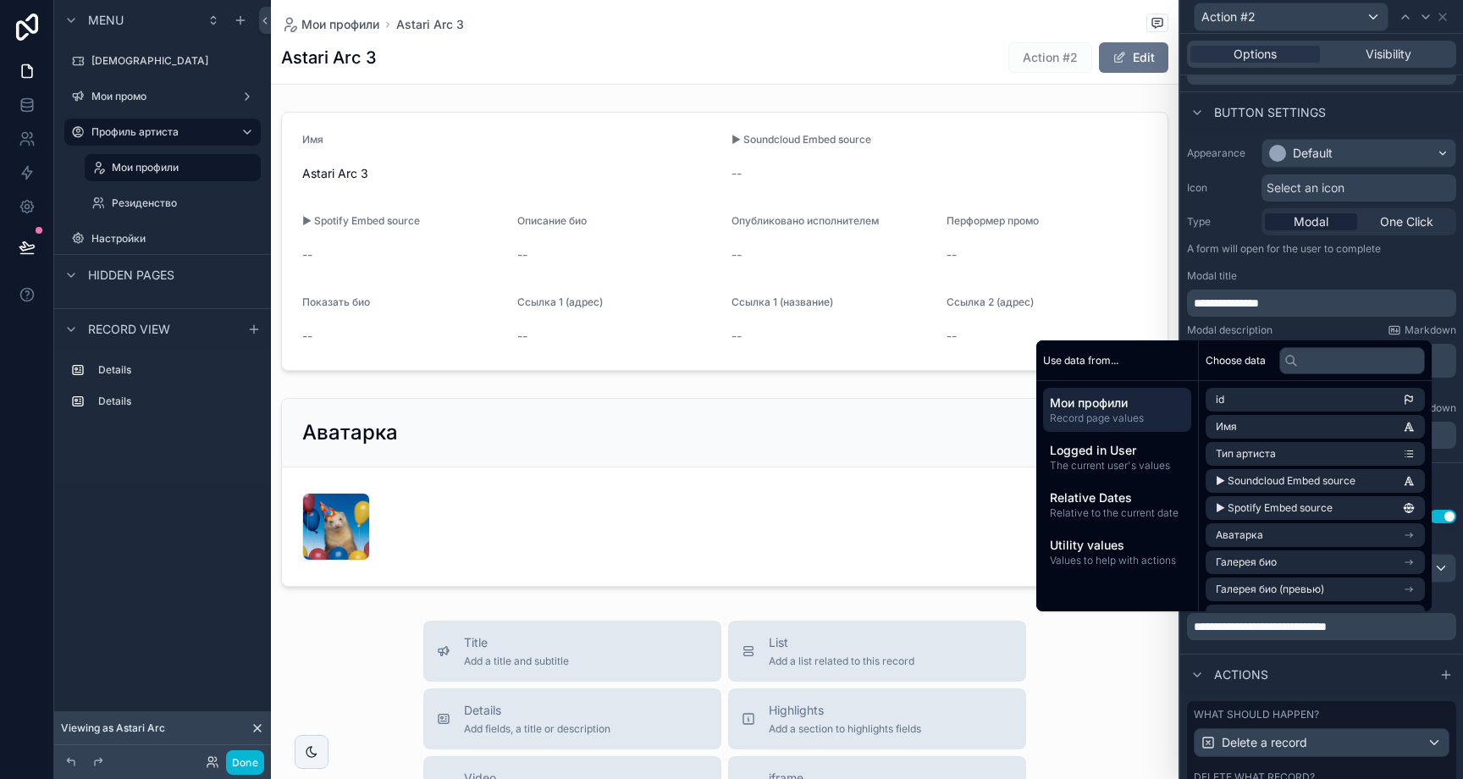
click at [1271, 647] on div "**********" at bounding box center [1321, 578] width 283 height 151
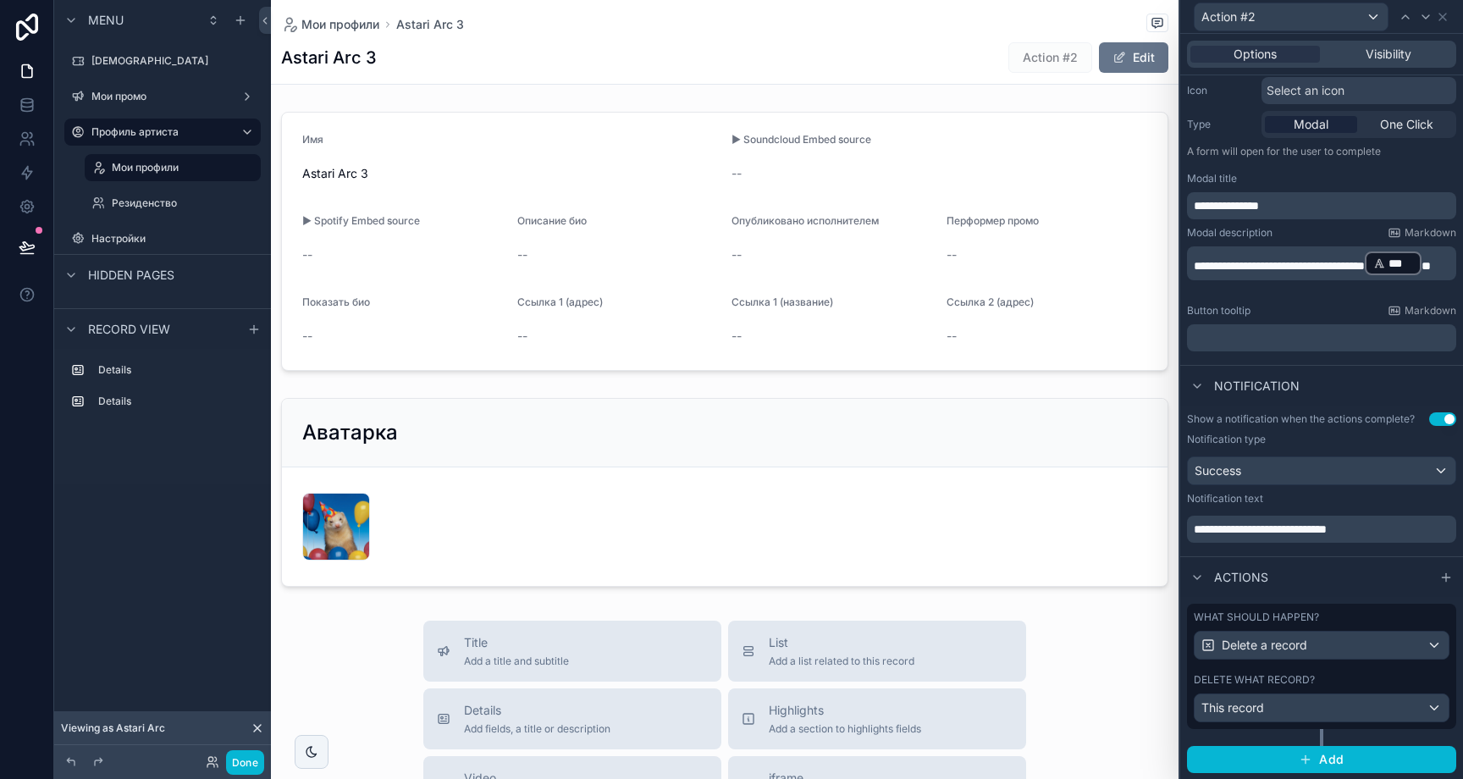
scroll to position [0, 0]
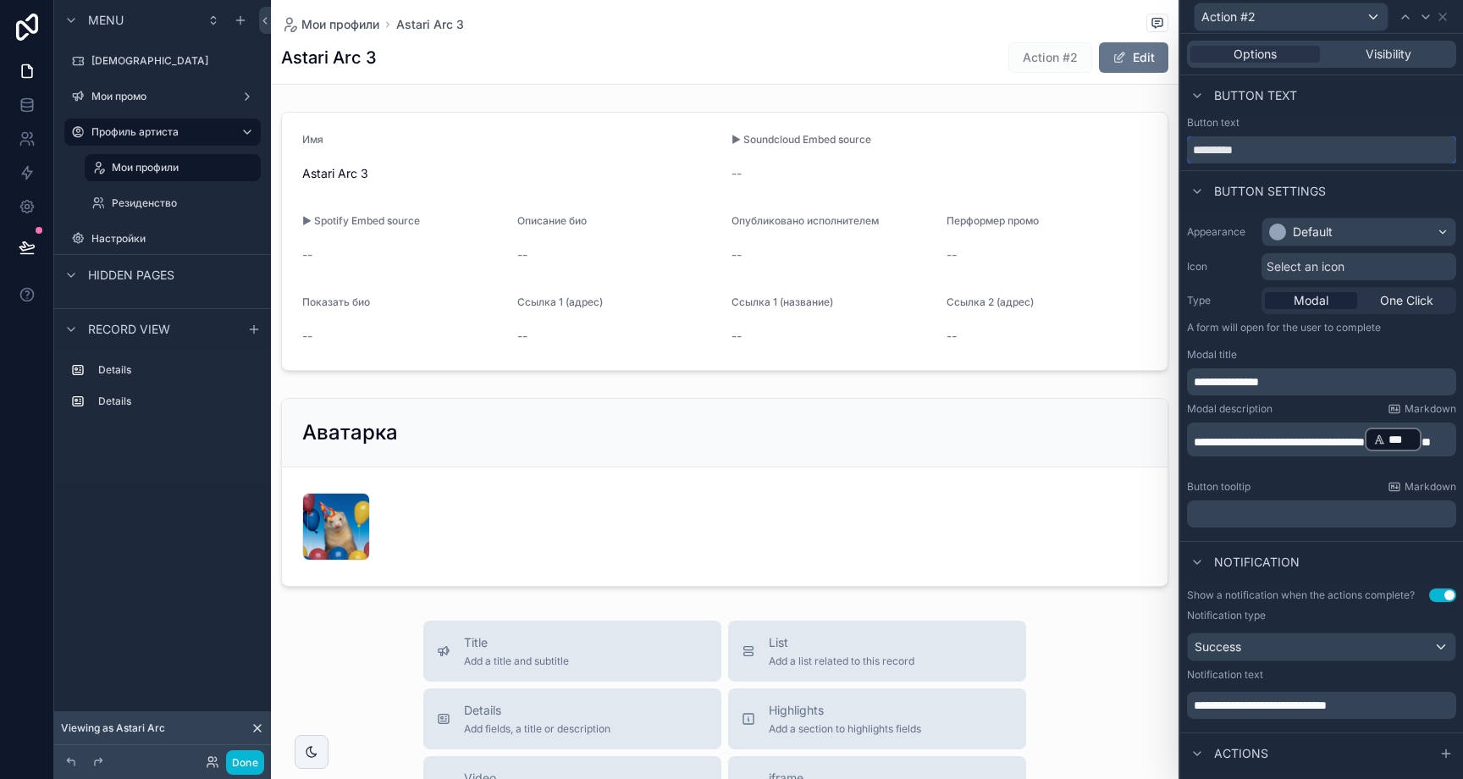
click at [1328, 136] on input "*********" at bounding box center [1321, 149] width 269 height 27
click at [1339, 146] on input "*********" at bounding box center [1321, 149] width 269 height 27
type input "**********"
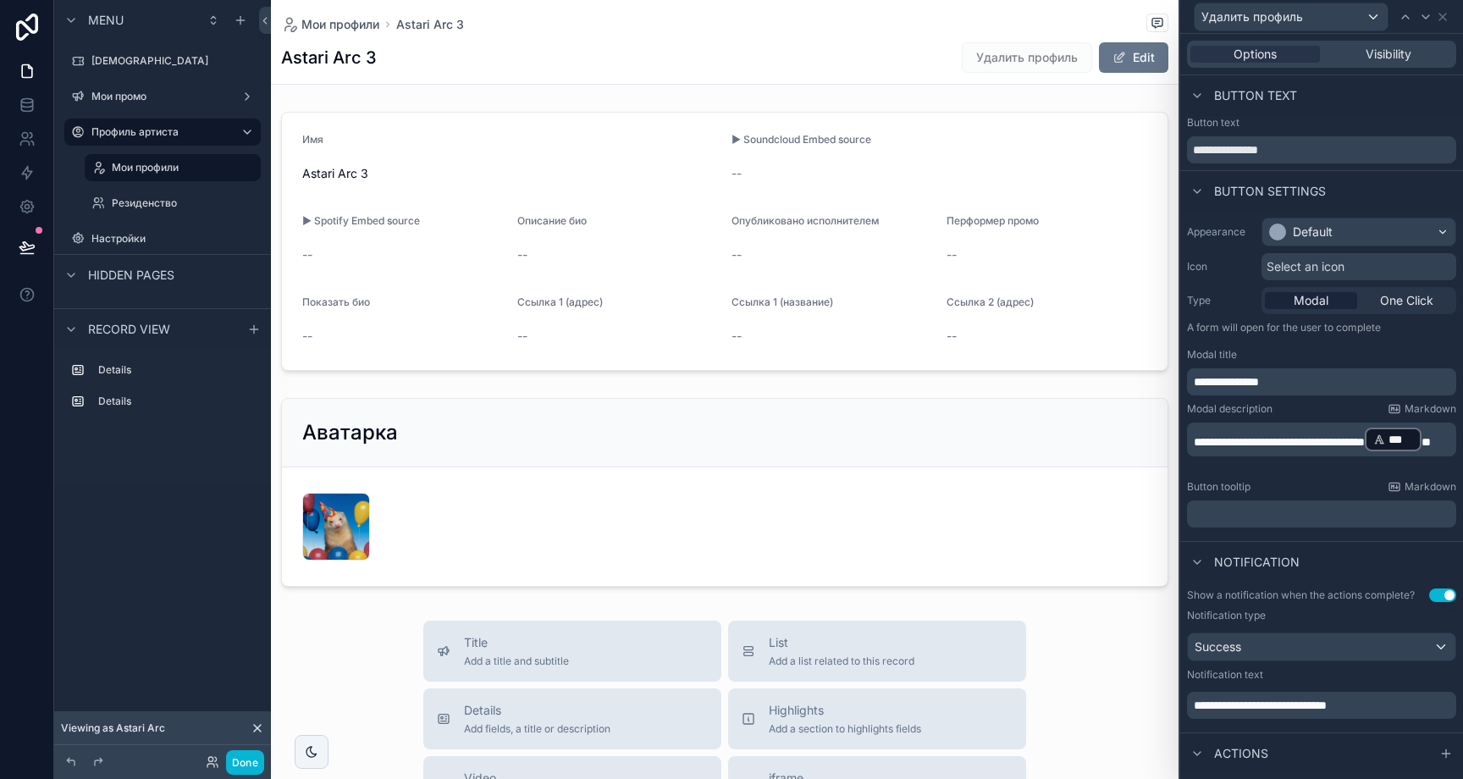
click at [1366, 108] on div "Button text" at bounding box center [1321, 95] width 283 height 41
click at [1442, 15] on icon at bounding box center [1442, 17] width 7 height 7
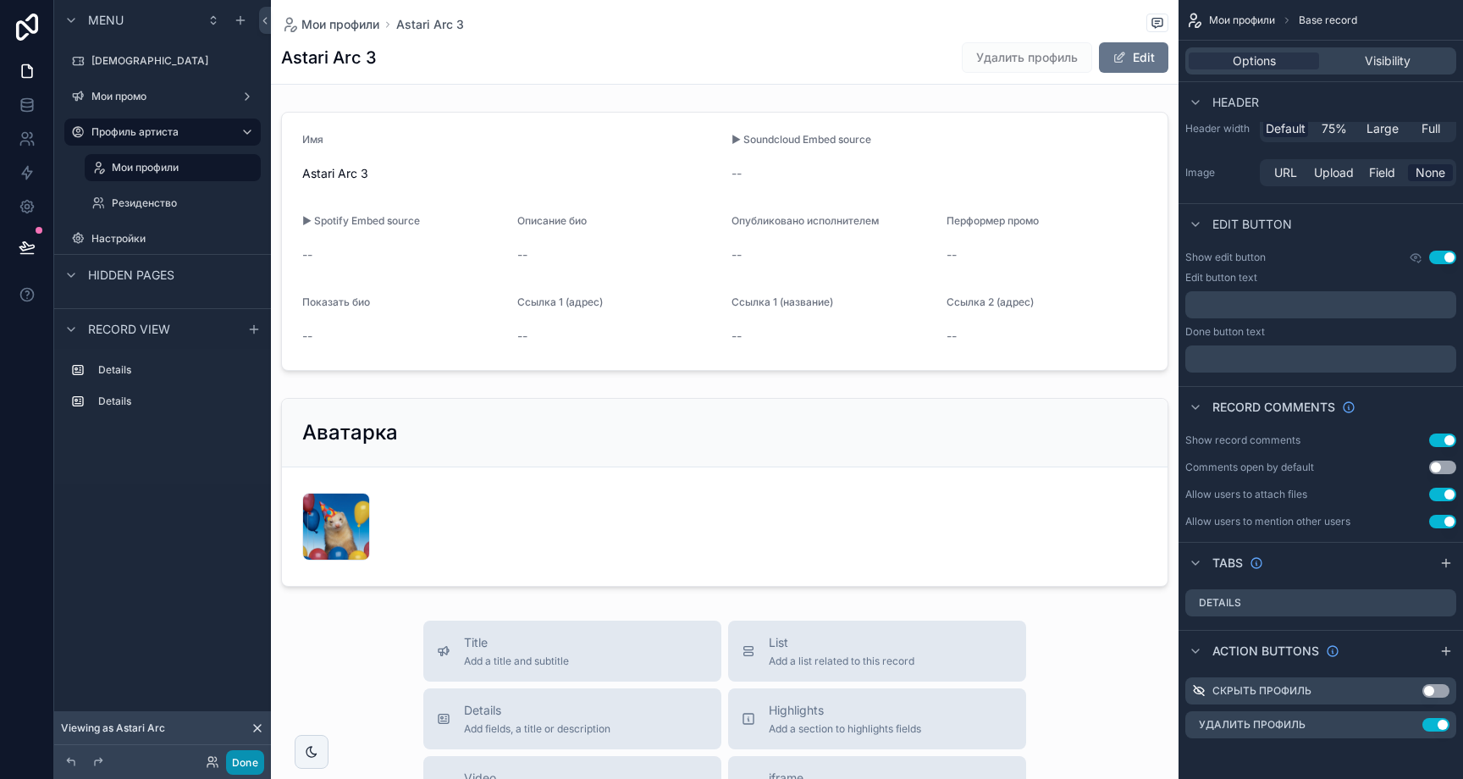
click at [263, 759] on button "Done" at bounding box center [245, 762] width 38 height 25
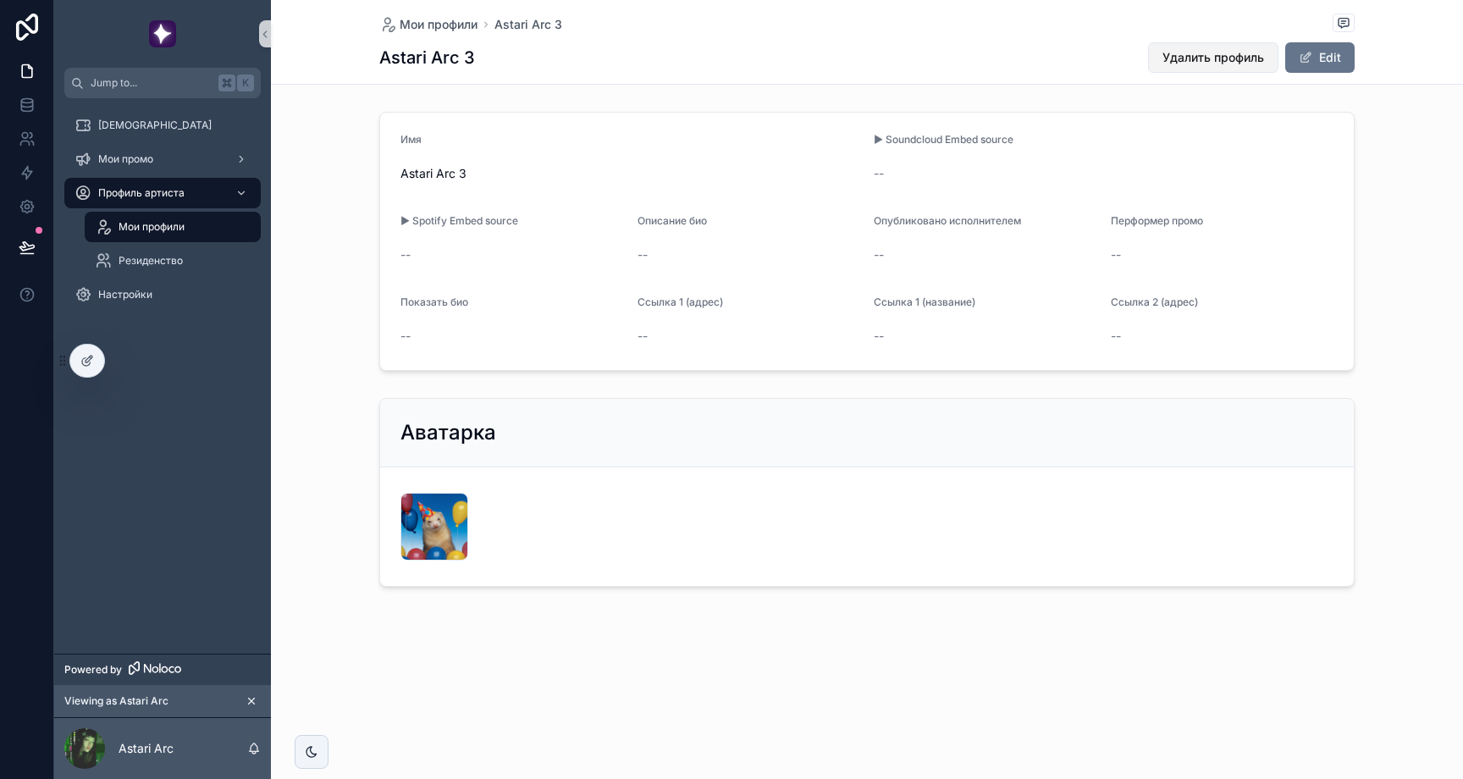
click at [1264, 58] on button "Удалить профиль" at bounding box center [1213, 57] width 130 height 30
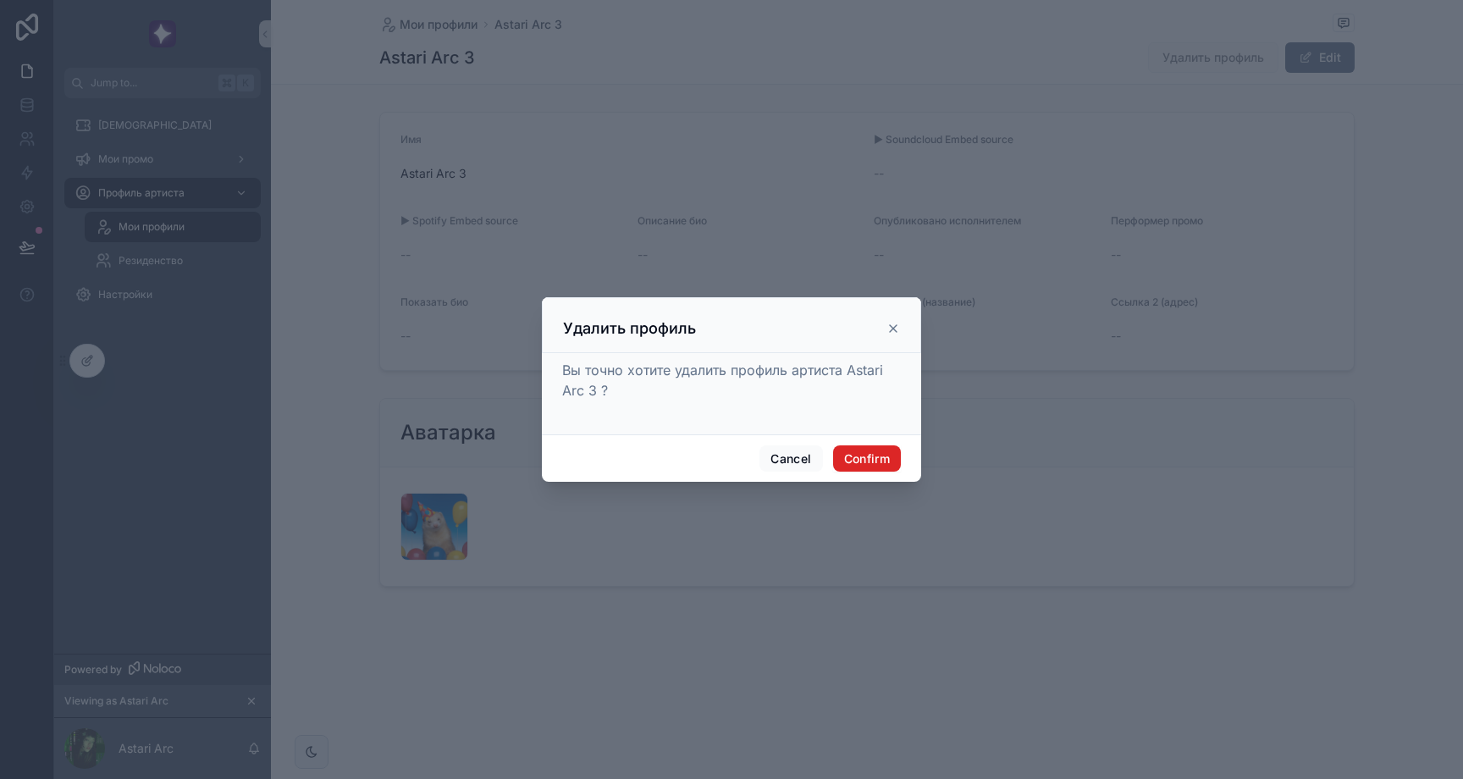
click at [878, 462] on button "Confirm" at bounding box center [867, 458] width 68 height 27
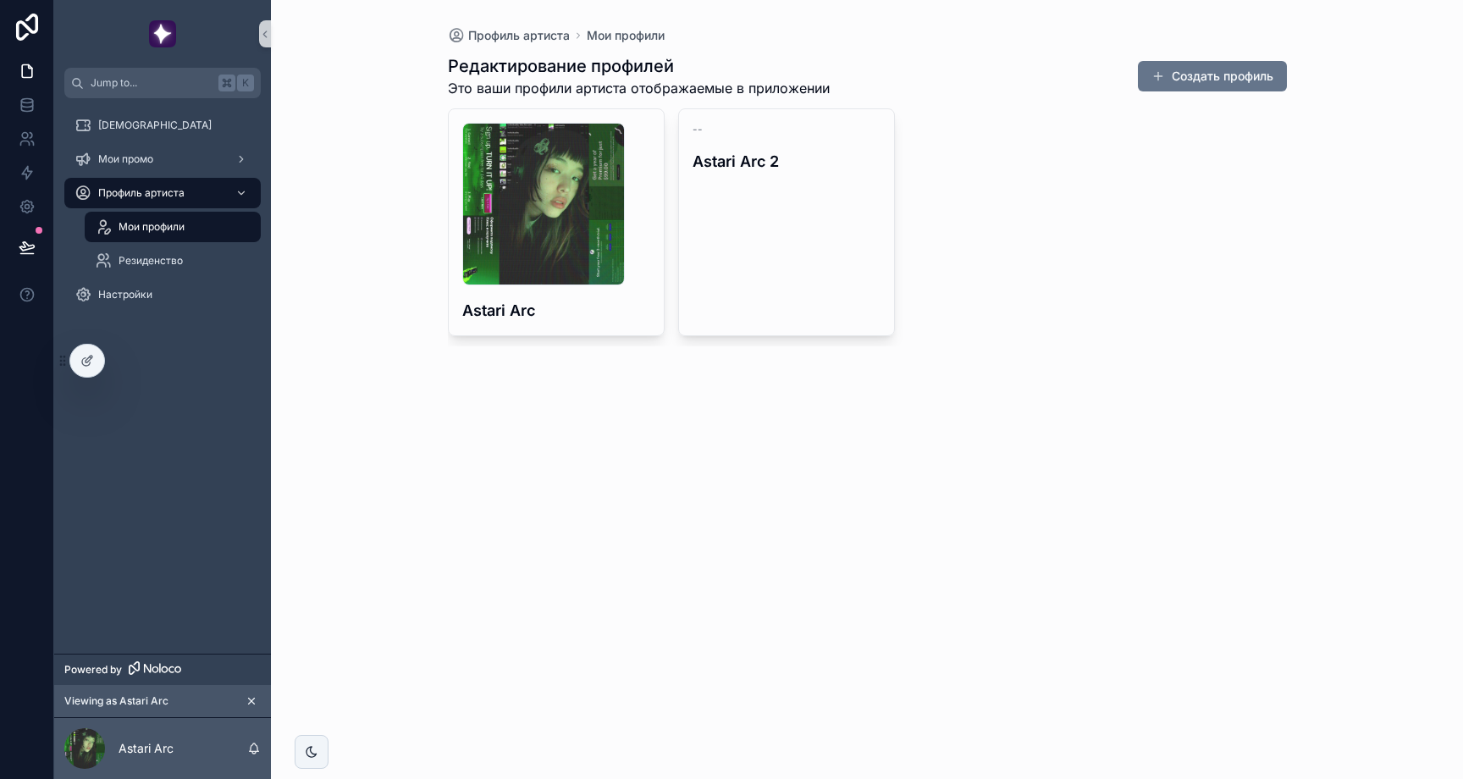
click at [1137, 211] on div "685333b9c96b0eff642cd060_avatars-wIya3p1HOs69zsS1-NRs2qQ-t500x500 .jpg Astari A…" at bounding box center [867, 227] width 839 height 238
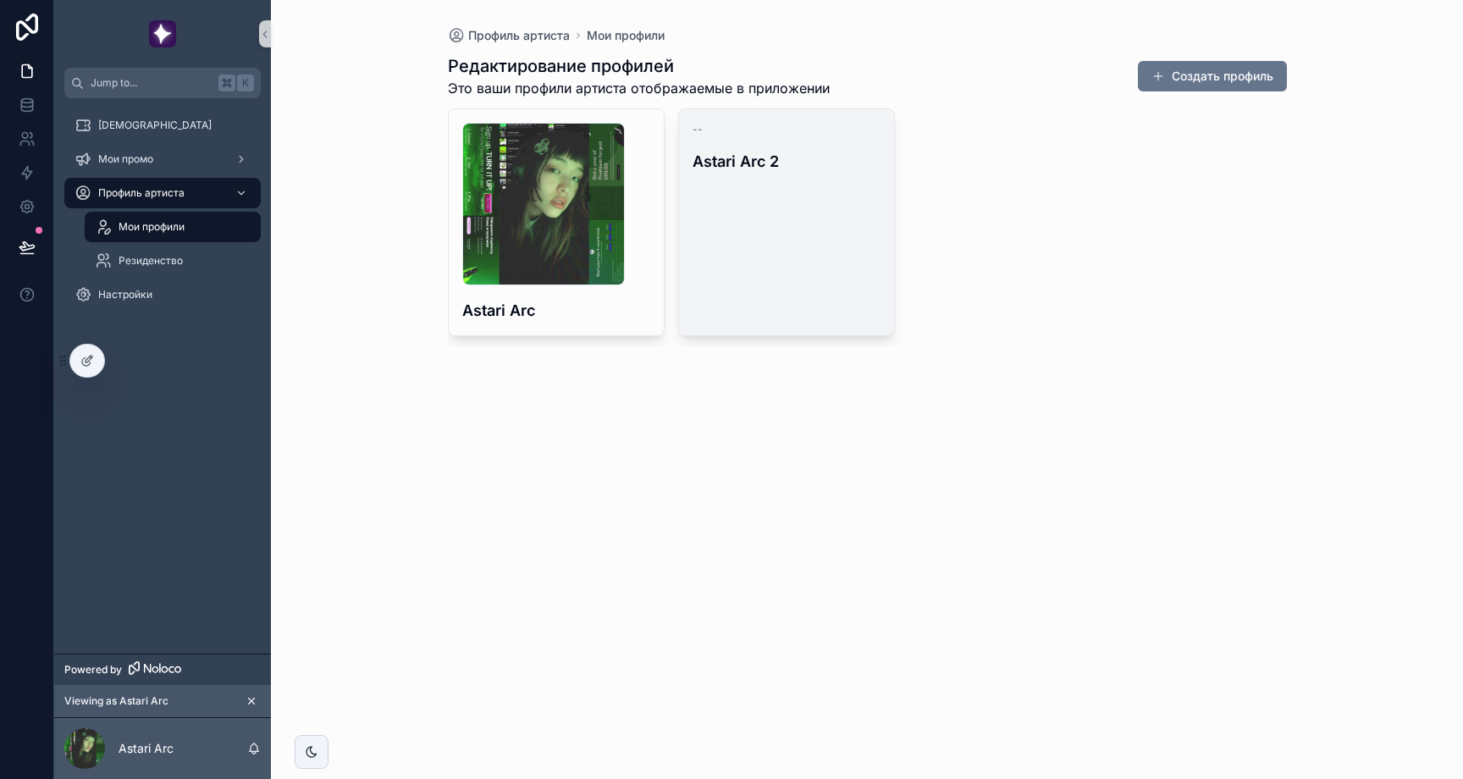
click at [847, 136] on div "-- Astari Arc 2" at bounding box center [786, 222] width 215 height 226
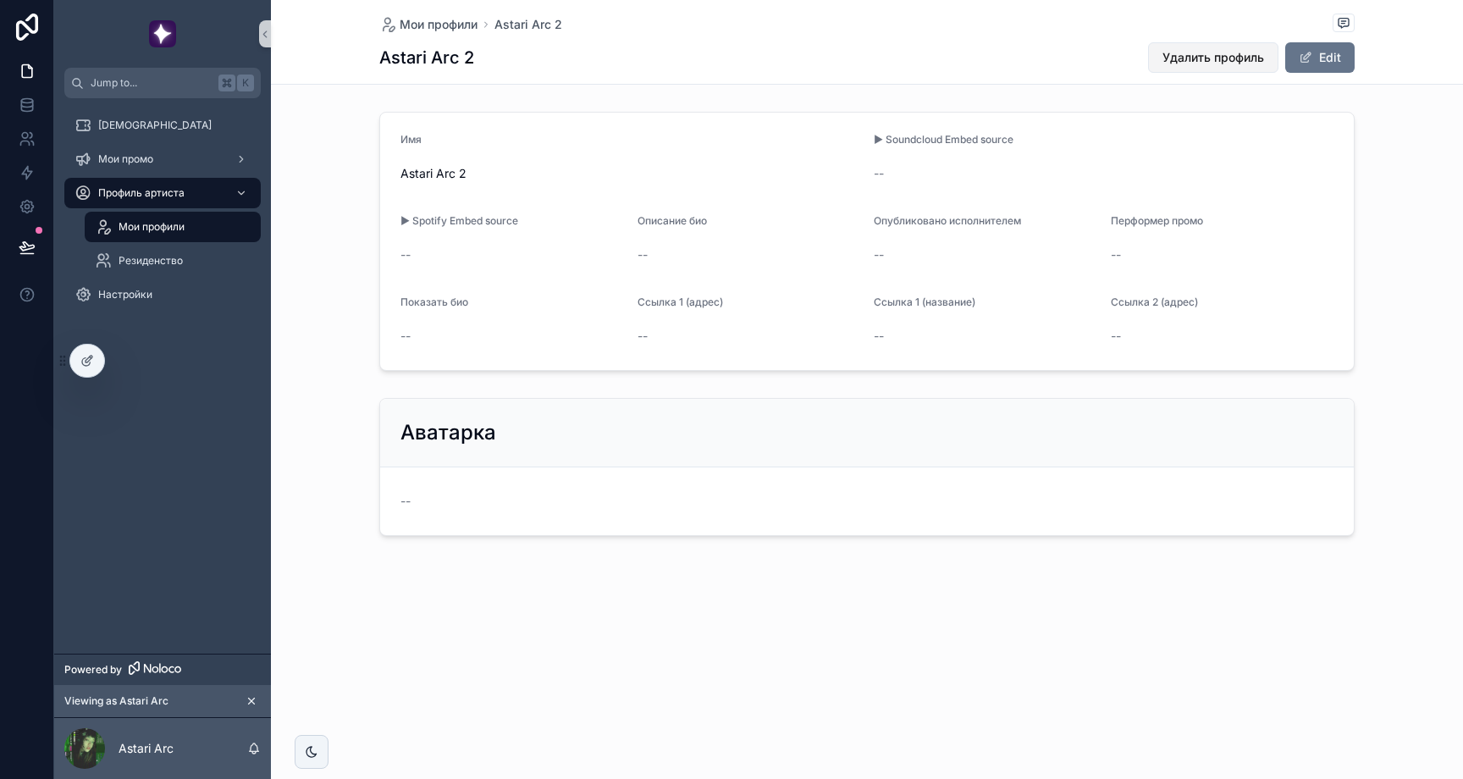
click at [1222, 54] on span "Удалить профиль" at bounding box center [1214, 57] width 102 height 17
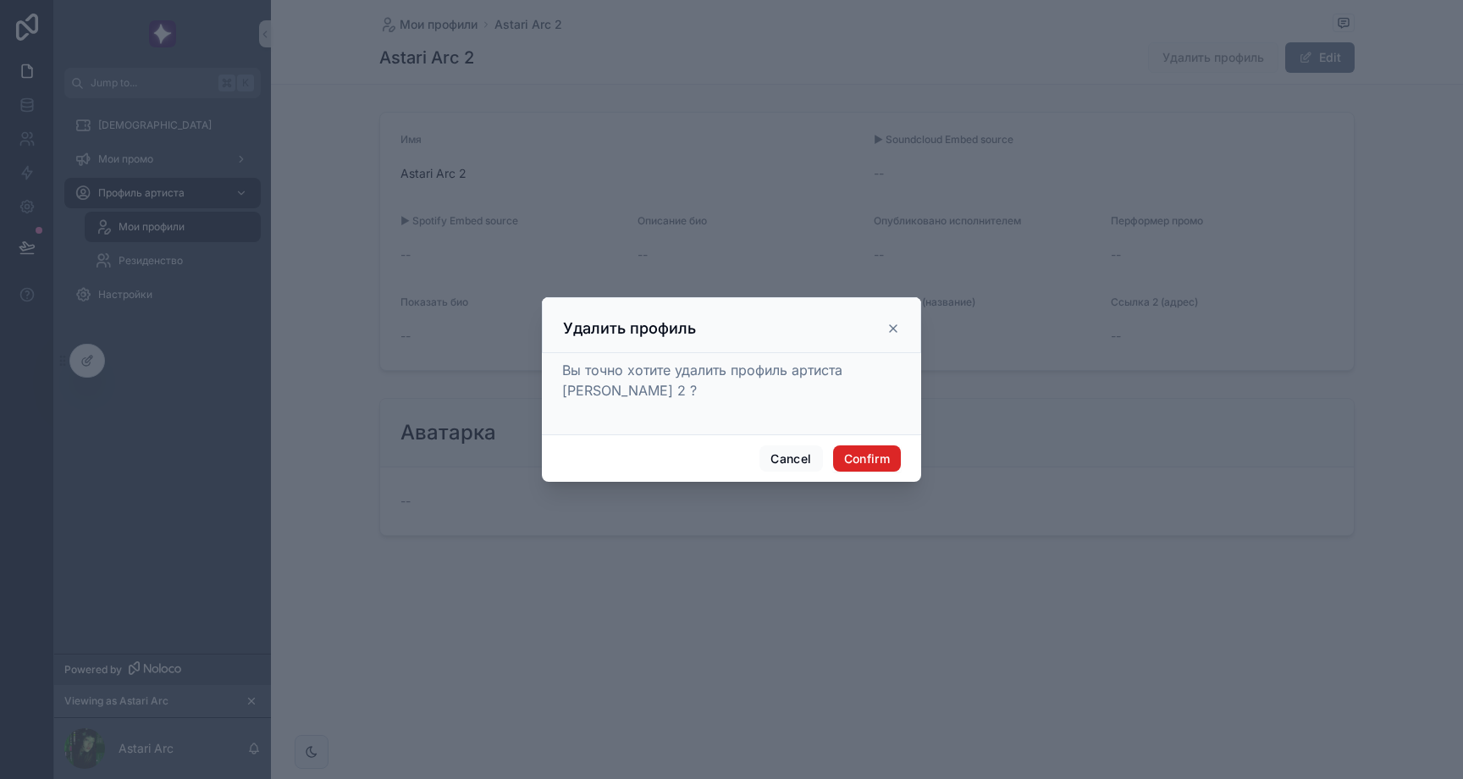
click at [873, 468] on button "Confirm" at bounding box center [867, 458] width 68 height 27
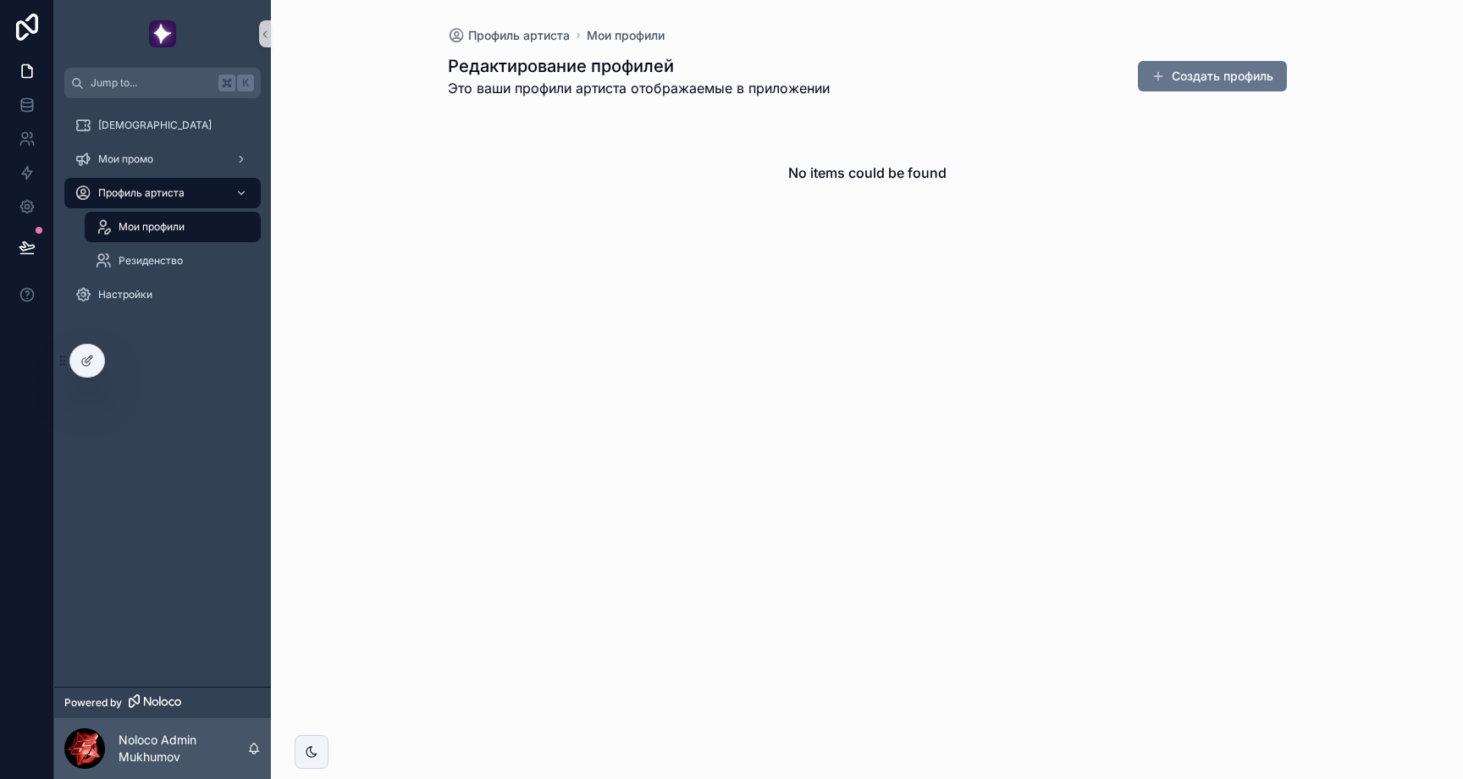
click at [466, 190] on div "No items could be found" at bounding box center [867, 172] width 839 height 129
click at [177, 237] on div "Мои профили" at bounding box center [173, 226] width 156 height 27
click at [152, 269] on div "Резиденство" at bounding box center [173, 260] width 156 height 27
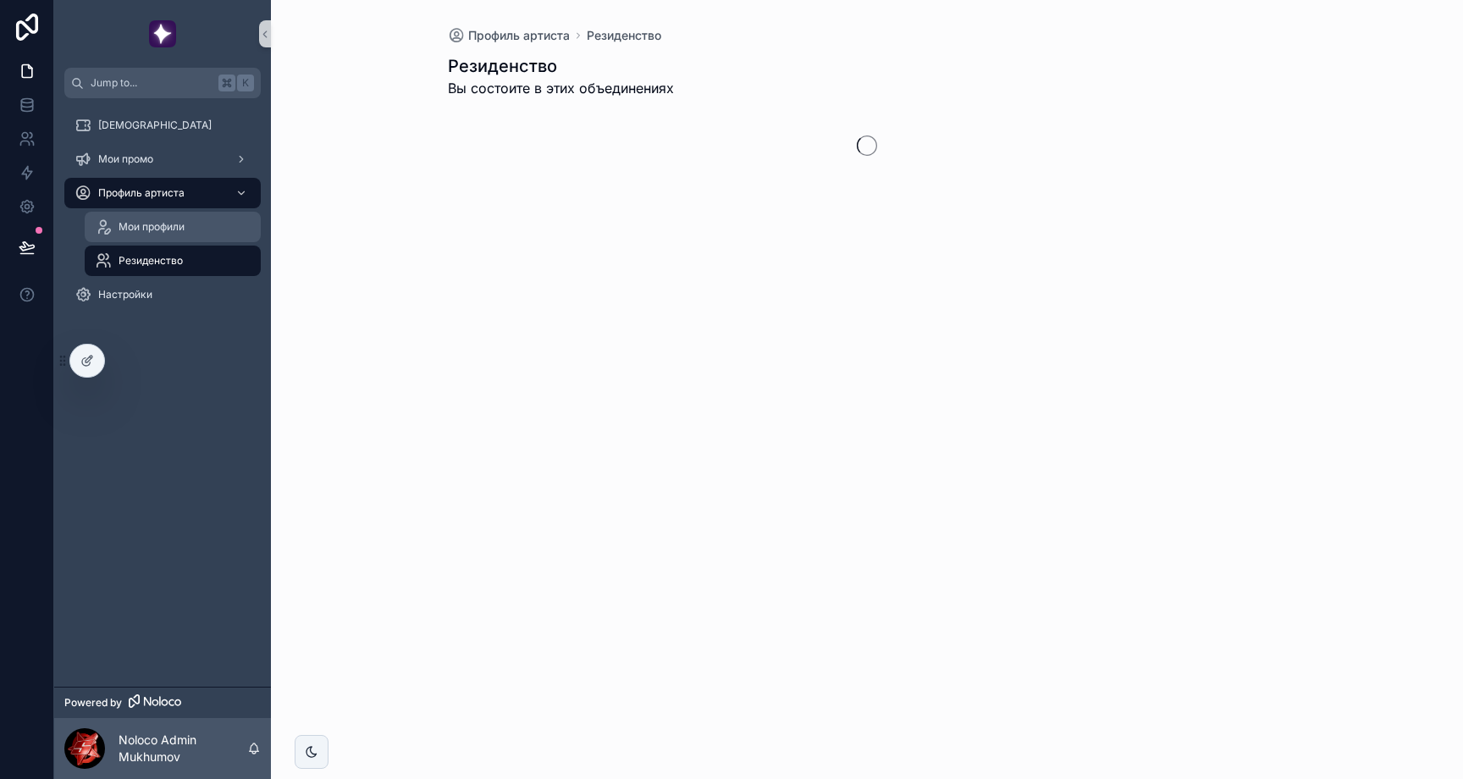
click at [161, 229] on span "Мои профили" at bounding box center [152, 227] width 66 height 14
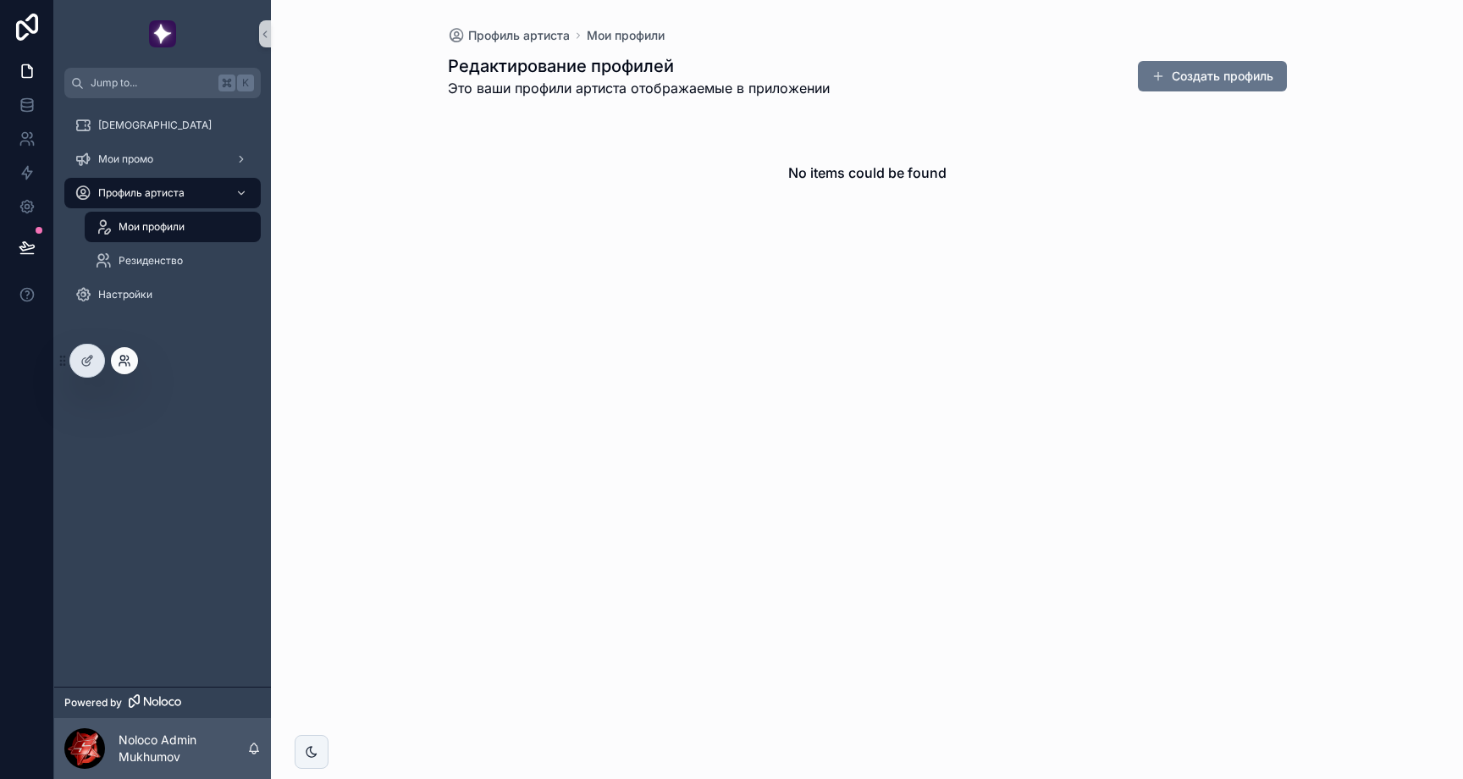
click at [130, 358] on icon at bounding box center [125, 361] width 14 height 14
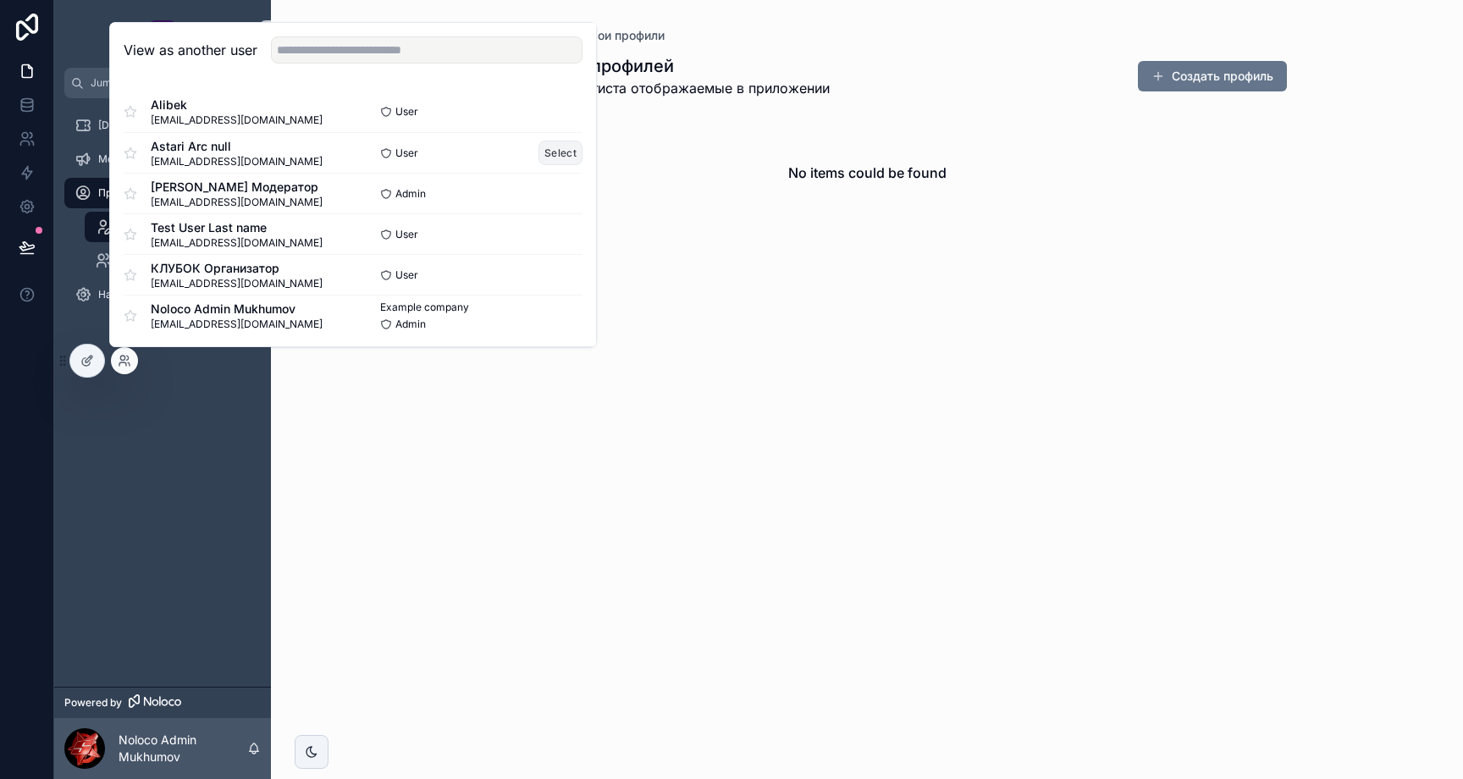
click at [561, 150] on button "Select" at bounding box center [560, 153] width 44 height 25
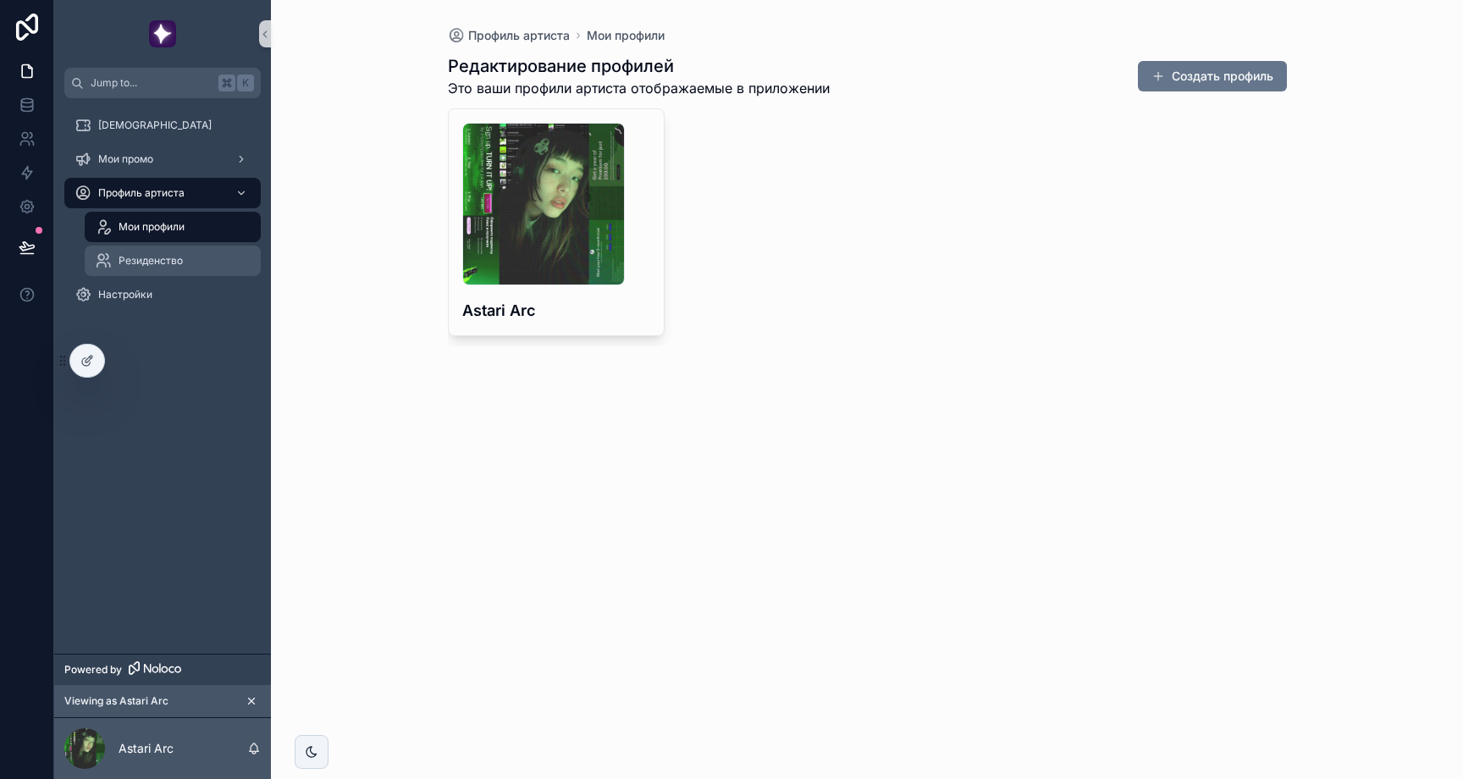
click at [169, 255] on span "Резиденство" at bounding box center [151, 261] width 64 height 14
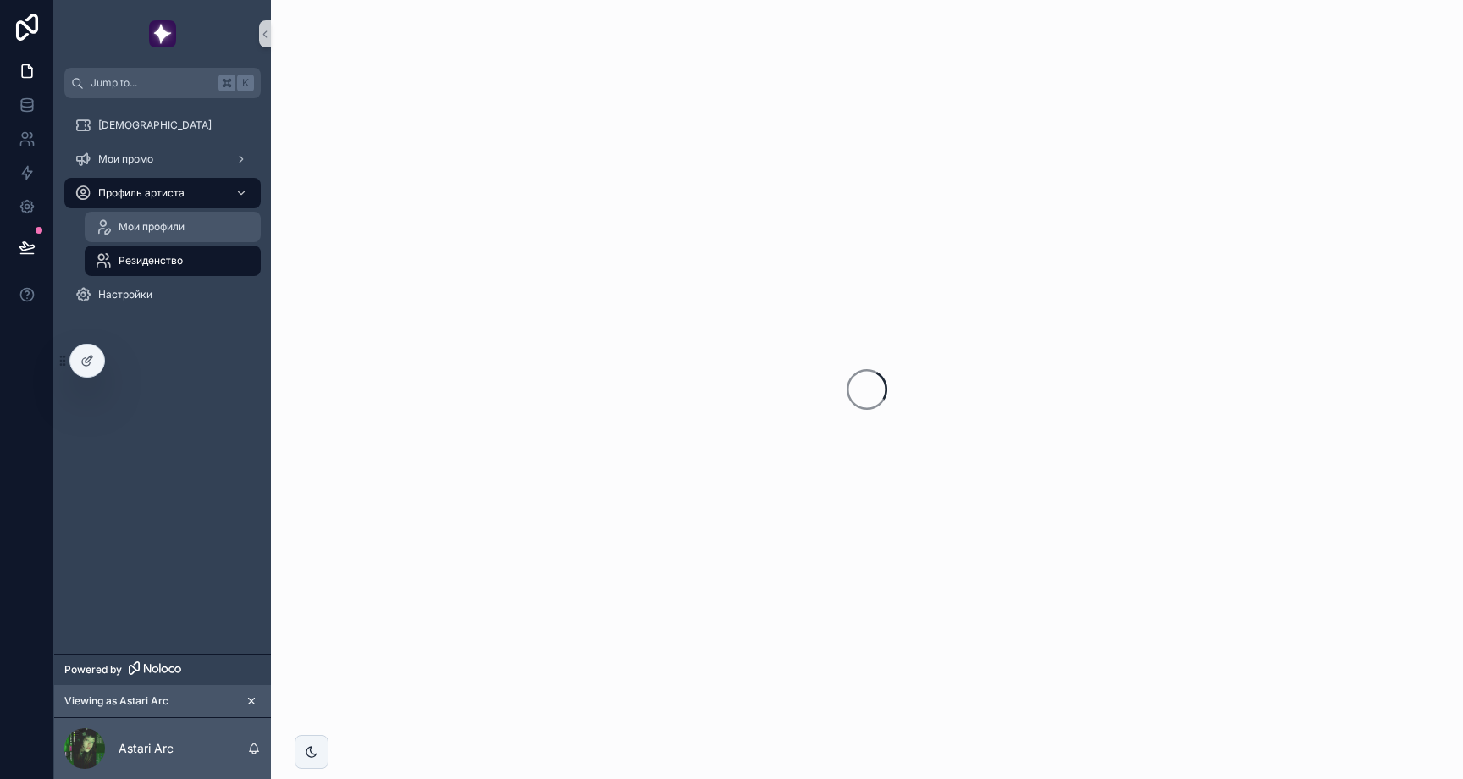
click at [168, 230] on span "Мои профили" at bounding box center [152, 227] width 66 height 14
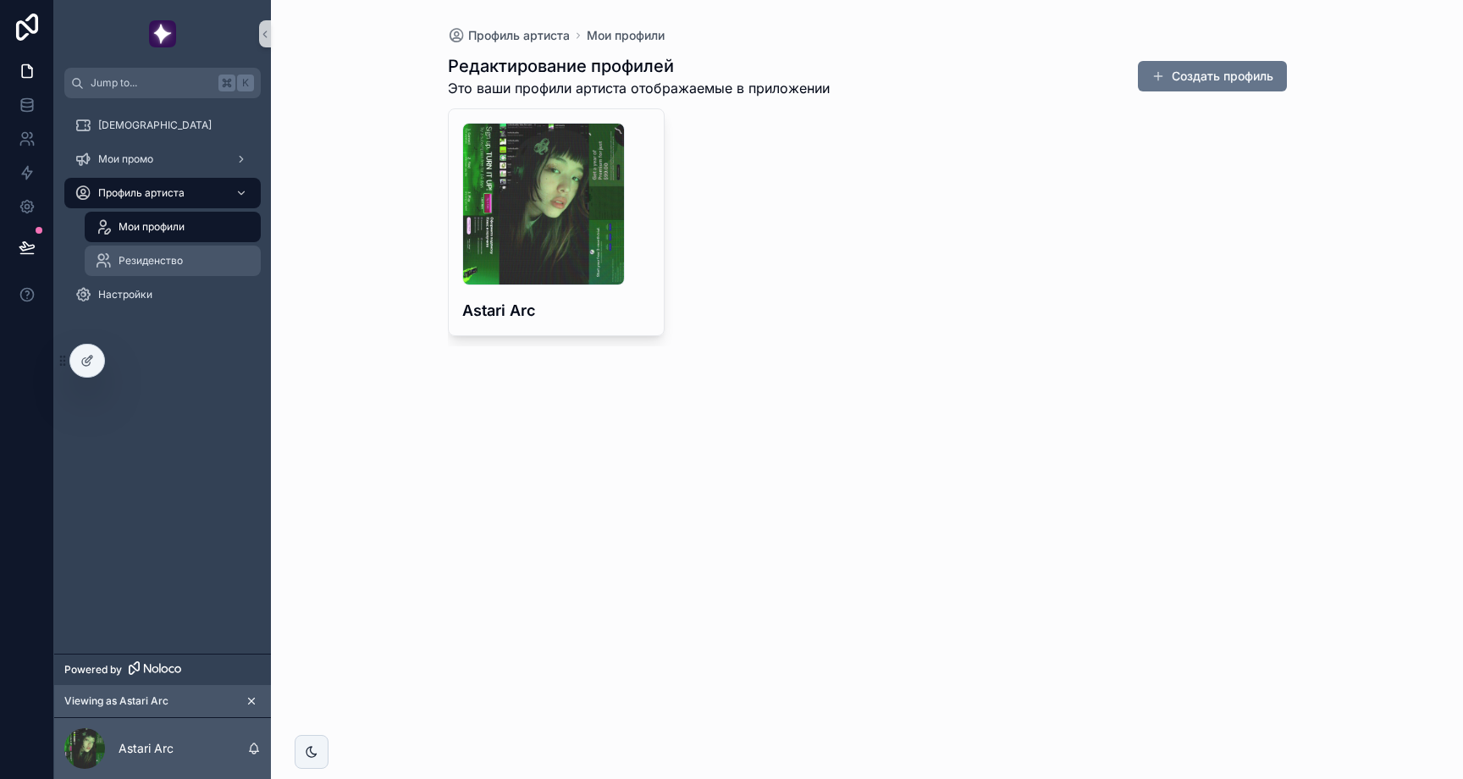
click at [158, 254] on span "Резиденство" at bounding box center [151, 261] width 64 height 14
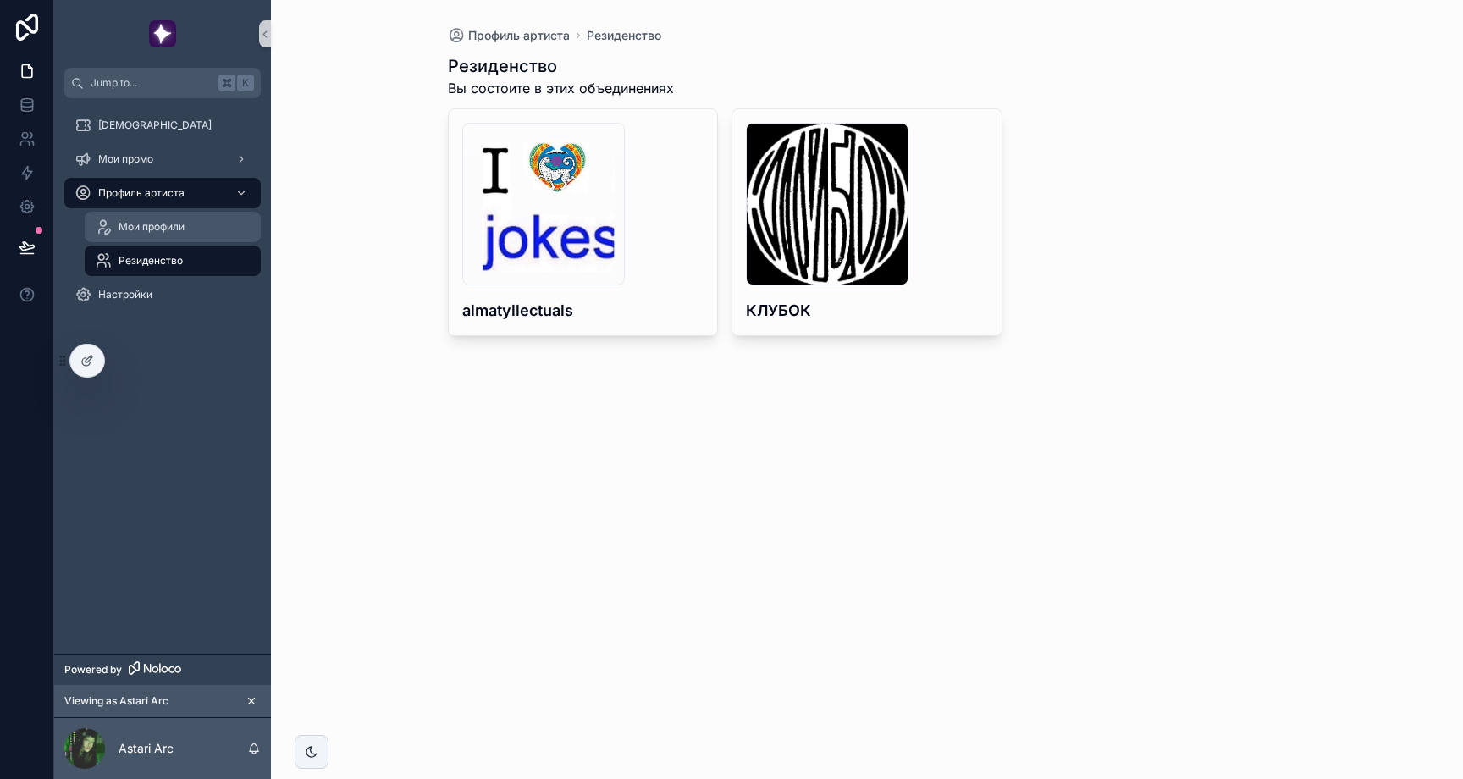
click at [155, 214] on div "Мои профили" at bounding box center [173, 226] width 156 height 27
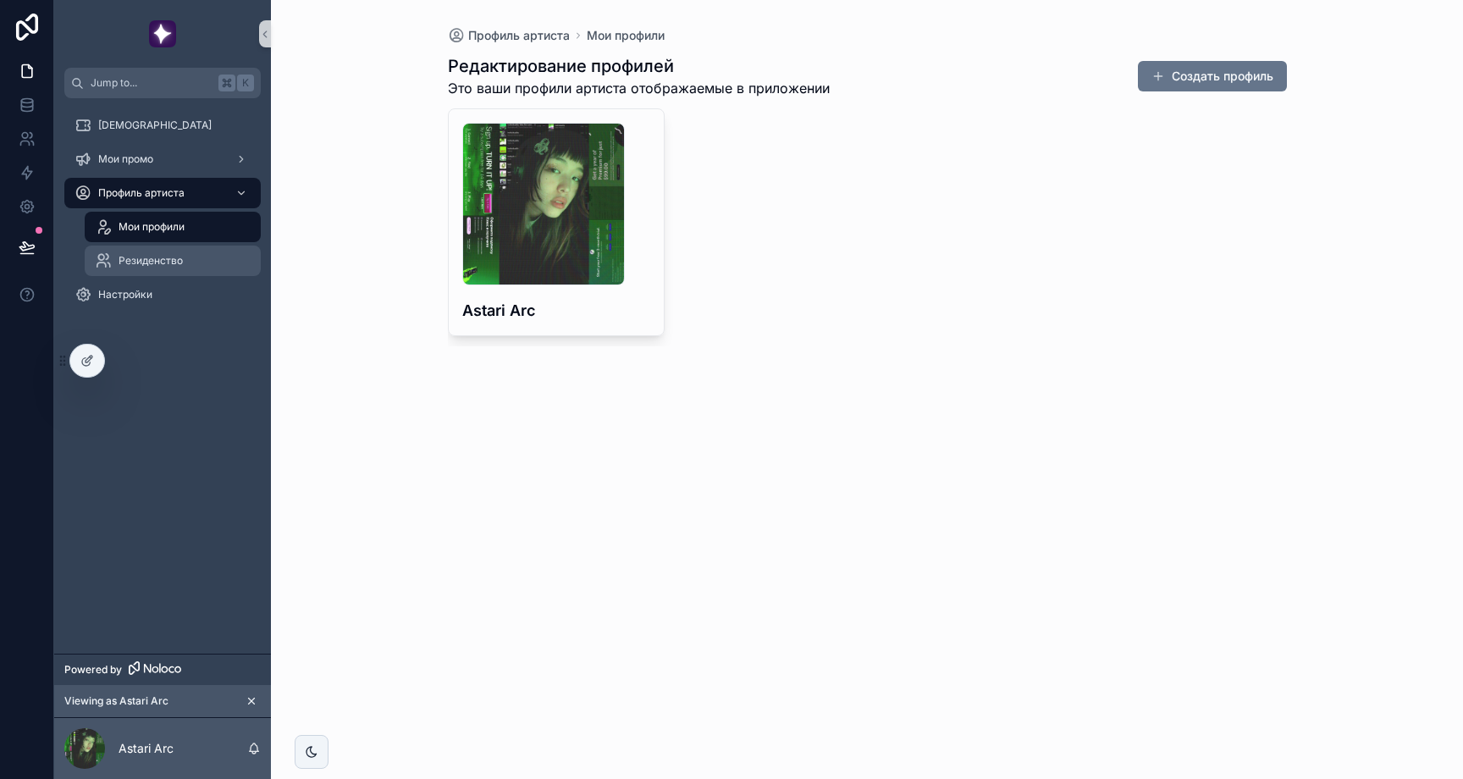
click at [133, 257] on span "Резиденство" at bounding box center [151, 261] width 64 height 14
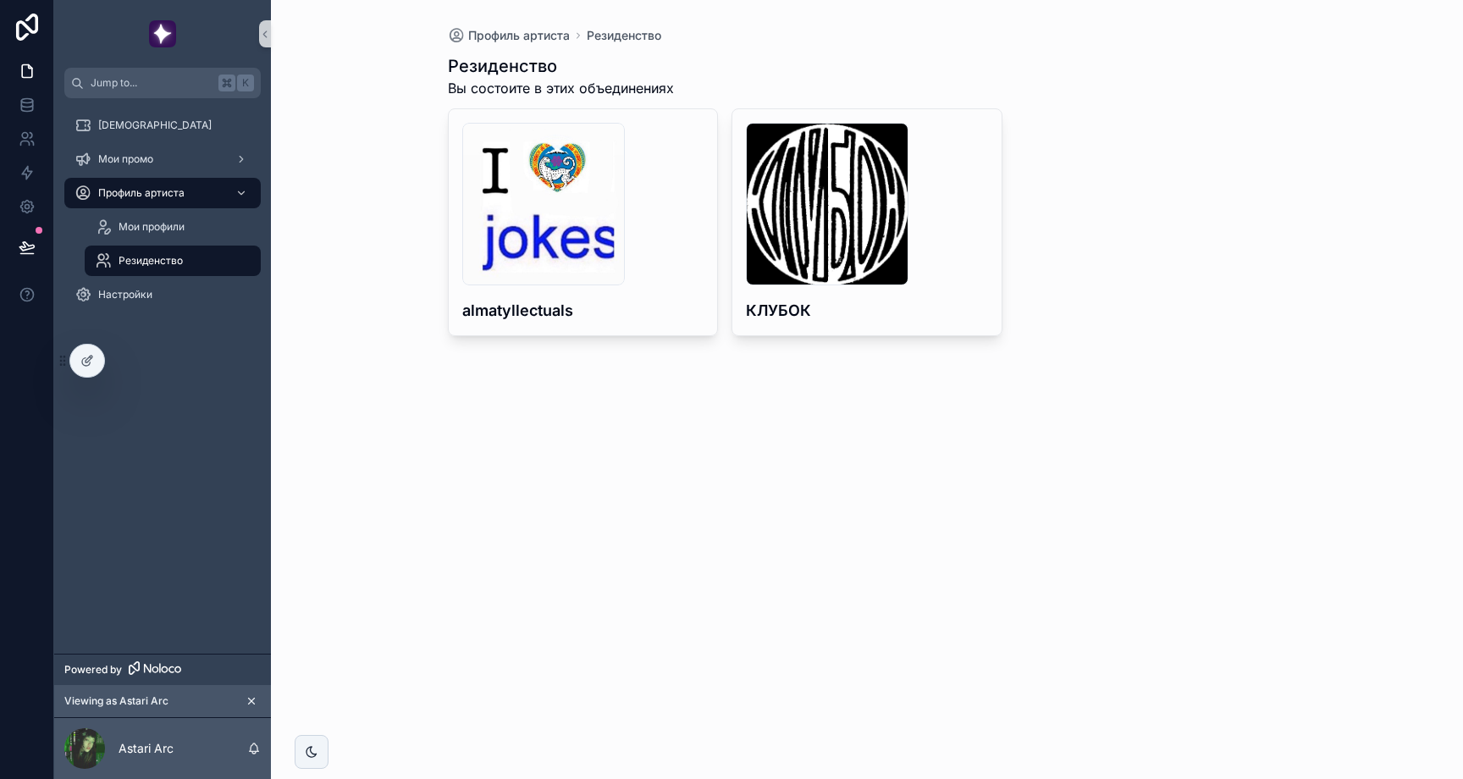
click at [162, 246] on link "Резиденство" at bounding box center [173, 261] width 176 height 30
click at [164, 240] on link "Мои профили" at bounding box center [173, 227] width 176 height 30
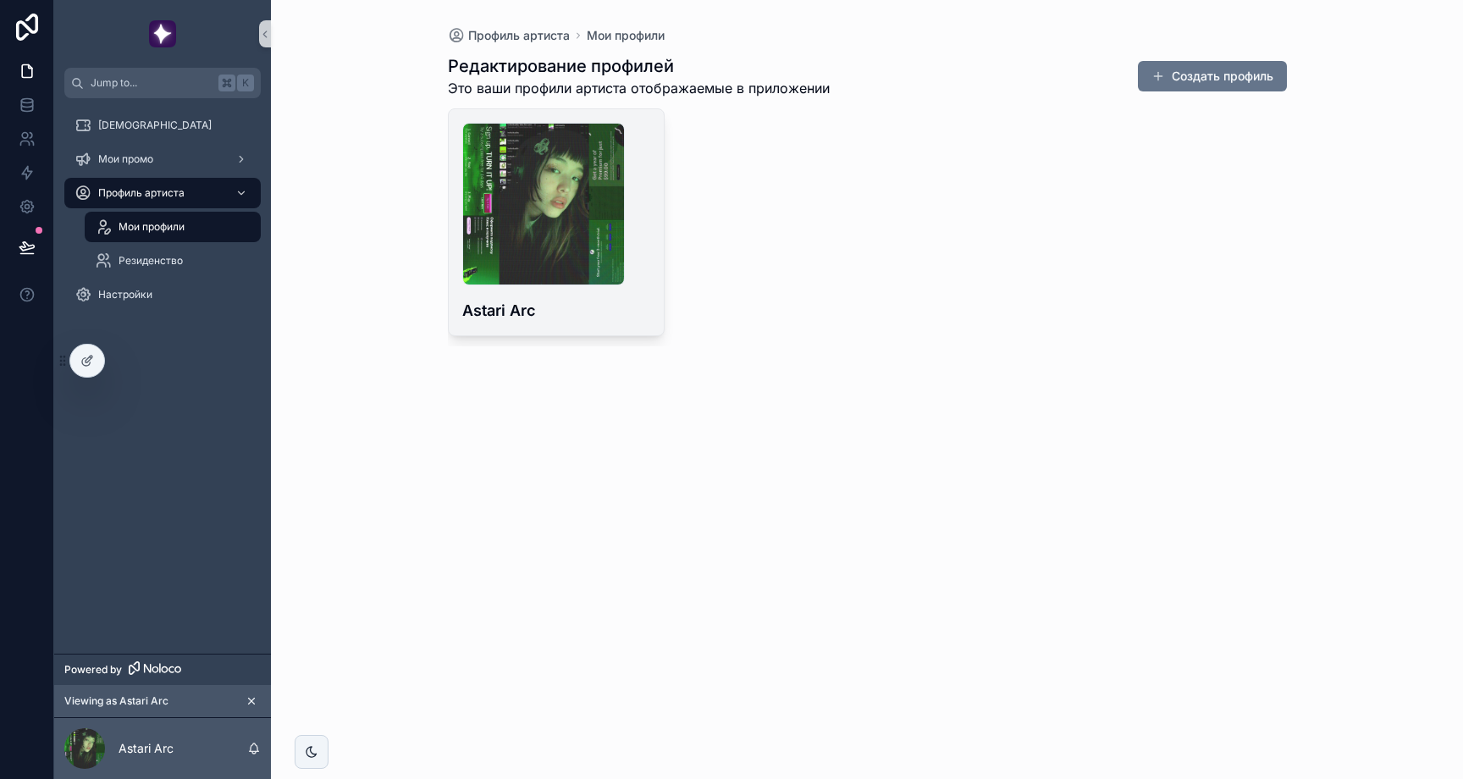
click at [601, 304] on h4 "Astari Arc" at bounding box center [556, 310] width 188 height 23
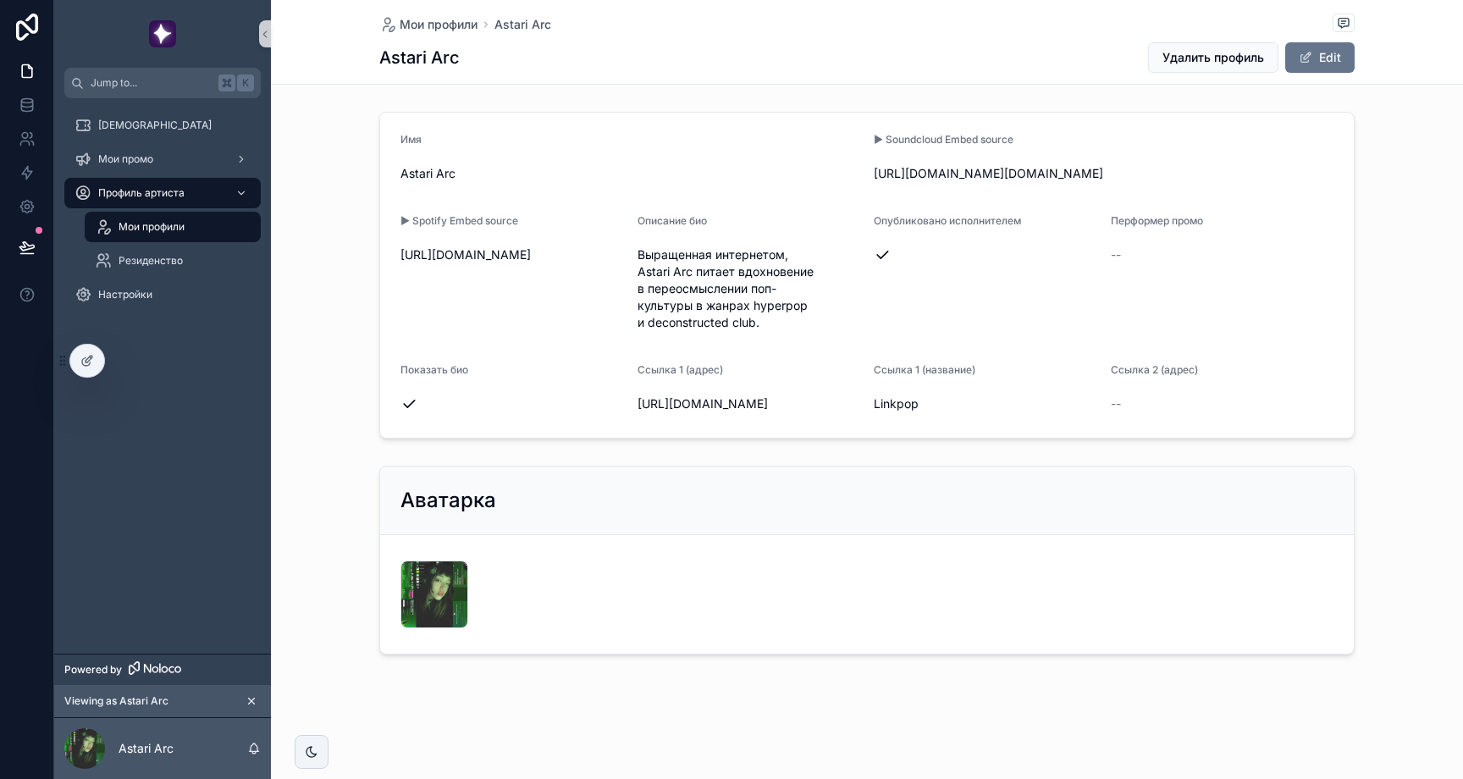
click at [160, 234] on div "Мои профили" at bounding box center [173, 226] width 156 height 27
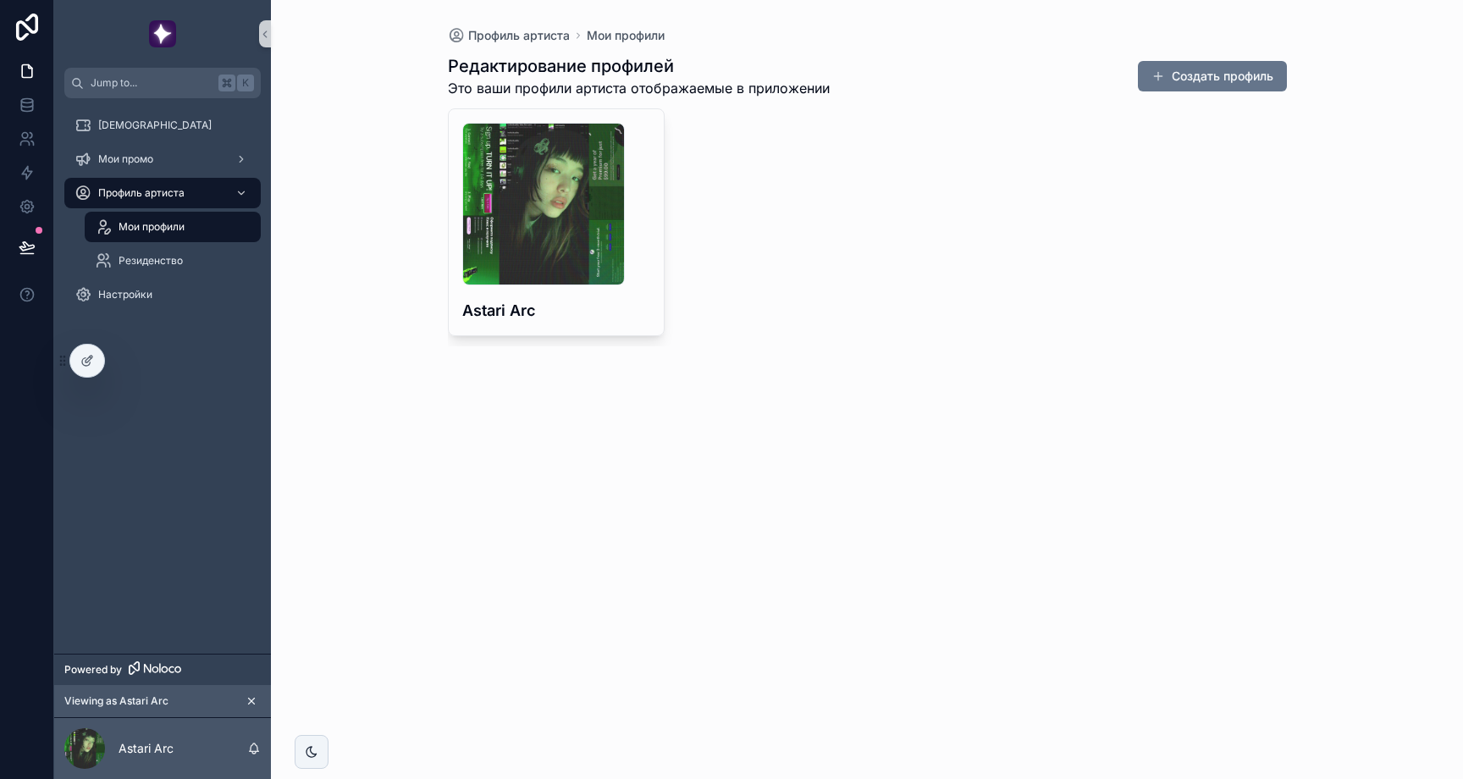
click at [136, 245] on div "Резиденство" at bounding box center [173, 261] width 196 height 34
click at [177, 248] on div "Резиденство" at bounding box center [173, 260] width 156 height 27
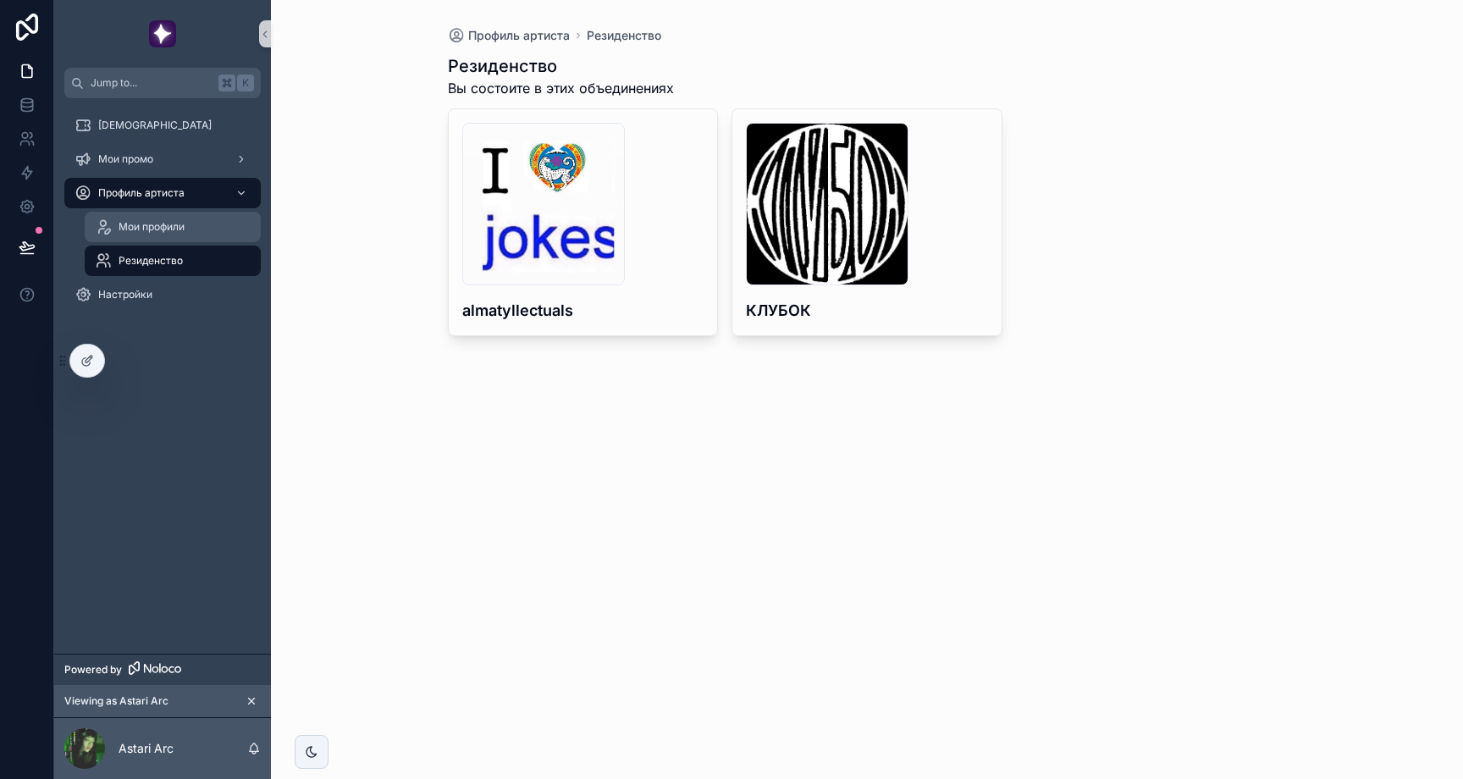
click at [179, 229] on span "Мои профили" at bounding box center [152, 227] width 66 height 14
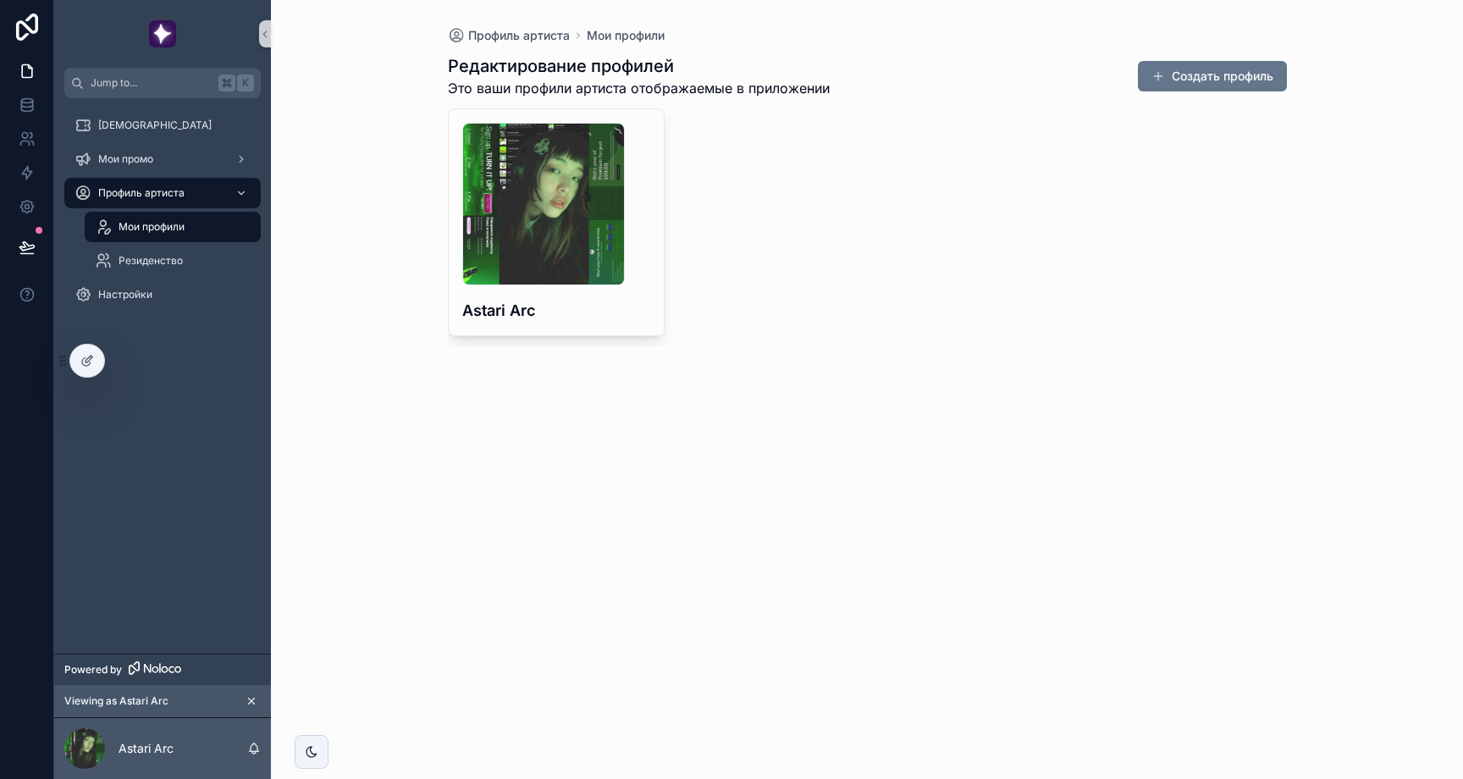
click at [173, 229] on span "Мои профили" at bounding box center [152, 227] width 66 height 14
click at [89, 361] on icon at bounding box center [87, 361] width 14 height 14
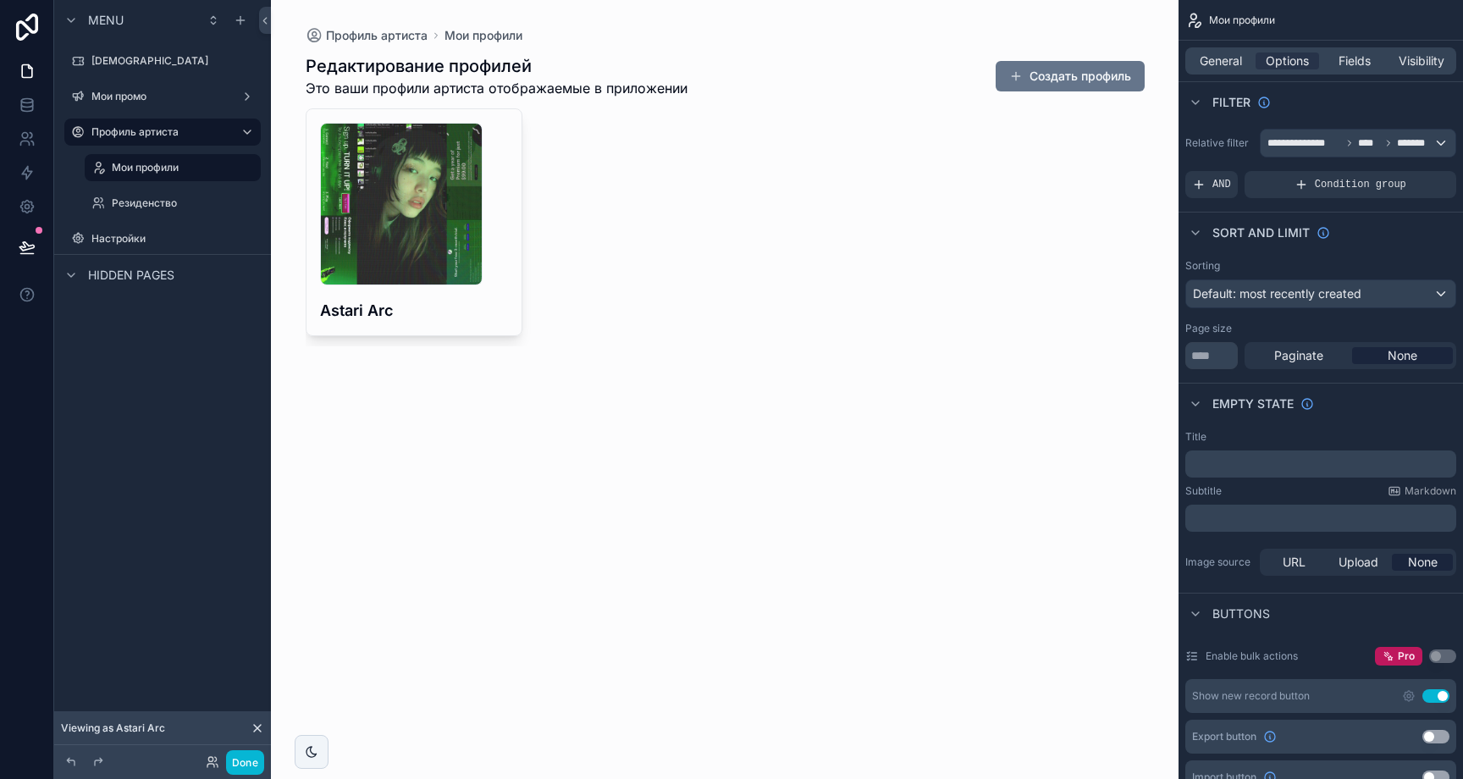
click at [479, 287] on div "scrollable content" at bounding box center [725, 200] width 866 height 400
click at [474, 301] on h4 "Astari Arc" at bounding box center [414, 310] width 188 height 23
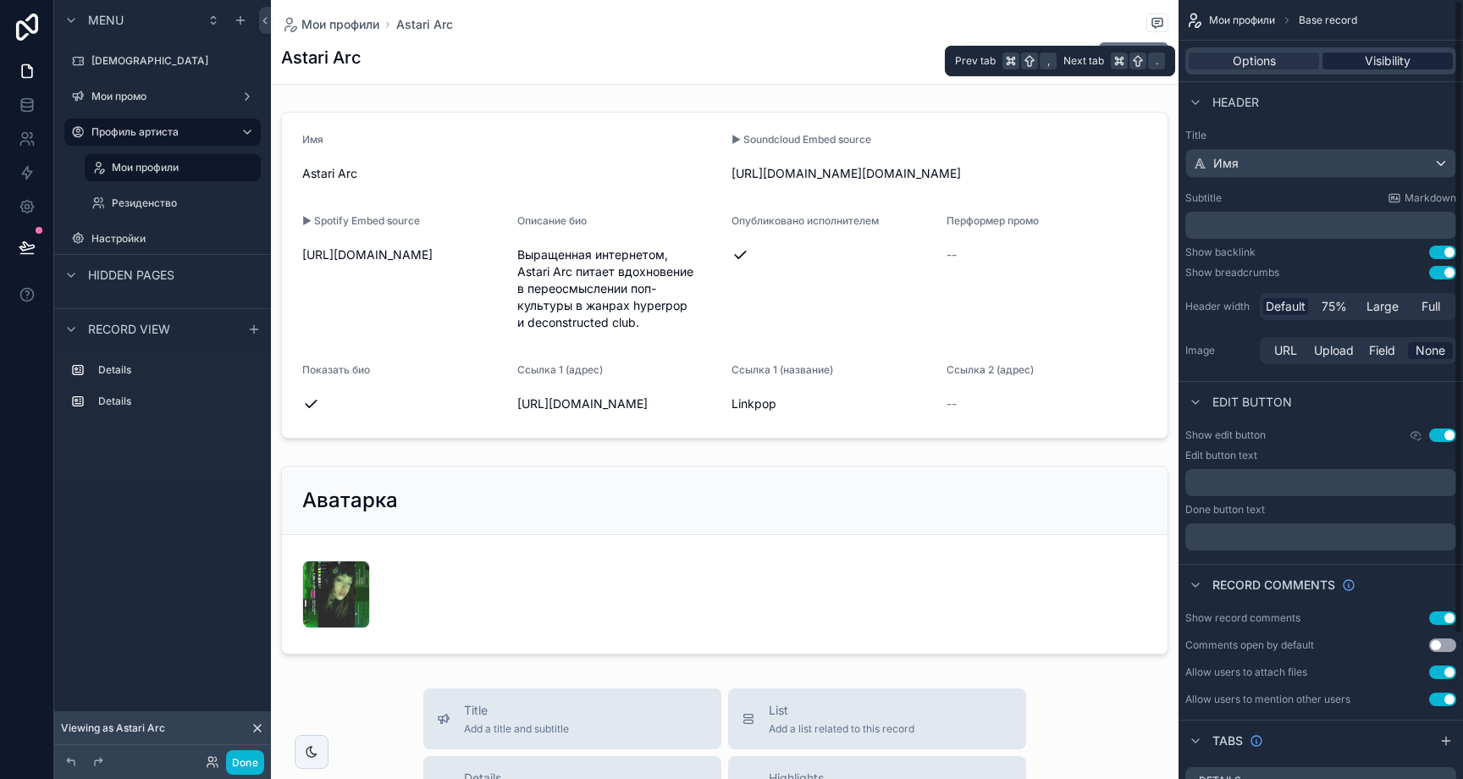
click at [1380, 61] on span "Visibility" at bounding box center [1388, 60] width 46 height 17
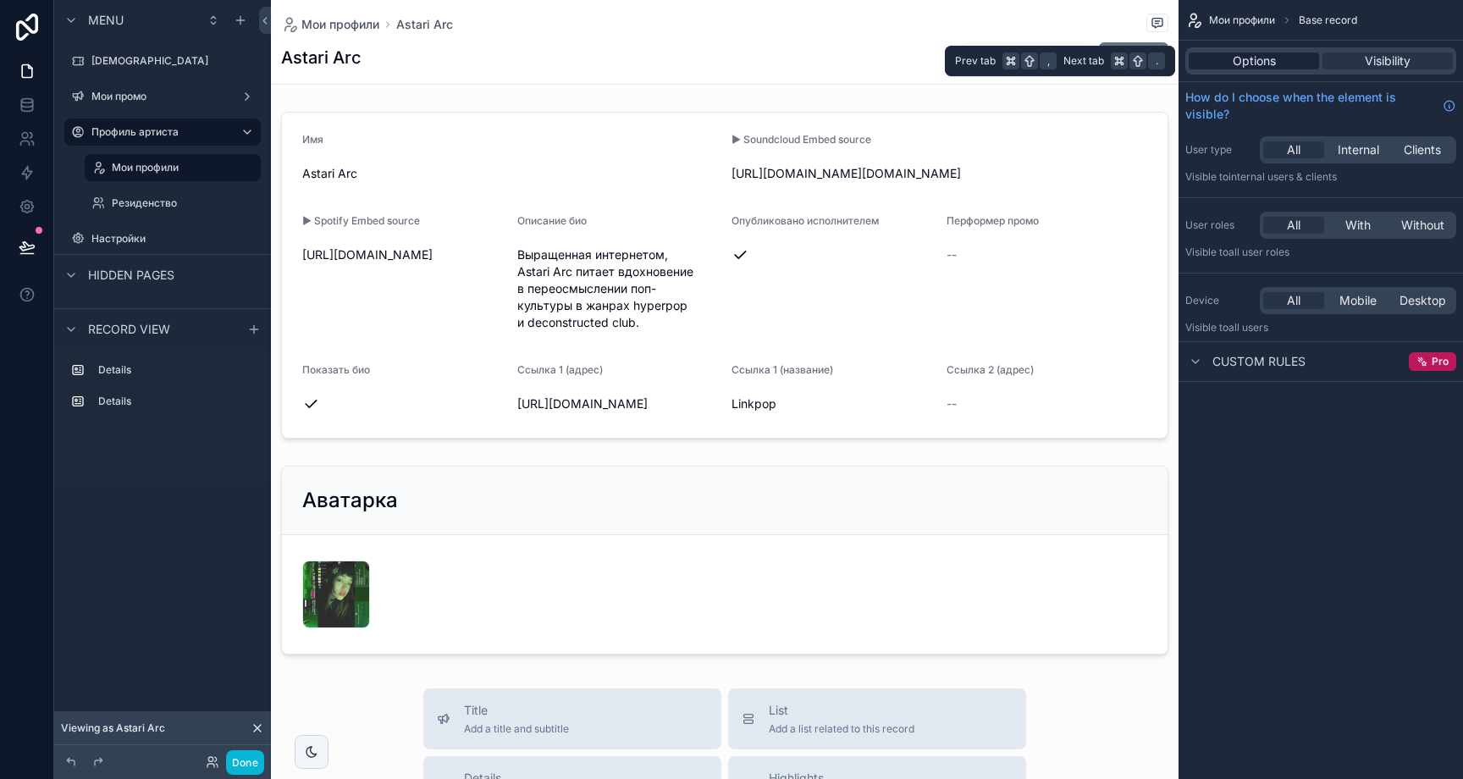
click at [1287, 57] on div "Options" at bounding box center [1254, 60] width 130 height 17
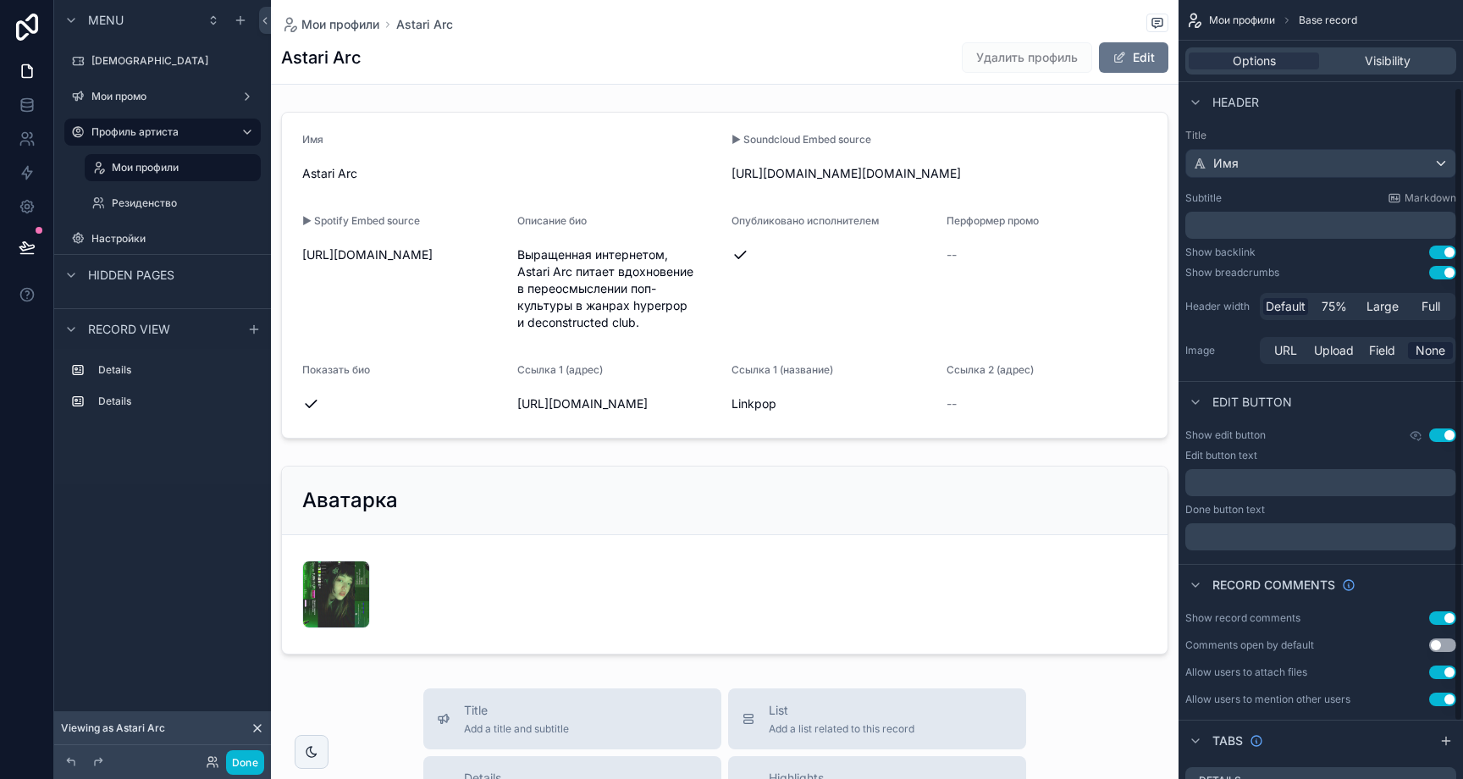
scroll to position [178, 0]
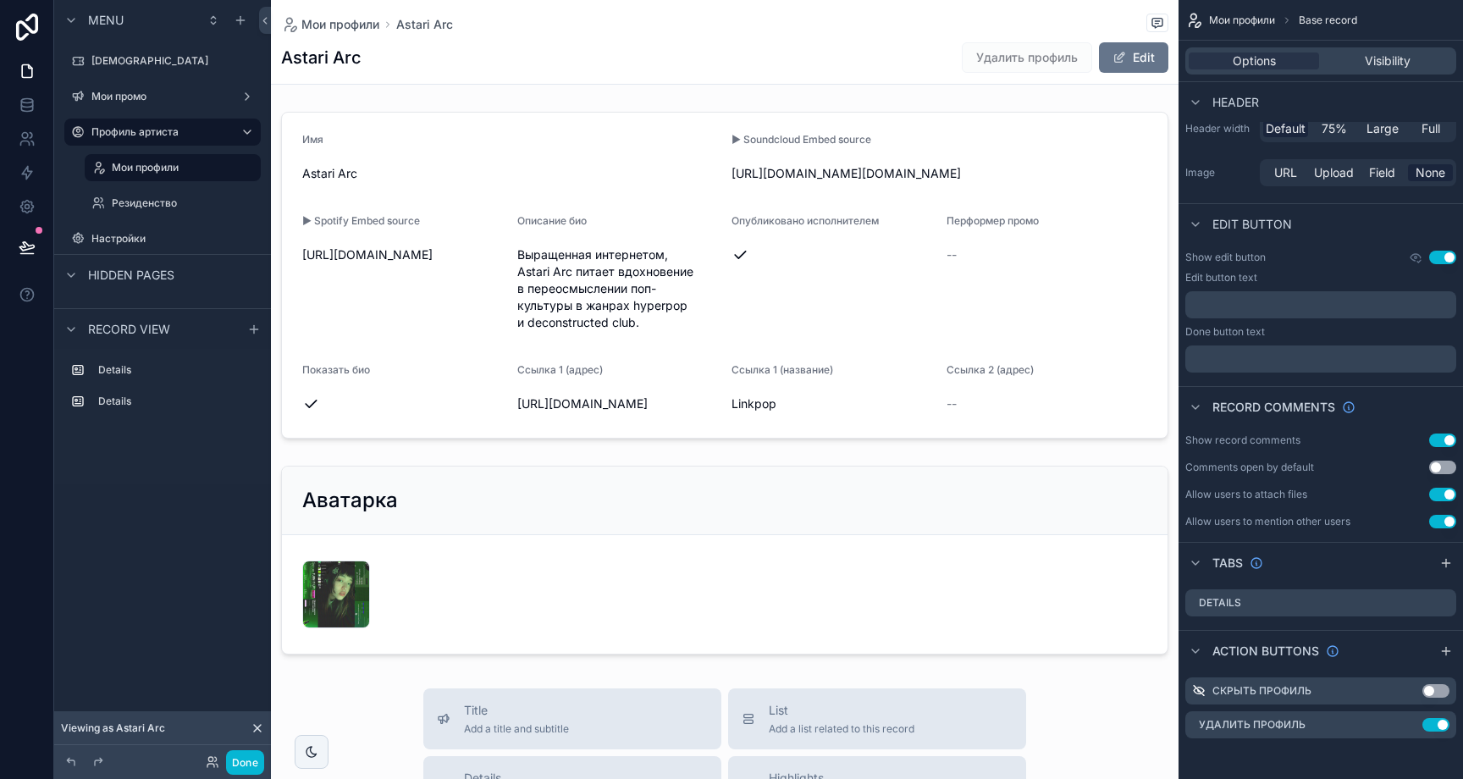
click at [1368, 304] on p "﻿" at bounding box center [1322, 305] width 261 height 14
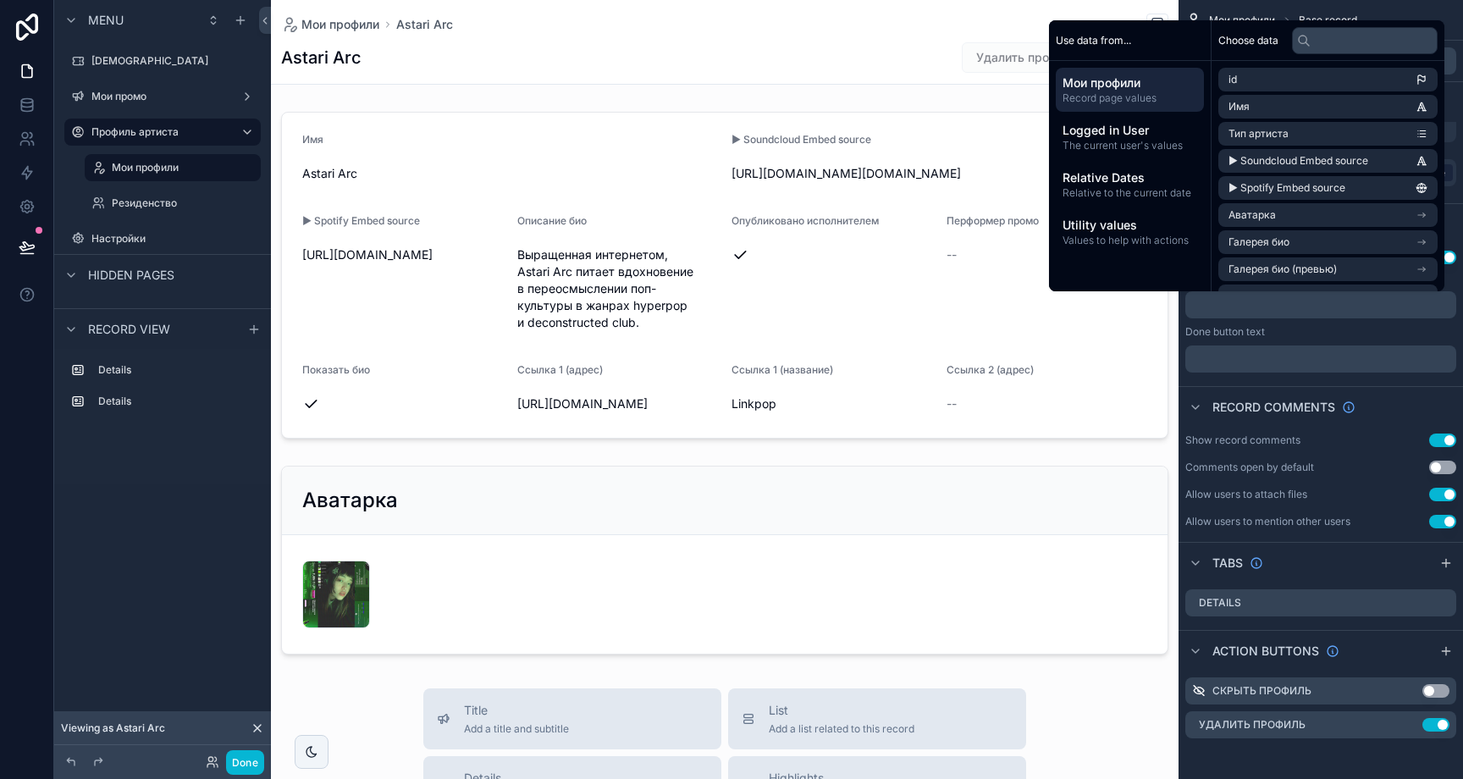
click at [1323, 330] on div "Done button text" at bounding box center [1320, 332] width 271 height 14
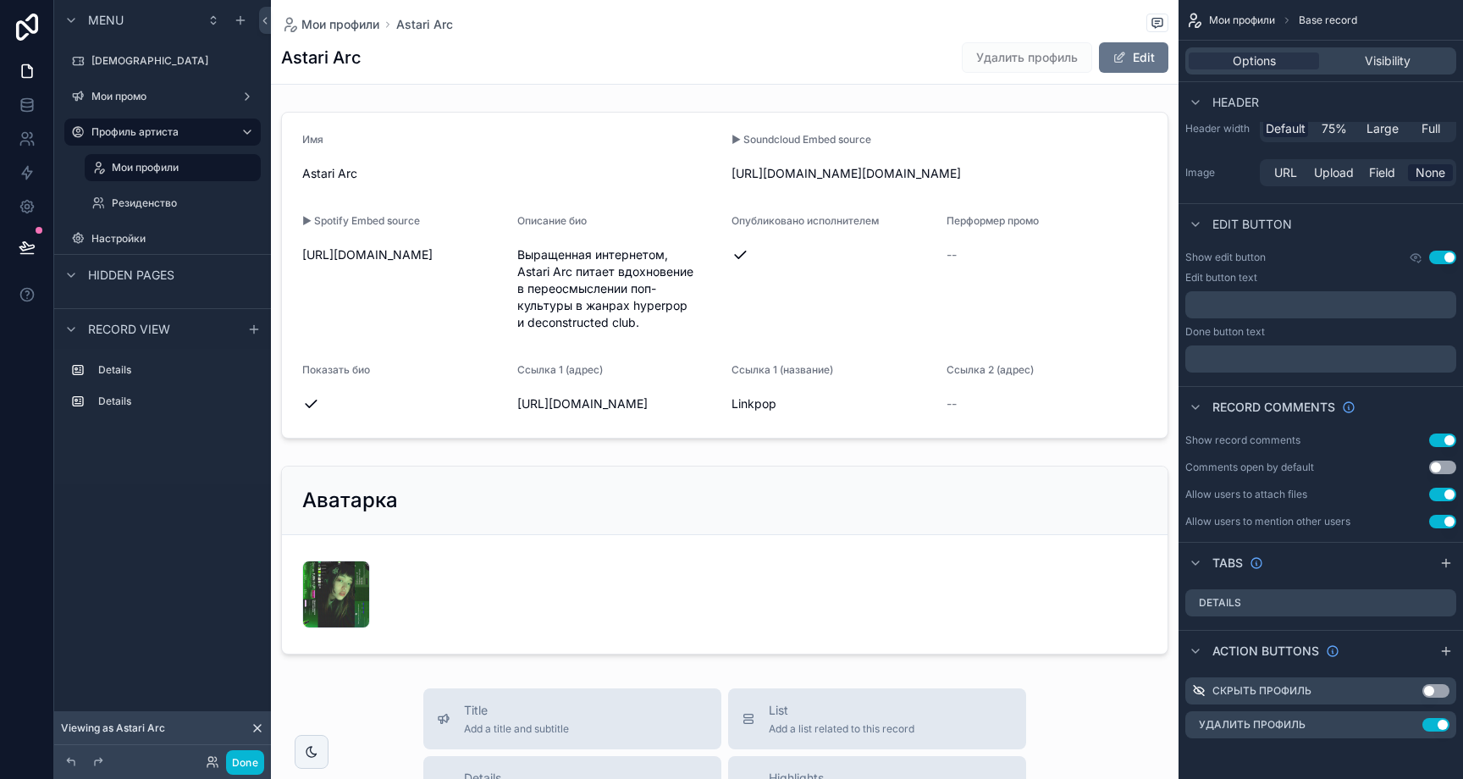
click at [1317, 306] on p "﻿" at bounding box center [1322, 305] width 261 height 14
click at [1323, 331] on div "Done button text" at bounding box center [1320, 332] width 271 height 14
click at [1288, 298] on p "**********" at bounding box center [1322, 305] width 261 height 14
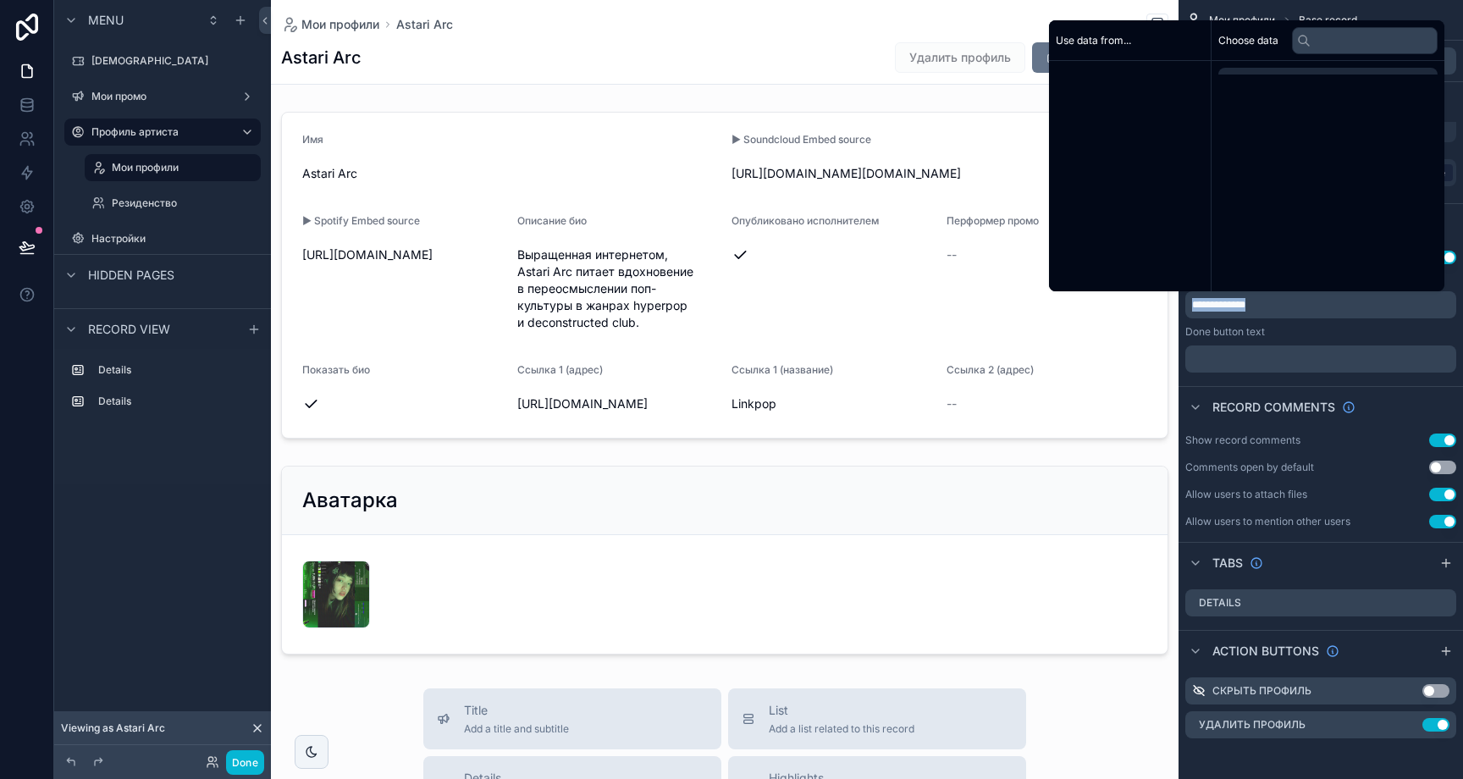
click at [1288, 298] on p "**********" at bounding box center [1322, 305] width 261 height 14
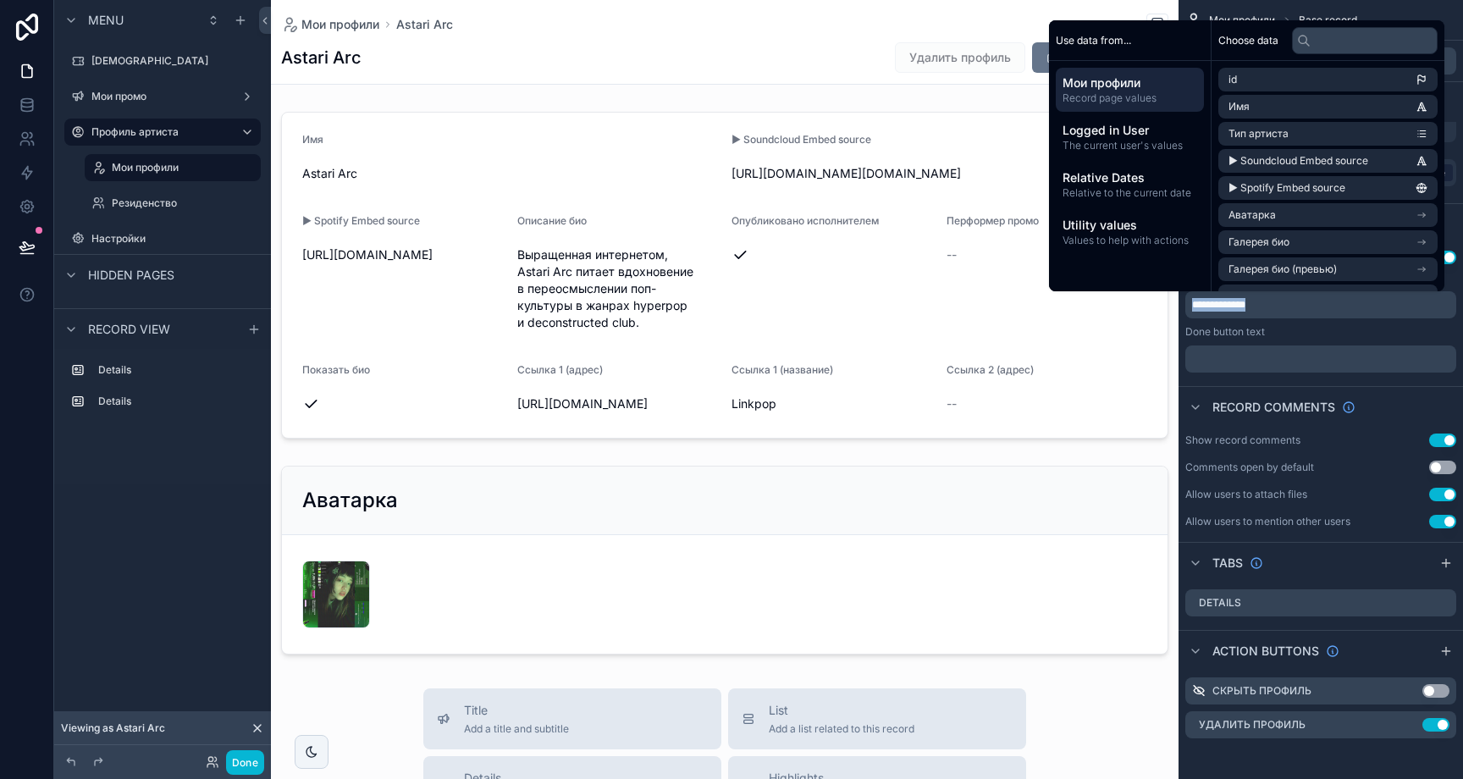
click at [1328, 333] on div "Done button text" at bounding box center [1320, 332] width 271 height 14
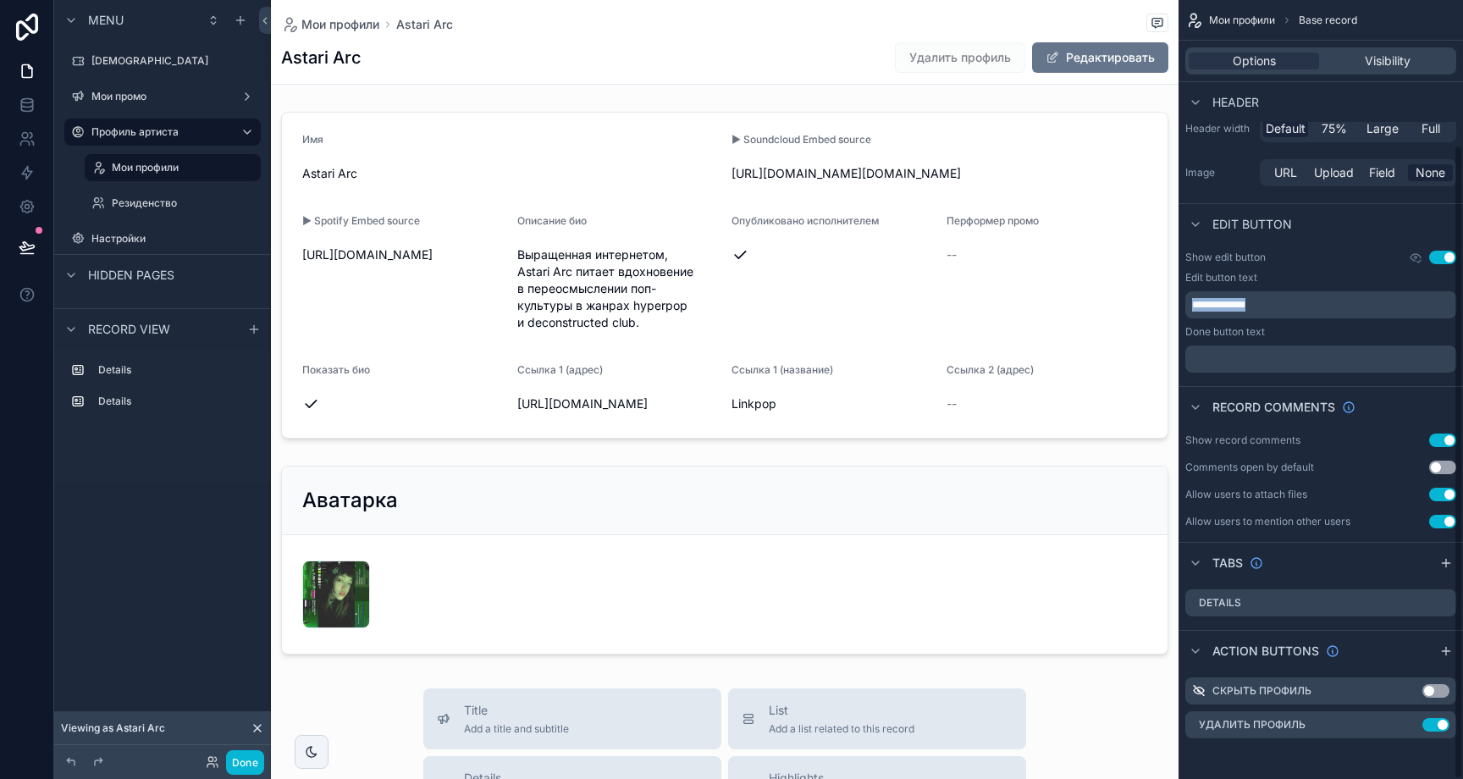
click at [1311, 306] on p "**********" at bounding box center [1322, 305] width 261 height 14
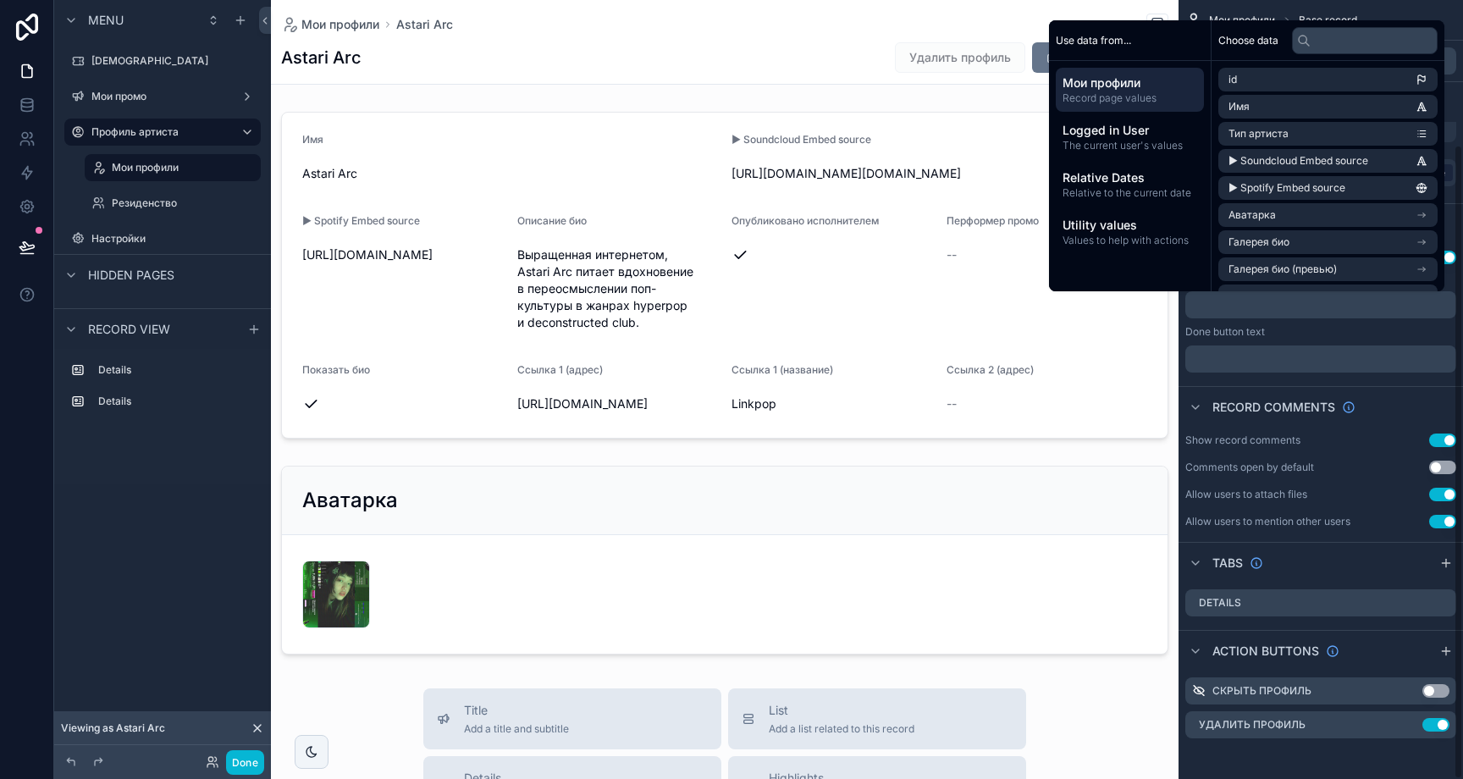
click at [1306, 334] on div "Done button text" at bounding box center [1320, 332] width 271 height 14
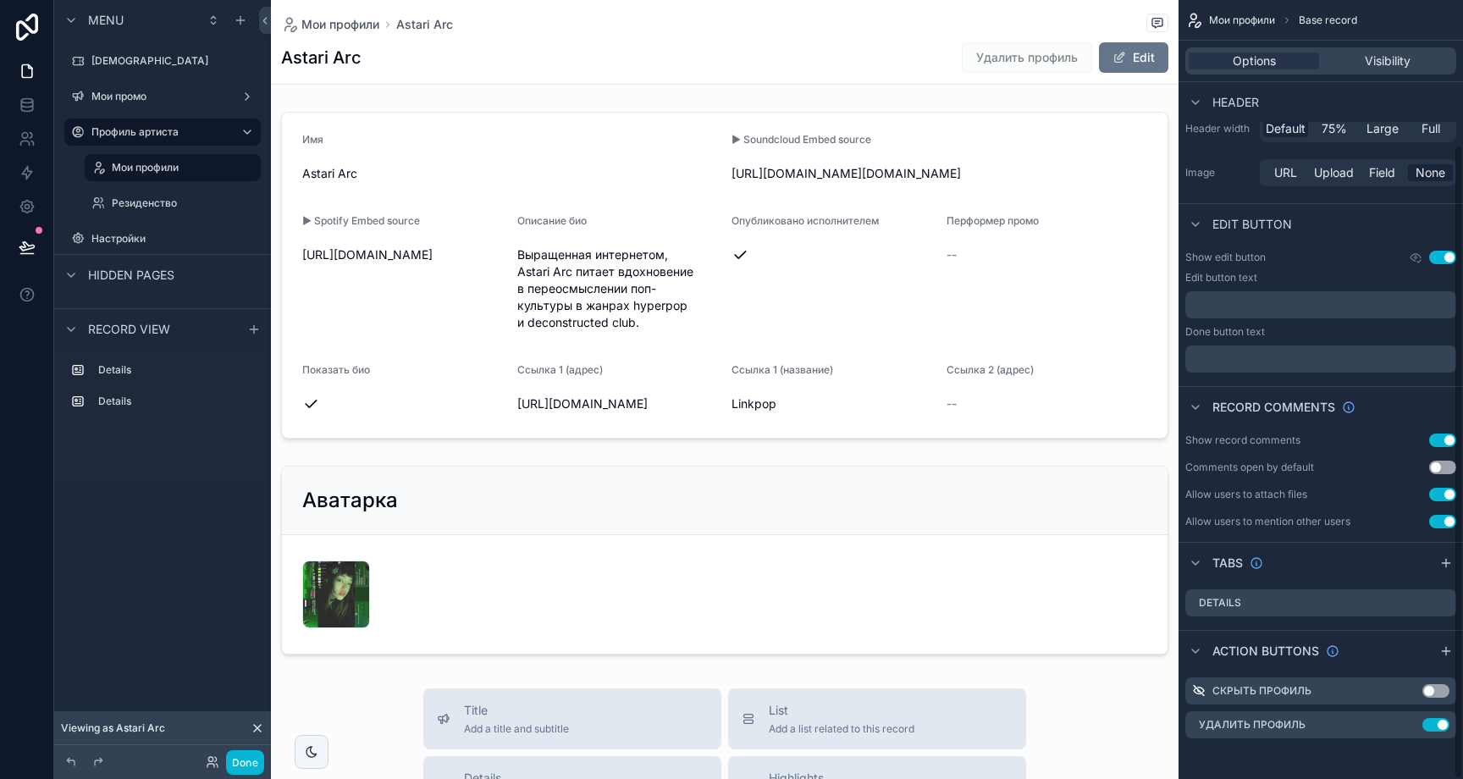
click at [1455, 268] on div "Мои профили Base record Options Visibility Header Title Имя Subtitle Markdown ﻿…" at bounding box center [1321, 389] width 284 height 779
click at [1449, 262] on button "Use setting" at bounding box center [1442, 258] width 27 height 14
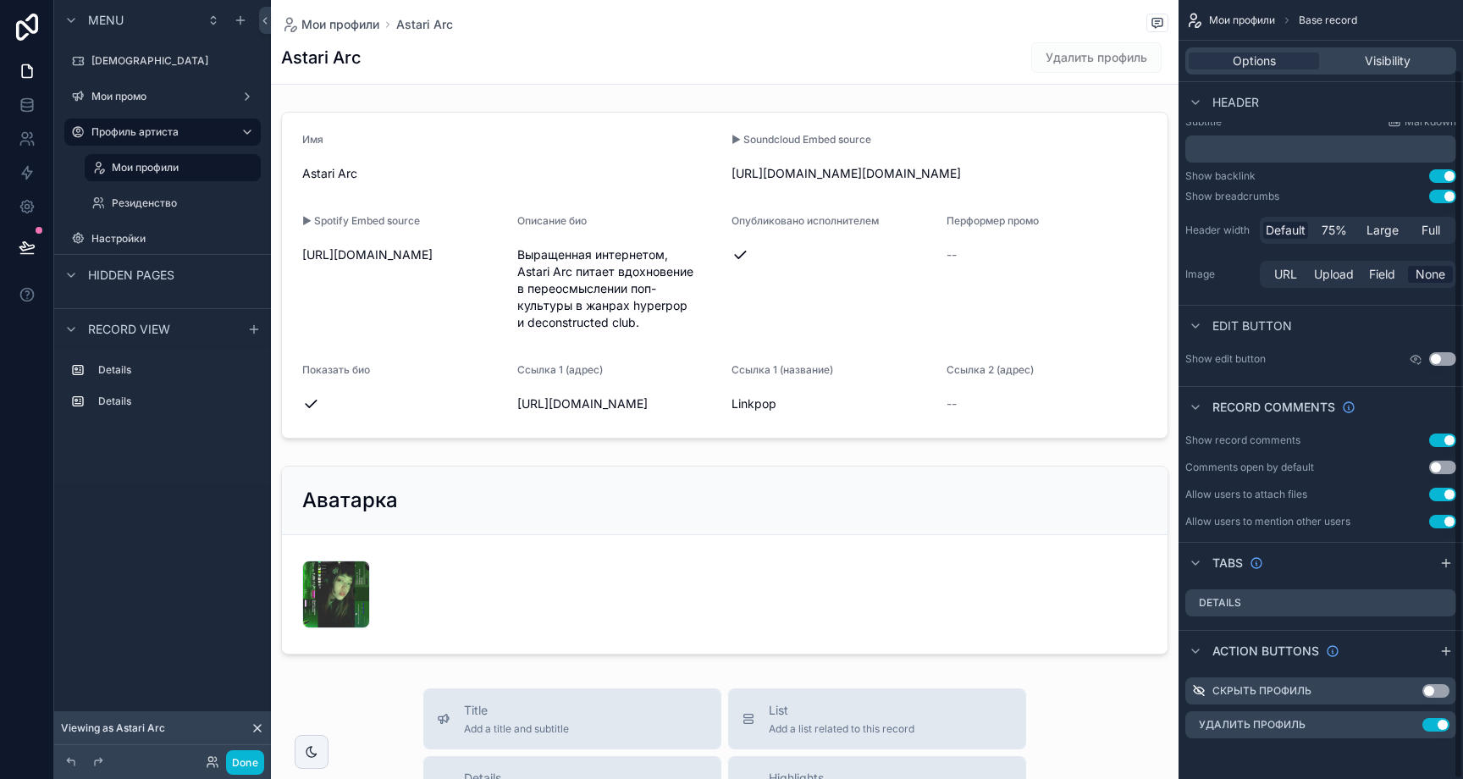
click at [1437, 353] on button "Use setting" at bounding box center [1442, 359] width 27 height 14
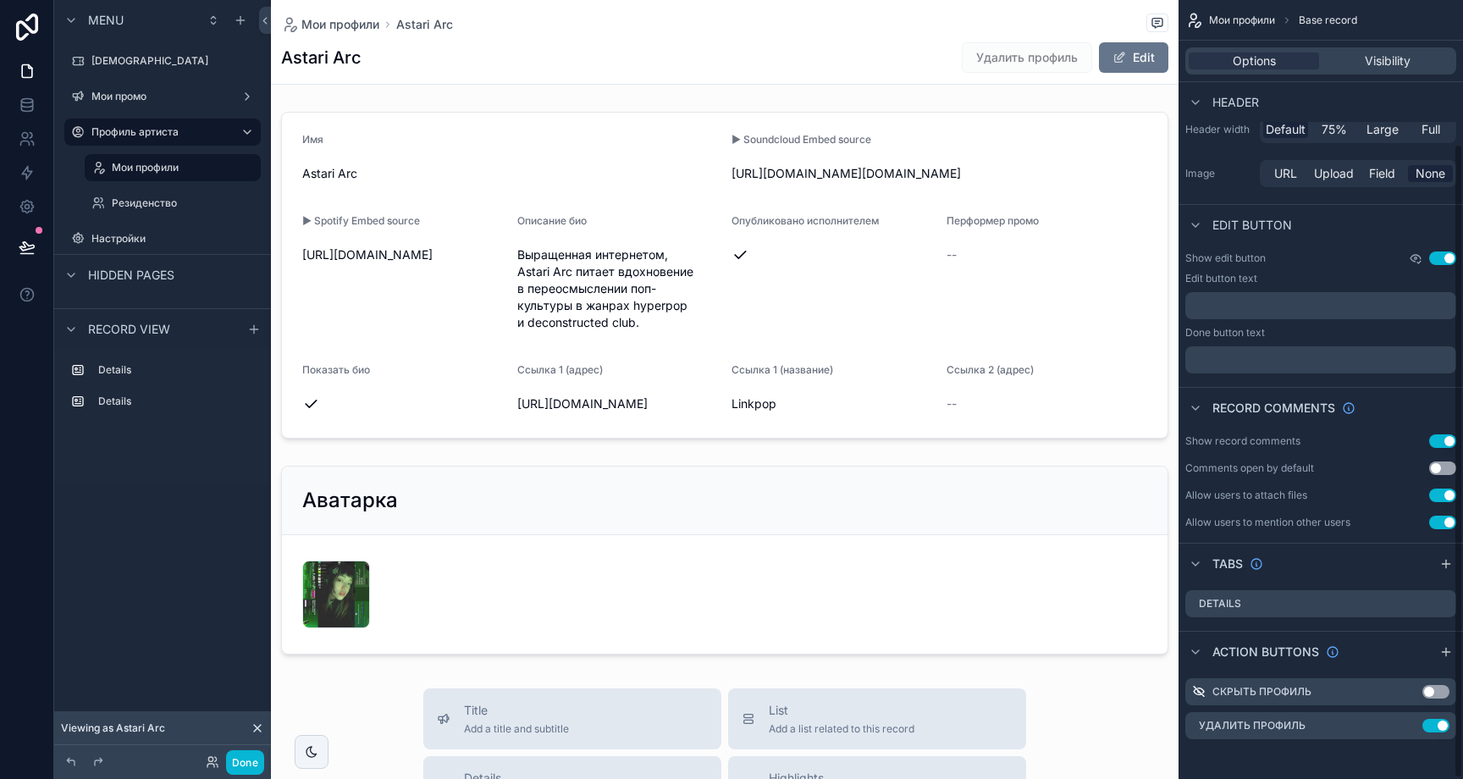
click at [1418, 261] on icon "scrollable content" at bounding box center [1416, 258] width 14 height 14
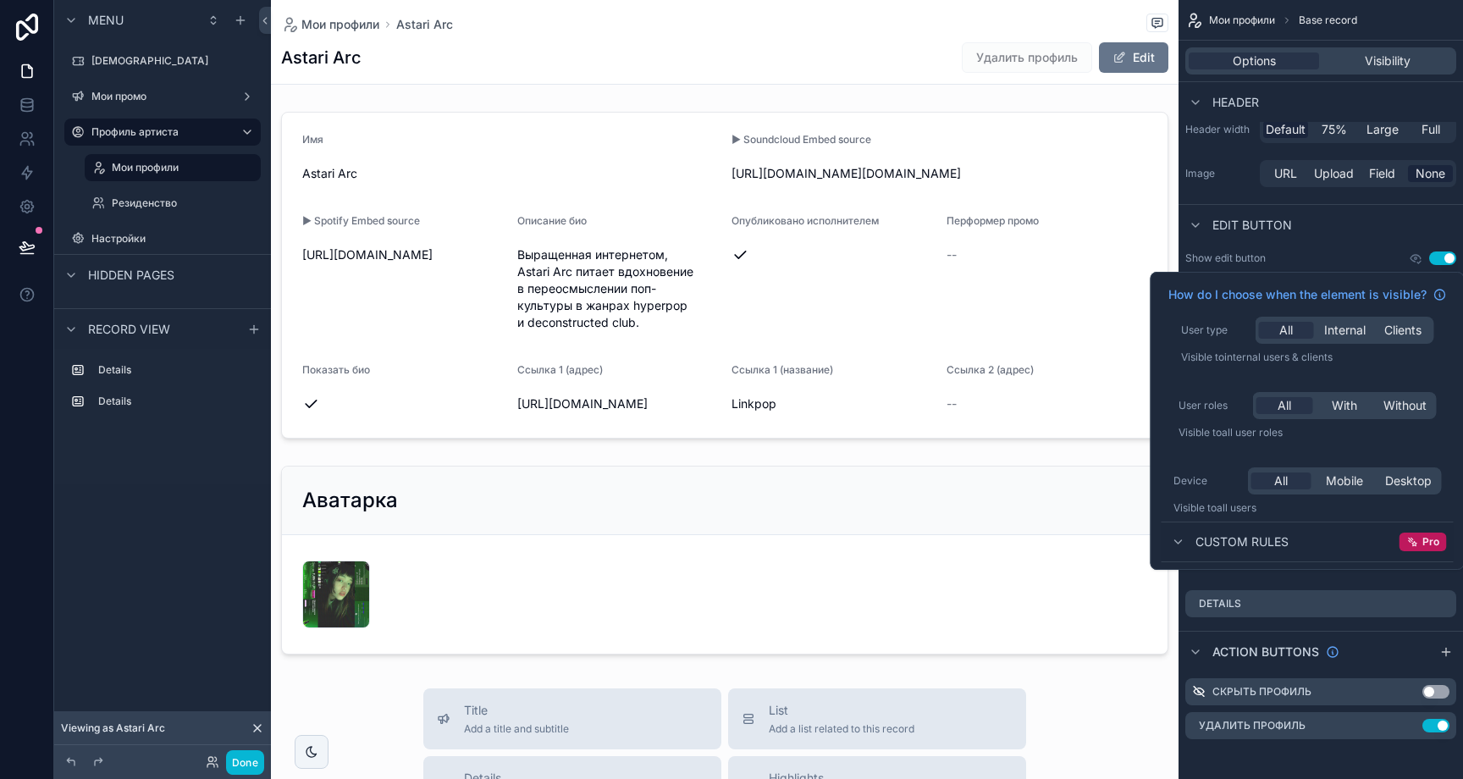
click at [1434, 261] on button "Use setting" at bounding box center [1442, 258] width 27 height 14
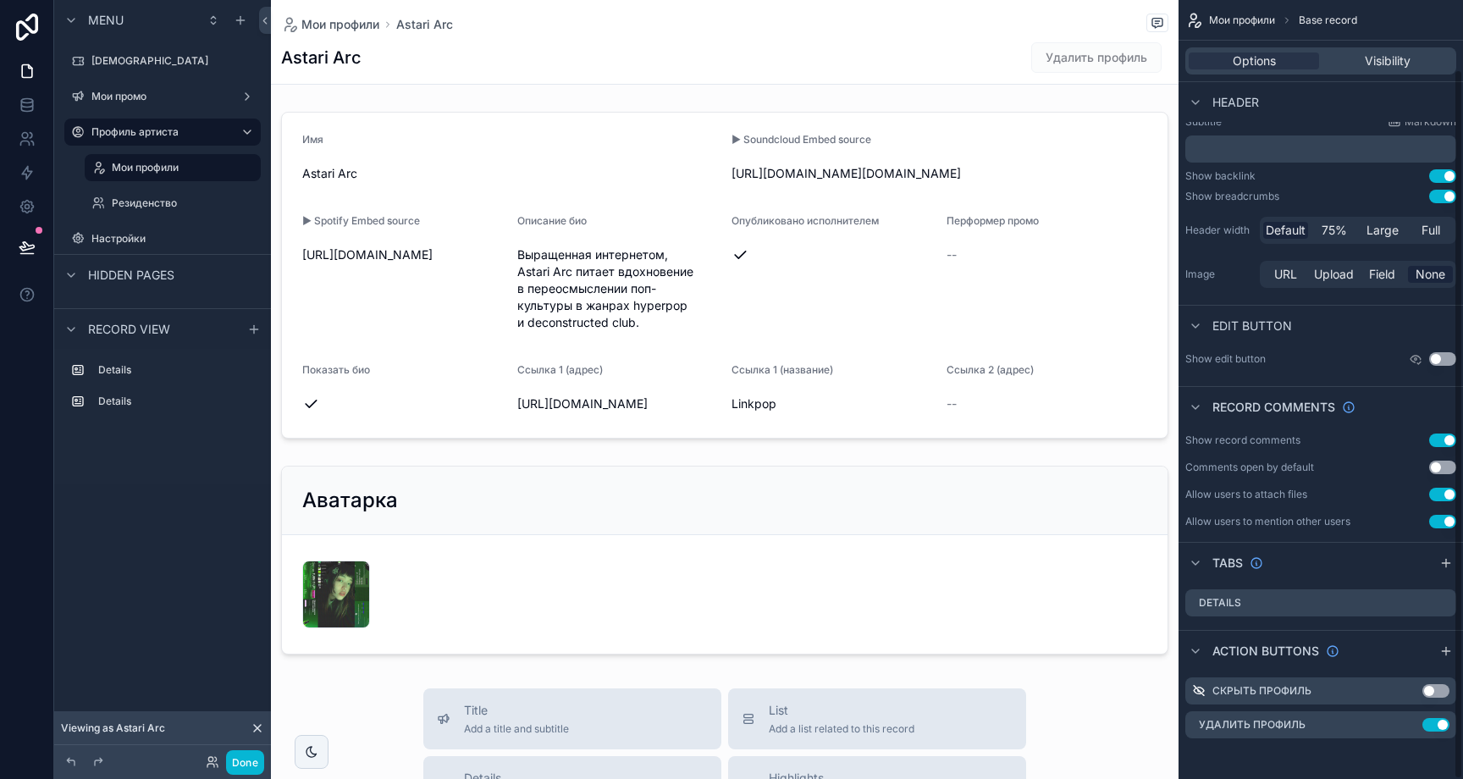
click at [1413, 364] on icon "scrollable content" at bounding box center [1416, 359] width 14 height 14
click at [1416, 360] on icon "scrollable content" at bounding box center [1416, 359] width 3 height 3
click at [1444, 359] on button "Use setting" at bounding box center [1442, 359] width 27 height 14
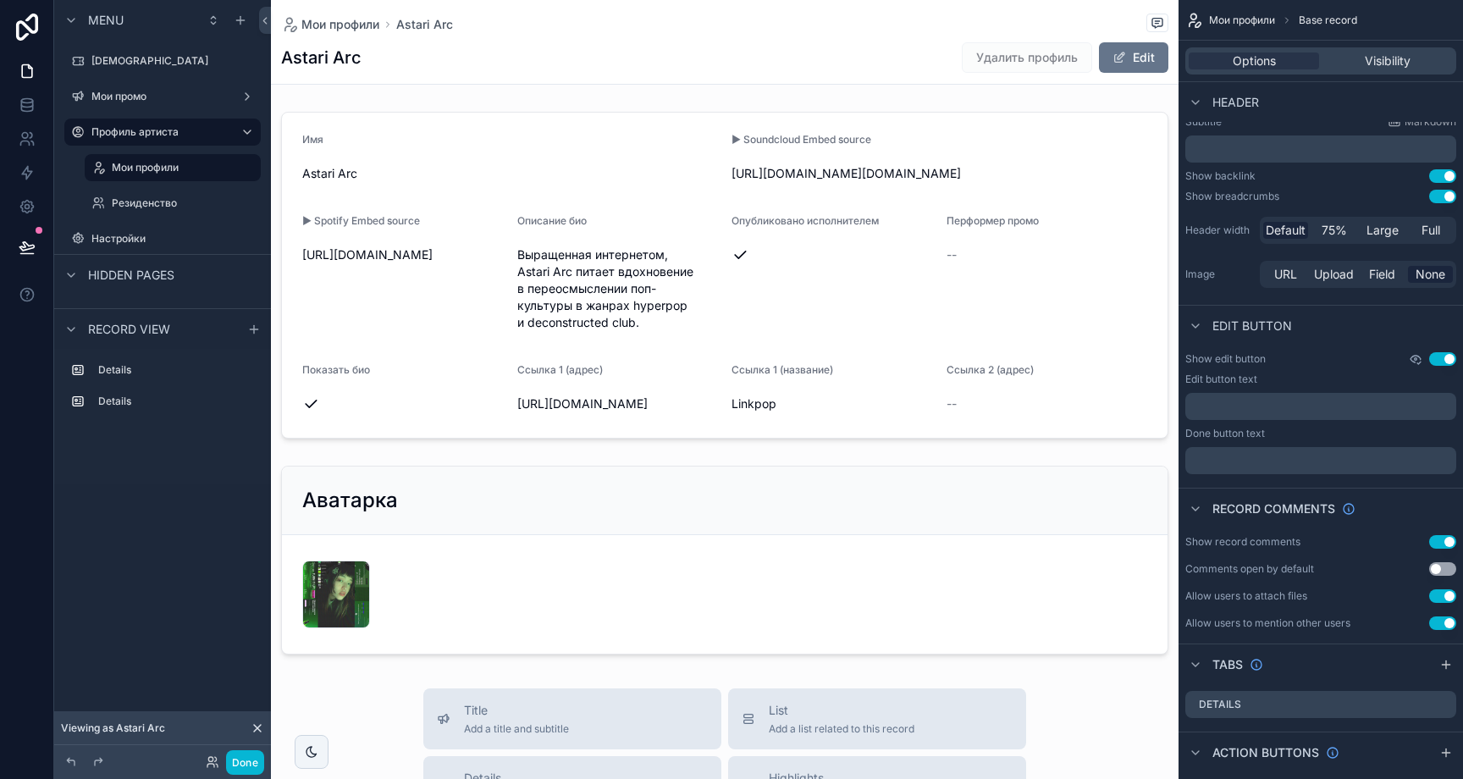
click at [1419, 356] on icon "scrollable content" at bounding box center [1416, 359] width 10 height 7
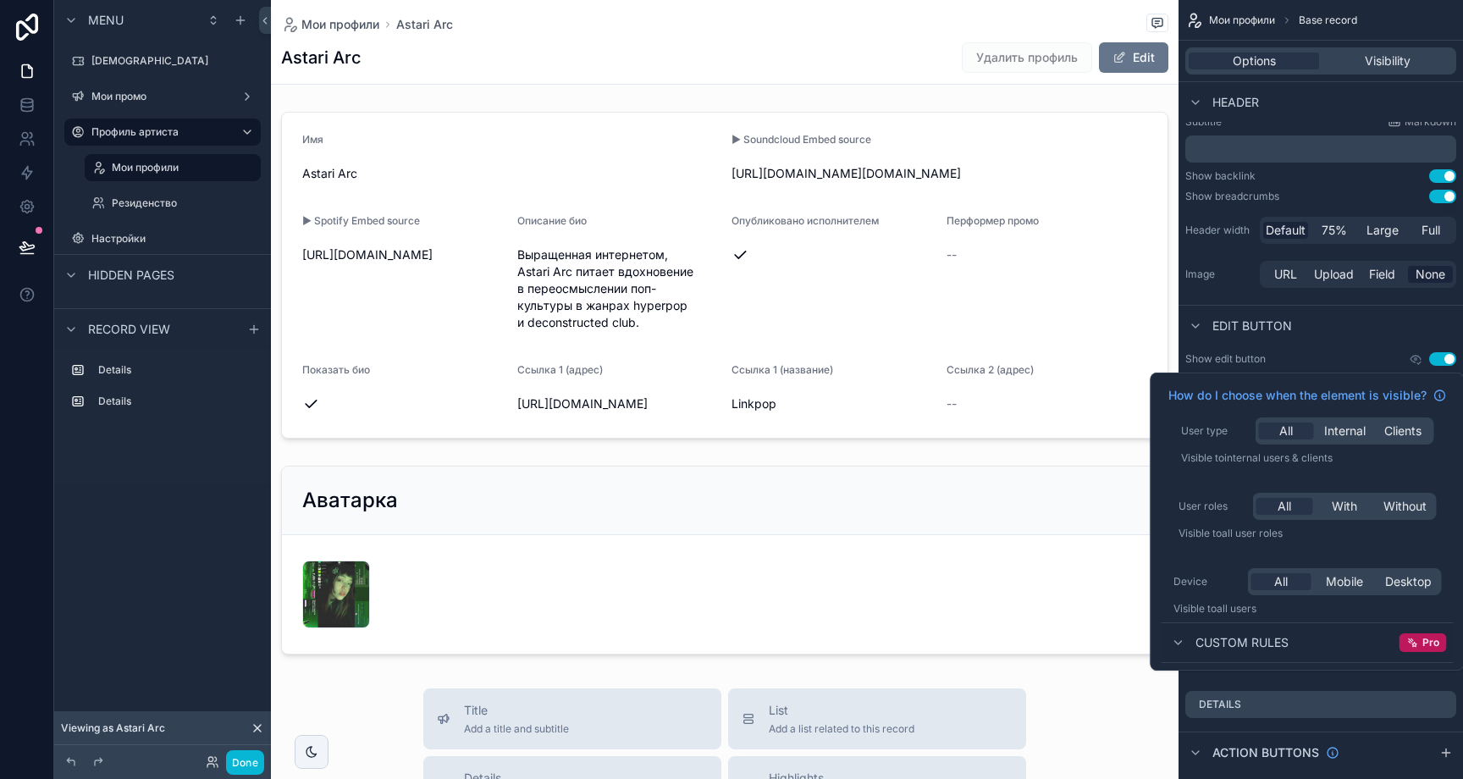
click at [1437, 356] on button "Use setting" at bounding box center [1442, 359] width 27 height 14
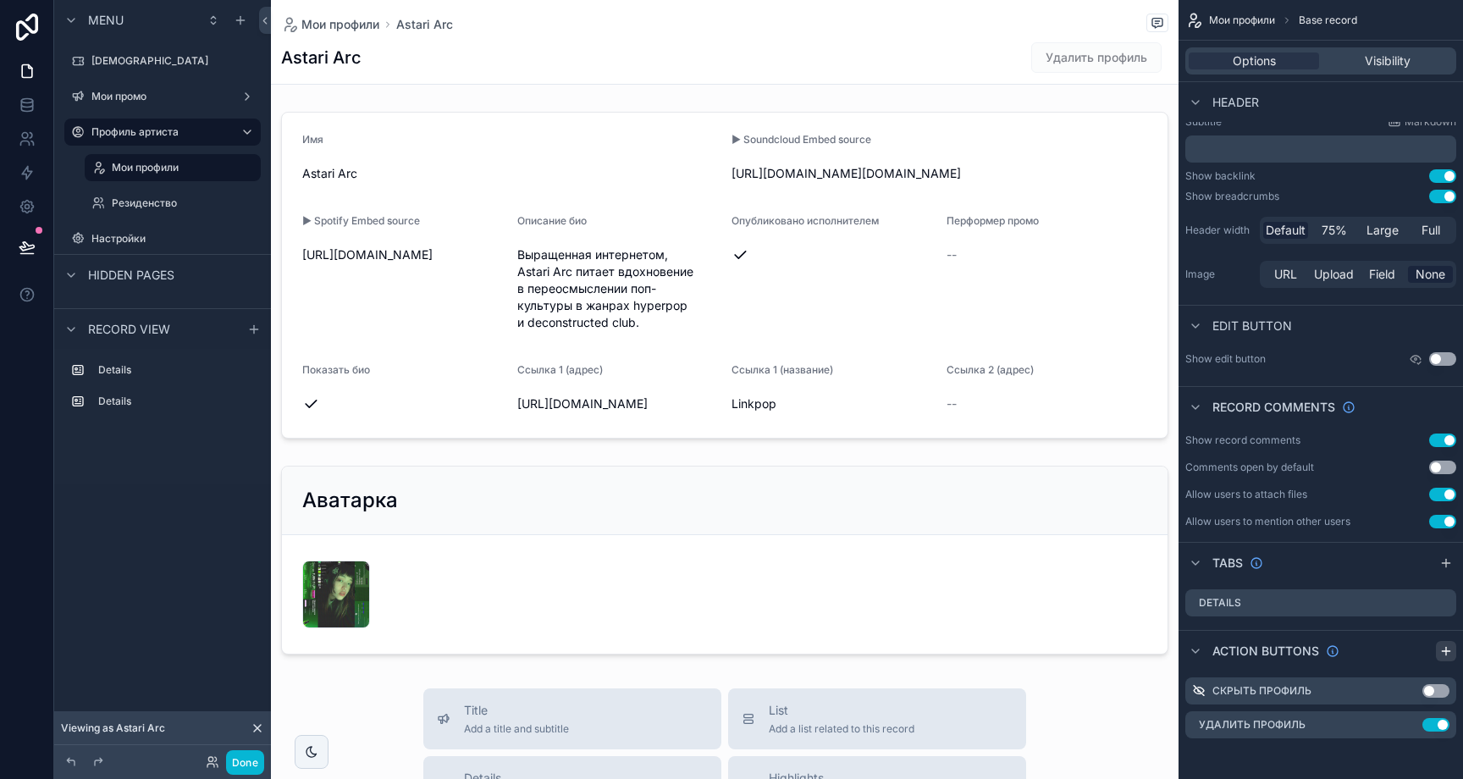
click at [1444, 651] on icon "scrollable content" at bounding box center [1446, 651] width 8 height 0
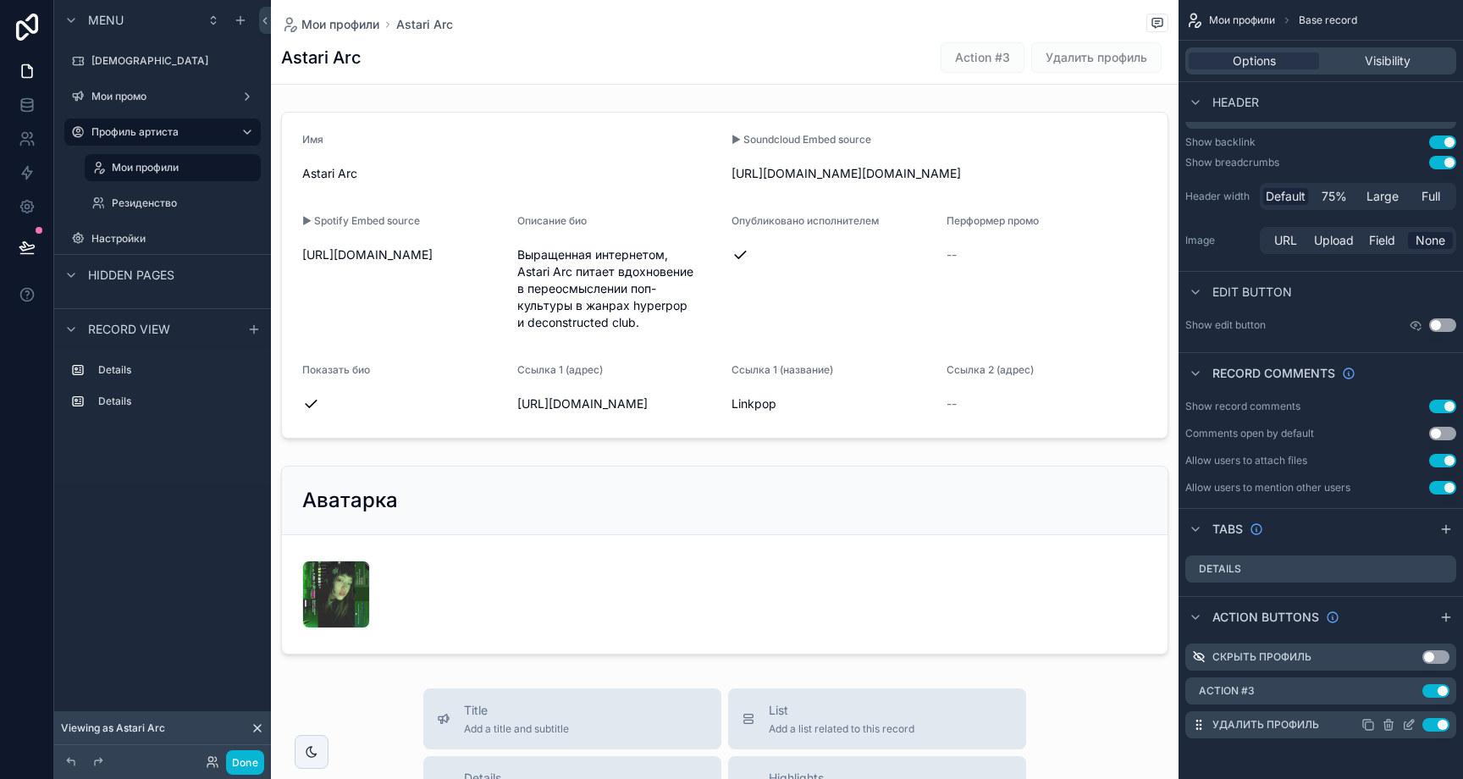
click at [1408, 725] on icon "scrollable content" at bounding box center [1409, 725] width 14 height 14
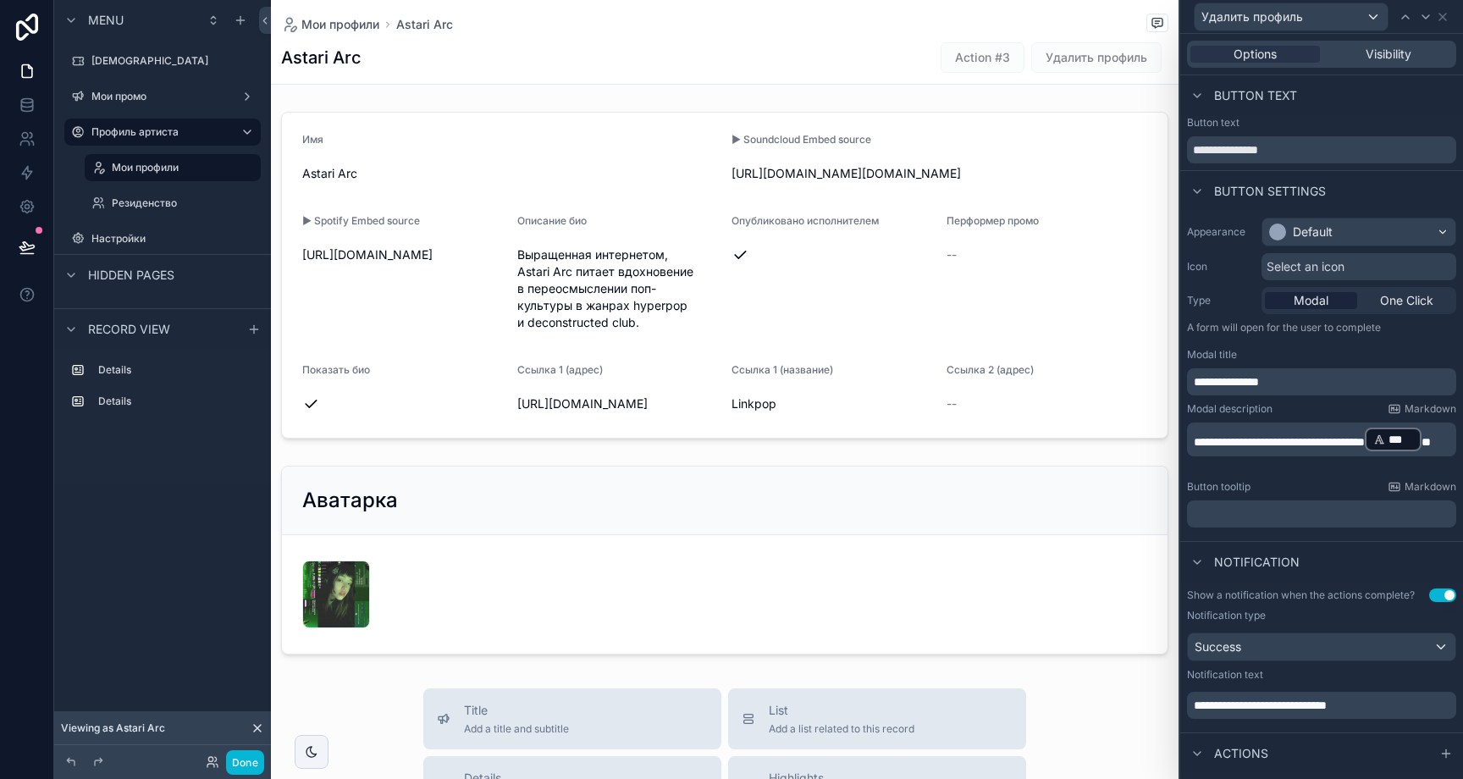
click at [1324, 267] on span "Select an icon" at bounding box center [1306, 266] width 78 height 17
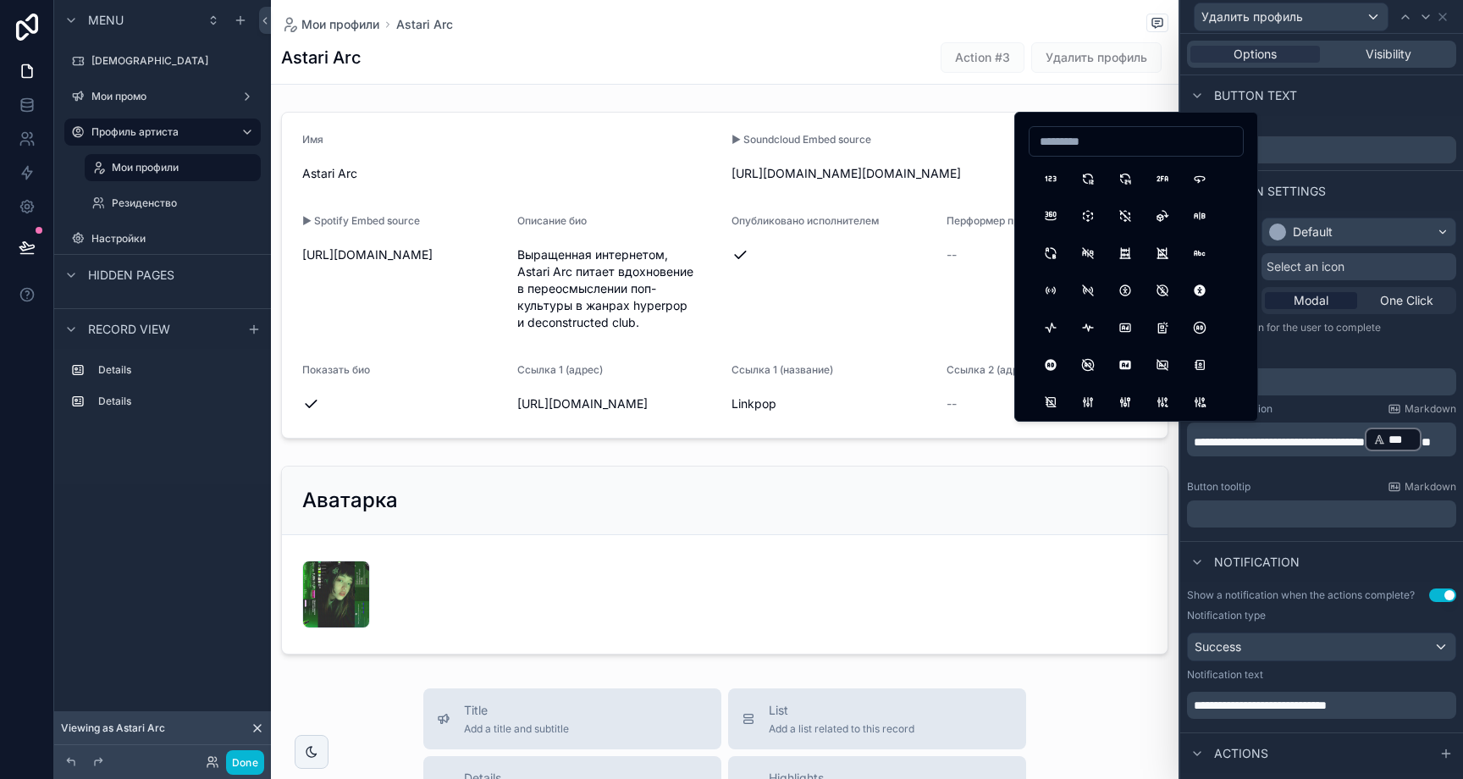
click at [1127, 140] on input at bounding box center [1136, 142] width 213 height 24
type input "*"
type input "****"
click at [1049, 179] on button "Trash" at bounding box center [1051, 178] width 30 height 30
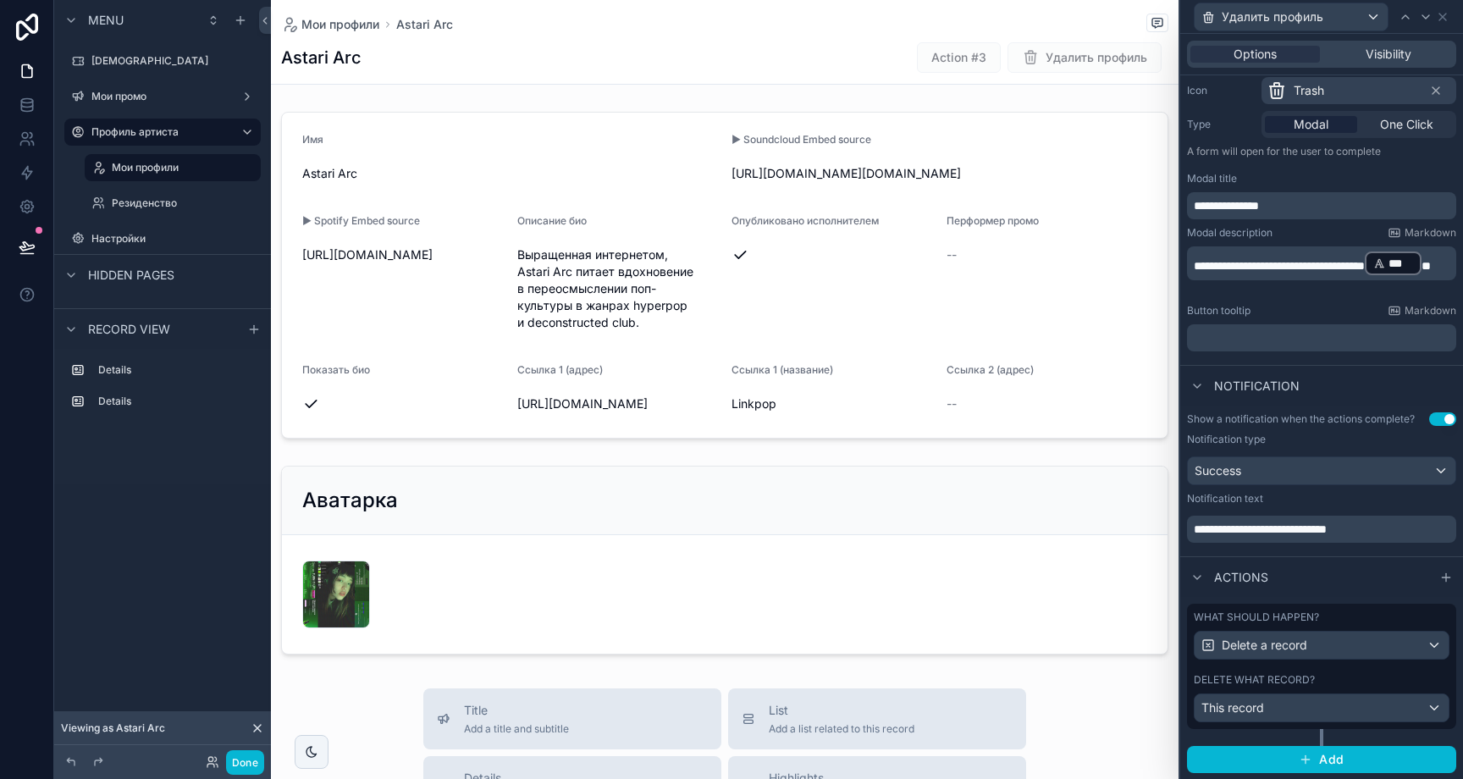
scroll to position [0, 0]
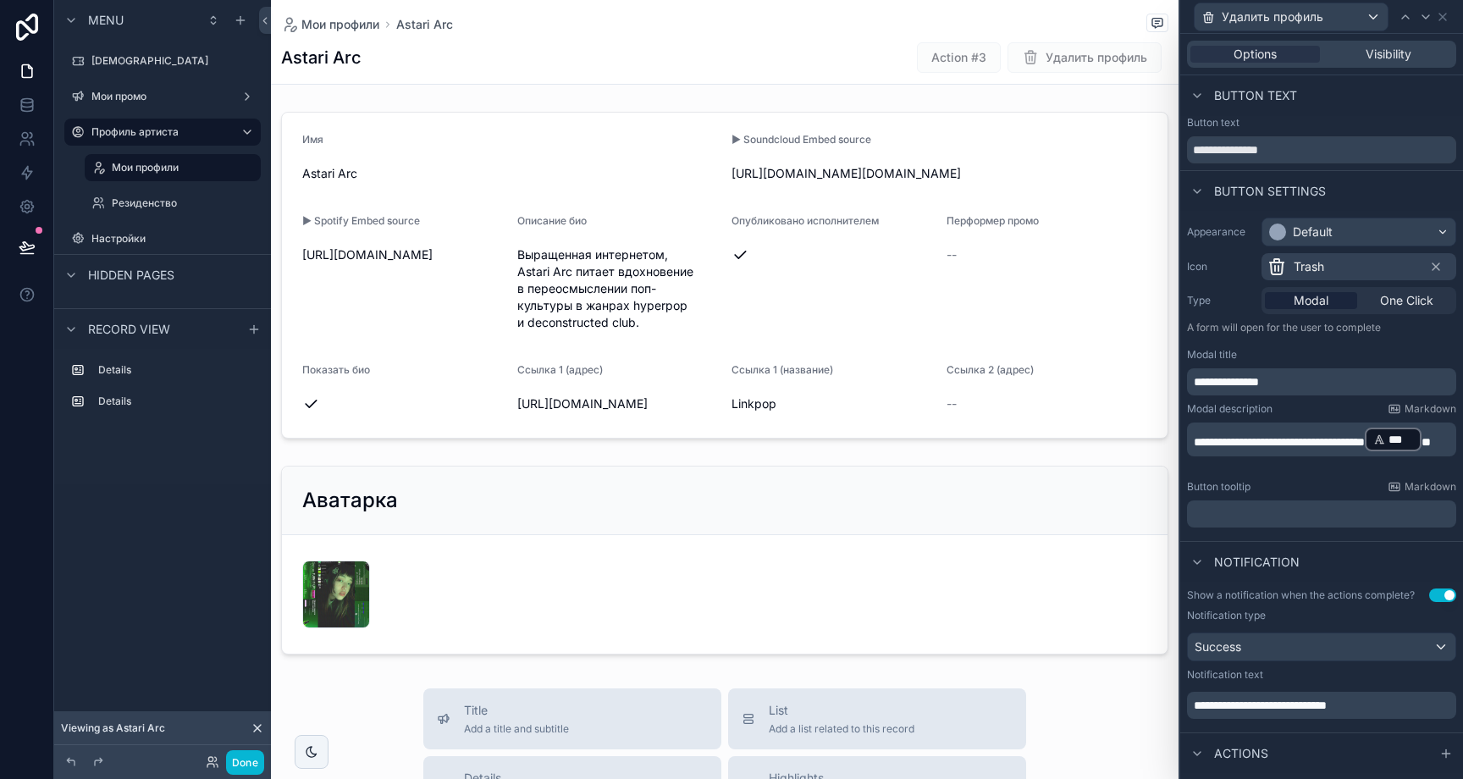
click at [1322, 261] on span "Trash" at bounding box center [1309, 266] width 30 height 17
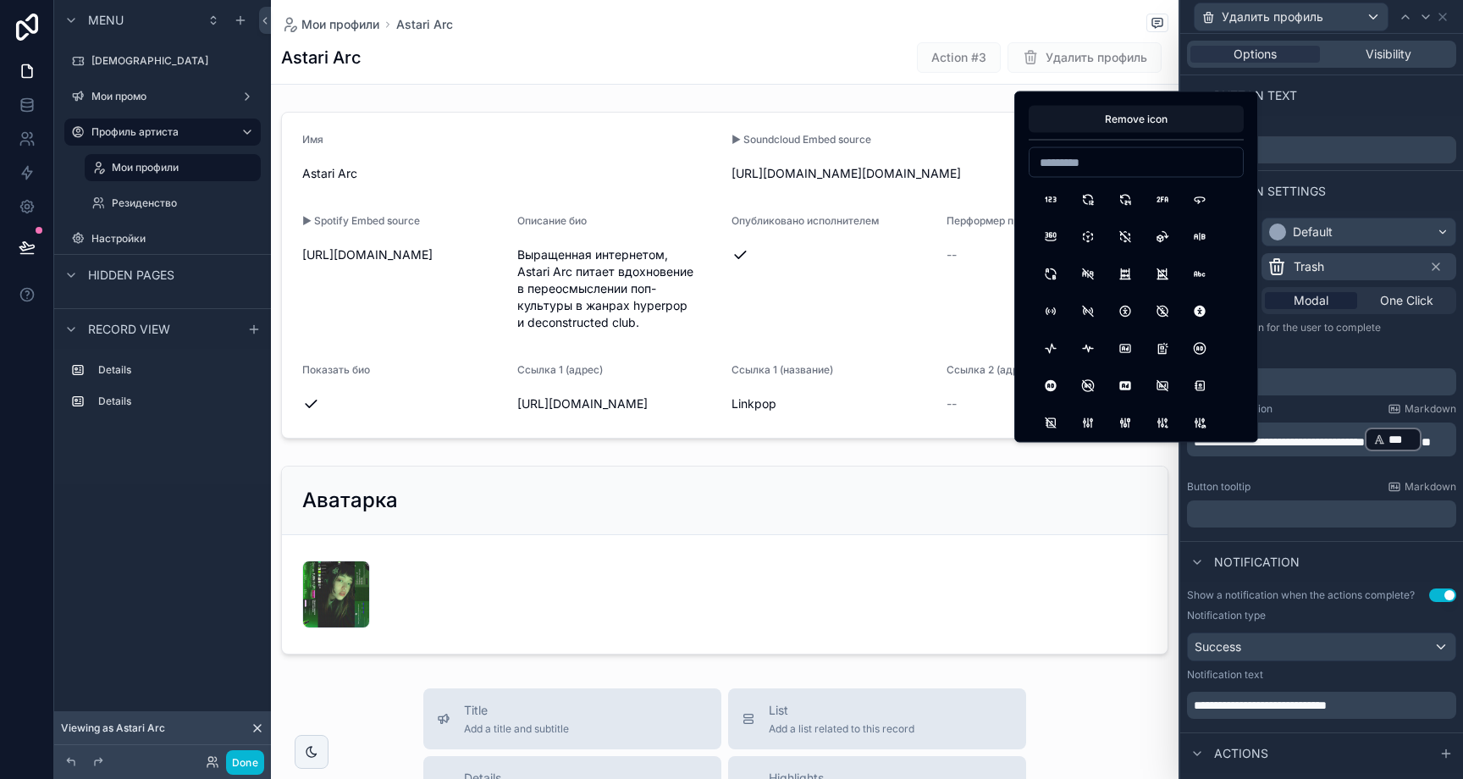
click at [1429, 265] on icon at bounding box center [1436, 267] width 14 height 14
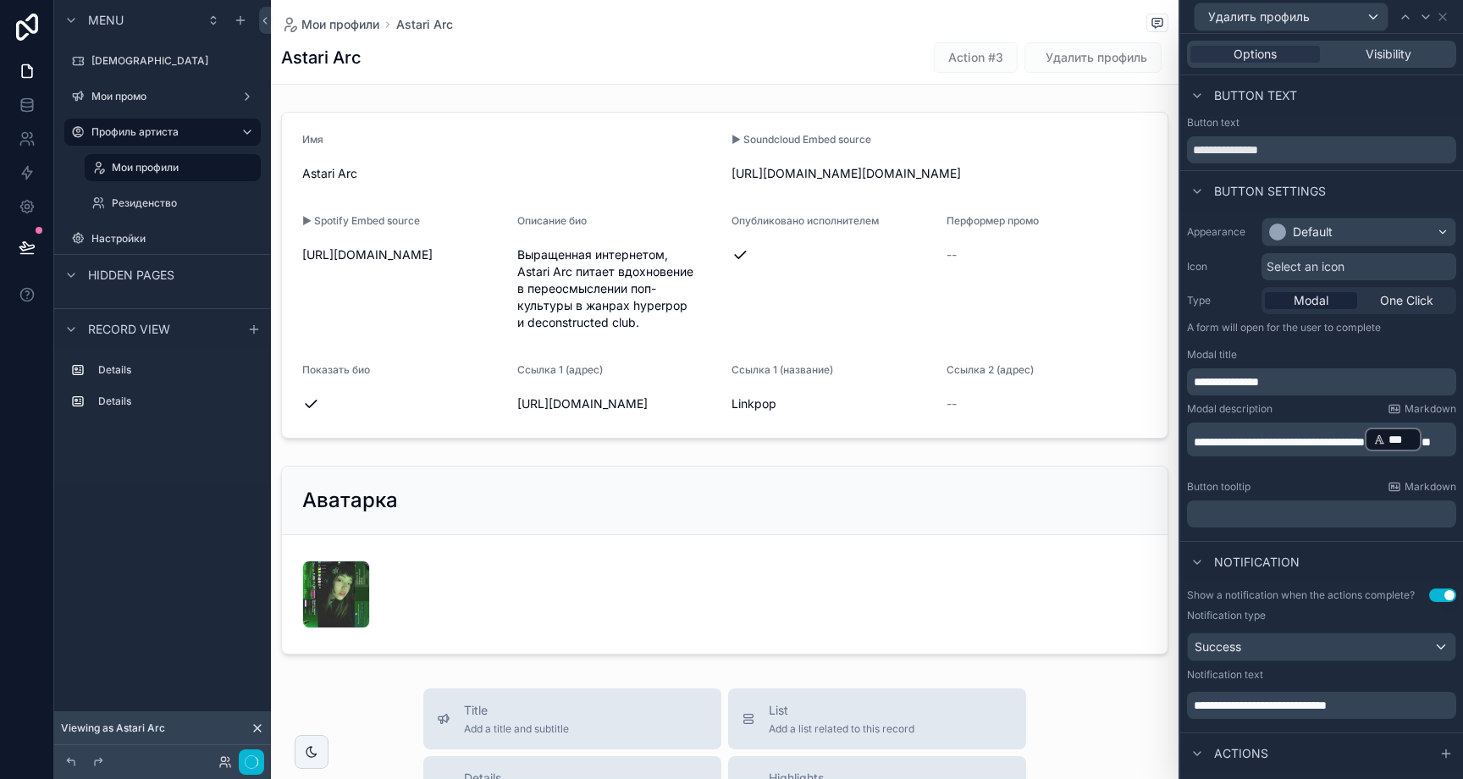
click at [1422, 265] on div "Select an icon" at bounding box center [1359, 266] width 195 height 27
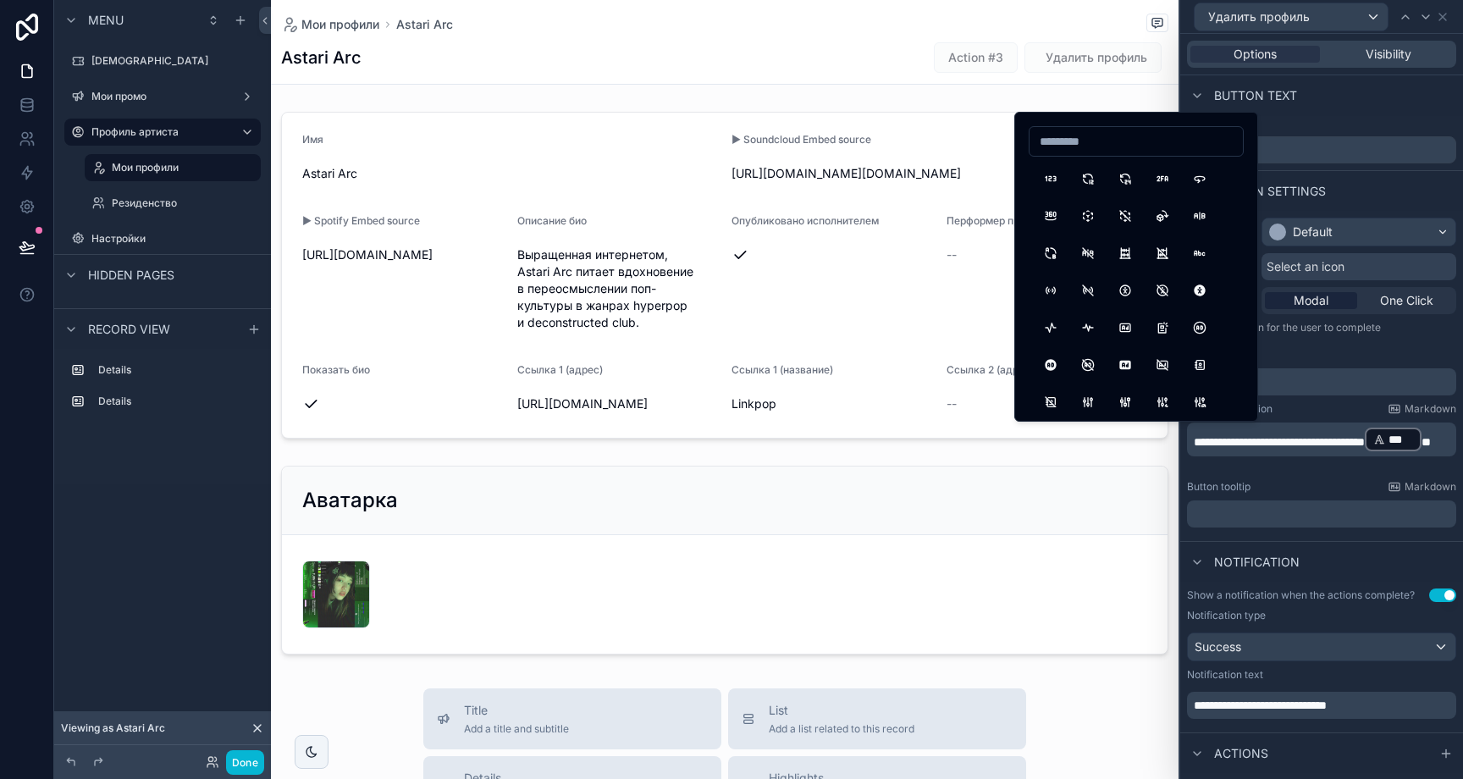
click at [1422, 265] on div "Select an icon" at bounding box center [1359, 266] width 195 height 27
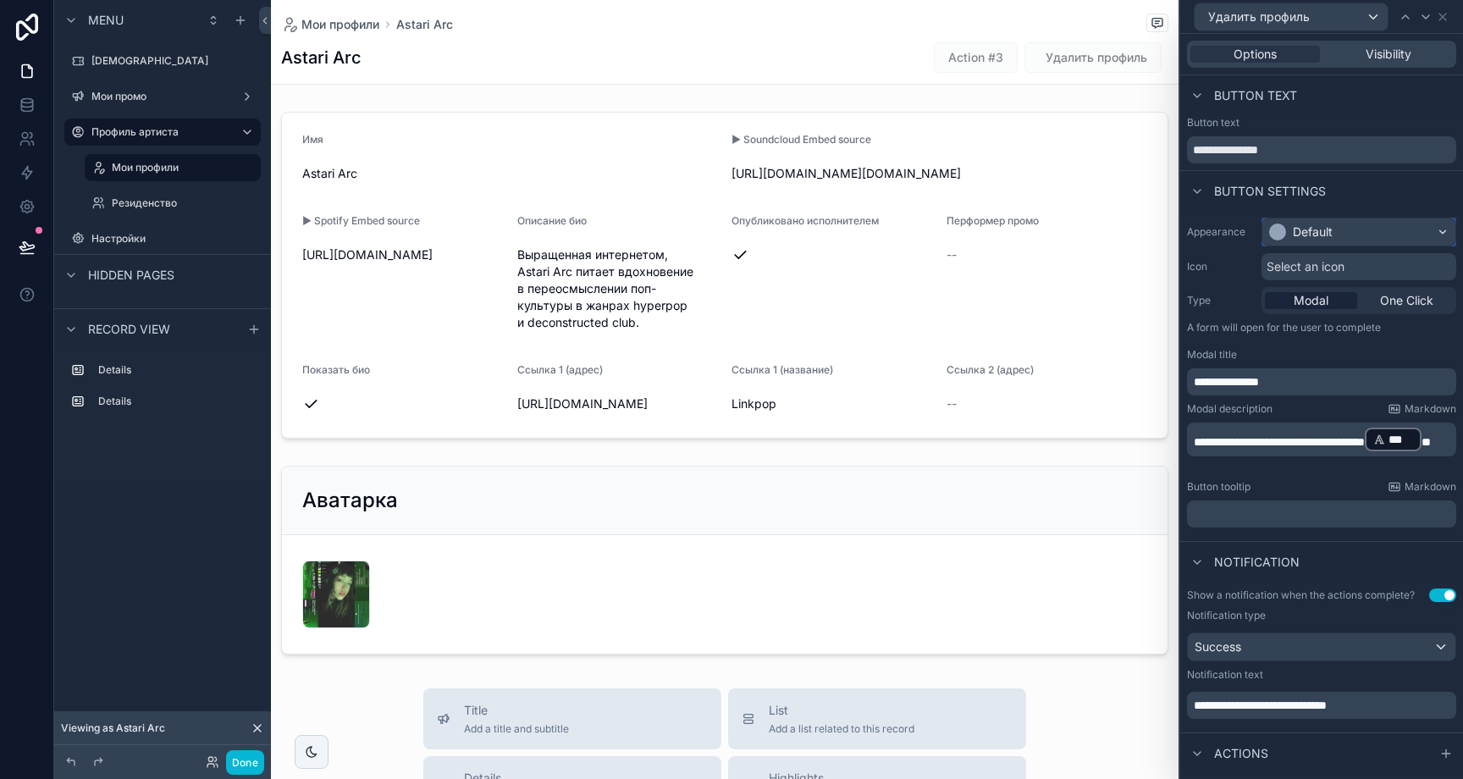
click at [1400, 236] on div "Default" at bounding box center [1358, 231] width 193 height 27
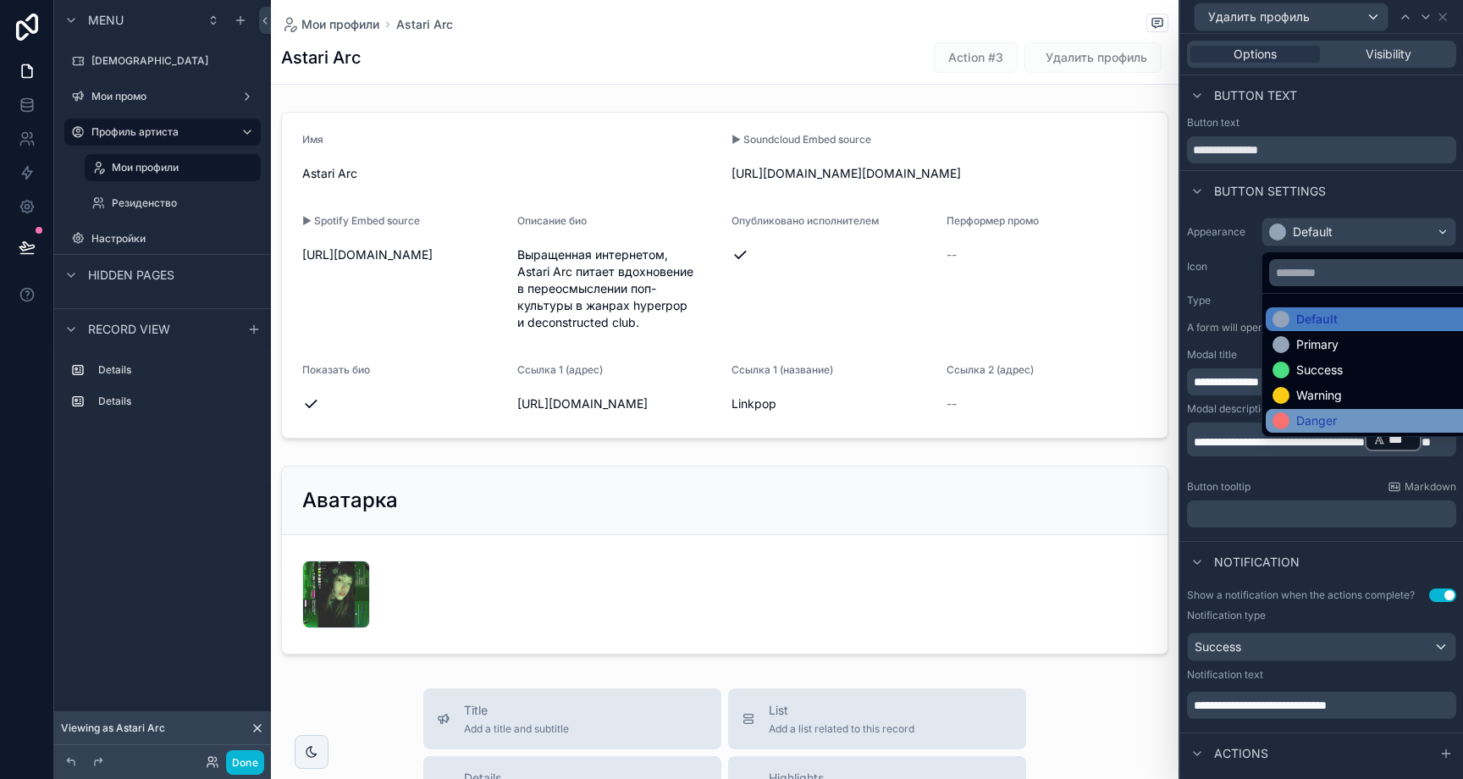
click at [1336, 417] on div "Danger" at bounding box center [1316, 420] width 41 height 17
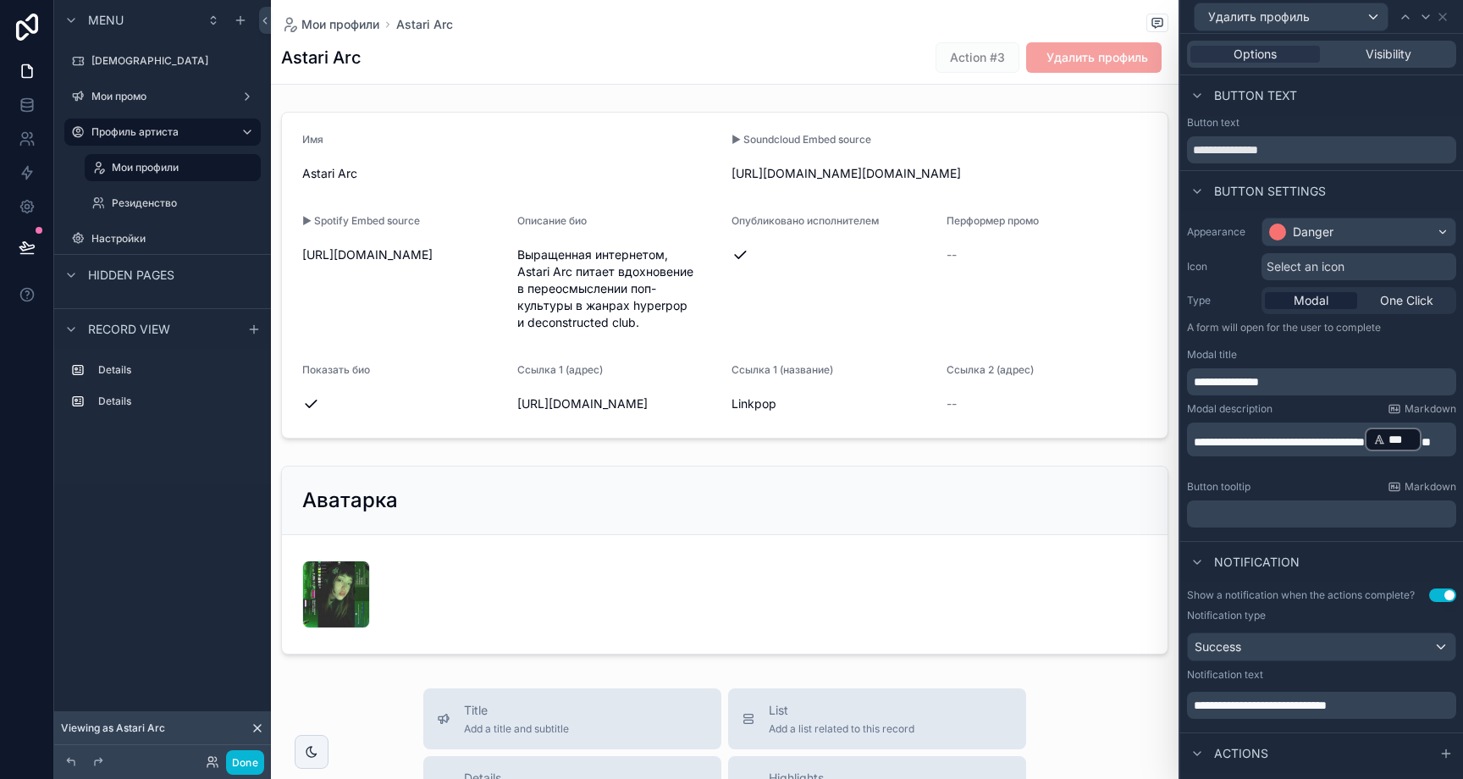
scroll to position [176, 0]
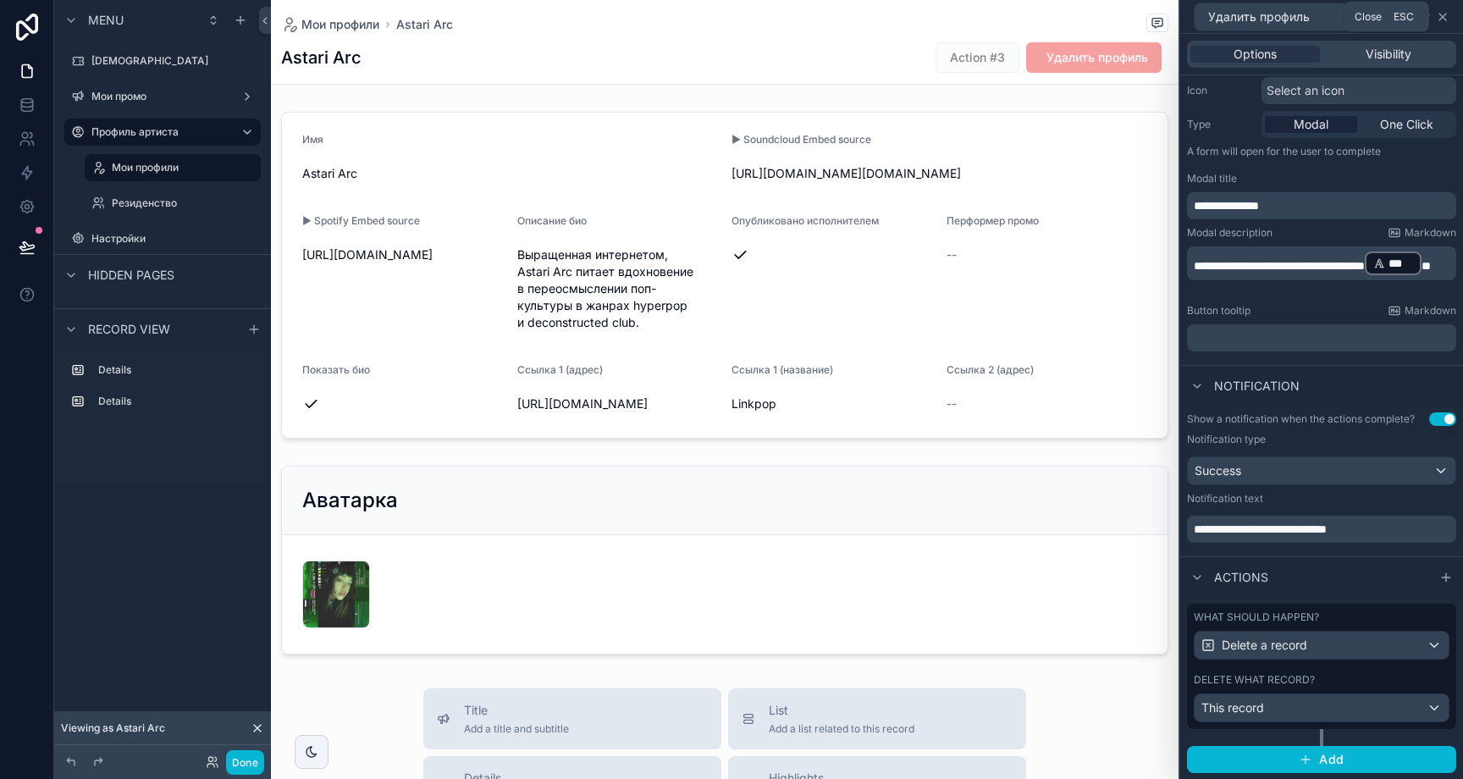
click at [1448, 16] on icon at bounding box center [1443, 17] width 14 height 14
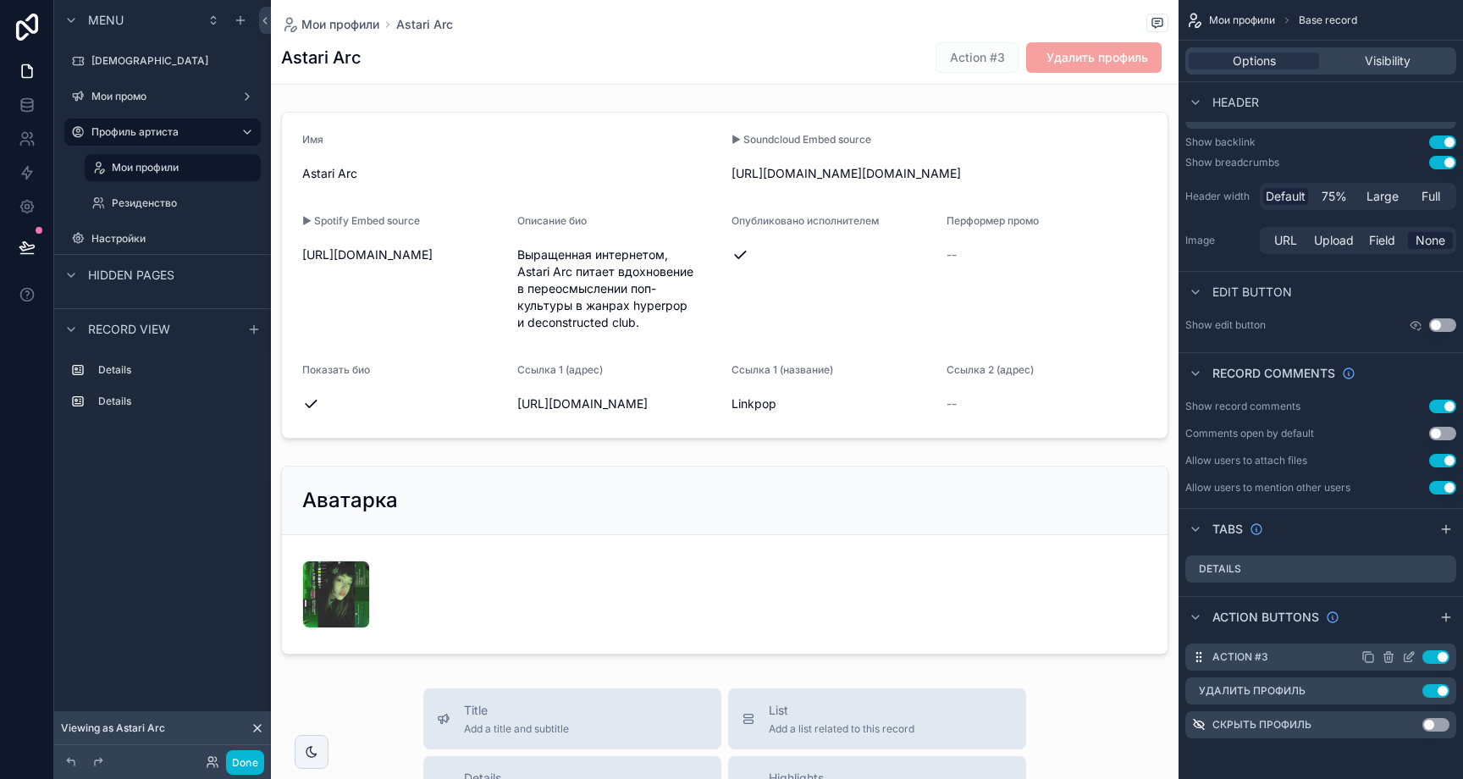
click at [1405, 657] on icon "scrollable content" at bounding box center [1409, 658] width 8 height 8
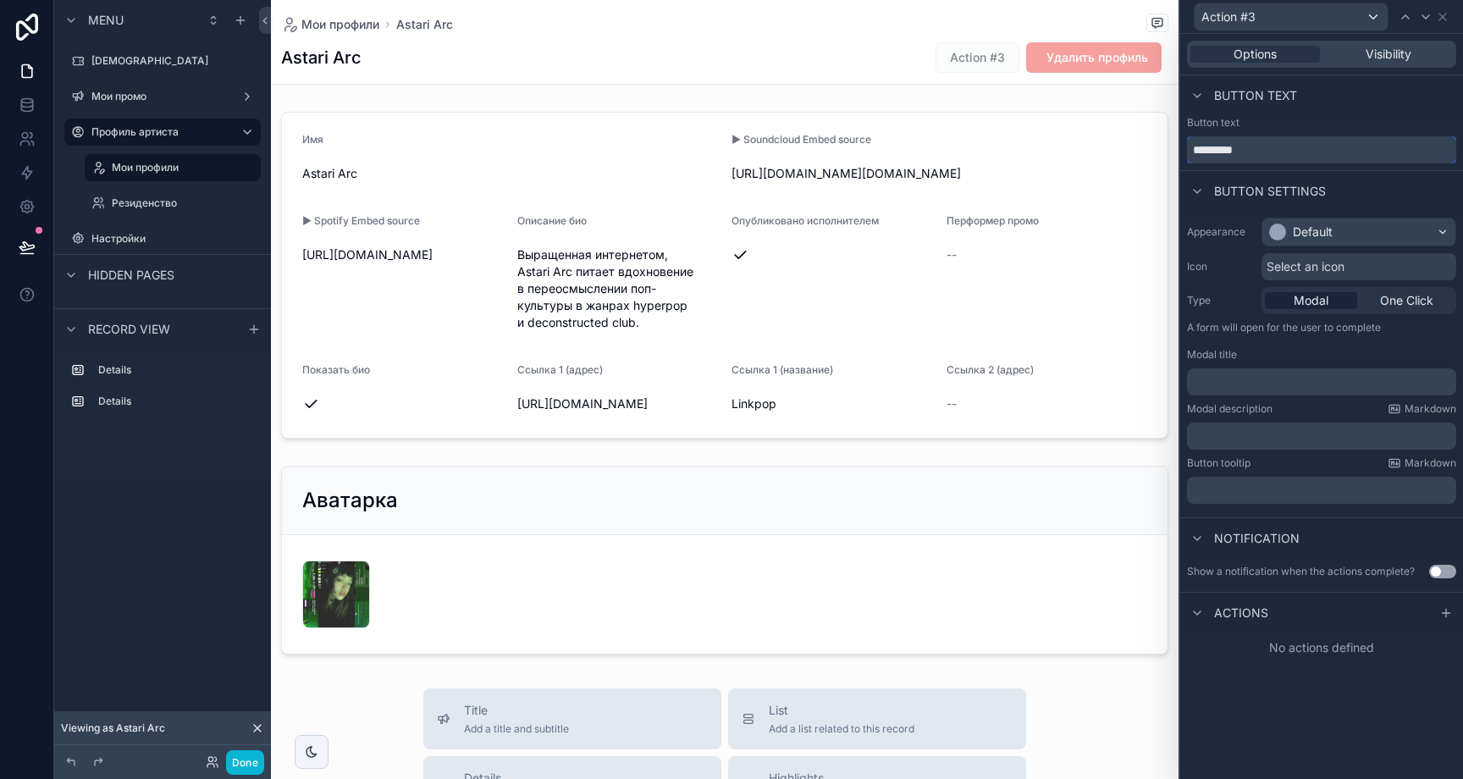
click at [1271, 145] on input "*********" at bounding box center [1321, 149] width 269 height 27
click at [1339, 151] on input "**********" at bounding box center [1321, 149] width 269 height 27
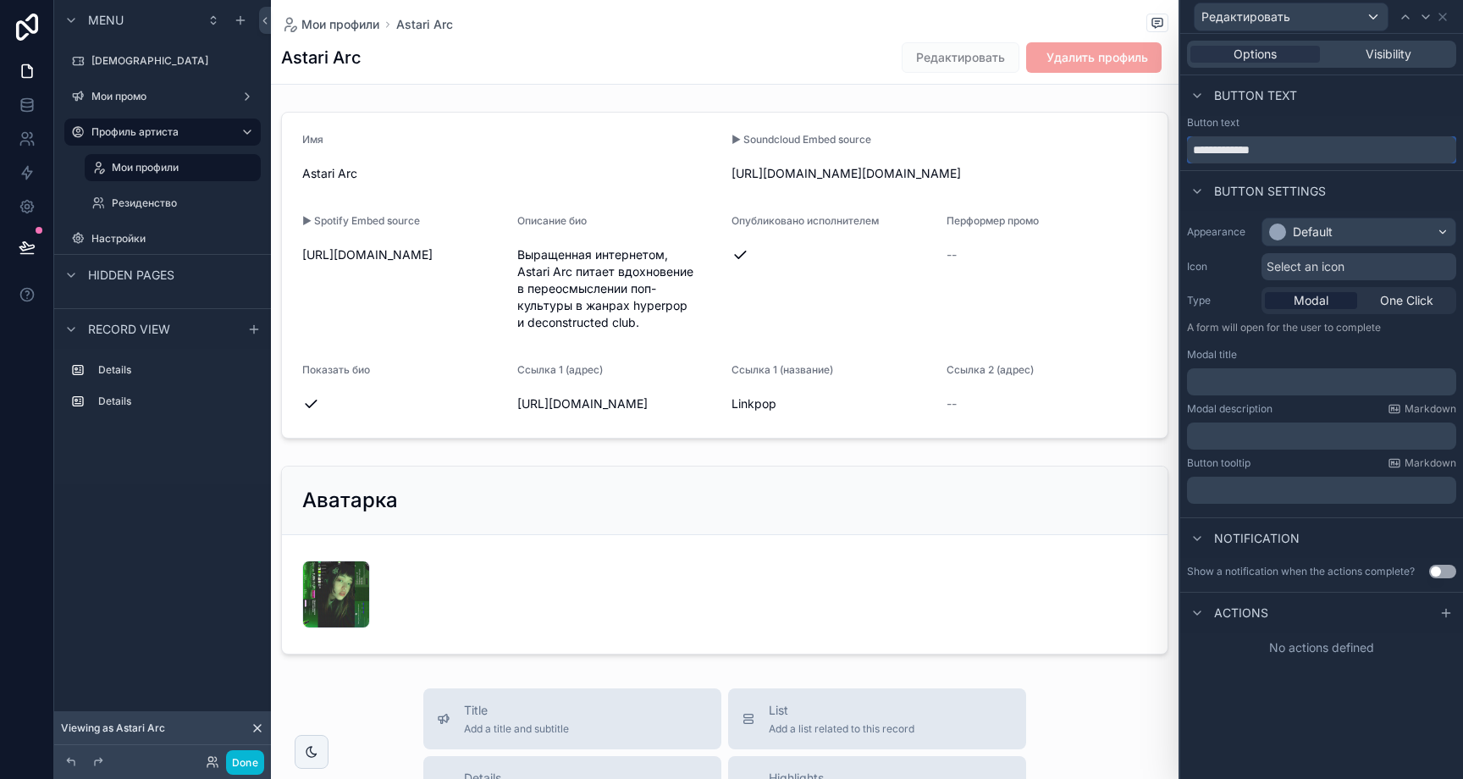
type input "**********"
click at [1330, 259] on span "Select an icon" at bounding box center [1306, 266] width 78 height 17
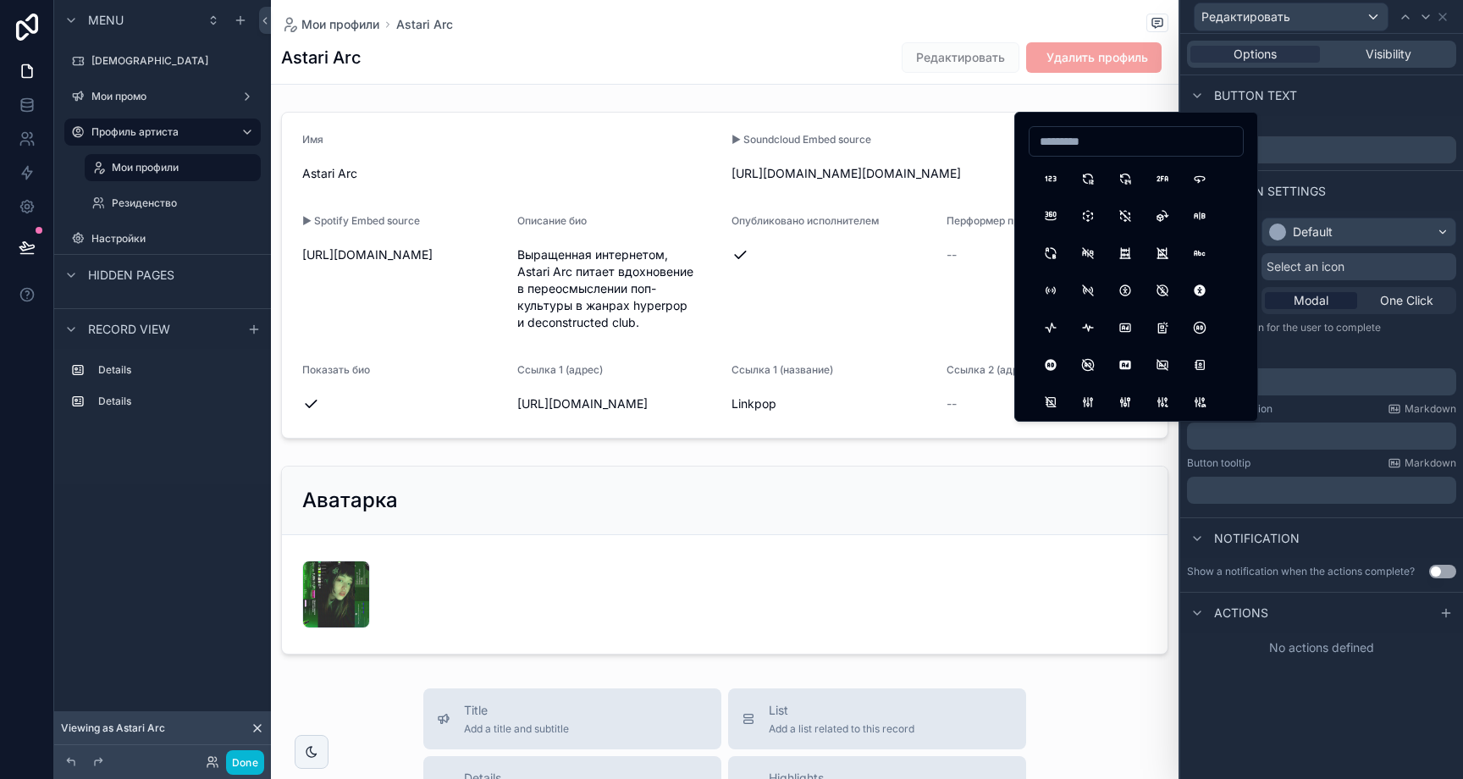
click at [1160, 147] on input at bounding box center [1136, 142] width 213 height 24
type input "****"
click at [1047, 173] on button "Edit" at bounding box center [1051, 178] width 30 height 30
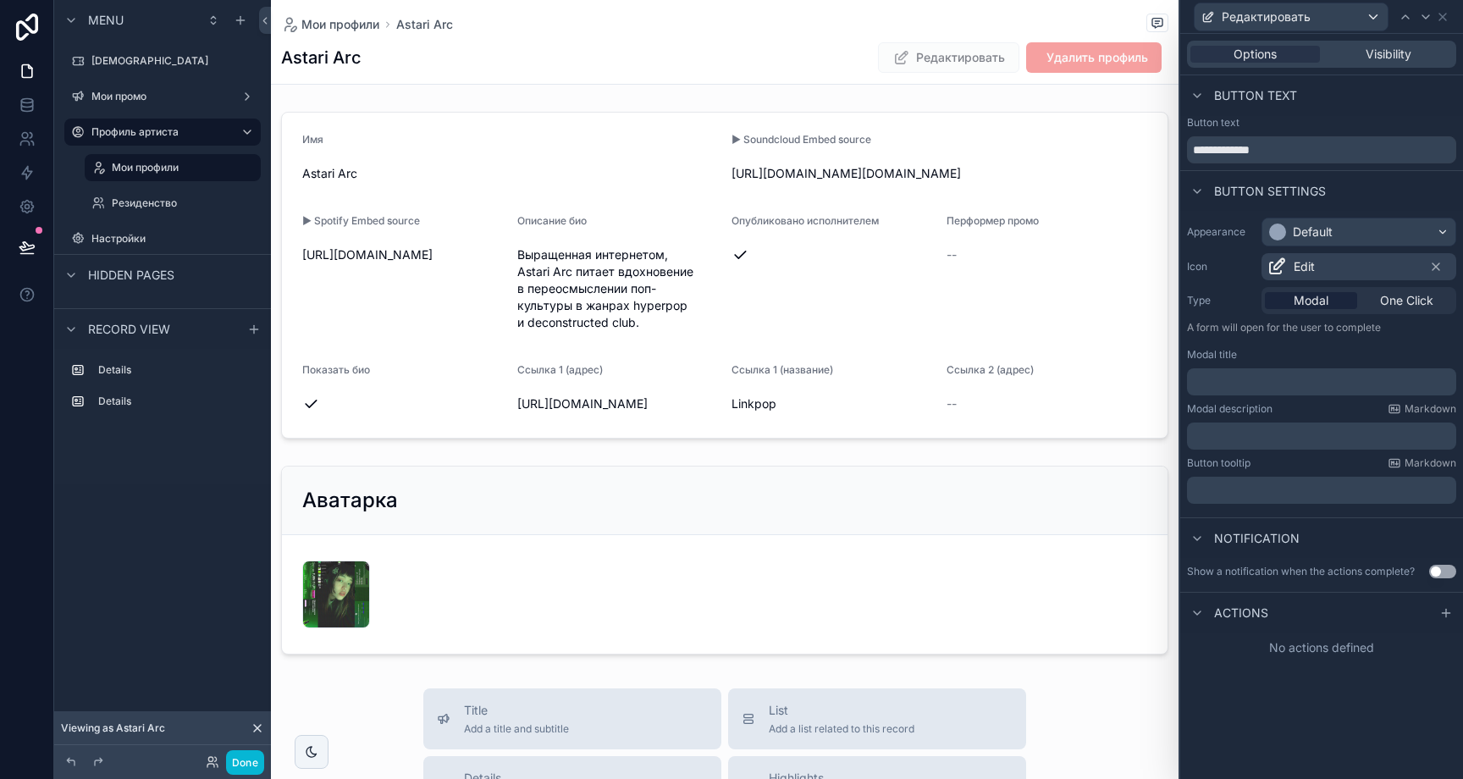
click at [1303, 377] on p "﻿" at bounding box center [1323, 381] width 259 height 17
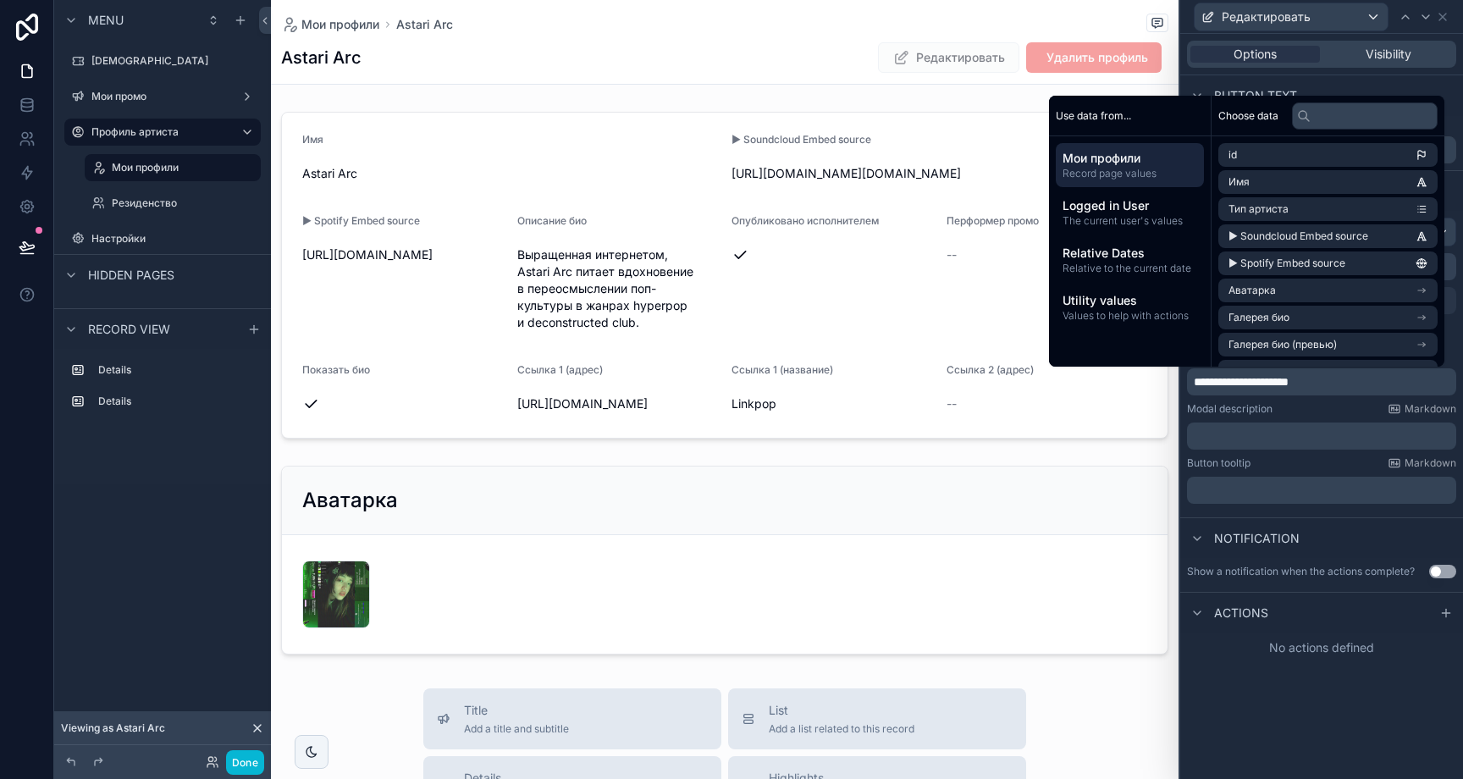
click at [1294, 402] on div "Modal description Markdown" at bounding box center [1321, 409] width 269 height 14
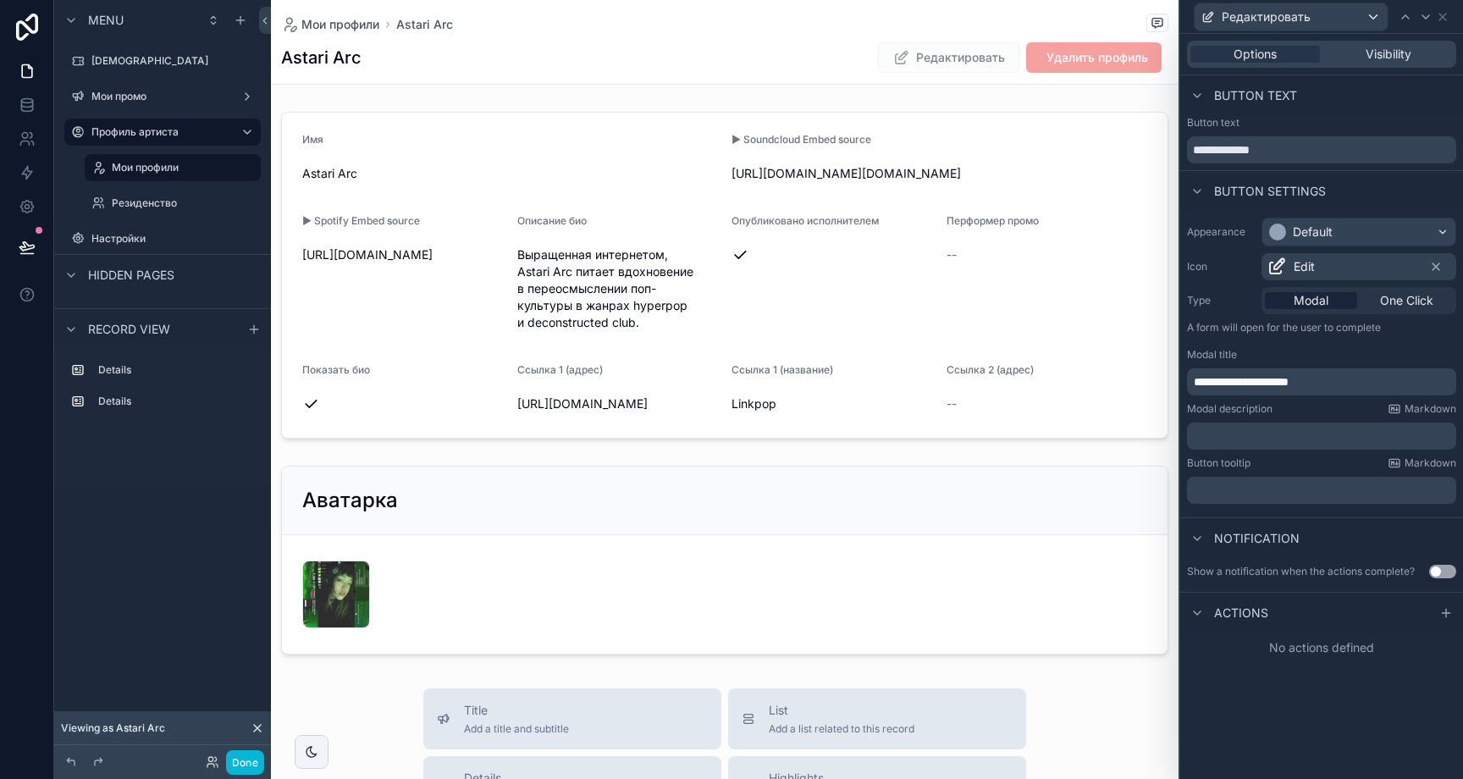
click at [1441, 573] on button "Use setting" at bounding box center [1442, 572] width 27 height 14
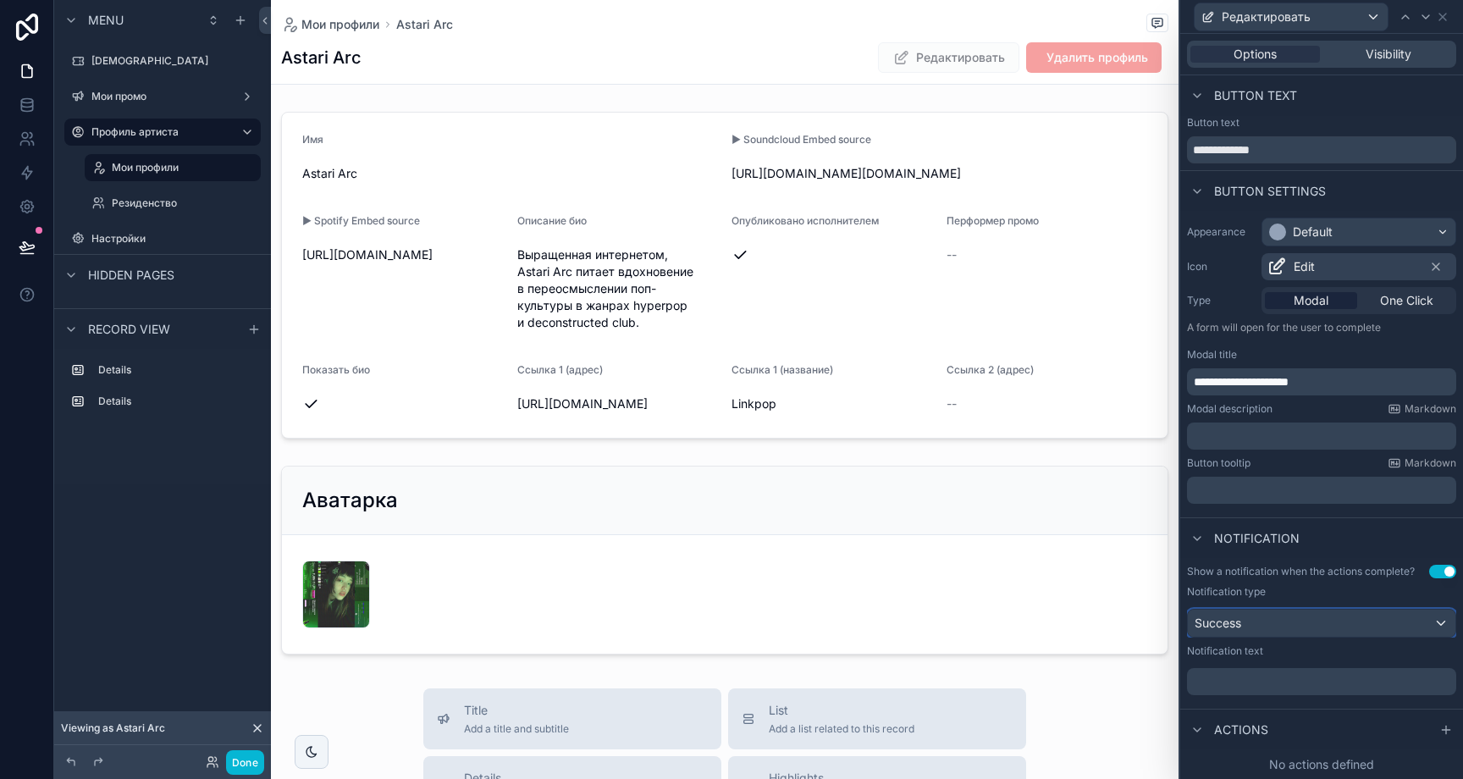
click at [1285, 618] on div "Success" at bounding box center [1322, 623] width 268 height 27
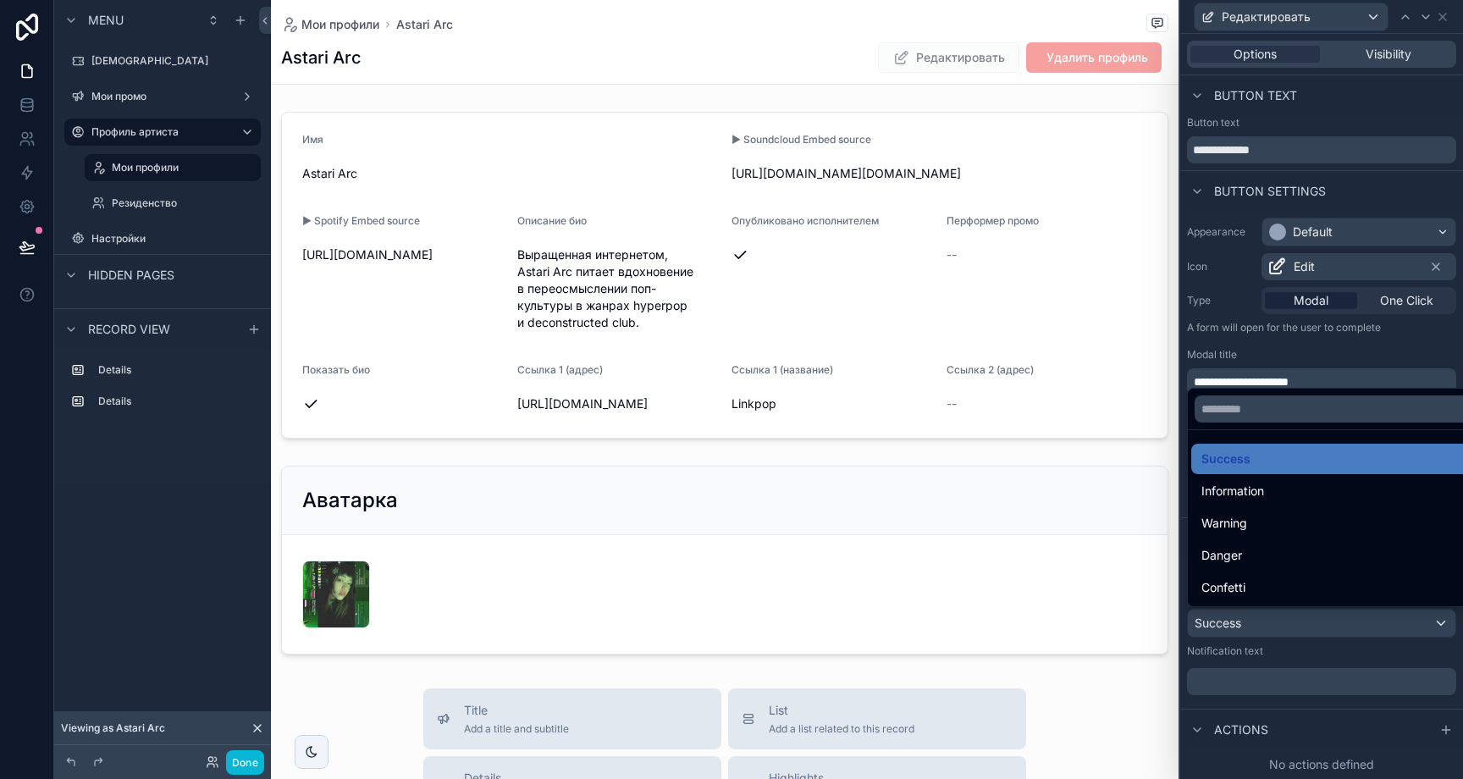
click at [1278, 678] on div at bounding box center [1321, 389] width 283 height 779
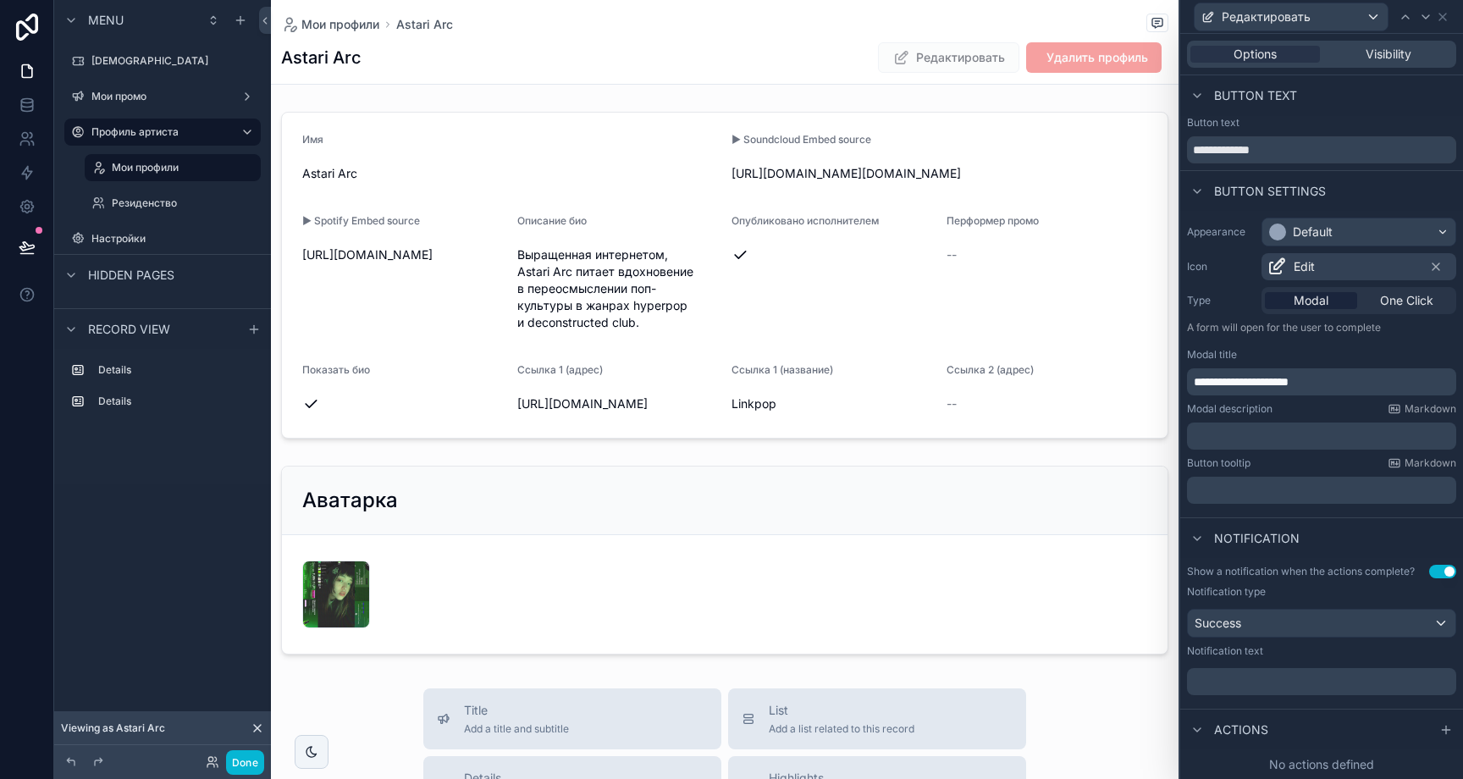
click at [1289, 685] on p "﻿" at bounding box center [1323, 681] width 259 height 17
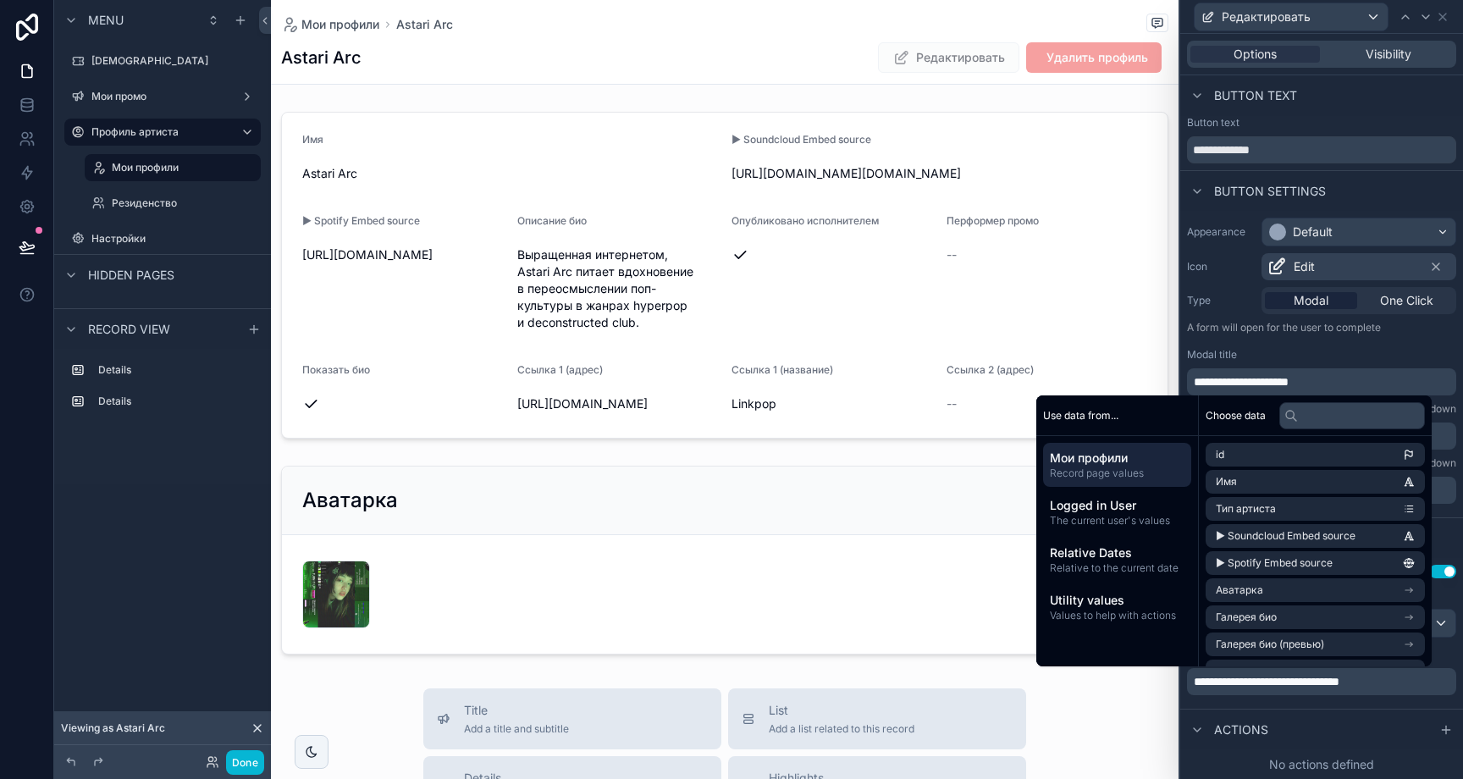
click at [1273, 734] on div "Actions" at bounding box center [1321, 729] width 283 height 41
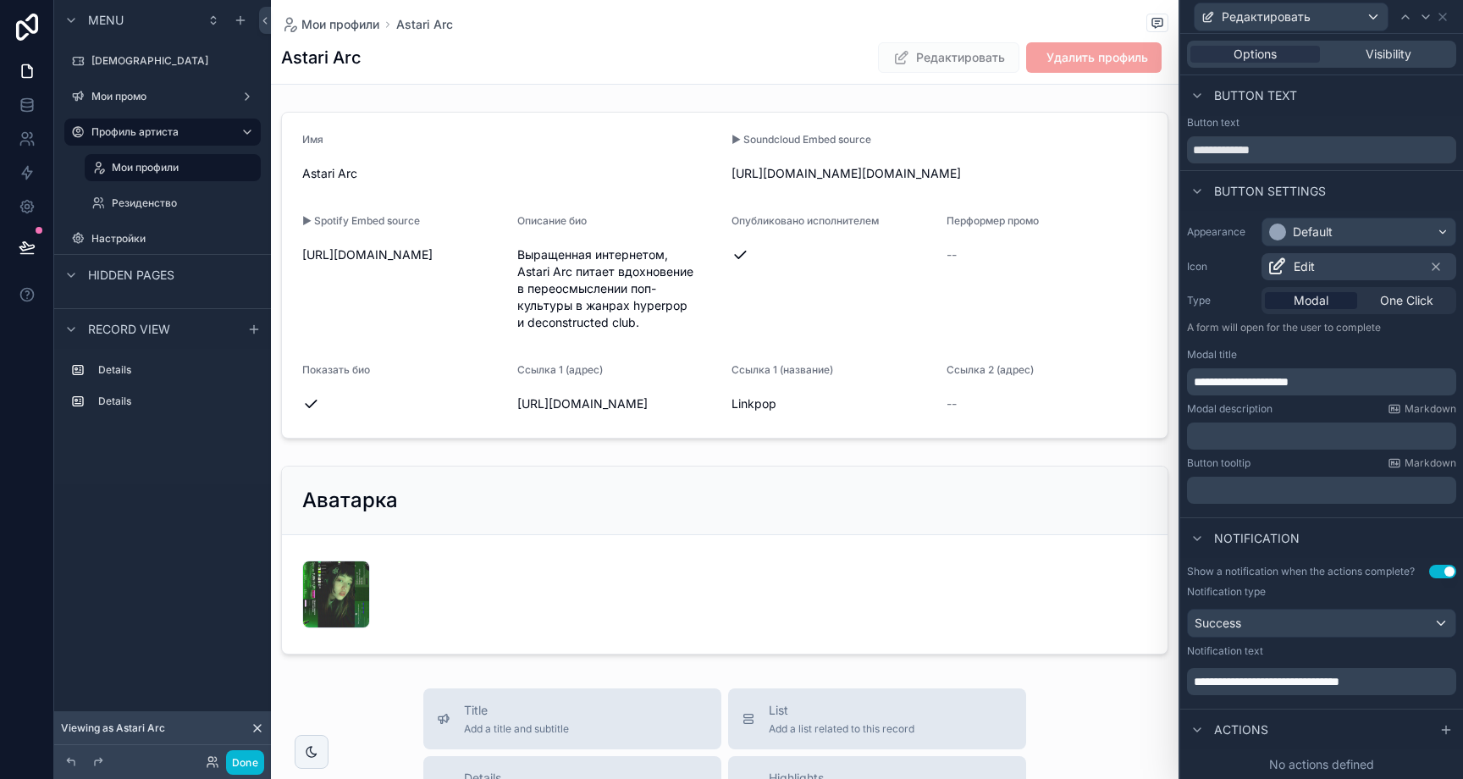
scroll to position [1, 0]
click at [1436, 733] on div at bounding box center [1446, 729] width 20 height 20
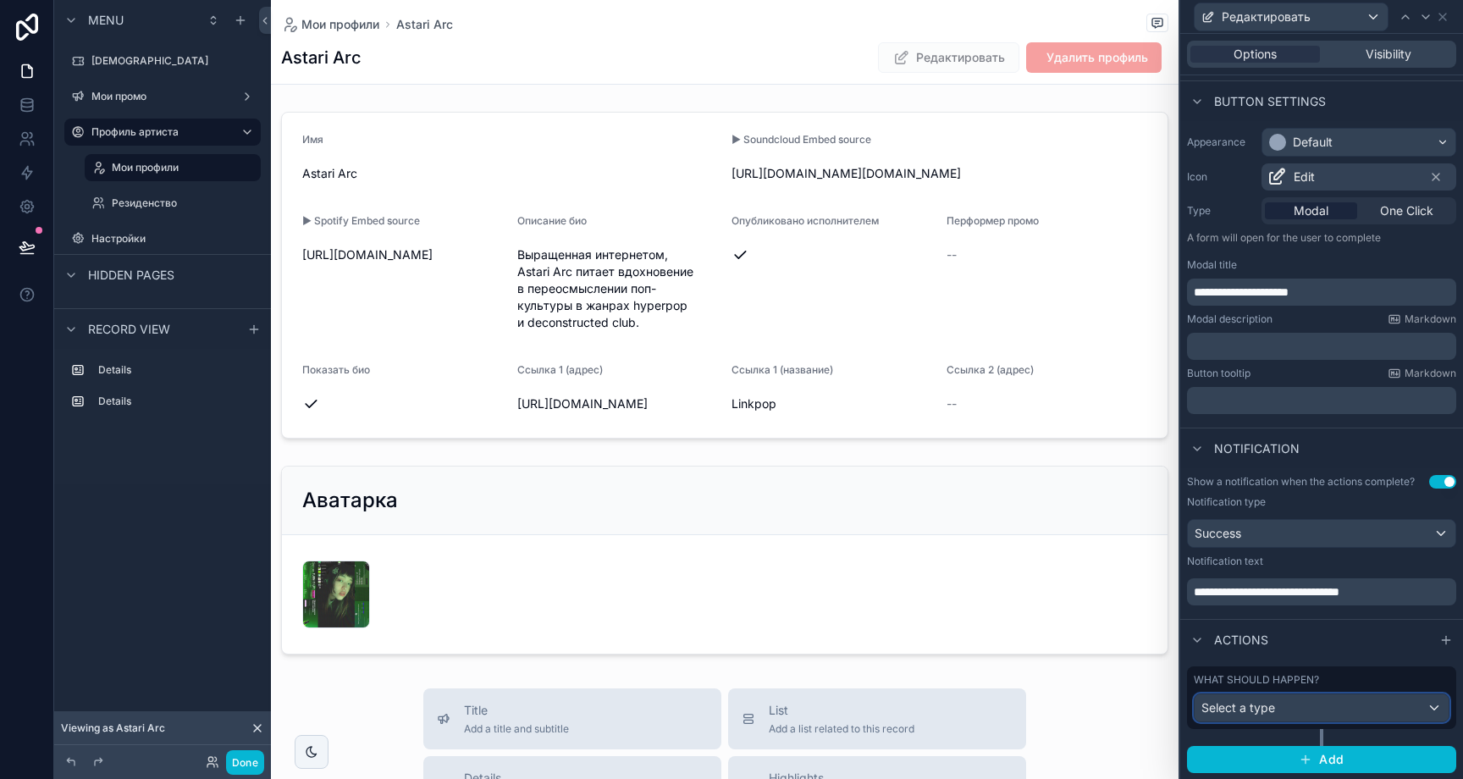
click at [1317, 716] on div "Select a type" at bounding box center [1322, 707] width 254 height 27
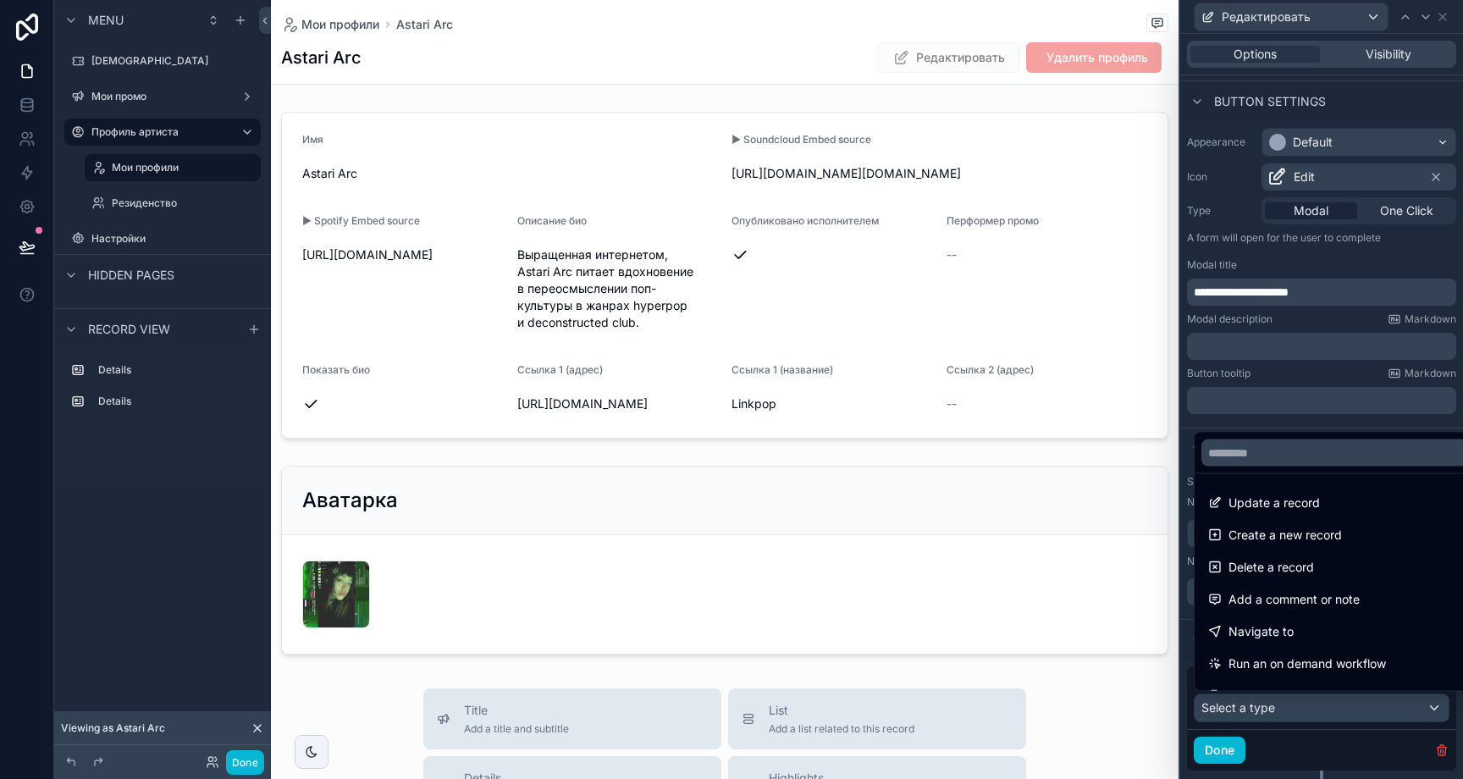
click at [1317, 716] on div at bounding box center [1321, 389] width 283 height 779
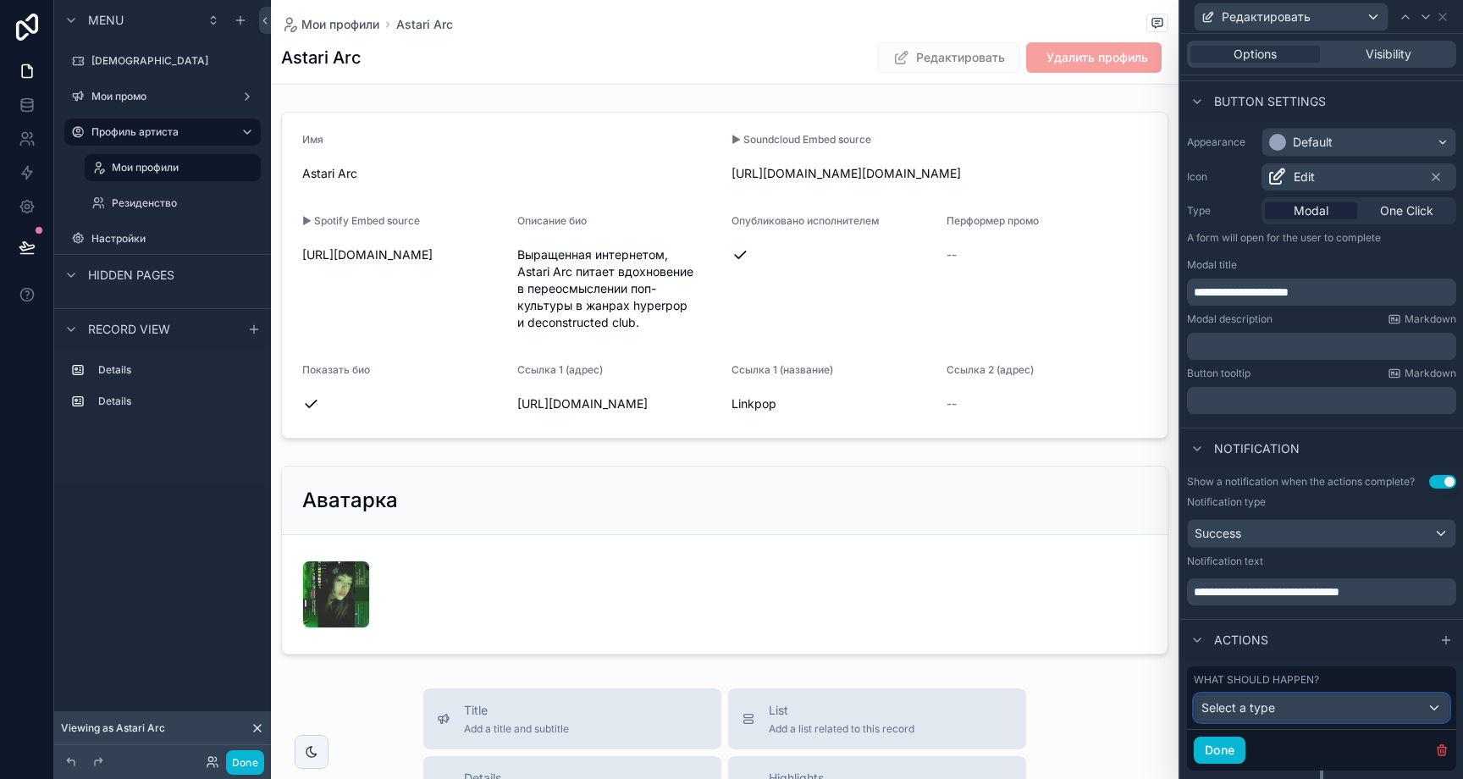
click at [1317, 716] on div "Select a type" at bounding box center [1322, 707] width 254 height 27
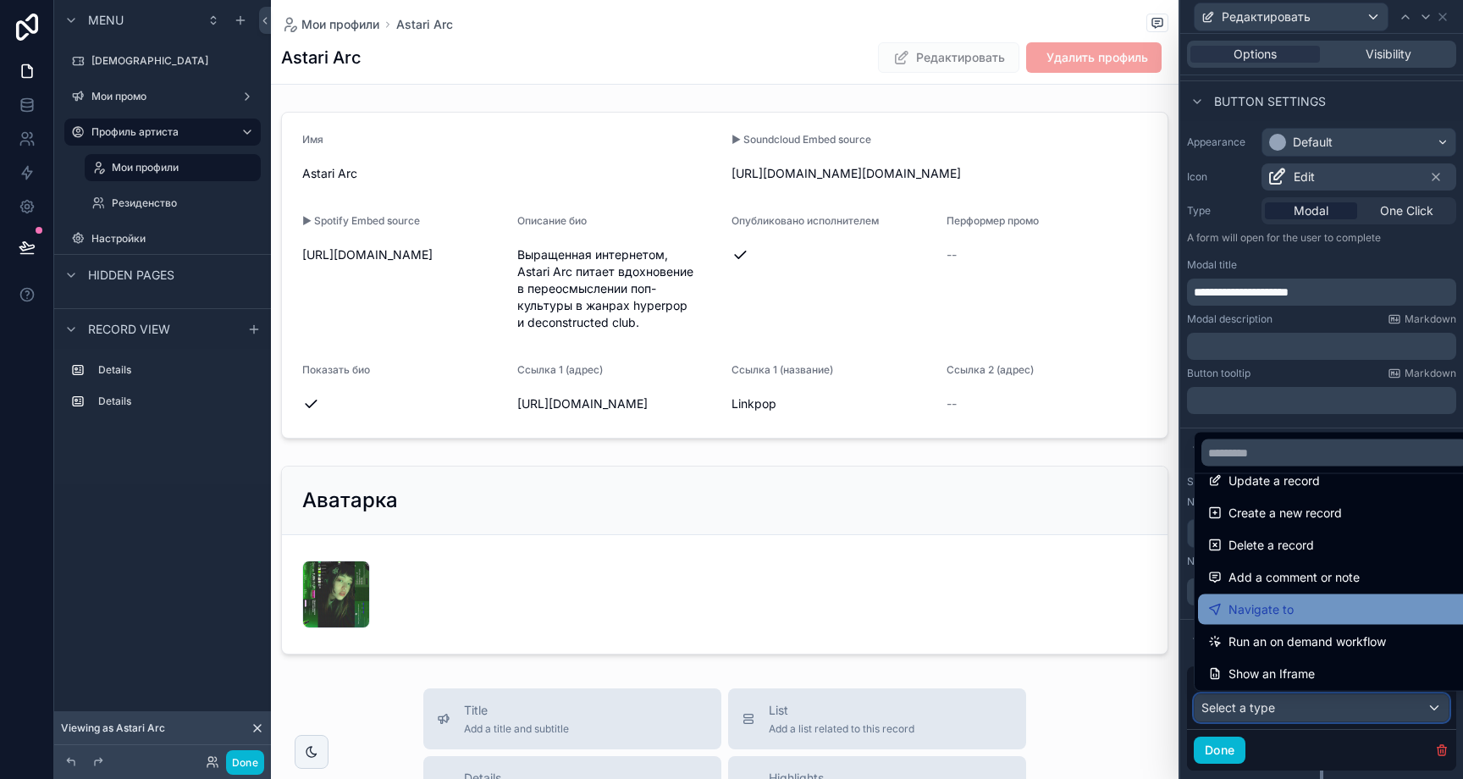
scroll to position [0, 0]
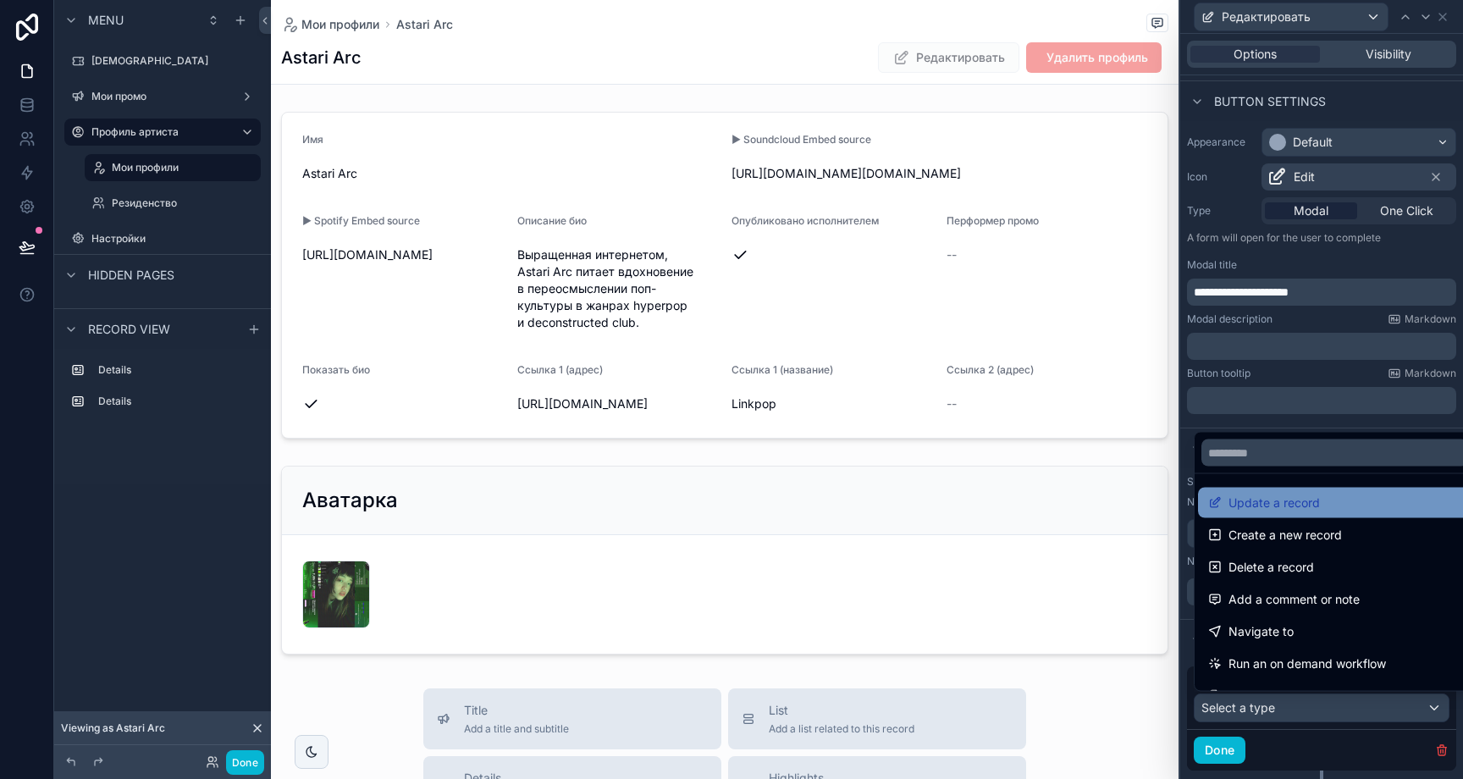
click at [1295, 507] on span "Update a record" at bounding box center [1274, 503] width 91 height 20
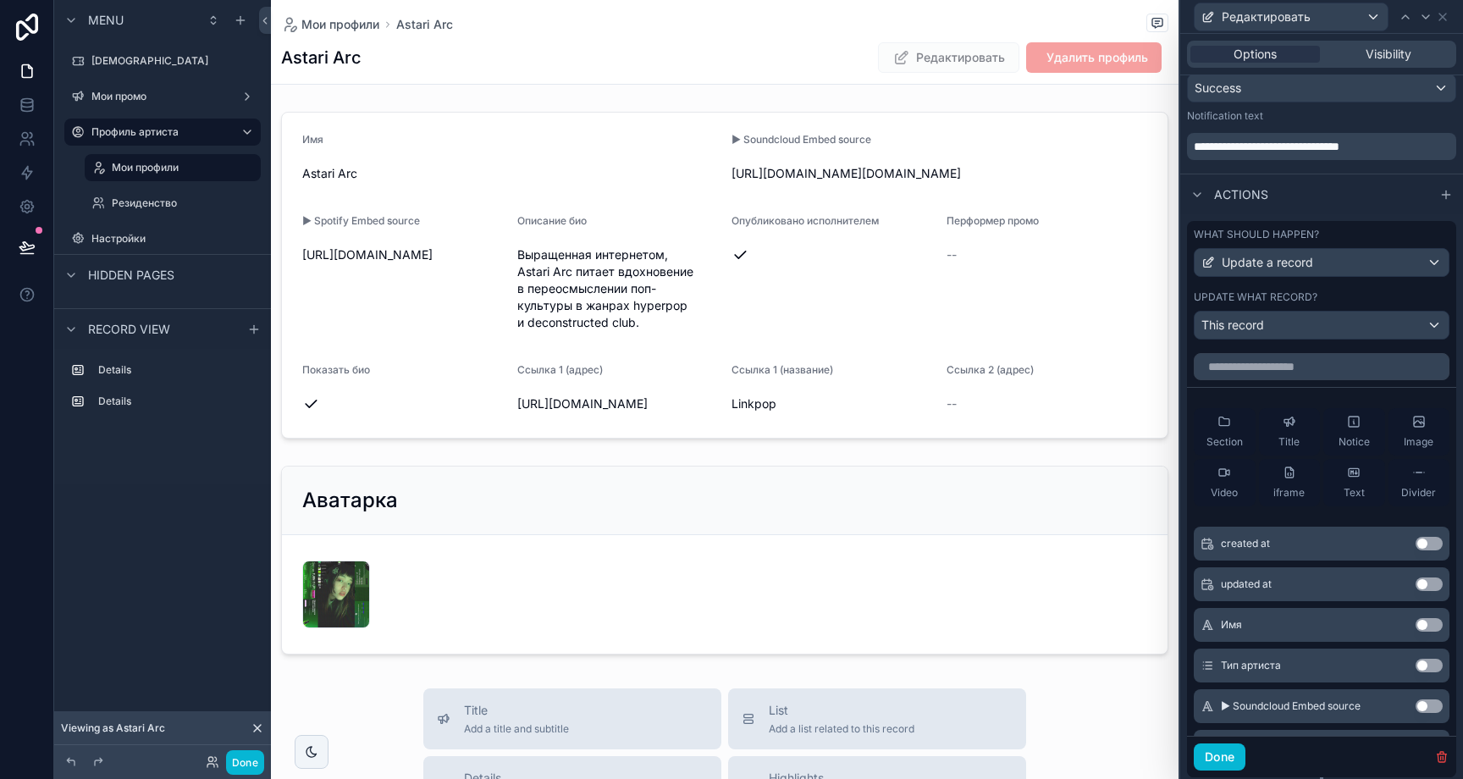
scroll to position [583, 0]
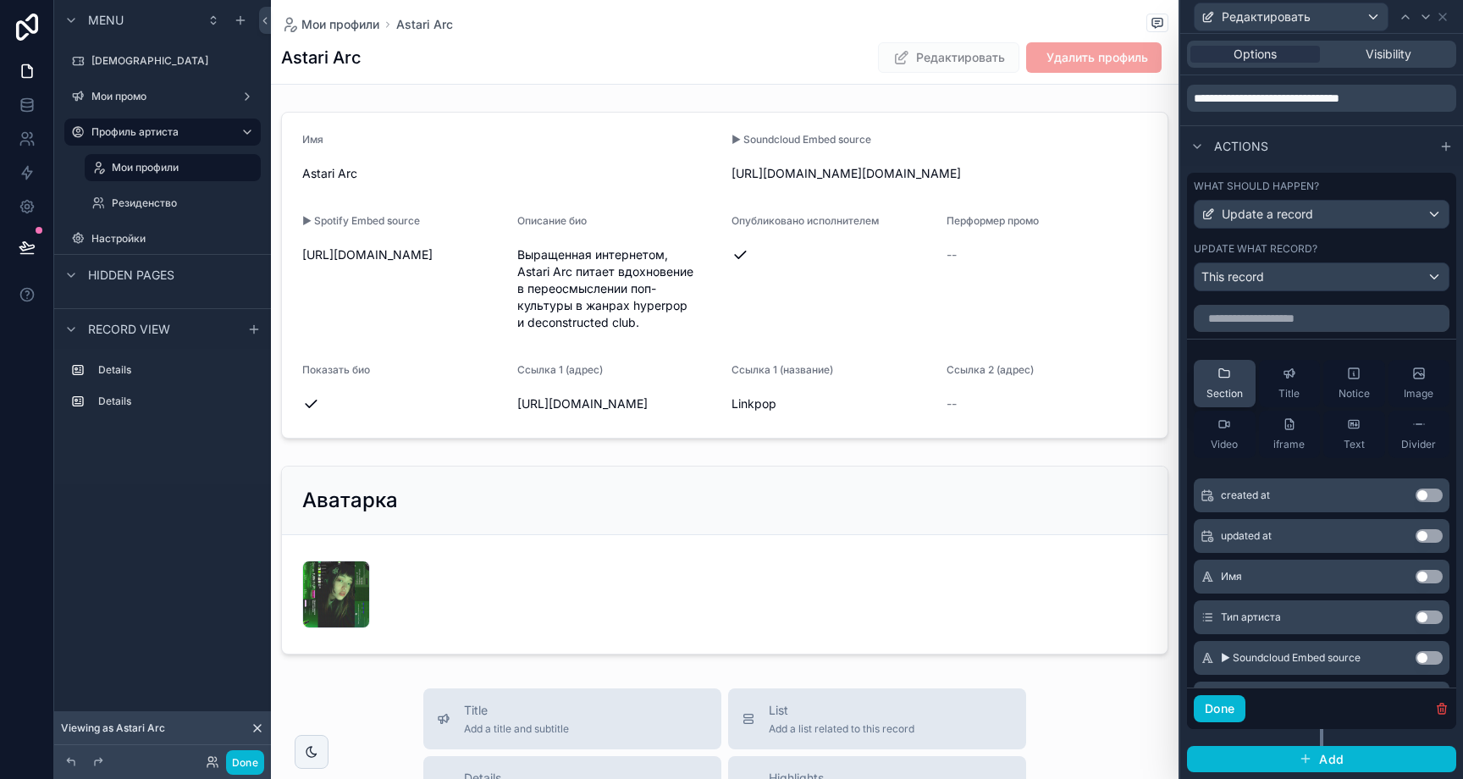
click at [1238, 384] on div "Section" at bounding box center [1225, 384] width 36 height 34
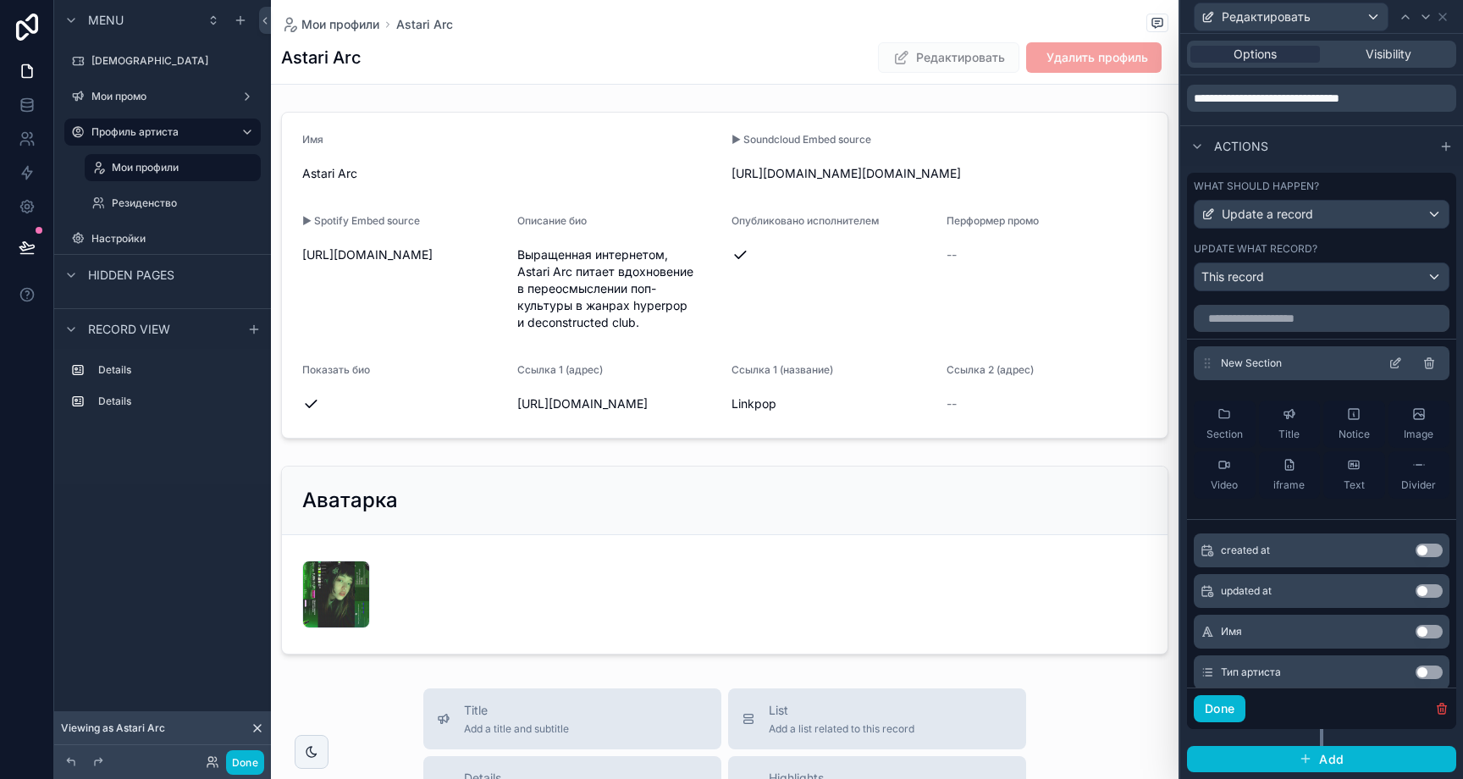
click at [1394, 361] on icon at bounding box center [1397, 361] width 7 height 7
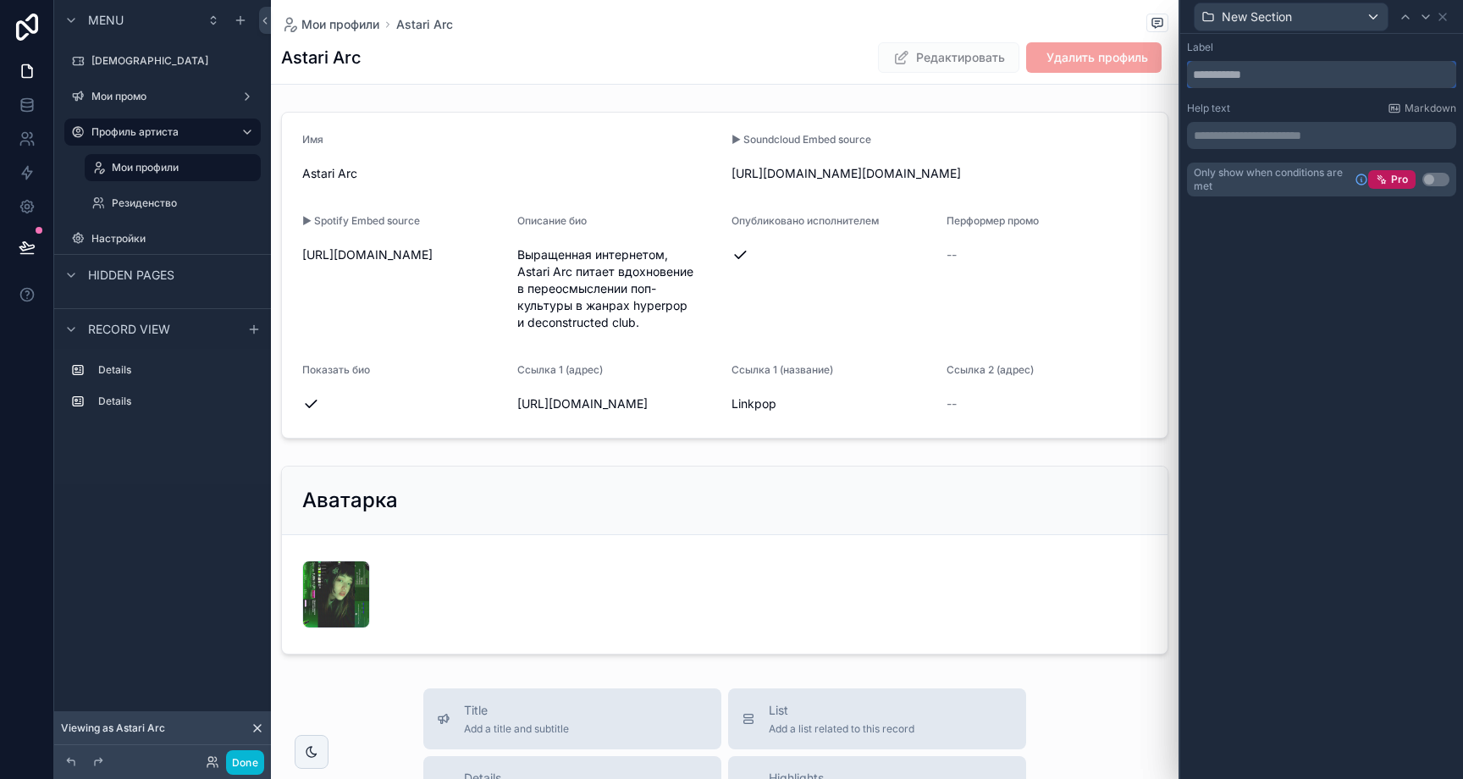
click at [1298, 81] on input "text" at bounding box center [1321, 74] width 269 height 27
type input "*******"
click at [1331, 47] on div "Label" at bounding box center [1321, 48] width 269 height 14
click at [1455, 21] on div "Профиль" at bounding box center [1321, 16] width 269 height 33
click at [1447, 17] on icon at bounding box center [1443, 17] width 14 height 14
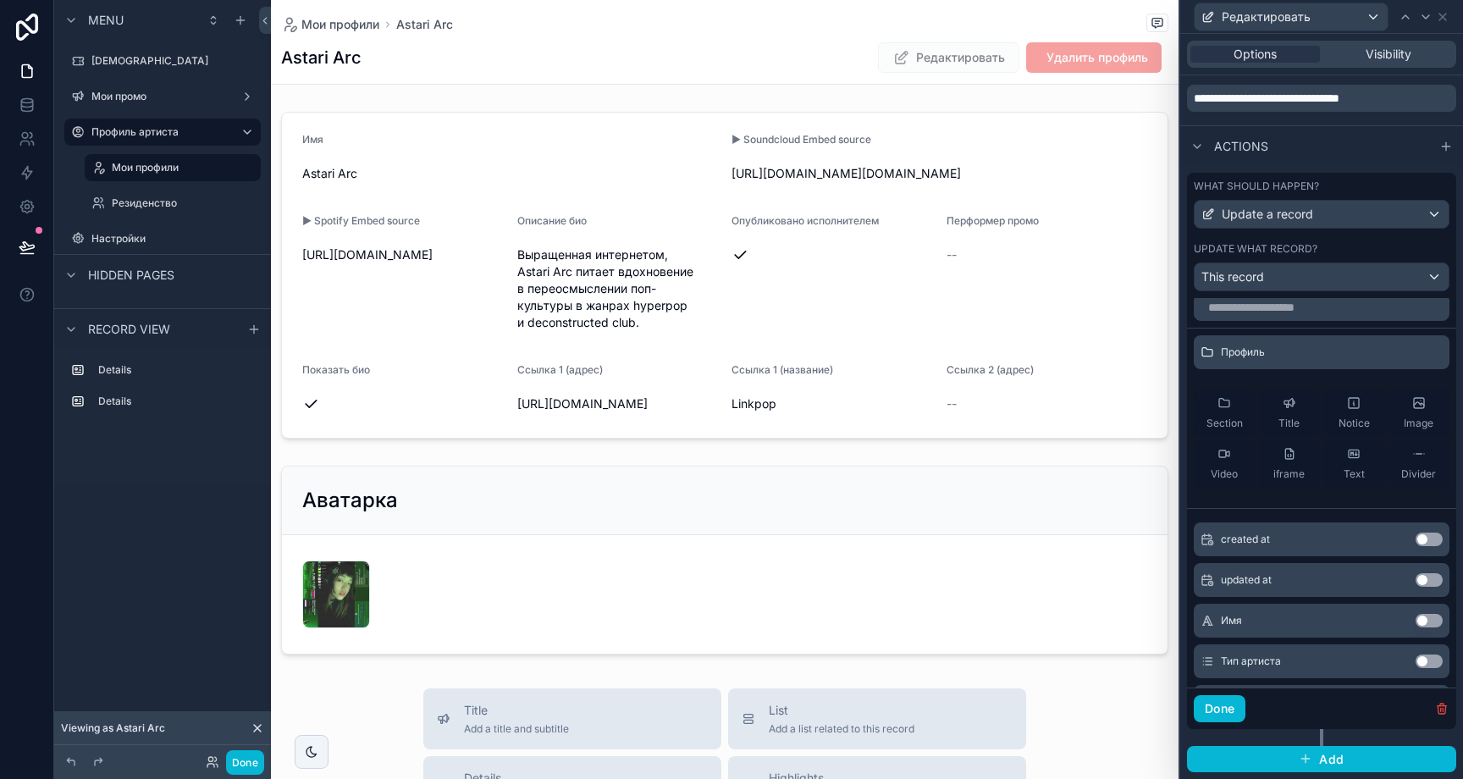
scroll to position [0, 0]
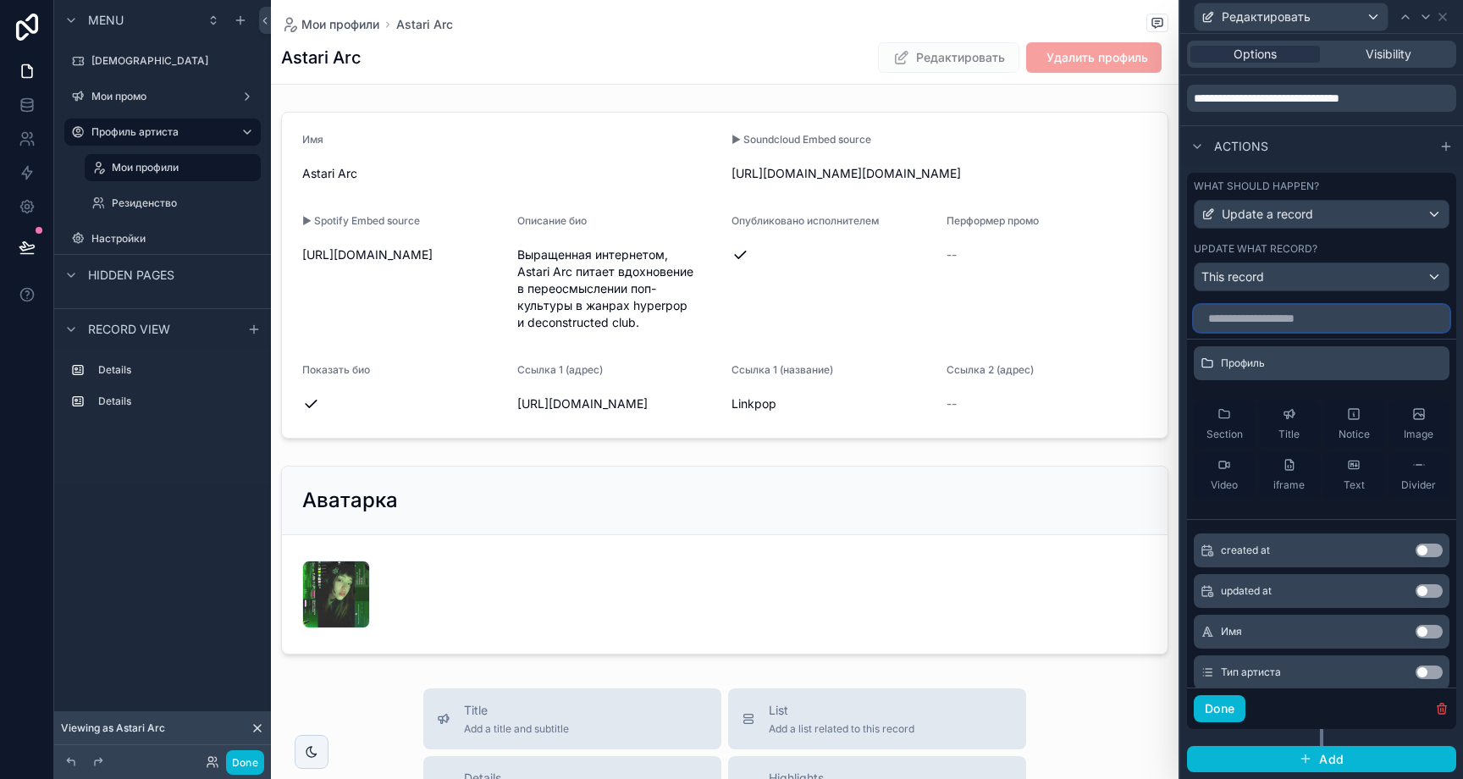
click at [1303, 319] on input "text" at bounding box center [1322, 318] width 256 height 27
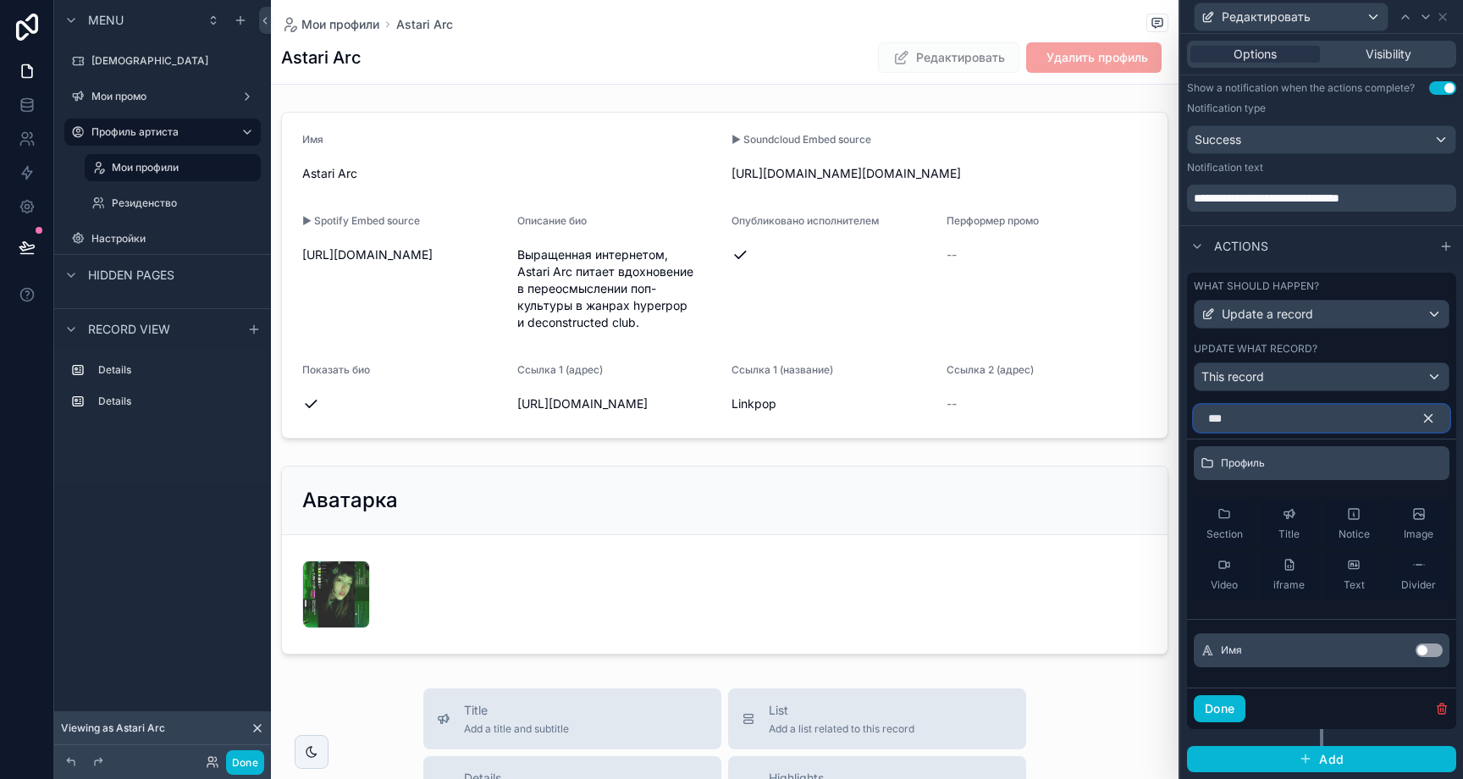
type input "***"
click at [1422, 649] on button "Use setting" at bounding box center [1429, 650] width 27 height 14
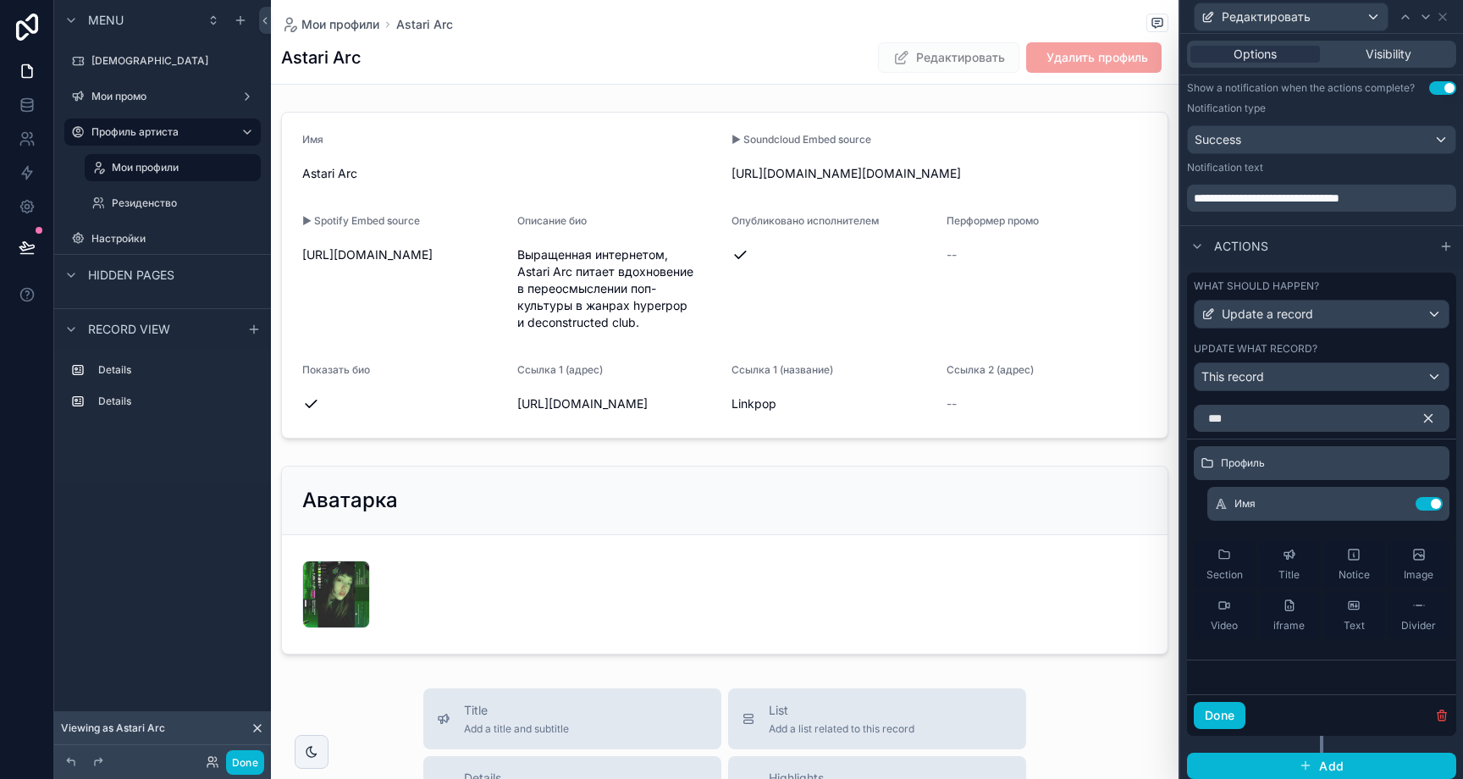
click at [1425, 420] on icon "button" at bounding box center [1429, 419] width 8 height 8
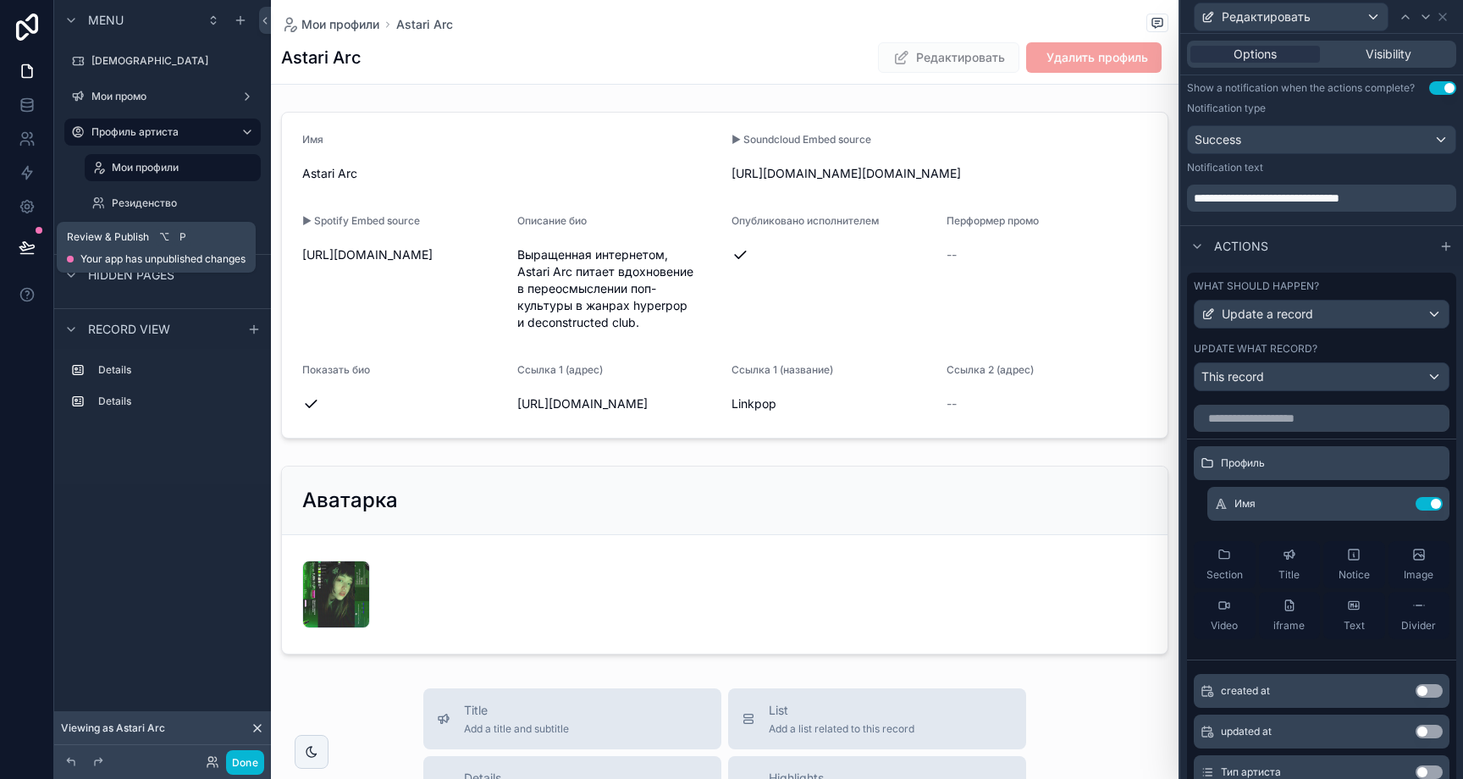
click at [35, 256] on button at bounding box center [26, 247] width 37 height 47
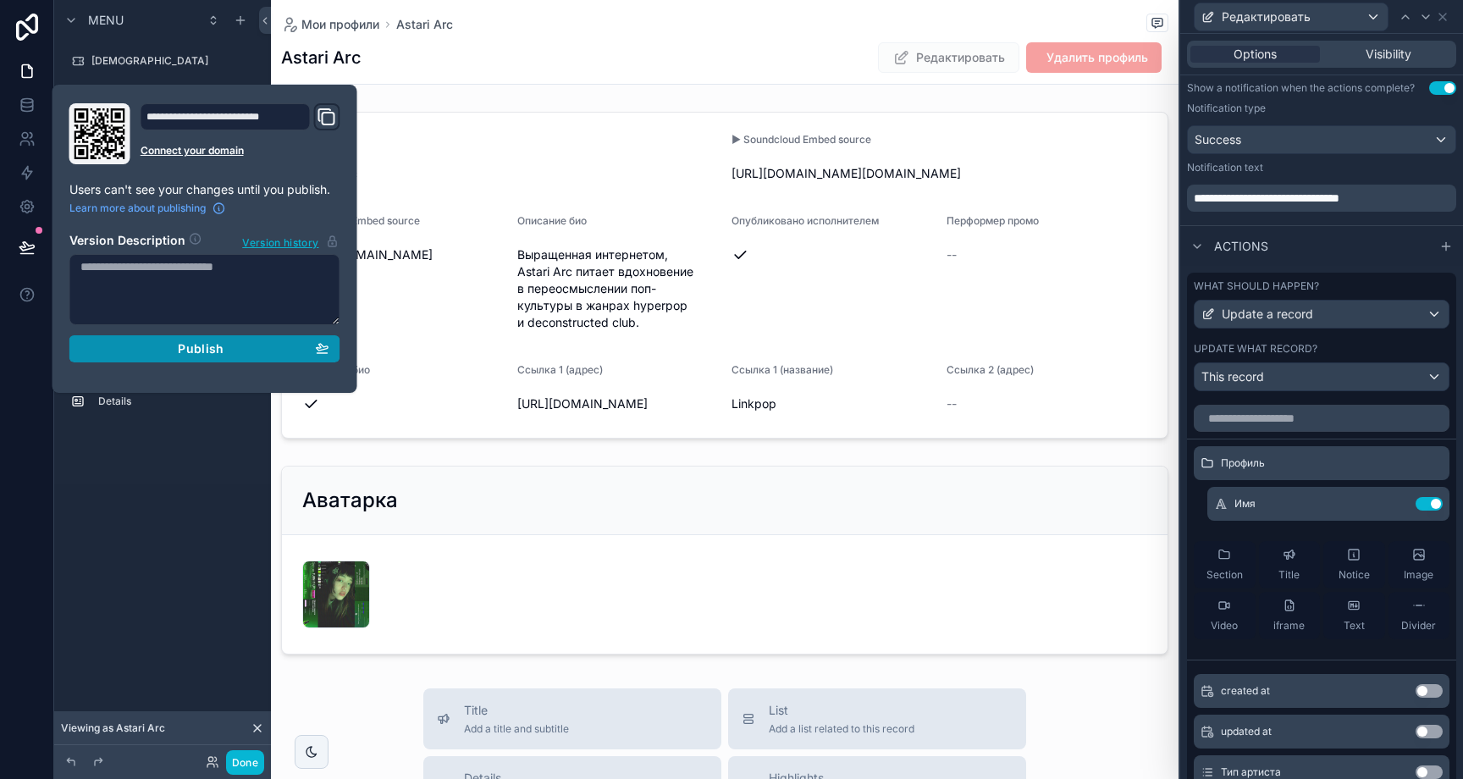
click at [294, 351] on div "Publish" at bounding box center [204, 348] width 249 height 15
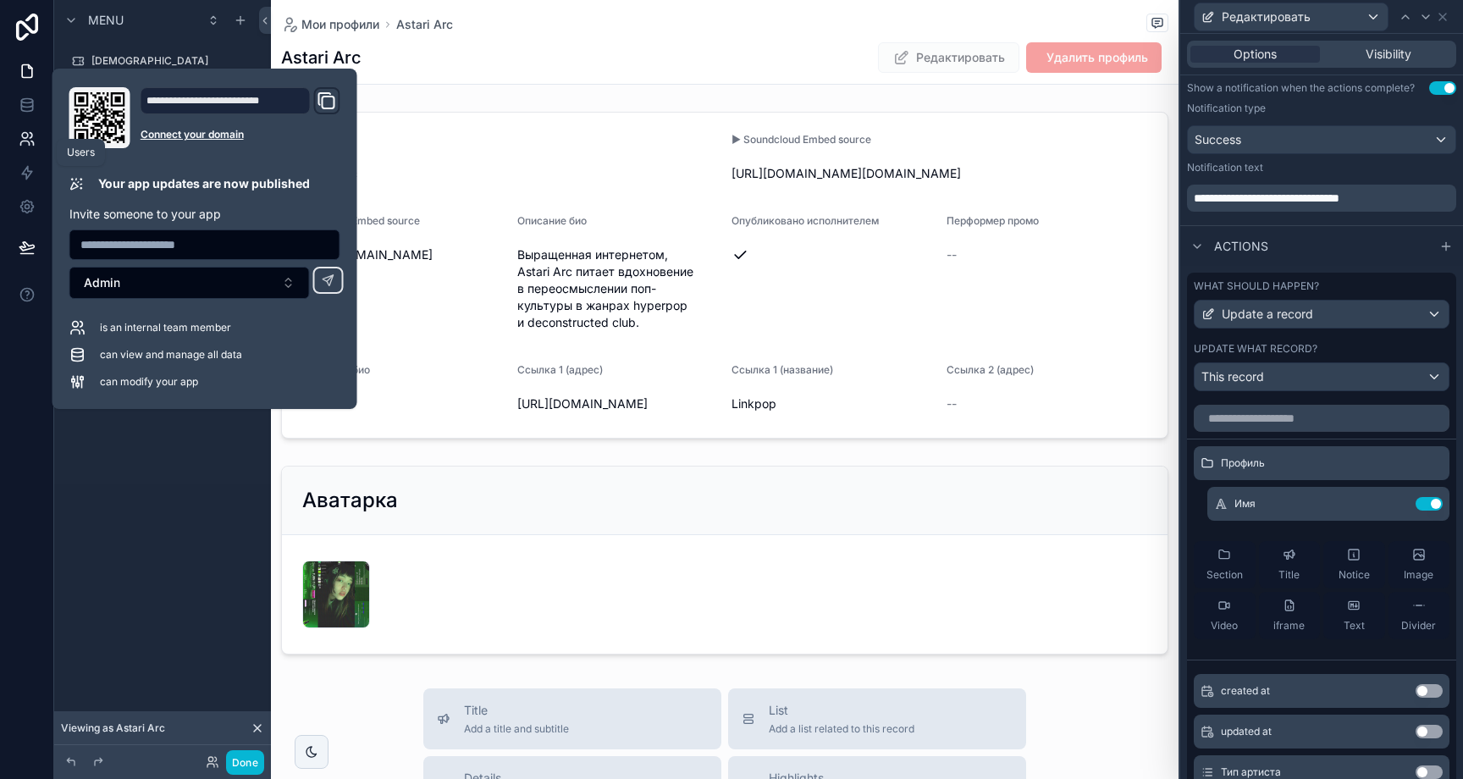
click at [28, 147] on link at bounding box center [26, 139] width 53 height 34
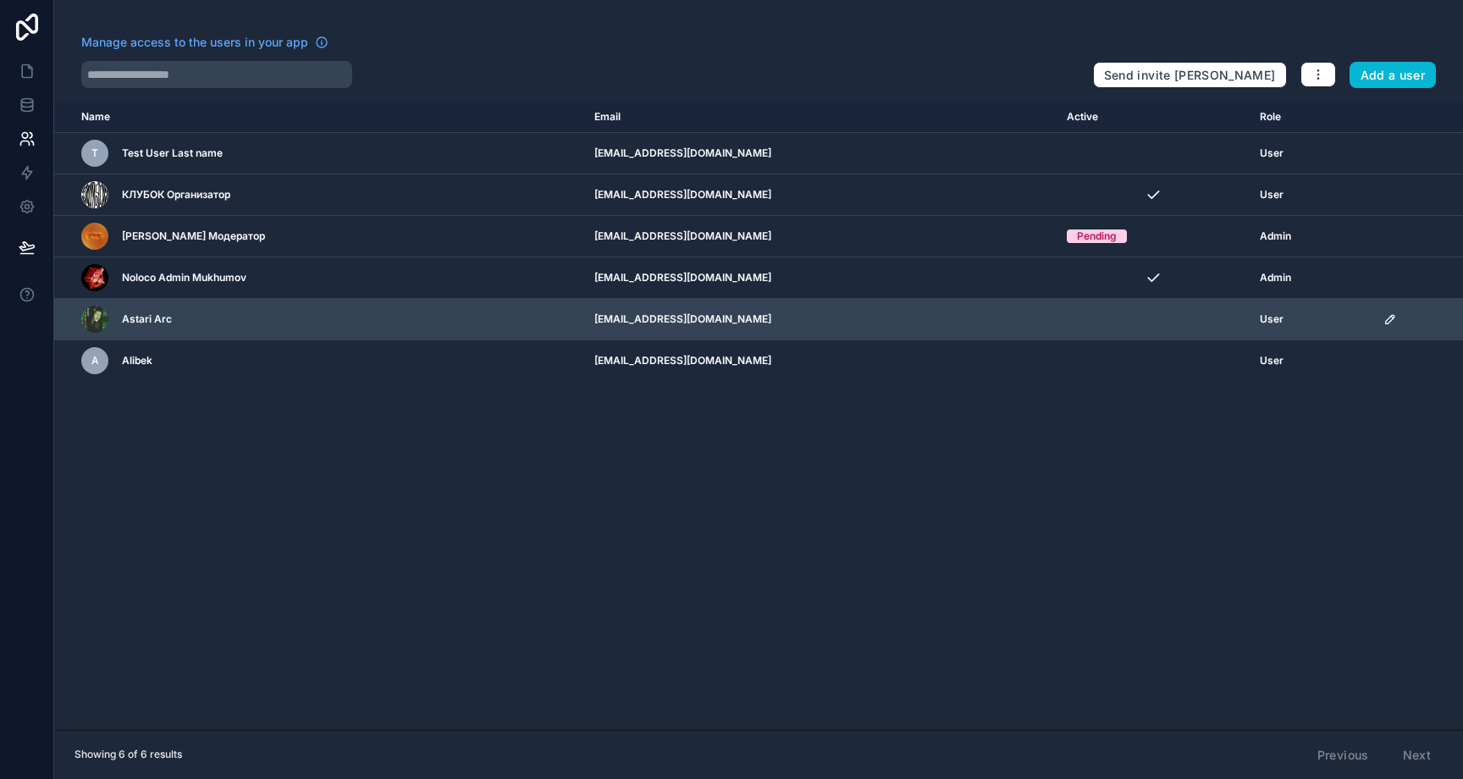
click at [711, 323] on td "elliot.cold2@gmail.com" at bounding box center [820, 319] width 473 height 41
click at [732, 321] on td "elliot.cold2@gmail.com" at bounding box center [820, 319] width 473 height 41
drag, startPoint x: 732, startPoint y: 321, endPoint x: 639, endPoint y: 316, distance: 93.3
click at [639, 316] on td "elliot.cold2@gmail.com" at bounding box center [820, 319] width 473 height 41
copy td "elliot.cold2@gmail.com"
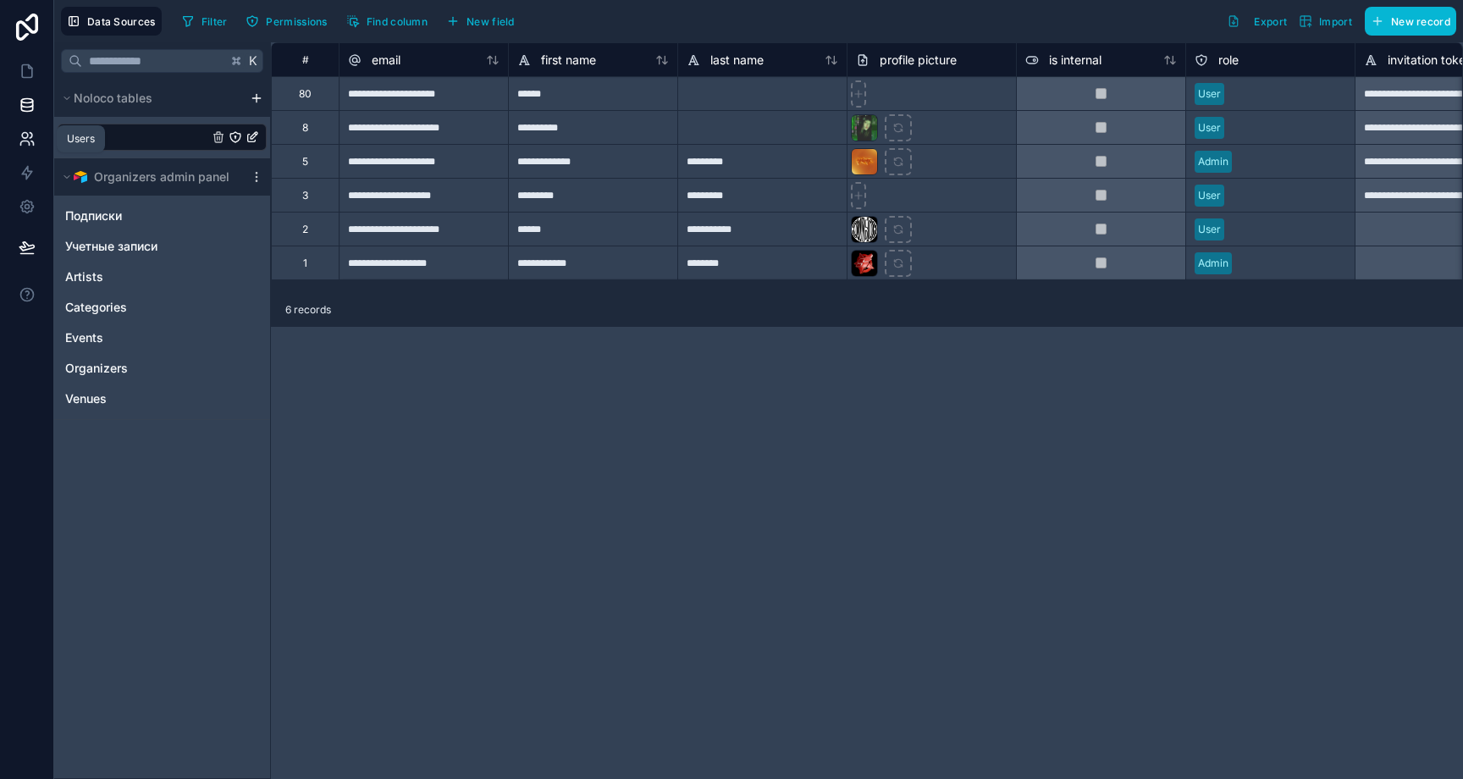
click at [27, 125] on link at bounding box center [26, 139] width 53 height 34
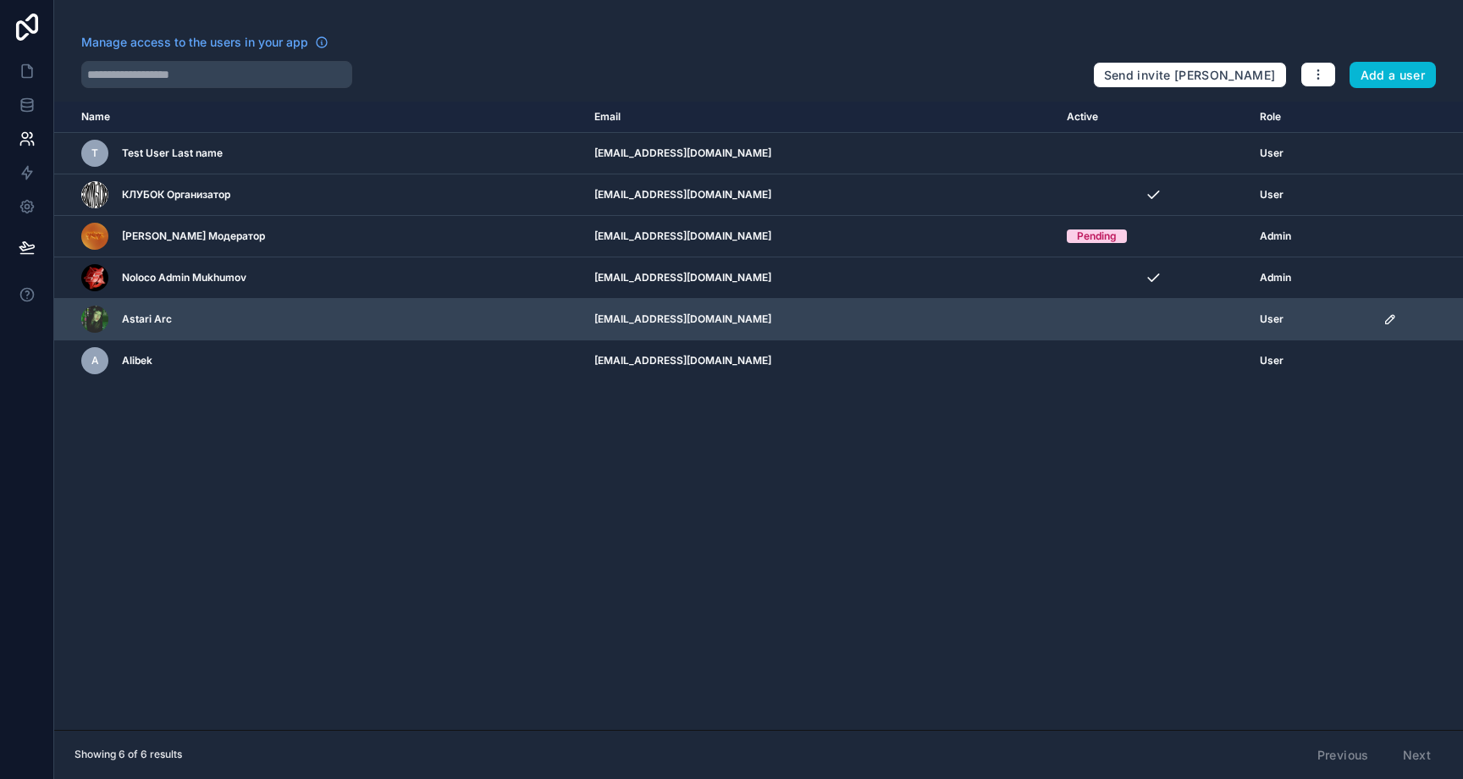
click at [1391, 317] on icon "scrollable content" at bounding box center [1392, 317] width 3 height 3
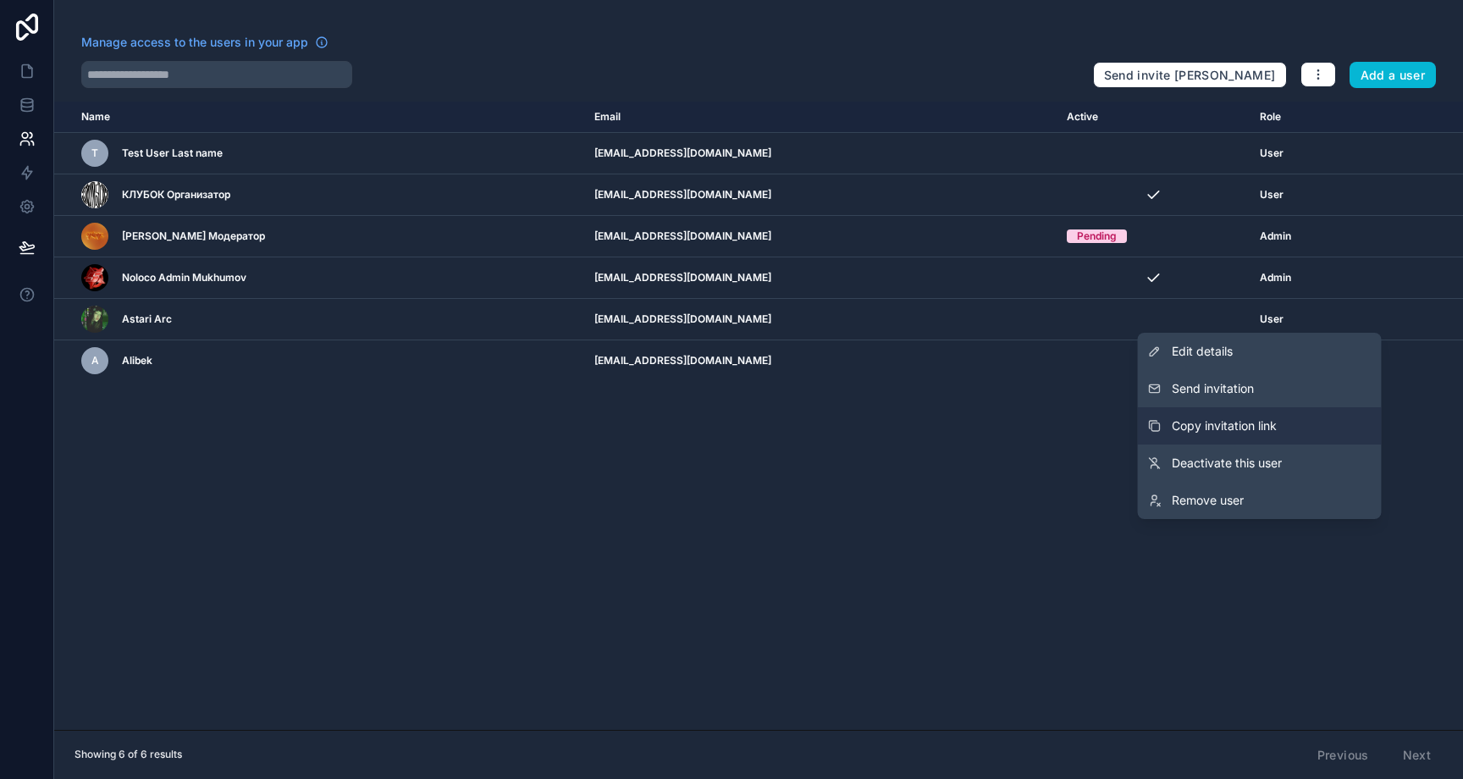
click at [1250, 424] on span "Copy invitation link" at bounding box center [1224, 425] width 105 height 17
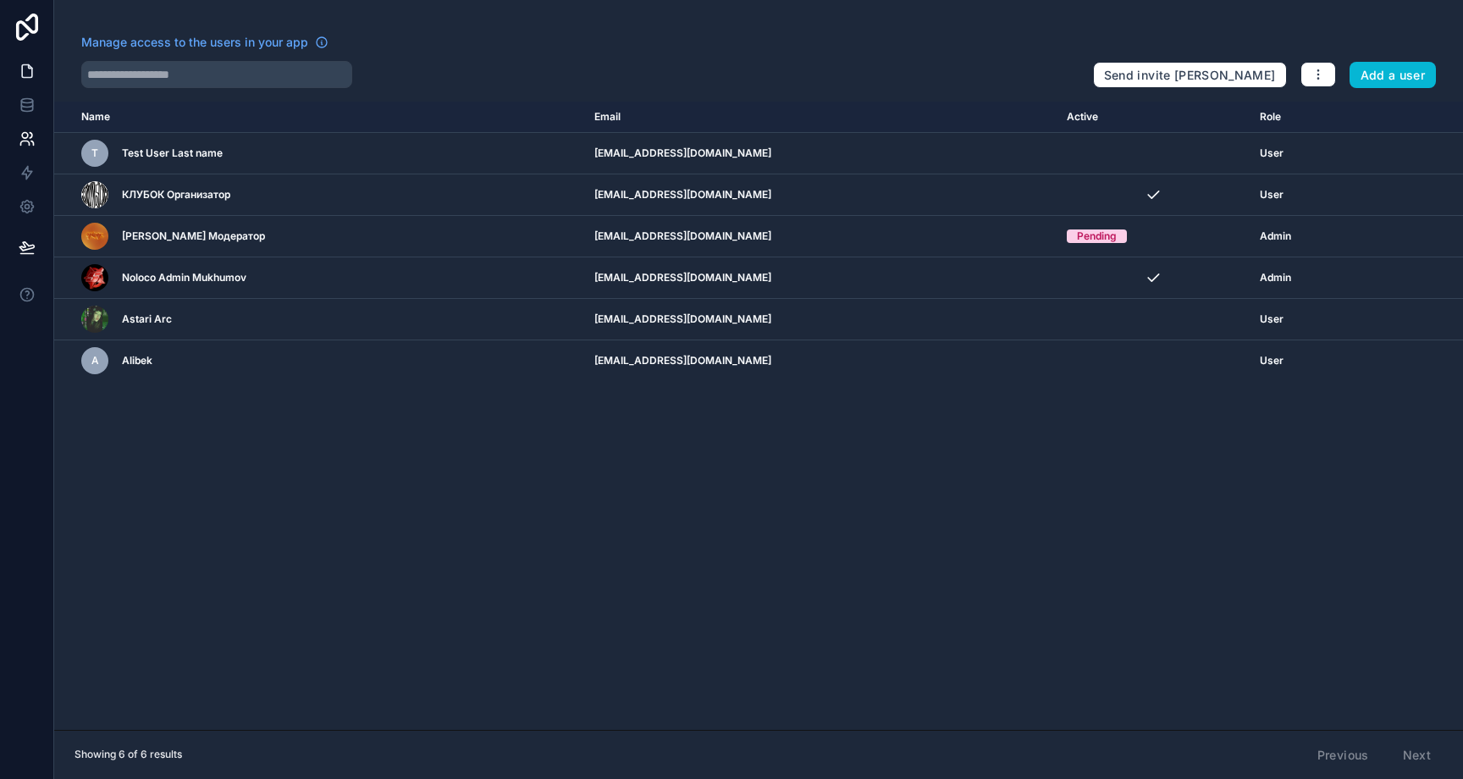
click at [30, 75] on icon at bounding box center [27, 71] width 17 height 17
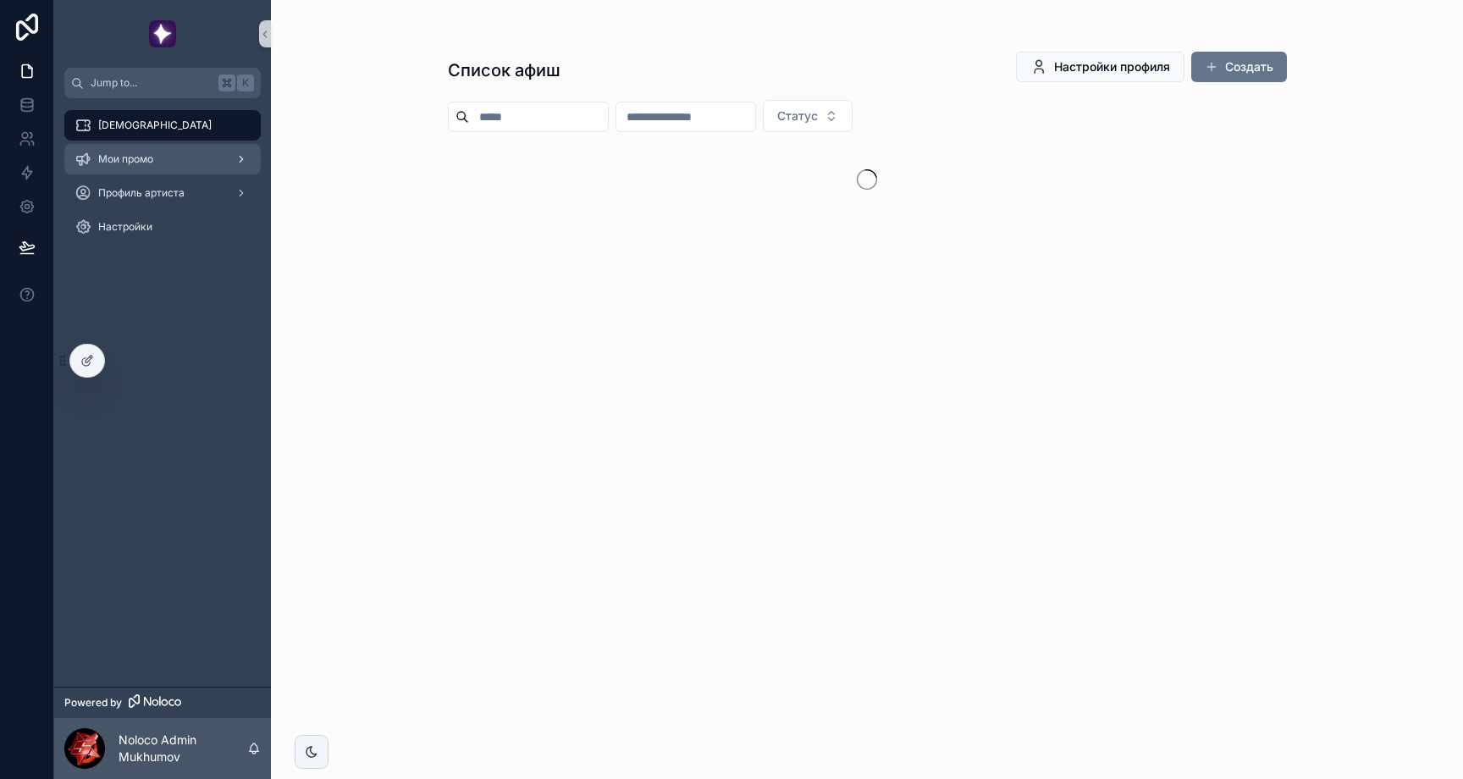
click at [146, 172] on div "Мои промо" at bounding box center [163, 159] width 176 height 27
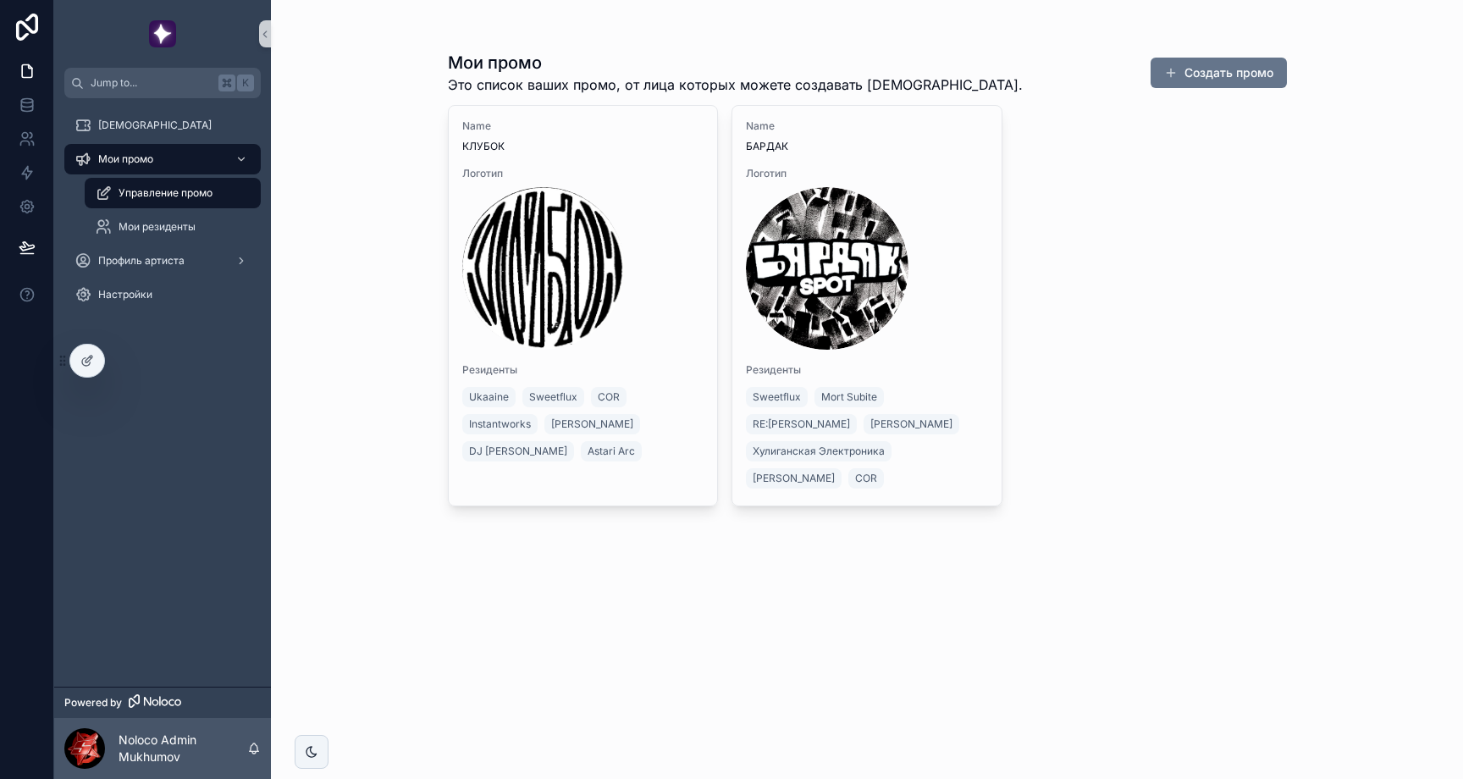
click at [130, 359] on div "[PERSON_NAME] промо Управление промо Мои резиденты Профиль артиста Настройки" at bounding box center [162, 392] width 217 height 588
click at [118, 362] on icon at bounding box center [125, 361] width 14 height 14
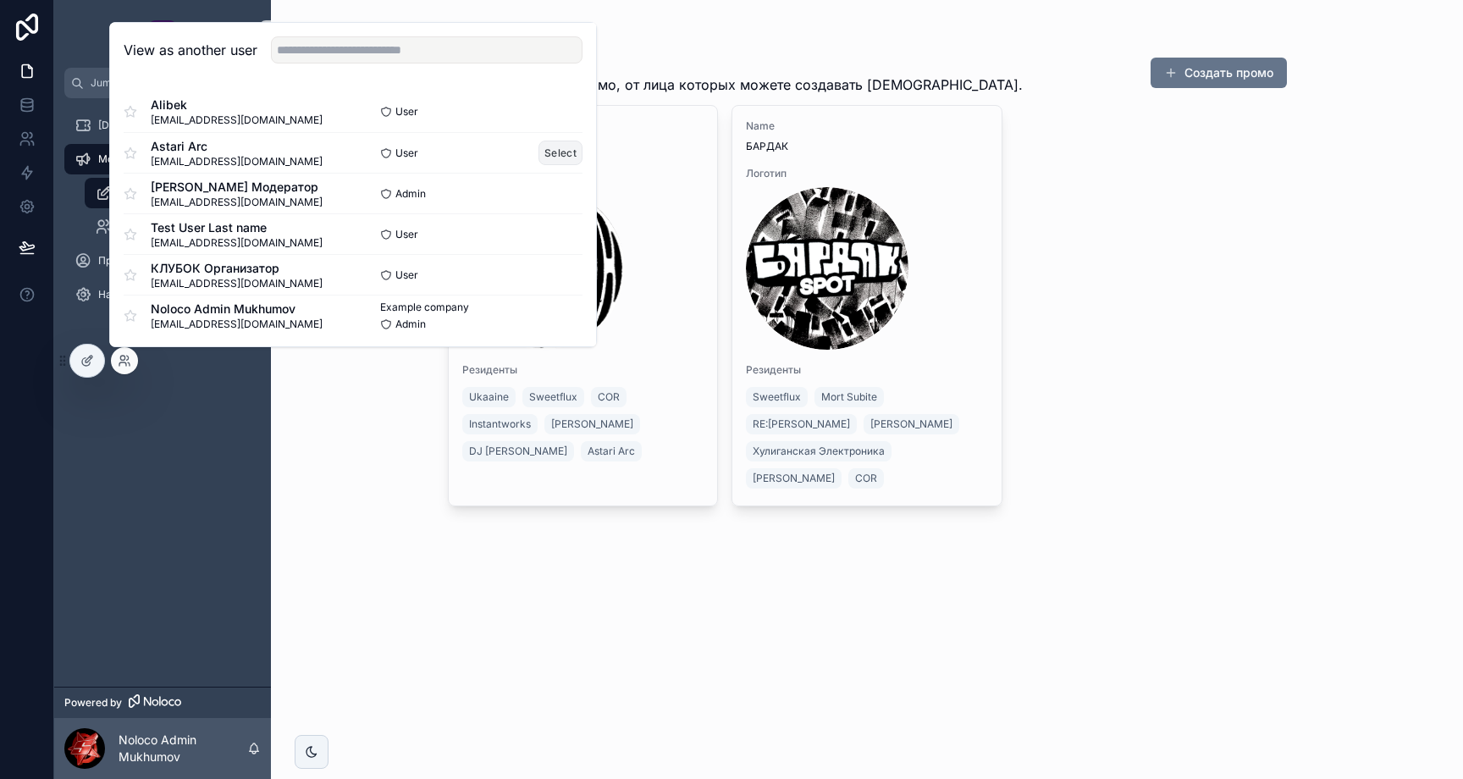
click at [538, 151] on button "Select" at bounding box center [560, 153] width 44 height 25
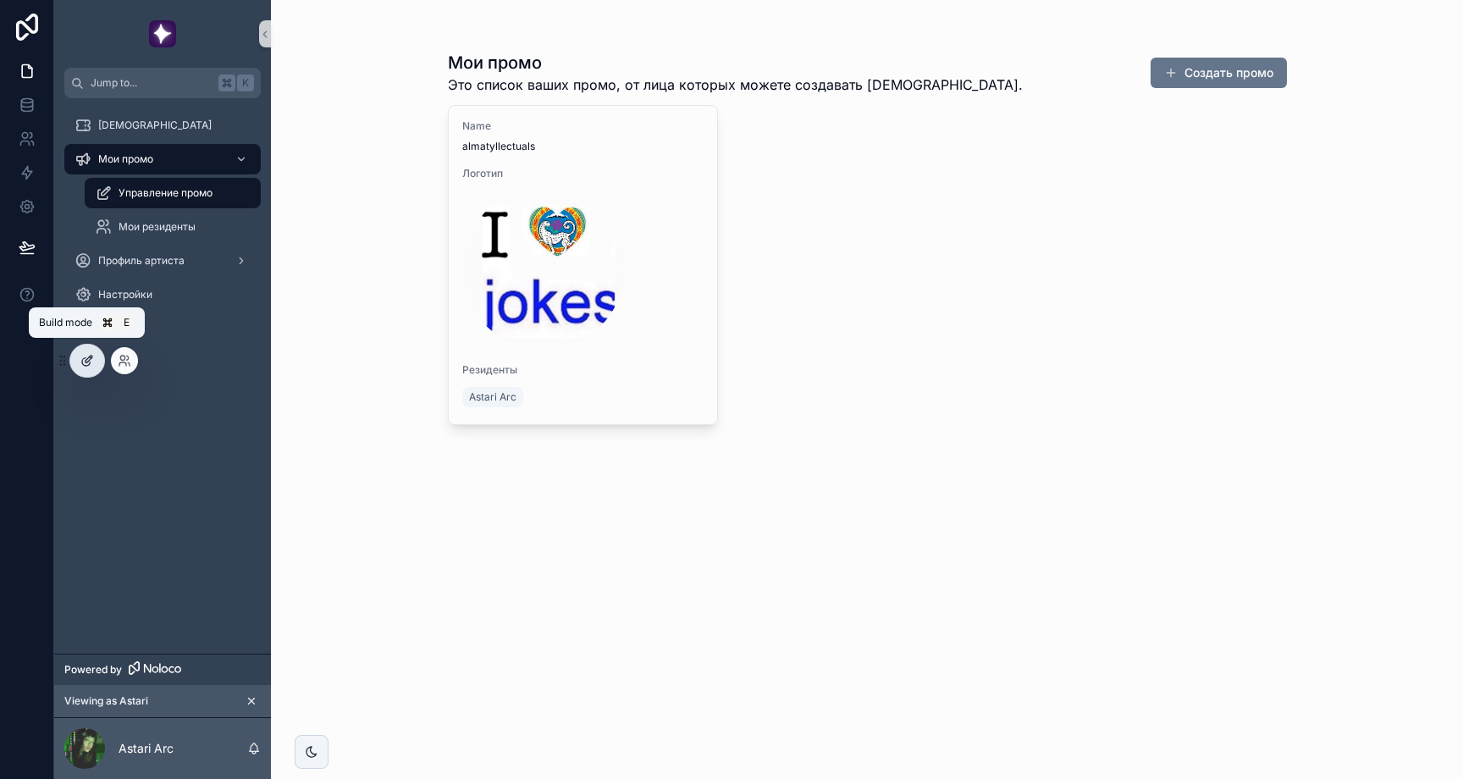
click at [87, 358] on icon at bounding box center [89, 359] width 7 height 7
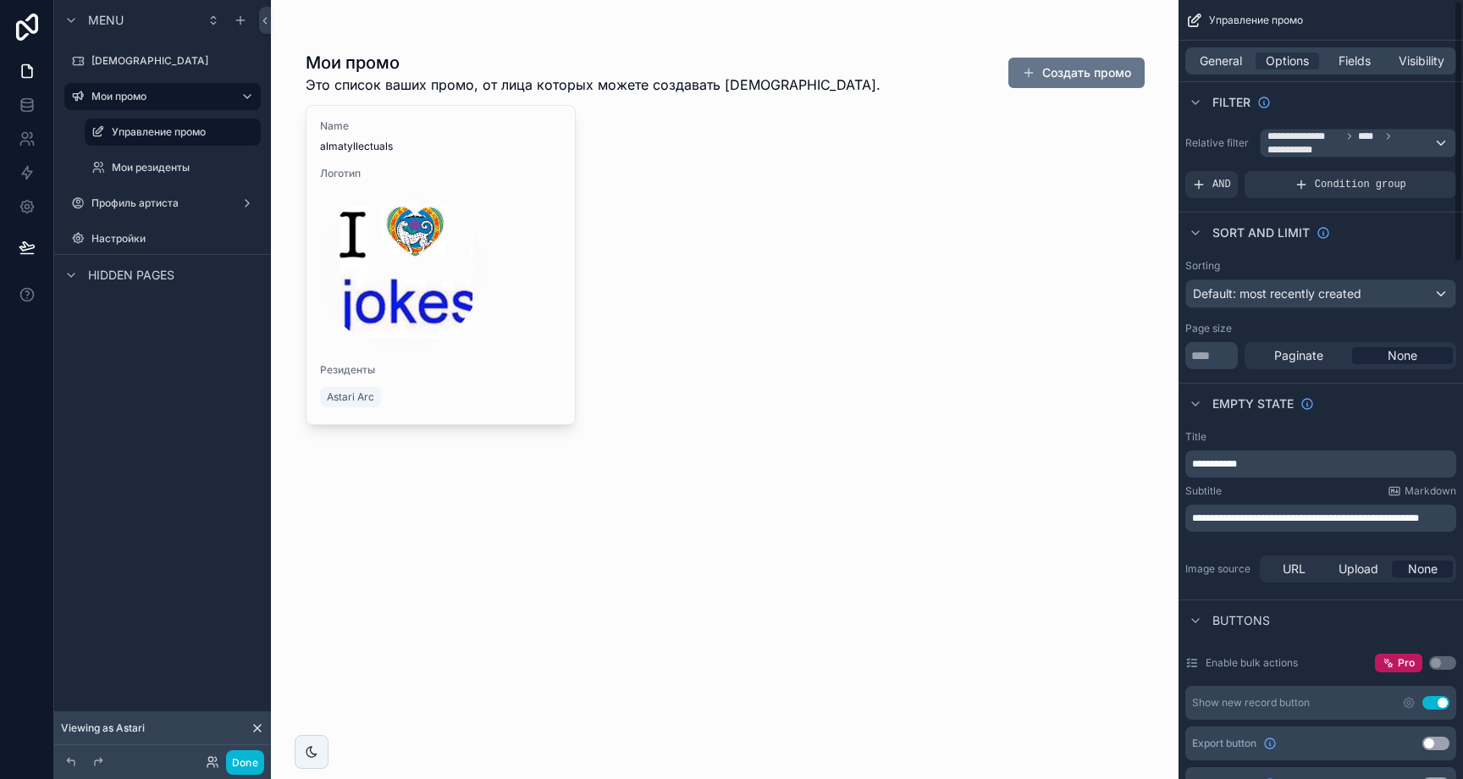
click at [1240, 49] on div "General Options Fields Visibility" at bounding box center [1320, 60] width 271 height 27
click at [1370, 57] on span "Fields" at bounding box center [1355, 60] width 32 height 17
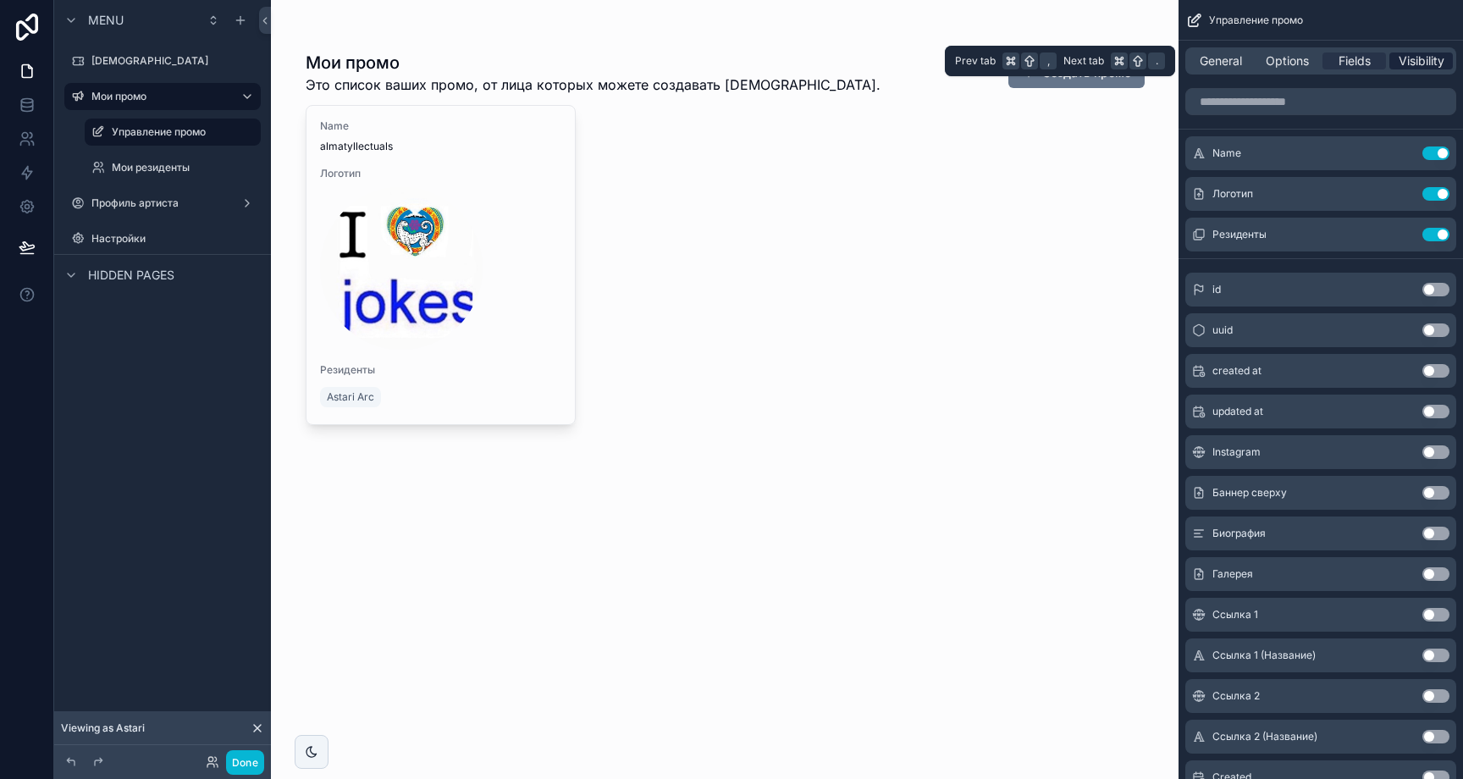
drag, startPoint x: 1420, startPoint y: 58, endPoint x: 1395, endPoint y: 56, distance: 24.6
click at [1420, 58] on span "Visibility" at bounding box center [1422, 60] width 46 height 17
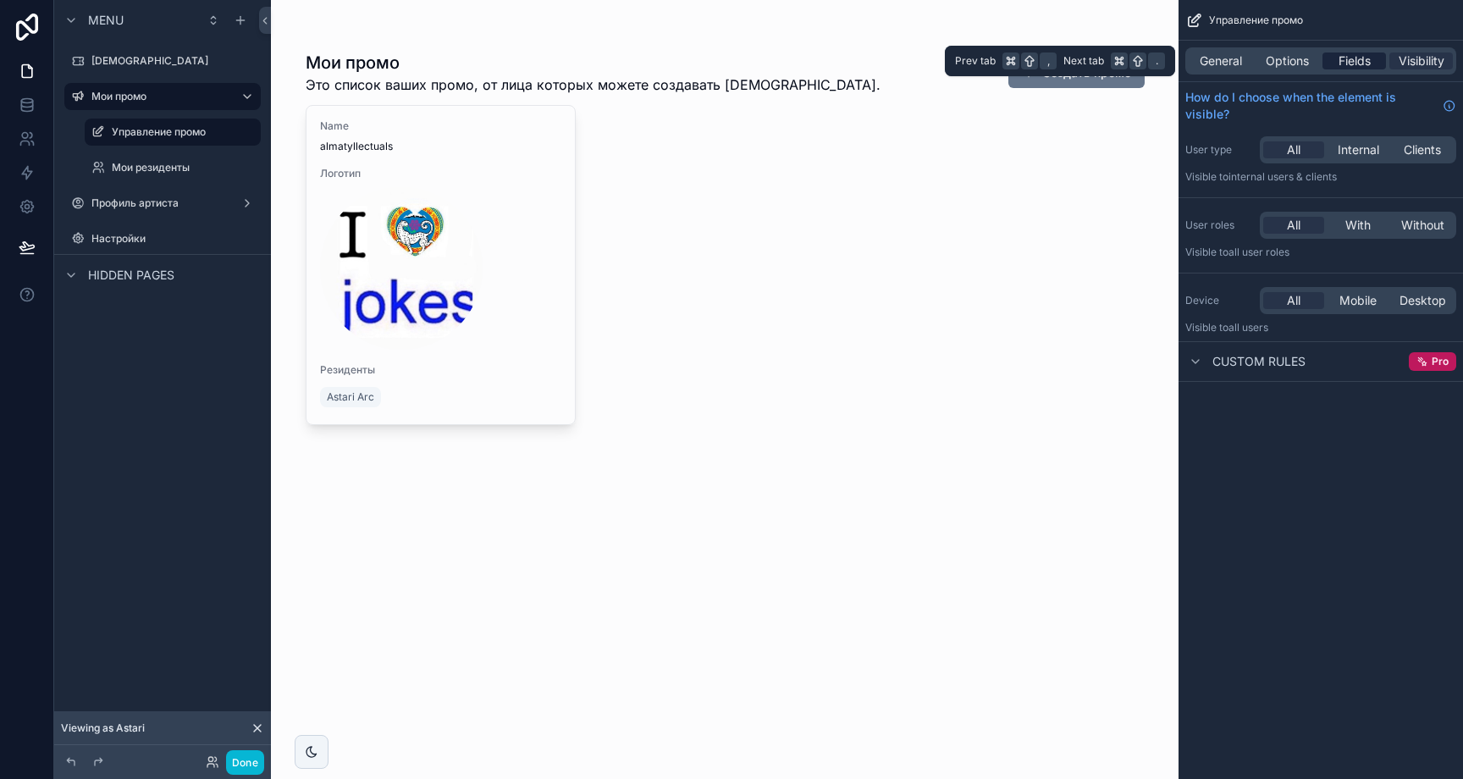
click at [1360, 57] on span "Fields" at bounding box center [1355, 60] width 32 height 17
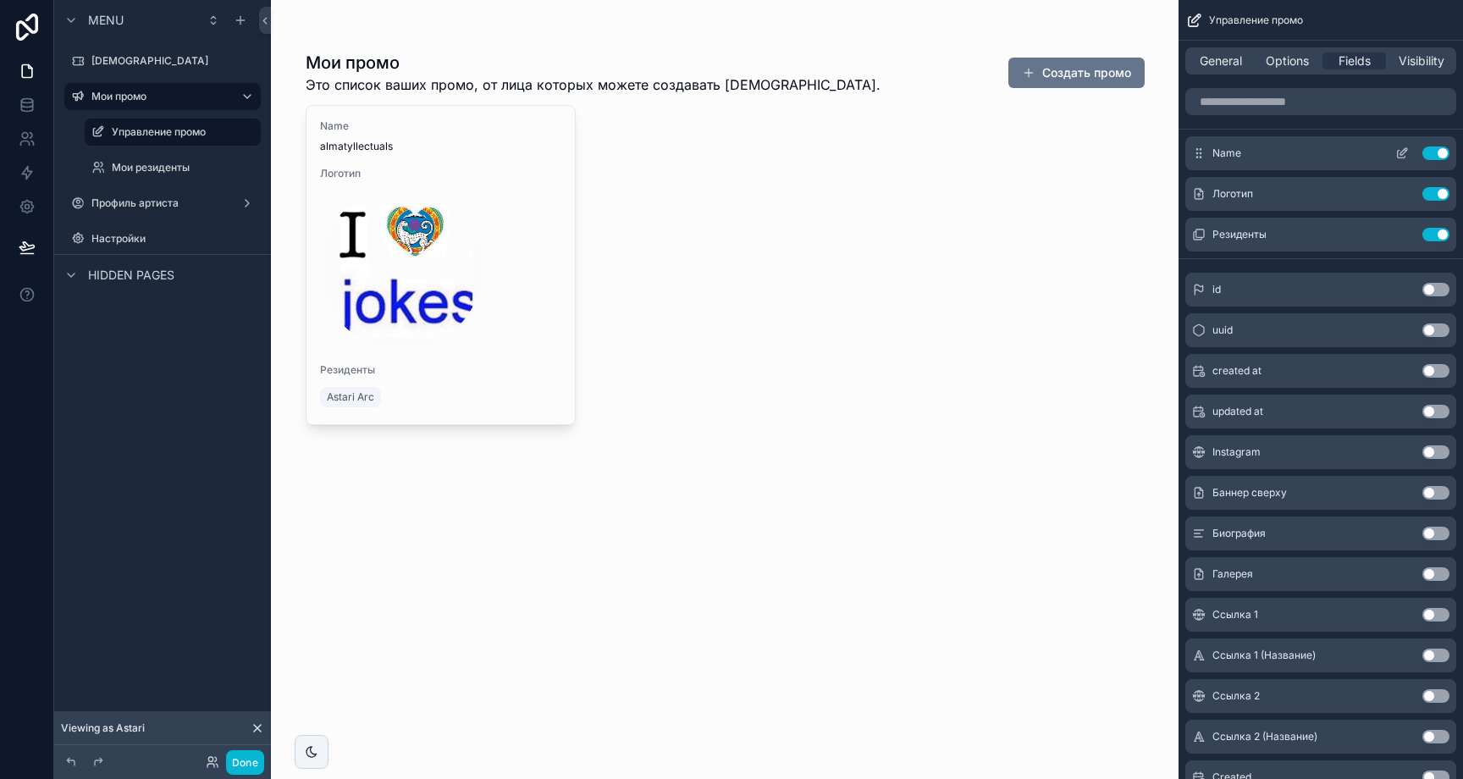
click at [1400, 152] on icon "scrollable content" at bounding box center [1403, 151] width 7 height 7
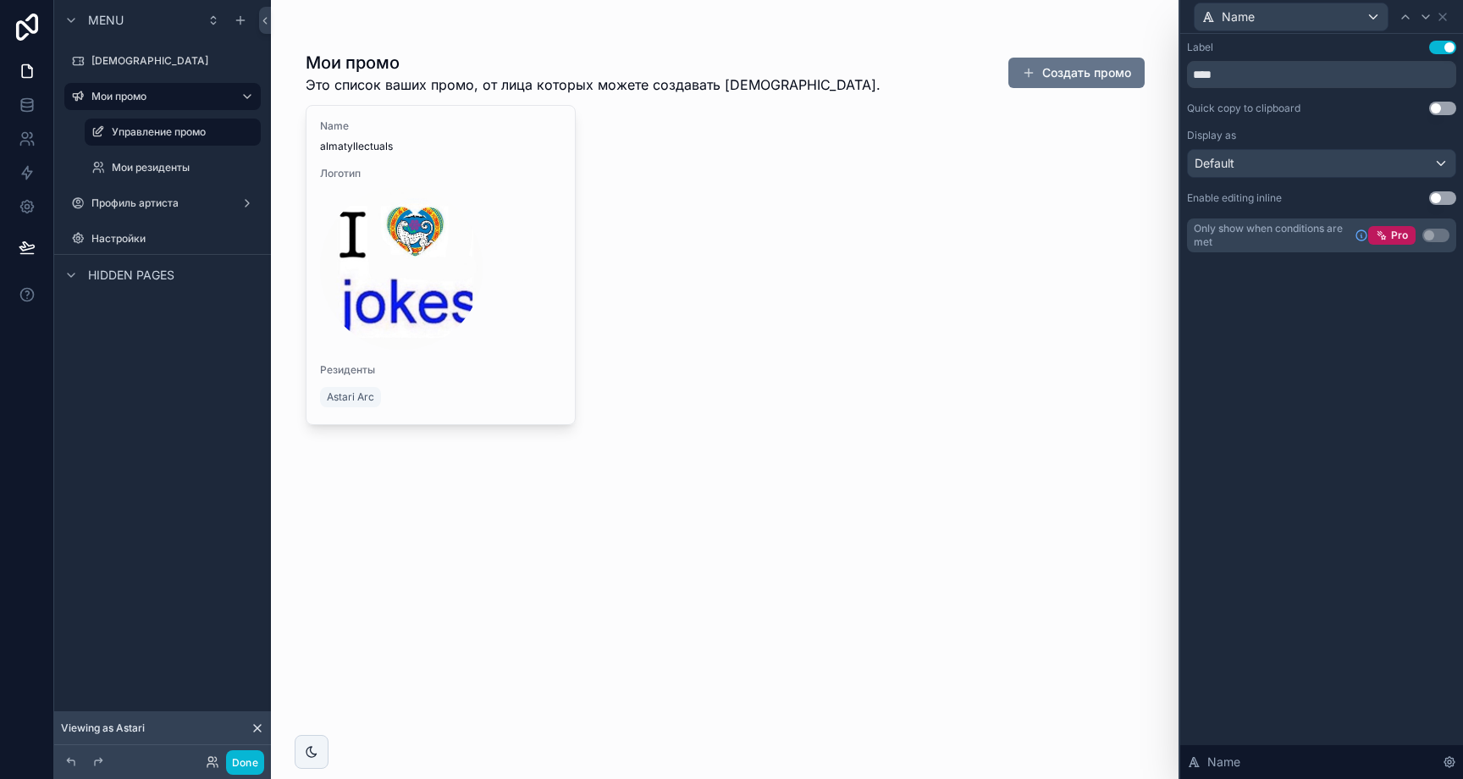
click at [1450, 46] on button "Use setting" at bounding box center [1442, 48] width 27 height 14
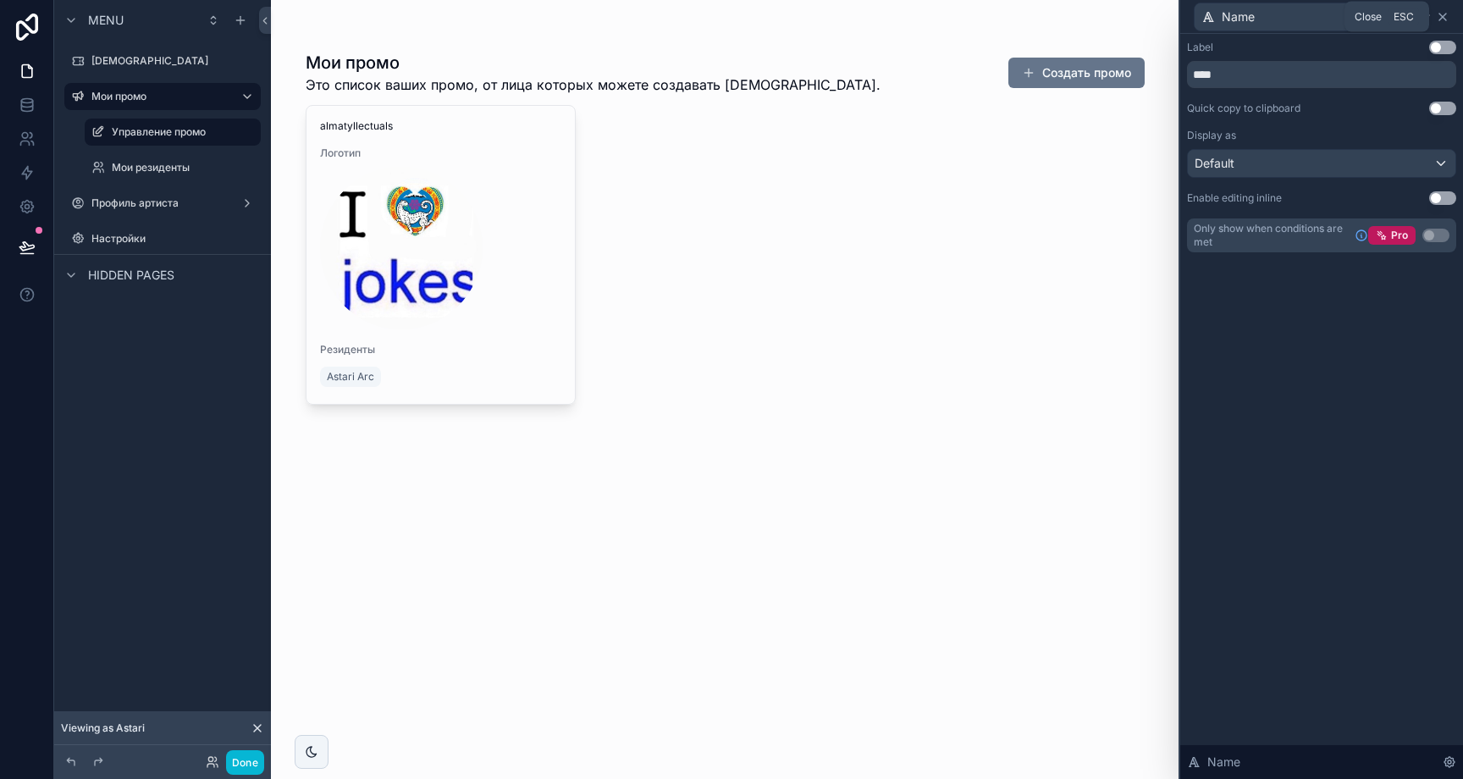
click at [1449, 19] on icon at bounding box center [1443, 17] width 14 height 14
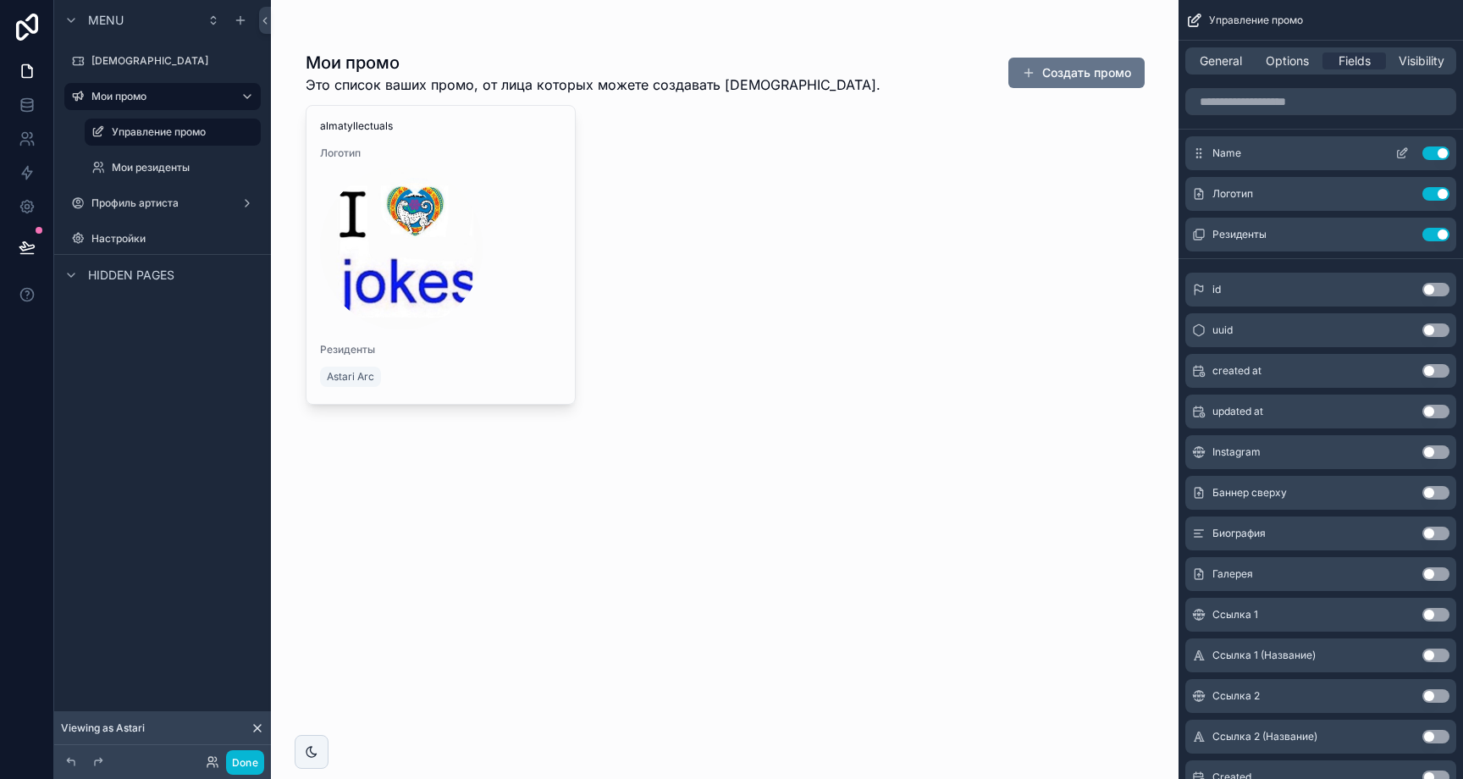
click at [1402, 152] on icon "scrollable content" at bounding box center [1402, 153] width 14 height 14
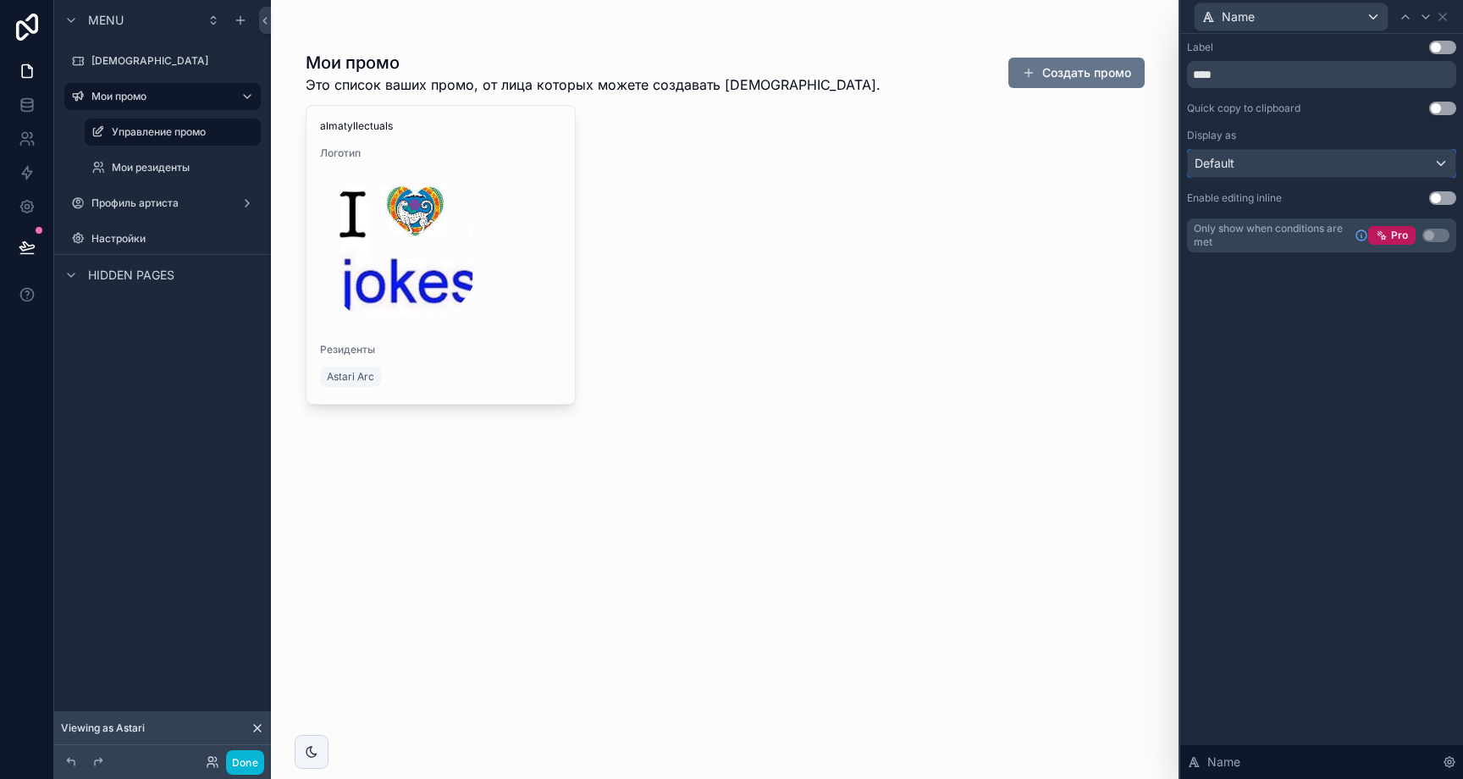
click at [1364, 165] on div "Default" at bounding box center [1322, 163] width 268 height 27
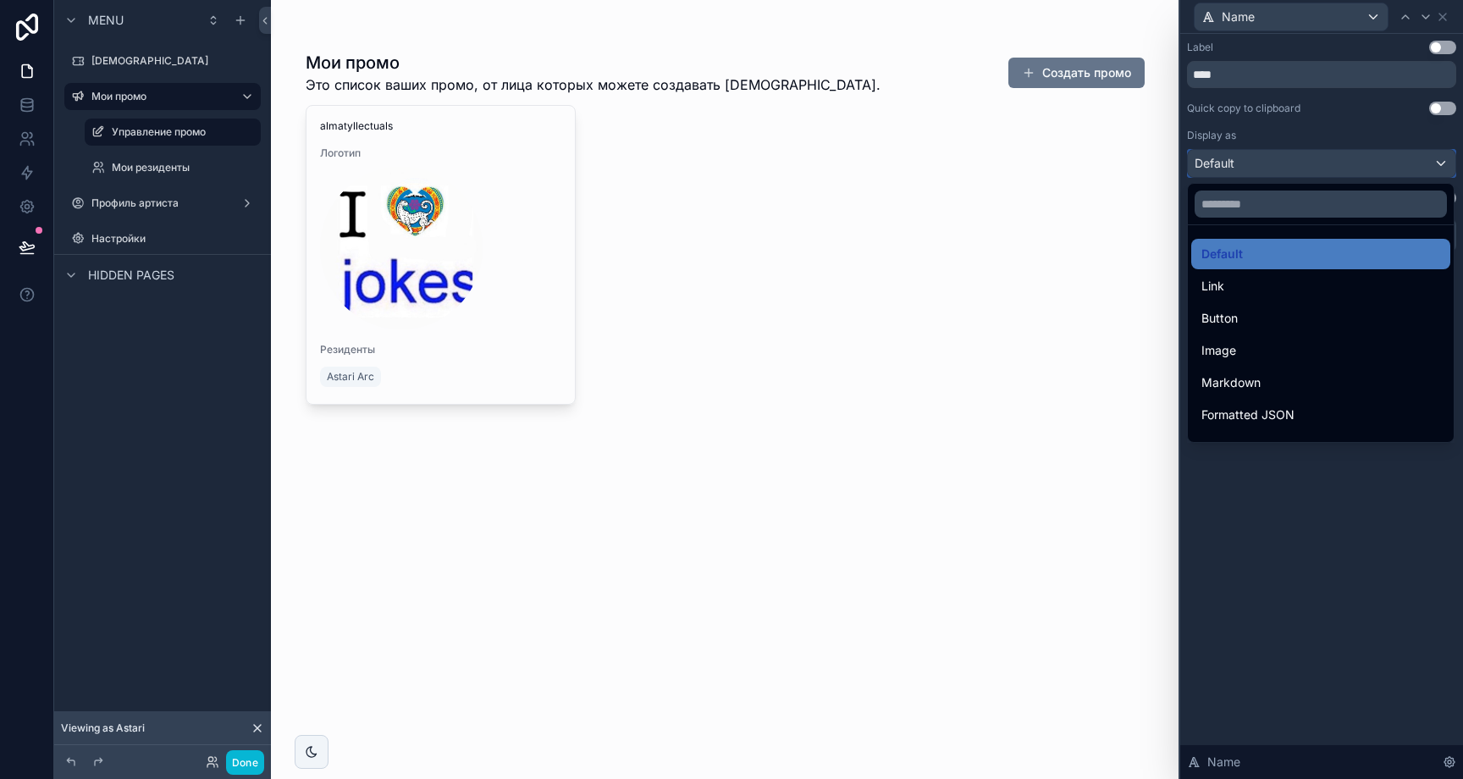
scroll to position [185, 0]
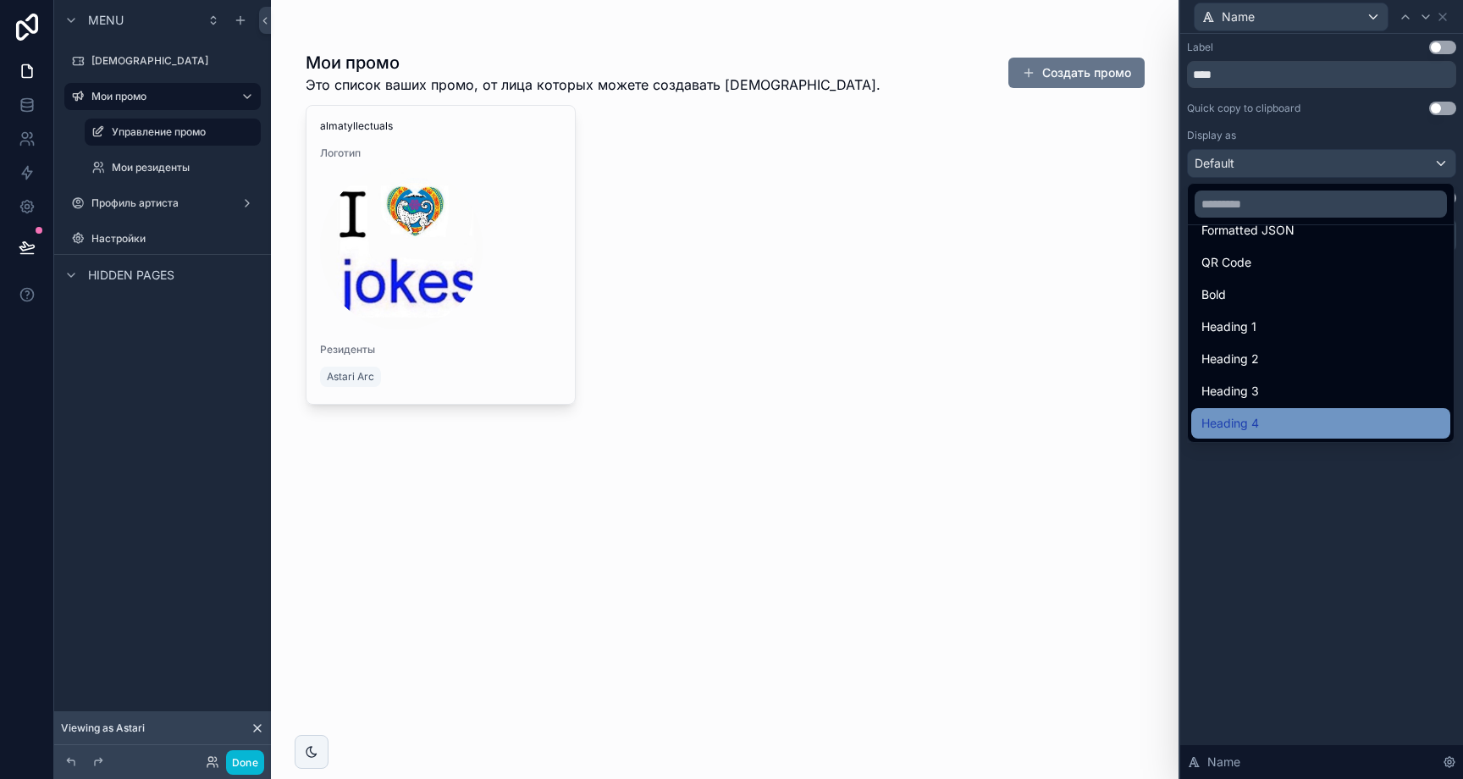
click at [1295, 413] on div "Heading 4" at bounding box center [1320, 423] width 239 height 20
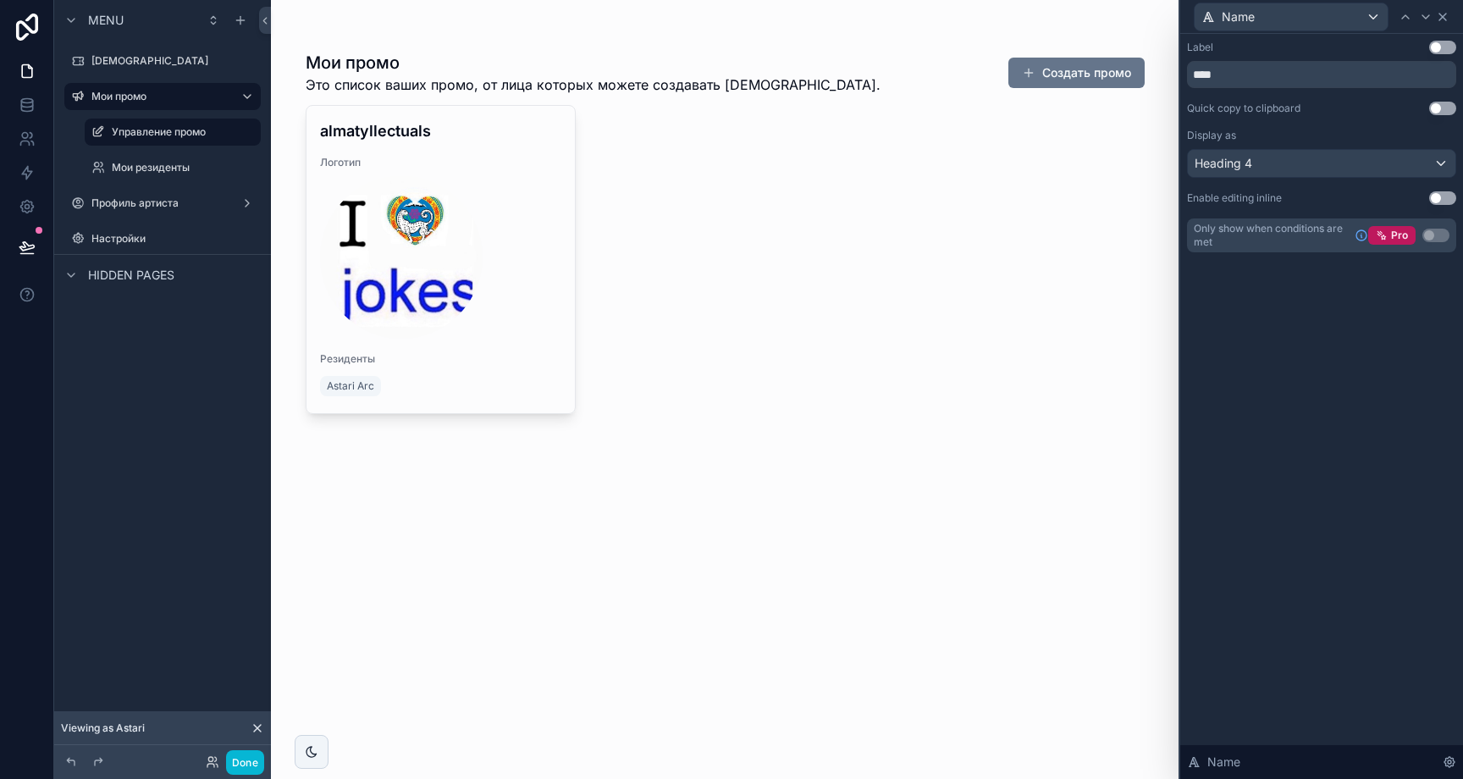
click at [1443, 19] on icon at bounding box center [1443, 17] width 14 height 14
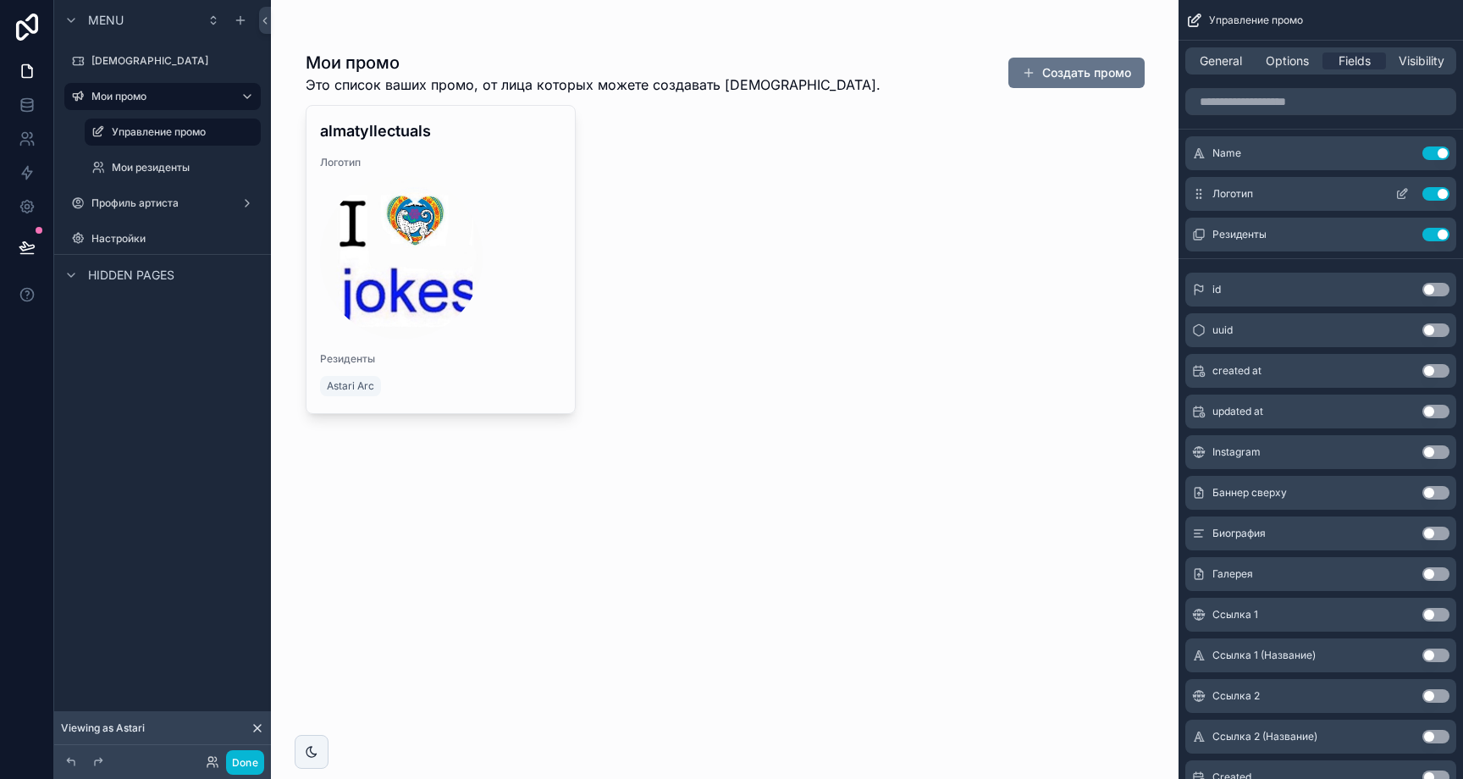
click at [1407, 194] on icon "scrollable content" at bounding box center [1402, 194] width 14 height 14
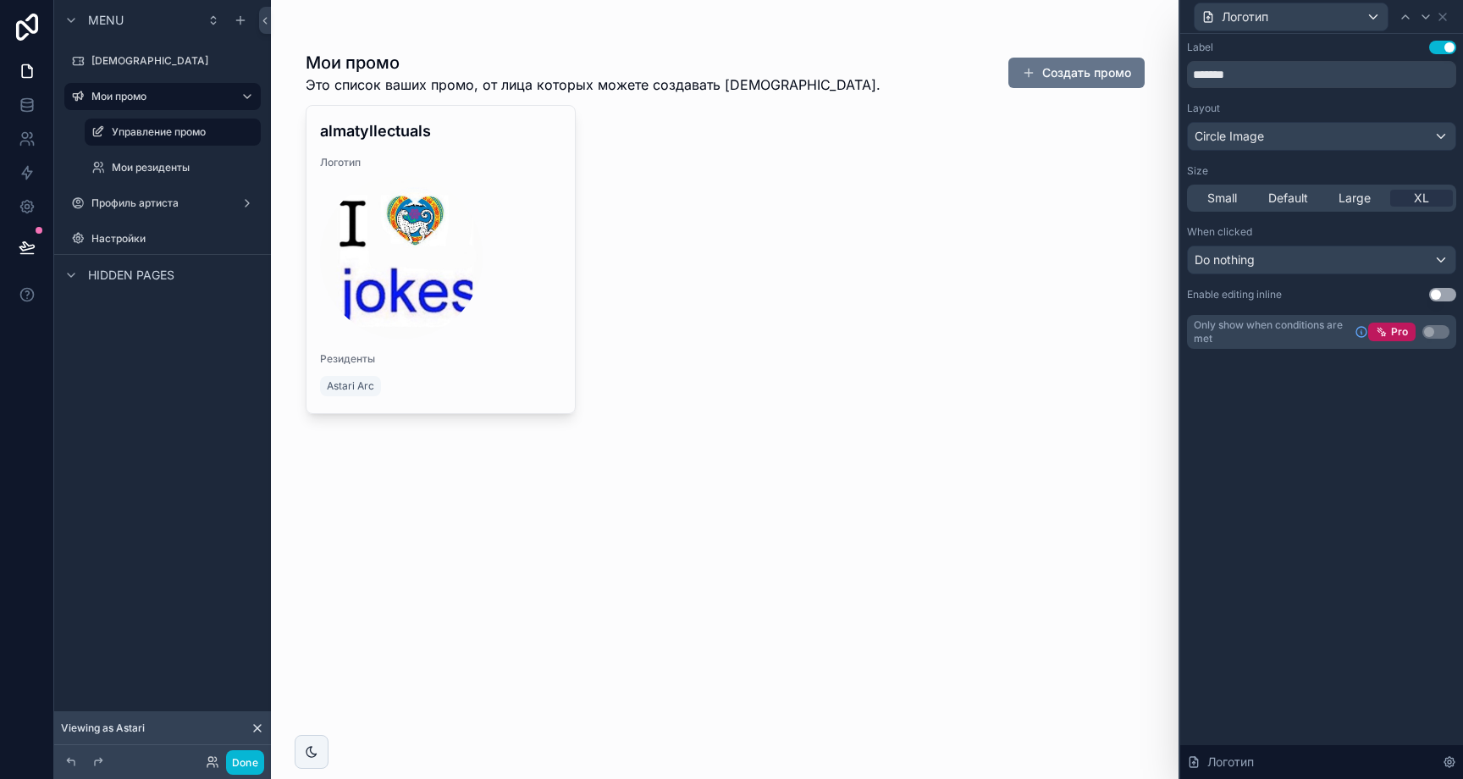
click at [1439, 45] on button "Use setting" at bounding box center [1442, 48] width 27 height 14
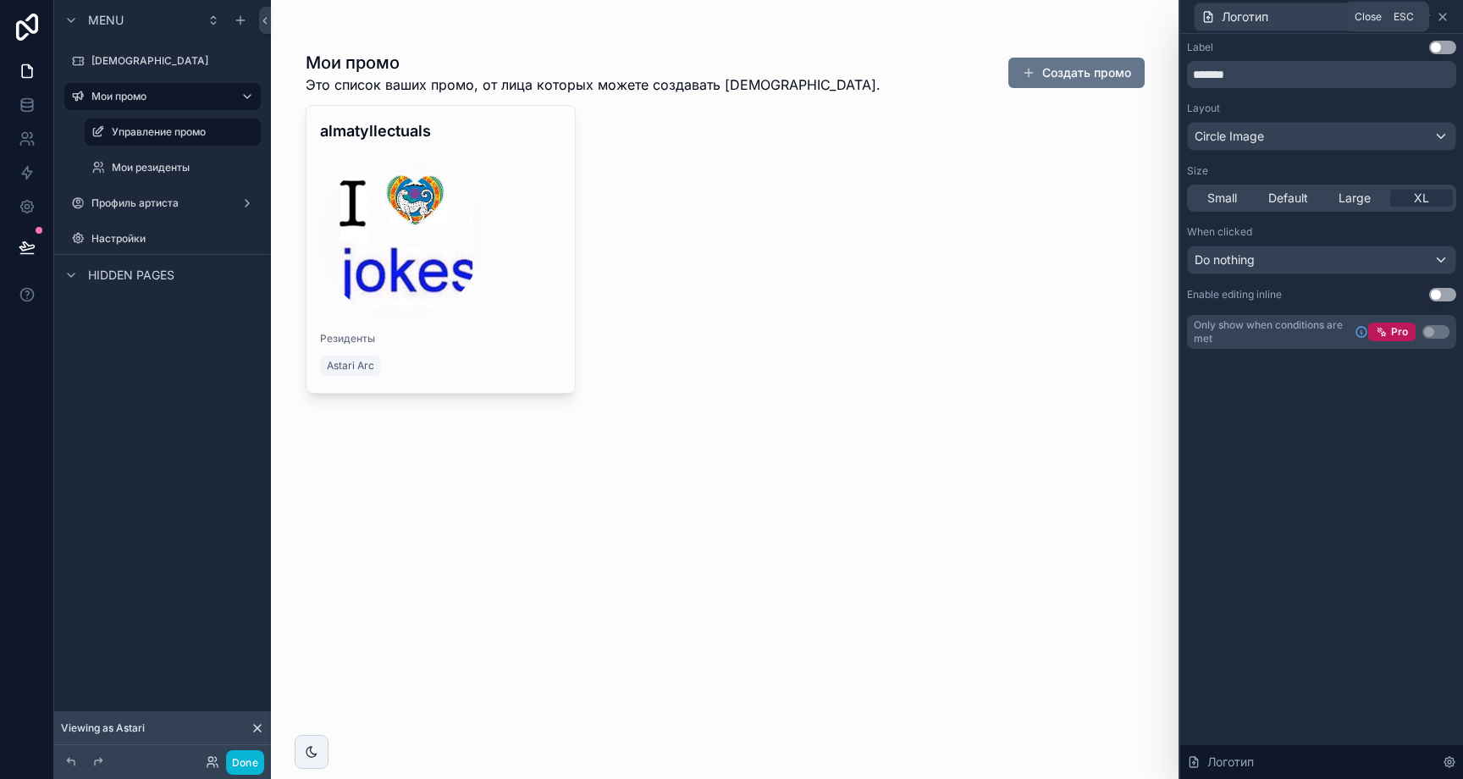
click at [1444, 15] on icon at bounding box center [1443, 17] width 14 height 14
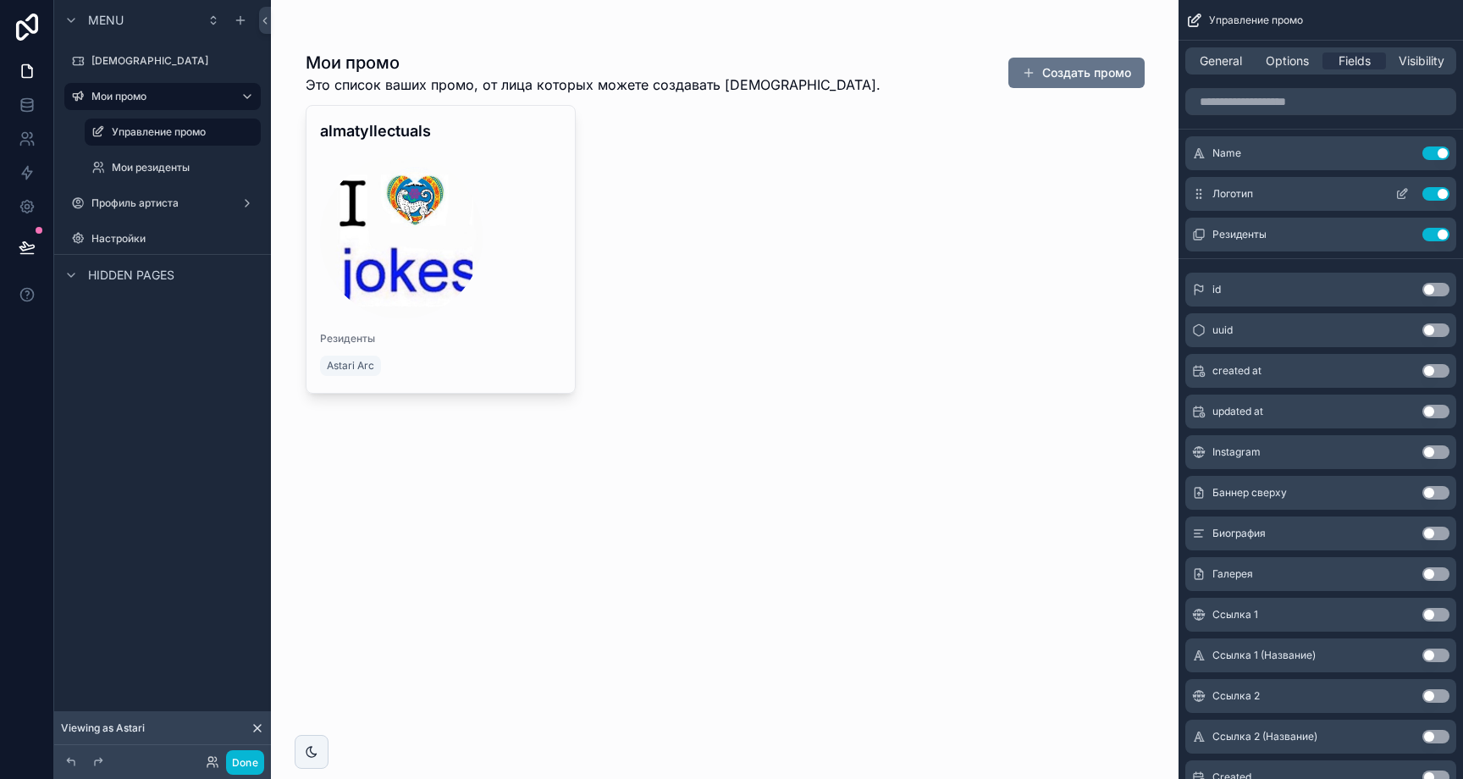
click at [1405, 197] on icon "scrollable content" at bounding box center [1402, 195] width 8 height 8
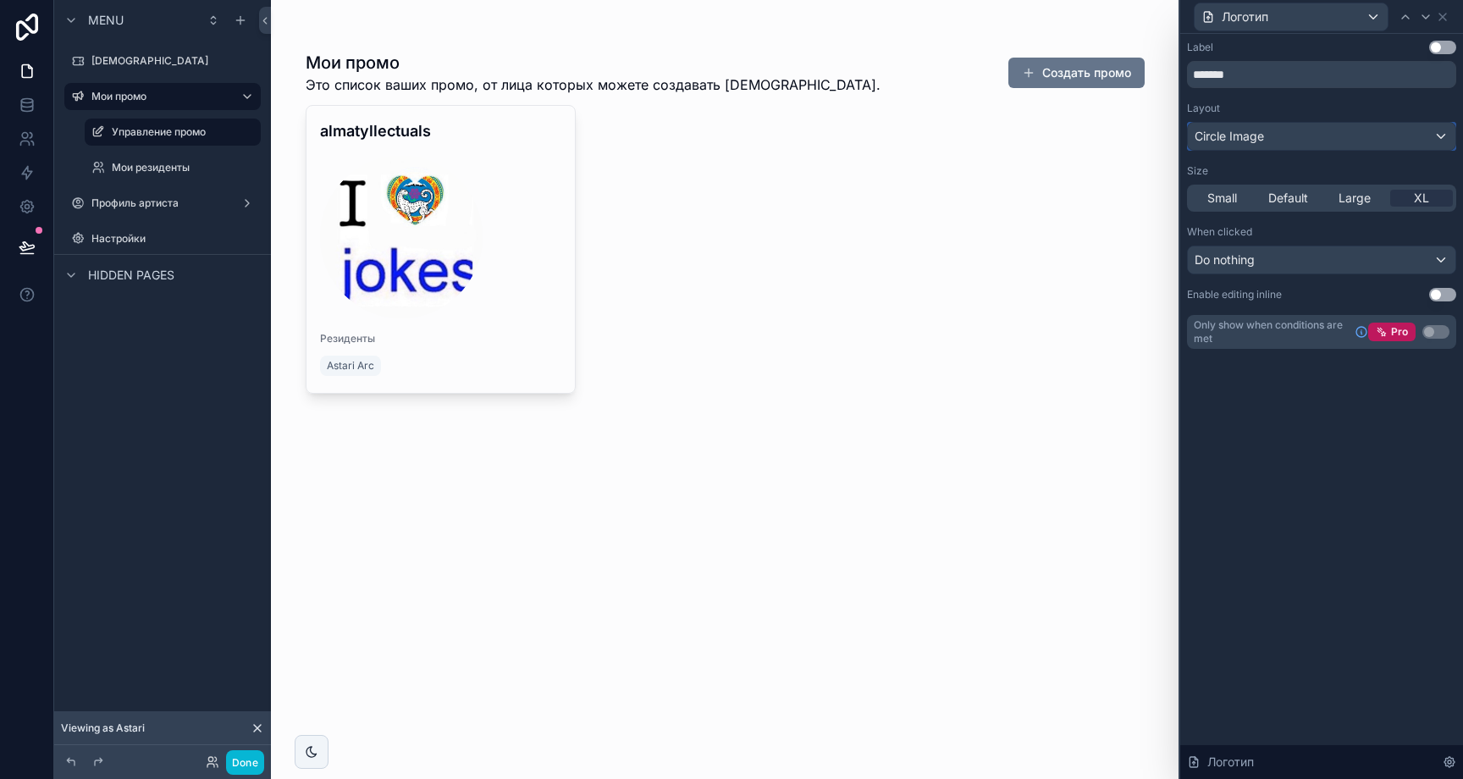
click at [1270, 141] on div "Circle Image" at bounding box center [1322, 136] width 268 height 27
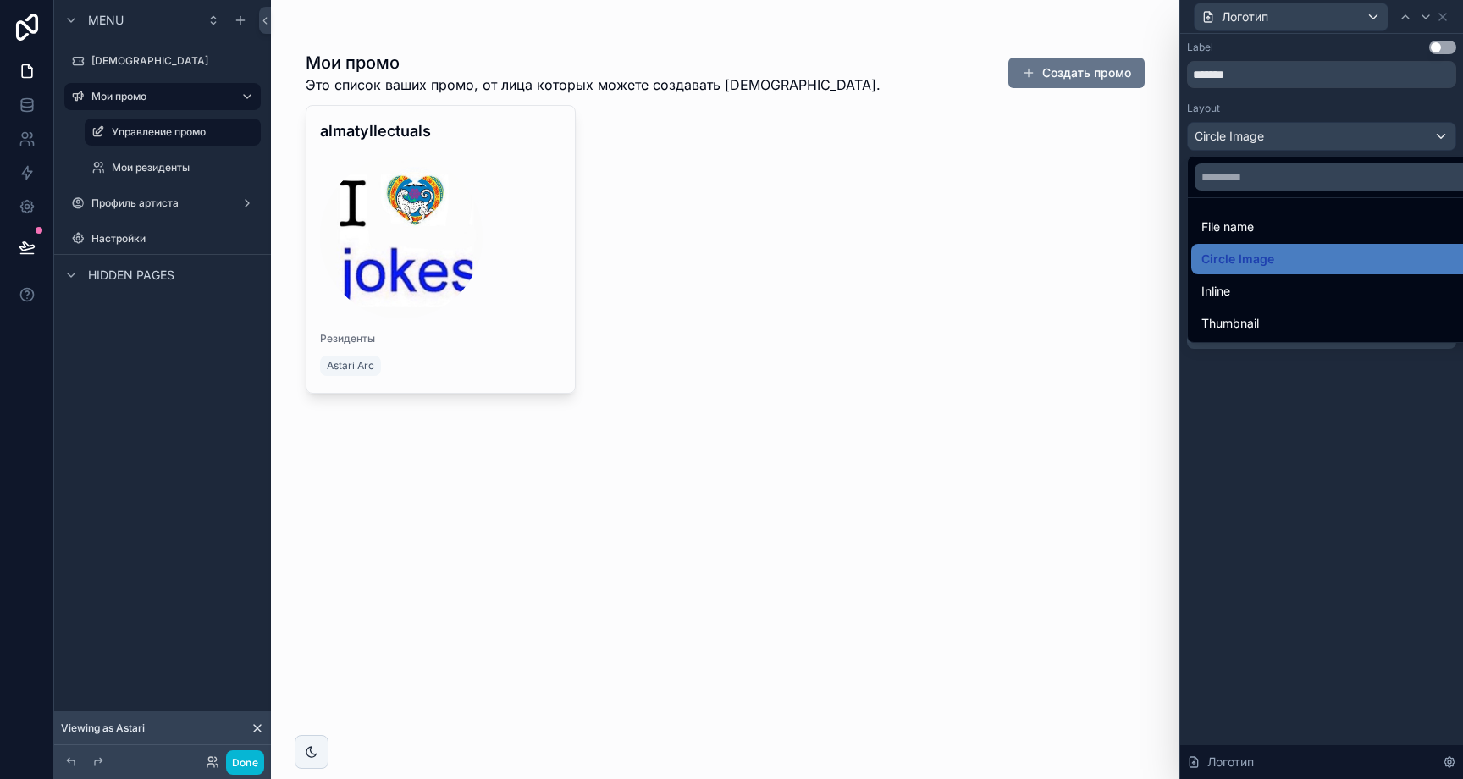
click at [1456, 14] on div at bounding box center [1321, 389] width 283 height 779
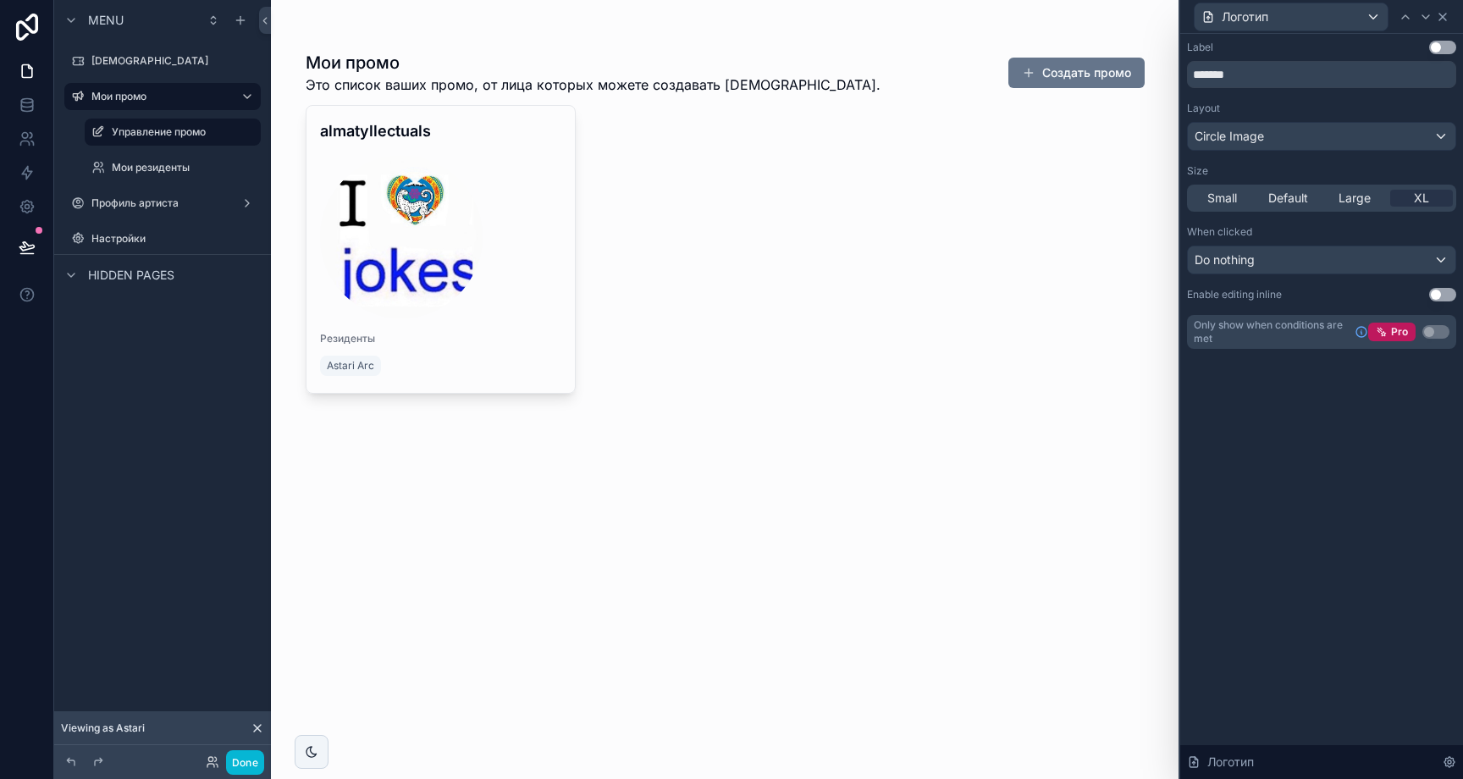
click at [1449, 15] on icon at bounding box center [1443, 17] width 14 height 14
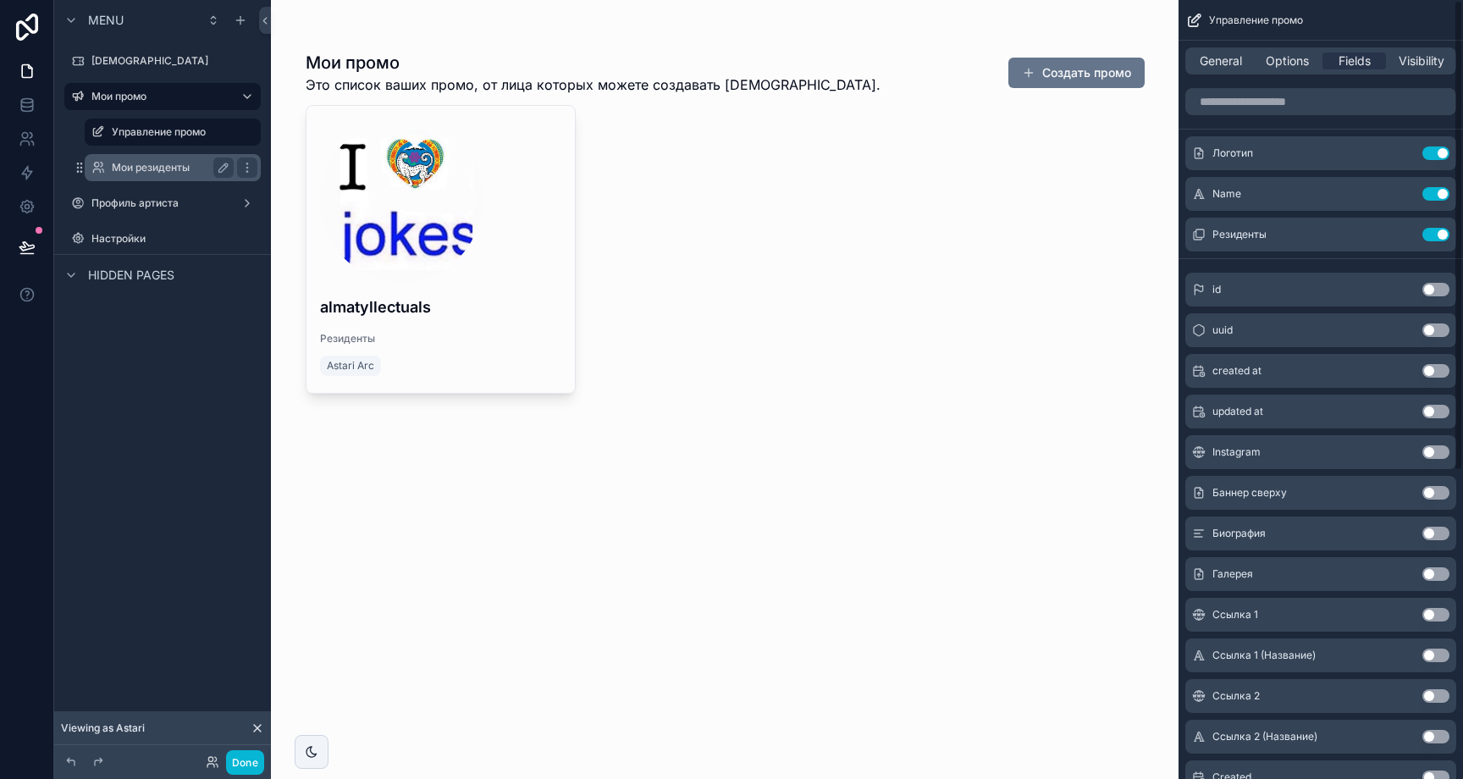
click at [187, 177] on div "Мои резиденты" at bounding box center [173, 167] width 122 height 20
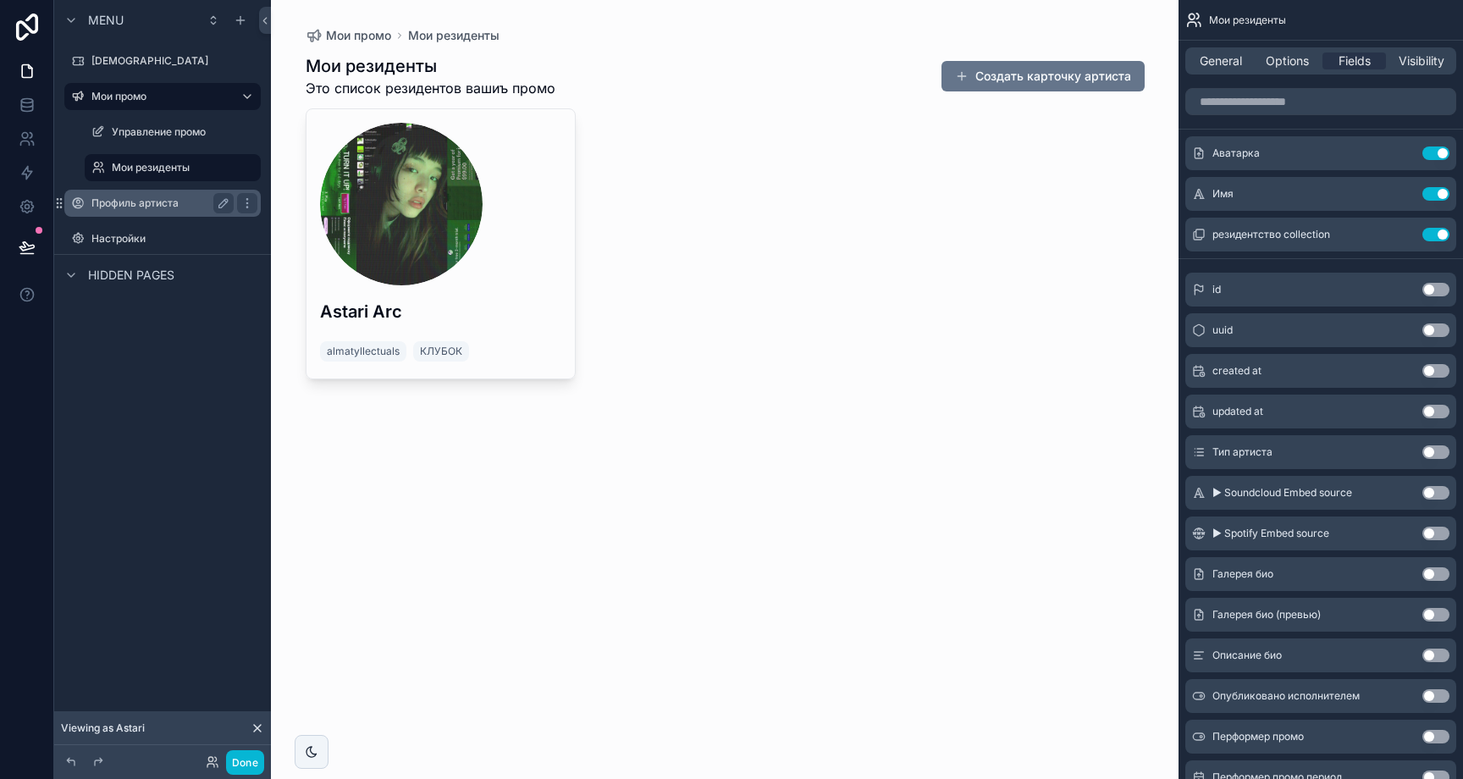
click at [170, 211] on div "Профиль артиста" at bounding box center [162, 203] width 142 height 20
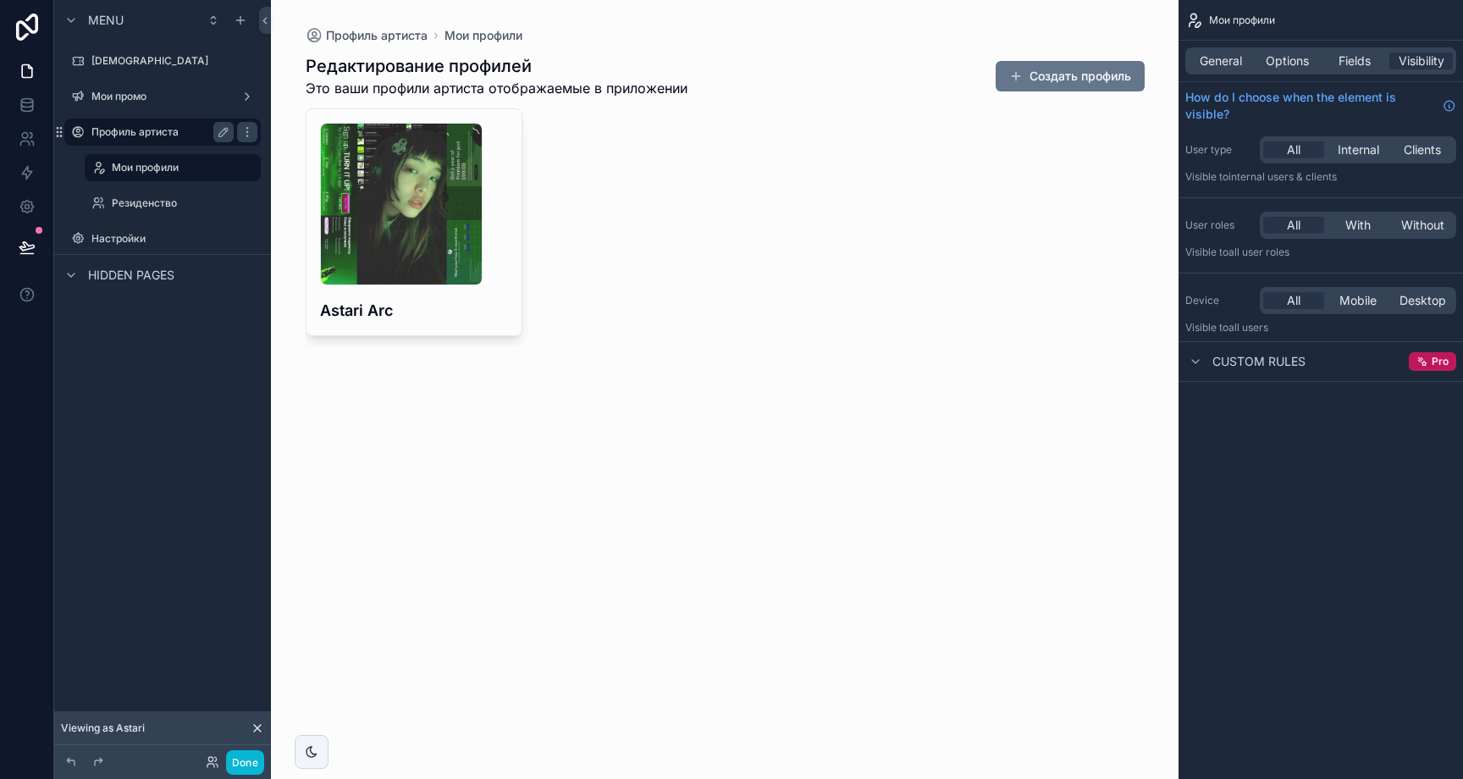
click at [170, 210] on div "Резиденство" at bounding box center [185, 203] width 146 height 14
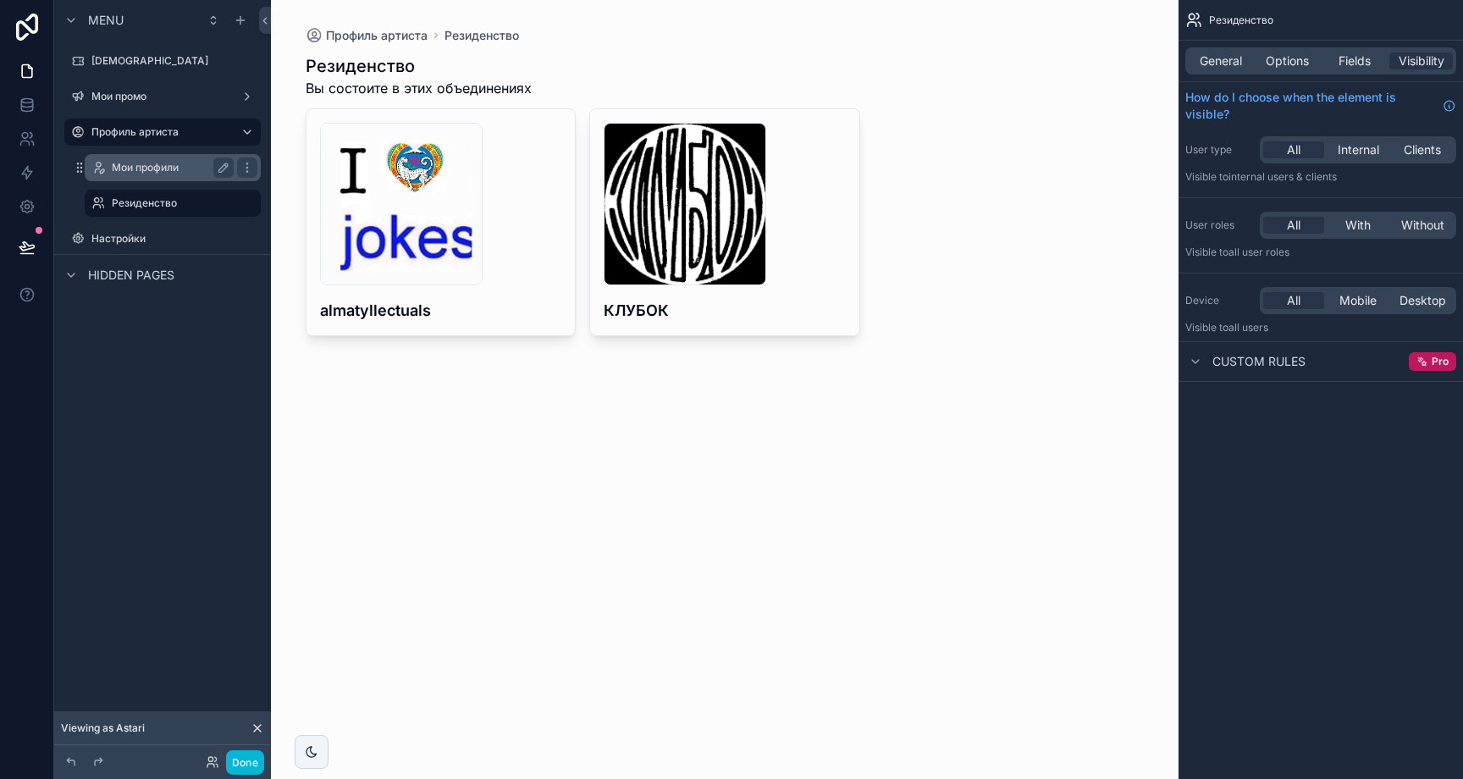
click at [179, 158] on div "Мои профили" at bounding box center [173, 167] width 122 height 20
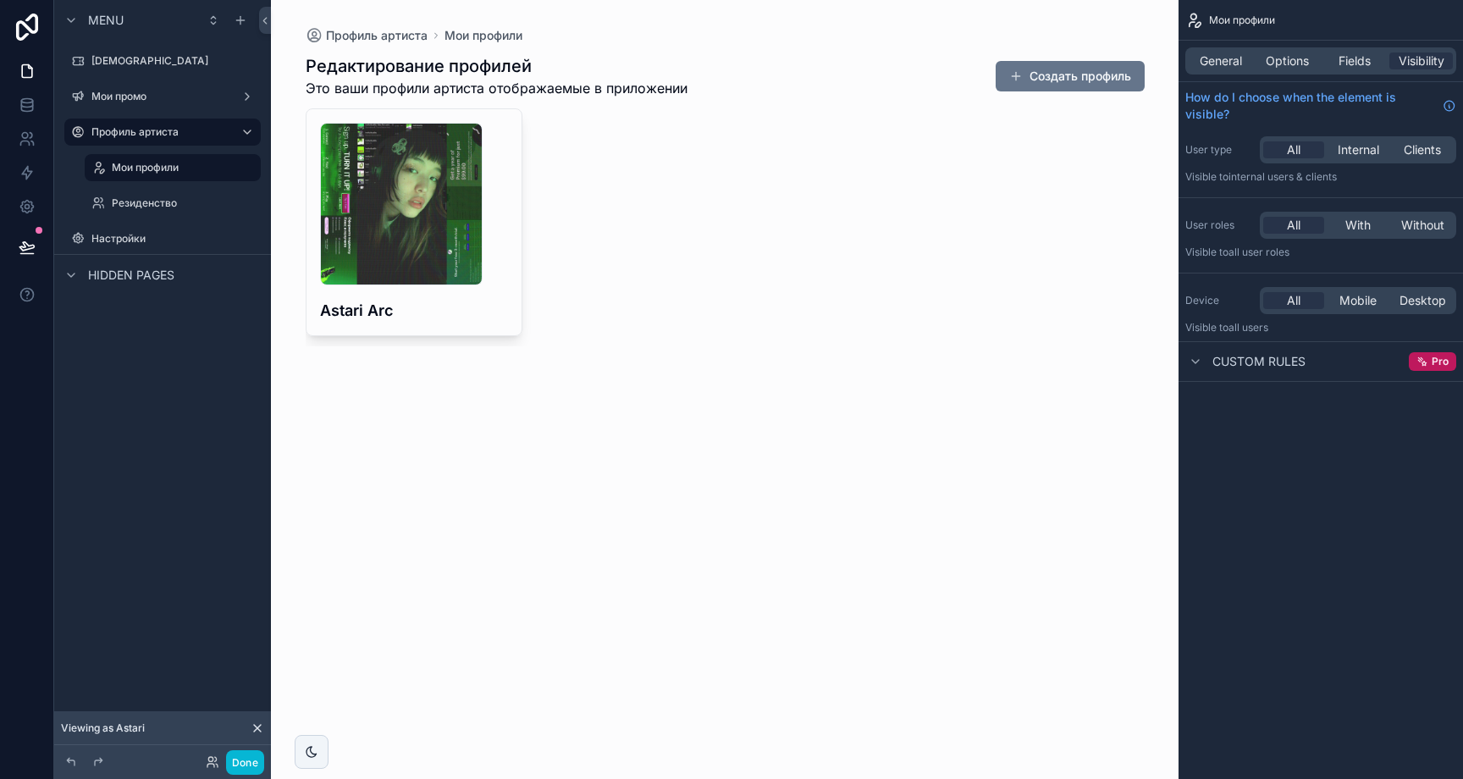
click at [483, 297] on div "scrollable content" at bounding box center [725, 200] width 866 height 400
click at [489, 303] on h4 "Astari Arc" at bounding box center [414, 310] width 188 height 23
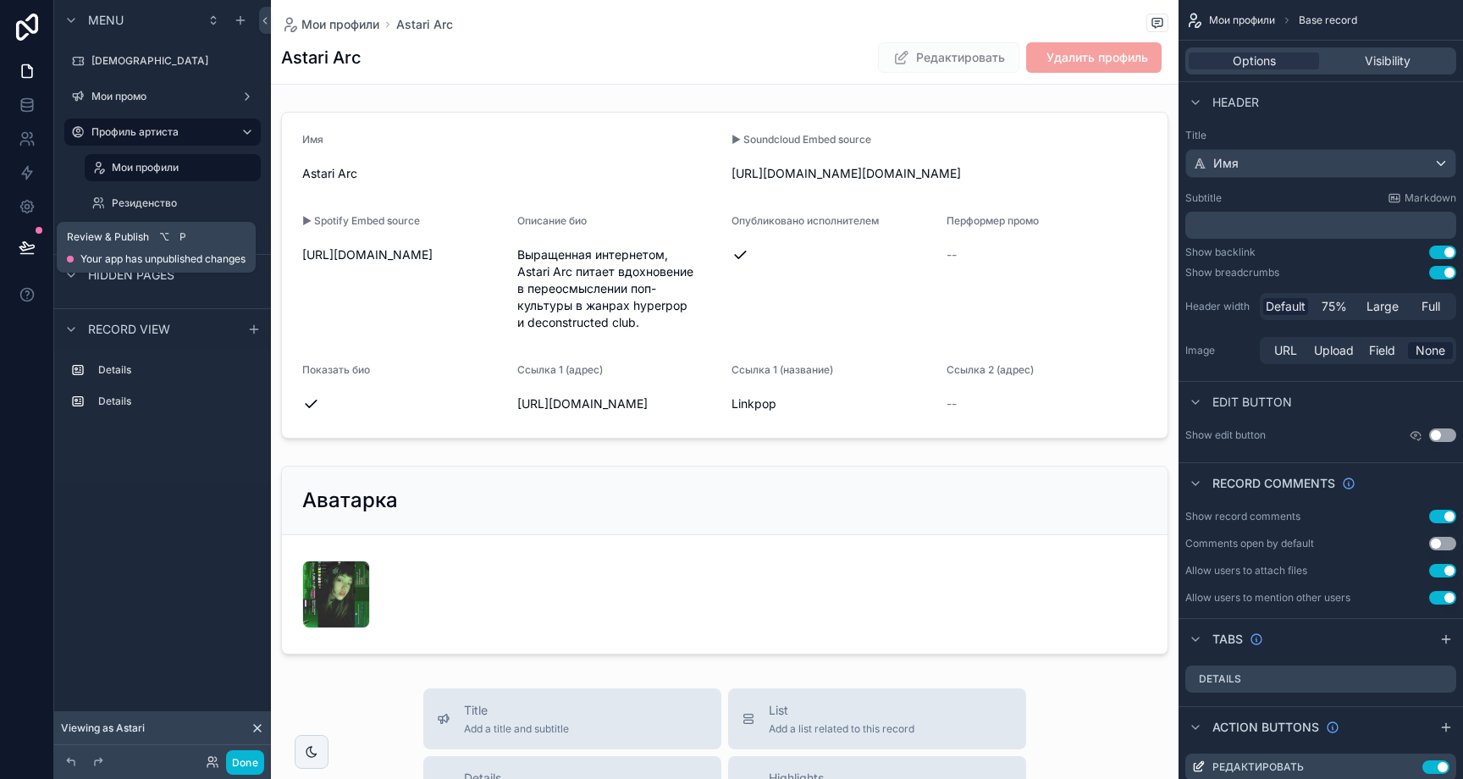
click at [30, 250] on icon at bounding box center [27, 247] width 17 height 17
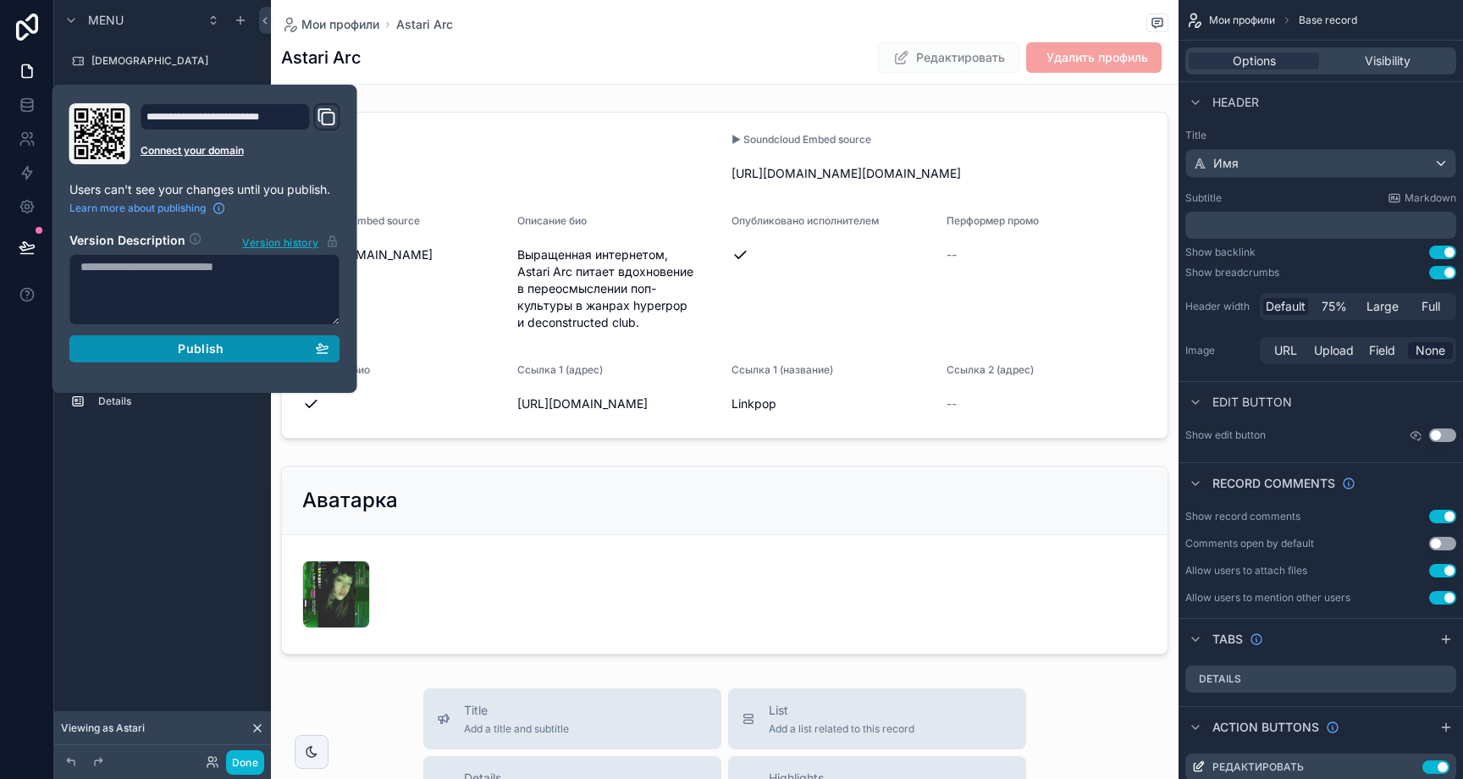
click at [315, 345] on icon "button" at bounding box center [322, 348] width 14 height 14
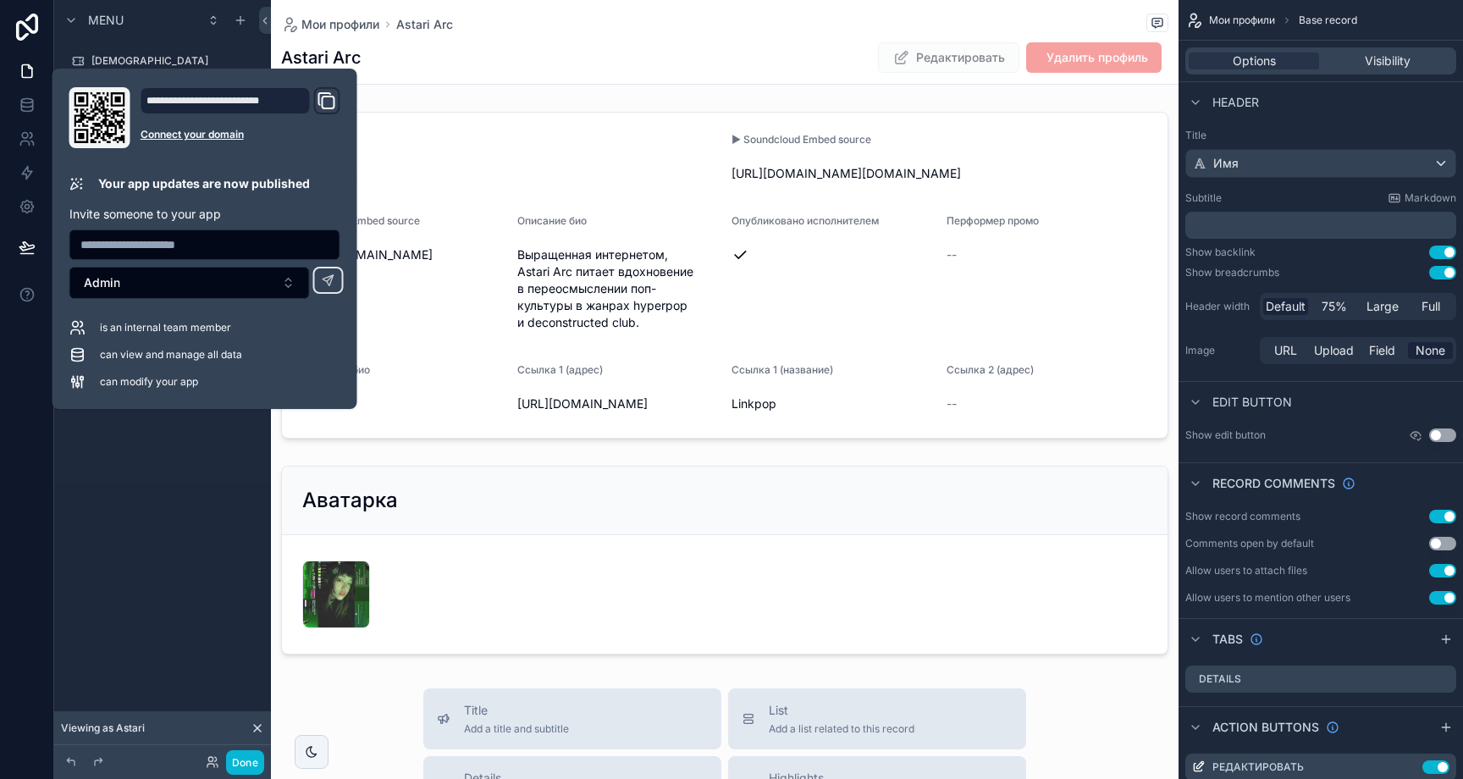
click at [495, 95] on div "Мои профили Astari Arc Astari Arc Редактировать Удалить профиль Имя Astari Arc …" at bounding box center [725, 713] width 908 height 1427
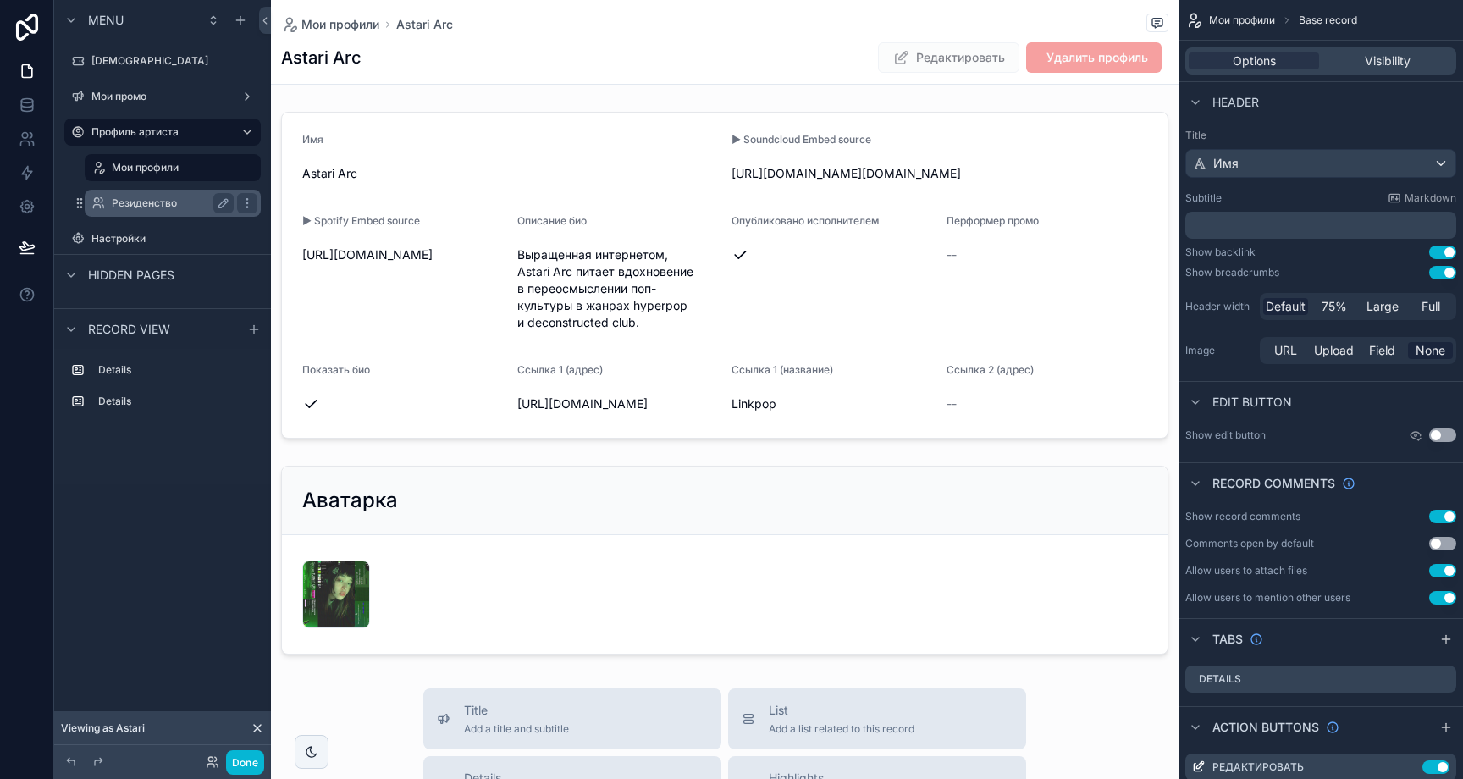
click at [170, 210] on div "Резиденство" at bounding box center [173, 203] width 122 height 20
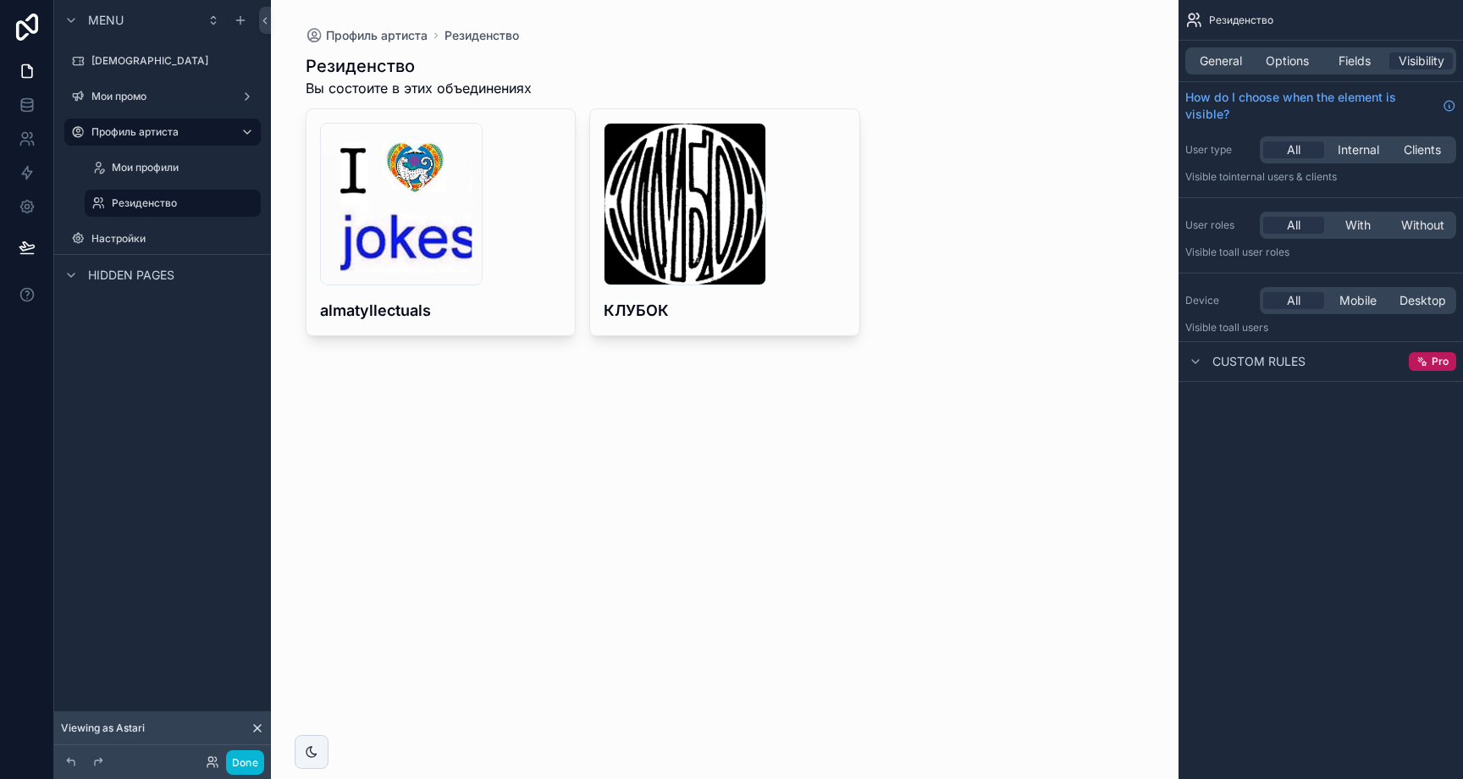
click at [827, 309] on div "scrollable content" at bounding box center [725, 195] width 866 height 390
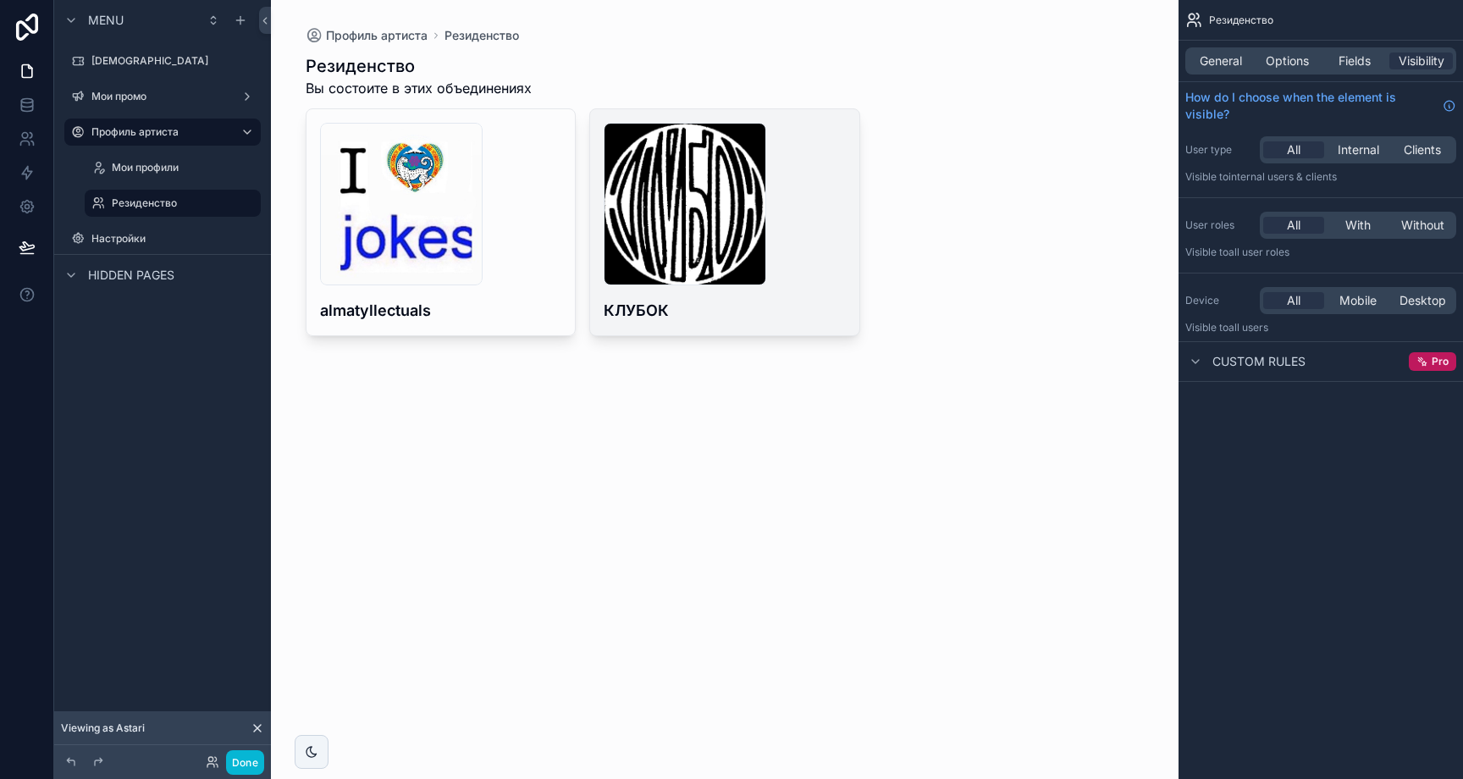
click at [799, 307] on h4 "КЛУБОК" at bounding box center [725, 310] width 242 height 23
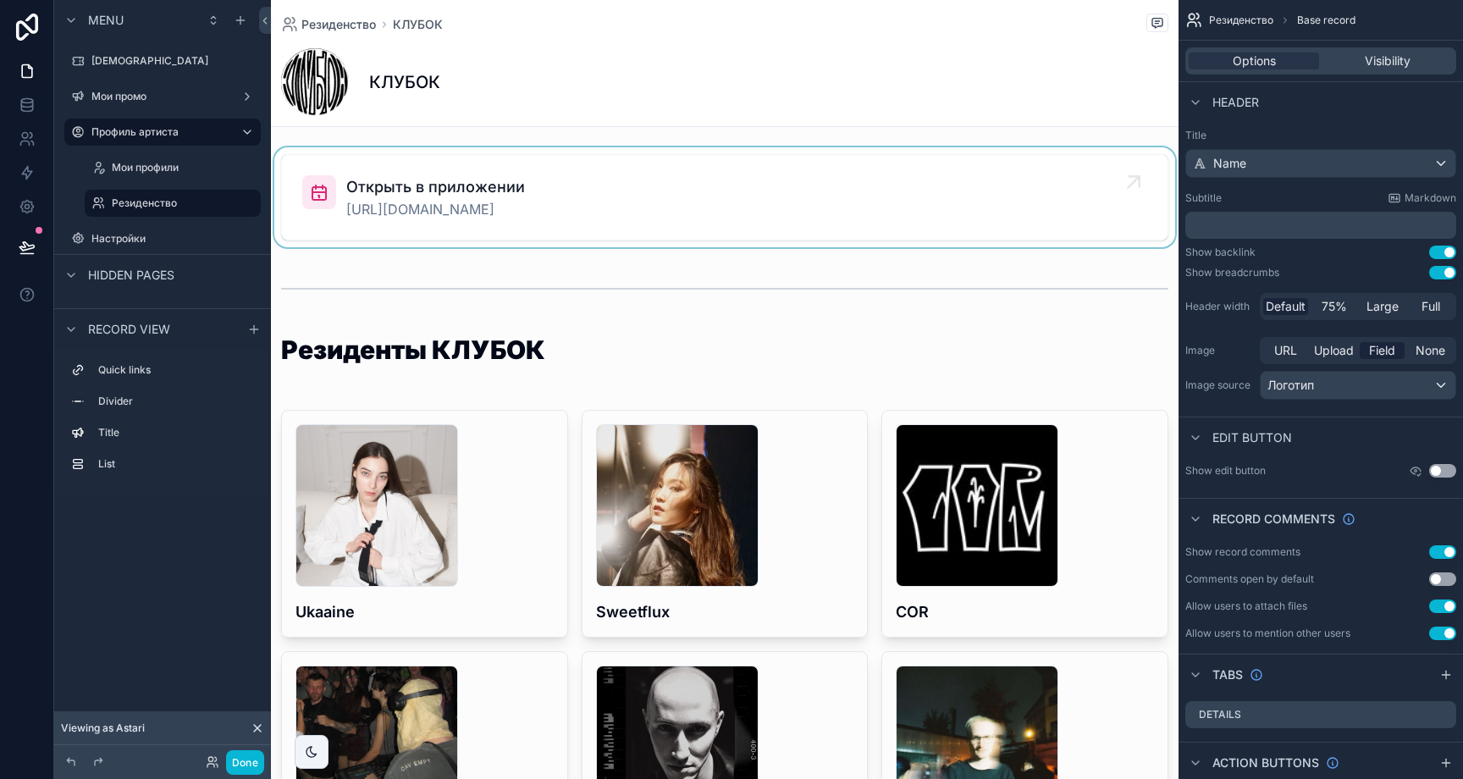
click at [794, 234] on div "scrollable content" at bounding box center [725, 197] width 908 height 100
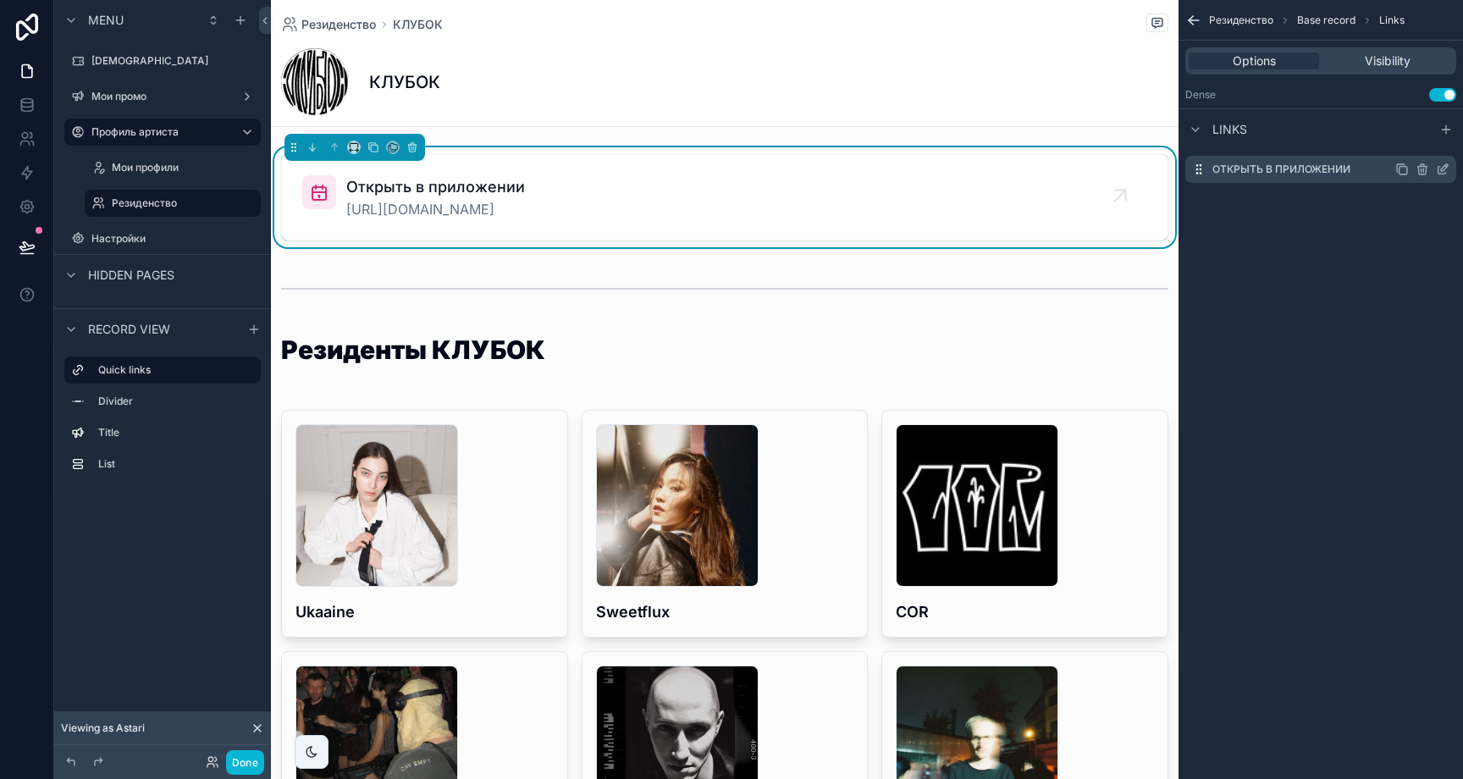
click at [1441, 169] on icon "scrollable content" at bounding box center [1444, 167] width 7 height 7
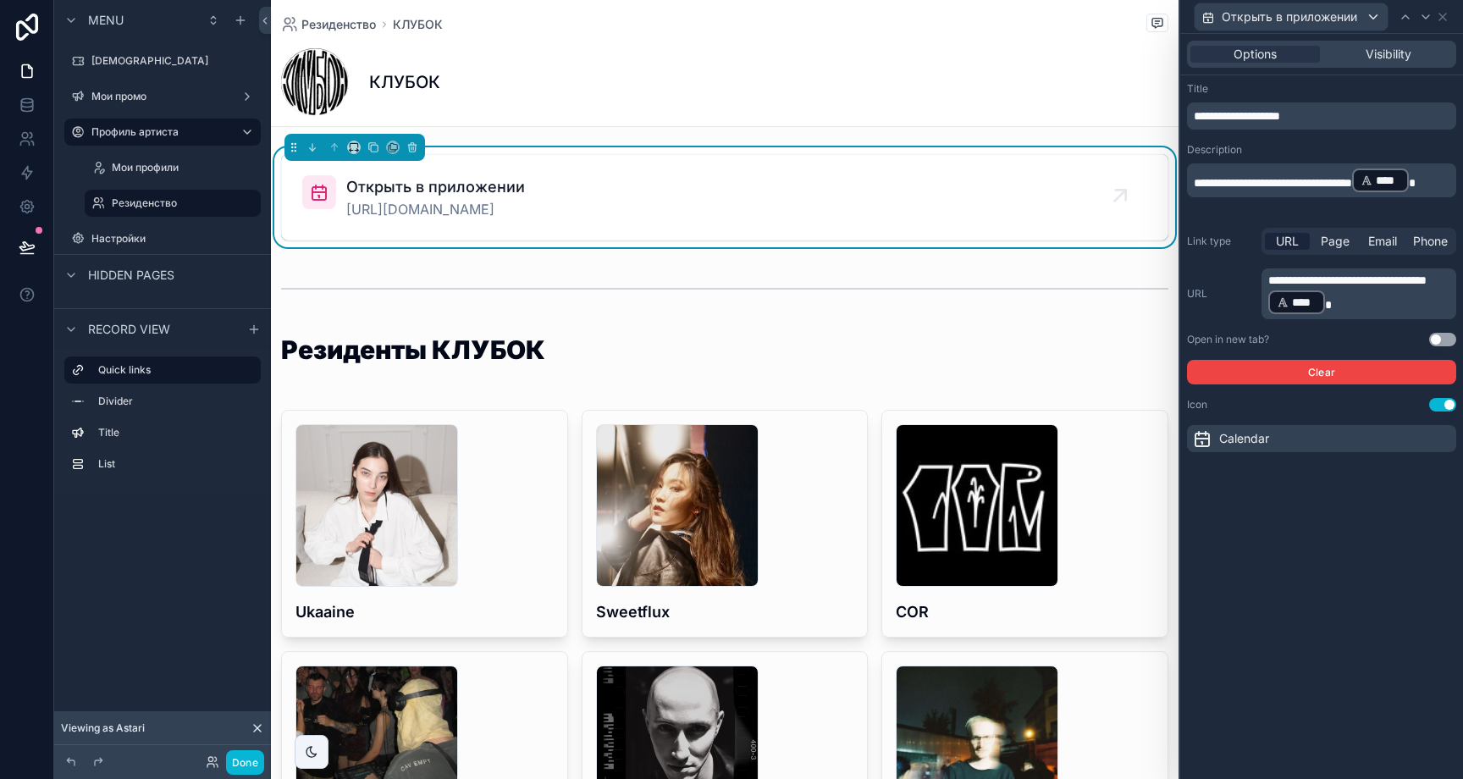
click at [1362, 70] on div "Options Visibility" at bounding box center [1321, 54] width 283 height 41
click at [1450, 18] on div "Открыть в приложении" at bounding box center [1321, 16] width 269 height 33
click at [1445, 18] on icon at bounding box center [1443, 17] width 14 height 14
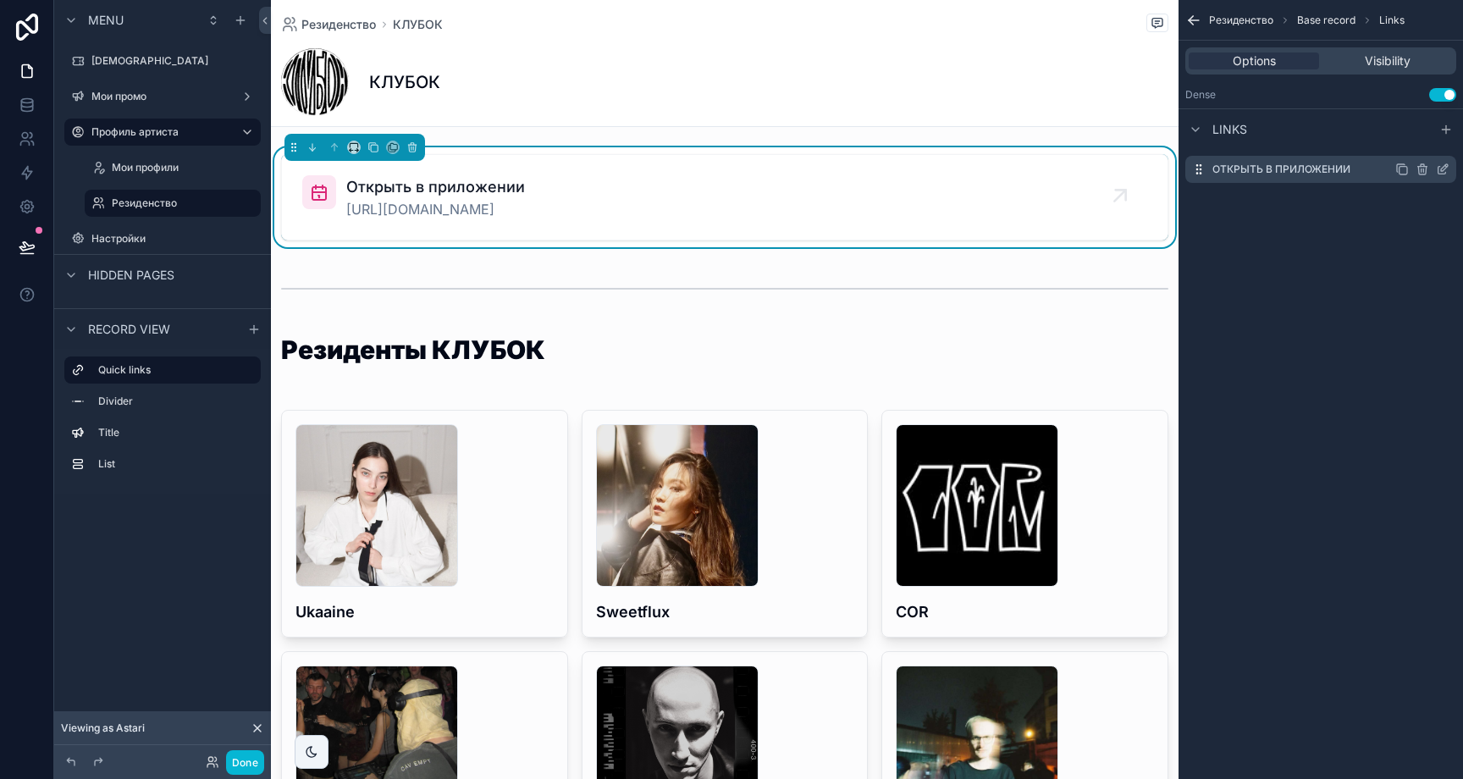
click at [1197, 174] on icon "scrollable content" at bounding box center [1199, 170] width 14 height 14
click at [1222, 170] on label "Открыть в приложении" at bounding box center [1281, 170] width 138 height 14
click at [1265, 169] on label "Открыть в приложении" at bounding box center [1281, 170] width 138 height 14
click at [1448, 168] on icon "scrollable content" at bounding box center [1443, 170] width 14 height 14
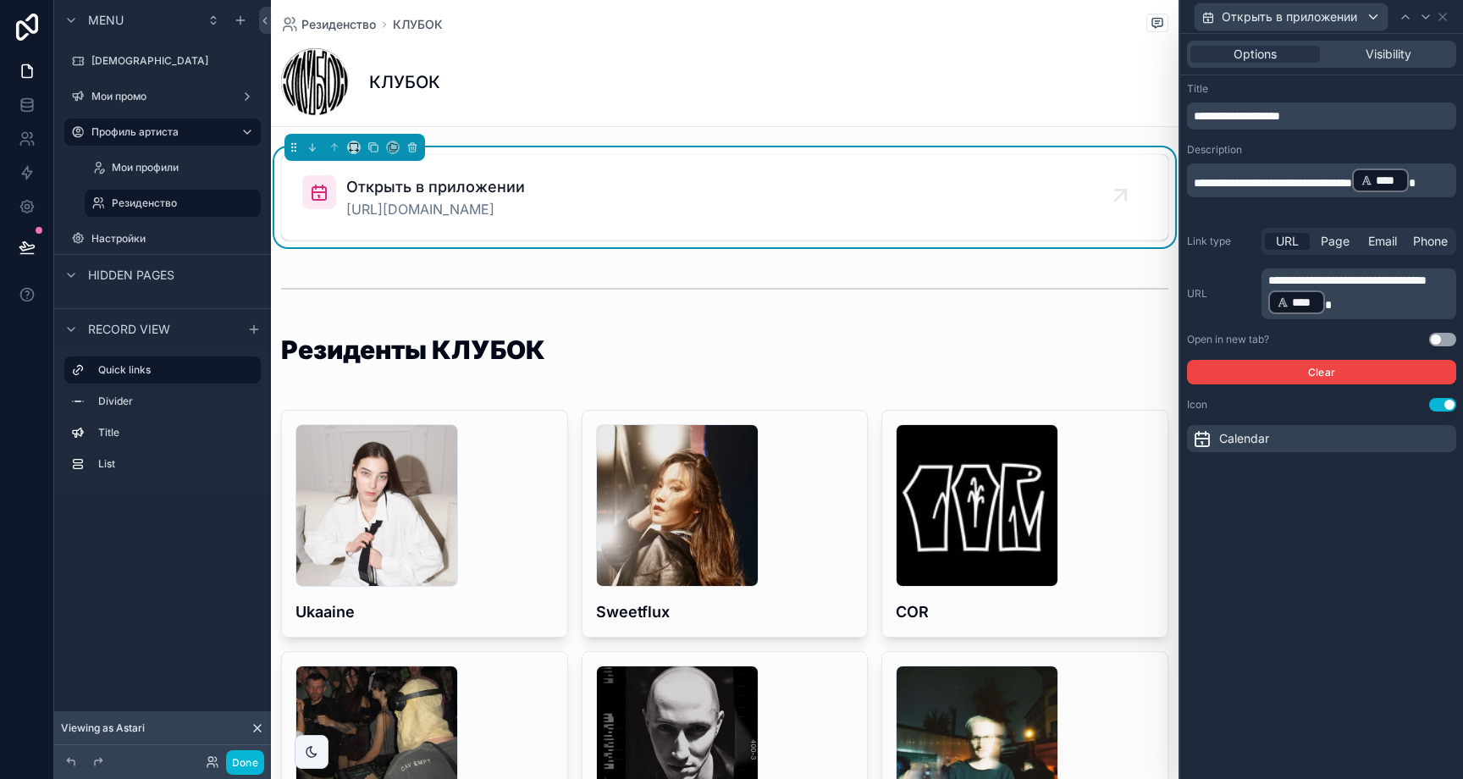
click at [1252, 423] on div "**********" at bounding box center [1321, 267] width 283 height 384
click at [1260, 434] on span "Calendar" at bounding box center [1244, 438] width 50 height 17
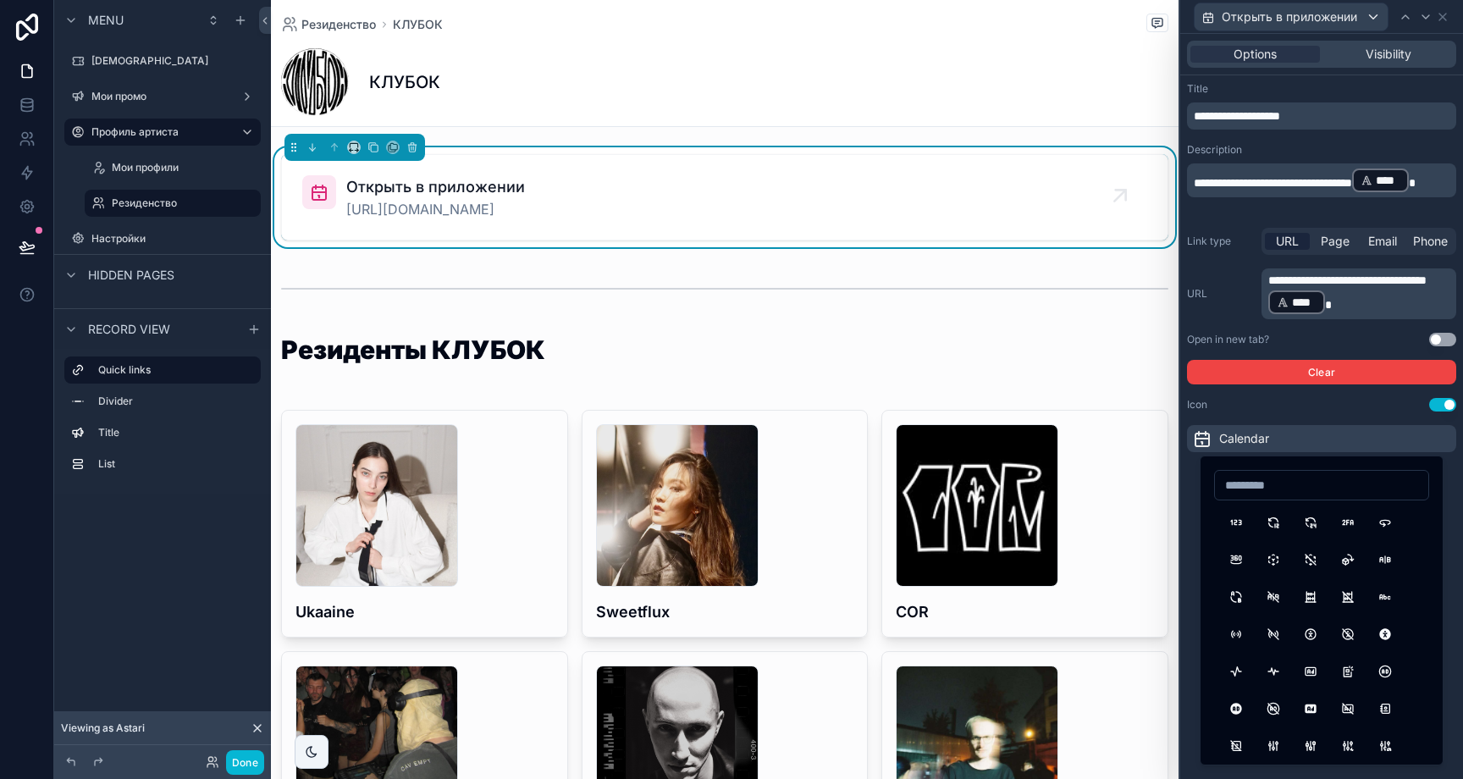
click at [1275, 494] on input at bounding box center [1321, 485] width 213 height 24
type input "****"
click at [1228, 515] on button "Link" at bounding box center [1236, 522] width 30 height 30
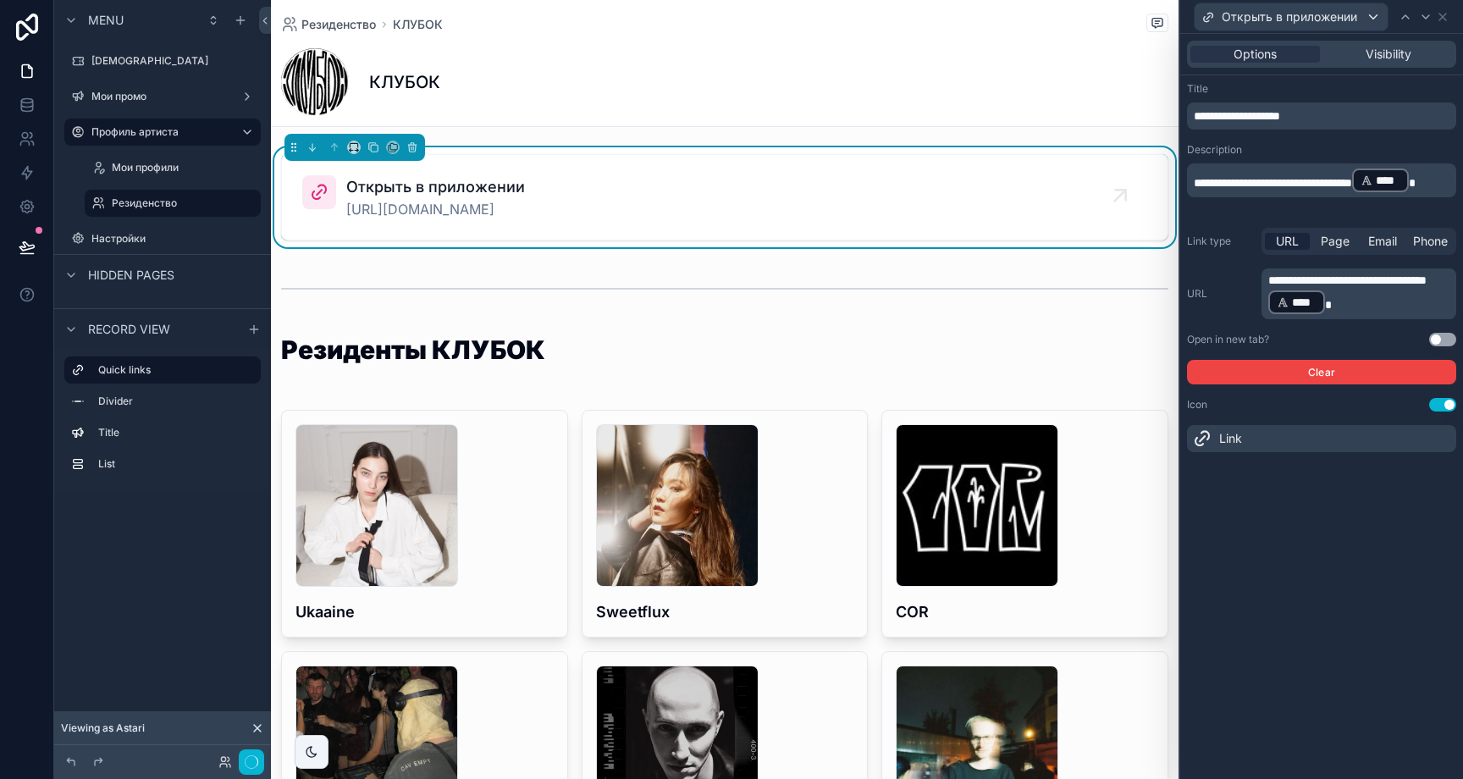
click at [1271, 504] on div "**********" at bounding box center [1321, 406] width 283 height 745
click at [1443, 20] on icon at bounding box center [1443, 17] width 14 height 14
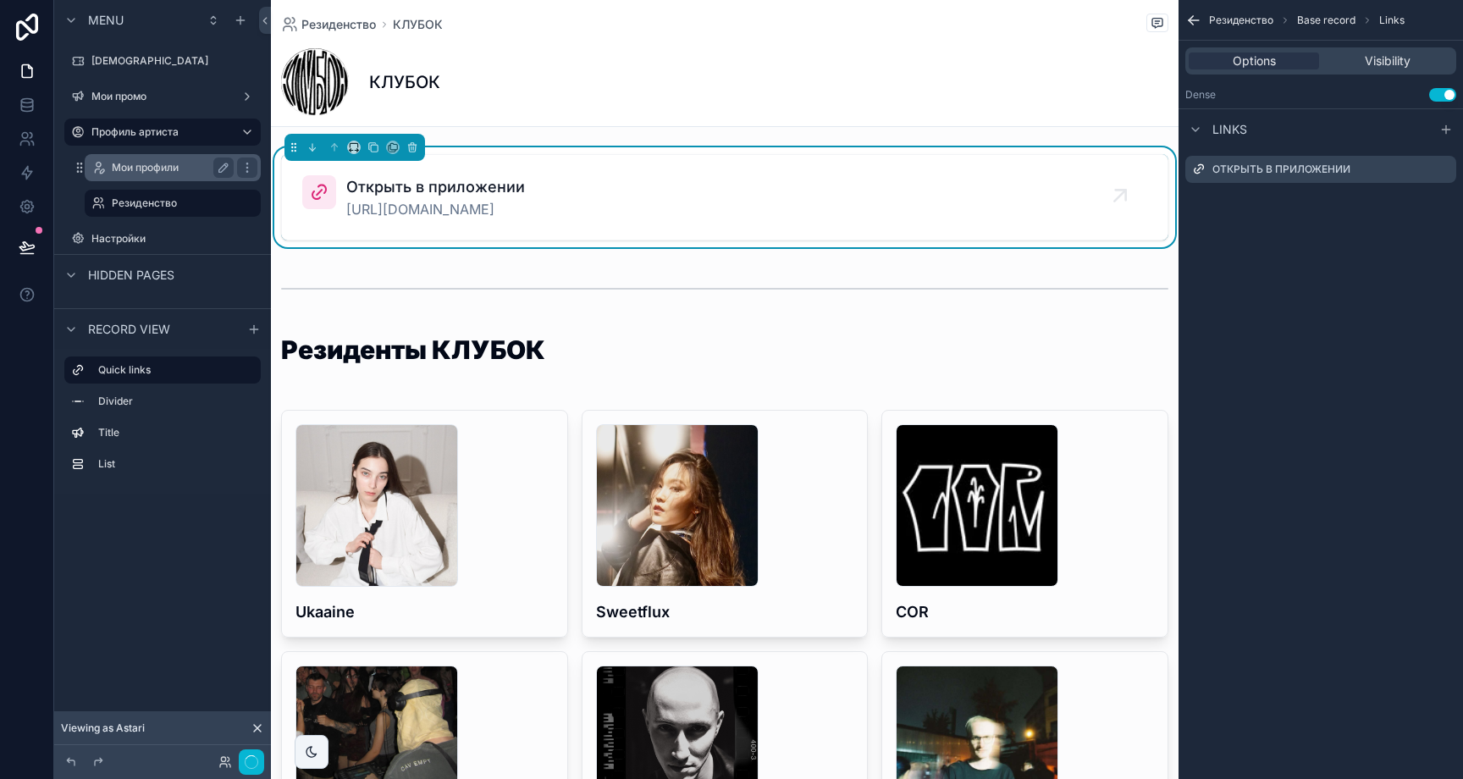
click at [152, 172] on label "Мои профили" at bounding box center [169, 168] width 115 height 14
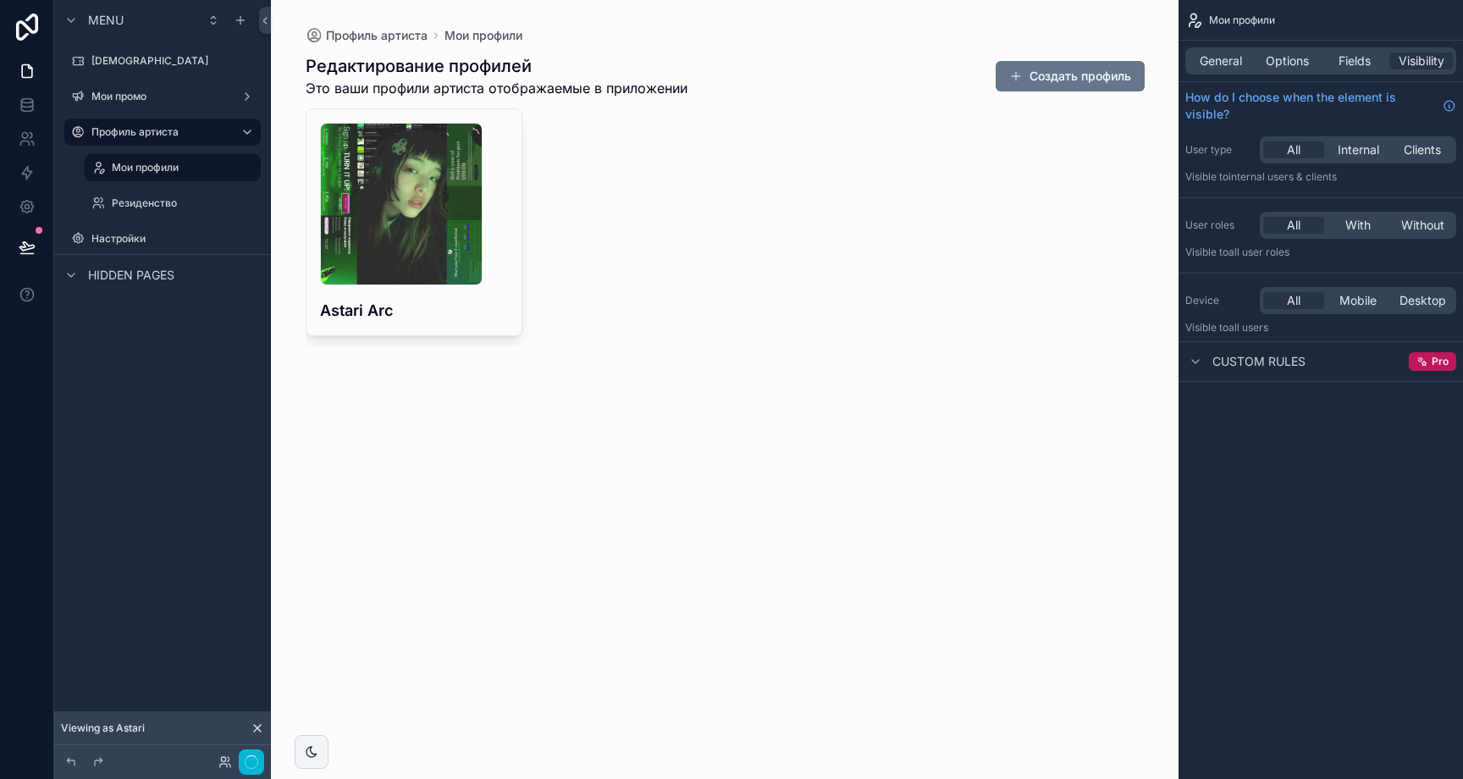
click at [470, 313] on div "scrollable content" at bounding box center [725, 200] width 866 height 400
click at [445, 314] on h4 "Astari Arc" at bounding box center [414, 310] width 188 height 23
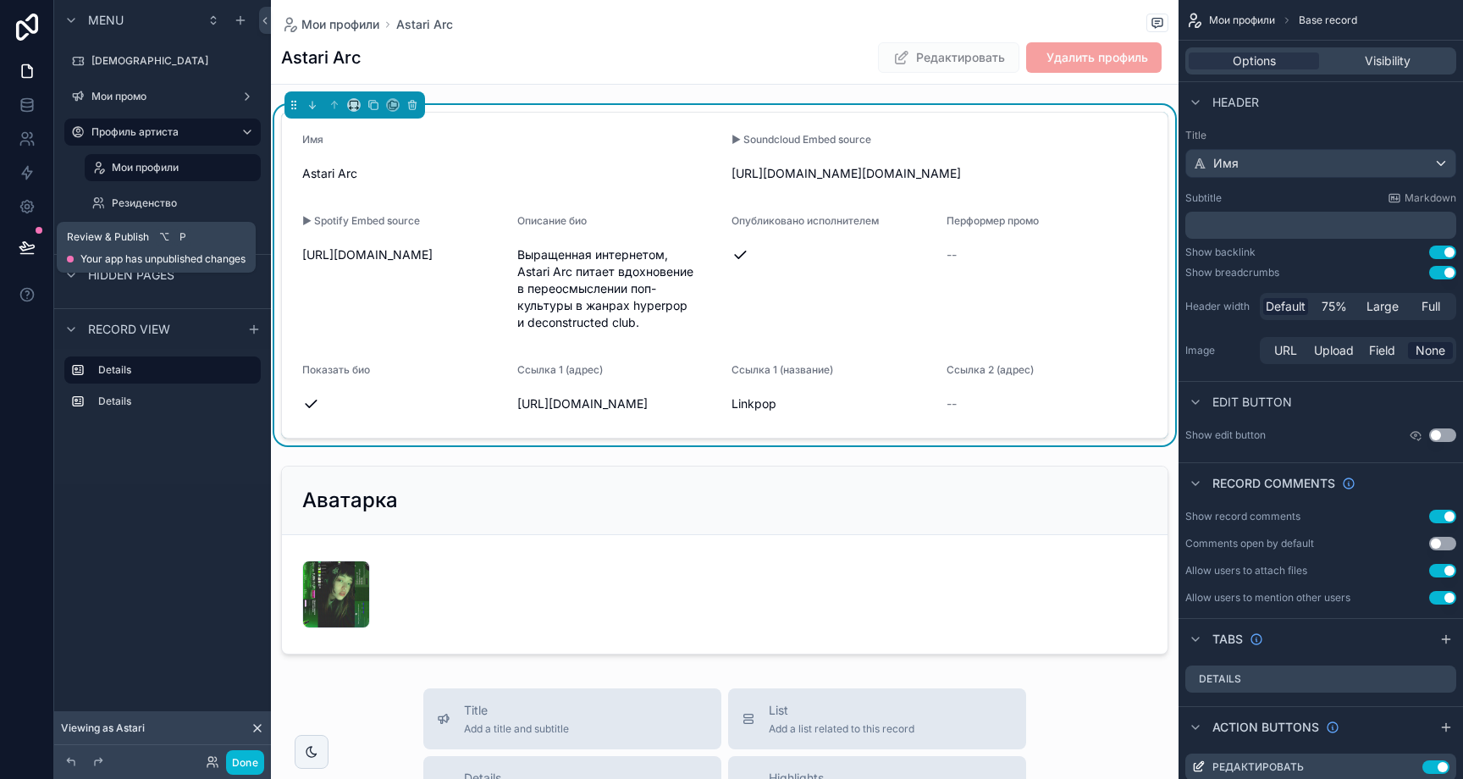
click at [25, 251] on icon at bounding box center [27, 247] width 17 height 17
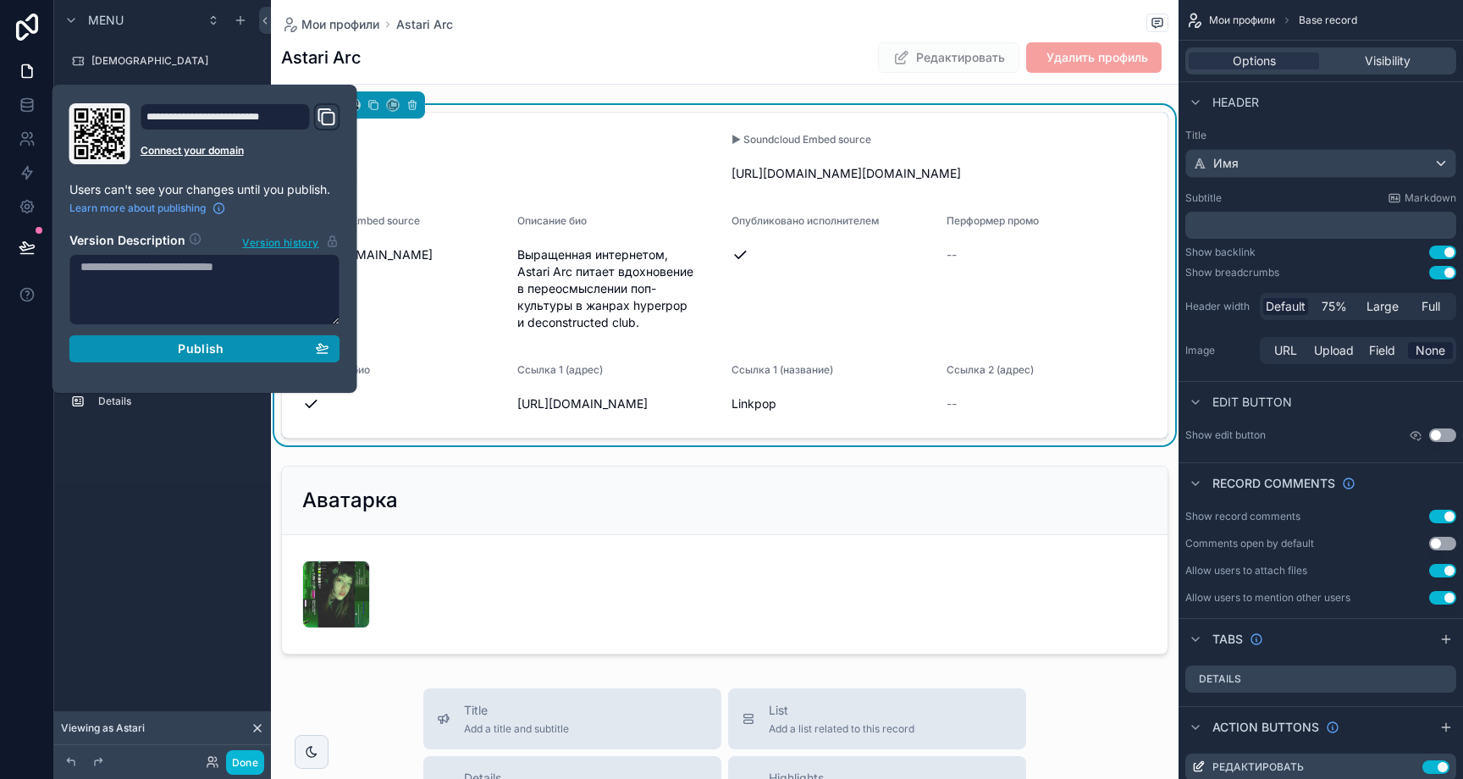
click at [274, 344] on div "Publish" at bounding box center [204, 348] width 249 height 15
